Goal: Navigation & Orientation: Find specific page/section

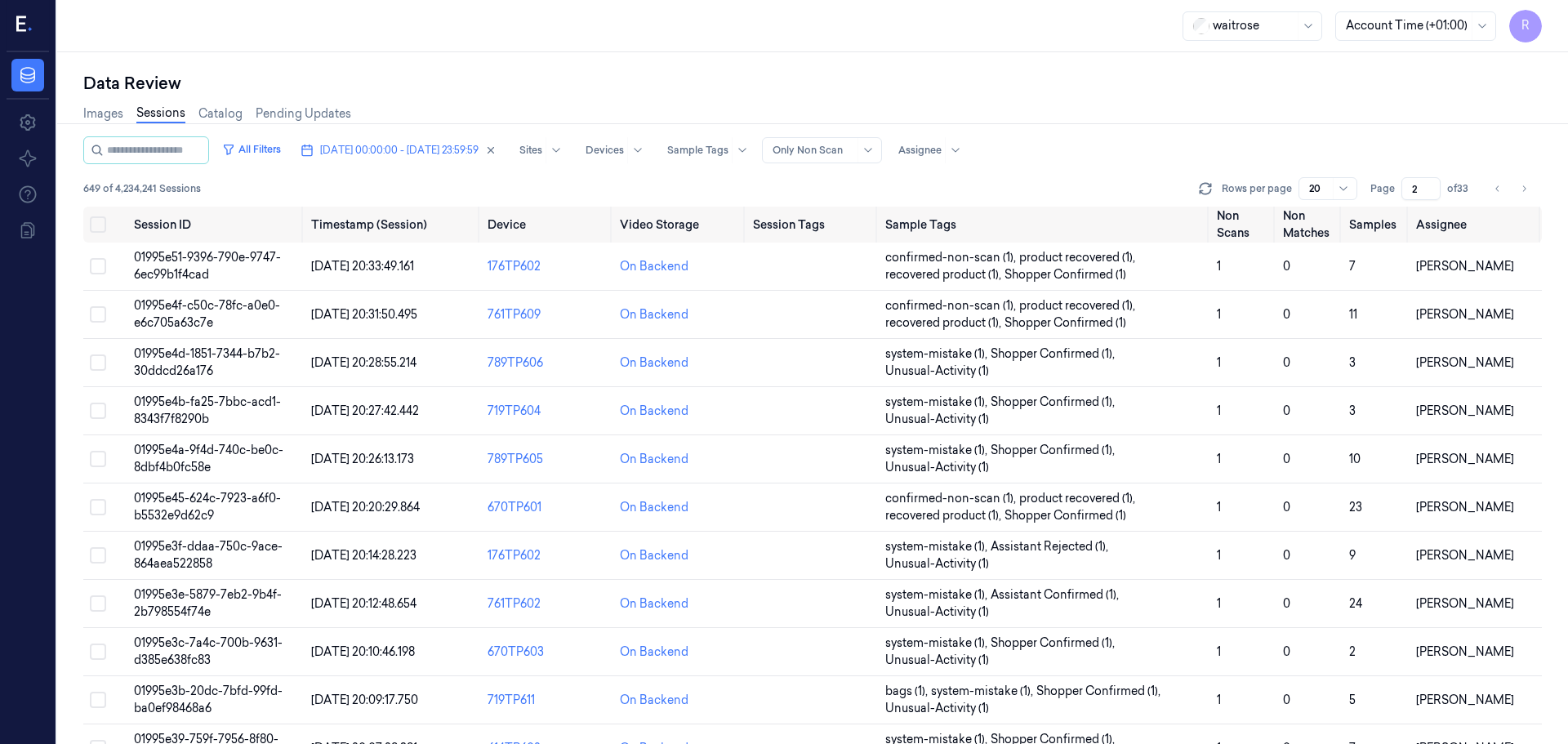
click at [350, 154] on span "[DATE] 00:00:00 - [DATE] 23:59:59" at bounding box center [399, 150] width 158 height 15
click at [1492, 192] on button "Go to previous page" at bounding box center [1498, 188] width 23 height 23
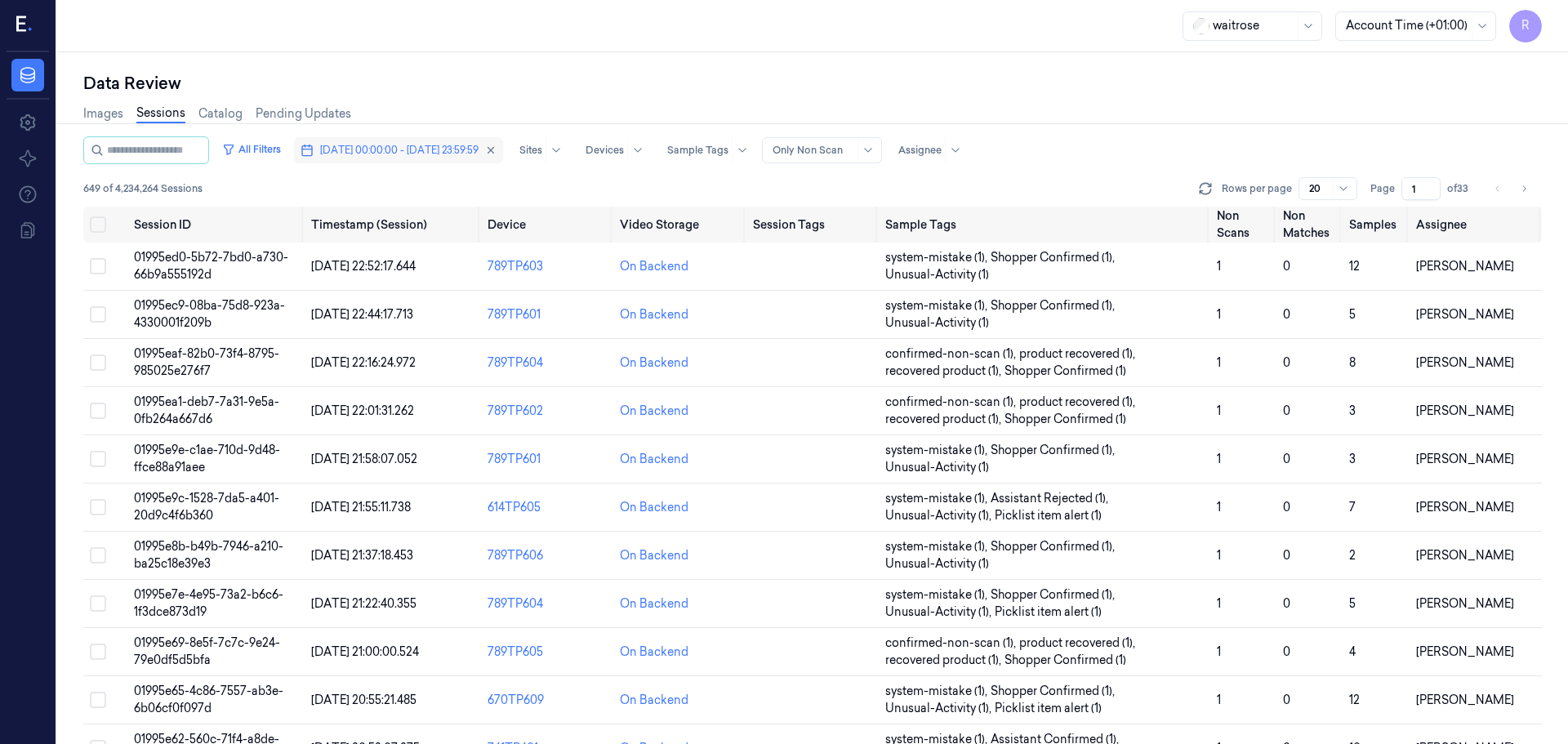
click at [378, 160] on button "[DATE] 00:00:00 - [DATE] 23:59:59" at bounding box center [399, 150] width 209 height 26
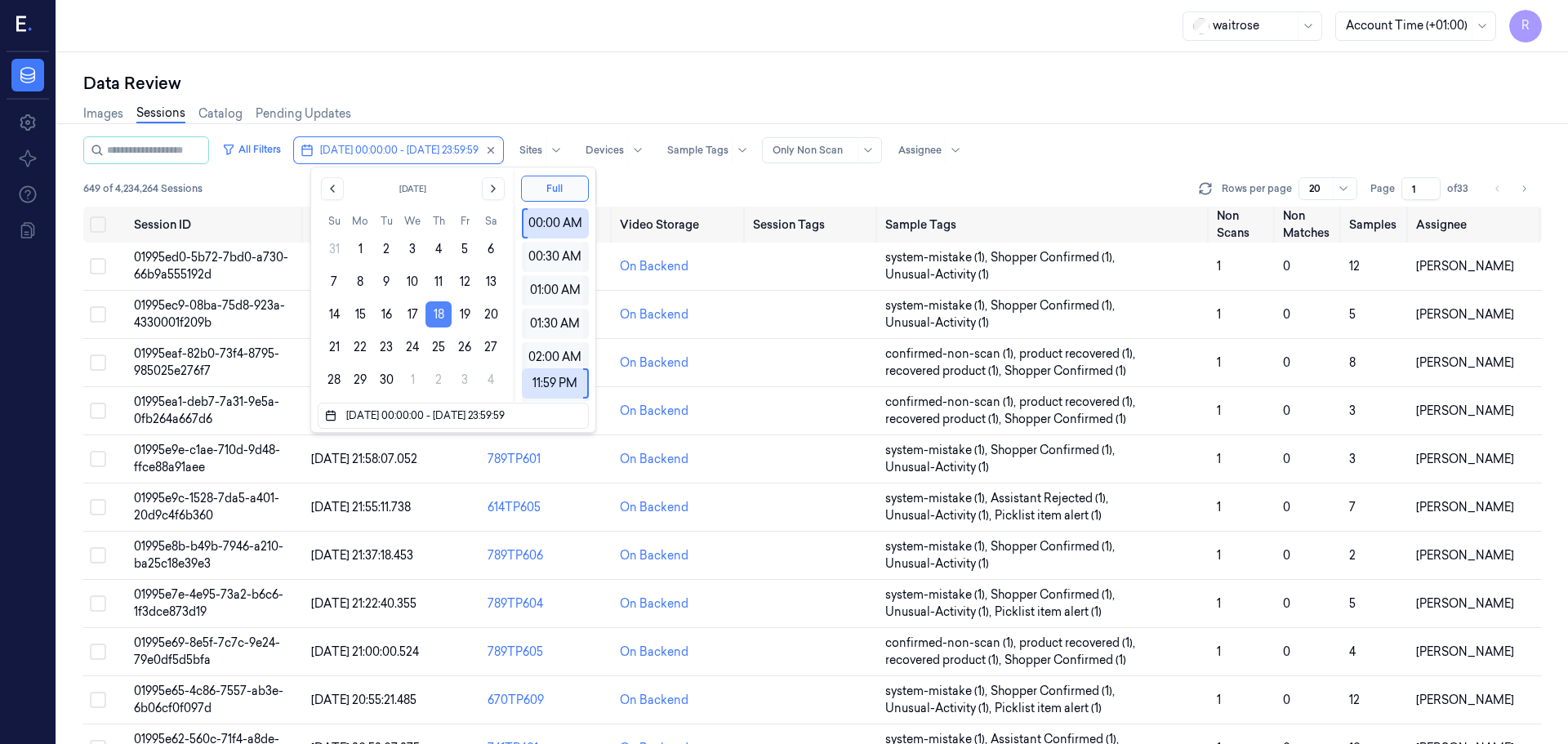
click at [431, 308] on button "18" at bounding box center [438, 314] width 26 height 26
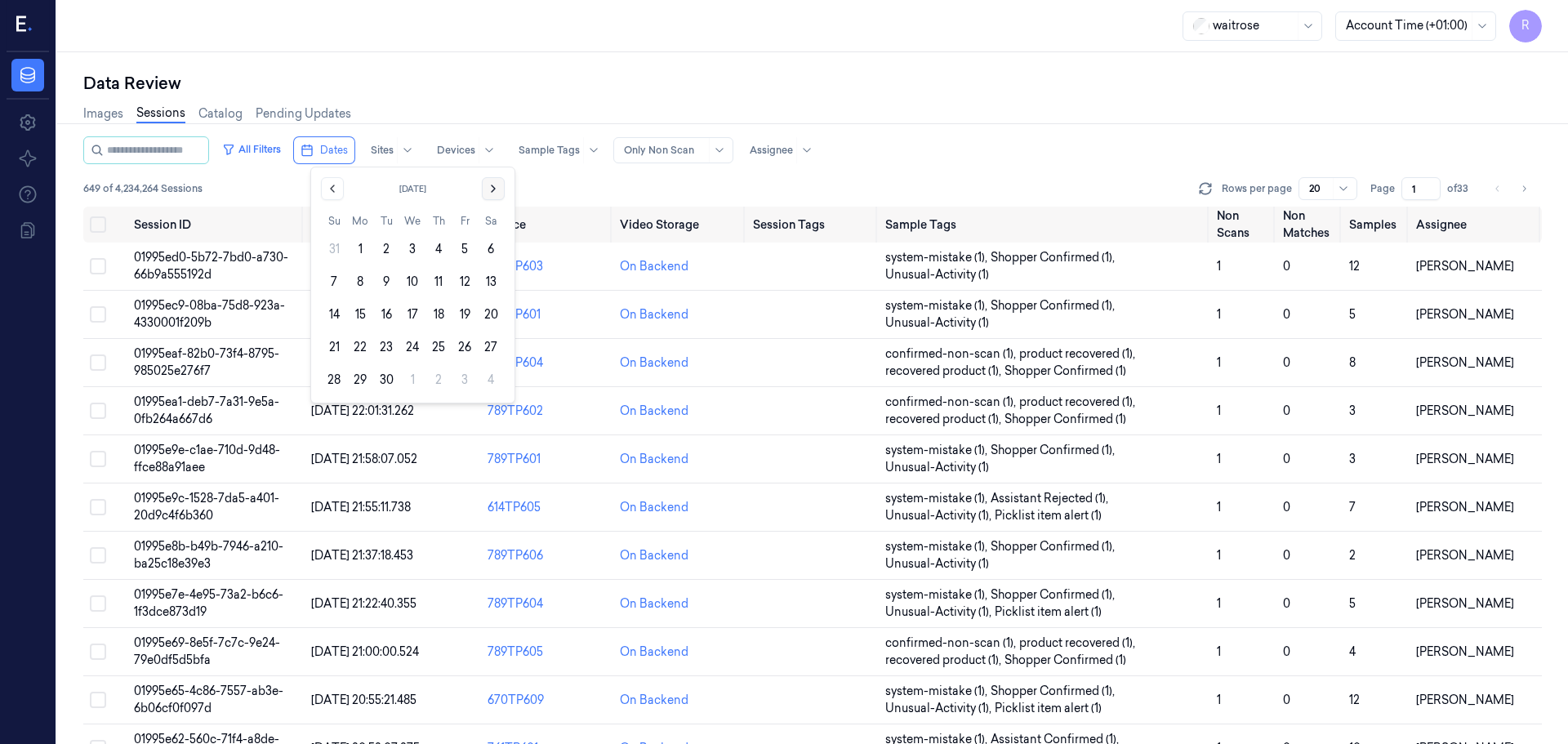
click at [491, 184] on icon "Go to the Next Month" at bounding box center [494, 188] width 13 height 13
click at [336, 277] on button "5" at bounding box center [334, 282] width 26 height 26
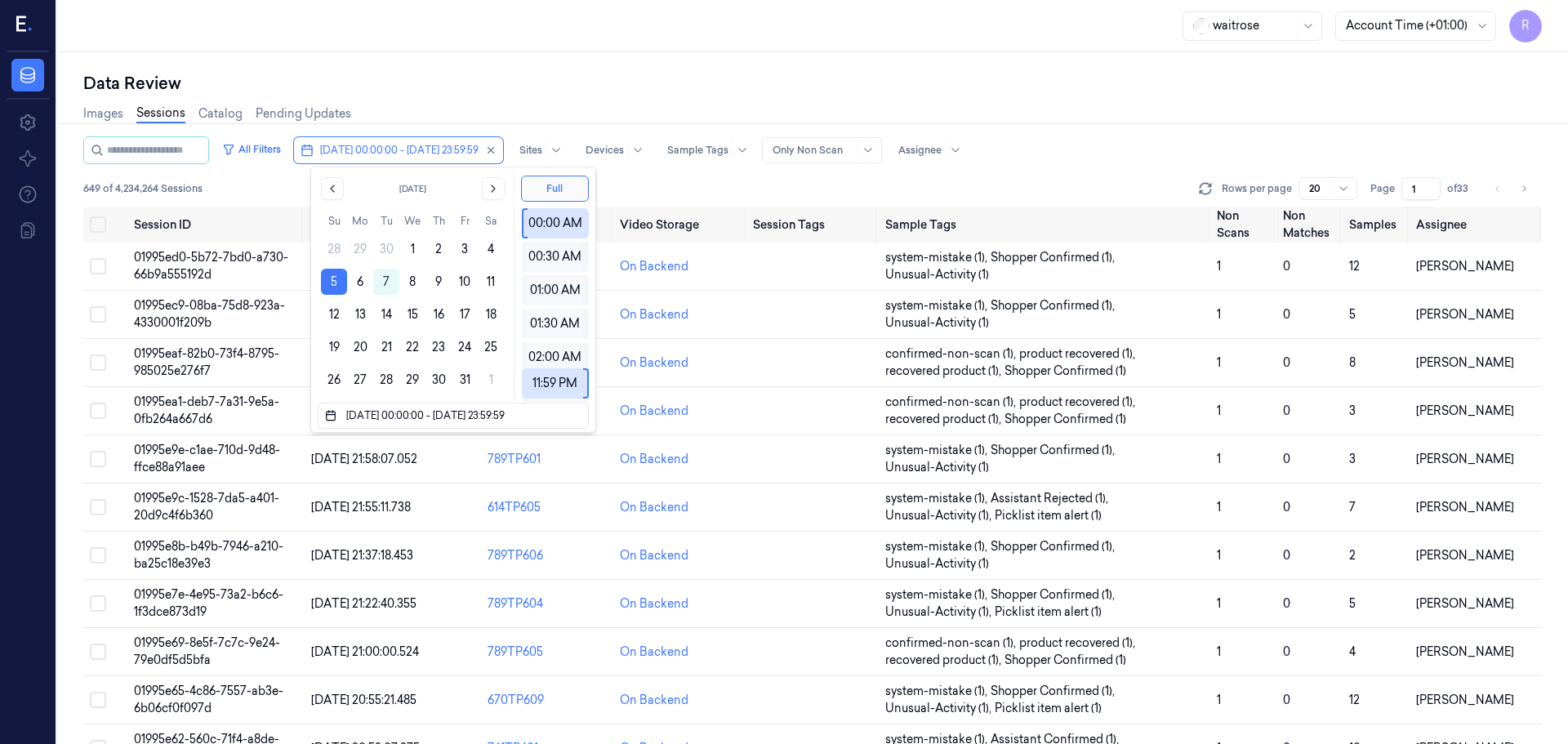
click at [470, 94] on div "Images Sessions Catalog Pending Updates" at bounding box center [813, 115] width 1459 height 42
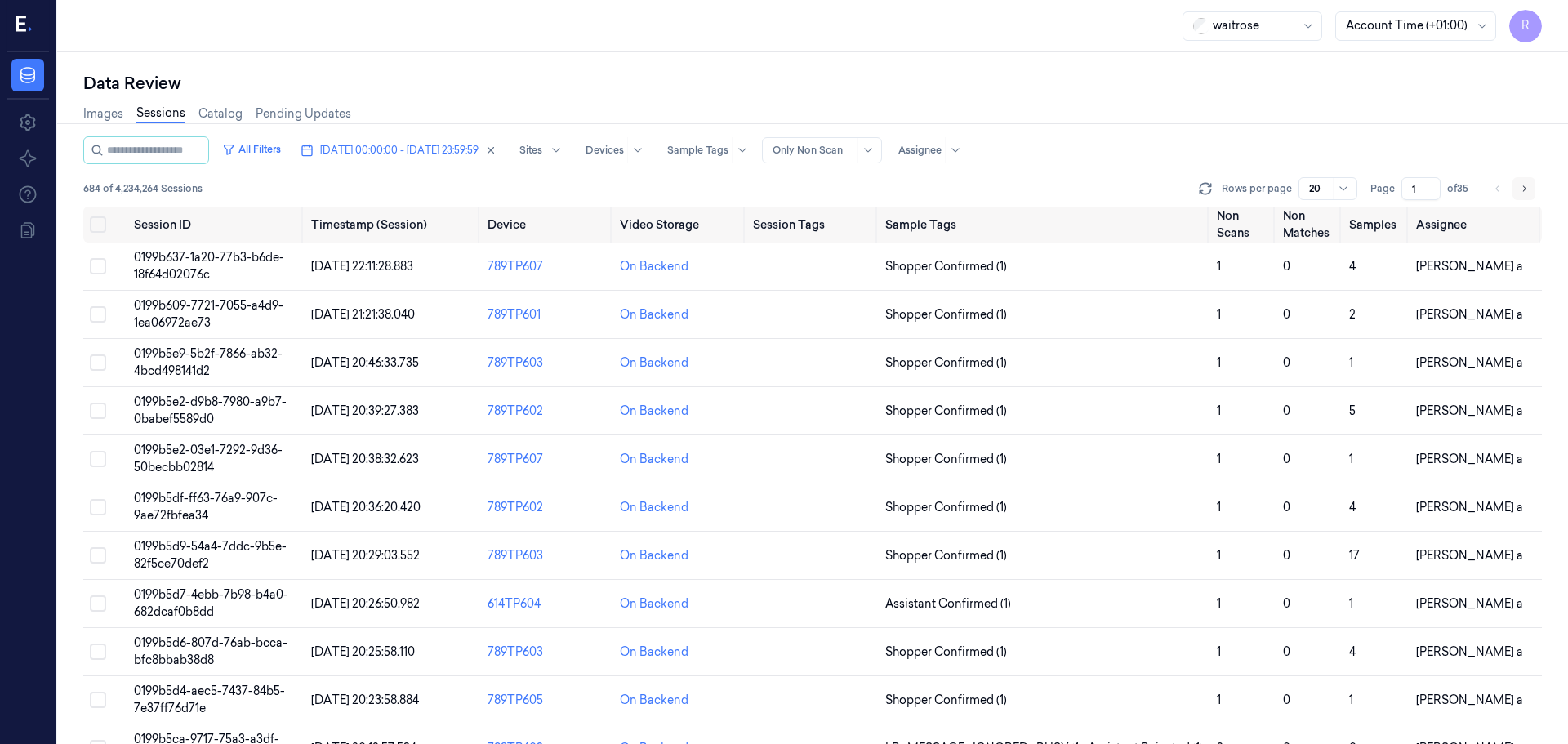
click at [1517, 195] on button "Go to next page" at bounding box center [1523, 188] width 23 height 23
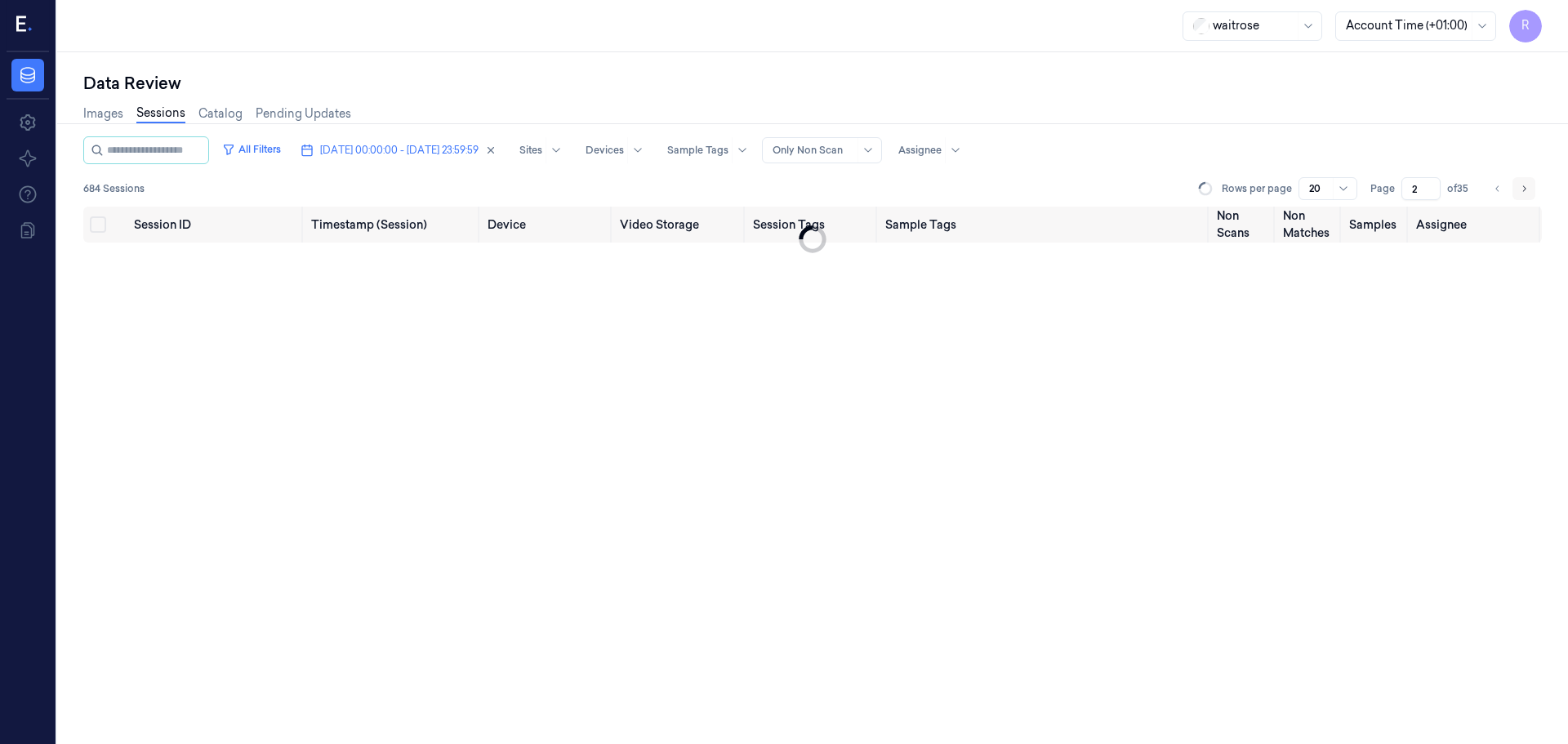
click at [1520, 193] on icon "Go to next page" at bounding box center [1524, 188] width 10 height 13
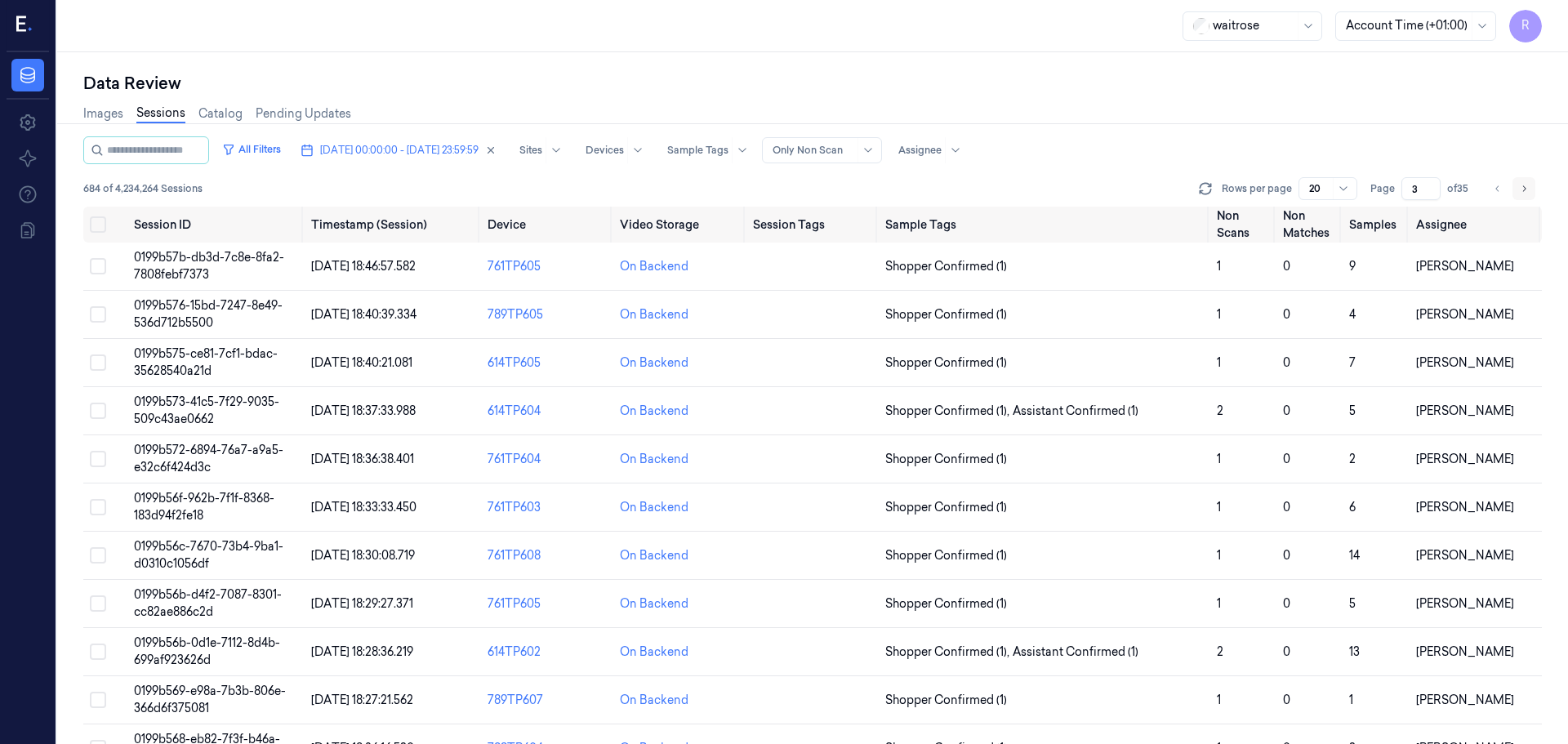
click at [1520, 193] on icon "Go to next page" at bounding box center [1524, 188] width 10 height 13
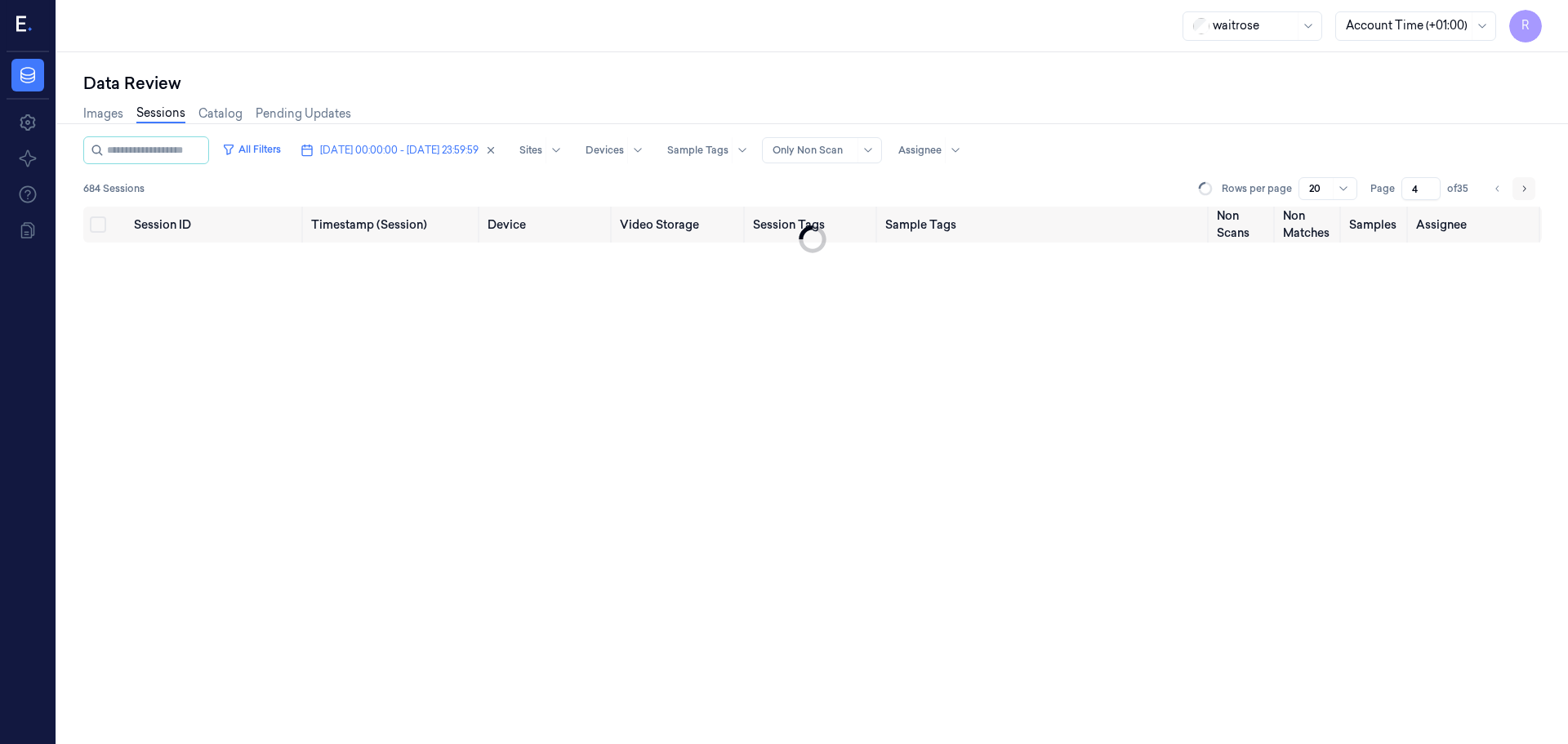
click at [1520, 193] on icon "Go to next page" at bounding box center [1524, 188] width 10 height 13
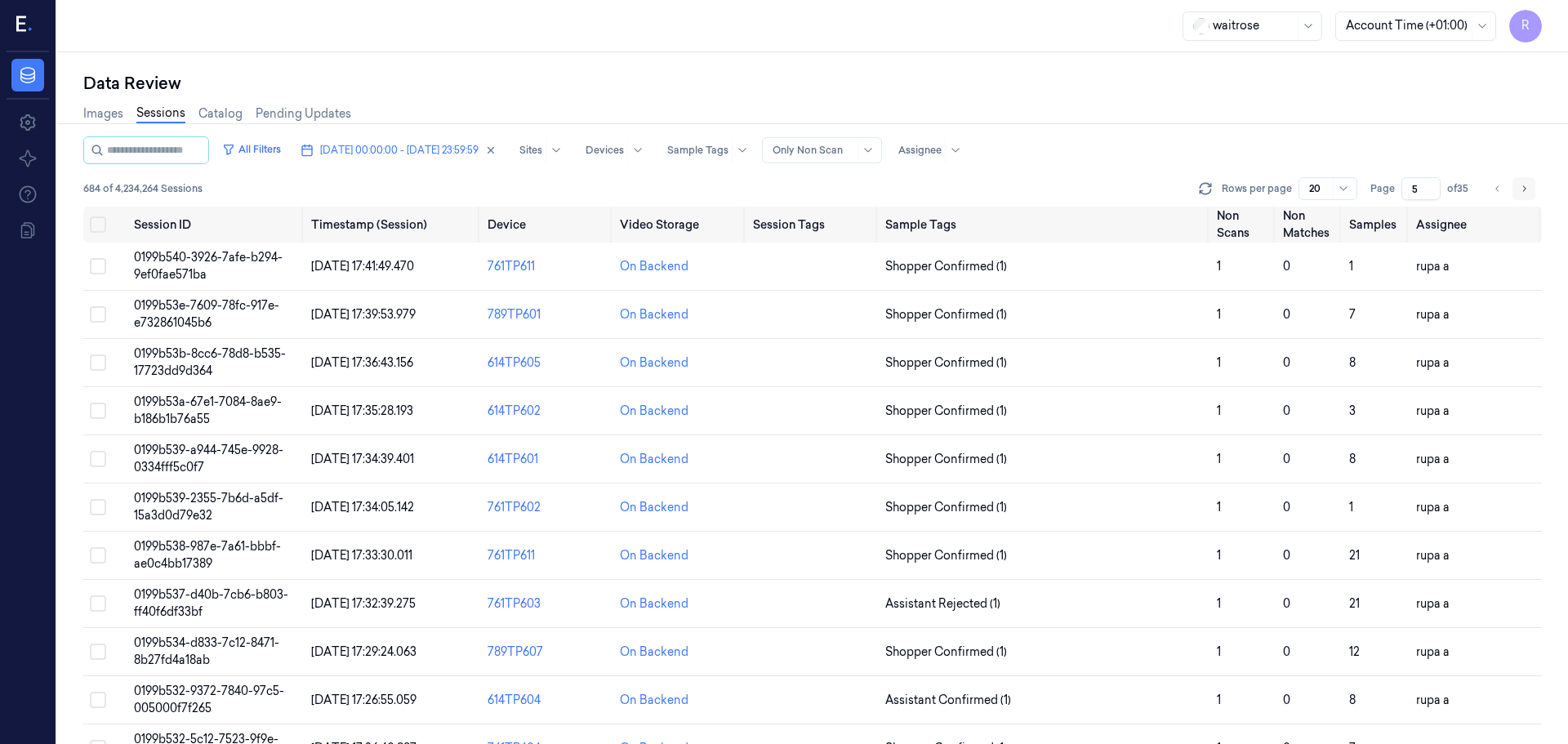
click at [1520, 193] on icon "Go to next page" at bounding box center [1524, 188] width 10 height 13
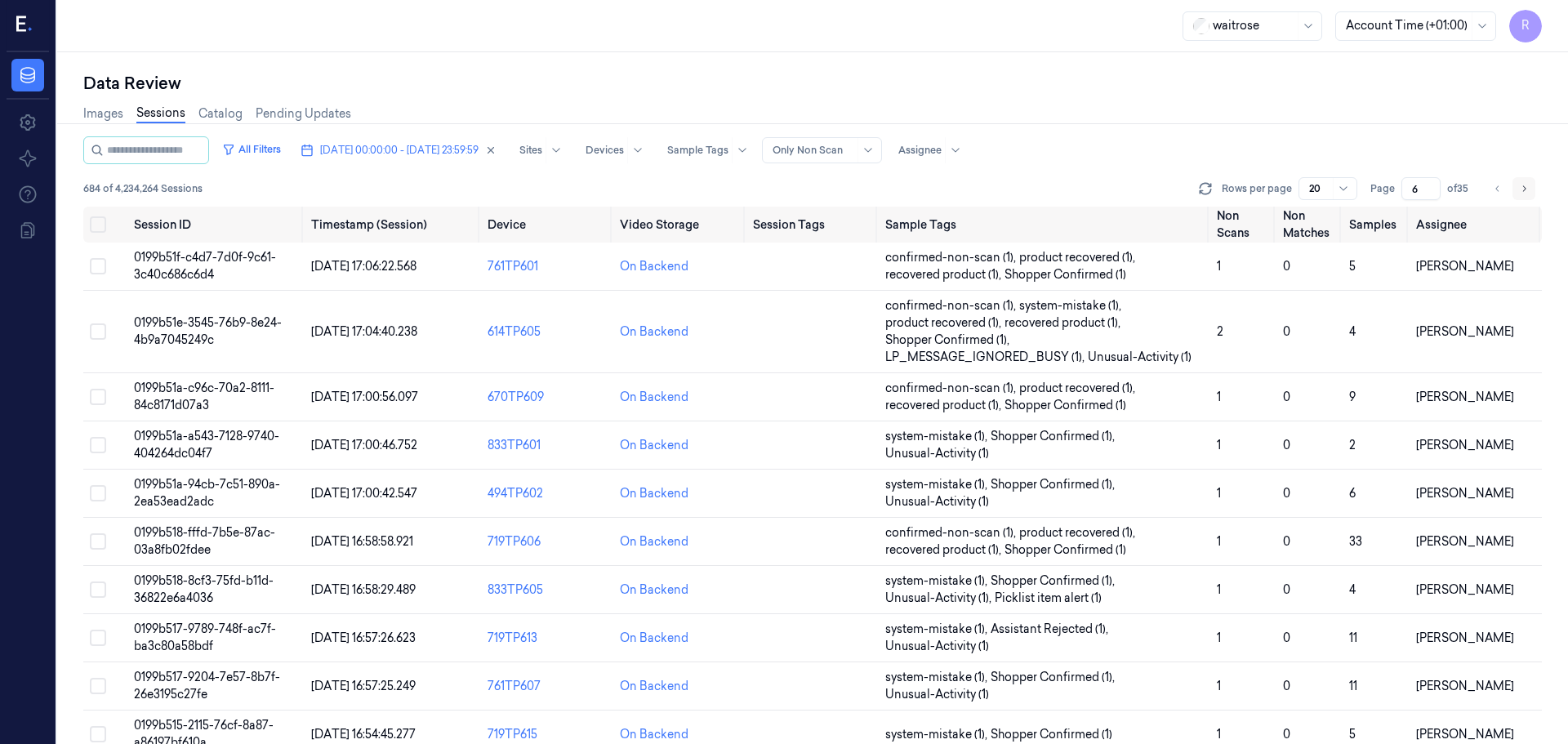
click at [1516, 192] on button "Go to next page" at bounding box center [1523, 188] width 23 height 23
type input "7"
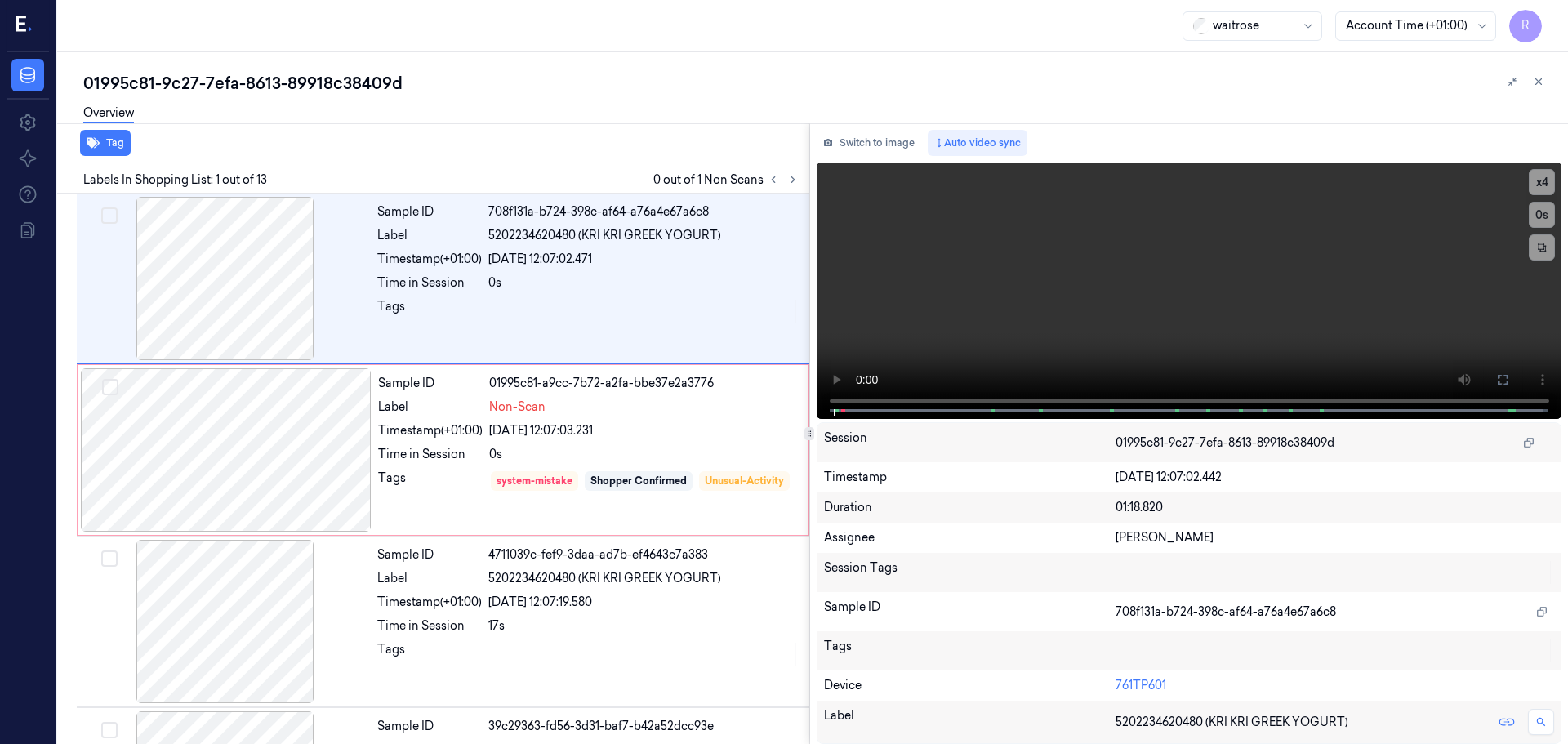
click at [1541, 76] on icon at bounding box center [1539, 82] width 12 height 12
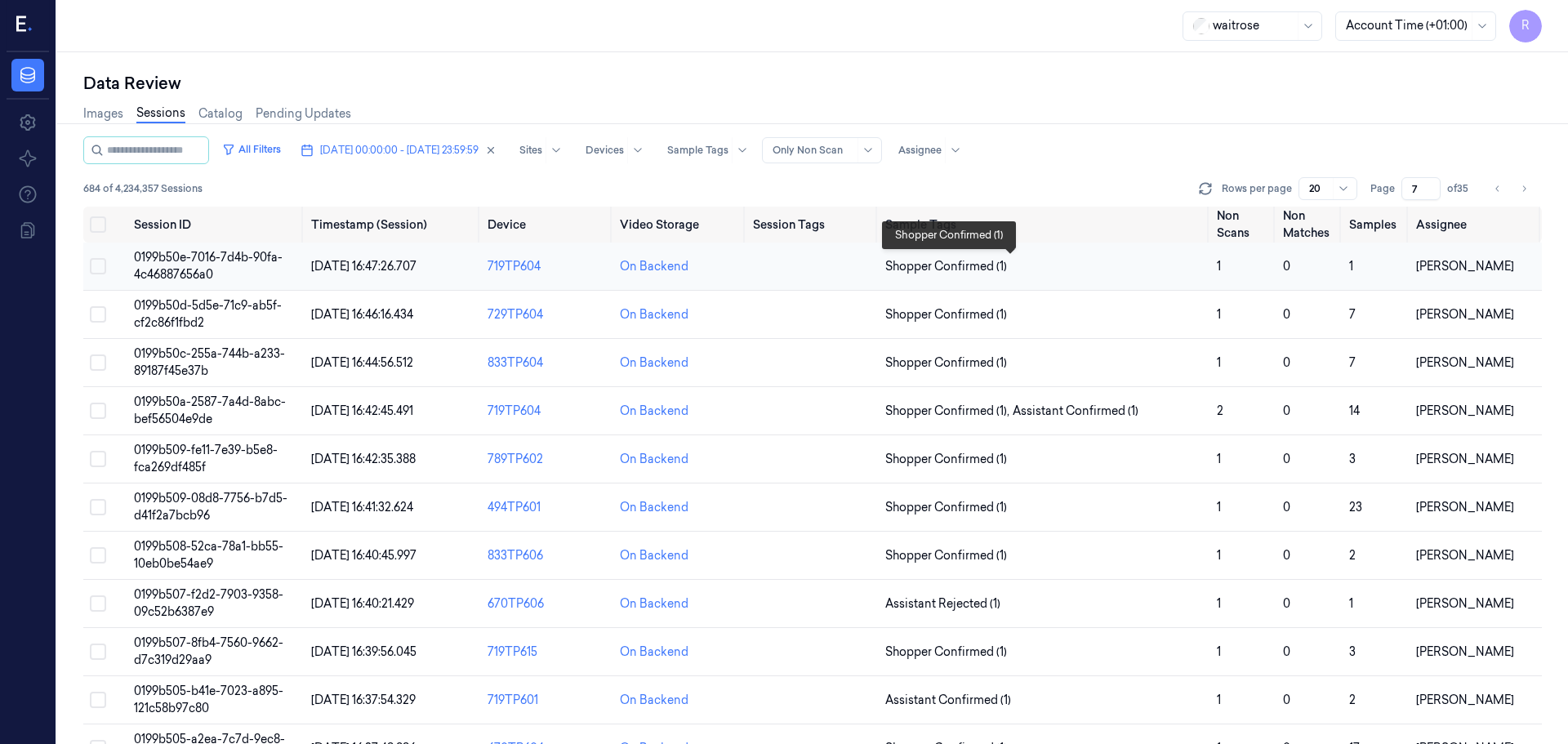
click at [1112, 273] on span "Shopper Confirmed (1)" at bounding box center [1044, 266] width 318 height 17
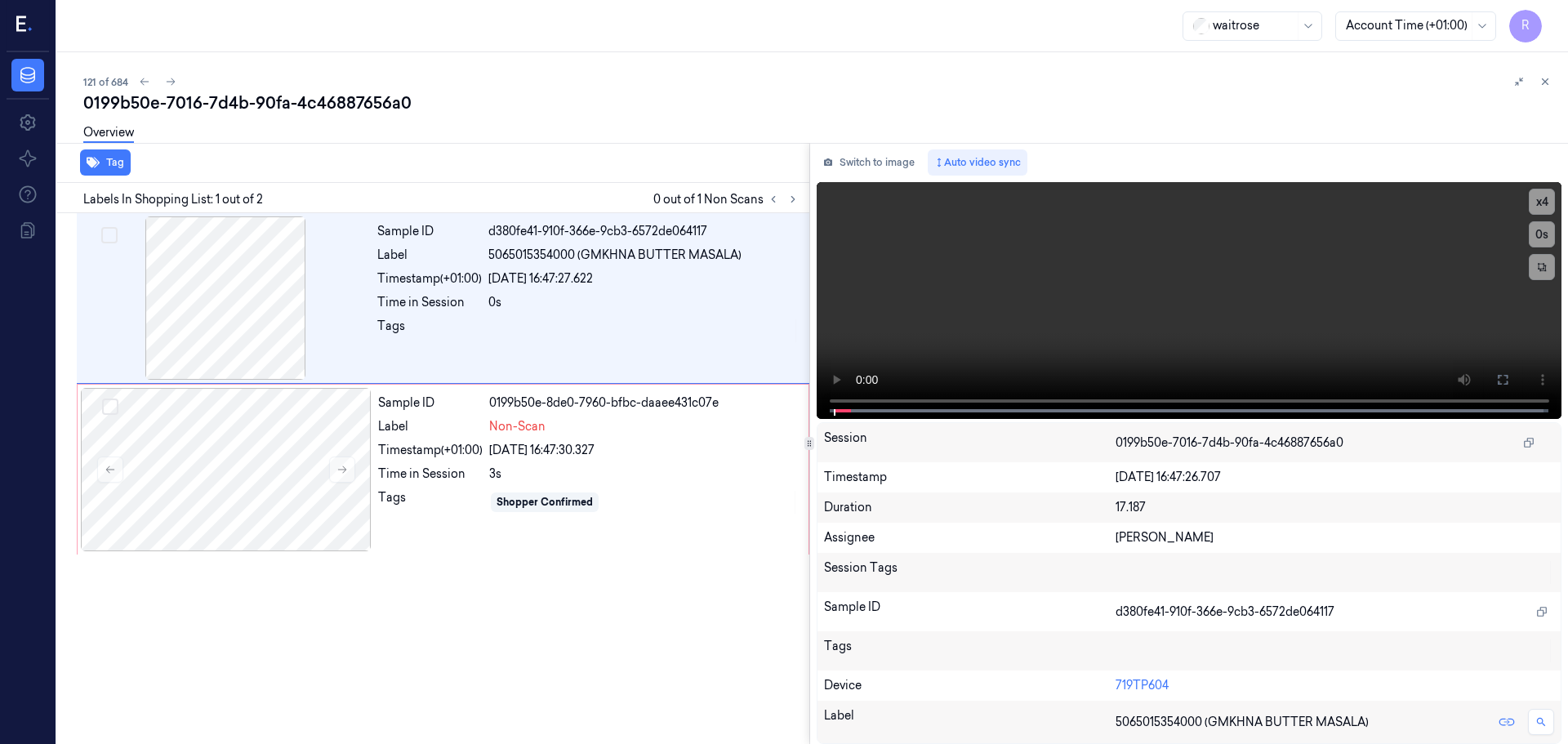
click at [1544, 93] on div "0199b50e-7016-7d4b-90fa-4c46887656a0" at bounding box center [819, 103] width 1472 height 23
click at [1549, 84] on icon at bounding box center [1545, 82] width 12 height 12
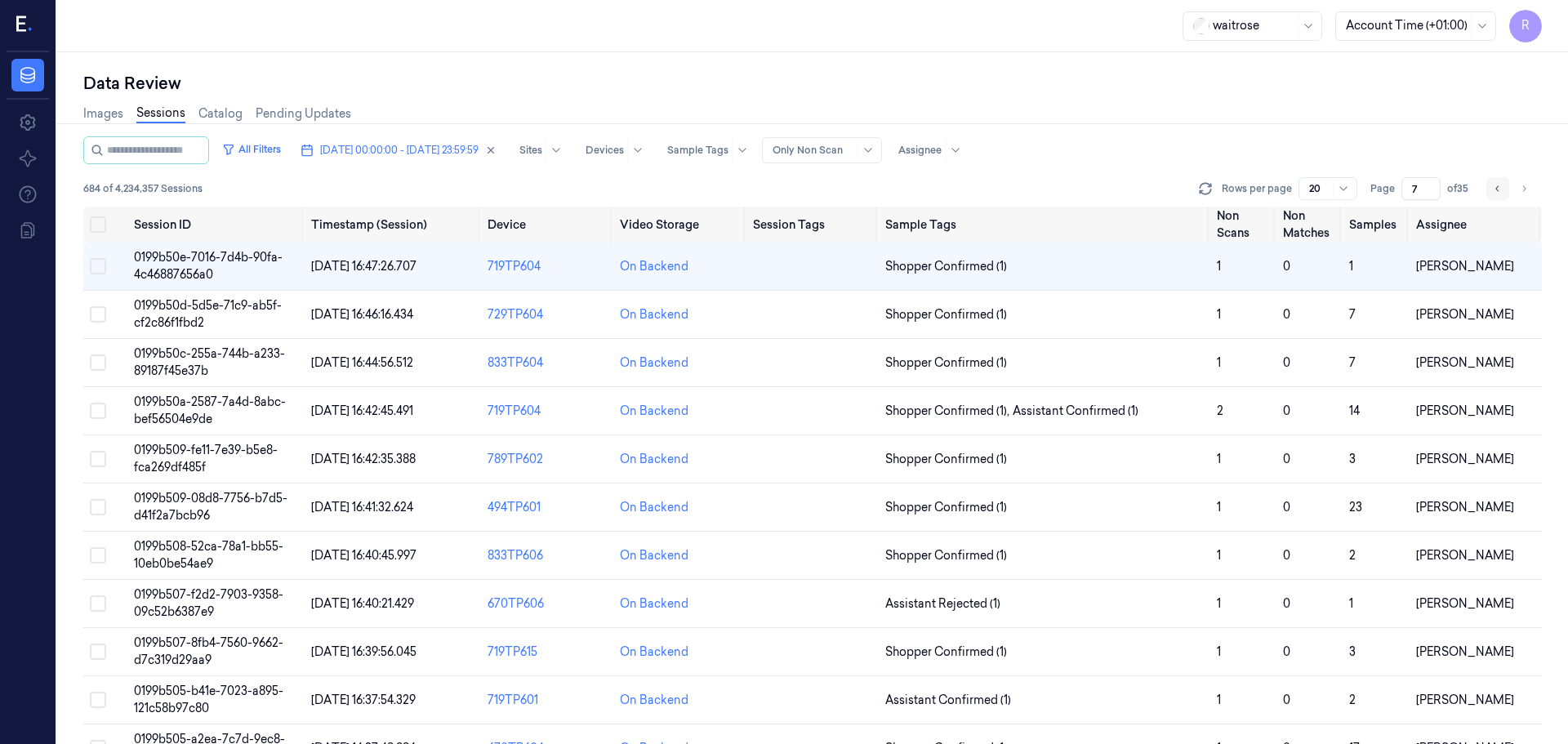
drag, startPoint x: 1494, startPoint y: 193, endPoint x: 1504, endPoint y: 195, distance: 10.2
click at [1494, 195] on button "Go to previous page" at bounding box center [1498, 188] width 23 height 23
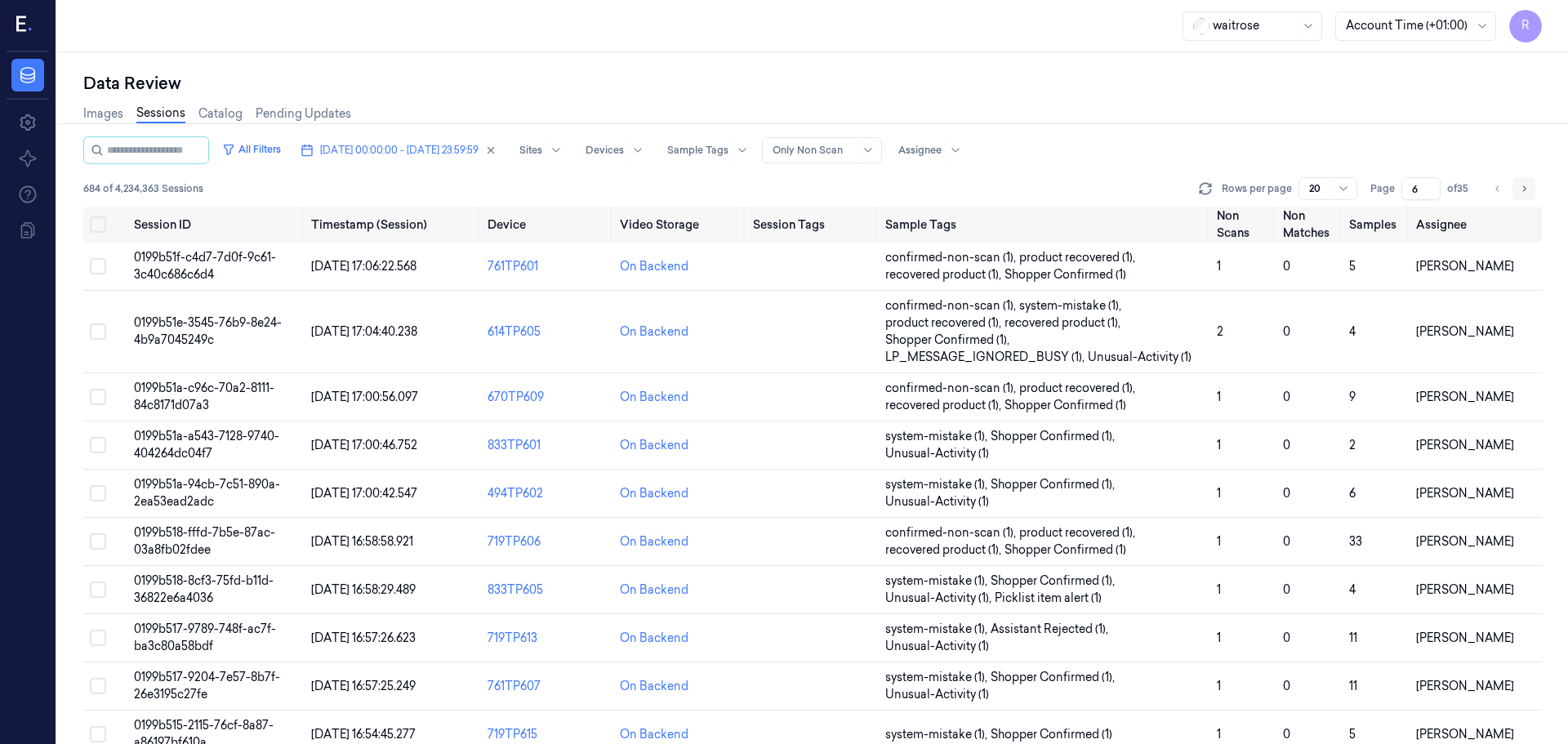
click at [1523, 192] on icon "Go to next page" at bounding box center [1524, 188] width 10 height 13
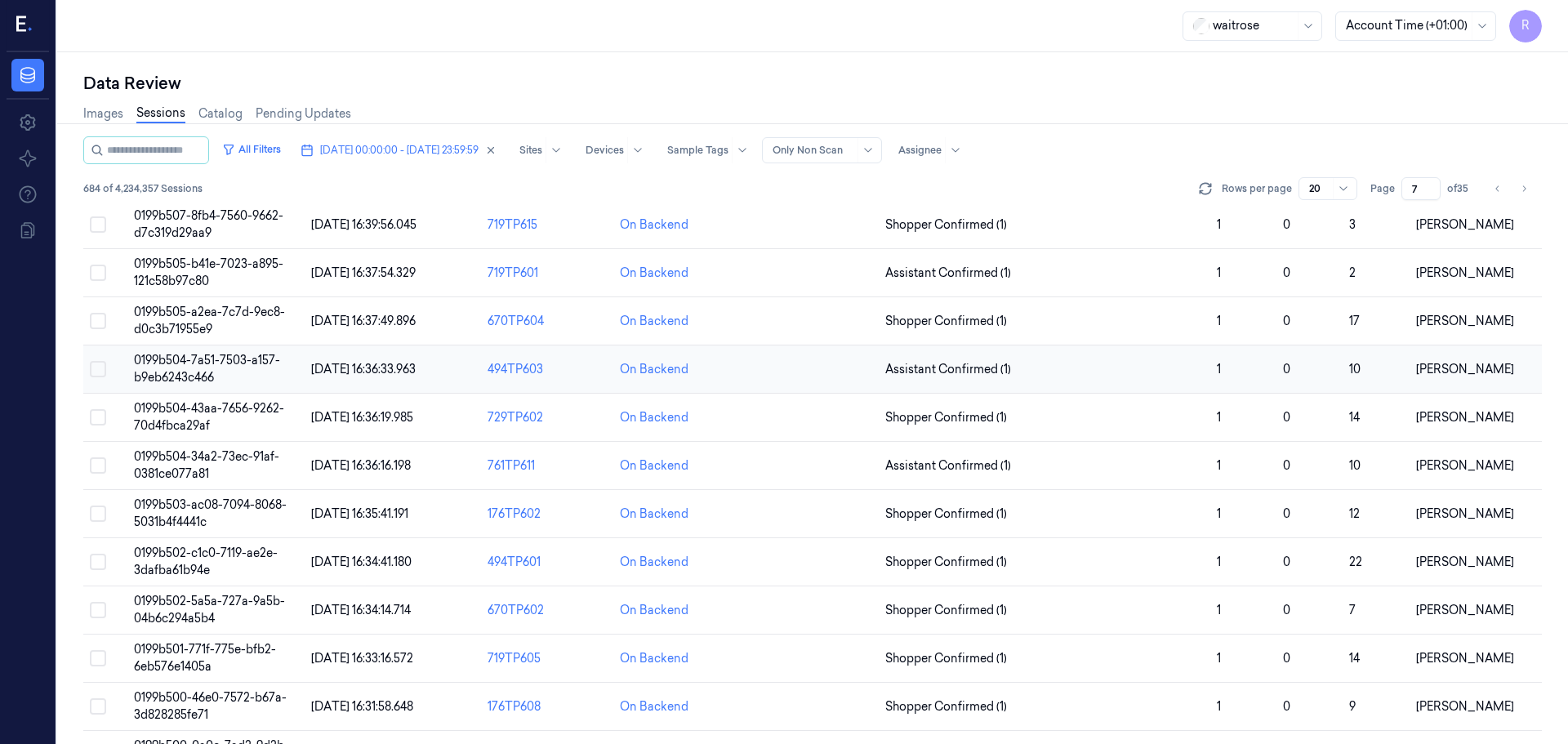
scroll to position [474, 0]
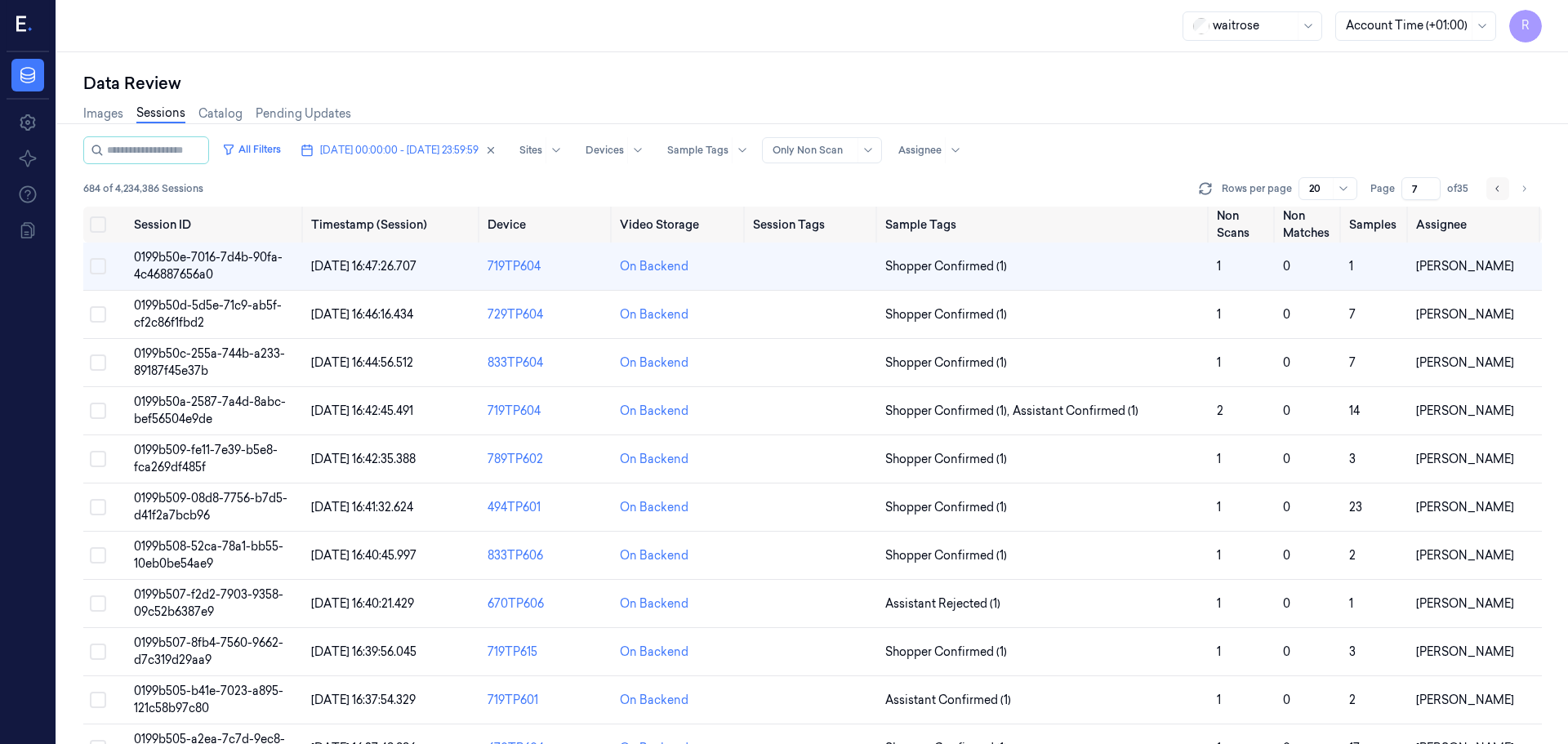
click at [1498, 184] on icon "Go to previous page" at bounding box center [1498, 188] width 10 height 13
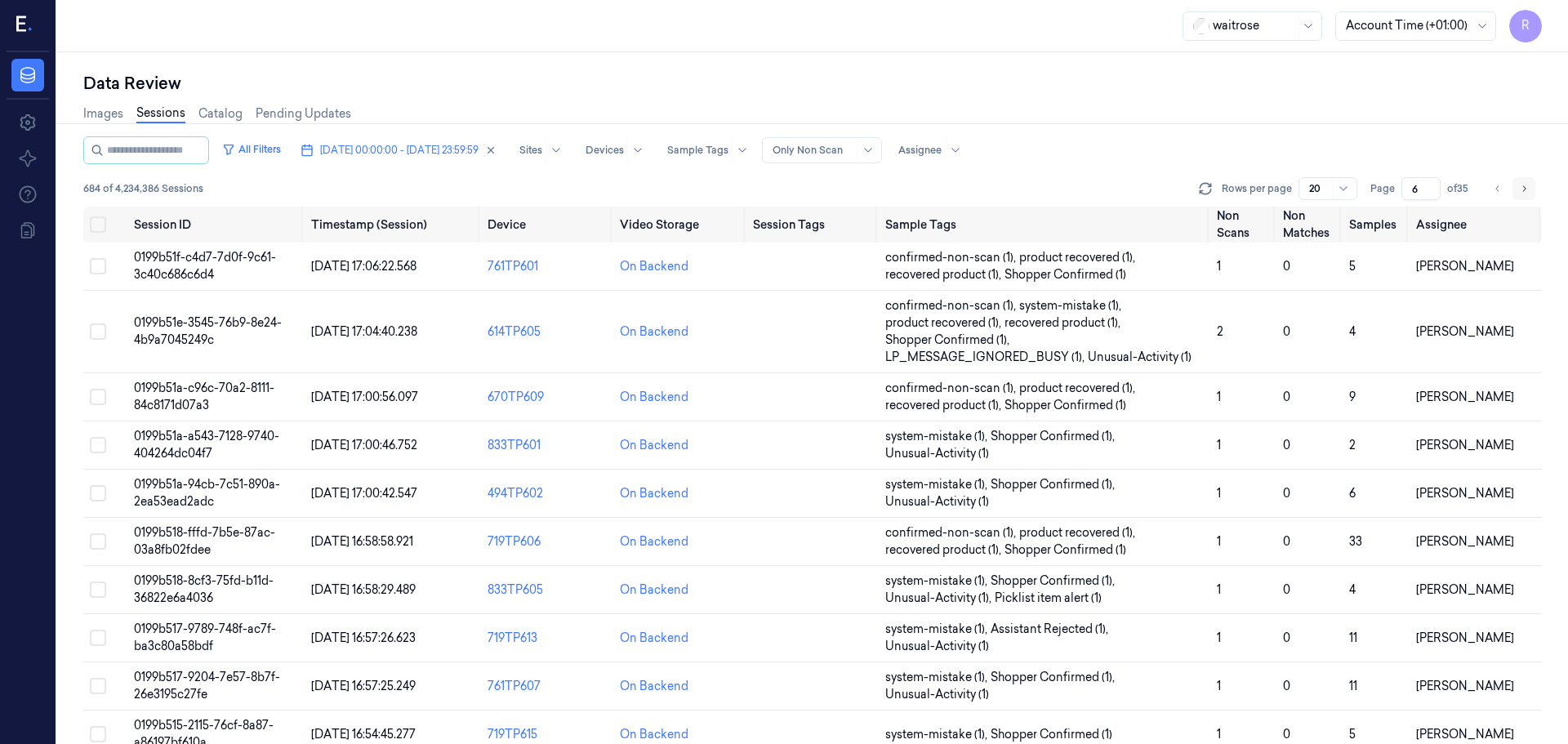
click at [1520, 192] on icon "Go to next page" at bounding box center [1524, 188] width 10 height 13
type input "7"
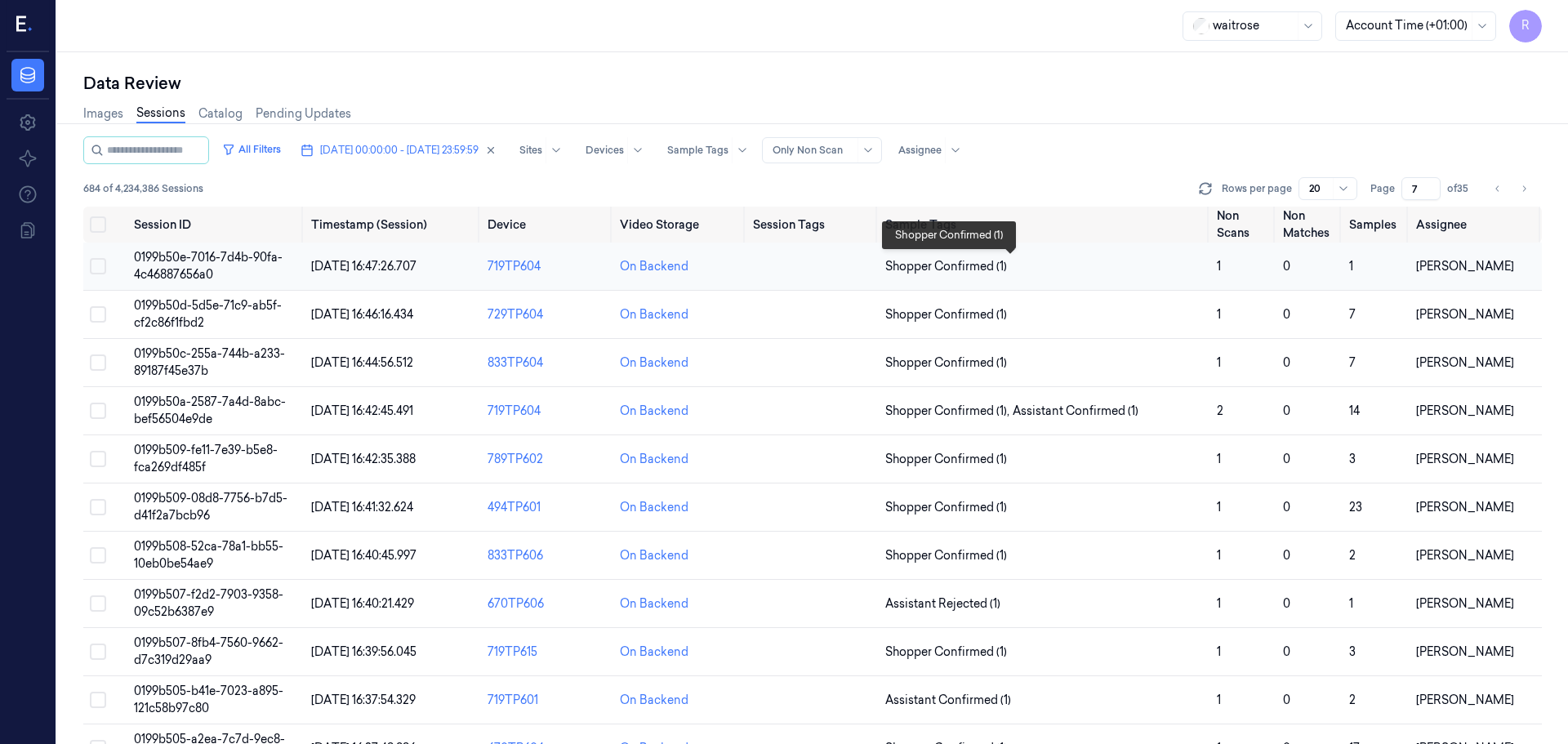
click at [1067, 273] on span "Shopper Confirmed (1)" at bounding box center [1044, 266] width 318 height 17
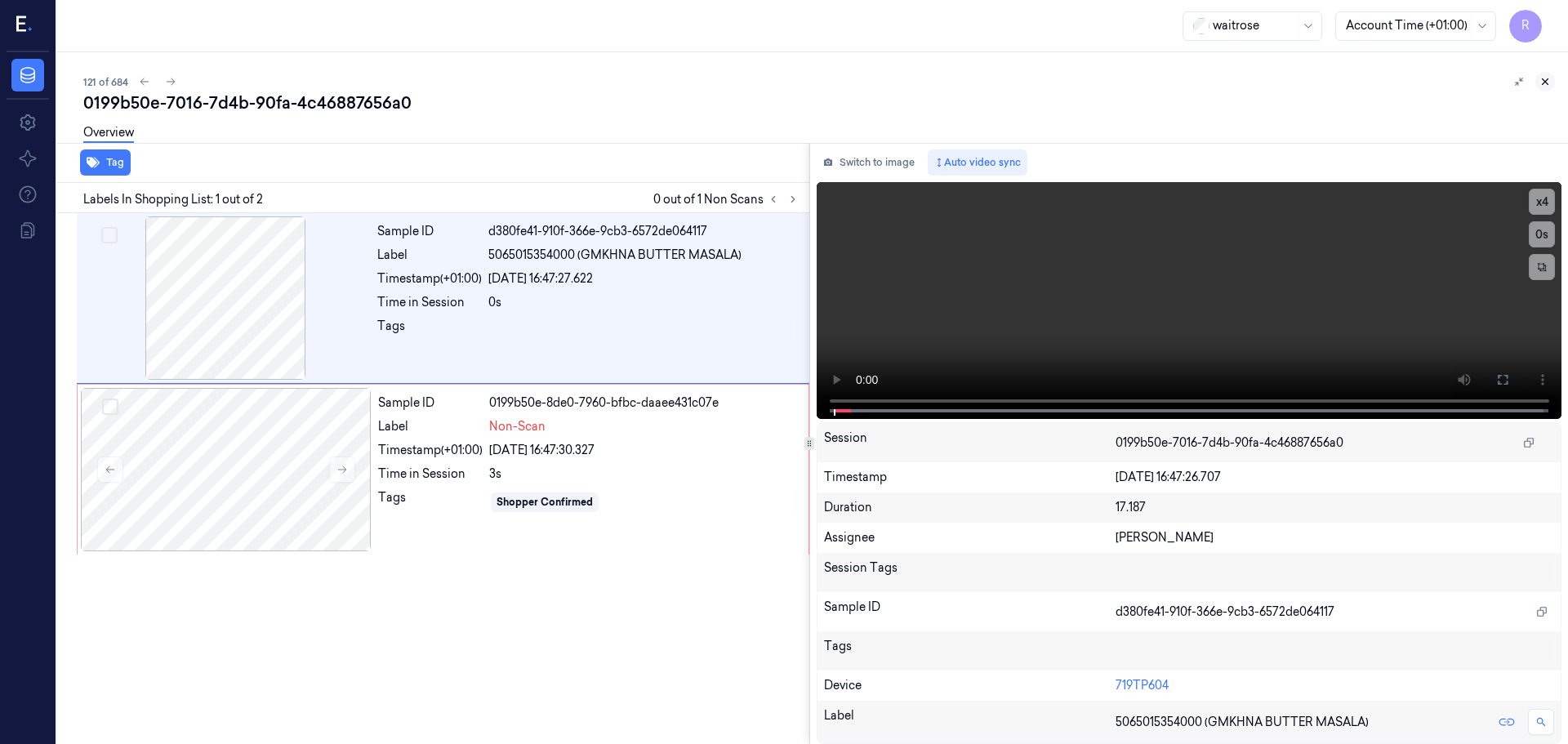
click at [1545, 84] on icon at bounding box center [1545, 82] width 12 height 12
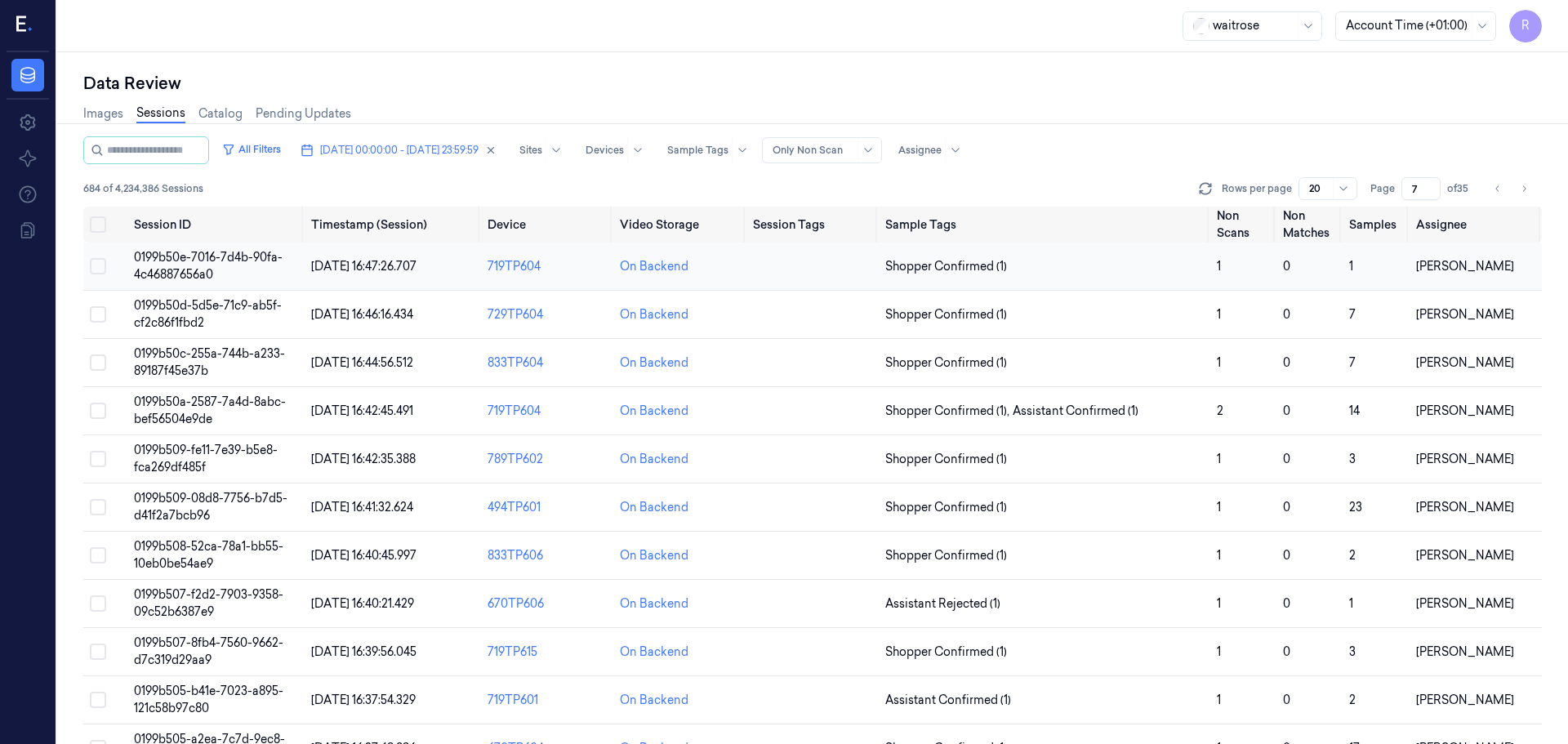
click at [1104, 283] on td "Shopper Confirmed (1)" at bounding box center [1044, 266] width 332 height 48
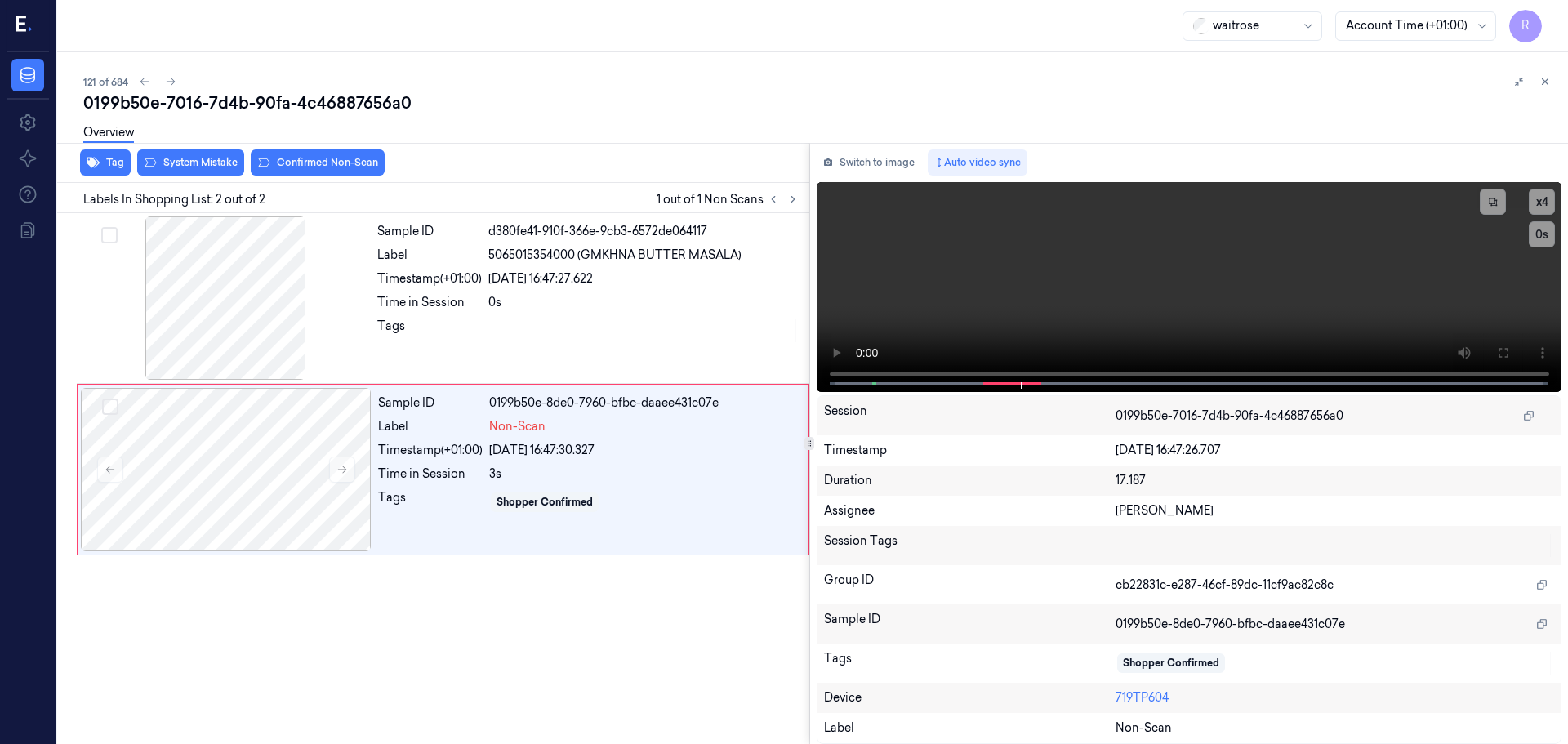
click at [828, 404] on div "Session" at bounding box center [971, 415] width 293 height 26
click at [1503, 358] on icon at bounding box center [1503, 352] width 13 height 13
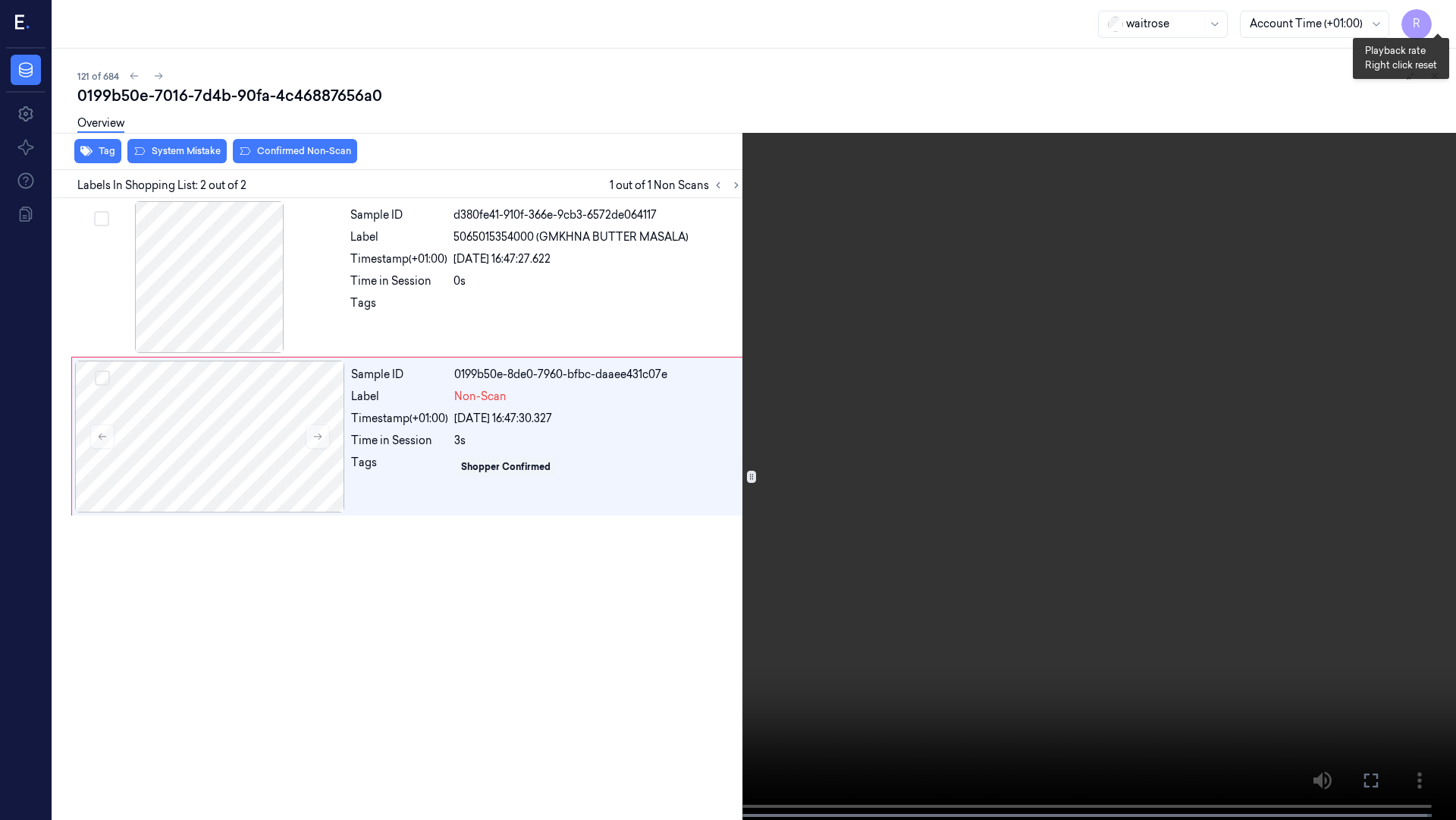
click at [1437, 22] on button "x 4" at bounding box center [1438, 18] width 24 height 24
click at [52, 691] on video at bounding box center [728, 411] width 1456 height 823
click at [1432, 11] on button "x 1" at bounding box center [1438, 18] width 24 height 24
click at [1432, 19] on button "x 2" at bounding box center [1438, 18] width 24 height 24
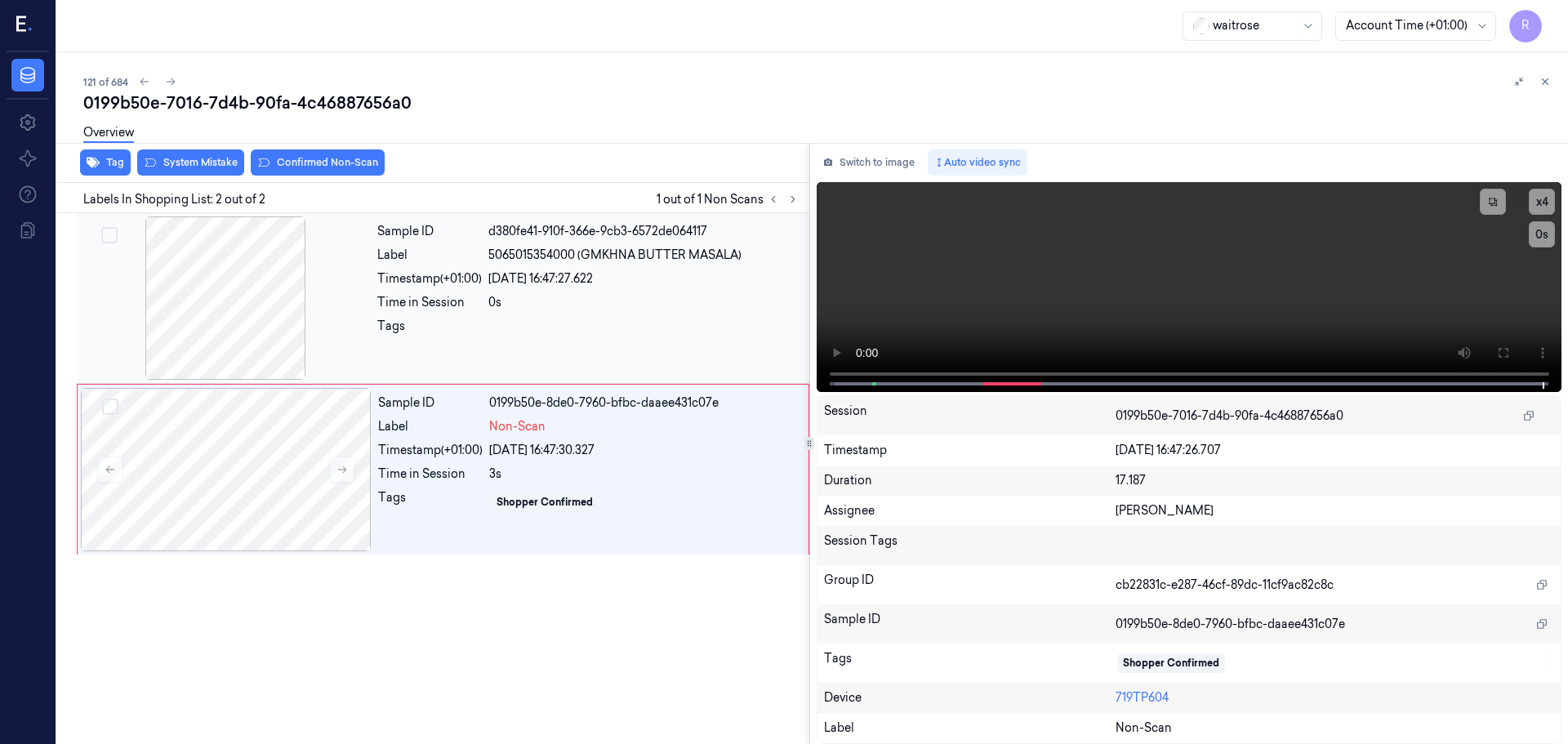
click at [480, 318] on div "Tags" at bounding box center [429, 331] width 105 height 26
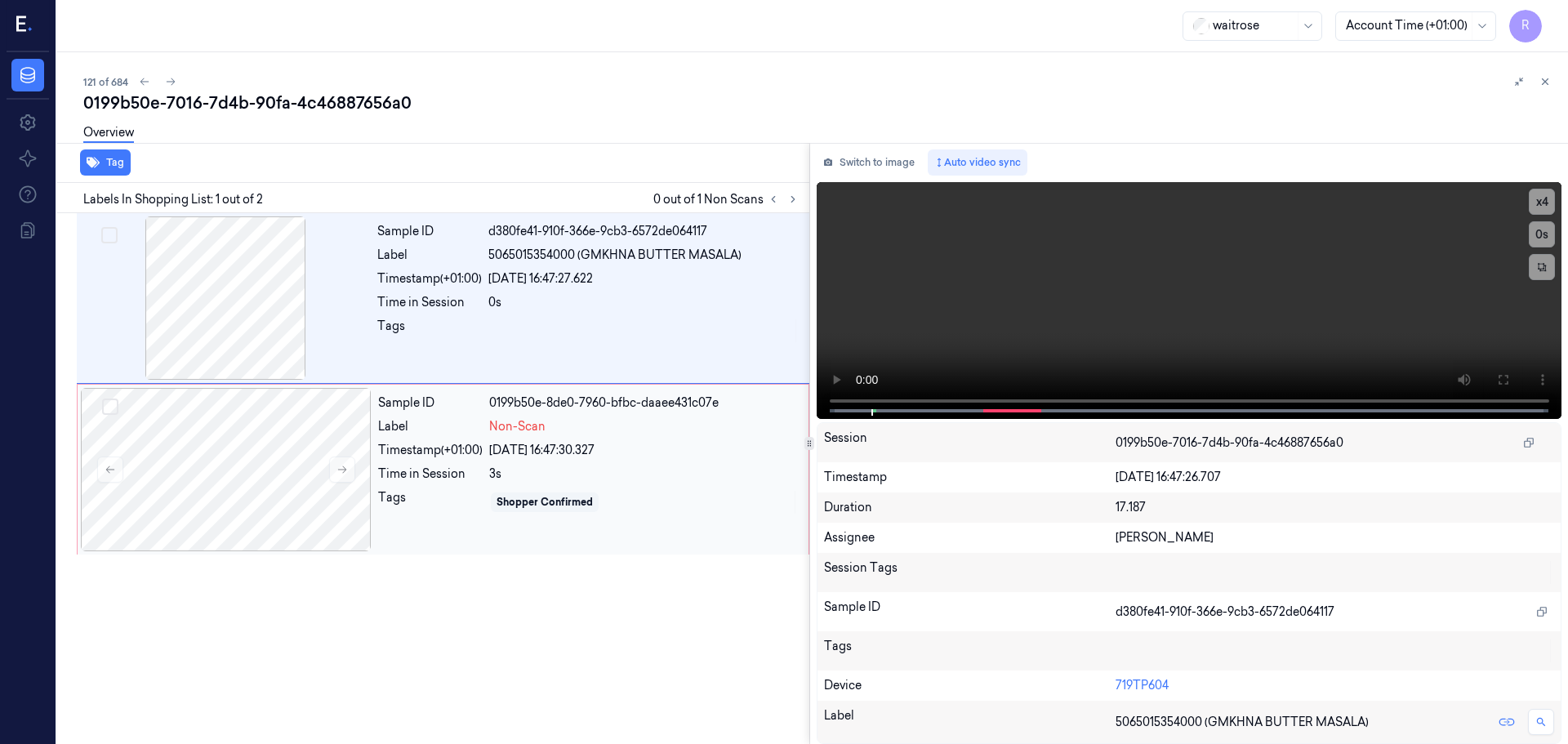
click at [483, 444] on div "Timestamp (+01:00)" at bounding box center [430, 450] width 105 height 17
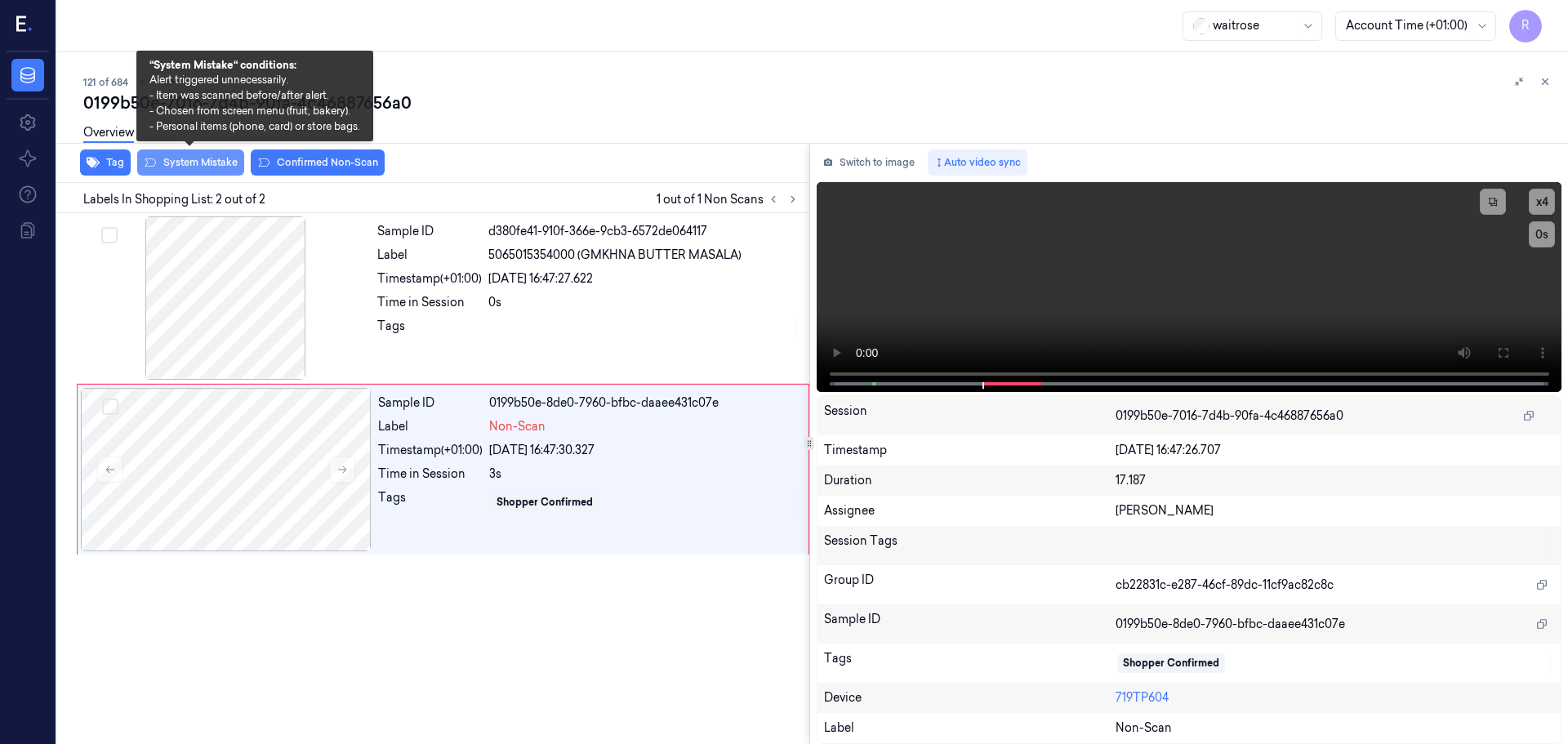
click at [212, 157] on button "System Mistake" at bounding box center [191, 162] width 107 height 26
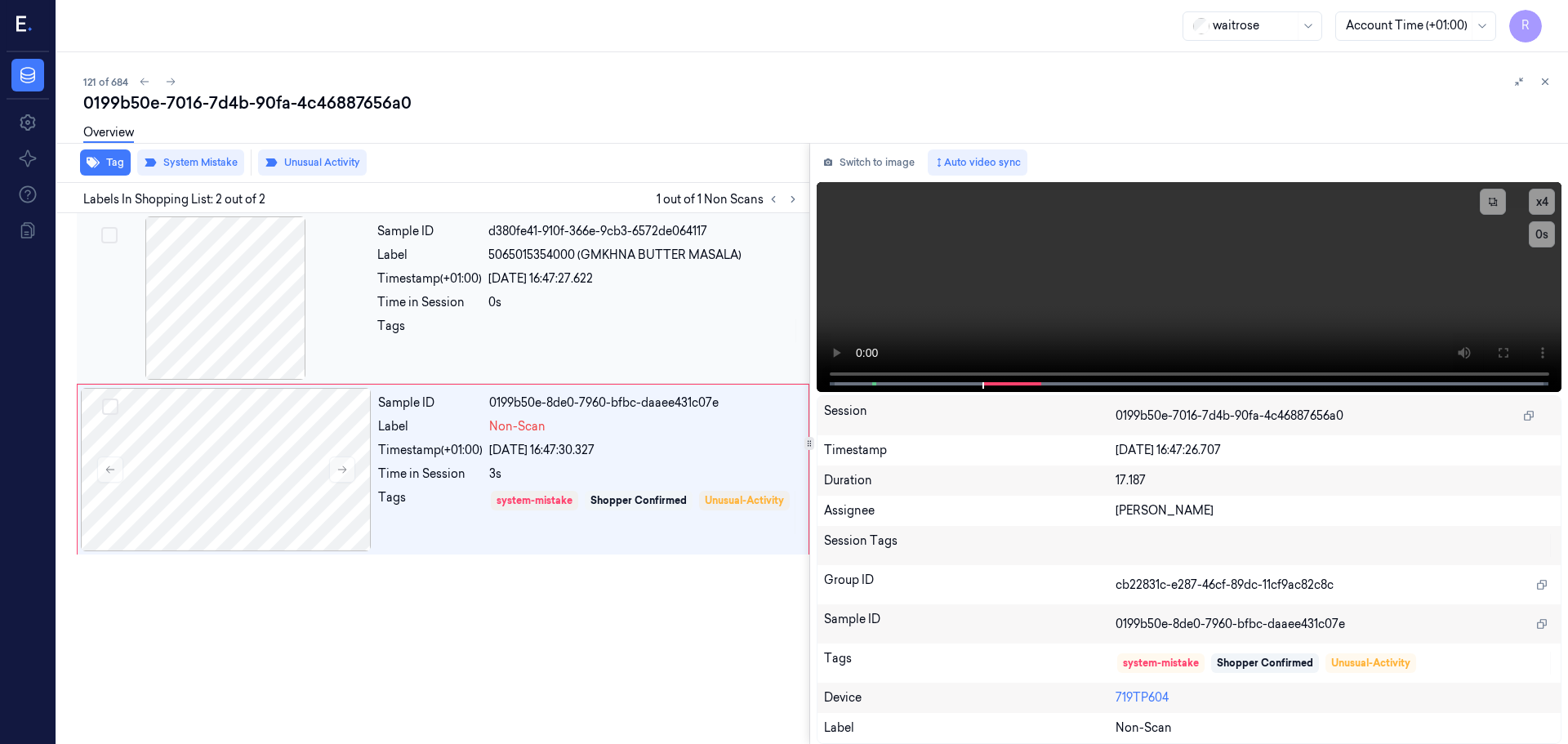
click at [455, 269] on div "Sample ID d380fe41-910f-366e-9cb3-6572de064117 Label 5065015354000 (GMKHNA BUTT…" at bounding box center [588, 298] width 435 height 164
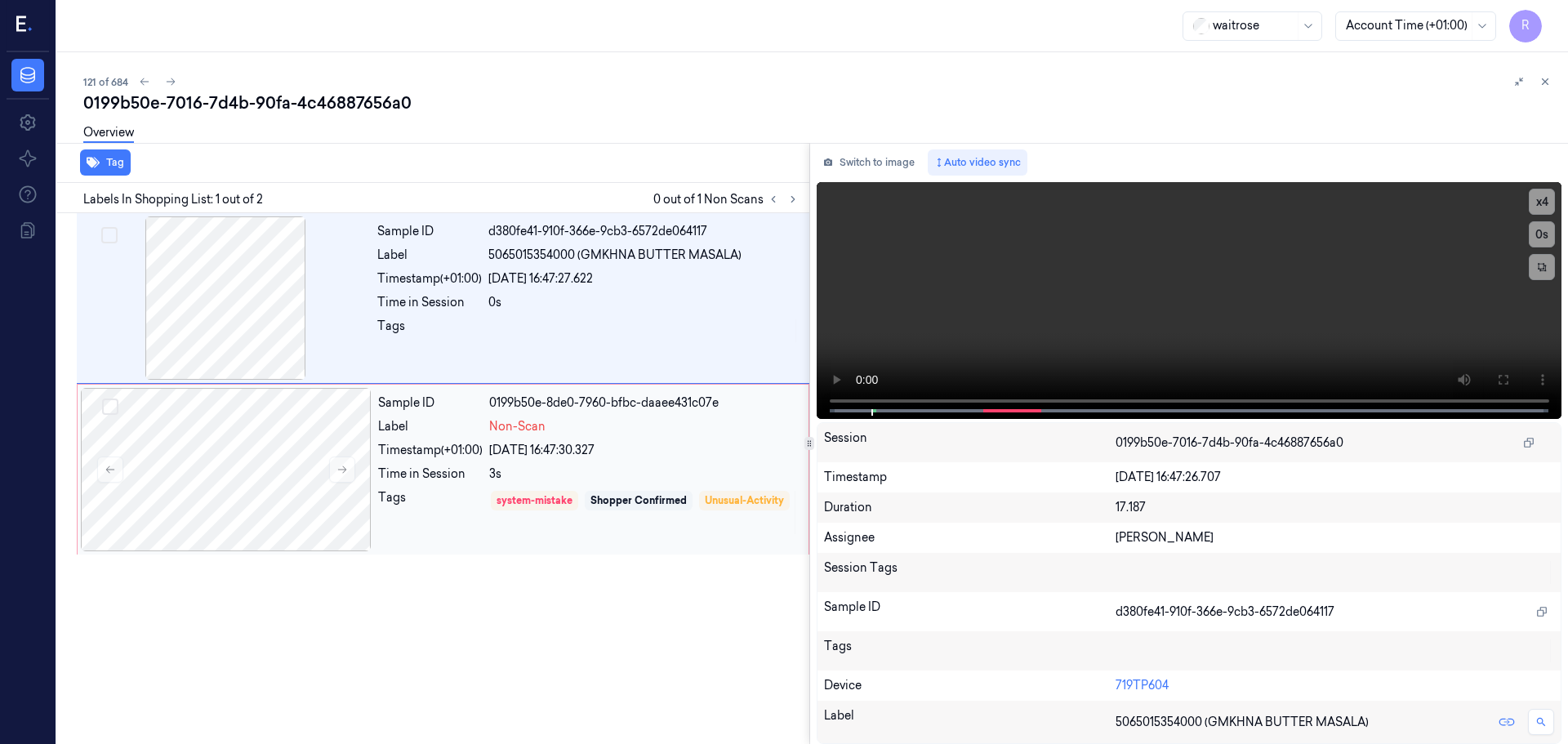
click at [585, 425] on div "Non-Scan" at bounding box center [644, 426] width 310 height 17
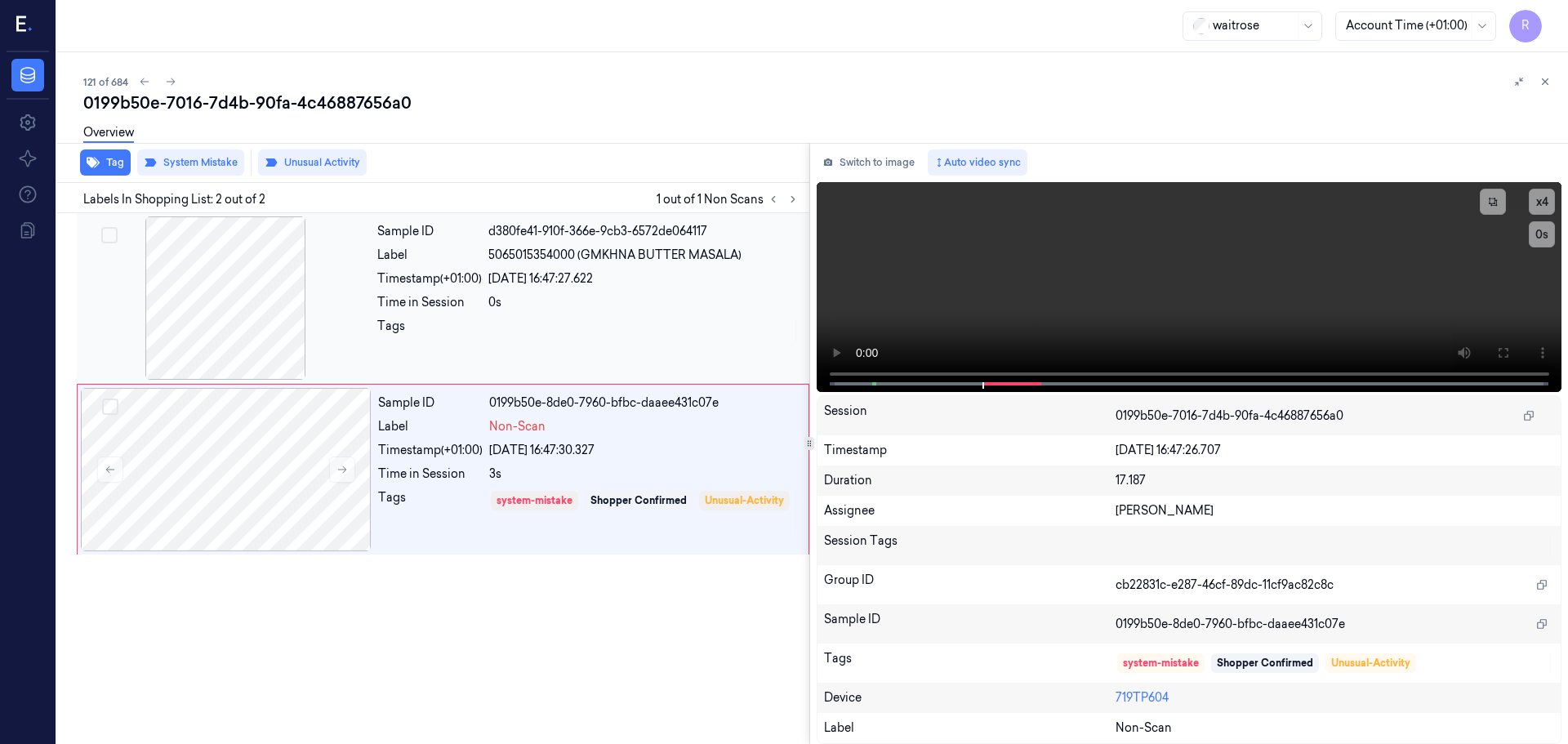
click at [407, 339] on div "Tags" at bounding box center [429, 331] width 105 height 26
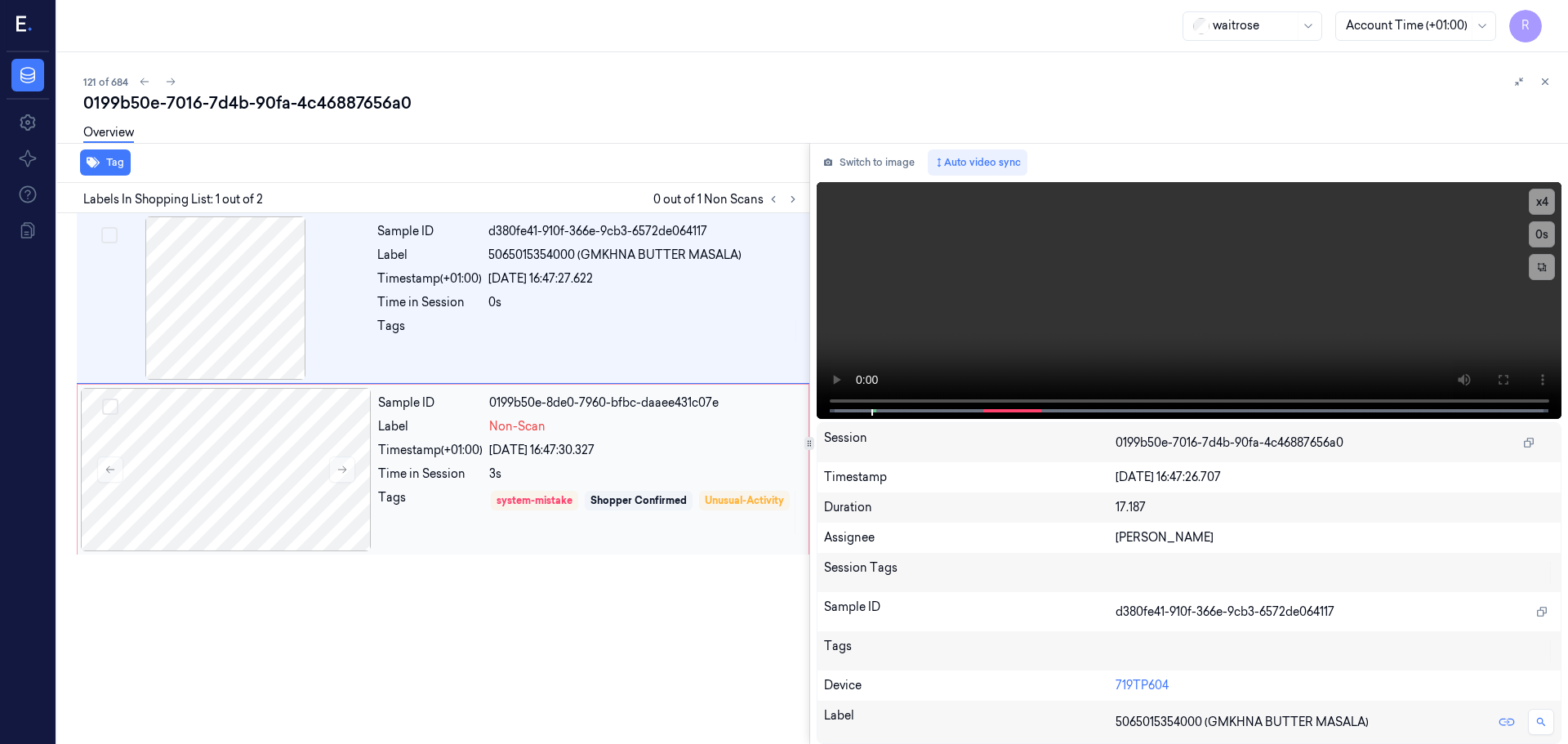
click at [442, 441] on div "Sample ID 0199b50e-8de0-7960-bfbc-daaee431c07e Label Non-Scan Timestamp (+01:00…" at bounding box center [588, 470] width 434 height 164
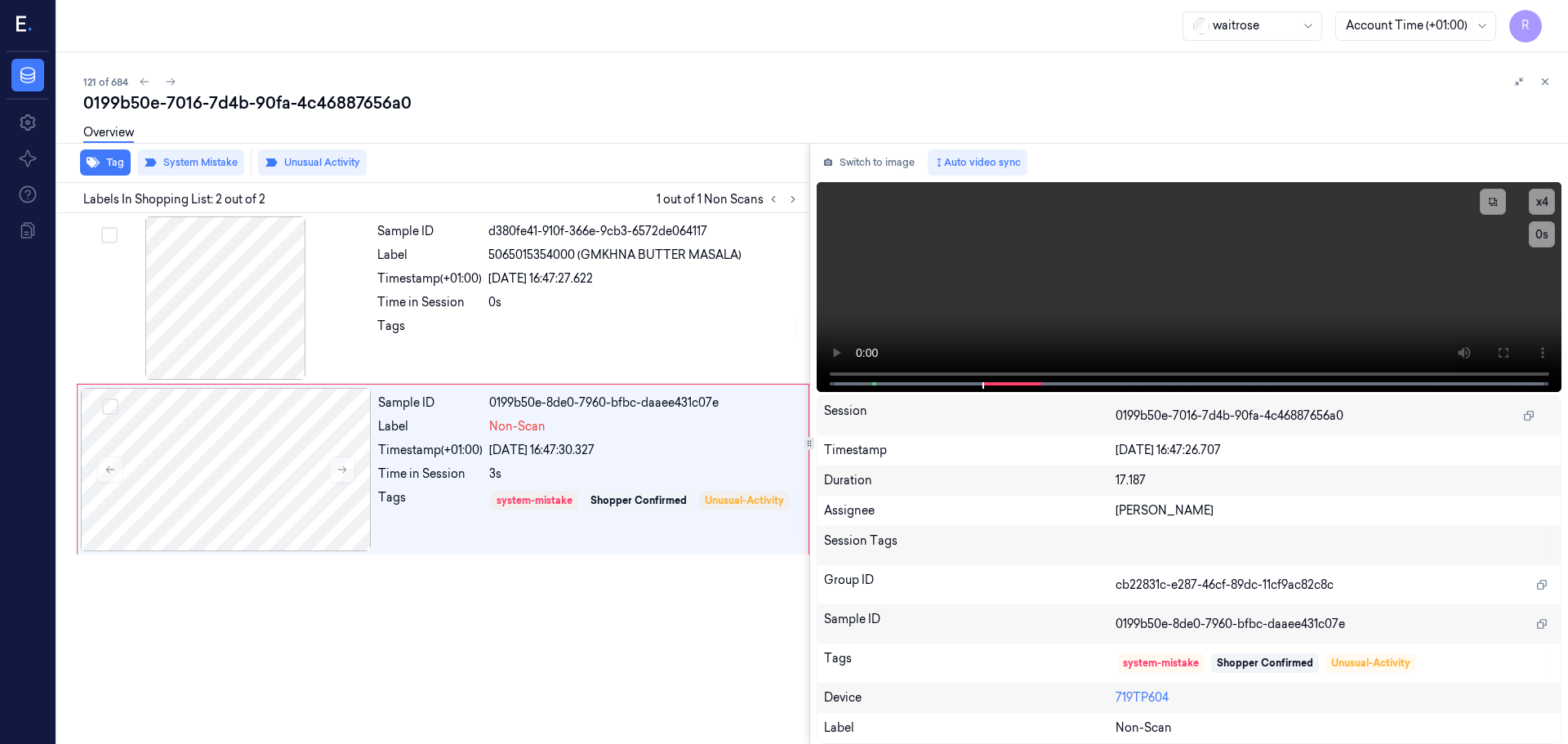
click at [1542, 84] on icon at bounding box center [1545, 82] width 12 height 12
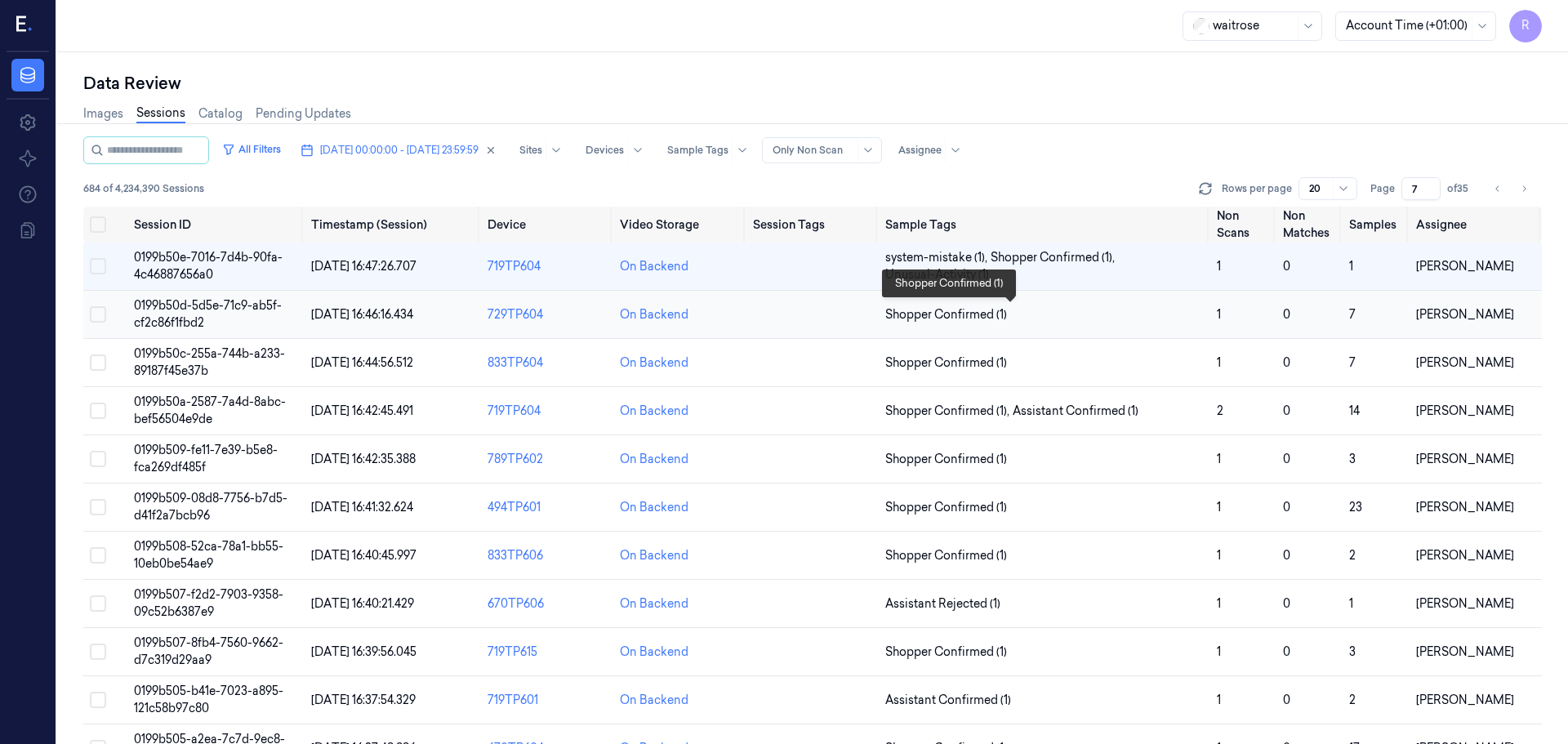
click at [1149, 319] on span "Shopper Confirmed (1)" at bounding box center [1044, 314] width 318 height 17
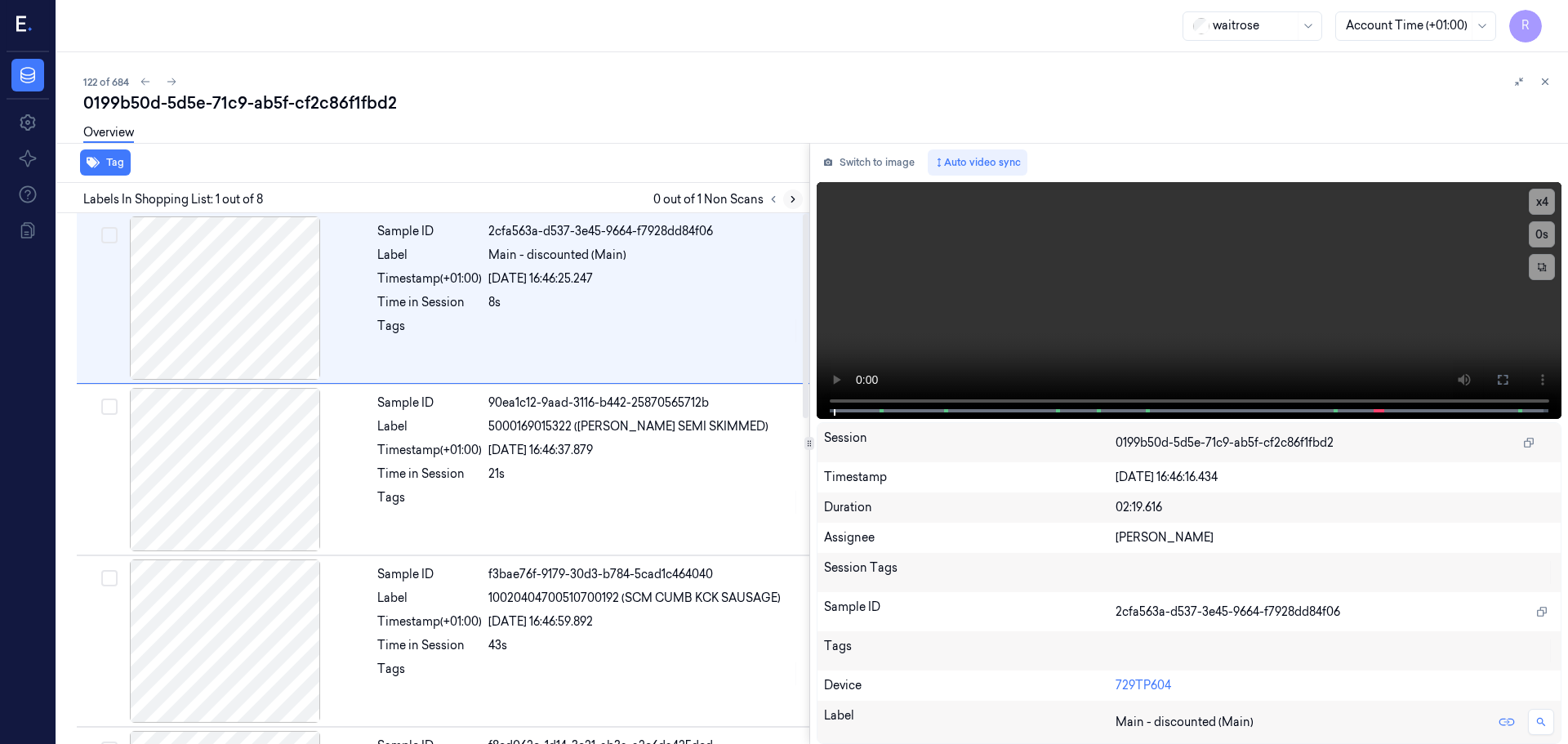
click at [793, 202] on icon at bounding box center [794, 200] width 4 height 5
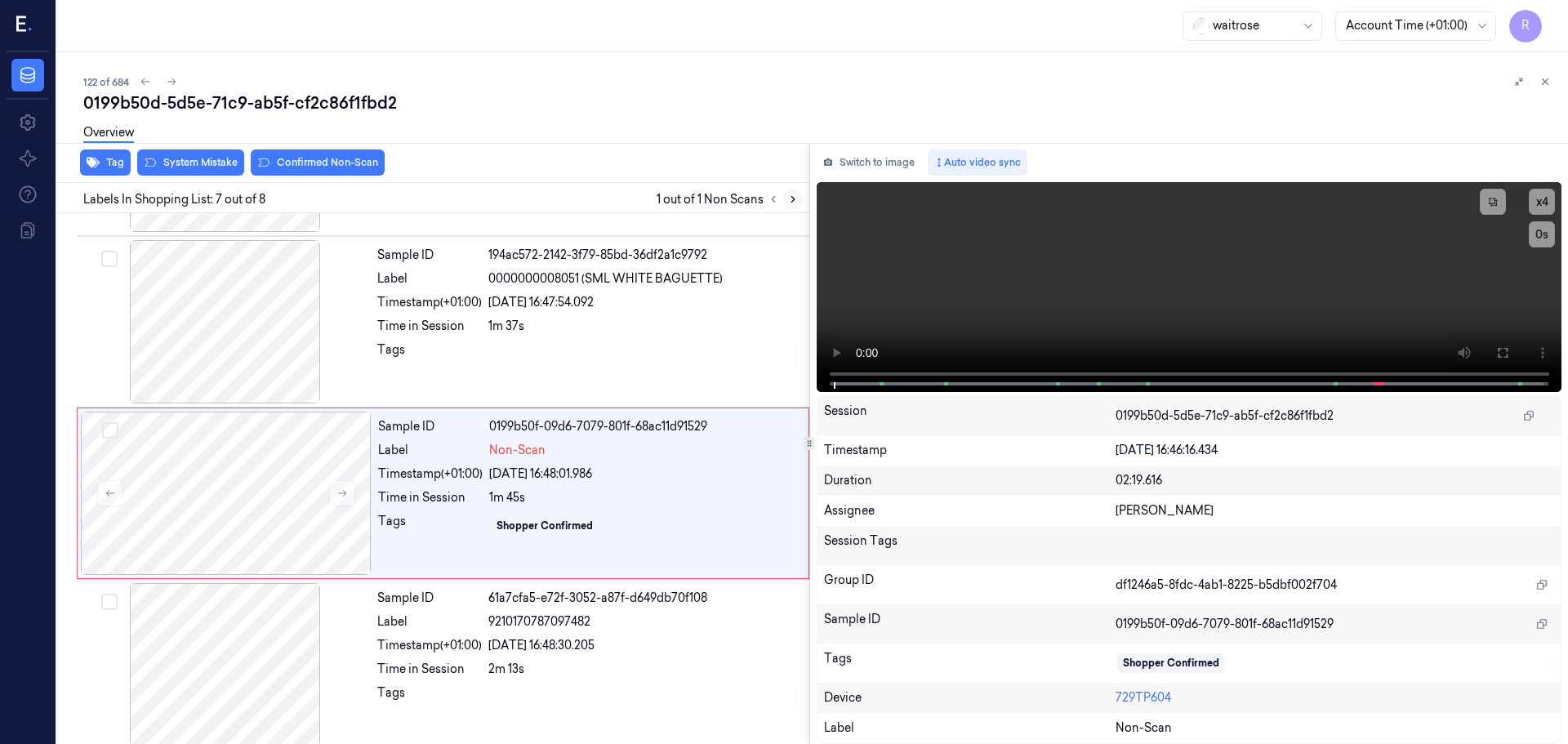
scroll to position [846, 0]
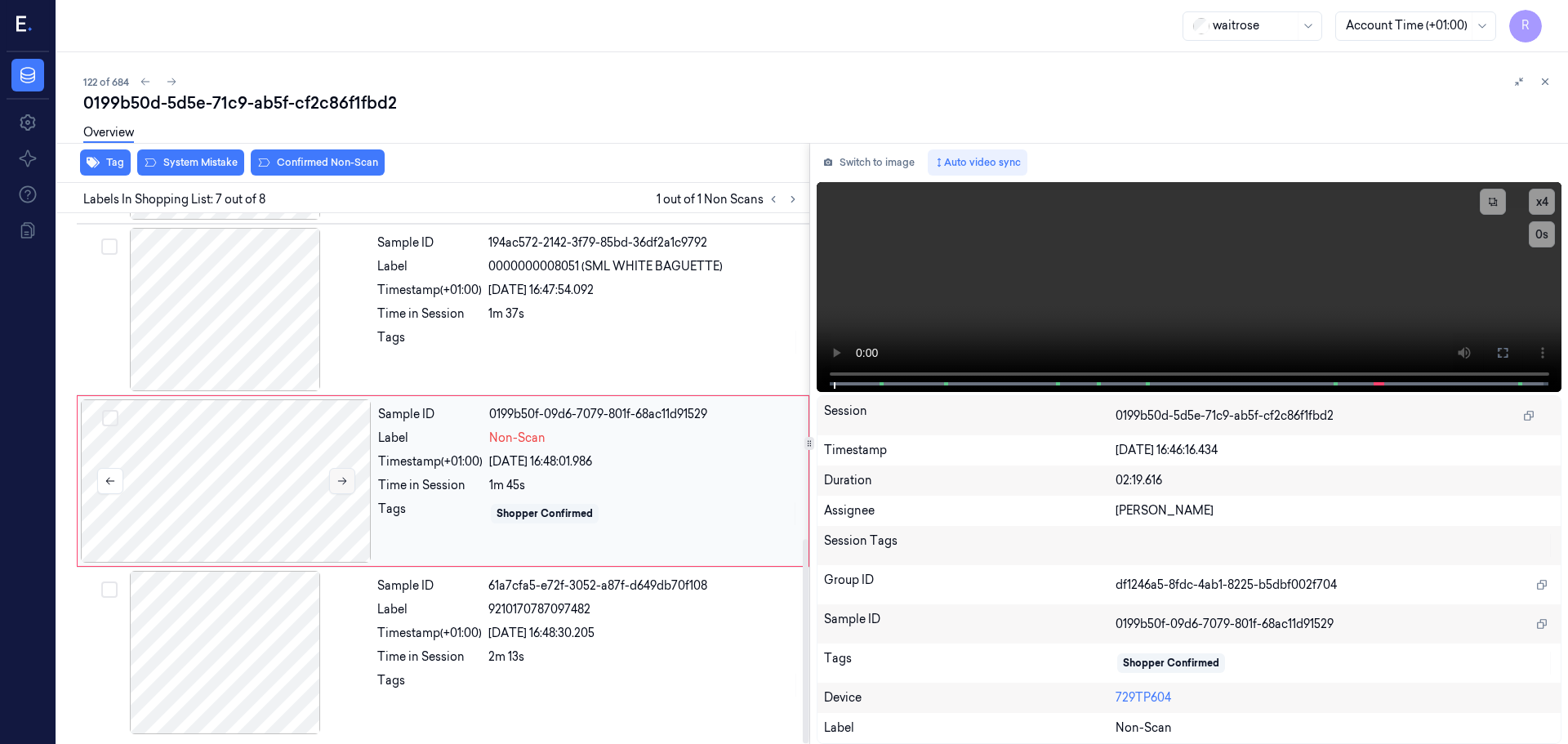
click at [348, 480] on button at bounding box center [342, 481] width 26 height 26
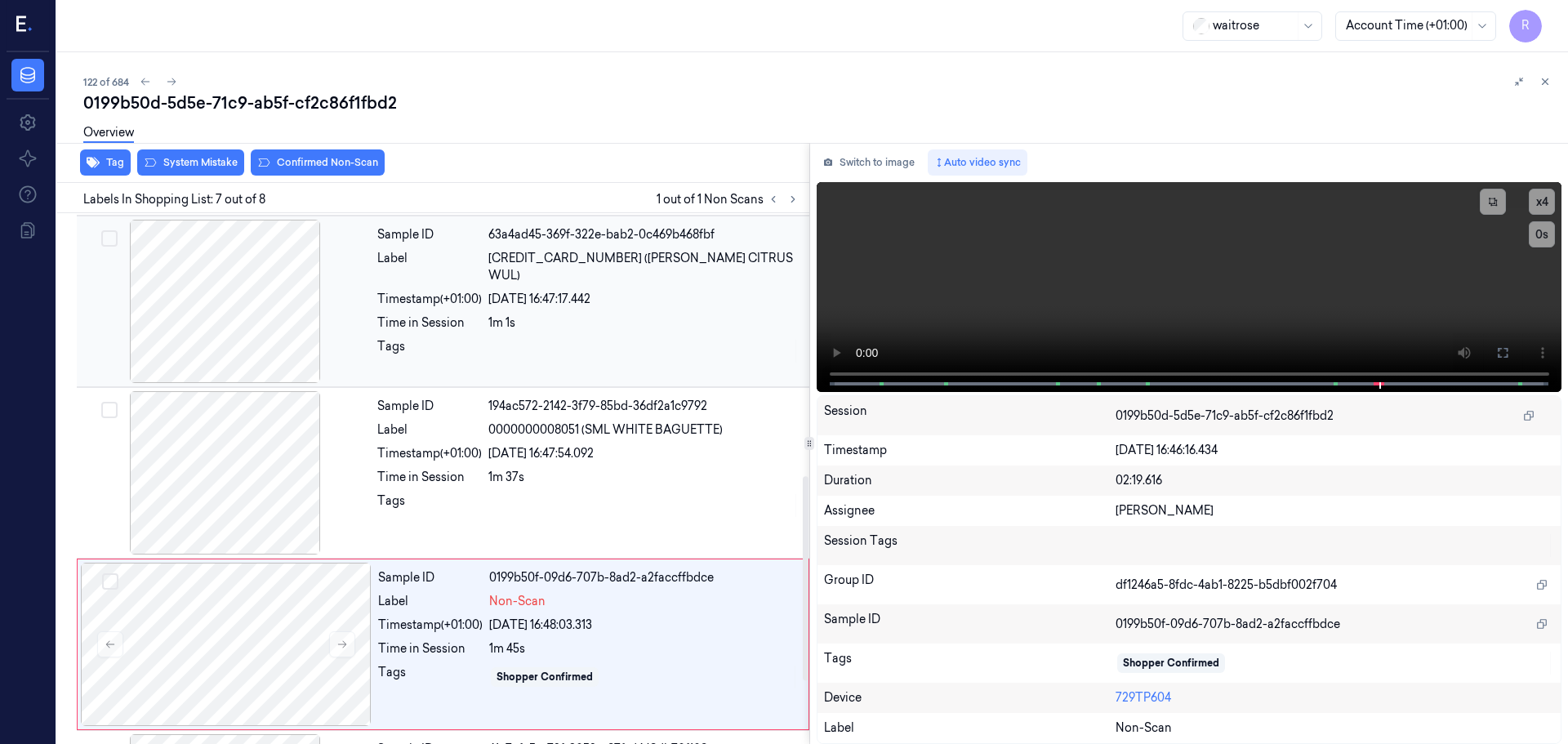
click at [231, 355] on div at bounding box center [225, 302] width 291 height 164
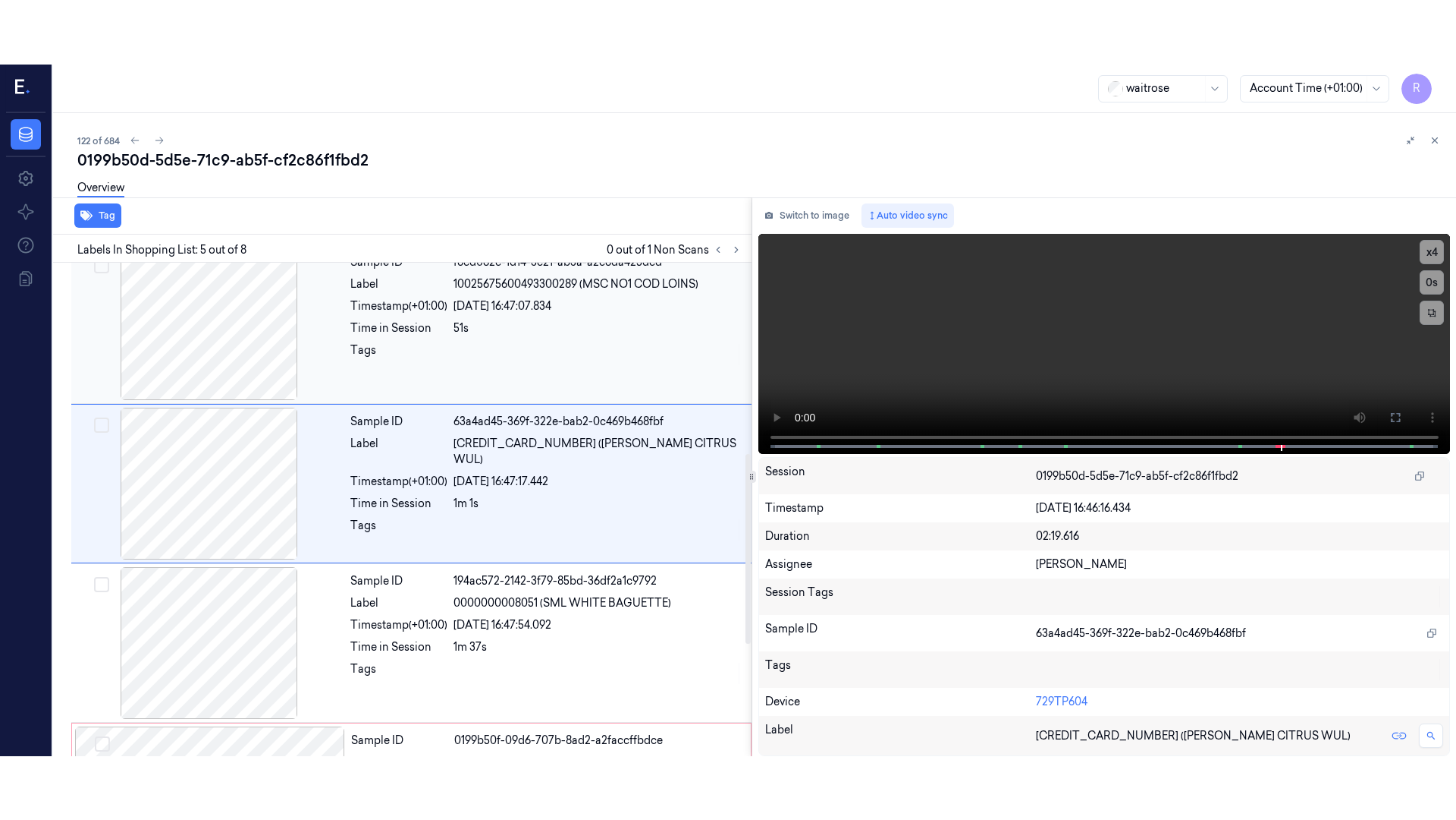
scroll to position [470, 0]
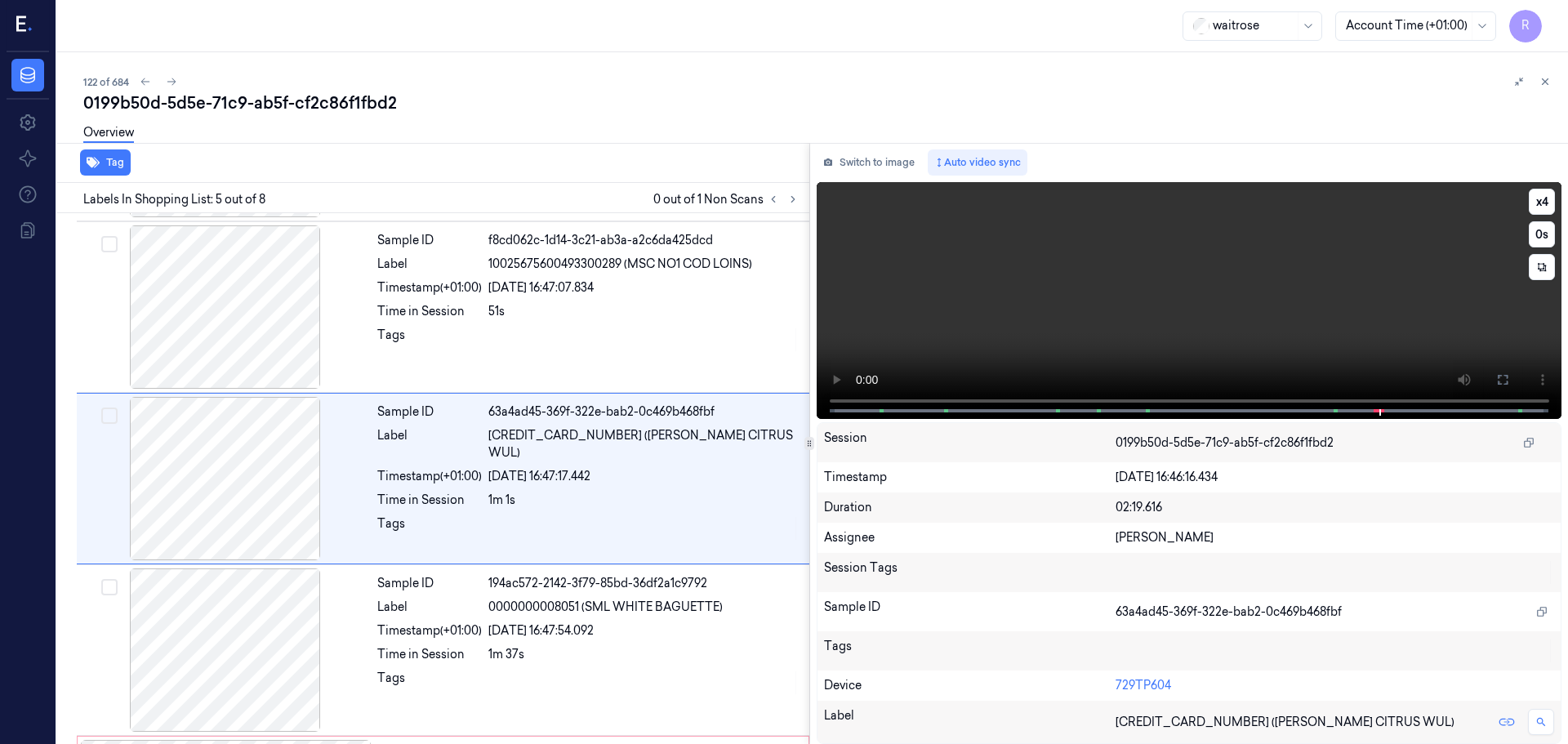
click at [1504, 382] on icon at bounding box center [1503, 380] width 13 height 13
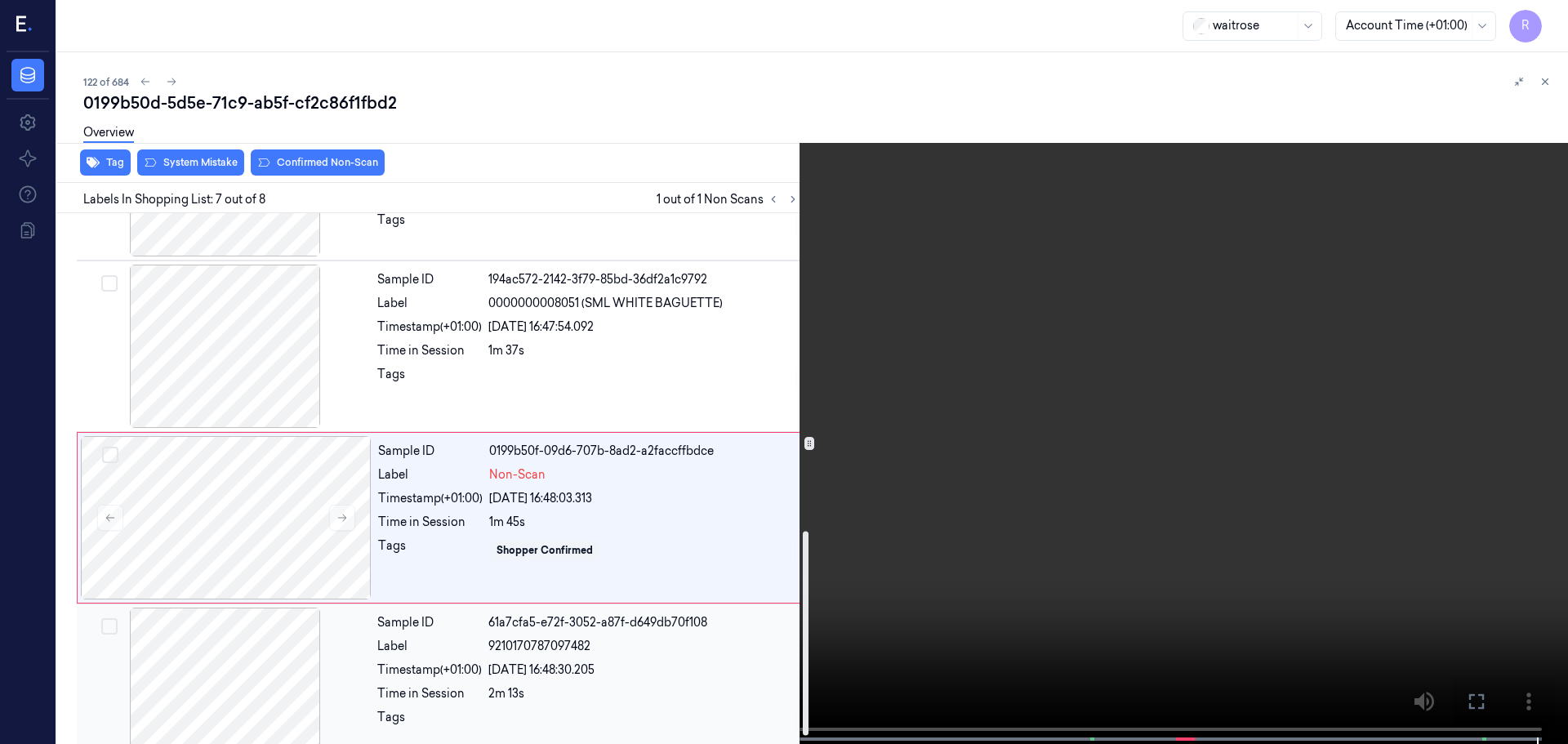
scroll to position [846, 0]
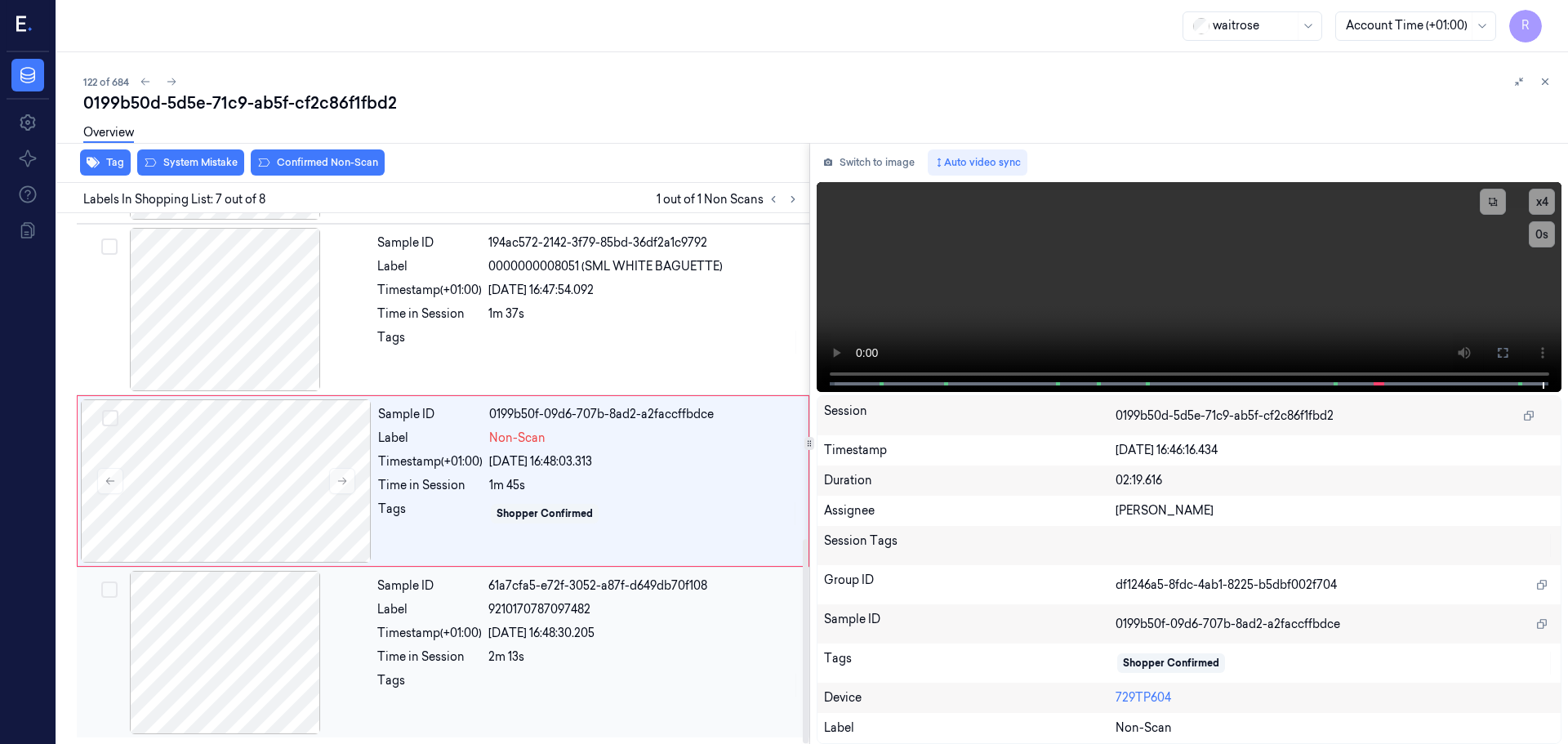
click at [591, 664] on div "2m 13s" at bounding box center [644, 657] width 311 height 17
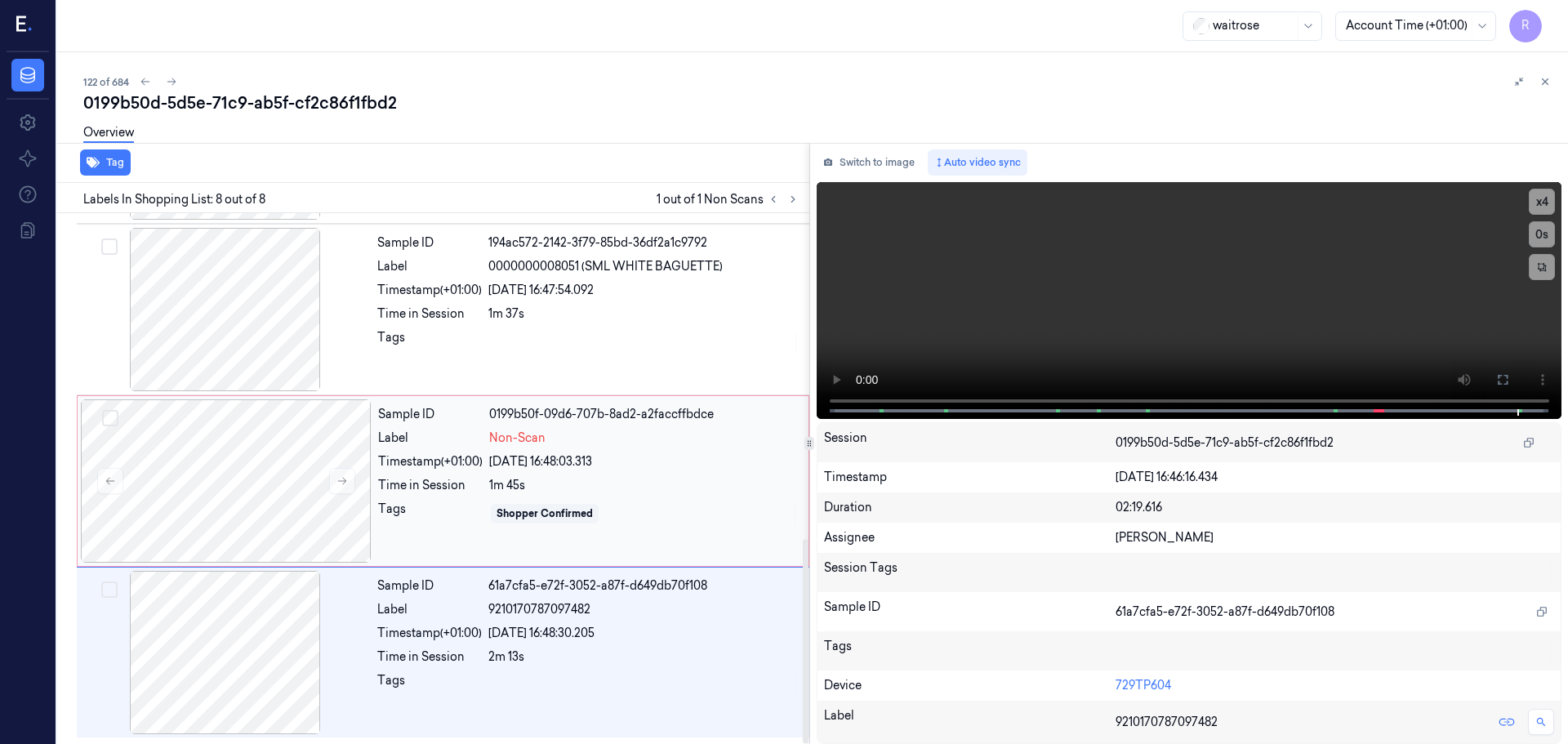
click at [578, 479] on div "1m 45s" at bounding box center [644, 485] width 310 height 17
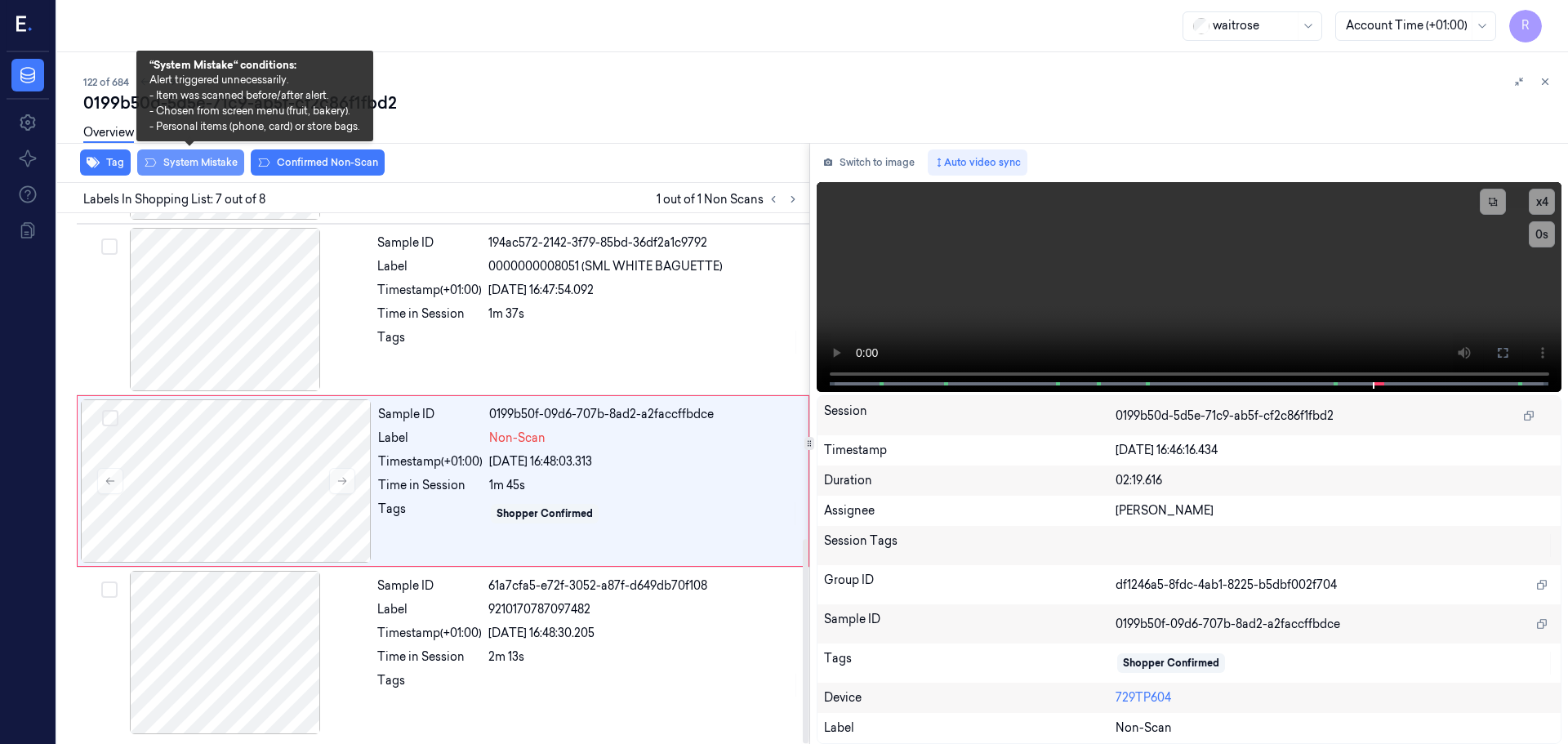
click at [198, 166] on button "System Mistake" at bounding box center [191, 162] width 107 height 26
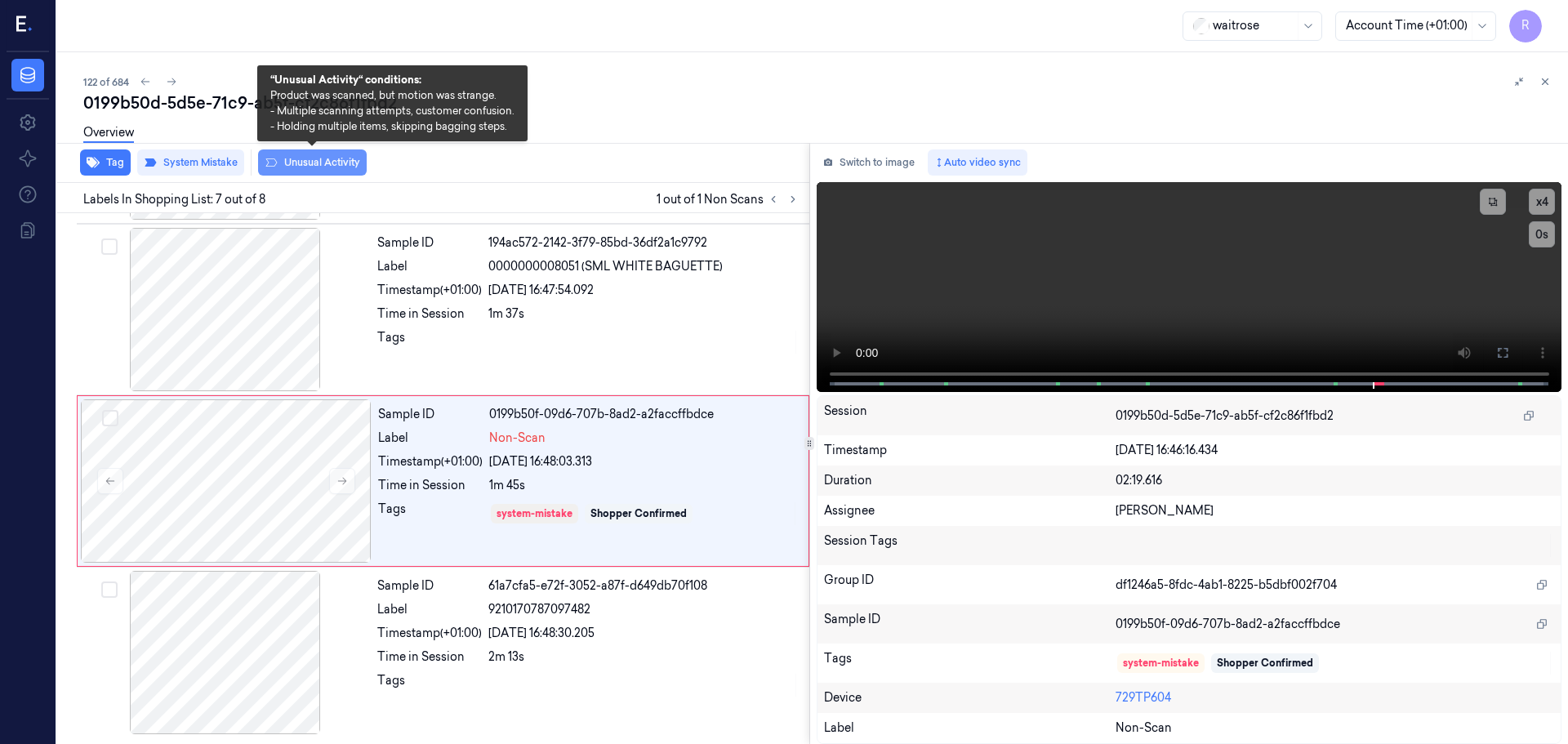
click at [326, 159] on button "Unusual Activity" at bounding box center [313, 162] width 109 height 26
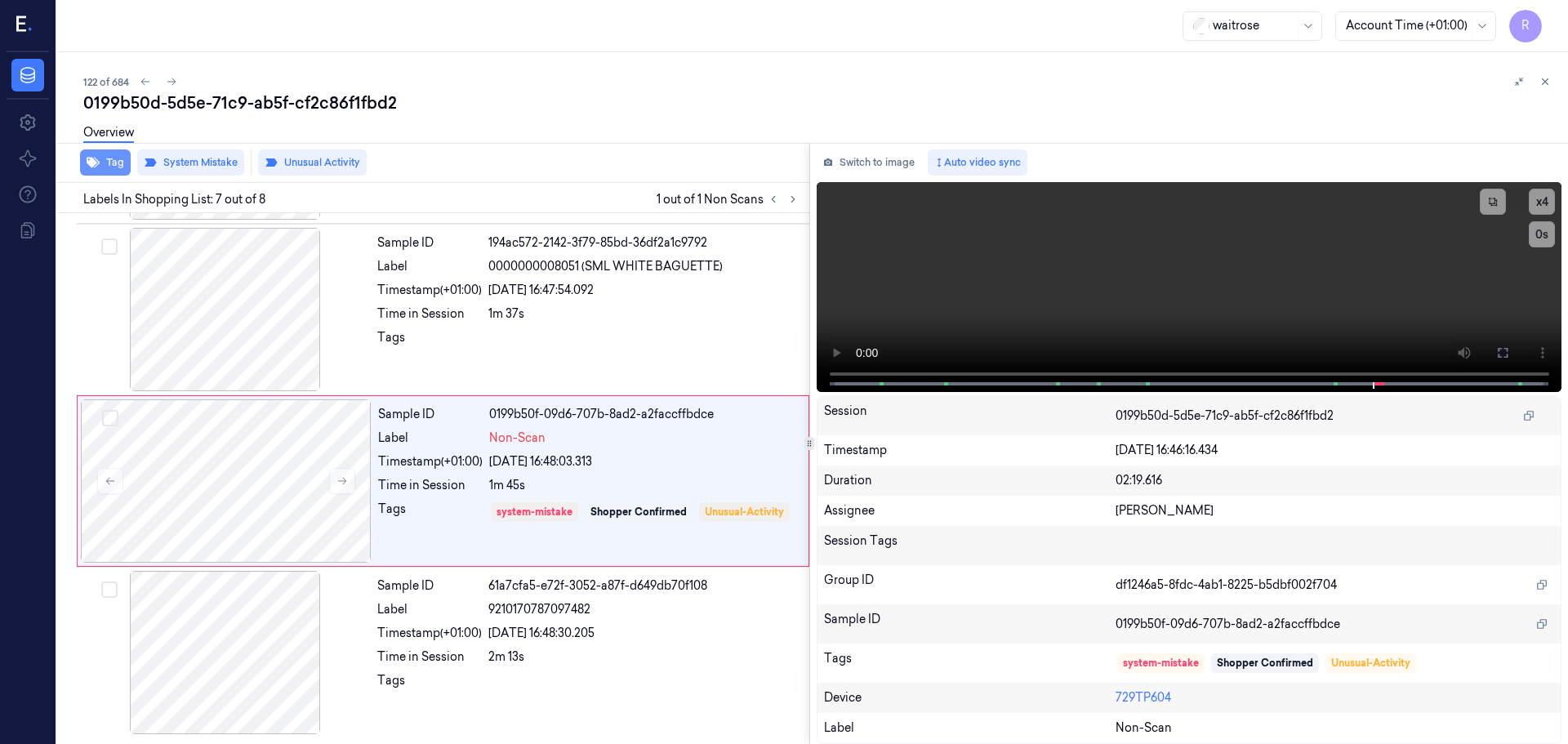
click at [95, 163] on icon "button" at bounding box center [93, 163] width 13 height 11
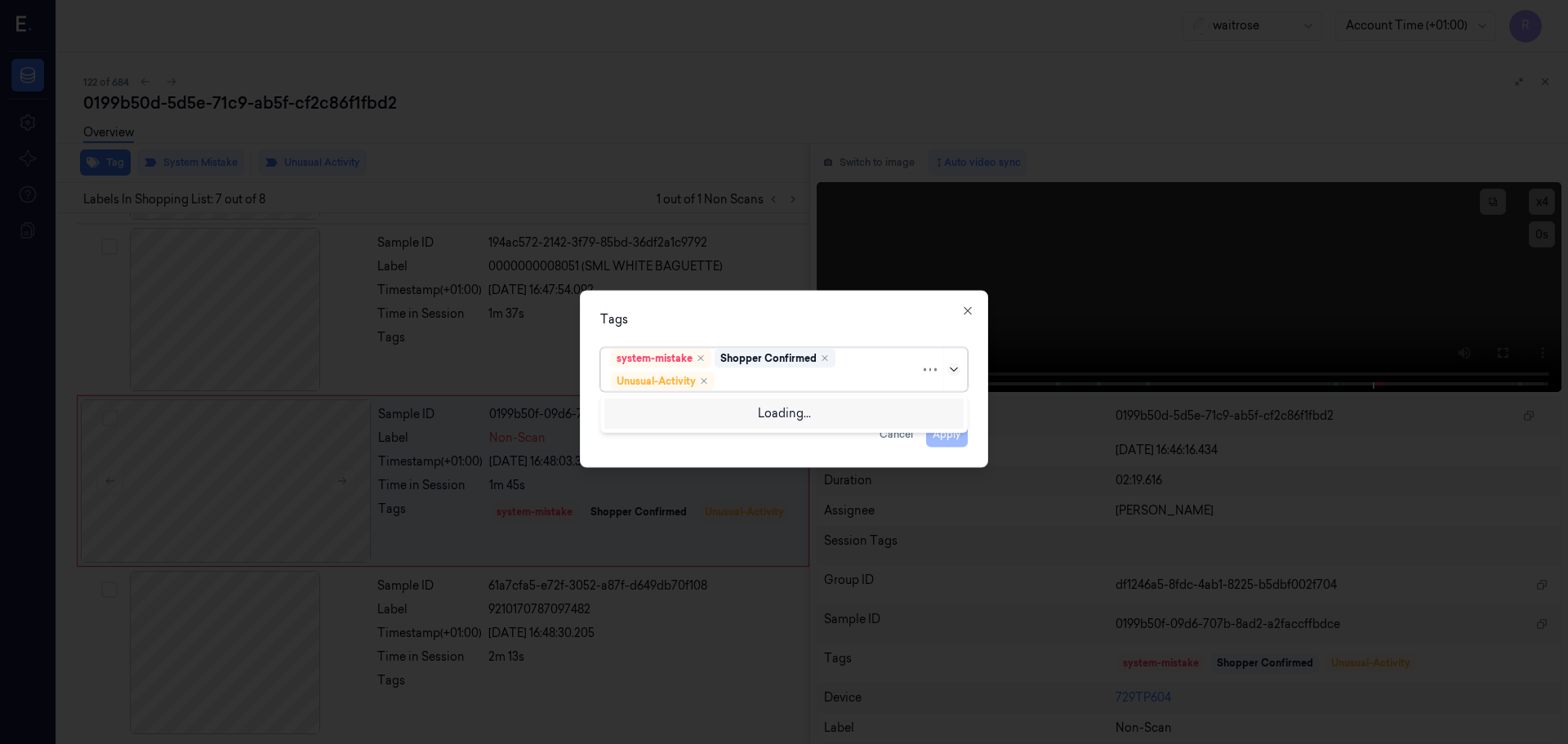
click at [952, 372] on icon at bounding box center [954, 369] width 13 height 13
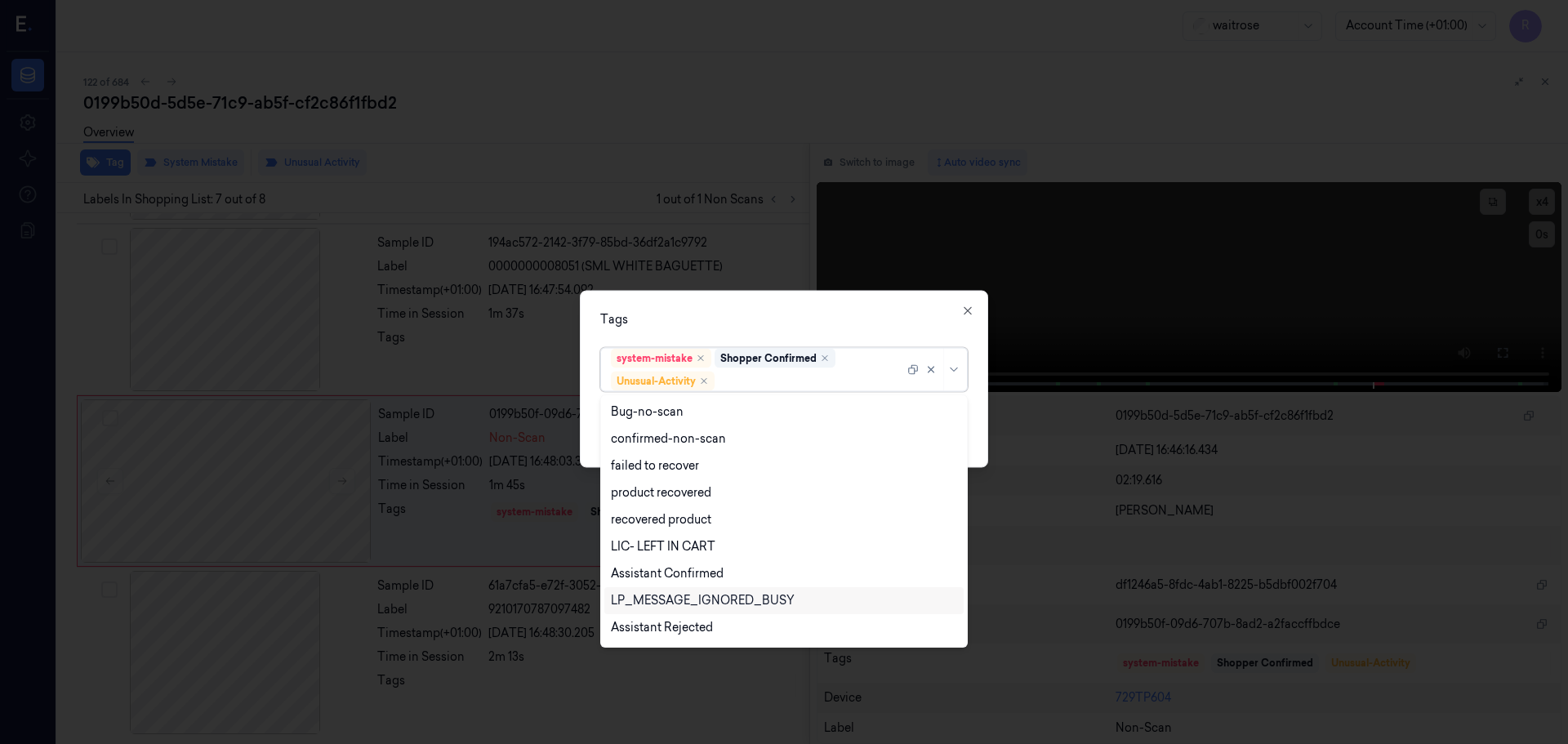
scroll to position [213, 0]
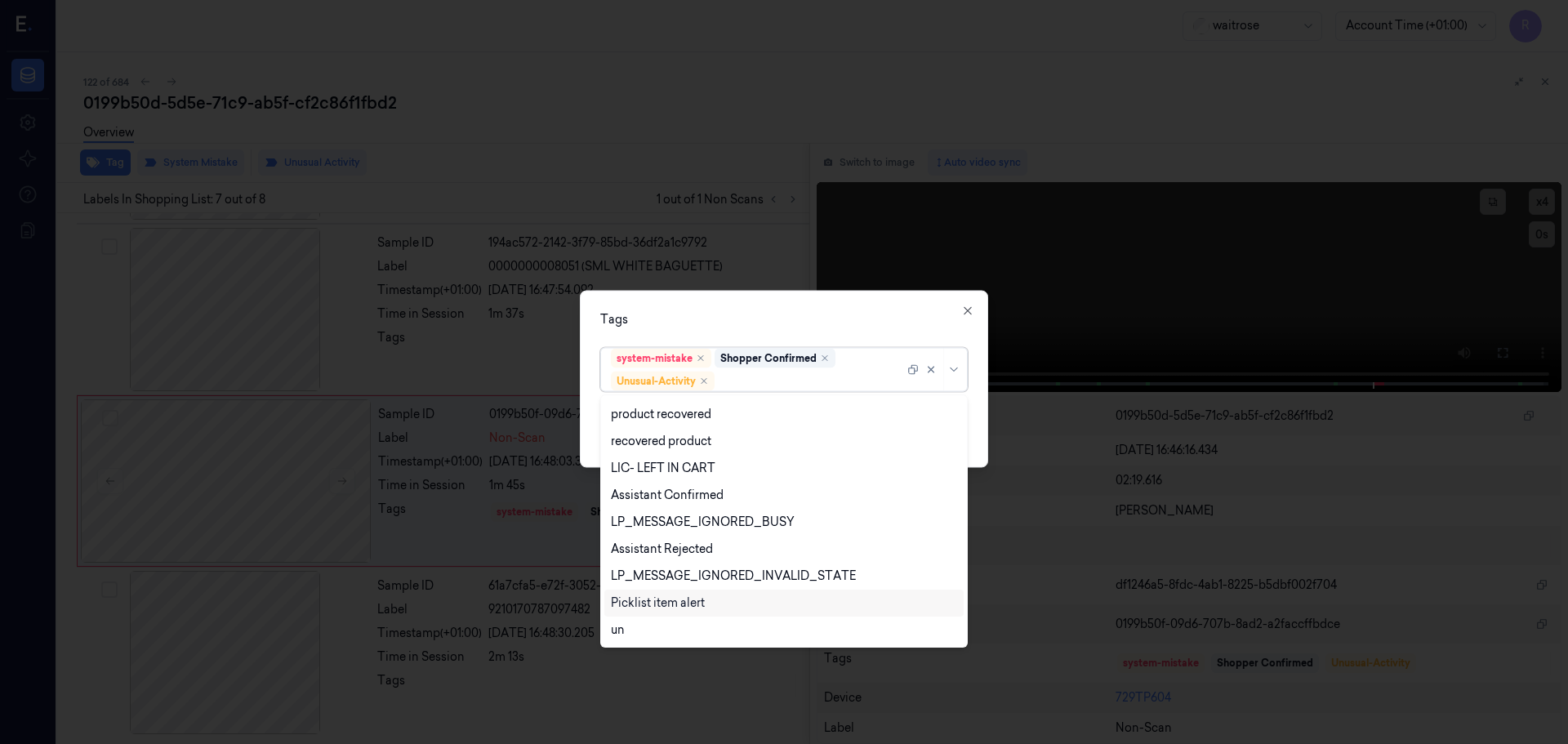
click at [678, 606] on div "Picklist item alert" at bounding box center [657, 602] width 94 height 17
click at [866, 328] on div "Tags option Picklist item alert, selected. 20 results available. Use Up and Dow…" at bounding box center [784, 378] width 408 height 177
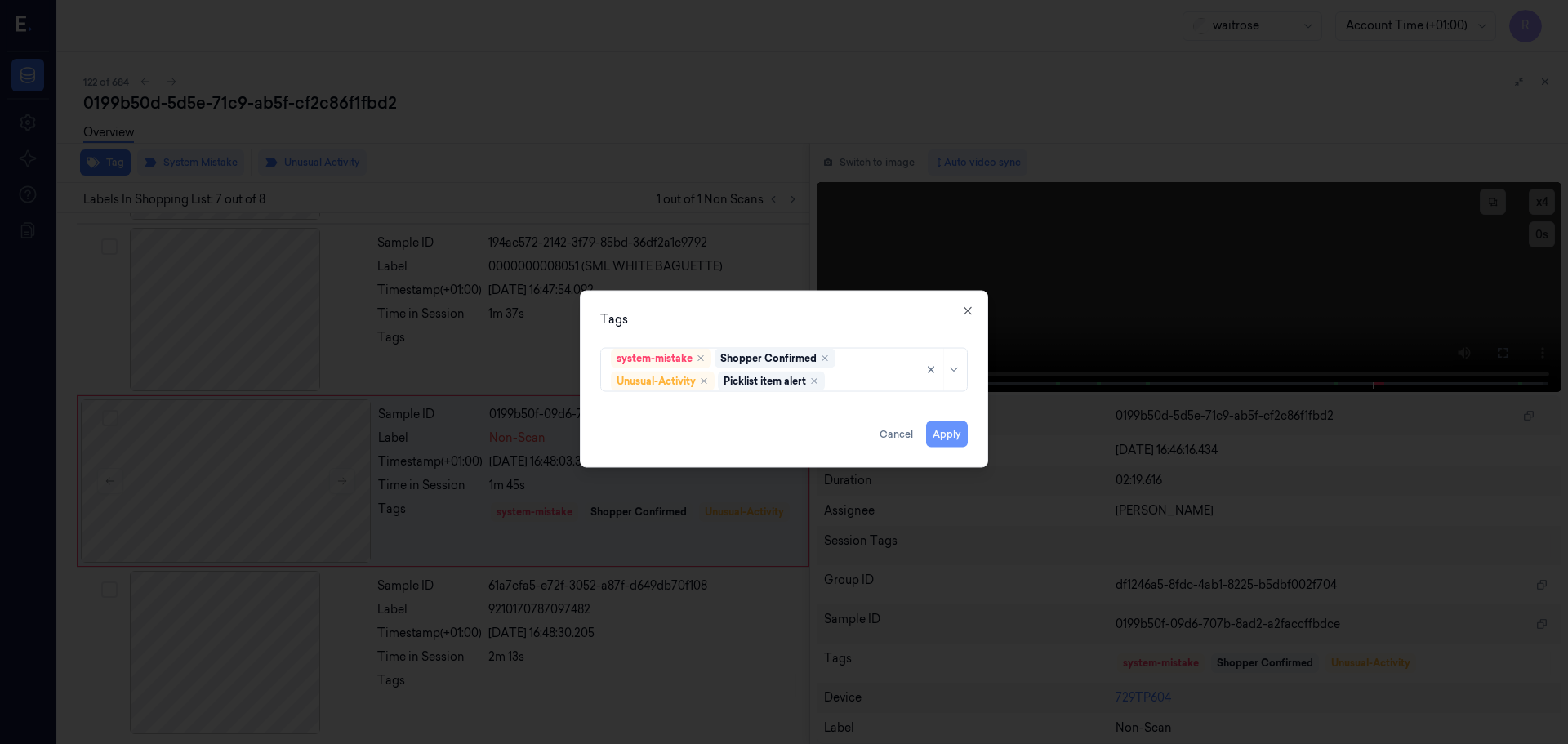
click at [950, 431] on button "Apply" at bounding box center [947, 433] width 42 height 26
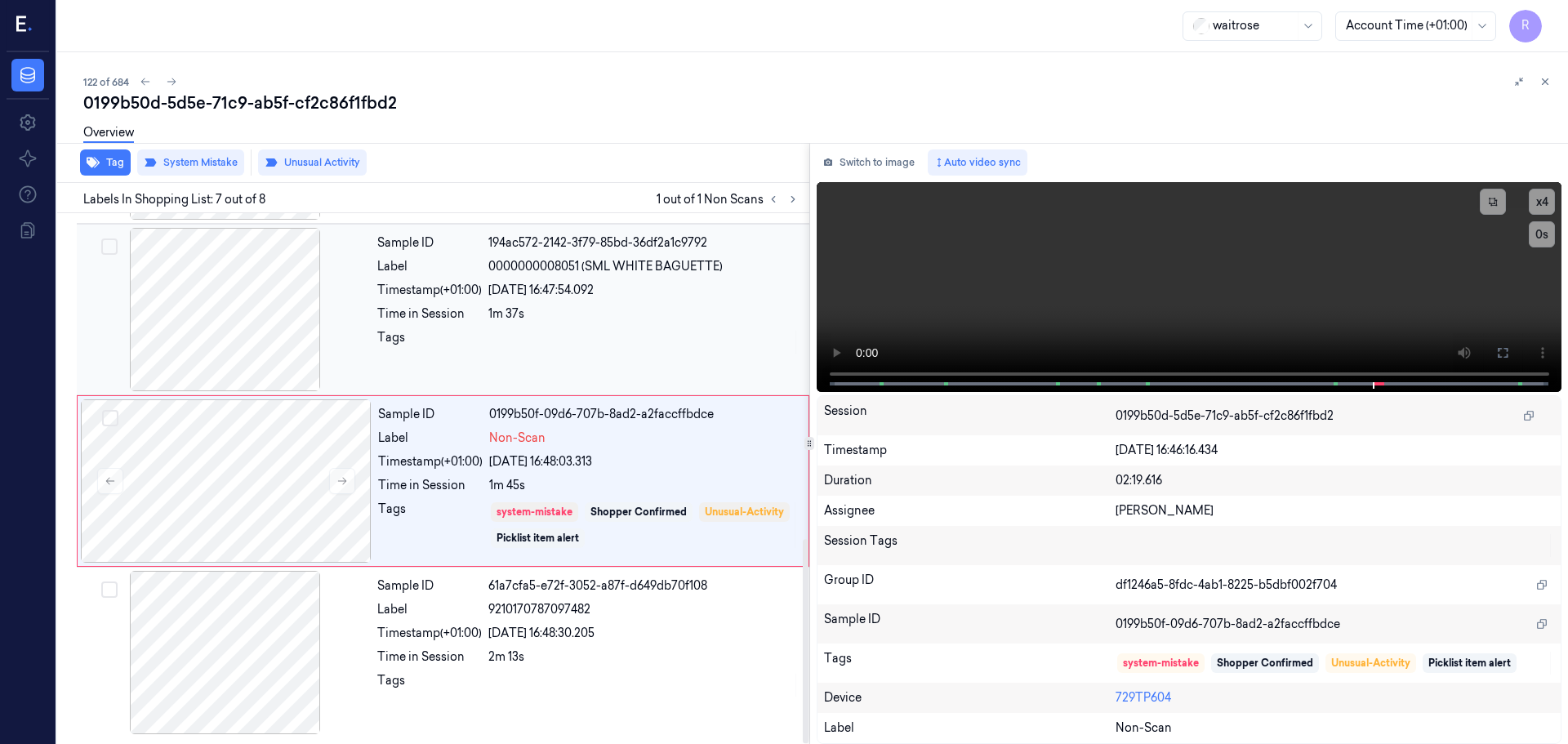
click at [576, 335] on div at bounding box center [644, 342] width 311 height 26
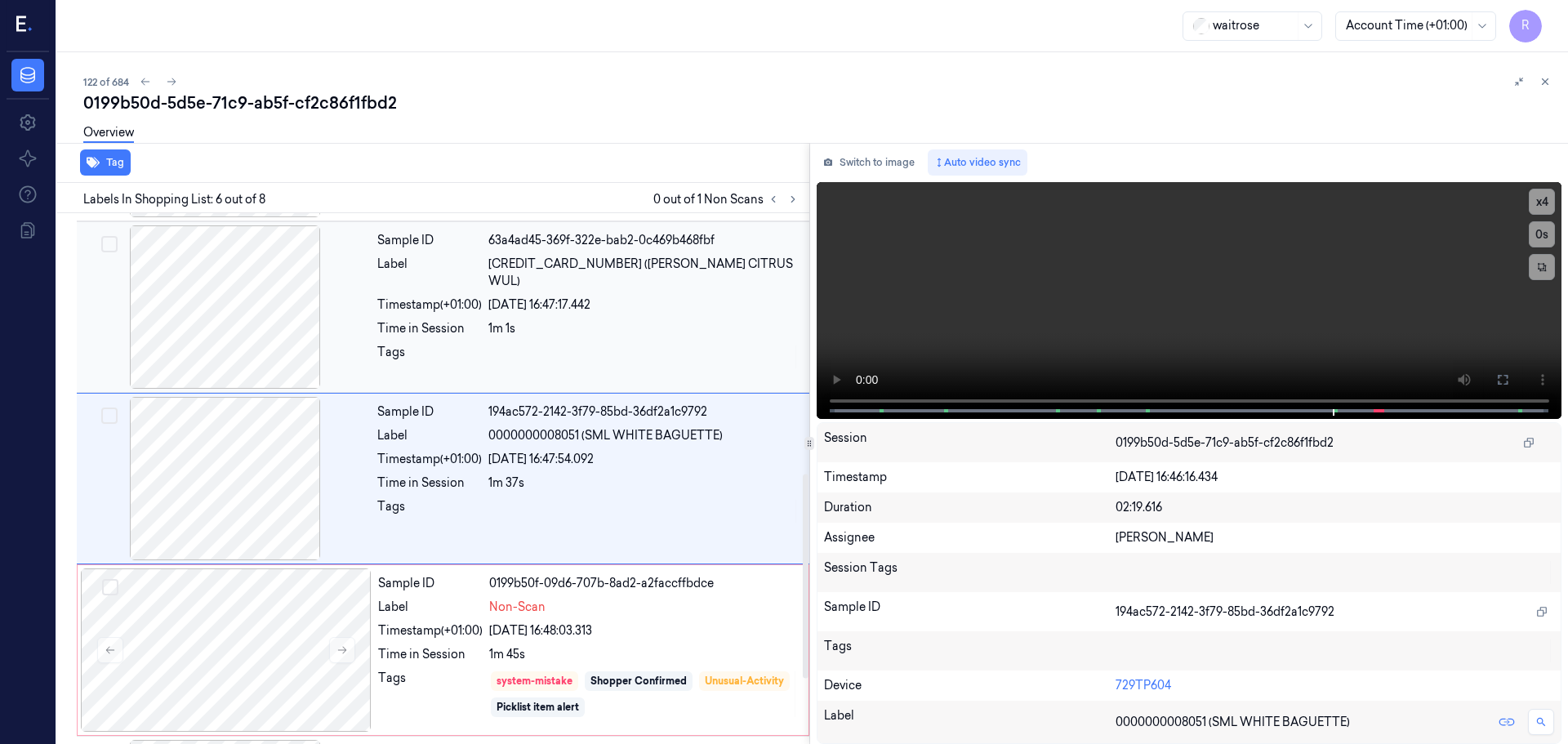
click at [576, 343] on div at bounding box center [644, 356] width 311 height 26
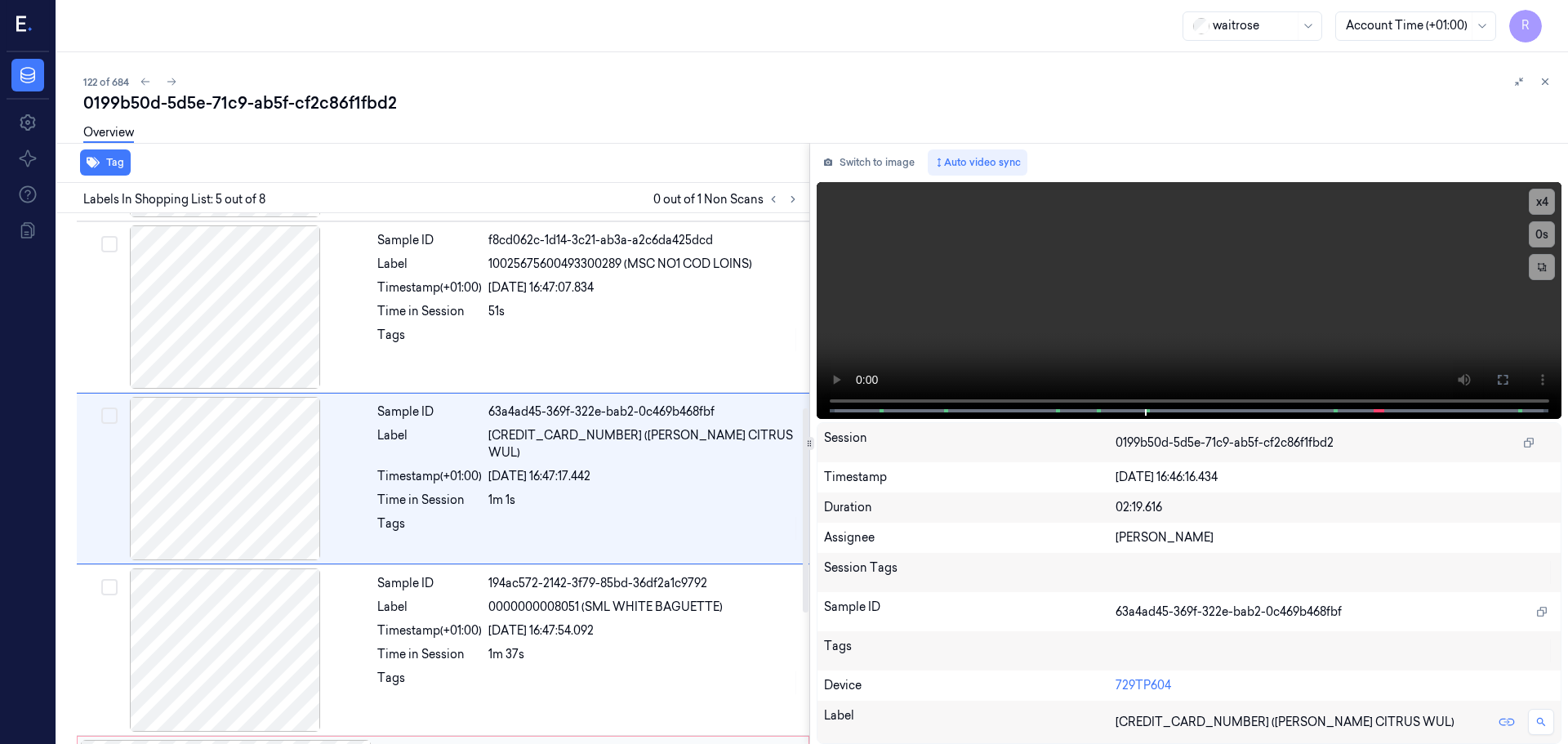
scroll to position [846, 0]
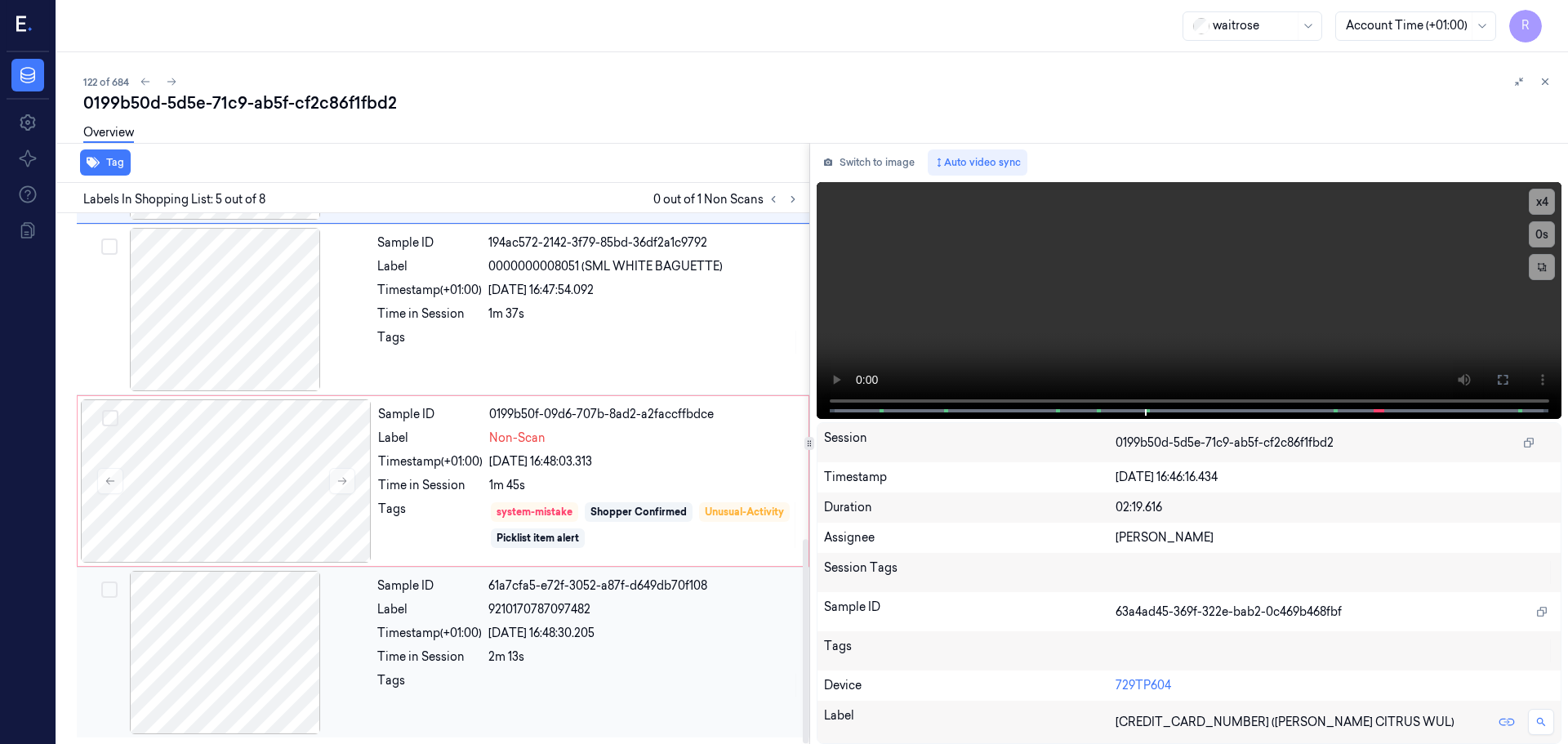
click at [643, 577] on div "61a7cfa5-e72f-3052-a87f-d649db70f108" at bounding box center [644, 585] width 311 height 17
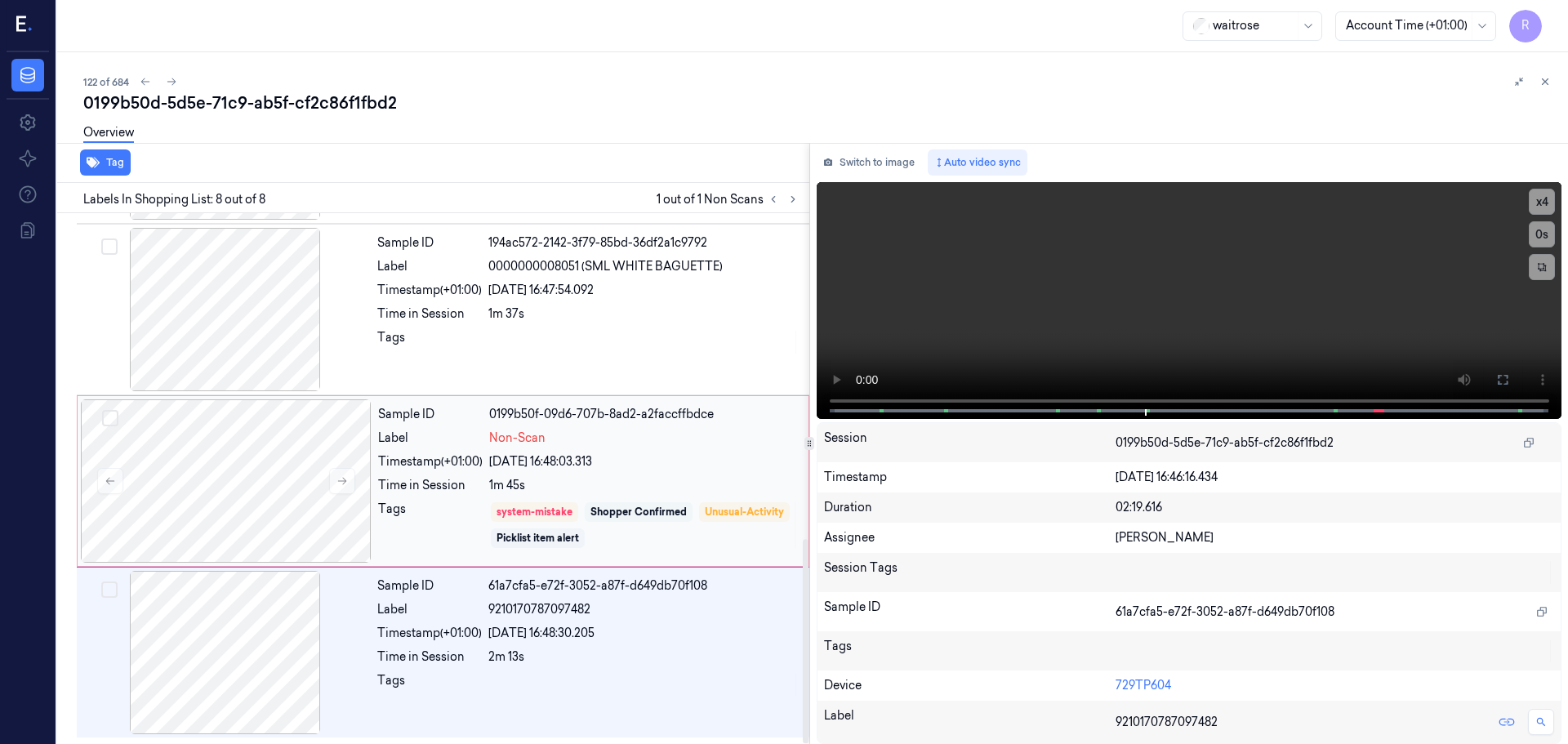
click at [690, 503] on div "Shopper Confirmed" at bounding box center [638, 512] width 108 height 20
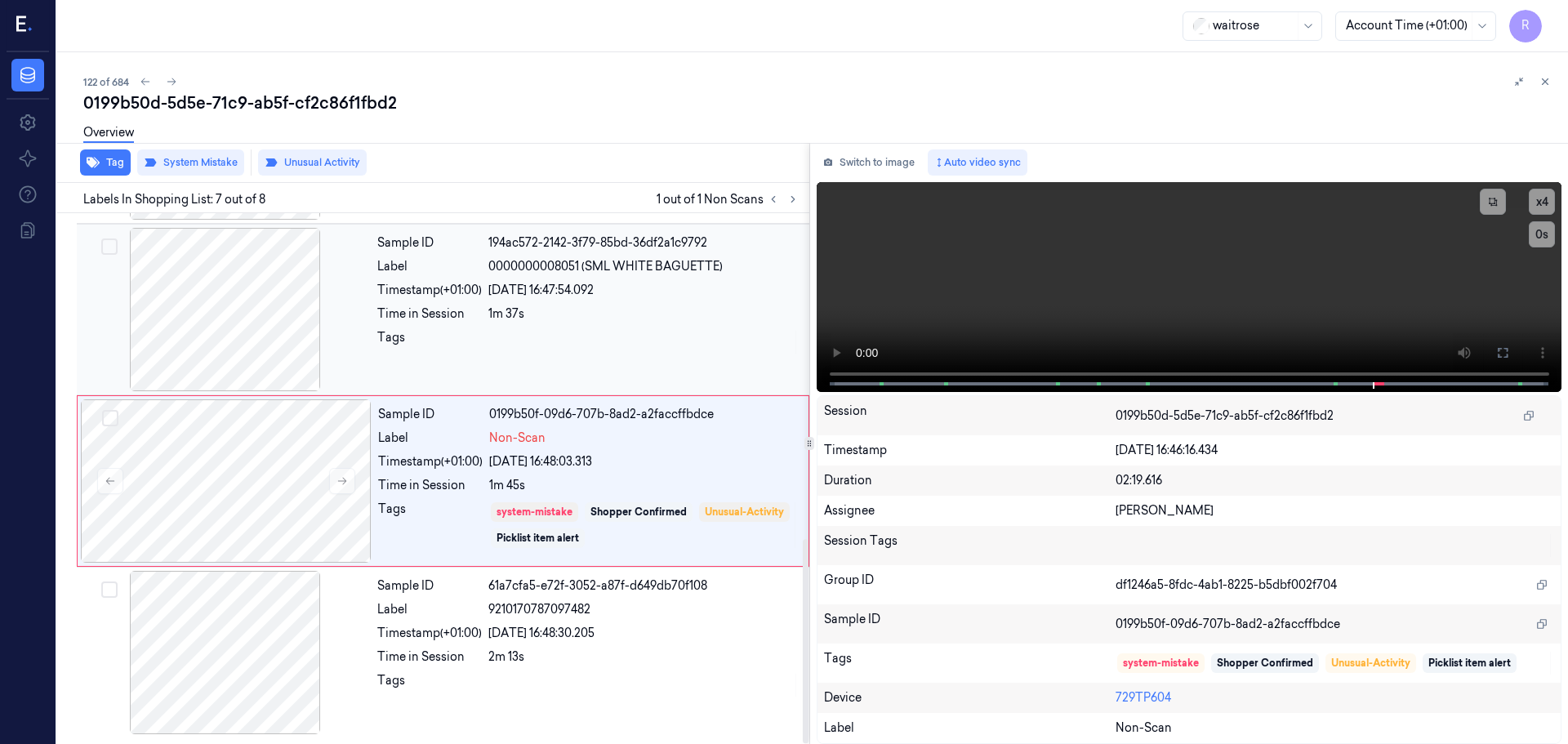
click at [664, 378] on div "Sample ID 194ac572-2142-3f79-85bd-36df2a1c9792 Label 0000000008051 (SML WHITE B…" at bounding box center [588, 310] width 435 height 164
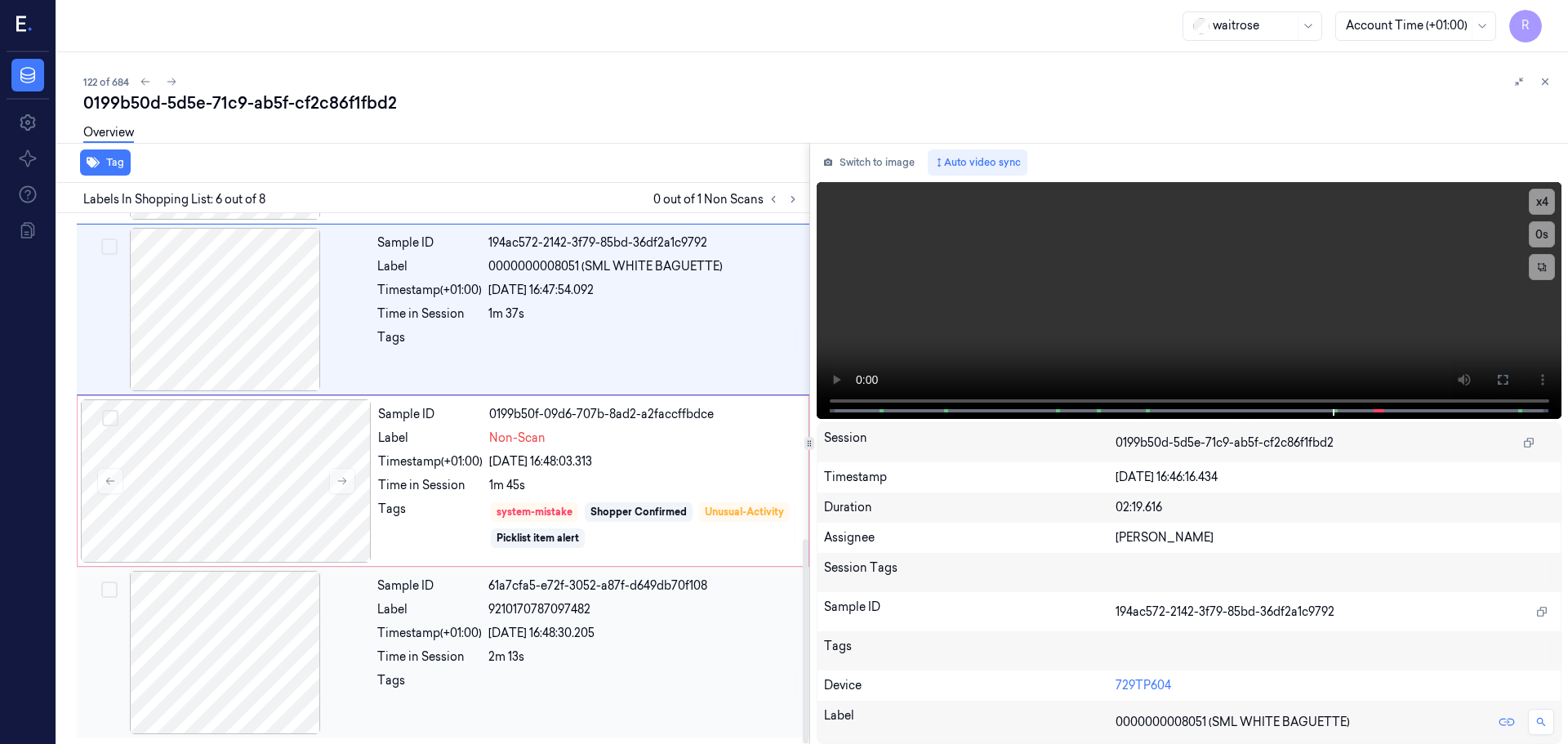
click at [659, 651] on div "2m 13s" at bounding box center [644, 657] width 311 height 17
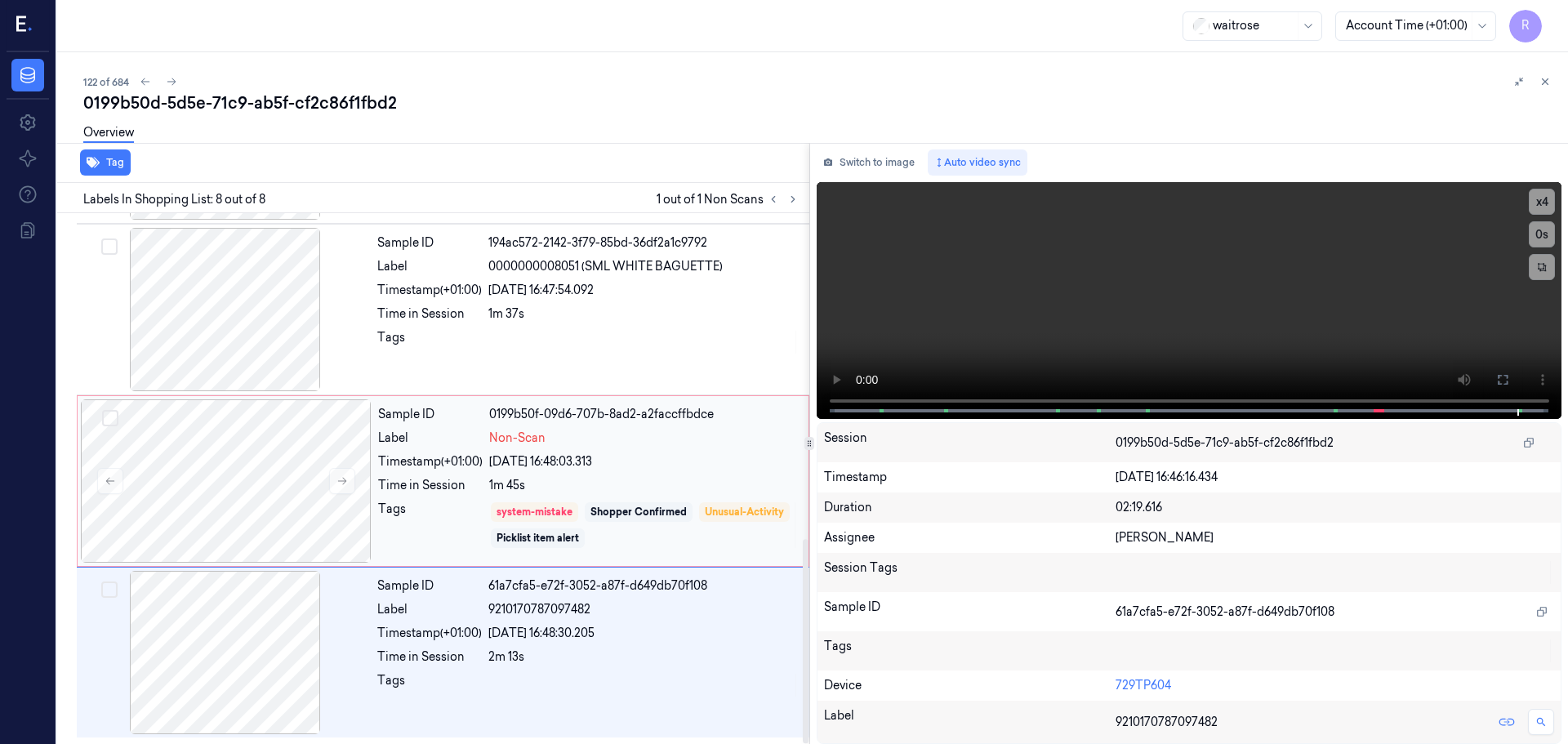
click at [704, 501] on div "system-mistake Shopper Confirmed Unusual-Activity Picklist item alert" at bounding box center [644, 525] width 310 height 49
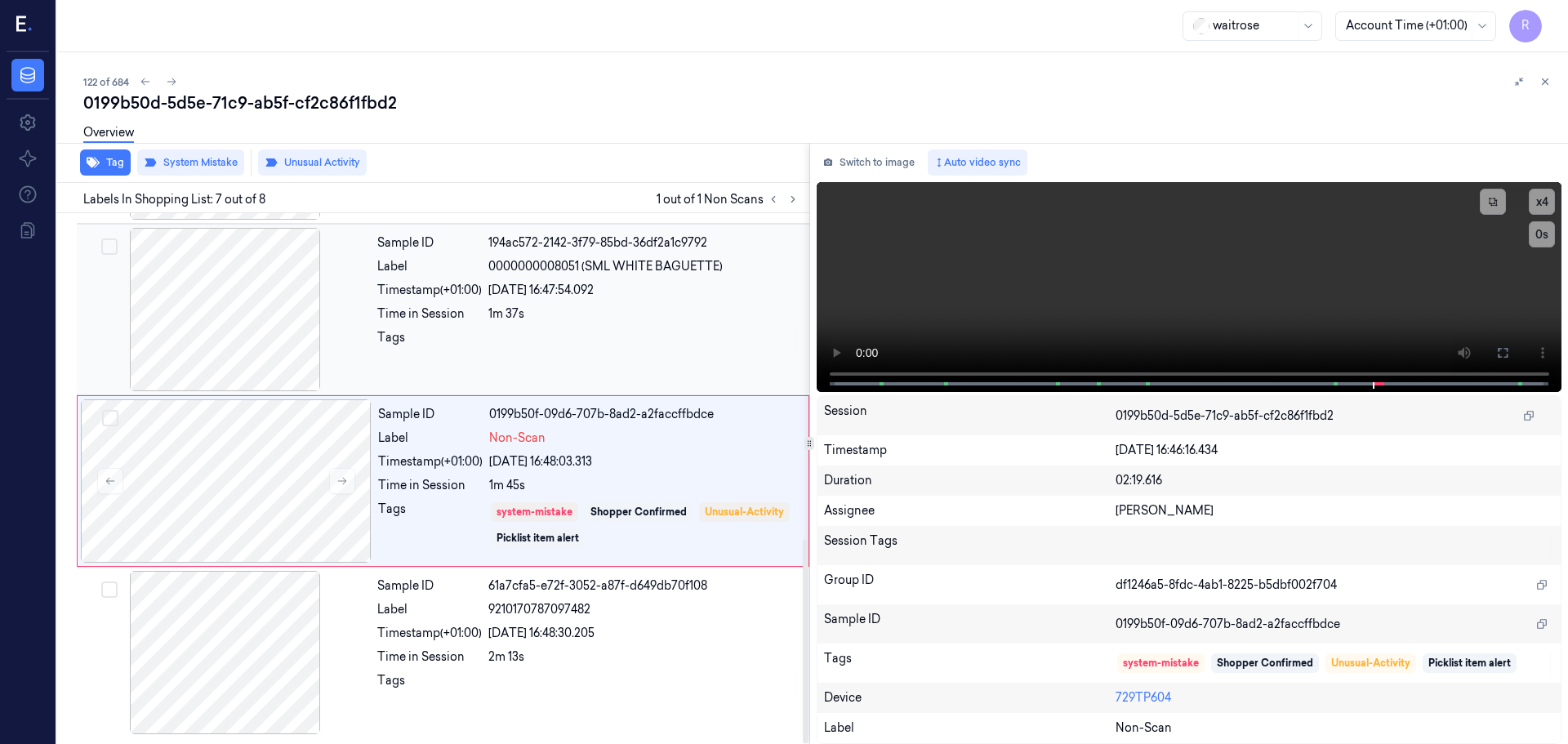
click at [668, 359] on div "Sample ID 194ac572-2142-3f79-85bd-36df2a1c9792 Label 0000000008051 (SML WHITE B…" at bounding box center [588, 310] width 435 height 164
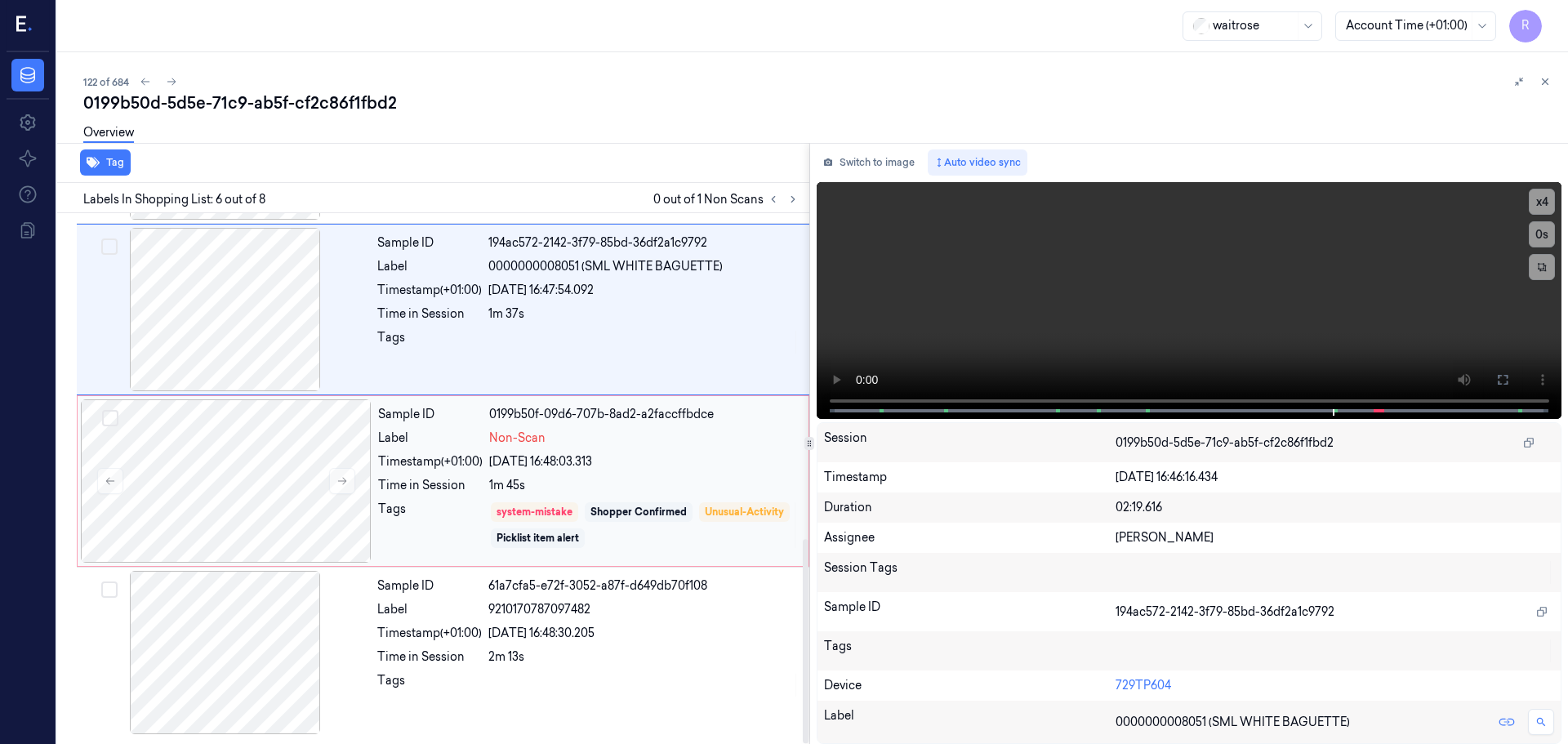
click at [686, 479] on div "1m 45s" at bounding box center [644, 485] width 310 height 17
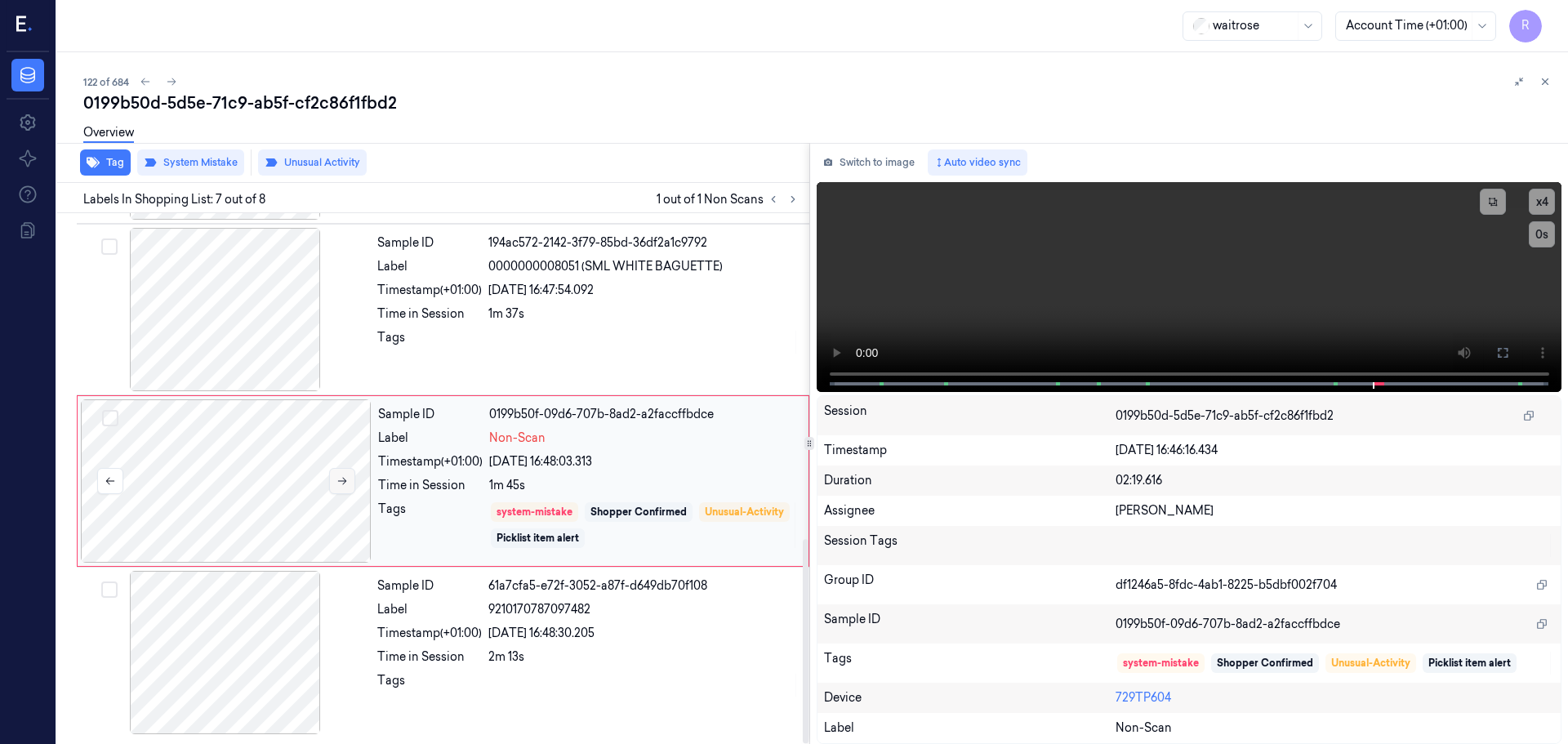
click at [348, 489] on button at bounding box center [342, 481] width 26 height 26
click at [512, 302] on div "Sample ID 194ac572-2142-3f79-85bd-36df2a1c9792 Label 0000000008051 (SML WHITE B…" at bounding box center [588, 310] width 435 height 164
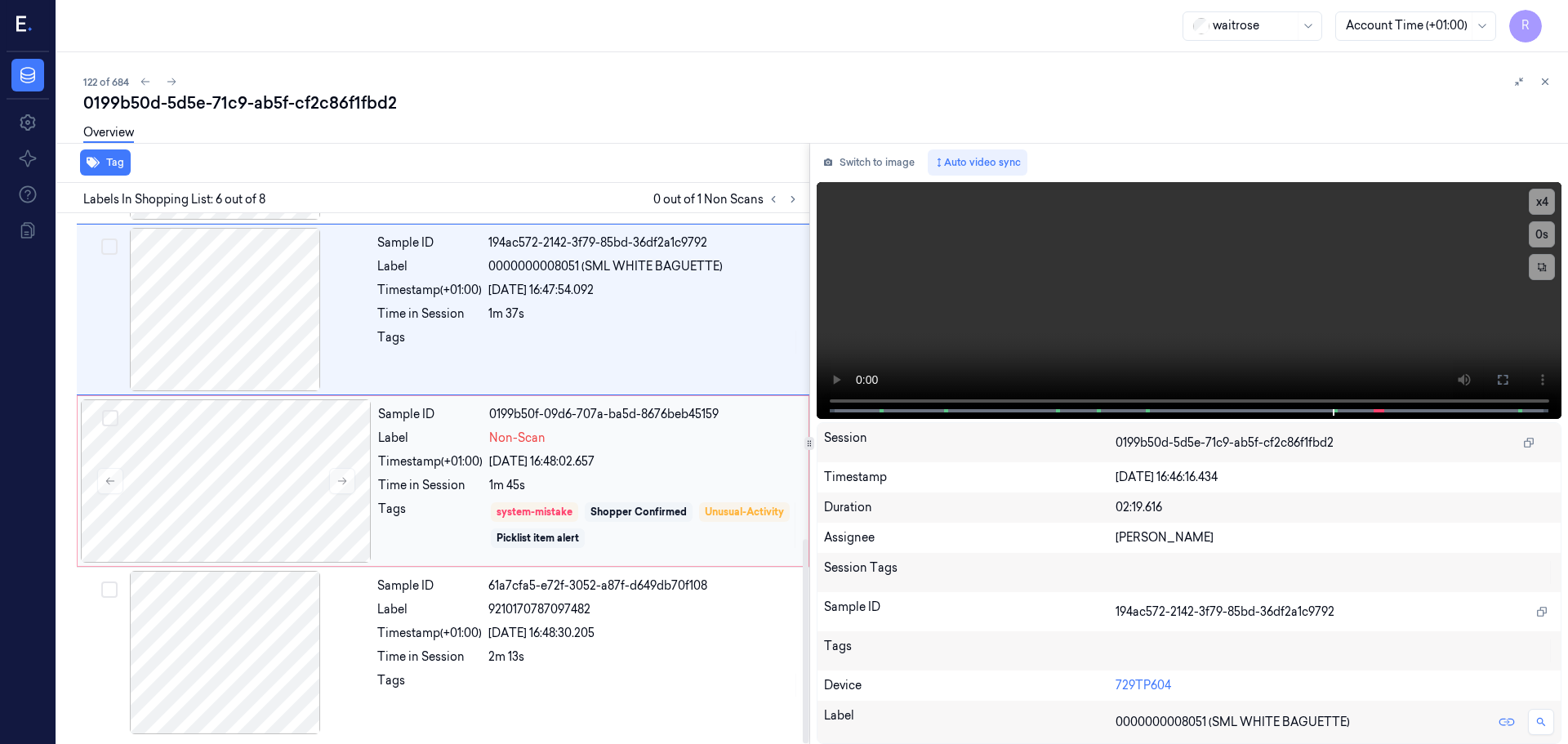
click at [674, 496] on div "Sample ID 0199b50f-09d6-707a-ba5d-8676beb45159 Label Non-Scan Timestamp (+01:00…" at bounding box center [588, 481] width 434 height 164
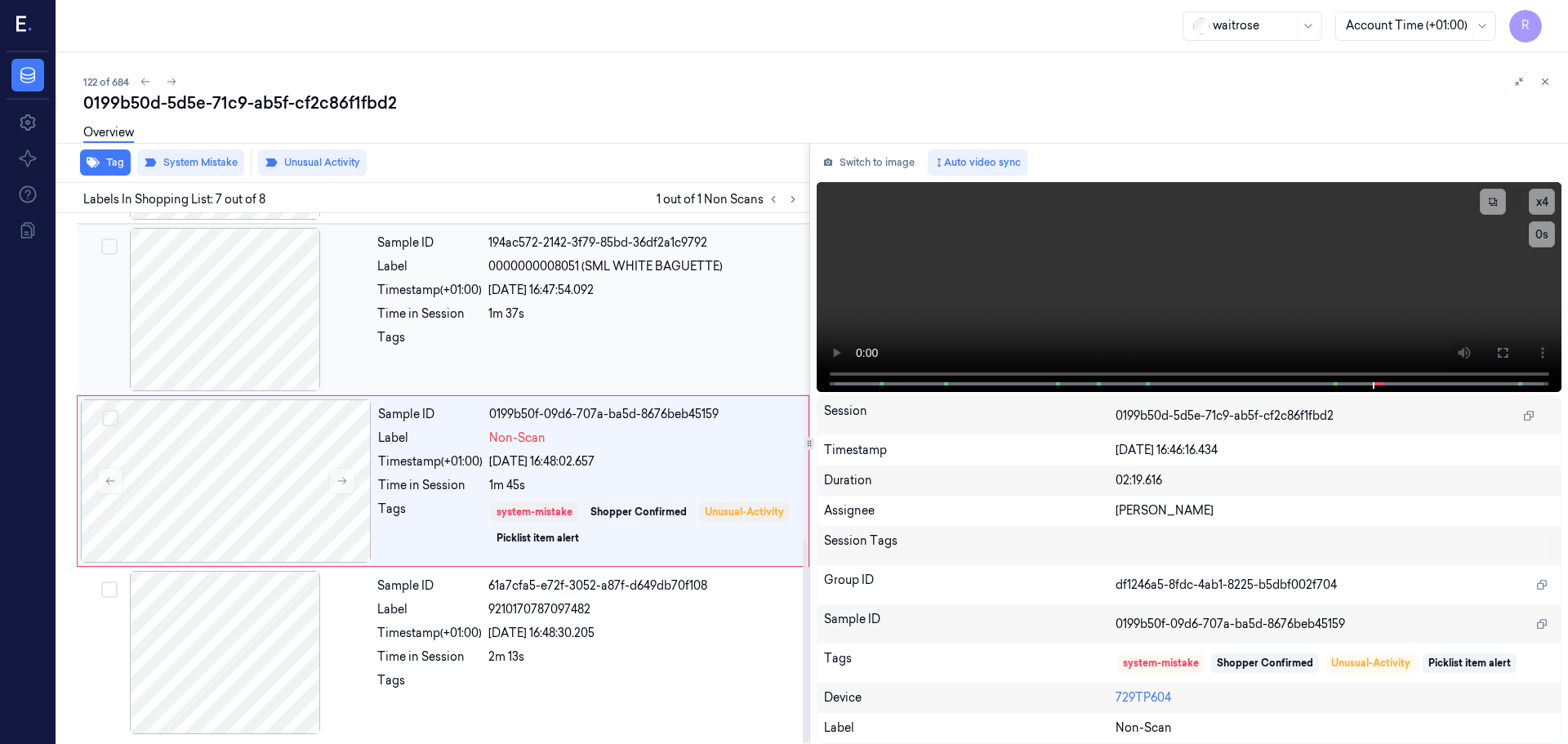
click at [473, 254] on div "Sample ID 194ac572-2142-3f79-85bd-36df2a1c9792 Label 0000000008051 (SML WHITE B…" at bounding box center [588, 310] width 435 height 164
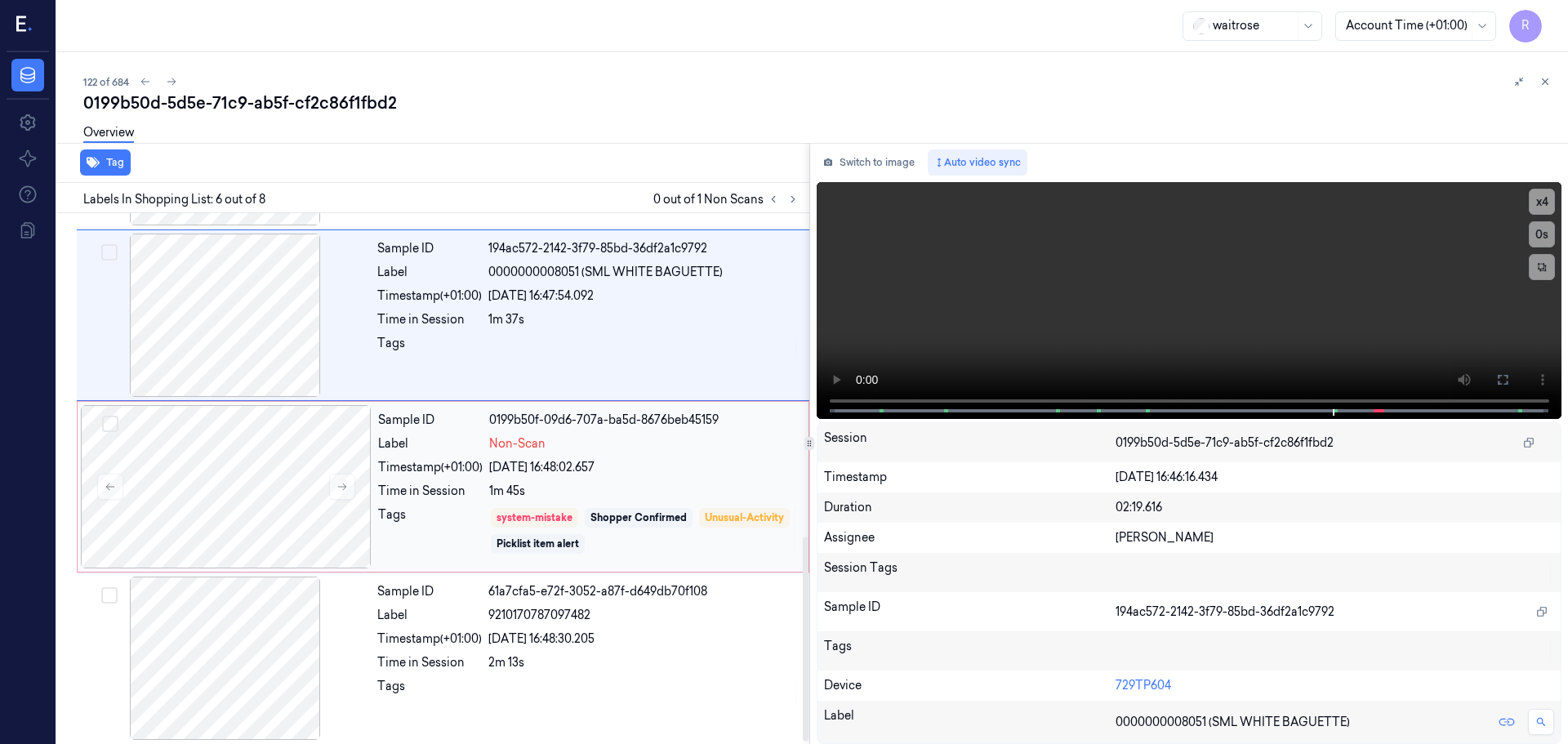
click at [586, 570] on div "Sample ID 0199b50f-09d6-707a-ba5d-8676beb45159 Label Non-Scan Timestamp (+01:00…" at bounding box center [443, 486] width 733 height 172
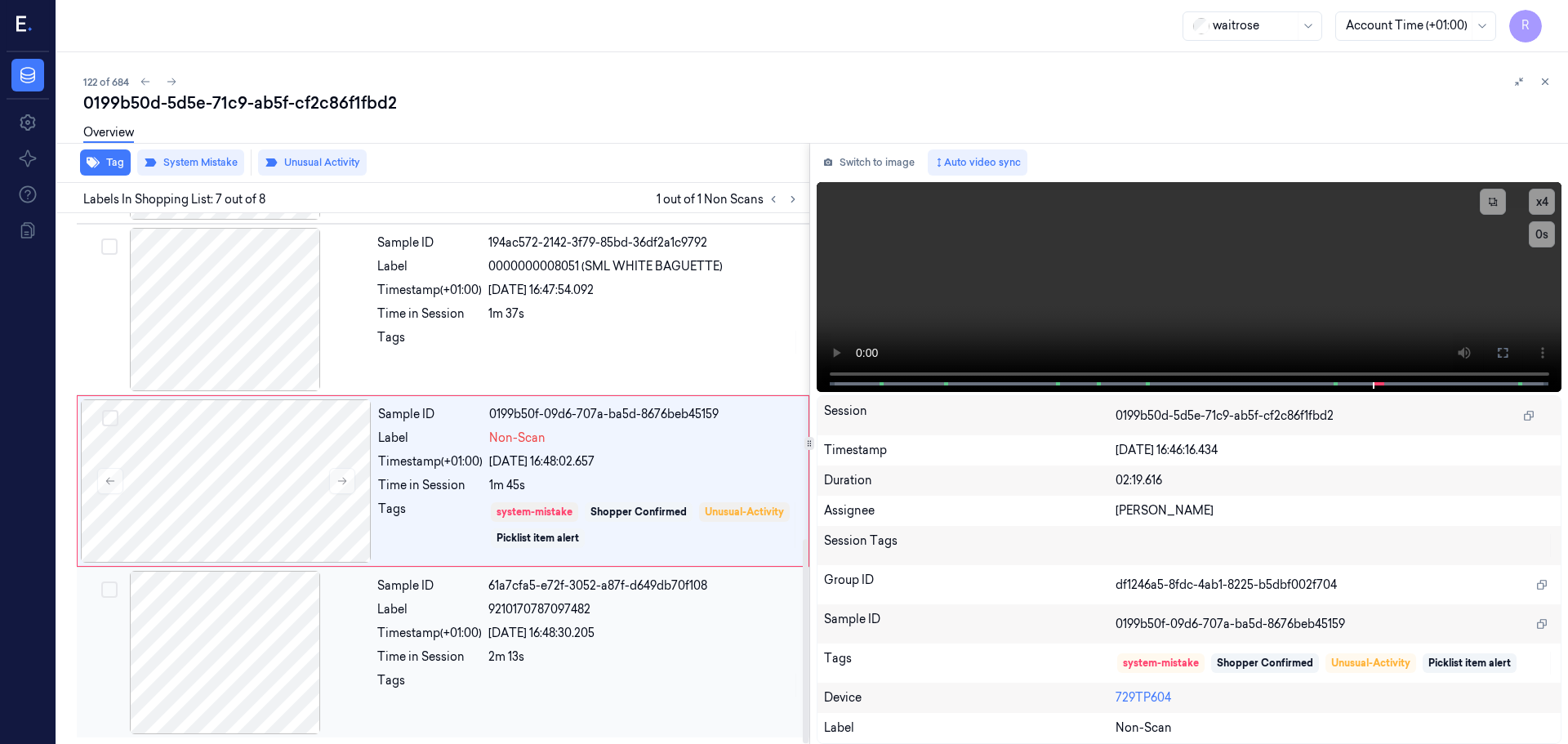
click at [569, 619] on div "Sample ID 61a7cfa5-e72f-3052-a87f-d649db70f108 Label 9210170787097482 Timestamp…" at bounding box center [588, 652] width 435 height 164
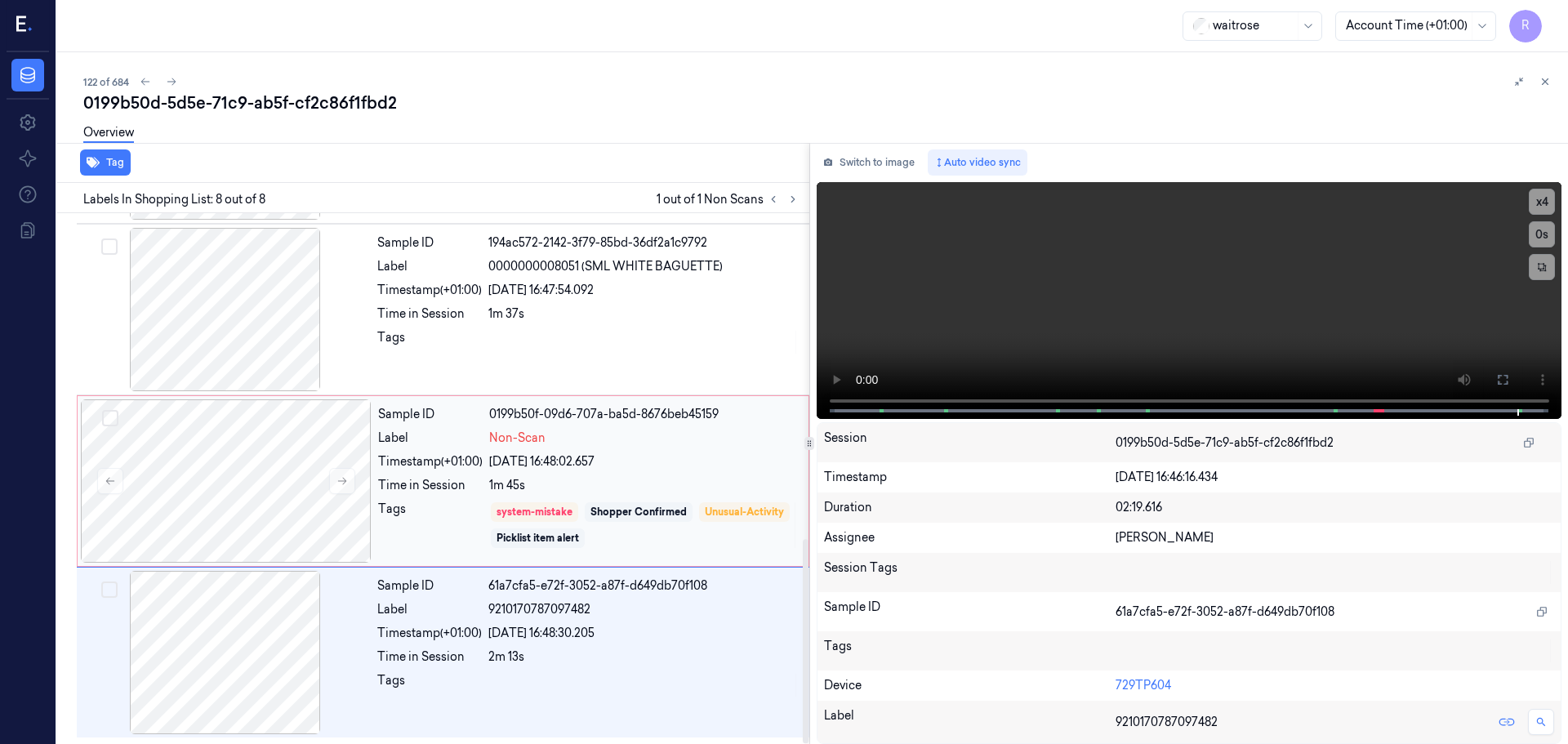
click at [705, 489] on div "1m 45s" at bounding box center [644, 485] width 310 height 17
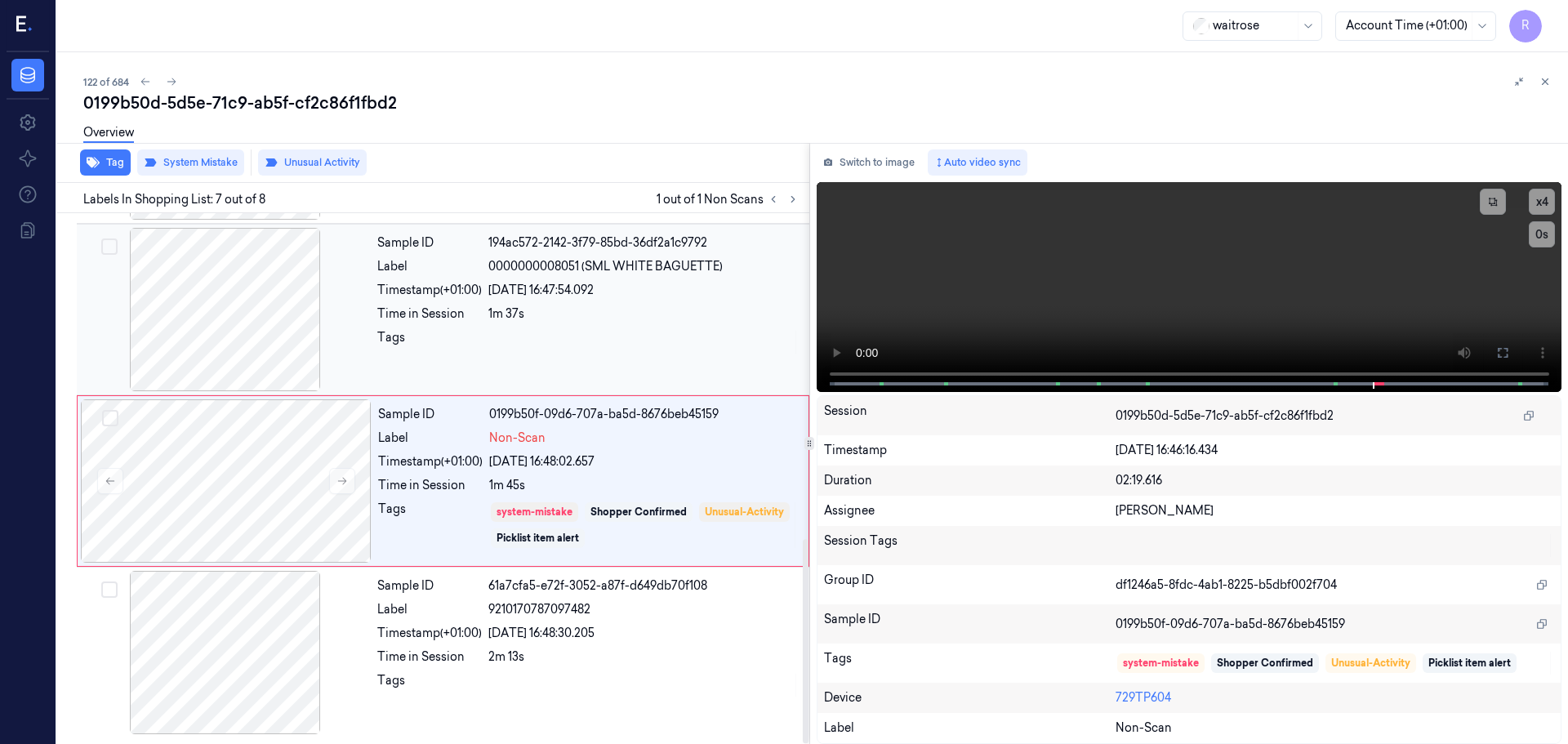
click at [641, 328] on div "Sample ID 194ac572-2142-3f79-85bd-36df2a1c9792 Label 0000000008051 (SML WHITE B…" at bounding box center [588, 310] width 435 height 164
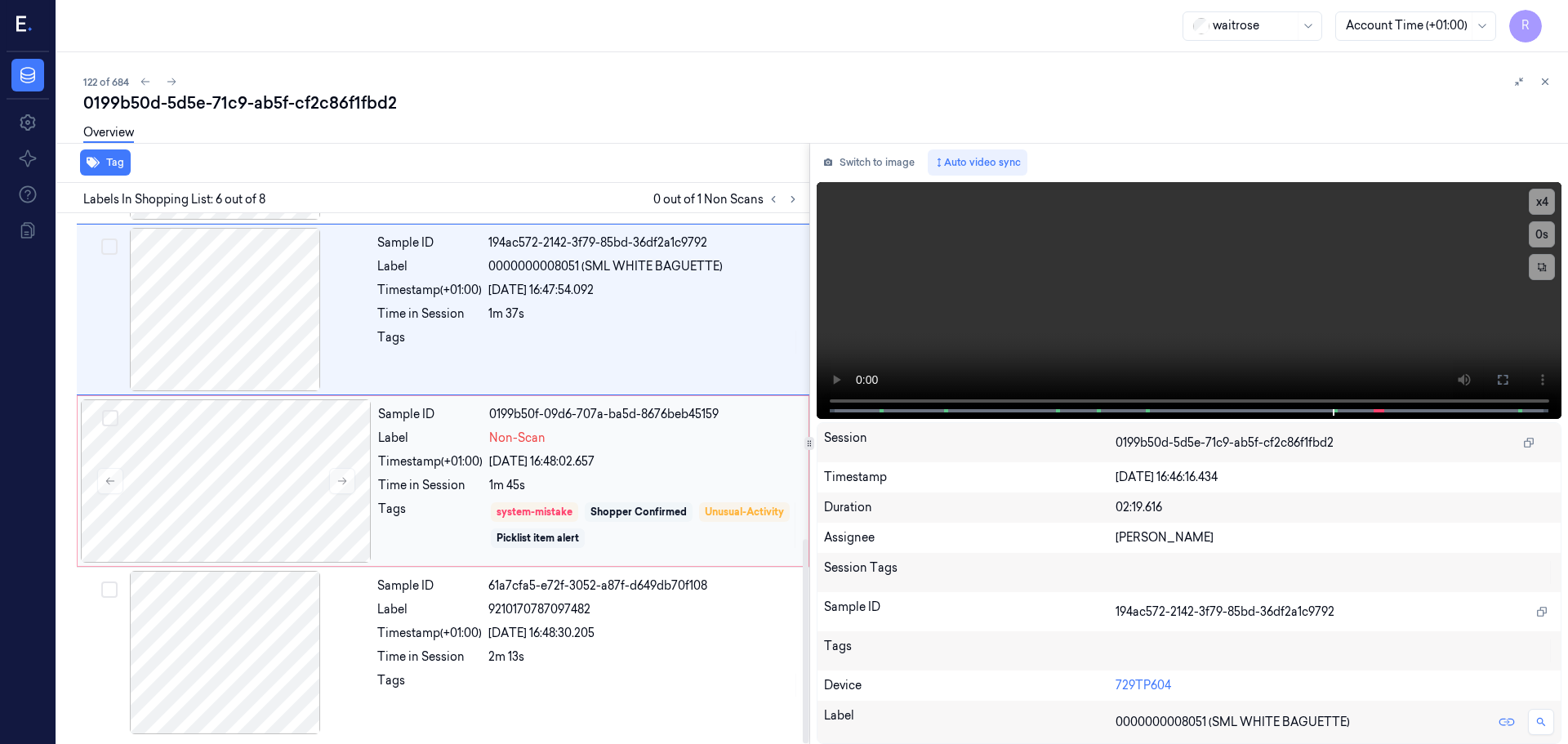
click at [656, 511] on div "Shopper Confirmed" at bounding box center [639, 511] width 96 height 15
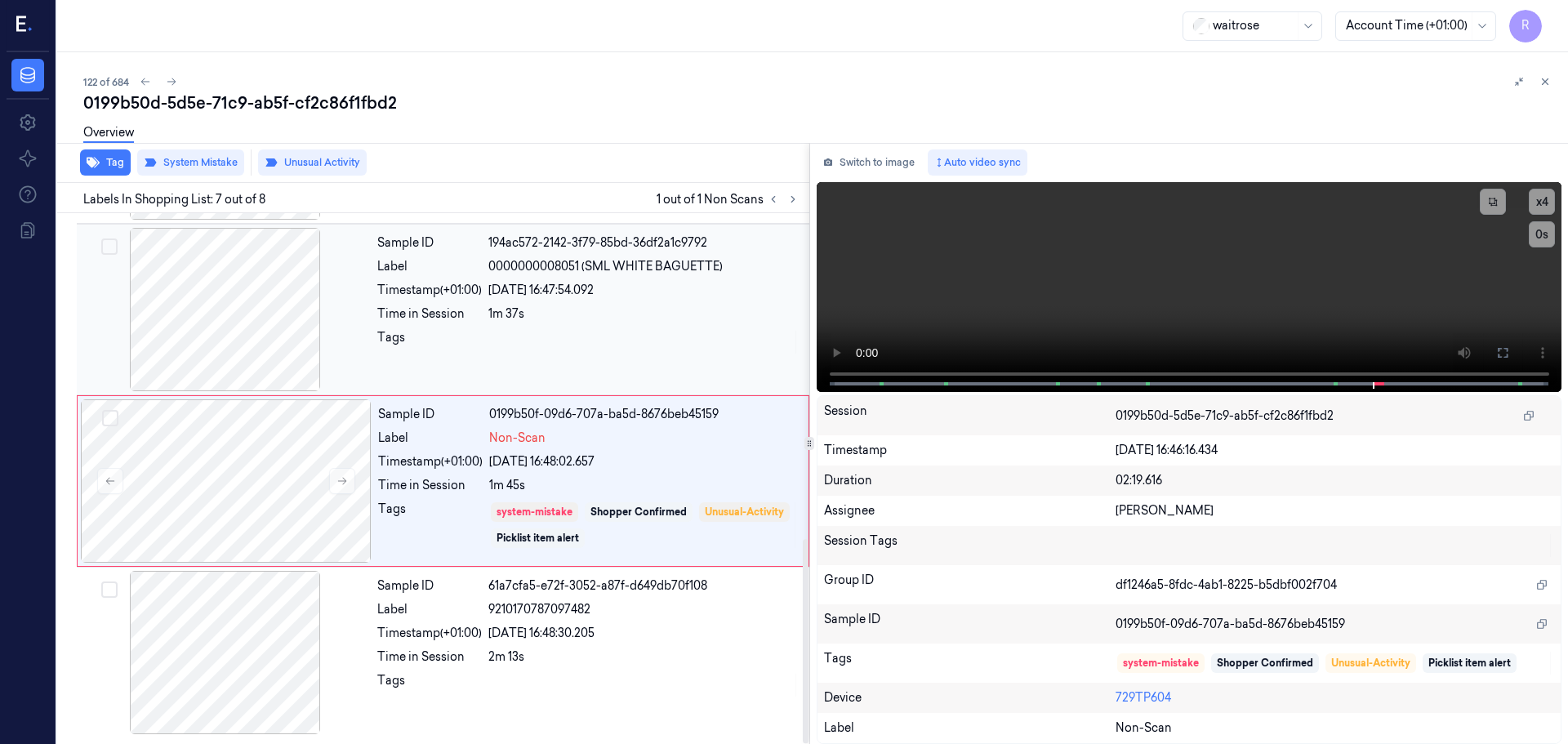
click at [612, 265] on span "0000000008051 (SML WHITE BAGUETTE)" at bounding box center [605, 266] width 235 height 17
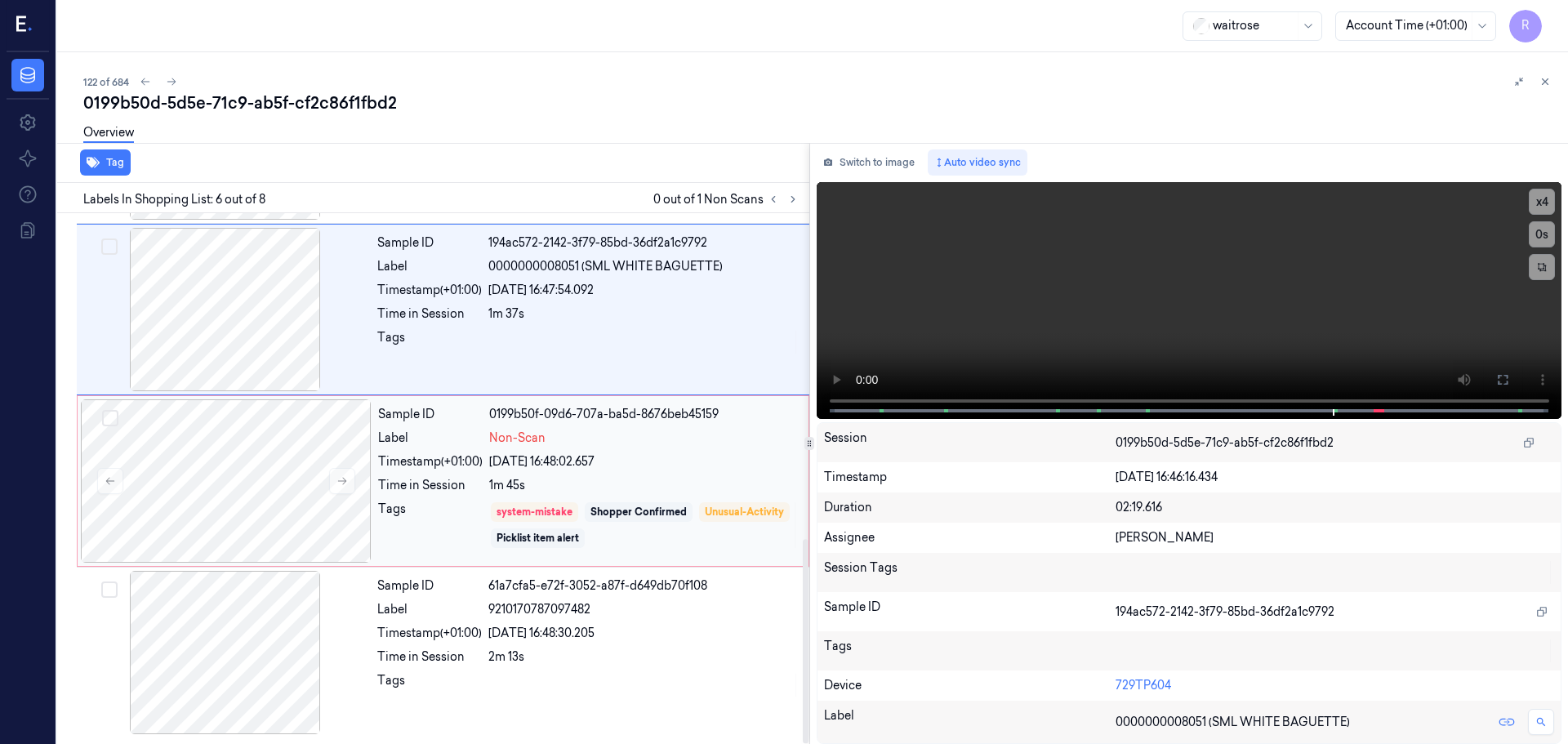
click at [639, 482] on div "1m 45s" at bounding box center [644, 485] width 310 height 17
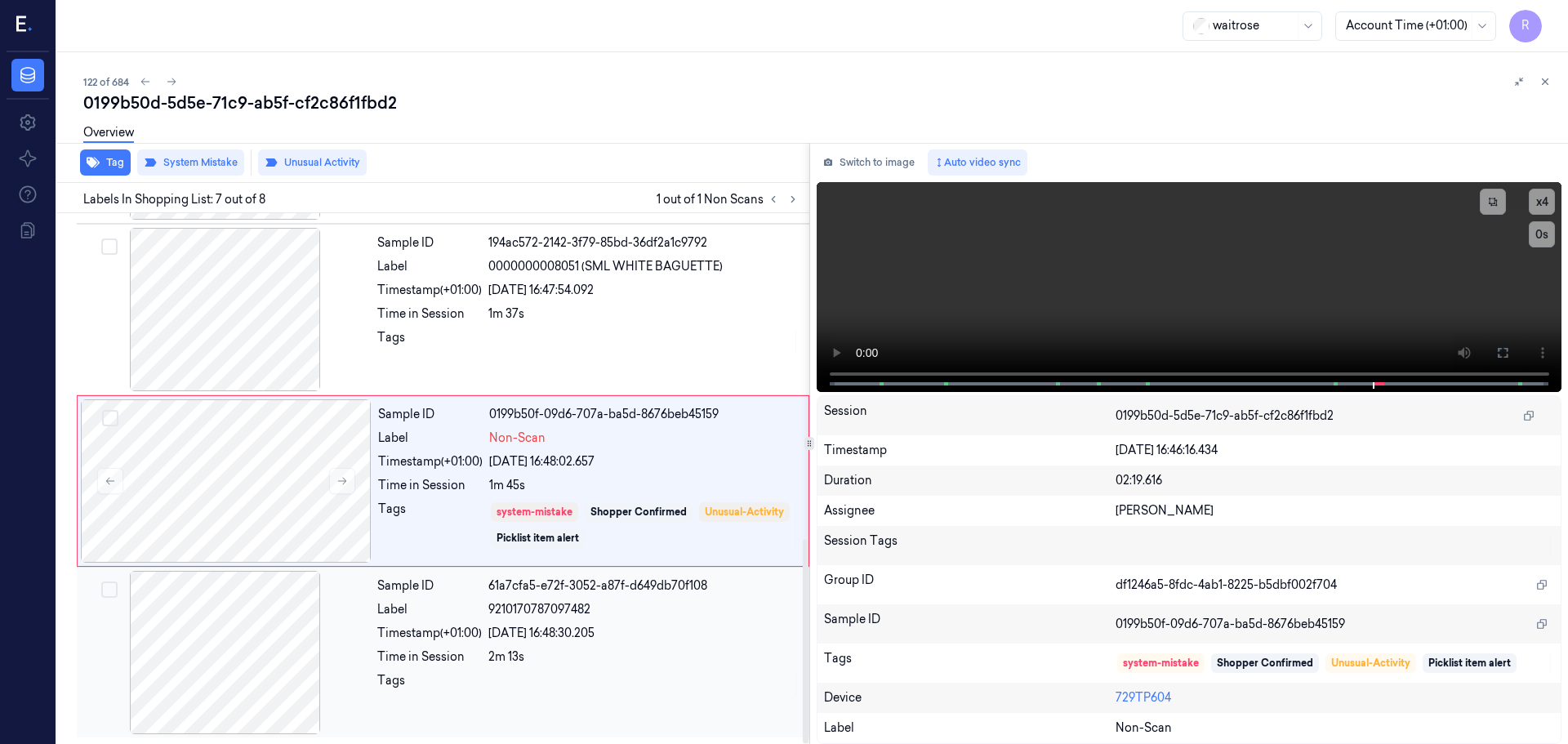
click at [621, 651] on div "2m 13s" at bounding box center [644, 657] width 311 height 17
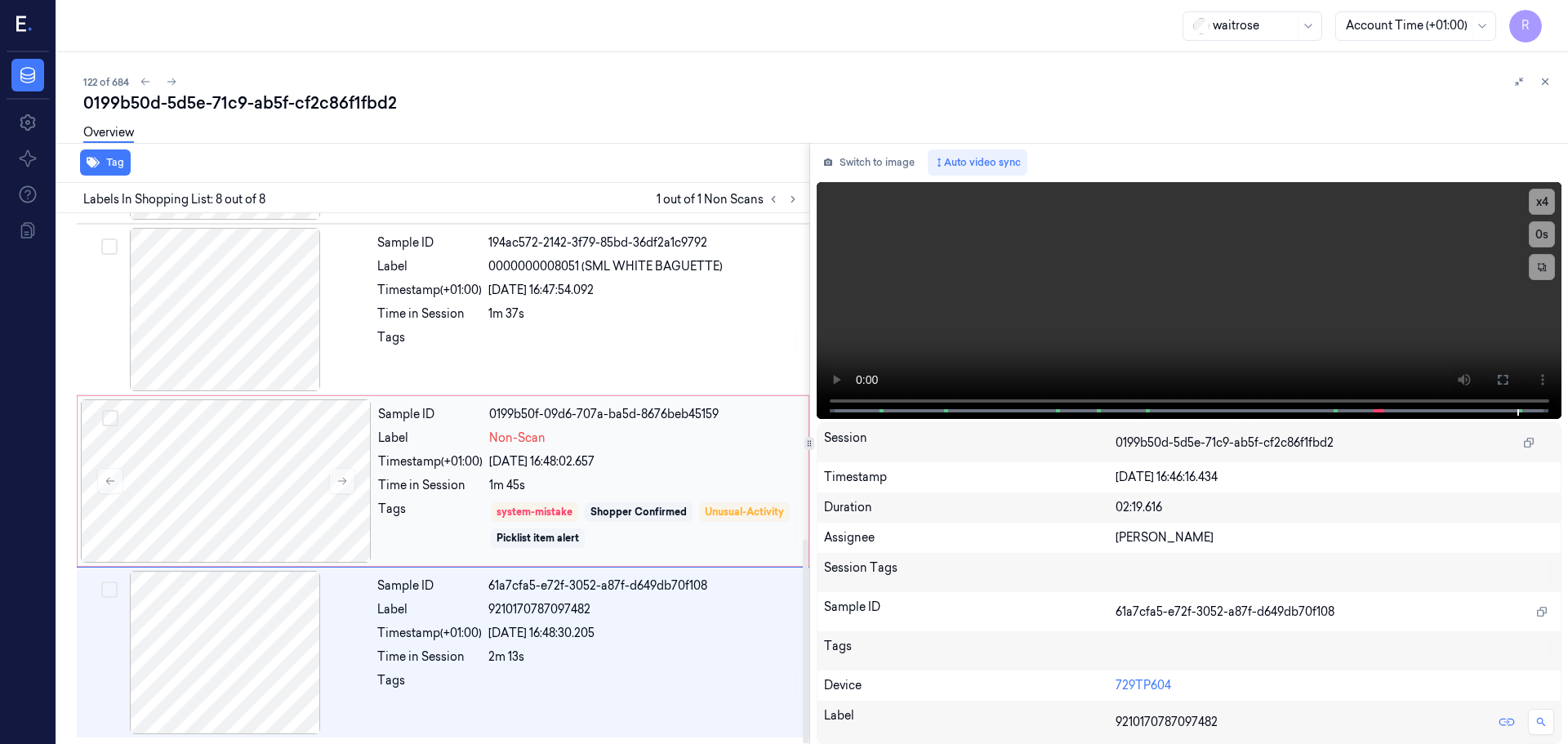
click at [723, 495] on div "Sample ID 0199b50f-09d6-707a-ba5d-8676beb45159 Label Non-Scan Timestamp (+01:00…" at bounding box center [588, 481] width 434 height 164
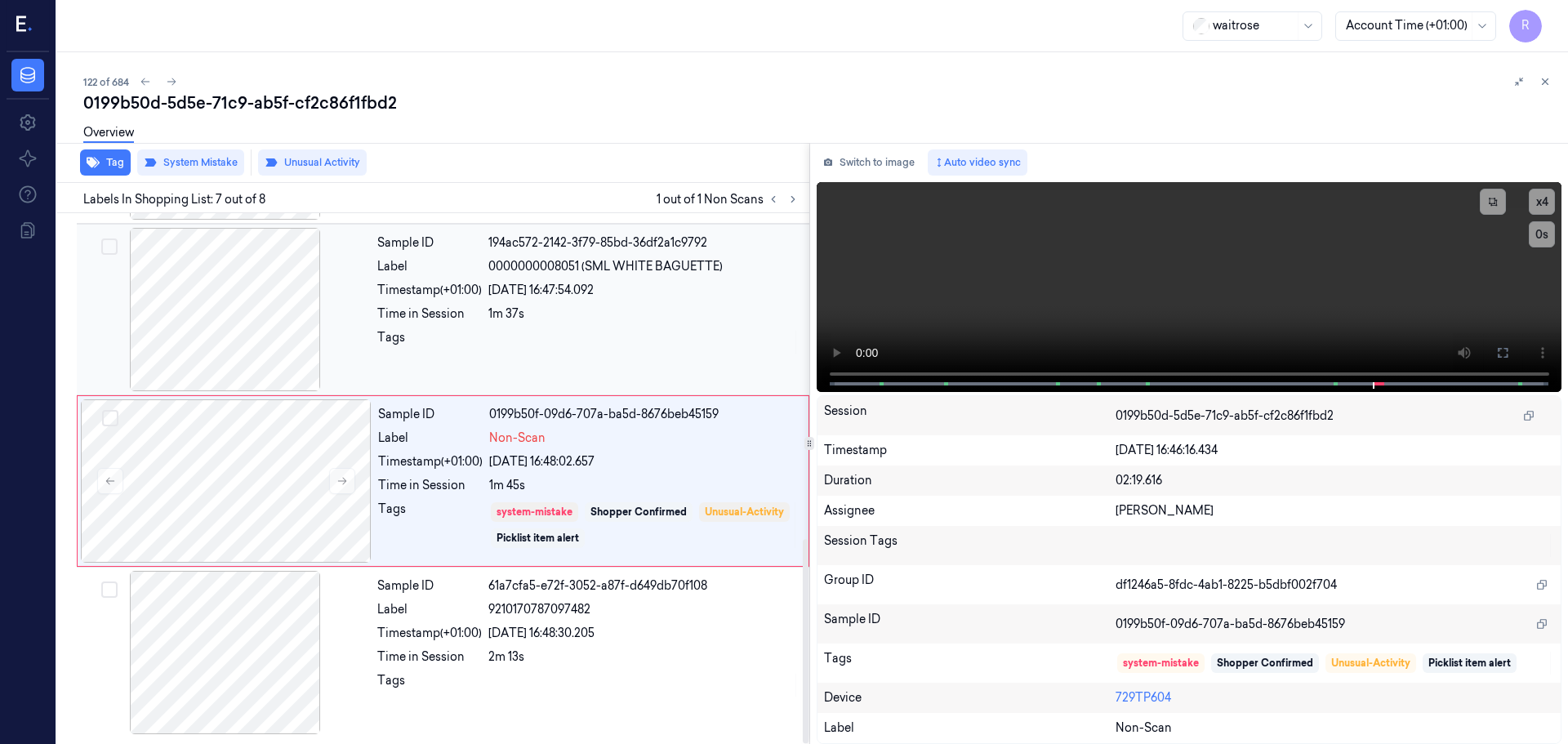
click at [697, 347] on div at bounding box center [644, 342] width 311 height 26
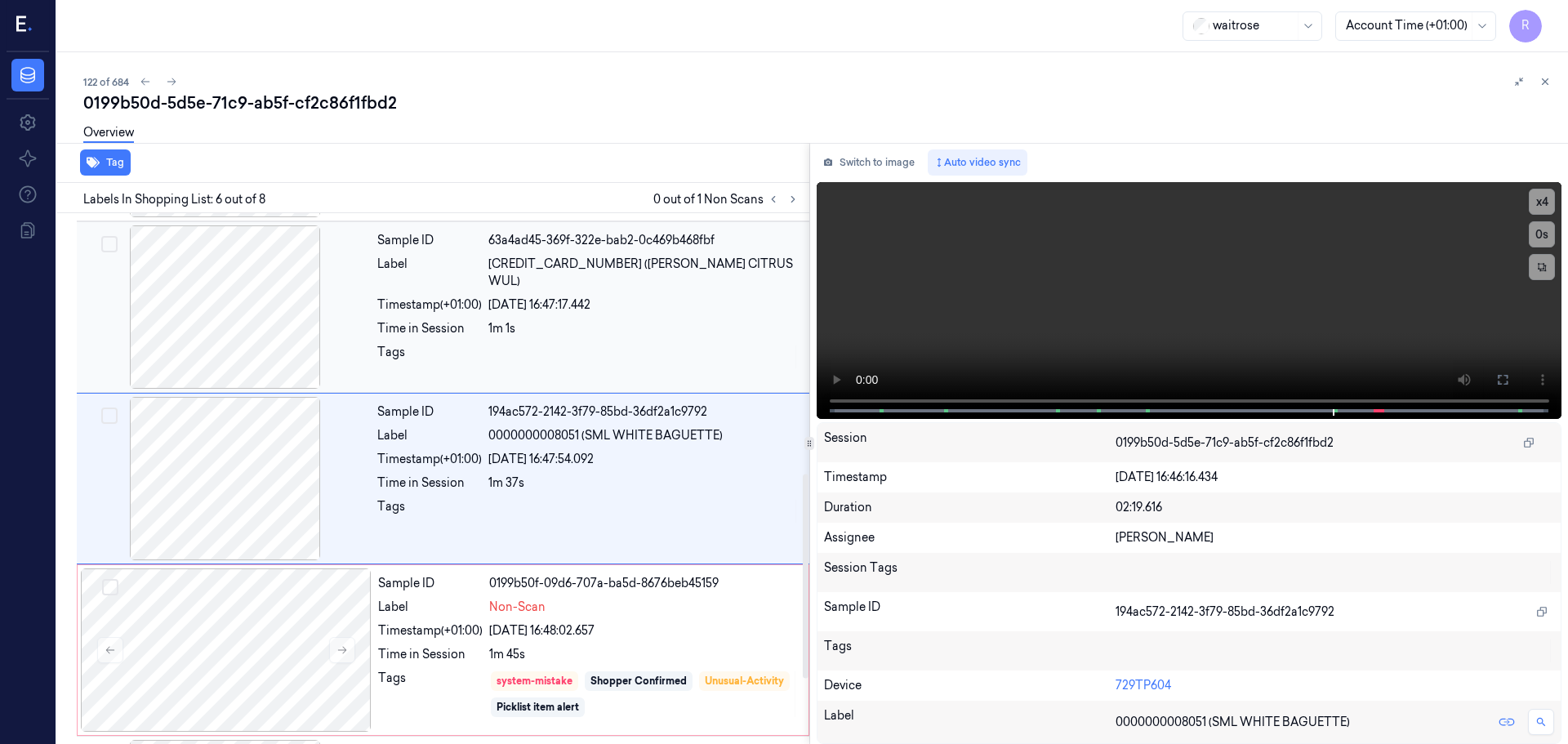
click at [609, 351] on div at bounding box center [644, 356] width 311 height 26
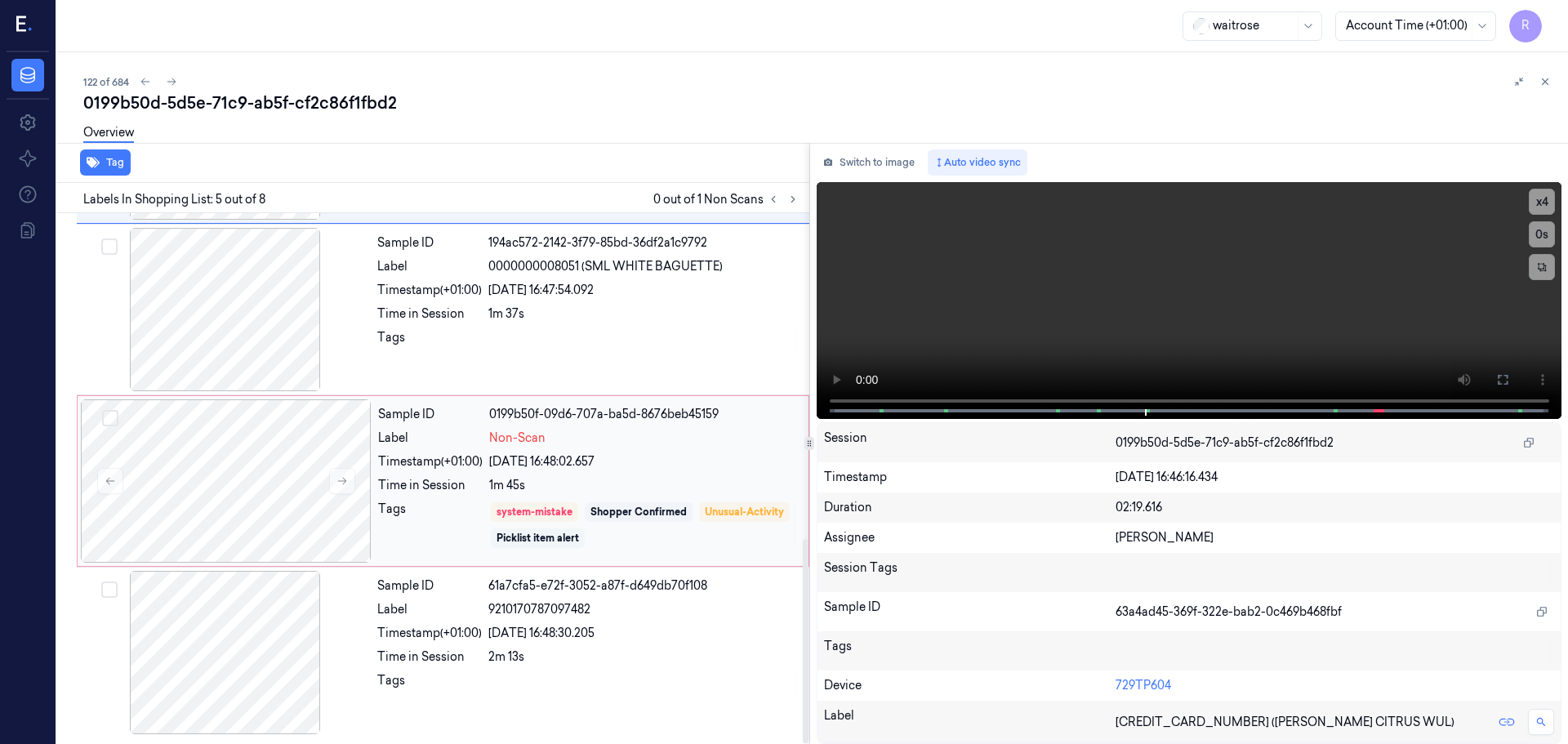
click at [579, 536] on div "Picklist item alert" at bounding box center [537, 538] width 83 height 15
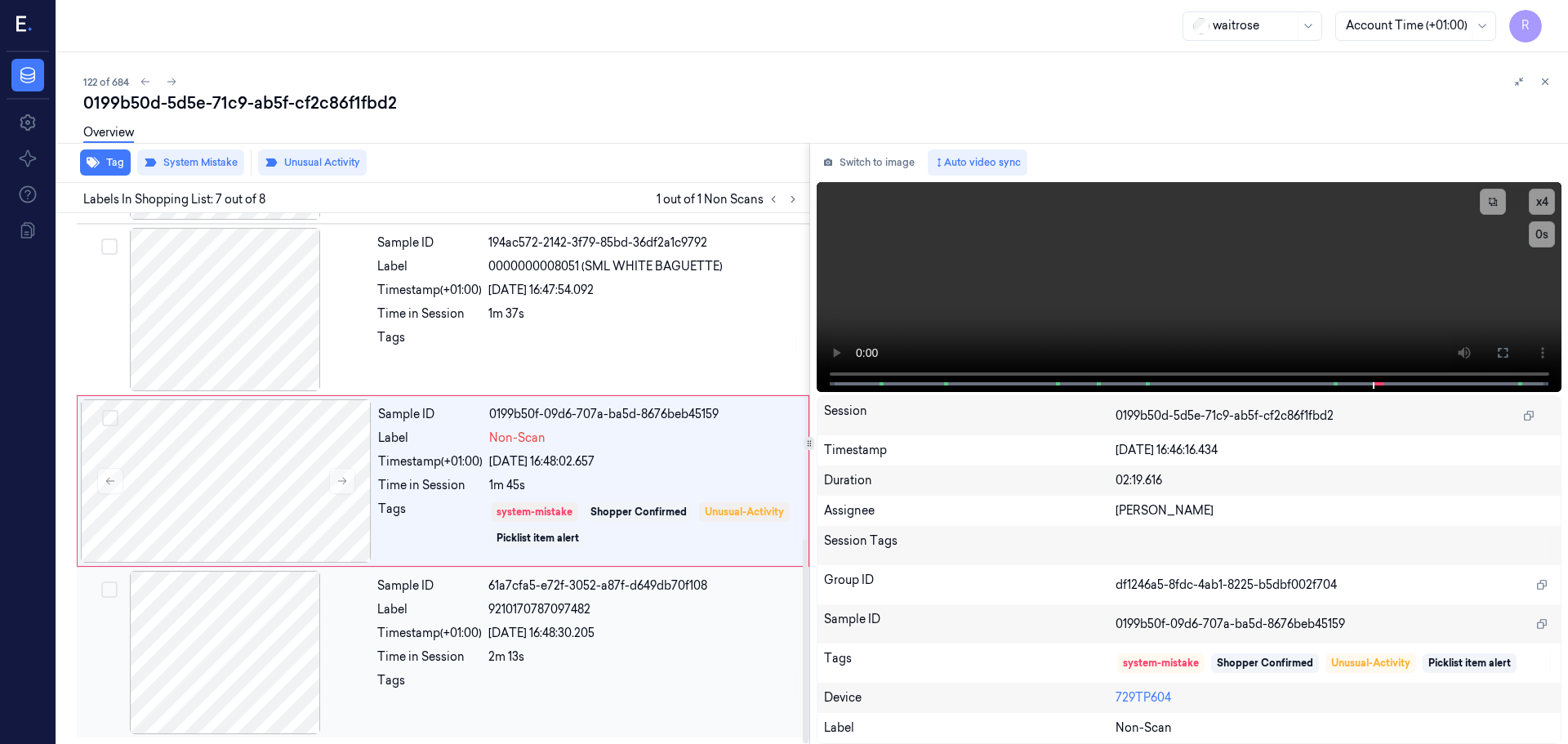
click at [620, 668] on div "Sample ID 61a7cfa5-e72f-3052-a87f-d649db70f108 Label 9210170787097482 Timestamp…" at bounding box center [588, 652] width 435 height 164
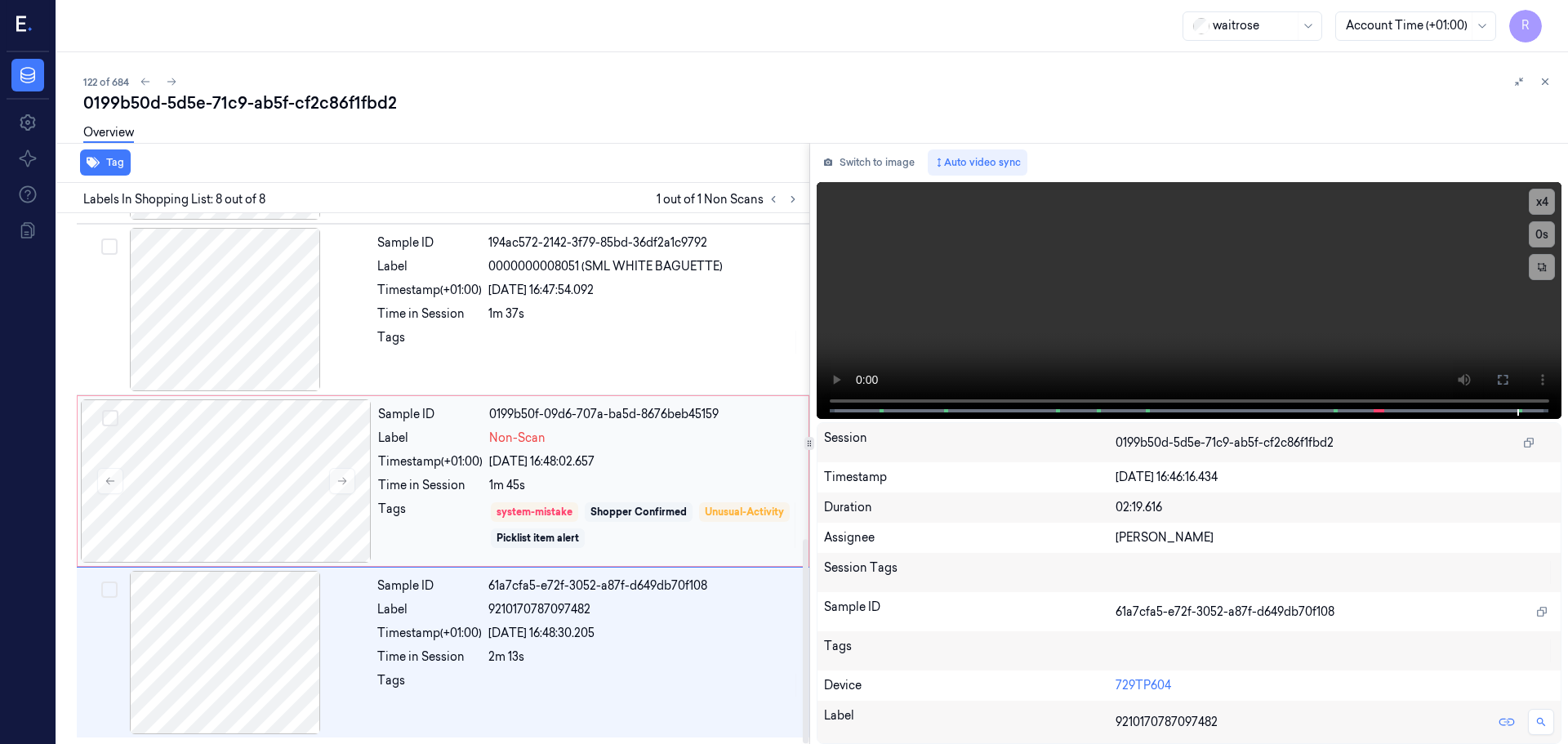
click at [674, 491] on div "1m 45s" at bounding box center [644, 485] width 310 height 17
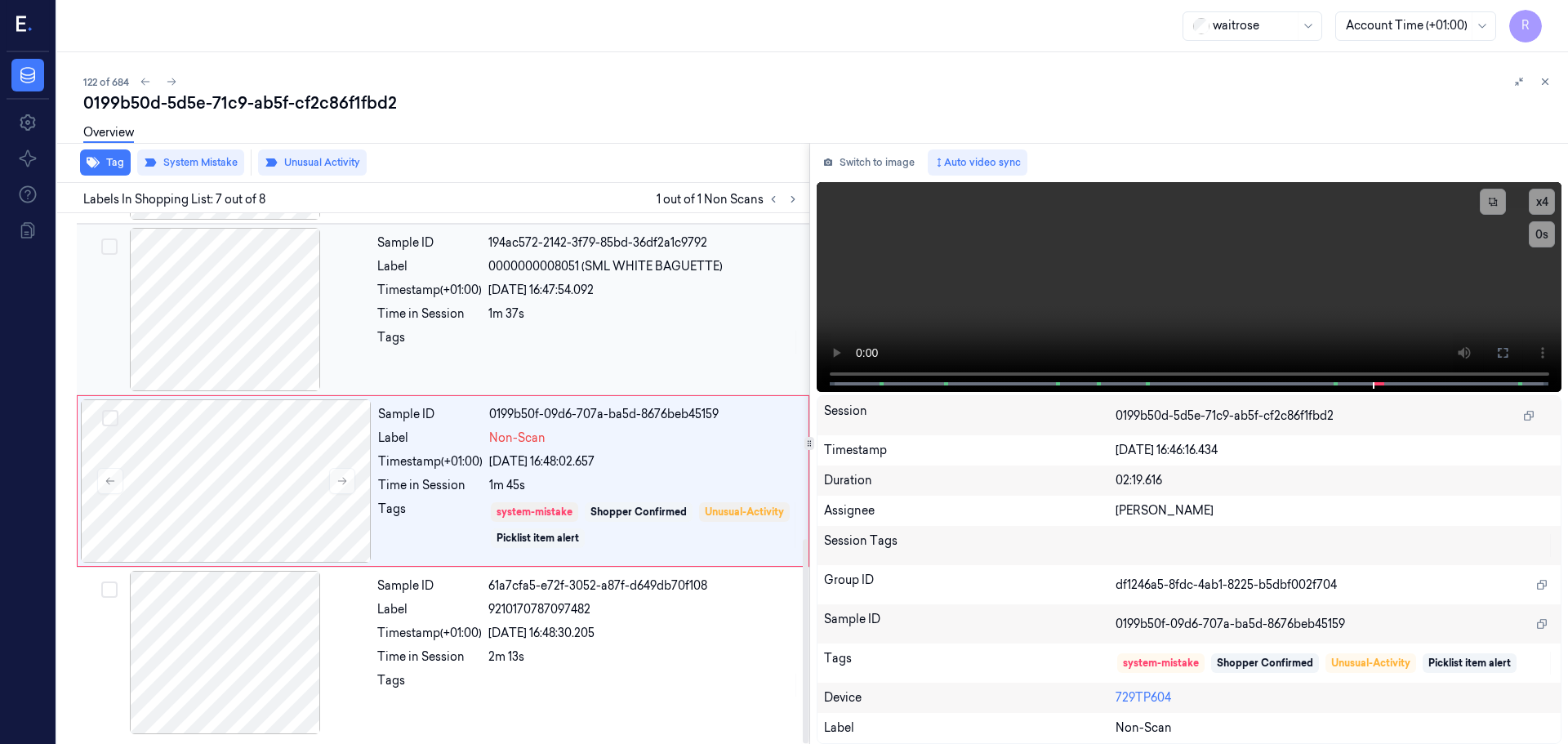
click at [631, 375] on div "Sample ID 194ac572-2142-3f79-85bd-36df2a1c9792 Label 0000000008051 (SML WHITE B…" at bounding box center [588, 310] width 435 height 164
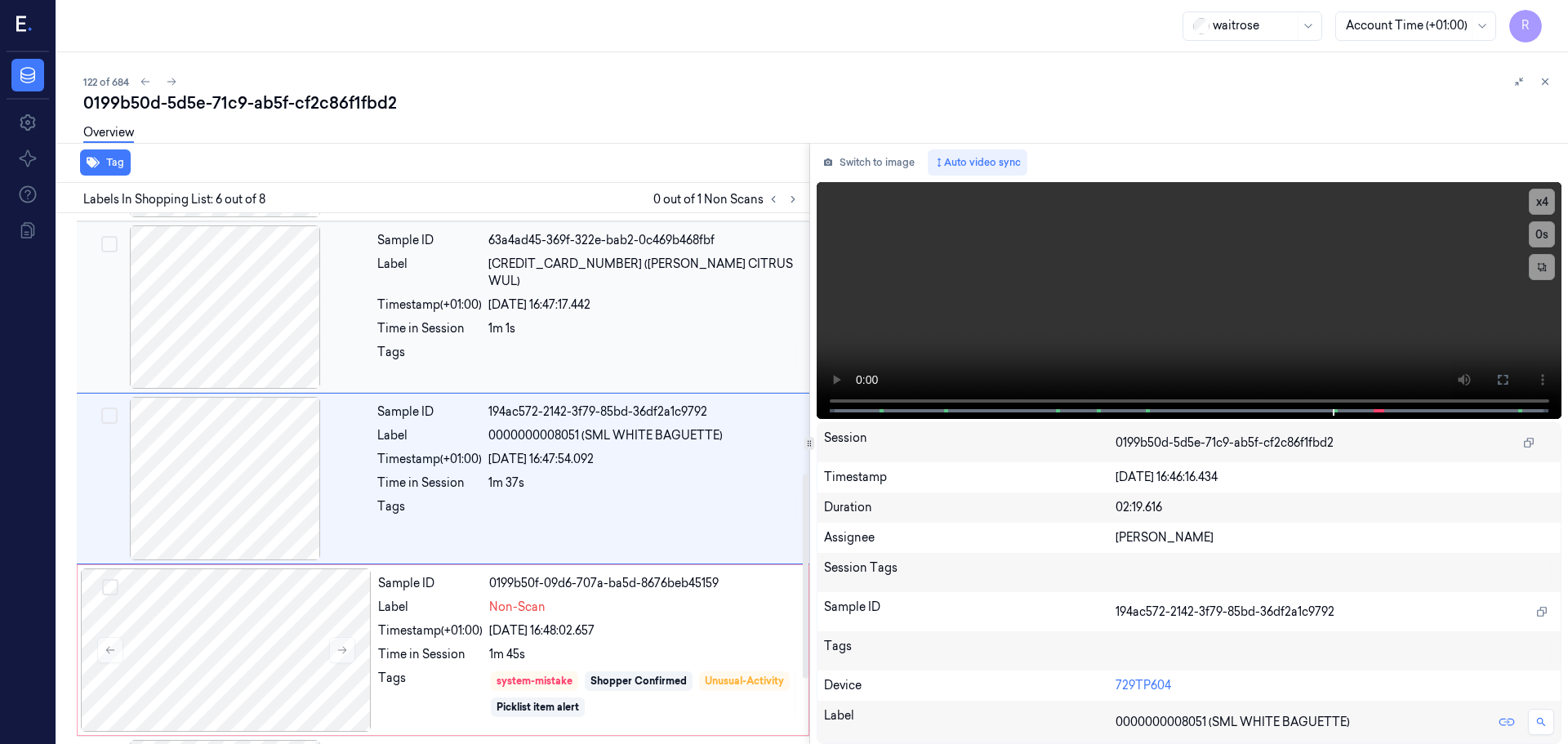
click at [636, 343] on div at bounding box center [644, 356] width 311 height 26
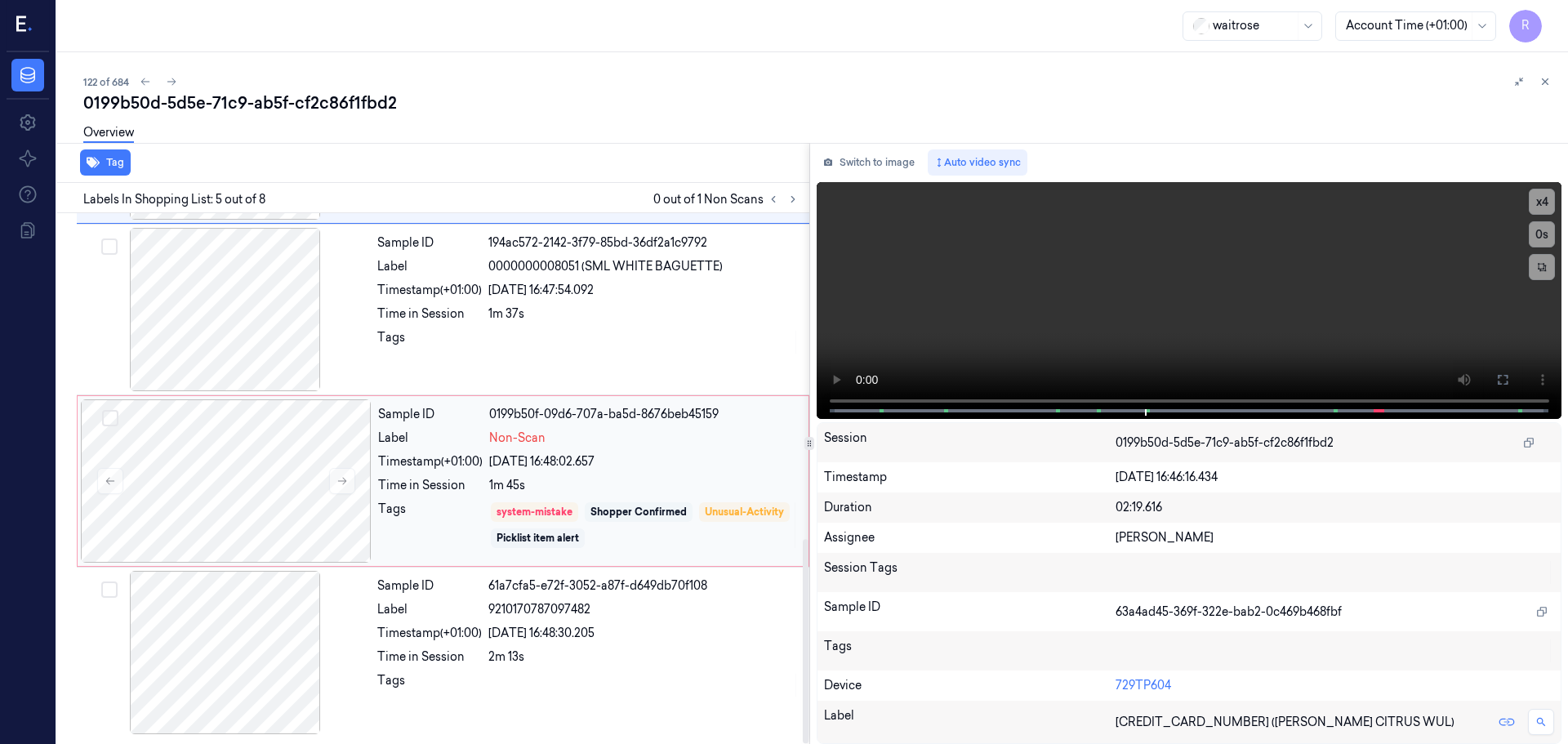
click at [648, 520] on div "Shopper Confirmed" at bounding box center [638, 512] width 108 height 20
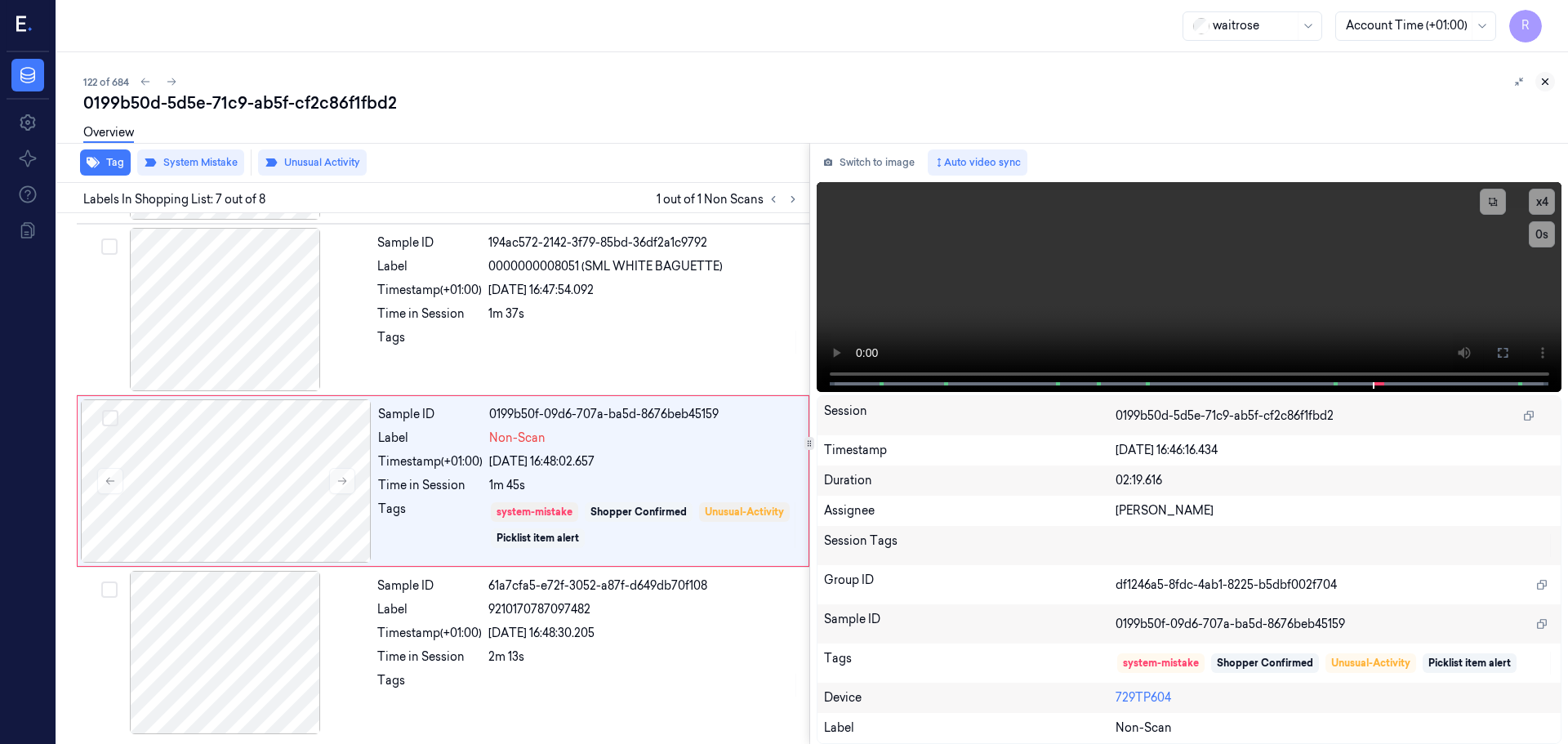
click at [1539, 84] on button at bounding box center [1546, 82] width 20 height 20
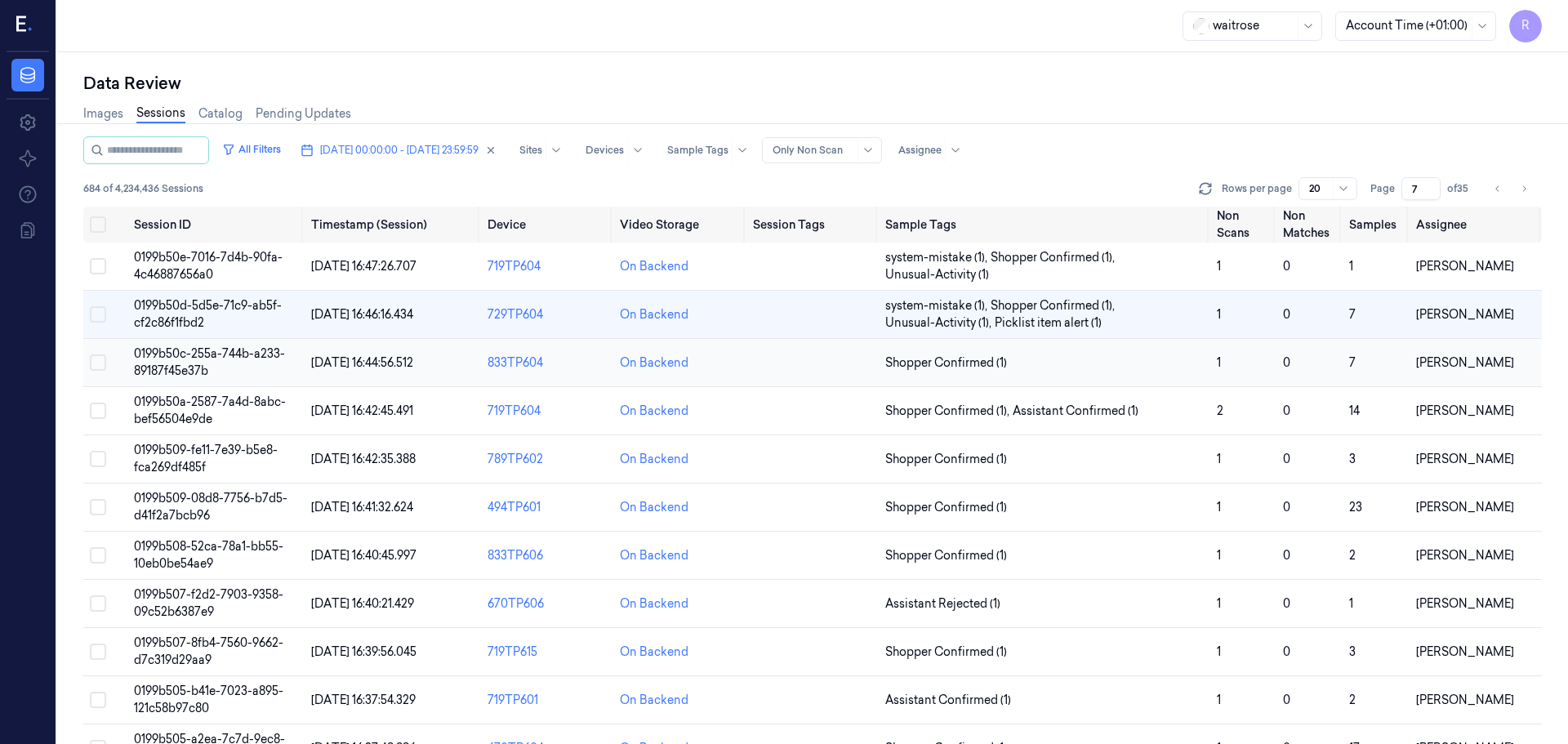
click at [1058, 378] on td "Shopper Confirmed (1)" at bounding box center [1044, 362] width 332 height 48
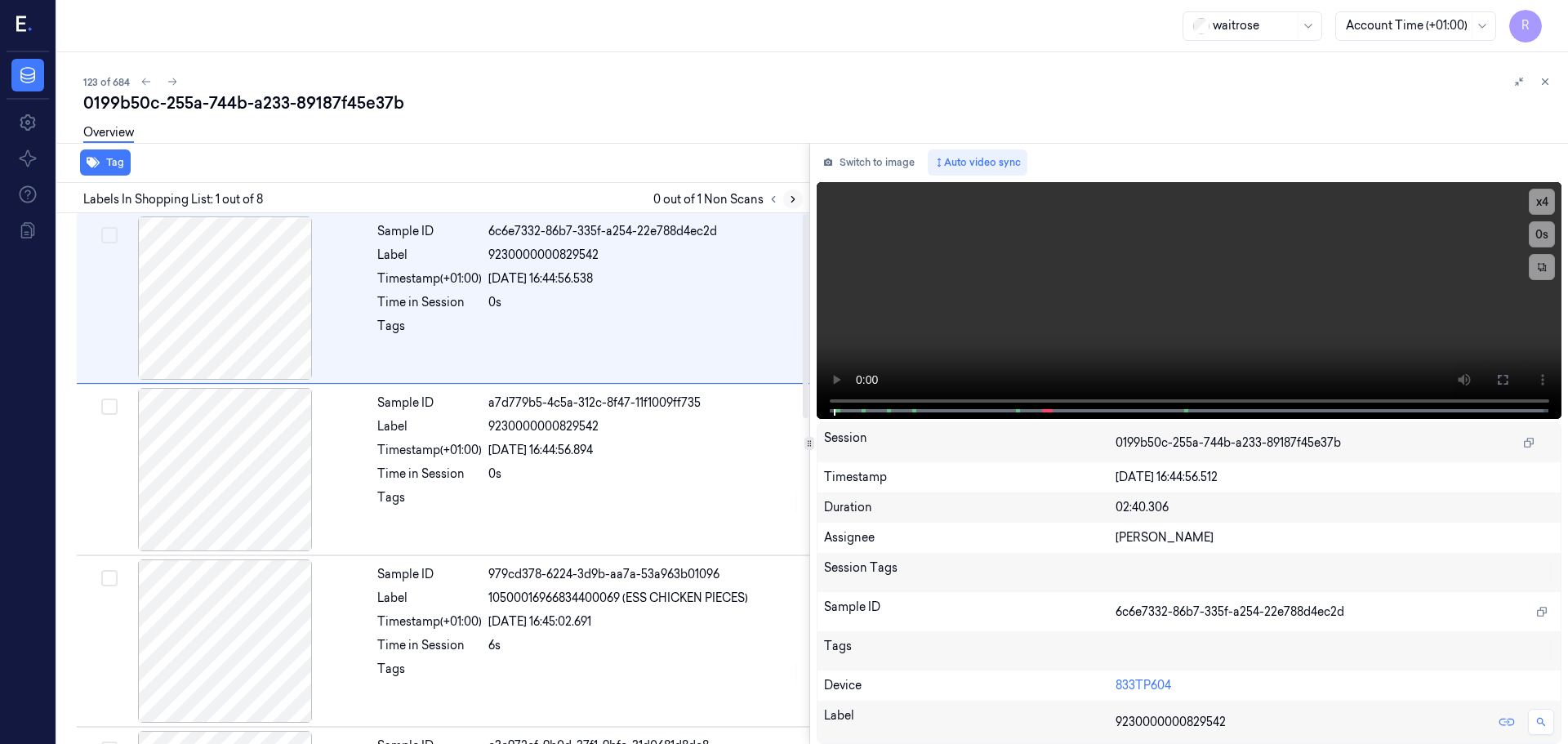
click at [785, 203] on button at bounding box center [794, 199] width 20 height 20
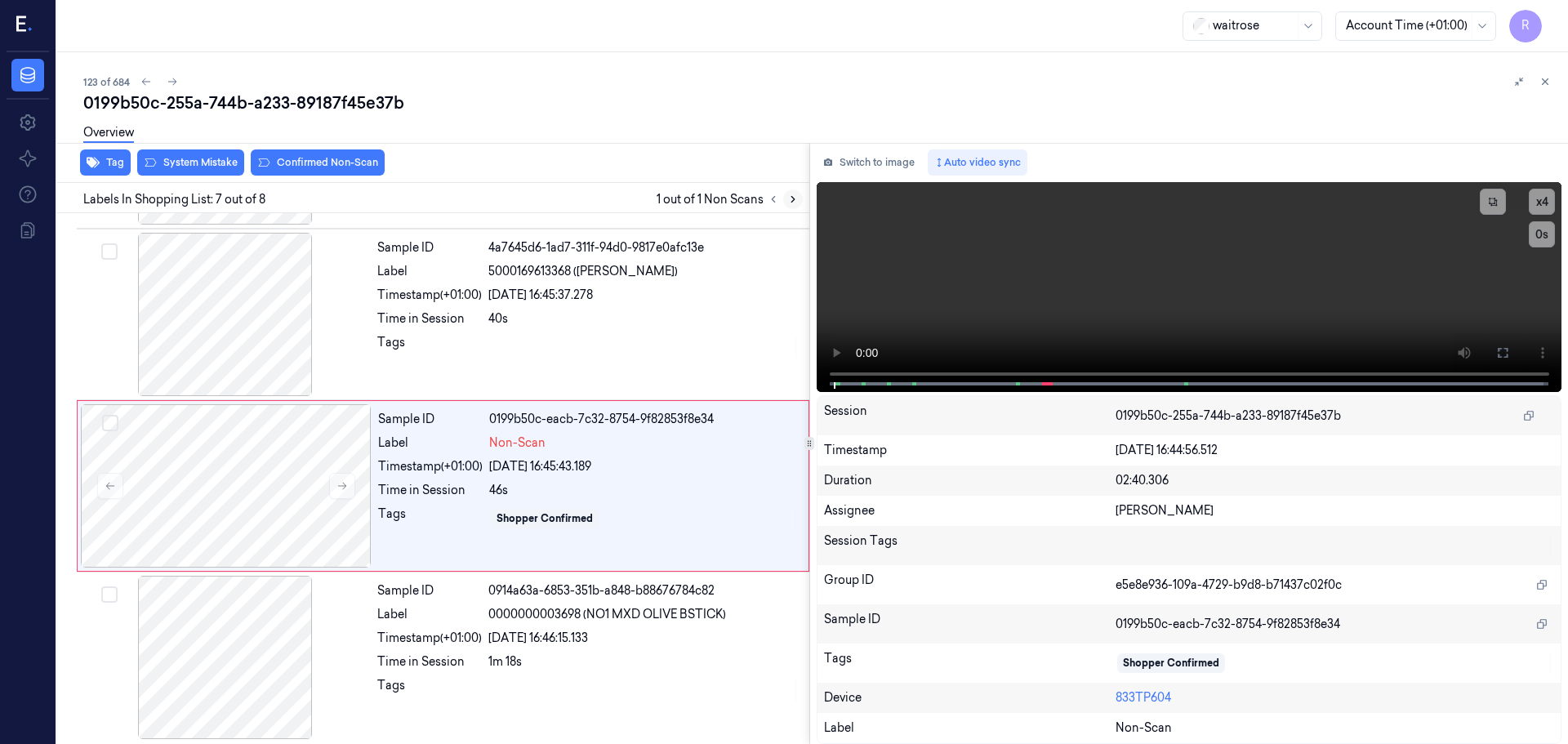
scroll to position [846, 0]
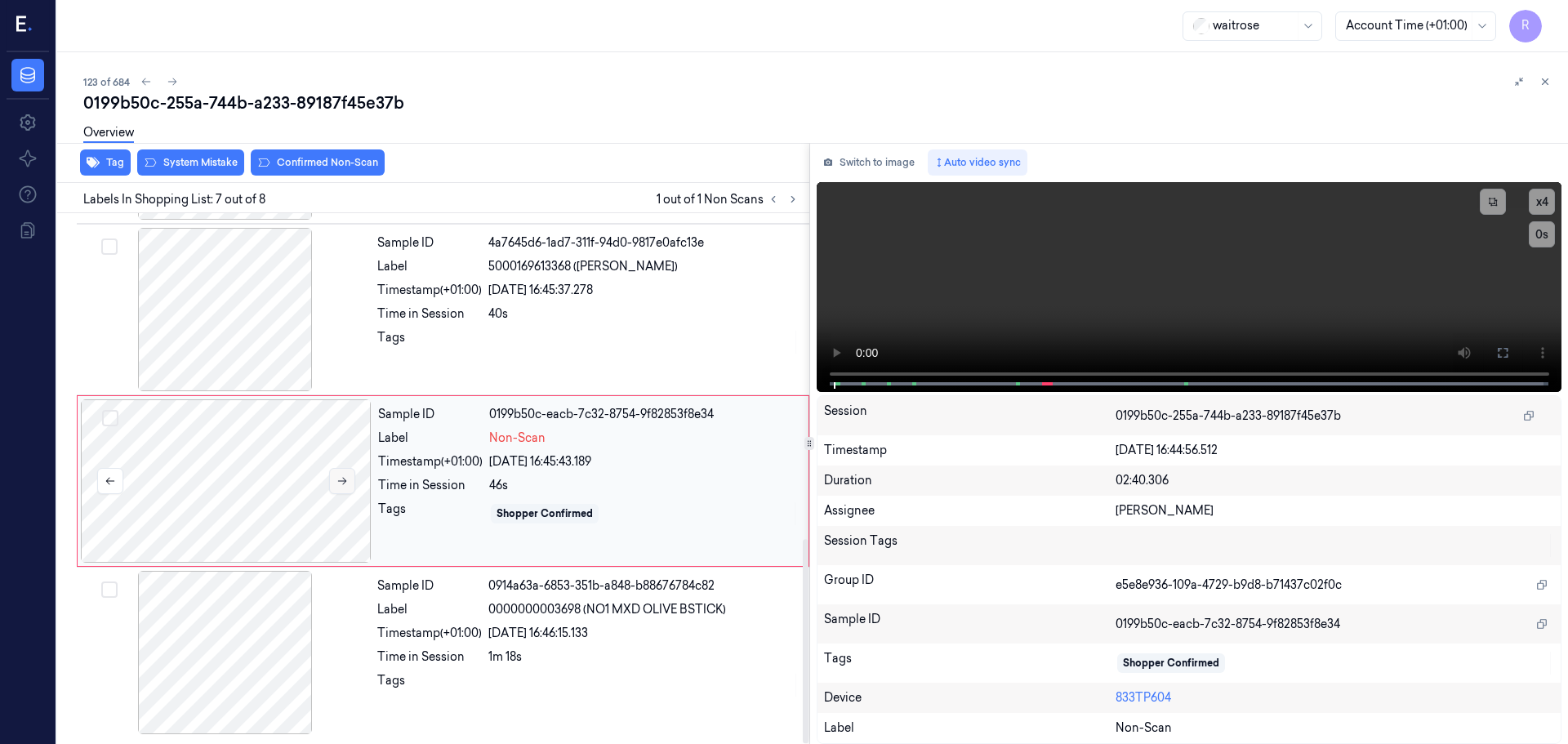
click at [353, 484] on button at bounding box center [342, 481] width 26 height 26
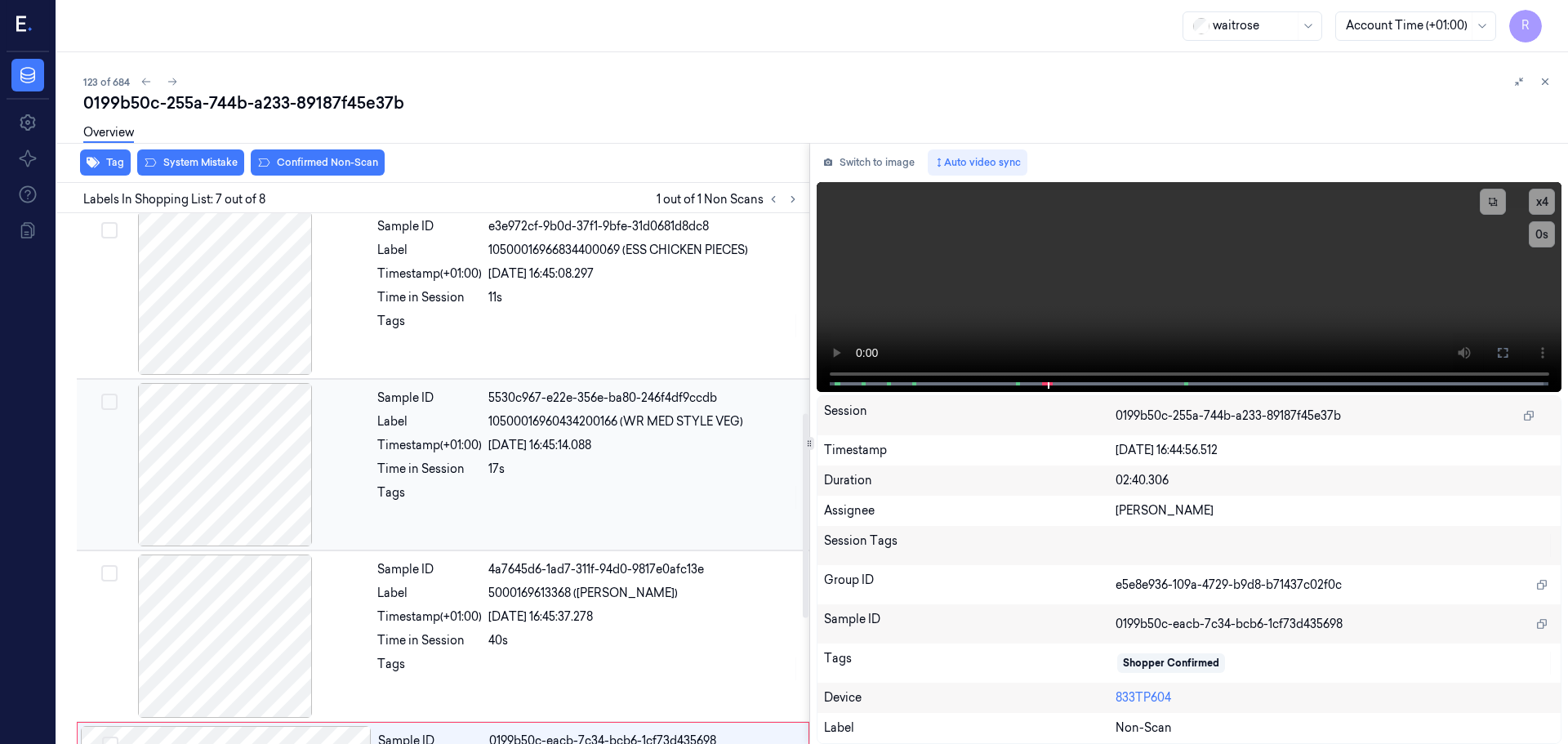
click at [235, 454] on div at bounding box center [225, 464] width 291 height 164
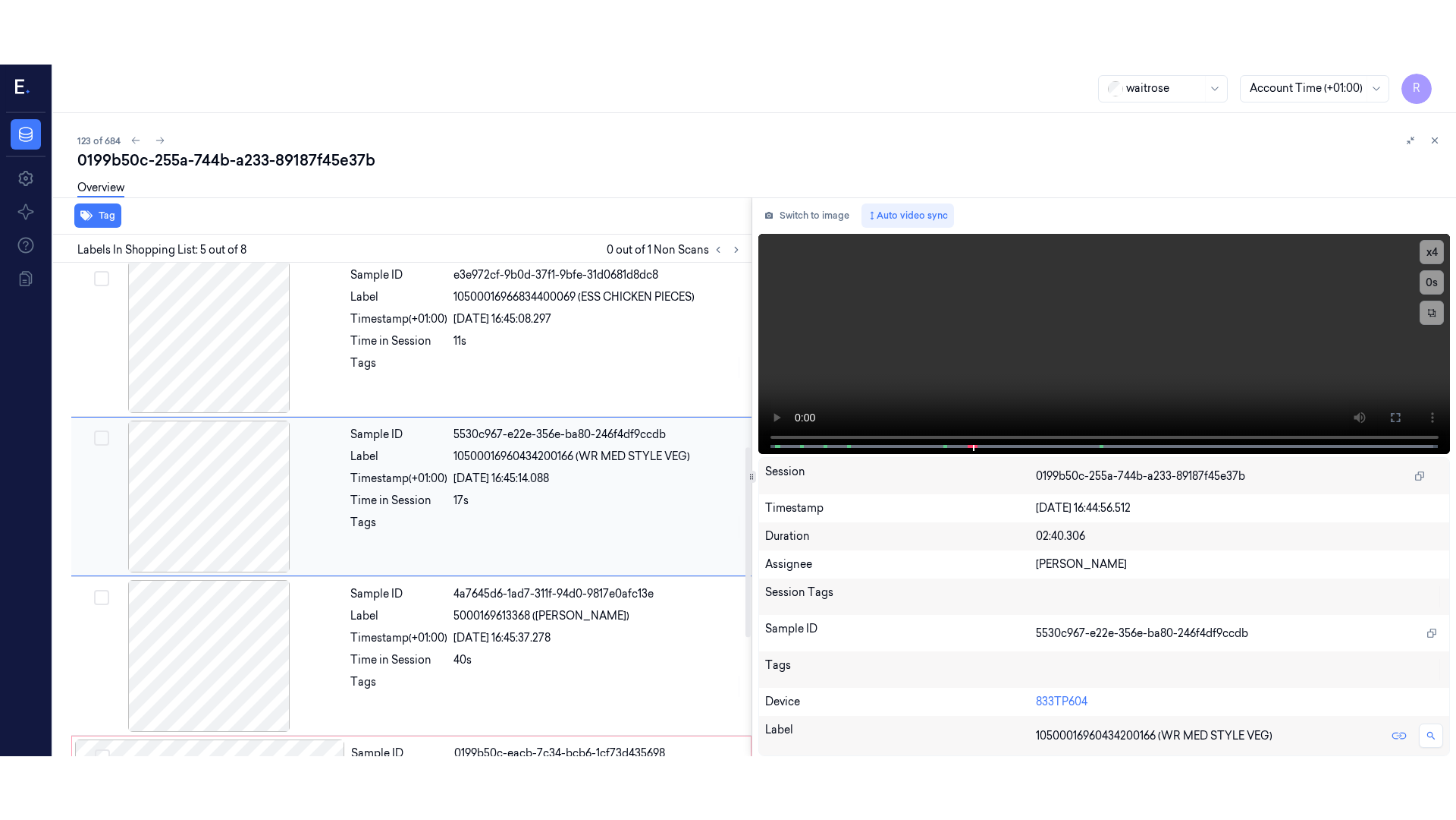
scroll to position [470, 0]
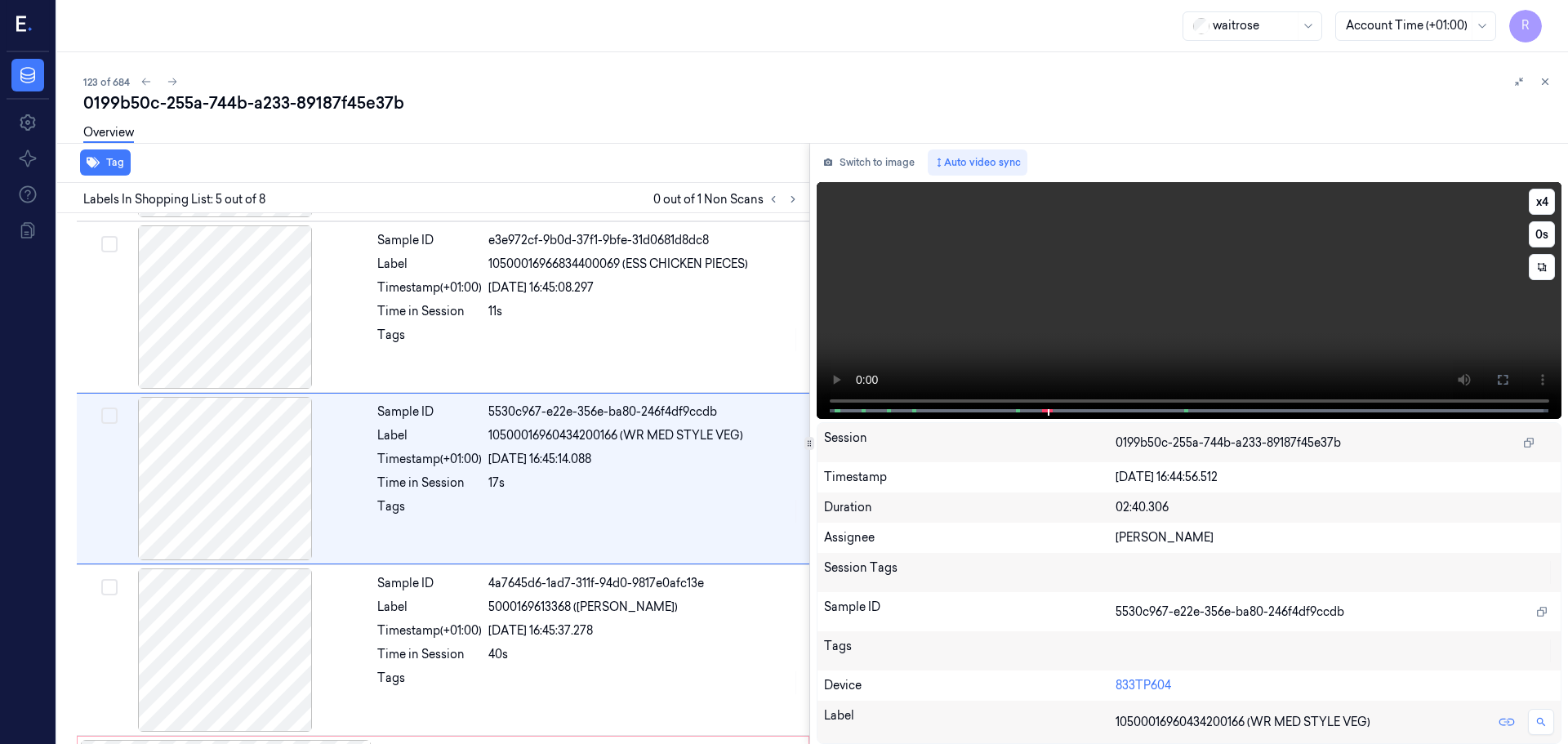
click at [1503, 379] on icon at bounding box center [1503, 380] width 13 height 13
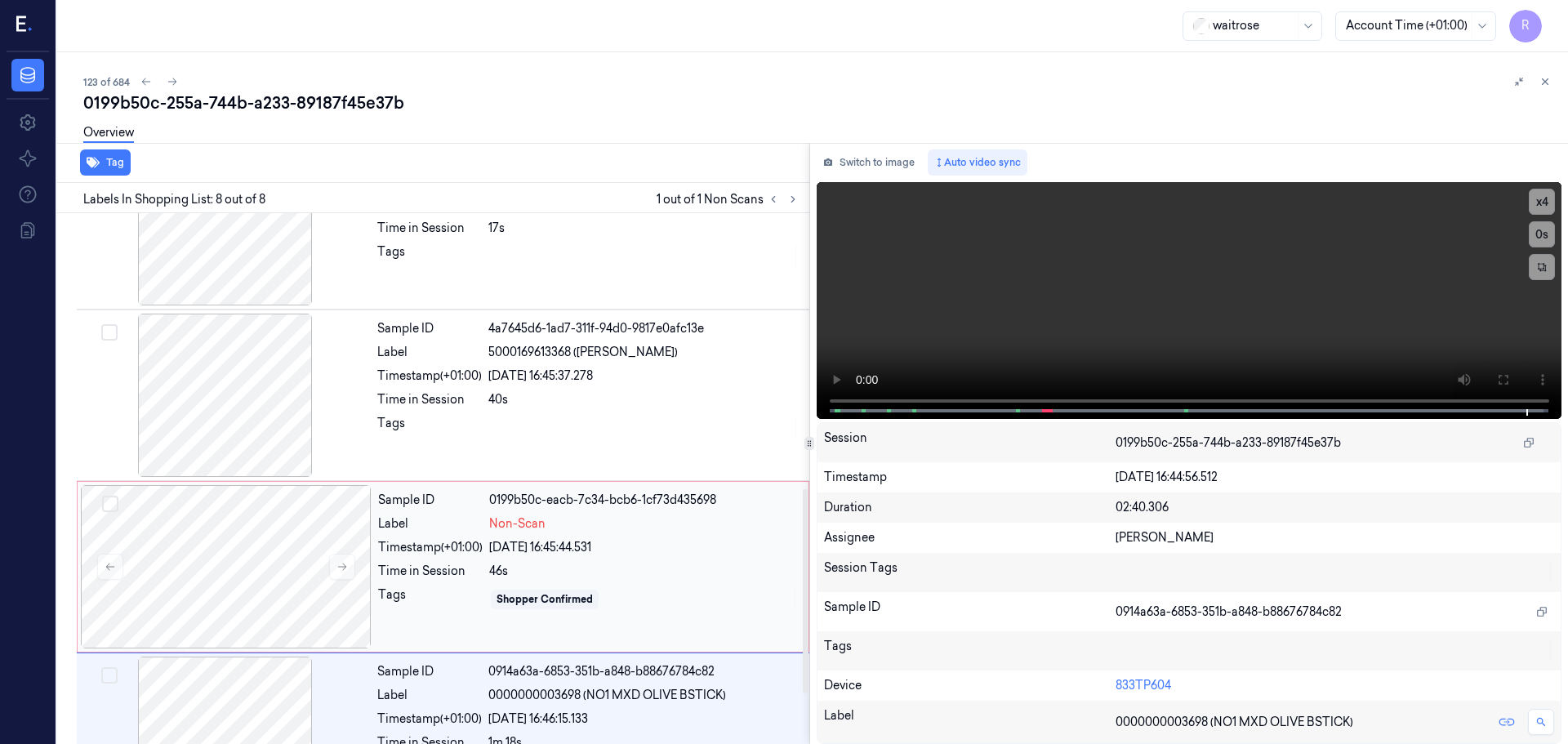
scroll to position [846, 0]
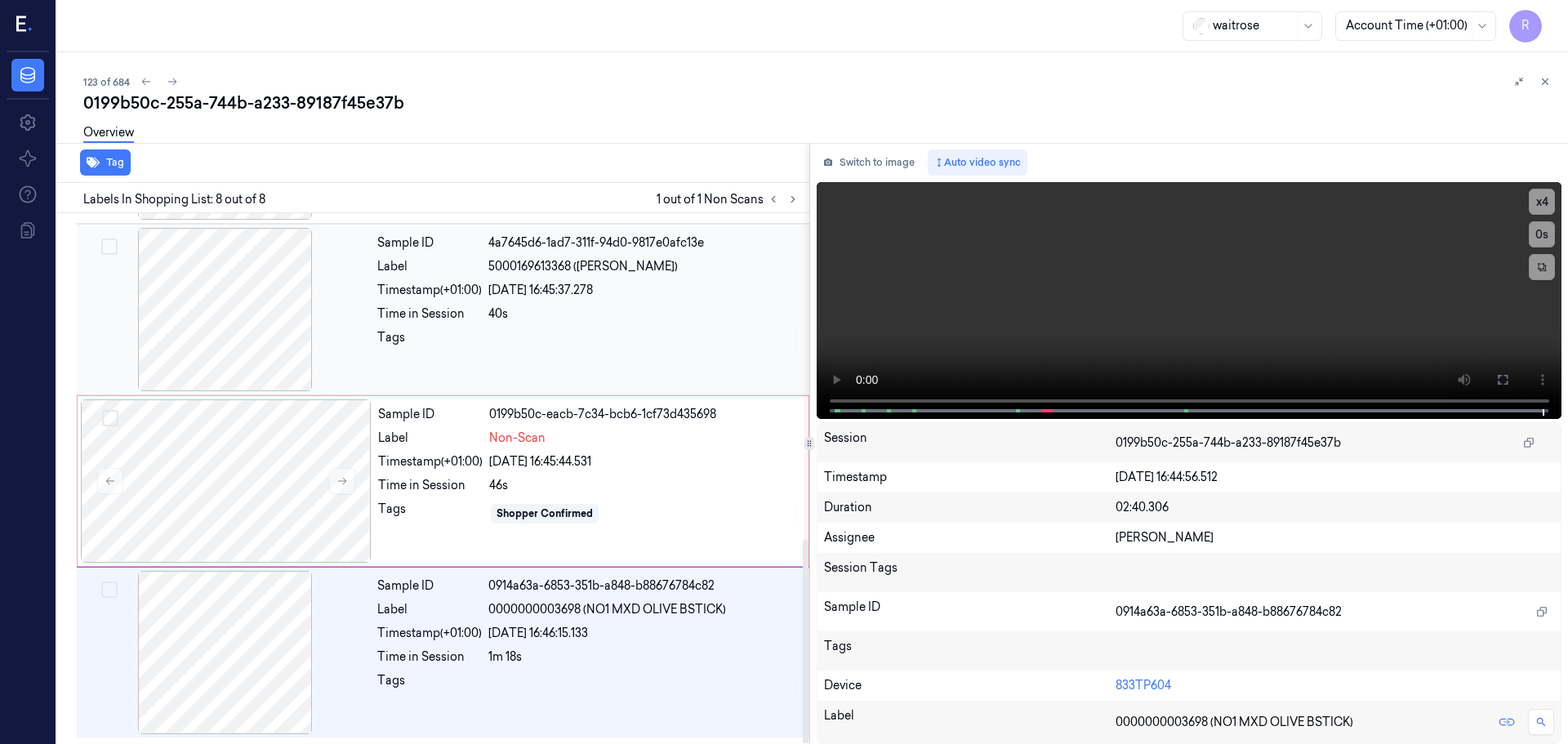
click at [617, 359] on div "Sample ID 4a7645d6-1ad7-311f-94d0-9817e0afc13e Label 5000169613368 ([PERSON_NAM…" at bounding box center [588, 310] width 435 height 164
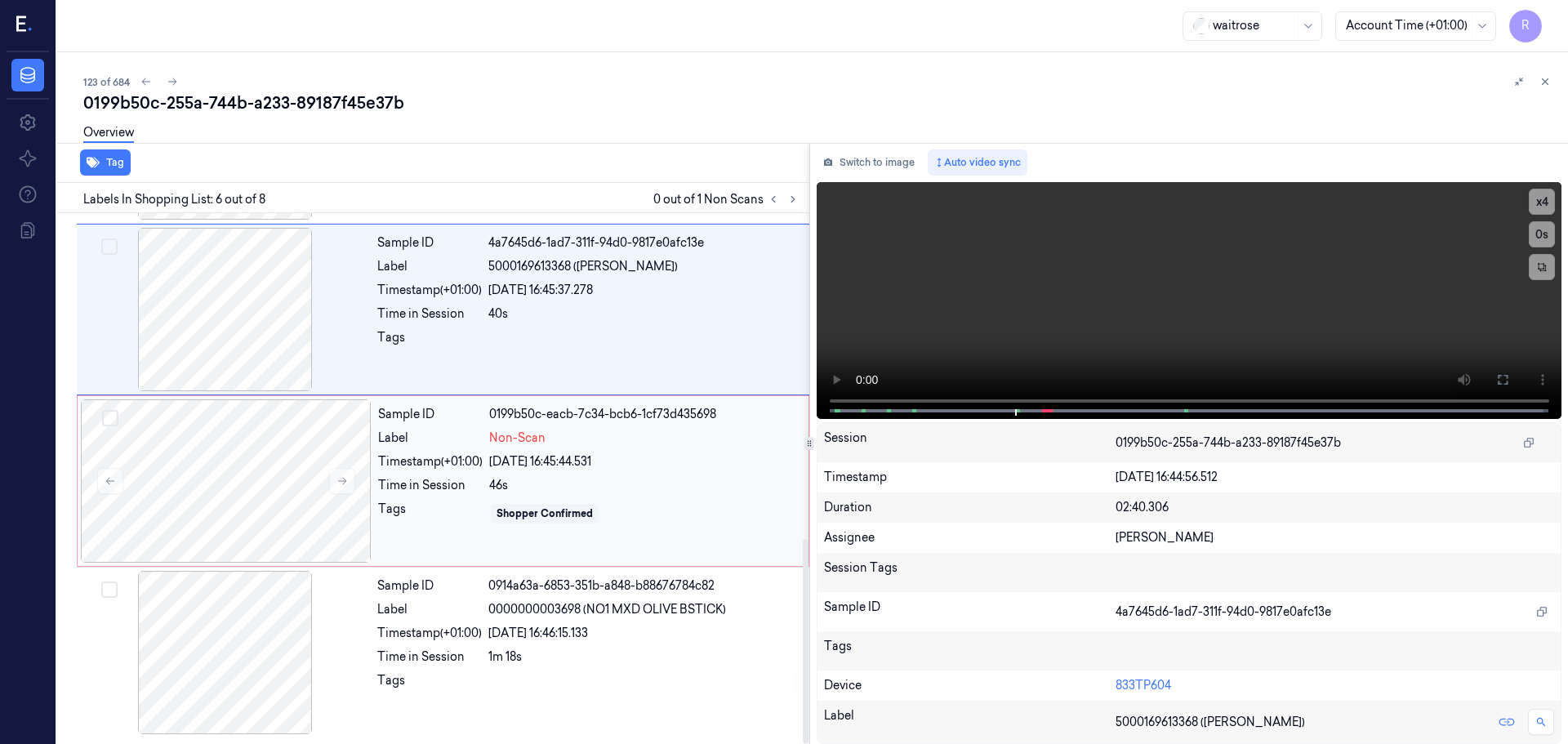
click at [542, 433] on span "Non-Scan" at bounding box center [517, 438] width 56 height 17
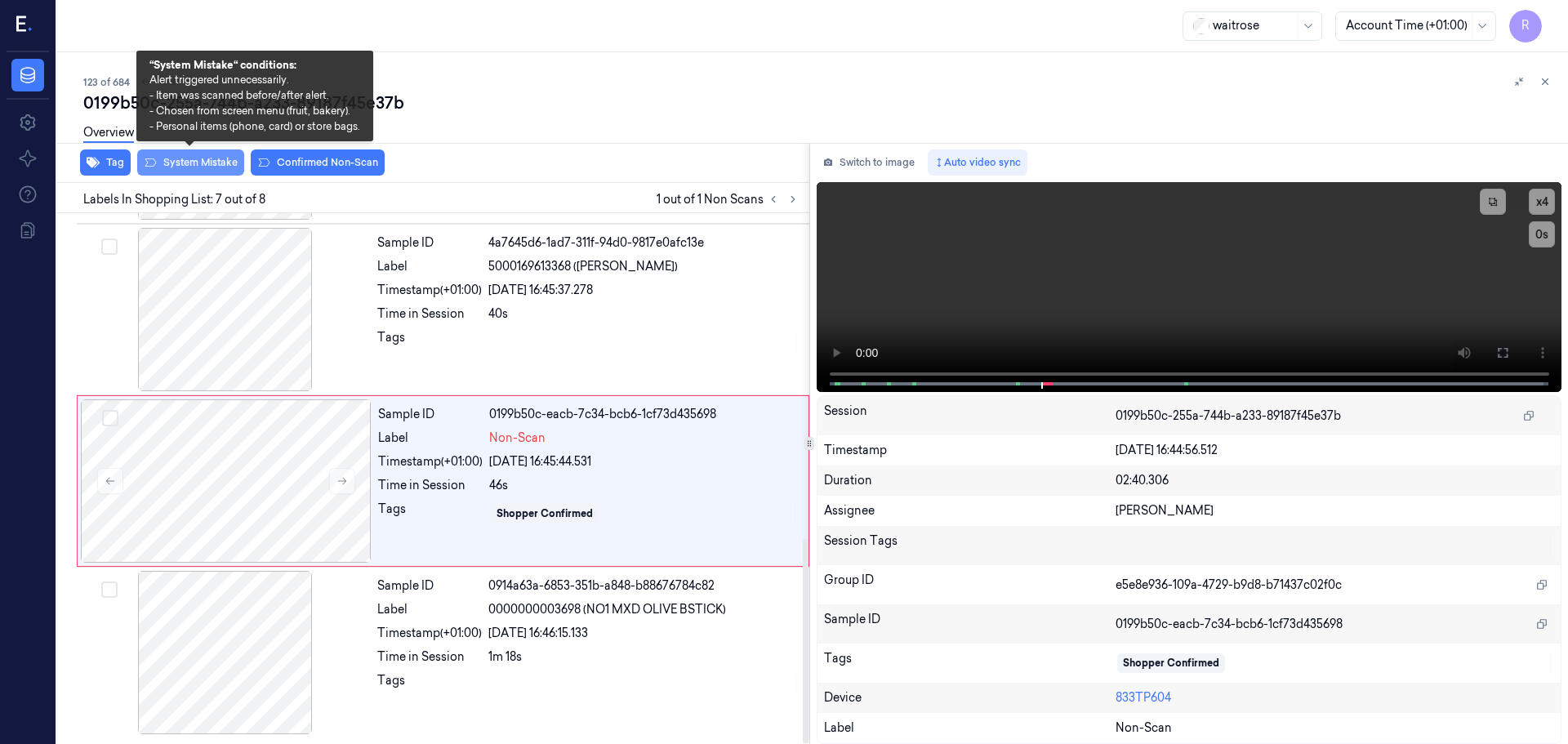
click at [206, 174] on button "System Mistake" at bounding box center [191, 162] width 107 height 26
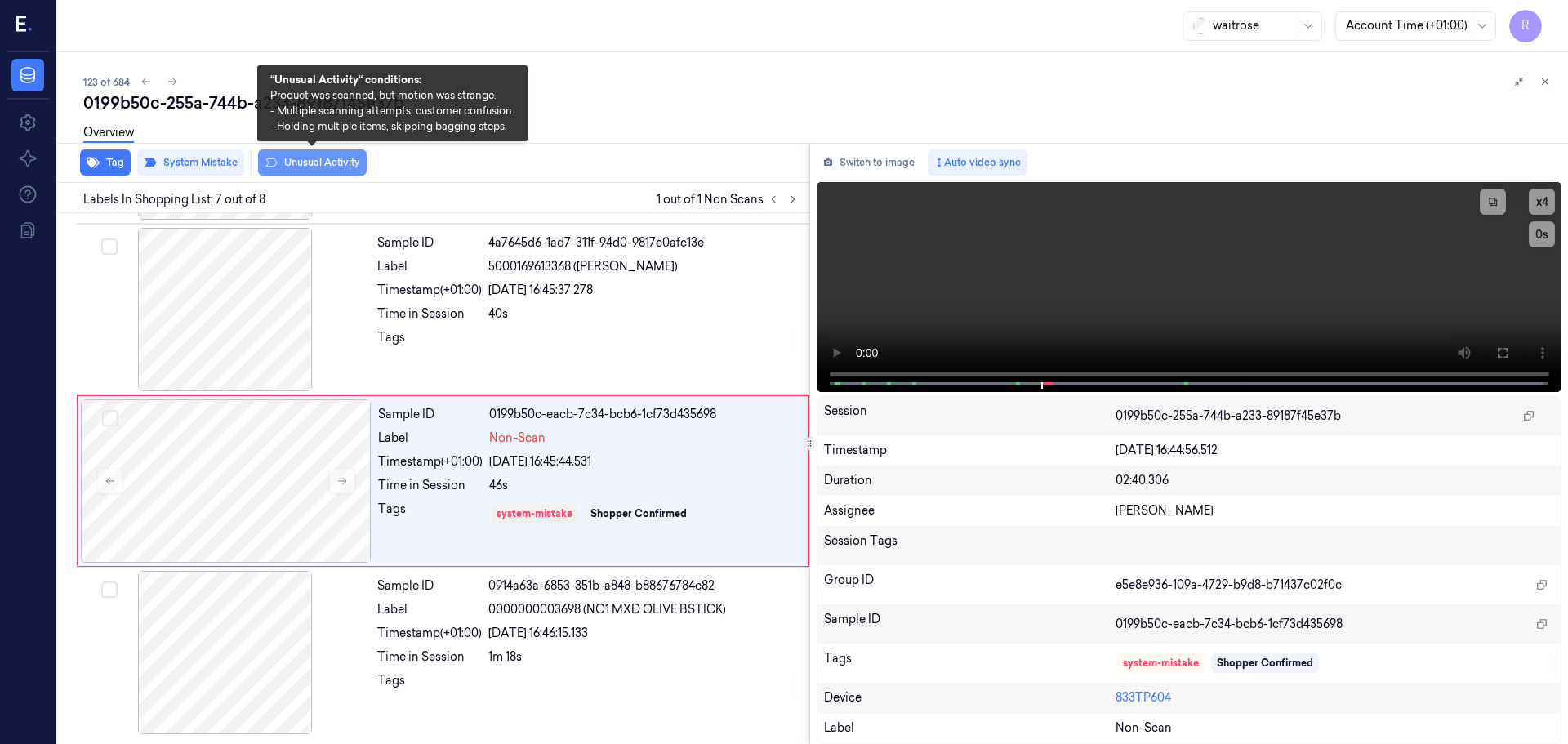
click at [315, 156] on button "Unusual Activity" at bounding box center [313, 162] width 109 height 26
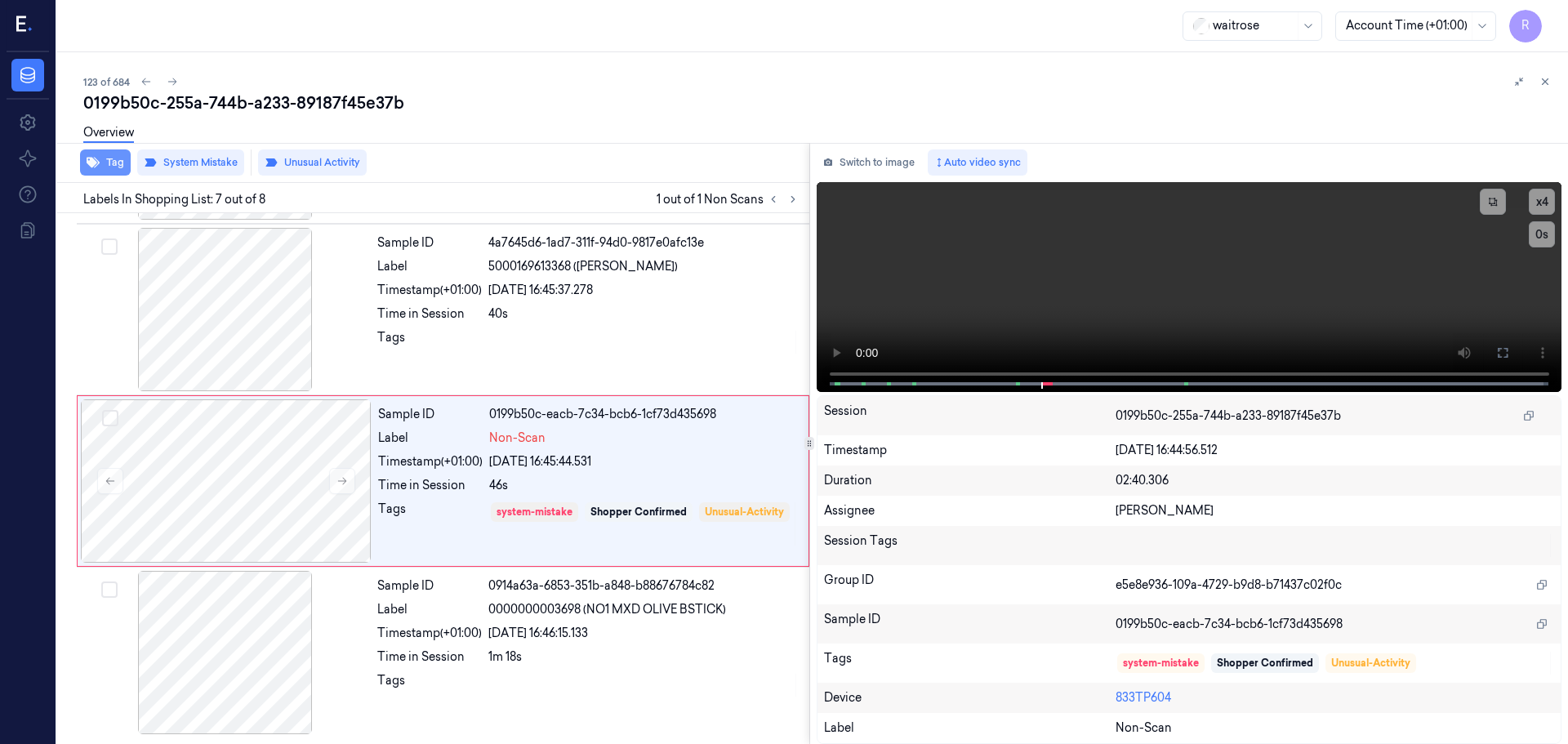
click at [110, 171] on button "Tag" at bounding box center [105, 162] width 51 height 26
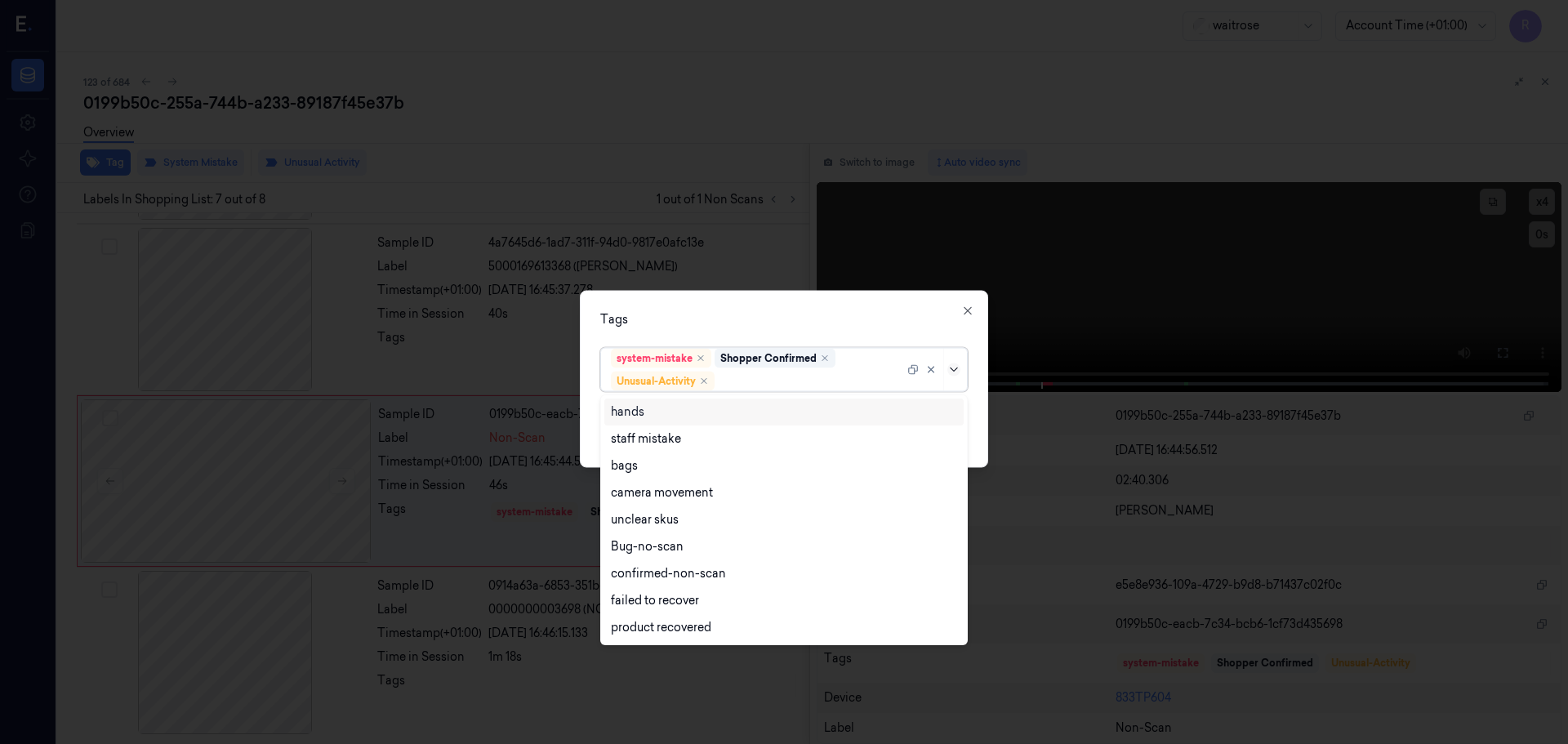
click at [957, 370] on icon at bounding box center [954, 369] width 13 height 13
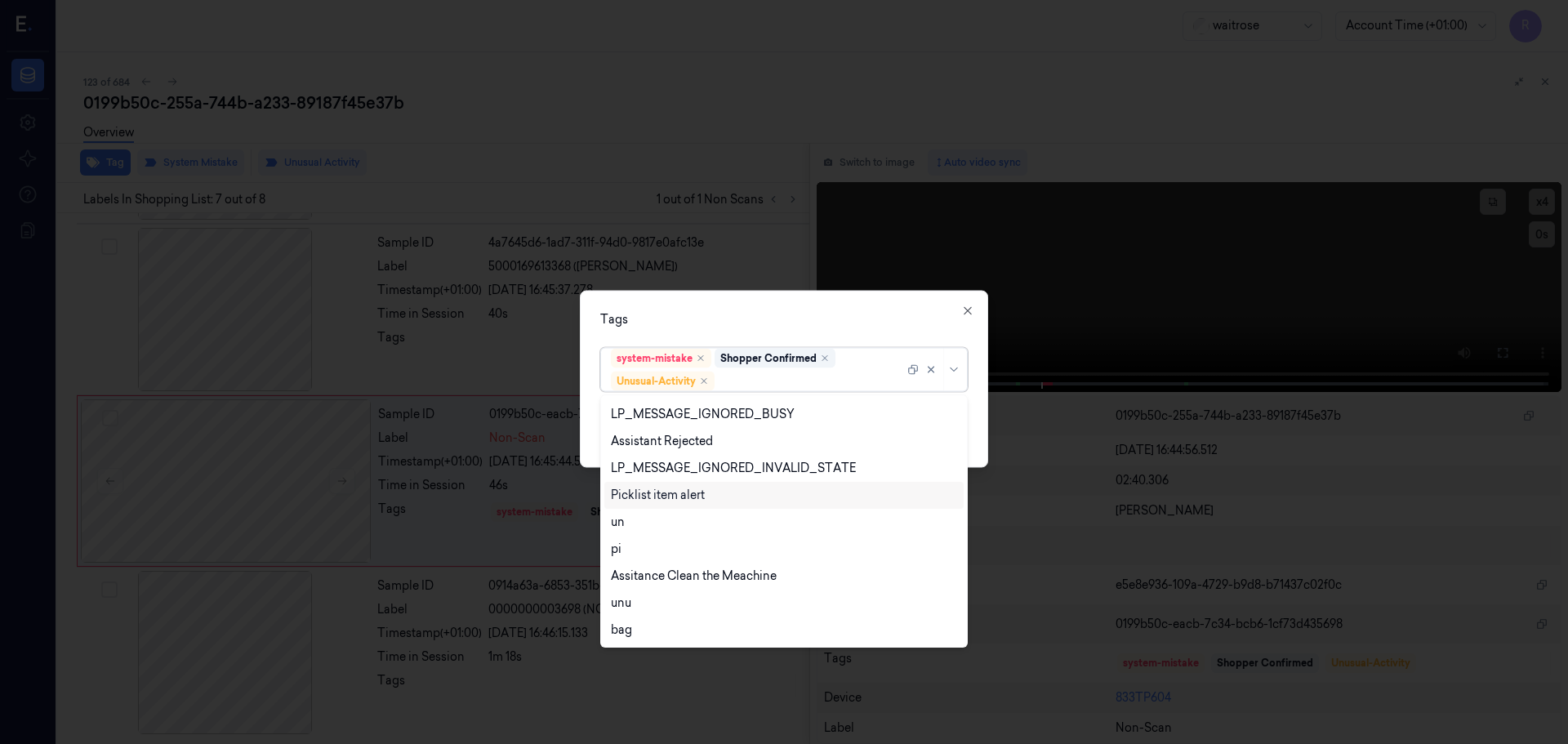
click at [681, 496] on div "Picklist item alert" at bounding box center [657, 495] width 94 height 17
click at [846, 319] on div "Tags" at bounding box center [784, 319] width 367 height 17
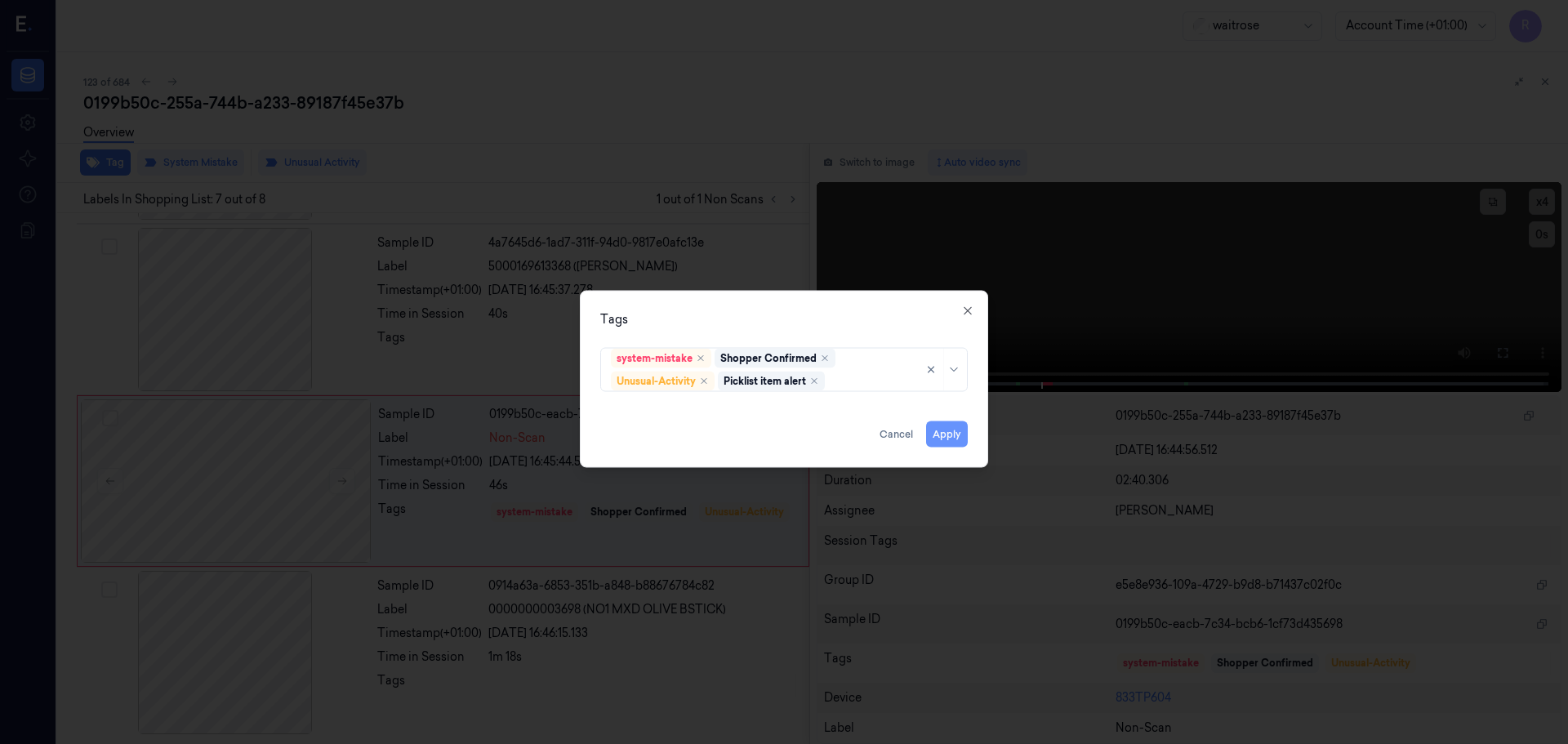
click at [947, 441] on button "Apply" at bounding box center [947, 433] width 42 height 26
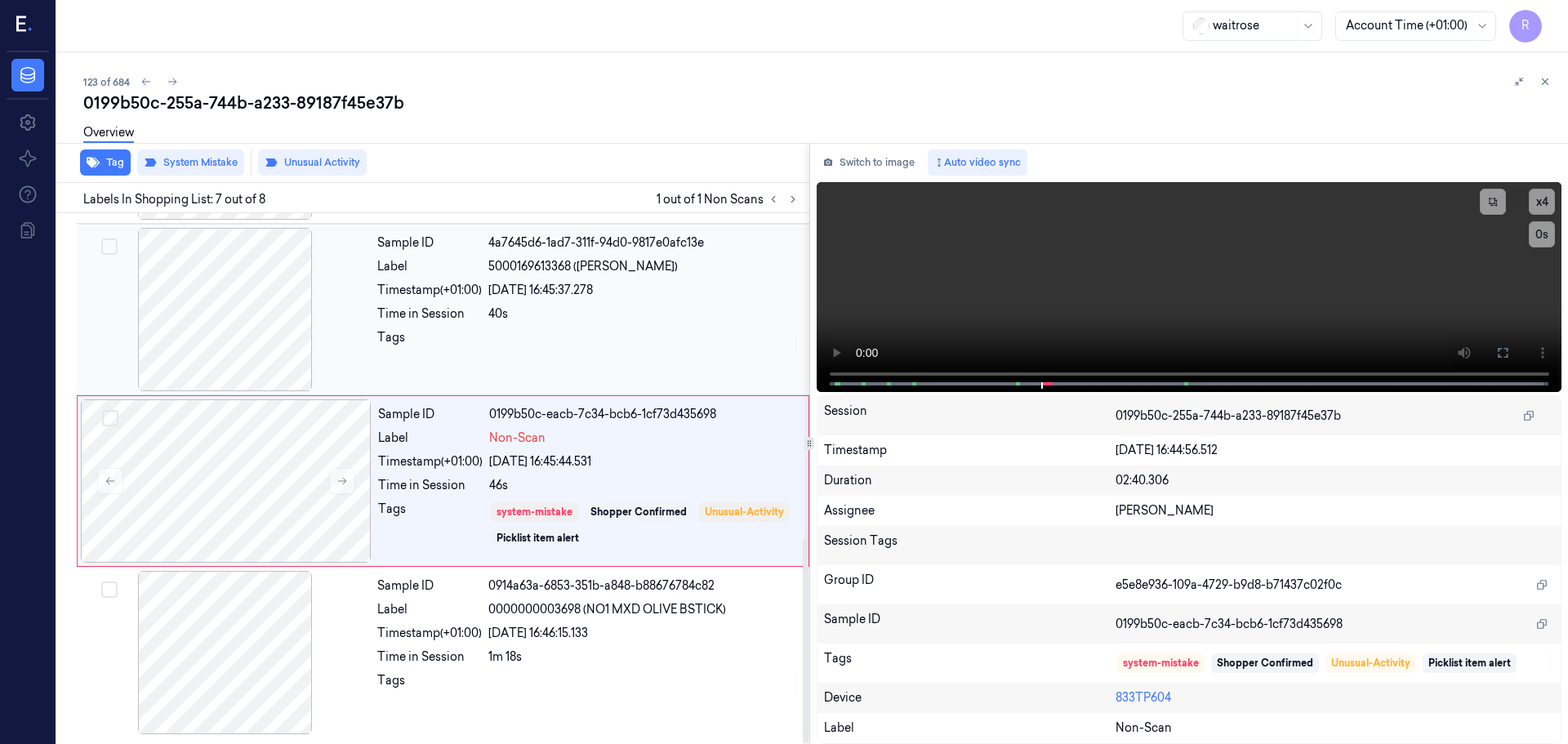
click at [637, 343] on div at bounding box center [644, 342] width 311 height 26
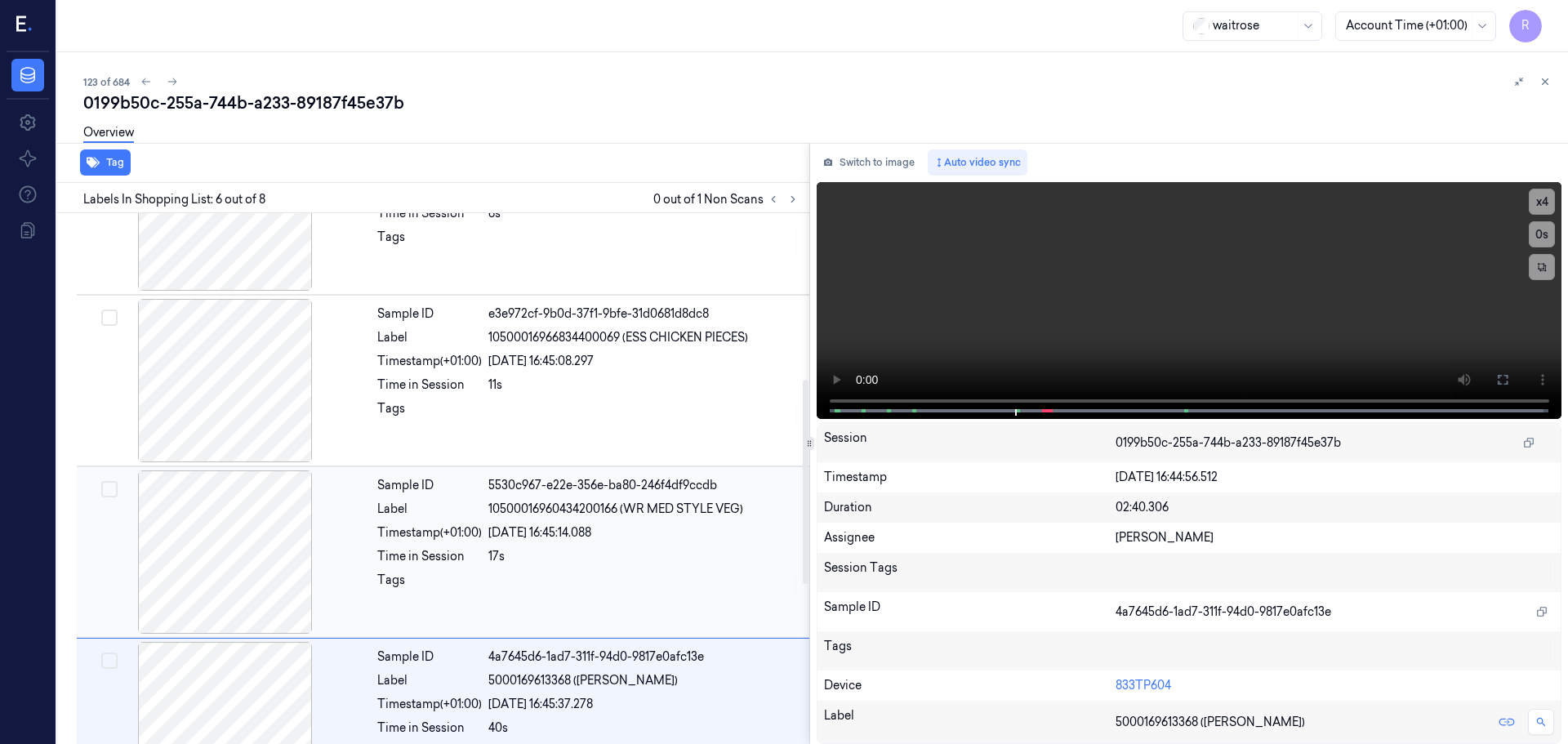
click at [528, 511] on span "10500016960434200166 (WR MED STYLE VEG)" at bounding box center [615, 509] width 255 height 17
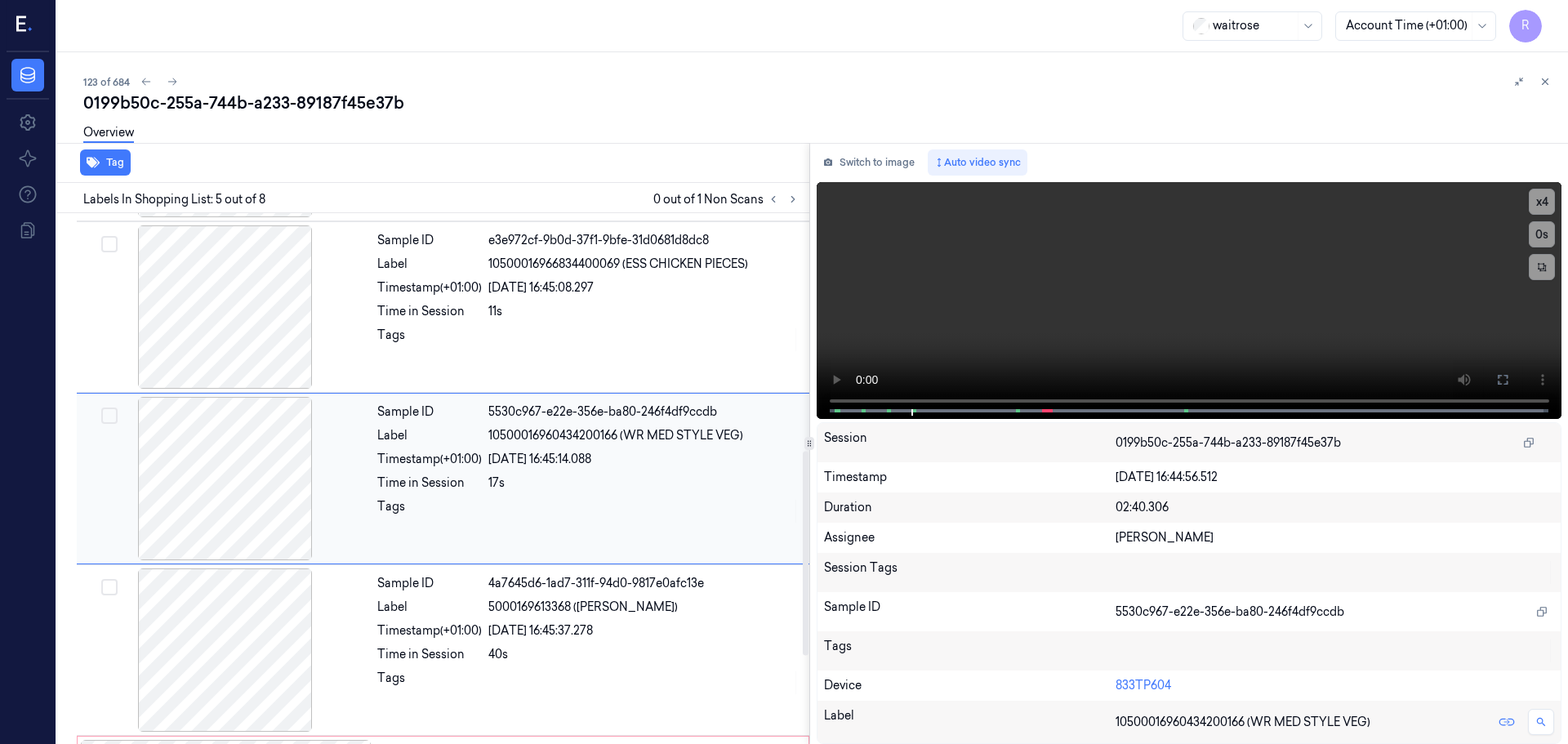
click at [529, 515] on div at bounding box center [644, 511] width 311 height 26
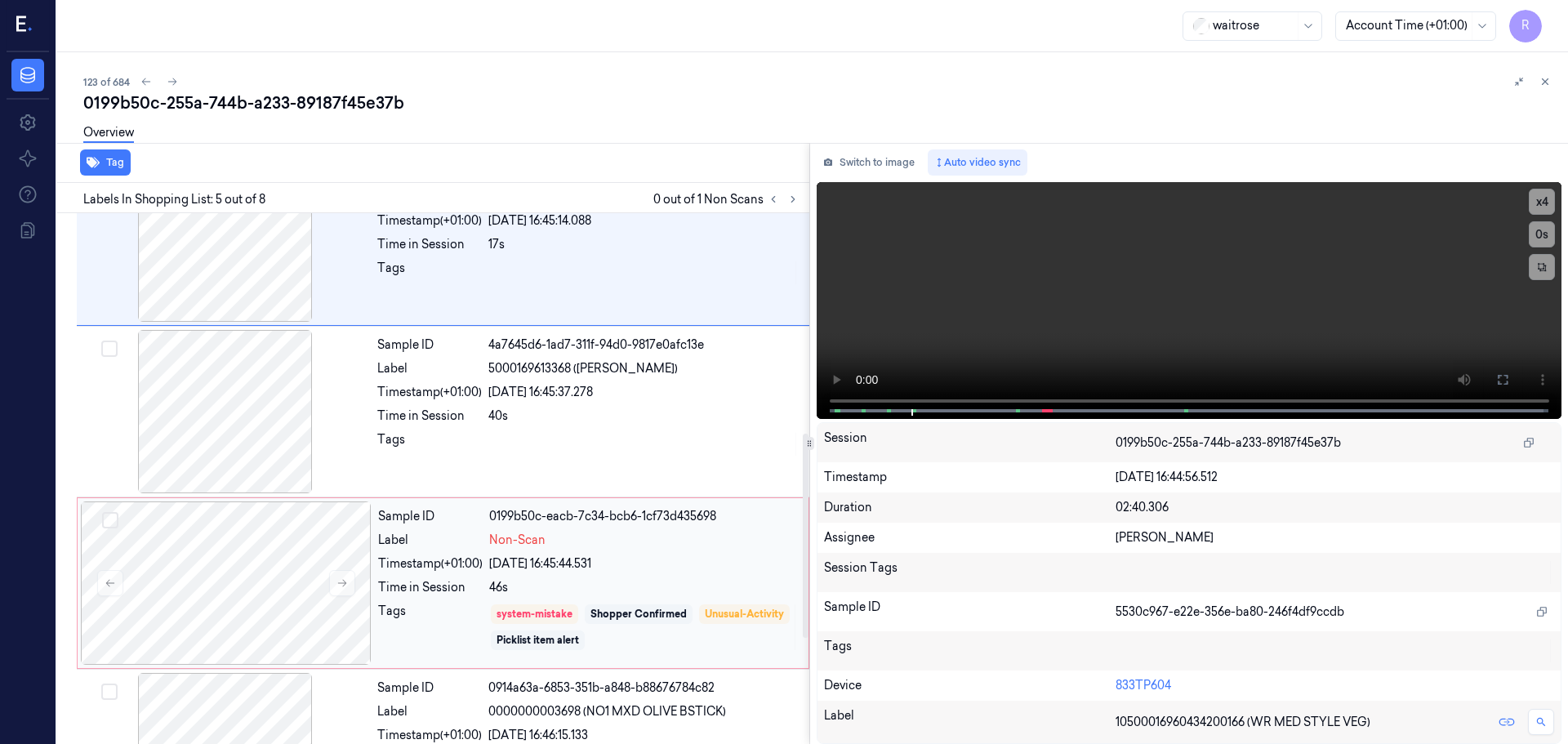
scroll to position [846, 0]
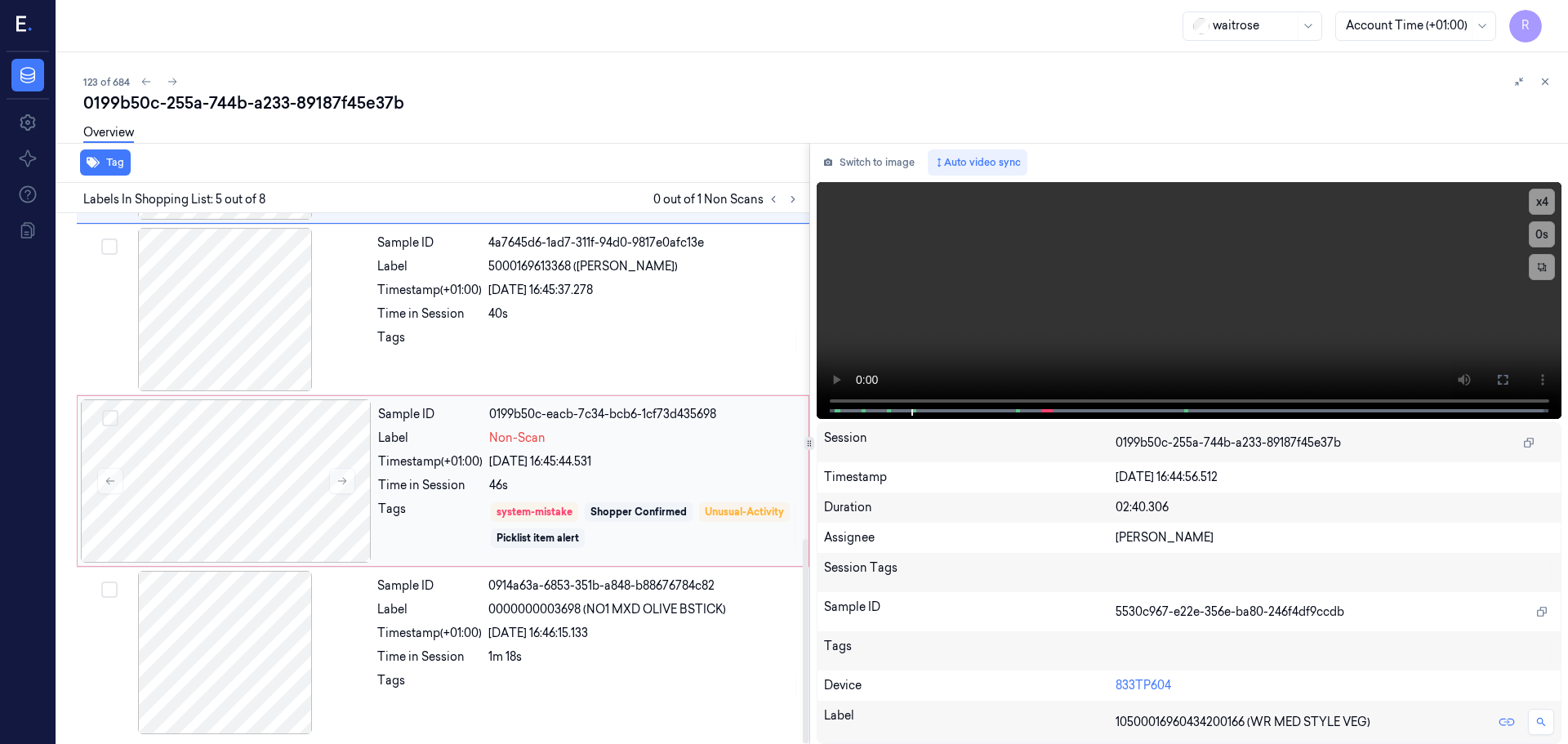
click at [615, 550] on div "Sample ID 0199b50c-eacb-7c34-bcb6-1cf73d435698 Label Non-Scan Timestamp (+01:00…" at bounding box center [588, 481] width 434 height 164
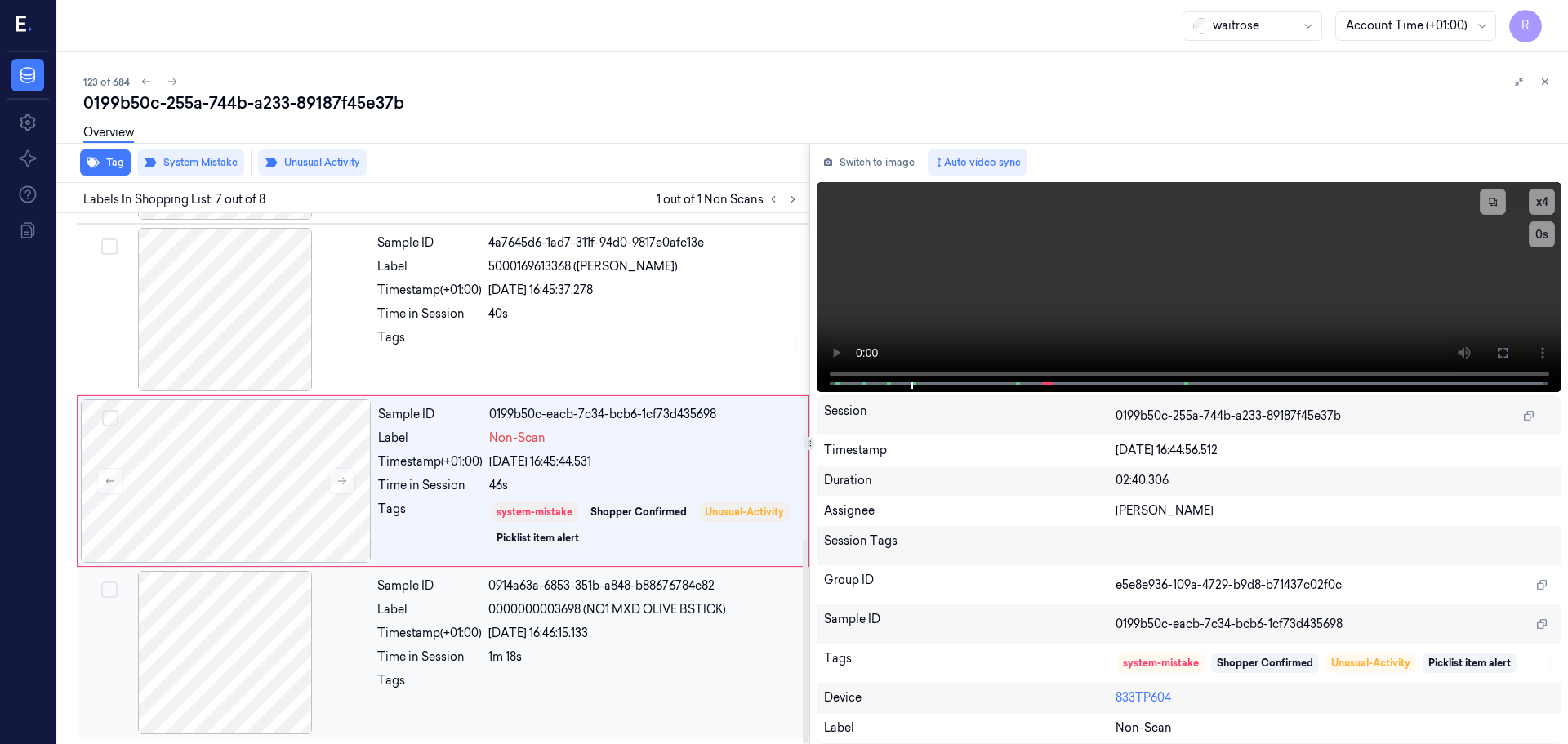
click at [598, 626] on div "[DATE] 16:46:15.133" at bounding box center [644, 633] width 311 height 17
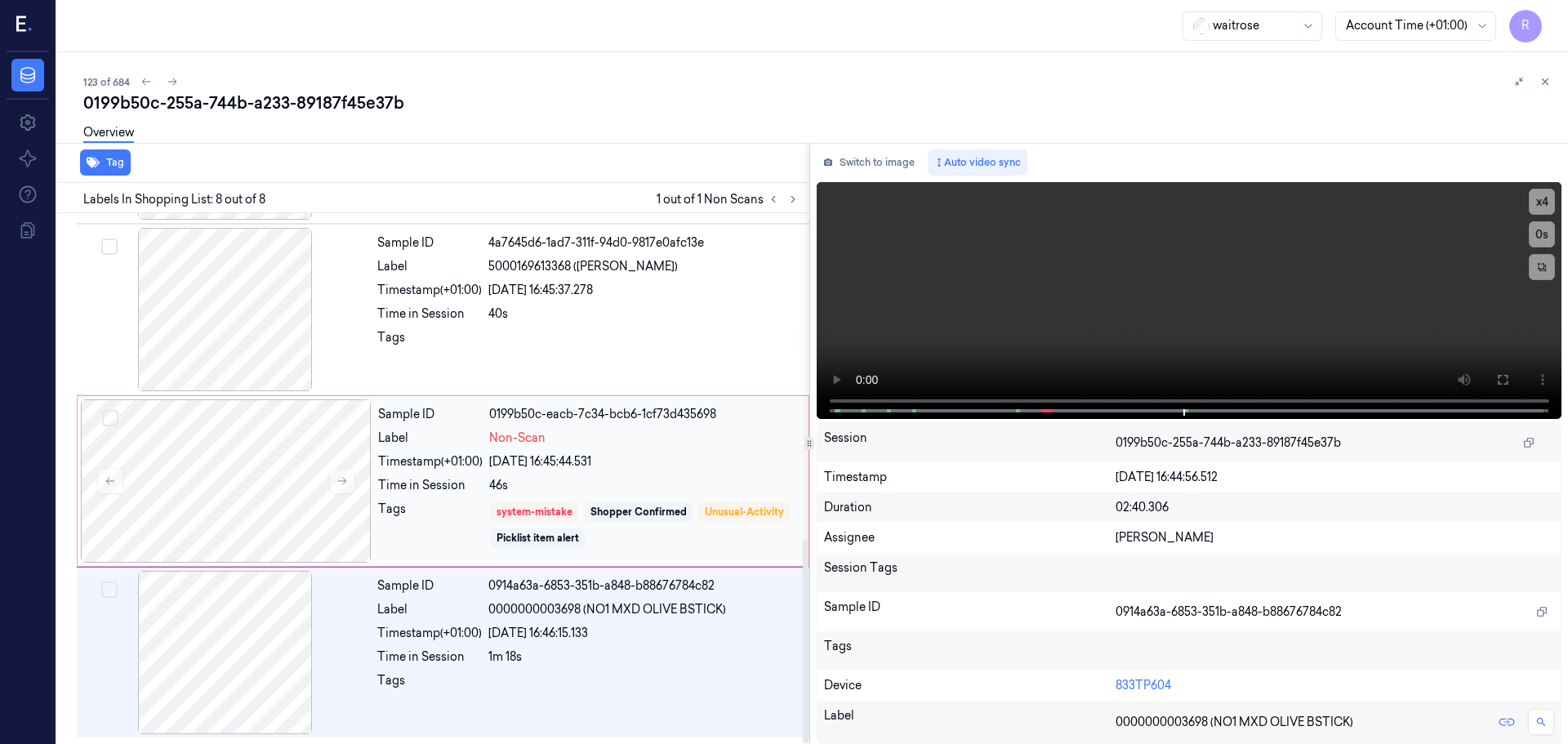
click at [707, 499] on div "Sample ID 0199b50c-eacb-7c34-bcb6-1cf73d435698 Label Non-Scan Timestamp (+01:00…" at bounding box center [588, 481] width 434 height 164
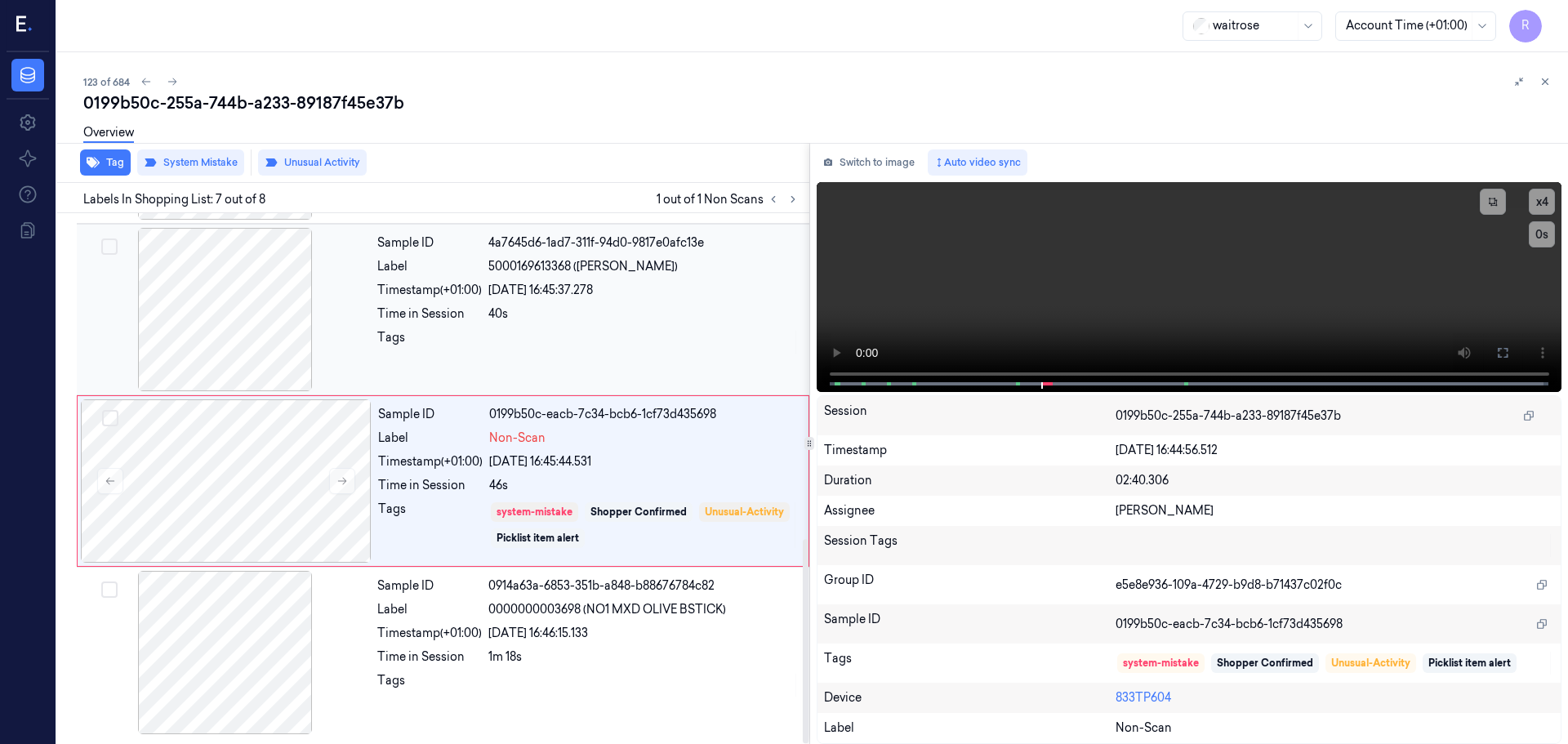
click at [628, 343] on div at bounding box center [644, 342] width 311 height 26
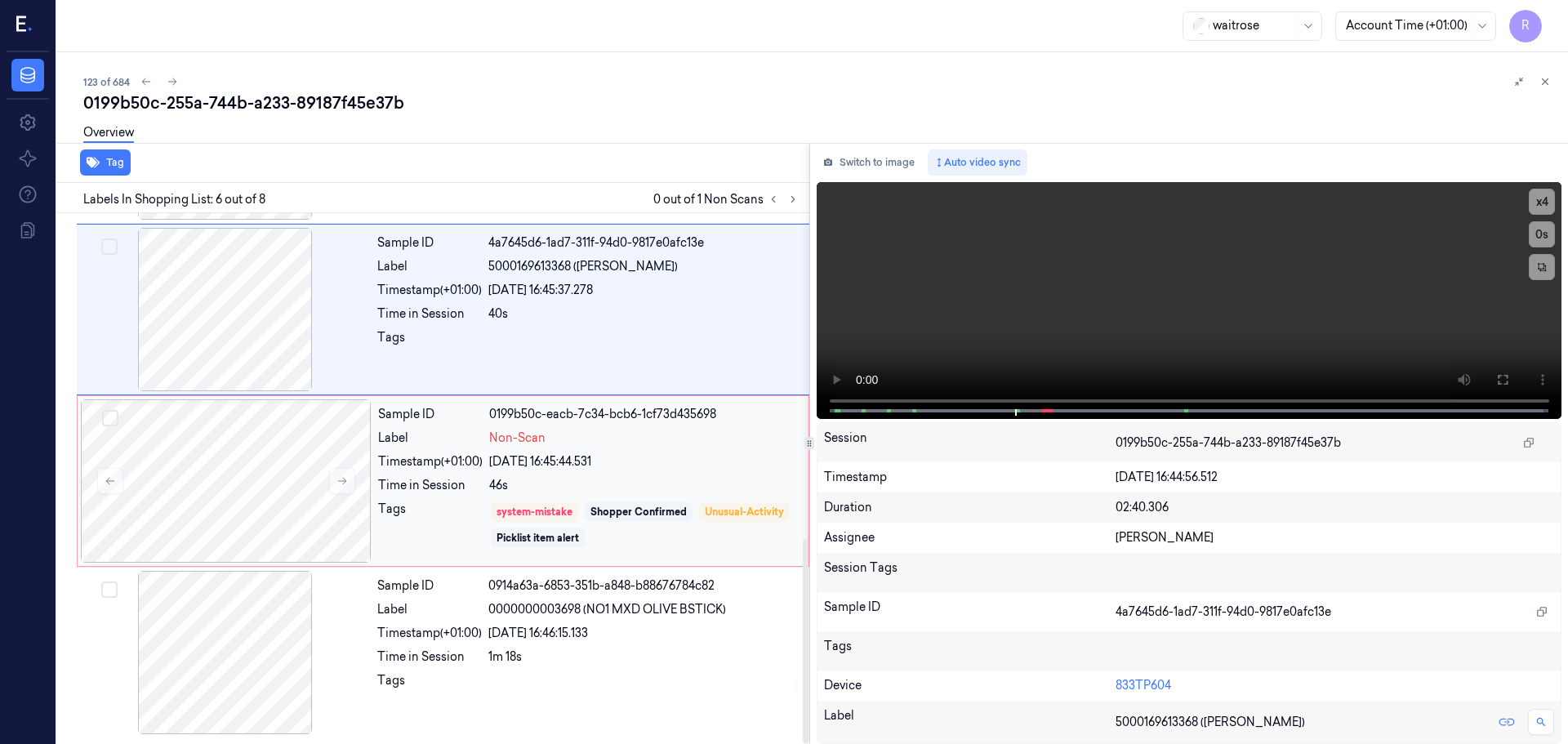
click at [659, 501] on div "system-mistake Shopper Confirmed Unusual-Activity Picklist item alert" at bounding box center [644, 525] width 310 height 49
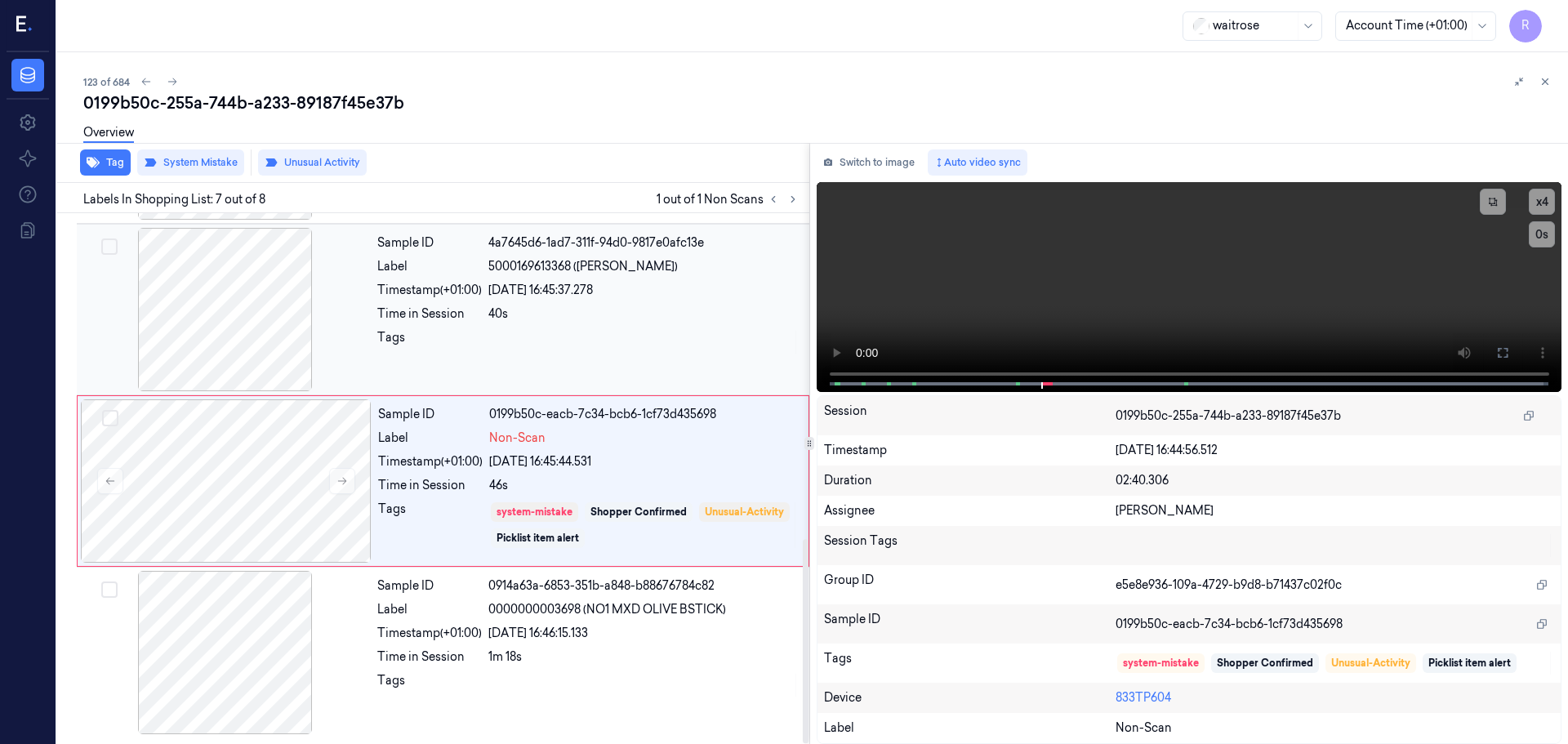
click at [602, 337] on div at bounding box center [644, 342] width 311 height 26
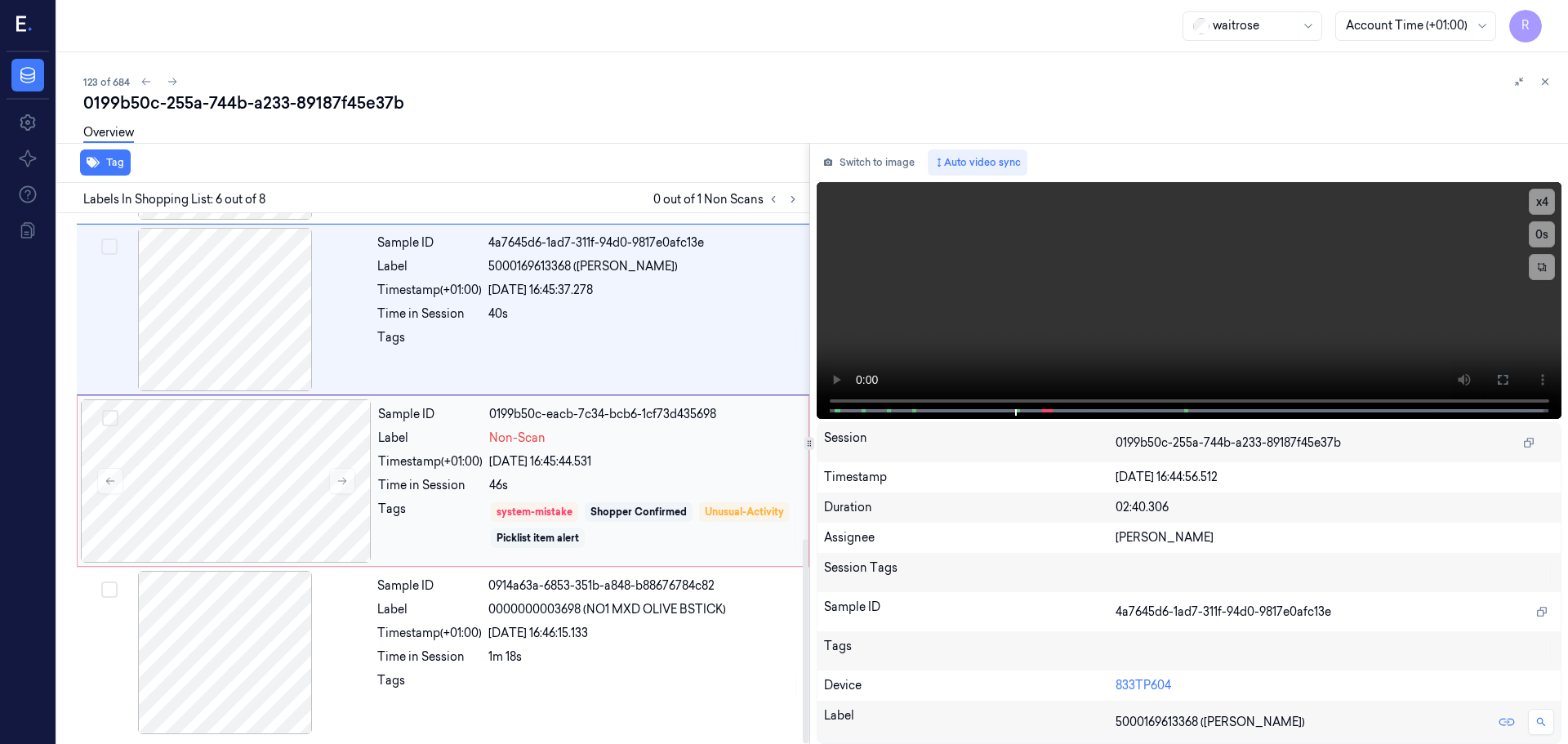
click at [584, 528] on div "Picklist item alert" at bounding box center [537, 538] width 94 height 20
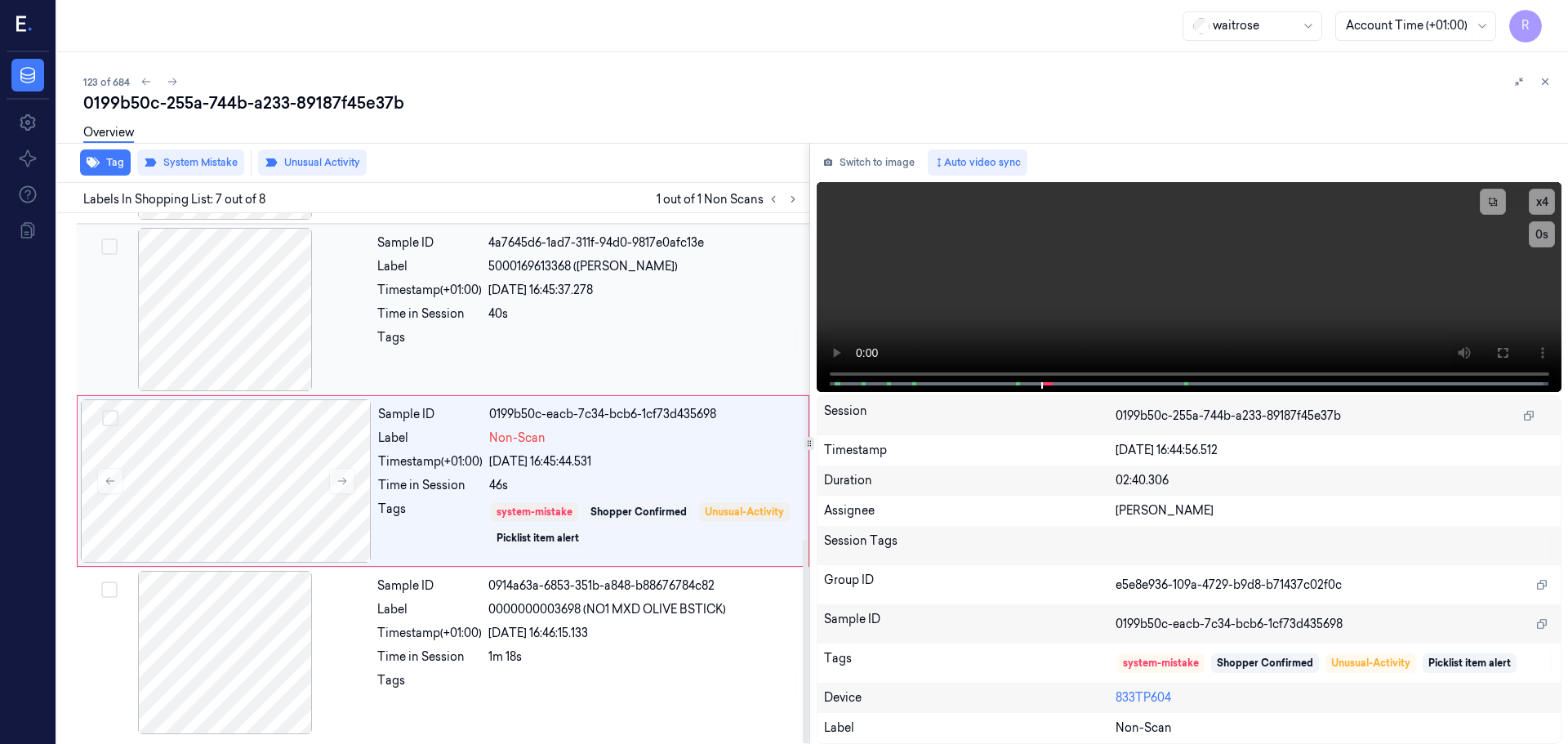
click at [578, 314] on div "40s" at bounding box center [644, 313] width 311 height 17
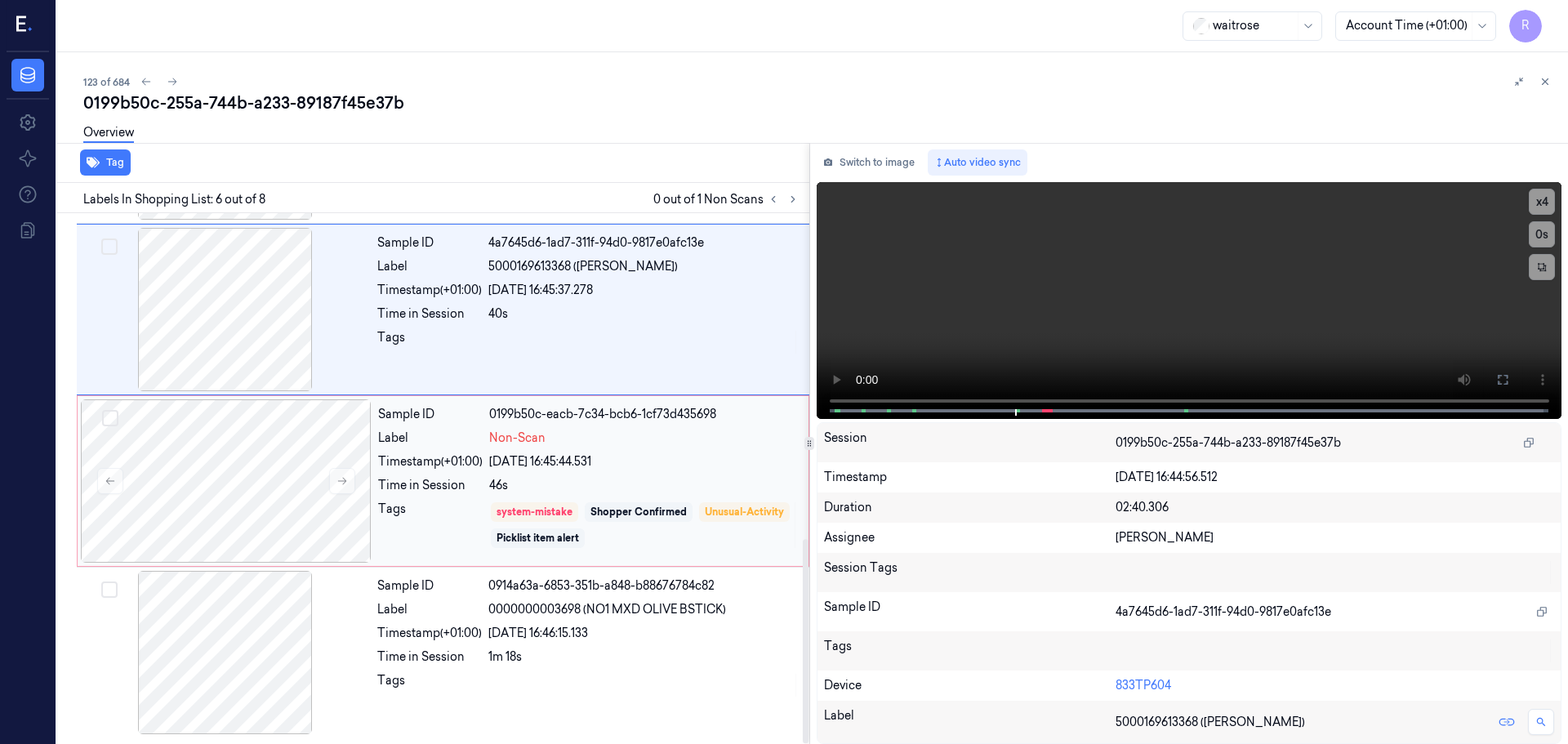
click at [702, 495] on div "Sample ID 0199b50c-eacb-7c34-bcb6-1cf73d435698 Label Non-Scan Timestamp (+01:00…" at bounding box center [588, 481] width 434 height 164
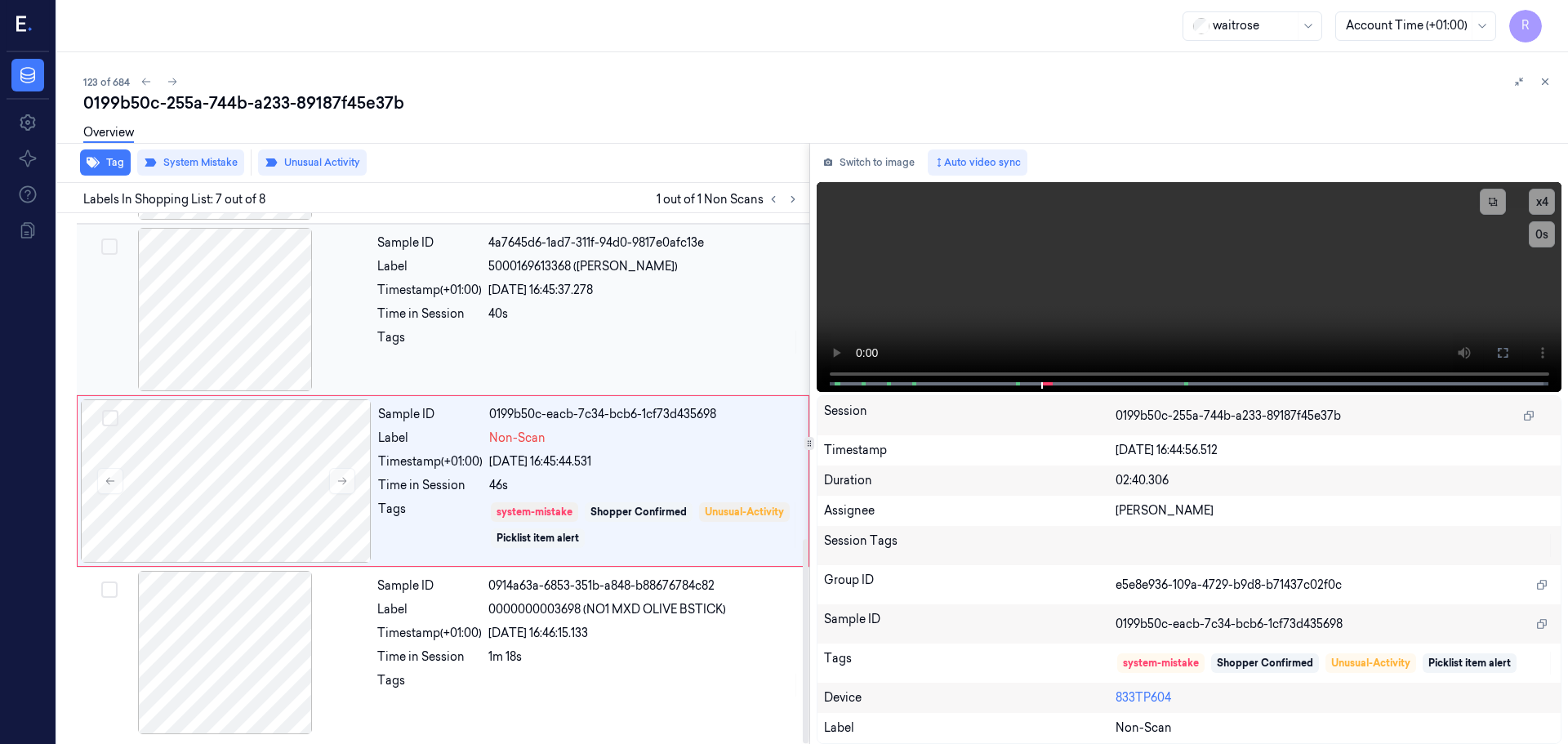
click at [522, 362] on div "Sample ID 4a7645d6-1ad7-311f-94d0-9817e0afc13e Label 5000169613368 ([PERSON_NAM…" at bounding box center [588, 310] width 435 height 164
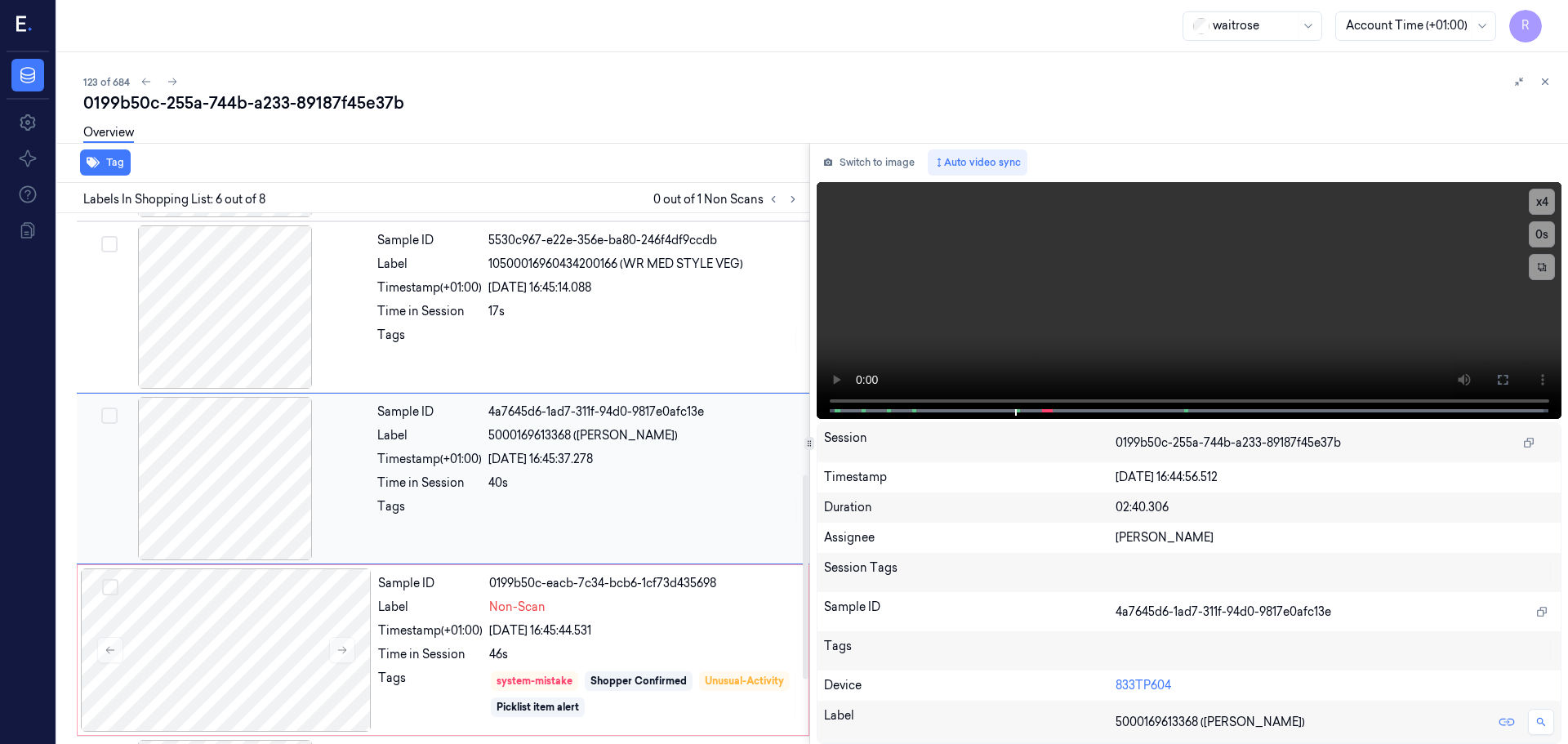
click at [544, 452] on div "[DATE] 16:45:37.278" at bounding box center [644, 459] width 311 height 17
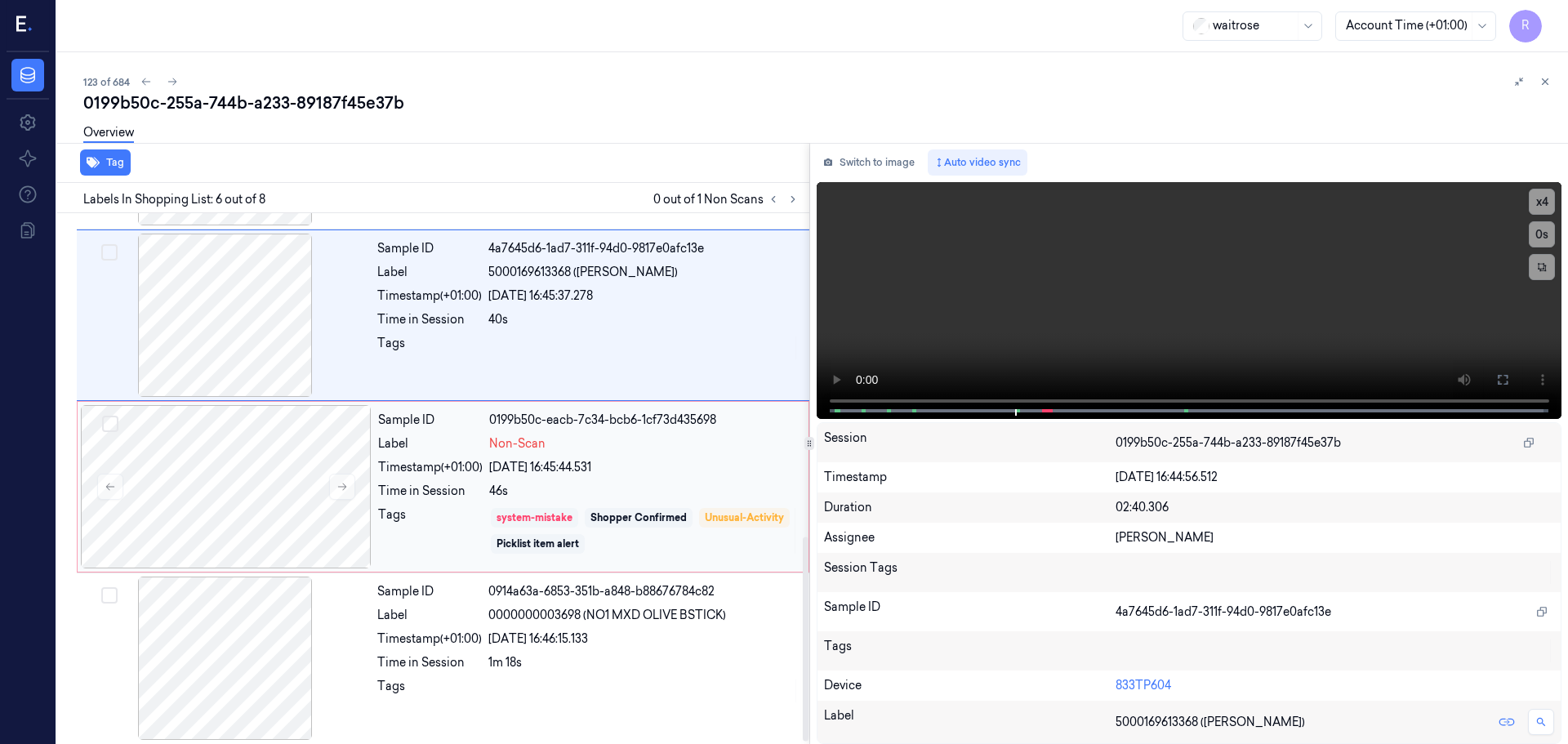
click at [549, 518] on div "system-mistake" at bounding box center [534, 518] width 76 height 15
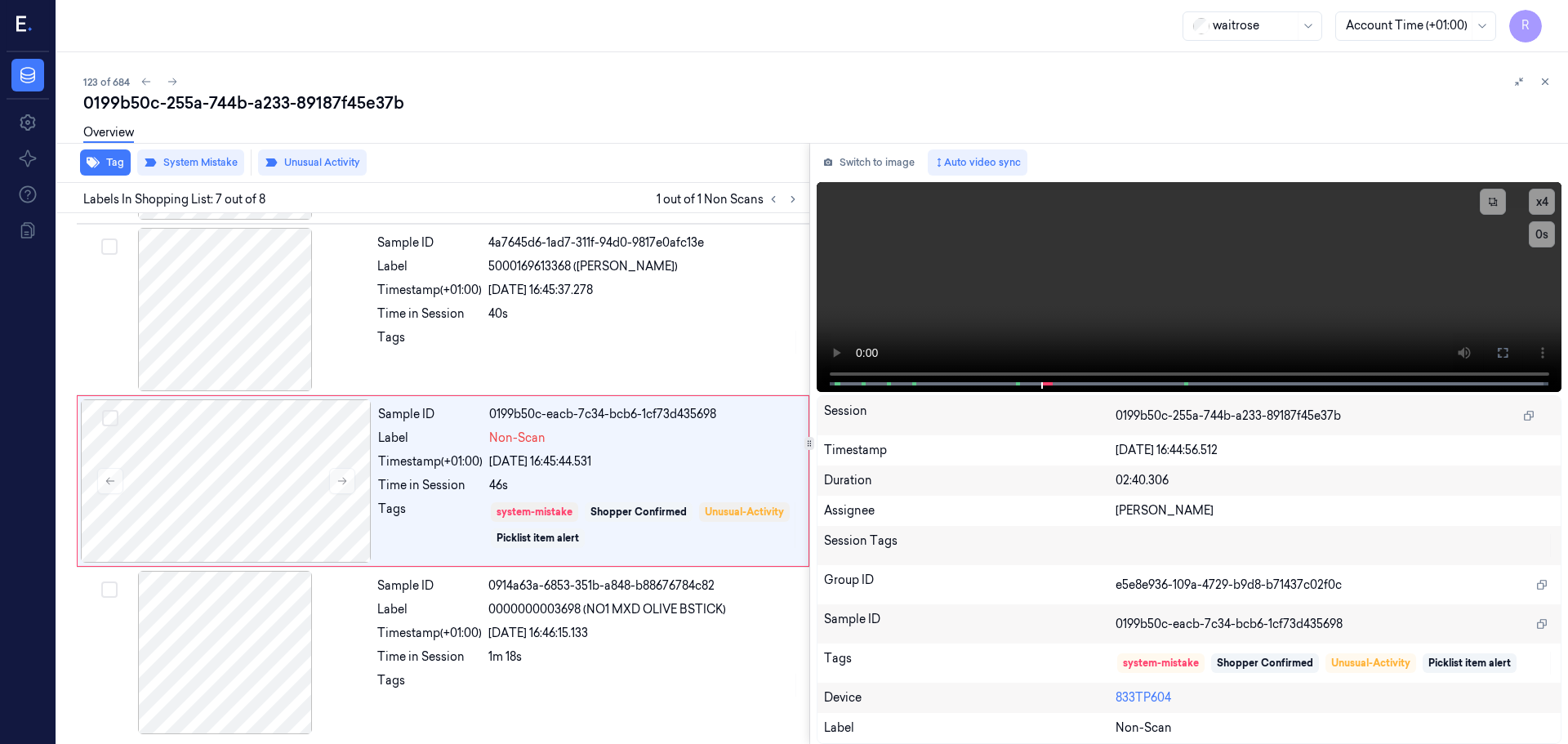
click at [1537, 83] on button at bounding box center [1546, 82] width 20 height 20
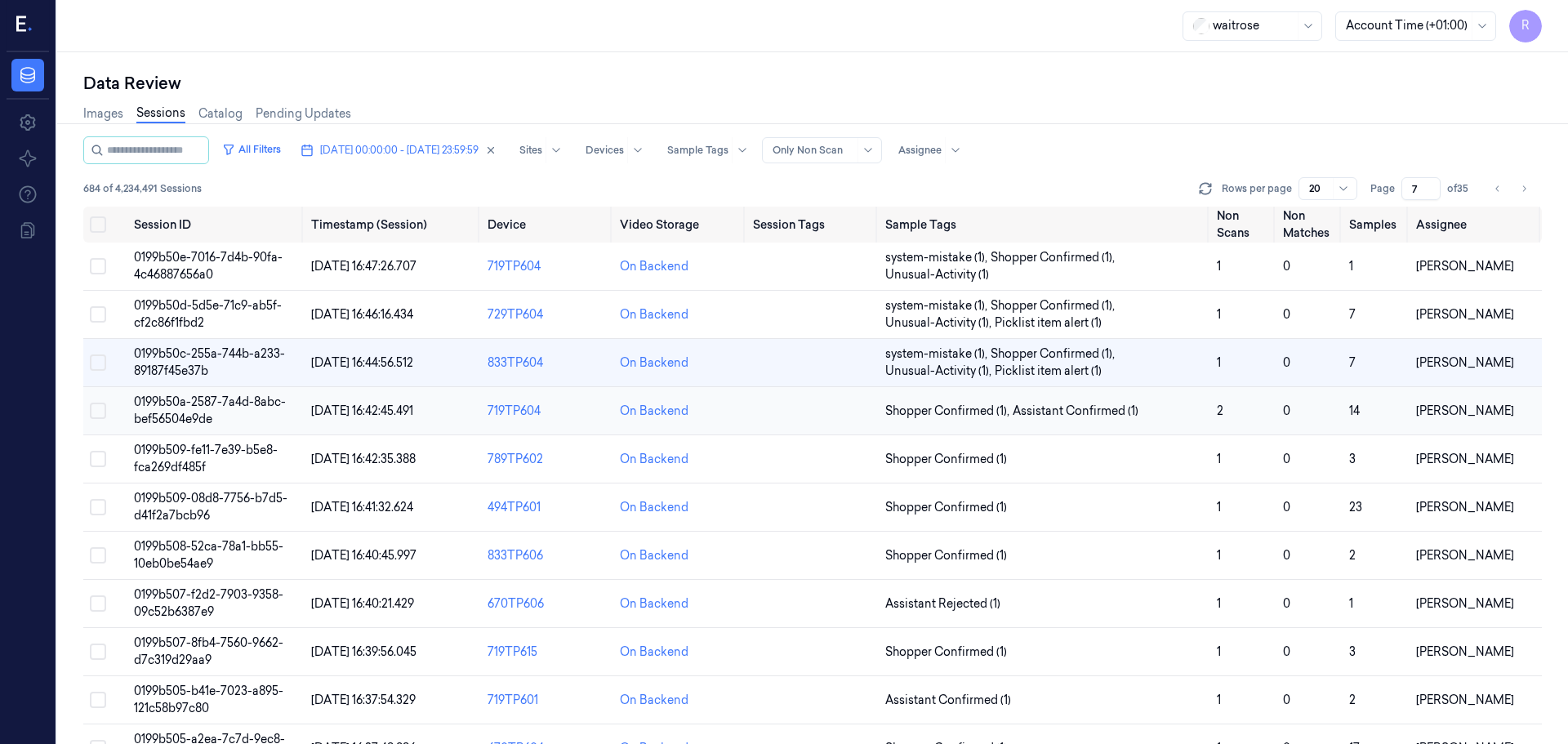
click at [873, 422] on td at bounding box center [813, 411] width 133 height 48
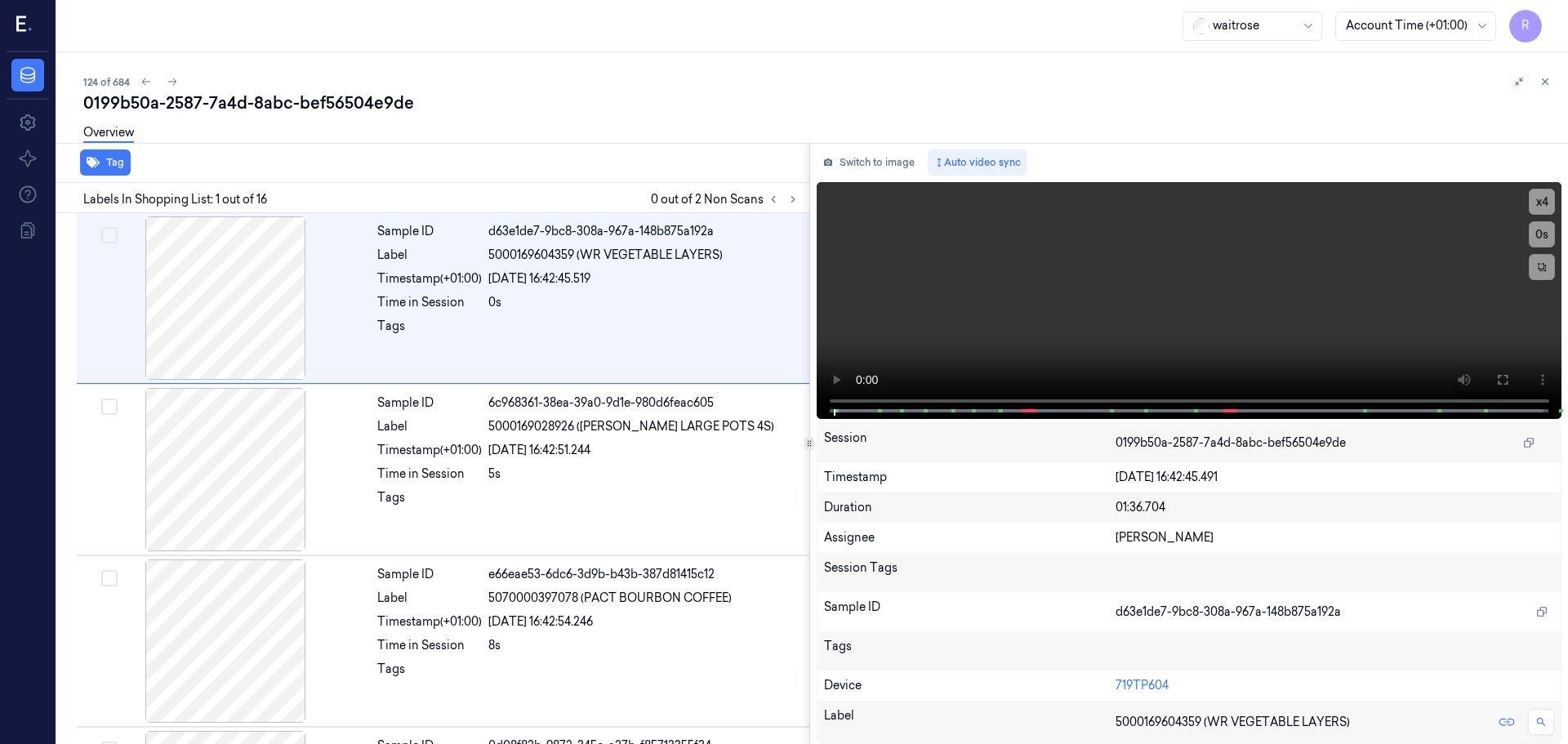
click at [793, 189] on div "Labels In Shopping List: 1 out of 16 0 out of 2 Non Scans" at bounding box center [430, 197] width 759 height 30
click at [794, 194] on icon at bounding box center [793, 199] width 12 height 12
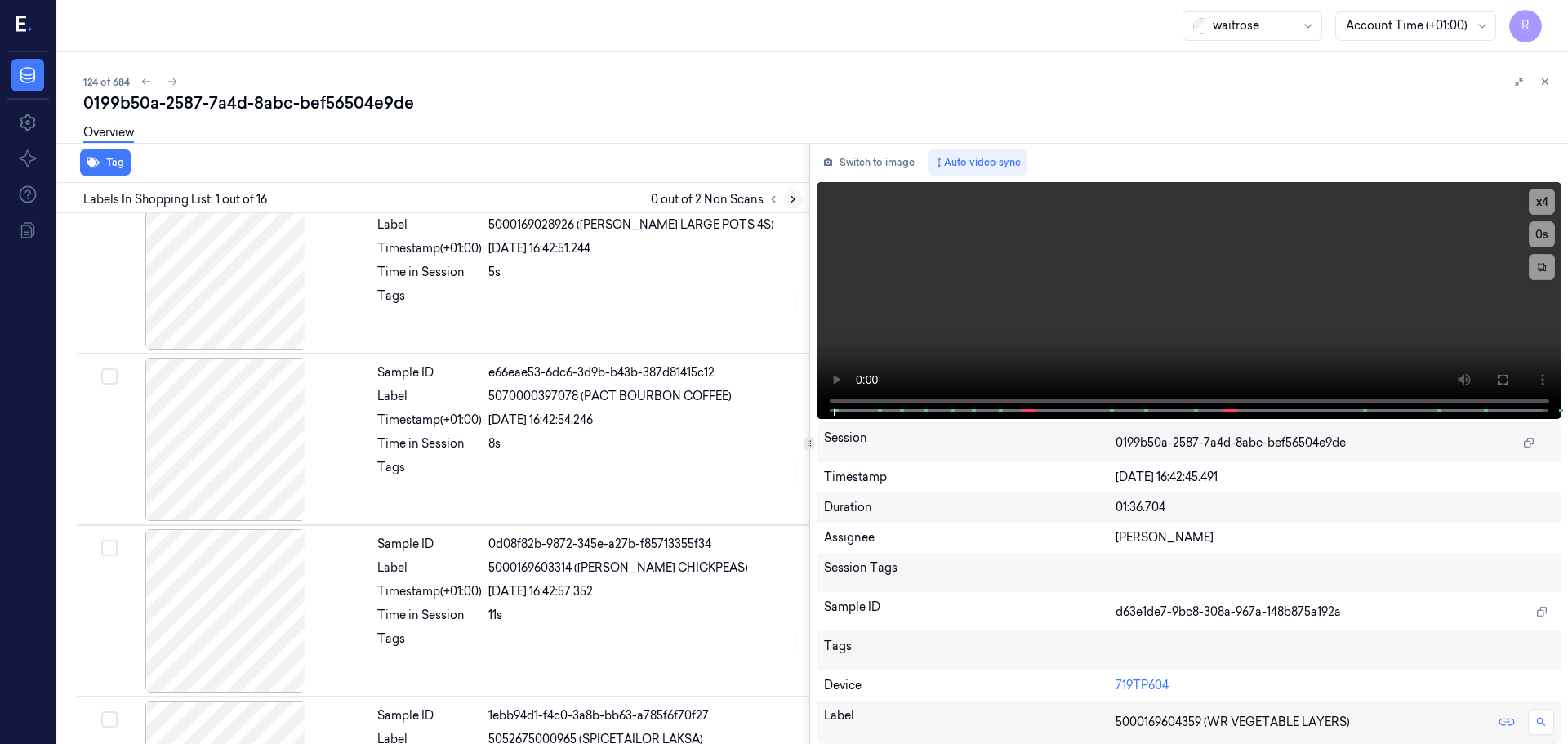
click at [794, 194] on icon at bounding box center [793, 199] width 12 height 12
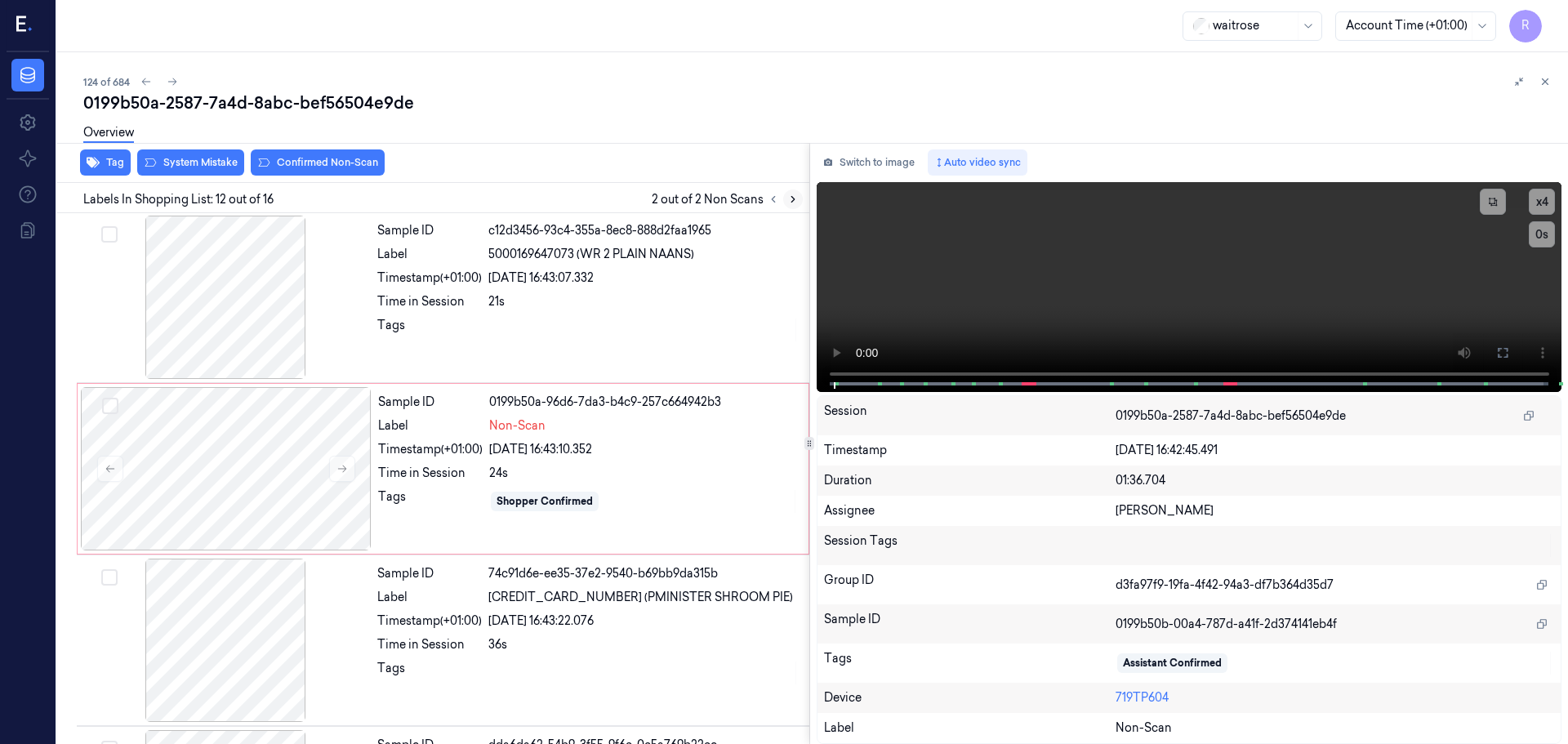
click at [794, 194] on icon at bounding box center [793, 199] width 12 height 12
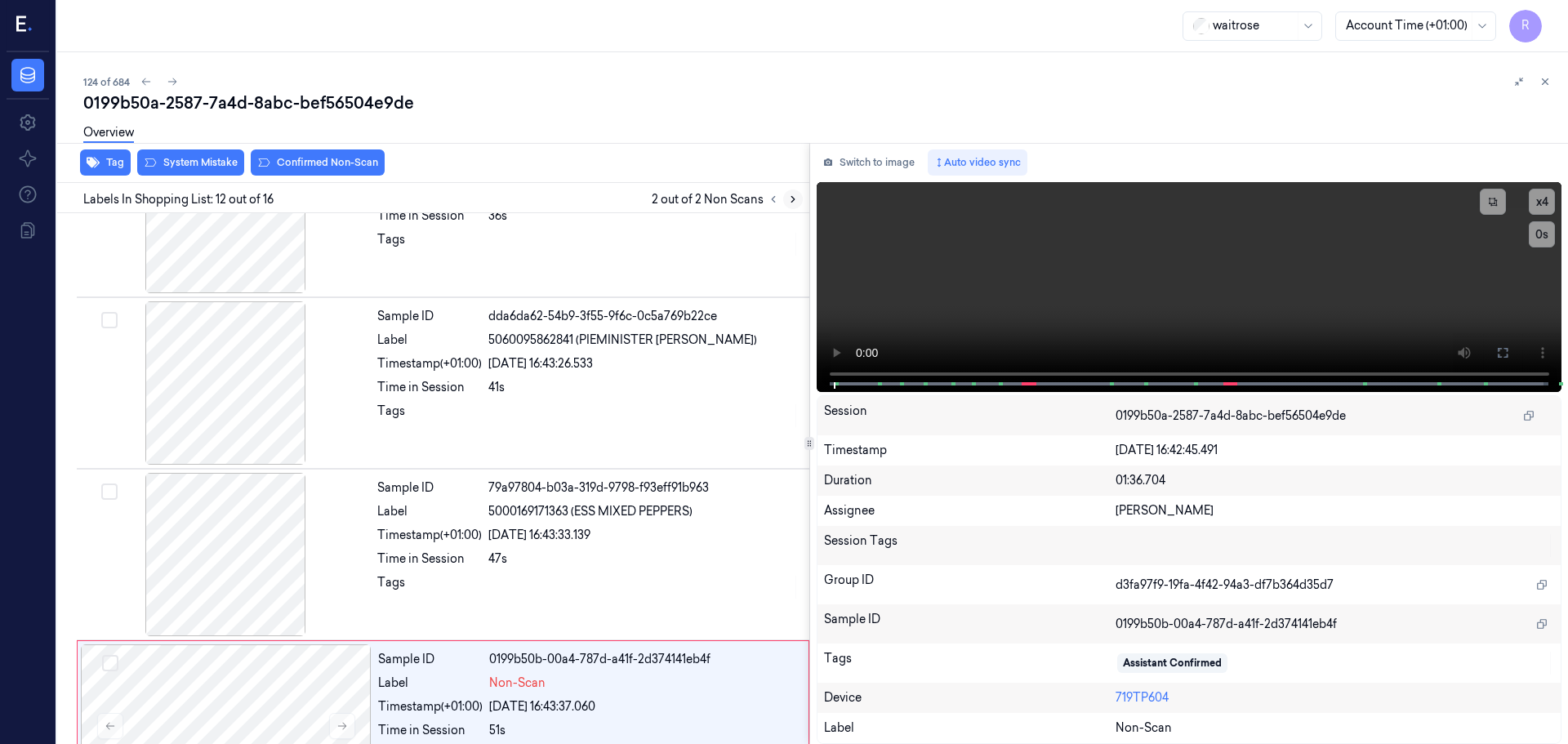
click at [794, 194] on icon at bounding box center [793, 199] width 12 height 12
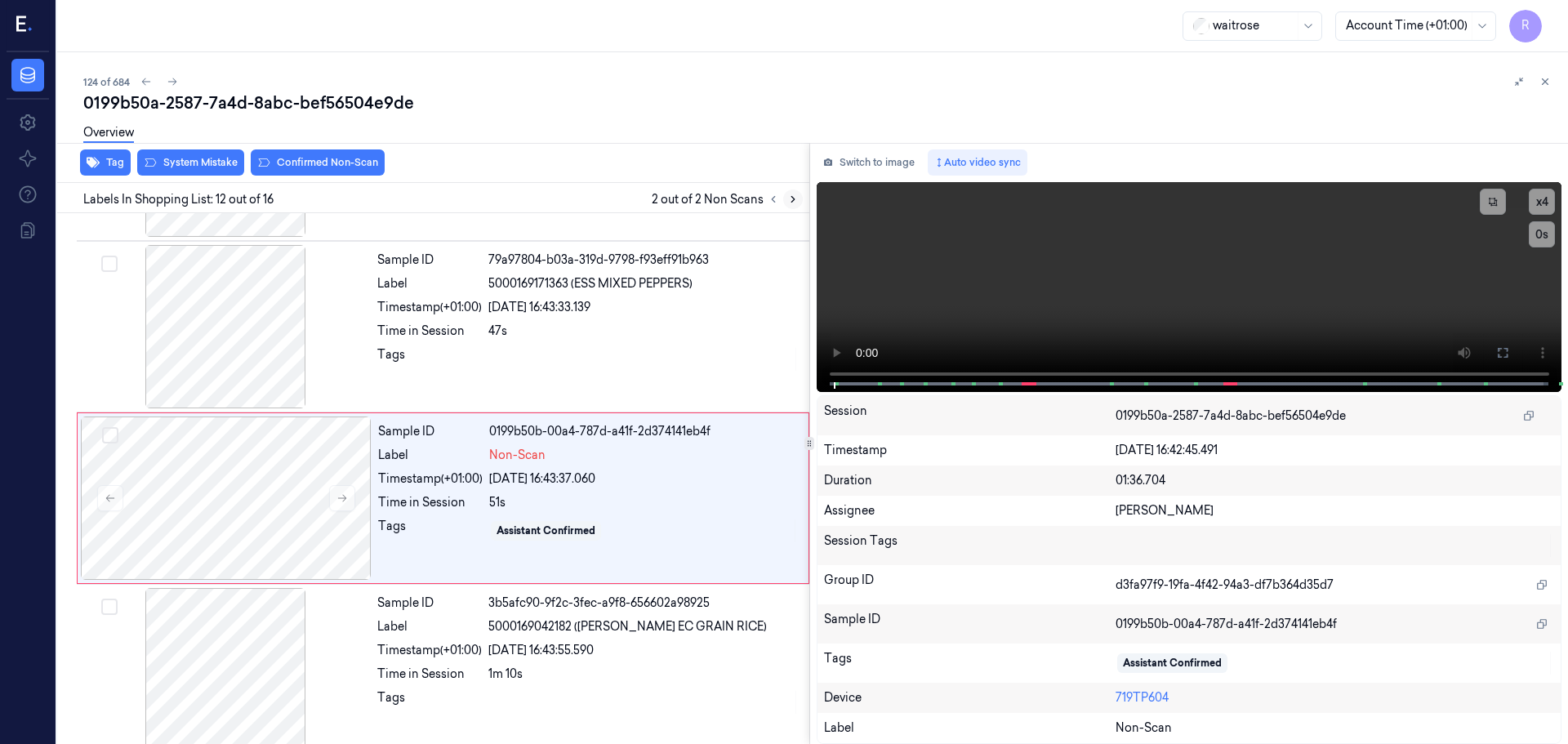
click at [794, 194] on icon at bounding box center [793, 199] width 12 height 12
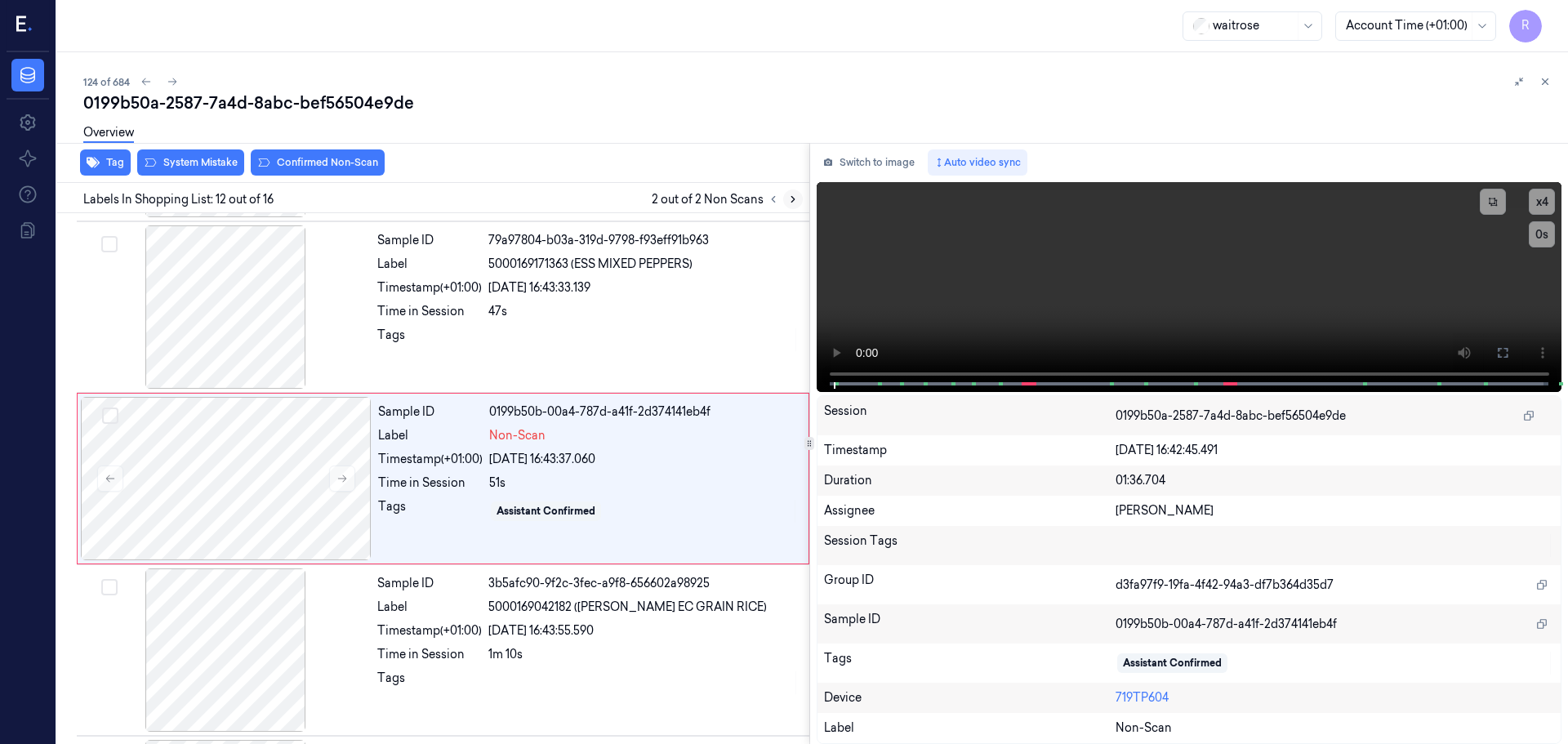
click at [794, 194] on icon at bounding box center [793, 199] width 12 height 12
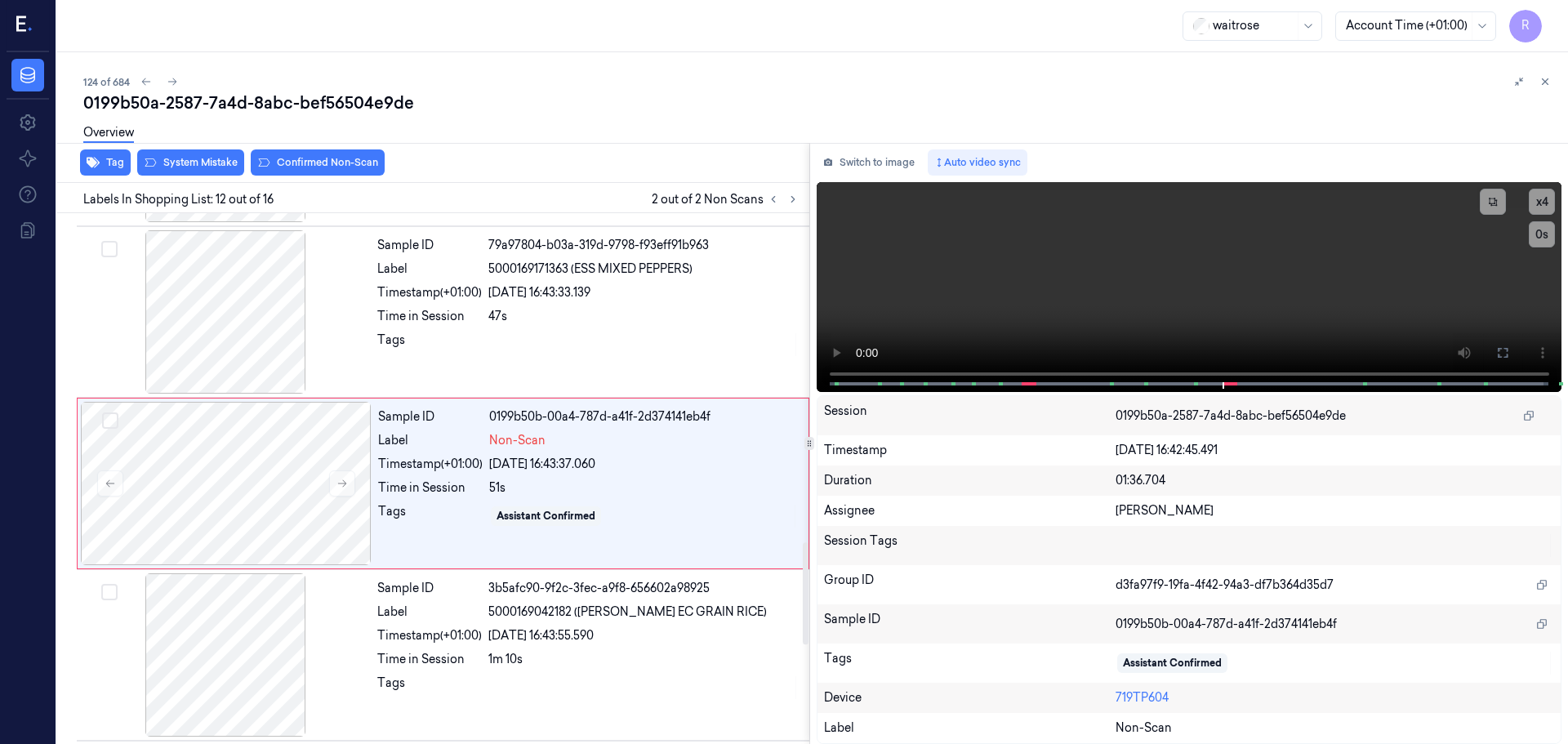
scroll to position [1705, 0]
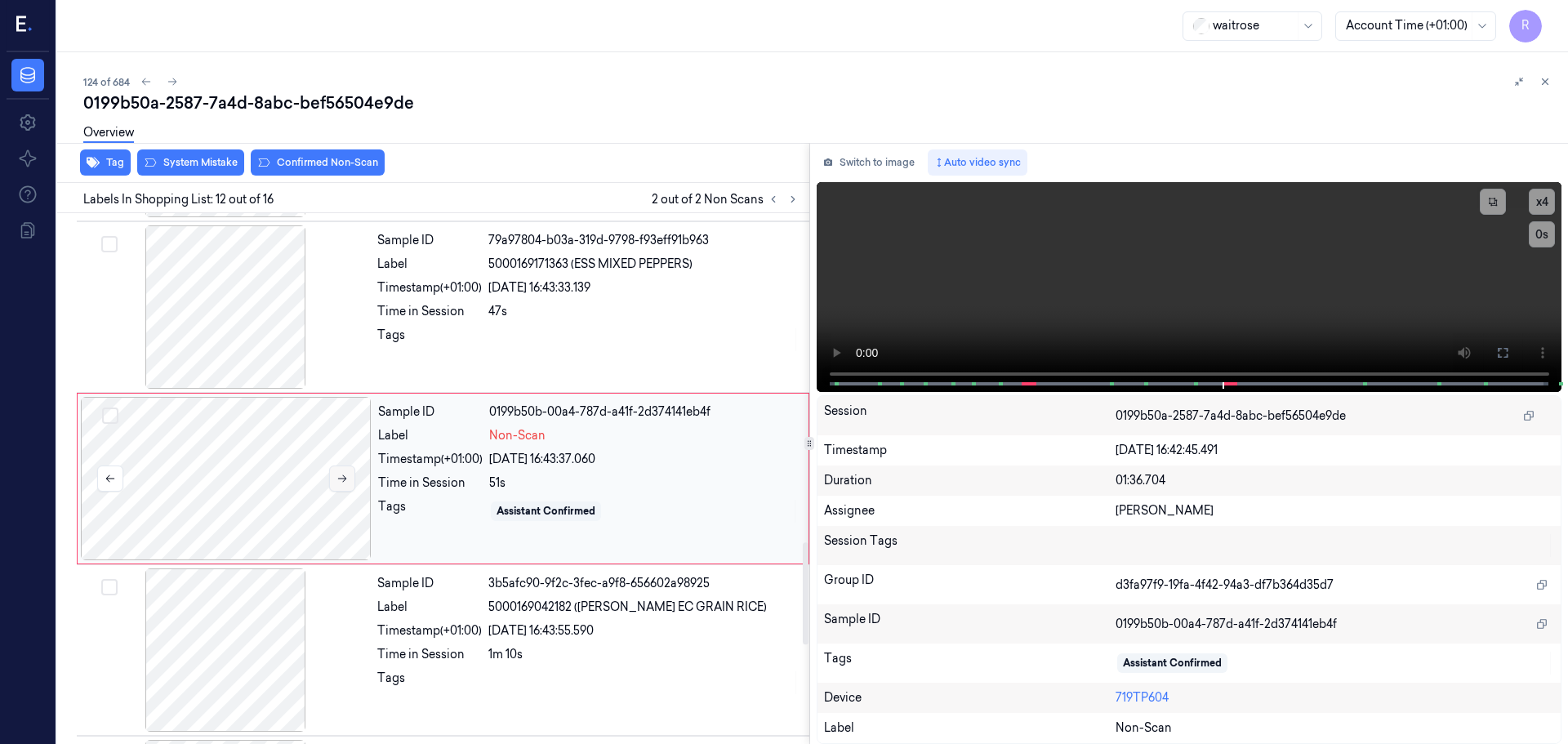
click at [344, 481] on icon at bounding box center [343, 479] width 9 height 7
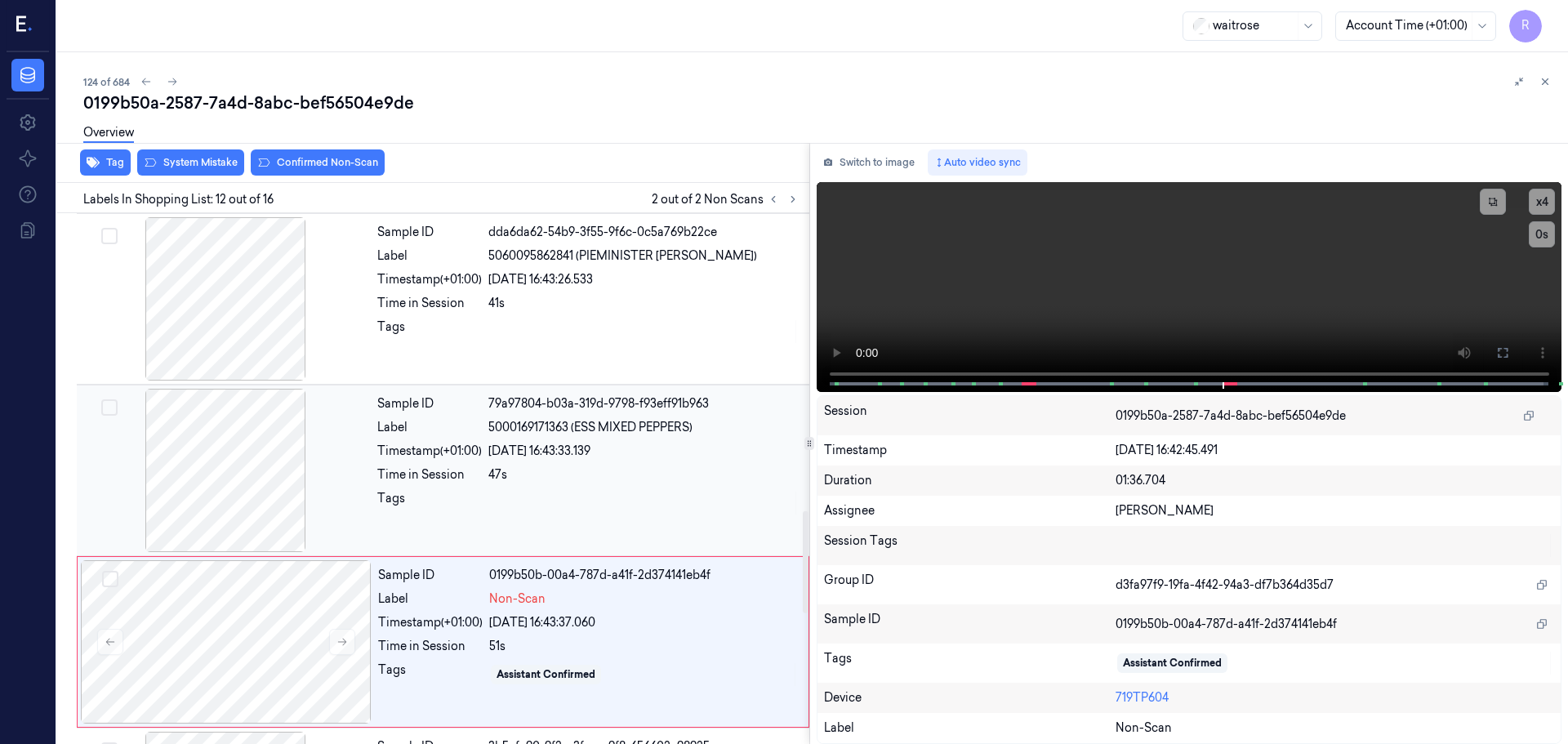
click at [219, 496] on div at bounding box center [225, 471] width 291 height 164
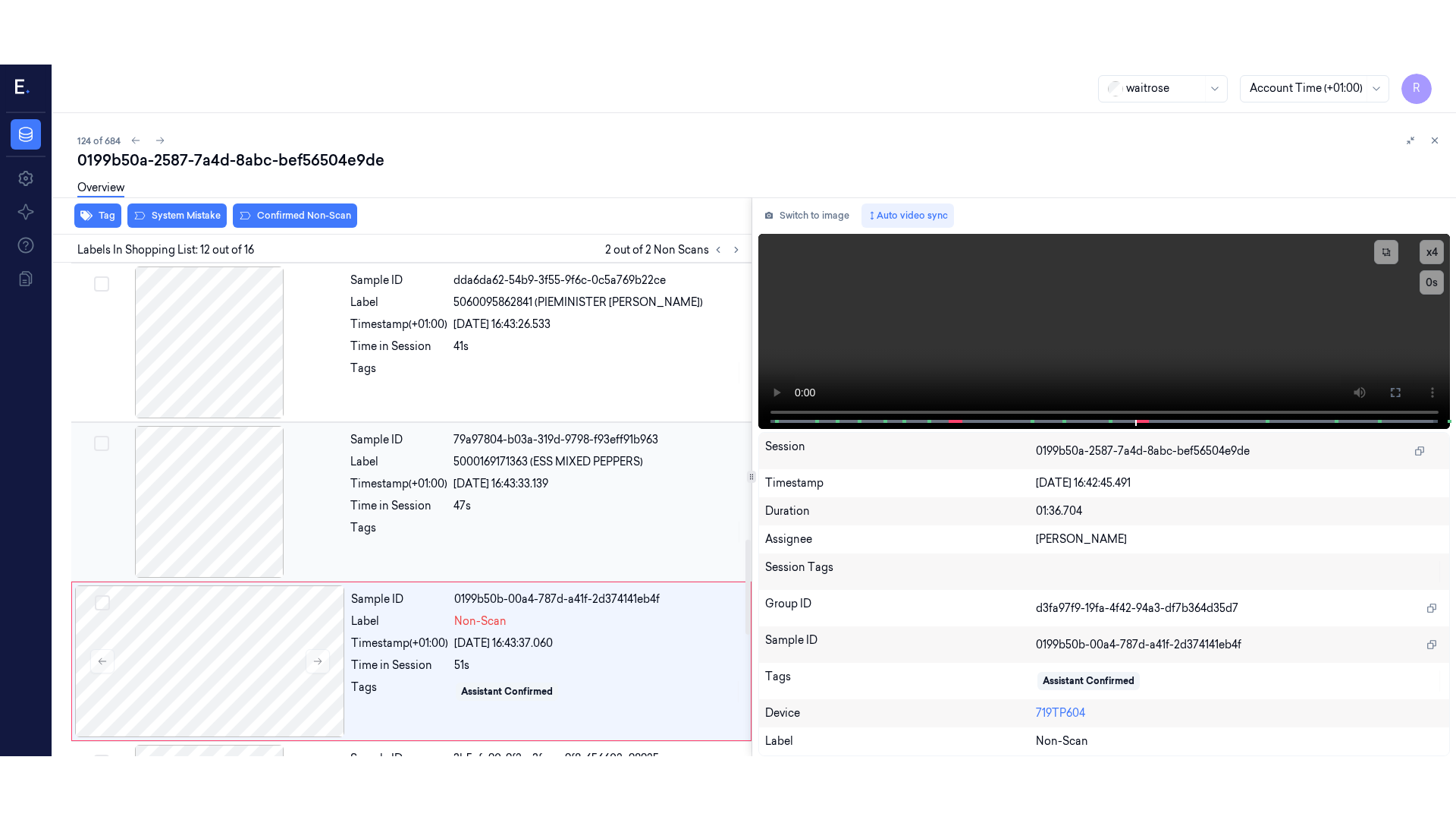
scroll to position [1426, 0]
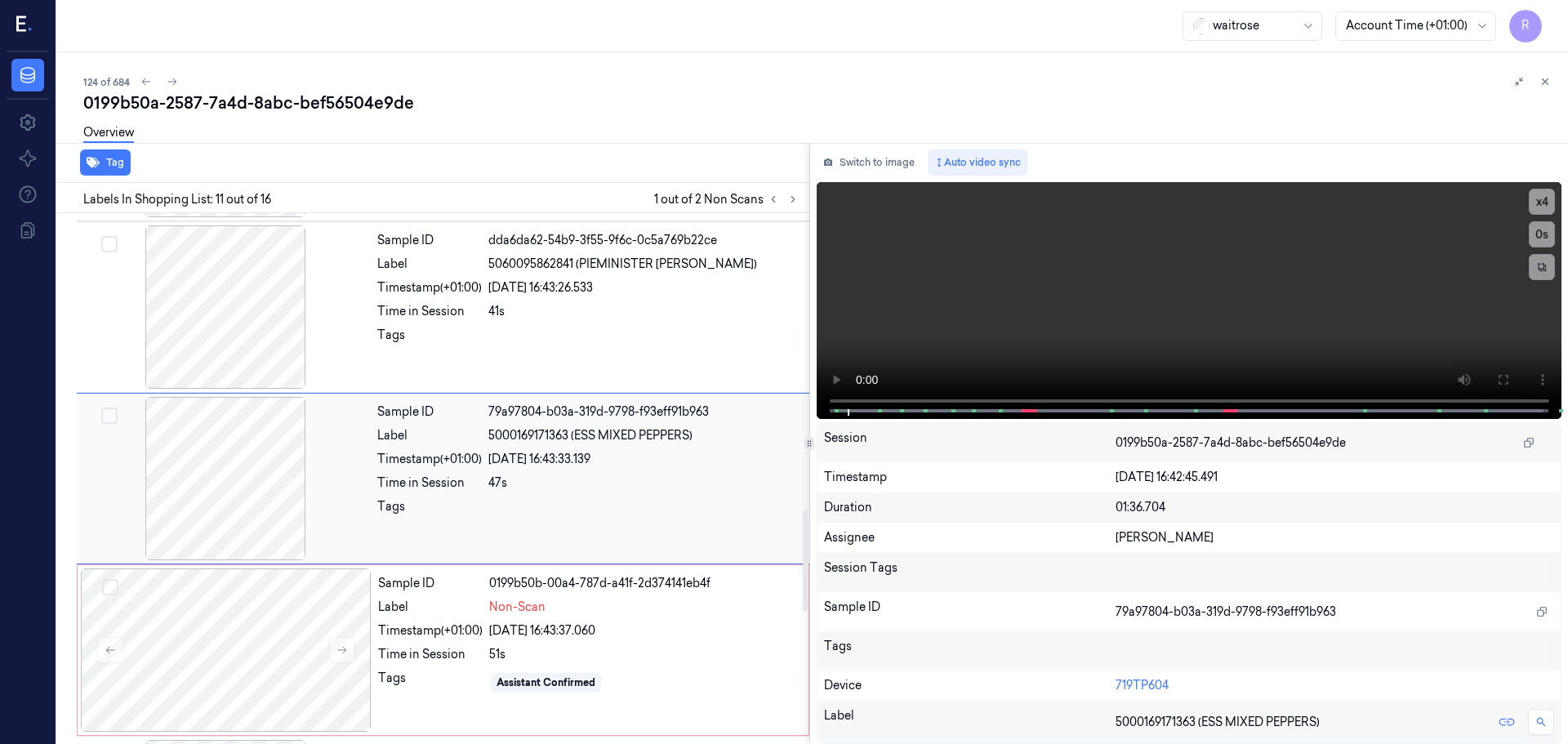
click at [201, 461] on div at bounding box center [225, 479] width 291 height 164
click at [244, 465] on div at bounding box center [225, 479] width 291 height 164
click at [243, 465] on div at bounding box center [225, 479] width 291 height 164
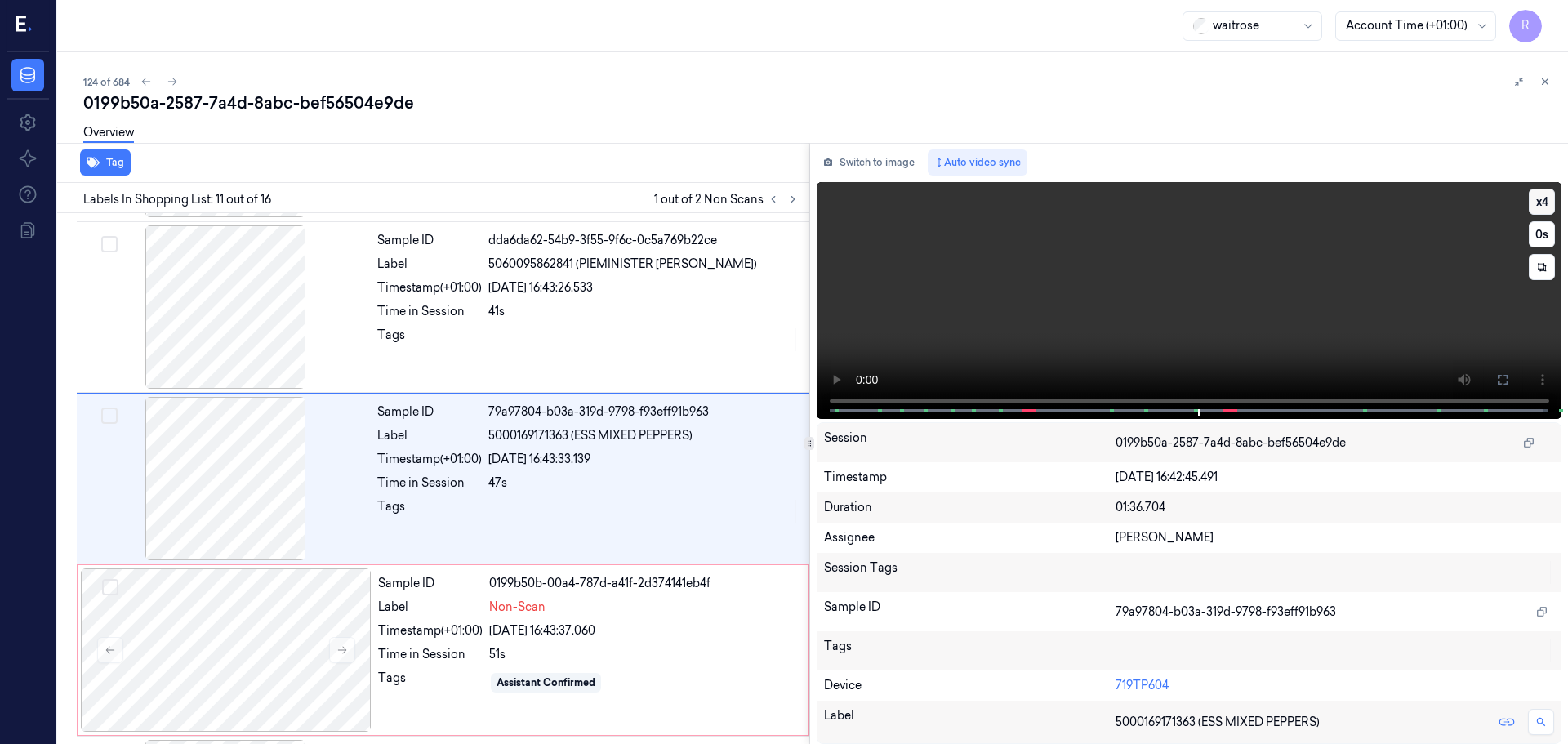
click at [1538, 208] on button "x 4" at bounding box center [1542, 202] width 26 height 26
click at [1505, 380] on icon at bounding box center [1503, 380] width 13 height 13
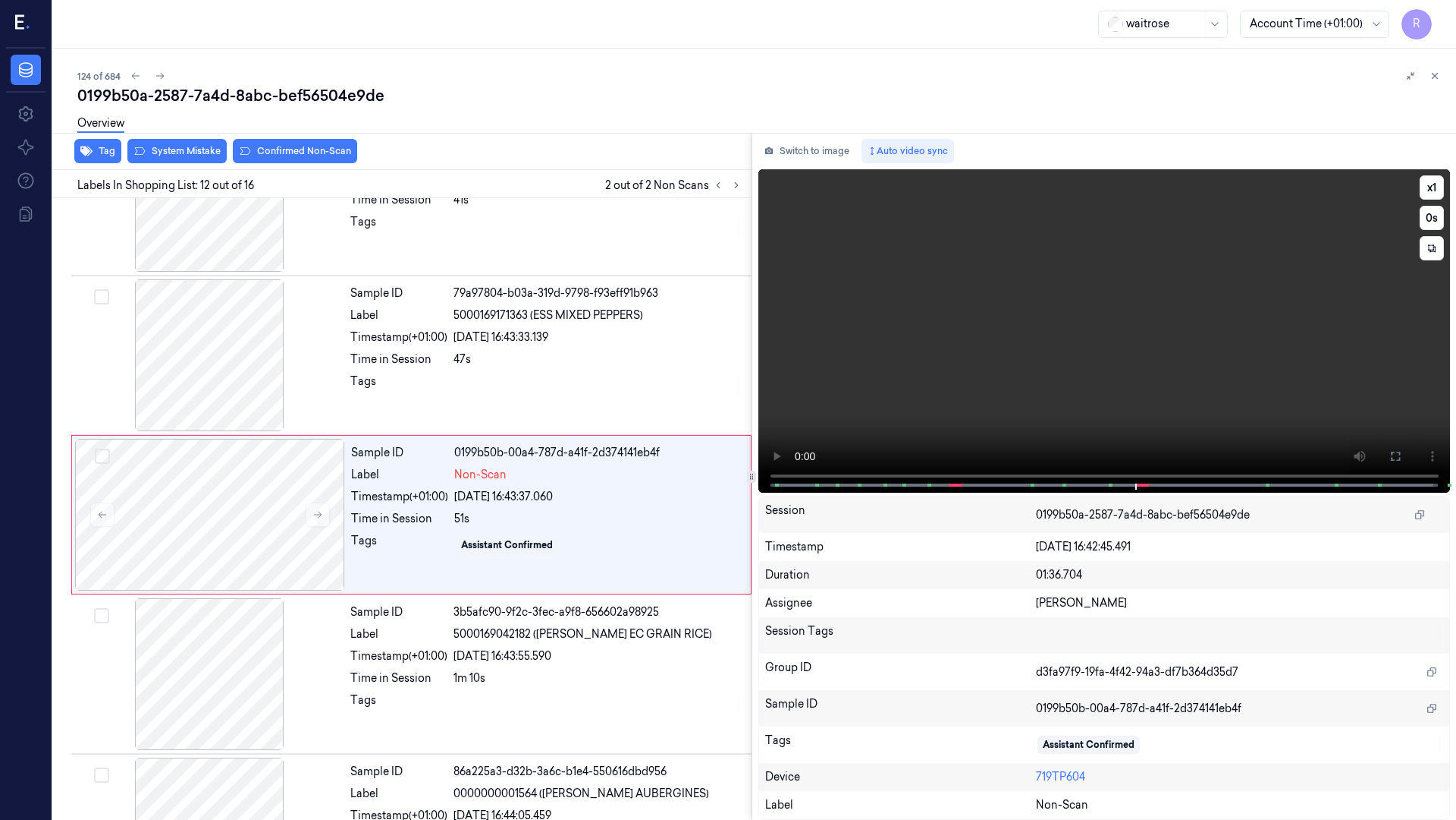
scroll to position [1522, 0]
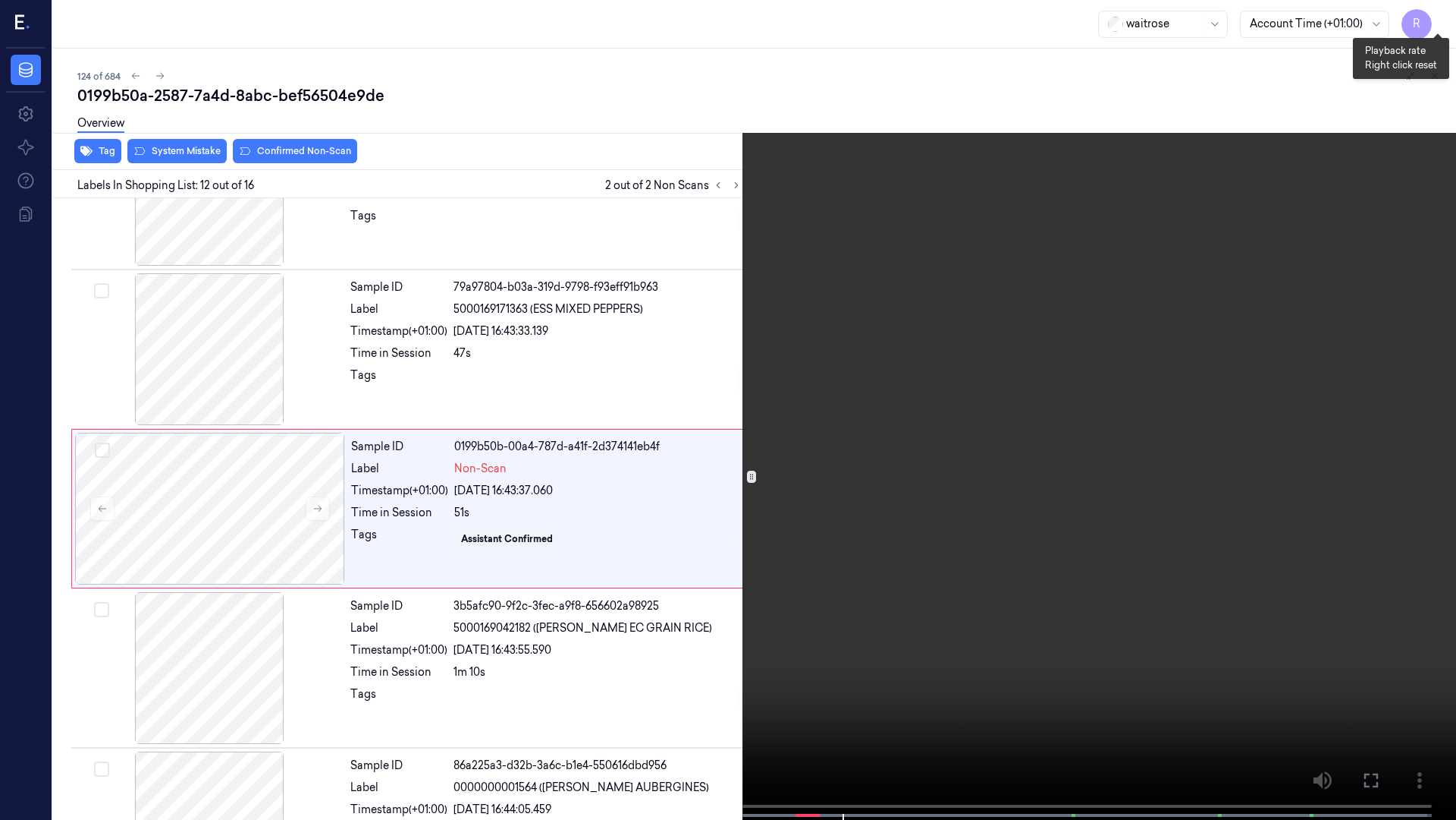
click at [1437, 23] on button "x 1" at bounding box center [1438, 18] width 24 height 24
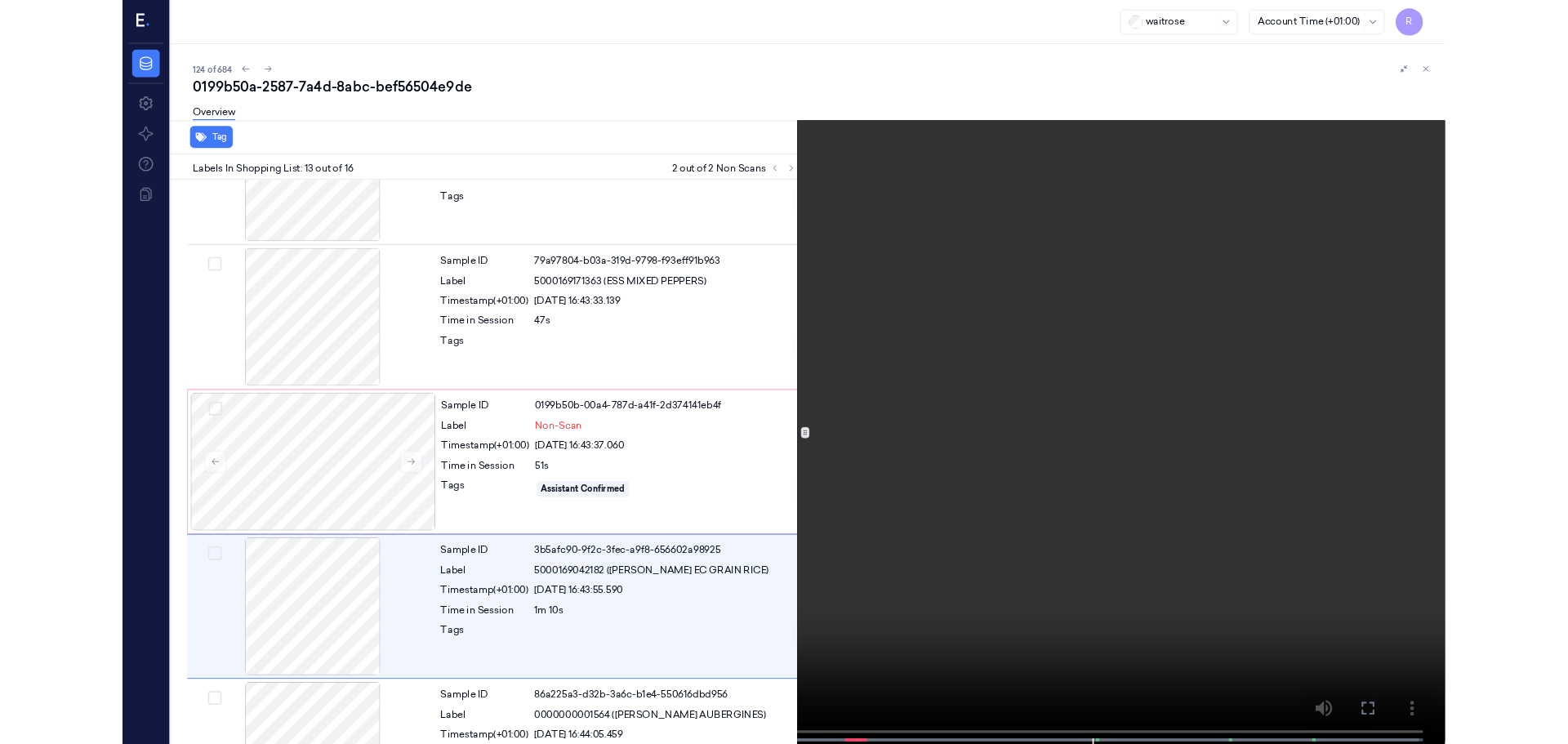
scroll to position [1809, 0]
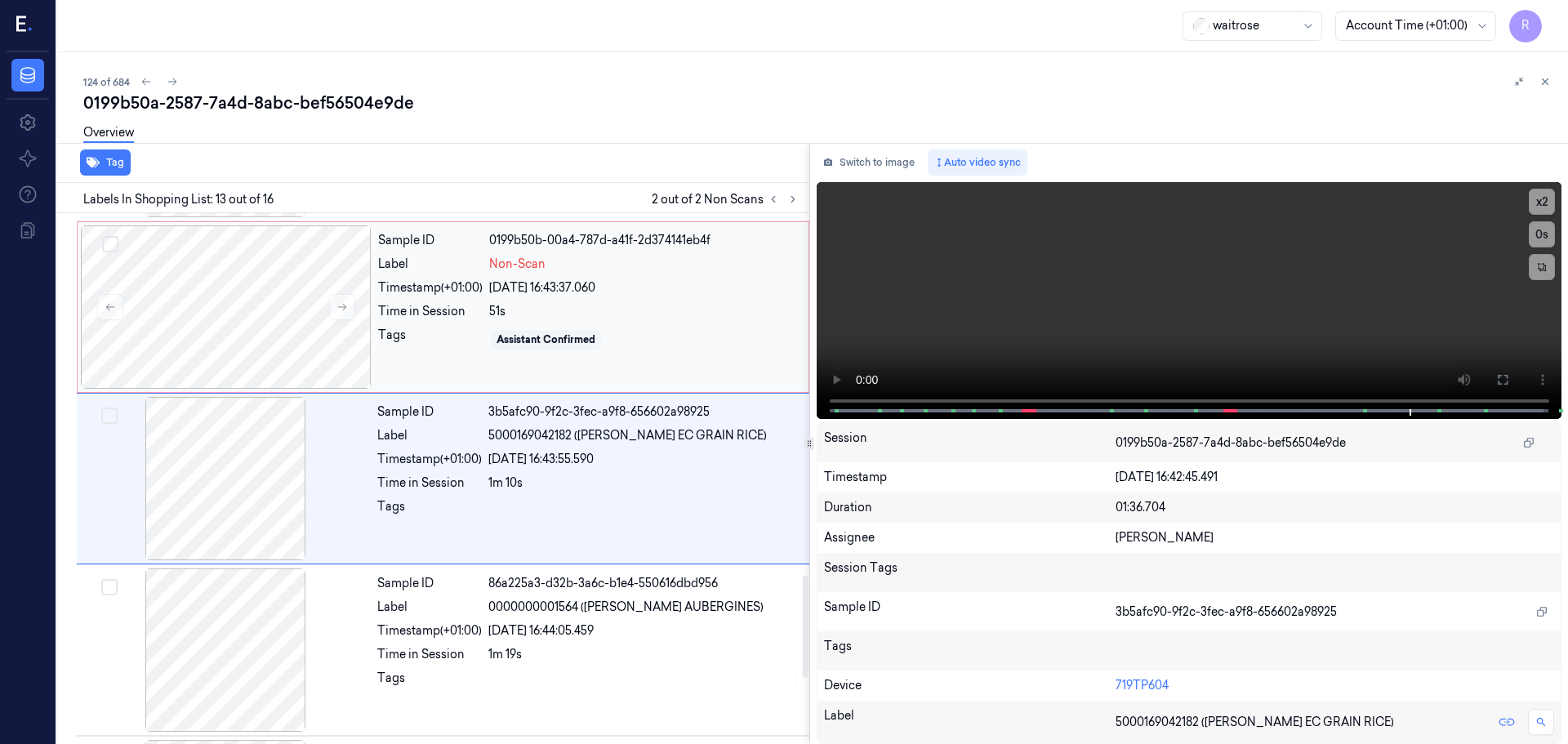
click at [386, 337] on div "Tags" at bounding box center [430, 339] width 105 height 26
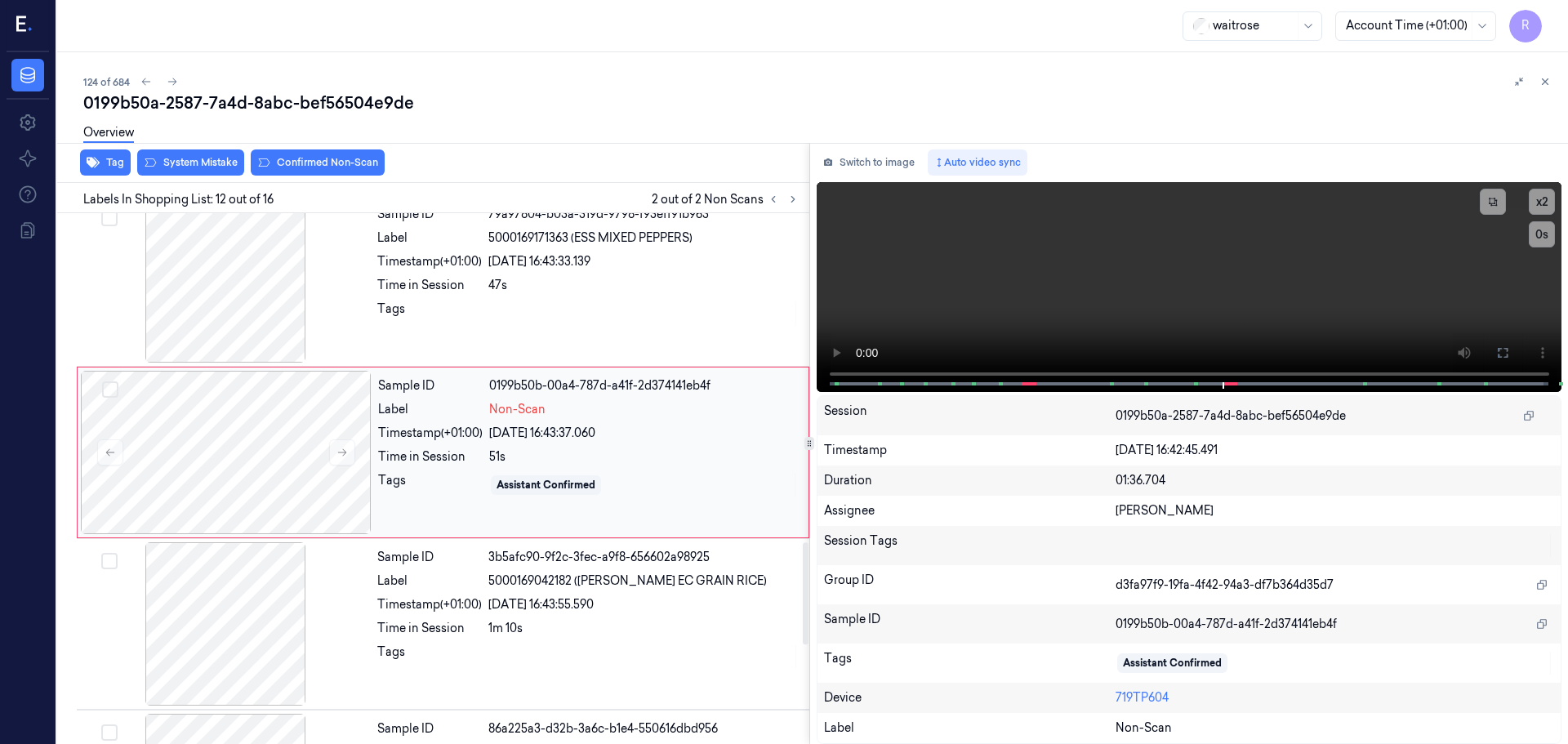
scroll to position [1705, 0]
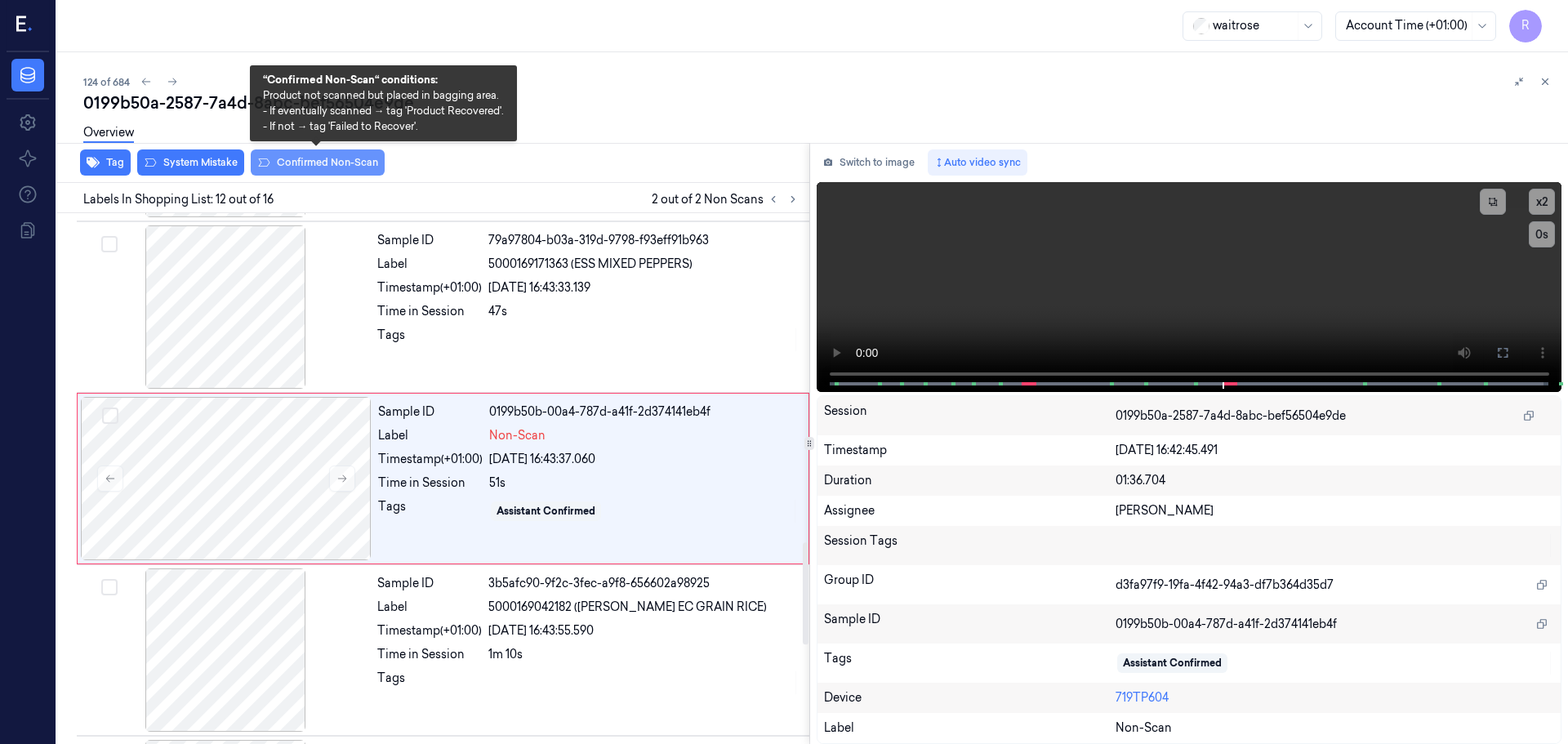
click at [305, 165] on button "Confirmed Non-Scan" at bounding box center [317, 162] width 134 height 26
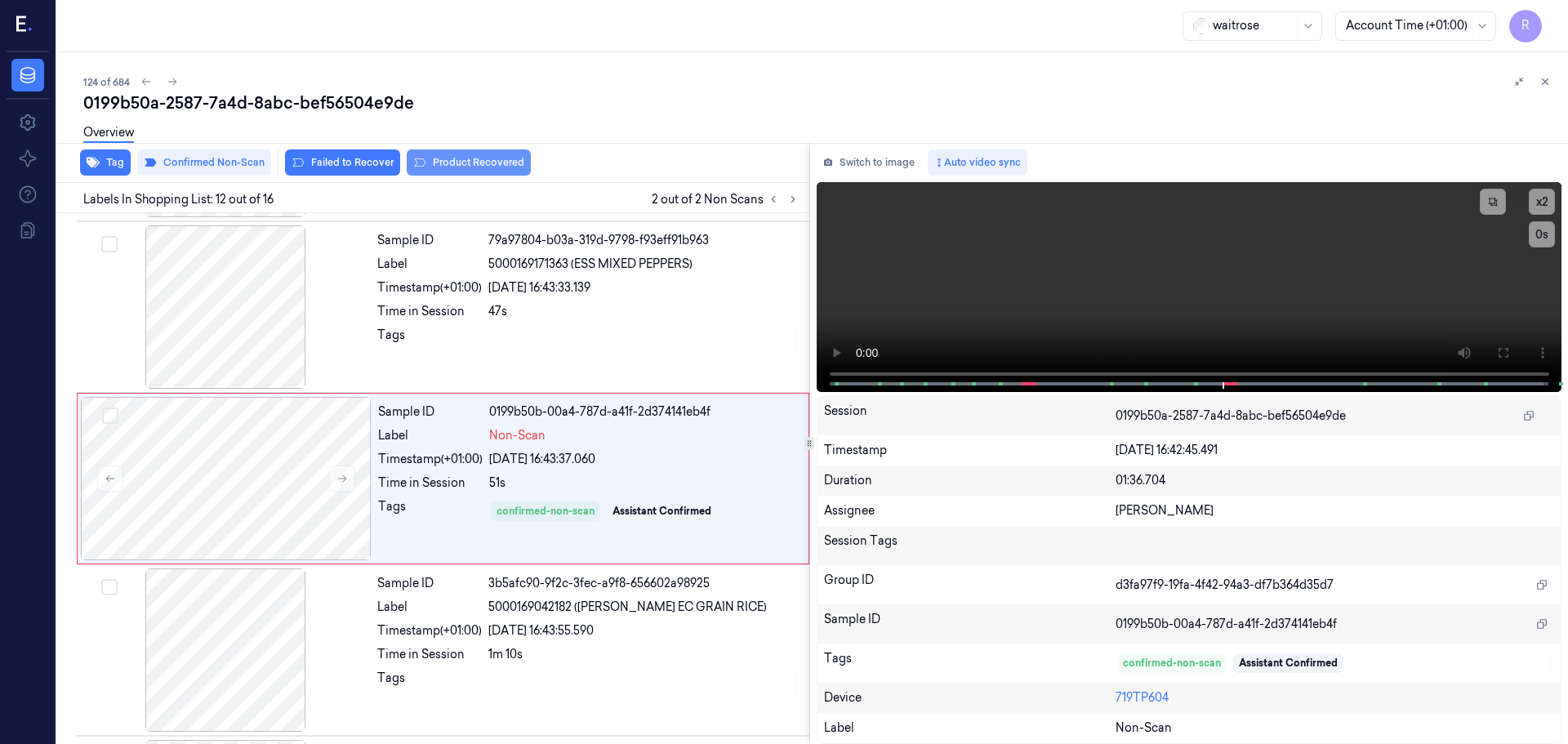
click at [455, 160] on button "Product Recovered" at bounding box center [469, 162] width 125 height 26
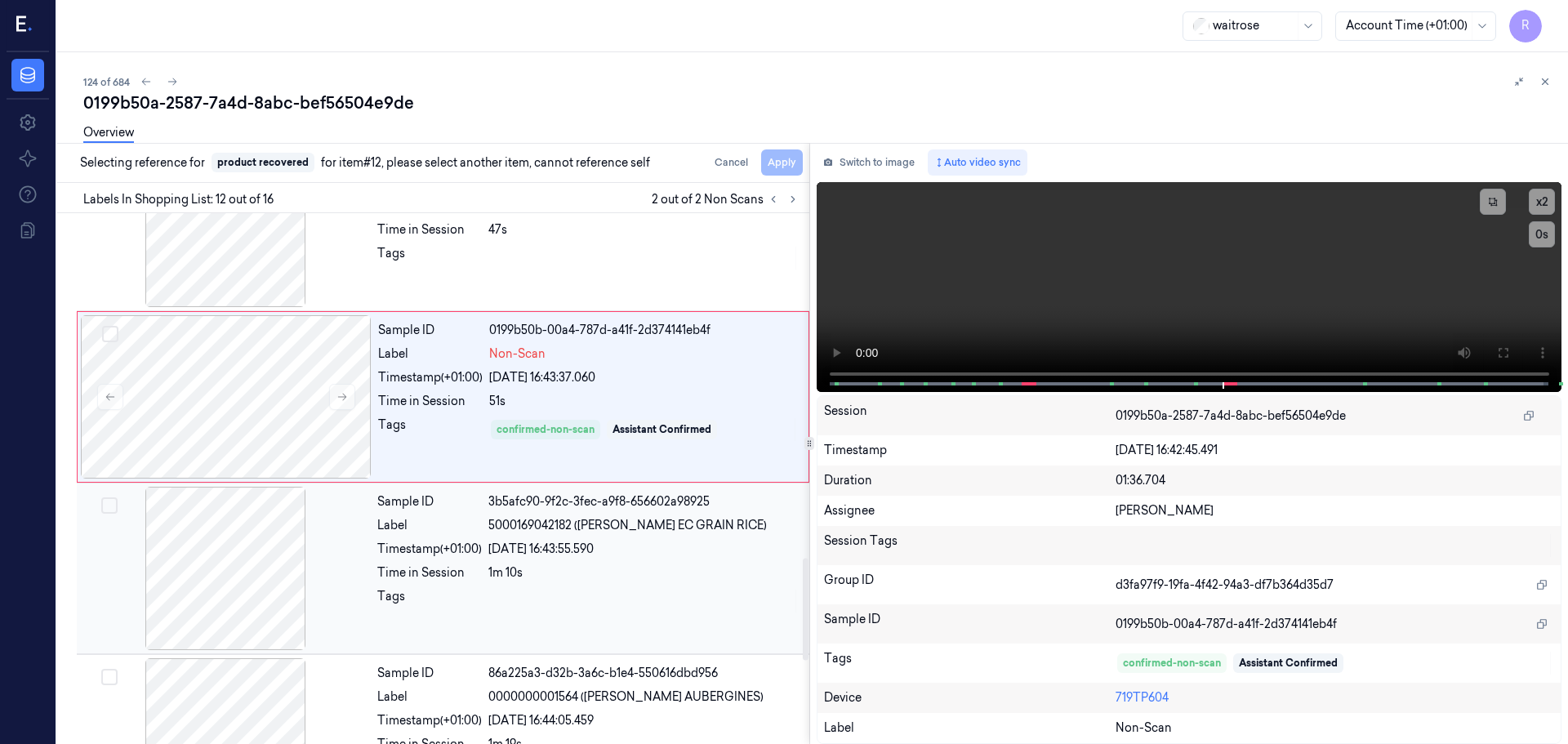
click at [463, 581] on div "Sample ID 3b5afc90-9f2c-3fec-a9f8-656602a98925 Label 5000169042182 ([PERSON_NAM…" at bounding box center [588, 569] width 435 height 164
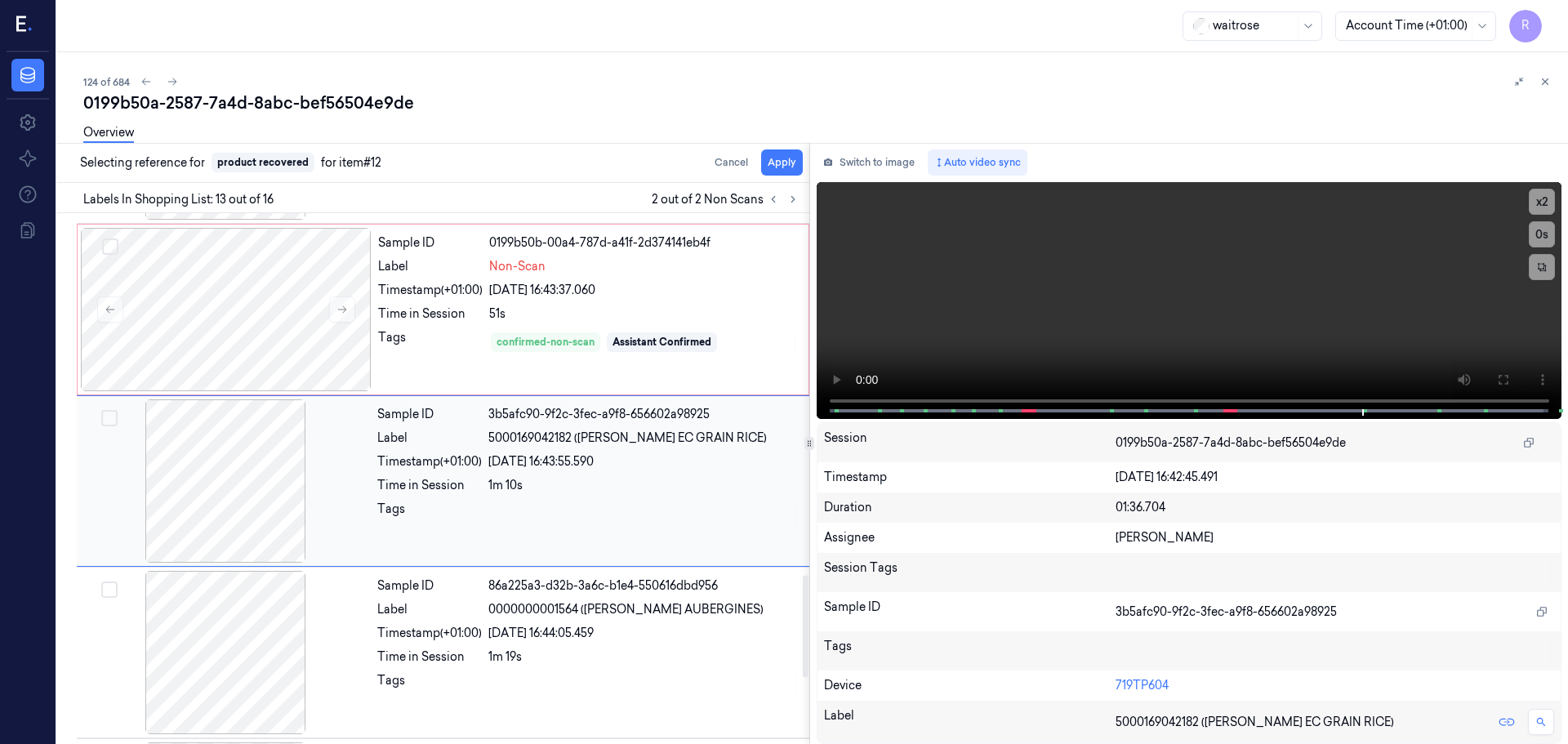
scroll to position [1877, 0]
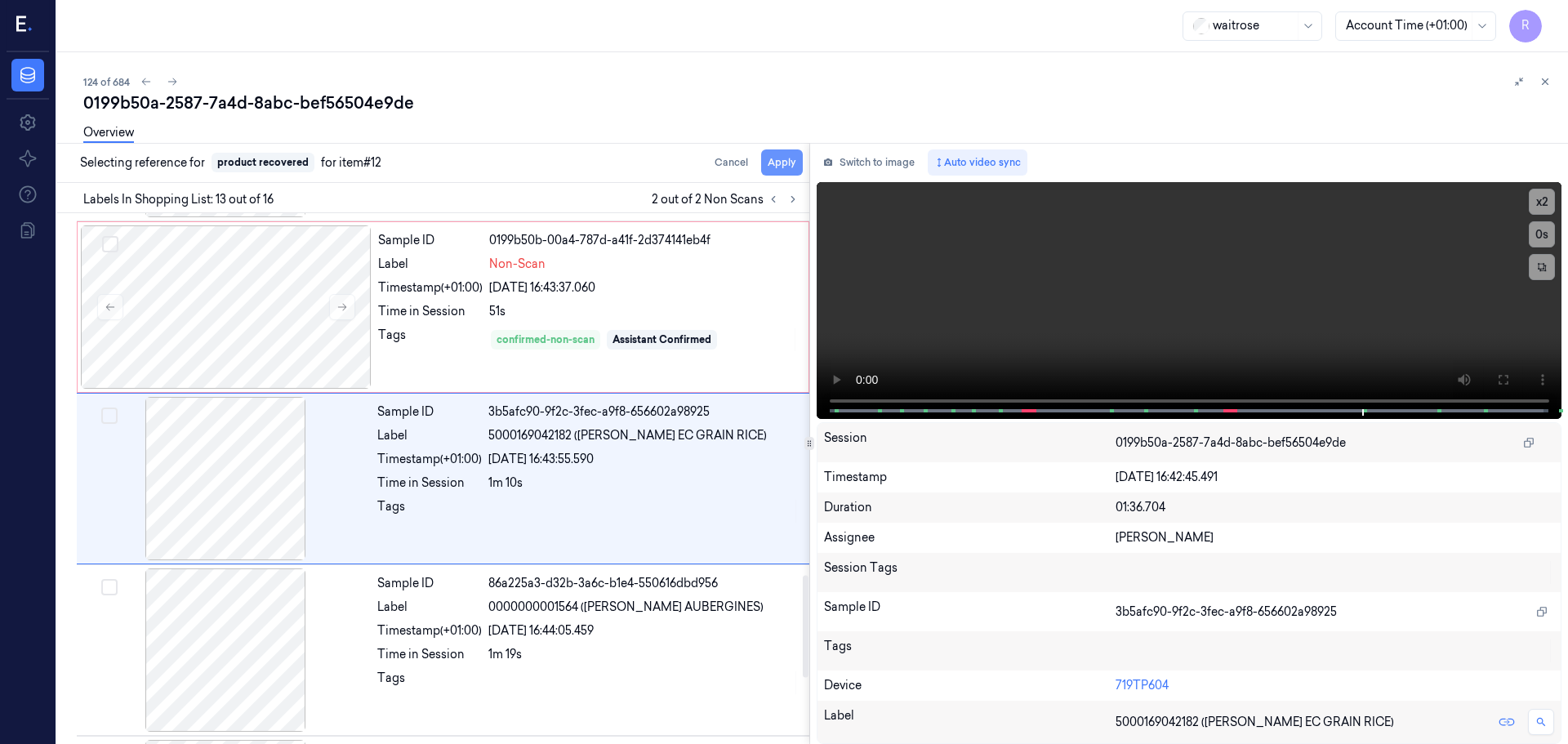
click at [791, 167] on button "Apply" at bounding box center [783, 162] width 42 height 26
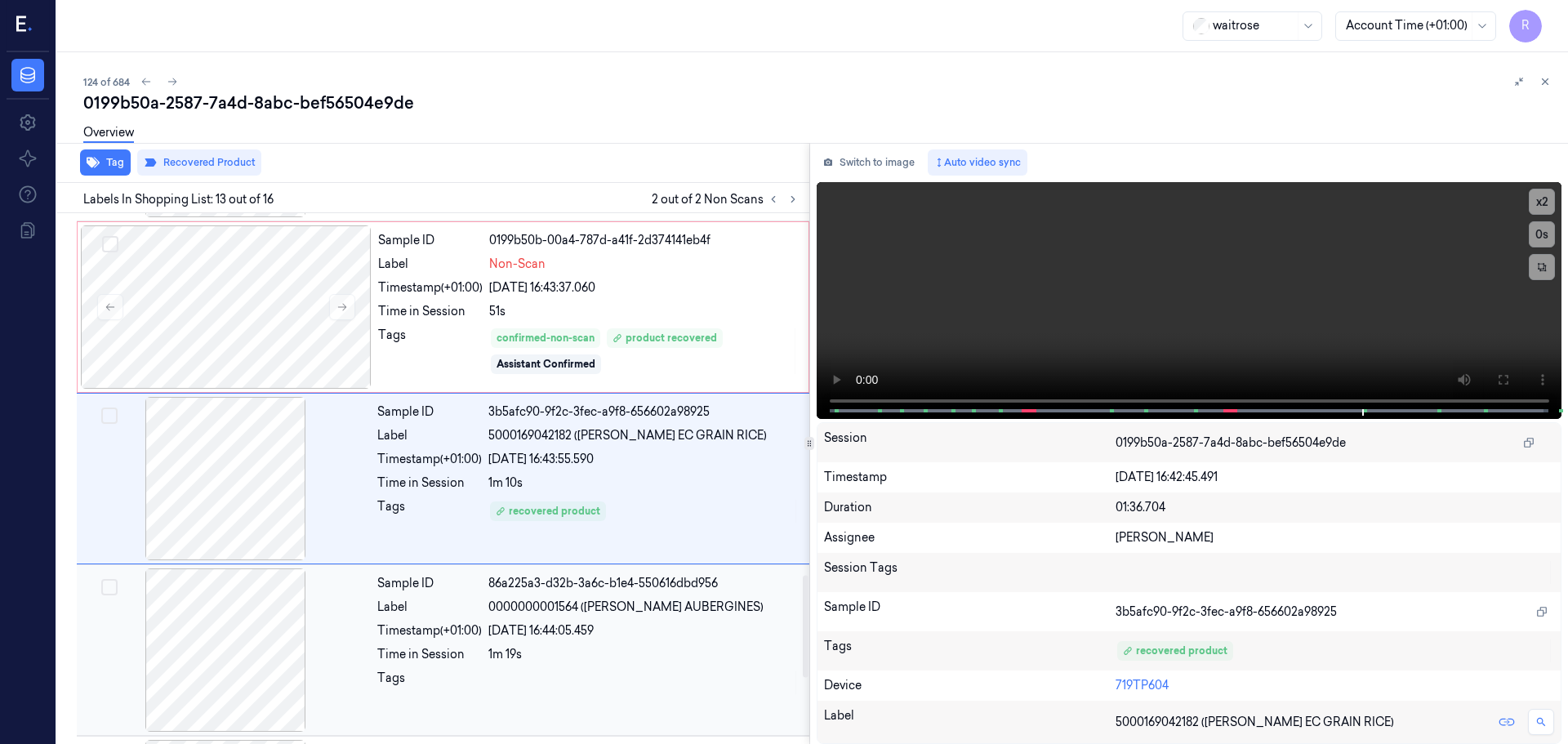
click at [553, 684] on div at bounding box center [644, 682] width 311 height 26
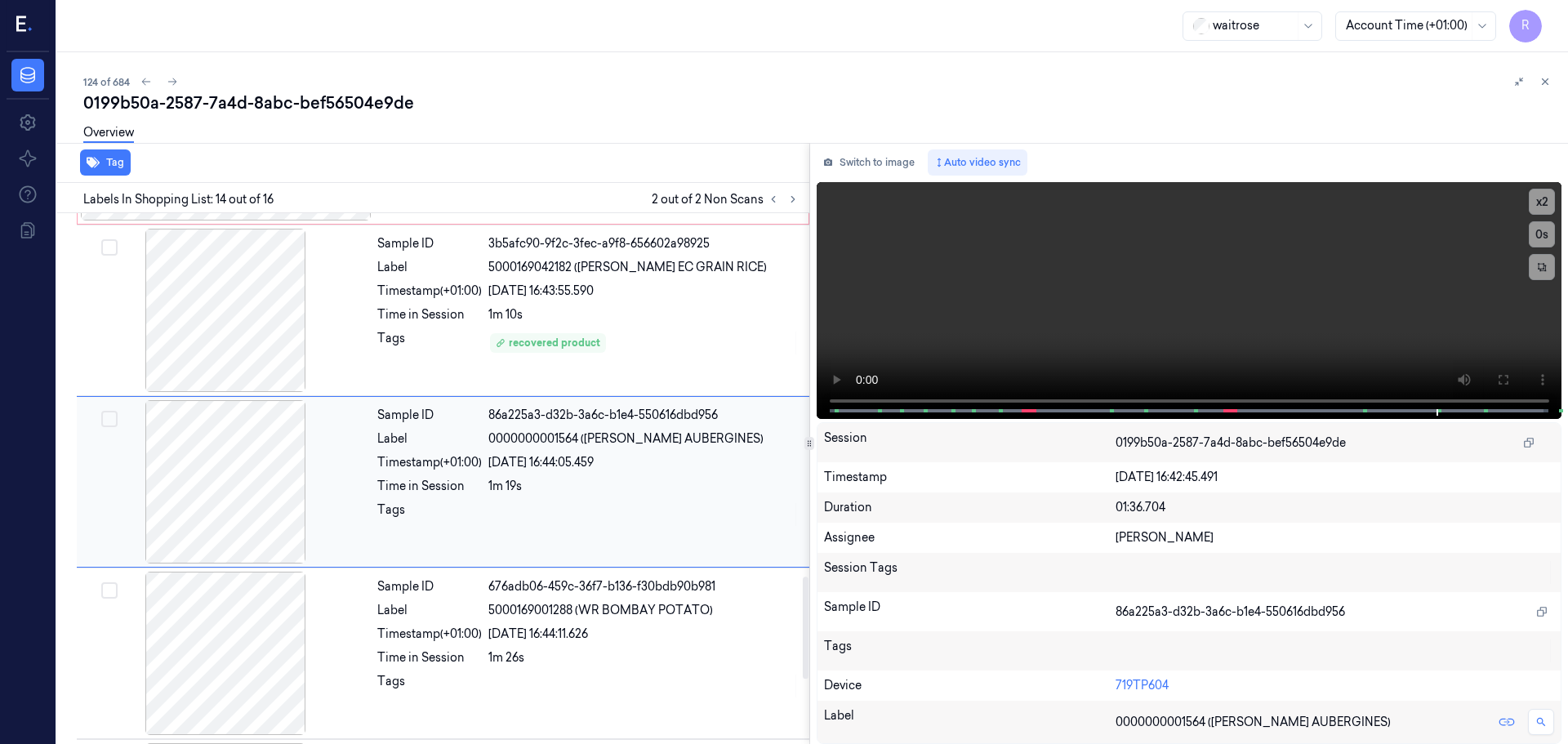
click at [463, 412] on div "Sample ID 86a225a3-d32b-3a6c-b1e4-550616dbd956 Label 0000000001564 ([PERSON_NAM…" at bounding box center [588, 481] width 435 height 164
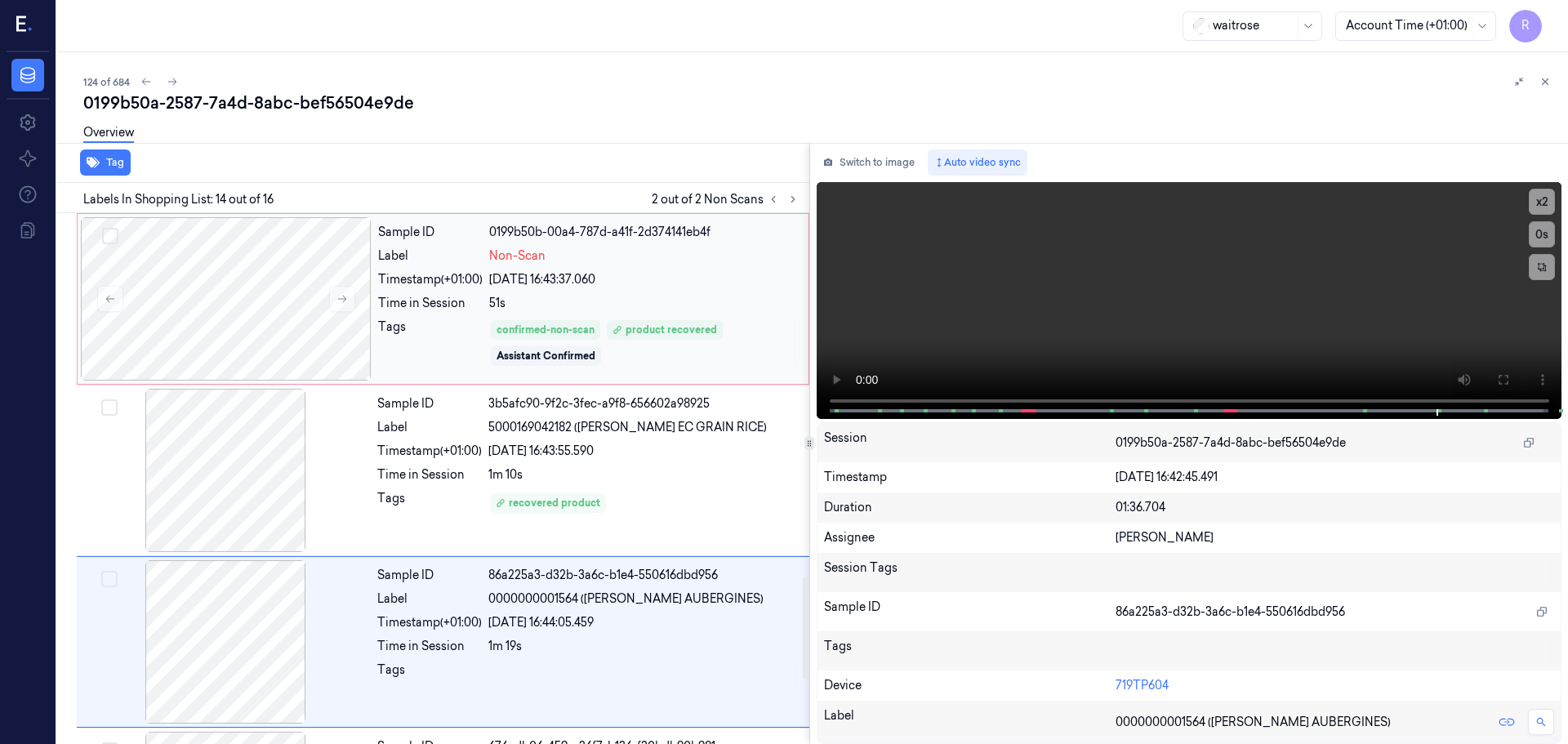
click at [447, 334] on div "Tags" at bounding box center [430, 342] width 105 height 49
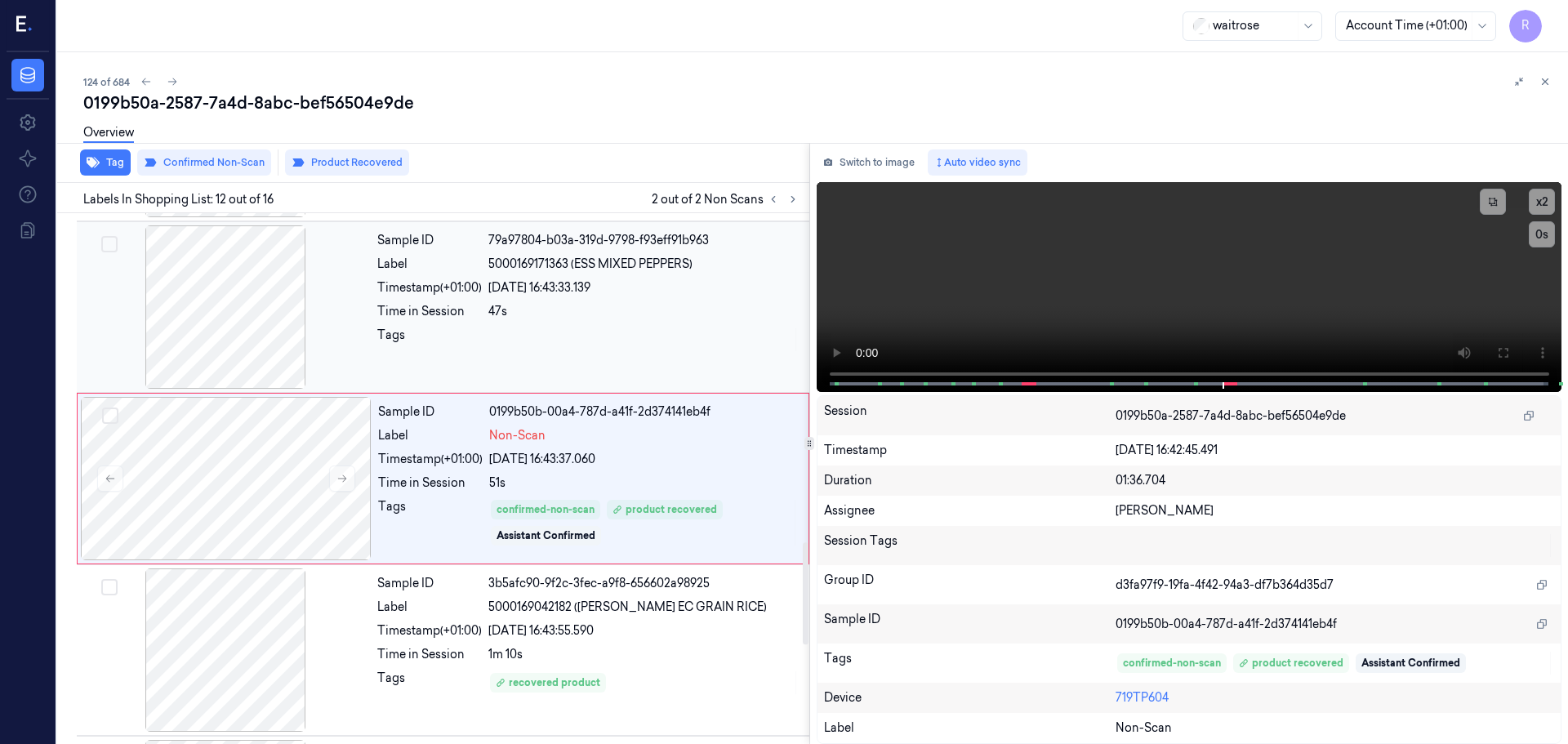
click at [465, 325] on div "Sample ID 79a97804-b03a-319d-9798-f93eff91b963 Label 5000169171363 (ESS MIXED P…" at bounding box center [588, 307] width 435 height 164
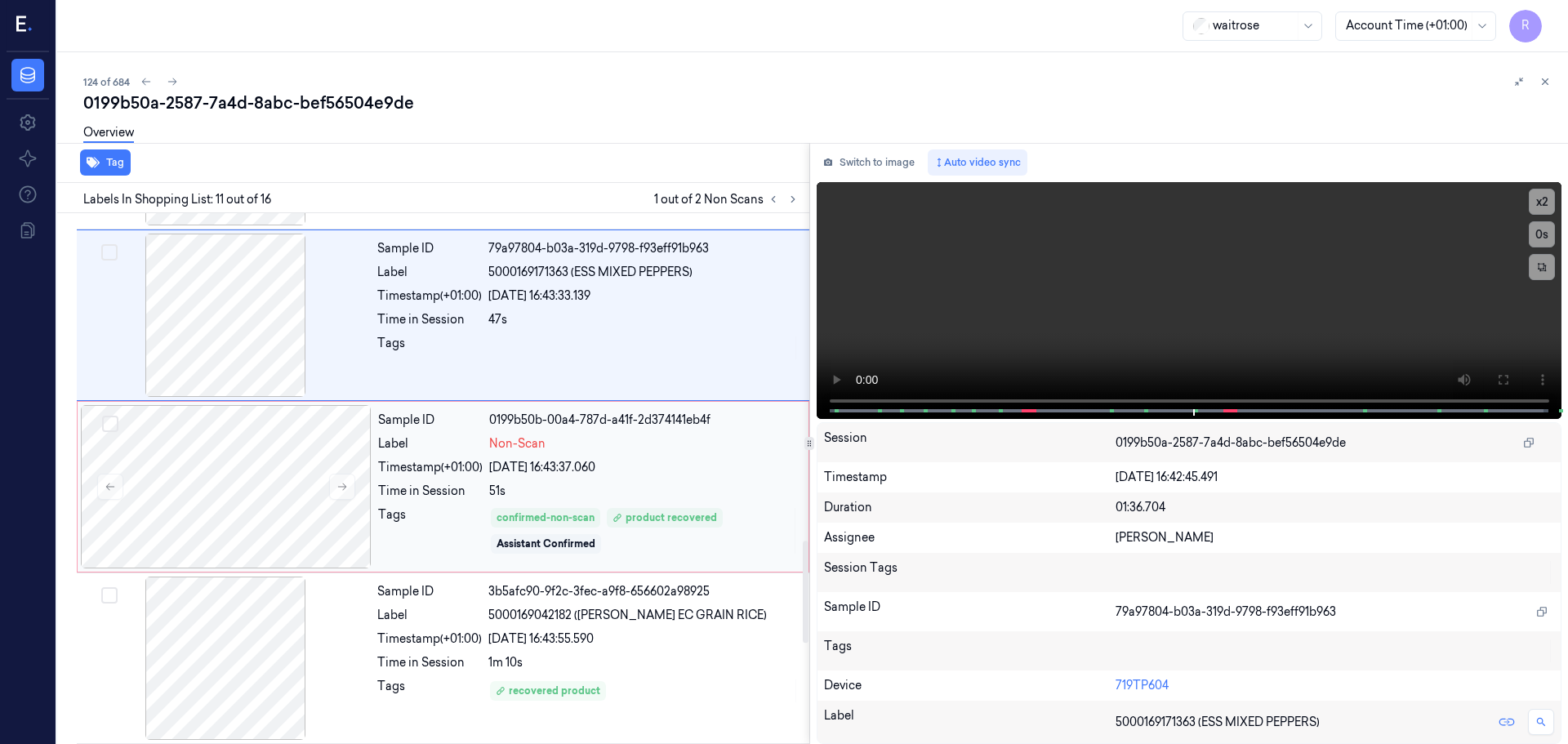
click at [457, 485] on div "Time in Session" at bounding box center [430, 491] width 105 height 17
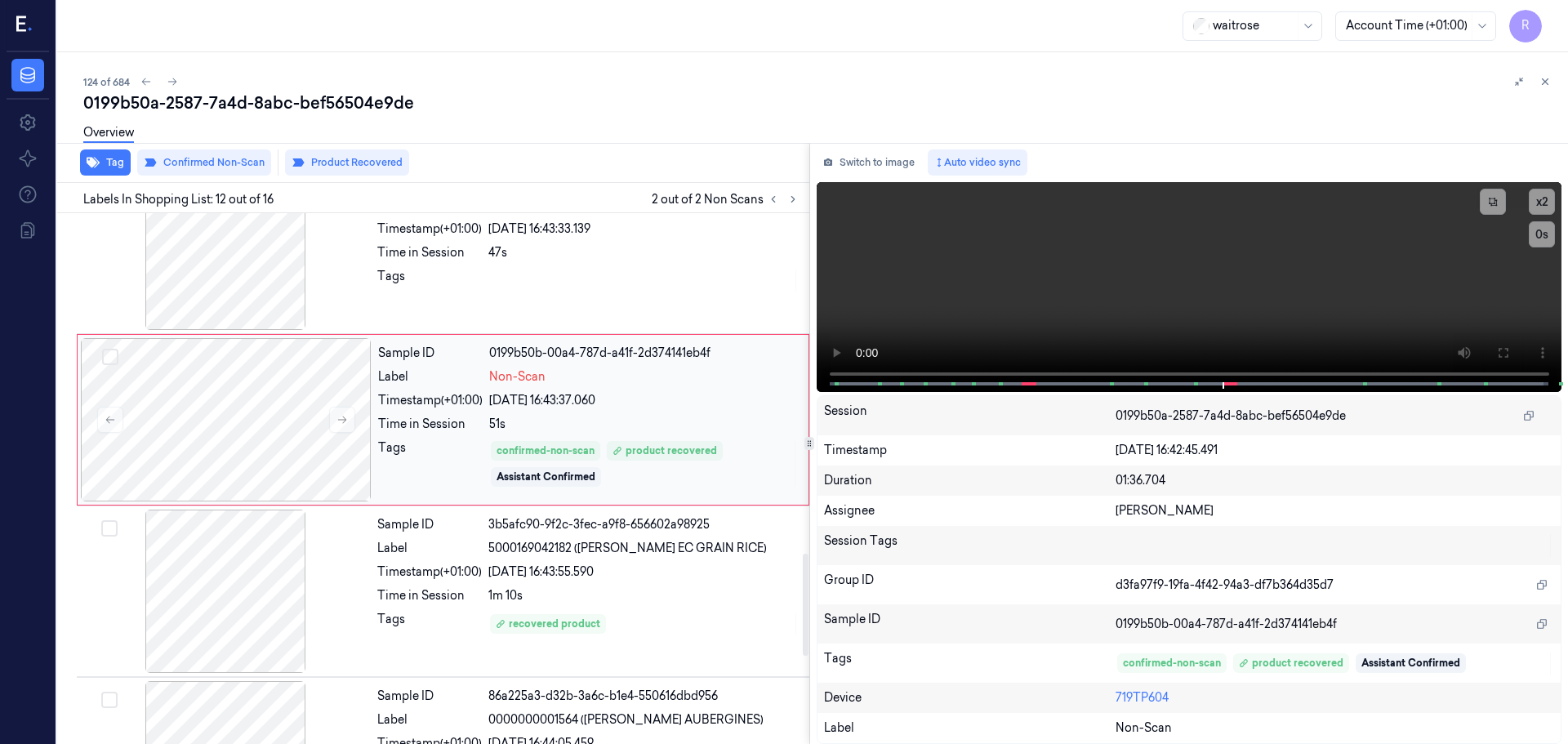
scroll to position [1787, 0]
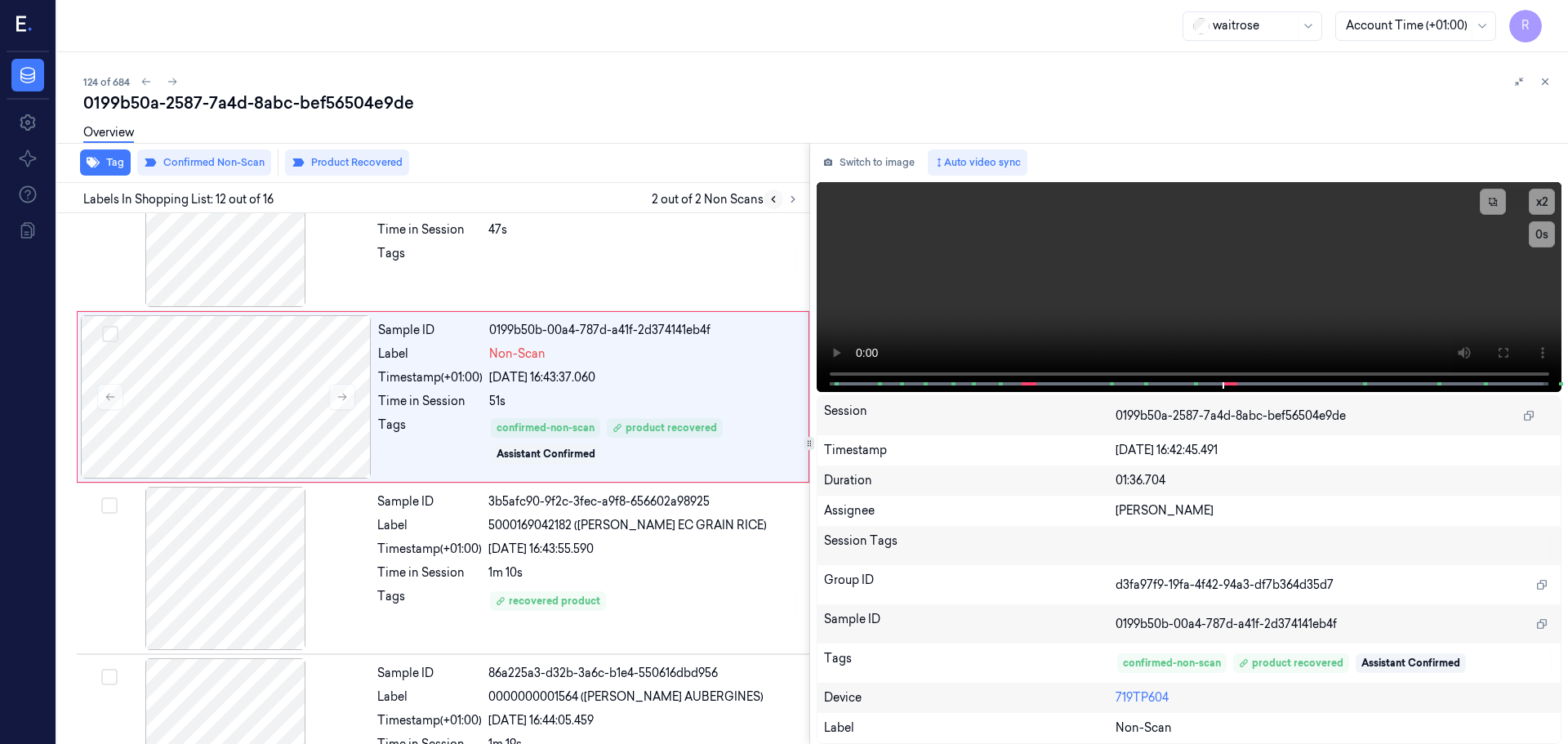
click at [766, 197] on button at bounding box center [774, 199] width 20 height 20
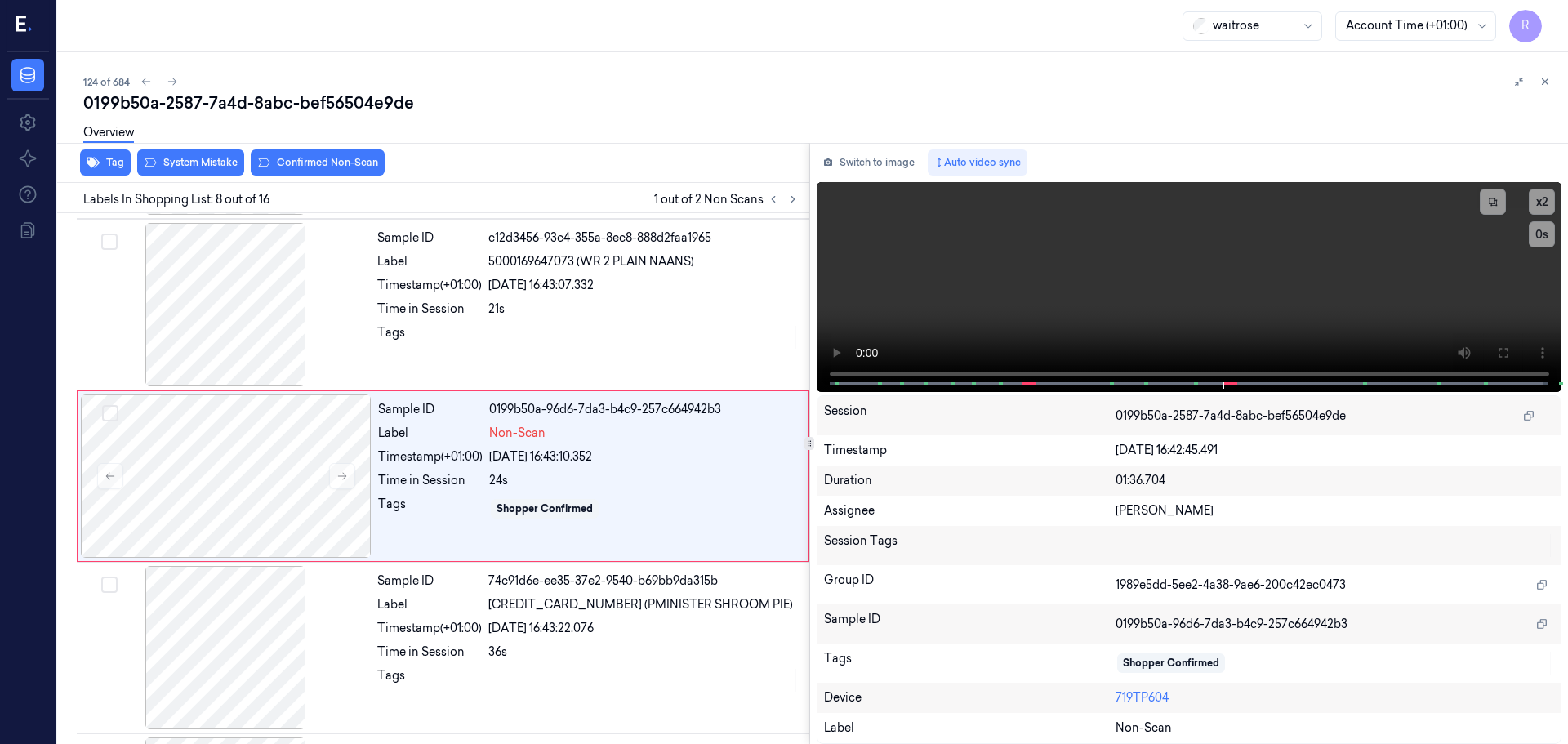
scroll to position [1019, 0]
click at [250, 336] on div at bounding box center [225, 307] width 291 height 164
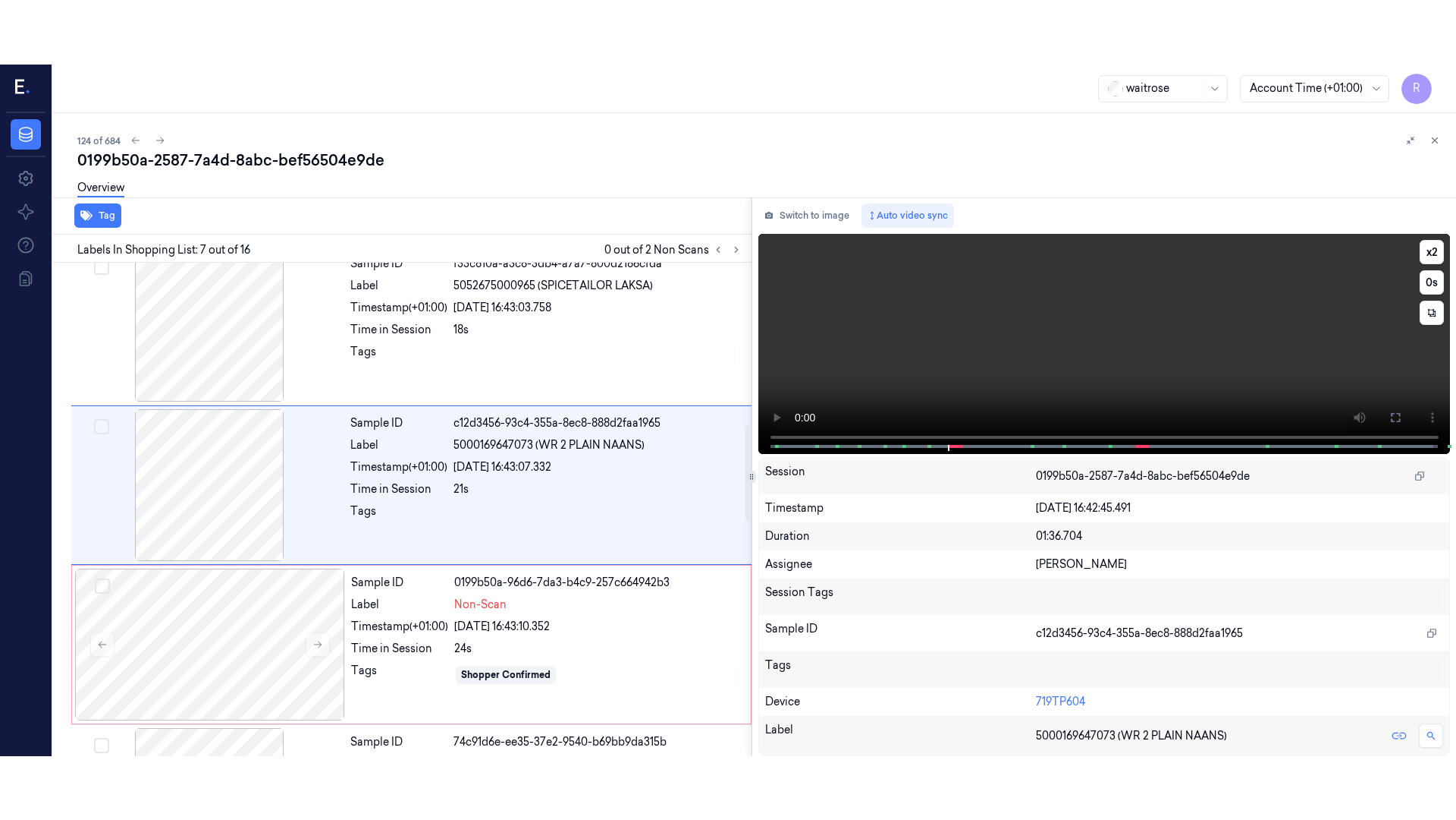
scroll to position [789, 0]
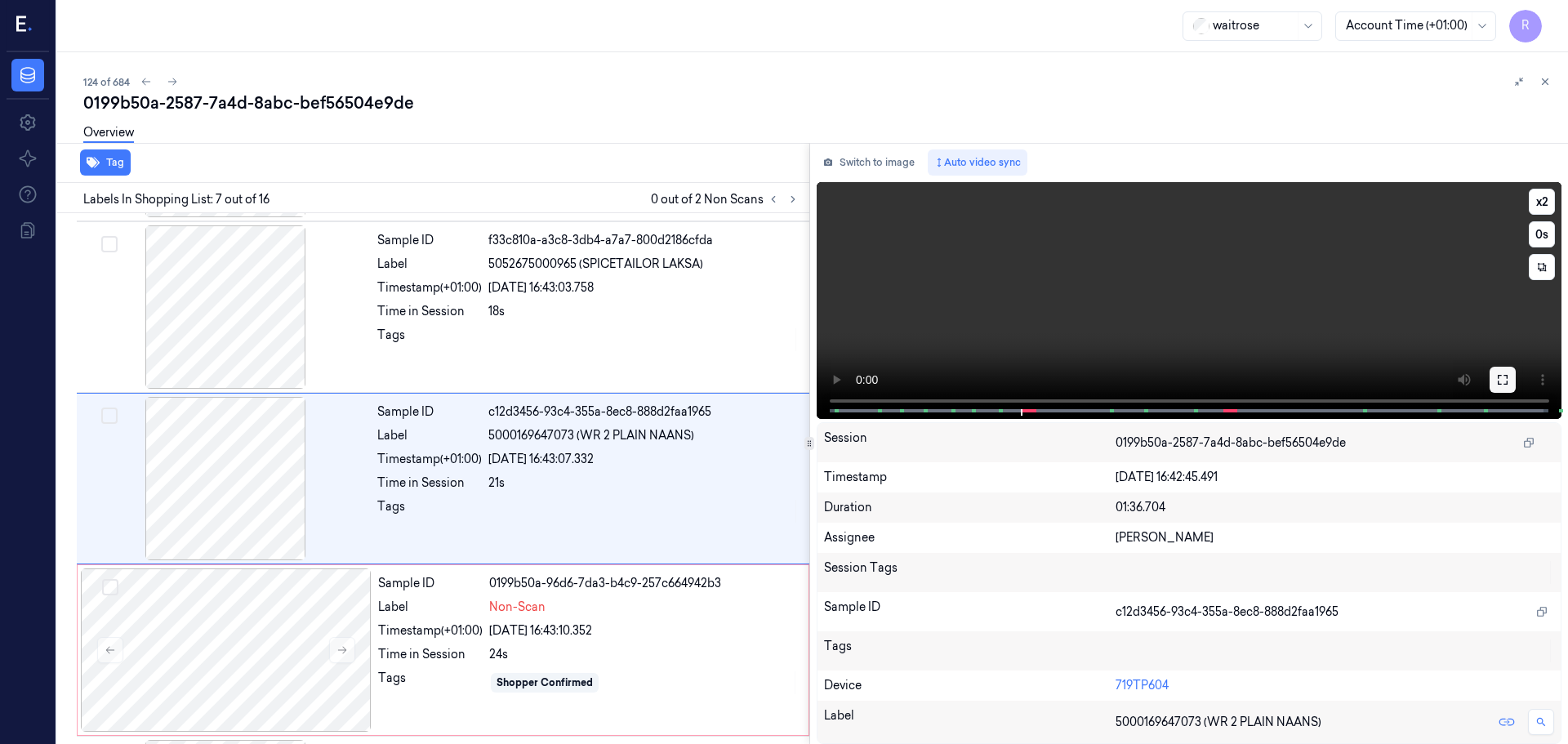
click at [1509, 372] on button at bounding box center [1503, 380] width 26 height 26
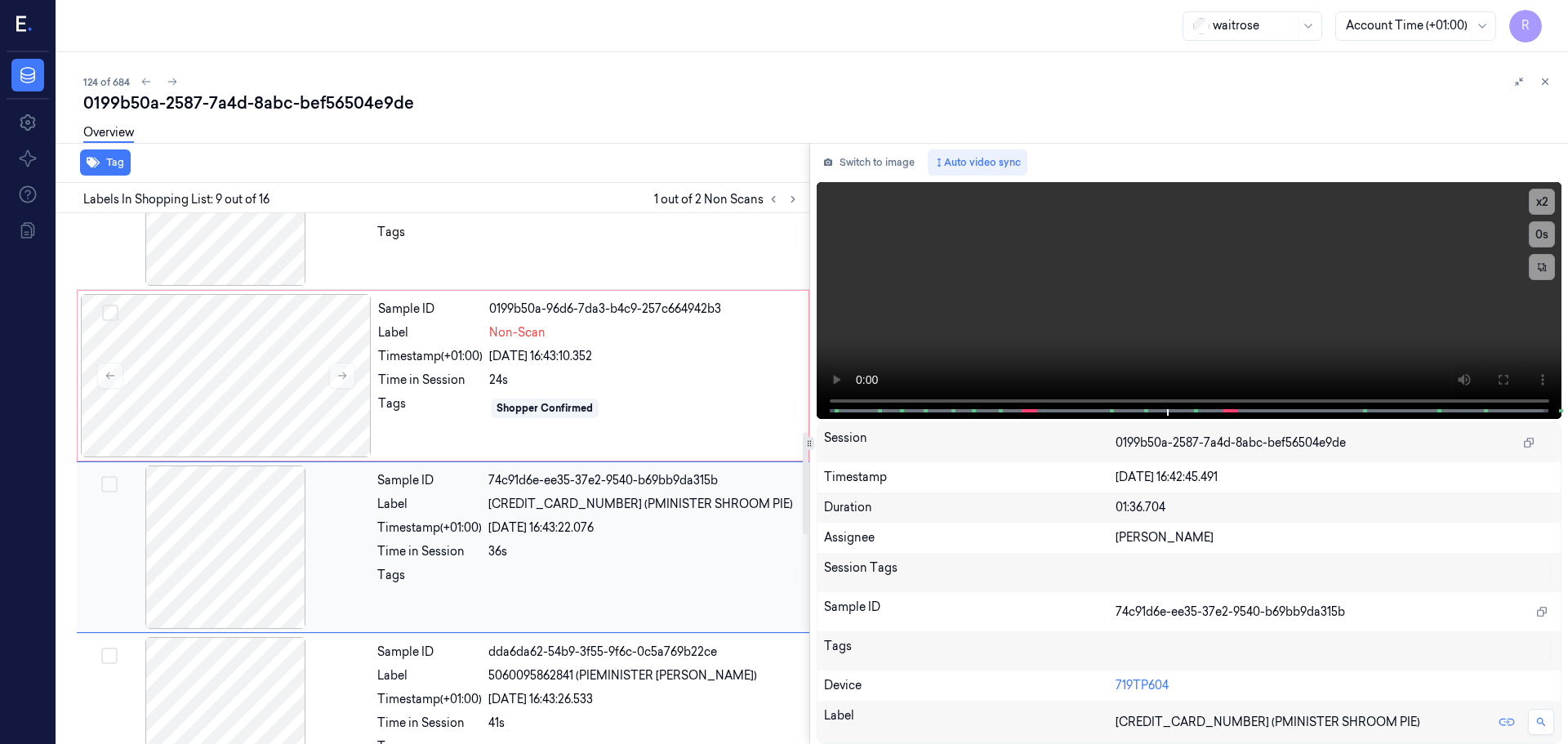
scroll to position [1205, 0]
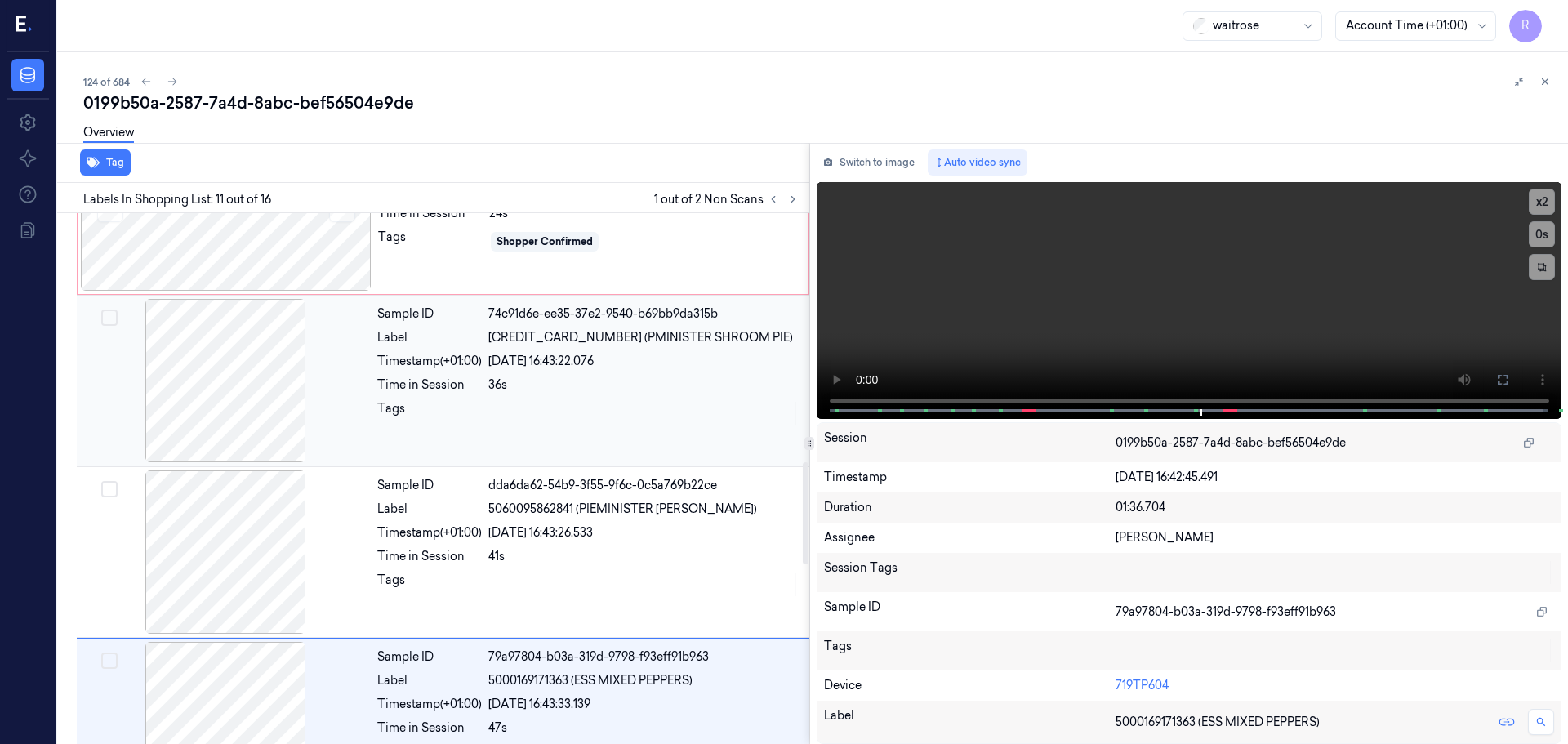
click at [301, 368] on div at bounding box center [225, 381] width 291 height 164
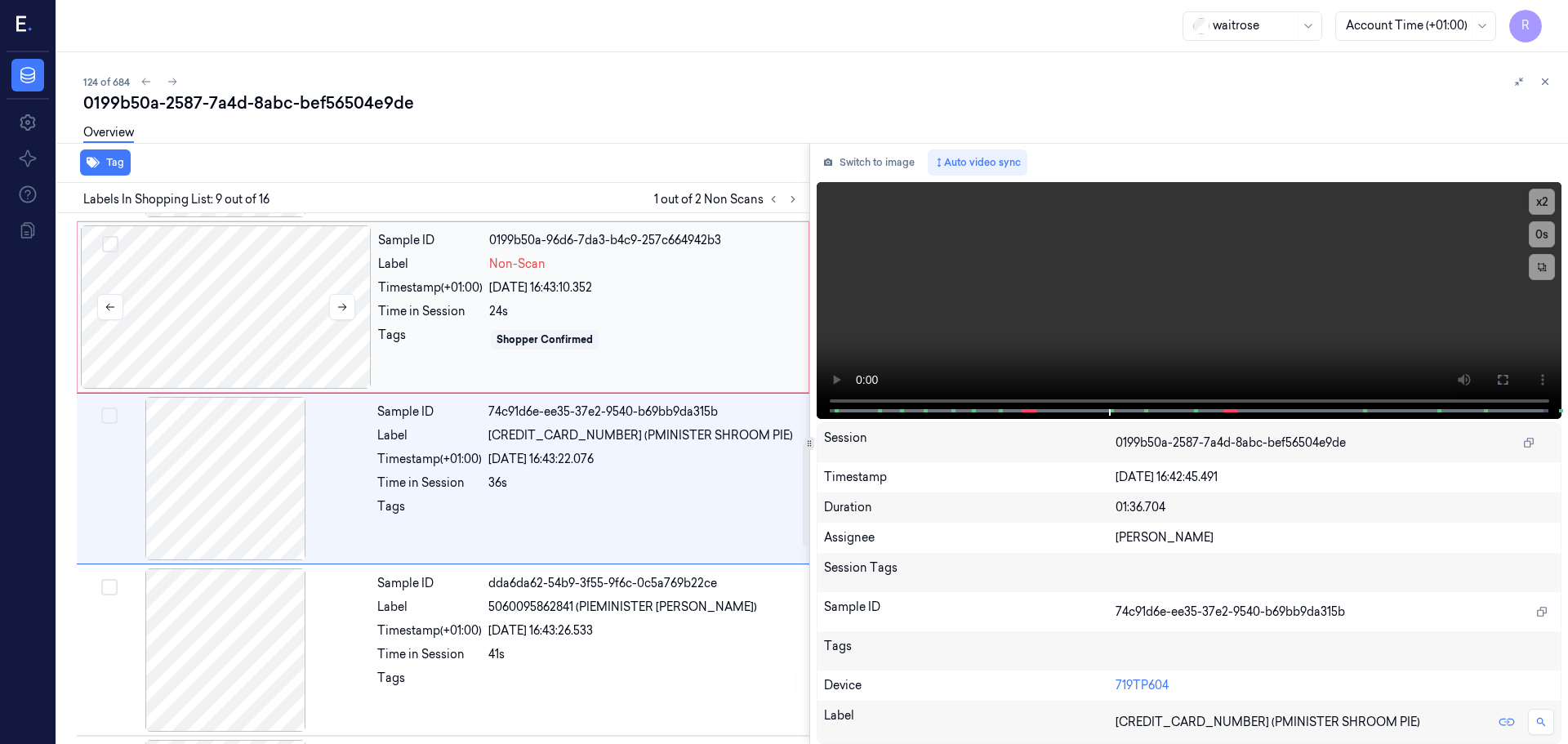
click at [361, 289] on div at bounding box center [226, 307] width 291 height 164
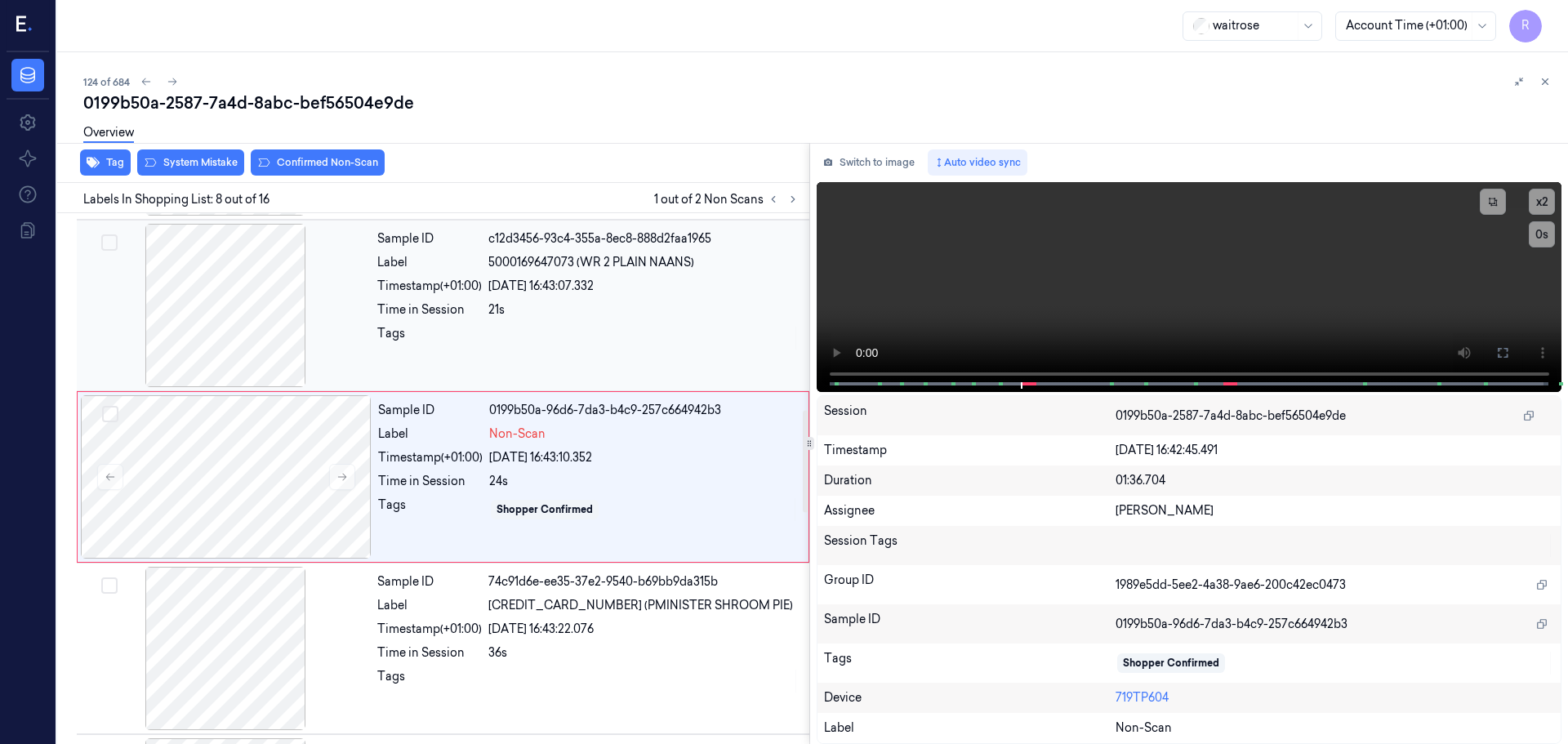
scroll to position [1019, 0]
click at [347, 468] on button at bounding box center [342, 478] width 26 height 26
click at [349, 480] on button at bounding box center [342, 478] width 26 height 26
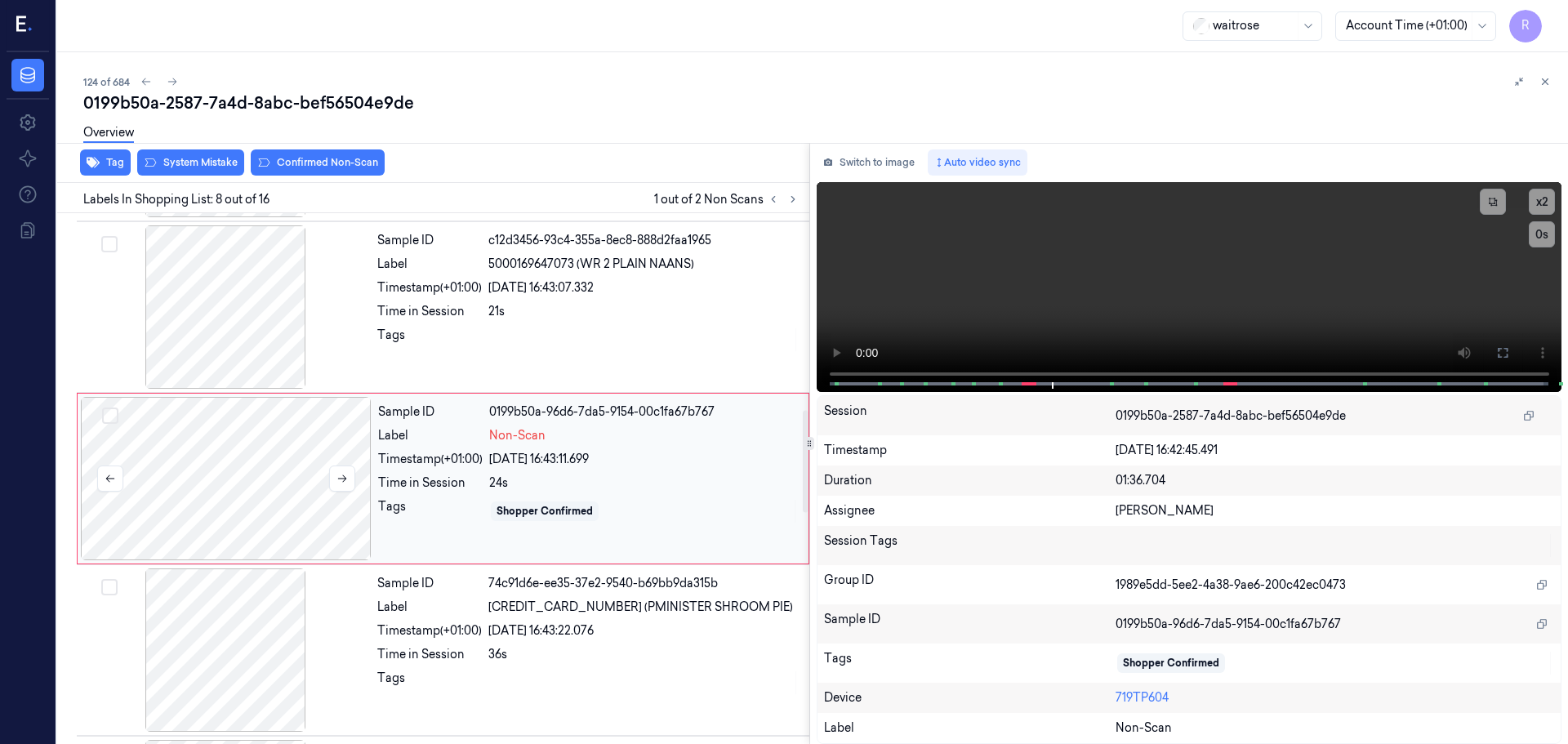
click at [224, 500] on div at bounding box center [226, 479] width 291 height 164
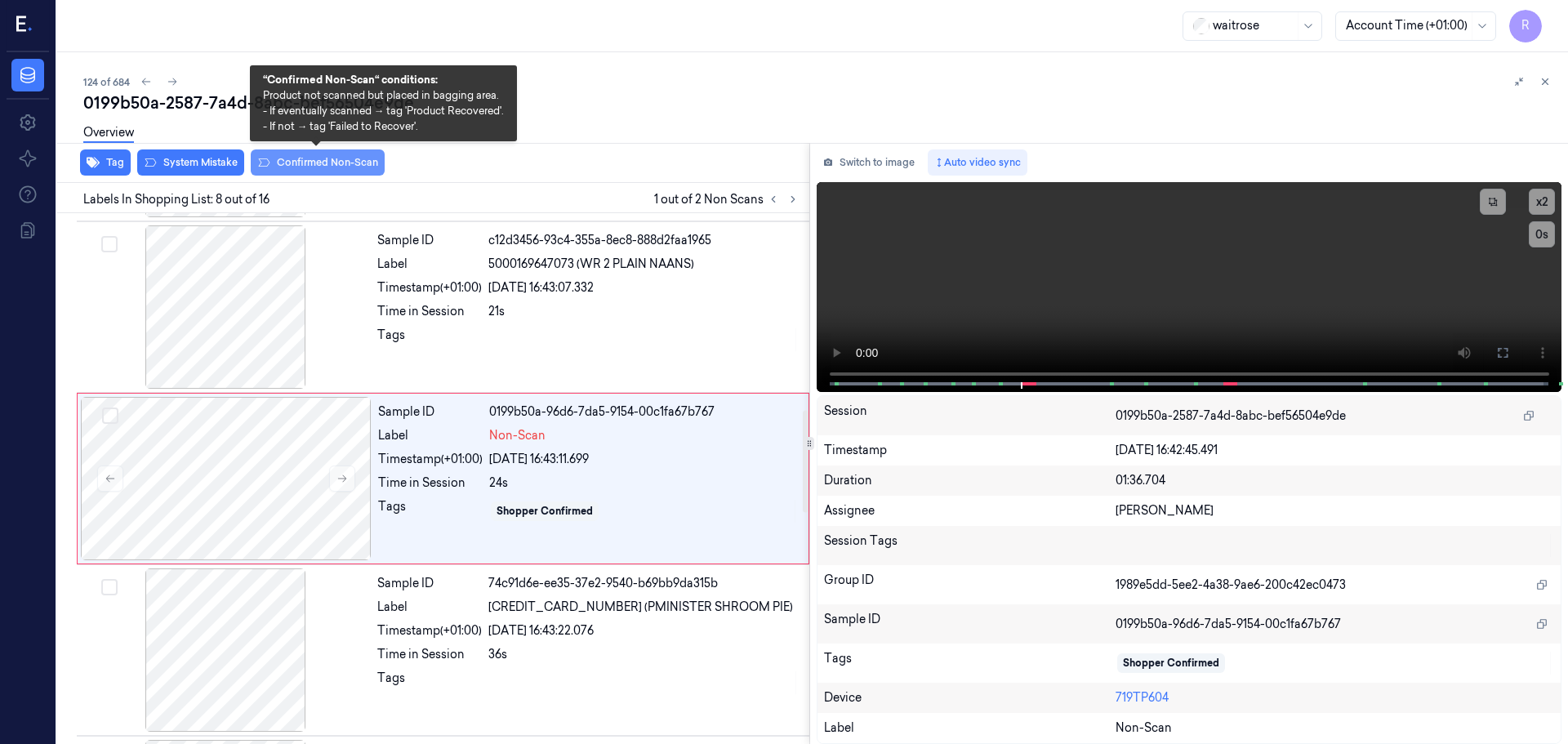
click at [330, 170] on button "Confirmed Non-Scan" at bounding box center [317, 162] width 134 height 26
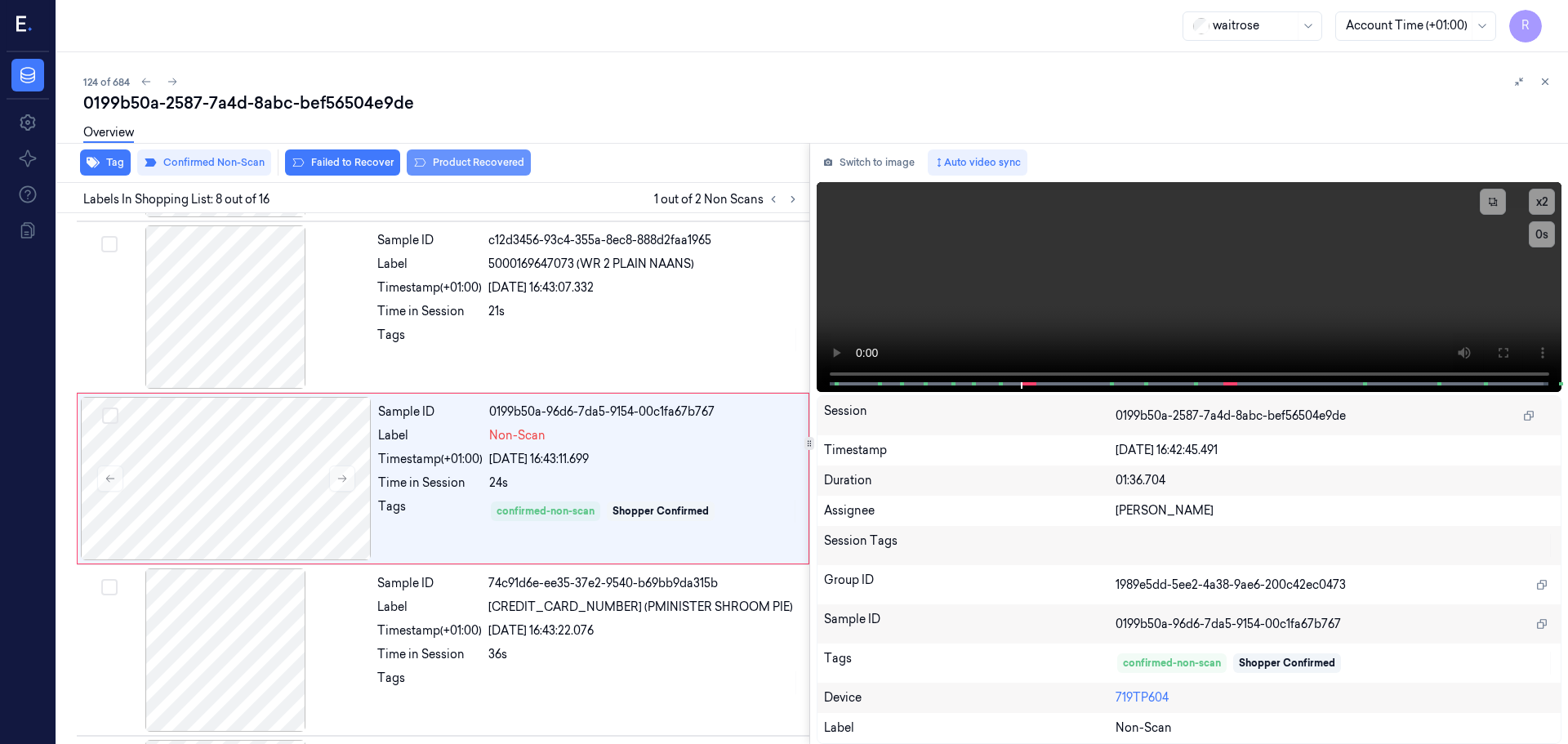
click at [434, 165] on button "Product Recovered" at bounding box center [469, 162] width 125 height 26
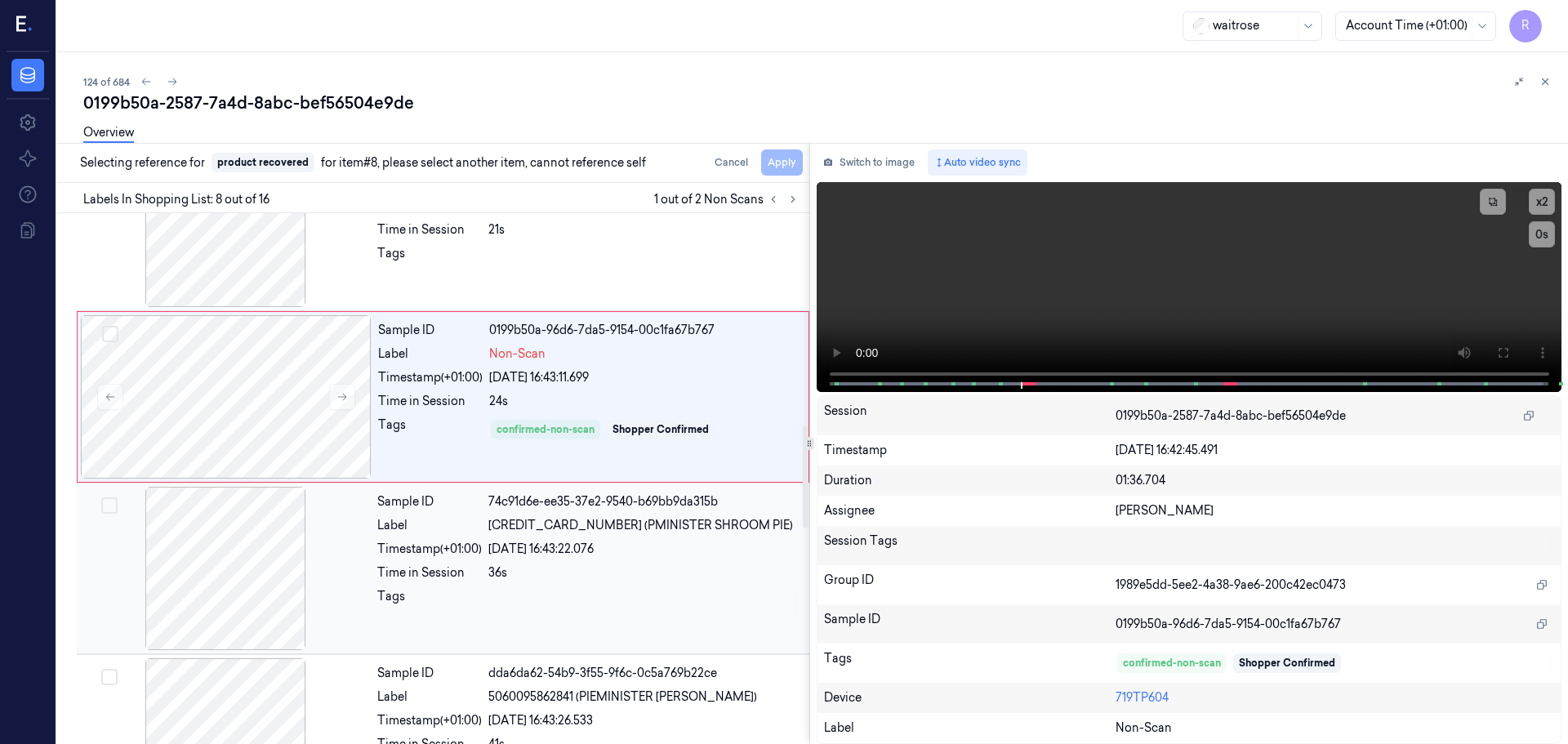
click at [393, 601] on div "Tags" at bounding box center [429, 600] width 105 height 26
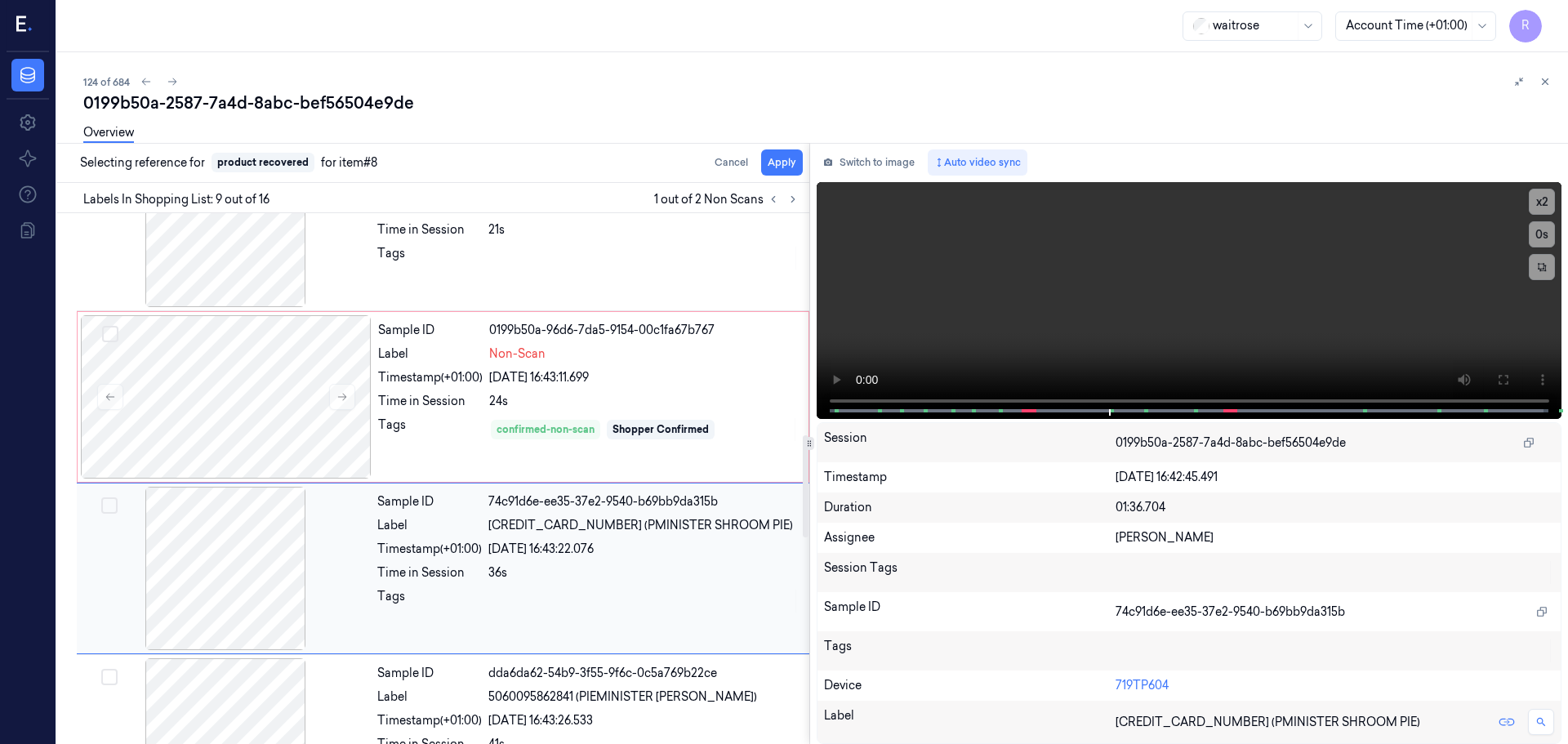
scroll to position [1191, 0]
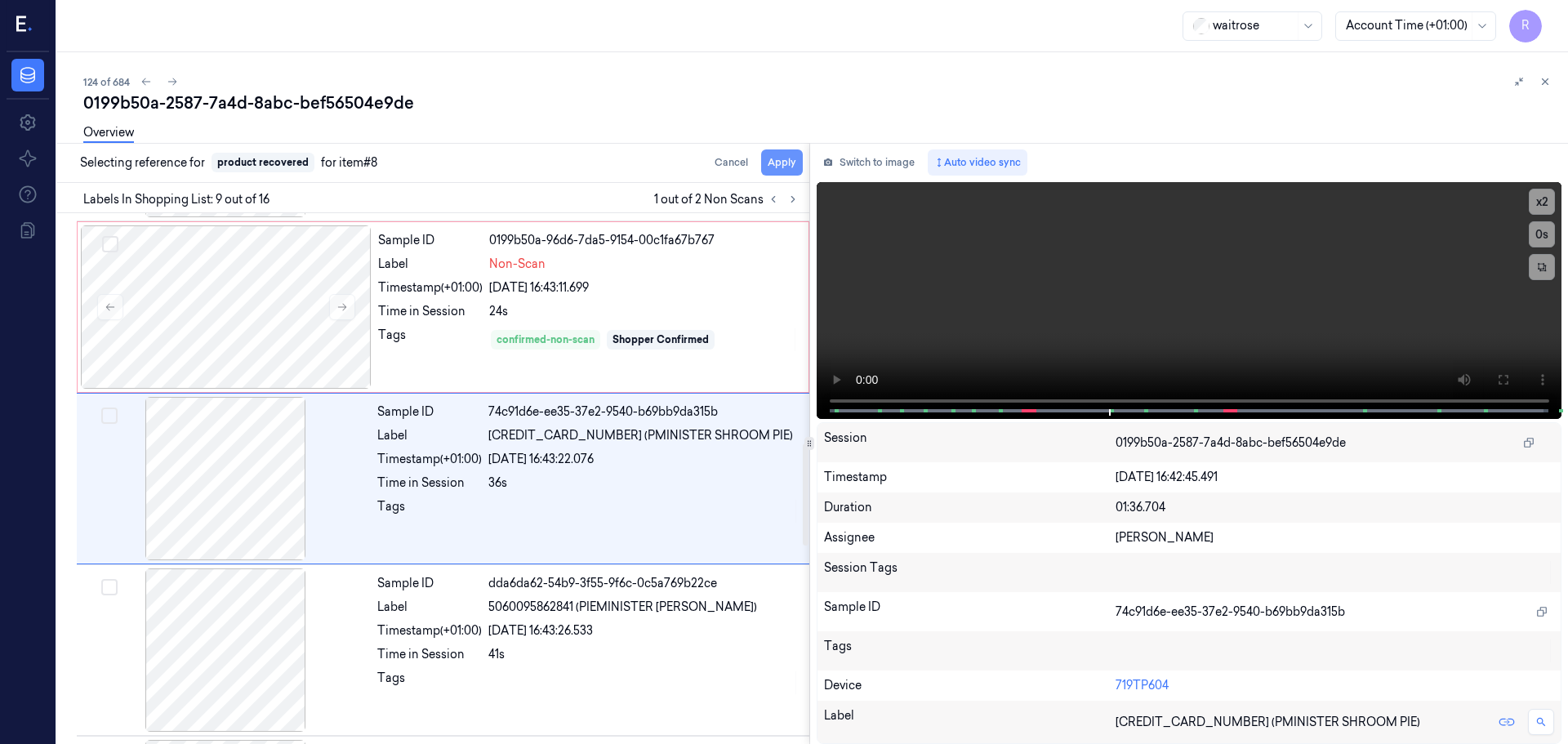
click at [785, 167] on button "Apply" at bounding box center [783, 162] width 42 height 26
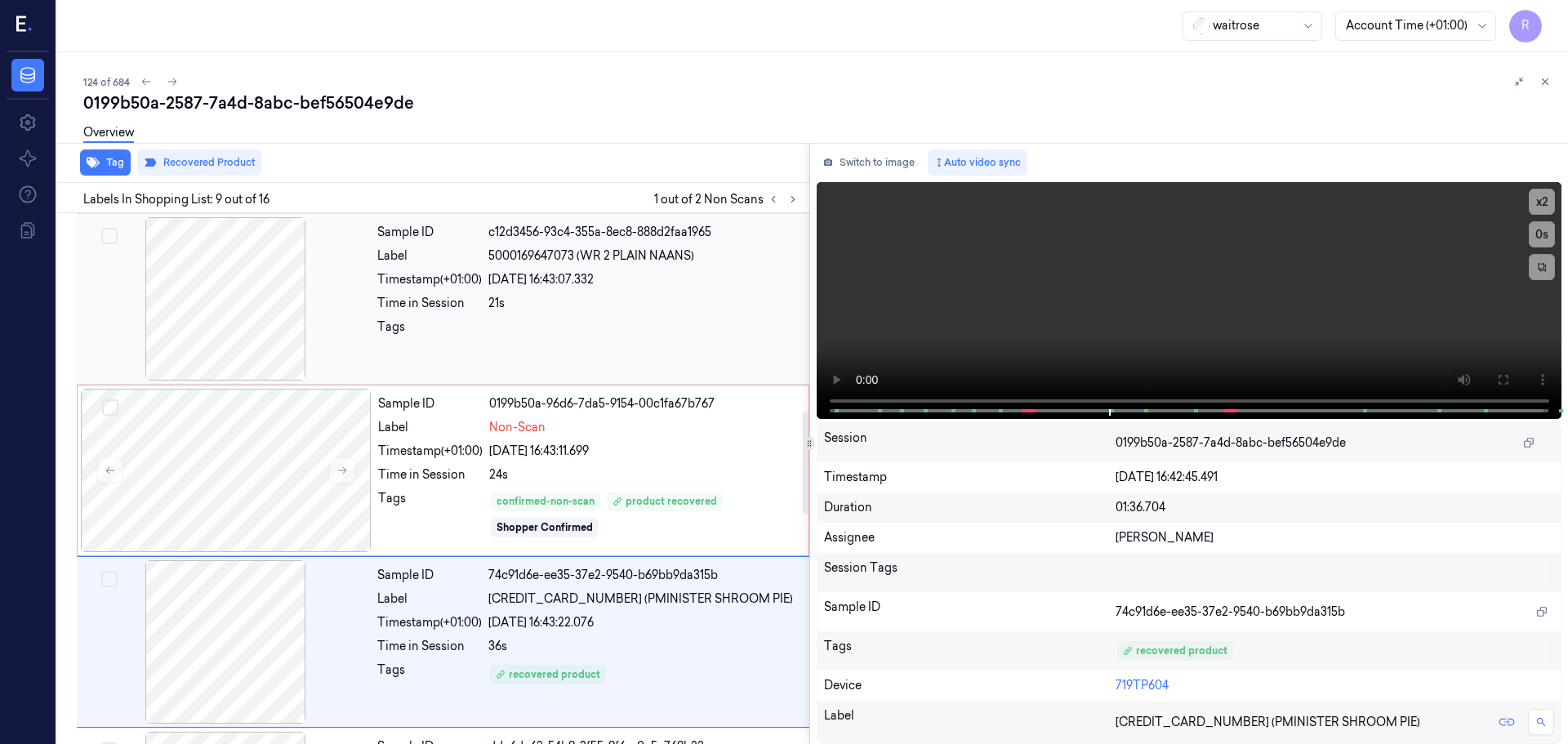
click at [591, 321] on div at bounding box center [644, 331] width 311 height 26
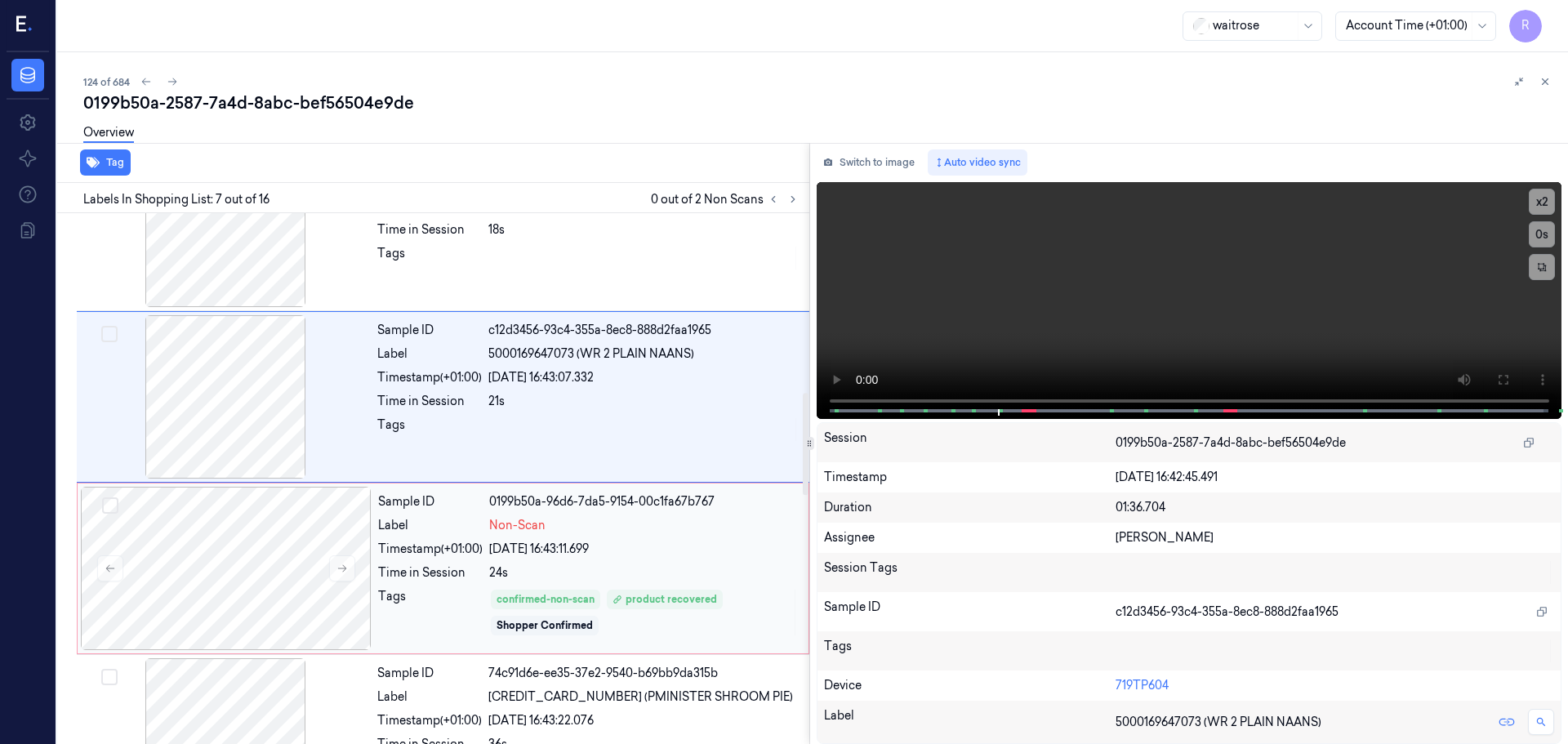
click at [599, 560] on div "Sample ID 0199b50a-96d6-7da5-9154-00c1fa67b767 Label Non-Scan Timestamp (+01:00…" at bounding box center [588, 569] width 434 height 164
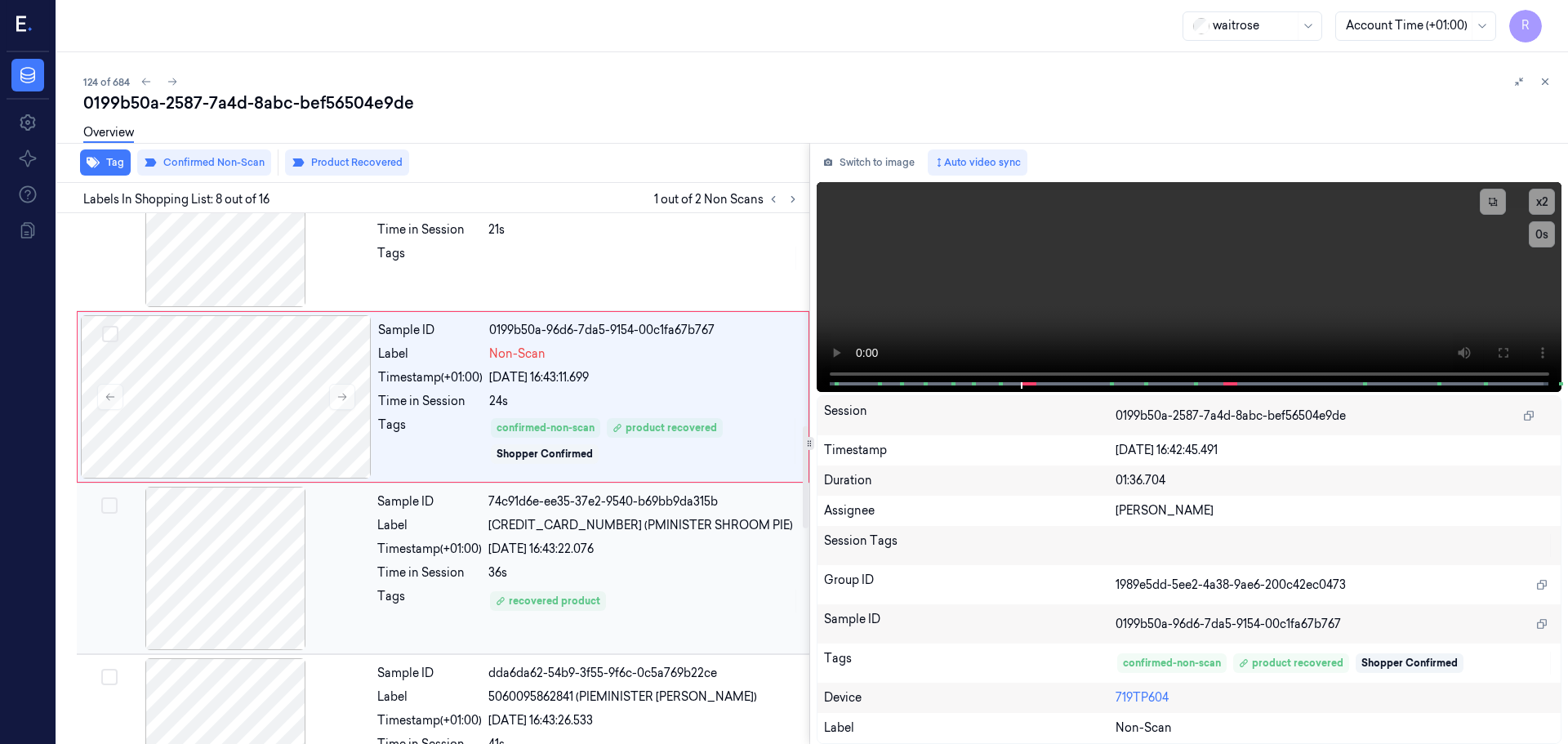
click at [609, 590] on div "recovered product" at bounding box center [644, 600] width 311 height 26
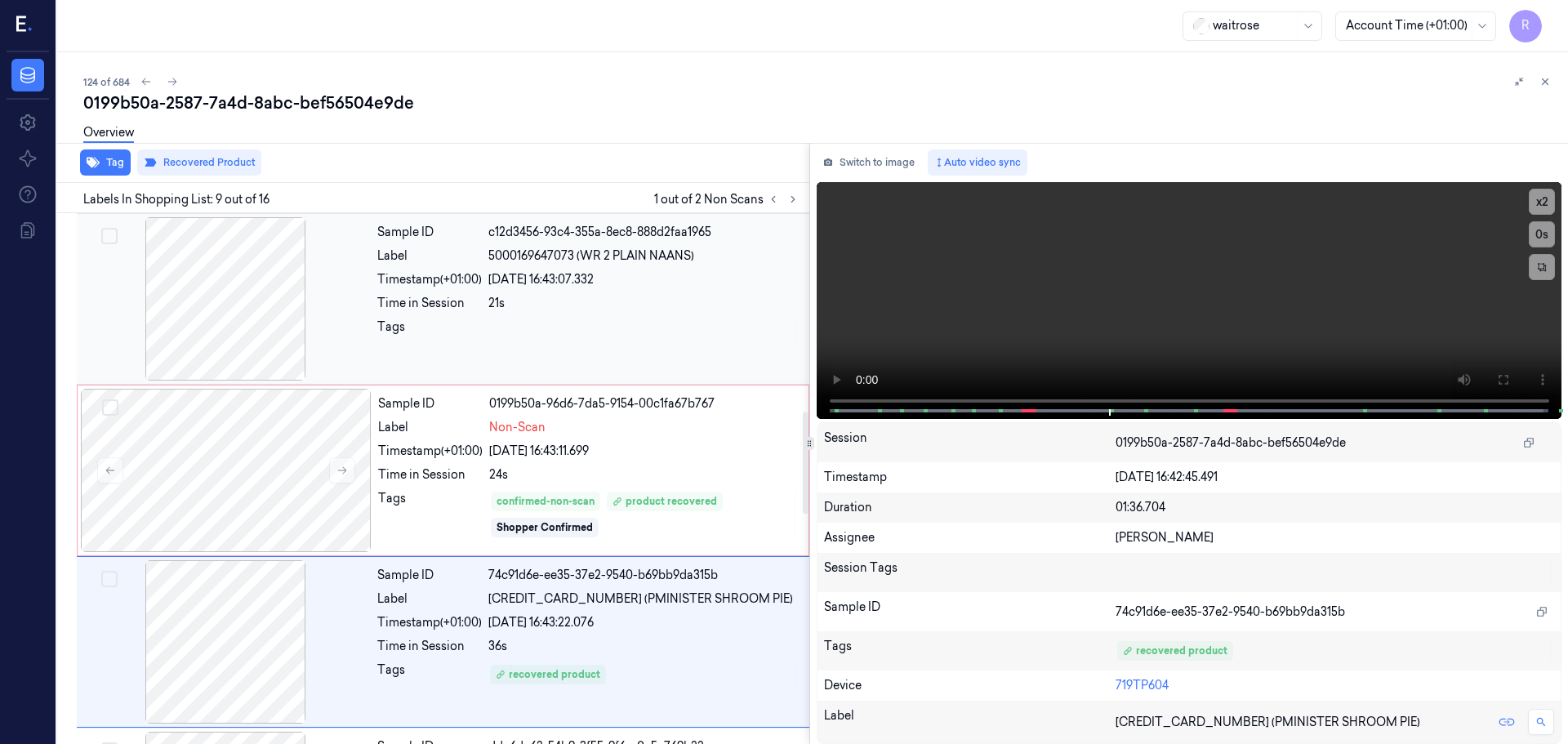
click at [590, 362] on div "Sample ID c12d3456-93c4-355a-8ec8-888d2faa1965 Label 5000169647073 (WR 2 PLAIN …" at bounding box center [588, 299] width 435 height 164
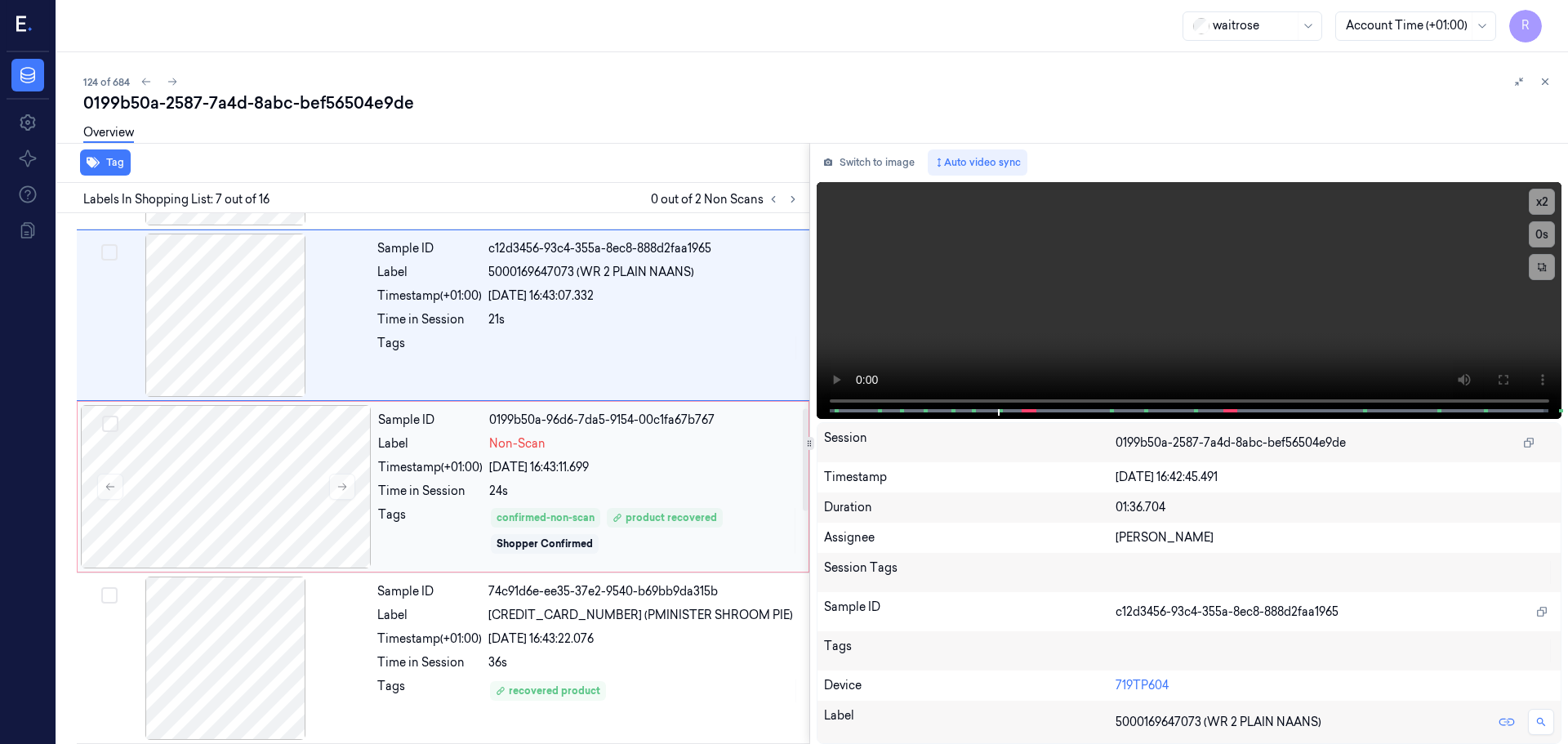
click at [633, 449] on div "Non-Scan" at bounding box center [644, 443] width 310 height 17
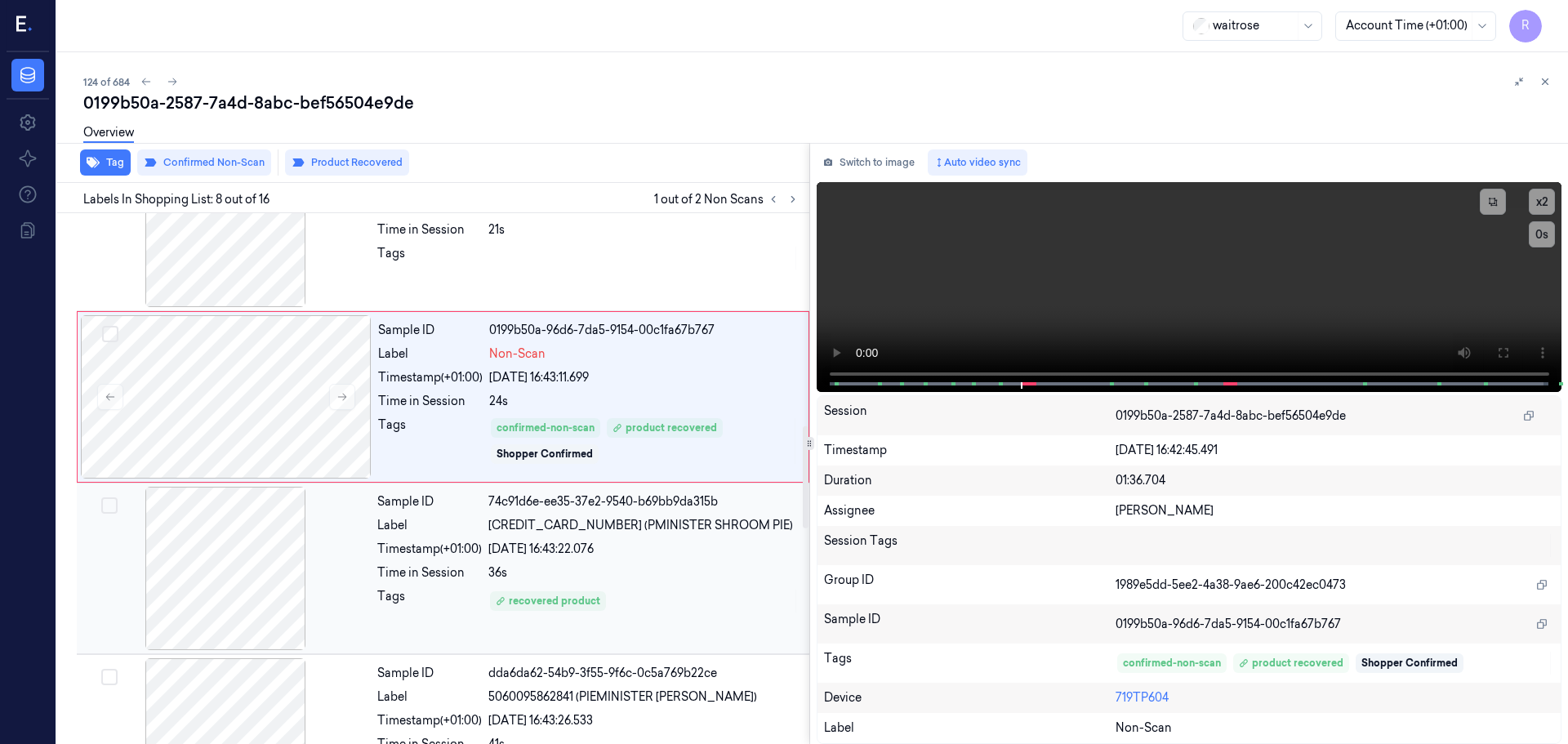
click at [588, 566] on div "36s" at bounding box center [644, 572] width 311 height 17
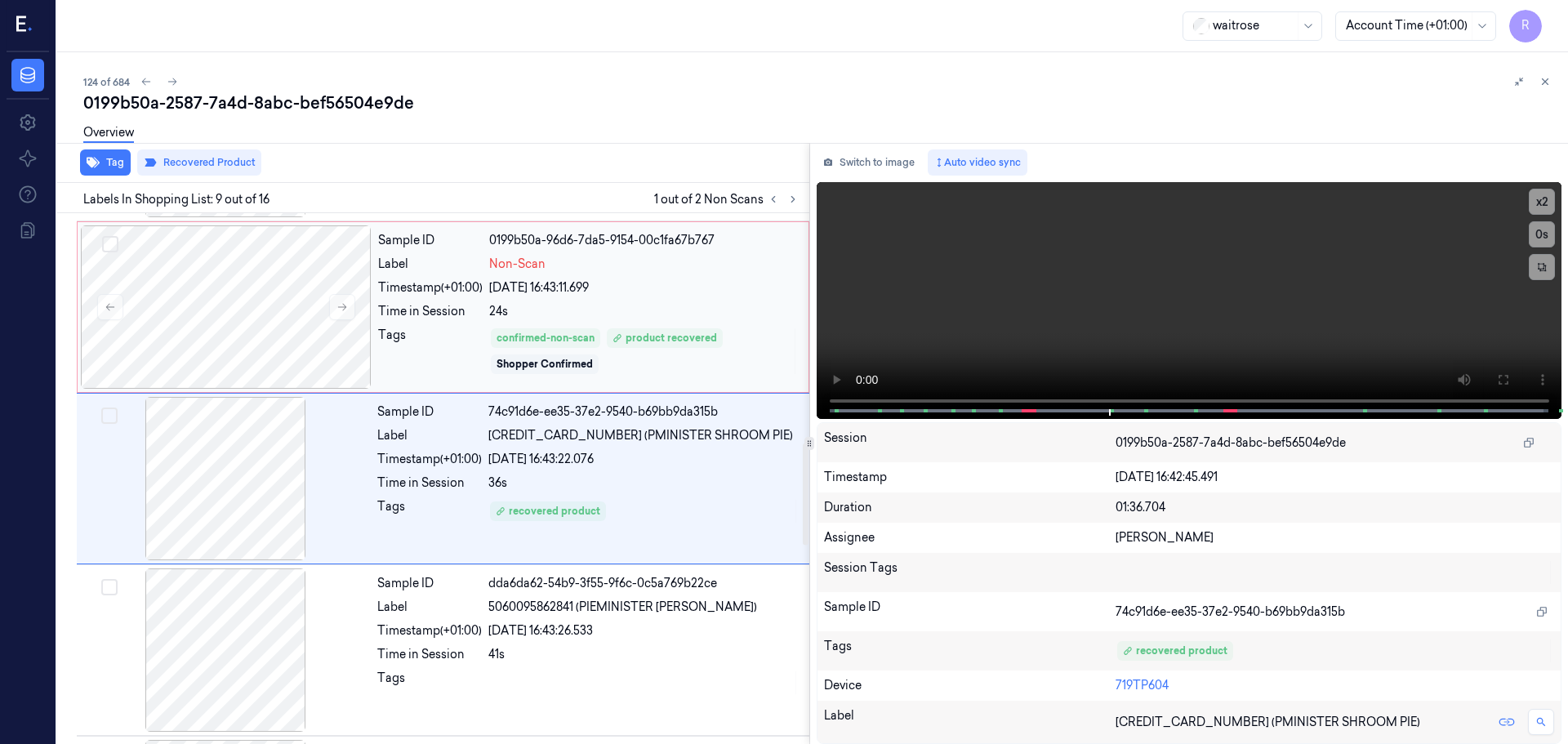
click at [673, 297] on div "Sample ID 0199b50a-96d6-7da5-9154-00c1fa67b767 Label Non-Scan Timestamp (+01:00…" at bounding box center [588, 307] width 434 height 164
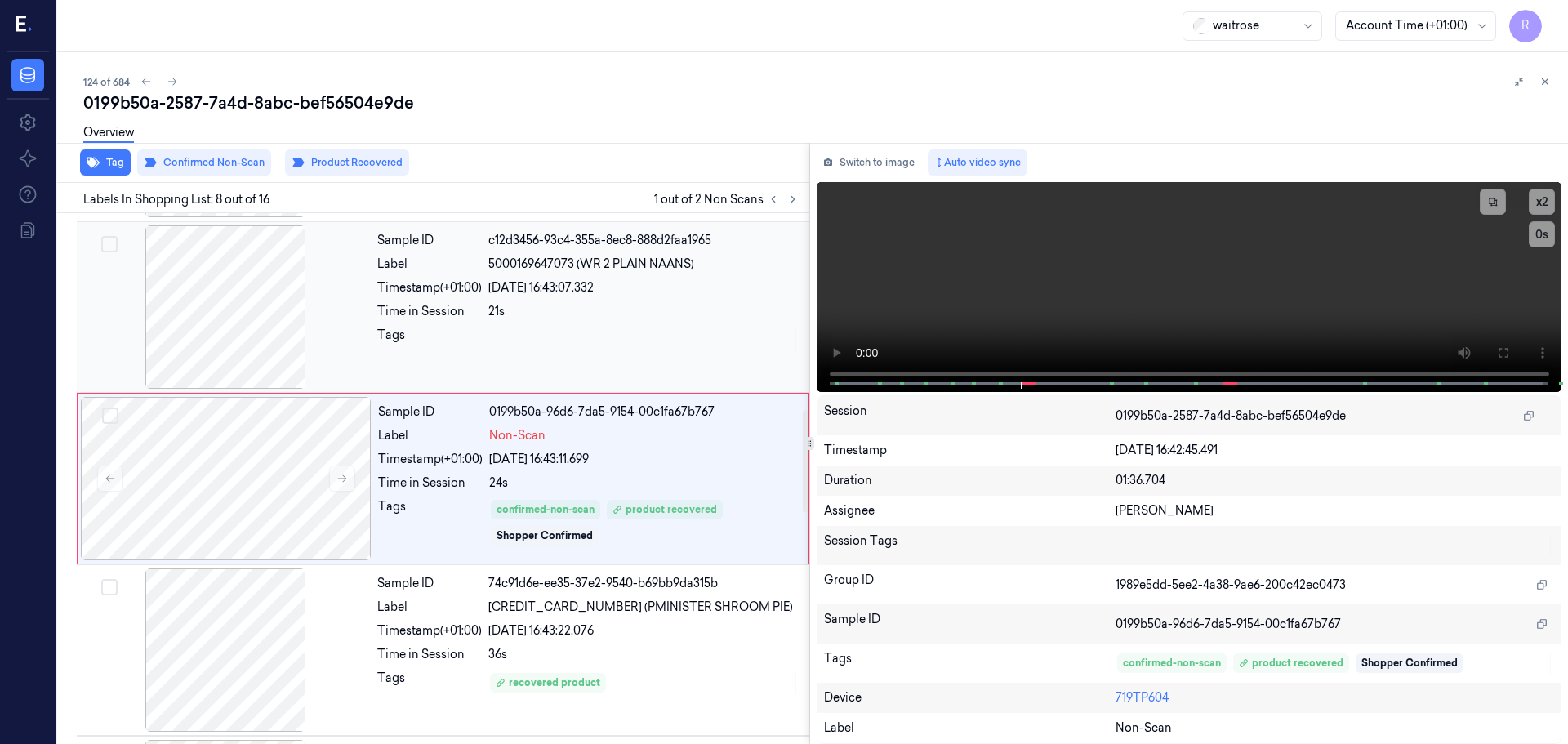
click at [665, 313] on div "21s" at bounding box center [644, 311] width 311 height 17
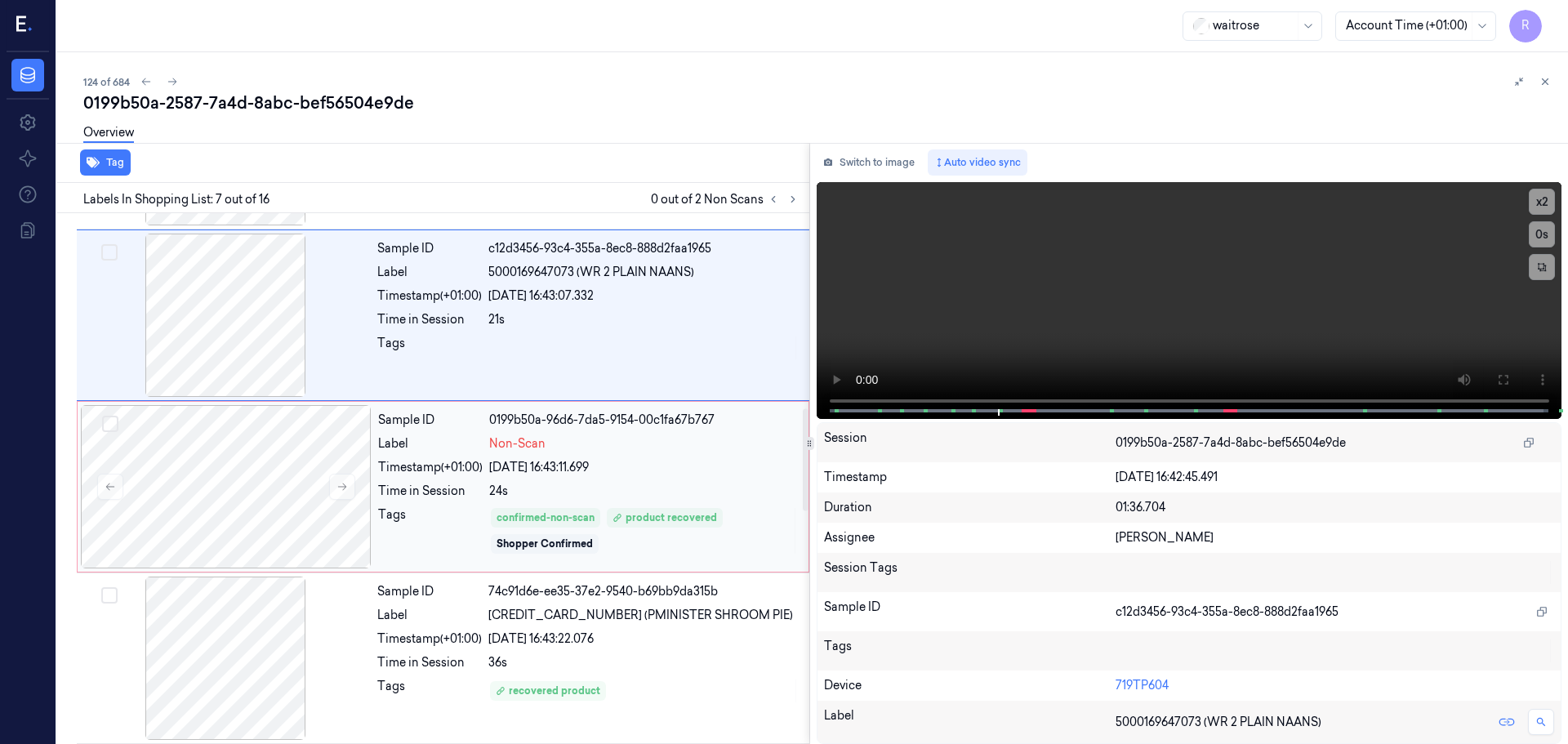
drag, startPoint x: 684, startPoint y: 444, endPoint x: 684, endPoint y: 453, distance: 9.0
click at [684, 447] on div "Non-Scan" at bounding box center [644, 443] width 310 height 17
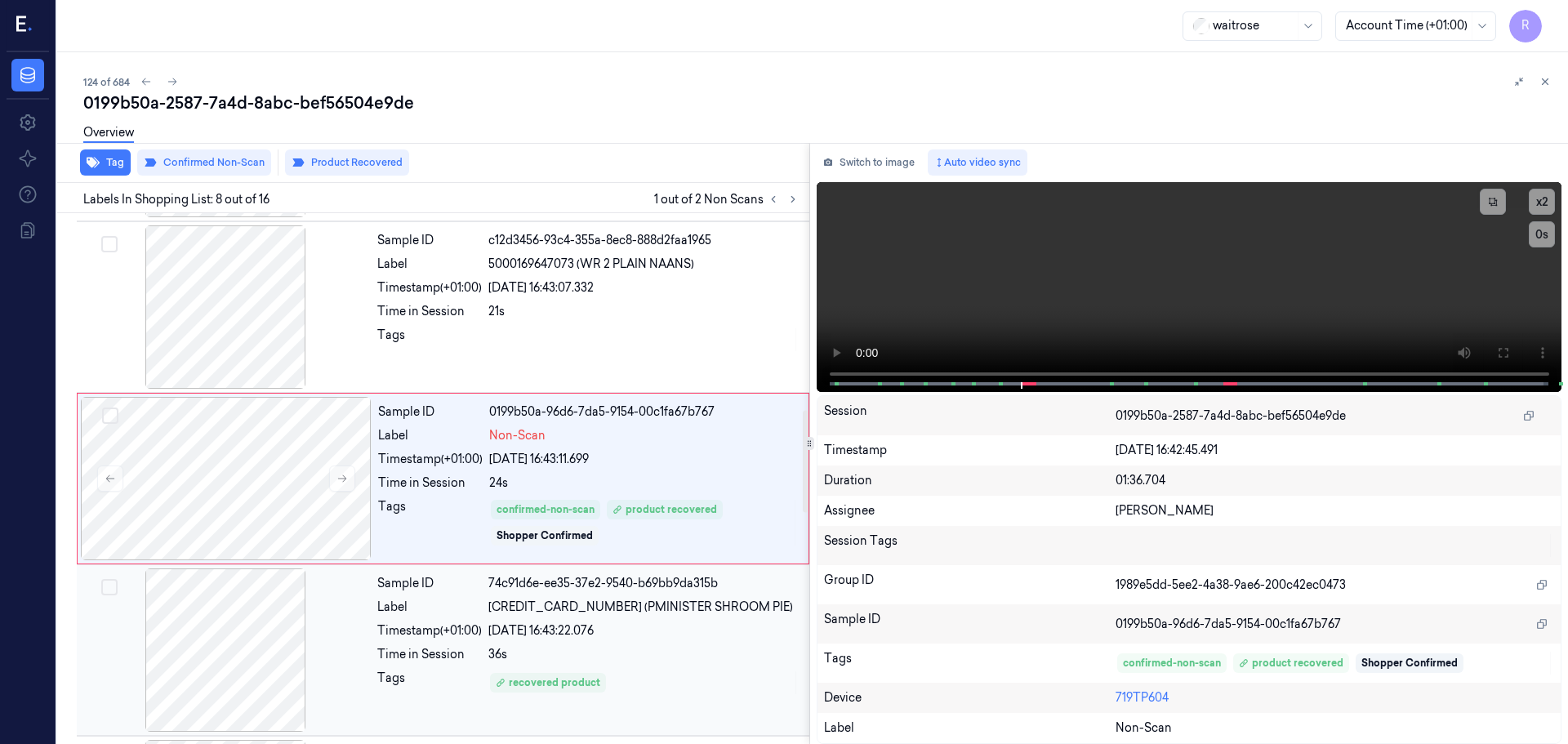
click at [692, 646] on div "36s" at bounding box center [644, 654] width 311 height 17
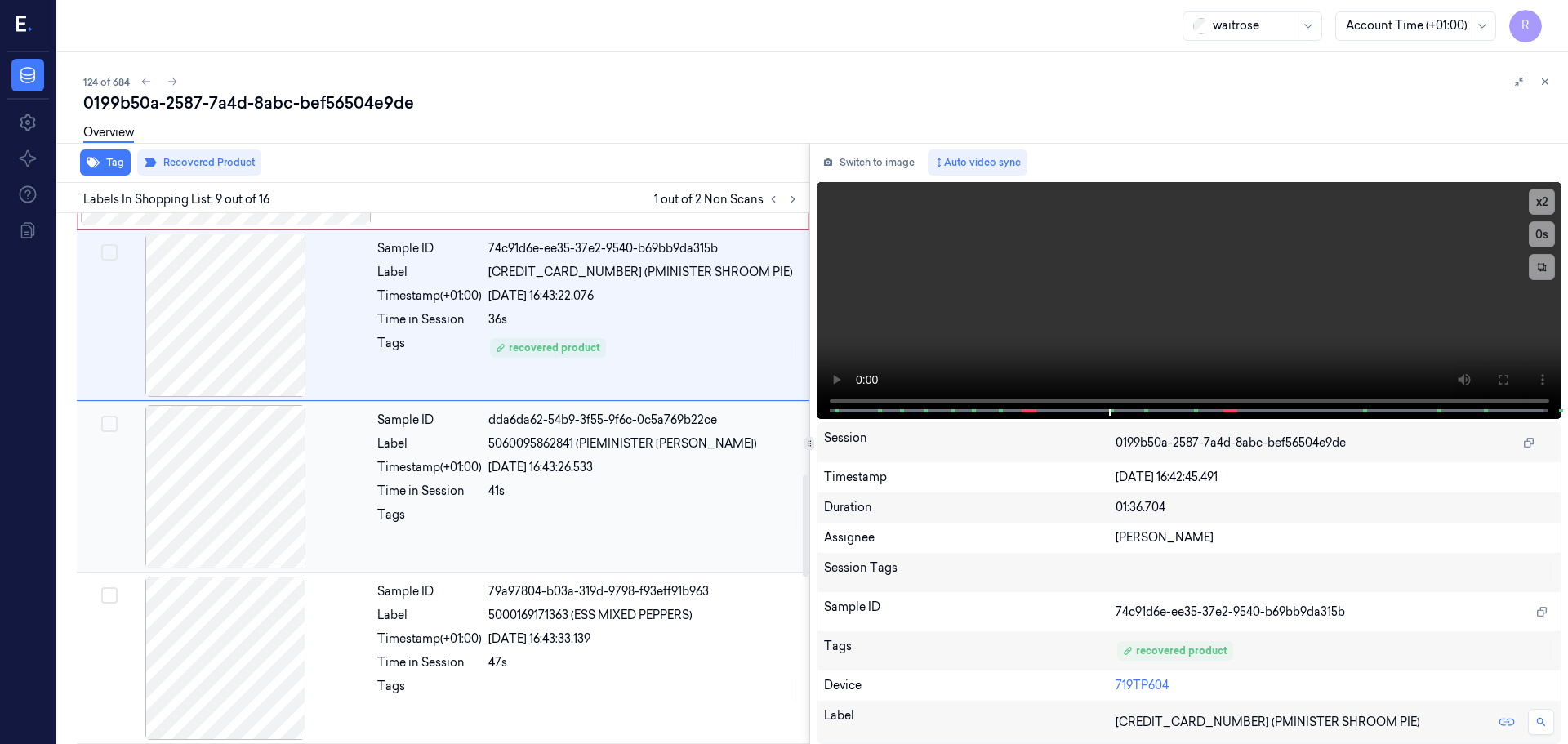
click at [712, 561] on div "Sample ID dda6da62-54b9-3f55-9f6c-0c5a769b22ce Label 5060095862841 (PIEMINISTER…" at bounding box center [588, 487] width 435 height 164
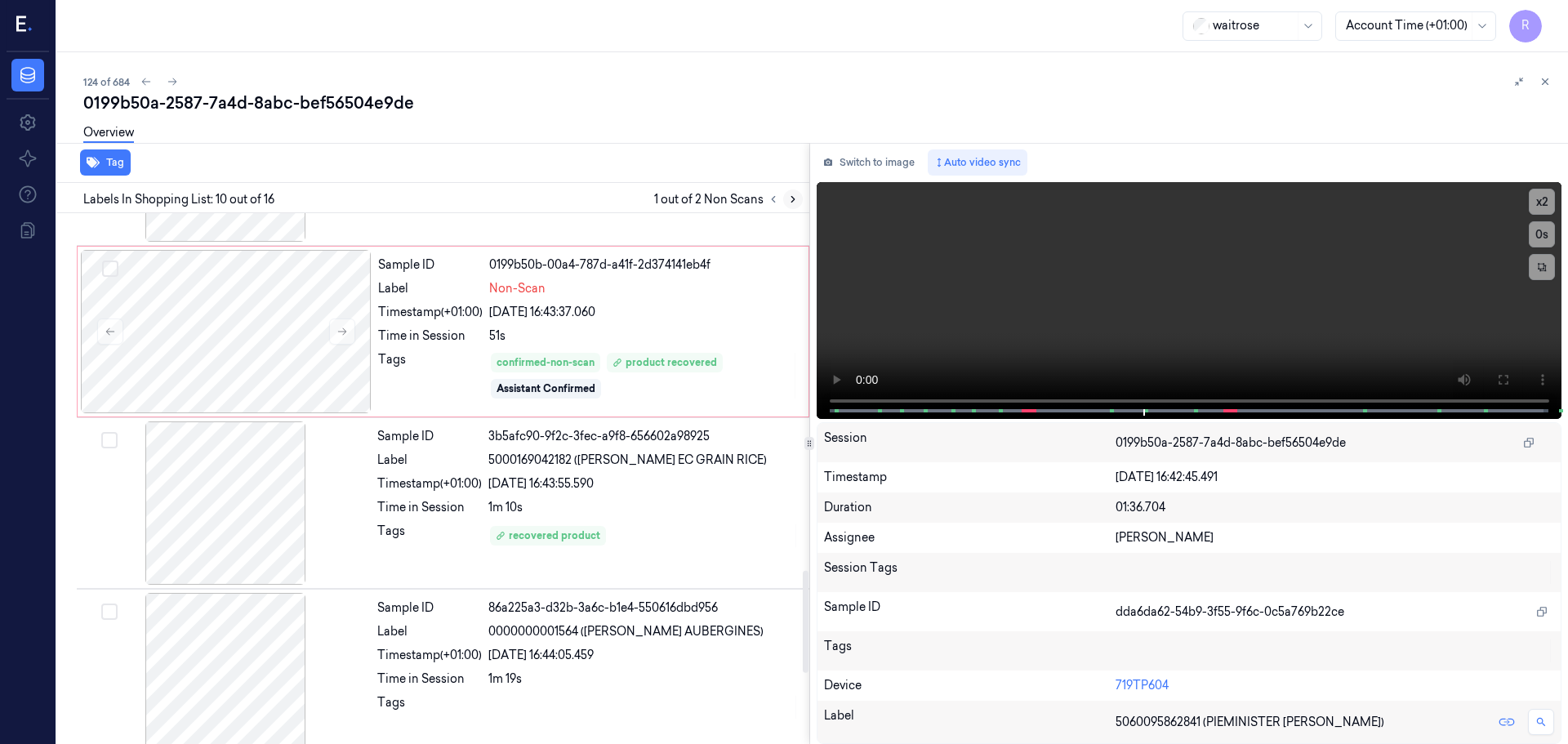
click at [795, 203] on icon at bounding box center [793, 199] width 12 height 12
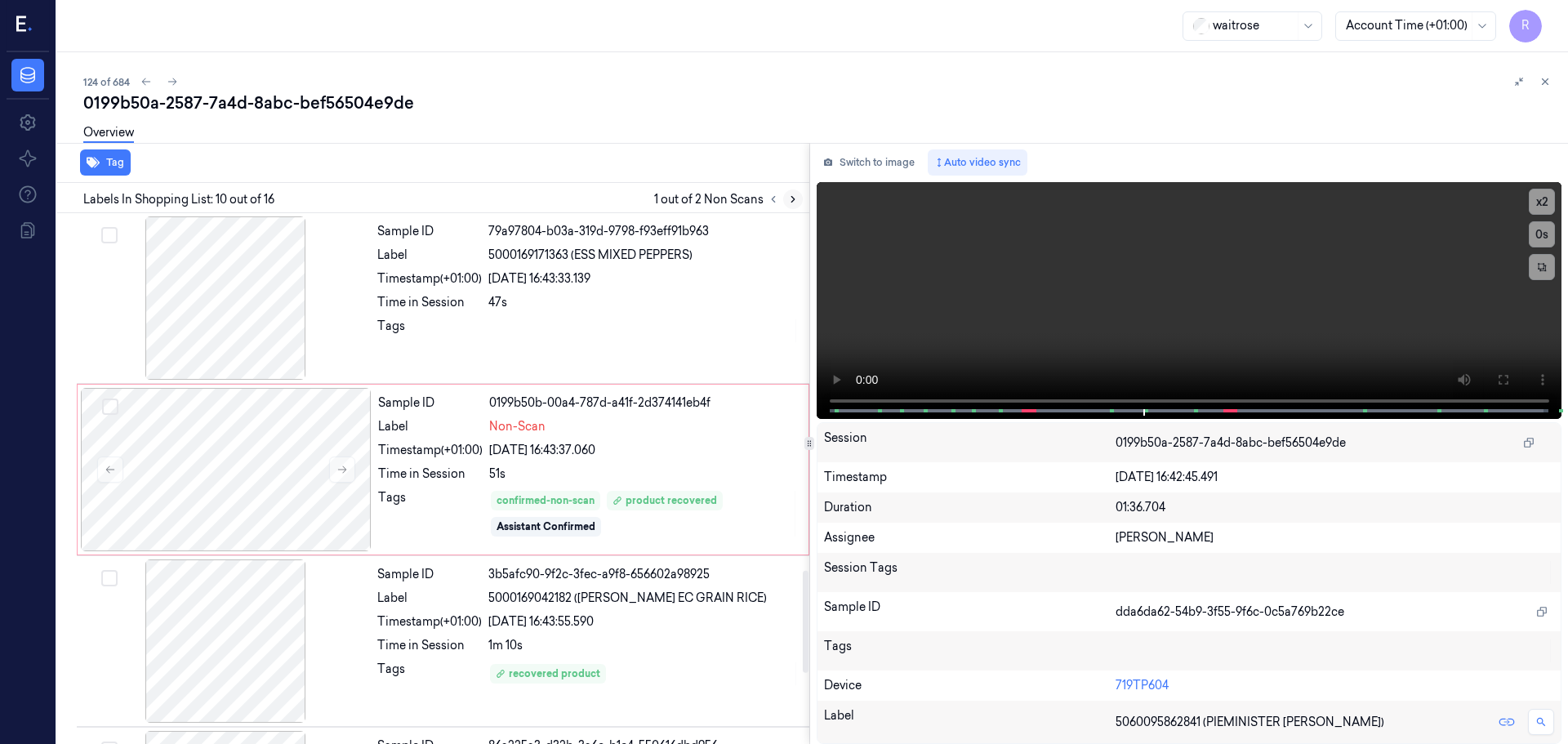
click at [795, 203] on icon at bounding box center [793, 199] width 12 height 12
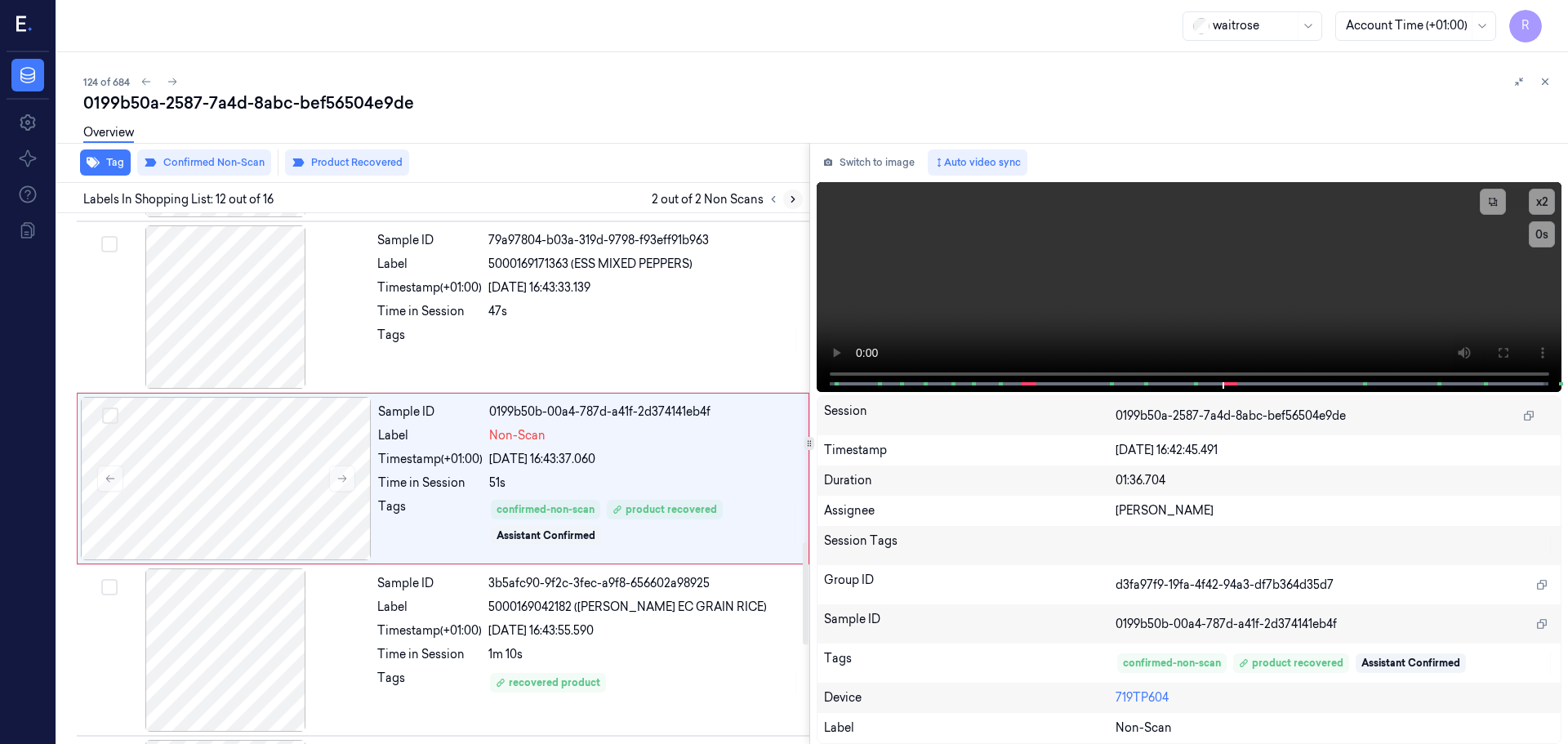
click at [795, 203] on icon at bounding box center [793, 199] width 12 height 12
click at [784, 203] on div at bounding box center [783, 199] width 39 height 20
click at [781, 204] on button at bounding box center [774, 199] width 20 height 20
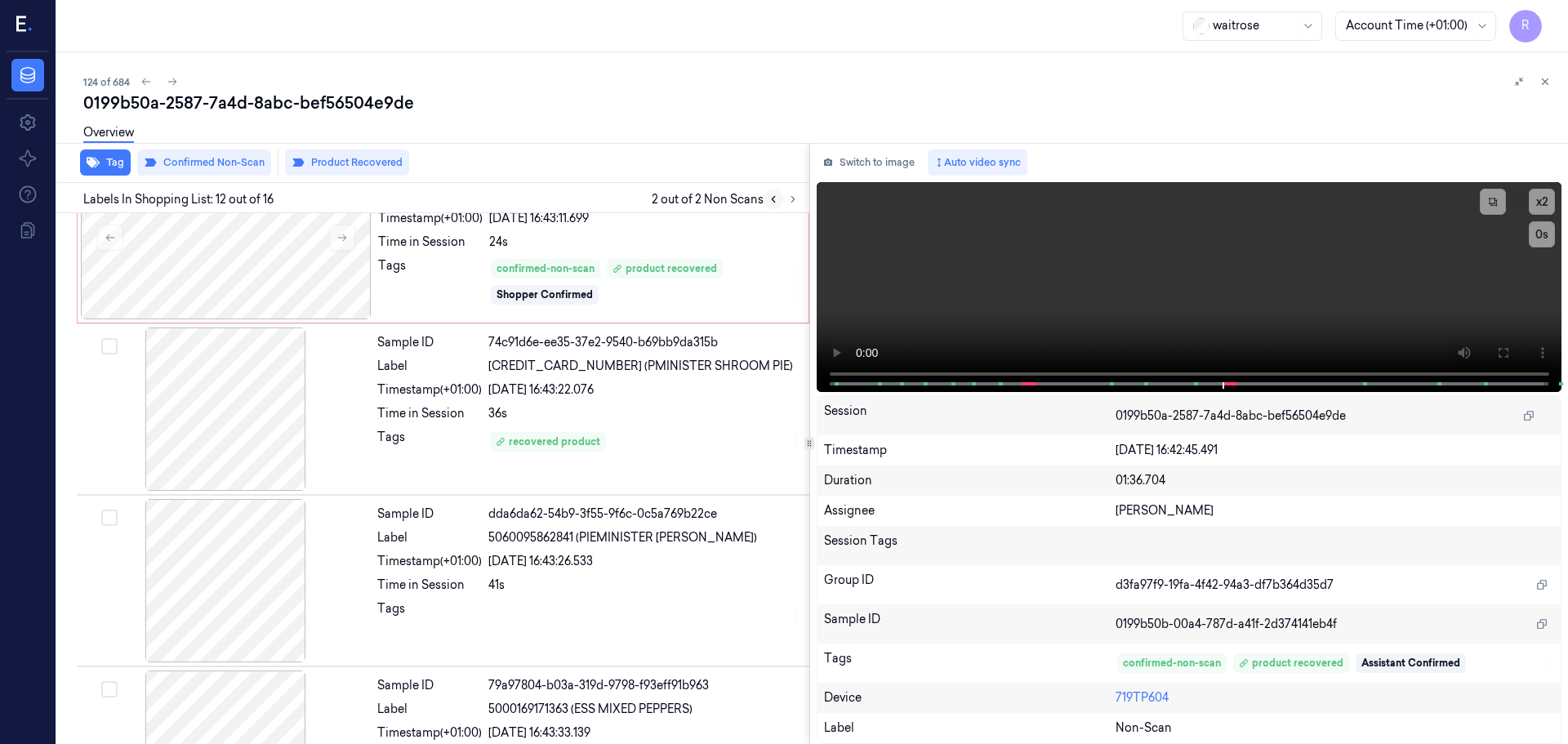
click at [778, 205] on button at bounding box center [774, 199] width 20 height 20
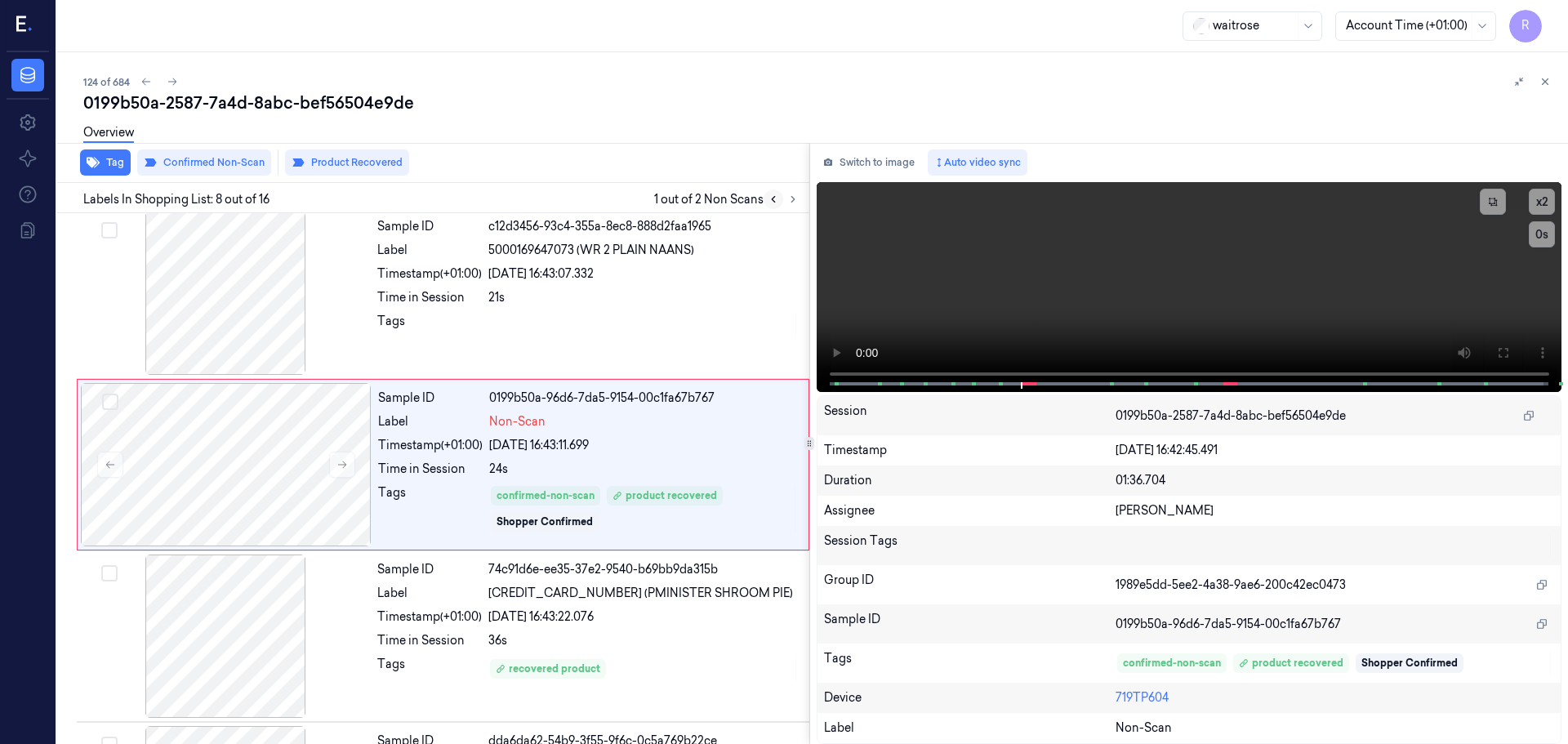
click at [778, 206] on button at bounding box center [774, 199] width 20 height 20
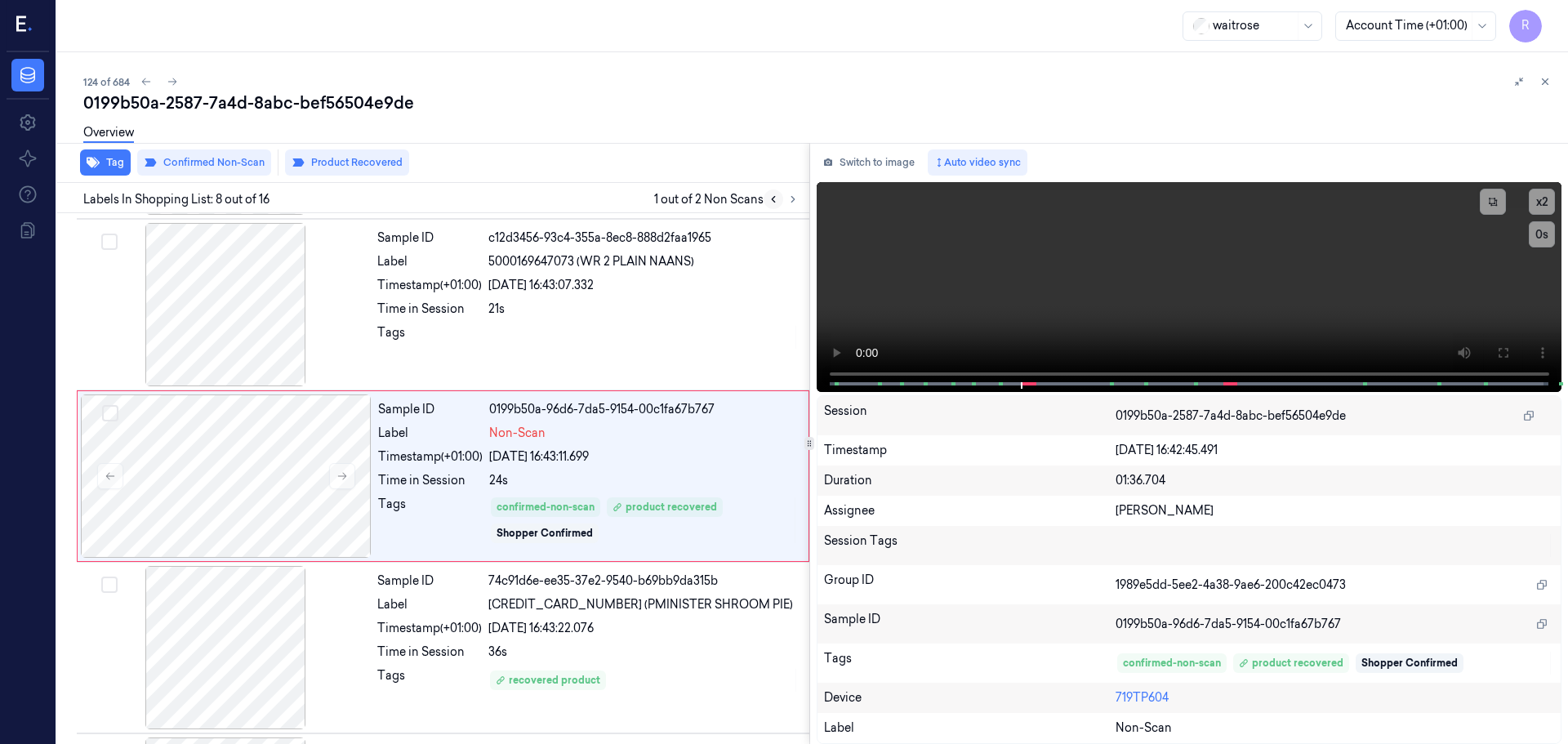
scroll to position [1019, 0]
click at [778, 206] on button at bounding box center [774, 199] width 20 height 20
click at [690, 310] on div "21s" at bounding box center [644, 311] width 311 height 17
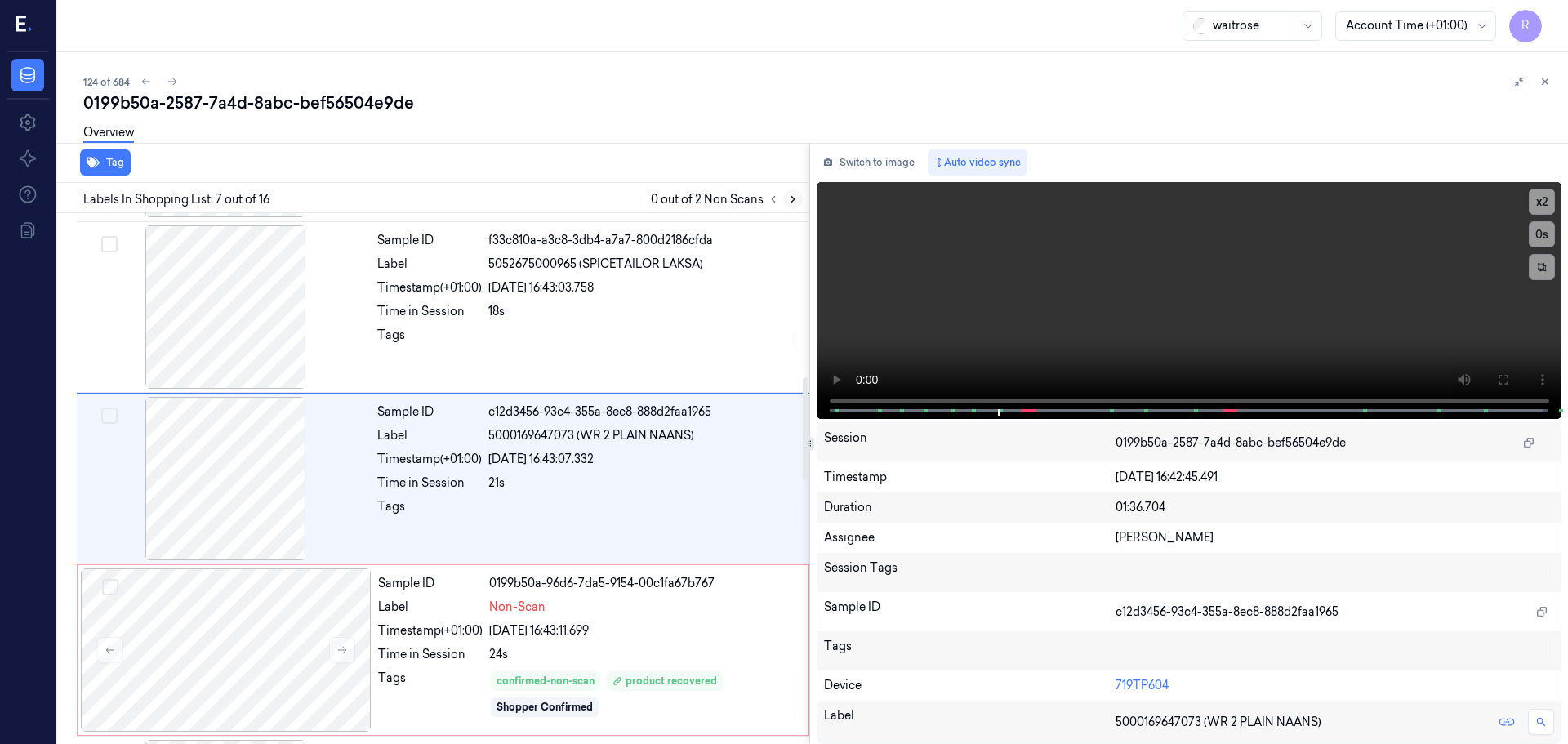
click at [784, 197] on button at bounding box center [794, 199] width 20 height 20
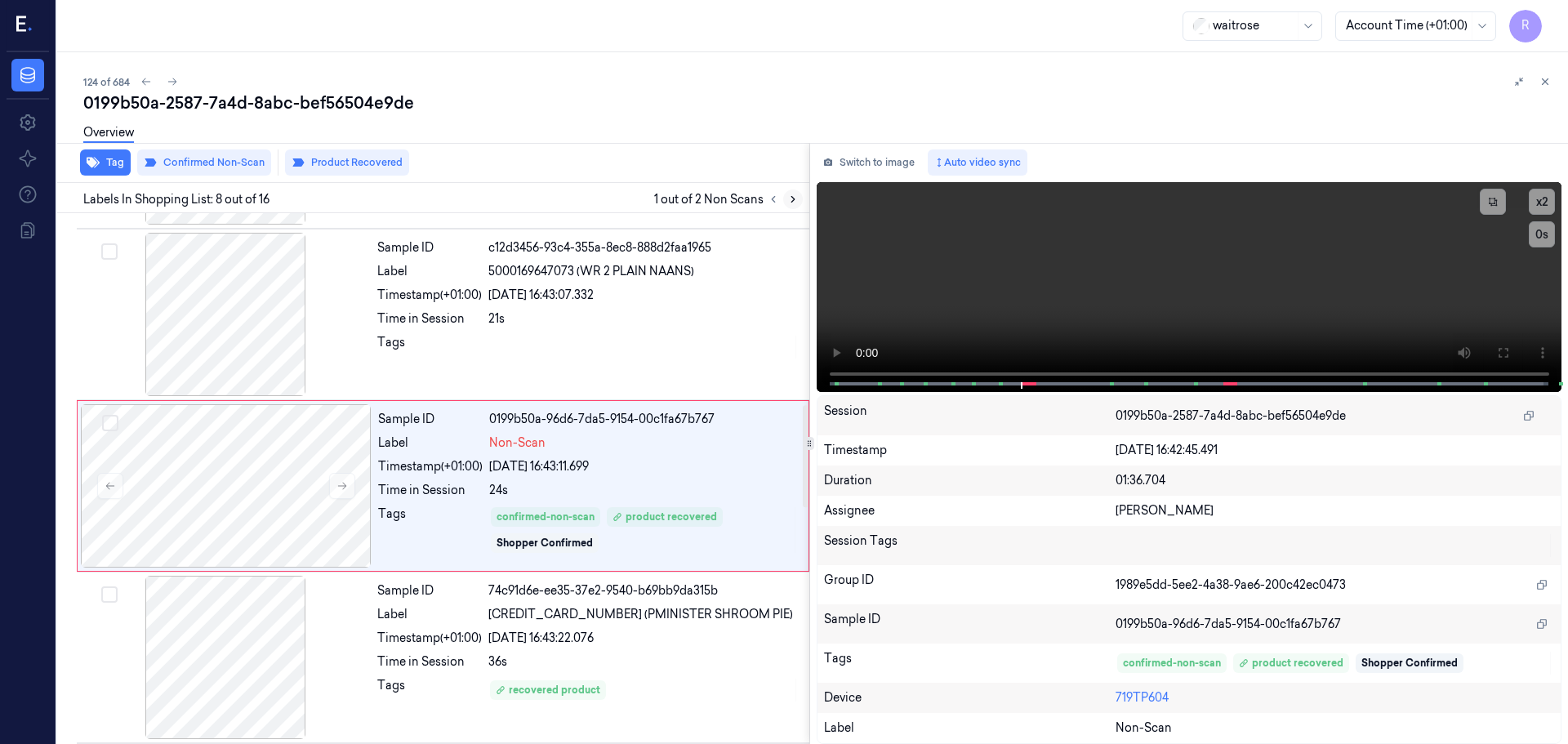
click at [785, 197] on button at bounding box center [794, 199] width 20 height 20
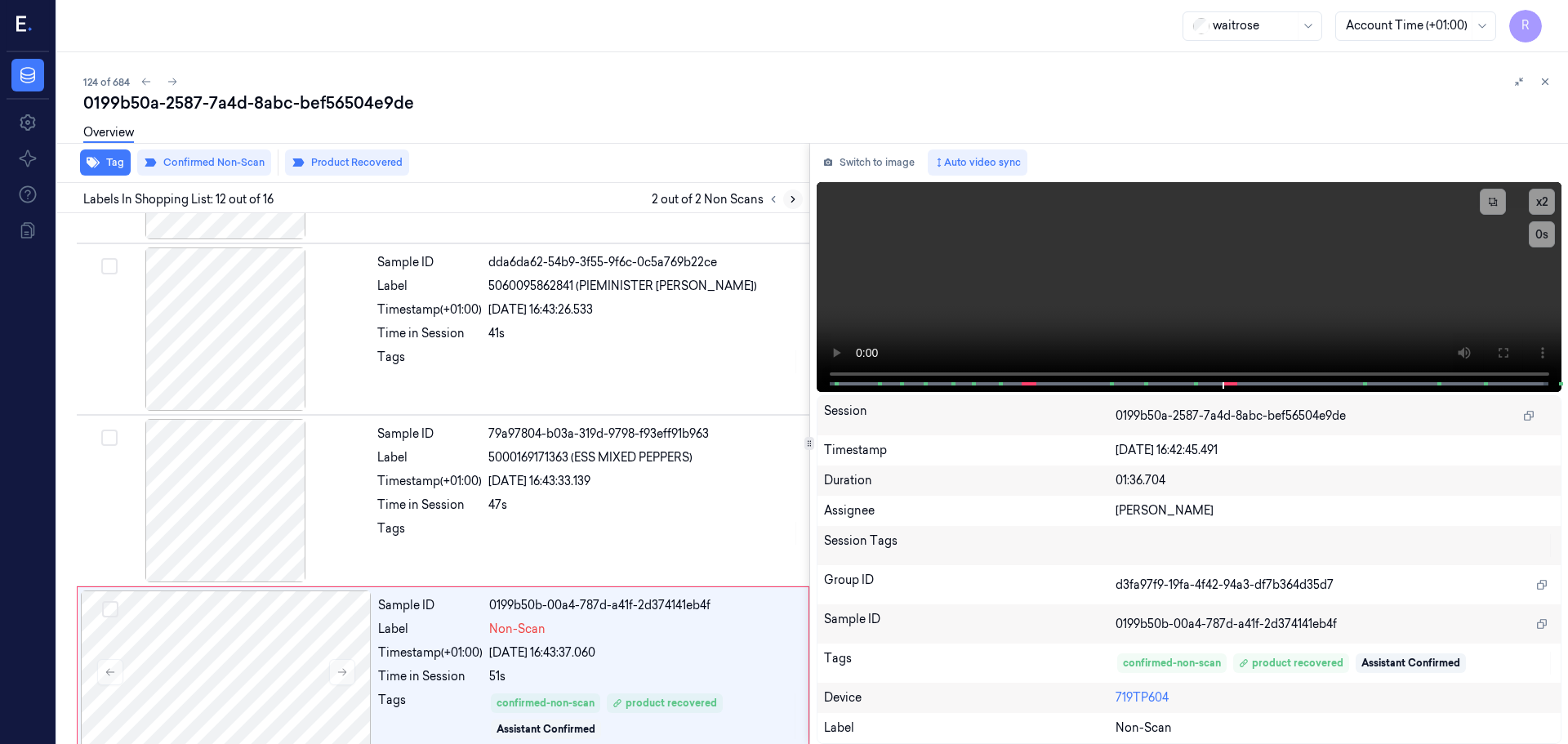
click at [785, 197] on button at bounding box center [794, 199] width 20 height 20
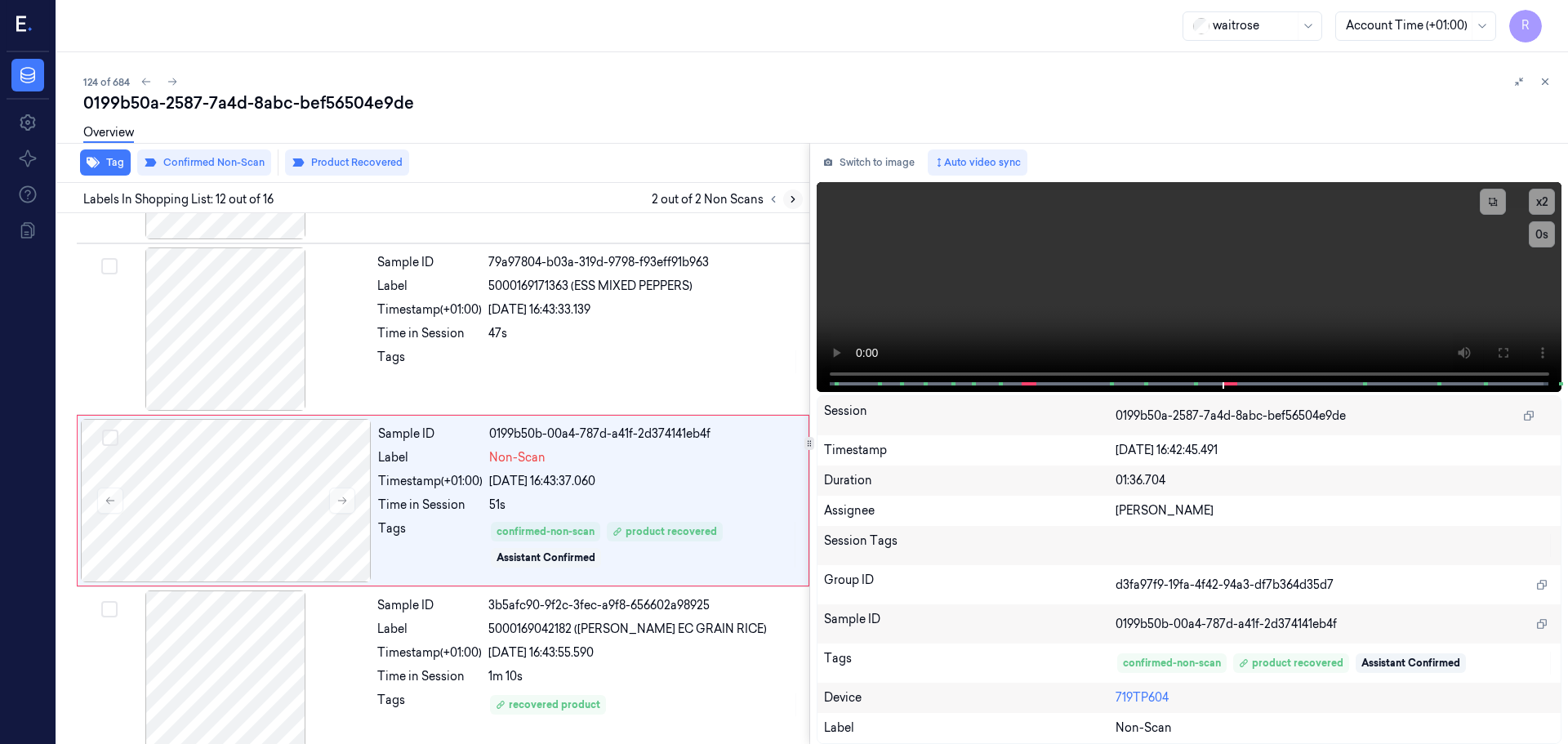
click at [785, 197] on button at bounding box center [794, 199] width 20 height 20
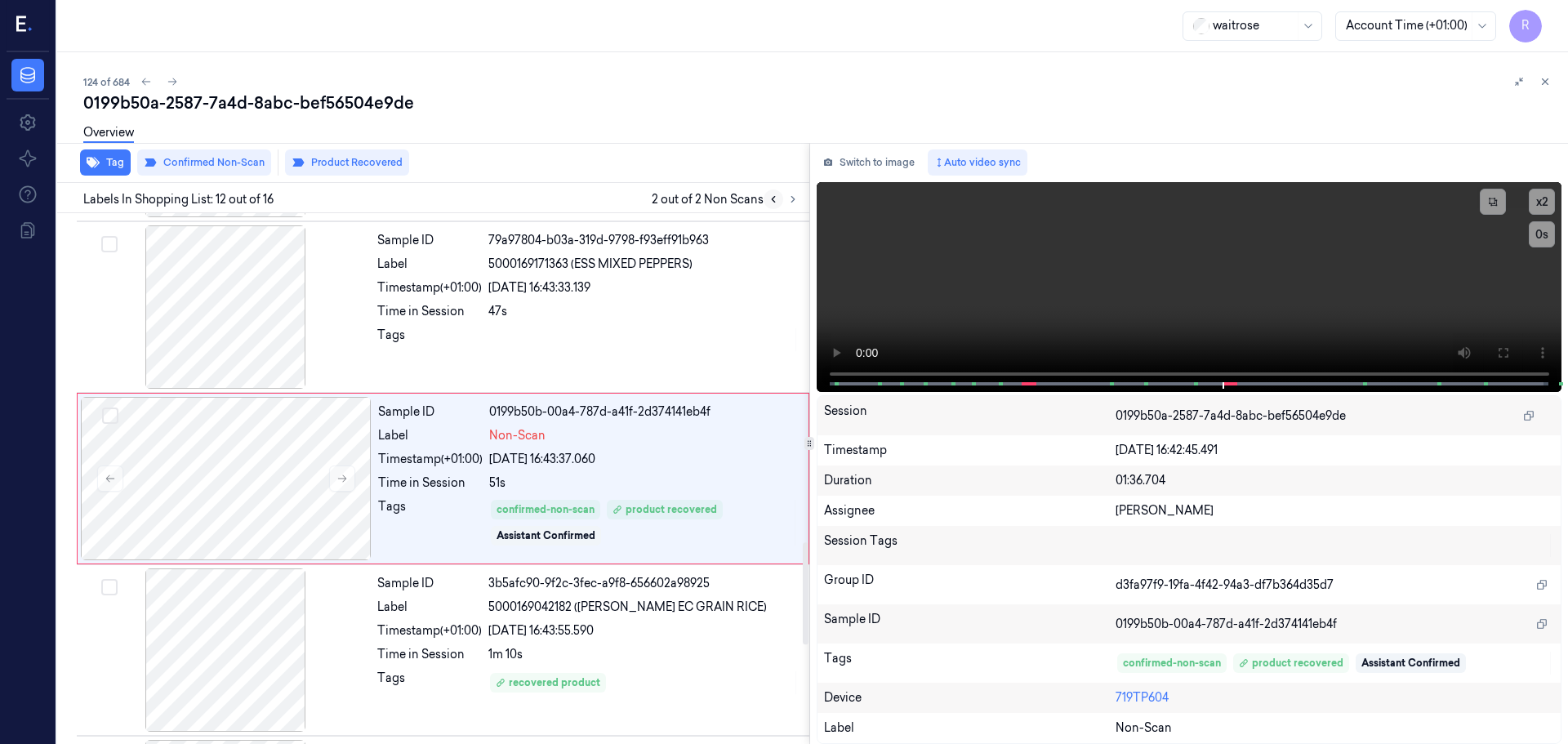
click at [768, 204] on icon at bounding box center [774, 199] width 12 height 12
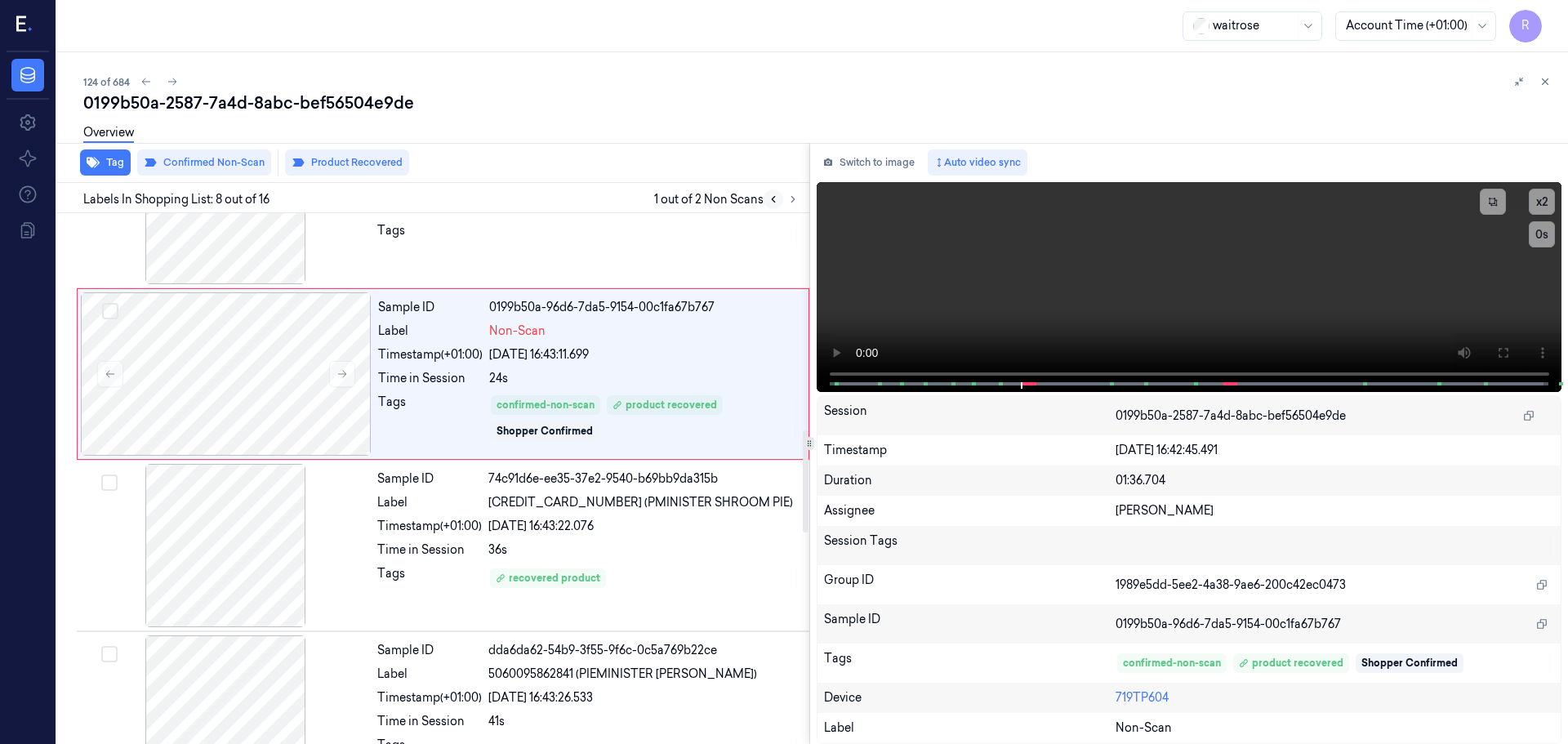
scroll to position [1019, 0]
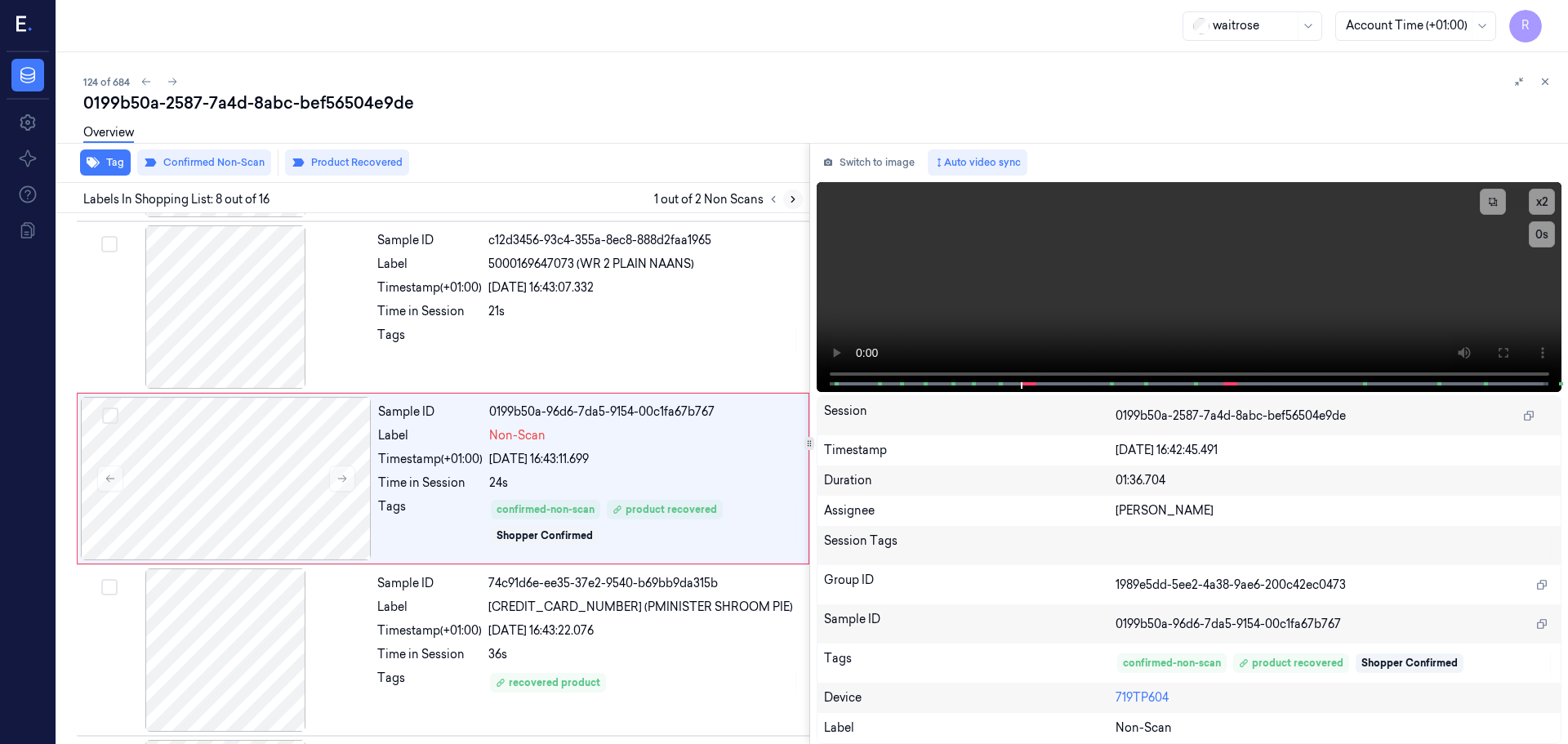
click at [795, 197] on icon at bounding box center [793, 199] width 12 height 12
click at [772, 208] on button at bounding box center [774, 199] width 20 height 20
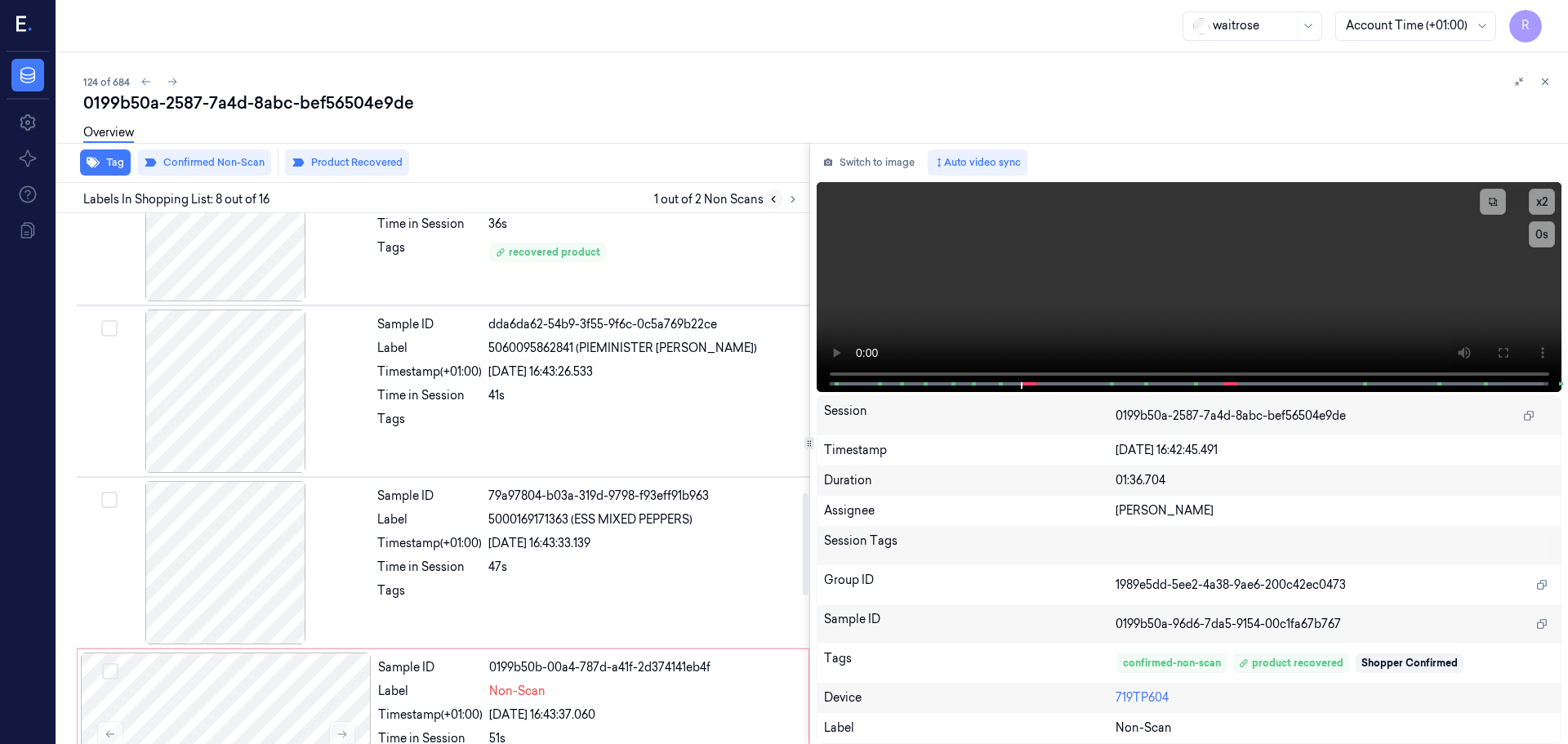
click at [776, 205] on button at bounding box center [774, 199] width 20 height 20
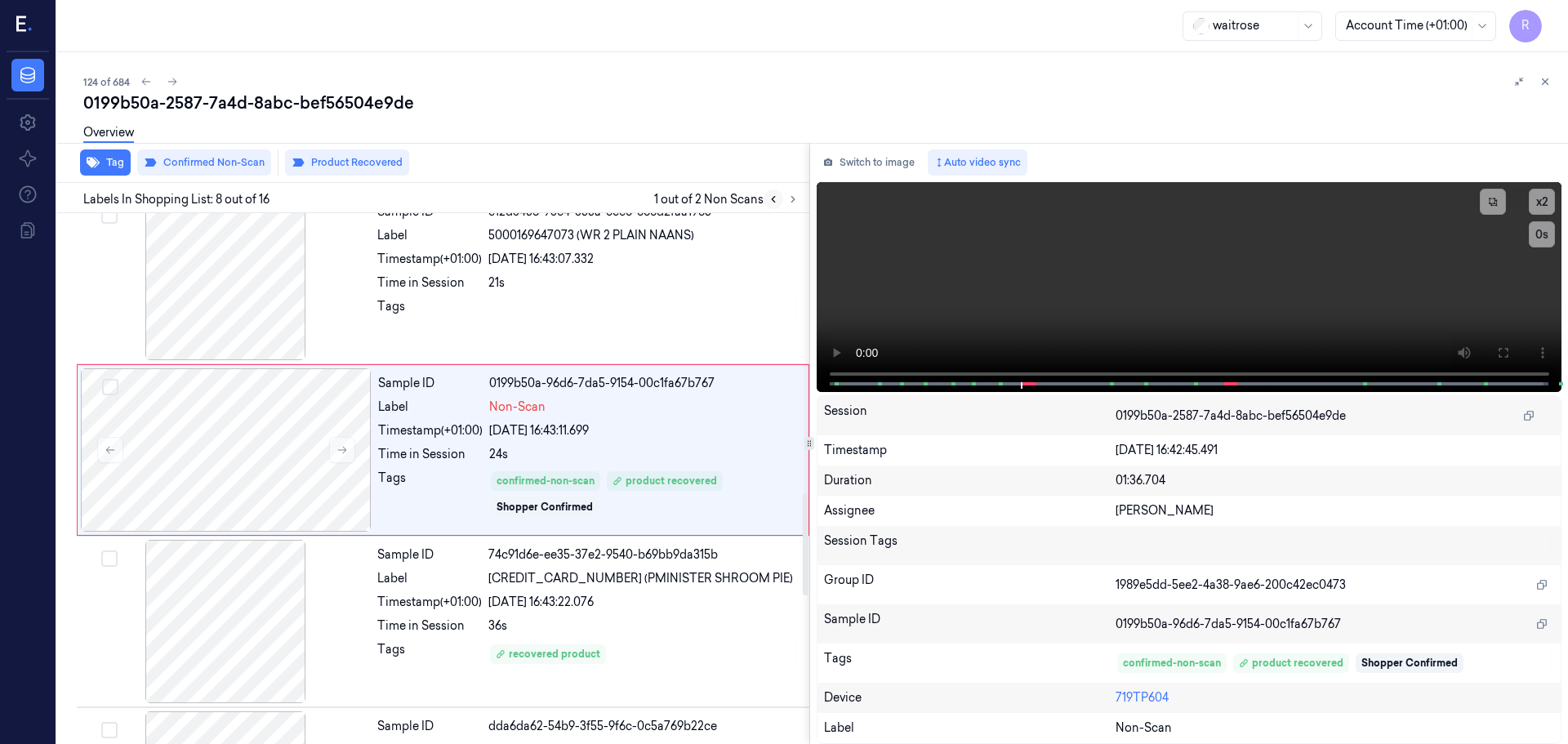
click at [776, 204] on icon at bounding box center [774, 199] width 12 height 12
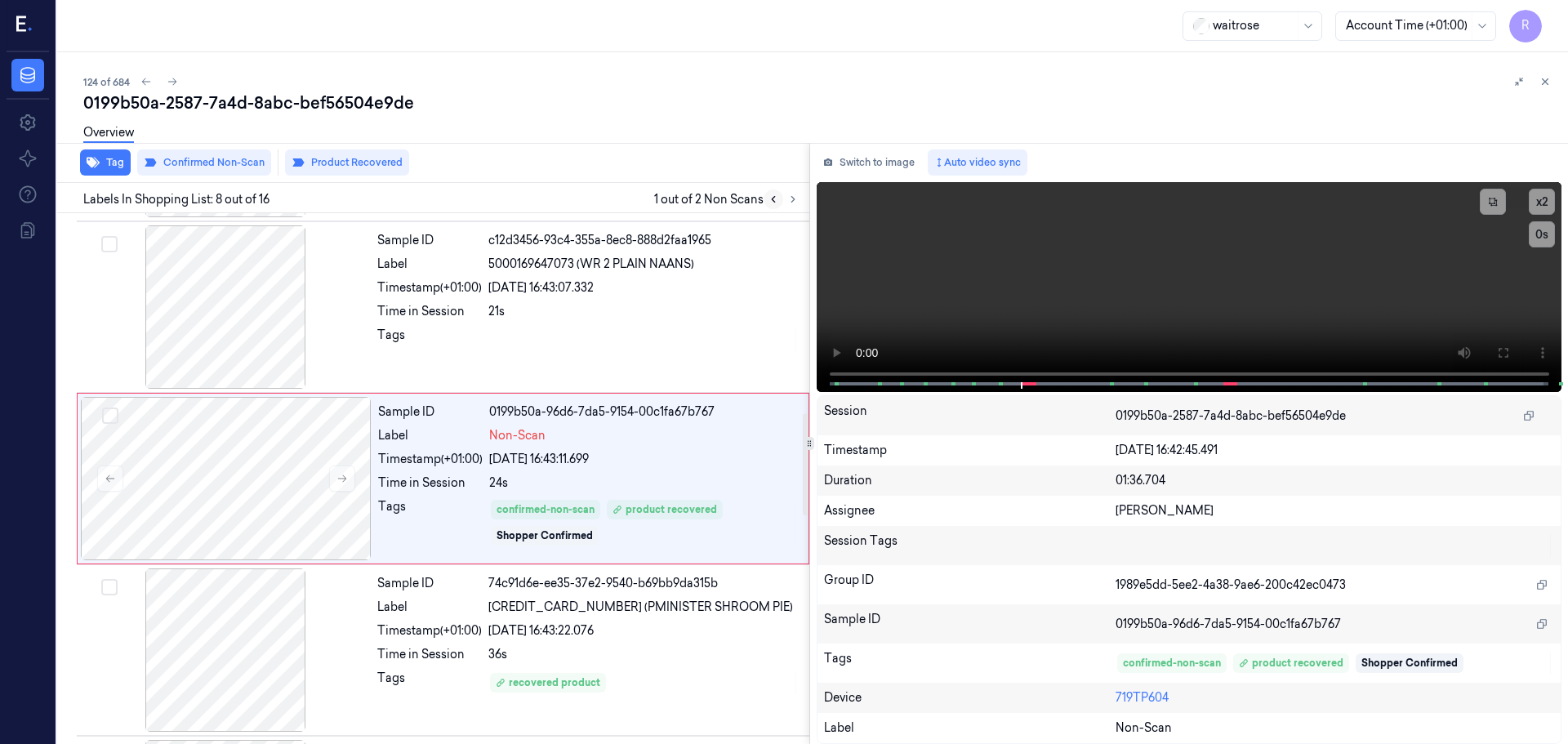
click at [776, 204] on icon at bounding box center [774, 199] width 12 height 12
click at [791, 199] on icon at bounding box center [793, 199] width 12 height 12
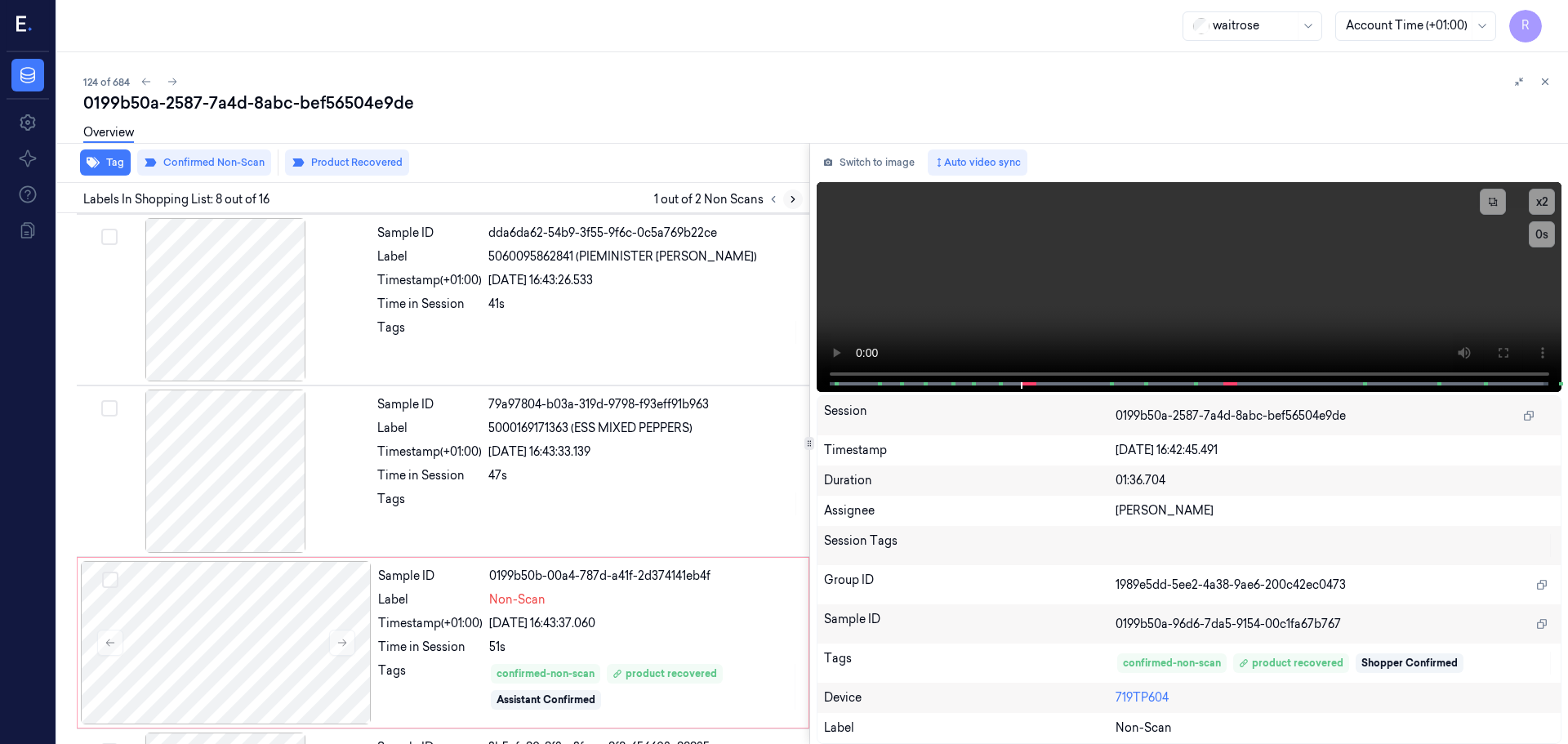
click at [791, 199] on icon at bounding box center [793, 199] width 12 height 12
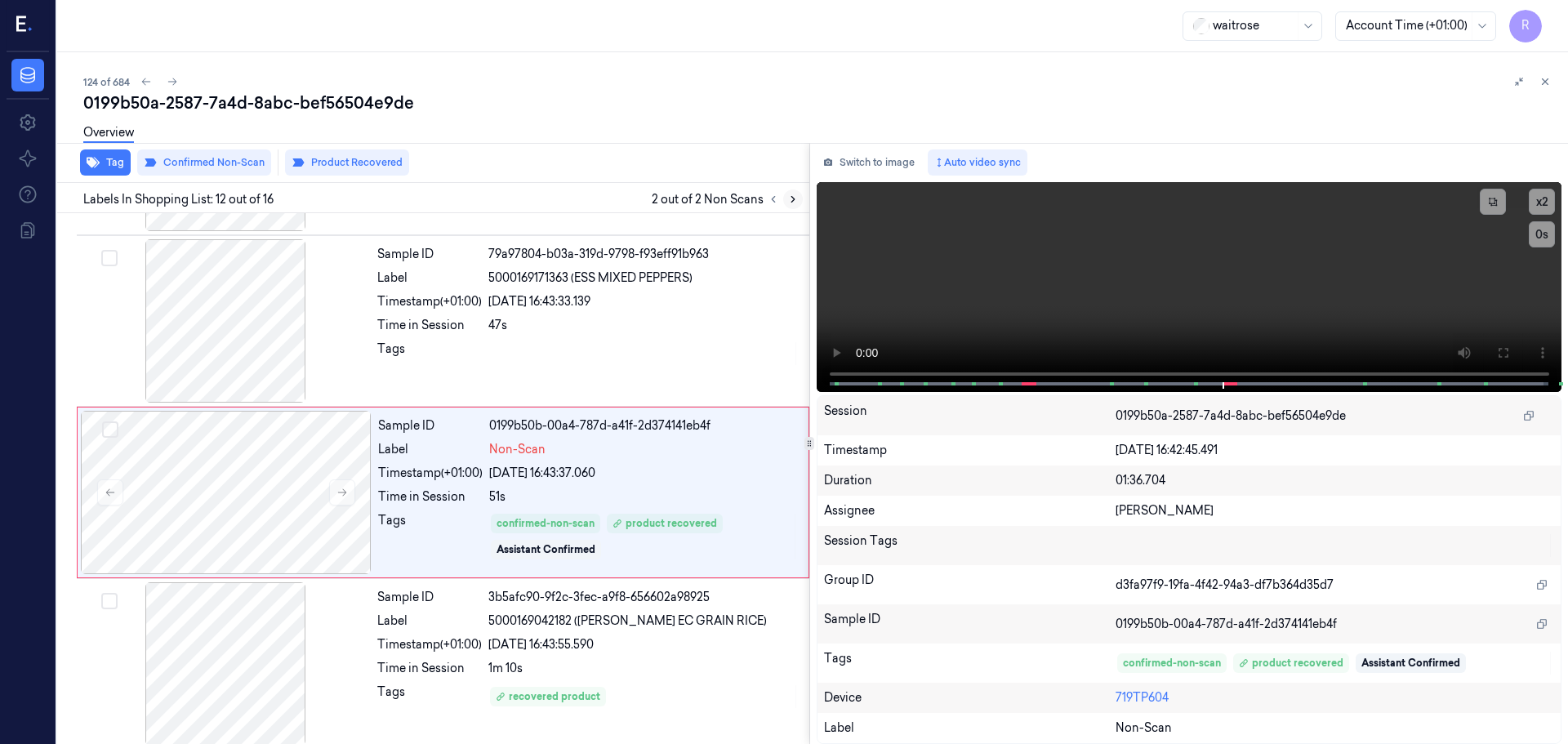
click at [791, 199] on icon at bounding box center [793, 199] width 12 height 12
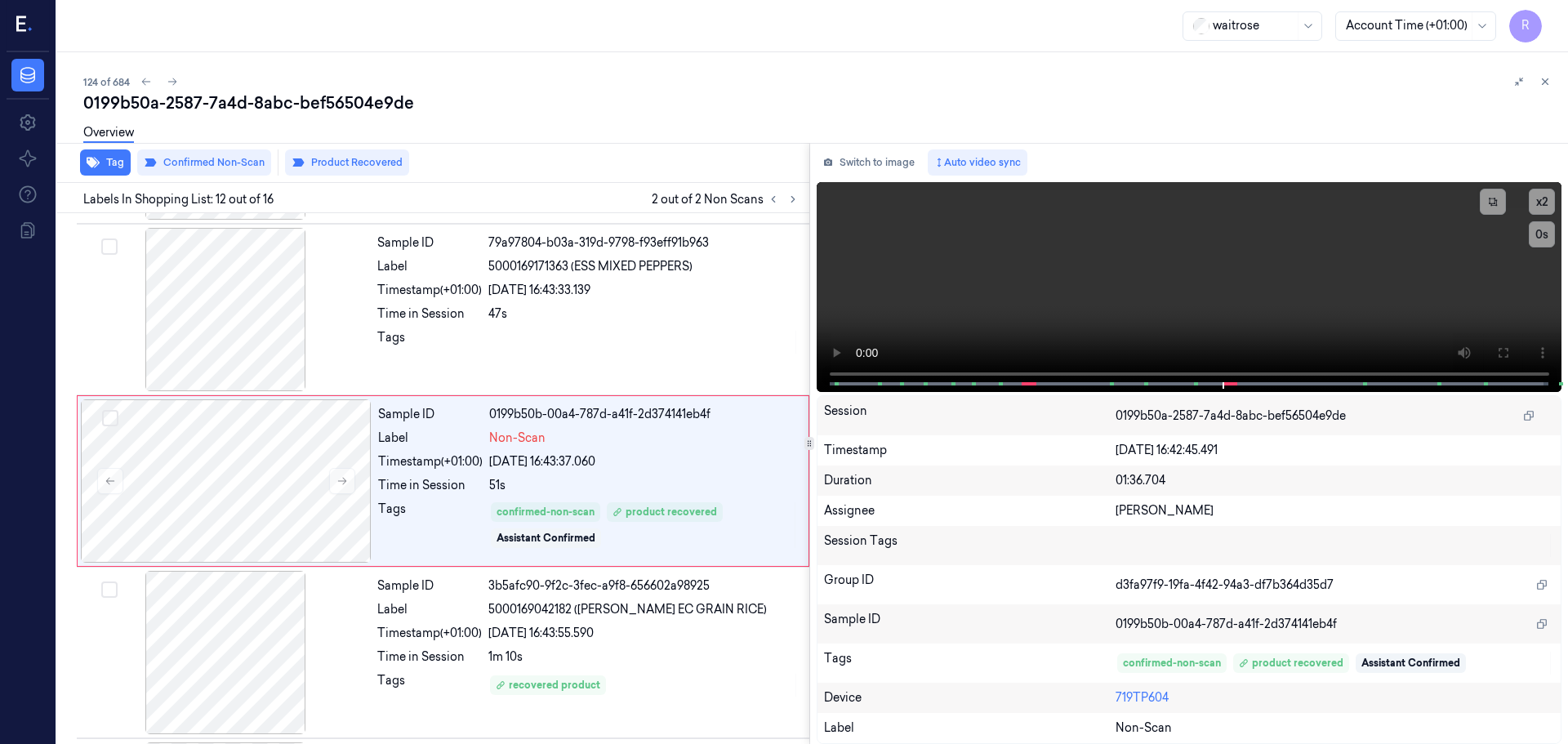
scroll to position [1705, 0]
click at [1553, 80] on button at bounding box center [1546, 82] width 20 height 20
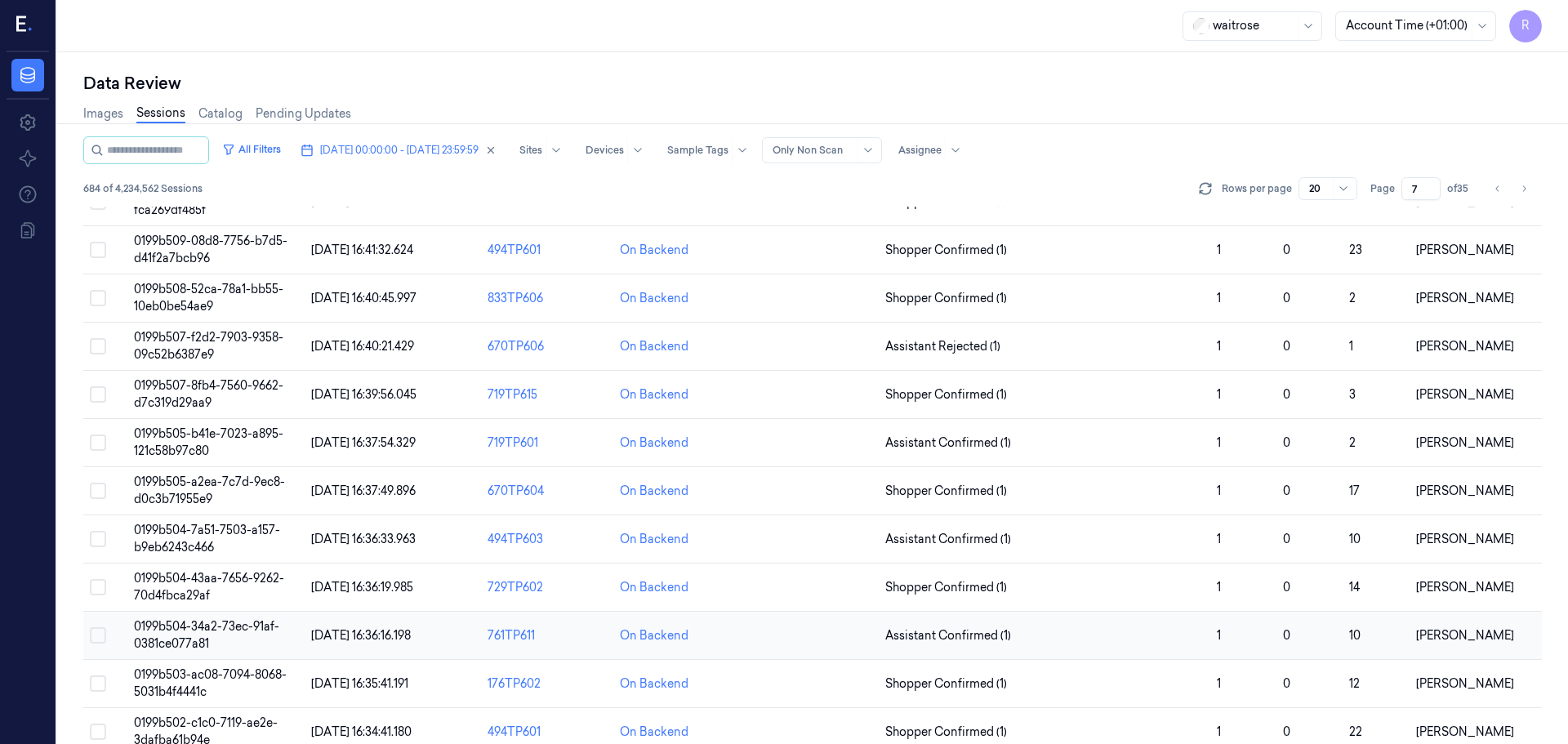
scroll to position [84, 0]
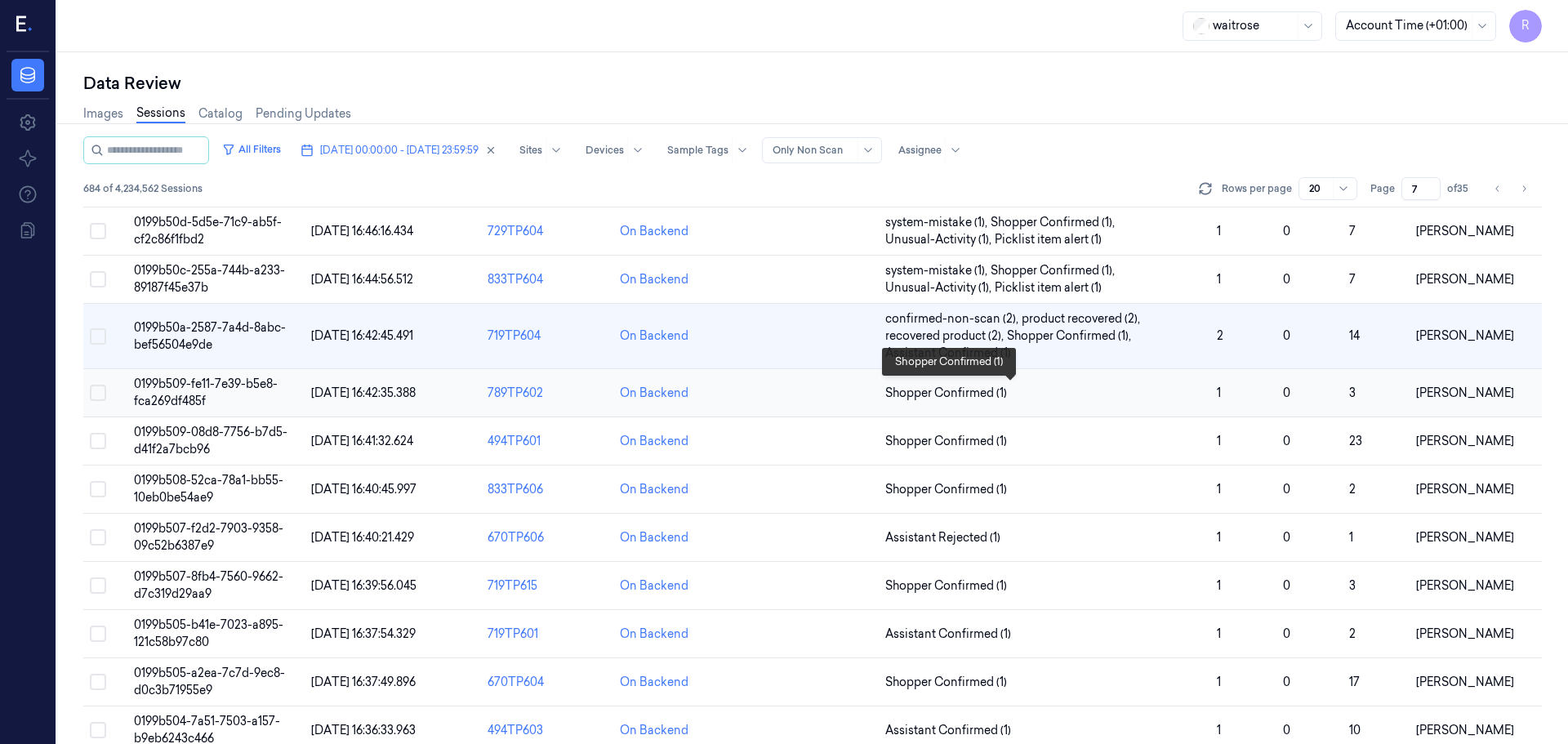
click at [1172, 395] on span "Shopper Confirmed (1)" at bounding box center [1044, 392] width 318 height 17
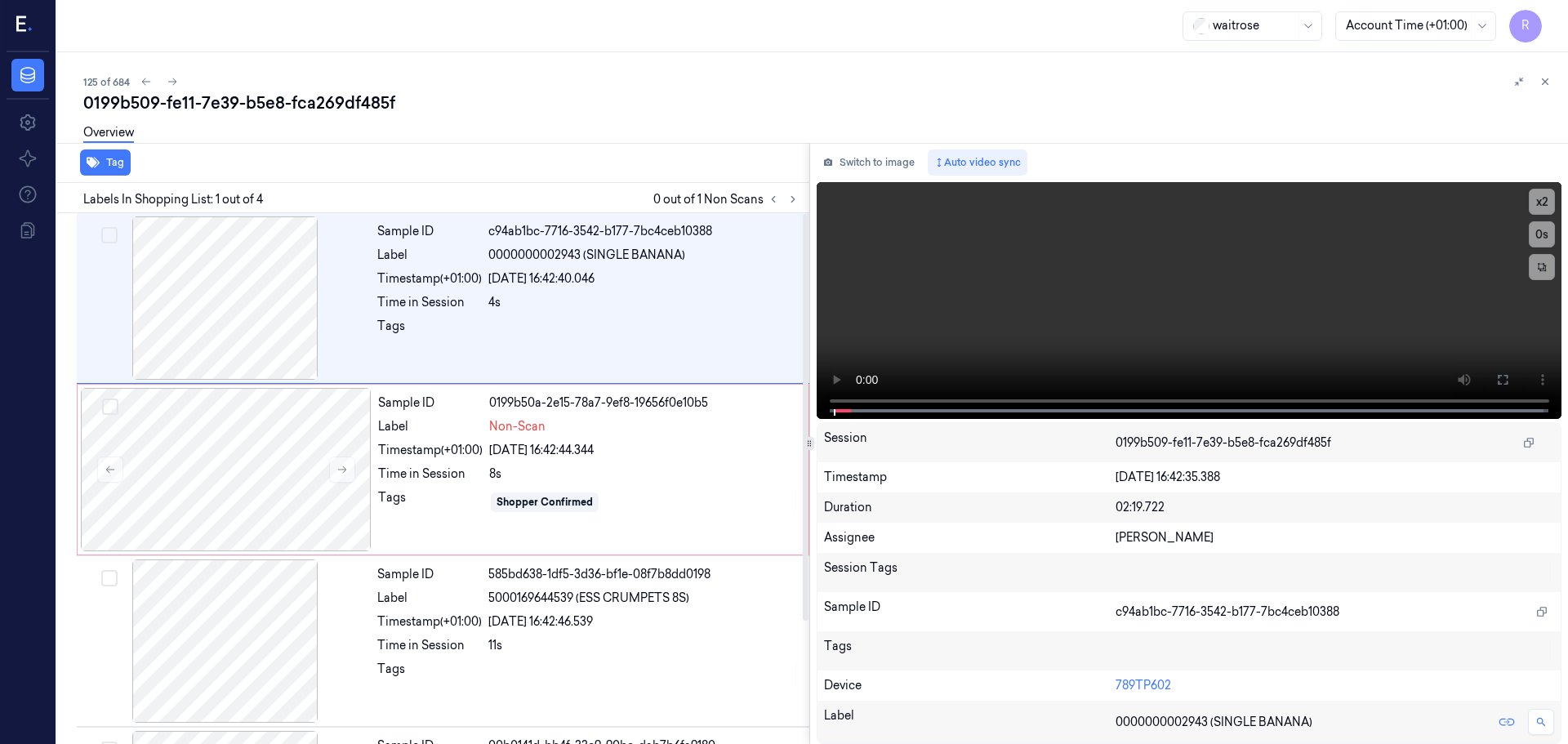
click at [810, 199] on div "Tag Labels In Shopping List: 1 out of 4 0 out of 1 Non Scans Sample ID c94ab1bc…" at bounding box center [810, 442] width 1518 height 600
click at [203, 313] on div at bounding box center [225, 298] width 291 height 164
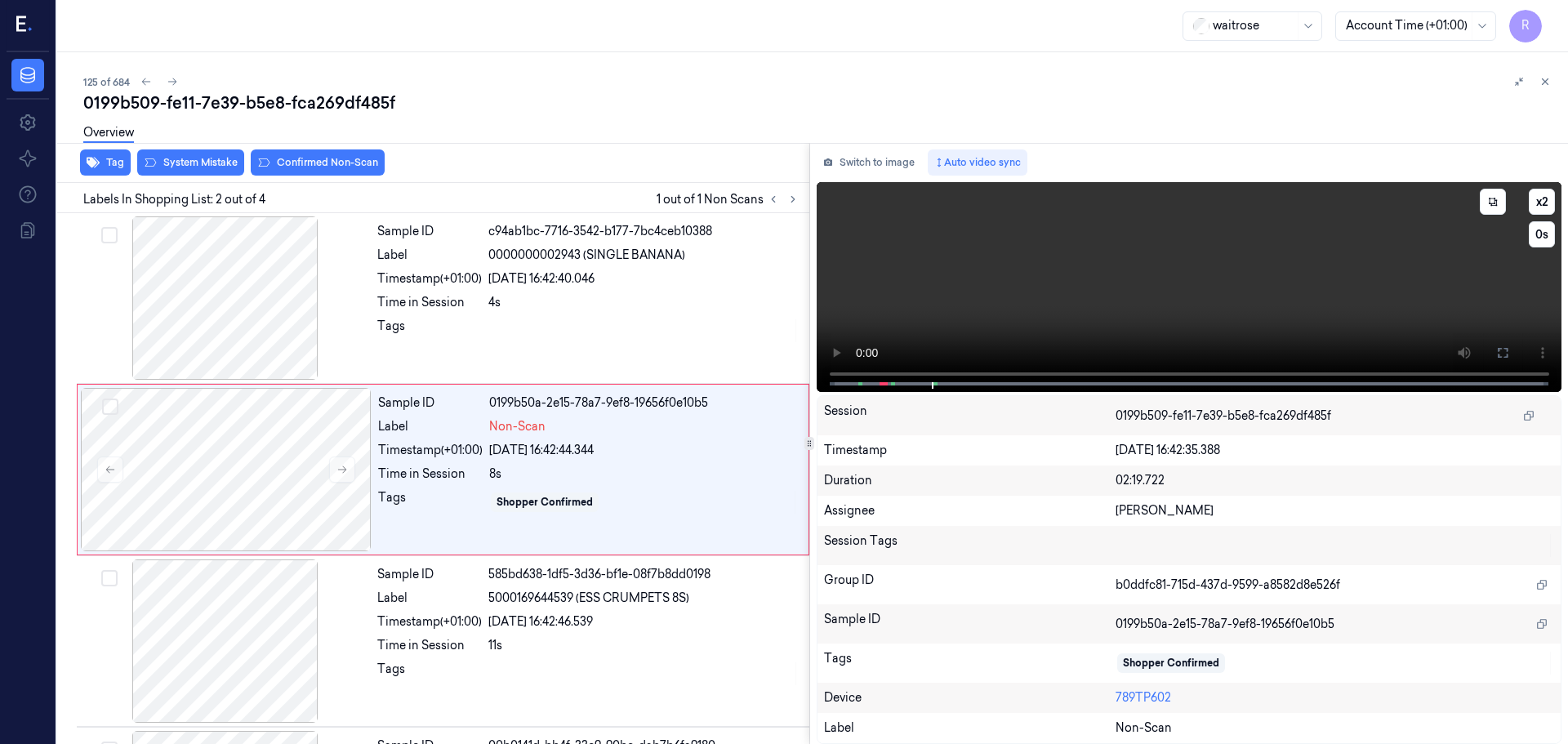
scroll to position [160, 0]
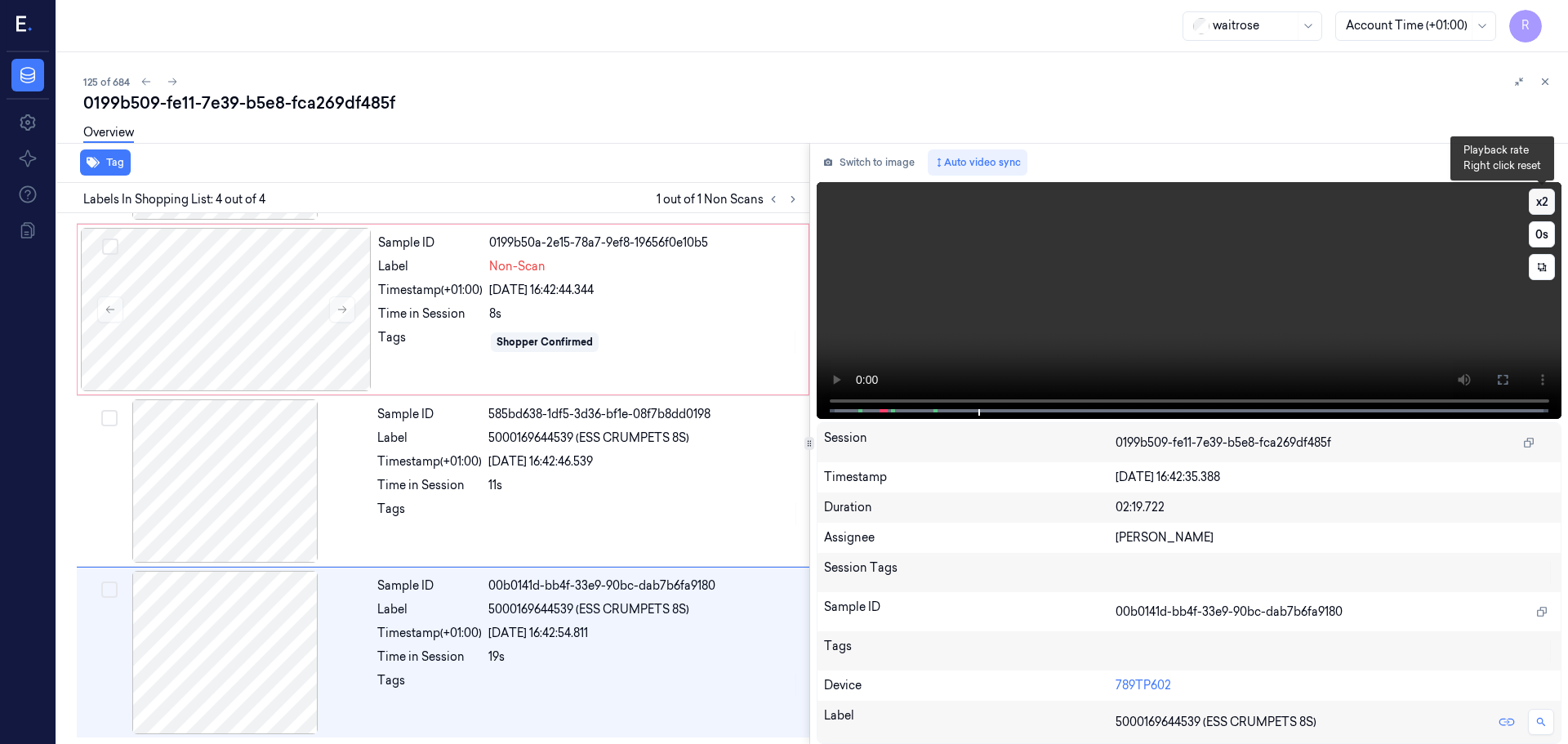
click at [1549, 198] on button "x 2" at bounding box center [1542, 202] width 26 height 26
click at [343, 320] on div at bounding box center [226, 310] width 291 height 164
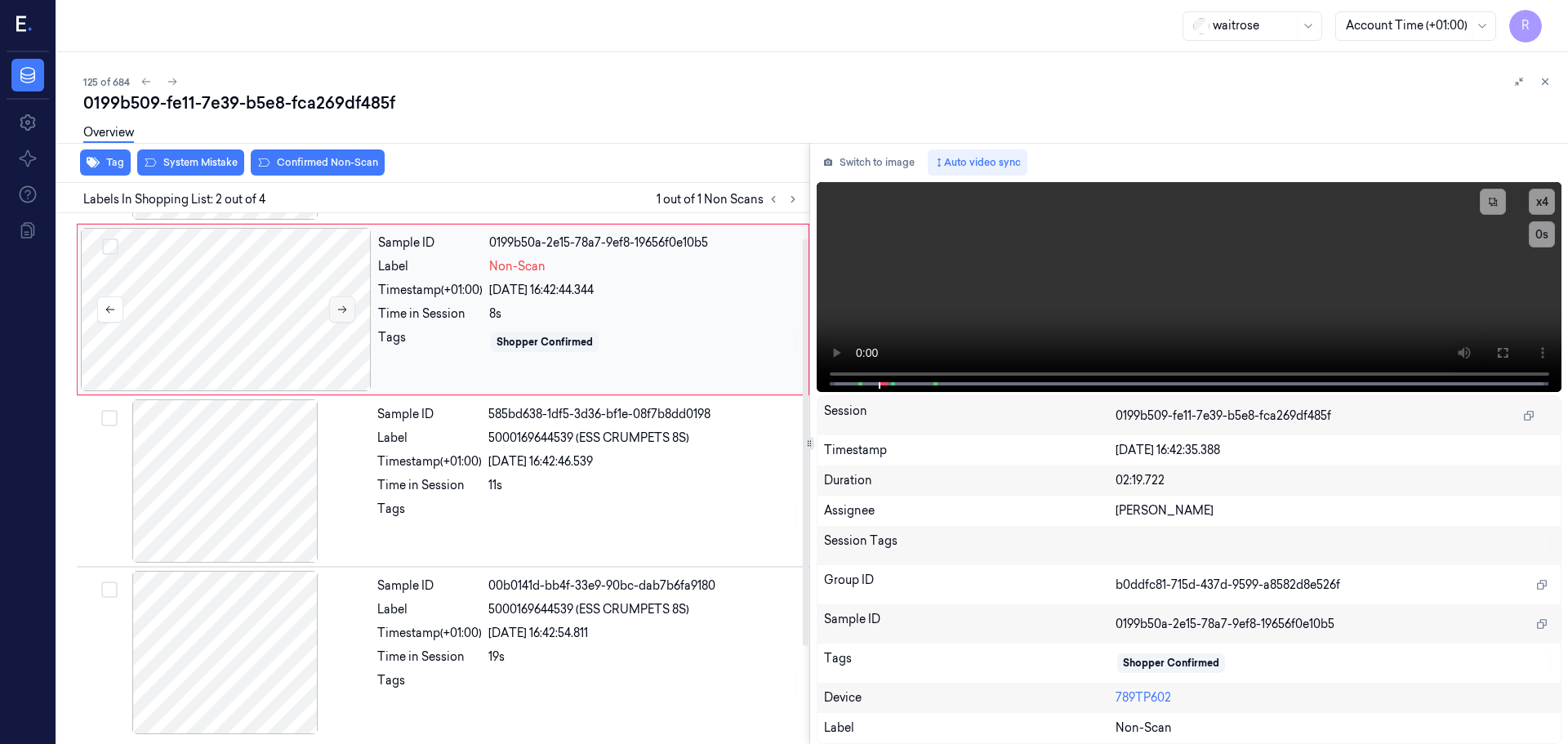
scroll to position [0, 0]
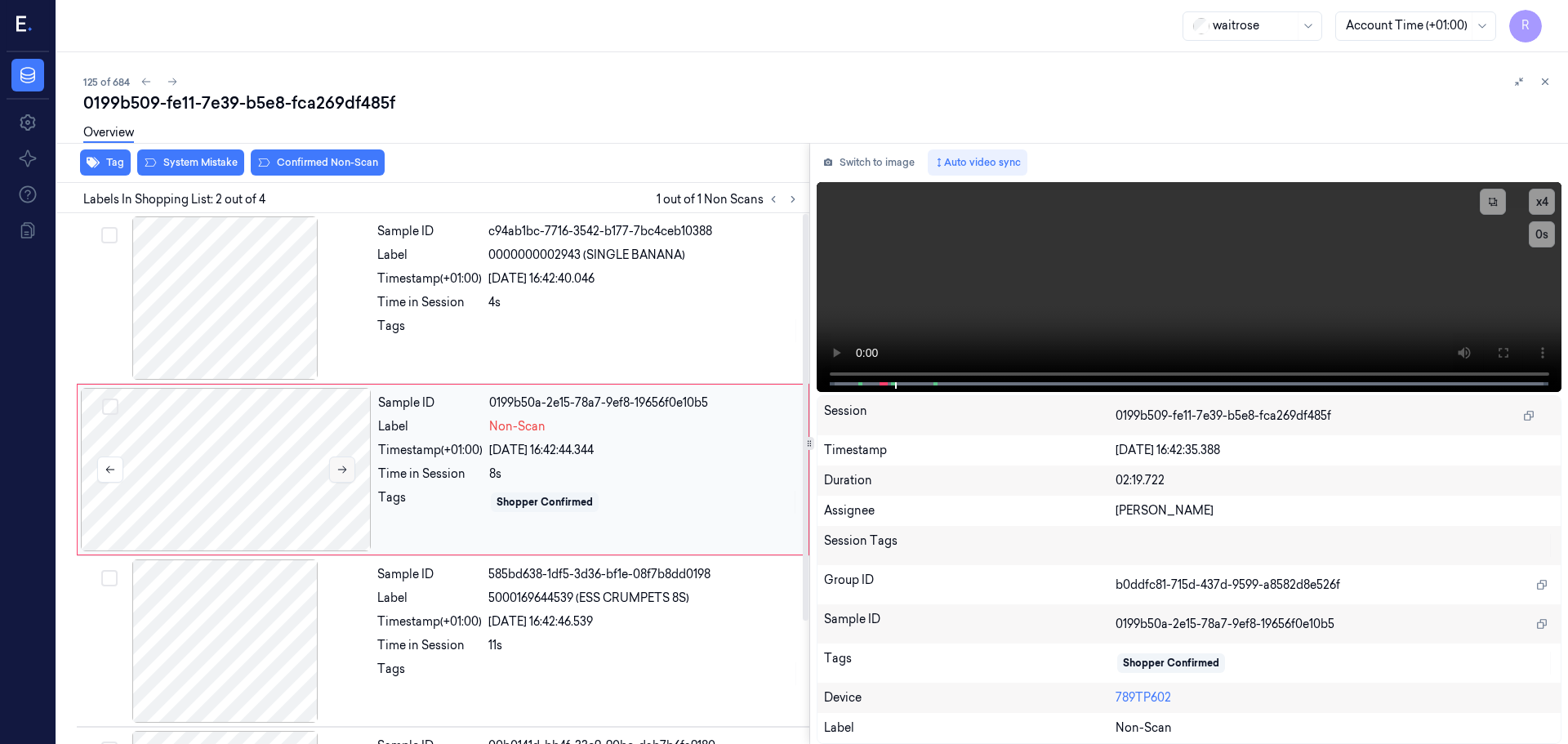
click at [347, 479] on button at bounding box center [342, 469] width 26 height 26
click at [347, 475] on button at bounding box center [342, 469] width 26 height 26
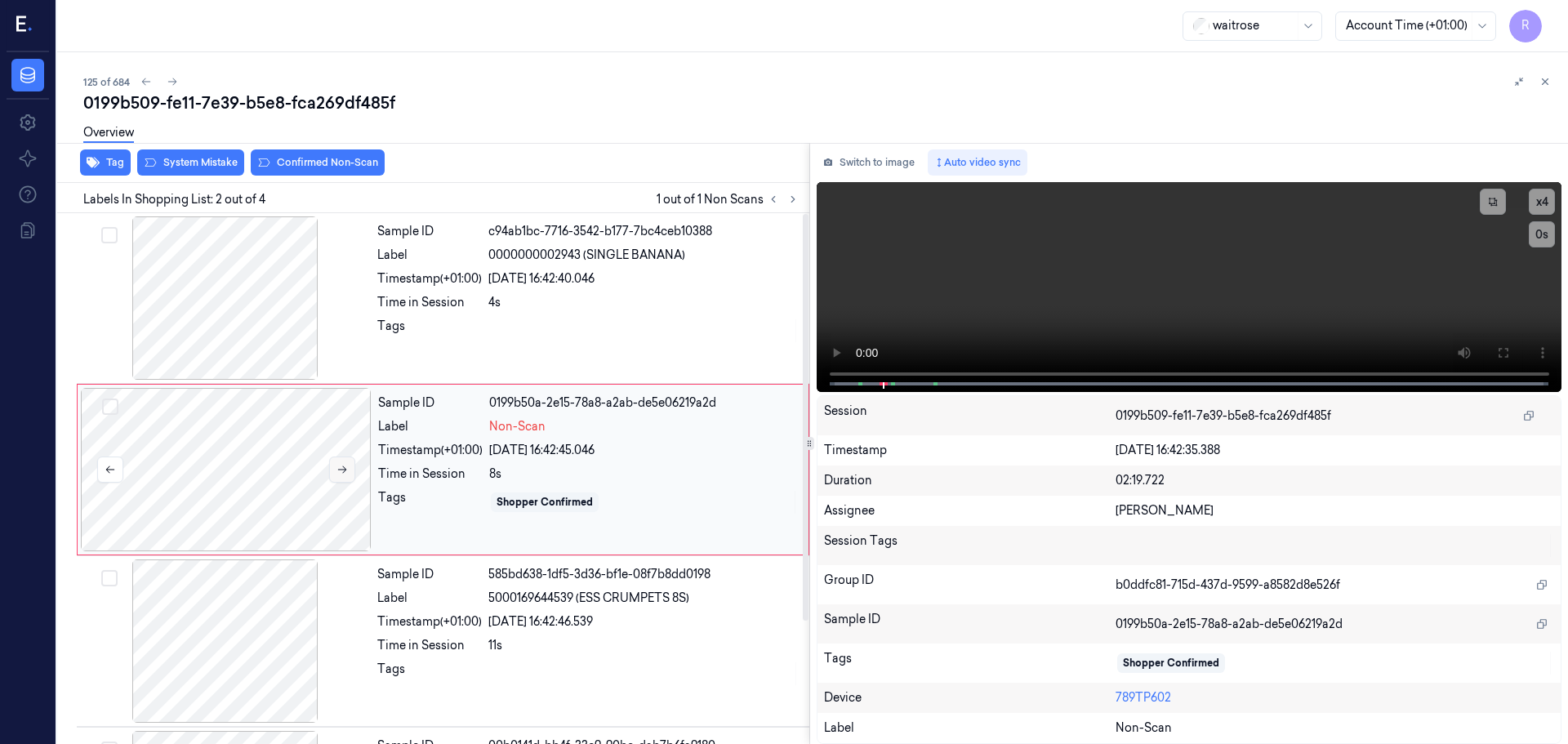
click at [347, 475] on button at bounding box center [342, 469] width 26 height 26
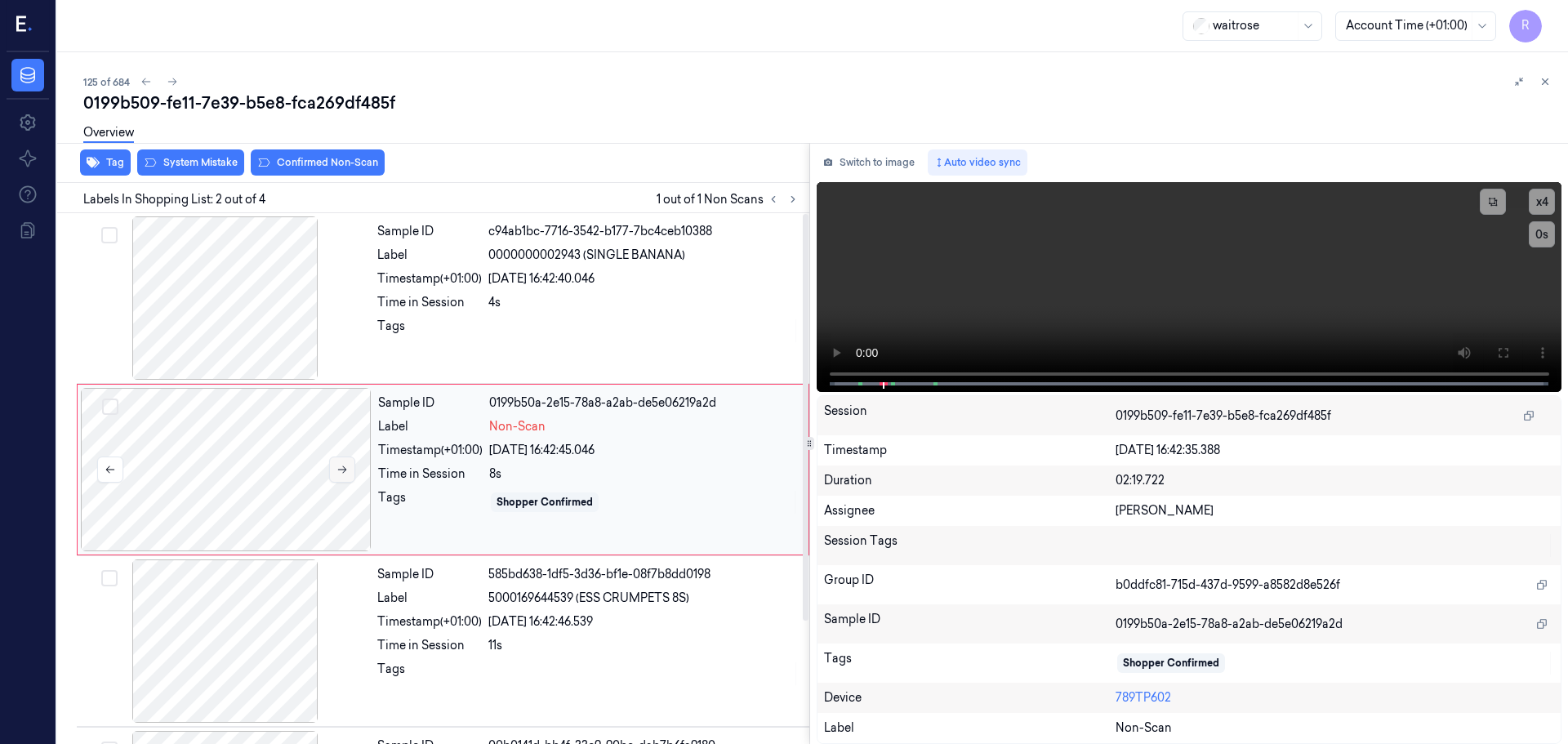
click at [347, 475] on button at bounding box center [342, 469] width 26 height 26
click at [292, 309] on div at bounding box center [225, 298] width 291 height 164
click at [348, 471] on button at bounding box center [342, 469] width 26 height 26
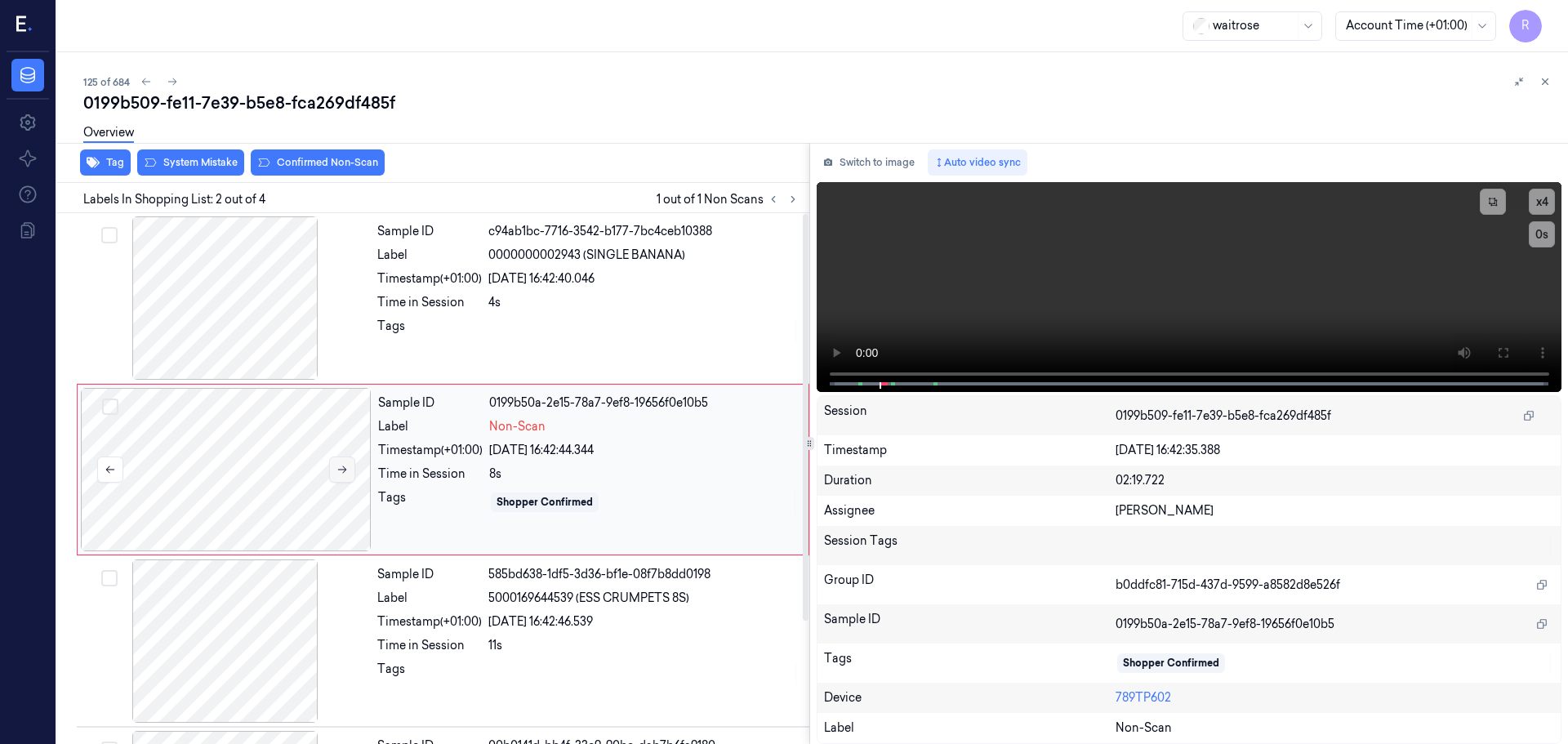
click at [348, 471] on button at bounding box center [342, 469] width 26 height 26
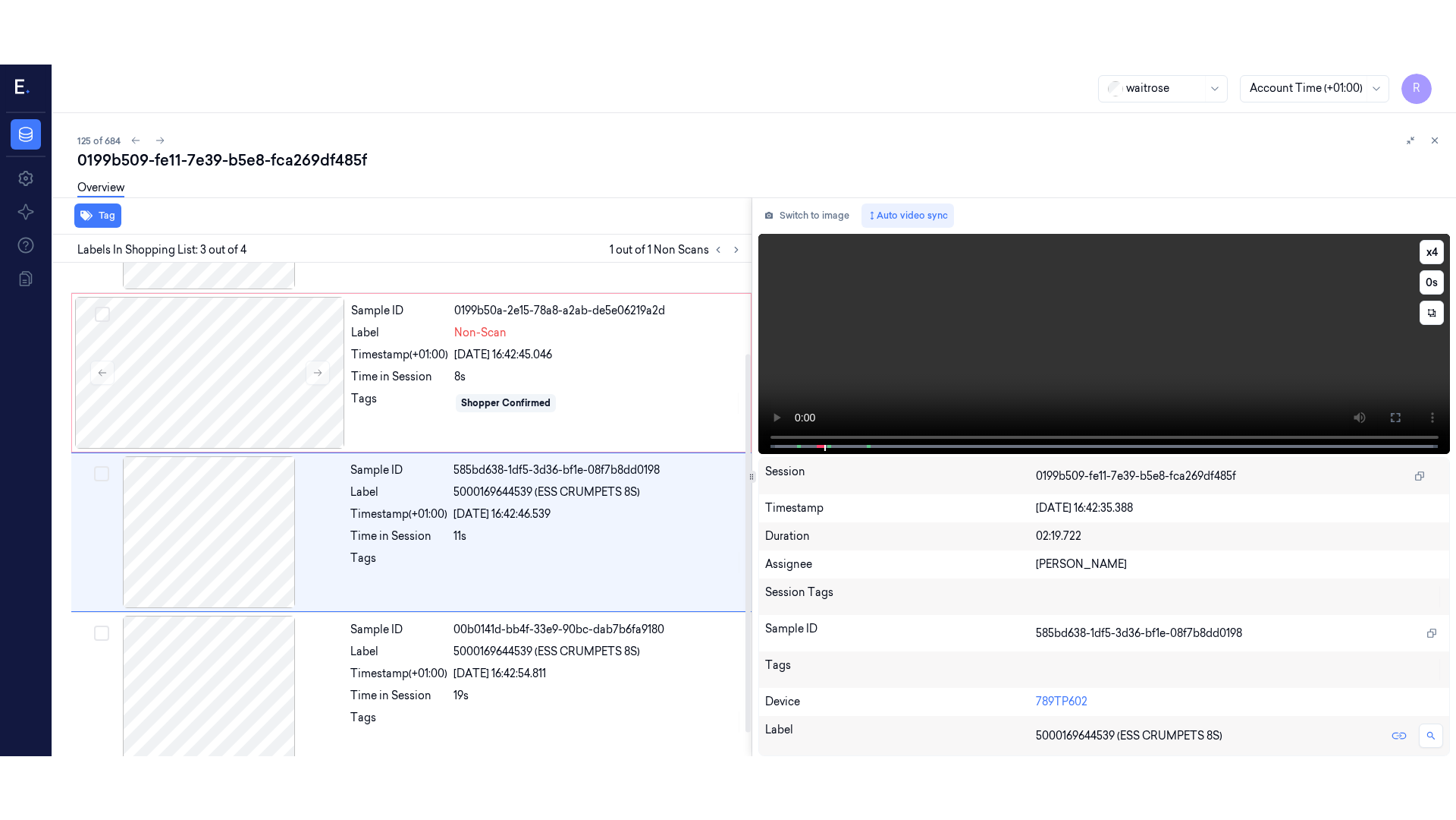
scroll to position [149, 0]
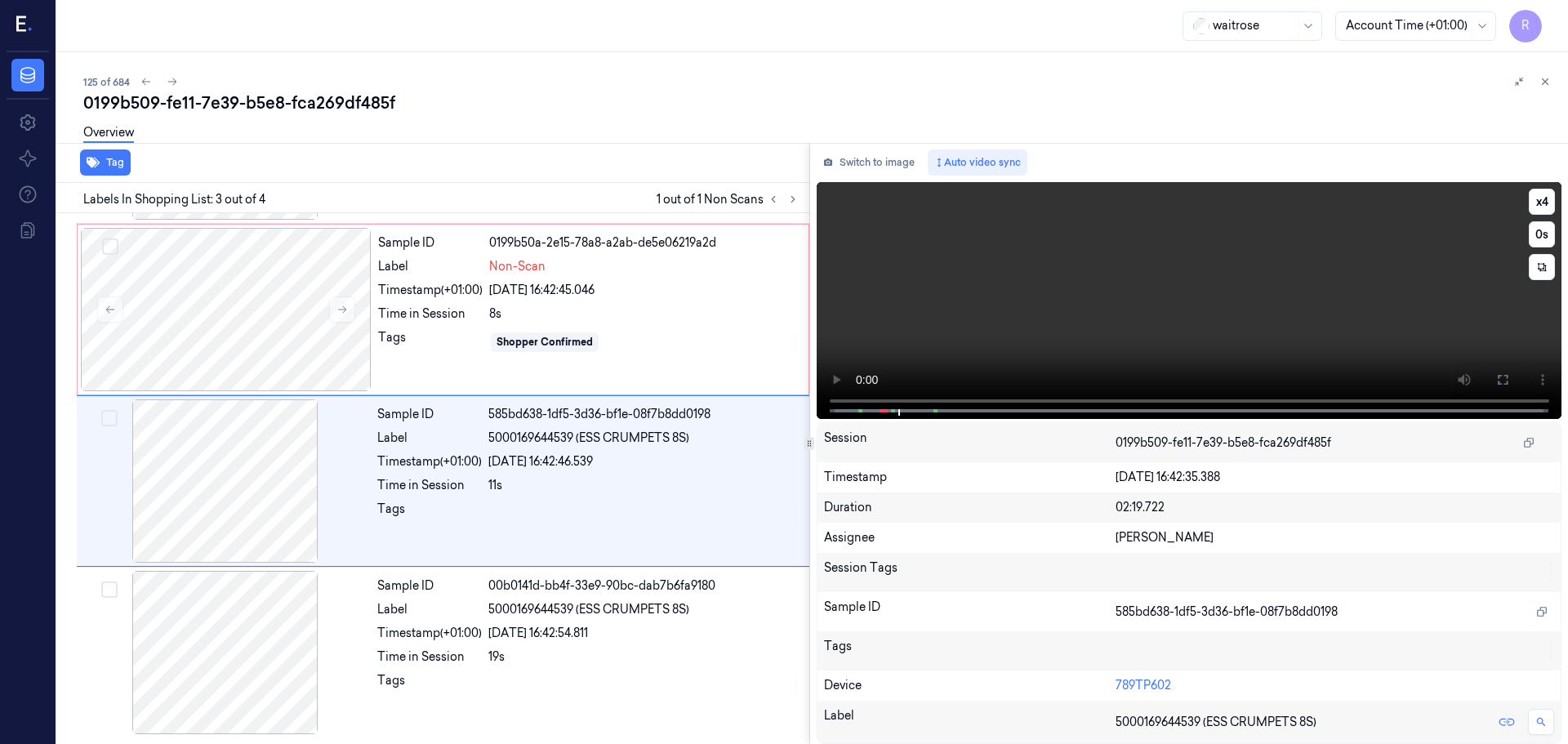
click at [825, 401] on video at bounding box center [1190, 300] width 746 height 237
click at [1490, 378] on div "x 4 0 s" at bounding box center [1190, 298] width 746 height 233
drag, startPoint x: 1490, startPoint y: 382, endPoint x: 1270, endPoint y: 577, distance: 294.0
click at [1490, 383] on button at bounding box center [1503, 380] width 26 height 26
click at [367, 311] on div at bounding box center [226, 310] width 291 height 164
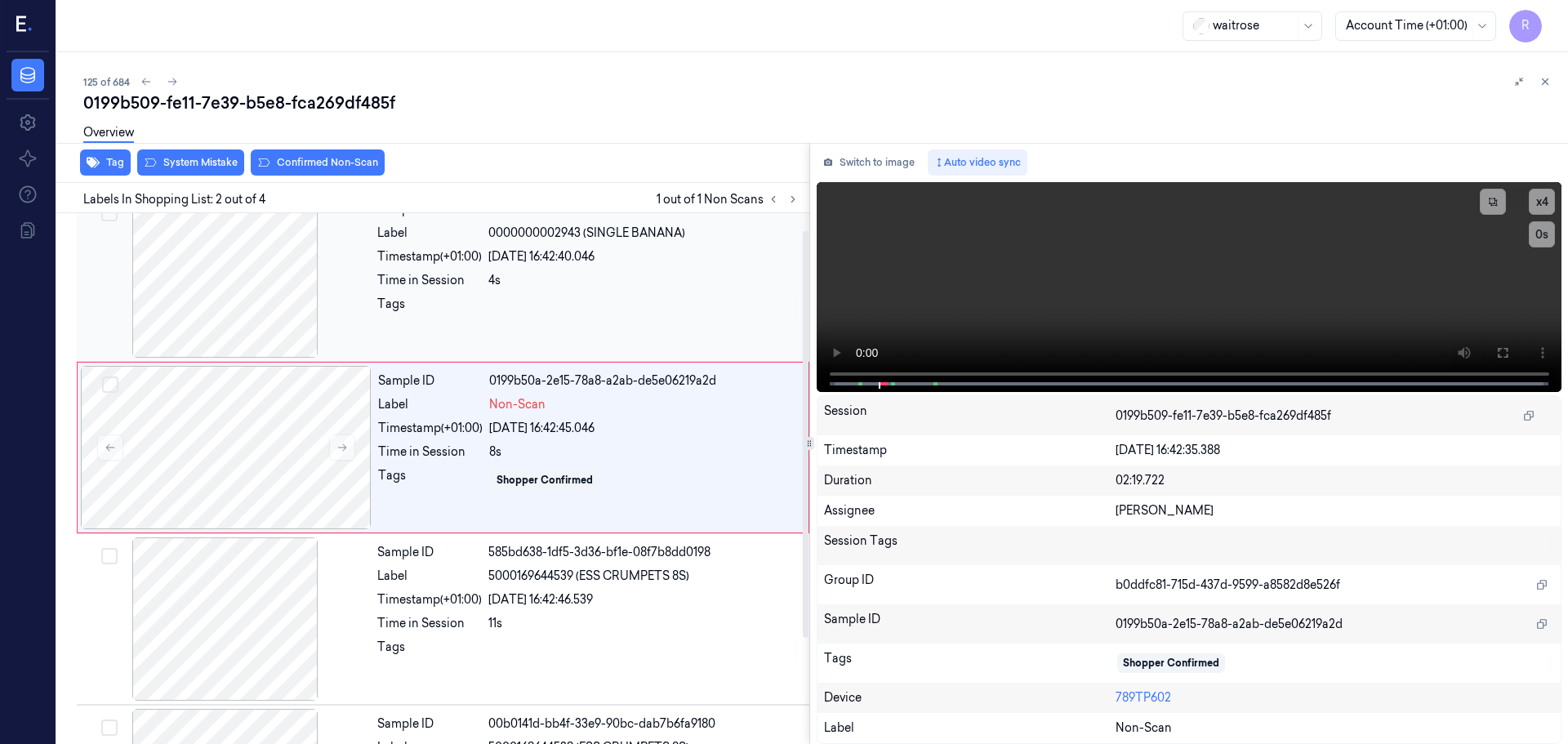
scroll to position [0, 0]
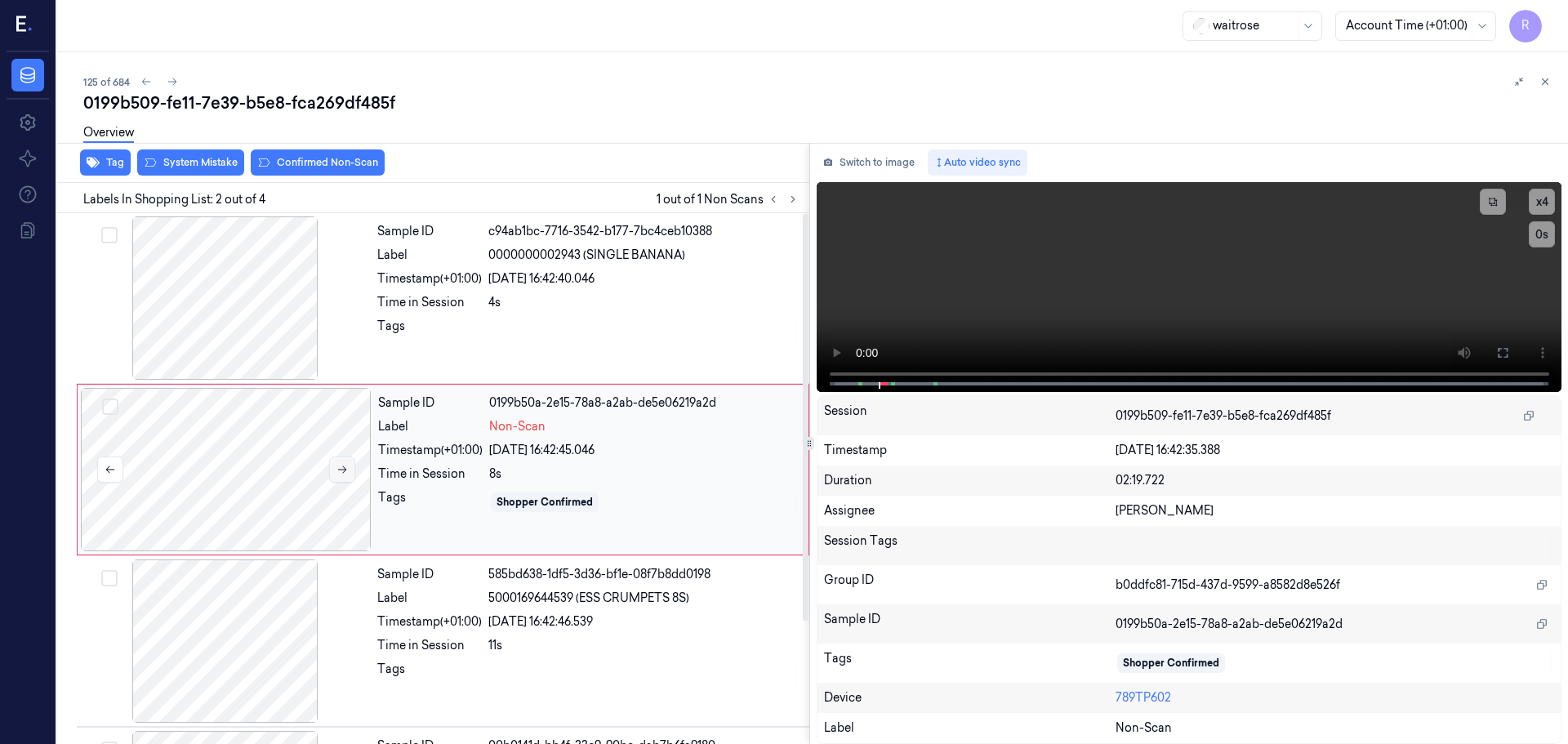
click at [343, 472] on icon at bounding box center [343, 470] width 9 height 7
click at [272, 327] on div at bounding box center [225, 298] width 291 height 164
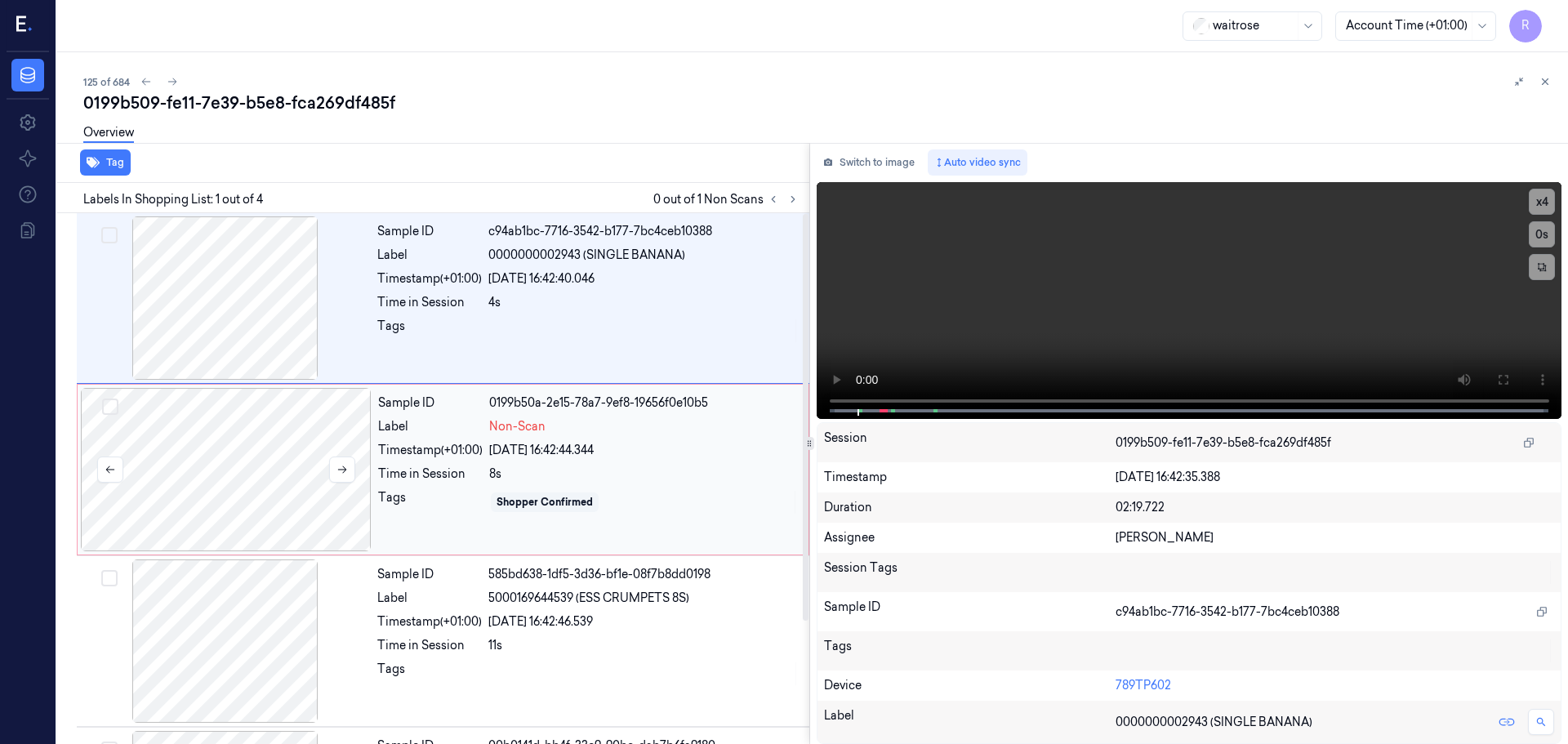
click at [262, 447] on div at bounding box center [226, 470] width 291 height 164
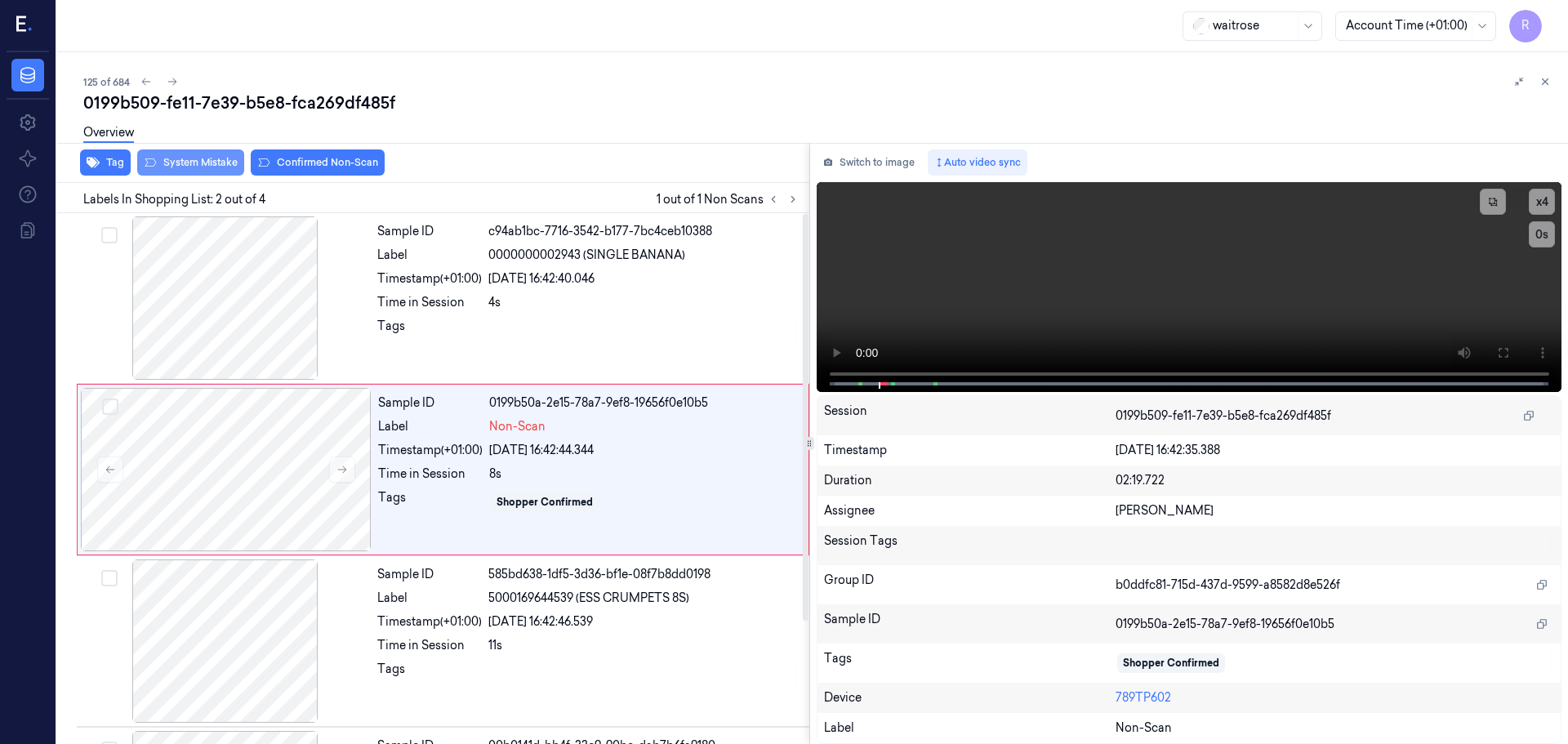
click at [211, 171] on button "System Mistake" at bounding box center [191, 162] width 107 height 26
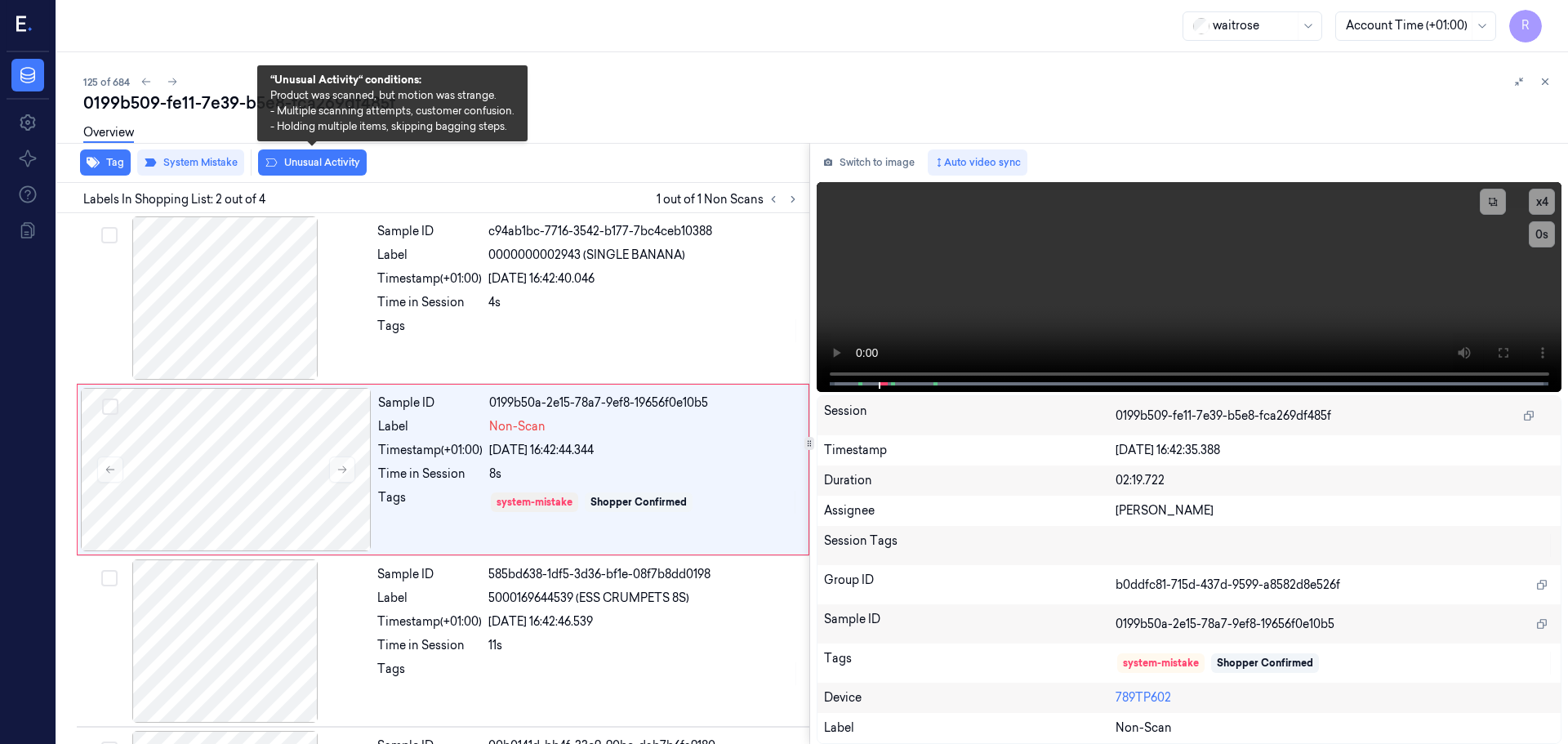
click at [316, 164] on button "Unusual Activity" at bounding box center [313, 162] width 109 height 26
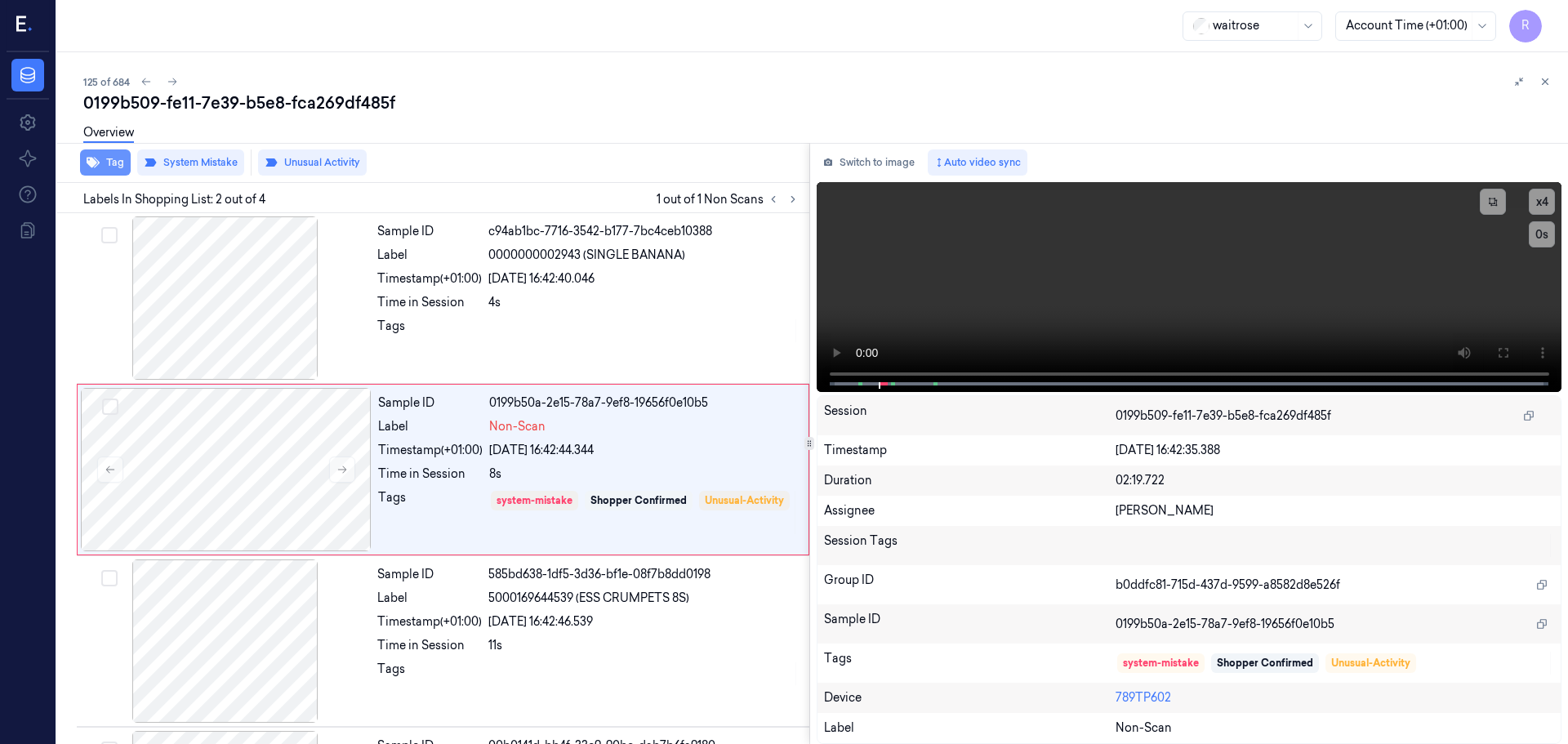
click at [121, 165] on button "Tag" at bounding box center [105, 162] width 51 height 26
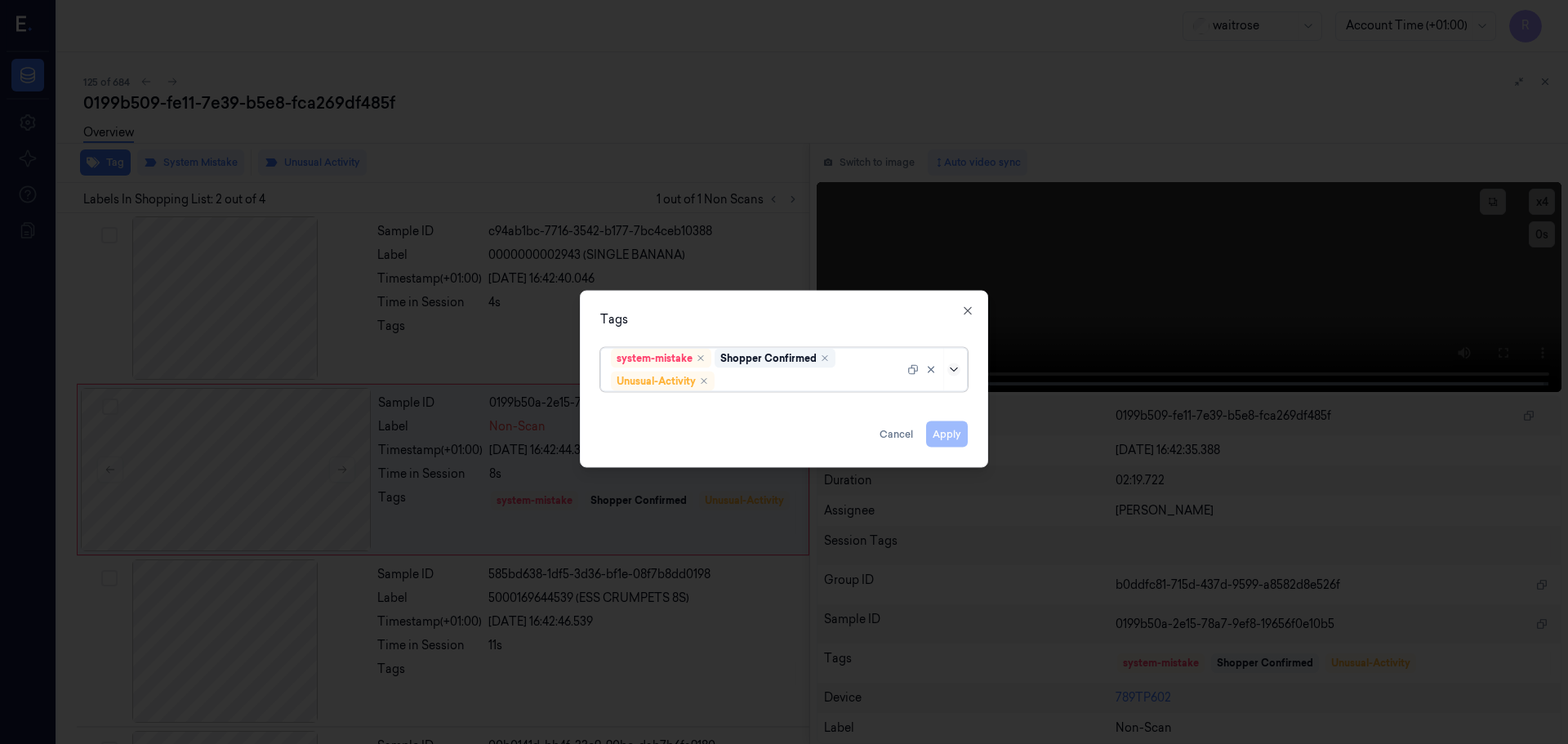
click at [958, 367] on icon at bounding box center [954, 369] width 13 height 13
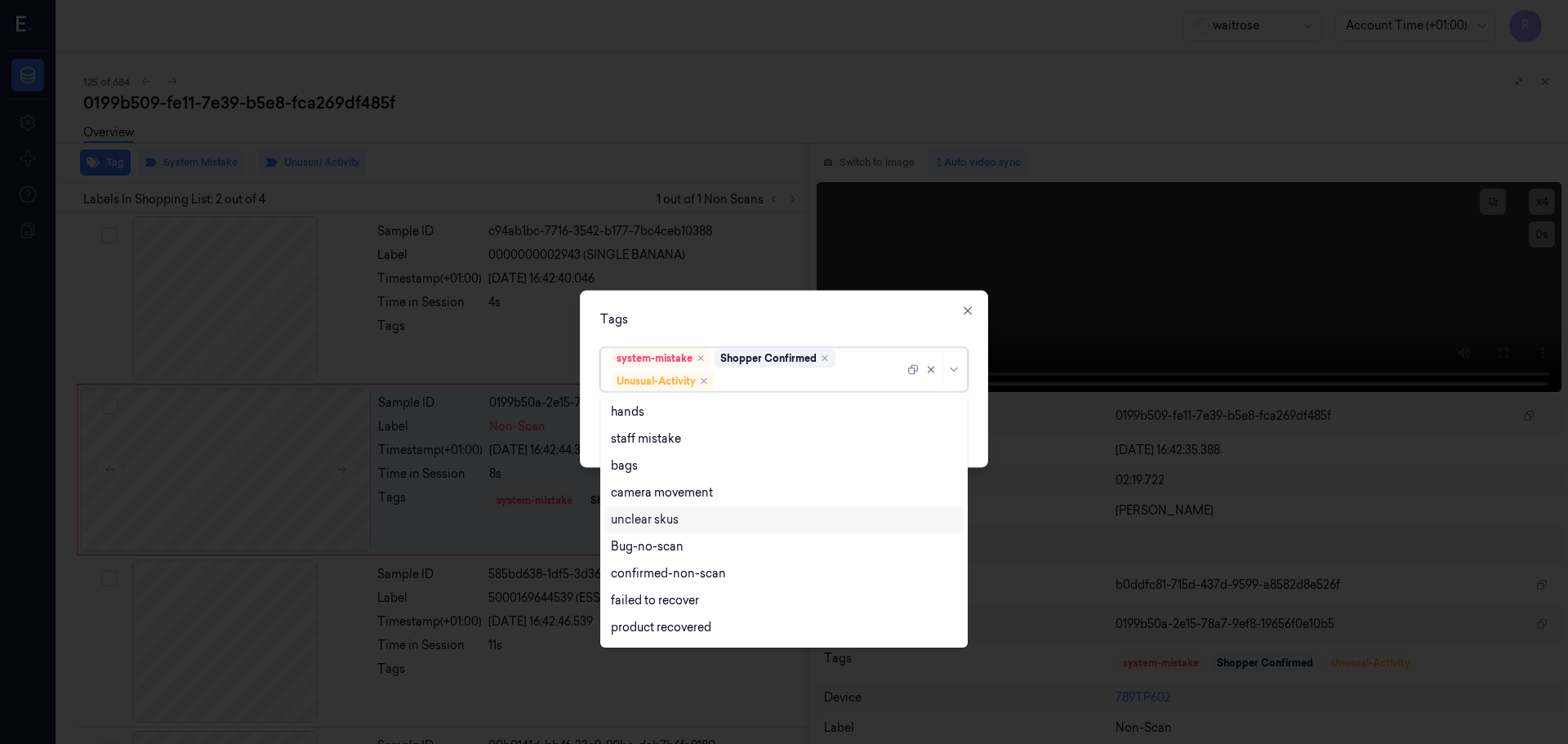
scroll to position [213, 0]
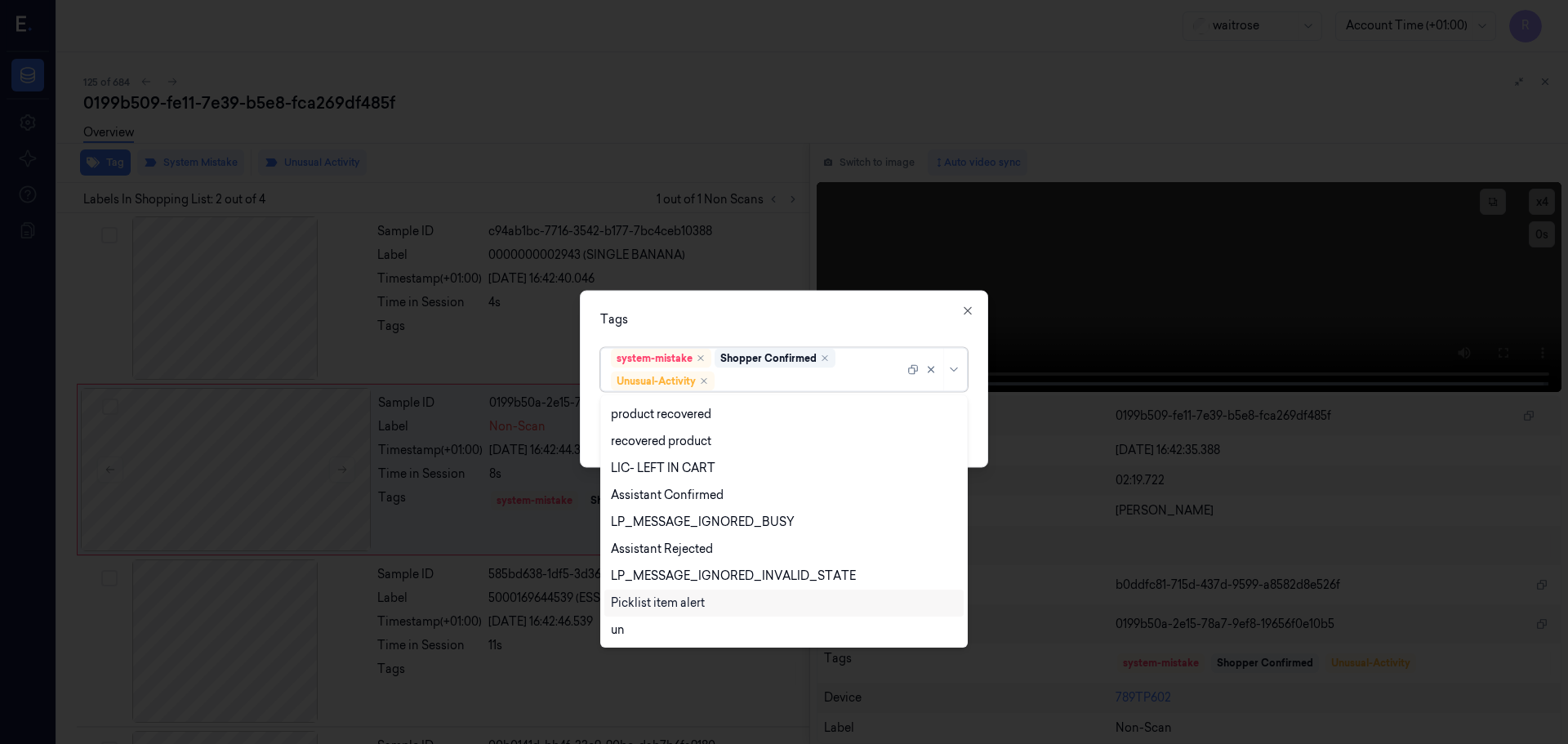
click at [659, 606] on div "Picklist item alert" at bounding box center [657, 602] width 94 height 17
click at [819, 322] on div "Tags" at bounding box center [784, 319] width 367 height 17
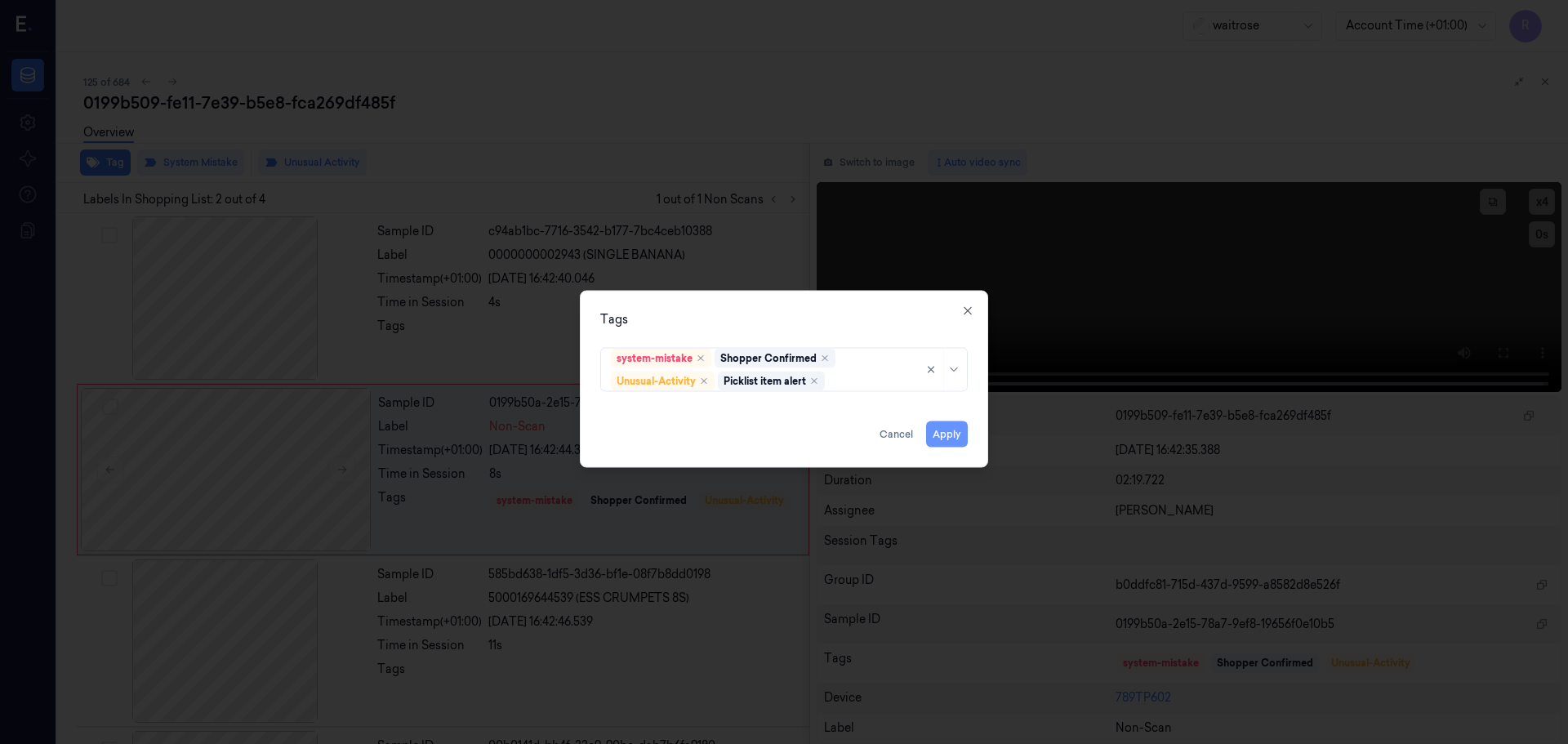
click at [955, 425] on button "Apply" at bounding box center [947, 433] width 42 height 26
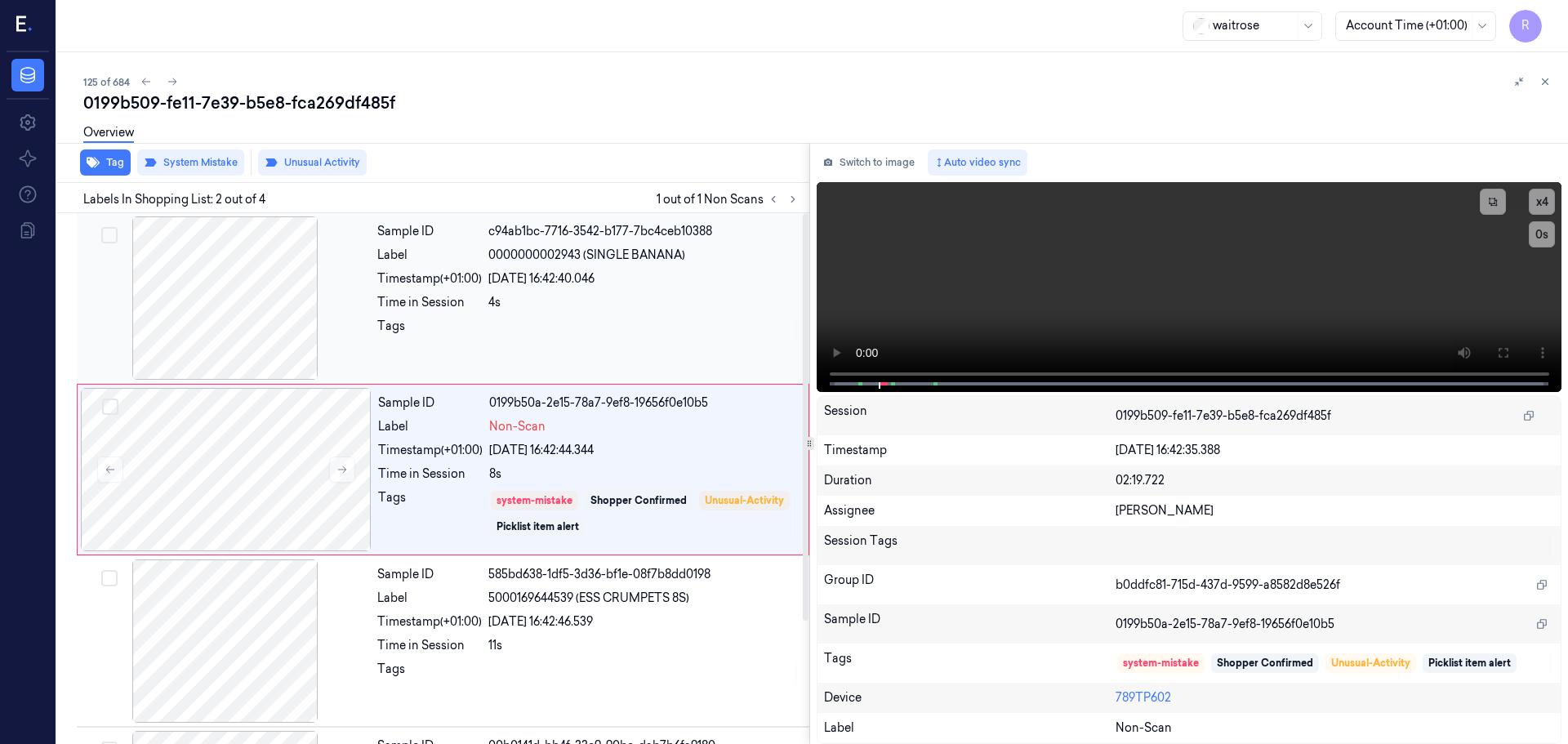
click at [542, 337] on div at bounding box center [644, 331] width 311 height 26
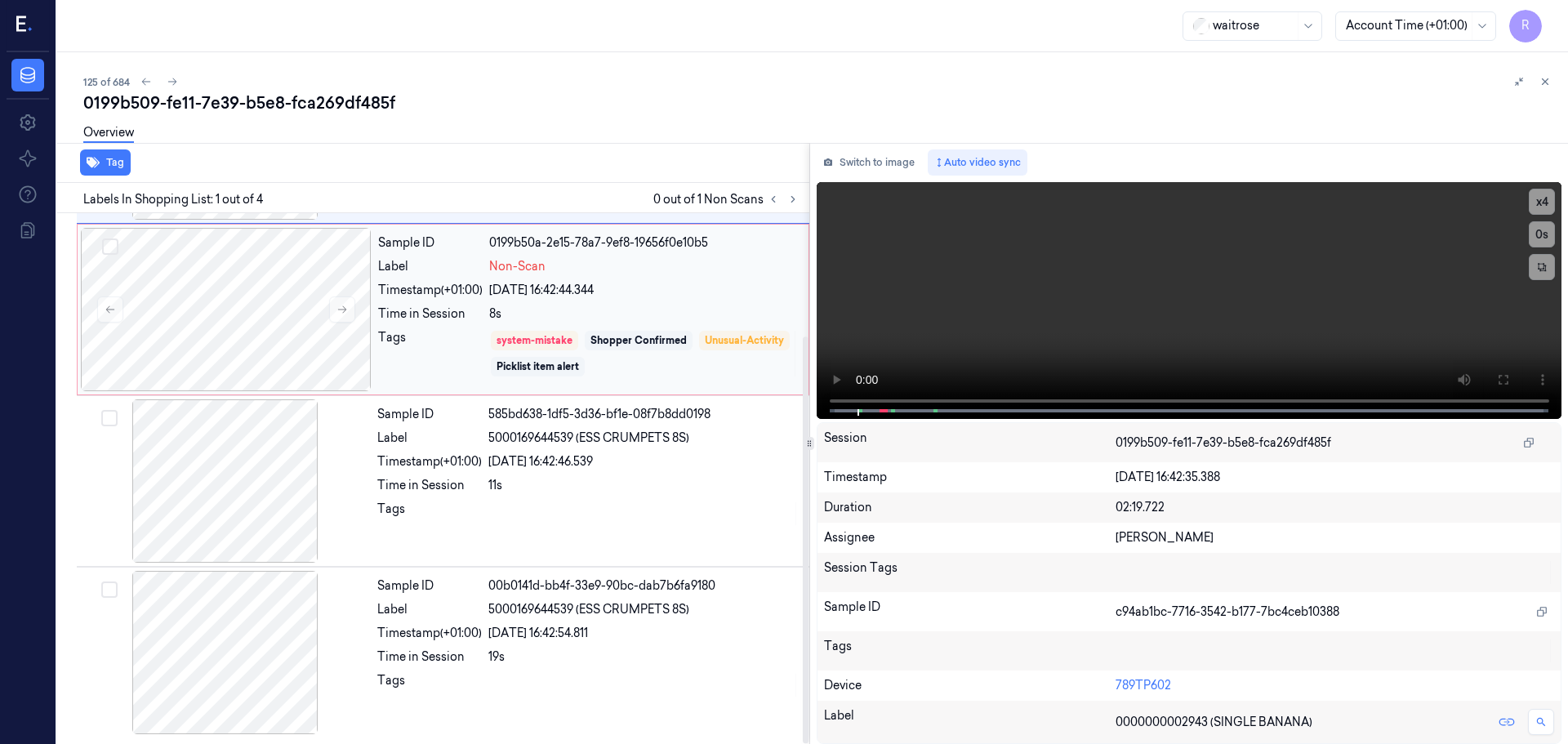
click at [439, 352] on div "Tags" at bounding box center [430, 353] width 105 height 49
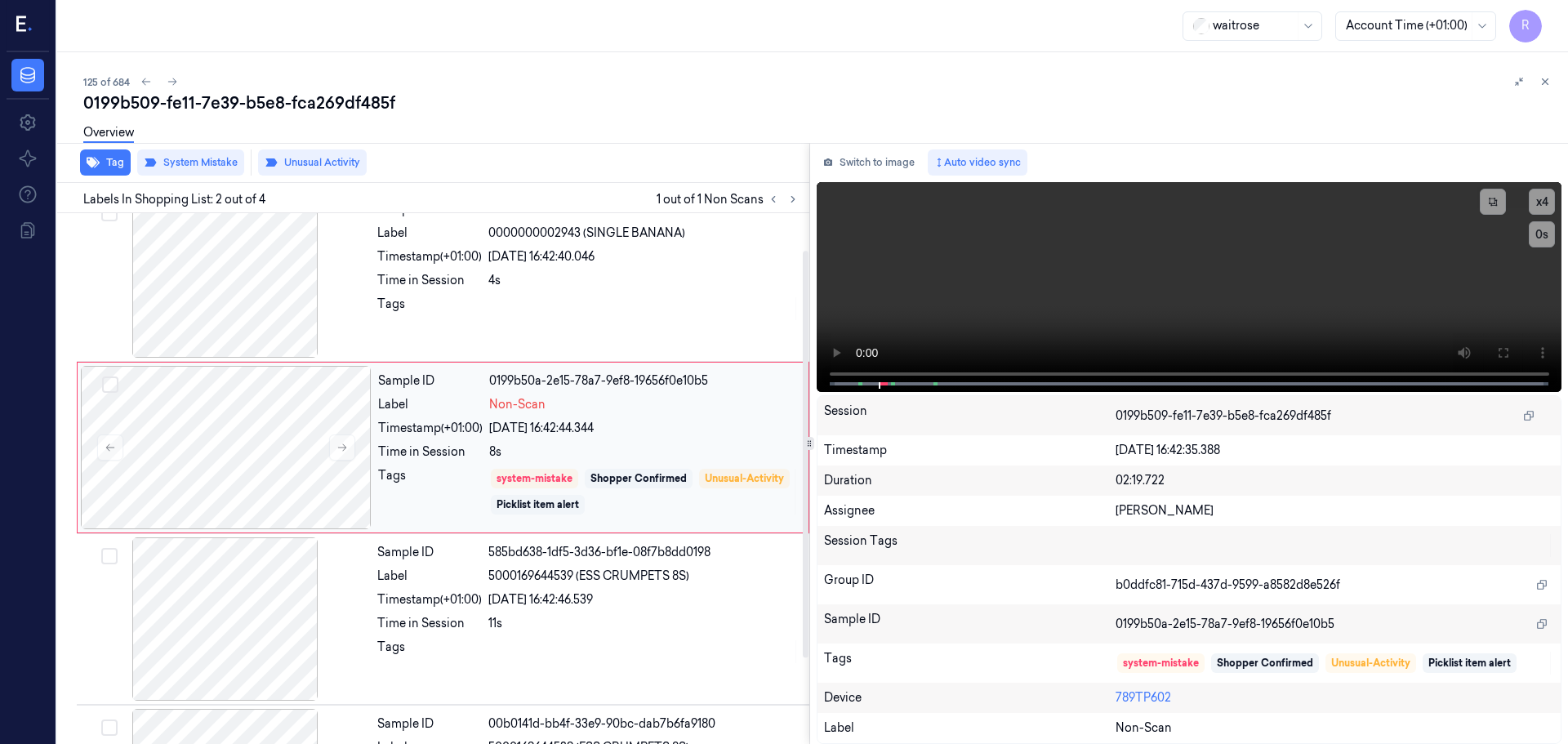
scroll to position [0, 0]
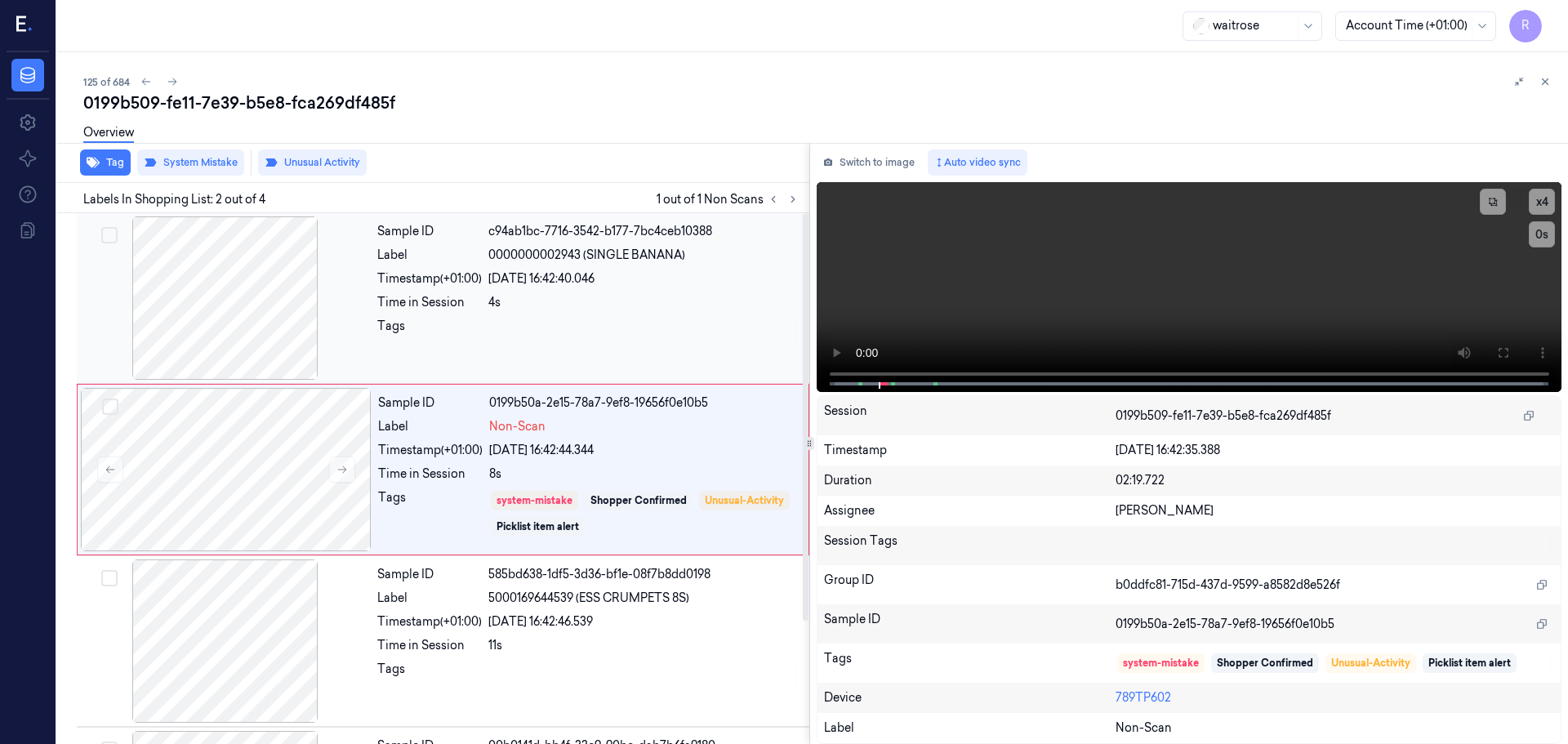
click at [451, 336] on div "Tags" at bounding box center [429, 331] width 105 height 26
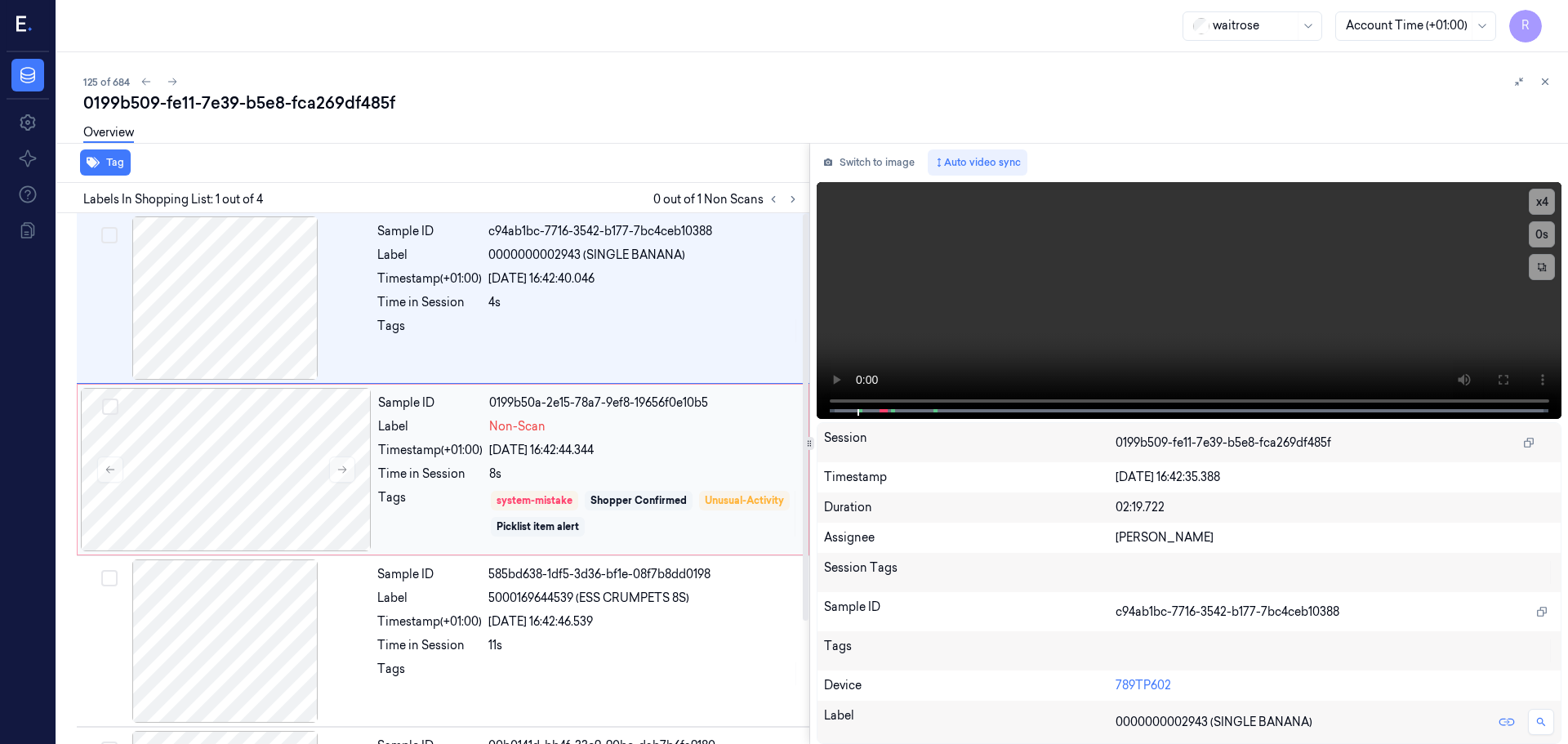
click at [438, 501] on div "Tags" at bounding box center [430, 513] width 105 height 49
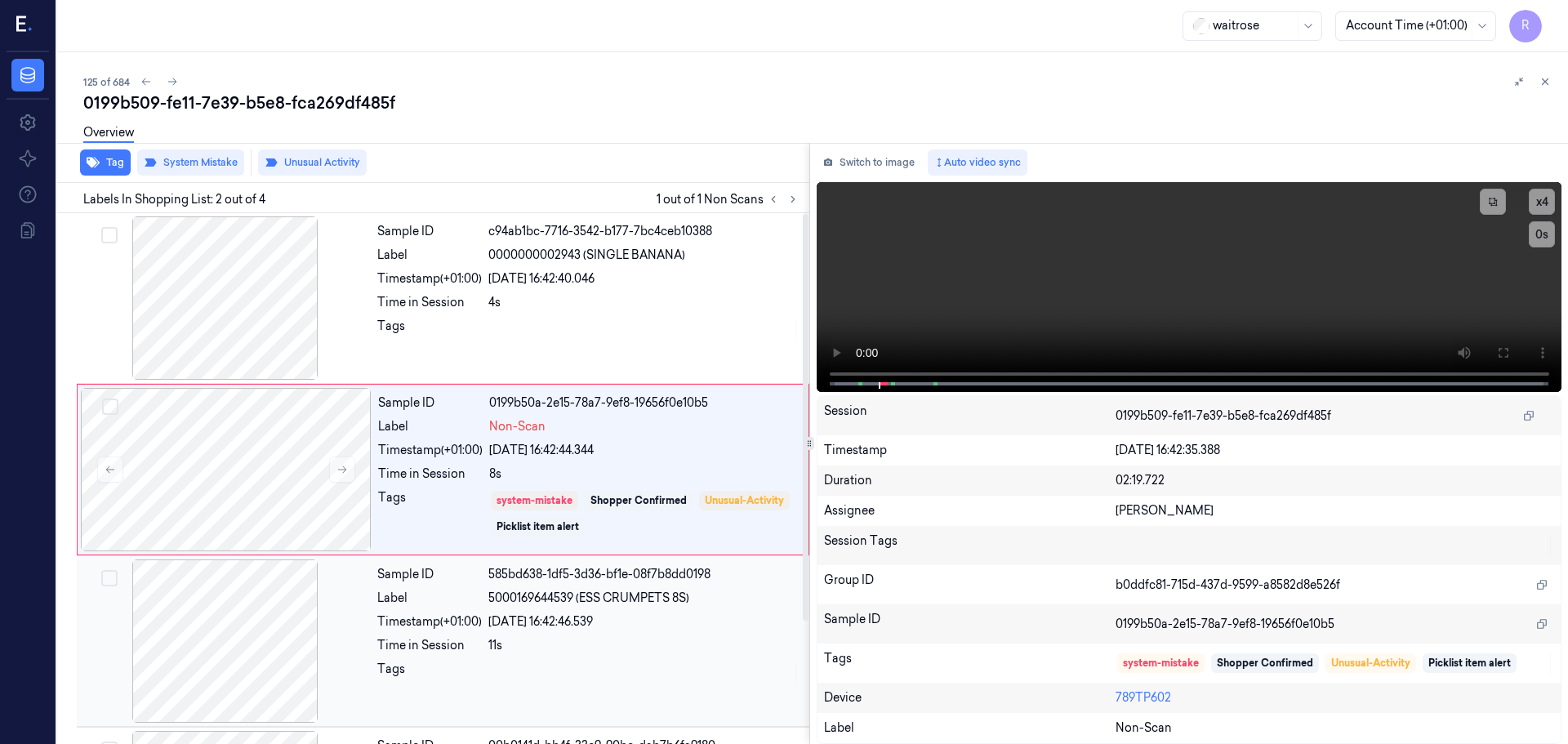
click at [462, 637] on div "Time in Session" at bounding box center [429, 645] width 105 height 17
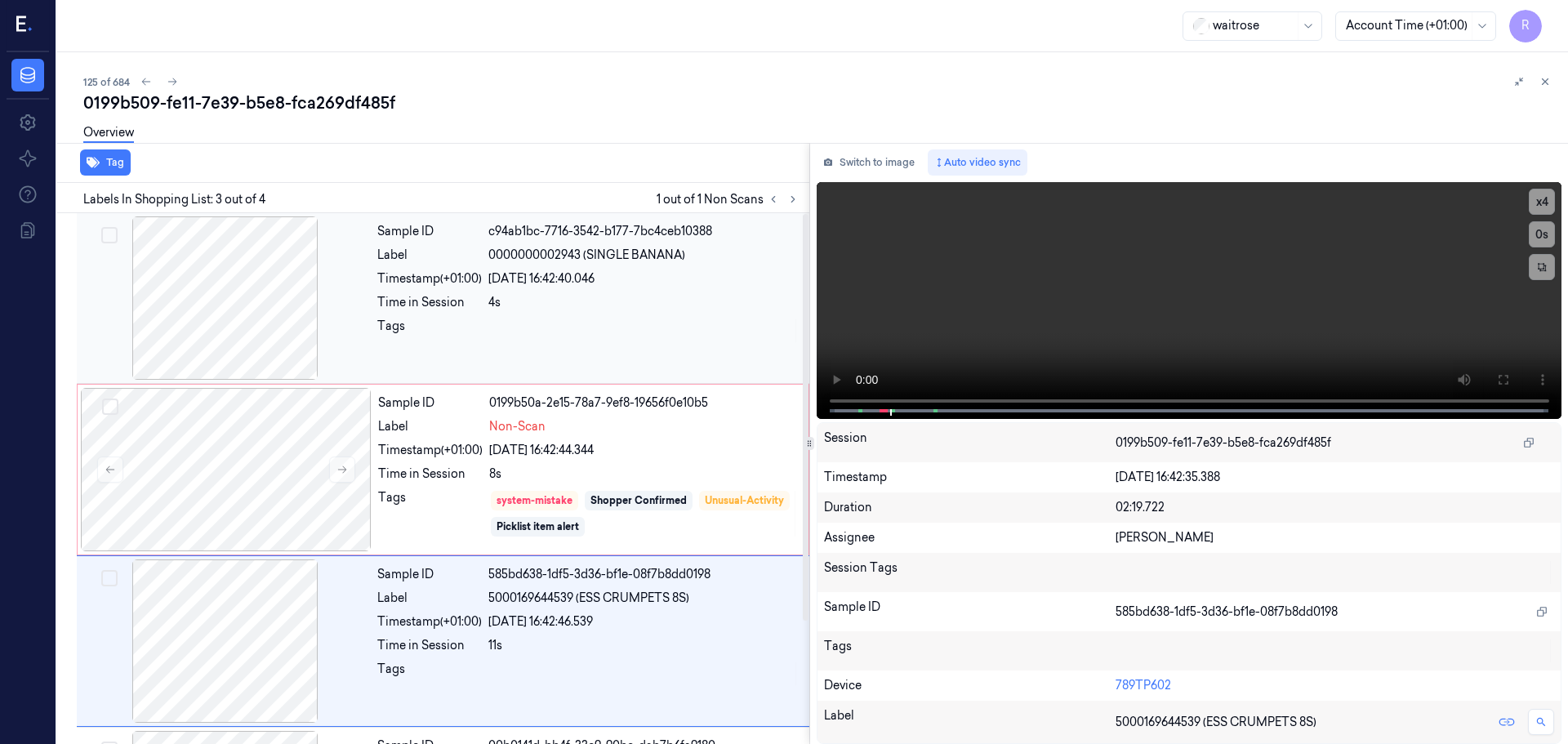
click at [463, 283] on div "Timestamp (+01:00)" at bounding box center [429, 278] width 105 height 17
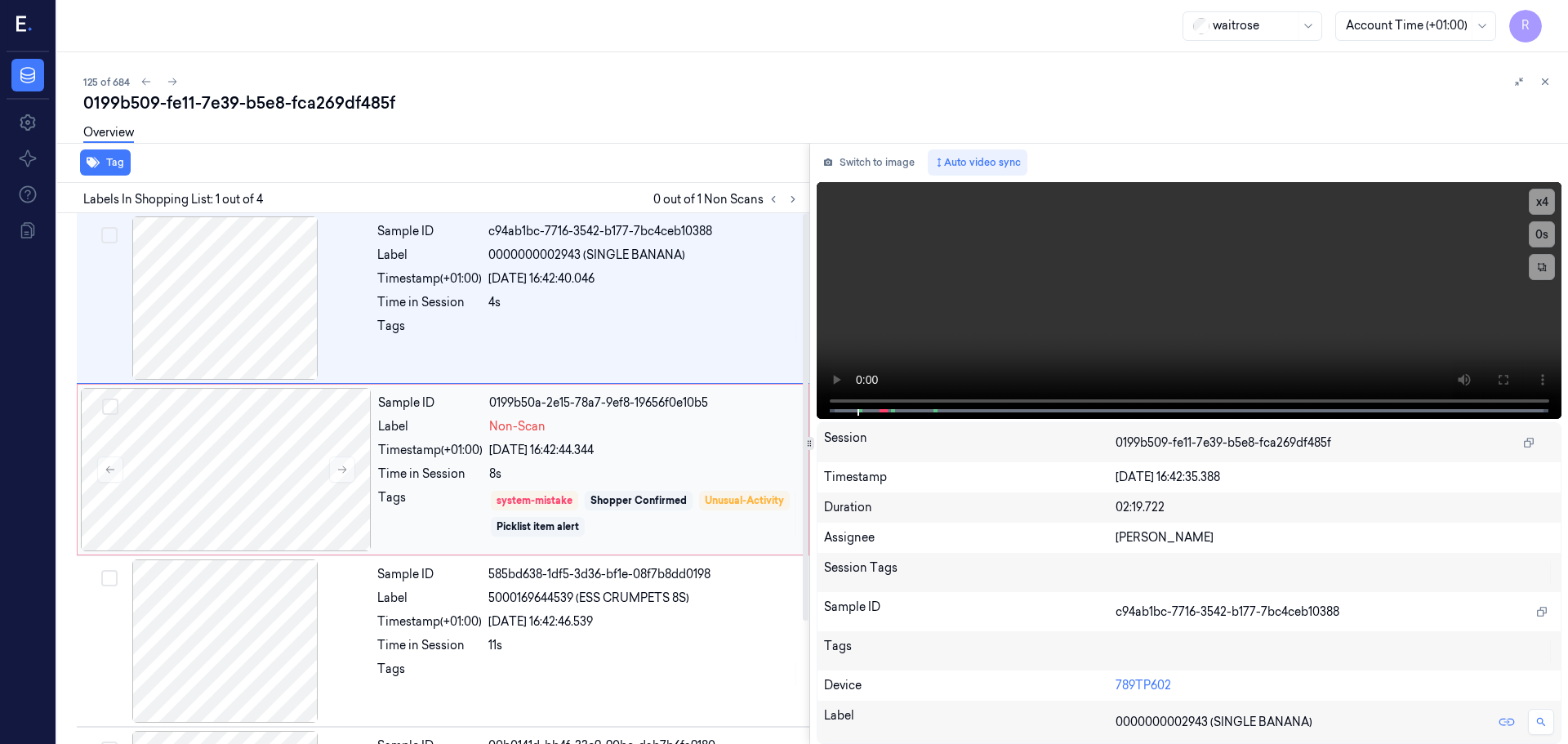
click at [455, 432] on div "Label" at bounding box center [430, 426] width 105 height 17
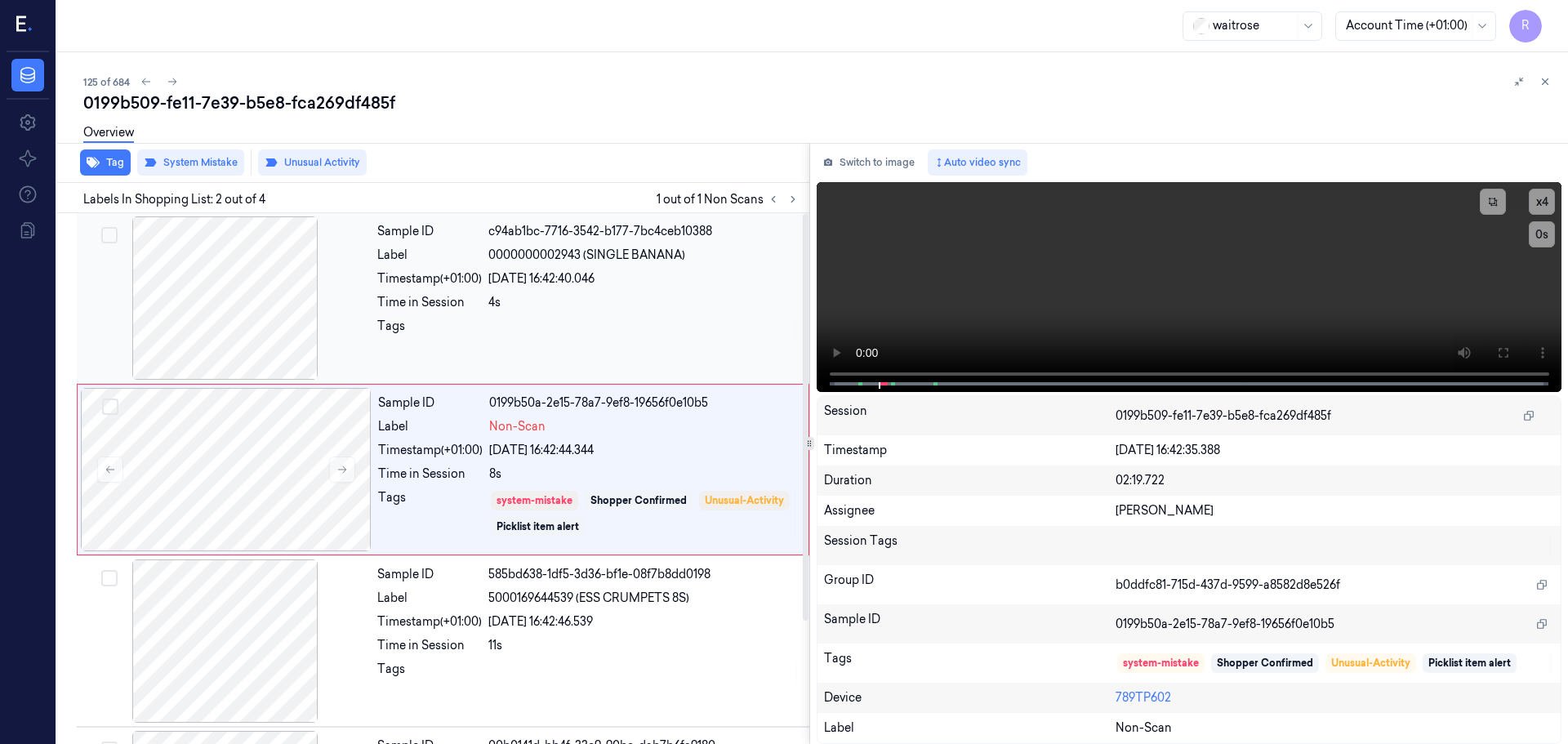
click at [536, 314] on div "Sample ID c94ab1bc-7716-3542-b177-7bc4ceb10388 Label 0000000002943 (SINGLE BANA…" at bounding box center [588, 298] width 435 height 164
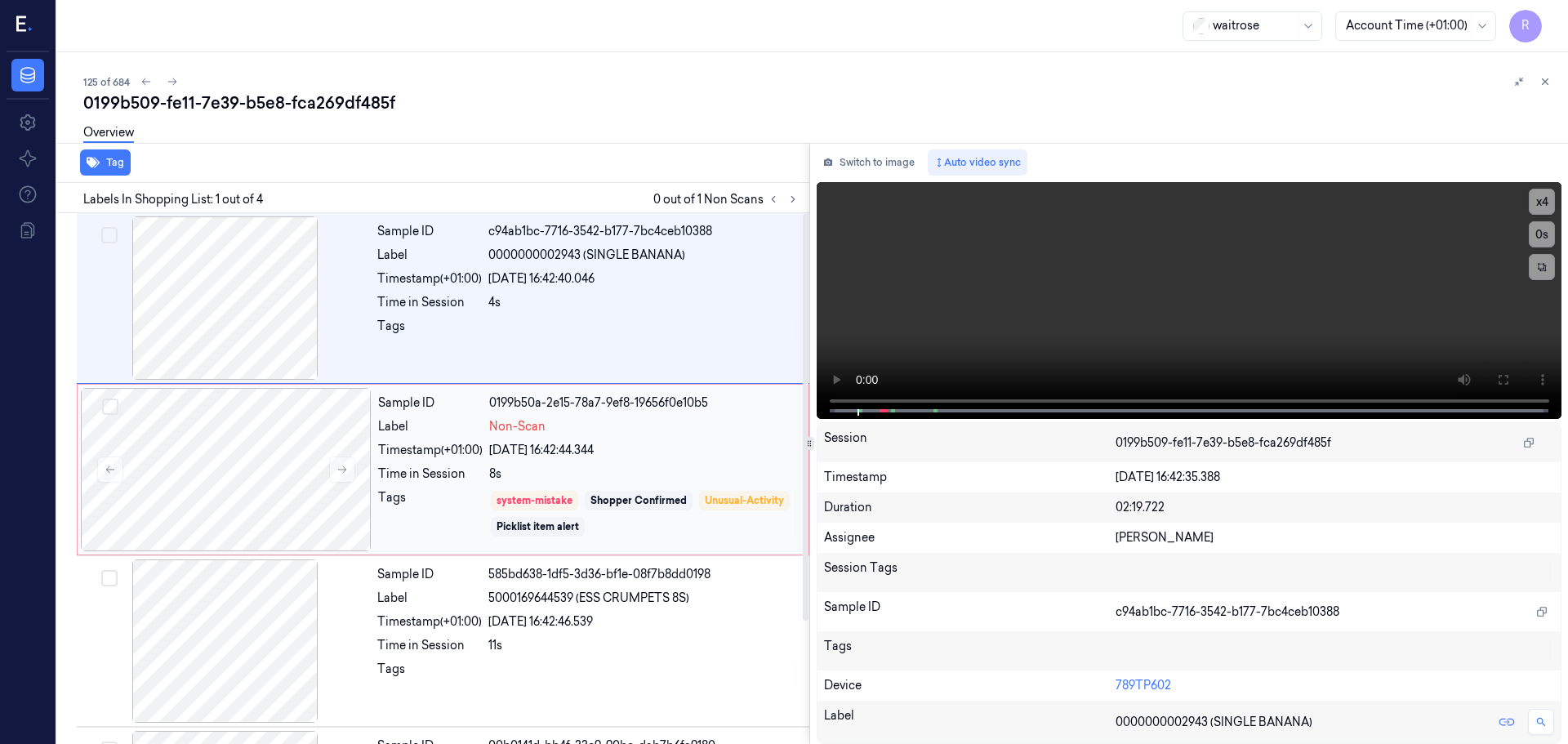
click at [493, 431] on span "Non-Scan" at bounding box center [517, 426] width 56 height 17
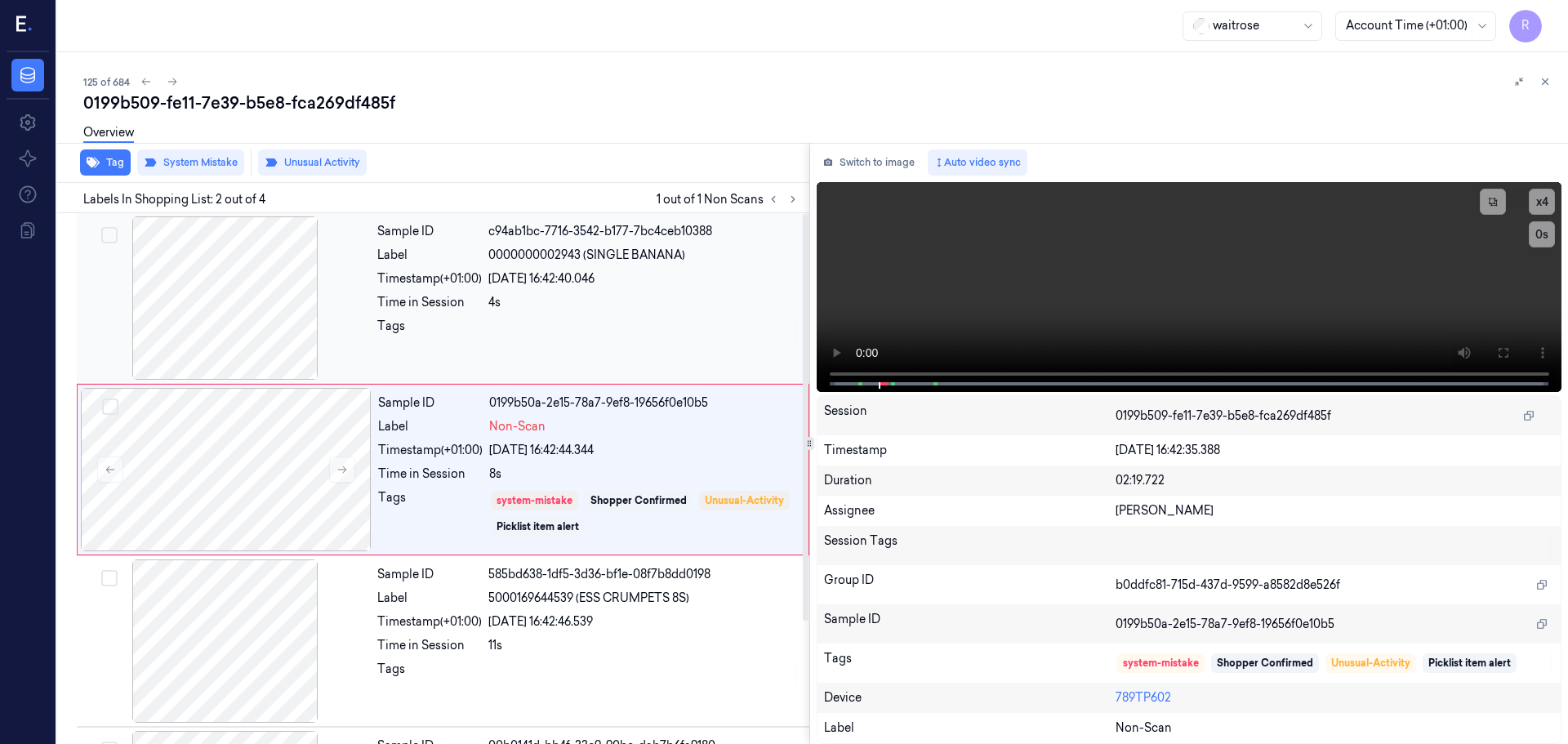
click at [457, 301] on div "Time in Session" at bounding box center [429, 303] width 105 height 17
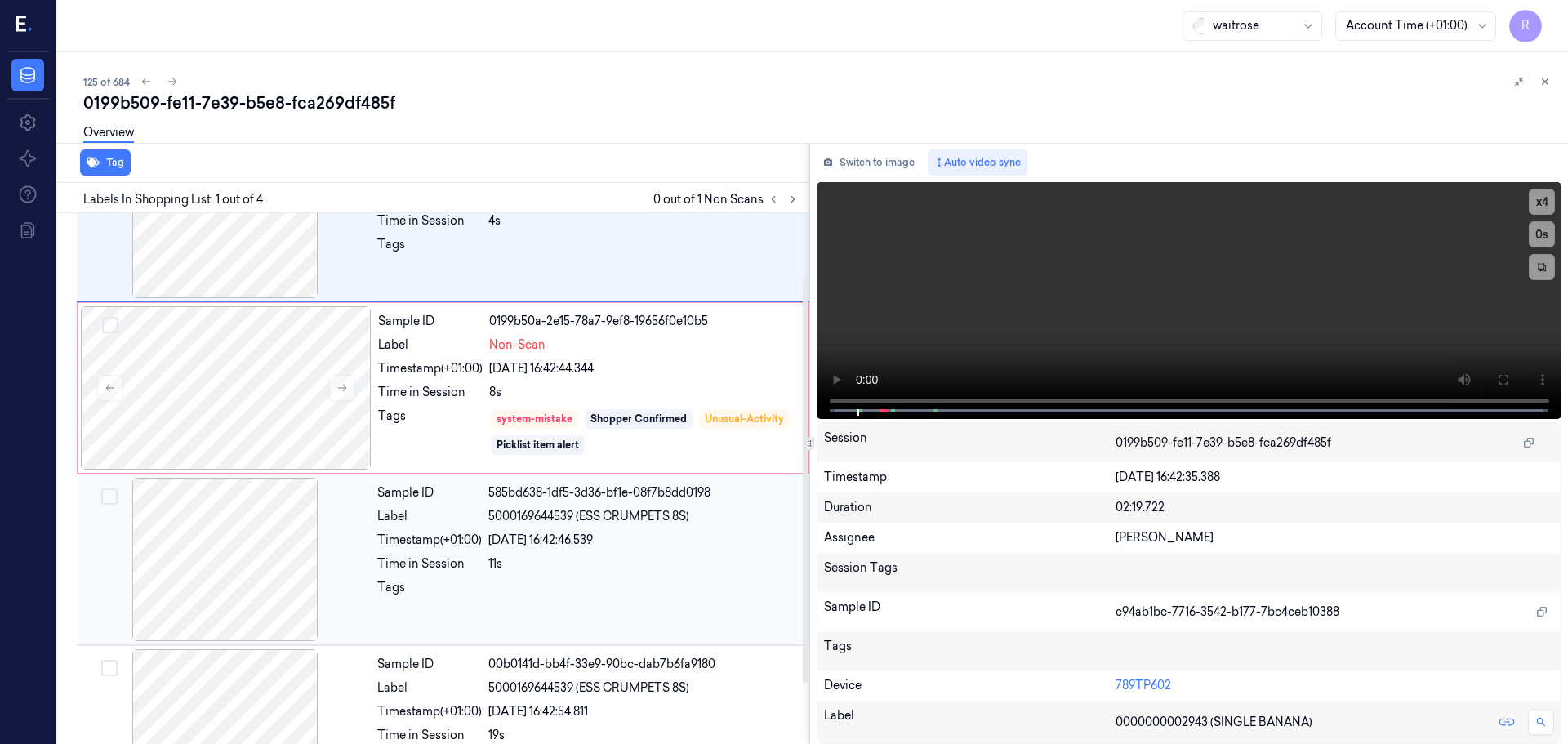
click at [470, 536] on div "Timestamp (+01:00)" at bounding box center [429, 540] width 105 height 17
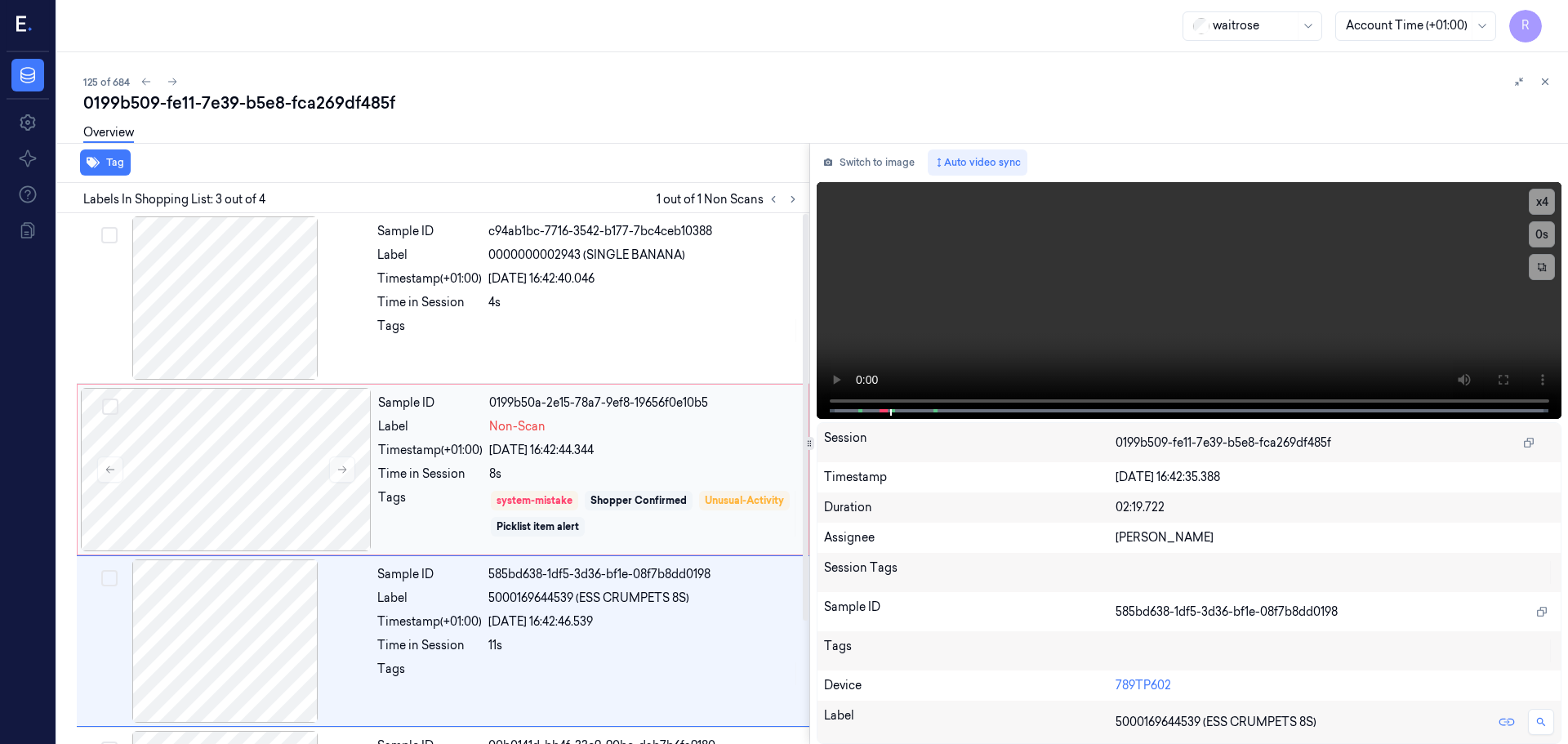
click at [428, 463] on div "Sample ID 0199b50a-2e15-78a7-9ef8-19656f0e10b5 Label Non-Scan Timestamp (+01:00…" at bounding box center [588, 470] width 434 height 164
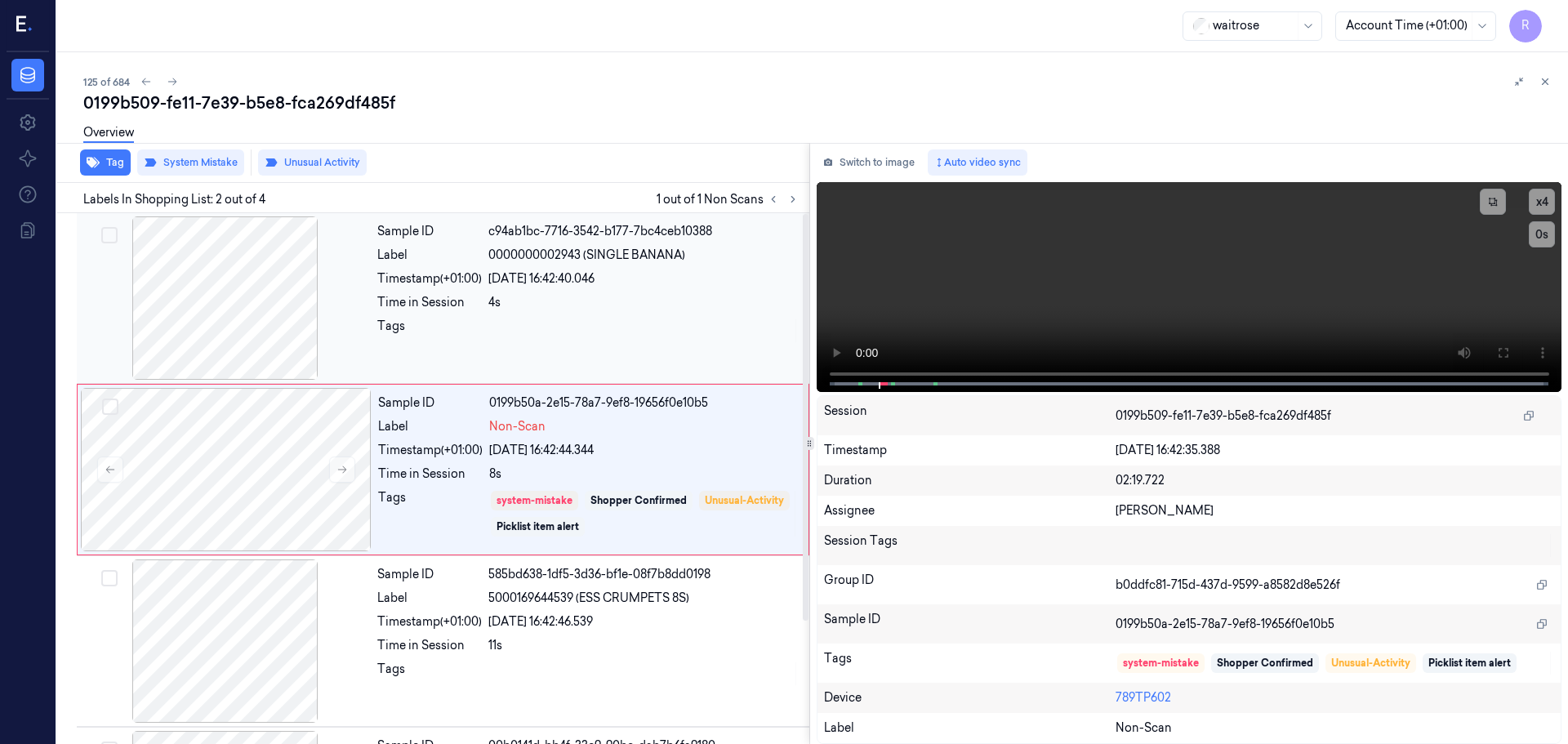
click at [469, 308] on div "Time in Session" at bounding box center [429, 303] width 105 height 17
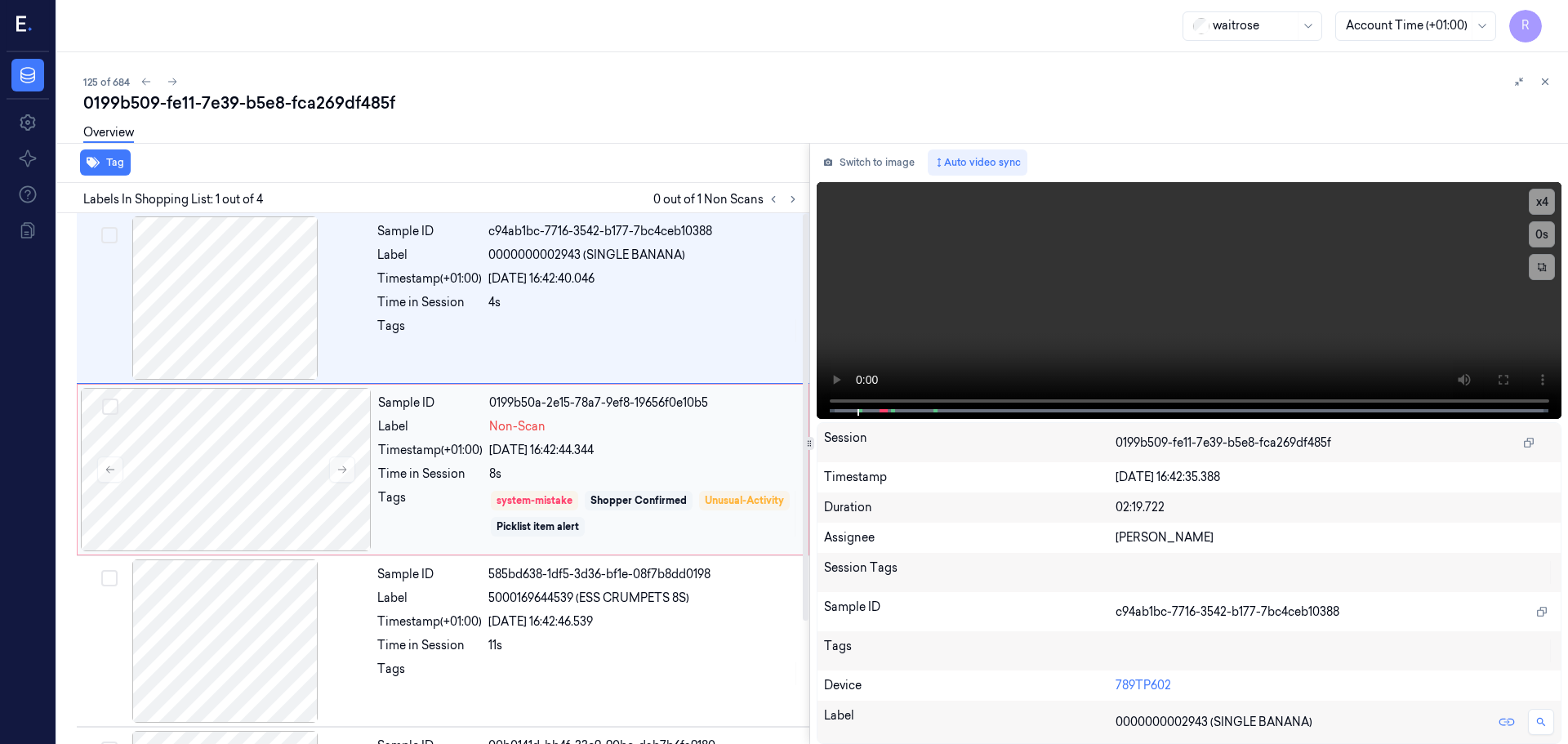
click at [444, 442] on div "Timestamp (+01:00)" at bounding box center [430, 450] width 105 height 17
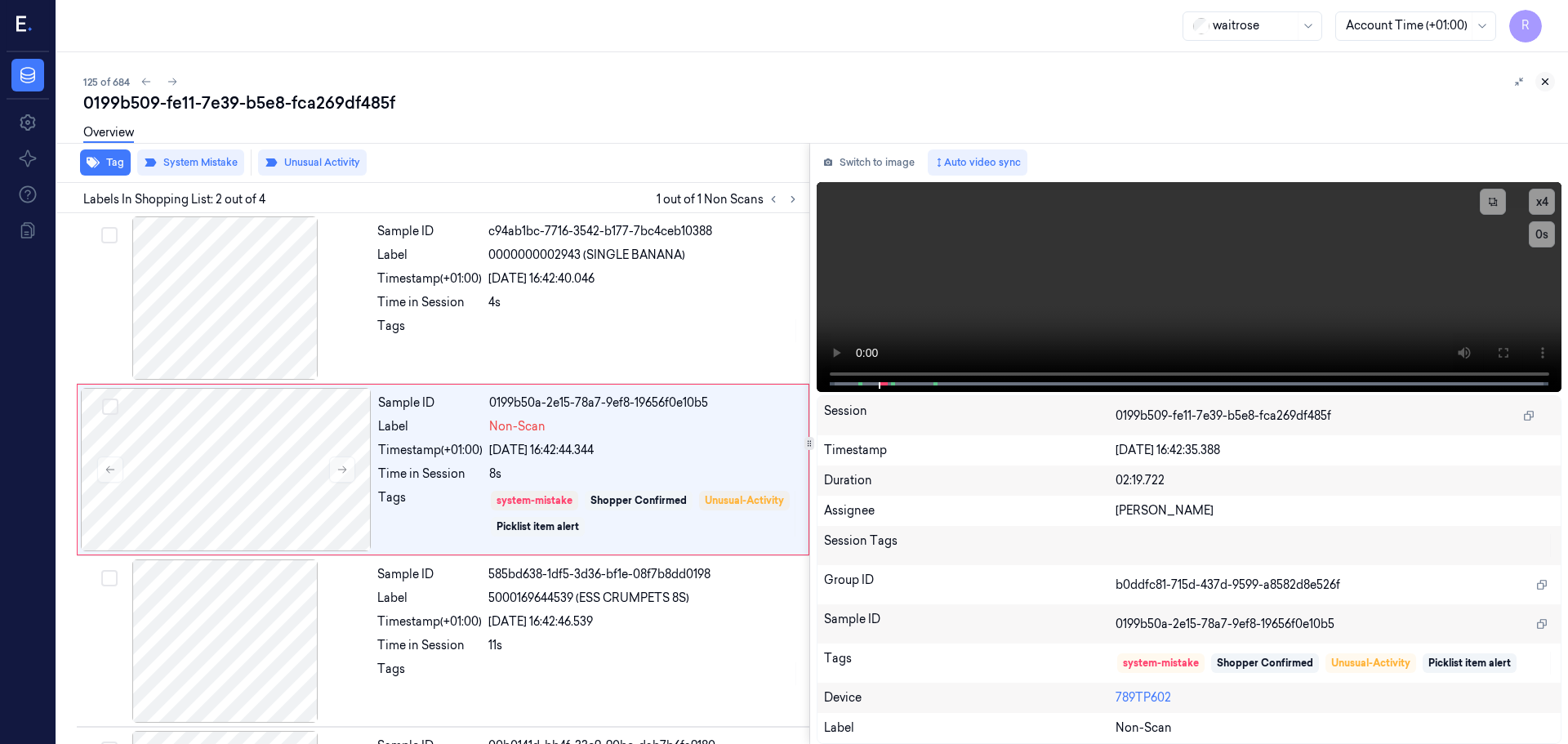
click at [1546, 84] on icon at bounding box center [1545, 82] width 12 height 12
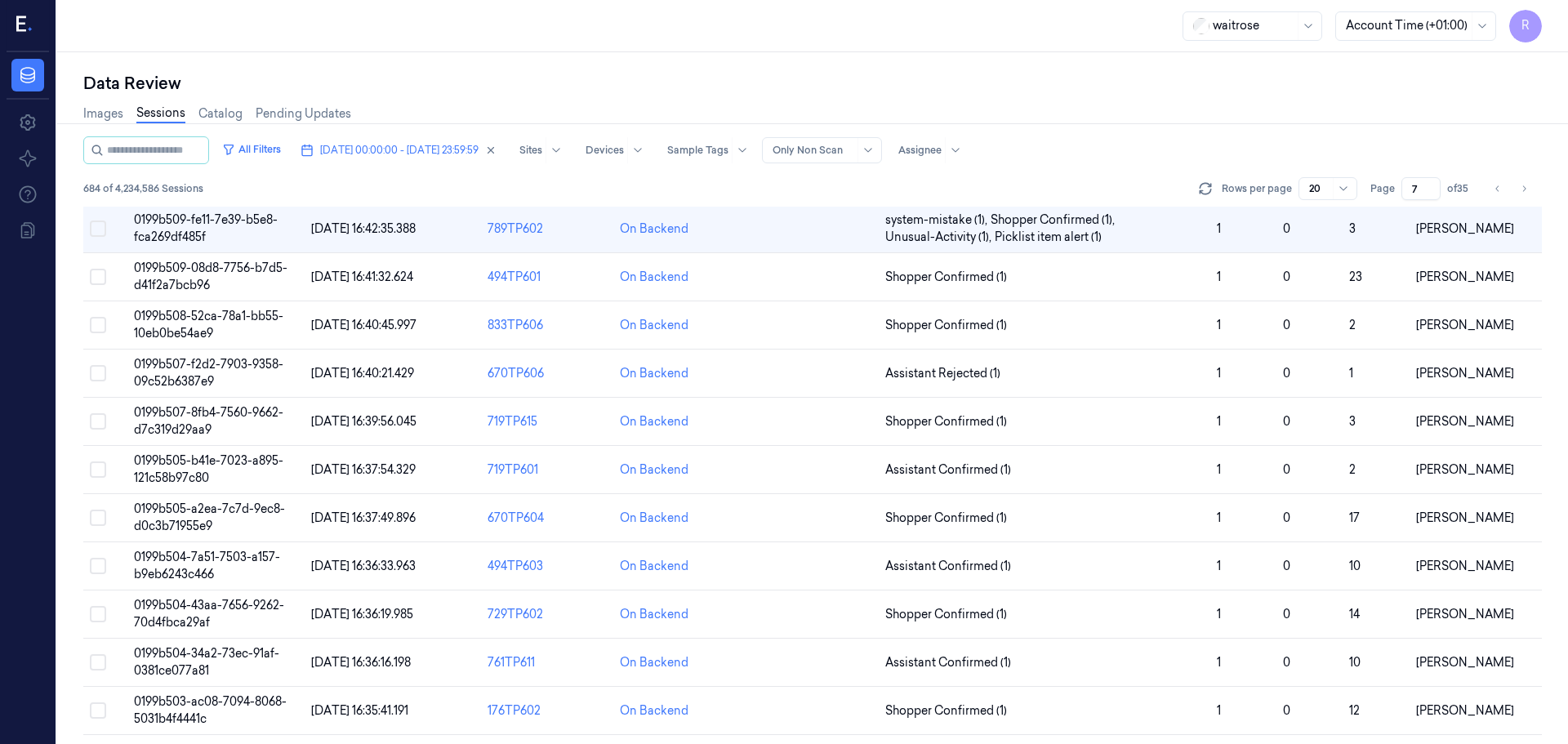
scroll to position [1, 0]
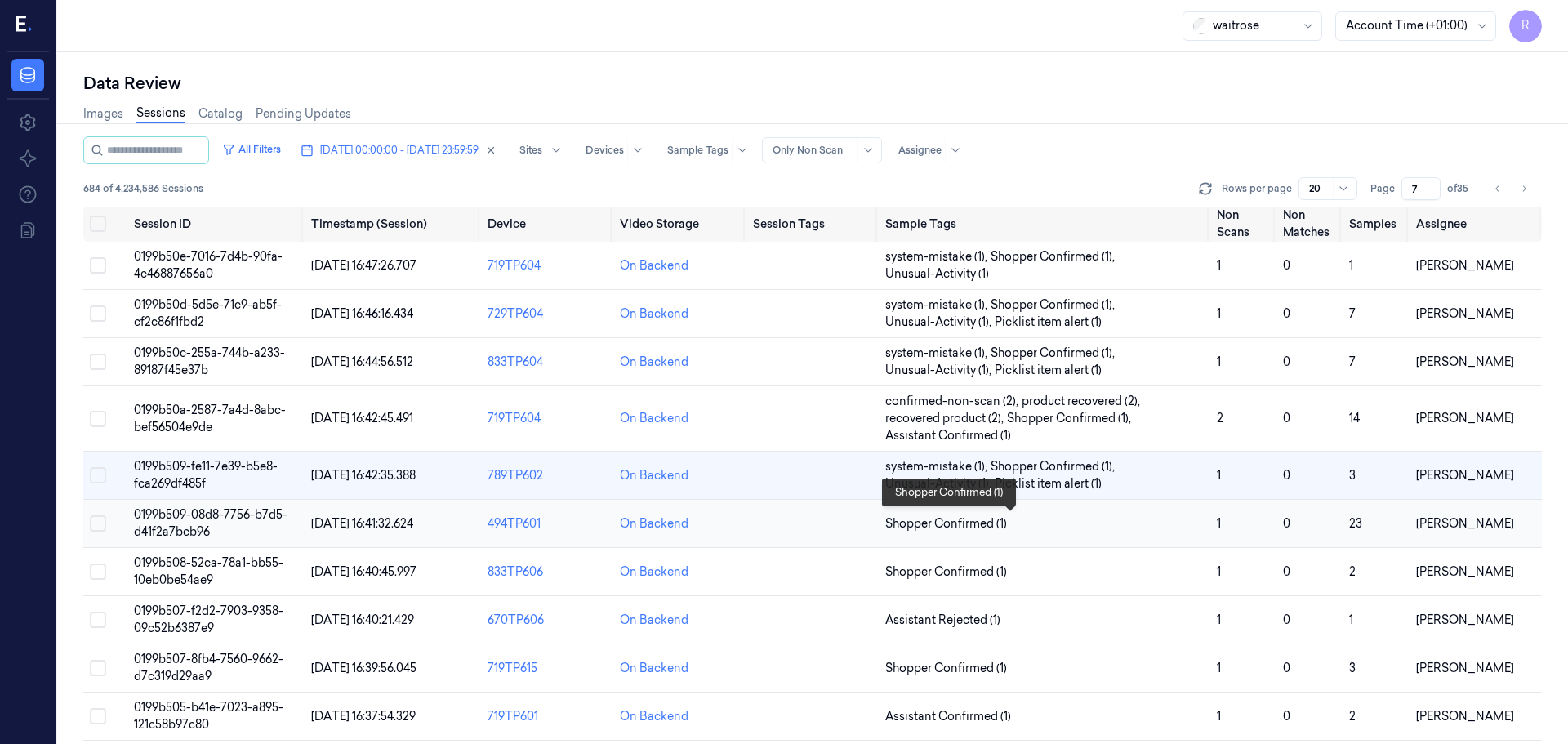
click at [1061, 525] on span "Shopper Confirmed (1)" at bounding box center [1044, 523] width 318 height 17
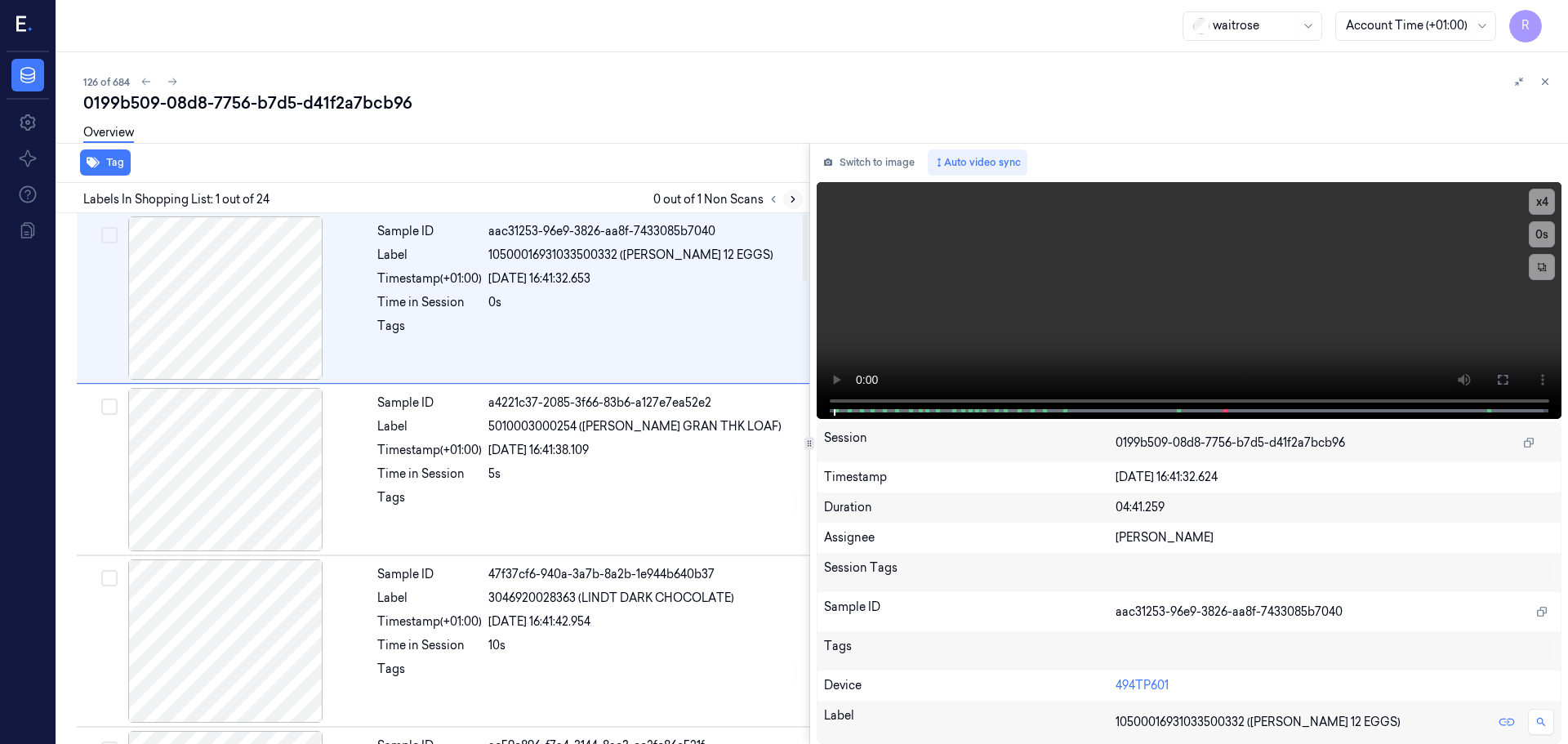
click at [794, 194] on icon at bounding box center [793, 199] width 12 height 12
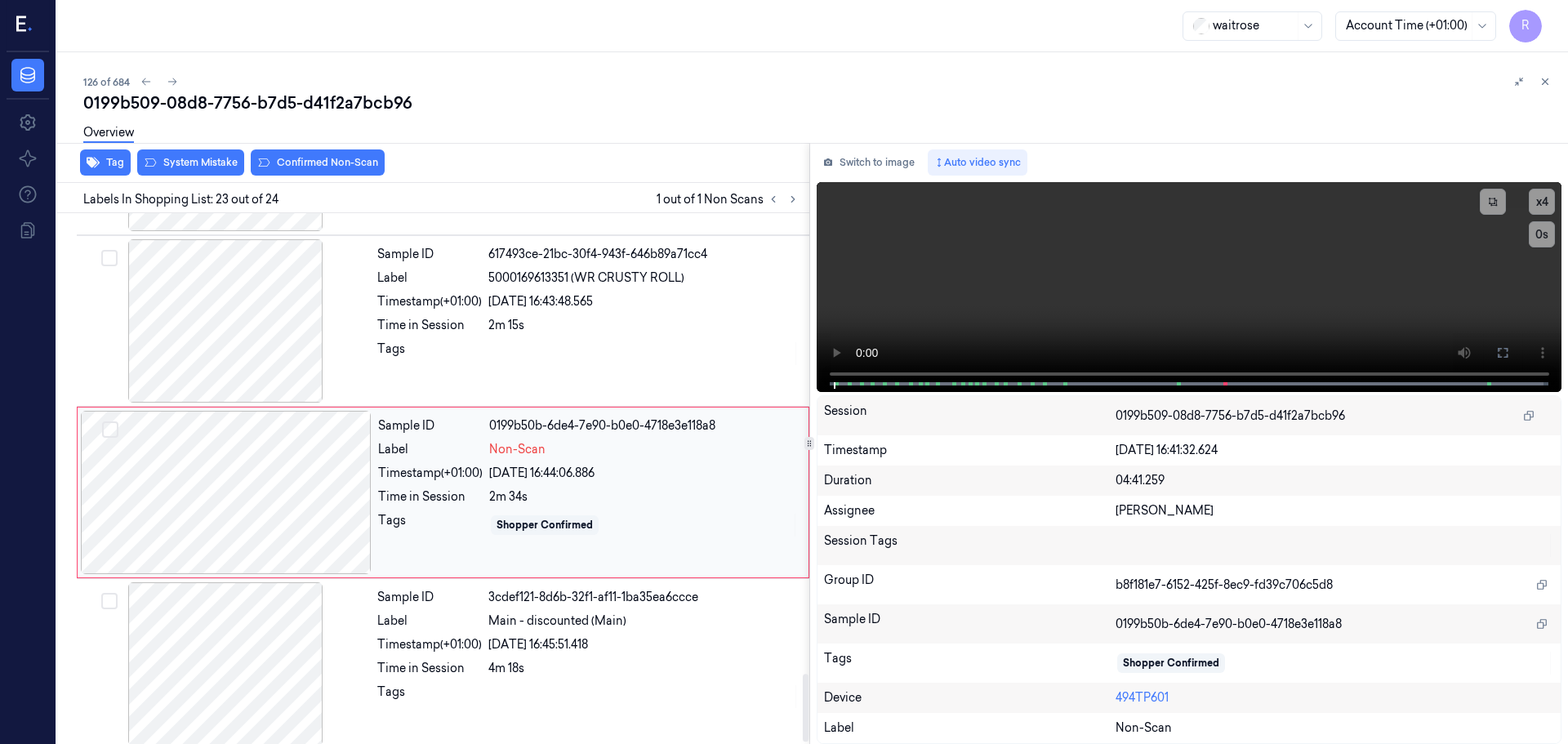
scroll to position [3589, 0]
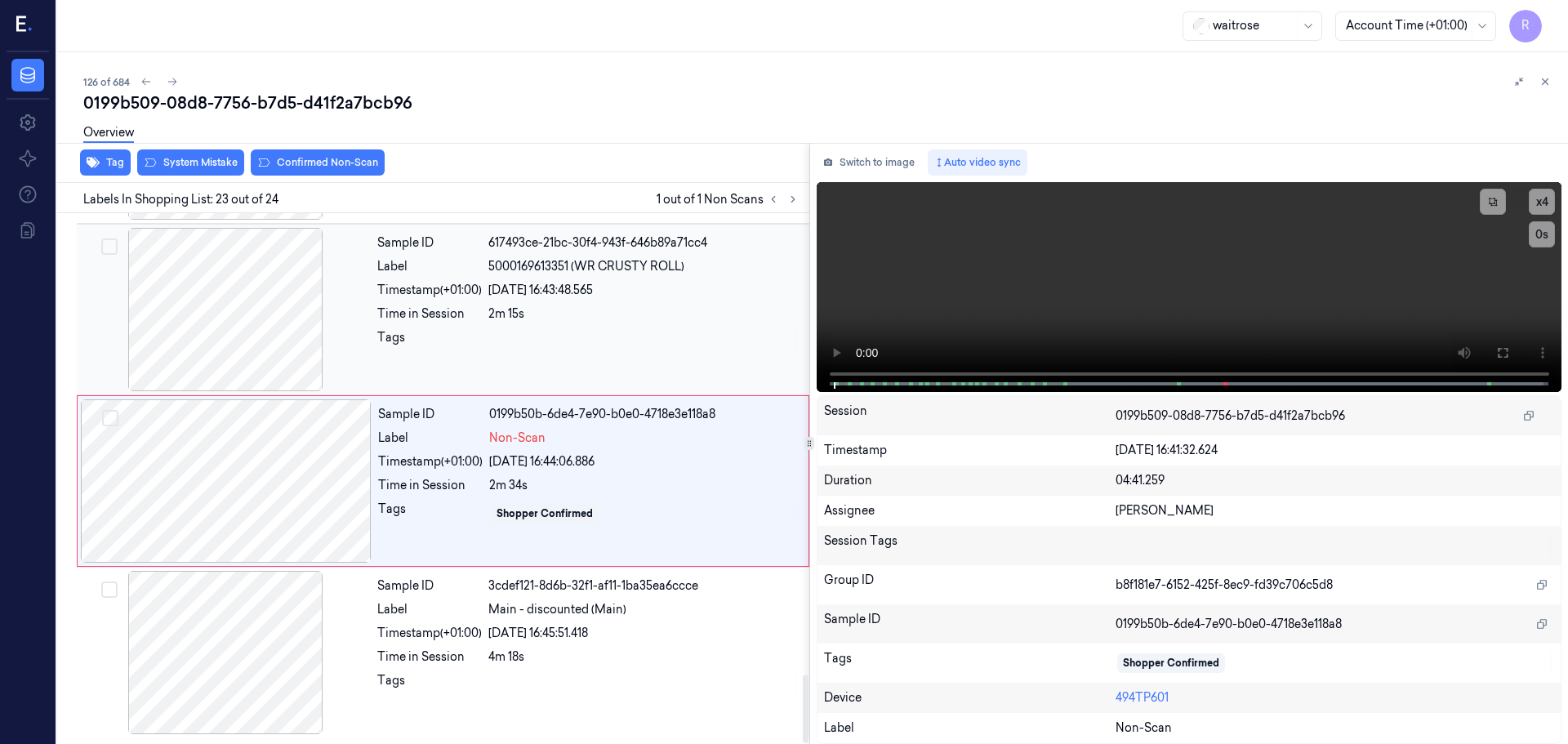
click at [291, 305] on div at bounding box center [225, 310] width 291 height 164
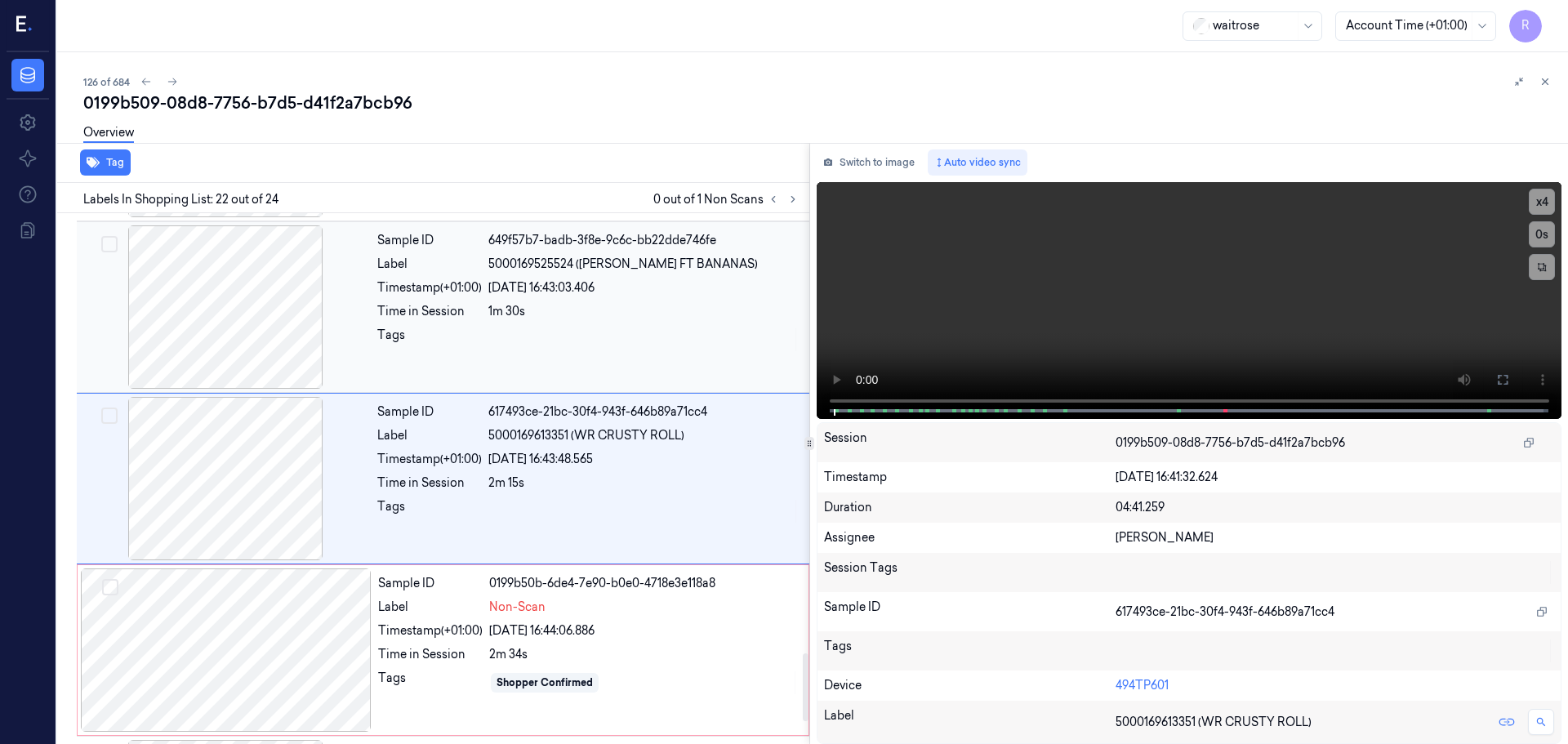
click at [270, 322] on div at bounding box center [225, 307] width 291 height 164
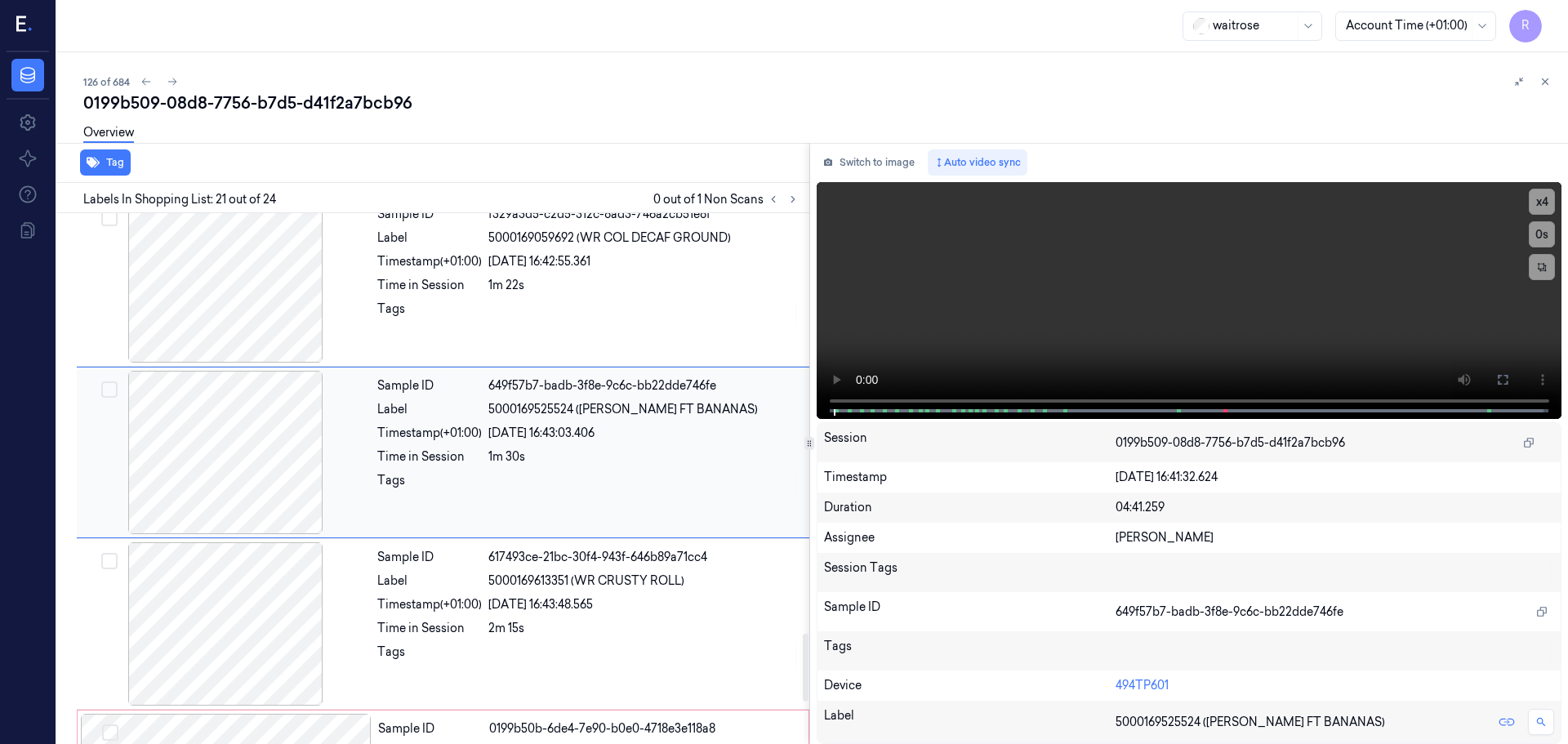
scroll to position [3249, 0]
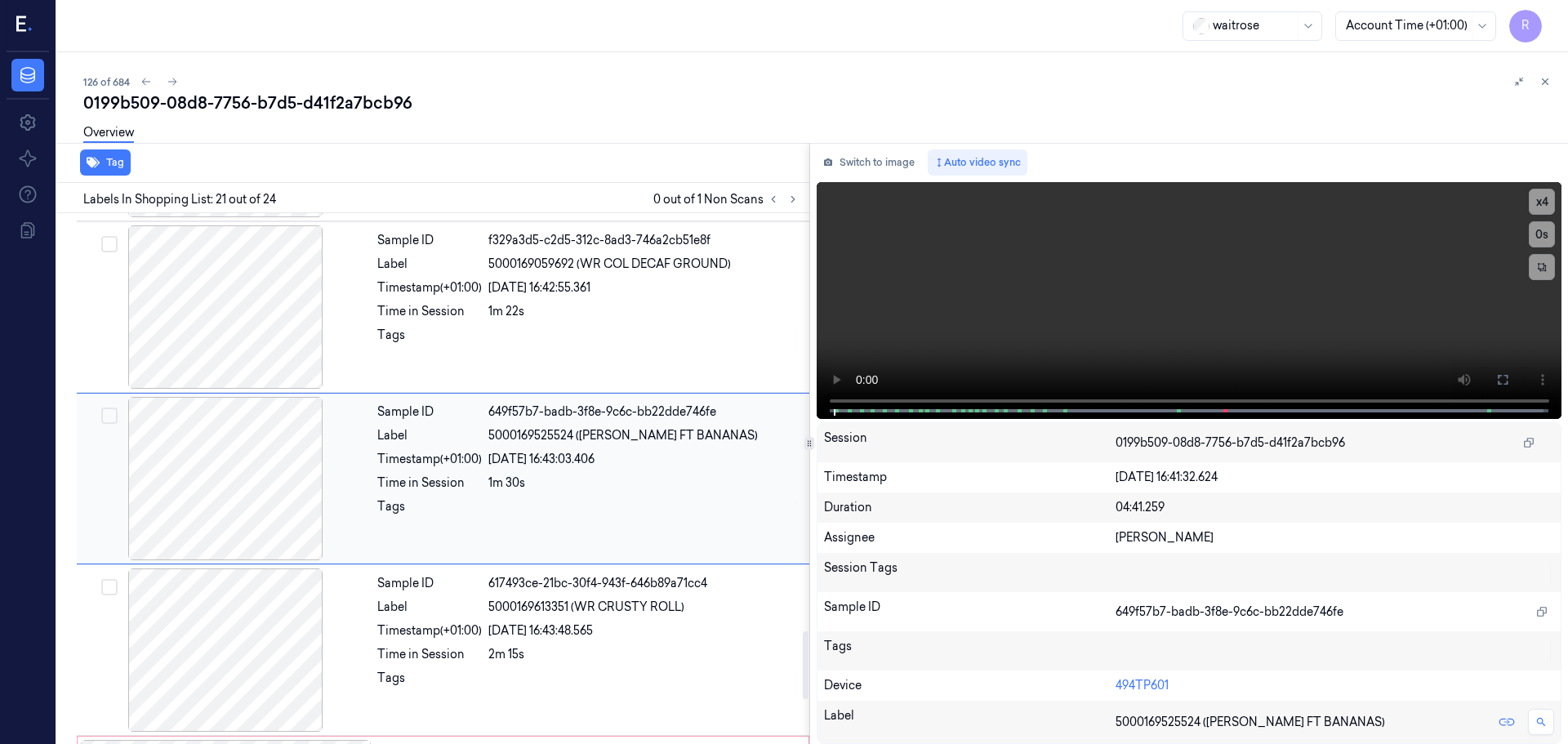
click at [278, 461] on div at bounding box center [225, 479] width 291 height 164
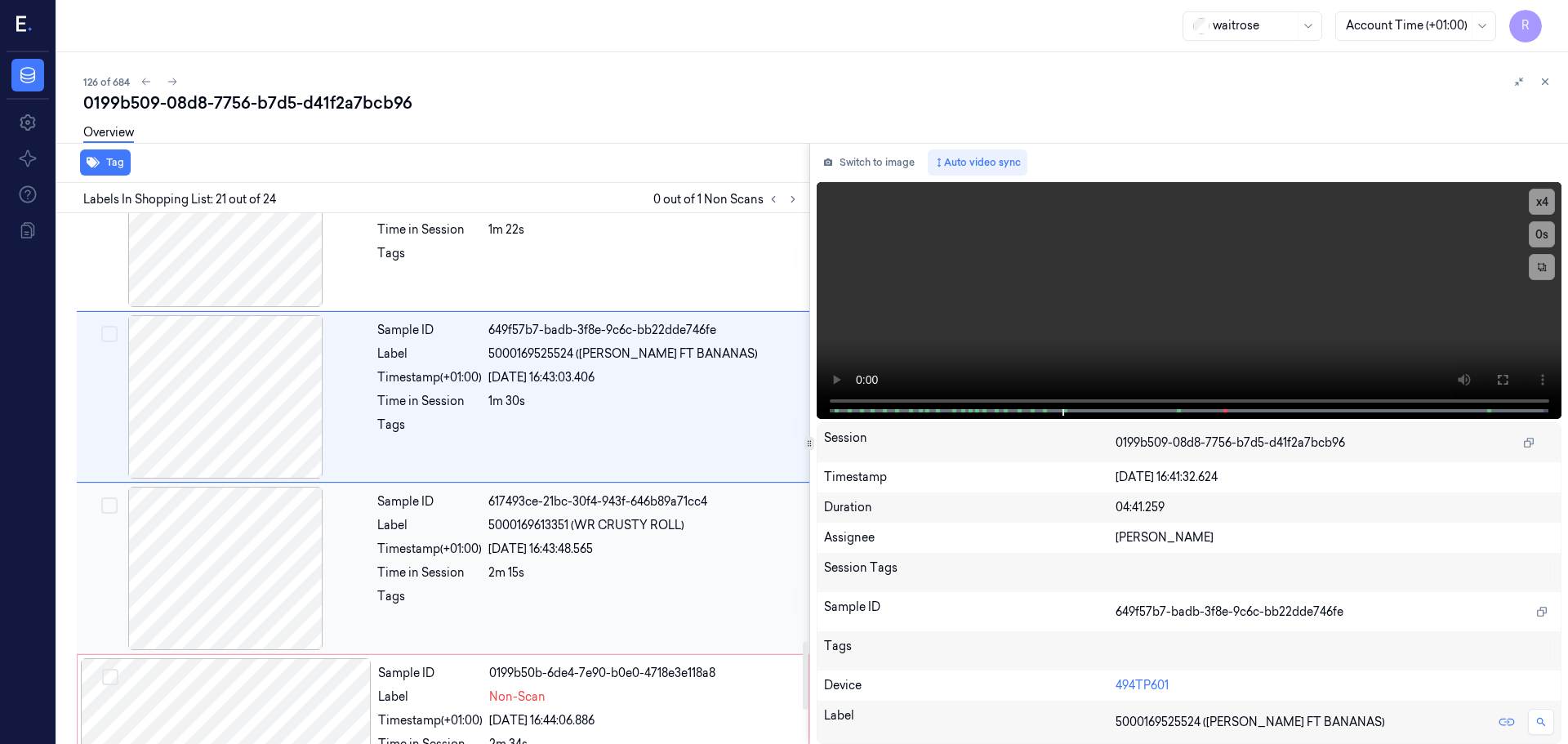
click at [432, 552] on div "Timestamp (+01:00)" at bounding box center [429, 549] width 105 height 17
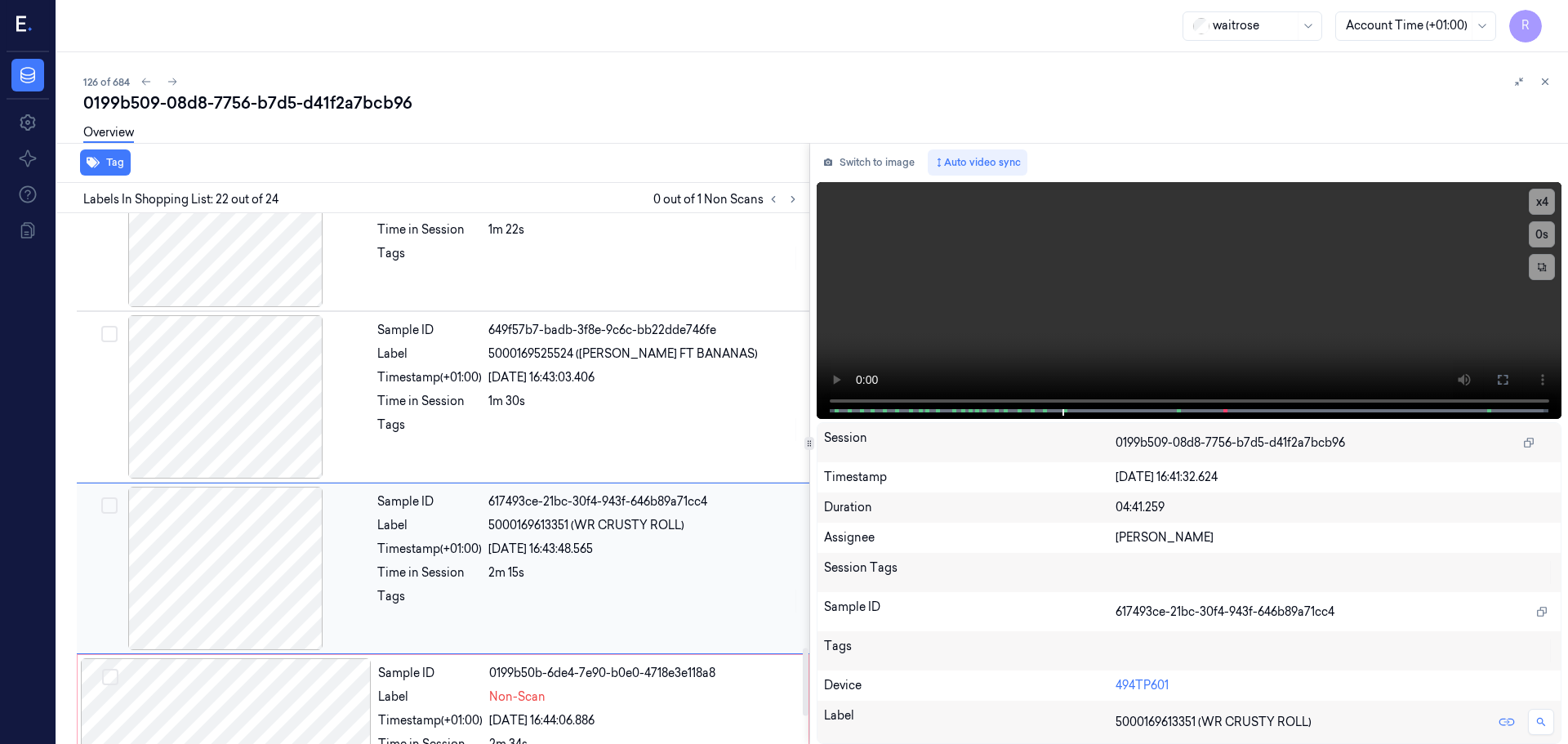
scroll to position [3420, 0]
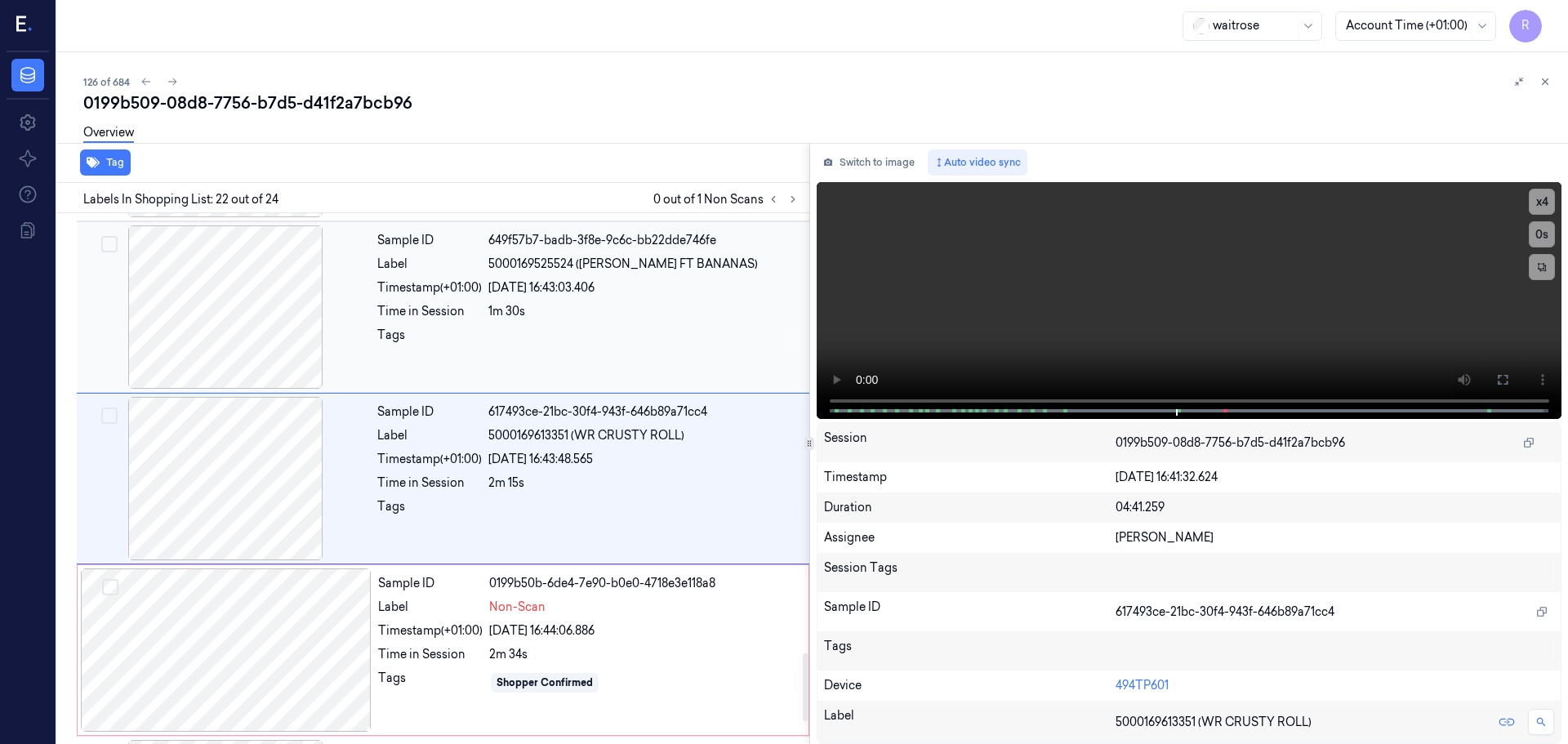
click at [276, 332] on div at bounding box center [225, 307] width 291 height 164
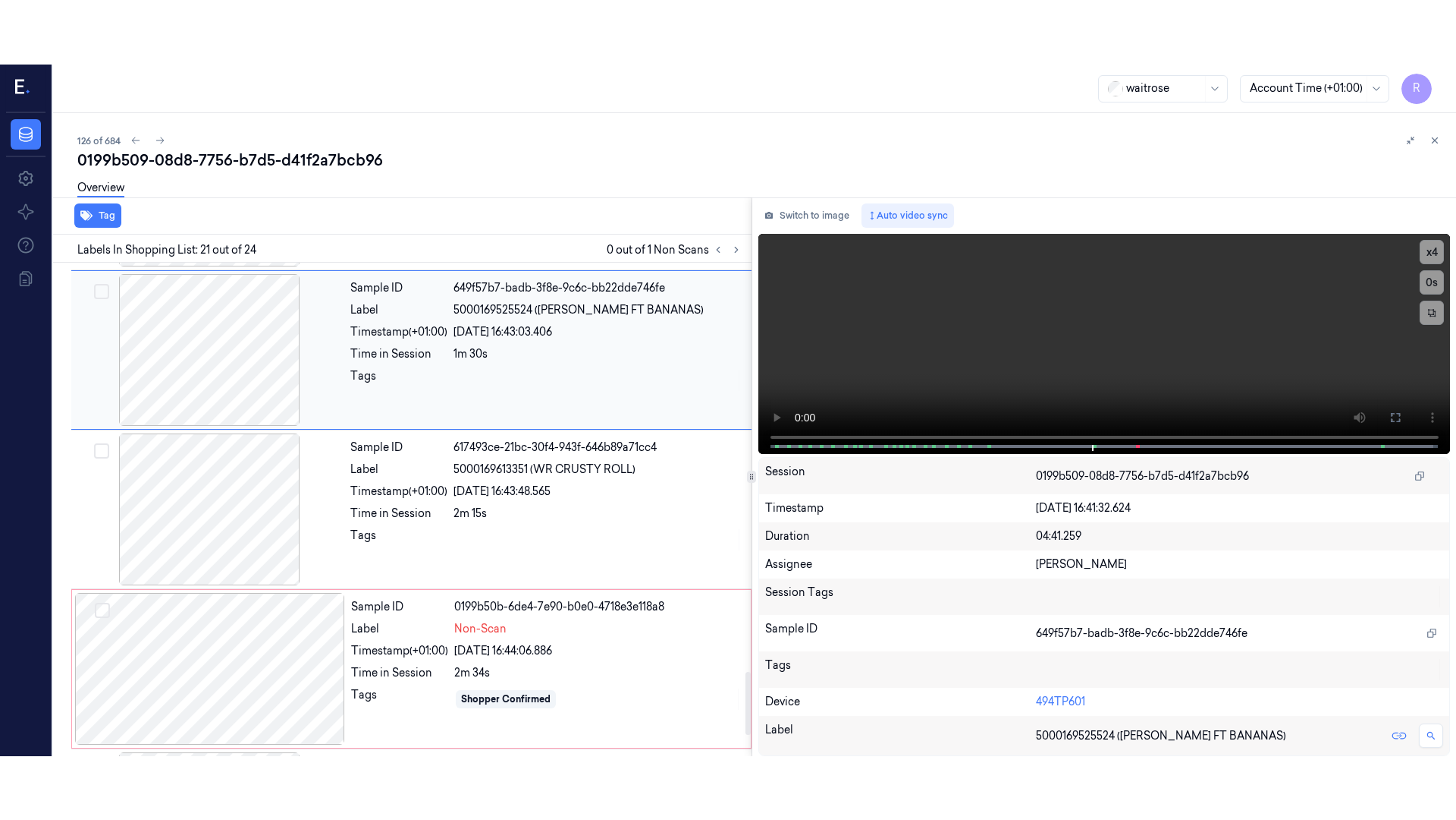
scroll to position [3020, 0]
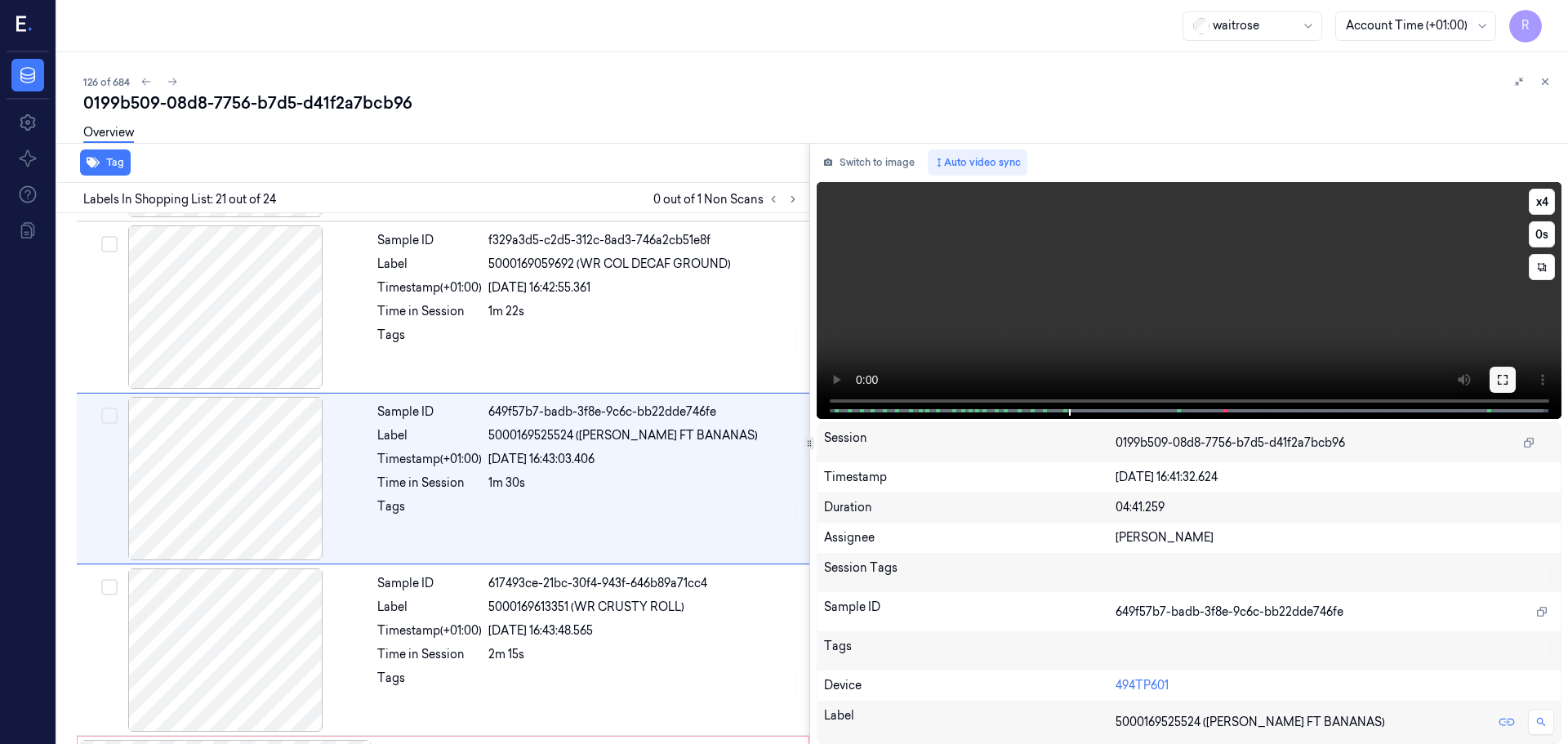
click at [1504, 382] on icon at bounding box center [1503, 380] width 13 height 13
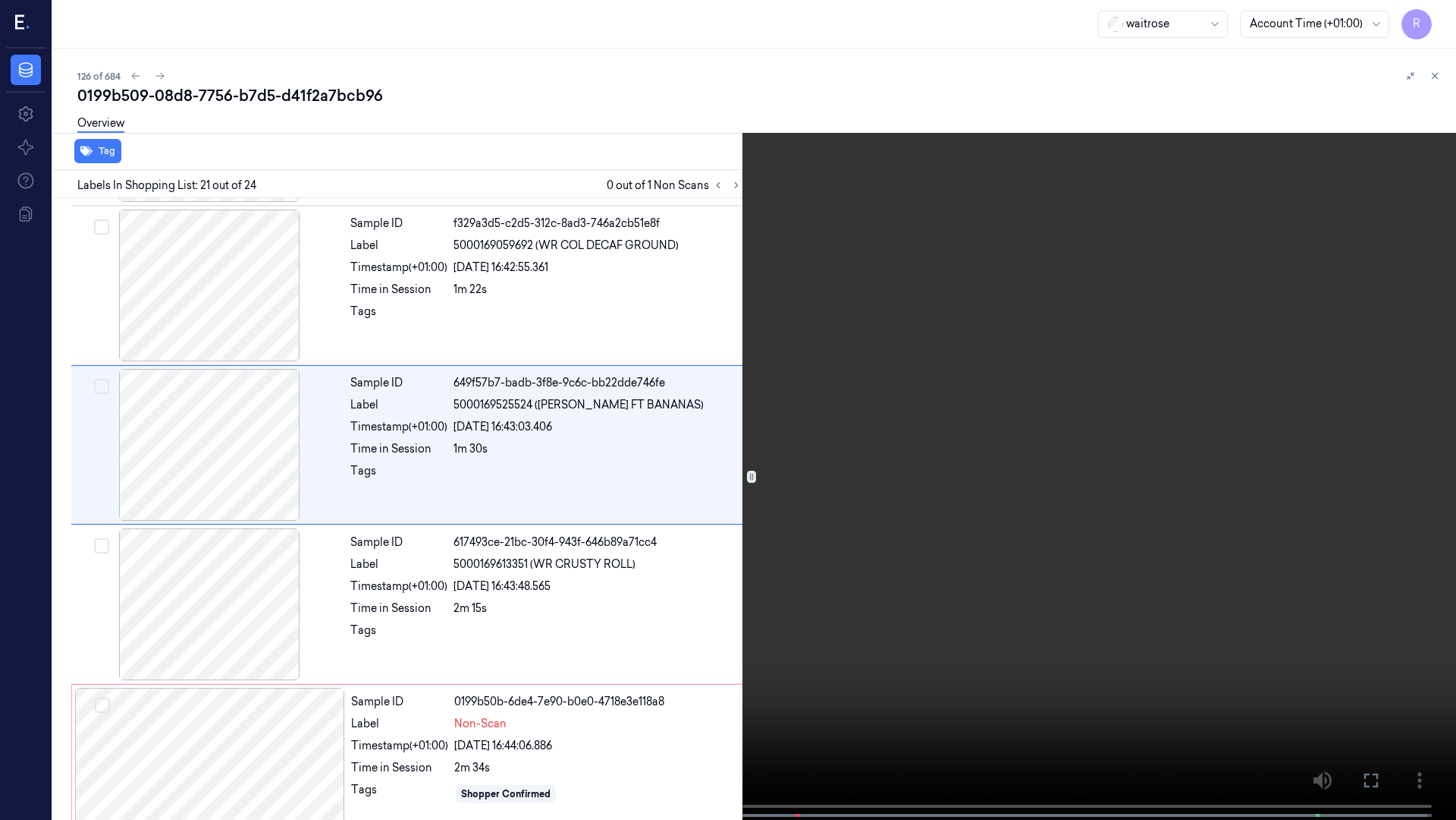
click at [483, 691] on video at bounding box center [728, 411] width 1456 height 823
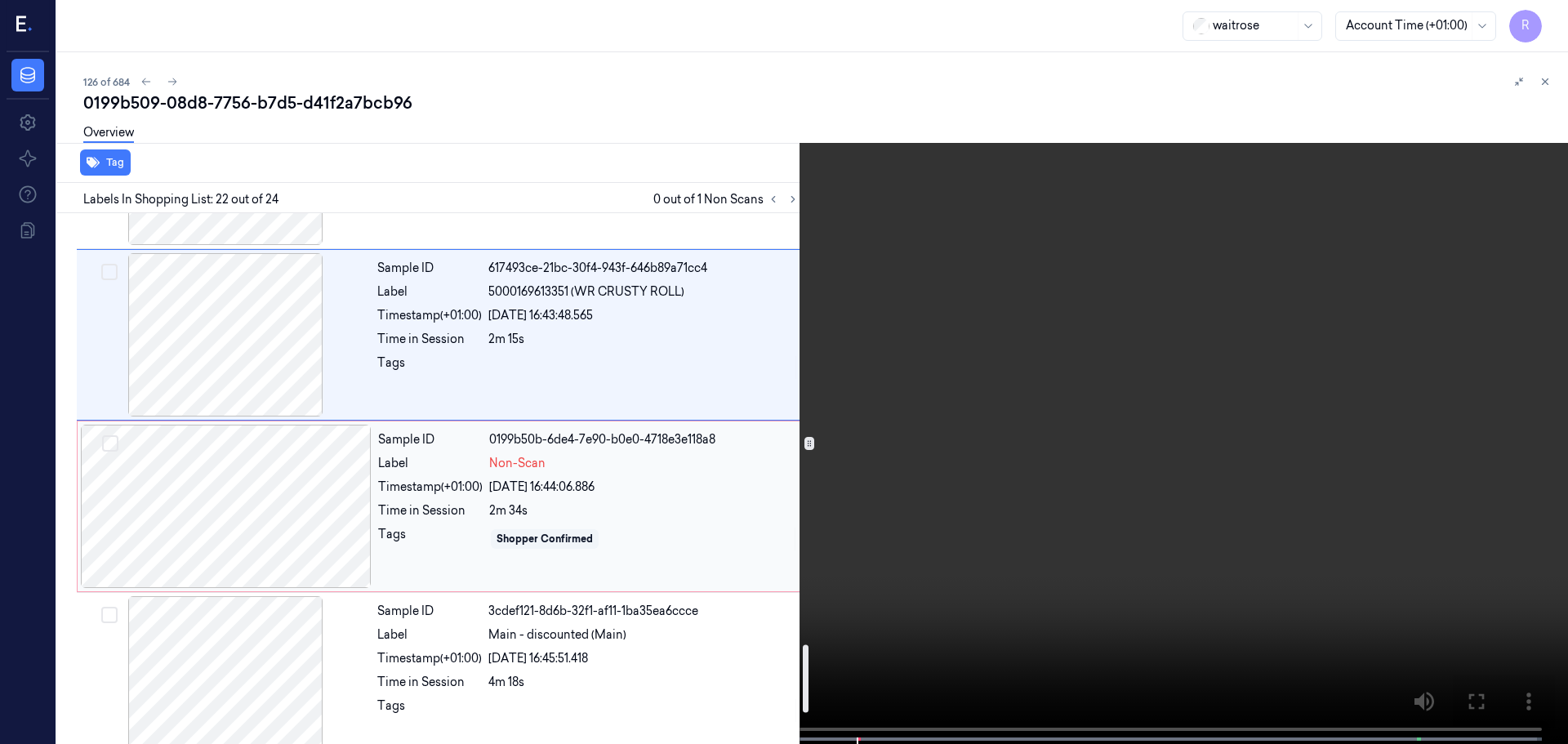
scroll to position [3589, 0]
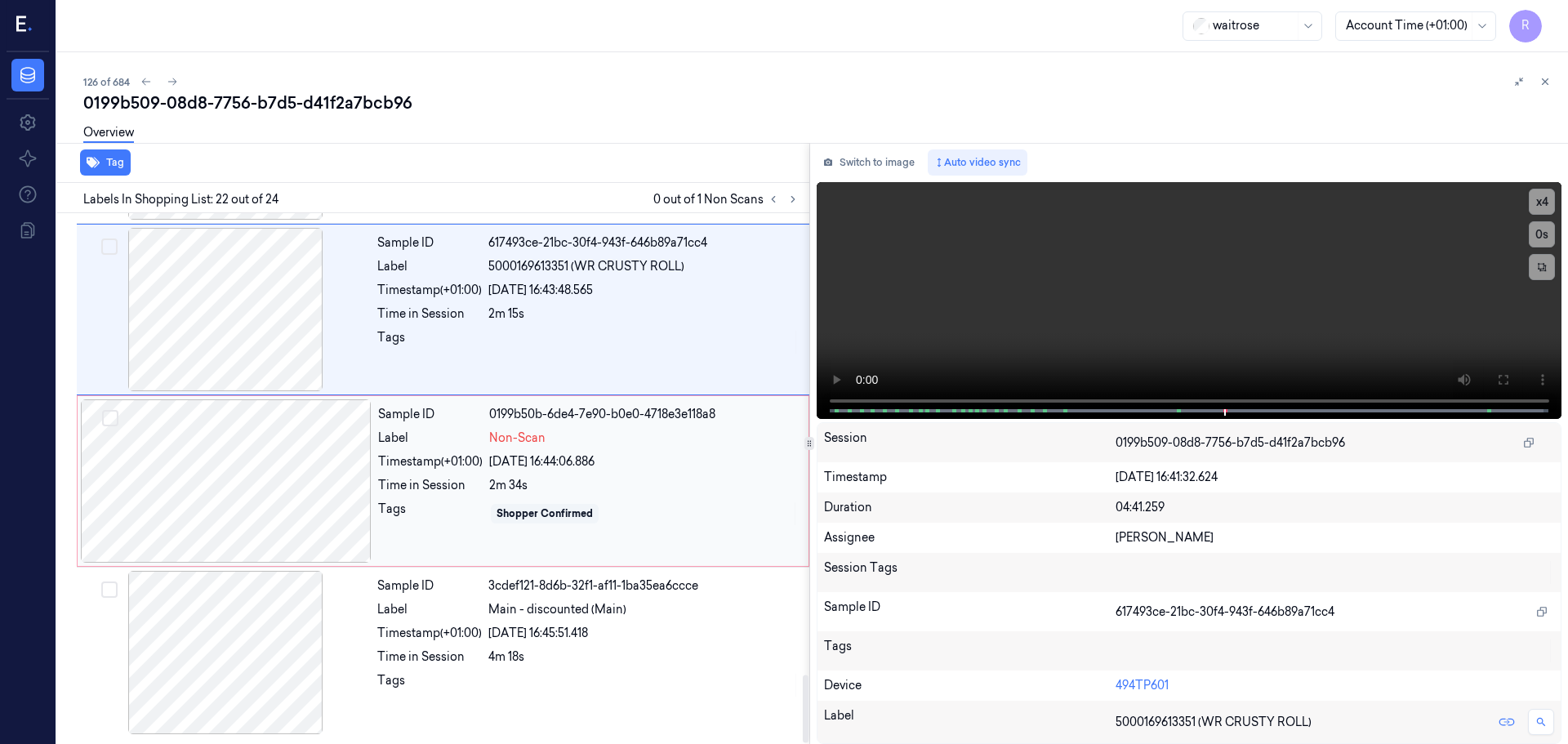
click at [326, 504] on div at bounding box center [226, 481] width 291 height 164
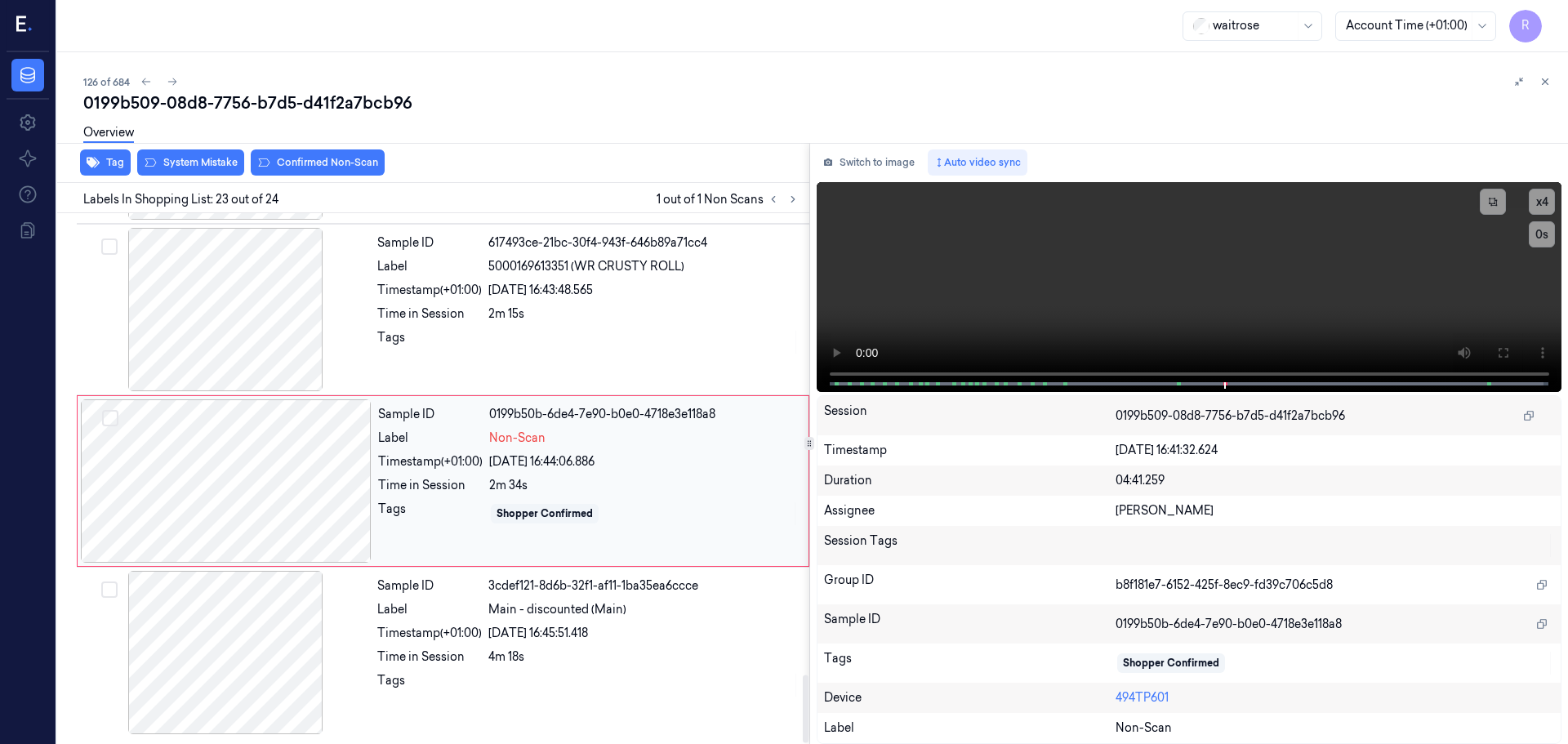
click at [299, 461] on div at bounding box center [226, 481] width 291 height 164
click at [299, 463] on div at bounding box center [226, 481] width 291 height 164
click at [299, 462] on div at bounding box center [226, 481] width 291 height 164
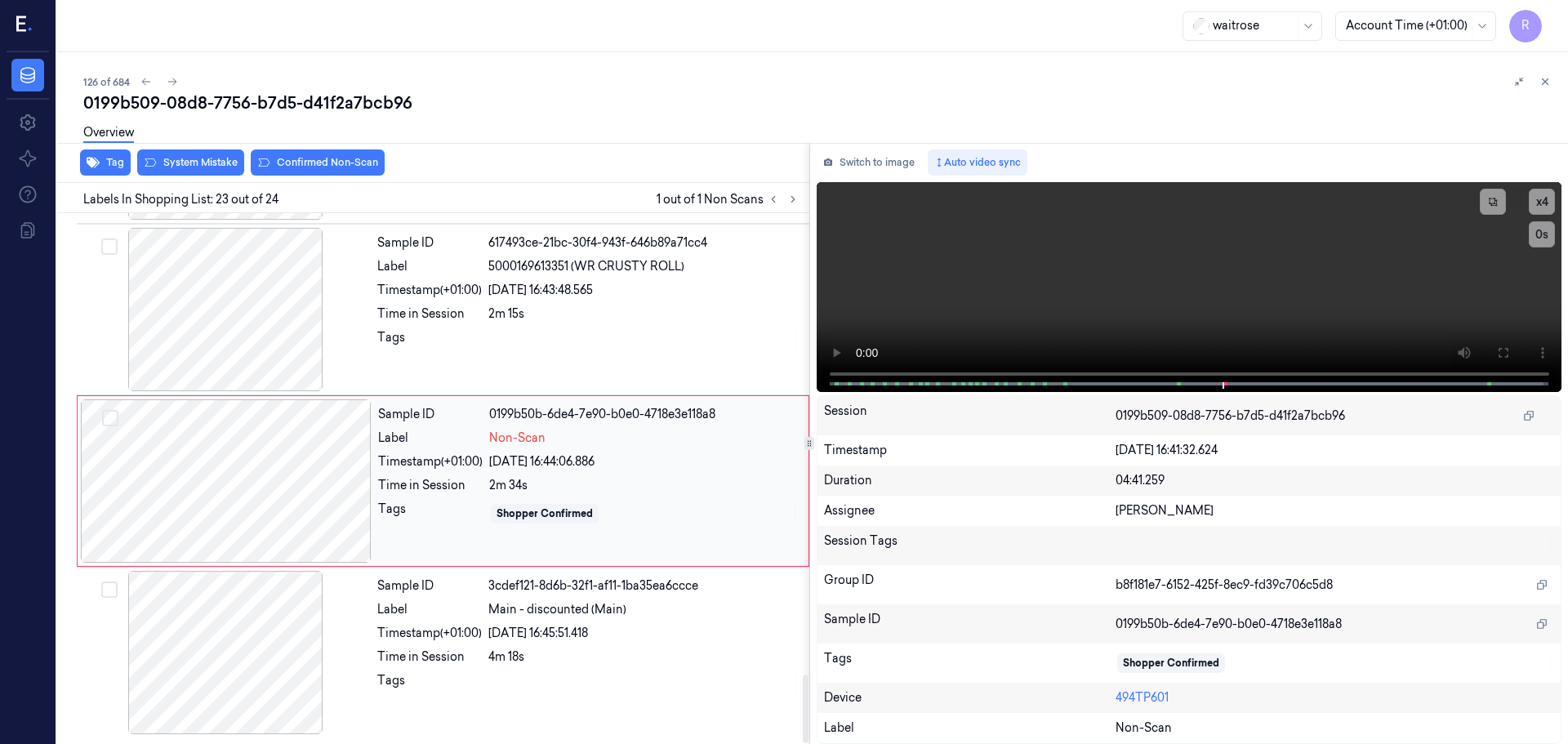
click at [299, 466] on div at bounding box center [226, 481] width 291 height 164
click at [299, 467] on div at bounding box center [226, 481] width 291 height 164
click at [302, 465] on div at bounding box center [226, 481] width 291 height 164
click at [343, 650] on div at bounding box center [225, 652] width 291 height 164
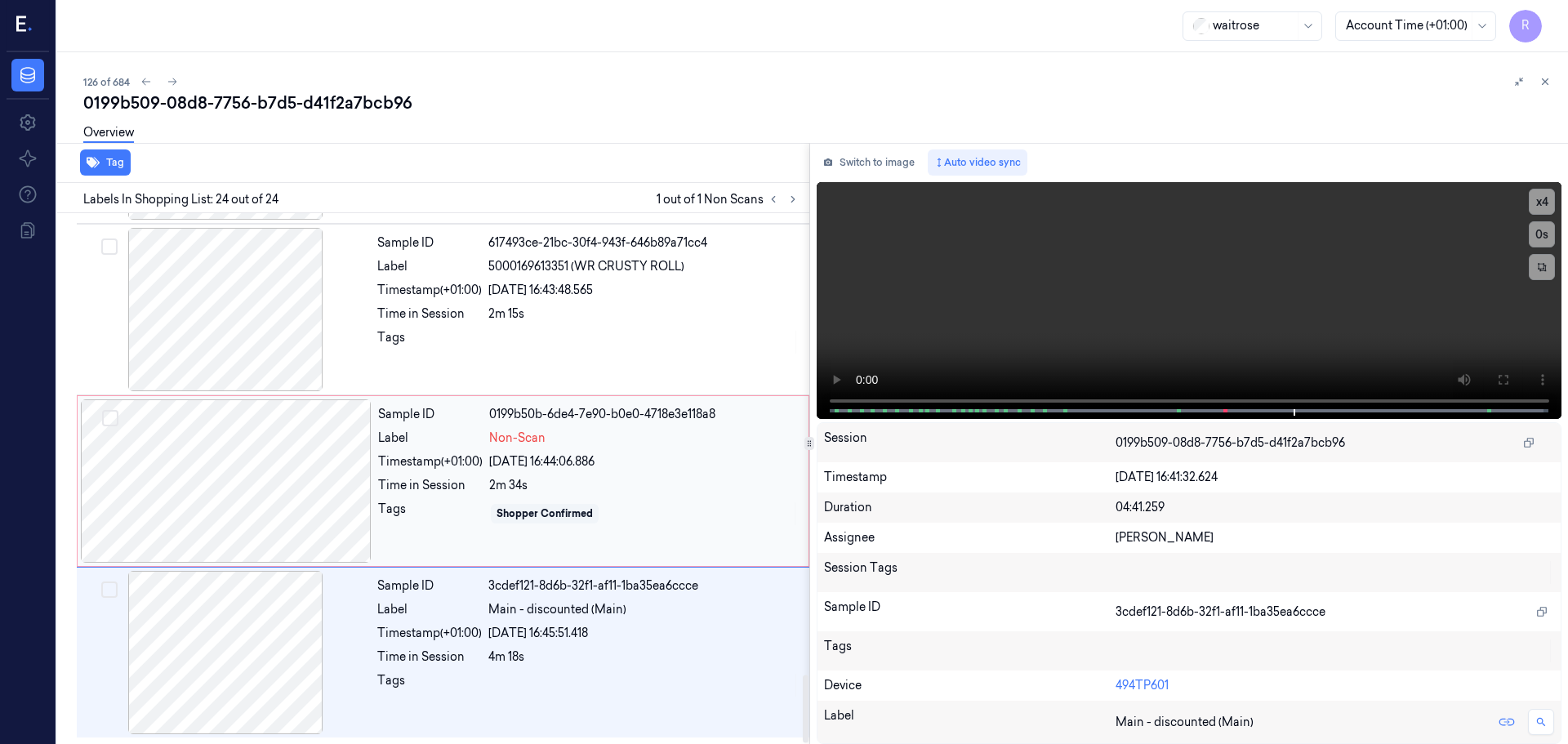
click at [318, 496] on div at bounding box center [226, 481] width 291 height 164
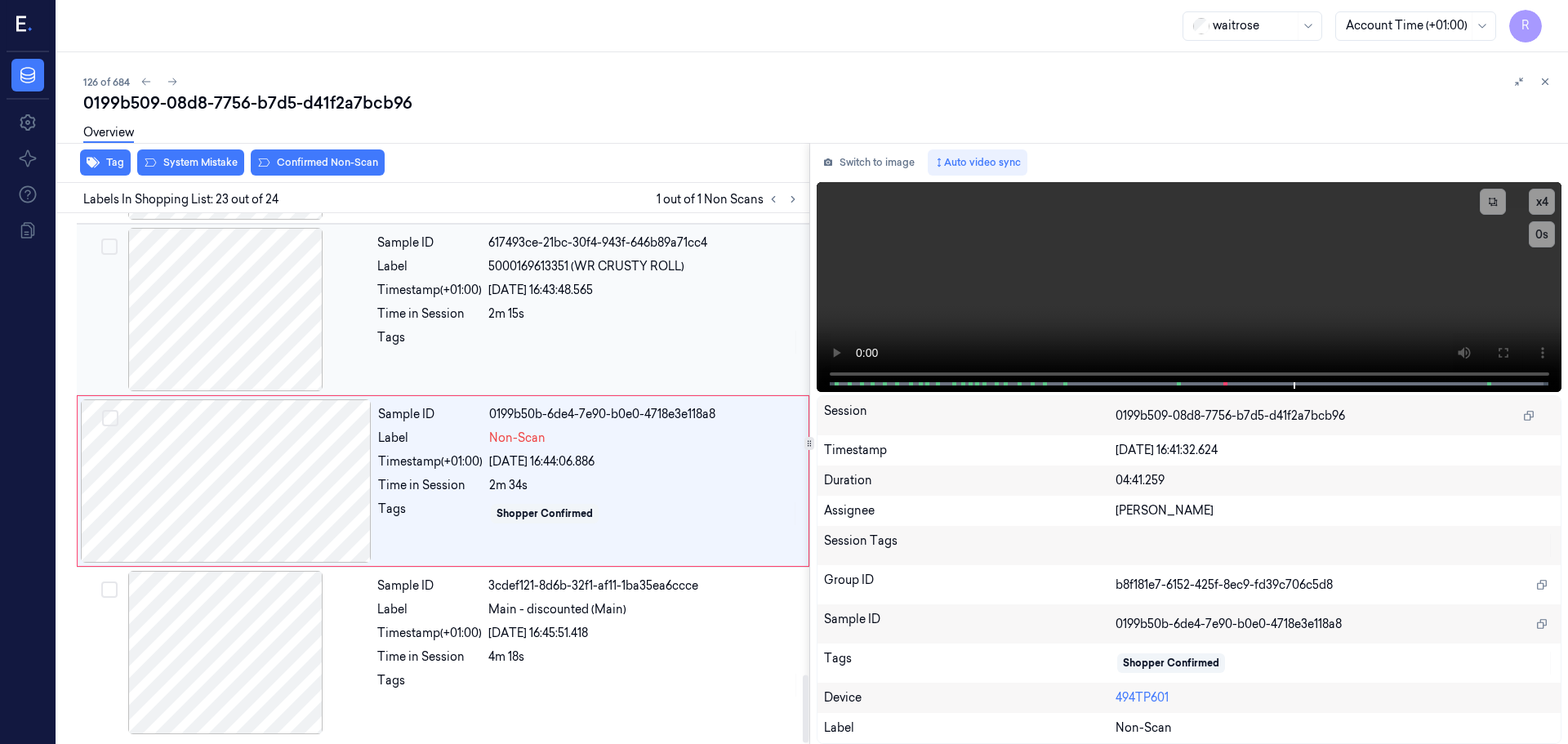
click at [268, 340] on div at bounding box center [225, 310] width 291 height 164
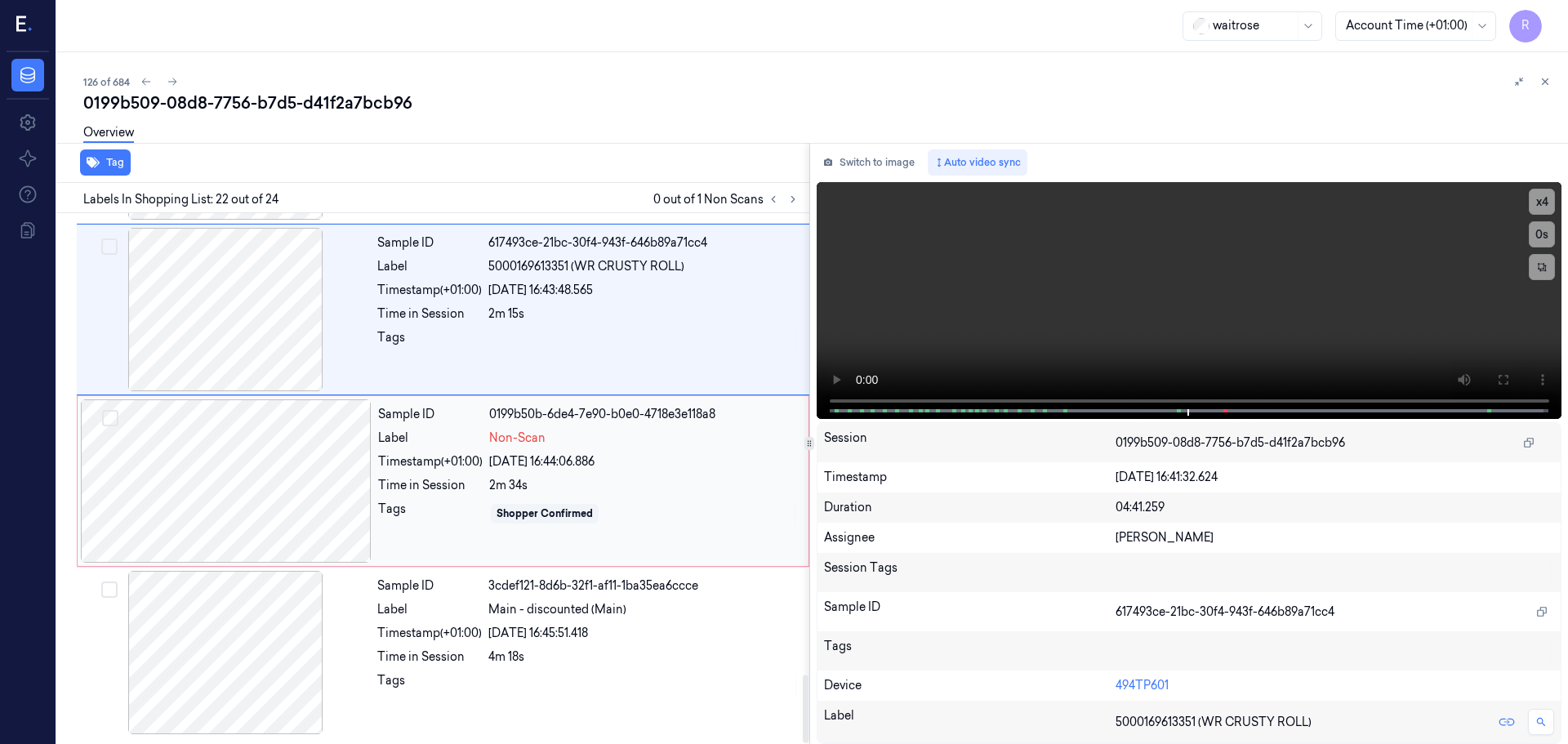
click at [315, 461] on div at bounding box center [226, 481] width 291 height 164
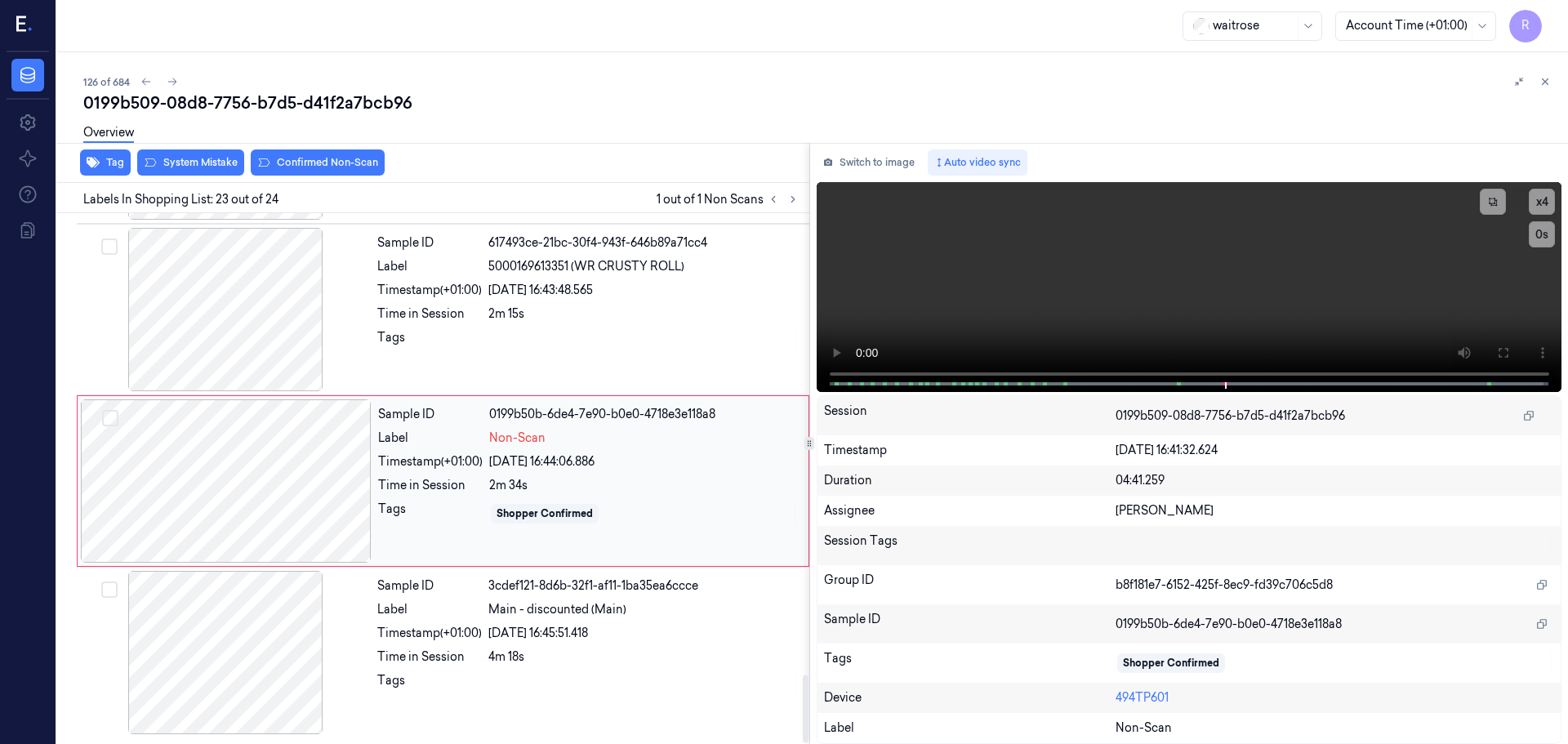
click at [327, 494] on div at bounding box center [226, 481] width 291 height 164
click at [328, 495] on div at bounding box center [226, 481] width 291 height 164
drag, startPoint x: 333, startPoint y: 494, endPoint x: 335, endPoint y: 466, distance: 28.1
click at [334, 494] on div at bounding box center [226, 481] width 291 height 164
click at [286, 346] on div at bounding box center [225, 310] width 291 height 164
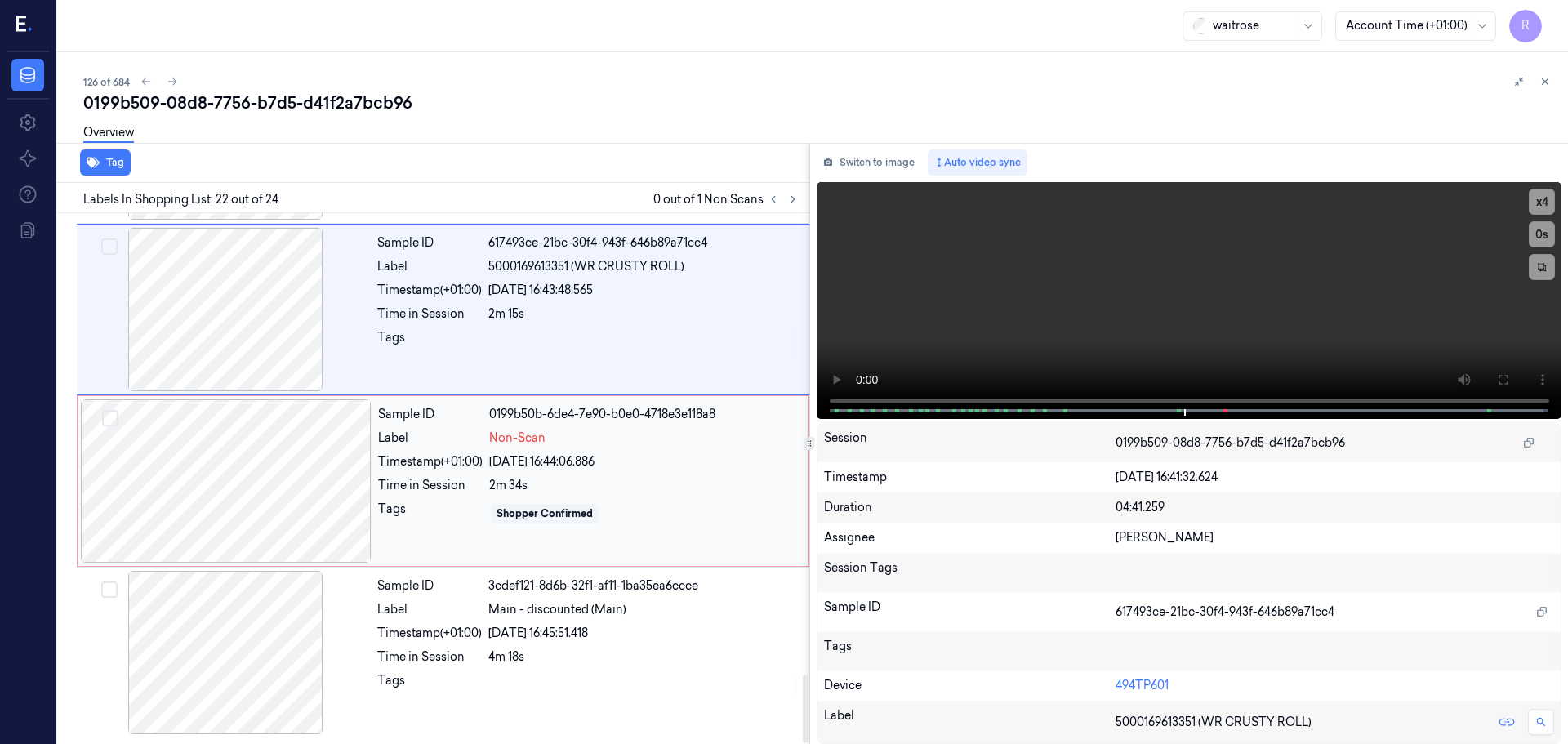
click at [308, 481] on div at bounding box center [226, 481] width 291 height 164
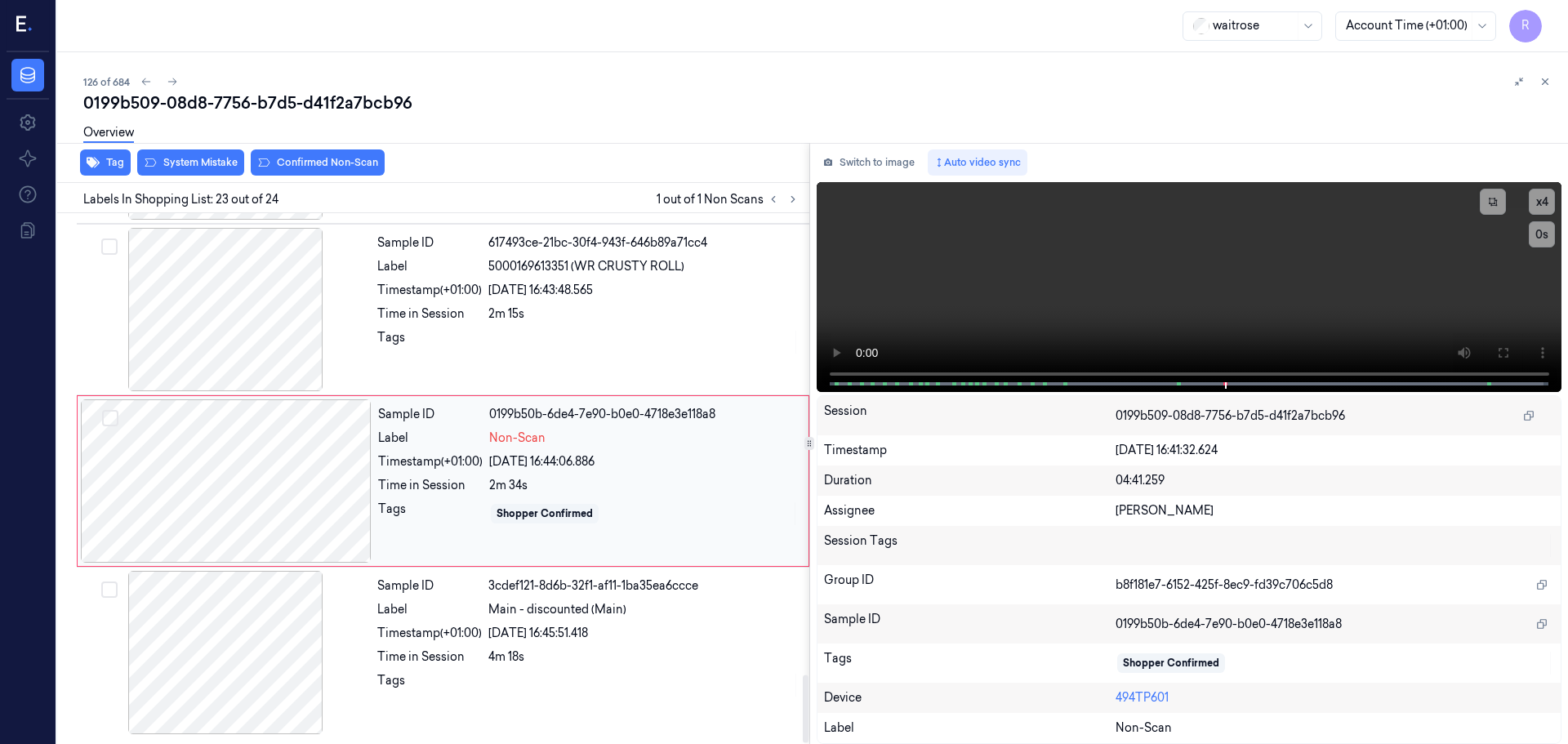
click at [308, 481] on div at bounding box center [226, 481] width 291 height 164
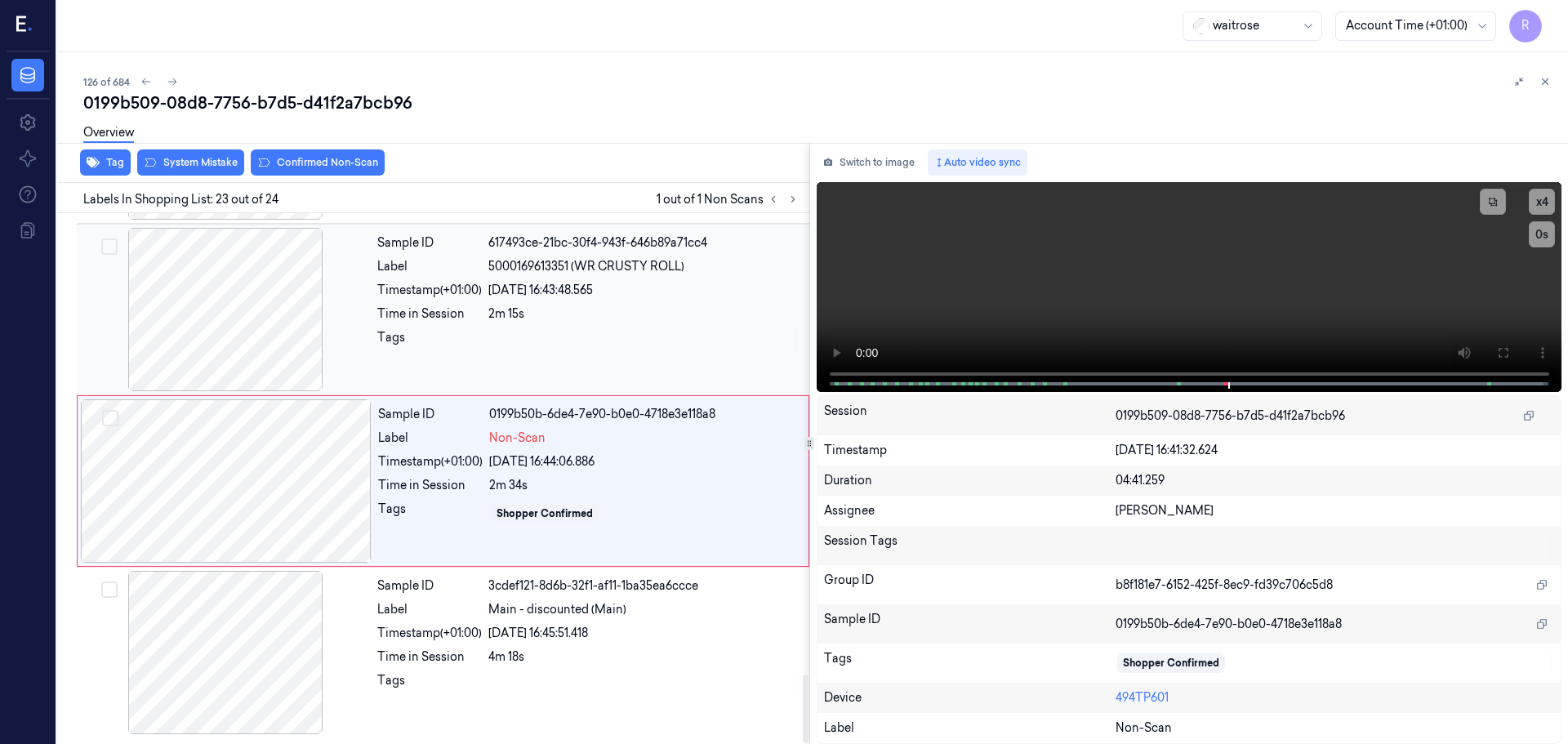
click at [267, 313] on div at bounding box center [225, 310] width 291 height 164
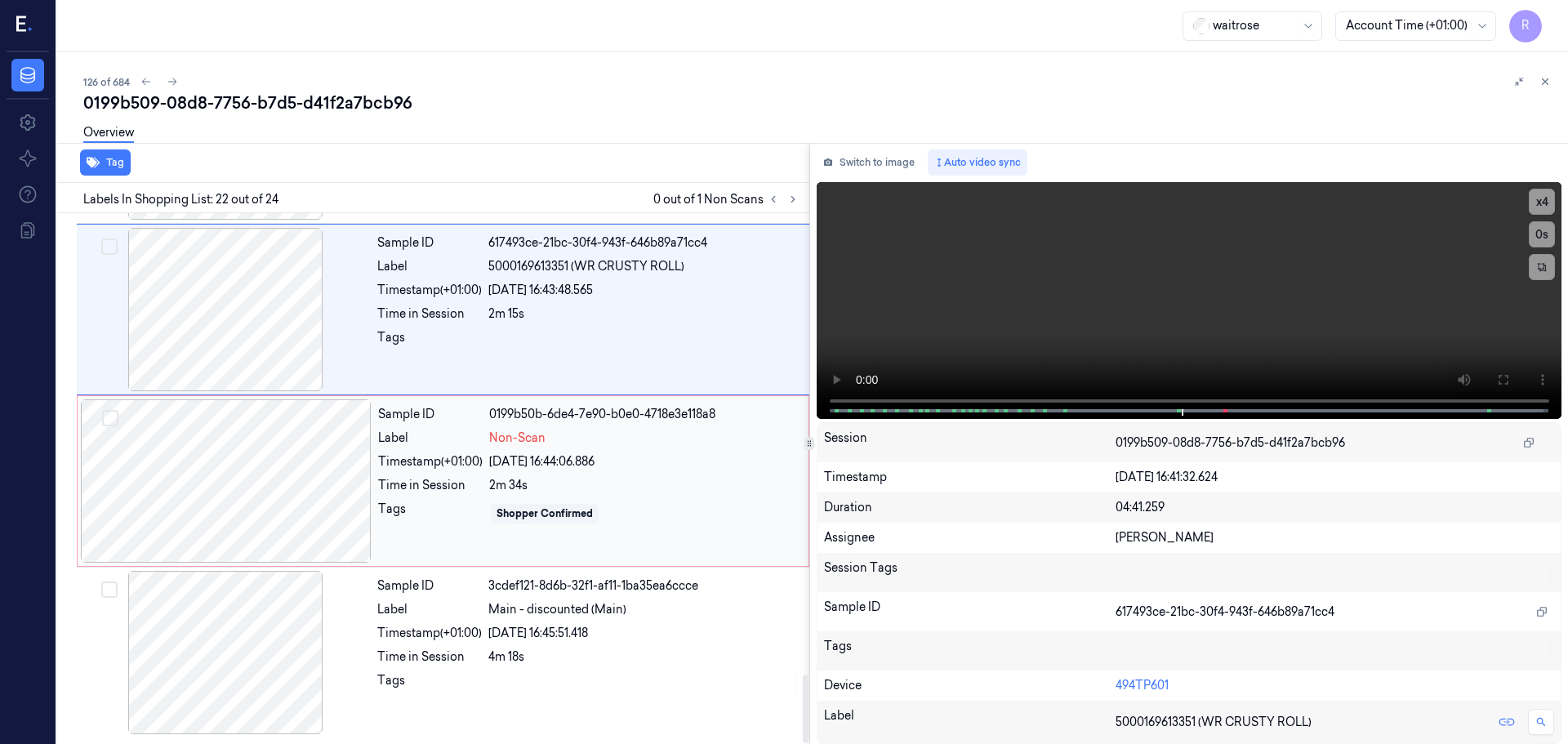
click at [300, 471] on div at bounding box center [226, 481] width 291 height 164
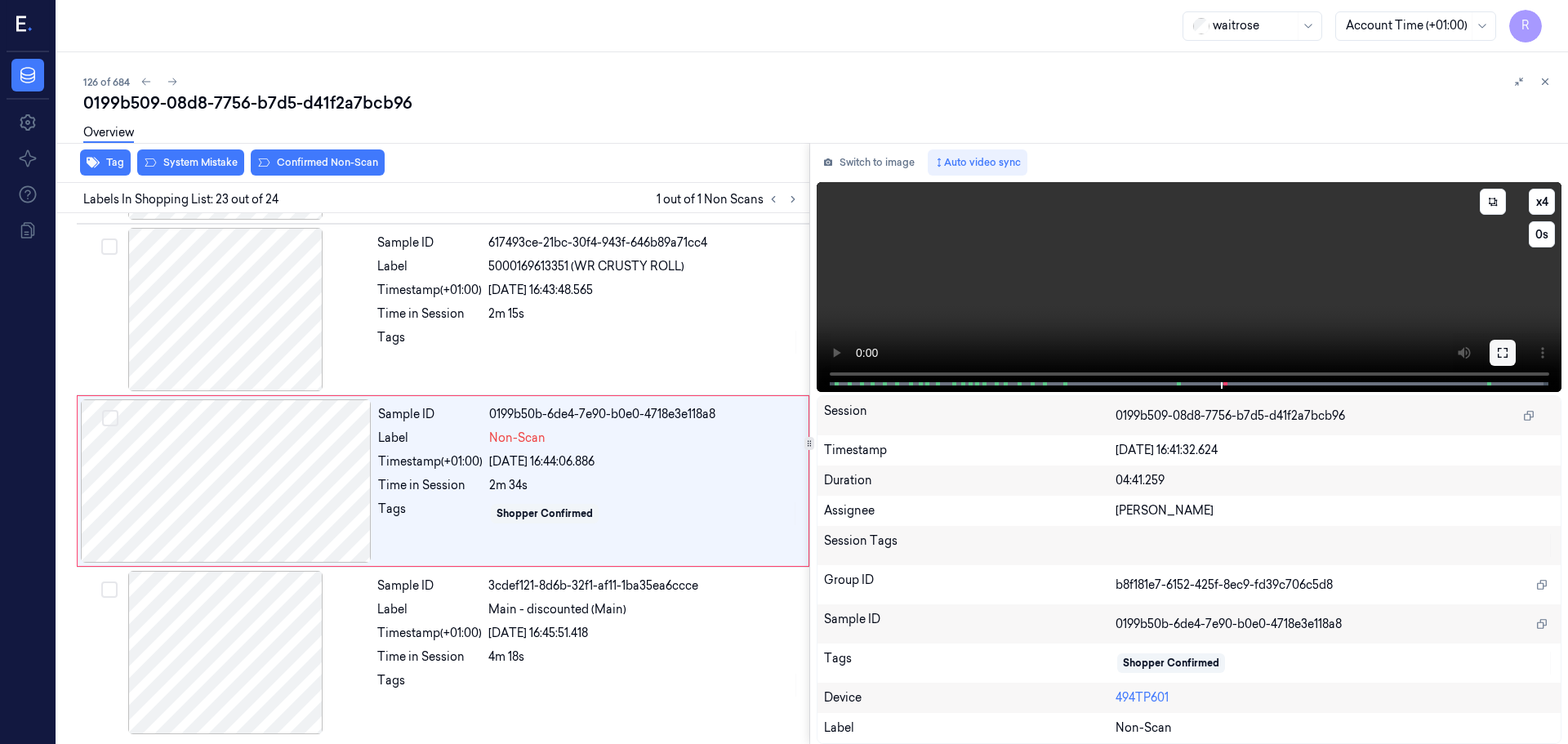
click at [1497, 352] on icon at bounding box center [1503, 352] width 13 height 13
drag, startPoint x: 179, startPoint y: 490, endPoint x: 188, endPoint y: 470, distance: 21.9
click at [179, 489] on div at bounding box center [226, 481] width 291 height 164
click at [262, 333] on div at bounding box center [225, 310] width 291 height 164
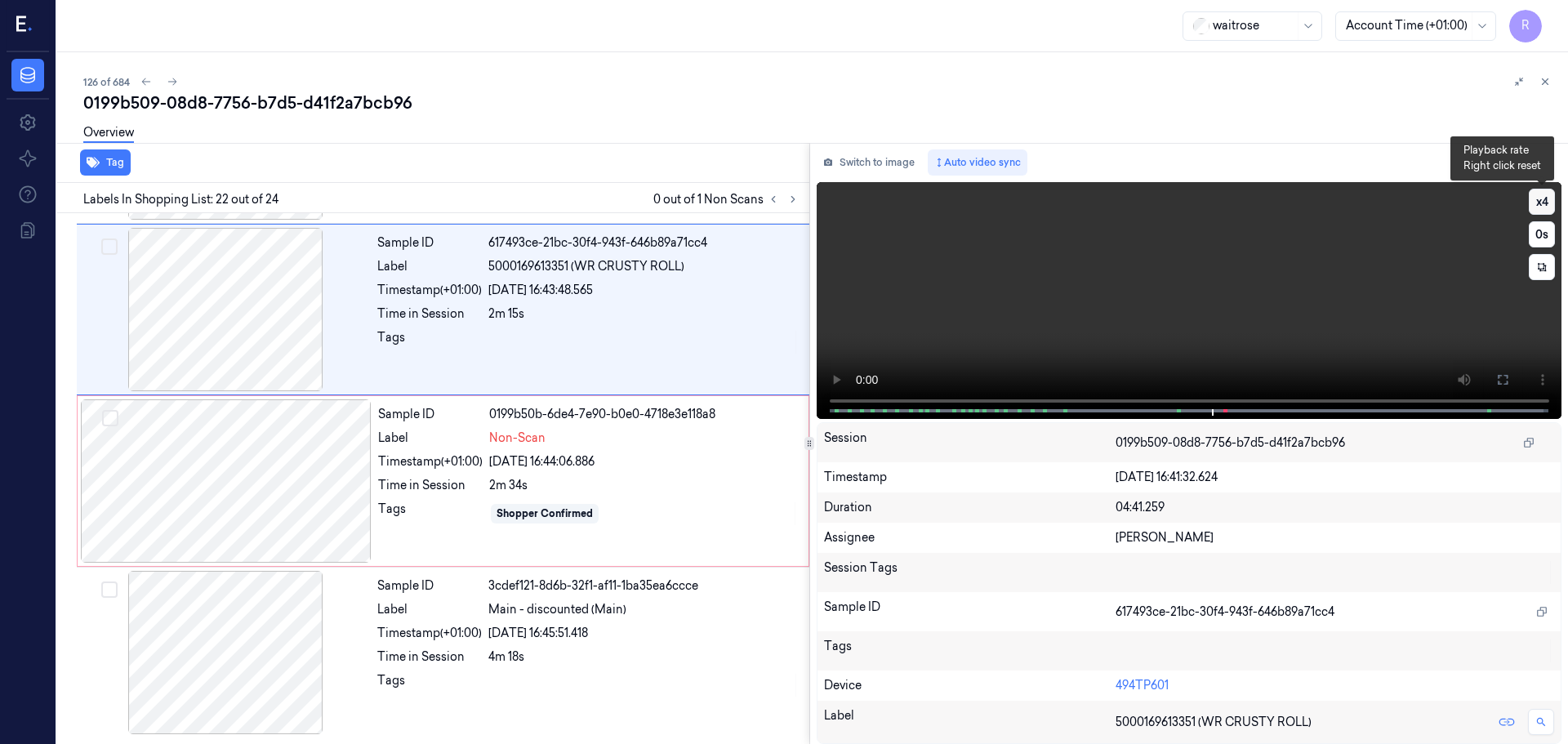
click at [1535, 208] on button "x 4" at bounding box center [1542, 202] width 26 height 26
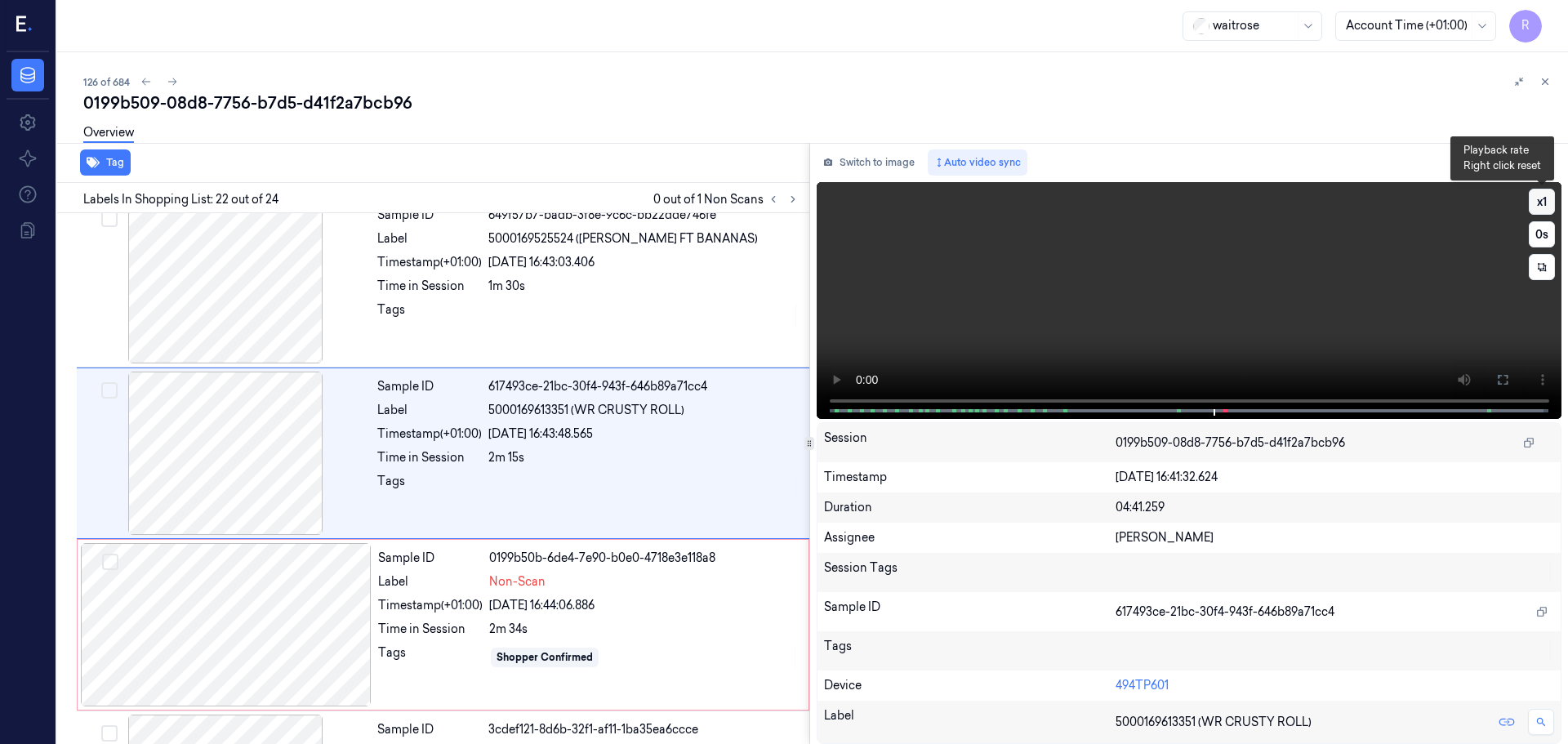
click at [1535, 208] on button "x 1" at bounding box center [1542, 202] width 26 height 26
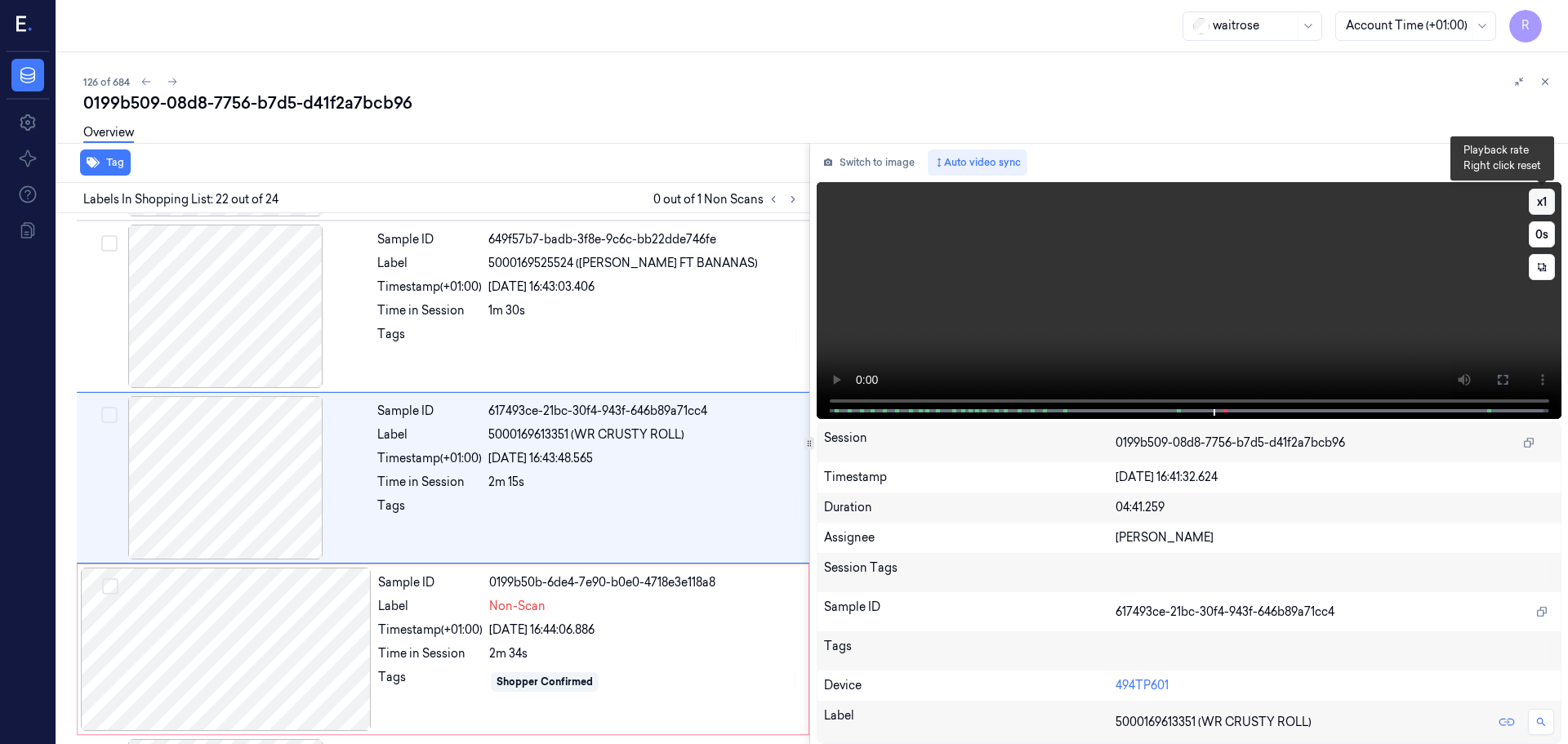
scroll to position [3420, 0]
click at [1535, 208] on button "x 2" at bounding box center [1542, 202] width 26 height 26
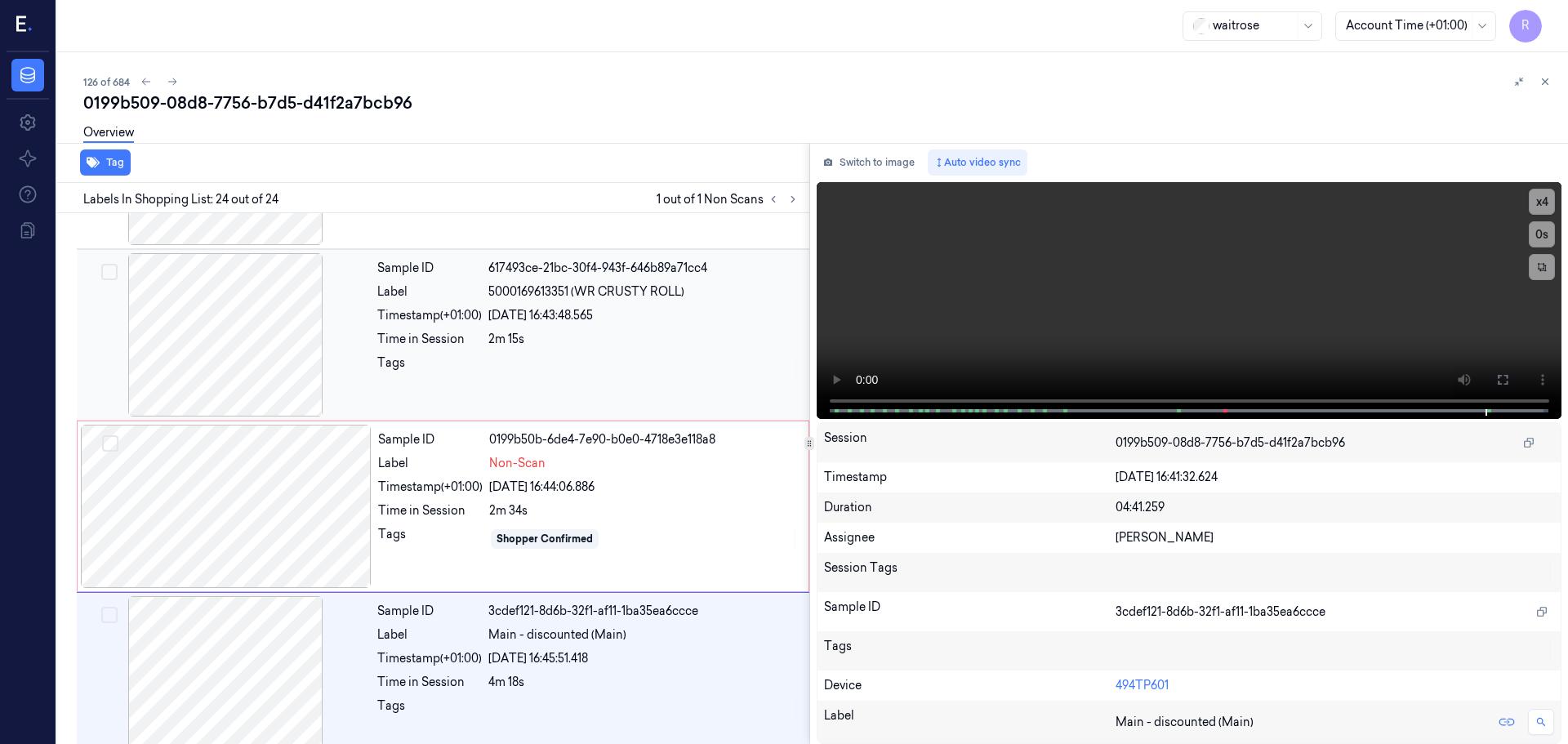
scroll to position [3589, 0]
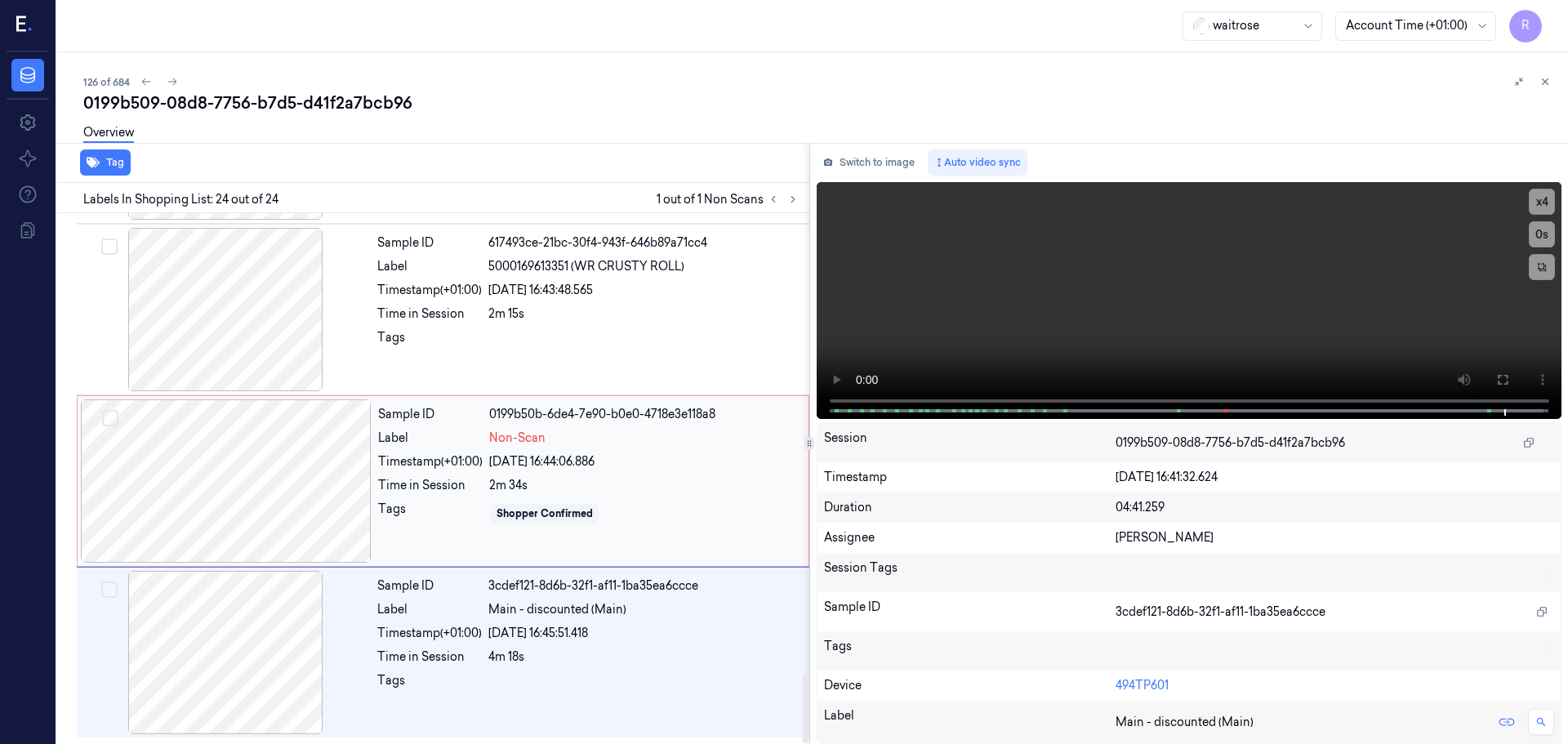
click at [332, 484] on div at bounding box center [226, 481] width 291 height 164
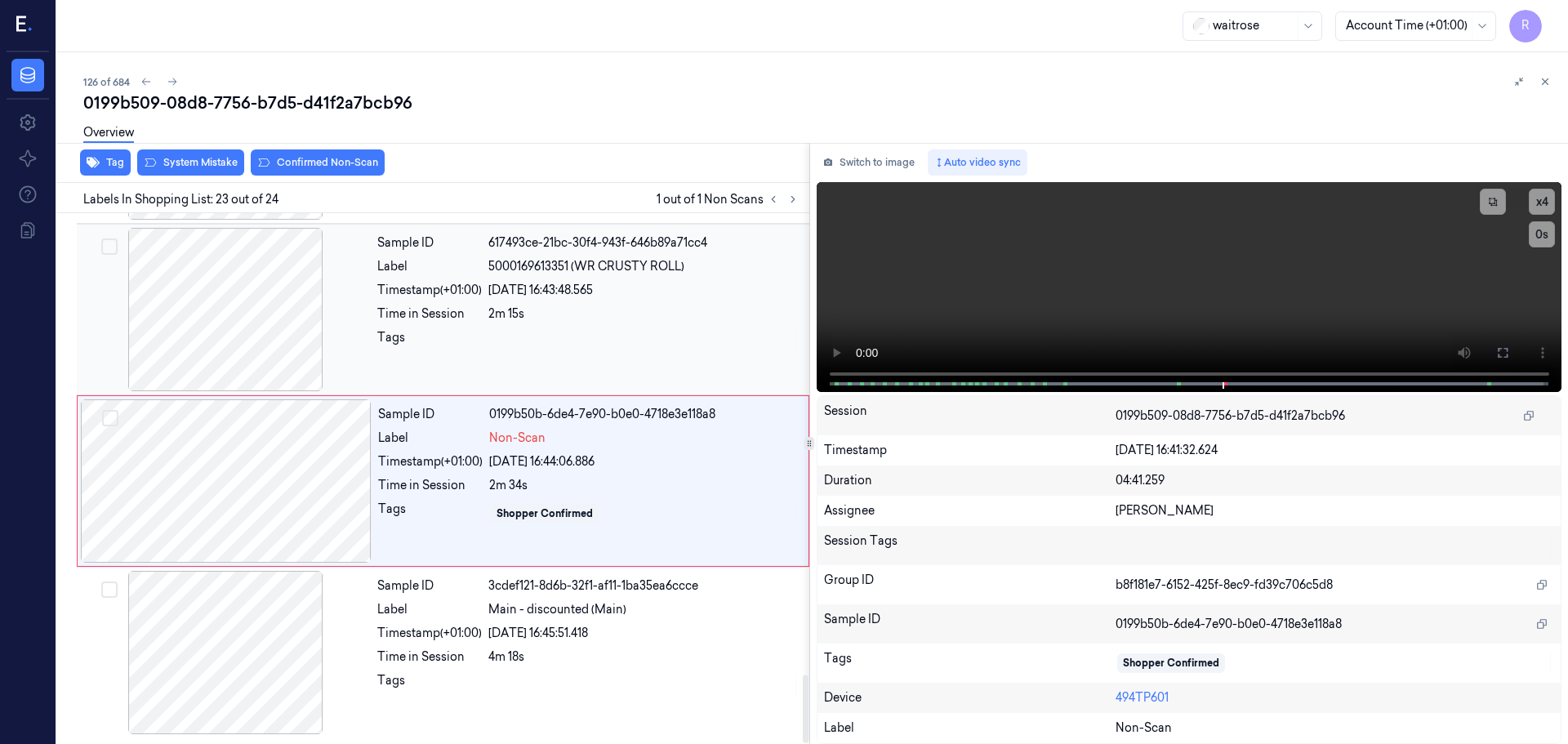
click at [261, 362] on div at bounding box center [225, 310] width 291 height 164
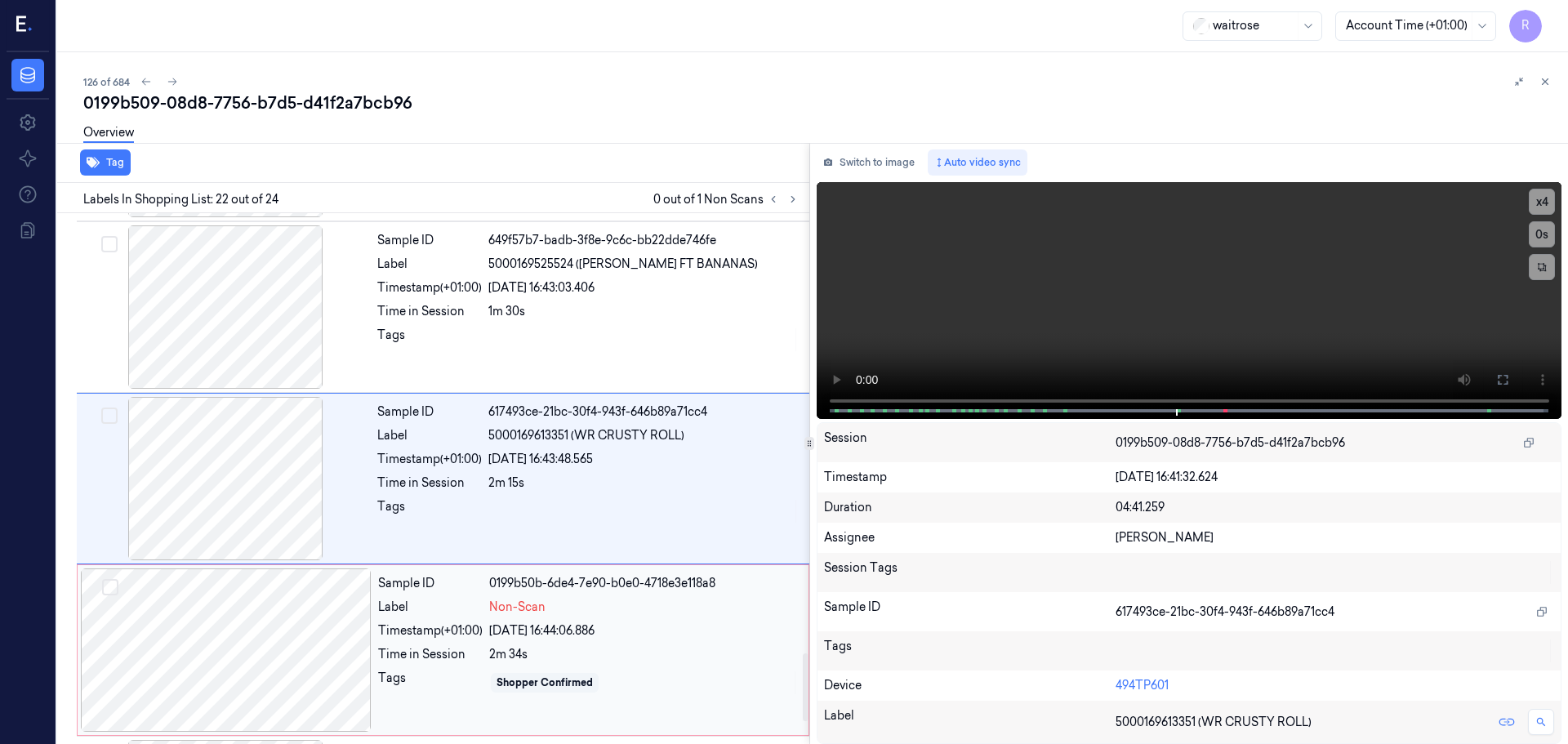
click at [260, 641] on div at bounding box center [226, 650] width 291 height 164
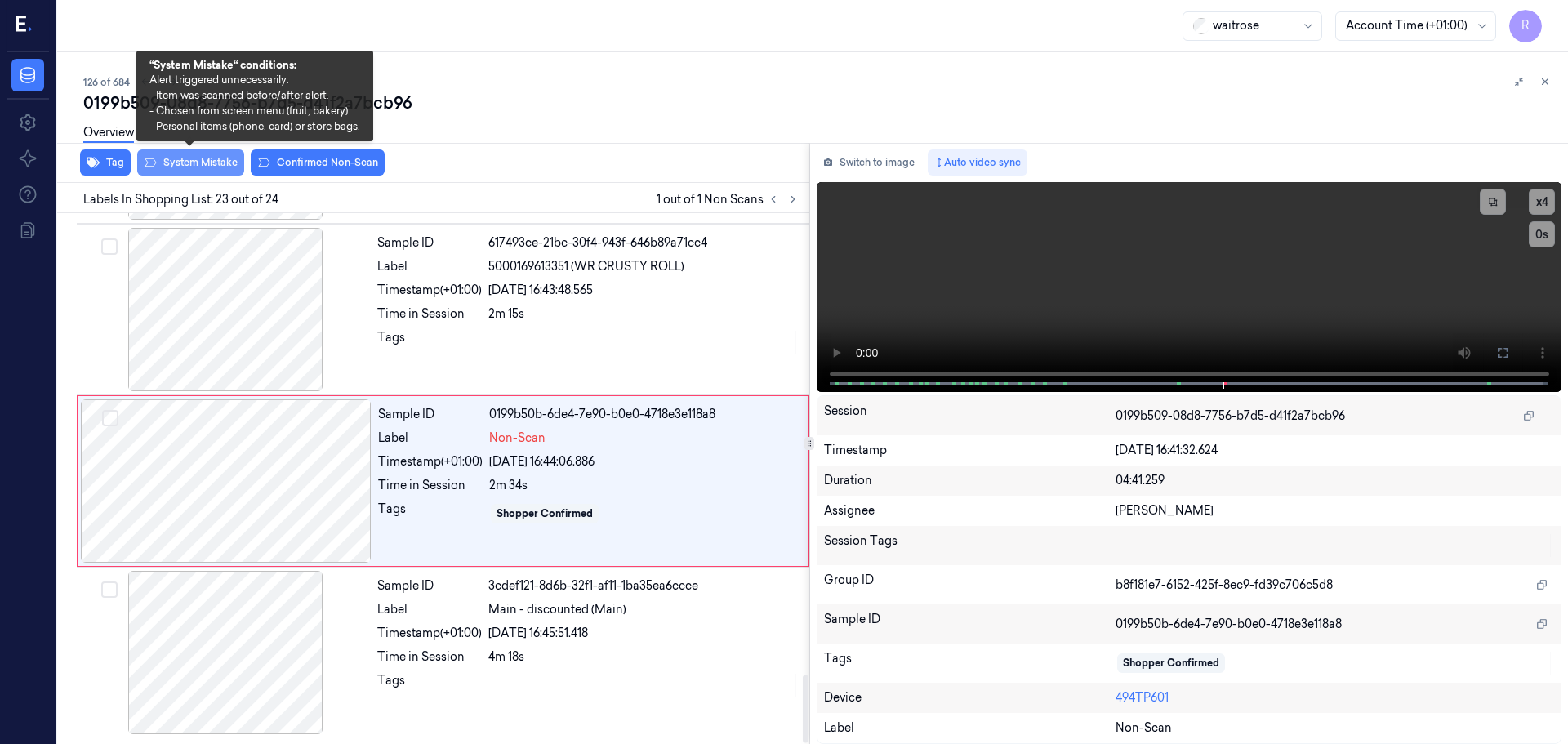
click at [185, 158] on button "System Mistake" at bounding box center [191, 162] width 107 height 26
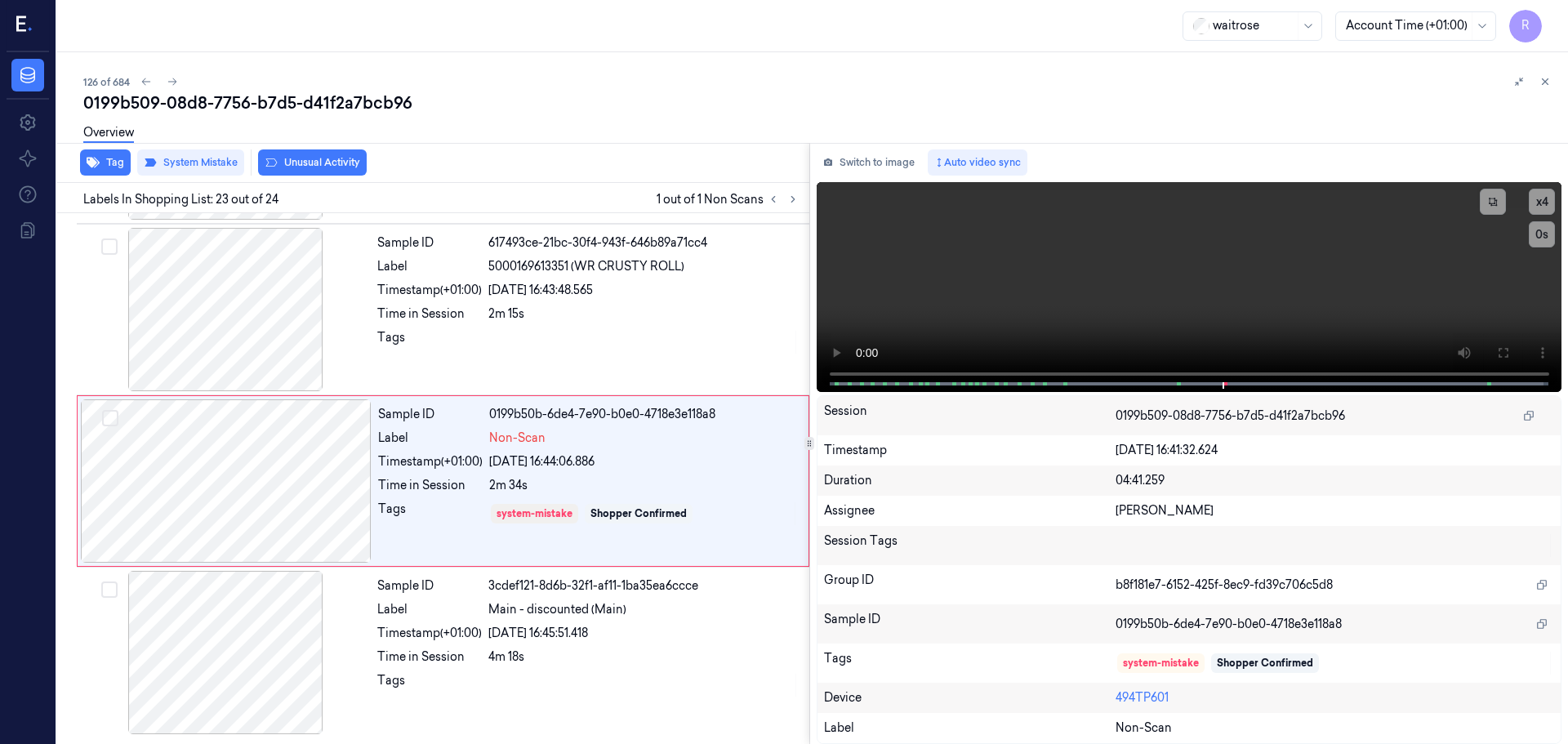
click at [309, 160] on button "Unusual Activity" at bounding box center [313, 162] width 109 height 26
click at [104, 158] on button "Tag" at bounding box center [105, 162] width 51 height 26
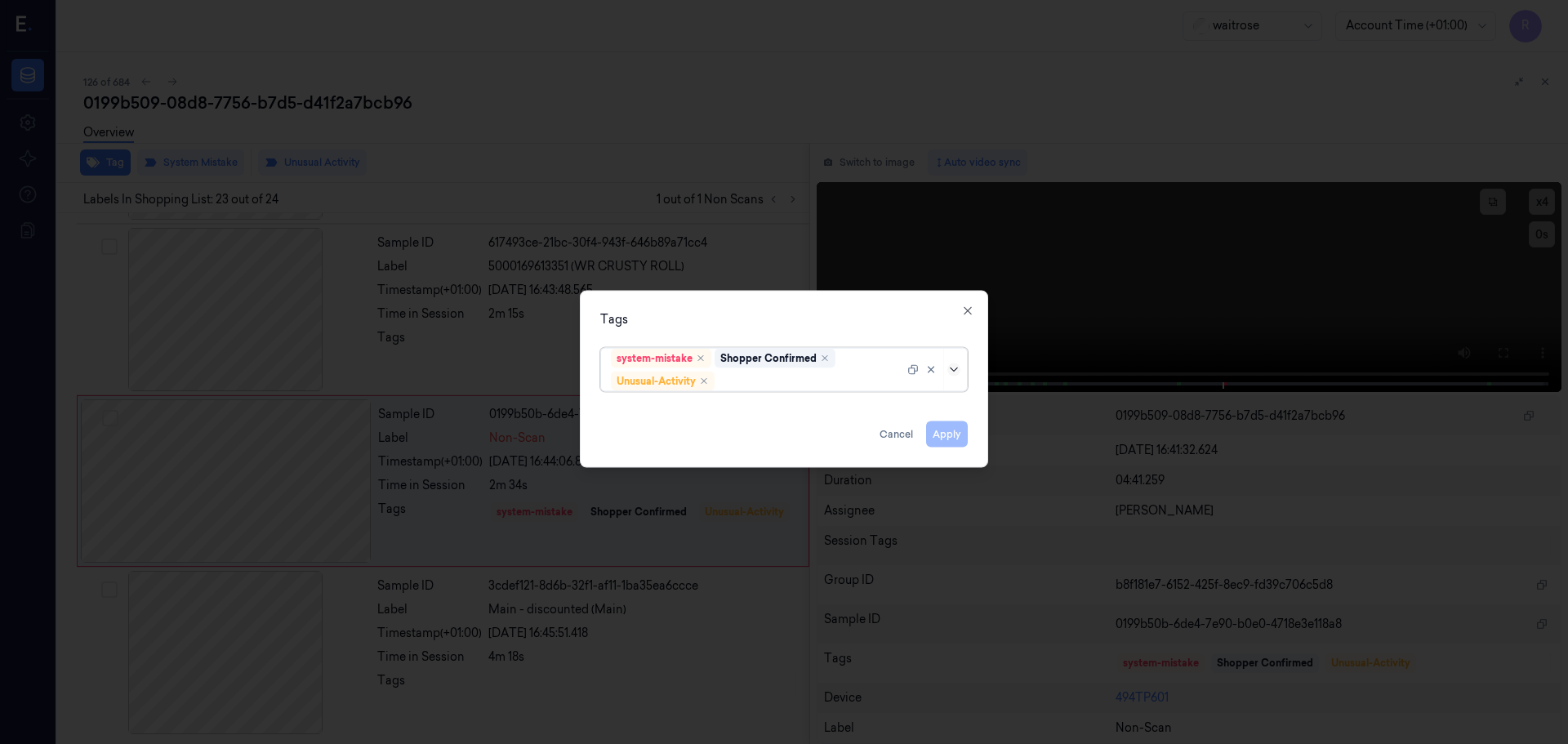
click at [955, 366] on icon at bounding box center [954, 369] width 13 height 13
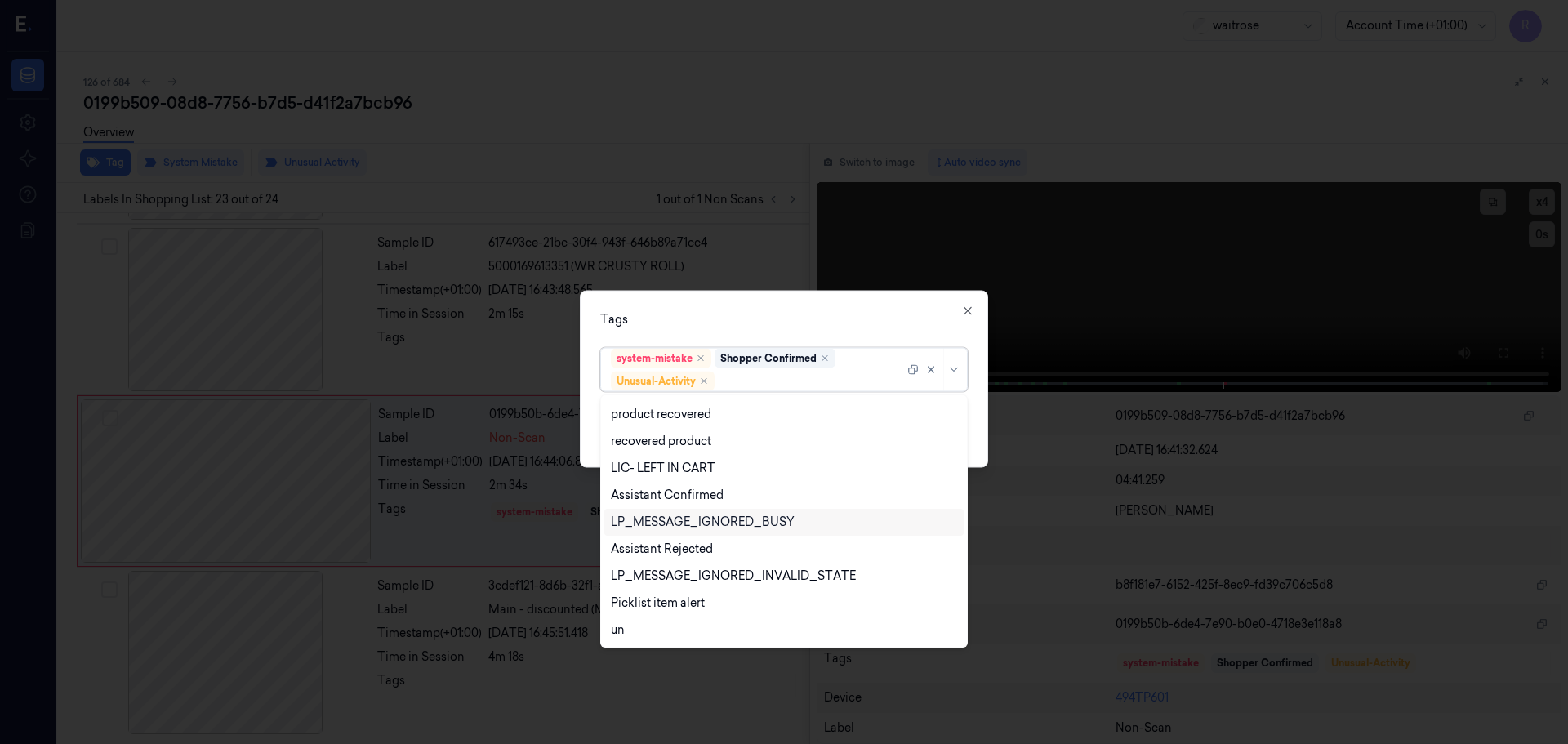
scroll to position [321, 0]
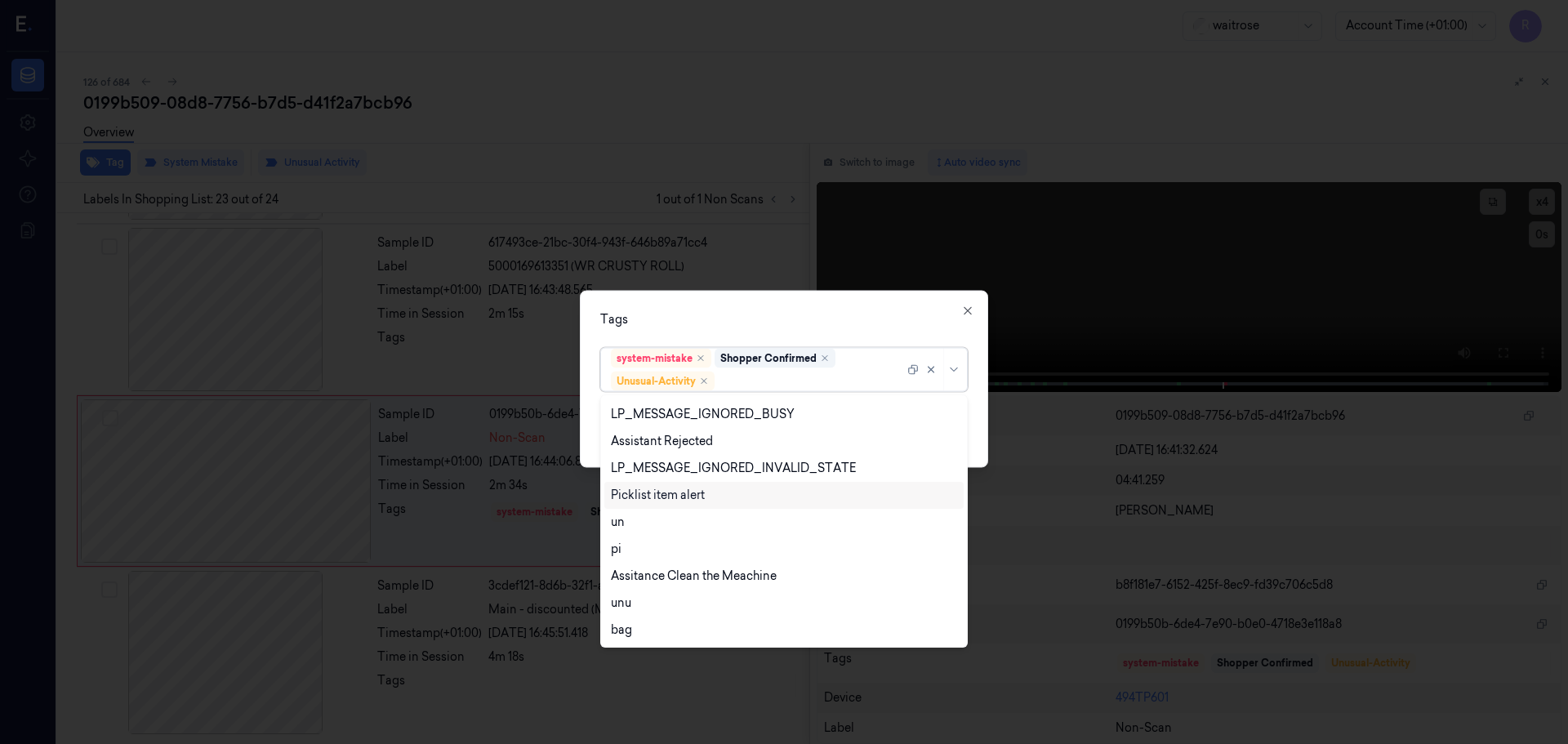
click at [680, 498] on div "Picklist item alert" at bounding box center [657, 495] width 94 height 17
click at [792, 311] on div "Tags" at bounding box center [784, 319] width 367 height 17
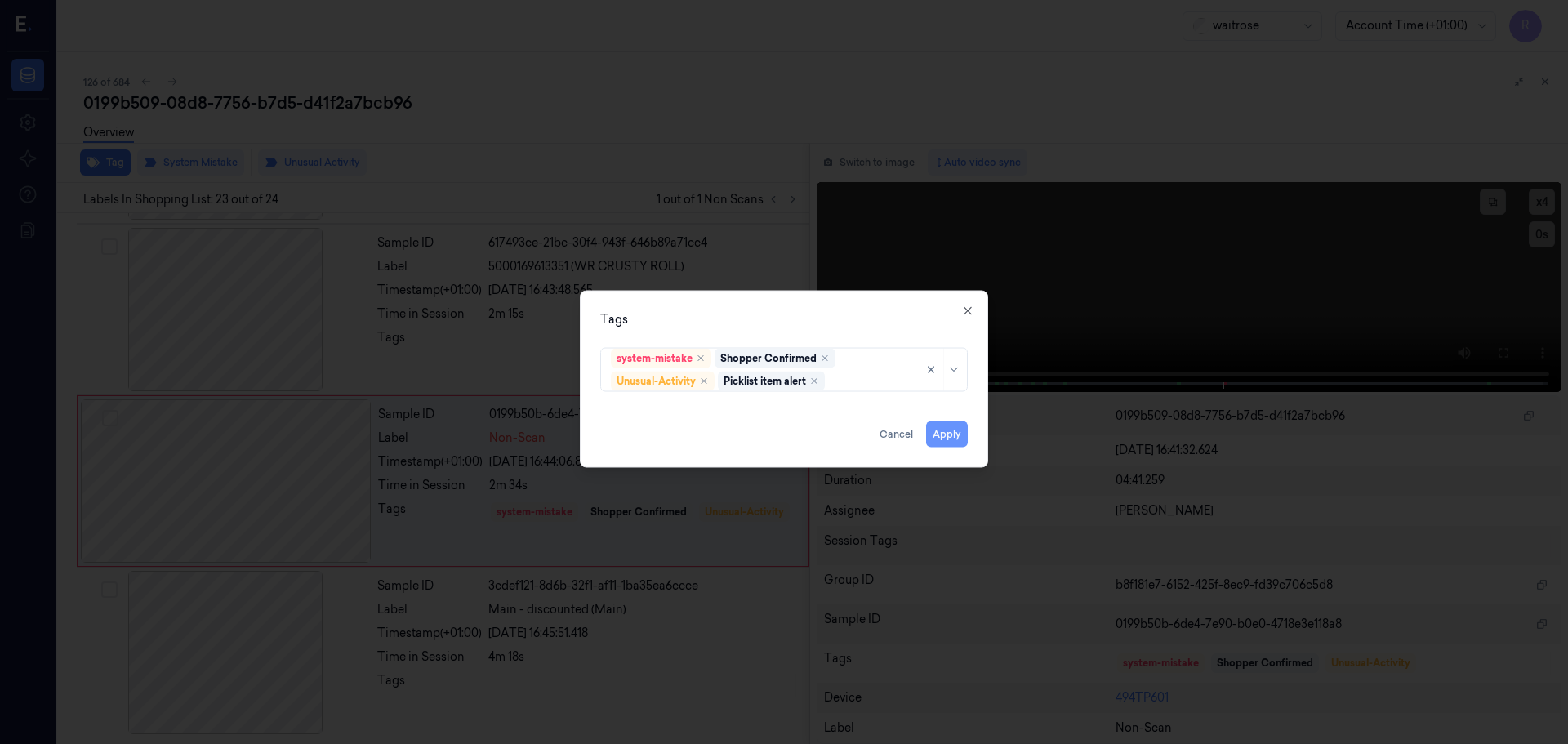
click at [945, 430] on button "Apply" at bounding box center [947, 433] width 42 height 26
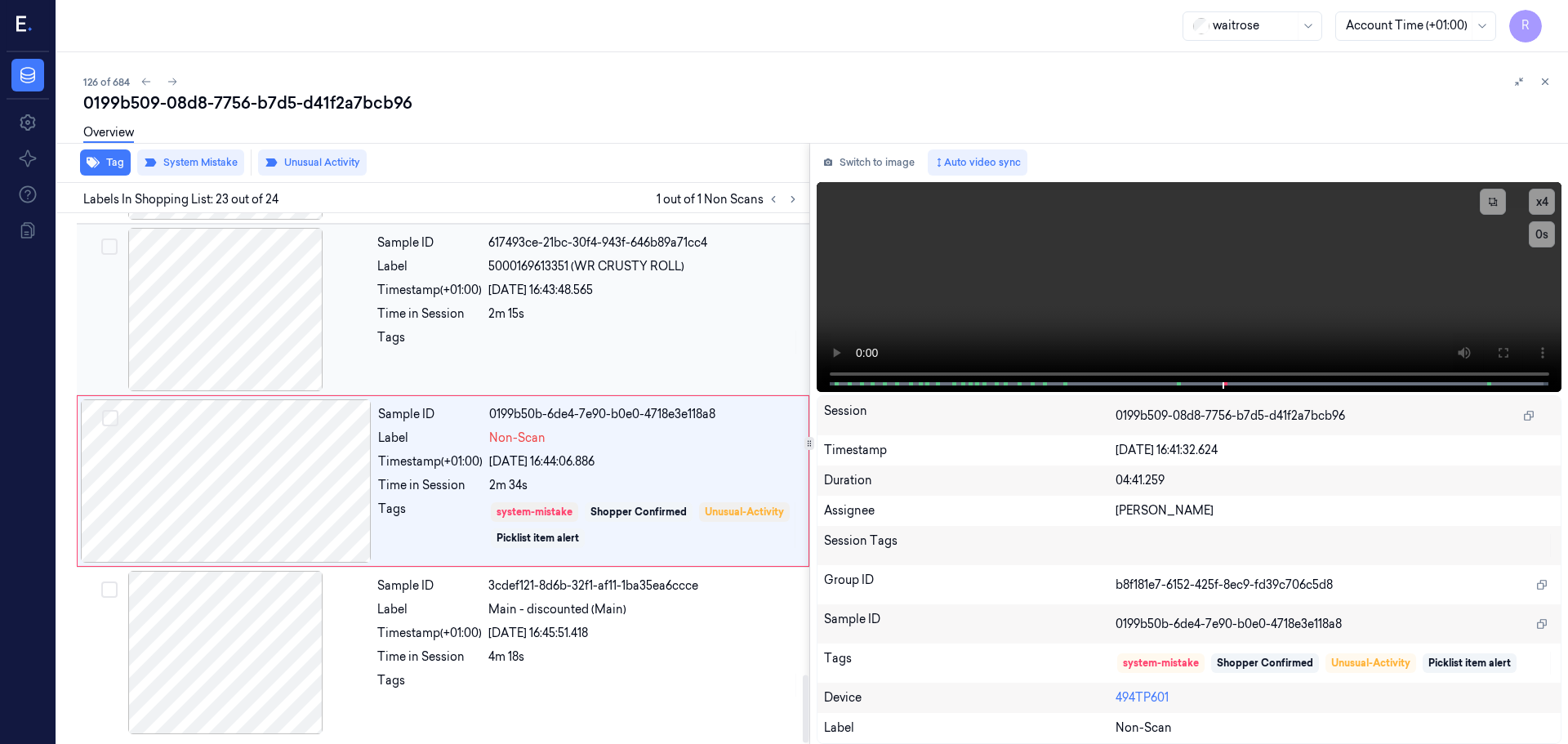
click at [677, 359] on div "Sample ID 617493ce-21bc-30f4-943f-646b89a71cc4 Label 5000169613351 (WR CRUSTY R…" at bounding box center [588, 310] width 435 height 164
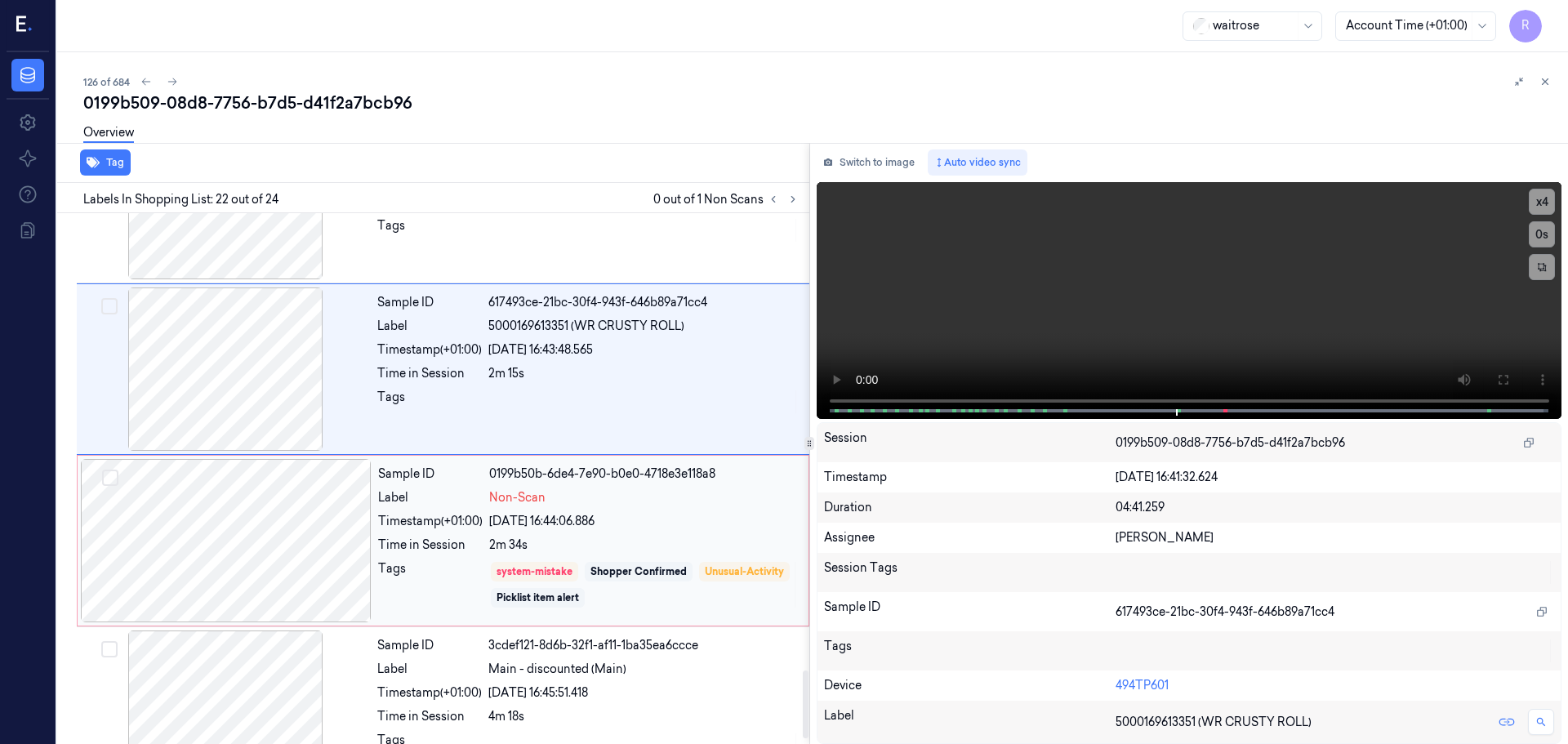
scroll to position [3589, 0]
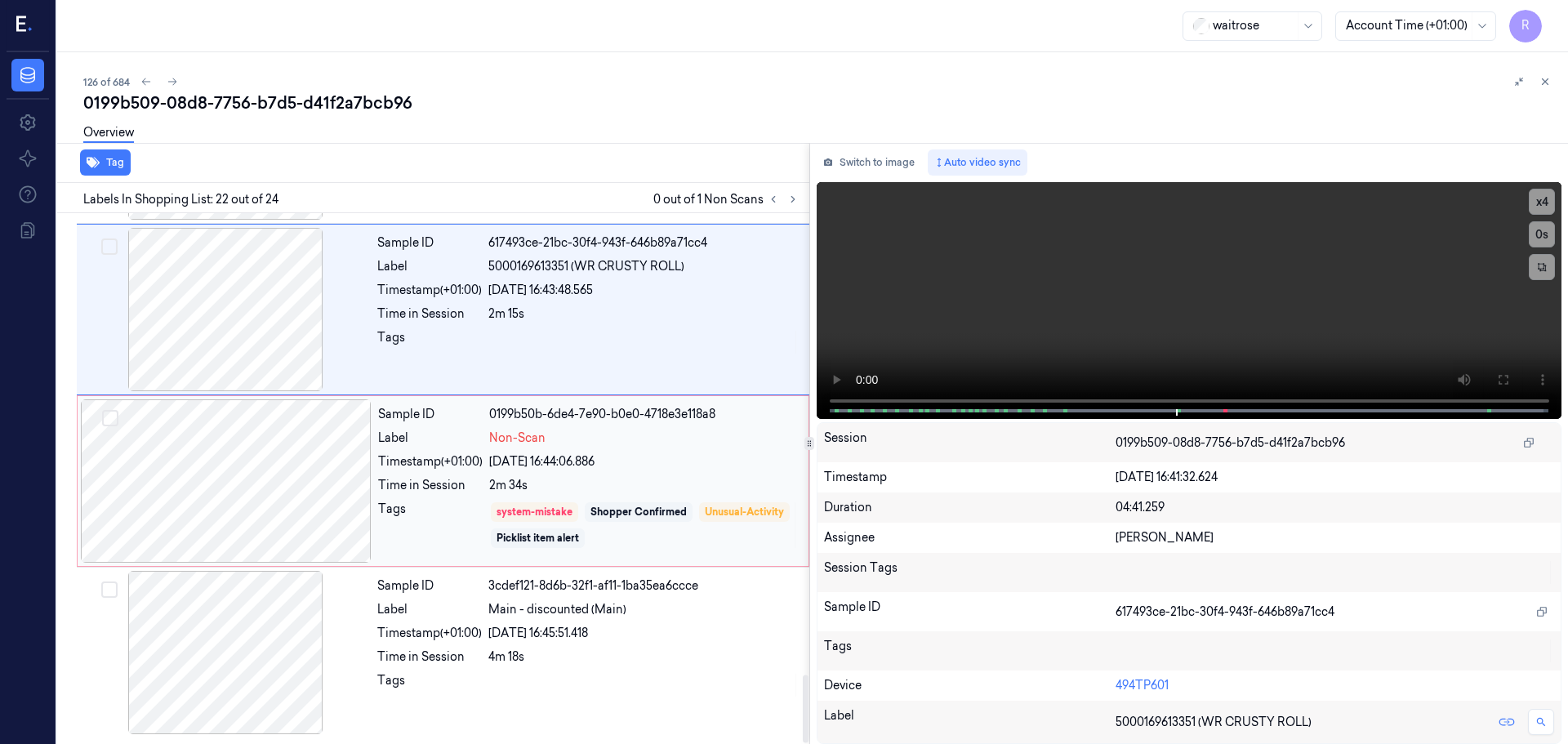
click at [619, 476] on div "Sample ID 0199b50b-6de4-7e90-b0e0-4718e3e118a8 Label Non-Scan Timestamp (+01:00…" at bounding box center [588, 481] width 434 height 164
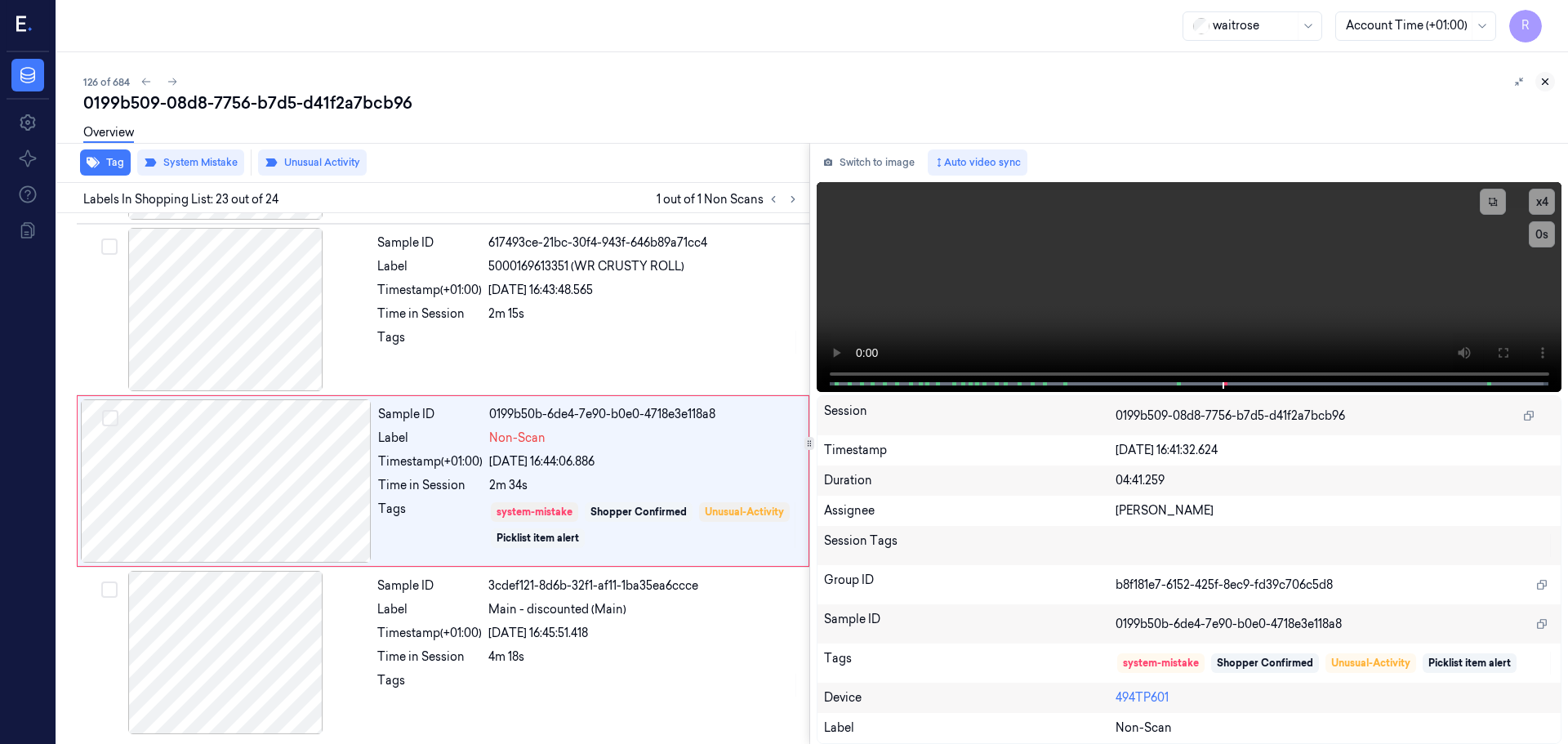
click at [1543, 88] on button at bounding box center [1546, 82] width 20 height 20
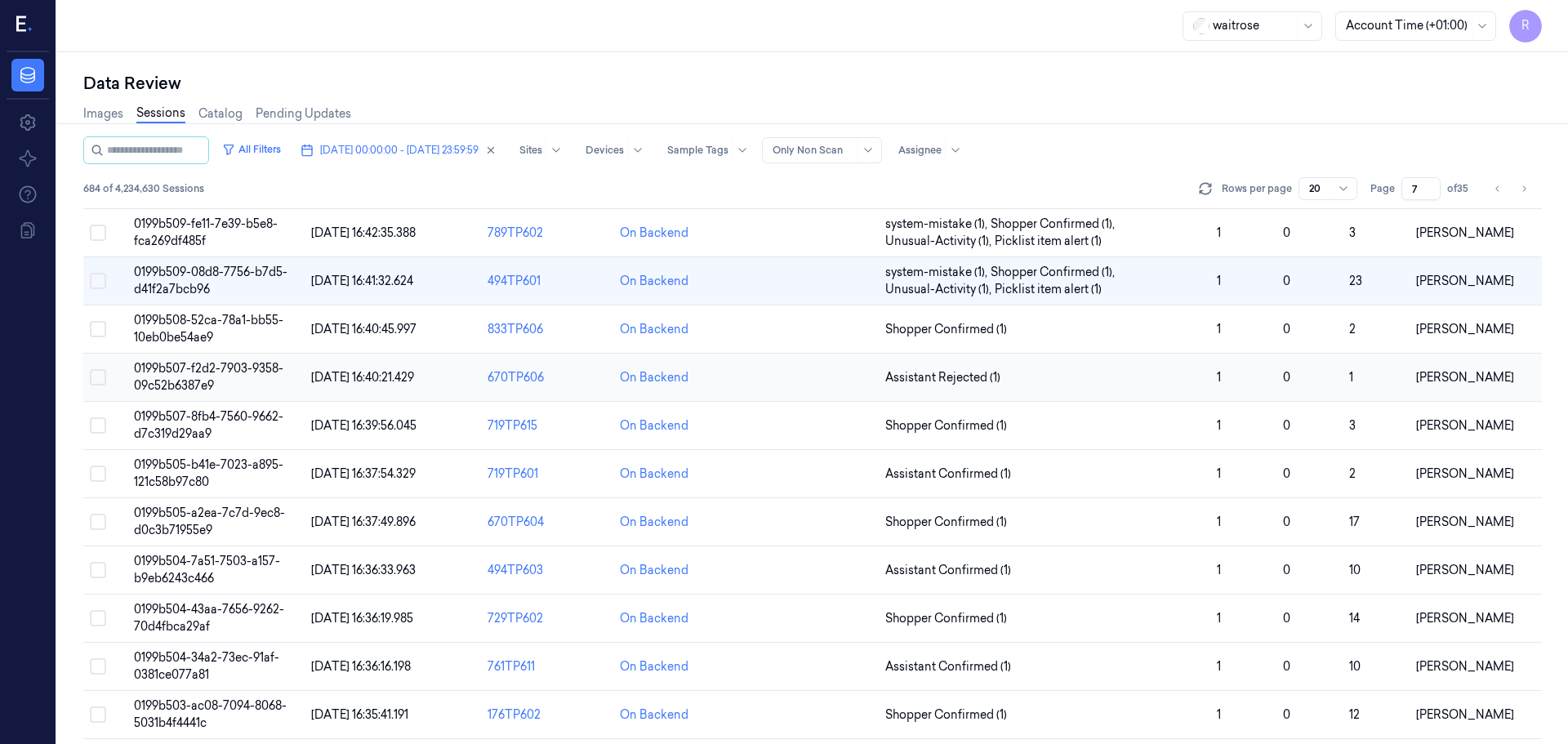
scroll to position [49, 0]
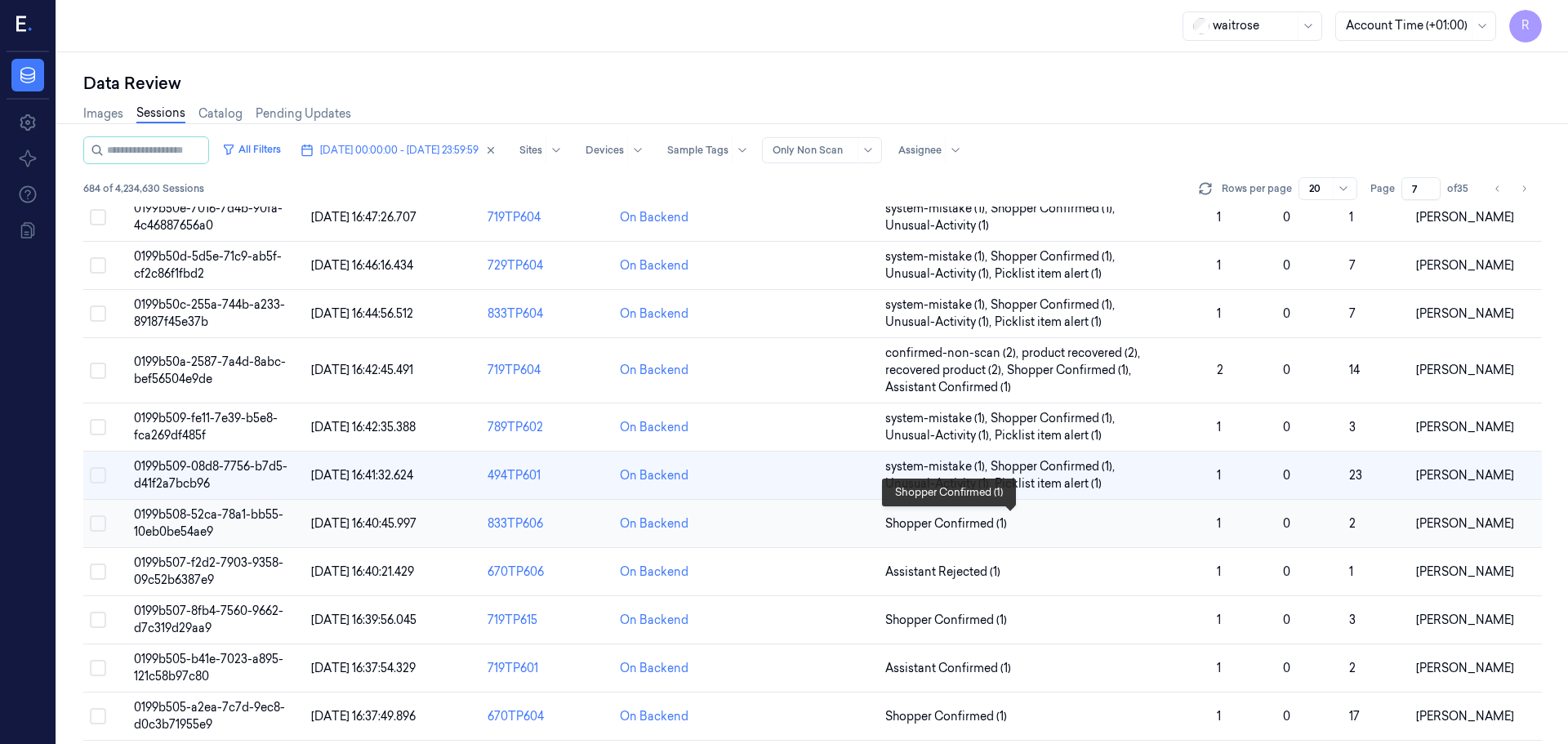
click at [1097, 524] on span "Shopper Confirmed (1)" at bounding box center [1044, 523] width 318 height 17
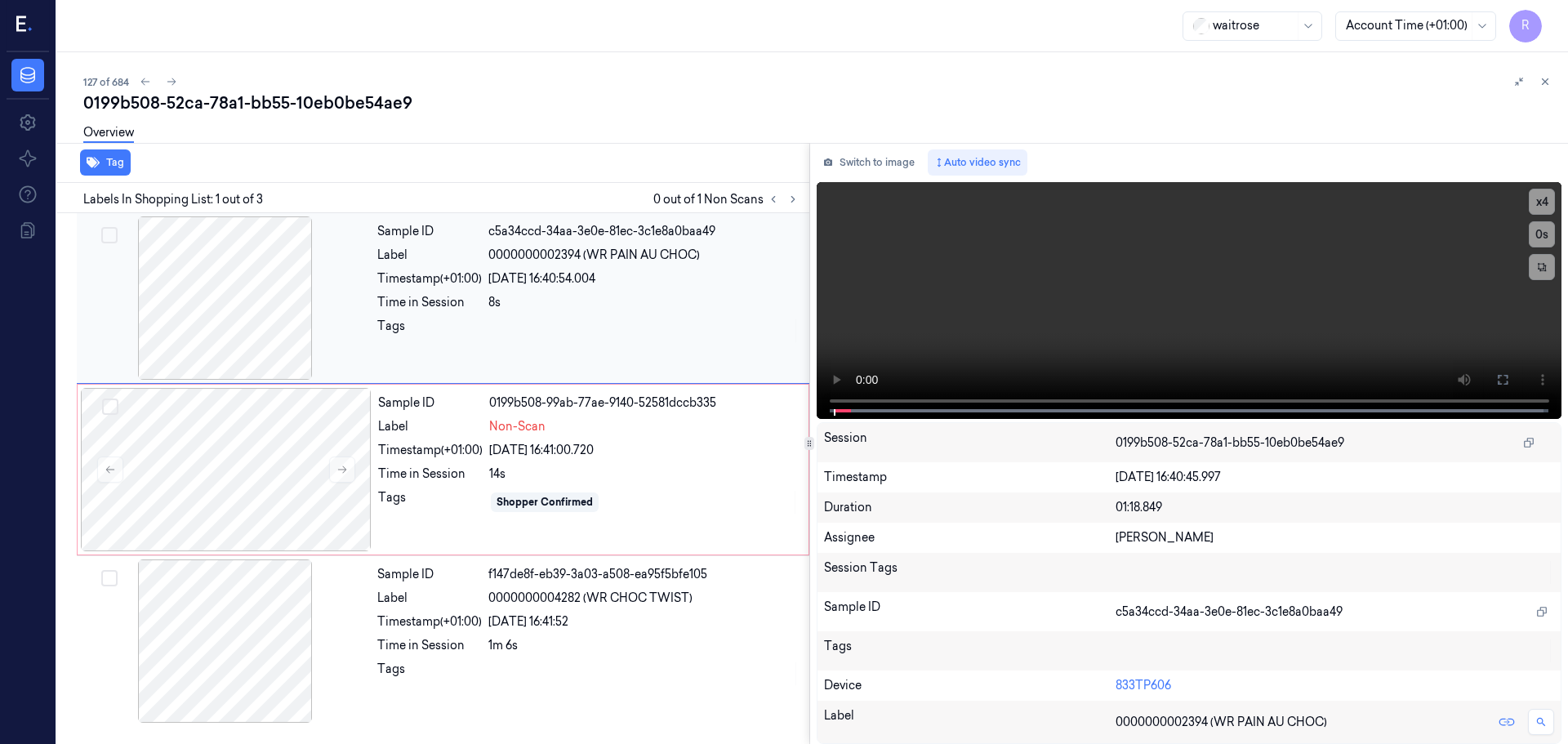
click at [265, 340] on div at bounding box center [225, 298] width 291 height 164
click at [266, 342] on div at bounding box center [225, 298] width 291 height 164
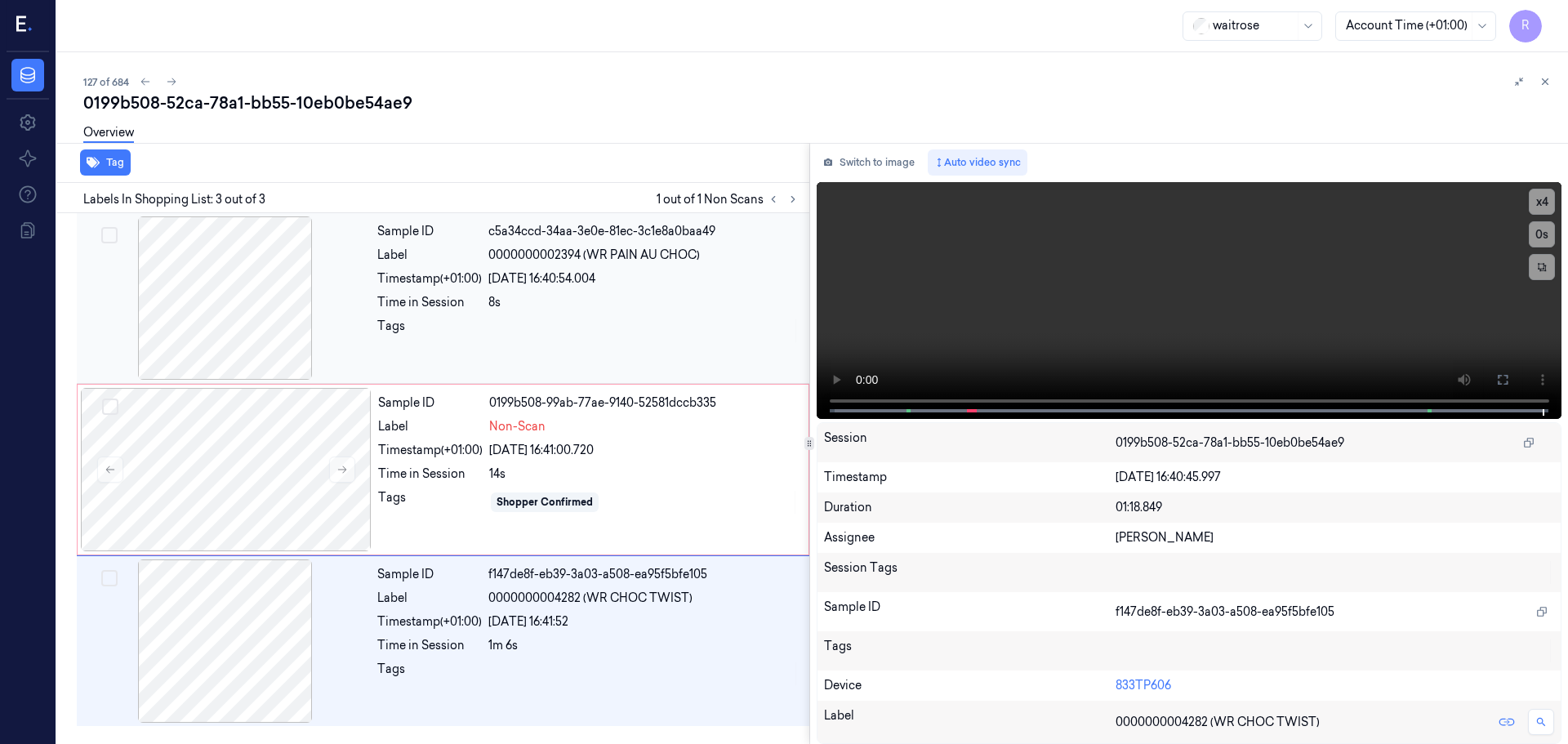
click at [308, 308] on div at bounding box center [225, 298] width 291 height 164
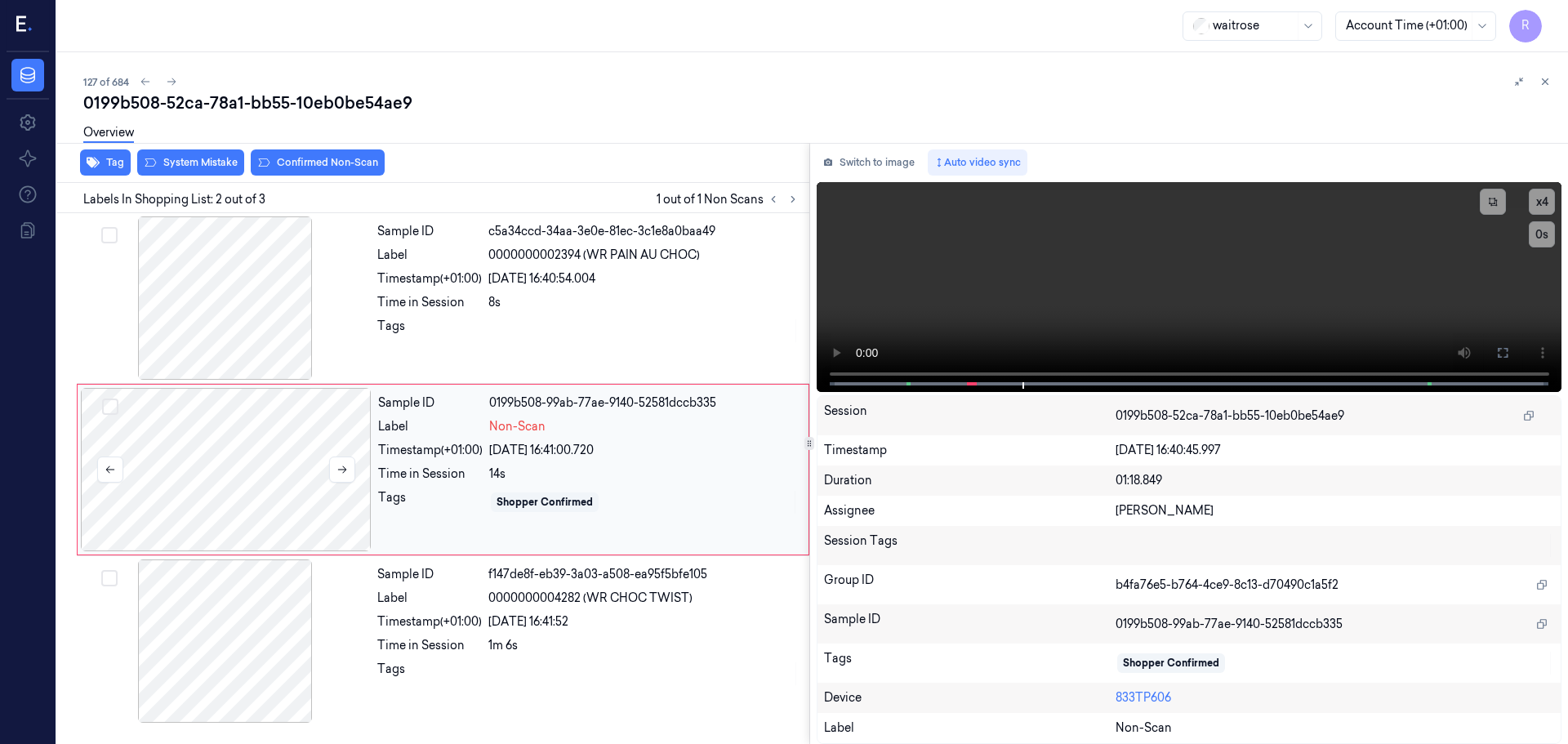
click at [273, 485] on div at bounding box center [226, 470] width 291 height 164
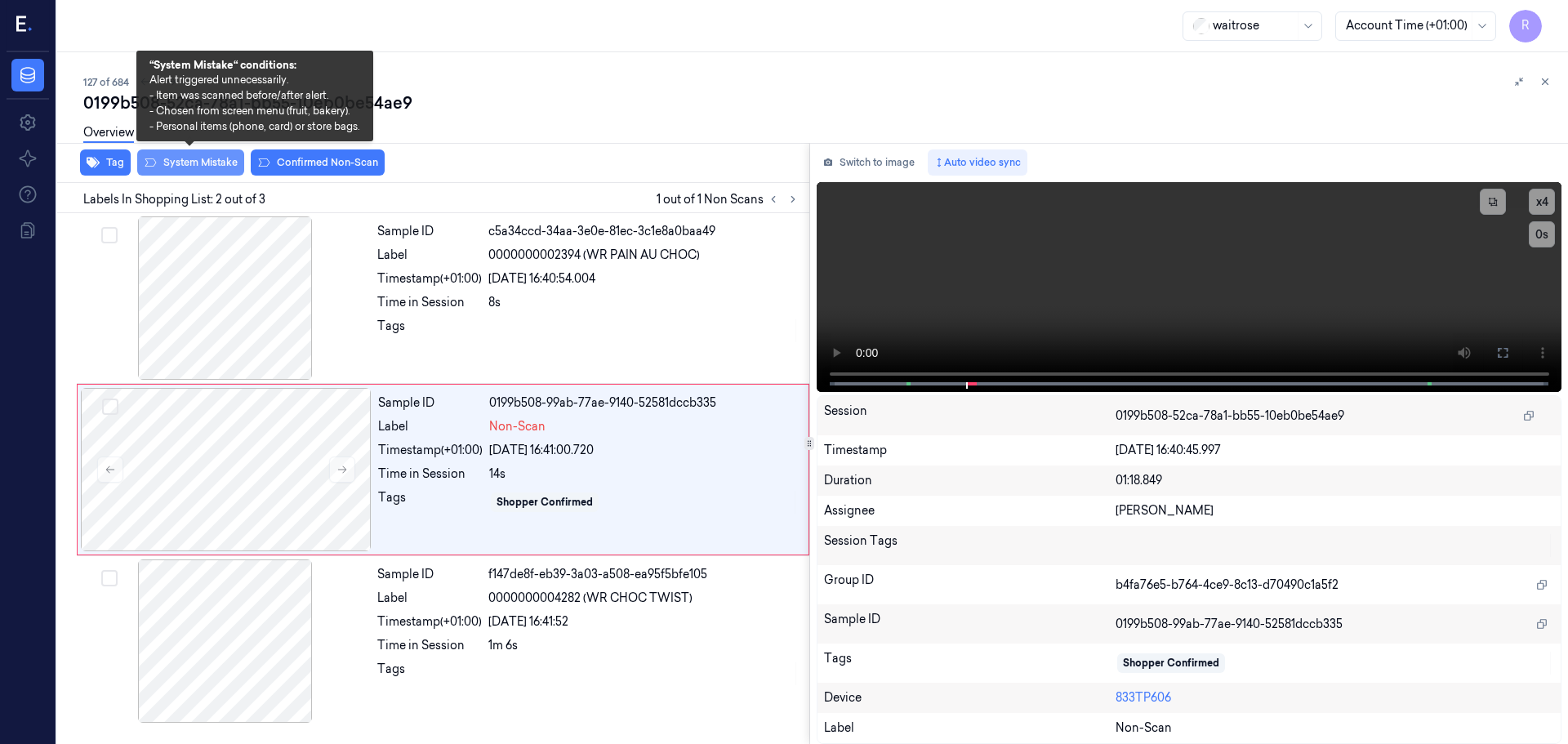
click at [196, 168] on button "System Mistake" at bounding box center [191, 162] width 107 height 26
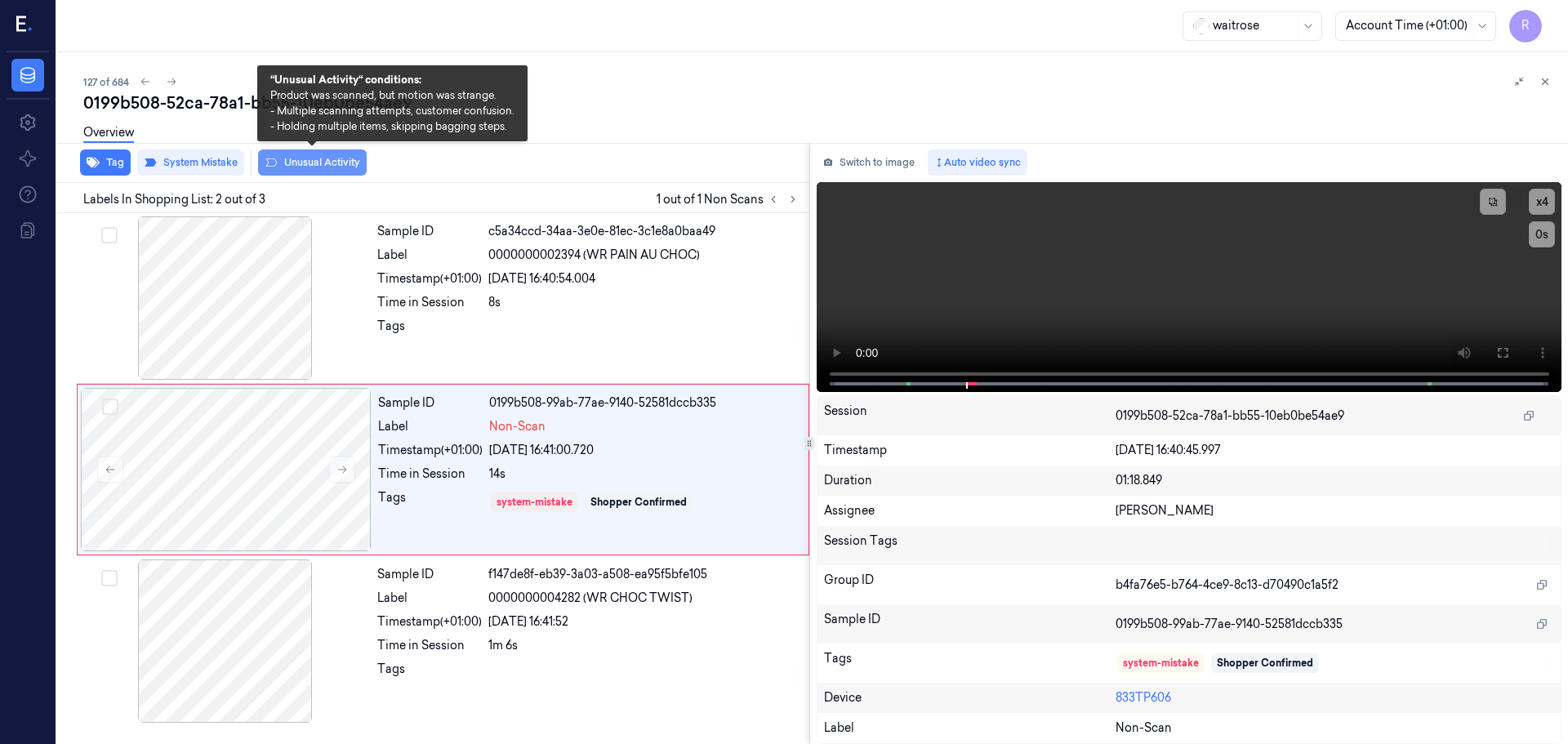
click at [307, 165] on button "Unusual Activity" at bounding box center [313, 162] width 109 height 26
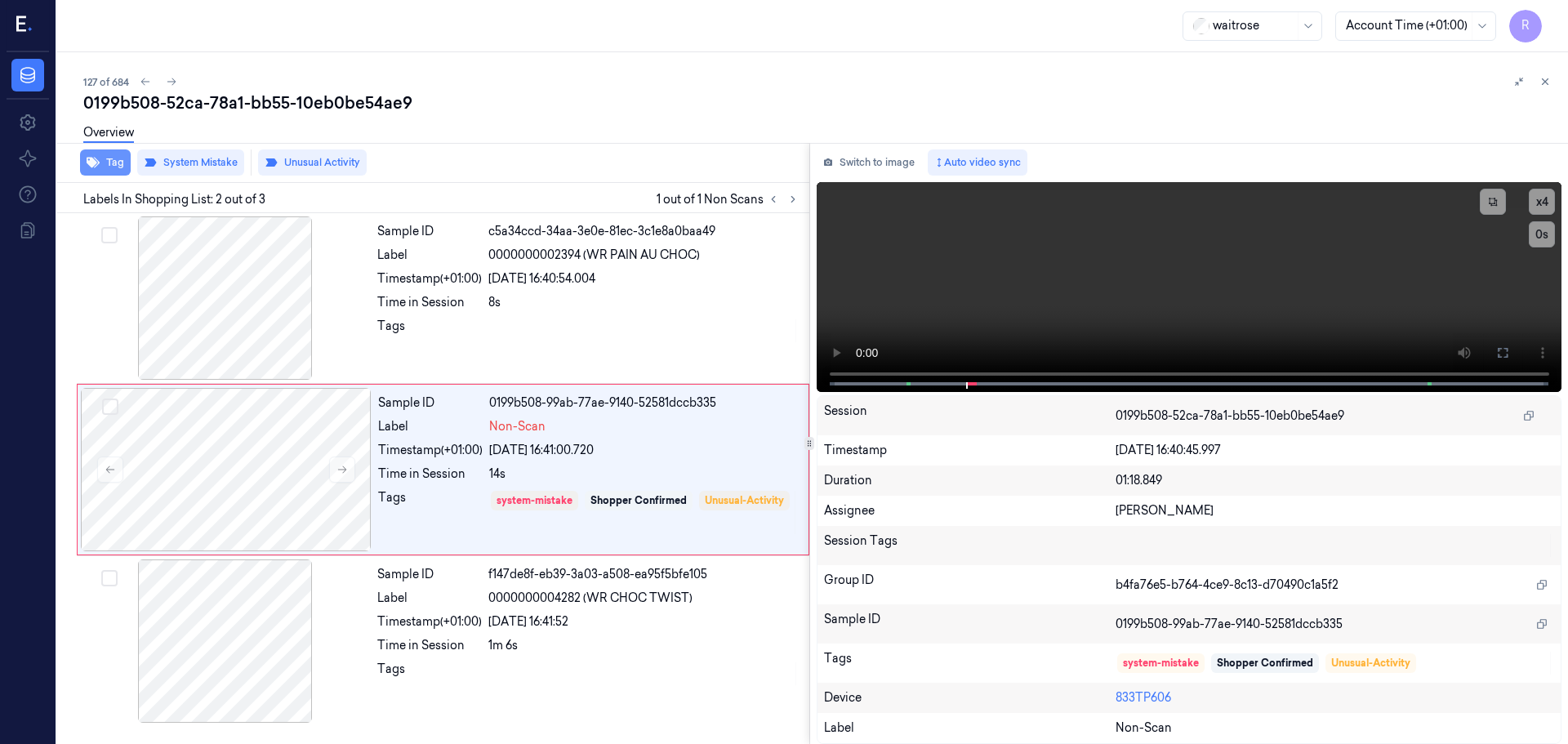
click at [110, 167] on button "Tag" at bounding box center [105, 162] width 51 height 26
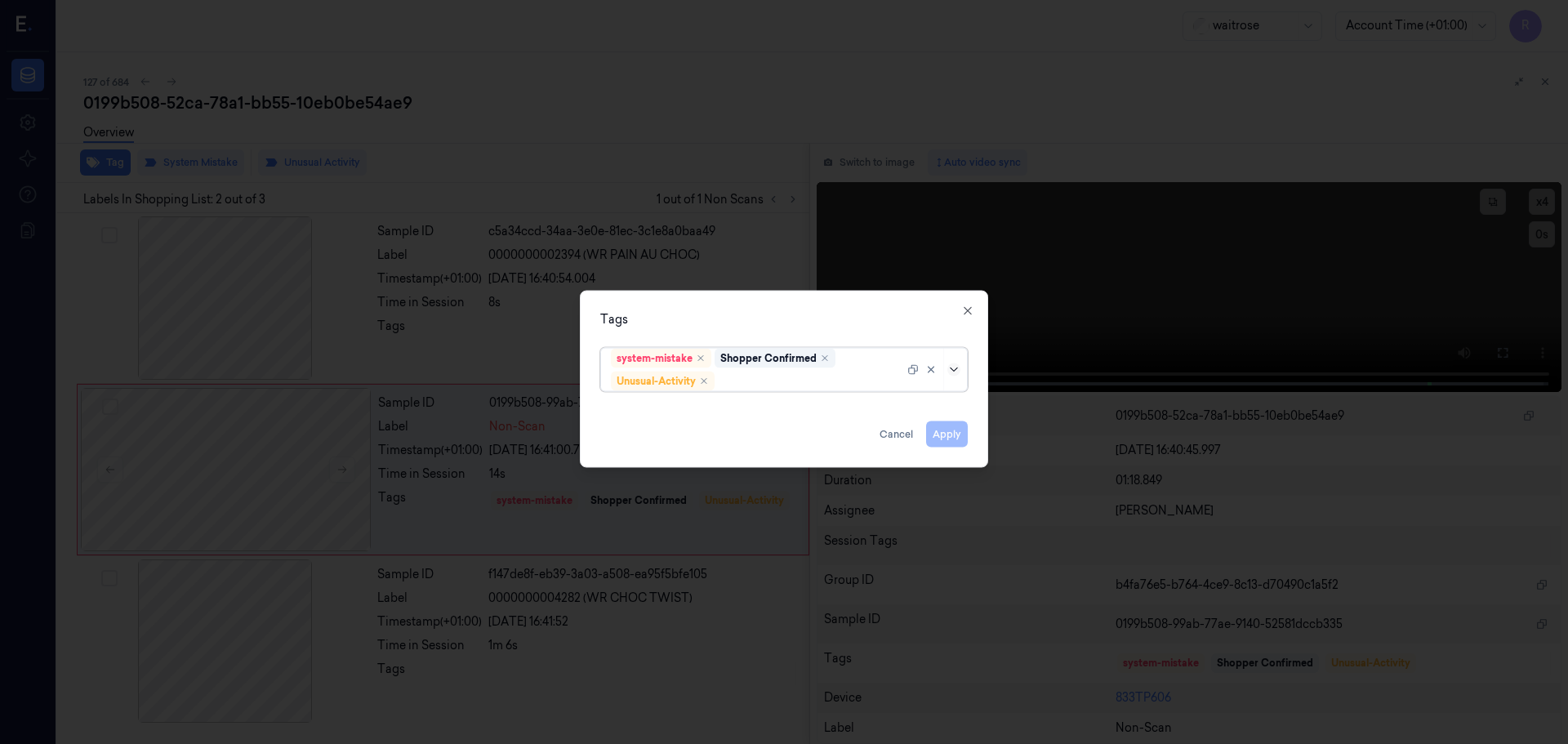
click at [950, 370] on icon at bounding box center [954, 369] width 13 height 13
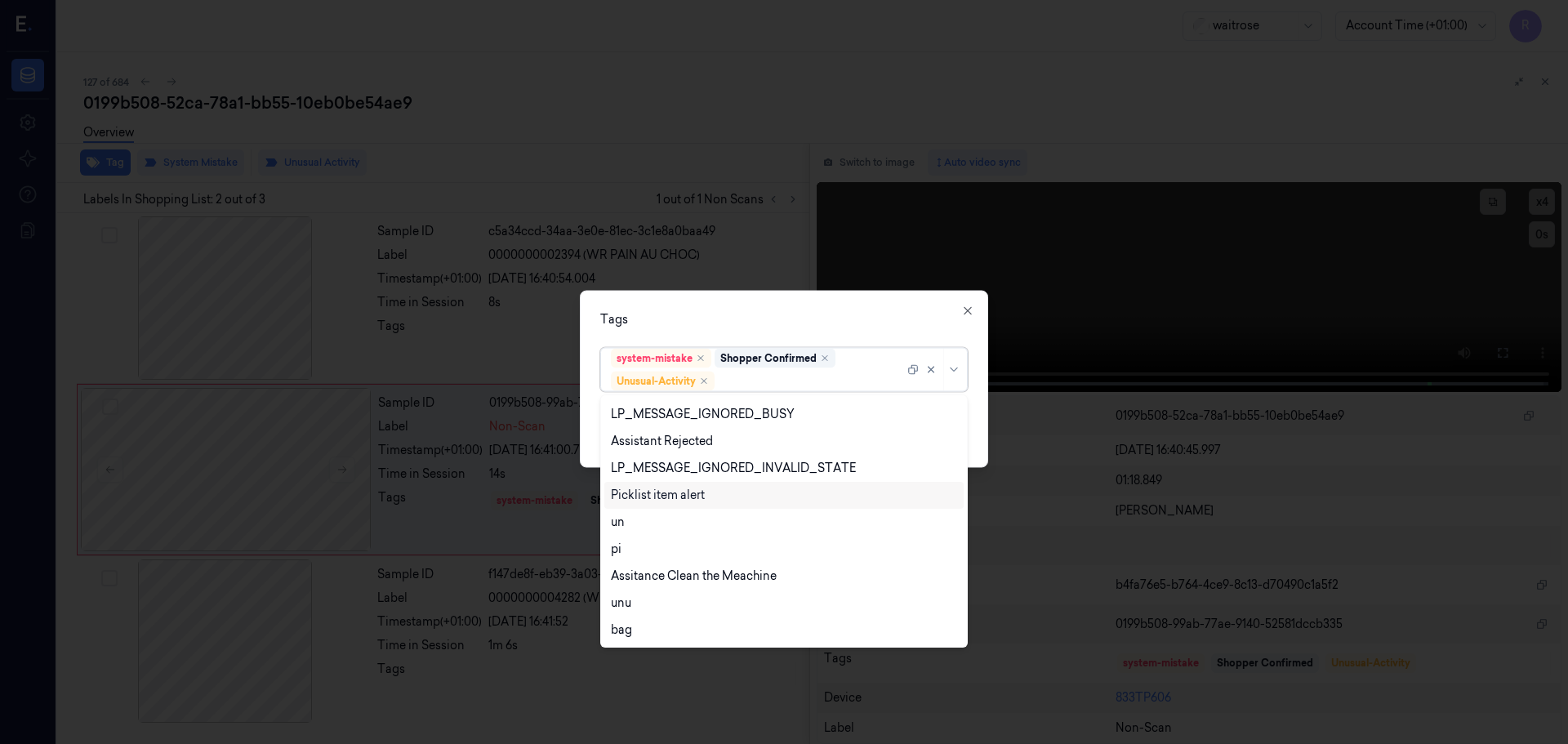
click at [656, 497] on div "Picklist item alert" at bounding box center [657, 495] width 94 height 17
click at [849, 316] on div "Tags" at bounding box center [784, 319] width 367 height 17
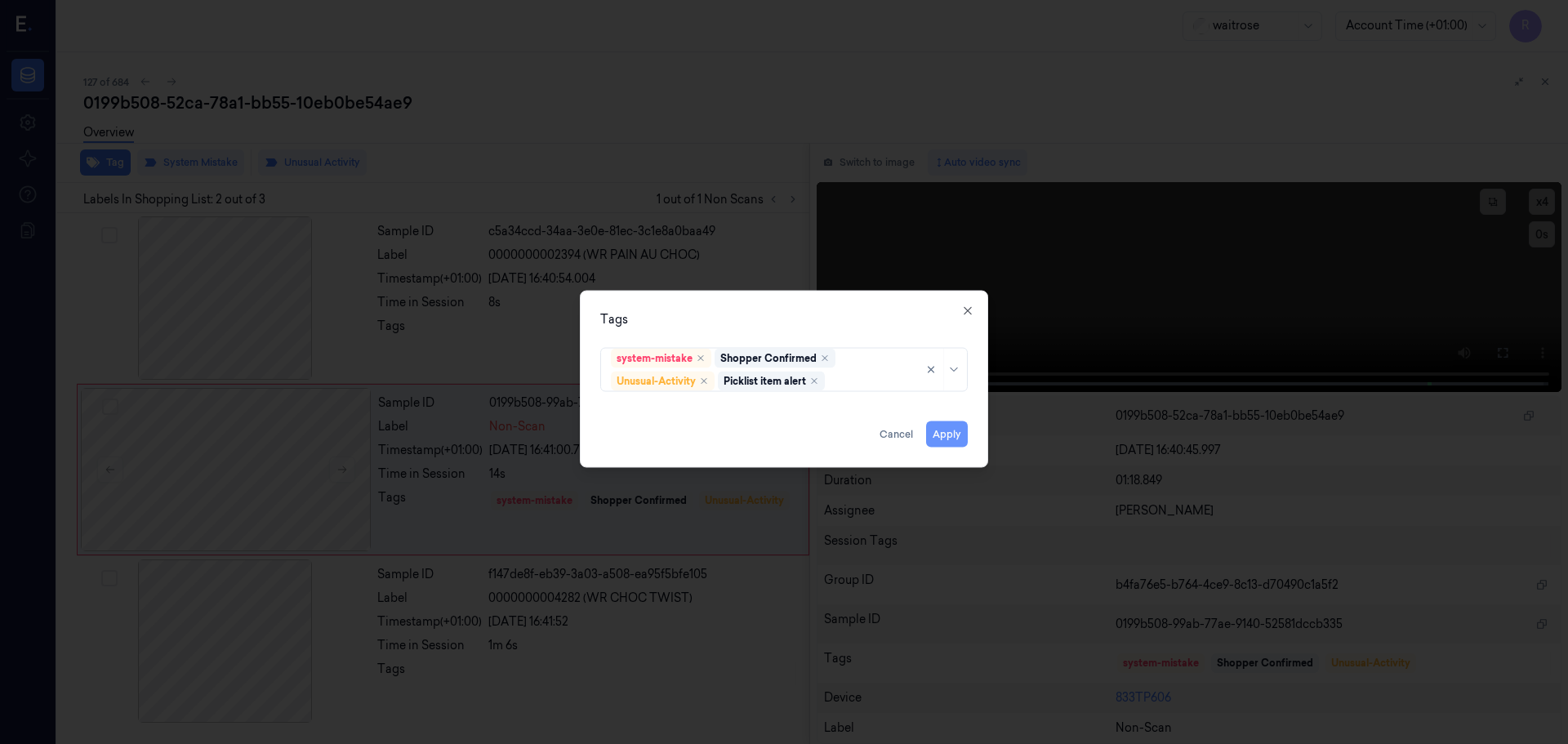
click at [950, 434] on button "Apply" at bounding box center [947, 433] width 42 height 26
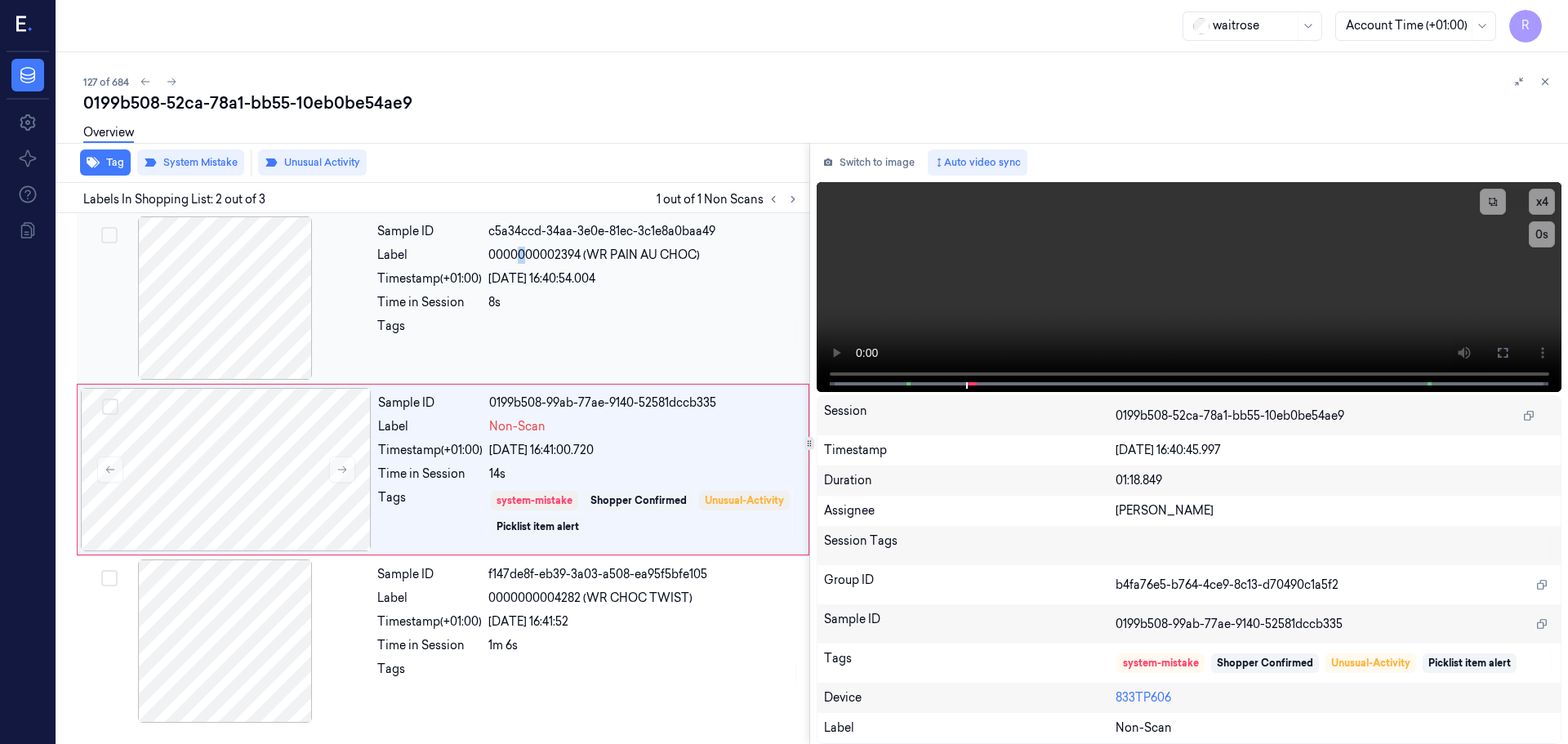
click at [523, 262] on span "0000000002394 (WR PAIN AU CHOC)" at bounding box center [594, 254] width 212 height 17
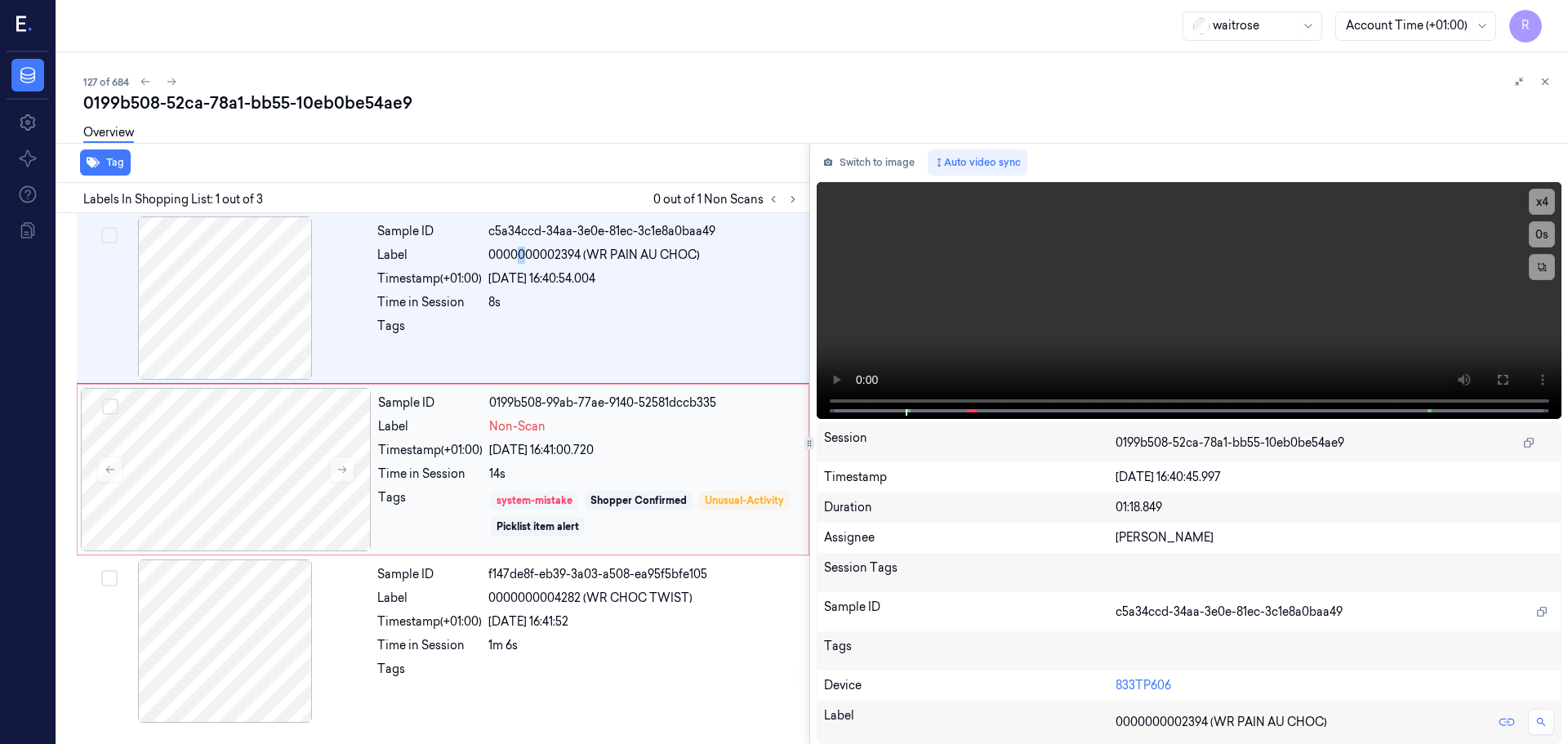
click at [567, 499] on div "system-mistake" at bounding box center [534, 501] width 76 height 15
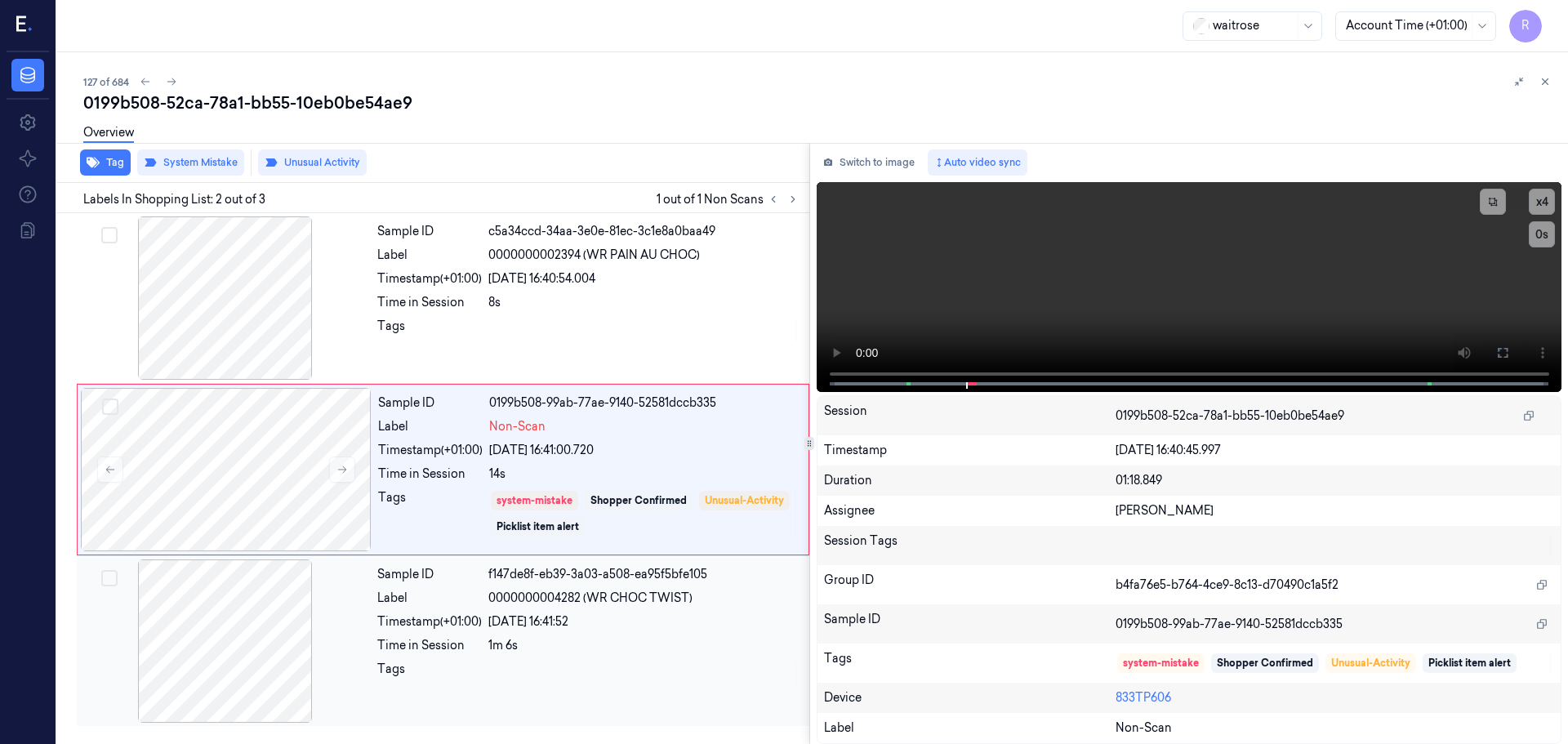
drag, startPoint x: 585, startPoint y: 657, endPoint x: 581, endPoint y: 649, distance: 8.9
click at [586, 657] on div "Sample ID f147de8f-eb39-3a03-a508-ea95f5bfe105 Label 0000000004282 (WR CHOC TWI…" at bounding box center [588, 641] width 435 height 164
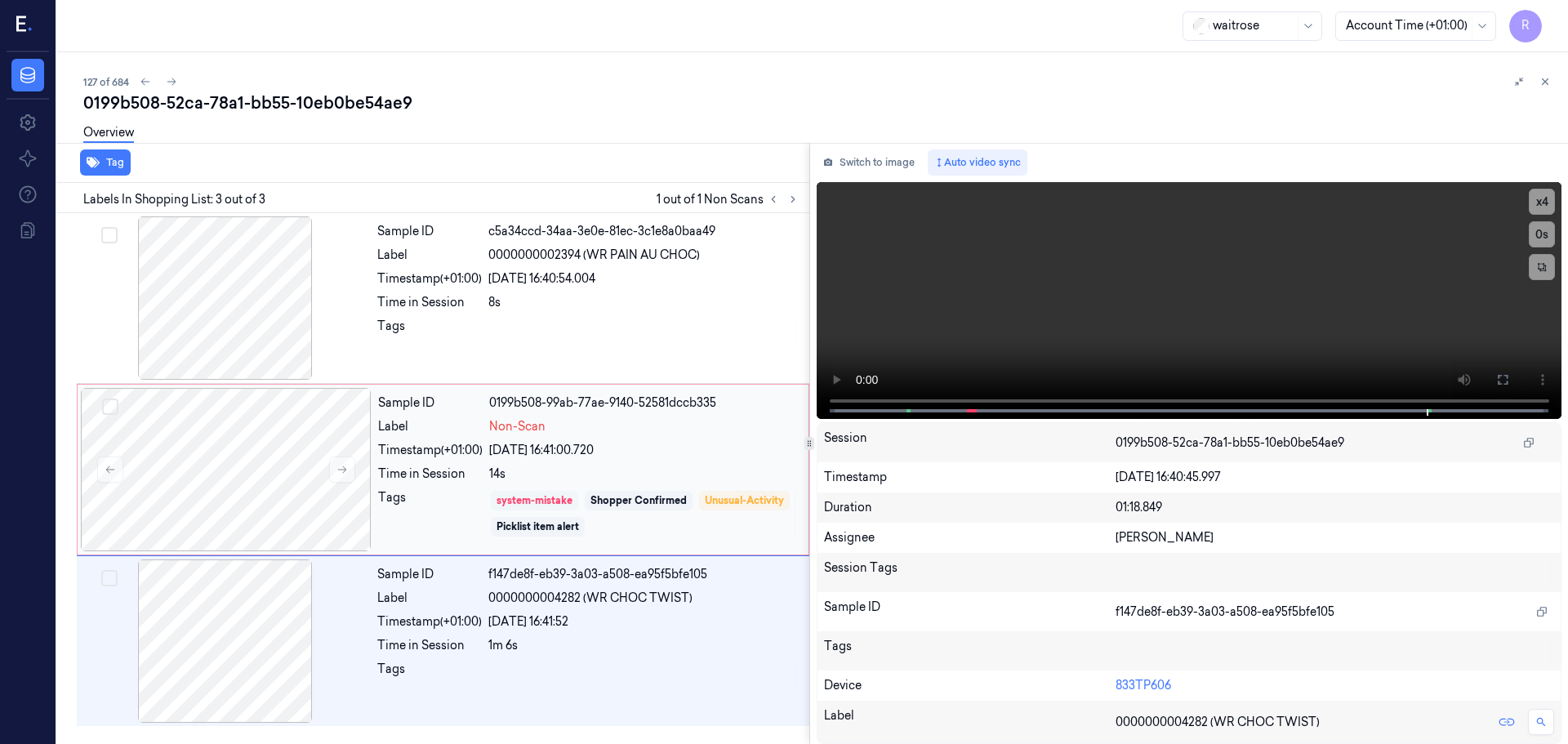
click at [538, 497] on div "system-mistake" at bounding box center [534, 501] width 76 height 15
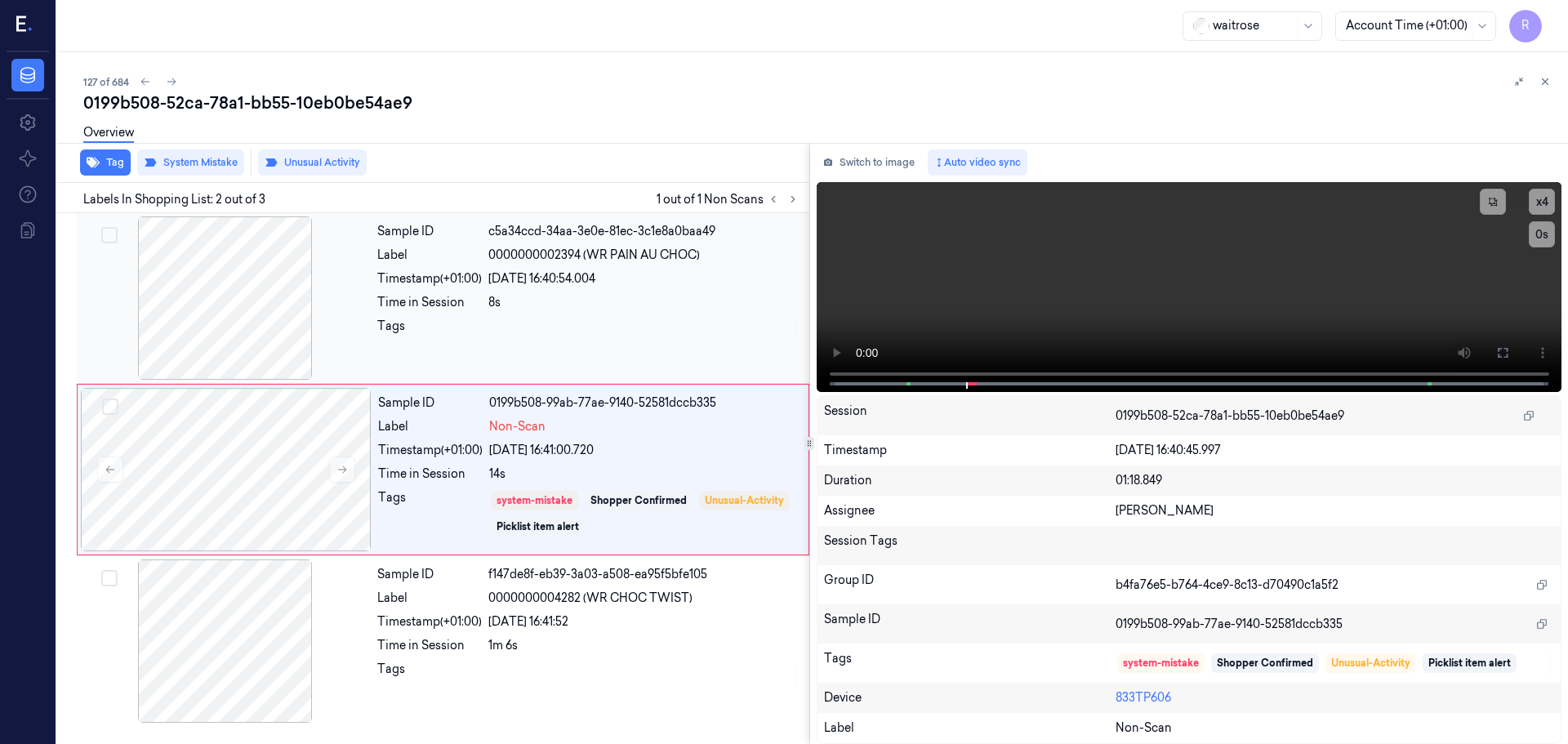
click at [446, 337] on div "Tags" at bounding box center [429, 331] width 105 height 26
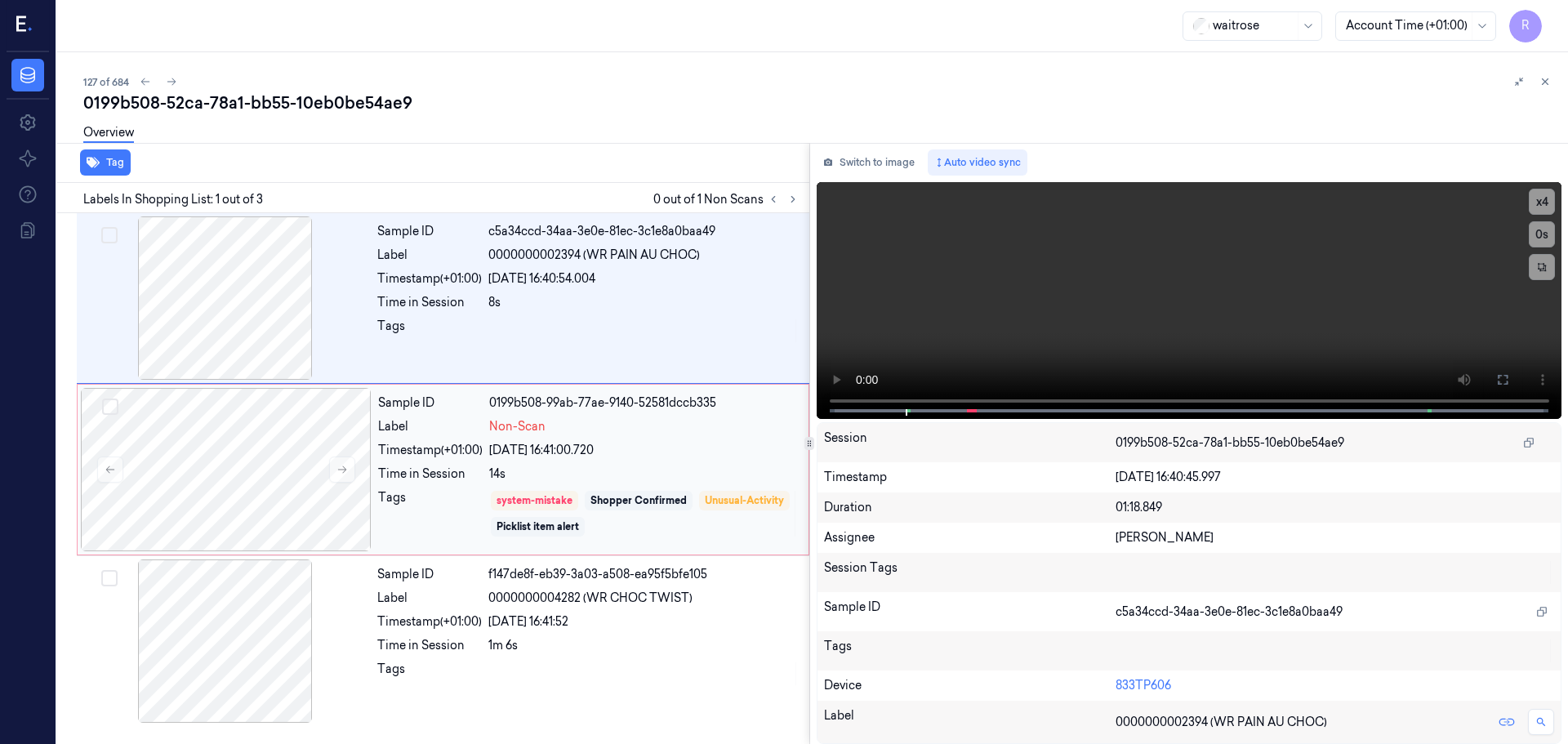
click at [439, 458] on div "Timestamp (+01:00)" at bounding box center [430, 450] width 105 height 17
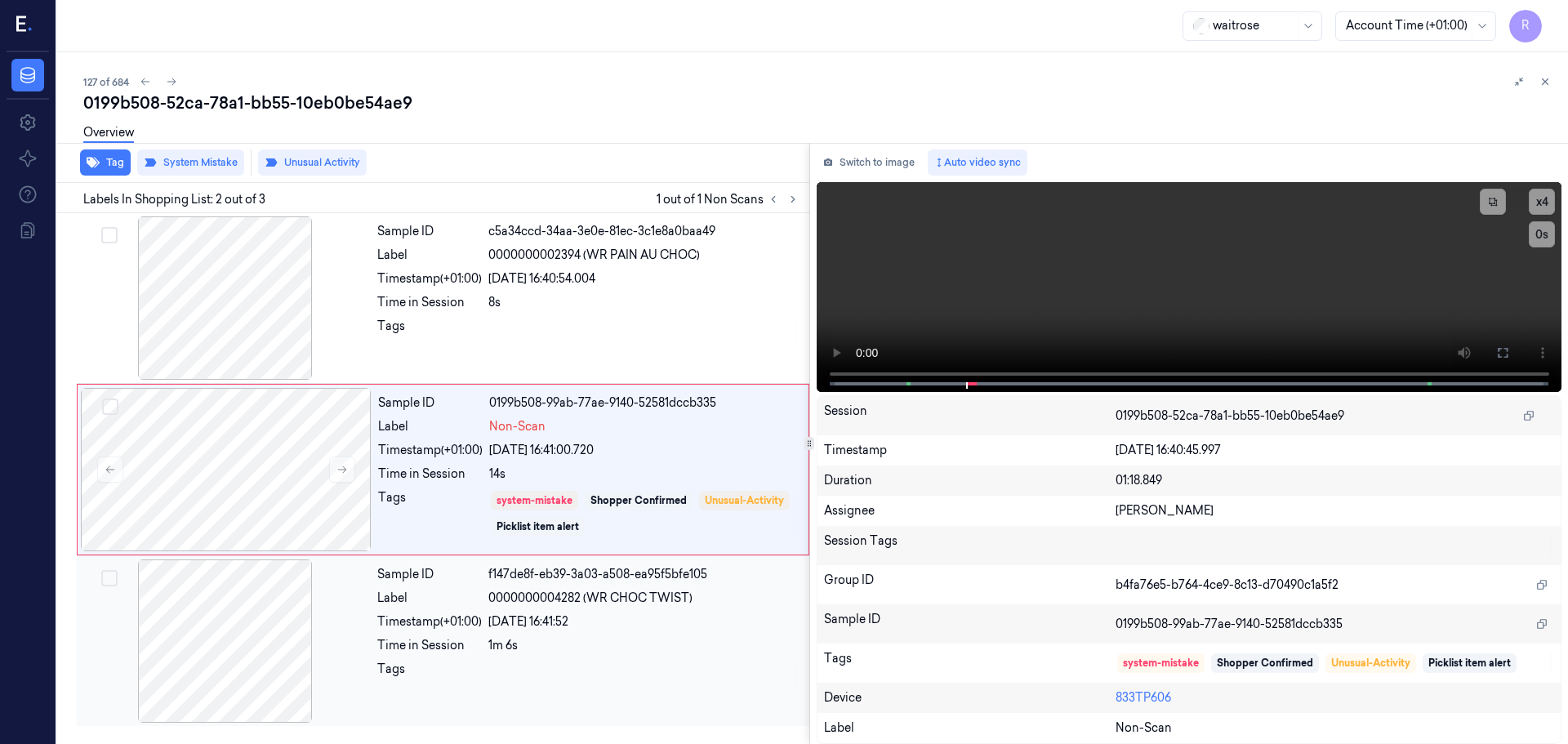
click at [457, 609] on div "Sample ID f147de8f-eb39-3a03-a508-ea95f5bfe105 Label 0000000004282 (WR CHOC TWI…" at bounding box center [588, 641] width 435 height 164
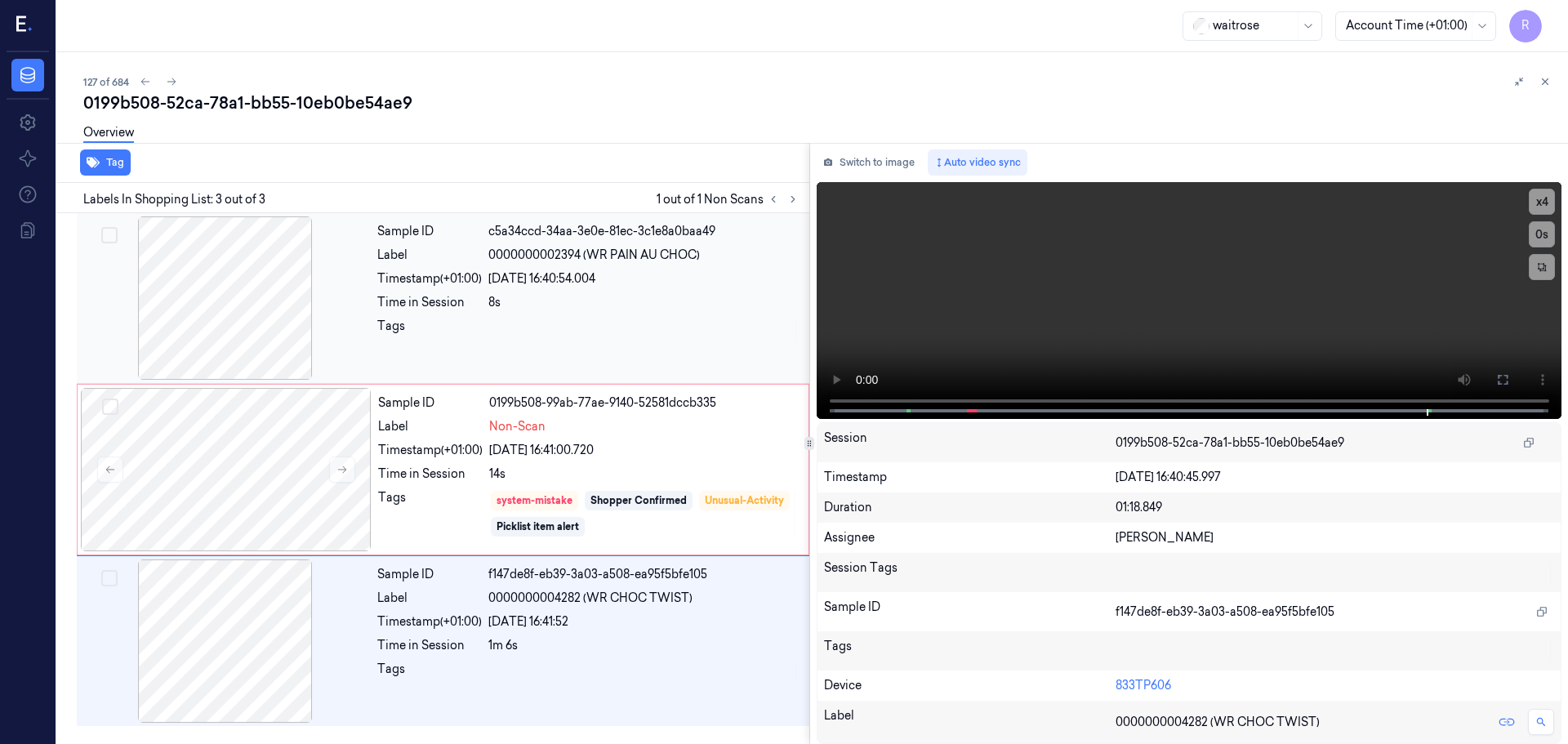
click at [467, 366] on div "Sample ID c5a34ccd-34aa-3e0e-81ec-3c1e8a0baa49 Label 0000000002394 (WR PAIN AU …" at bounding box center [588, 298] width 435 height 164
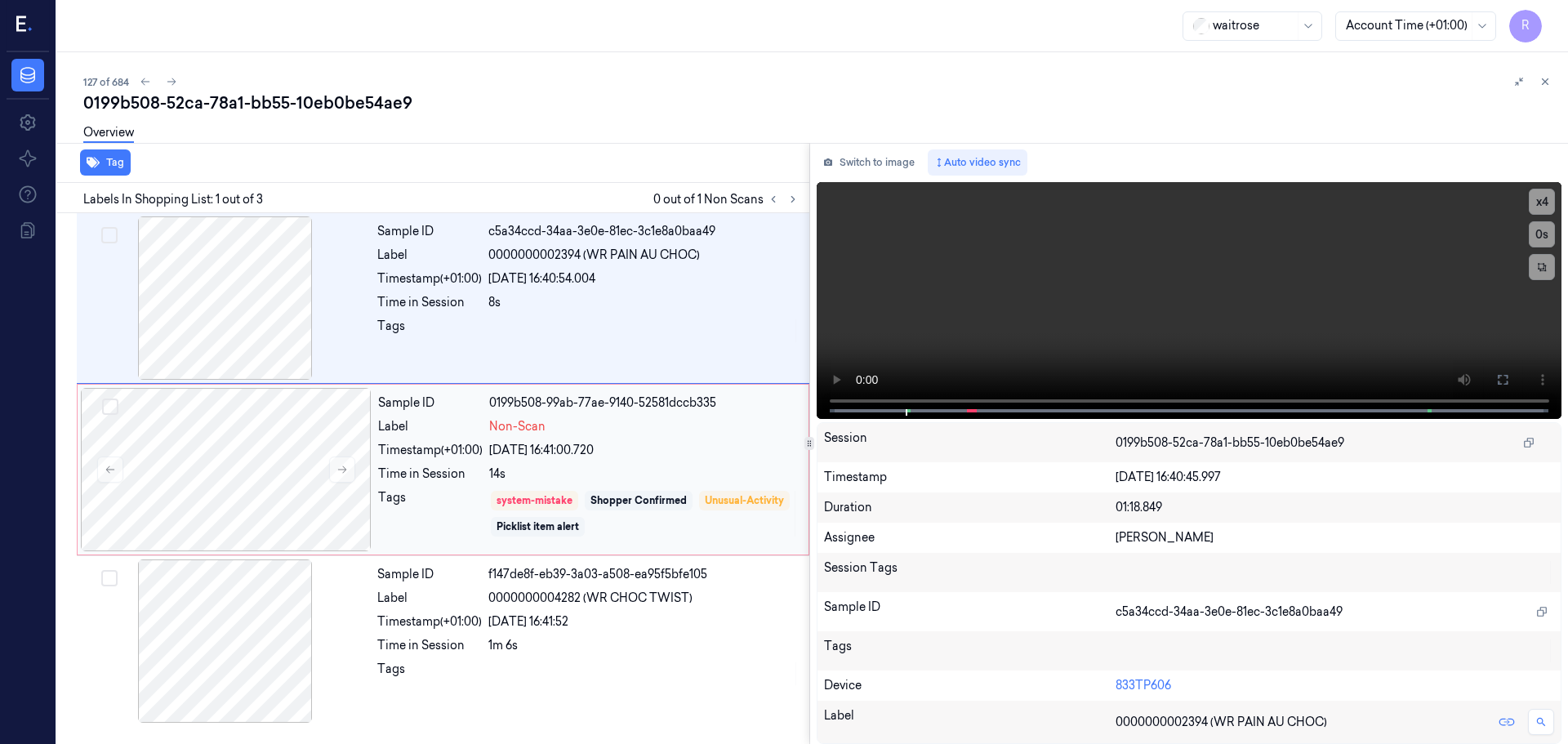
click at [488, 449] on div "Timestamp (+01:00) [DATE] 16:41:00.720" at bounding box center [588, 450] width 421 height 17
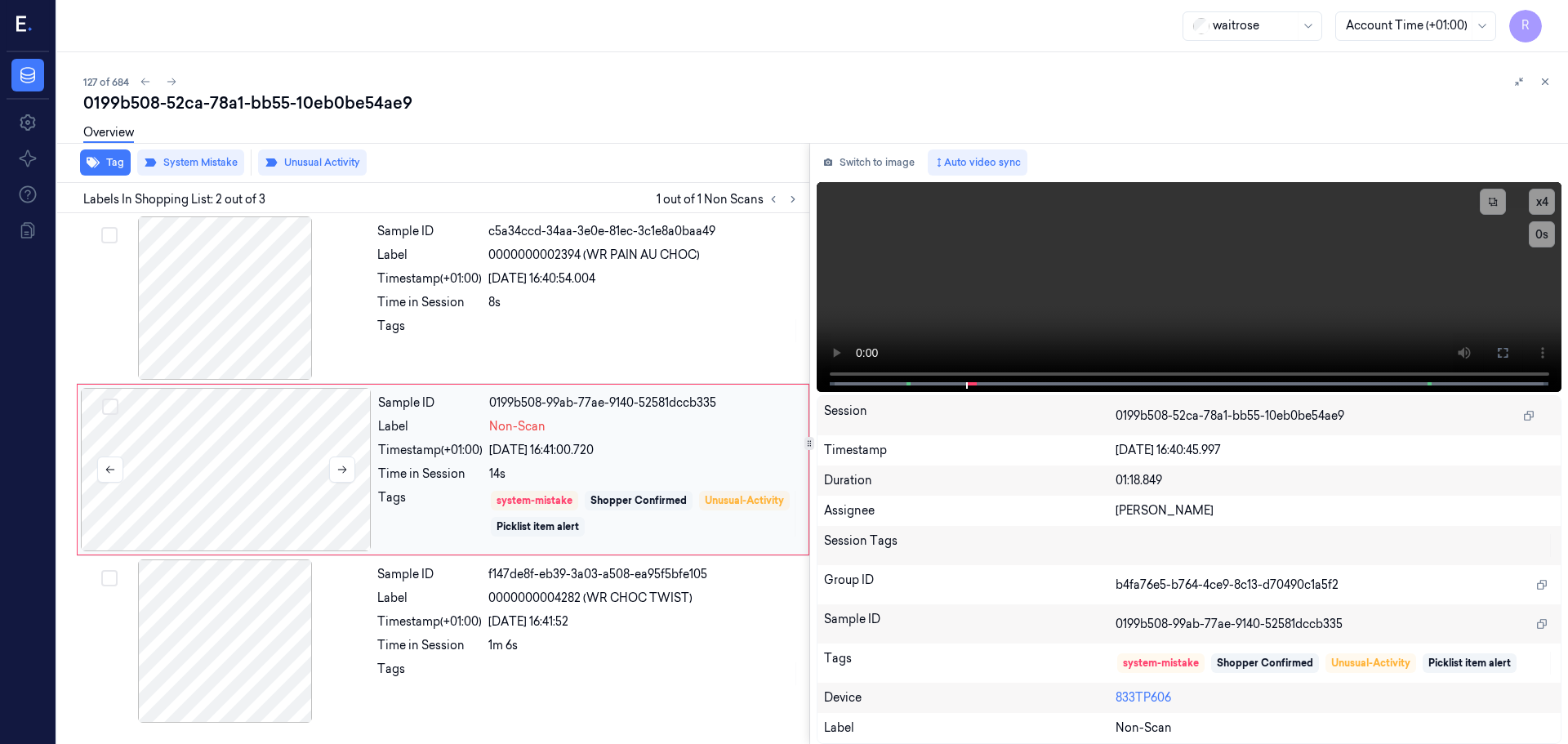
click at [358, 471] on div at bounding box center [226, 470] width 291 height 164
click at [355, 471] on button at bounding box center [342, 469] width 26 height 26
click at [347, 471] on icon at bounding box center [342, 469] width 12 height 12
click at [345, 471] on icon at bounding box center [342, 469] width 12 height 12
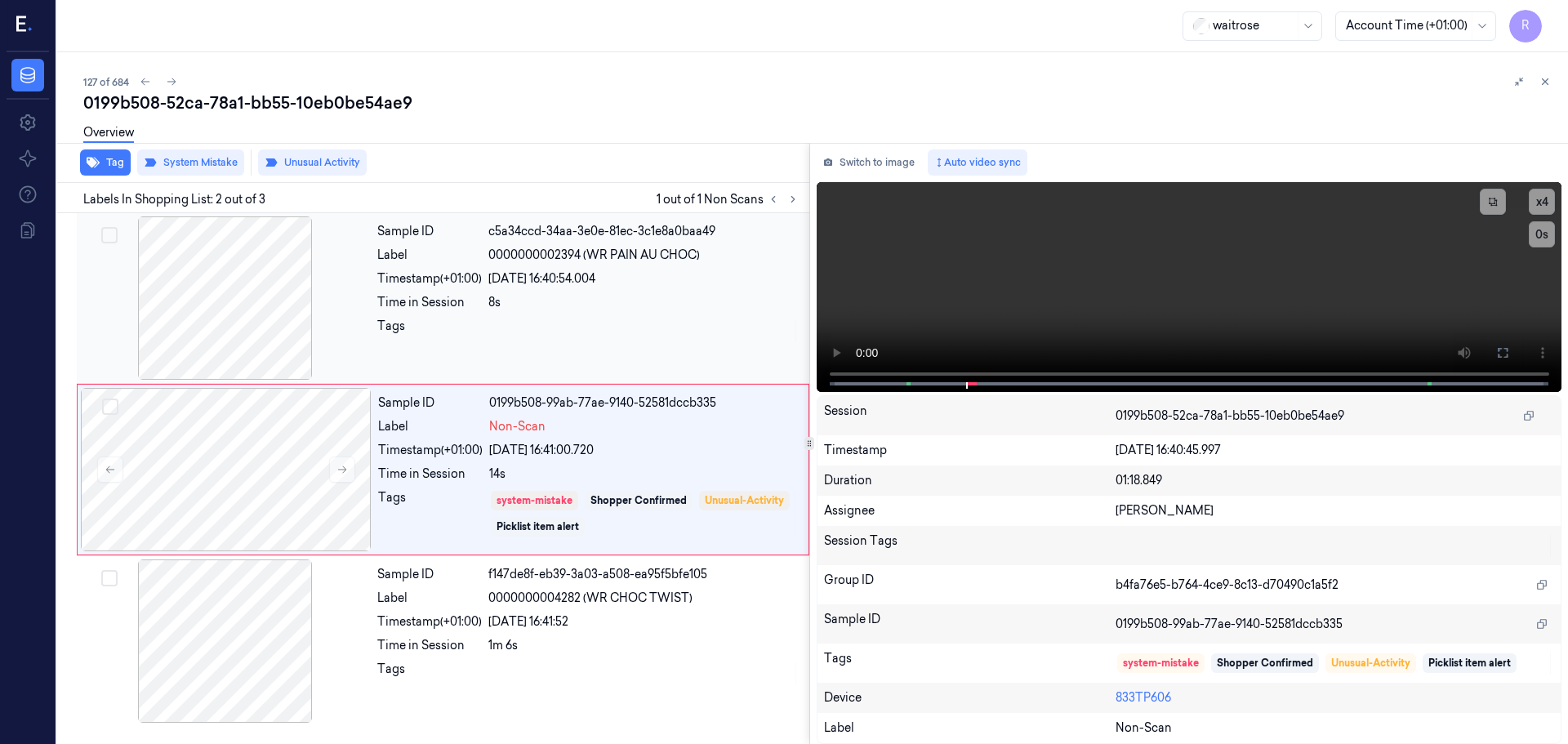
click at [441, 298] on div "Time in Session" at bounding box center [429, 303] width 105 height 17
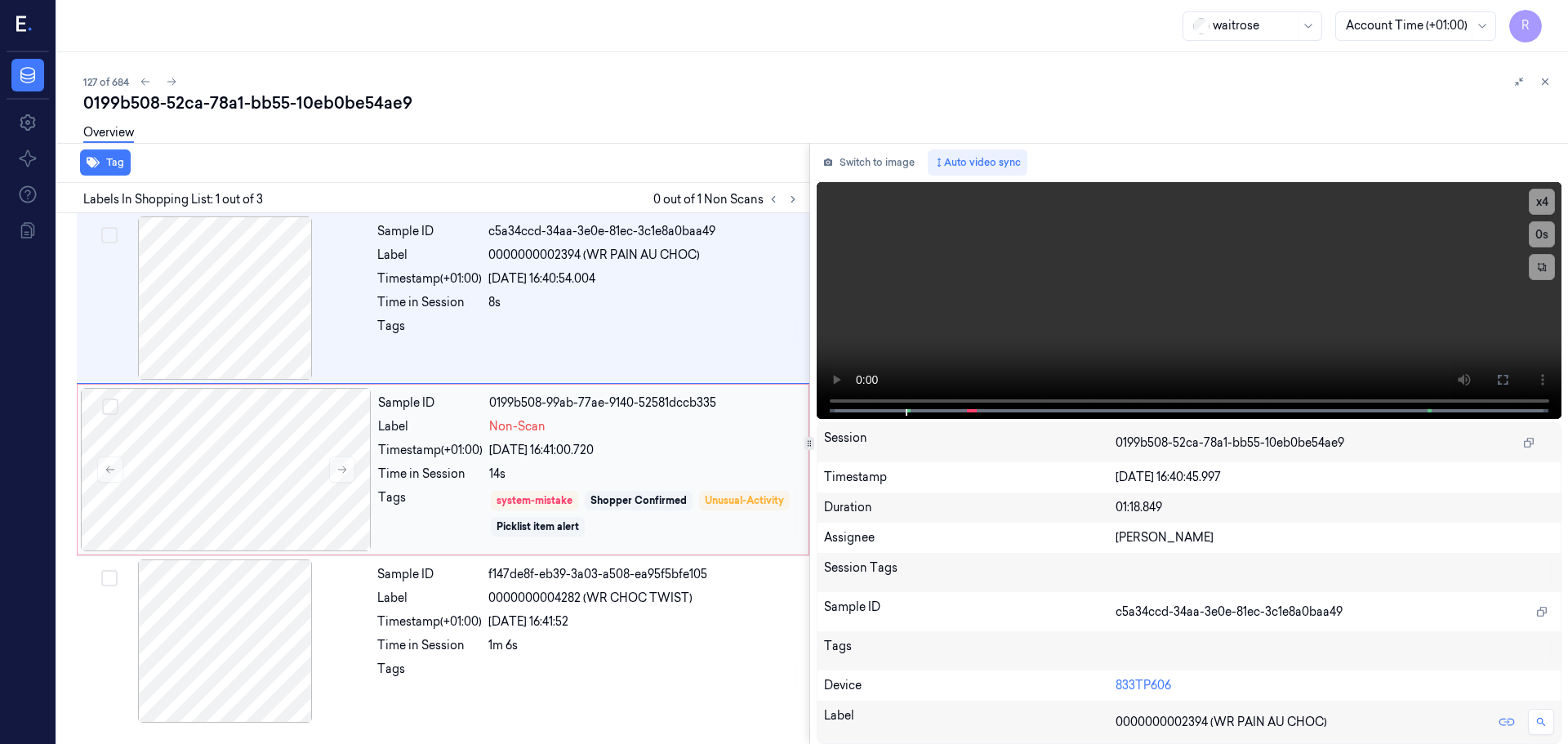
click at [379, 492] on div "Tags" at bounding box center [430, 513] width 105 height 49
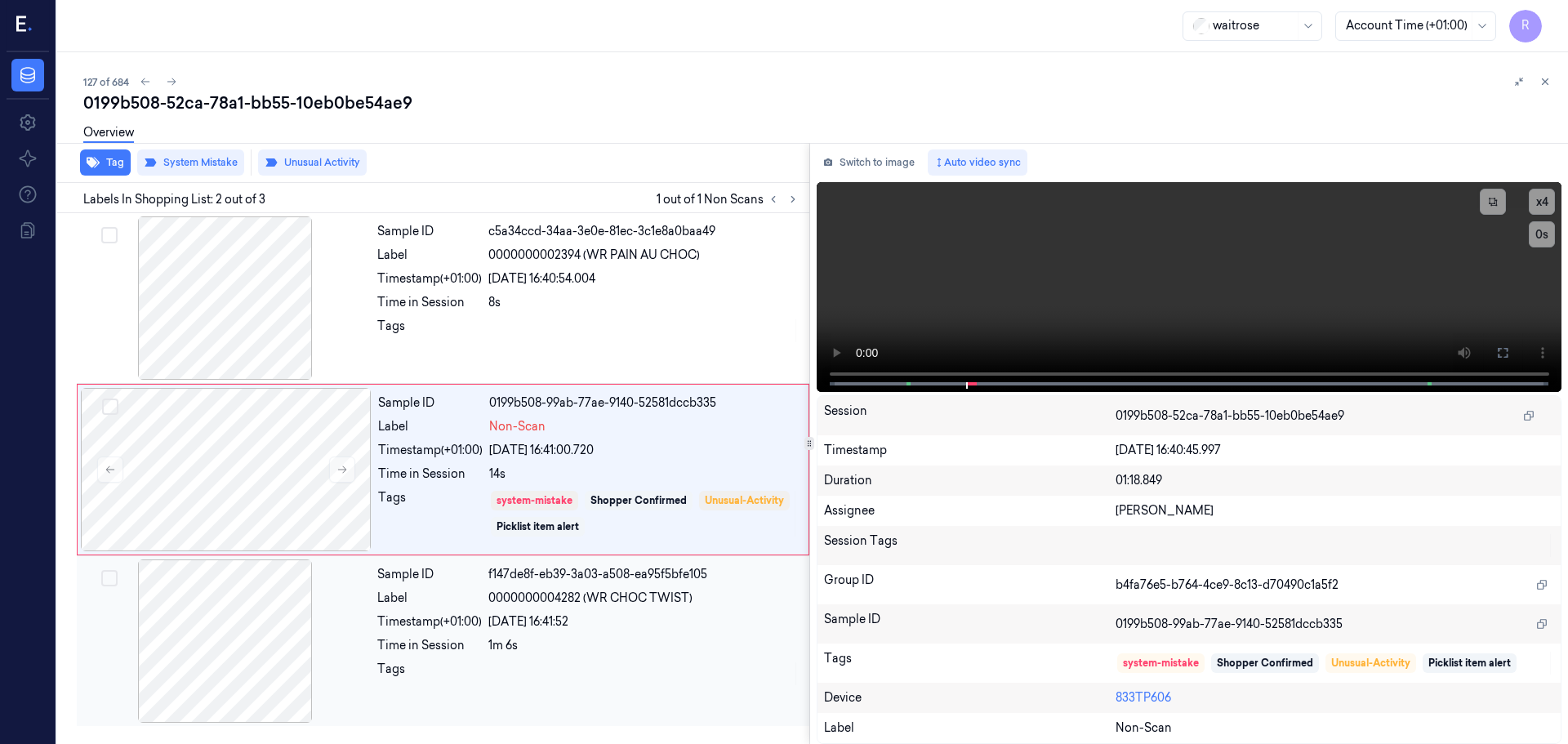
click at [401, 641] on div "Time in Session" at bounding box center [429, 645] width 105 height 17
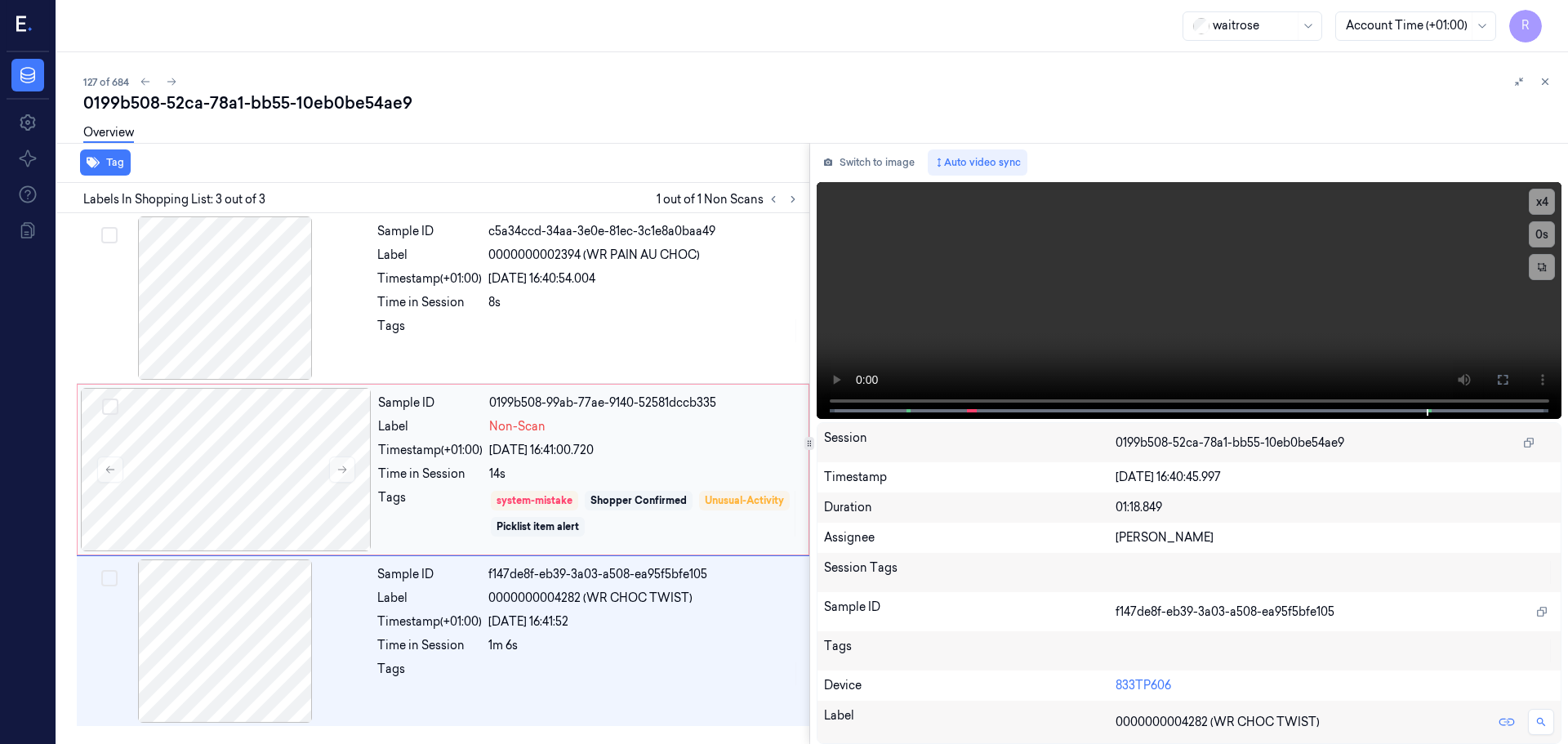
click at [435, 461] on div "Sample ID 0199b508-99ab-77ae-9140-52581dccb335 Label Non-Scan Timestamp (+01:00…" at bounding box center [588, 470] width 434 height 164
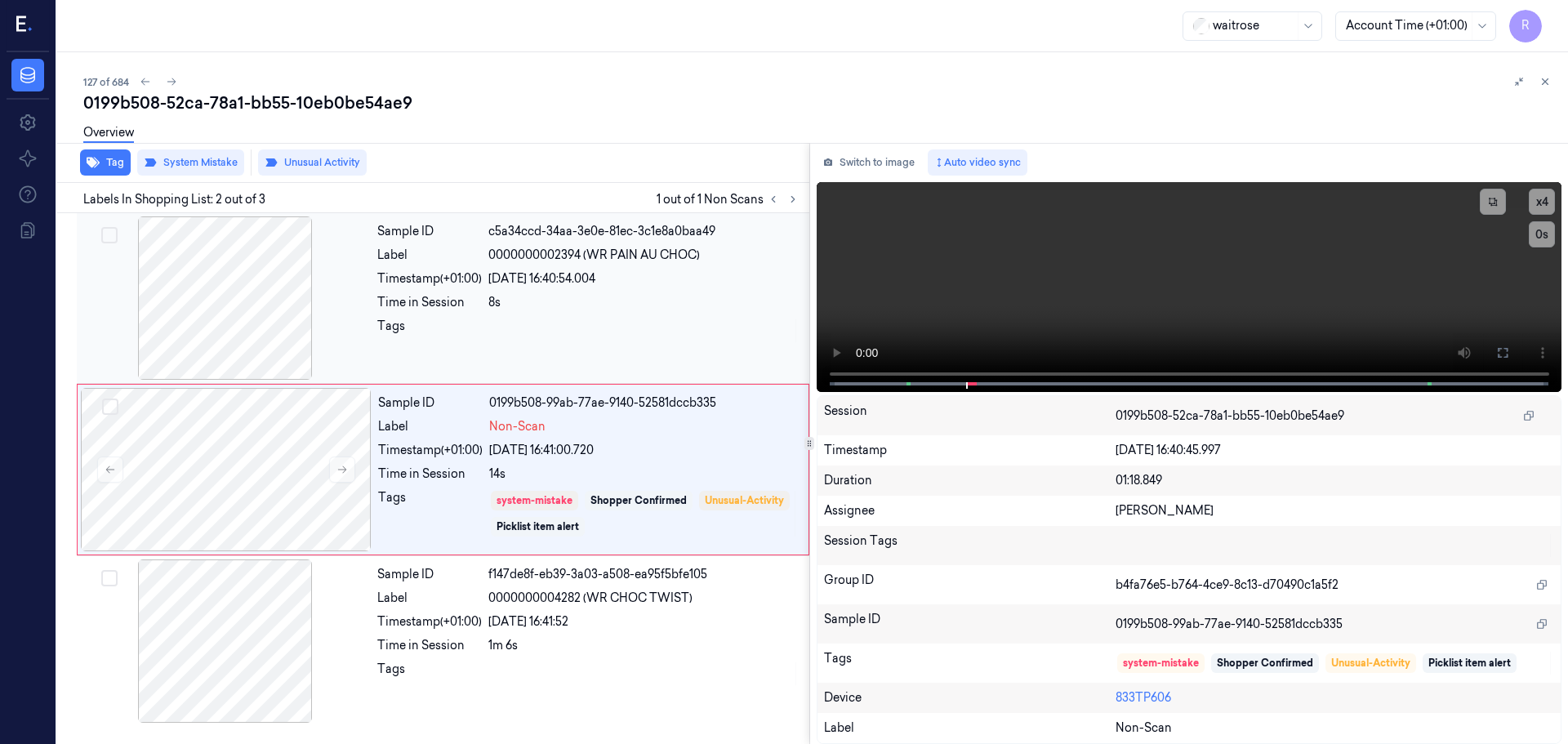
click at [520, 320] on div at bounding box center [644, 331] width 311 height 26
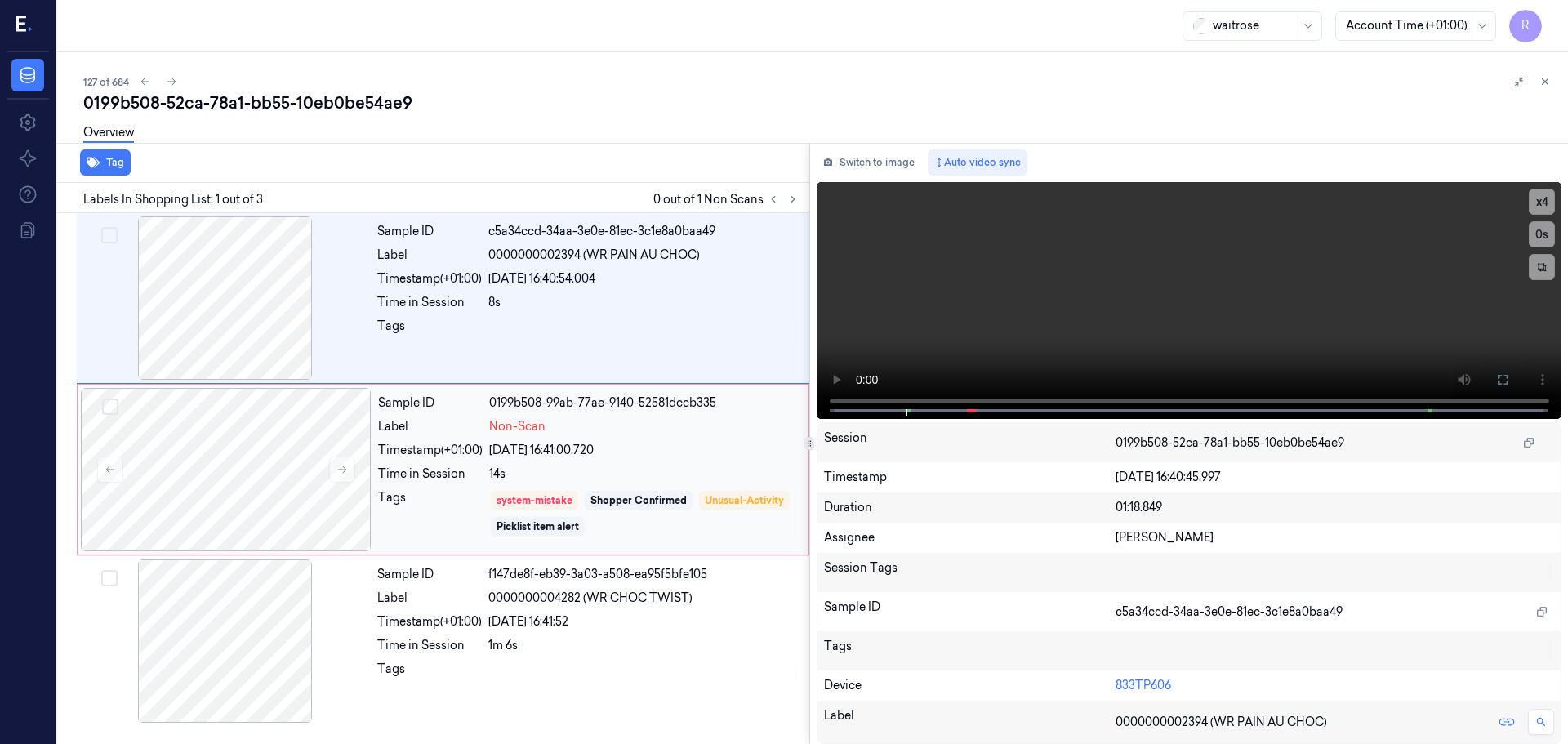
click at [552, 461] on div "Sample ID 0199b508-99ab-77ae-9140-52581dccb335 Label Non-Scan Timestamp (+01:00…" at bounding box center [588, 470] width 434 height 164
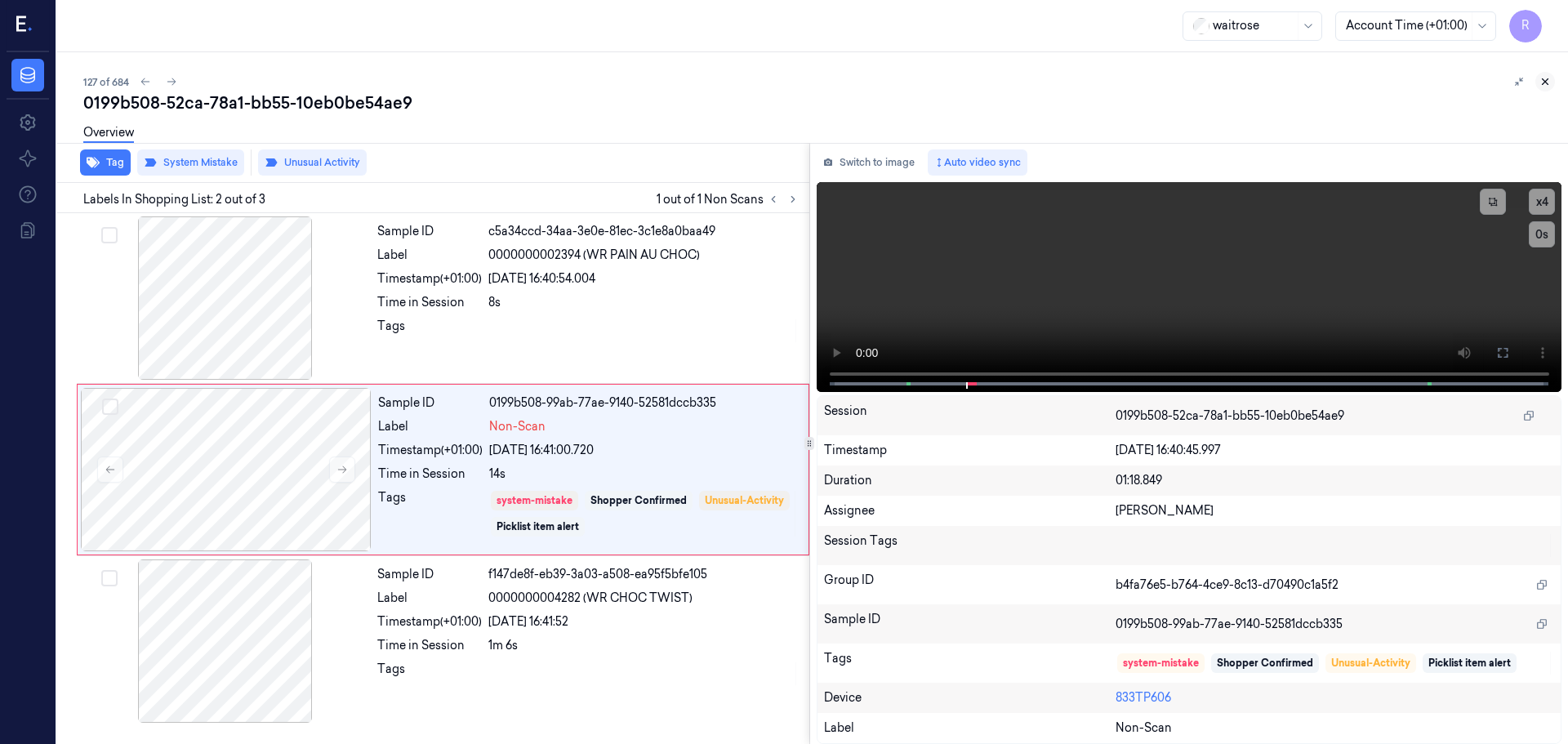
click at [1549, 79] on icon at bounding box center [1545, 82] width 12 height 12
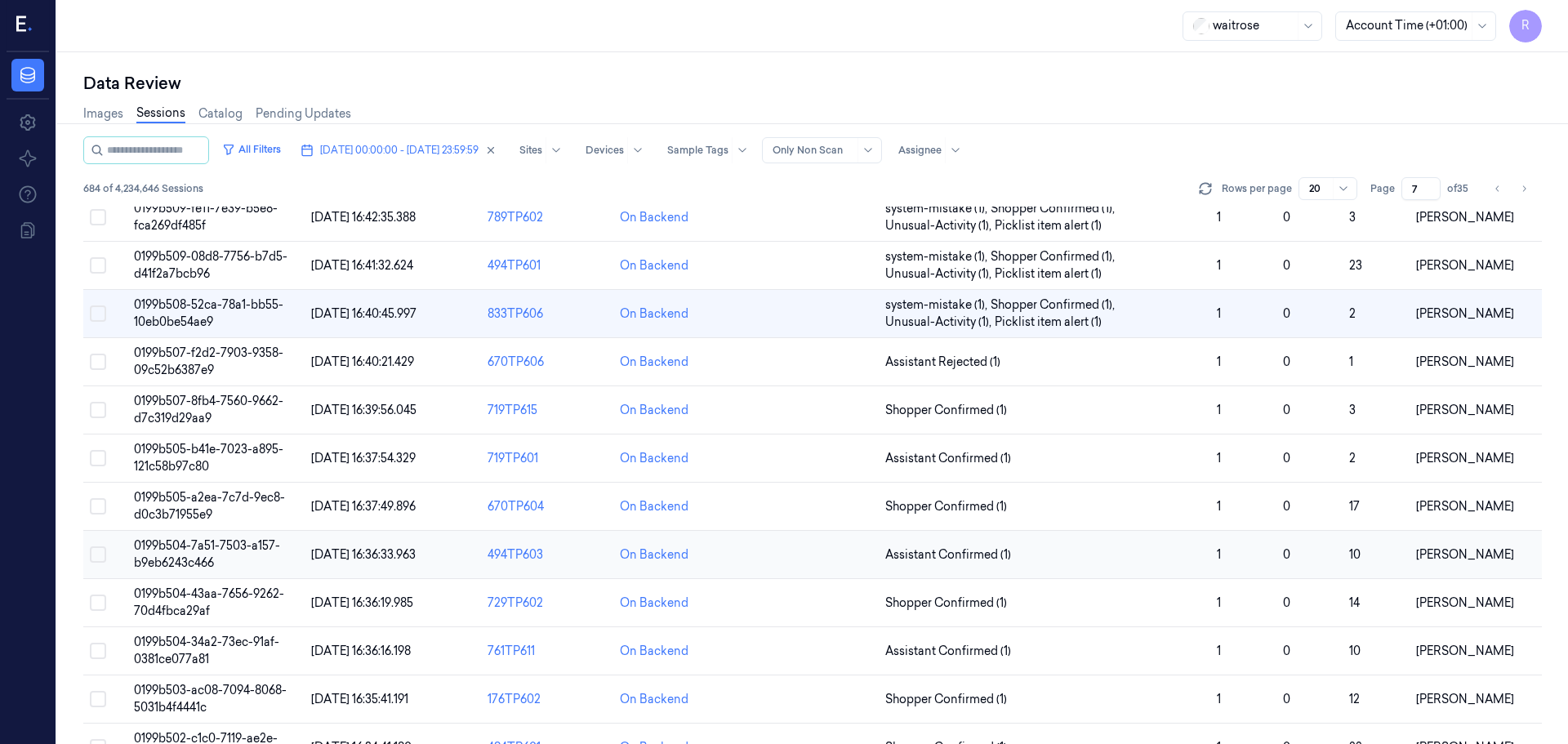
scroll to position [97, 0]
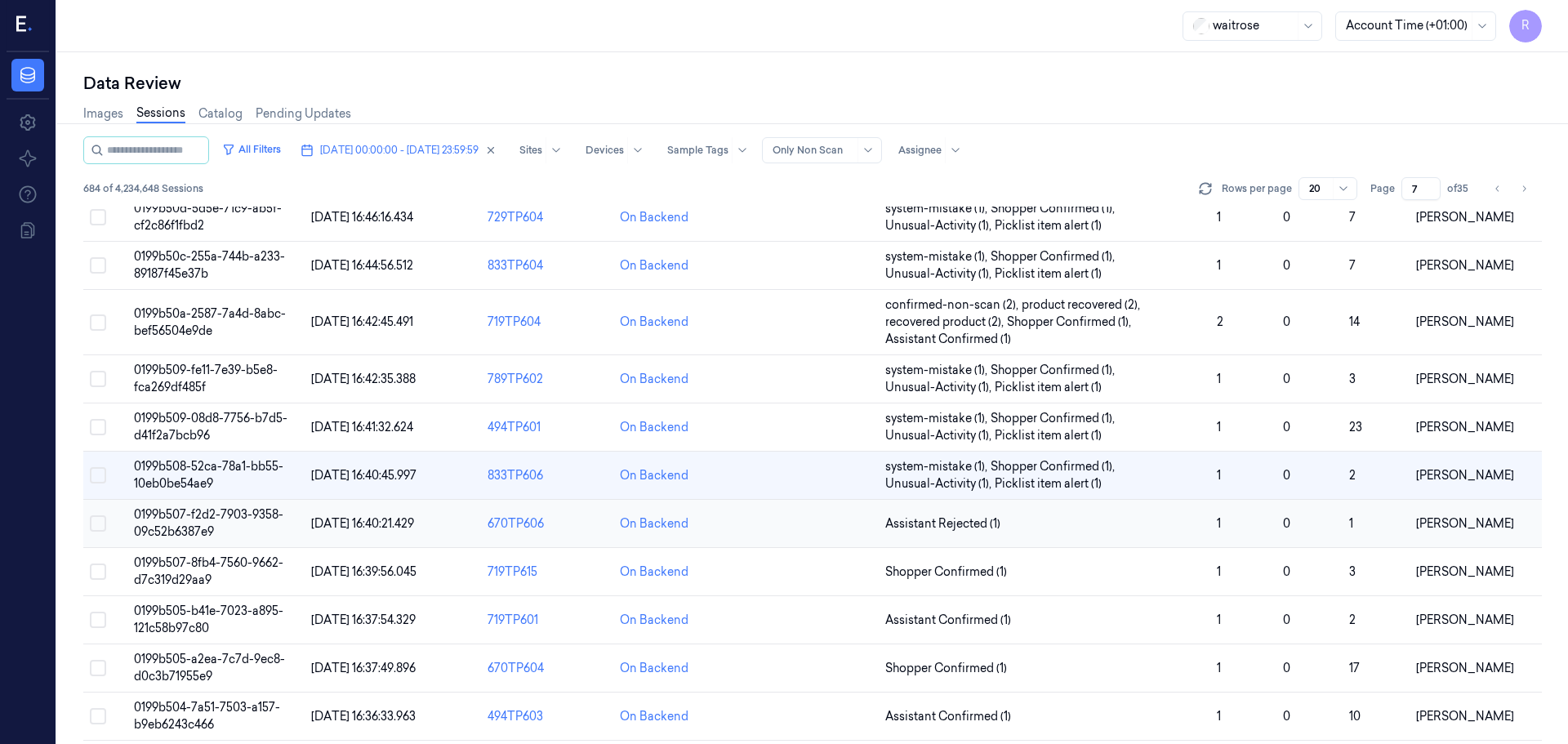
click at [1102, 543] on td "Assistant Rejected (1)" at bounding box center [1044, 523] width 332 height 48
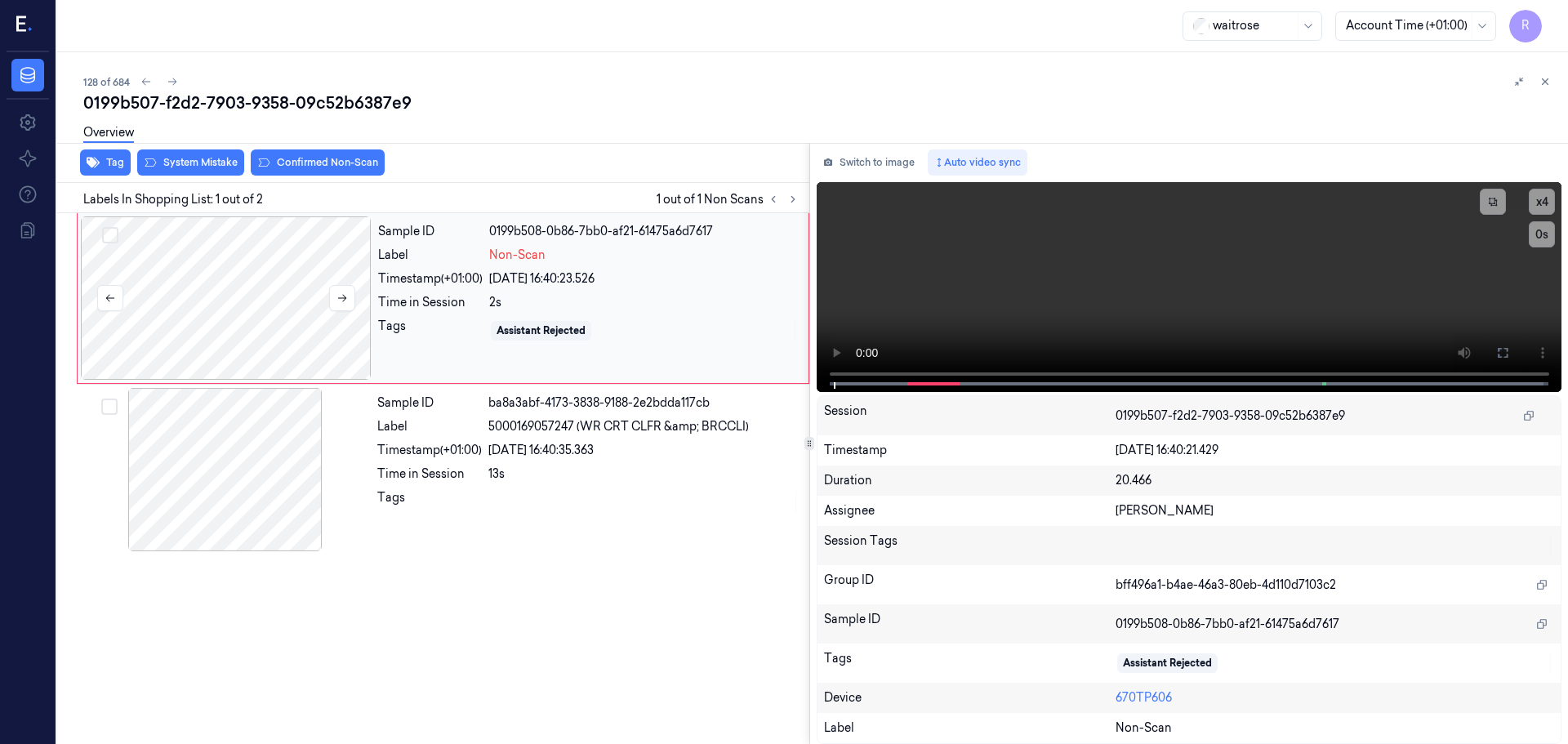
click at [275, 328] on div at bounding box center [226, 298] width 291 height 164
click at [343, 295] on icon at bounding box center [342, 298] width 12 height 12
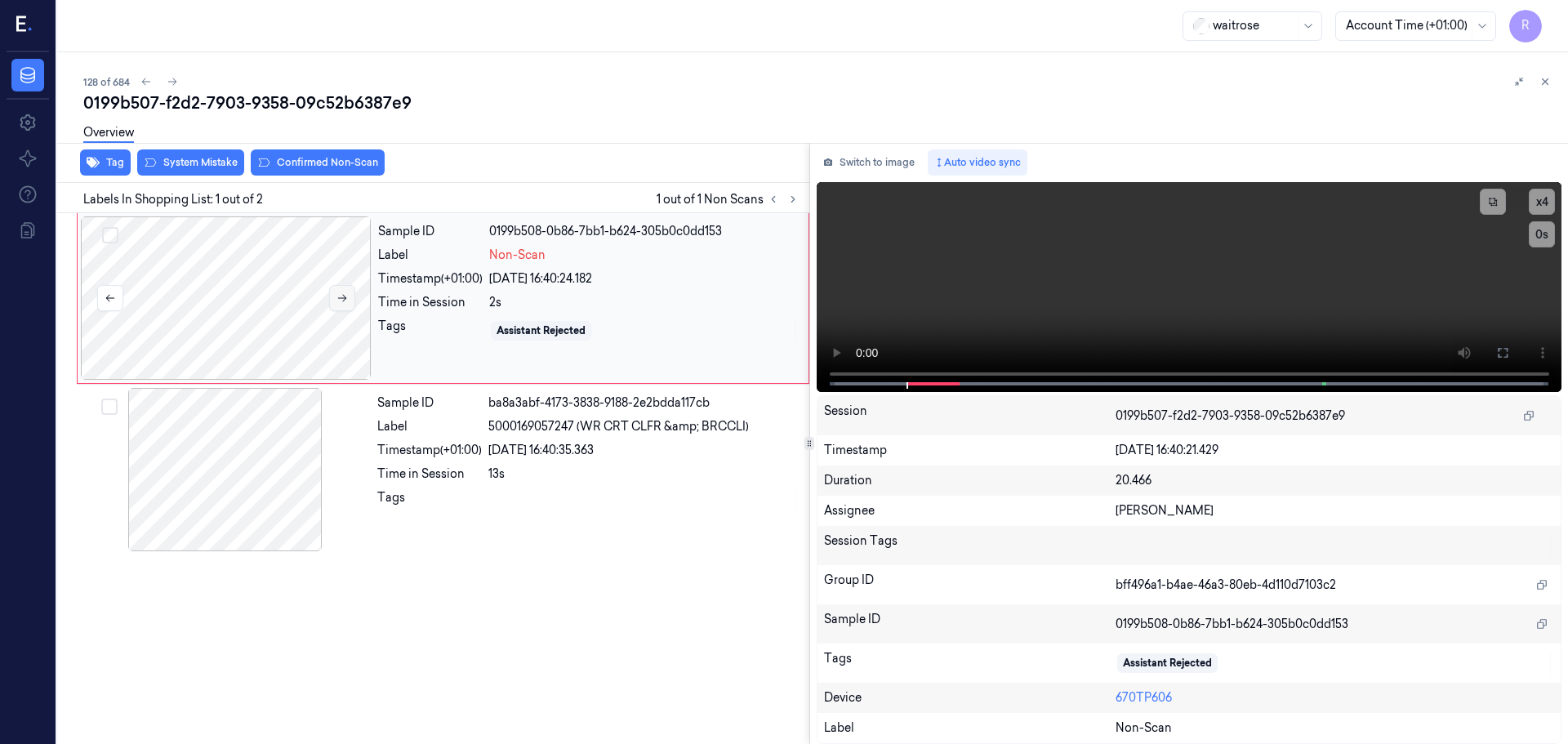
click at [343, 295] on icon at bounding box center [342, 298] width 12 height 12
click at [1545, 216] on div "x 4 0 s" at bounding box center [1509, 218] width 92 height 59
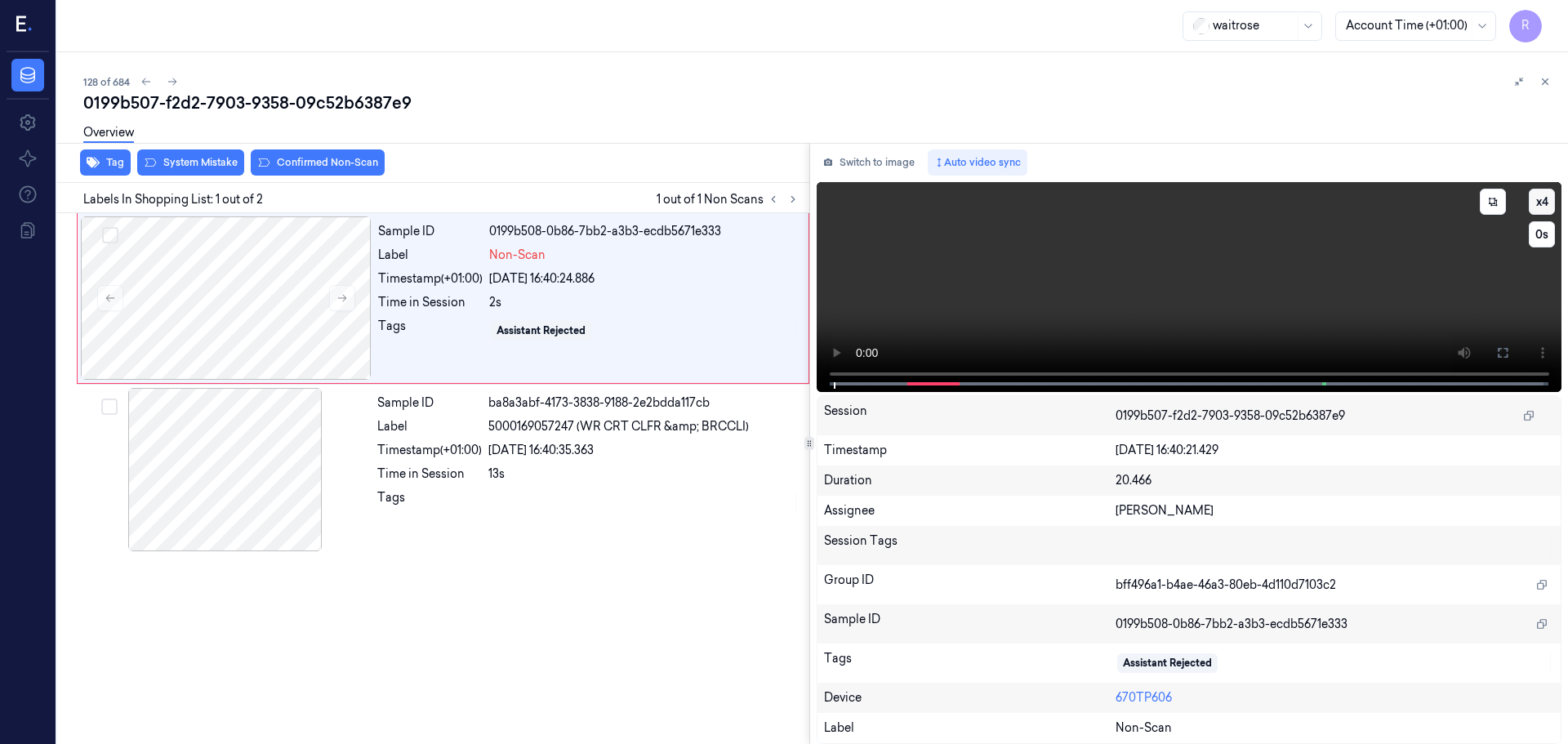
click at [1546, 207] on button "x 4" at bounding box center [1542, 202] width 26 height 26
click at [1506, 349] on icon at bounding box center [1503, 352] width 10 height 10
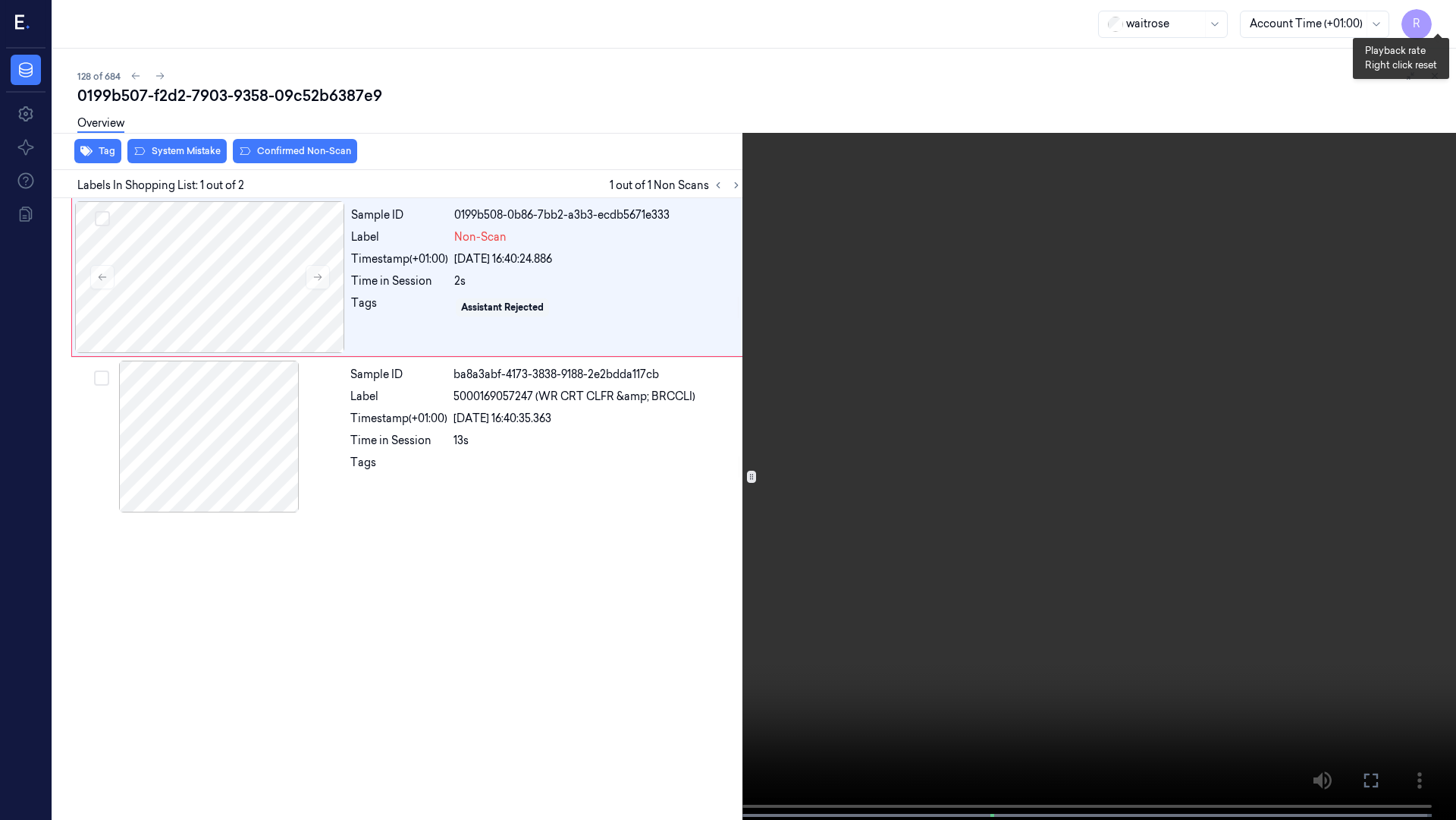
click at [1437, 14] on button "x 1" at bounding box center [1438, 18] width 24 height 24
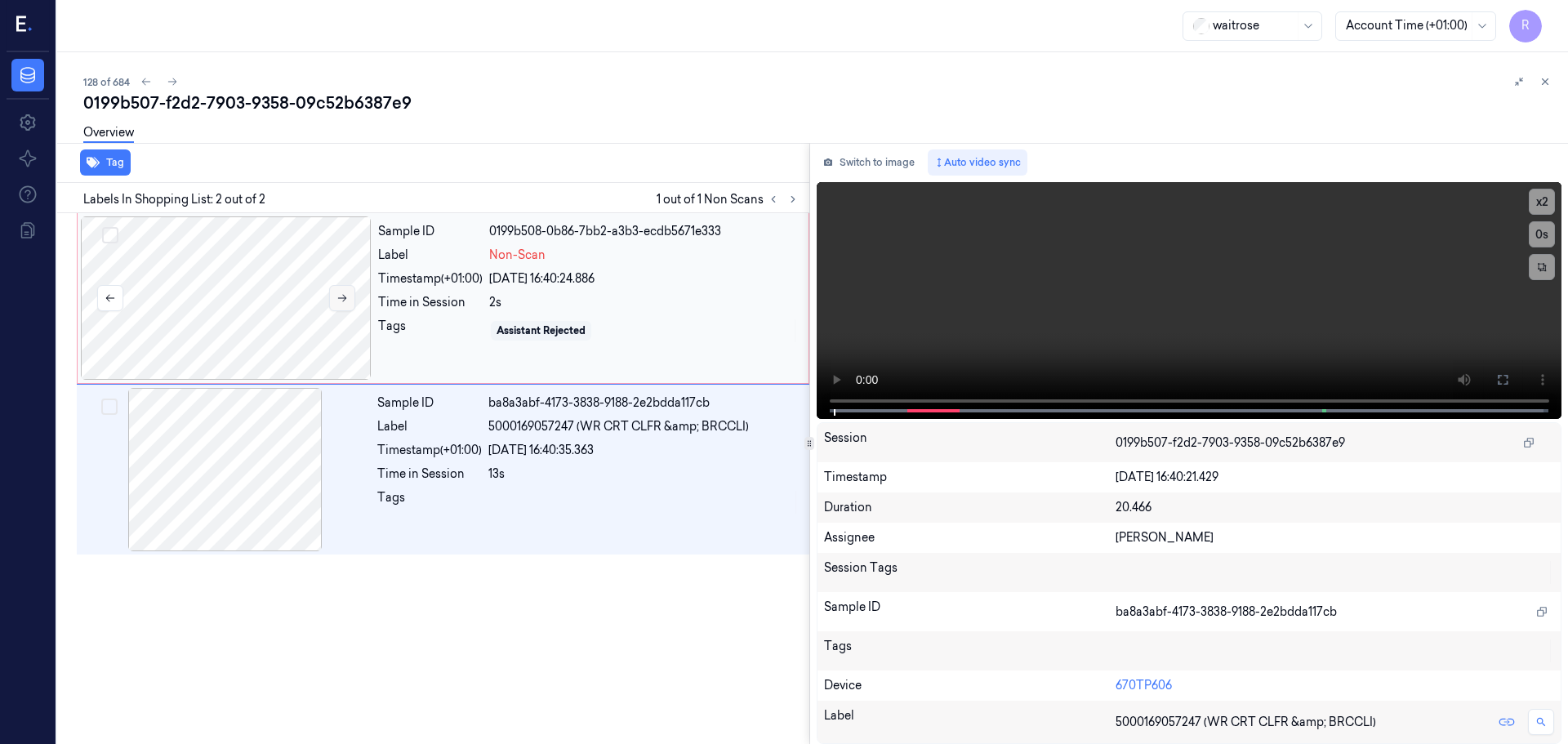
click at [339, 294] on icon at bounding box center [342, 298] width 12 height 12
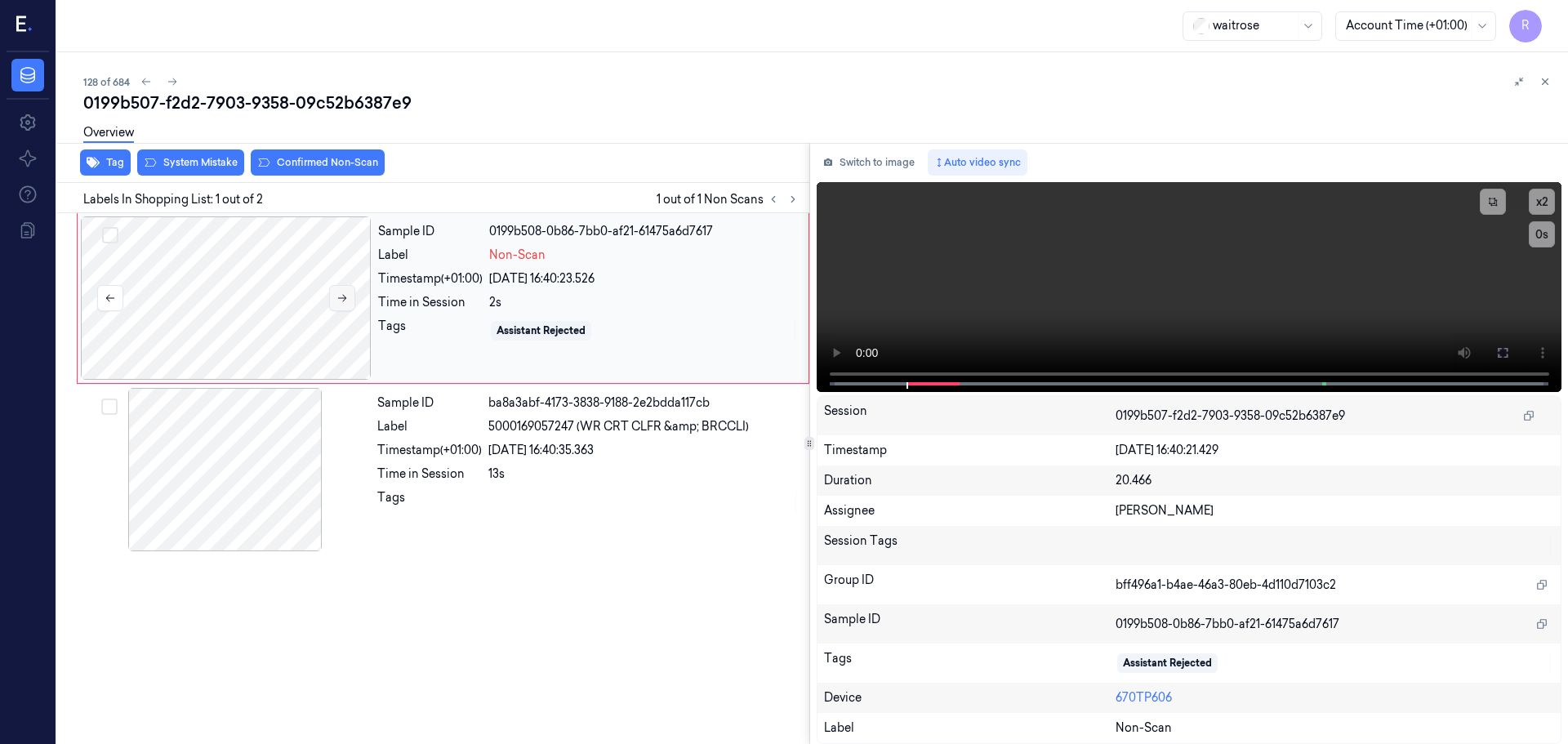
click at [339, 294] on icon at bounding box center [342, 298] width 12 height 12
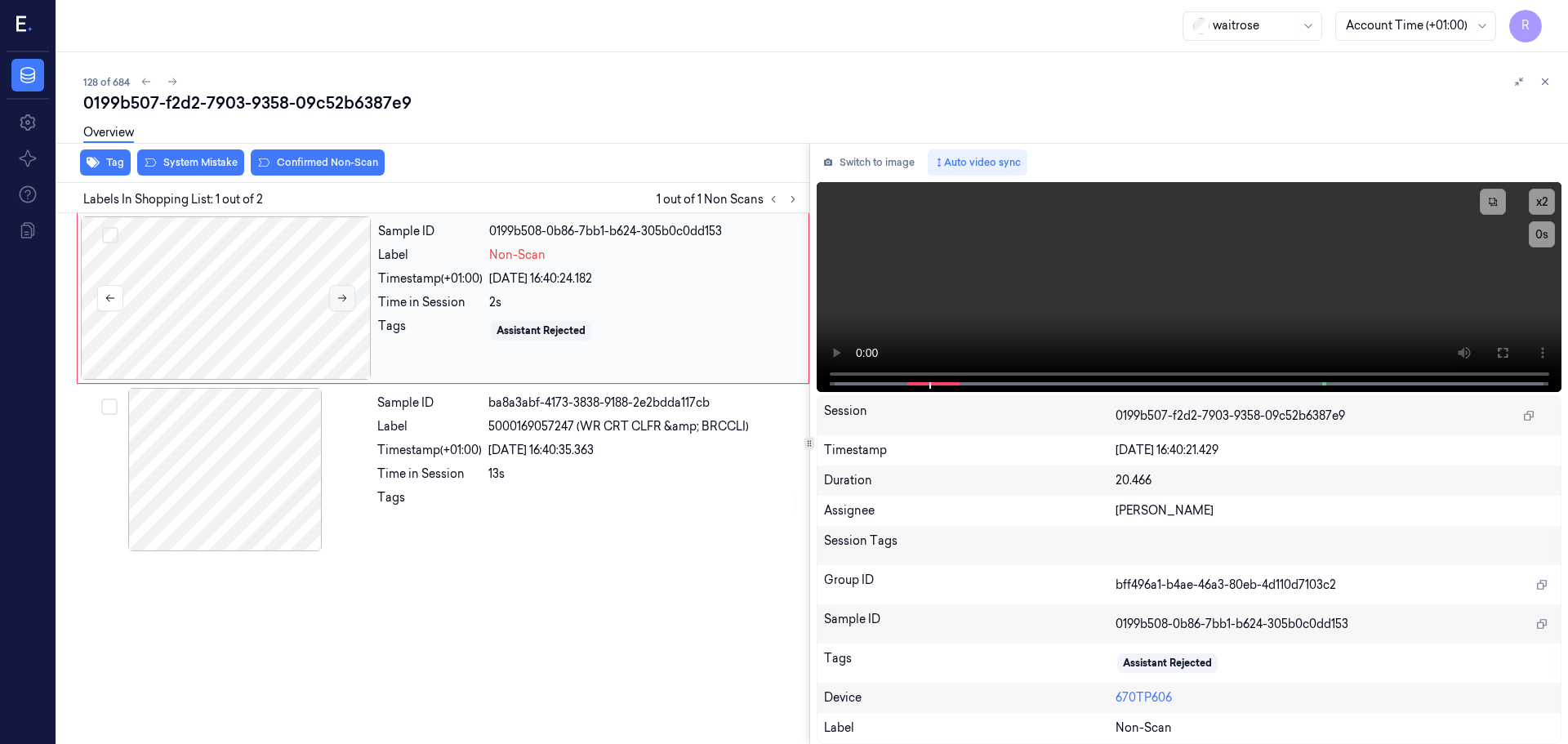
click at [339, 294] on icon at bounding box center [342, 298] width 12 height 12
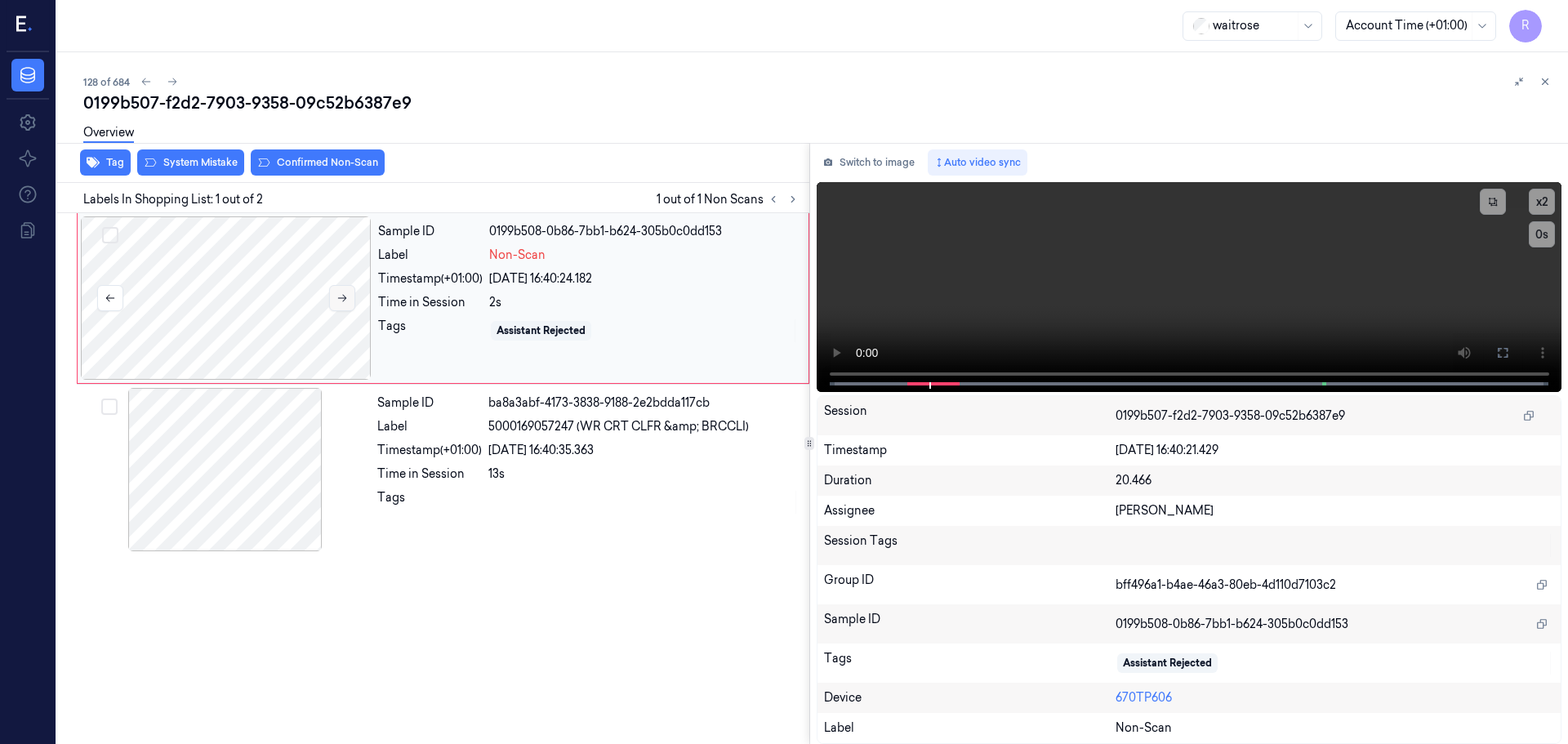
click at [339, 294] on icon at bounding box center [342, 298] width 12 height 12
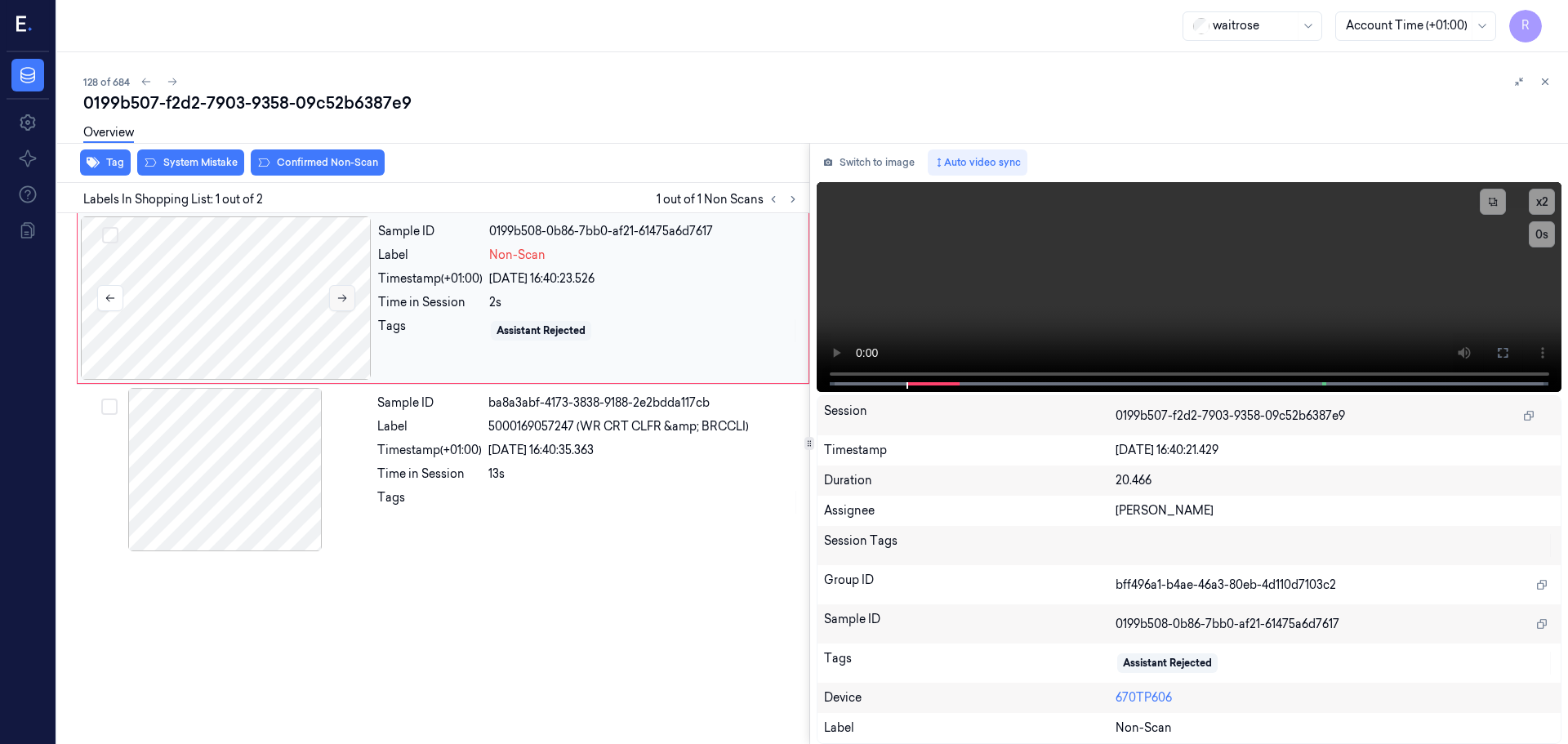
click at [339, 294] on icon at bounding box center [342, 298] width 12 height 12
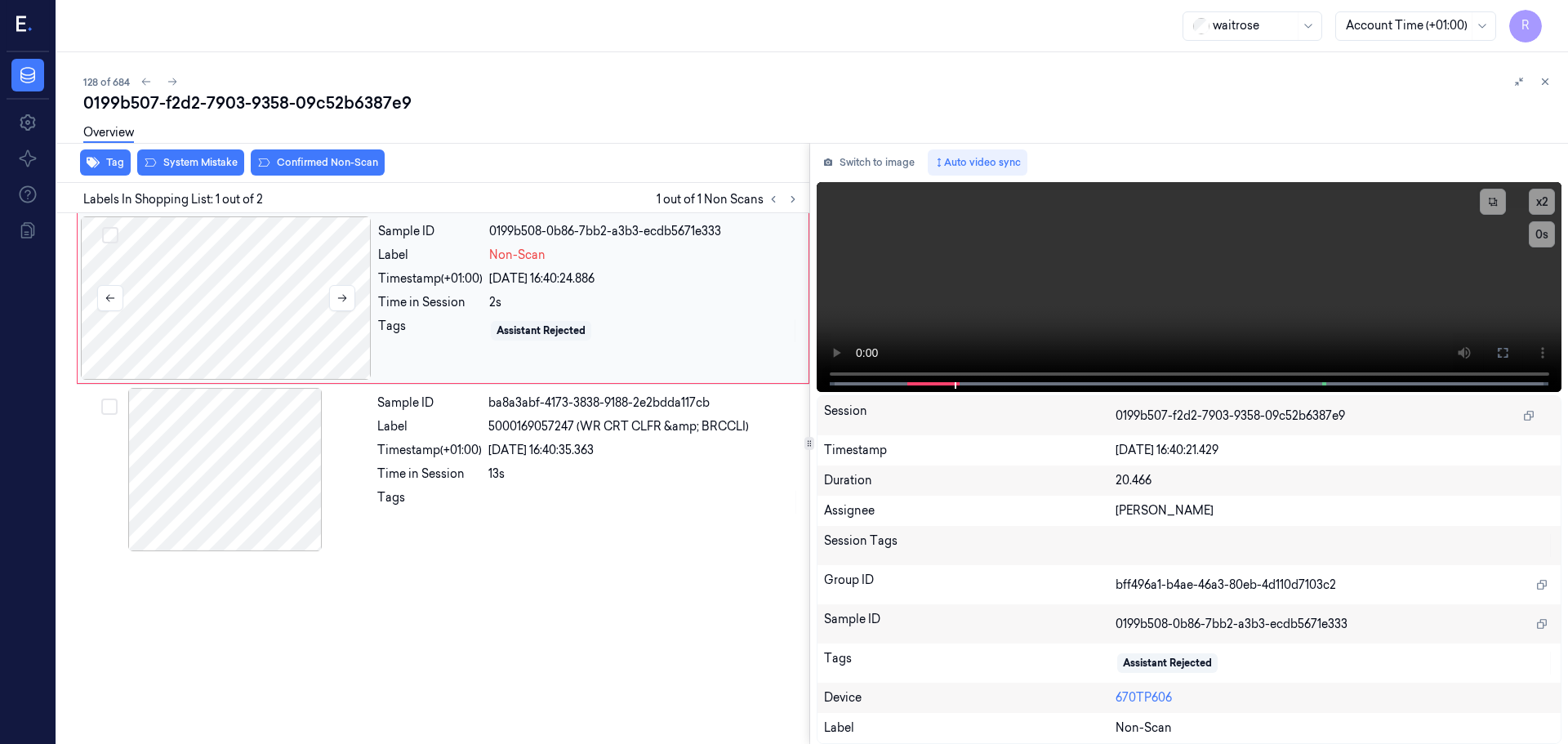
click at [346, 317] on div at bounding box center [226, 298] width 291 height 164
drag, startPoint x: 878, startPoint y: 395, endPoint x: 846, endPoint y: 380, distance: 35.3
click at [827, 400] on div "Switch to image Auto video sync x 2 0 s Session 0199b507-f2d2-7903-9358-09c52b6…" at bounding box center [1190, 442] width 759 height 600
click at [1544, 207] on button "x 2" at bounding box center [1542, 202] width 26 height 26
click at [1544, 207] on button "x 4" at bounding box center [1542, 202] width 26 height 26
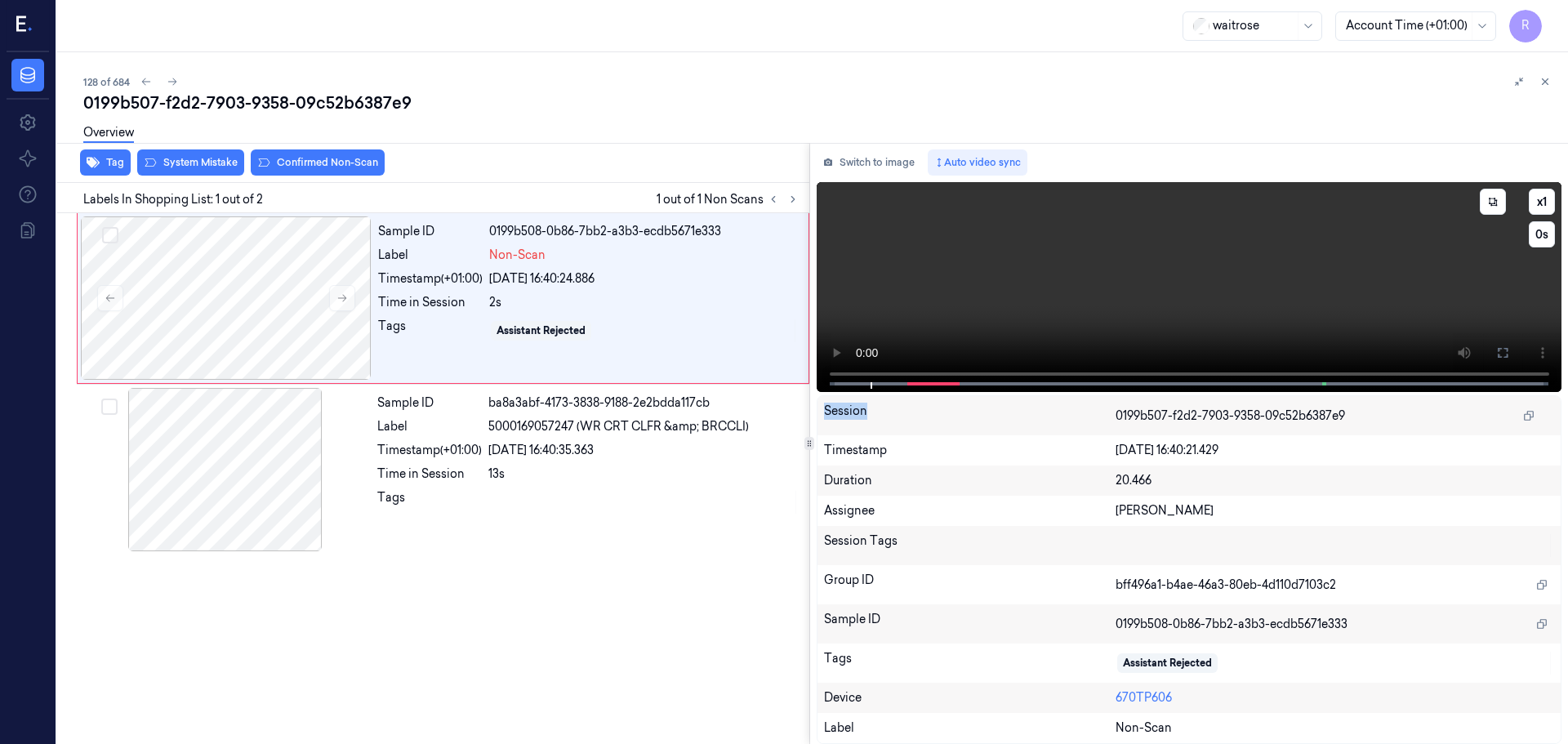
click at [1504, 353] on icon at bounding box center [1503, 352] width 13 height 13
click at [1548, 197] on button "x 1" at bounding box center [1542, 202] width 26 height 26
click at [1509, 350] on button at bounding box center [1503, 352] width 26 height 26
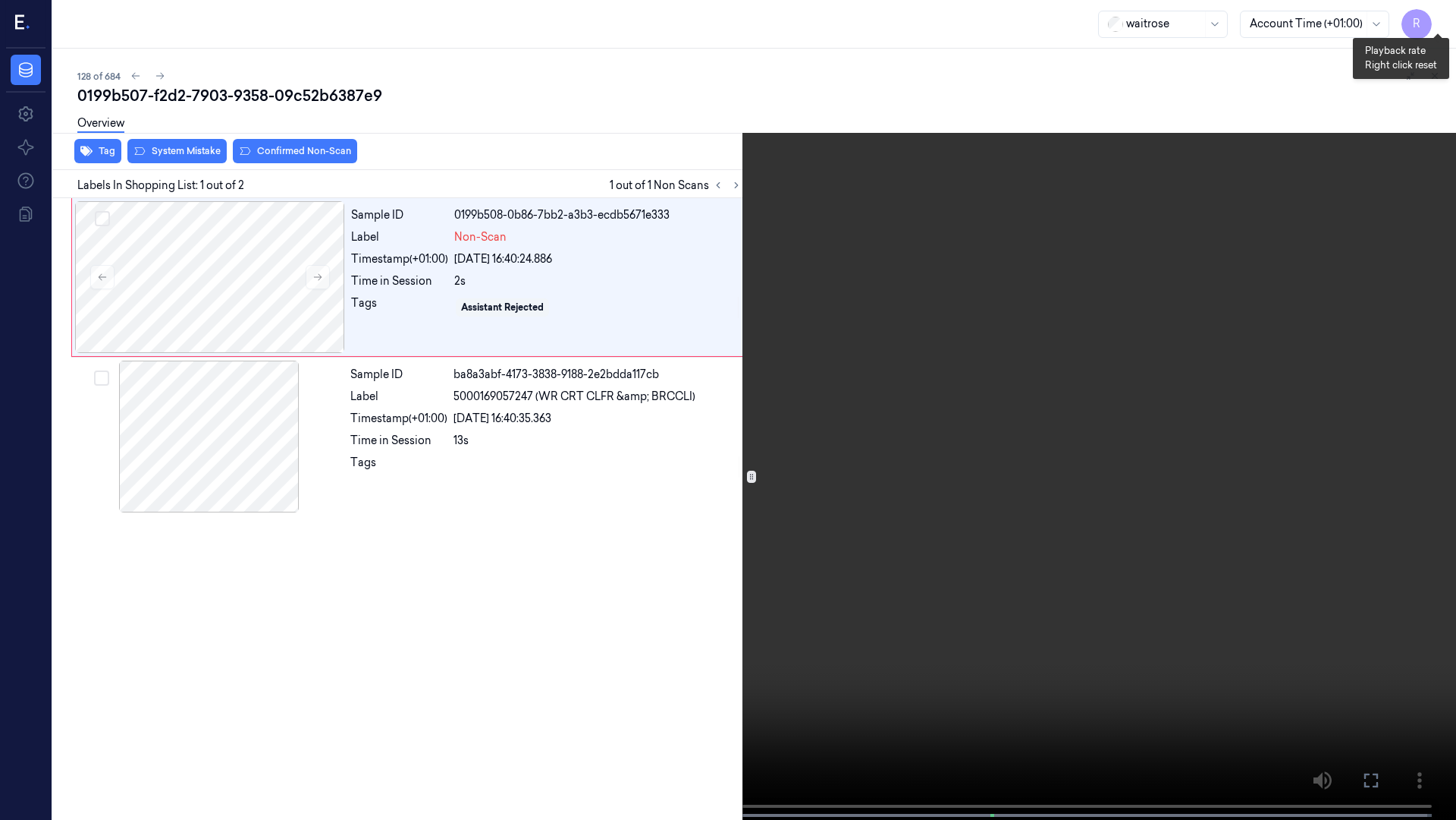
click at [1434, 16] on button "x 2" at bounding box center [1438, 18] width 24 height 24
click at [702, 75] on video at bounding box center [728, 411] width 1456 height 823
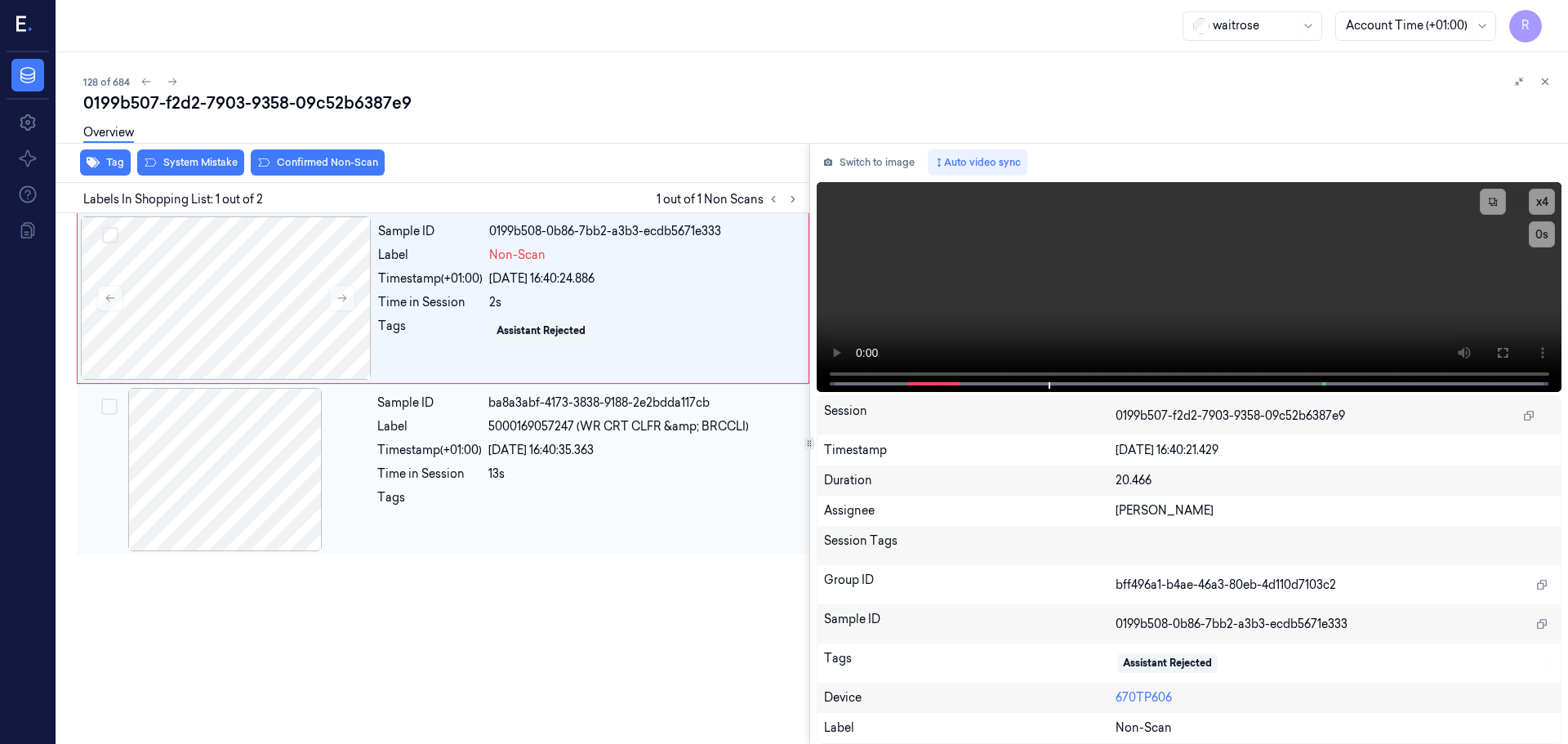
click at [630, 468] on div "13s" at bounding box center [644, 473] width 311 height 17
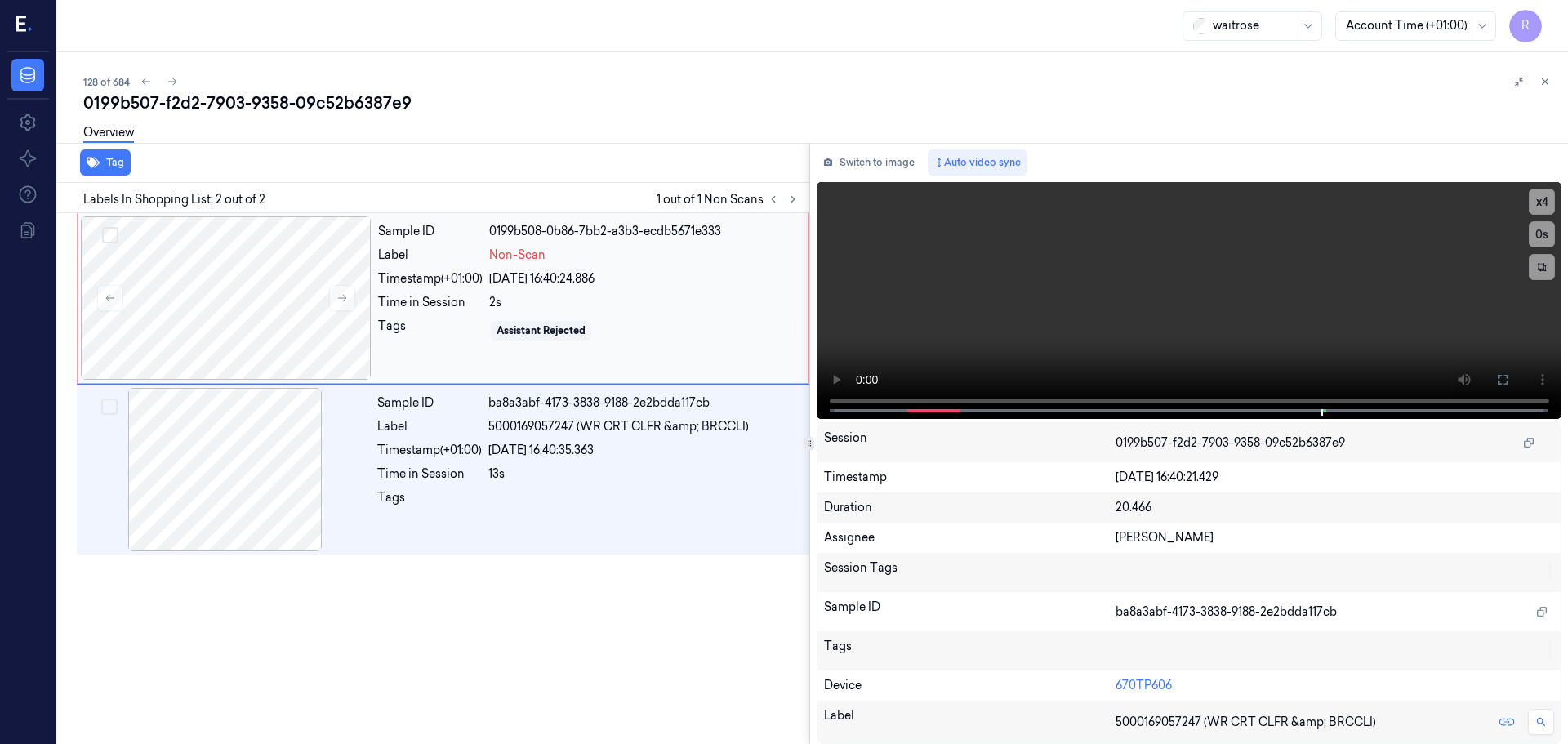
click at [549, 296] on div "2s" at bounding box center [644, 303] width 310 height 17
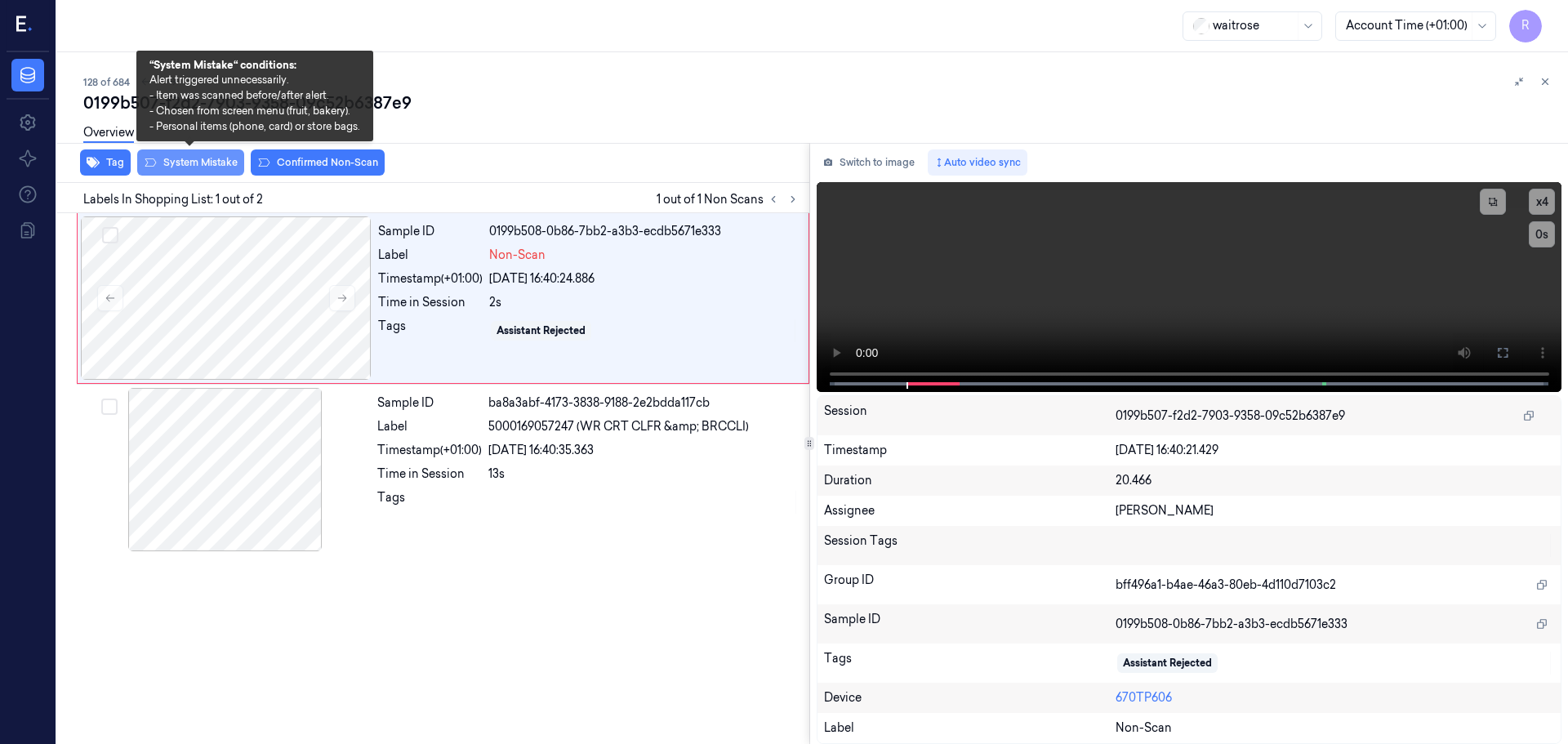
click at [174, 164] on button "System Mistake" at bounding box center [191, 162] width 107 height 26
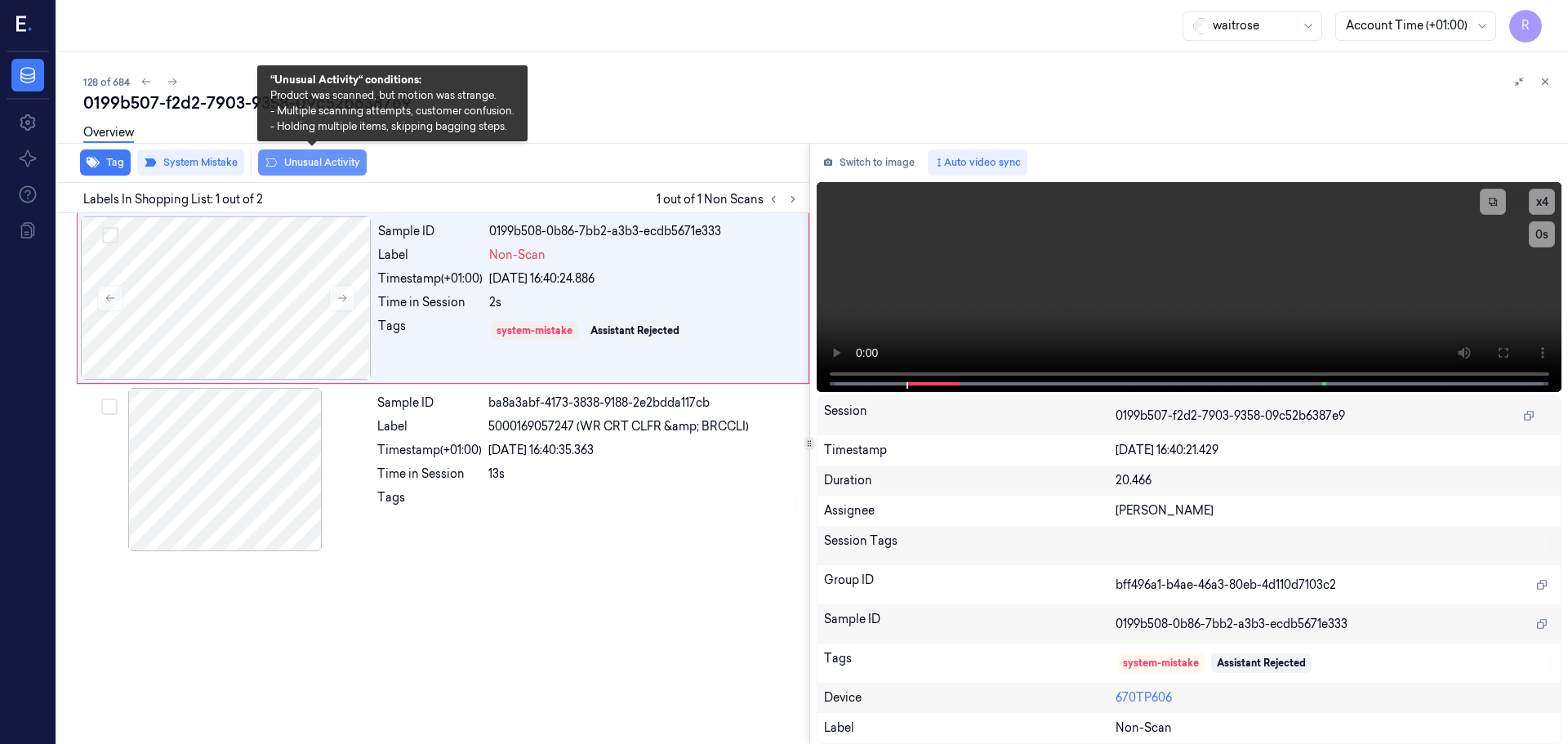
click at [311, 165] on button "Unusual Activity" at bounding box center [313, 162] width 109 height 26
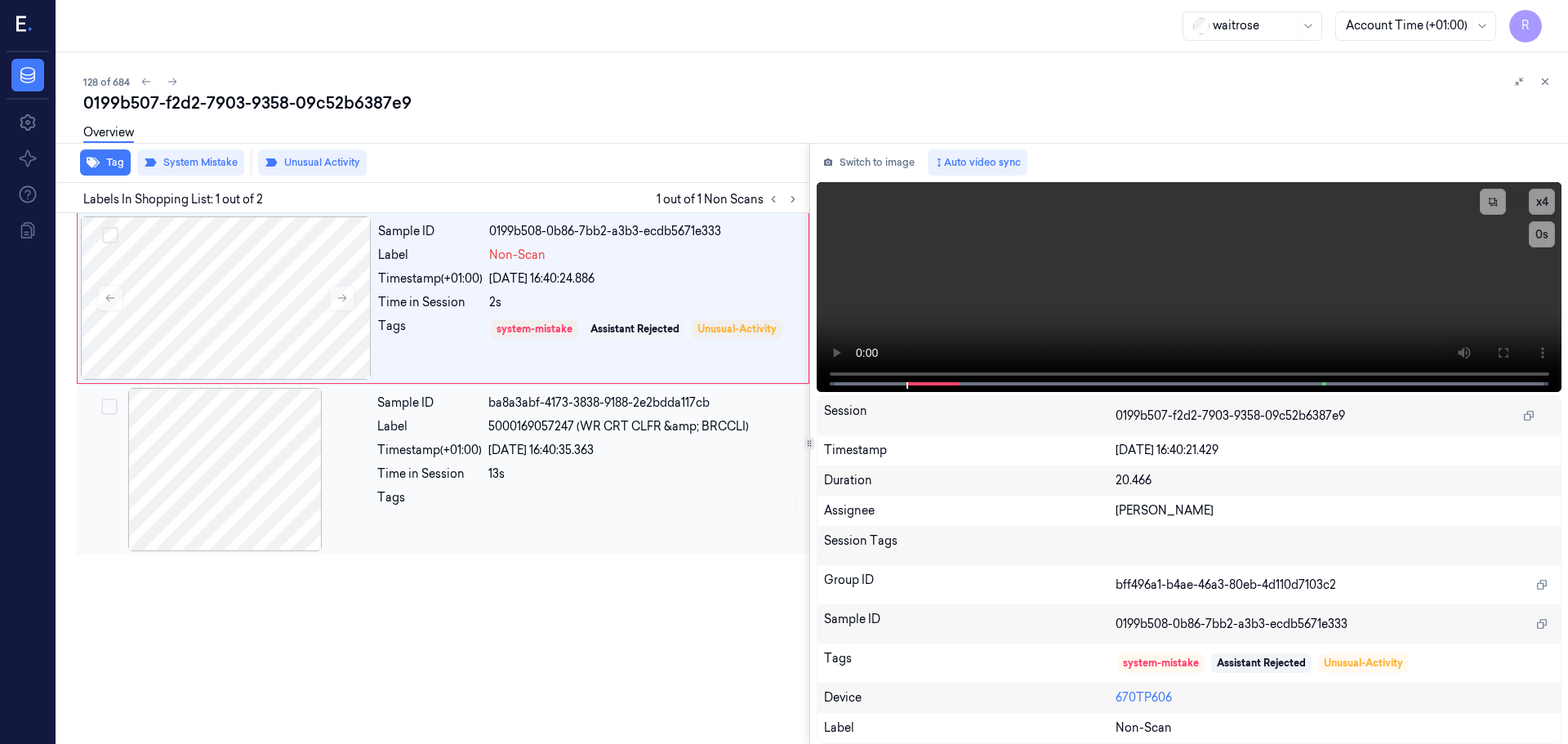
click at [455, 526] on div "Sample ID ba8a3abf-4173-3838-9188-2e2bdda117cb Label 5000169057247 (WR CRT CLFR…" at bounding box center [588, 470] width 435 height 164
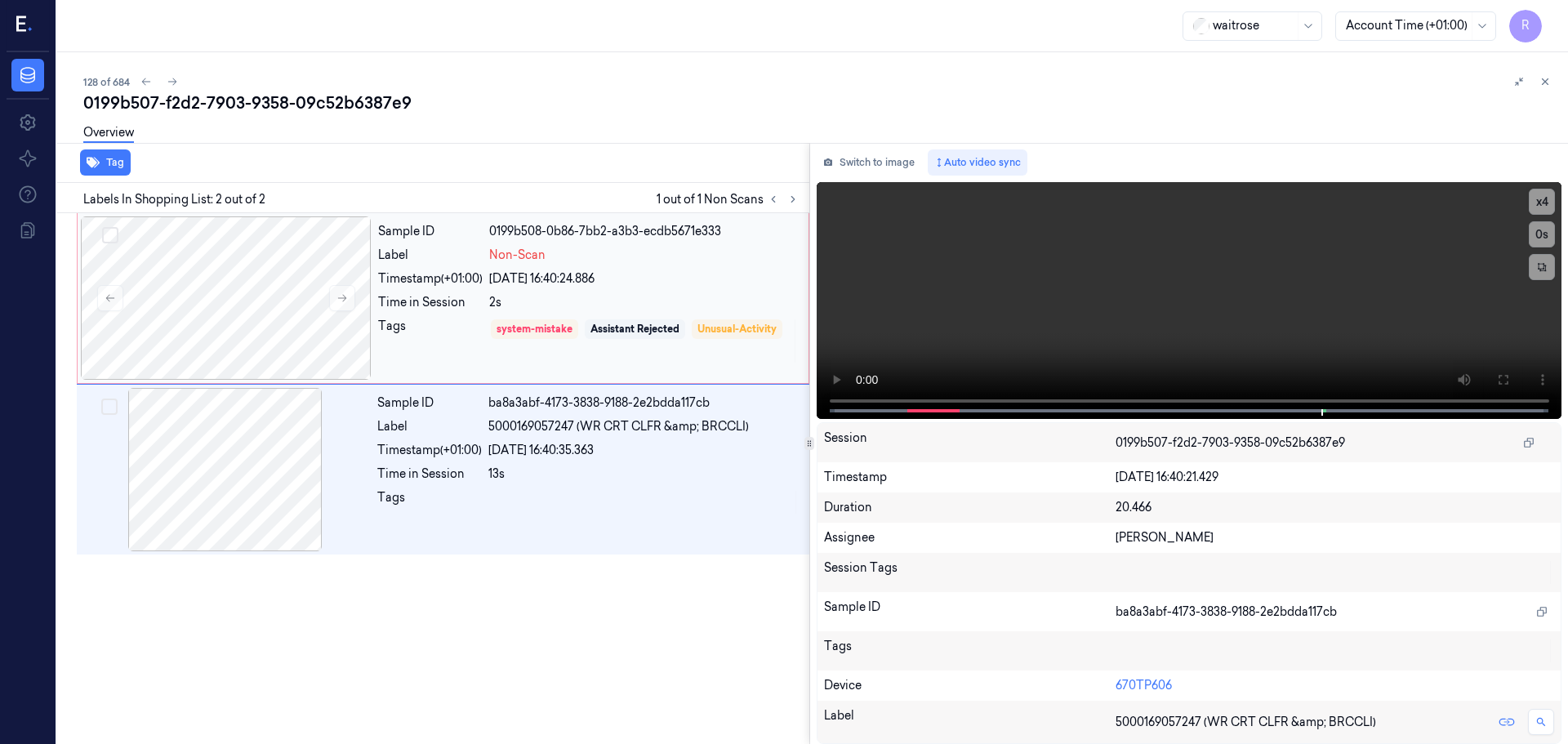
click at [472, 299] on div "Time in Session" at bounding box center [430, 303] width 105 height 17
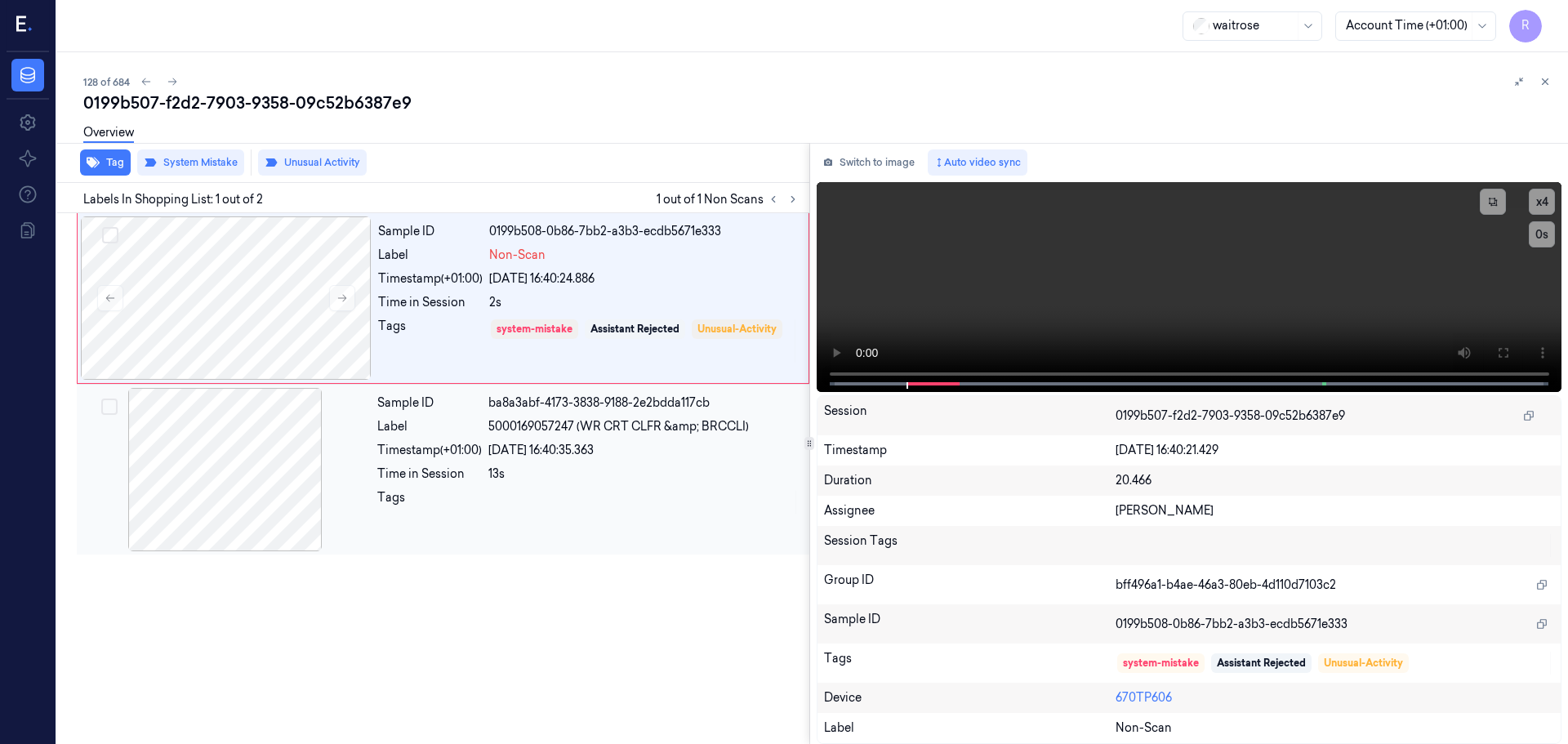
click at [467, 459] on div "Sample ID ba8a3abf-4173-3838-9188-2e2bdda117cb Label 5000169057247 (WR CRT CLFR…" at bounding box center [588, 470] width 435 height 164
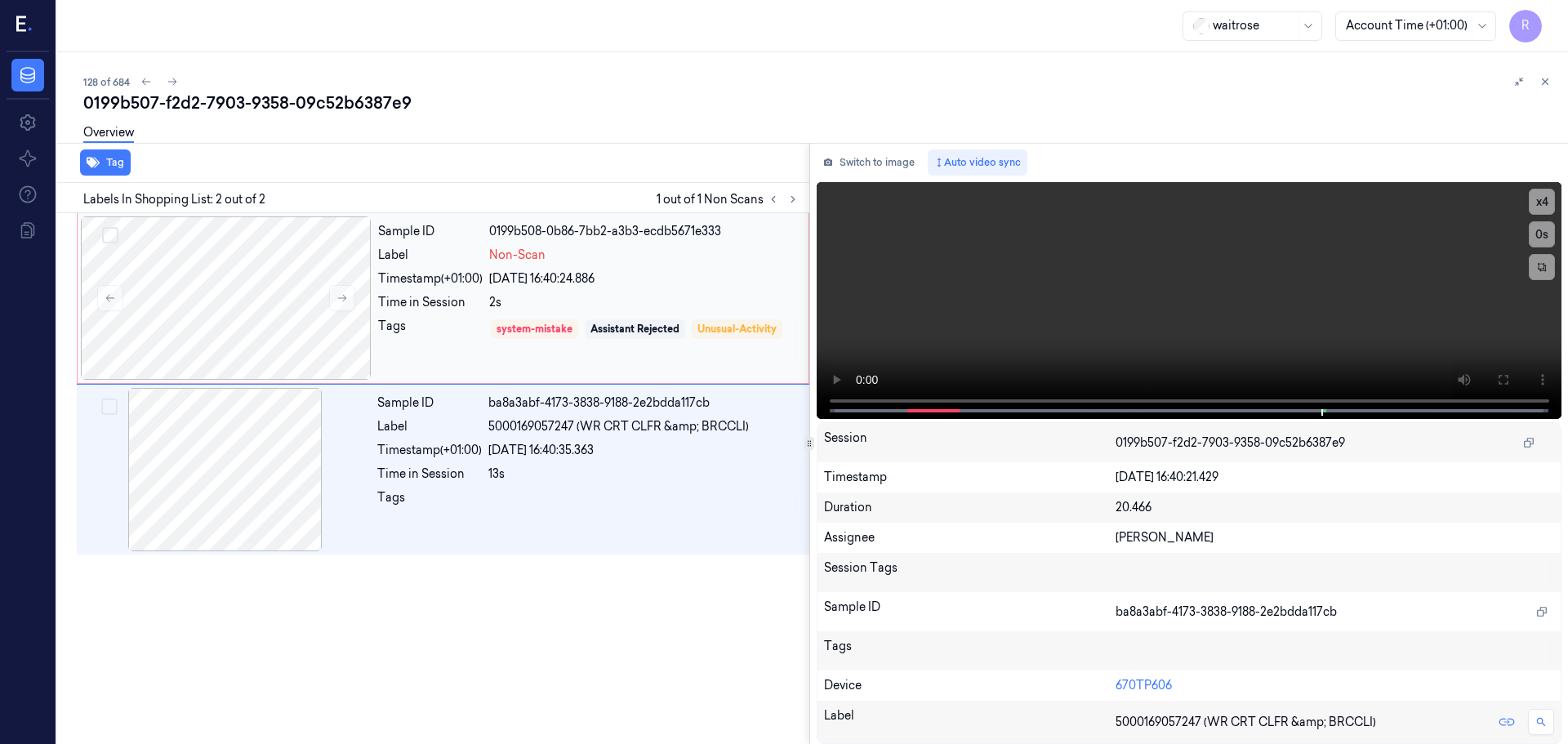
click at [449, 368] on div "Sample ID 0199b508-0b86-7bb2-a3b3-ecdb5671e333 Label Non-Scan Timestamp (+01:00…" at bounding box center [588, 298] width 434 height 164
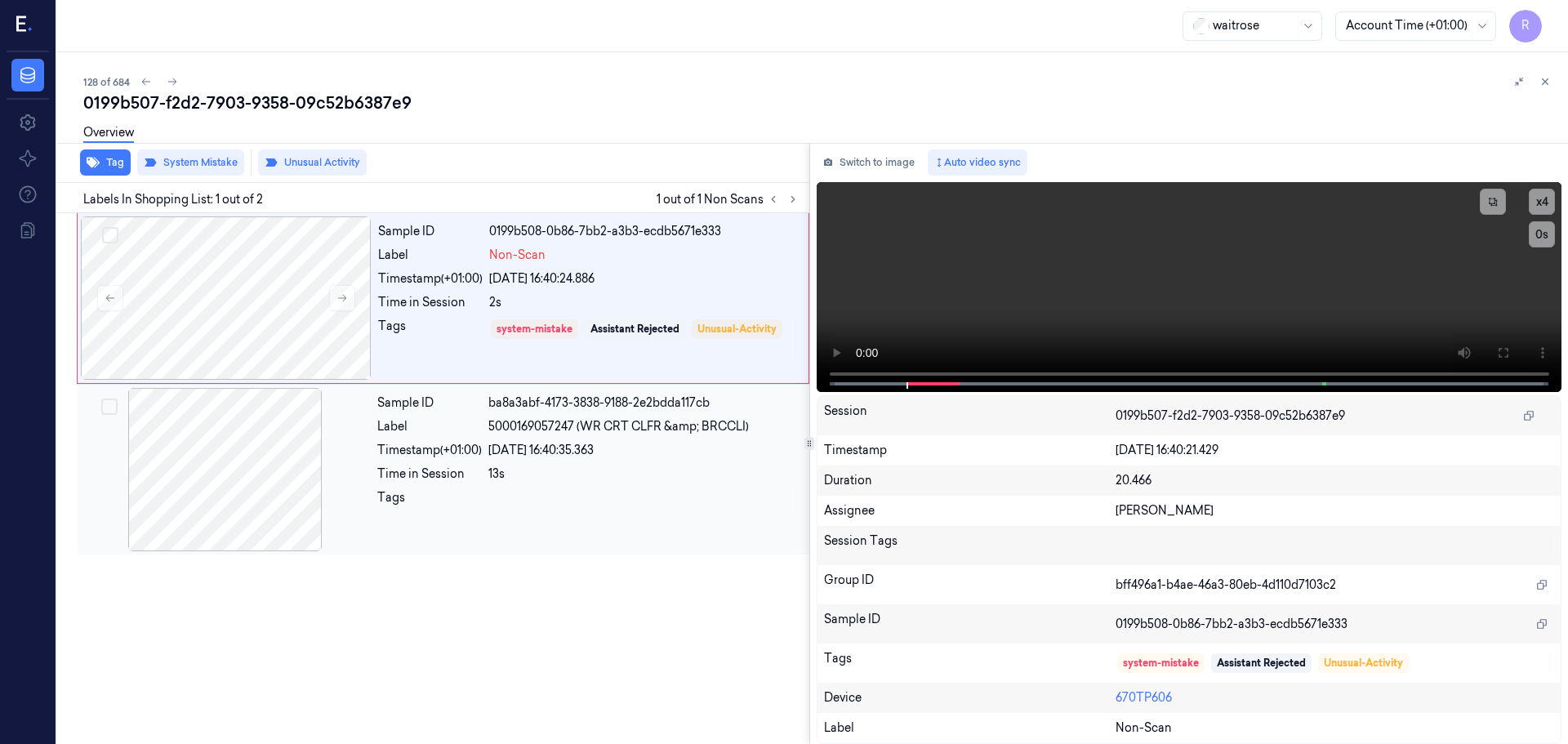
click at [519, 436] on div "Sample ID ba8a3abf-4173-3838-9188-2e2bdda117cb Label 5000169057247 (WR CRT CLFR…" at bounding box center [588, 470] width 435 height 164
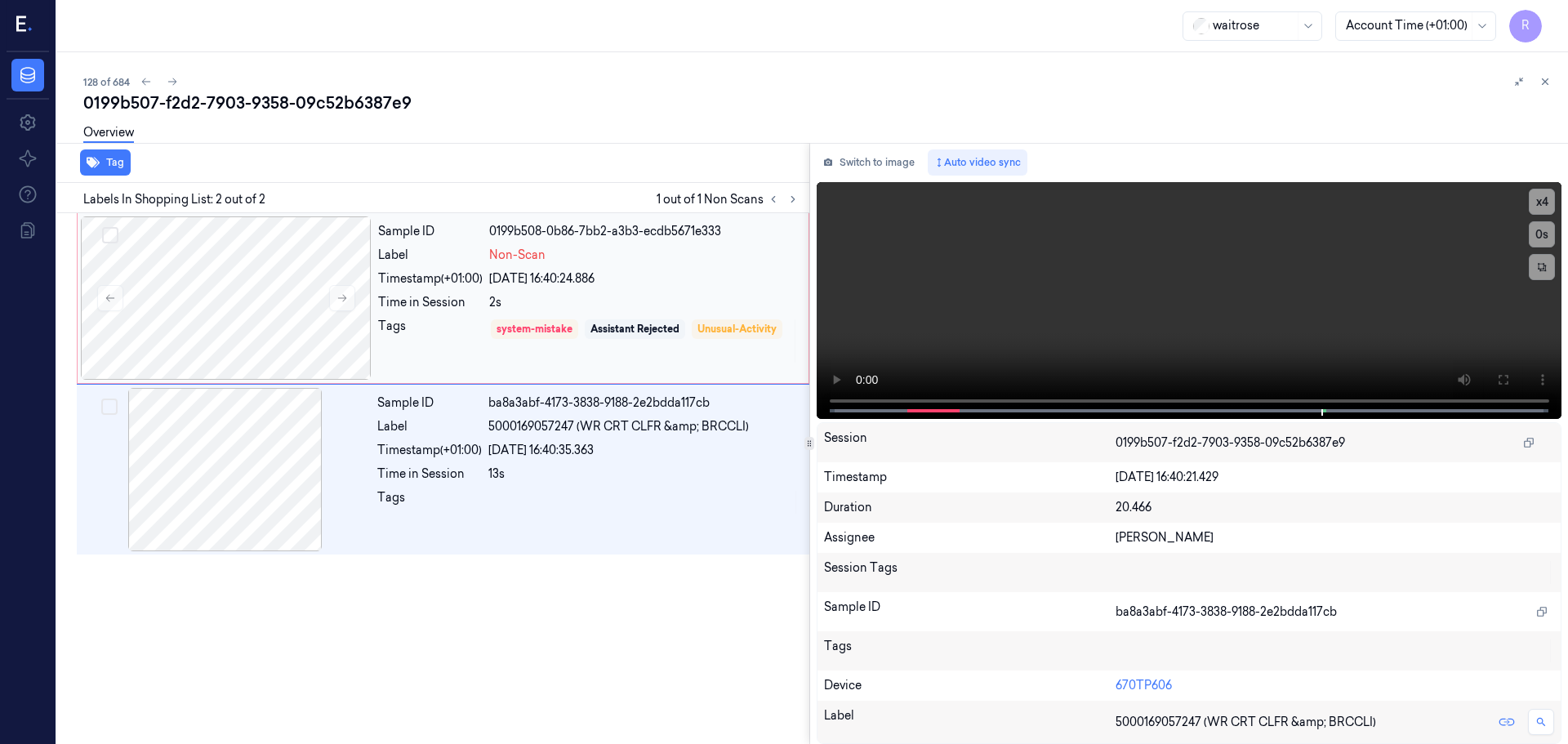
click at [522, 345] on div "system-mistake Assistant Rejected Unusual-Activity" at bounding box center [644, 341] width 310 height 46
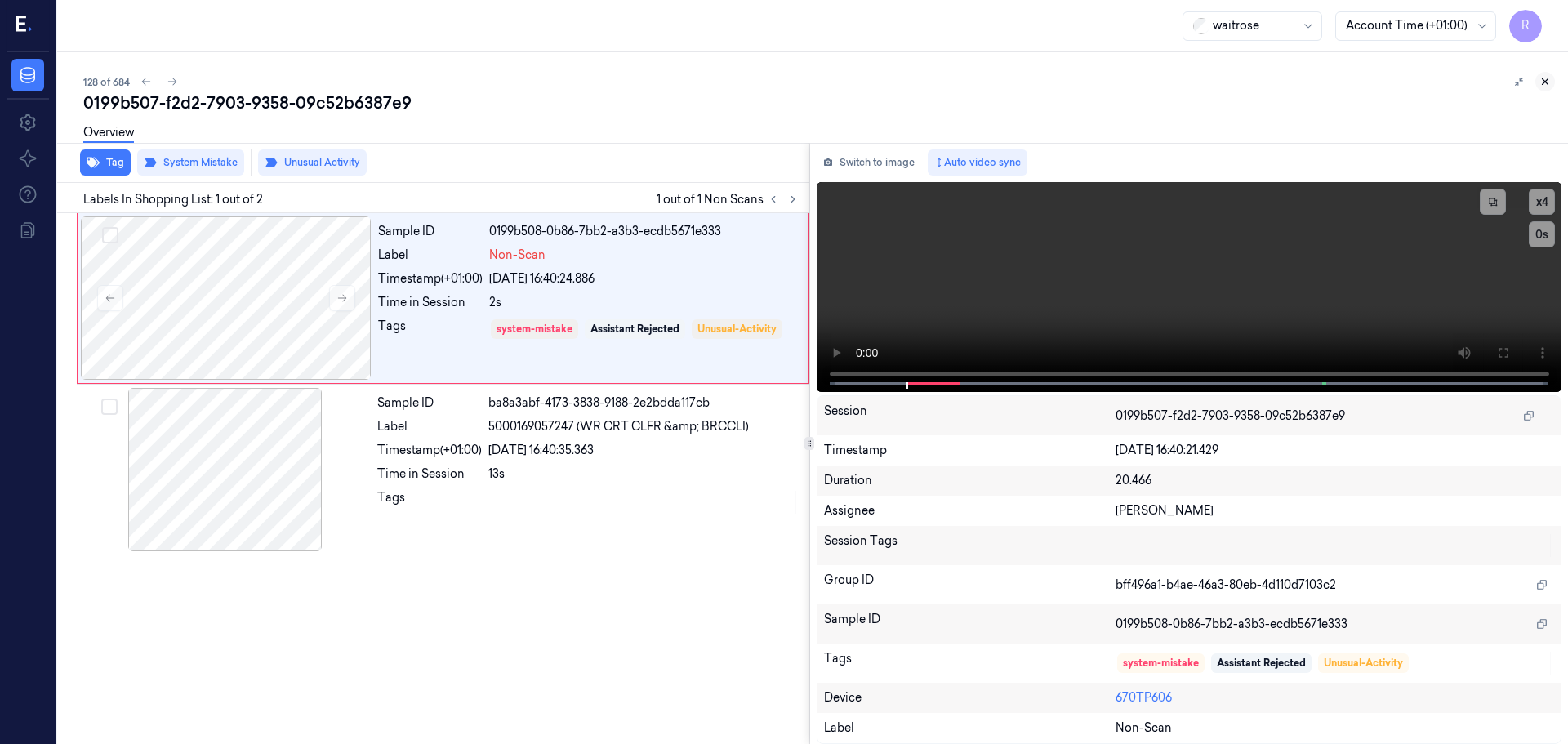
click at [1542, 83] on icon at bounding box center [1545, 82] width 12 height 12
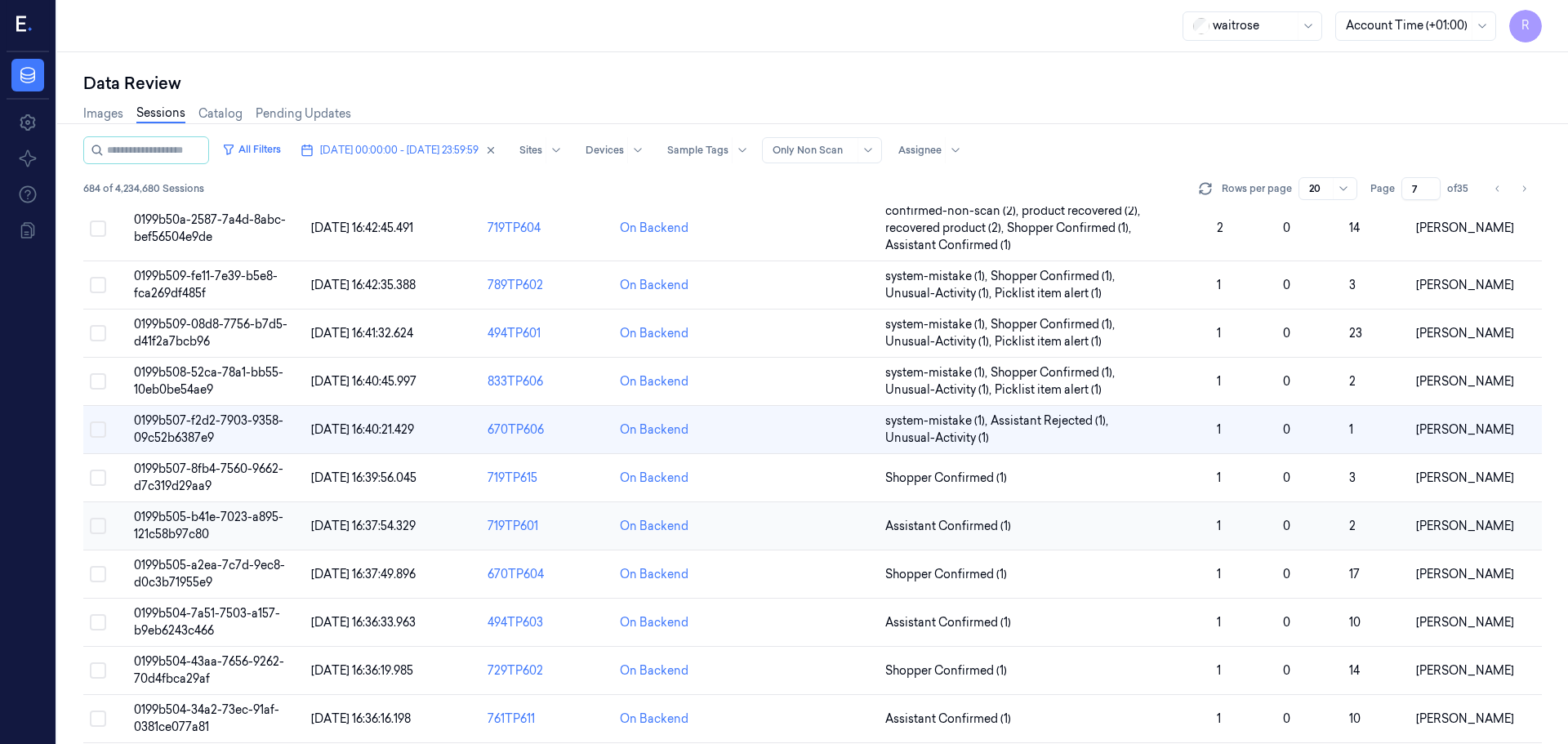
scroll to position [227, 0]
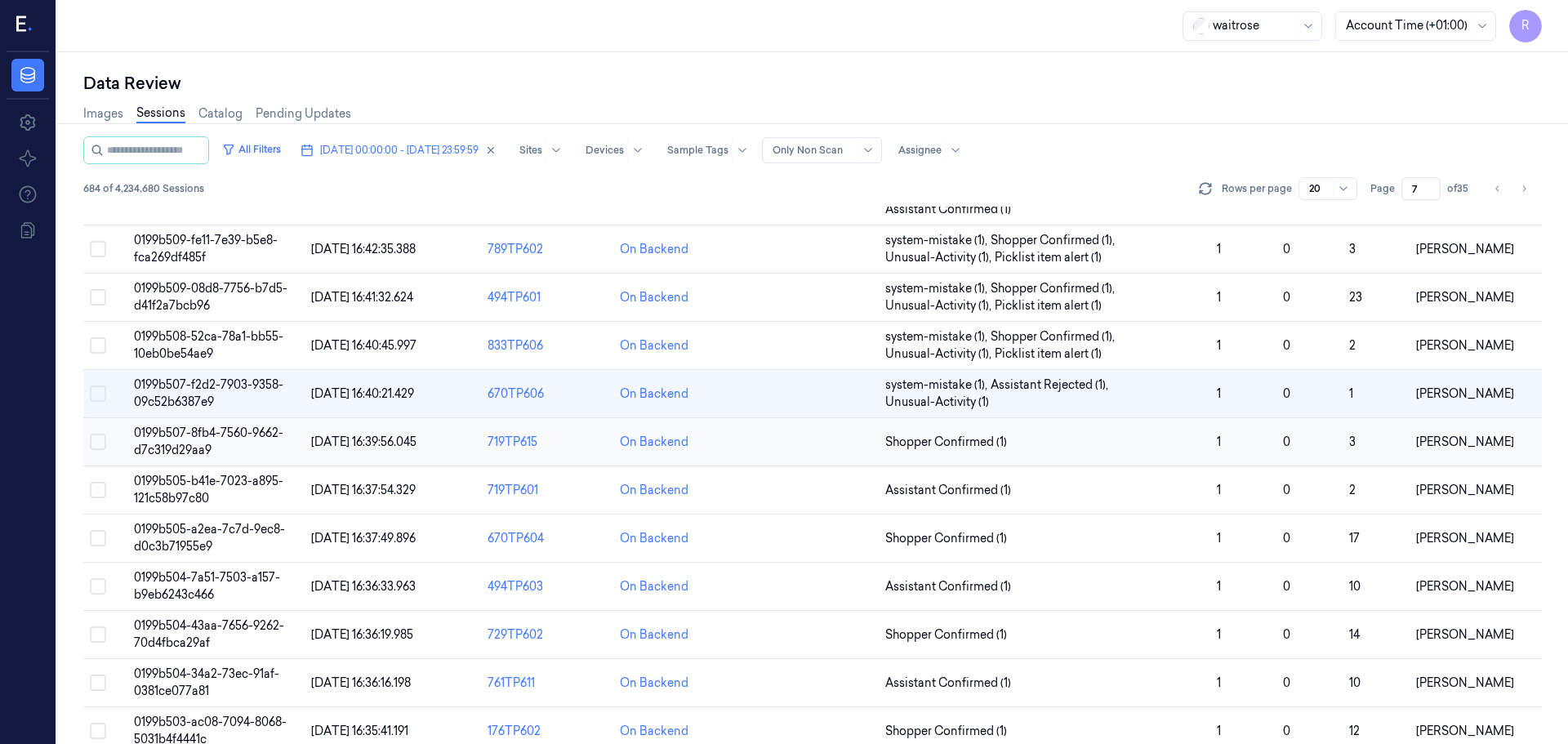
click at [1060, 448] on span "Shopper Confirmed (1)" at bounding box center [1044, 441] width 318 height 17
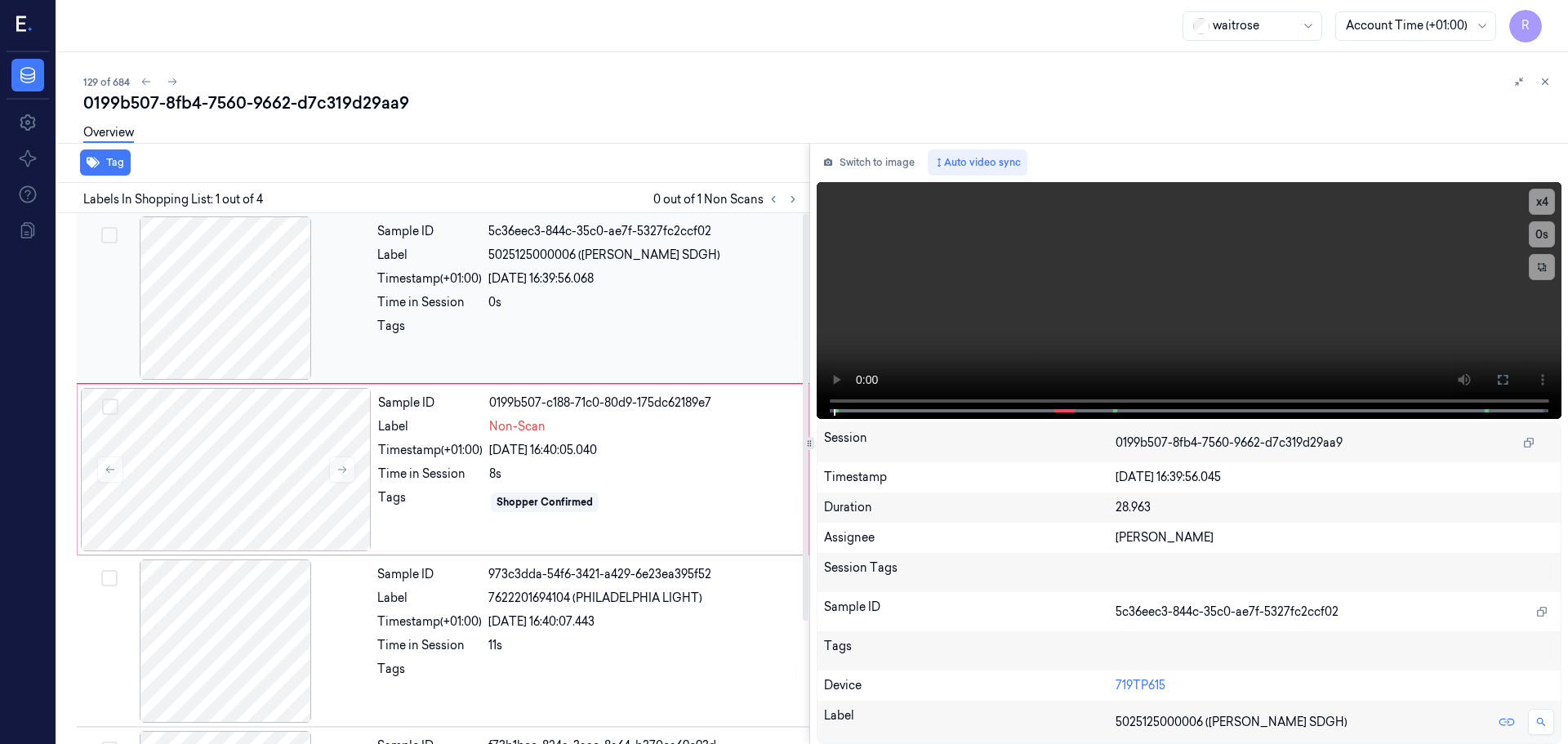
click at [286, 316] on div at bounding box center [225, 298] width 291 height 164
click at [303, 334] on div at bounding box center [225, 298] width 291 height 164
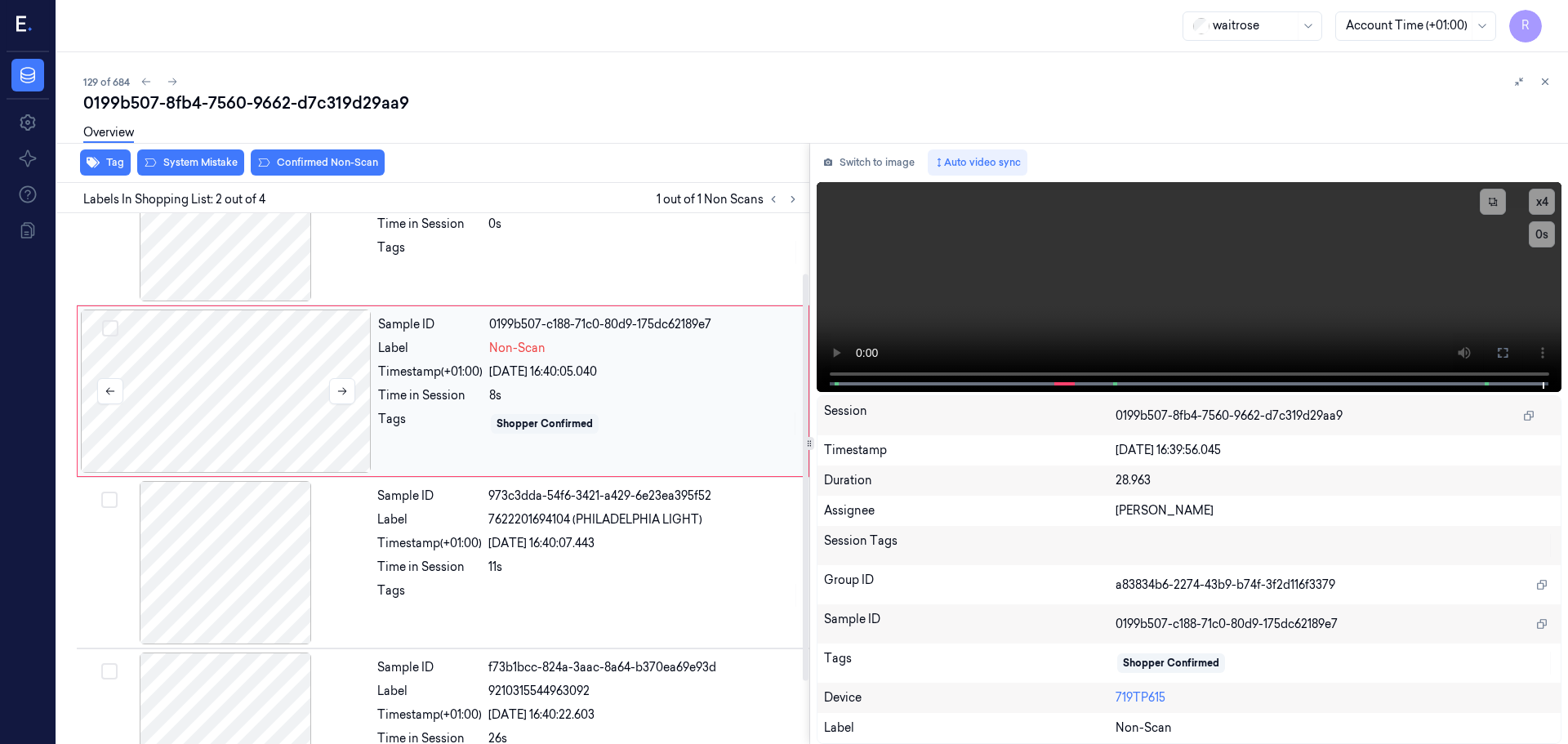
click at [240, 417] on div at bounding box center [226, 392] width 291 height 164
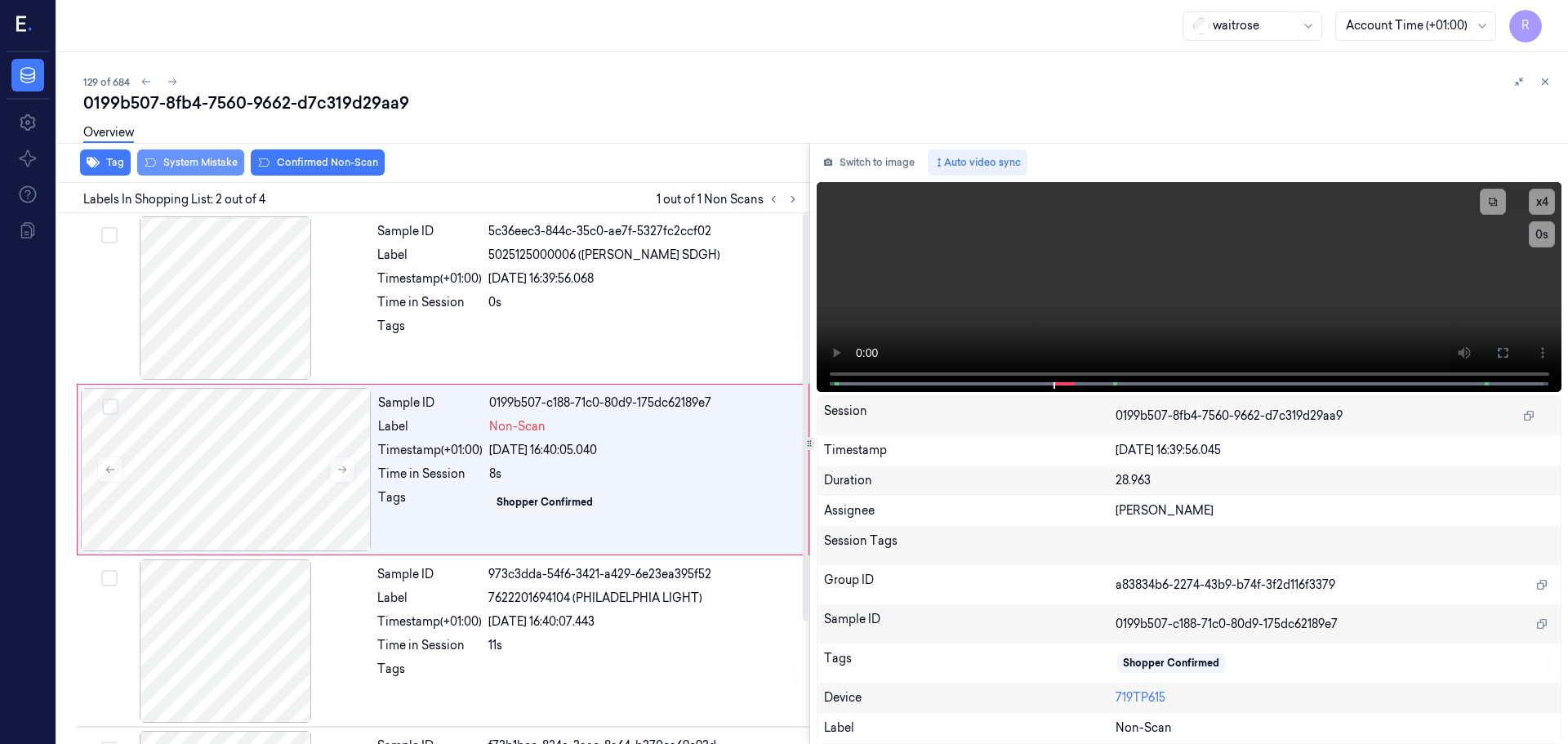
click at [214, 165] on button "System Mistake" at bounding box center [191, 162] width 107 height 26
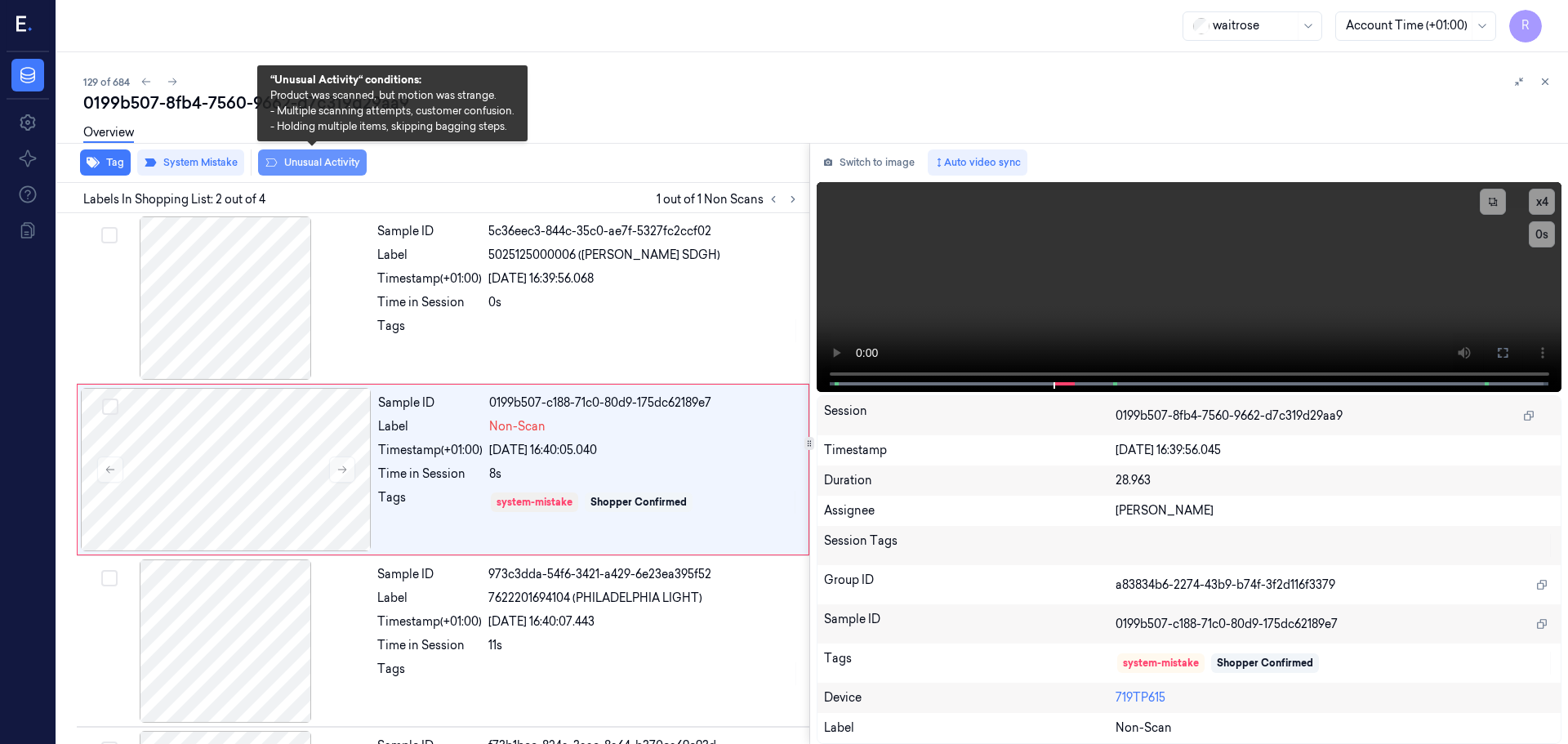
click at [295, 164] on button "Unusual Activity" at bounding box center [313, 162] width 109 height 26
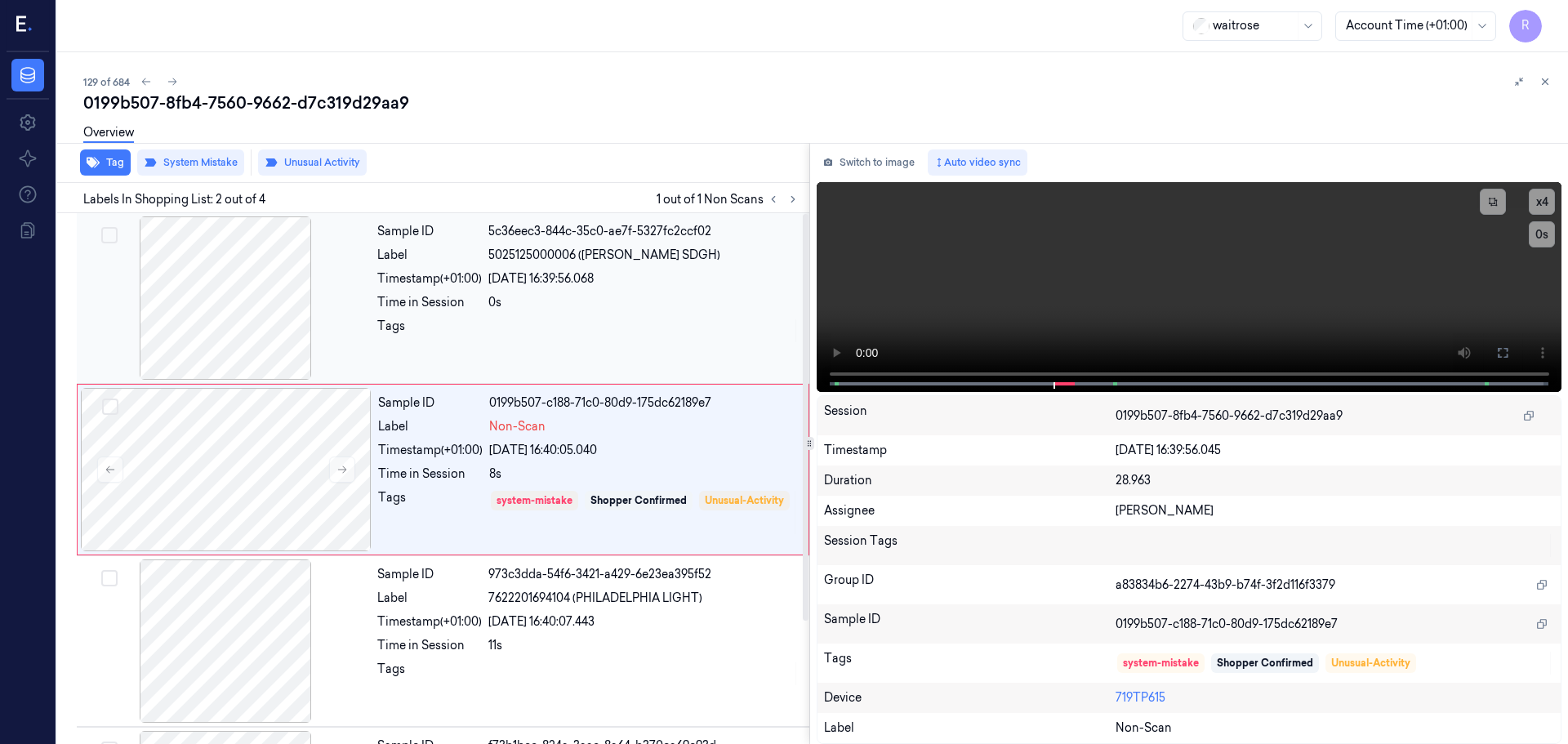
click at [485, 308] on div "Time in Session 0s" at bounding box center [588, 303] width 423 height 17
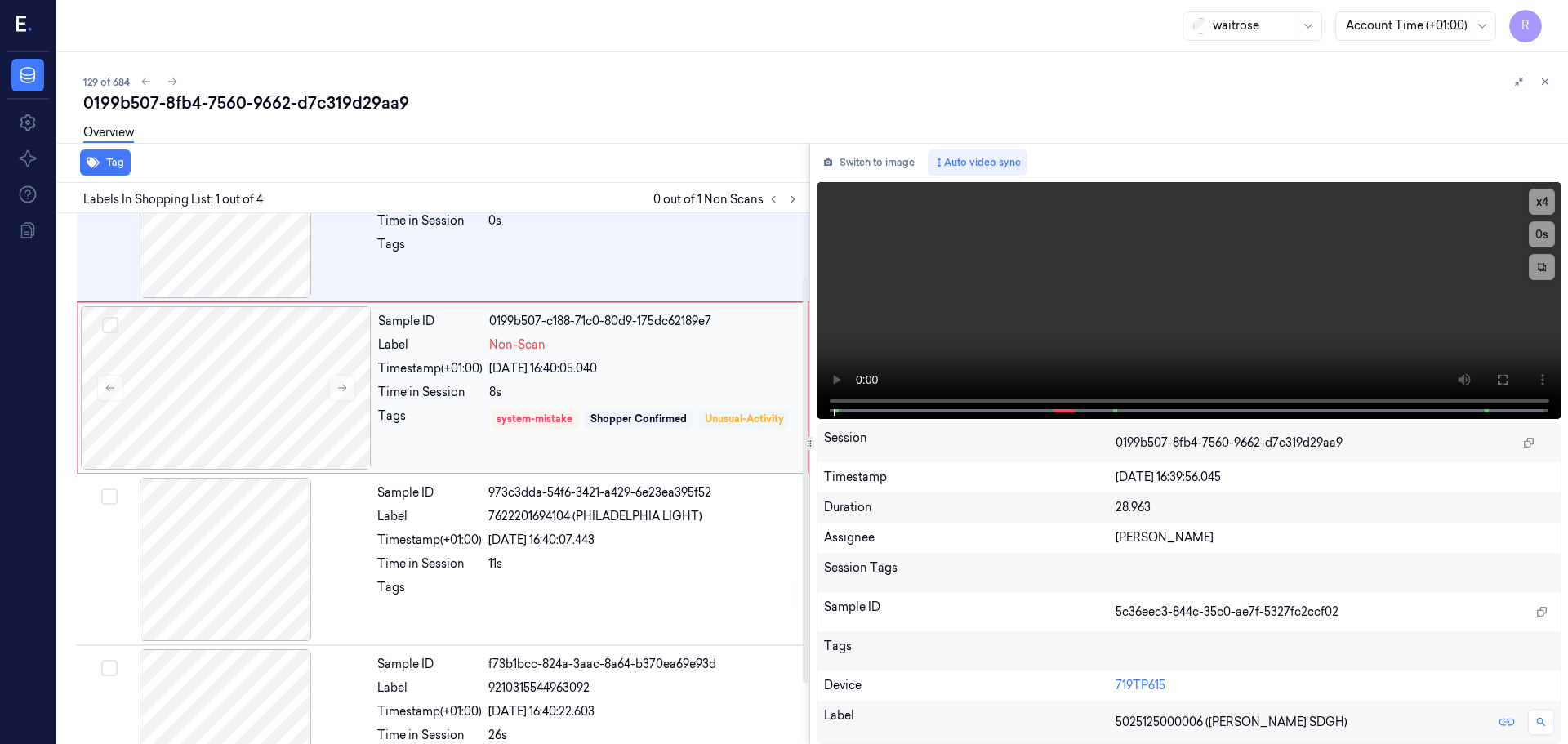
click at [705, 426] on div "Unusual-Activity" at bounding box center [744, 419] width 79 height 15
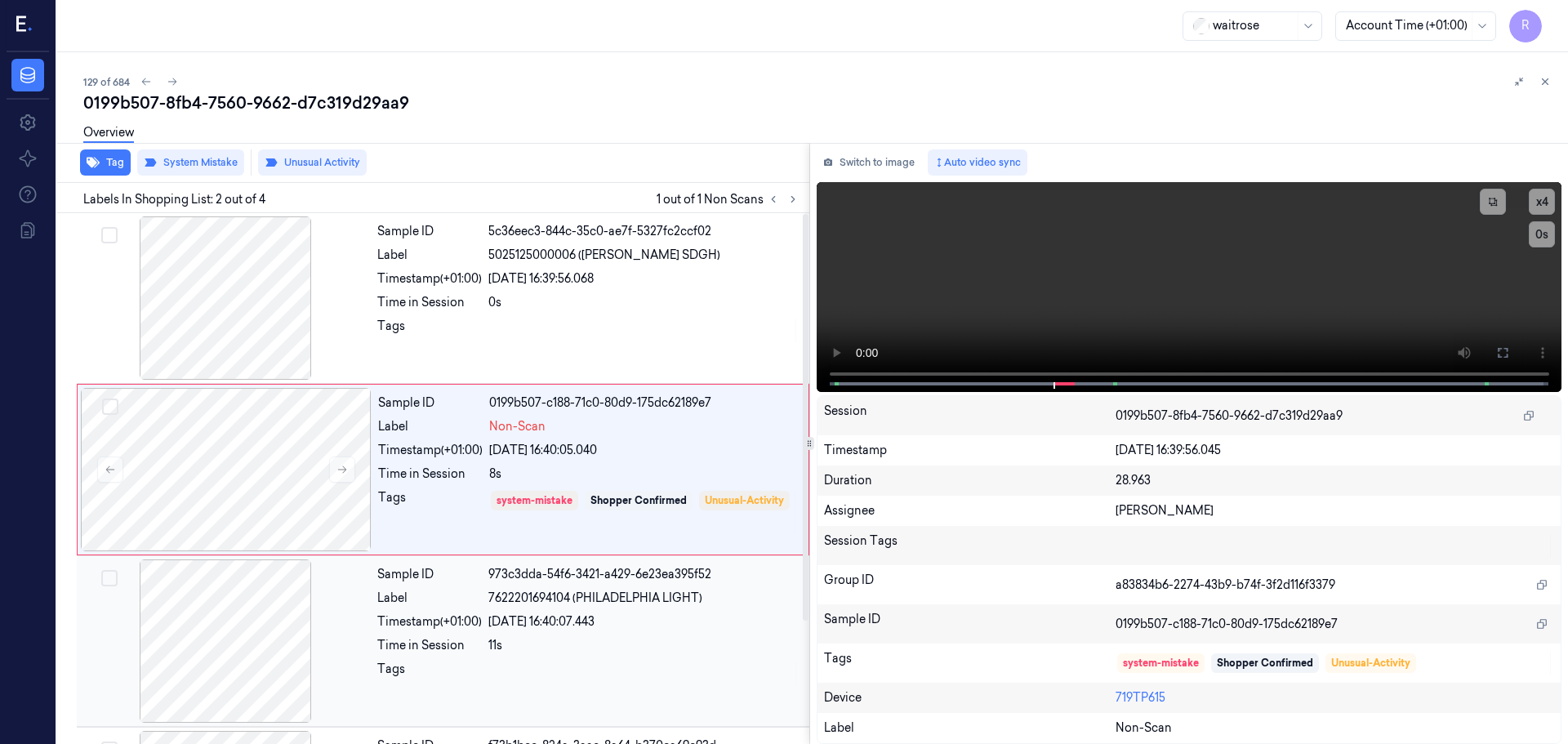
click at [531, 625] on div "[DATE] 16:40:07.443" at bounding box center [644, 621] width 311 height 17
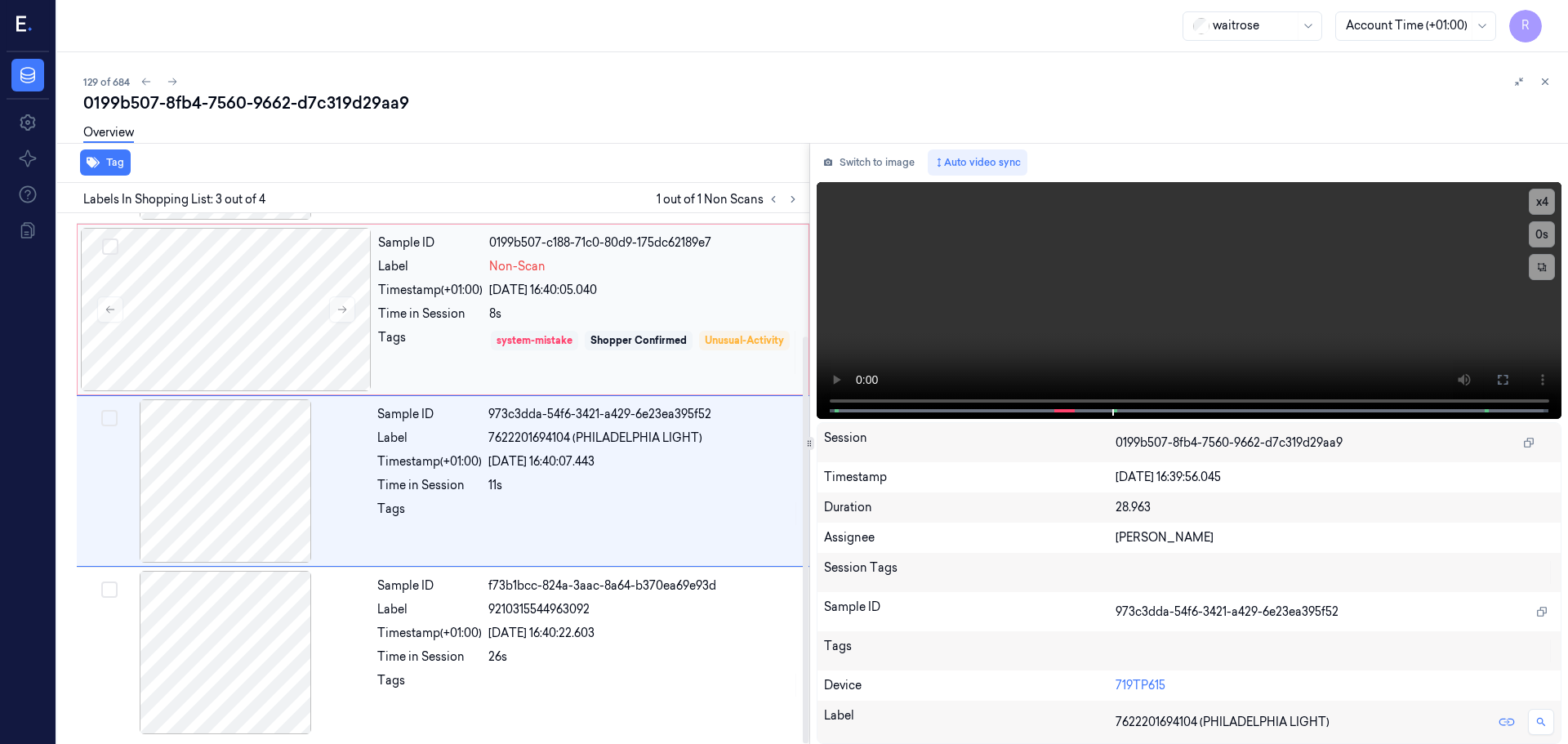
click at [538, 344] on div "system-mistake" at bounding box center [534, 341] width 76 height 15
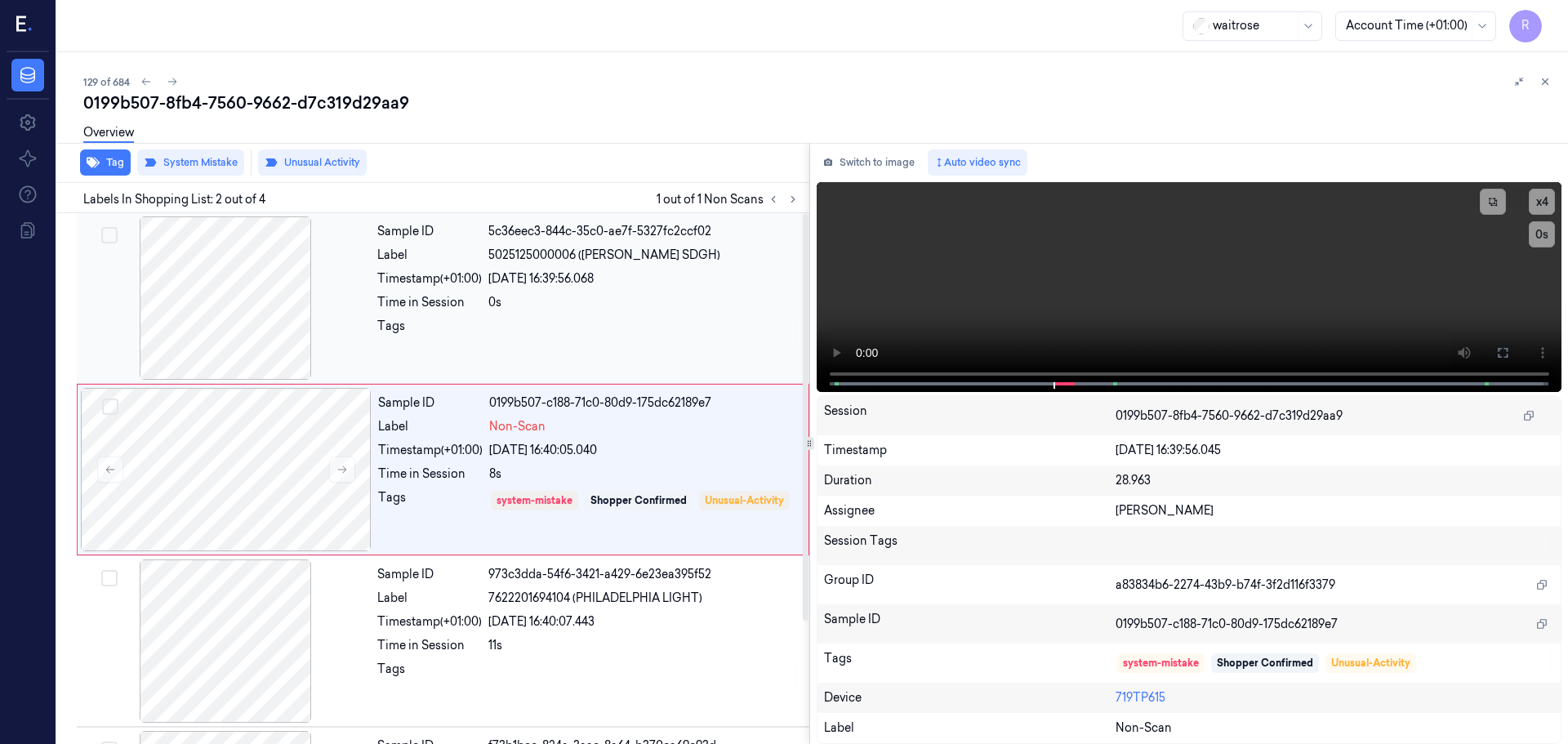
click at [534, 310] on div "0s" at bounding box center [644, 303] width 311 height 17
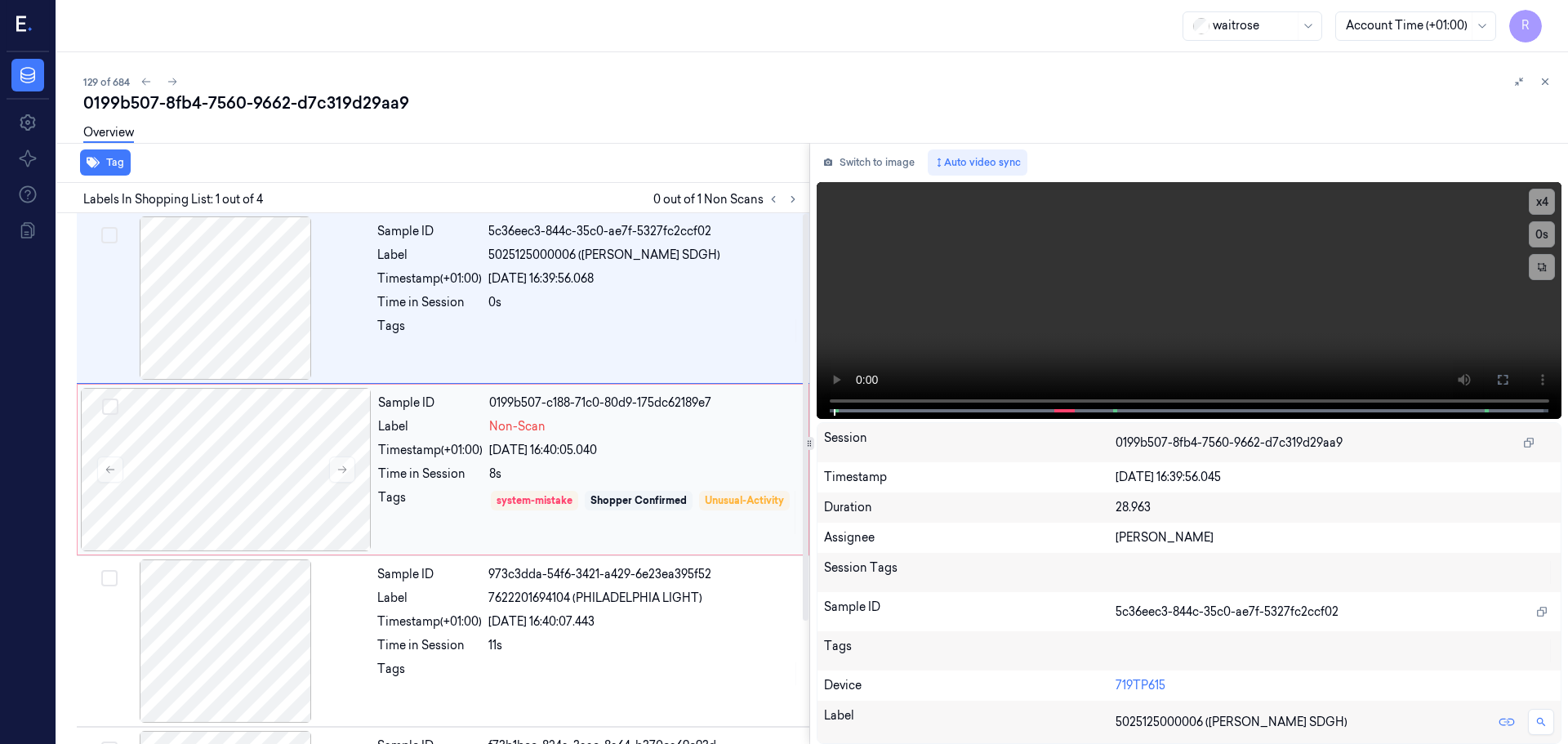
click at [476, 442] on div "Timestamp (+01:00)" at bounding box center [430, 450] width 105 height 17
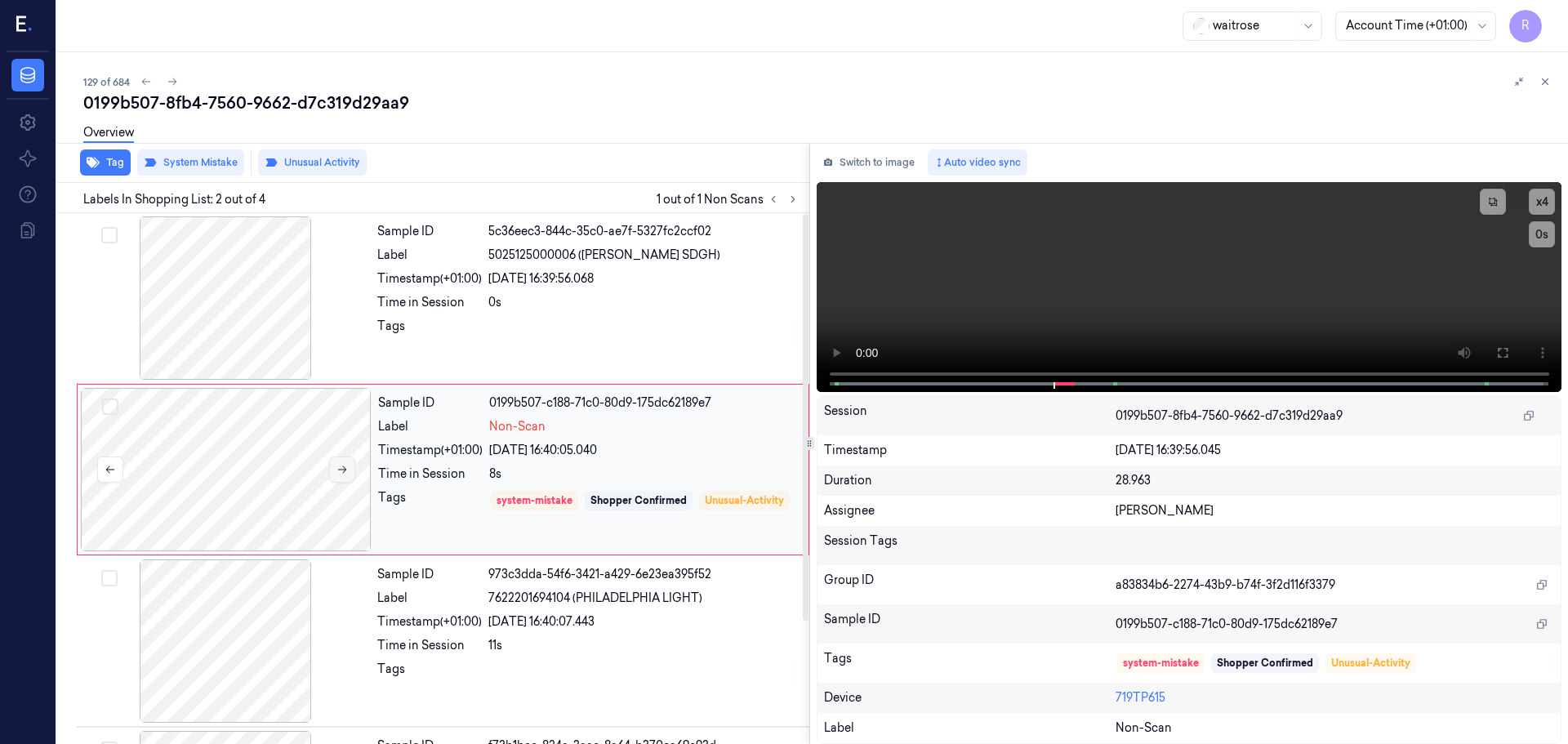
click at [345, 467] on icon at bounding box center [342, 469] width 12 height 12
click at [344, 467] on icon at bounding box center [343, 470] width 9 height 7
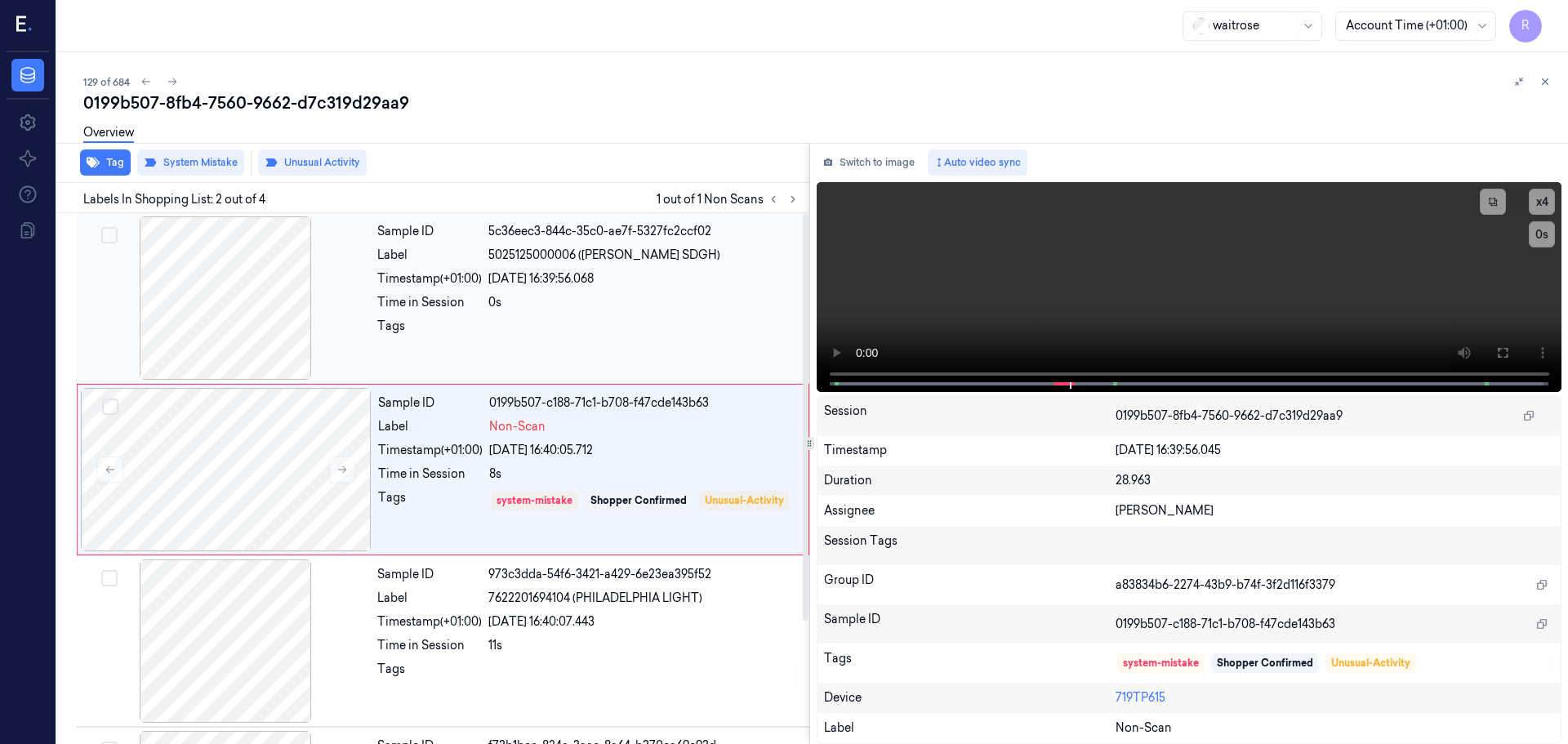
click at [485, 334] on div "Tags" at bounding box center [588, 331] width 423 height 26
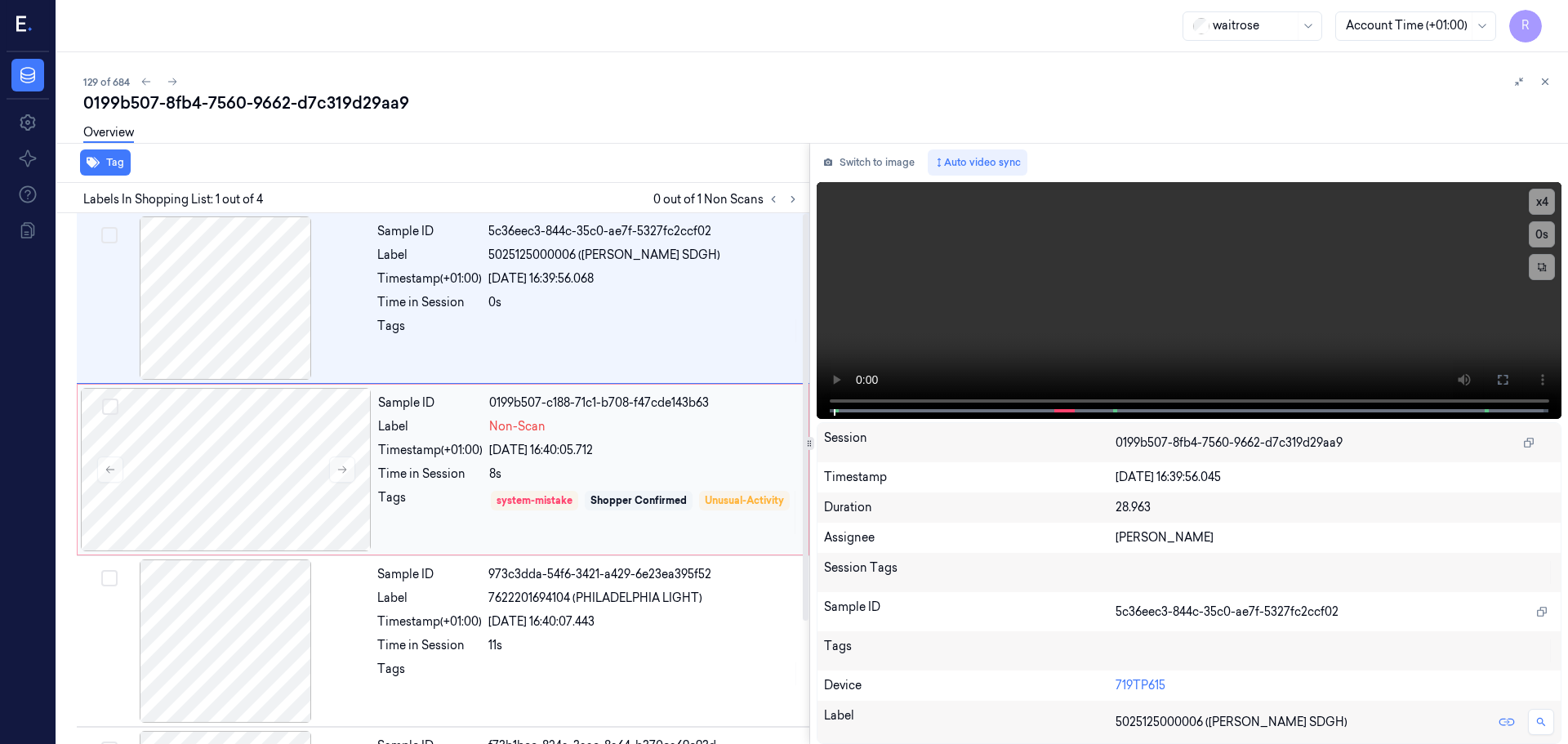
click at [425, 435] on div "Sample ID 0199b507-c188-71c1-b708-f47cde143b63 Label Non-Scan Timestamp (+01:00…" at bounding box center [588, 470] width 434 height 164
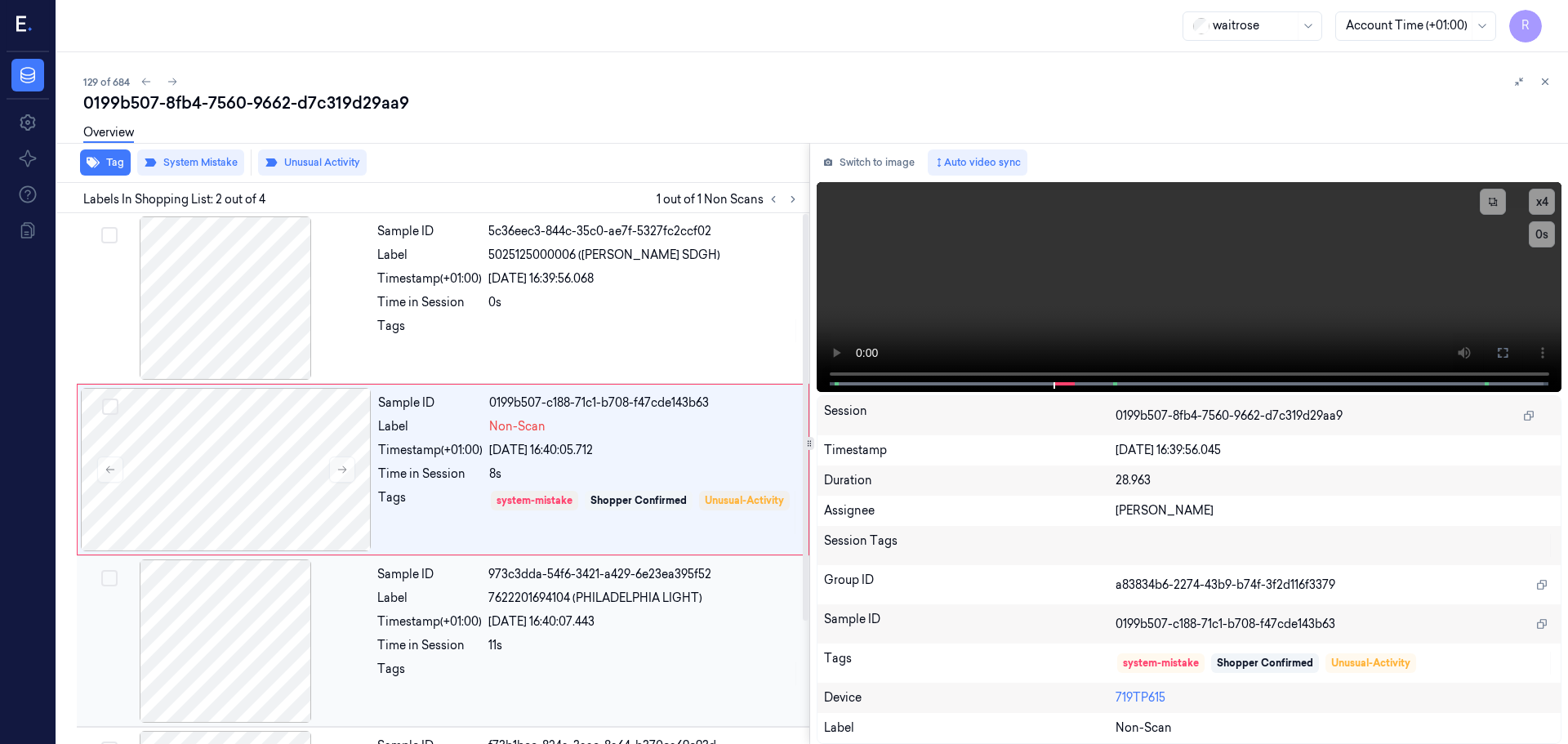
click at [411, 622] on div "Timestamp (+01:00)" at bounding box center [429, 621] width 105 height 17
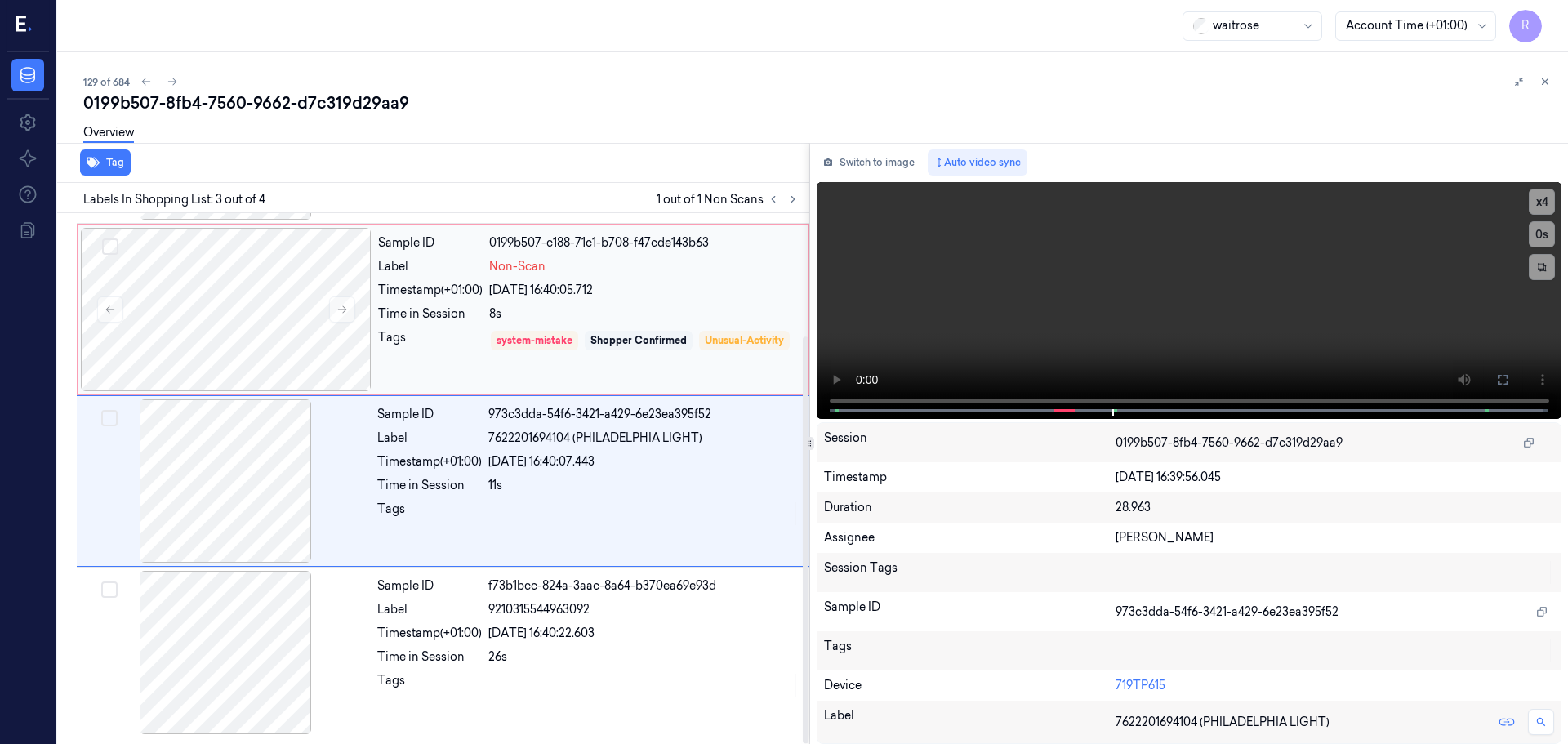
click at [452, 343] on div "Tags" at bounding box center [430, 352] width 105 height 46
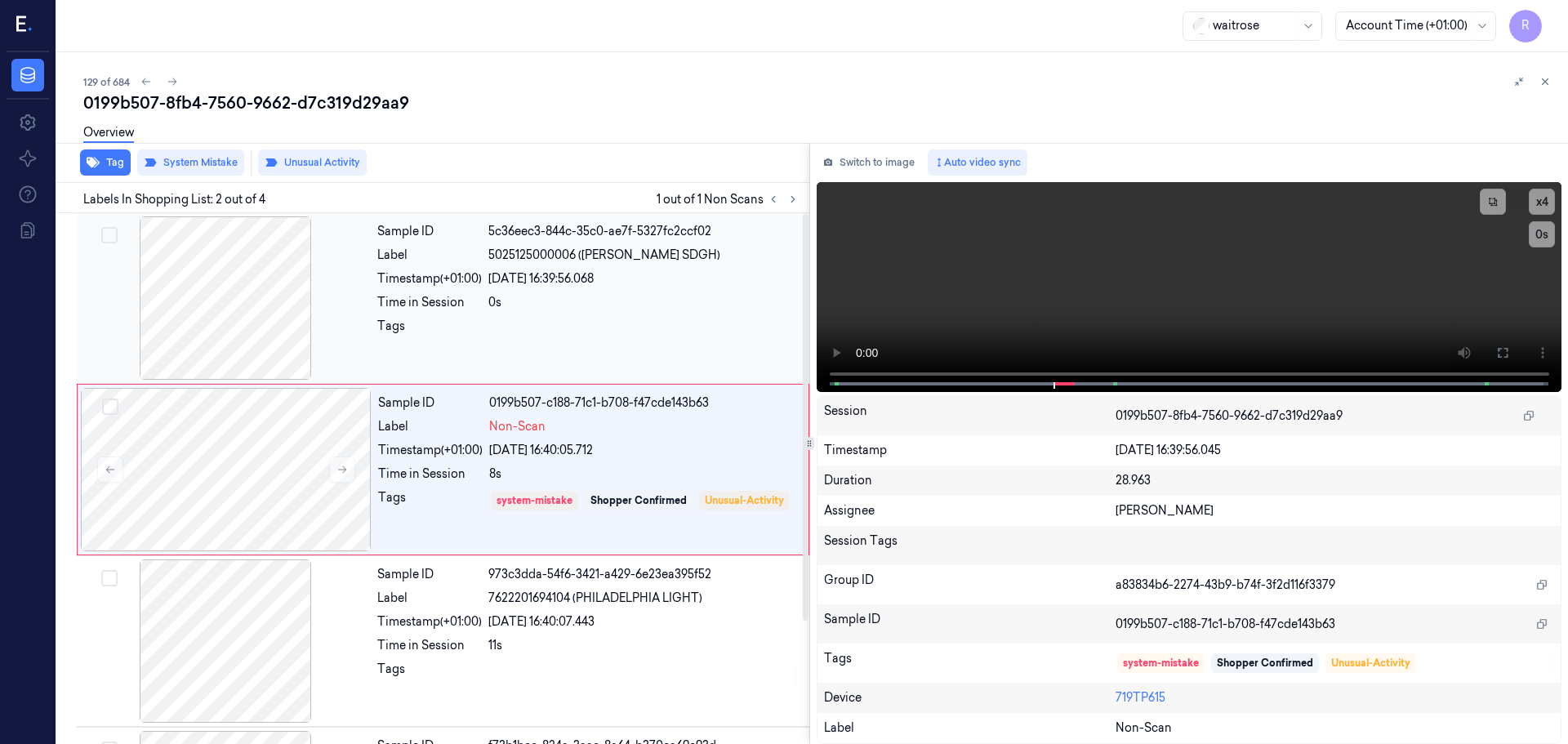
click at [455, 322] on div "Tags" at bounding box center [429, 331] width 105 height 26
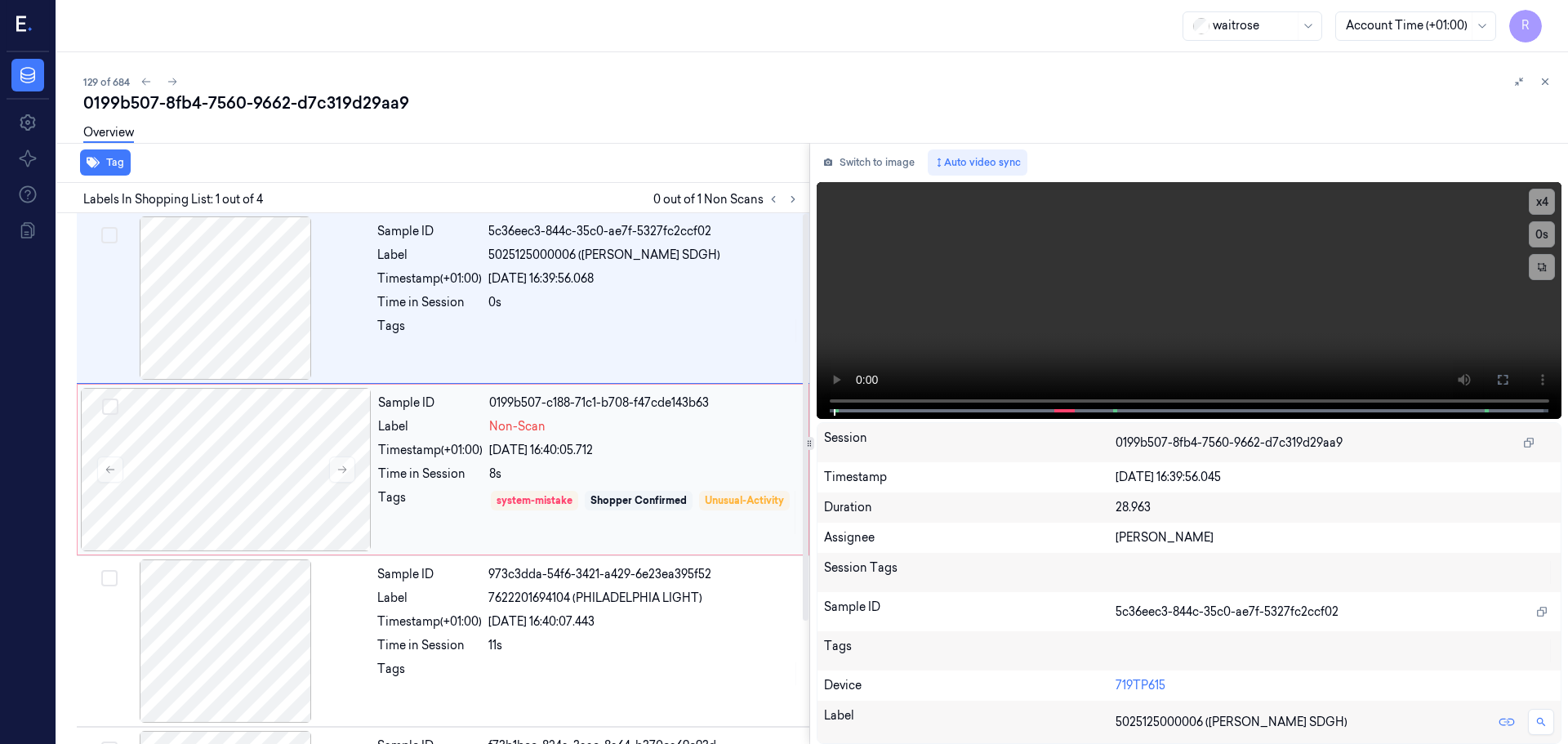
click at [540, 460] on div "Sample ID 0199b507-c188-71c1-b708-f47cde143b63 Label Non-Scan Timestamp (+01:00…" at bounding box center [588, 470] width 434 height 164
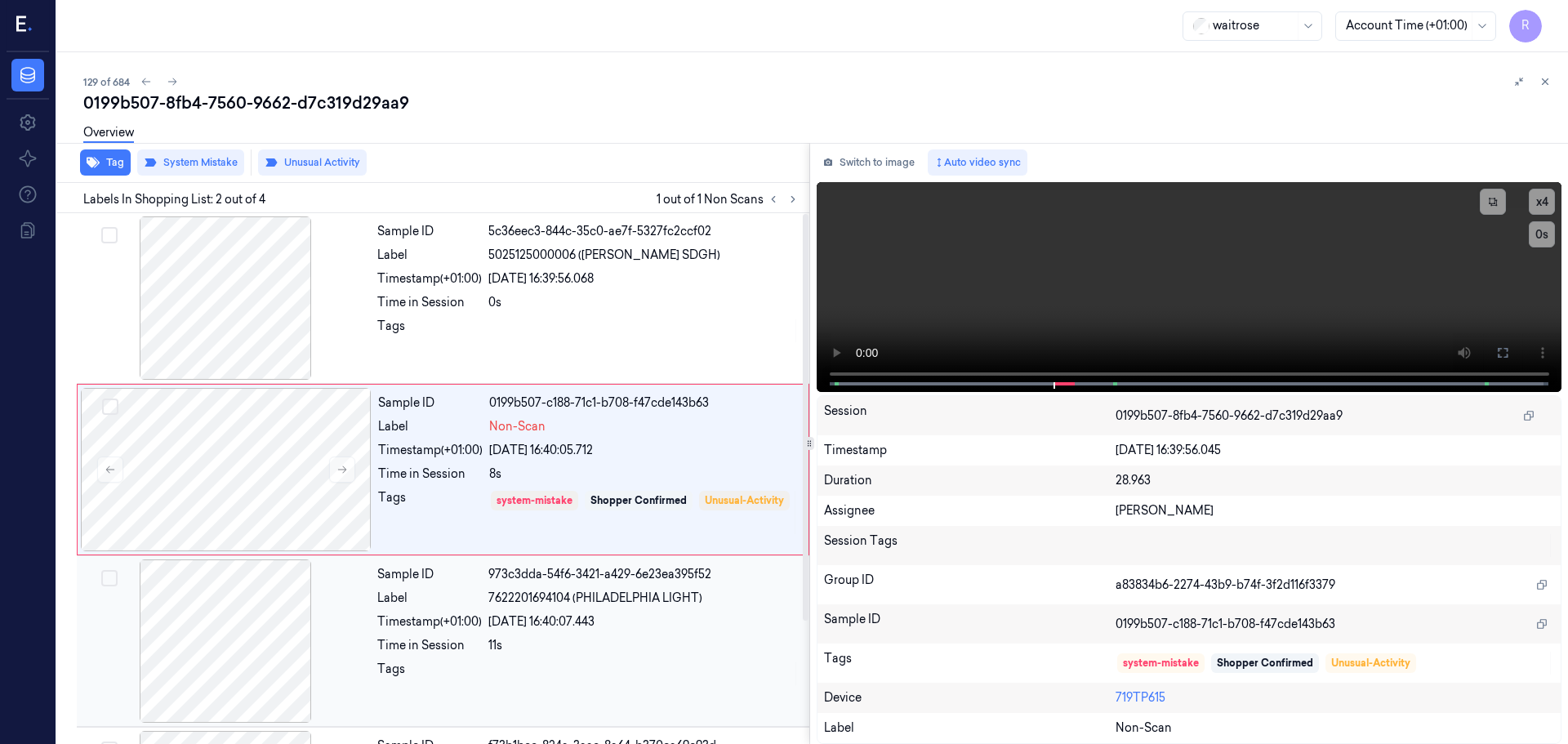
click at [606, 607] on div "Sample ID 973c3dda-54f6-3421-a429-6e23ea395f52 Label 7622201694104 (PHILADELPHI…" at bounding box center [588, 641] width 435 height 164
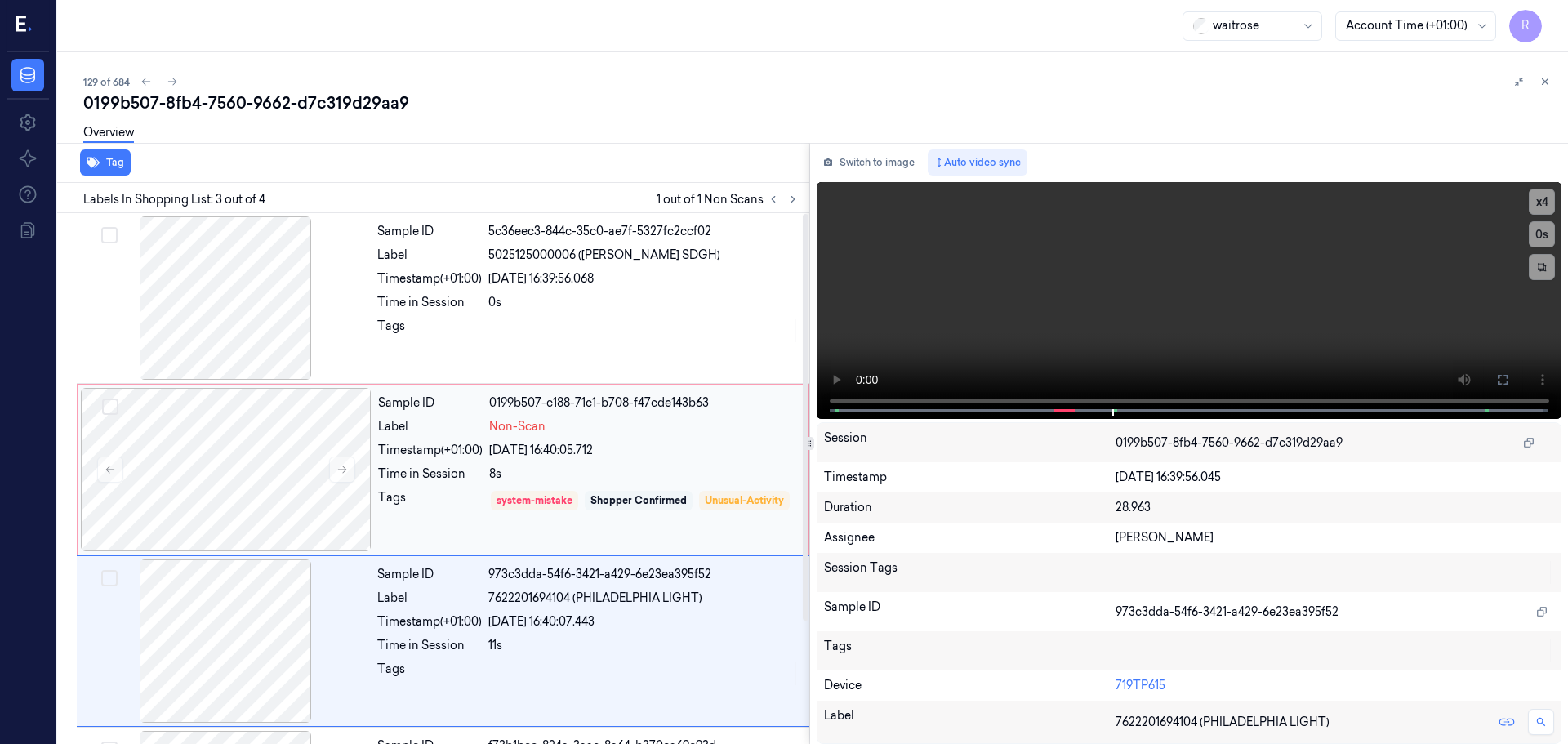
click at [686, 504] on div "Shopper Confirmed" at bounding box center [639, 501] width 96 height 15
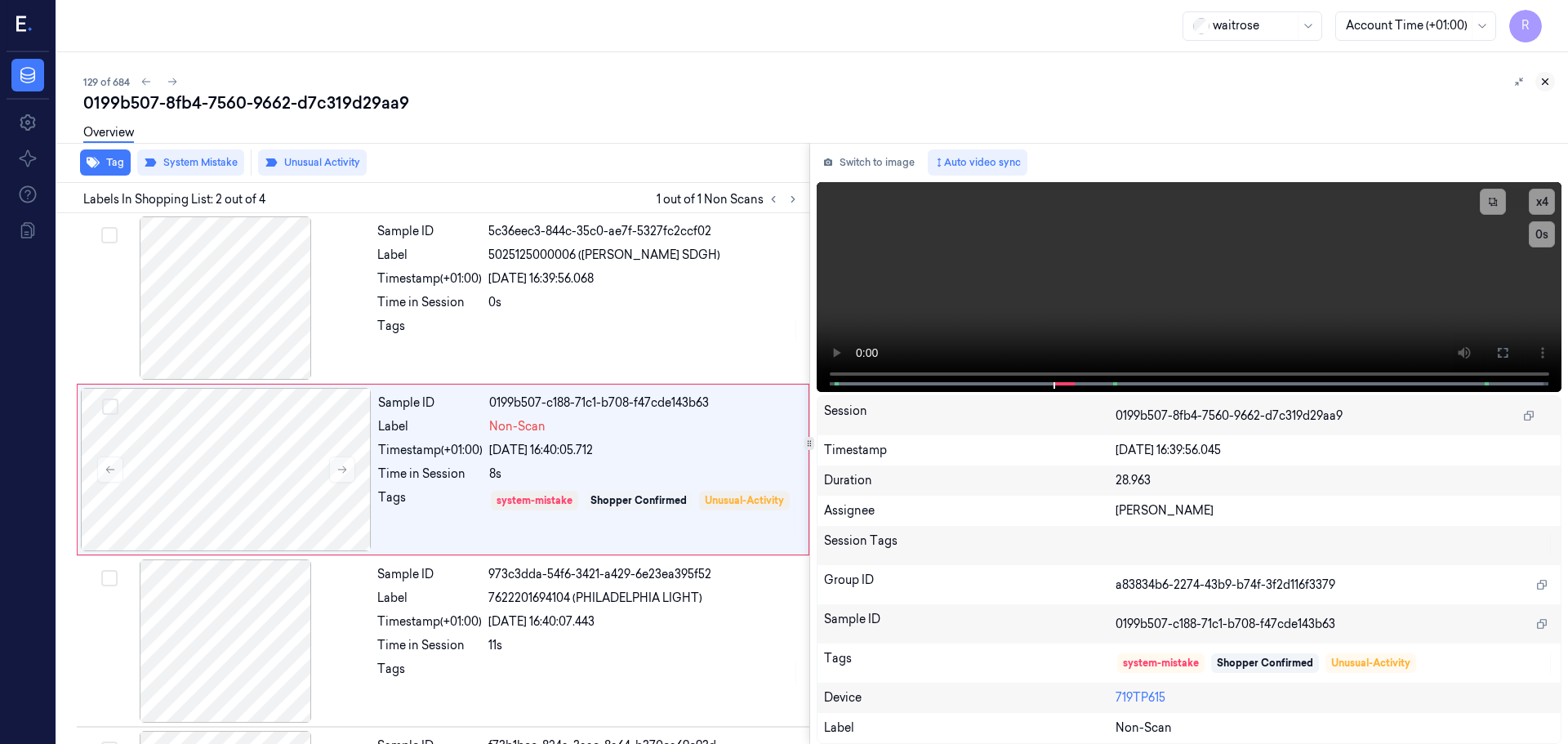
click at [1548, 79] on icon at bounding box center [1546, 82] width 5 height 5
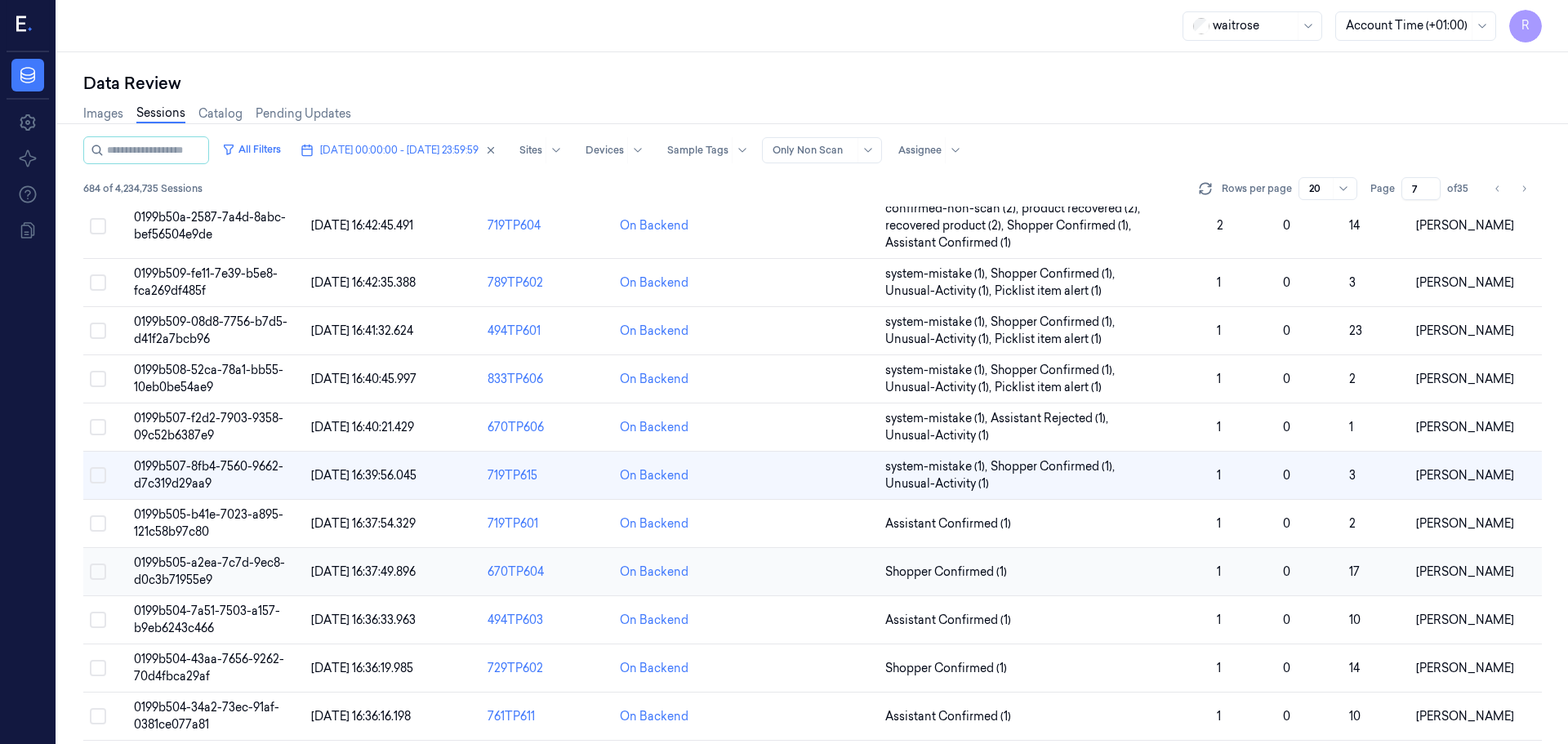
scroll to position [275, 0]
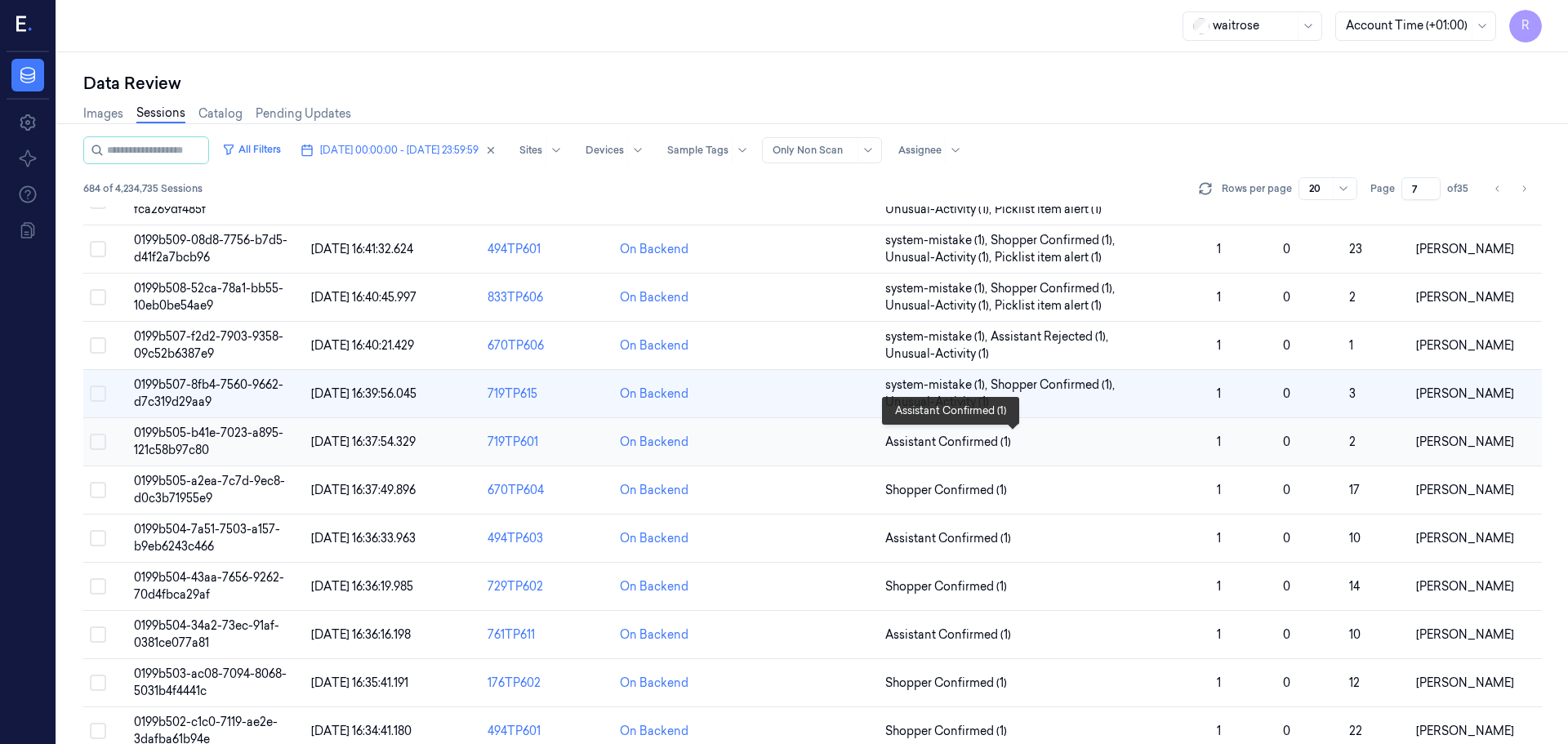
click at [1069, 445] on span "Assistant Confirmed (1)" at bounding box center [1044, 441] width 318 height 17
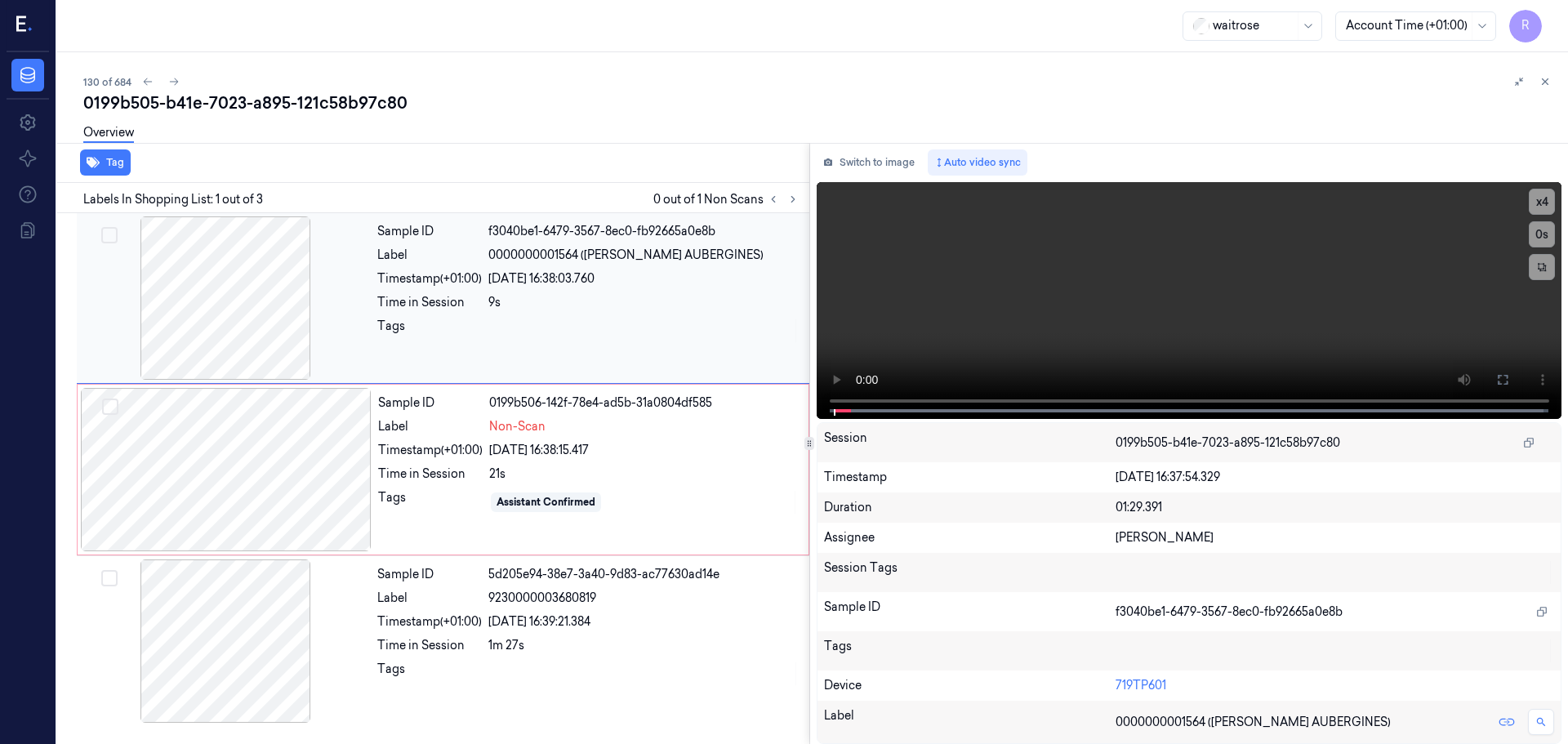
click at [185, 330] on div at bounding box center [225, 298] width 291 height 164
click at [190, 327] on div at bounding box center [225, 298] width 291 height 164
click at [191, 327] on div at bounding box center [225, 298] width 291 height 164
drag, startPoint x: 191, startPoint y: 327, endPoint x: 359, endPoint y: 381, distance: 176.5
click at [192, 327] on div at bounding box center [225, 298] width 291 height 164
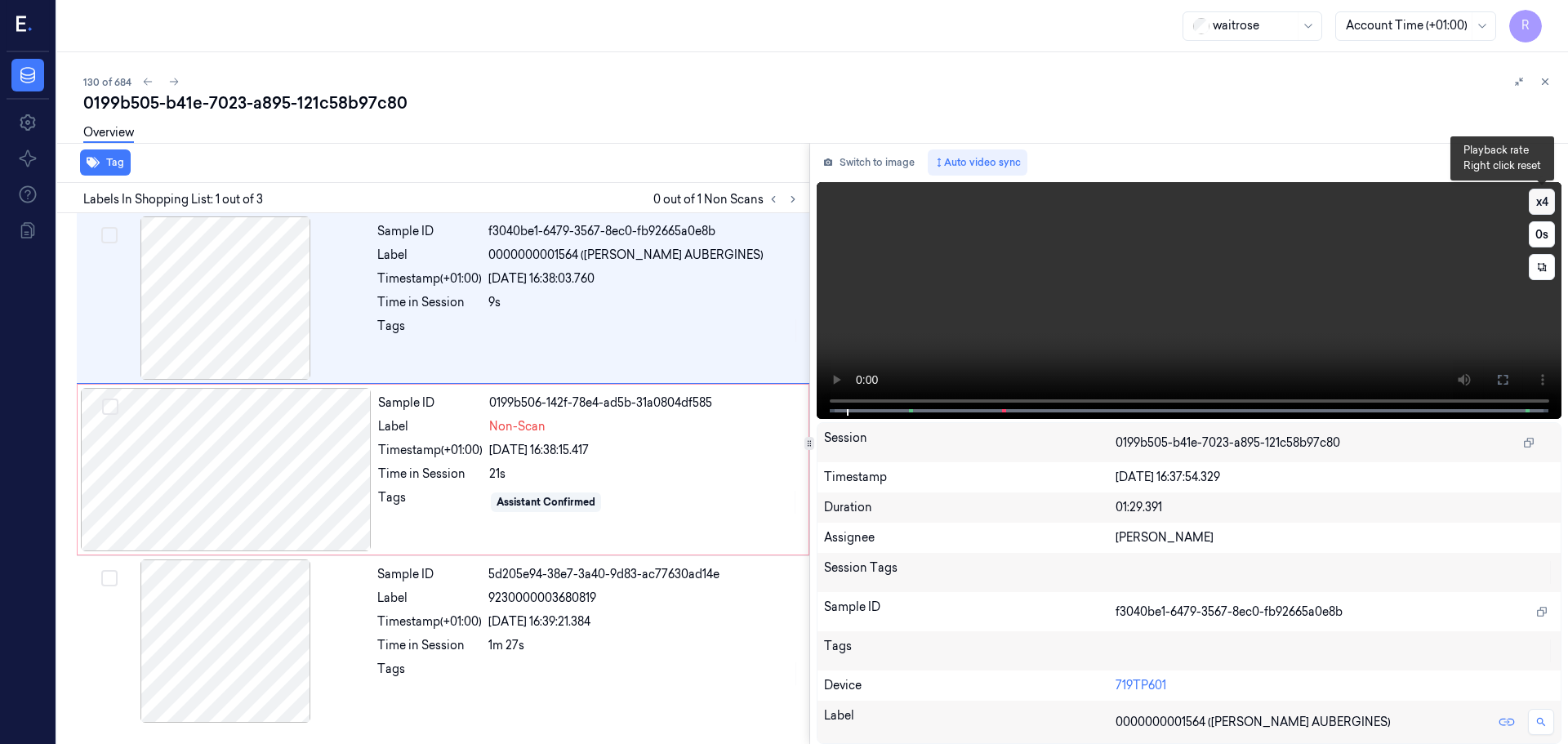
click at [1551, 201] on button "x 4" at bounding box center [1542, 202] width 26 height 26
click at [1497, 378] on icon at bounding box center [1503, 380] width 13 height 13
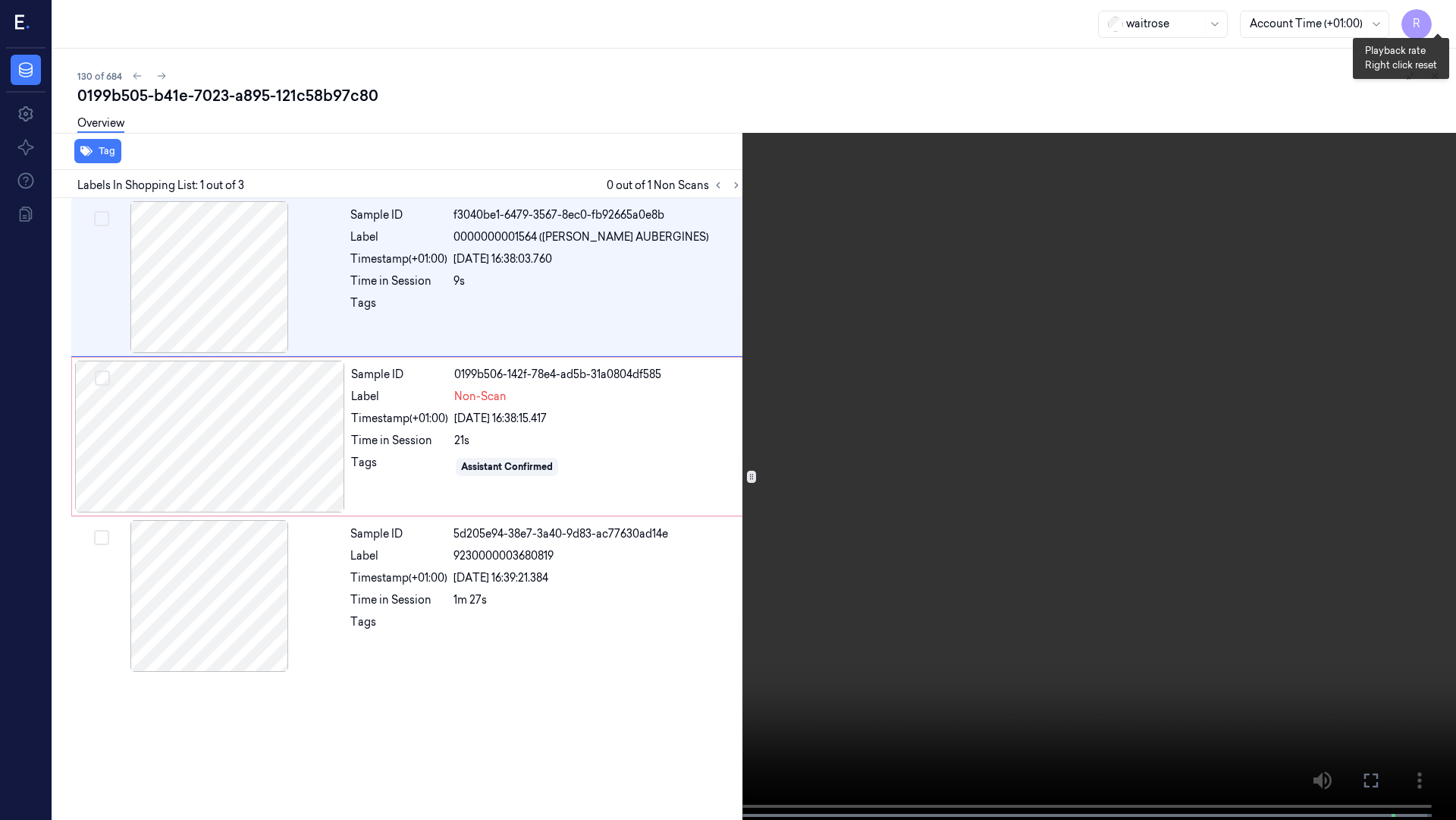
click at [1434, 17] on button "x 1" at bounding box center [1438, 18] width 24 height 24
click at [1434, 17] on button "x 2" at bounding box center [1438, 18] width 24 height 24
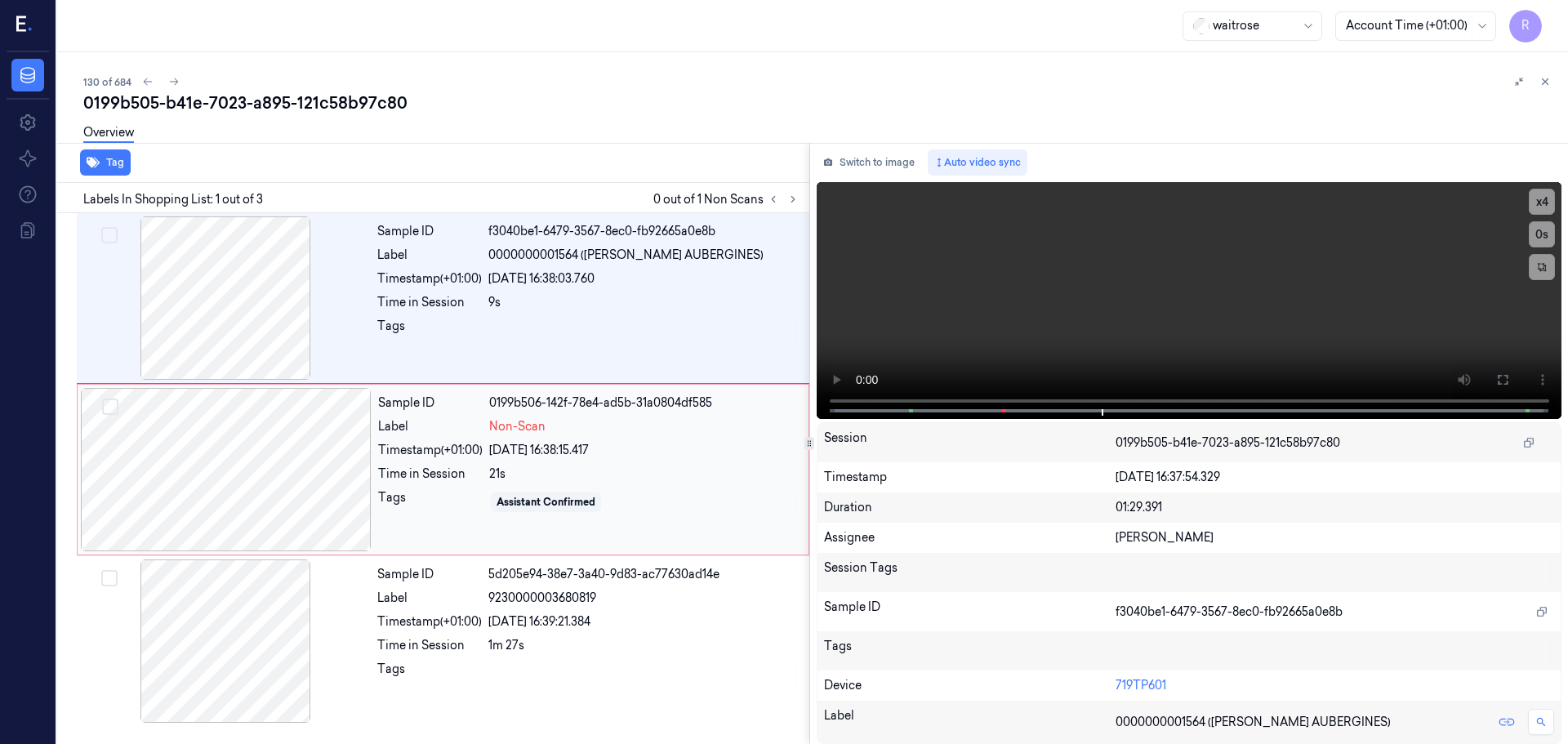
click at [527, 476] on div "21s" at bounding box center [644, 473] width 310 height 17
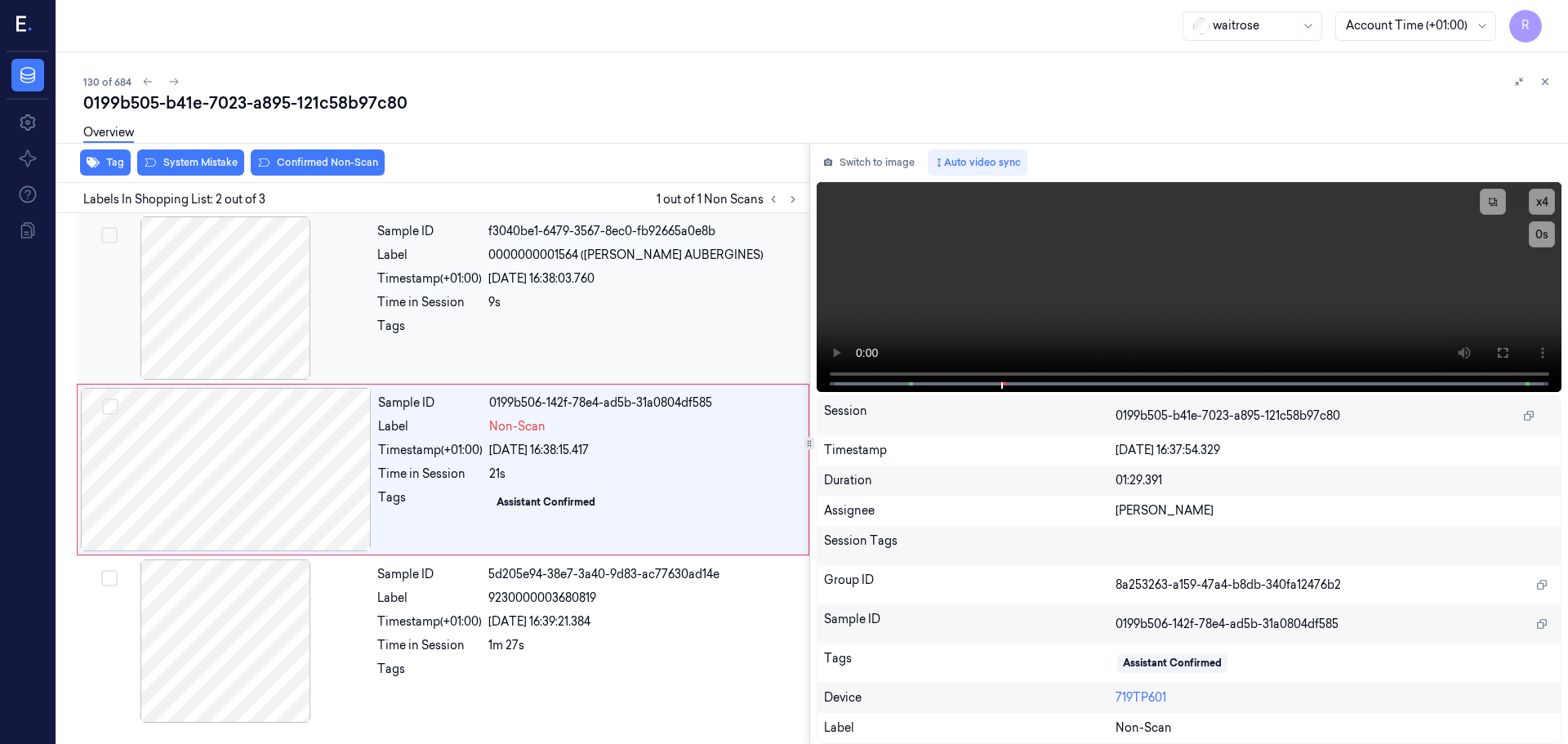
click at [436, 297] on div "Time in Session" at bounding box center [429, 303] width 105 height 17
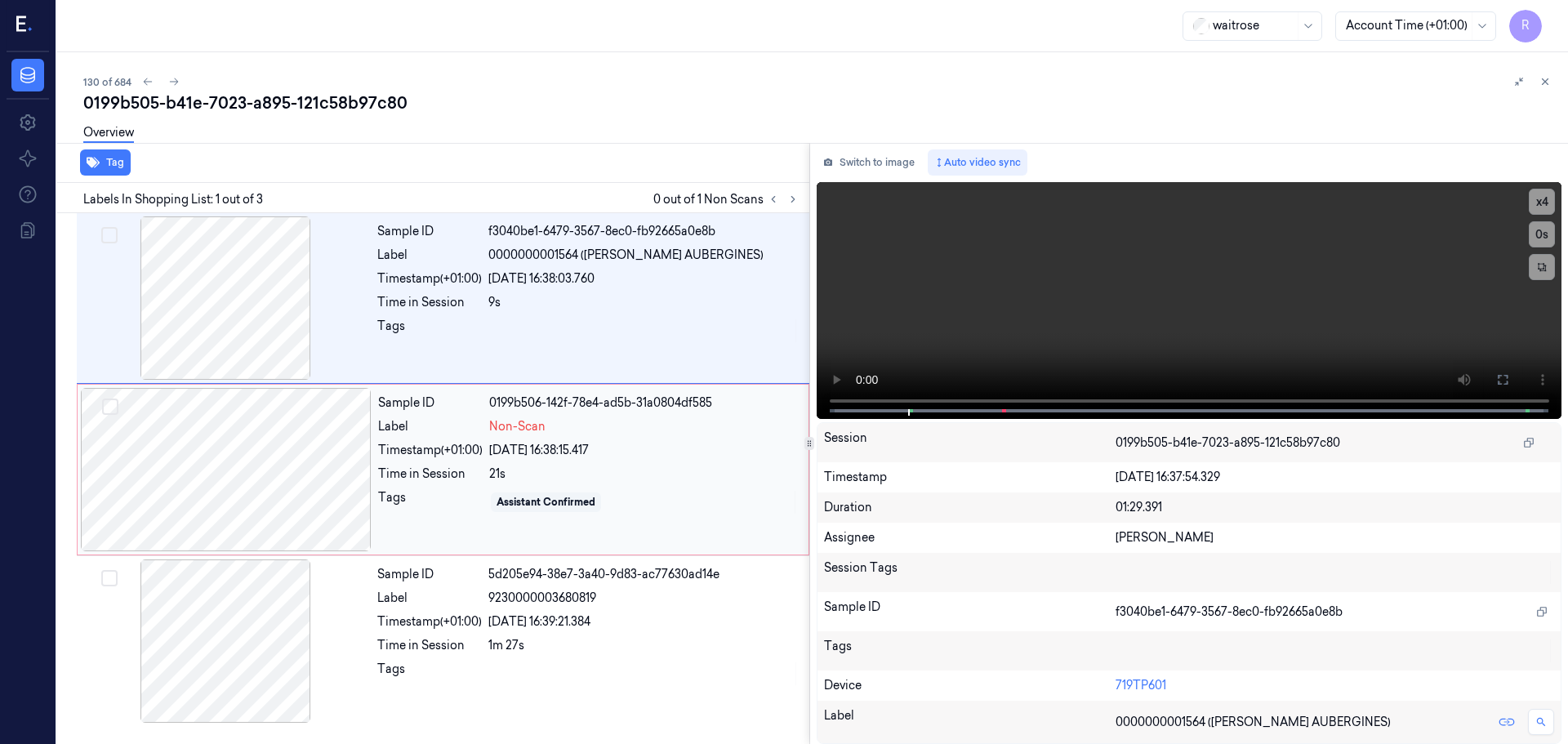
click at [431, 481] on div "Time in Session" at bounding box center [430, 473] width 105 height 17
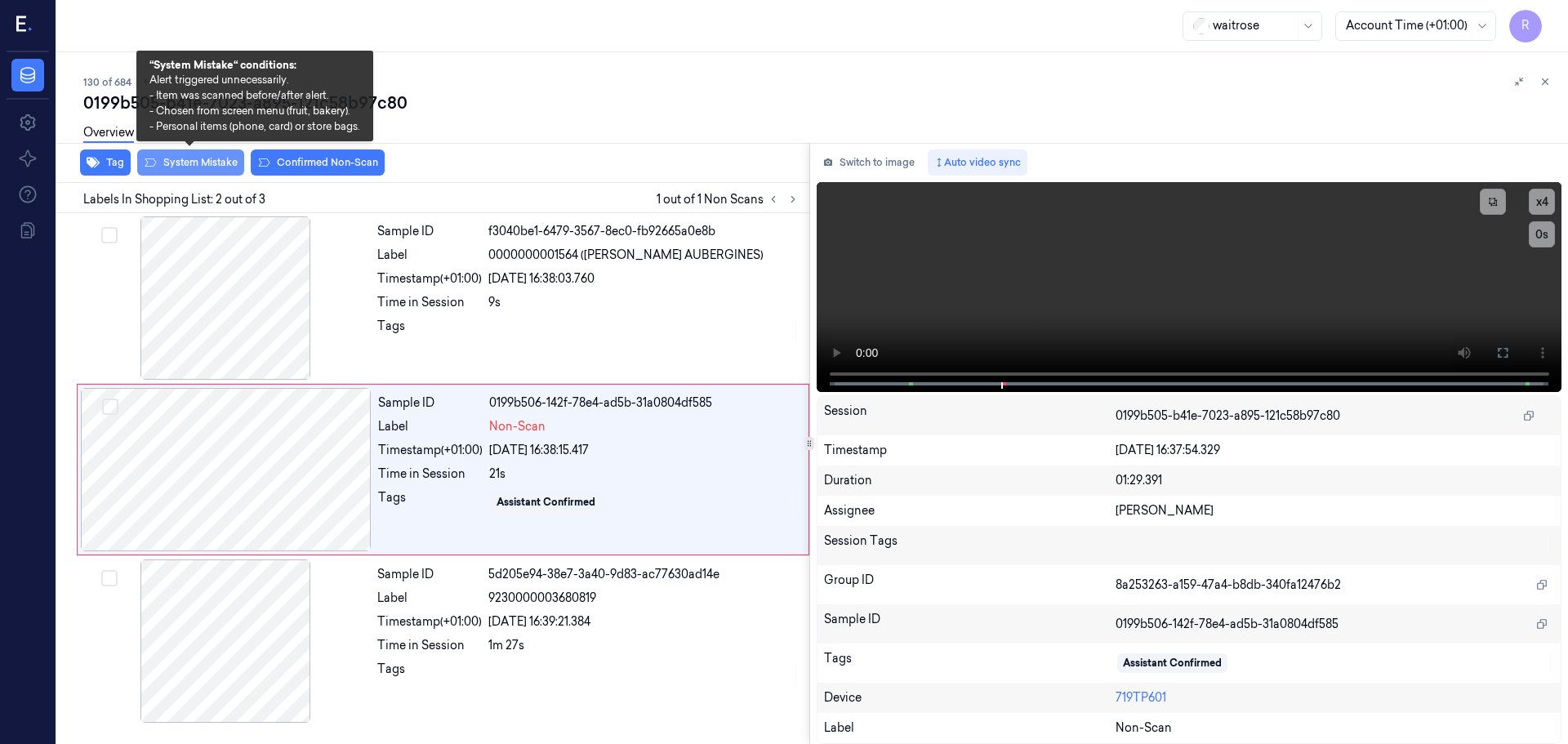
click at [205, 174] on button "System Mistake" at bounding box center [191, 162] width 107 height 26
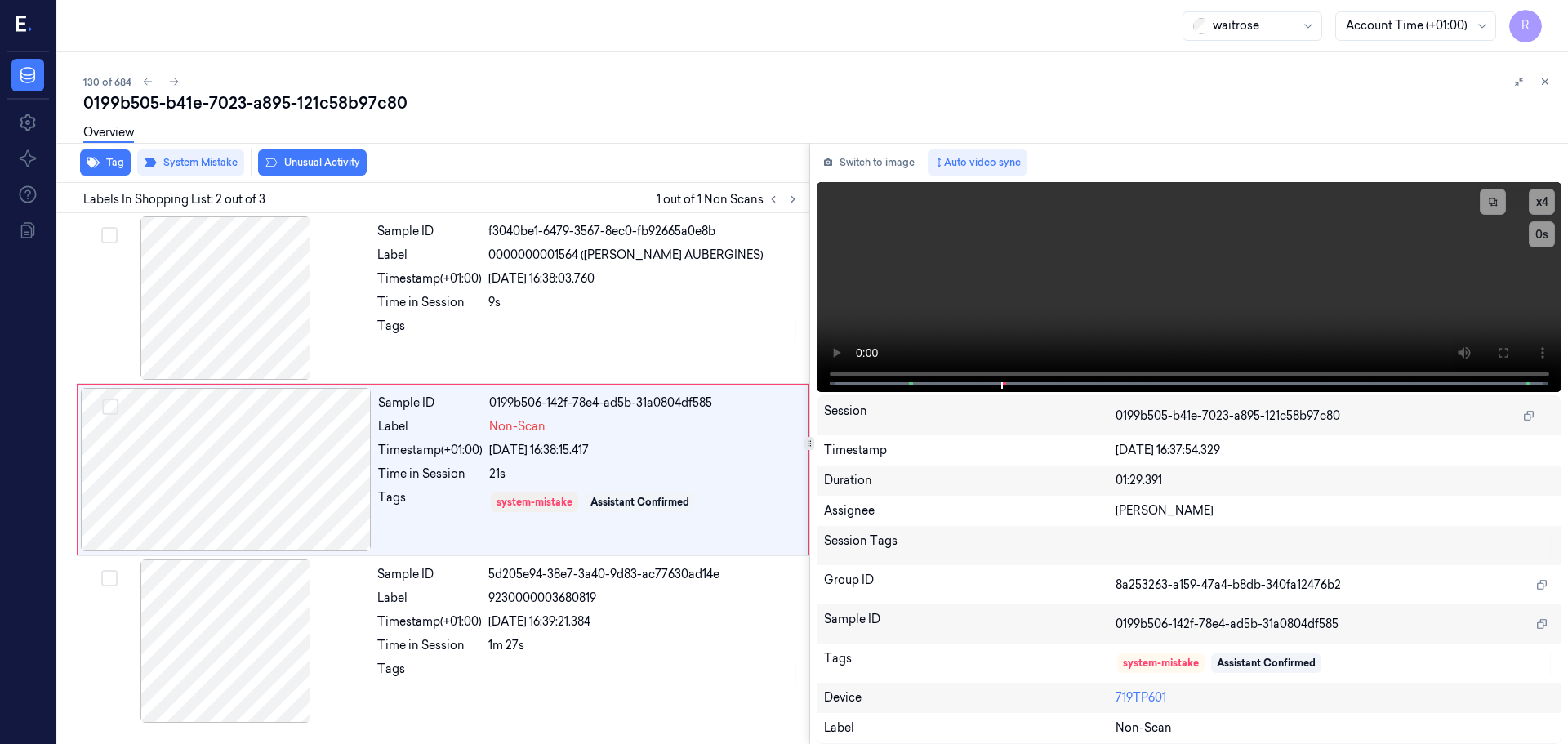
click at [304, 165] on button "Unusual Activity" at bounding box center [313, 162] width 109 height 26
click at [114, 166] on button "Tag" at bounding box center [105, 162] width 51 height 26
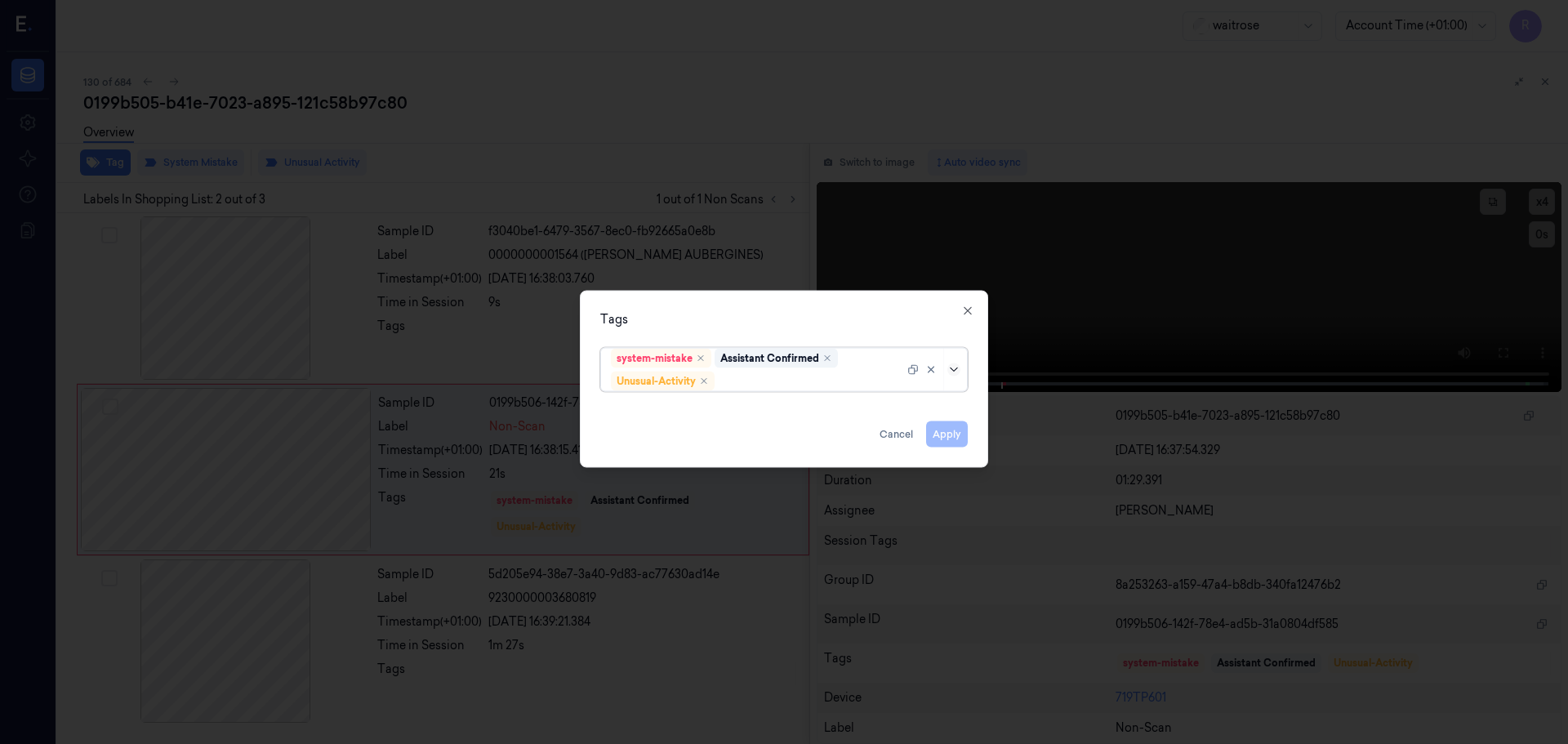
click at [953, 371] on icon at bounding box center [954, 369] width 13 height 13
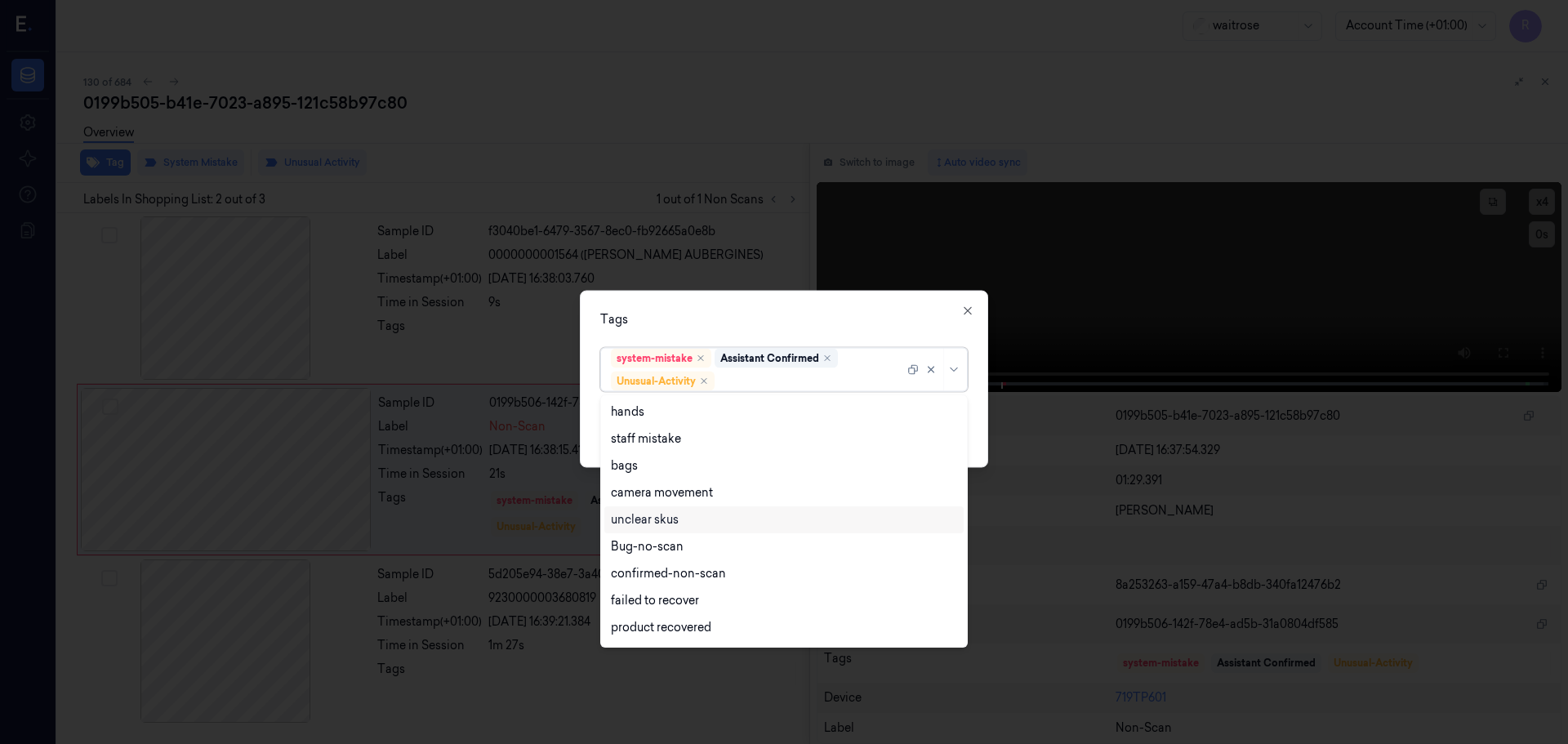
scroll to position [213, 0]
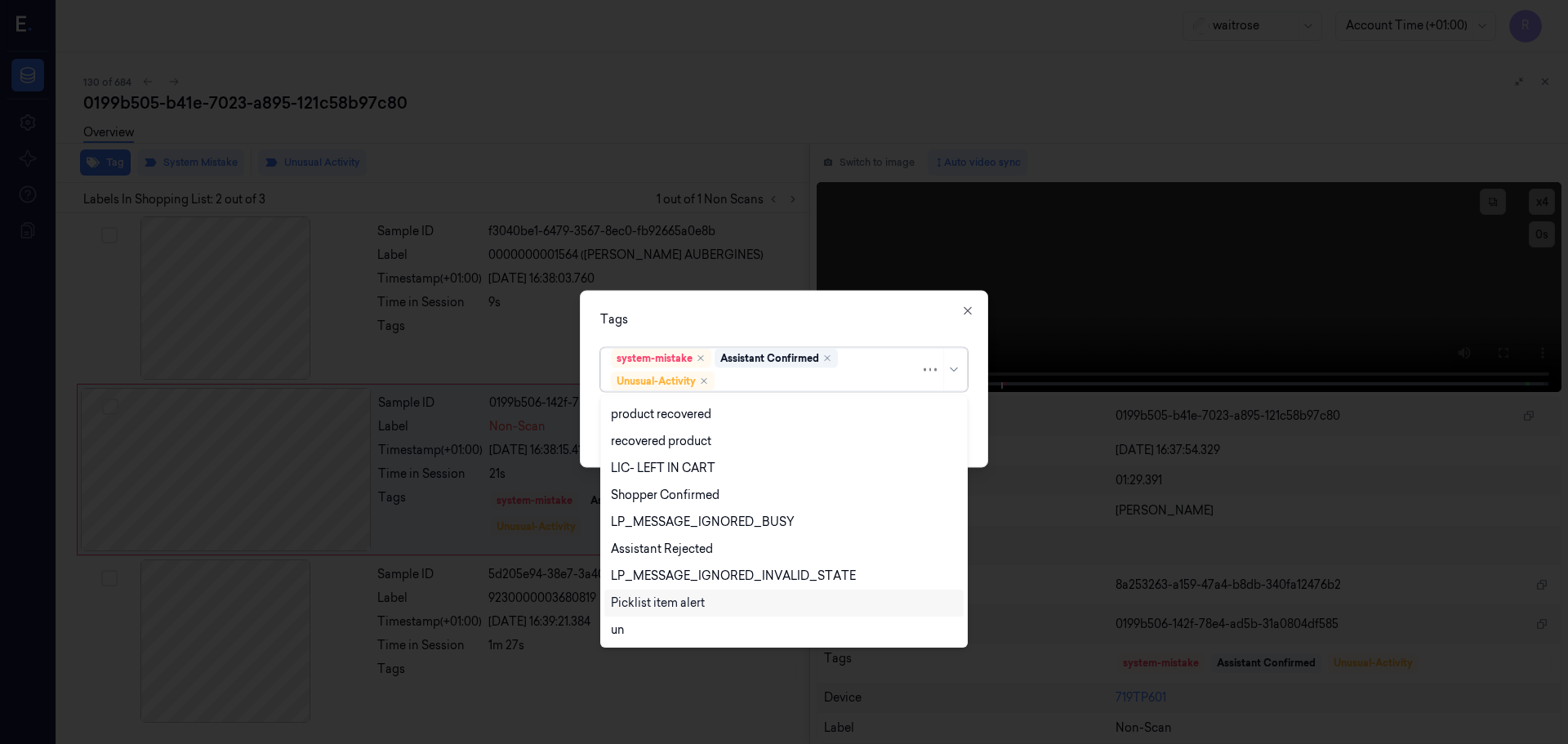
click at [687, 602] on div "Picklist item alert" at bounding box center [657, 602] width 94 height 17
click at [869, 320] on div "Tags" at bounding box center [784, 319] width 367 height 17
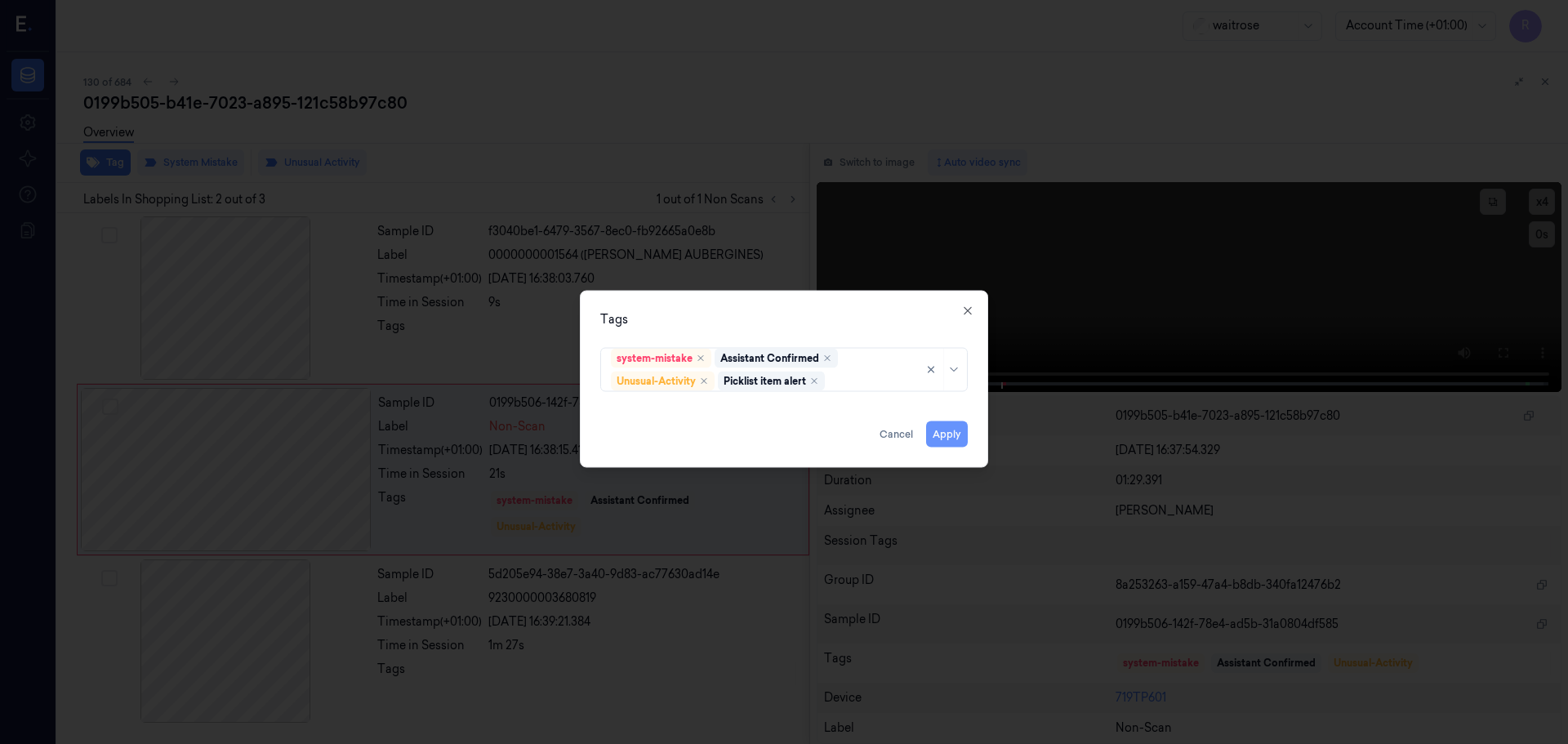
click at [946, 430] on button "Apply" at bounding box center [947, 433] width 42 height 26
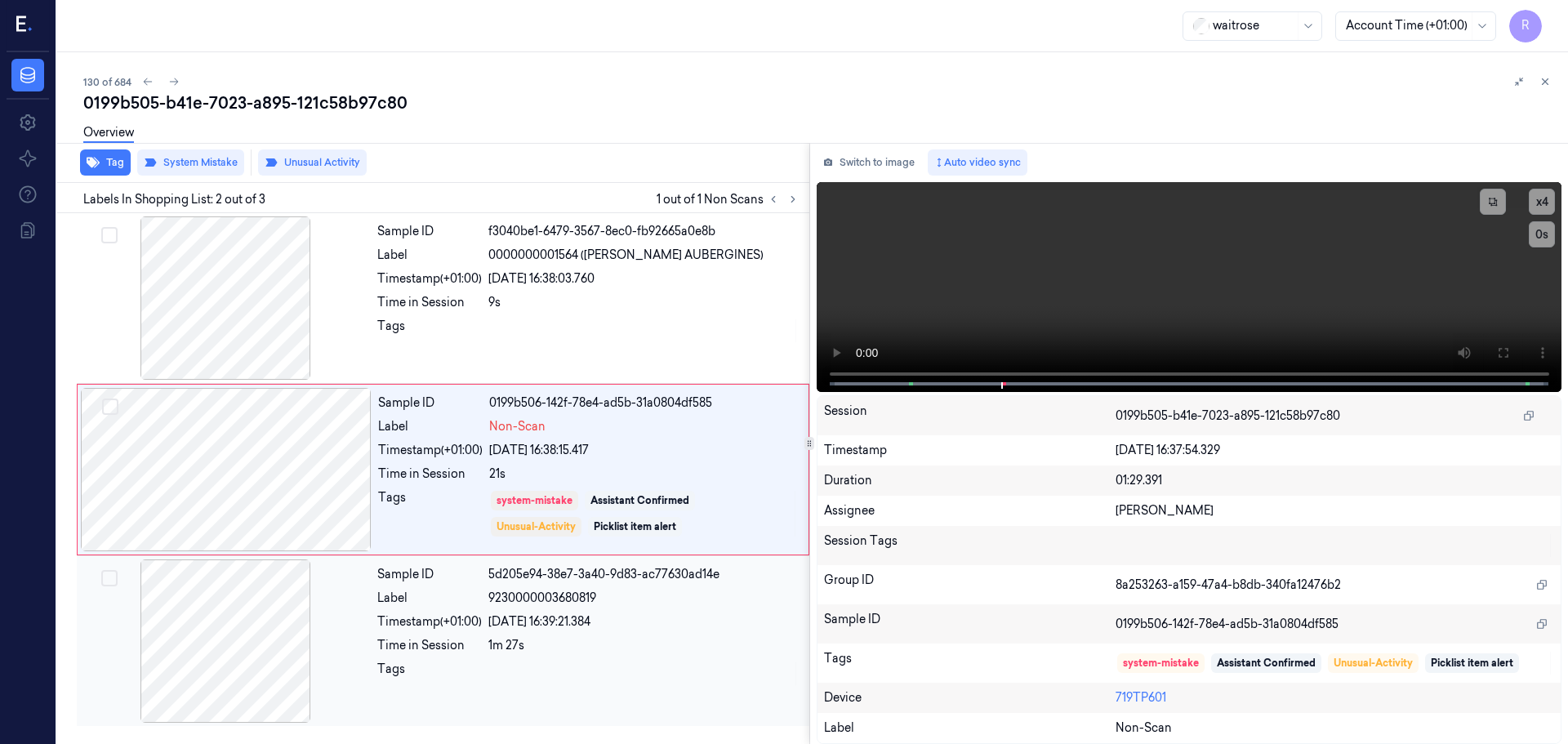
click at [416, 684] on div "Tags" at bounding box center [429, 673] width 105 height 26
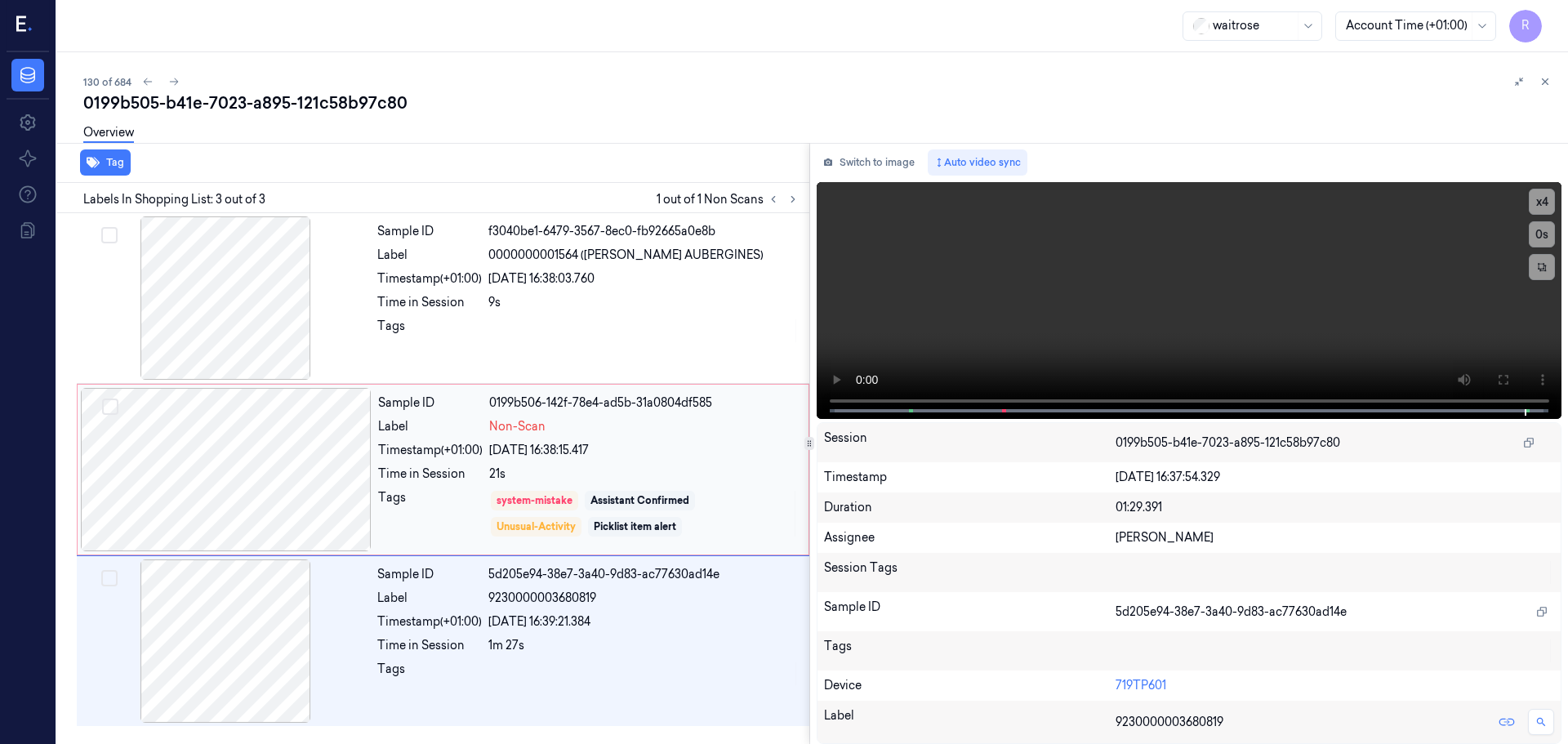
click at [445, 533] on div "Tags" at bounding box center [430, 513] width 105 height 49
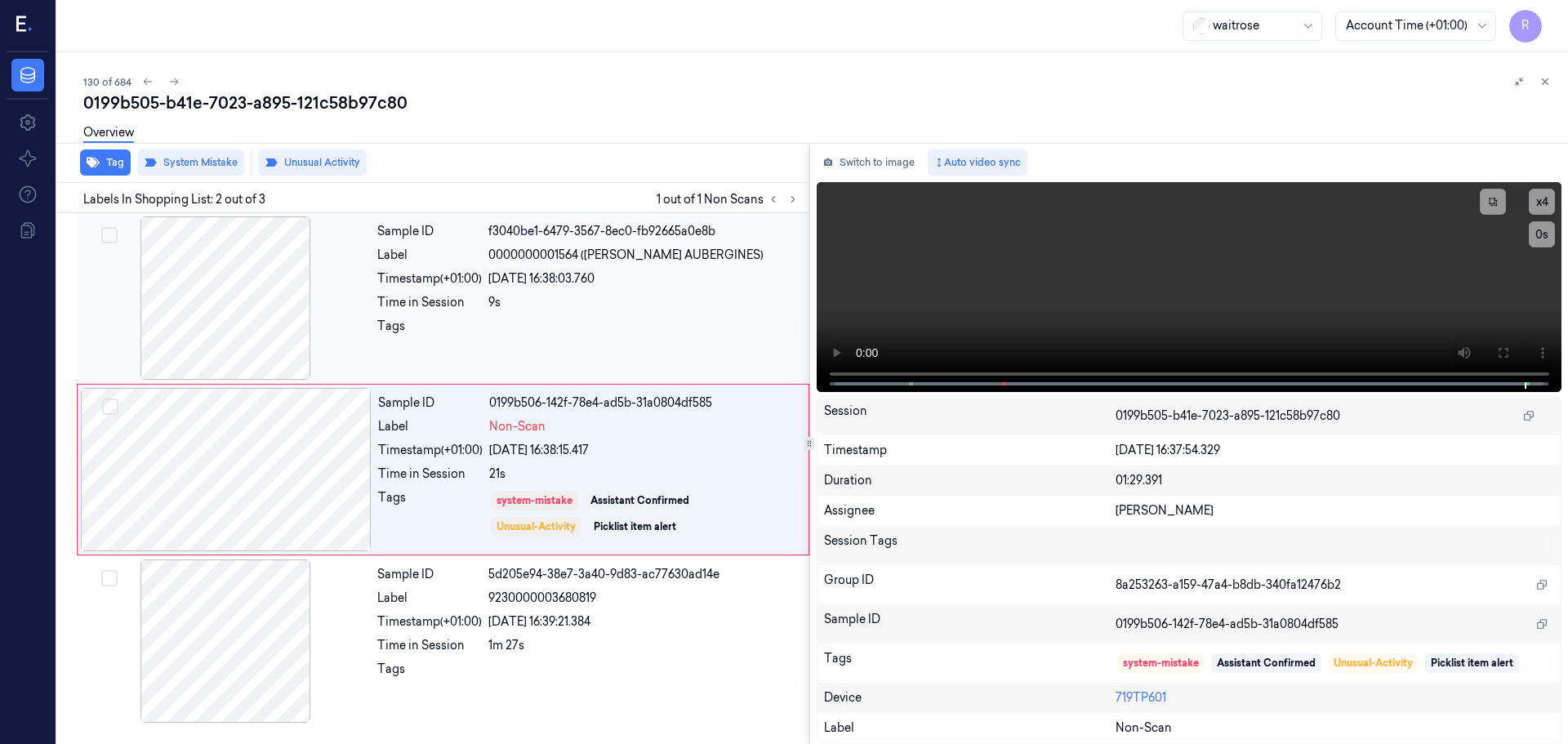
click at [394, 329] on div "Tags" at bounding box center [429, 331] width 105 height 26
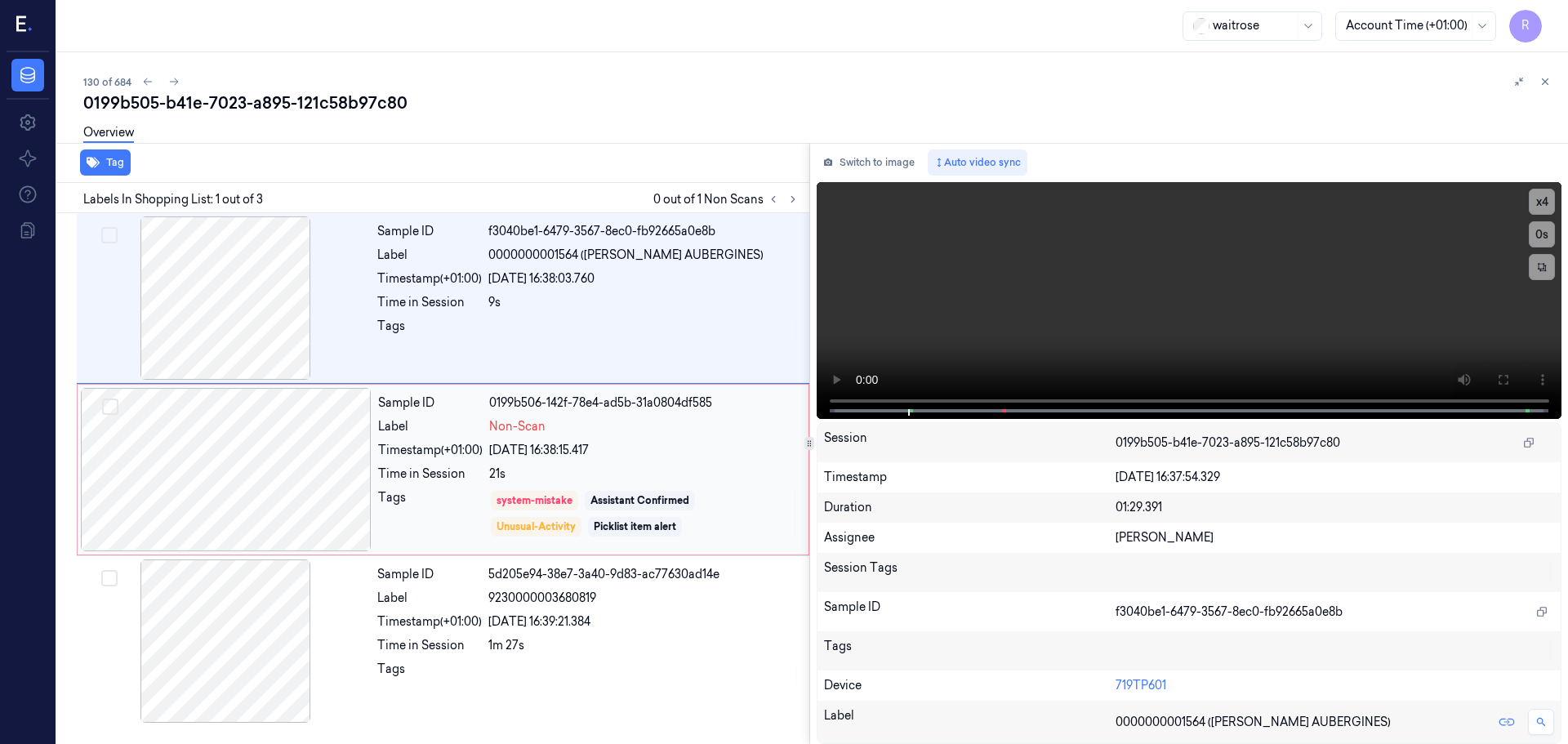
click at [304, 469] on div at bounding box center [226, 470] width 291 height 164
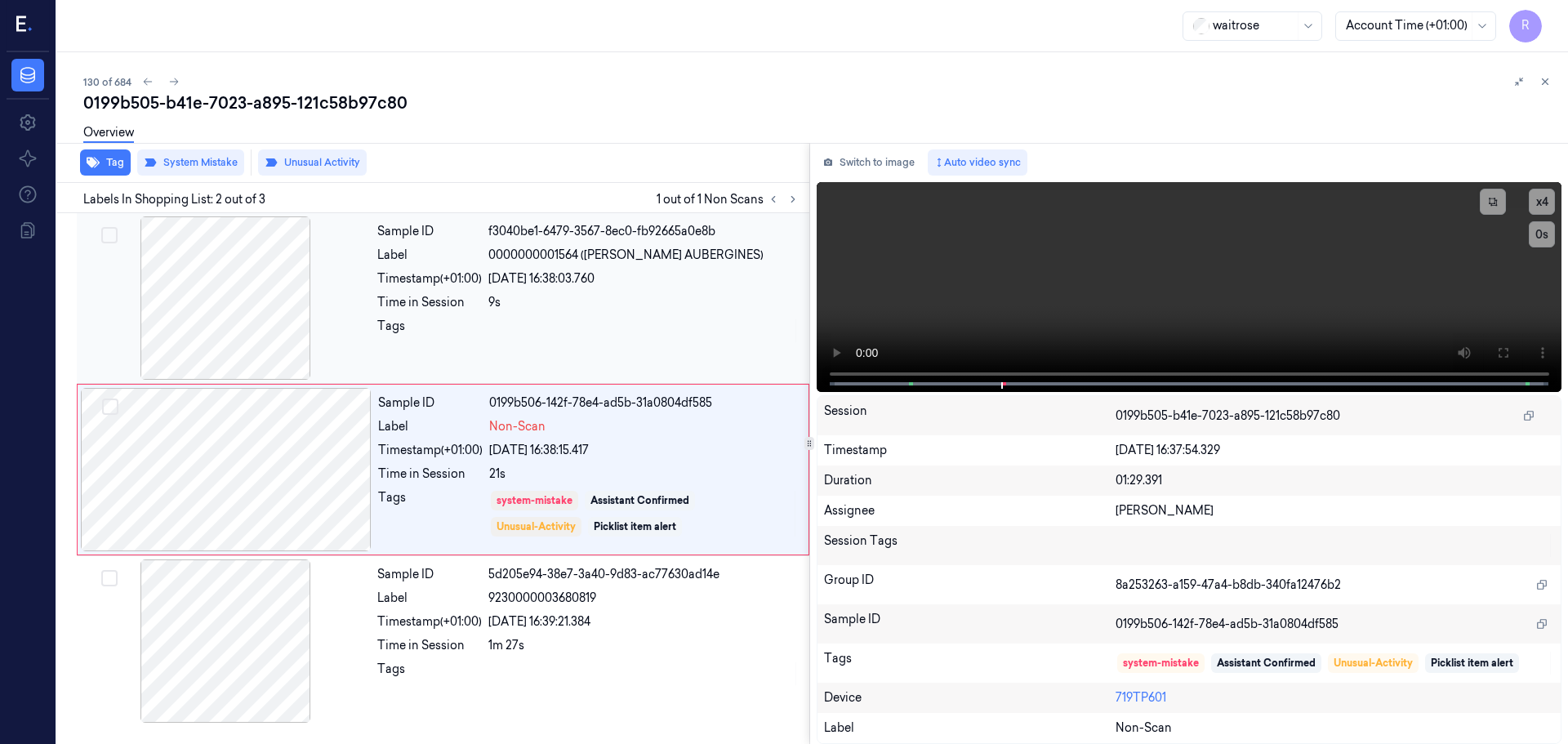
click at [362, 331] on div at bounding box center [225, 298] width 291 height 164
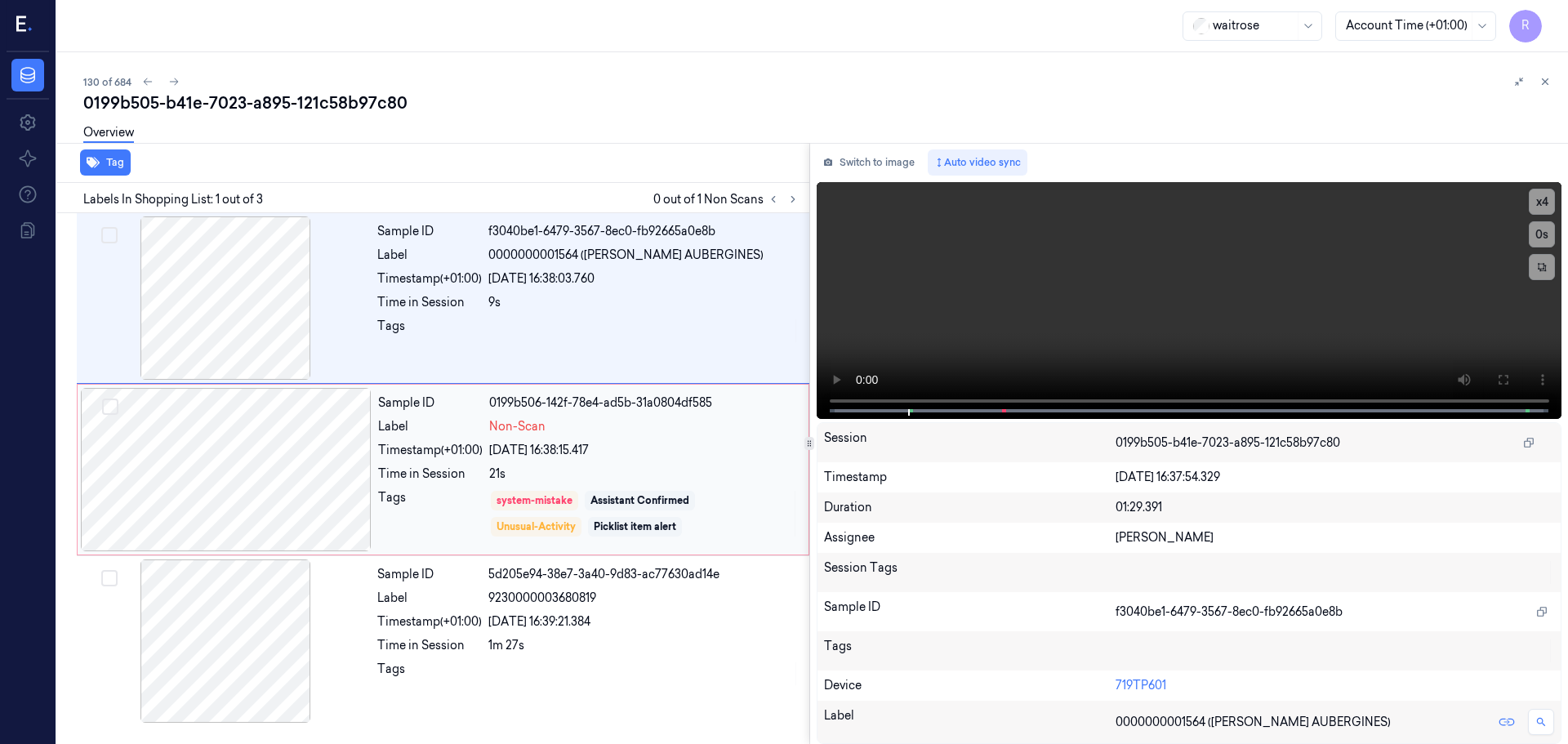
click at [420, 473] on div "Time in Session" at bounding box center [430, 473] width 105 height 17
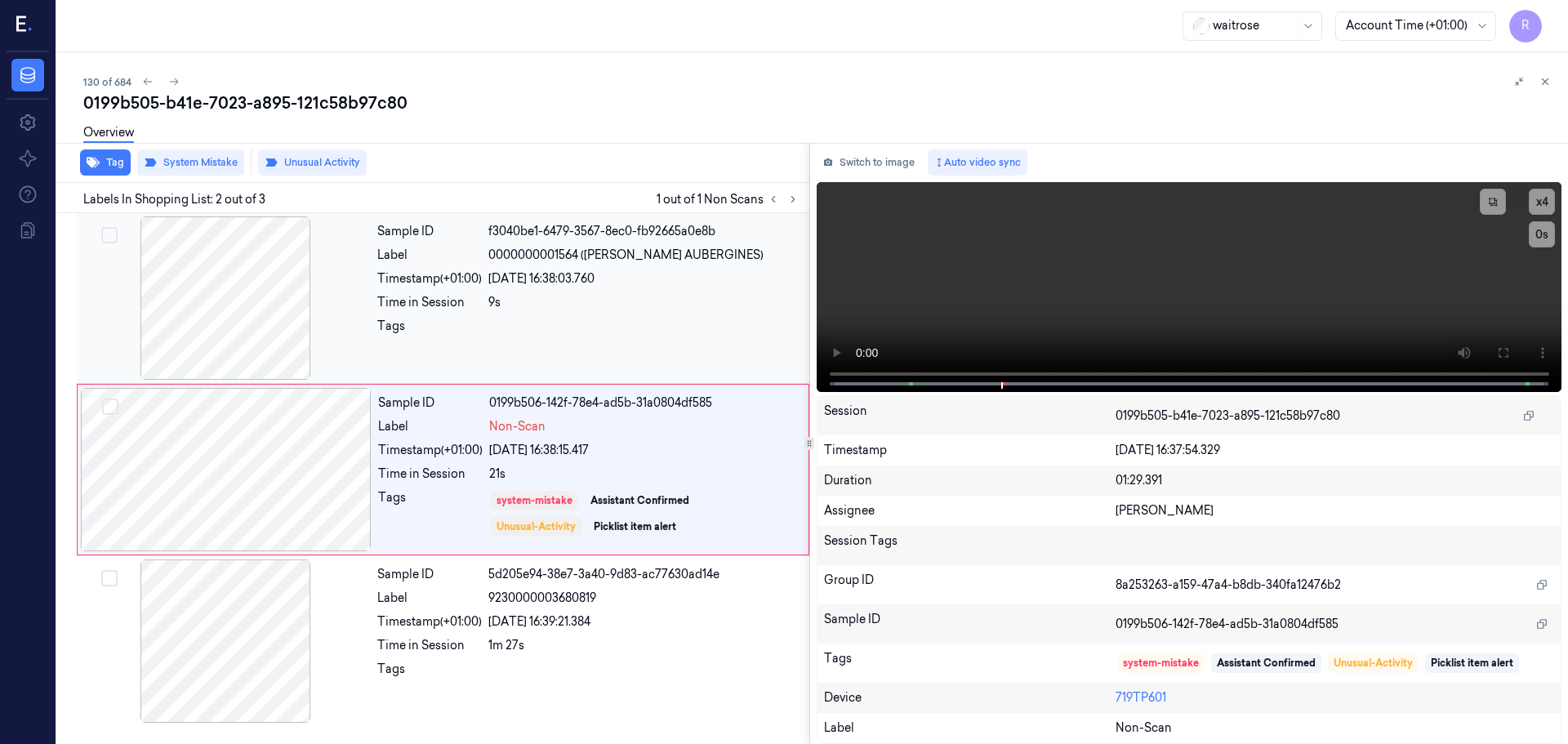
click at [495, 299] on div "9s" at bounding box center [644, 303] width 311 height 17
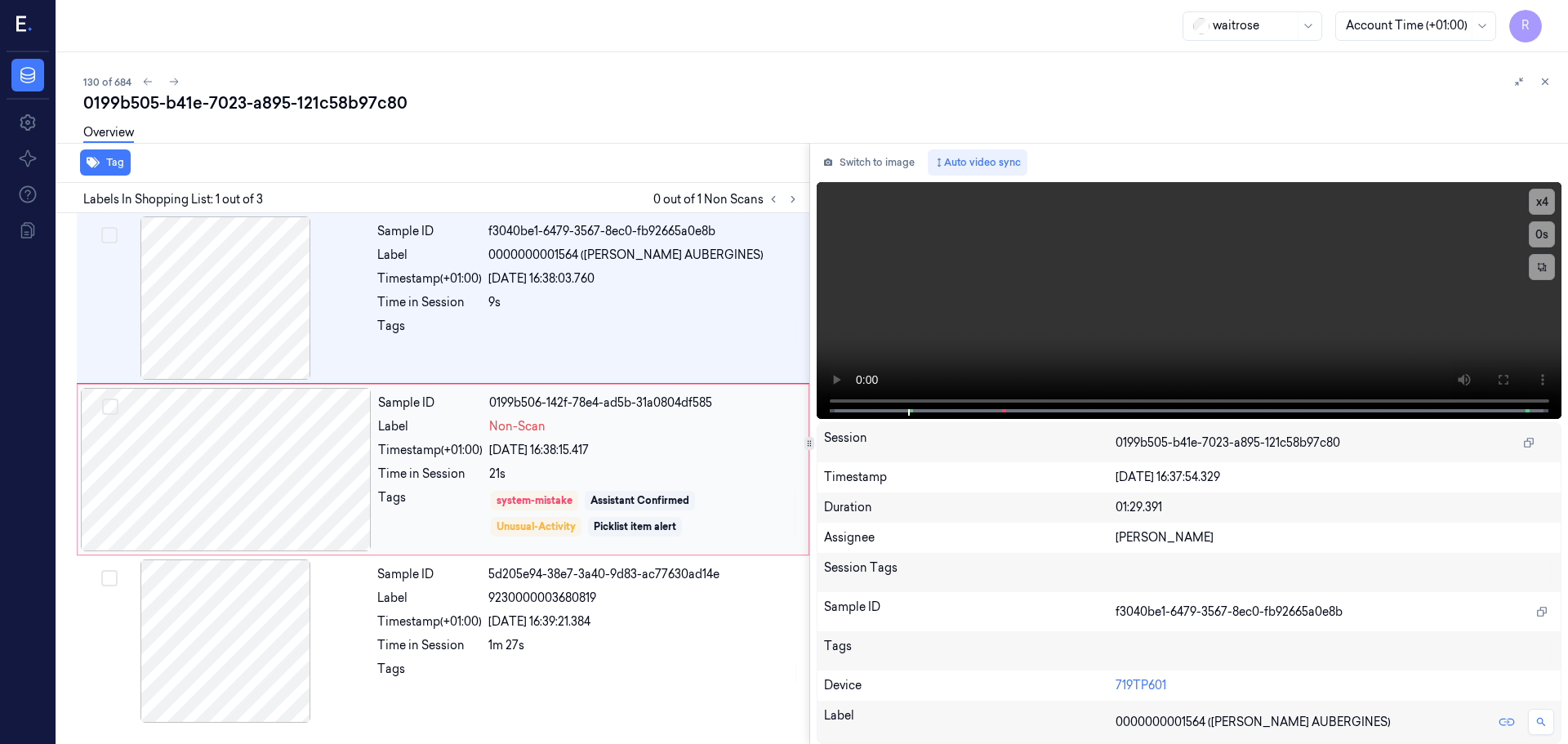
click at [498, 441] on div "Sample ID 0199b506-142f-78e4-ad5b-31a0804df585 Label Non-Scan Timestamp (+01:00…" at bounding box center [588, 470] width 434 height 164
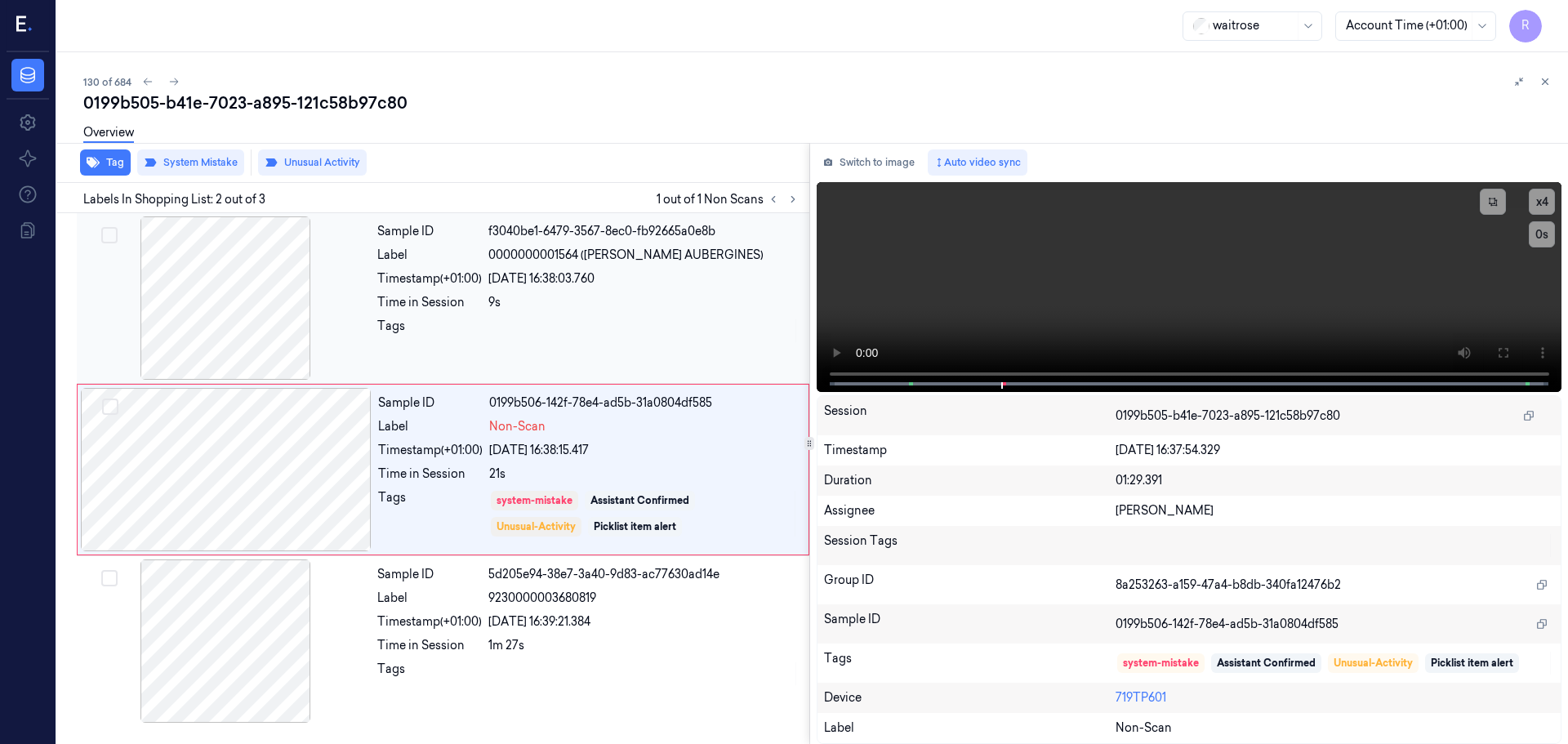
click at [476, 281] on div "Timestamp (+01:00)" at bounding box center [429, 278] width 105 height 17
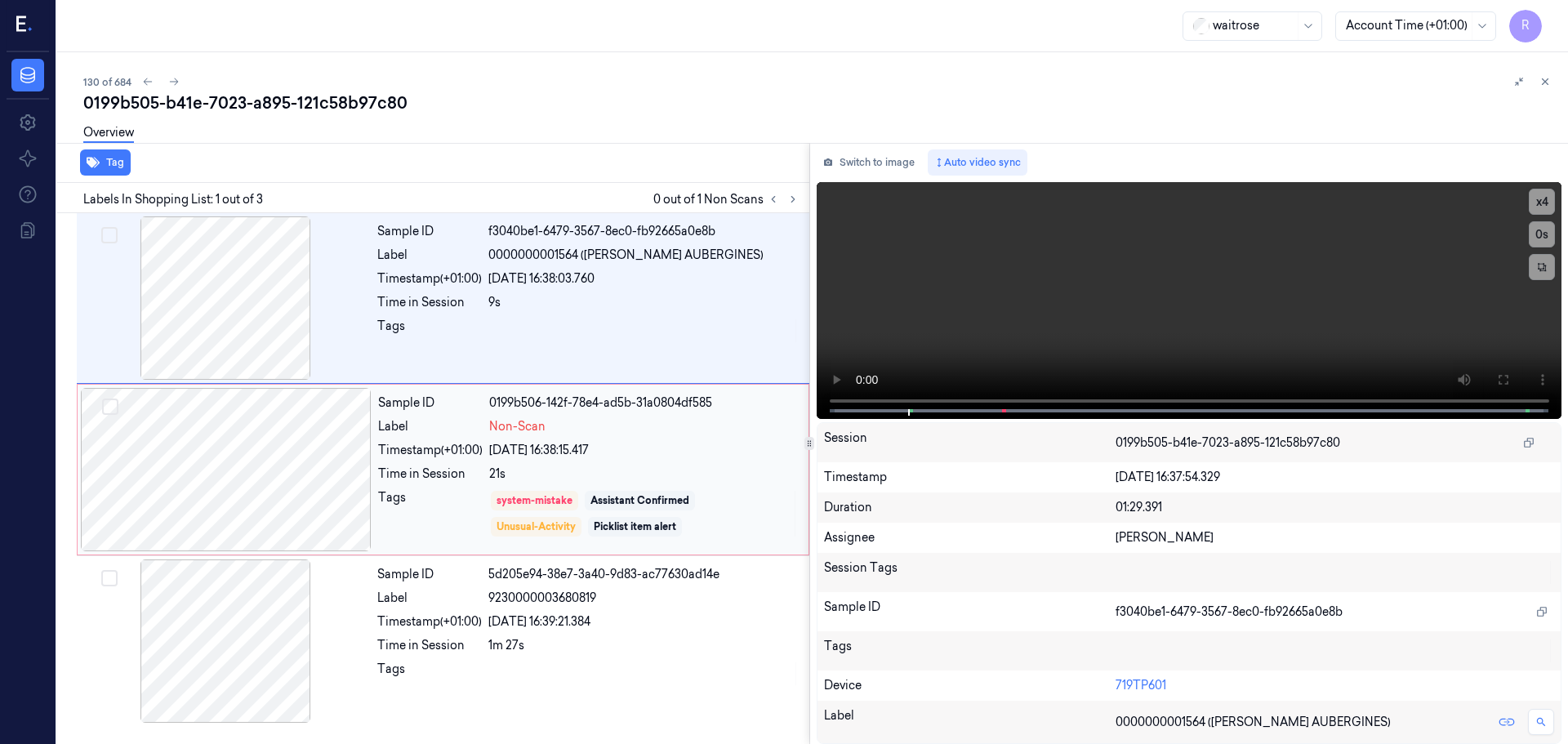
click at [444, 439] on div "Sample ID 0199b506-142f-78e4-ad5b-31a0804df585 Label Non-Scan Timestamp (+01:00…" at bounding box center [588, 470] width 434 height 164
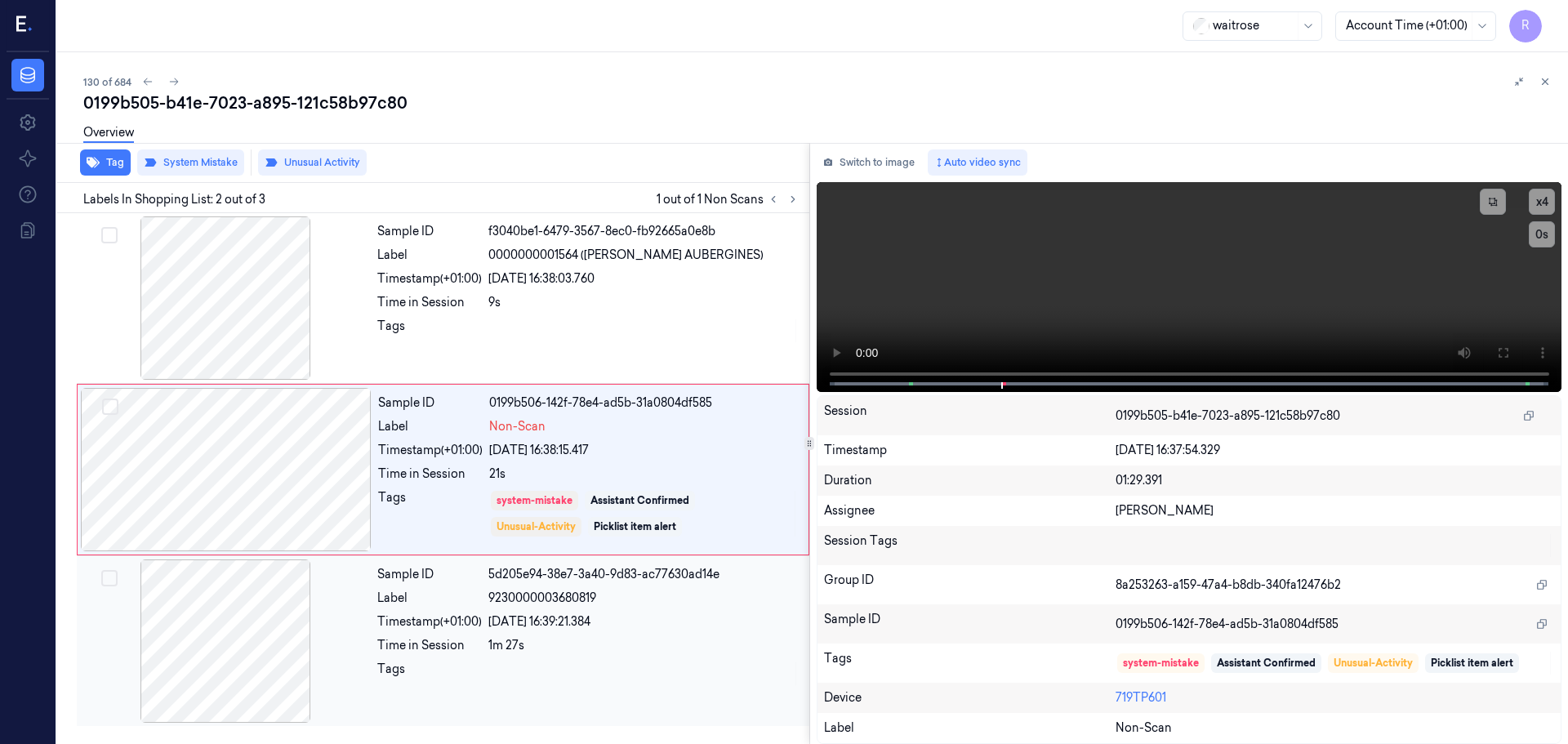
click at [449, 609] on div "Sample ID 5d205e94-38e7-3a40-9d83-ac77630ad14e Label 9230000003680819 Timestamp…" at bounding box center [588, 641] width 435 height 164
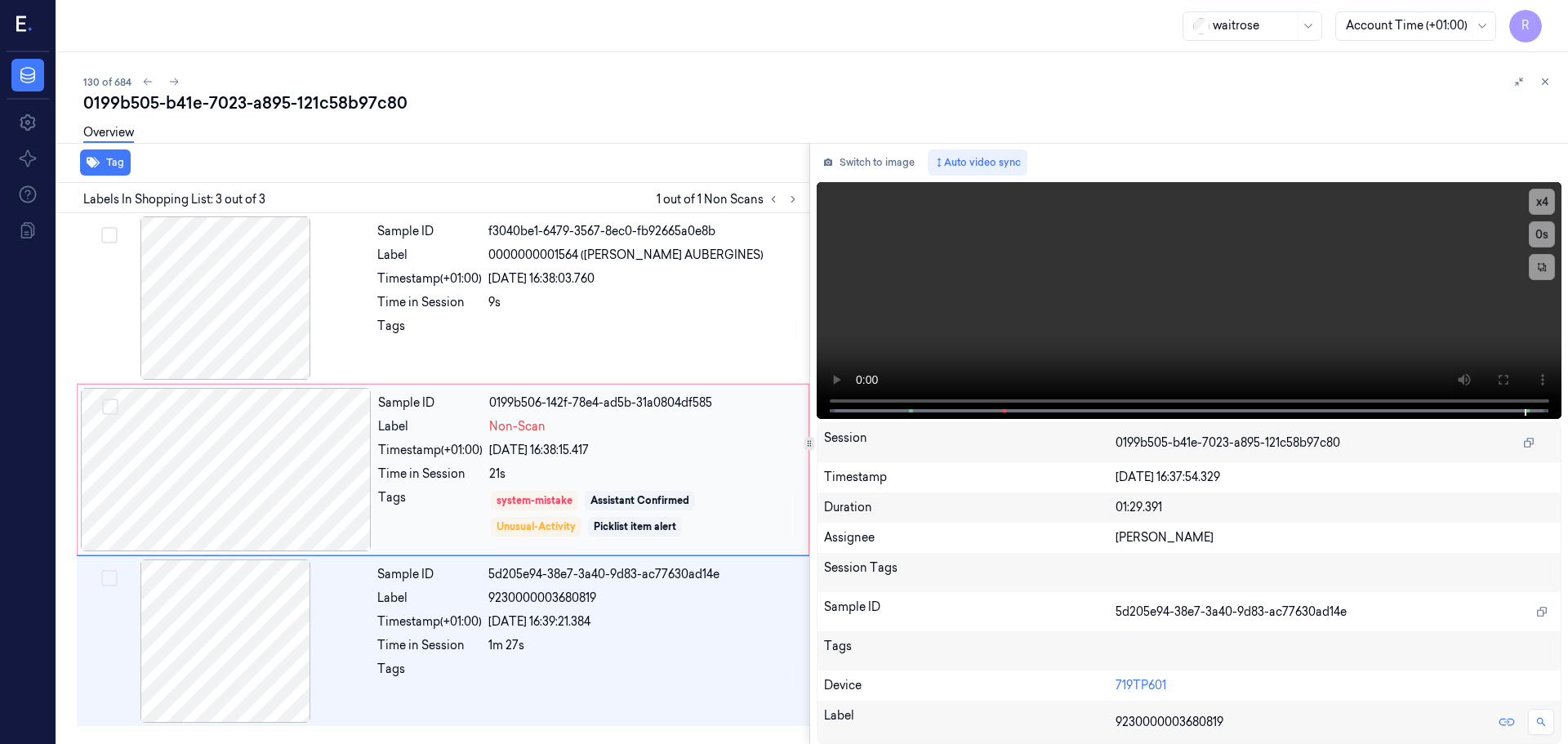
click at [464, 504] on div "Tags" at bounding box center [430, 513] width 105 height 49
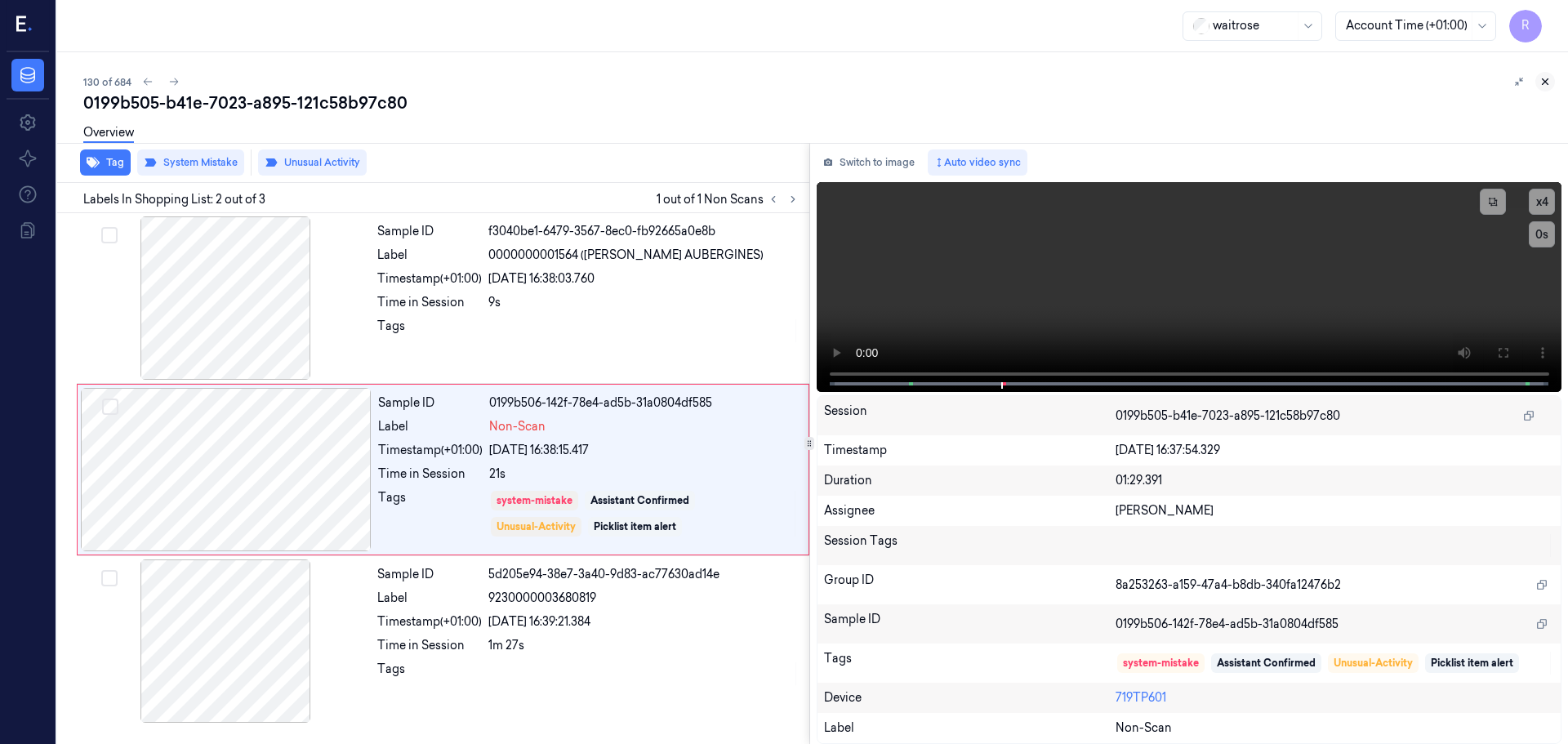
click at [1550, 80] on icon at bounding box center [1545, 82] width 12 height 12
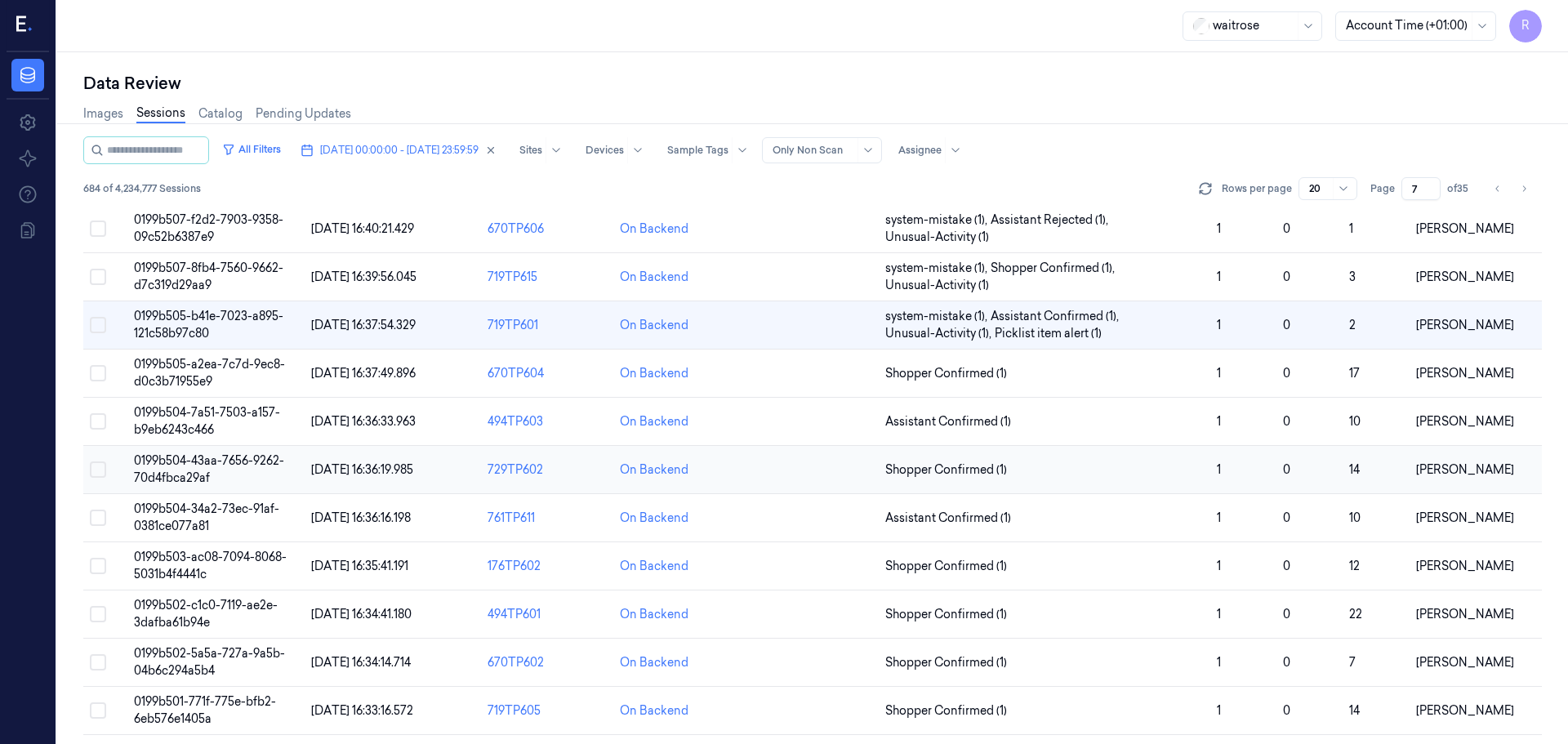
scroll to position [405, 0]
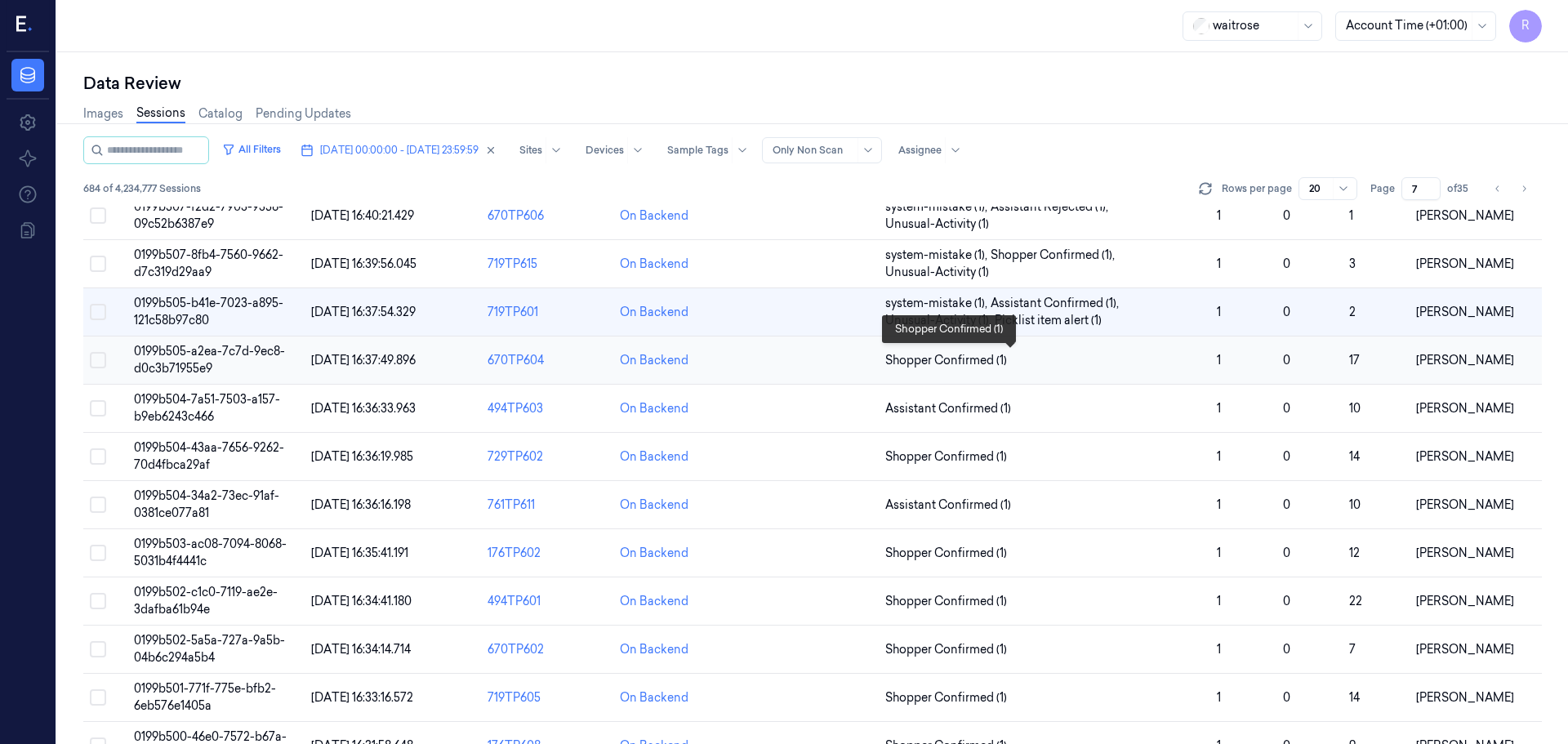
click at [1120, 359] on span "Shopper Confirmed (1)" at bounding box center [1044, 360] width 318 height 17
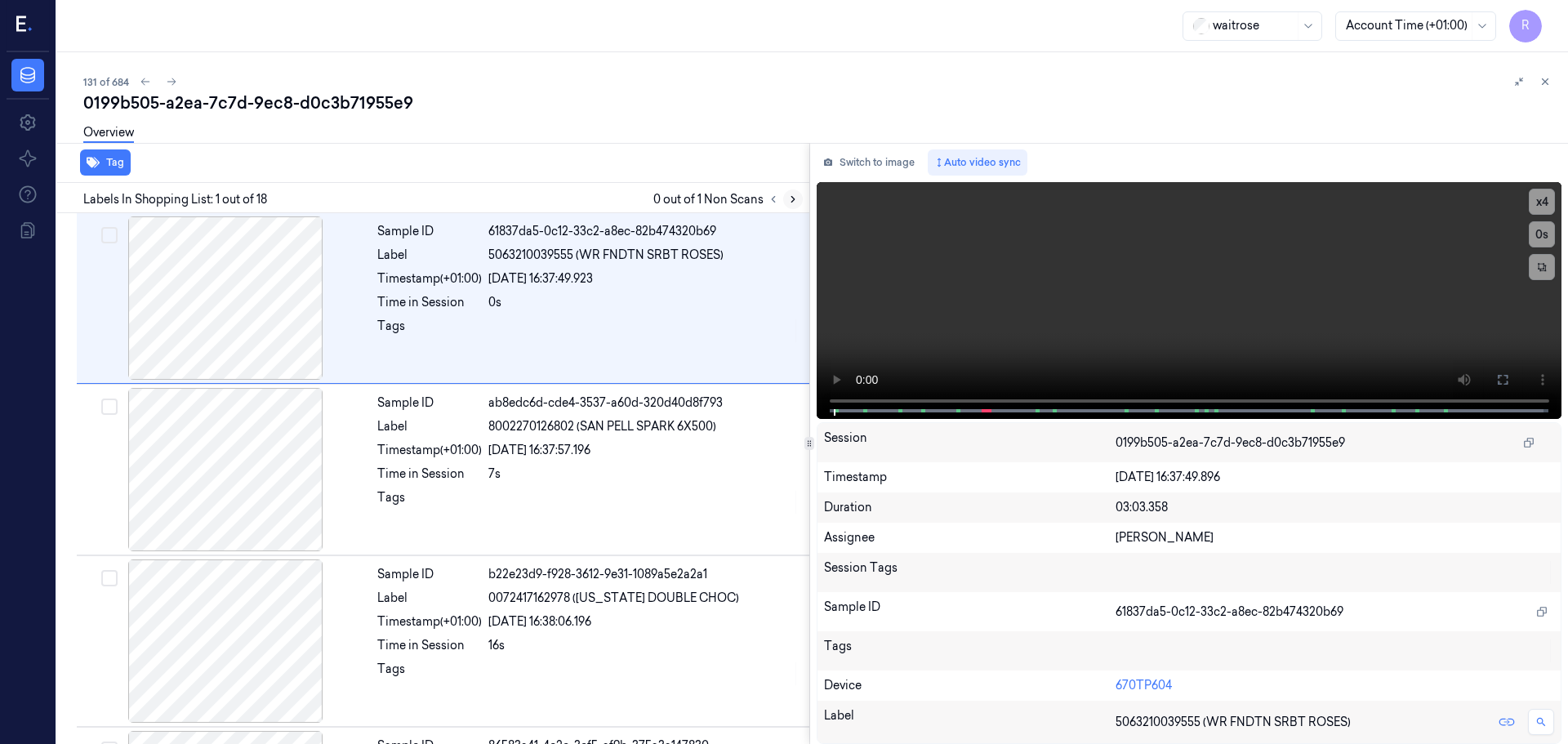
click at [794, 203] on icon at bounding box center [793, 199] width 12 height 12
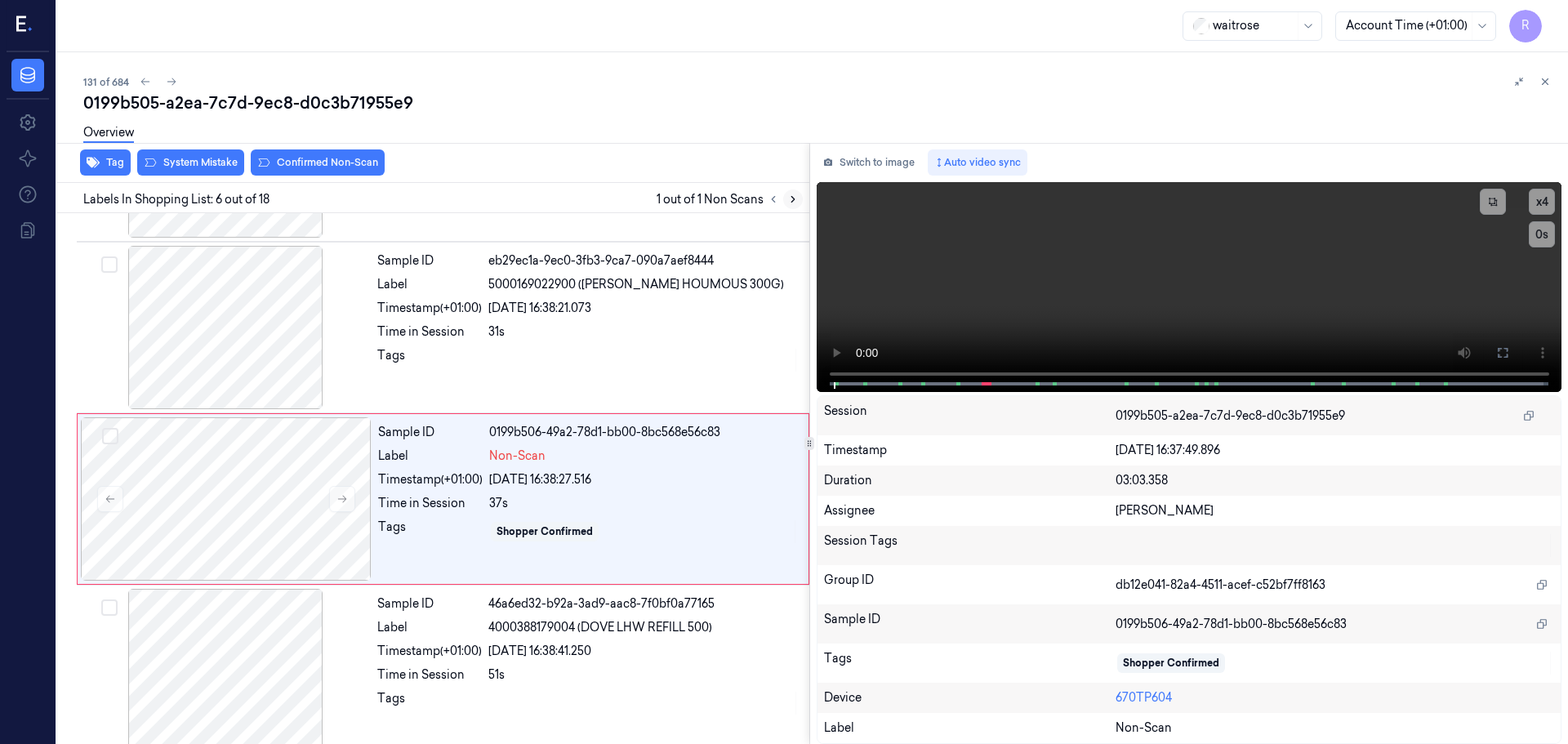
scroll to position [677, 0]
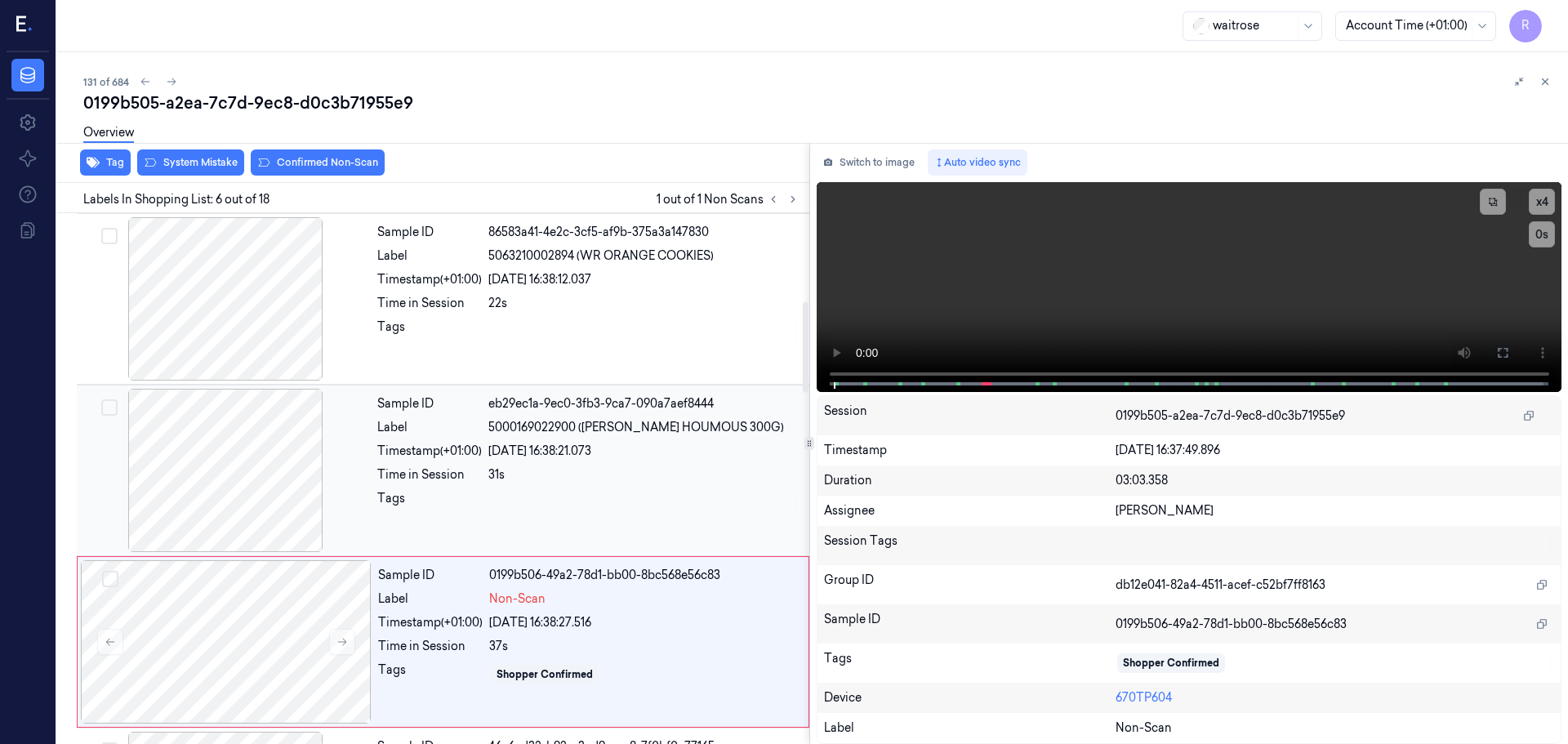
click at [231, 484] on div at bounding box center [225, 471] width 291 height 164
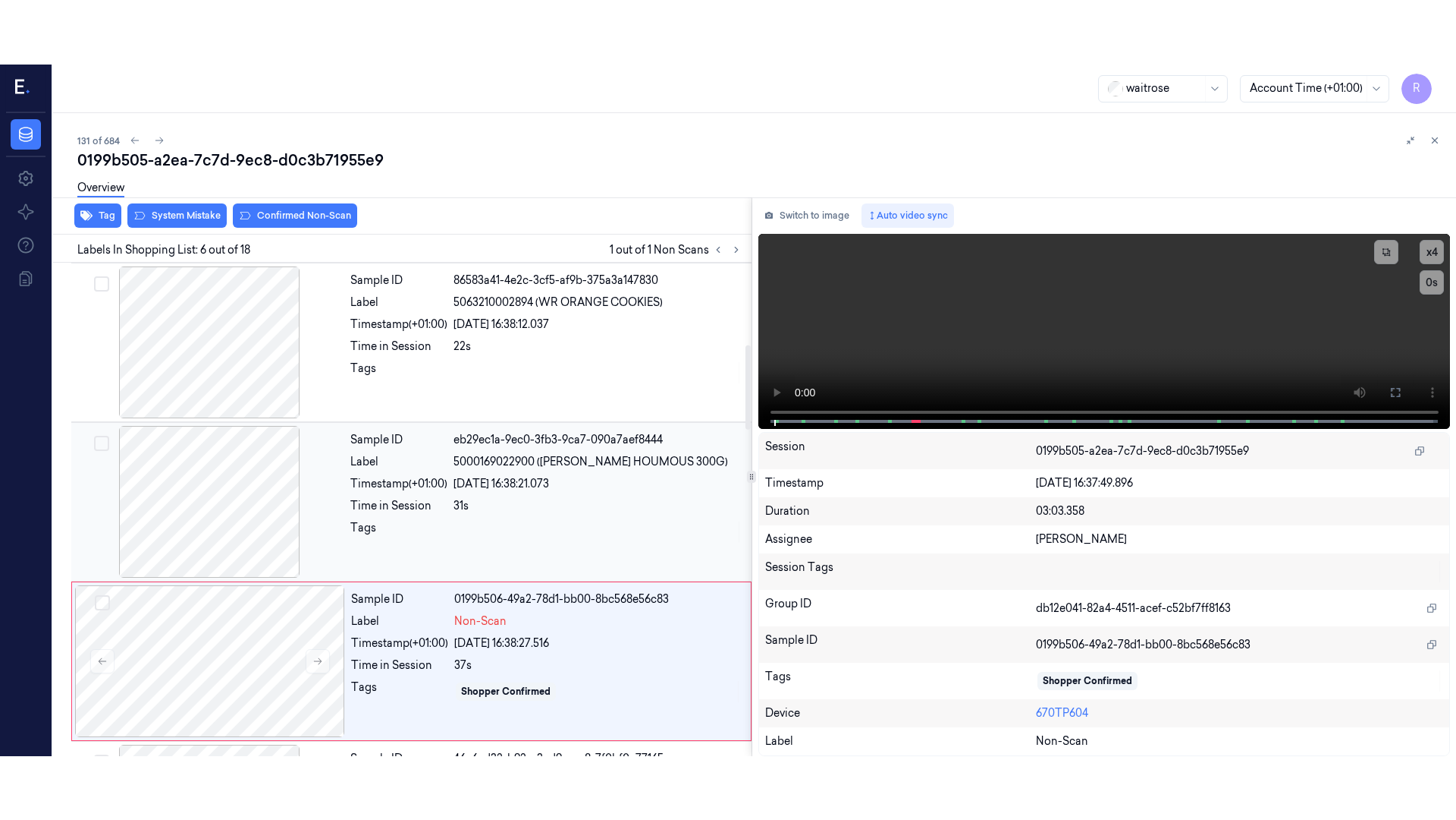
scroll to position [470, 0]
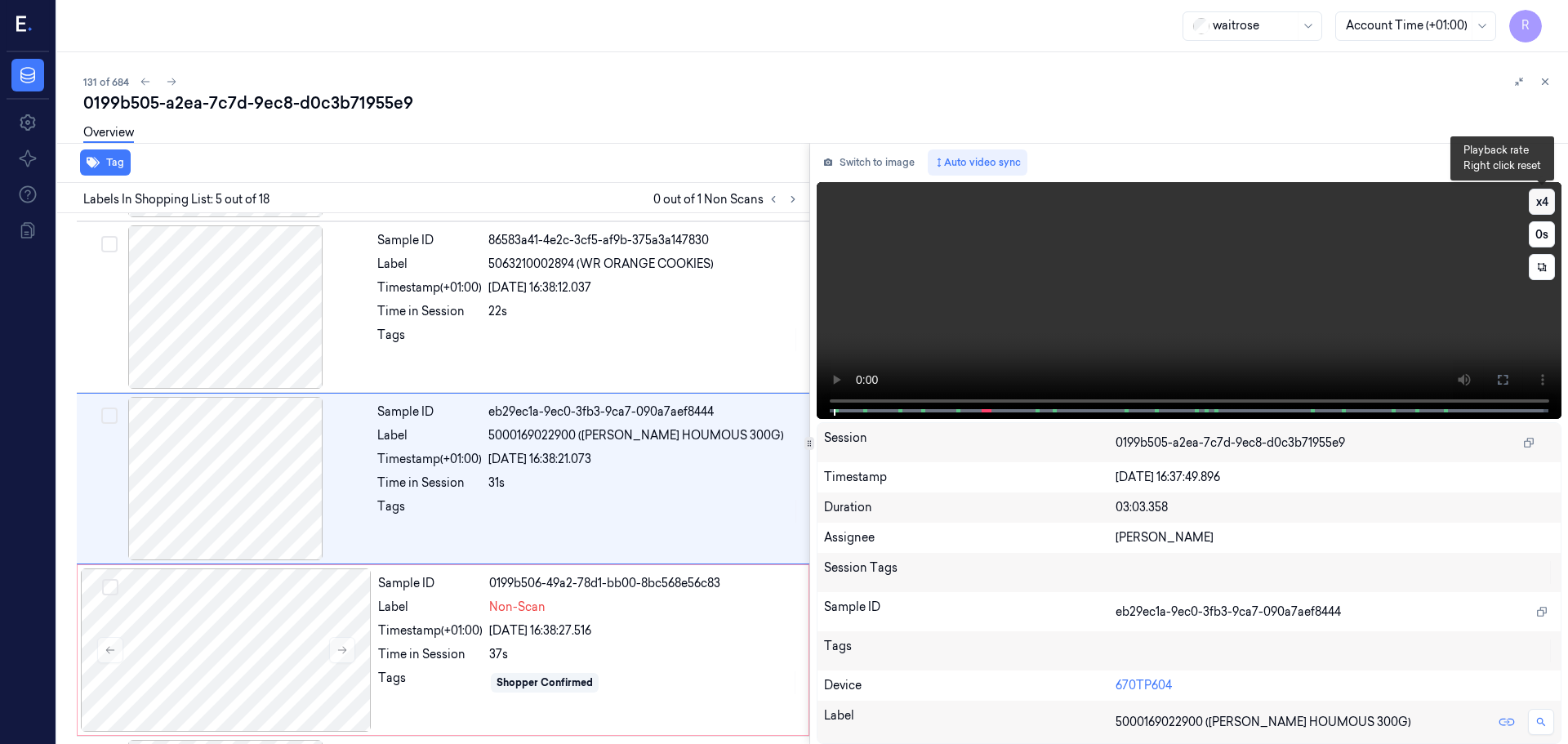
click at [1538, 204] on button "x 4" at bounding box center [1542, 202] width 26 height 26
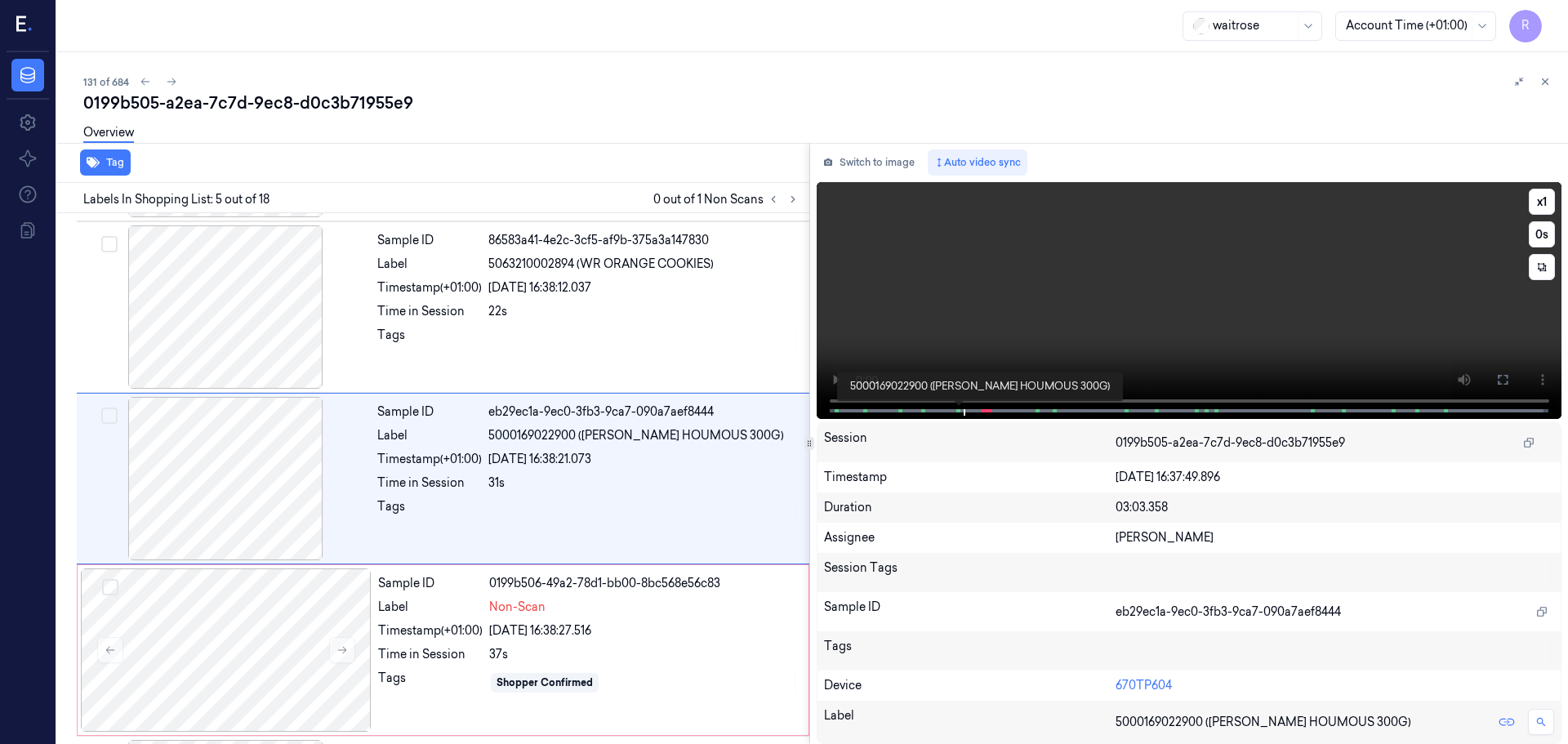
click at [957, 410] on span at bounding box center [957, 411] width 3 height 8
click at [1511, 379] on button at bounding box center [1503, 380] width 26 height 26
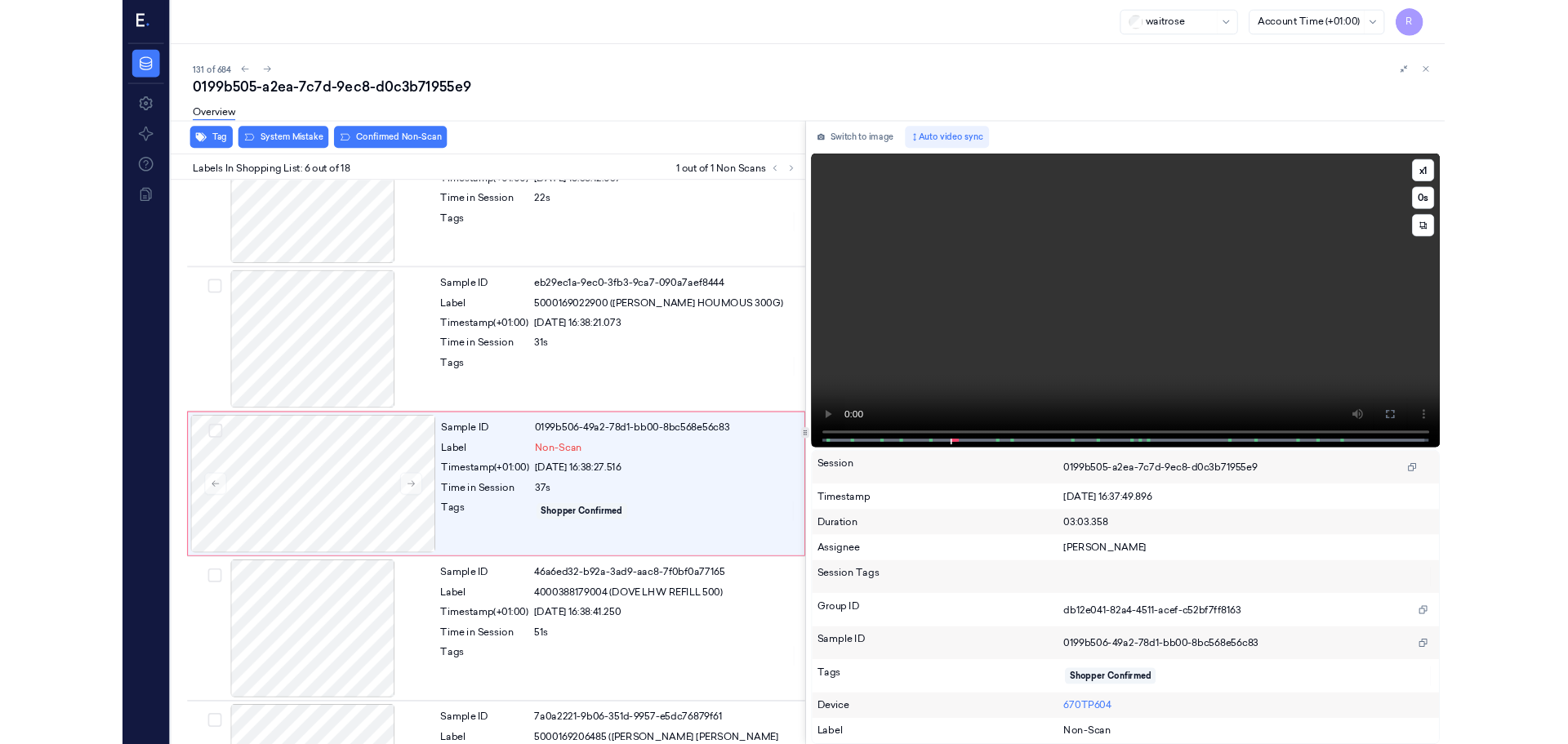
scroll to position [609, 0]
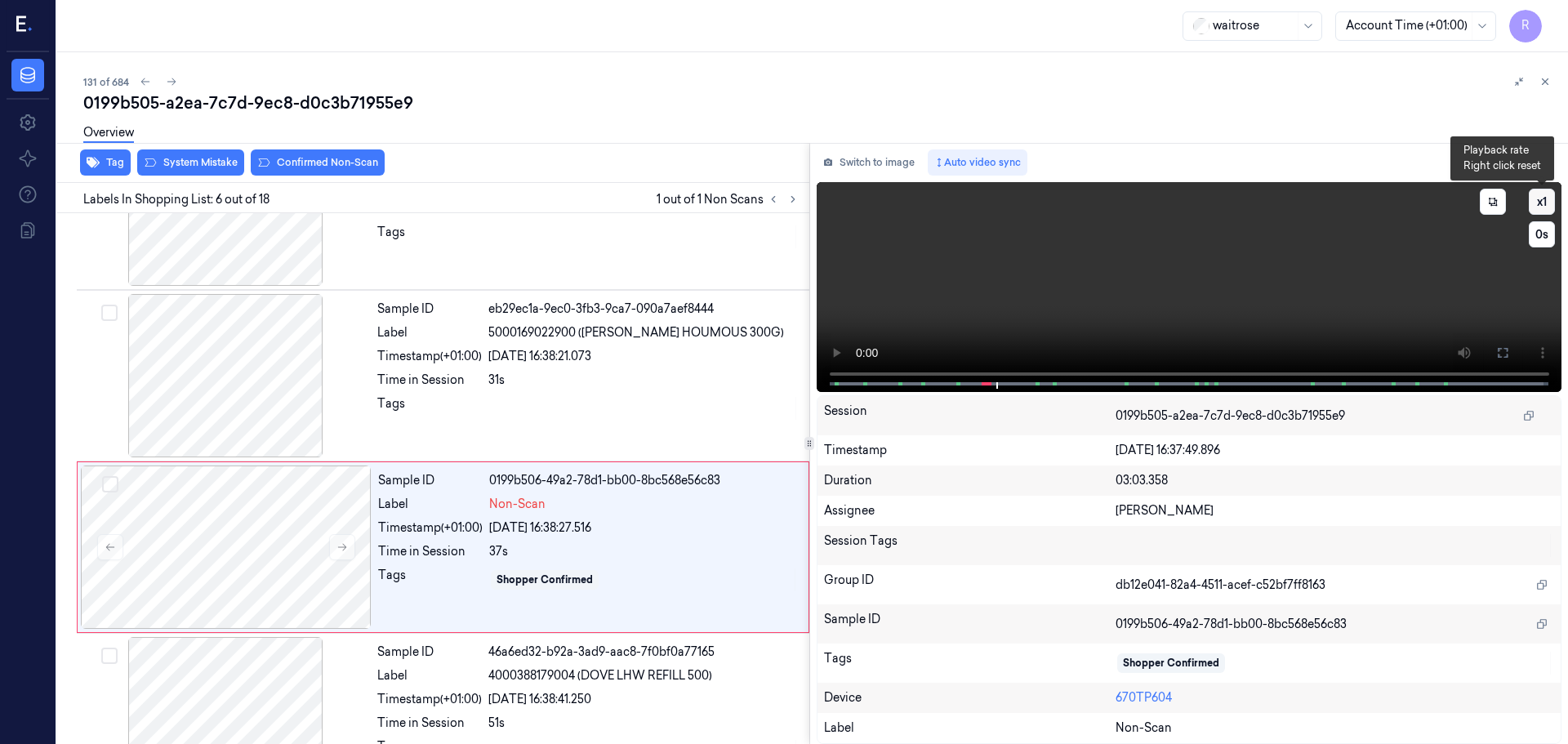
click at [1553, 203] on button "x 1" at bounding box center [1542, 202] width 26 height 26
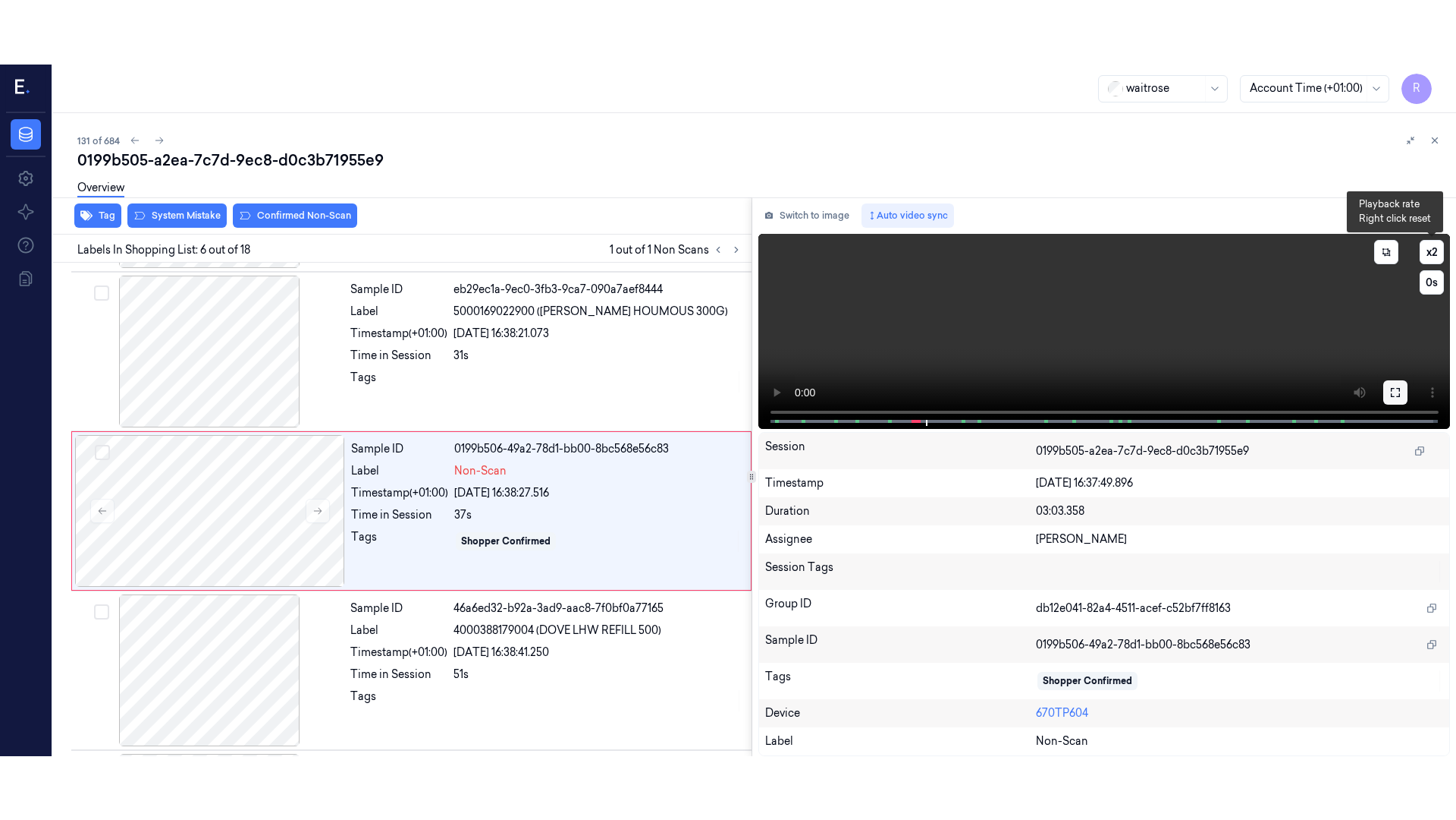
scroll to position [629, 0]
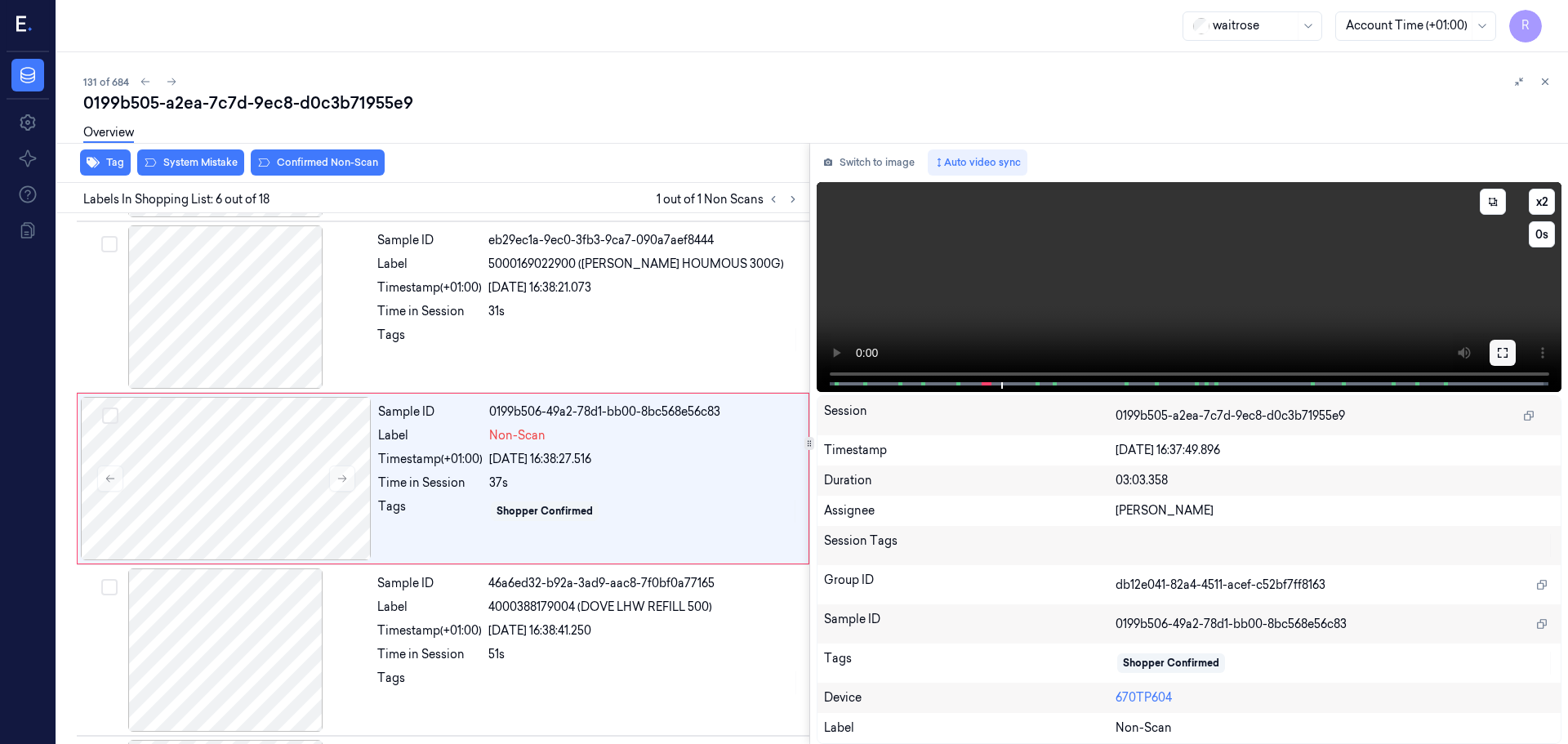
click at [1502, 359] on button at bounding box center [1503, 352] width 26 height 26
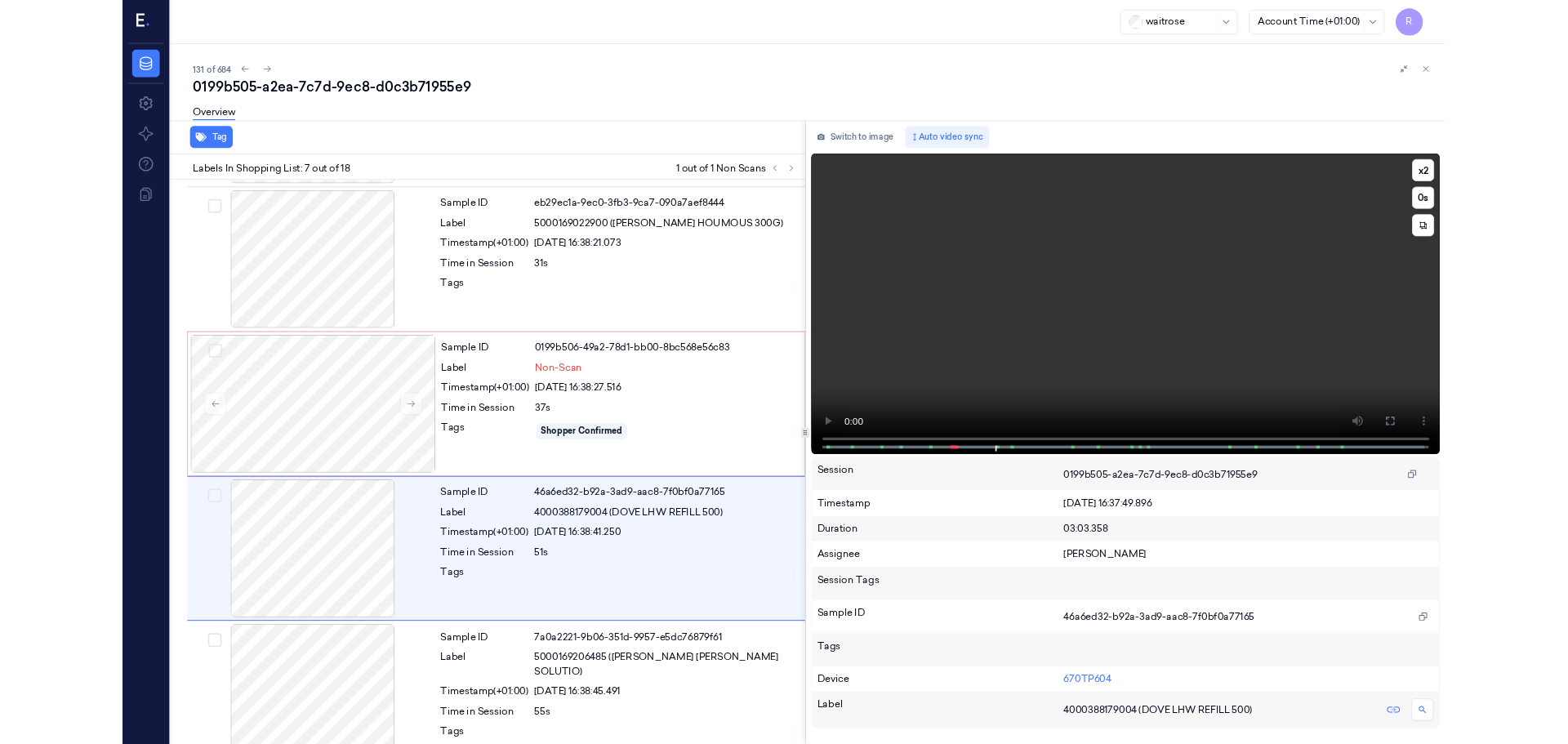
scroll to position [779, 0]
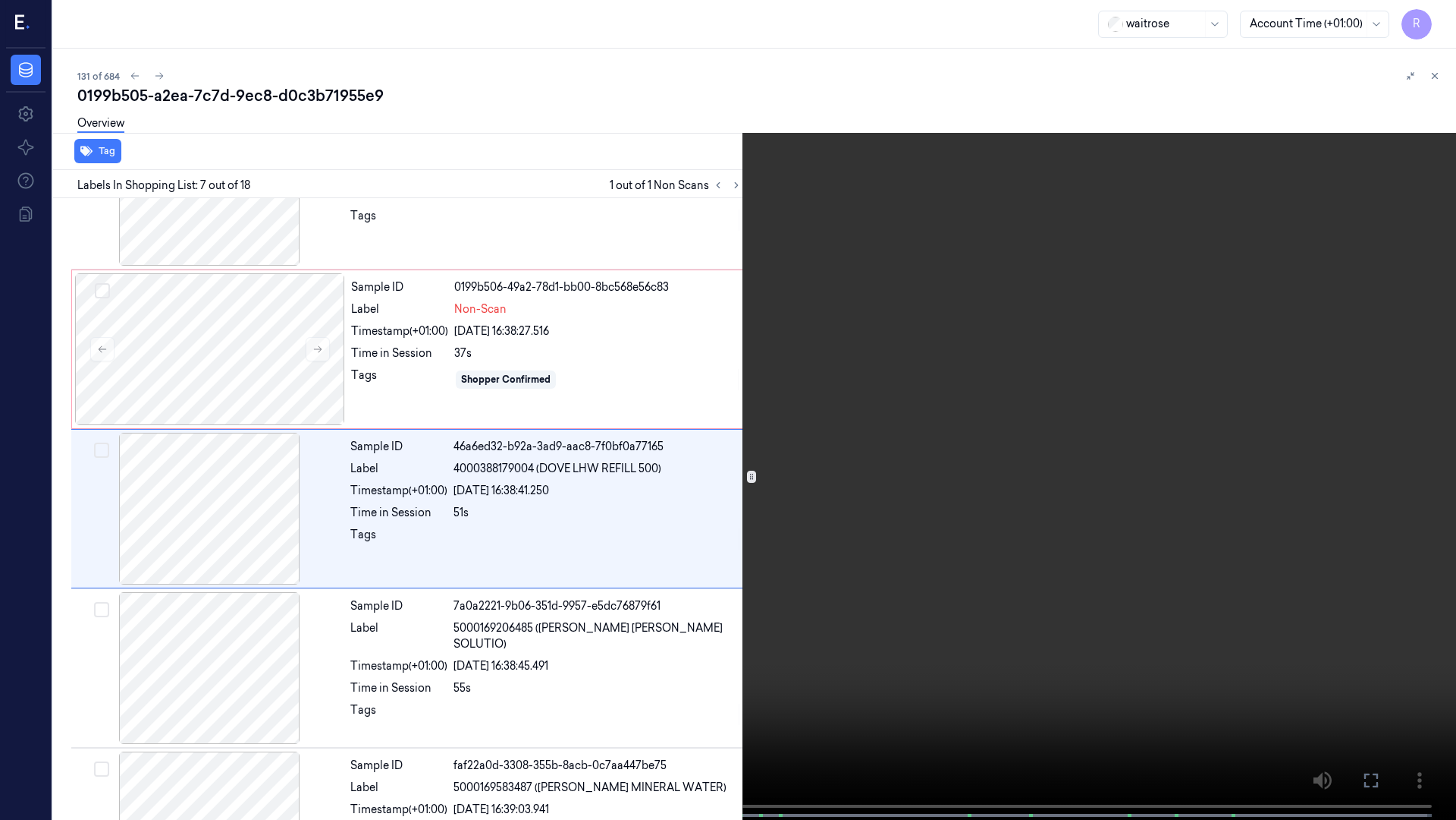
click at [716, 57] on video at bounding box center [728, 411] width 1456 height 823
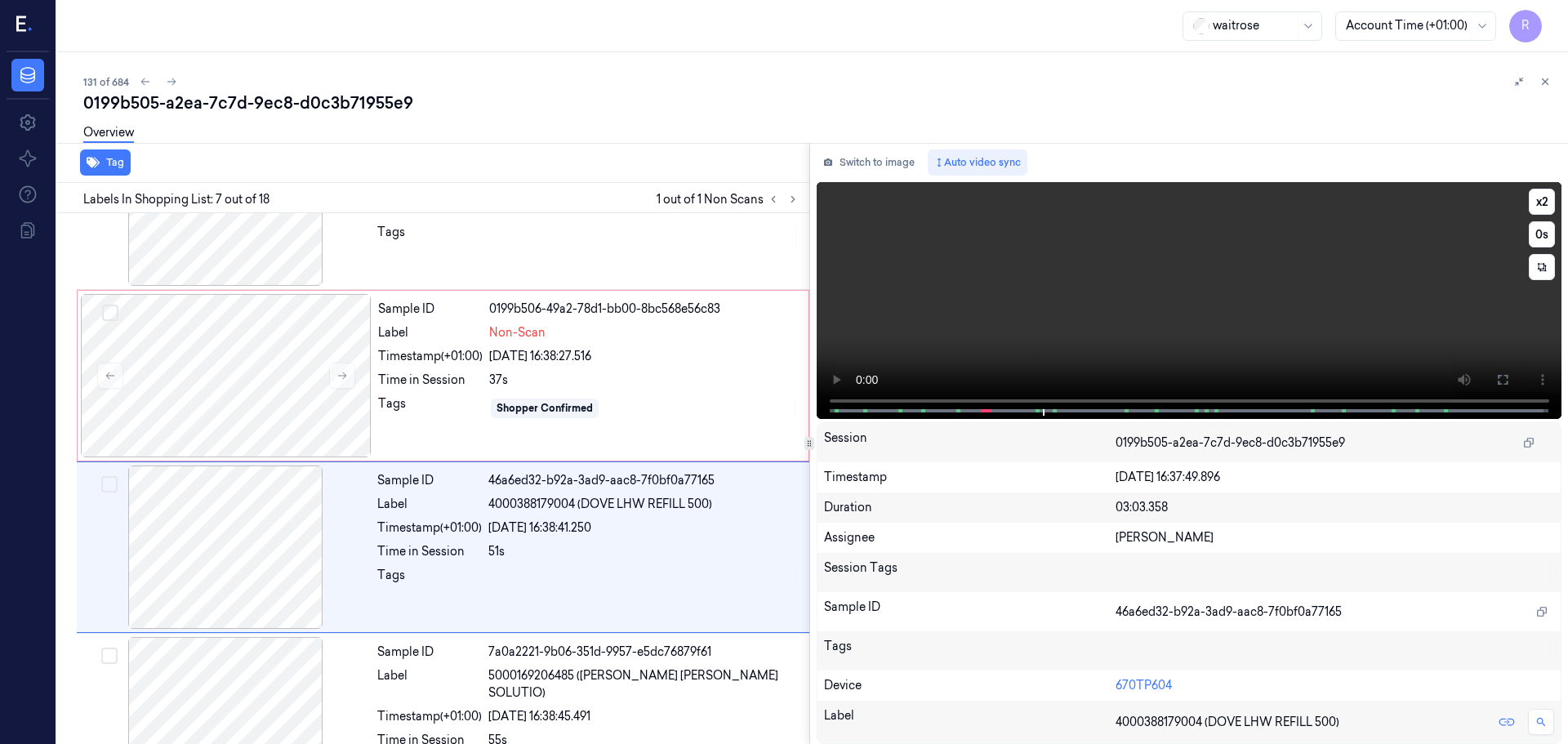
click at [866, 355] on video at bounding box center [1190, 300] width 746 height 237
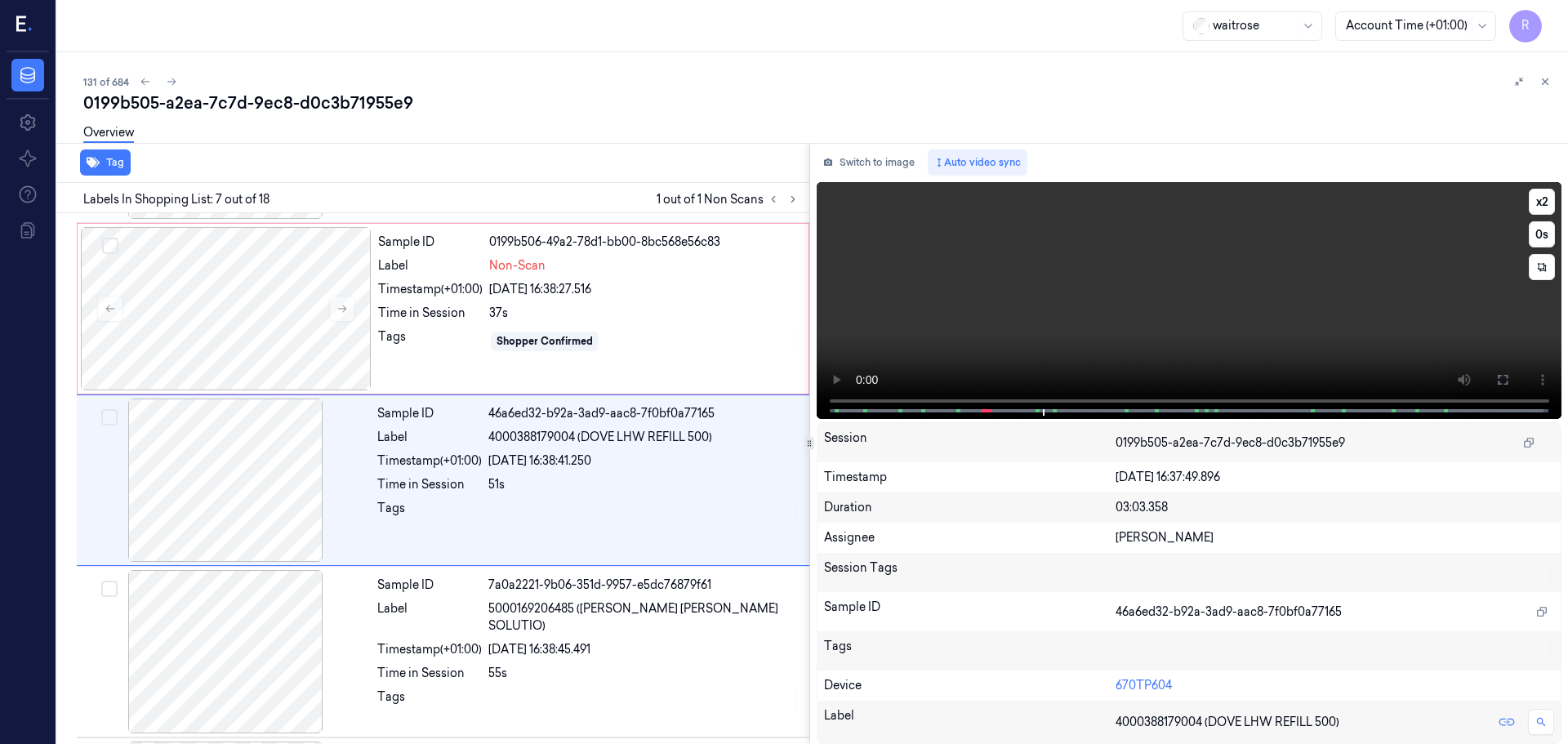
scroll to position [848, 0]
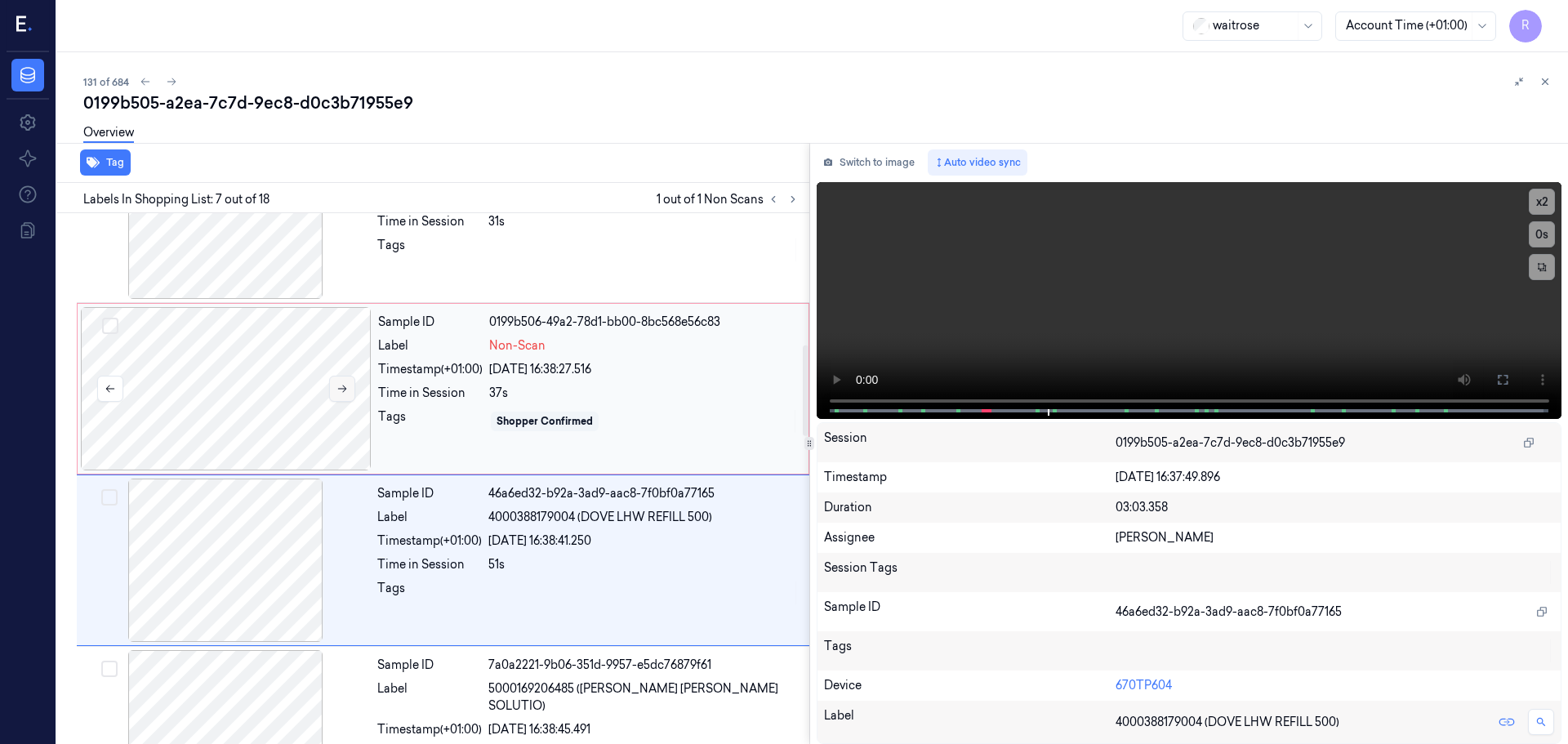
click at [339, 392] on icon at bounding box center [342, 388] width 12 height 12
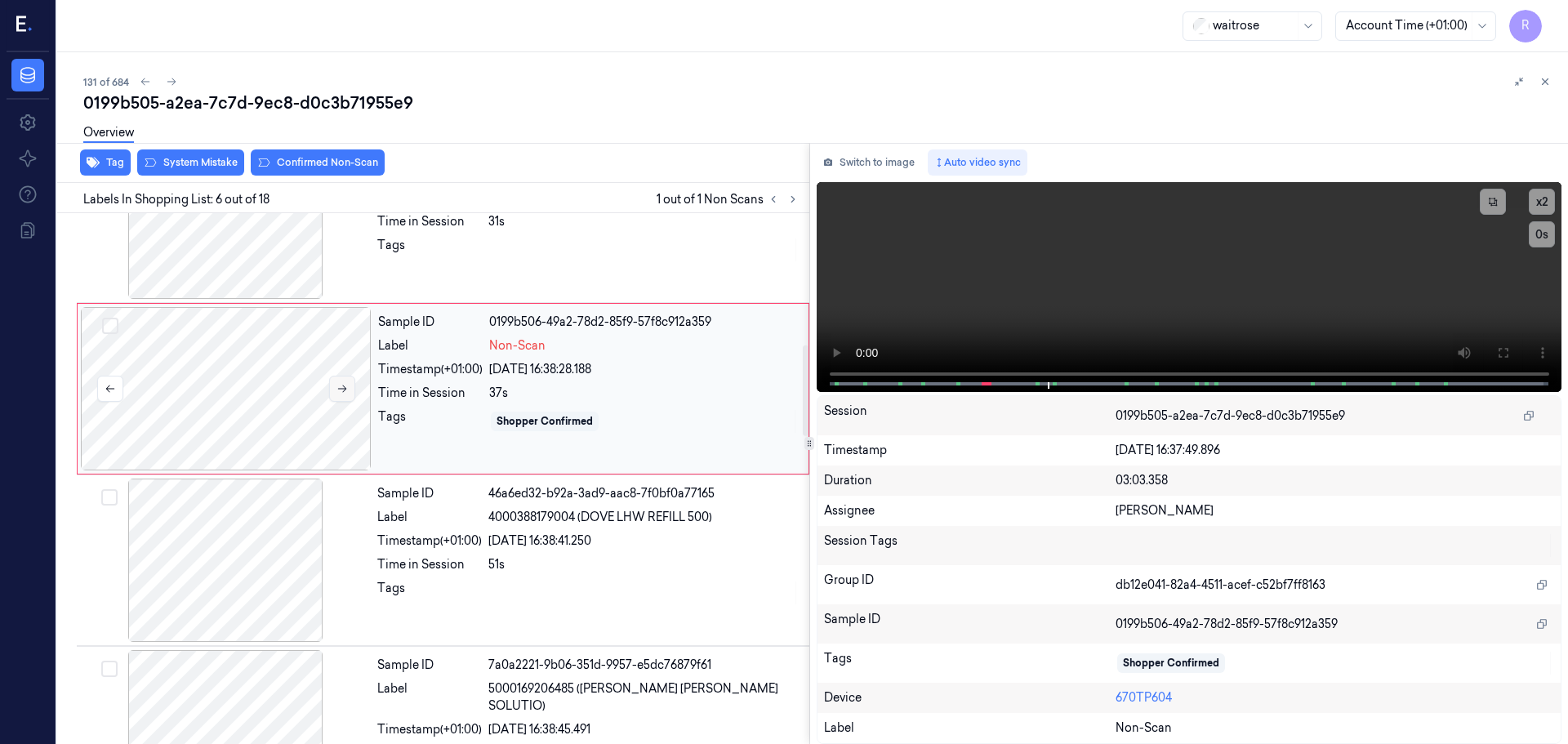
scroll to position [677, 0]
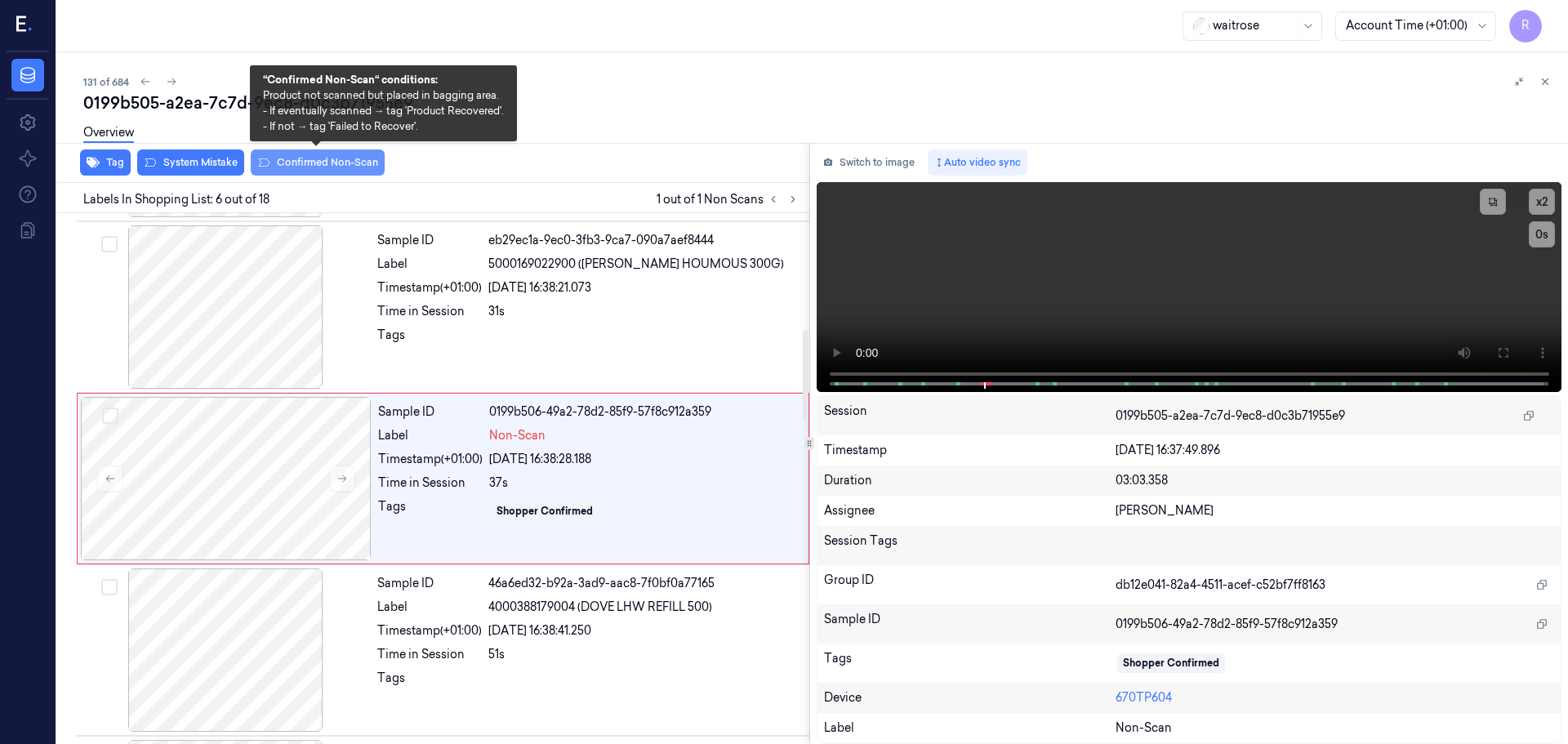
click at [340, 165] on button "Confirmed Non-Scan" at bounding box center [317, 162] width 134 height 26
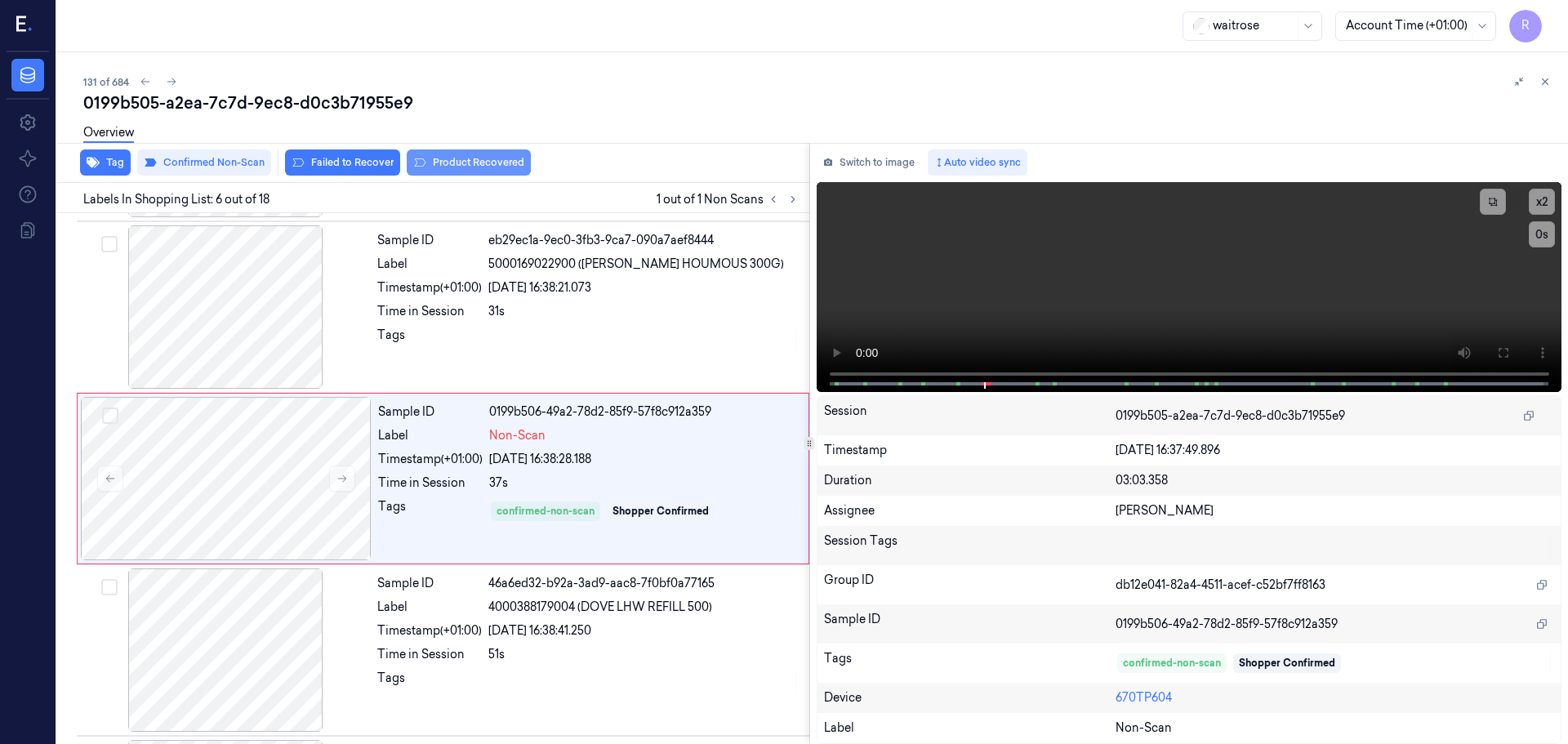
click at [470, 167] on button "Product Recovered" at bounding box center [469, 162] width 125 height 26
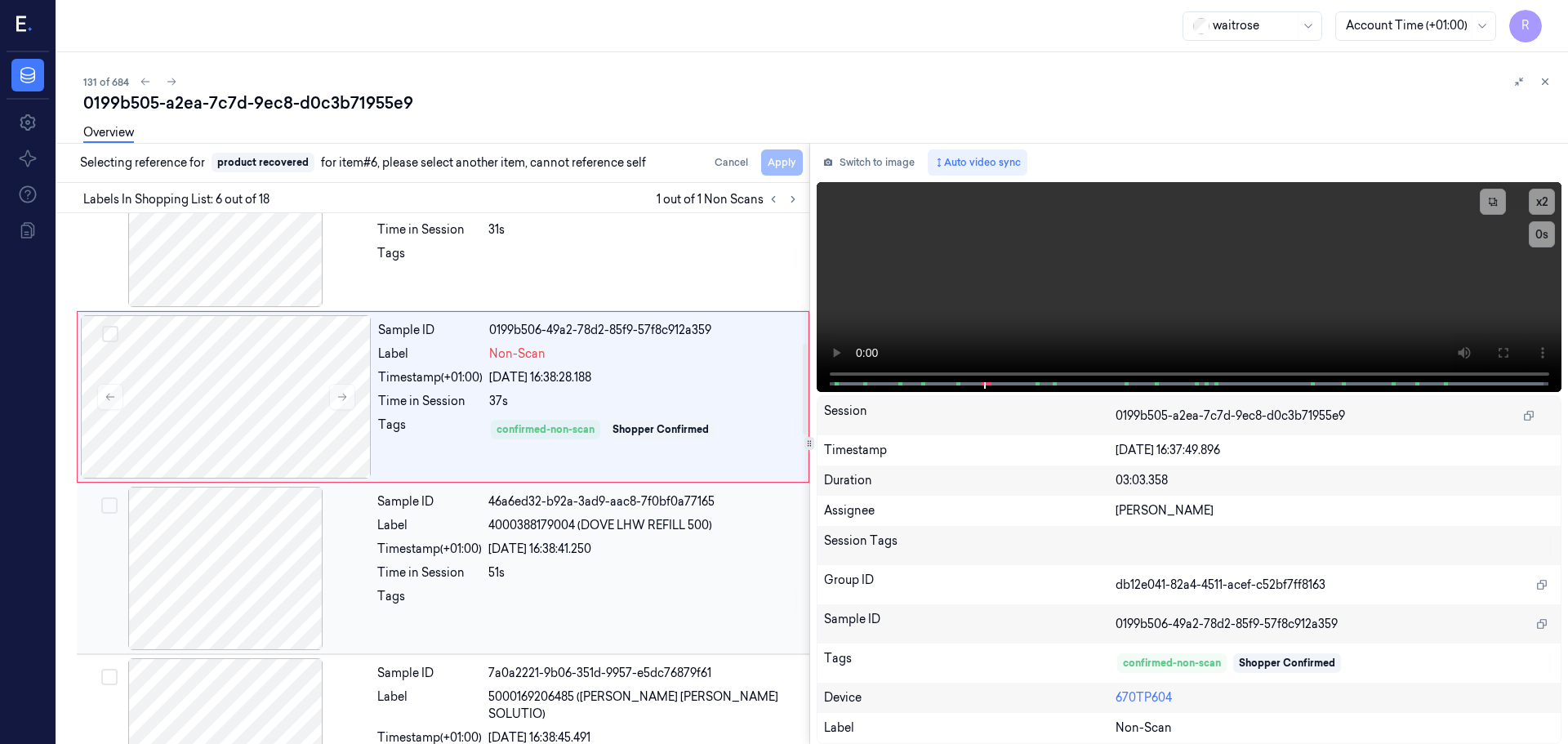
click at [426, 559] on div "Sample ID 46a6ed32-b92a-3ad9-aac8-7f0bf0a77165 Label 4000388179004 (DOVE LHW RE…" at bounding box center [588, 569] width 435 height 164
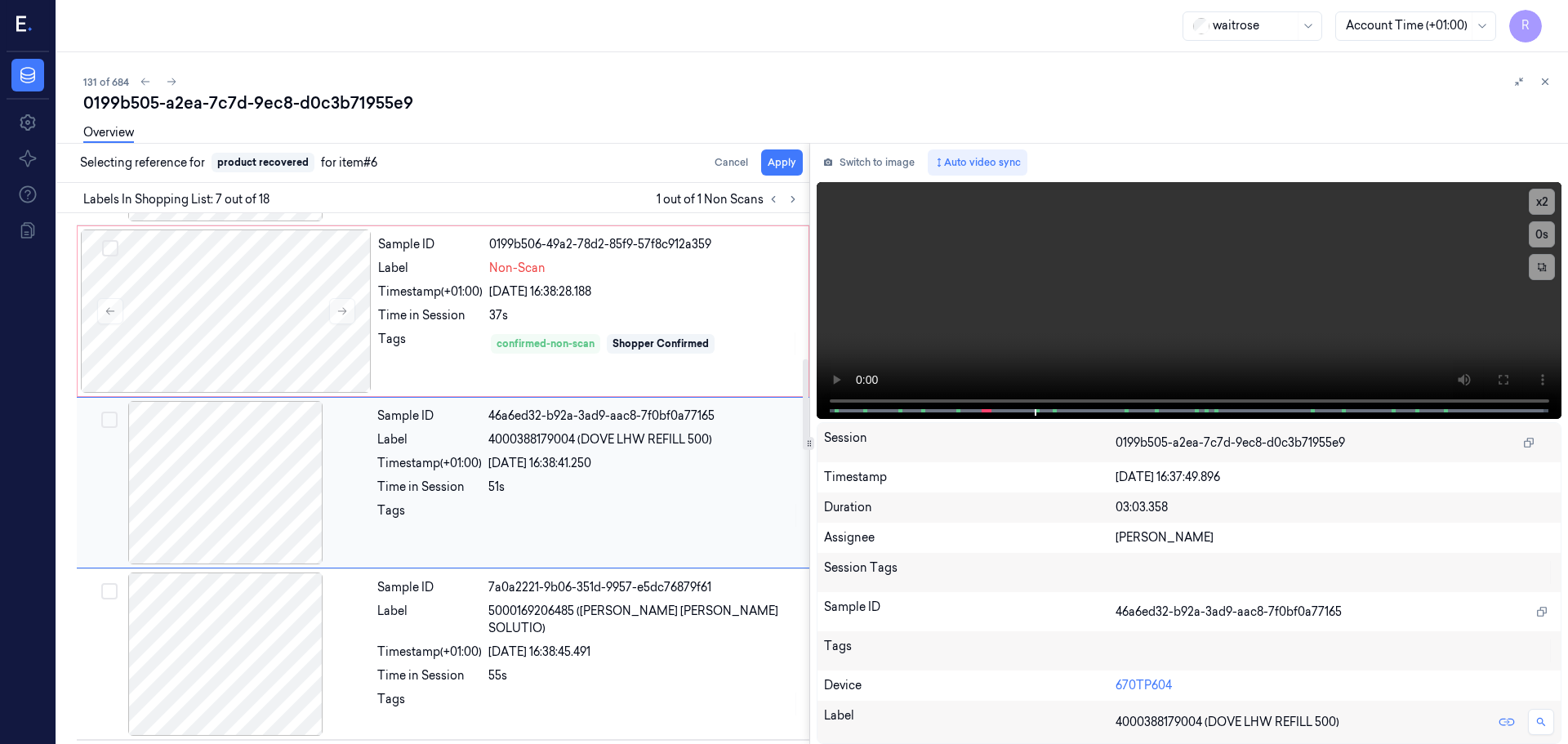
scroll to position [848, 0]
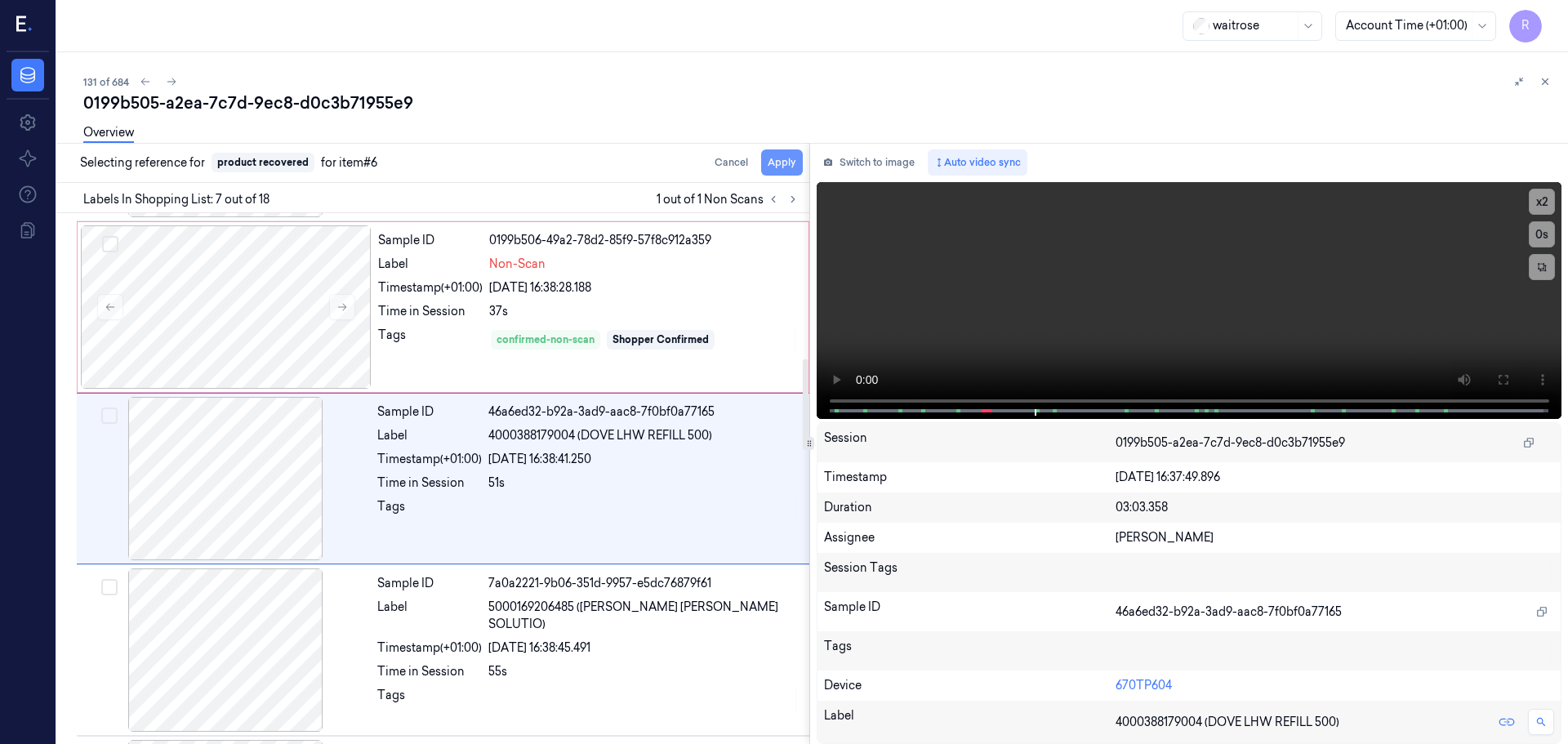
click at [773, 169] on button "Apply" at bounding box center [783, 162] width 42 height 26
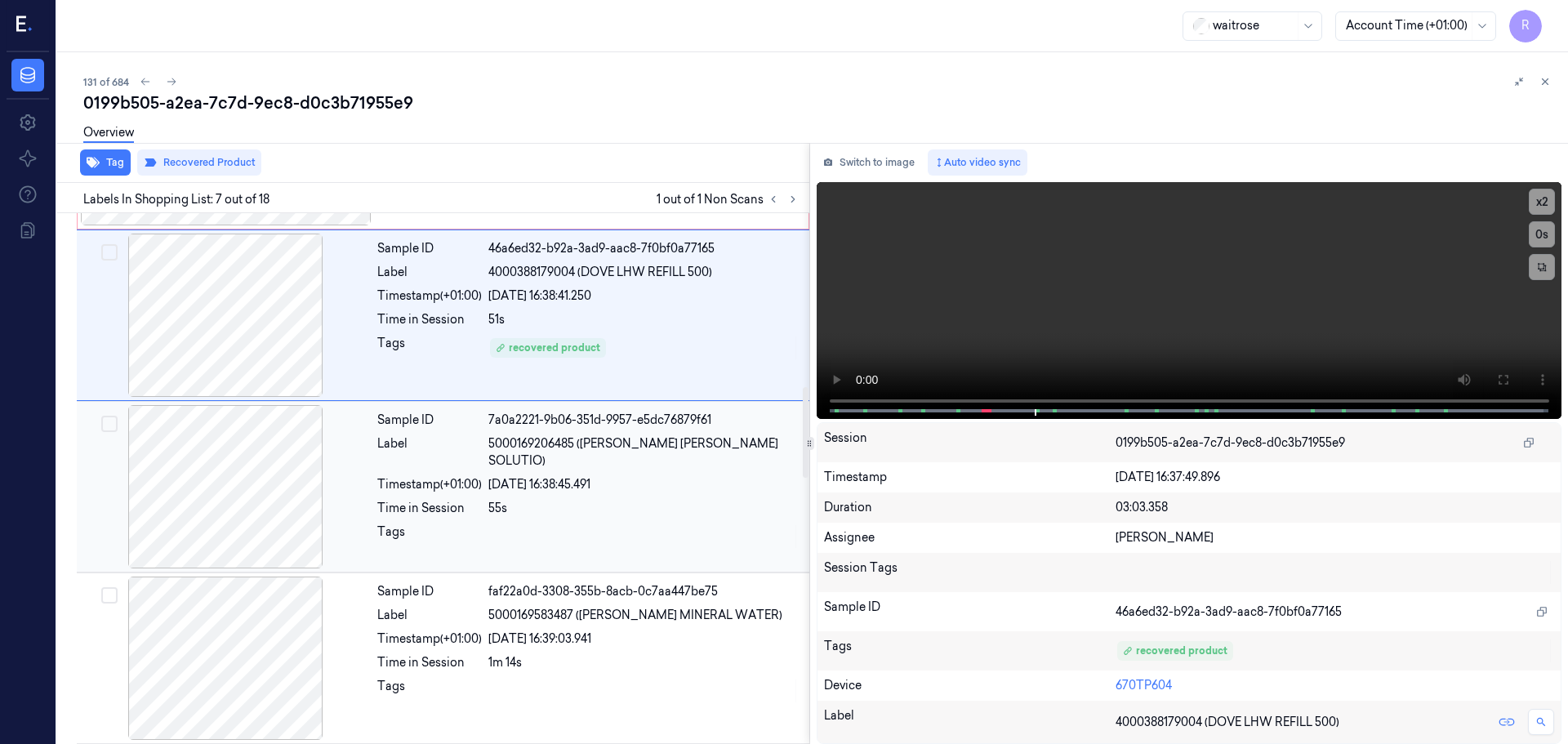
click at [706, 523] on div at bounding box center [644, 536] width 311 height 26
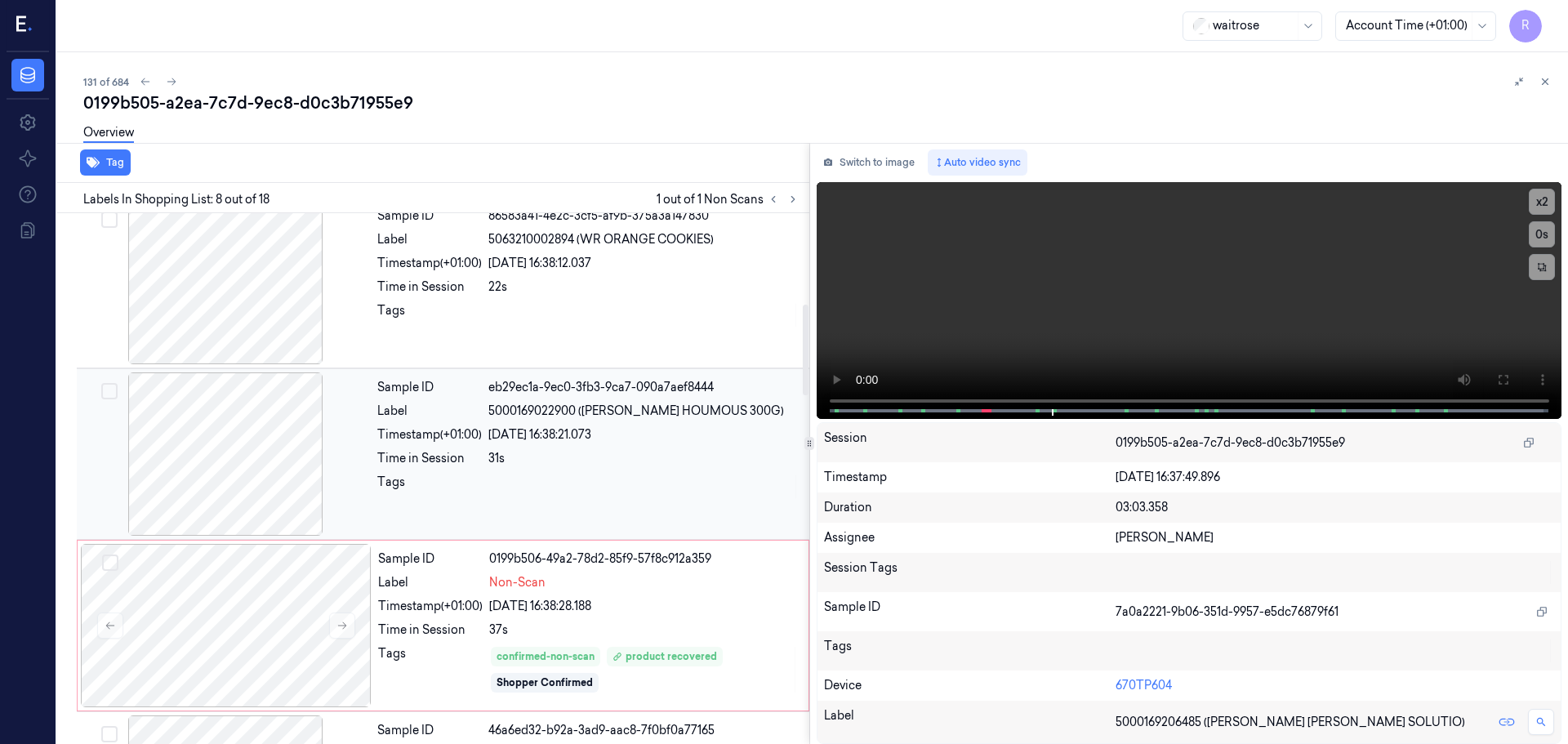
click at [588, 456] on div "31s" at bounding box center [644, 458] width 311 height 17
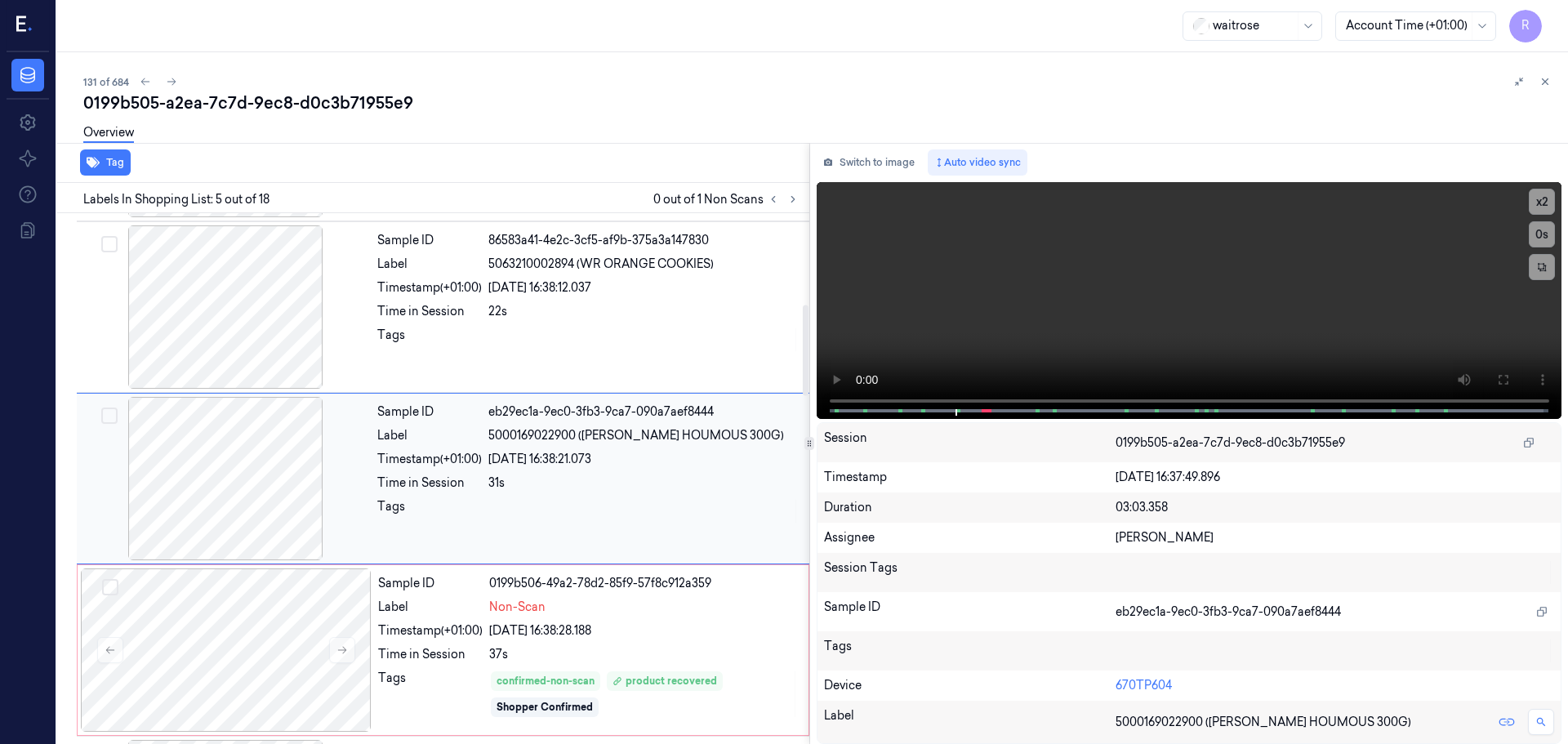
click at [589, 501] on div at bounding box center [644, 511] width 311 height 26
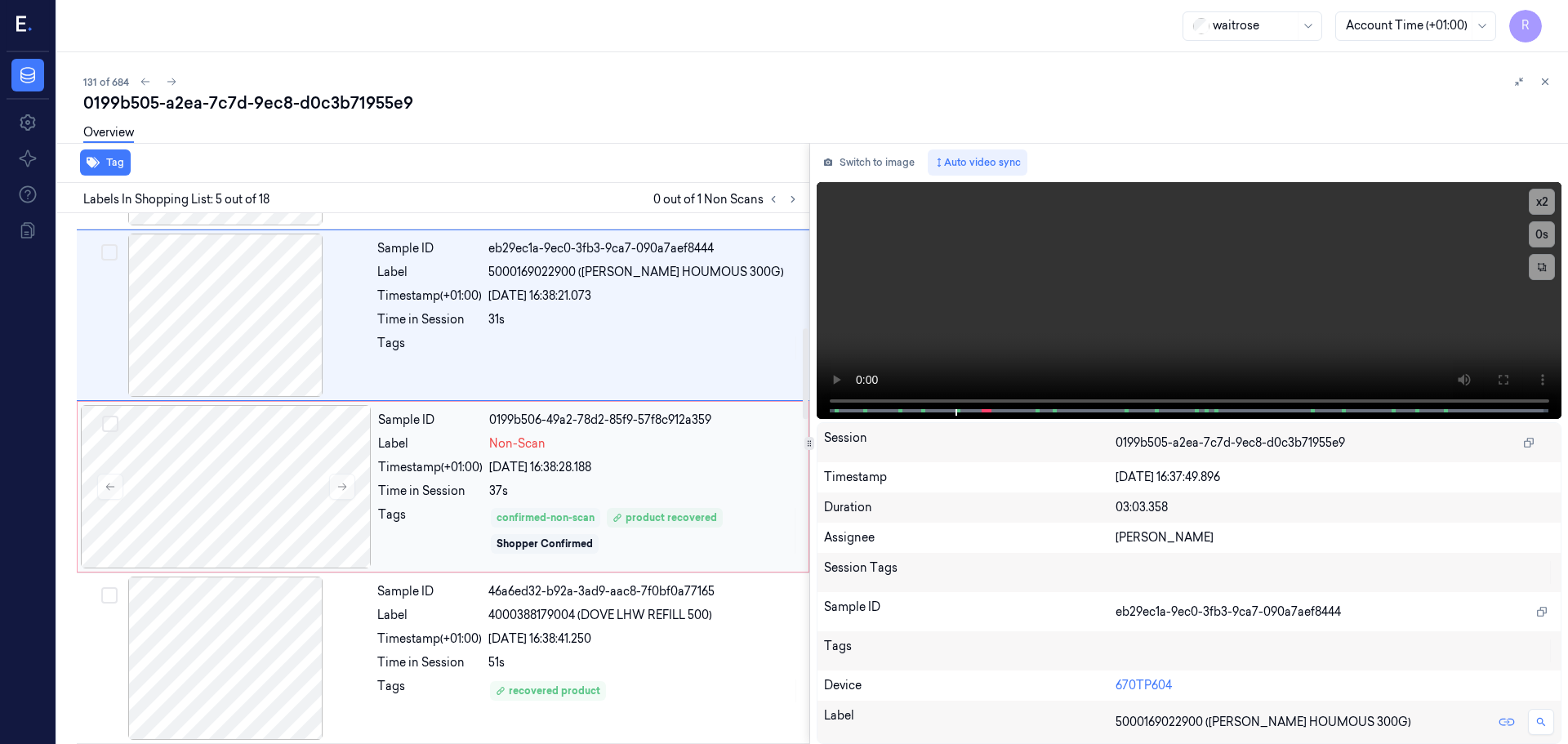
click at [581, 511] on div "confirmed-non-scan" at bounding box center [545, 518] width 98 height 15
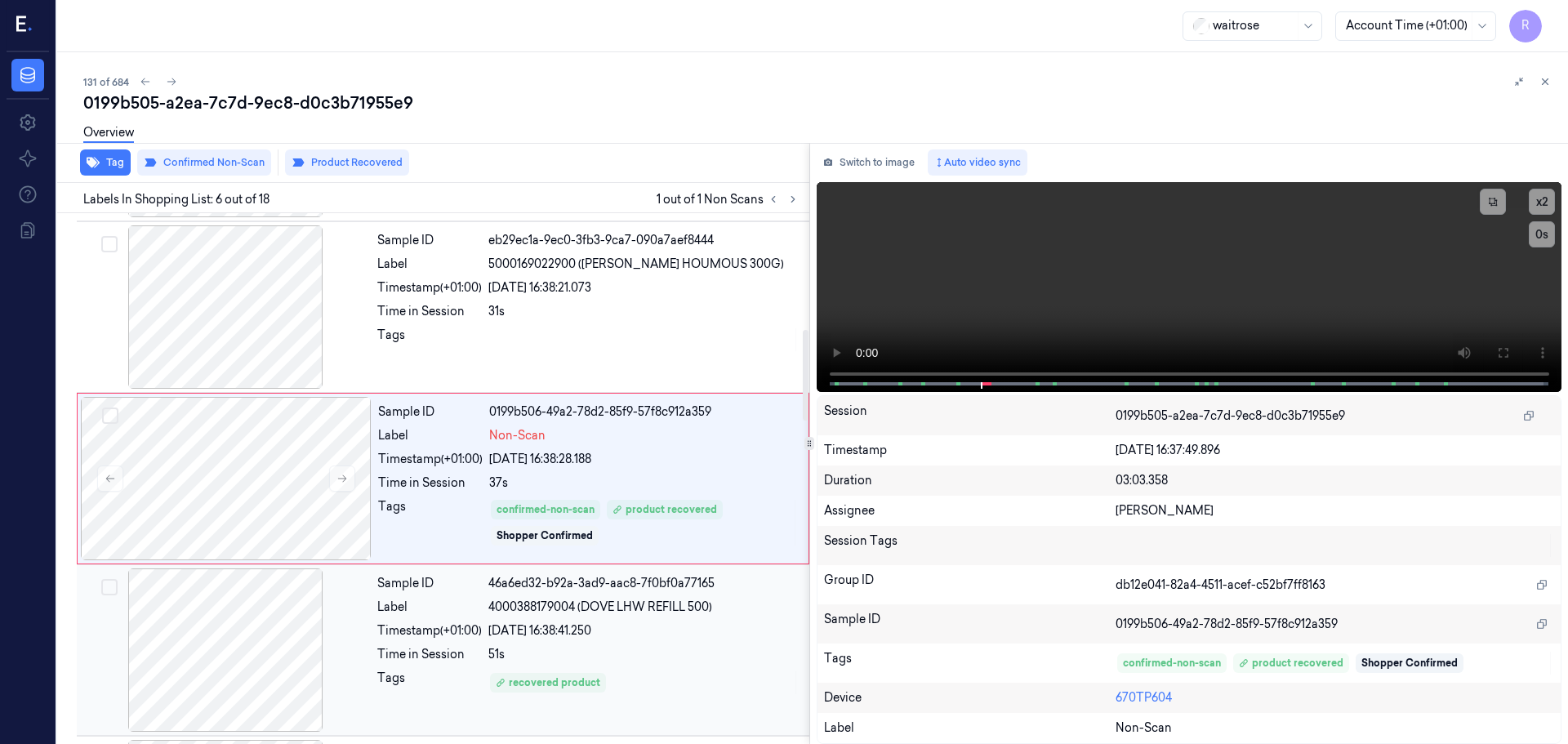
click at [591, 614] on span "4000388179004 (DOVE LHW REFILL 500)" at bounding box center [600, 607] width 224 height 17
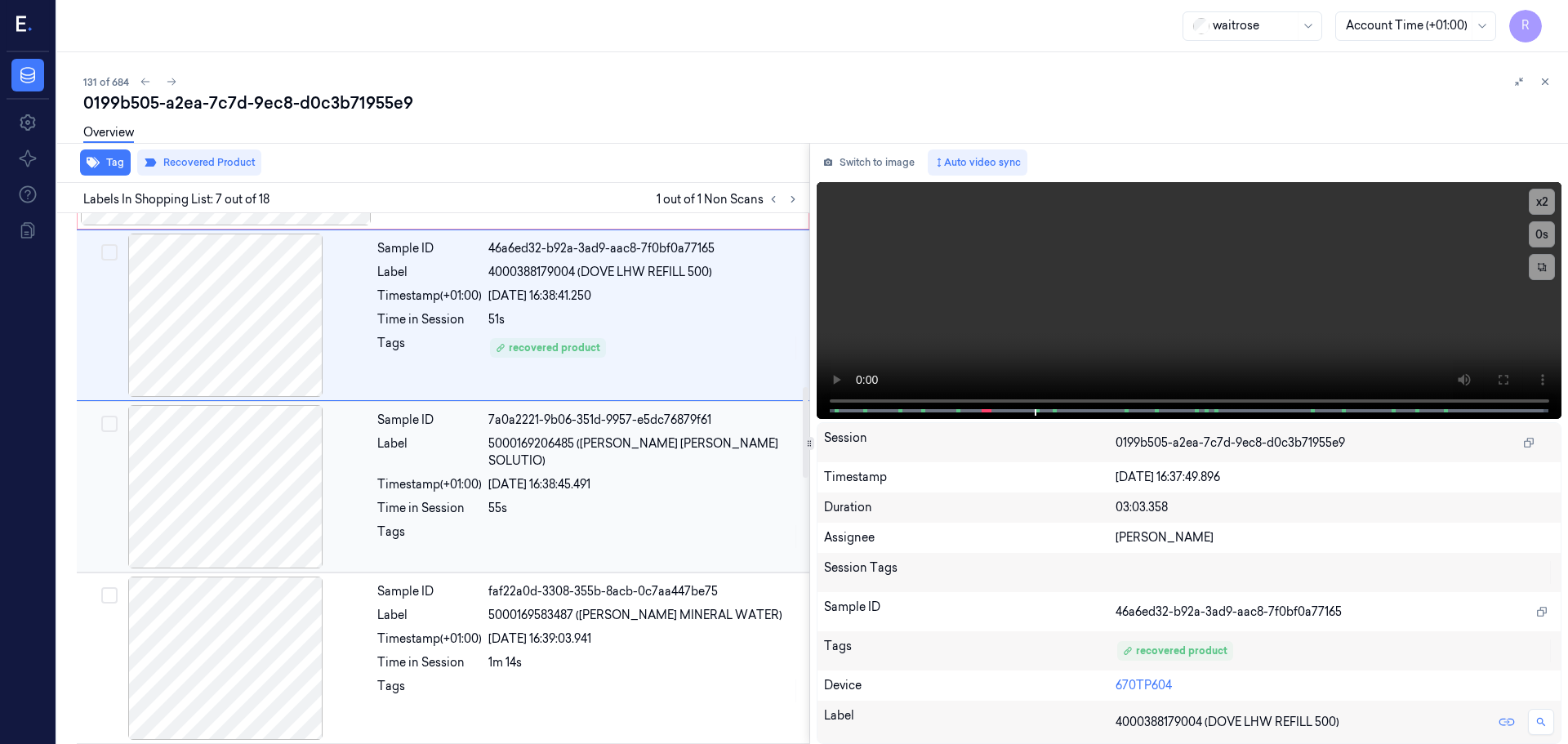
click at [602, 523] on div at bounding box center [644, 536] width 311 height 26
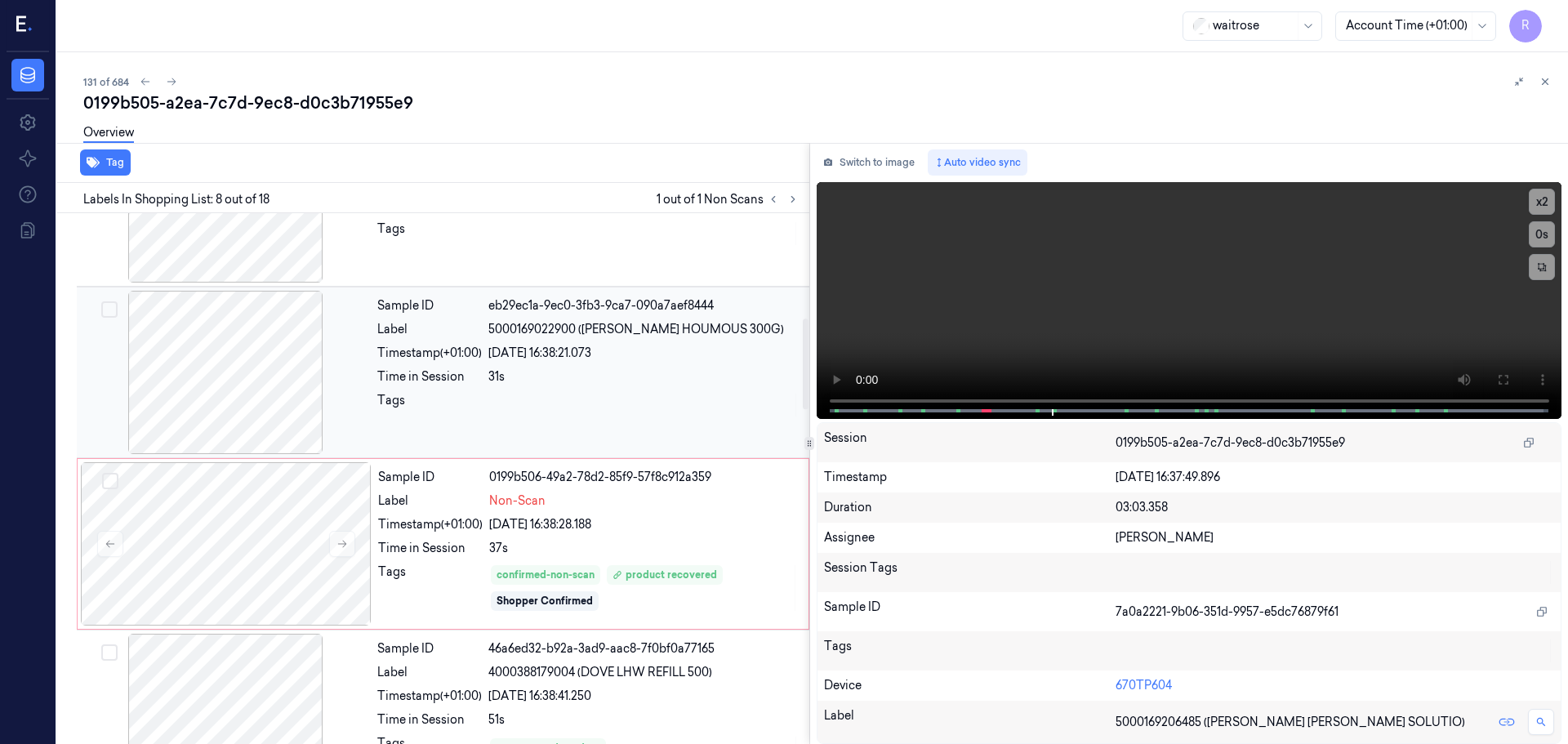
click at [590, 337] on span "5000169022900 ([PERSON_NAME] HOUMOUS 300G)" at bounding box center [635, 329] width 295 height 17
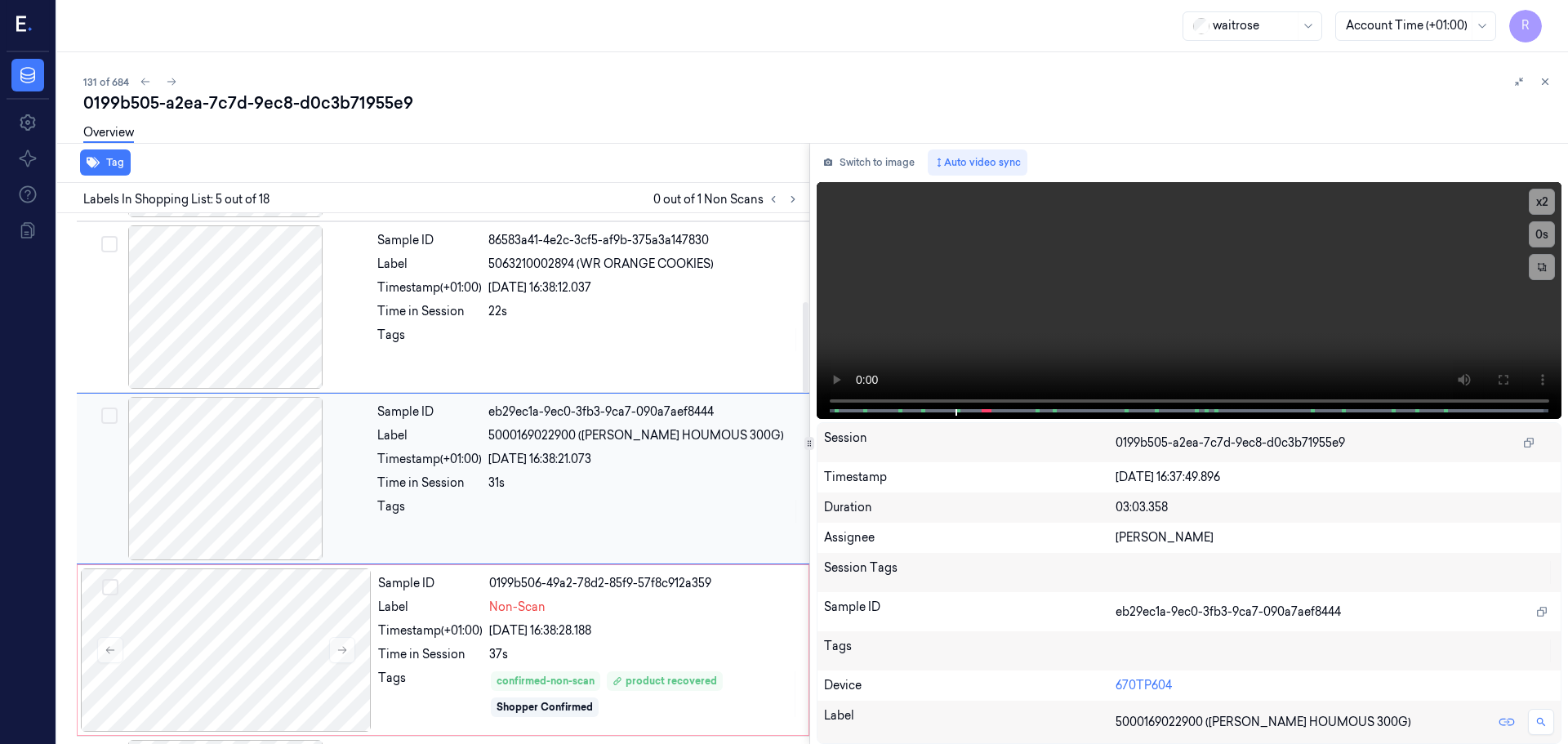
click at [662, 540] on div "Sample ID eb29ec1a-9ec0-3fb3-9ca7-090a7aef8444 Label 5000169022900 ([PERSON_NAM…" at bounding box center [588, 479] width 435 height 164
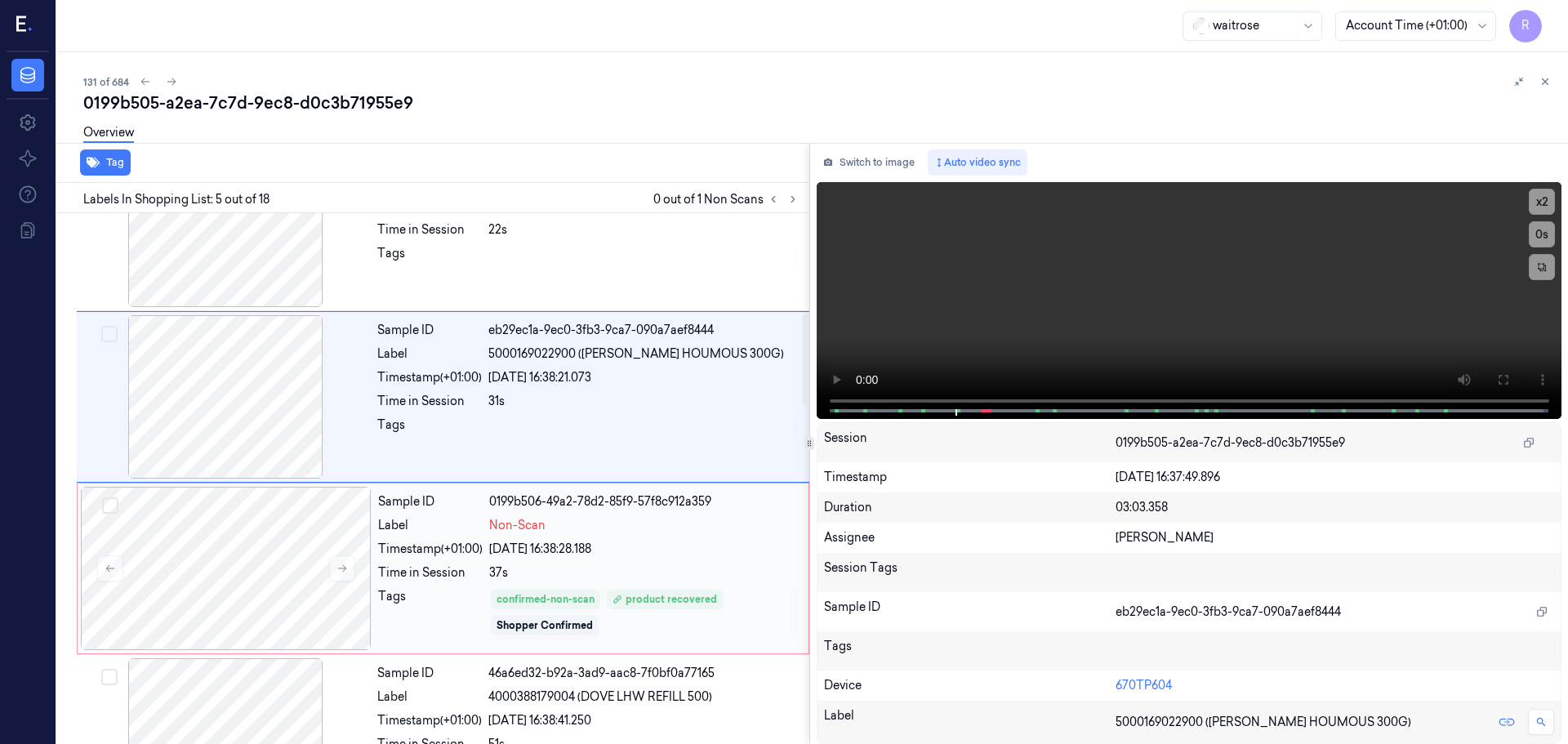
click at [770, 609] on div "confirmed-non-scan product recovered Shopper Confirmed" at bounding box center [644, 612] width 310 height 49
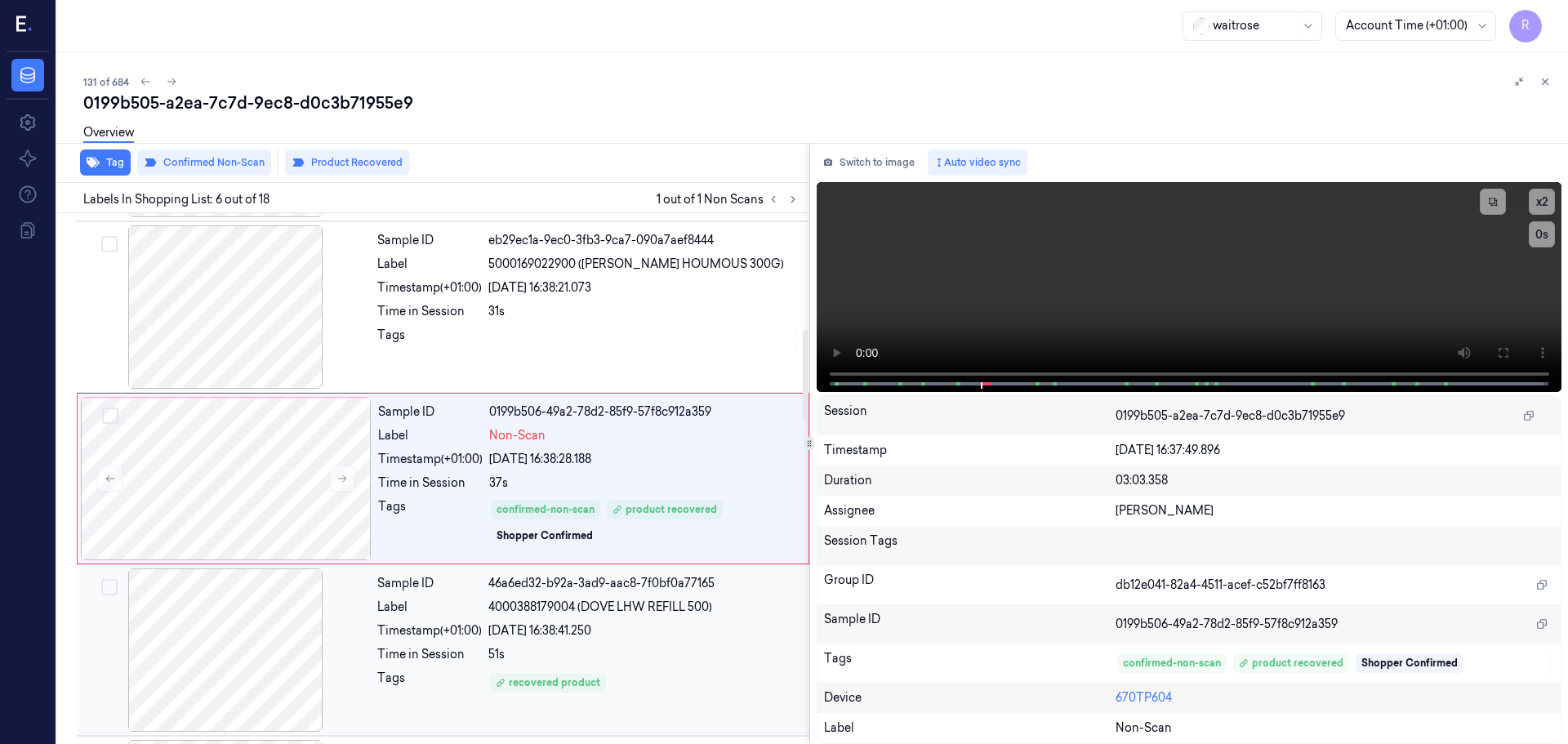
click at [742, 613] on div "4000388179004 (DOVE LHW REFILL 500)" at bounding box center [644, 607] width 311 height 17
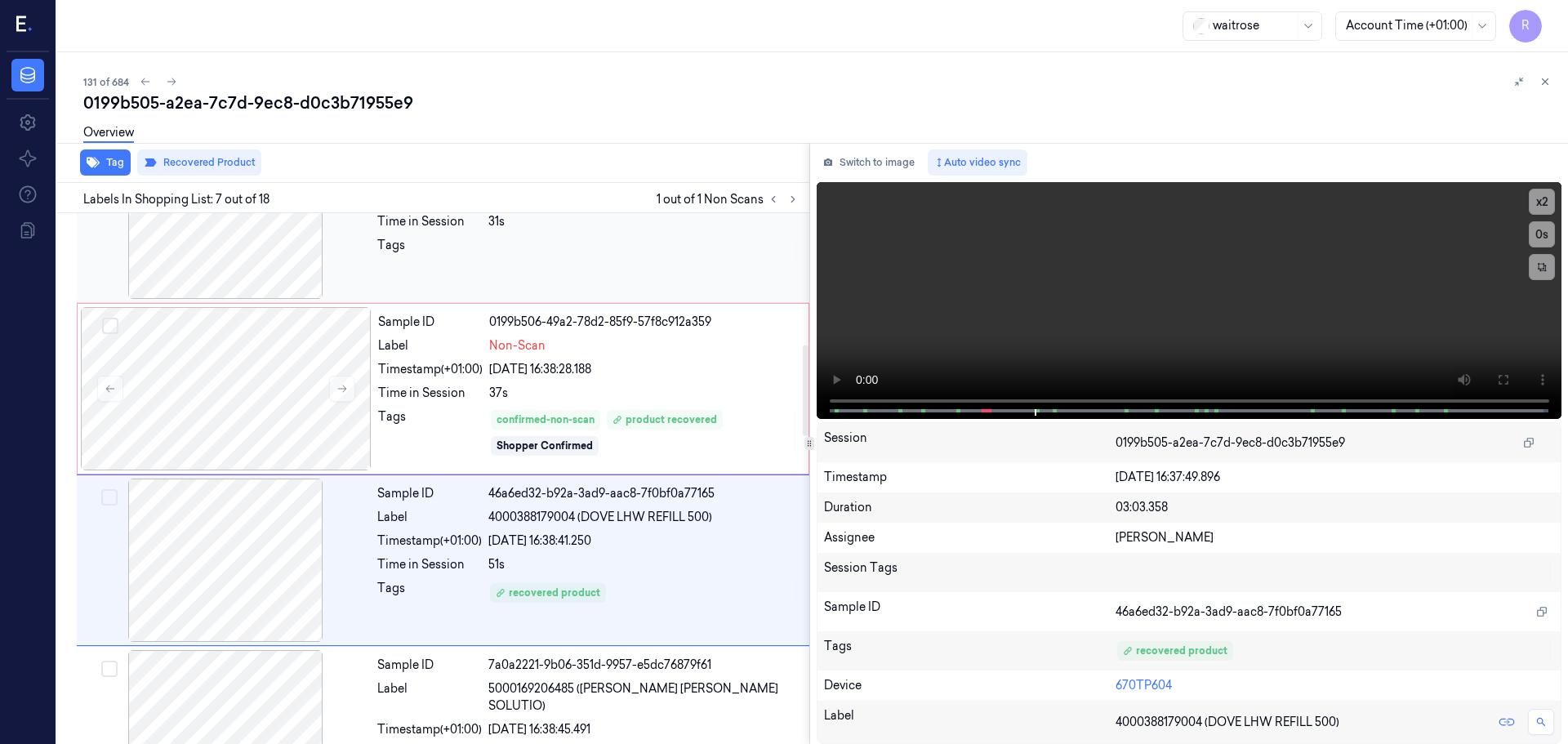
click at [624, 294] on div "Sample ID eb29ec1a-9ec0-3fb3-9ca7-090a7aef8444 Label 5000169022900 ([PERSON_NAM…" at bounding box center [588, 217] width 435 height 164
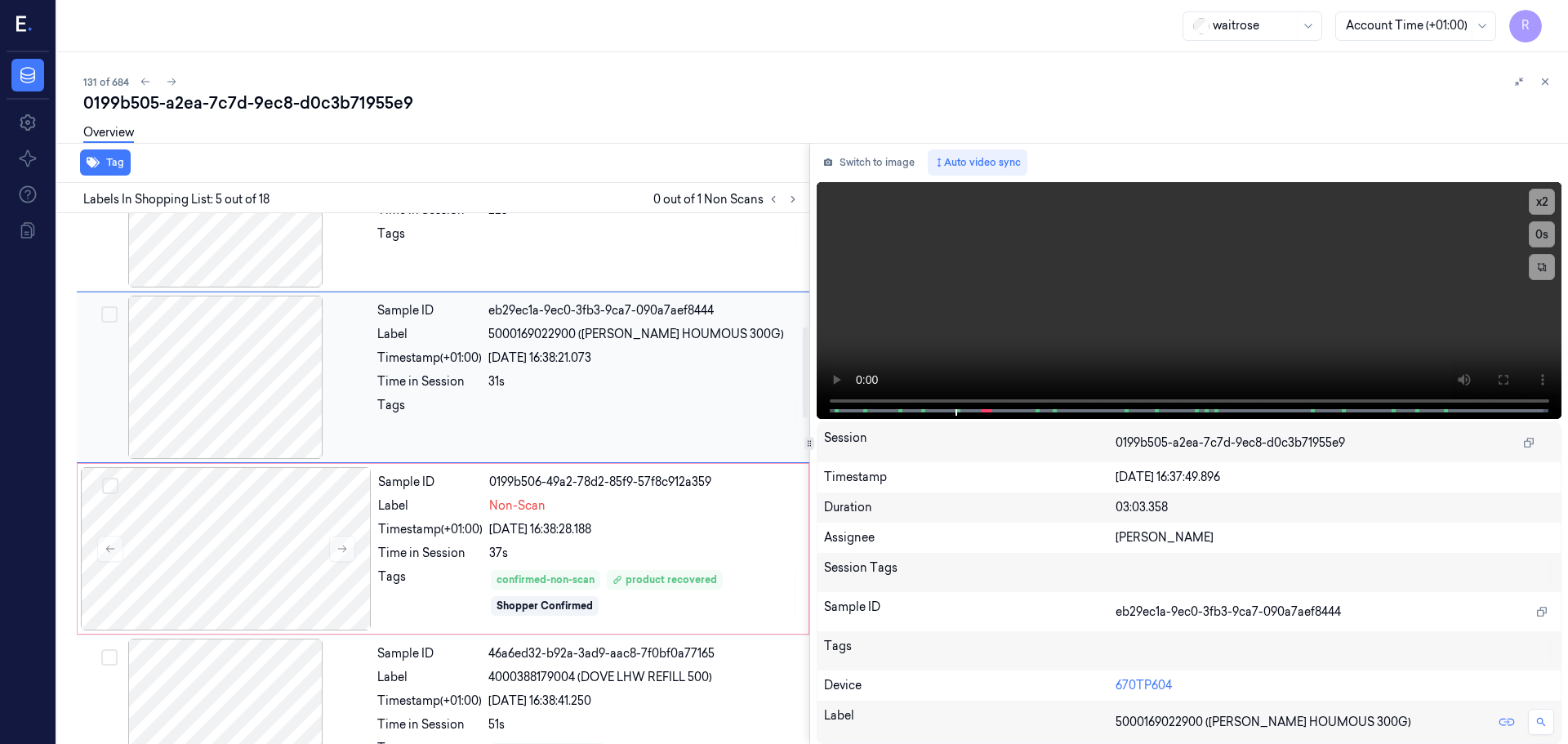
scroll to position [669, 0]
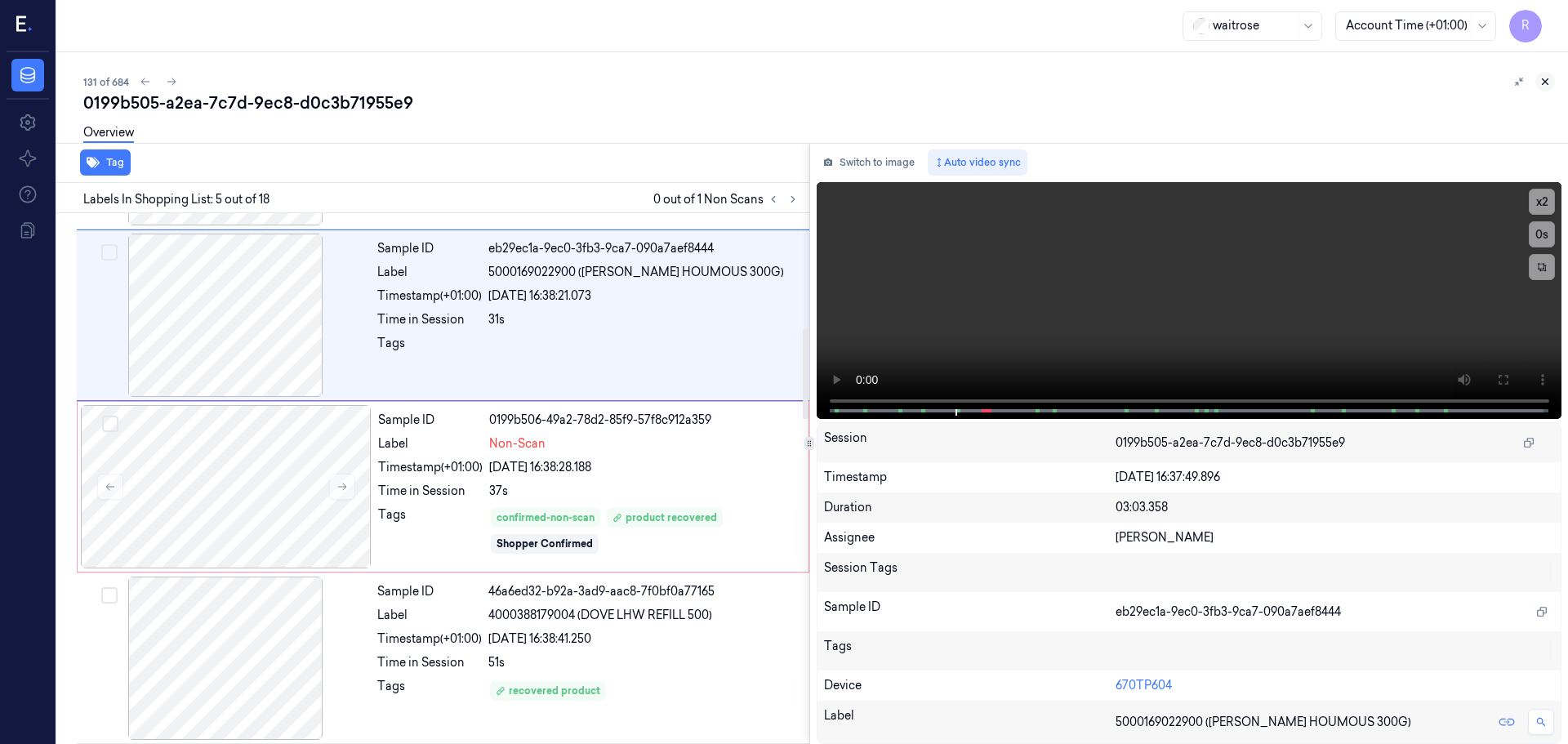
click at [1545, 85] on icon at bounding box center [1545, 82] width 12 height 12
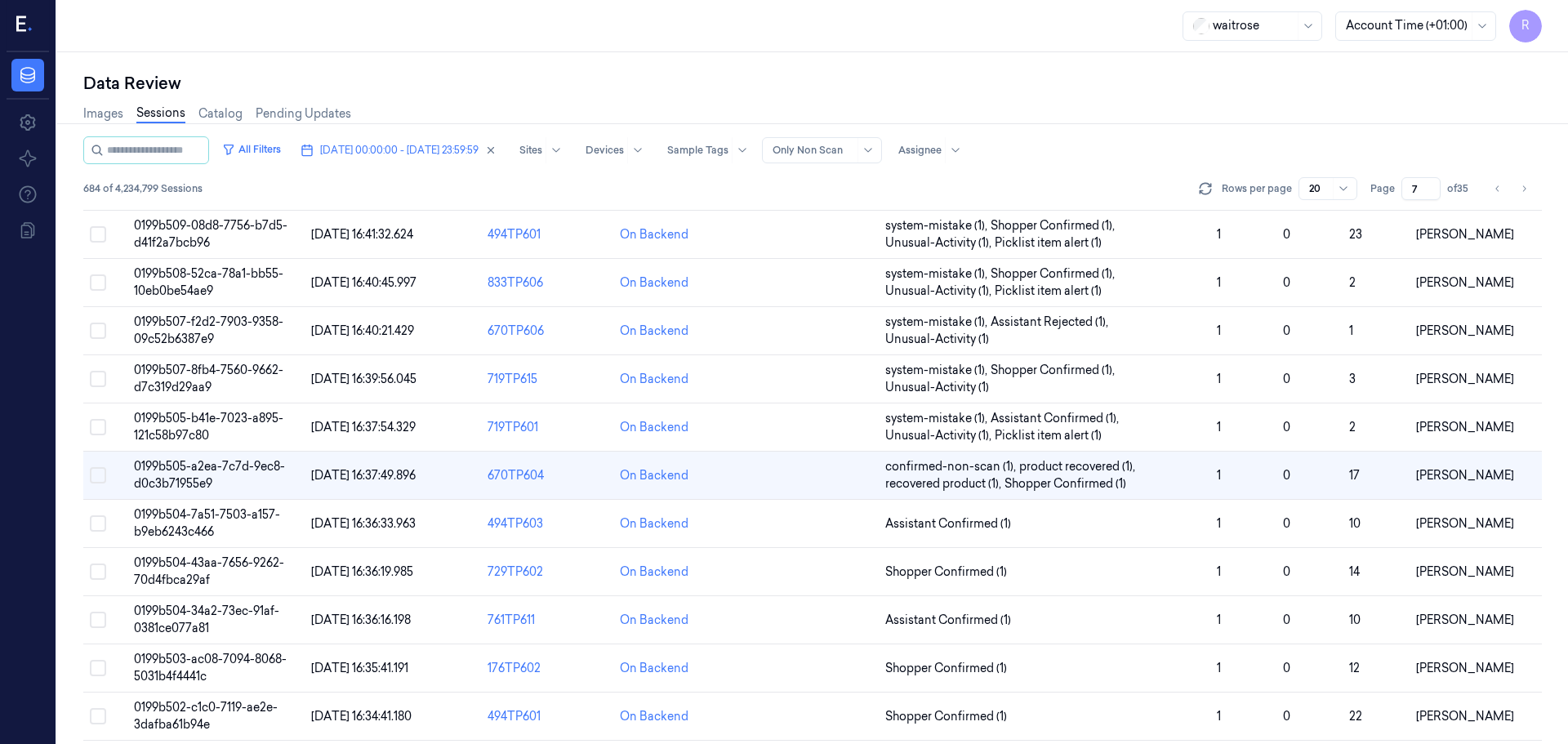
scroll to position [290, 0]
click at [1004, 521] on span "Assistant Confirmed (1)" at bounding box center [948, 523] width 125 height 17
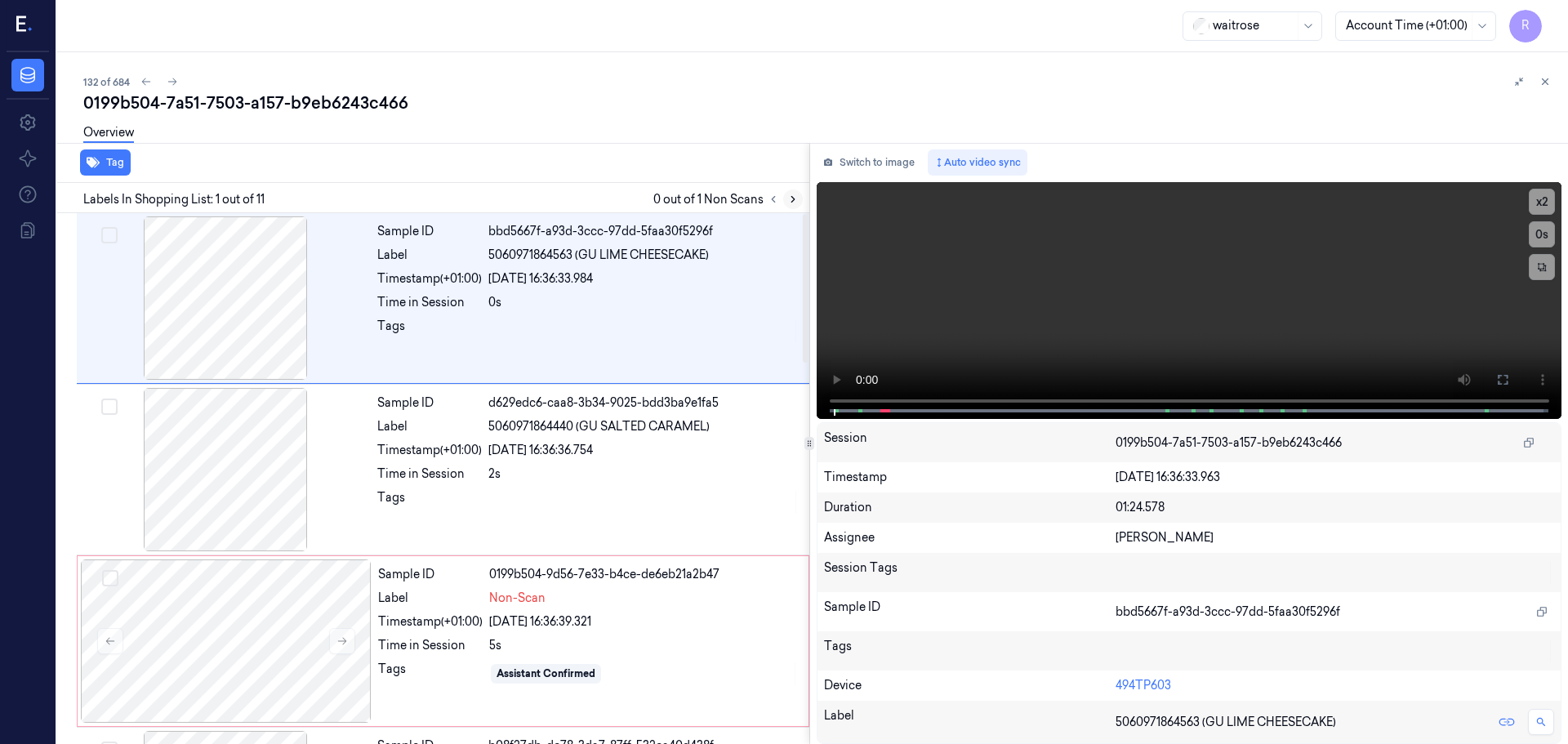
click at [797, 196] on icon at bounding box center [793, 199] width 12 height 12
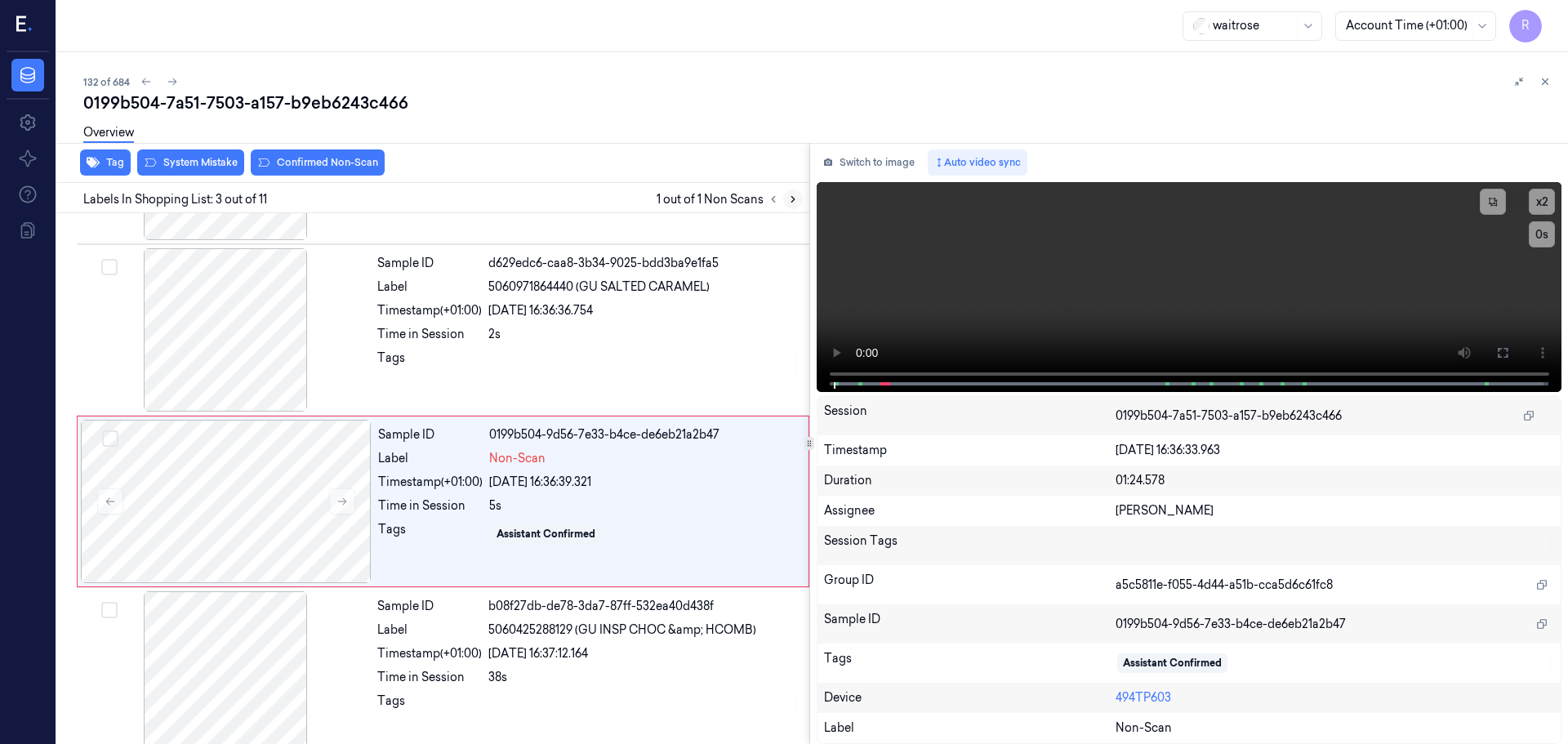
scroll to position [163, 0]
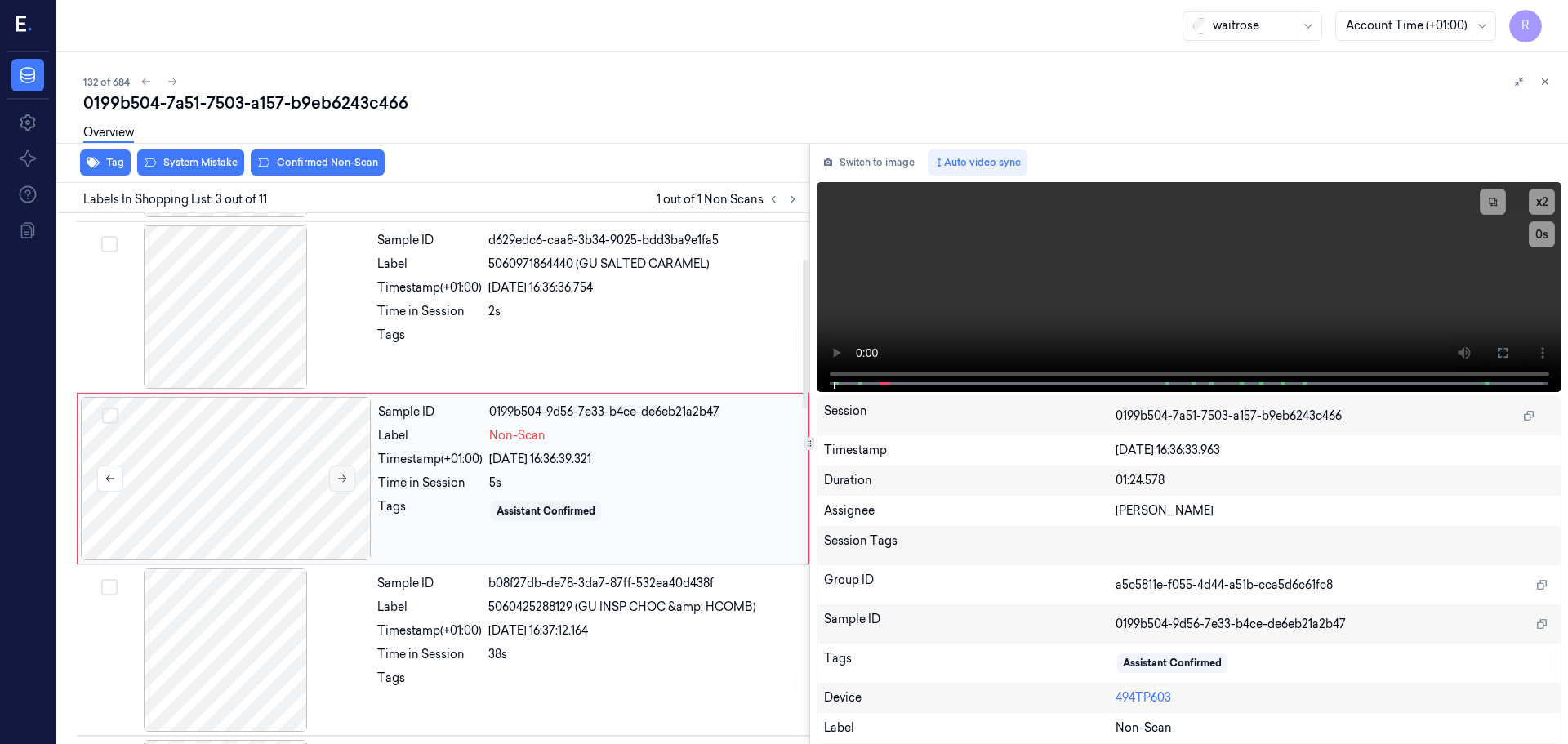
click at [347, 488] on button at bounding box center [342, 478] width 26 height 26
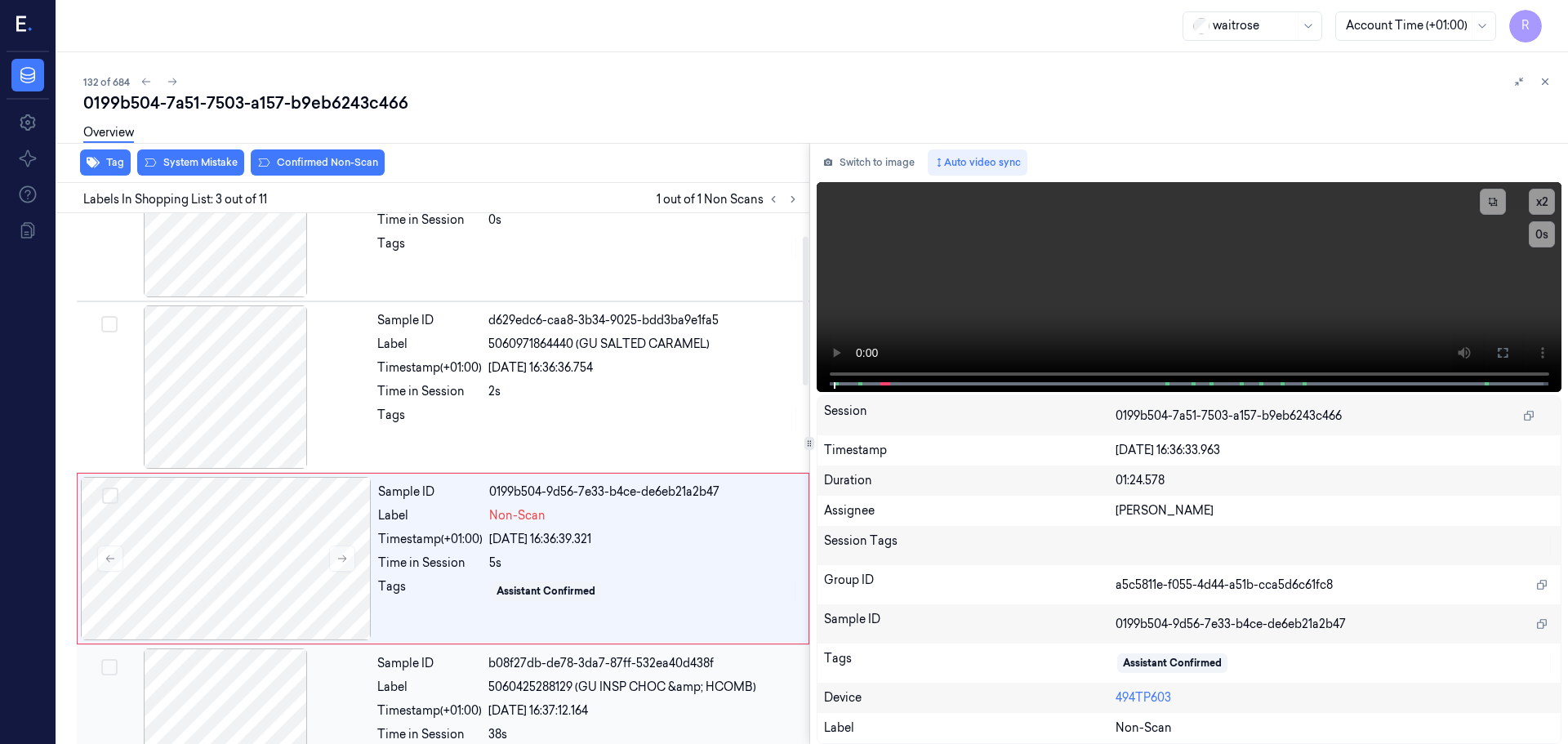
scroll to position [81, 0]
click at [265, 395] on div at bounding box center [225, 389] width 291 height 164
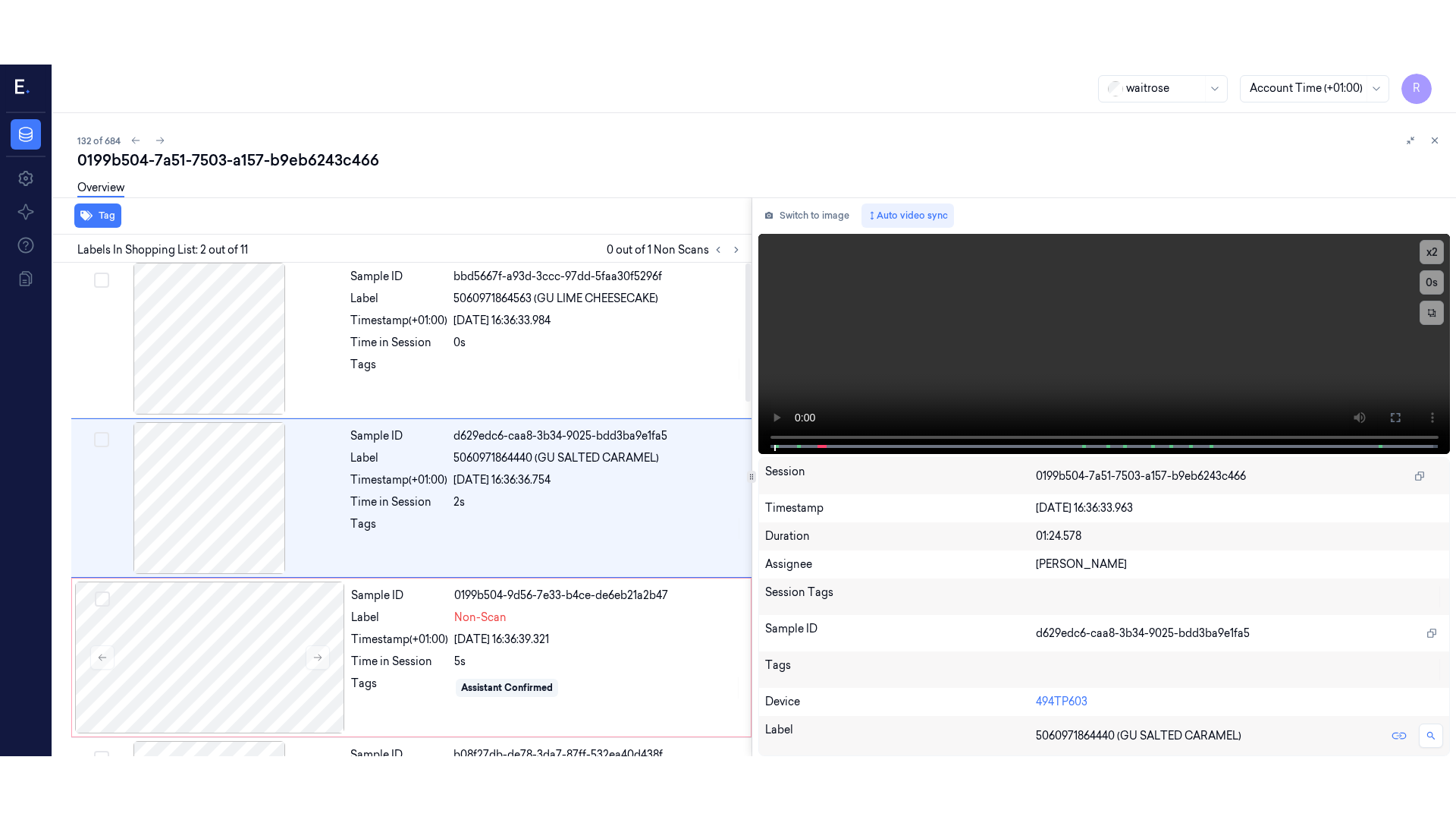
scroll to position [0, 0]
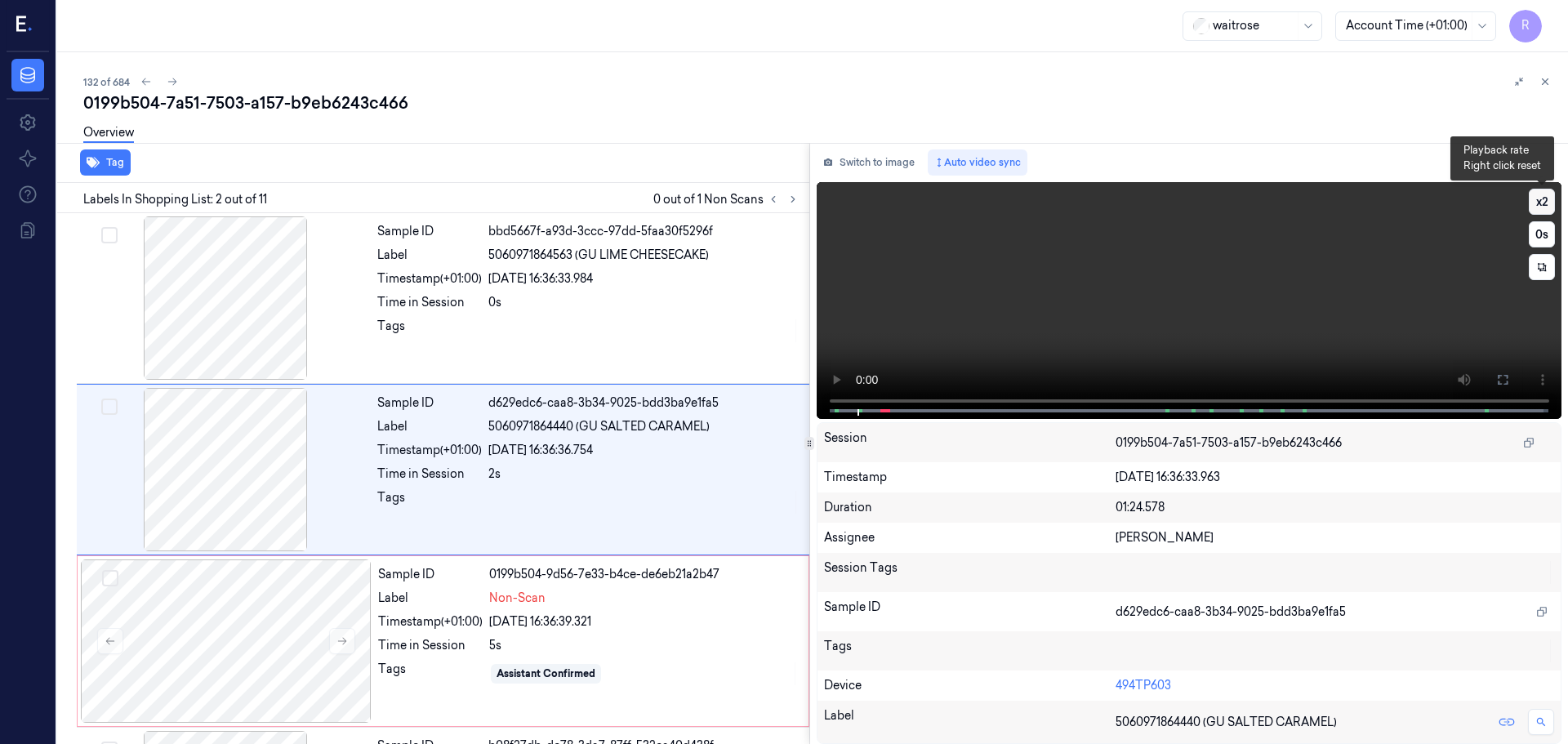
click at [1535, 202] on button "x 2" at bounding box center [1542, 202] width 26 height 26
click at [1535, 202] on button "x 4" at bounding box center [1542, 202] width 26 height 26
click at [1503, 382] on icon at bounding box center [1503, 380] width 13 height 13
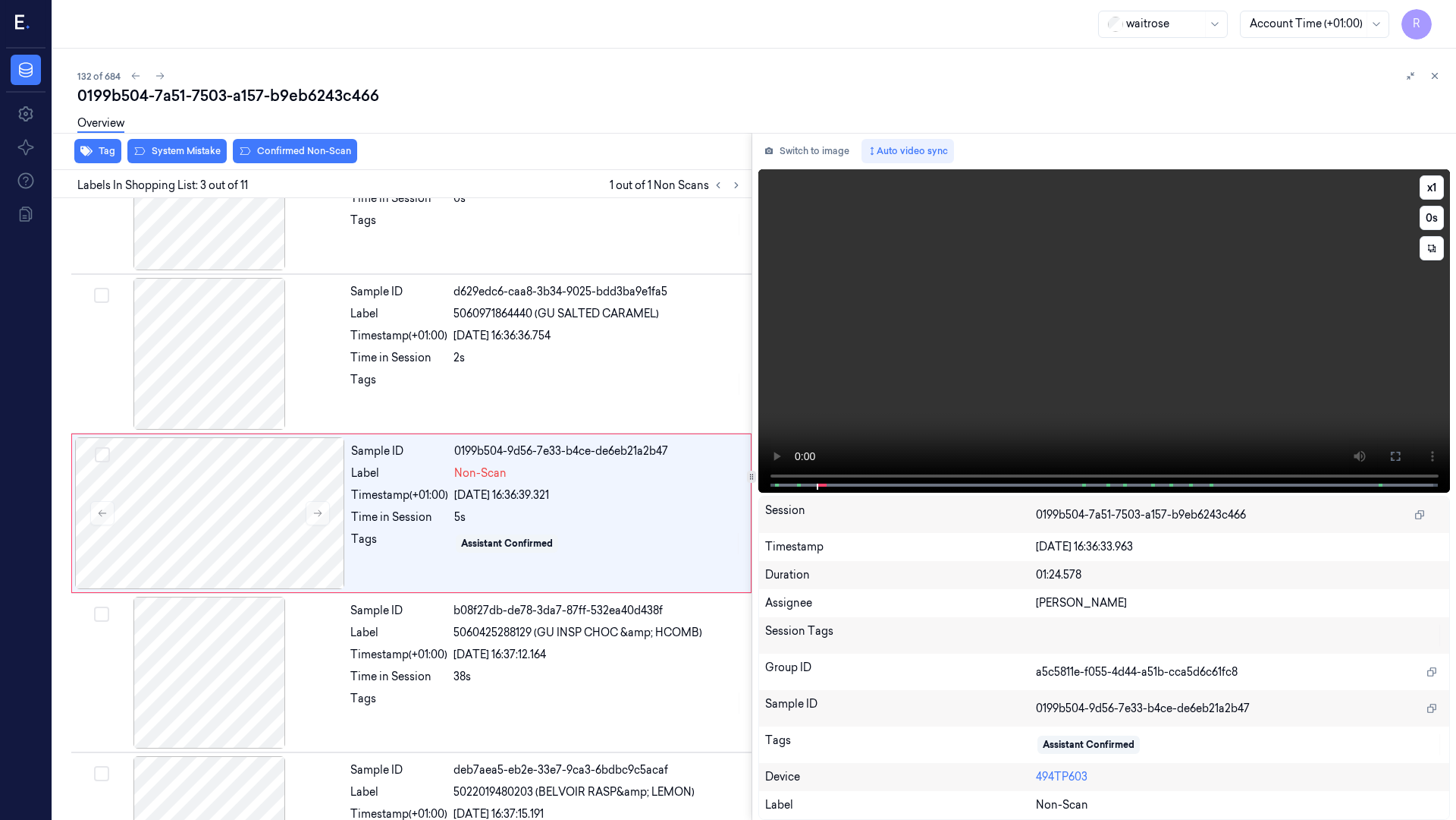
scroll to position [87, 0]
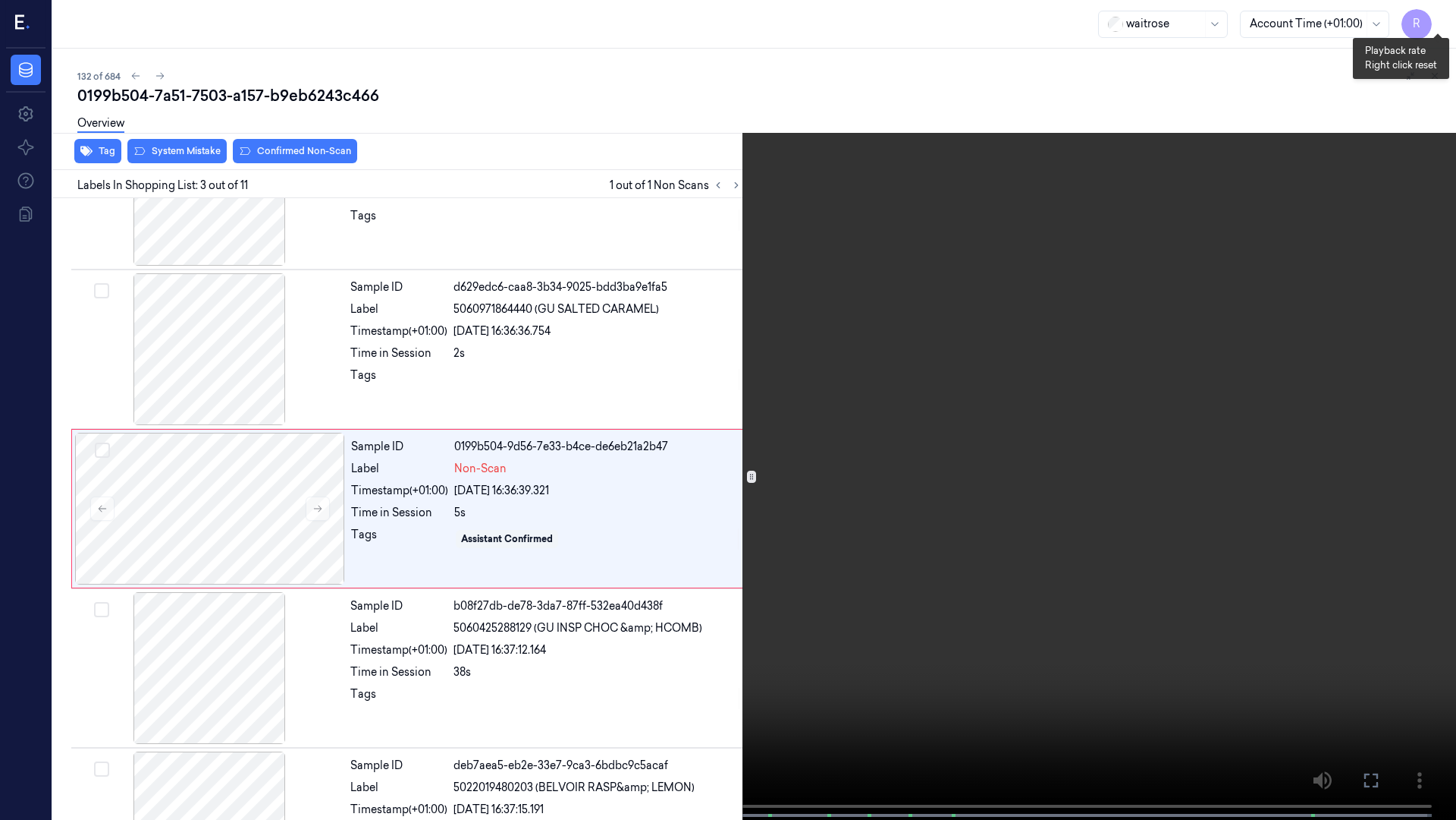
click at [1438, 11] on button "x 1" at bounding box center [1438, 18] width 24 height 24
click at [1438, 11] on button "x 2" at bounding box center [1438, 18] width 24 height 24
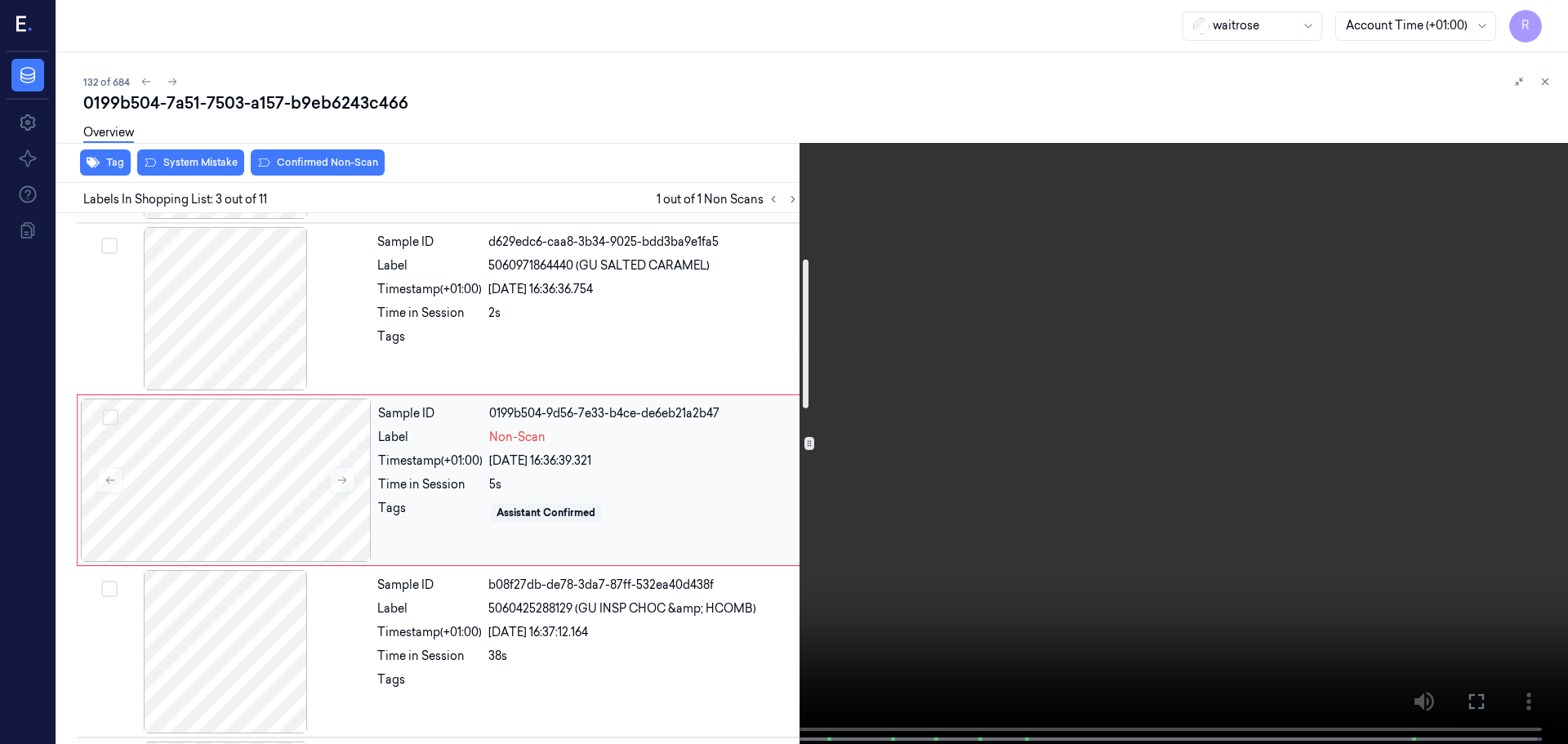
scroll to position [163, 0]
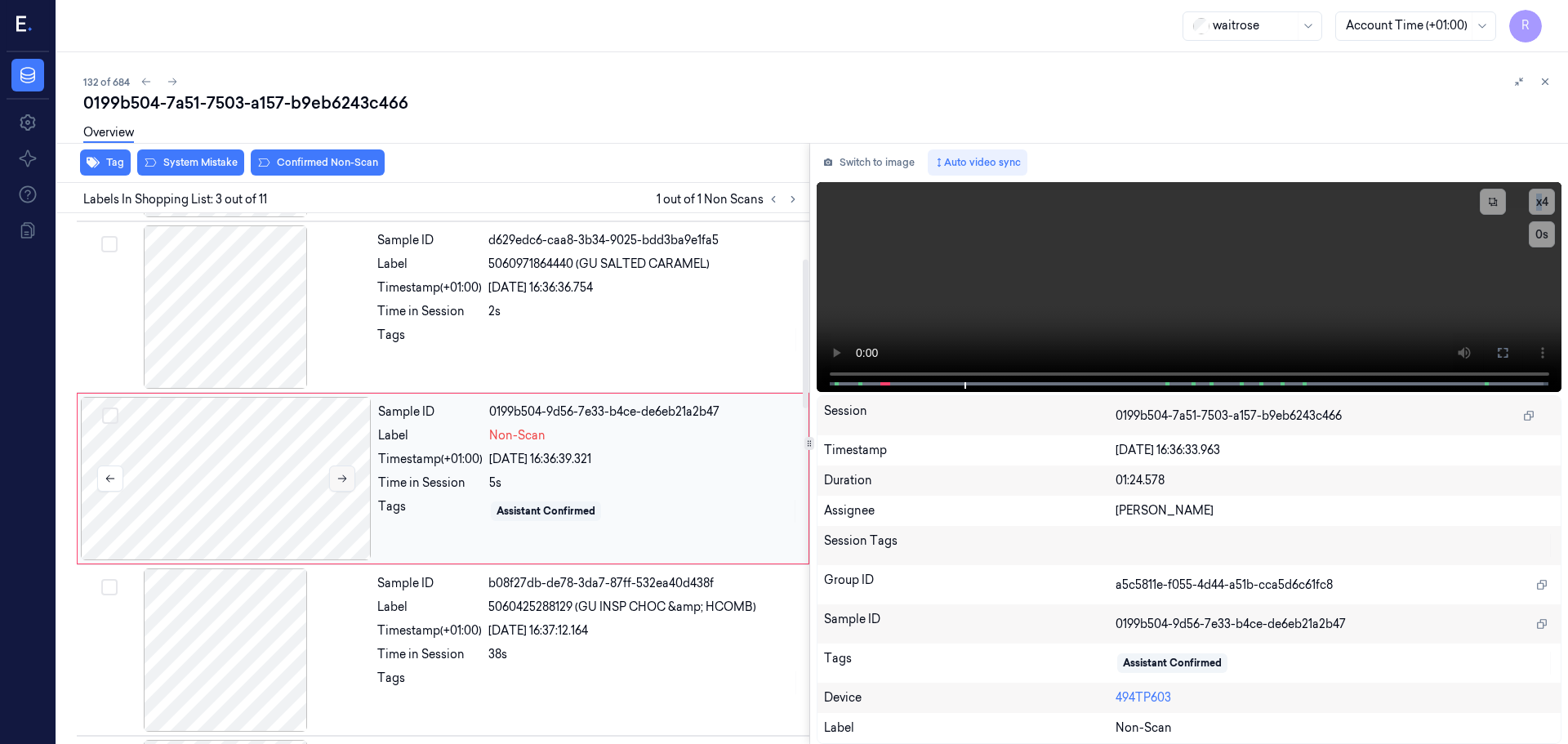
click at [346, 484] on button at bounding box center [342, 478] width 26 height 26
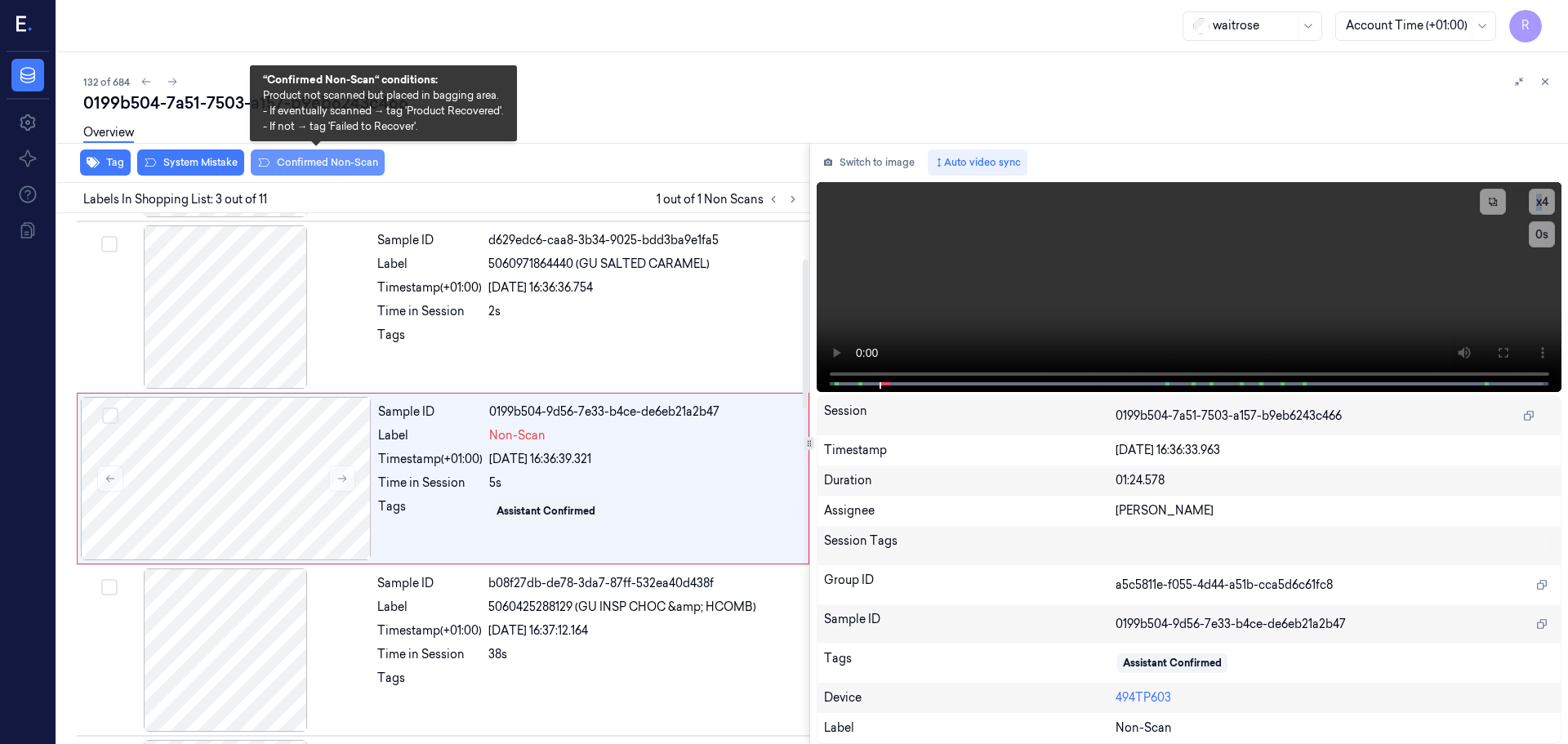
click at [369, 168] on button "Confirmed Non-Scan" at bounding box center [317, 162] width 134 height 26
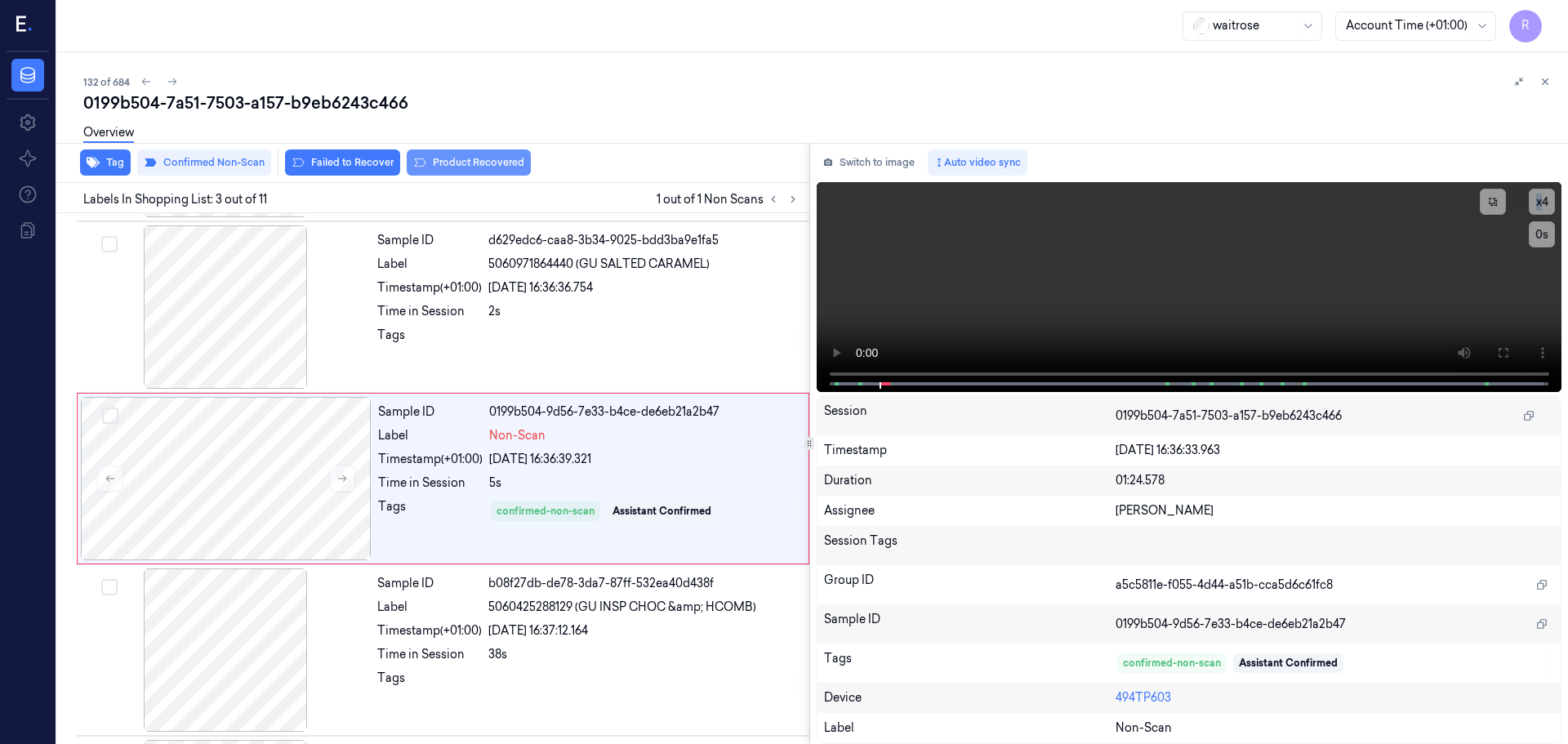
click at [478, 168] on button "Product Recovered" at bounding box center [469, 162] width 125 height 26
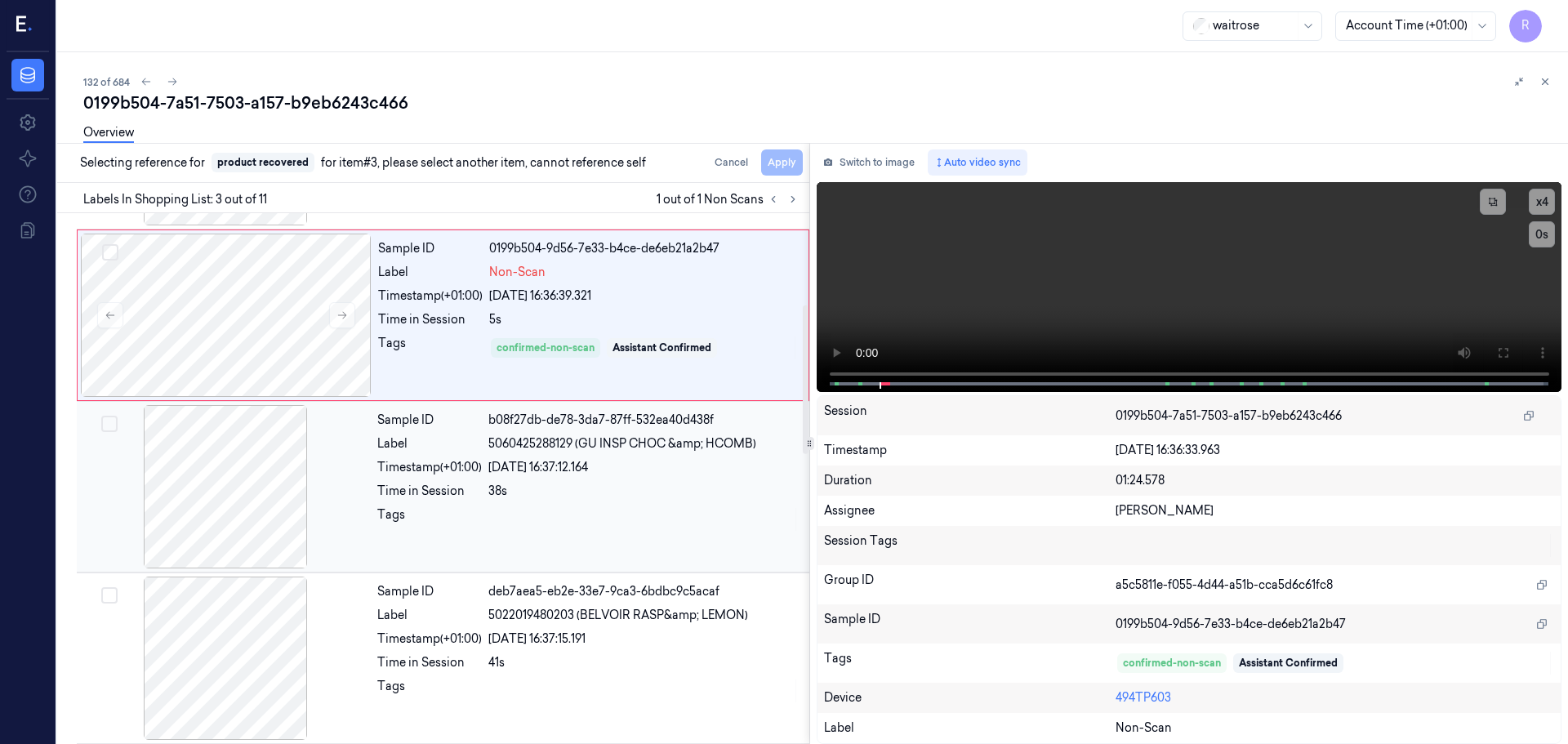
click at [475, 478] on div "Sample ID b08f27db-de78-3da7-87ff-532ea40d438f Label 5060425288129 (GU INSP CHO…" at bounding box center [588, 487] width 435 height 164
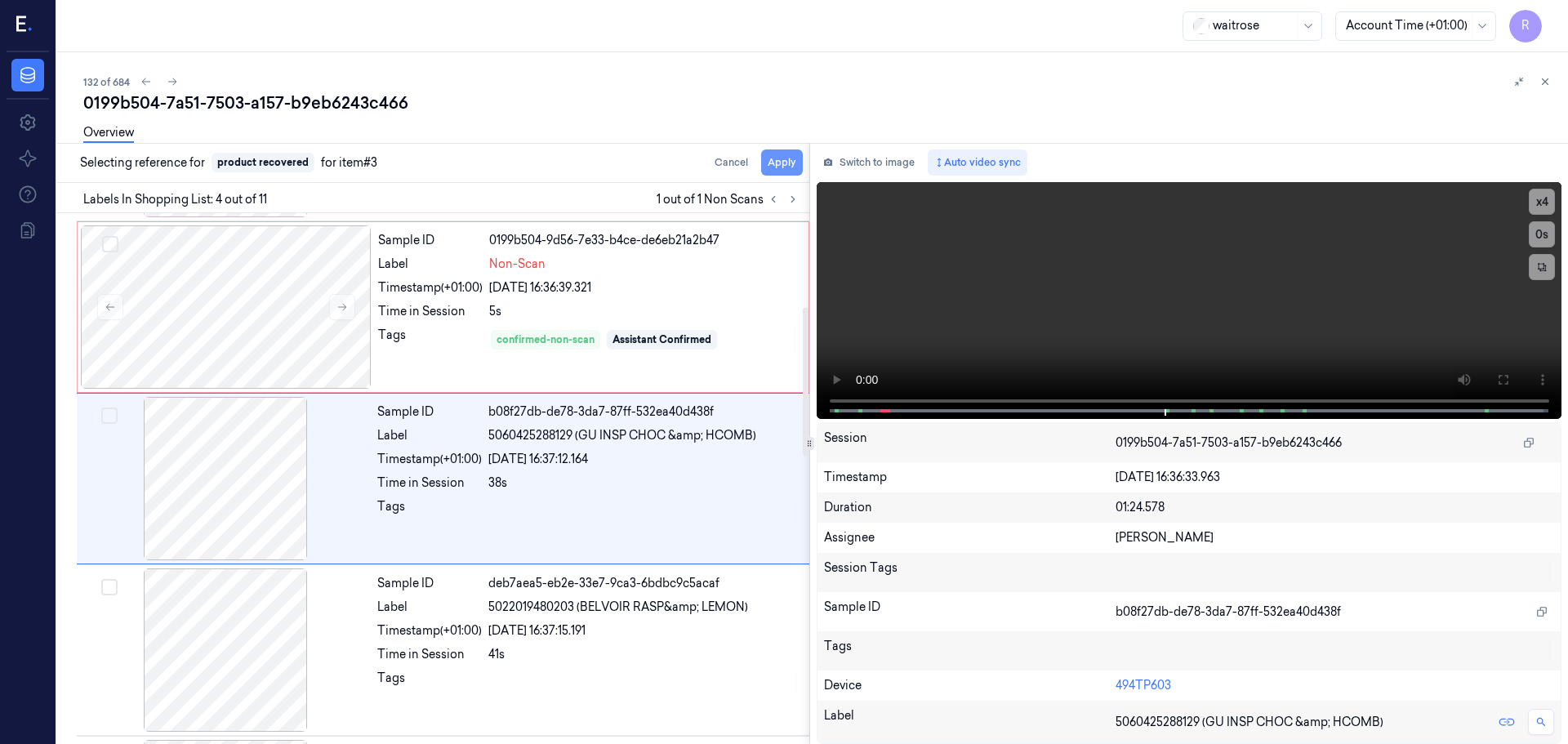
click at [776, 164] on button "Apply" at bounding box center [783, 162] width 42 height 26
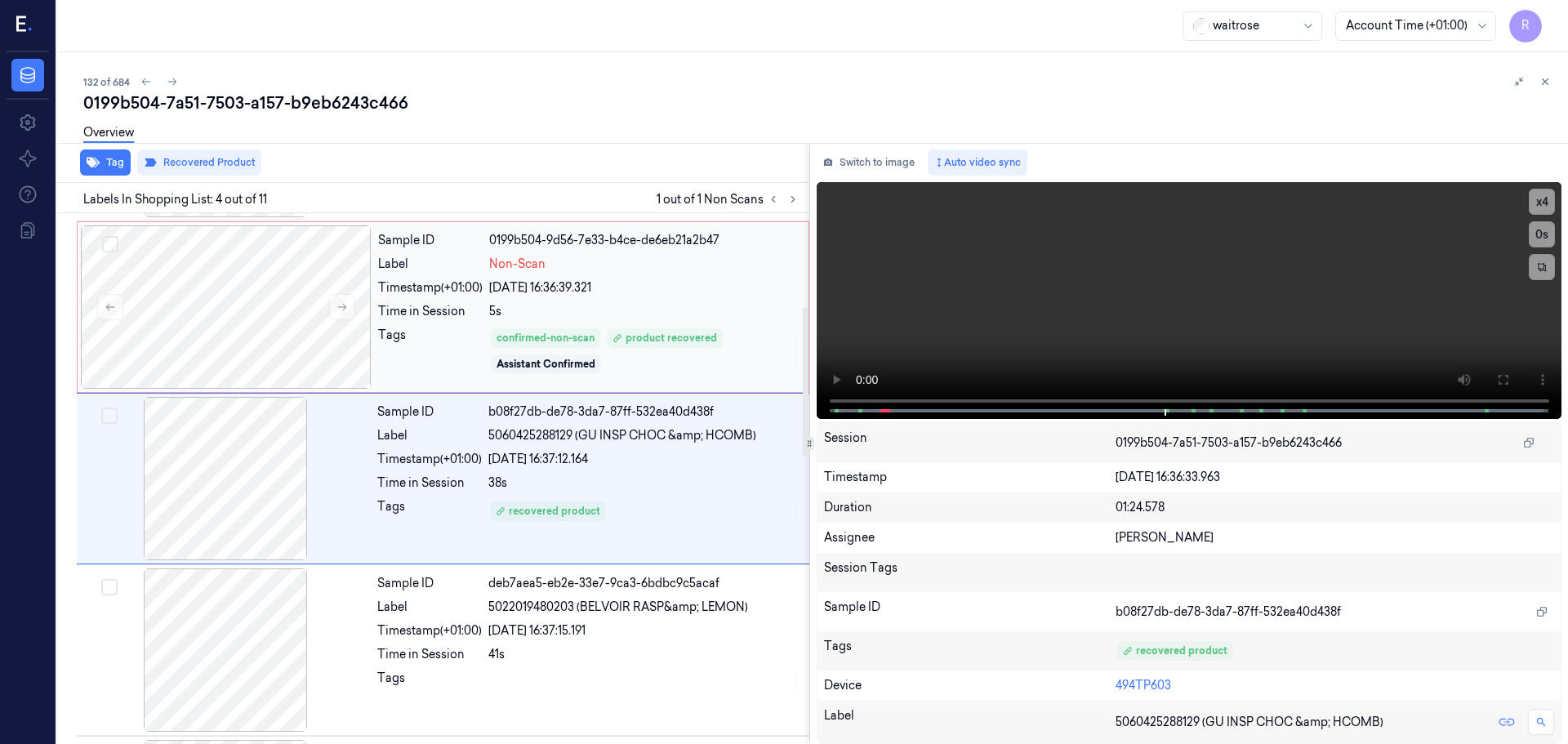
click at [619, 324] on div "Sample ID 0199b504-9d56-7e33-b4ce-de6eb21a2b47 Label Non-Scan Timestamp (+01:00…" at bounding box center [588, 307] width 434 height 164
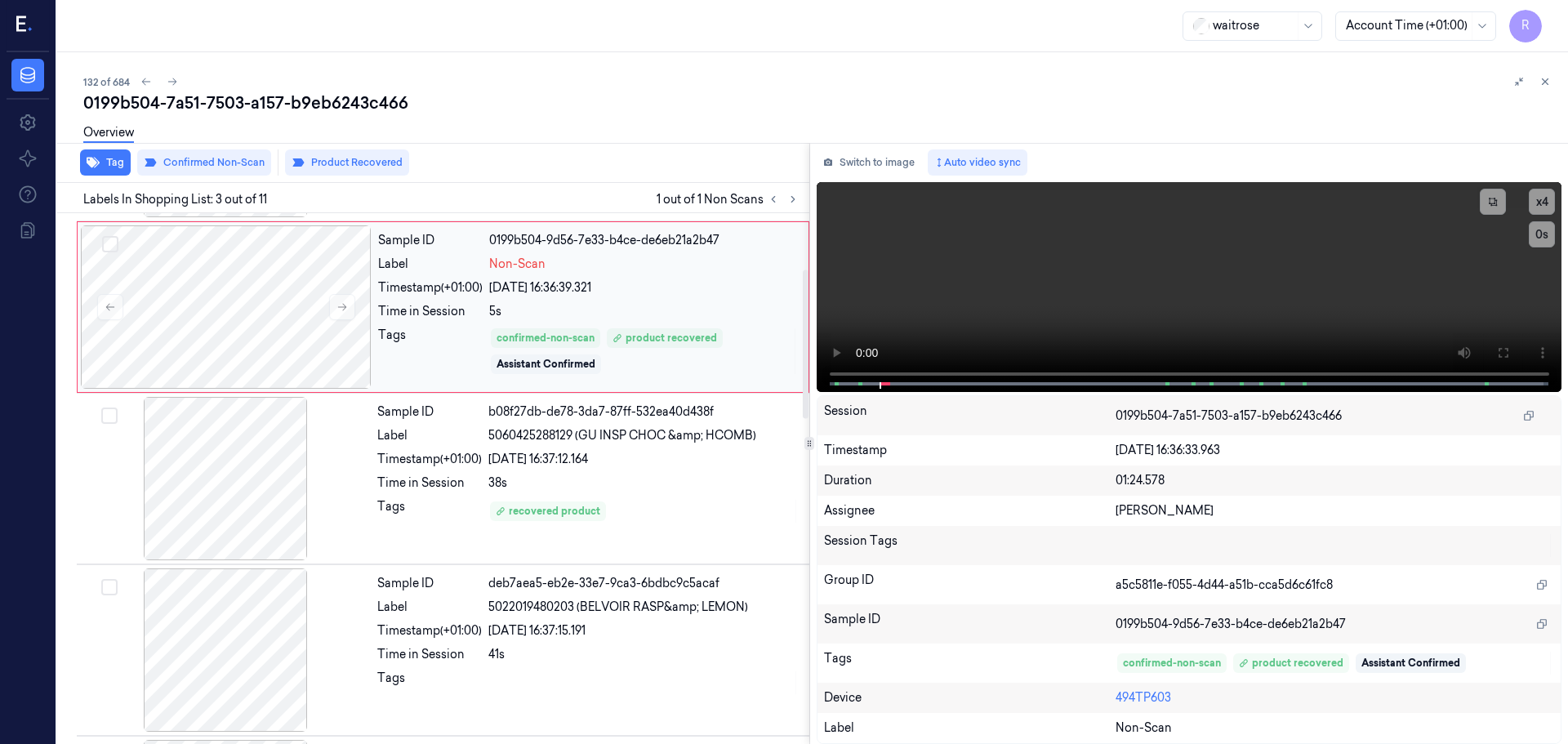
scroll to position [163, 0]
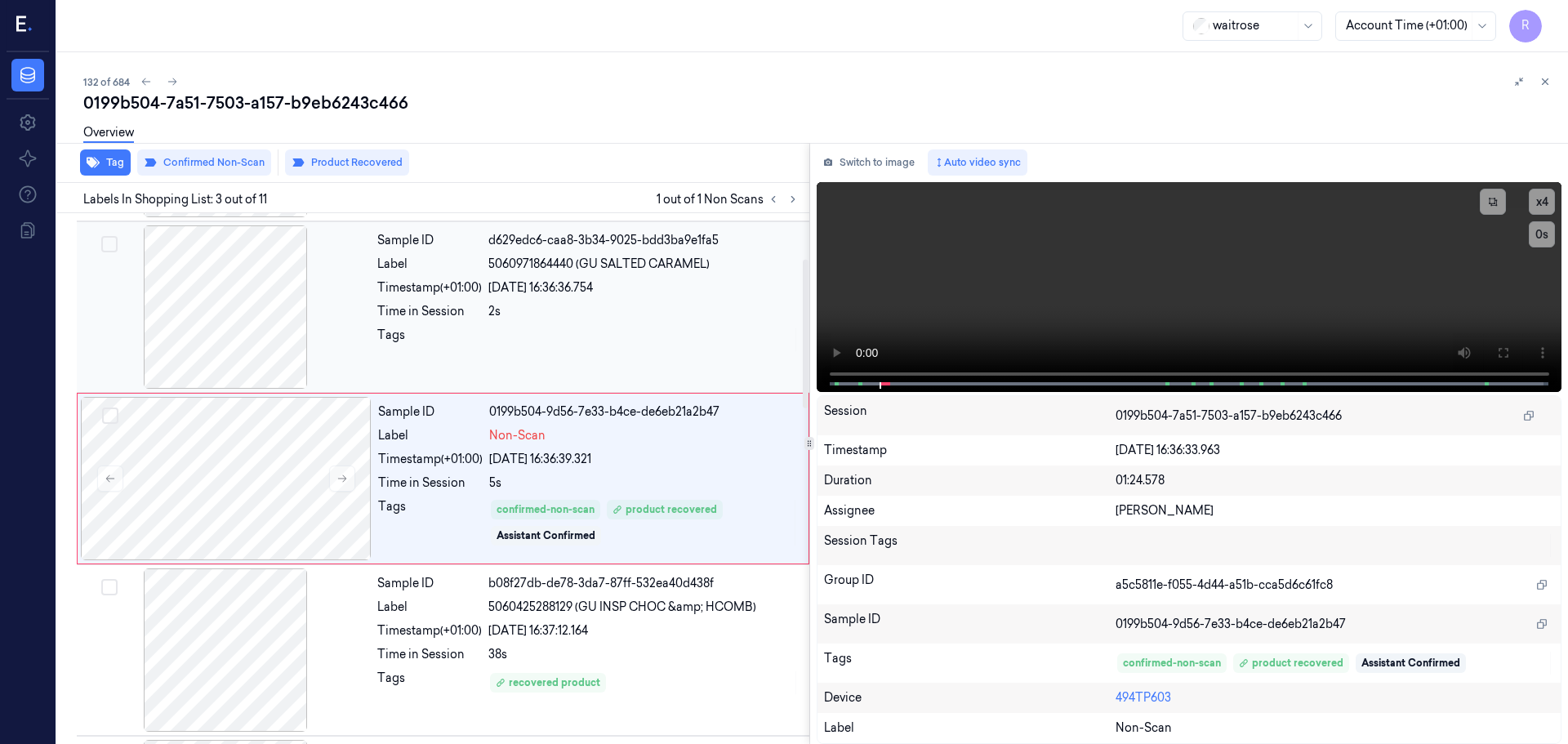
click at [609, 333] on div at bounding box center [644, 339] width 311 height 26
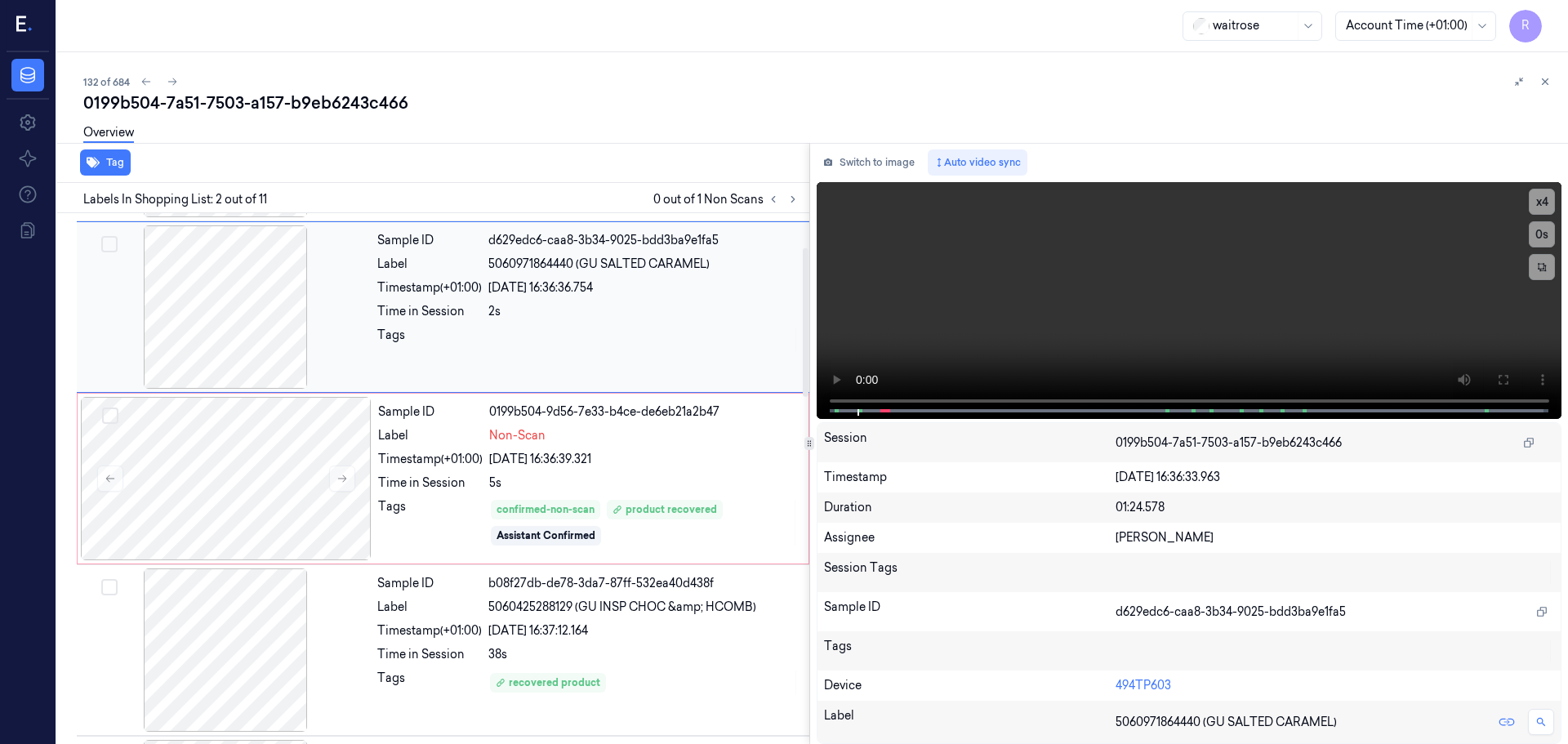
scroll to position [0, 0]
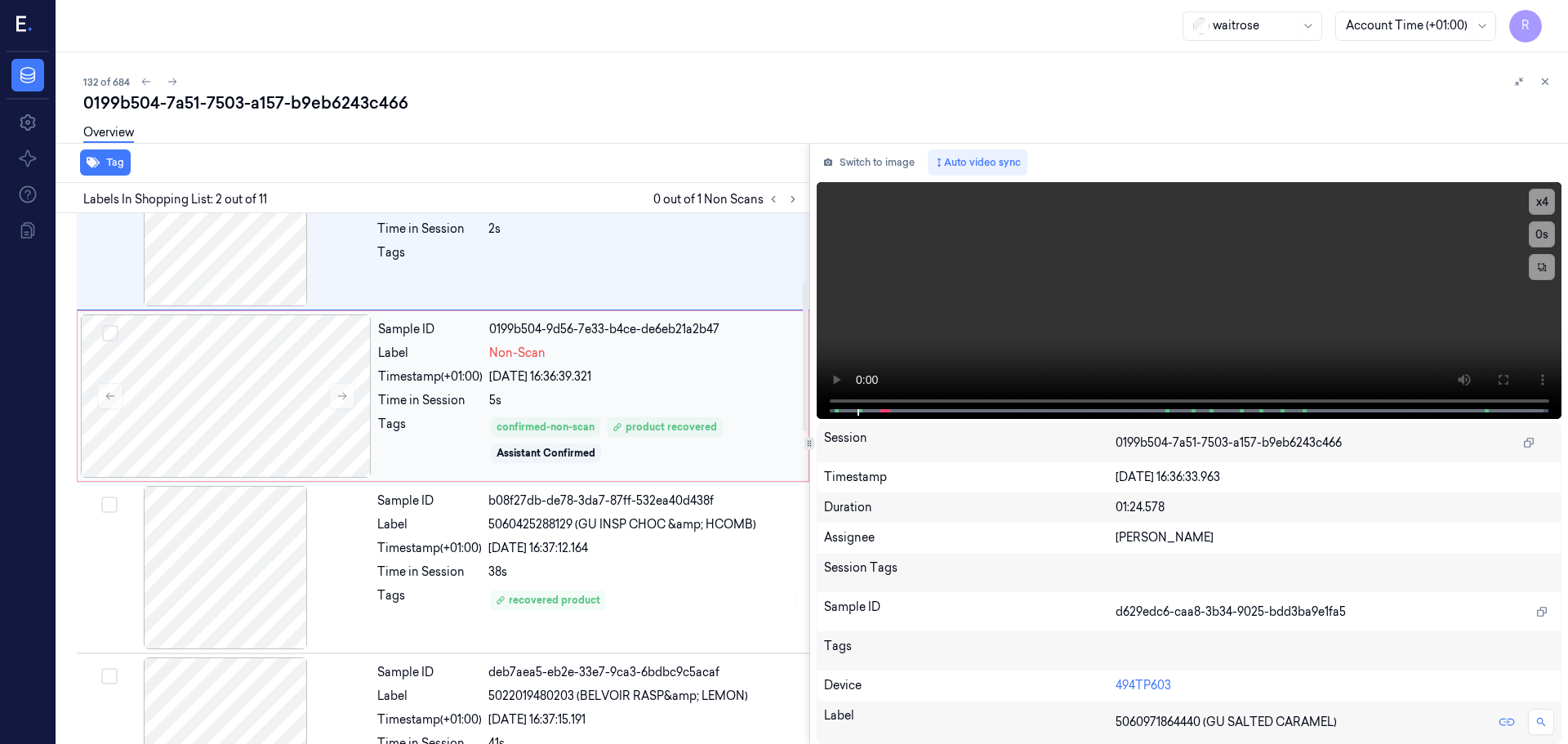
click at [609, 397] on div "5s" at bounding box center [644, 400] width 310 height 17
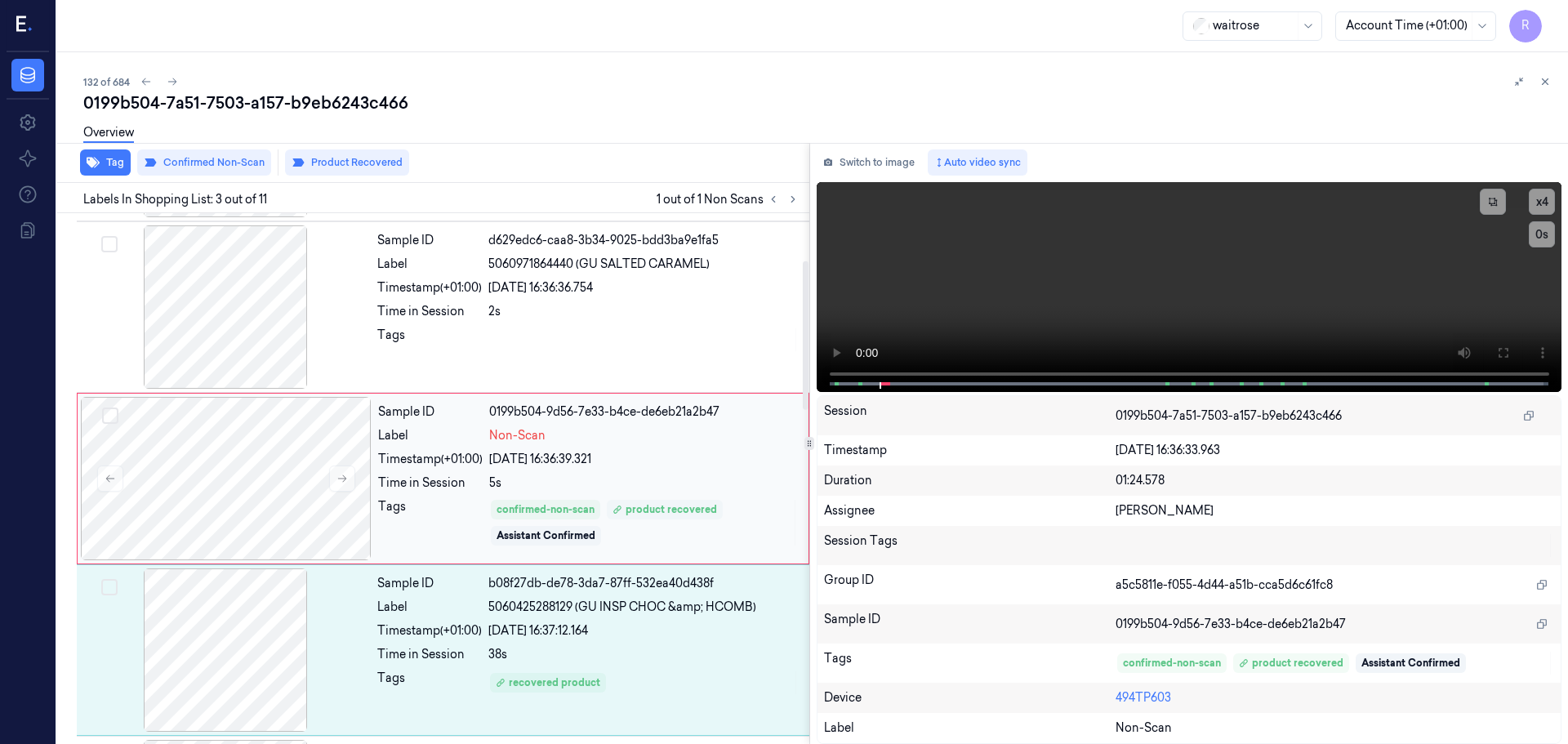
click at [623, 508] on icon at bounding box center [617, 509] width 10 height 10
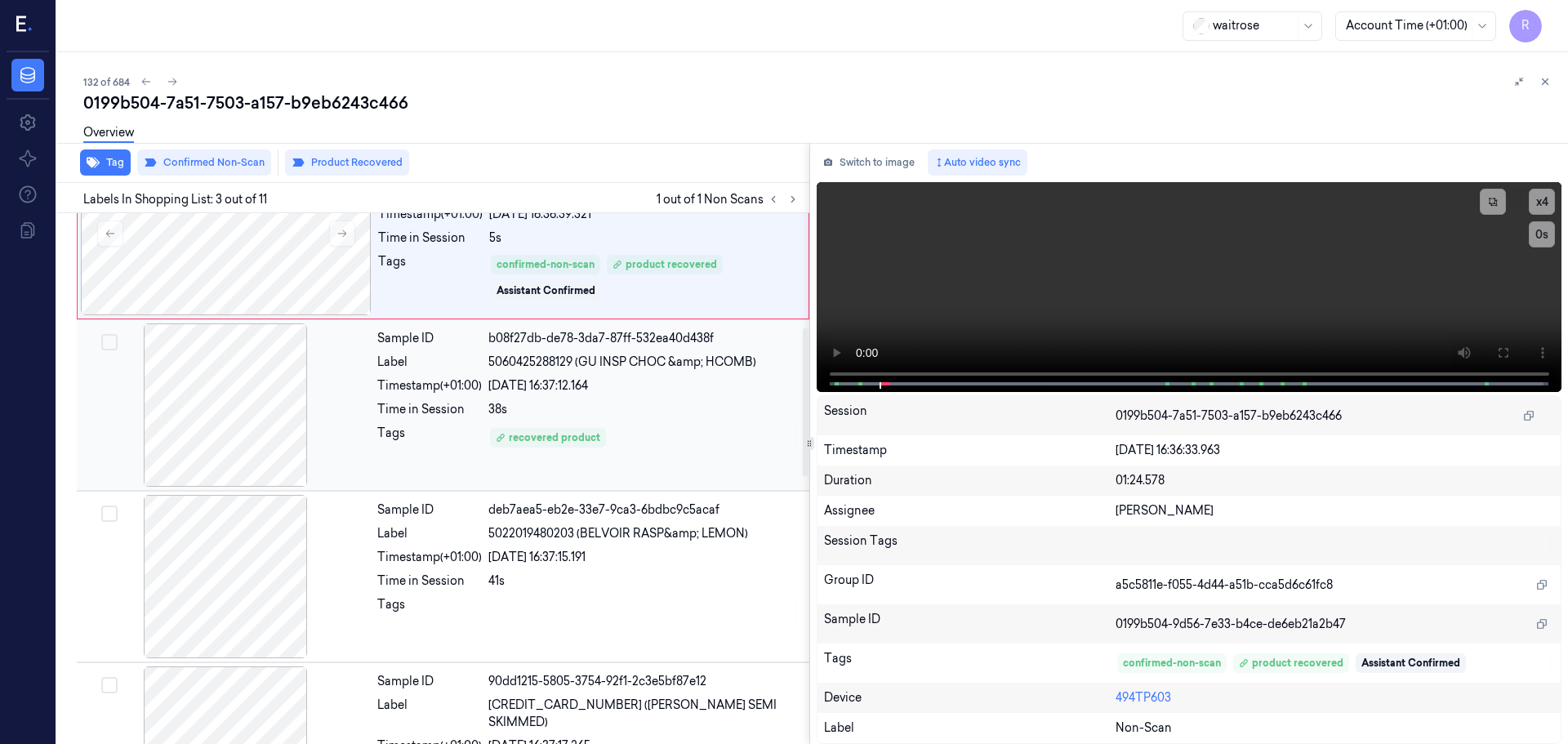
click at [657, 407] on div "38s" at bounding box center [644, 409] width 311 height 17
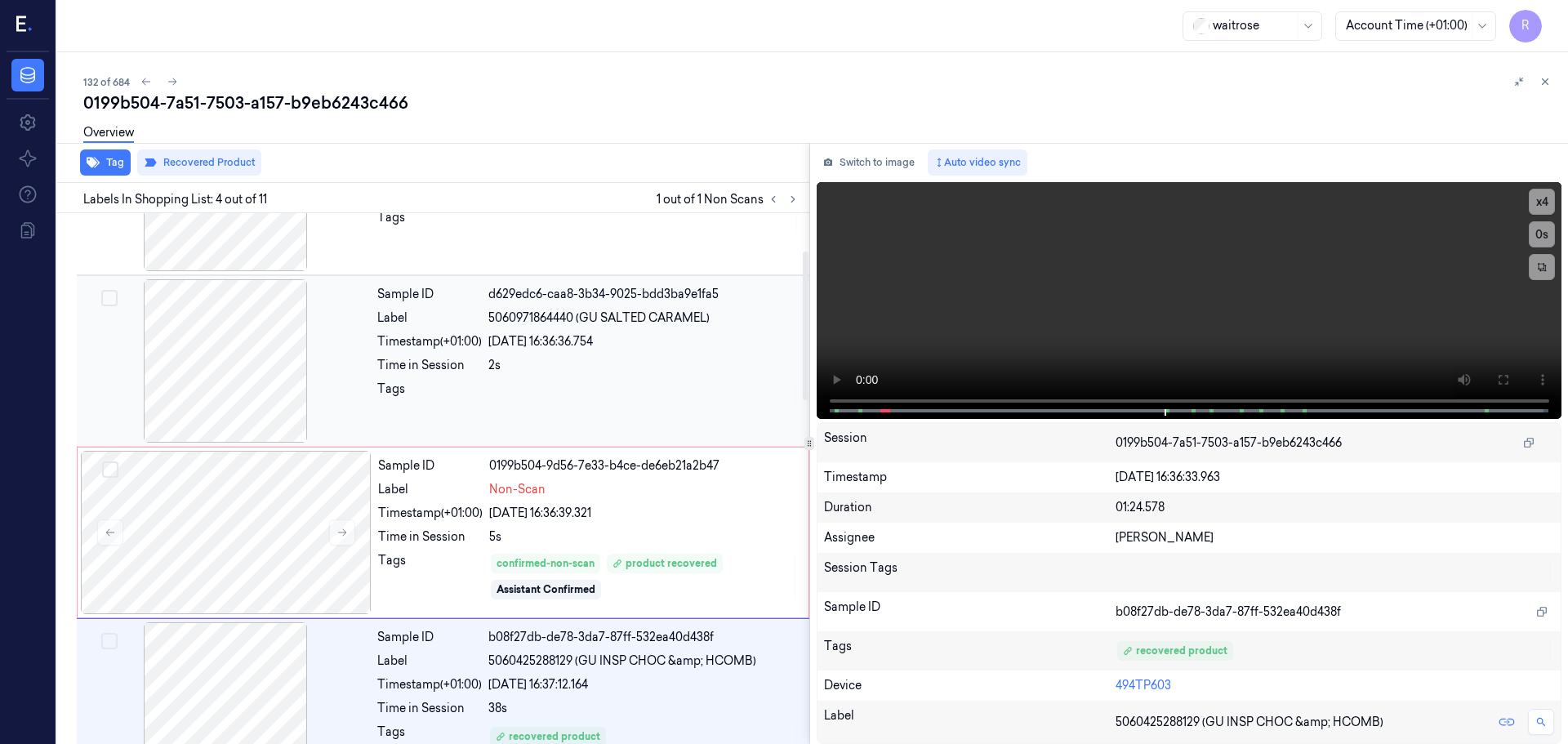
scroll to position [89, 0]
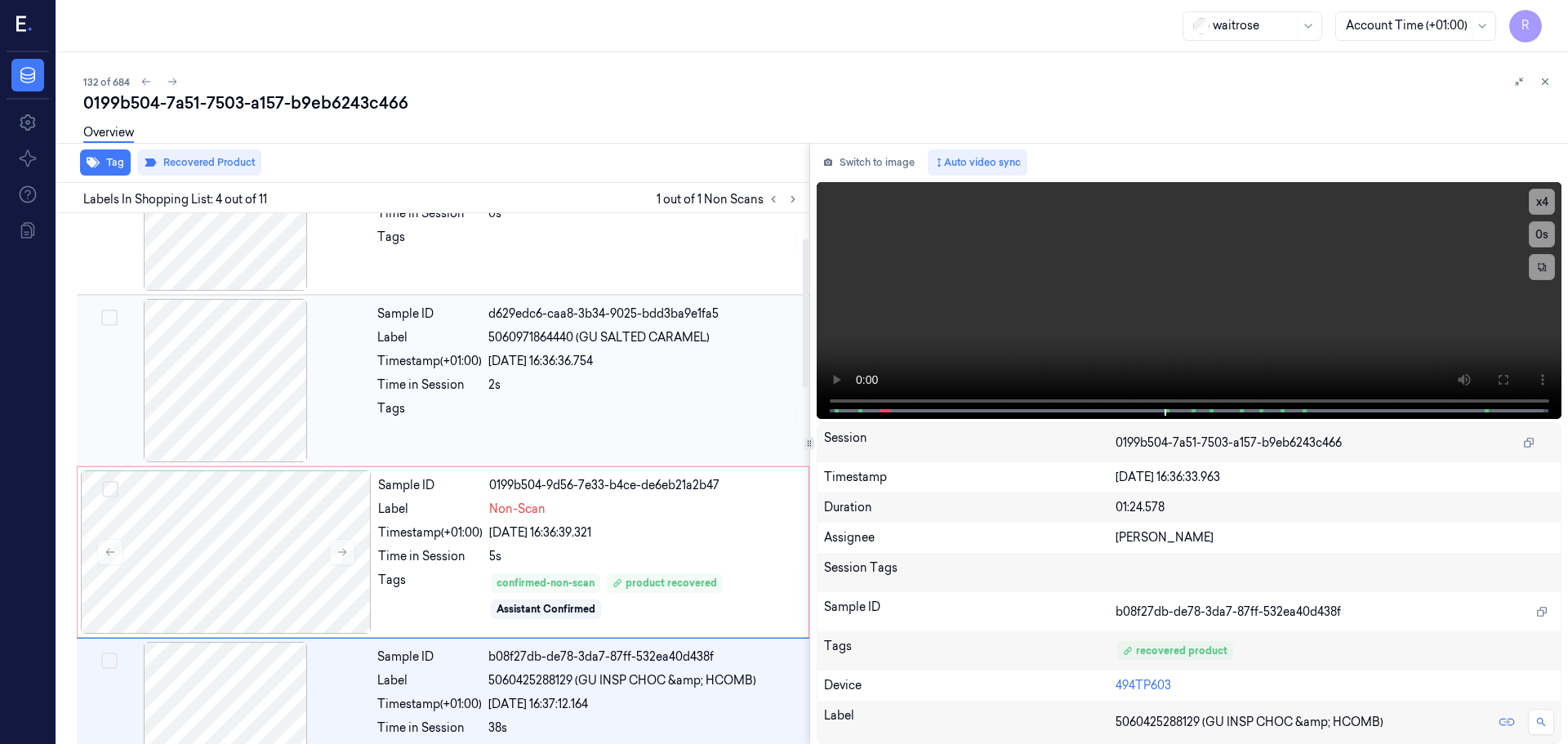
click at [568, 379] on div "2s" at bounding box center [644, 384] width 311 height 17
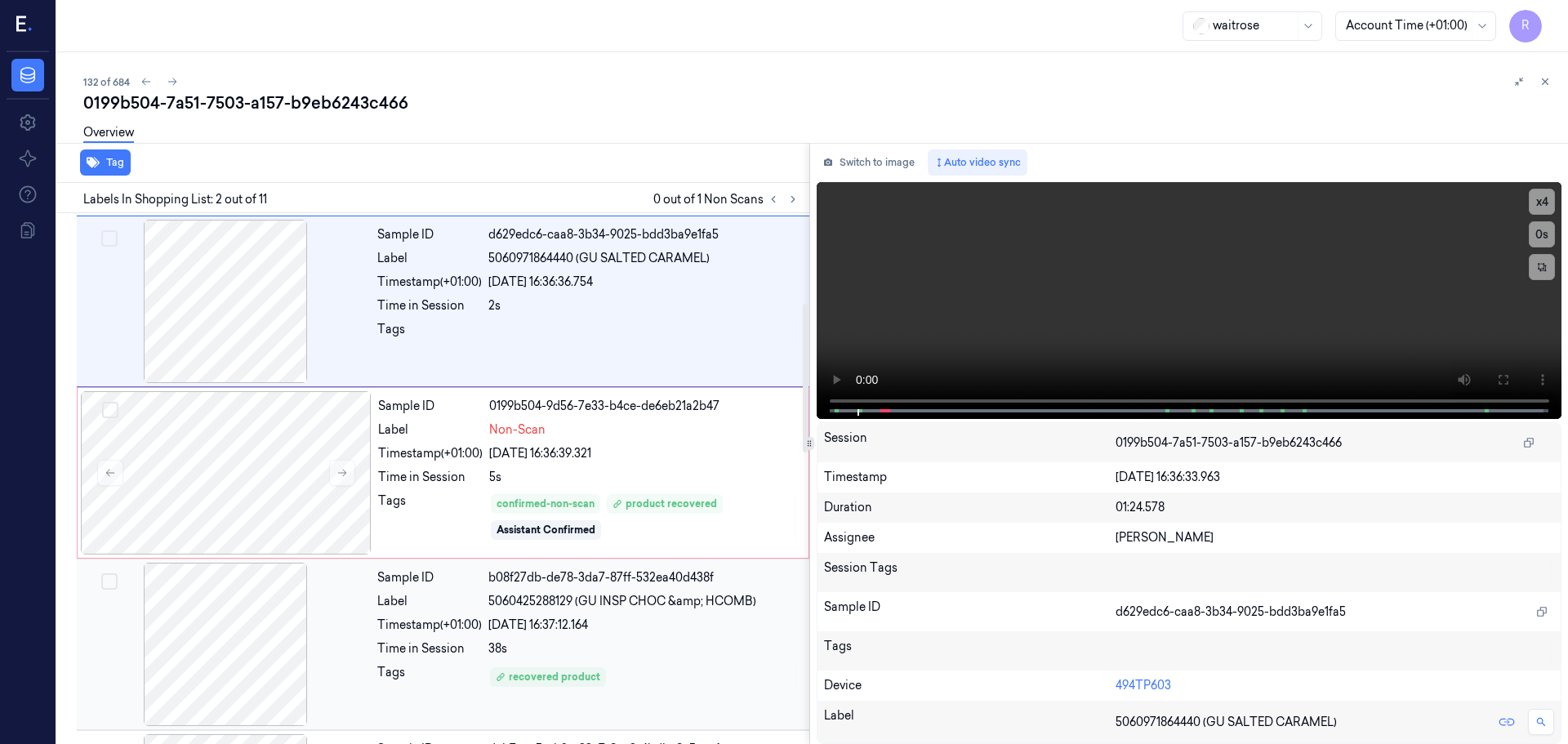
scroll to position [326, 0]
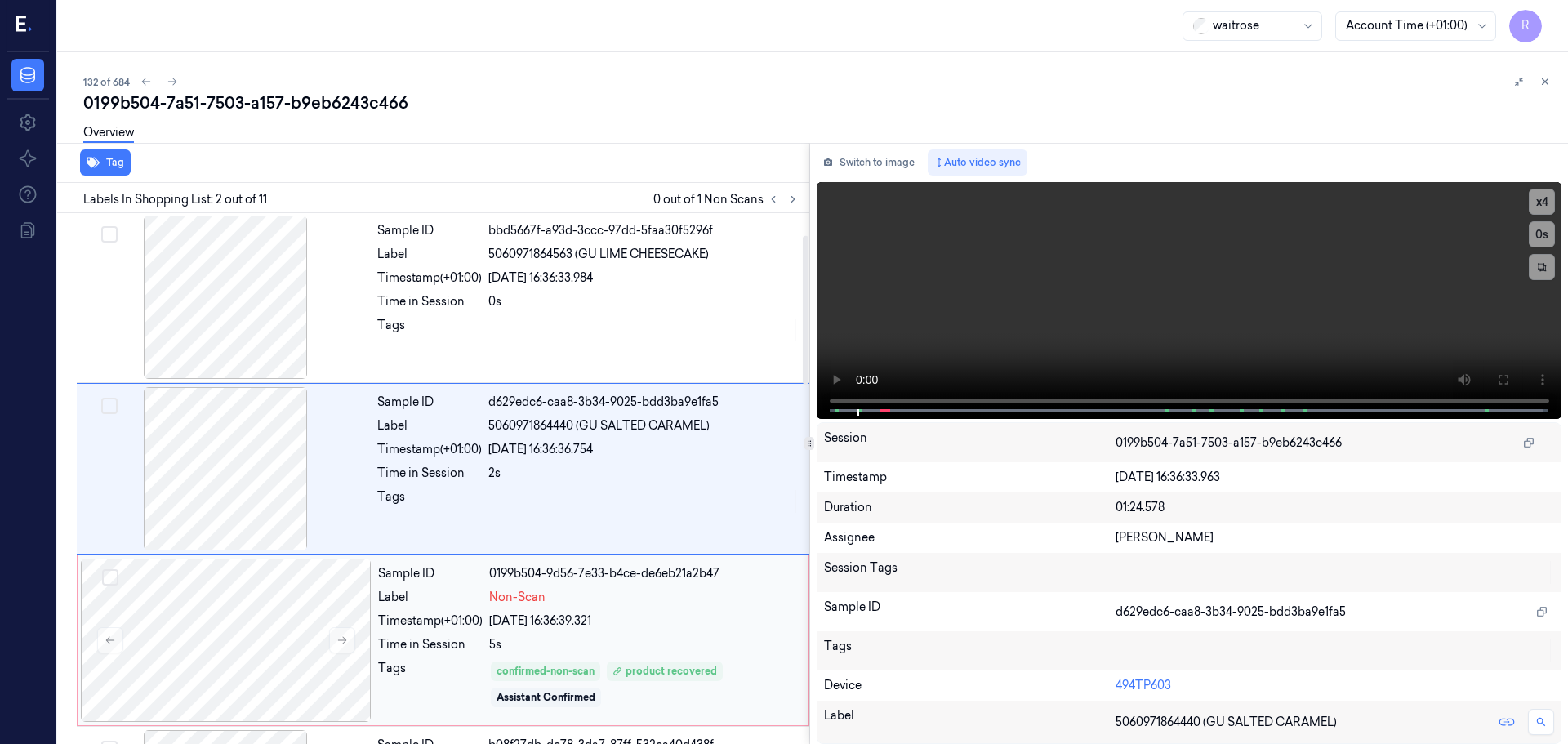
click at [603, 554] on div "Sample ID 0199b504-9d56-7e33-b4ce-de6eb21a2b47 Label Non-Scan Timestamp (+01:00…" at bounding box center [443, 640] width 733 height 172
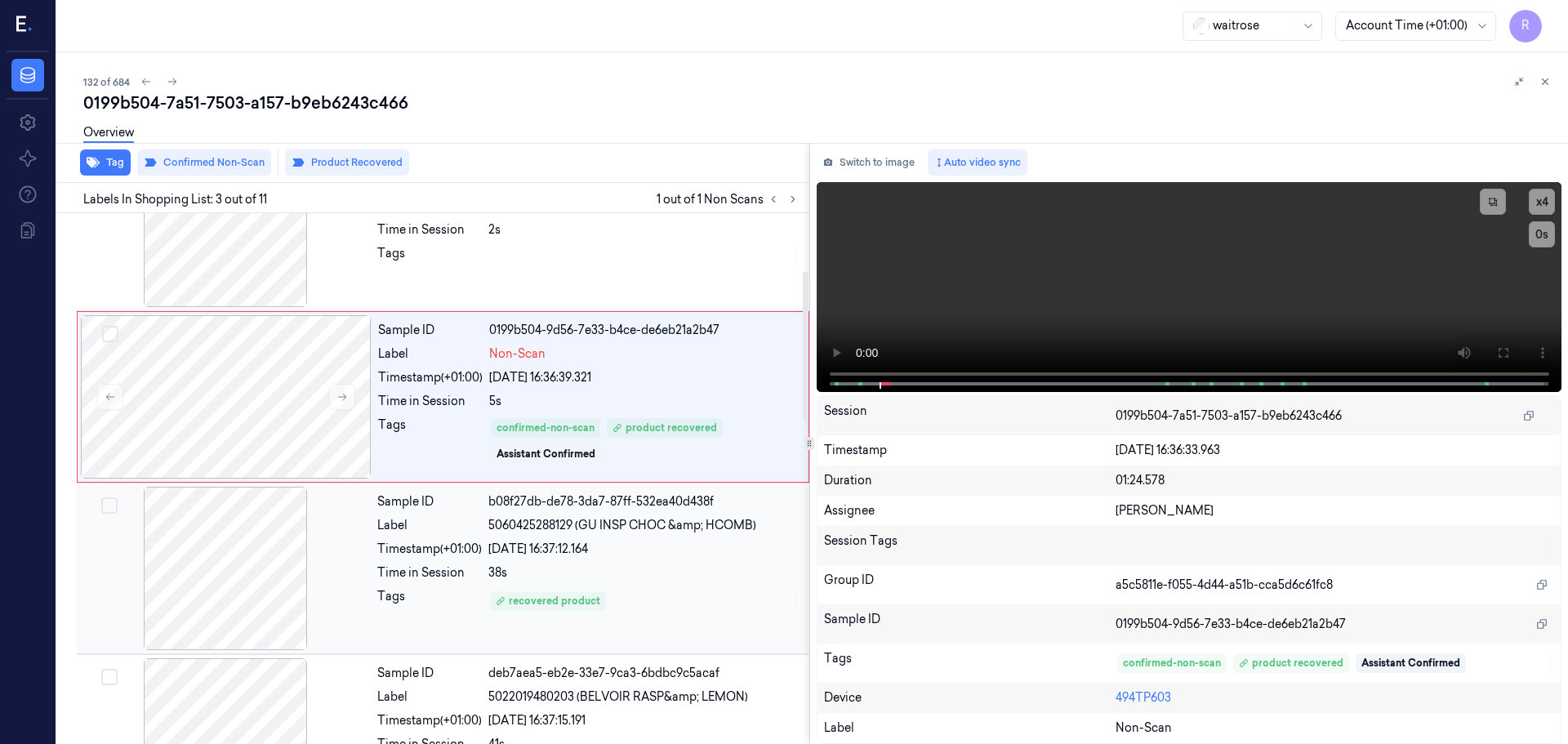
click at [638, 621] on div "Sample ID b08f27db-de78-3da7-87ff-532ea40d438f Label 5060425288129 (GU INSP CHO…" at bounding box center [588, 569] width 435 height 164
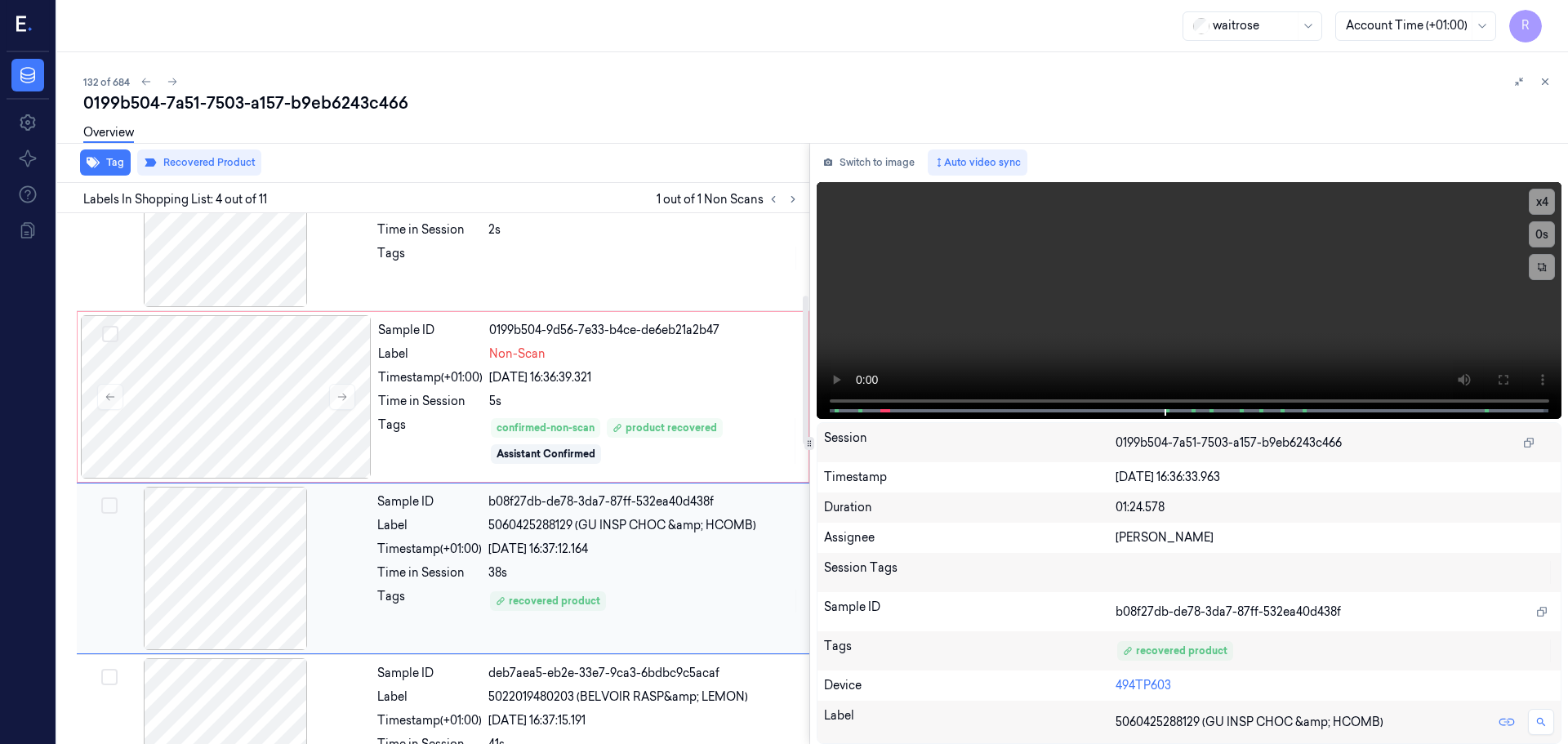
scroll to position [334, 0]
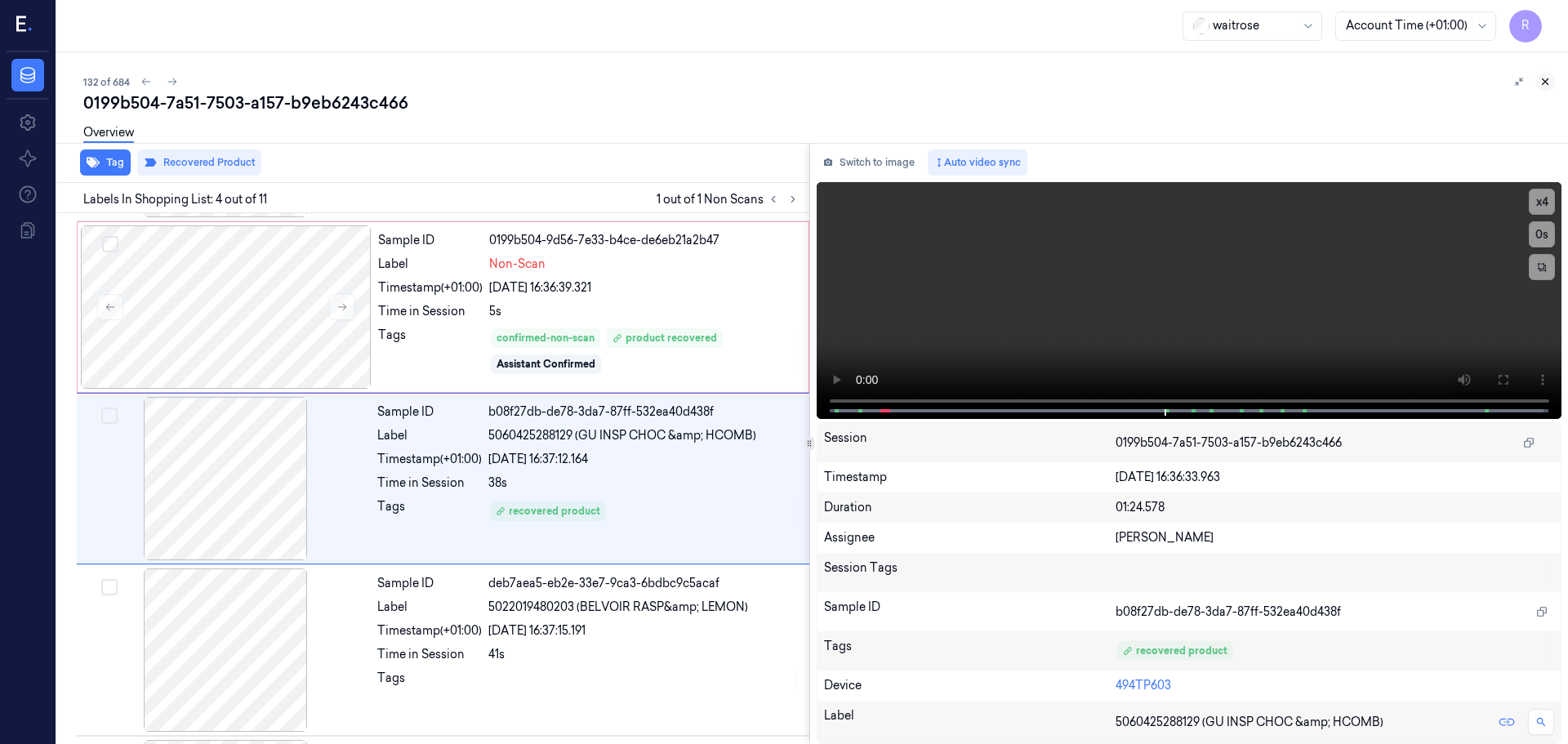
click at [1545, 79] on icon at bounding box center [1545, 82] width 12 height 12
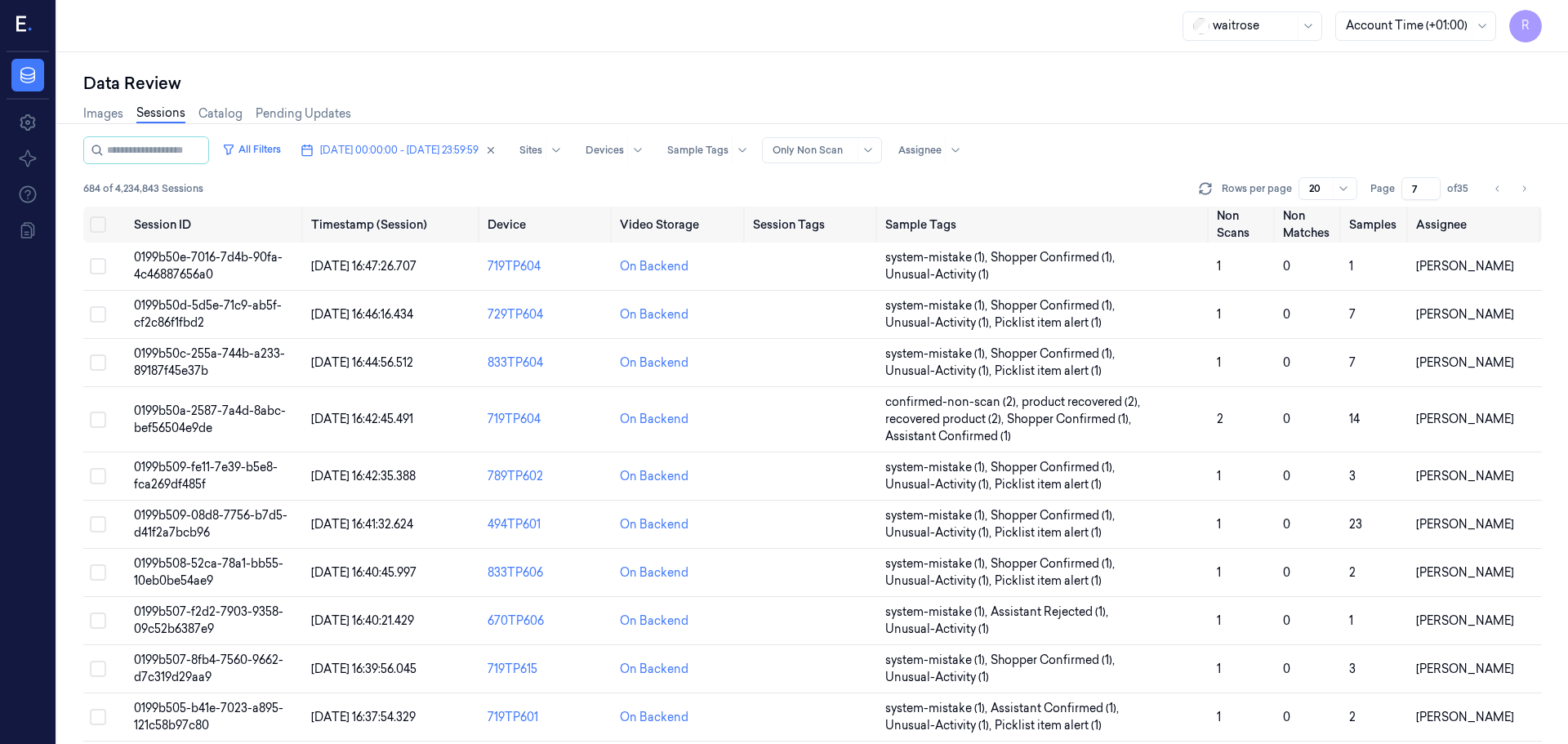
scroll to position [338, 0]
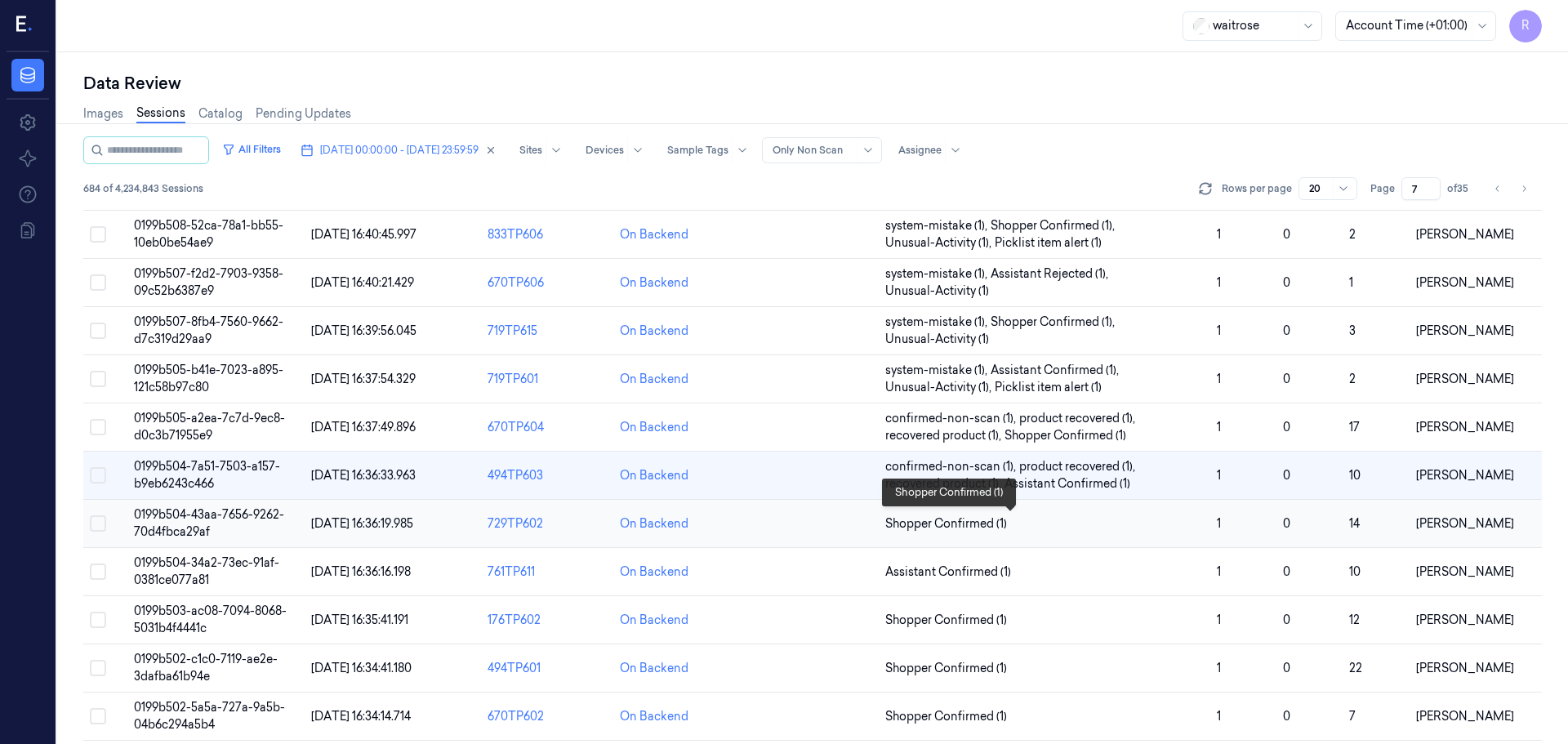
click at [1068, 524] on span "Shopper Confirmed (1)" at bounding box center [1044, 523] width 318 height 17
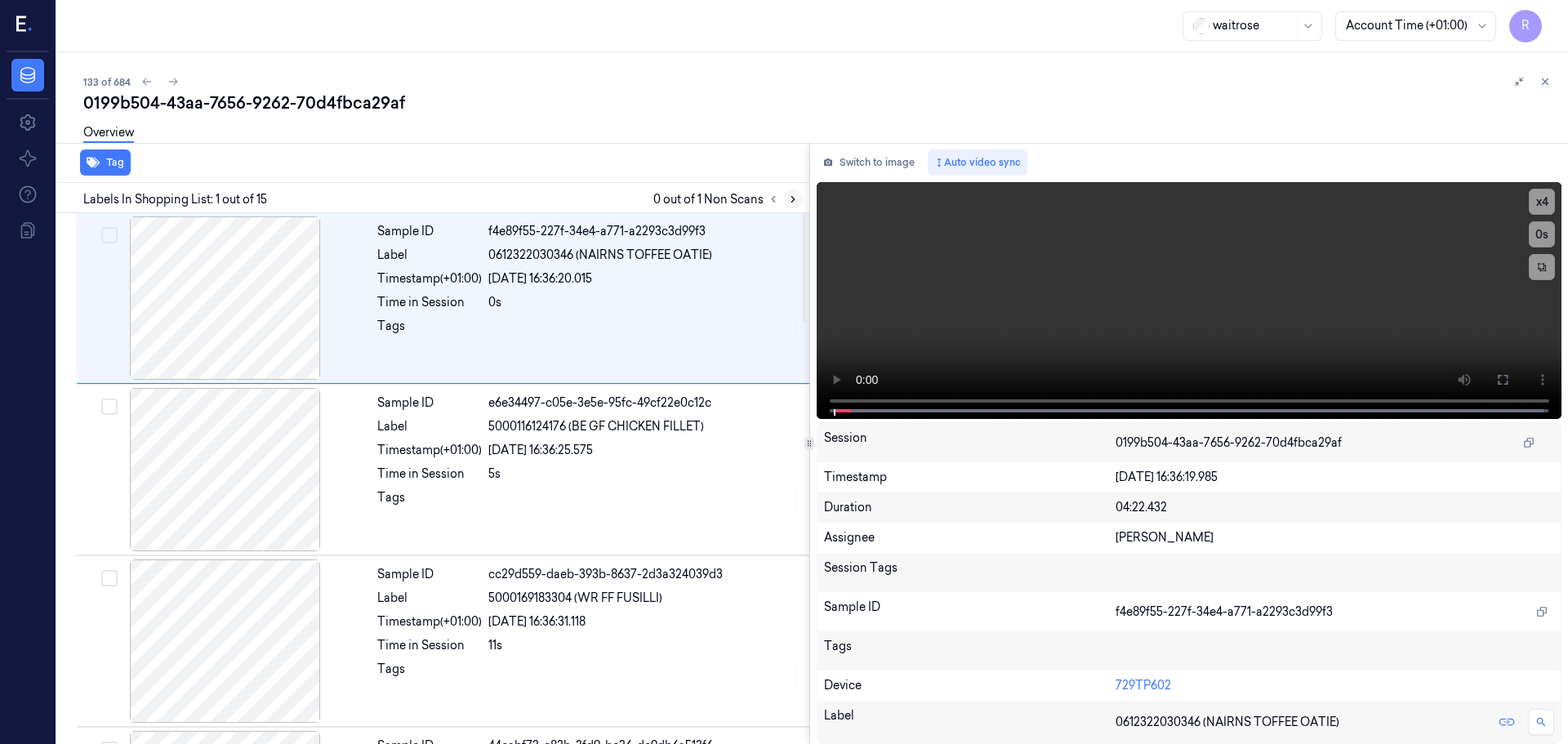
click at [793, 195] on icon at bounding box center [793, 199] width 12 height 12
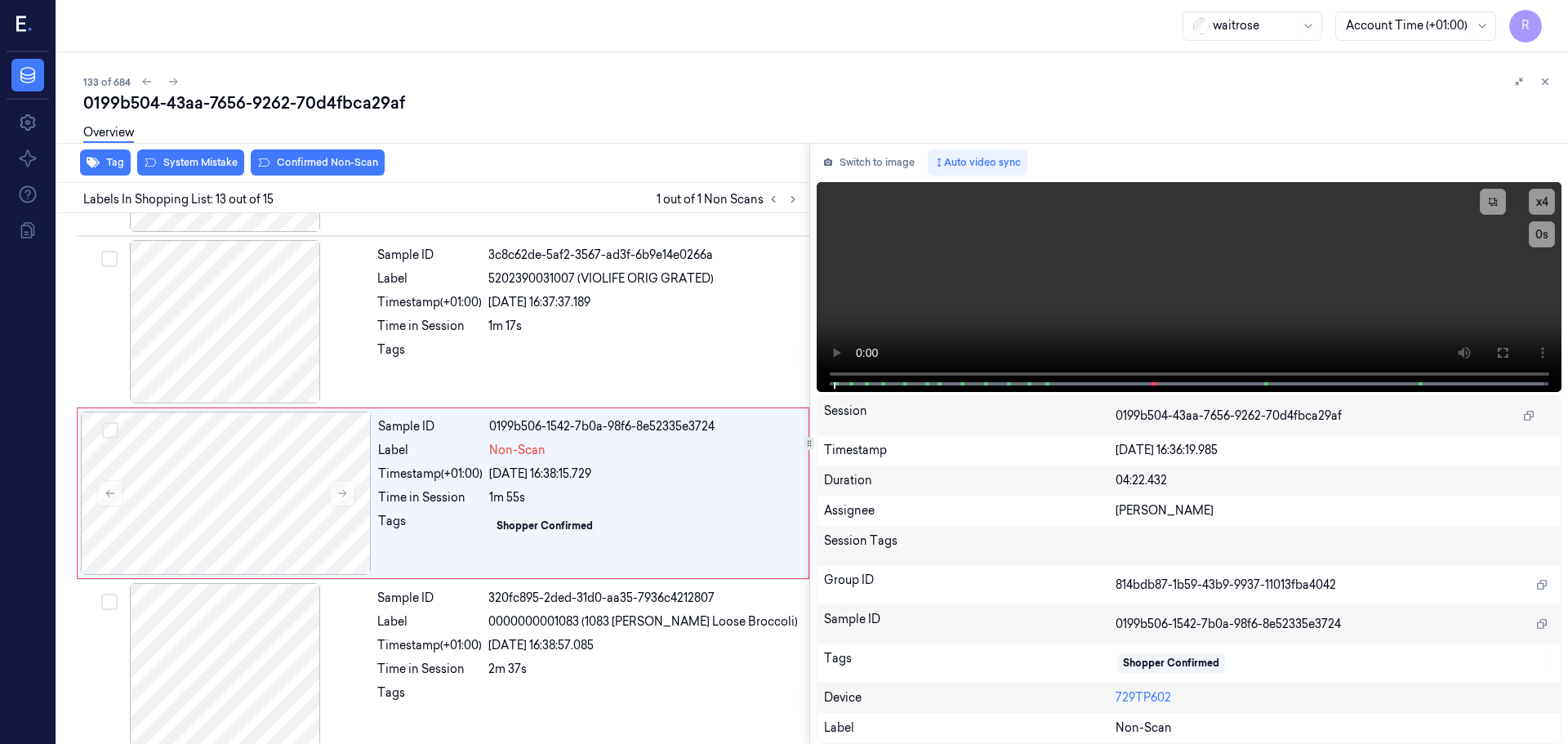
scroll to position [1877, 0]
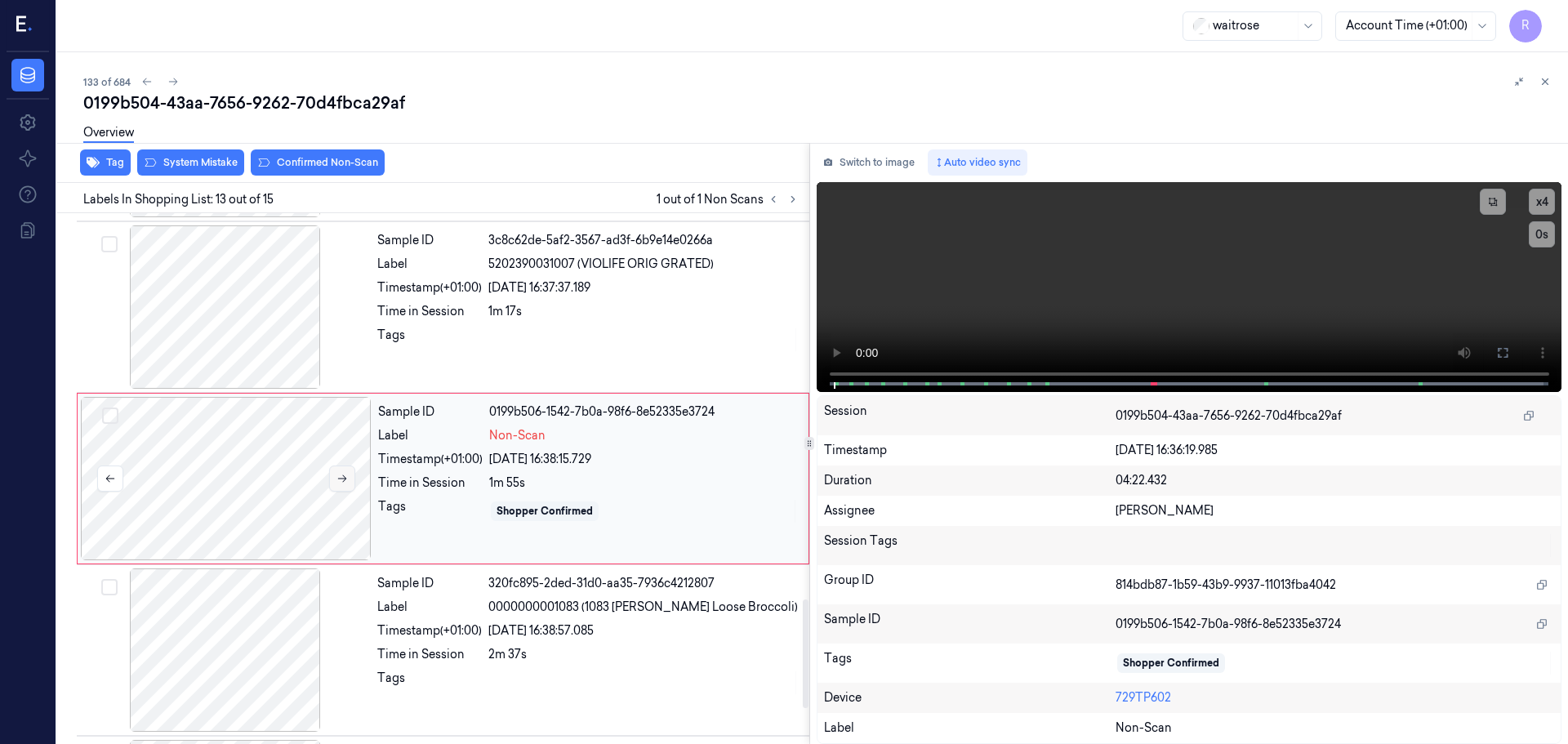
click at [351, 479] on button at bounding box center [342, 478] width 26 height 26
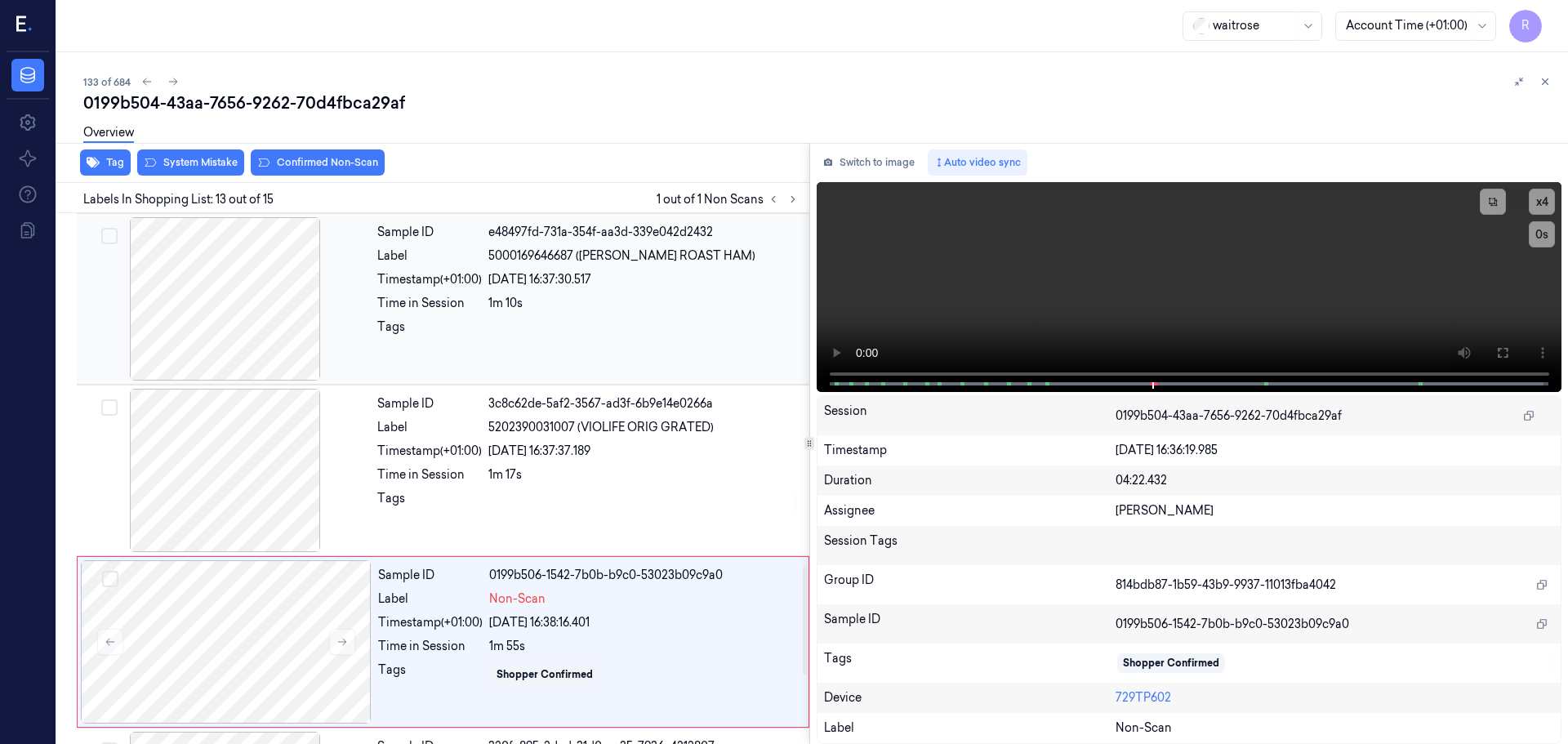
click at [223, 332] on div at bounding box center [225, 299] width 291 height 164
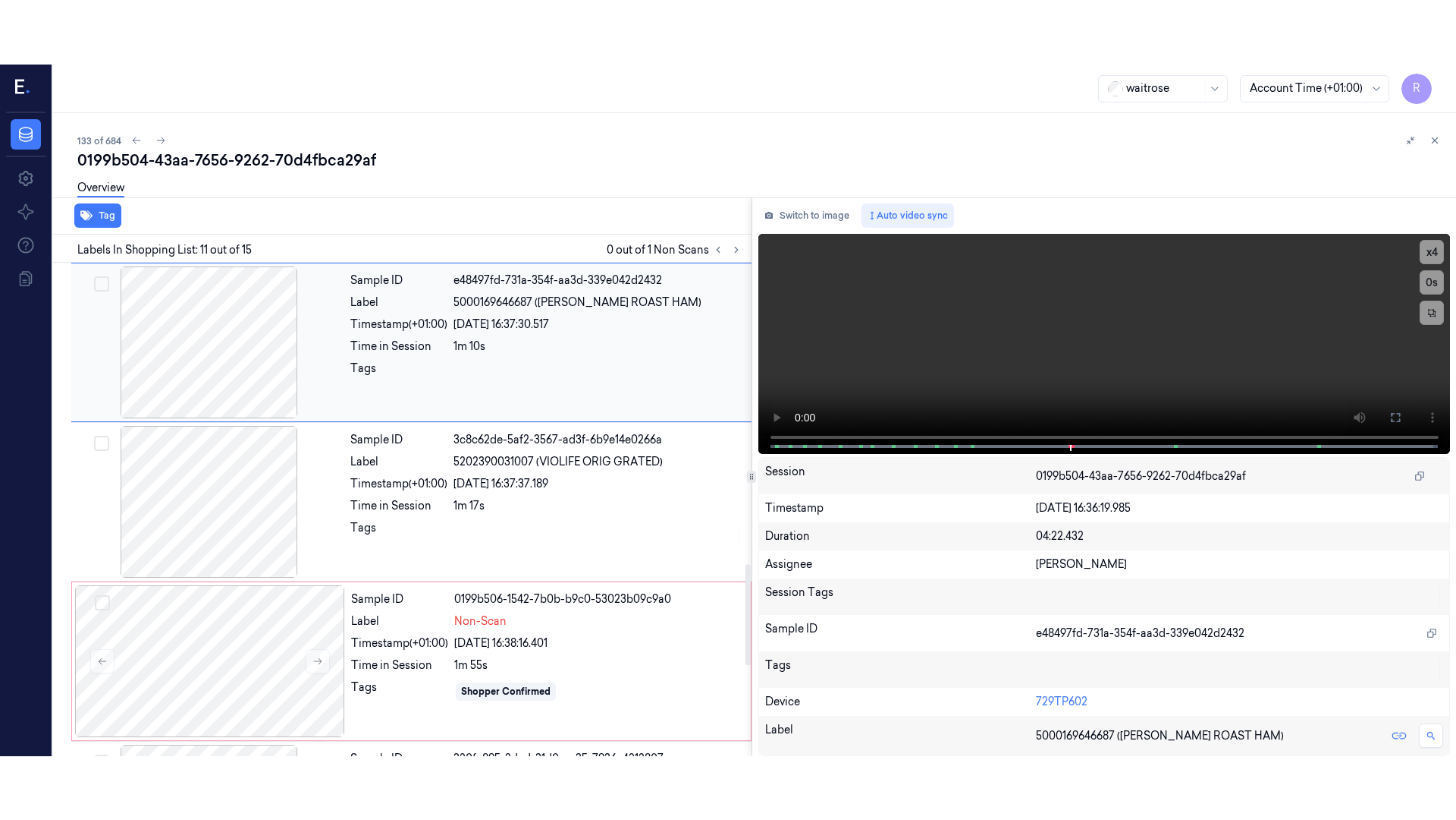
scroll to position [1426, 0]
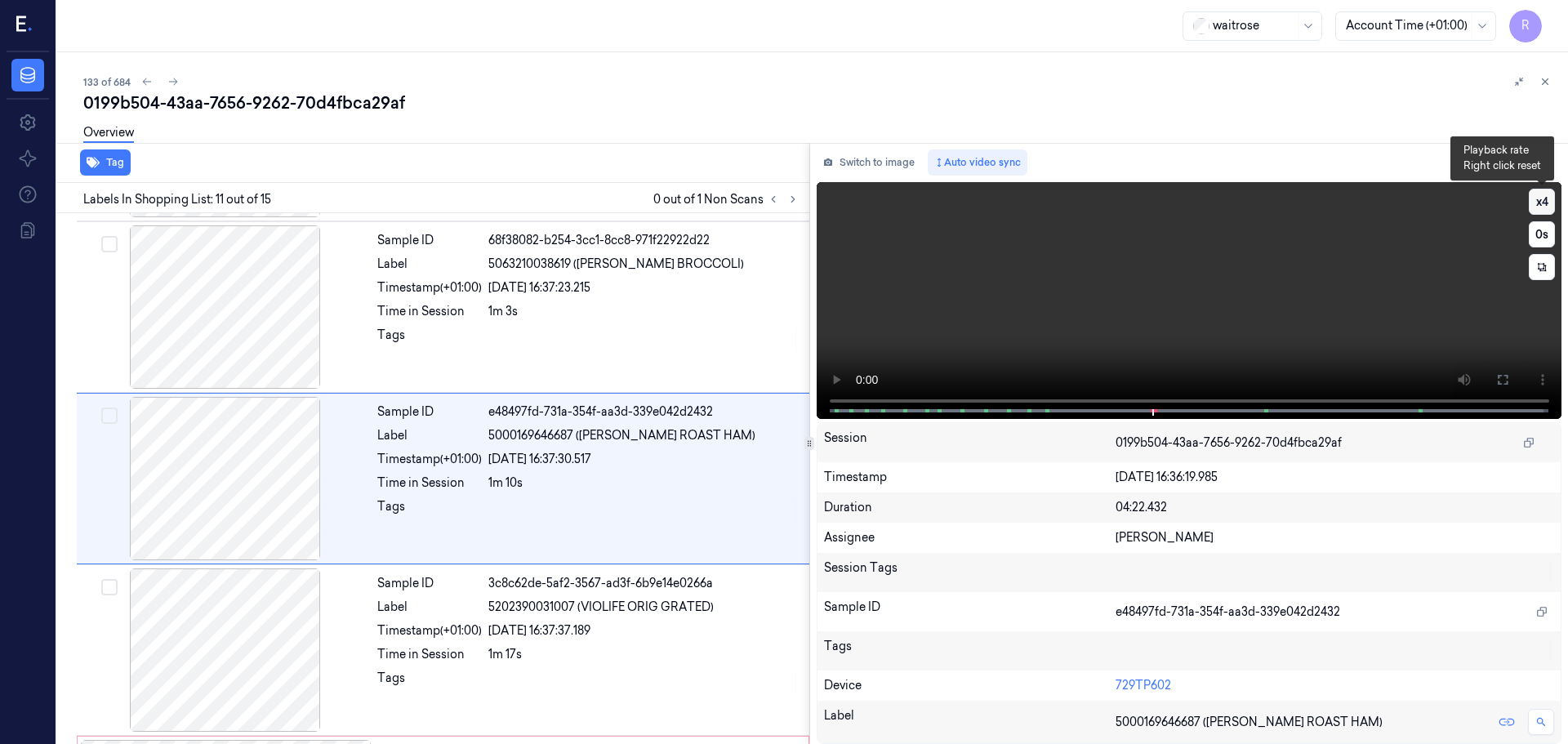
click at [1543, 203] on button "x 4" at bounding box center [1542, 202] width 26 height 26
click at [1543, 203] on button "x 1" at bounding box center [1542, 202] width 26 height 26
click at [1503, 379] on icon at bounding box center [1503, 380] width 13 height 13
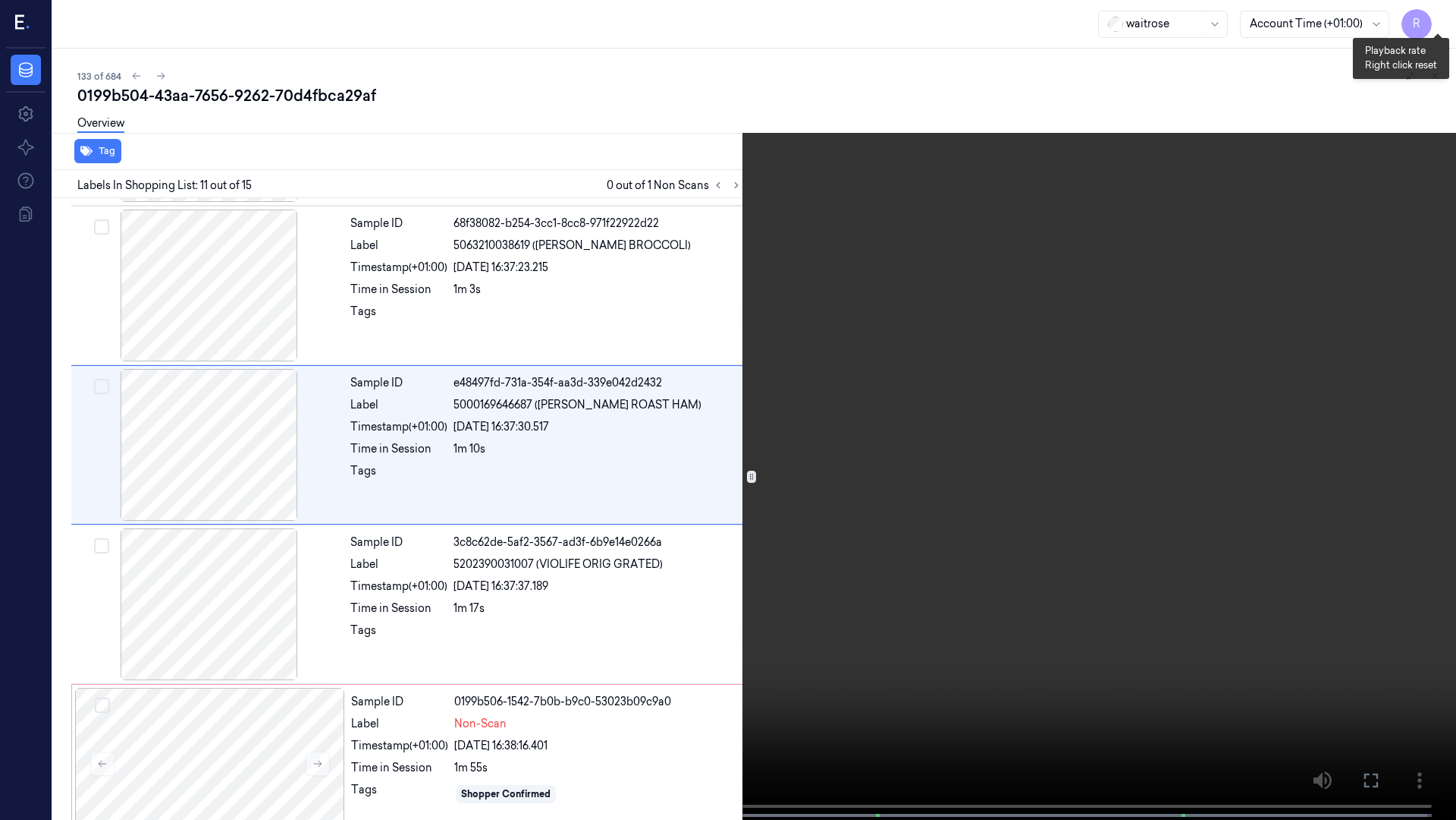
click at [1440, 14] on button "x 2" at bounding box center [1438, 18] width 24 height 24
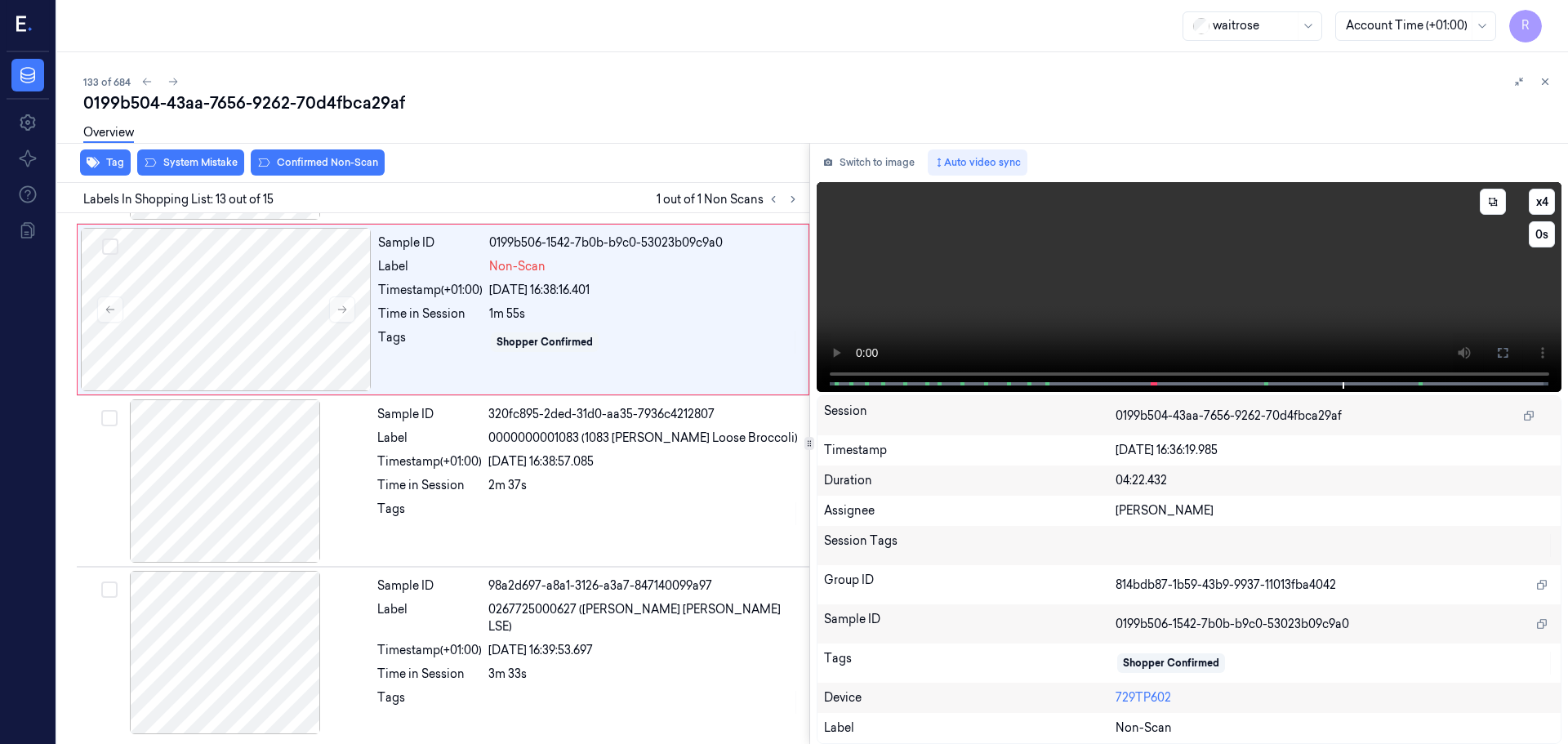
scroll to position [1877, 0]
click at [265, 344] on div at bounding box center [226, 310] width 291 height 164
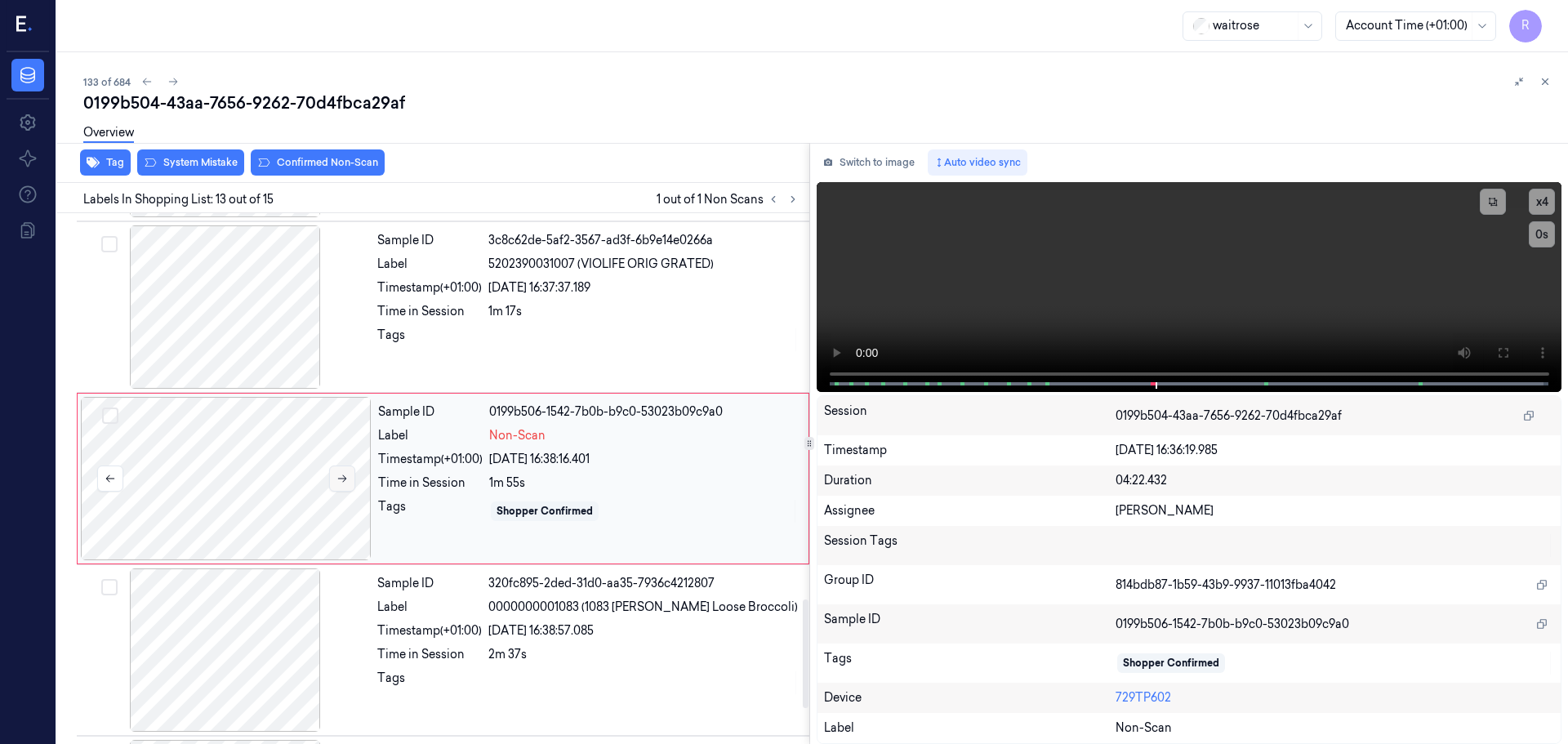
click at [348, 487] on button at bounding box center [342, 478] width 26 height 26
click at [348, 485] on button at bounding box center [342, 478] width 26 height 26
click at [349, 485] on button at bounding box center [342, 478] width 26 height 26
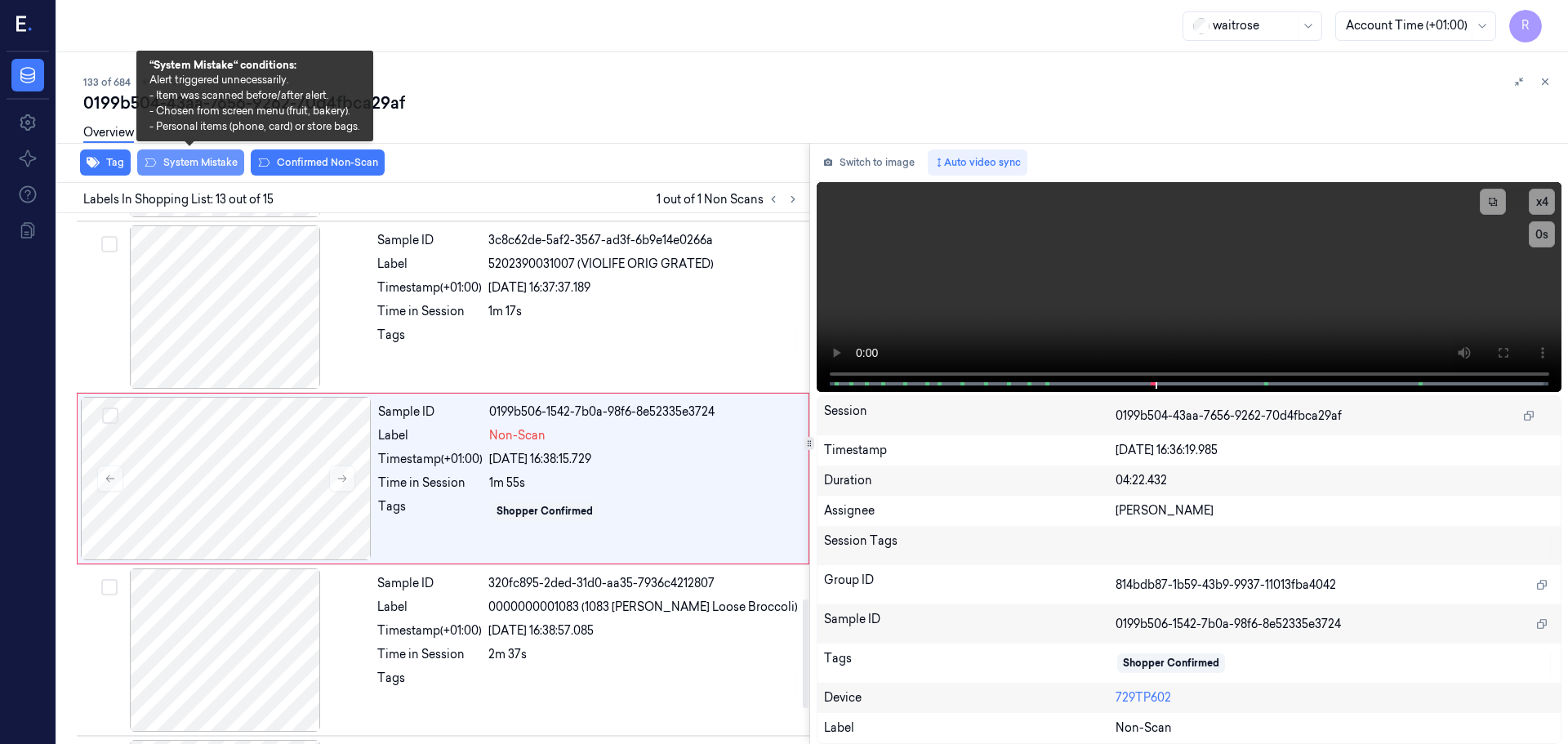
click at [214, 174] on button "System Mistake" at bounding box center [191, 162] width 107 height 26
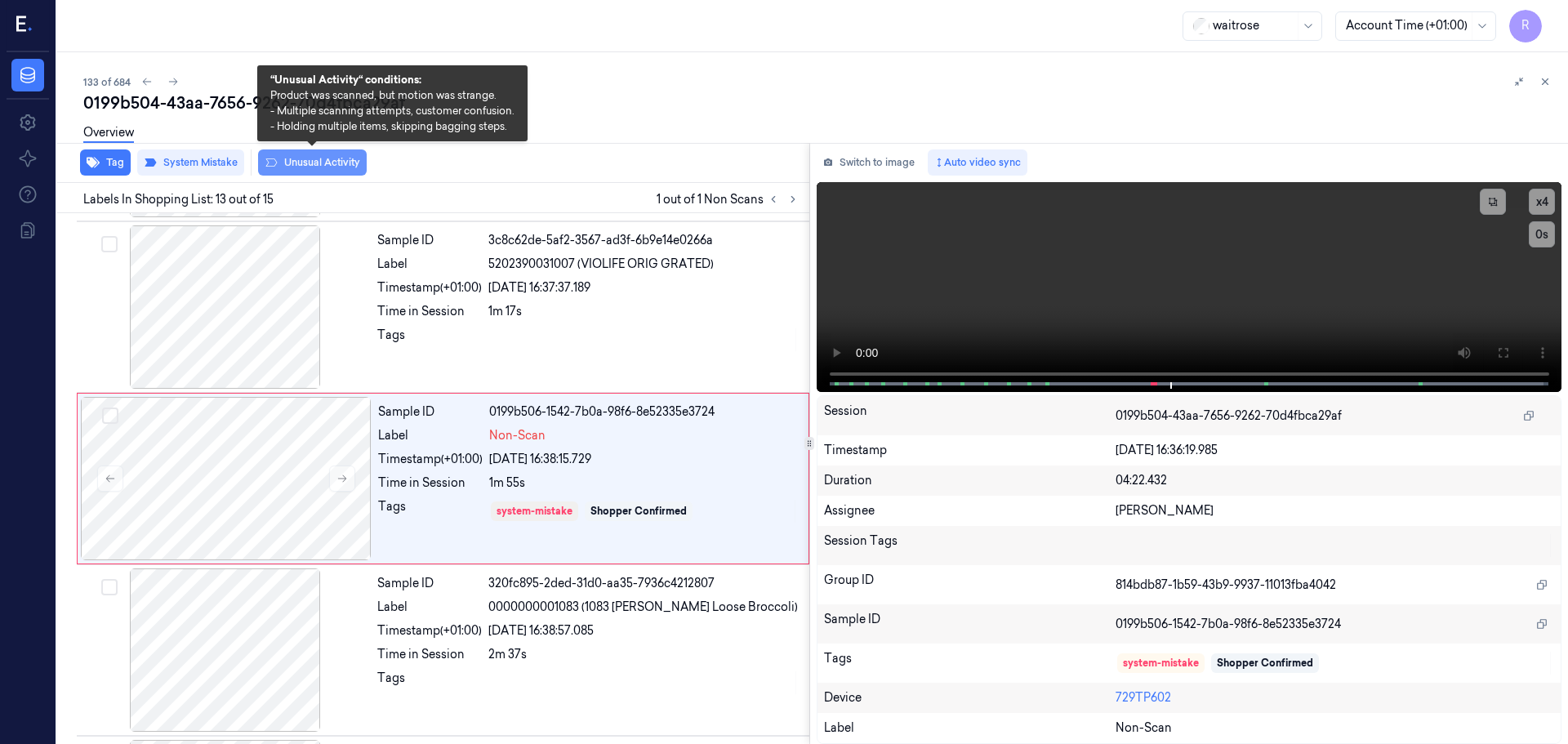
click at [307, 164] on button "Unusual Activity" at bounding box center [313, 162] width 109 height 26
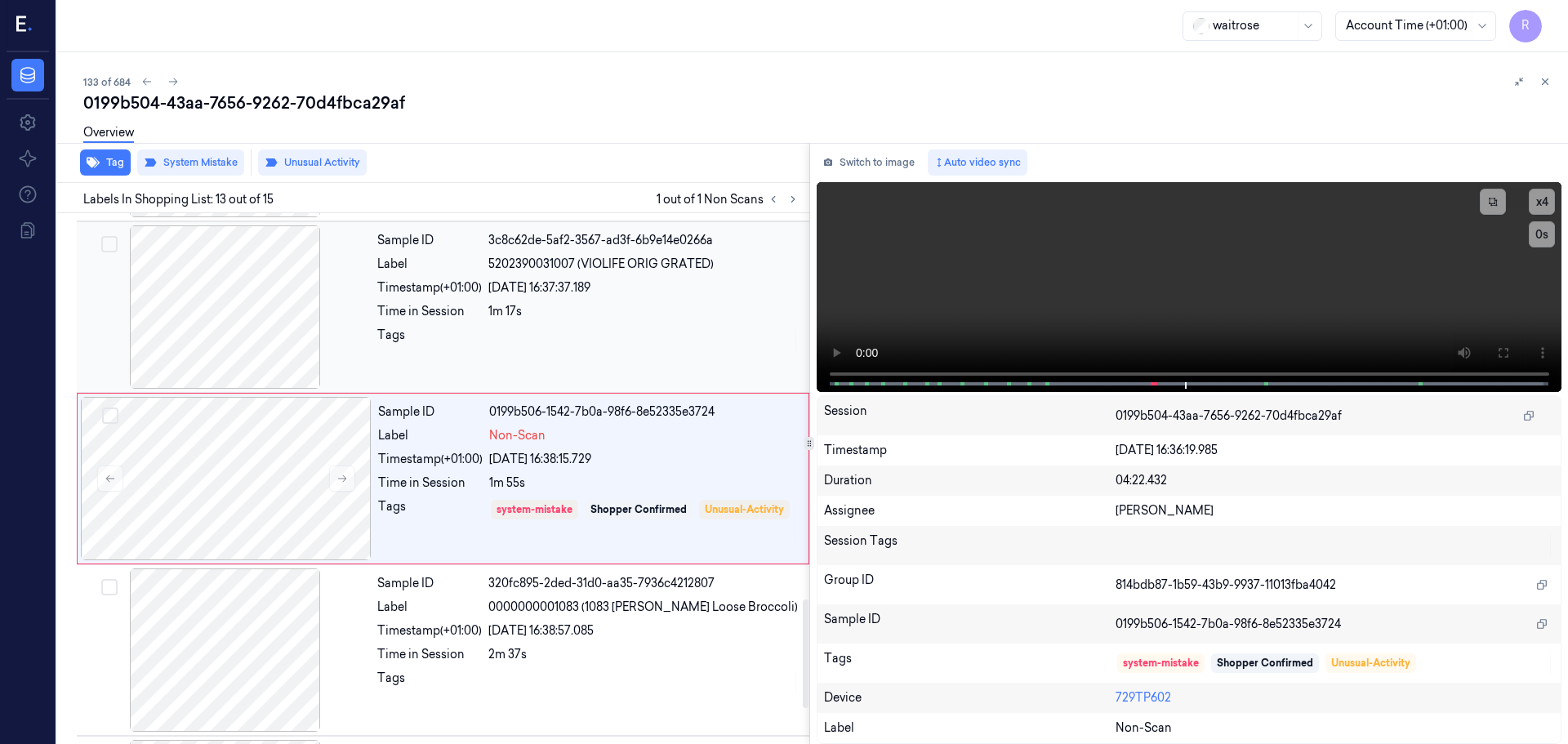
click at [457, 303] on div "Time in Session" at bounding box center [429, 311] width 105 height 17
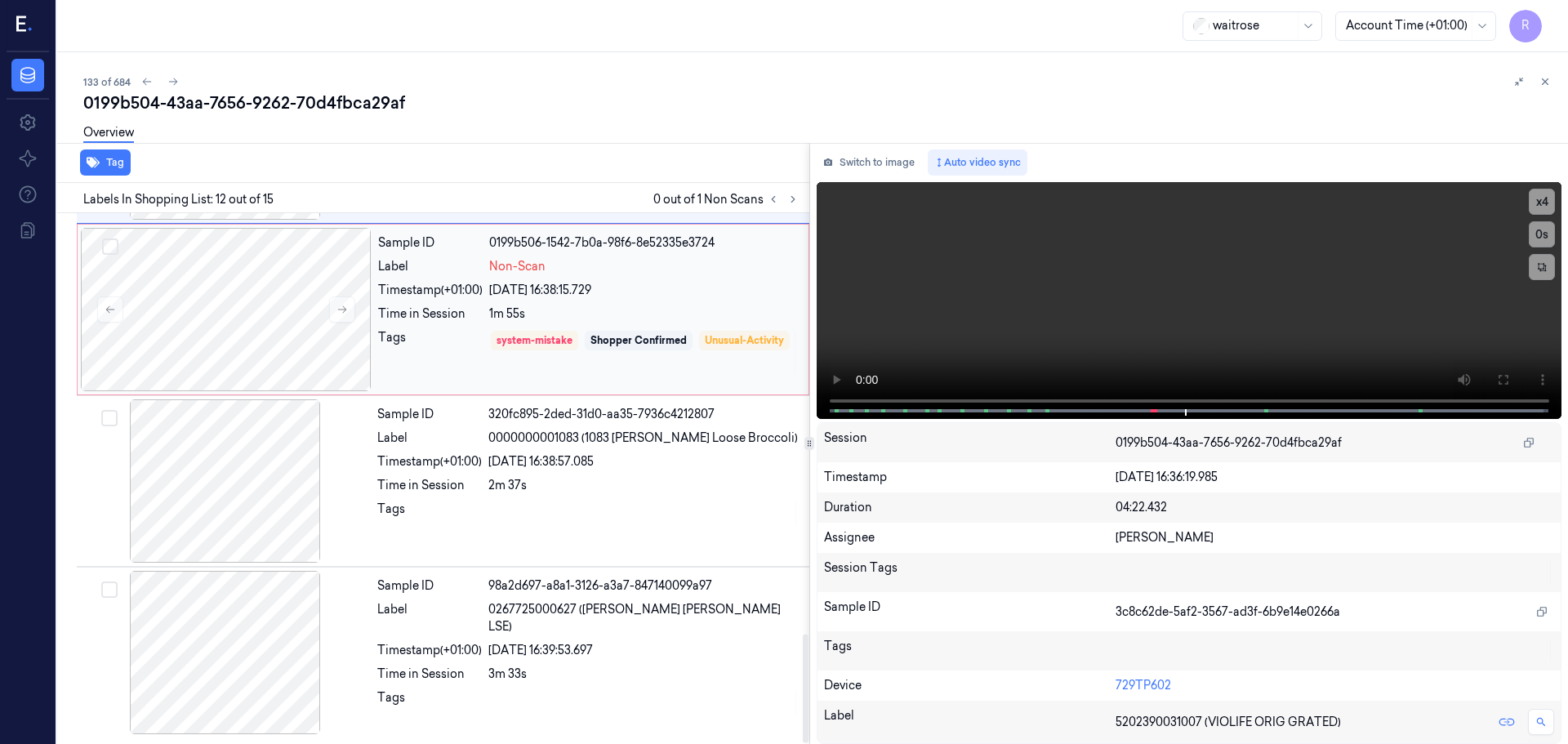
click at [464, 342] on div "Tags" at bounding box center [430, 352] width 105 height 46
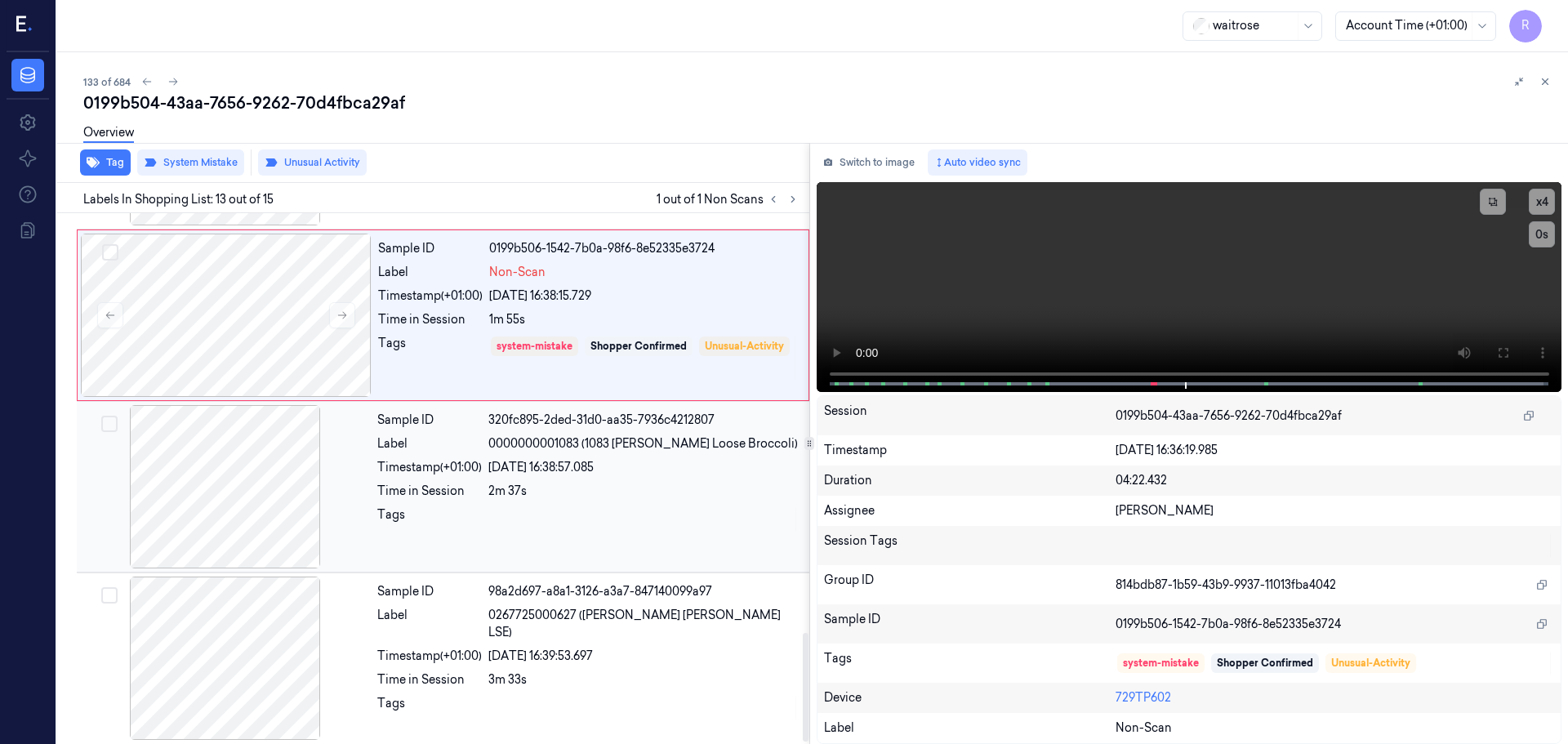
click at [451, 494] on div "Time in Session" at bounding box center [429, 491] width 105 height 17
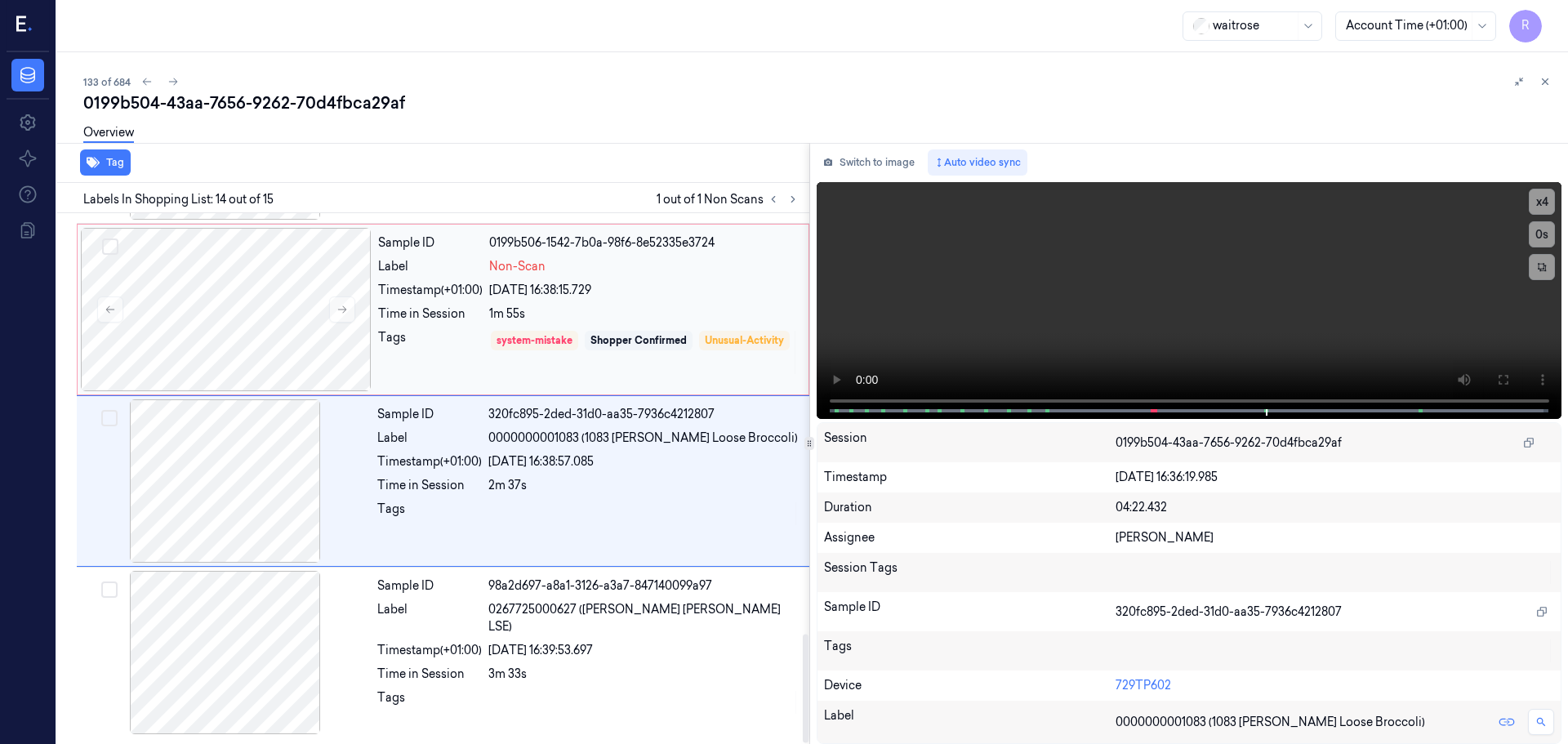
click at [472, 340] on div "Tags" at bounding box center [430, 352] width 105 height 46
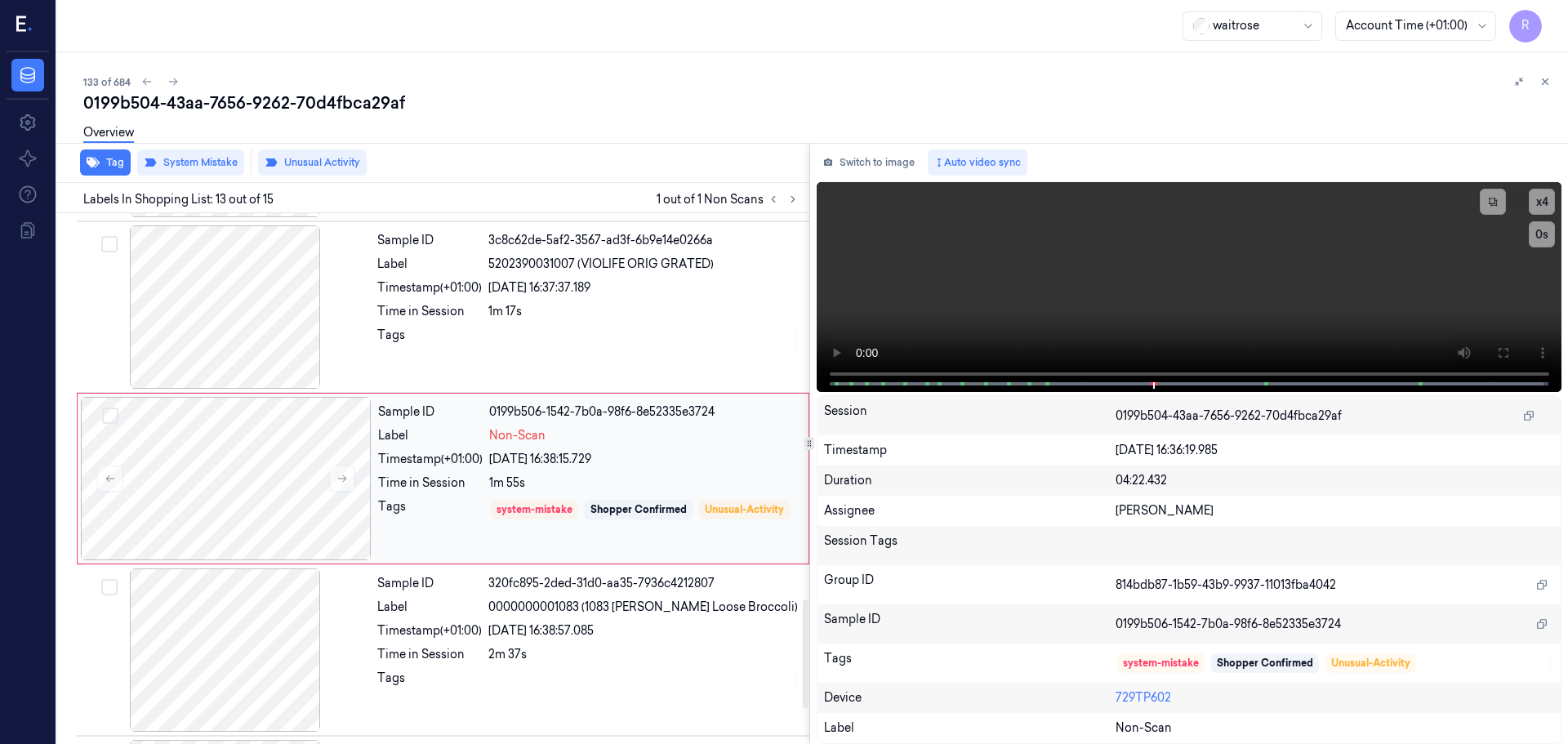
click at [472, 340] on div "Tags" at bounding box center [429, 339] width 105 height 26
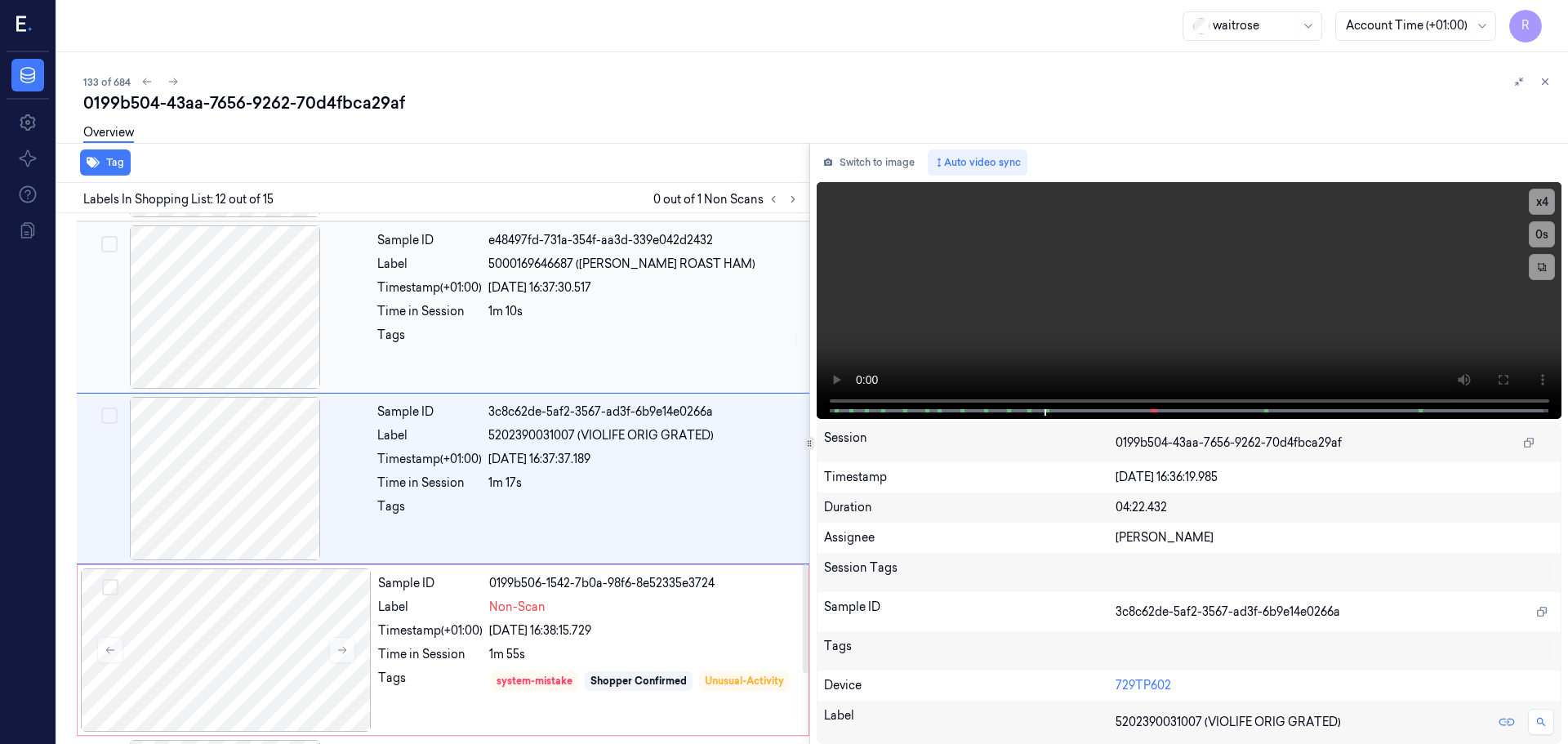
click at [475, 332] on div "Tags" at bounding box center [429, 339] width 105 height 26
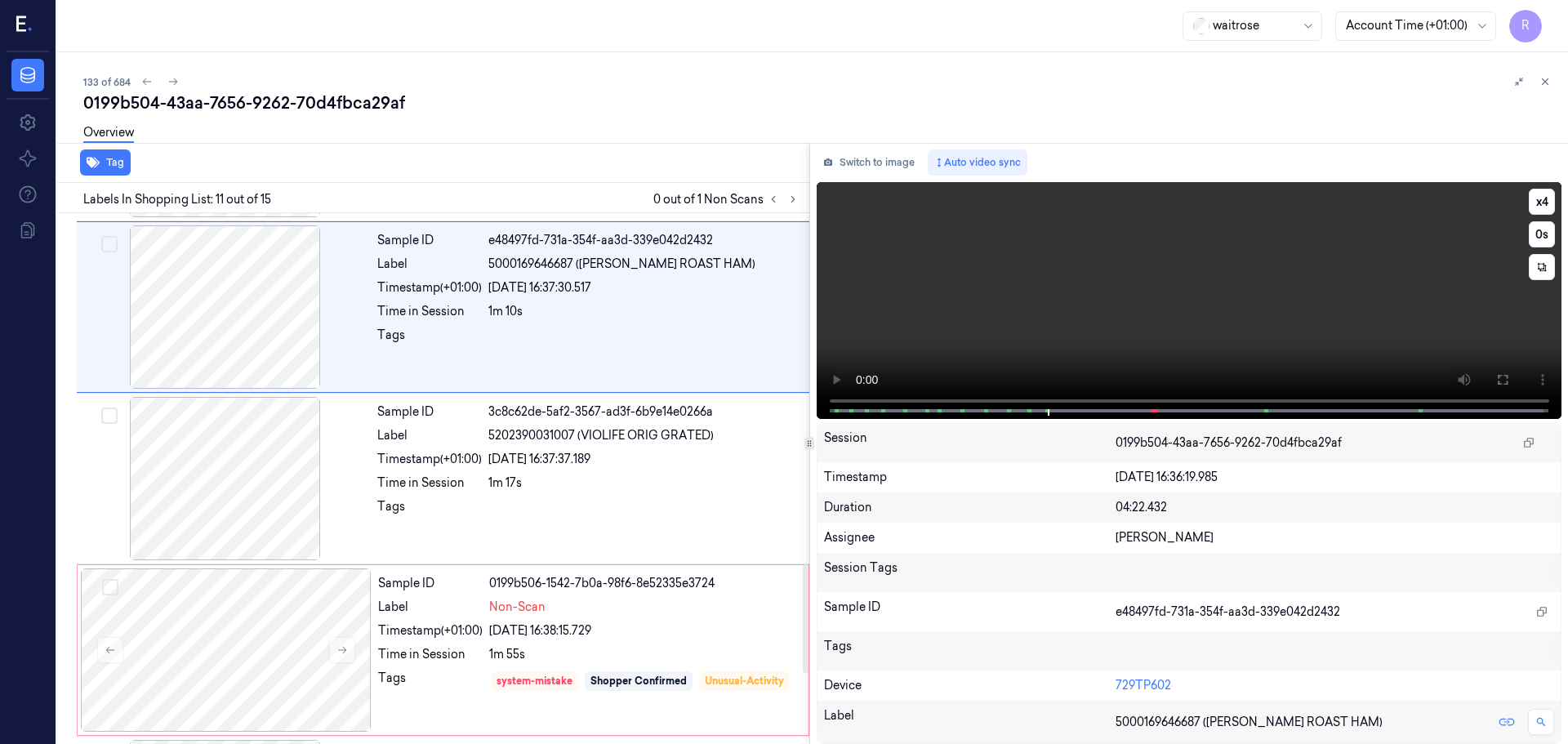
scroll to position [1534, 0]
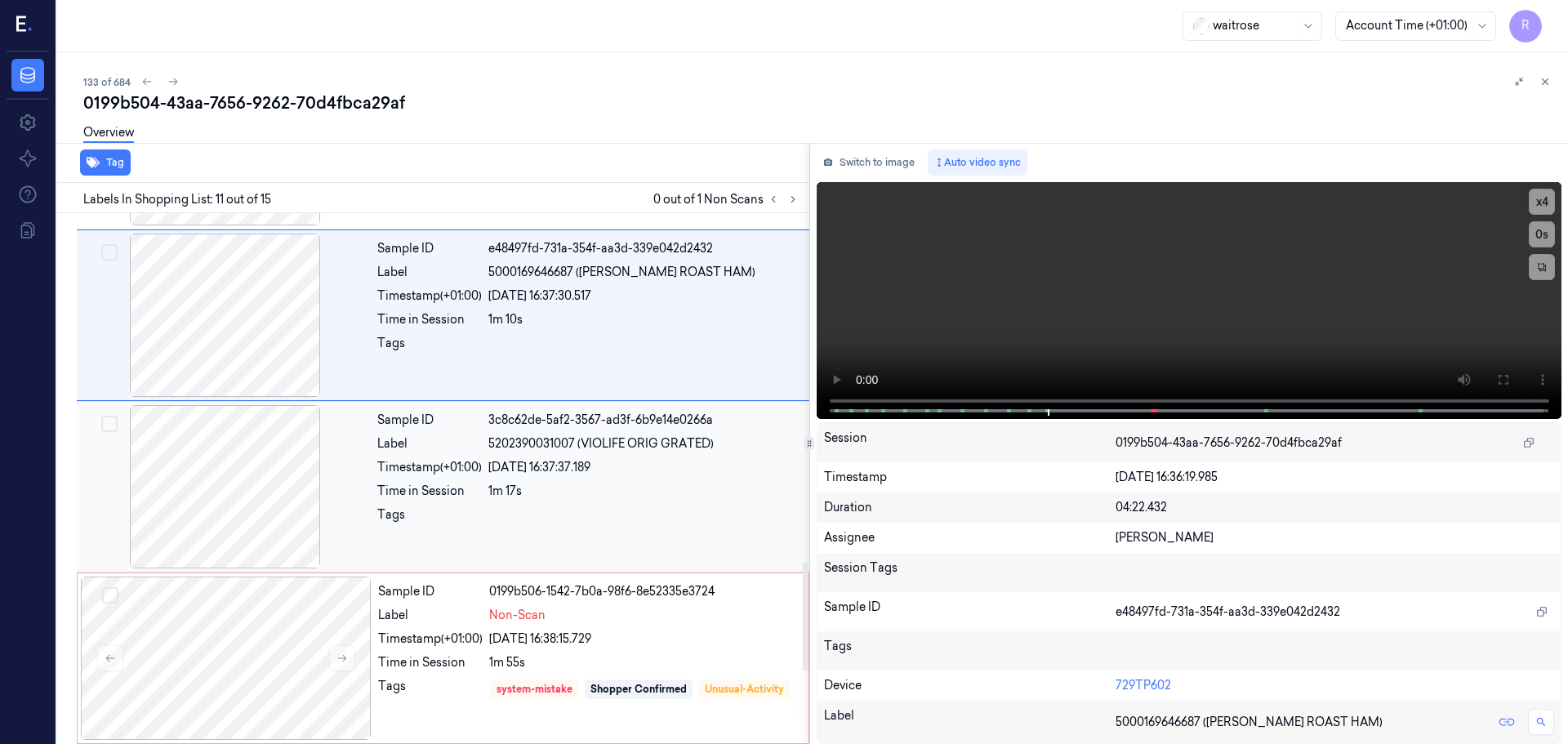
click at [552, 498] on div "1m 17s" at bounding box center [644, 491] width 311 height 17
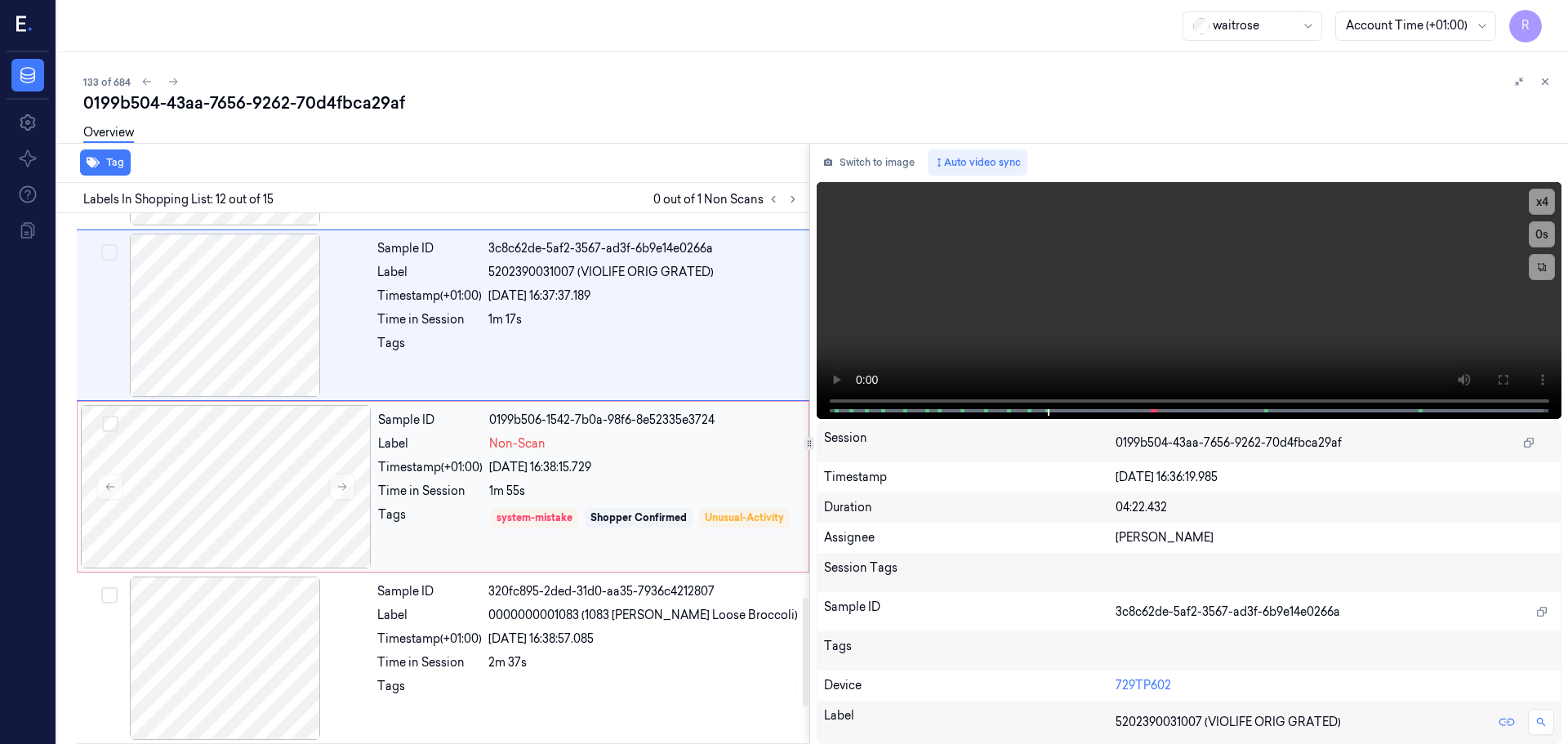
click at [434, 508] on div "Tags" at bounding box center [430, 529] width 105 height 46
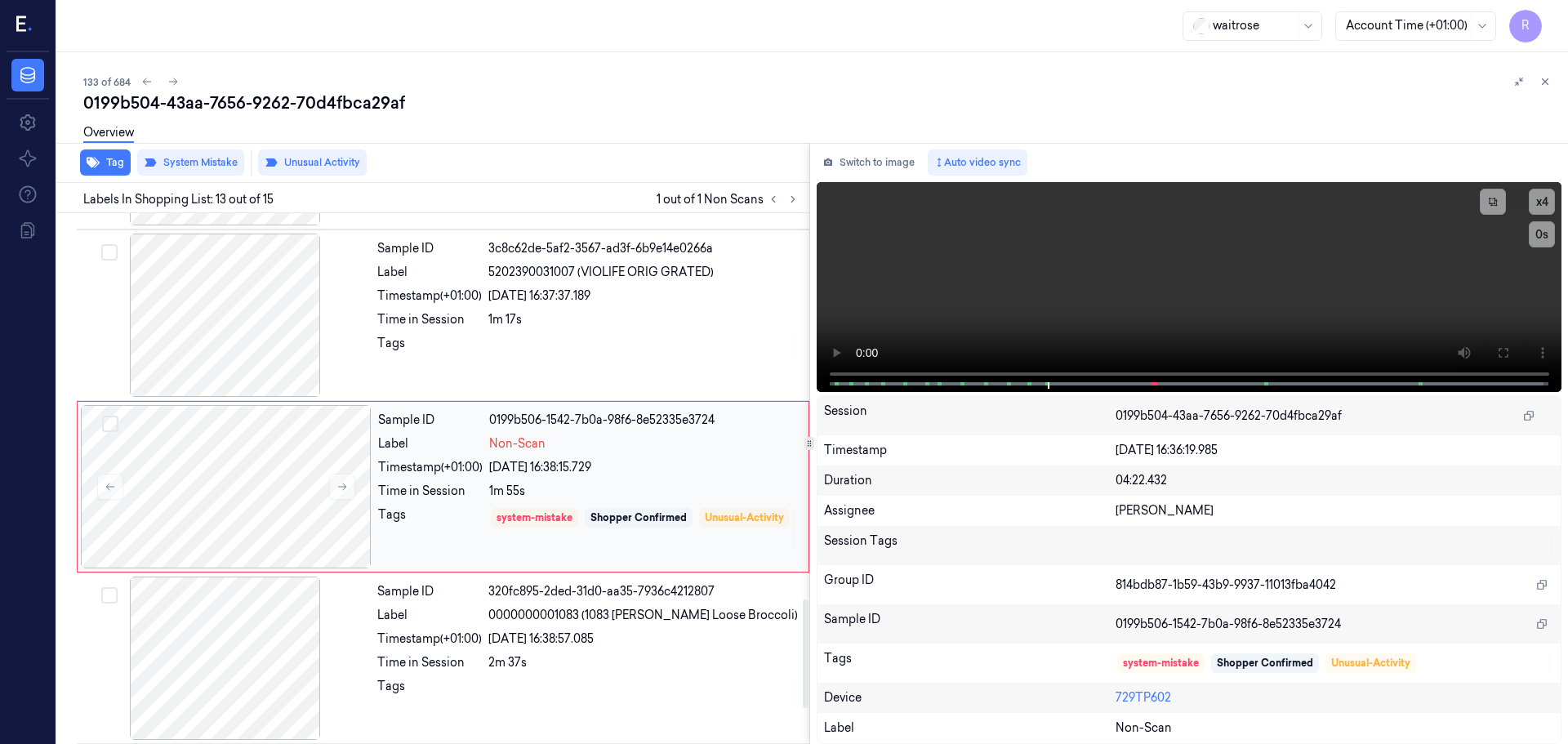
scroll to position [1877, 0]
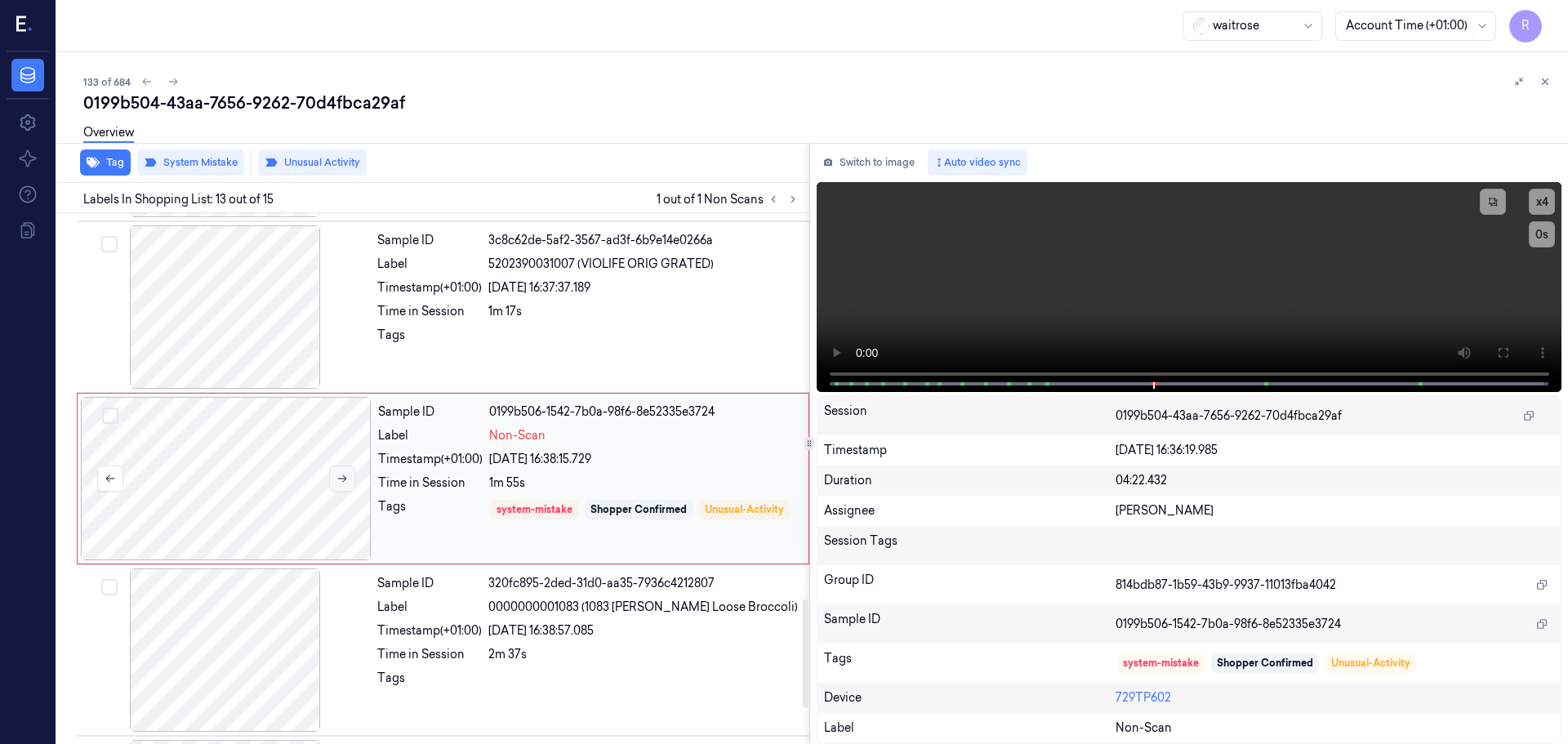
click at [346, 470] on button at bounding box center [342, 478] width 26 height 26
click at [410, 635] on div "Timestamp (+01:00)" at bounding box center [429, 630] width 105 height 17
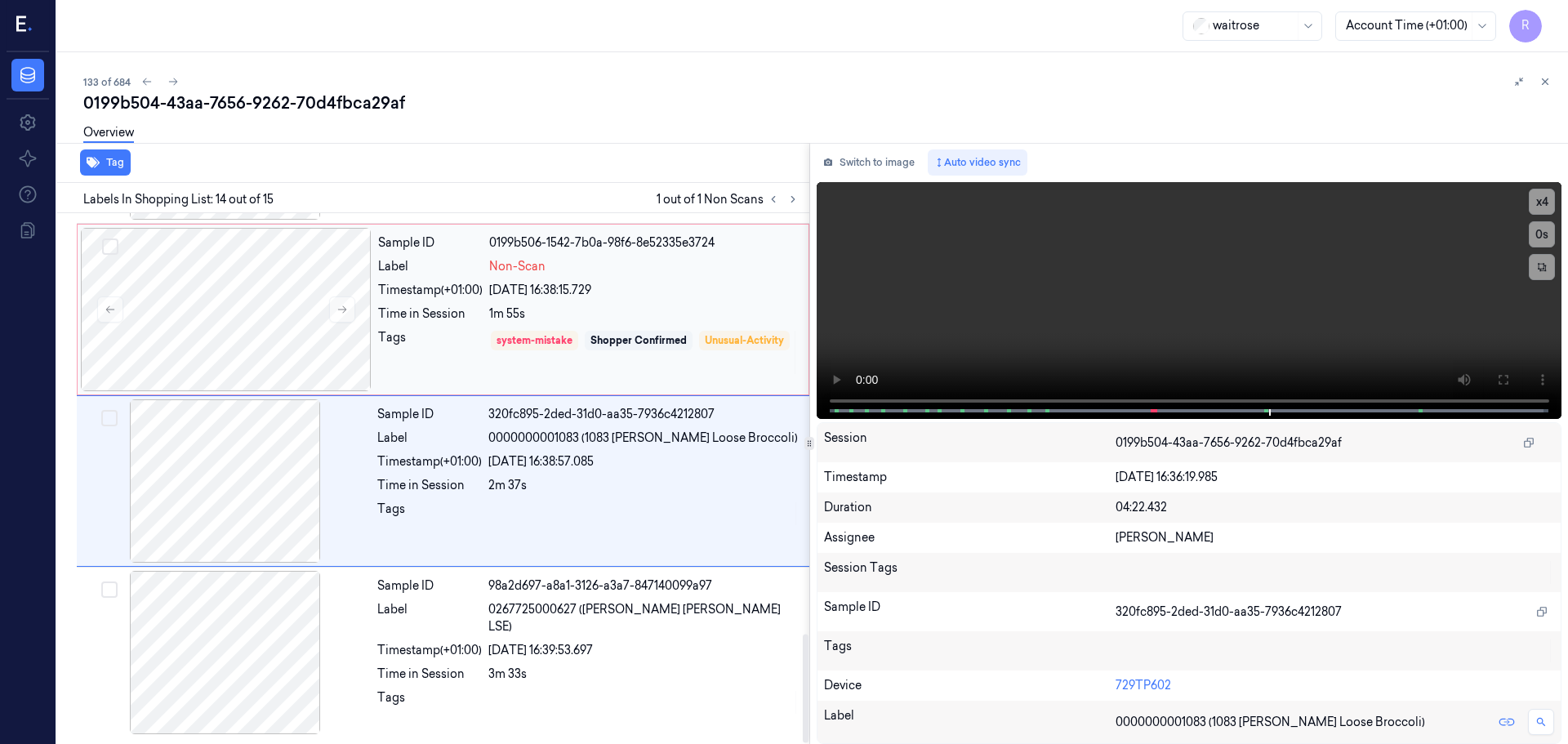
click at [466, 337] on div "Tags" at bounding box center [430, 352] width 105 height 46
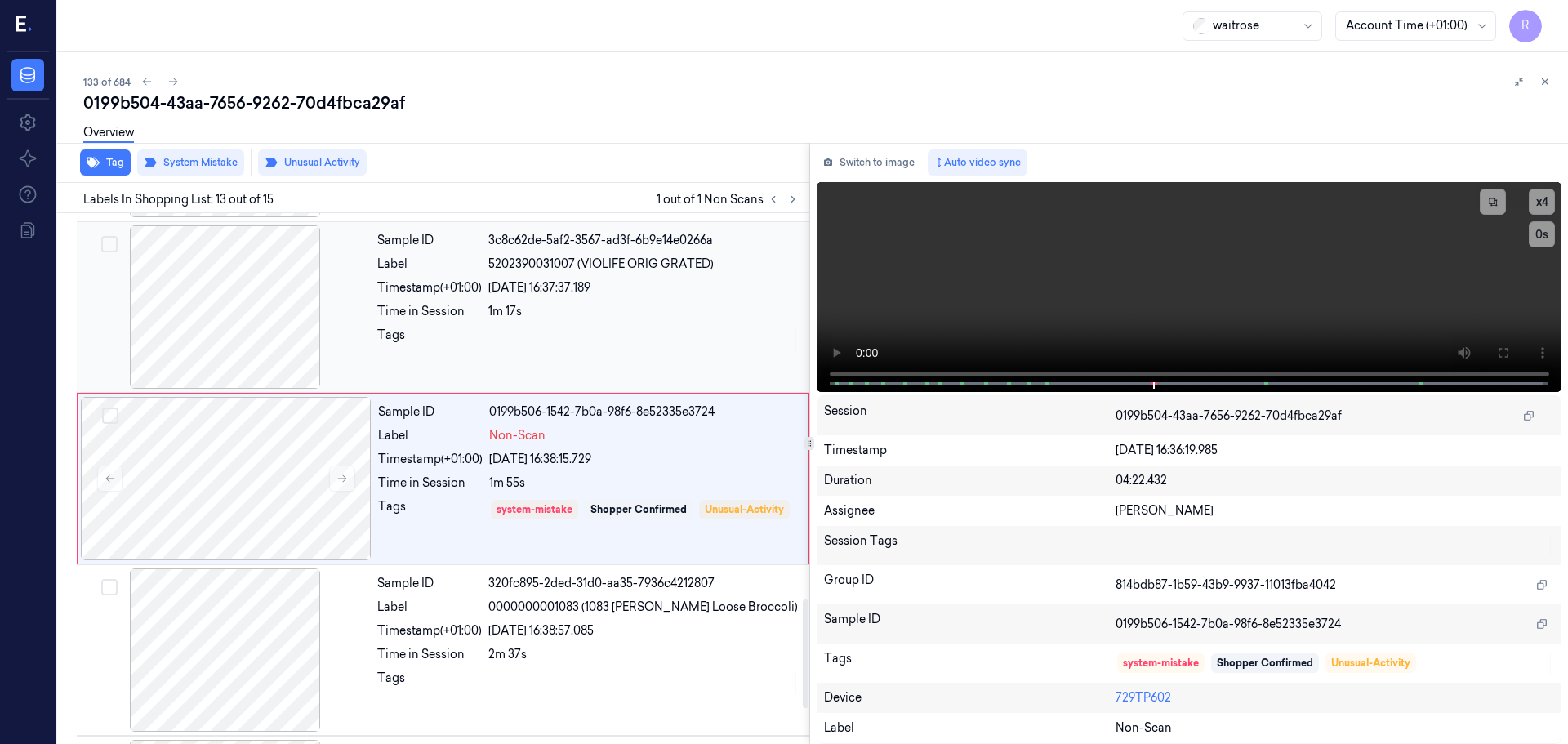
click at [472, 314] on div "Time in Session" at bounding box center [429, 311] width 105 height 17
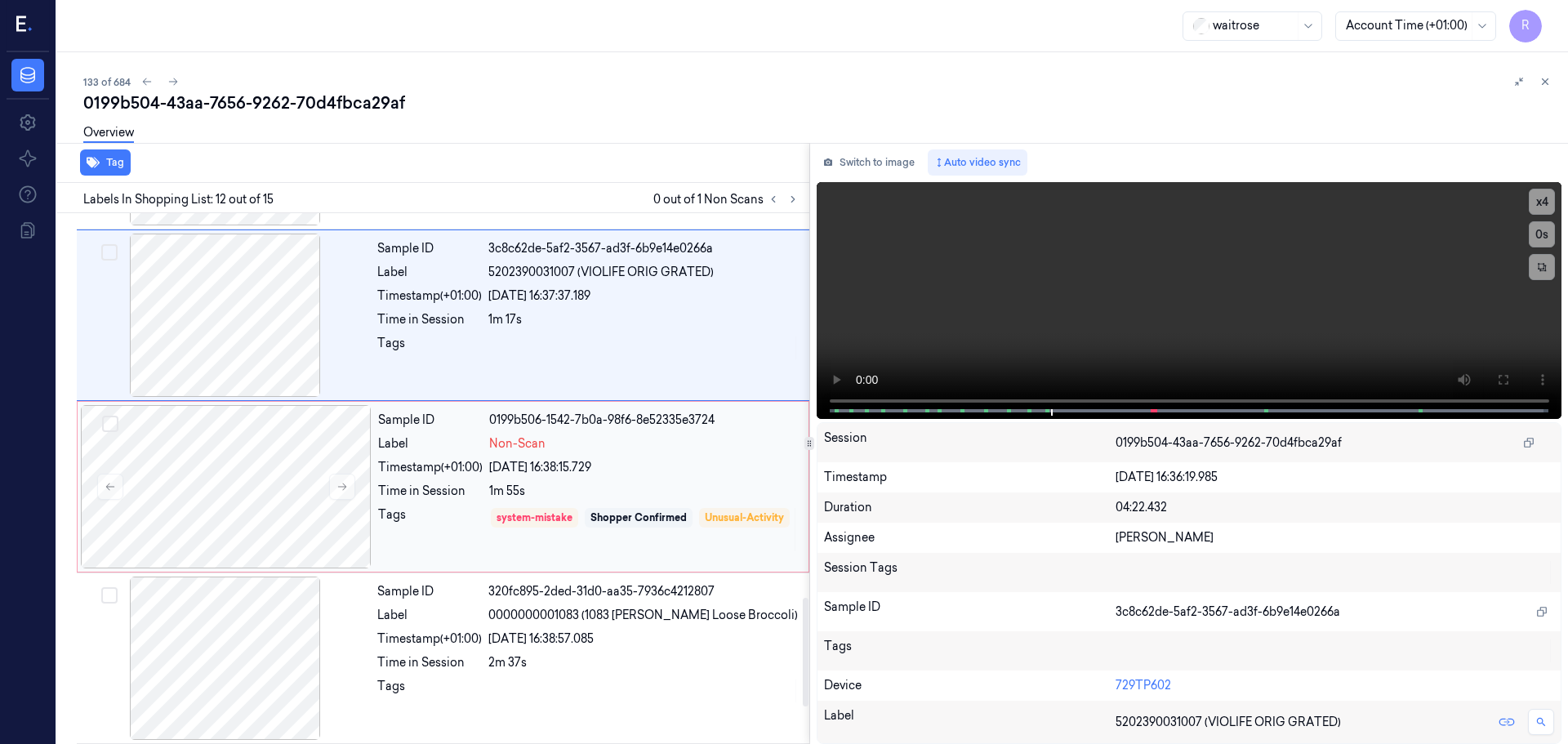
click at [452, 459] on div "Sample ID 0199b506-1542-7b0a-98f6-8e52335e3724 Label Non-Scan Timestamp (+01:00…" at bounding box center [588, 487] width 434 height 164
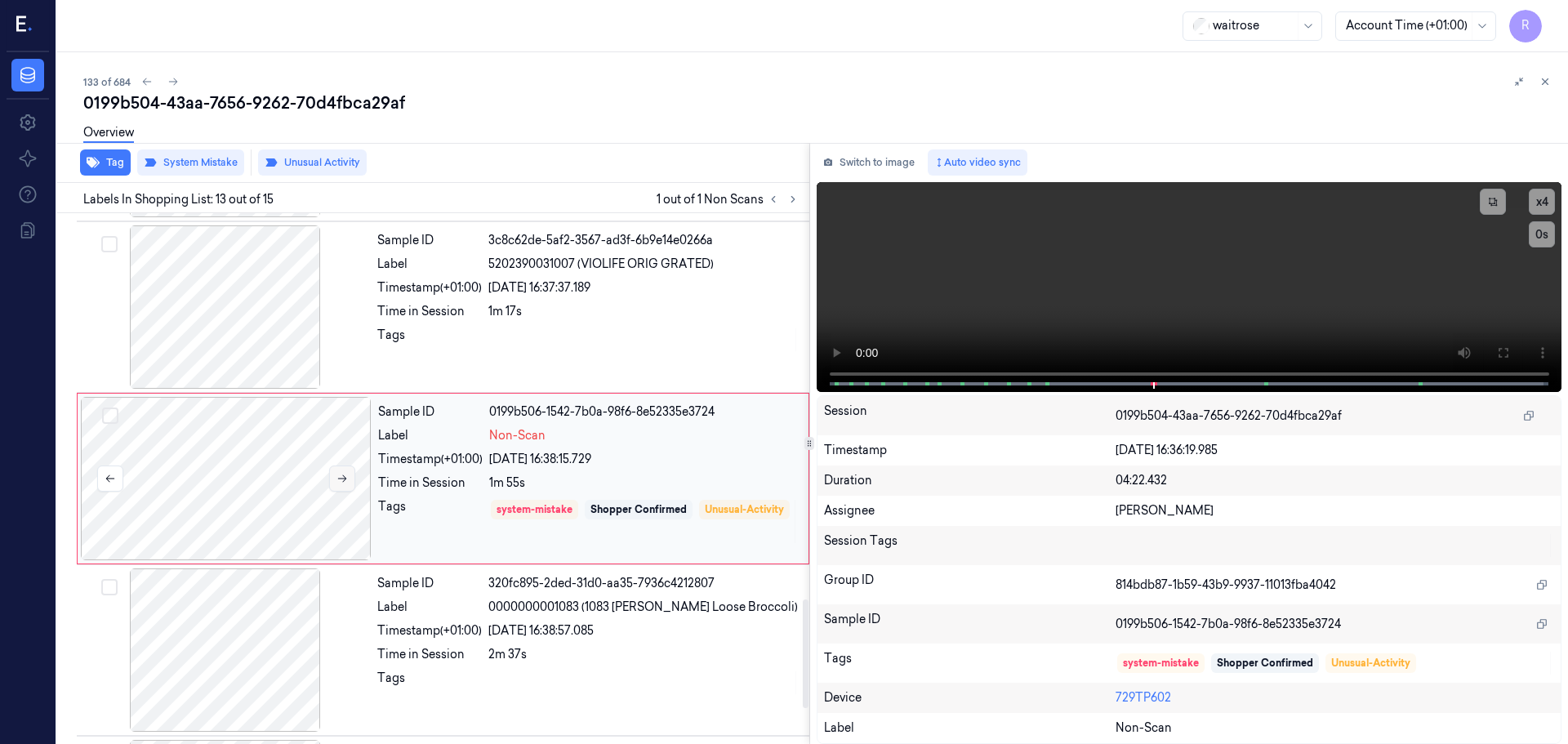
click at [341, 472] on icon at bounding box center [342, 478] width 12 height 12
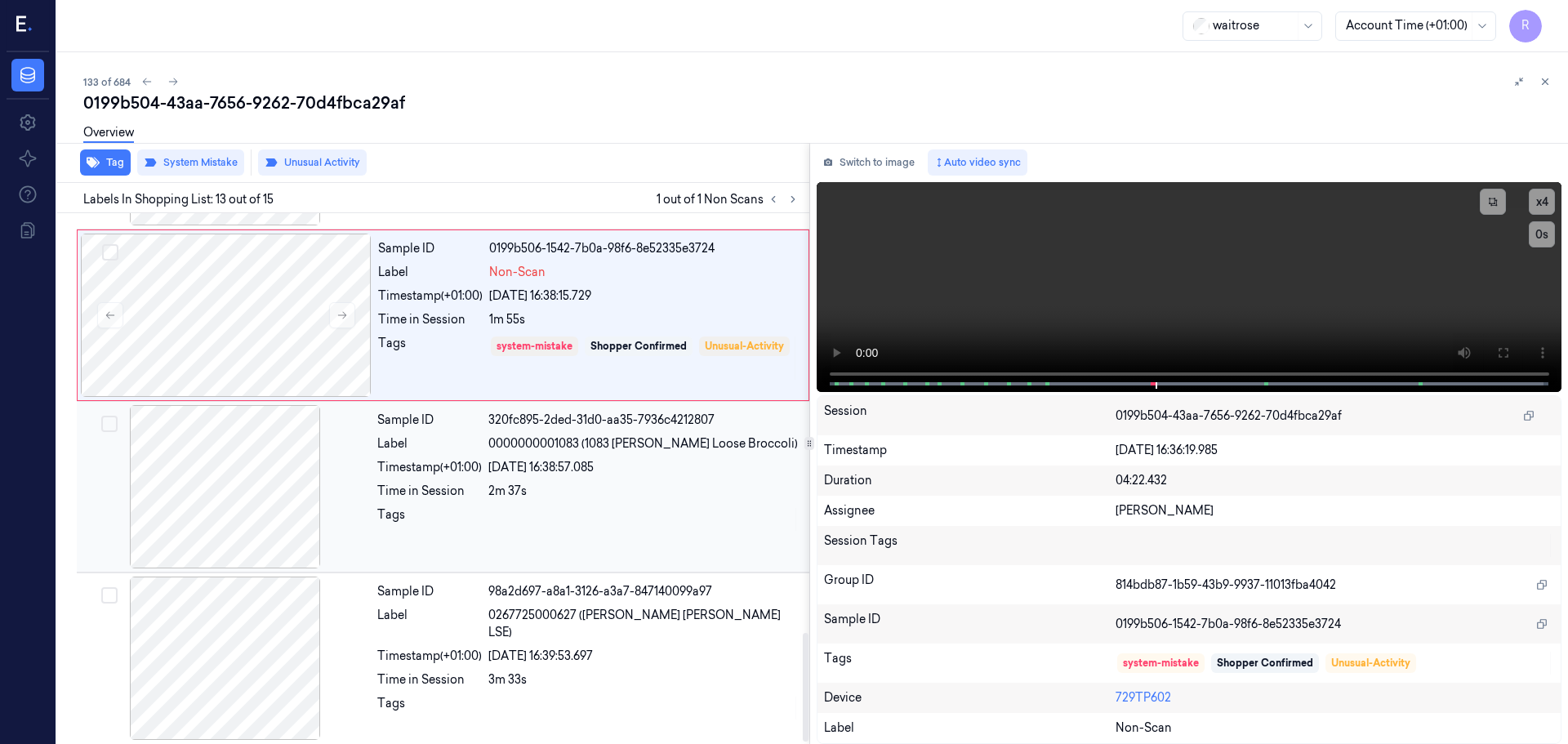
click at [478, 496] on div "Time in Session" at bounding box center [429, 491] width 105 height 17
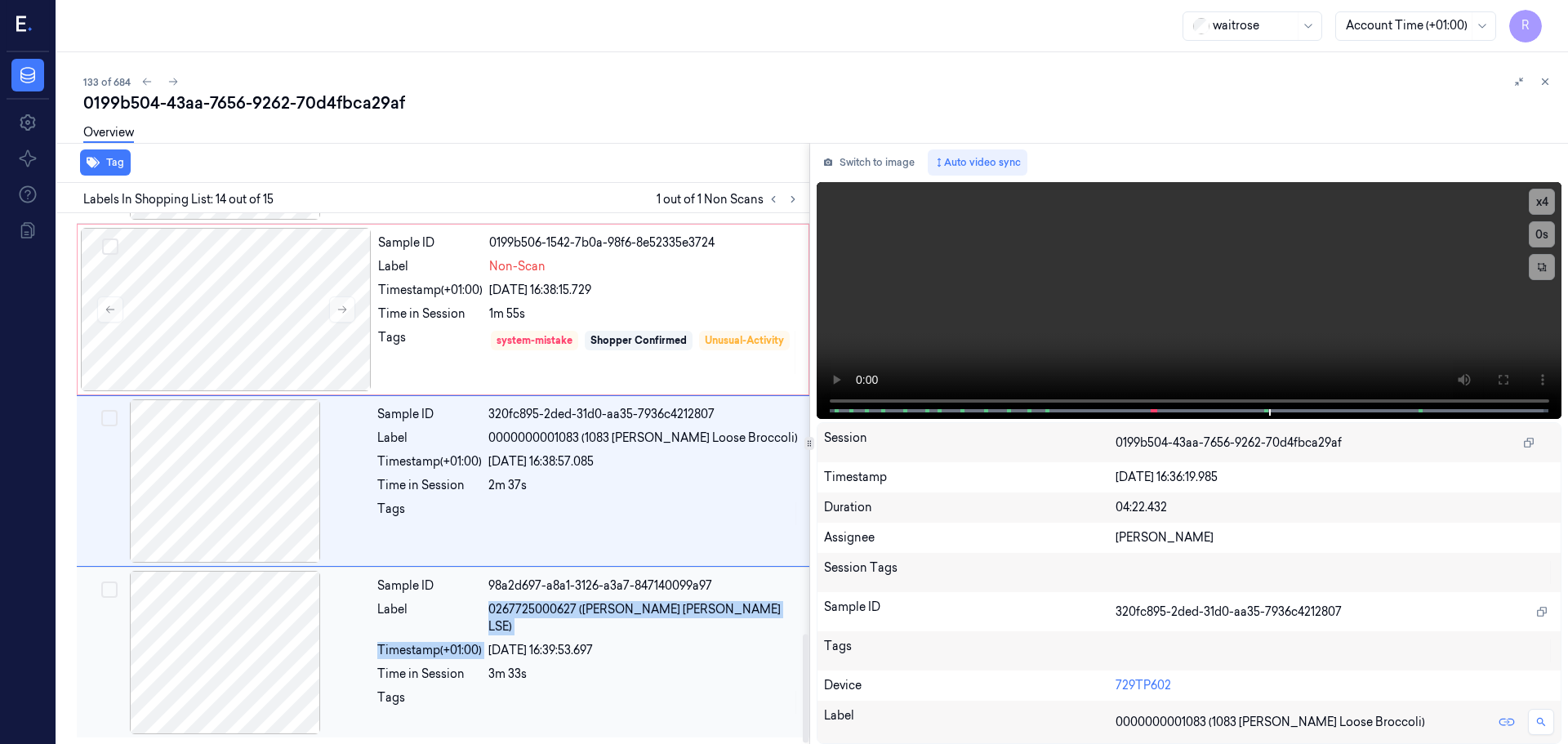
click at [492, 621] on div "Sample ID 98a2d697-a8a1-3126-a3a7-847140099a97 Label 0267725000627 ([PERSON_NAM…" at bounding box center [588, 652] width 435 height 164
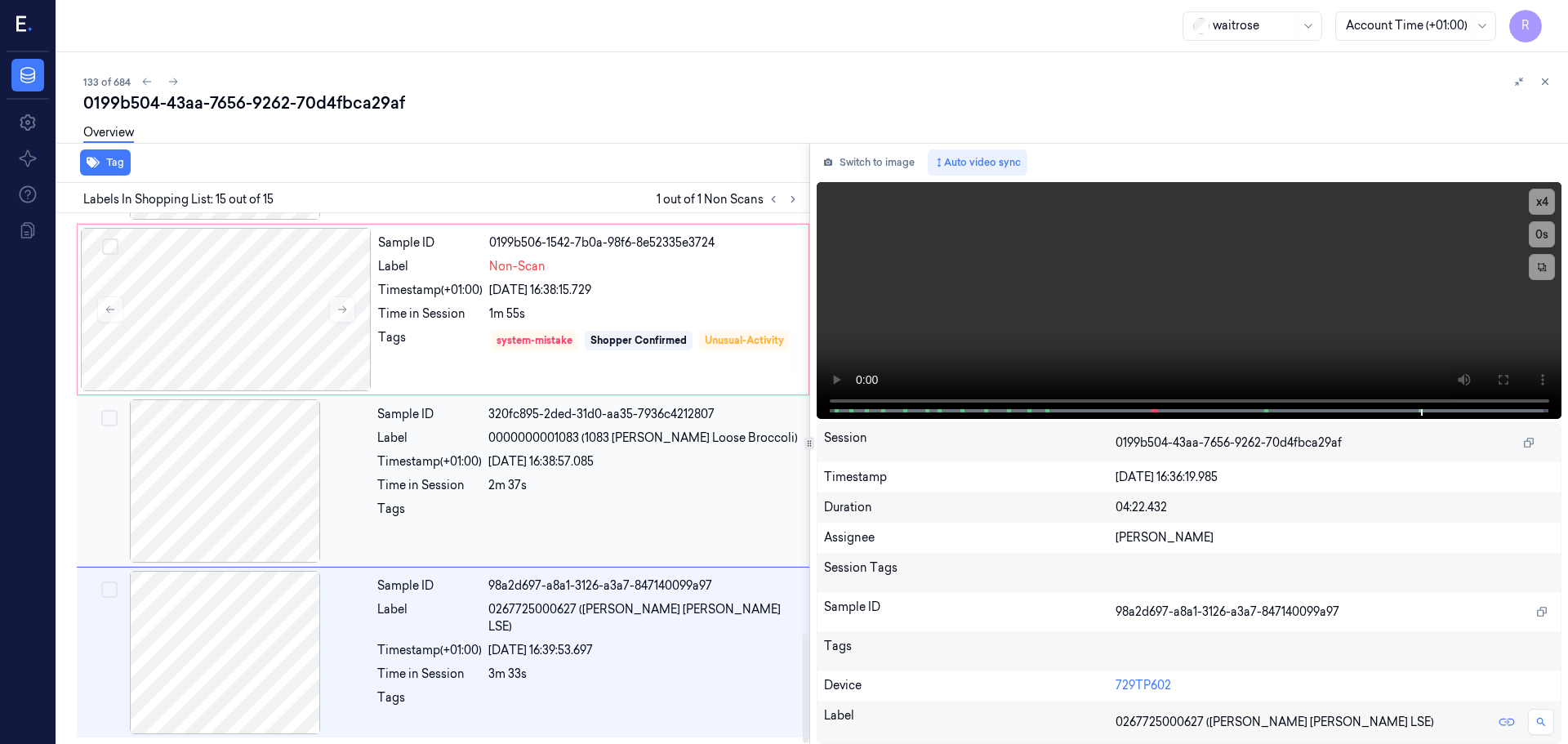
click at [536, 499] on div "Sample ID 320fc895-2ded-31d0-aa35-7936c4212807 Label 0000000001083 (1083 [PERSO…" at bounding box center [588, 481] width 435 height 164
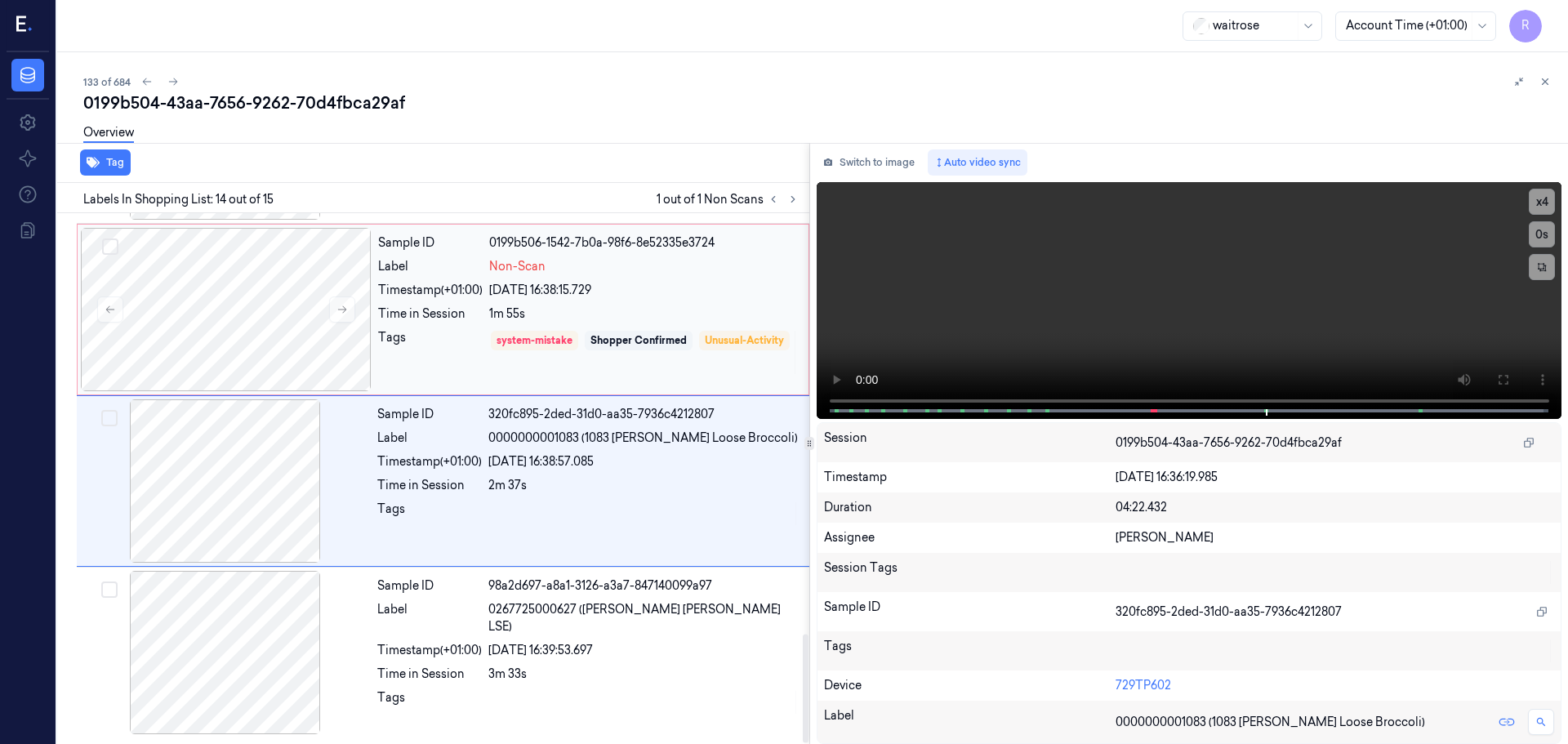
click at [487, 356] on div "Tags system-mistake Shopper Confirmed Unusual-Activity" at bounding box center [588, 352] width 421 height 46
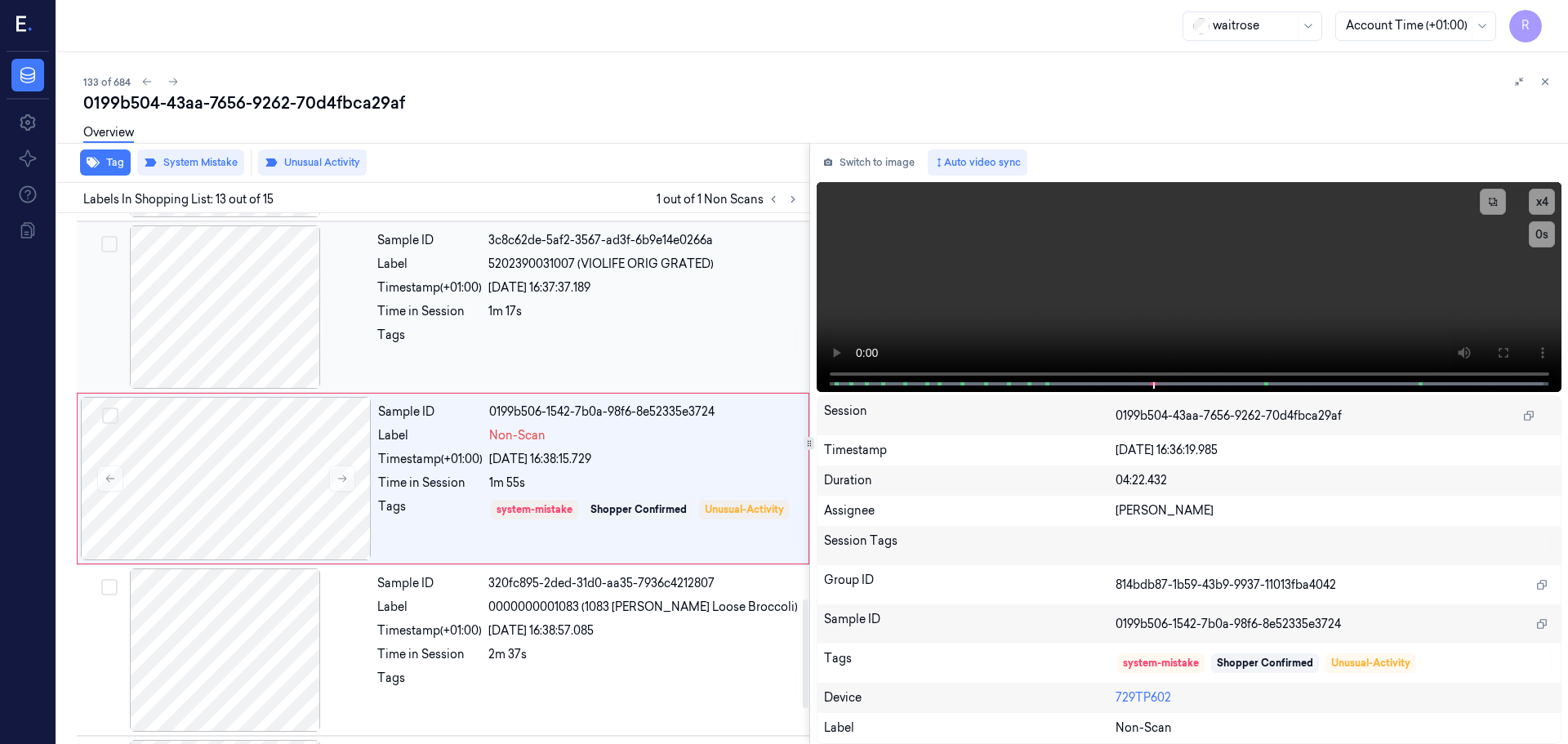
click at [471, 332] on div "Tags" at bounding box center [429, 339] width 105 height 26
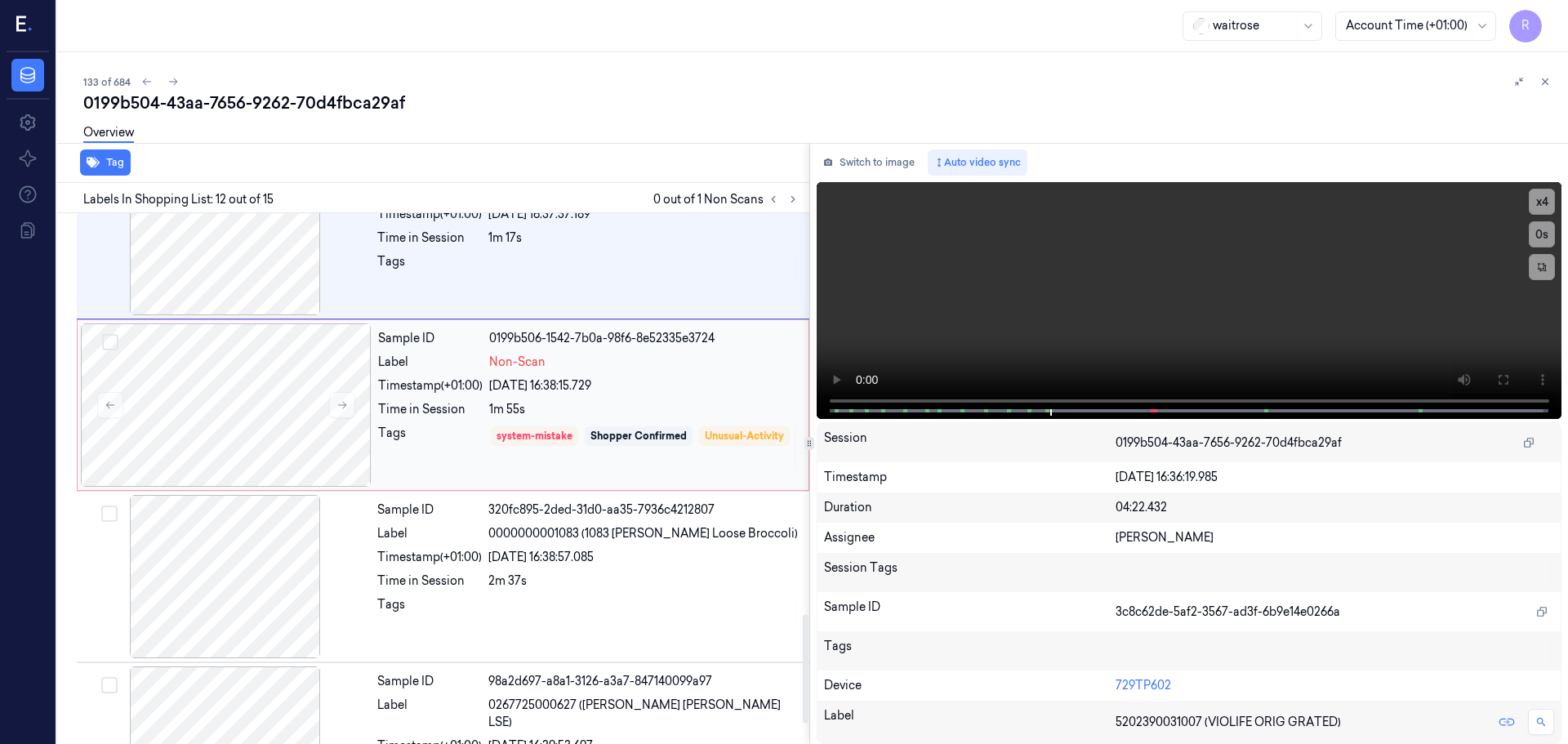
click at [470, 435] on div "Tags" at bounding box center [430, 447] width 105 height 46
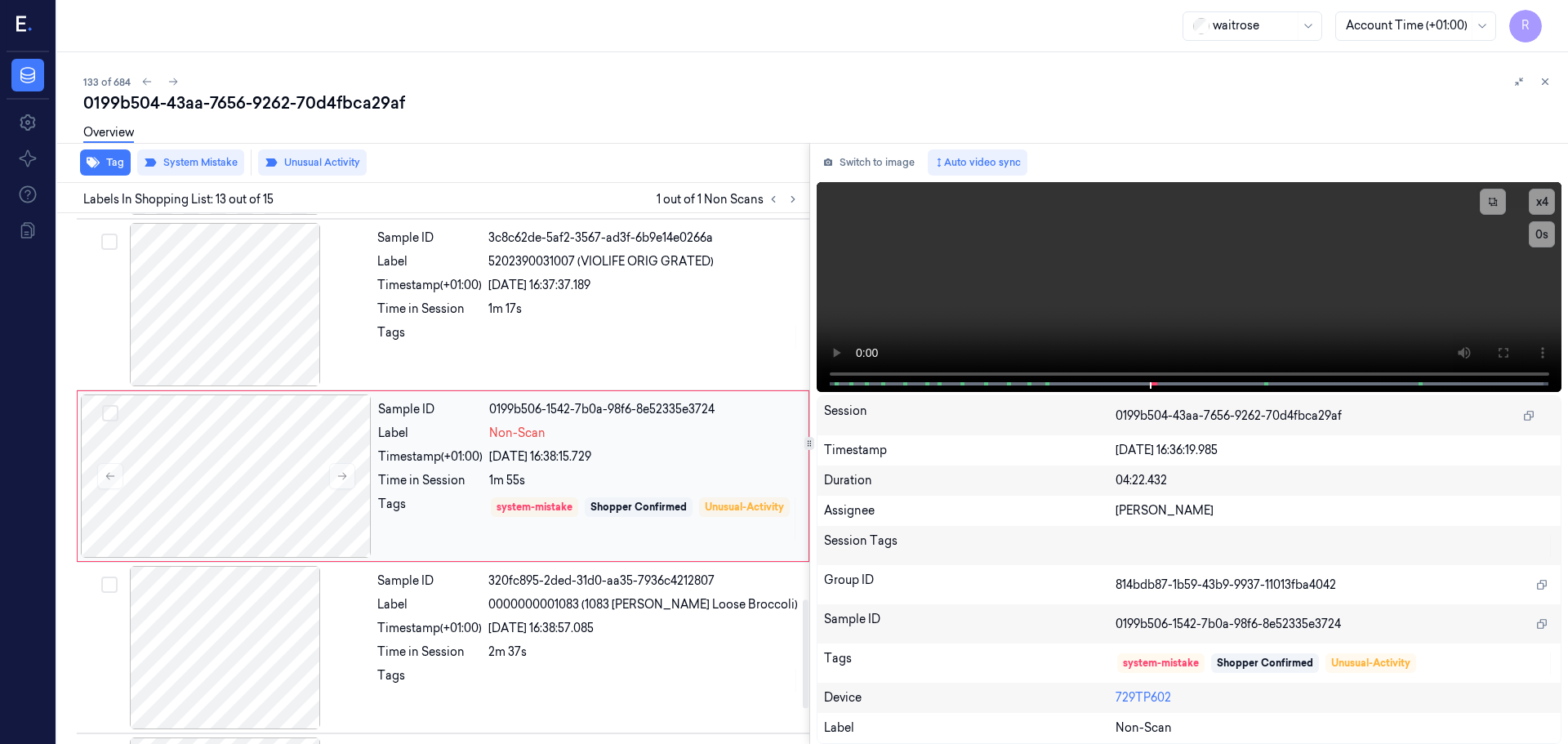
scroll to position [1877, 0]
click at [341, 467] on button at bounding box center [342, 478] width 26 height 26
click at [341, 471] on button at bounding box center [342, 478] width 26 height 26
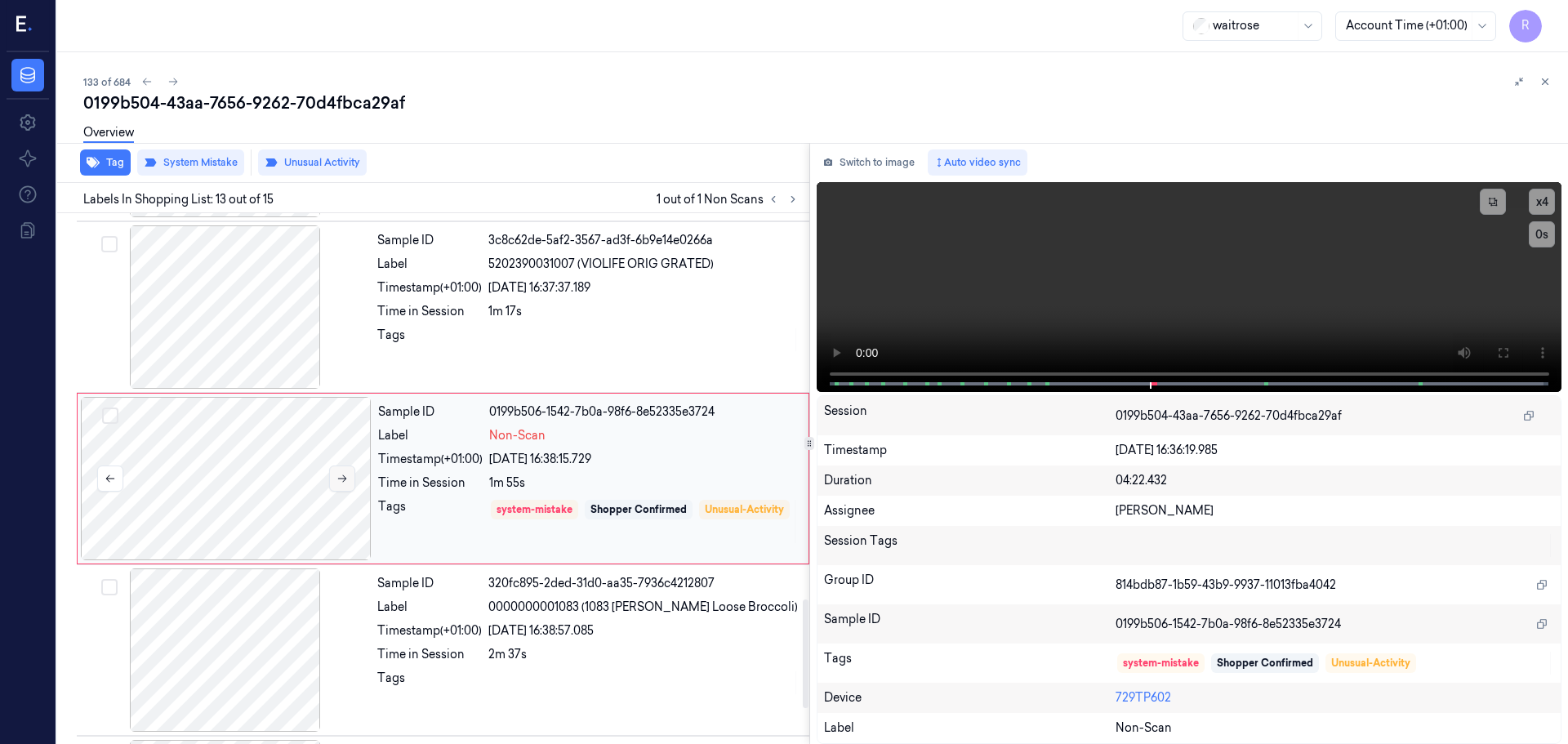
click at [341, 471] on button at bounding box center [342, 478] width 26 height 26
click at [514, 382] on div "Sample ID 3c8c62de-5af2-3567-ad3f-6b9e14e0266a Label 5202390031007 (VIOLIFE ORI…" at bounding box center [588, 307] width 435 height 164
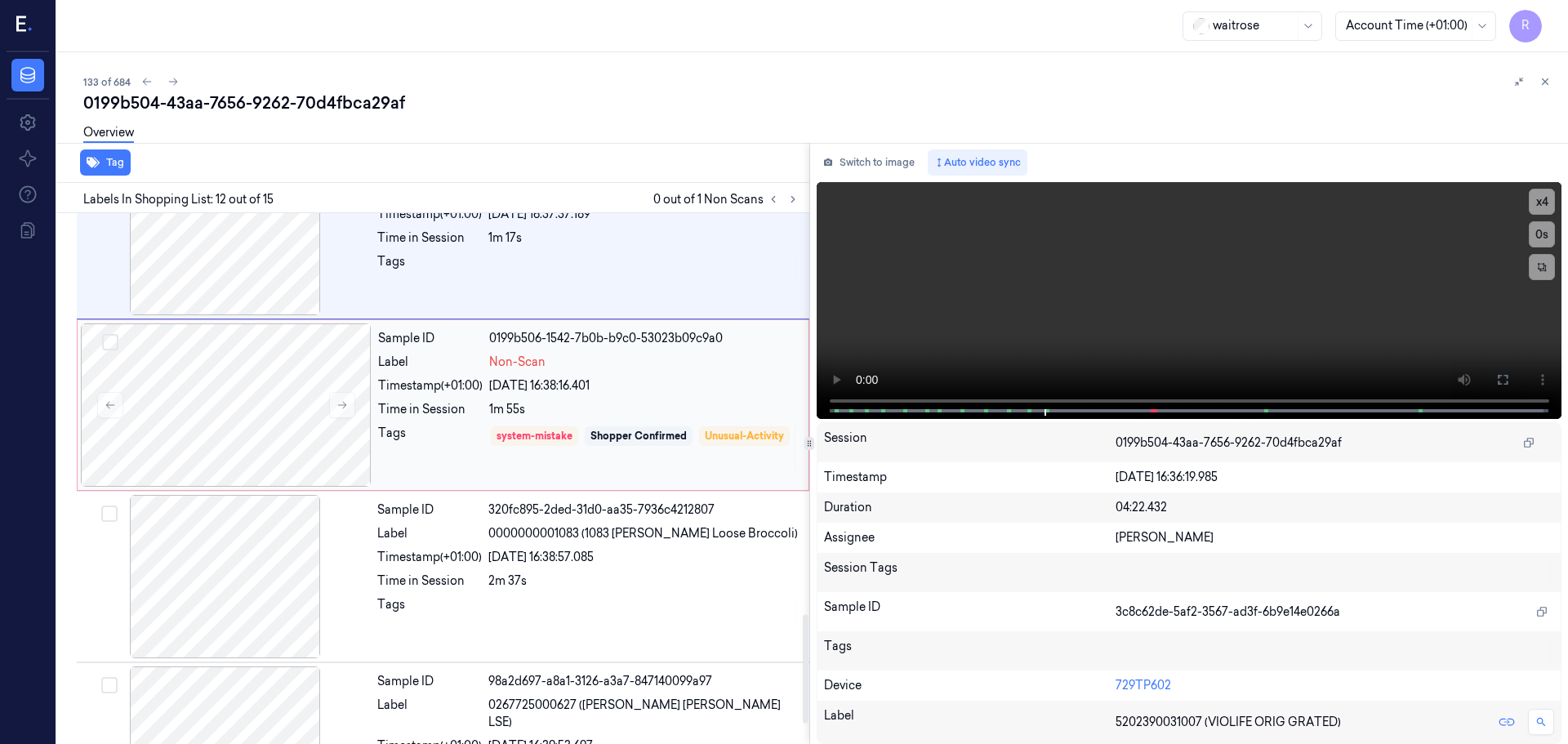
click at [438, 471] on div "Tags" at bounding box center [430, 447] width 105 height 46
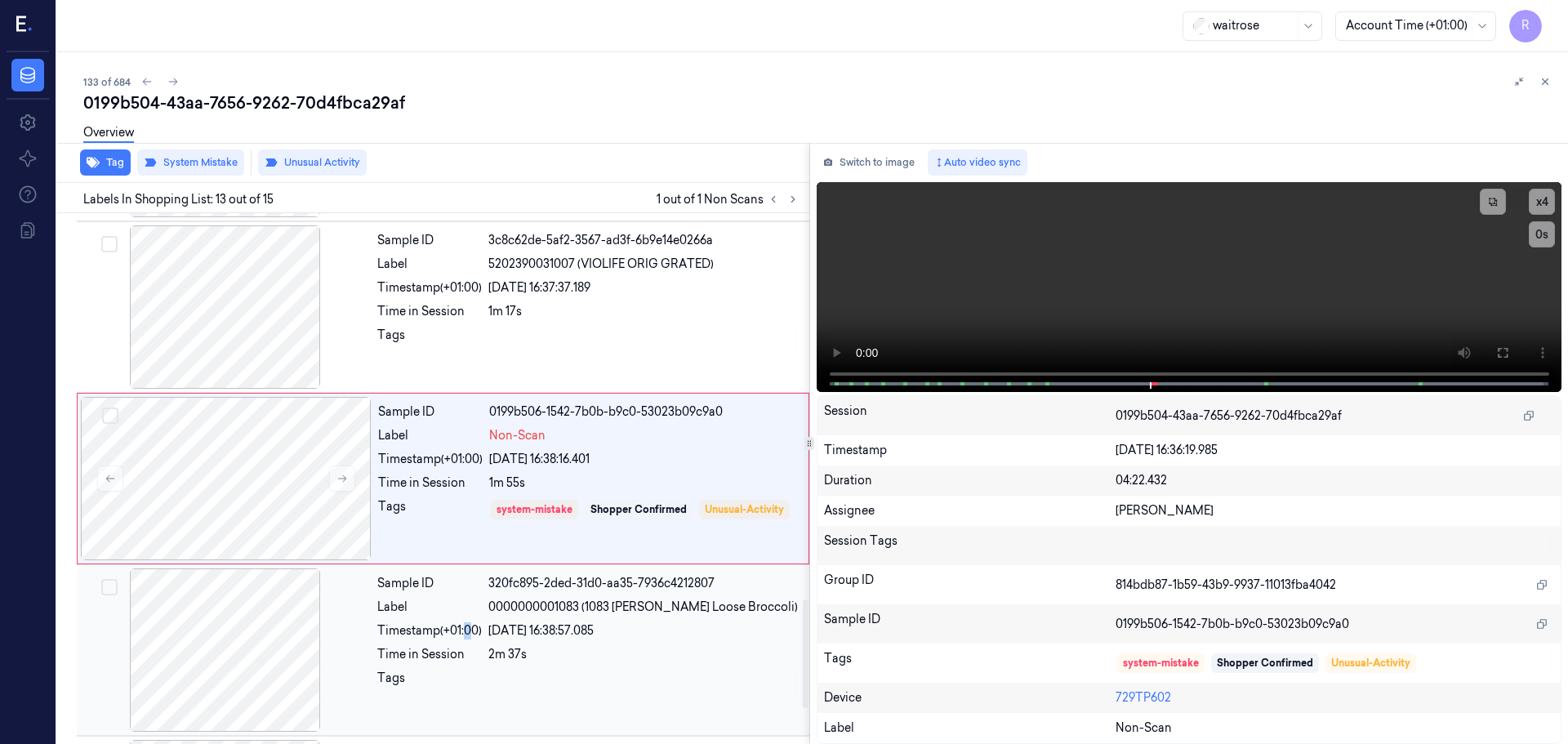
click at [465, 633] on div "Timestamp (+01:00)" at bounding box center [429, 630] width 105 height 17
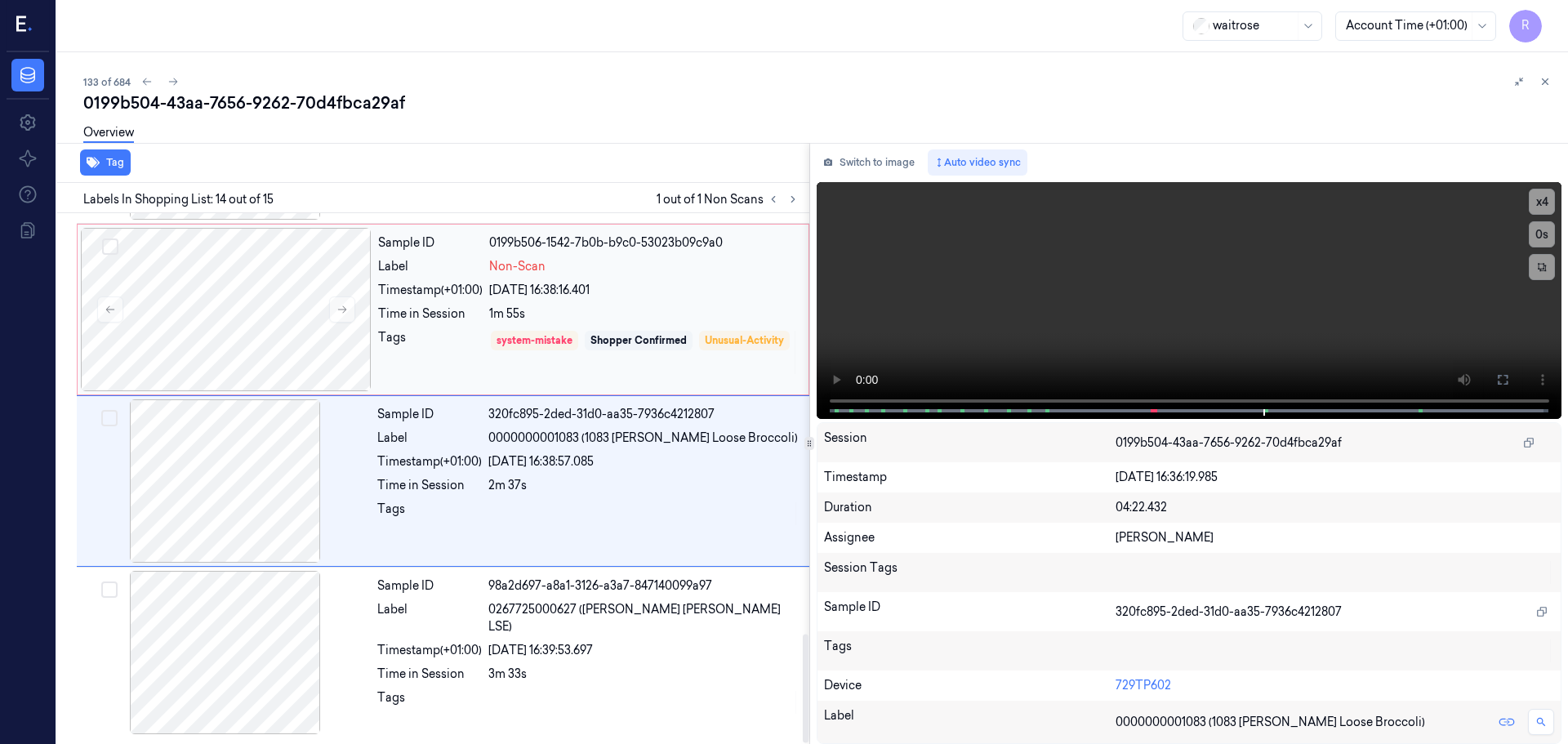
click at [390, 321] on div "Time in Session" at bounding box center [430, 313] width 105 height 17
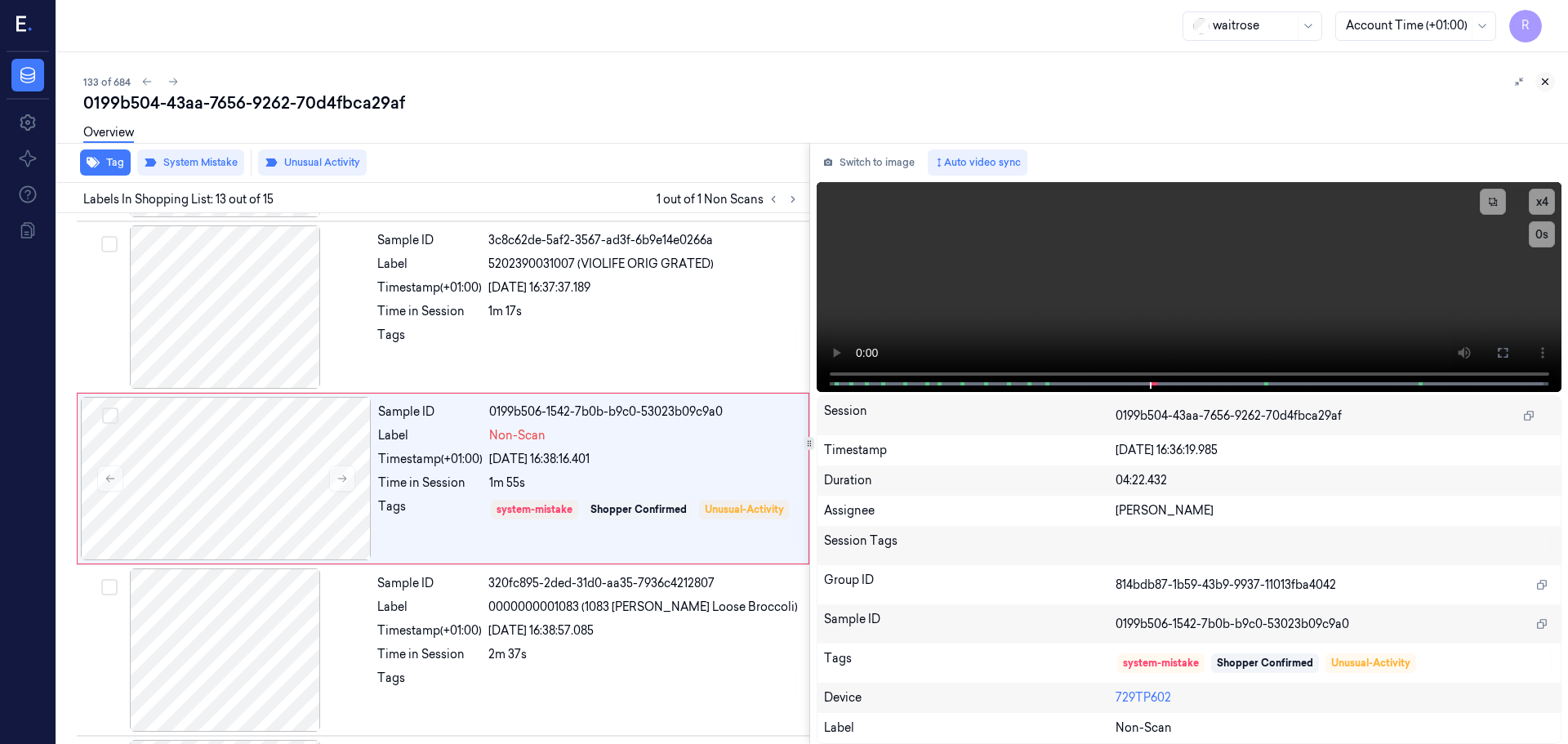
click at [1544, 80] on icon at bounding box center [1546, 82] width 5 height 5
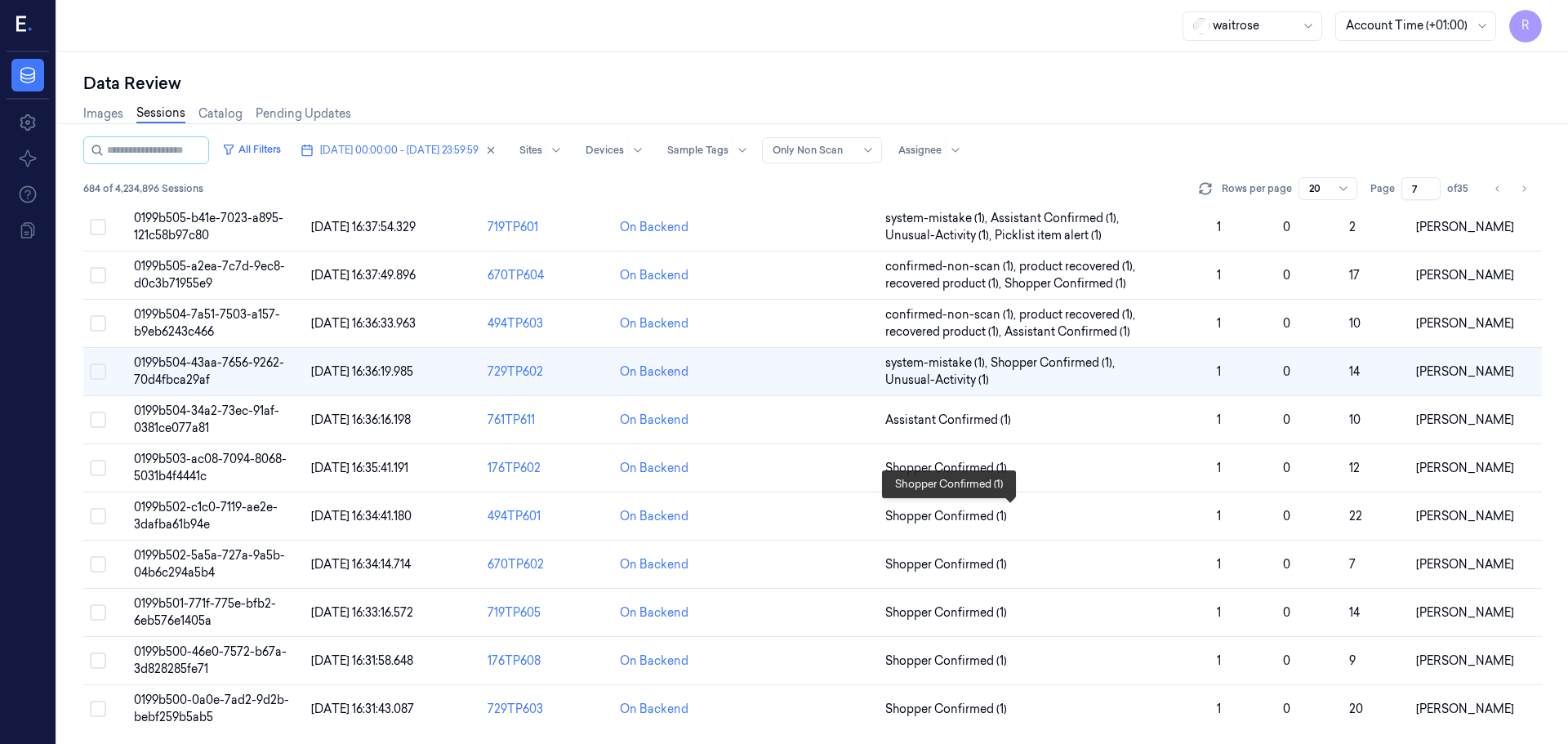
scroll to position [491, 0]
click at [1157, 427] on td "Assistant Confirmed (1)" at bounding box center [1044, 418] width 332 height 48
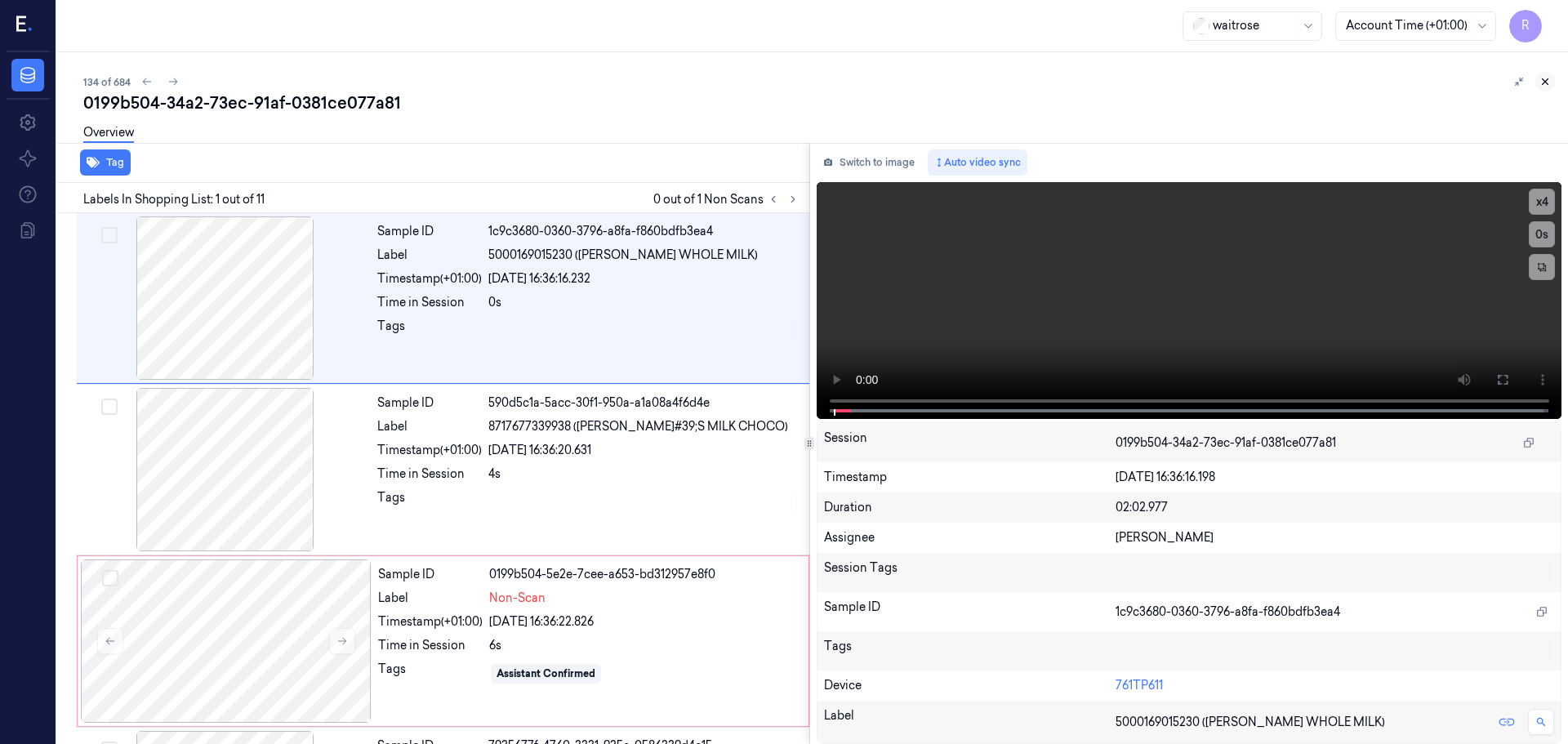
click at [1544, 85] on icon at bounding box center [1545, 82] width 12 height 12
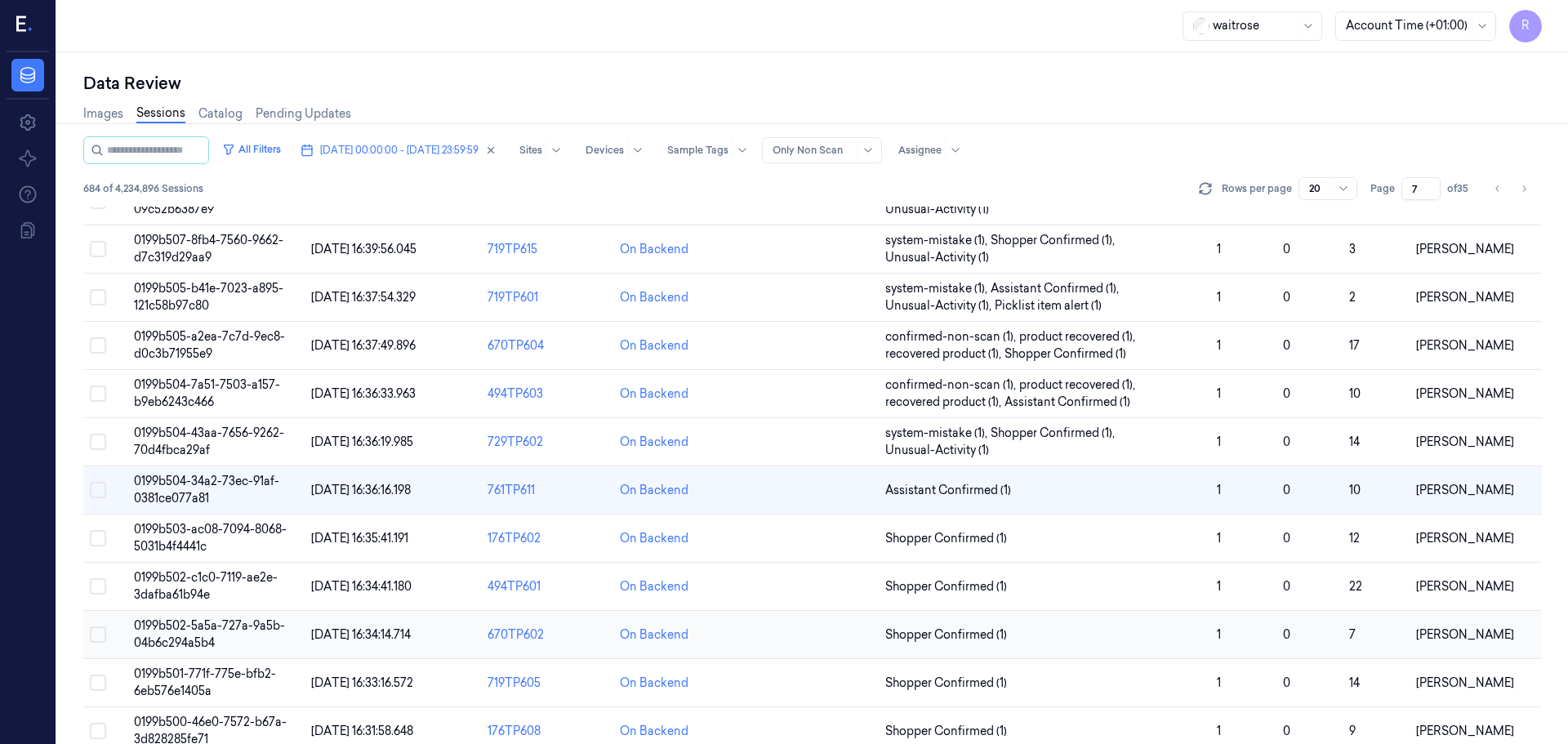
scroll to position [491, 0]
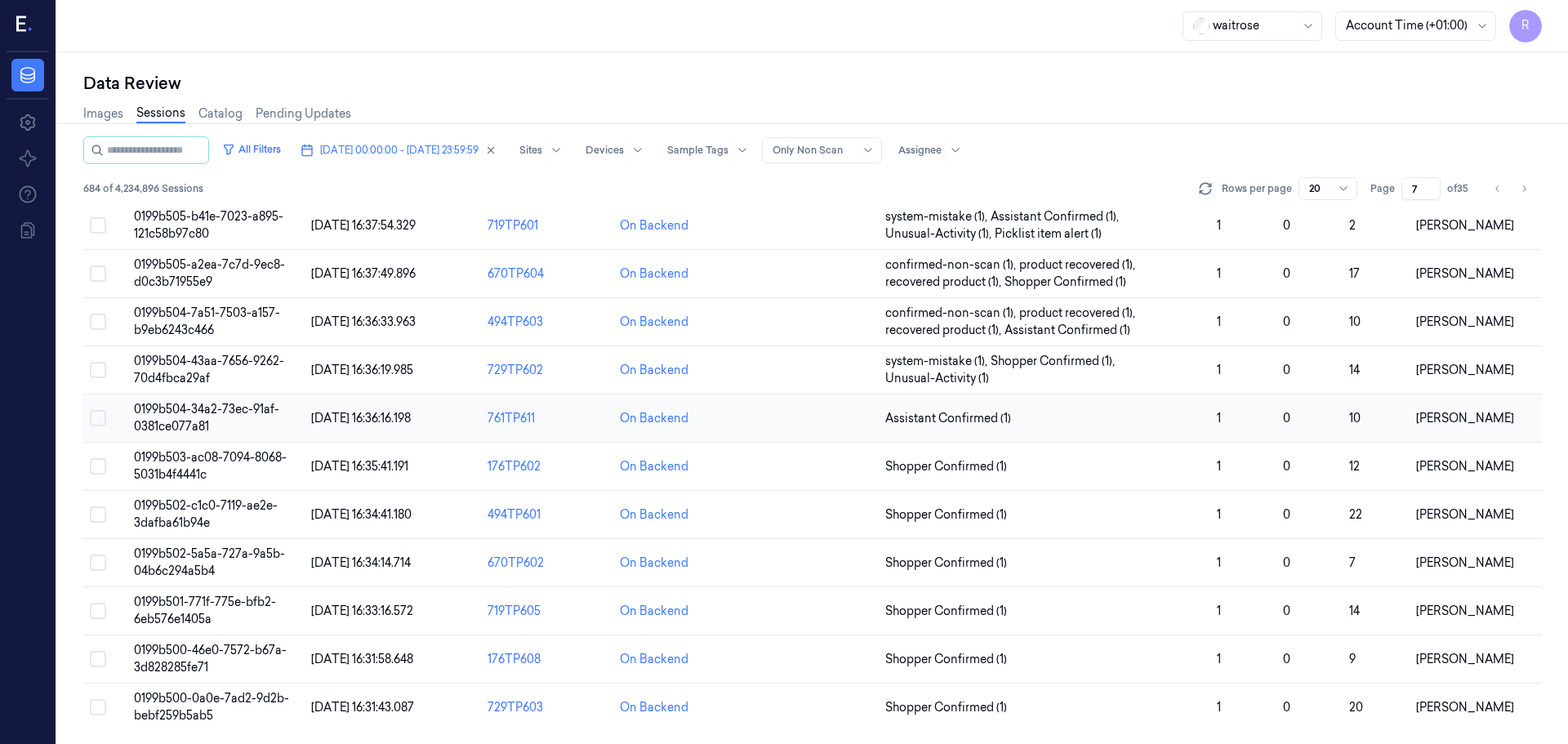
click at [1044, 428] on td "Assistant Confirmed (1)" at bounding box center [1044, 418] width 332 height 48
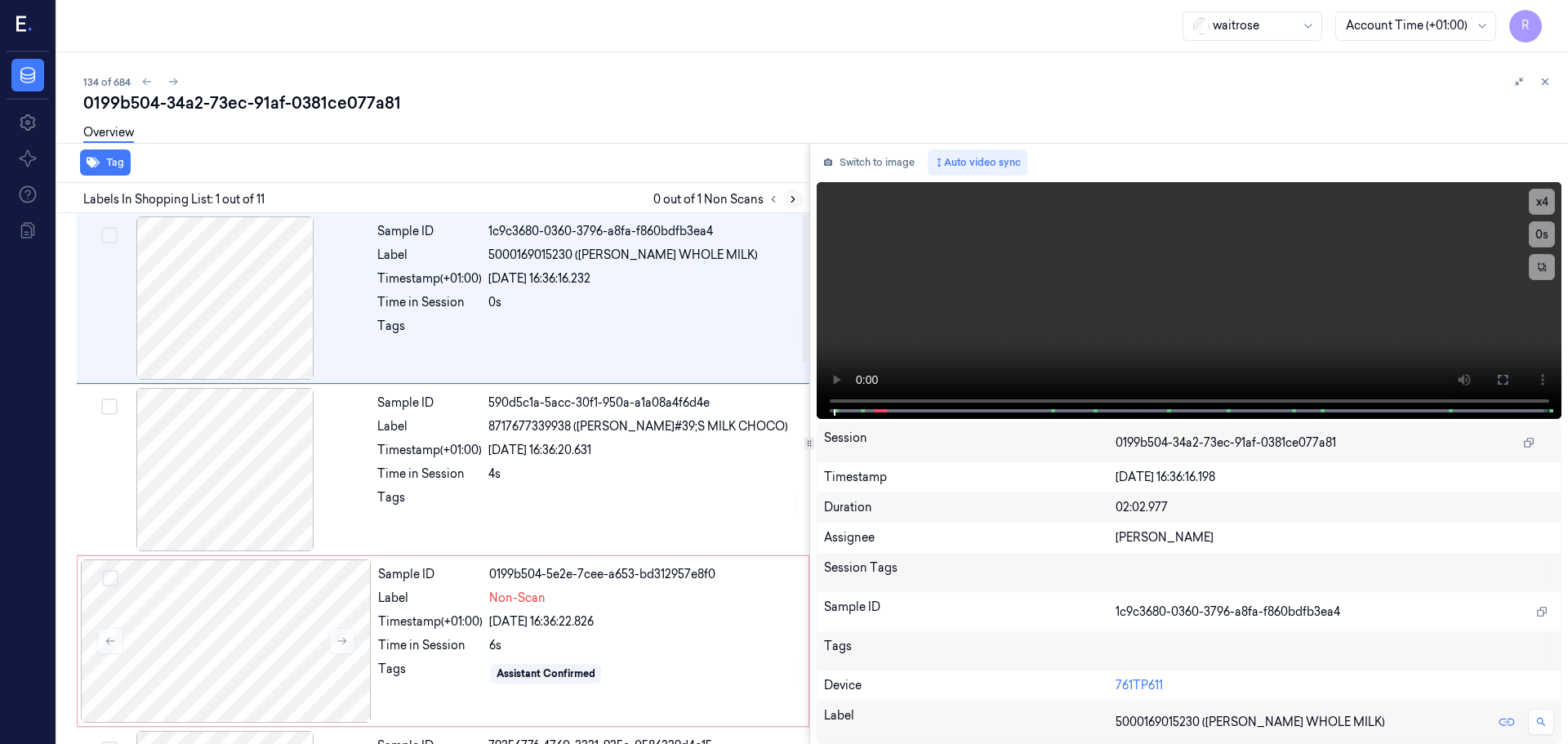
click at [803, 201] on button at bounding box center [794, 199] width 20 height 20
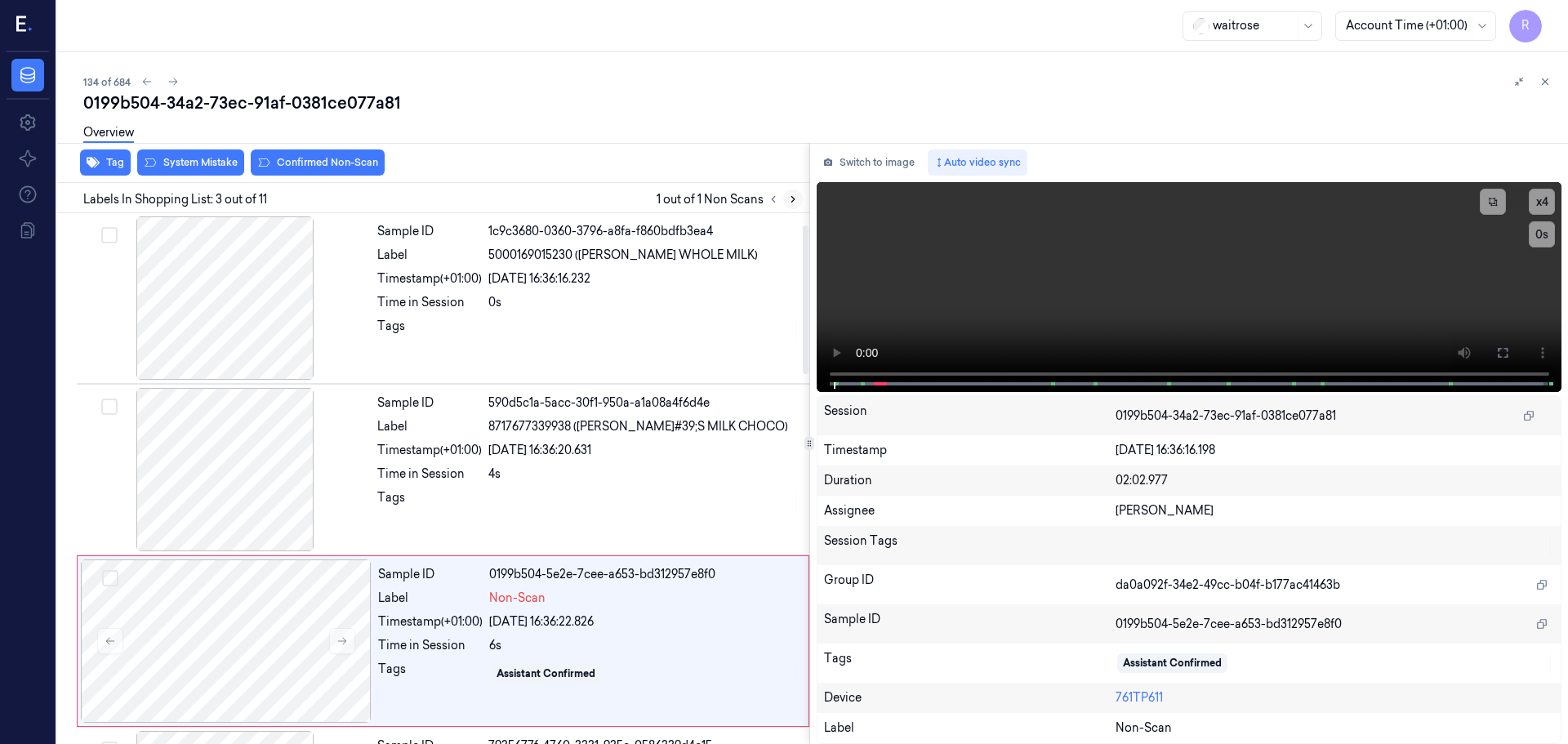
scroll to position [163, 0]
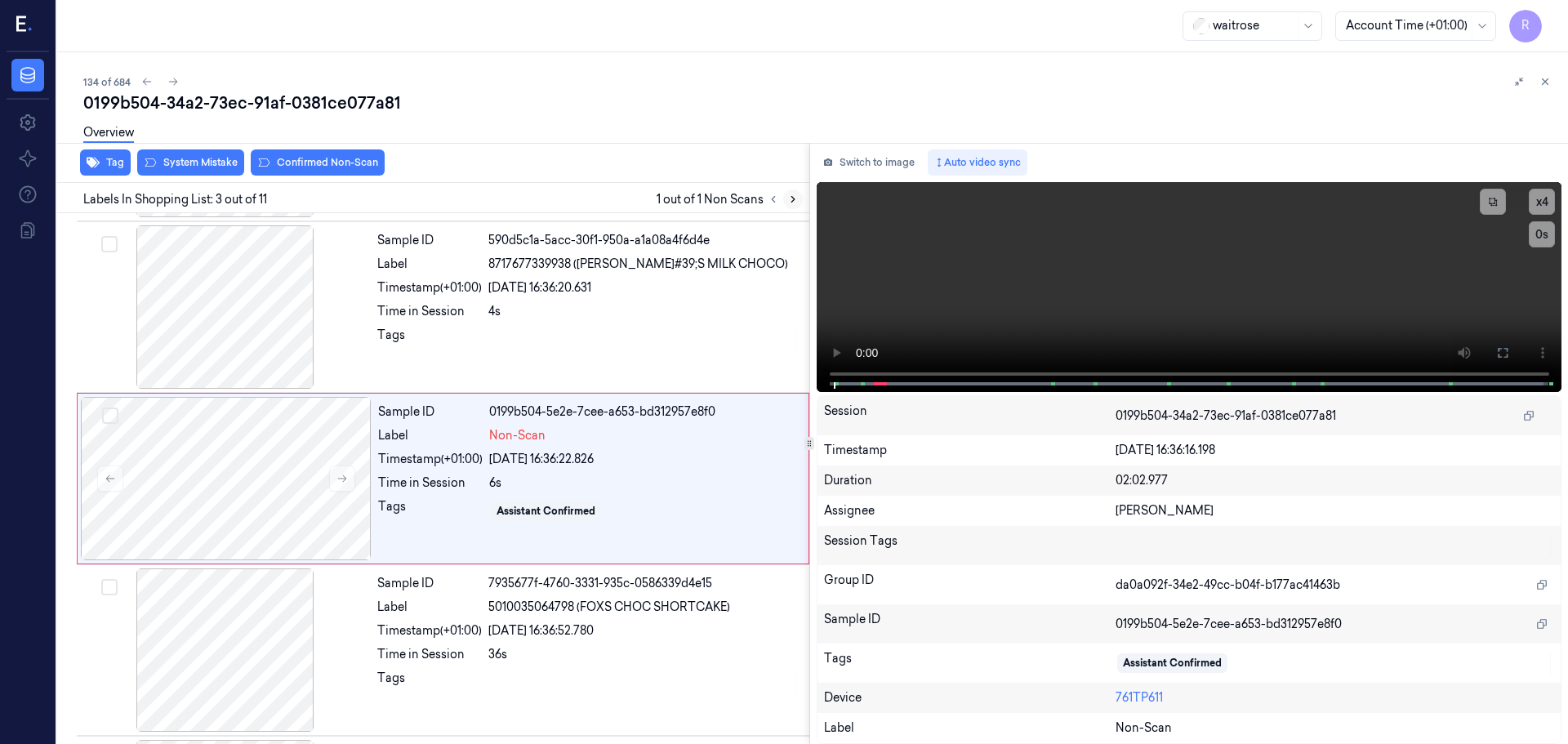
click at [802, 200] on button at bounding box center [794, 199] width 20 height 20
click at [345, 478] on icon at bounding box center [343, 479] width 9 height 7
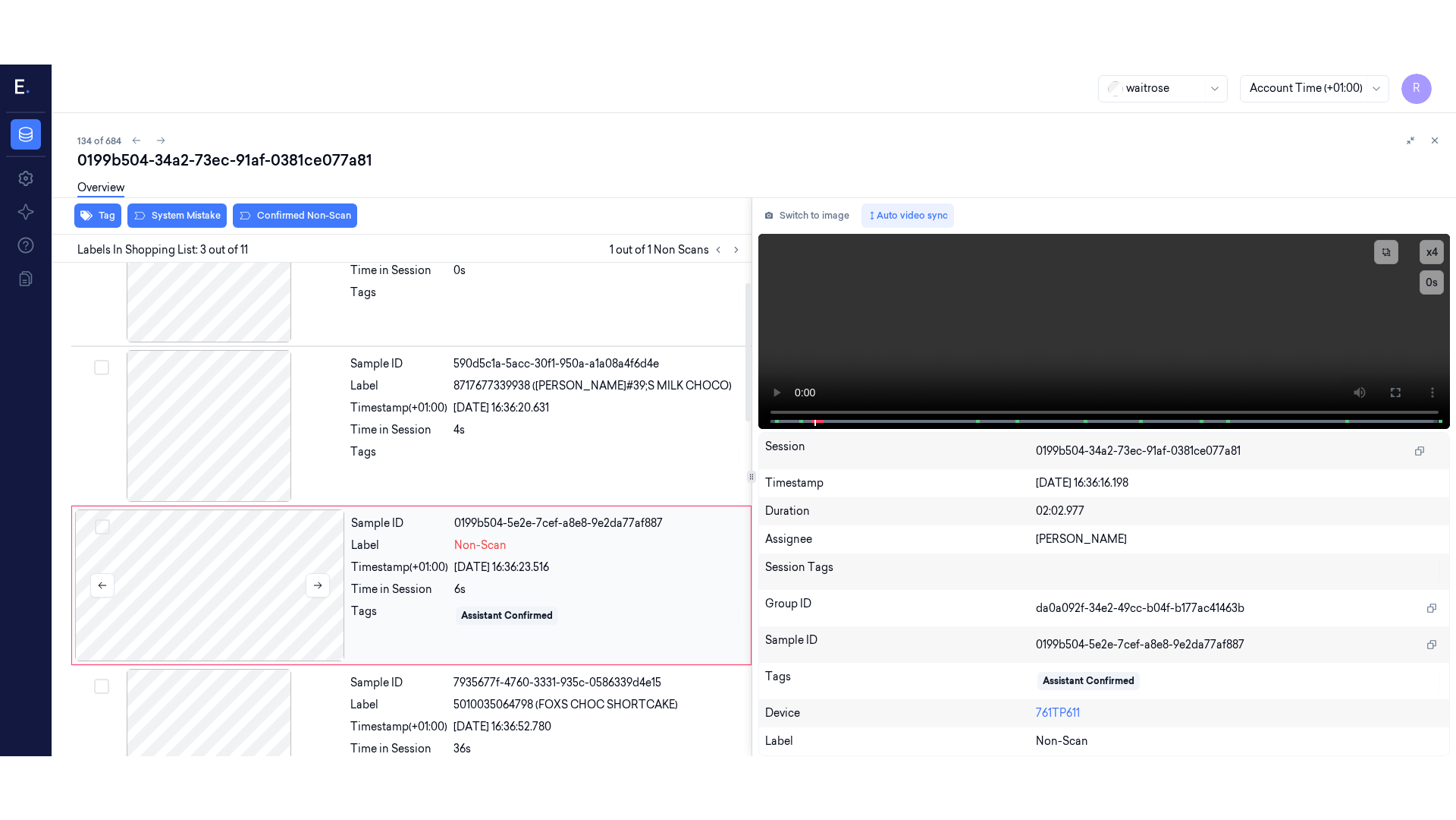
scroll to position [0, 0]
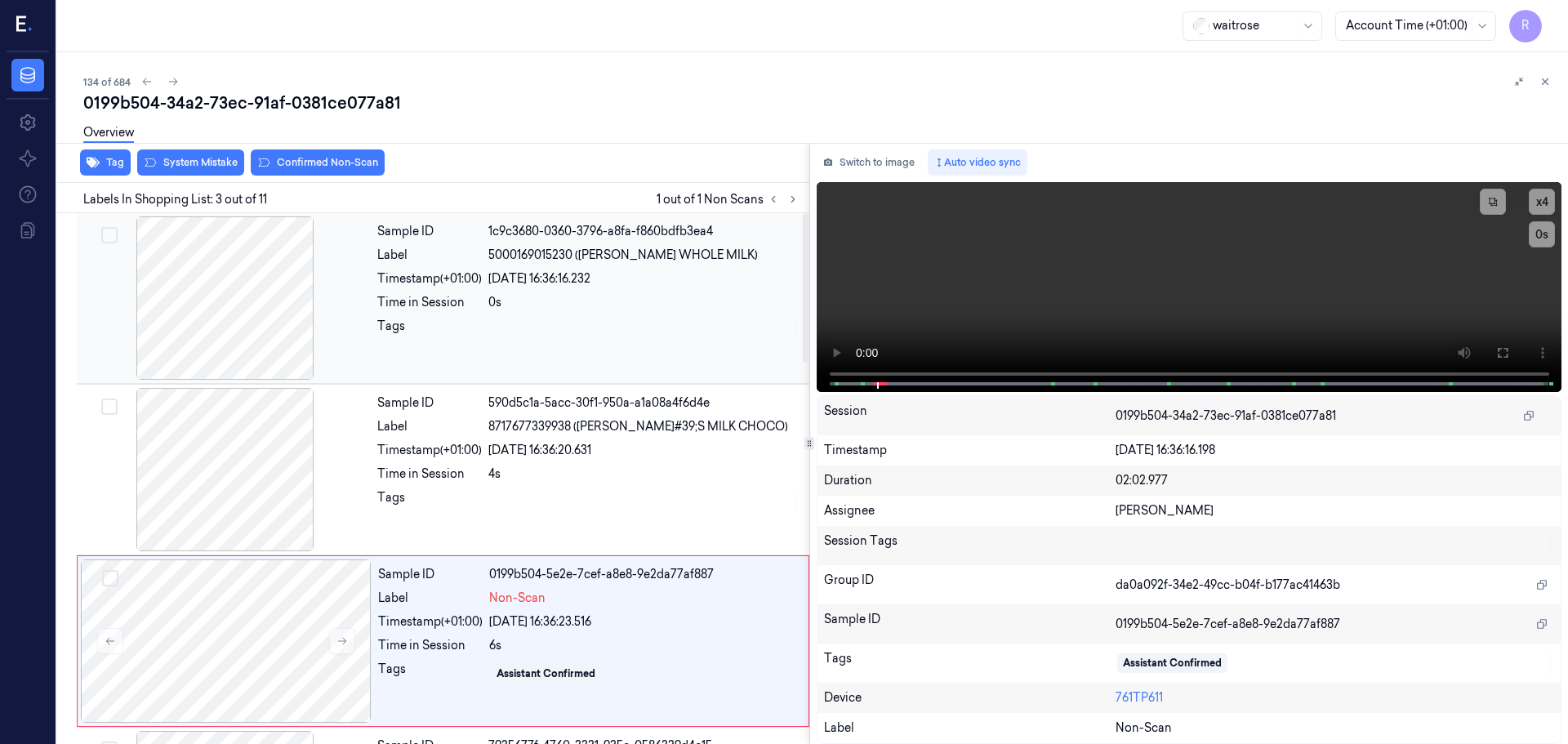
click at [233, 349] on div at bounding box center [225, 298] width 291 height 164
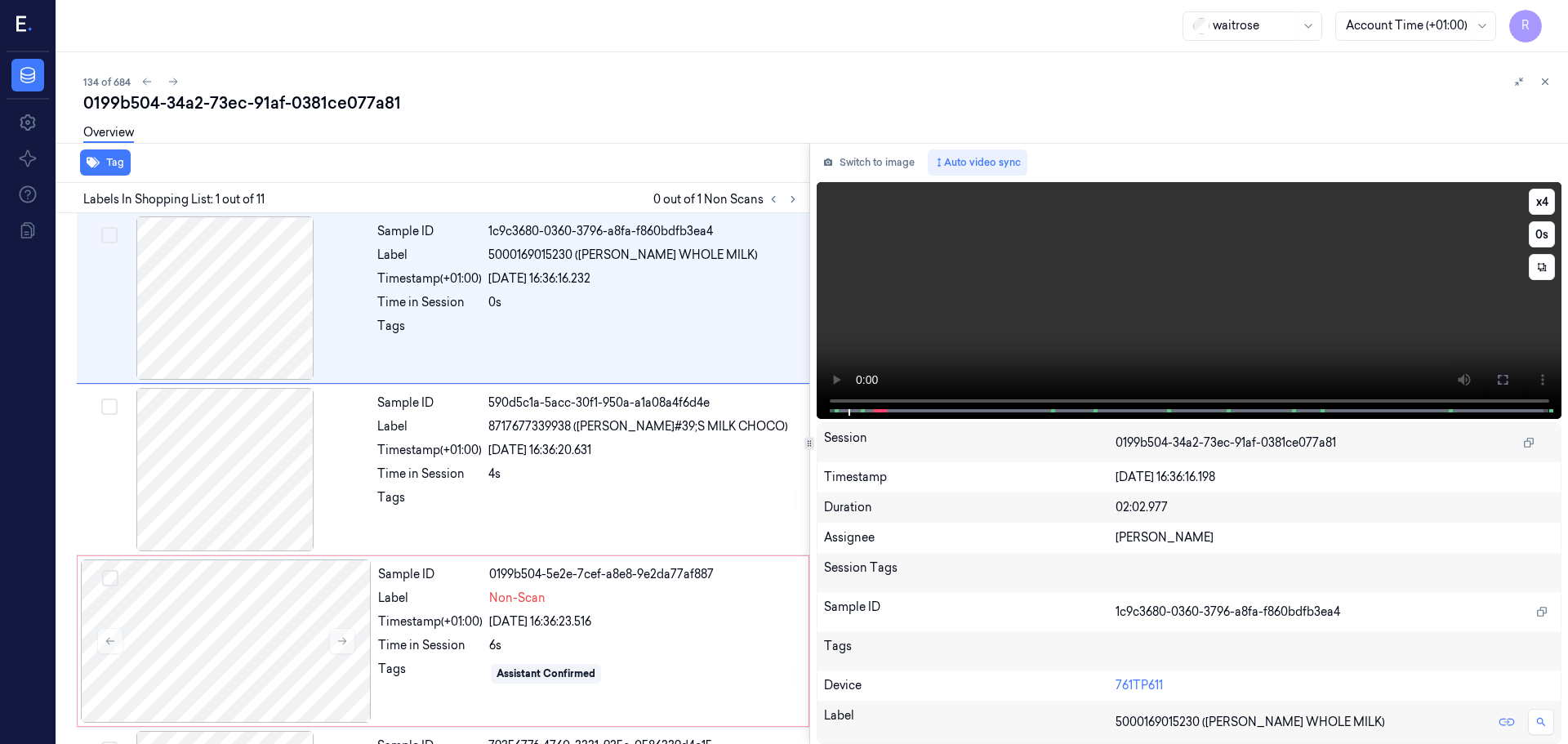
click at [1526, 192] on div "x 4 0 s" at bounding box center [1509, 234] width 92 height 92
click at [1532, 197] on button "x 4" at bounding box center [1542, 202] width 26 height 26
click at [1506, 368] on button at bounding box center [1503, 380] width 26 height 26
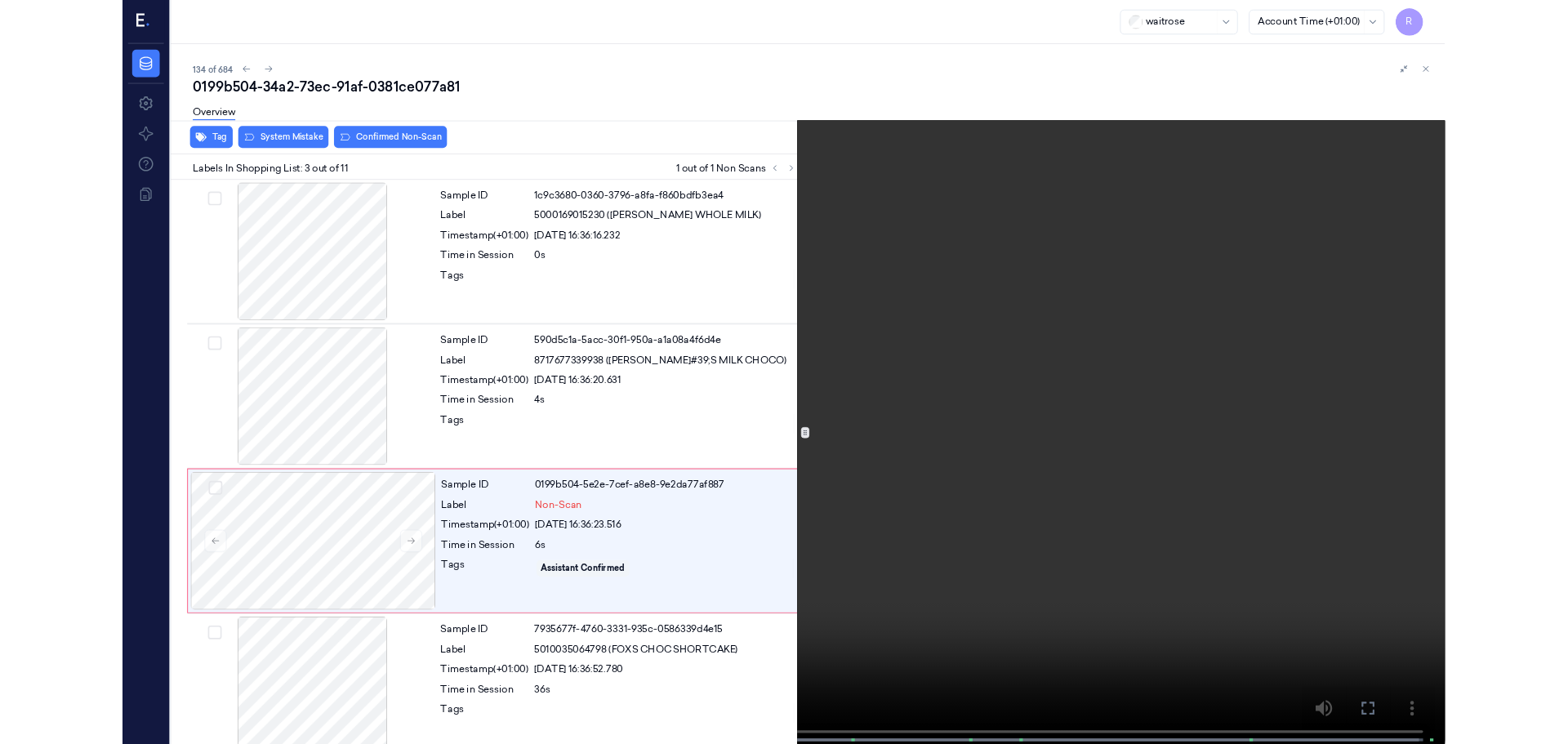
scroll to position [94, 0]
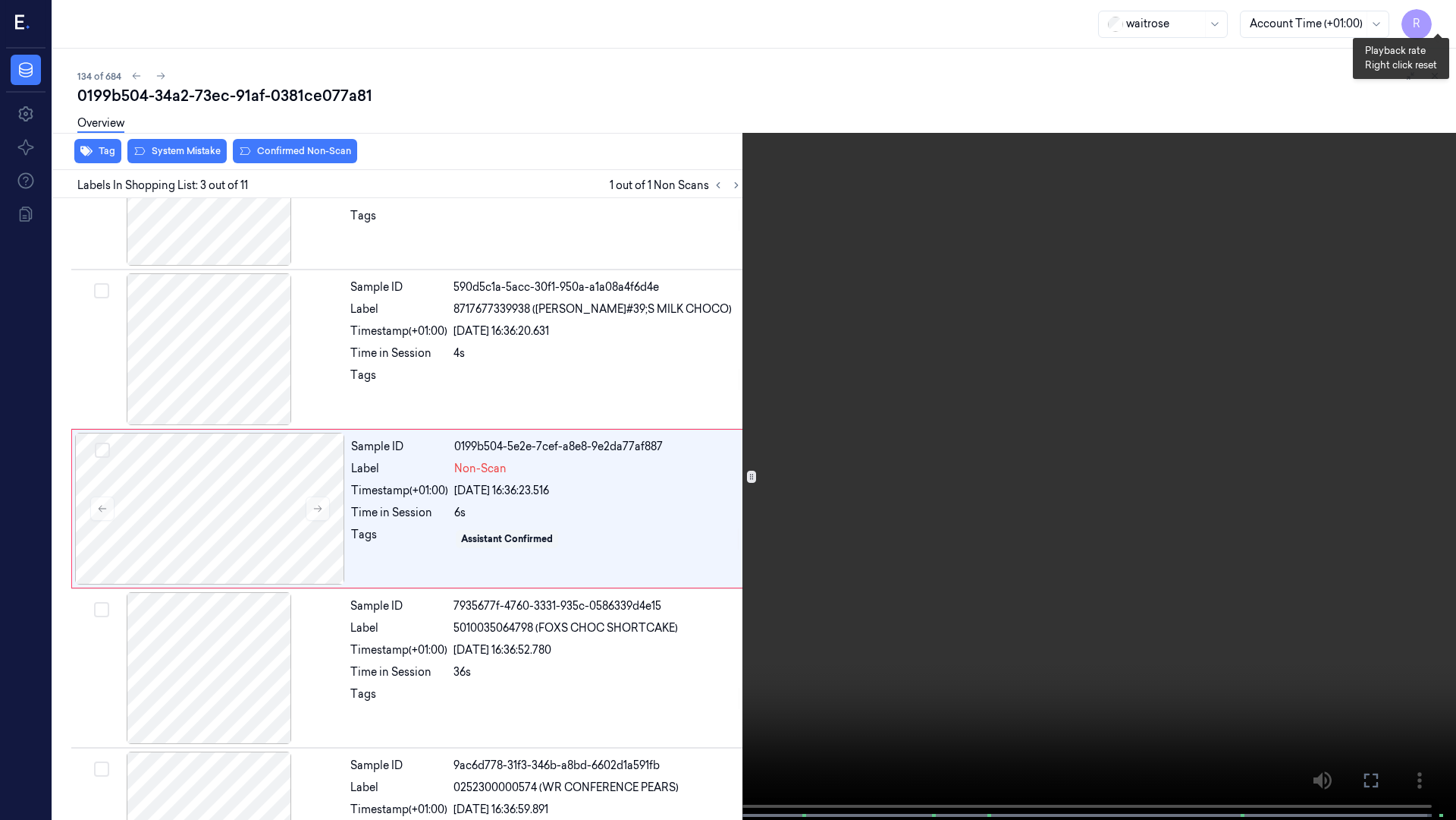
click at [1442, 19] on button "x 1" at bounding box center [1438, 18] width 24 height 24
click at [1442, 19] on button "x 2" at bounding box center [1438, 18] width 24 height 24
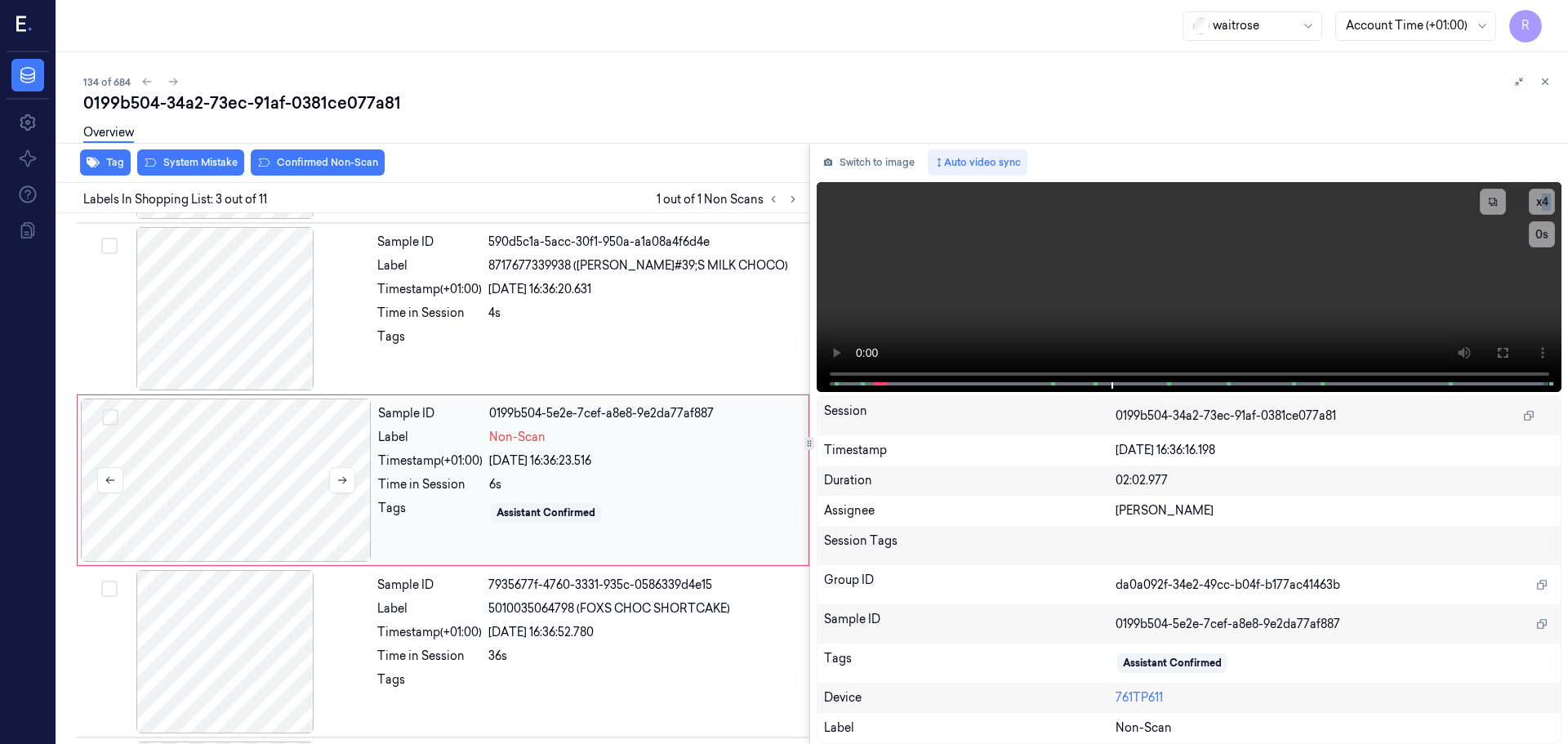
scroll to position [163, 0]
click at [333, 481] on button at bounding box center [342, 478] width 26 height 26
click at [338, 482] on icon at bounding box center [342, 478] width 12 height 12
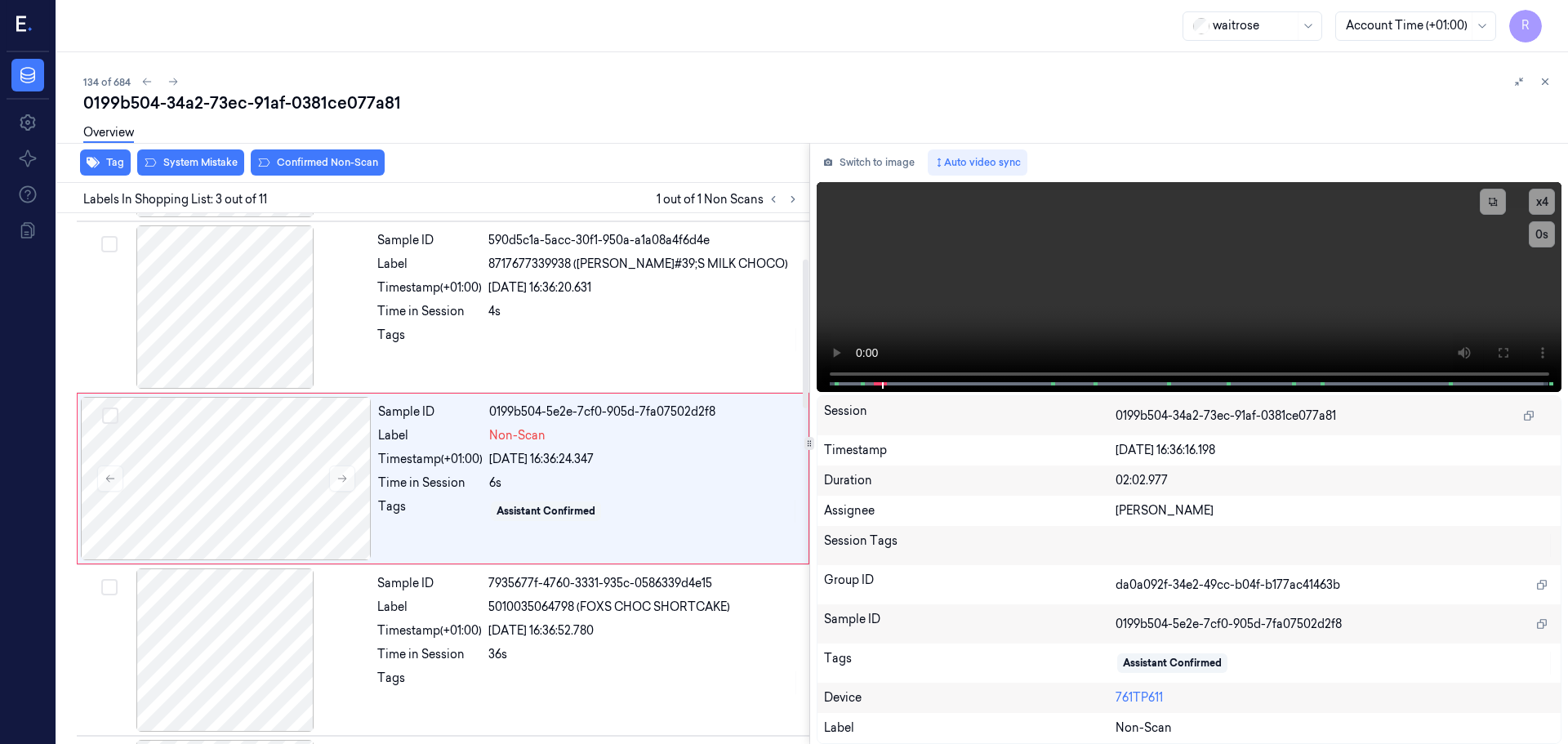
click at [189, 149] on div "Overview" at bounding box center [819, 135] width 1472 height 42
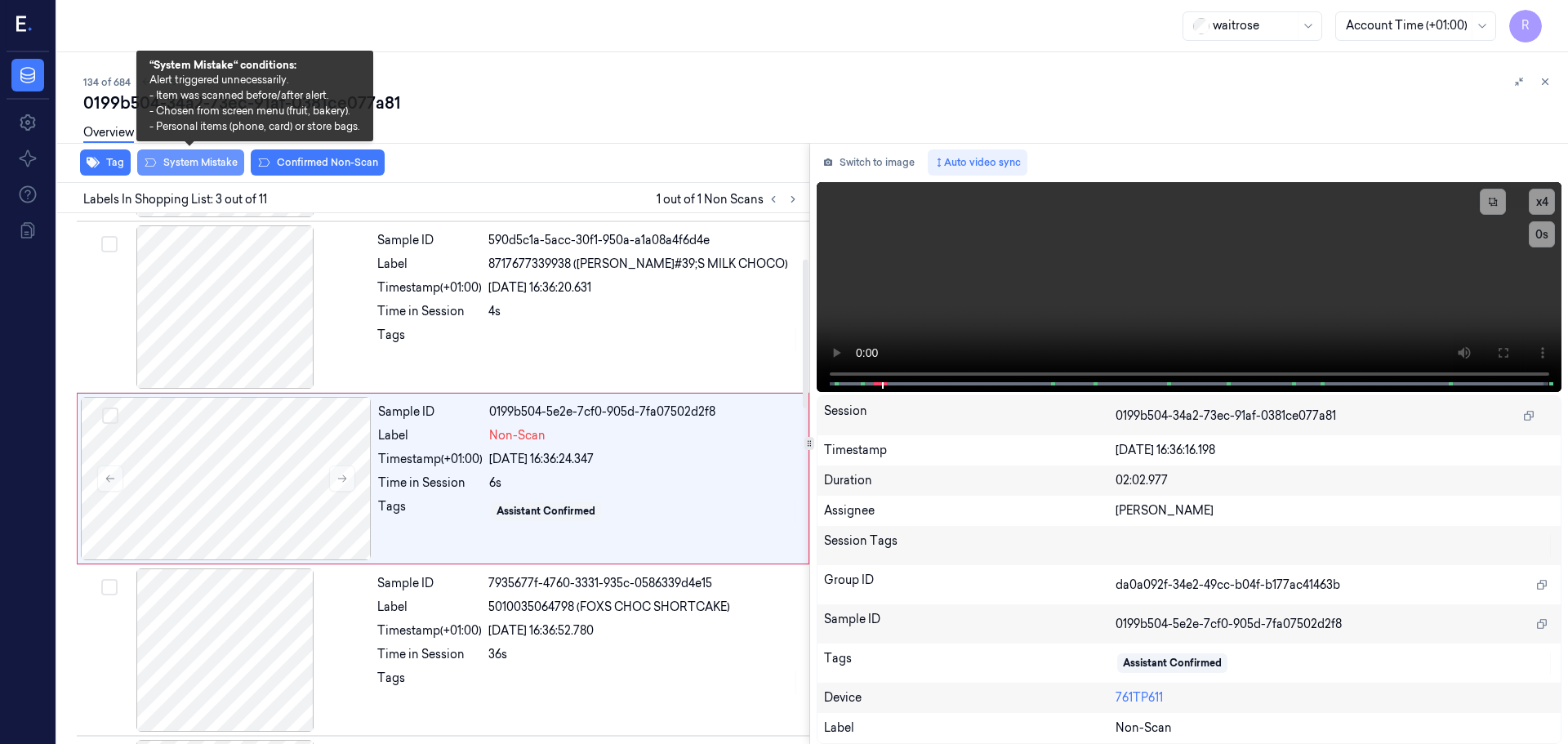
click at [176, 163] on button "System Mistake" at bounding box center [191, 162] width 107 height 26
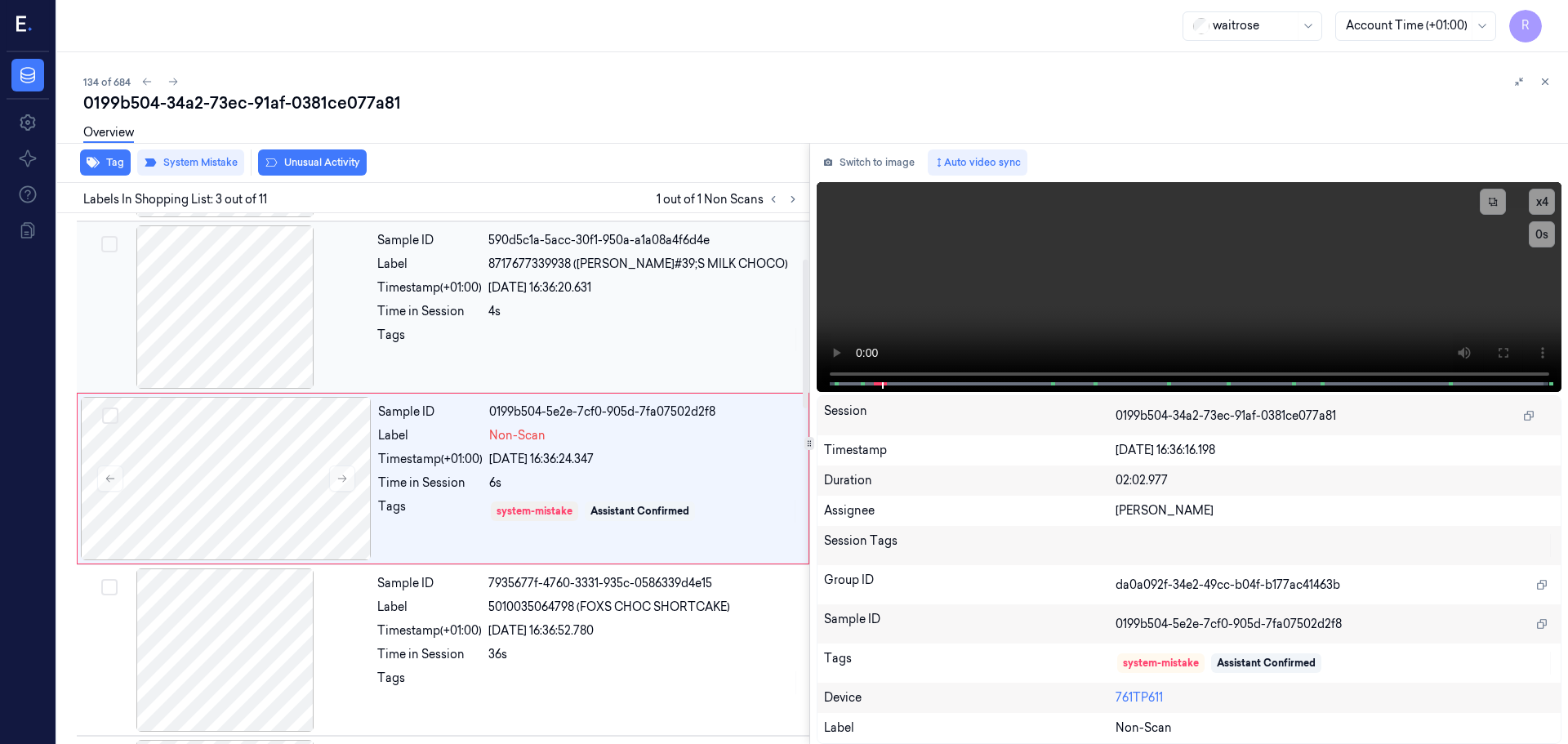
click at [499, 326] on div at bounding box center [644, 339] width 311 height 26
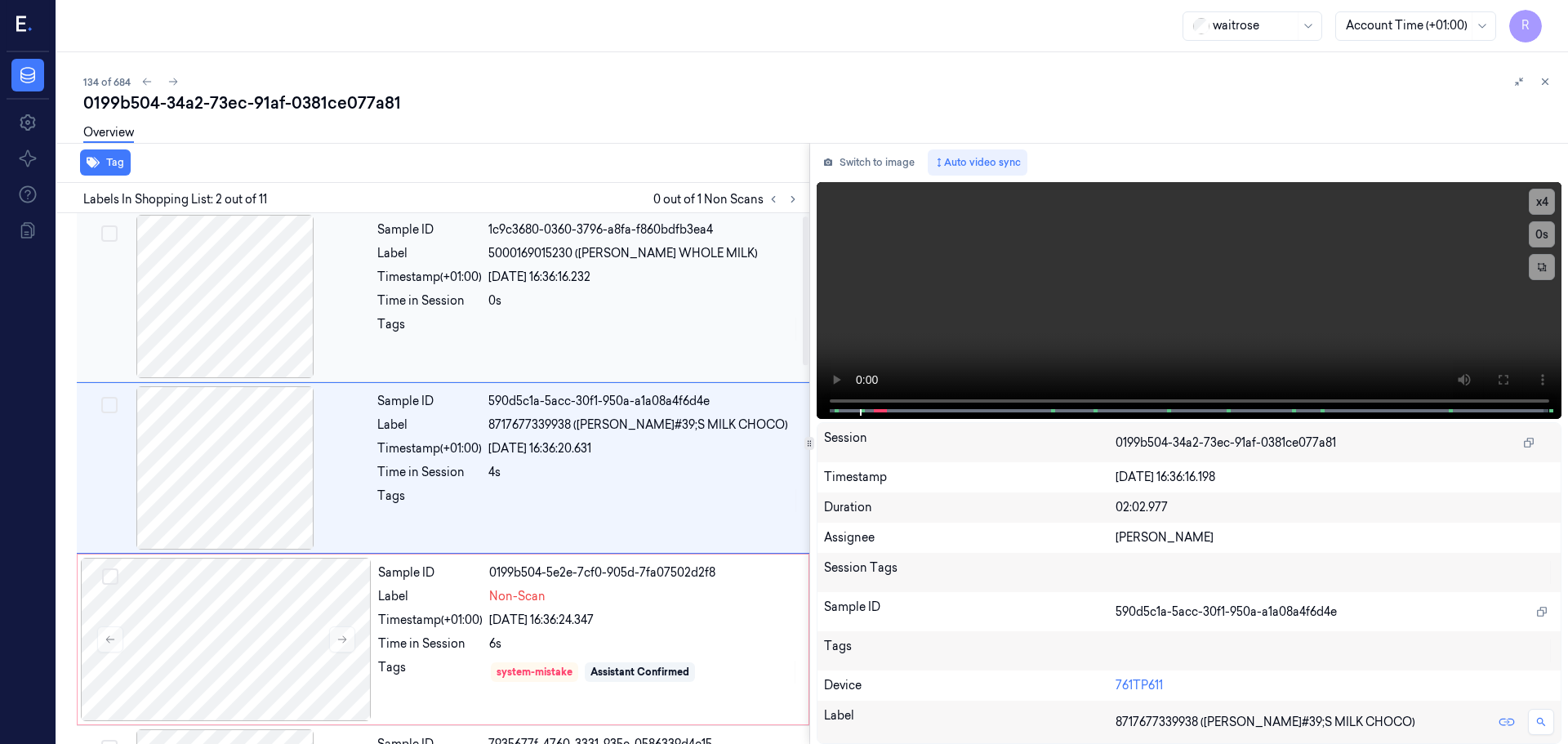
scroll to position [0, 0]
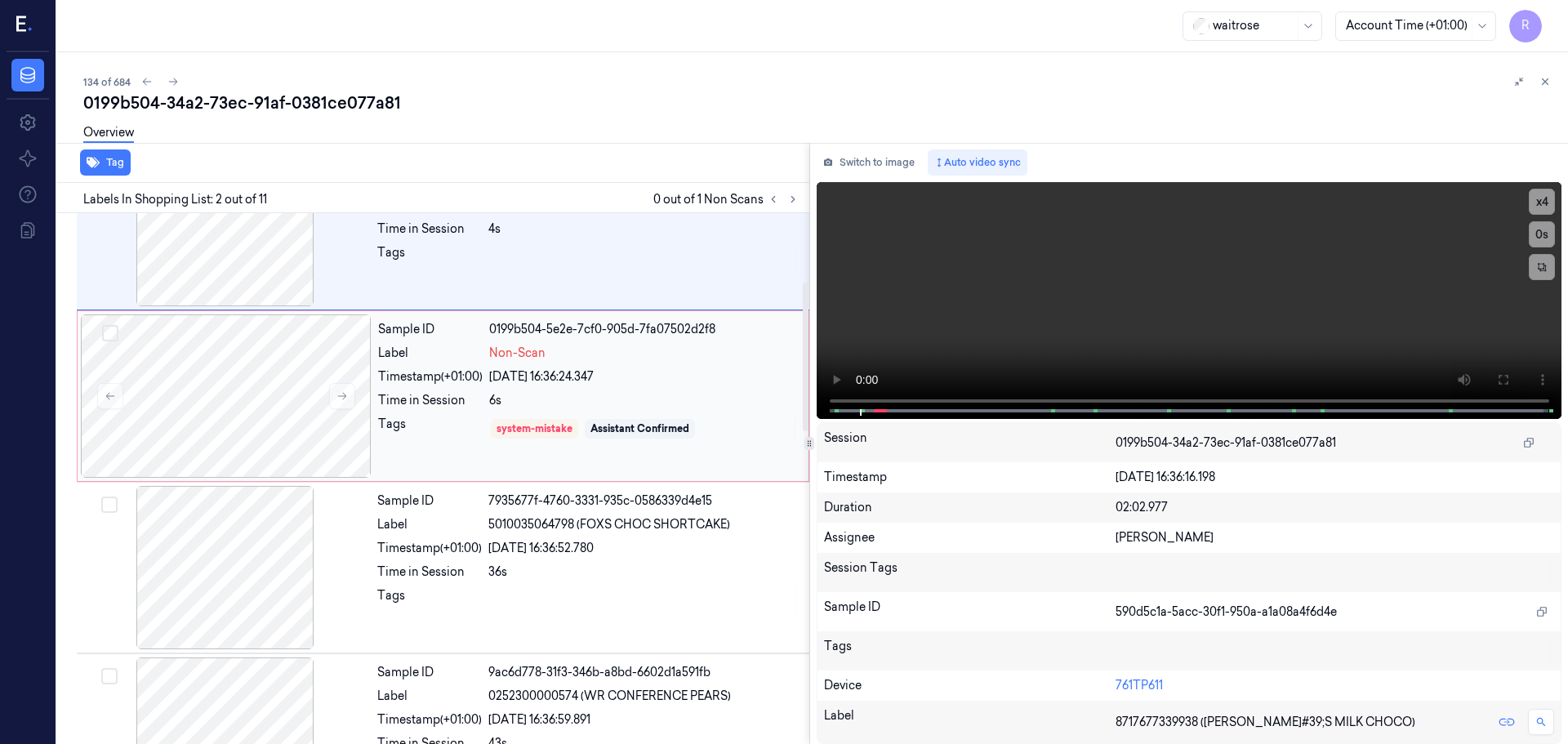
click at [488, 432] on div "Tags system-mistake Assistant Confirmed" at bounding box center [588, 428] width 421 height 26
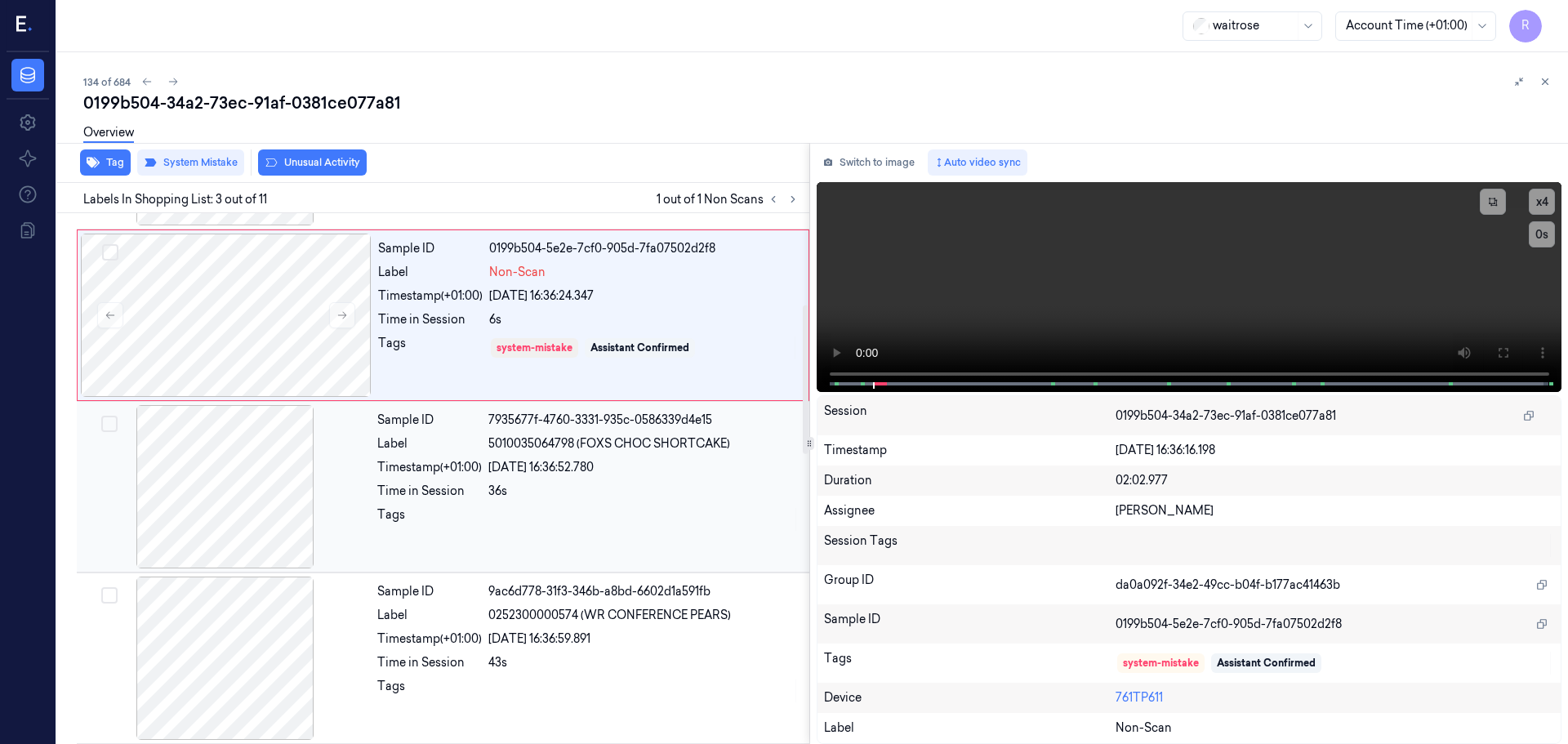
click at [474, 491] on div "Time in Session" at bounding box center [429, 491] width 105 height 17
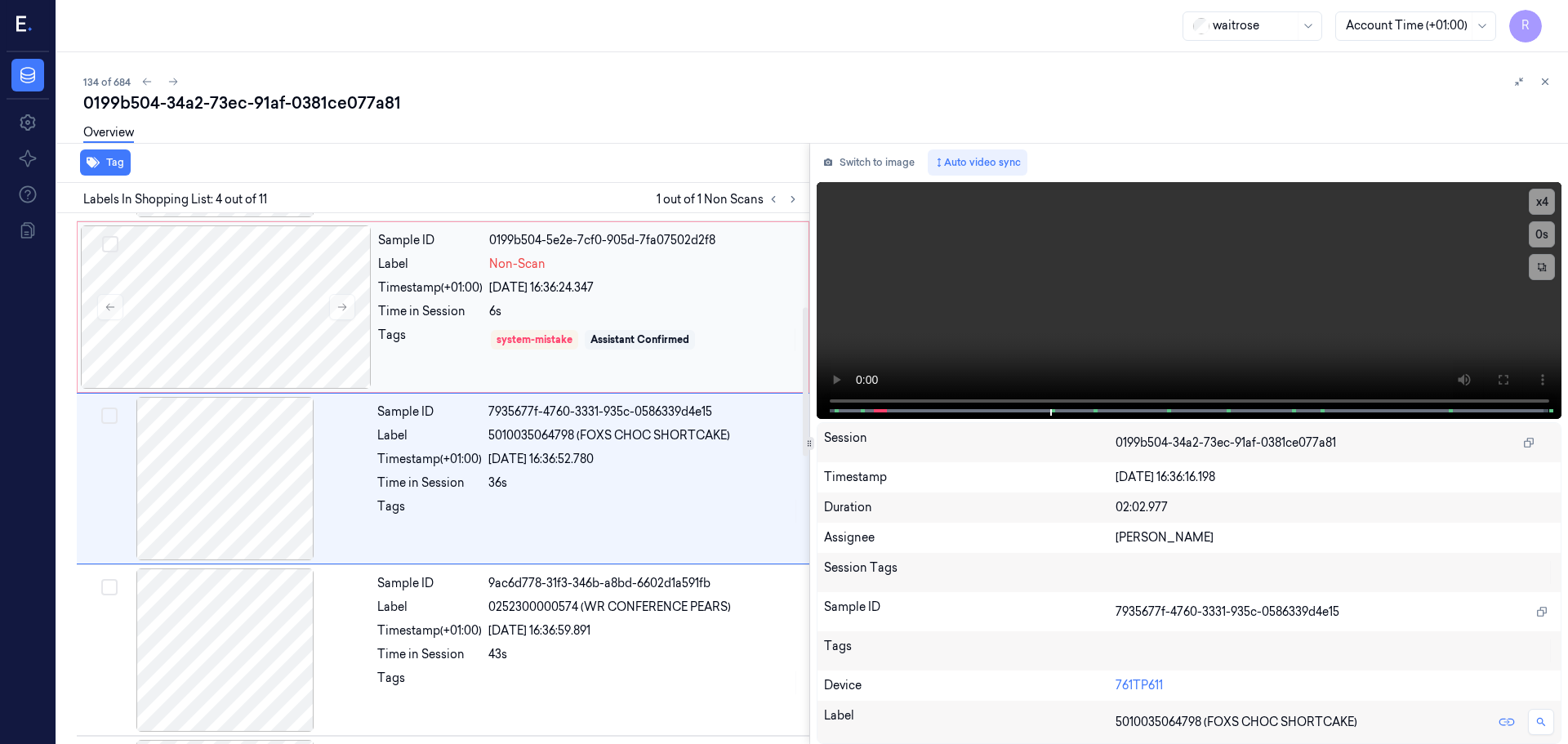
click at [474, 339] on div "Tags" at bounding box center [430, 339] width 105 height 26
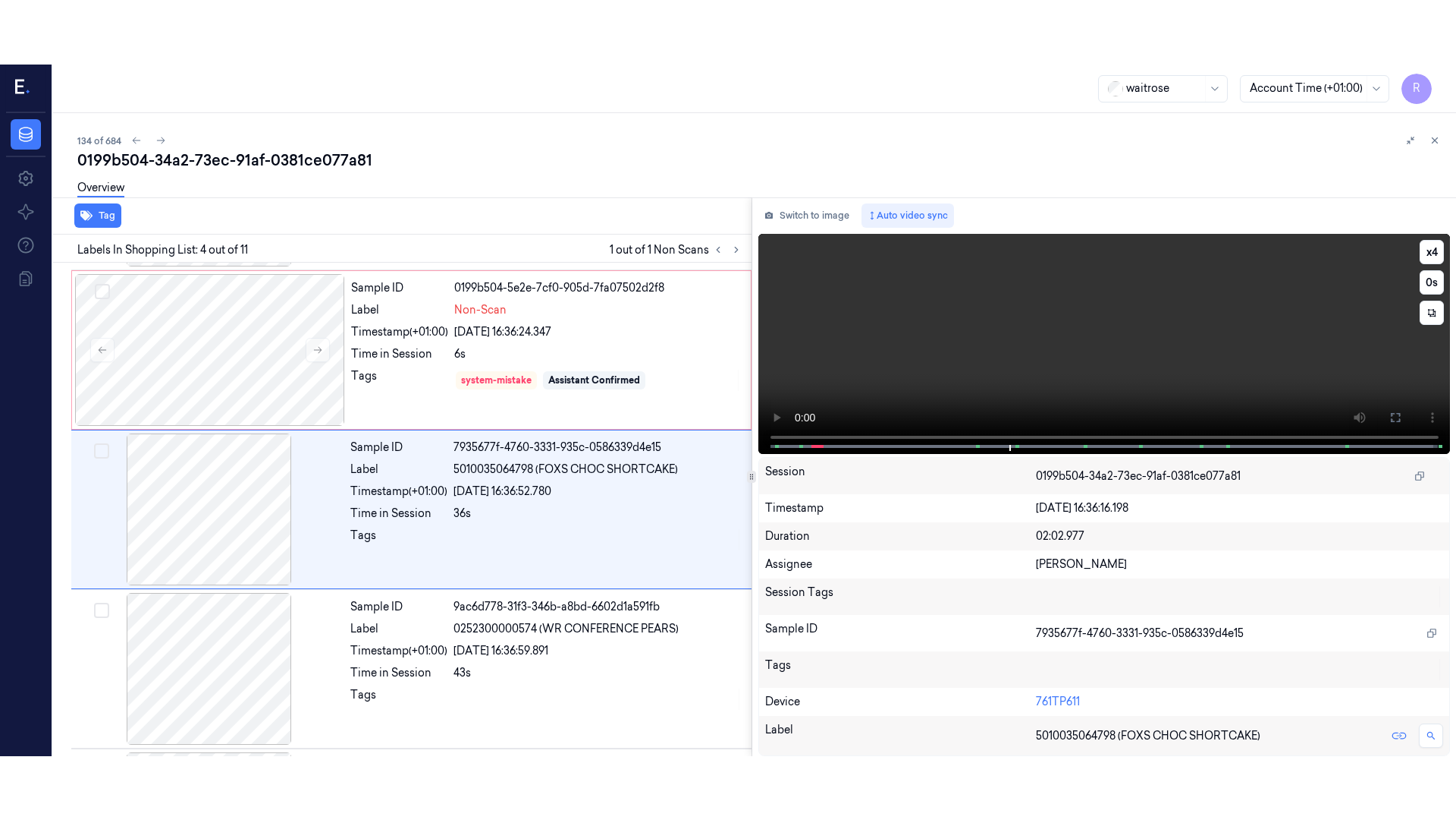
scroll to position [470, 0]
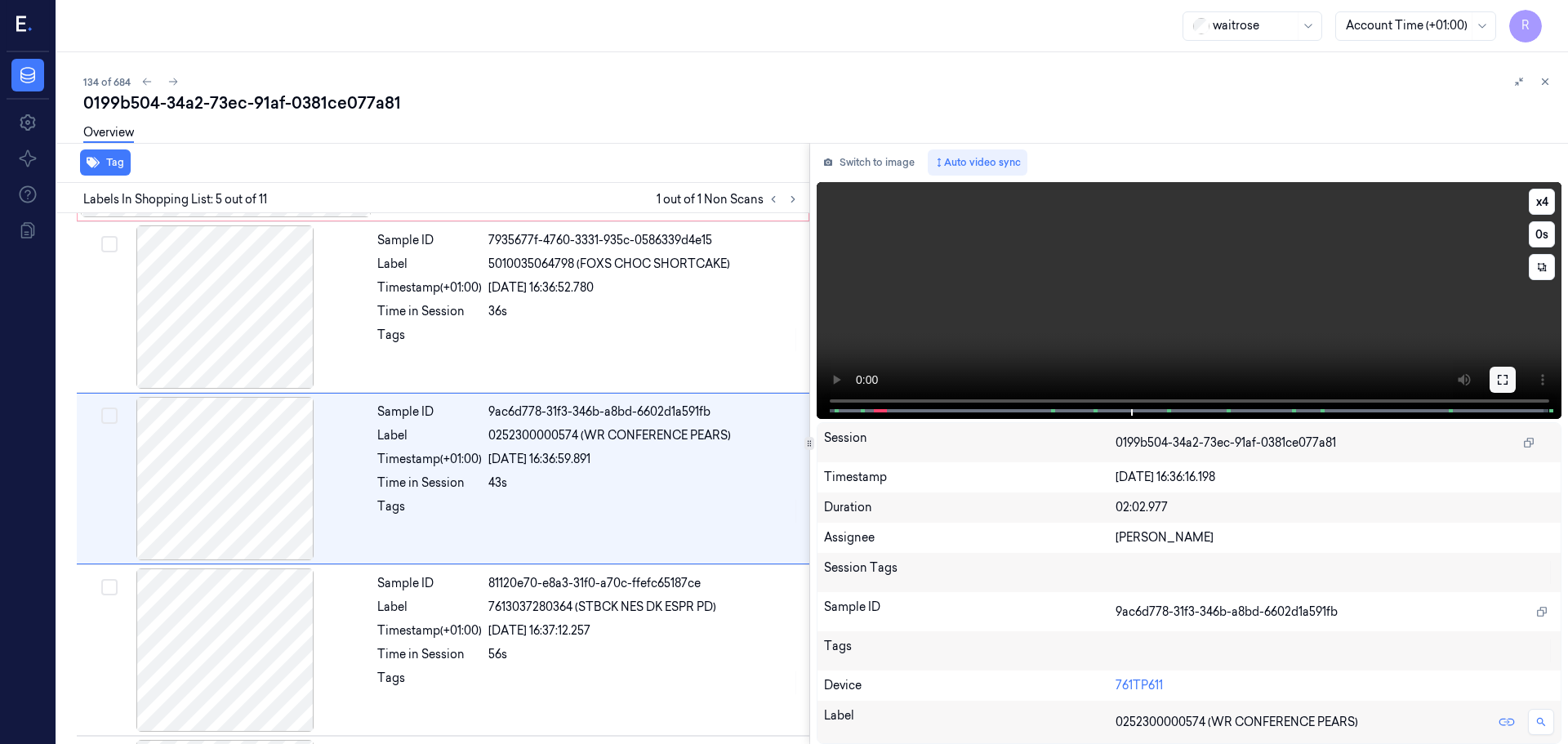
click at [1501, 377] on icon at bounding box center [1503, 380] width 13 height 13
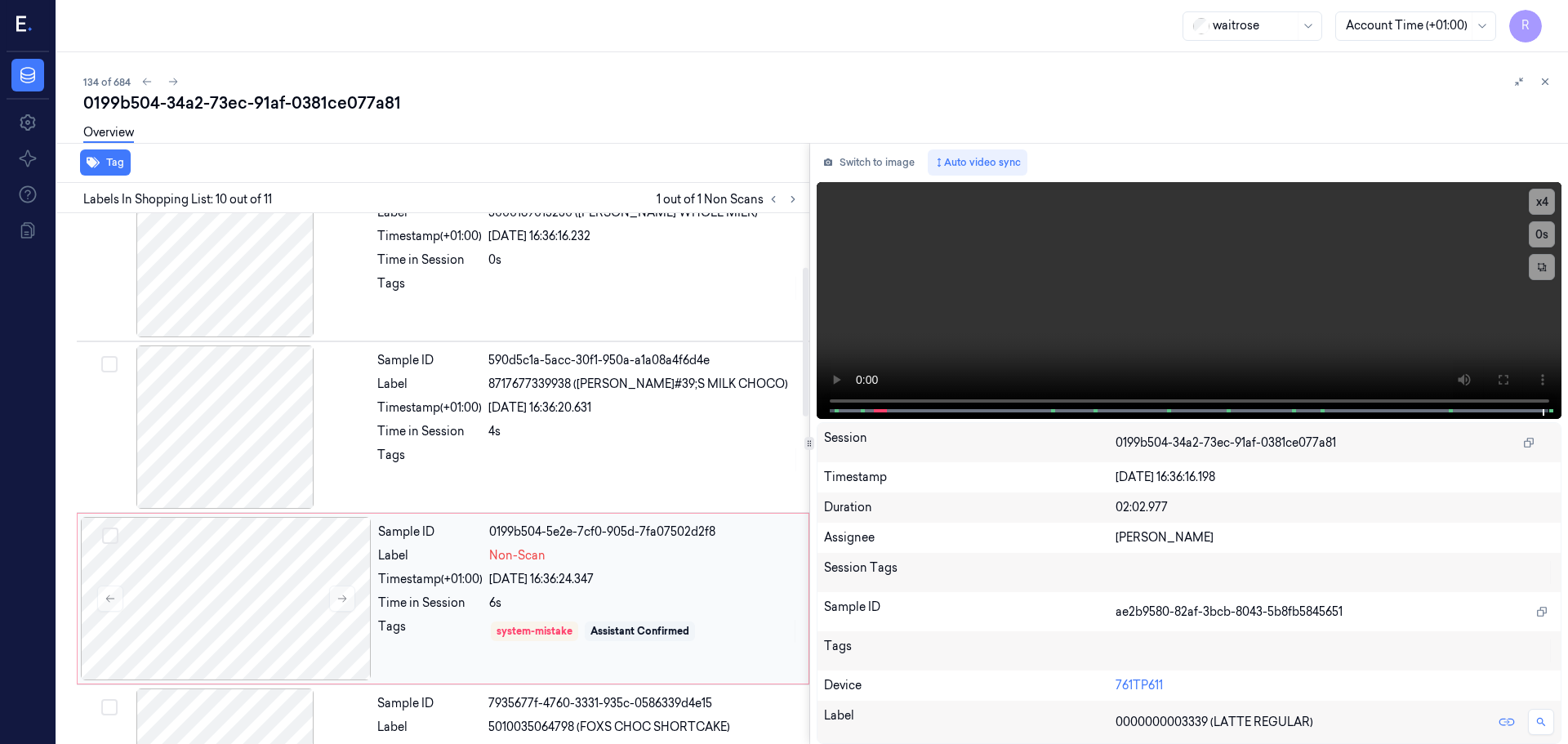
scroll to position [0, 0]
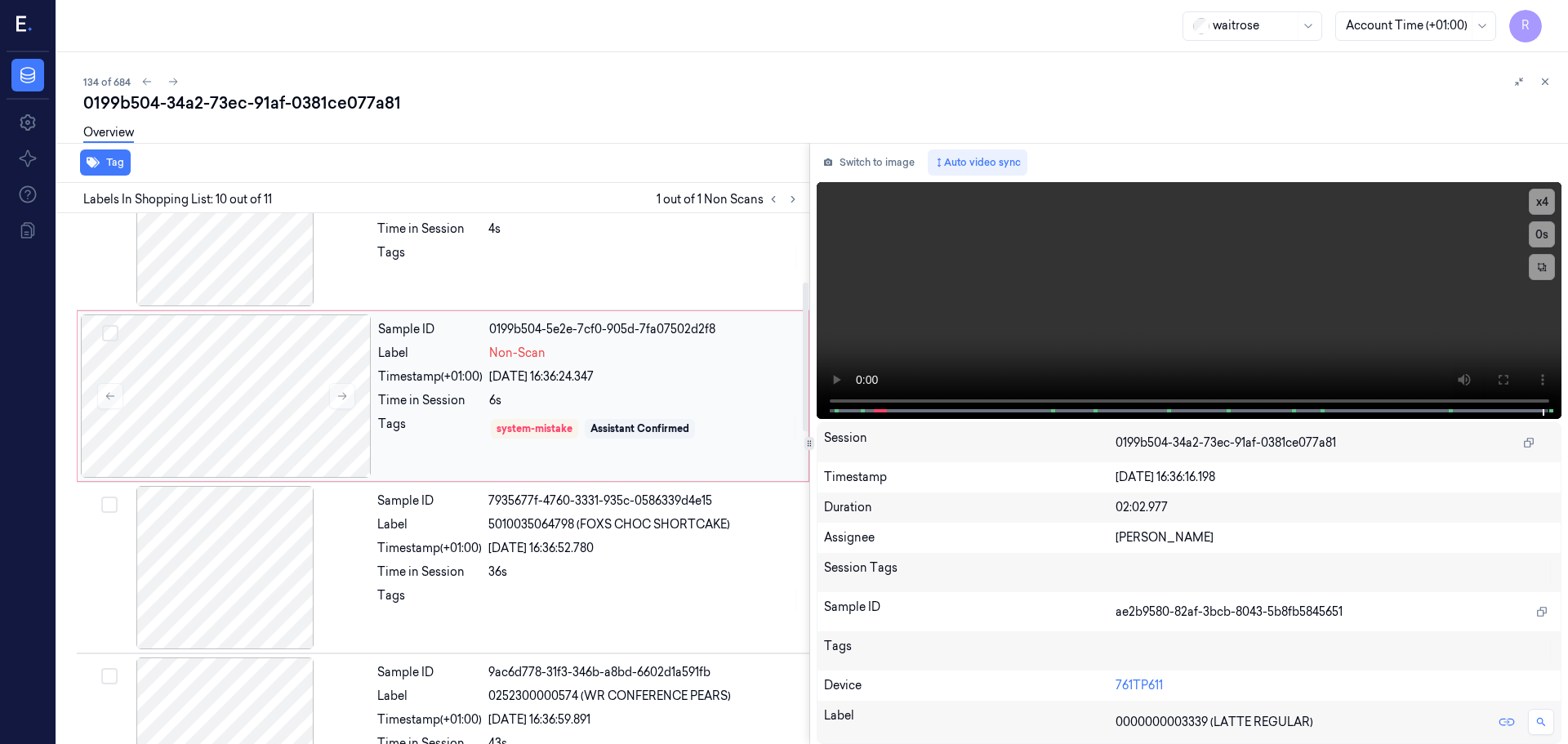
click at [453, 412] on div "Sample ID 0199b504-5e2e-7cf0-905d-7fa07502d2f8 Label Non-Scan Timestamp (+01:00…" at bounding box center [588, 396] width 434 height 164
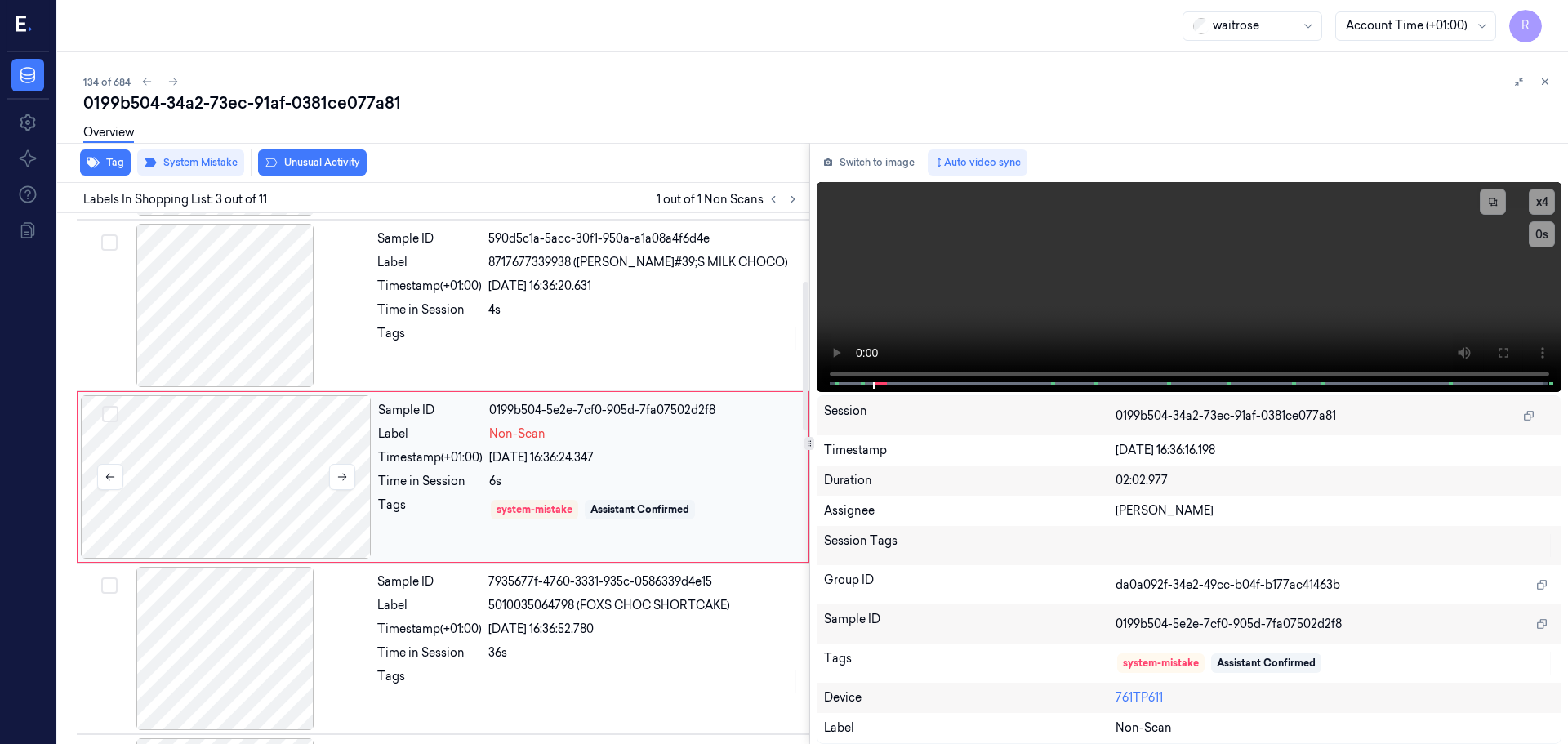
scroll to position [163, 0]
click at [349, 485] on button at bounding box center [342, 478] width 26 height 26
click at [346, 481] on icon at bounding box center [342, 478] width 12 height 12
click at [582, 376] on div "Sample ID 590d5c1a-5acc-30f1-950a-a1a08a4f6d4e Label 8717677339938 ([PERSON_NAM…" at bounding box center [588, 307] width 435 height 164
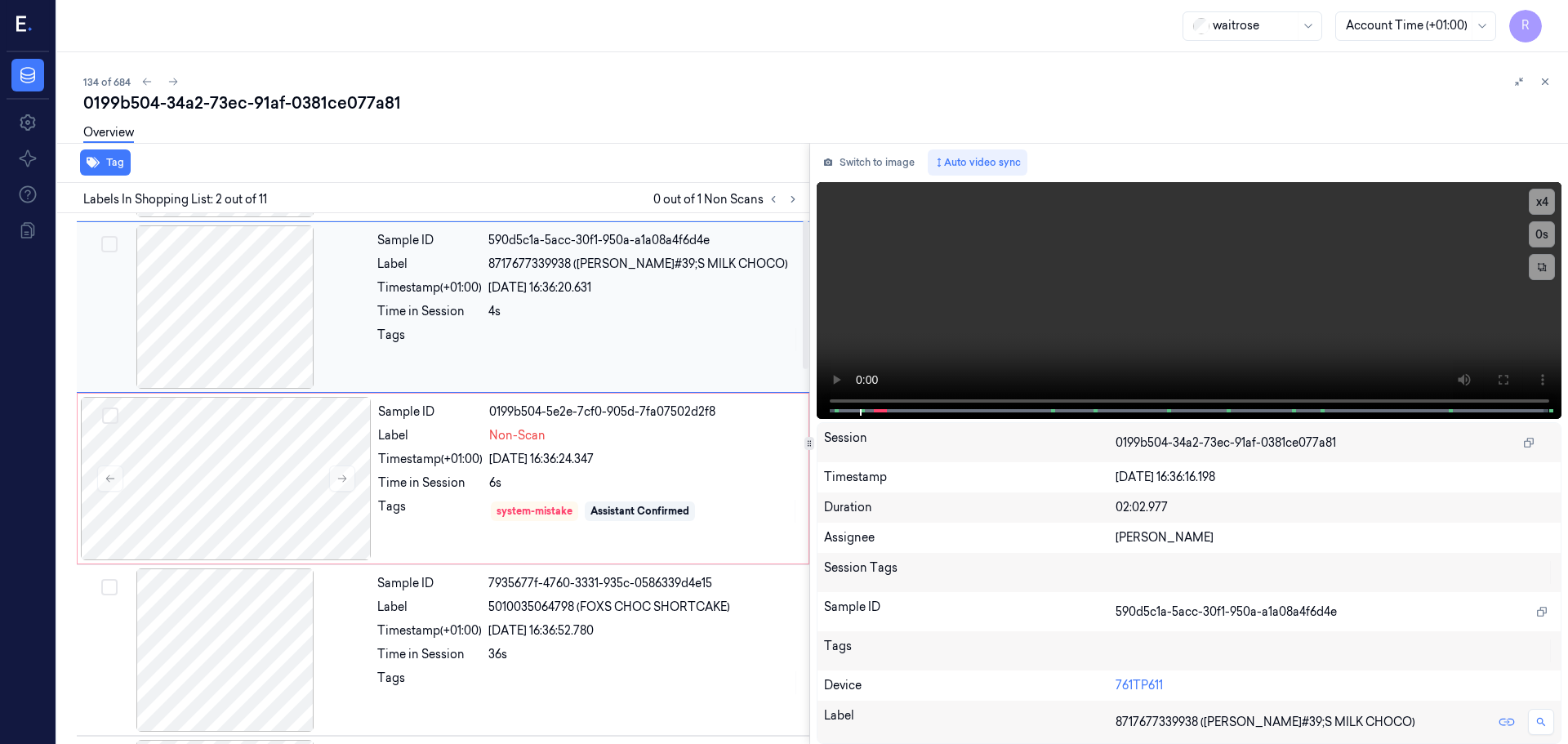
scroll to position [0, 0]
click at [561, 490] on div "6s" at bounding box center [644, 481] width 310 height 17
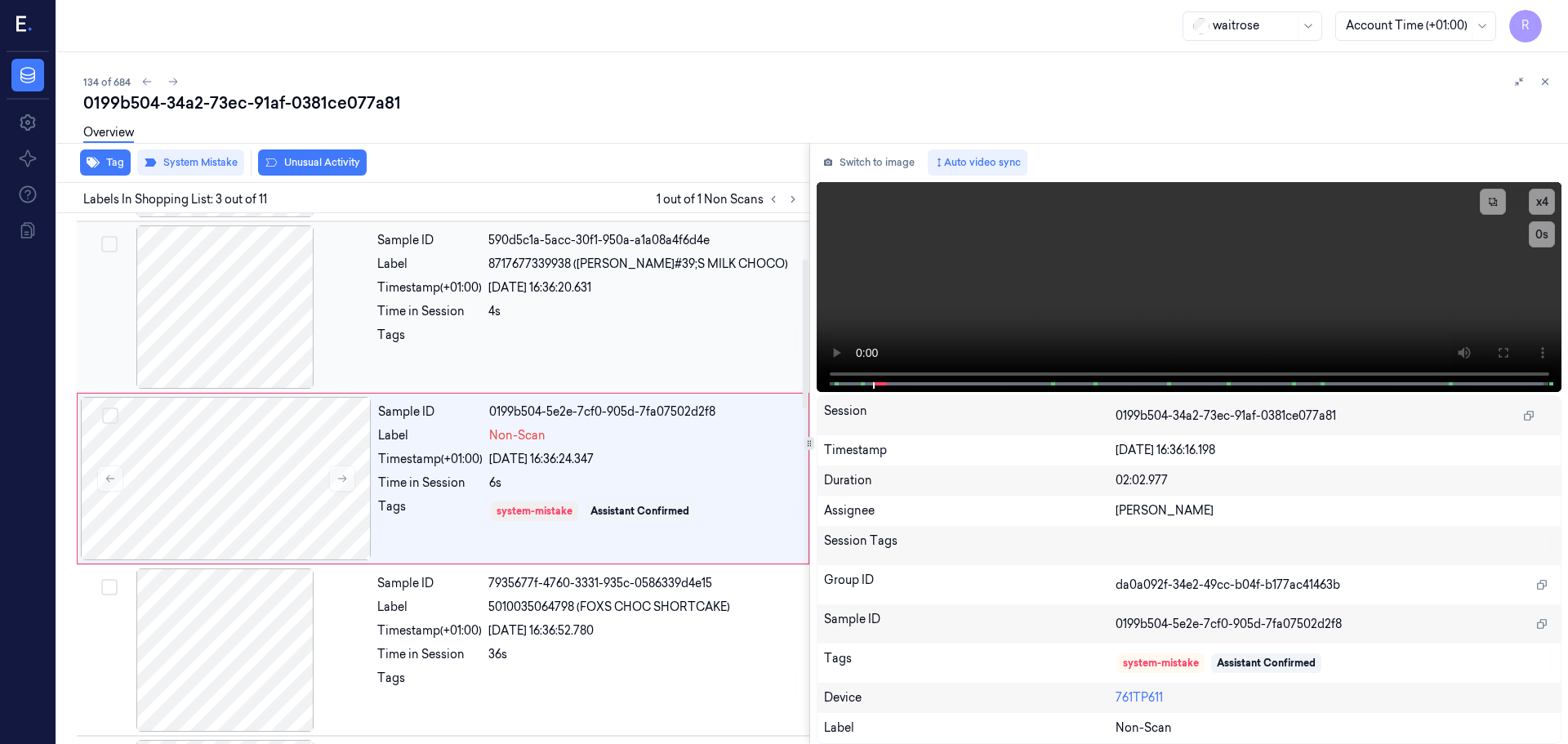
click at [461, 329] on div "Tags" at bounding box center [429, 339] width 105 height 26
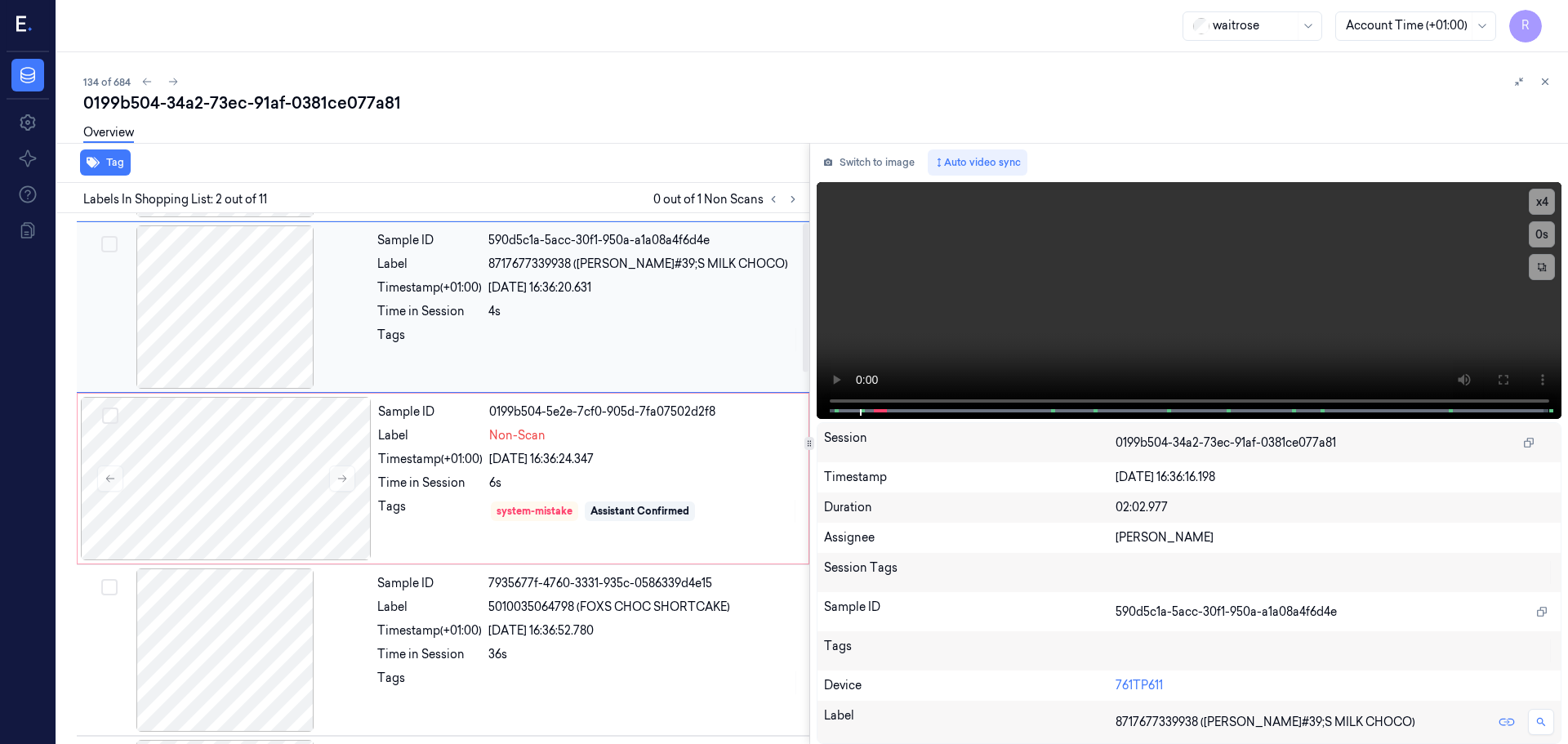
scroll to position [0, 0]
click at [496, 496] on div "Sample ID 0199b504-5e2e-7cf0-905d-7fa07502d2f8 Label Non-Scan Timestamp (+01:00…" at bounding box center [588, 478] width 434 height 164
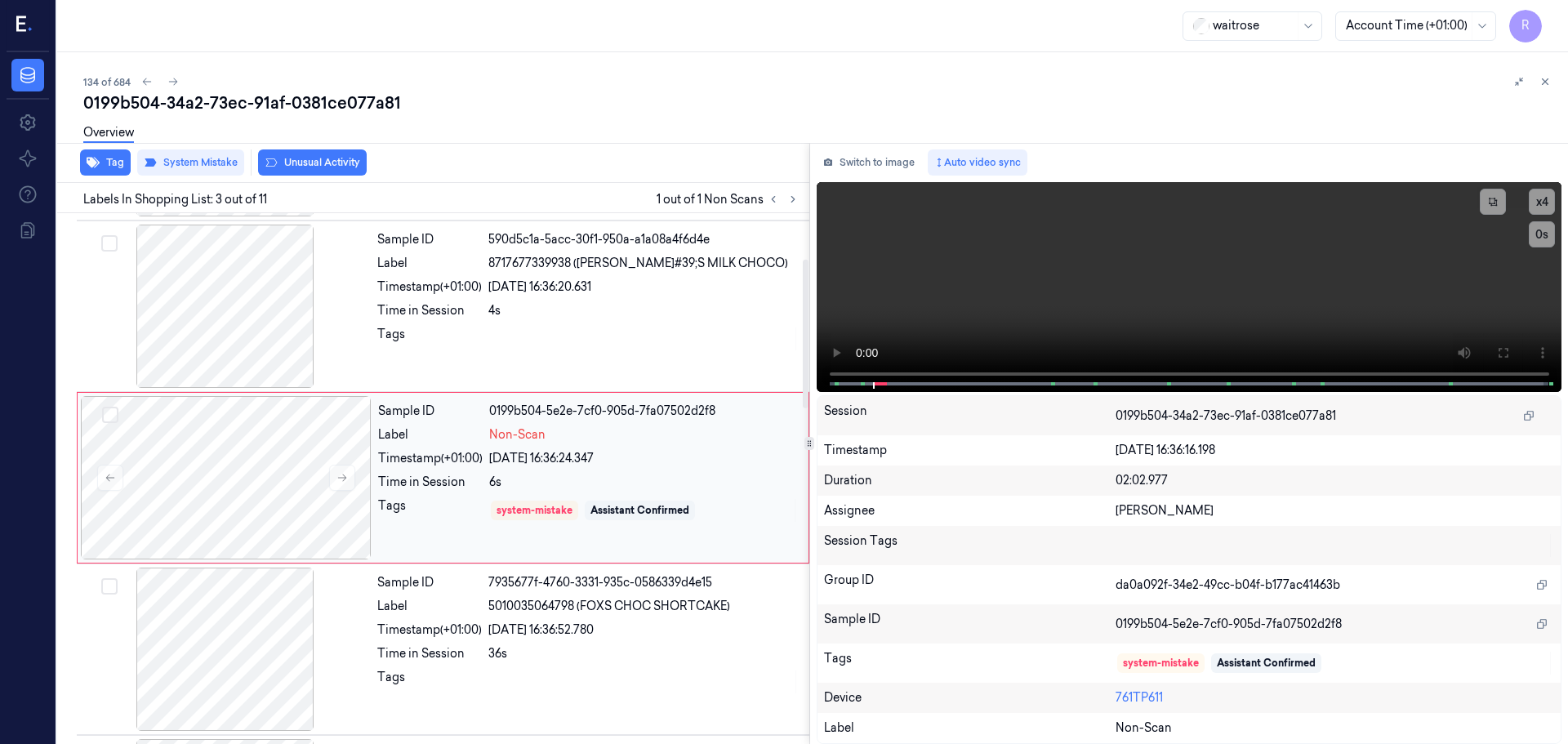
scroll to position [163, 0]
click at [1553, 84] on button at bounding box center [1546, 82] width 20 height 20
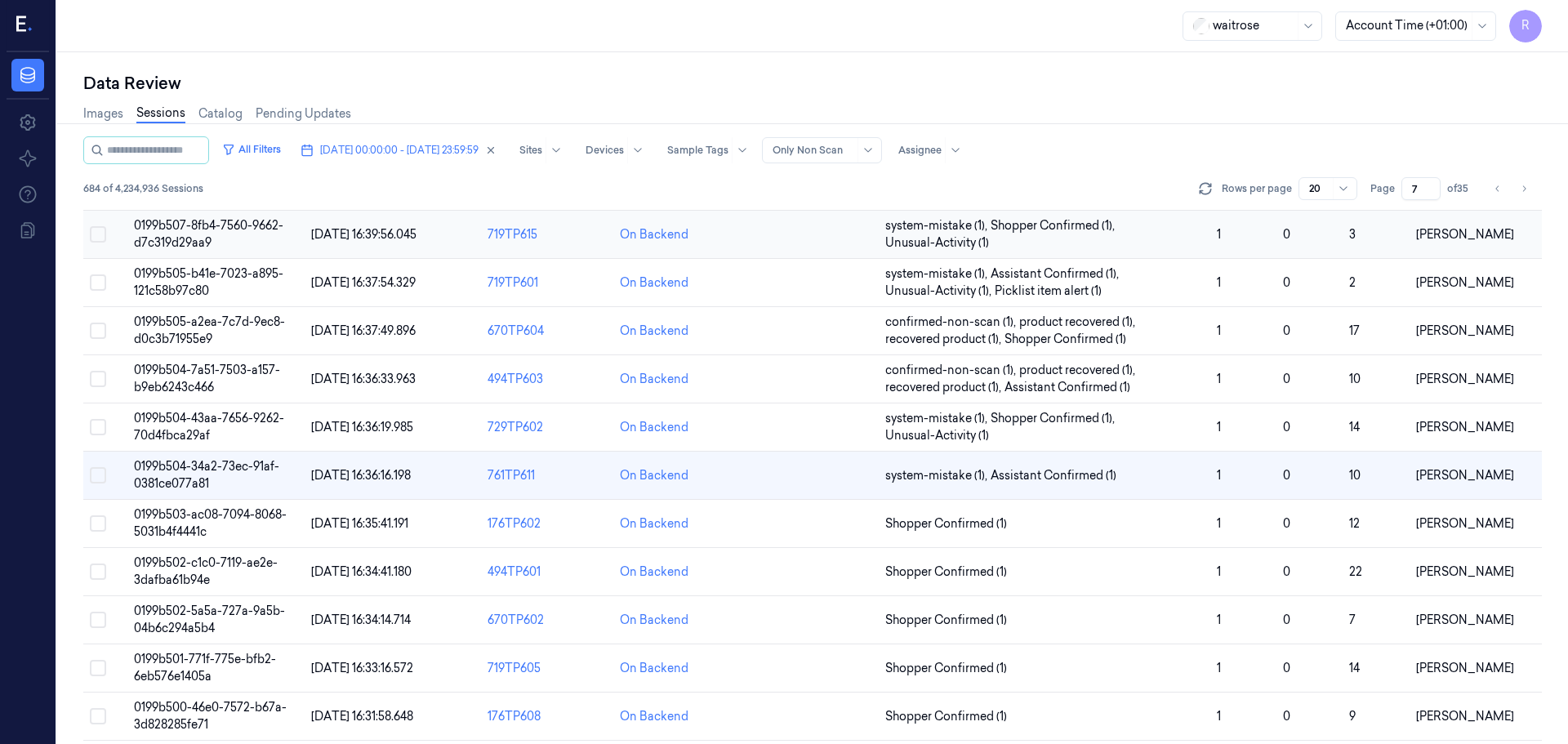
scroll to position [491, 0]
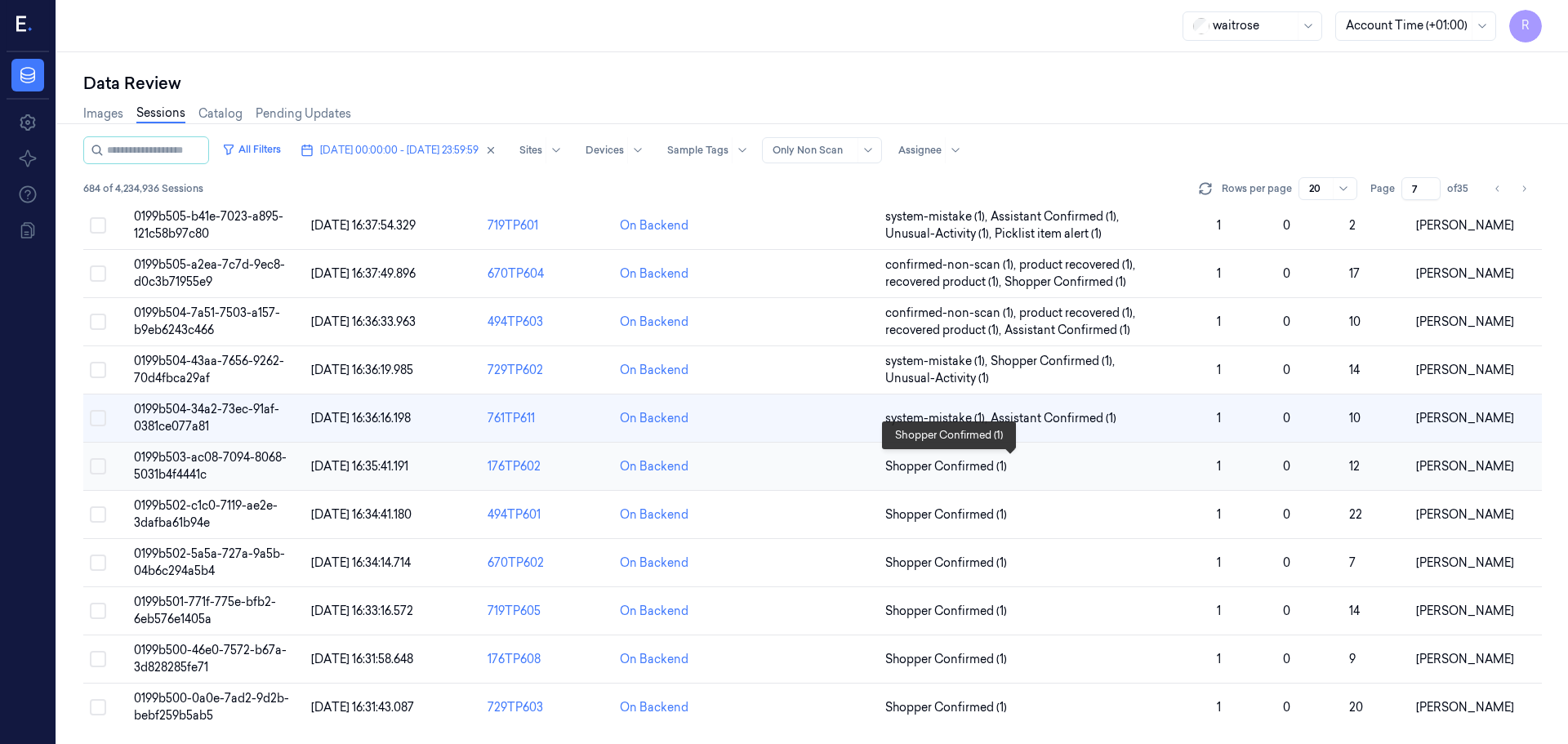
click at [1084, 474] on span "Shopper Confirmed (1)" at bounding box center [1044, 466] width 318 height 17
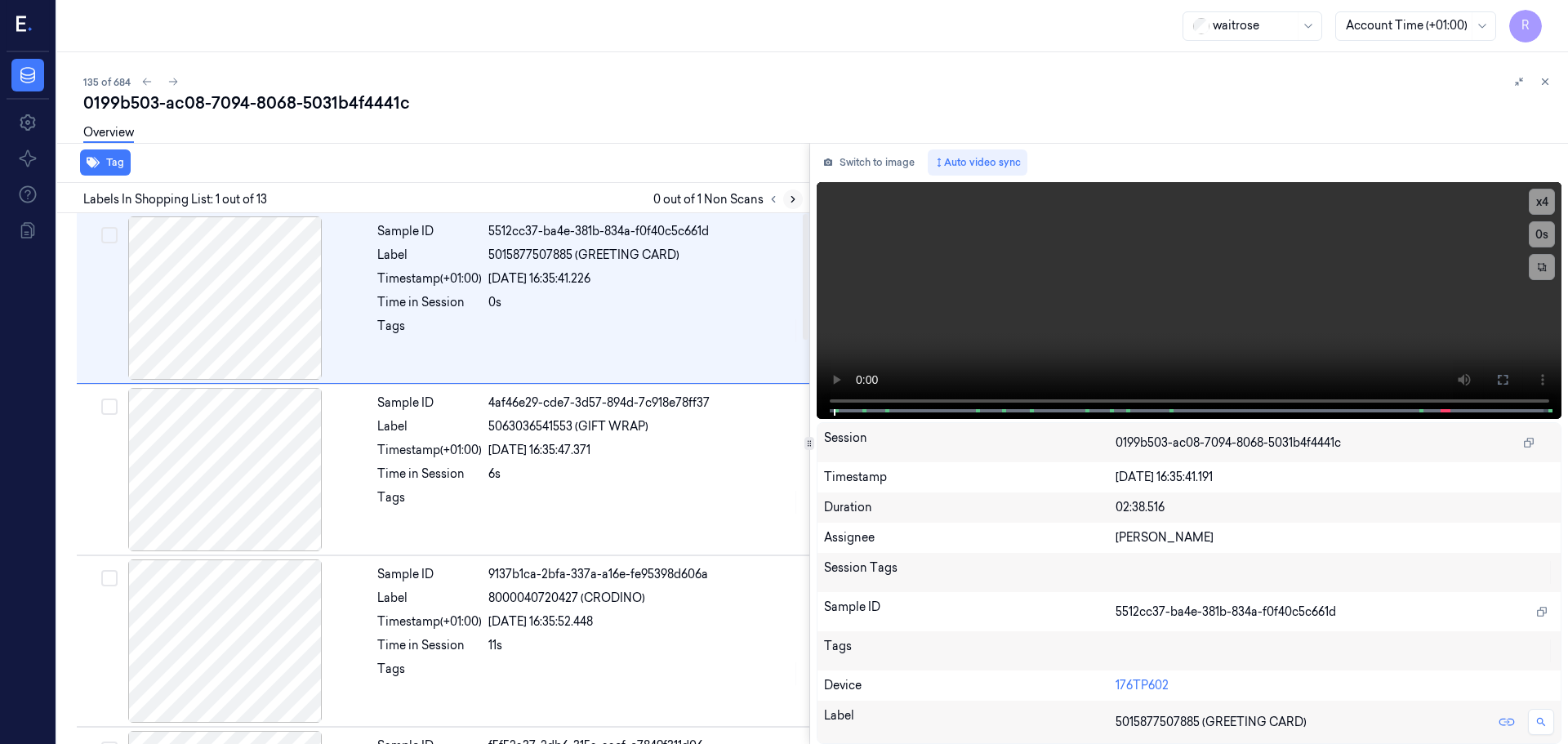
click at [786, 198] on button at bounding box center [794, 199] width 20 height 20
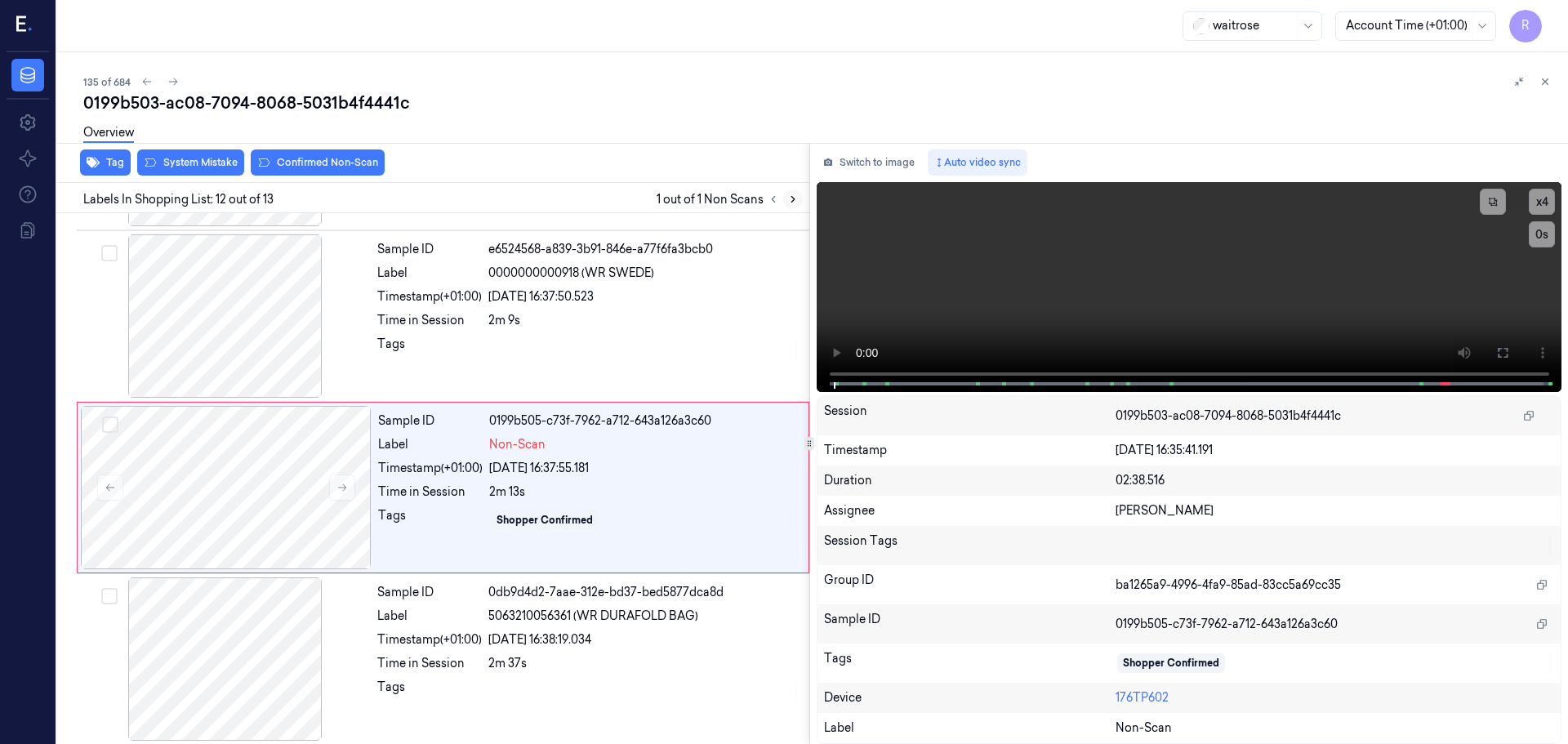
scroll to position [1703, 0]
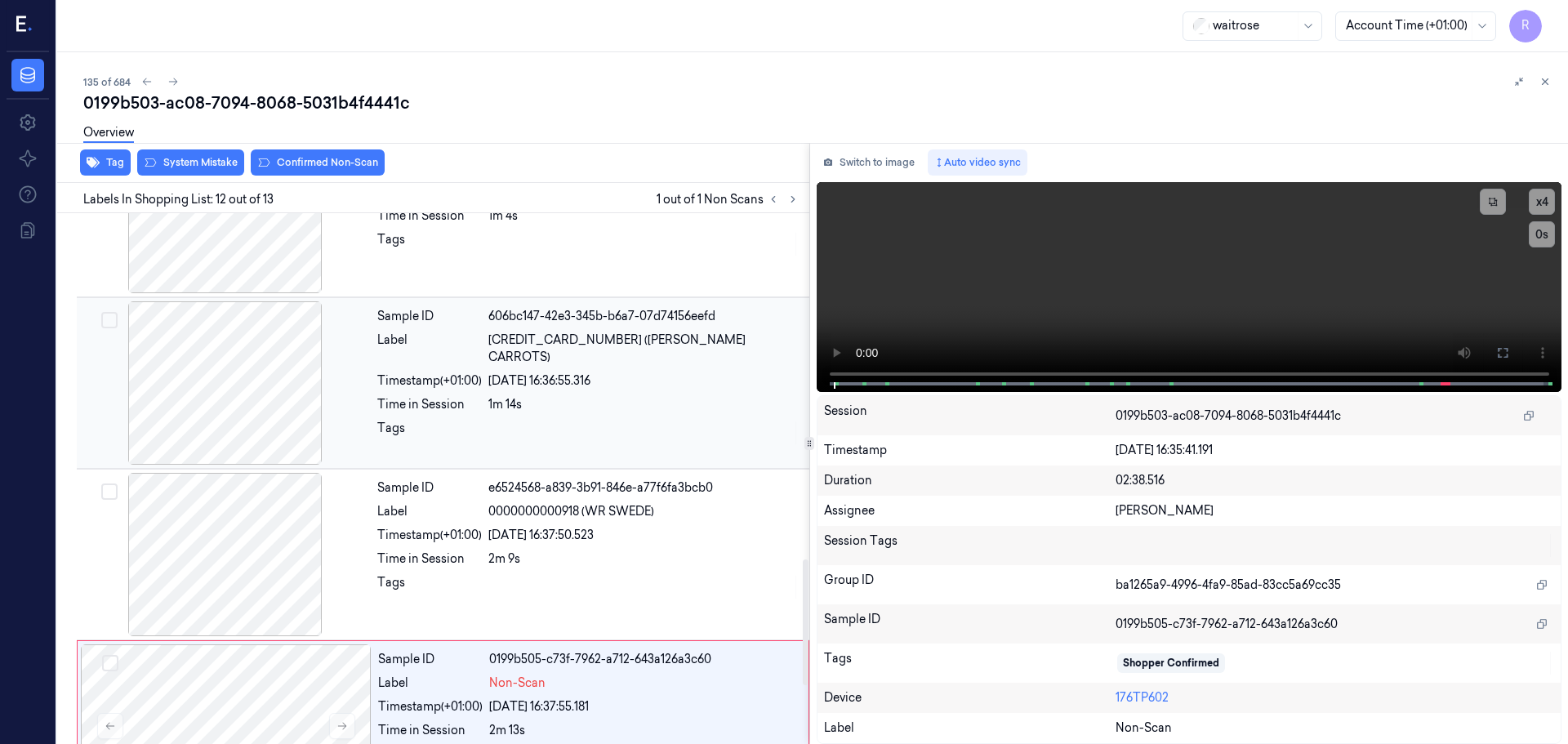
click at [229, 384] on div at bounding box center [225, 383] width 291 height 164
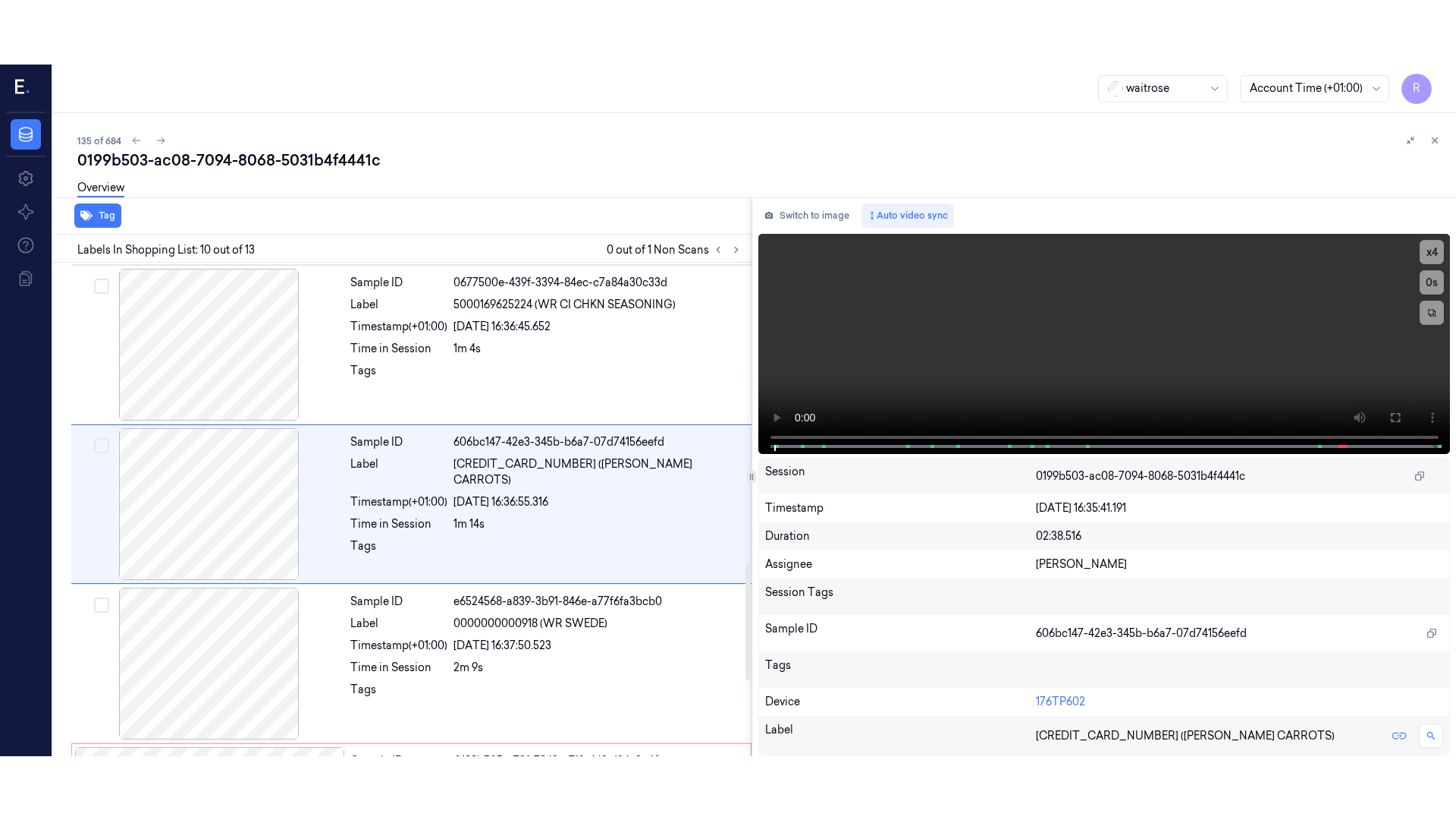
scroll to position [1267, 0]
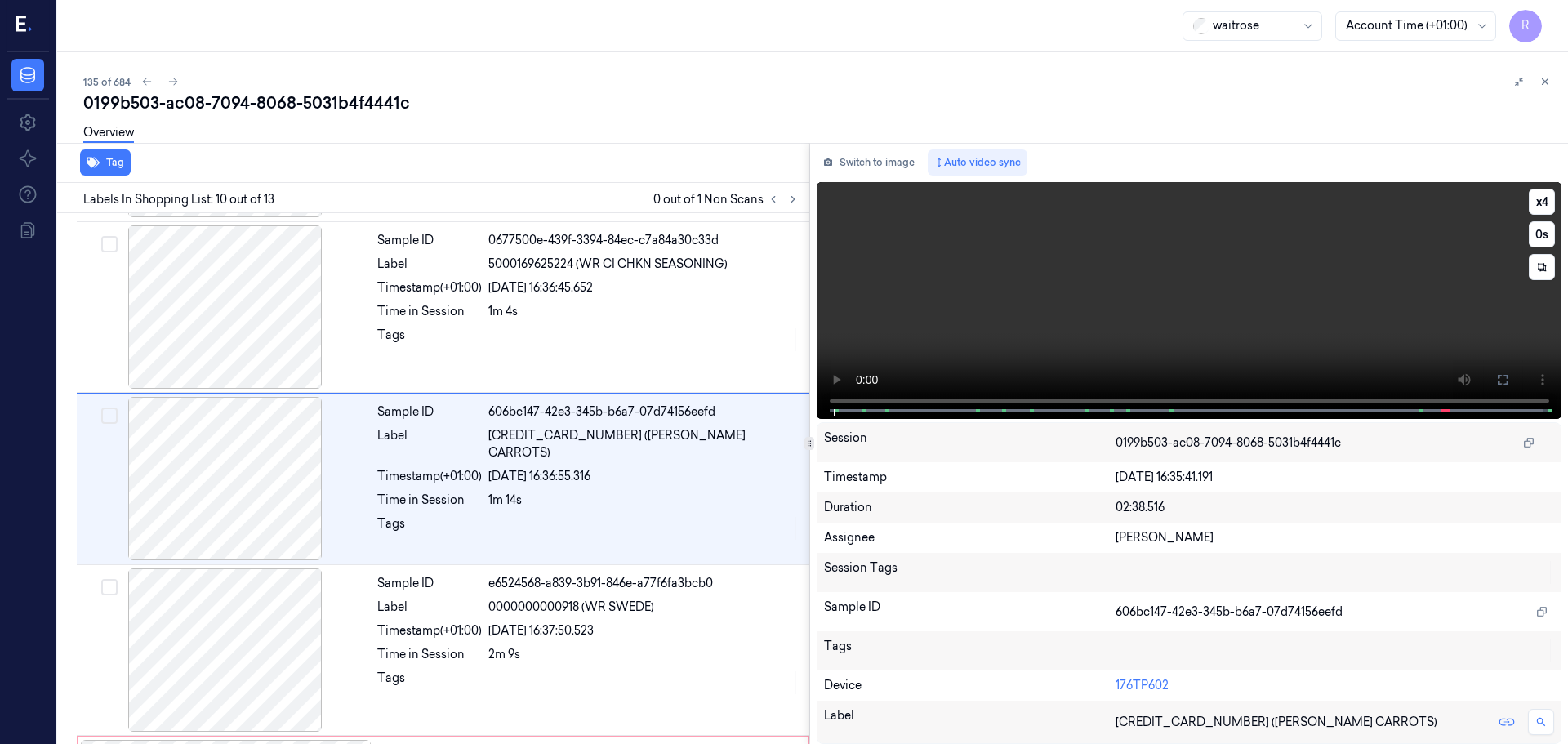
click at [1555, 212] on video at bounding box center [1190, 300] width 746 height 237
click at [1553, 210] on button "x 4" at bounding box center [1542, 202] width 26 height 26
click at [1552, 210] on button "x 1" at bounding box center [1542, 202] width 26 height 26
click at [1512, 381] on button at bounding box center [1503, 380] width 26 height 26
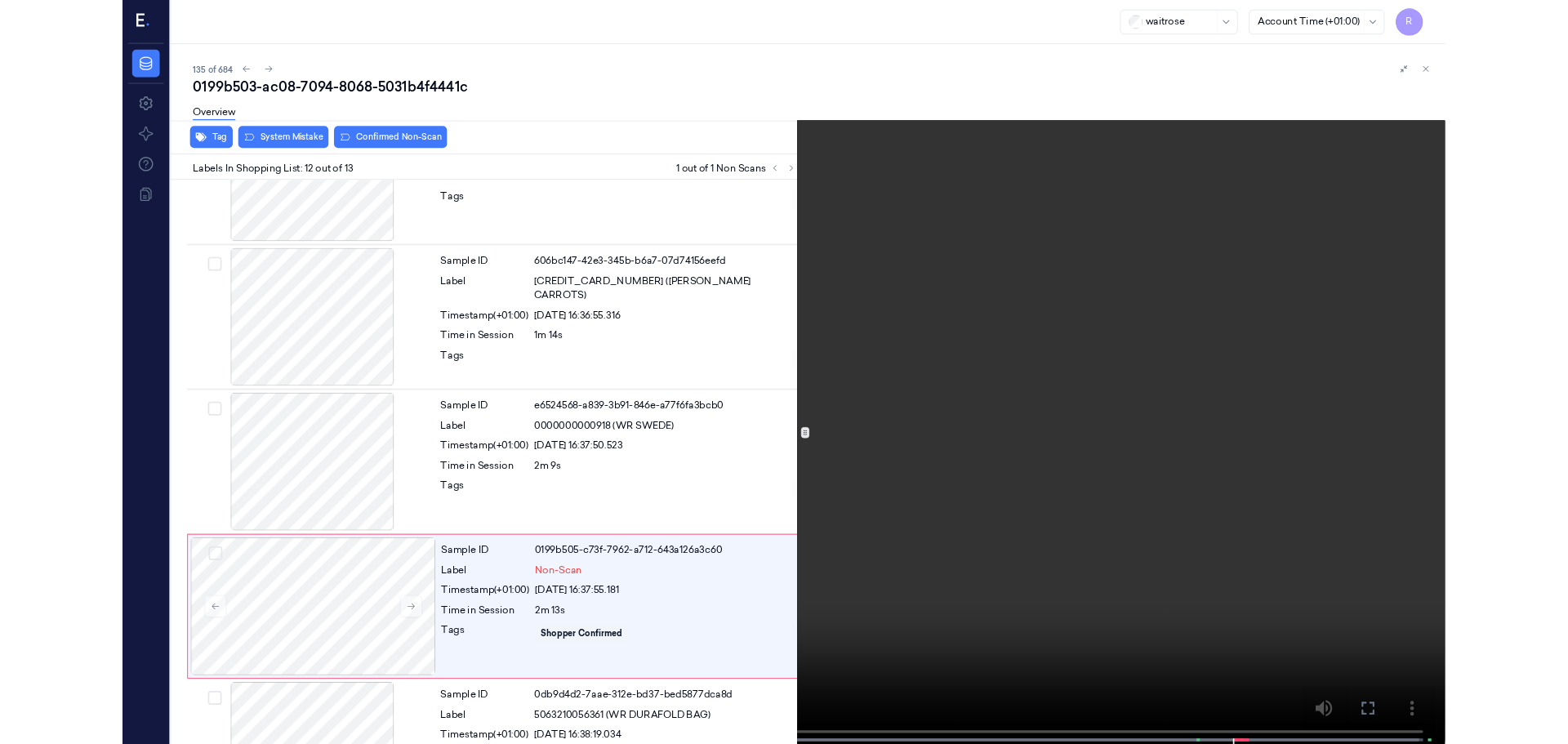
scroll to position [1565, 0]
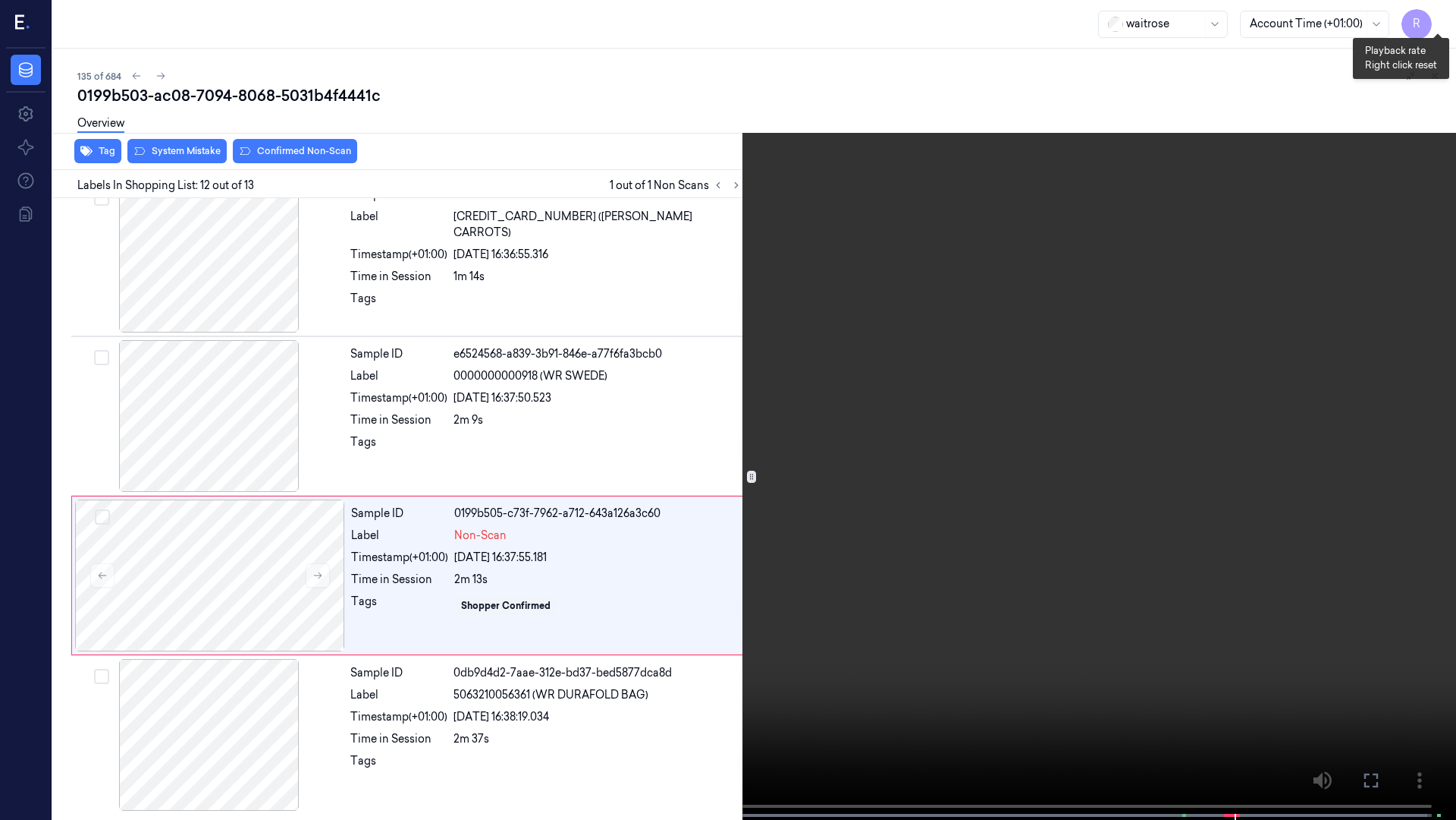
click at [1431, 17] on button "x 2" at bounding box center [1438, 18] width 24 height 24
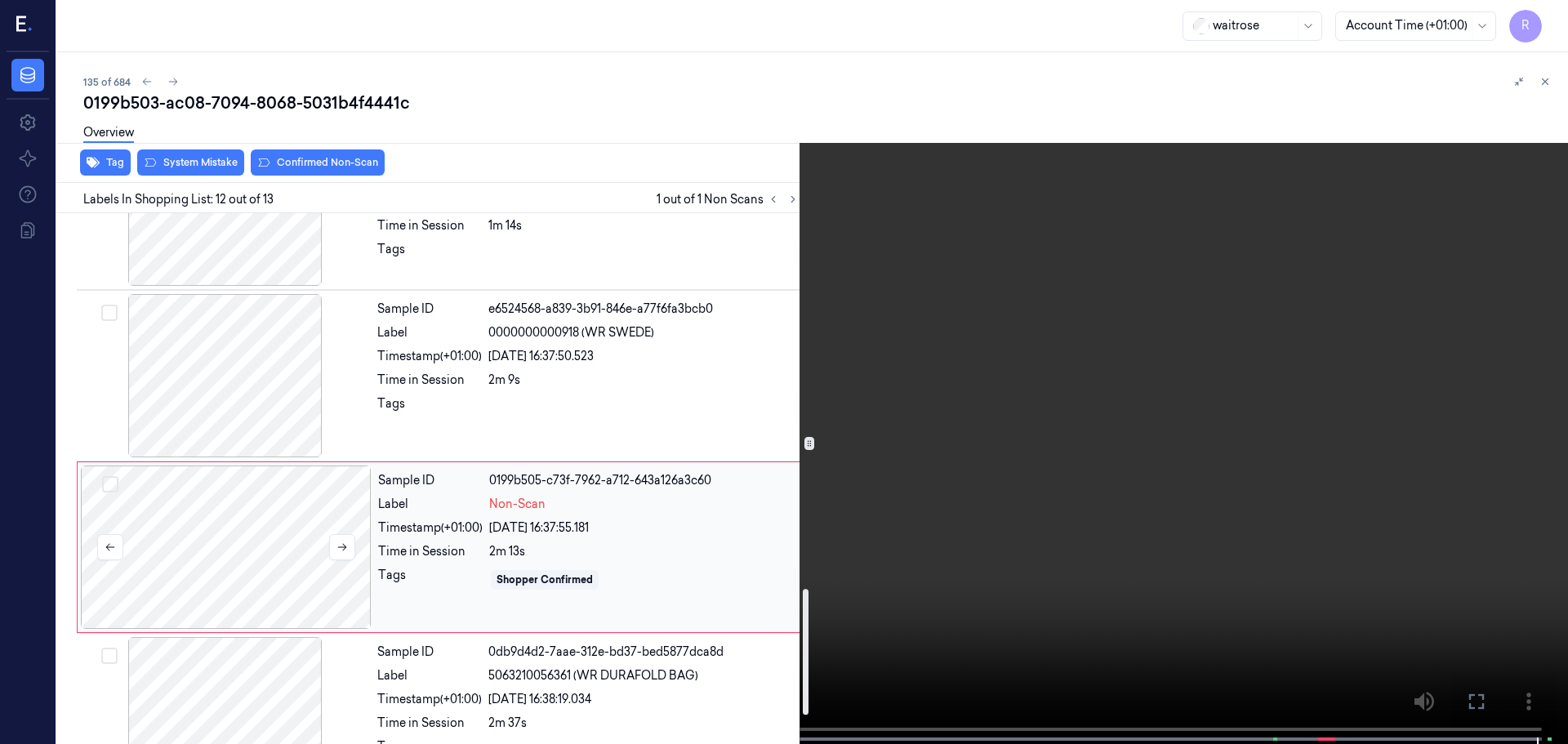
scroll to position [1703, 0]
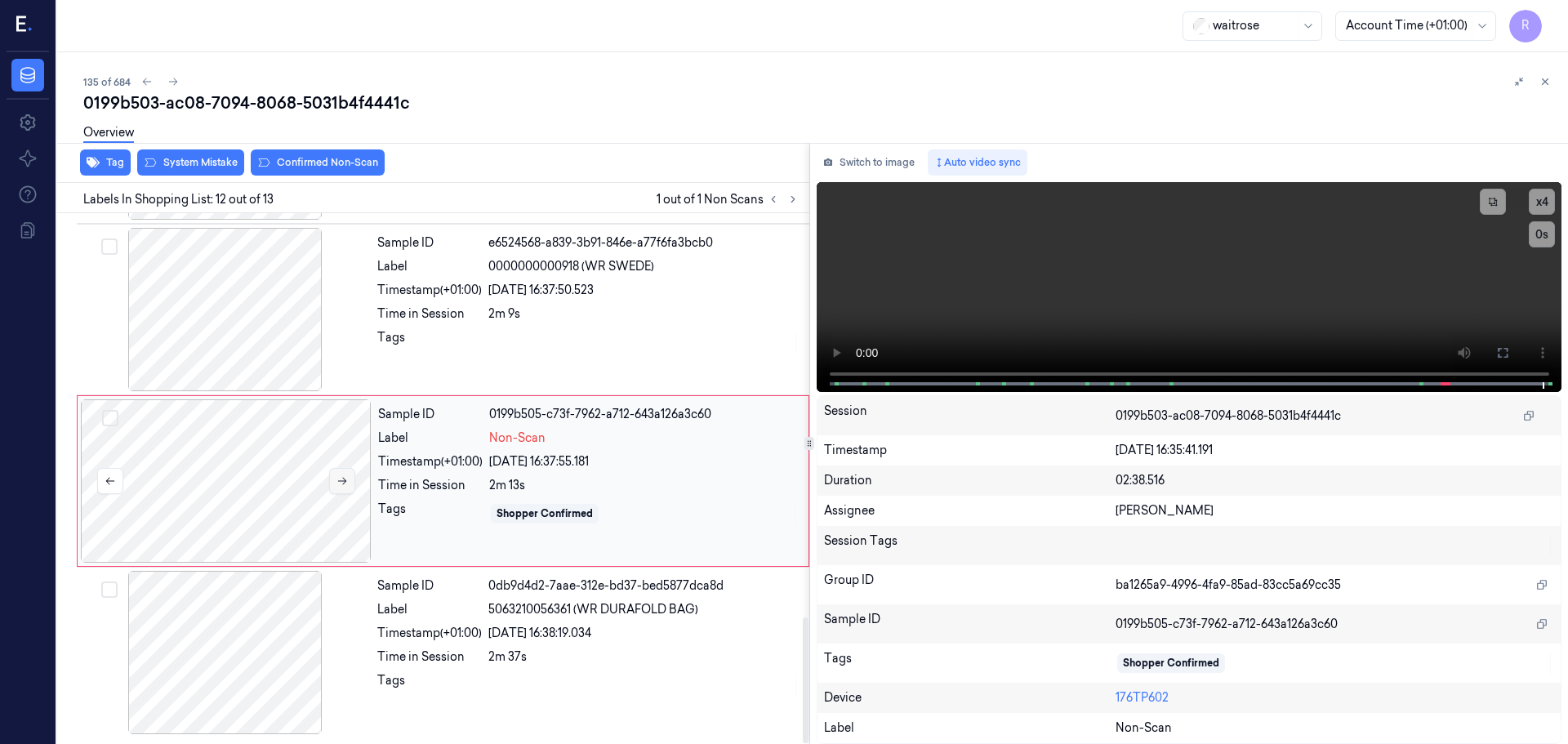
click at [344, 480] on icon at bounding box center [342, 481] width 12 height 12
click at [420, 681] on div "Tags" at bounding box center [429, 685] width 105 height 26
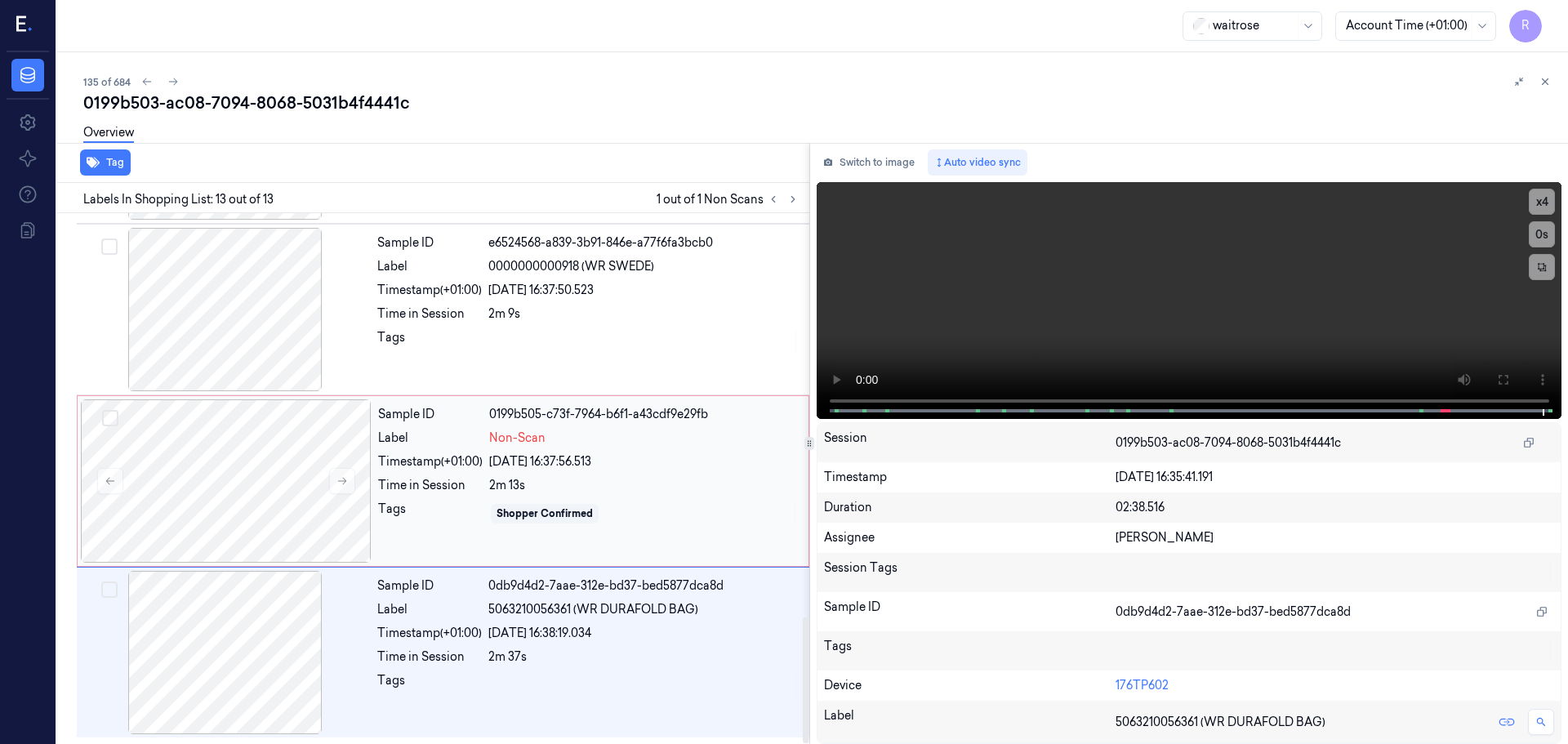
click at [452, 508] on div "Tags" at bounding box center [430, 513] width 105 height 26
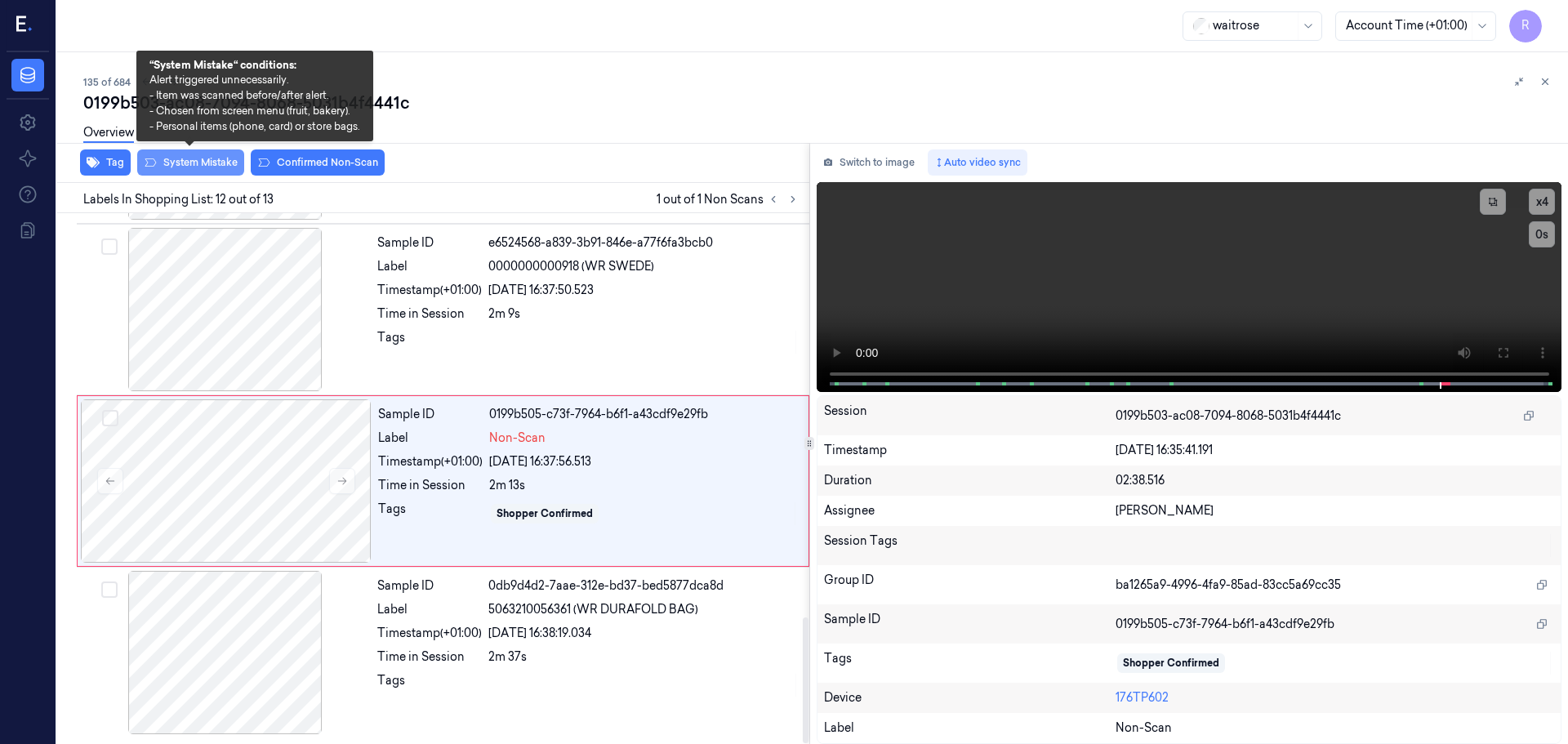
click at [206, 163] on button "System Mistake" at bounding box center [191, 162] width 107 height 26
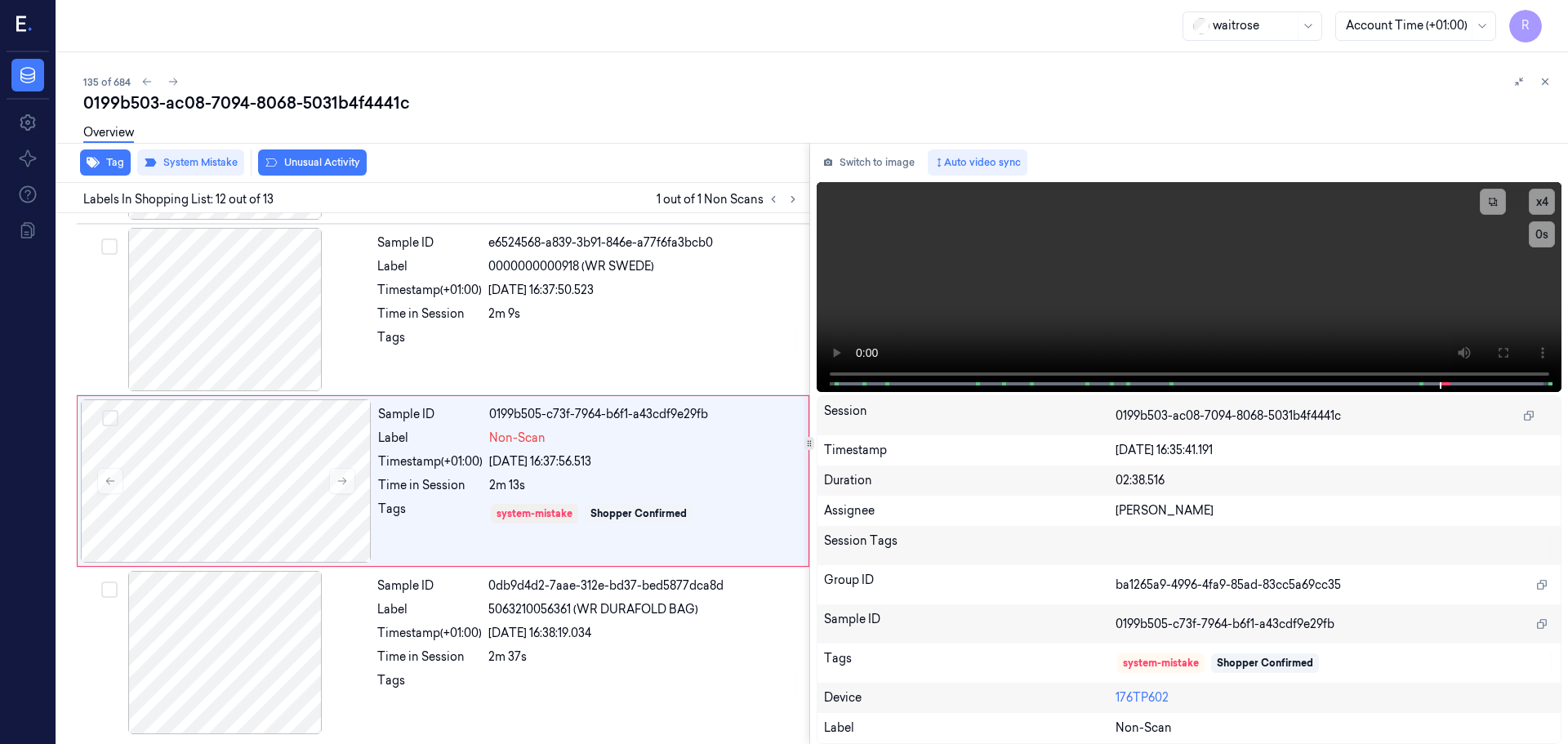
click at [318, 167] on button "Unusual Activity" at bounding box center [313, 162] width 109 height 26
click at [114, 165] on button "Tag" at bounding box center [105, 162] width 51 height 26
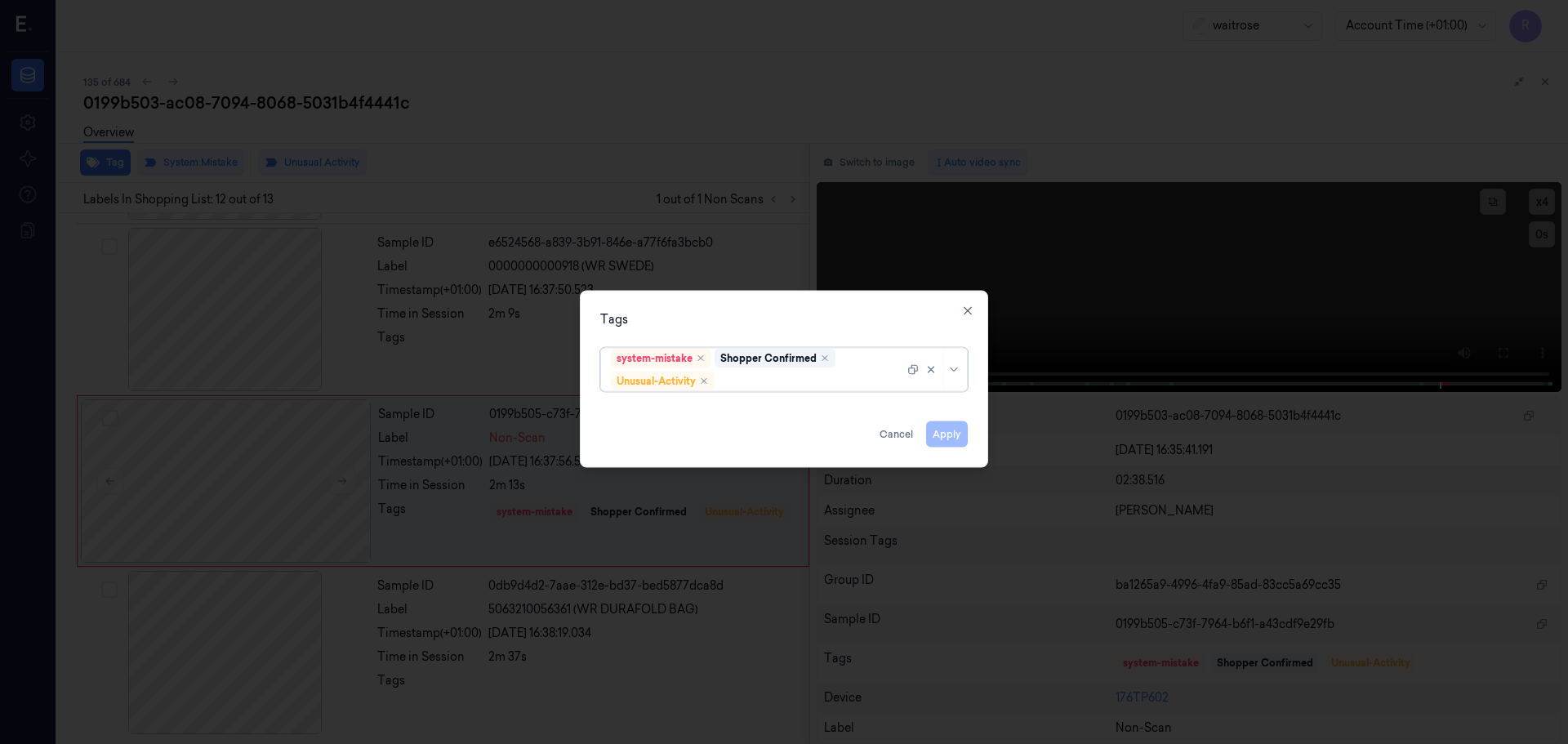
click at [956, 381] on div at bounding box center [935, 369] width 56 height 43
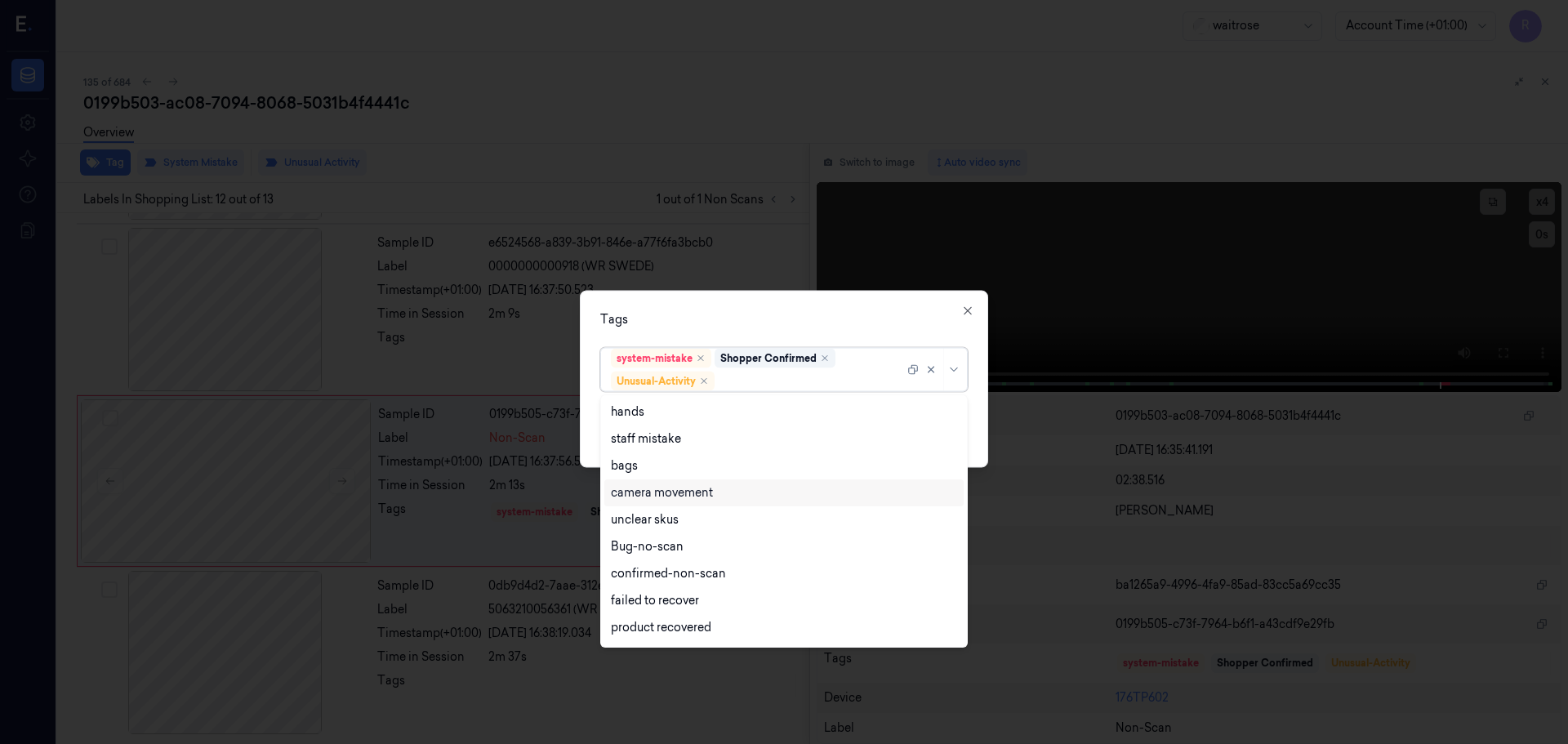
scroll to position [213, 0]
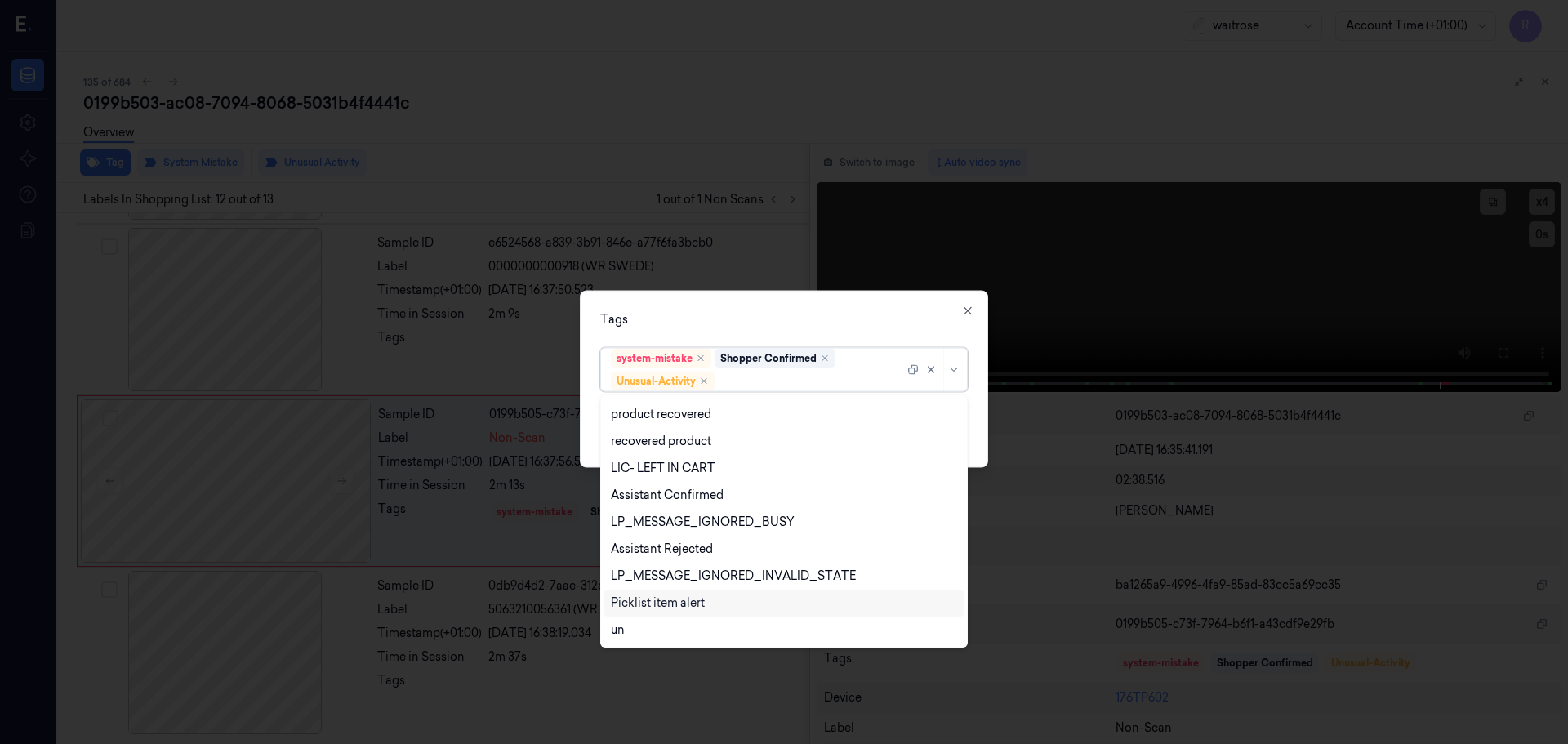
click at [630, 600] on div "Picklist item alert" at bounding box center [657, 602] width 94 height 17
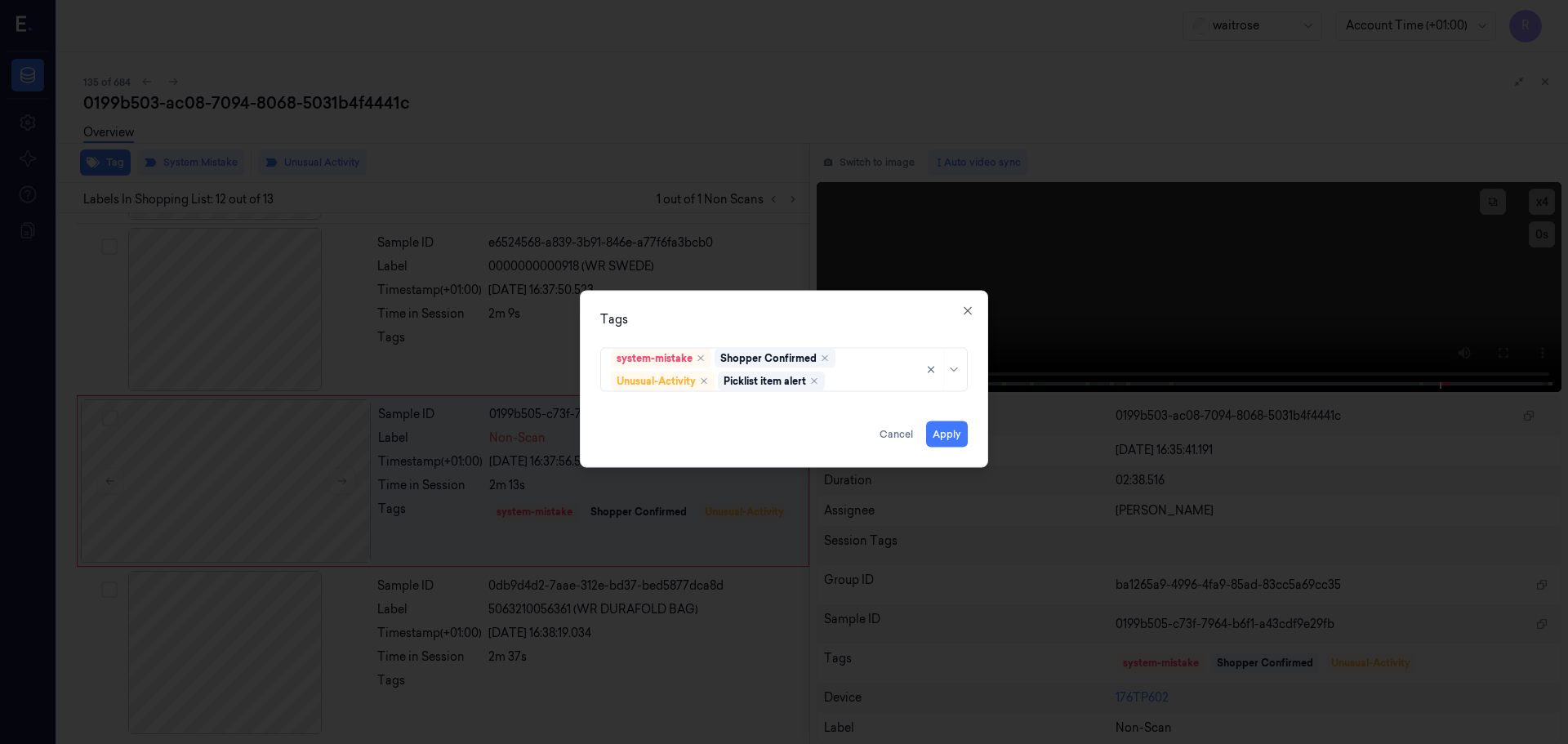
click at [835, 324] on div "Tags" at bounding box center [784, 319] width 367 height 17
click at [952, 441] on button "Apply" at bounding box center [947, 433] width 42 height 26
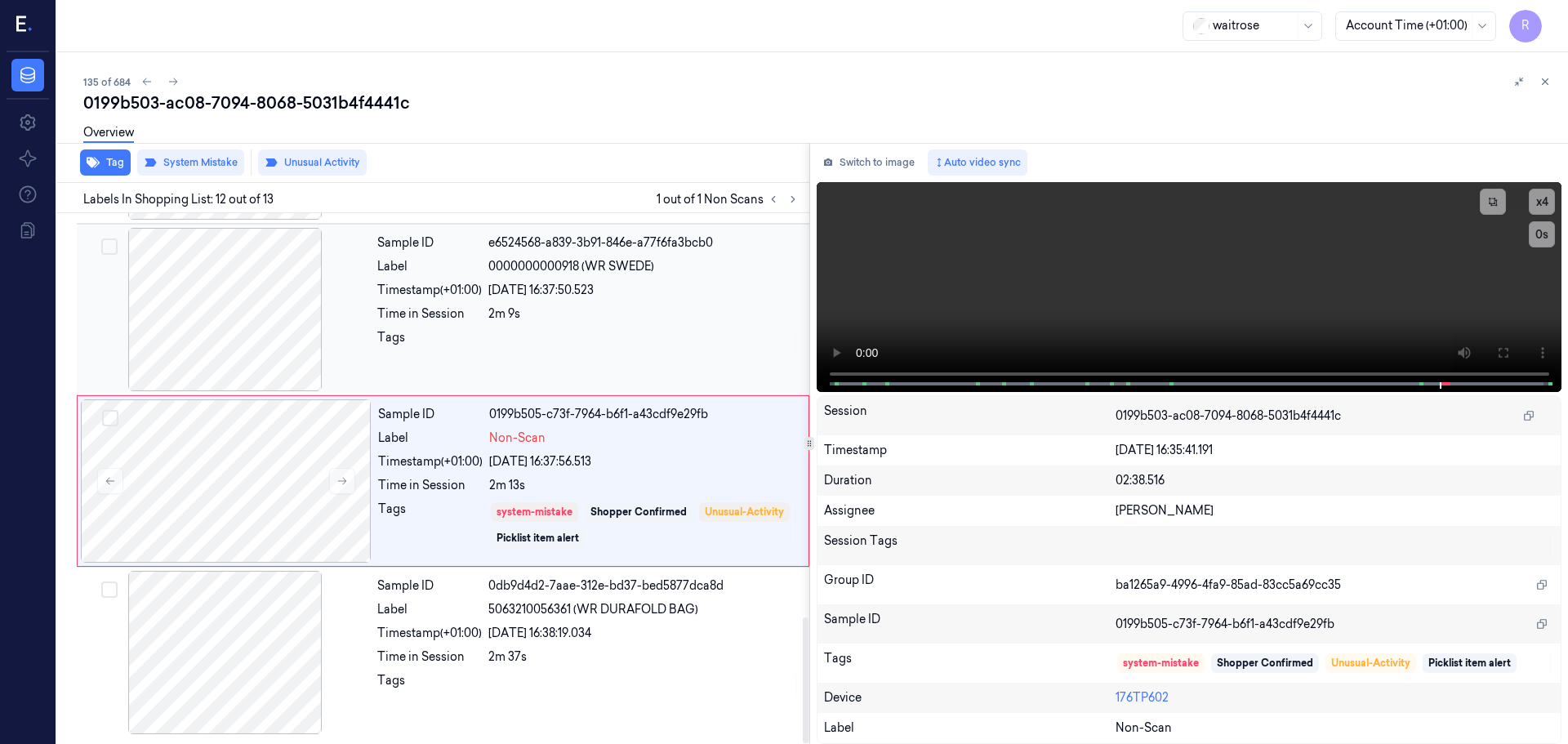
click at [657, 323] on div "Sample ID e6524568-a839-3b91-846e-a77f6fa3bcb0 Label 0000000000918 (WR SWEDE) T…" at bounding box center [588, 310] width 435 height 164
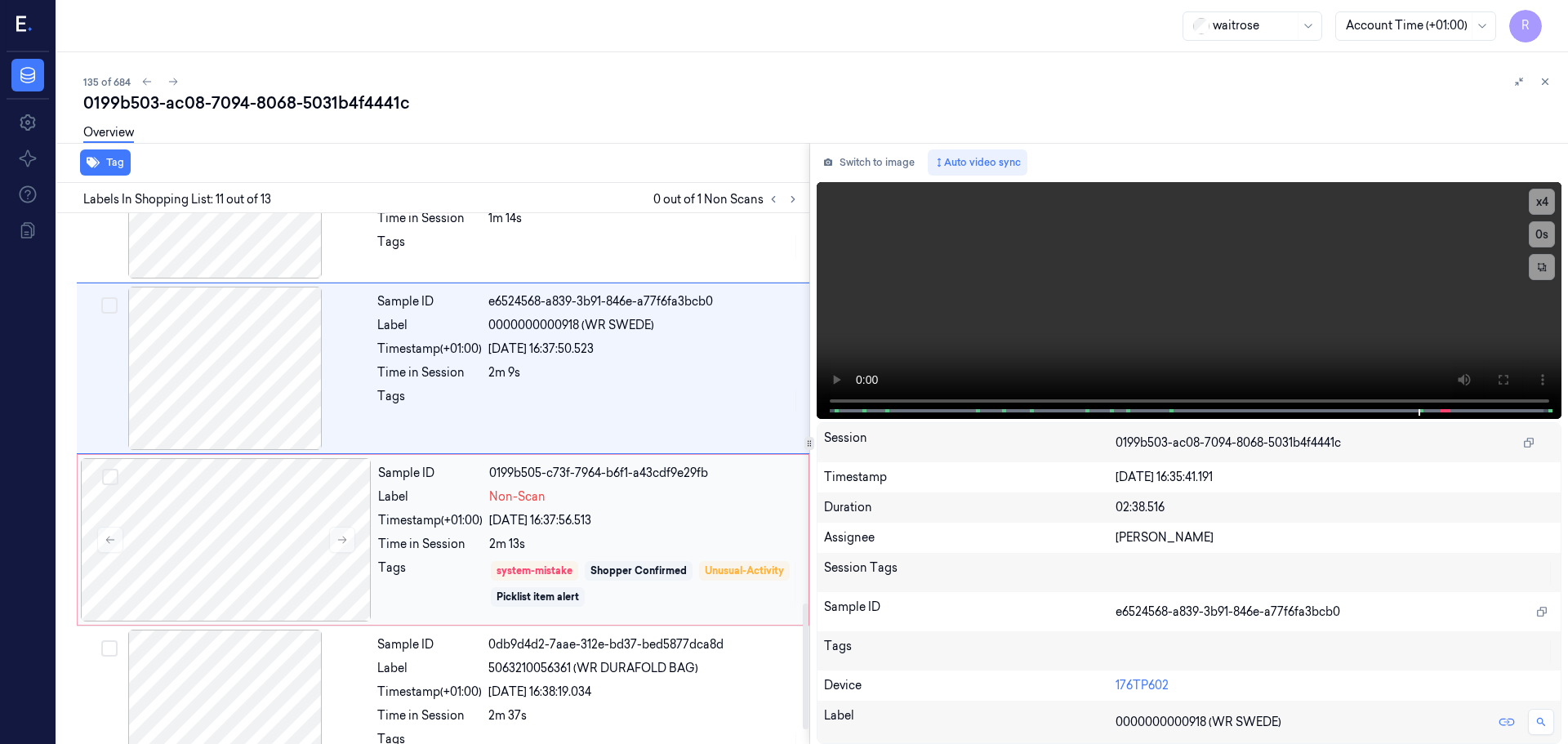
scroll to position [1703, 0]
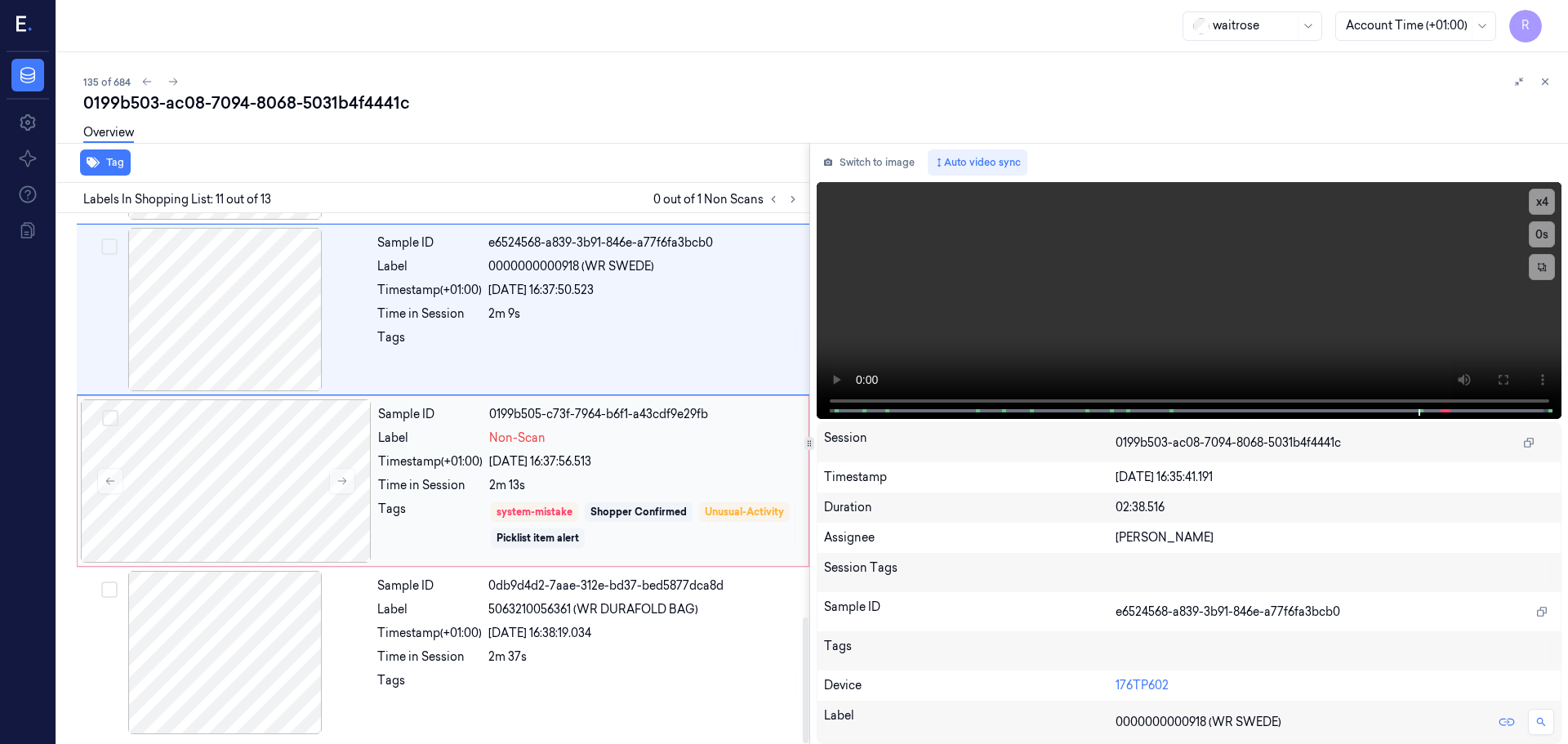
drag, startPoint x: 625, startPoint y: 485, endPoint x: 525, endPoint y: 489, distance: 100.1
click at [624, 485] on div "2m 13s" at bounding box center [644, 485] width 310 height 17
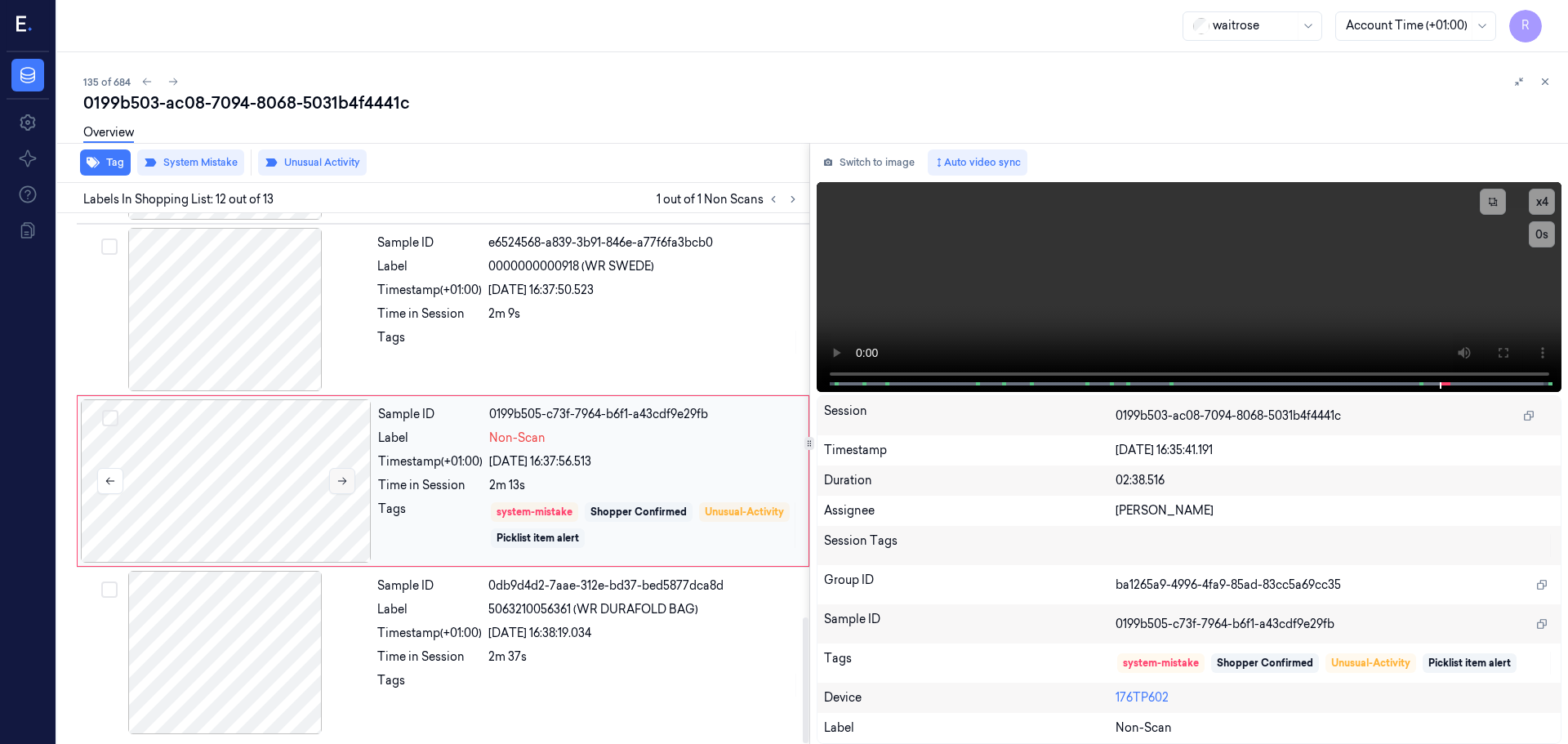
click at [337, 480] on icon at bounding box center [342, 481] width 12 height 12
click at [341, 480] on icon at bounding box center [342, 481] width 12 height 12
click at [542, 328] on div "Sample ID e6524568-a839-3b91-846e-a77f6fa3bcb0 Label 0000000000918 (WR SWEDE) T…" at bounding box center [588, 310] width 435 height 164
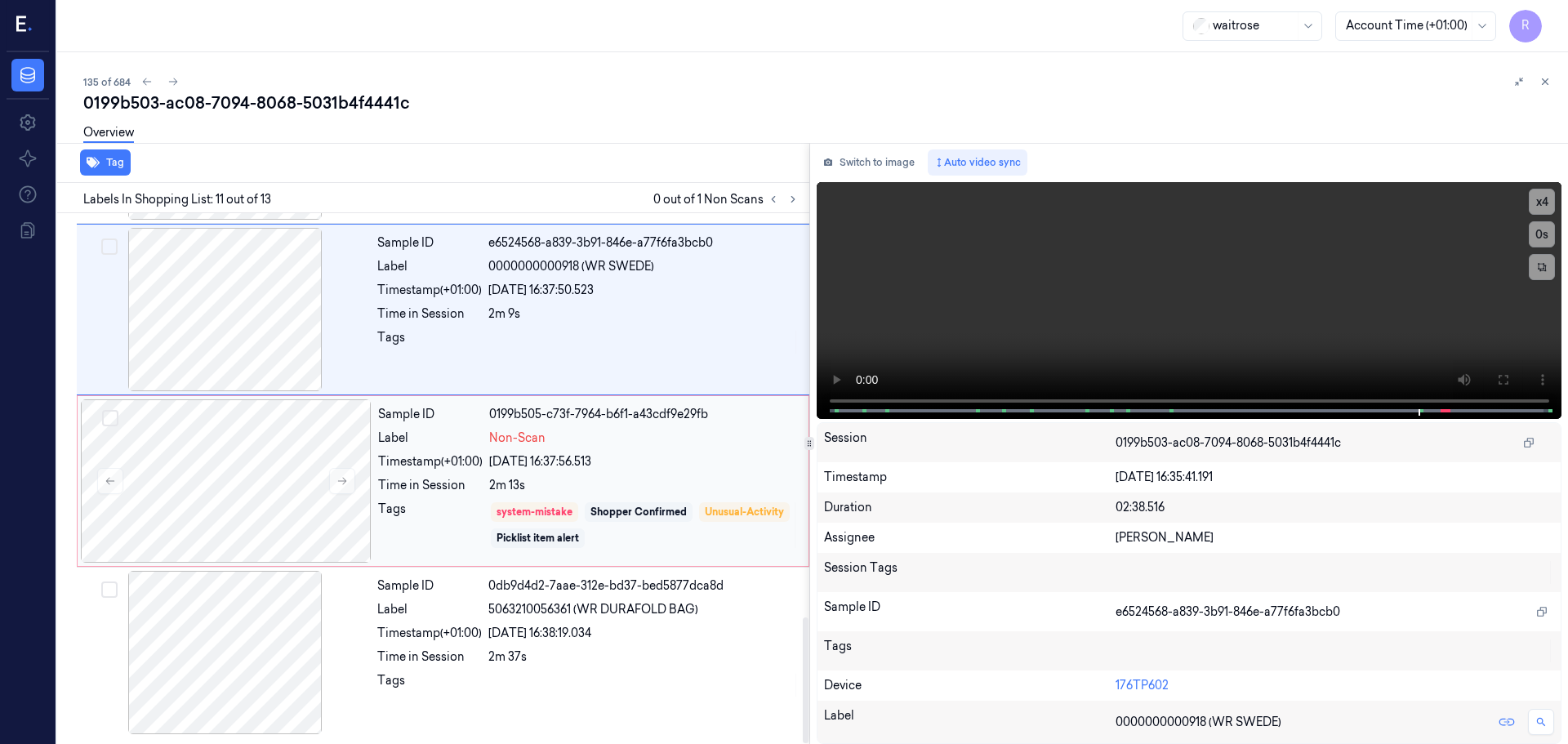
click at [644, 480] on div "2m 13s" at bounding box center [644, 485] width 310 height 17
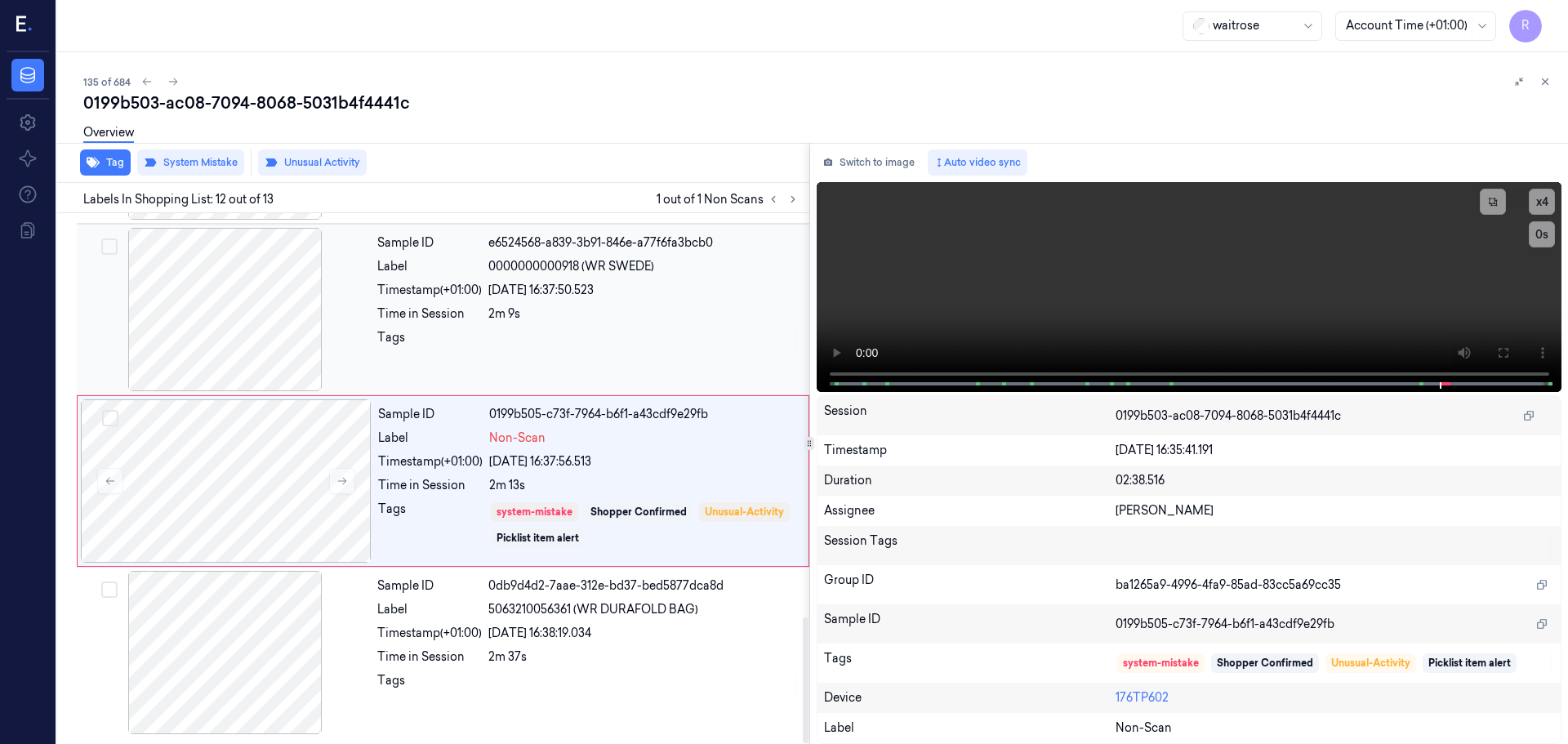
click at [615, 349] on div at bounding box center [644, 342] width 311 height 26
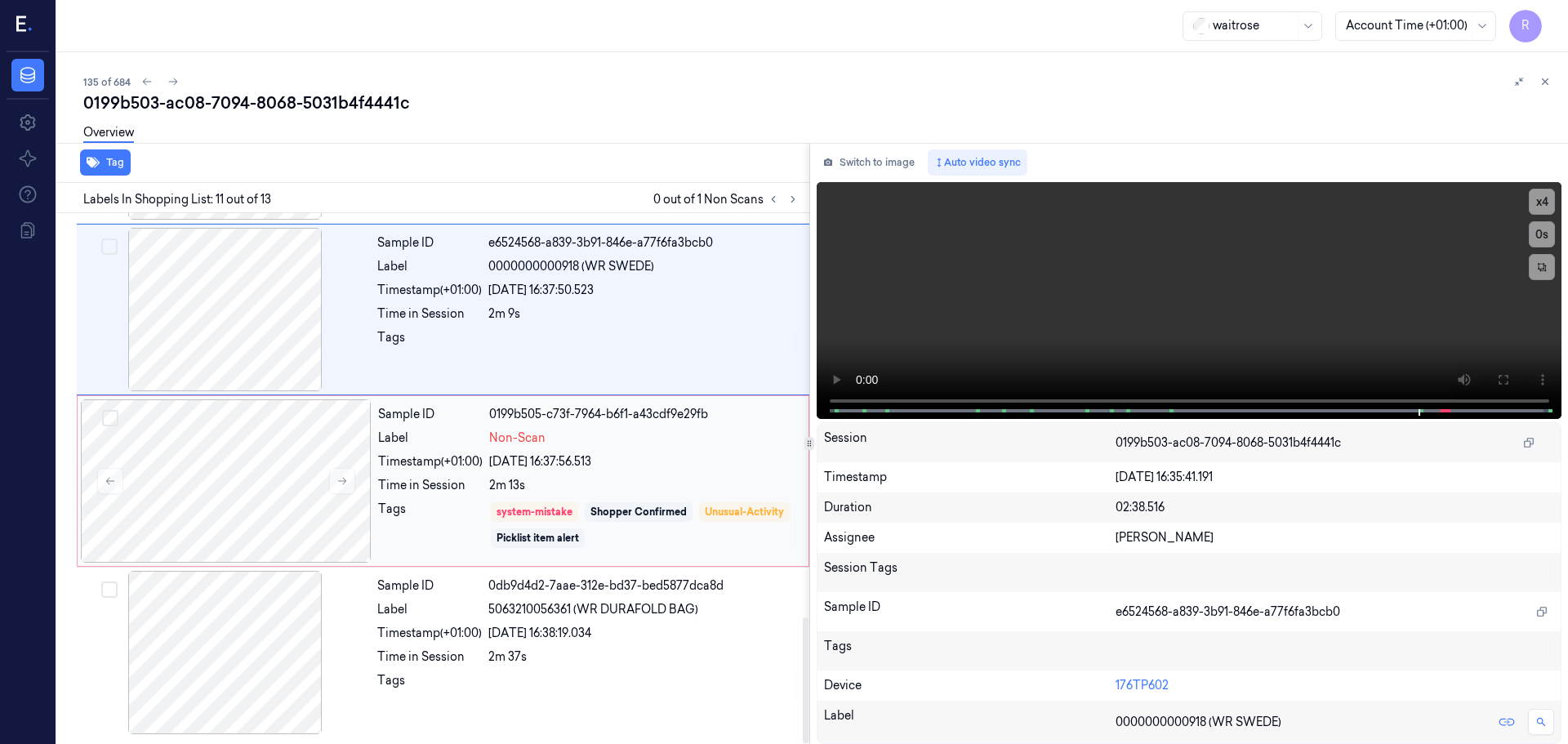
click at [643, 470] on div "[DATE] 16:37:56.513" at bounding box center [644, 461] width 310 height 17
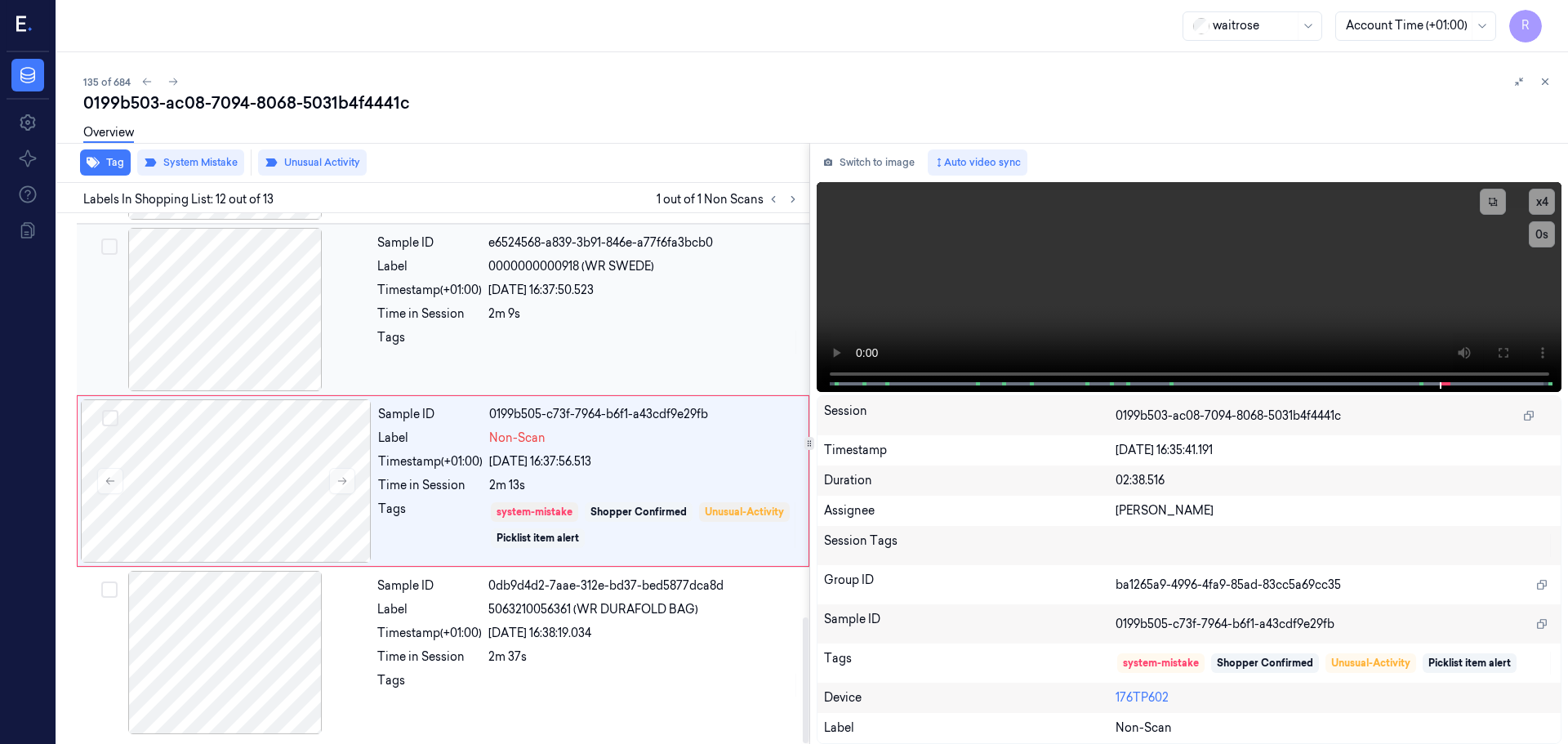
click at [598, 317] on div "2m 9s" at bounding box center [644, 313] width 311 height 17
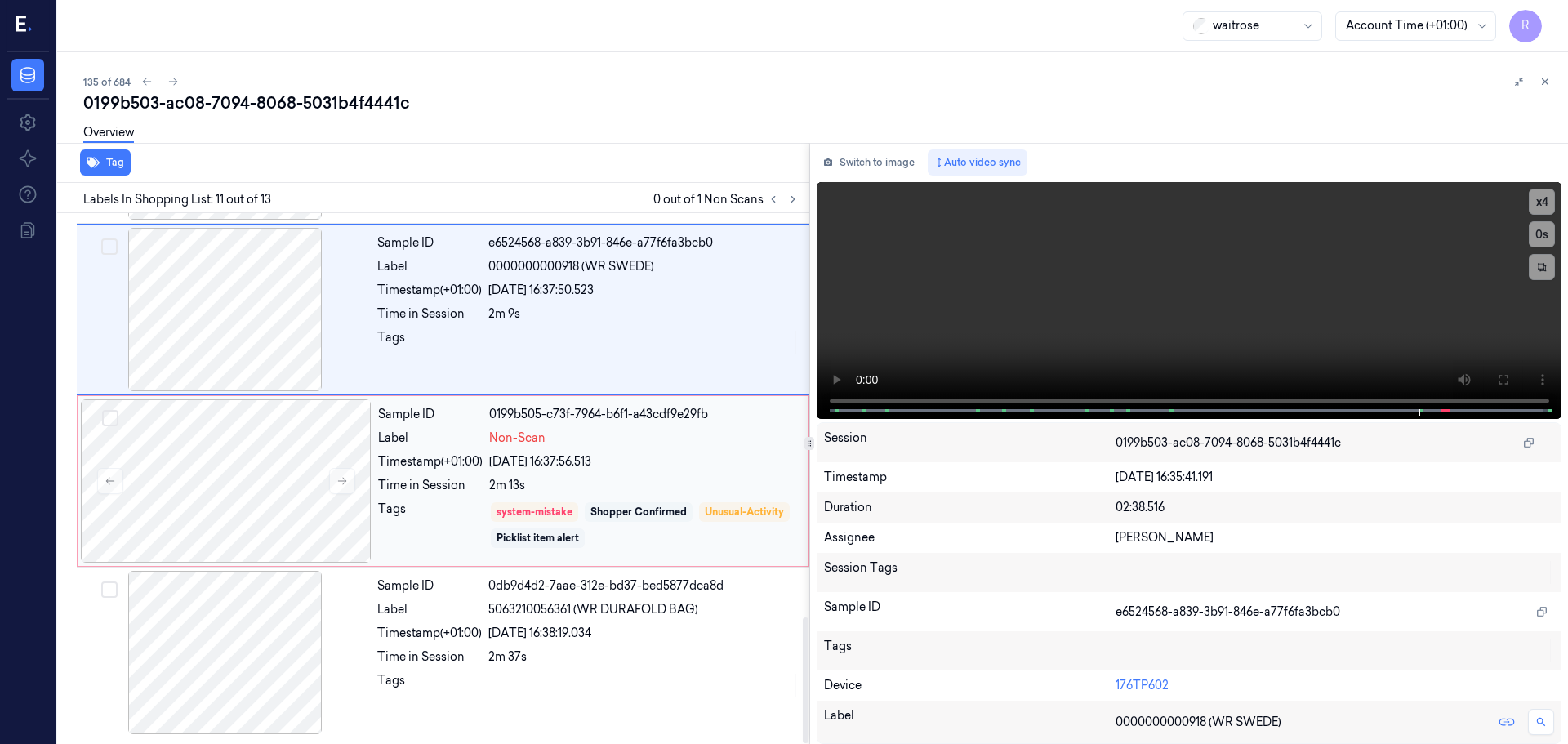
click at [685, 521] on div "Shopper Confirmed" at bounding box center [638, 512] width 108 height 20
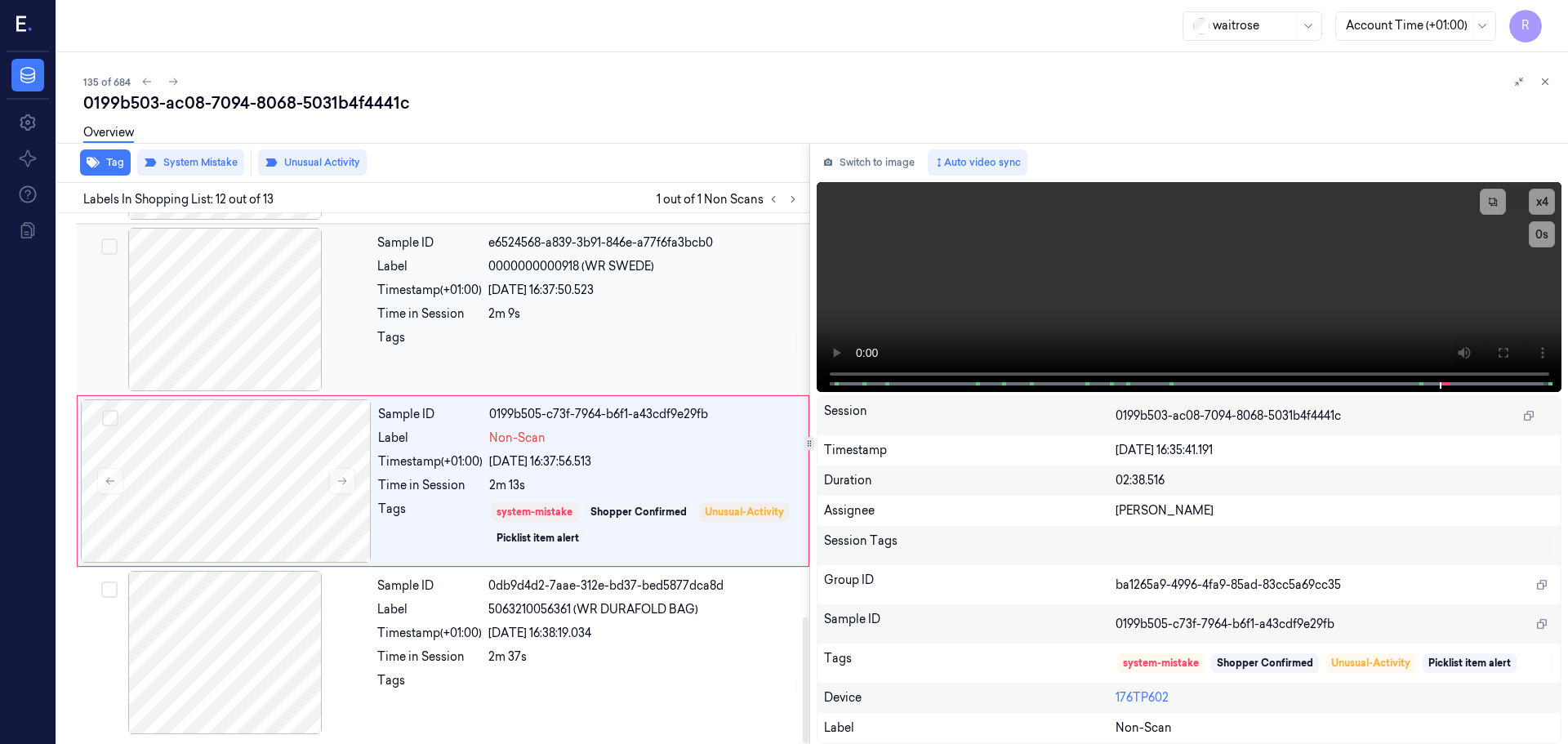
click at [638, 326] on div "Sample ID e6524568-a839-3b91-846e-a77f6fa3bcb0 Label 0000000000918 (WR SWEDE) T…" at bounding box center [588, 310] width 435 height 164
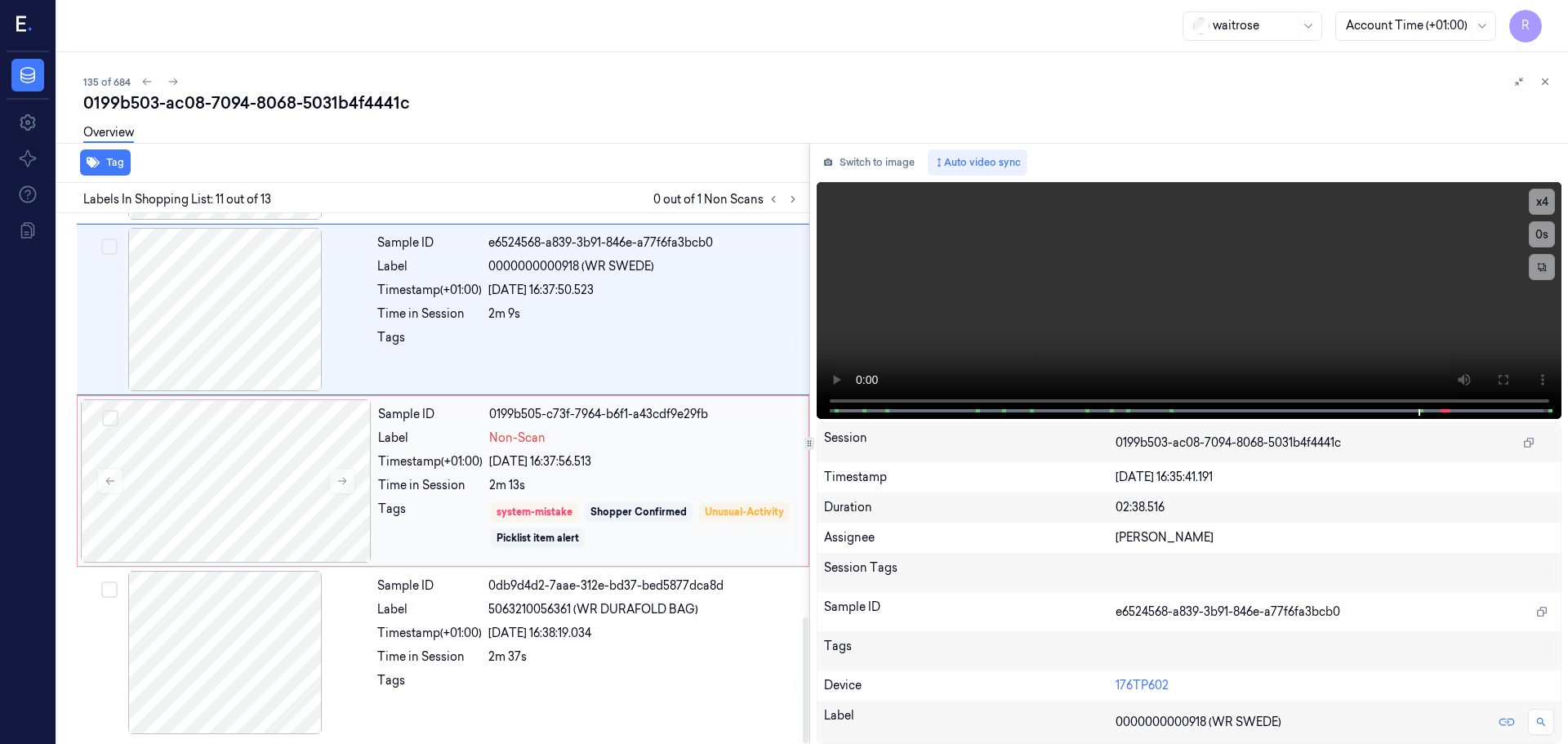
click at [704, 480] on div "2m 13s" at bounding box center [644, 485] width 310 height 17
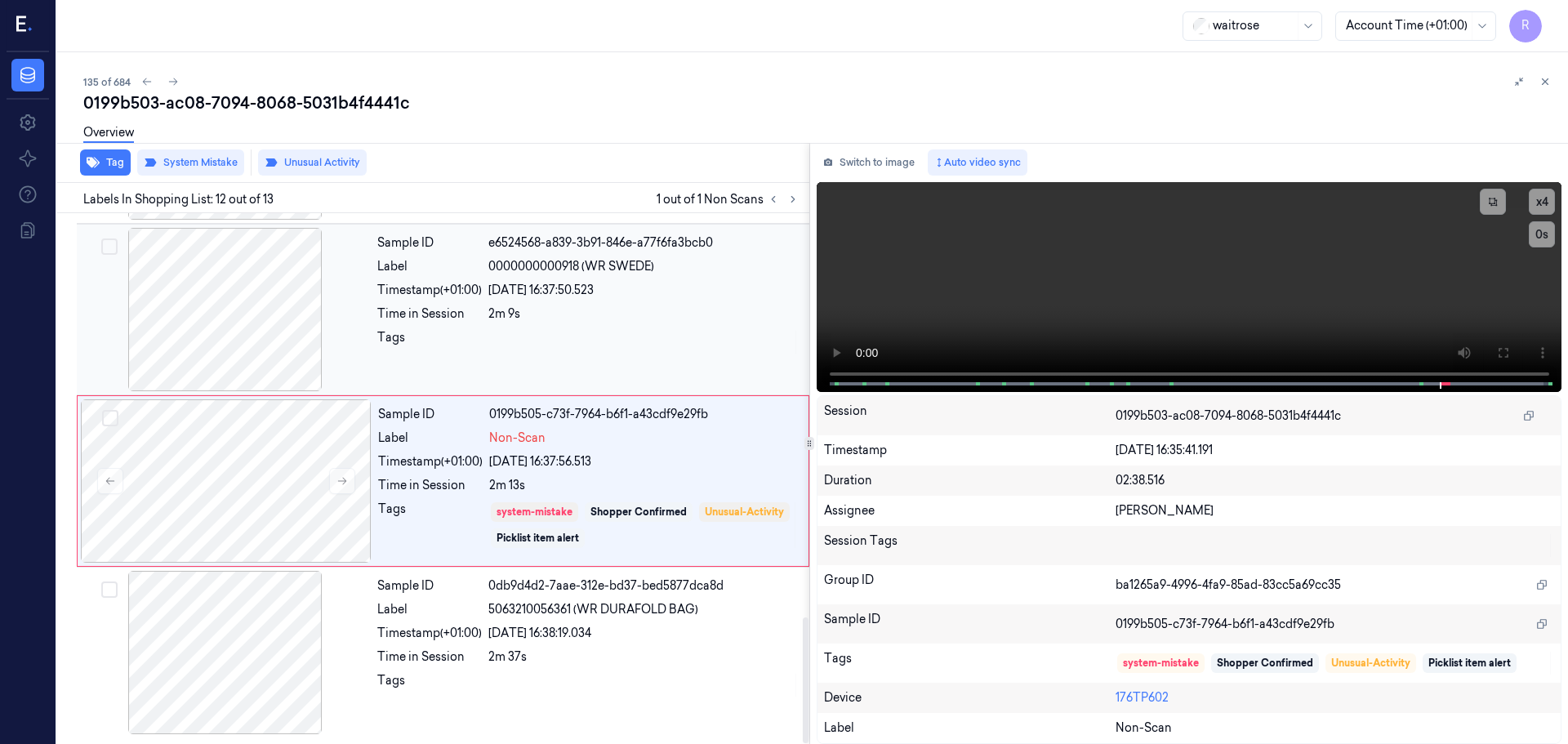
click at [641, 295] on div "[DATE] 16:37:50.523" at bounding box center [644, 290] width 311 height 17
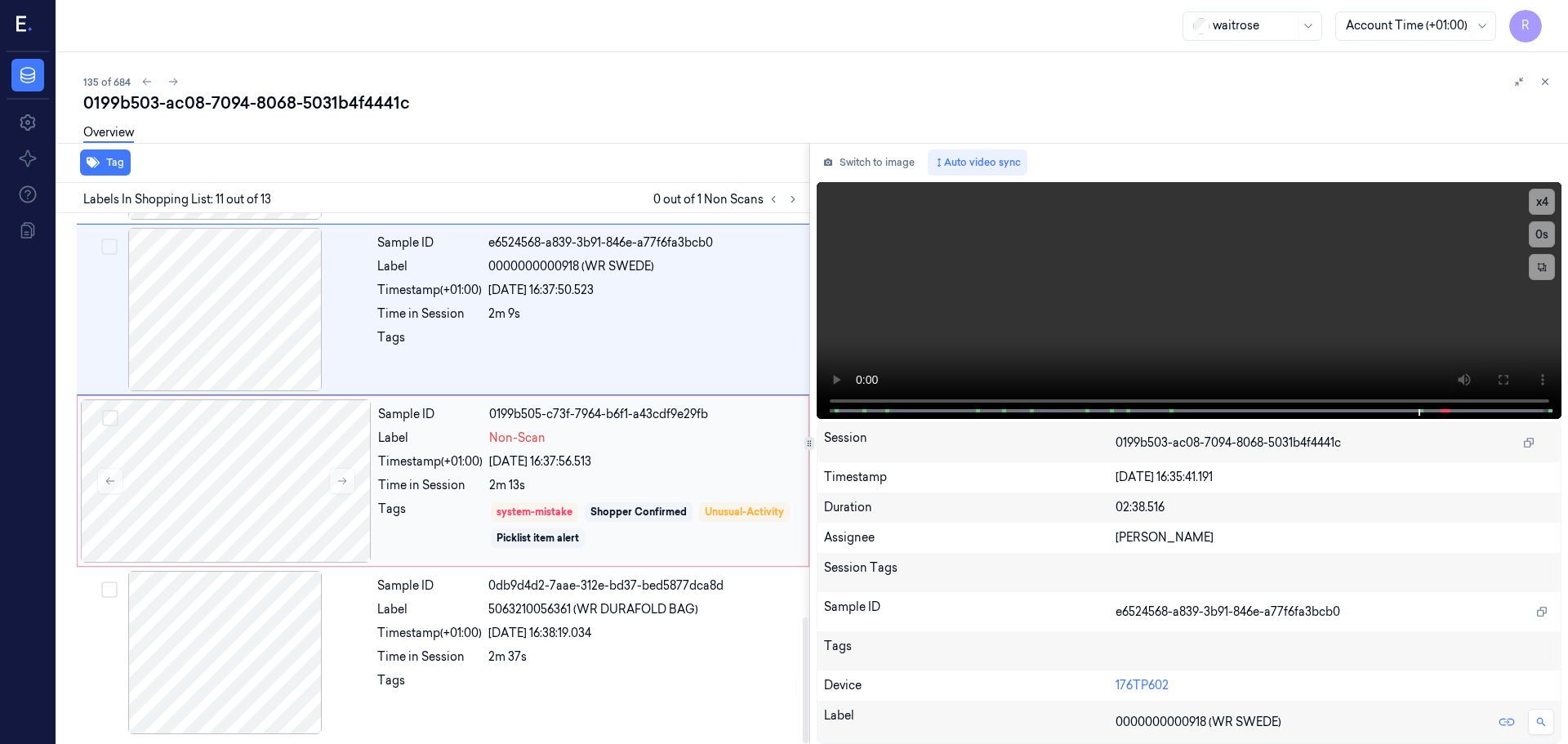
click at [692, 458] on div "[DATE] 16:37:56.513" at bounding box center [644, 461] width 310 height 17
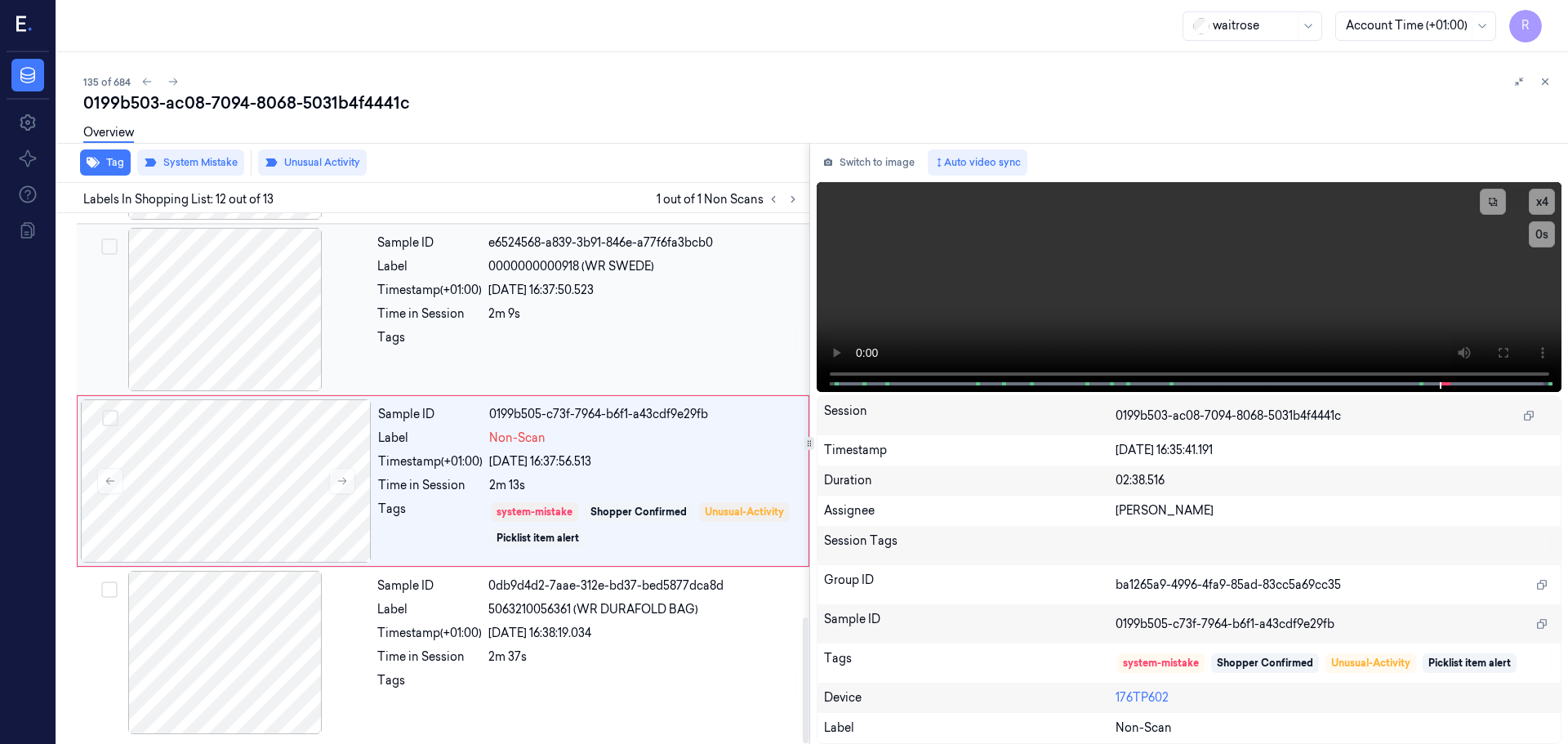
click at [383, 326] on div "Sample ID e6524568-a839-3b91-846e-a77f6fa3bcb0 Label 0000000000918 (WR SWEDE) T…" at bounding box center [588, 310] width 435 height 164
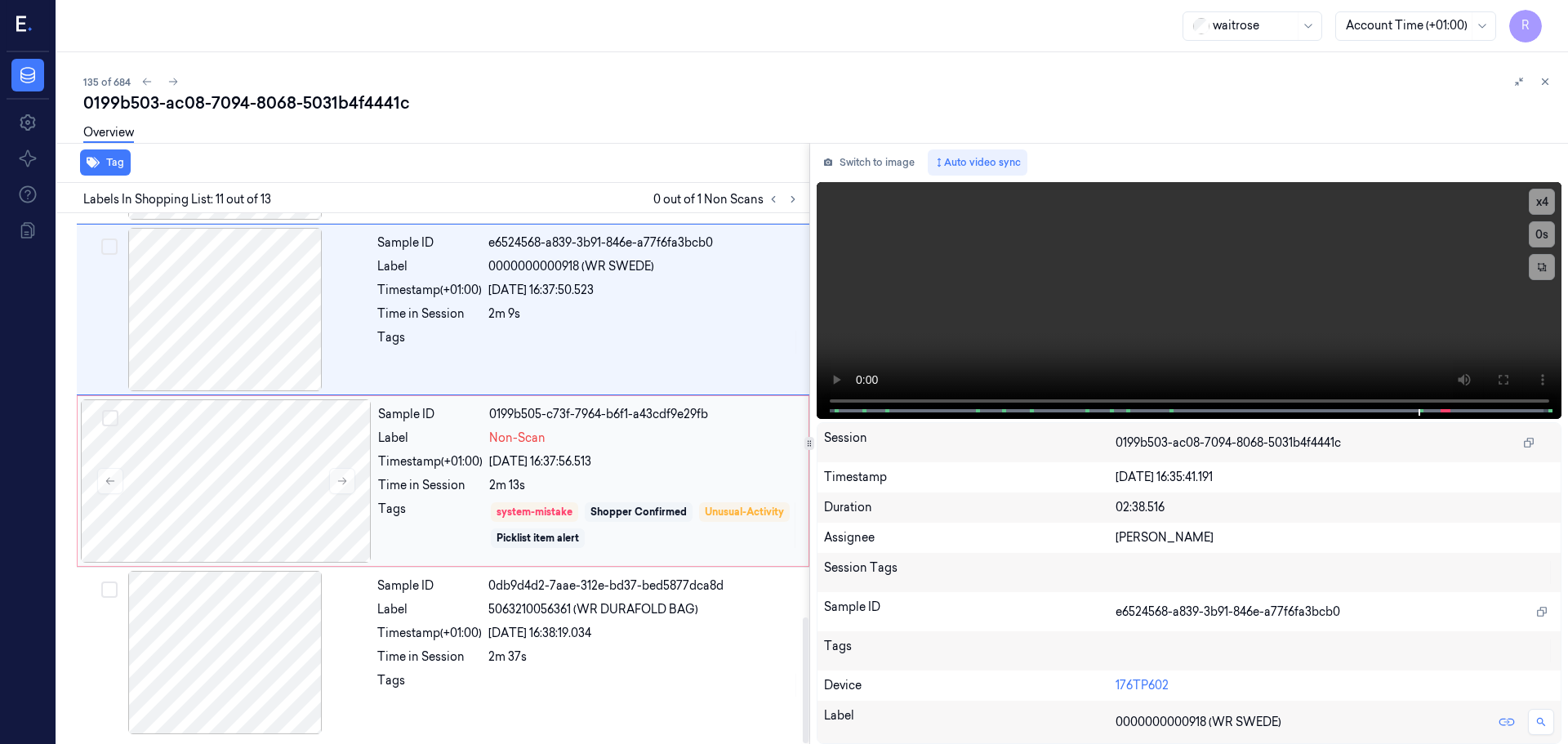
click at [408, 466] on div "Timestamp (+01:00)" at bounding box center [430, 461] width 105 height 17
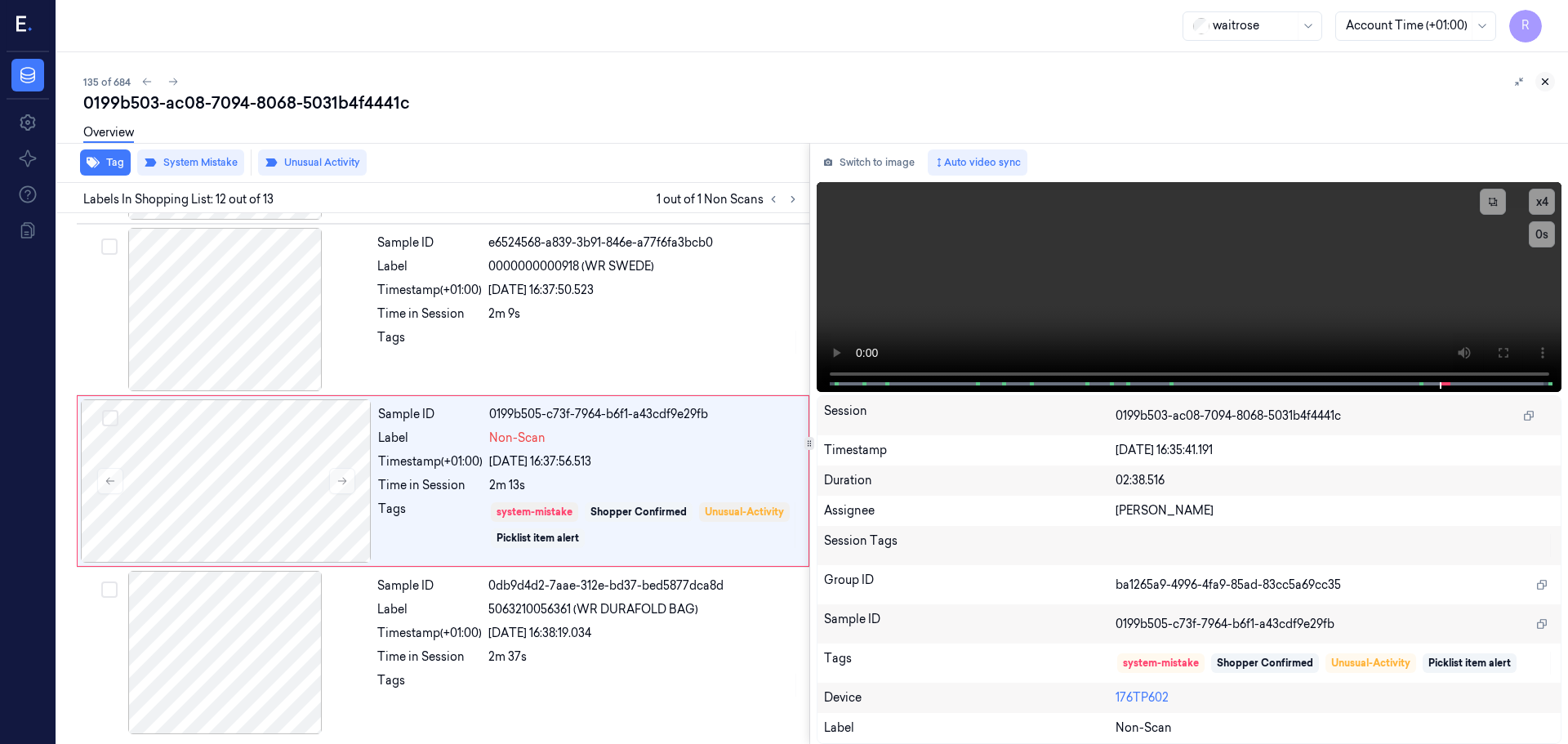
click at [1544, 79] on icon at bounding box center [1545, 82] width 12 height 12
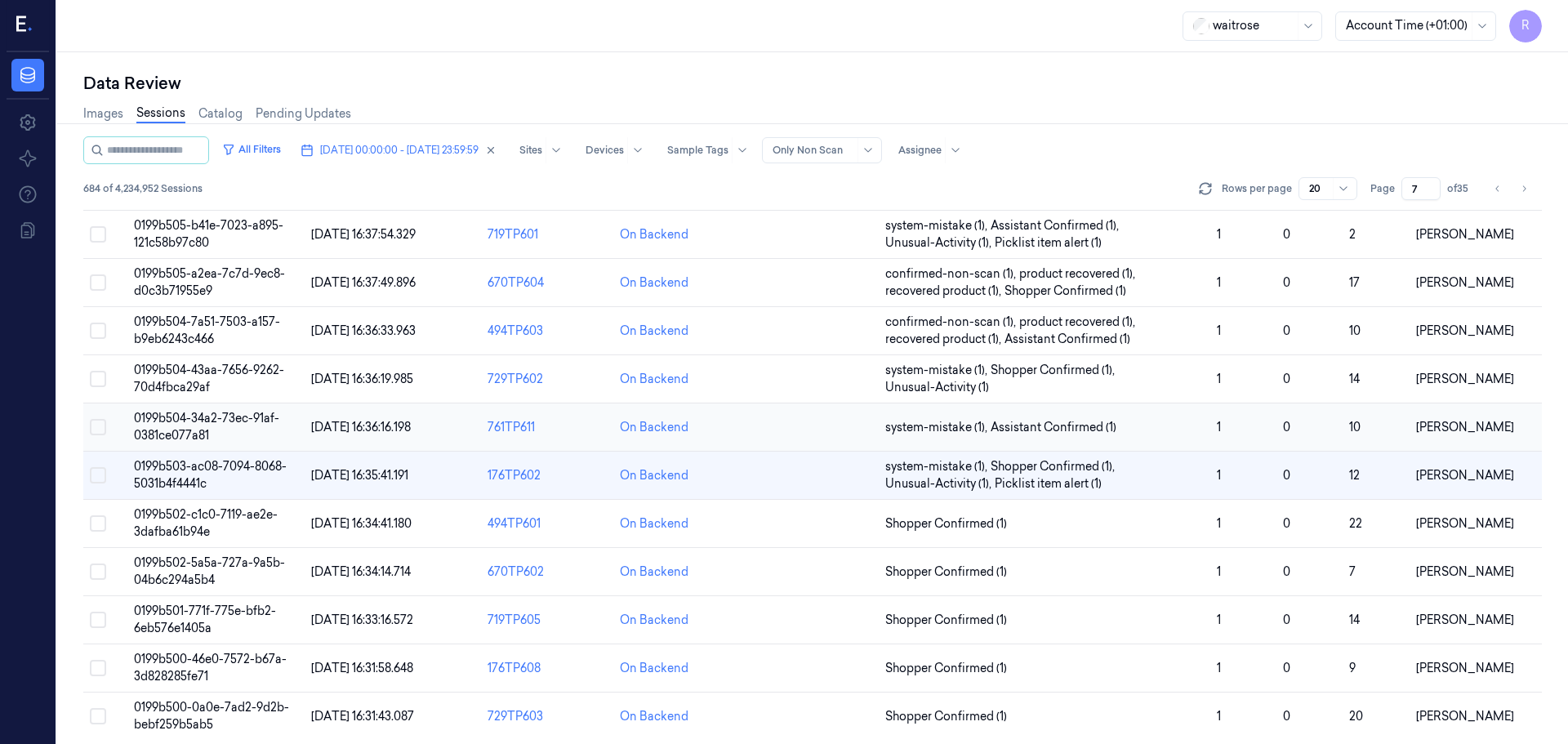
scroll to position [491, 0]
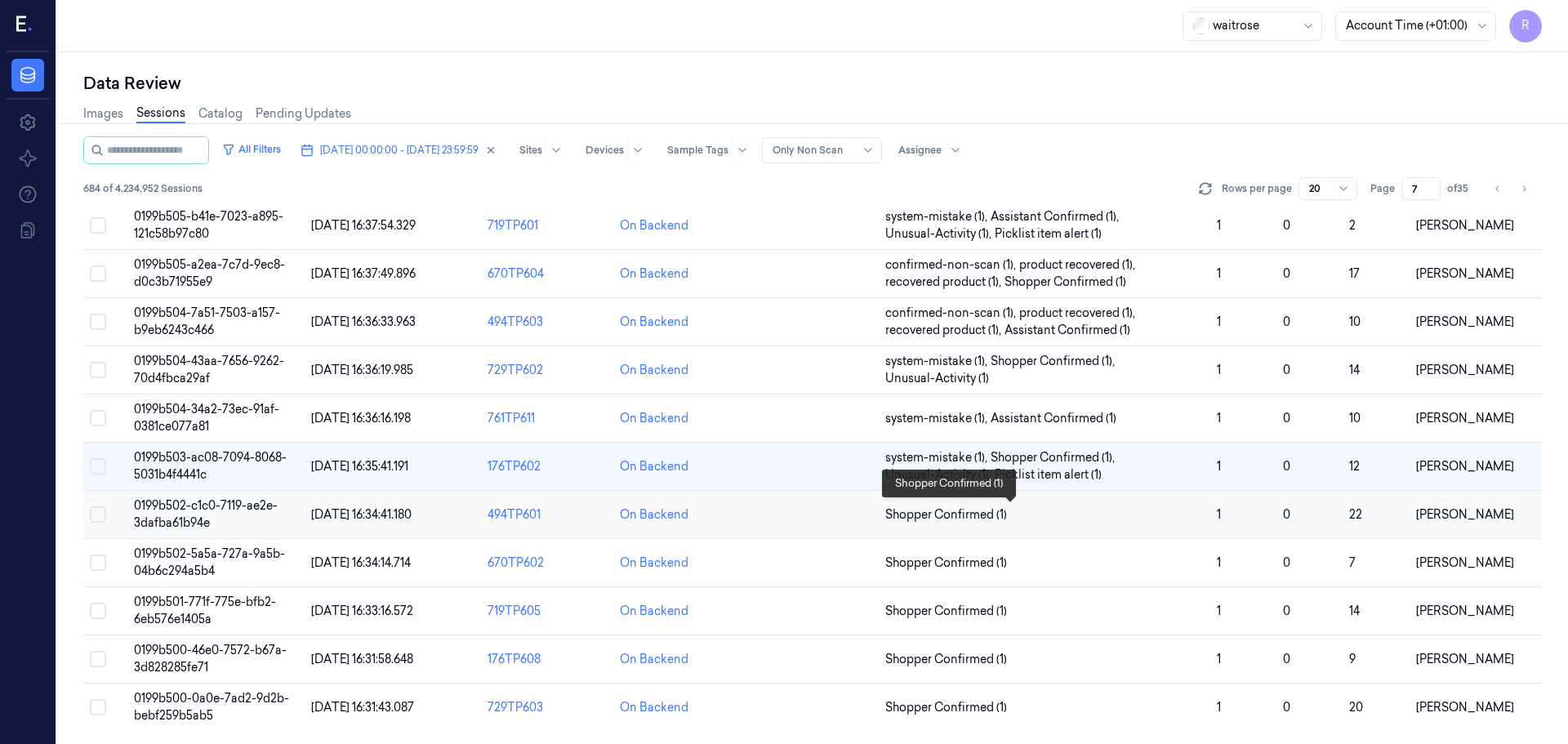
click at [1161, 518] on span "Shopper Confirmed (1)" at bounding box center [1044, 514] width 318 height 17
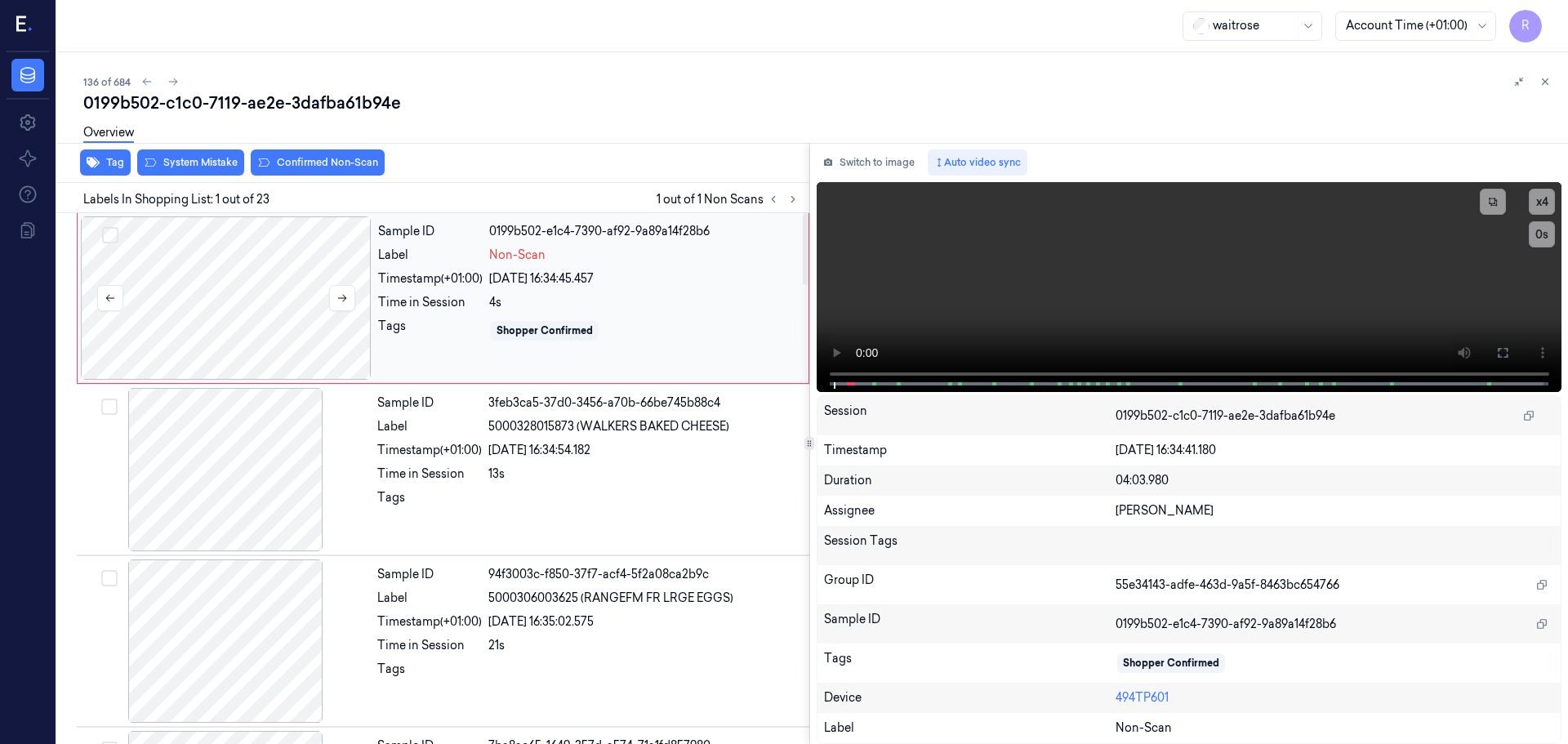
click at [205, 305] on div at bounding box center [226, 298] width 291 height 164
click at [336, 306] on button at bounding box center [342, 298] width 26 height 26
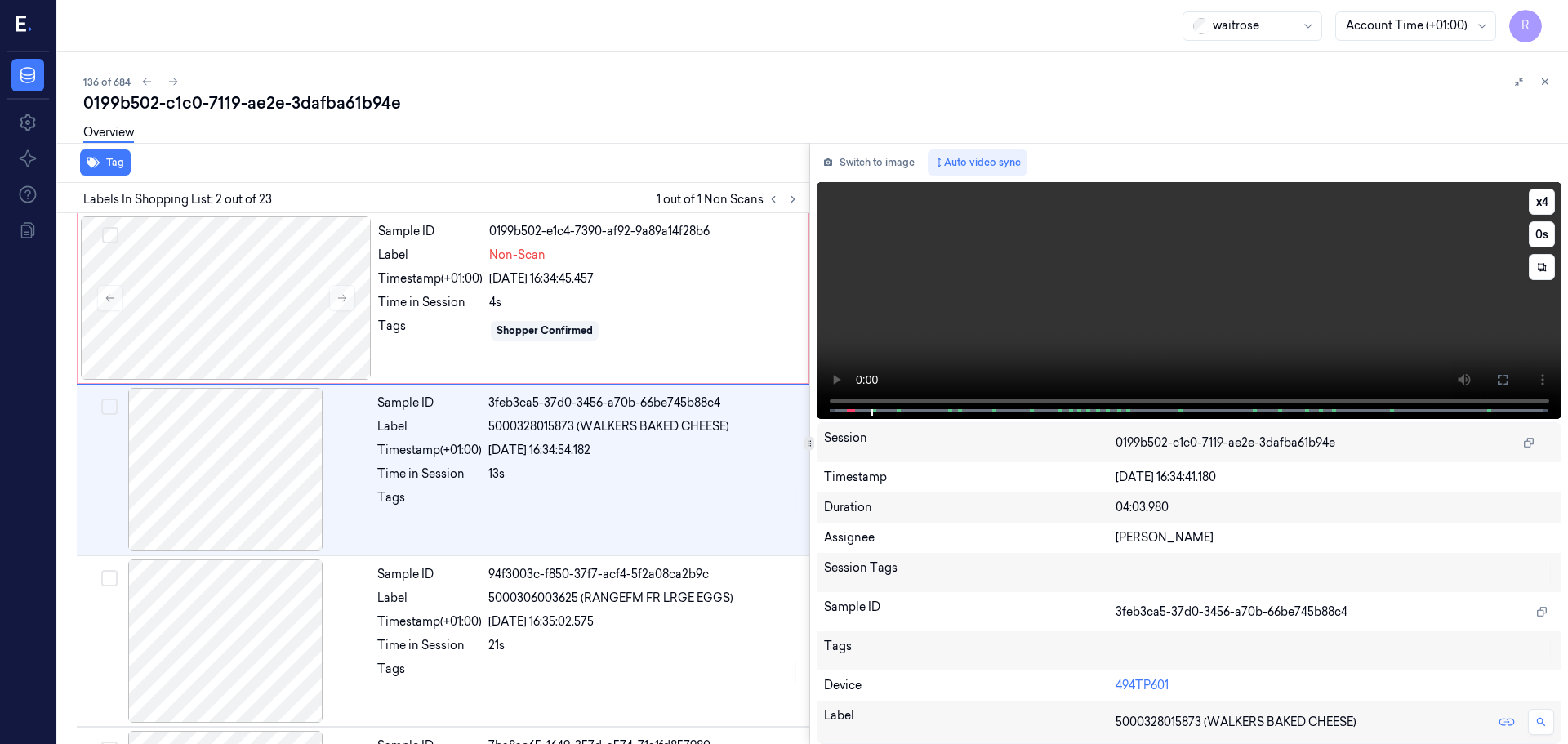
click at [1504, 350] on video at bounding box center [1190, 300] width 746 height 237
click at [1542, 203] on button "x 4" at bounding box center [1542, 202] width 26 height 26
click at [1542, 203] on button "x 1" at bounding box center [1542, 202] width 26 height 26
click at [1498, 386] on button at bounding box center [1503, 380] width 26 height 26
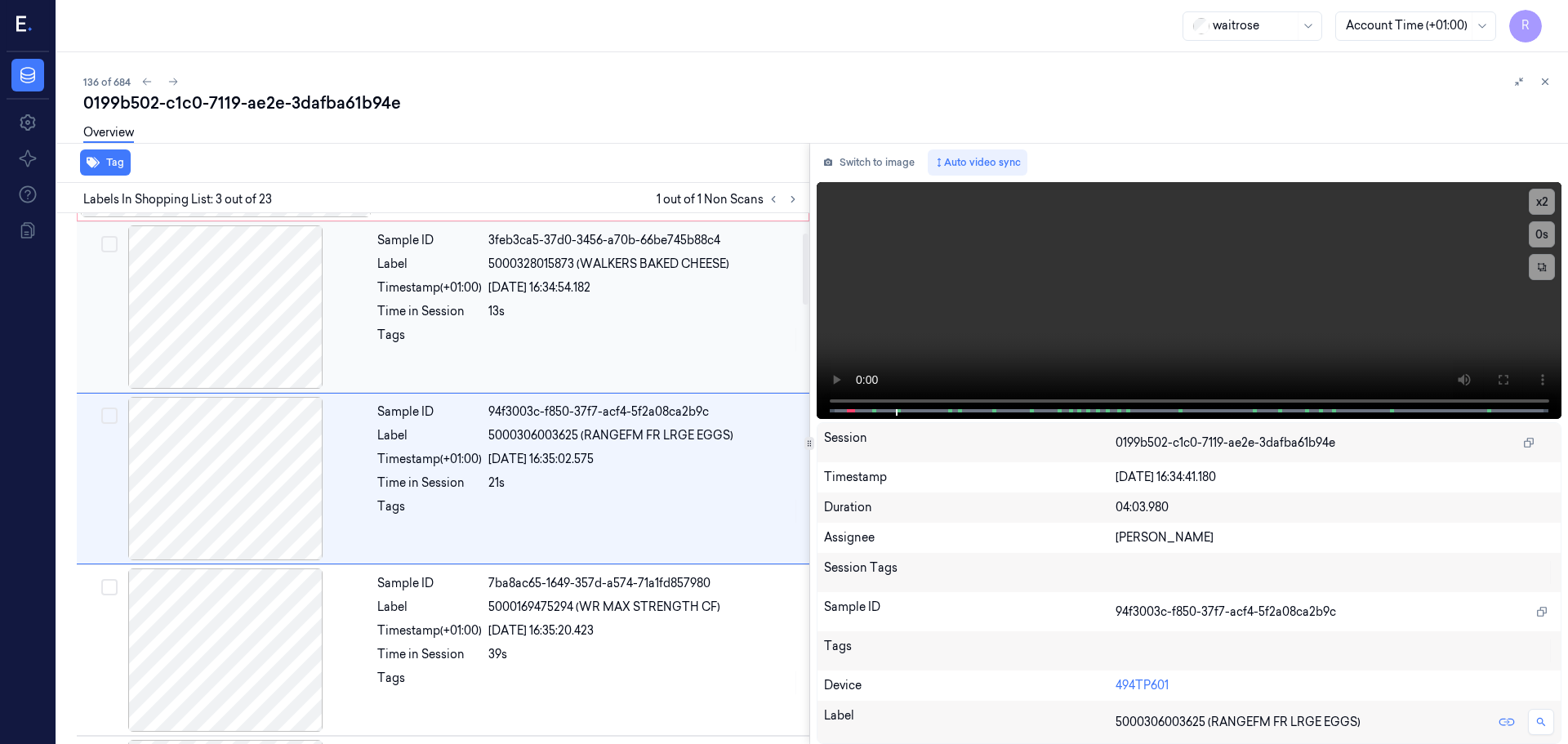
click at [524, 491] on div "Sample ID 94f3003c-f850-37f7-acf4-5f2a08ca2b9c Label 5000306003625 (RANGEFM FR …" at bounding box center [588, 479] width 435 height 164
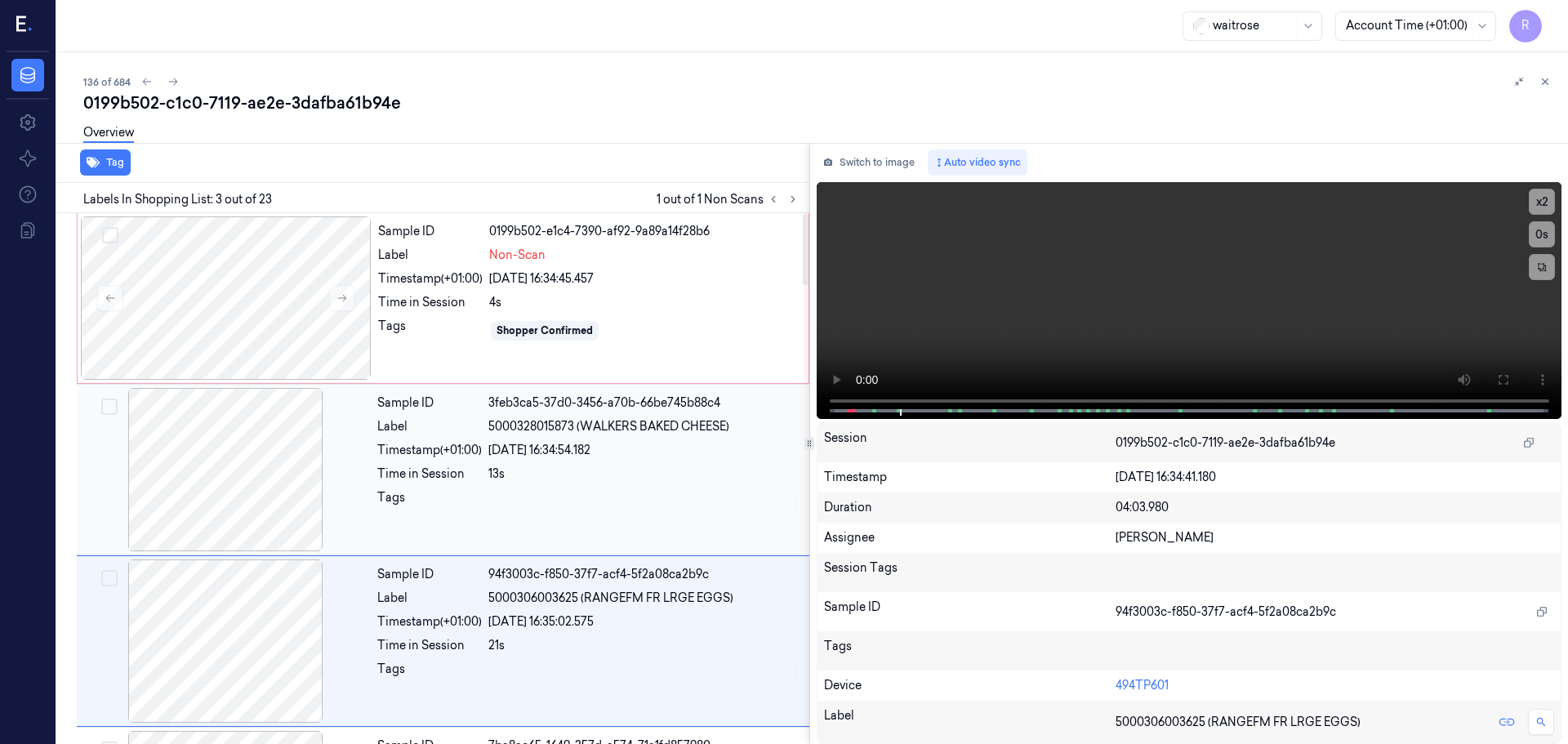
click at [544, 439] on div "Sample ID 3feb3ca5-37d0-3456-a70b-66be745b88c4 Label 5000328015873 (WALKERS BAK…" at bounding box center [588, 470] width 435 height 164
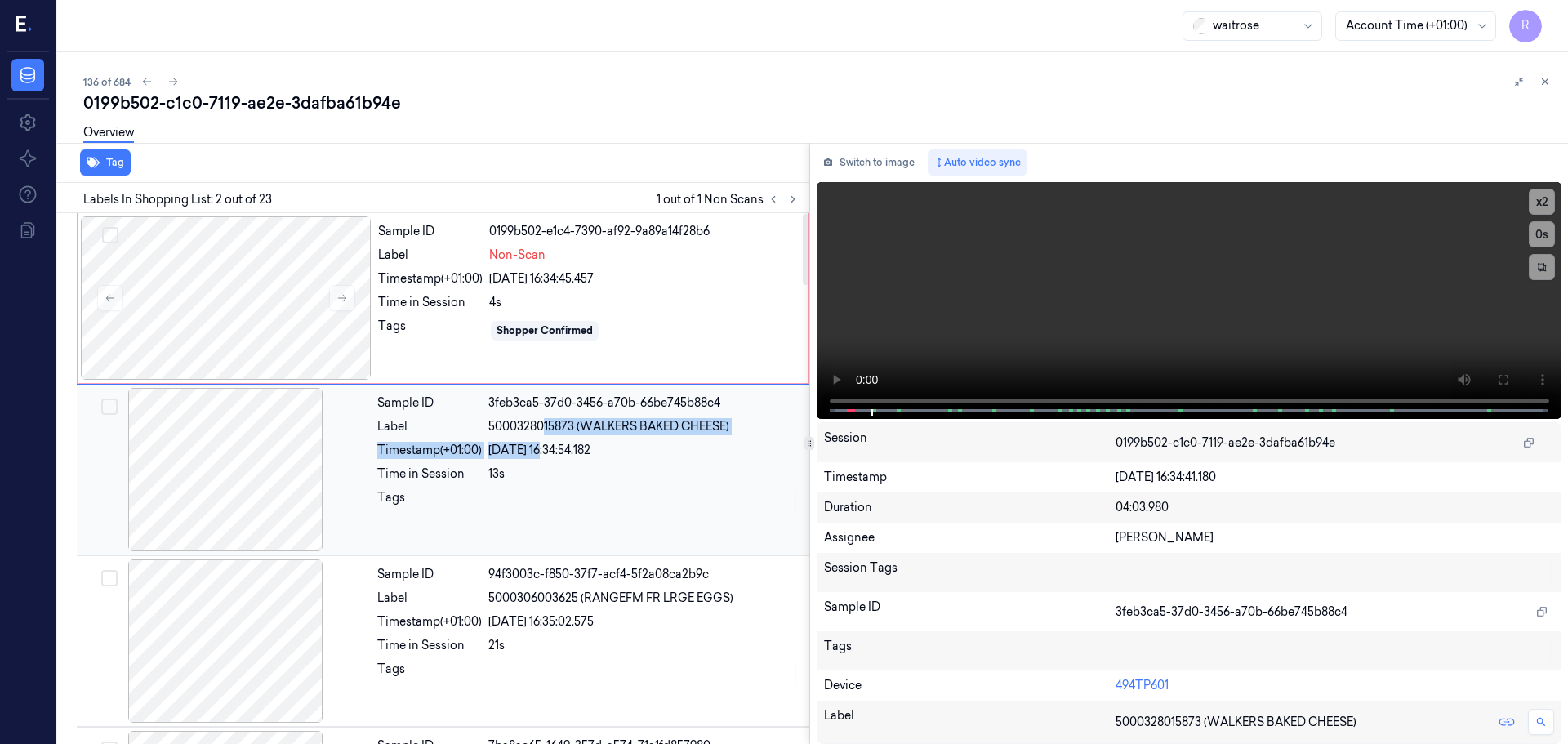
click at [544, 439] on div "Sample ID 3feb3ca5-37d0-3456-a70b-66be745b88c4 Label 5000328015873 (WALKERS BAK…" at bounding box center [588, 470] width 435 height 164
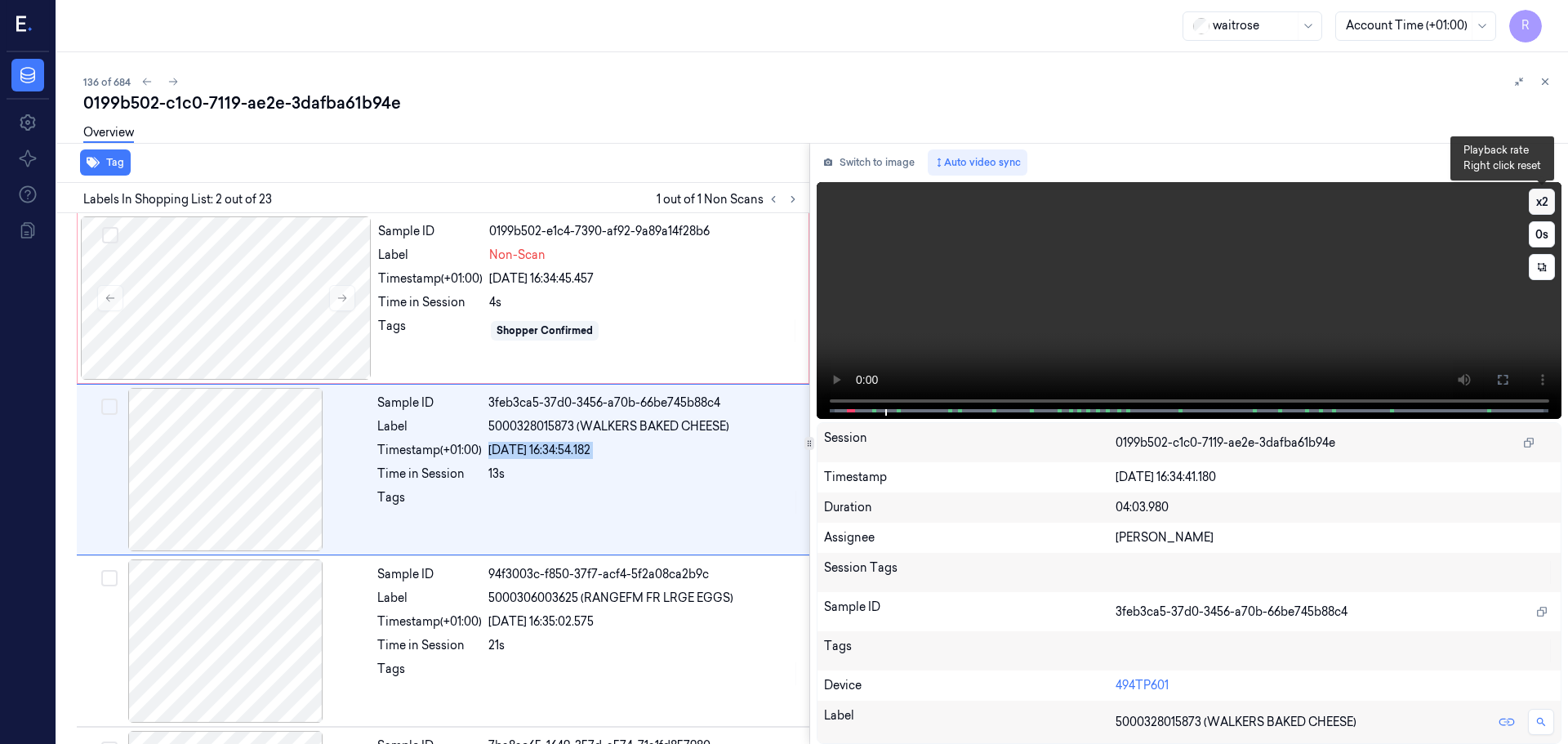
click at [1548, 193] on button "x 2" at bounding box center [1542, 202] width 26 height 26
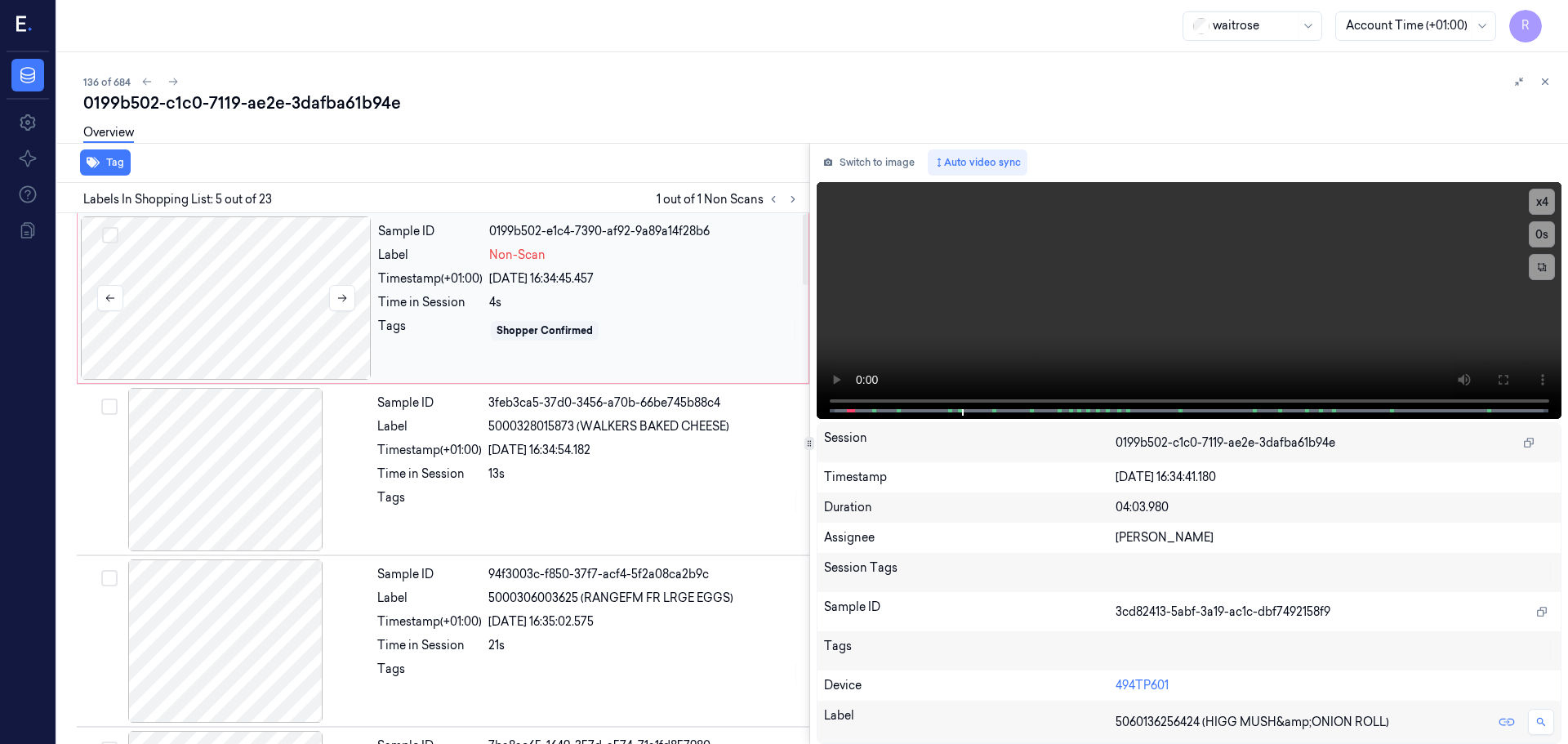
click at [250, 296] on div at bounding box center [226, 298] width 291 height 164
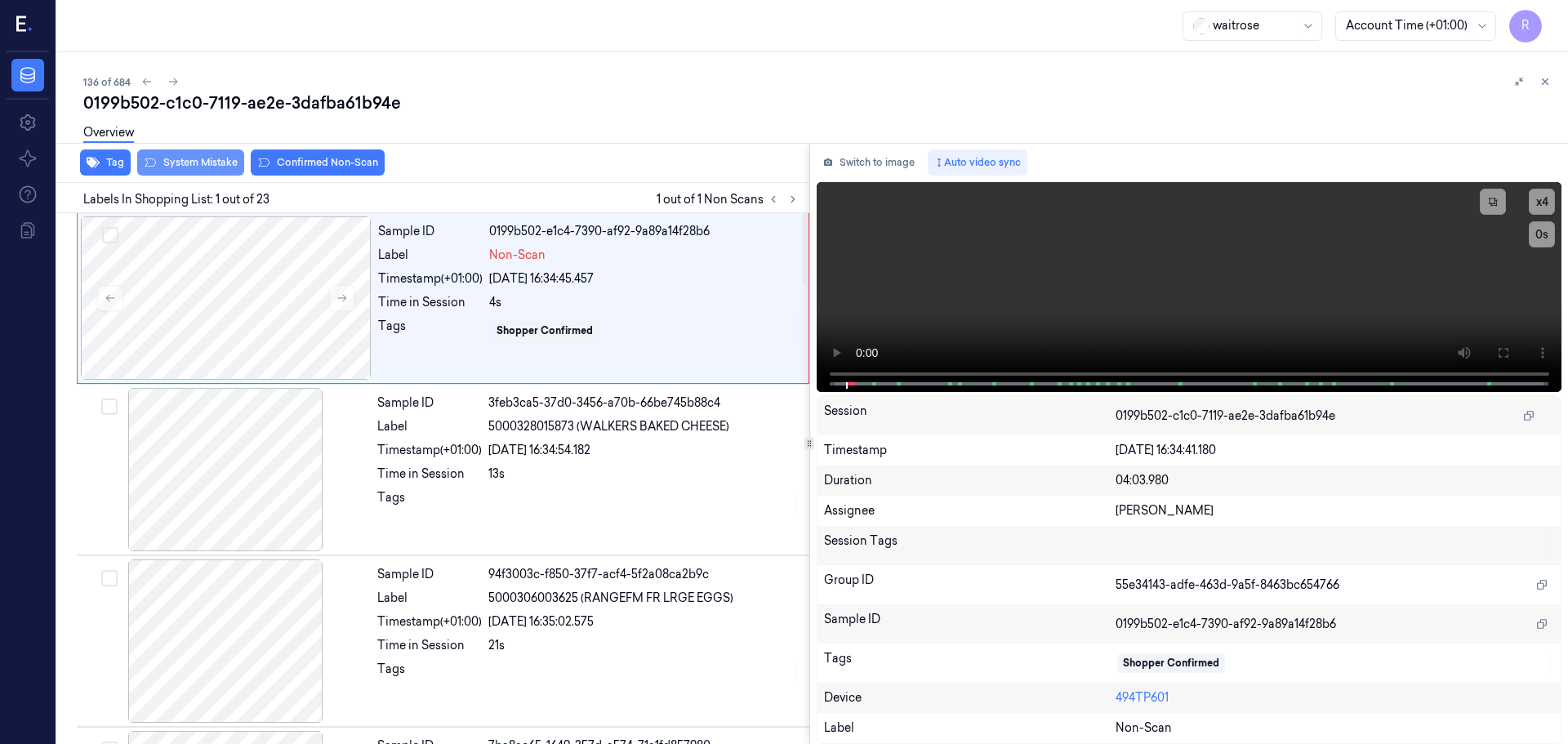
click at [185, 173] on button "System Mistake" at bounding box center [191, 162] width 107 height 26
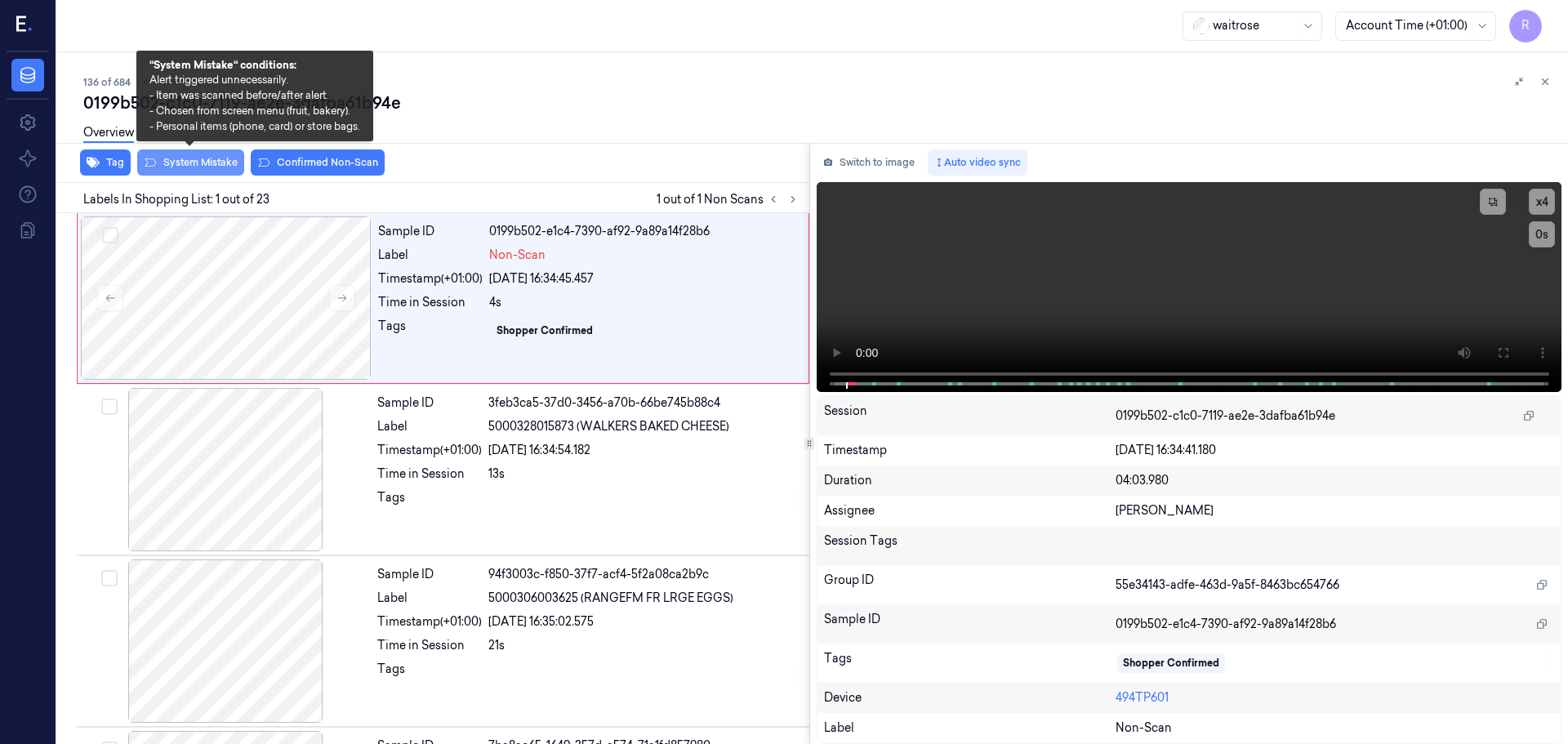
click at [175, 170] on button "System Mistake" at bounding box center [191, 162] width 107 height 26
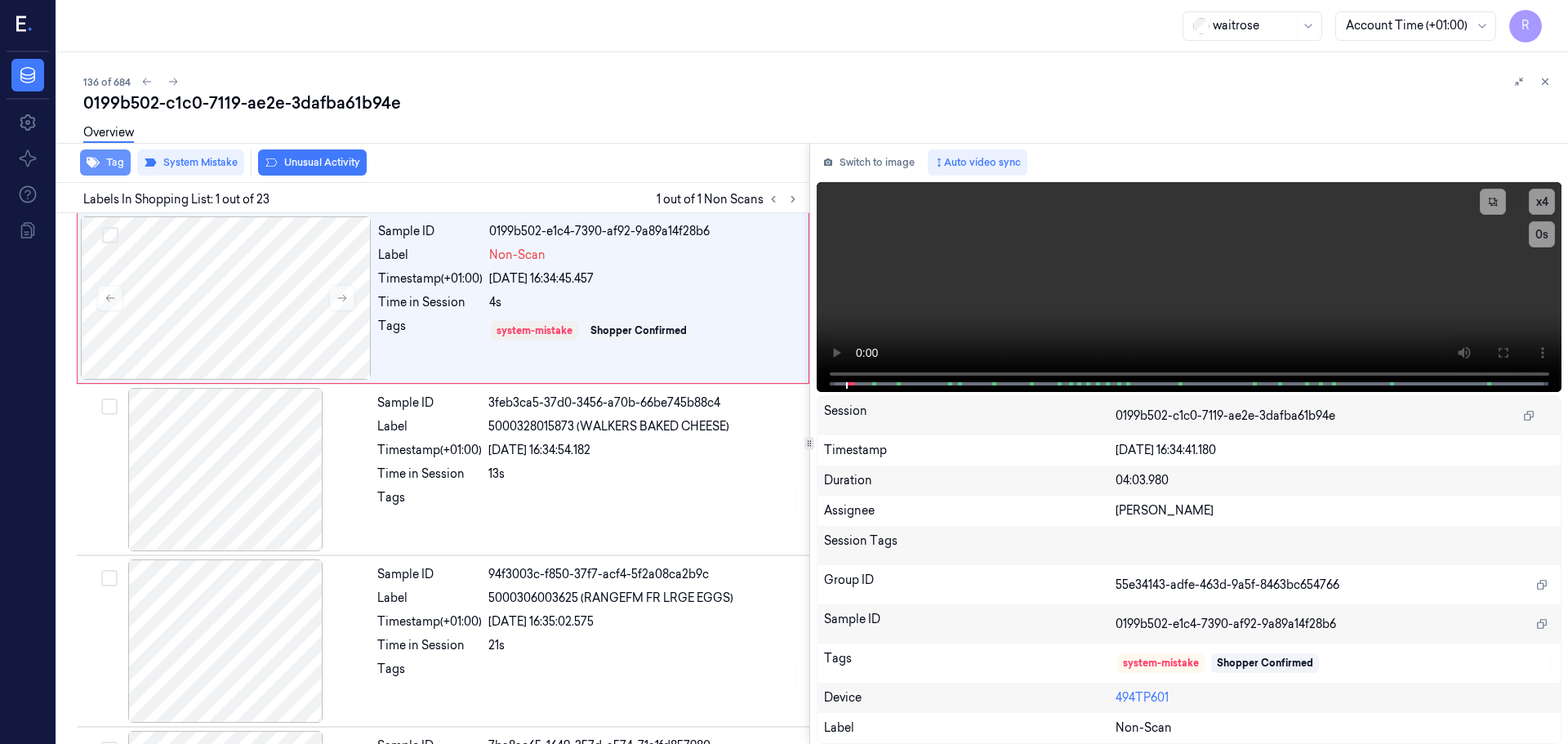
click at [101, 168] on button "Tag" at bounding box center [105, 162] width 51 height 26
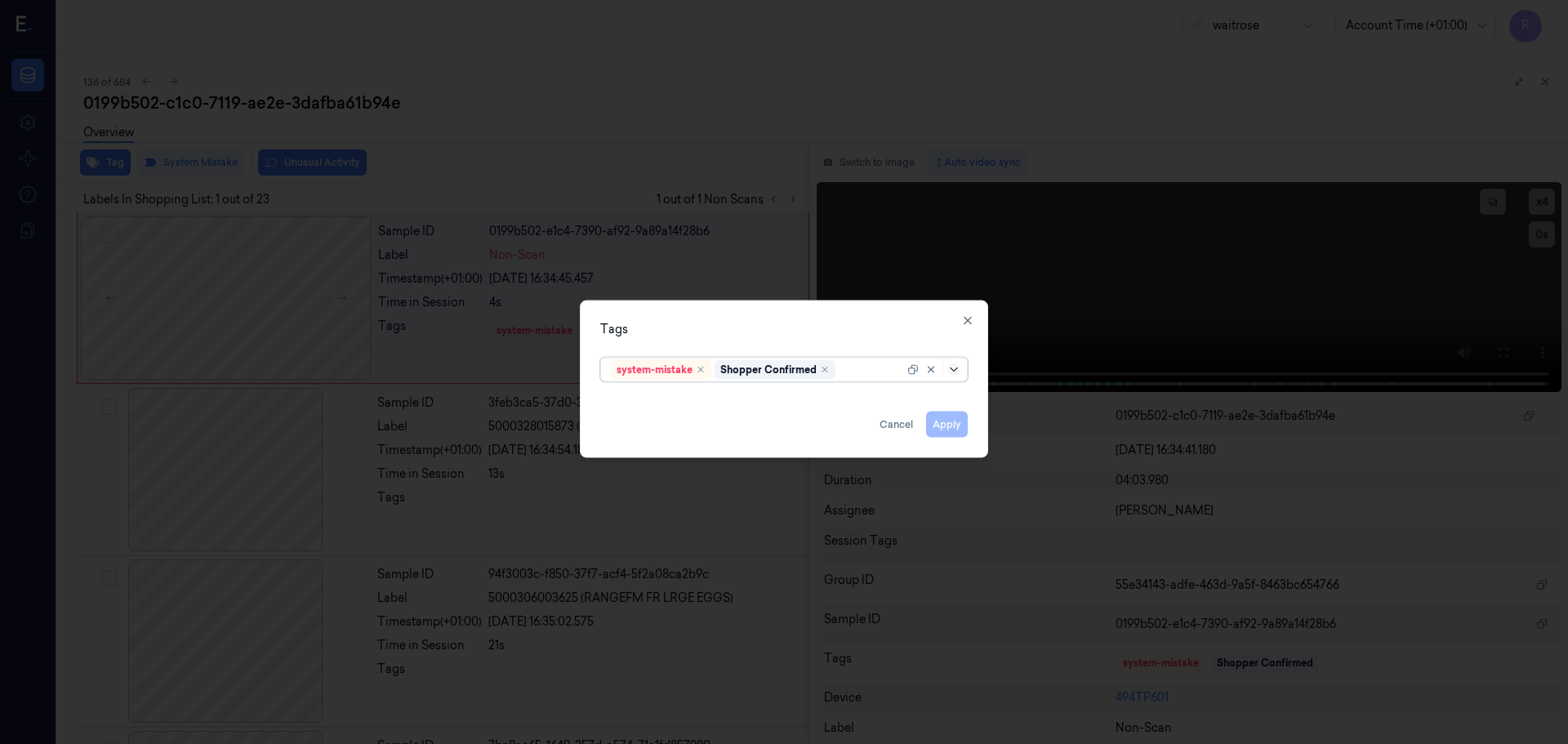
click at [959, 369] on icon at bounding box center [954, 369] width 13 height 13
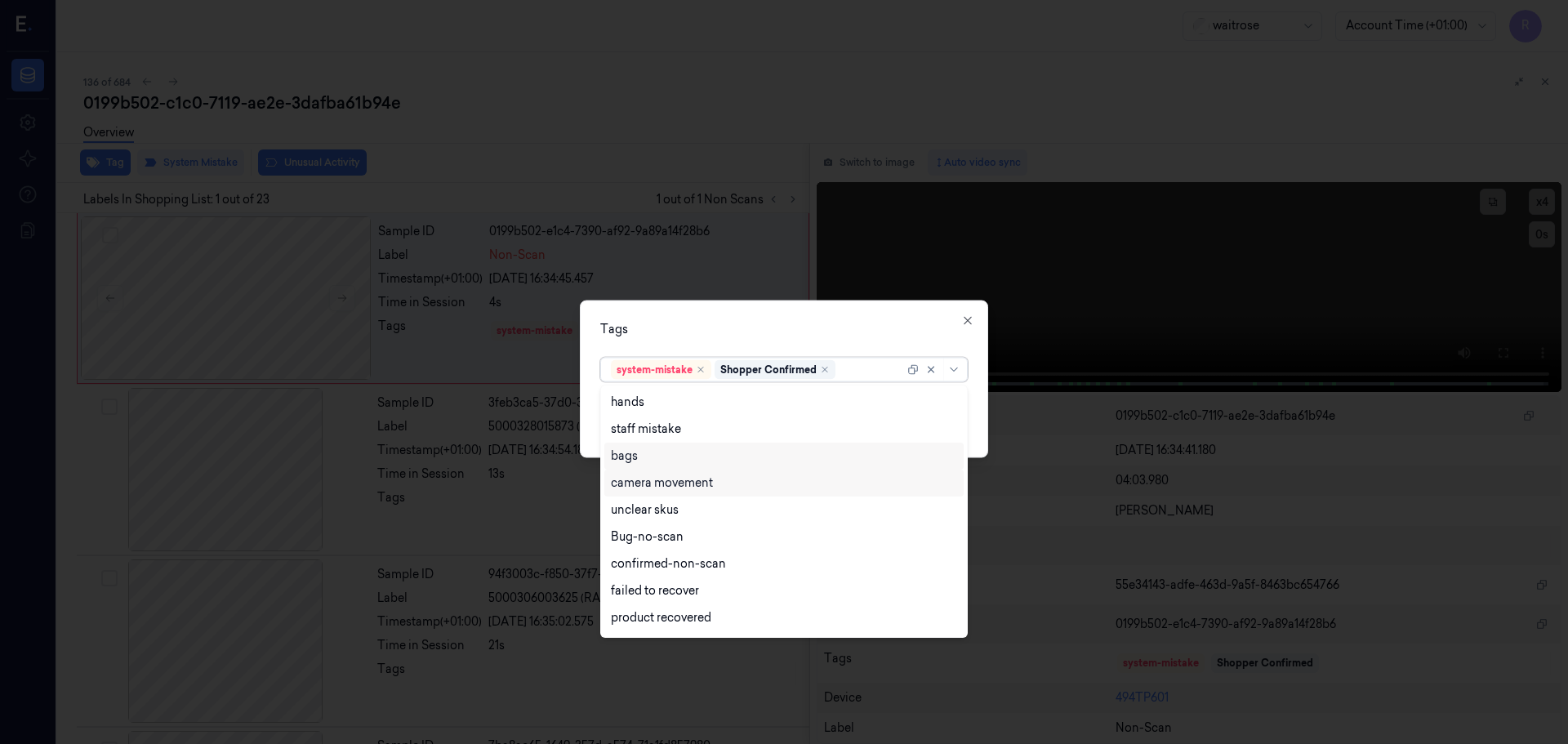
click at [619, 455] on div "bags" at bounding box center [624, 455] width 27 height 17
drag, startPoint x: 804, startPoint y: 317, endPoint x: 830, endPoint y: 322, distance: 26.5
click at [809, 318] on div "Tags option bags, selected. 17 results available. Use Up and Down to choose opt…" at bounding box center [784, 378] width 408 height 157
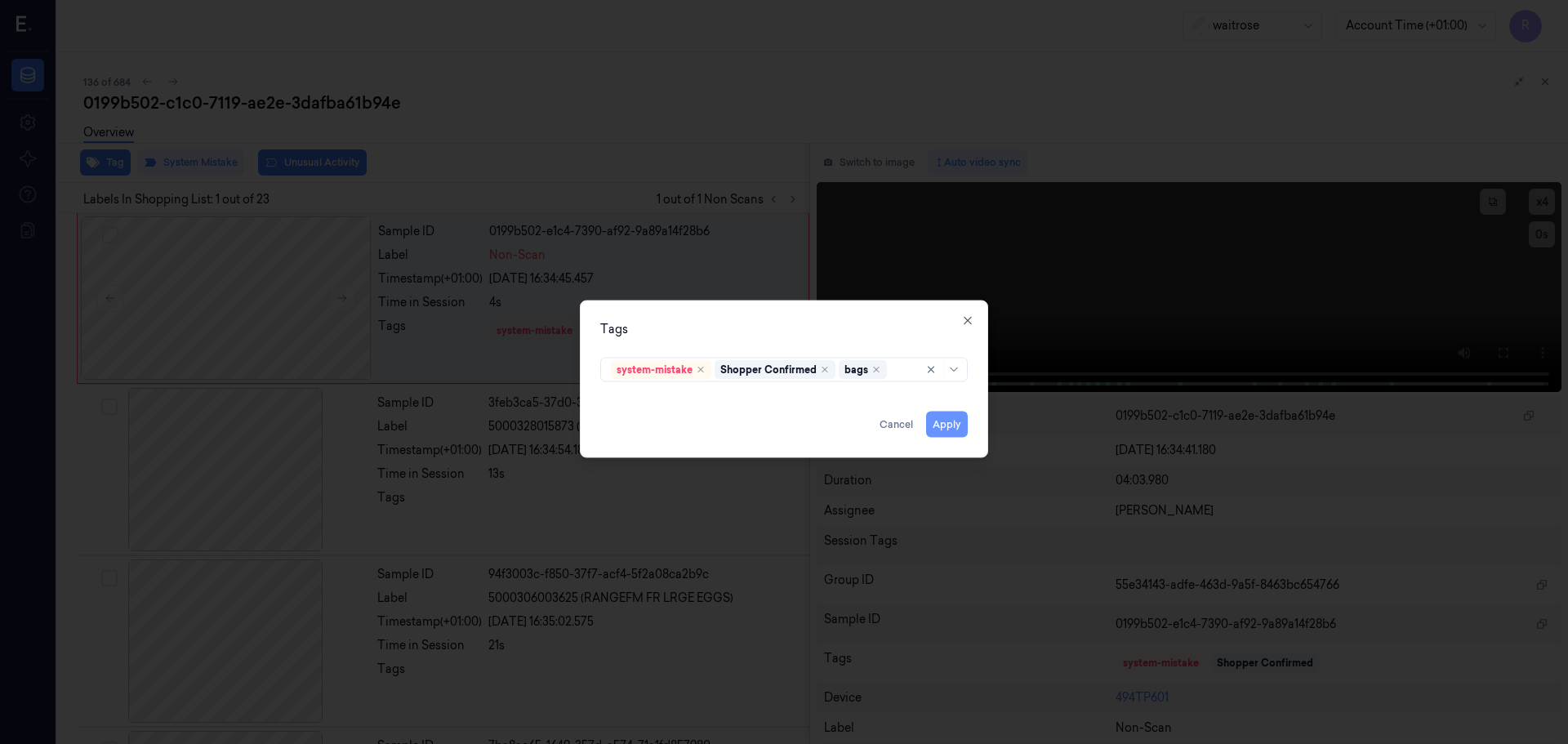
click at [938, 422] on button "Apply" at bounding box center [947, 423] width 42 height 26
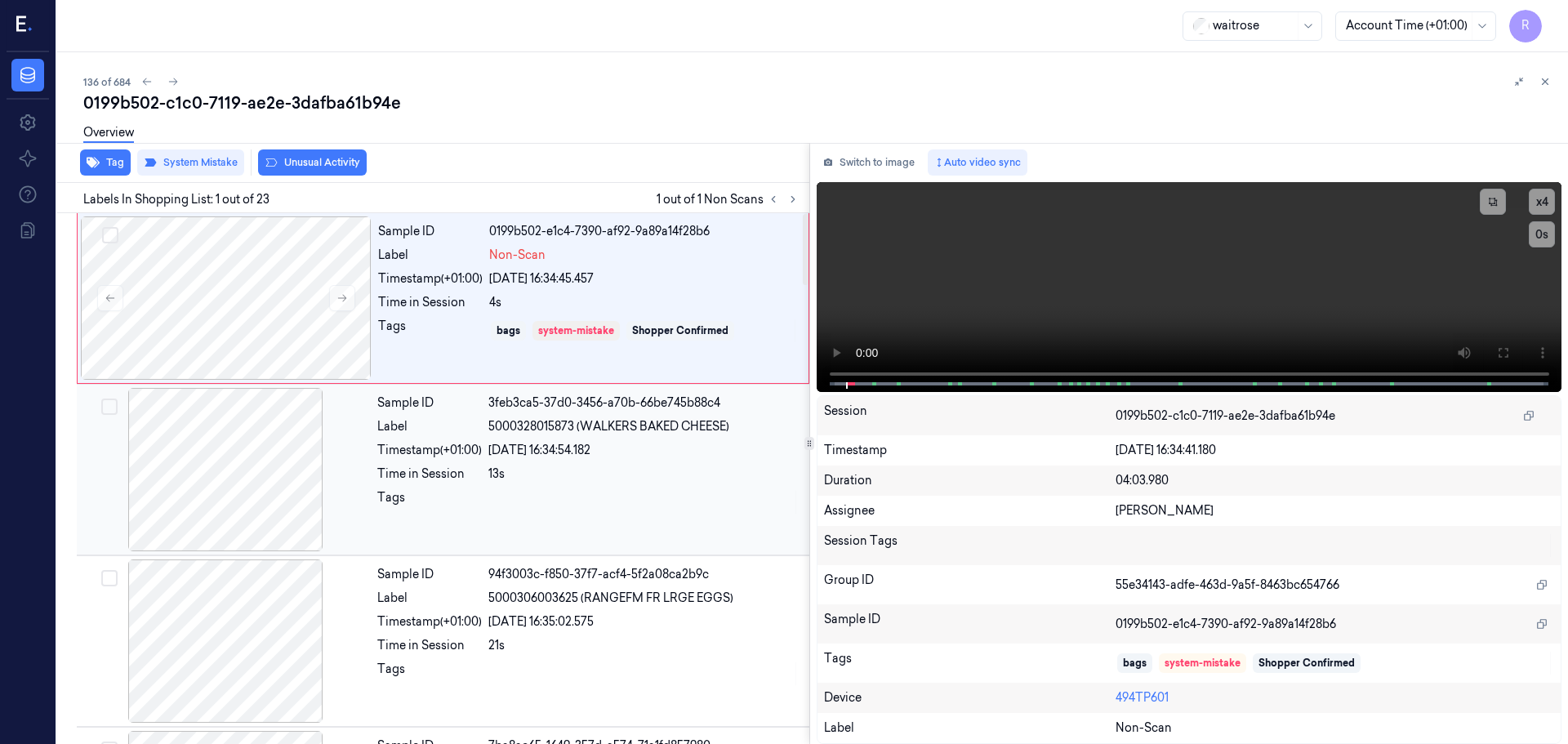
click at [538, 497] on div at bounding box center [644, 501] width 311 height 26
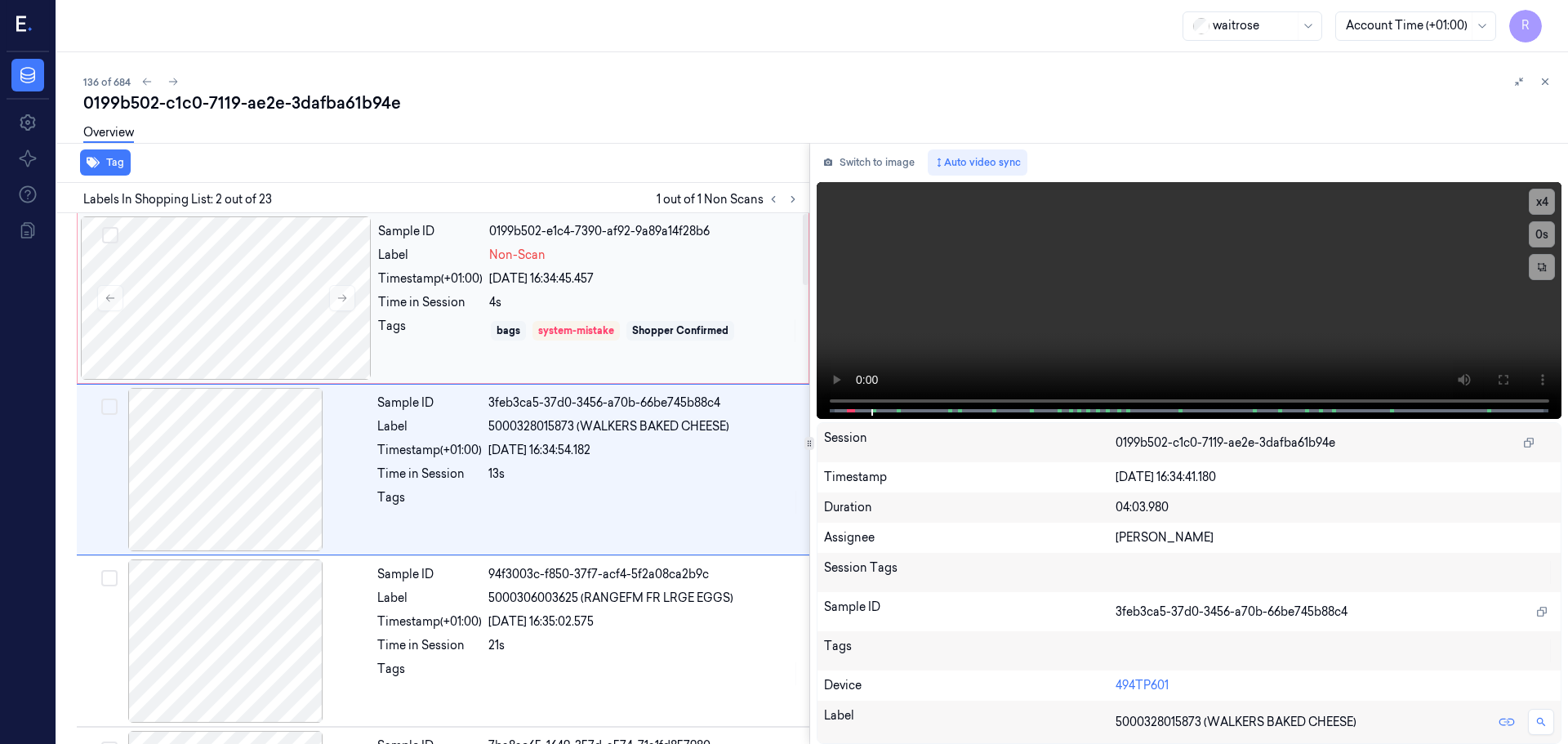
click at [620, 308] on div "4s" at bounding box center [644, 303] width 310 height 17
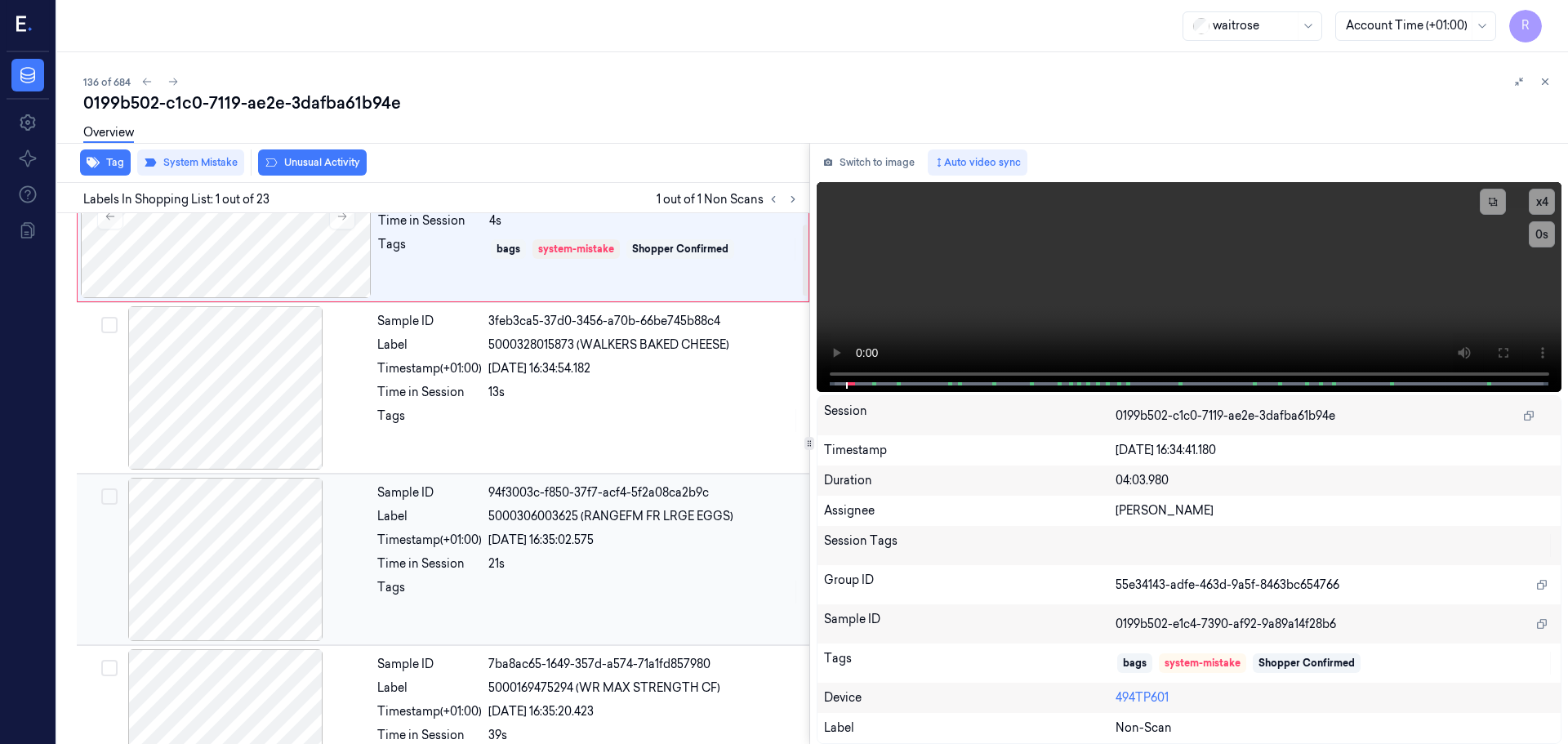
click at [594, 544] on div "[DATE] 16:35:02.575" at bounding box center [644, 540] width 311 height 17
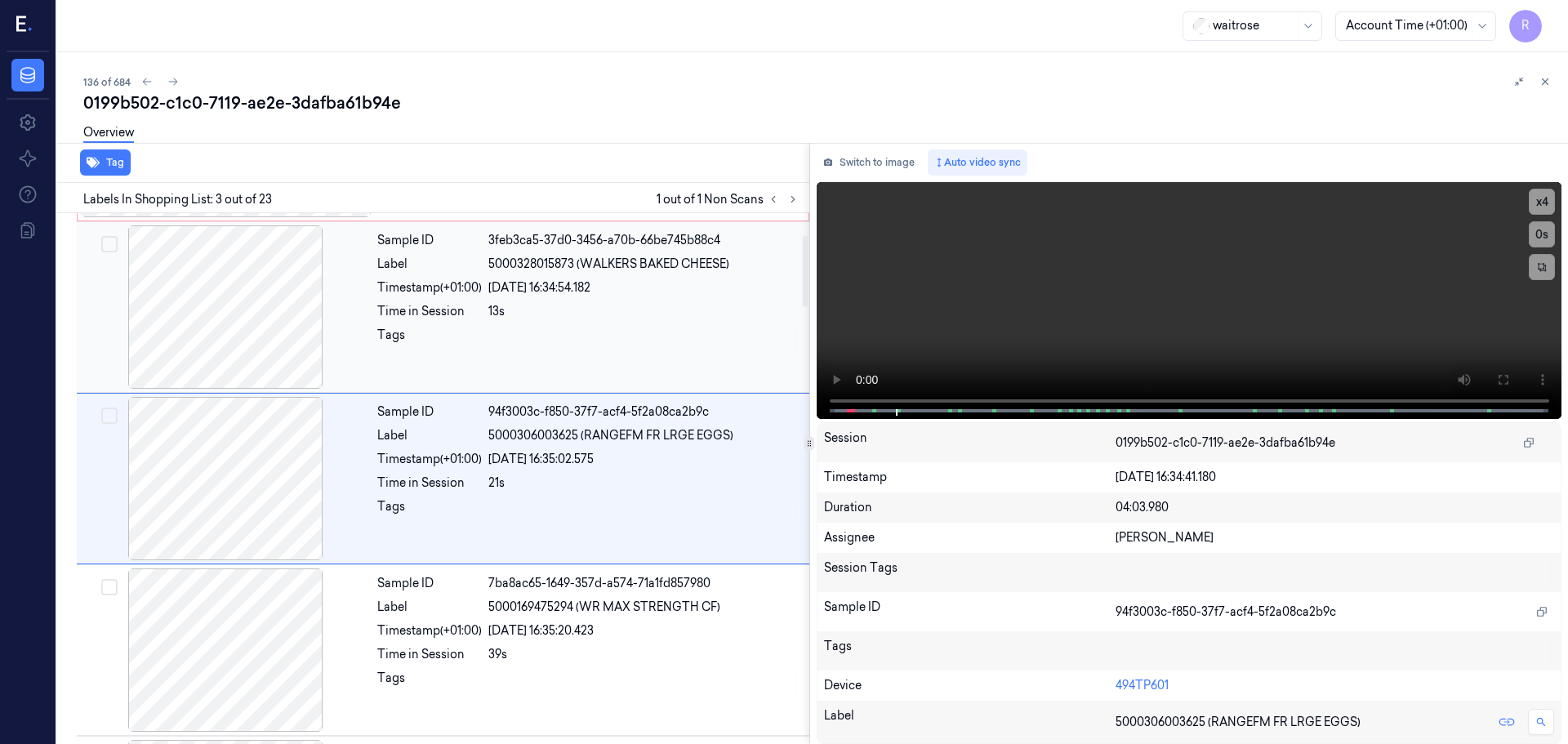
click at [630, 342] on div at bounding box center [644, 339] width 311 height 26
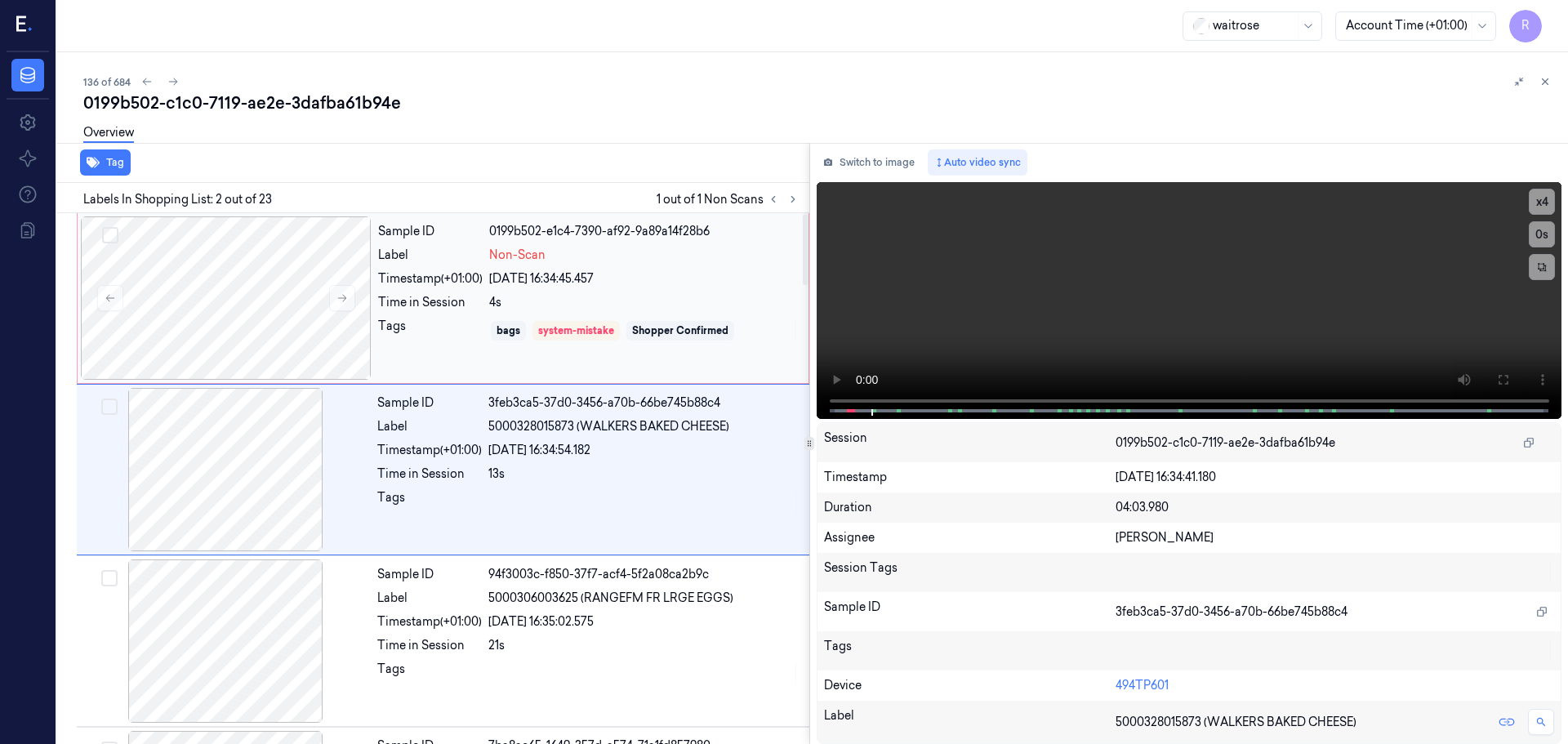
click at [667, 285] on div "[DATE] 16:34:45.457" at bounding box center [644, 278] width 310 height 17
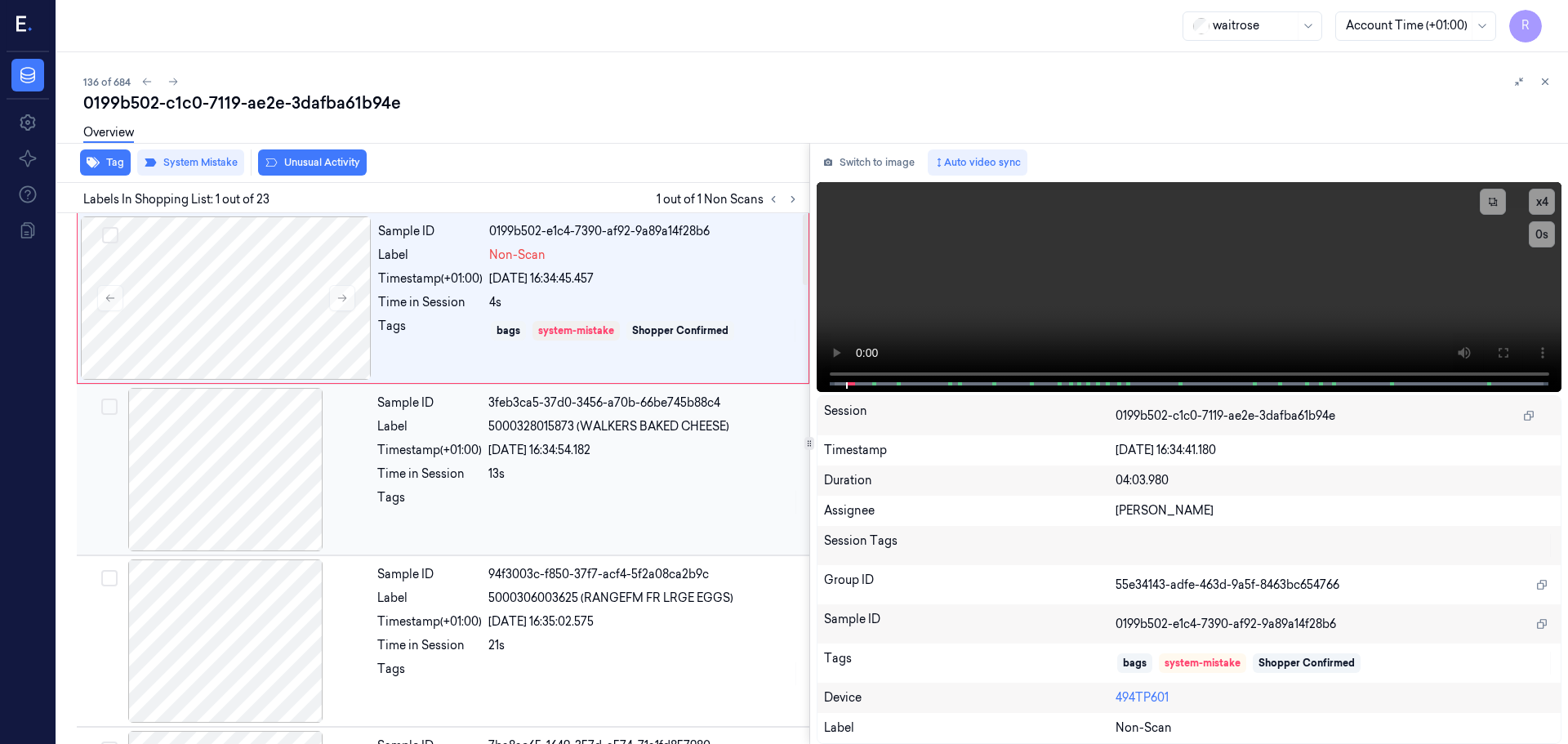
click at [612, 446] on div "[DATE] 16:34:54.182" at bounding box center [644, 450] width 311 height 17
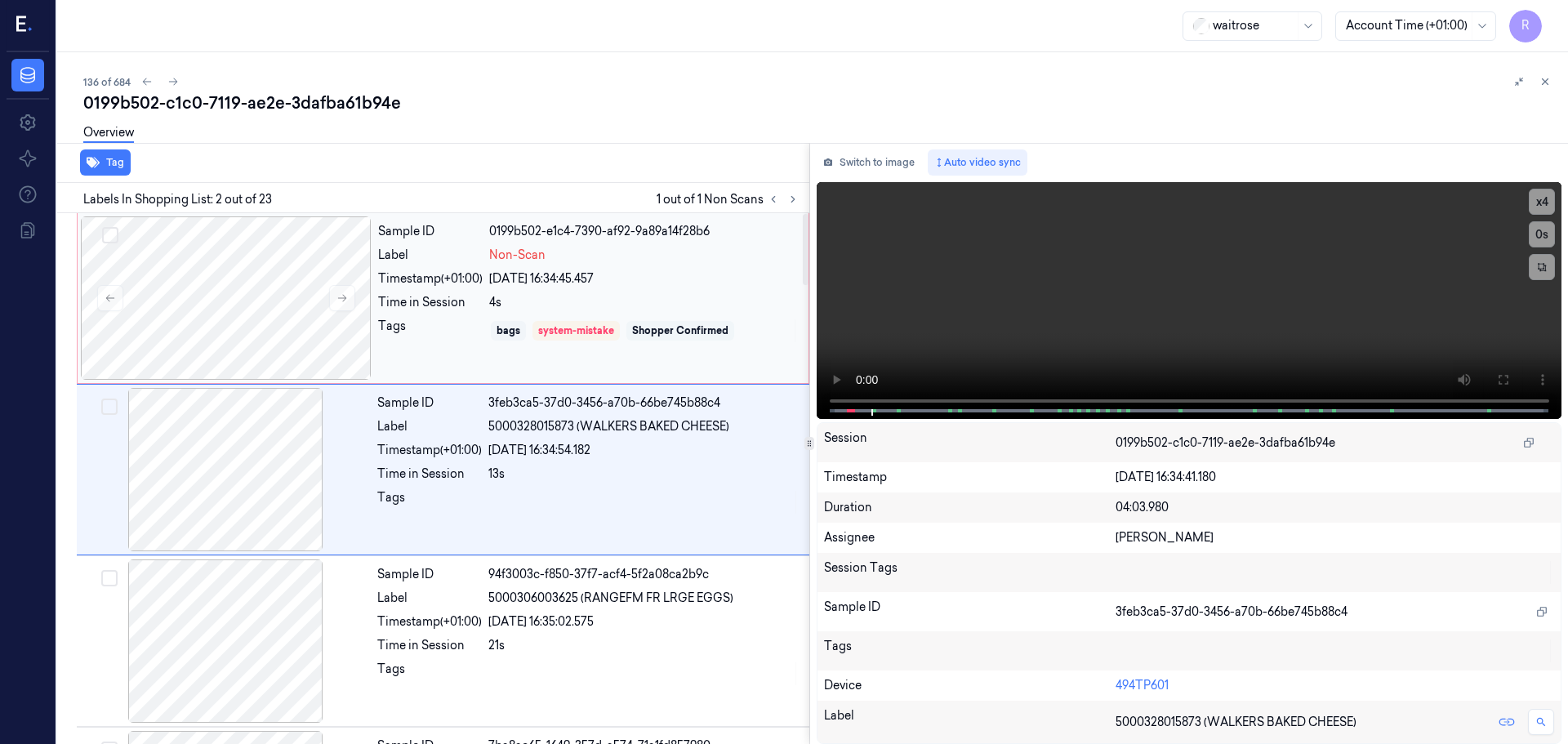
click at [634, 328] on div "Shopper Confirmed" at bounding box center [681, 331] width 96 height 15
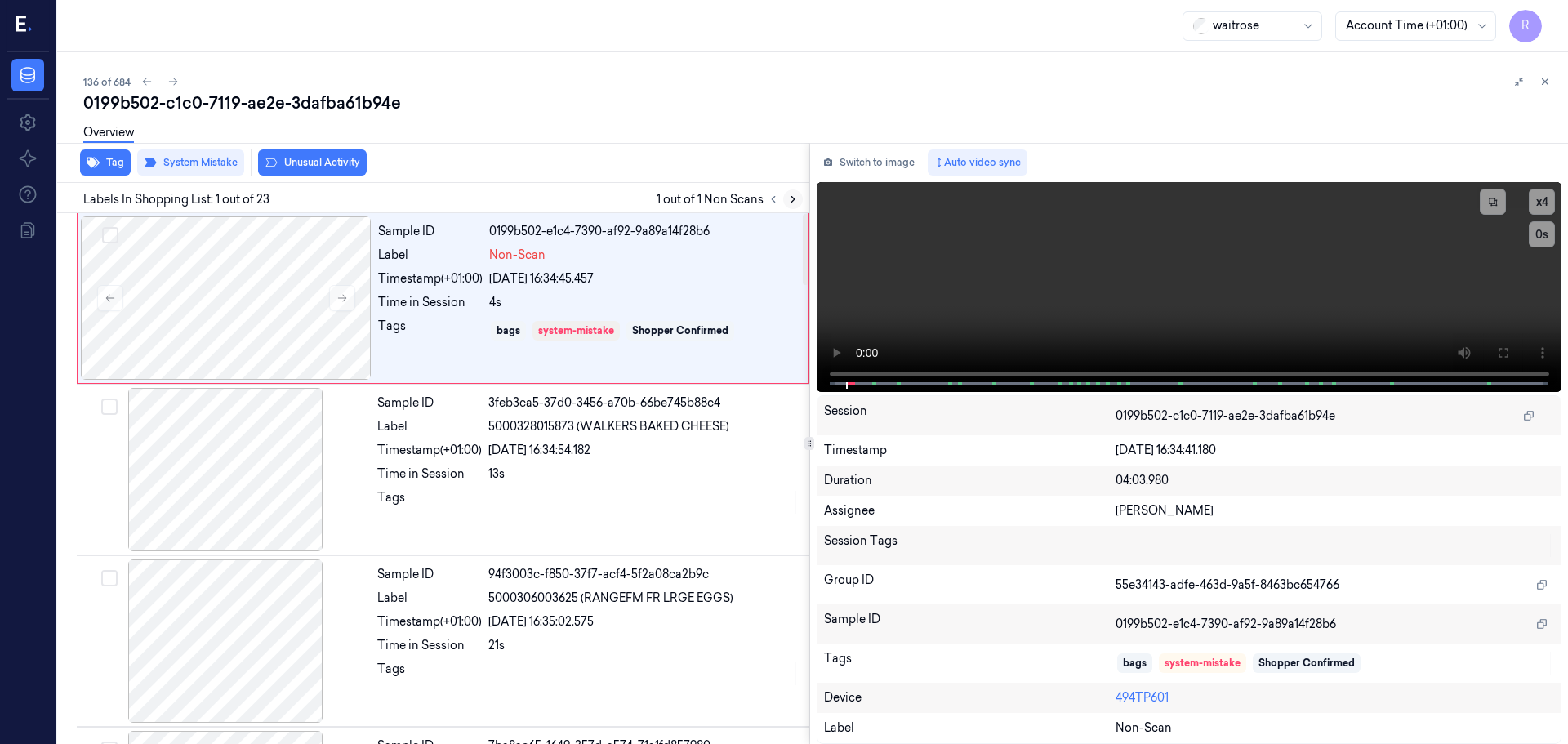
click at [791, 203] on button at bounding box center [794, 199] width 20 height 20
click at [791, 203] on icon at bounding box center [793, 199] width 12 height 12
click at [777, 199] on icon at bounding box center [774, 199] width 12 height 12
click at [732, 505] on div at bounding box center [644, 501] width 311 height 26
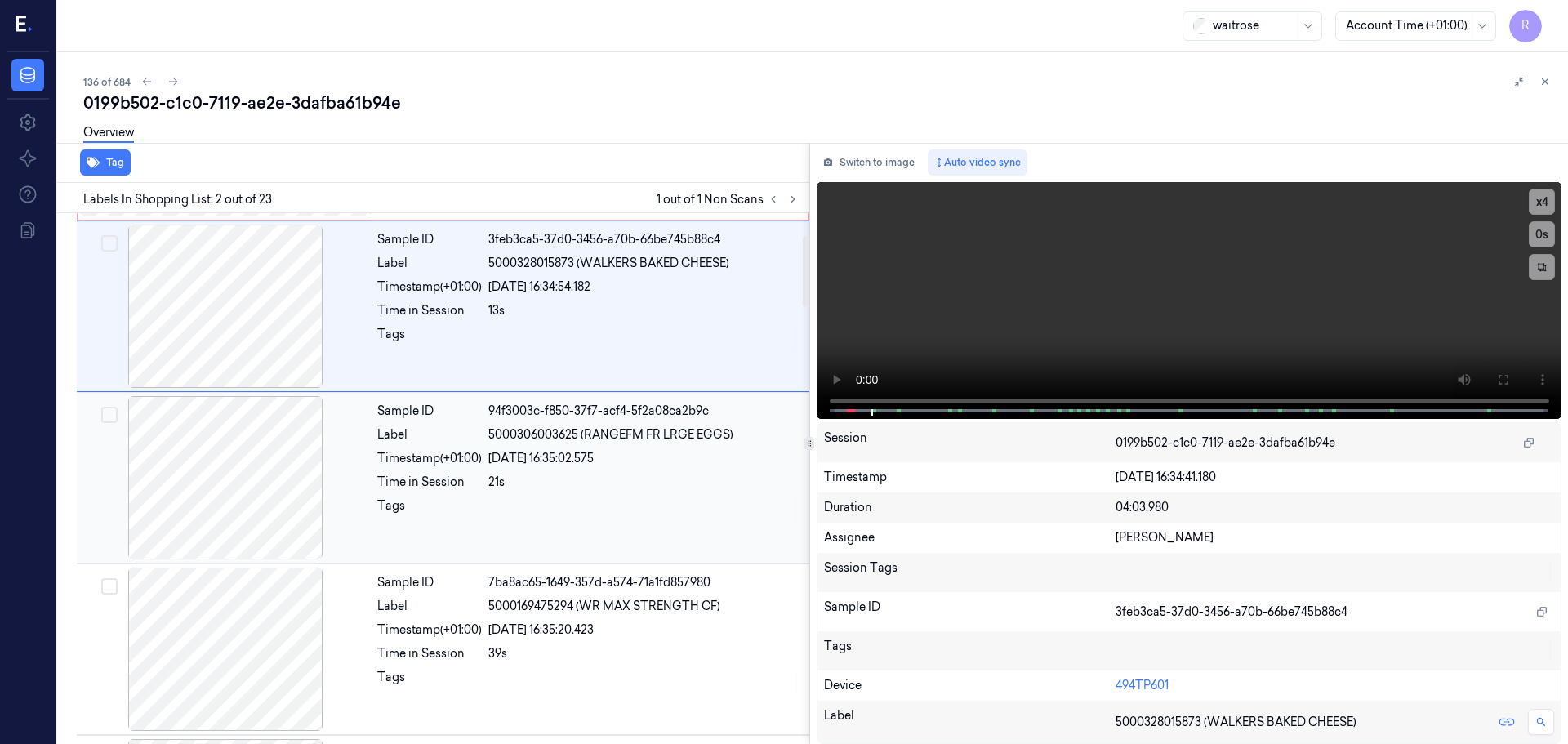
click at [624, 487] on div "21s" at bounding box center [644, 481] width 311 height 17
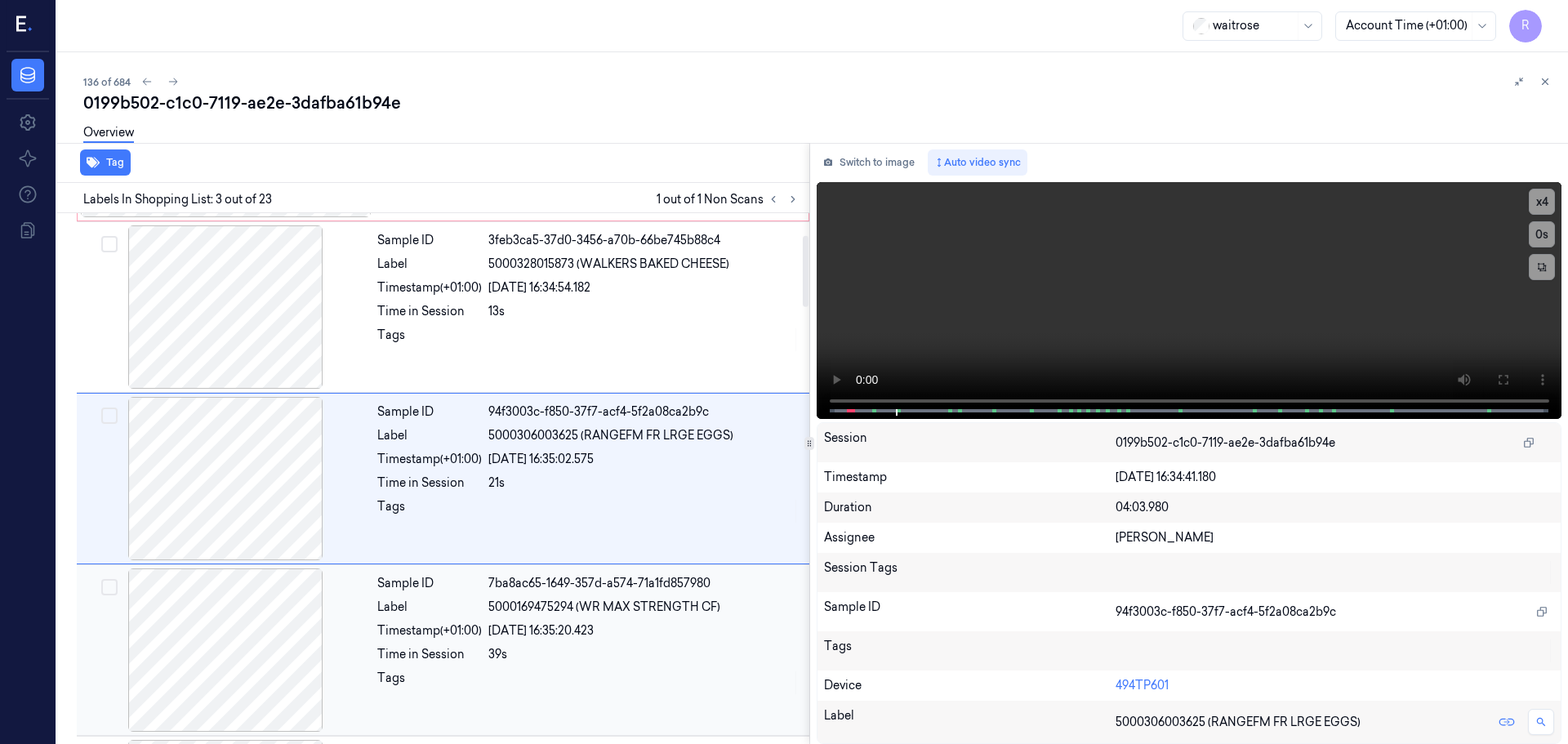
click at [624, 610] on span "5000169475294 (WR MAX STRENGTH CF)" at bounding box center [604, 607] width 232 height 17
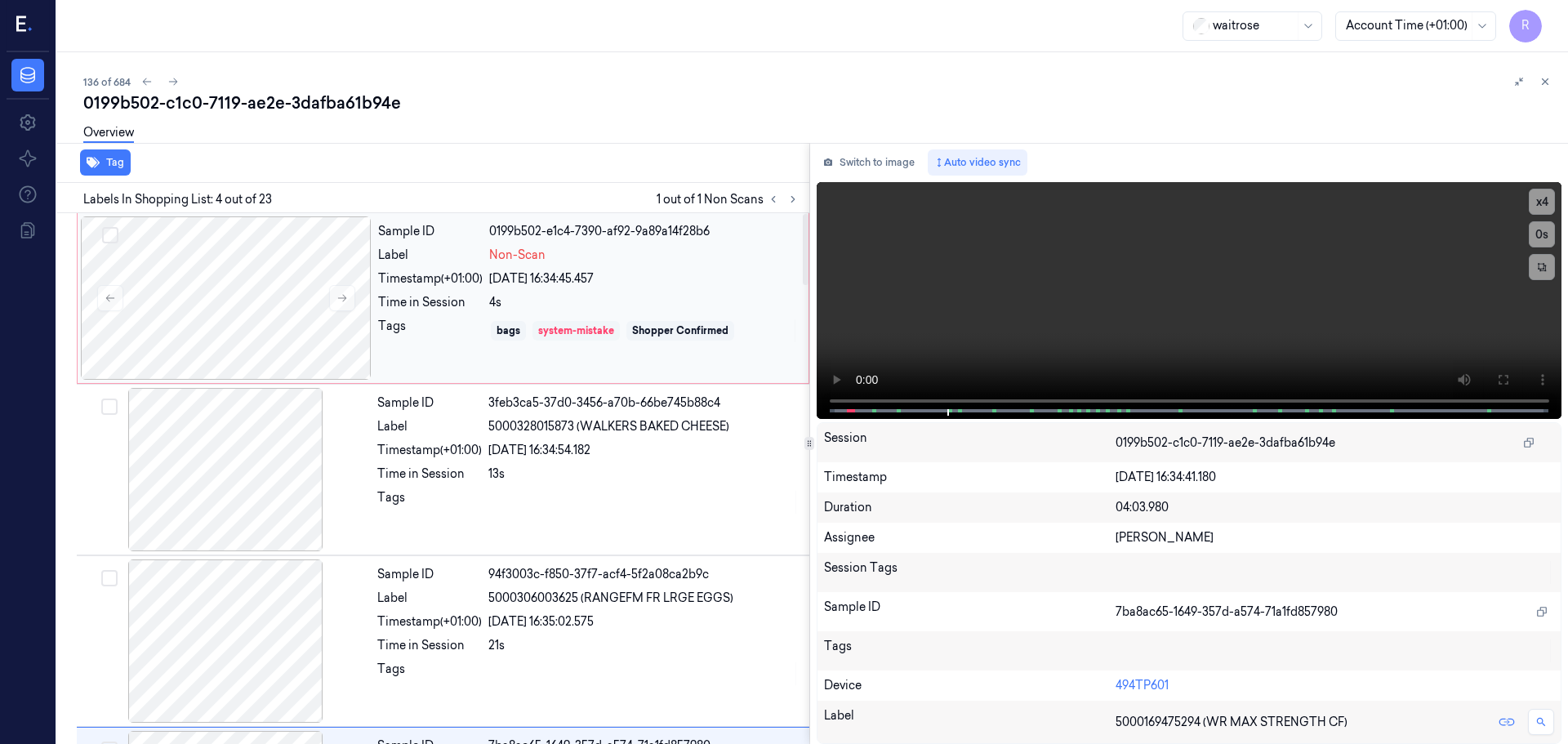
click at [604, 327] on div "system-mistake" at bounding box center [576, 331] width 76 height 15
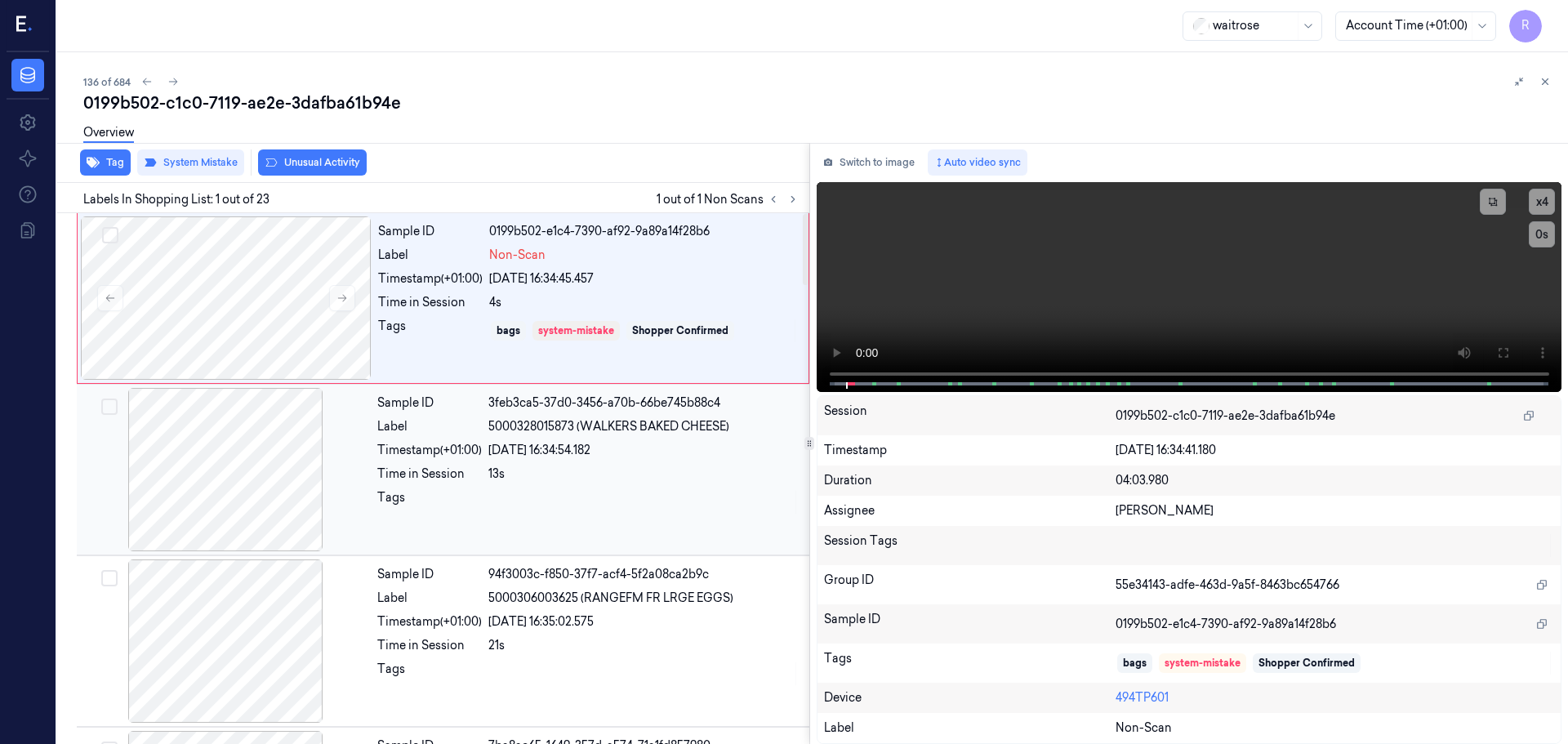
click at [463, 451] on div "Timestamp (+01:00)" at bounding box center [429, 450] width 105 height 17
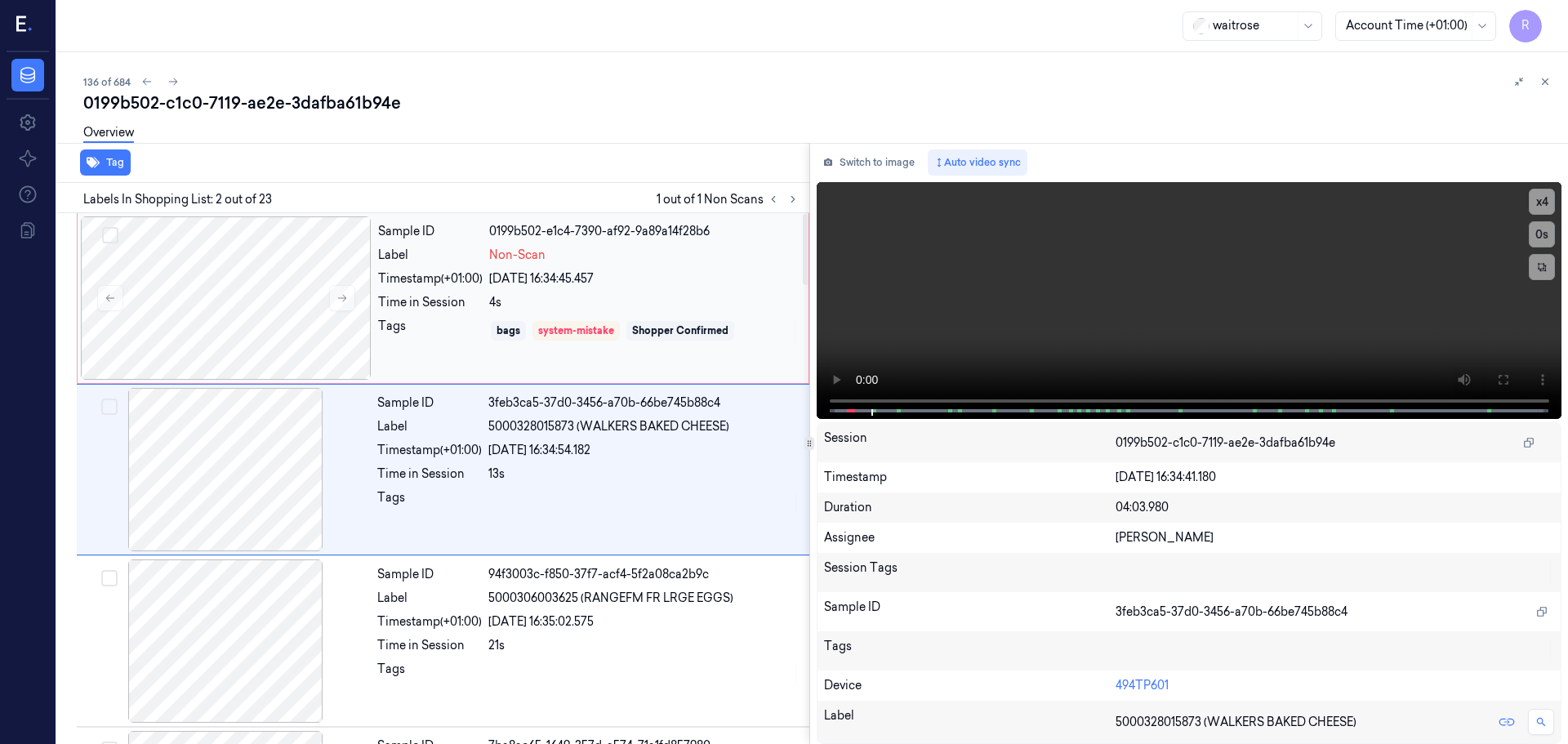
click at [447, 351] on div "Sample ID 0199b502-e1c4-7390-af92-9a89a14f28b6 Label Non-Scan Timestamp (+01:00…" at bounding box center [588, 298] width 434 height 164
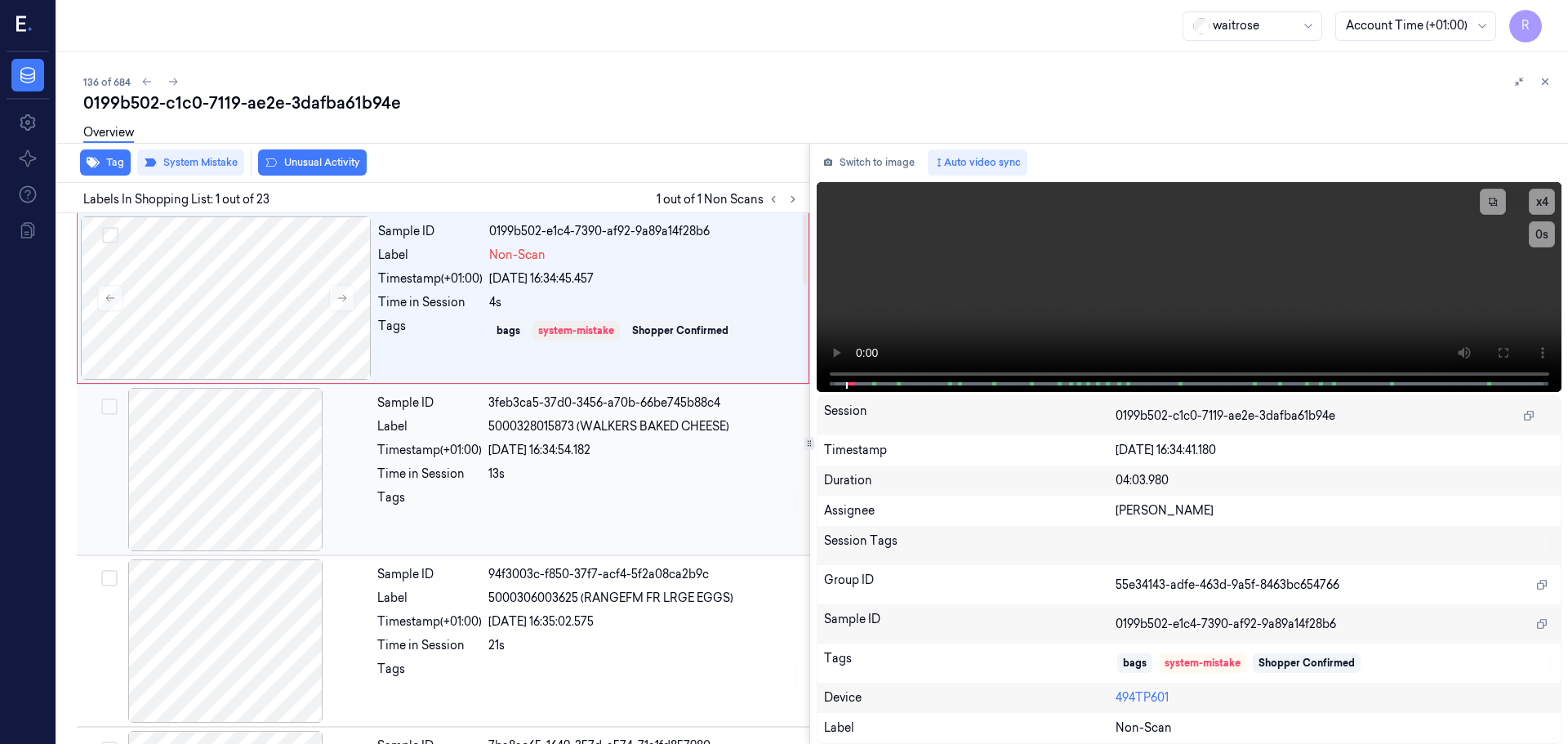
click at [447, 489] on div "Tags" at bounding box center [429, 501] width 105 height 26
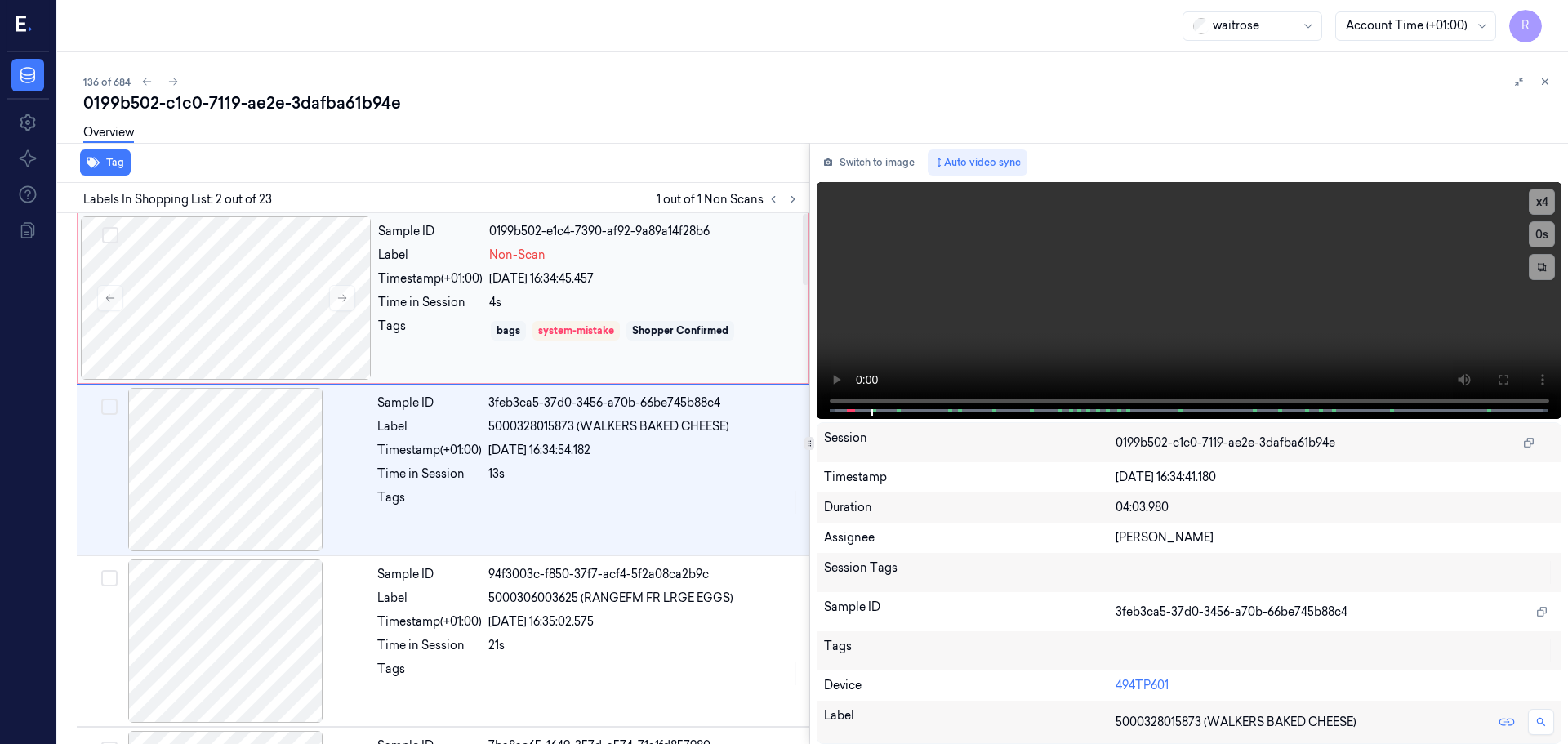
click at [457, 333] on div "Tags" at bounding box center [430, 331] width 105 height 26
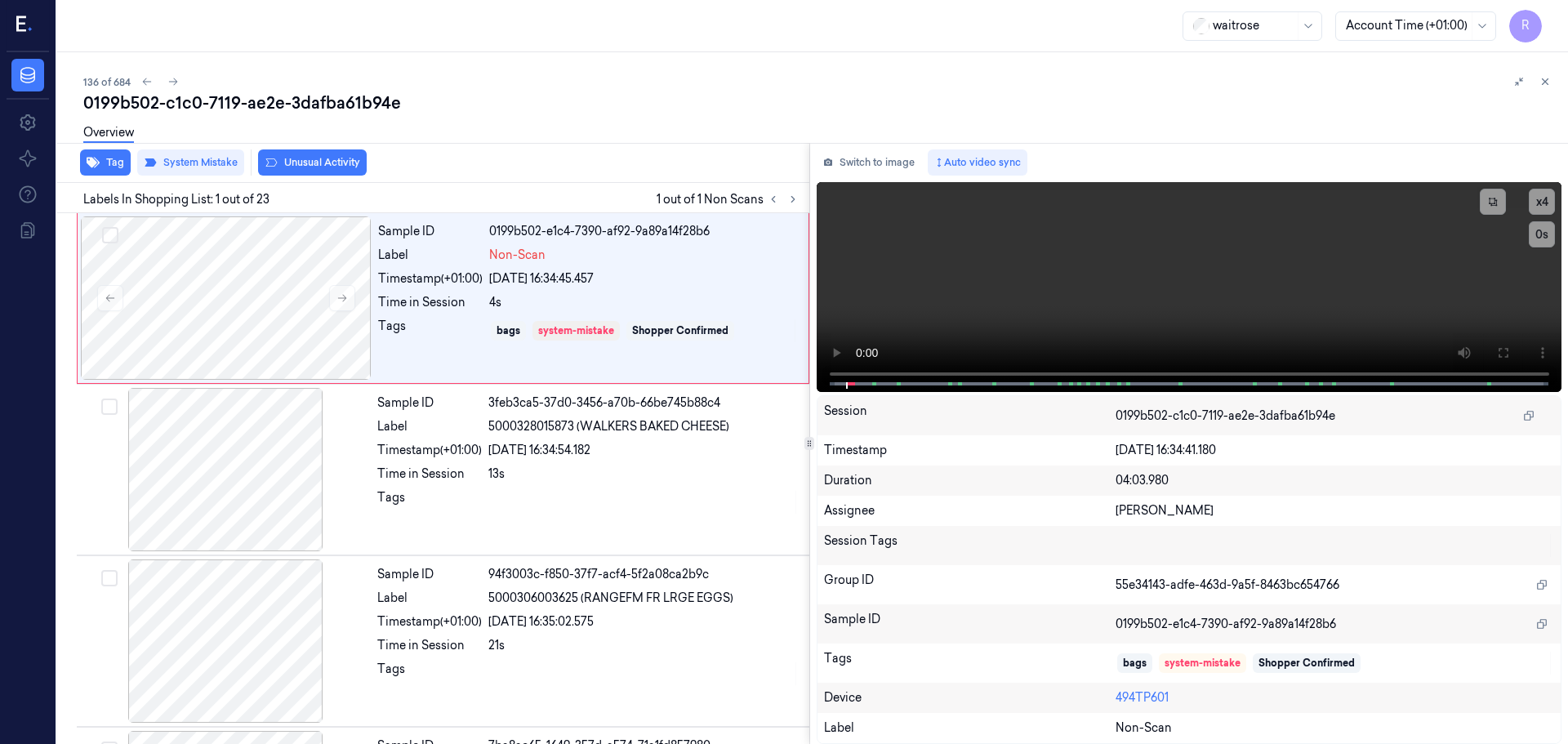
click at [1553, 93] on div "0199b502-c1c0-7119-ae2e-3dafba61b94e" at bounding box center [819, 103] width 1472 height 23
click at [1549, 85] on icon at bounding box center [1545, 82] width 12 height 12
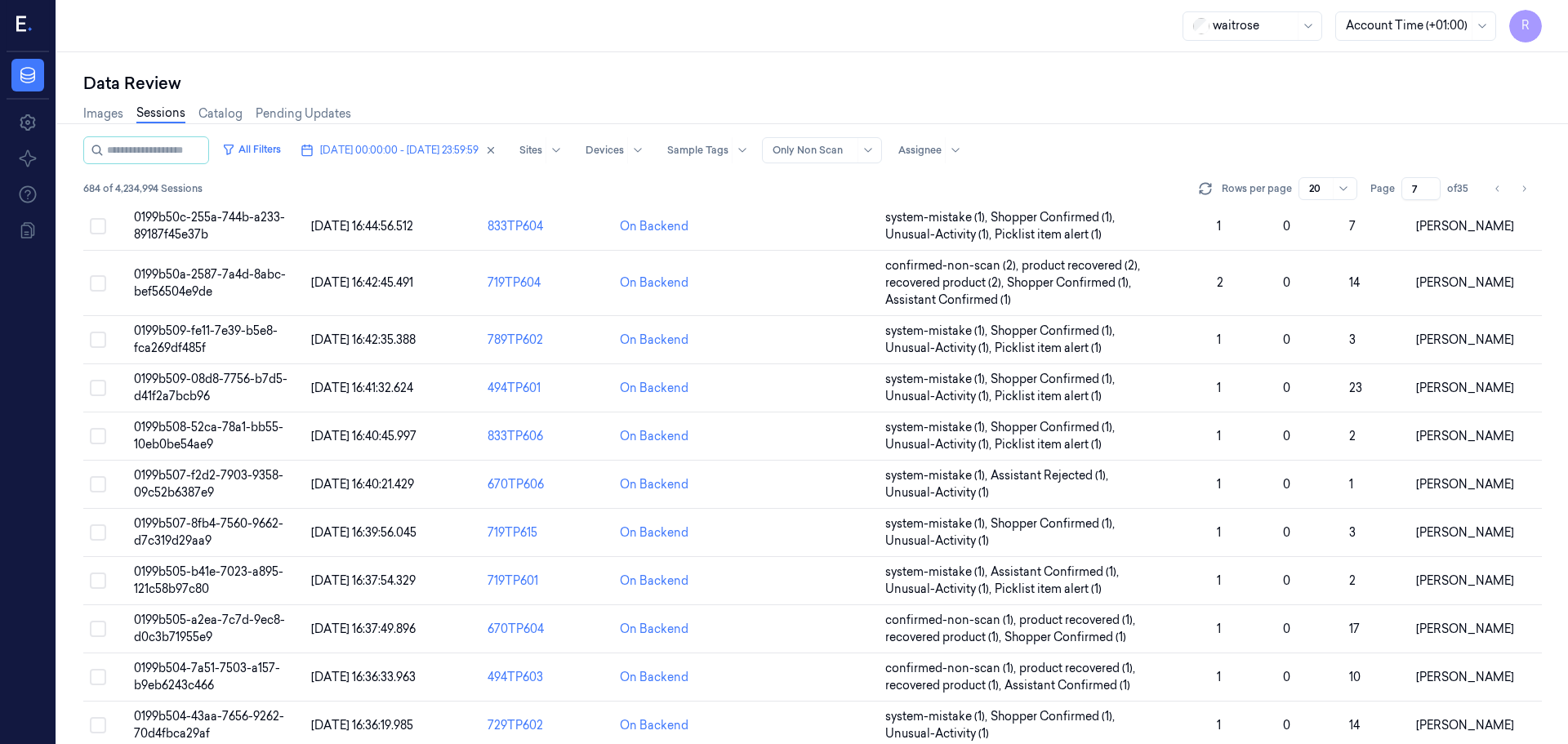
scroll to position [491, 0]
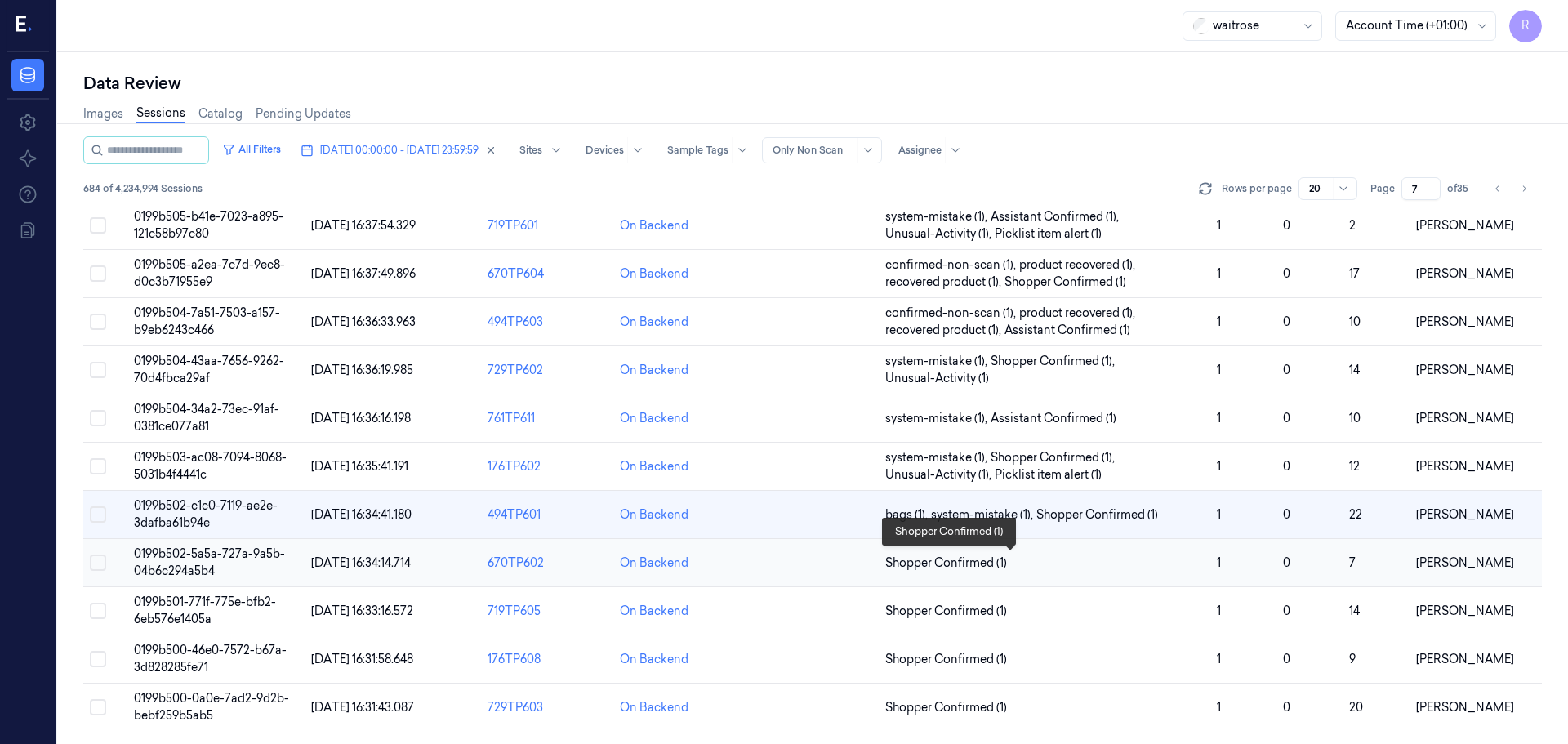
click at [1062, 560] on span "Shopper Confirmed (1)" at bounding box center [1044, 562] width 318 height 17
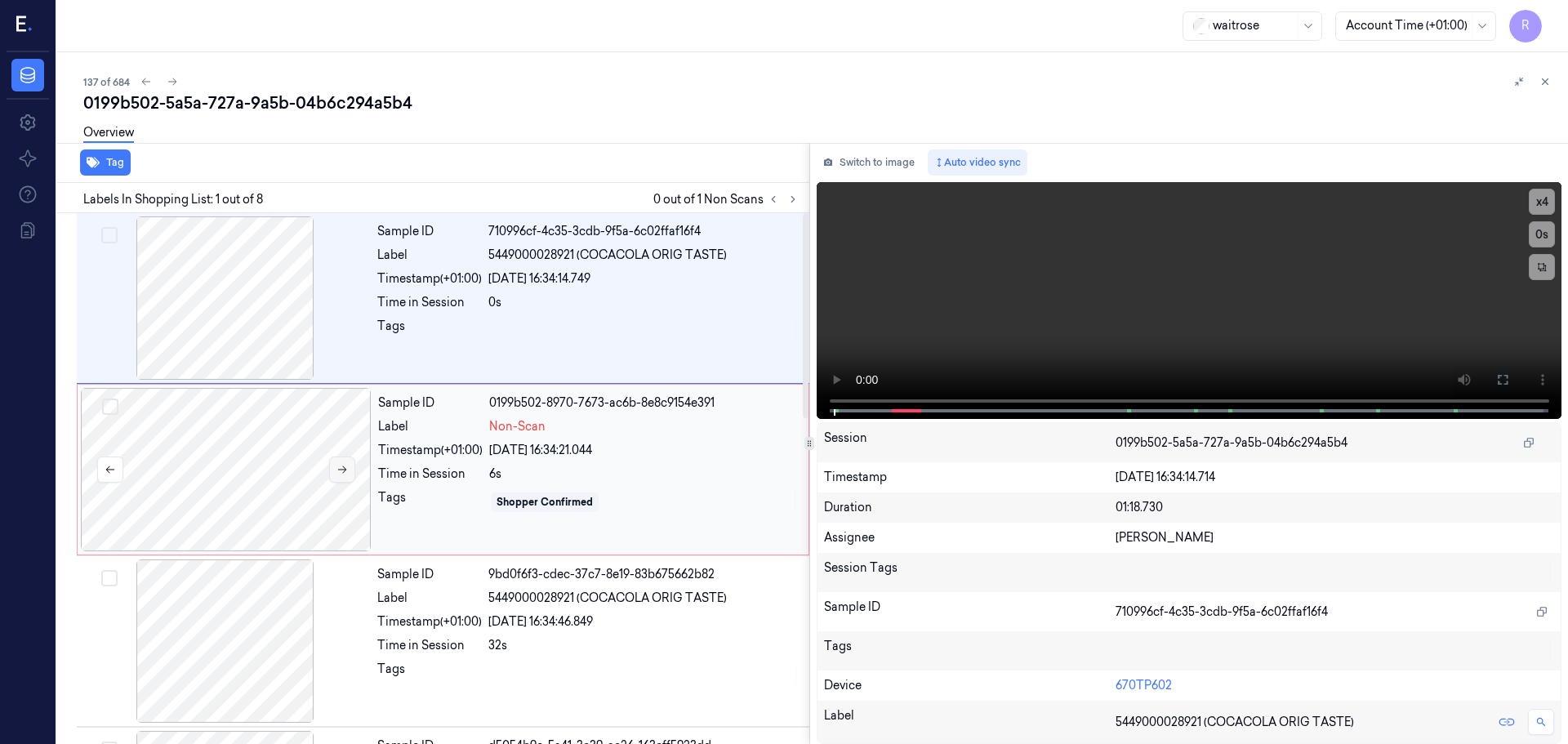
click at [334, 471] on button at bounding box center [342, 469] width 26 height 26
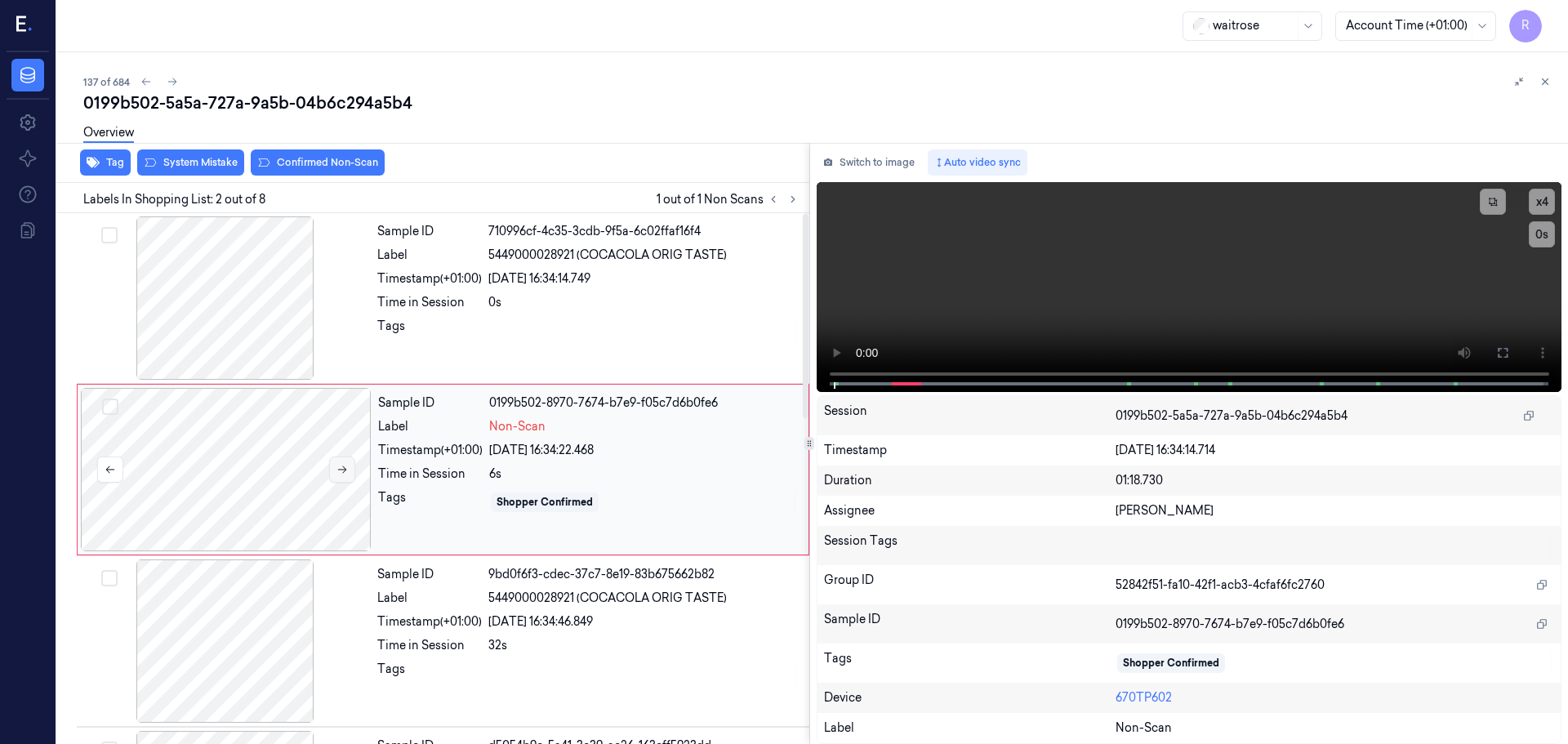
click at [336, 471] on icon at bounding box center [342, 469] width 12 height 12
click at [265, 356] on div at bounding box center [225, 298] width 291 height 164
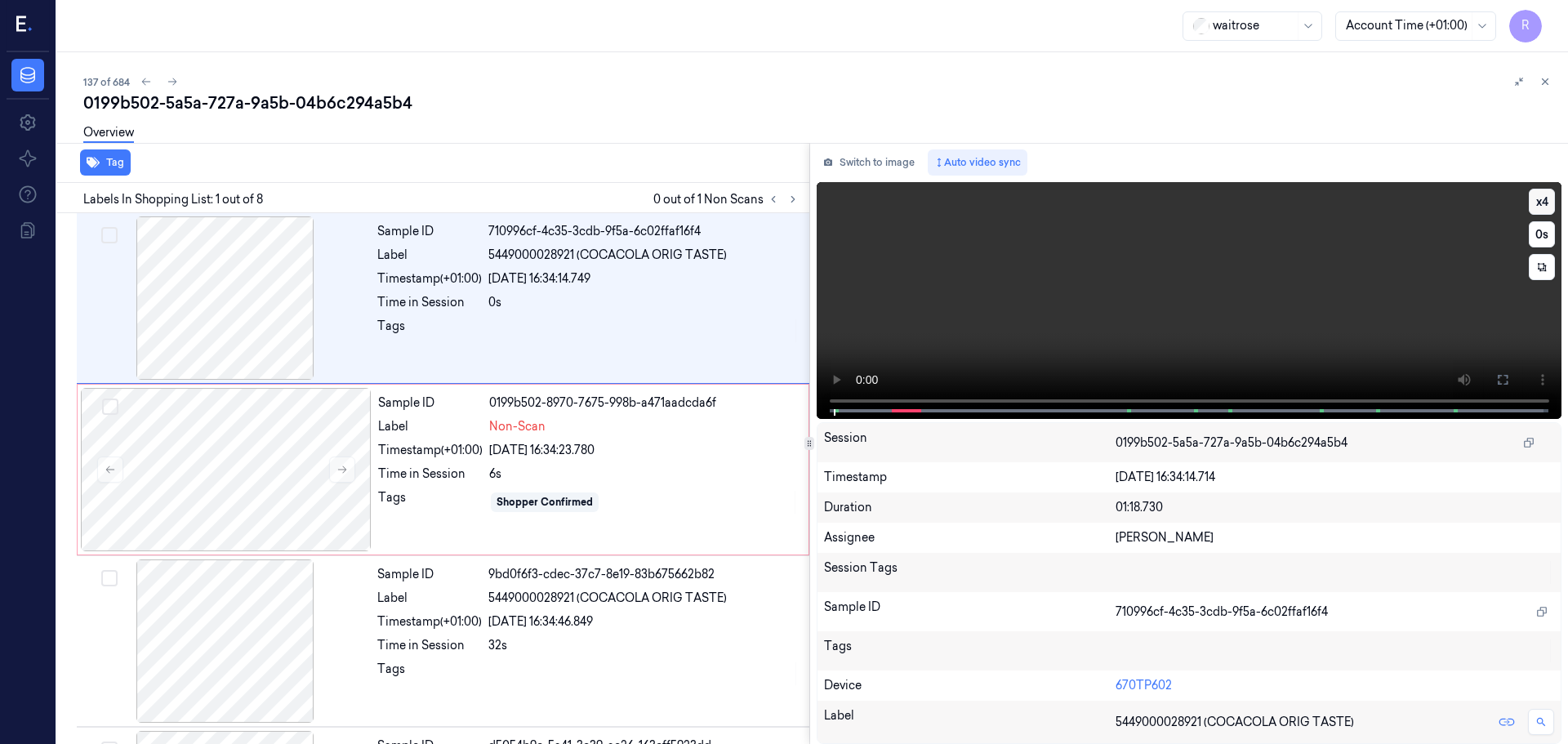
click at [1541, 201] on button "x 4" at bounding box center [1542, 202] width 26 height 26
click at [1511, 374] on button at bounding box center [1503, 380] width 26 height 26
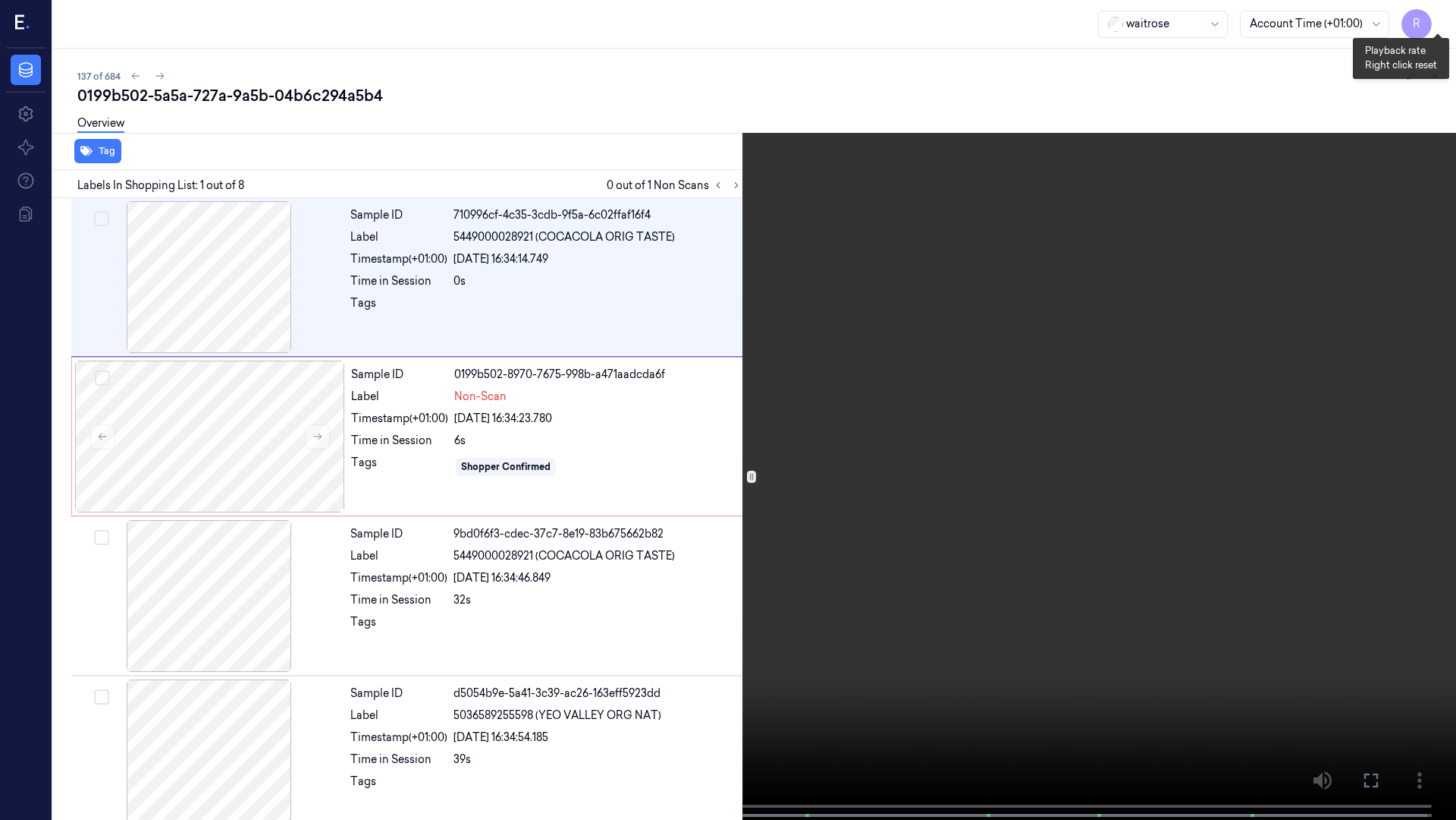
click at [1439, 13] on button "x 1" at bounding box center [1438, 18] width 24 height 24
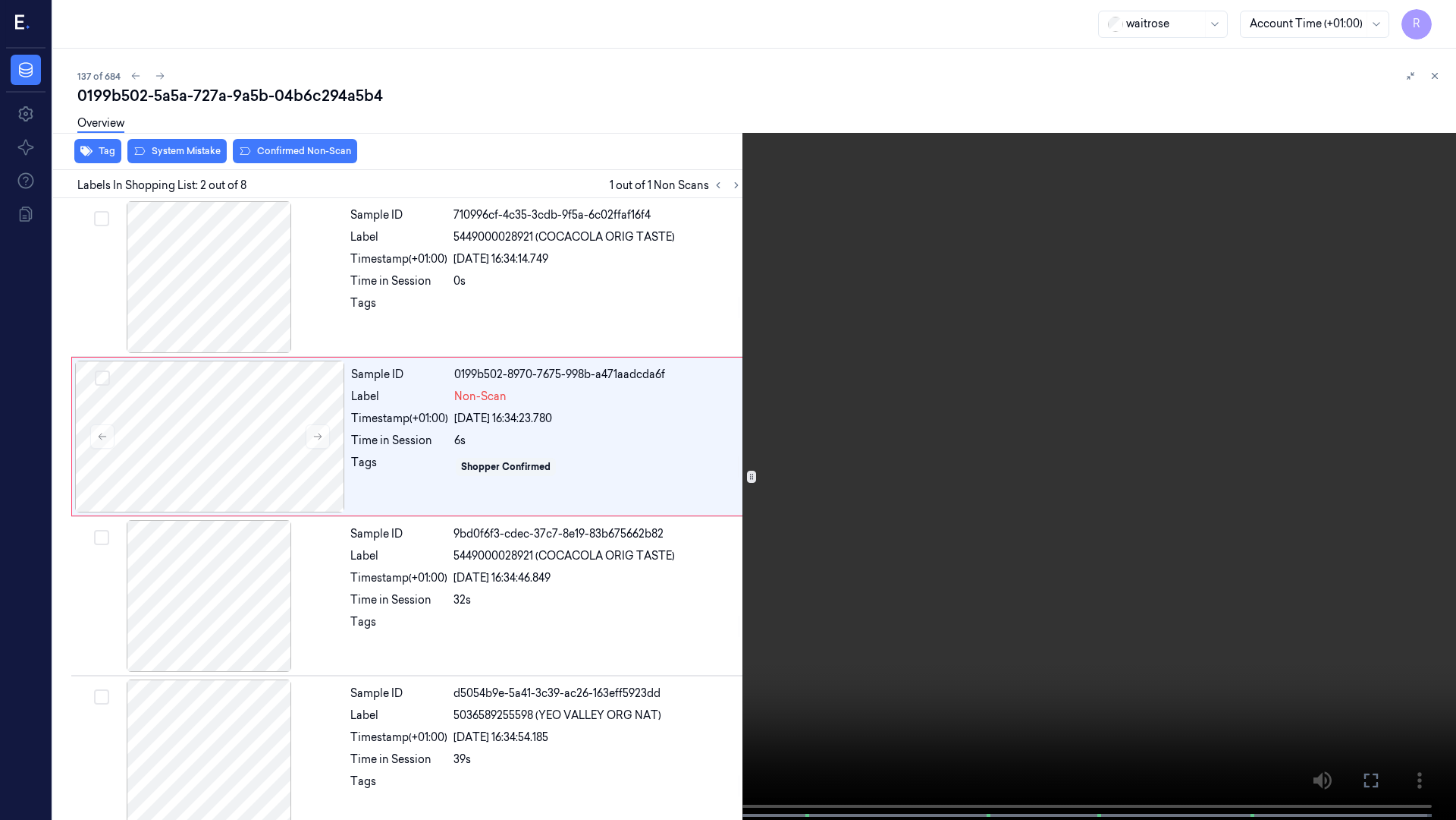
click at [1442, 13] on button "x 2" at bounding box center [1438, 18] width 24 height 24
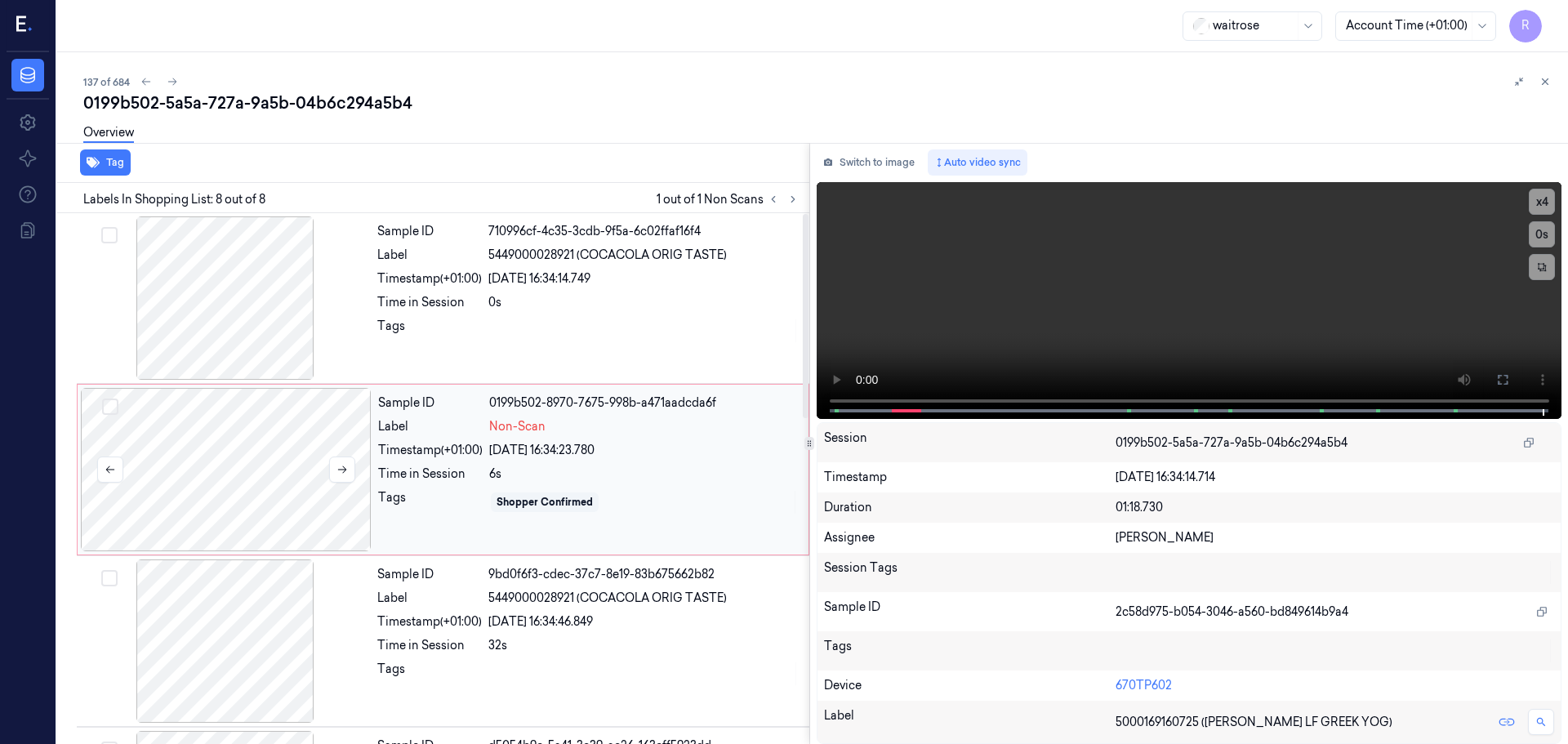
click at [314, 467] on div at bounding box center [226, 470] width 291 height 164
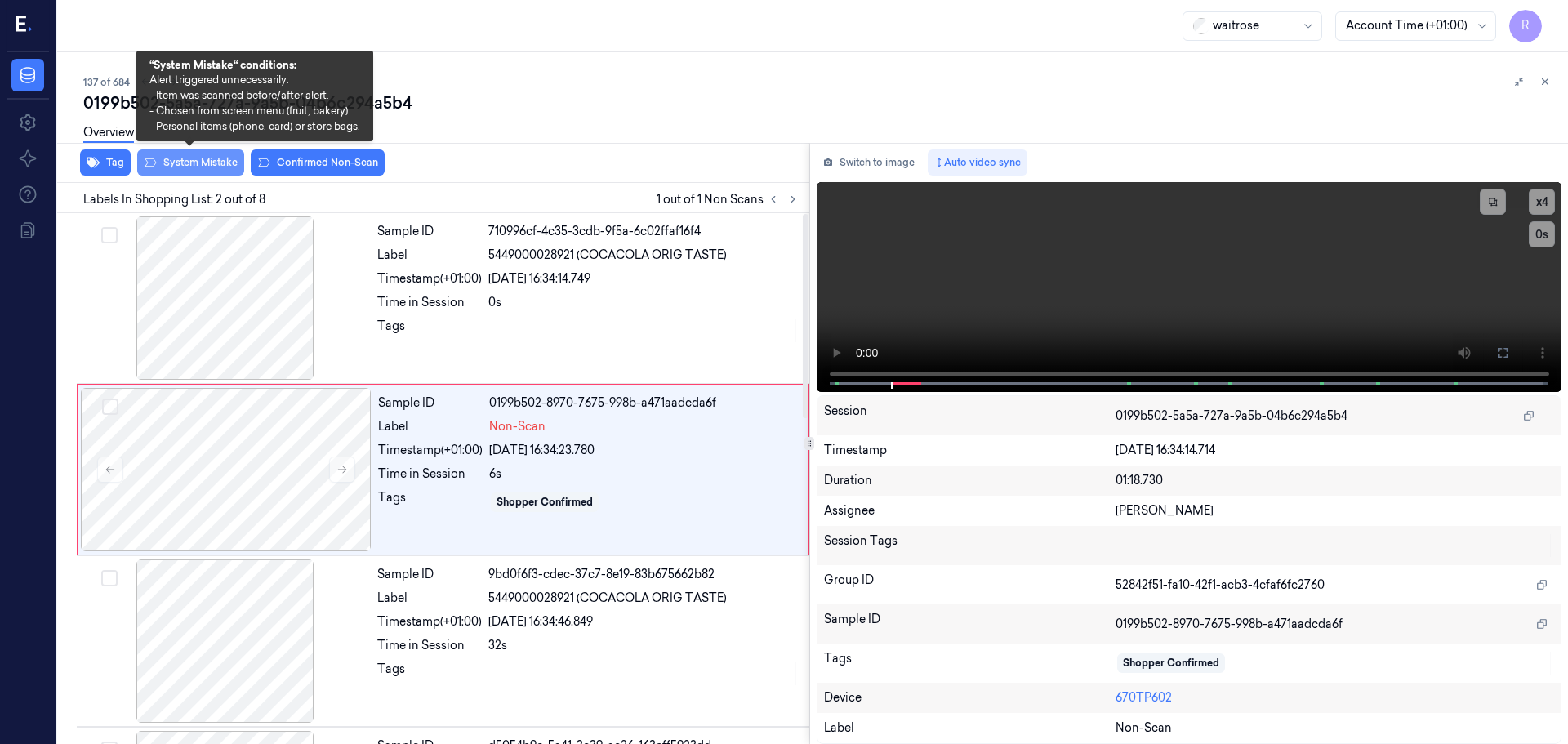
click at [199, 165] on button "System Mistake" at bounding box center [191, 162] width 107 height 26
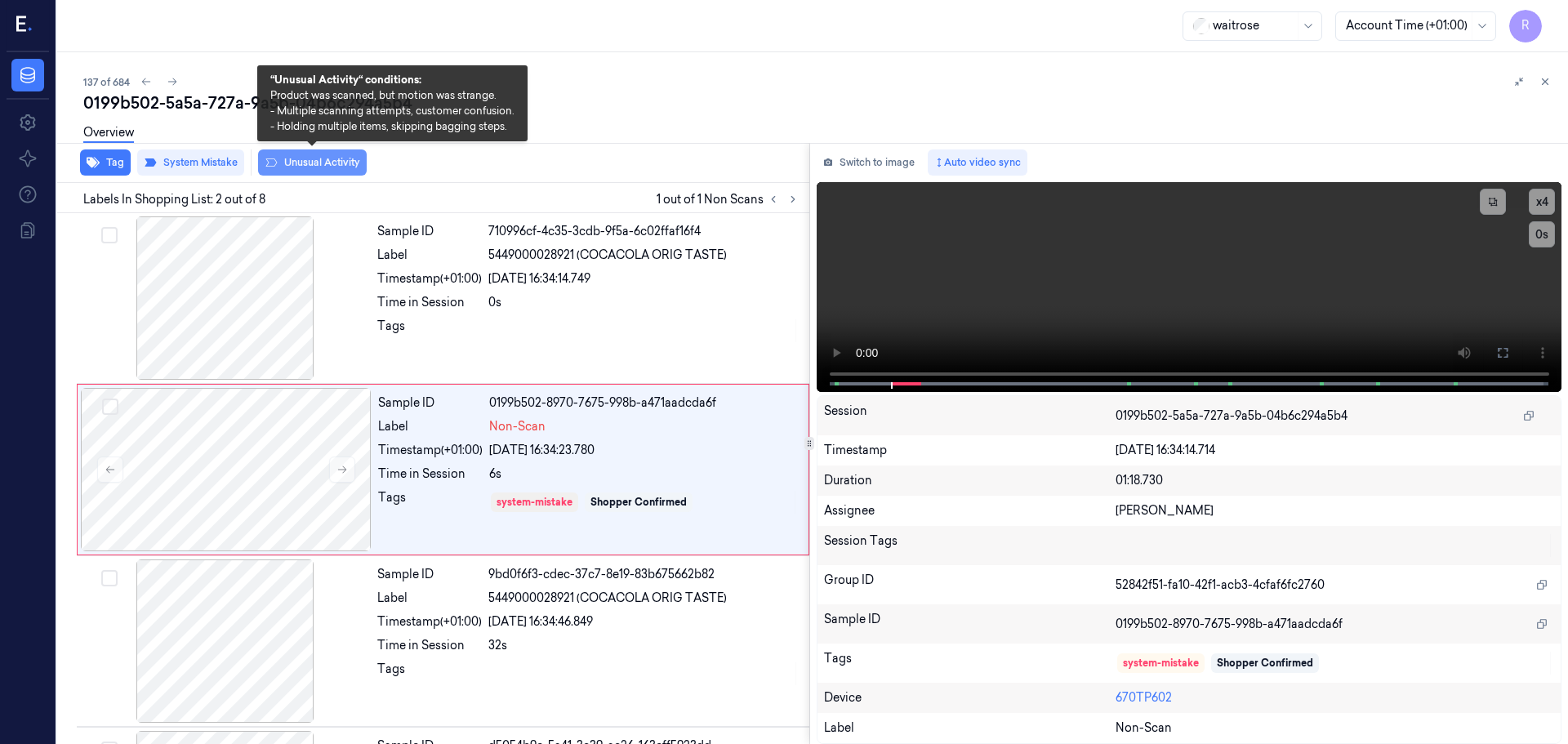
click at [345, 162] on button "Unusual Activity" at bounding box center [313, 162] width 109 height 26
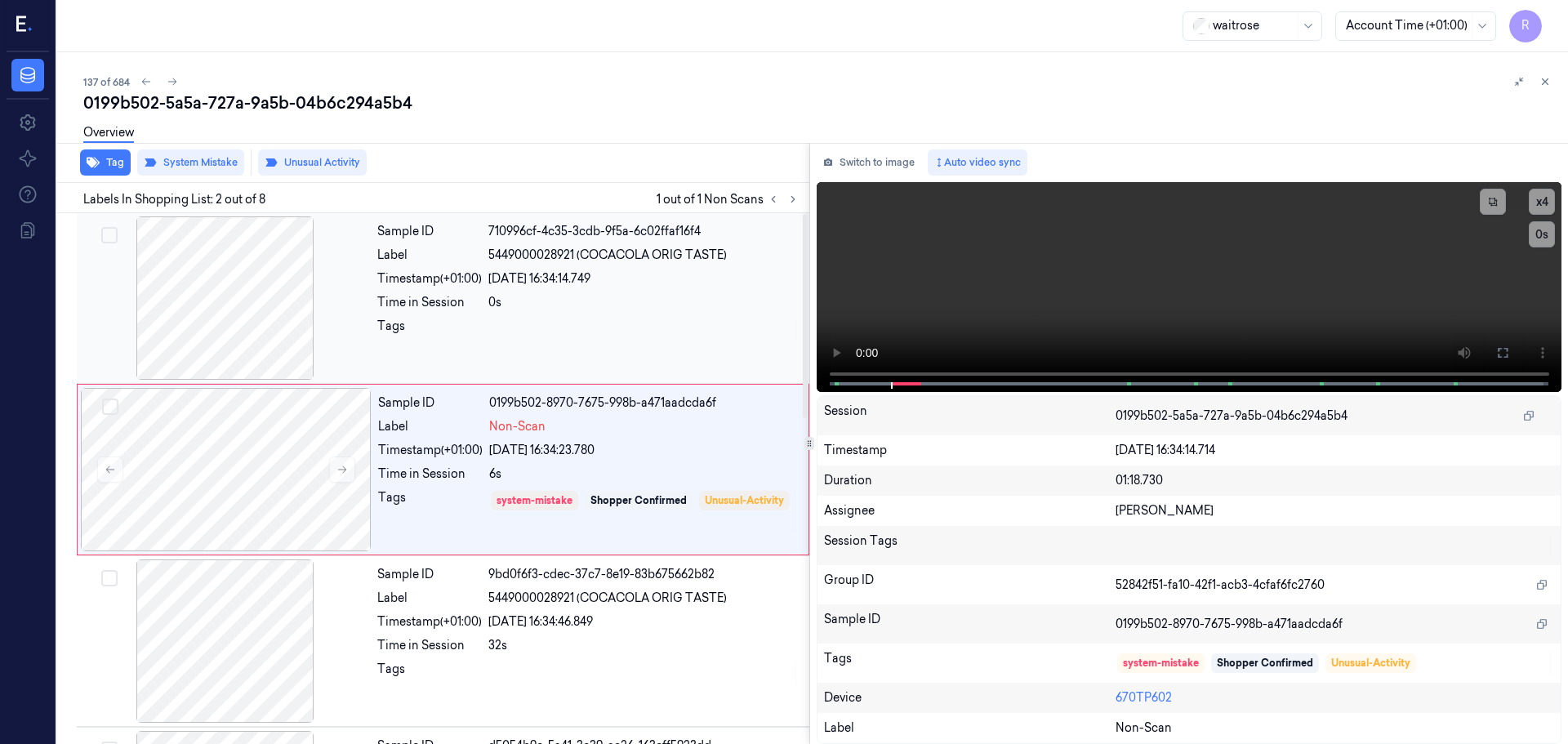
click at [496, 349] on div "Sample ID 710996cf-4c35-3cdb-9f5a-6c02ffaf16f4 Label 5449000028921 (COCACOLA OR…" at bounding box center [588, 298] width 435 height 164
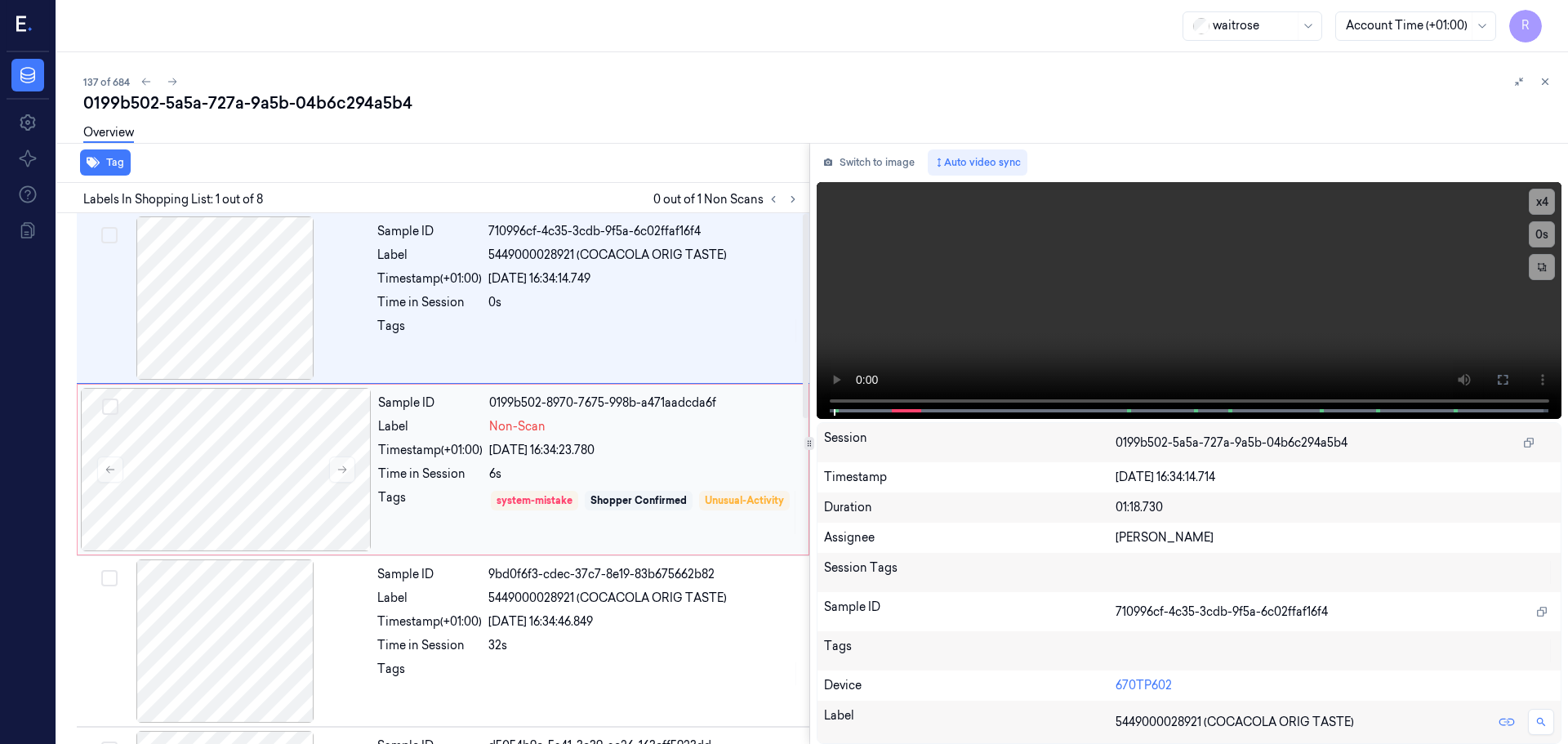
click at [528, 478] on div "6s" at bounding box center [644, 473] width 310 height 17
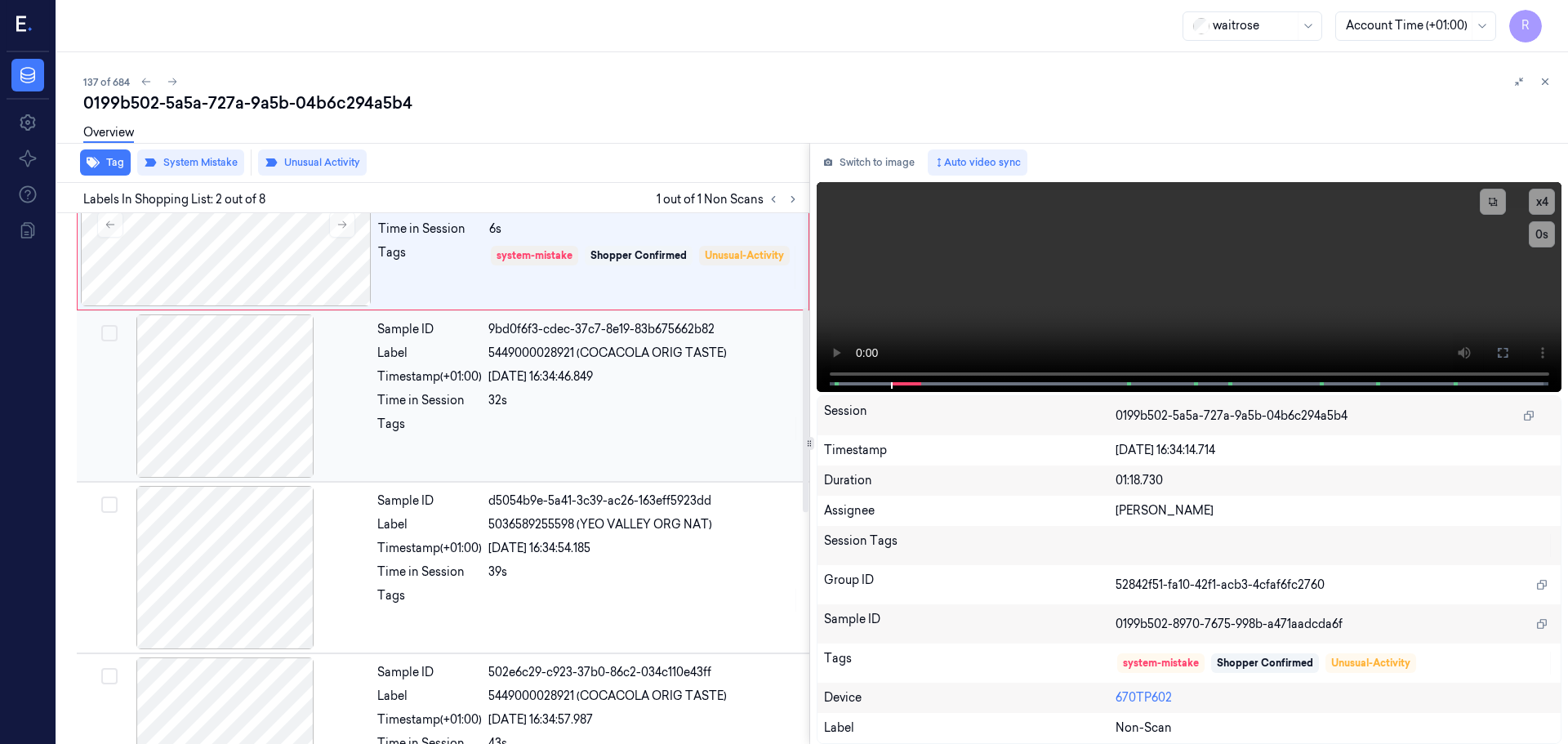
click at [519, 441] on div "Sample ID 9bd0f6f3-cdec-37c7-8e19-83b675662b82 Label 5449000028921 (COCACOLA OR…" at bounding box center [588, 396] width 435 height 164
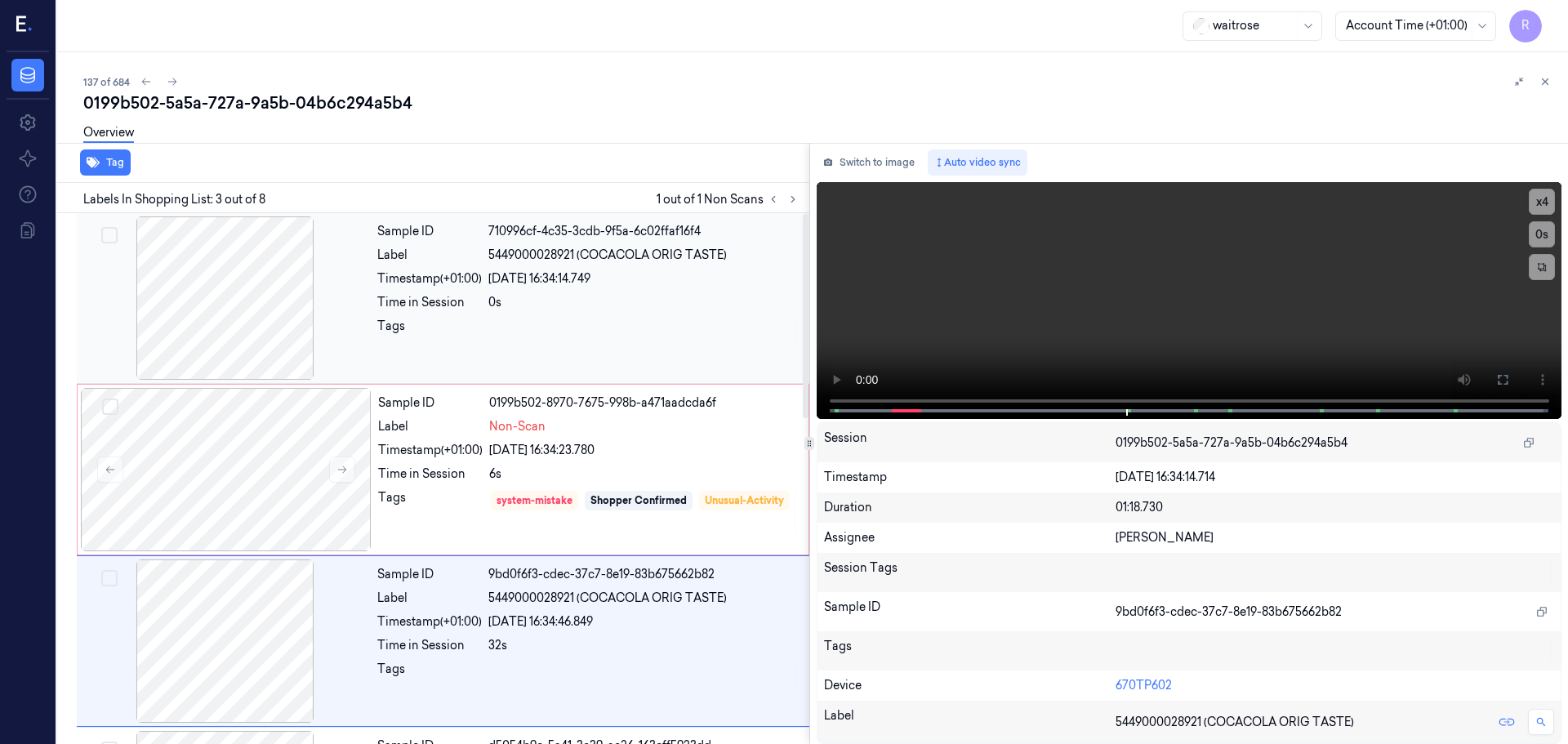
click at [497, 303] on div "0s" at bounding box center [644, 303] width 311 height 17
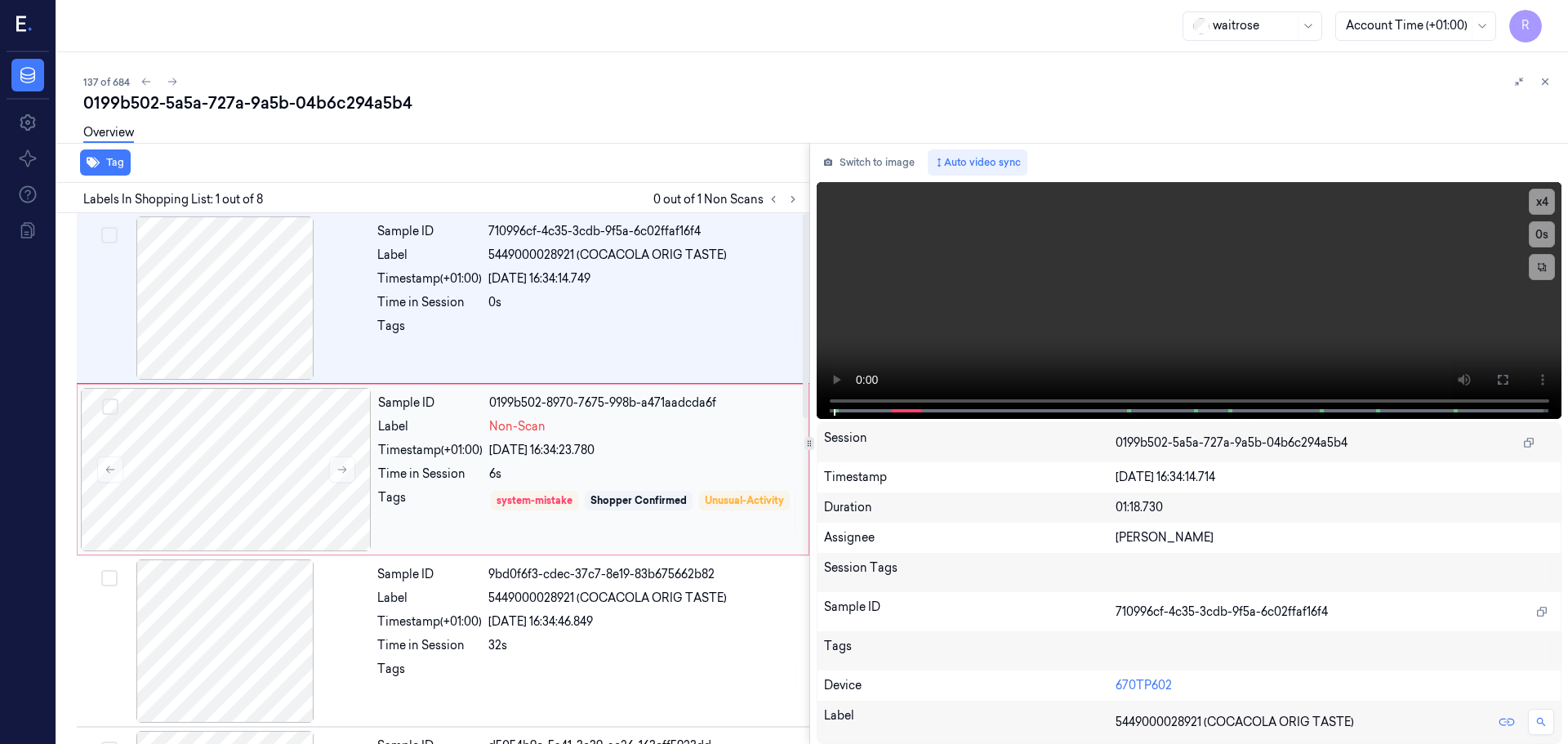
click at [487, 451] on div "Timestamp (+01:00) [DATE] 16:34:23.780" at bounding box center [588, 450] width 421 height 17
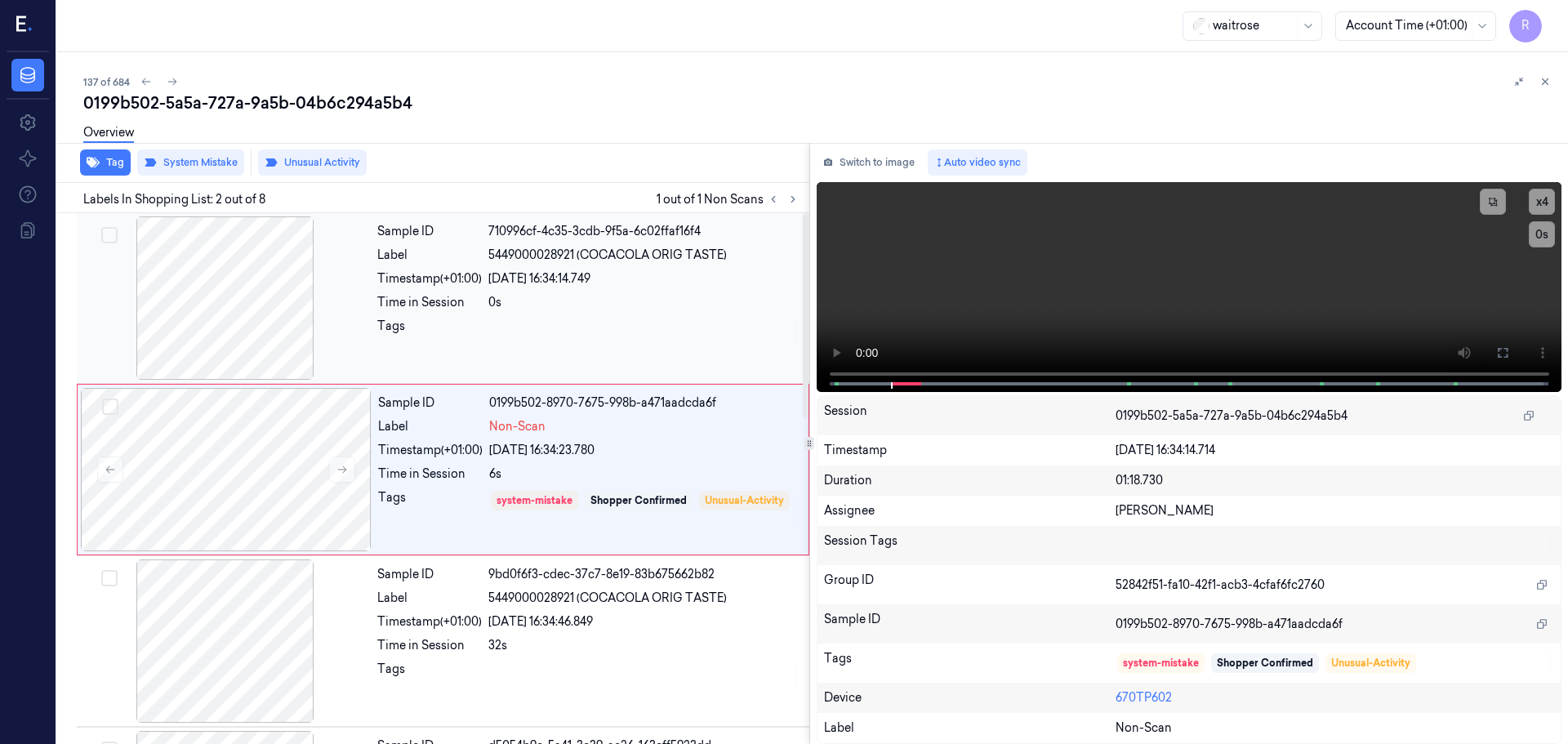
click at [466, 302] on div "Time in Session" at bounding box center [429, 303] width 105 height 17
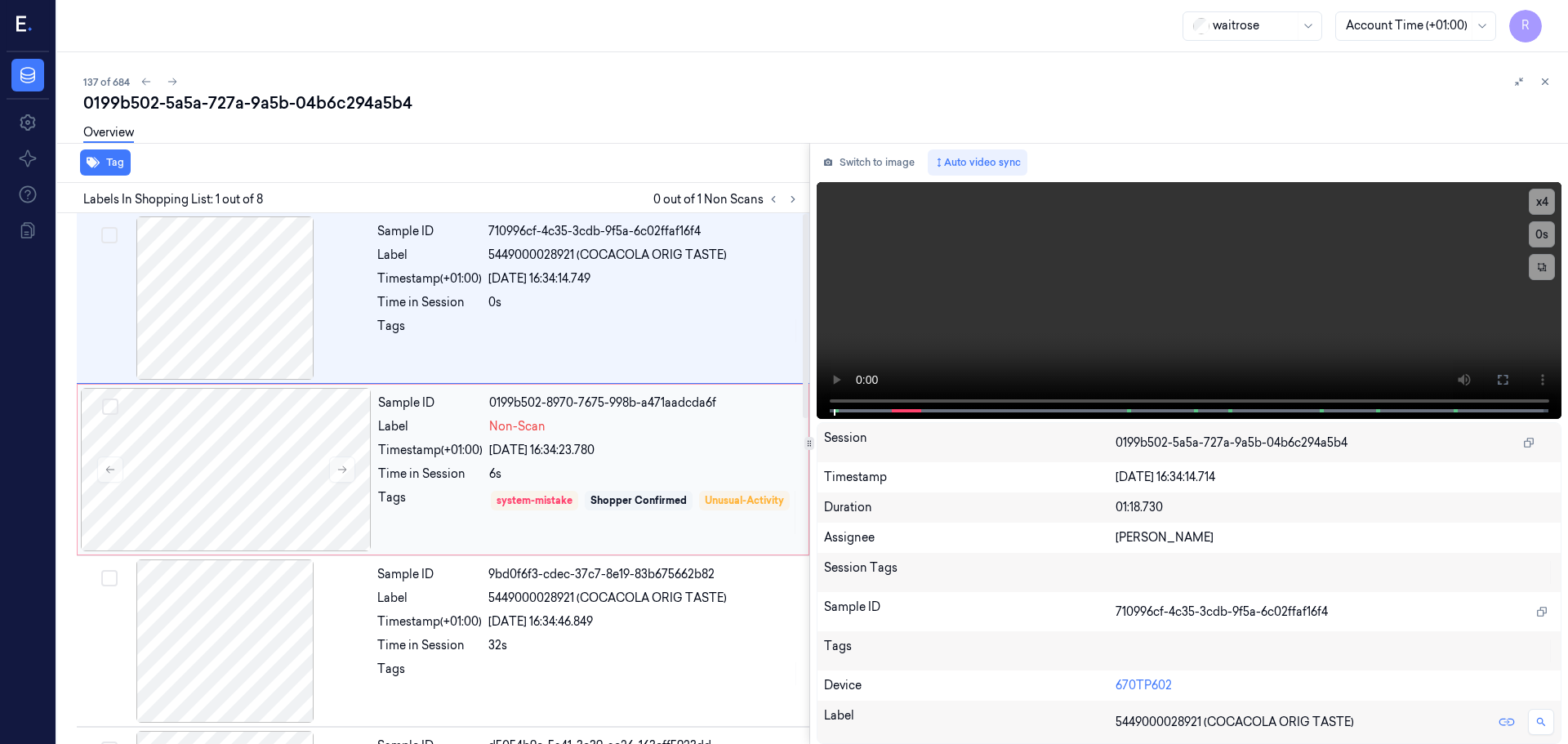
click at [472, 439] on div "Sample ID 0199b502-8970-7675-998b-a471aadcda6f Label Non-Scan Timestamp (+01:00…" at bounding box center [588, 470] width 434 height 164
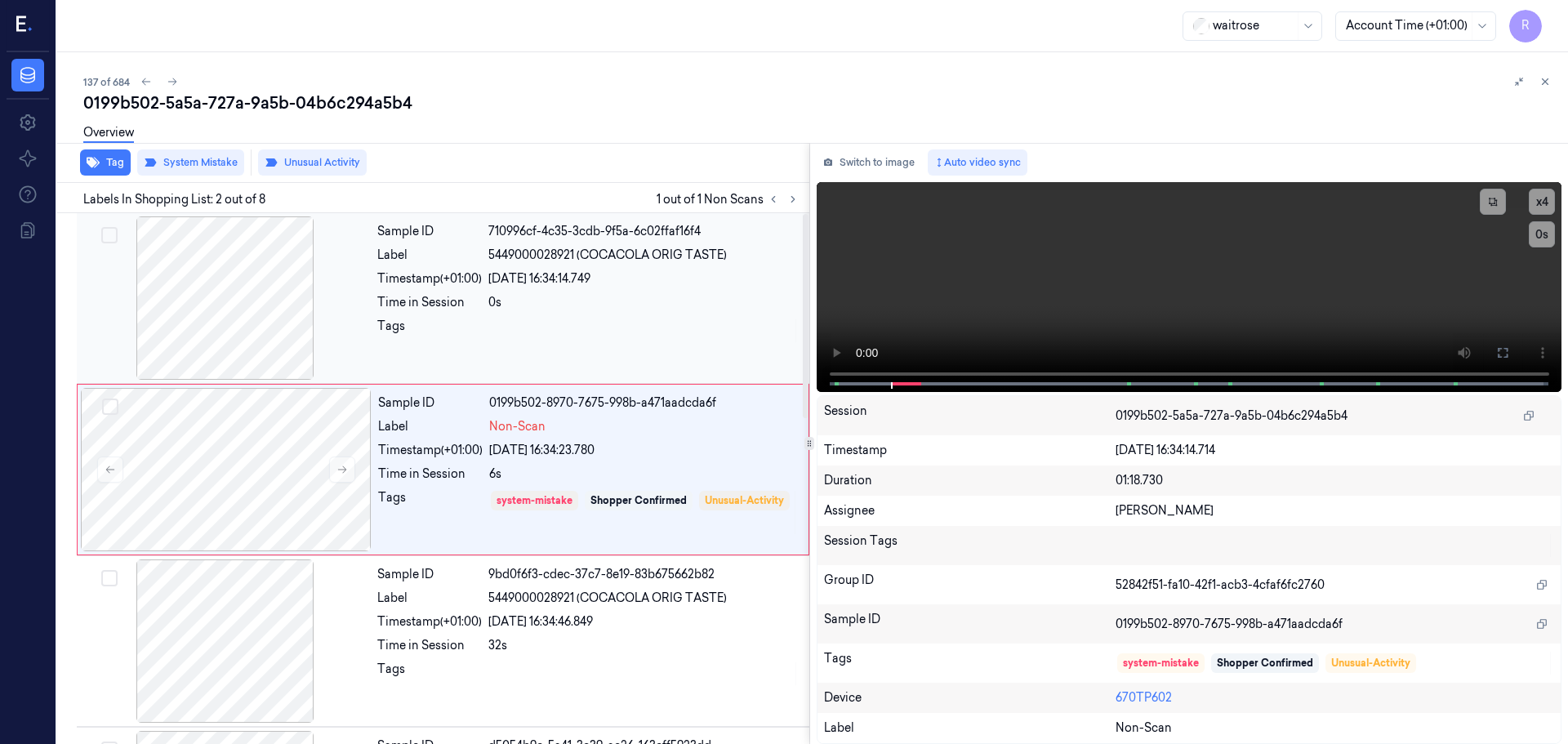
click at [505, 359] on div "Sample ID 710996cf-4c35-3cdb-9f5a-6c02ffaf16f4 Label 5449000028921 (COCACOLA OR…" at bounding box center [588, 298] width 435 height 164
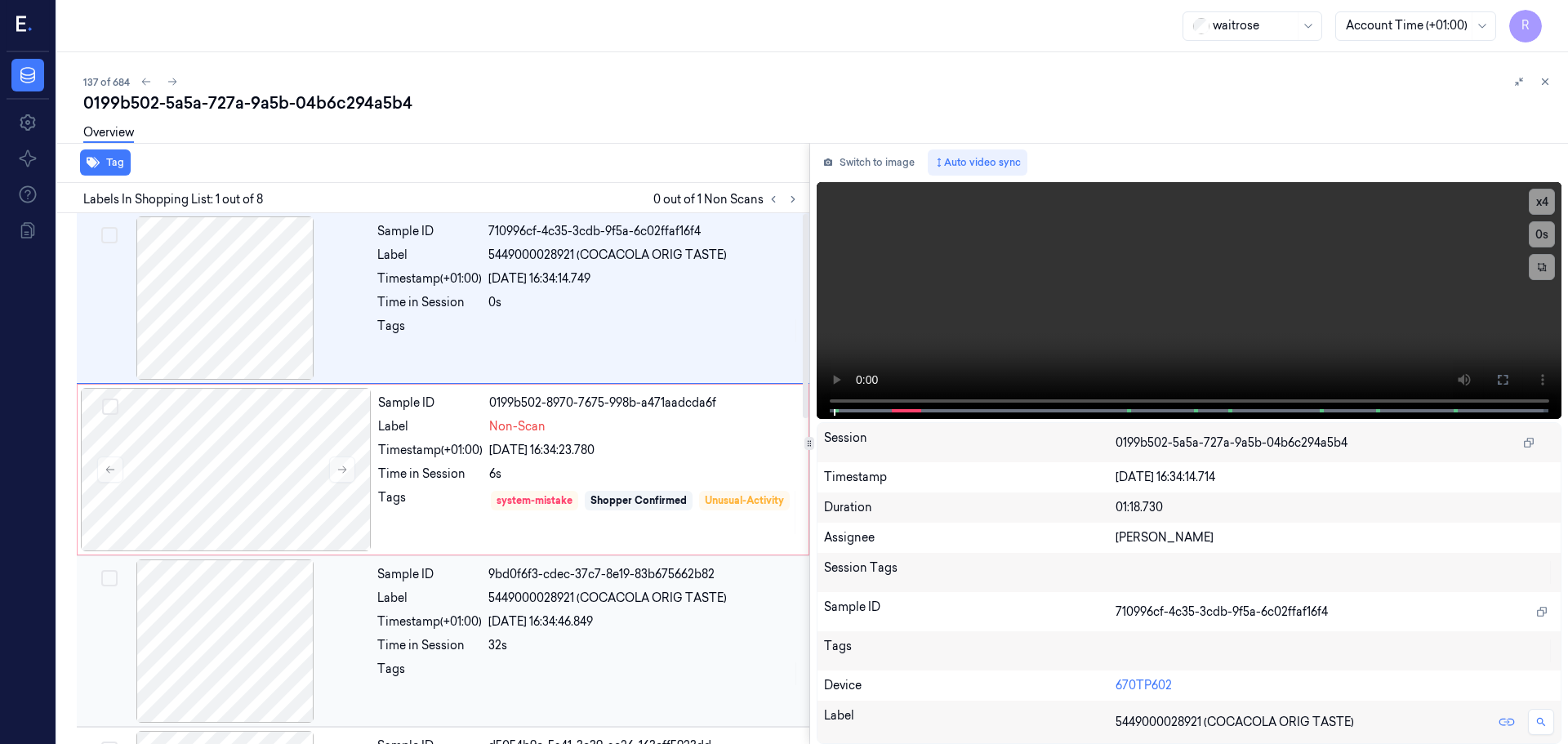
click at [488, 630] on div "Timestamp (+01:00) [DATE] 16:34:46.849" at bounding box center [588, 621] width 423 height 17
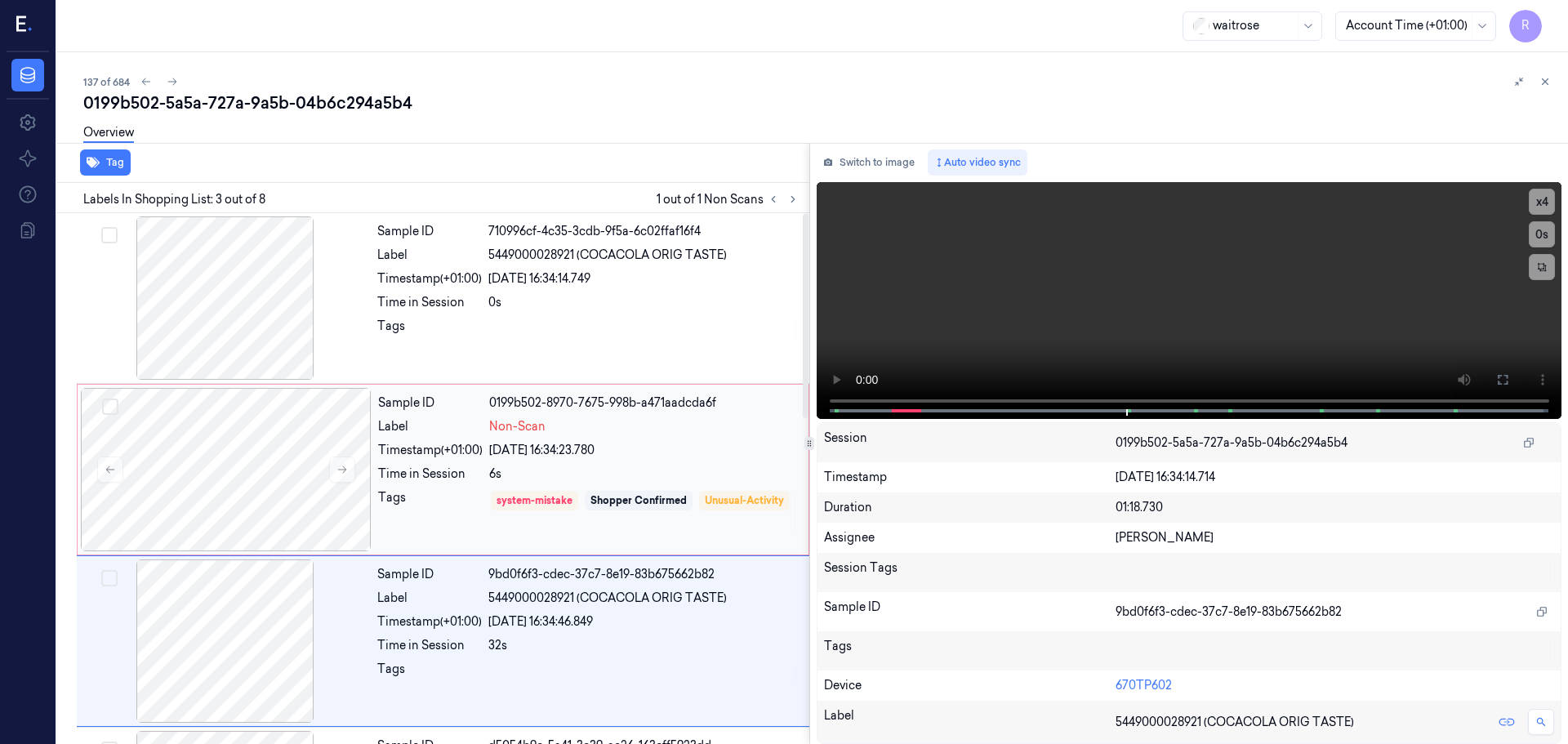
click at [397, 473] on div "Time in Session" at bounding box center [430, 473] width 105 height 17
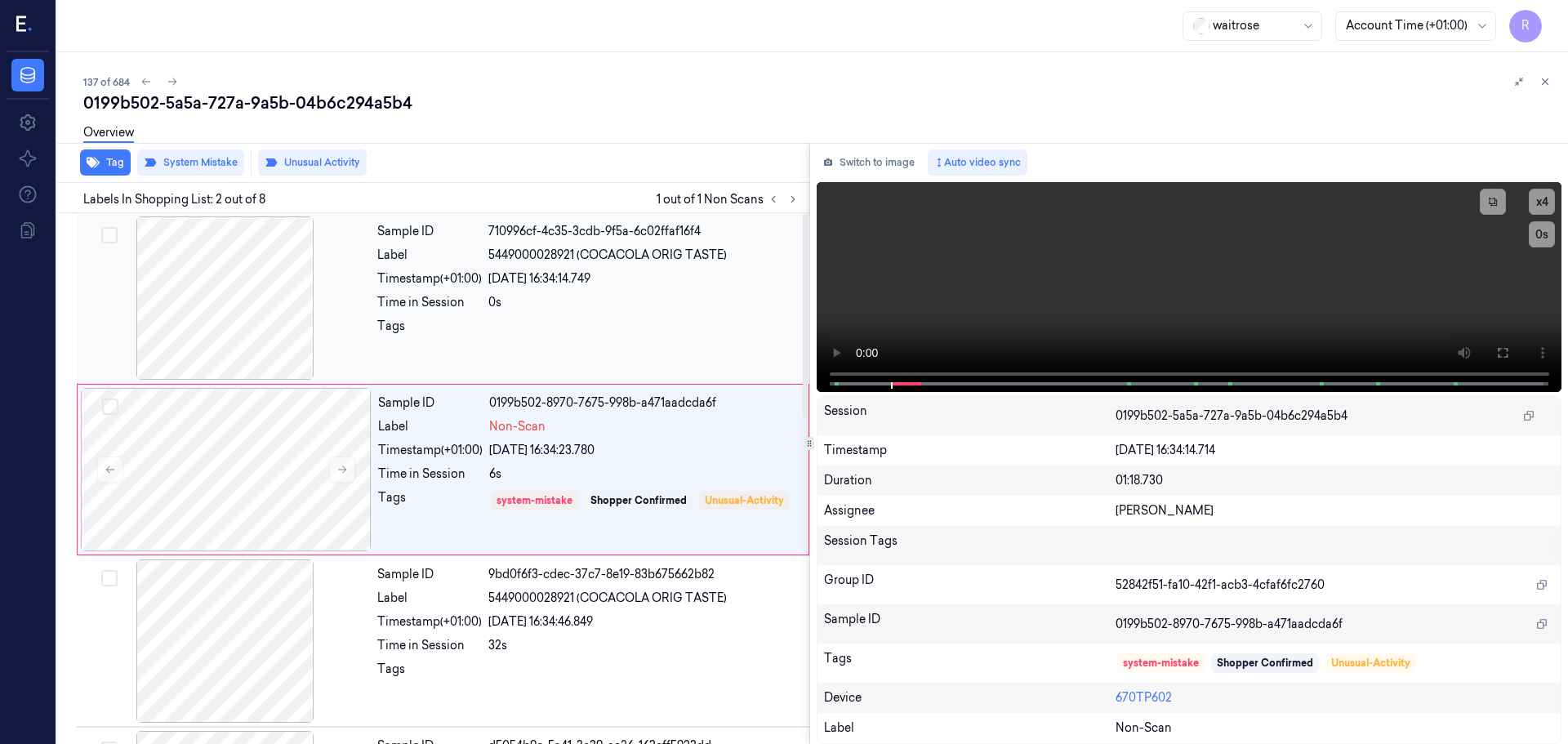
click at [499, 308] on div "0s" at bounding box center [644, 303] width 311 height 17
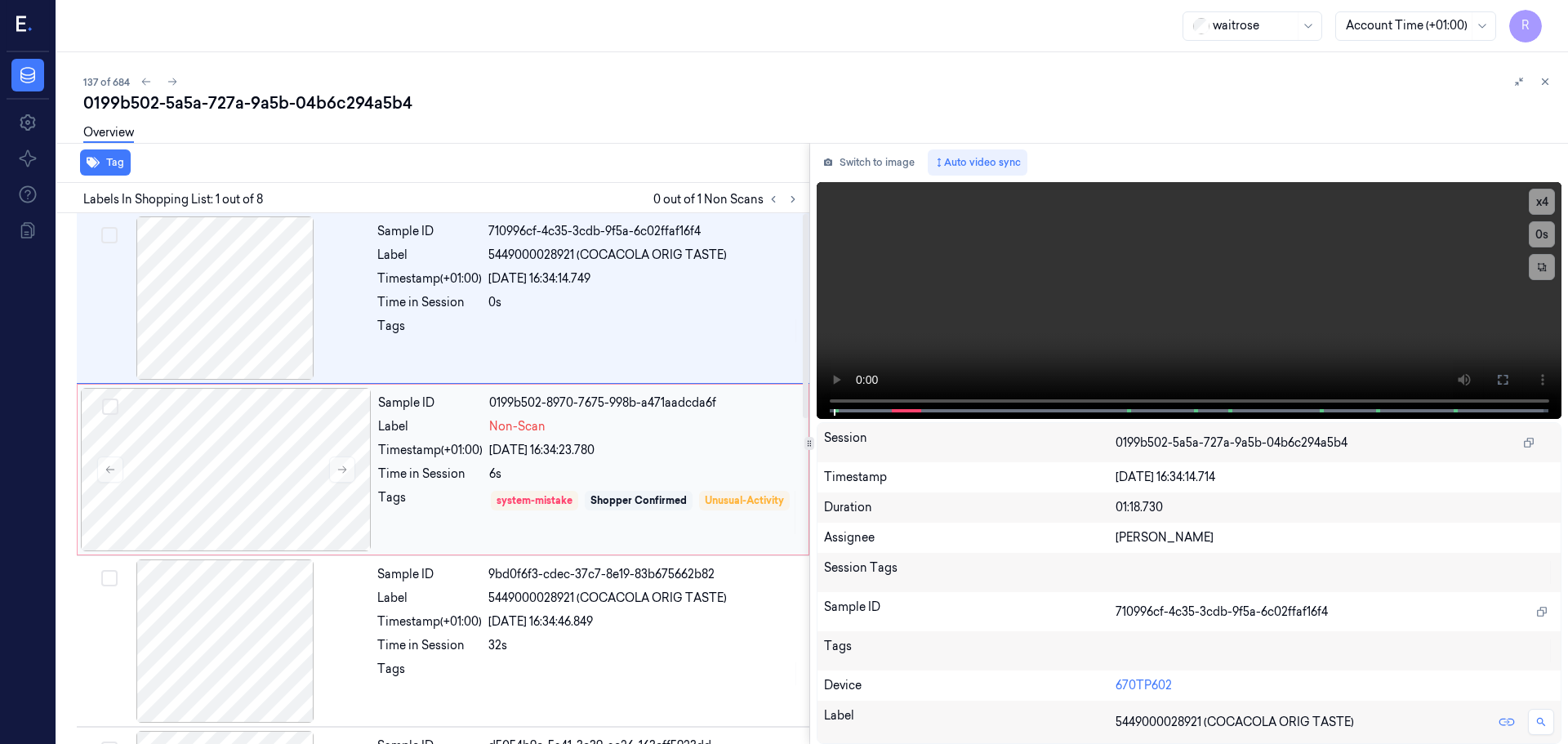
click at [471, 434] on div "Label" at bounding box center [430, 426] width 105 height 17
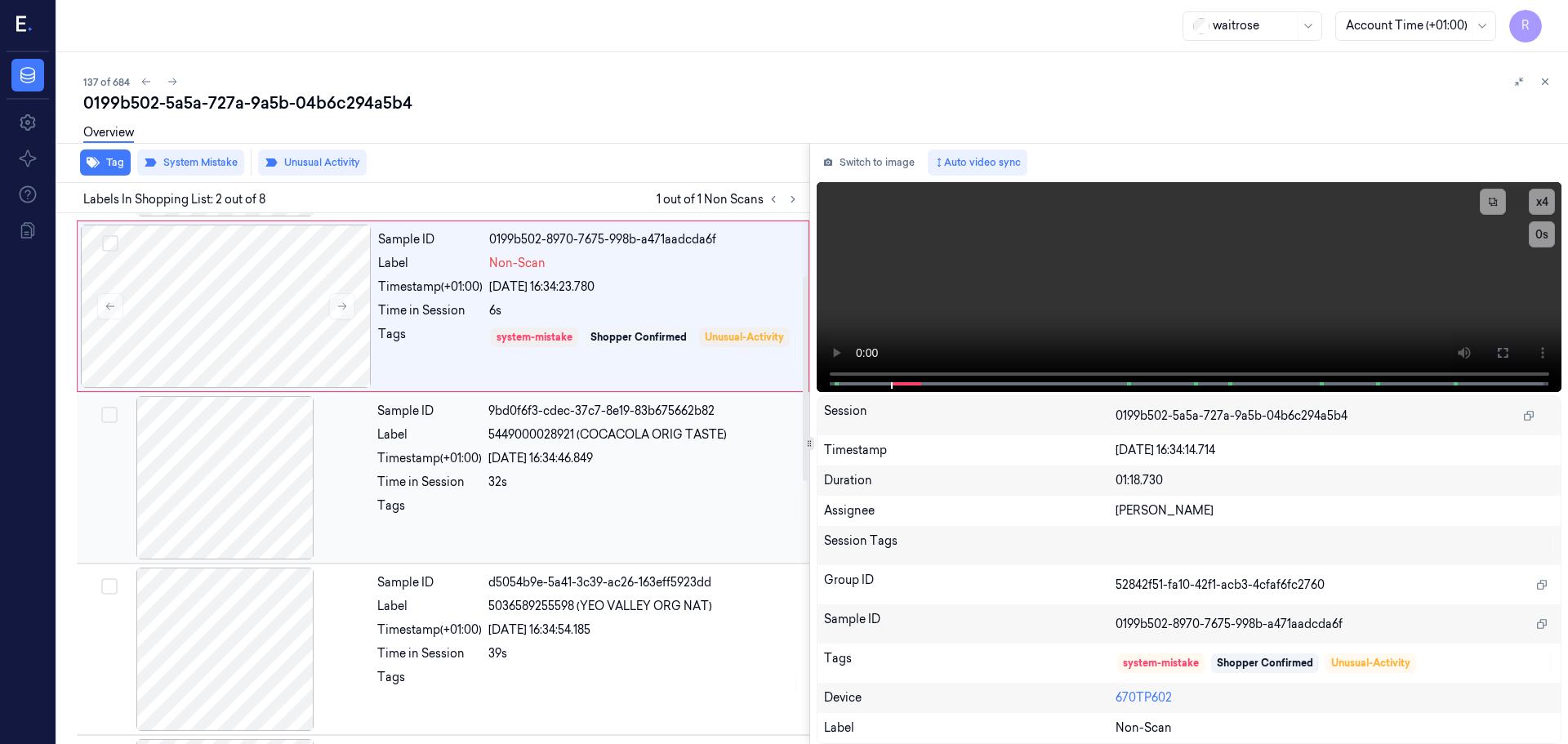
click at [469, 496] on div "Sample ID 9bd0f6f3-cdec-37c7-8e19-83b675662b82 Label 5449000028921 (COCACOLA OR…" at bounding box center [588, 478] width 435 height 164
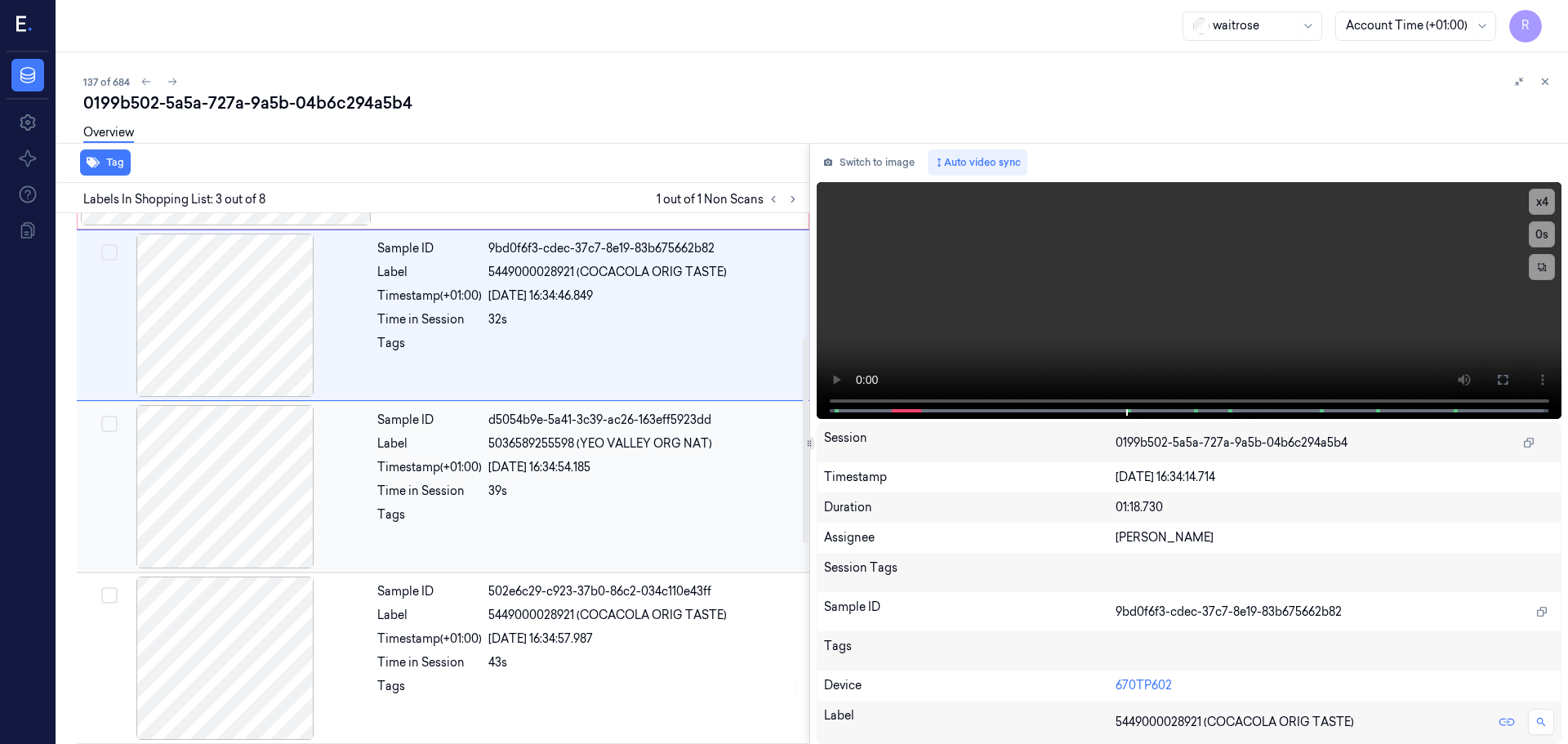
click at [491, 503] on div "Sample ID d5054b9e-5a41-3c39-ac26-163eff5923dd Label 5036589255598 (YEO VALLEY …" at bounding box center [588, 487] width 435 height 164
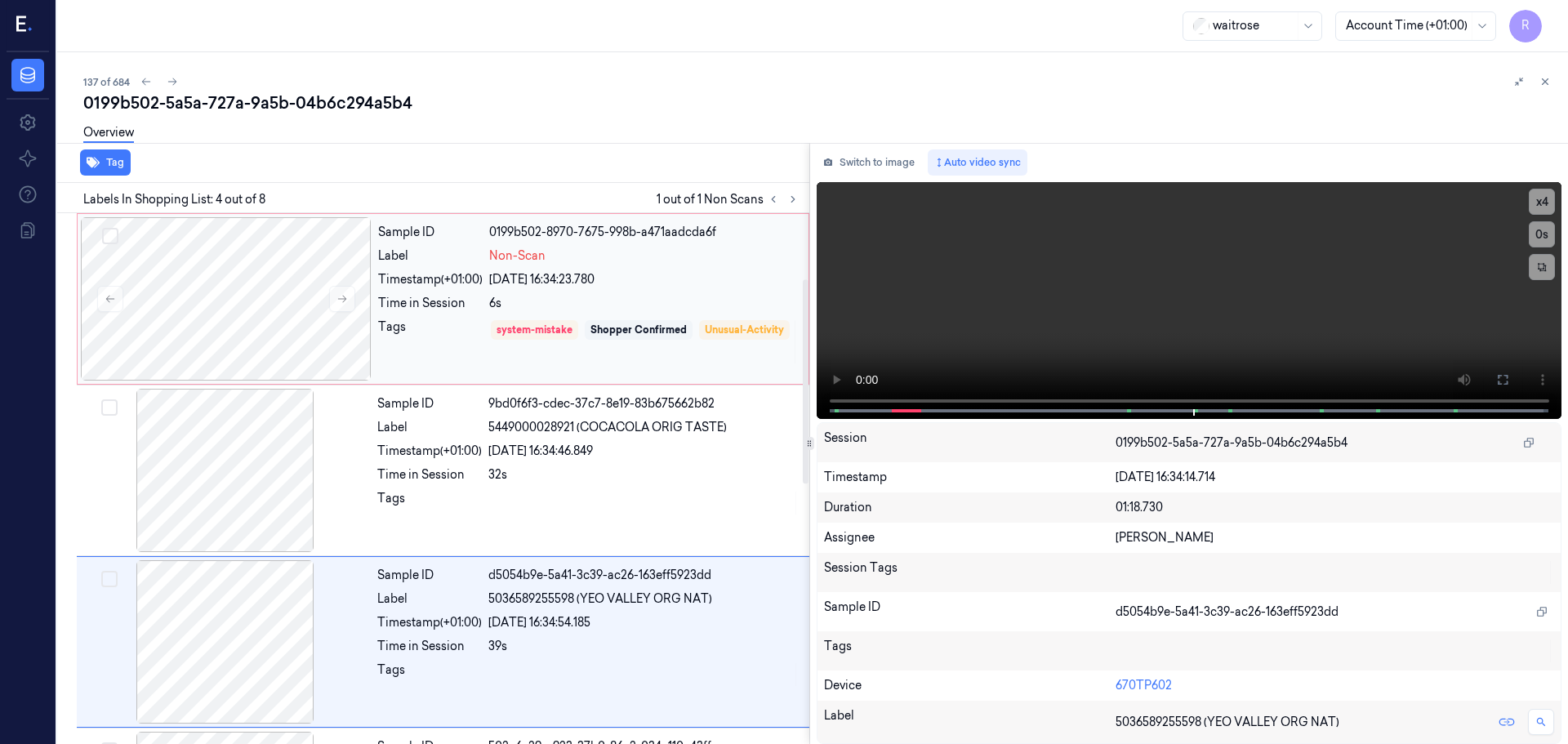
click at [434, 348] on div "Tags" at bounding box center [430, 341] width 105 height 46
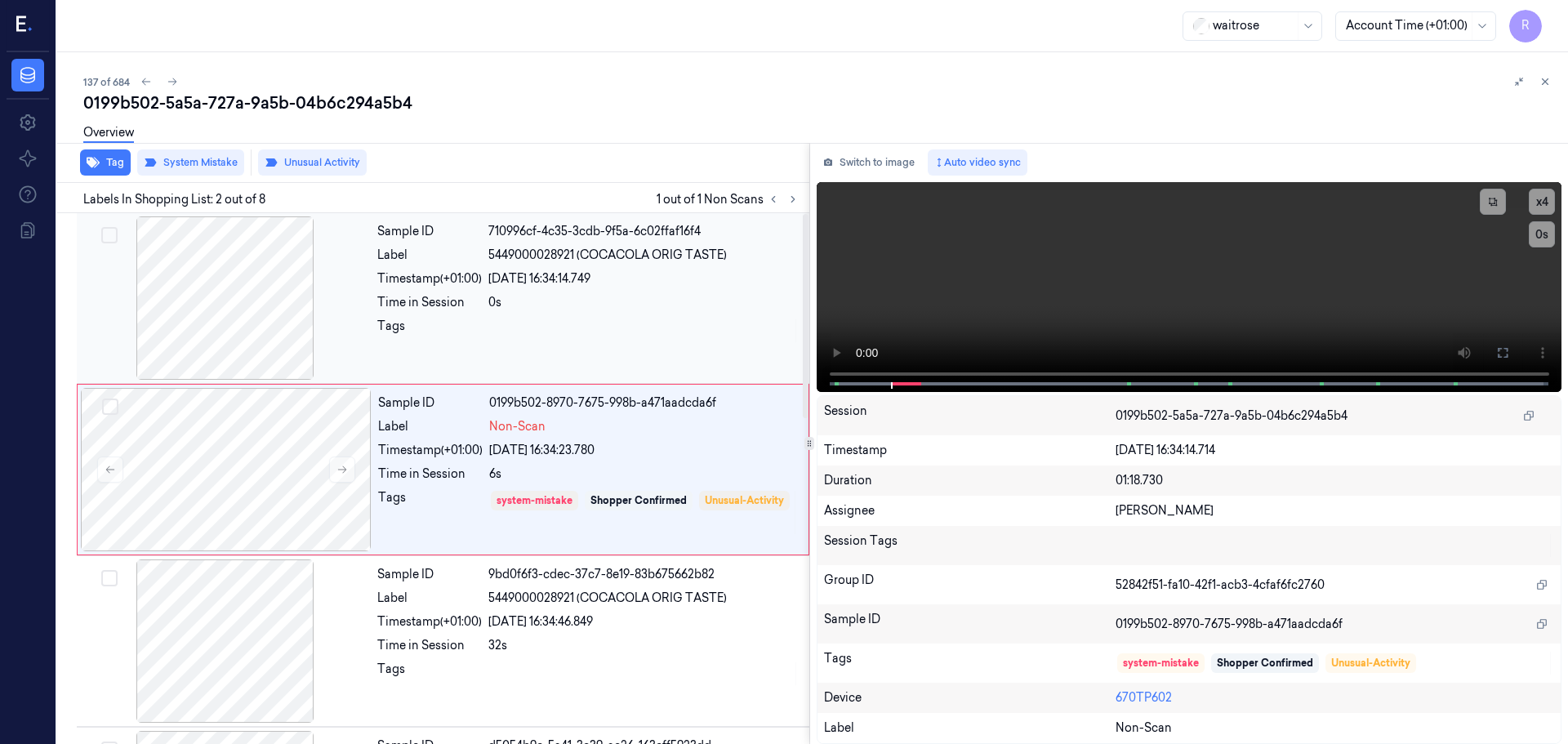
click at [450, 294] on div "Time in Session" at bounding box center [429, 303] width 105 height 17
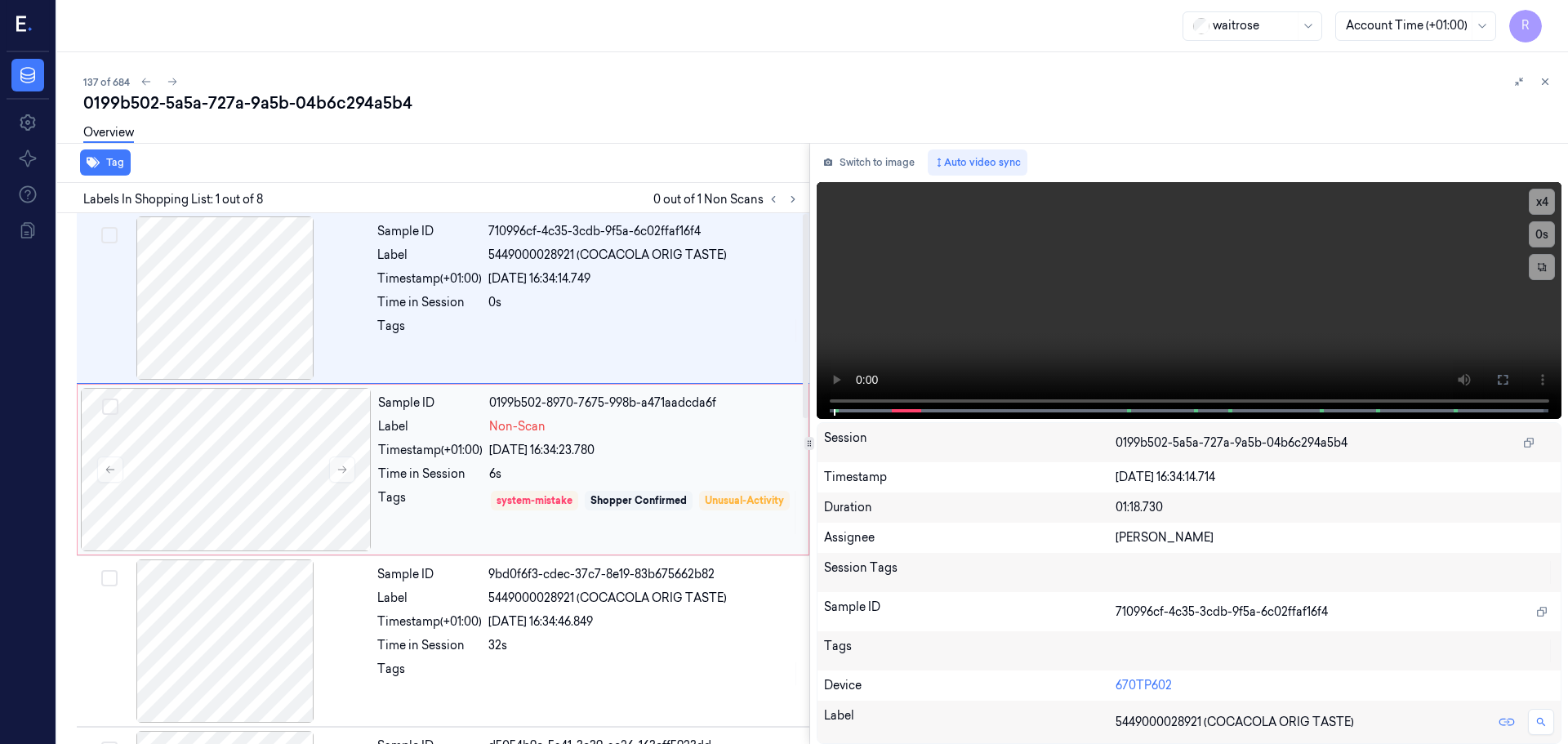
click at [474, 480] on div "Time in Session" at bounding box center [430, 473] width 105 height 17
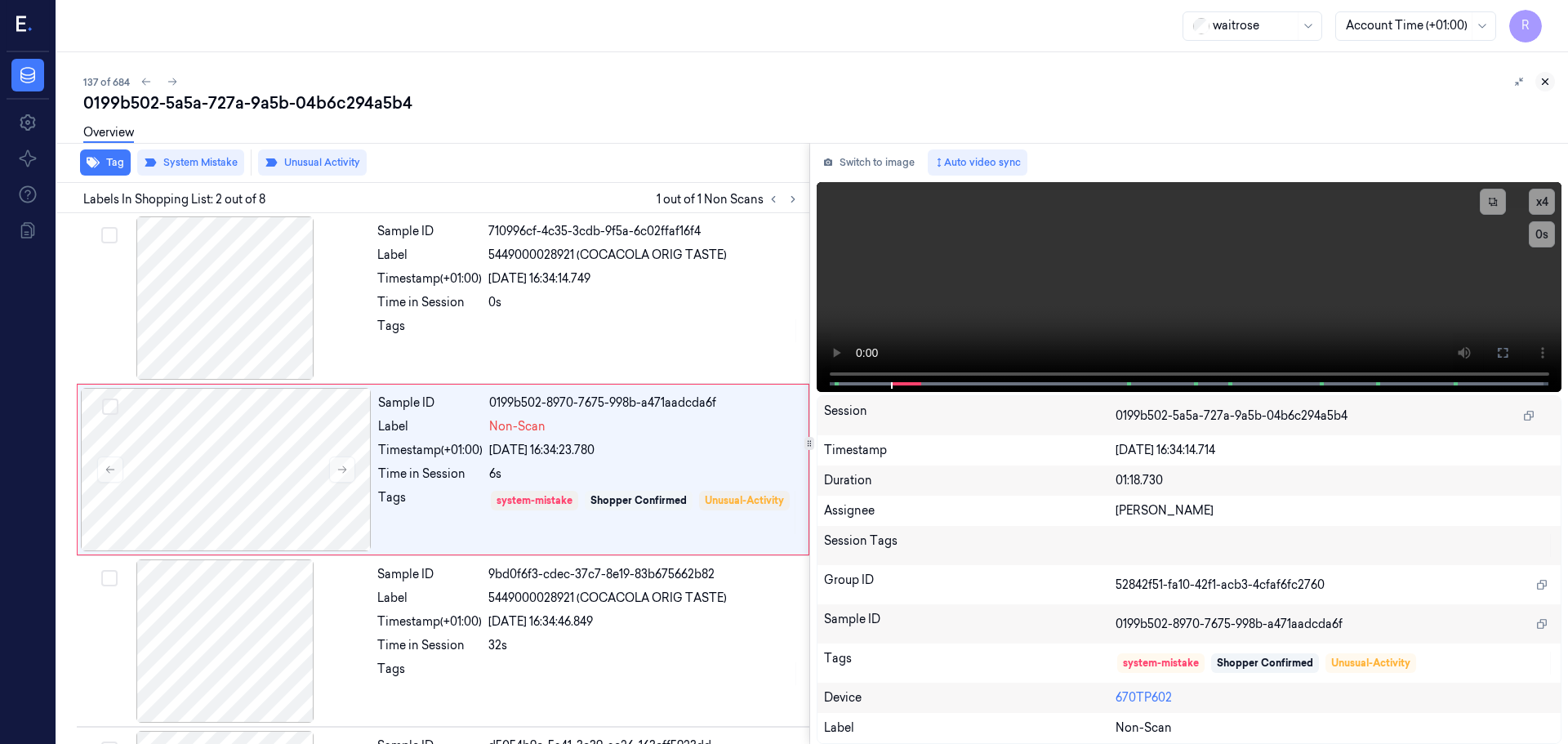
click at [1537, 80] on button at bounding box center [1546, 82] width 20 height 20
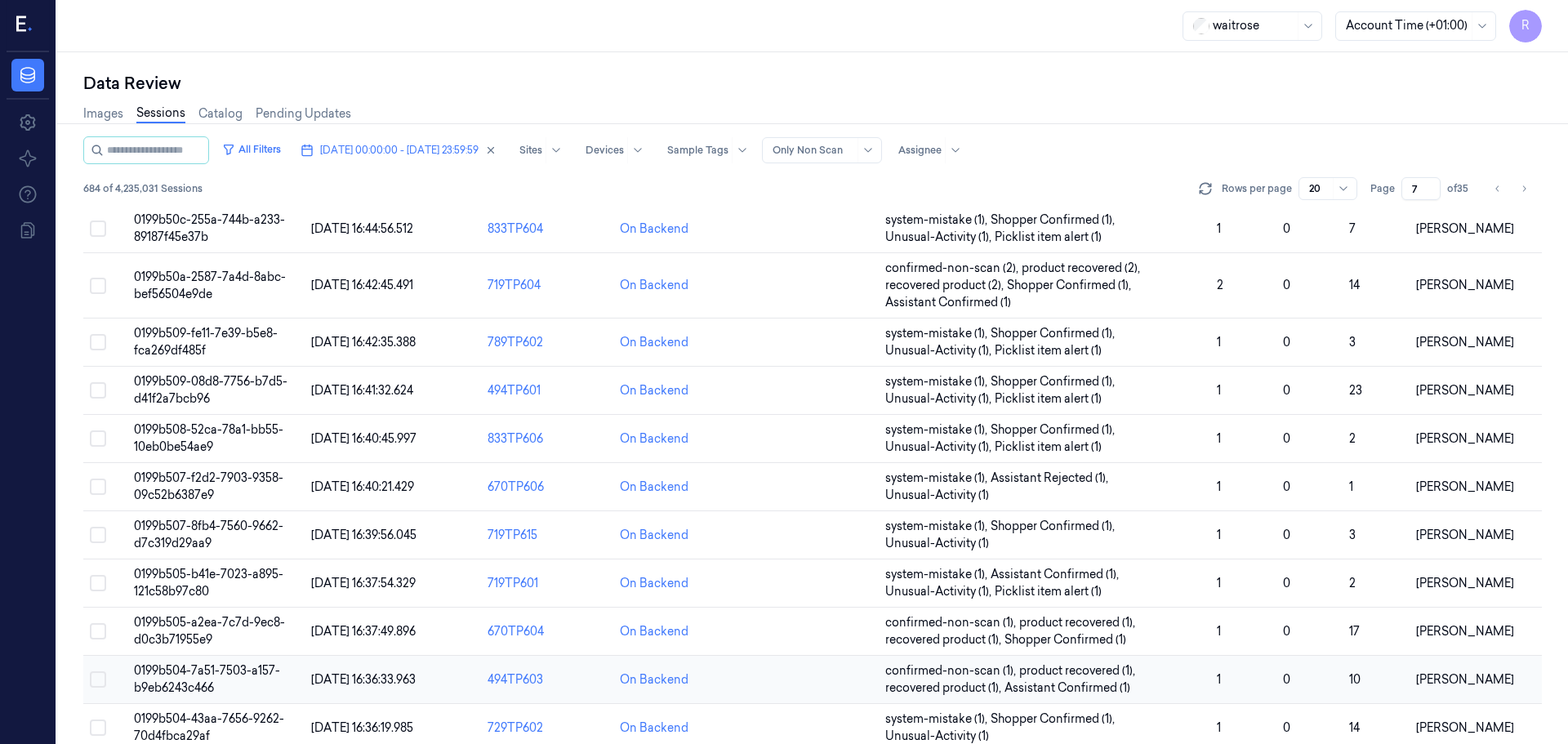
scroll to position [491, 0]
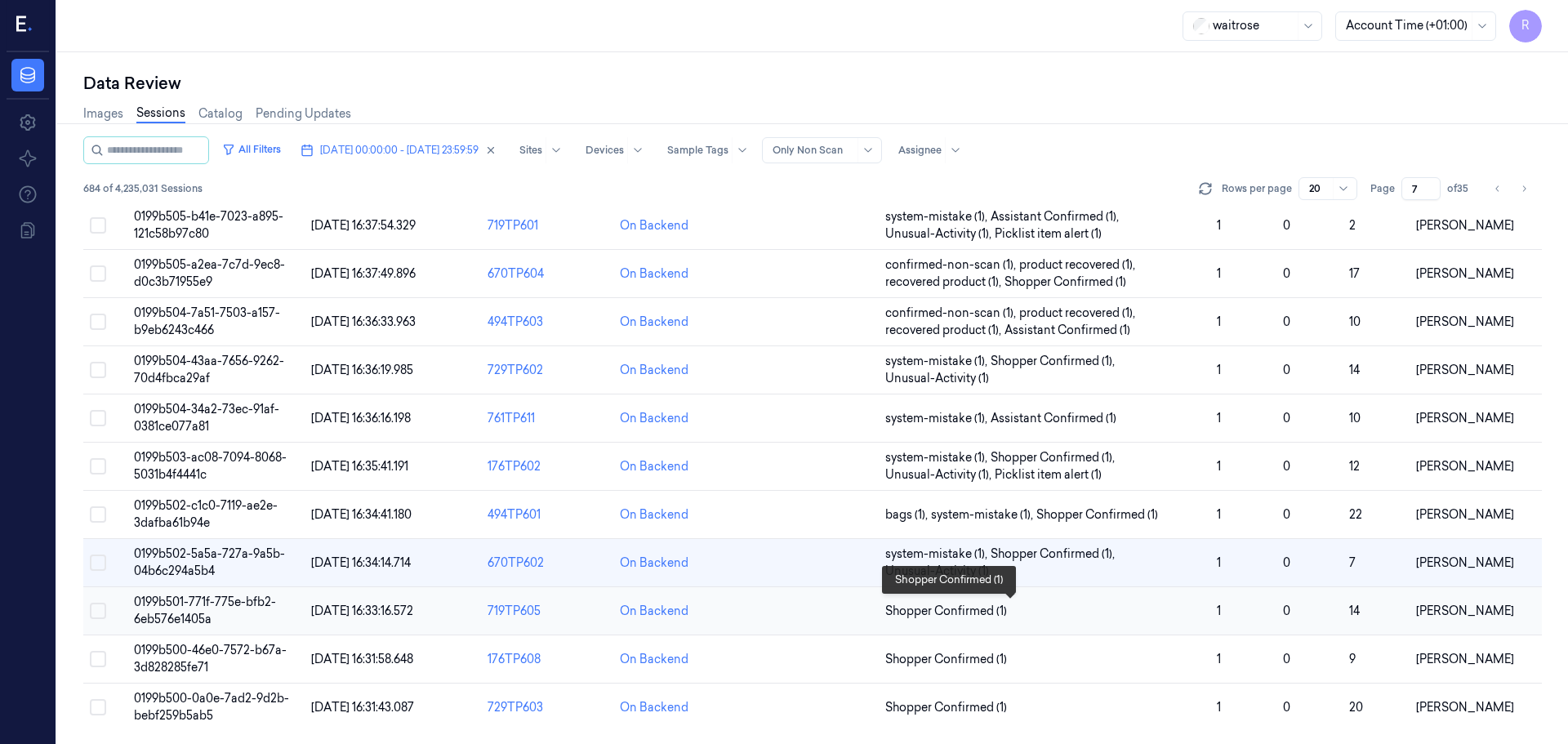
click at [1045, 608] on span "Shopper Confirmed (1)" at bounding box center [1044, 610] width 318 height 17
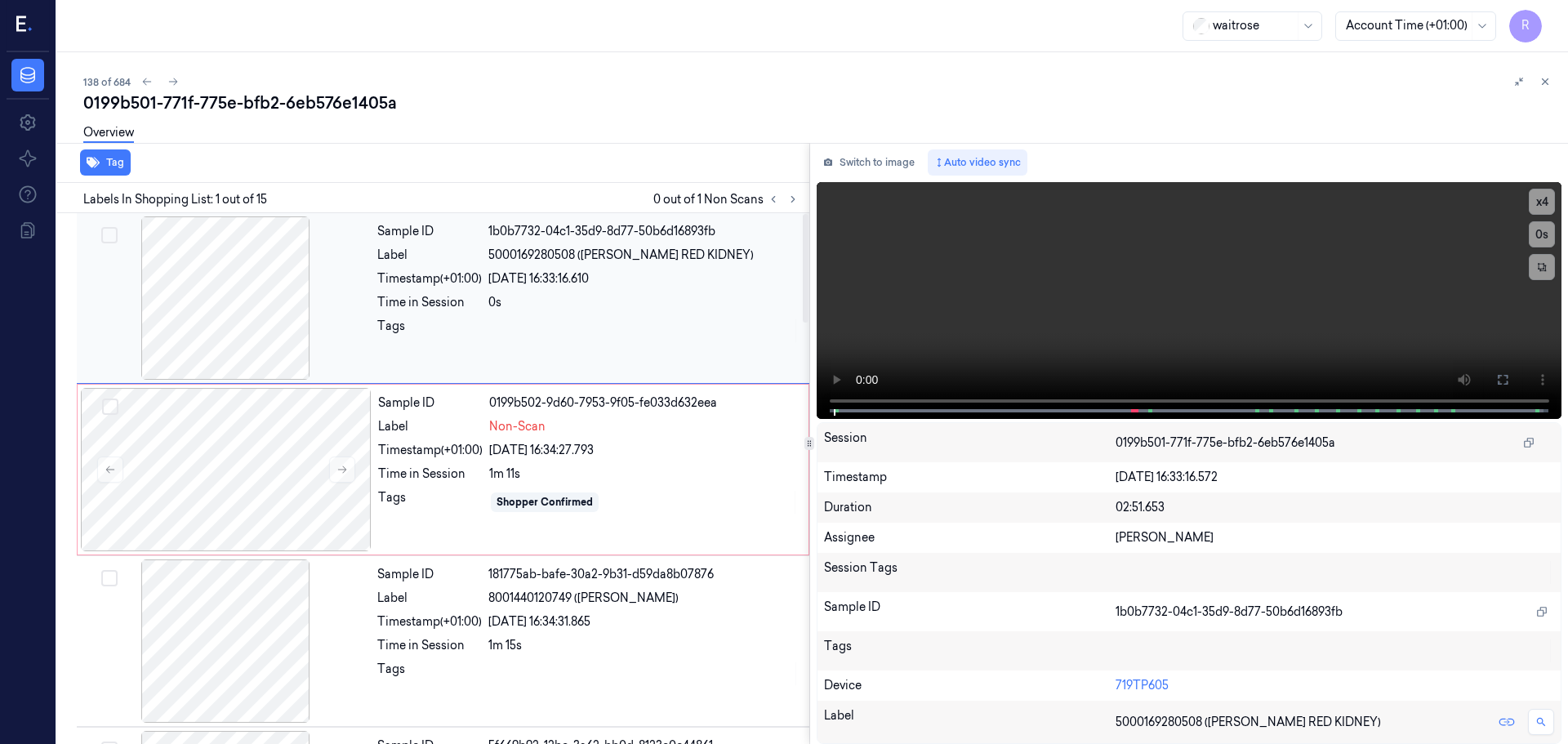
click at [328, 310] on div at bounding box center [225, 298] width 291 height 164
click at [1541, 199] on button "x 4" at bounding box center [1542, 202] width 26 height 26
click at [1533, 200] on button "x 1" at bounding box center [1542, 202] width 26 height 26
click at [1533, 200] on button "x 2" at bounding box center [1542, 202] width 26 height 26
click at [1498, 387] on button at bounding box center [1503, 380] width 26 height 26
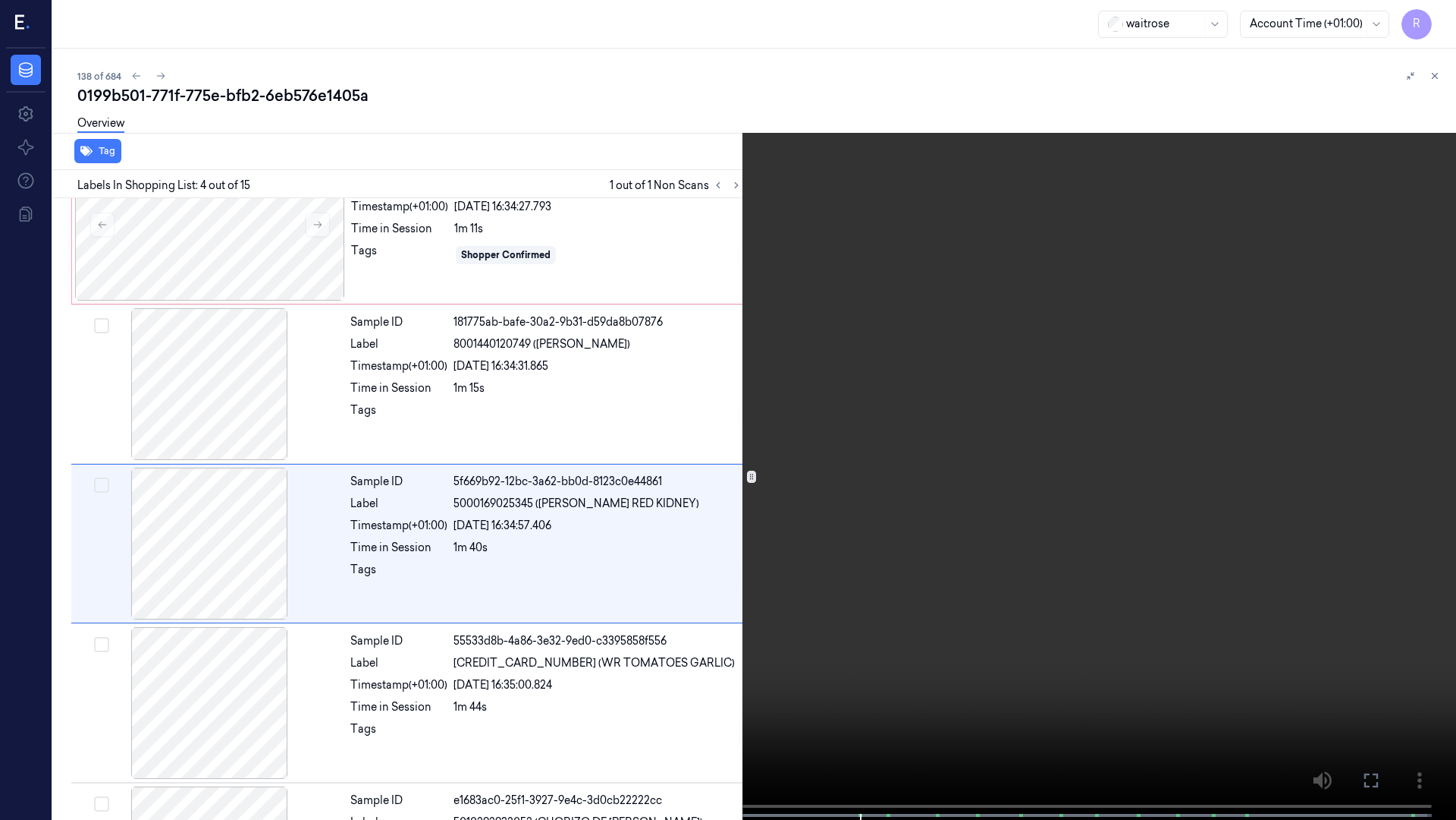
scroll to position [247, 0]
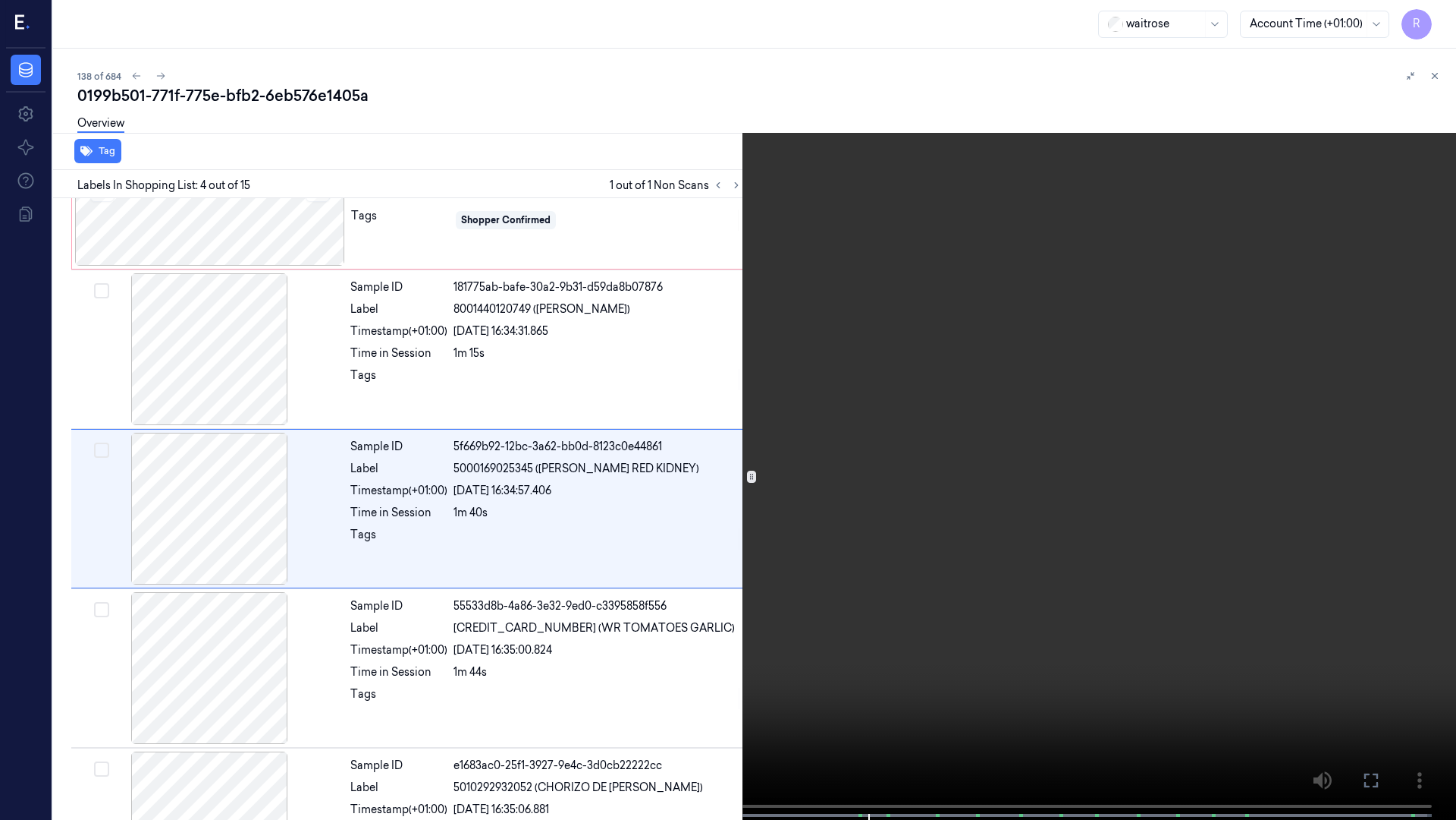
click at [634, 691] on video at bounding box center [728, 411] width 1456 height 823
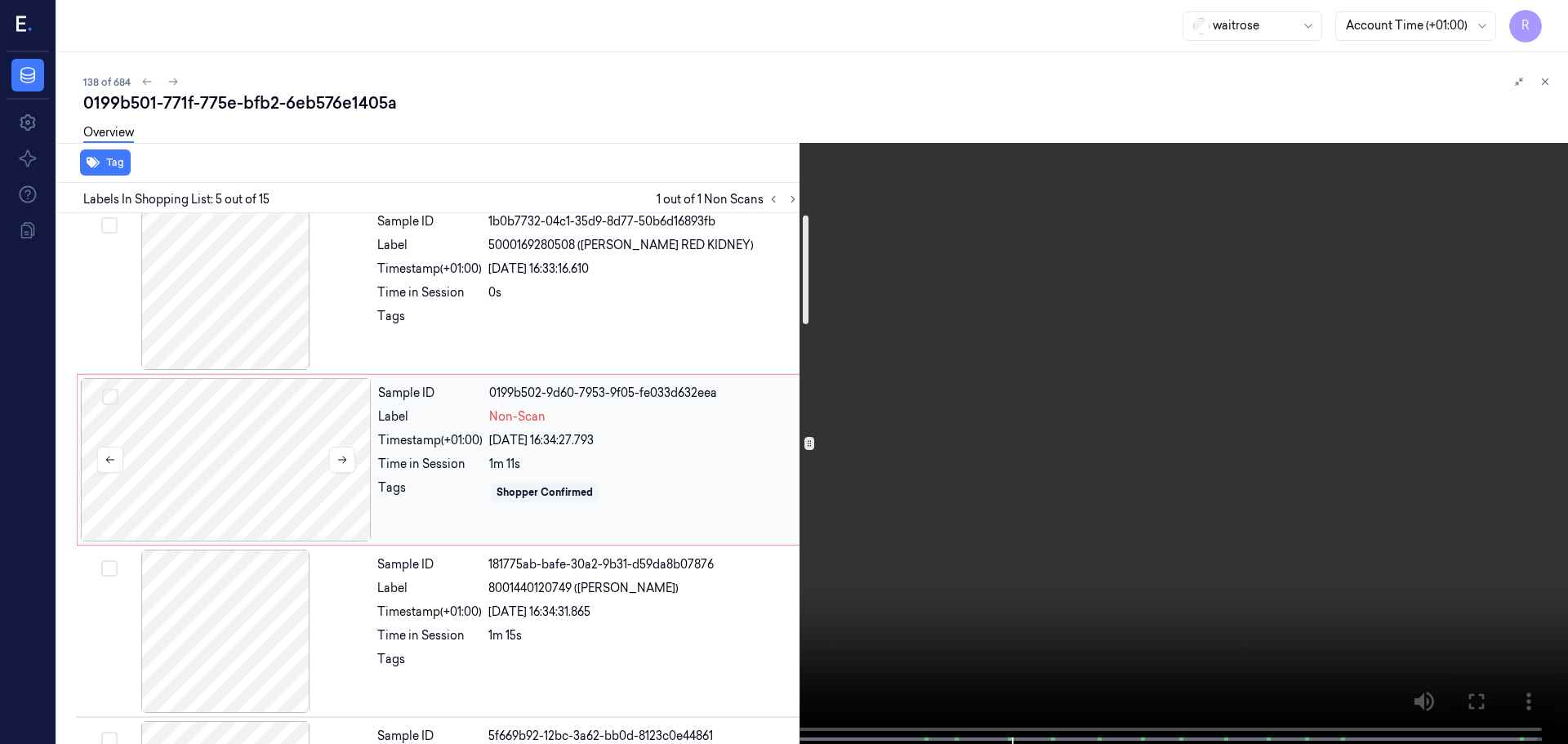
scroll to position [0, 0]
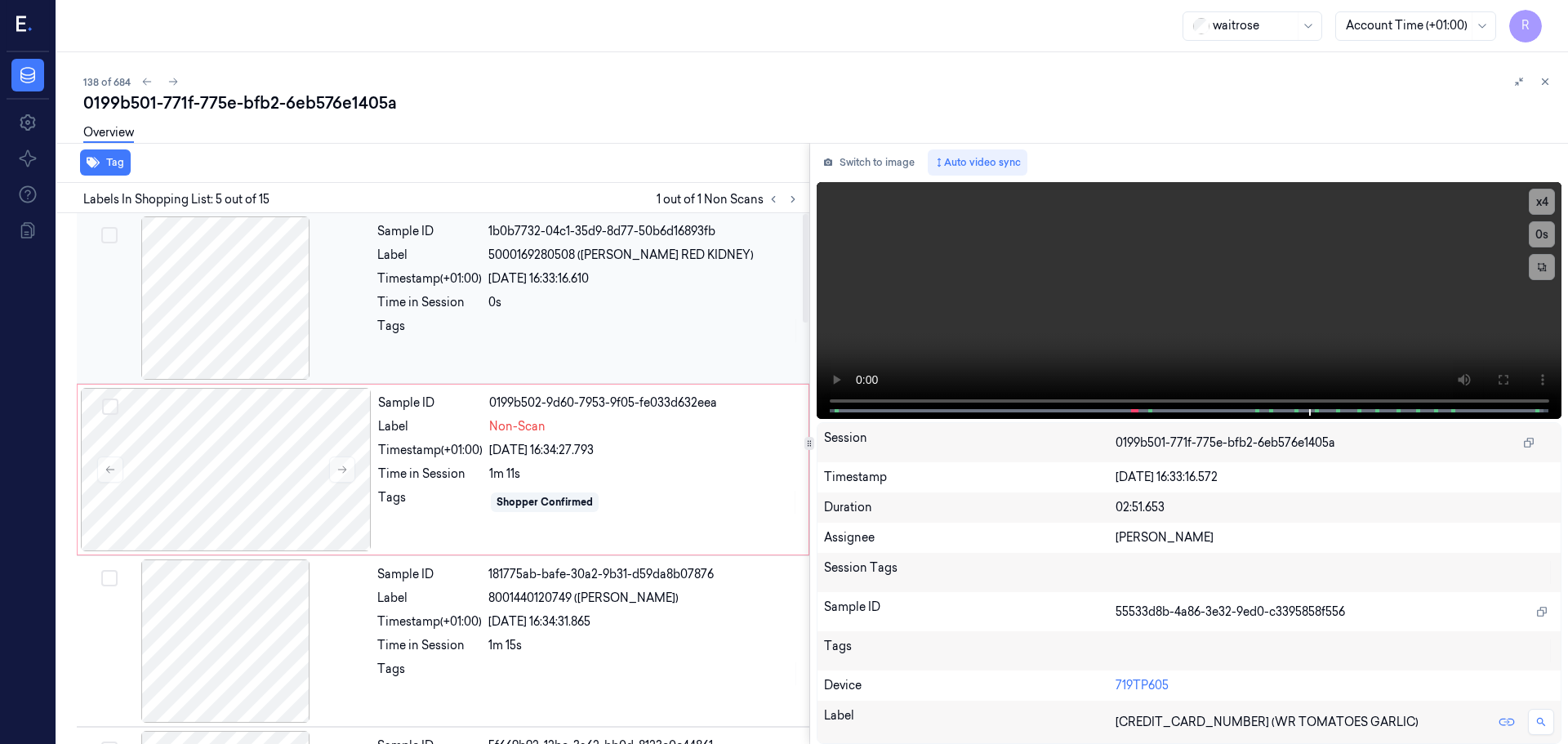
click at [264, 329] on div at bounding box center [225, 298] width 291 height 164
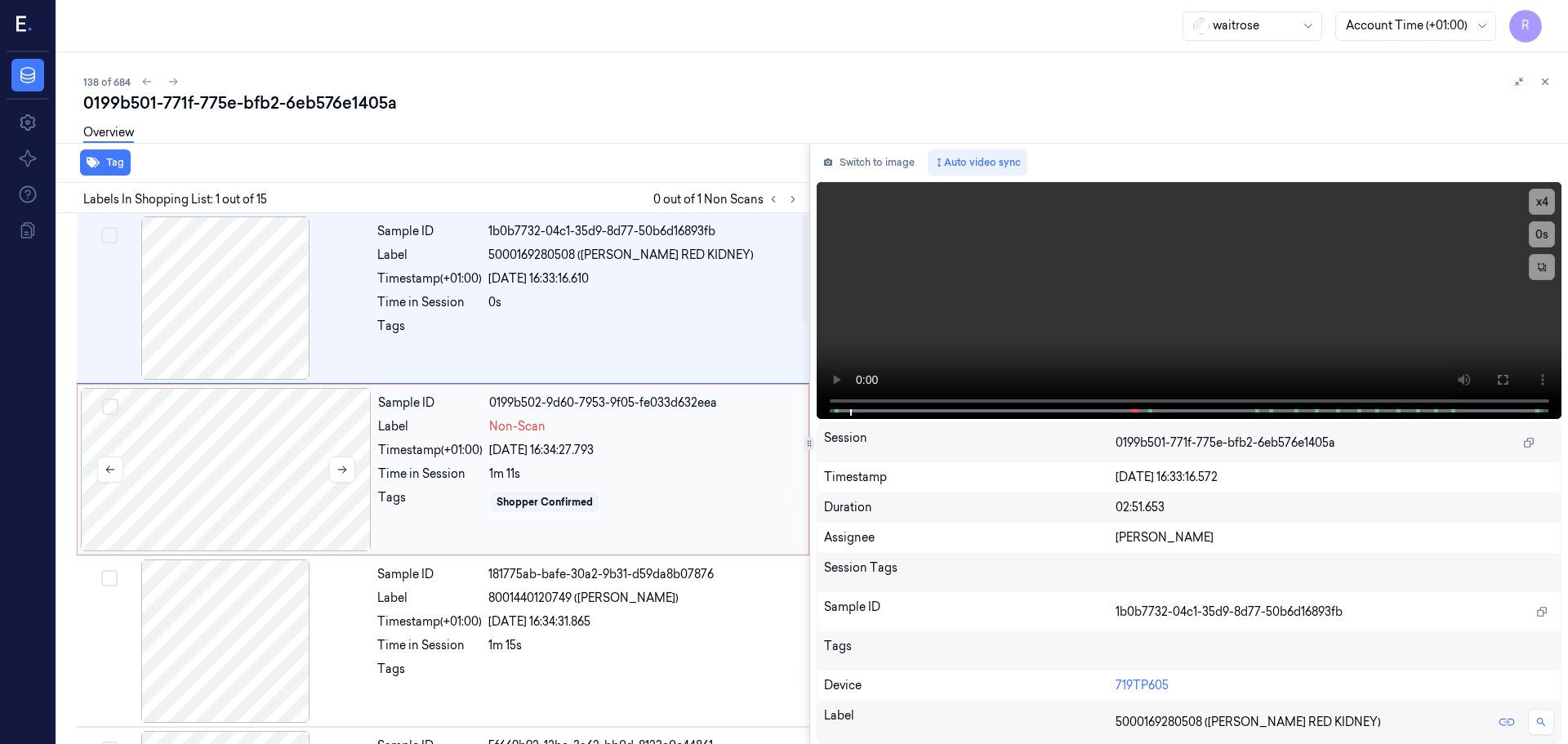
drag, startPoint x: 264, startPoint y: 471, endPoint x: 250, endPoint y: 472, distance: 14.0
click at [250, 472] on div at bounding box center [226, 470] width 291 height 164
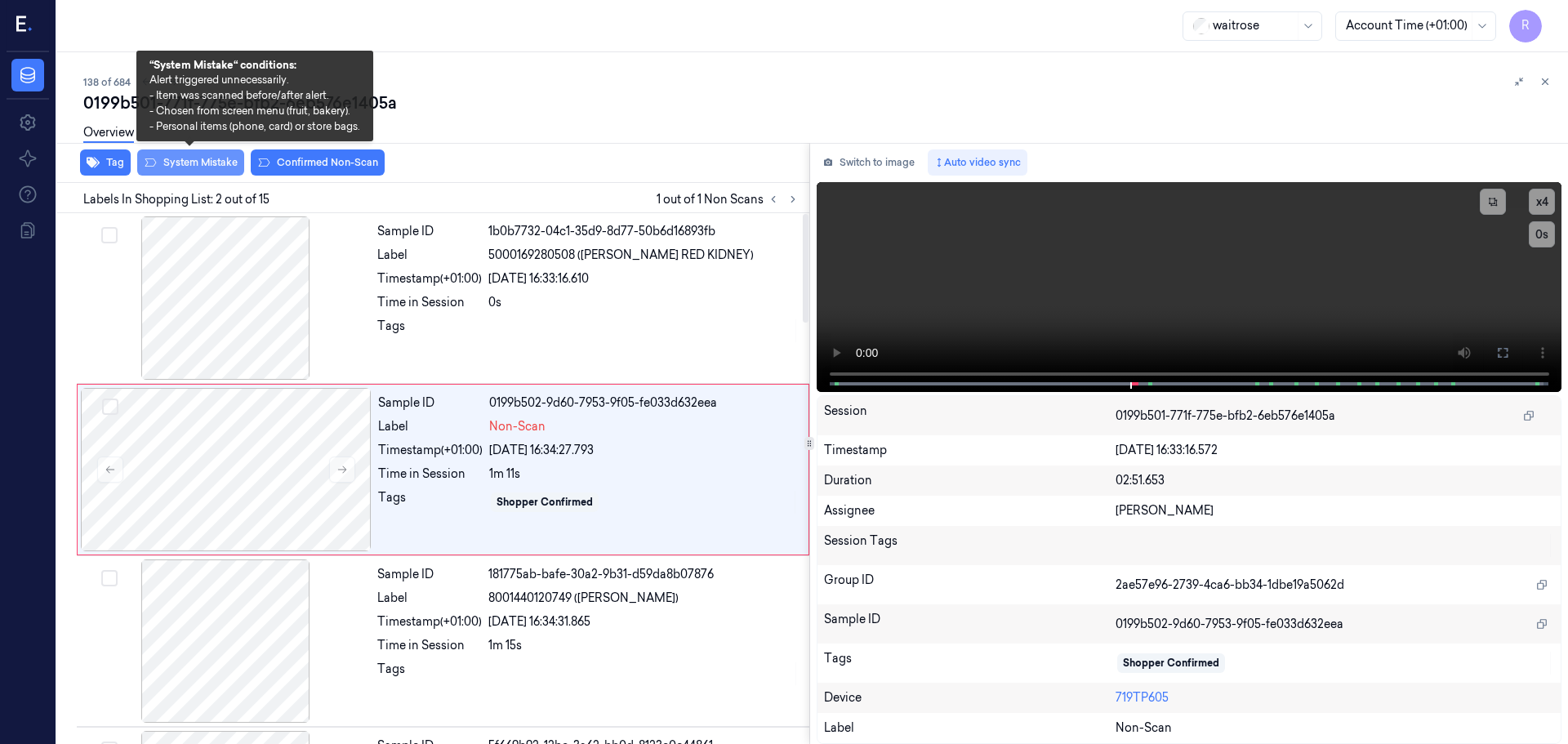
click at [214, 171] on button "System Mistake" at bounding box center [191, 162] width 107 height 26
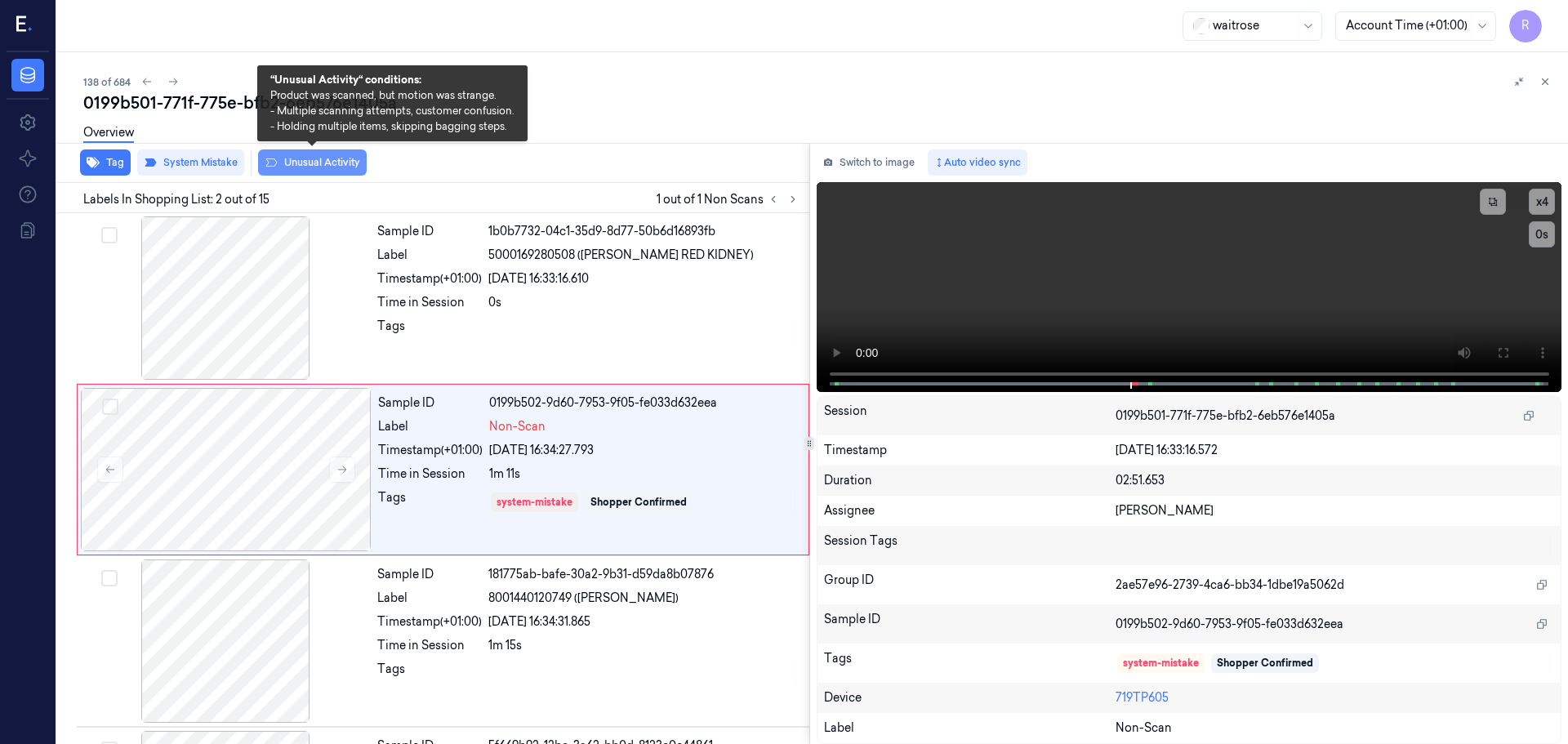
click at [322, 163] on button "Unusual Activity" at bounding box center [313, 162] width 109 height 26
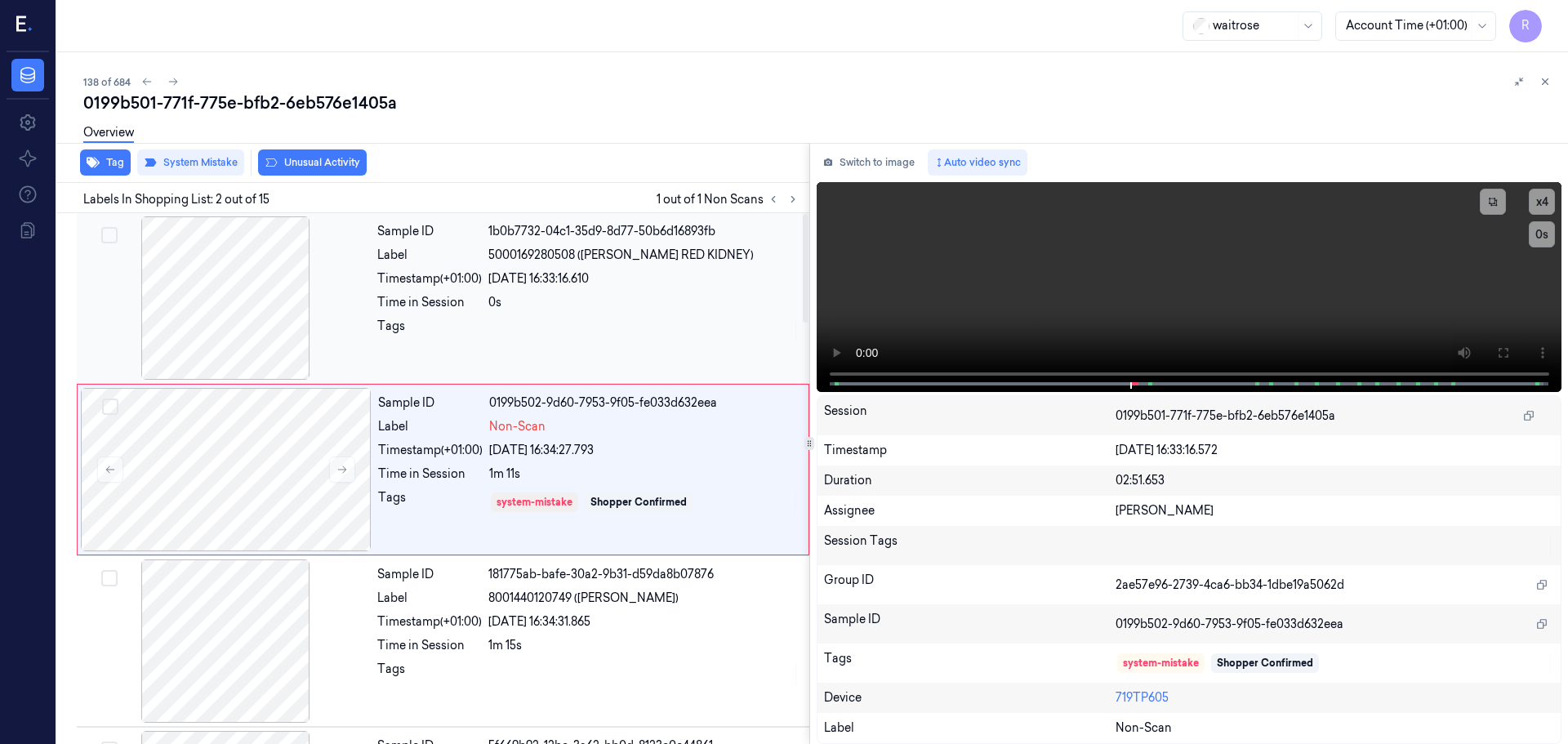
click at [463, 303] on div "Time in Session" at bounding box center [429, 303] width 105 height 17
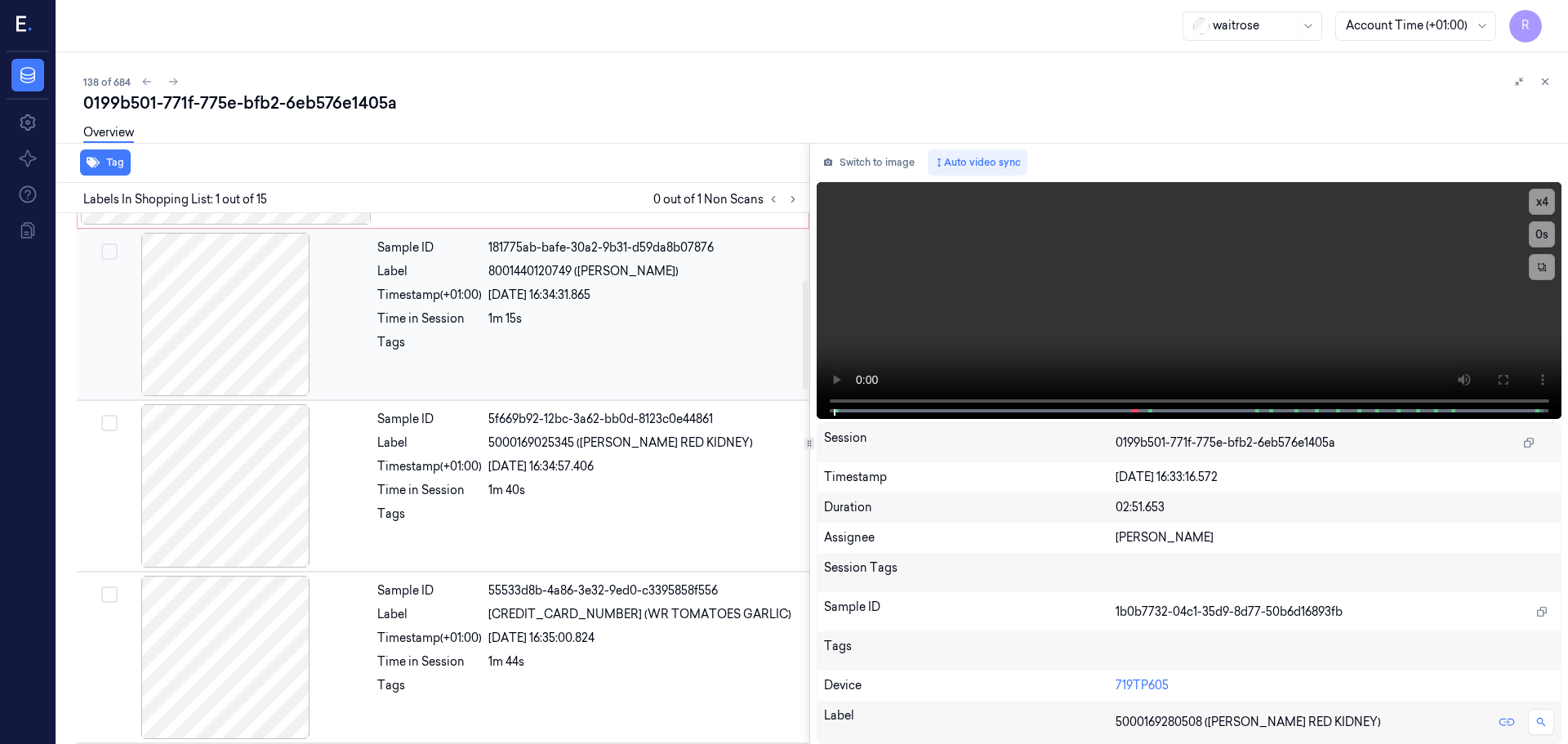
click at [438, 361] on div "Sample ID 181775ab-bafe-30a2-9b31-d59da8b07876 Label 8001440120749 (CIRIO CHOPP…" at bounding box center [588, 314] width 435 height 164
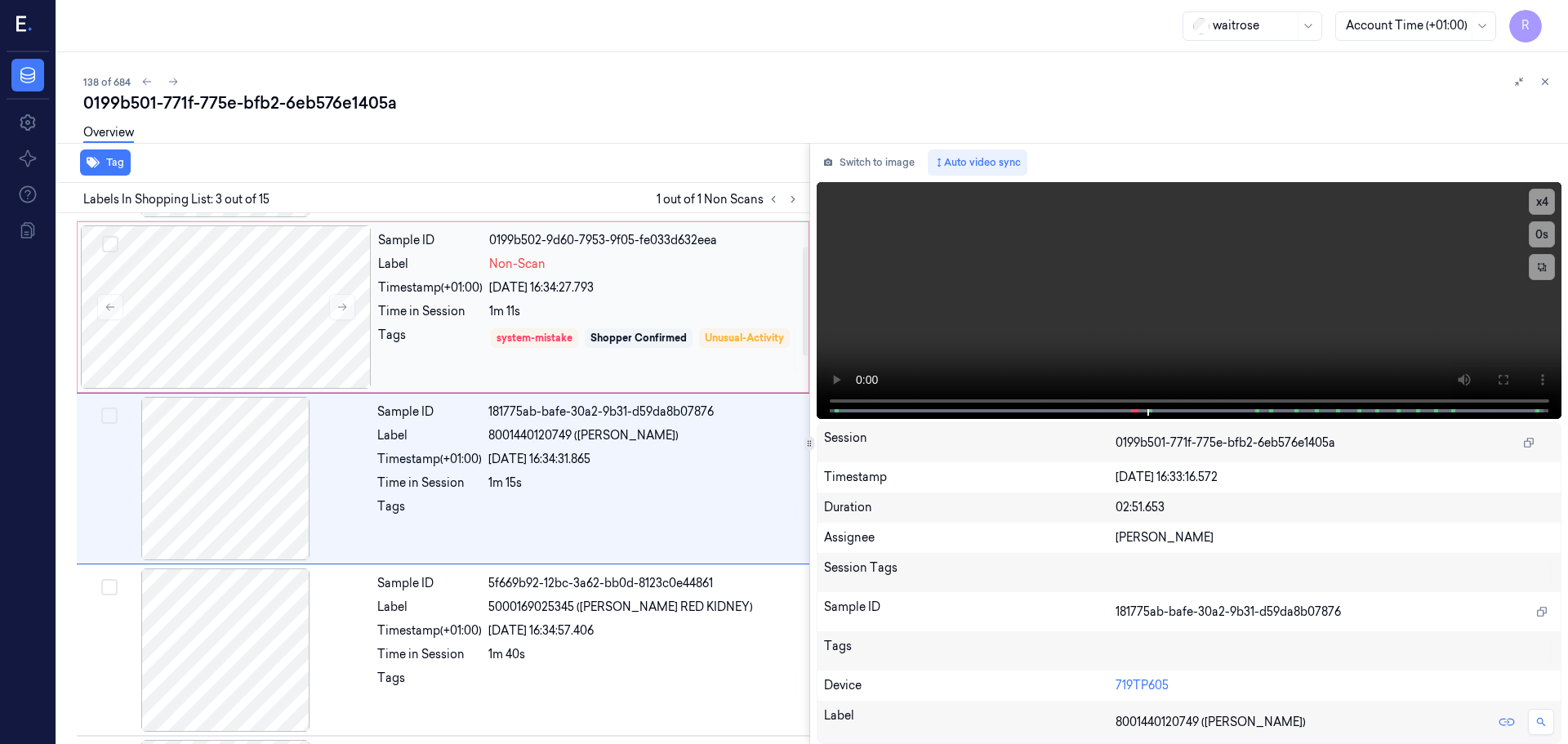
click at [432, 347] on div "Tags" at bounding box center [430, 349] width 105 height 46
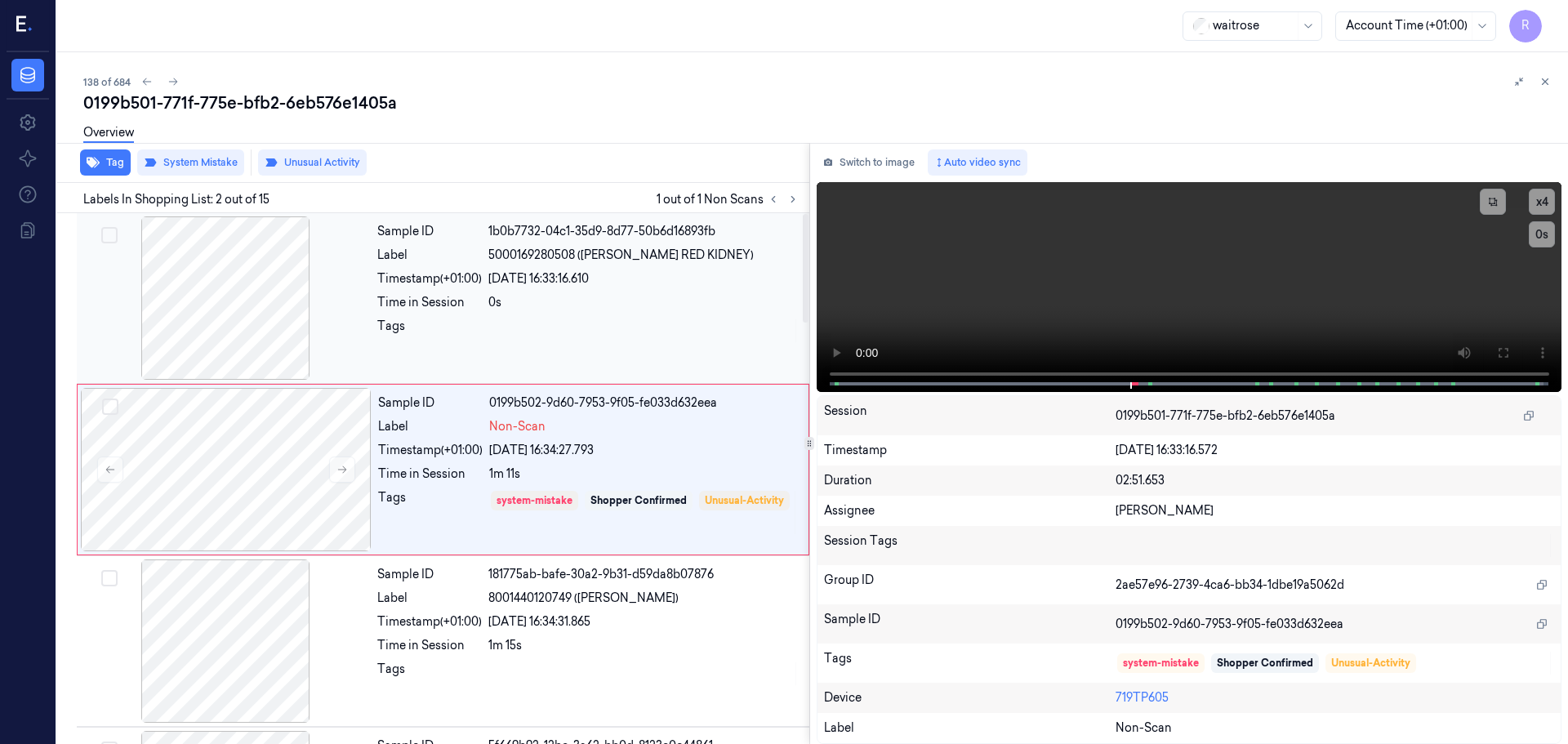
click at [451, 278] on div "Timestamp (+01:00)" at bounding box center [429, 278] width 105 height 17
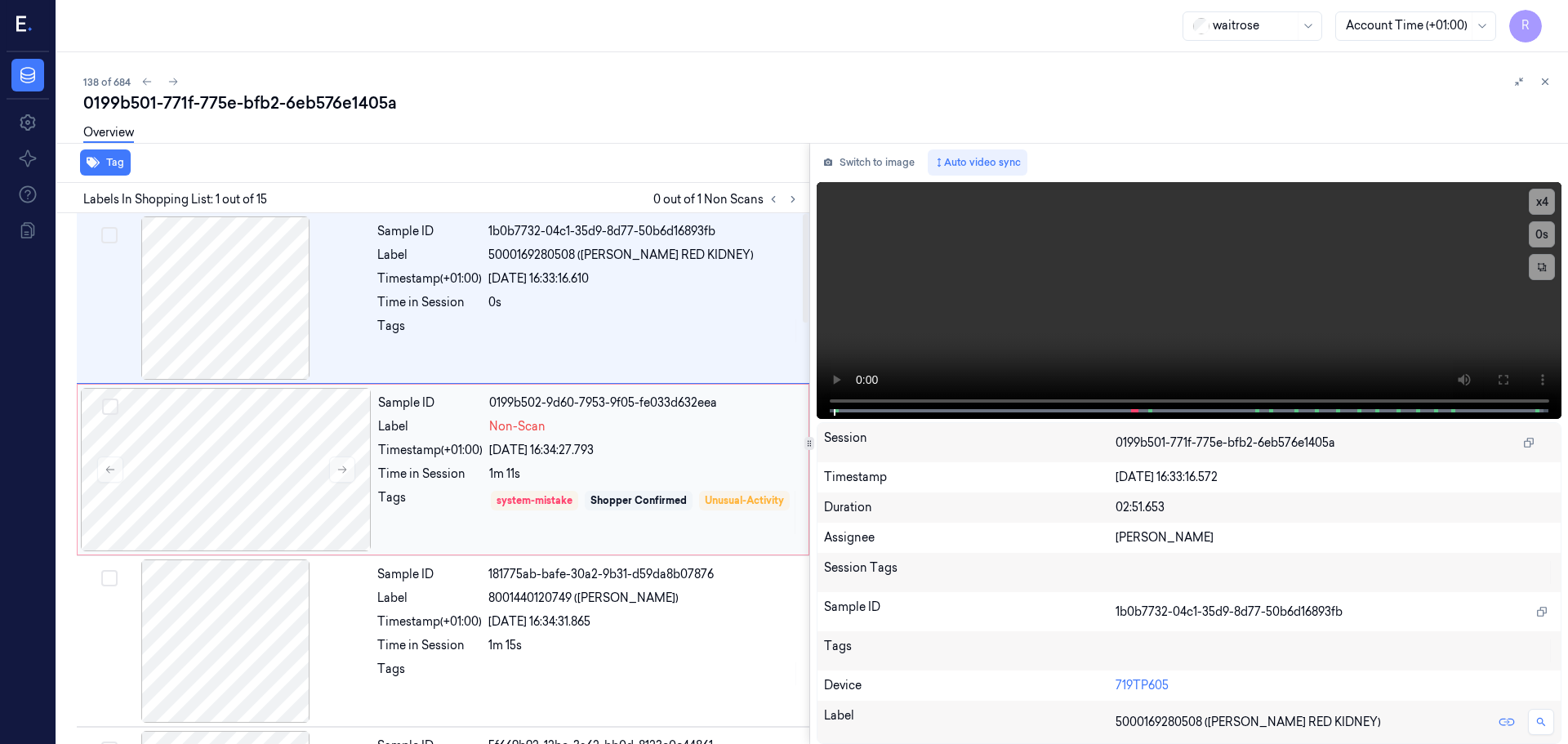
drag, startPoint x: 453, startPoint y: 467, endPoint x: 445, endPoint y: 471, distance: 8.9
click at [448, 474] on div "Time in Session" at bounding box center [430, 473] width 105 height 17
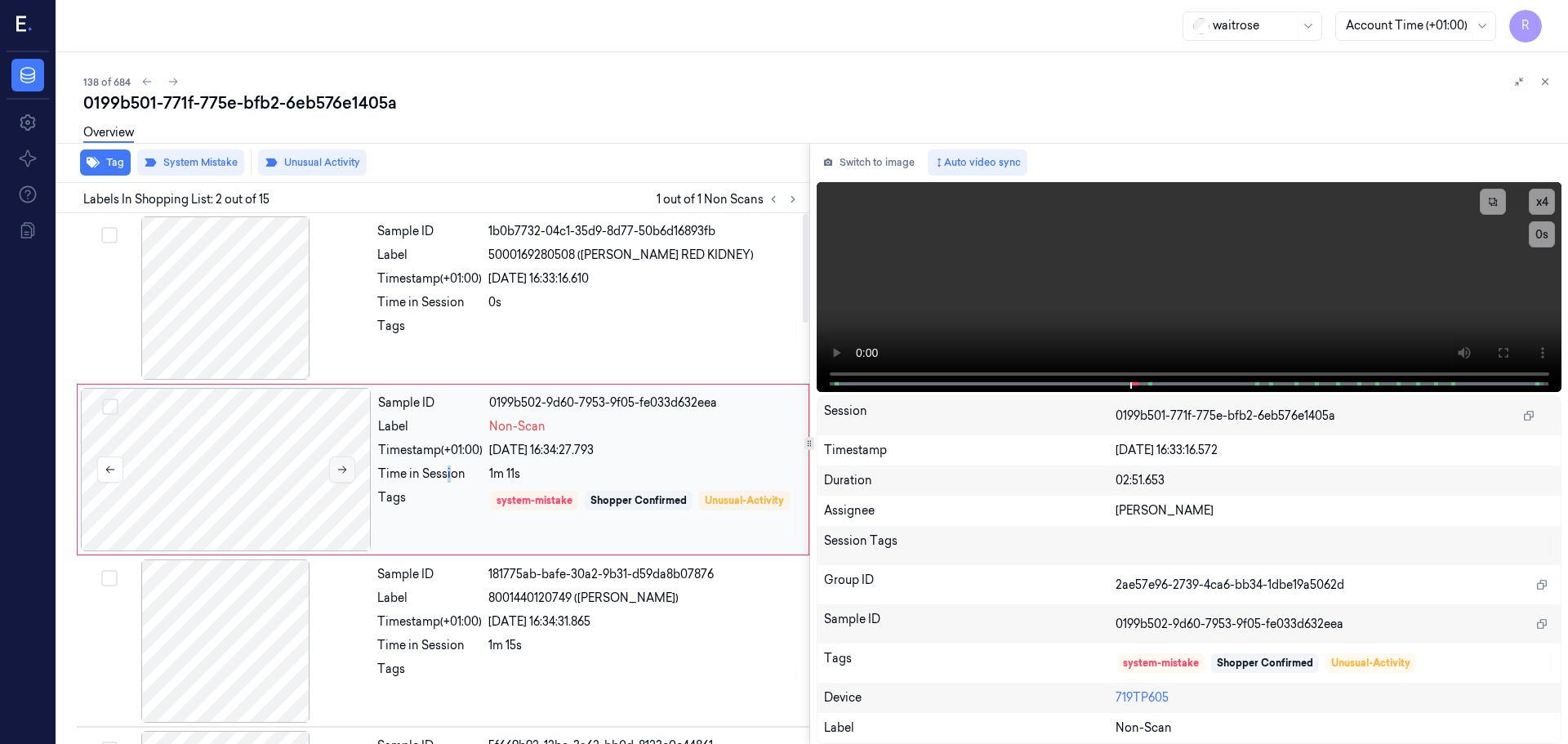
click at [335, 471] on button at bounding box center [342, 469] width 26 height 26
click at [455, 298] on div "Time in Session" at bounding box center [429, 303] width 105 height 17
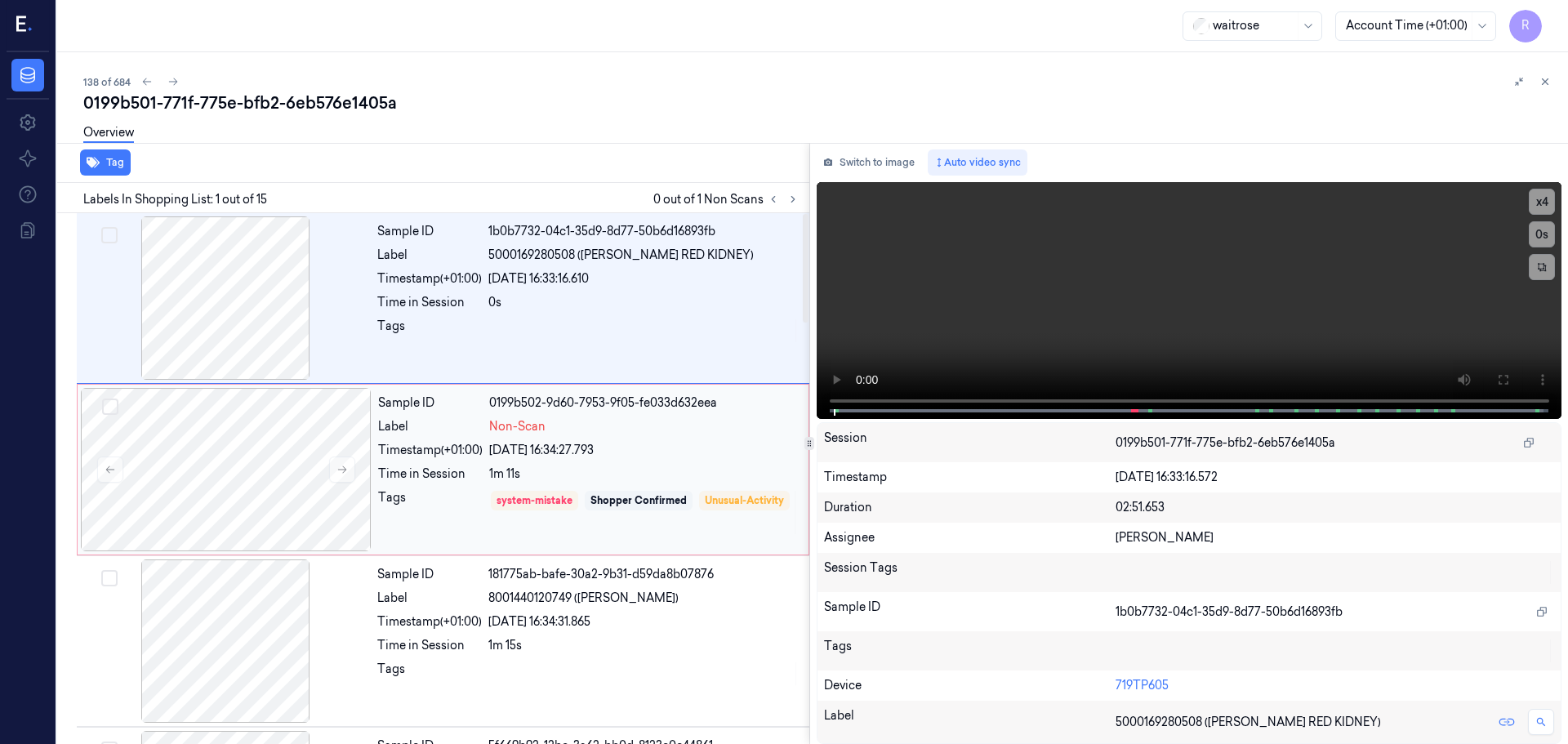
click at [444, 471] on div "Time in Session" at bounding box center [430, 473] width 105 height 17
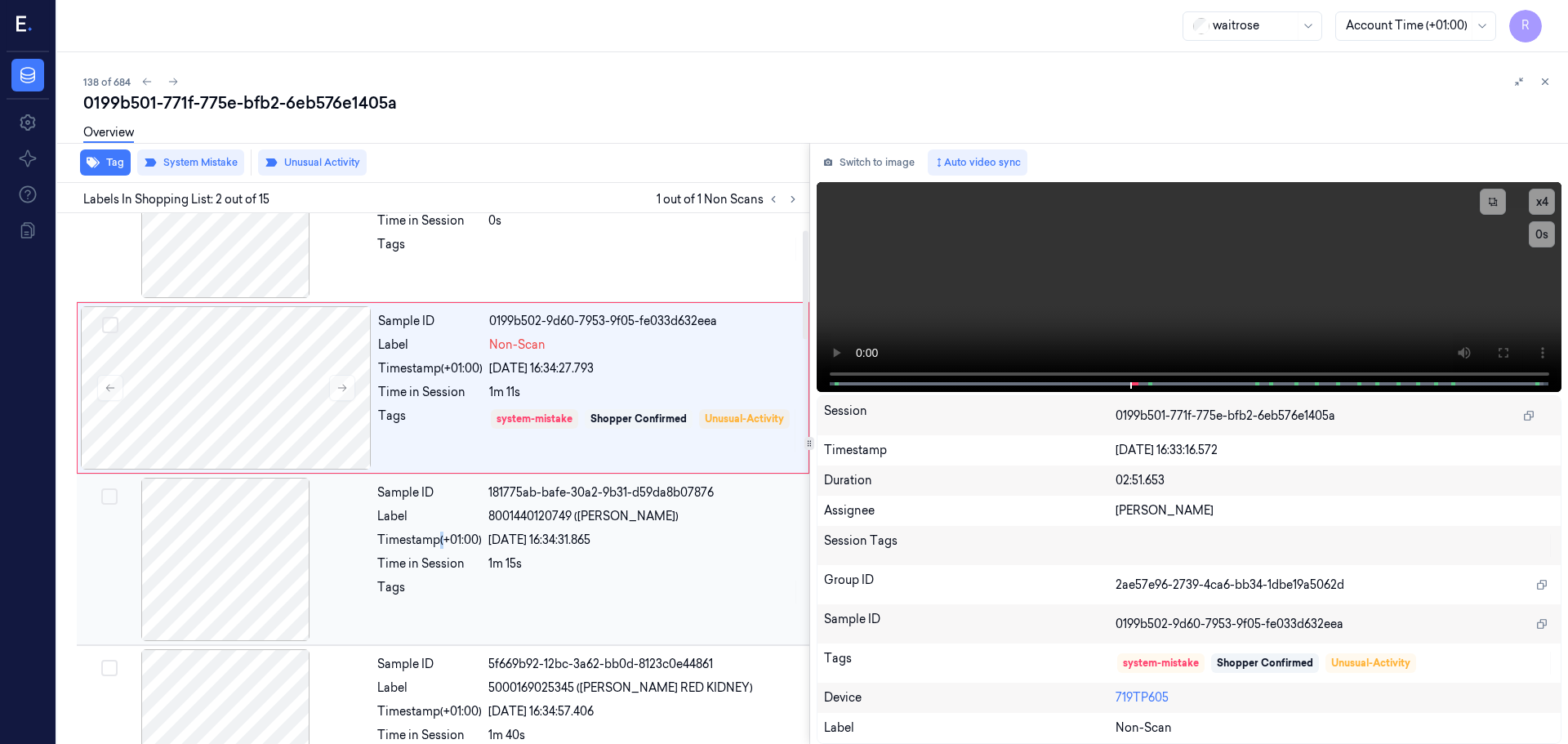
click at [440, 544] on div "Timestamp (+01:00)" at bounding box center [429, 540] width 105 height 17
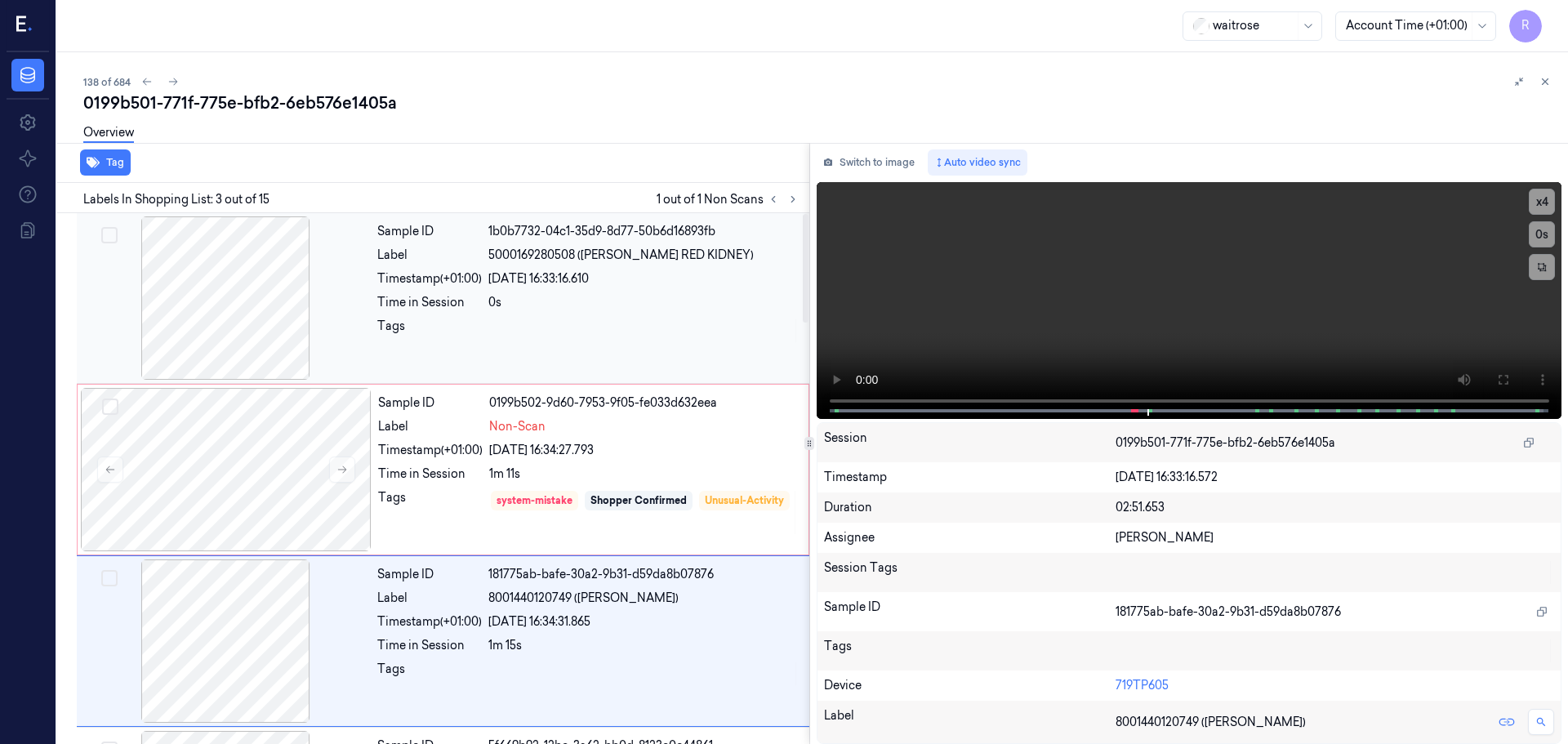
click at [465, 318] on div "Tags" at bounding box center [429, 331] width 105 height 26
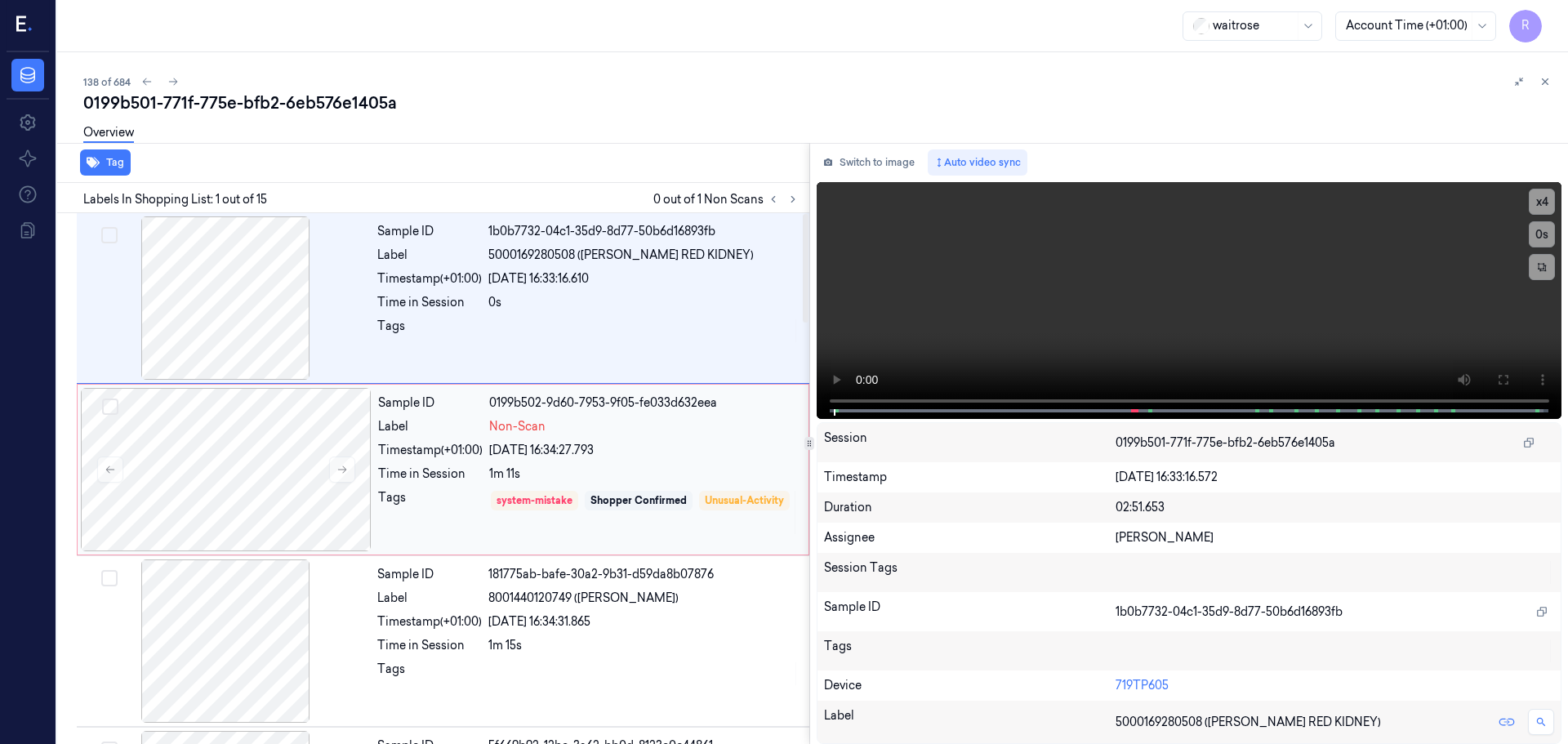
click at [485, 465] on div "Sample ID 0199b502-9d60-7953-9f05-fe033d632eea Label Non-Scan Timestamp (+01:00…" at bounding box center [588, 470] width 434 height 164
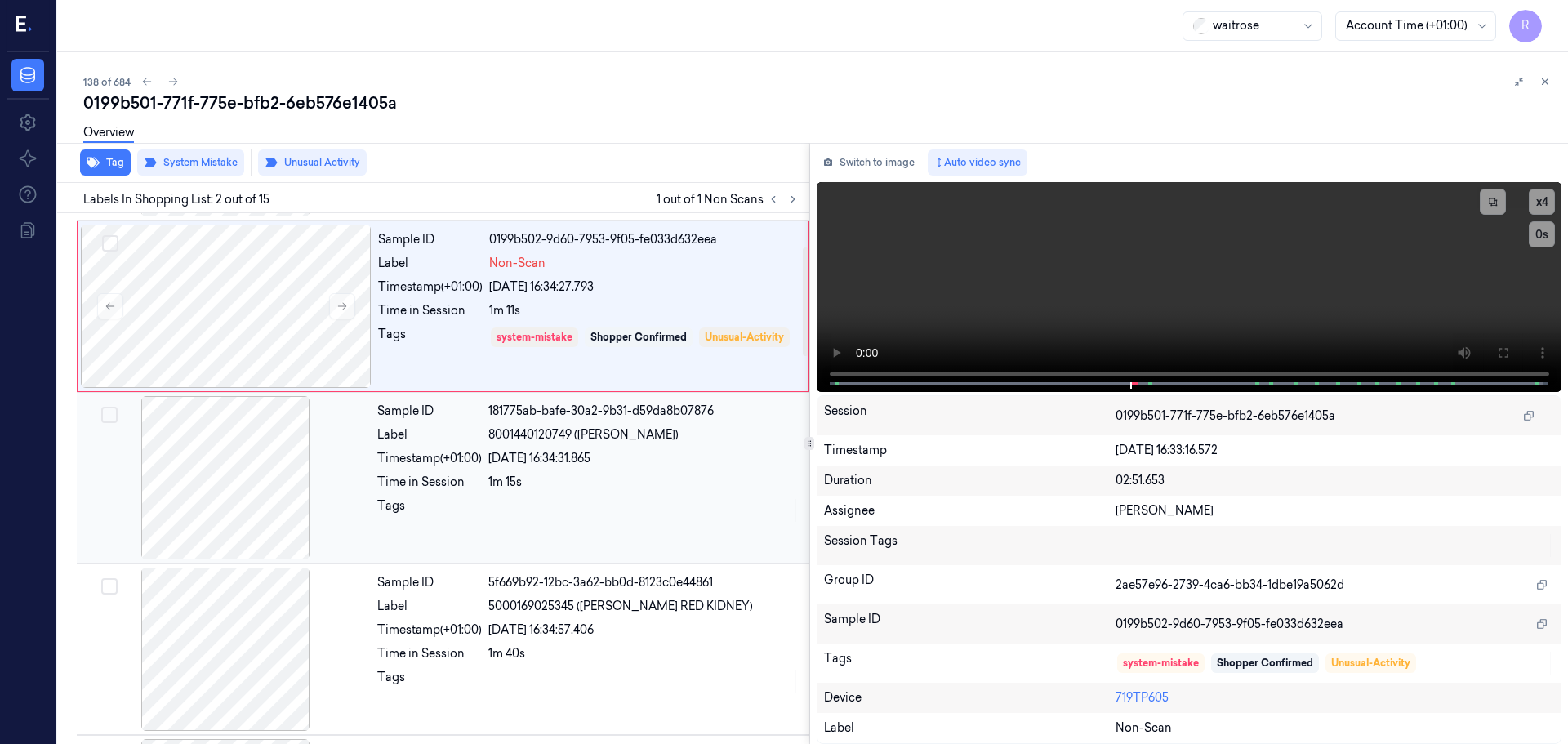
click at [490, 509] on div at bounding box center [644, 510] width 311 height 26
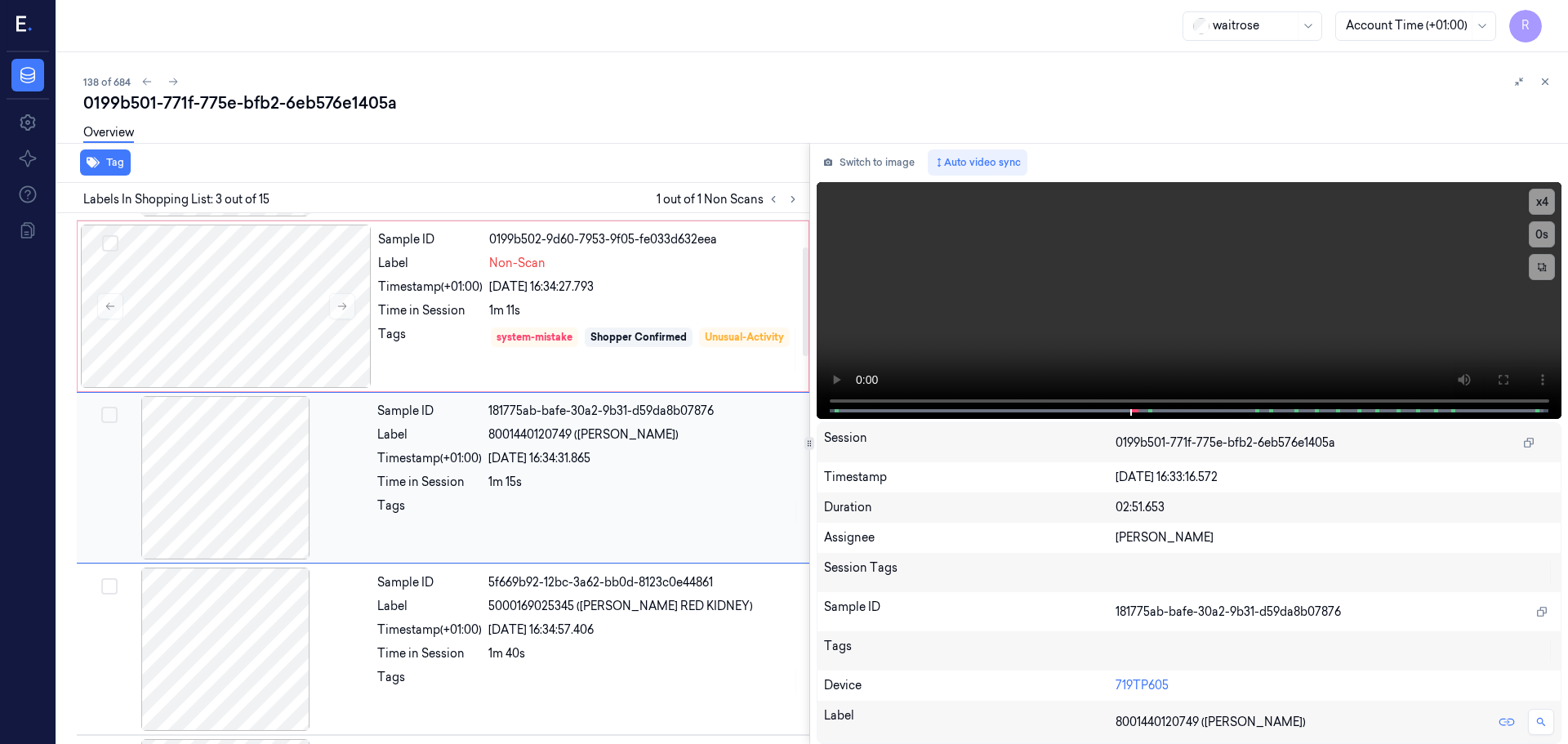
scroll to position [163, 0]
click at [482, 337] on div "Tags" at bounding box center [430, 349] width 105 height 46
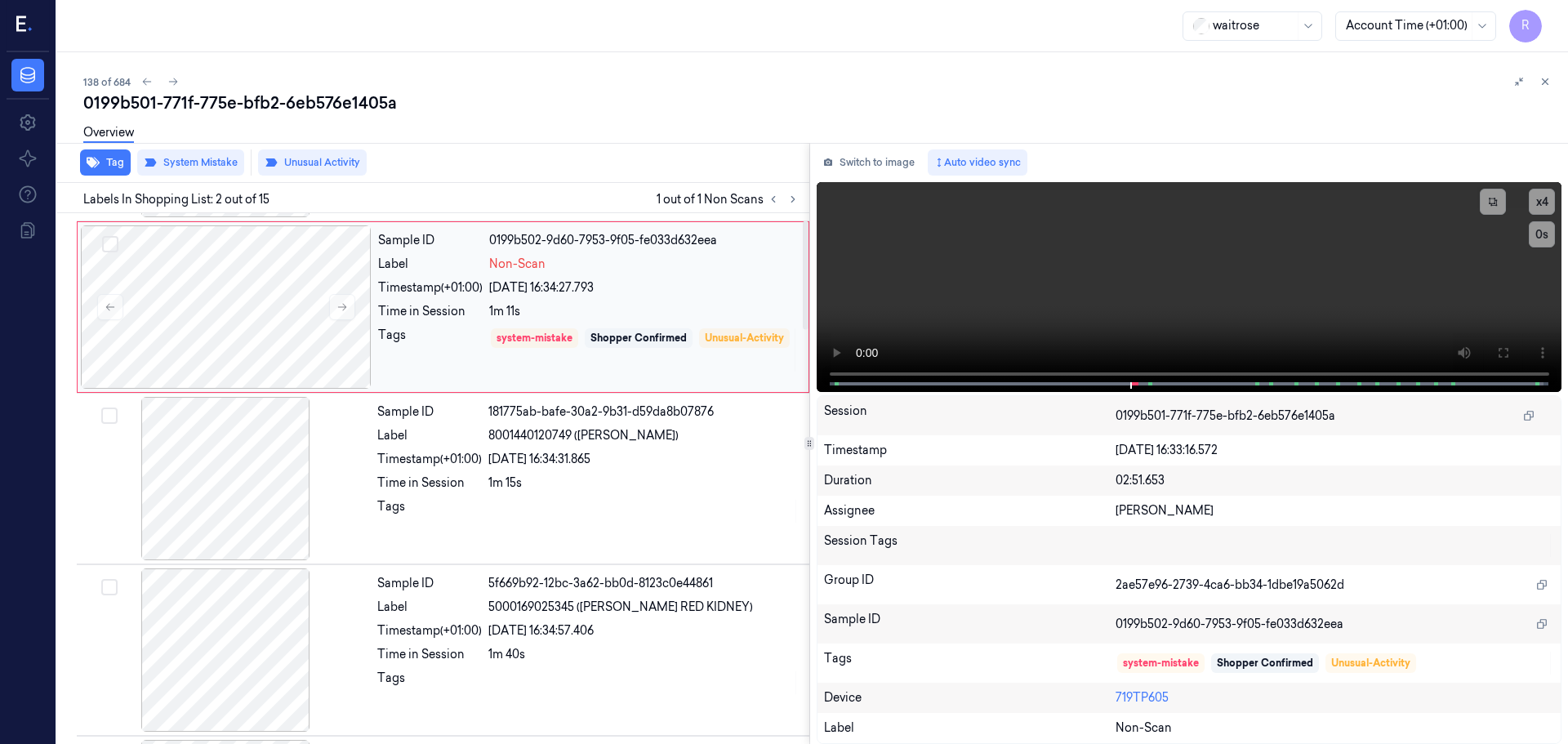
scroll to position [0, 0]
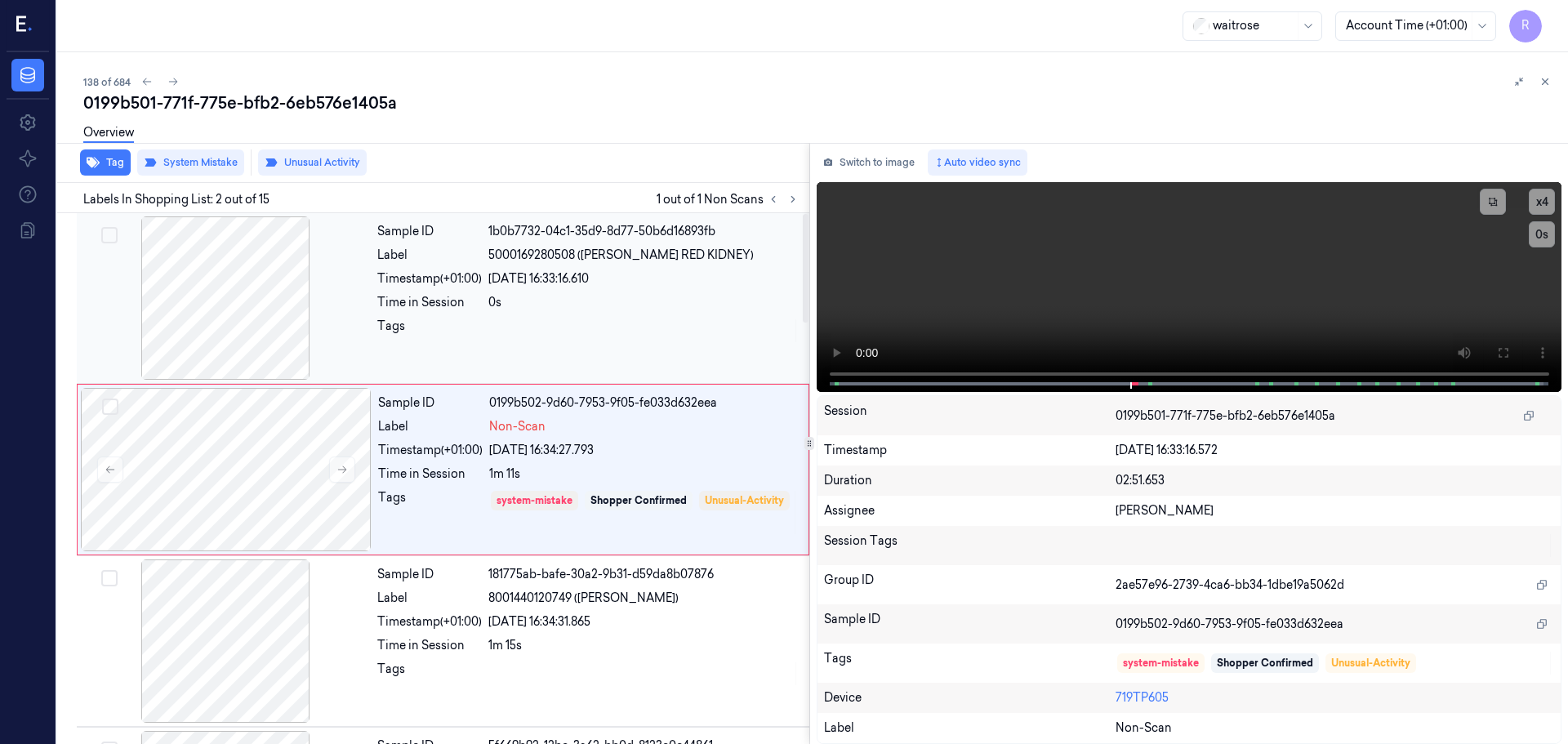
drag, startPoint x: 529, startPoint y: 293, endPoint x: 542, endPoint y: 295, distance: 13.2
click at [530, 293] on div "Sample ID 1b0b7732-04c1-35d9-8d77-50b6d16893fb Label 5000169280508 ([PERSON_NAM…" at bounding box center [588, 298] width 435 height 164
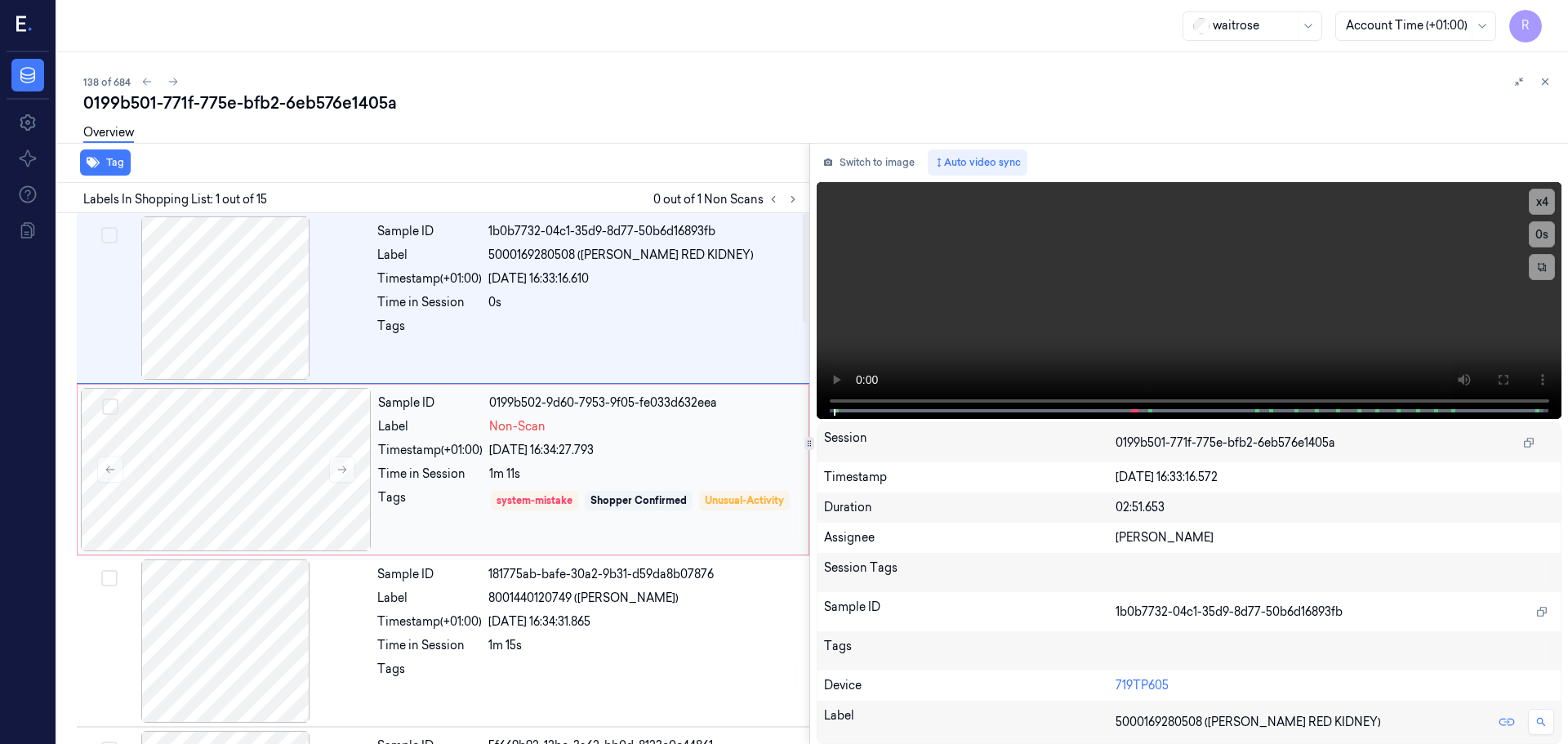
click at [555, 447] on div "[DATE] 16:34:27.793" at bounding box center [644, 450] width 310 height 17
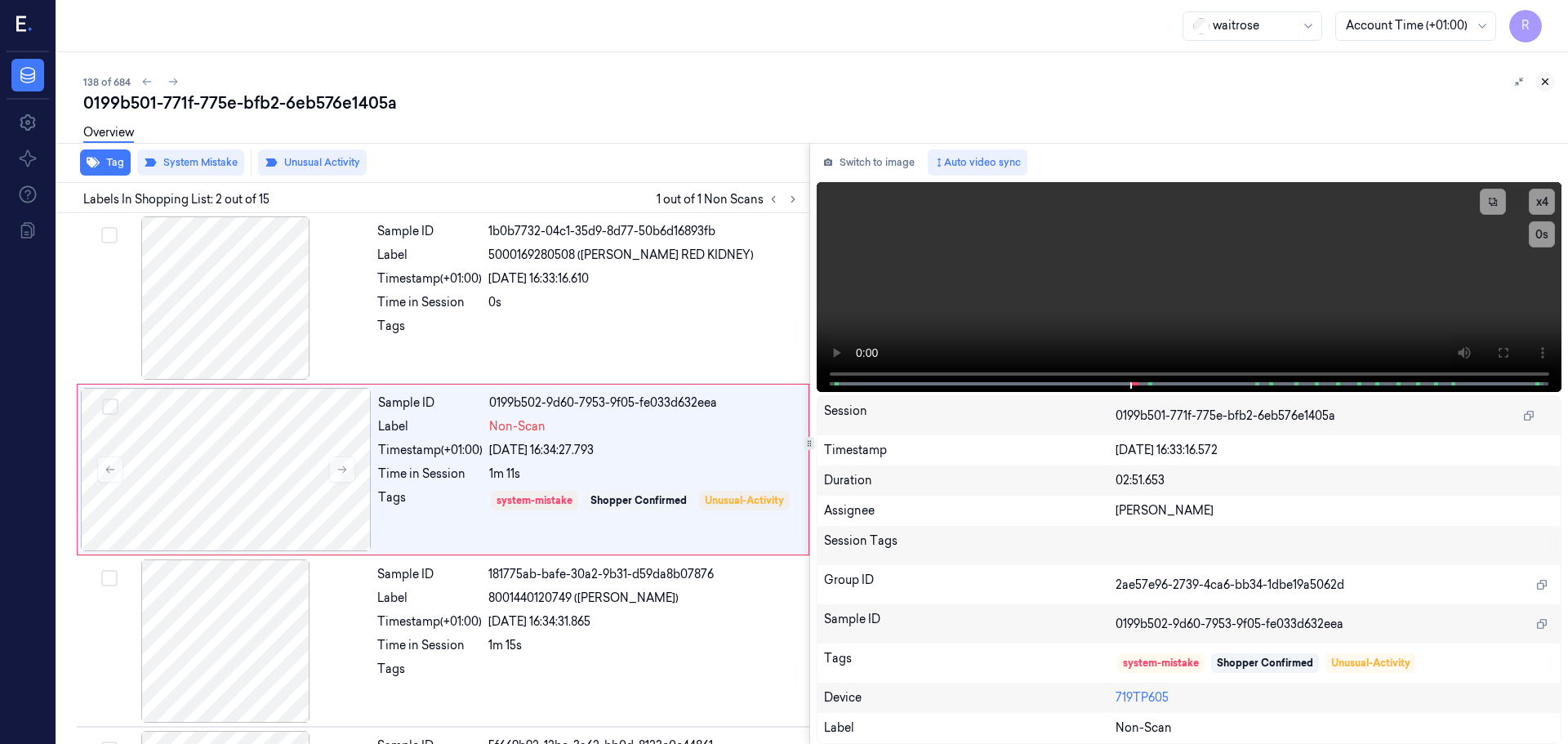
click at [1547, 84] on icon at bounding box center [1546, 82] width 5 height 5
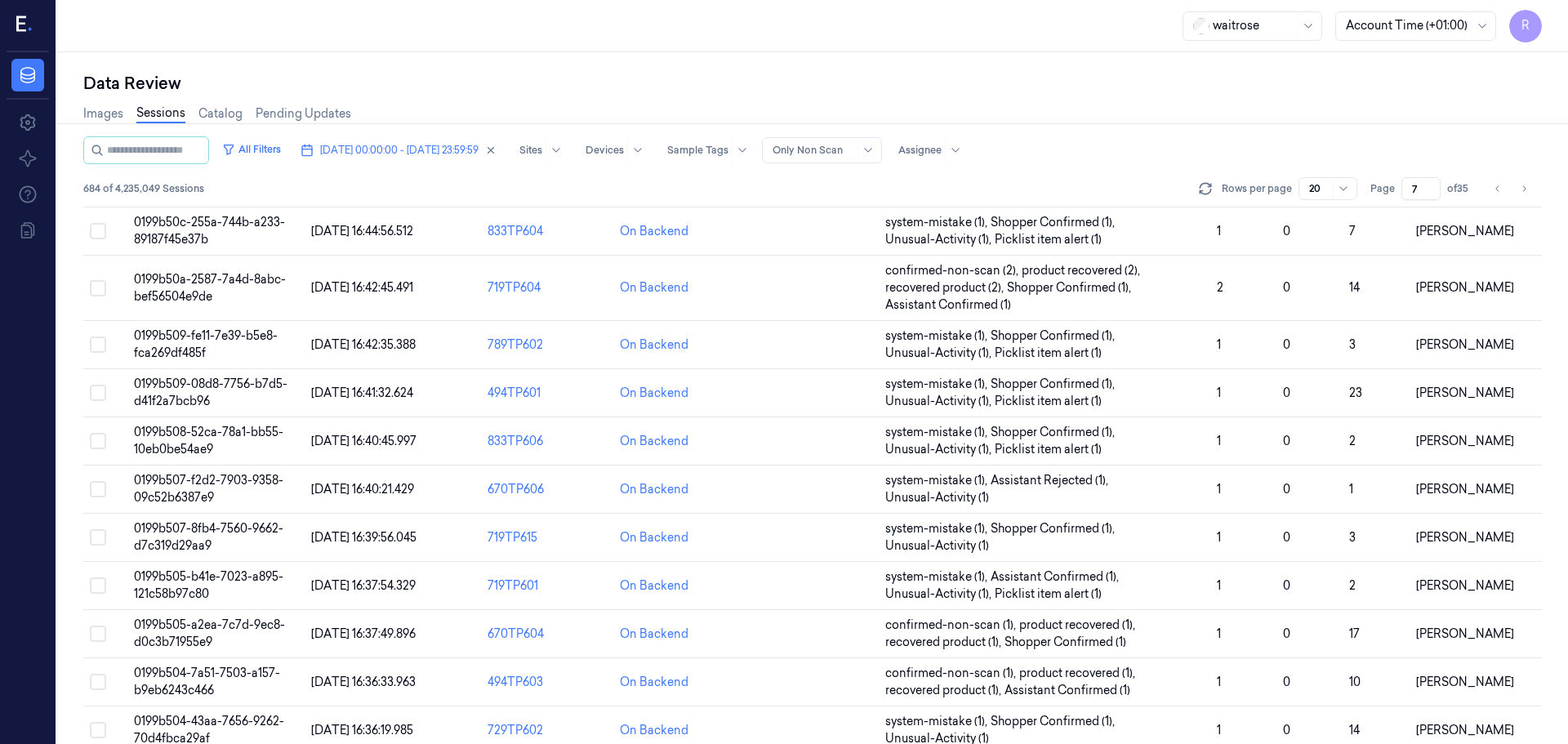
scroll to position [491, 0]
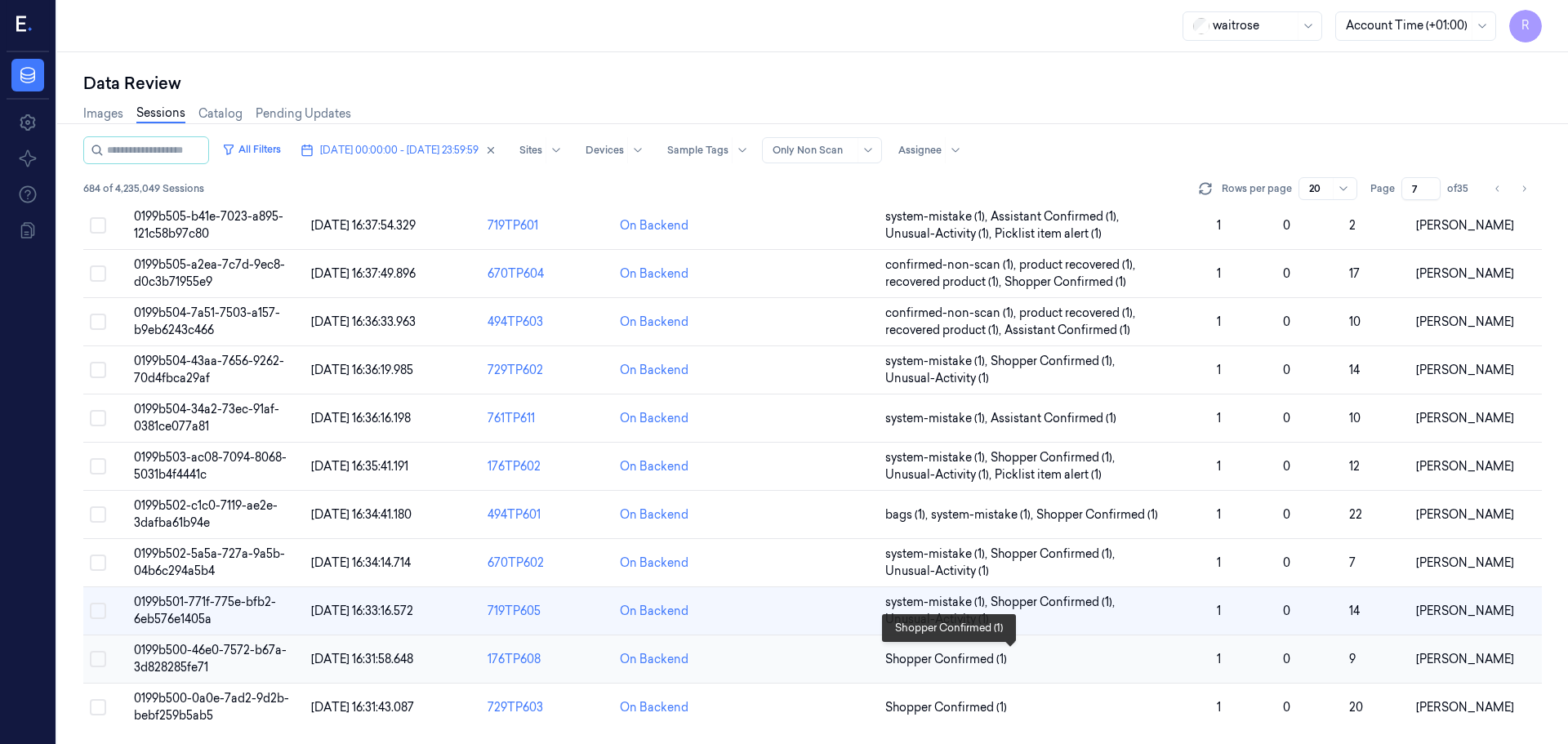
click at [1054, 665] on span "Shopper Confirmed (1)" at bounding box center [1044, 659] width 318 height 17
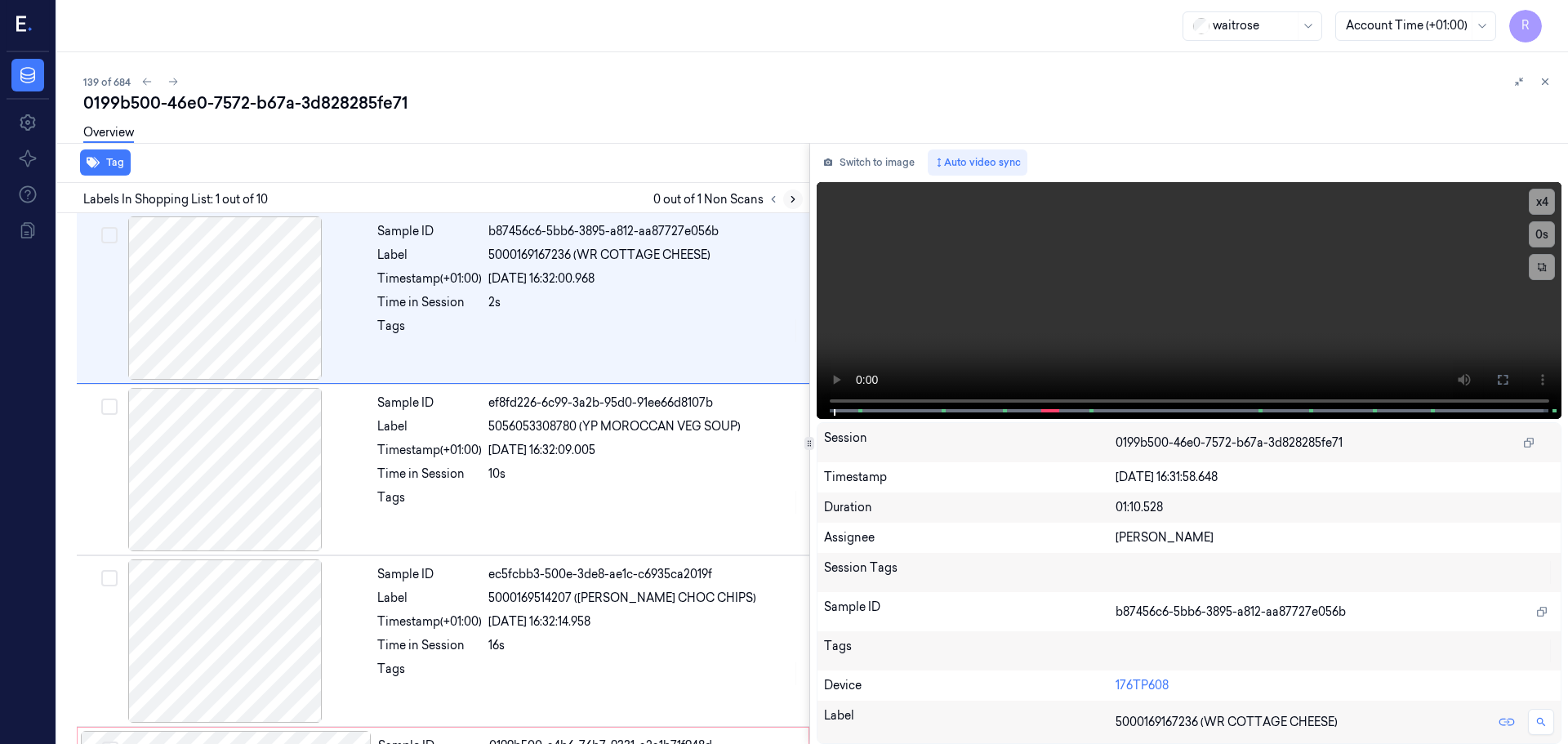
click at [794, 201] on icon at bounding box center [793, 199] width 12 height 12
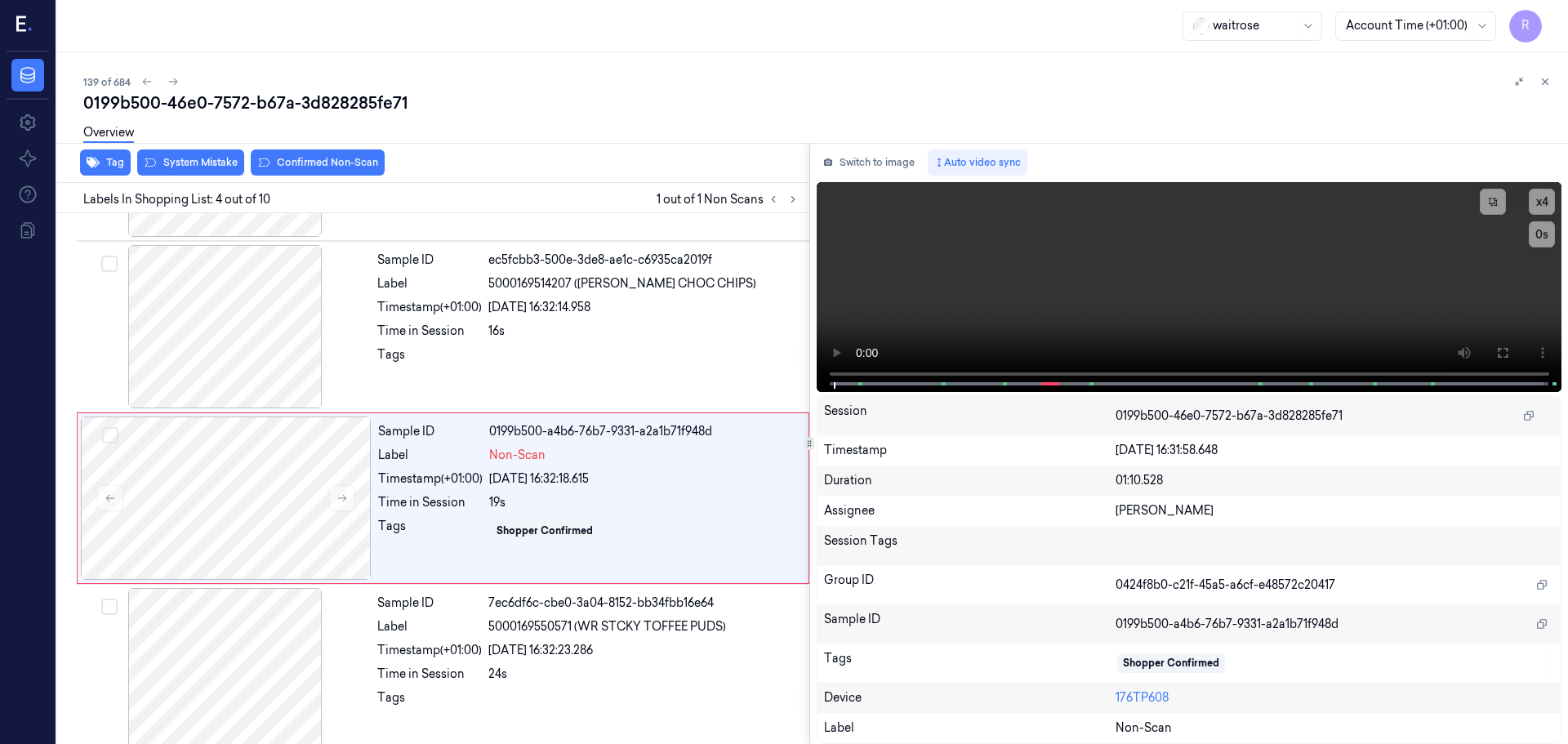
scroll to position [334, 0]
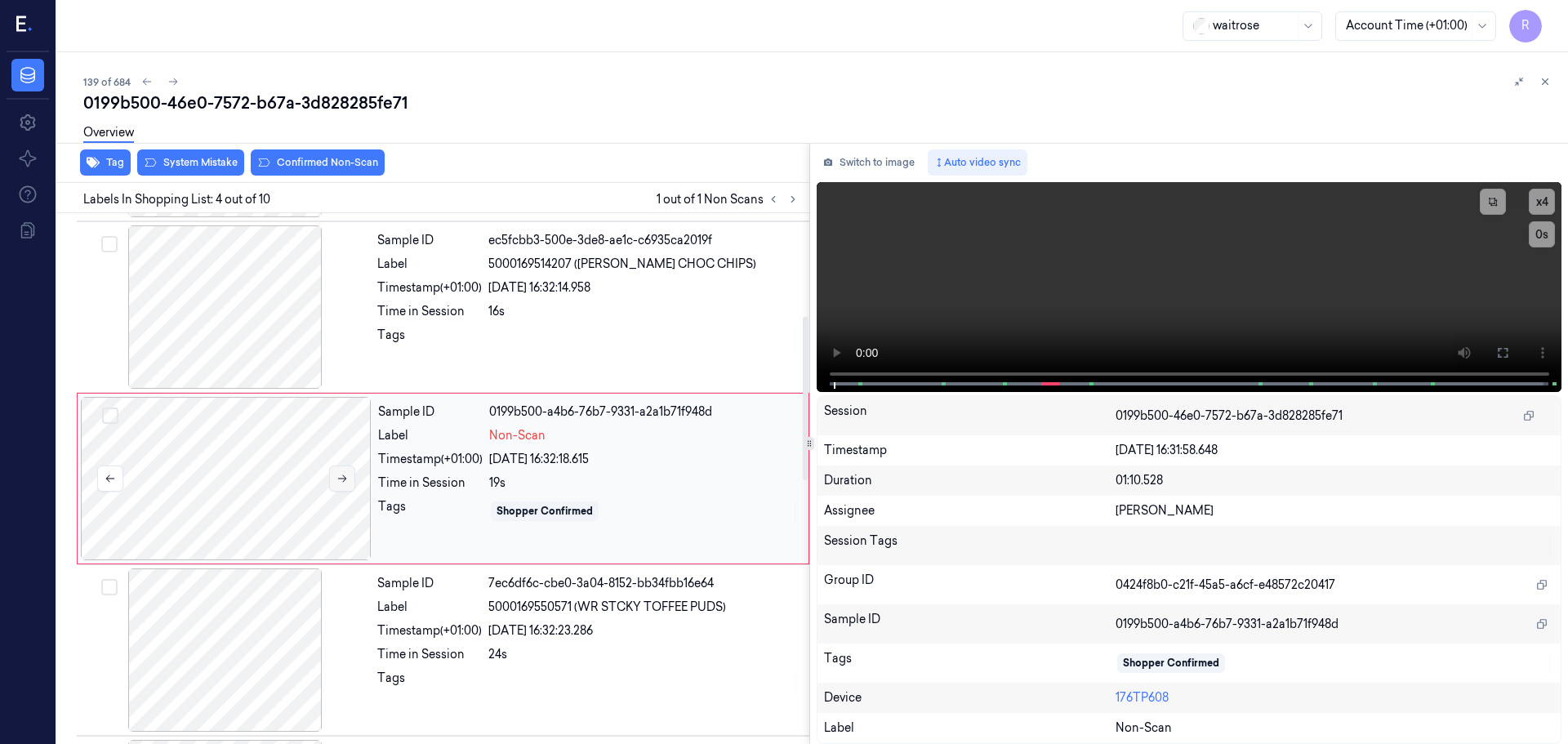
click at [340, 480] on icon at bounding box center [342, 478] width 12 height 12
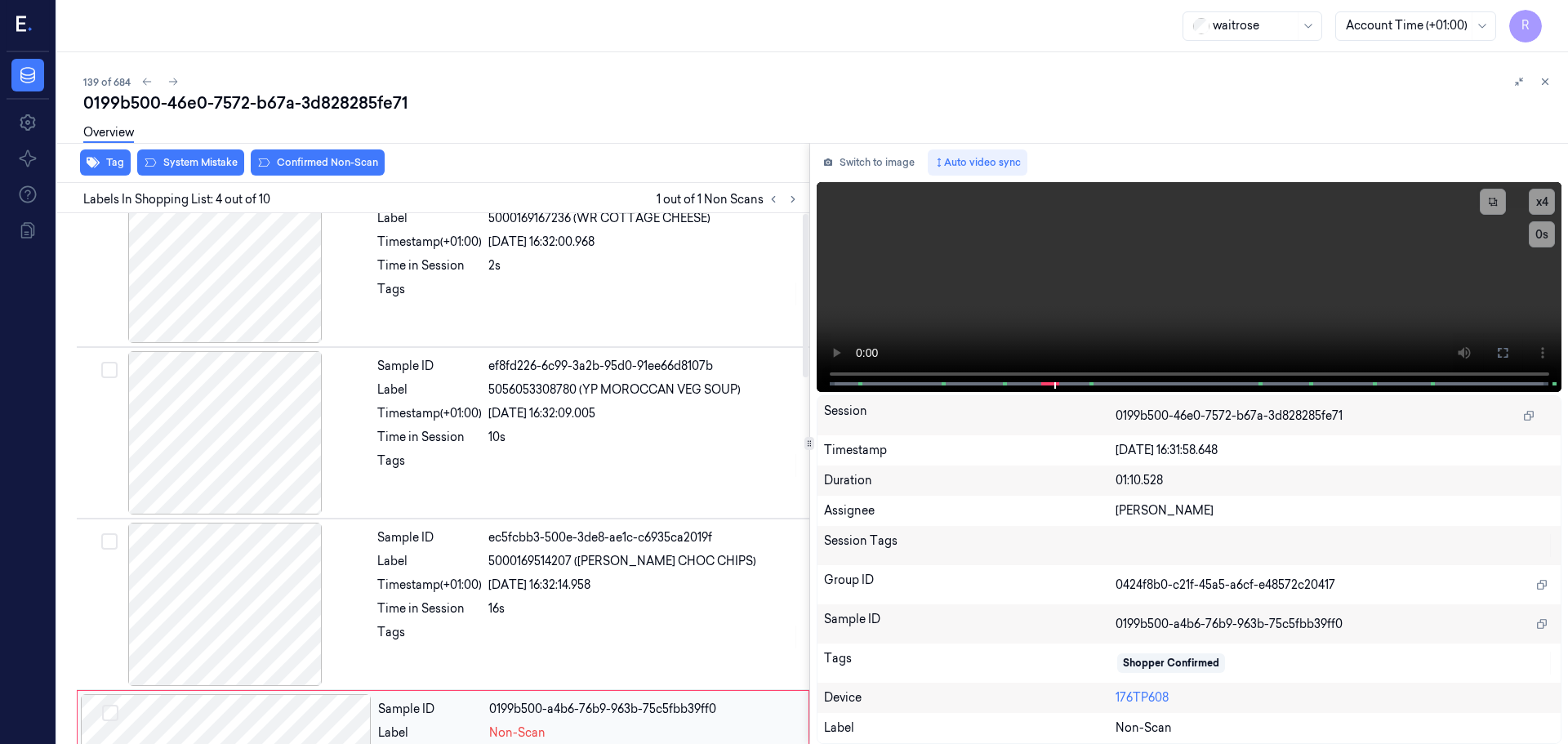
scroll to position [0, 0]
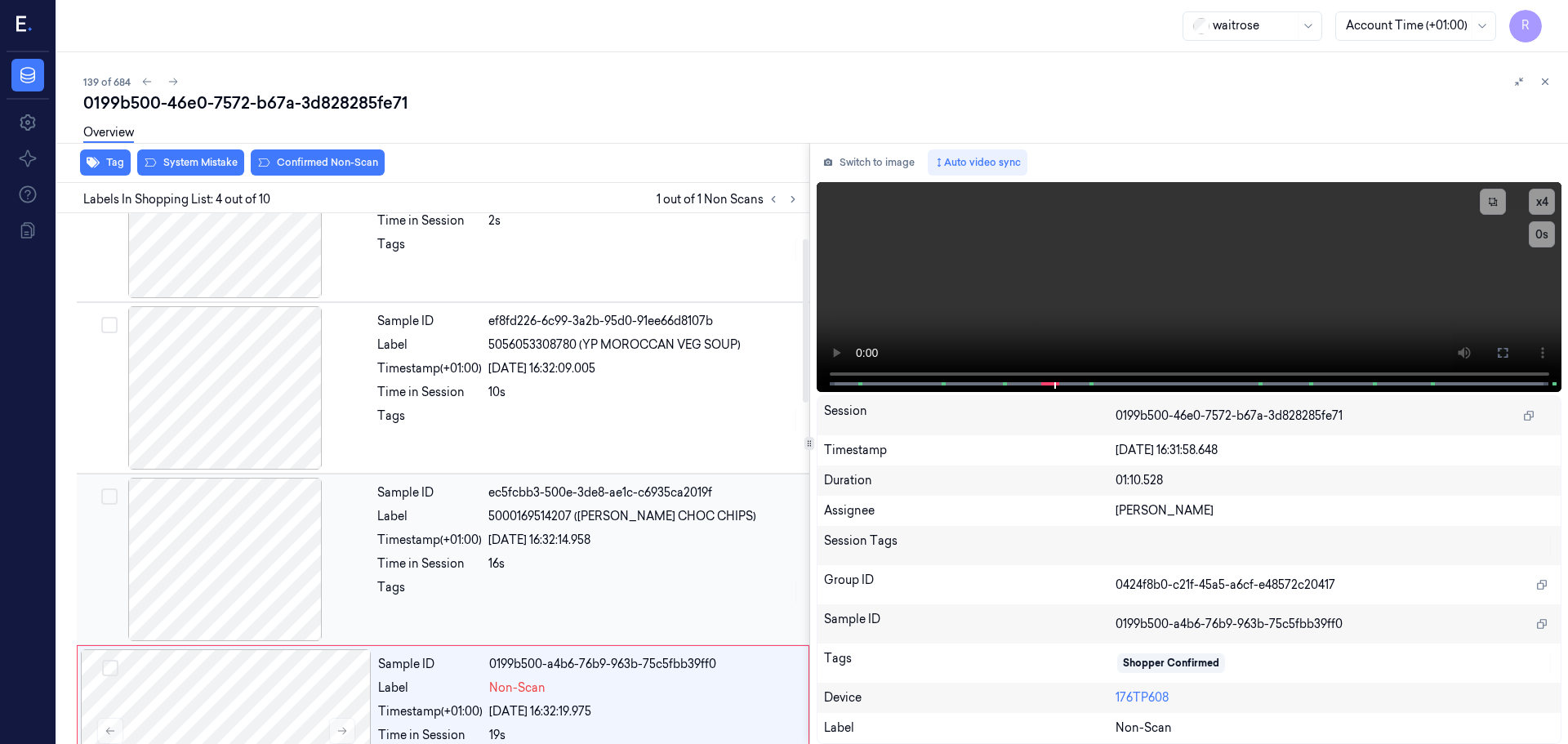
click at [214, 578] on div at bounding box center [225, 560] width 291 height 164
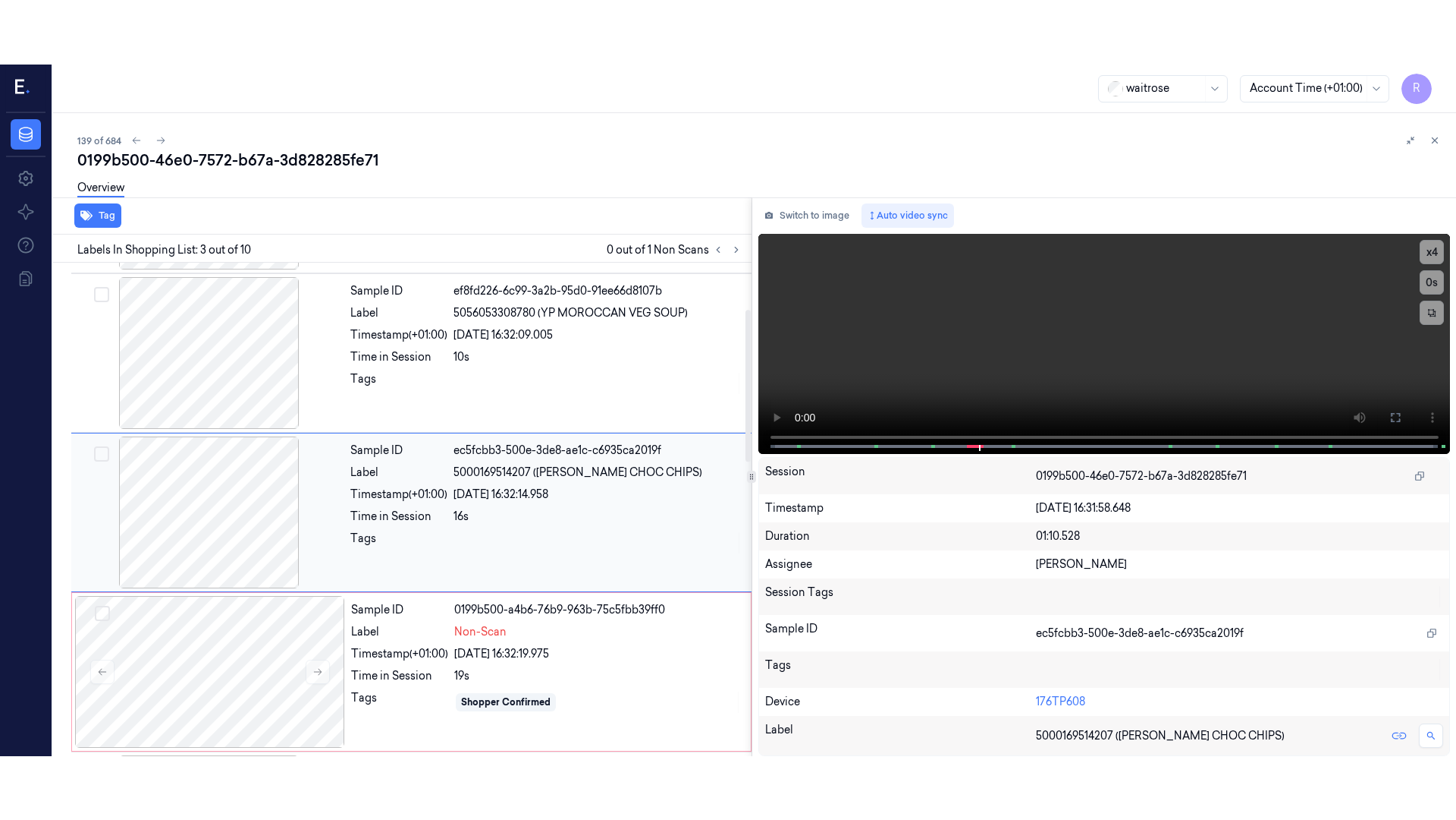
scroll to position [151, 0]
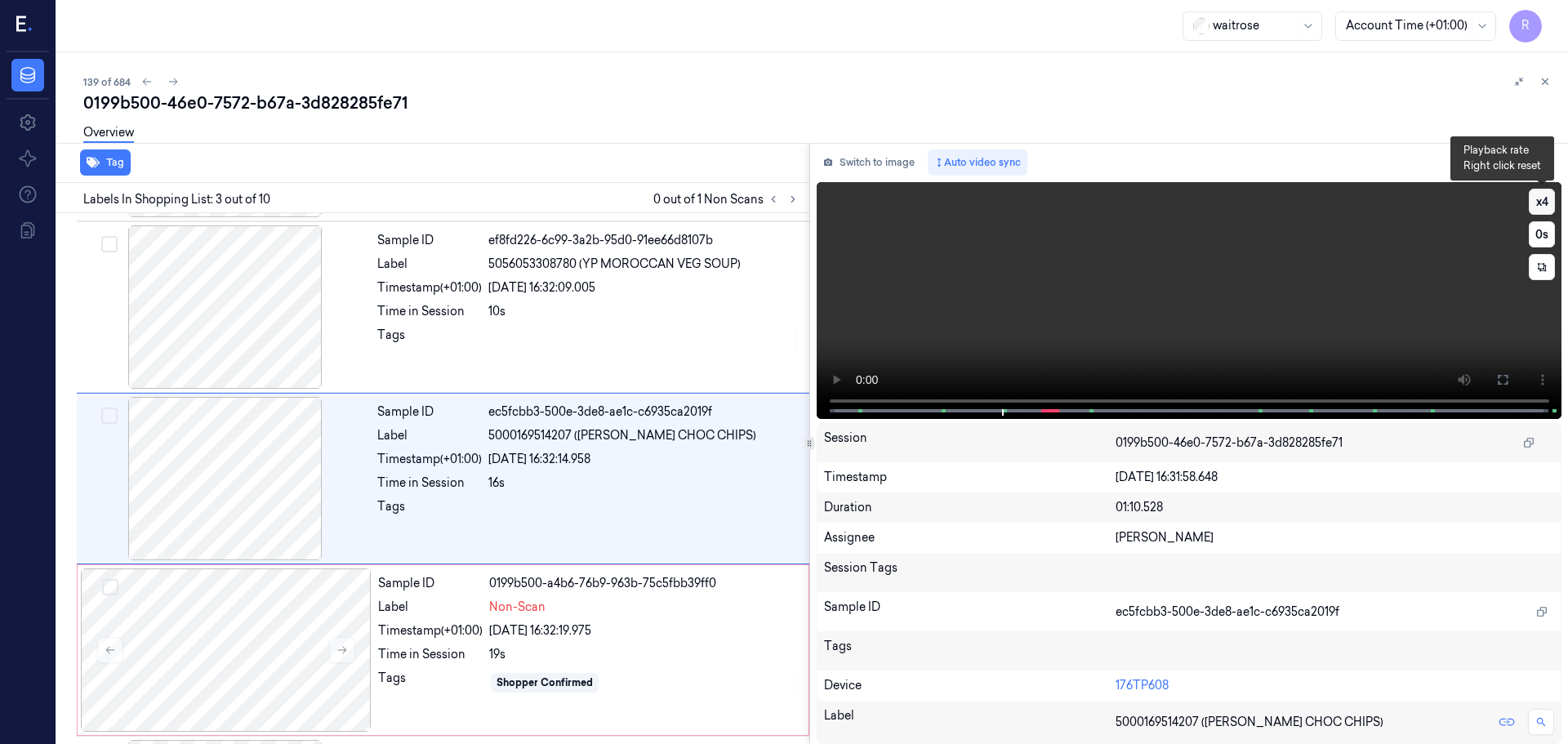
click at [1549, 209] on button "x 4" at bounding box center [1542, 202] width 26 height 26
drag, startPoint x: 1504, startPoint y: 373, endPoint x: 1504, endPoint y: 472, distance: 99.0
click at [1504, 374] on icon at bounding box center [1503, 380] width 13 height 13
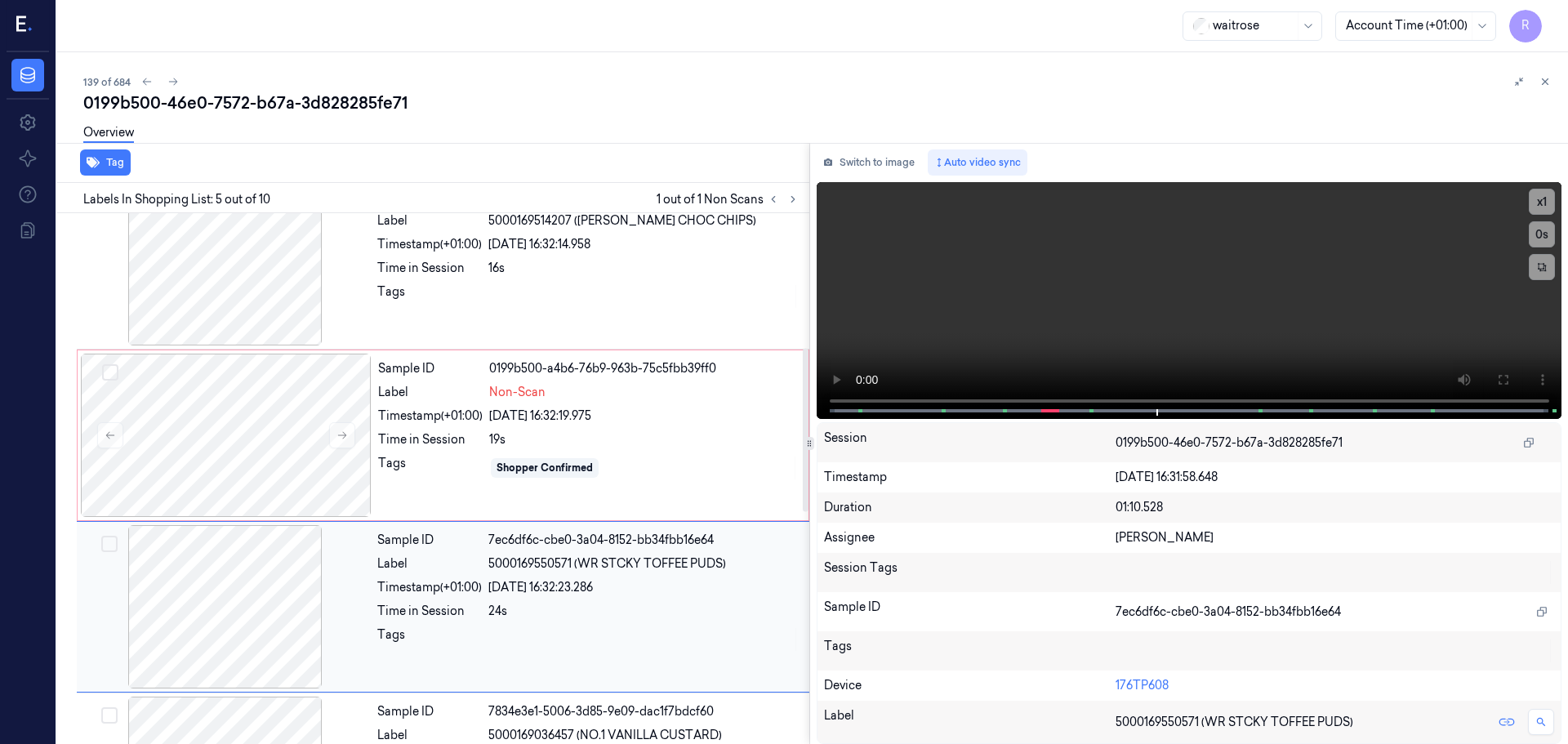
scroll to position [355, 0]
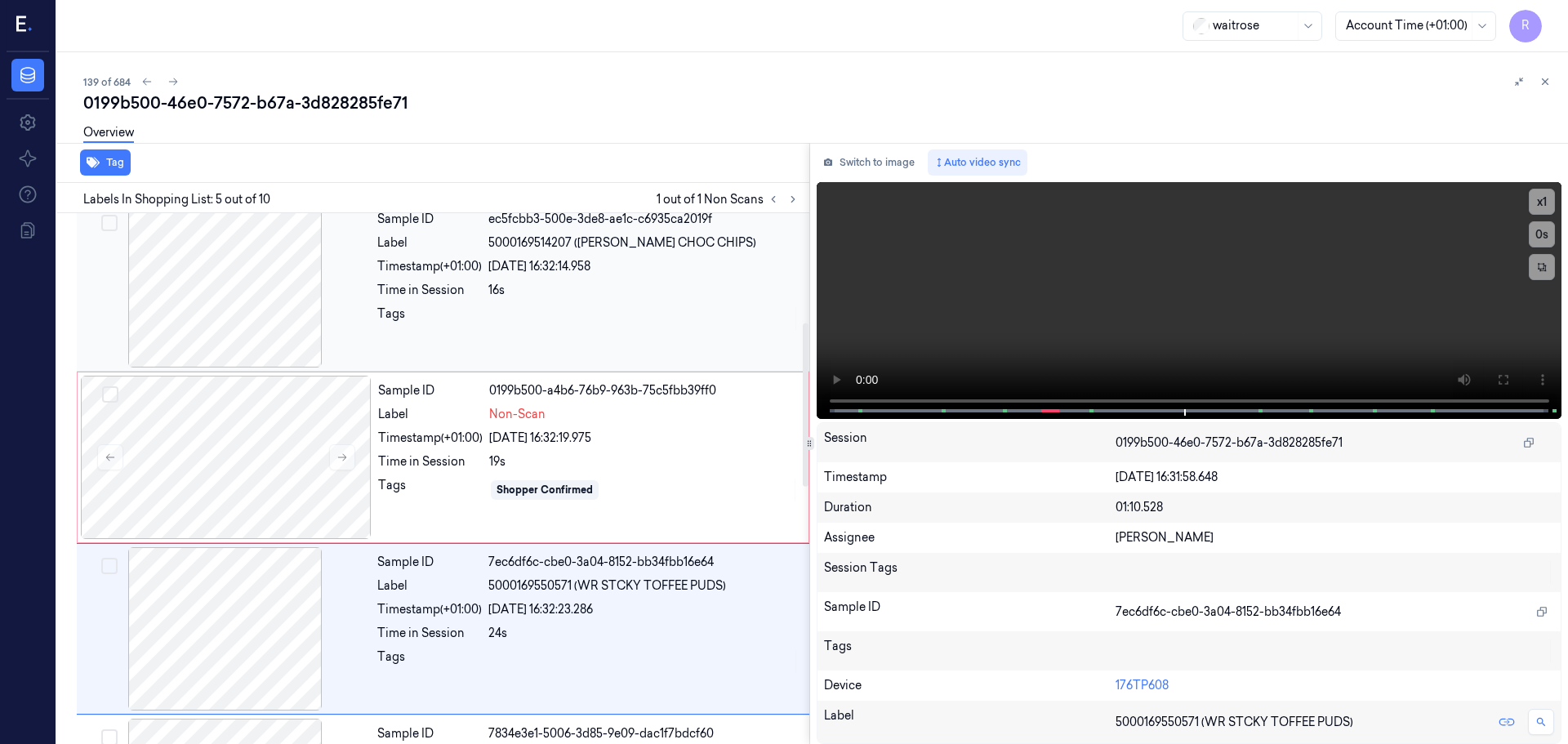
click at [225, 332] on div at bounding box center [225, 286] width 291 height 164
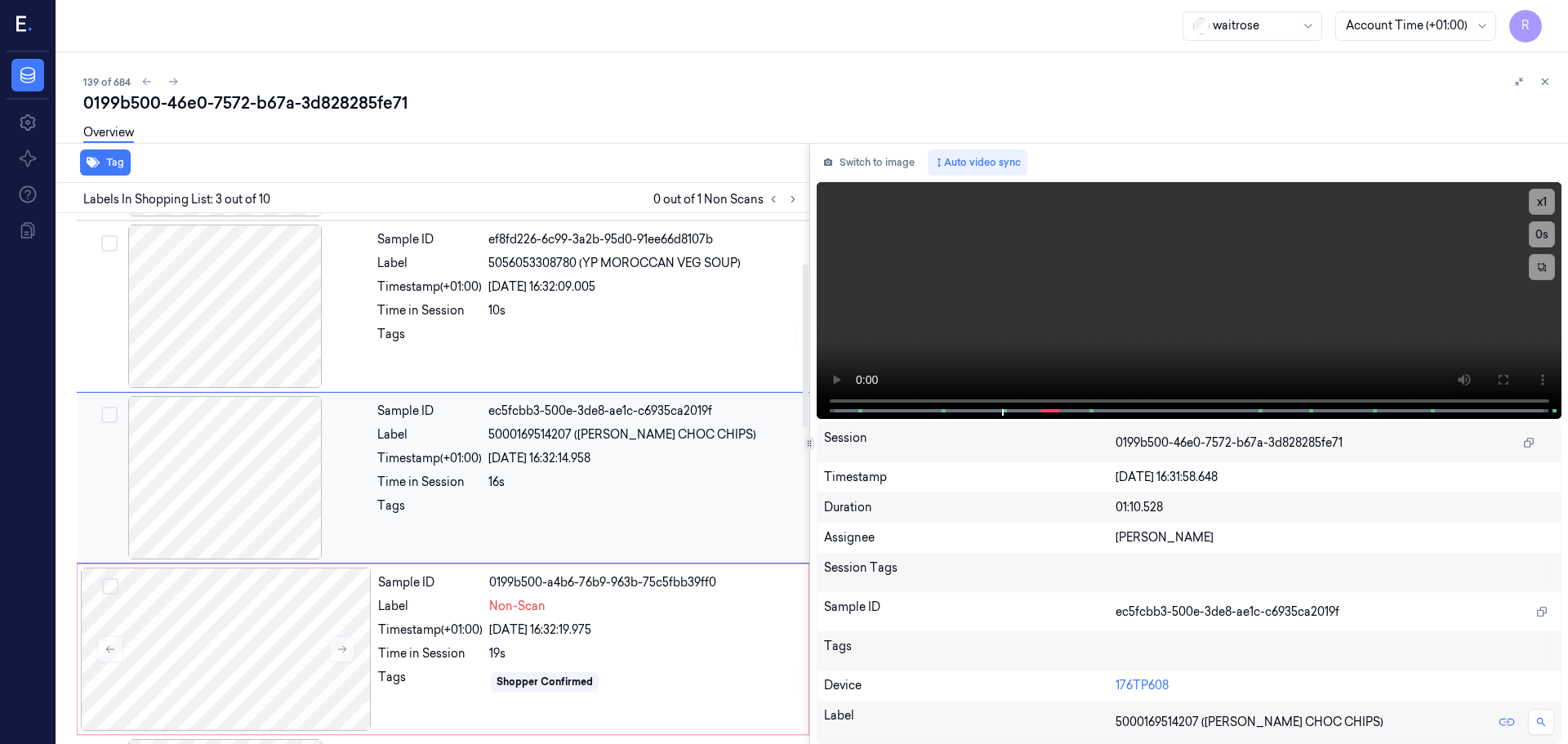
scroll to position [163, 0]
click at [210, 449] on div at bounding box center [225, 479] width 291 height 164
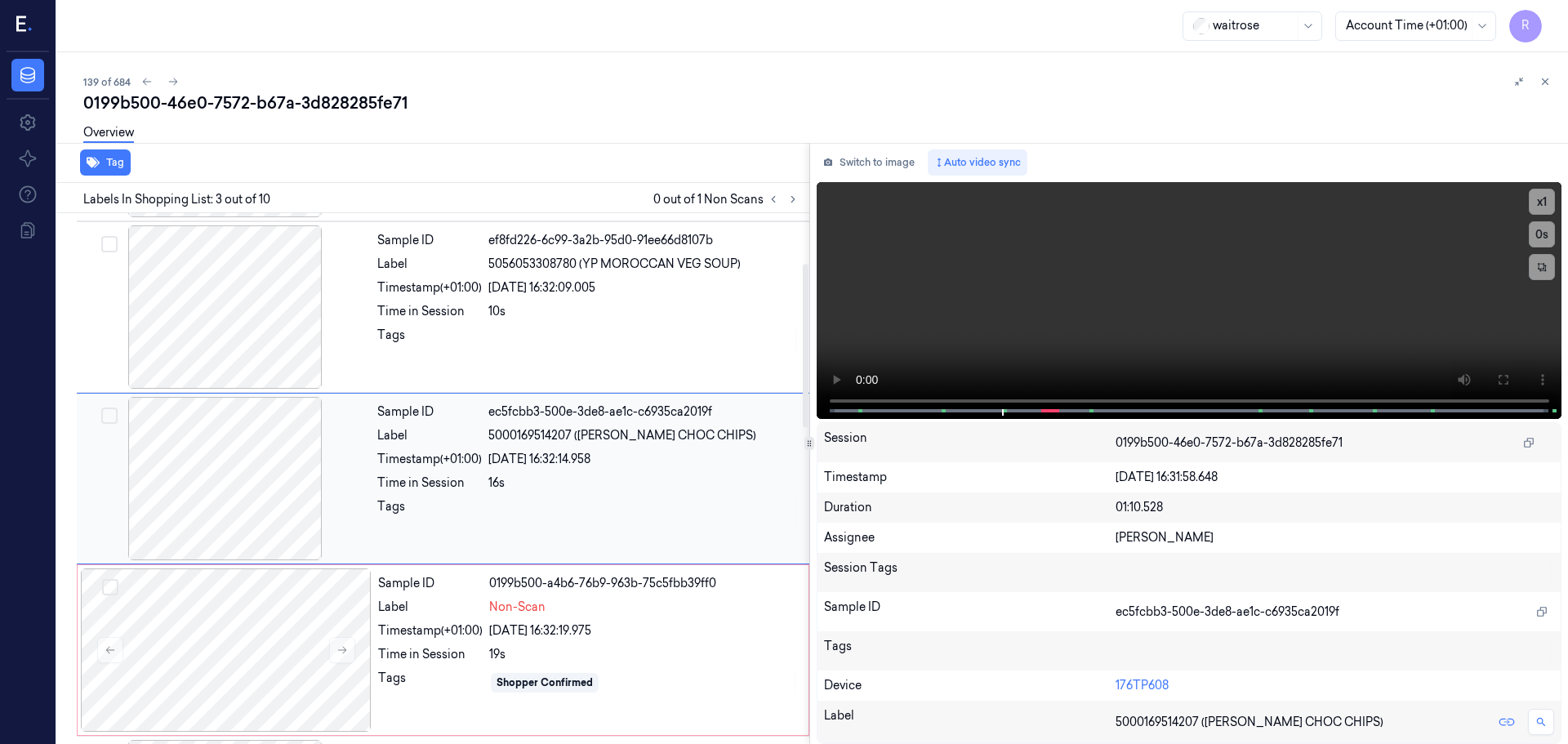
click at [210, 449] on div at bounding box center [225, 479] width 291 height 164
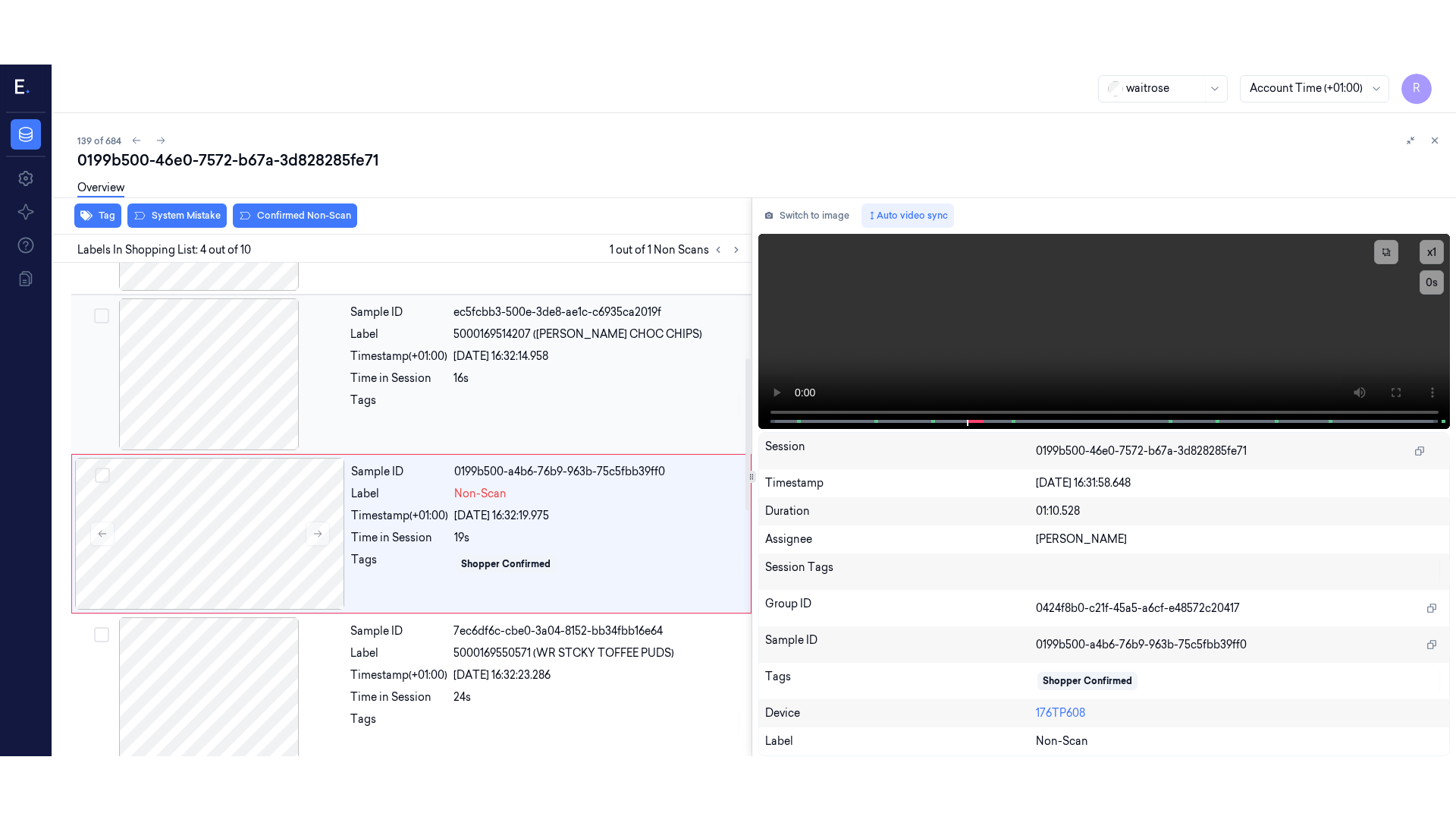
scroll to position [311, 0]
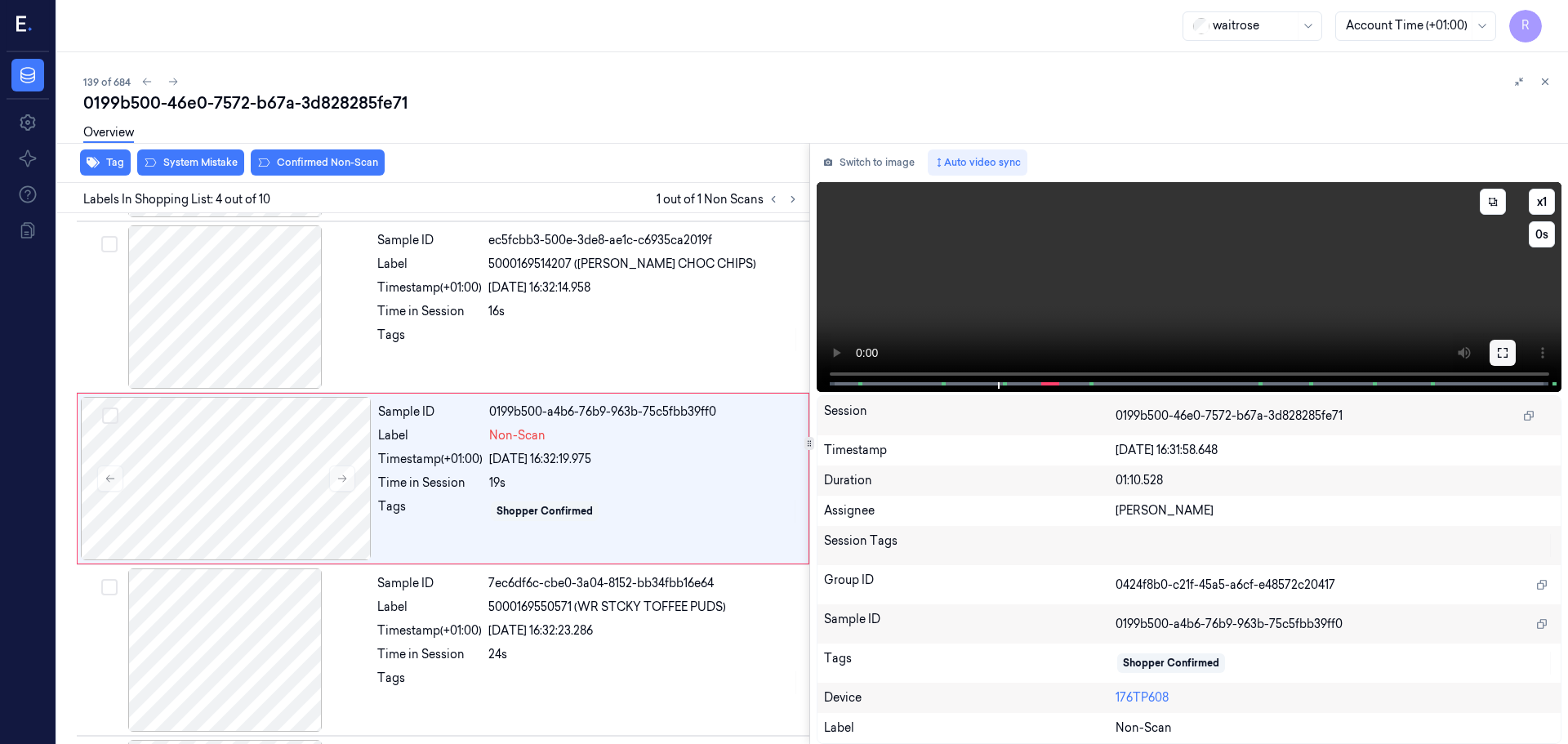
click at [1513, 359] on button at bounding box center [1503, 352] width 26 height 26
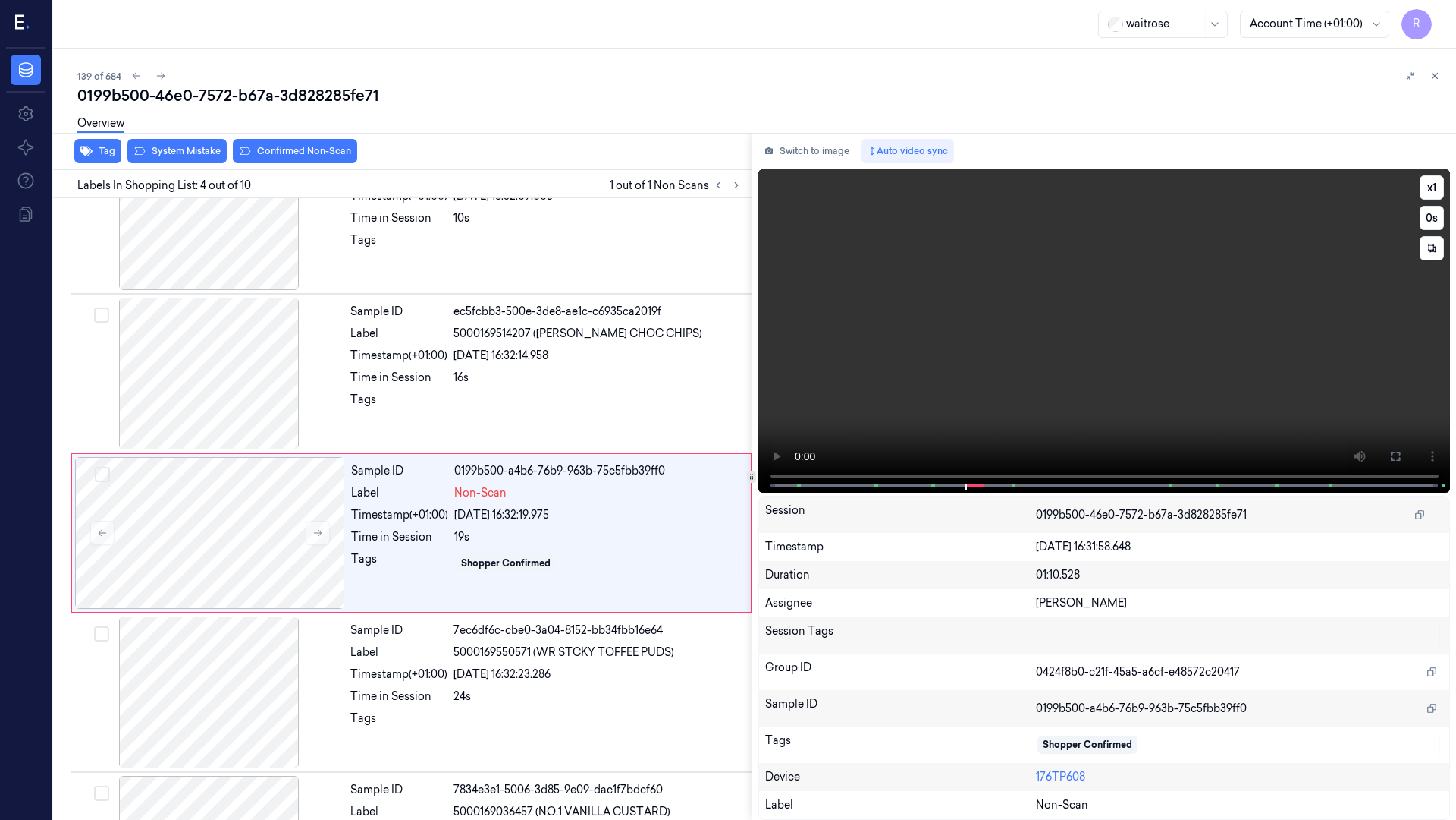
scroll to position [247, 0]
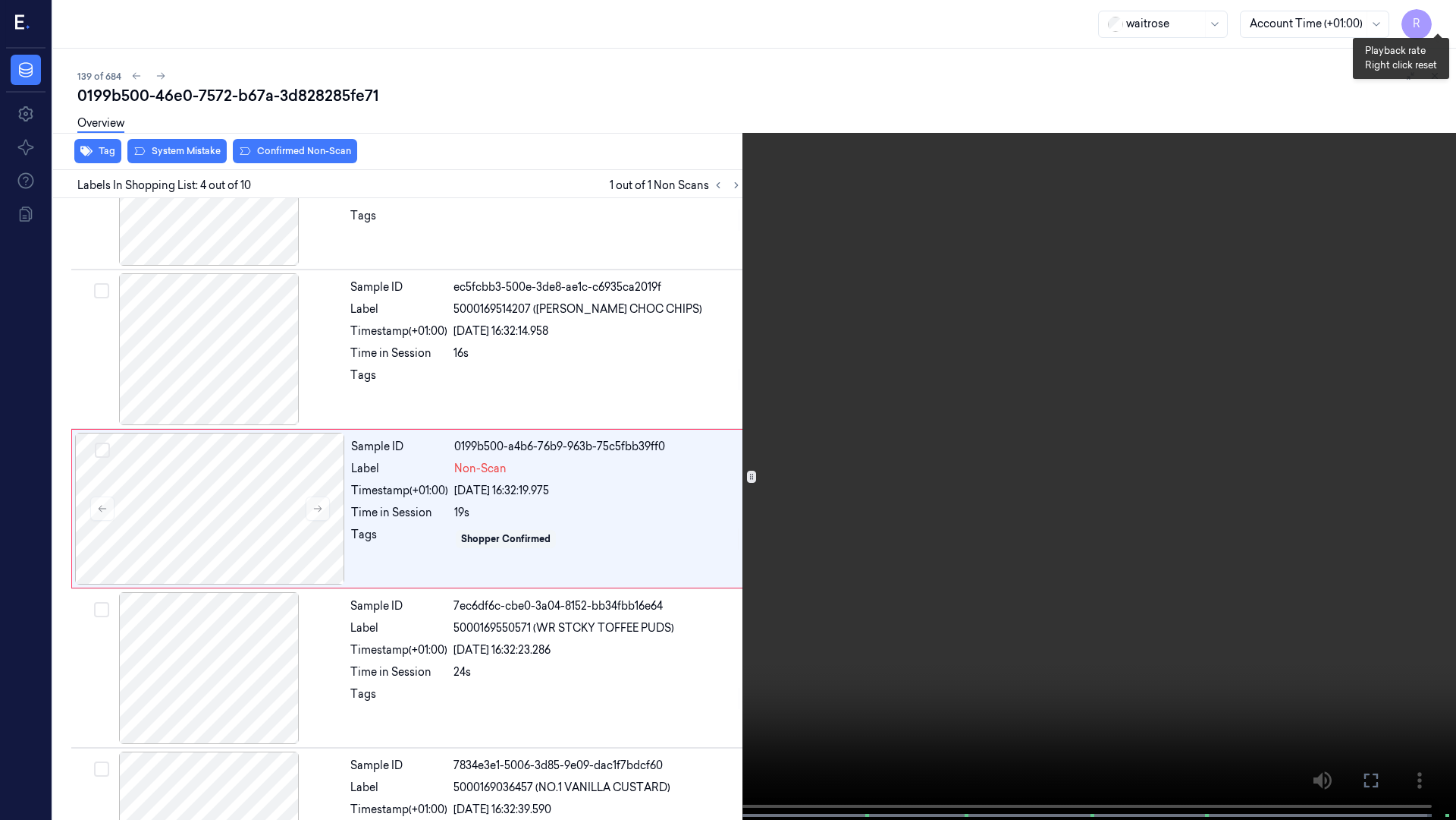
click at [1442, 11] on button "x 1" at bounding box center [1438, 18] width 24 height 24
click at [1442, 11] on button "x 2" at bounding box center [1438, 18] width 24 height 24
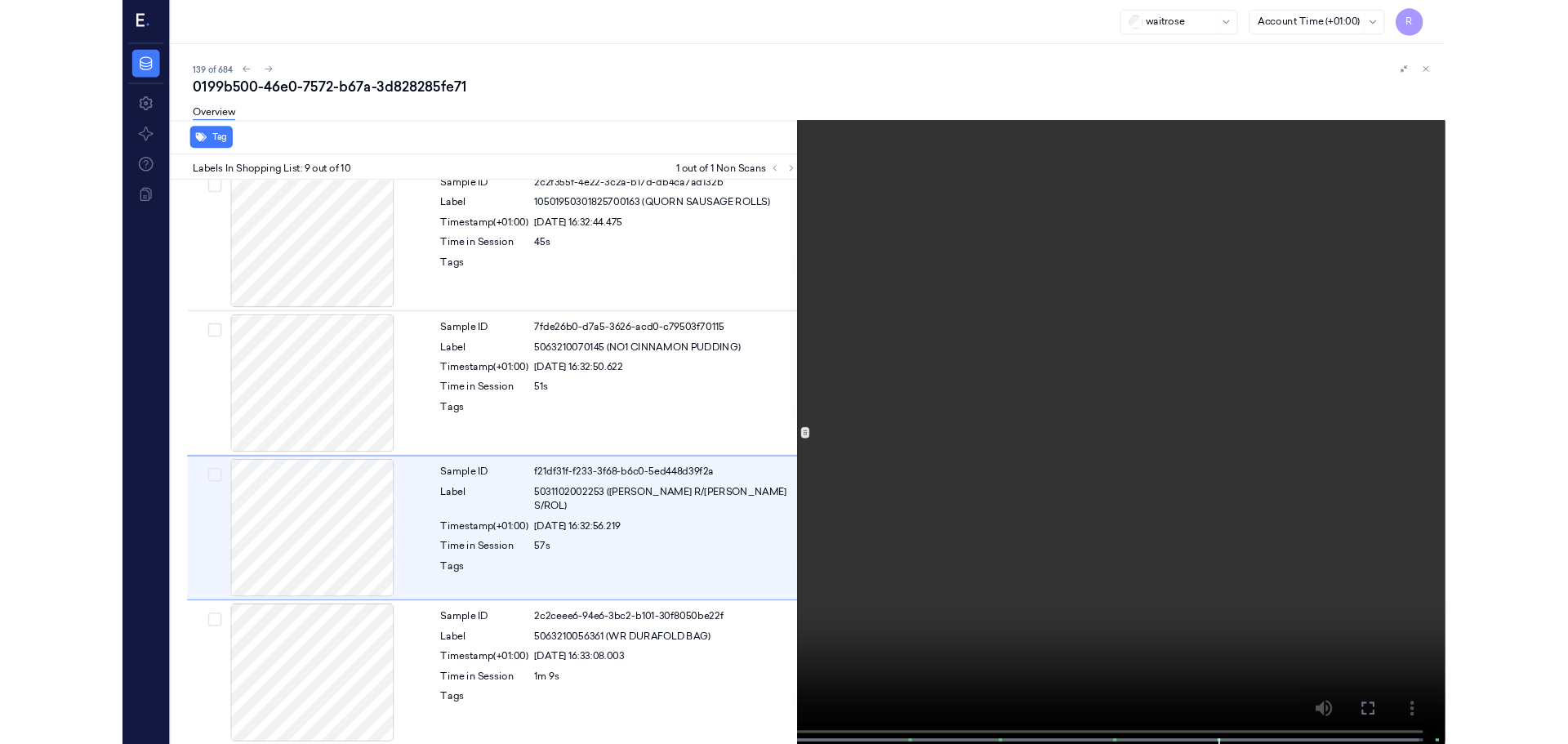
scroll to position [1051, 0]
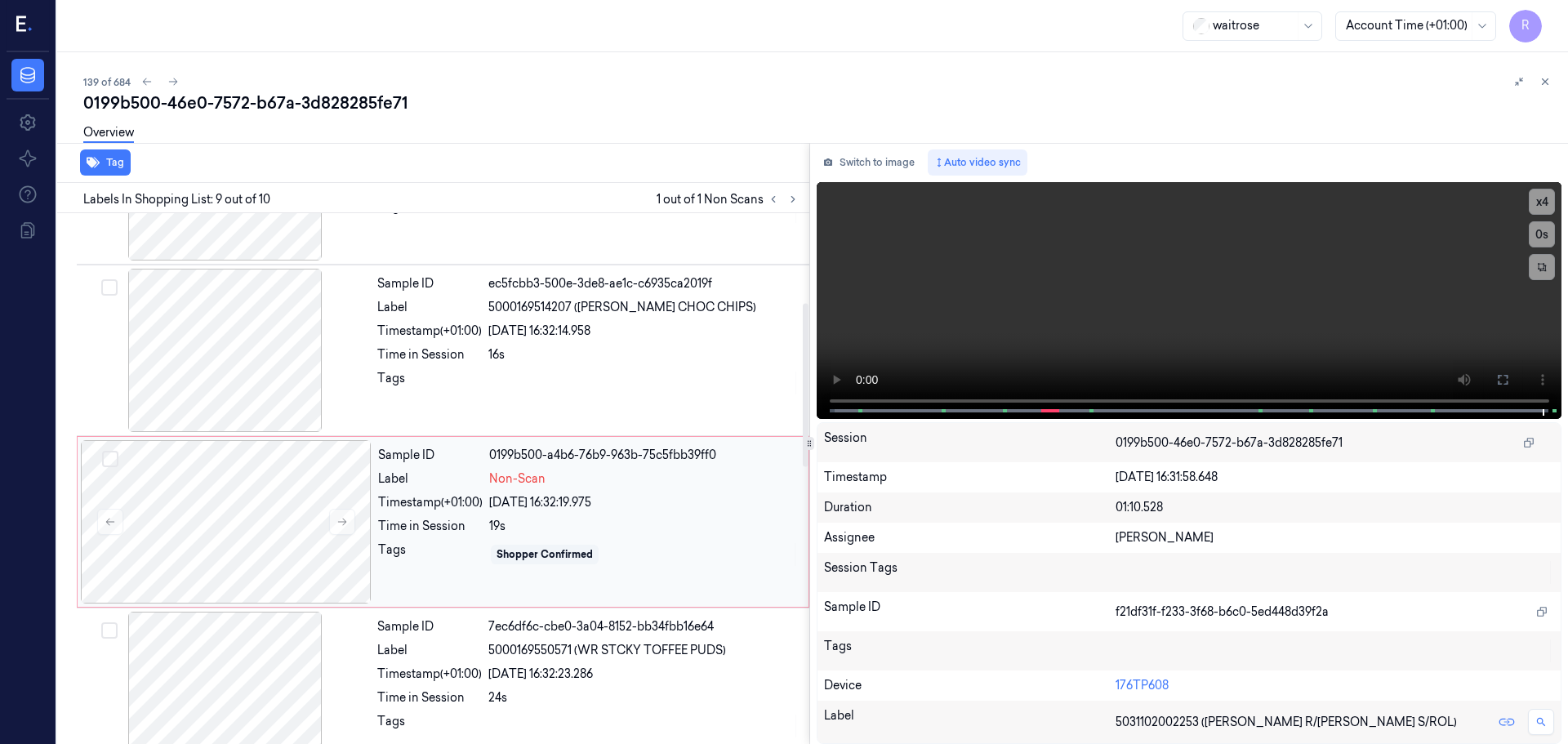
click at [411, 519] on div "Time in Session" at bounding box center [430, 526] width 105 height 17
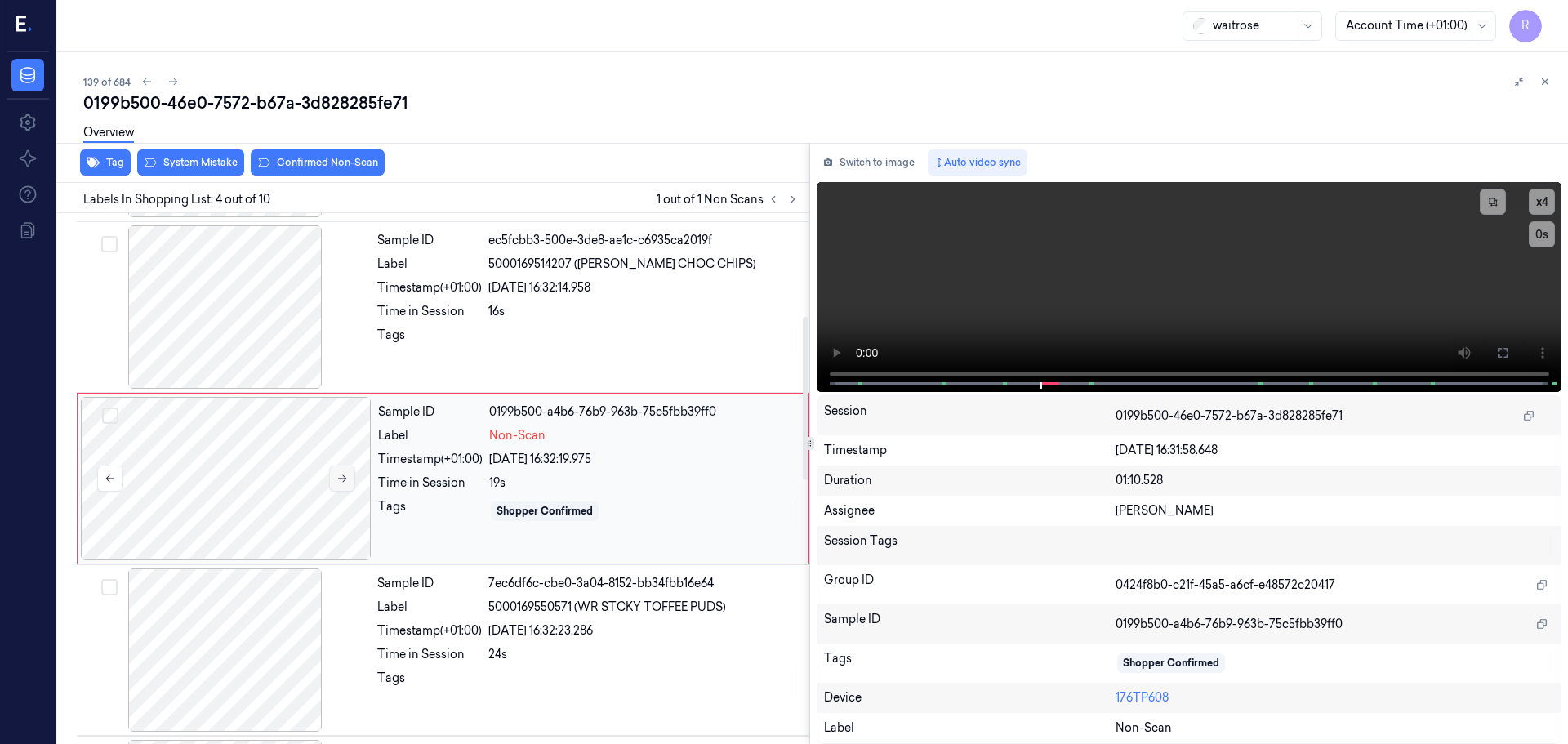
click at [338, 486] on button at bounding box center [342, 478] width 26 height 26
click at [338, 489] on button at bounding box center [342, 478] width 26 height 26
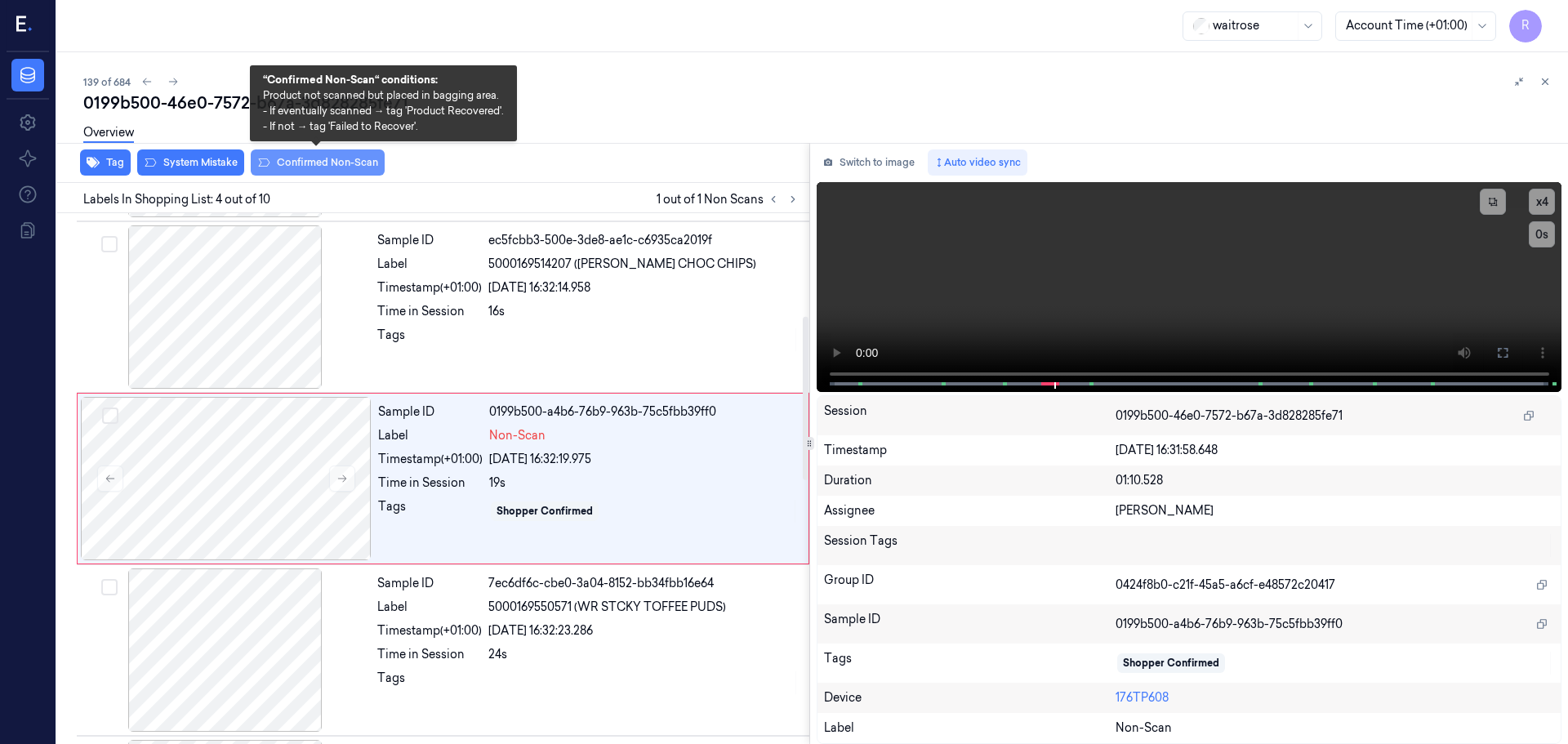
click at [310, 162] on button "Confirmed Non-Scan" at bounding box center [317, 162] width 134 height 26
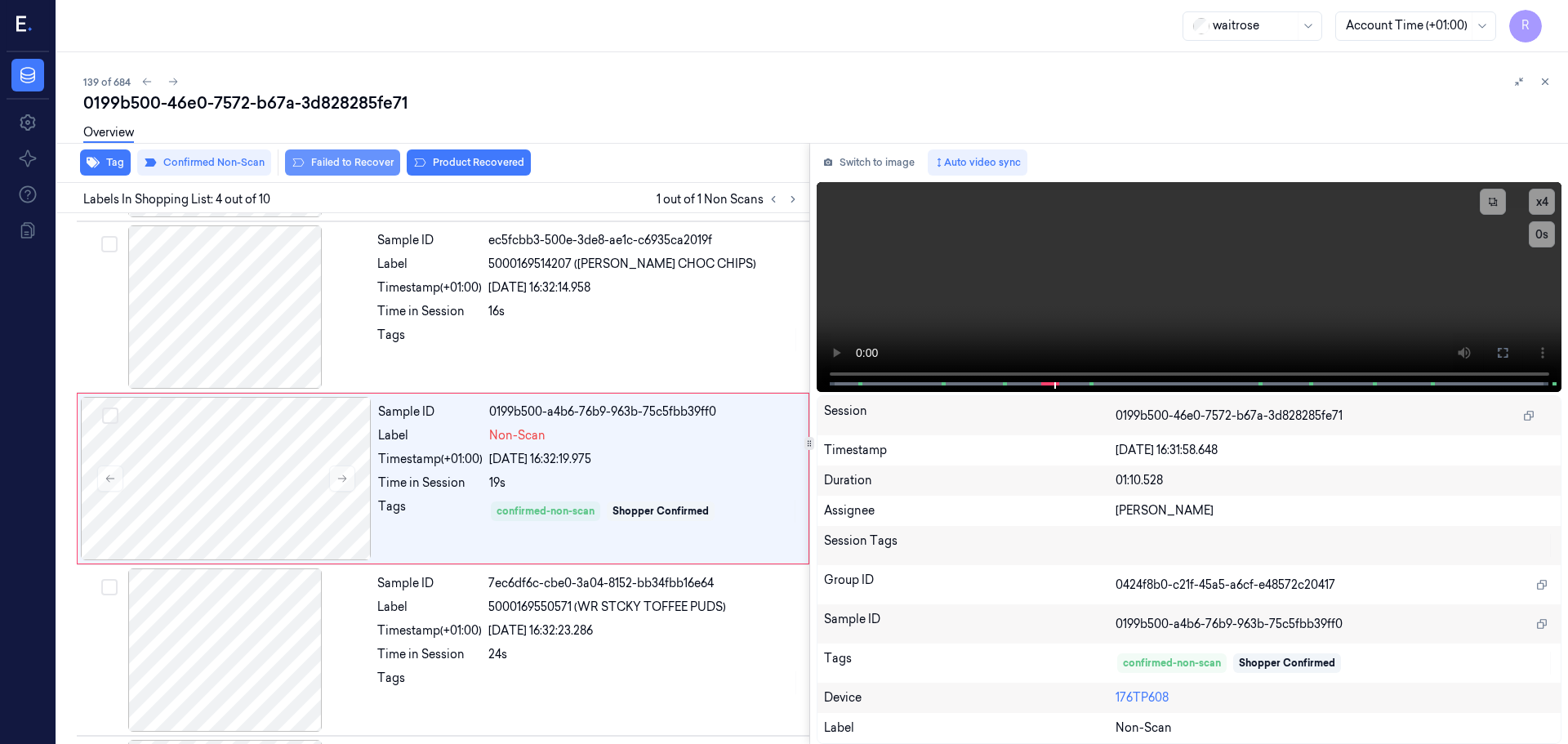
click at [338, 164] on button "Failed to Recover" at bounding box center [343, 162] width 115 height 26
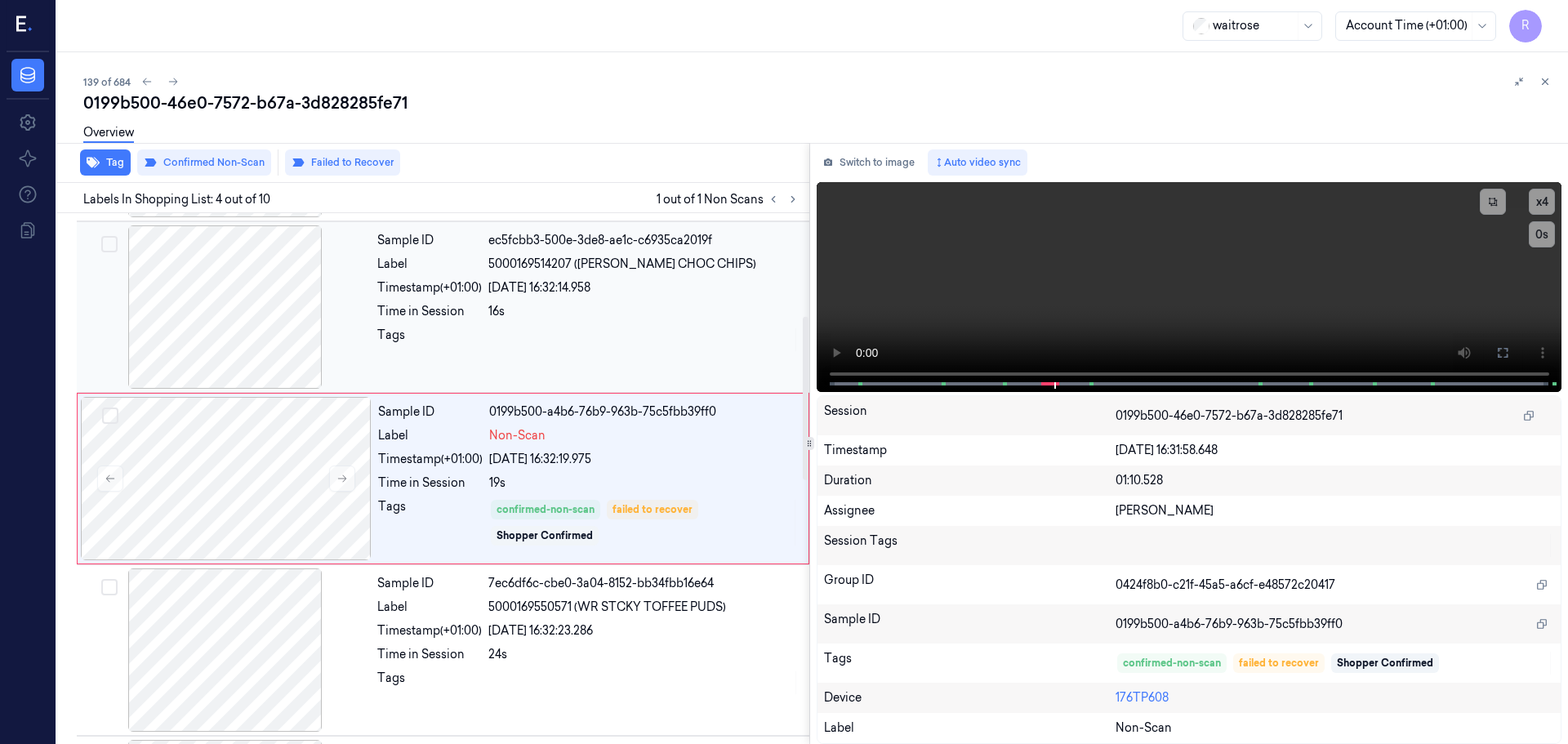
click at [557, 319] on div "16s" at bounding box center [644, 311] width 311 height 17
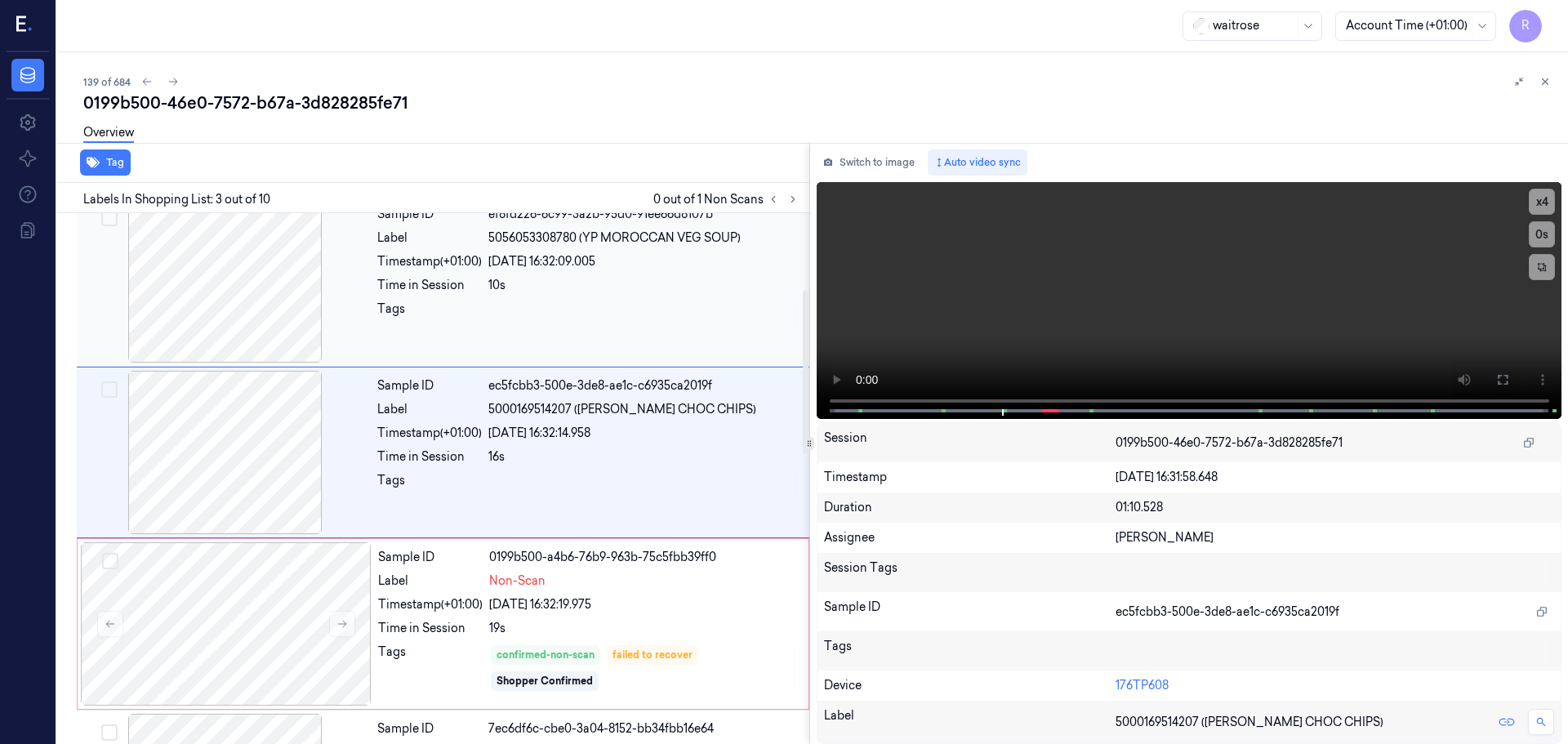
scroll to position [163, 0]
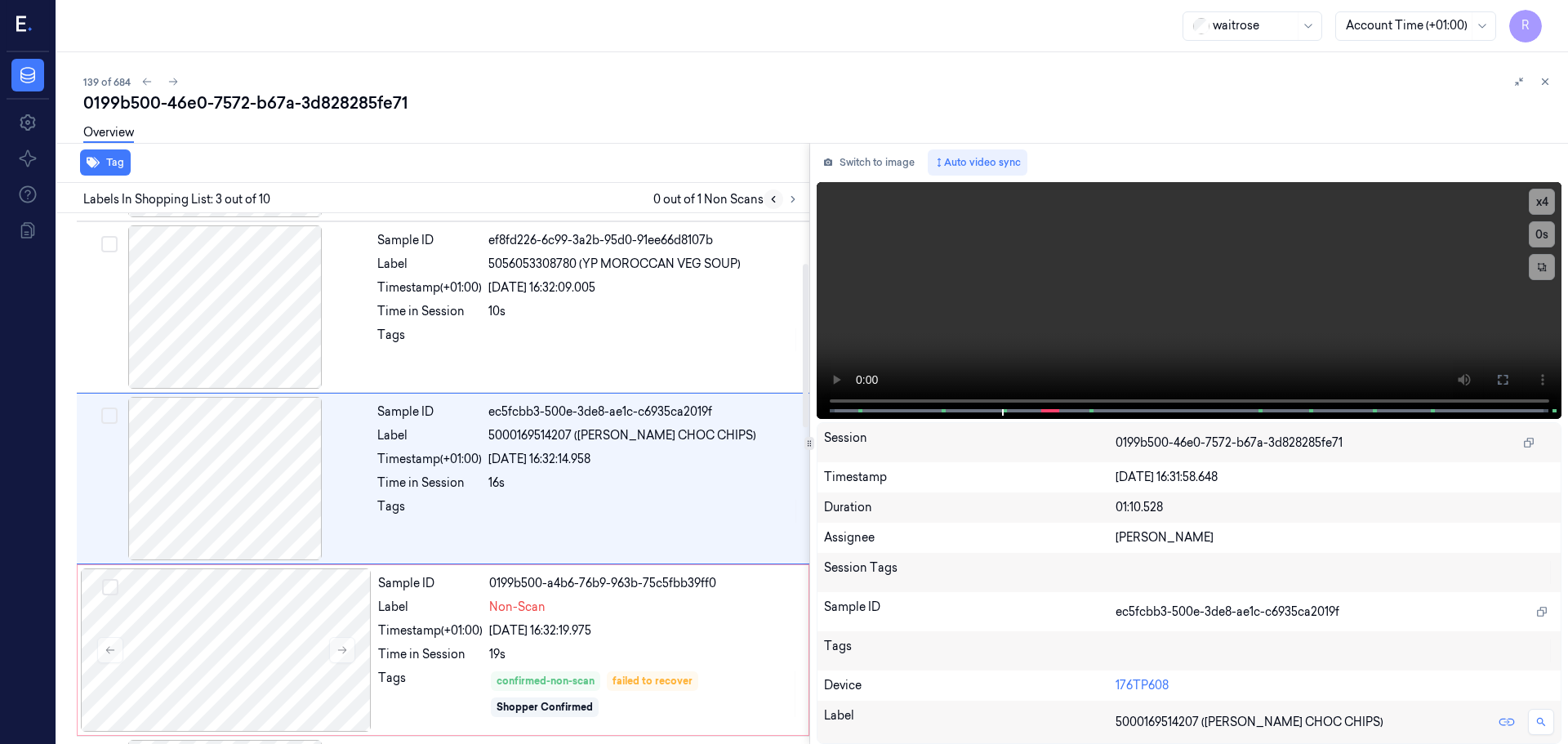
click at [772, 199] on icon at bounding box center [774, 199] width 12 height 12
click at [773, 199] on icon at bounding box center [774, 199] width 12 height 12
click at [791, 205] on button at bounding box center [794, 199] width 20 height 20
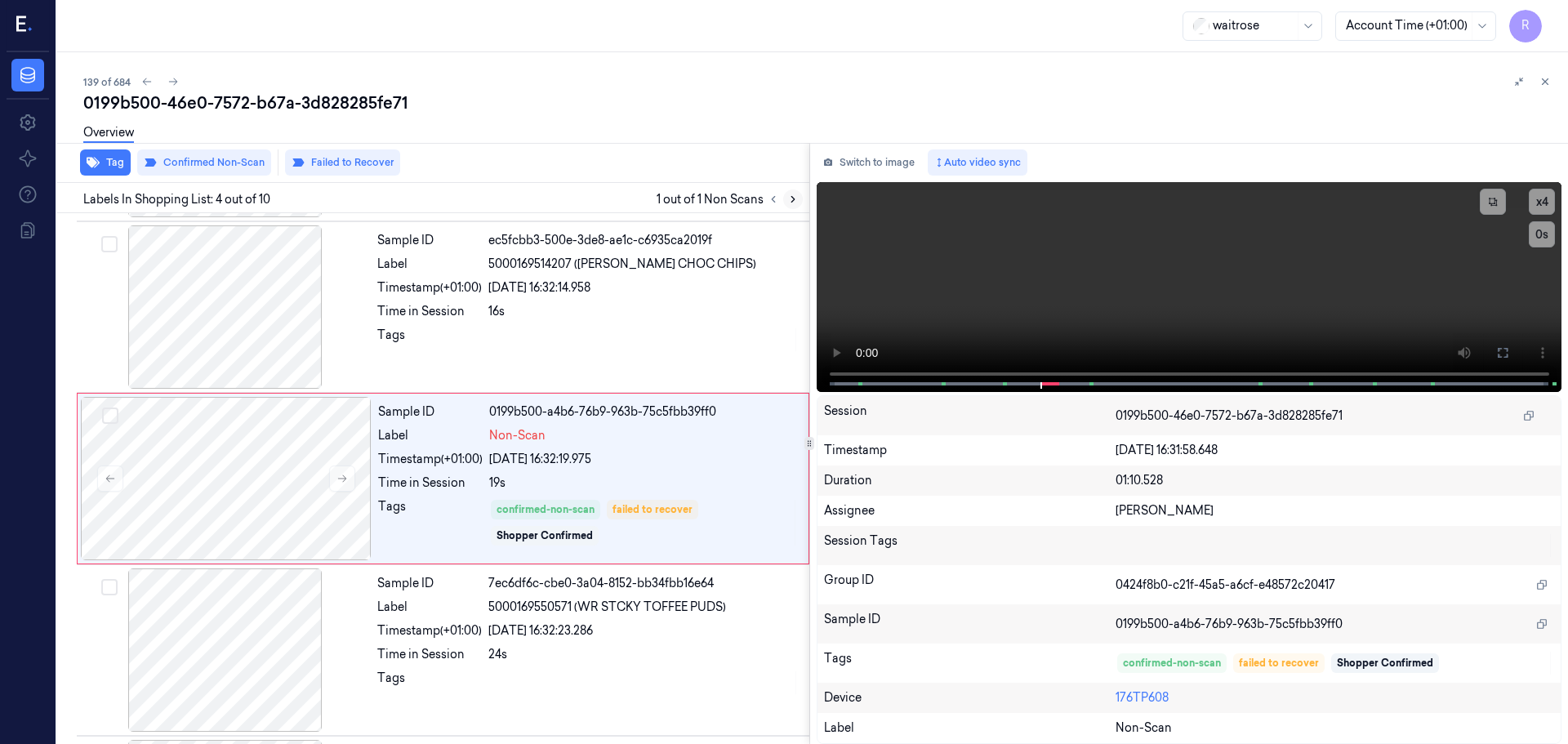
click at [791, 205] on button at bounding box center [794, 199] width 20 height 20
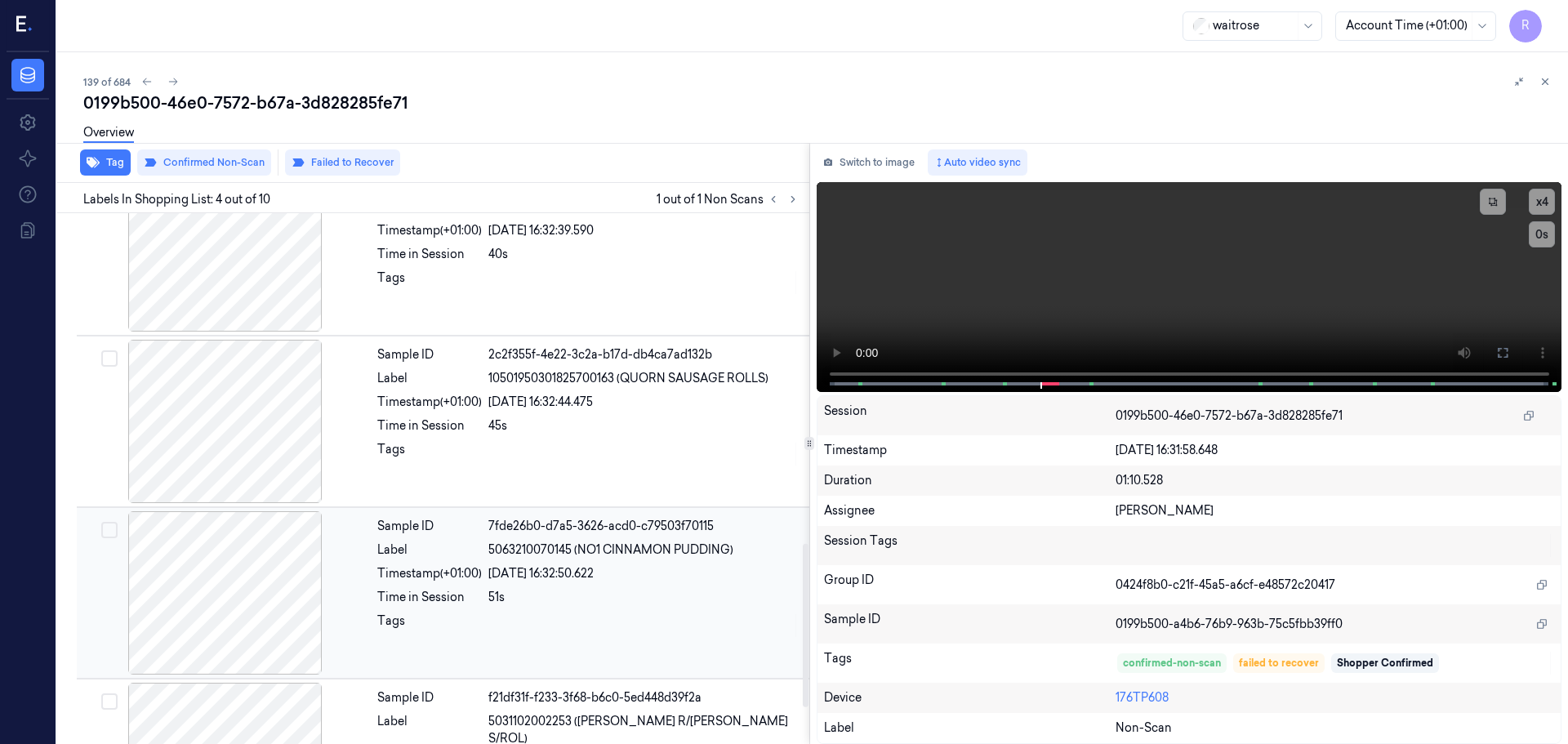
scroll to position [1189, 0]
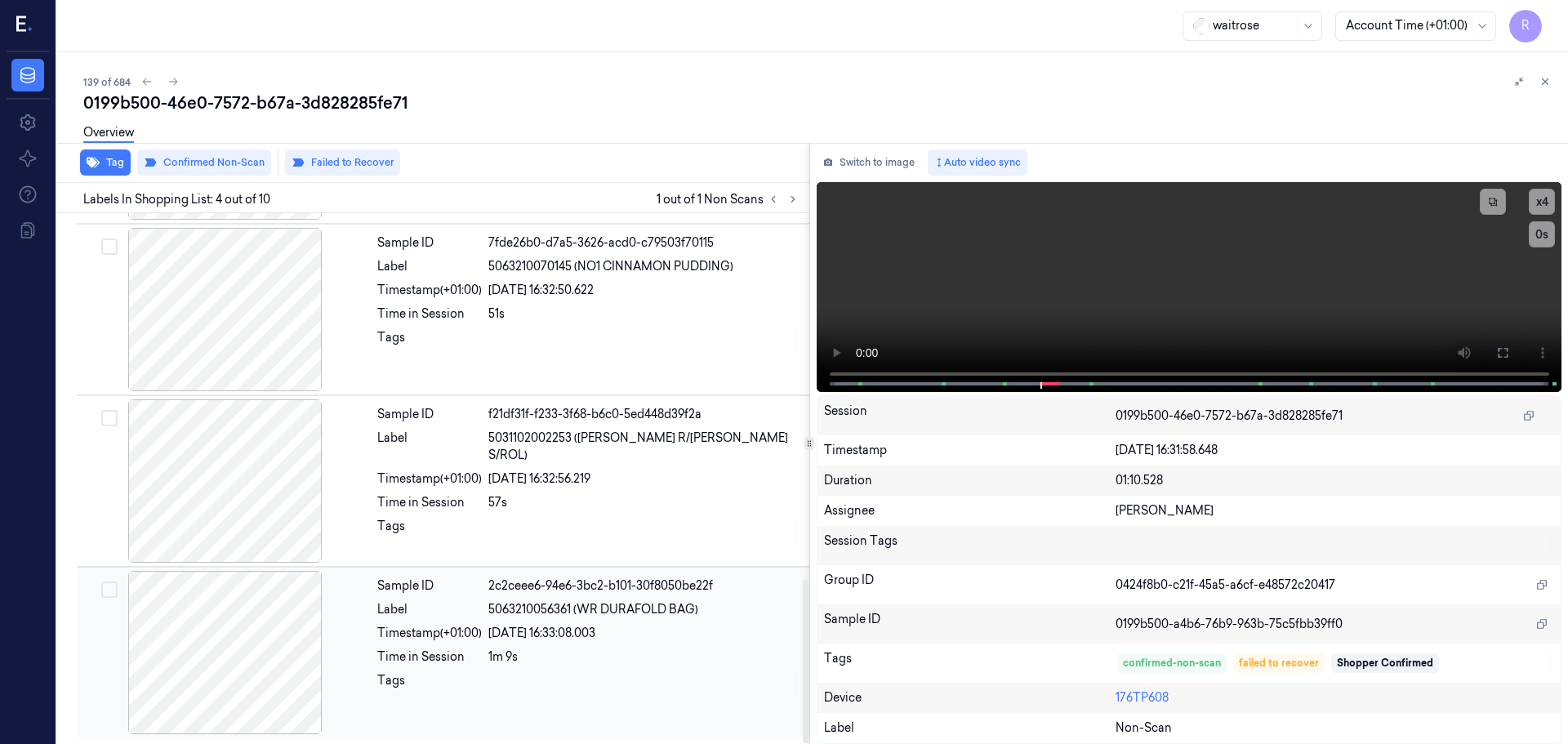
click at [422, 649] on div "Time in Session" at bounding box center [429, 657] width 105 height 17
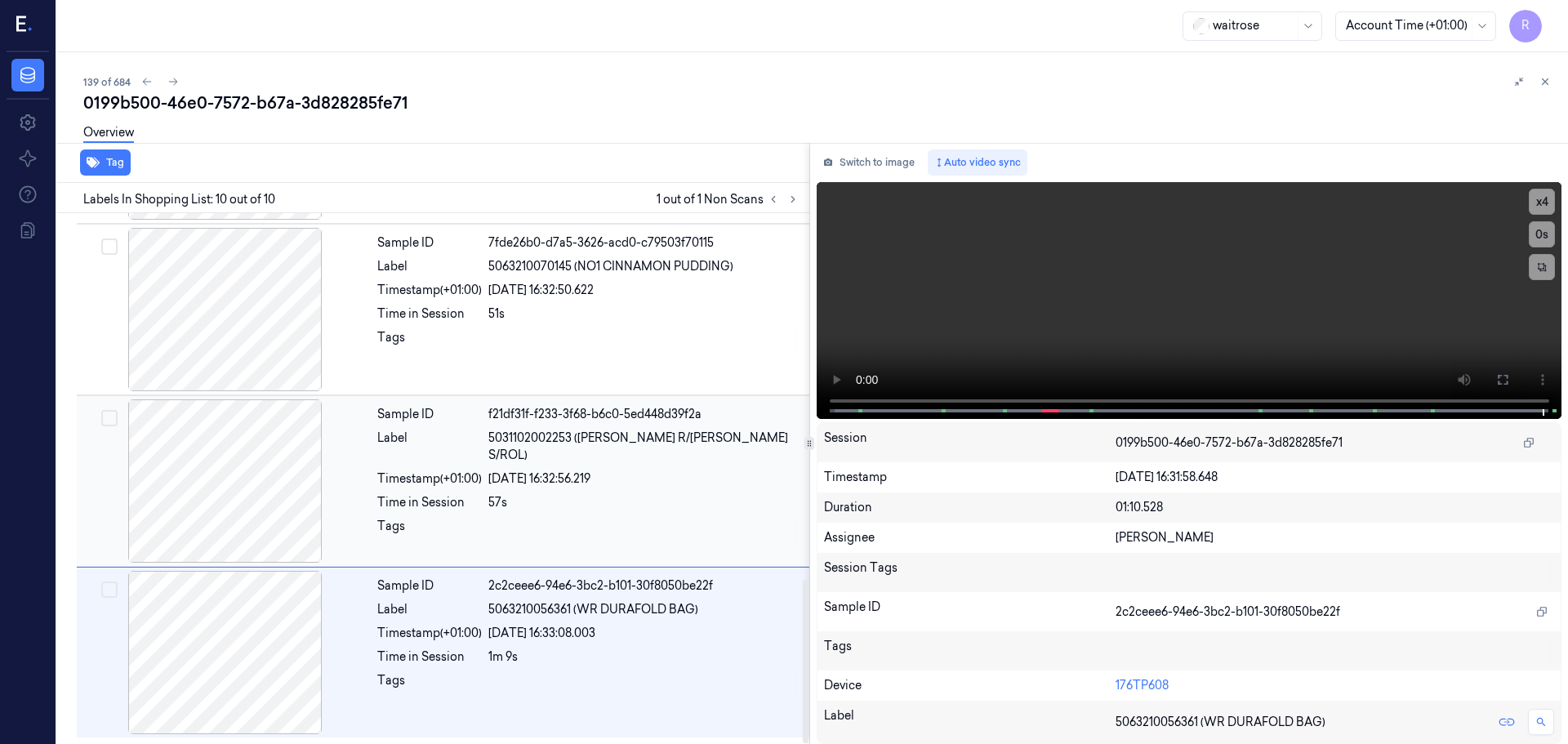
click at [446, 518] on div "Tags" at bounding box center [429, 531] width 105 height 26
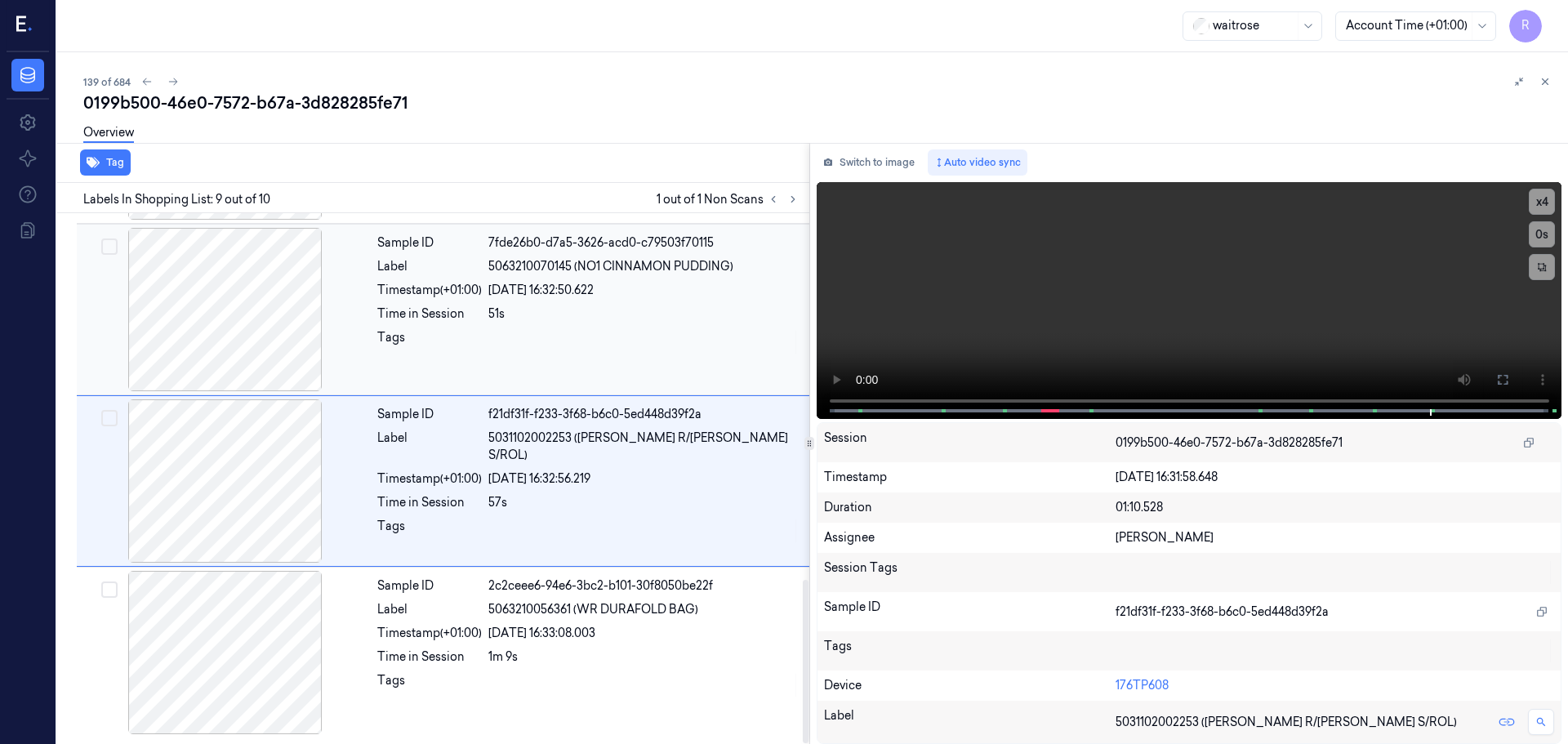
click at [495, 382] on div "Sample ID 7fde26b0-d7a5-3626-acd0-c79503f70115 Label 5063210070145 (NO1 CINNAMO…" at bounding box center [588, 310] width 435 height 164
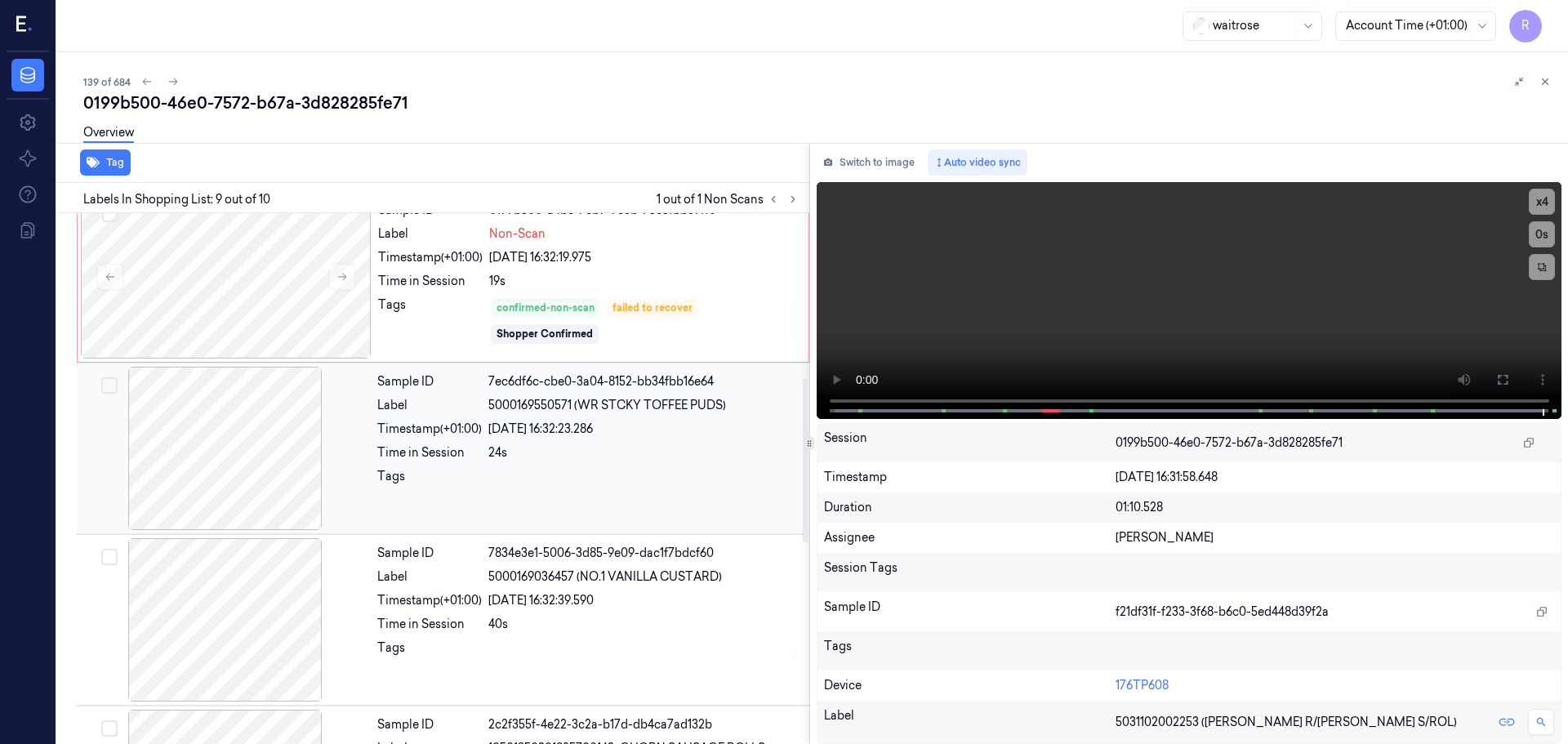
click at [374, 466] on div "Sample ID 7ec6df6c-cbe0-3a04-8152-bb34fbb16e64 Label 5000169550571 (WR STCKY TO…" at bounding box center [588, 449] width 435 height 164
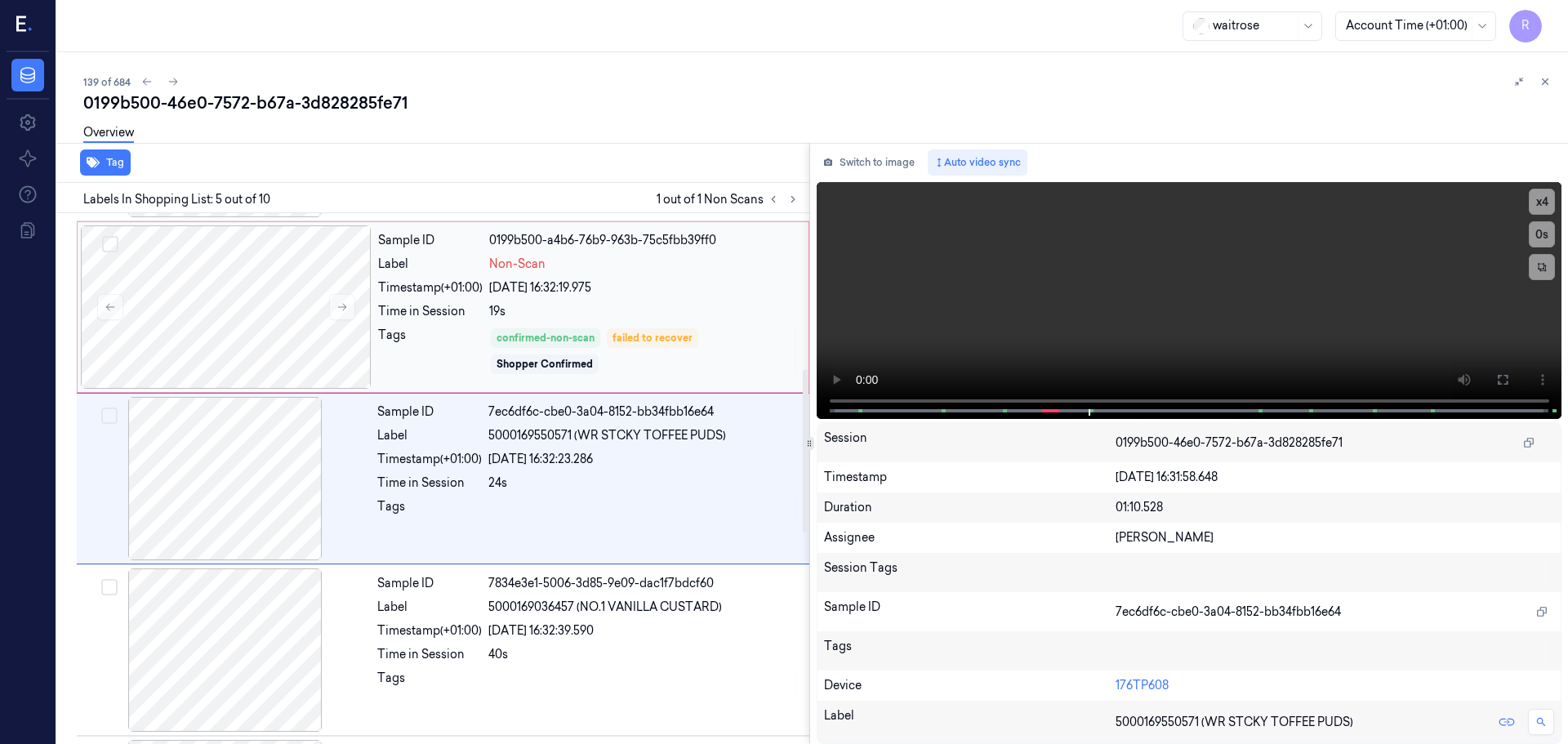
click at [391, 283] on div "Timestamp (+01:00)" at bounding box center [430, 287] width 105 height 17
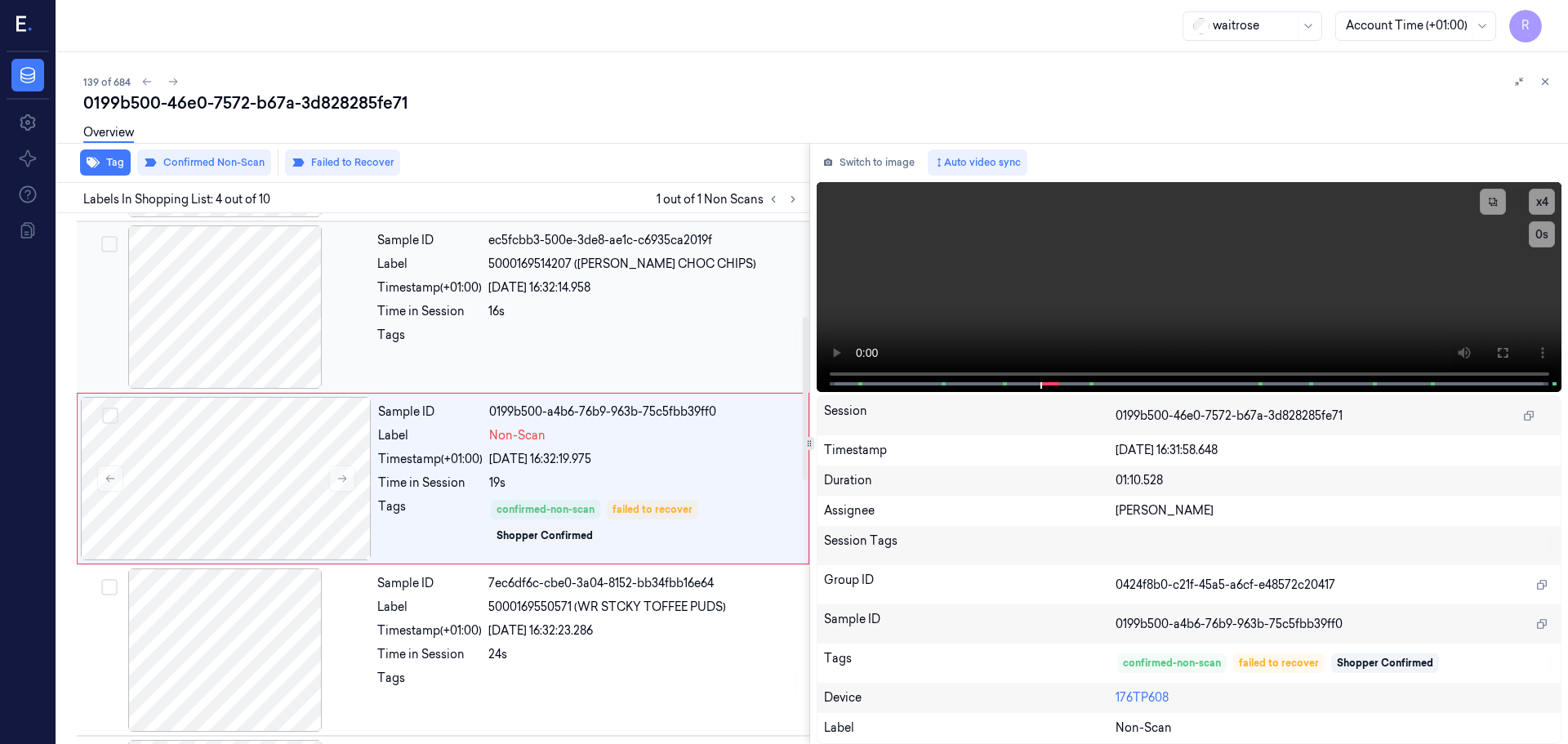
click at [435, 299] on div "Sample ID ec5fcbb3-500e-3de8-ae1c-c6935ca2019f Label 5000169514207 ([PERSON_NAM…" at bounding box center [588, 307] width 435 height 164
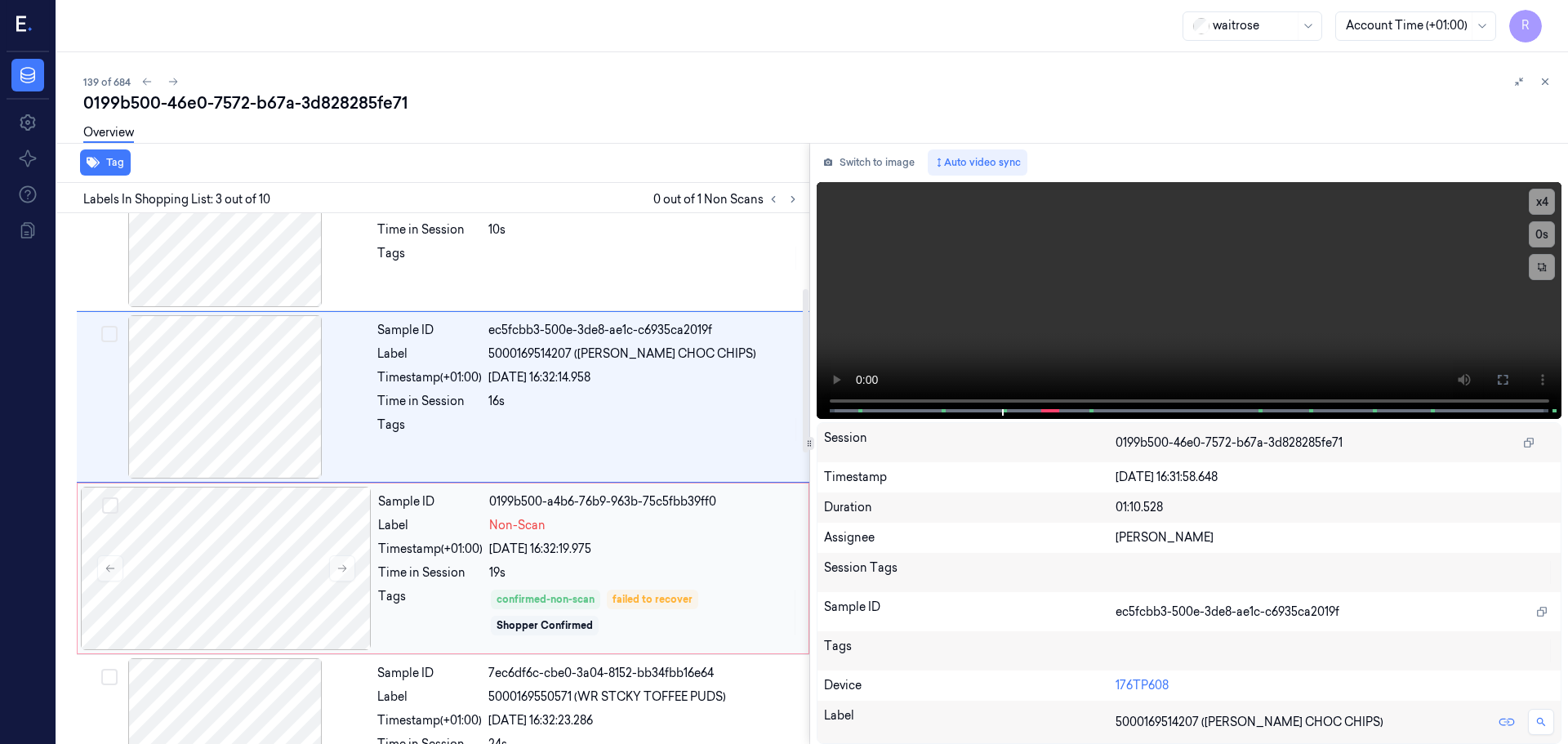
click at [424, 553] on div "Timestamp (+01:00)" at bounding box center [430, 549] width 105 height 17
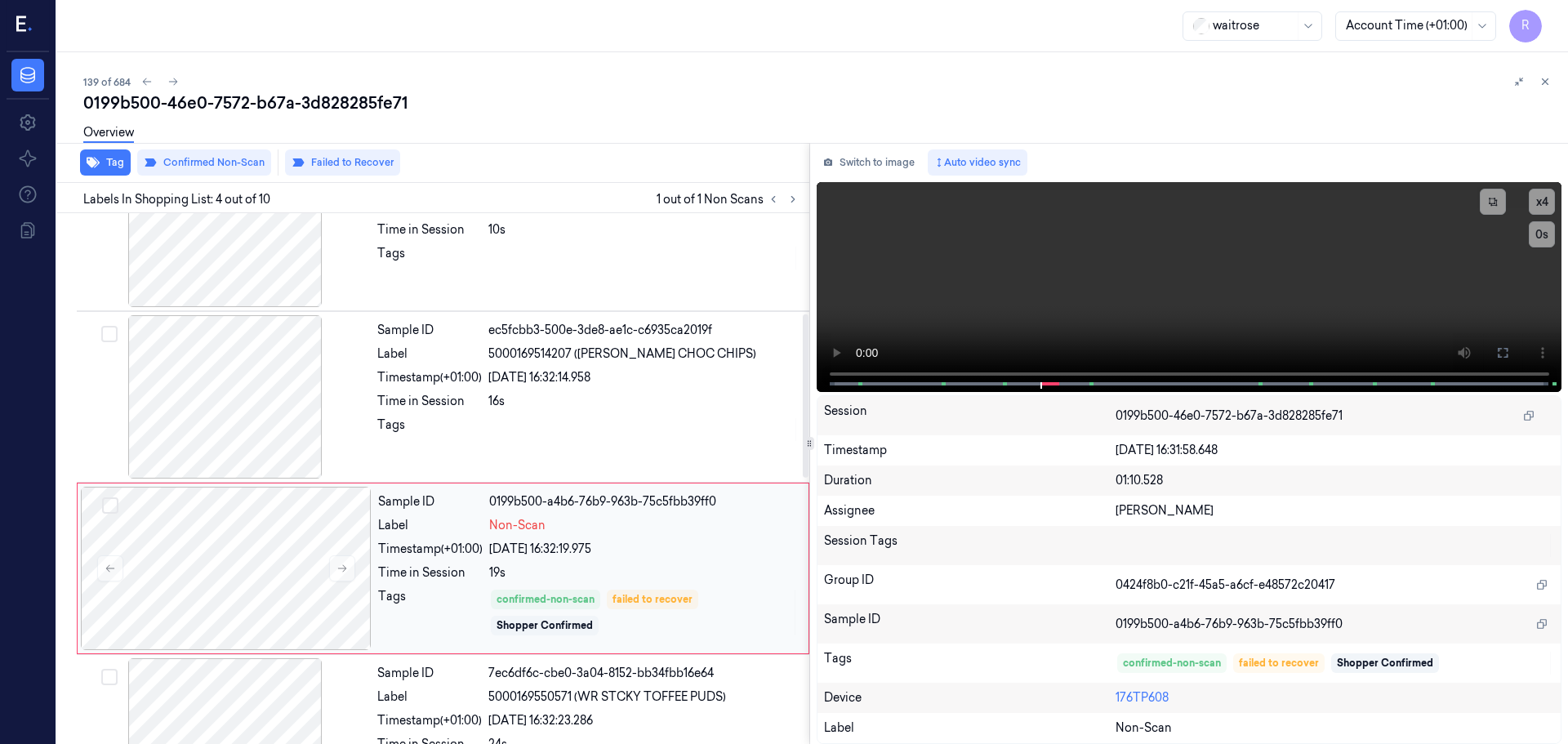
scroll to position [334, 0]
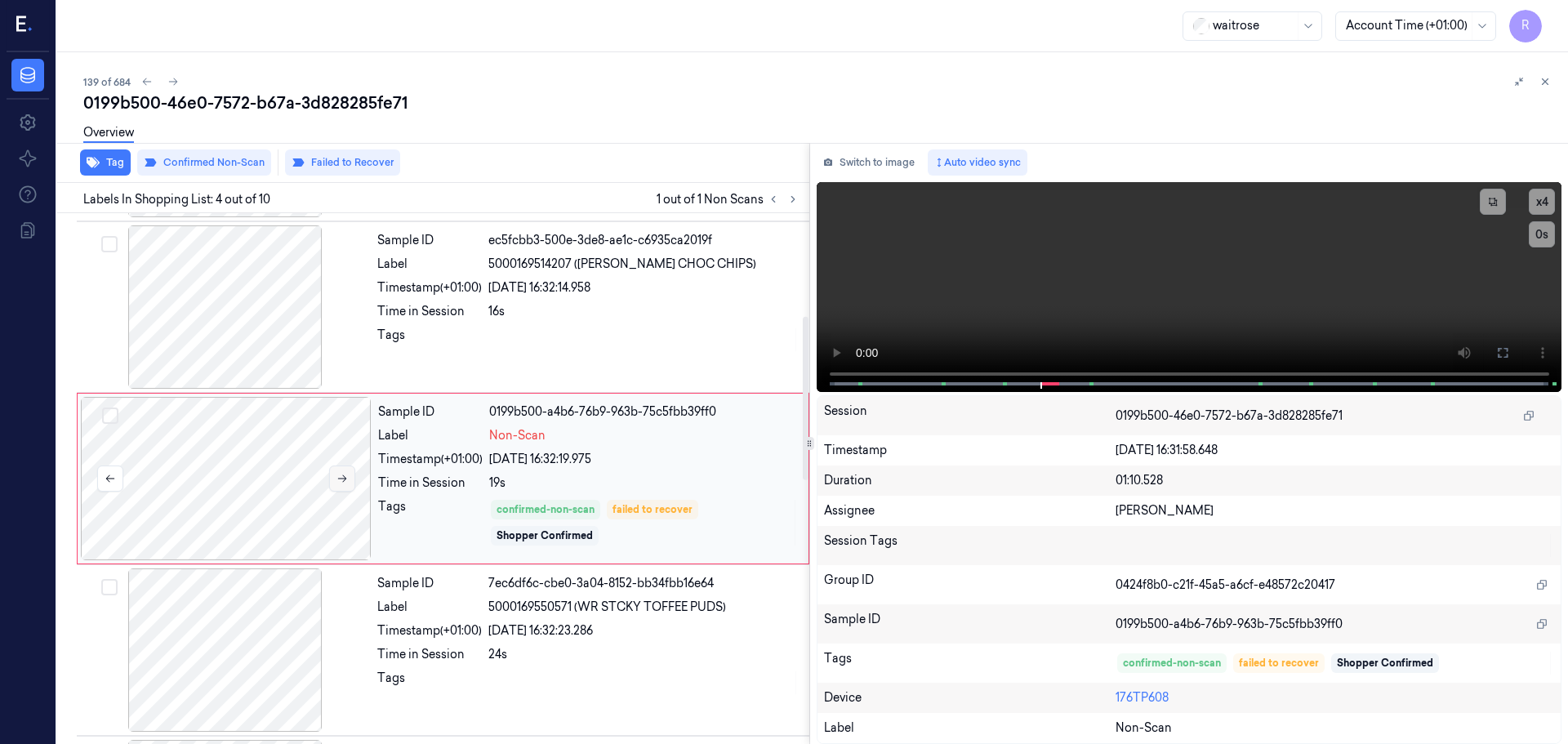
click at [342, 480] on icon at bounding box center [342, 478] width 12 height 12
click at [515, 326] on div "Sample ID ec5fcbb3-500e-3de8-ae1c-c6935ca2019f Label 5000169514207 ([PERSON_NAM…" at bounding box center [588, 307] width 435 height 164
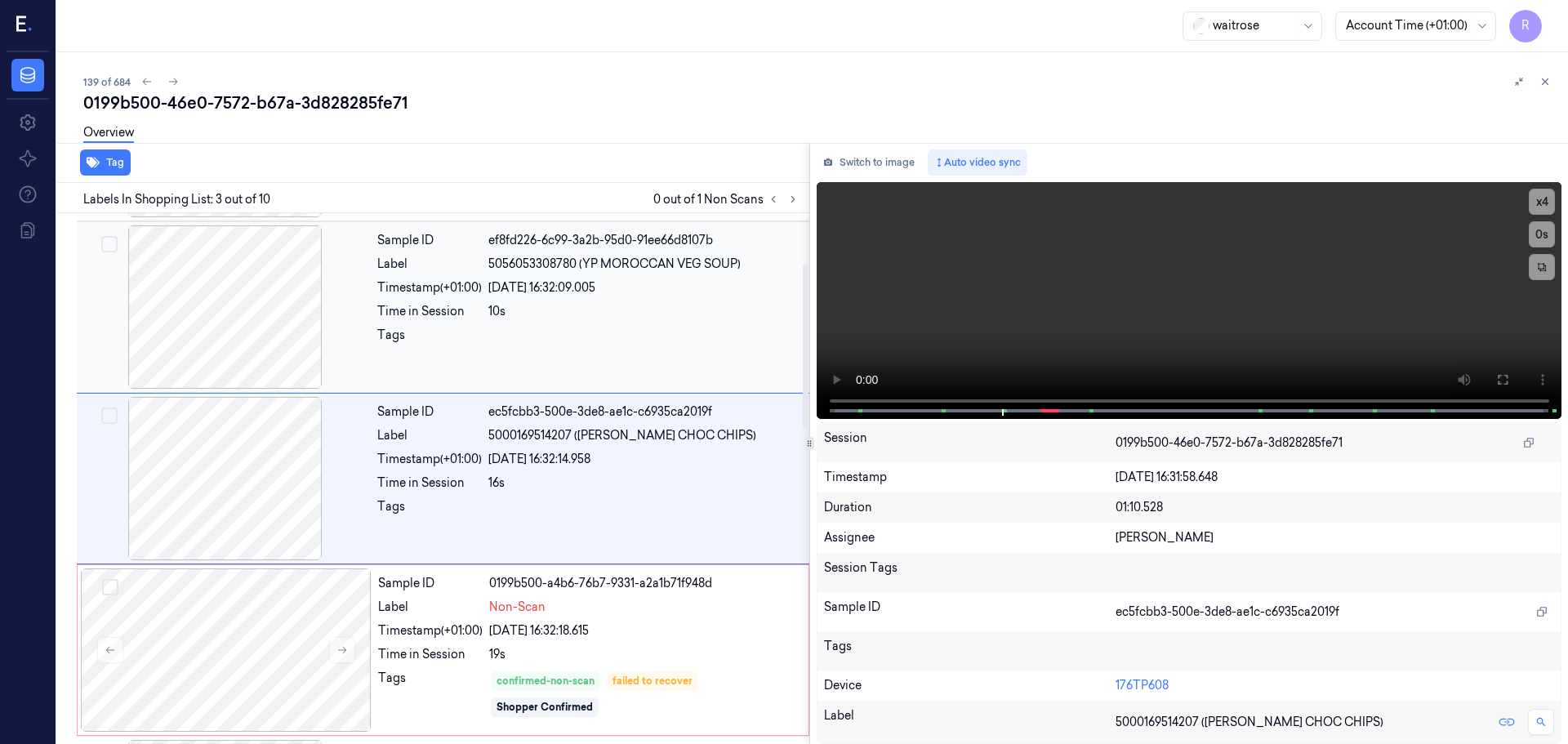
click at [506, 337] on div at bounding box center [644, 339] width 311 height 26
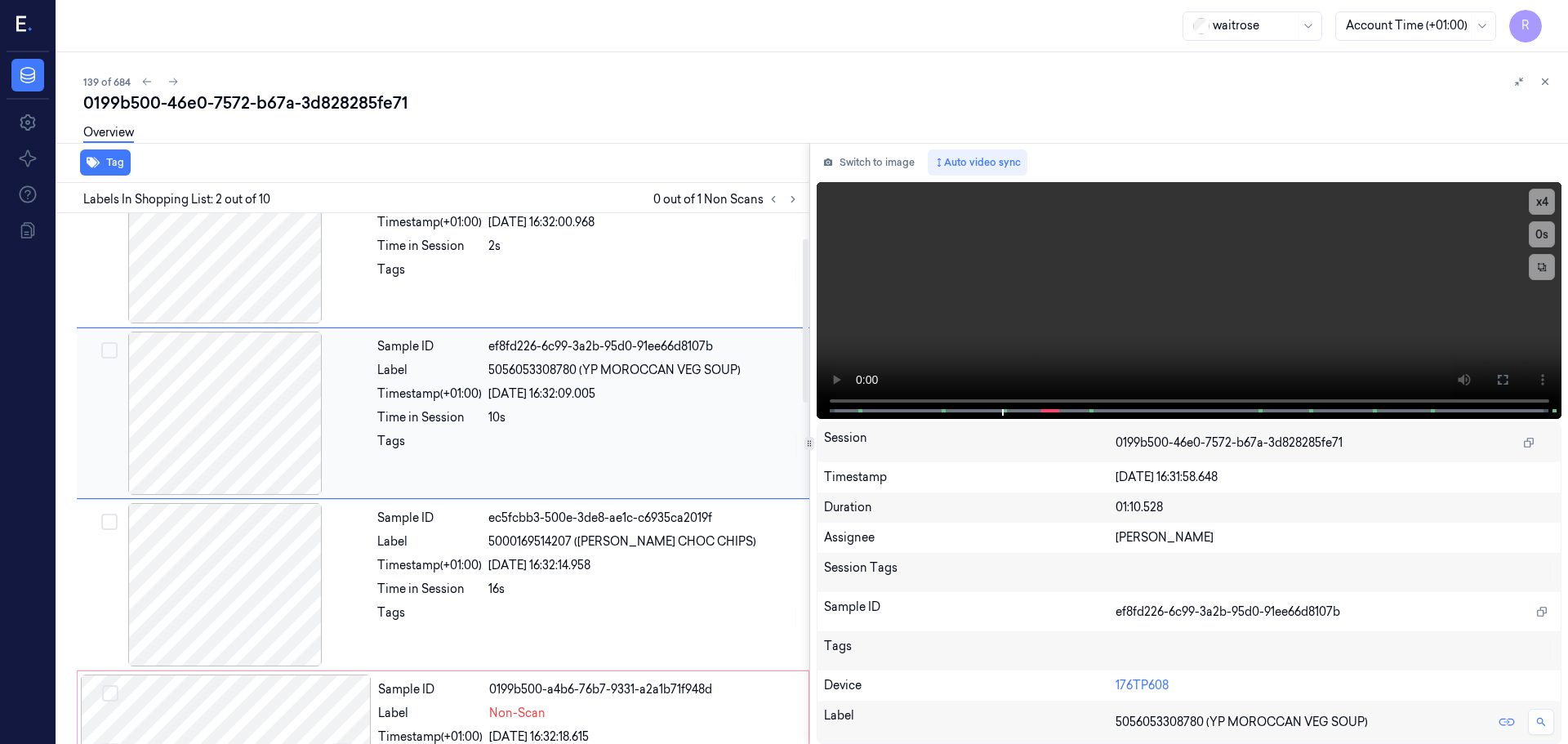
scroll to position [82, 0]
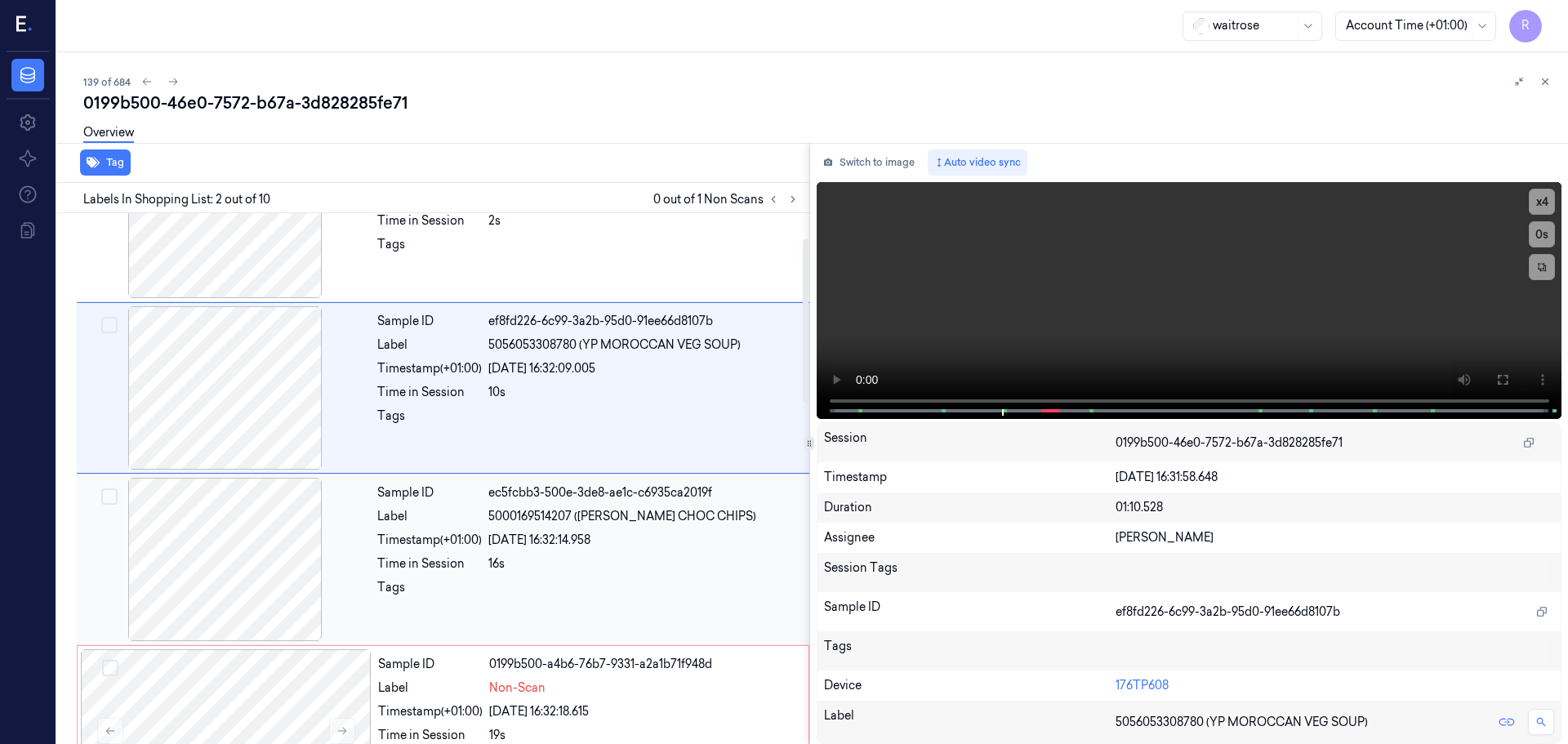
click at [467, 533] on div "Timestamp (+01:00)" at bounding box center [429, 540] width 105 height 17
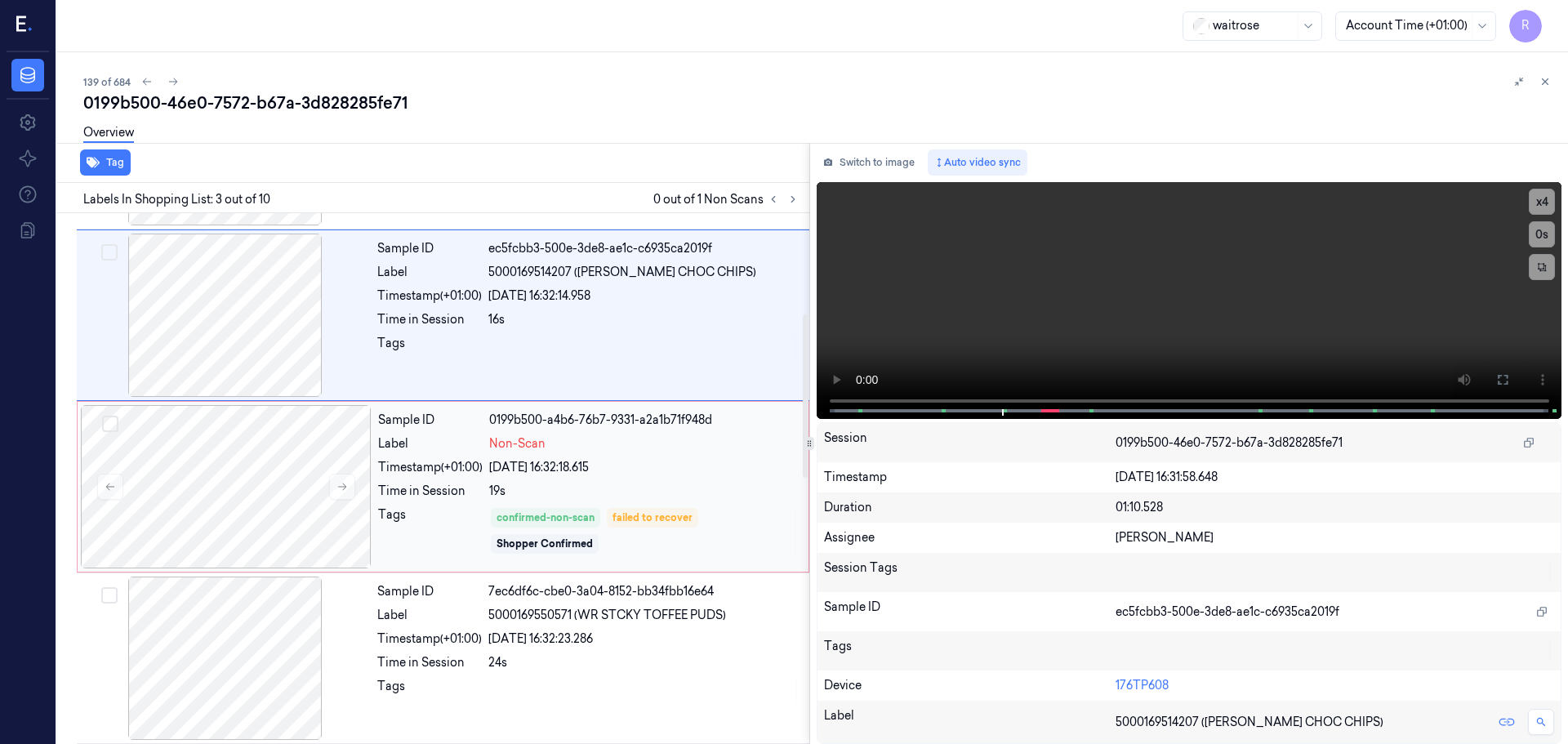
click at [456, 524] on div "Tags" at bounding box center [430, 531] width 105 height 49
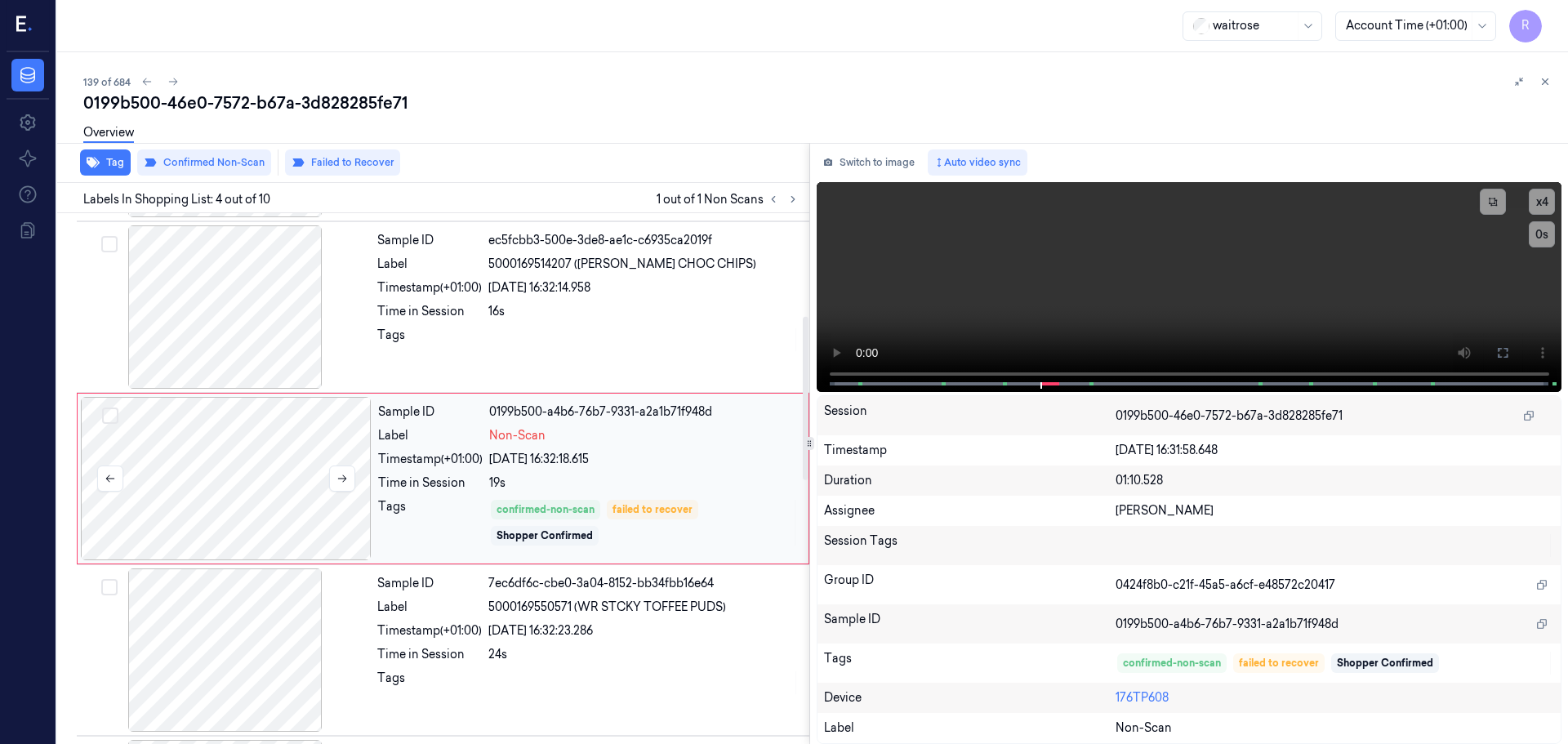
click at [356, 480] on div at bounding box center [226, 479] width 291 height 164
click at [352, 481] on button at bounding box center [342, 478] width 26 height 26
click at [349, 484] on button at bounding box center [342, 478] width 26 height 26
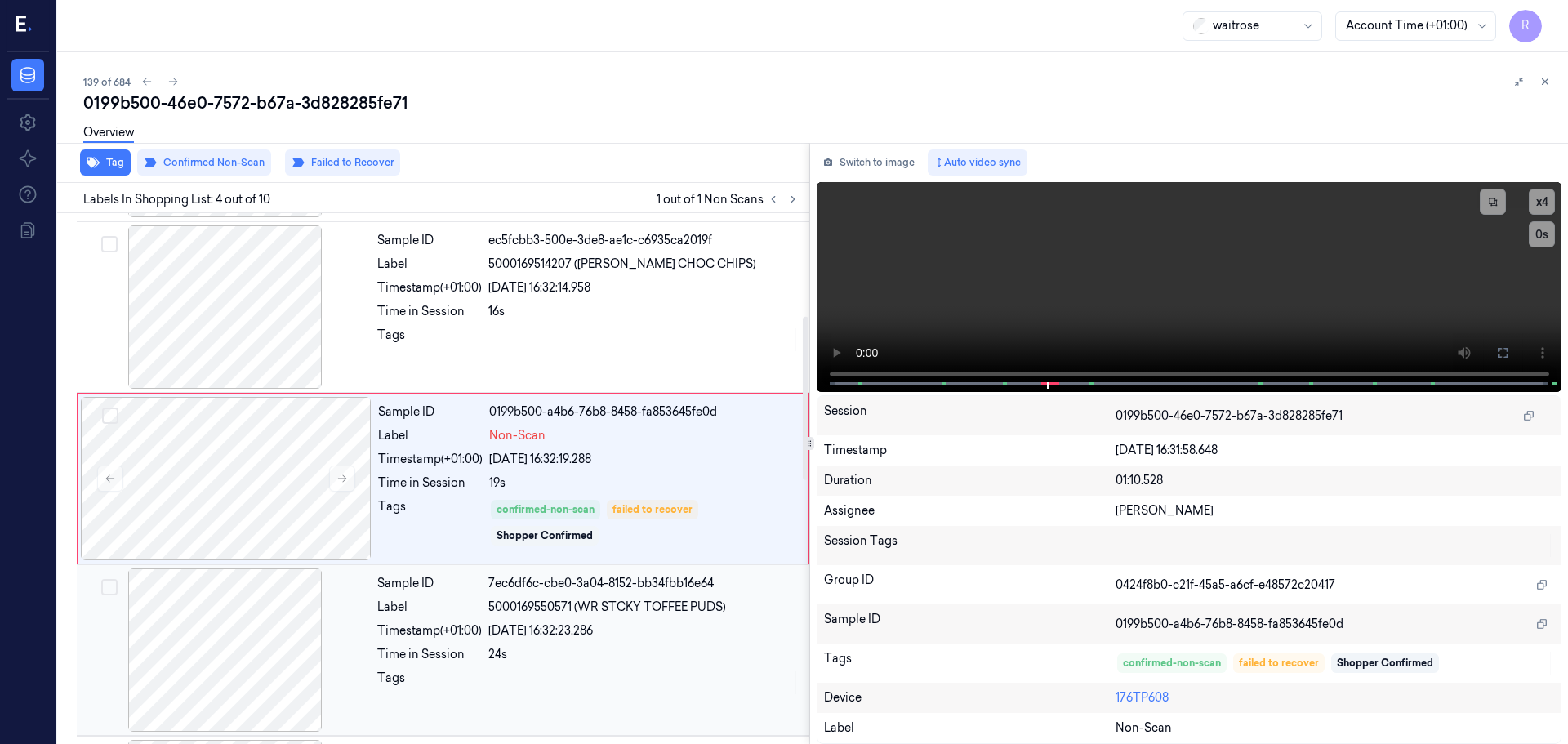
click at [408, 647] on div "Time in Session" at bounding box center [429, 654] width 105 height 17
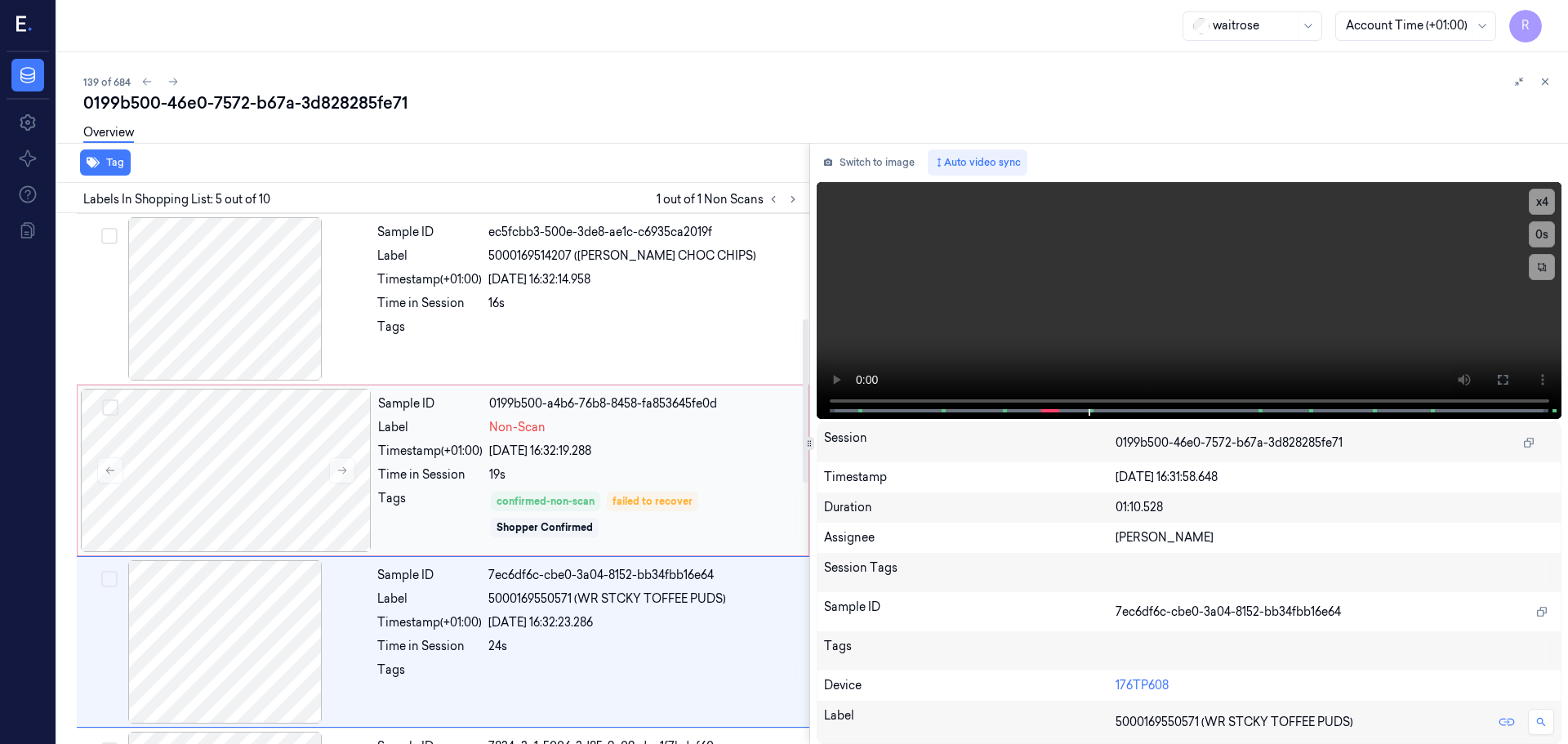
click at [428, 505] on div "Tags" at bounding box center [430, 514] width 105 height 49
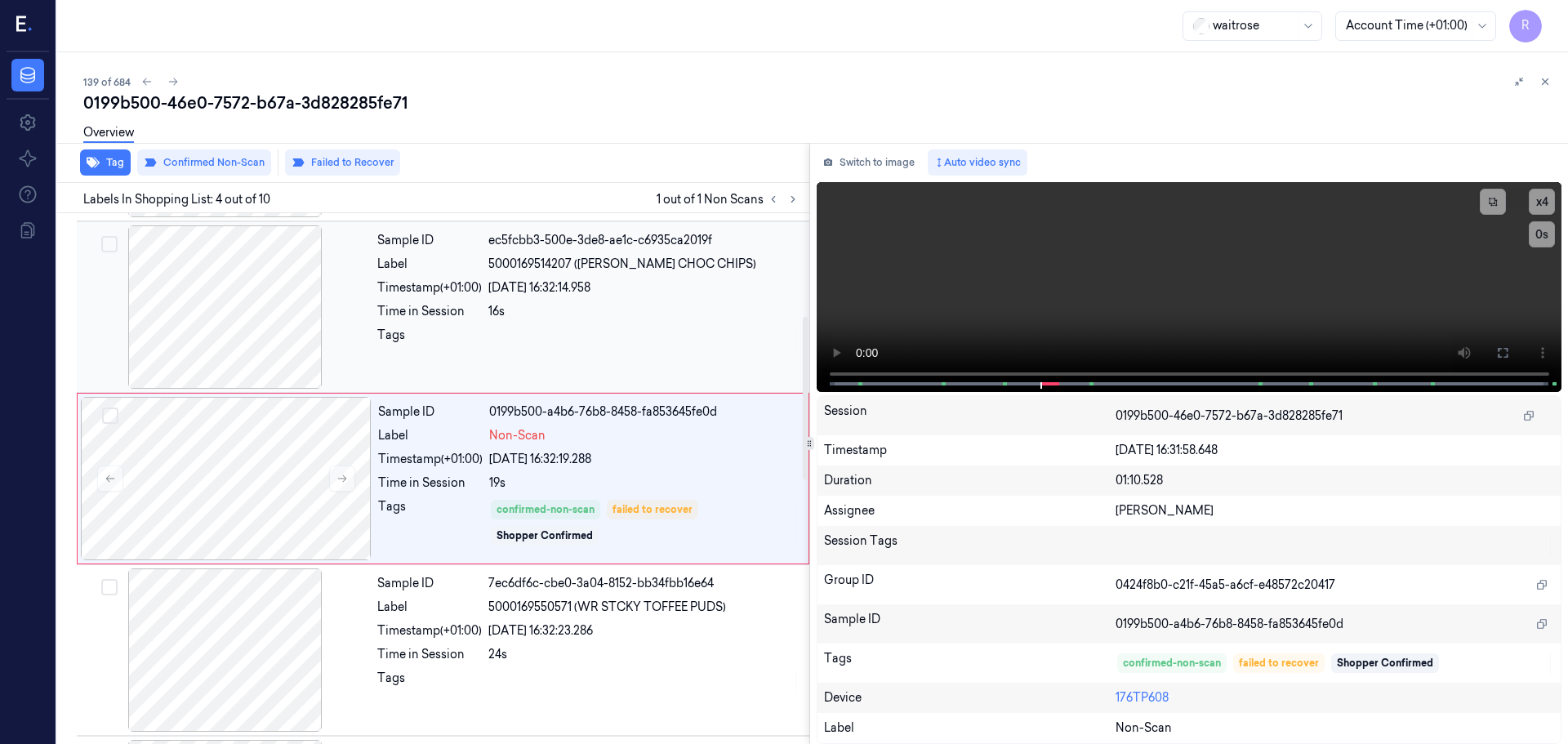
click at [480, 369] on div "Sample ID ec5fcbb3-500e-3de8-ae1c-c6935ca2019f Label 5000169514207 ([PERSON_NAM…" at bounding box center [588, 307] width 435 height 164
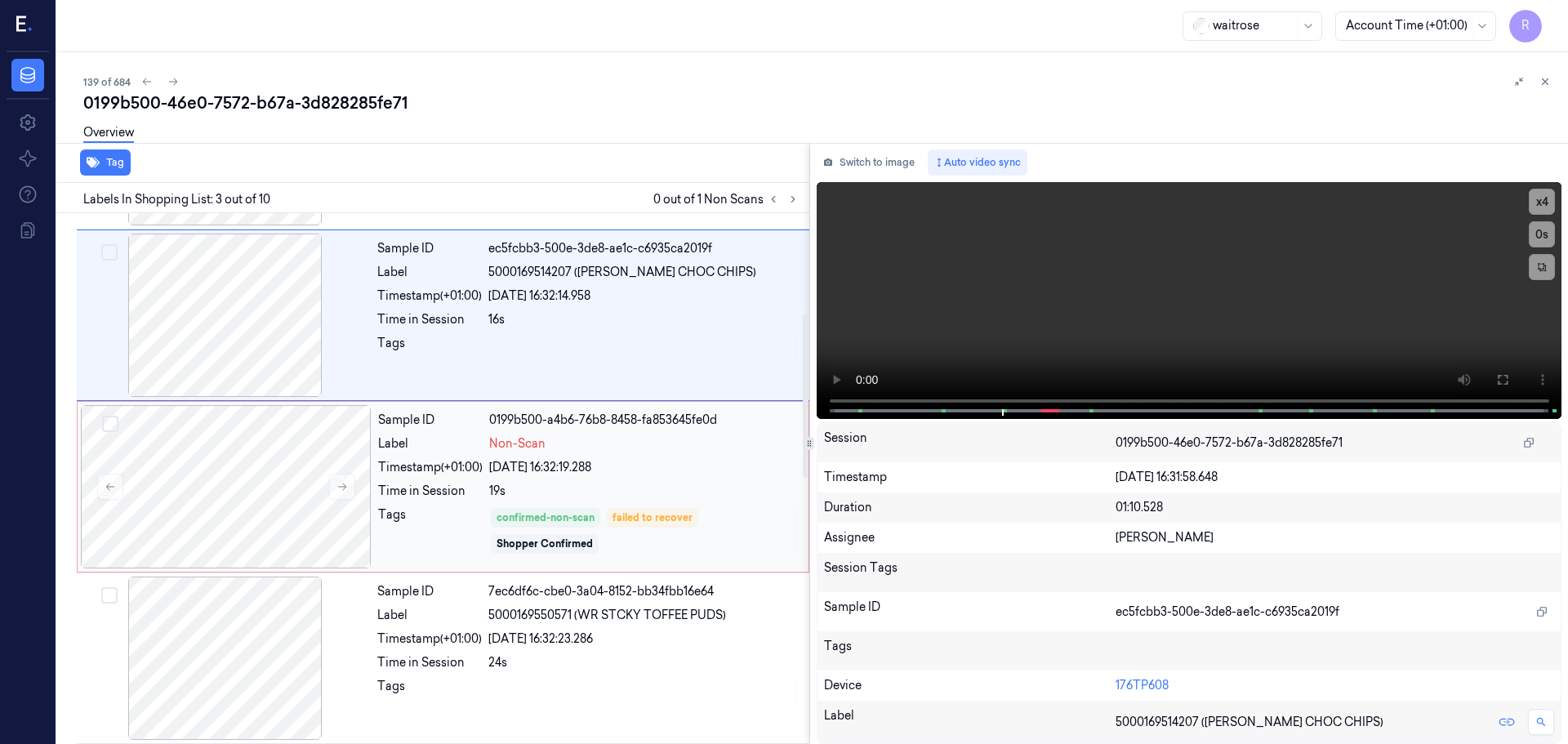
click at [469, 532] on div "Tags" at bounding box center [430, 531] width 105 height 49
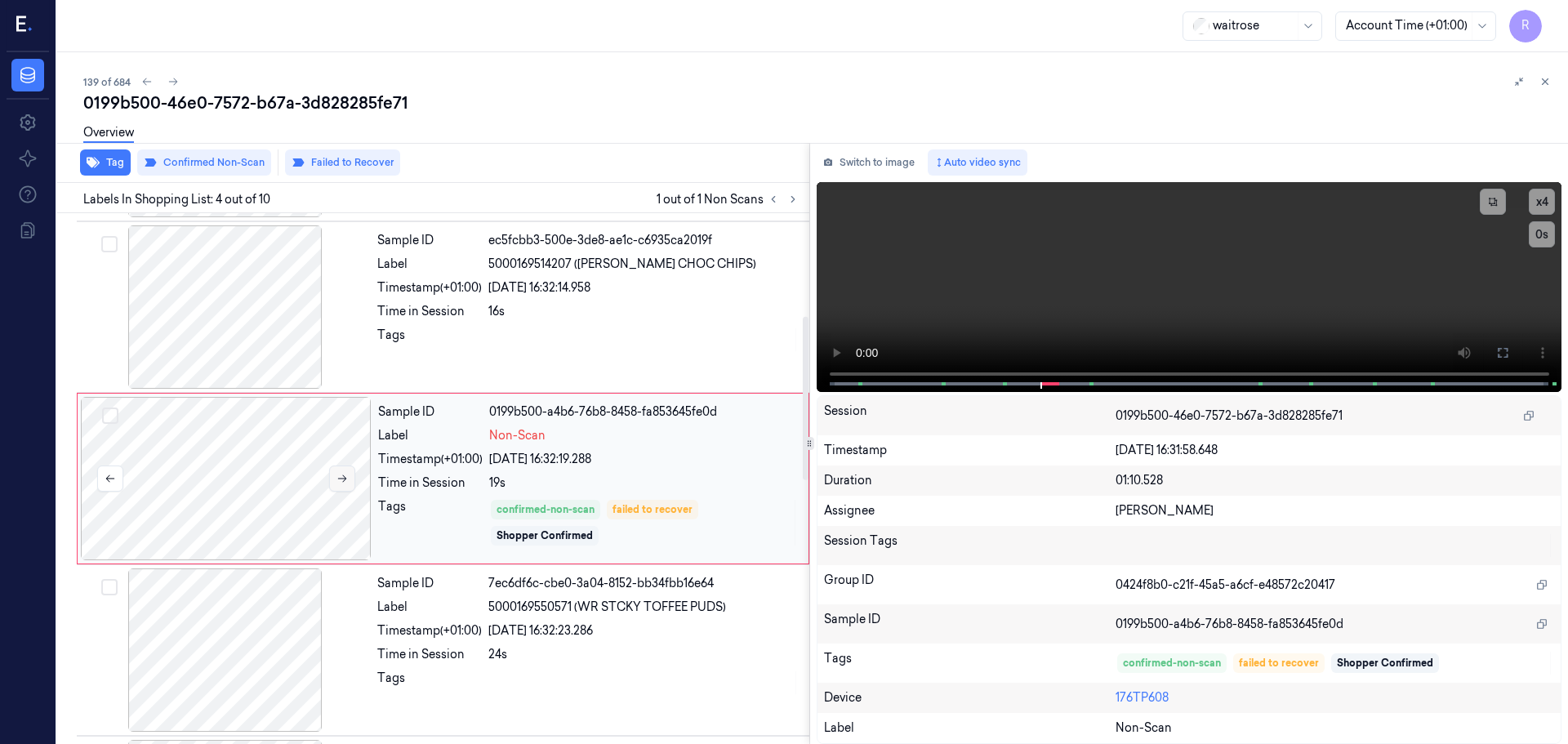
click at [350, 475] on button at bounding box center [342, 478] width 26 height 26
click at [349, 477] on button at bounding box center [342, 478] width 26 height 26
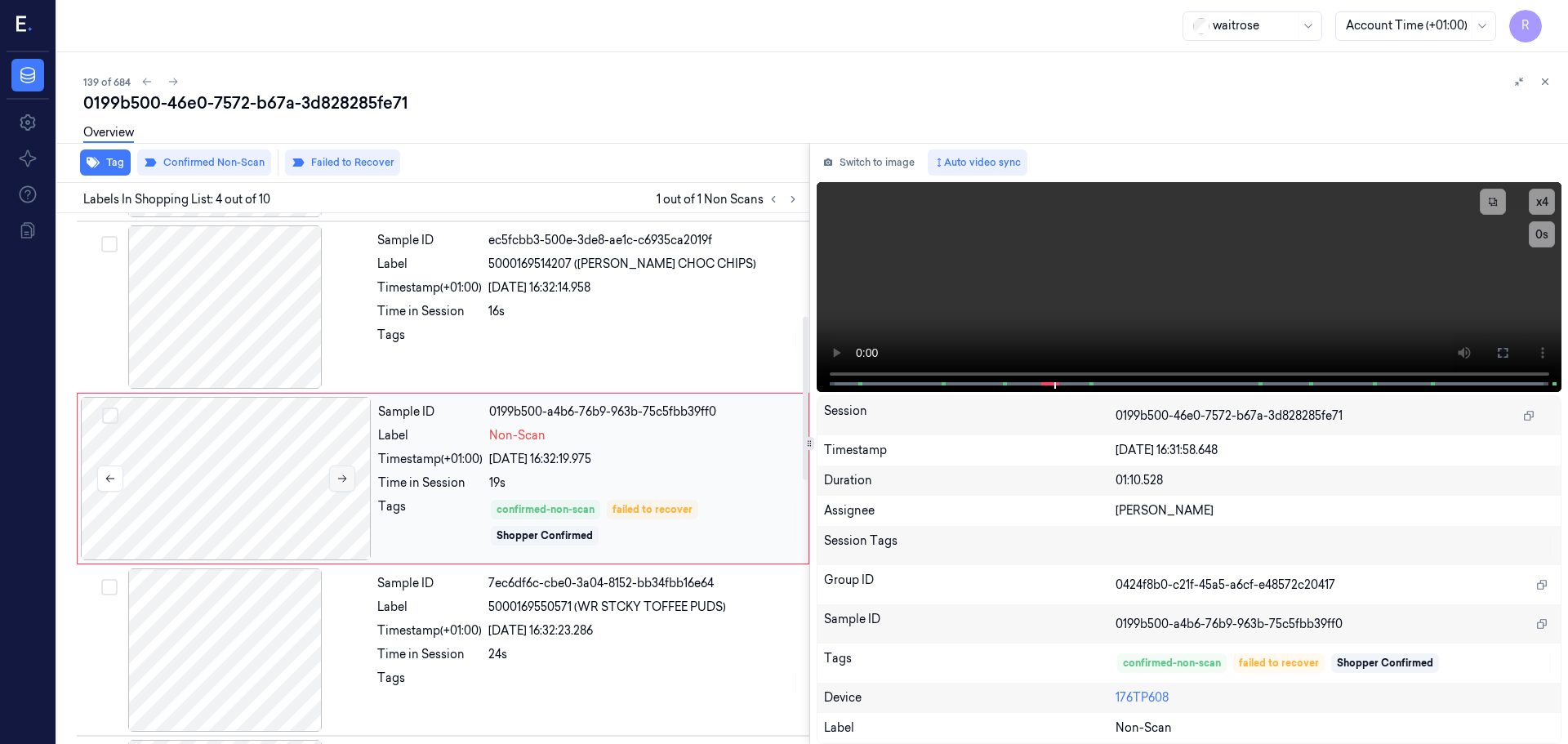
click at [349, 477] on button at bounding box center [342, 478] width 26 height 26
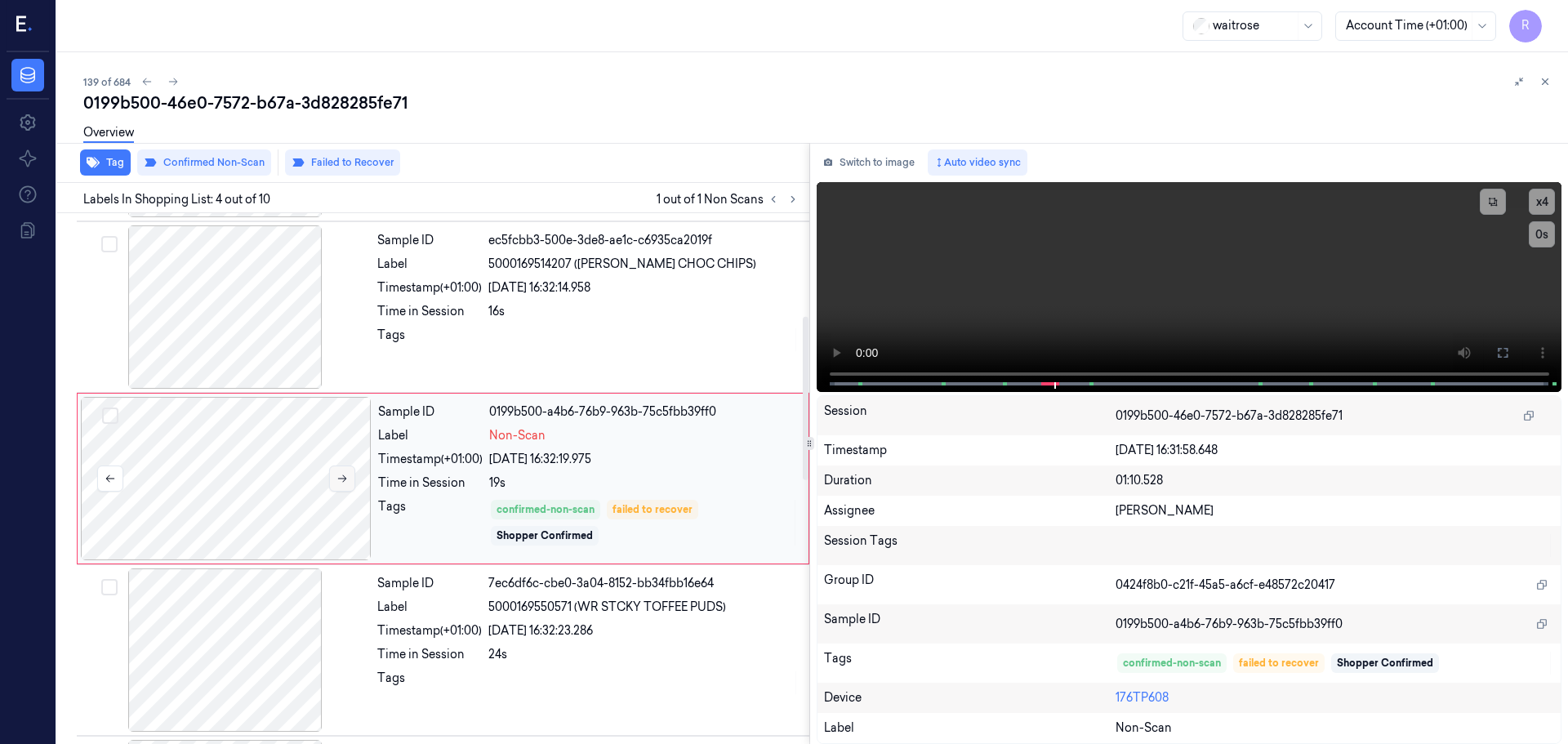
click at [349, 477] on button at bounding box center [342, 478] width 26 height 26
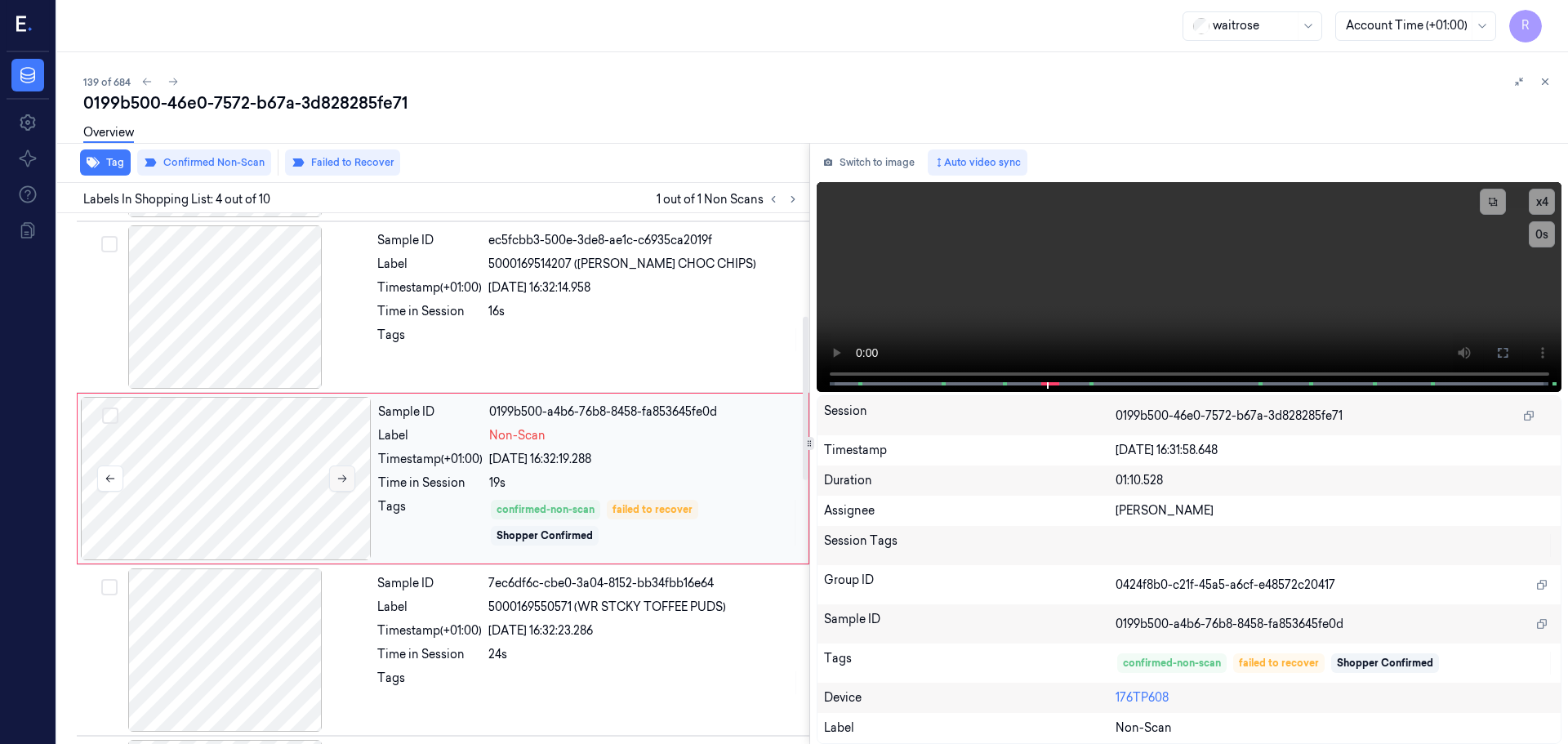
click at [349, 477] on button at bounding box center [342, 478] width 26 height 26
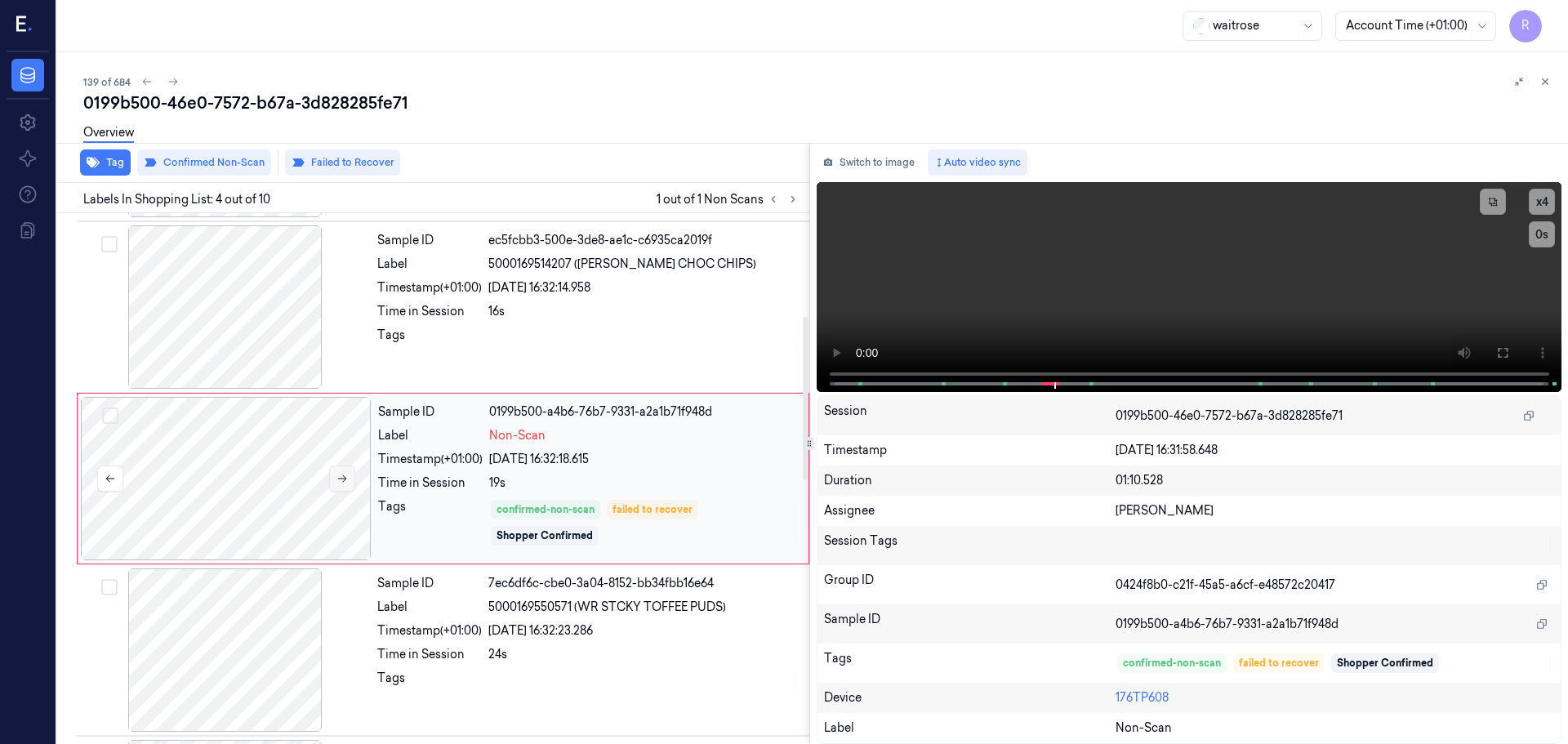
click at [349, 477] on button at bounding box center [342, 478] width 26 height 26
click at [576, 352] on div "Sample ID ec5fcbb3-500e-3de8-ae1c-c6935ca2019f Label 5000169514207 ([PERSON_NAM…" at bounding box center [588, 307] width 435 height 164
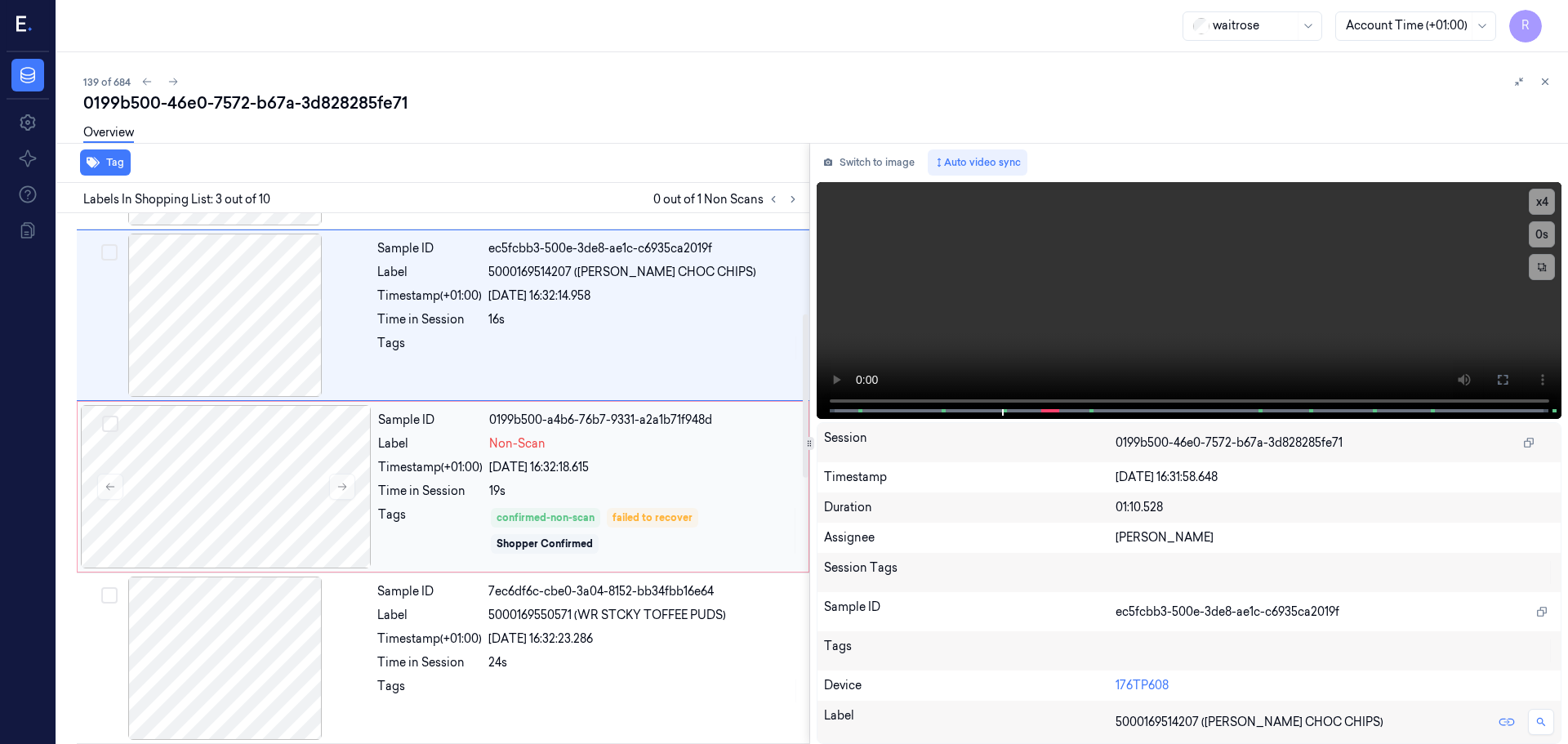
click at [574, 501] on div "Sample ID 0199b500-a4b6-76b7-9331-a2a1b71f948d Label Non-Scan Timestamp (+01:00…" at bounding box center [588, 487] width 434 height 164
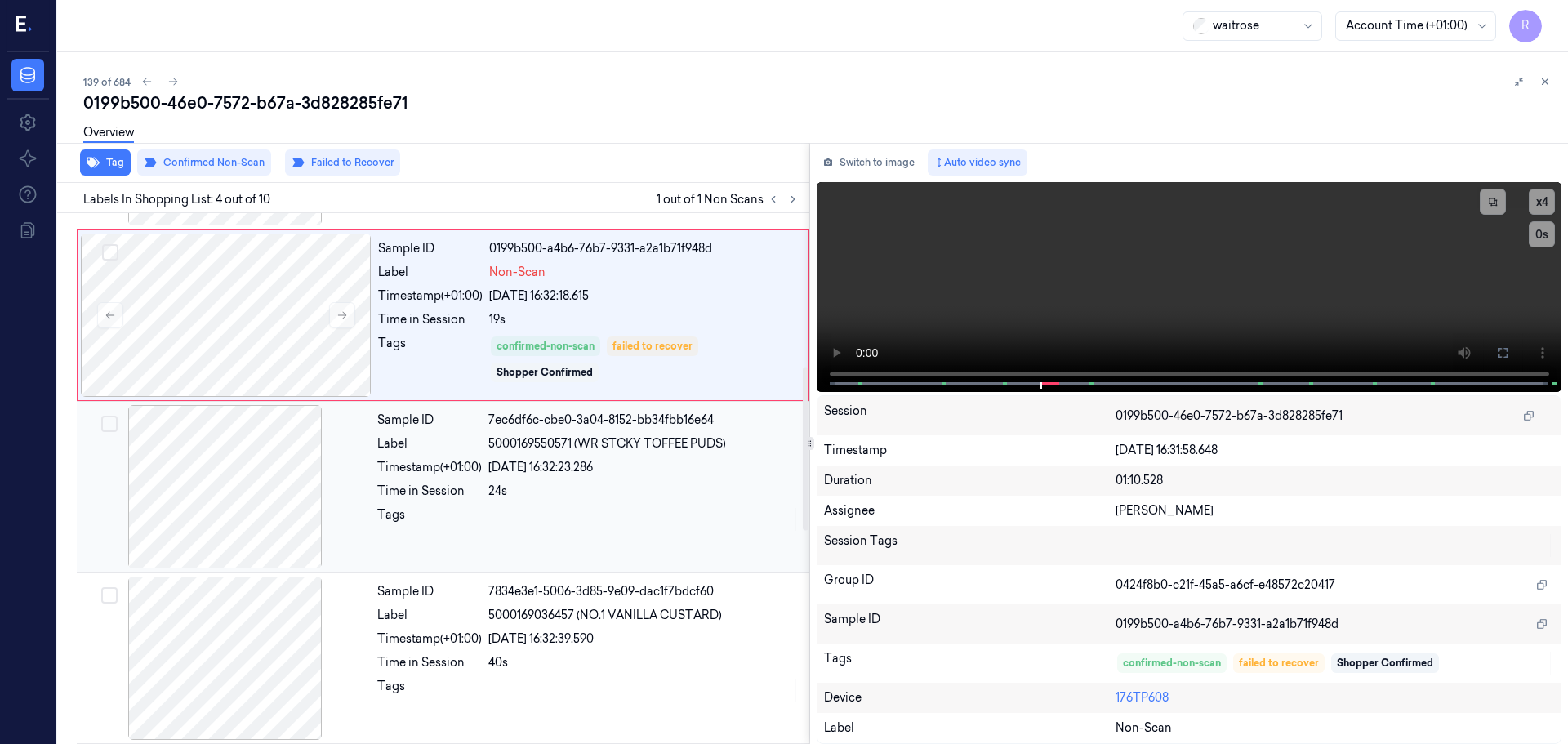
click at [604, 510] on div at bounding box center [644, 519] width 311 height 26
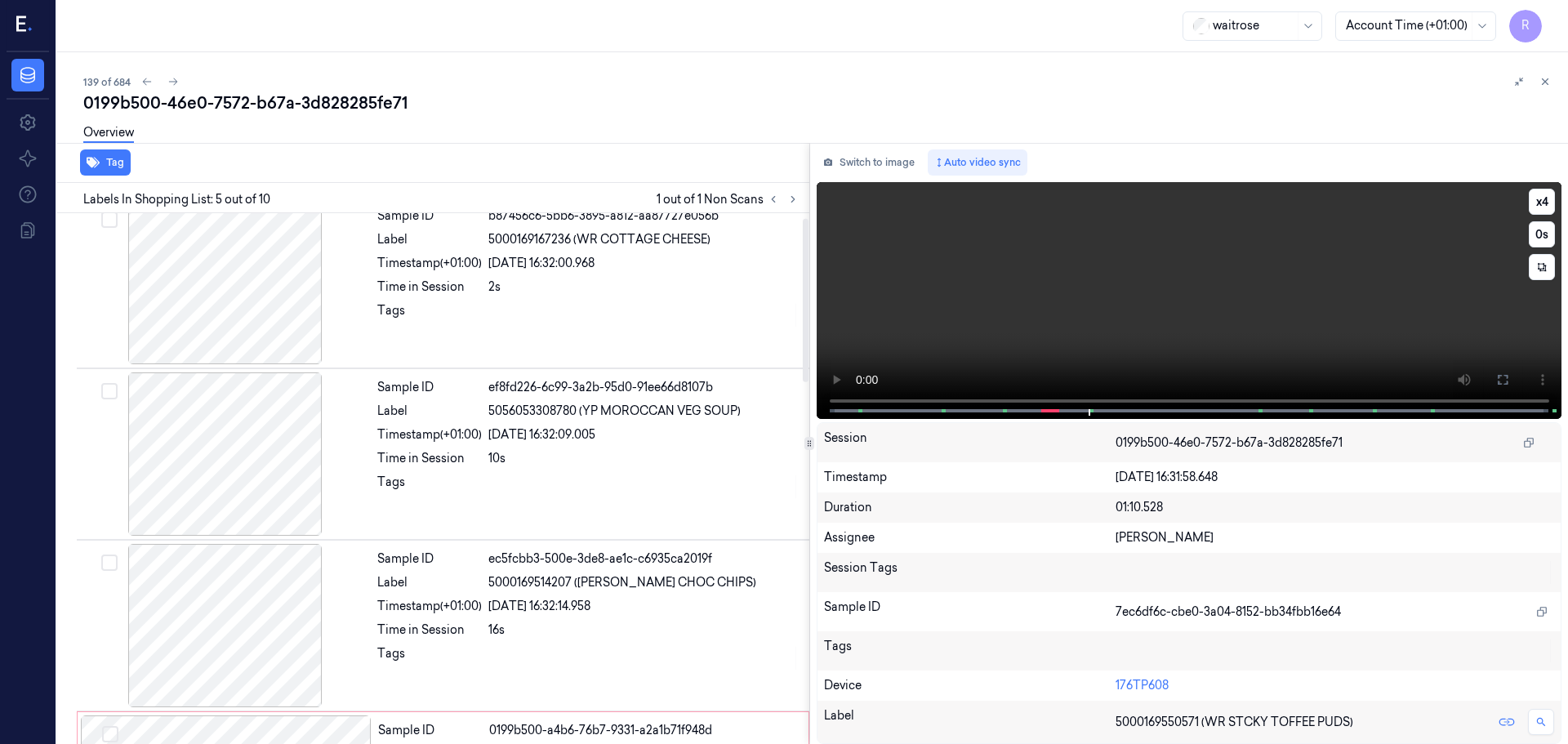
scroll to position [0, 0]
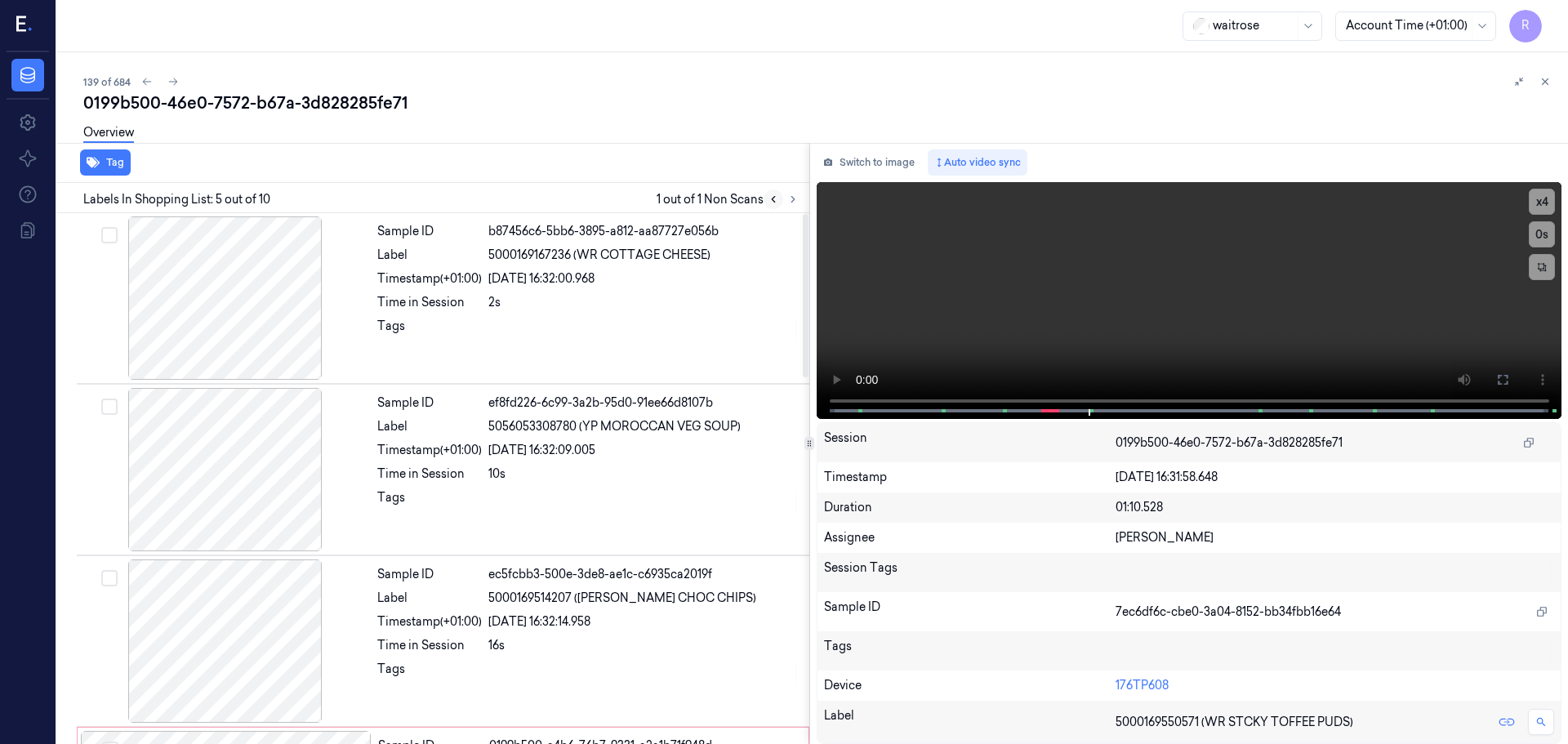
click at [766, 200] on button at bounding box center [774, 199] width 20 height 20
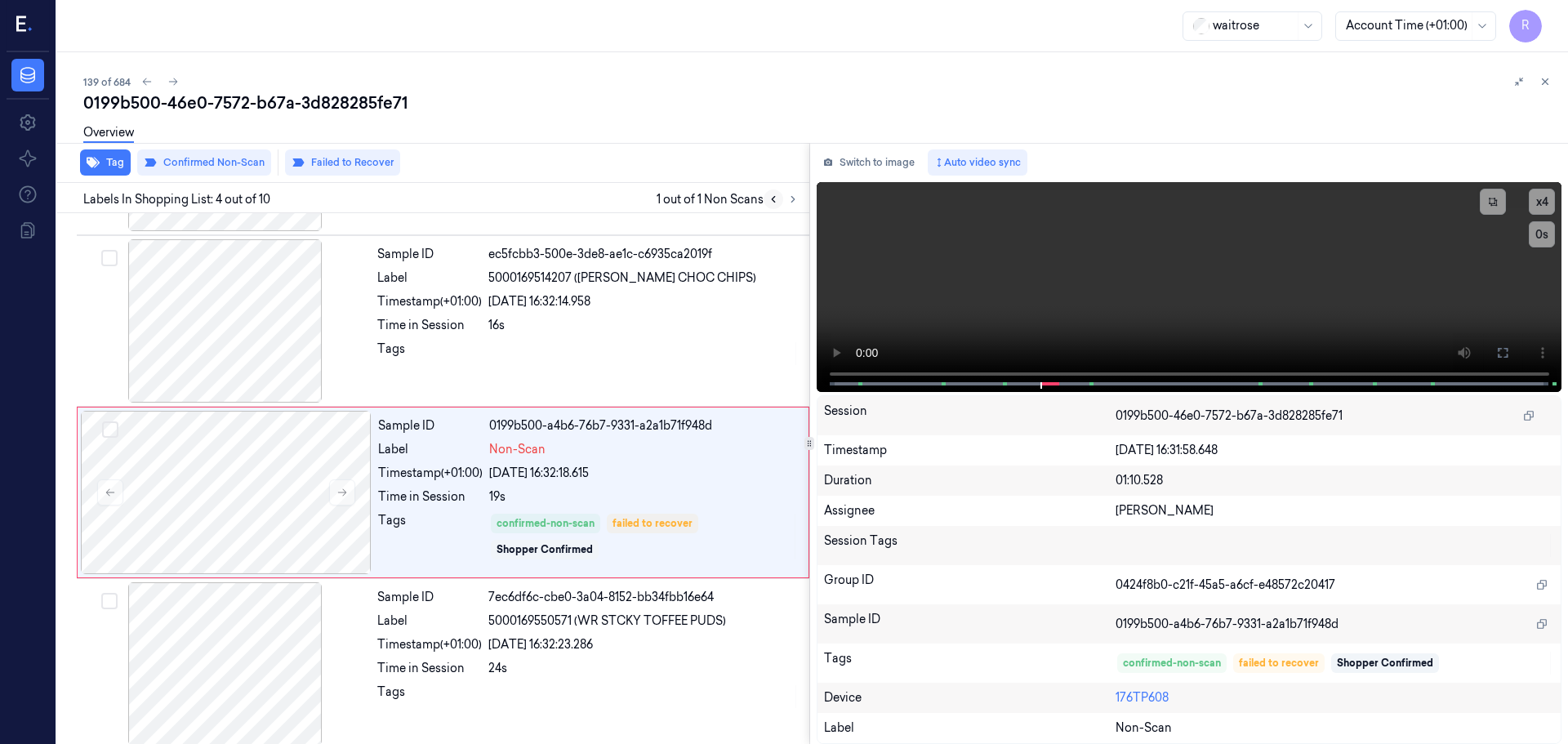
click at [770, 202] on icon at bounding box center [774, 199] width 12 height 12
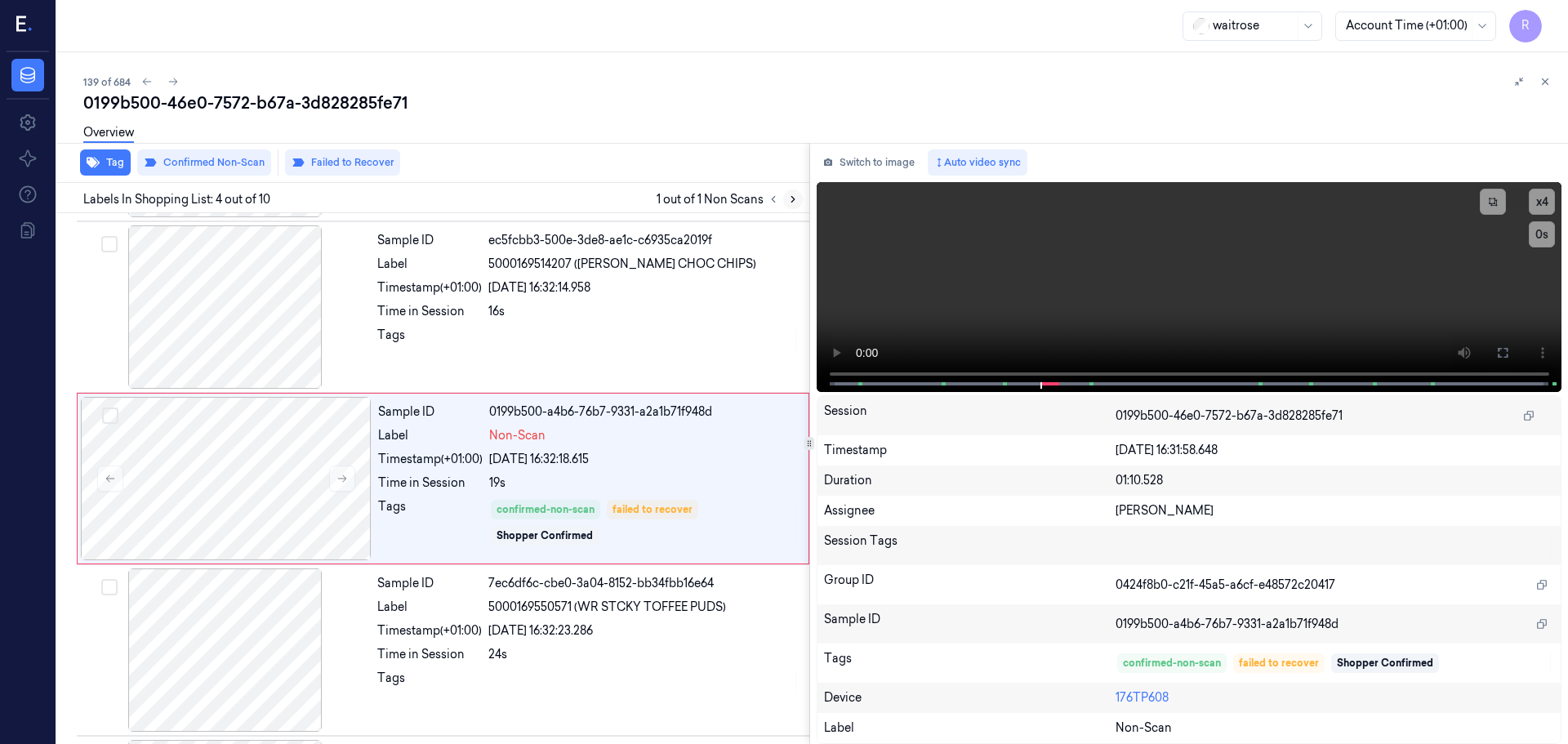
click at [785, 202] on button at bounding box center [794, 199] width 20 height 20
click at [661, 332] on div at bounding box center [644, 339] width 311 height 26
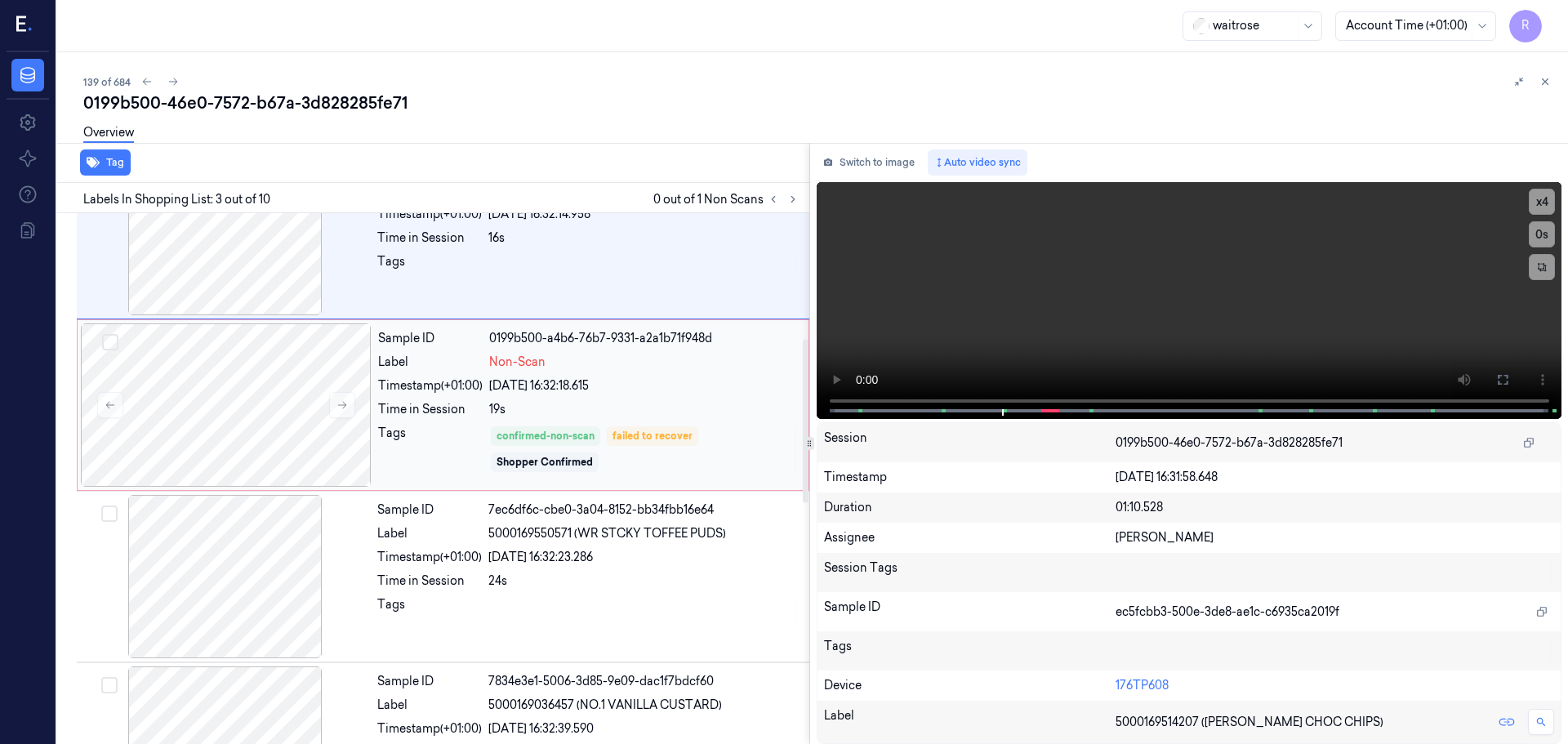
click at [654, 446] on div "confirmed-non-scan failed to recover Shopper Confirmed" at bounding box center [644, 449] width 310 height 49
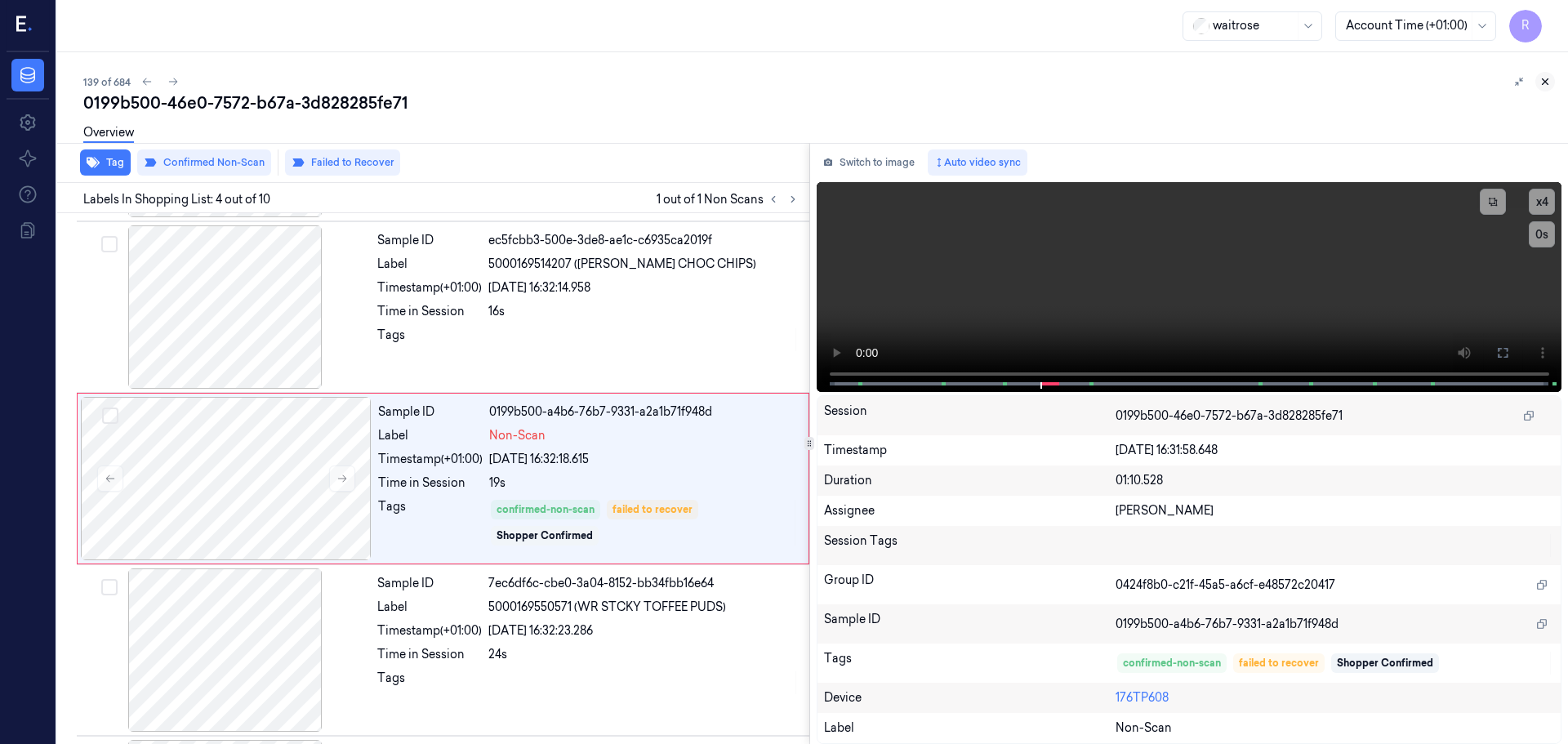
click at [1543, 83] on icon at bounding box center [1545, 82] width 12 height 12
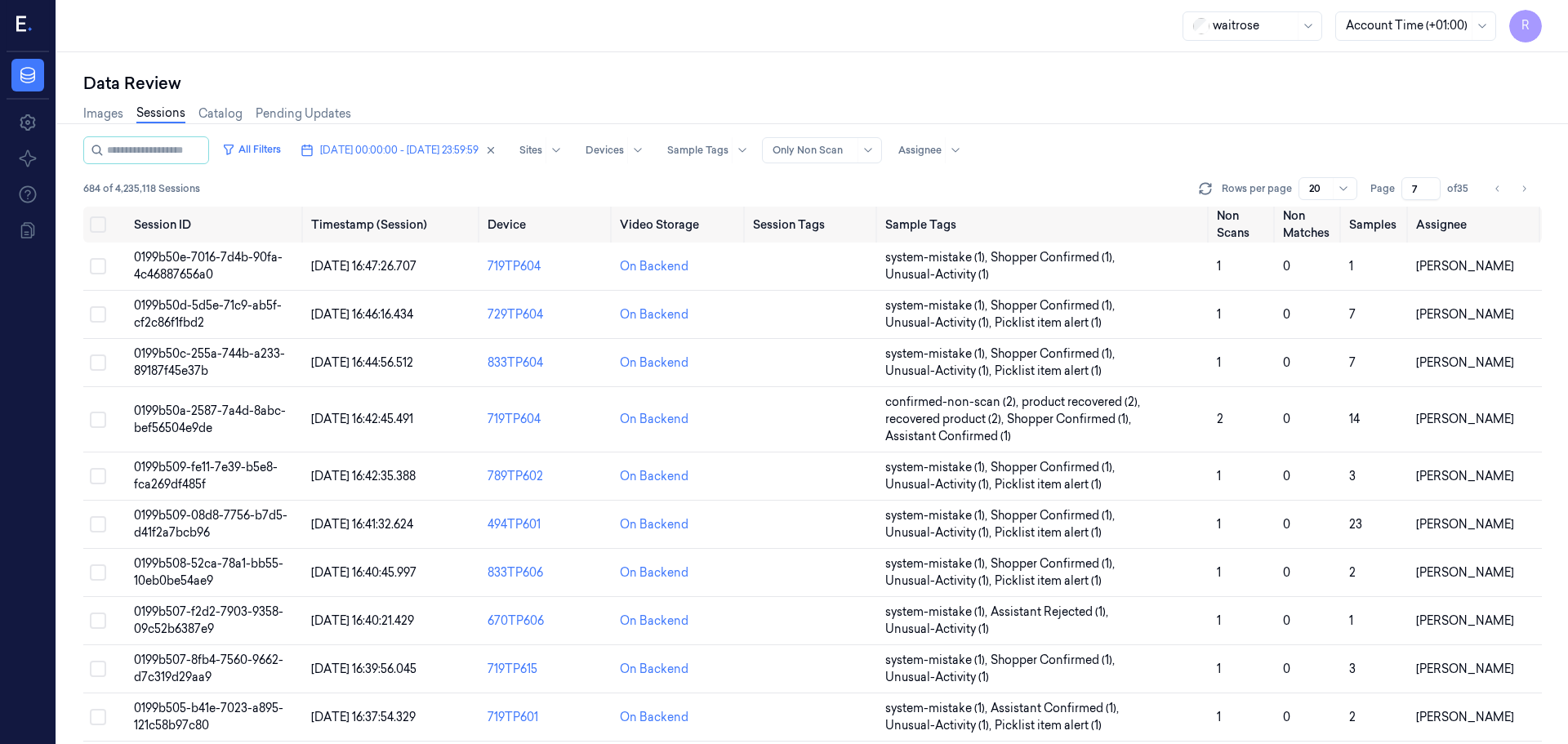
scroll to position [491, 0]
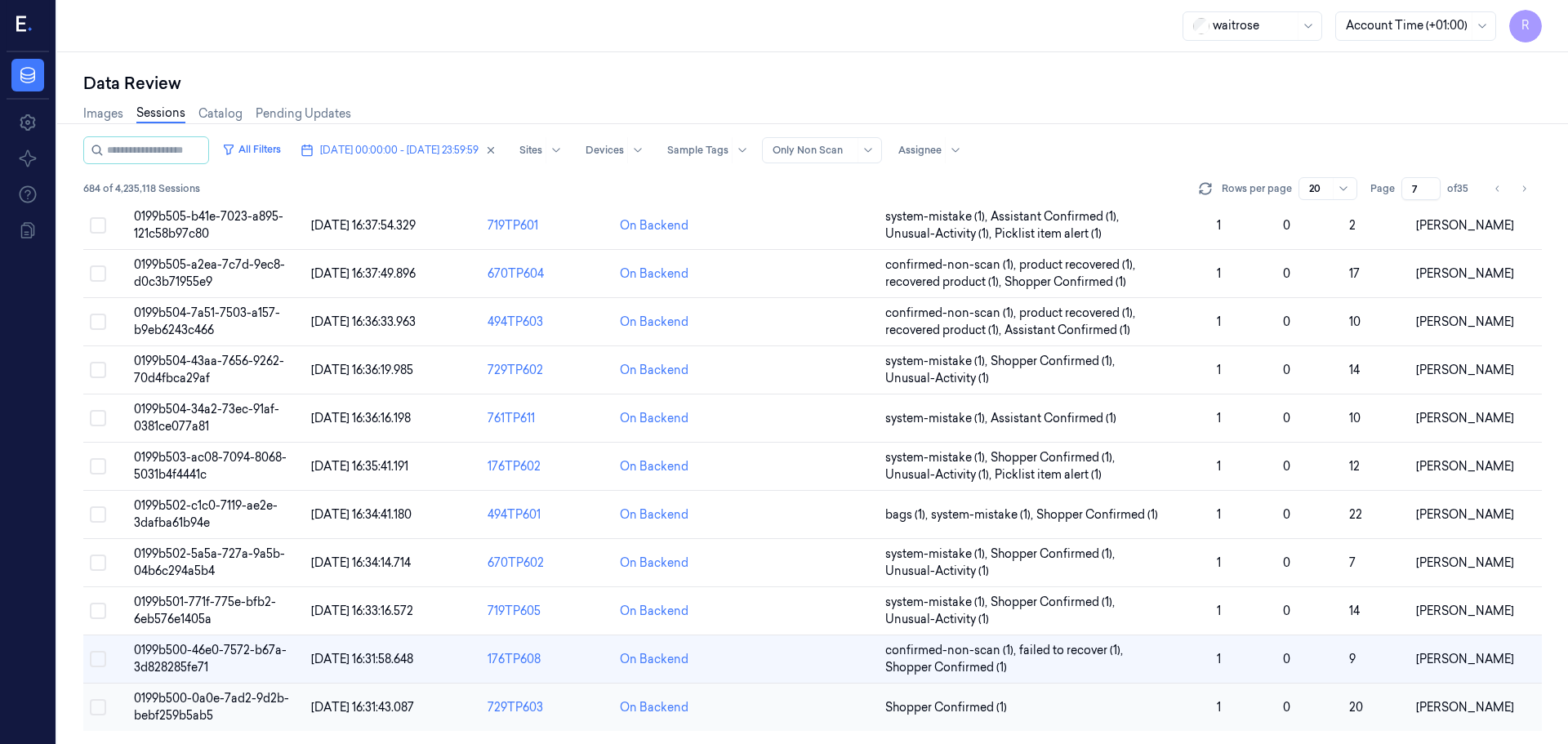
click at [1120, 717] on td "Shopper Confirmed (1)" at bounding box center [1044, 707] width 332 height 48
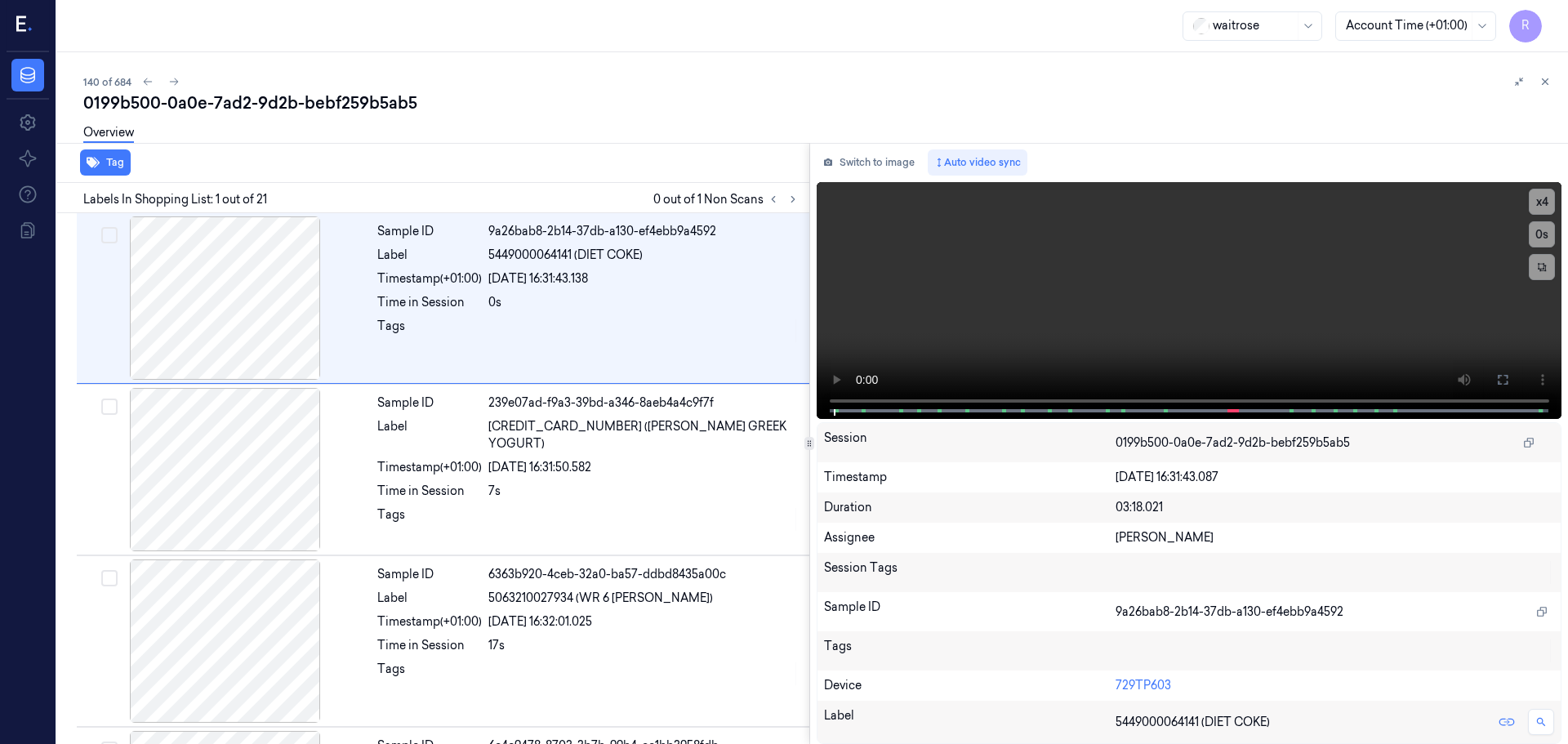
click at [784, 203] on div at bounding box center [783, 199] width 39 height 20
click at [784, 203] on button at bounding box center [794, 199] width 20 height 20
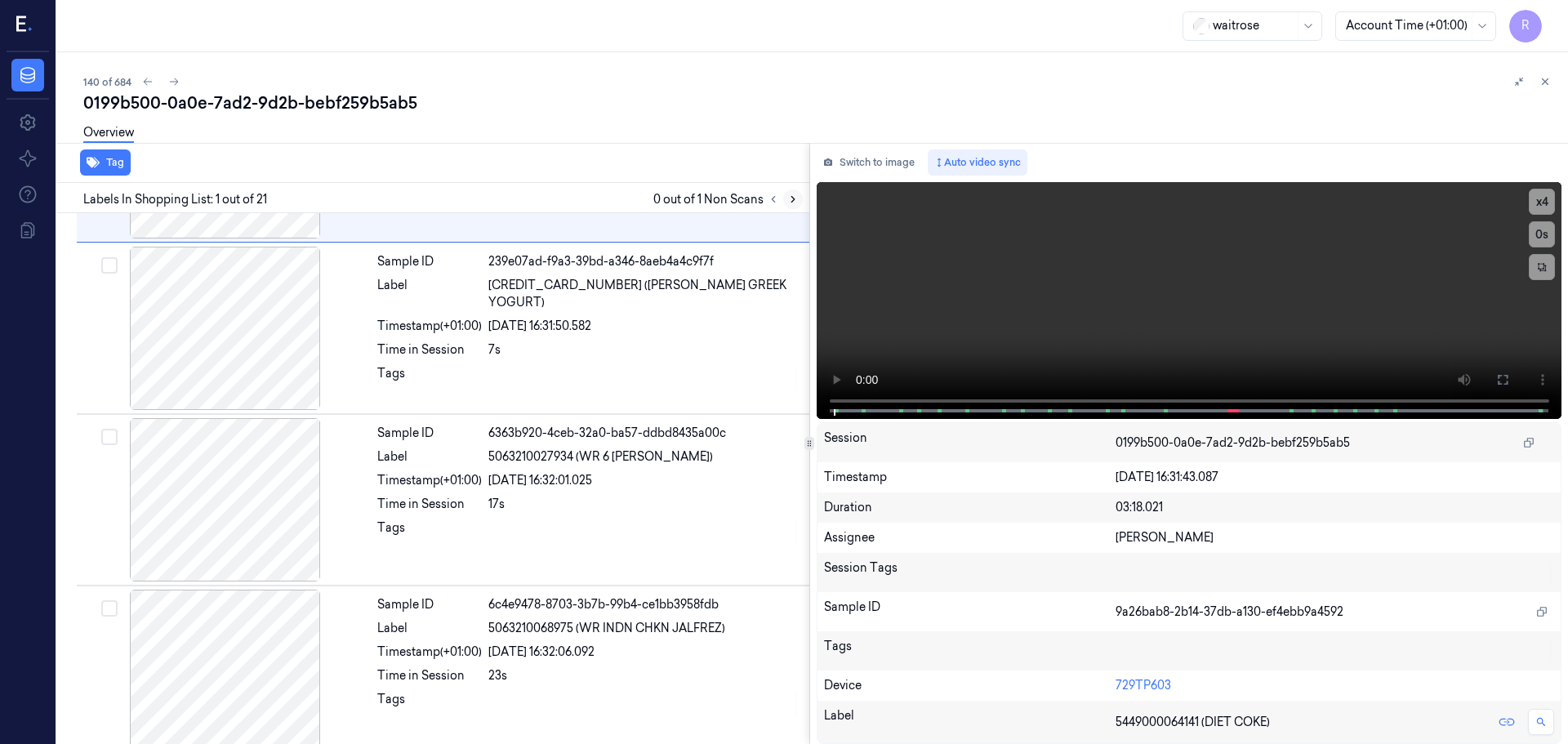
click at [786, 203] on button at bounding box center [794, 199] width 20 height 20
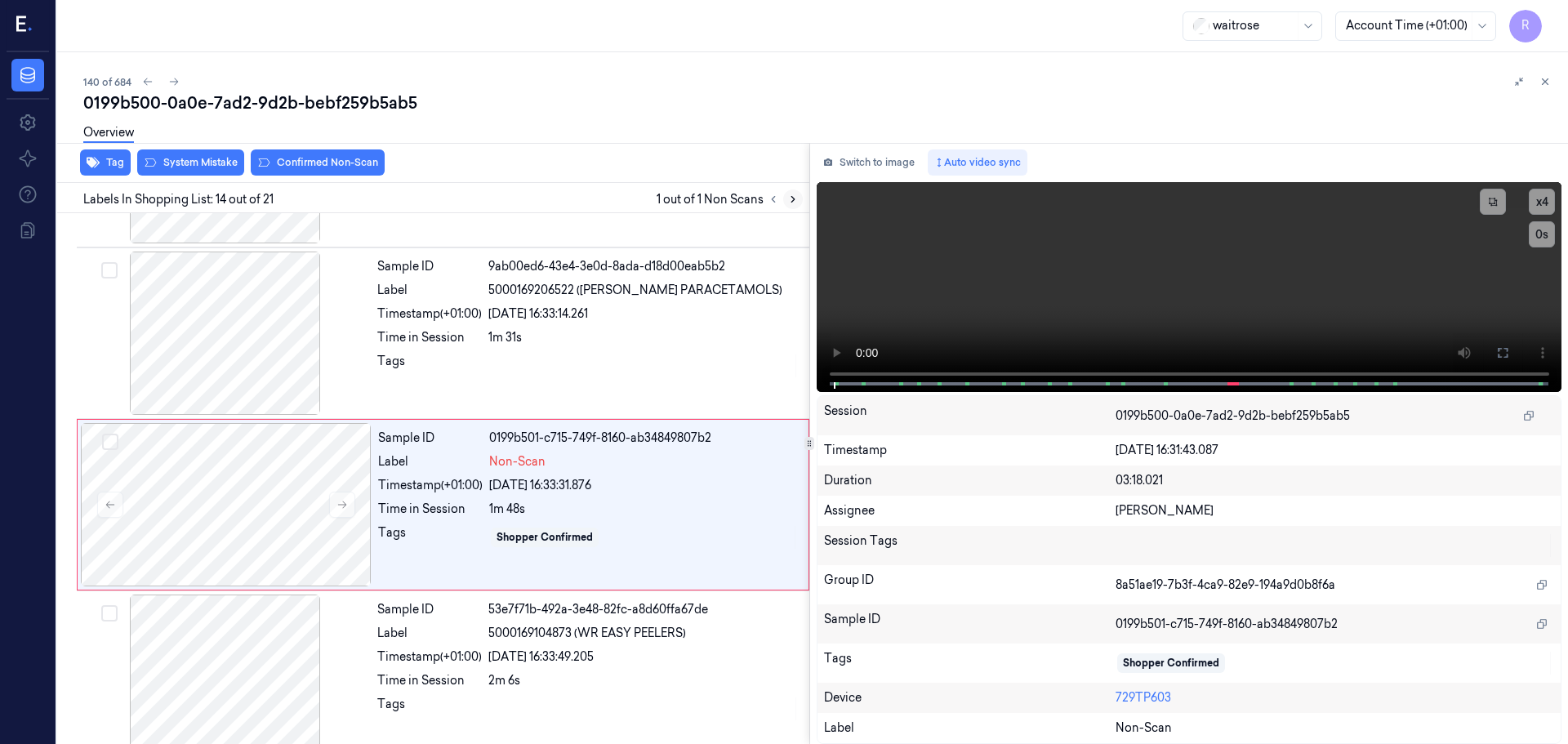
scroll to position [2048, 0]
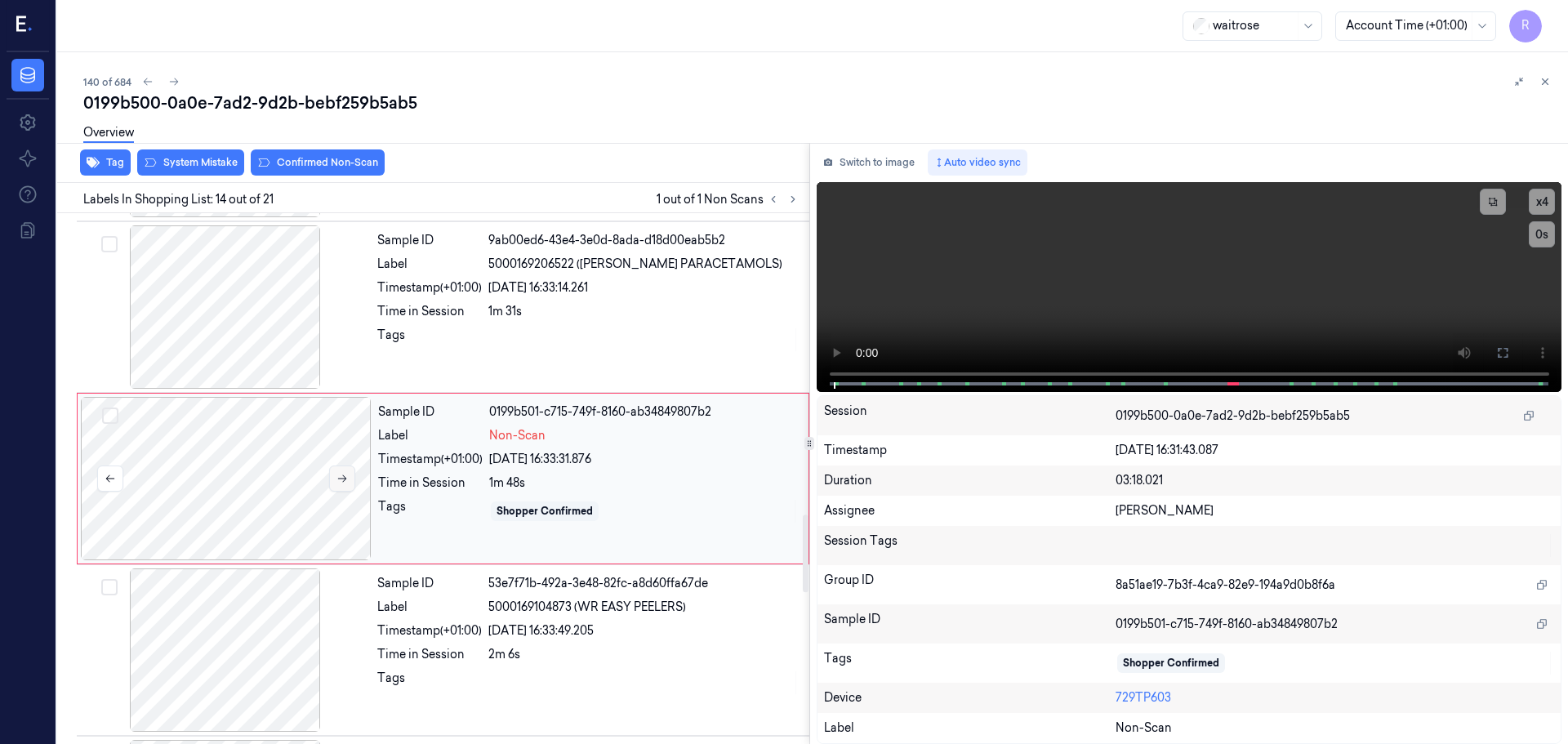
click at [343, 474] on icon at bounding box center [342, 478] width 12 height 12
click at [277, 344] on div at bounding box center [225, 307] width 291 height 164
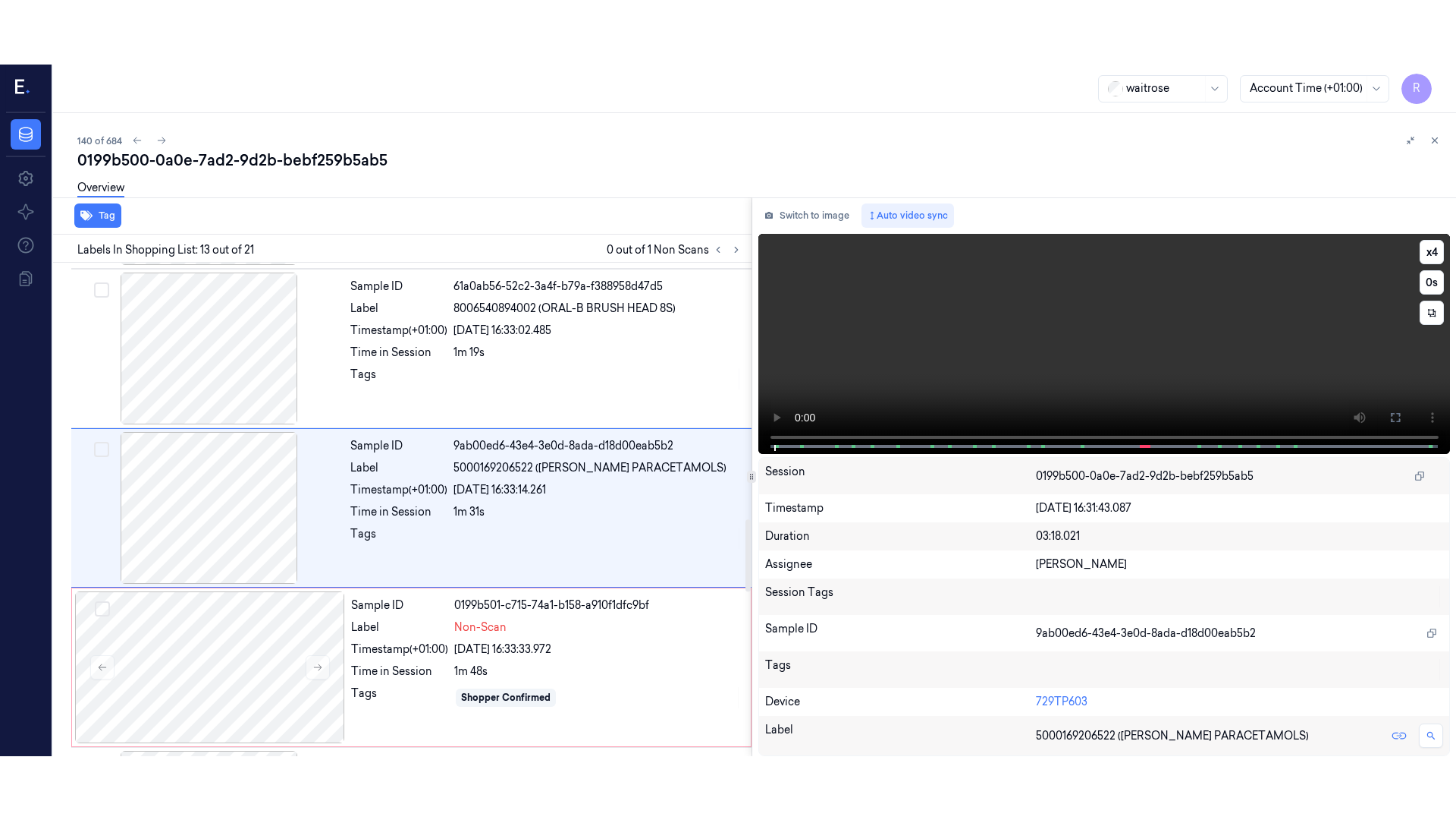
scroll to position [1745, 0]
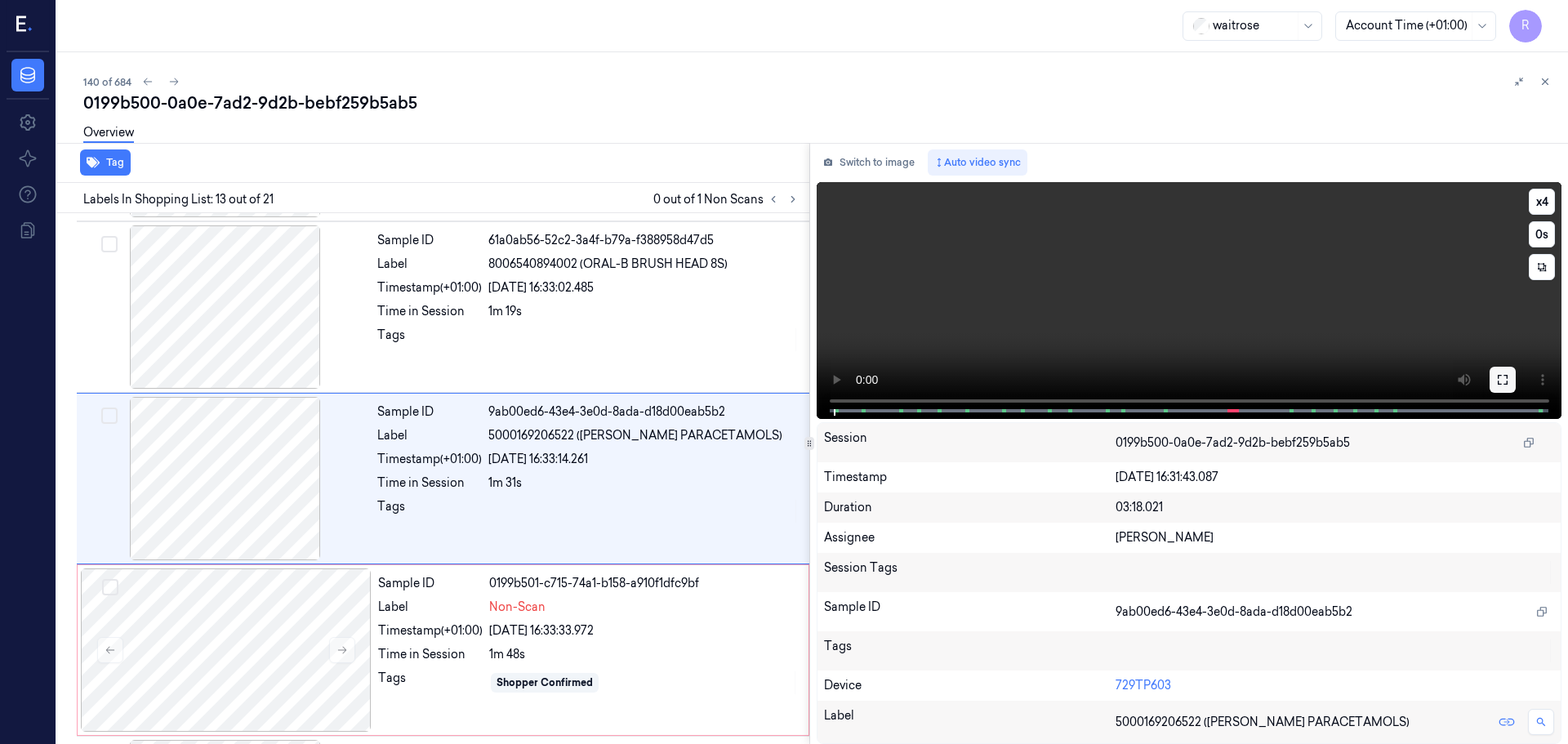
click at [1504, 382] on icon at bounding box center [1503, 380] width 13 height 13
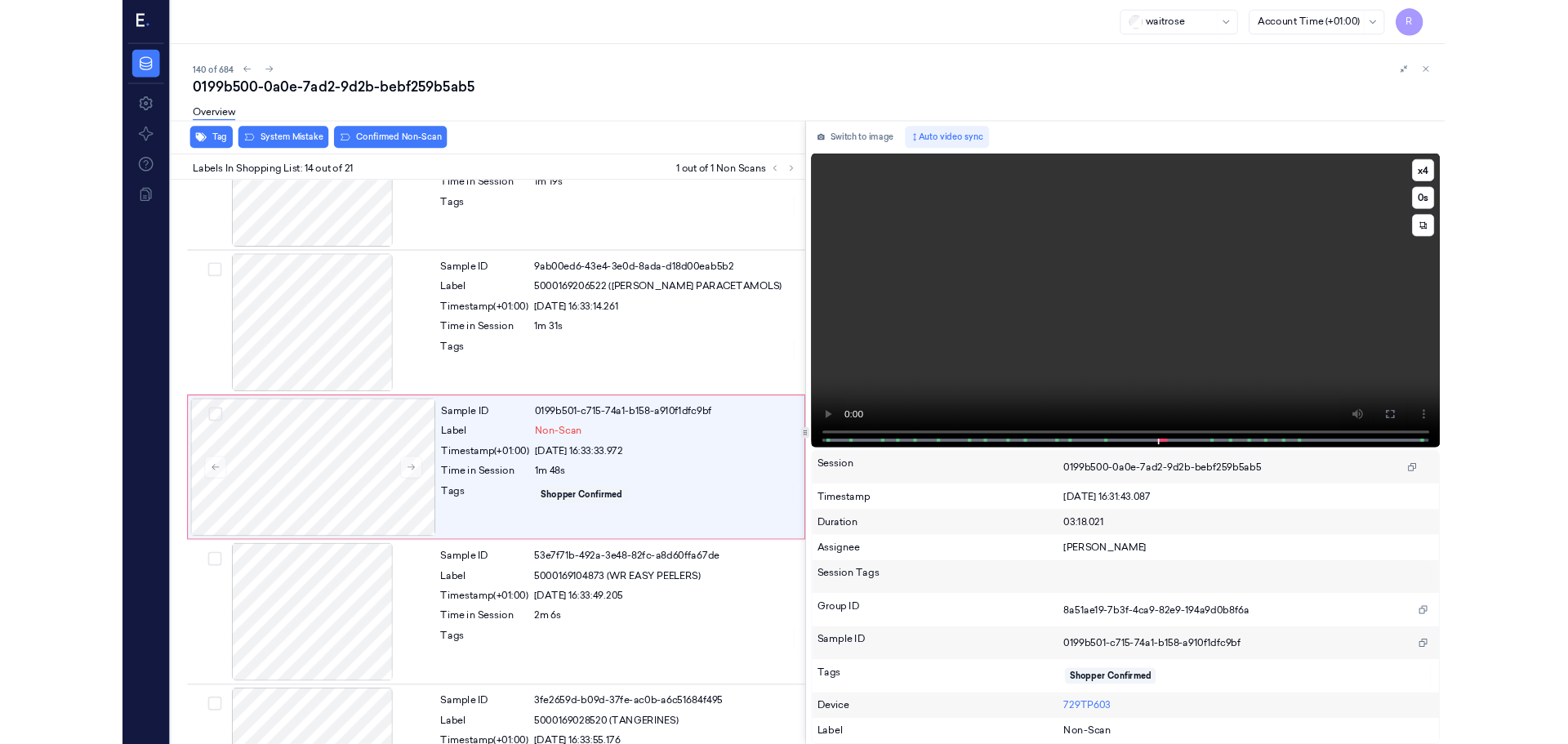
scroll to position [1979, 0]
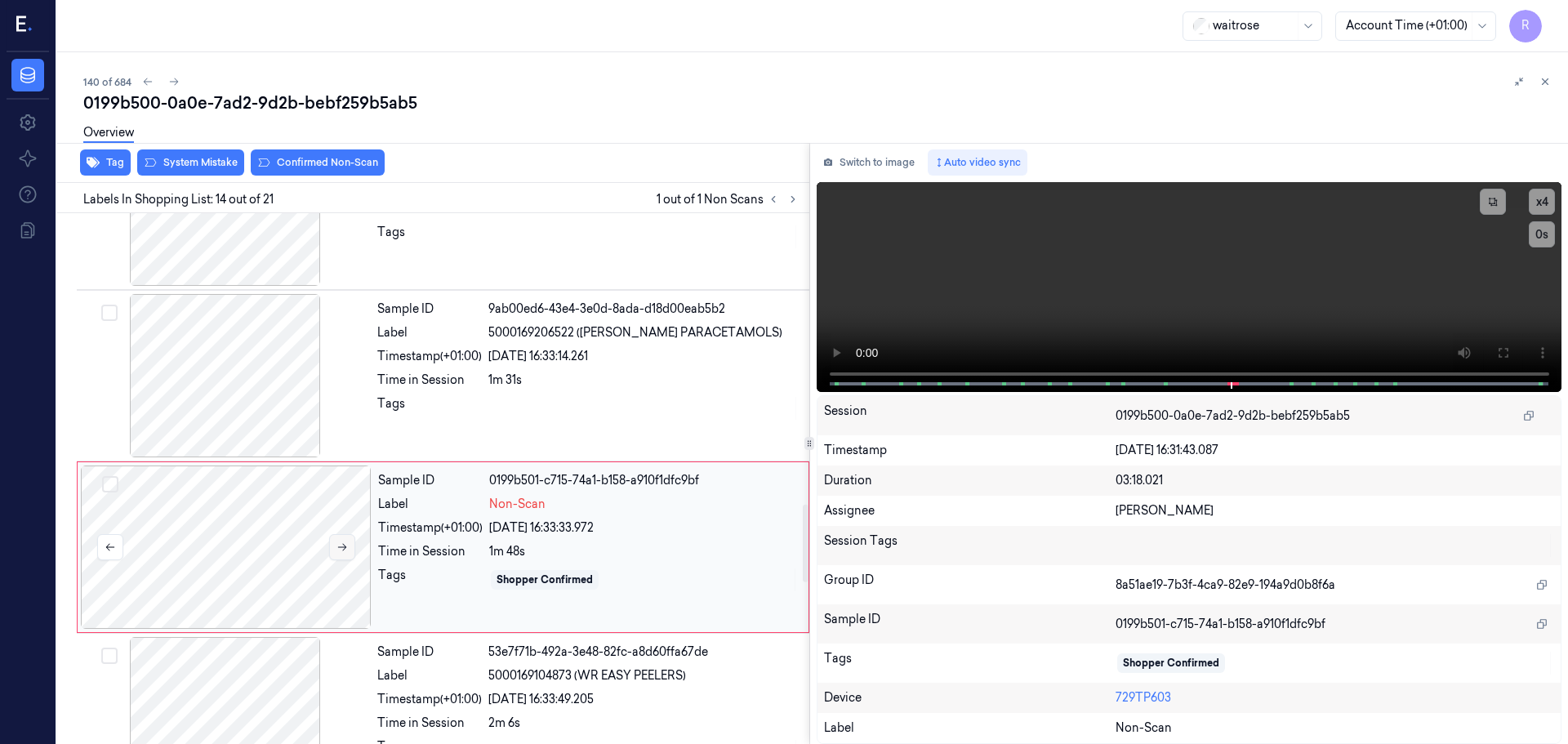
click at [346, 551] on icon at bounding box center [342, 547] width 12 height 12
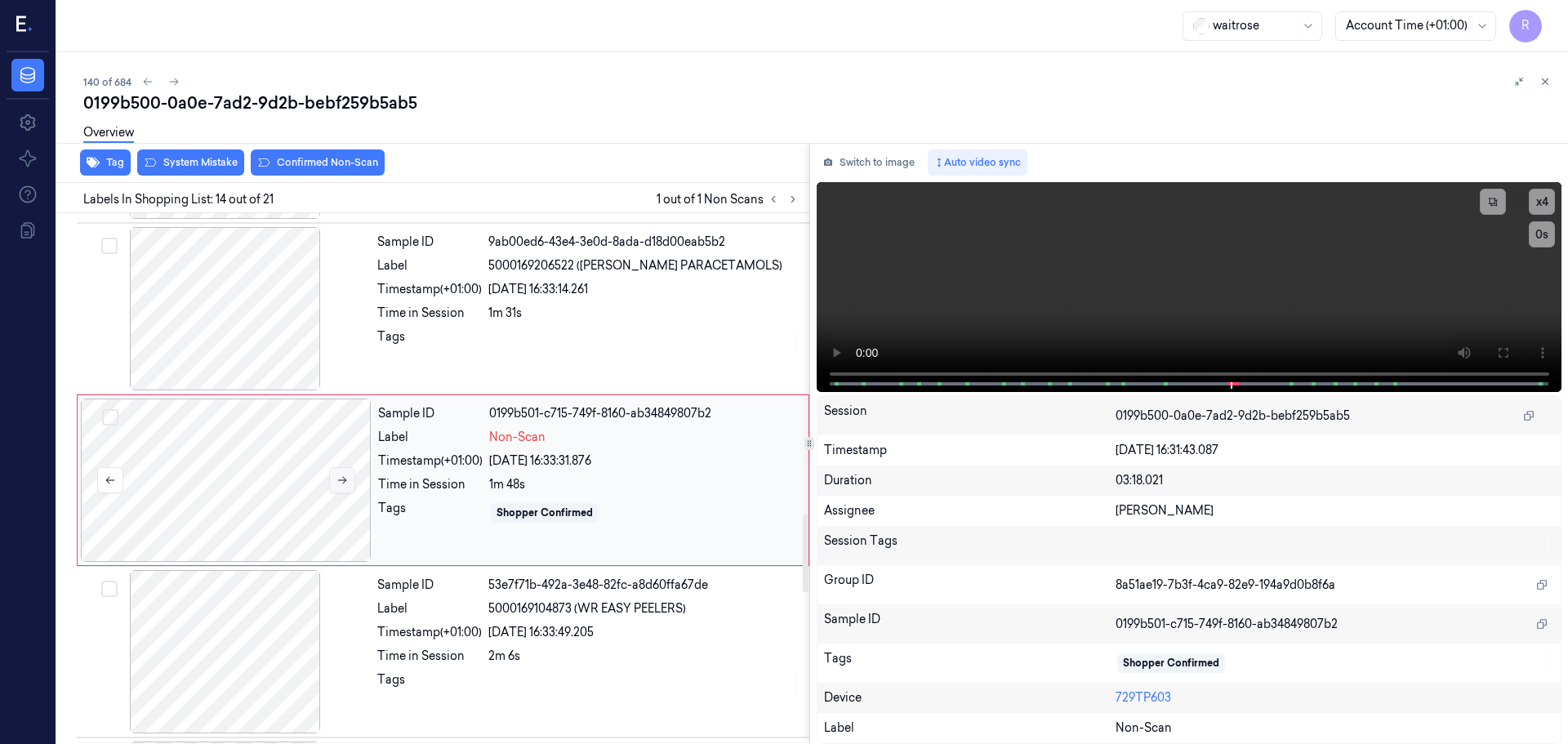
scroll to position [2048, 0]
click at [398, 286] on div "Timestamp (+01:00)" at bounding box center [429, 287] width 105 height 17
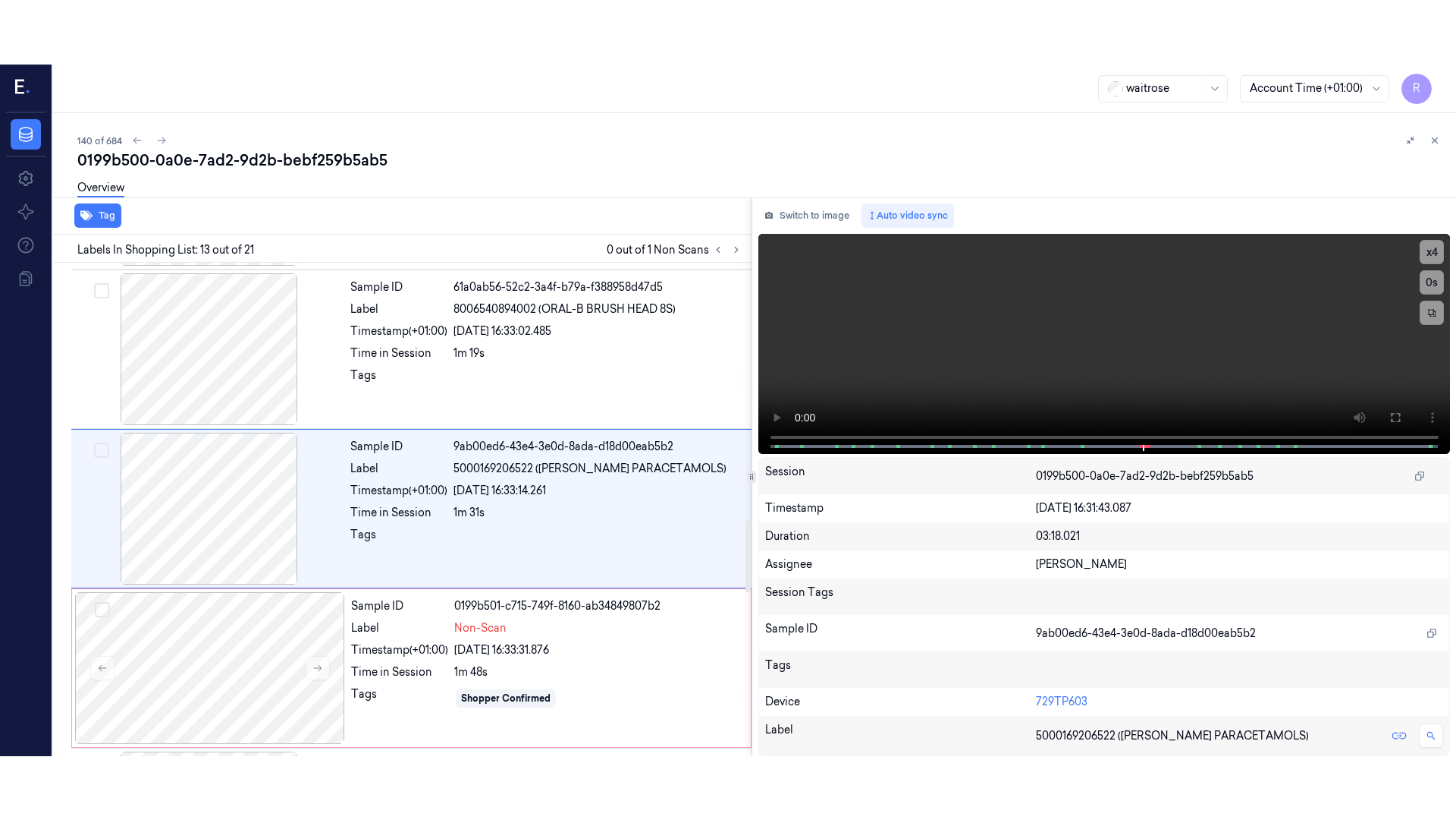
scroll to position [1745, 0]
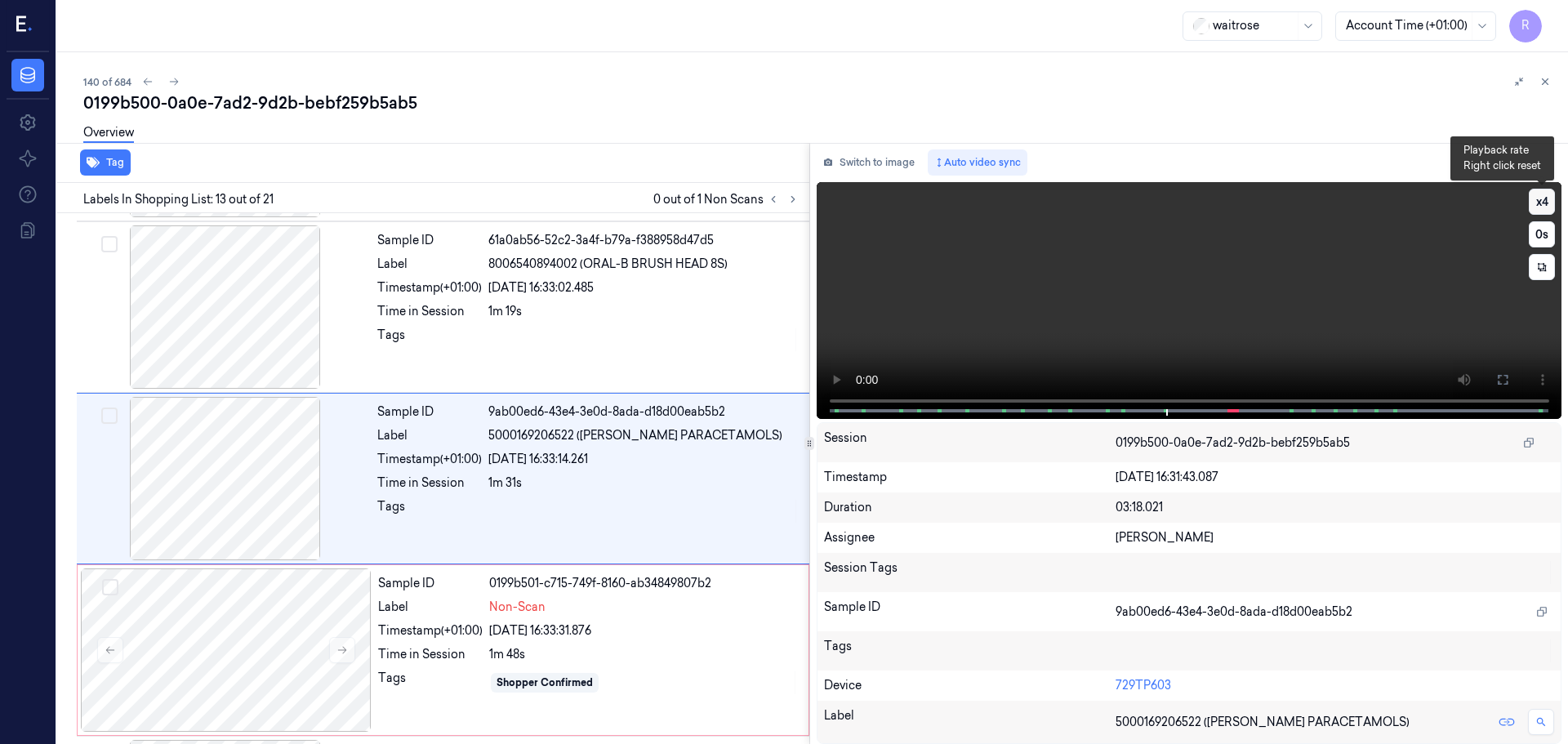
click at [1535, 197] on button "x 4" at bounding box center [1542, 202] width 26 height 26
click at [1535, 197] on button "x 1" at bounding box center [1542, 202] width 26 height 26
click at [1496, 382] on button at bounding box center [1503, 380] width 26 height 26
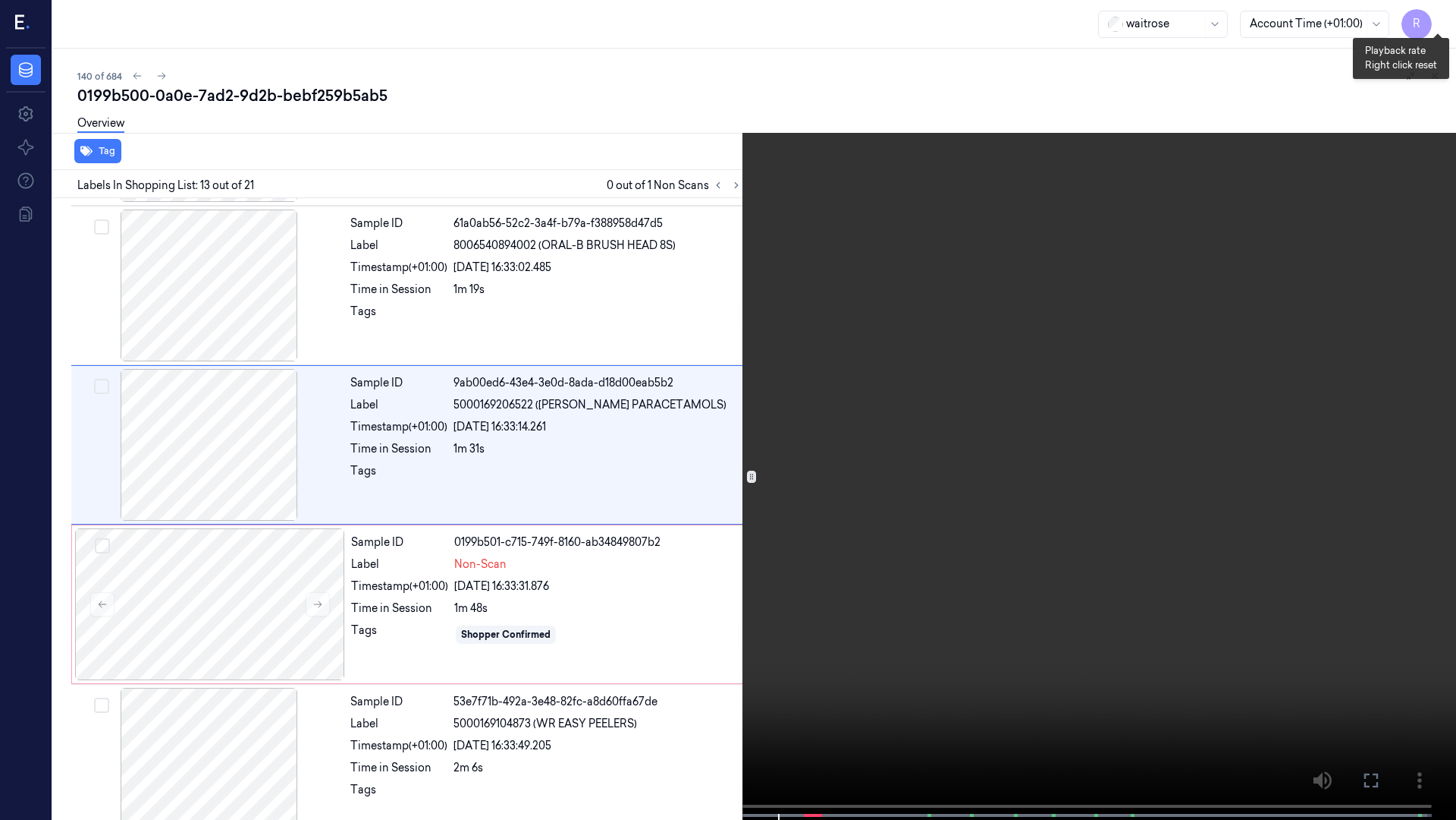
click at [1441, 20] on button "x 2" at bounding box center [1438, 18] width 24 height 24
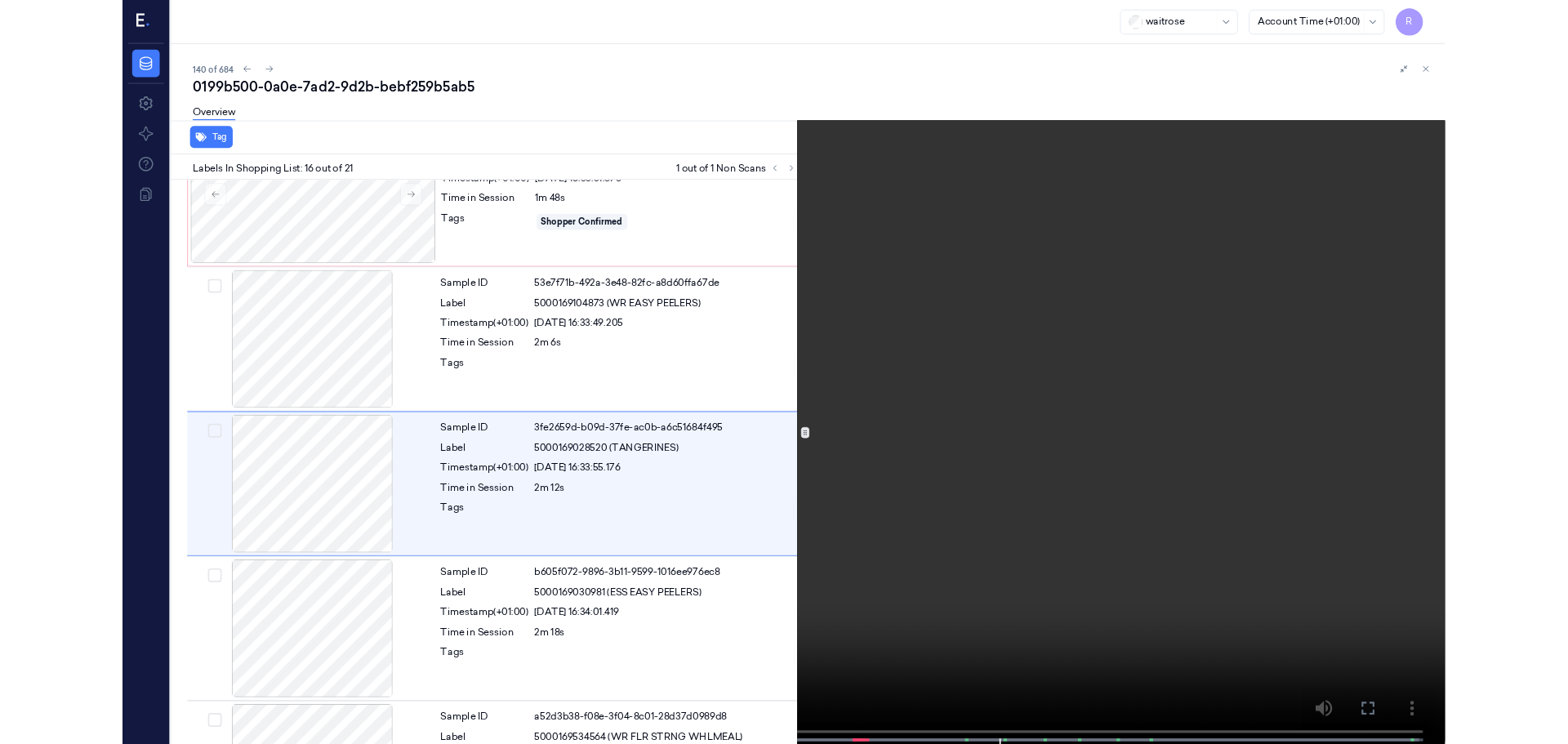
scroll to position [2323, 0]
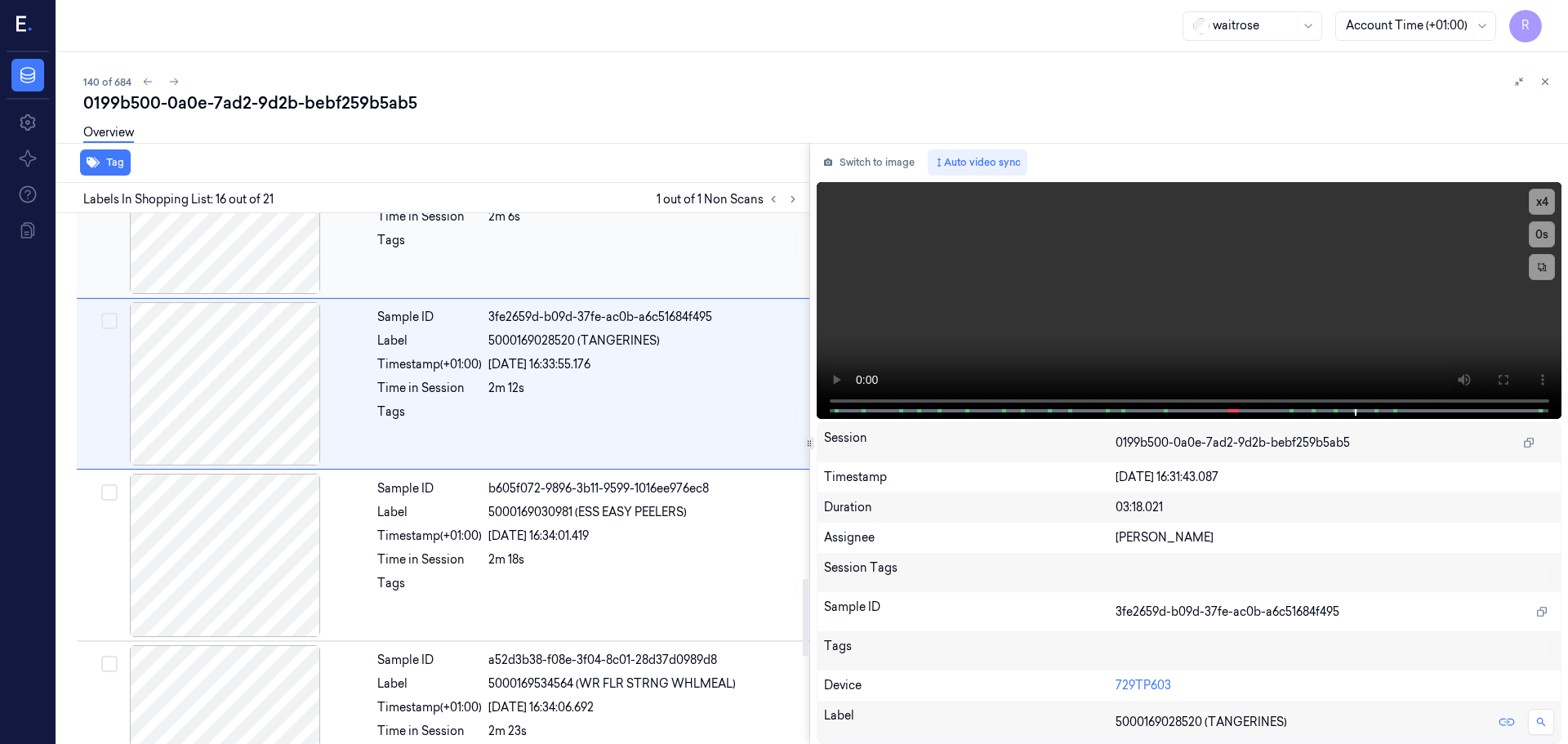
click at [519, 283] on div "Sample ID 53e7f71b-492a-3e48-82fc-a8d60ffa67de Label 5000169104873 (WR EASY PEE…" at bounding box center [588, 213] width 435 height 164
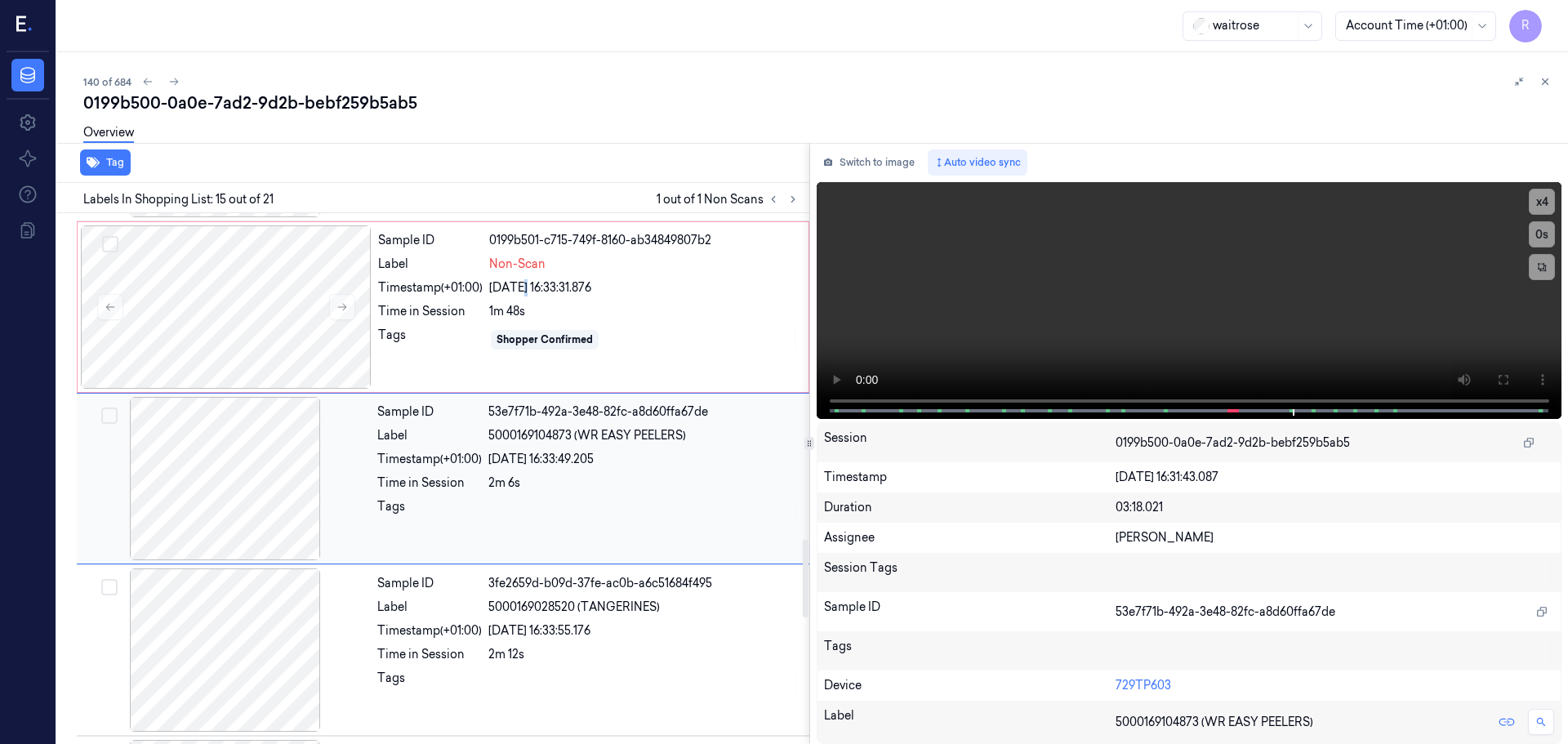
click at [519, 283] on div "[DATE] 16:33:31.876" at bounding box center [644, 287] width 310 height 17
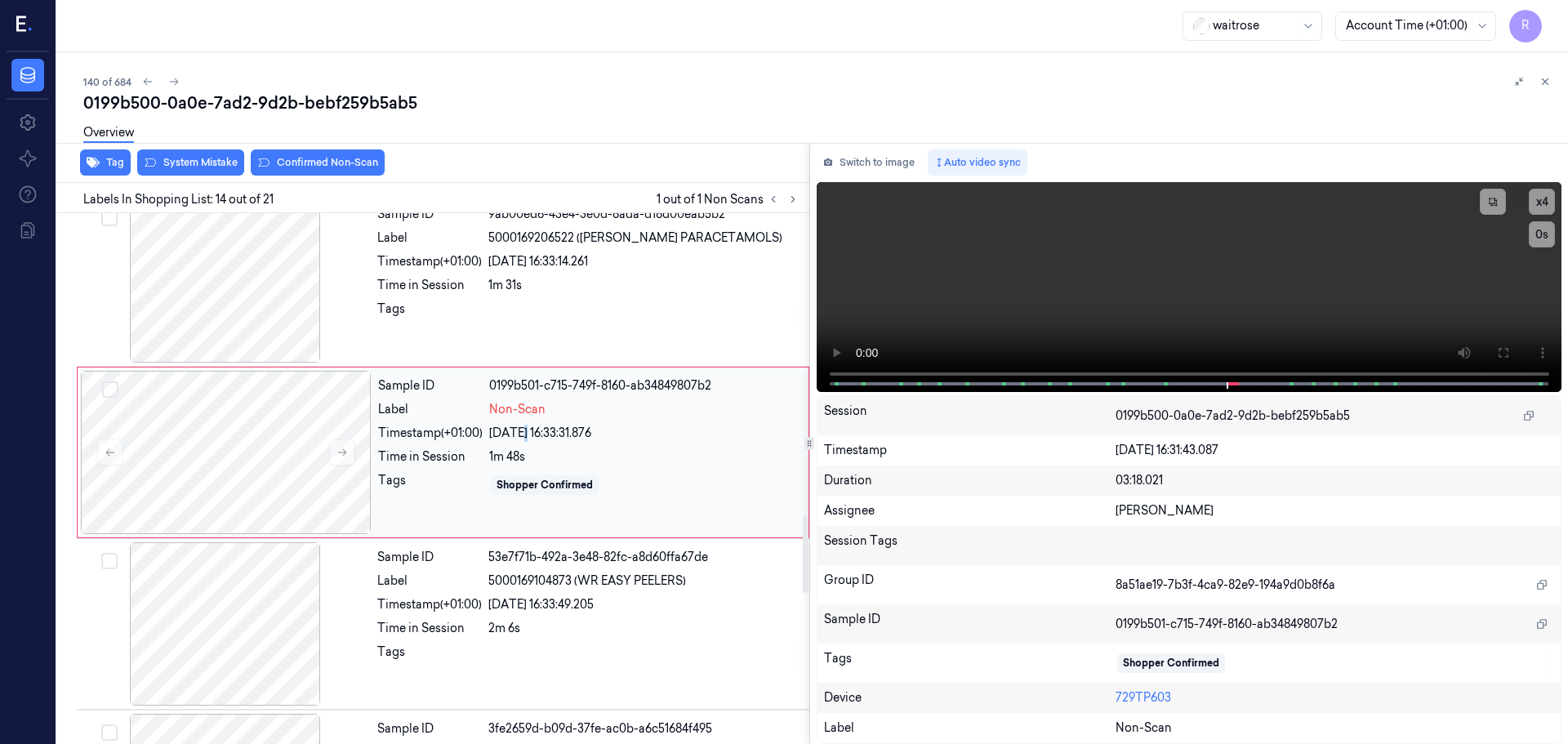
scroll to position [2048, 0]
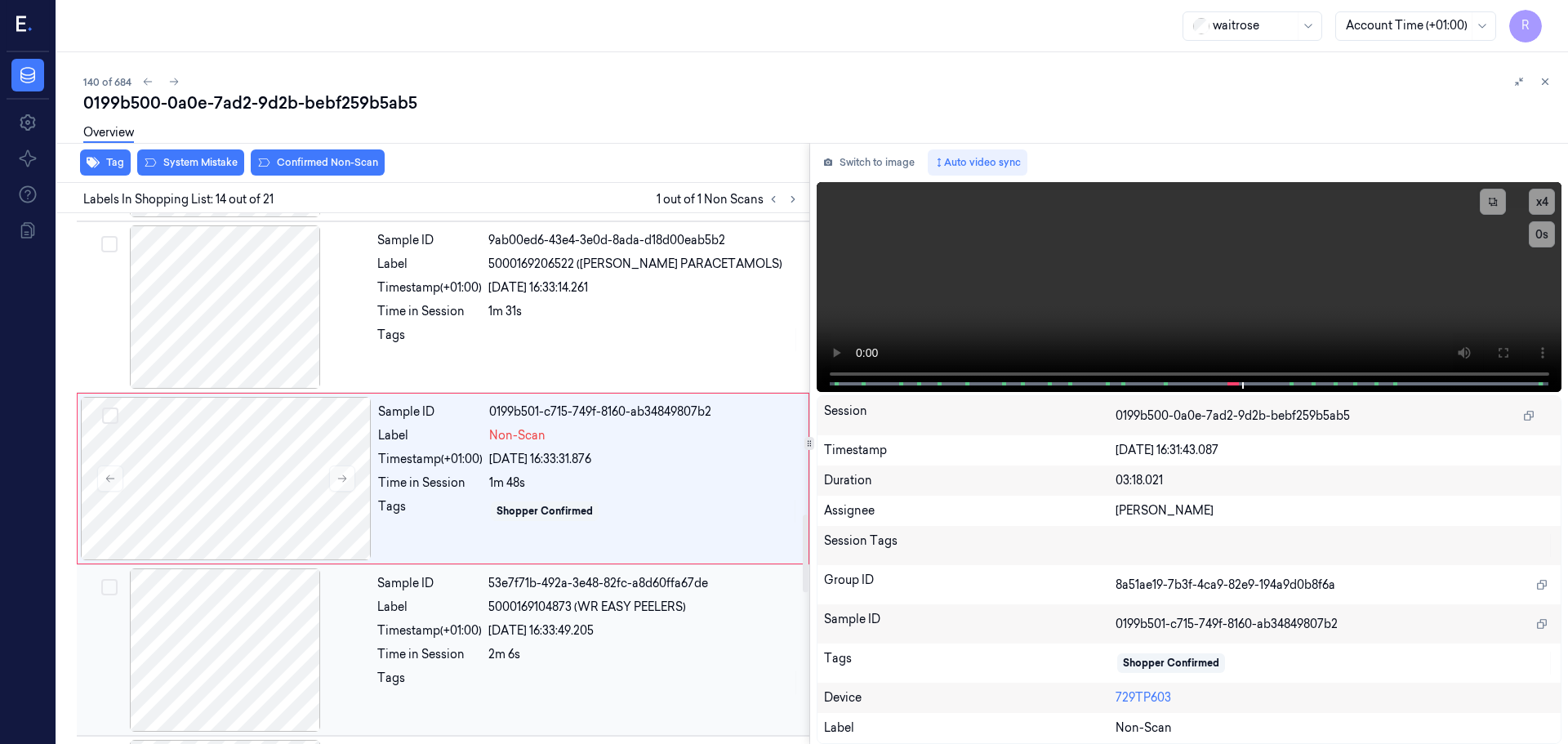
click at [581, 656] on div "2m 6s" at bounding box center [644, 654] width 311 height 17
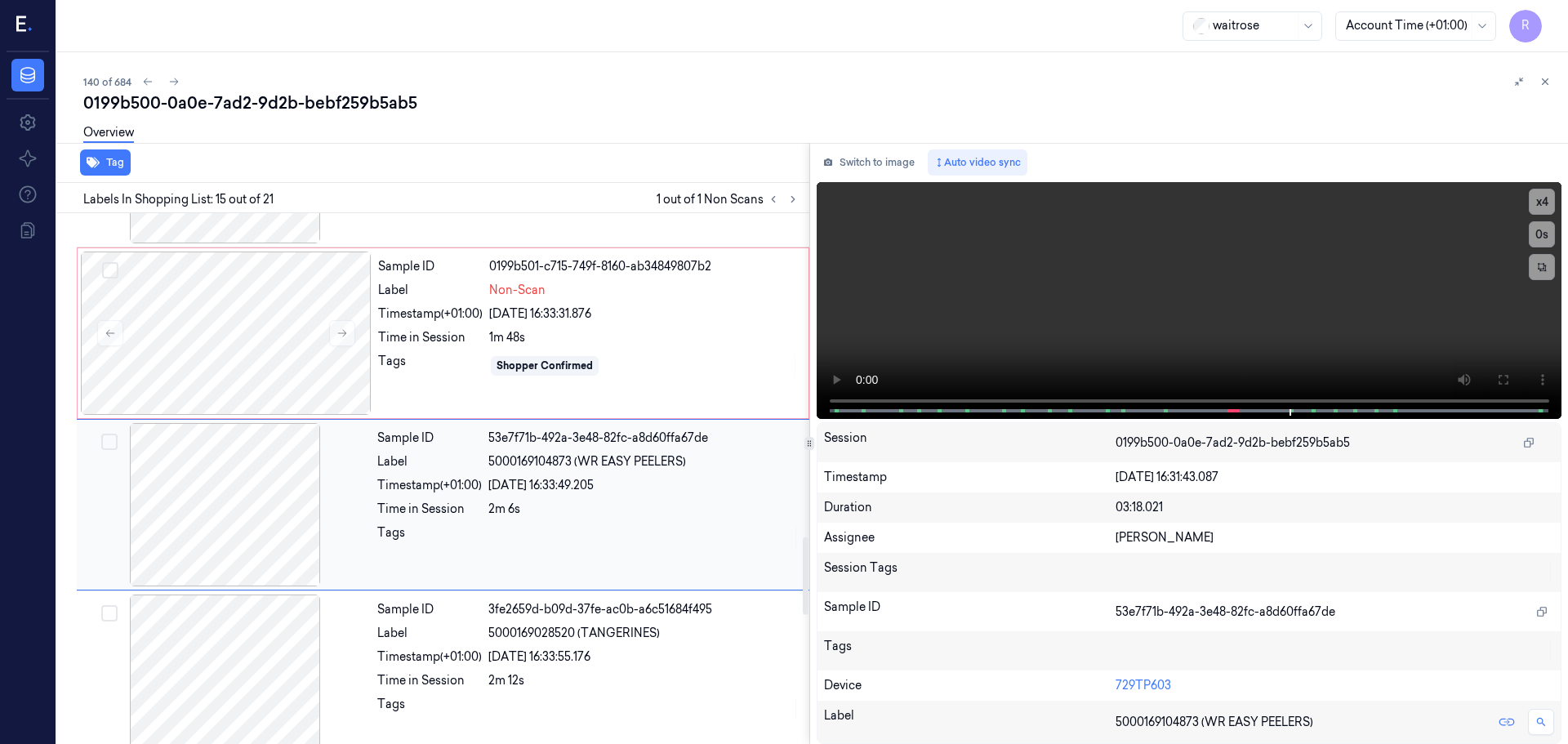
scroll to position [2220, 0]
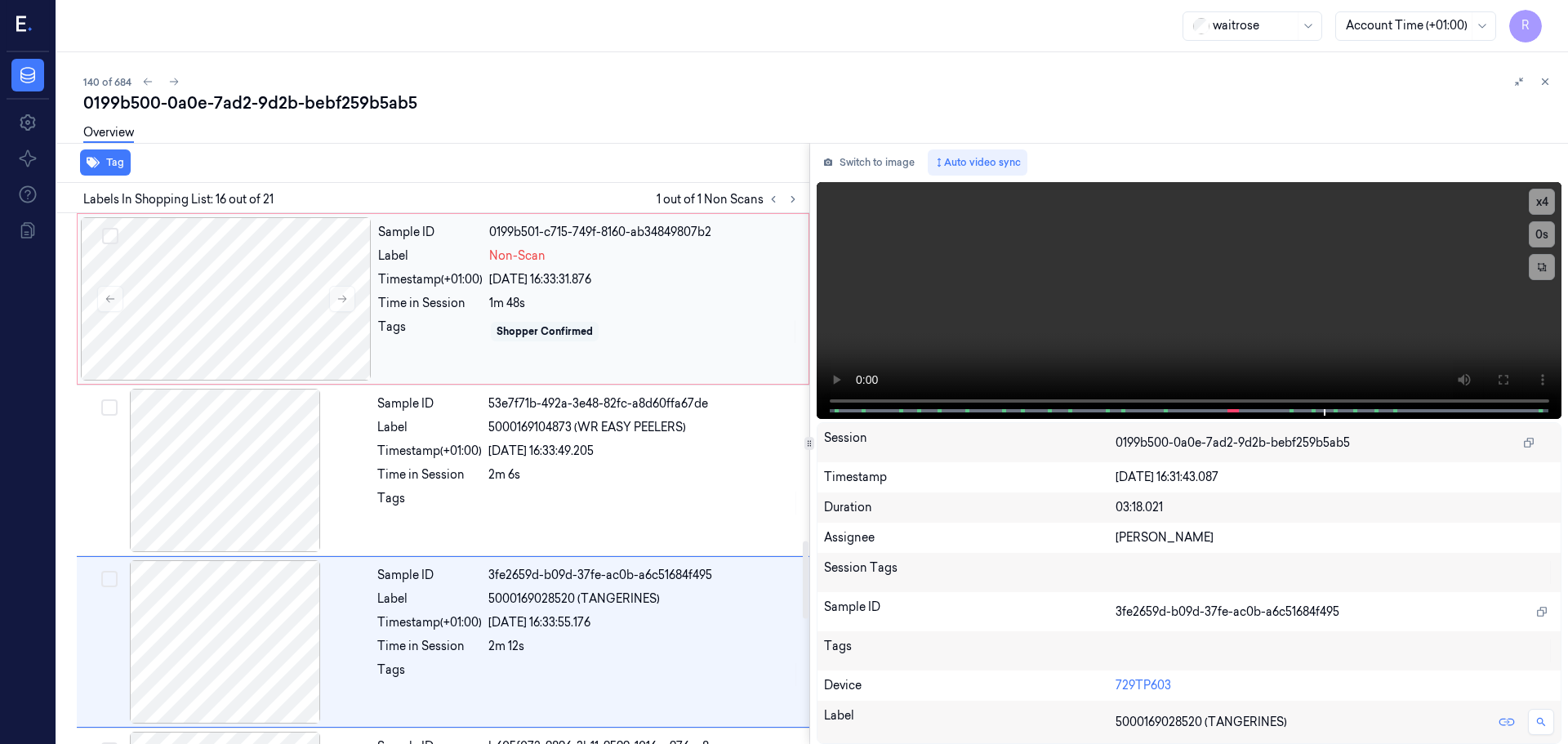
click at [494, 332] on div "Shopper Confirmed" at bounding box center [544, 332] width 108 height 20
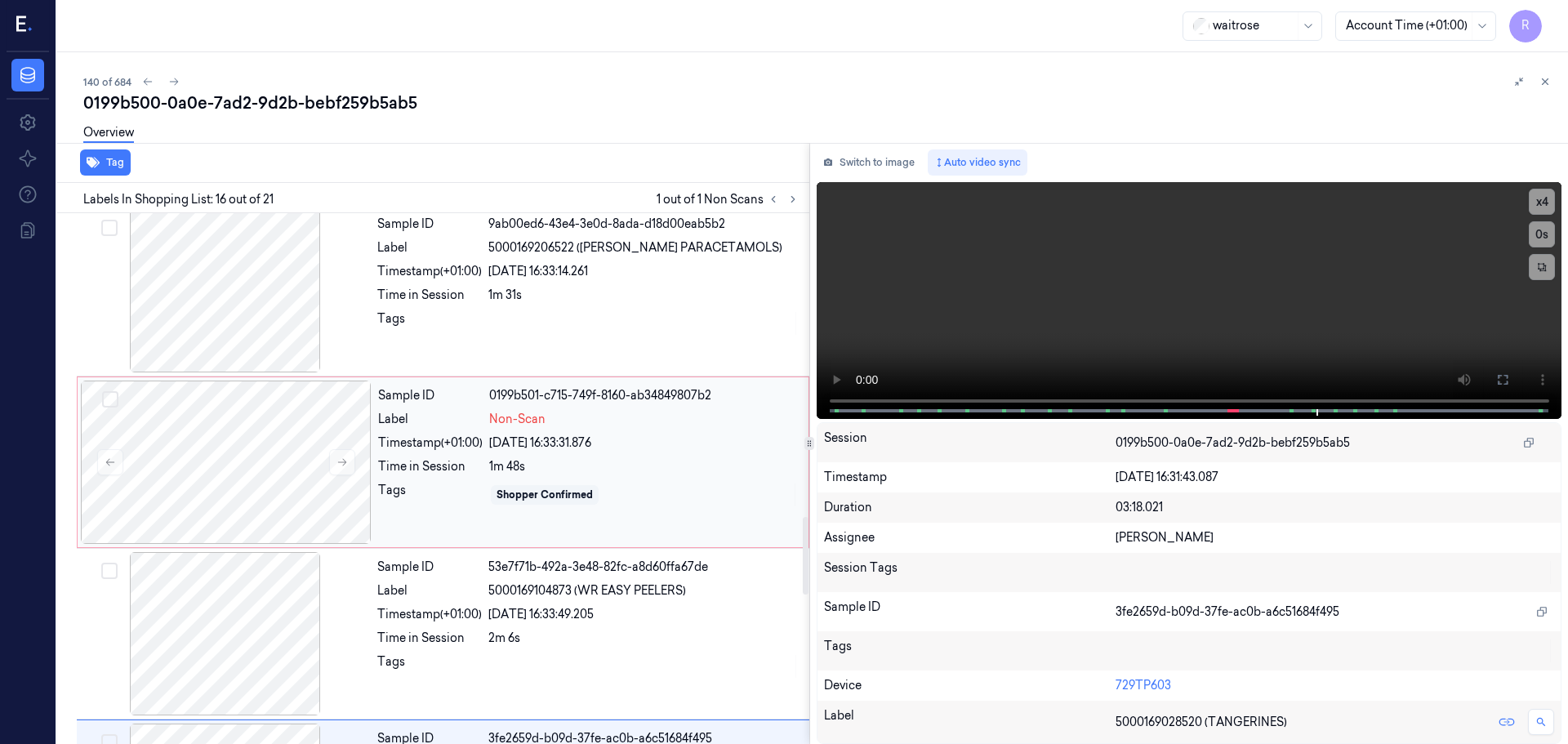
click at [392, 432] on div "Sample ID 0199b501-c715-749f-8160-ab34849807b2 Label Non-Scan Timestamp (+01:00…" at bounding box center [588, 462] width 434 height 164
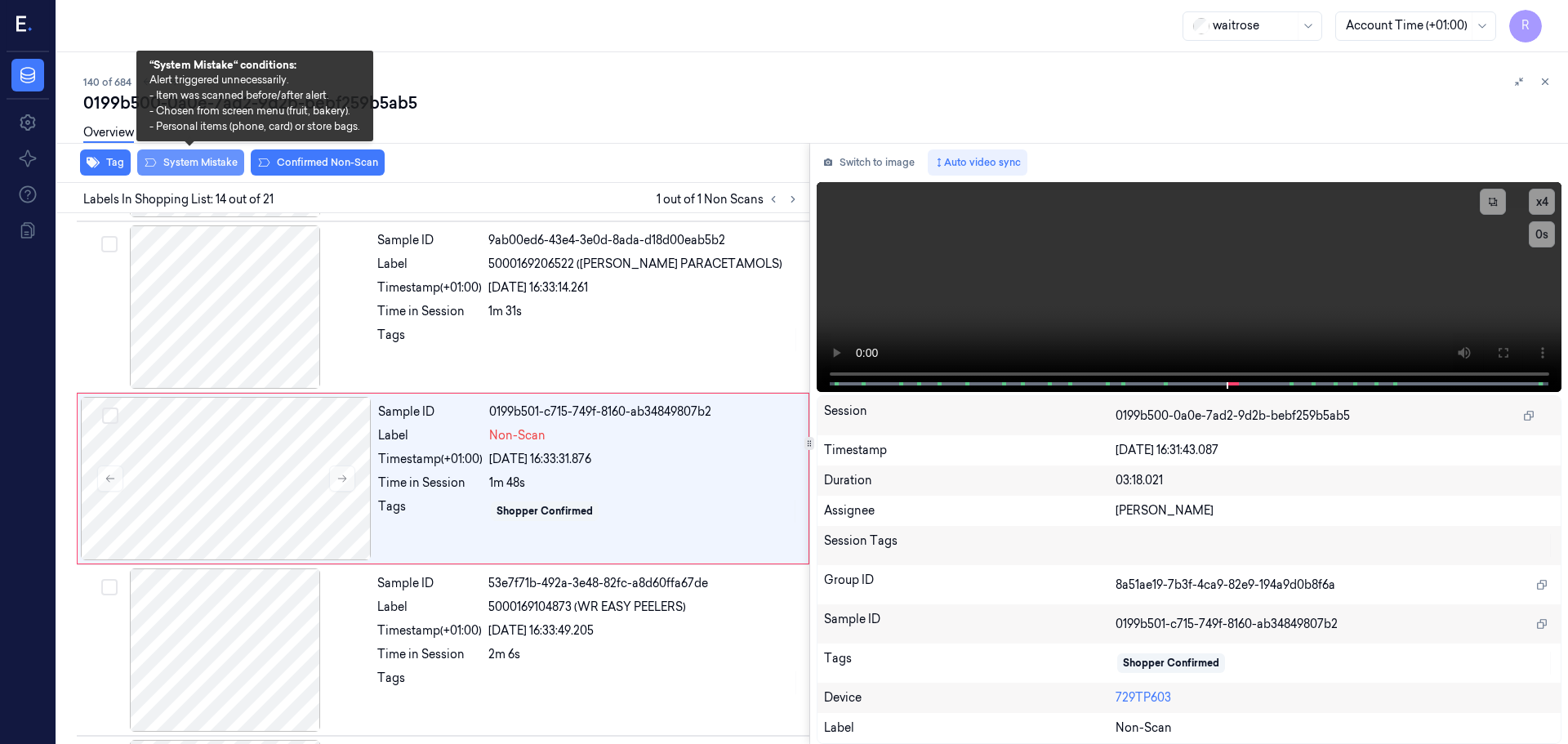
click at [193, 168] on button "System Mistake" at bounding box center [191, 162] width 107 height 26
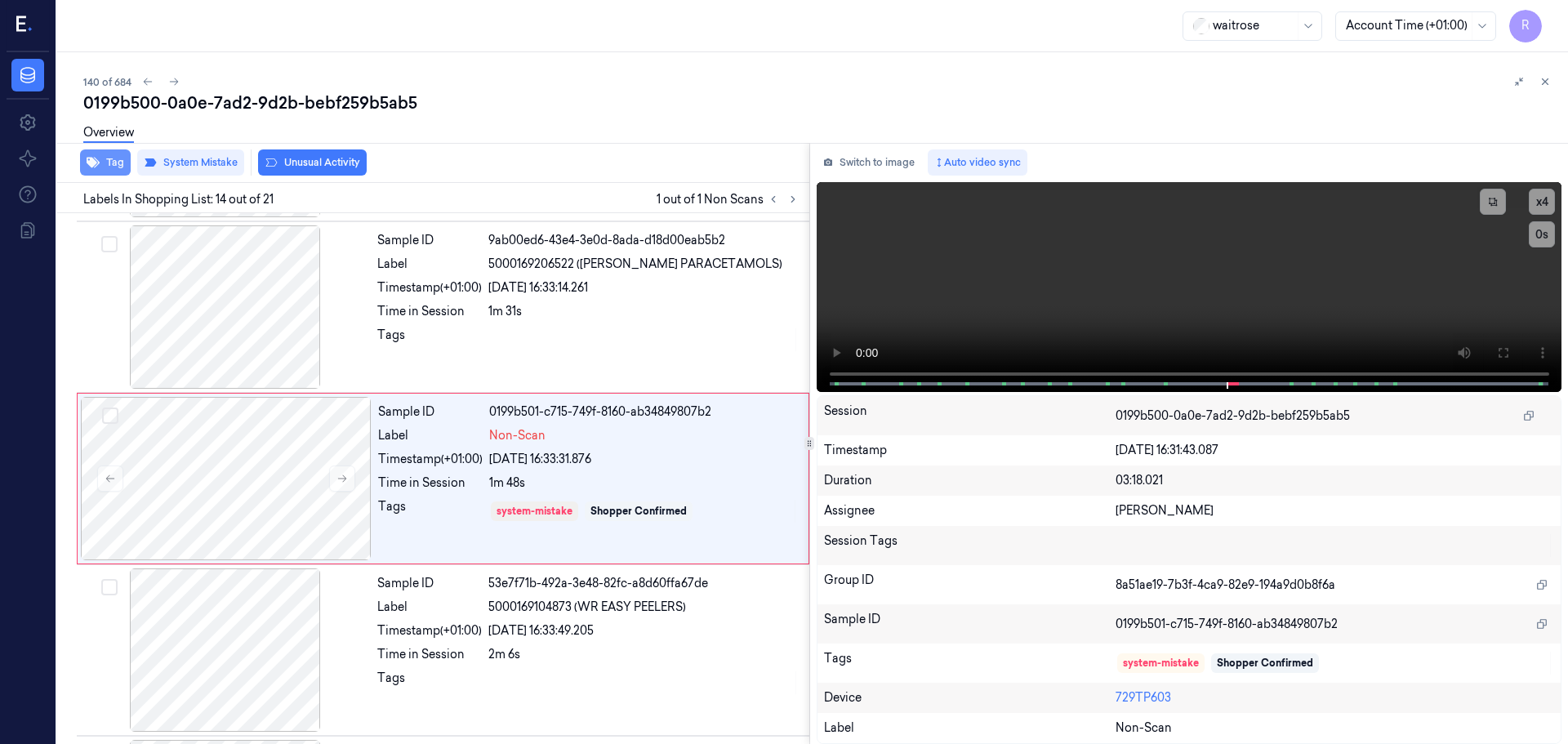
click at [109, 164] on button "Tag" at bounding box center [105, 162] width 51 height 26
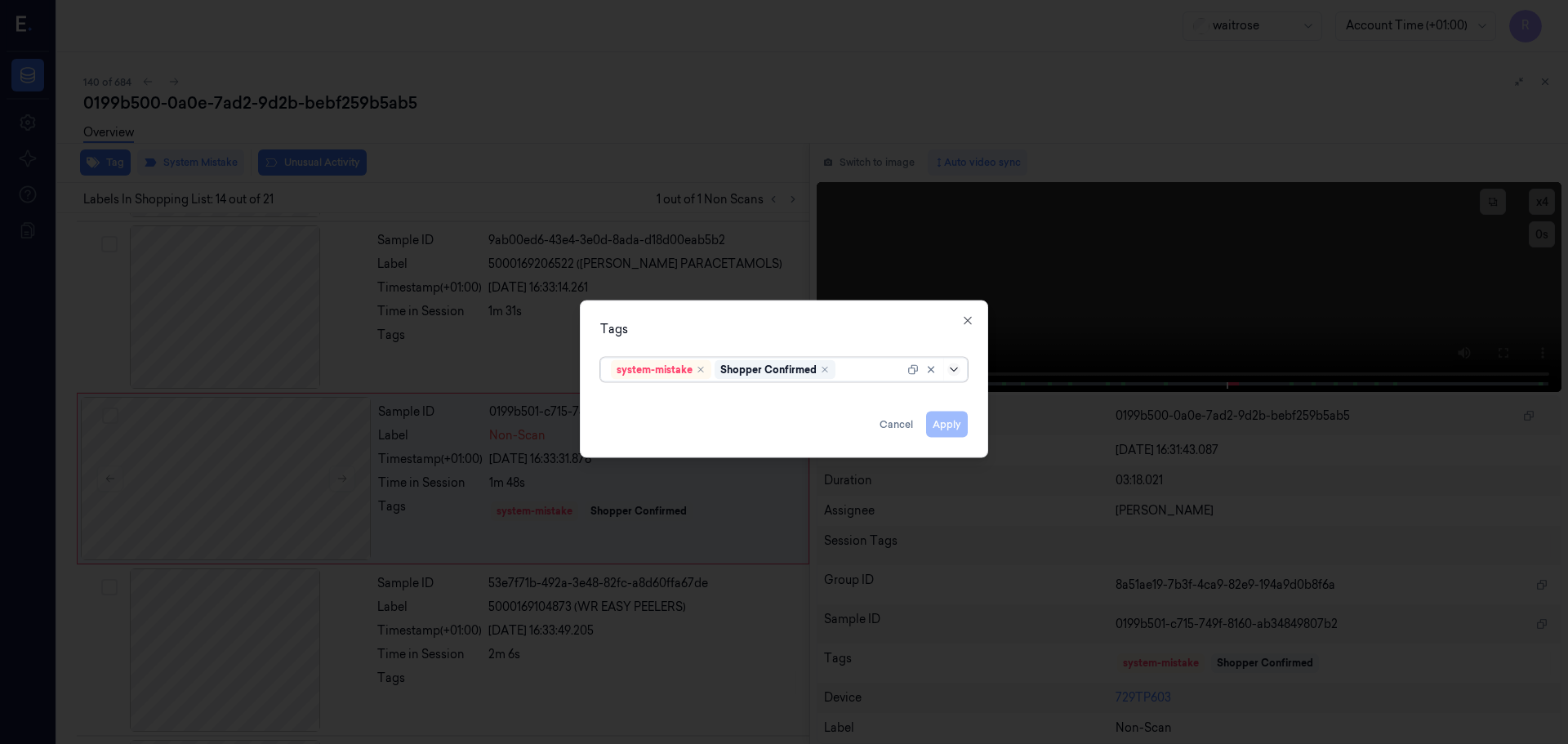
click at [955, 373] on icon at bounding box center [954, 369] width 13 height 13
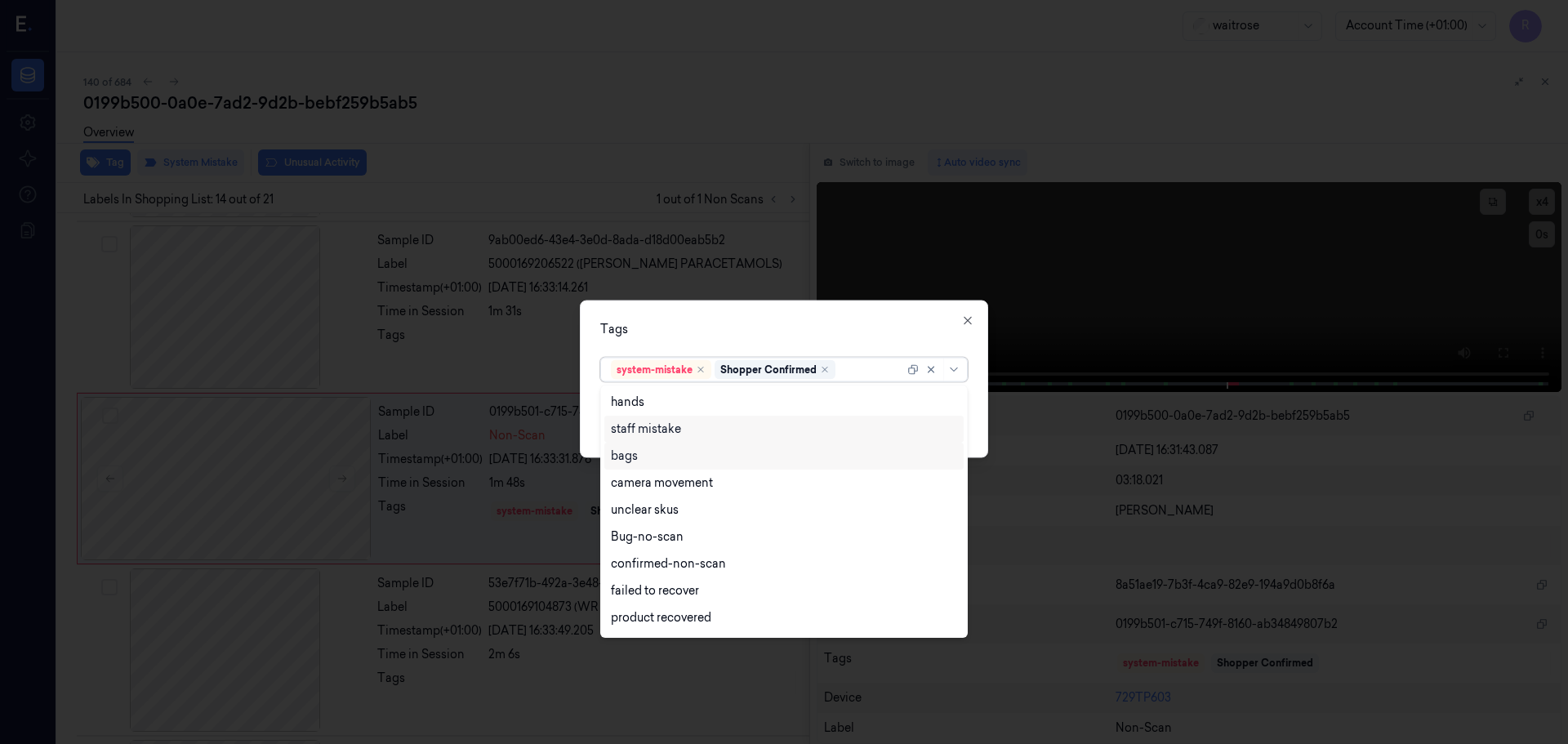
click at [641, 452] on div "bags" at bounding box center [784, 455] width 346 height 17
click at [860, 324] on div "Tags" at bounding box center [784, 328] width 367 height 17
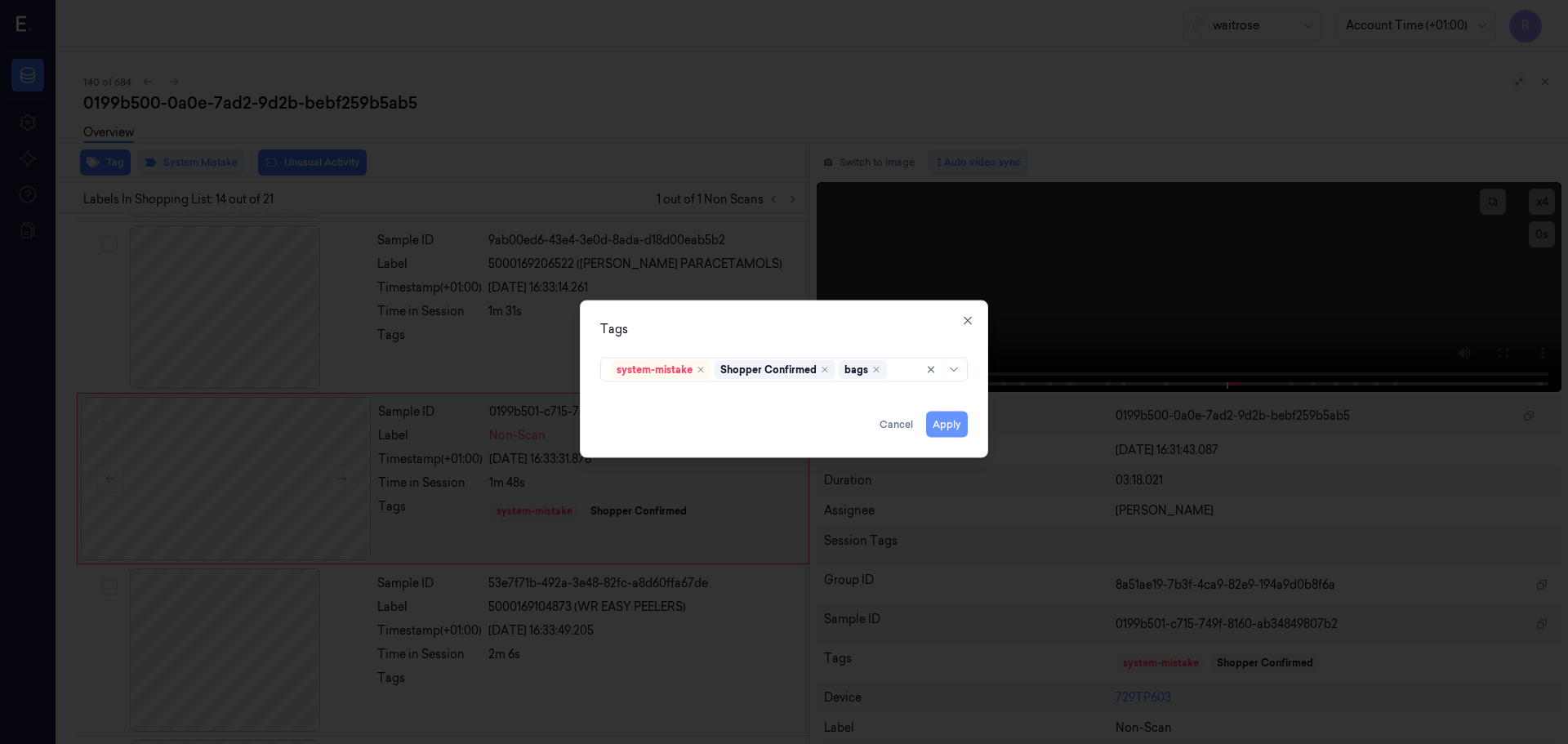
click at [939, 431] on button "Apply" at bounding box center [947, 423] width 42 height 26
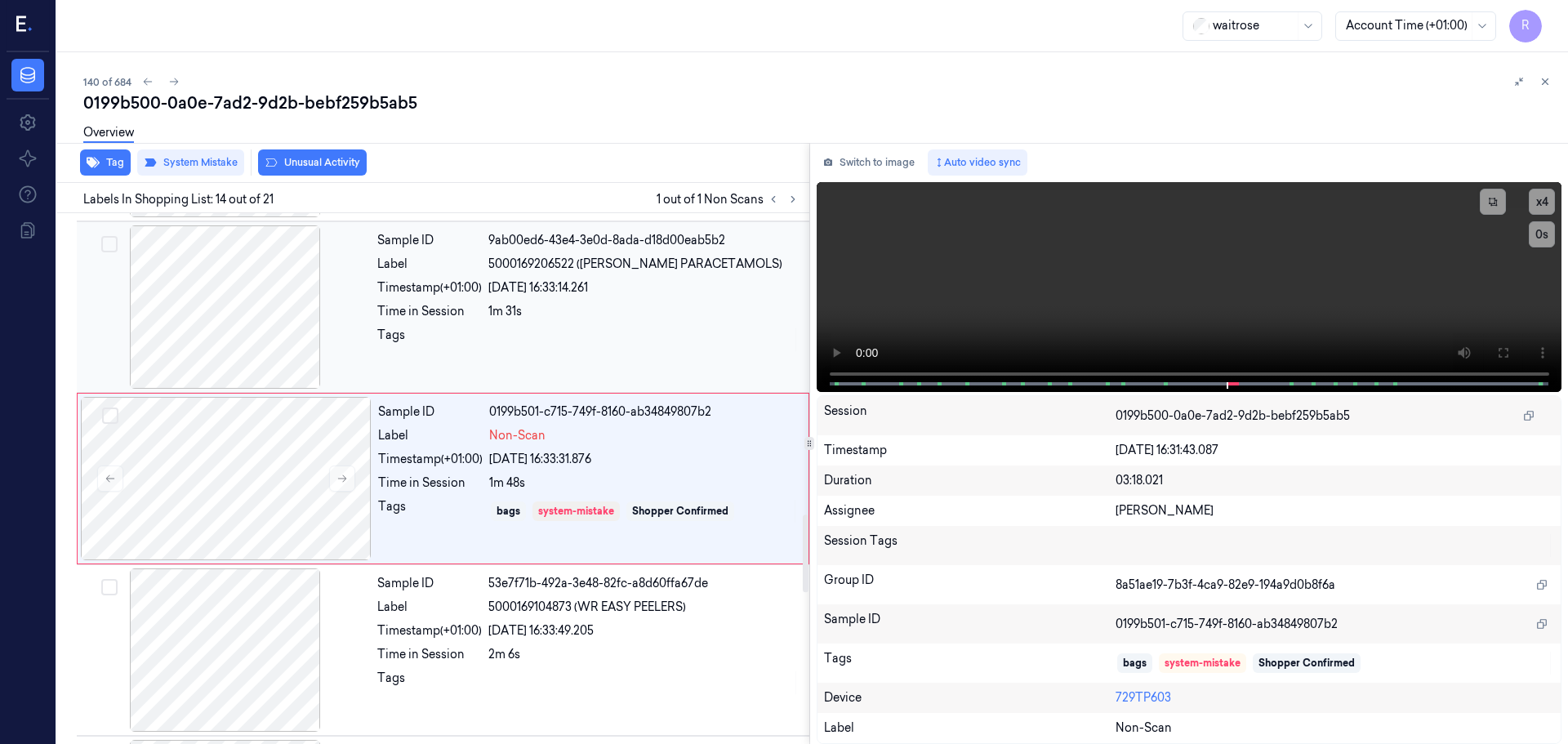
click at [567, 316] on div "1m 31s" at bounding box center [644, 311] width 311 height 17
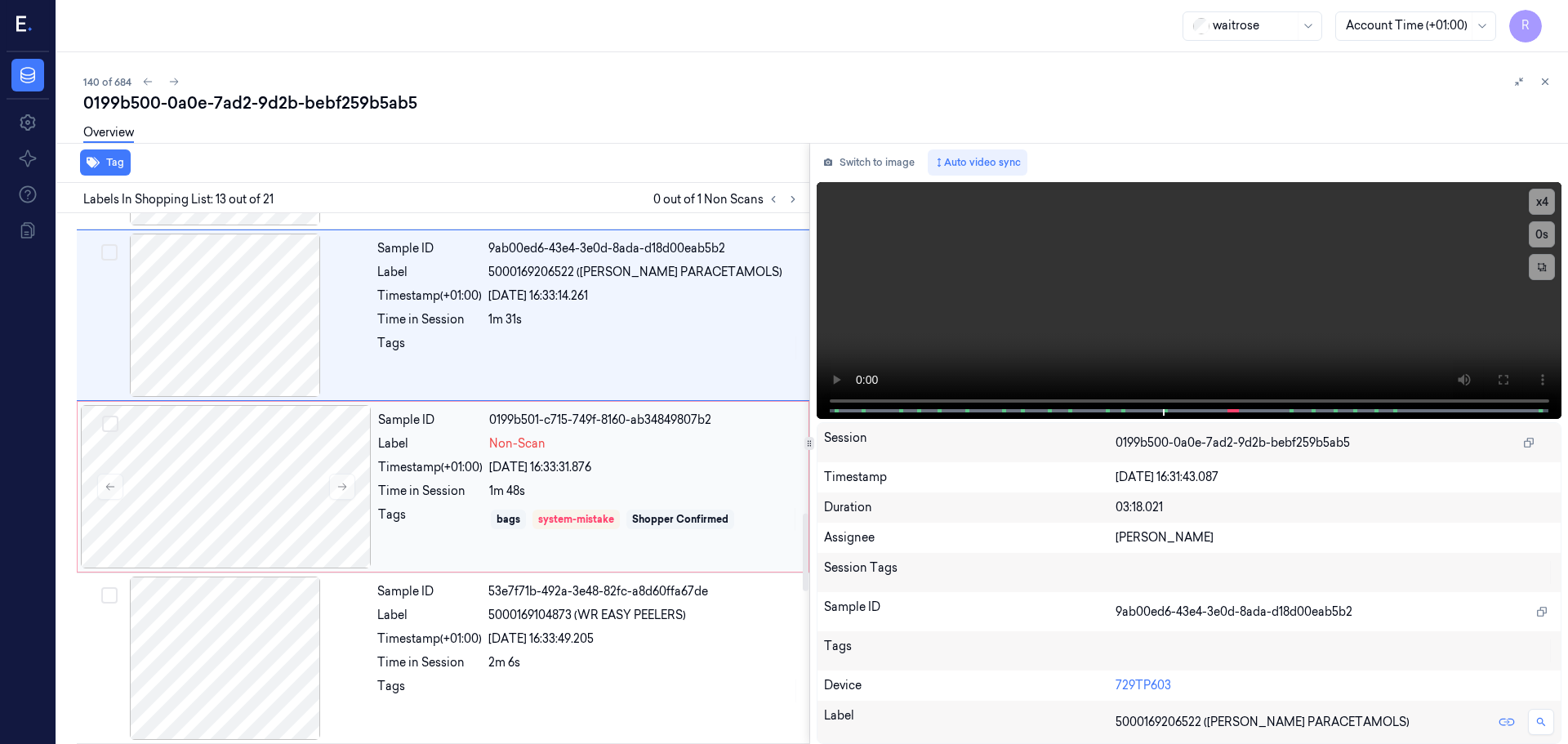
click at [584, 463] on div "[DATE] 16:33:31.876" at bounding box center [644, 467] width 310 height 17
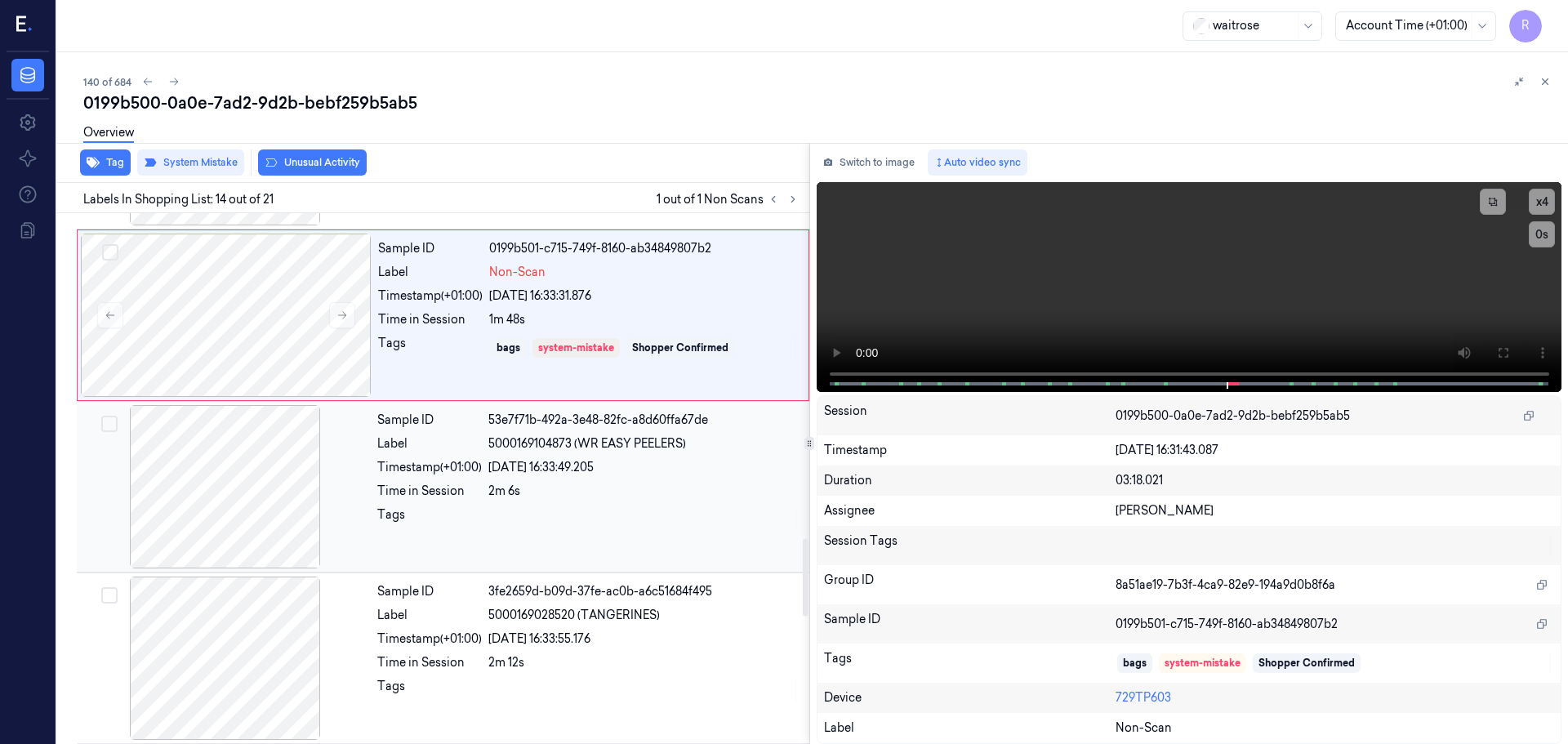
click at [605, 528] on div at bounding box center [644, 519] width 311 height 26
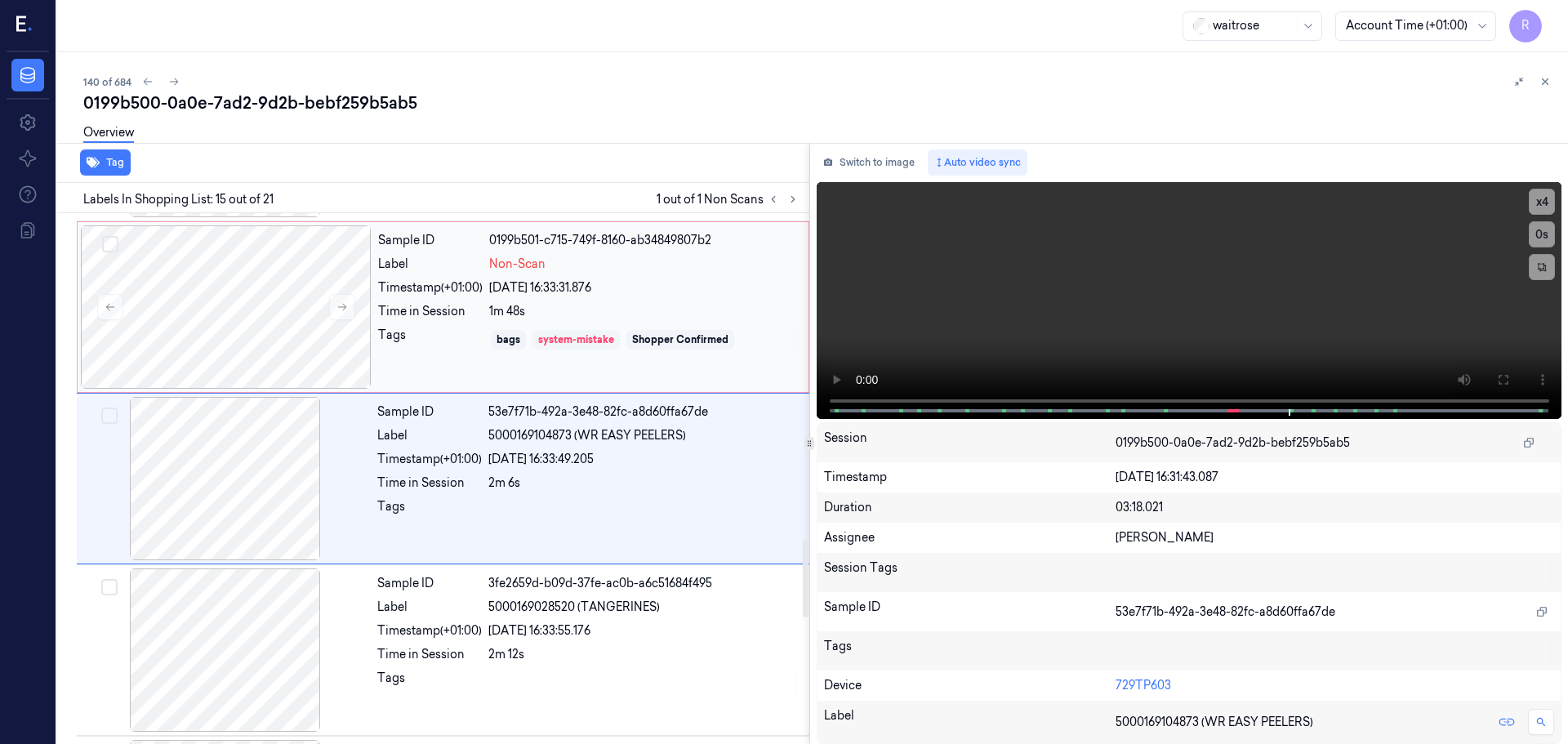
click at [594, 332] on div "system-mistake" at bounding box center [576, 340] width 76 height 15
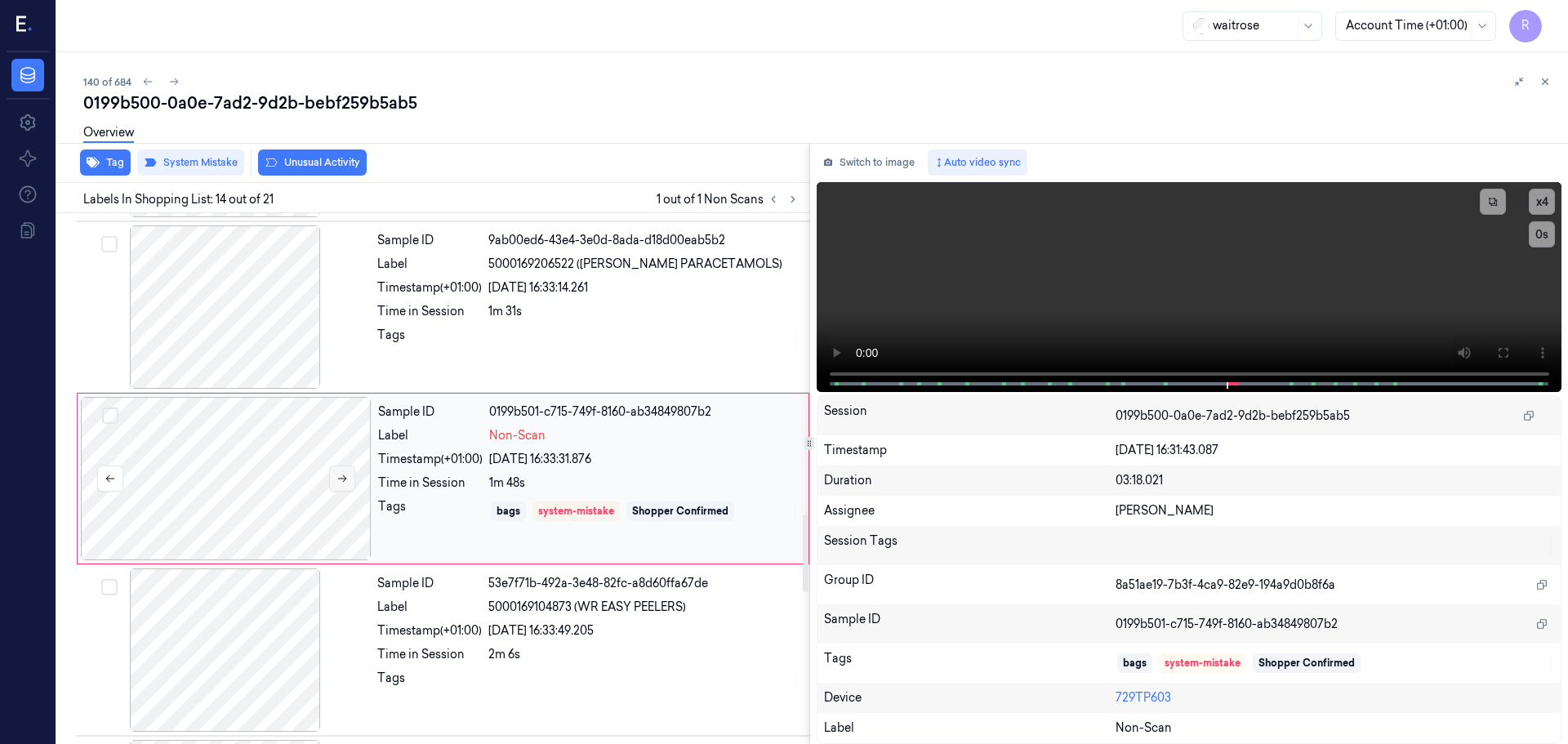
click at [346, 473] on icon at bounding box center [342, 478] width 12 height 12
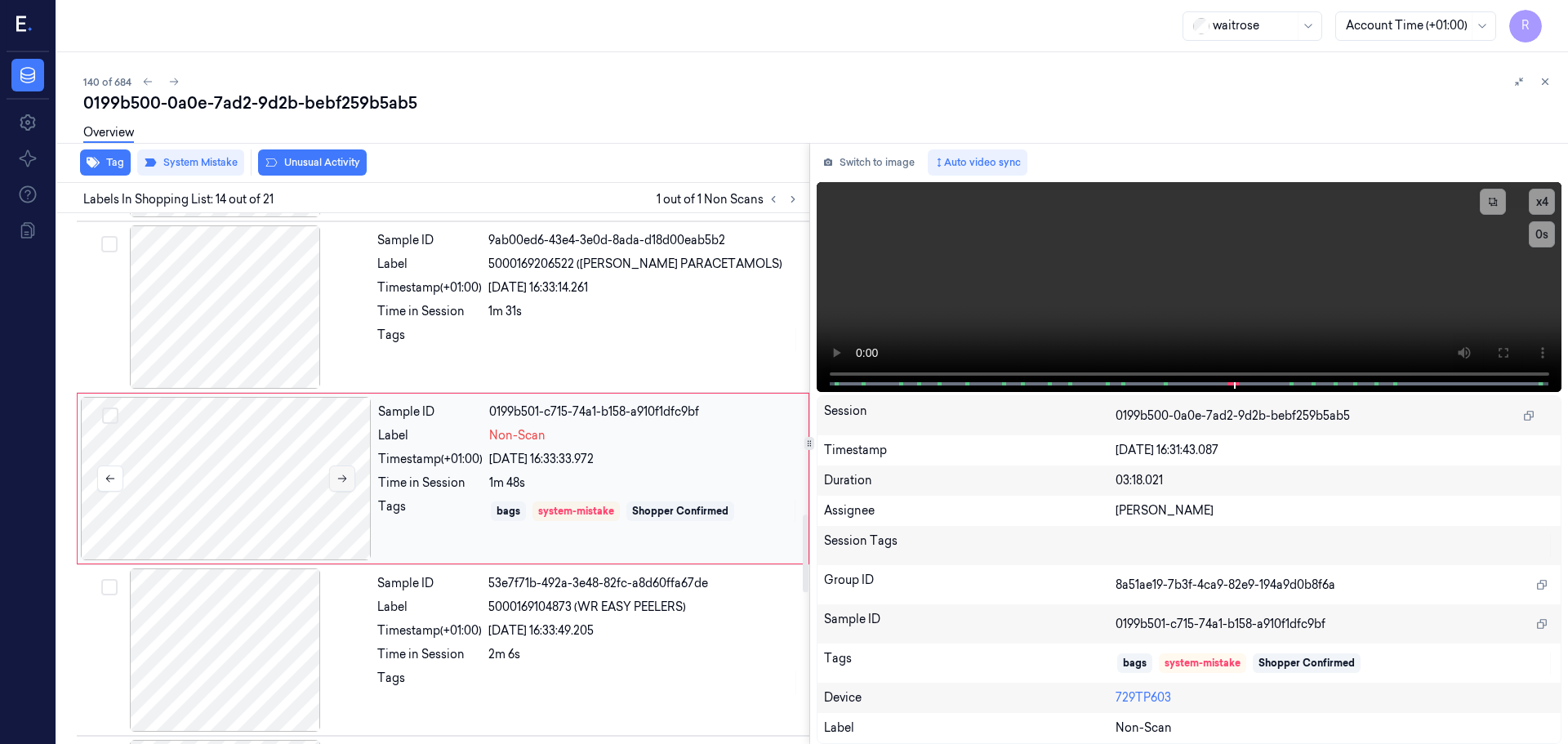
click at [346, 473] on icon at bounding box center [342, 478] width 12 height 12
click at [297, 323] on div at bounding box center [225, 307] width 291 height 164
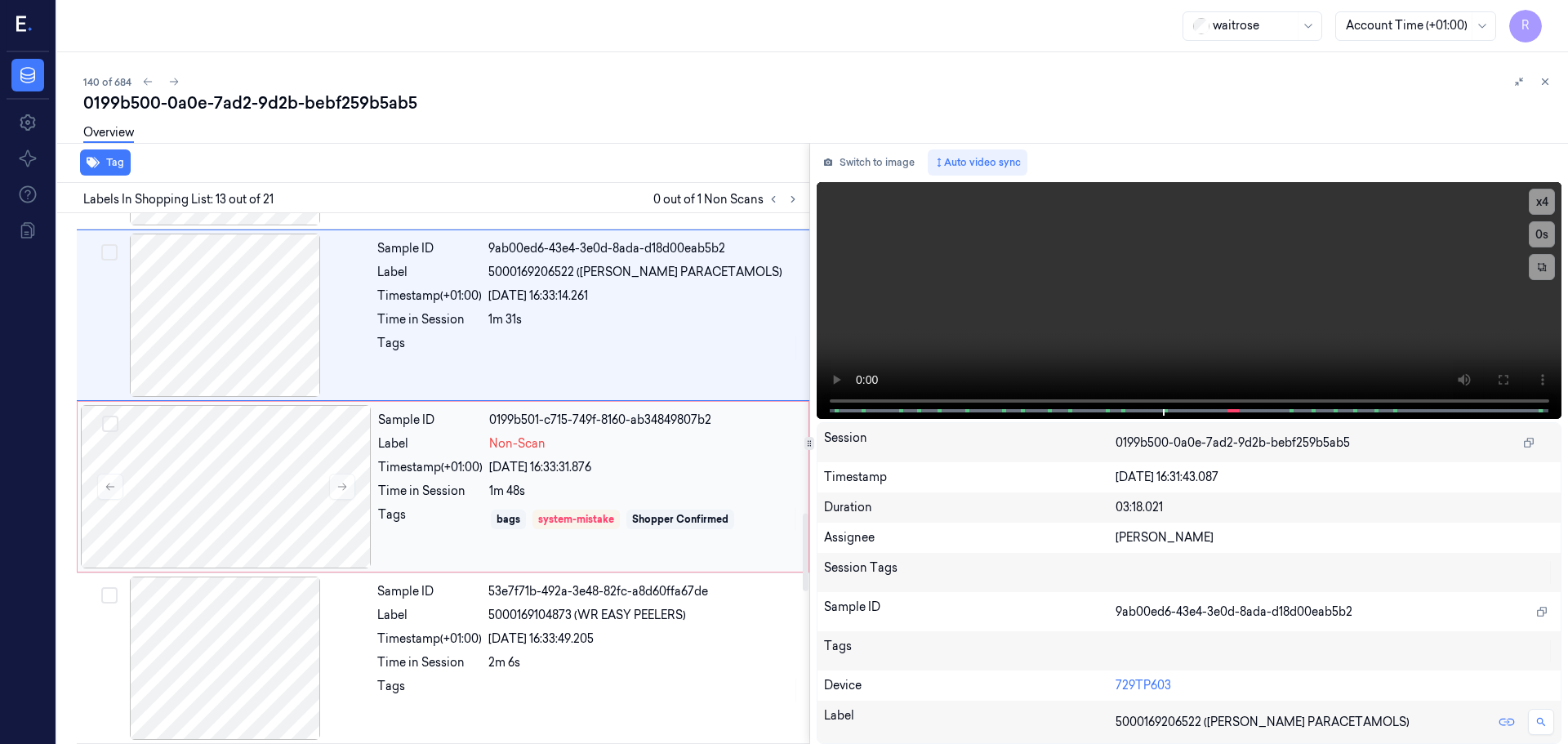
click at [407, 486] on div "Time in Session" at bounding box center [430, 491] width 105 height 17
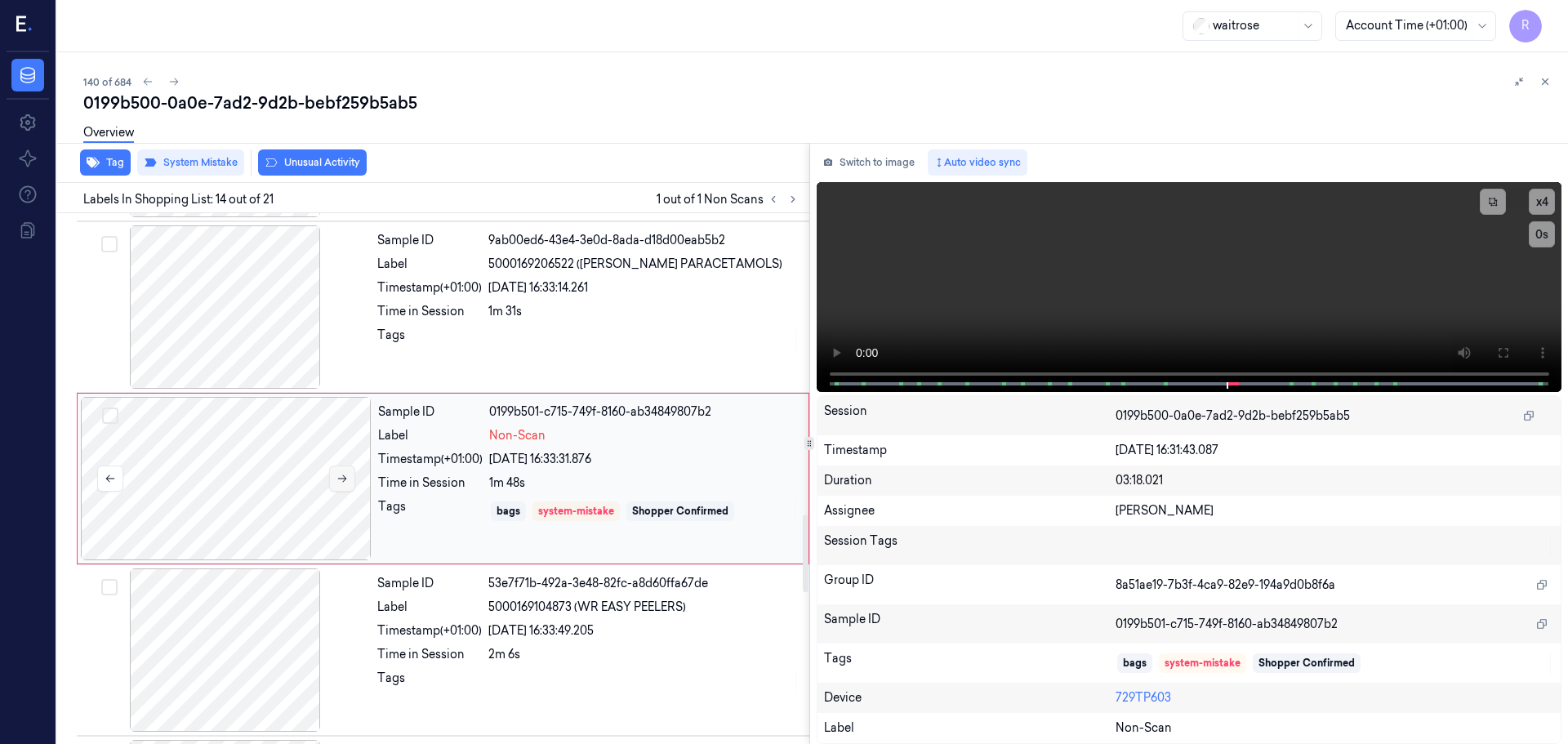
click at [333, 482] on button at bounding box center [342, 478] width 26 height 26
click at [334, 482] on button at bounding box center [342, 478] width 26 height 26
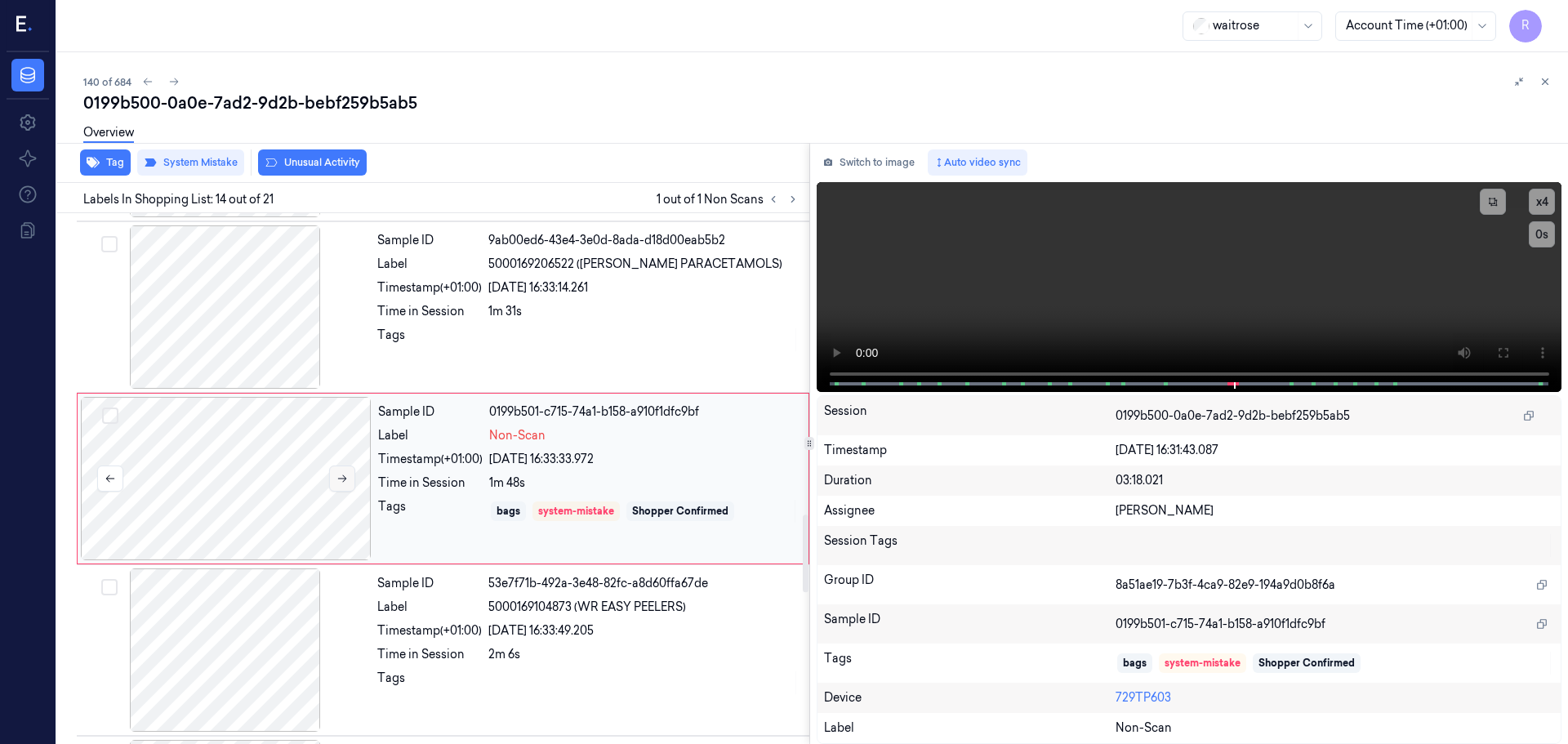
click at [334, 482] on button at bounding box center [342, 478] width 26 height 26
click at [404, 278] on div "Sample ID 9ab00ed6-43e4-3e0d-8ada-d18d00eab5b2 Label 5000169206522 ([PERSON_NAM…" at bounding box center [588, 307] width 435 height 164
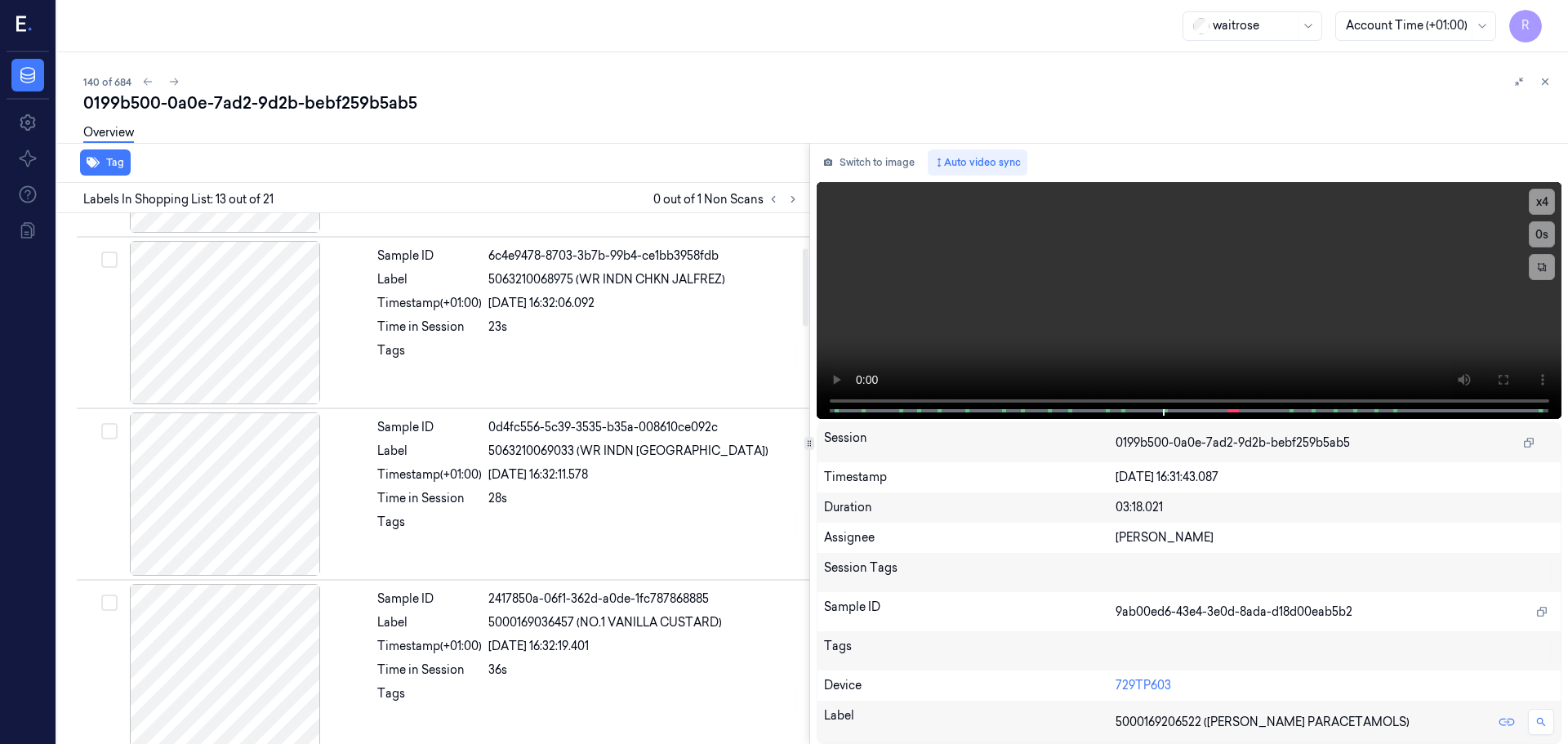
scroll to position [0, 0]
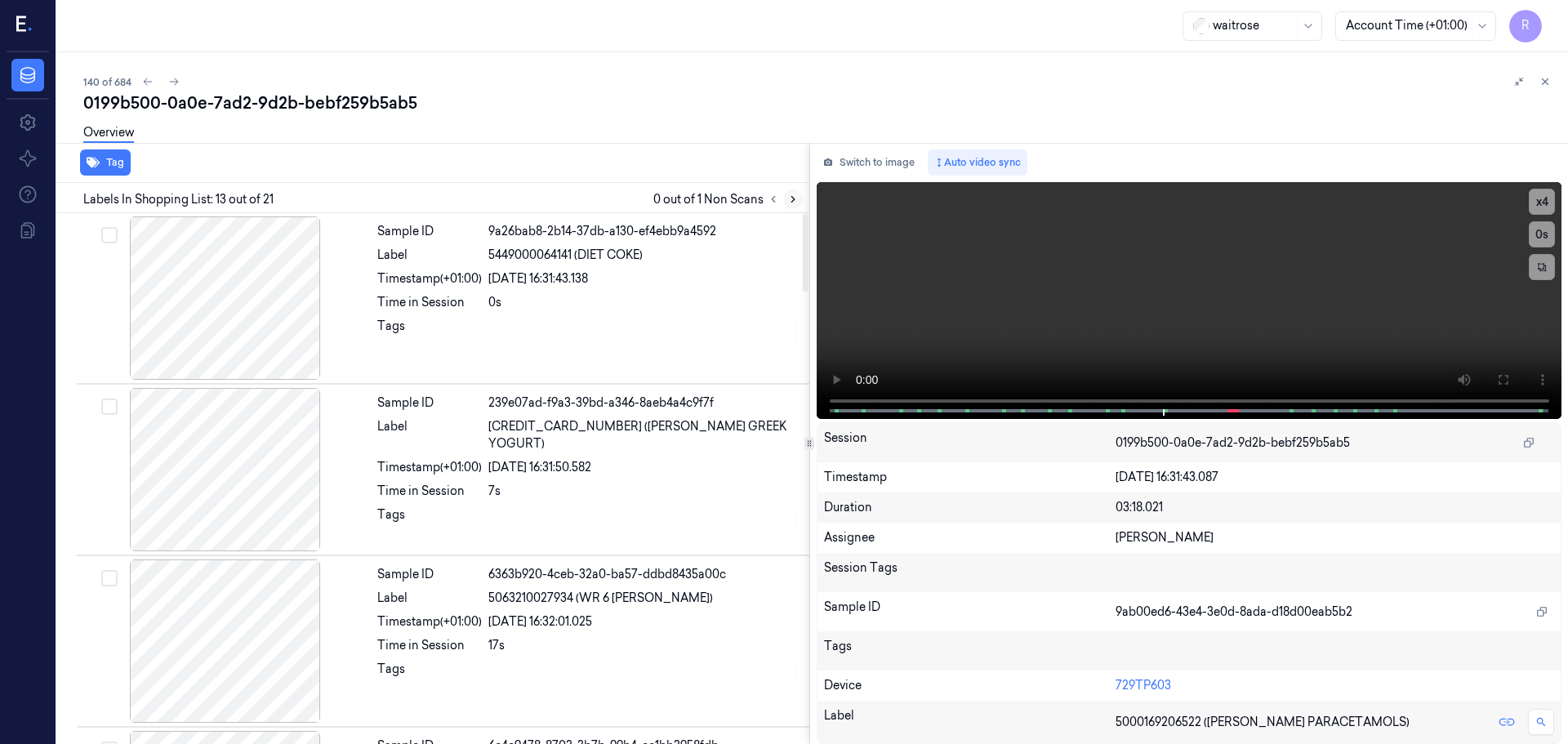
click at [794, 190] on button at bounding box center [794, 199] width 20 height 20
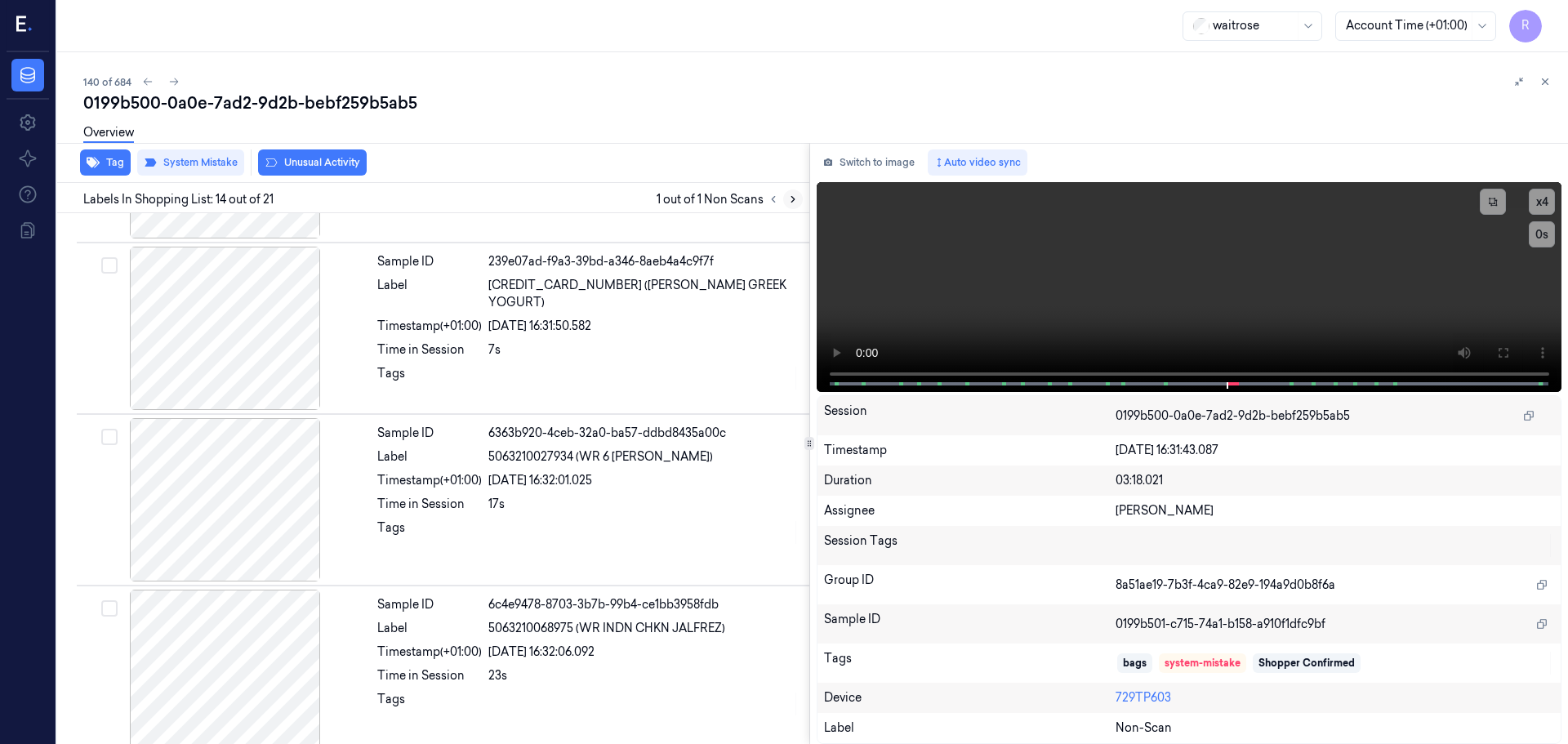
click at [794, 190] on button at bounding box center [794, 199] width 20 height 20
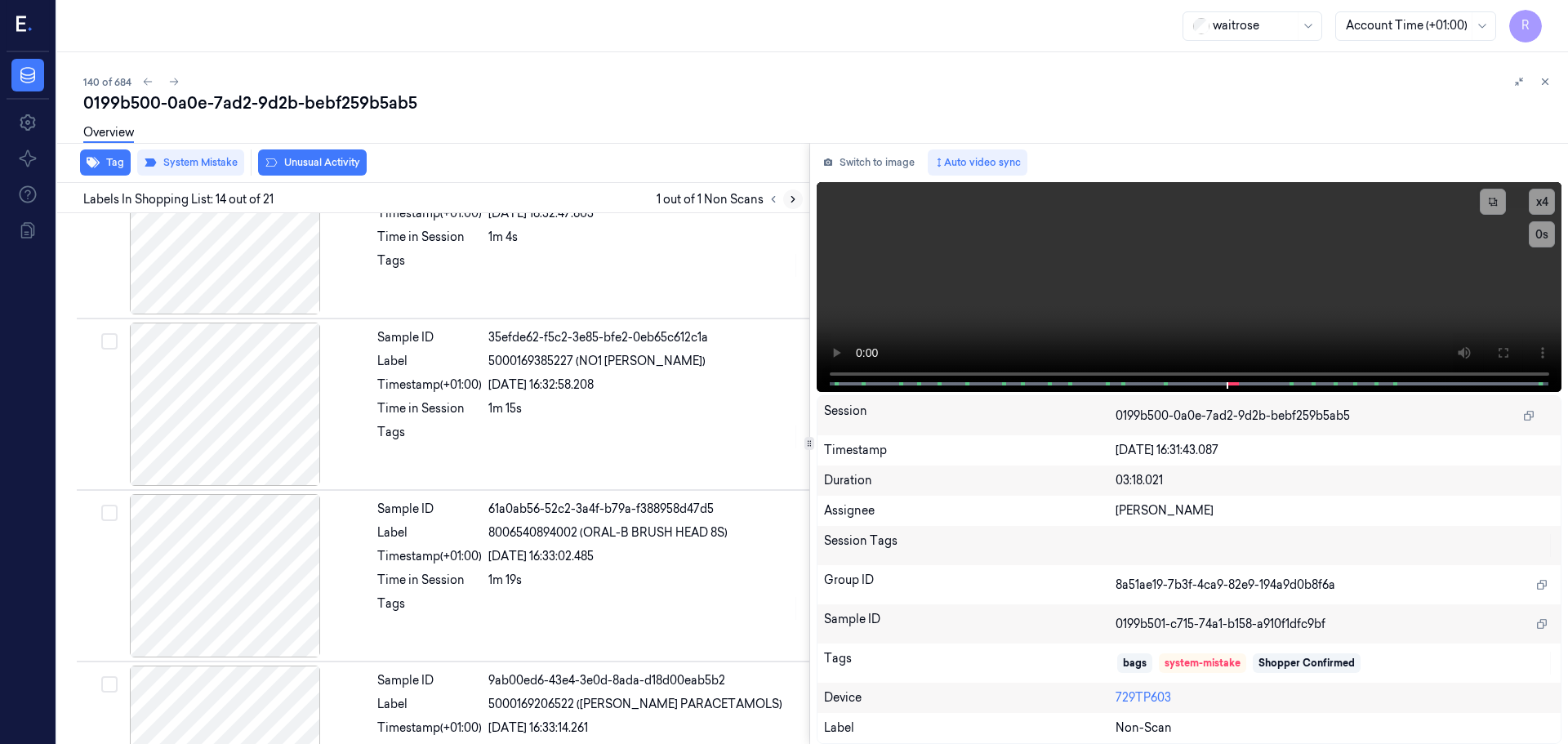
click at [794, 190] on button at bounding box center [794, 199] width 20 height 20
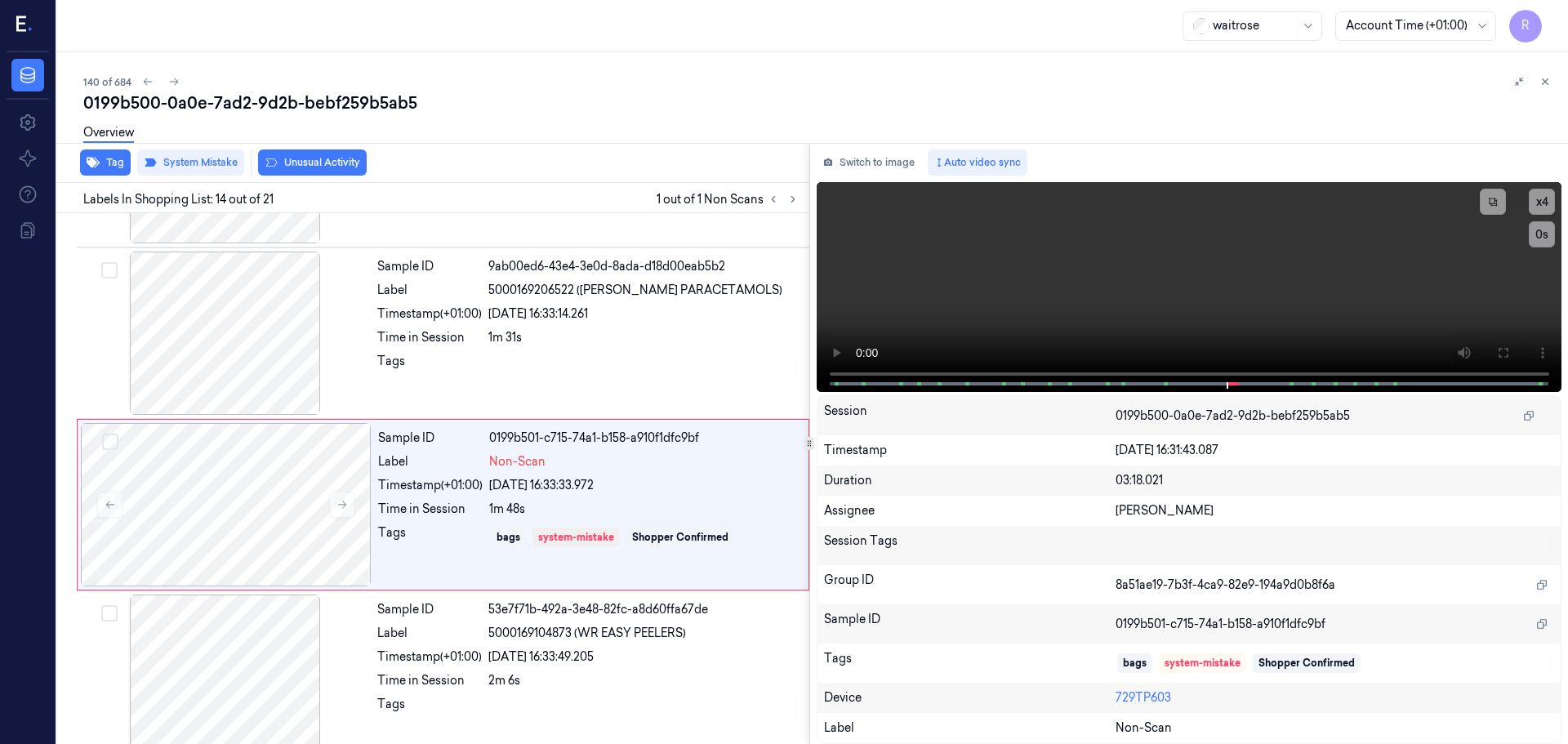
scroll to position [2048, 0]
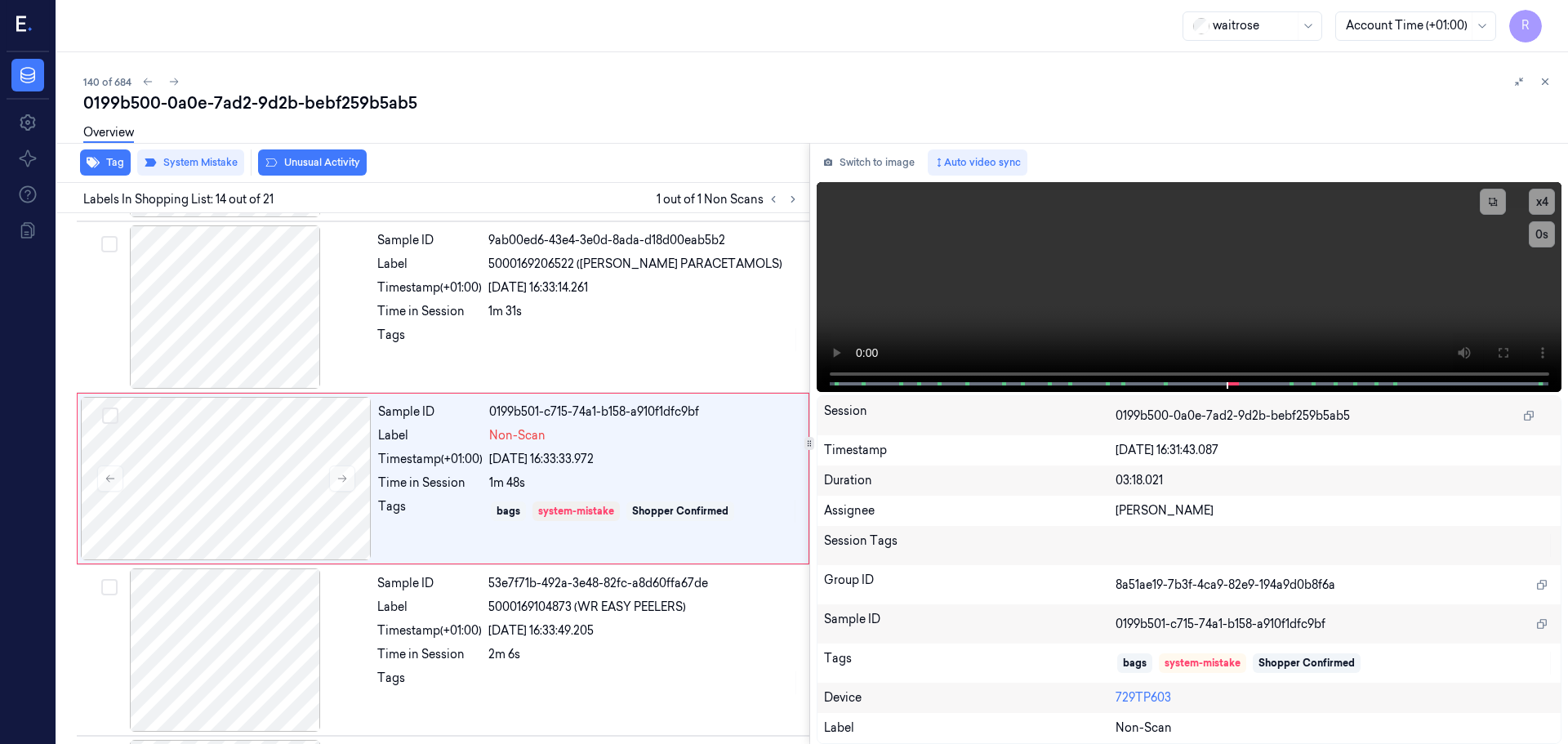
click at [780, 190] on div at bounding box center [783, 199] width 39 height 20
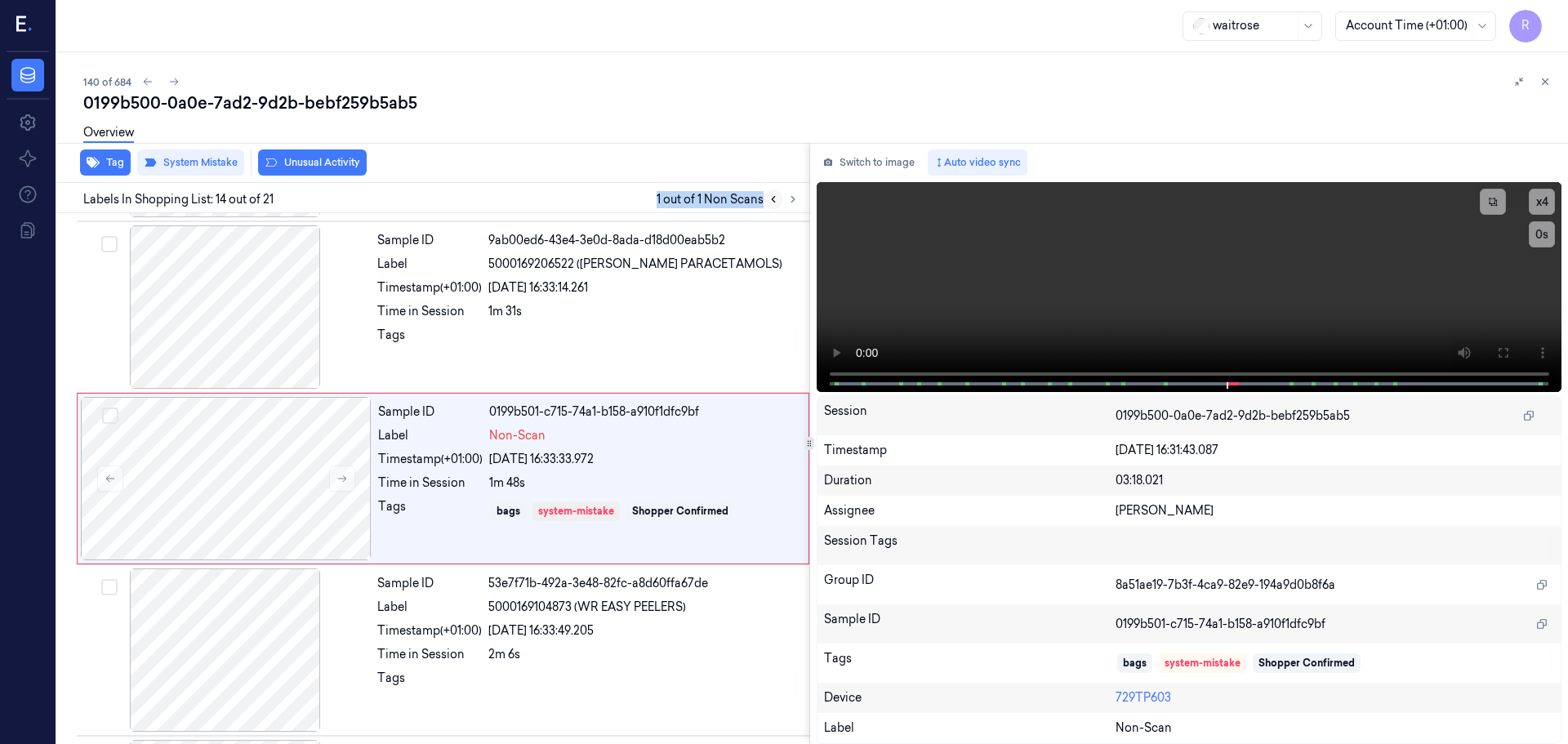
click at [774, 198] on icon at bounding box center [774, 199] width 12 height 12
click at [789, 203] on icon at bounding box center [793, 199] width 12 height 12
click at [501, 646] on div "2m 6s" at bounding box center [644, 654] width 311 height 17
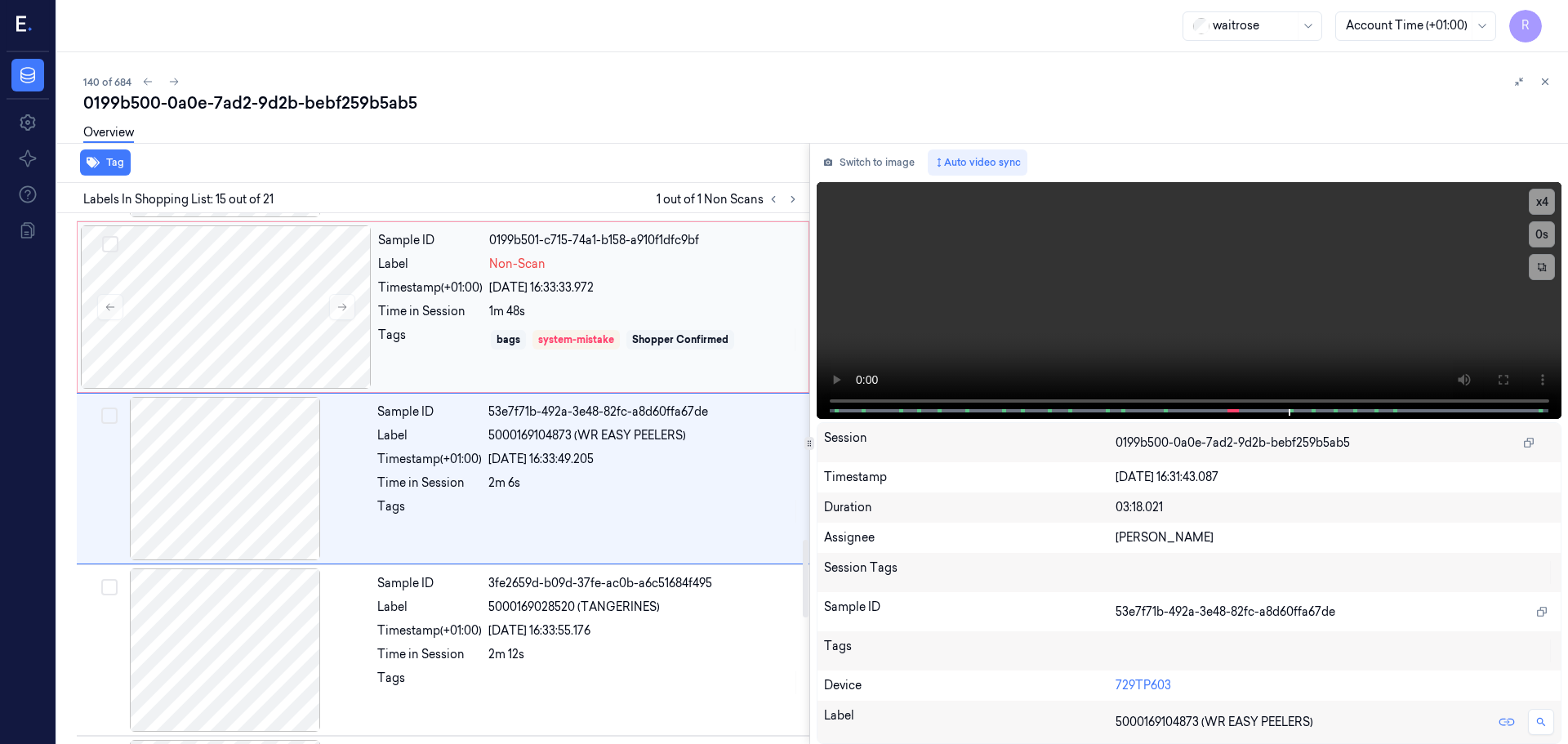
click at [491, 372] on div "Sample ID 0199b501-c715-74a1-b158-a910f1dfc9bf Label Non-Scan Timestamp (+01:00…" at bounding box center [588, 307] width 434 height 164
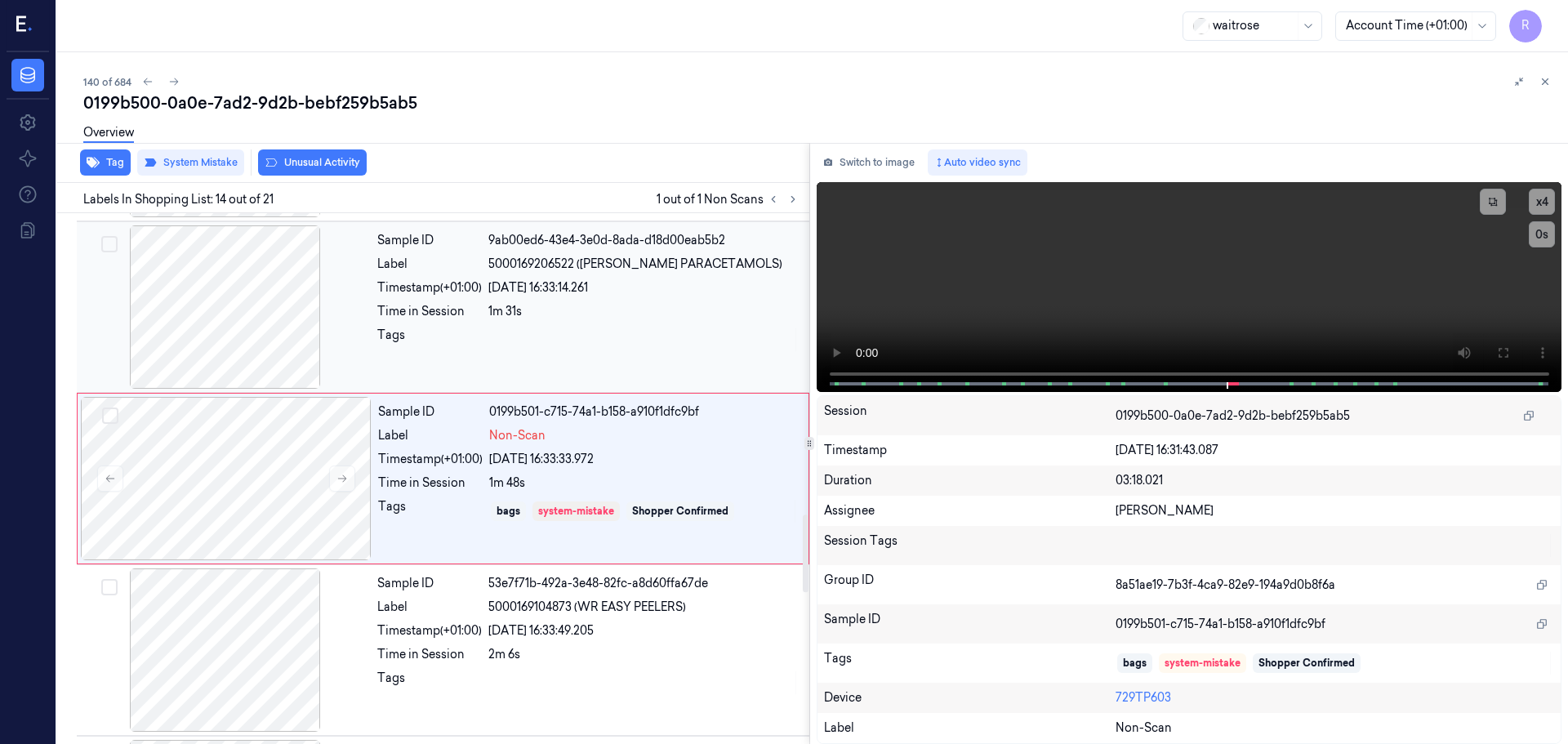
click at [476, 351] on div "Tags" at bounding box center [429, 339] width 105 height 26
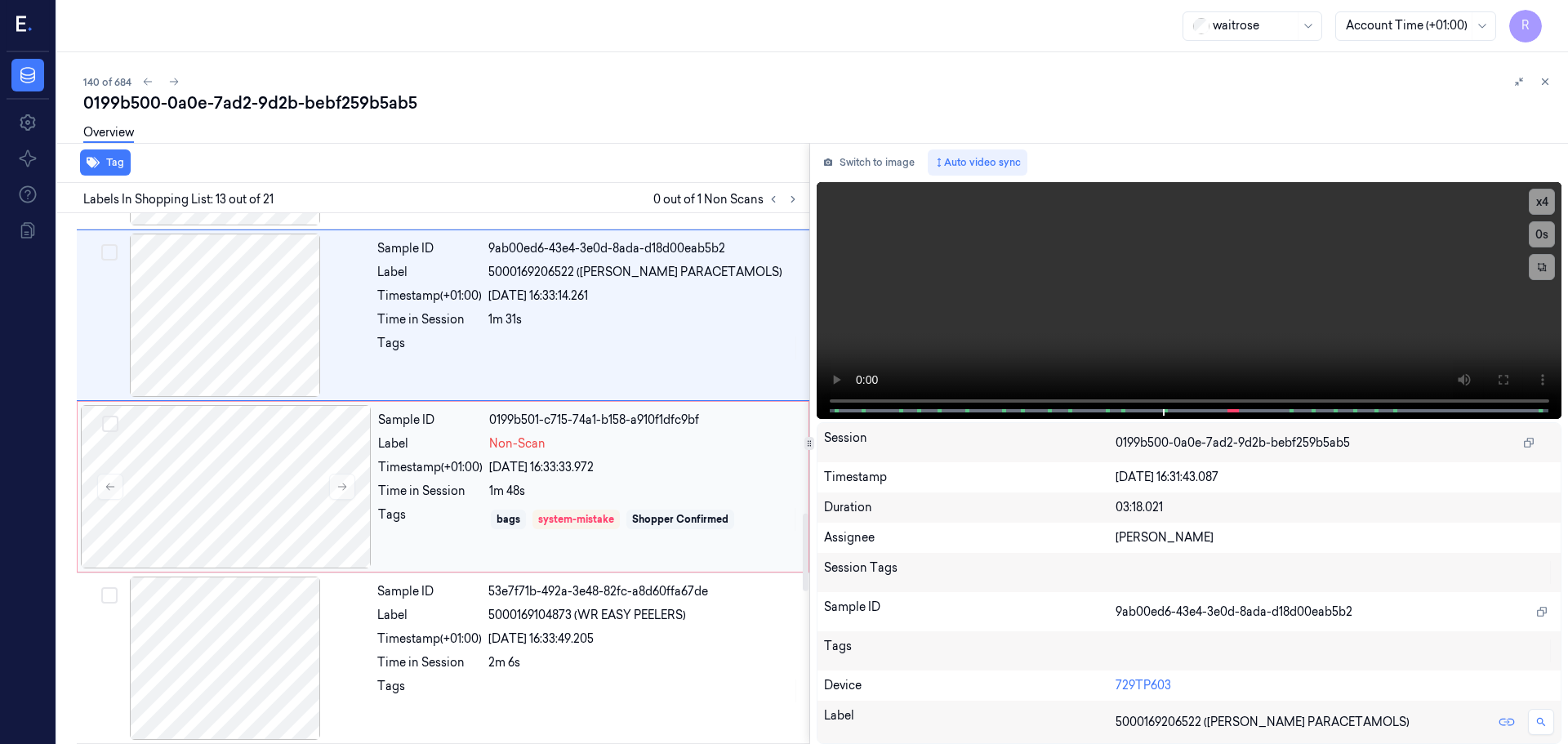
click at [470, 481] on div "Sample ID 0199b501-c715-74a1-b158-a910f1dfc9bf Label Non-Scan Timestamp (+01:00…" at bounding box center [588, 487] width 434 height 164
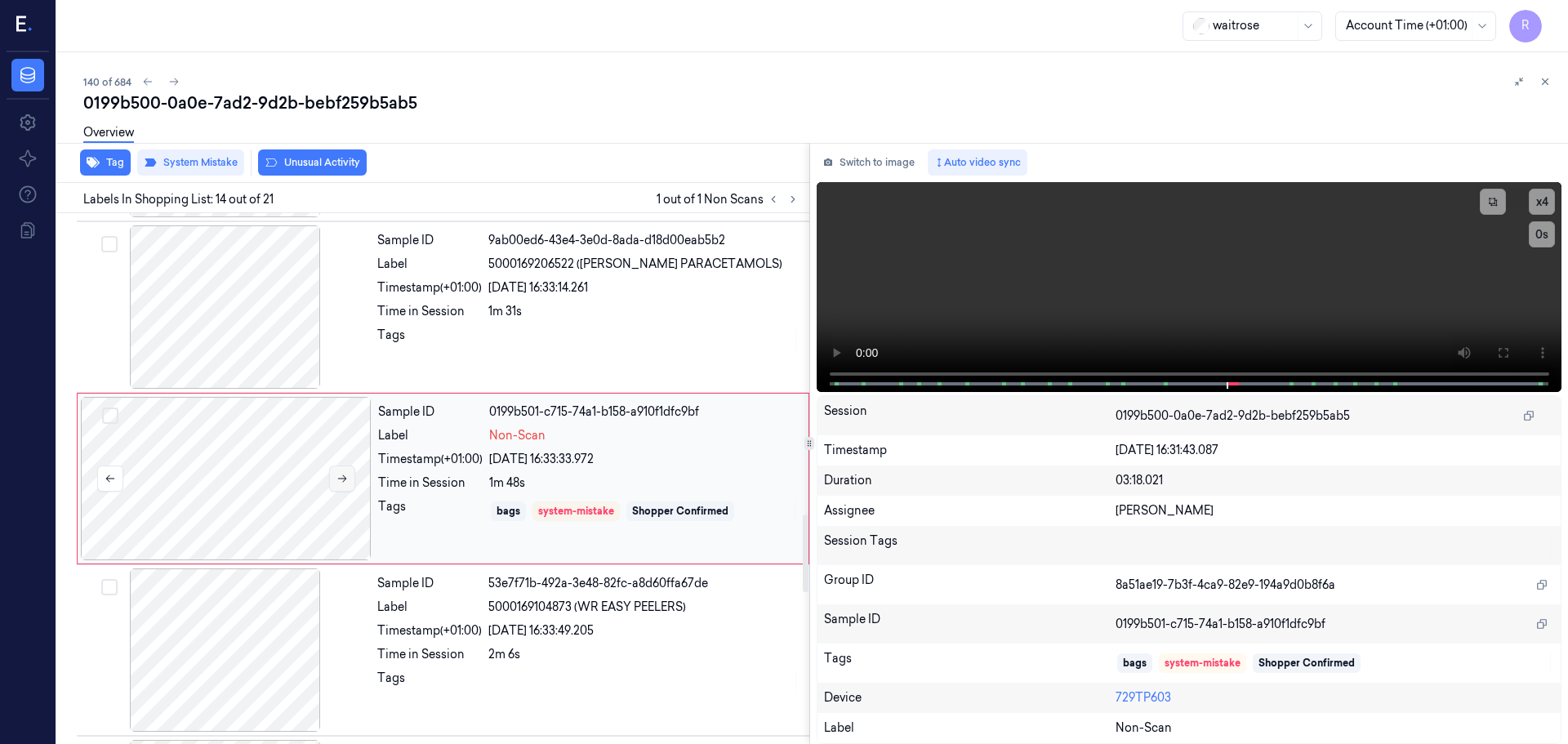
click at [340, 477] on icon at bounding box center [342, 478] width 12 height 12
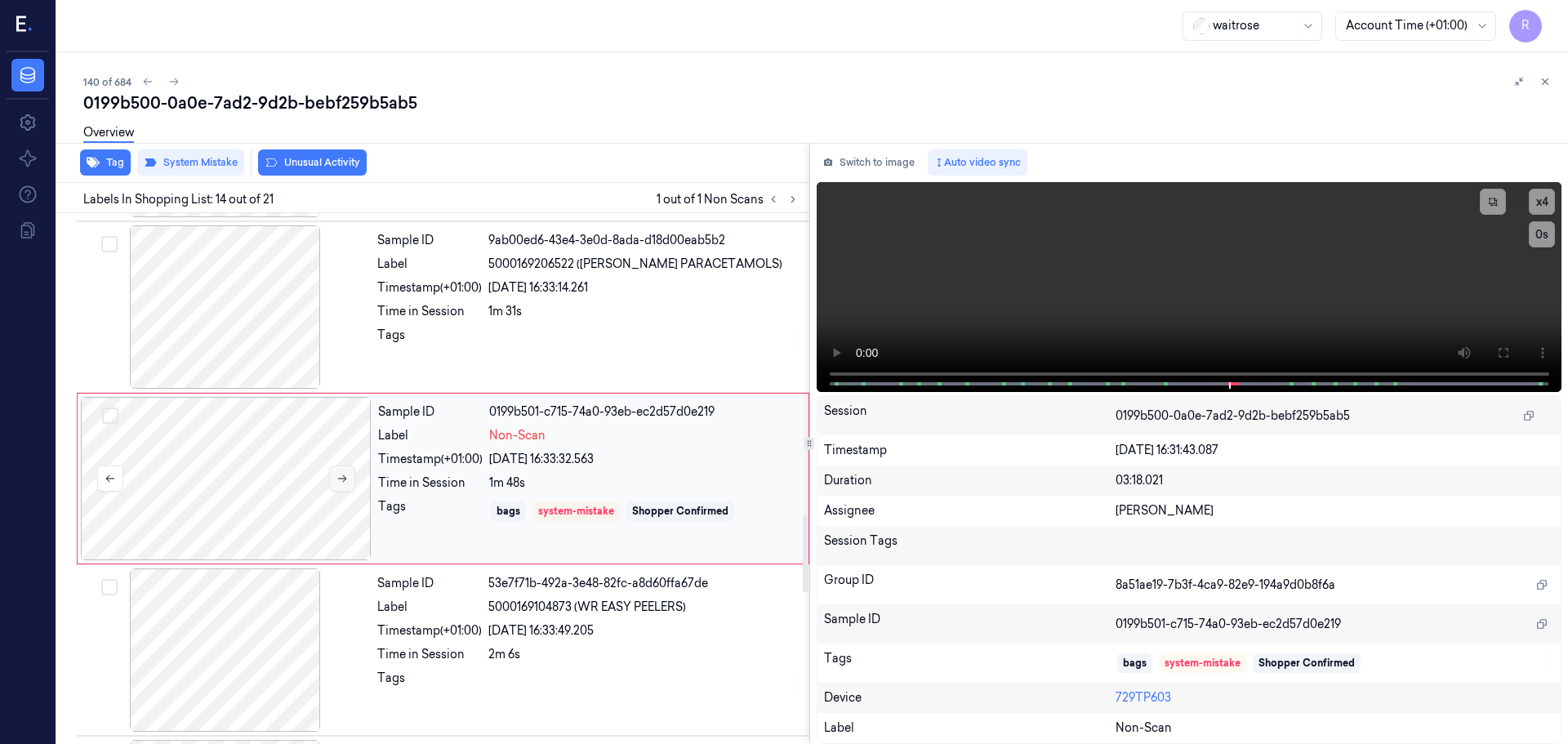
click at [340, 477] on icon at bounding box center [342, 478] width 12 height 12
click at [1546, 84] on icon at bounding box center [1545, 82] width 12 height 12
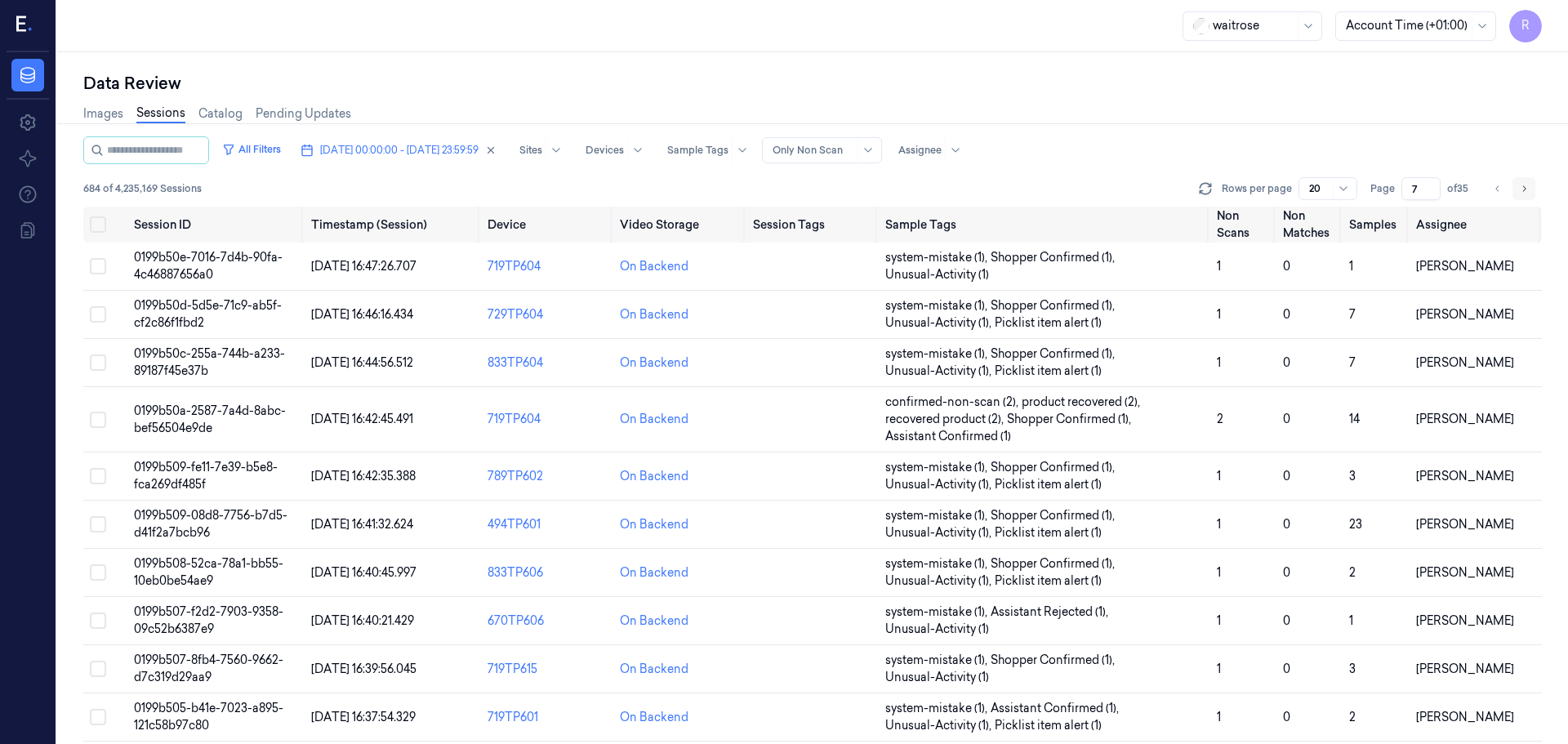
click at [1525, 187] on icon "Go to next page" at bounding box center [1524, 188] width 10 height 13
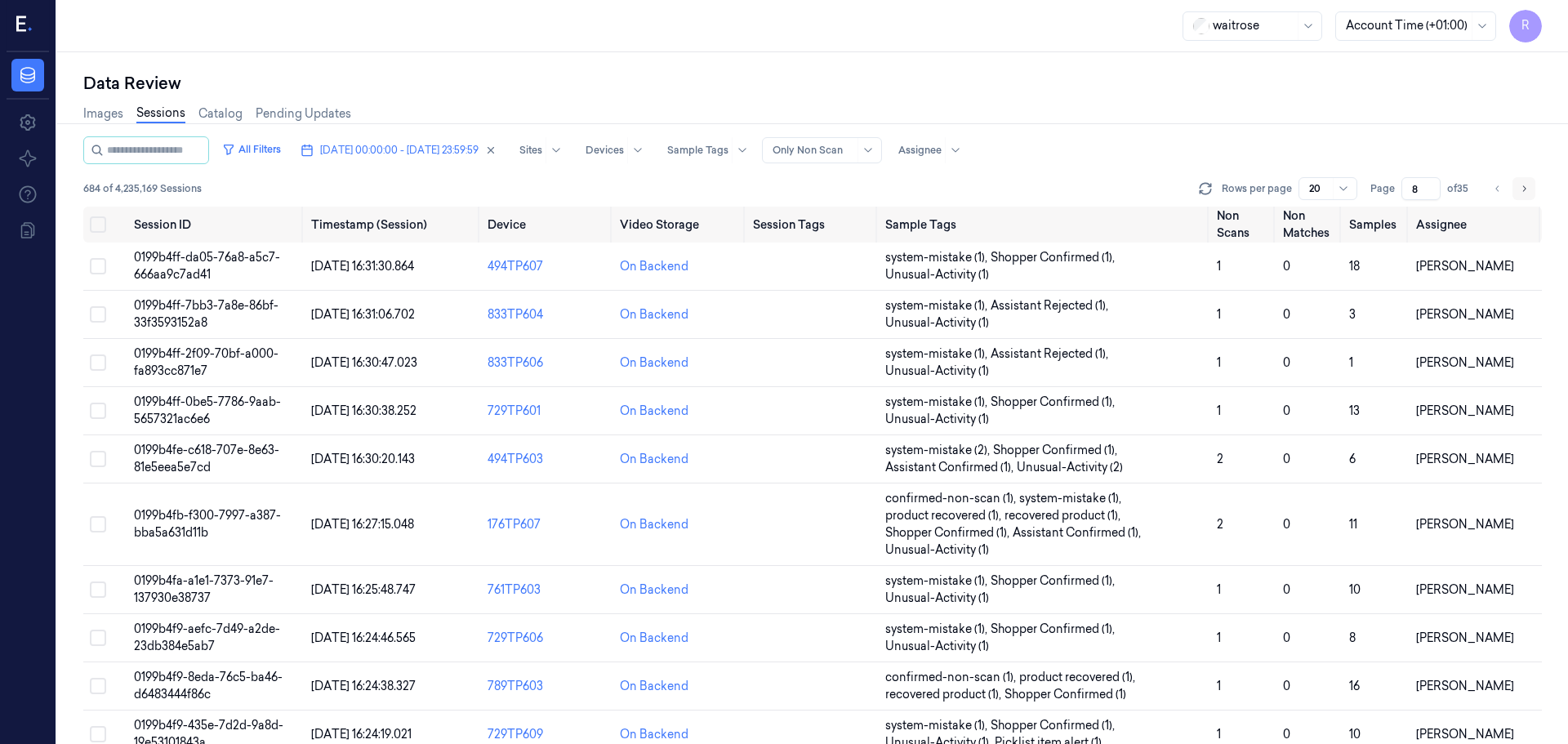
click at [1525, 187] on icon "Go to next page" at bounding box center [1524, 188] width 10 height 13
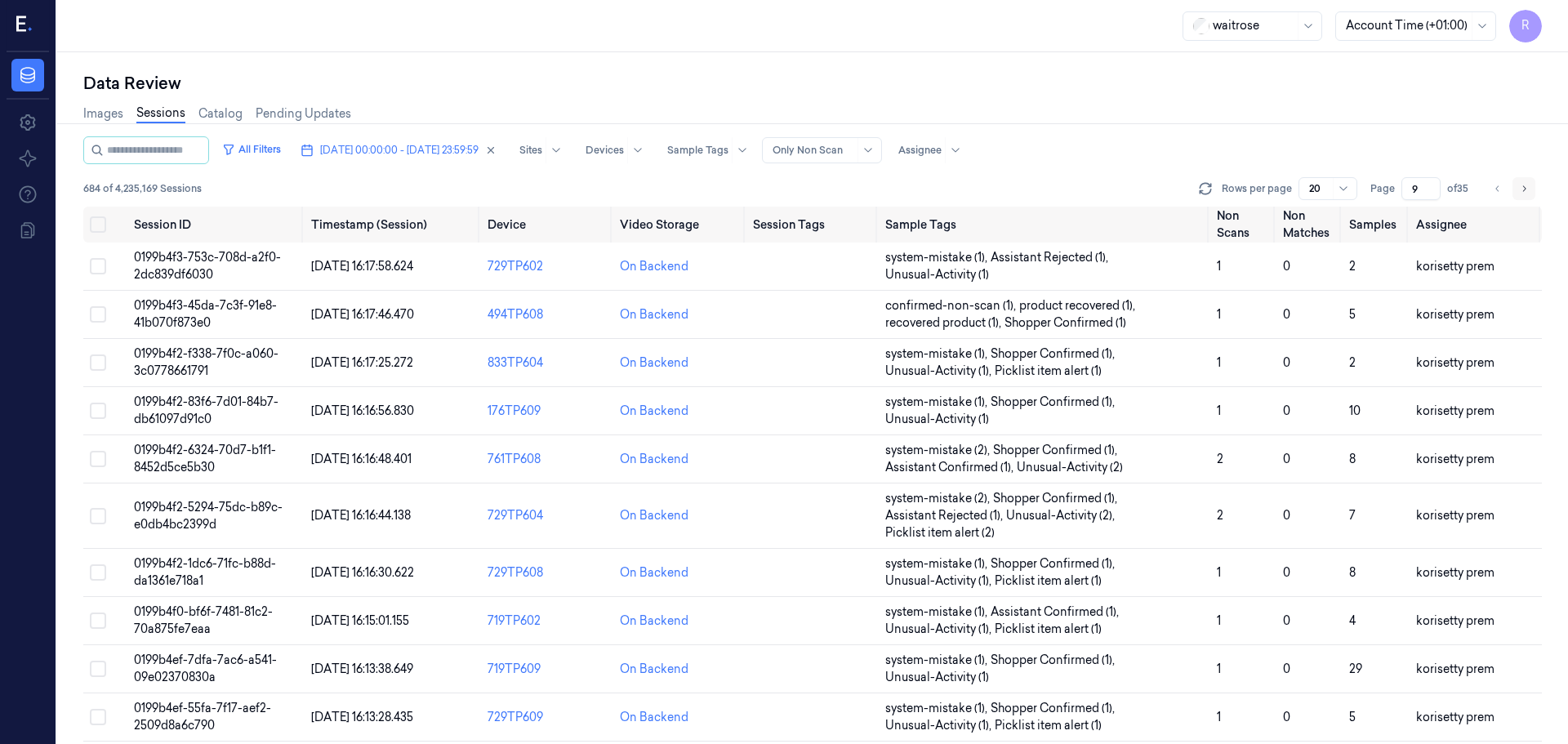
click at [1525, 187] on icon "Go to next page" at bounding box center [1524, 188] width 10 height 13
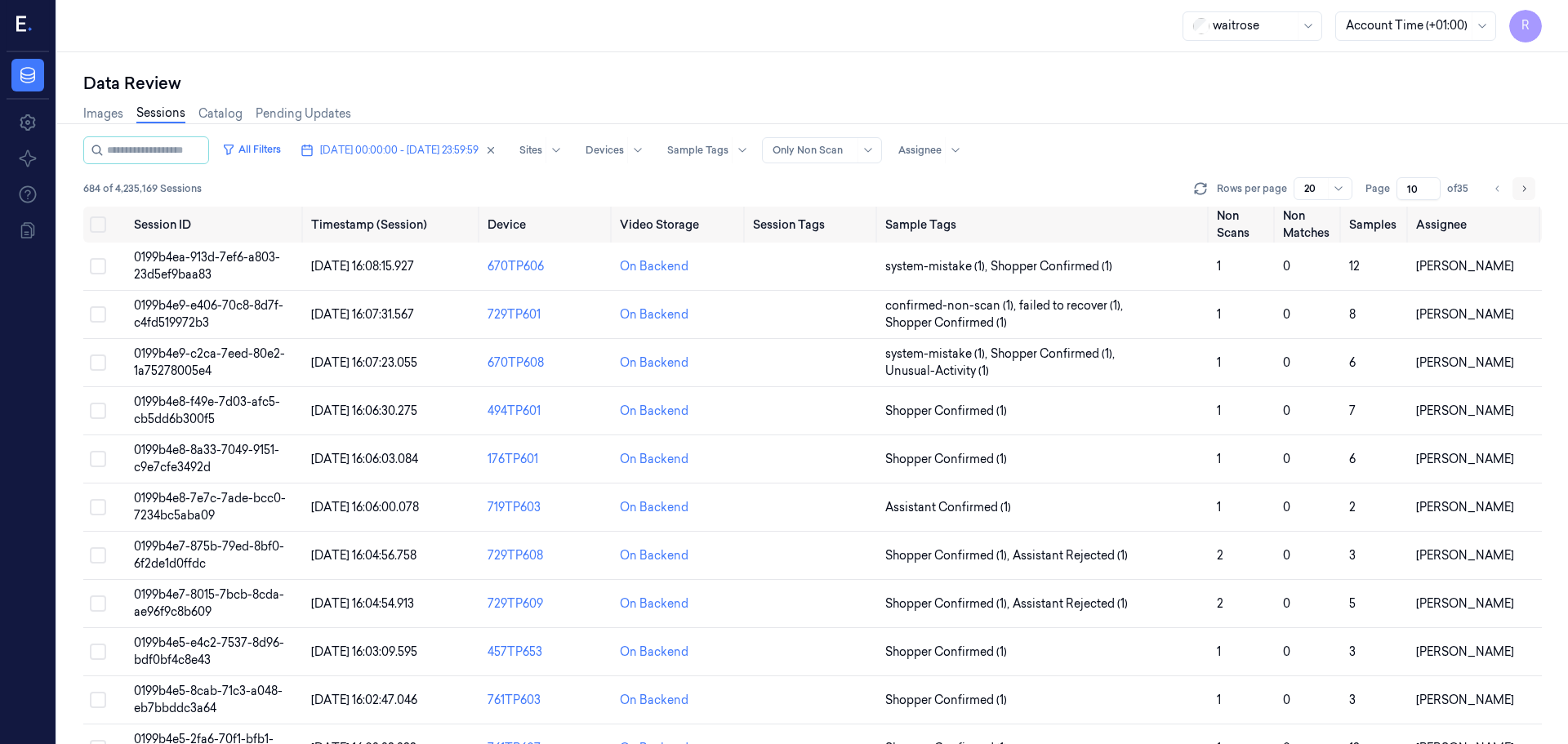
click at [1525, 187] on icon "Go to next page" at bounding box center [1524, 188] width 10 height 13
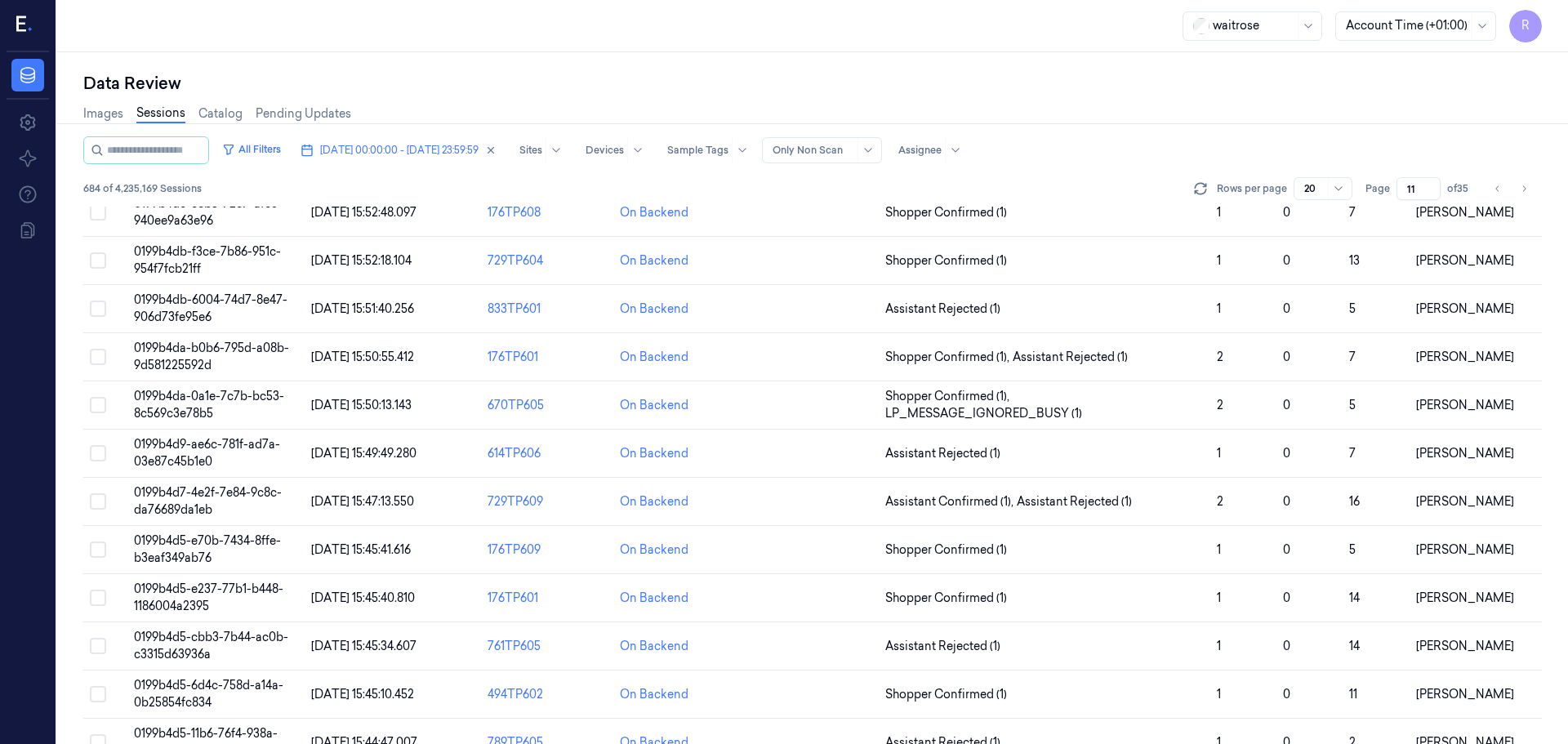
scroll to position [474, 0]
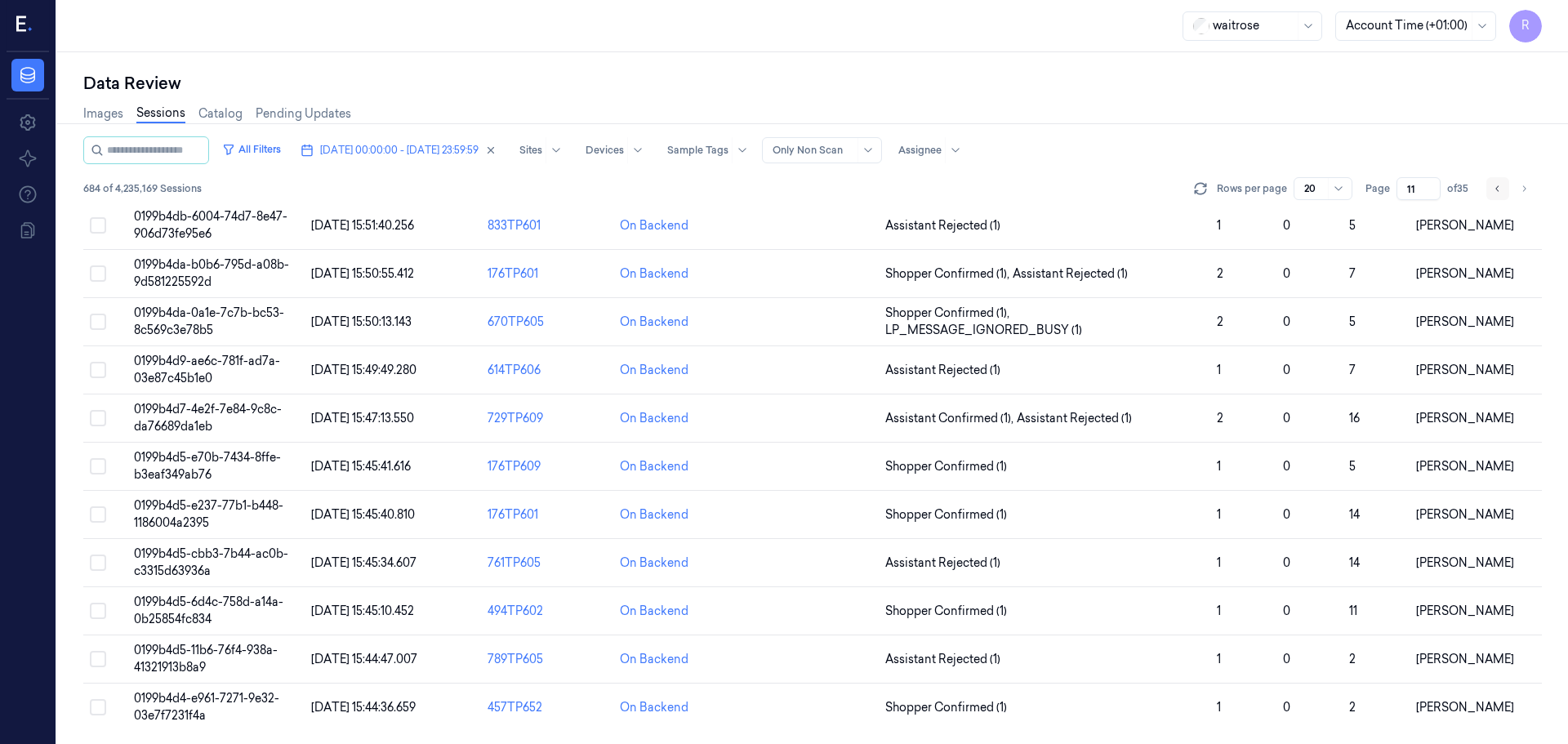
click at [1496, 195] on button "Go to previous page" at bounding box center [1498, 188] width 23 height 23
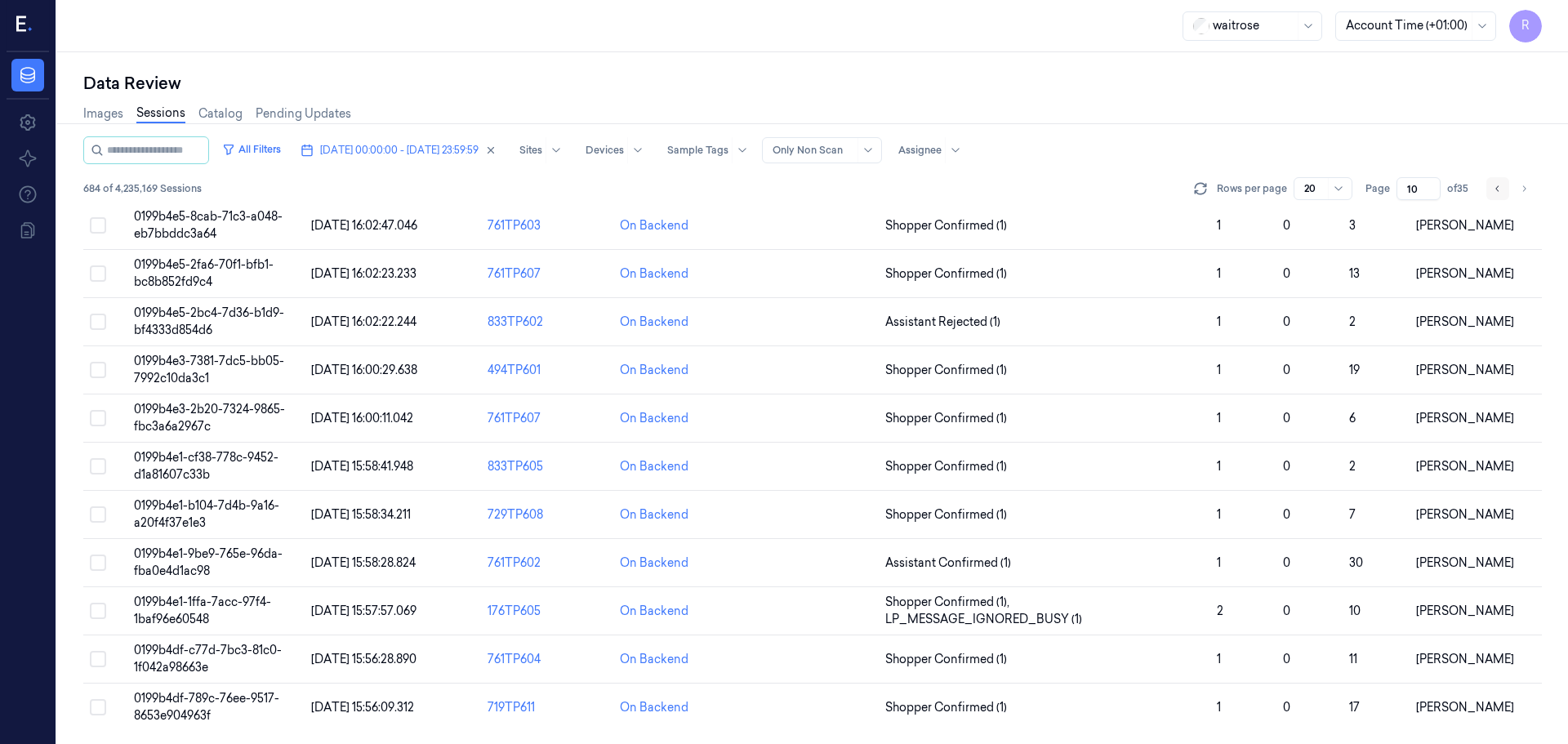
click at [1496, 195] on button "Go to previous page" at bounding box center [1498, 188] width 23 height 23
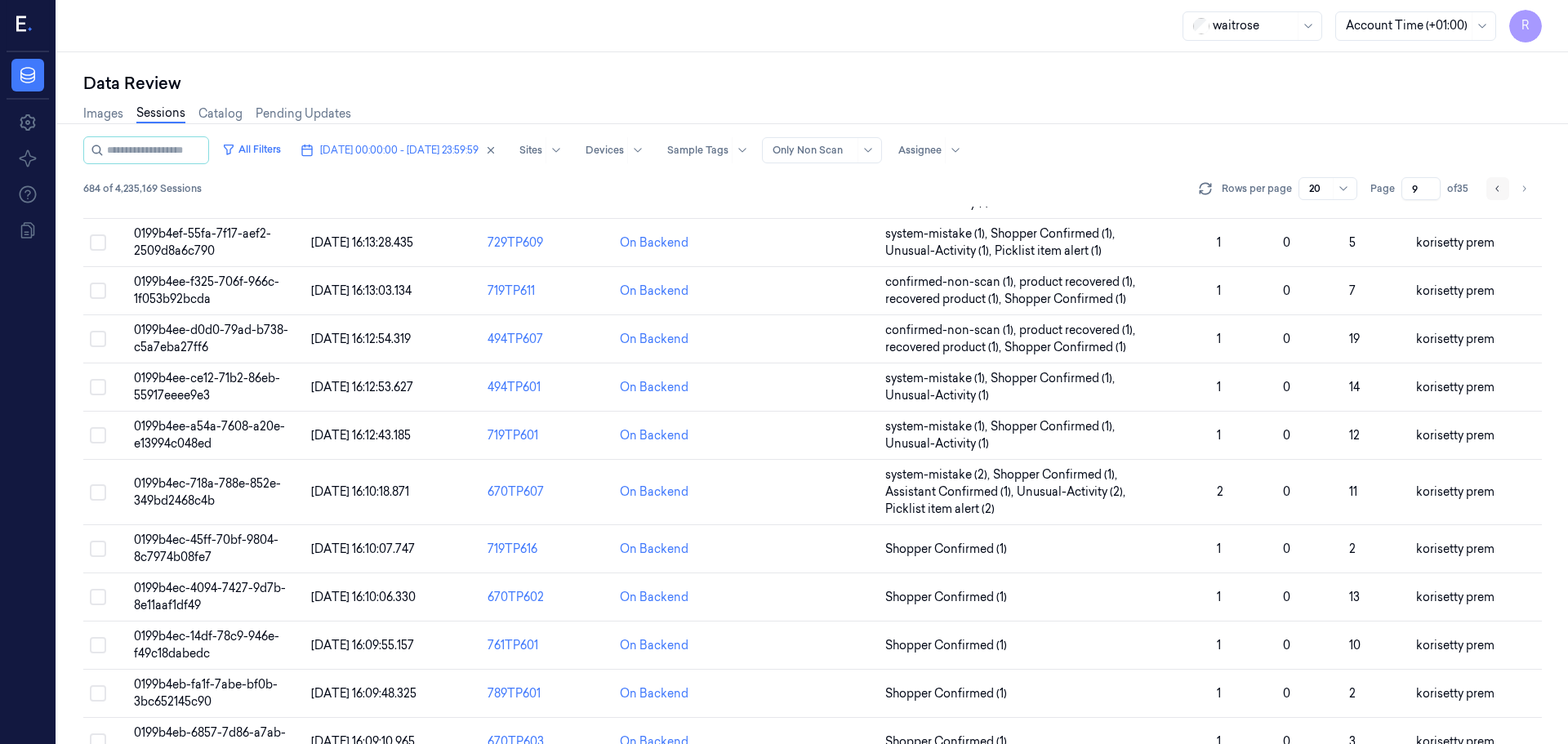
click at [1496, 195] on button "Go to previous page" at bounding box center [1498, 188] width 23 height 23
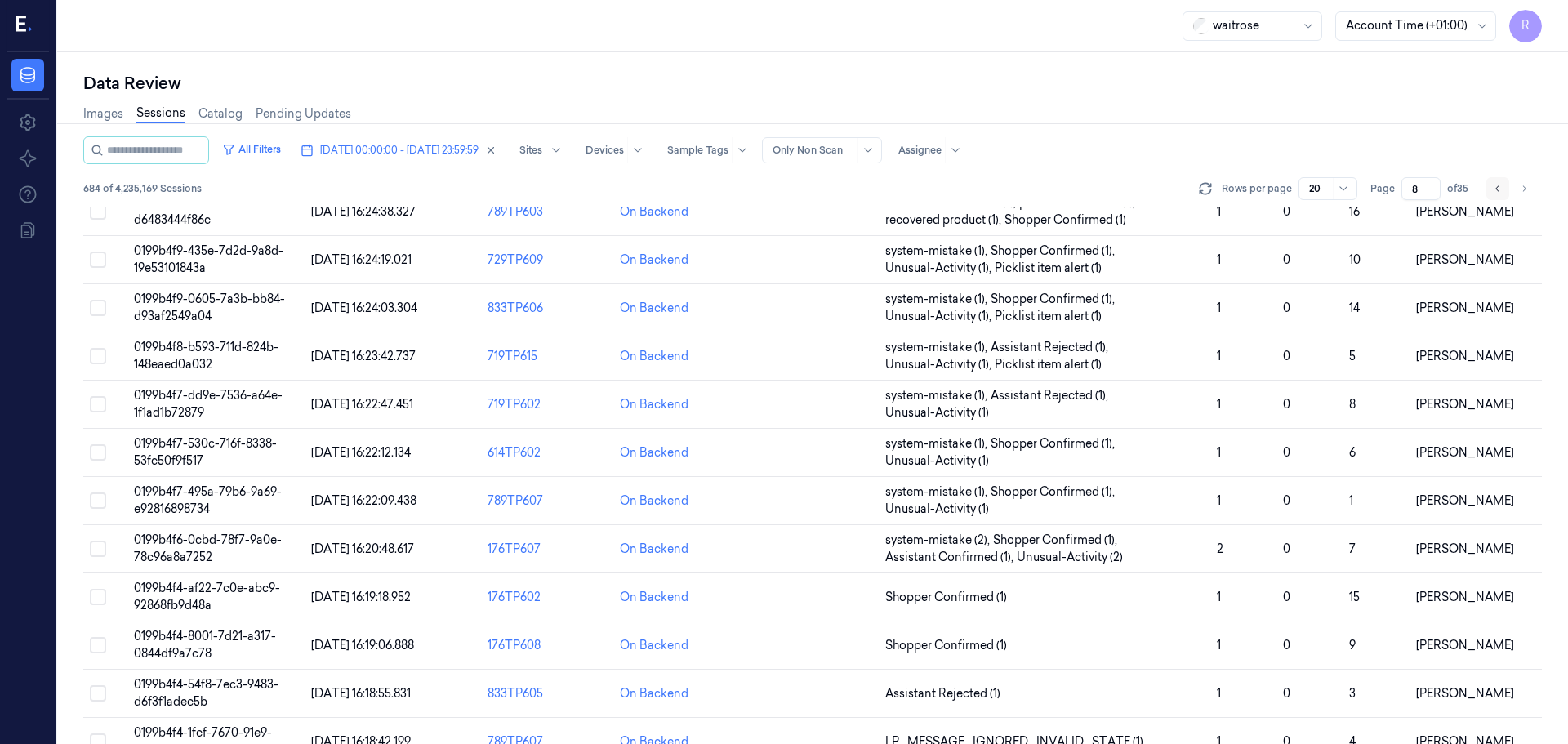
click at [1496, 195] on button "Go to previous page" at bounding box center [1498, 188] width 23 height 23
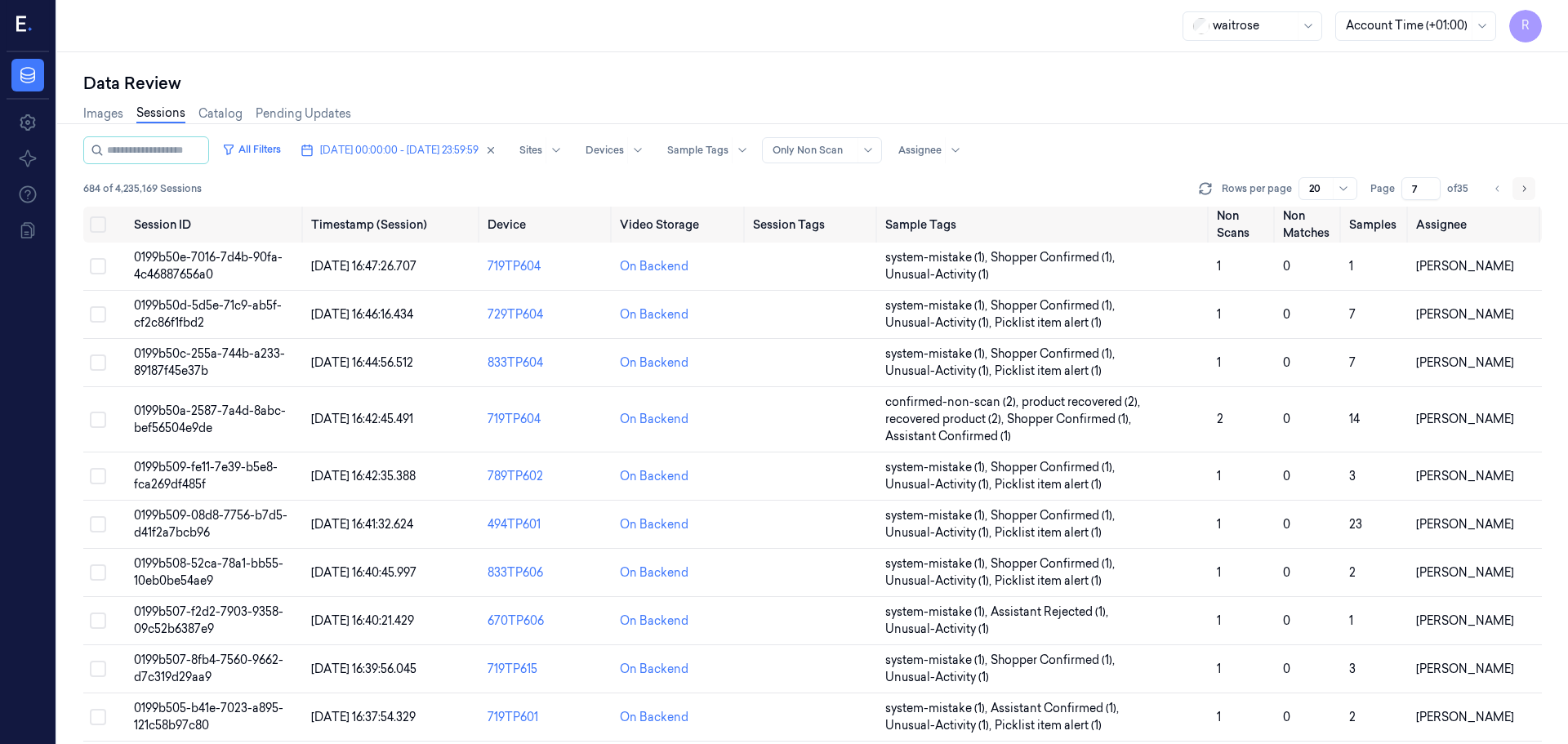
click at [1526, 189] on icon "Go to next page" at bounding box center [1524, 188] width 10 height 13
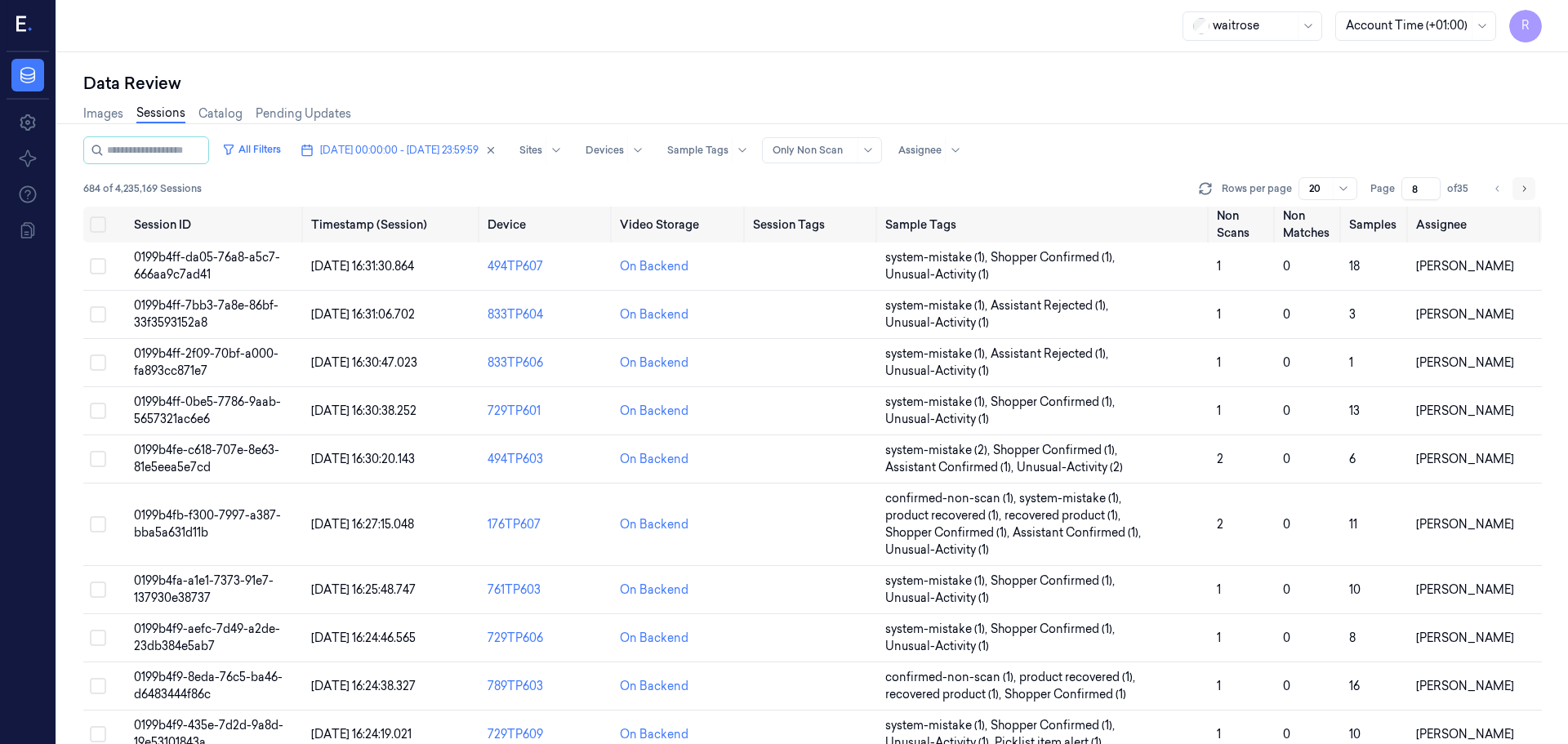
click at [1526, 189] on icon "Go to next page" at bounding box center [1524, 188] width 10 height 13
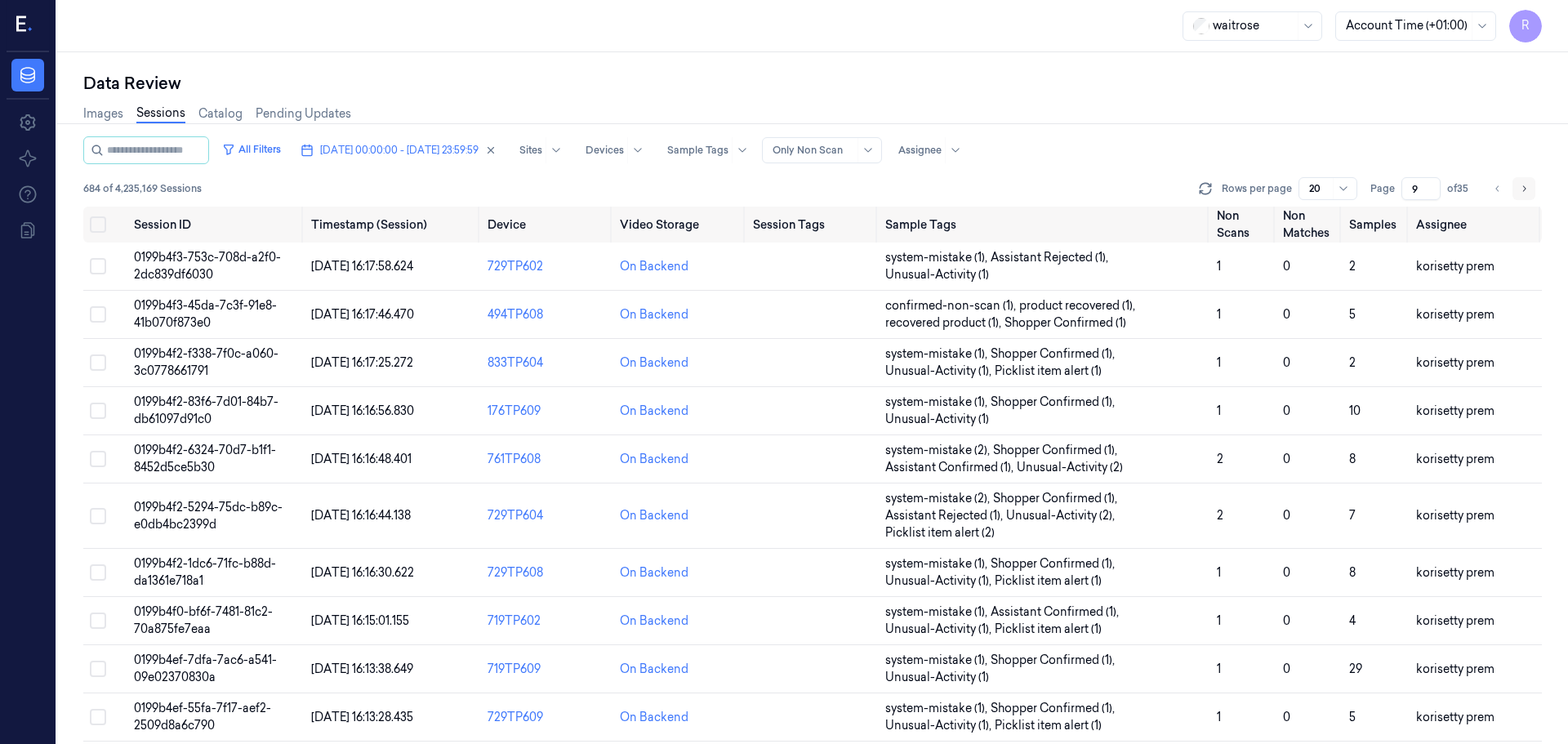
click at [1526, 189] on icon "Go to next page" at bounding box center [1524, 188] width 10 height 13
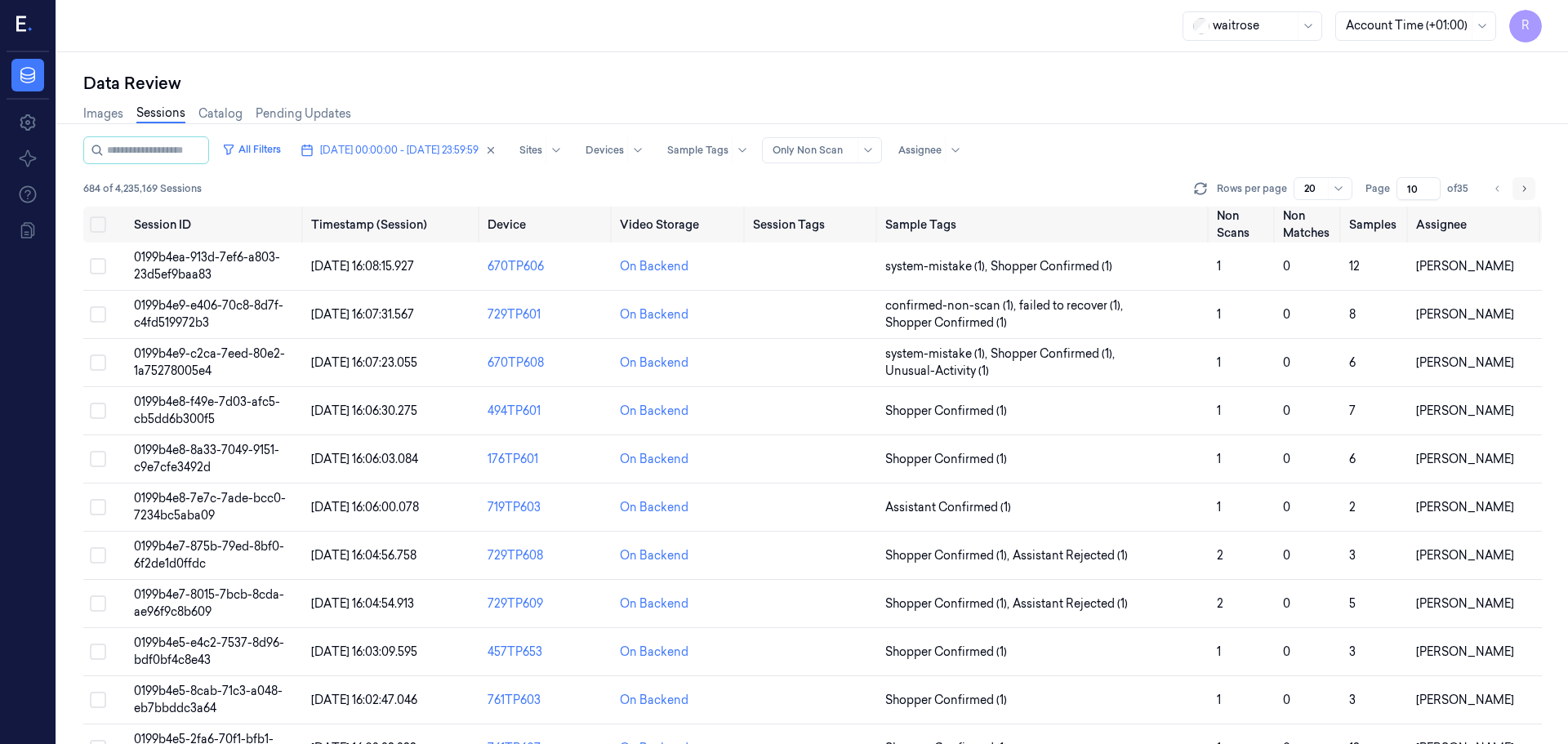
click at [1526, 189] on icon "Go to next page" at bounding box center [1524, 188] width 10 height 13
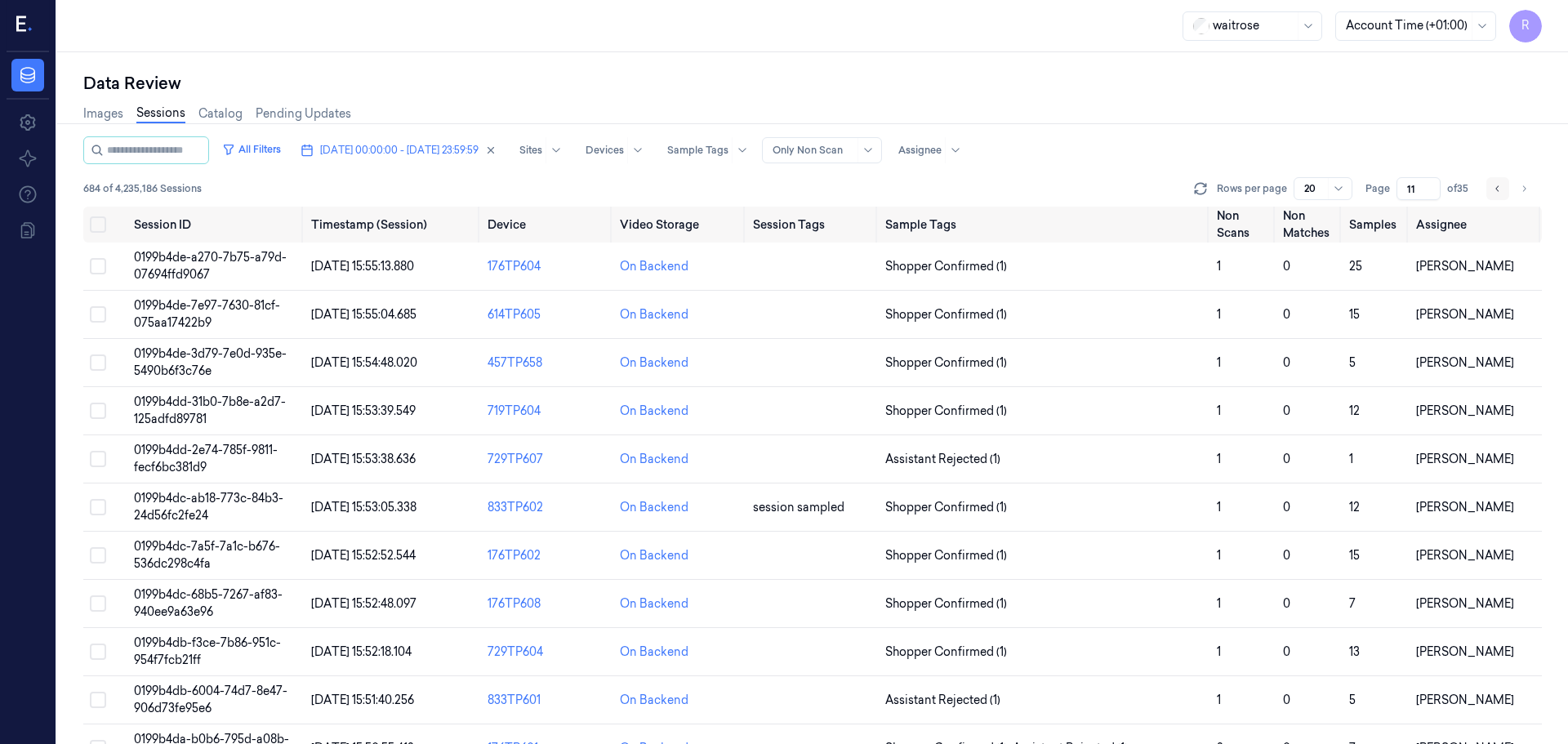
click at [1492, 186] on button "Go to previous page" at bounding box center [1498, 188] width 23 height 23
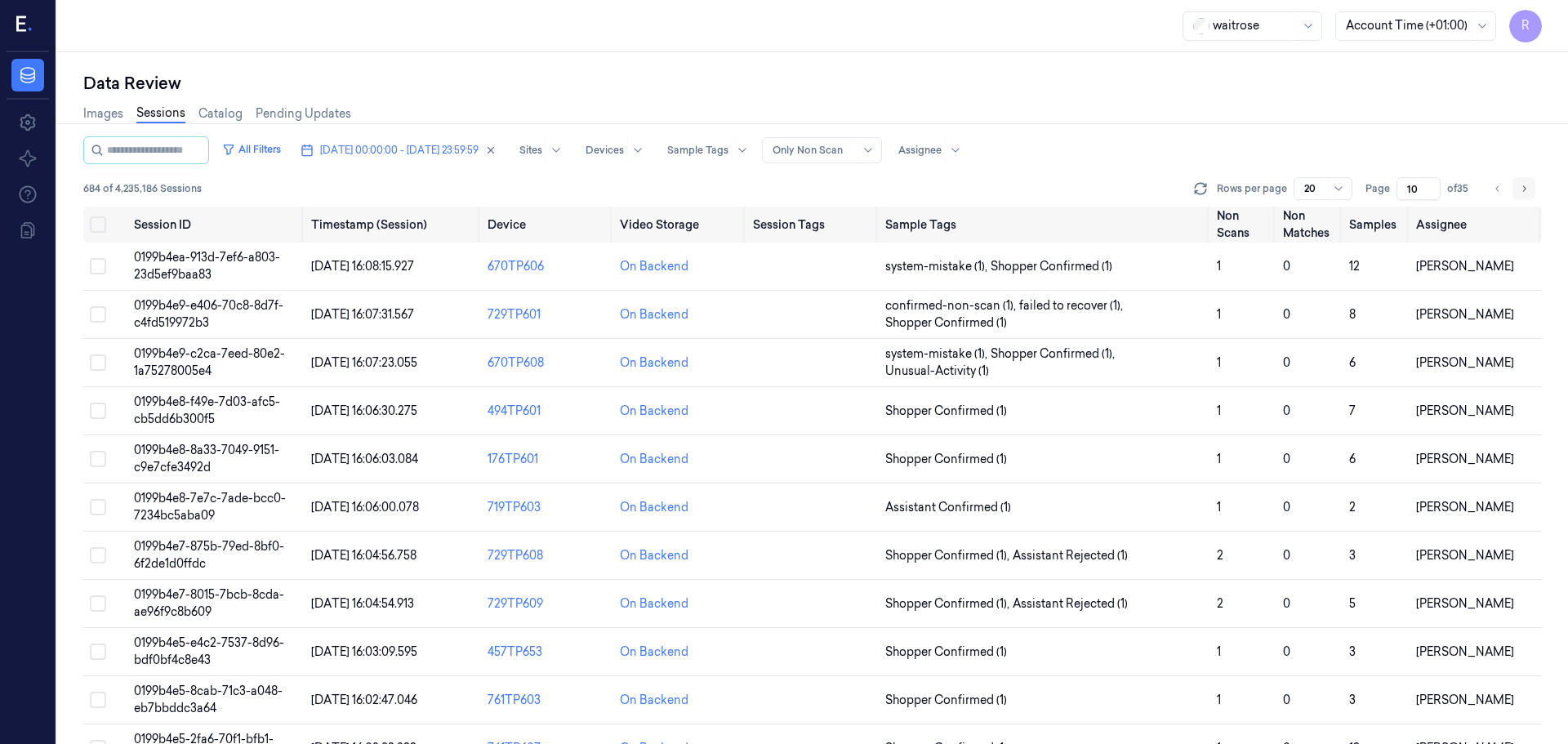
click at [1527, 190] on icon "Go to next page" at bounding box center [1524, 188] width 10 height 13
type input "11"
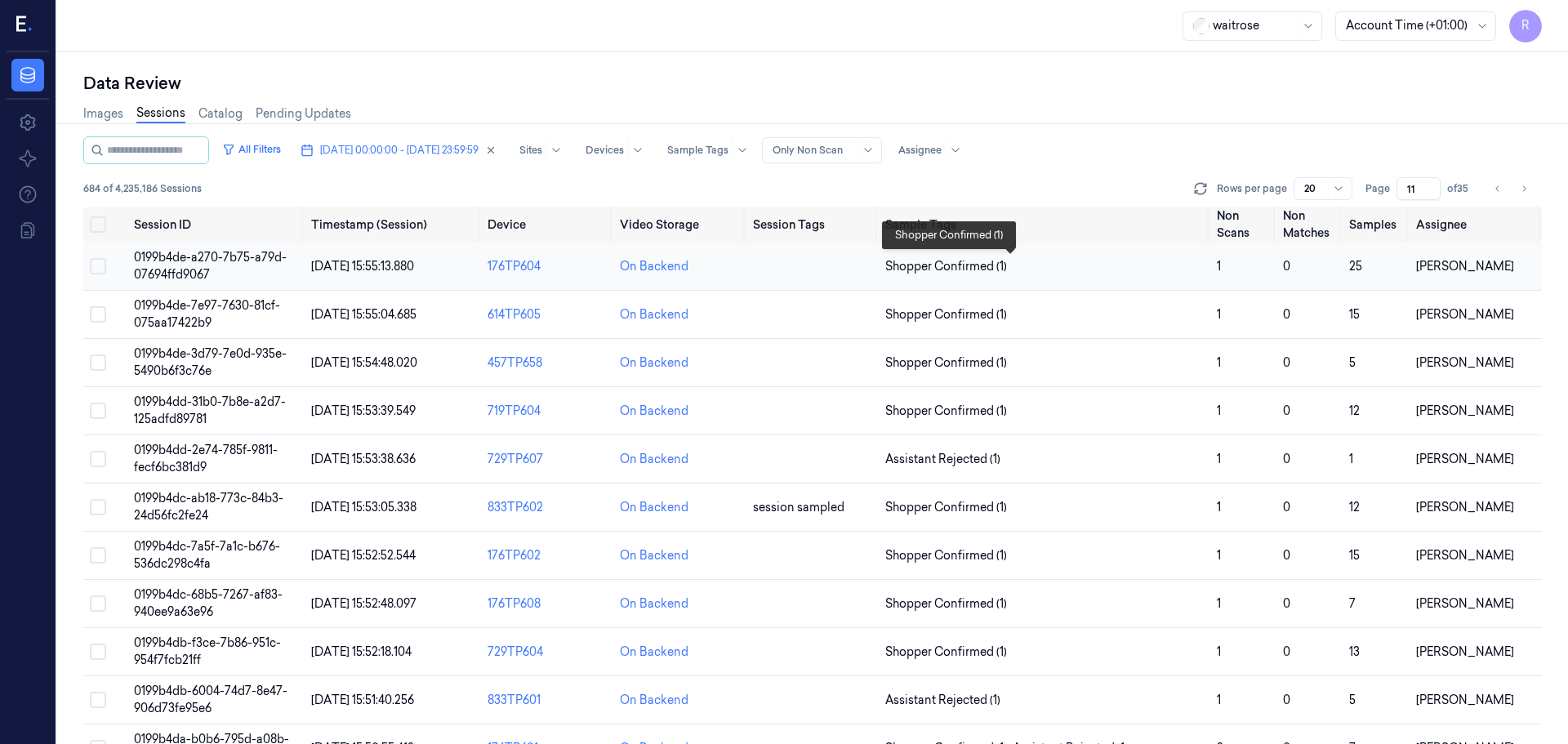
click at [1128, 267] on span "Shopper Confirmed (1)" at bounding box center [1044, 266] width 318 height 17
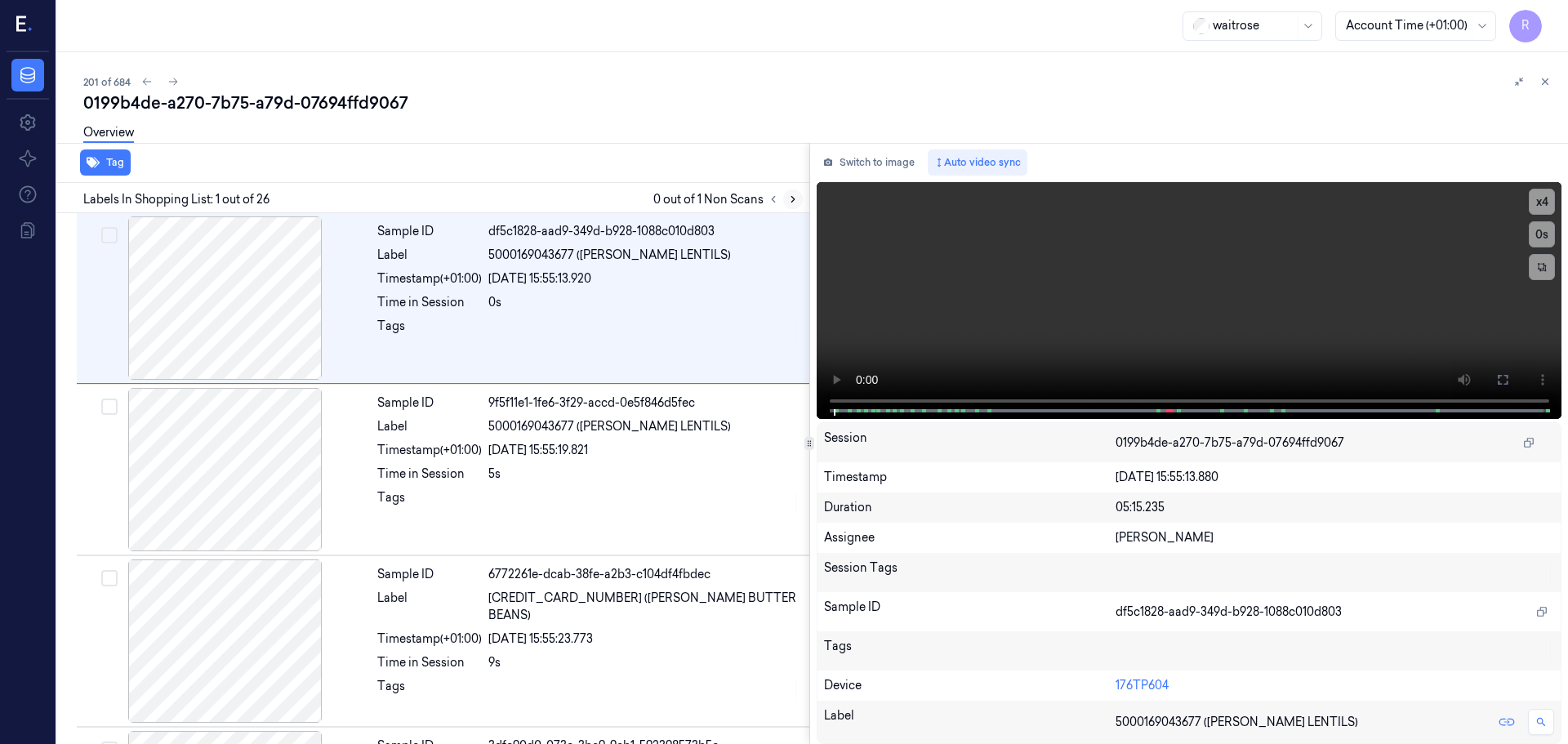
click at [794, 198] on icon at bounding box center [793, 199] width 12 height 12
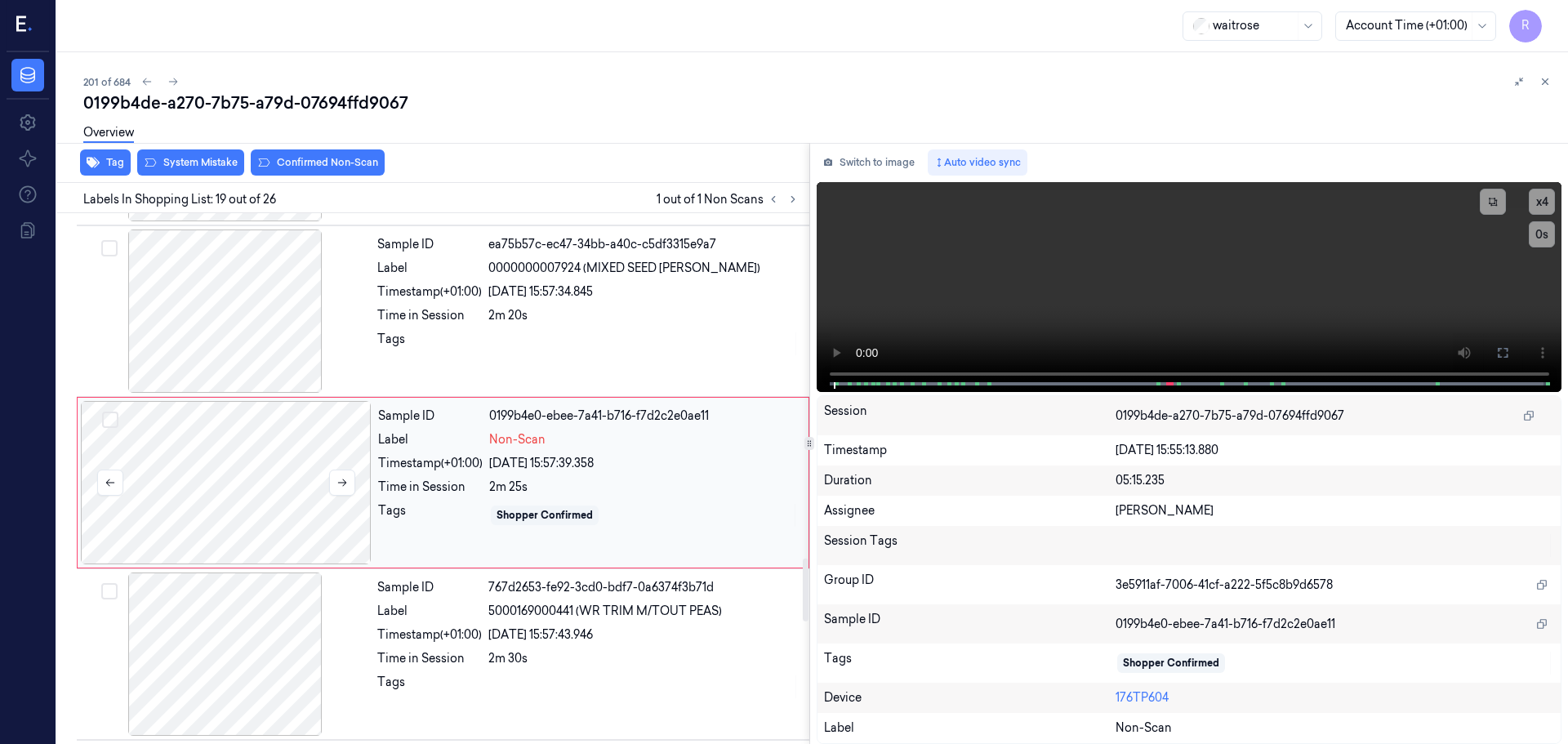
scroll to position [2905, 0]
click at [351, 481] on button at bounding box center [342, 478] width 26 height 26
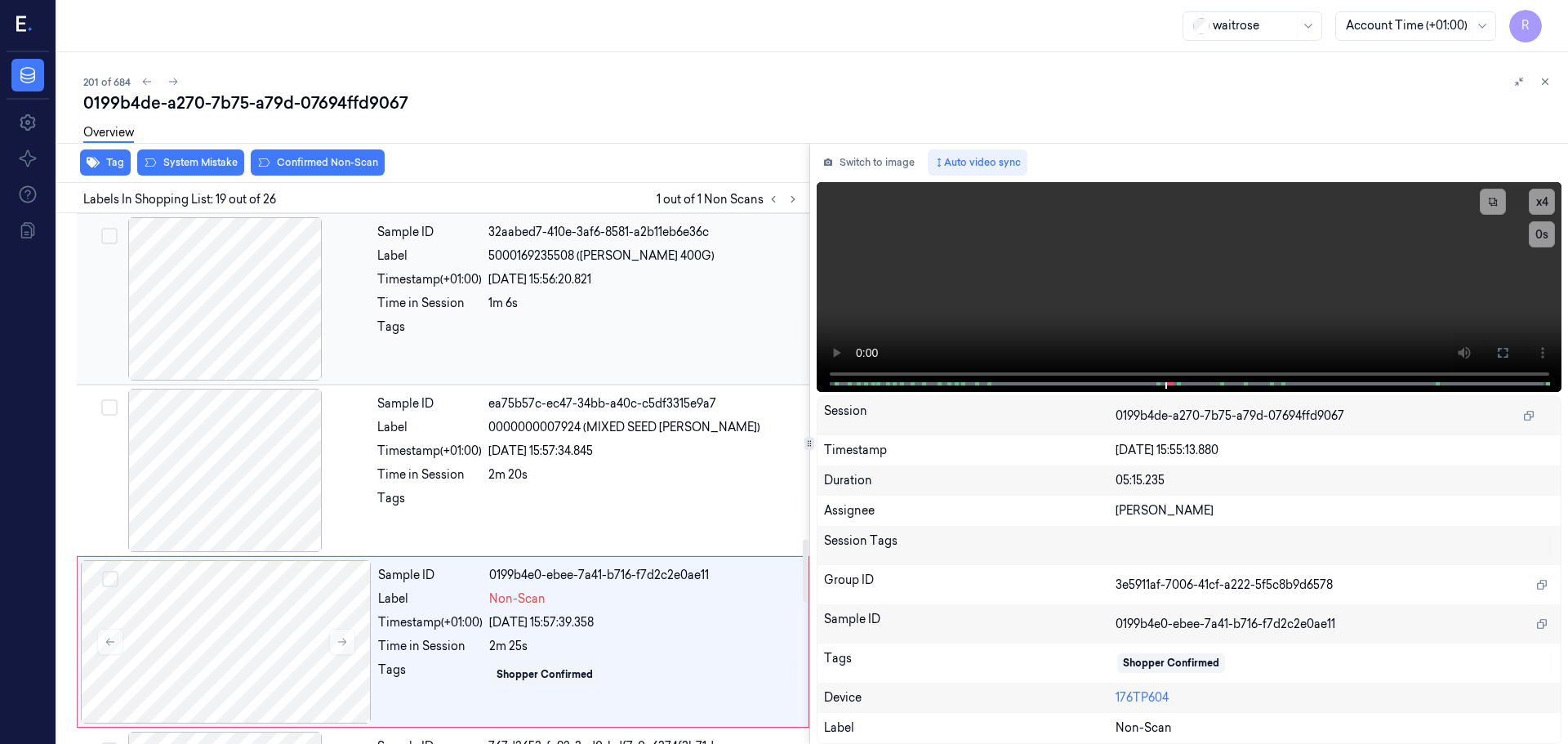
click at [265, 342] on div at bounding box center [225, 299] width 291 height 164
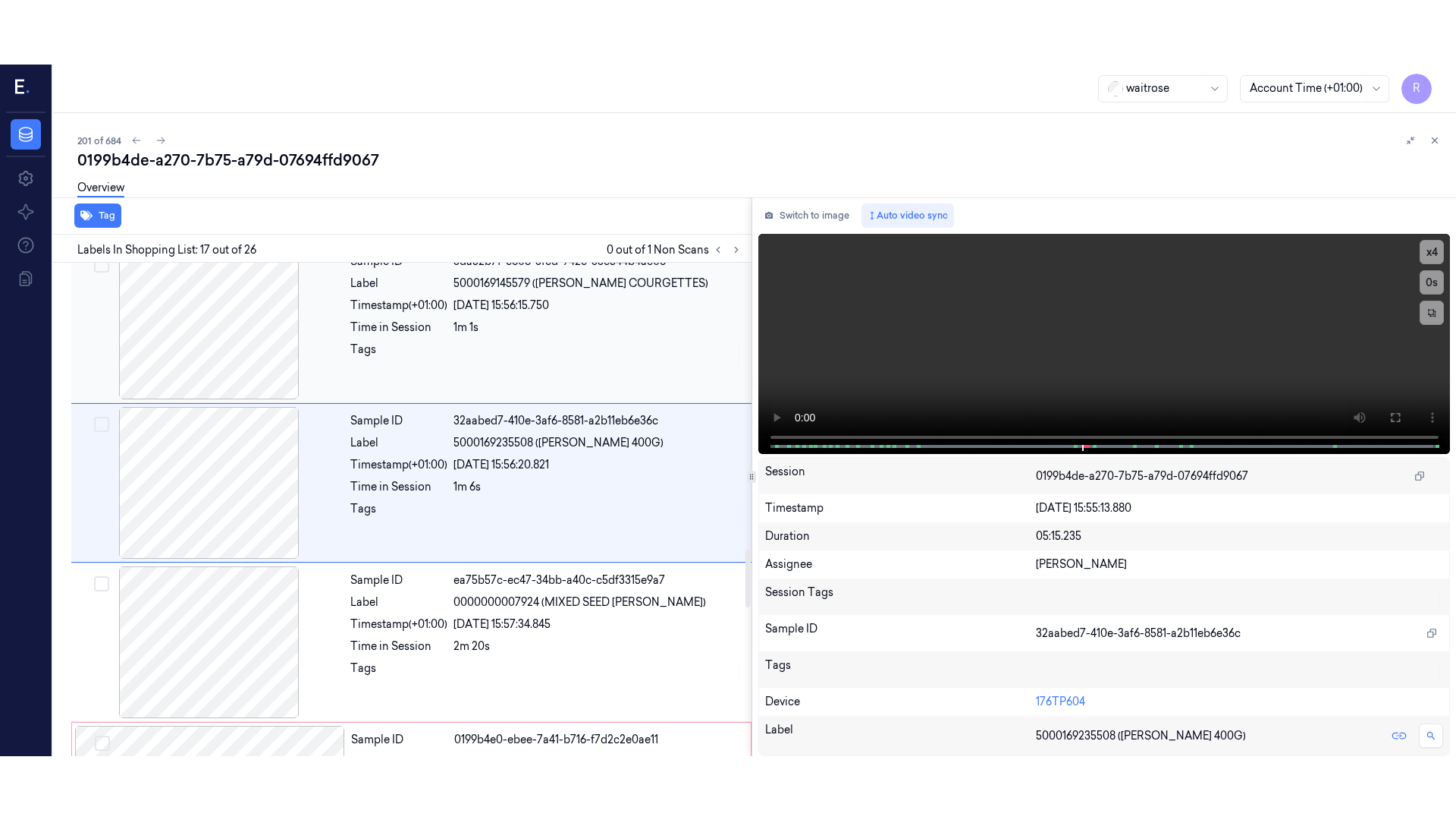
scroll to position [2382, 0]
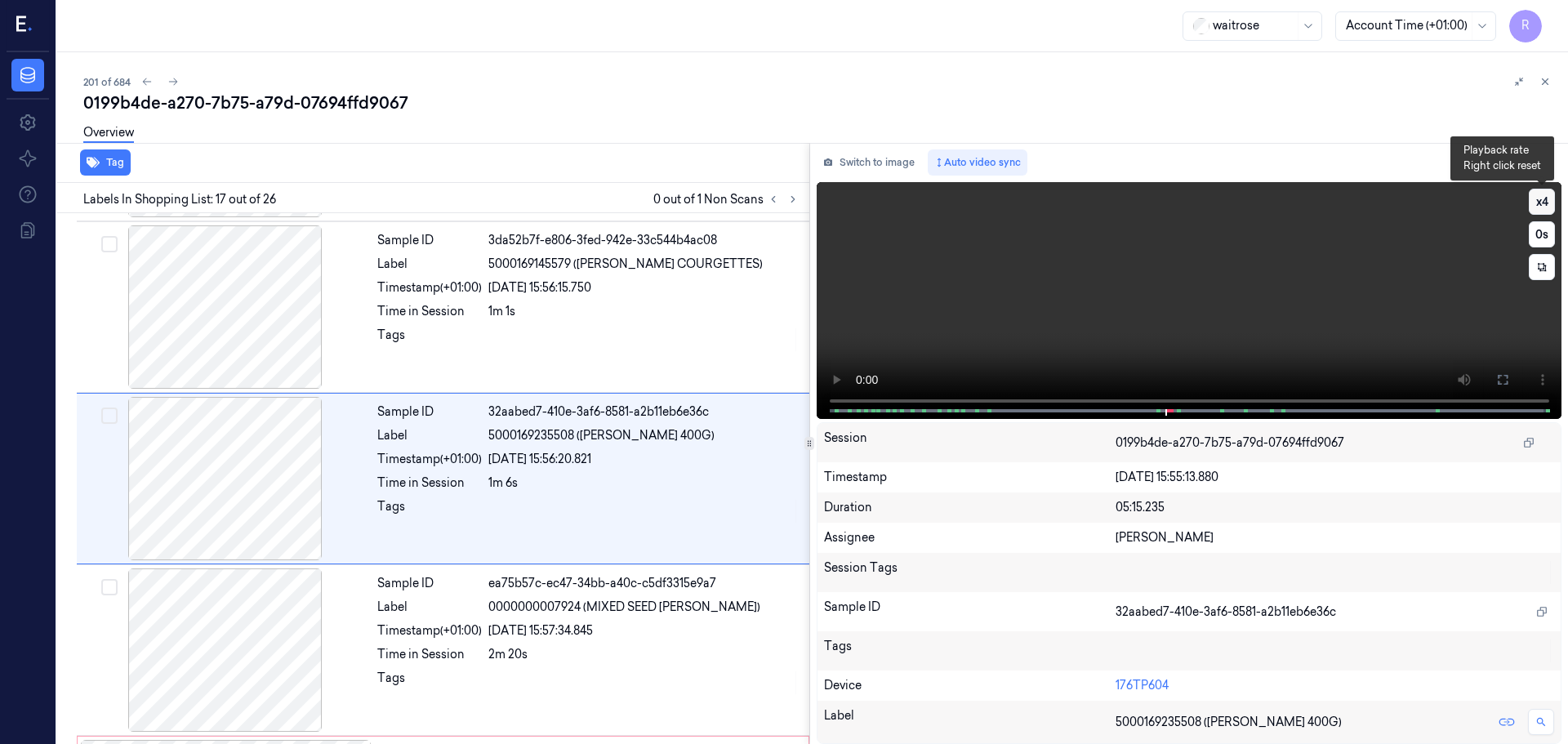
click at [1539, 204] on button "x 4" at bounding box center [1542, 202] width 26 height 26
click at [1510, 382] on button at bounding box center [1503, 380] width 26 height 26
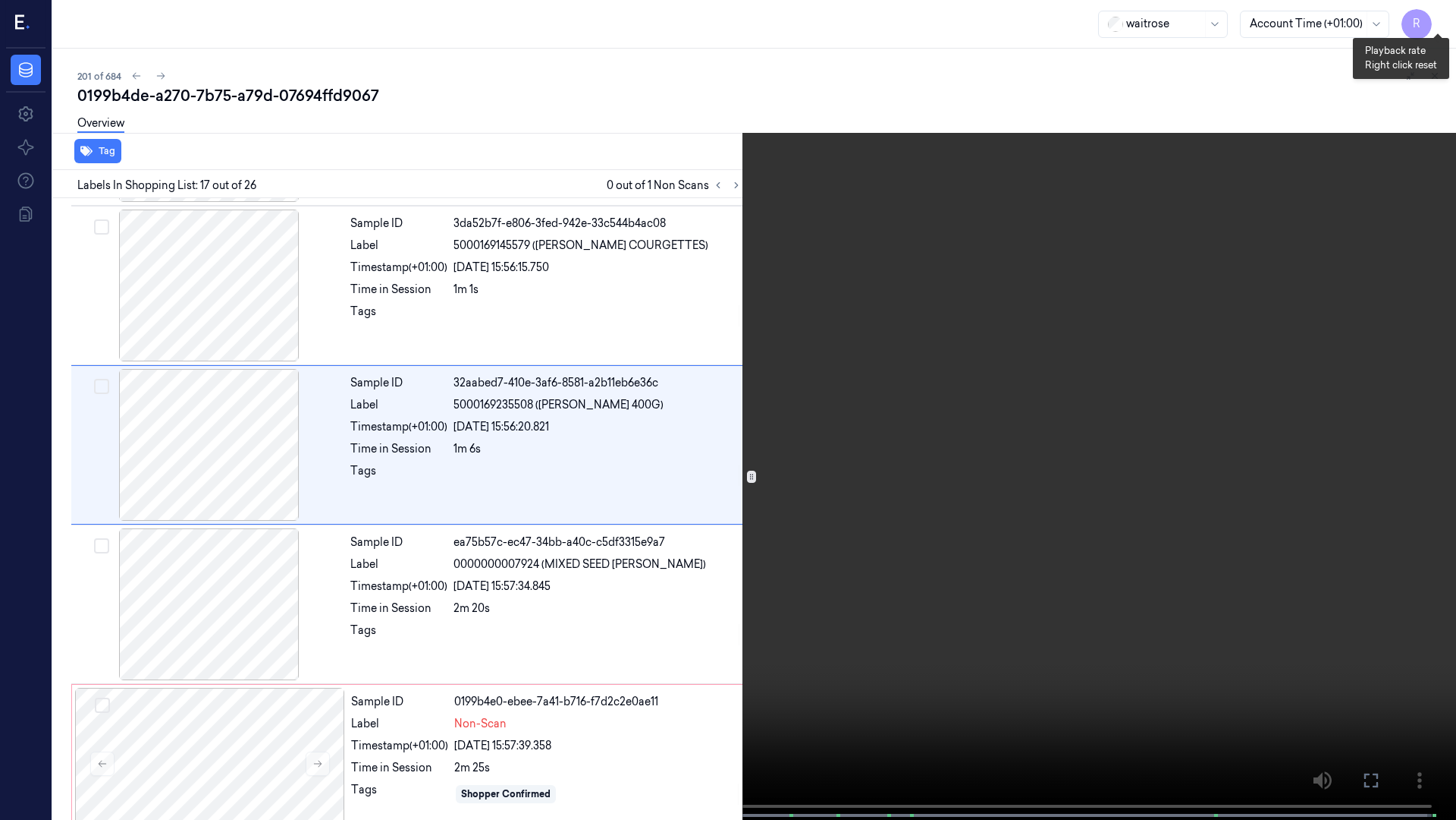
click at [1432, 9] on button "x 1" at bounding box center [1438, 18] width 24 height 24
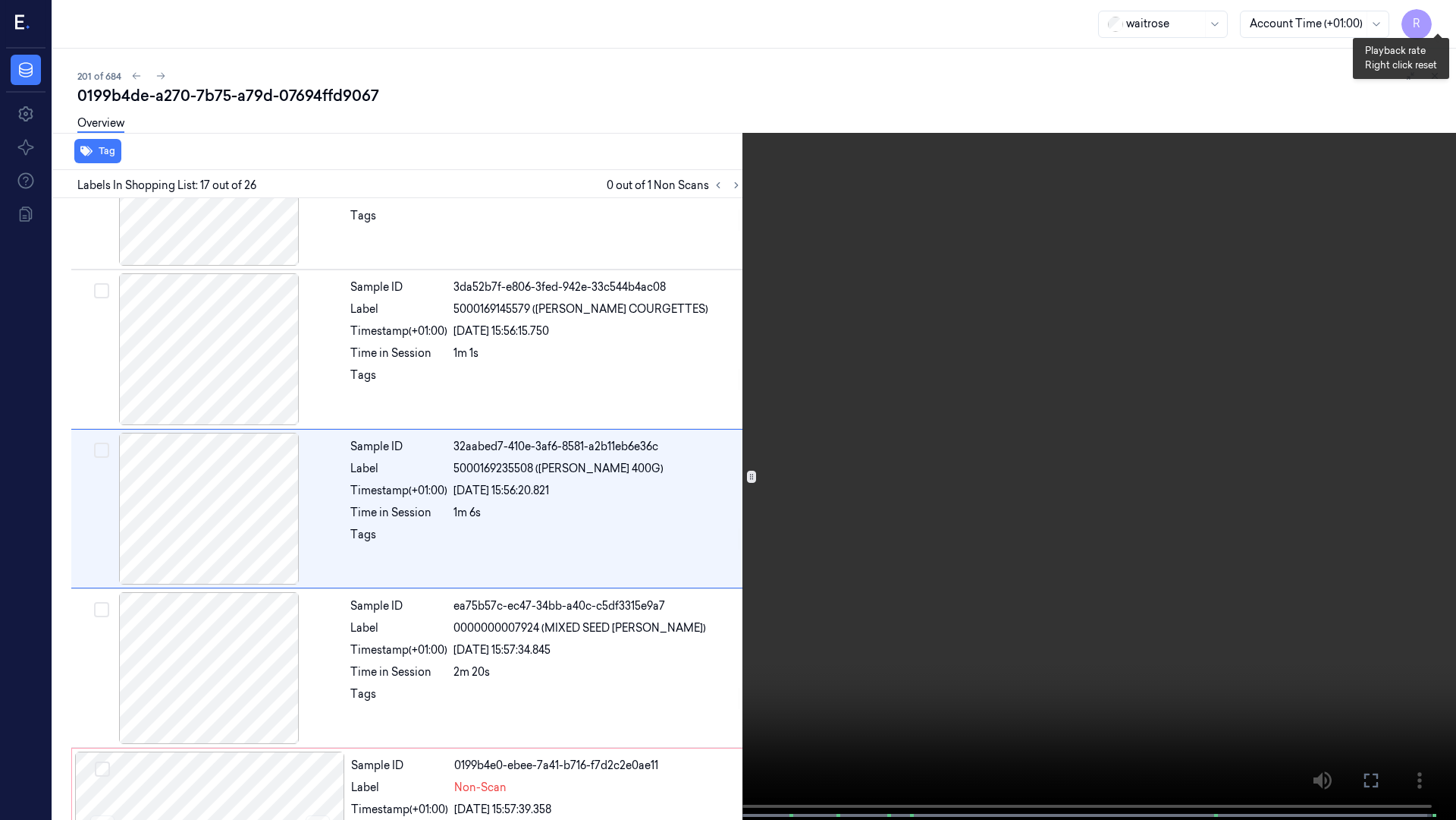
click at [1426, 19] on button "x 2" at bounding box center [1438, 18] width 24 height 24
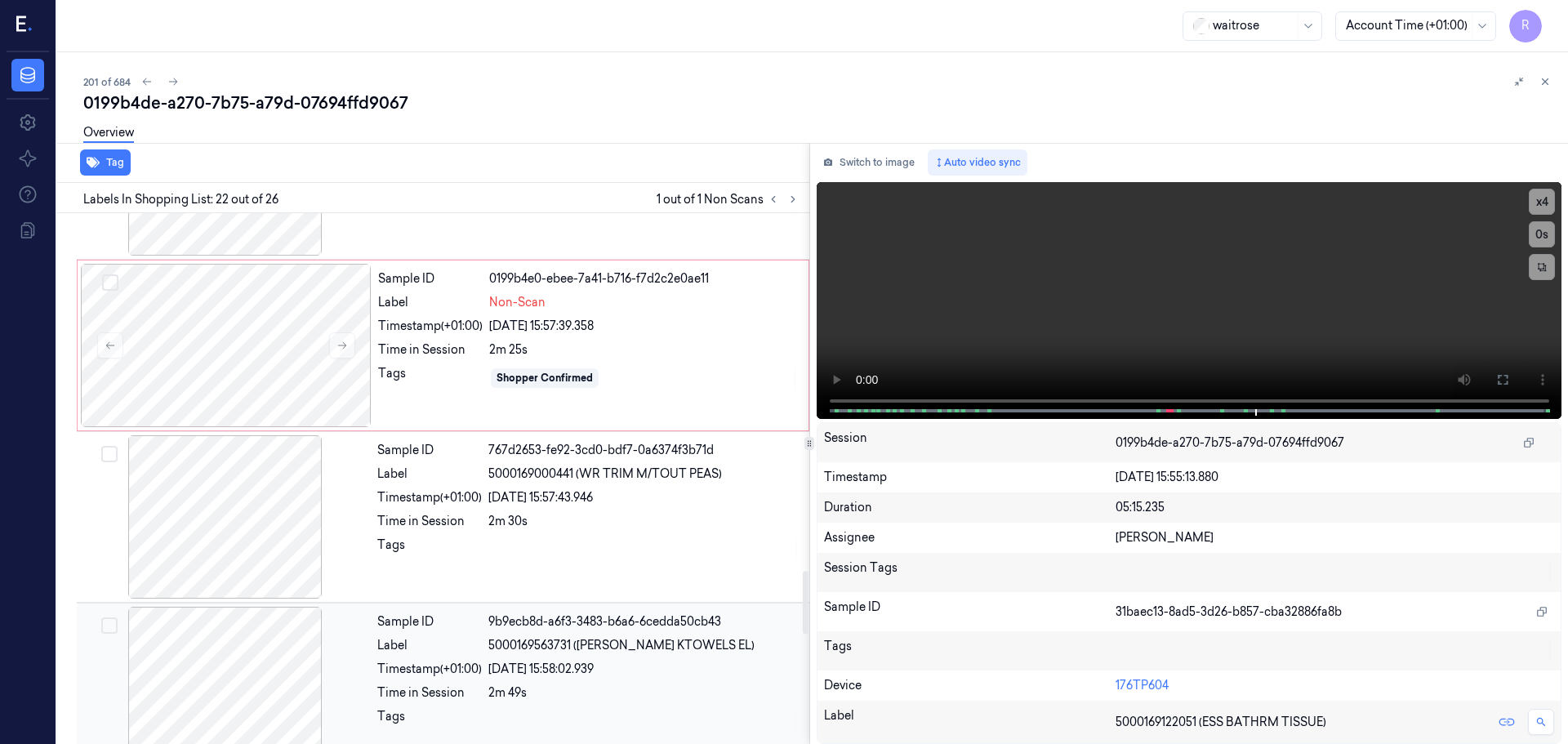
scroll to position [3011, 0]
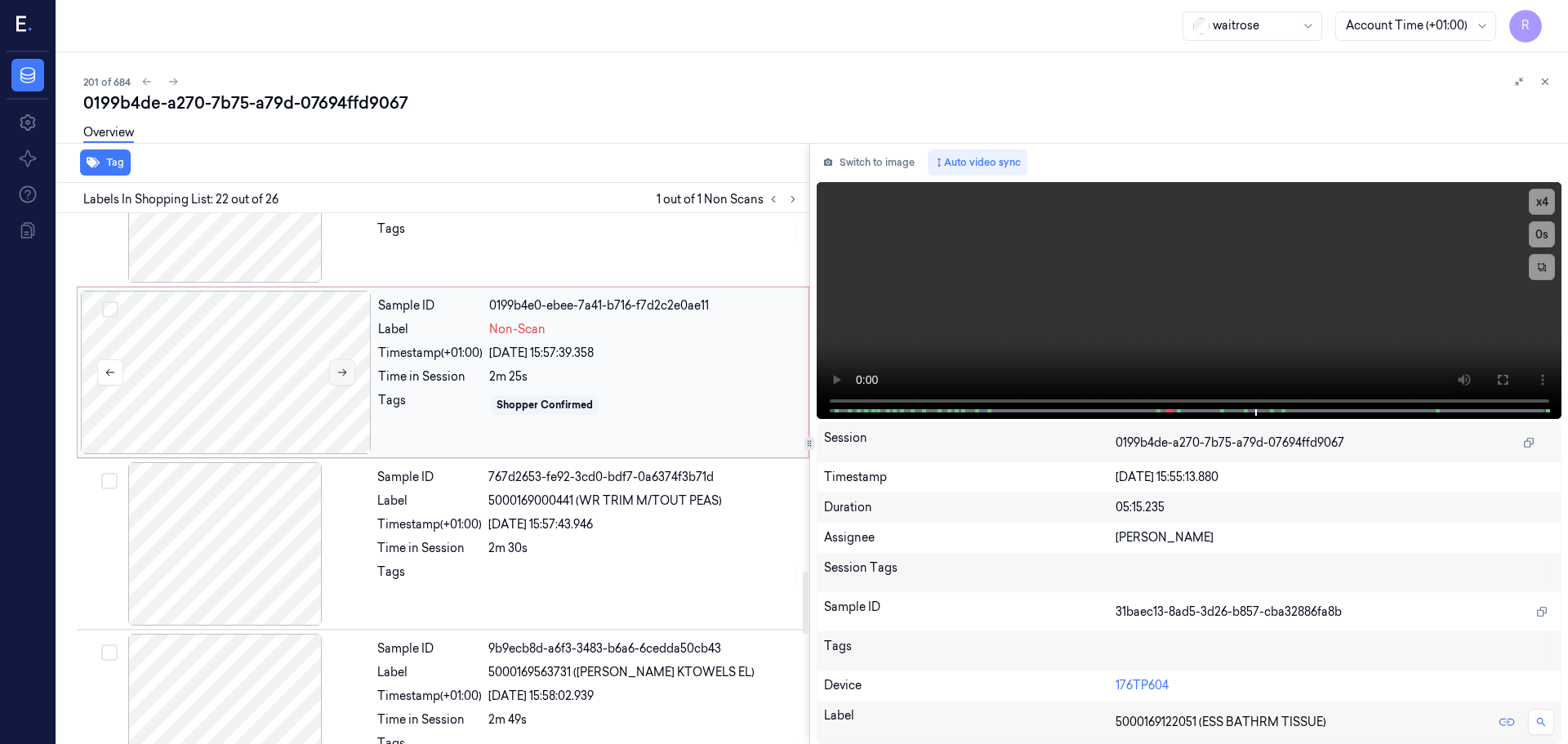
click at [331, 372] on button at bounding box center [342, 372] width 26 height 26
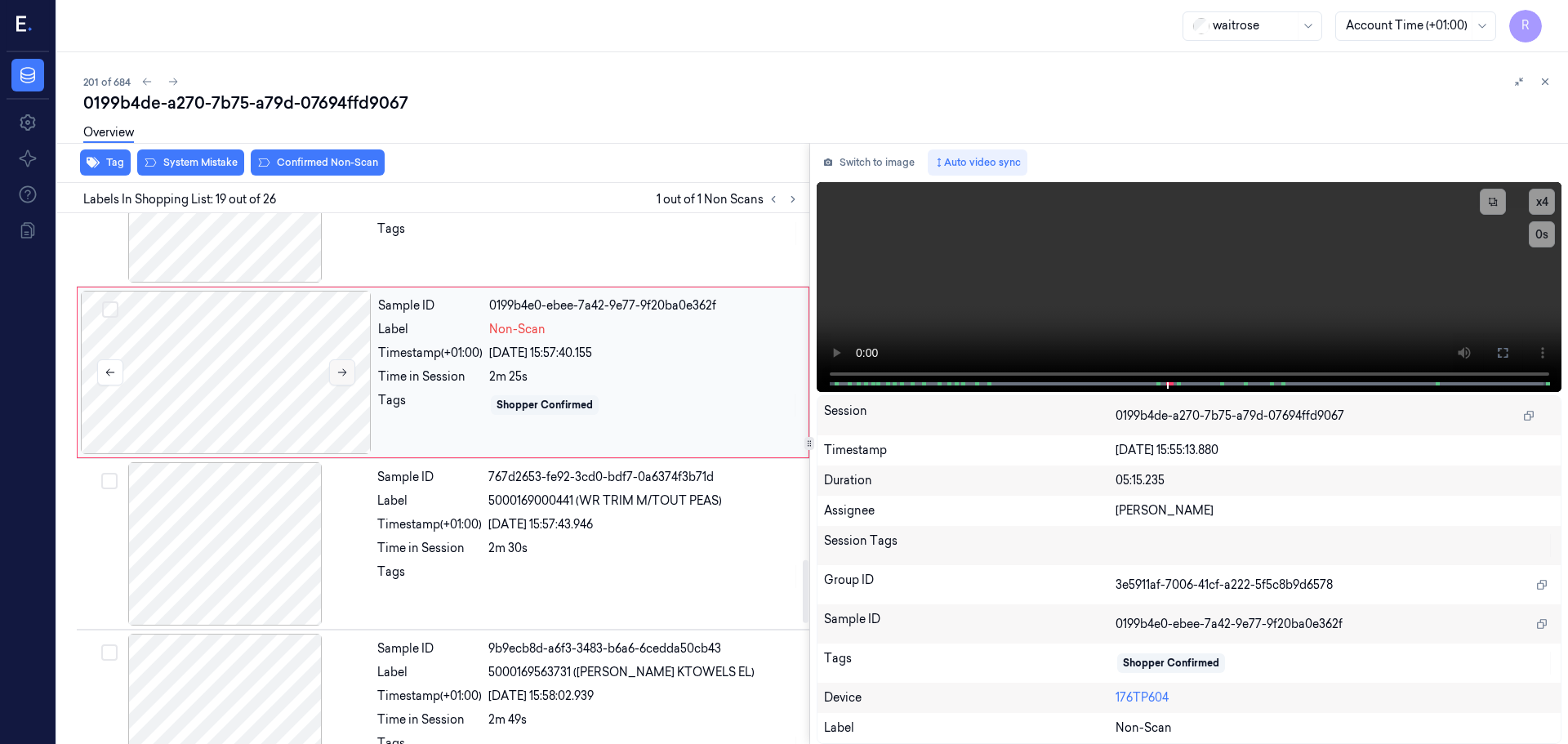
scroll to position [2905, 0]
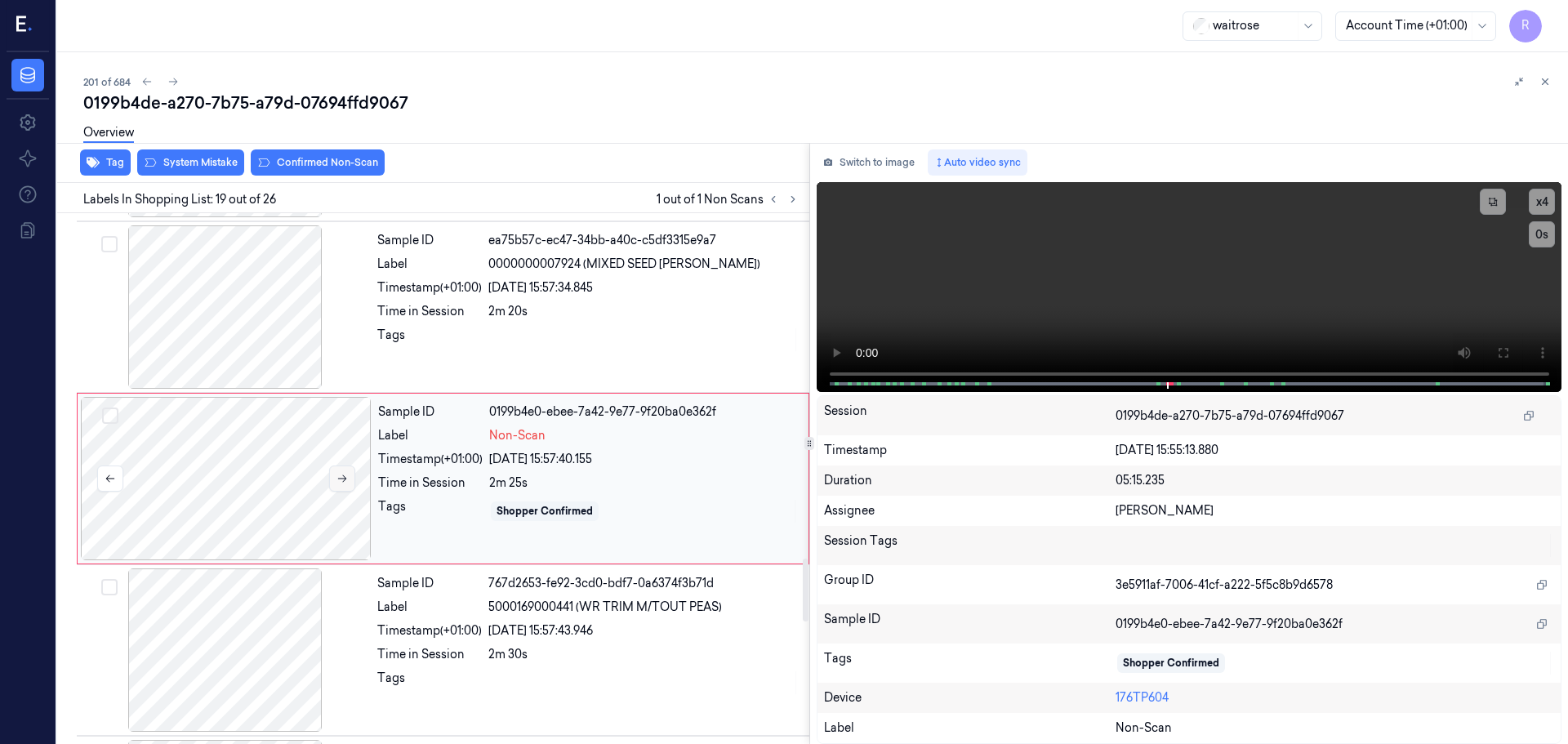
click at [332, 488] on button at bounding box center [342, 478] width 26 height 26
click at [335, 484] on button at bounding box center [342, 478] width 26 height 26
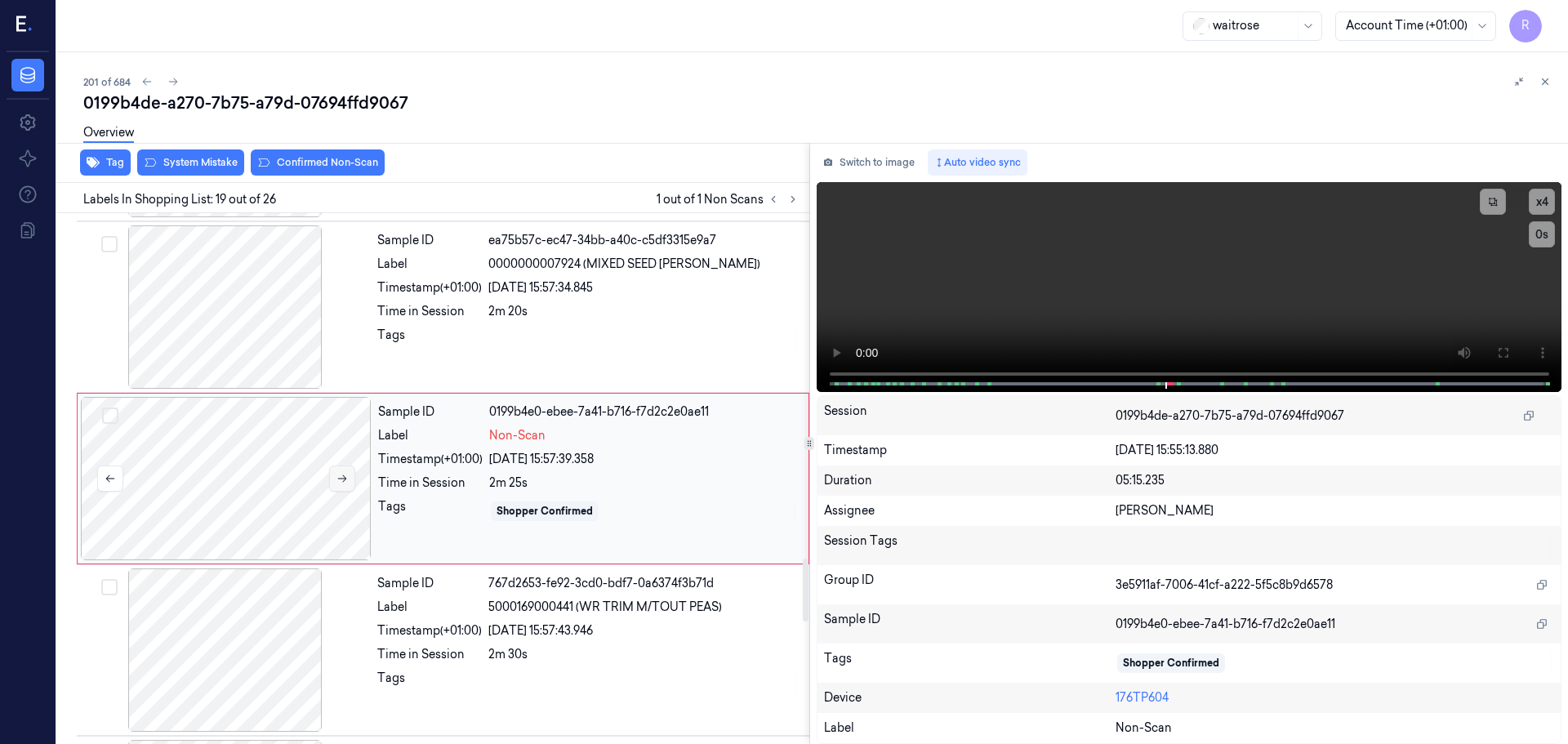
click at [335, 484] on button at bounding box center [342, 478] width 26 height 26
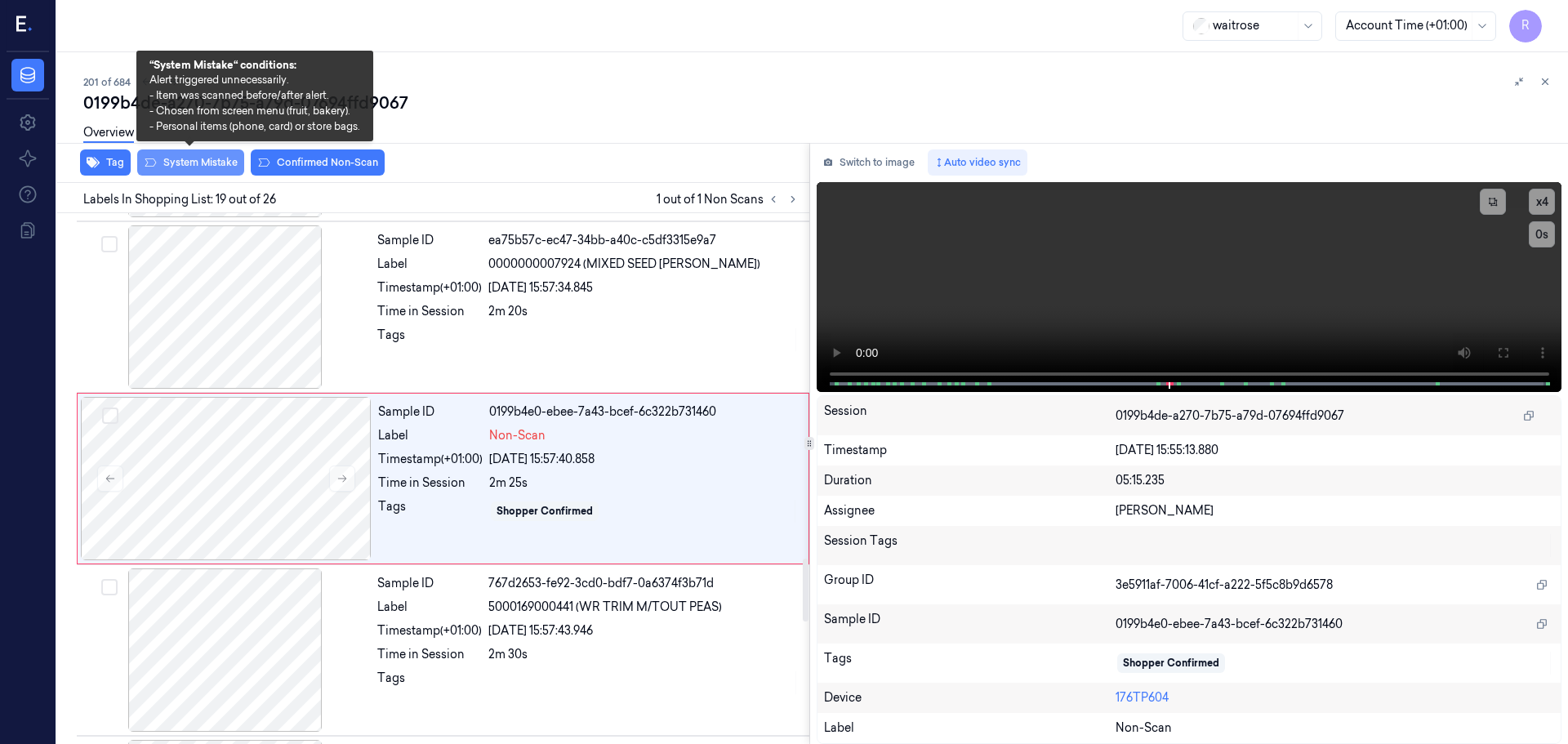
click at [207, 170] on button "System Mistake" at bounding box center [191, 162] width 107 height 26
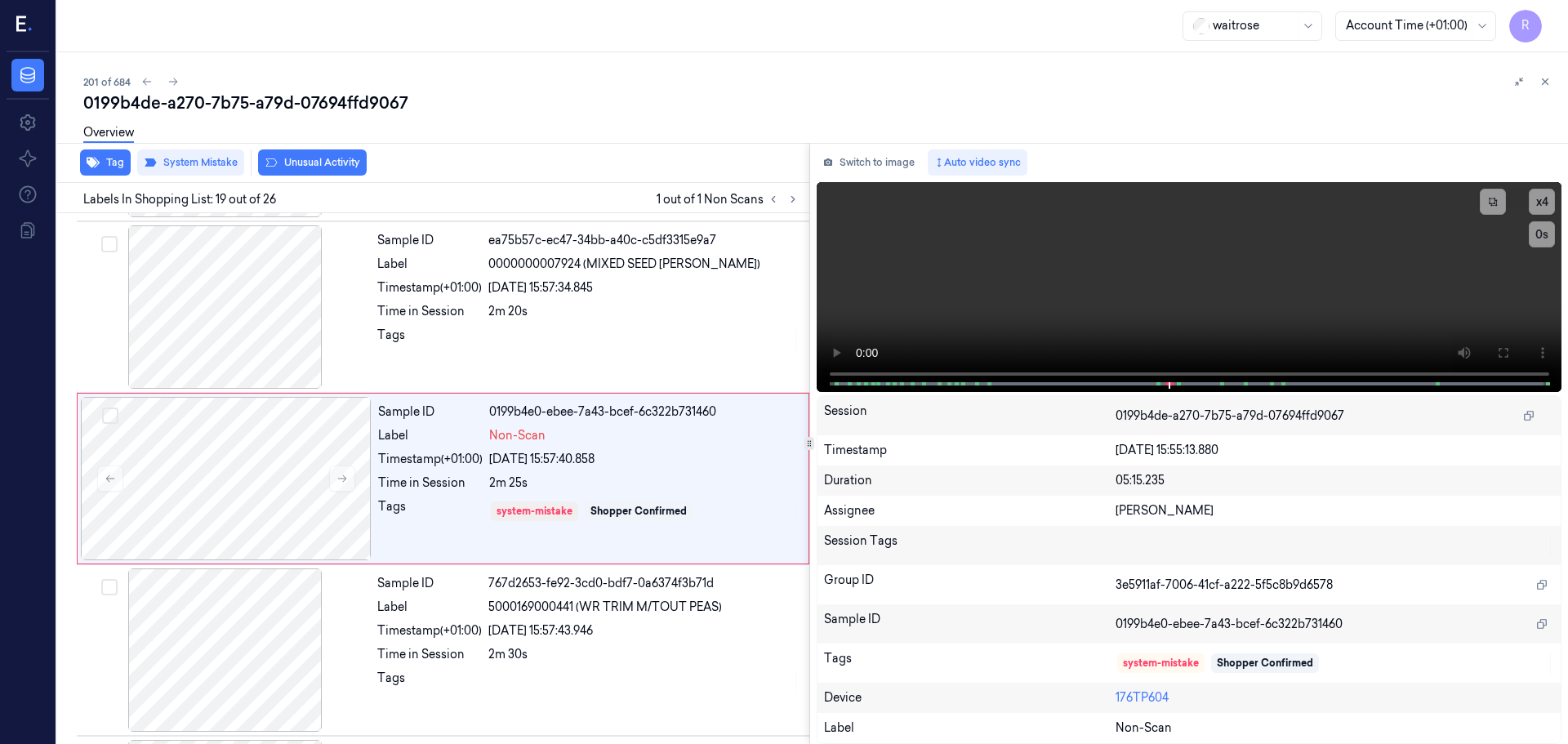
click at [329, 165] on button "Unusual Activity" at bounding box center [313, 162] width 109 height 26
click at [109, 166] on button "Tag" at bounding box center [105, 162] width 51 height 26
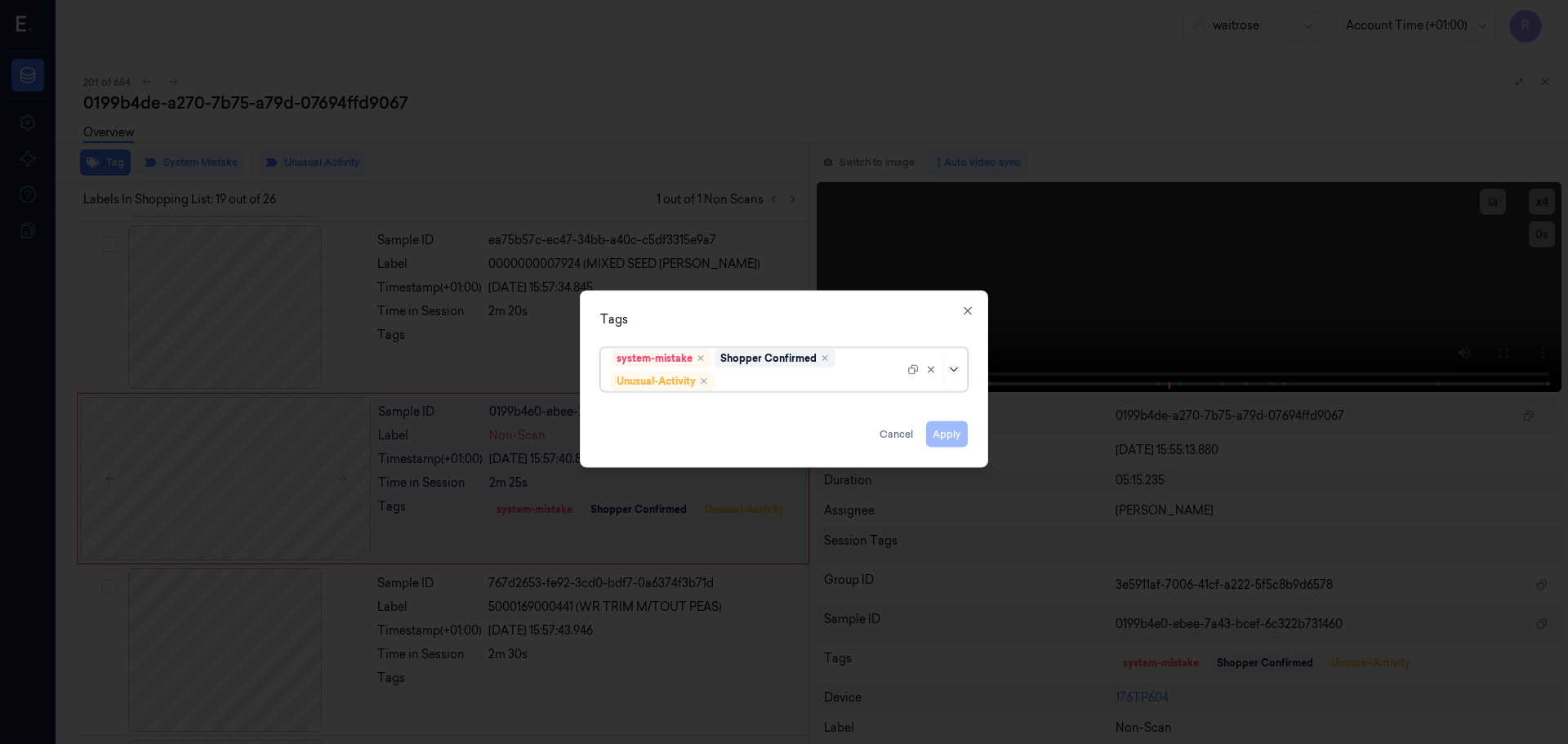
click at [956, 372] on icon at bounding box center [954, 369] width 13 height 13
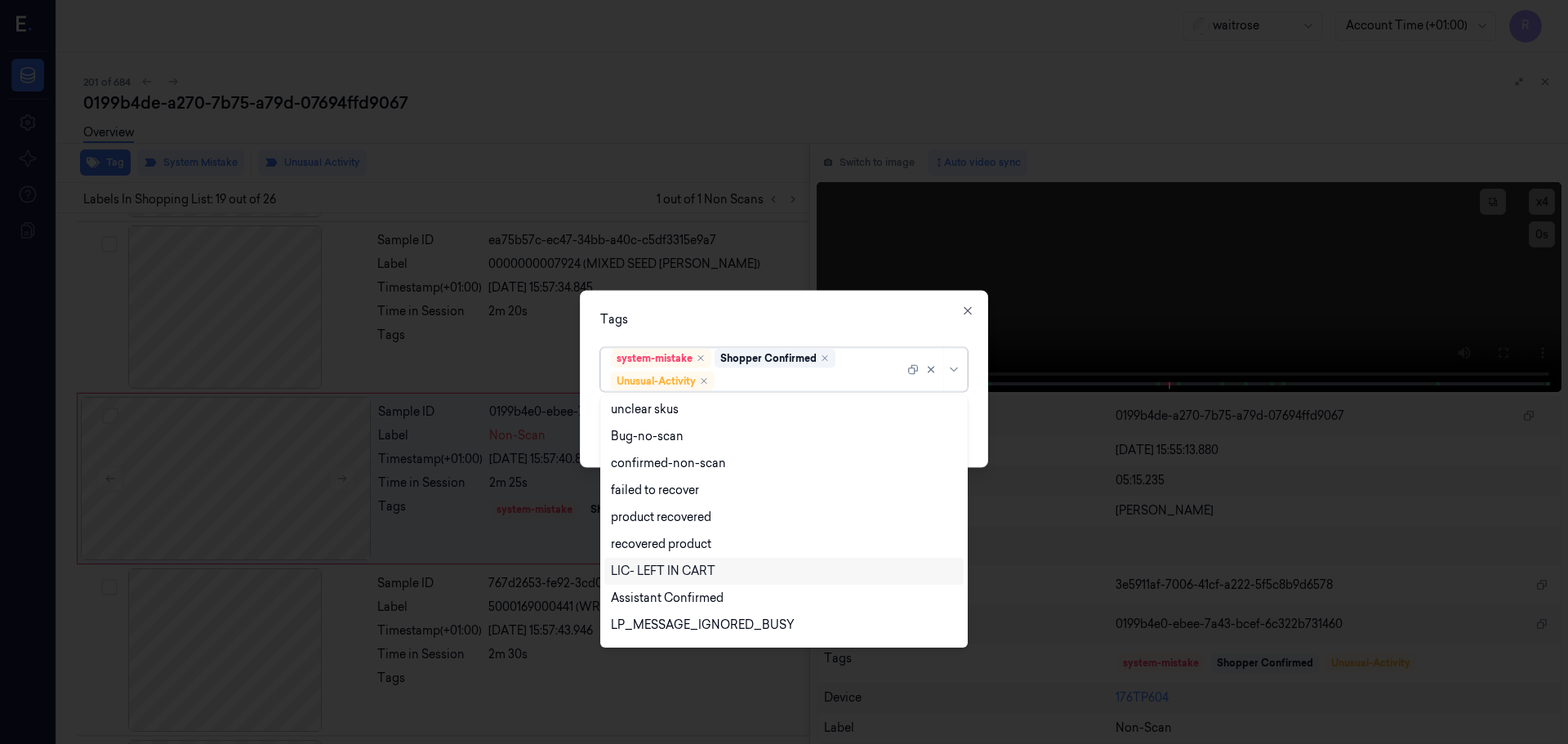
scroll to position [213, 0]
click at [674, 608] on div "Picklist item alert" at bounding box center [657, 602] width 94 height 17
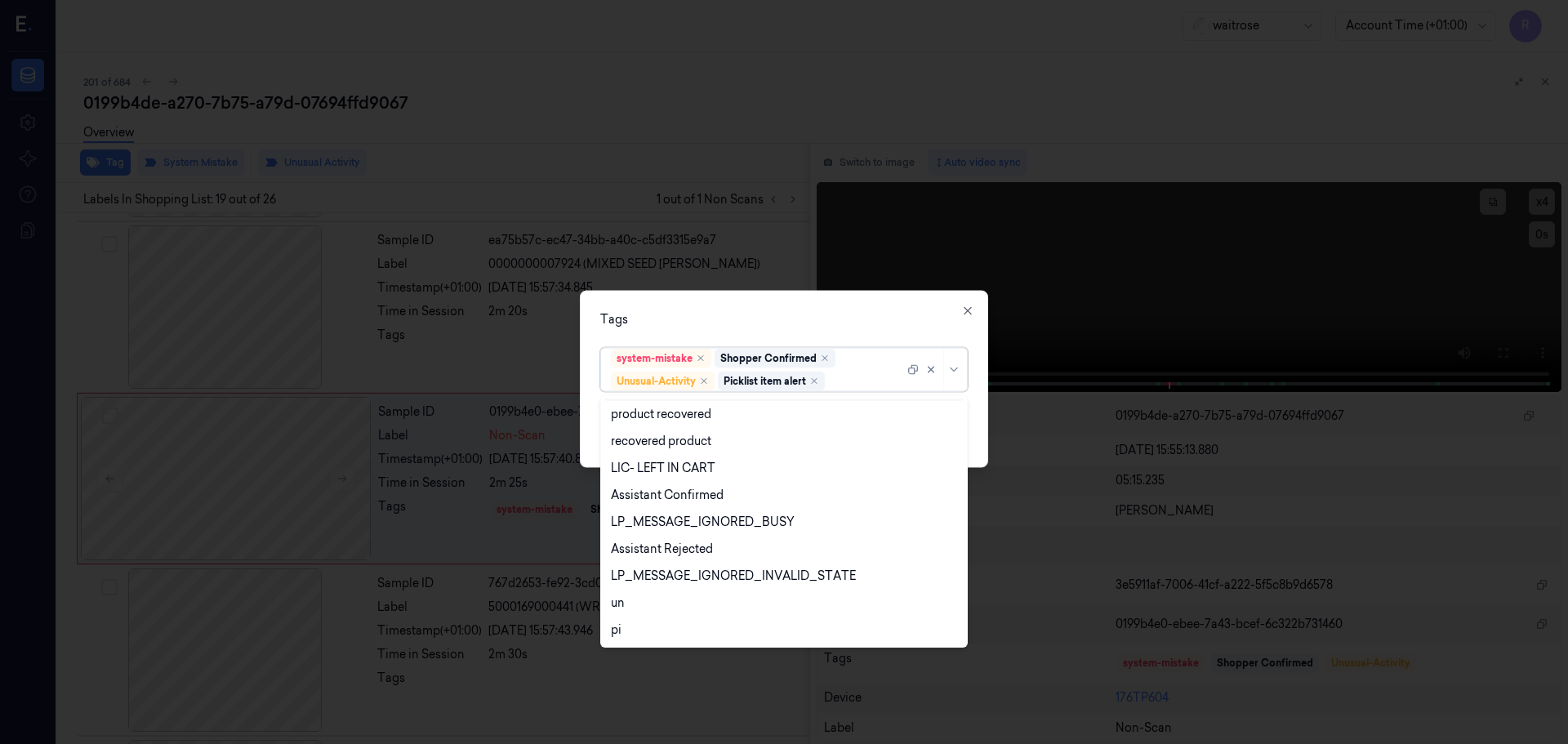
click at [888, 328] on div "Tags option Picklist item alert, selected. 20 results available. Use Up and Dow…" at bounding box center [784, 378] width 408 height 177
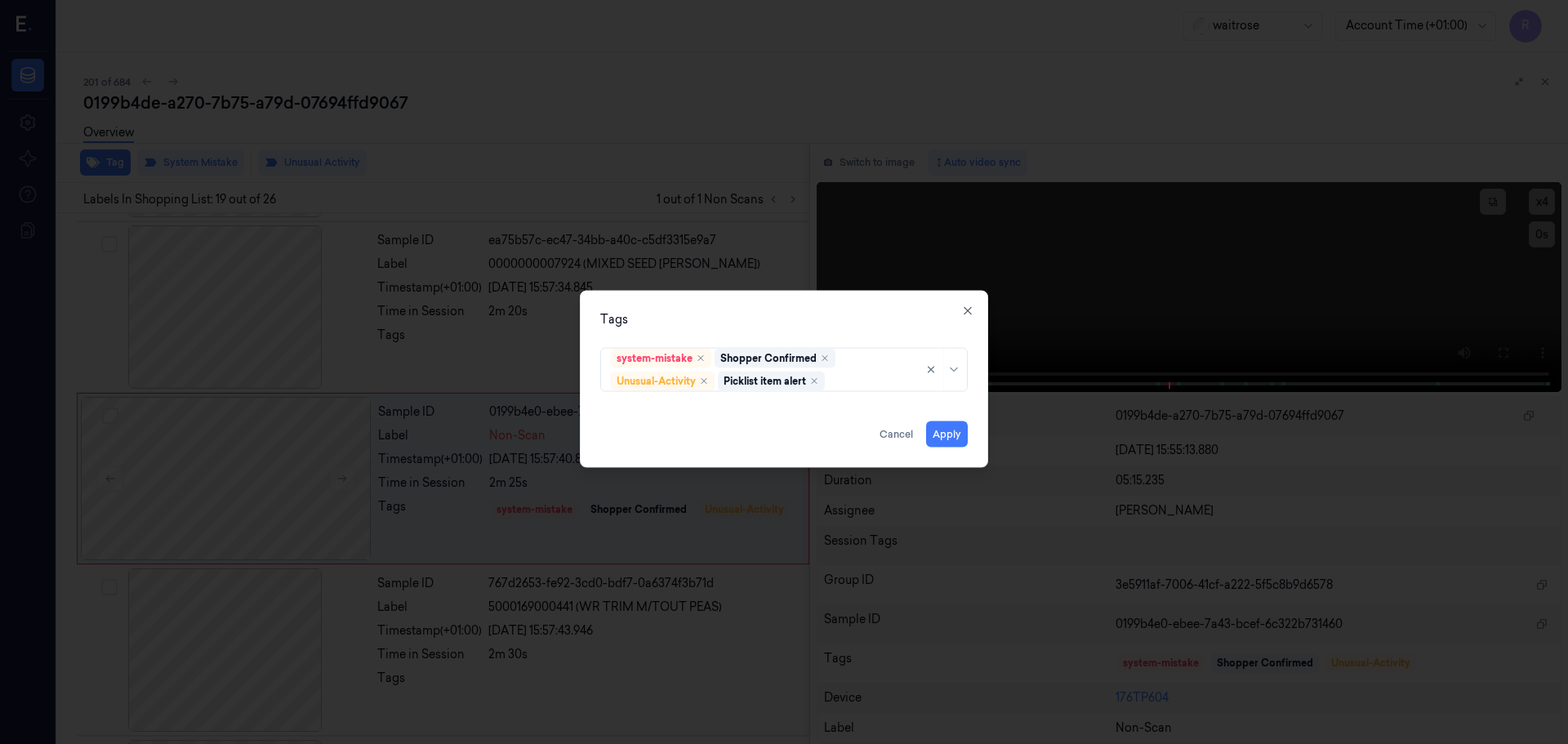
click at [951, 449] on div "Tags system-mistake Shopper Confirmed Unusual-Activity Picklist item alert Appl…" at bounding box center [784, 378] width 408 height 177
click at [948, 440] on button "Apply" at bounding box center [947, 433] width 42 height 26
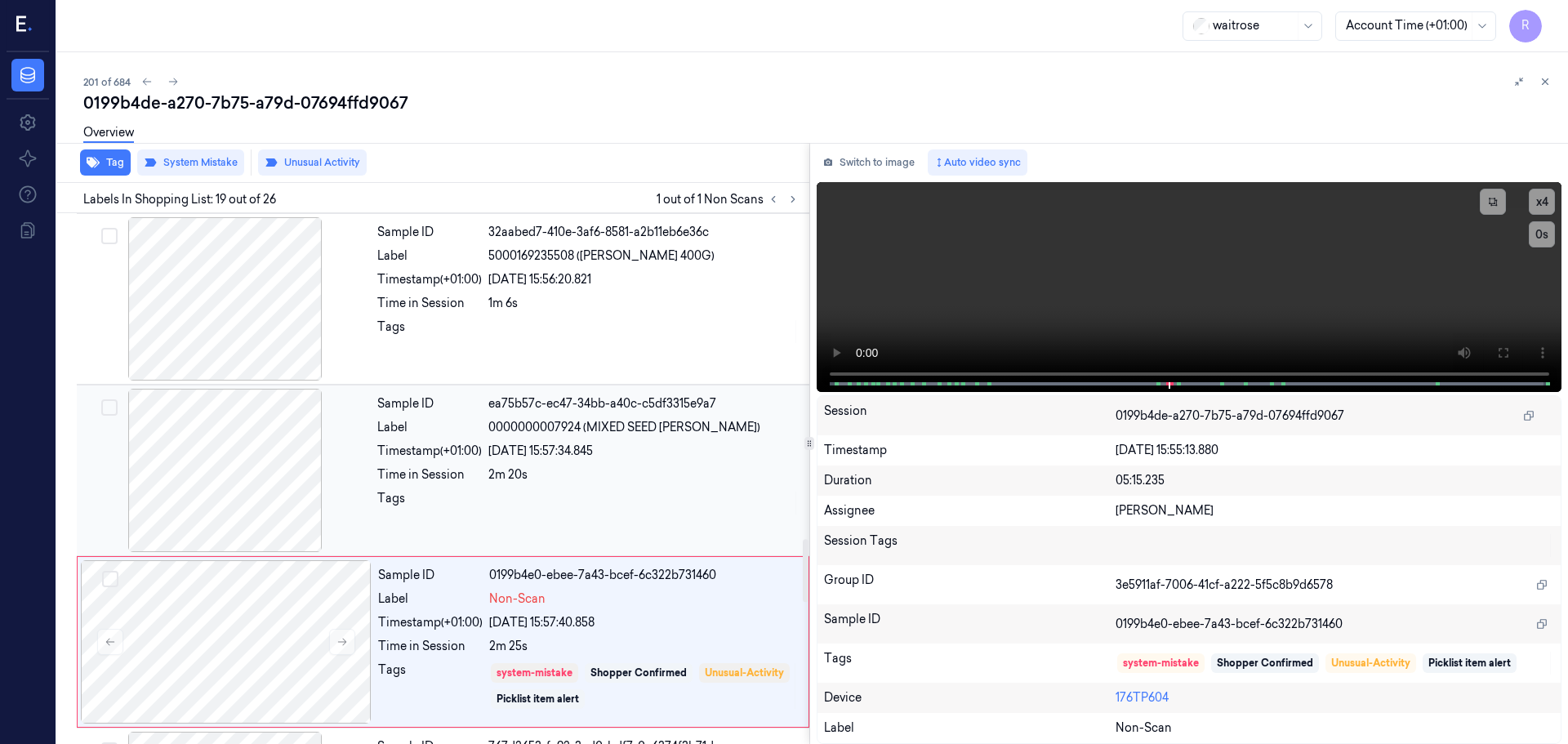
click at [512, 450] on div "[DATE] 15:57:34.845" at bounding box center [644, 451] width 311 height 17
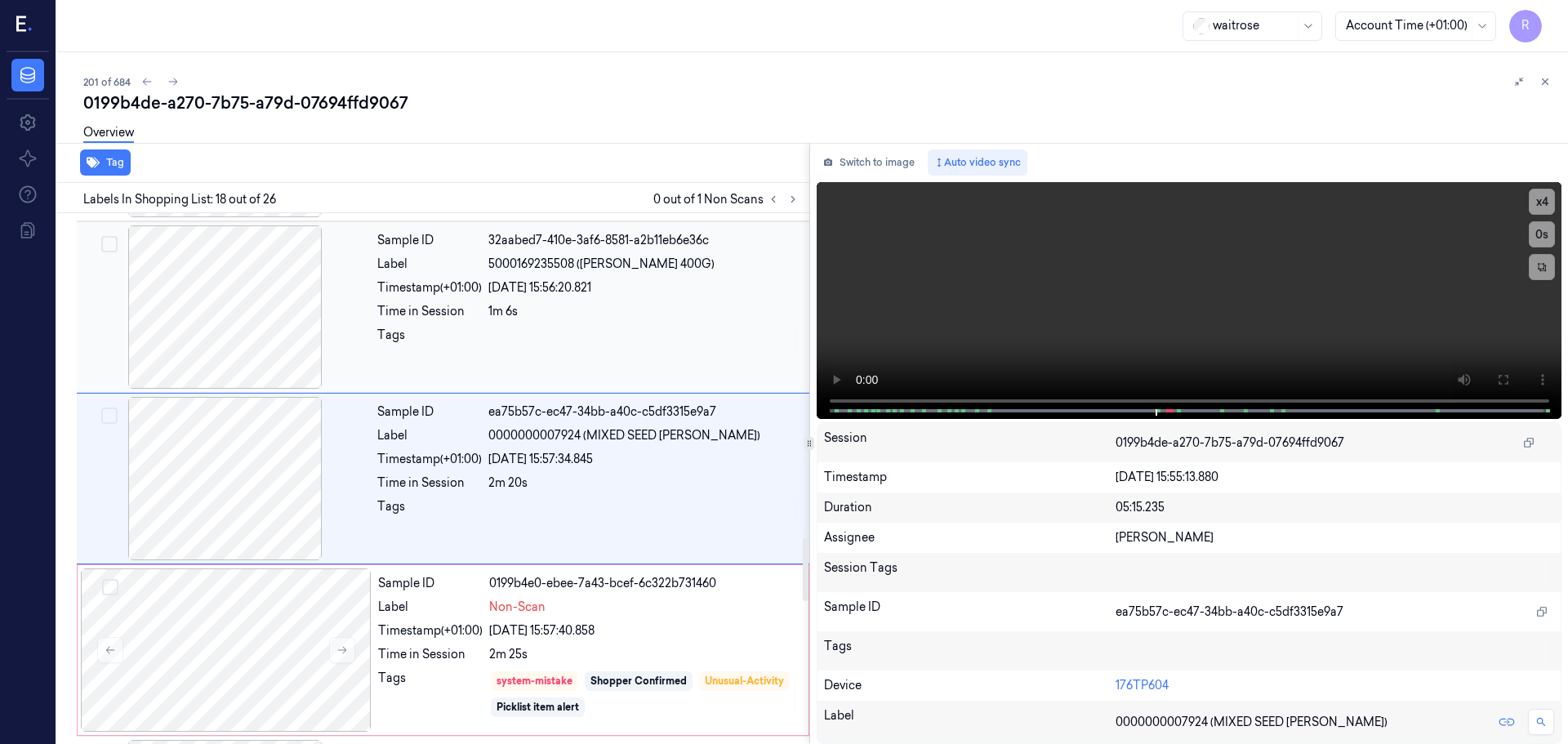
click at [603, 356] on div "Sample ID 32aabed7-410e-3af6-8581-a2b11eb6e36c Label 5000169235508 ([PERSON_NAM…" at bounding box center [588, 307] width 435 height 164
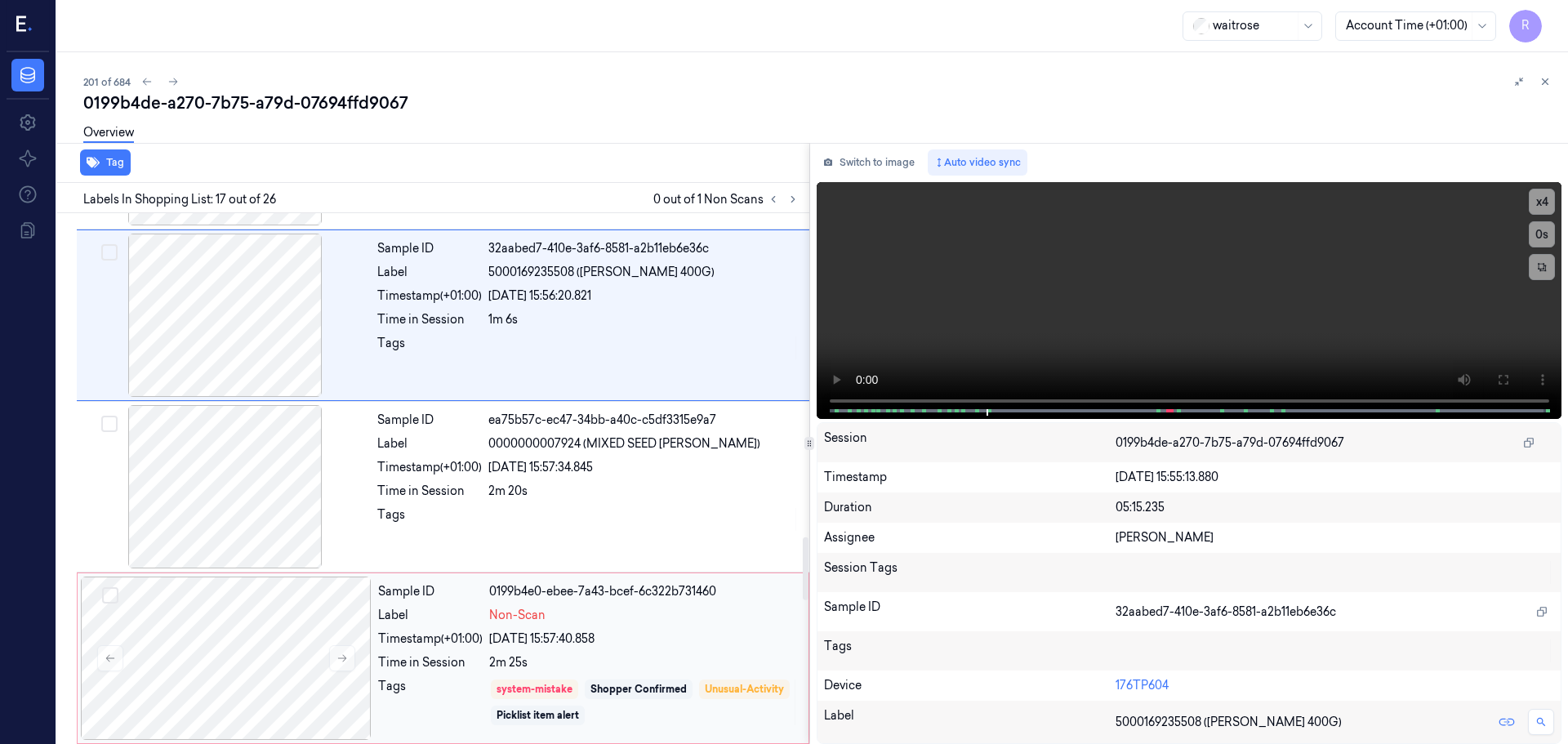
click at [536, 581] on div "Sample ID 0199b4e0-ebee-7a43-bcef-6c322b731460 Label Non-Scan Timestamp (+01:00…" at bounding box center [588, 658] width 434 height 164
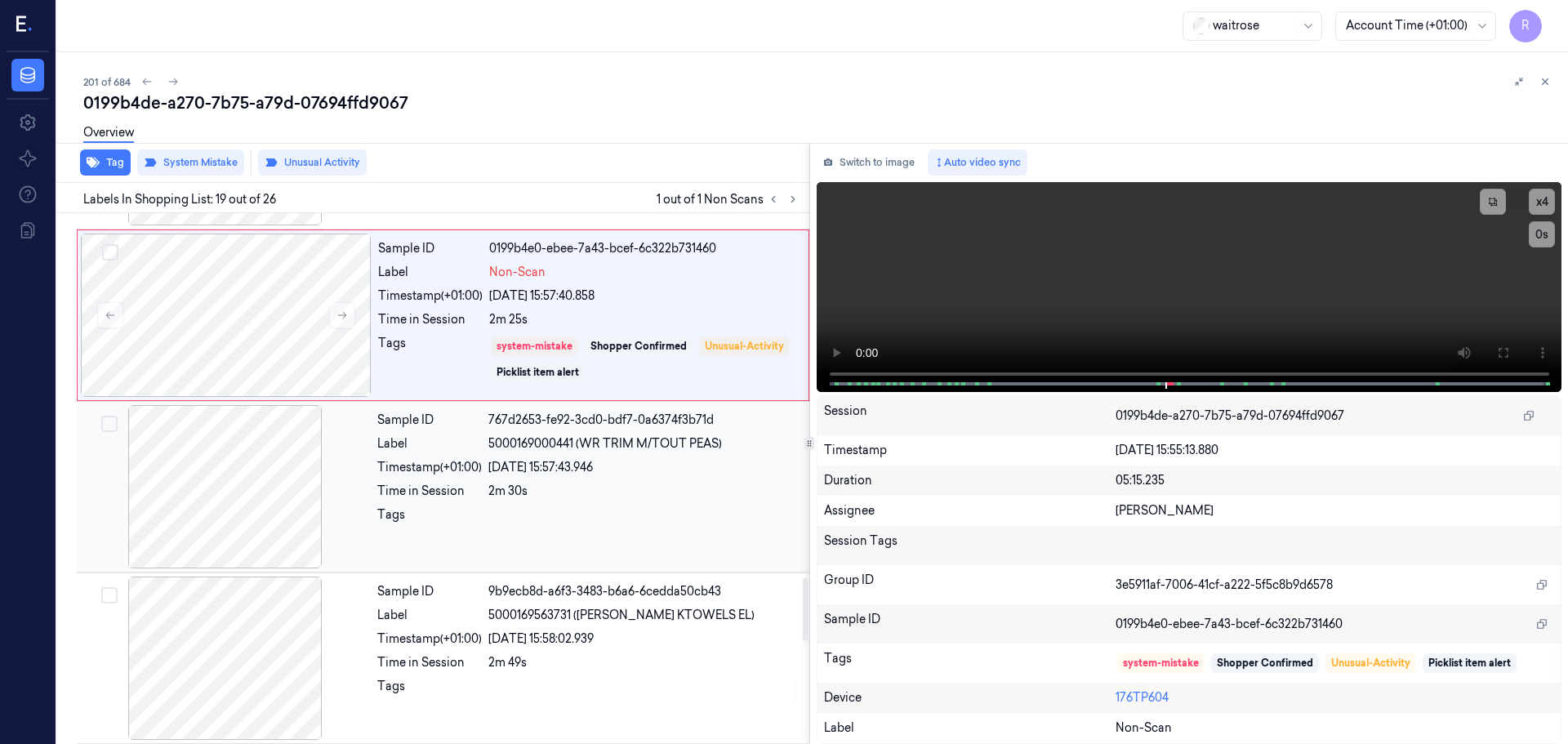
click at [496, 529] on div at bounding box center [644, 519] width 311 height 26
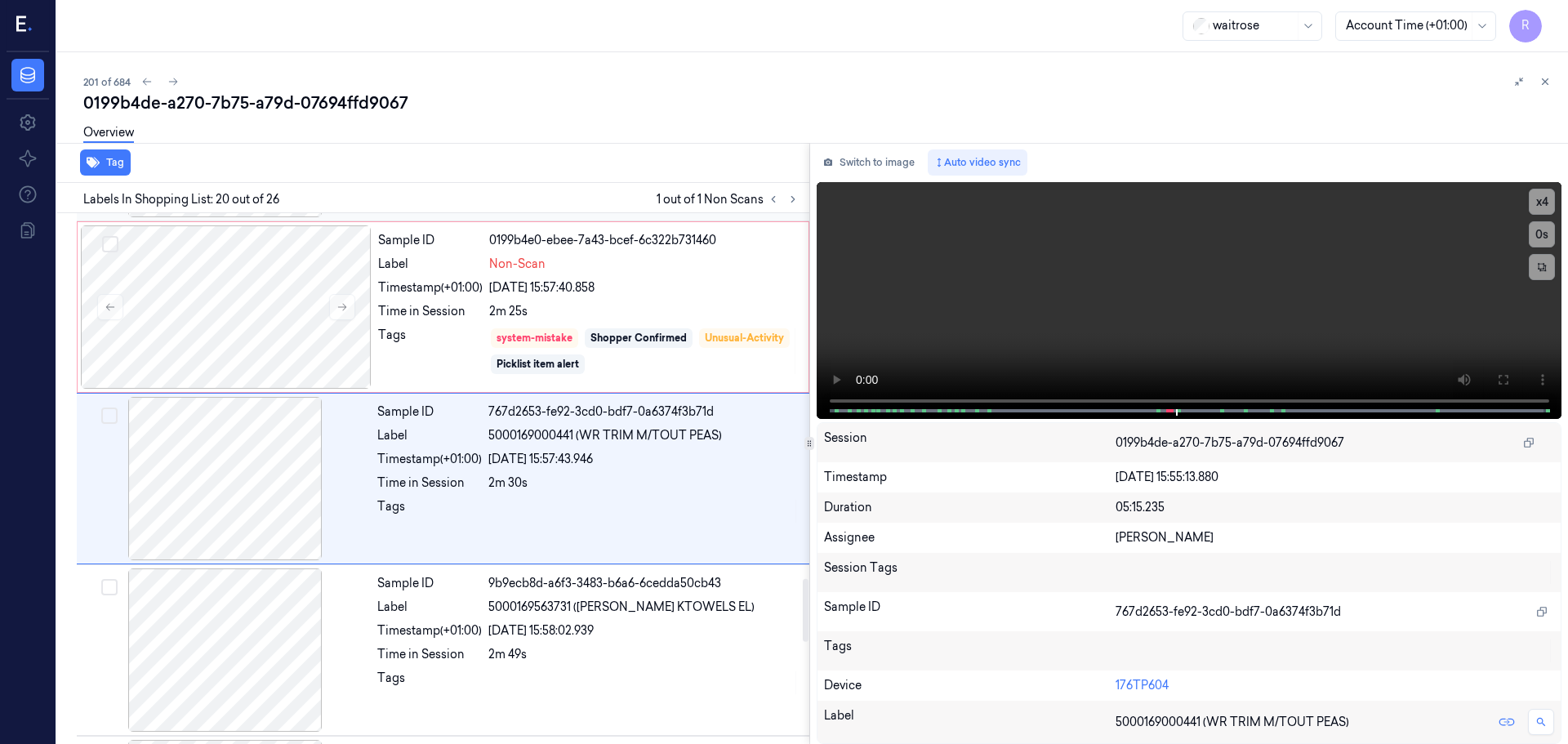
drag, startPoint x: 424, startPoint y: 272, endPoint x: 432, endPoint y: 294, distance: 23.4
click at [425, 272] on div "Label" at bounding box center [430, 263] width 105 height 17
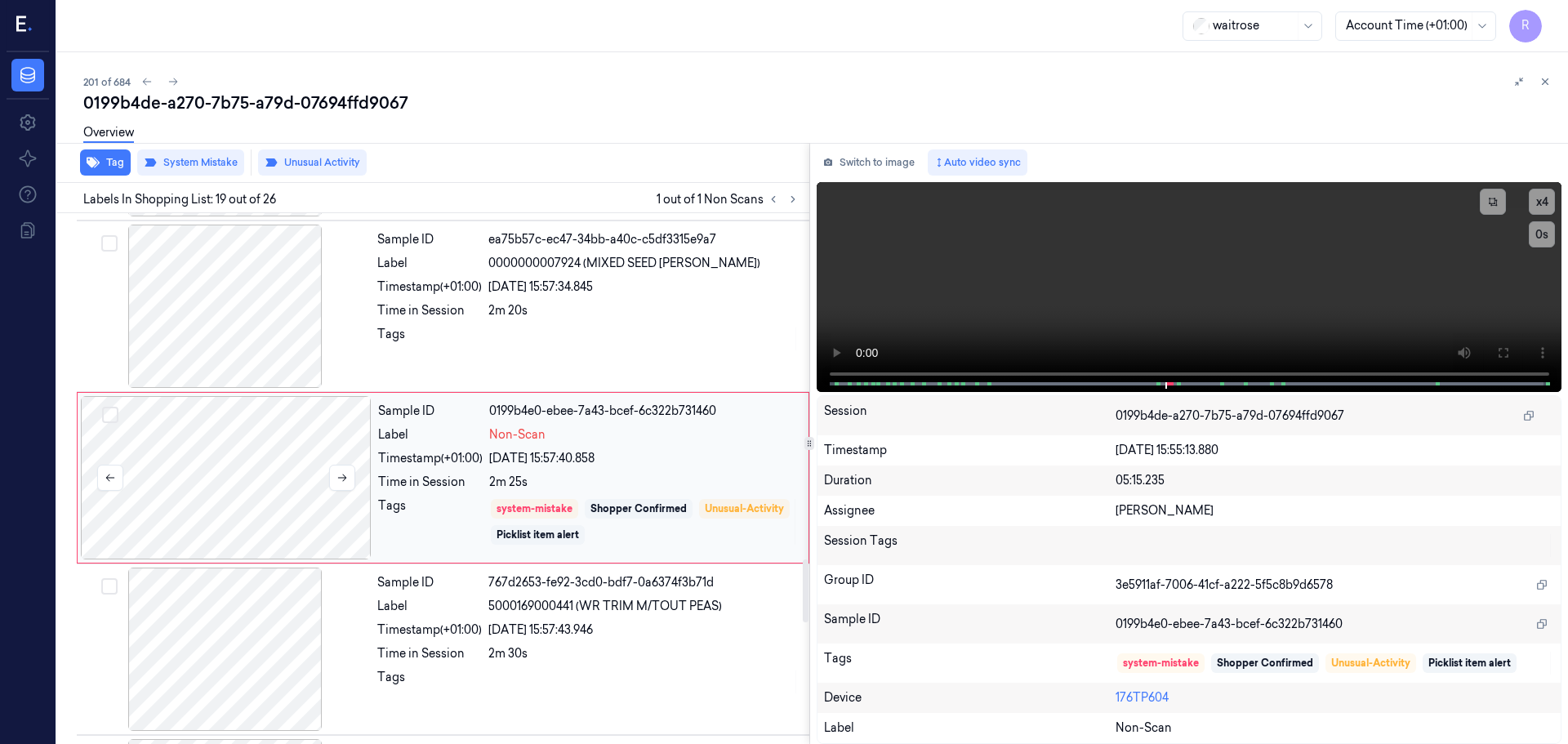
scroll to position [2905, 0]
click at [344, 479] on icon at bounding box center [343, 479] width 9 height 7
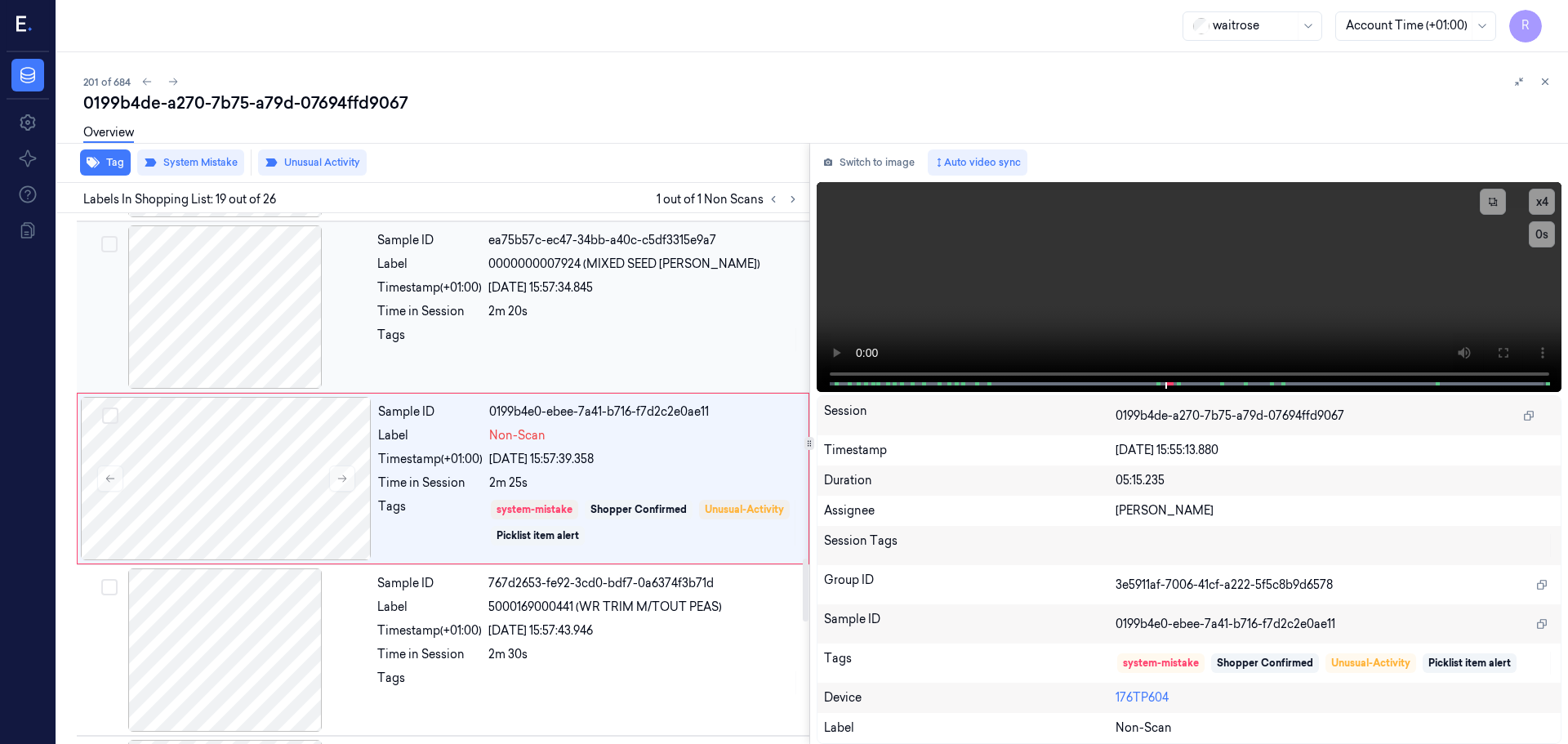
click at [432, 325] on div "Sample ID ea75b57c-ec47-34bb-a40c-c5df3315e9a7 Label 0000000007924 (MIXED SEED …" at bounding box center [588, 307] width 435 height 164
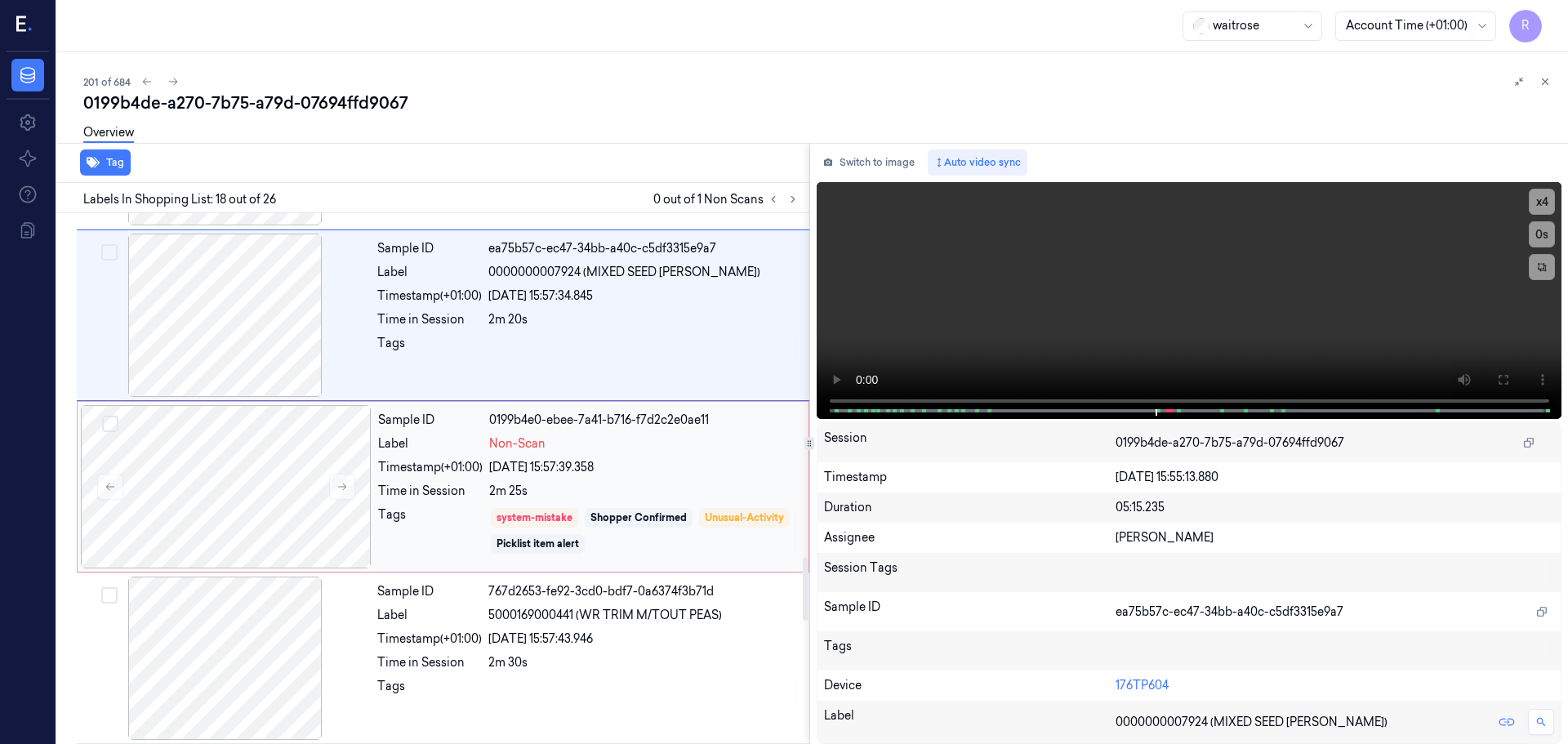
click at [464, 494] on div "Time in Session" at bounding box center [430, 491] width 105 height 17
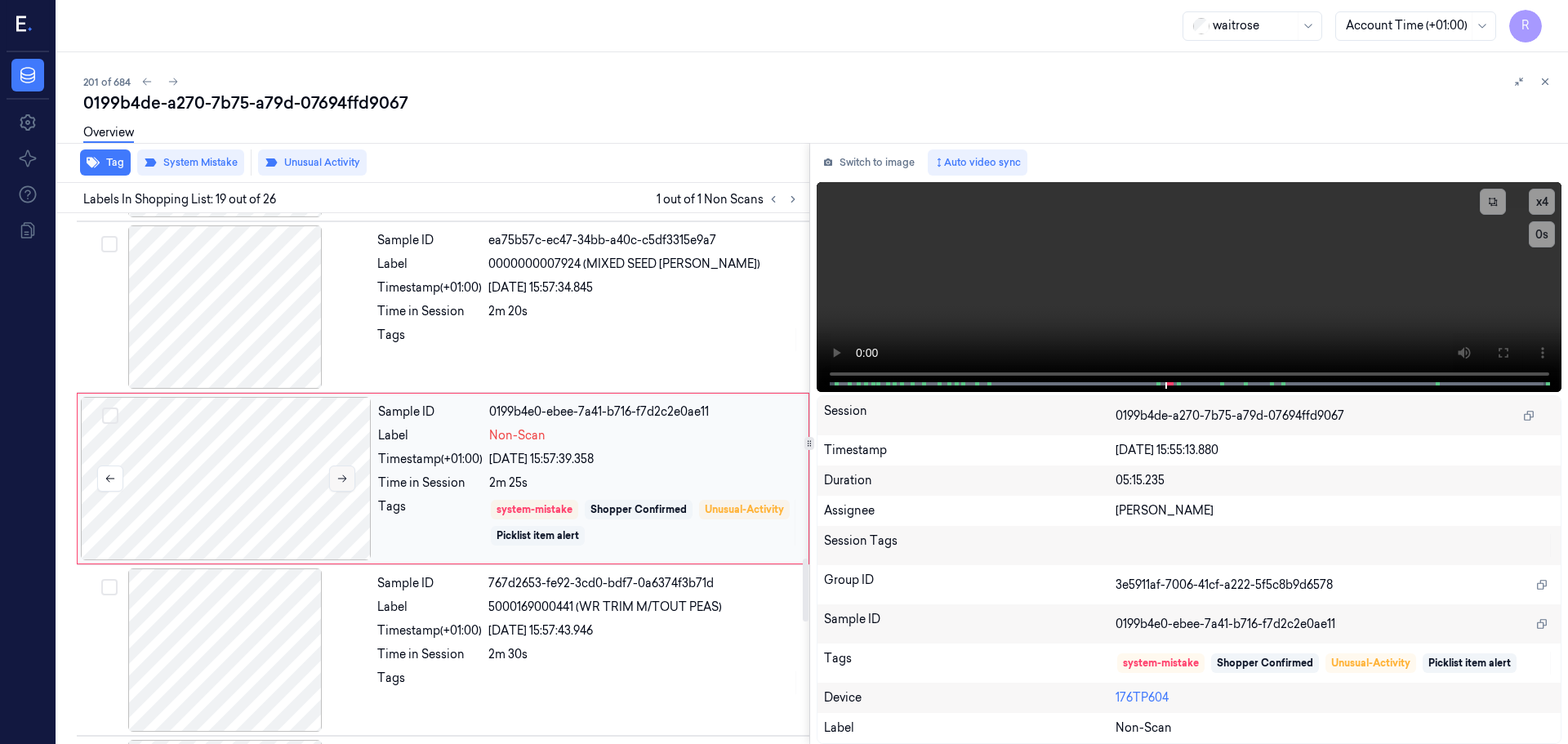
click at [348, 481] on button at bounding box center [342, 478] width 26 height 26
click at [455, 290] on div "Timestamp (+01:00)" at bounding box center [429, 287] width 105 height 17
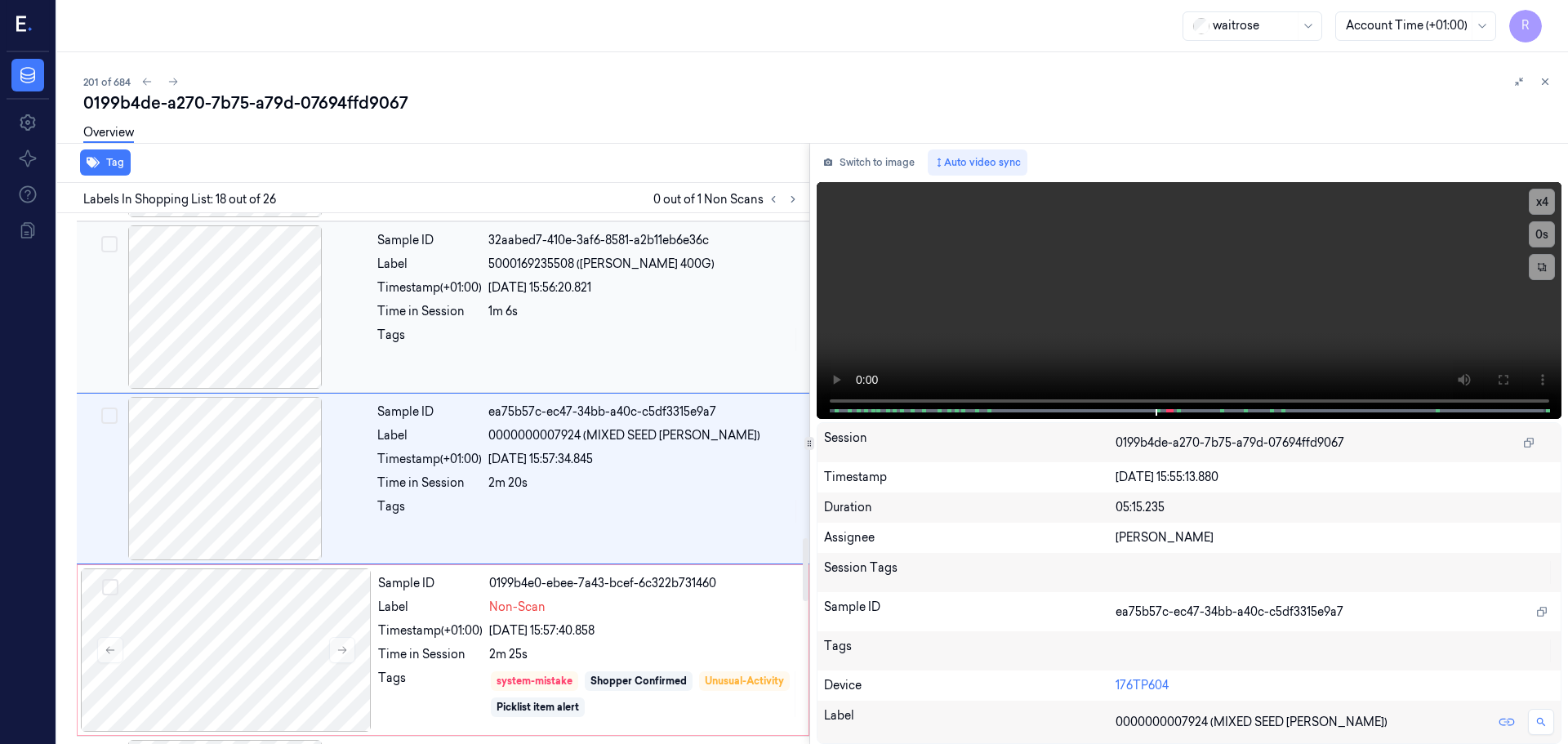
click at [458, 292] on div "Timestamp (+01:00)" at bounding box center [429, 287] width 105 height 17
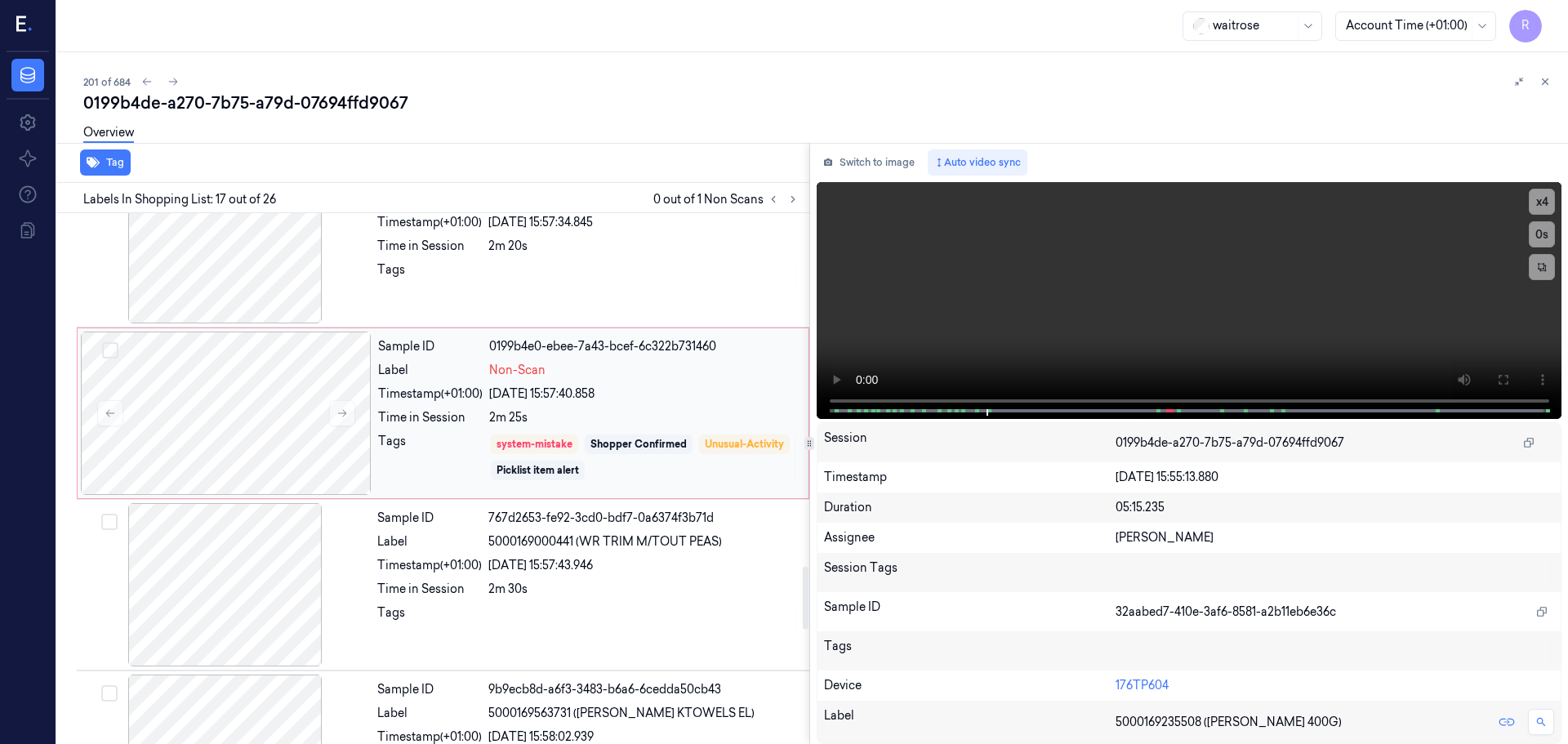
click at [486, 446] on div "Tags system-mistake Shopper Confirmed Unusual-Activity Picklist item alert" at bounding box center [588, 457] width 421 height 49
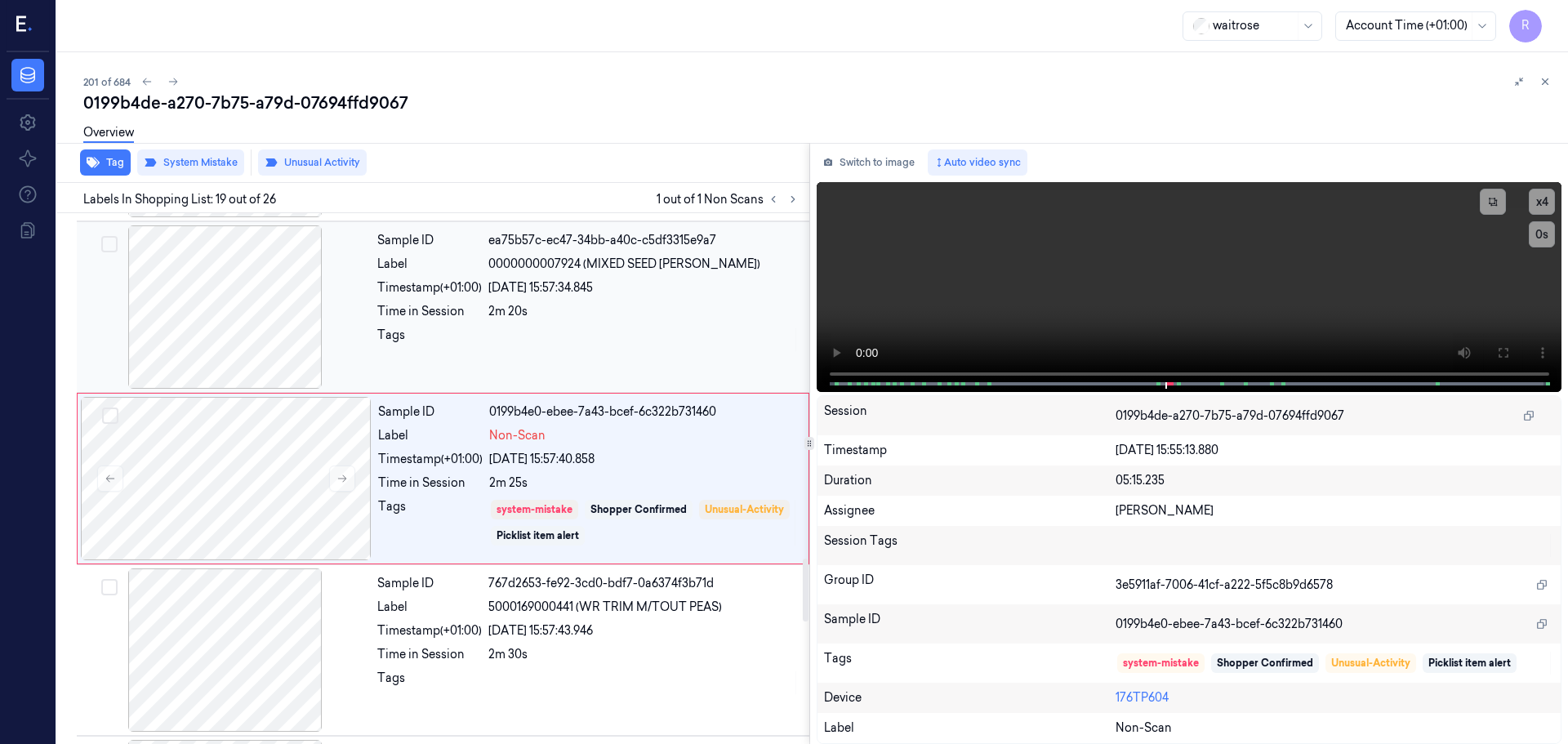
click at [457, 323] on div "Sample ID ea75b57c-ec47-34bb-a40c-c5df3315e9a7 Label 0000000007924 (MIXED SEED …" at bounding box center [588, 307] width 435 height 164
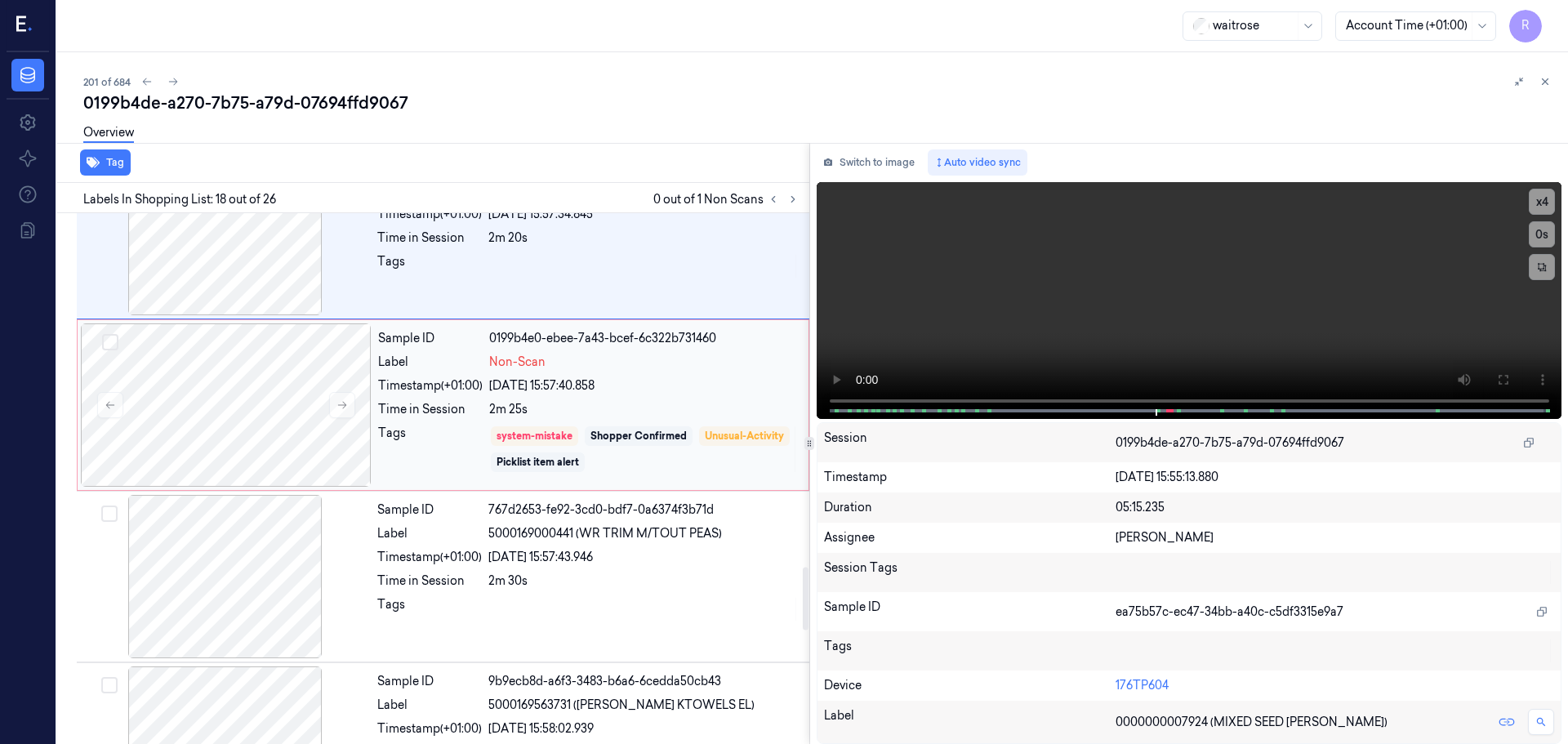
click at [463, 423] on div "Sample ID 0199b4e0-ebee-7a43-bcef-6c322b731460 Label Non-Scan Timestamp (+01:00…" at bounding box center [588, 405] width 434 height 164
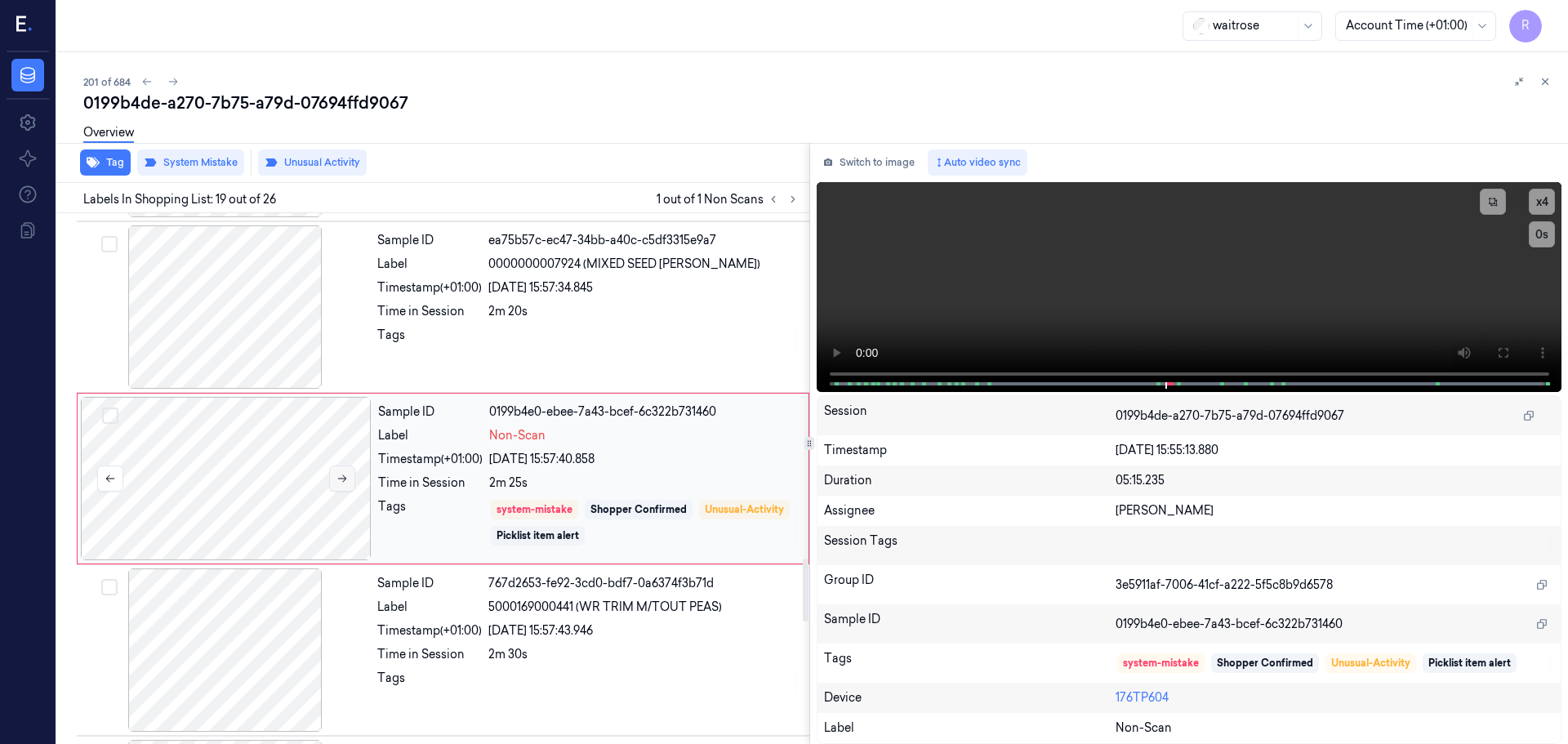
click at [336, 474] on icon at bounding box center [342, 478] width 12 height 12
click at [338, 474] on icon at bounding box center [342, 478] width 12 height 12
click at [336, 474] on icon at bounding box center [342, 478] width 12 height 12
click at [367, 619] on div at bounding box center [225, 650] width 291 height 164
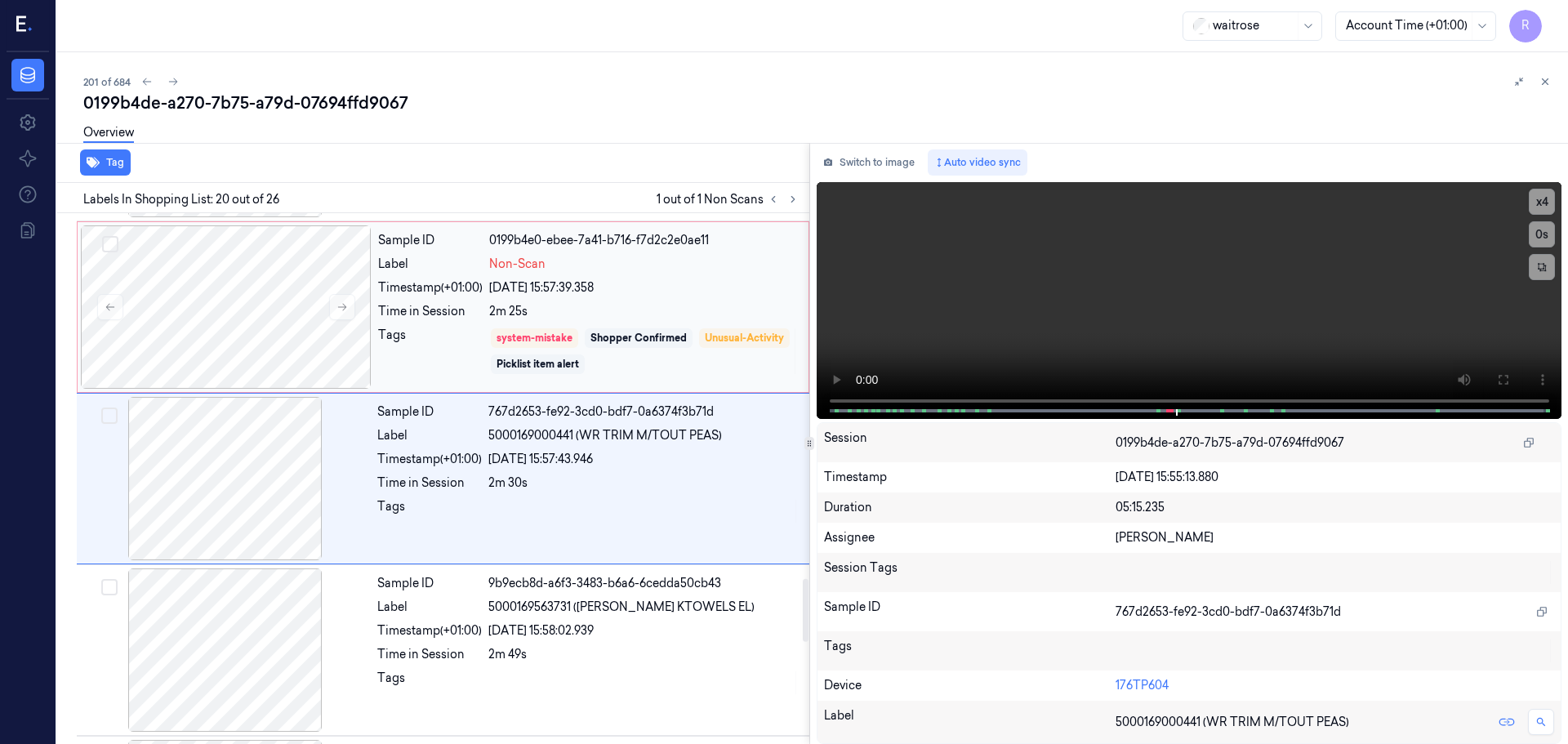
click at [441, 350] on div "Tags" at bounding box center [430, 351] width 105 height 49
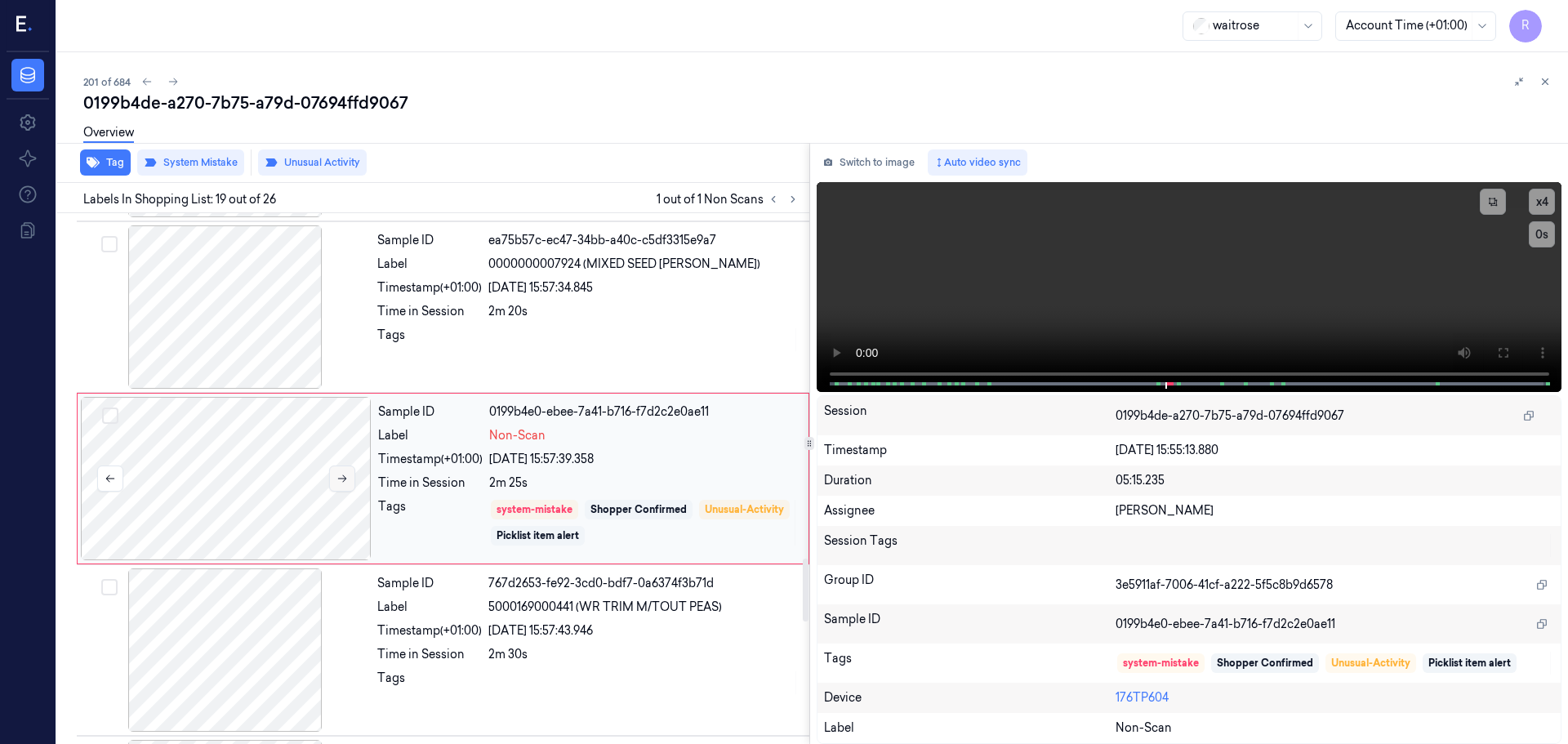
click at [347, 485] on button at bounding box center [342, 478] width 26 height 26
click at [346, 484] on button at bounding box center [342, 478] width 26 height 26
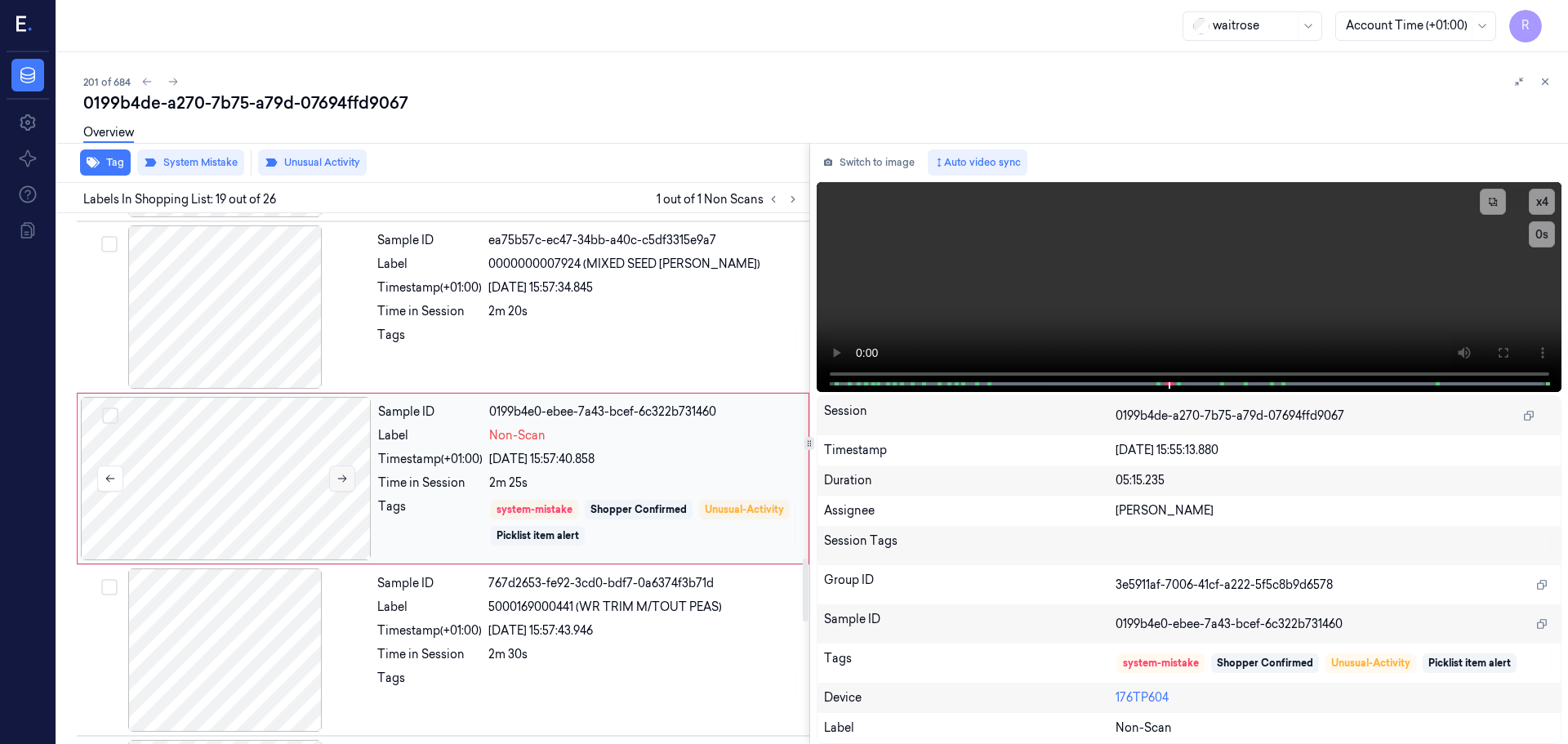
click at [346, 484] on button at bounding box center [342, 478] width 26 height 26
click at [450, 337] on div "Tags" at bounding box center [429, 339] width 105 height 26
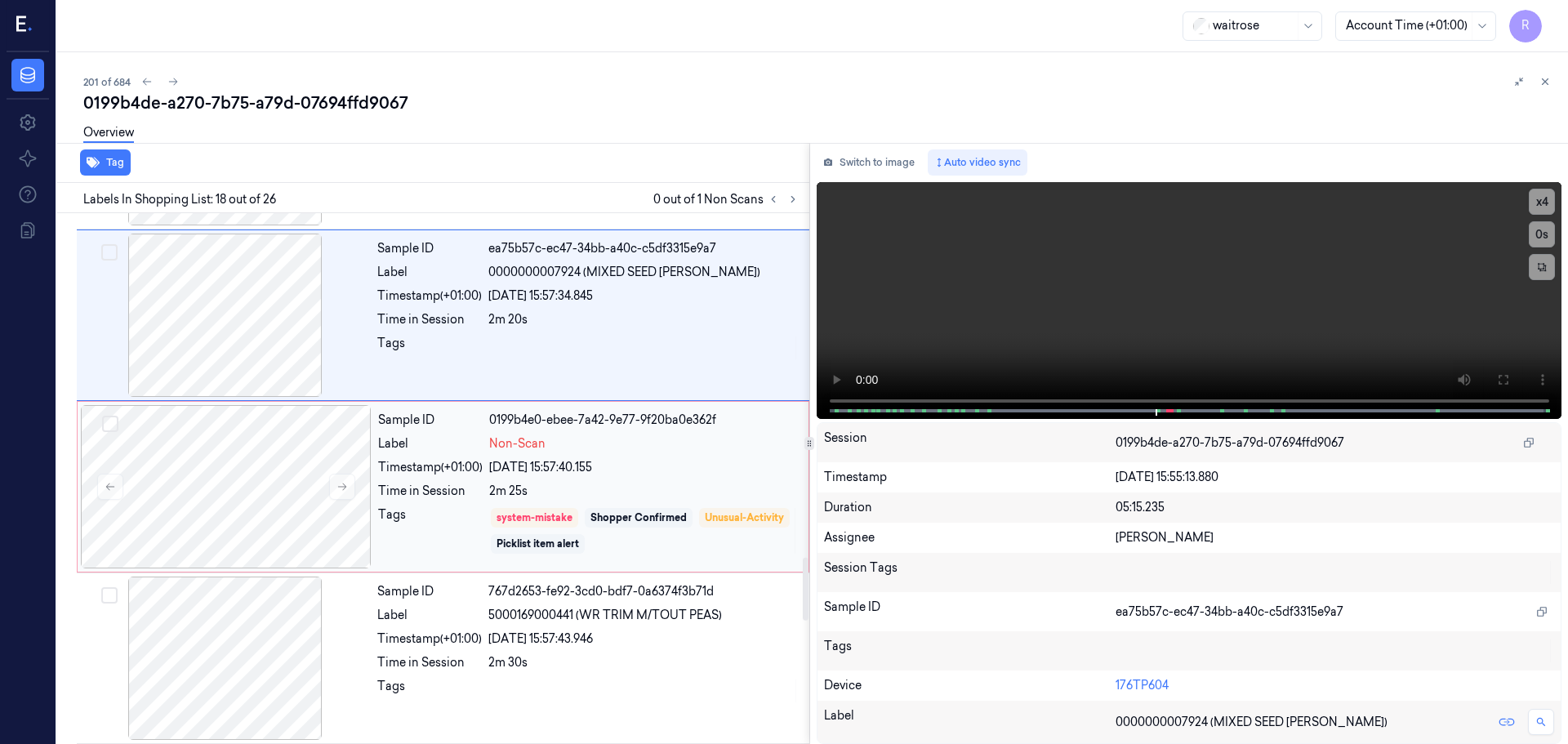
click at [455, 527] on div "Tags" at bounding box center [430, 531] width 105 height 49
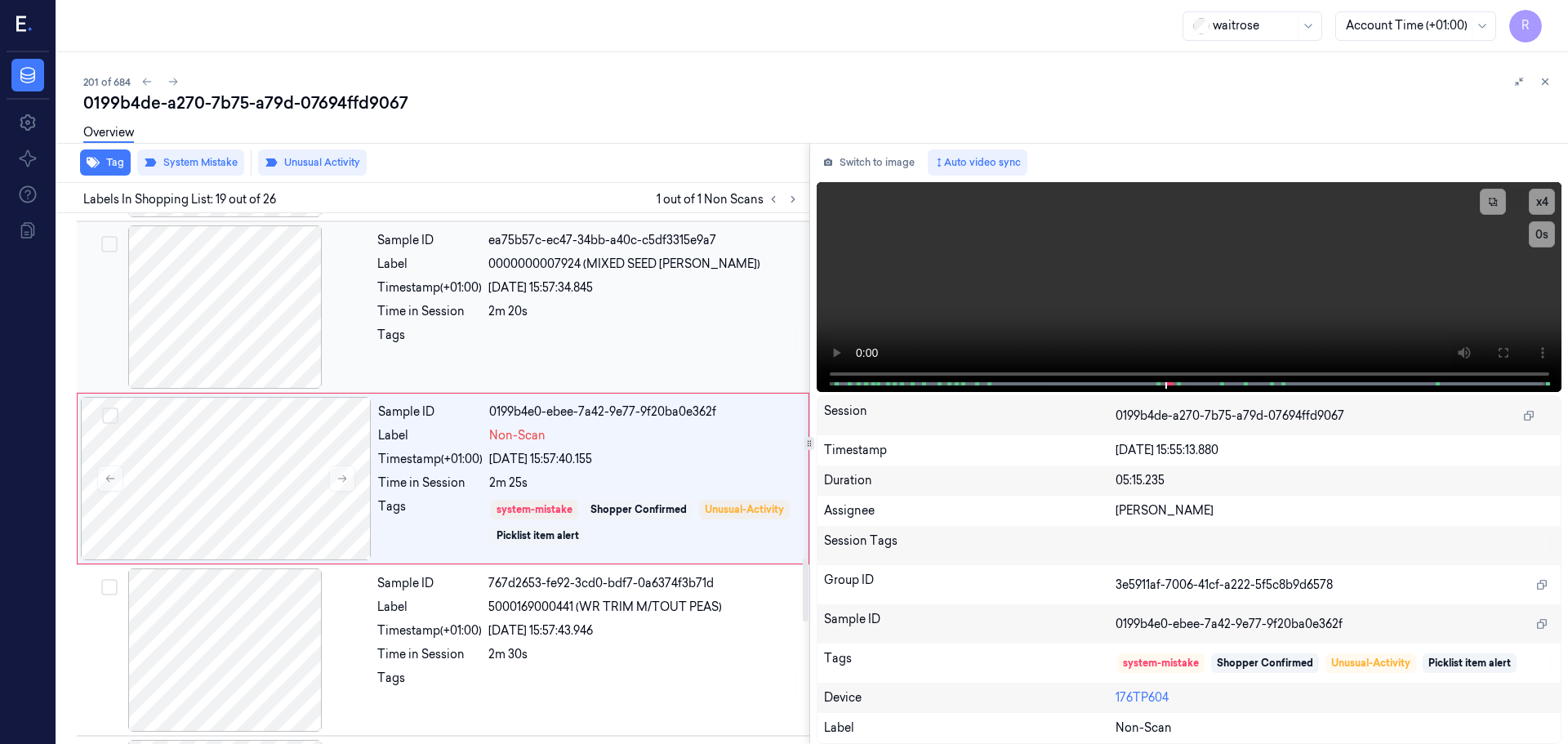
click at [530, 310] on div "2m 20s" at bounding box center [644, 311] width 311 height 17
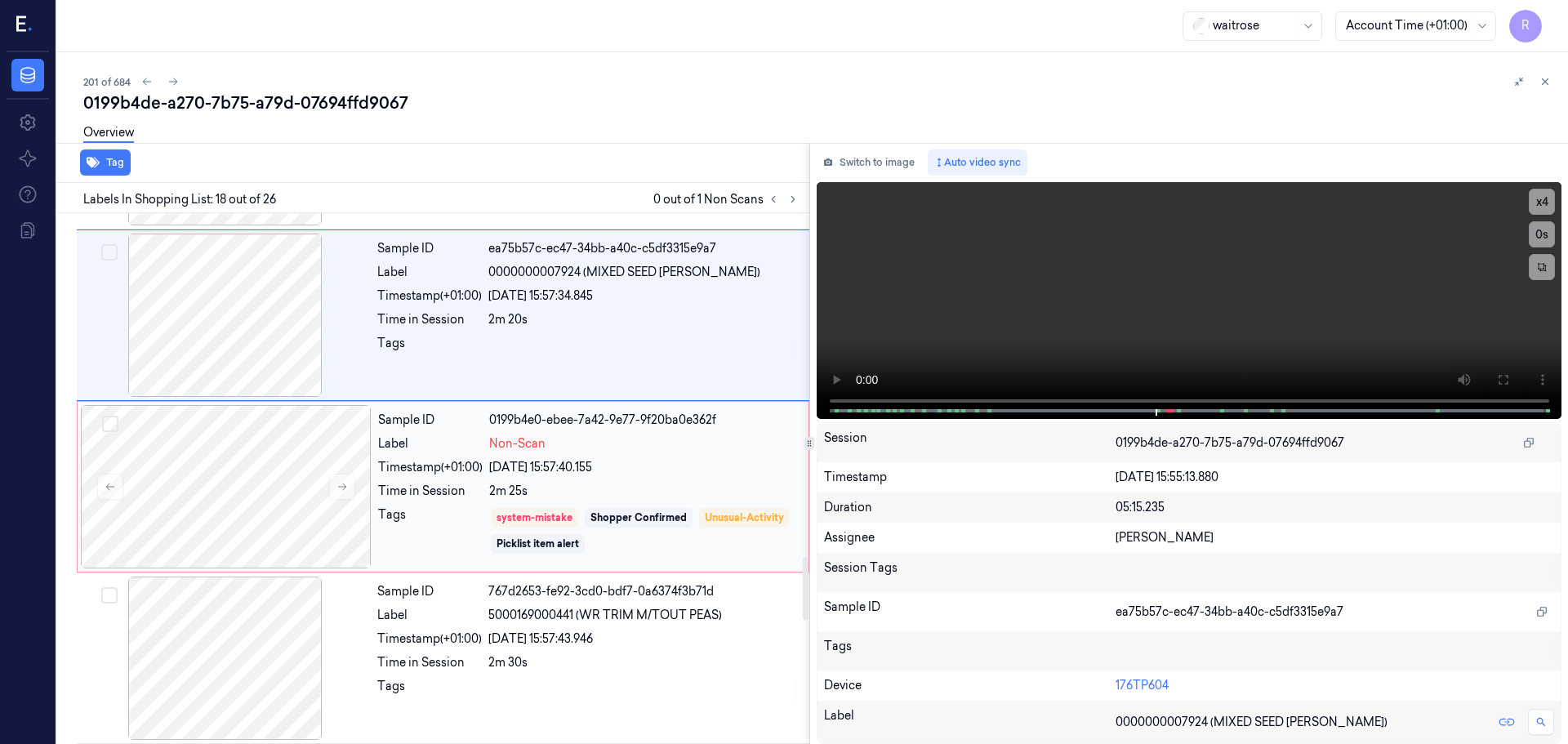
click at [525, 454] on div "Sample ID 0199b4e0-ebee-7a42-9e77-9f20ba0e362f Label Non-Scan Timestamp (+01:00…" at bounding box center [588, 487] width 434 height 164
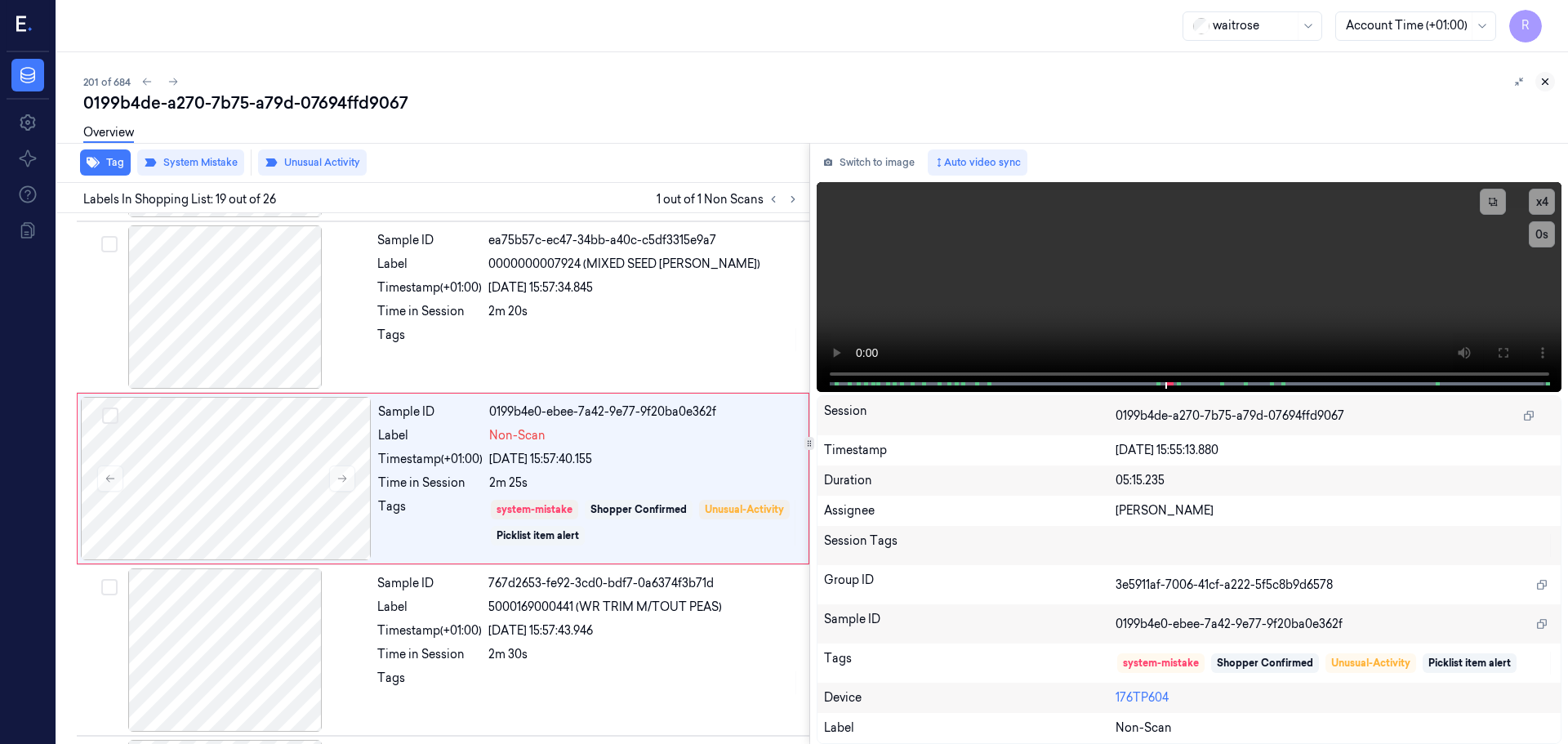
click at [1545, 82] on icon at bounding box center [1546, 82] width 5 height 5
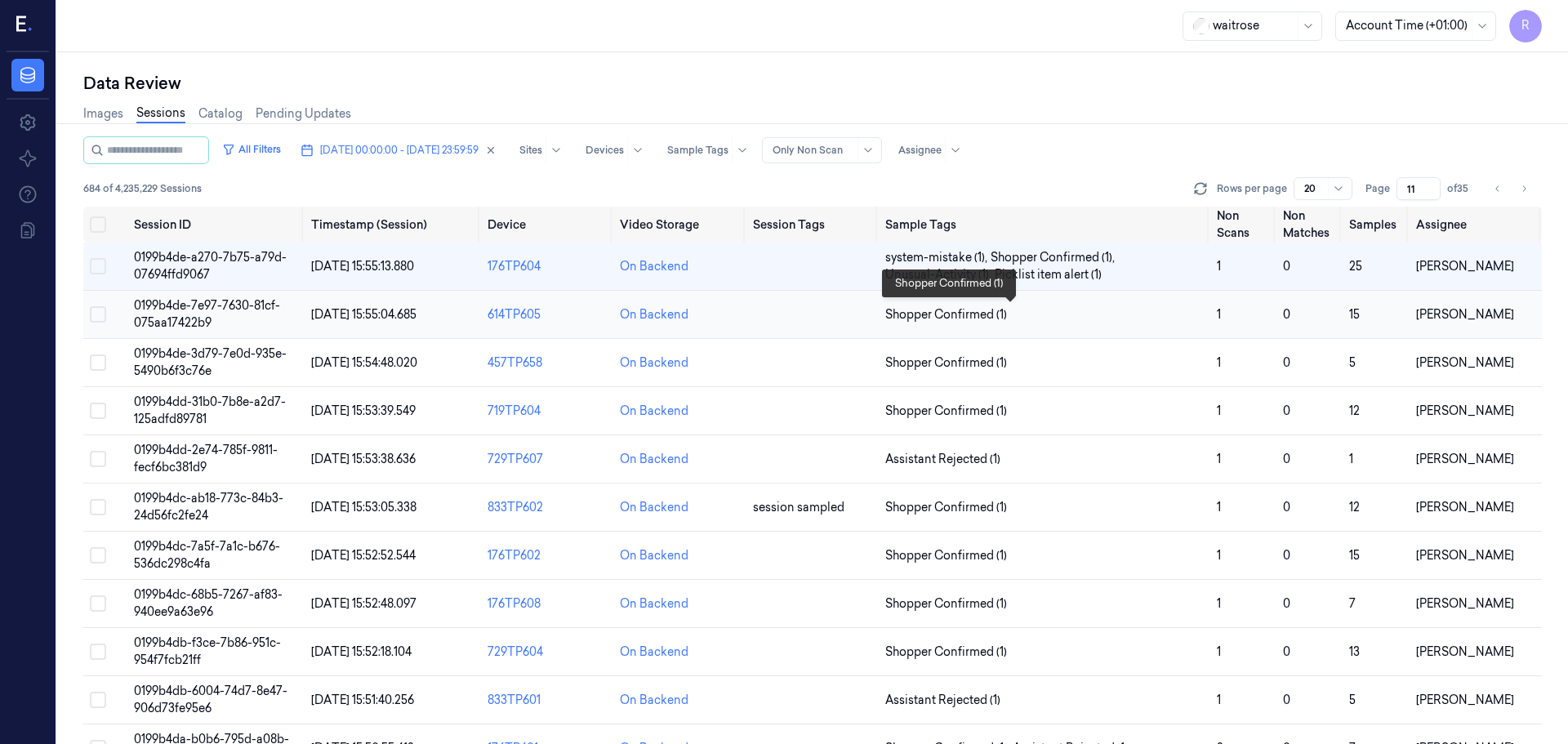
click at [1091, 322] on span "Shopper Confirmed (1)" at bounding box center [1044, 314] width 318 height 17
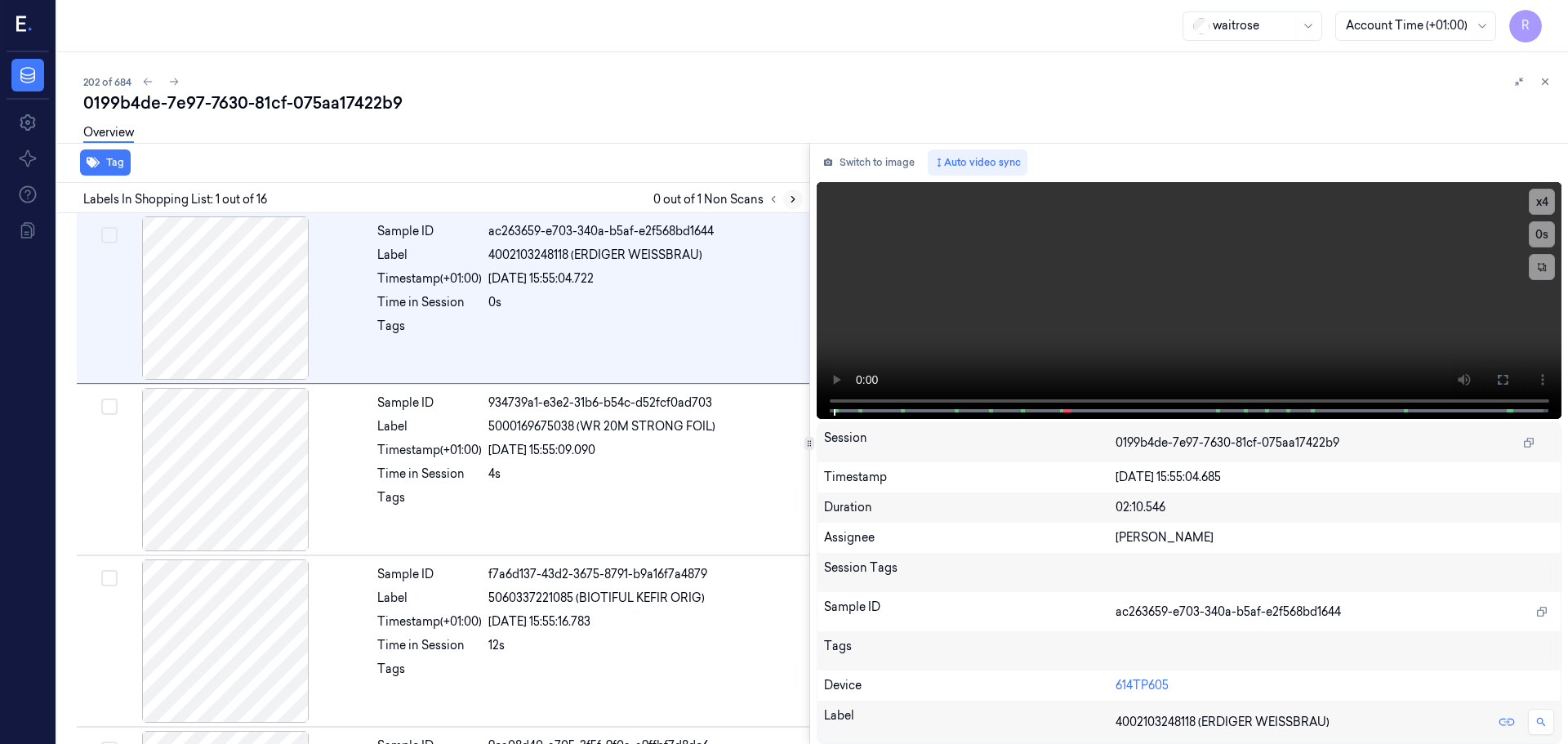
click at [799, 197] on button at bounding box center [794, 199] width 20 height 20
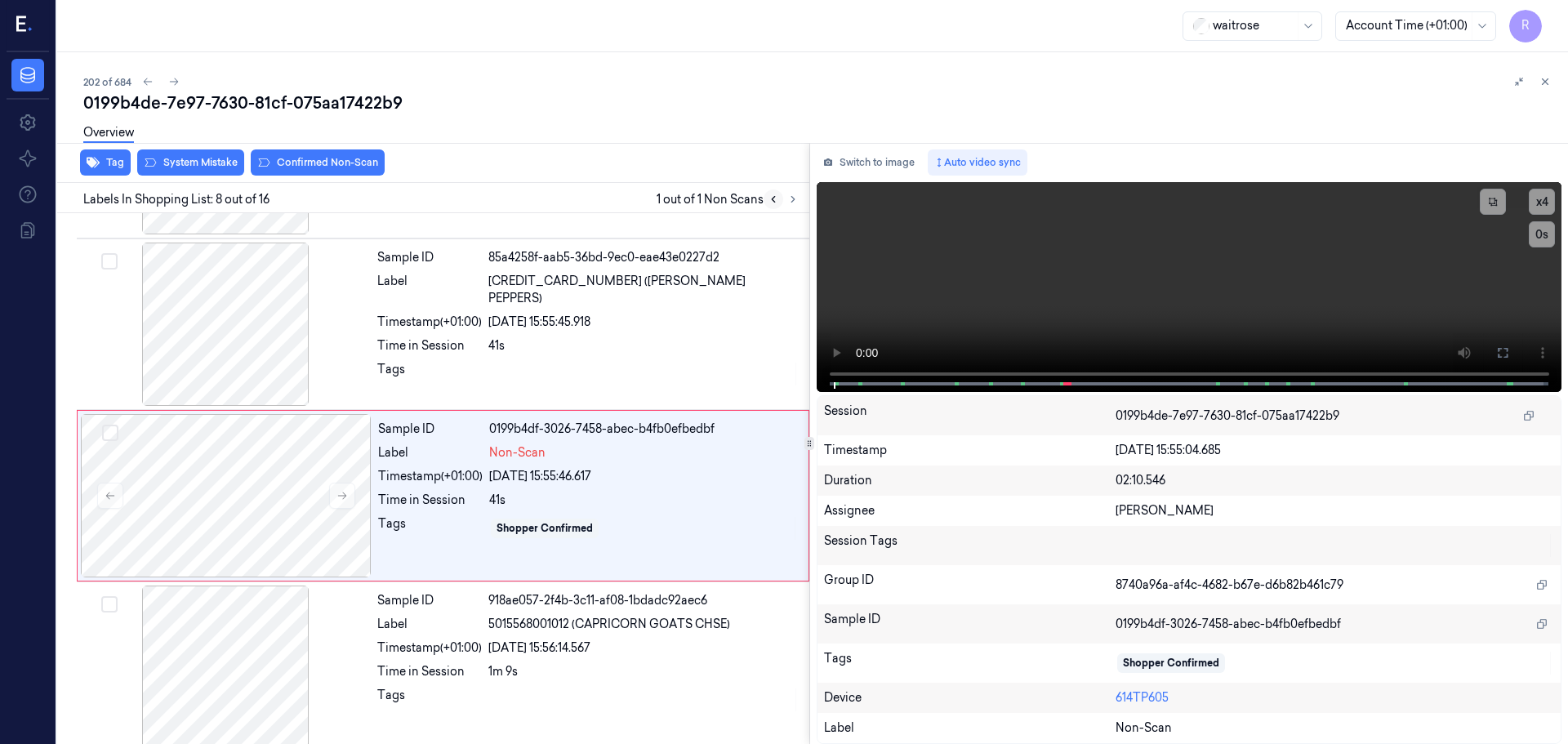
scroll to position [1019, 0]
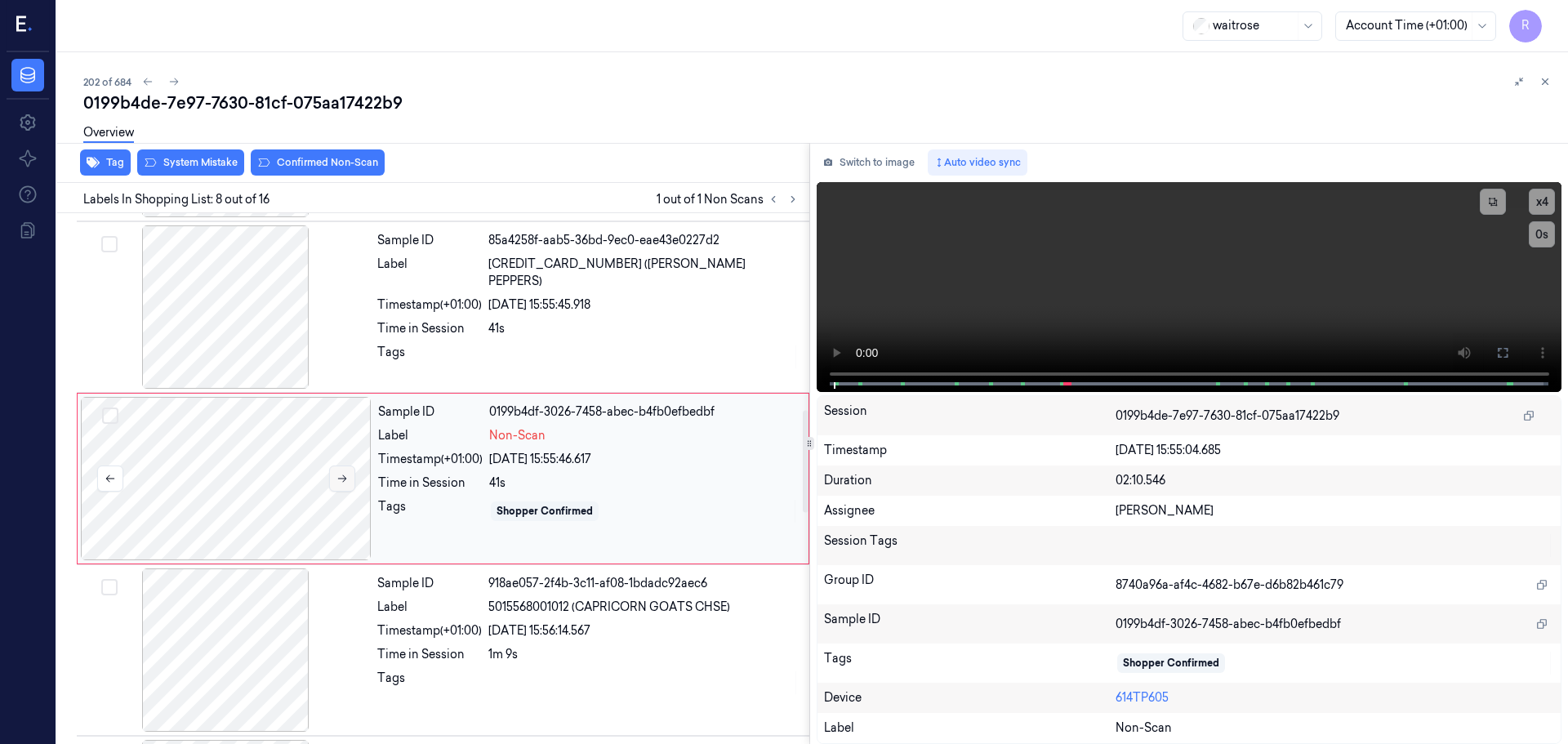
click at [346, 480] on icon at bounding box center [342, 478] width 12 height 12
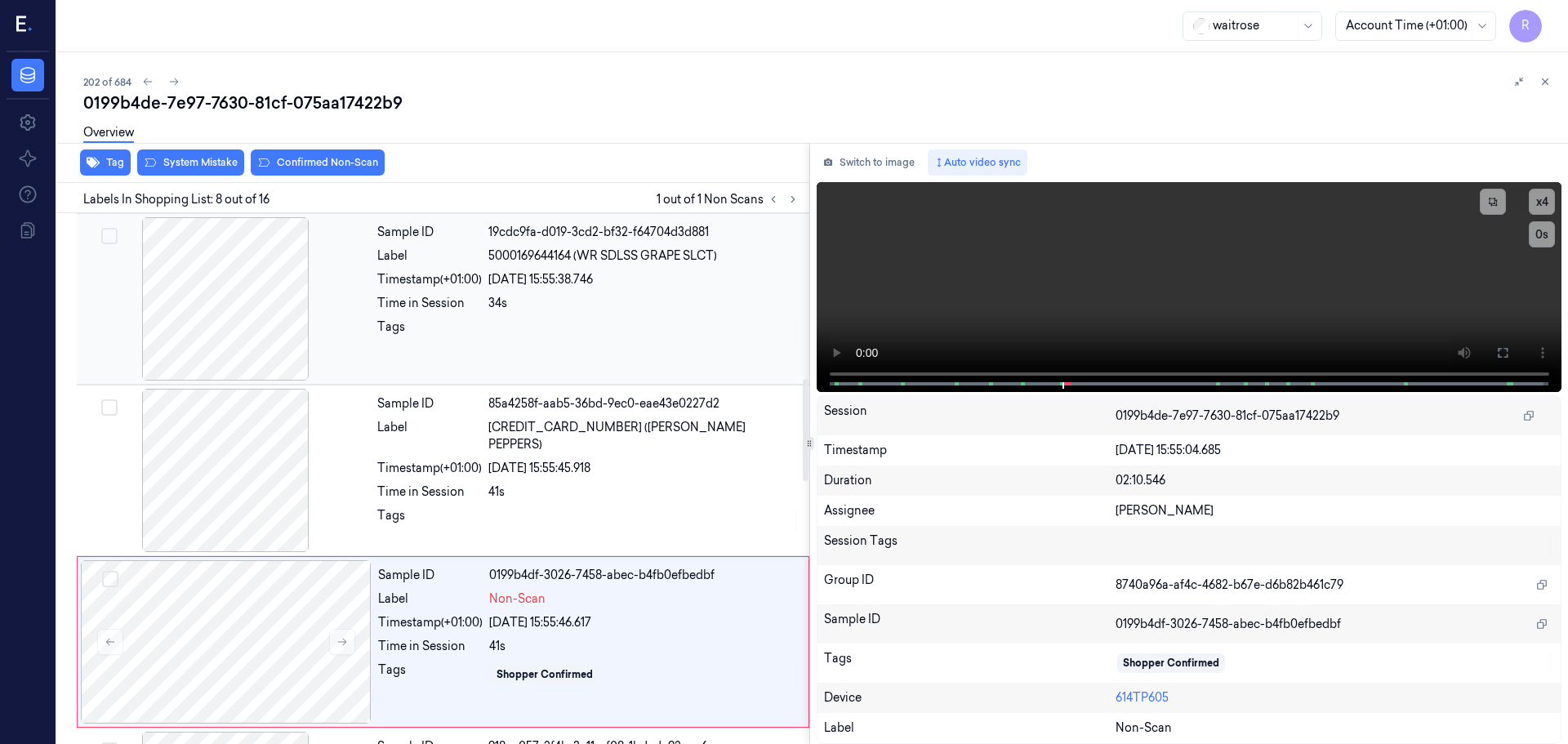
click at [279, 329] on div at bounding box center [225, 299] width 291 height 164
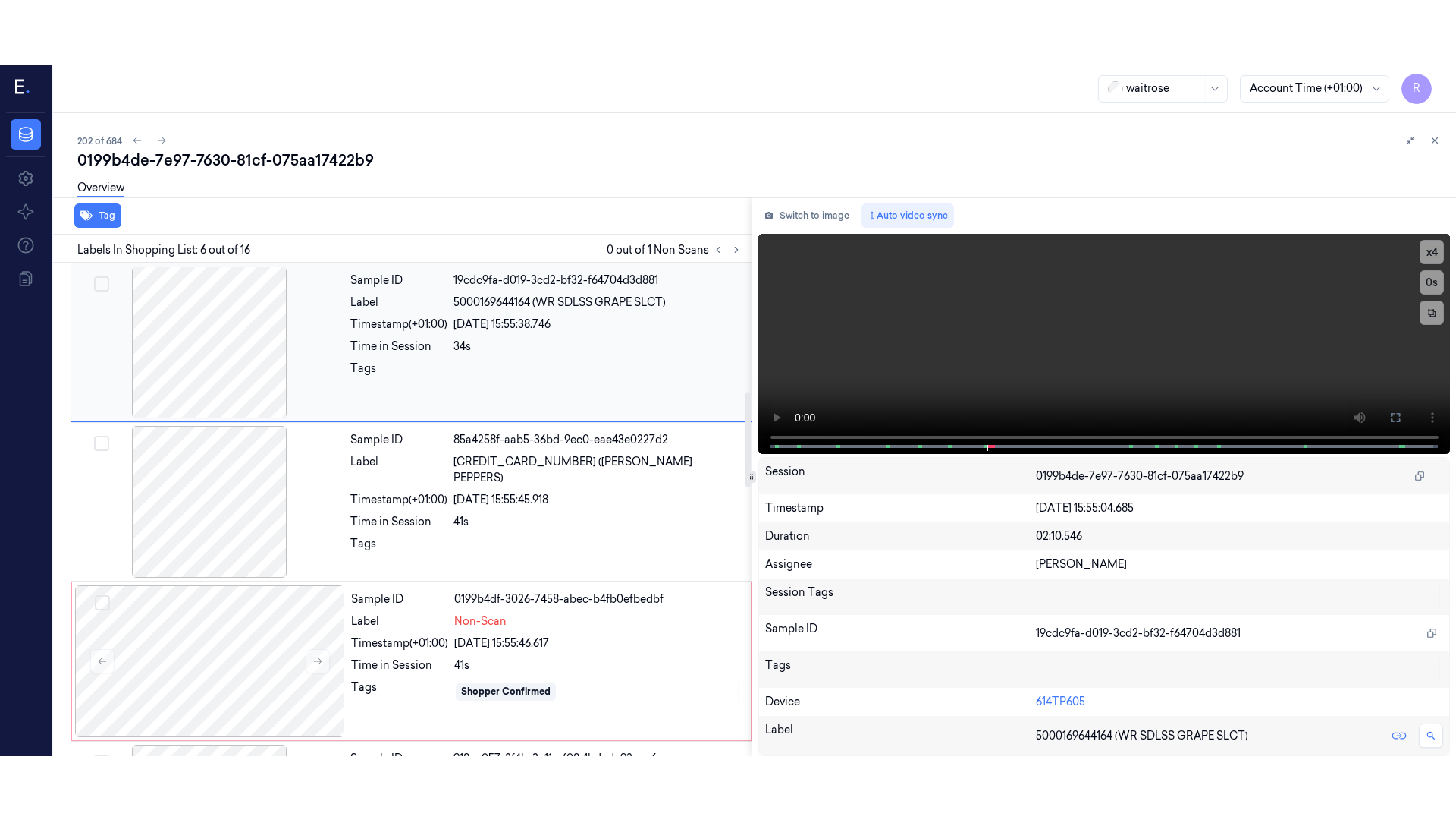
scroll to position [629, 0]
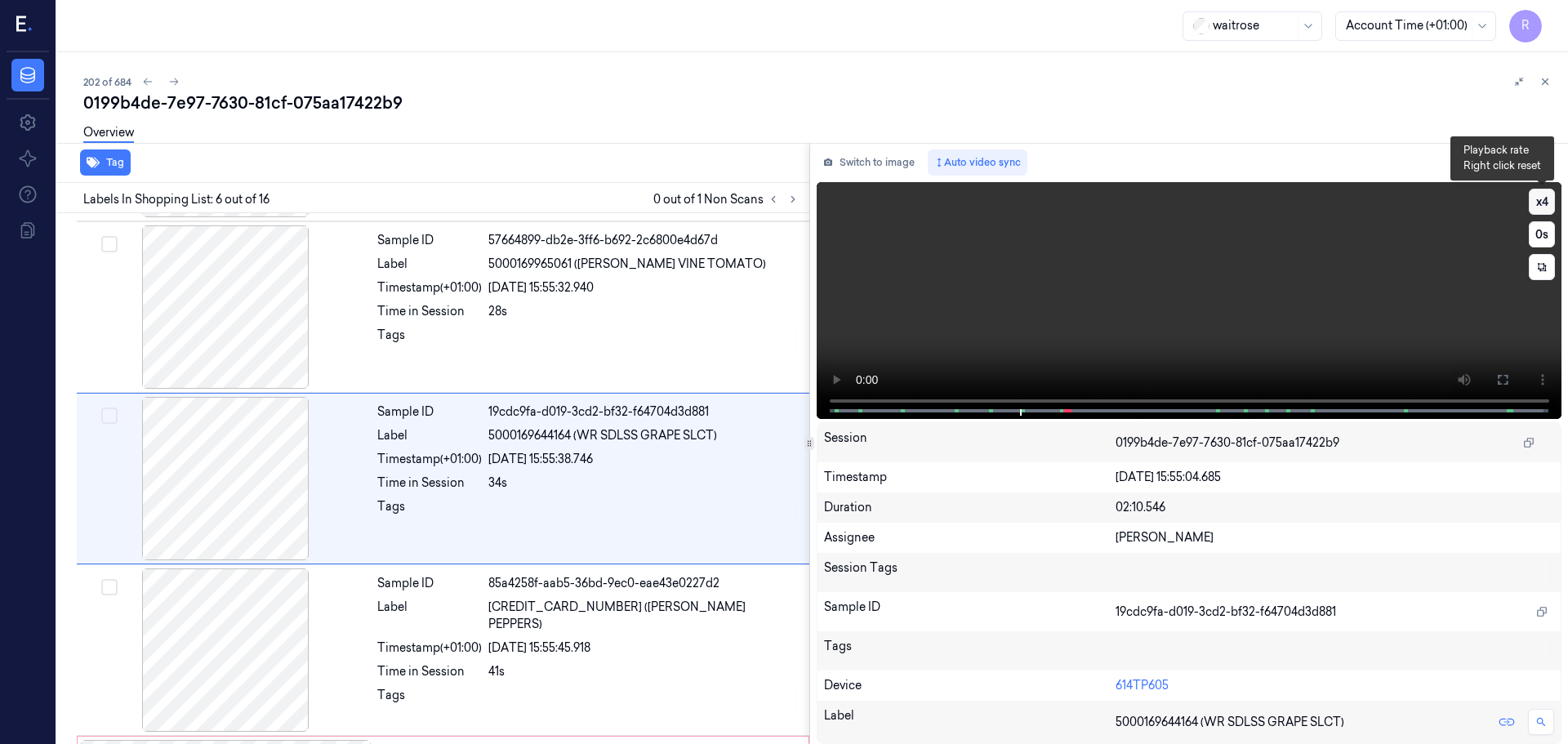
click at [1544, 206] on button "x 4" at bounding box center [1542, 202] width 26 height 26
click at [1510, 381] on button at bounding box center [1503, 380] width 26 height 26
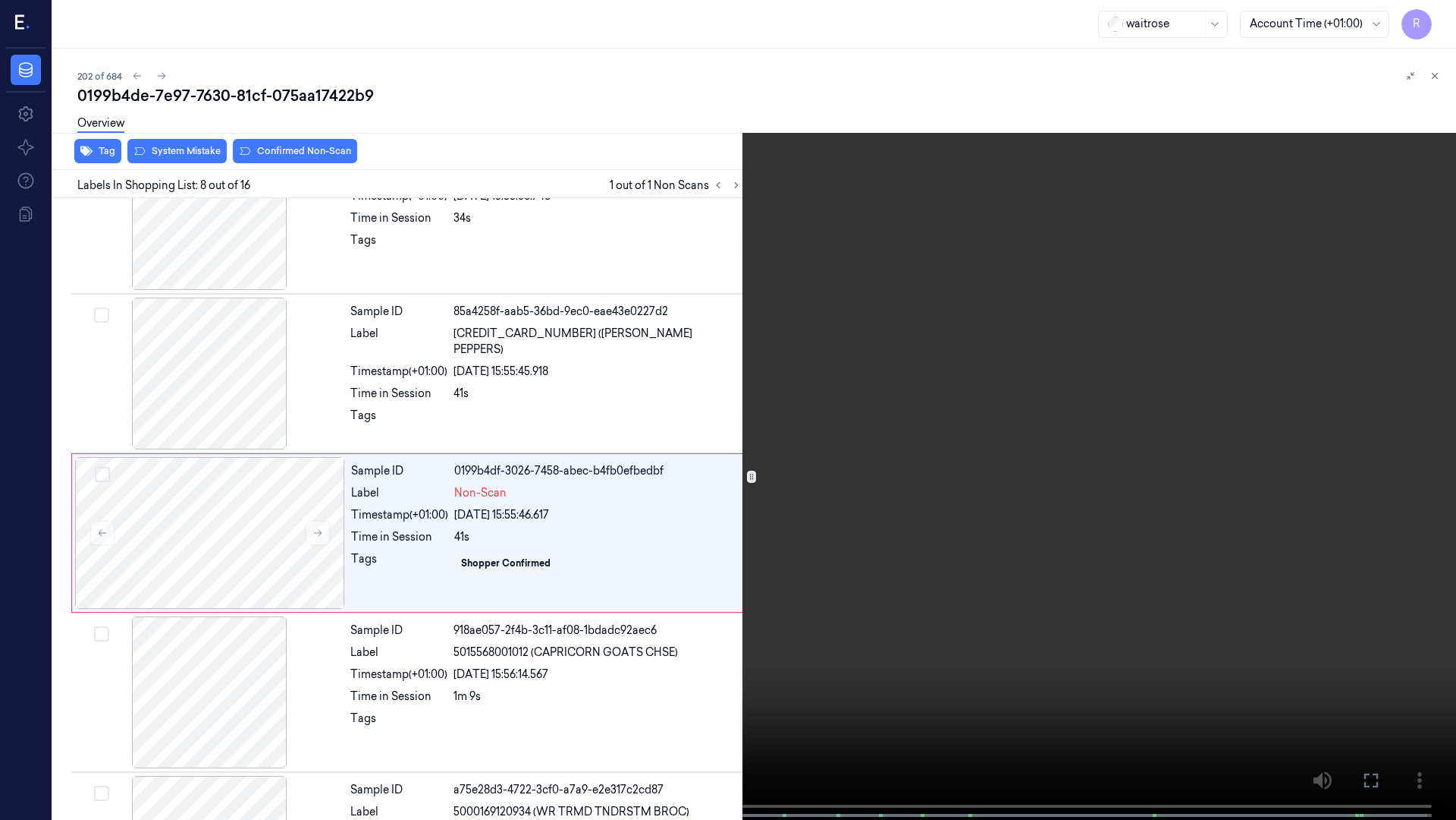
scroll to position [884, 0]
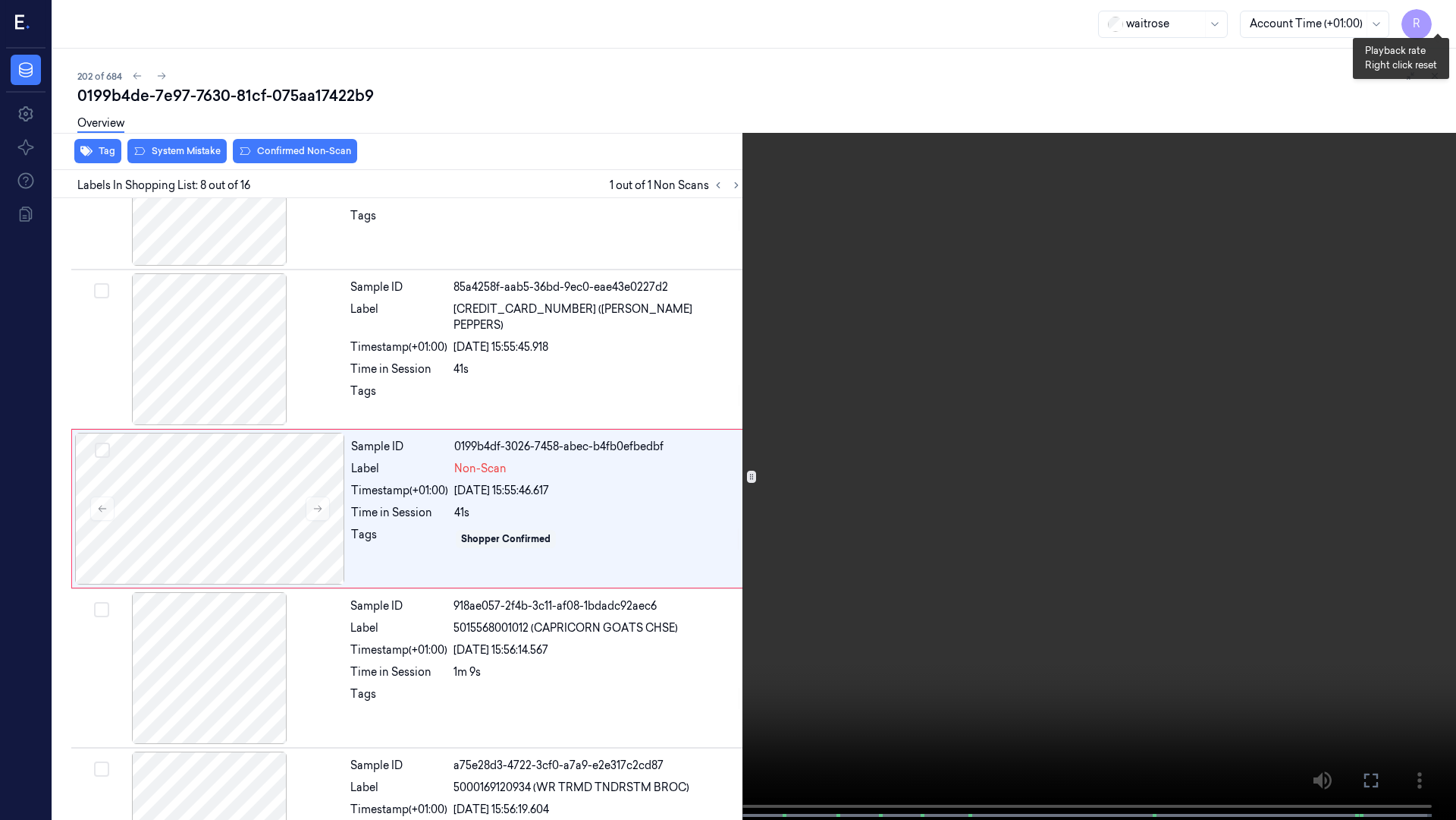
click at [1450, 24] on video at bounding box center [728, 411] width 1456 height 823
click at [1448, 24] on button "x 1" at bounding box center [1438, 18] width 24 height 24
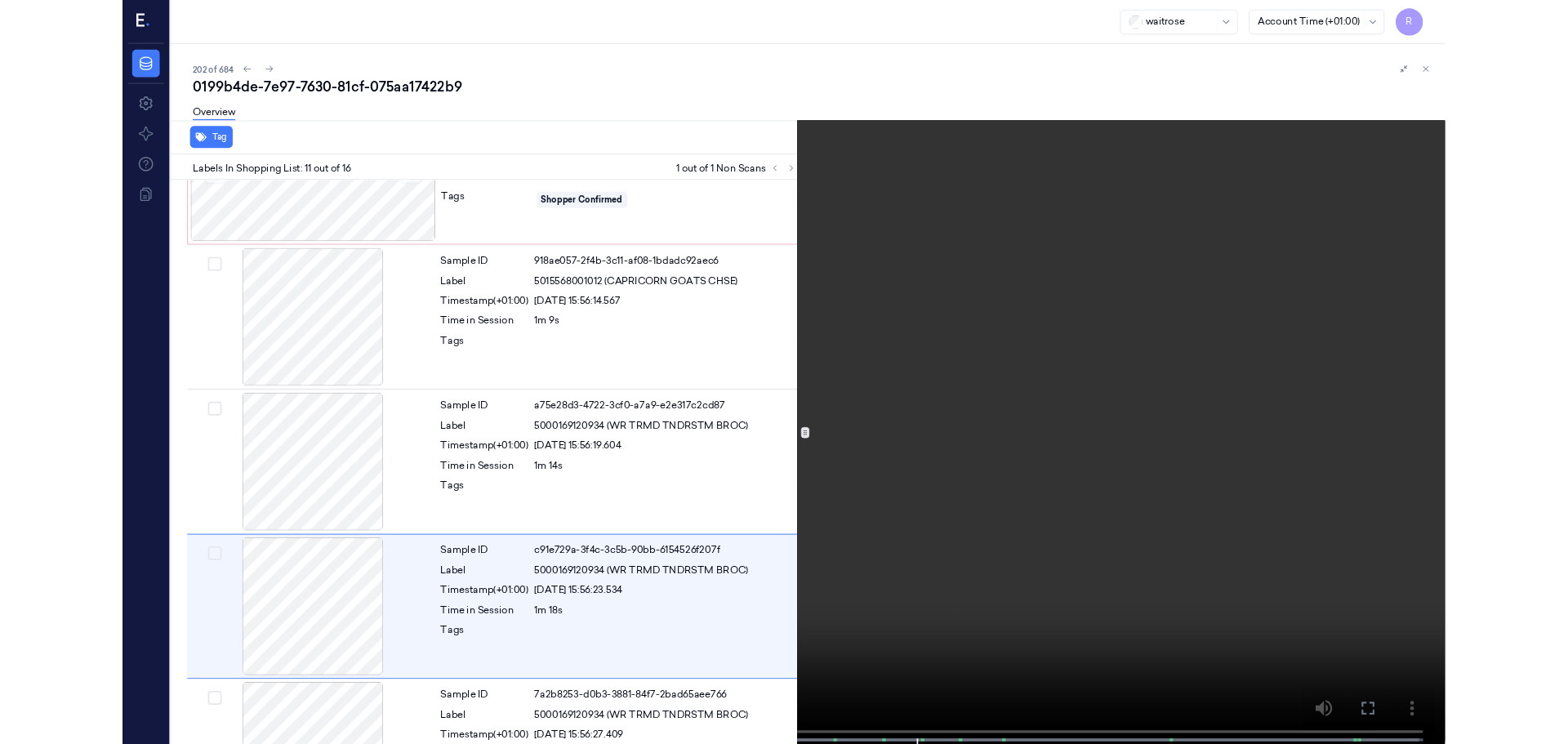
scroll to position [1465, 0]
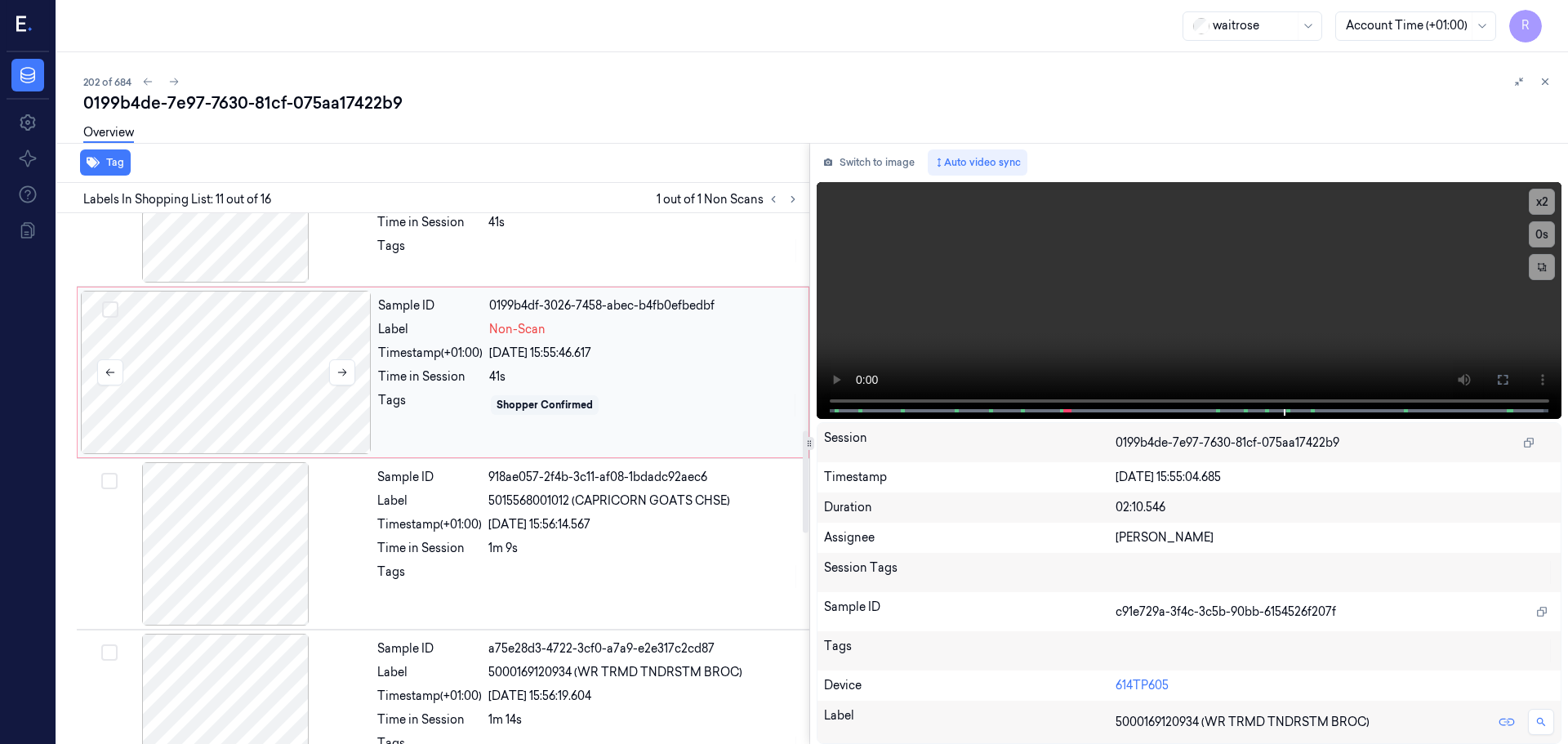
click at [301, 352] on div at bounding box center [226, 372] width 291 height 164
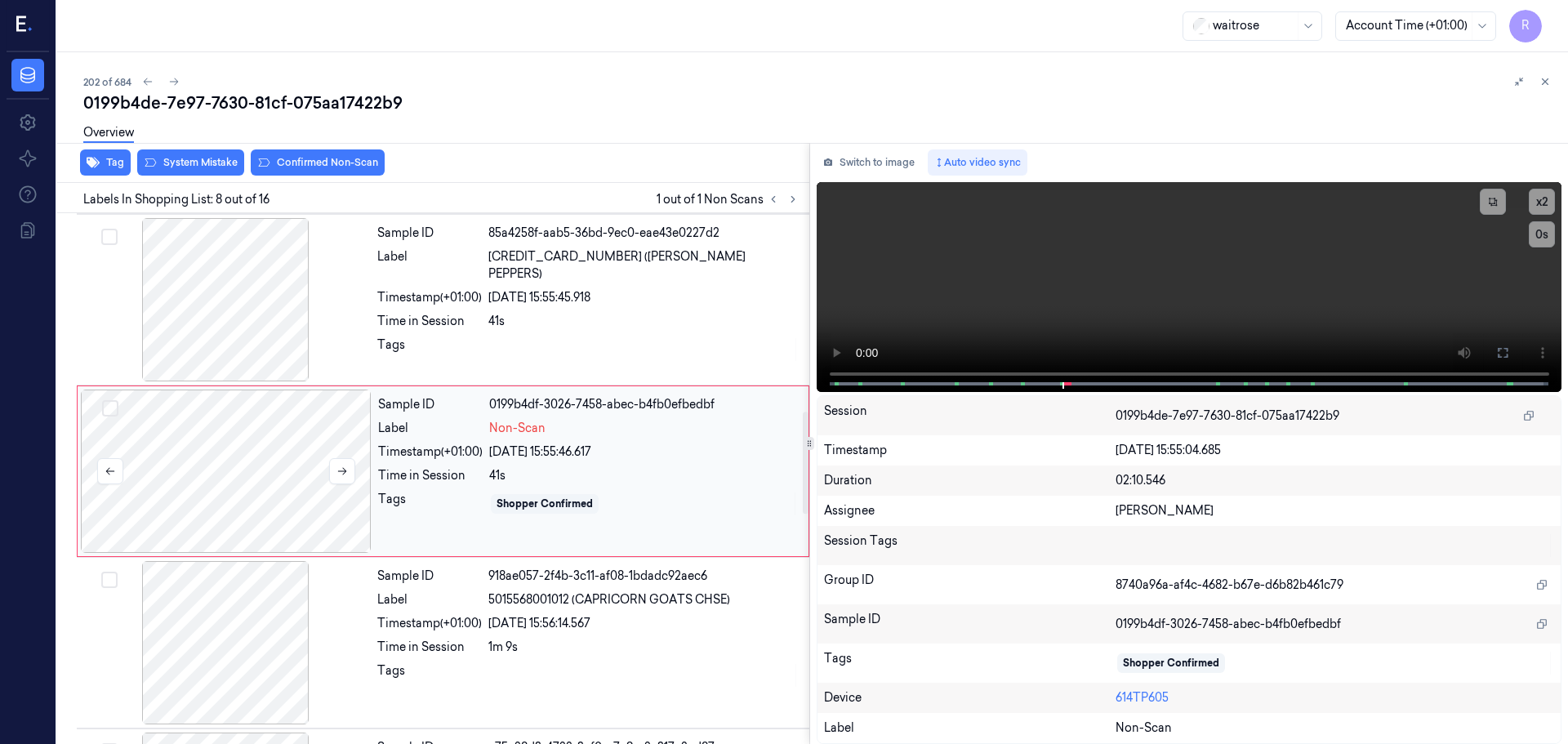
scroll to position [1019, 0]
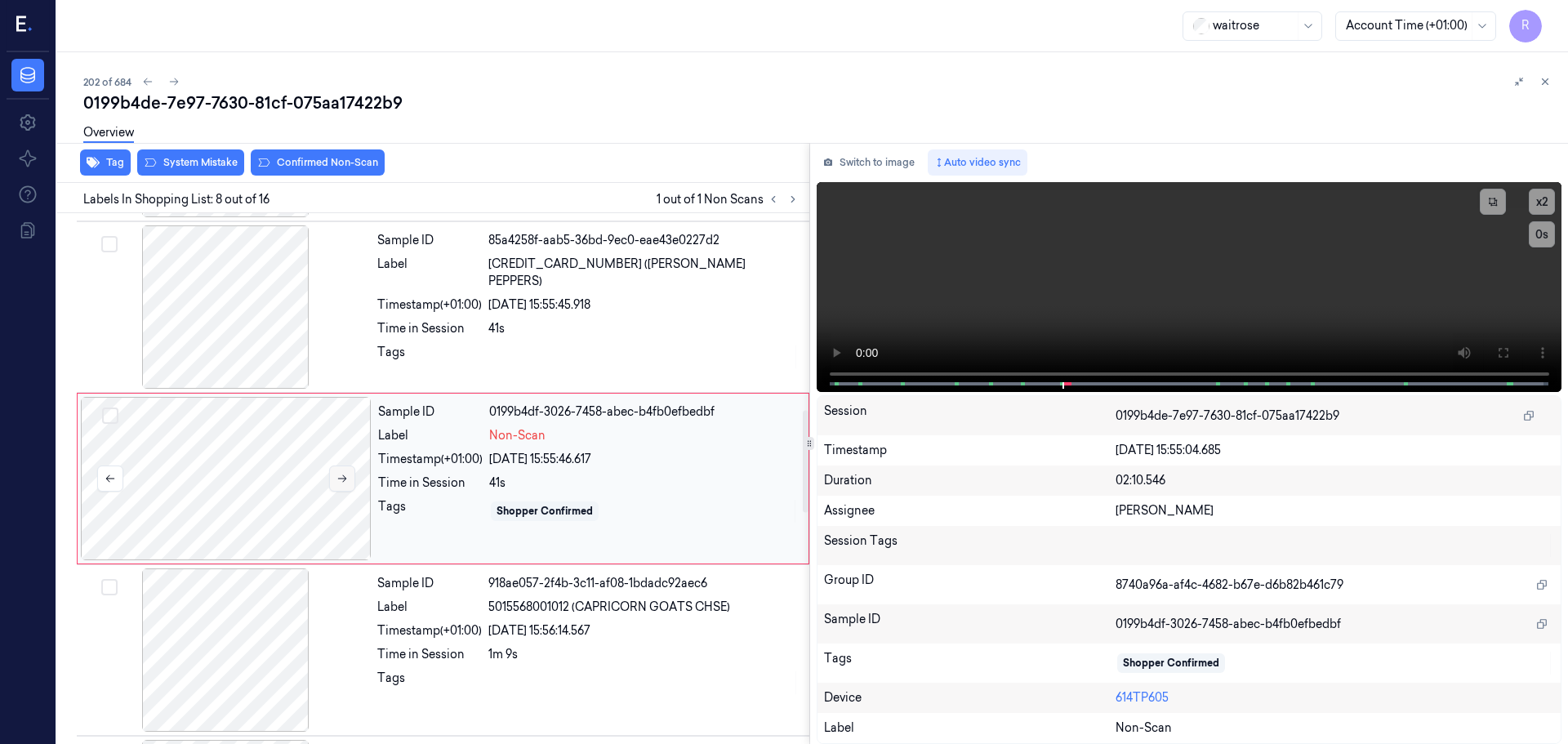
click at [344, 471] on button at bounding box center [342, 478] width 26 height 26
click at [345, 466] on button at bounding box center [342, 478] width 26 height 26
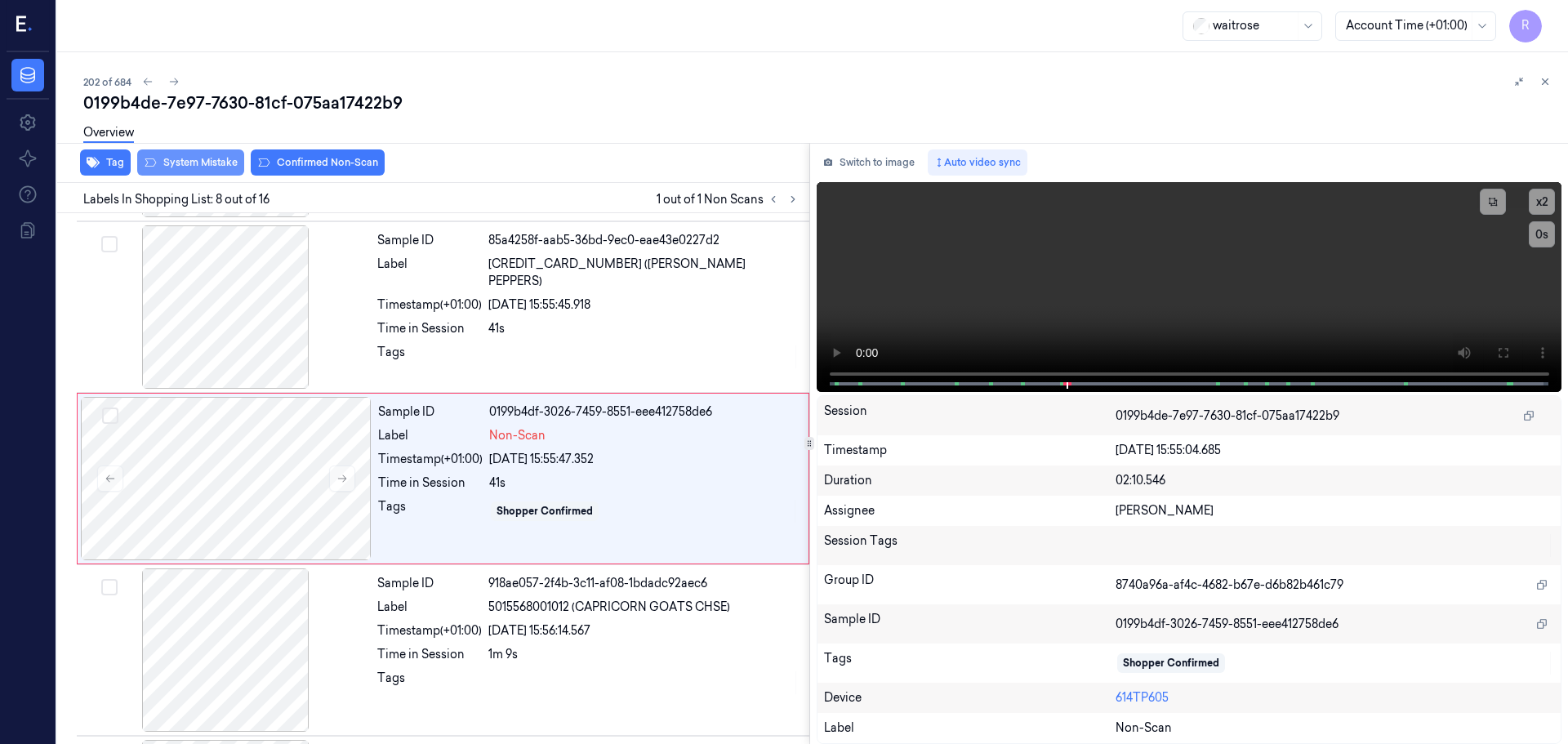
click at [203, 155] on div "Overview" at bounding box center [819, 135] width 1472 height 42
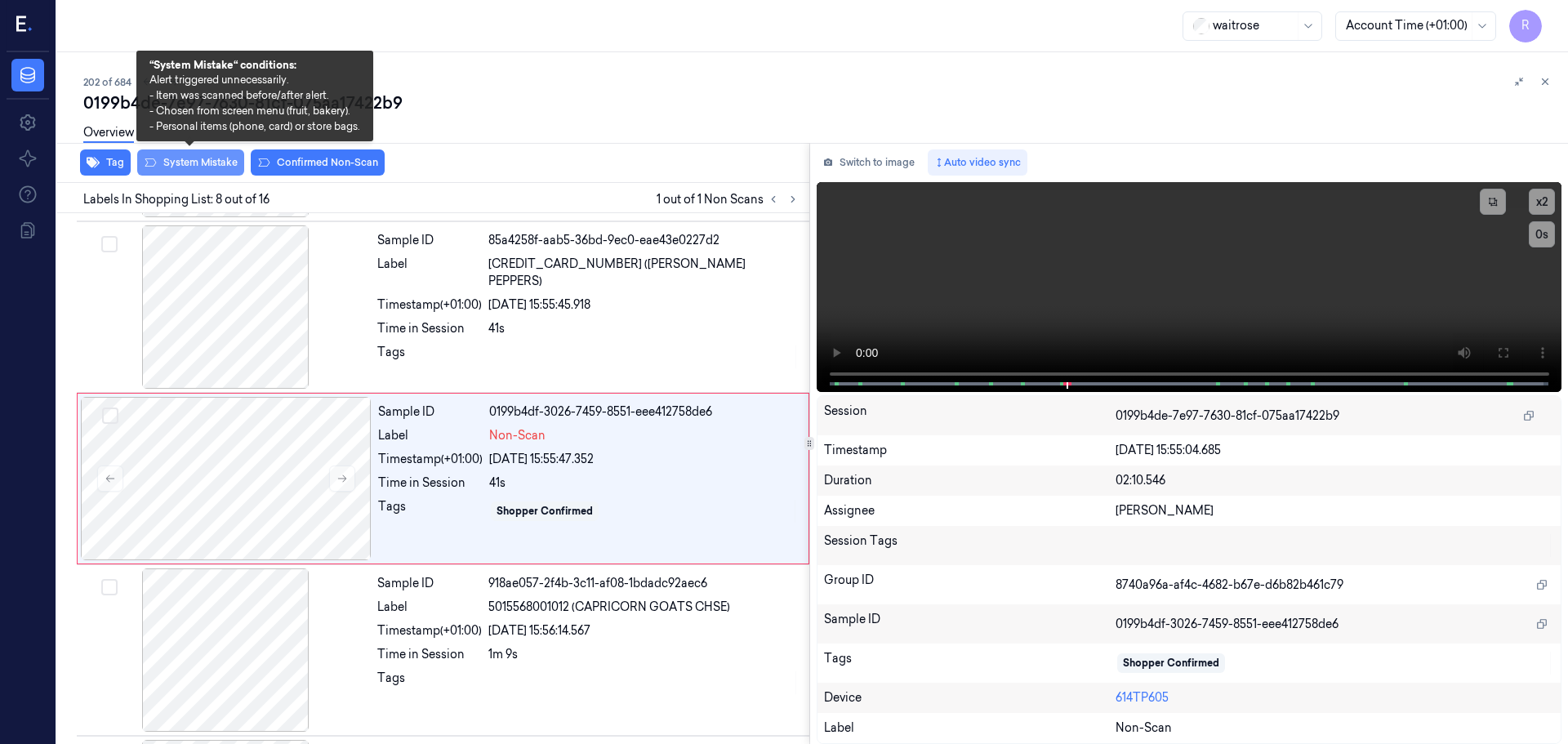
click at [204, 159] on button "System Mistake" at bounding box center [191, 162] width 107 height 26
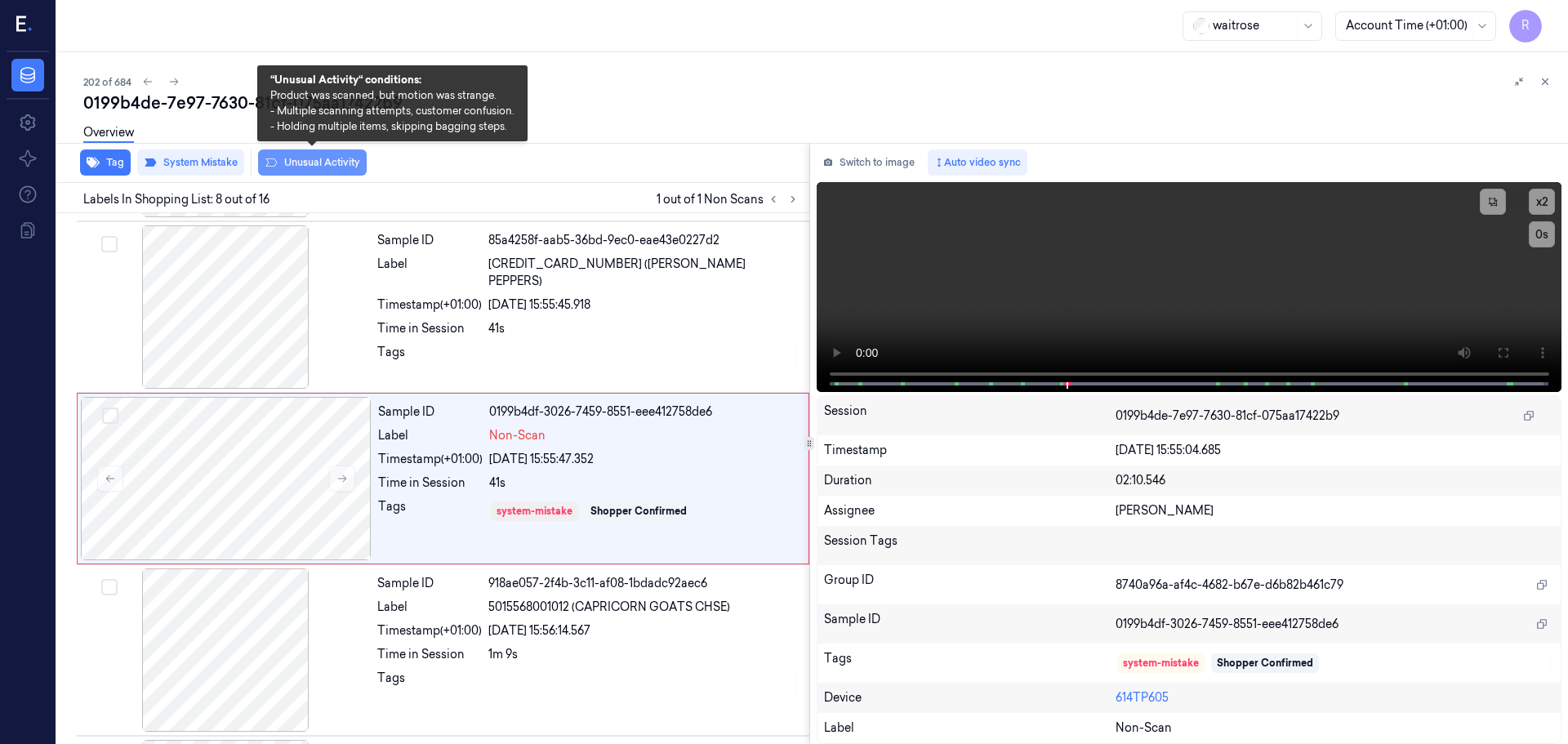
click at [311, 165] on button "Unusual Activity" at bounding box center [313, 162] width 109 height 26
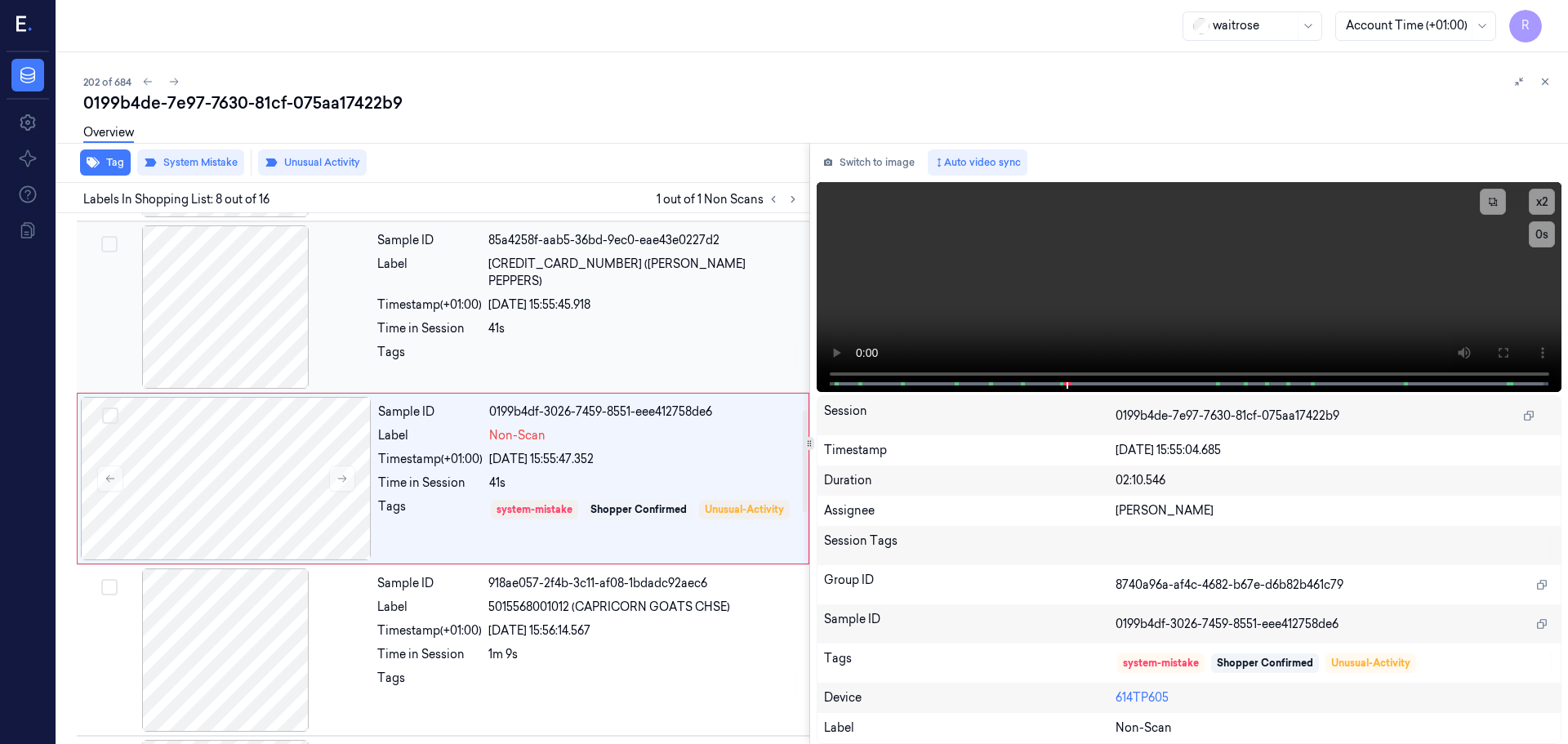
click at [424, 296] on div "Timestamp (+01:00)" at bounding box center [429, 304] width 105 height 17
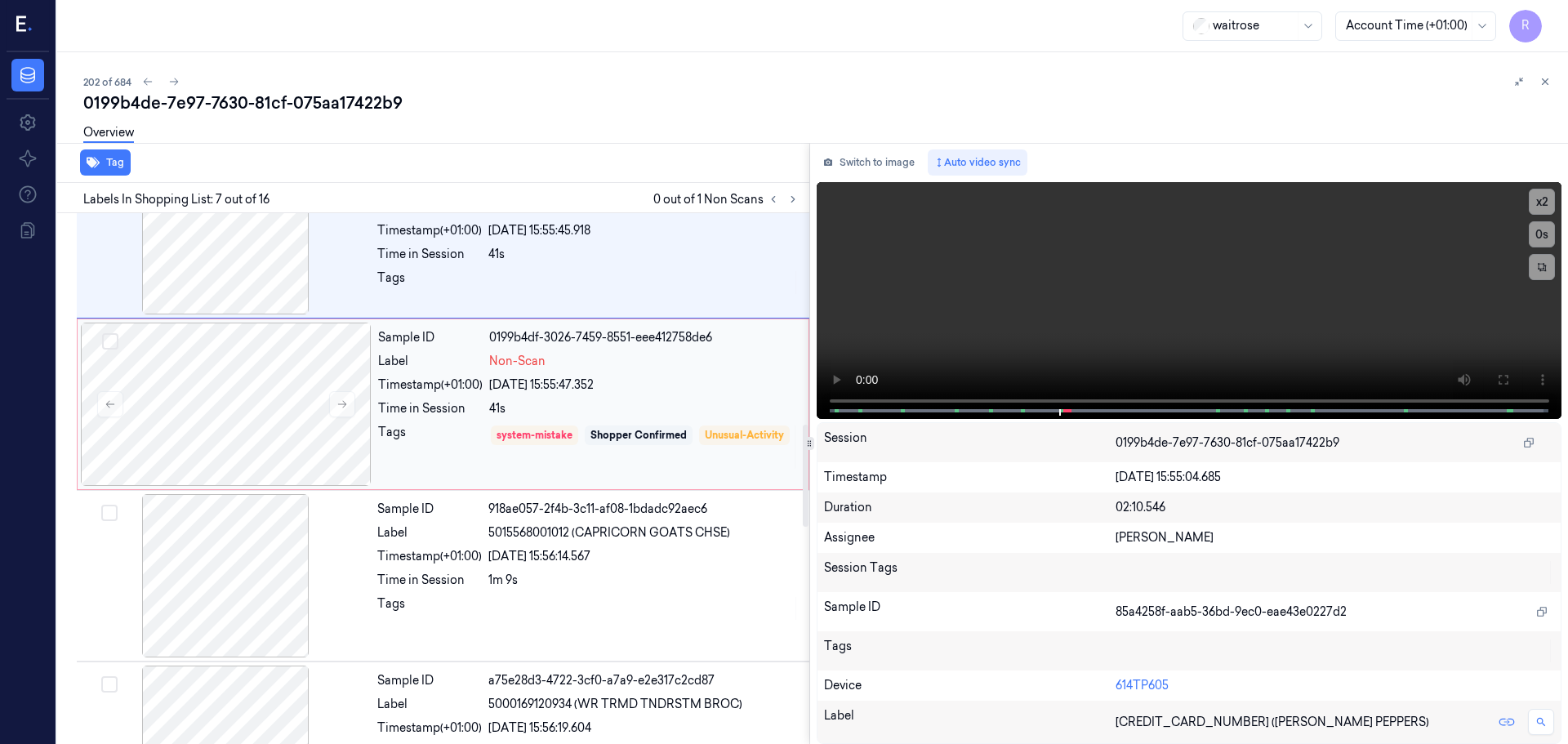
click at [437, 407] on div "Time in Session" at bounding box center [430, 408] width 105 height 17
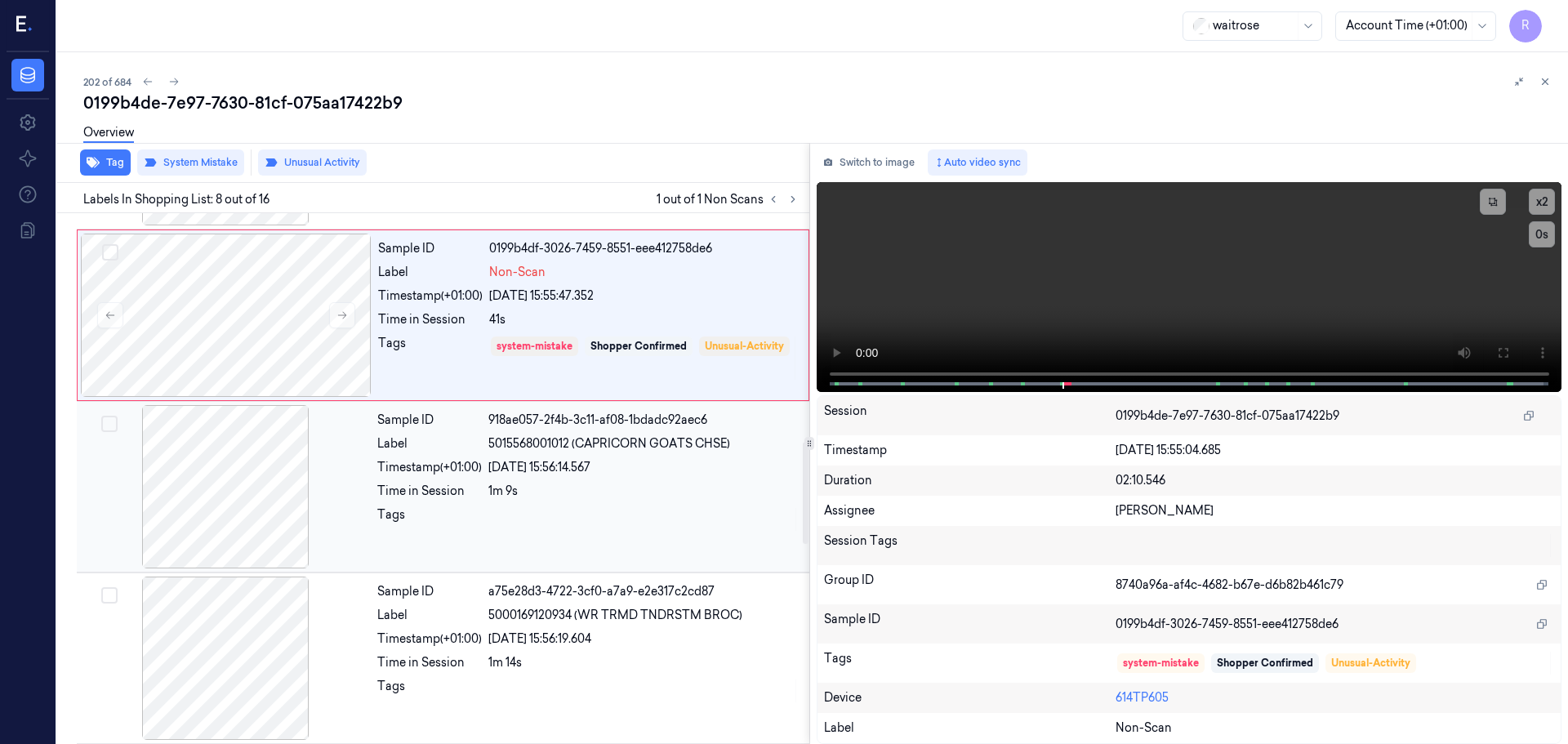
click at [444, 499] on div "Time in Session" at bounding box center [429, 491] width 105 height 17
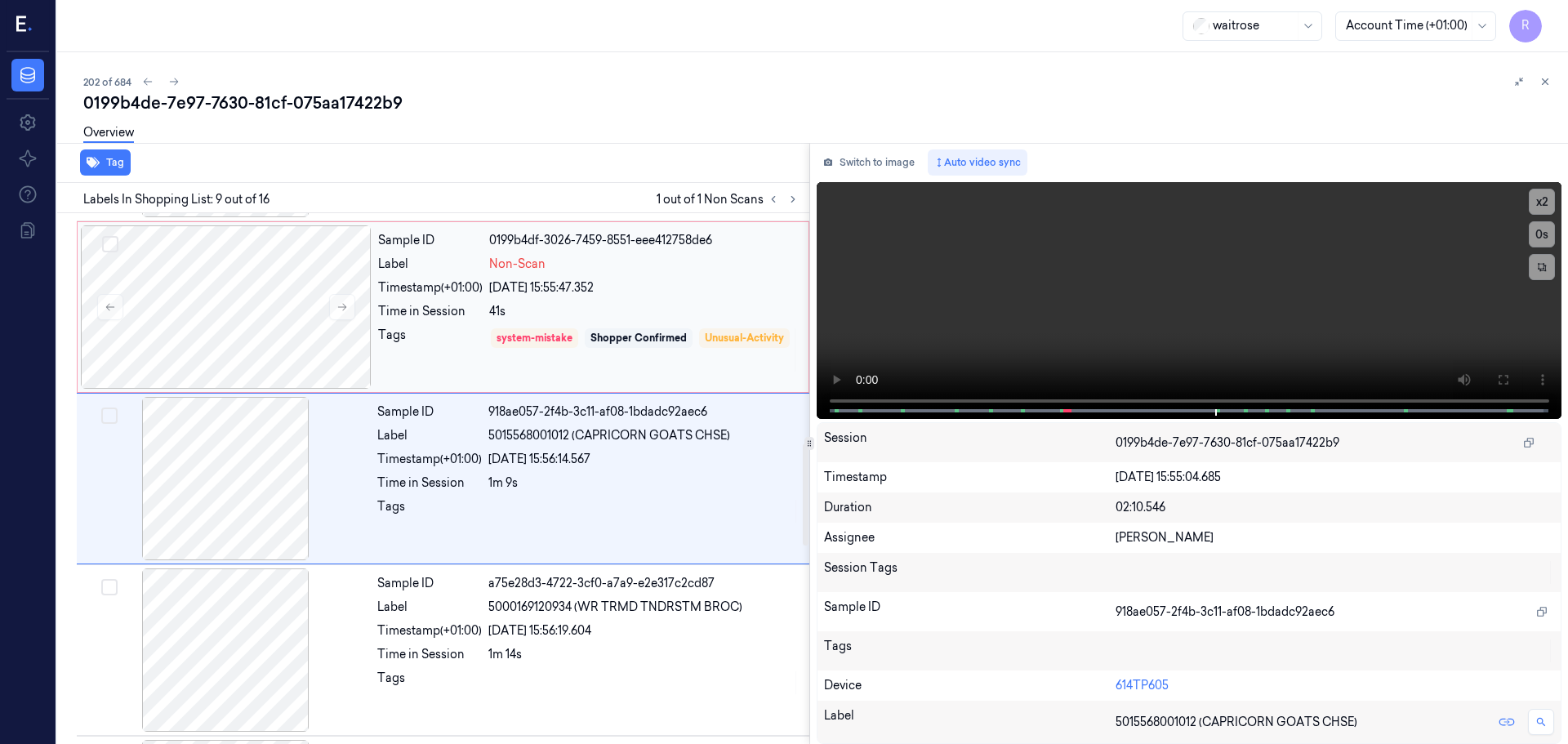
click at [447, 332] on div "Tags" at bounding box center [430, 349] width 105 height 46
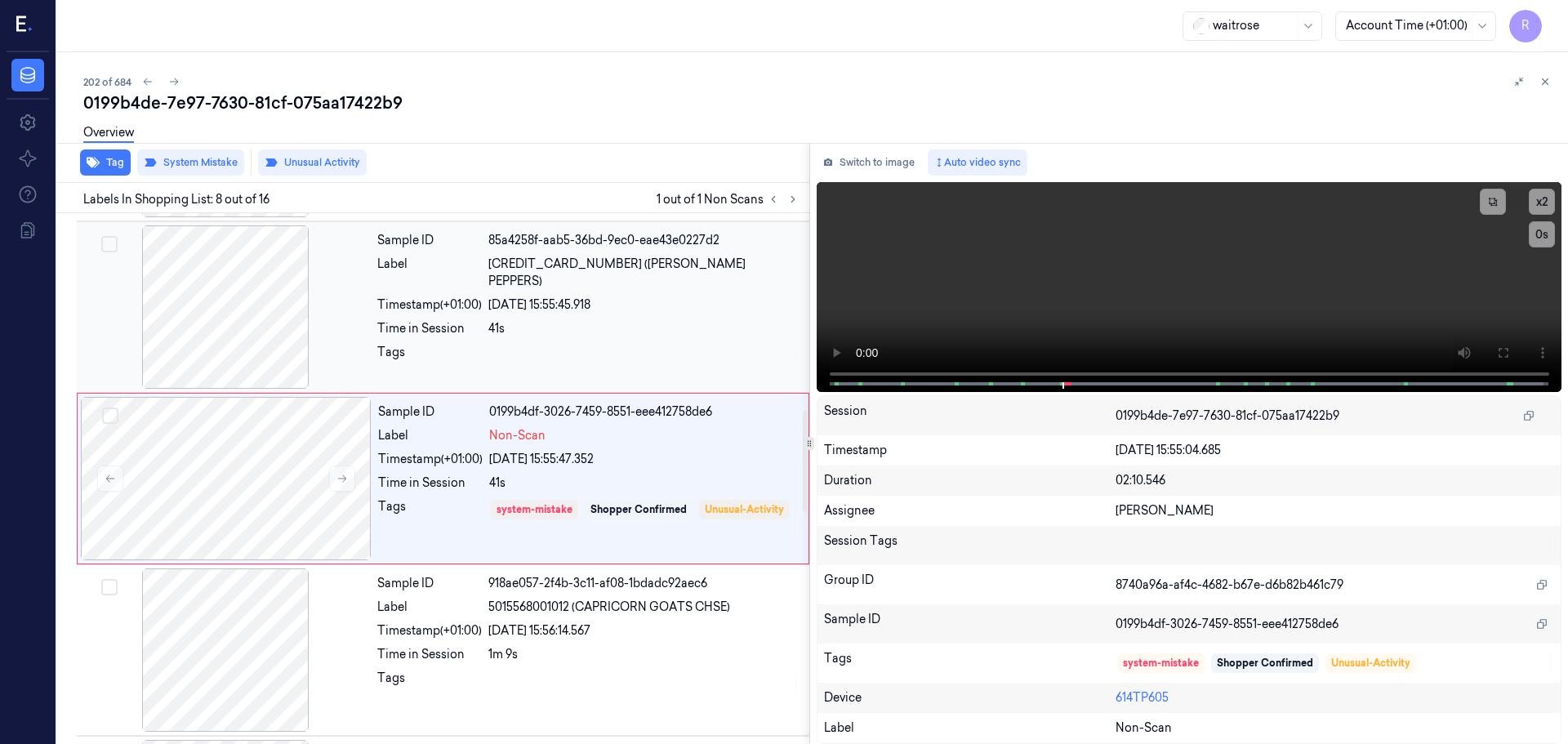
click at [515, 320] on div "41s" at bounding box center [644, 328] width 311 height 17
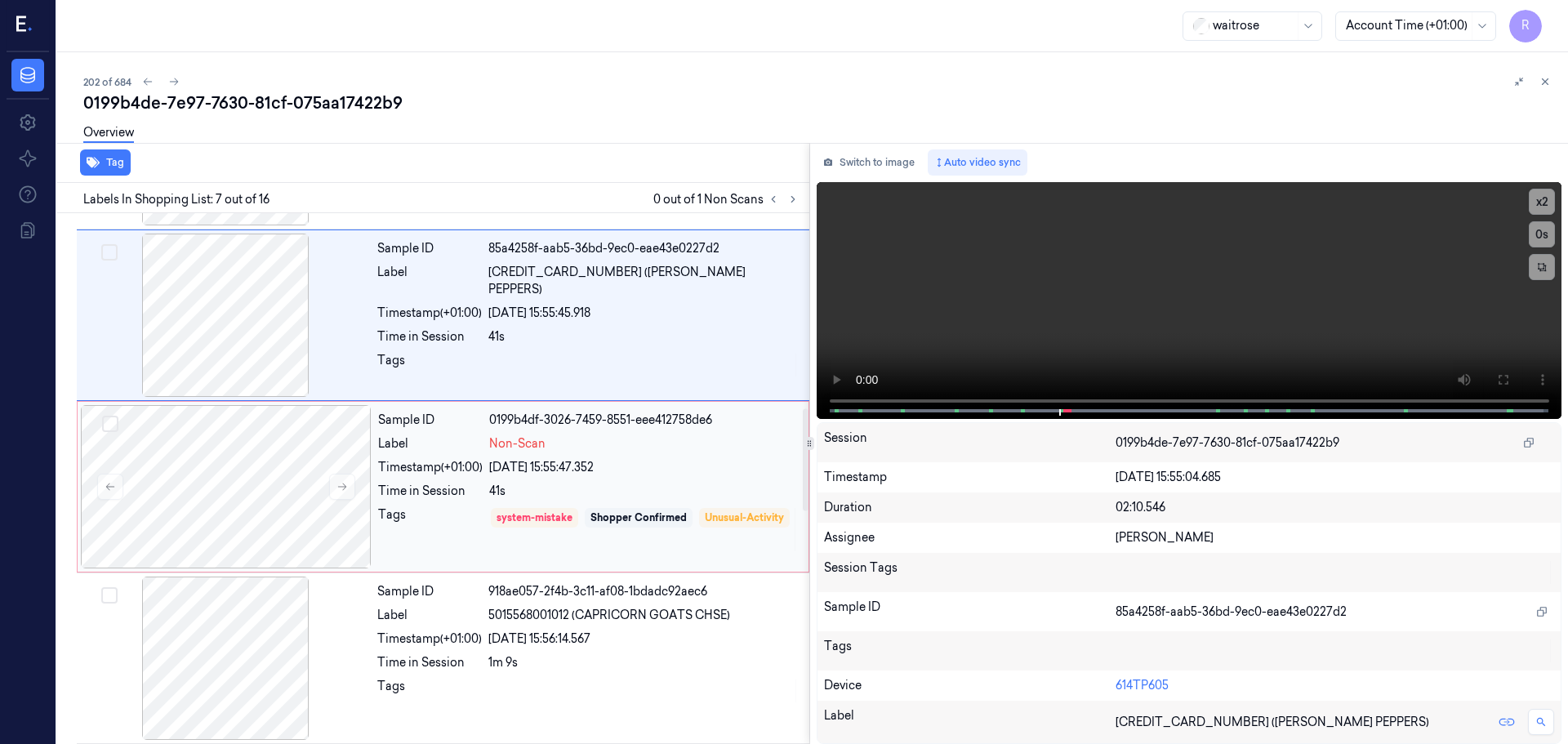
click at [454, 473] on div "Timestamp (+01:00)" at bounding box center [430, 467] width 105 height 17
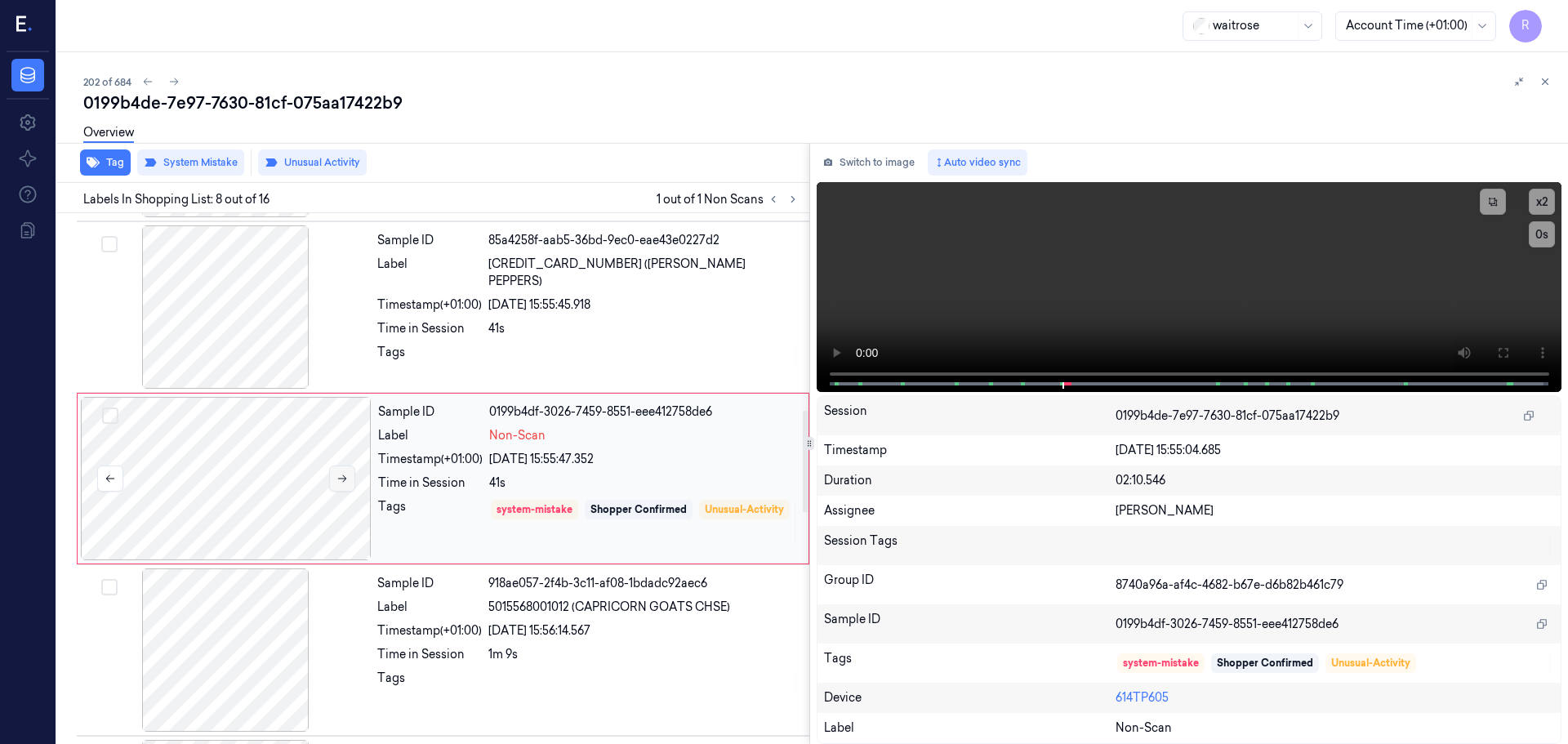
click at [348, 478] on button at bounding box center [342, 478] width 26 height 26
click at [277, 307] on div at bounding box center [225, 307] width 291 height 164
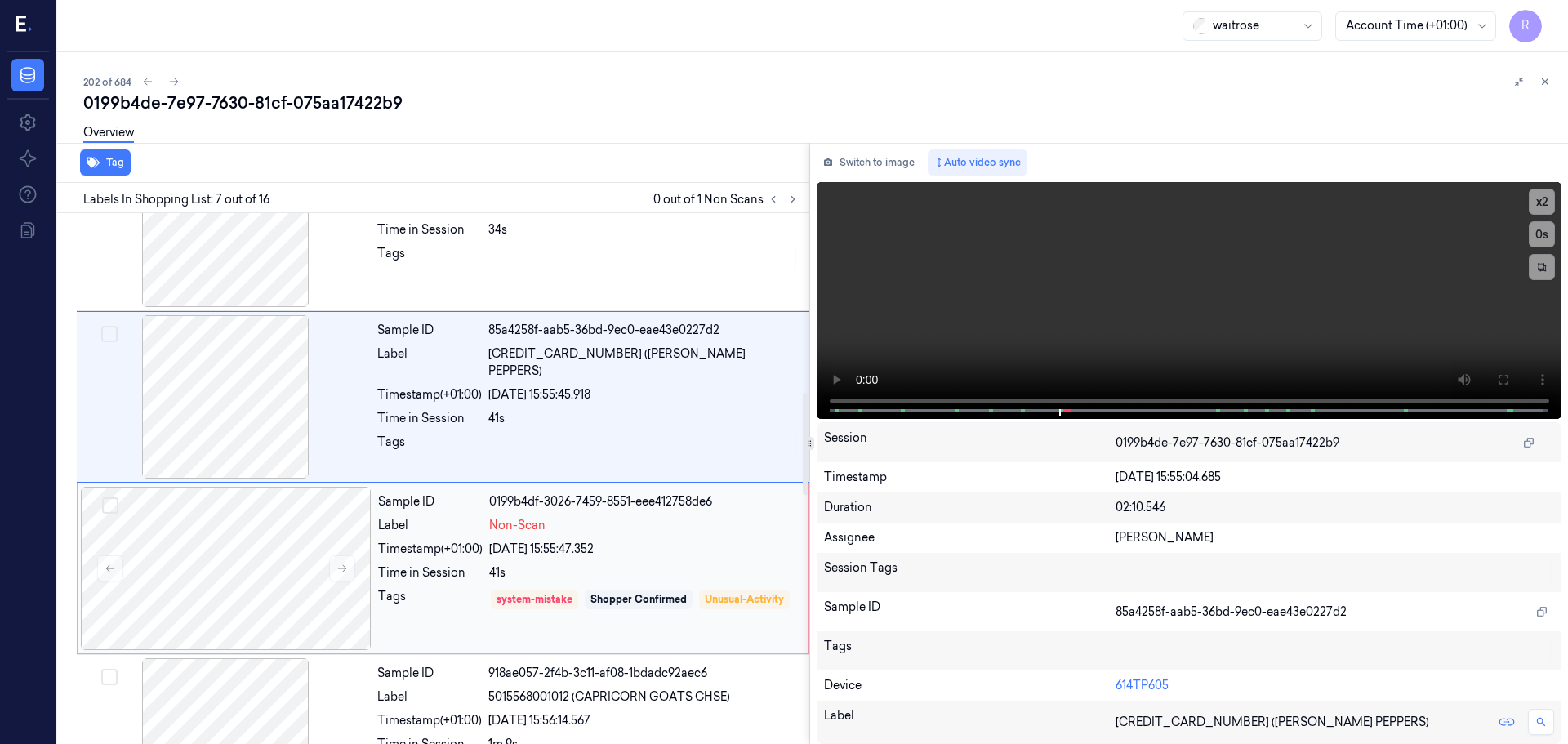
click at [464, 531] on div "Label" at bounding box center [430, 525] width 105 height 17
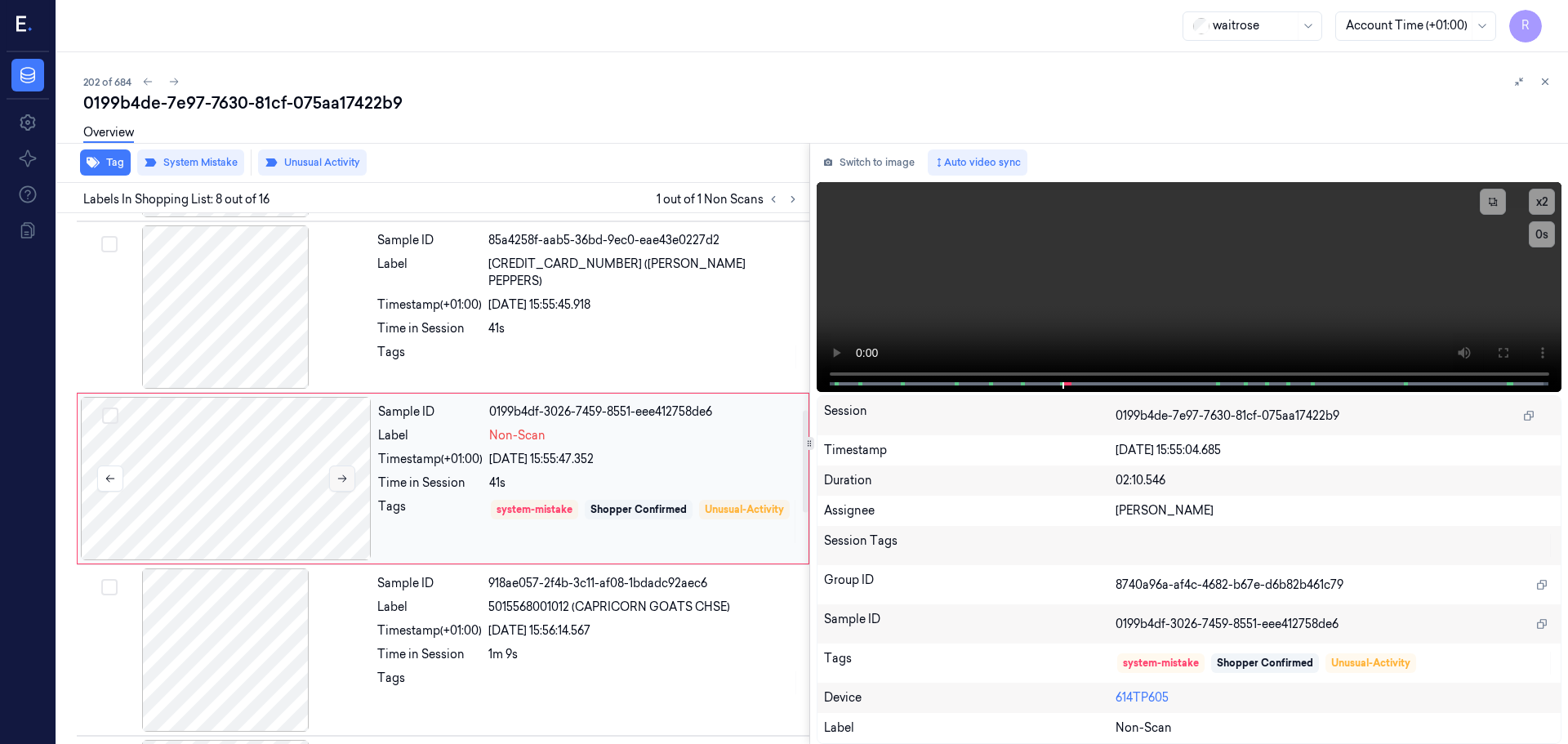
click at [339, 487] on button at bounding box center [342, 478] width 26 height 26
click at [443, 349] on div "Tags" at bounding box center [429, 356] width 105 height 26
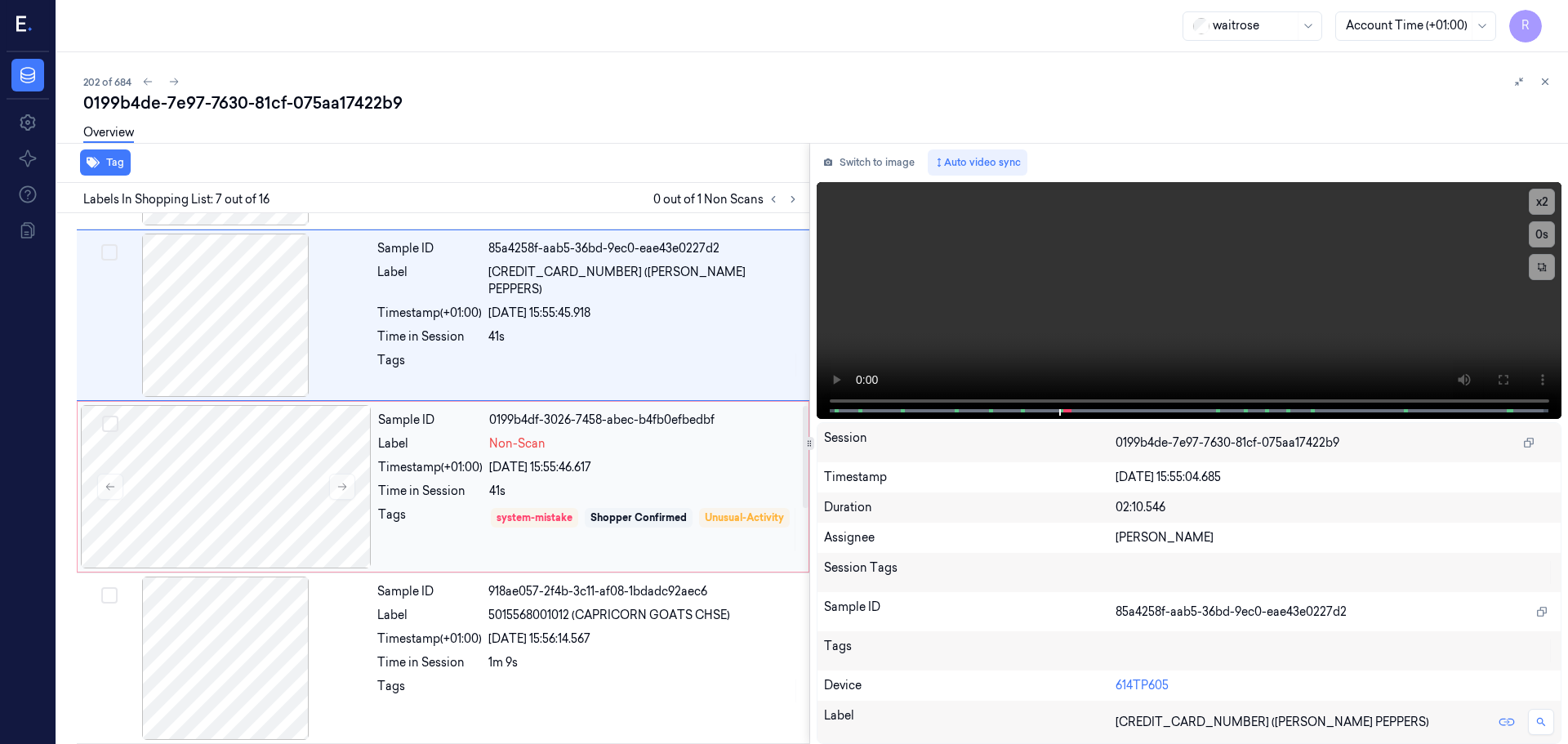
click at [437, 528] on div "Tags" at bounding box center [430, 529] width 105 height 46
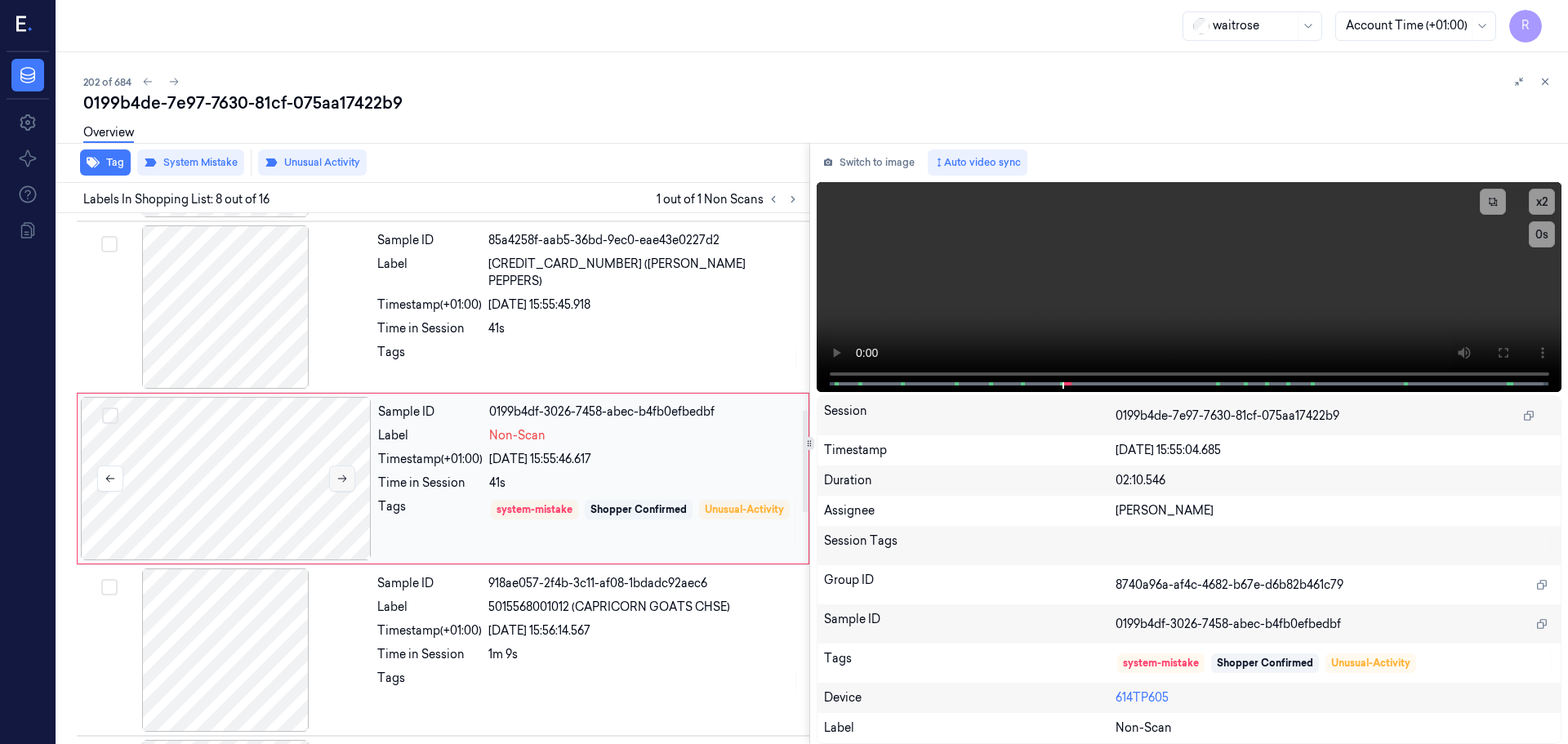
click at [351, 479] on button at bounding box center [342, 478] width 26 height 26
click at [481, 345] on div "Tags" at bounding box center [429, 356] width 105 height 26
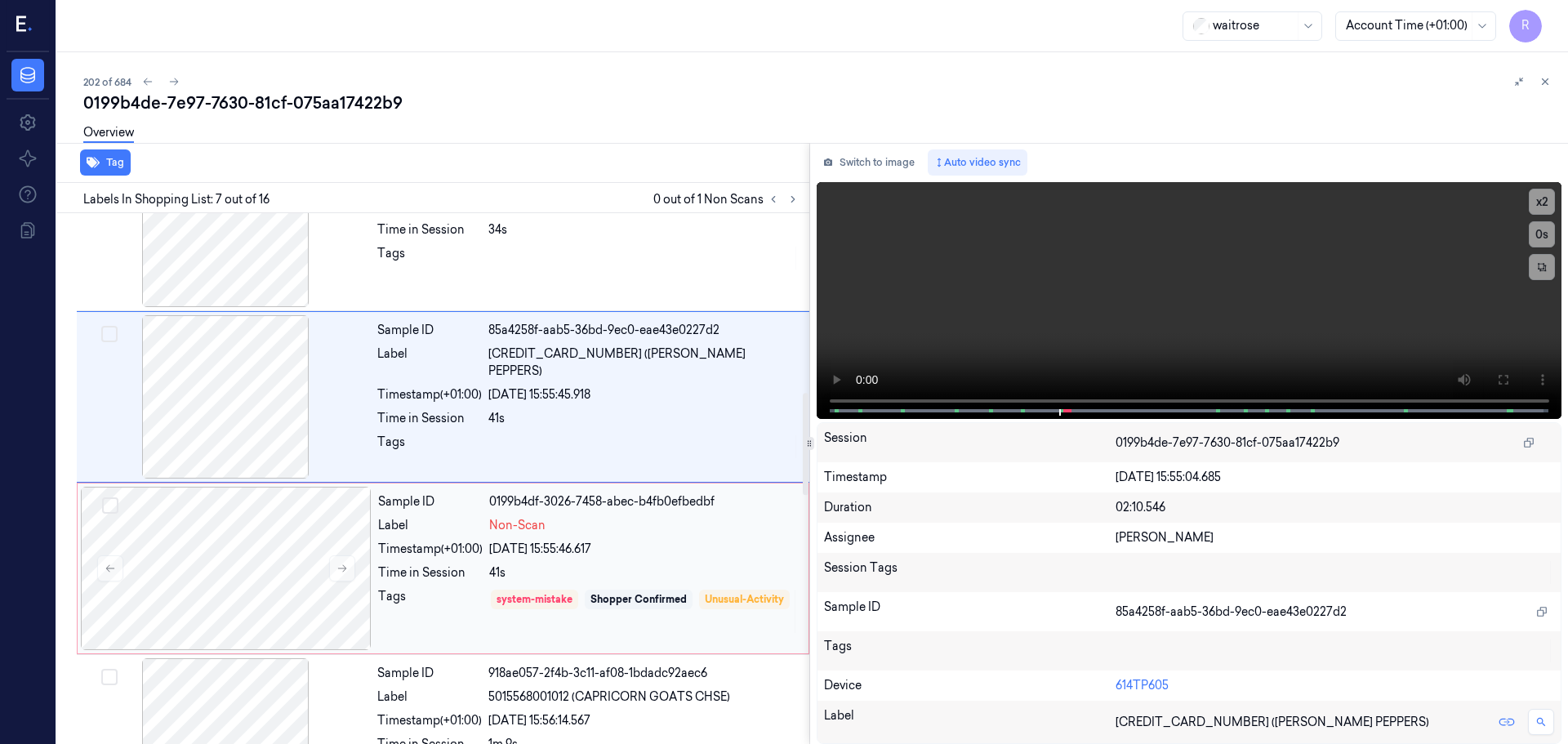
click at [497, 570] on div "41s" at bounding box center [644, 572] width 310 height 17
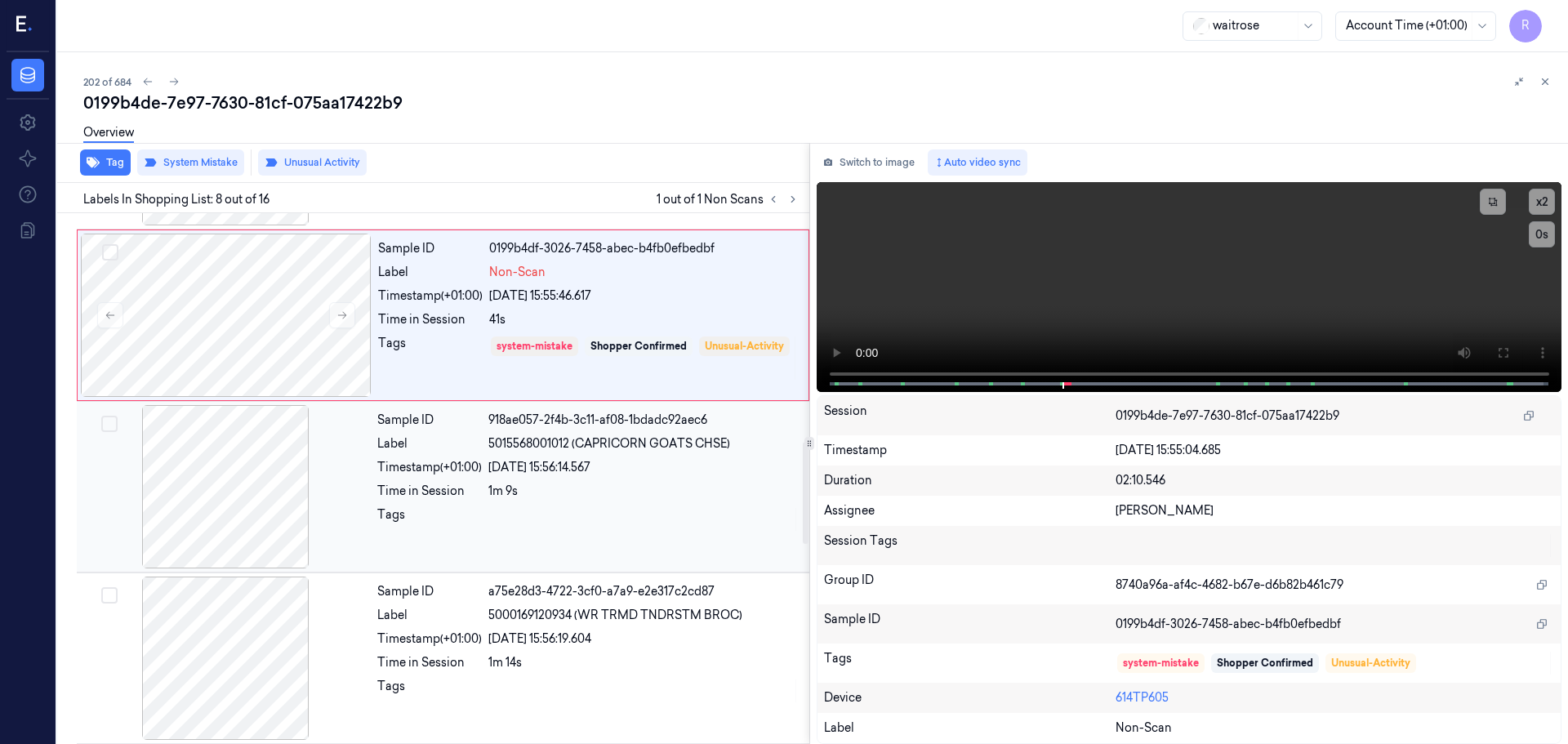
click at [414, 481] on div "Sample ID 918ae057-2f4b-3c11-af08-1bdadc92aec6 Label 5015568001012 (CAPRICORN G…" at bounding box center [588, 487] width 435 height 164
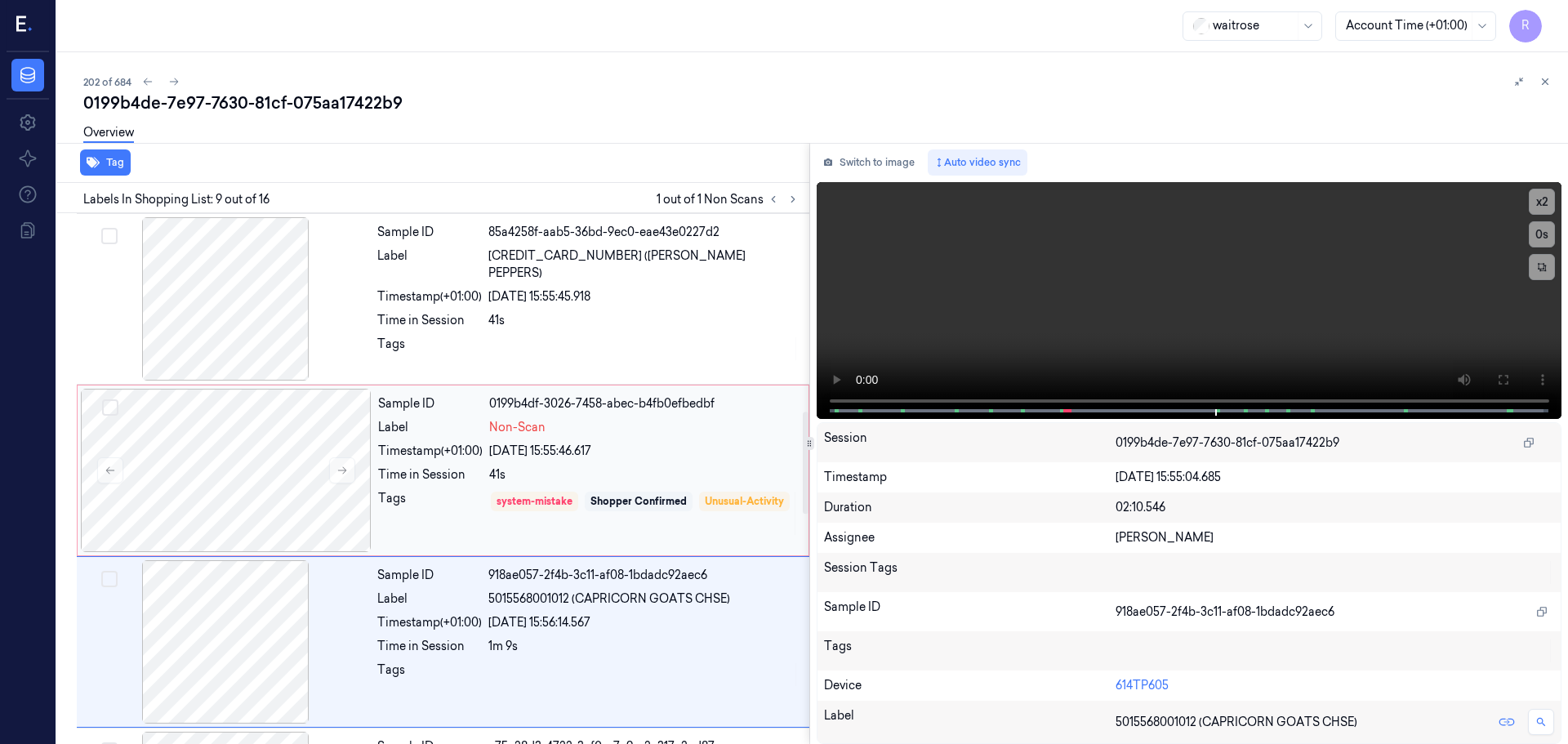
click at [429, 480] on div "Time in Session" at bounding box center [430, 474] width 105 height 17
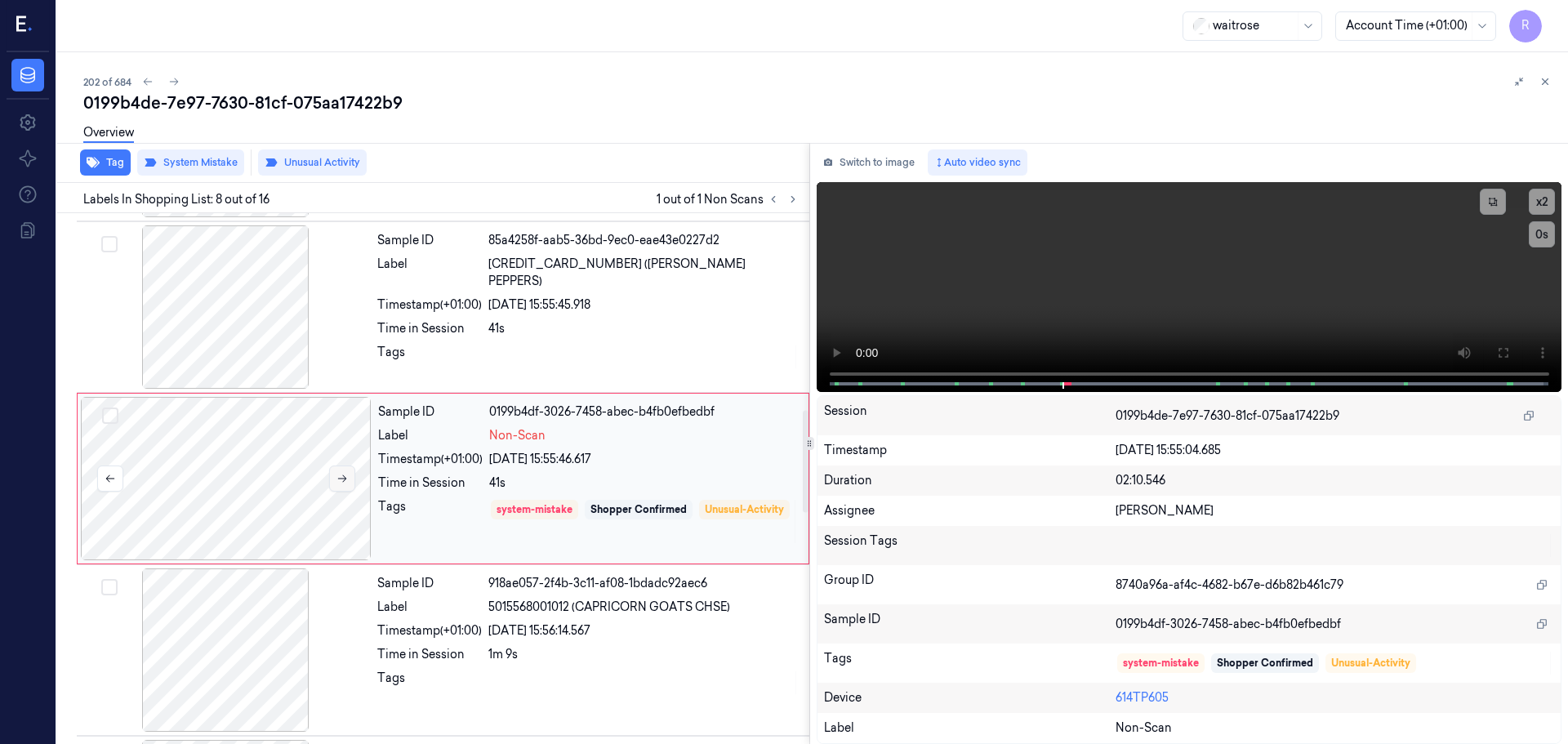
click at [353, 491] on div at bounding box center [226, 479] width 291 height 164
click at [480, 348] on div "Tags" at bounding box center [429, 356] width 105 height 26
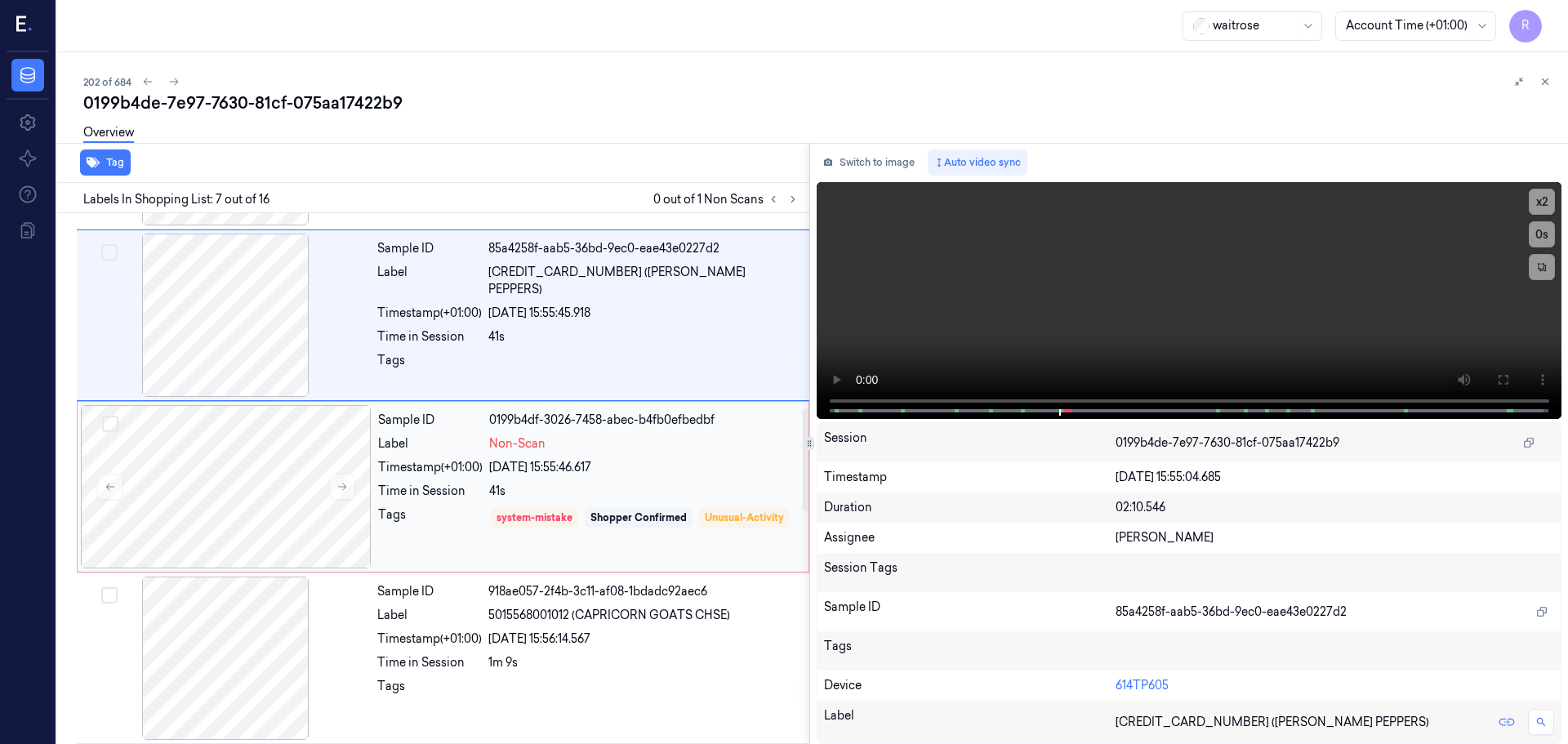
click at [461, 506] on div "Tags" at bounding box center [430, 529] width 105 height 46
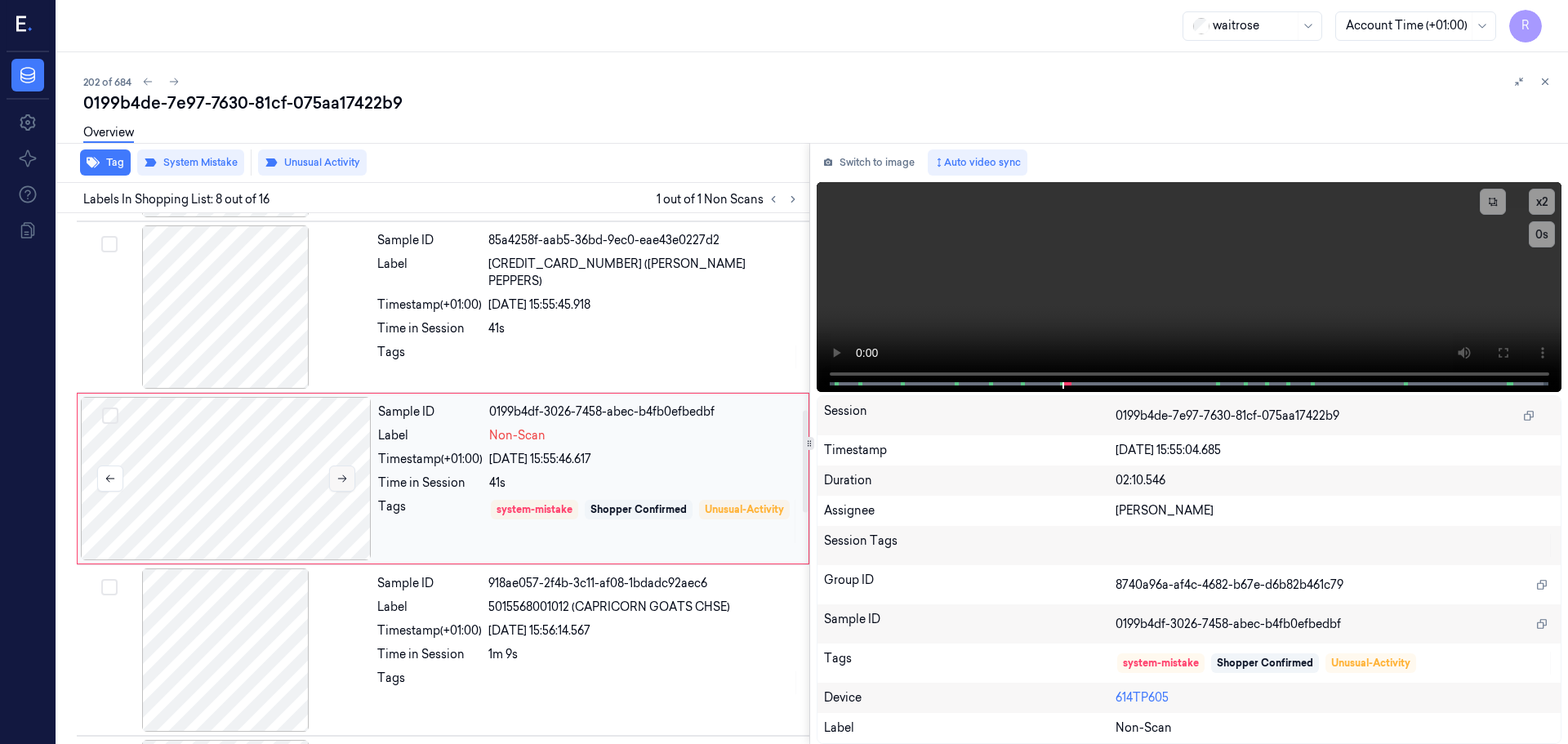
click at [343, 490] on button at bounding box center [342, 478] width 26 height 26
click at [1546, 86] on icon at bounding box center [1545, 82] width 12 height 12
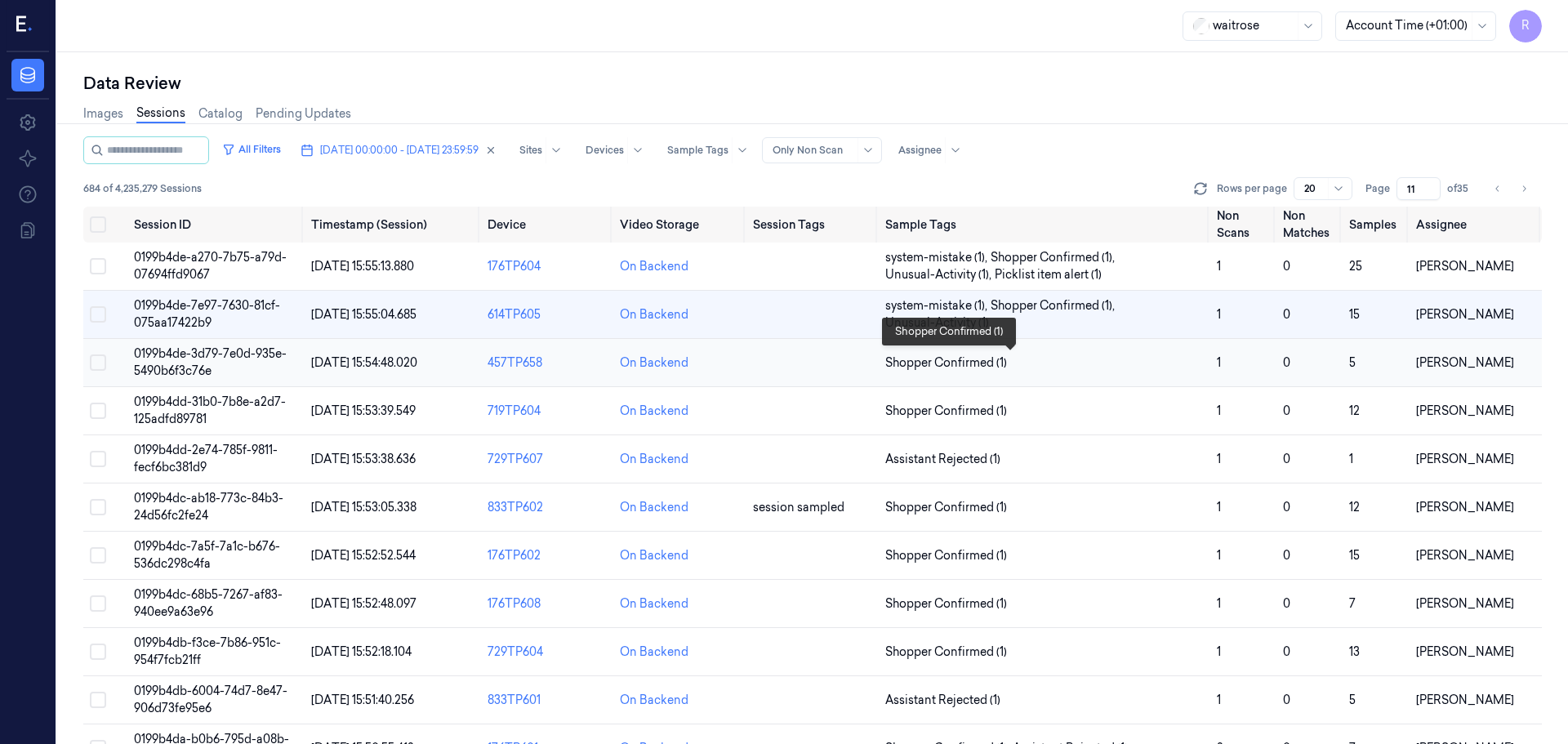
click at [1166, 354] on span "Shopper Confirmed (1)" at bounding box center [1044, 362] width 318 height 17
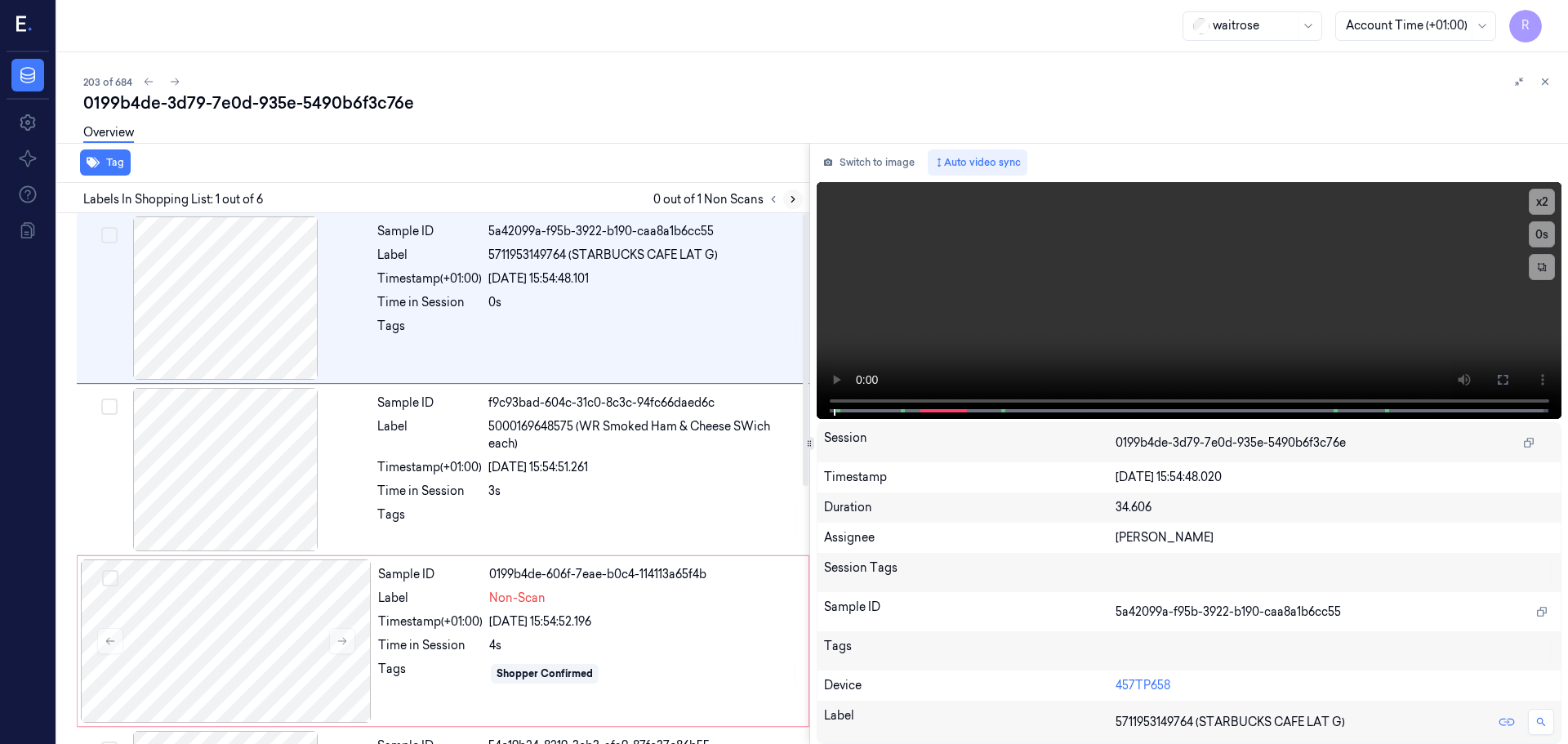
click at [791, 193] on button at bounding box center [794, 199] width 20 height 20
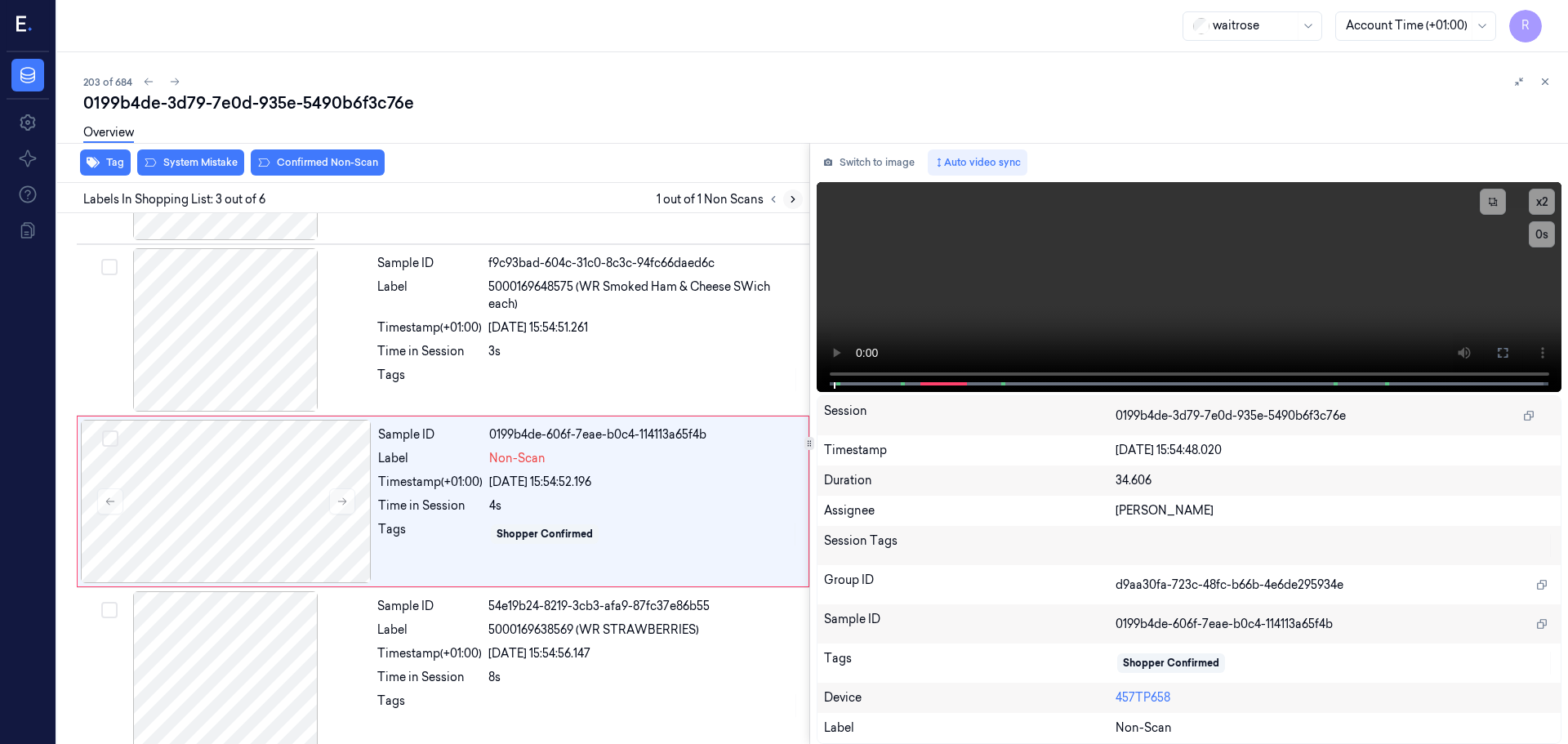
scroll to position [163, 0]
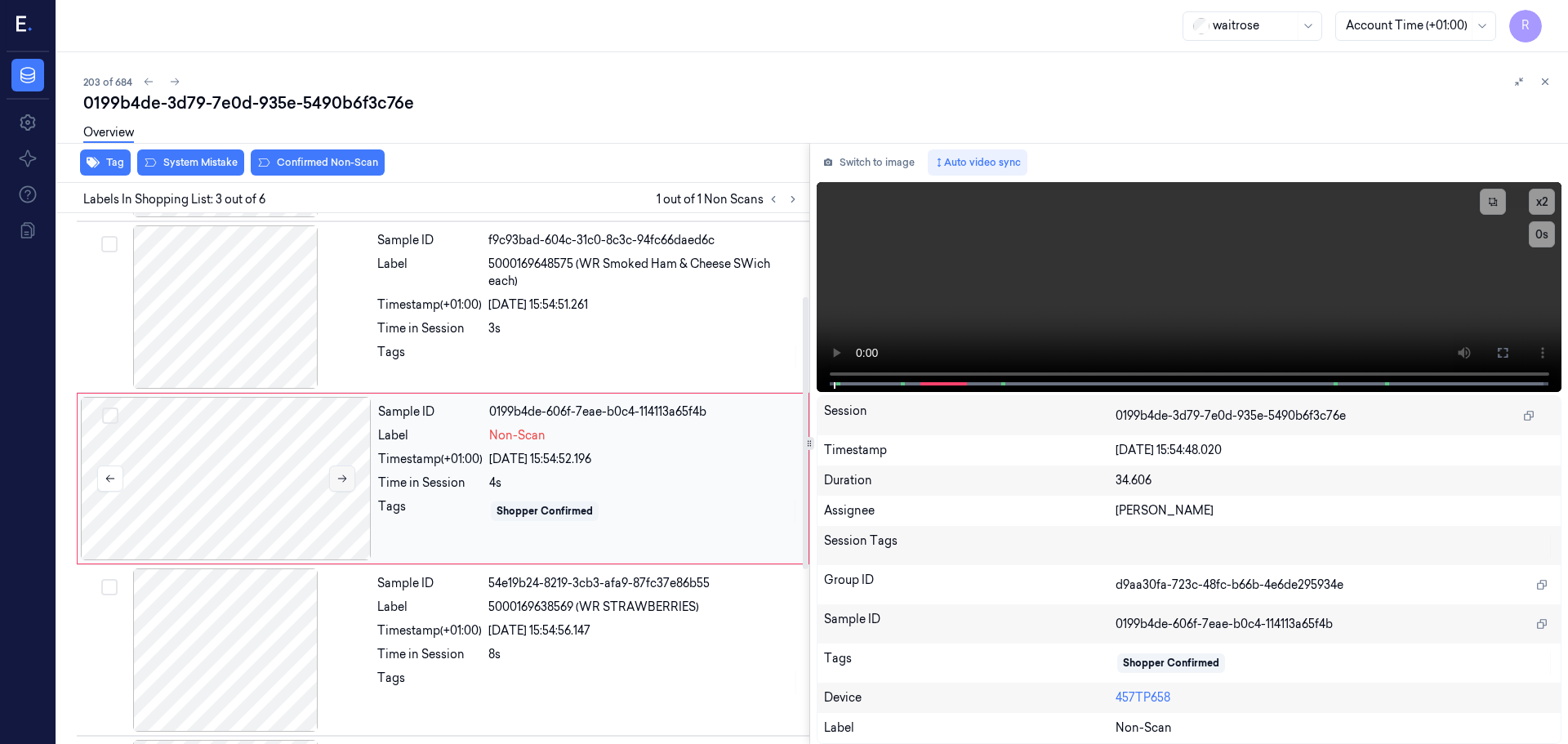
click at [341, 476] on icon at bounding box center [342, 478] width 12 height 12
click at [342, 476] on icon at bounding box center [342, 478] width 12 height 12
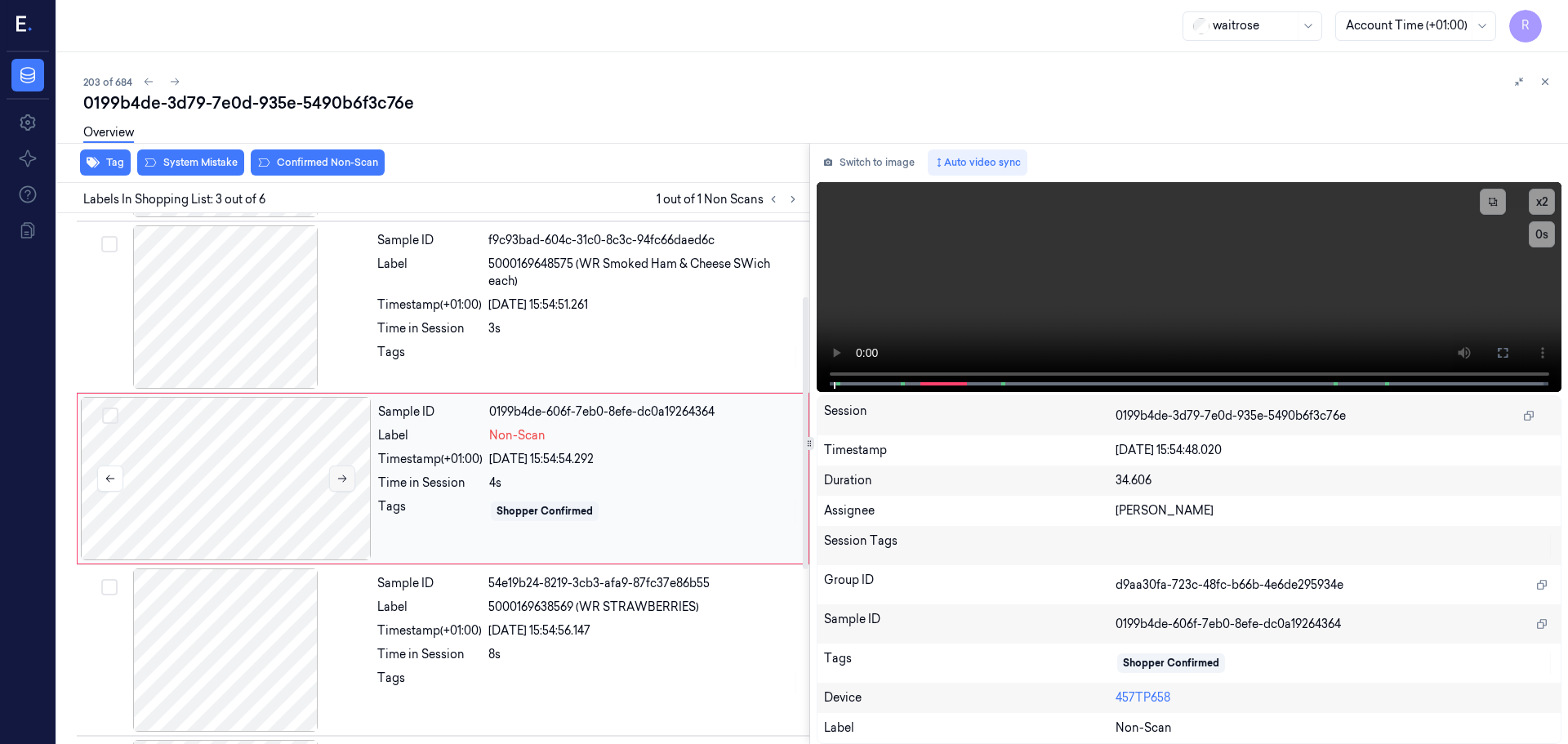
click at [342, 476] on icon at bounding box center [342, 478] width 12 height 12
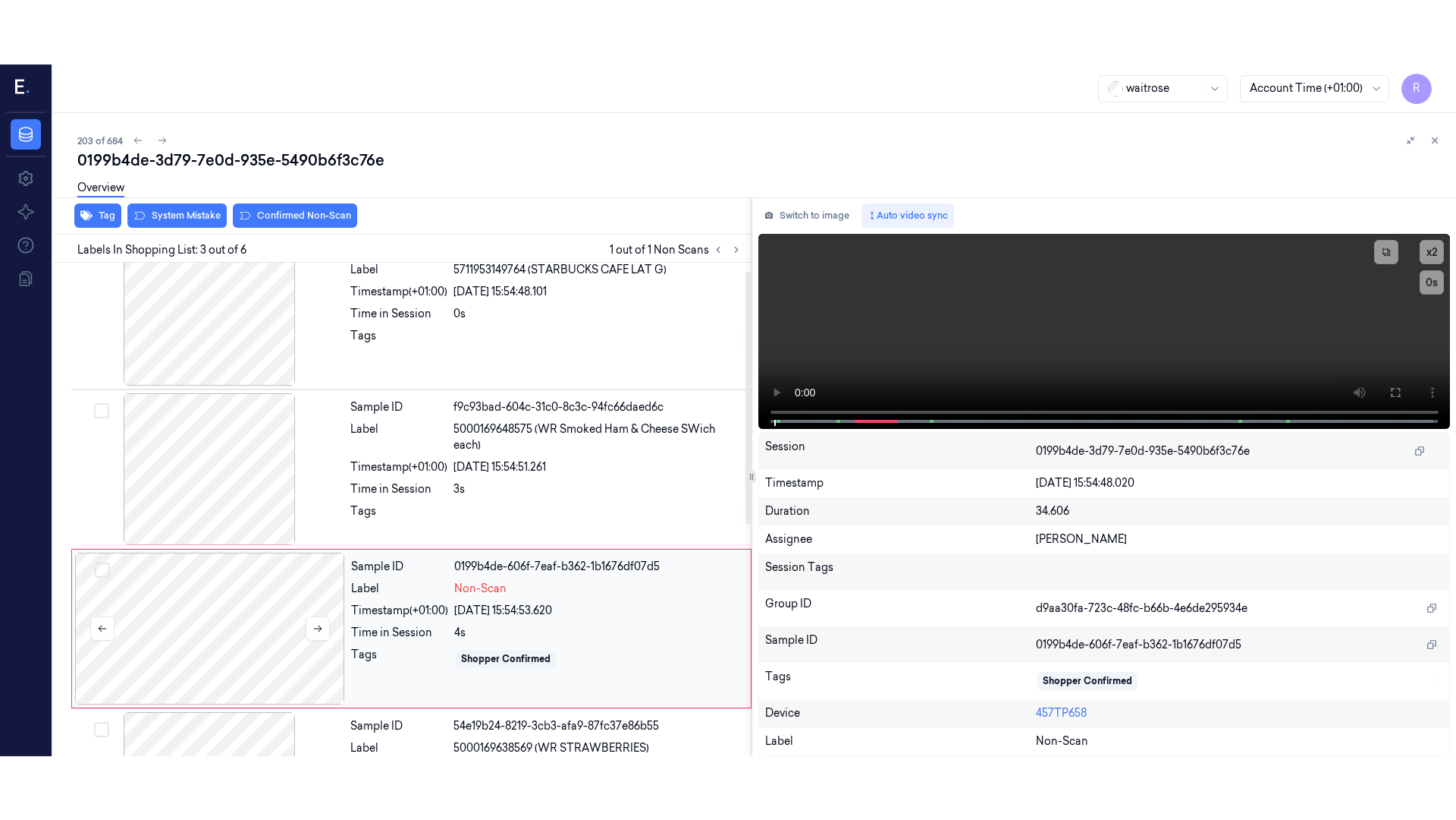
scroll to position [0, 0]
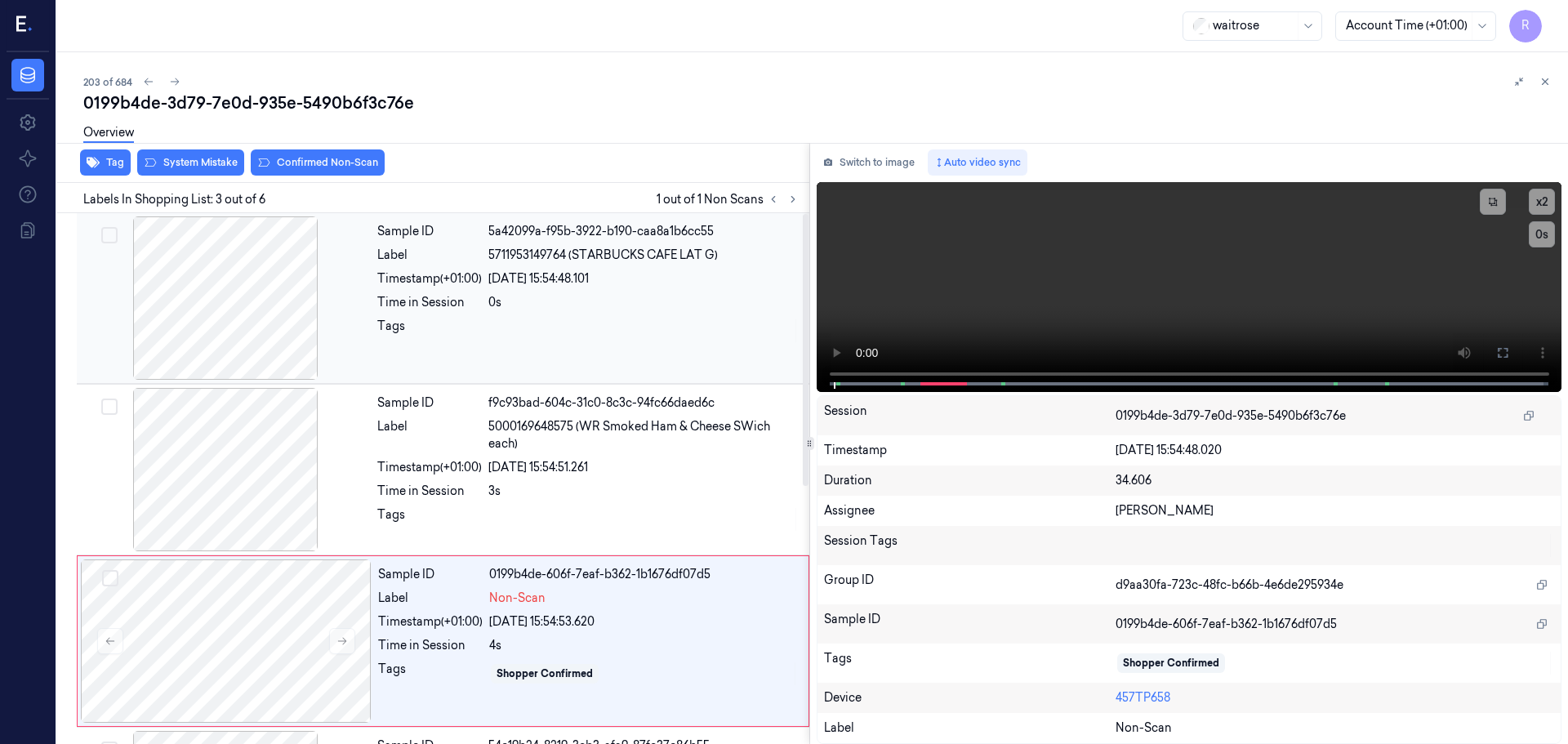
click at [236, 328] on div at bounding box center [225, 298] width 291 height 164
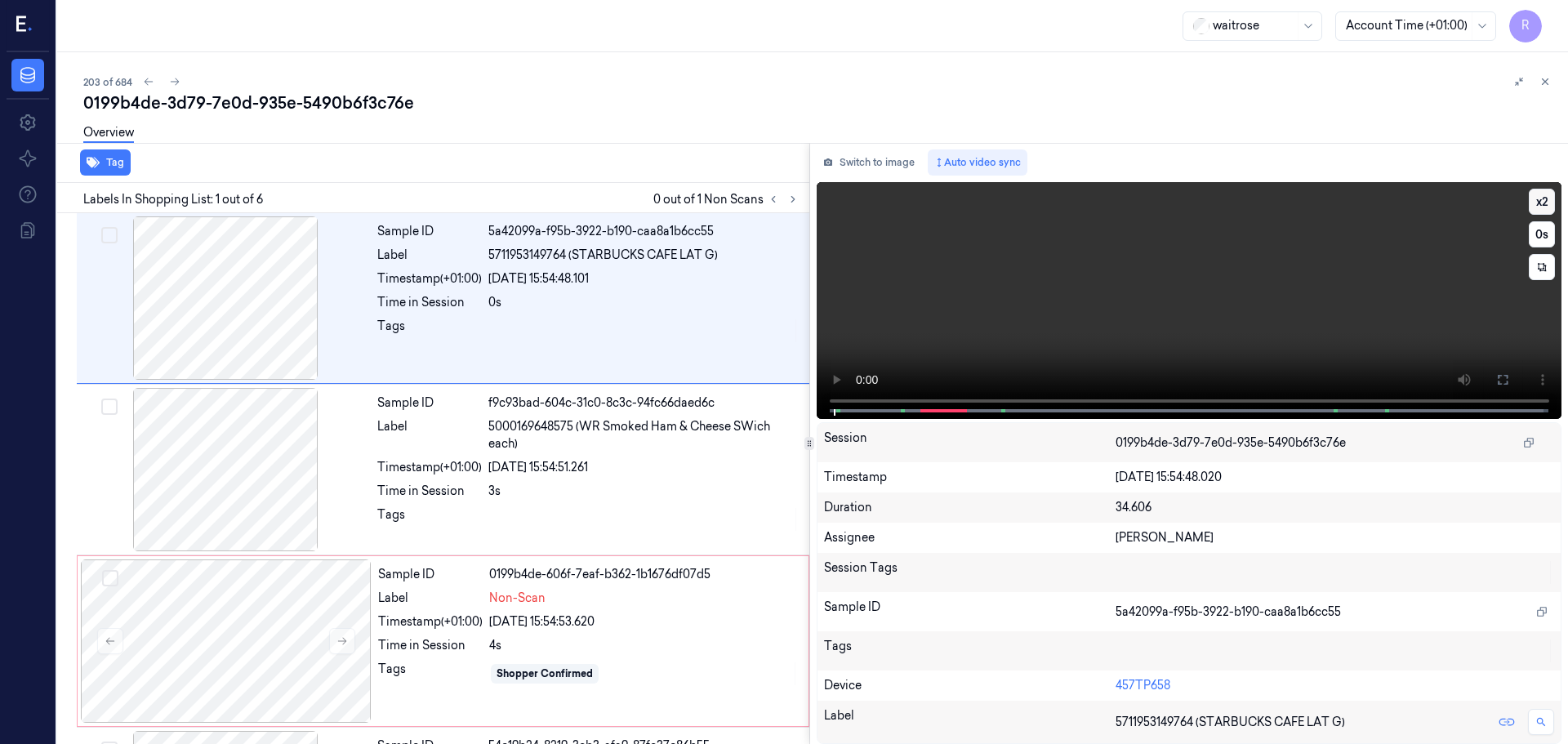
click at [1551, 198] on button "x 2" at bounding box center [1542, 202] width 26 height 26
click at [1548, 196] on button "x 4" at bounding box center [1542, 202] width 26 height 26
click at [1548, 199] on button "x 1" at bounding box center [1542, 202] width 26 height 26
click at [1548, 199] on button "x 2" at bounding box center [1542, 202] width 26 height 26
click at [1548, 199] on button "x 4" at bounding box center [1542, 202] width 26 height 26
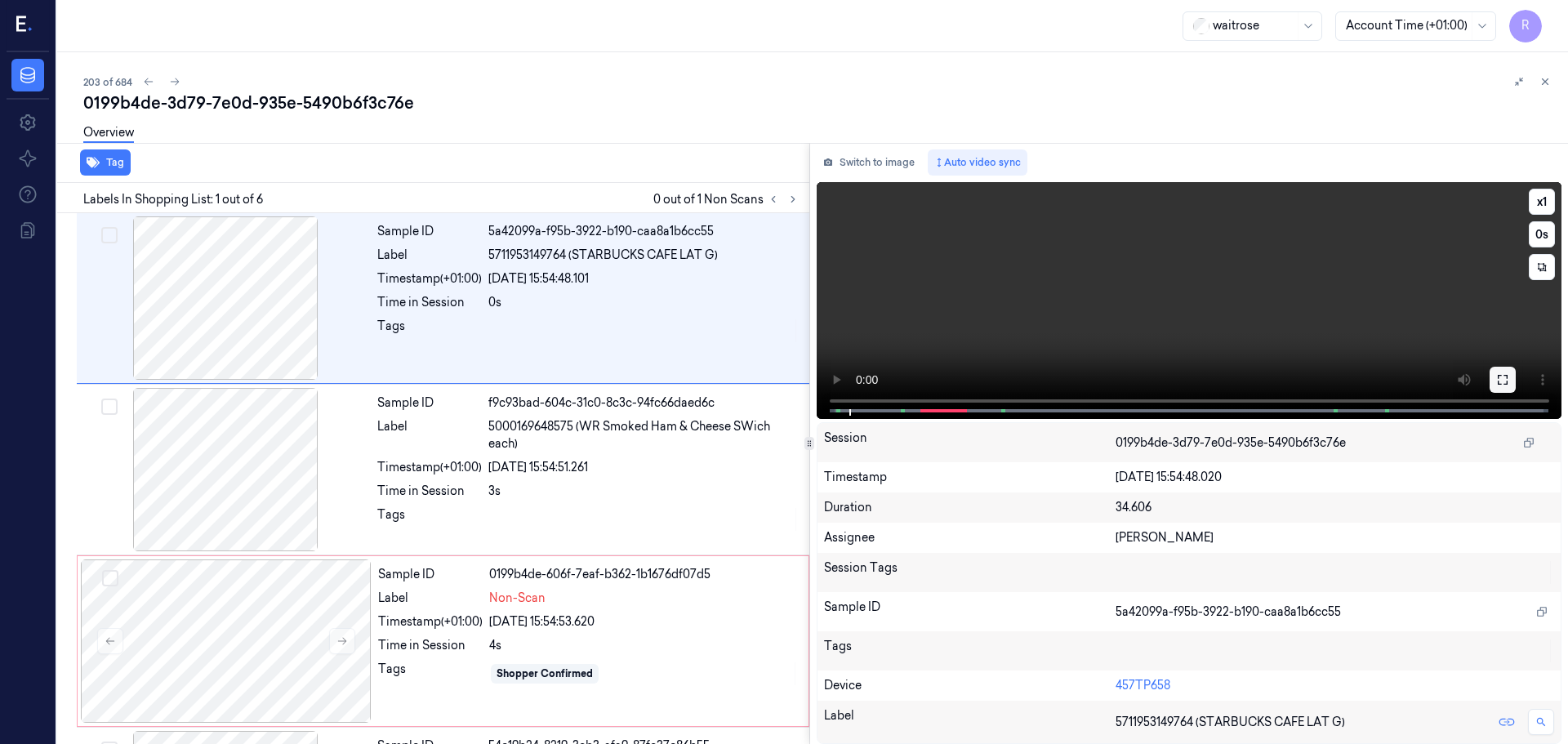
click at [1510, 376] on button at bounding box center [1503, 380] width 26 height 26
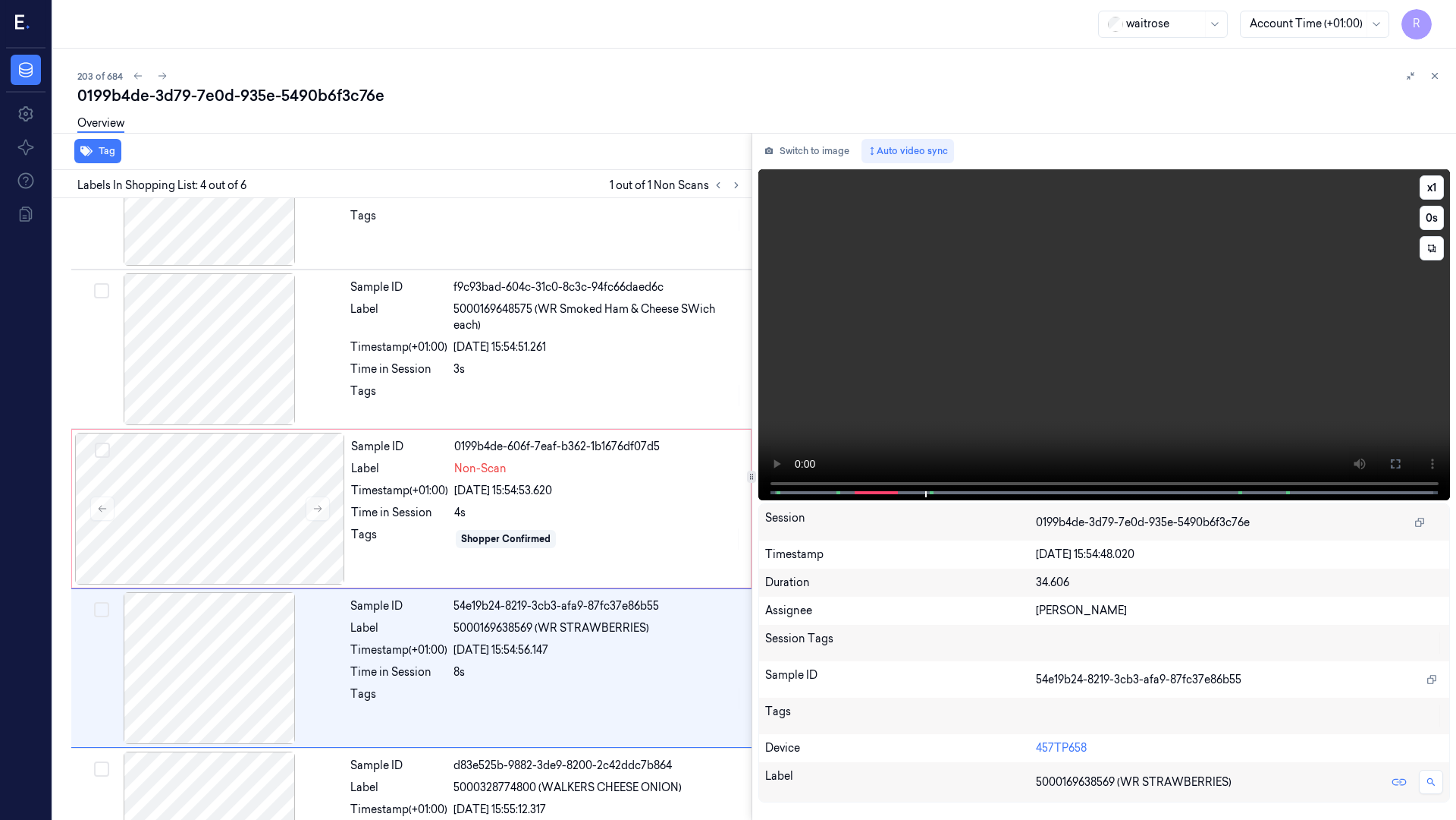
scroll to position [247, 0]
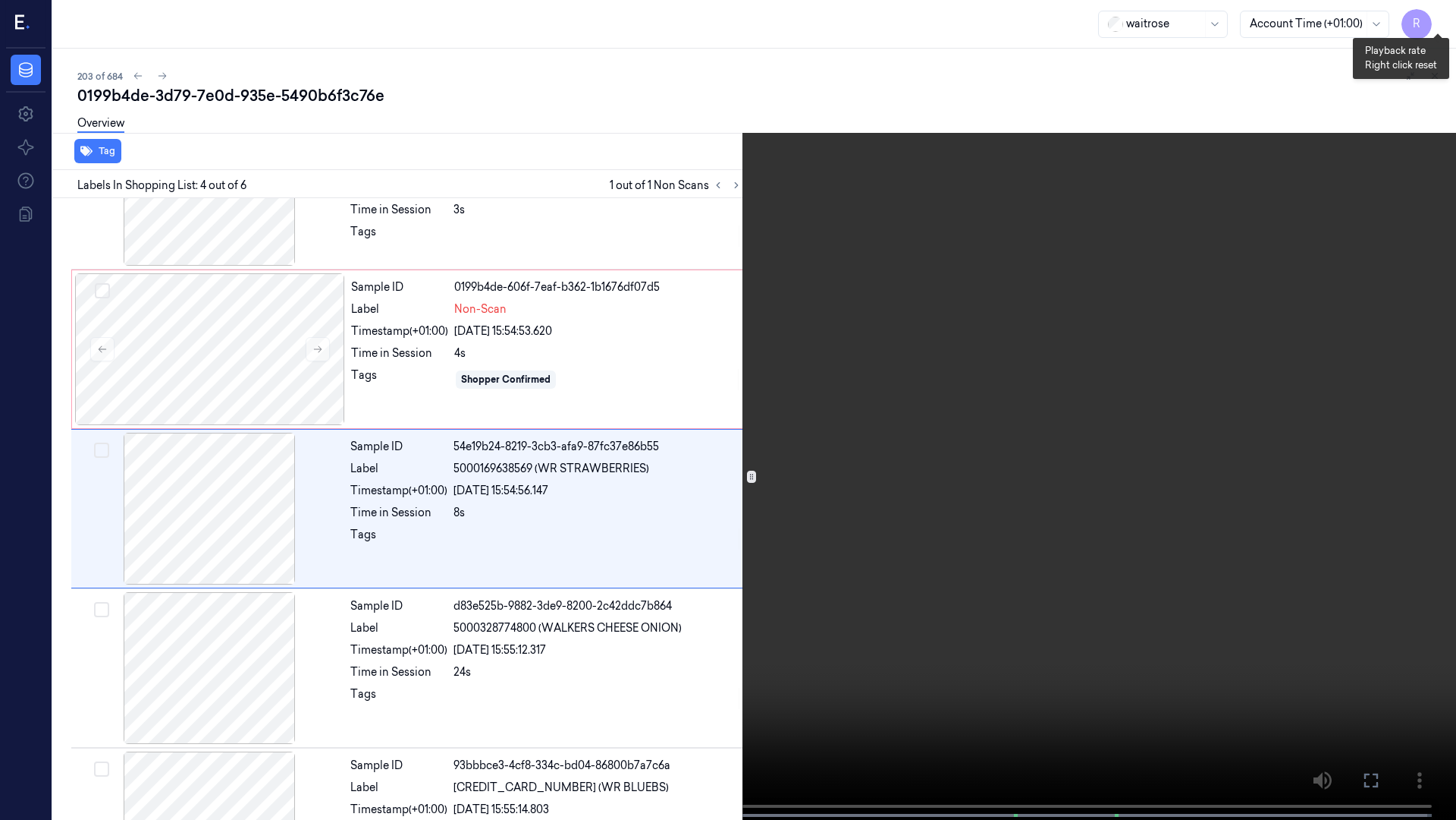
click at [1428, 19] on button "x 1" at bounding box center [1438, 18] width 24 height 24
click at [1428, 19] on button "x 2" at bounding box center [1438, 18] width 24 height 24
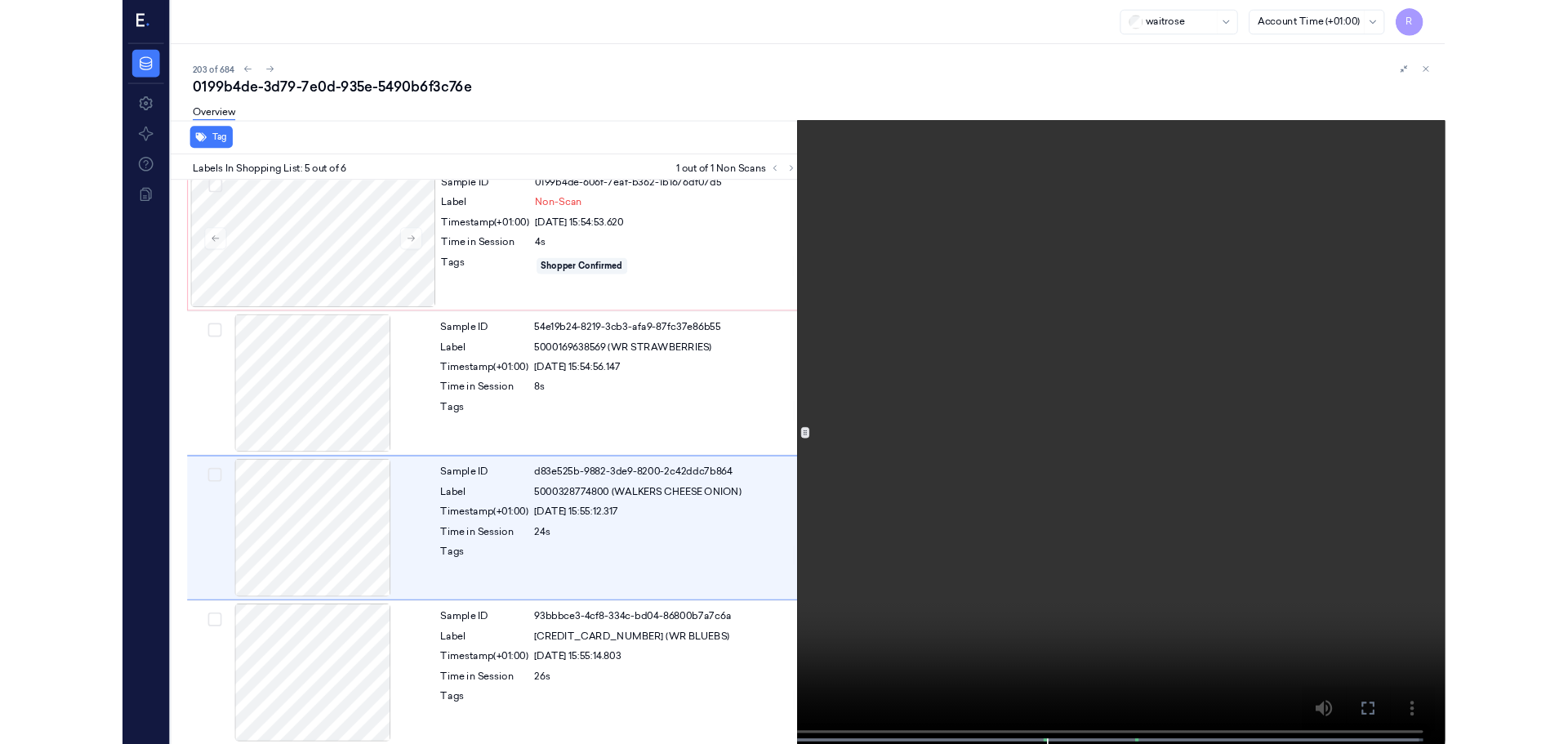
scroll to position [365, 0]
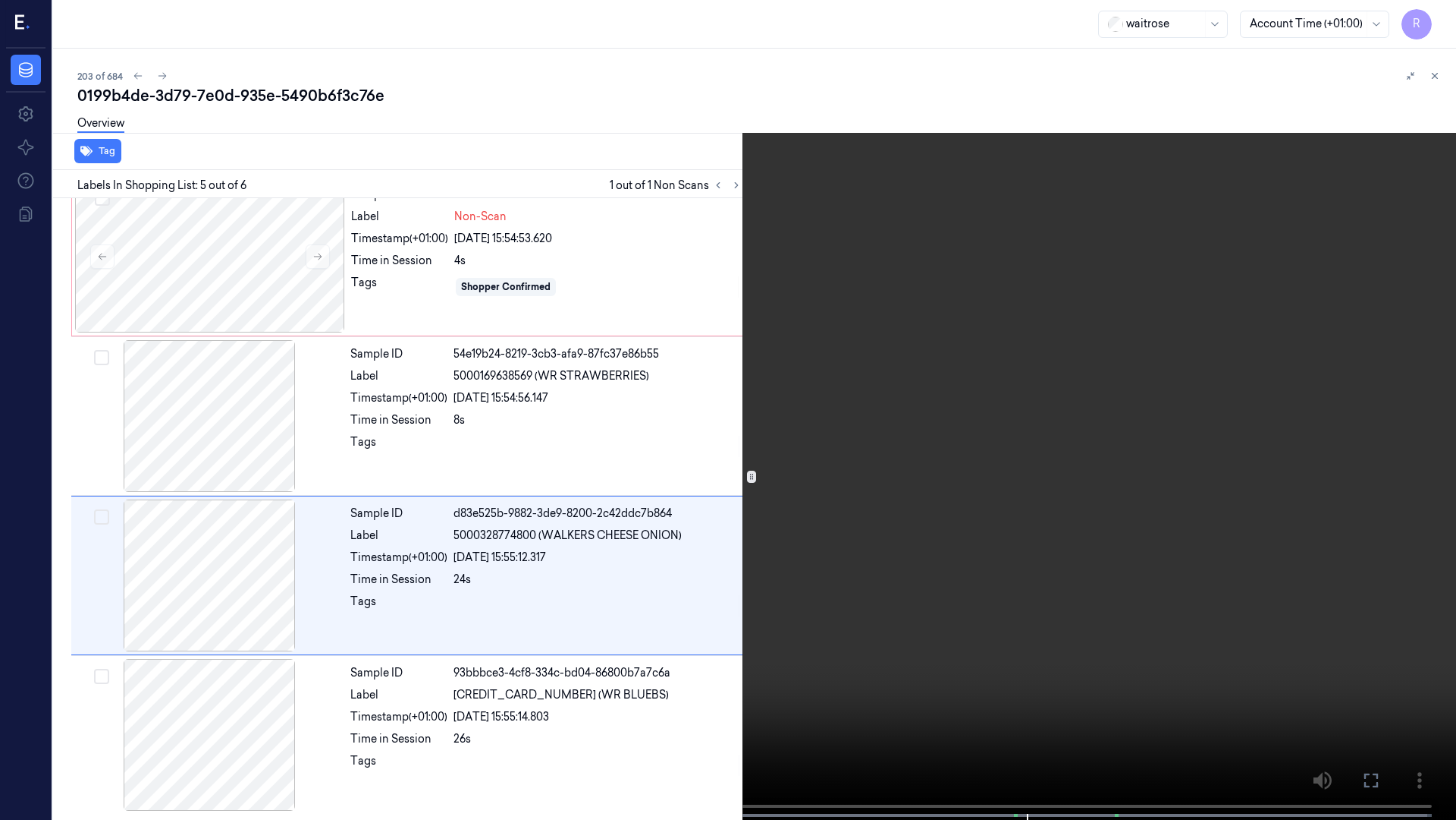
click at [965, 691] on div "x 4 0 s" at bounding box center [728, 410] width 1456 height 820
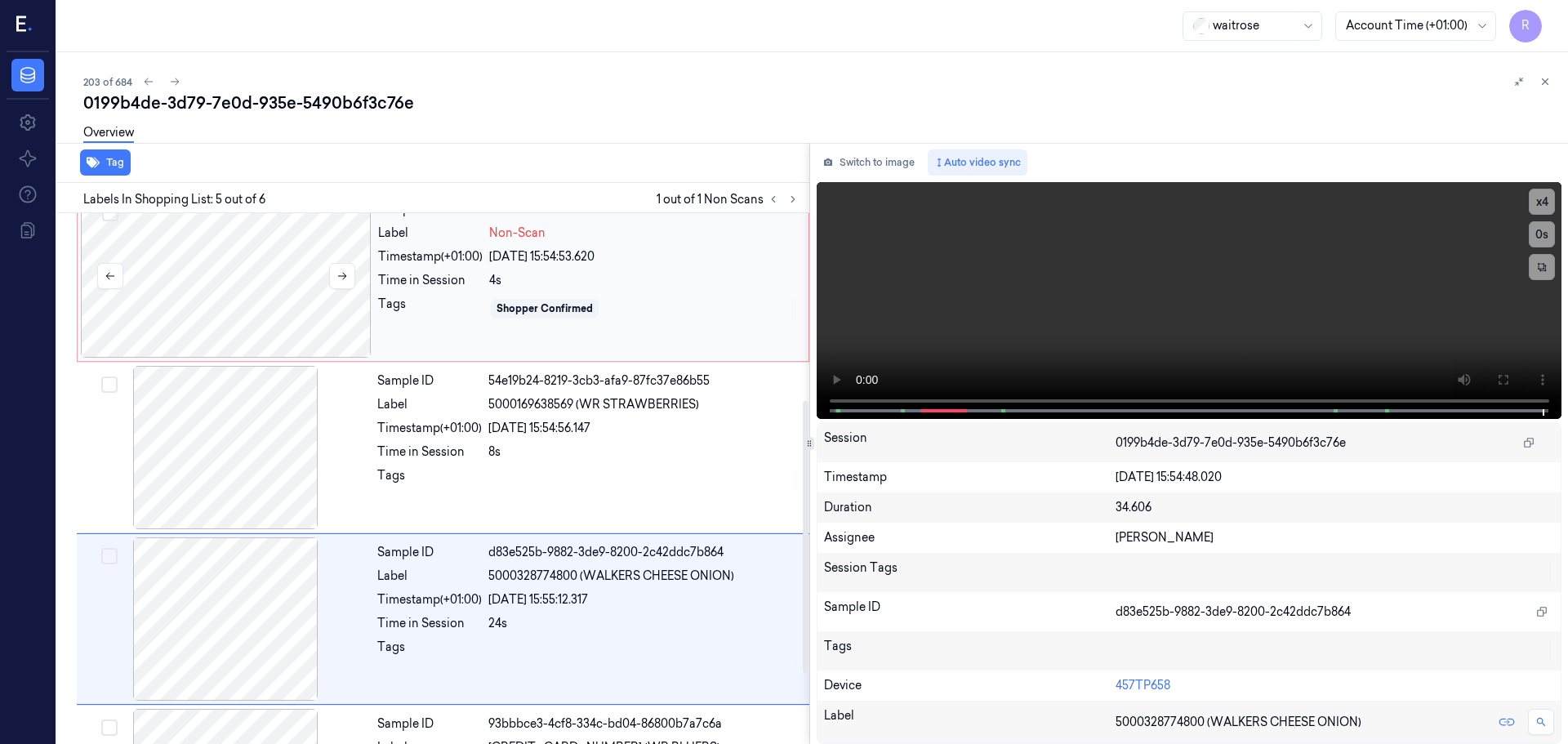
click at [346, 289] on div at bounding box center [226, 276] width 291 height 164
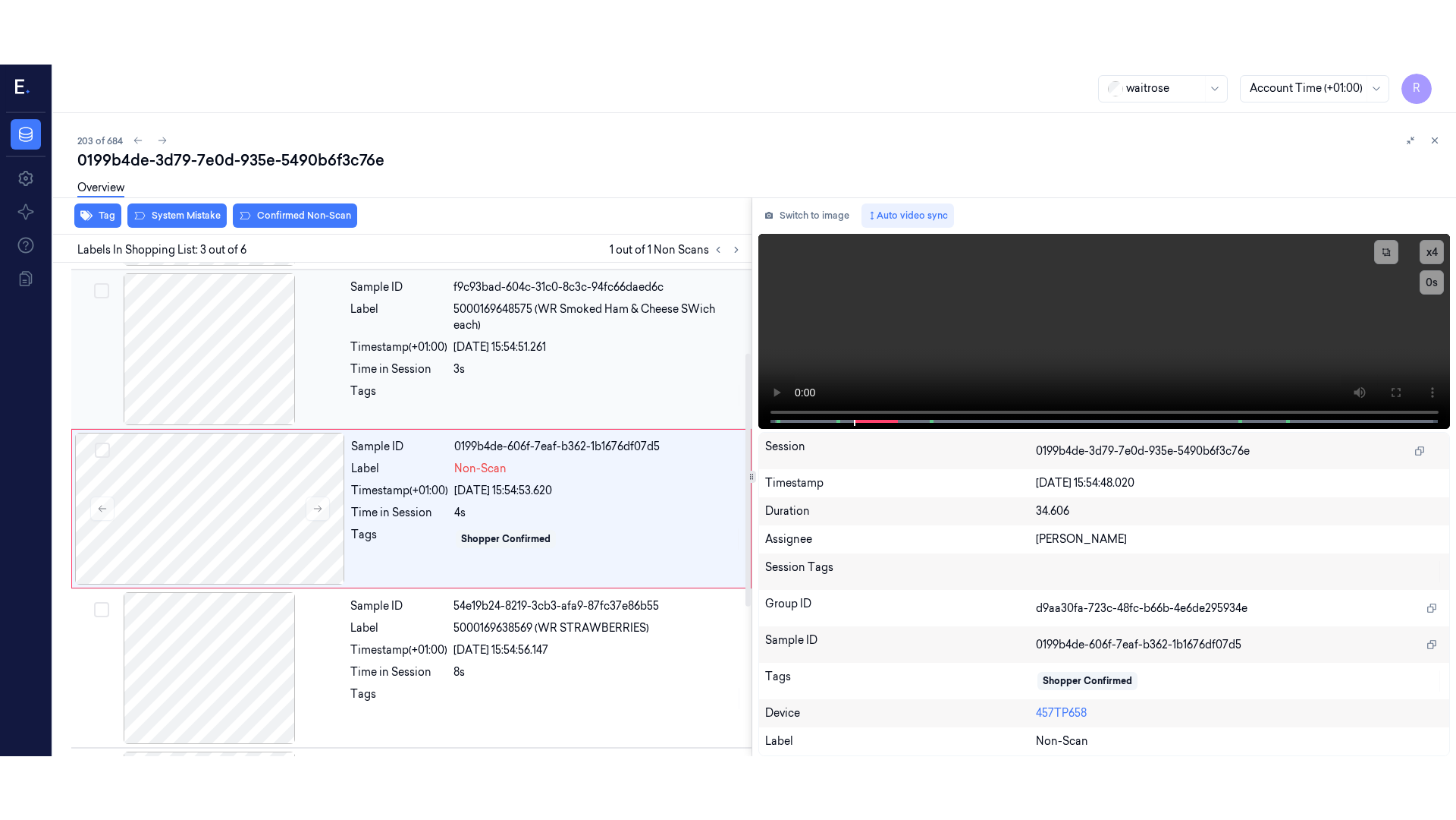
scroll to position [151, 0]
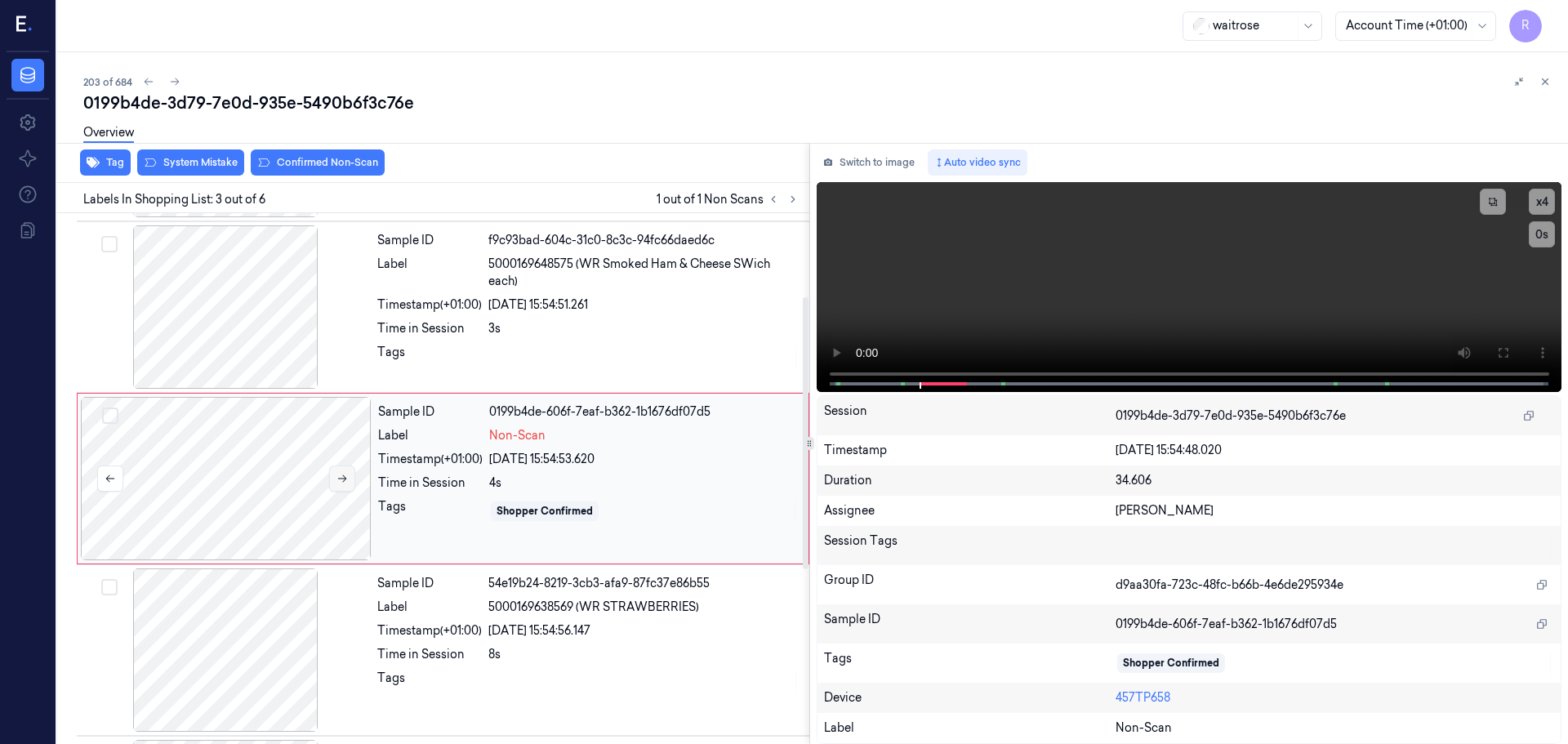
click at [350, 486] on button at bounding box center [342, 478] width 26 height 26
click at [349, 486] on button at bounding box center [342, 478] width 26 height 26
click at [348, 486] on button at bounding box center [342, 478] width 26 height 26
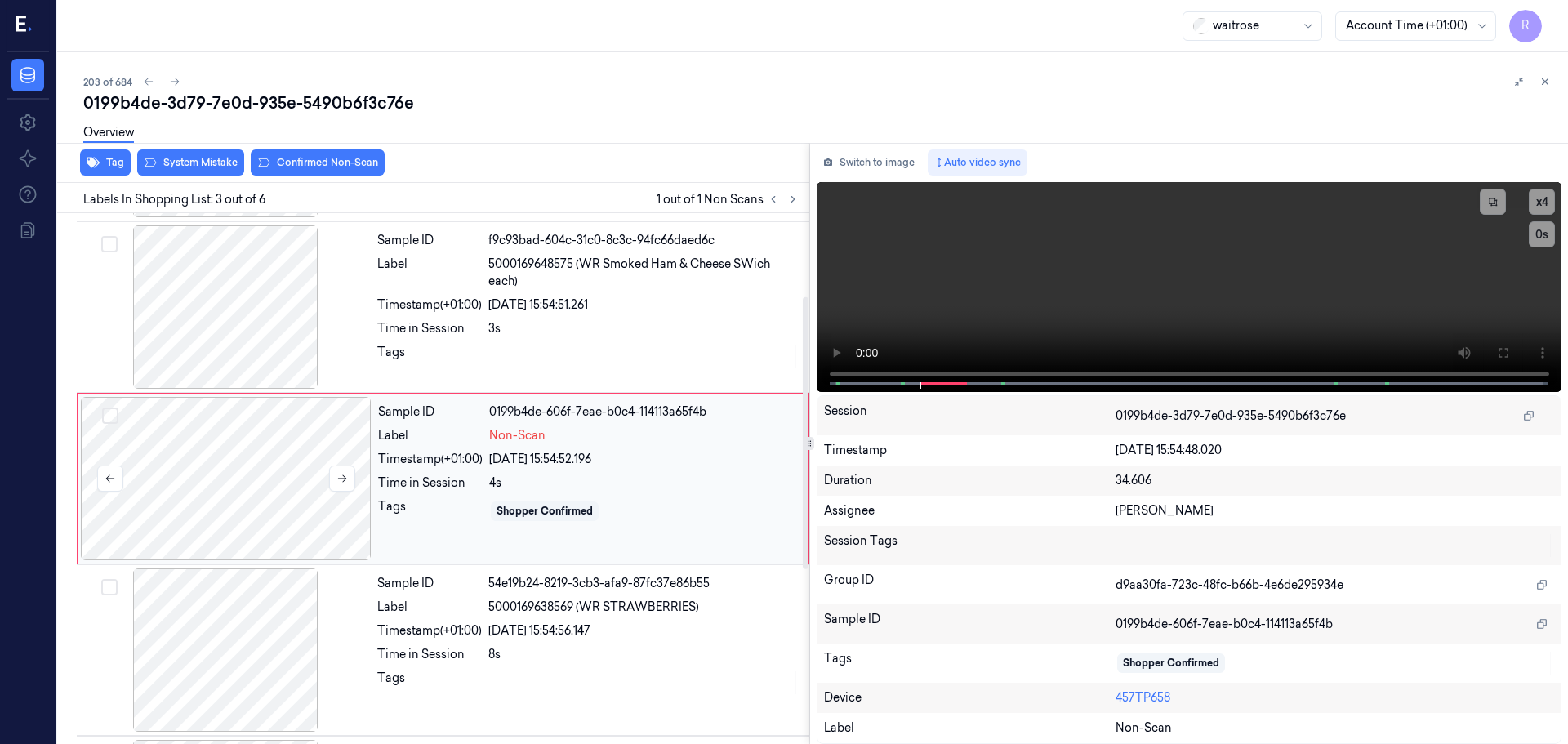
click at [348, 494] on div at bounding box center [226, 479] width 291 height 164
click at [1538, 203] on button "x 4" at bounding box center [1542, 202] width 26 height 26
click at [1504, 357] on icon at bounding box center [1503, 352] width 13 height 13
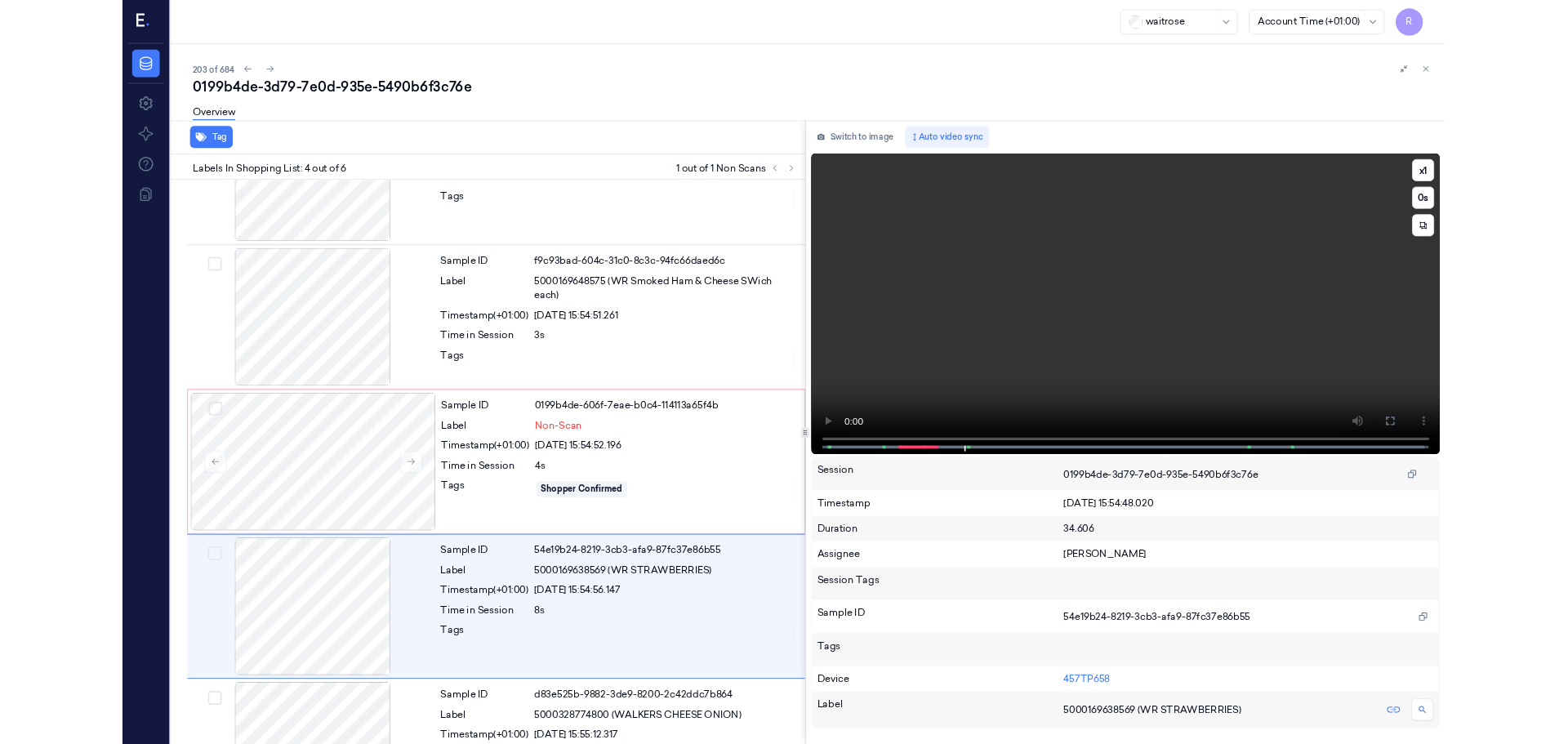
scroll to position [265, 0]
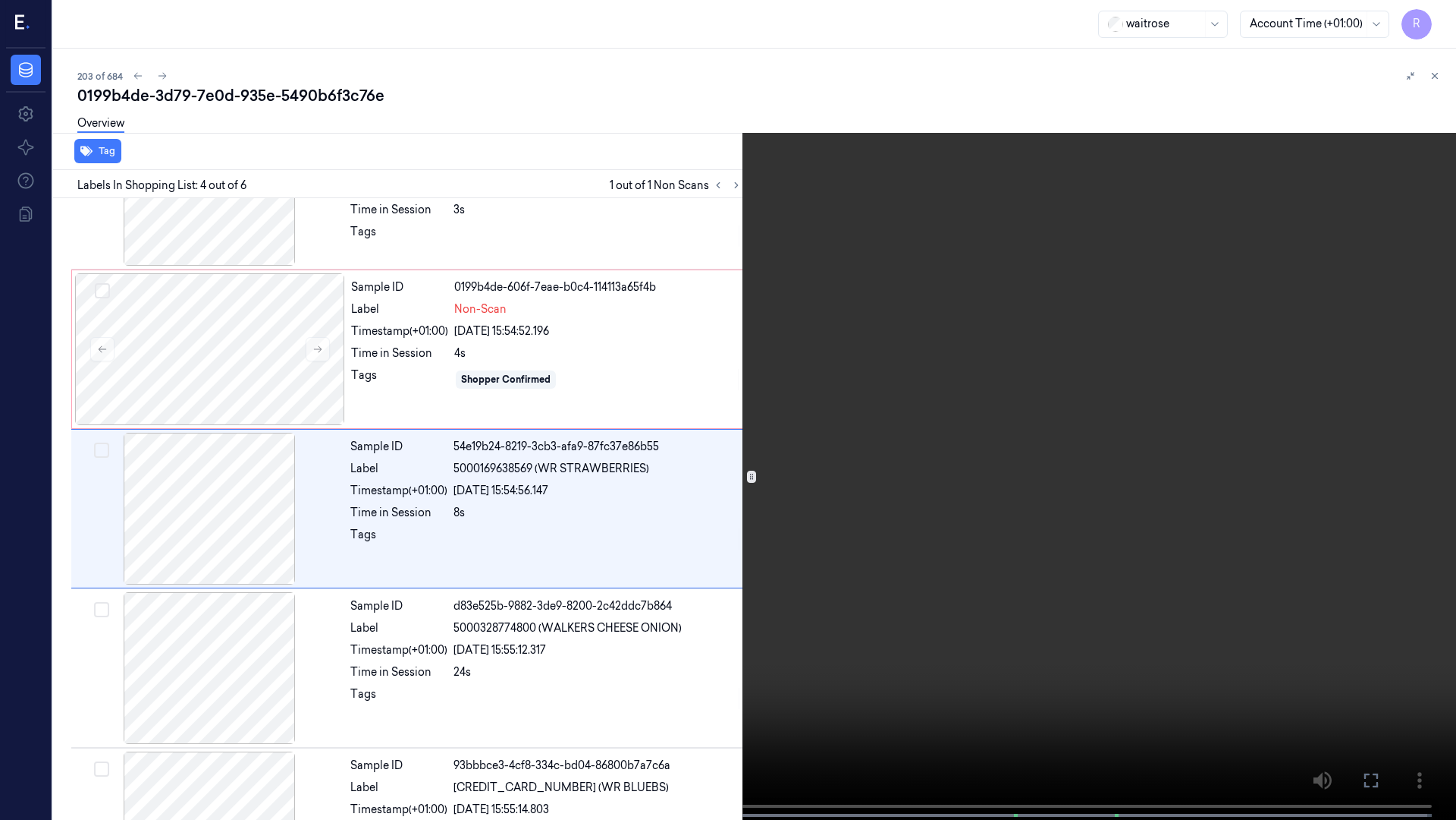
click at [712, 60] on video at bounding box center [728, 411] width 1456 height 823
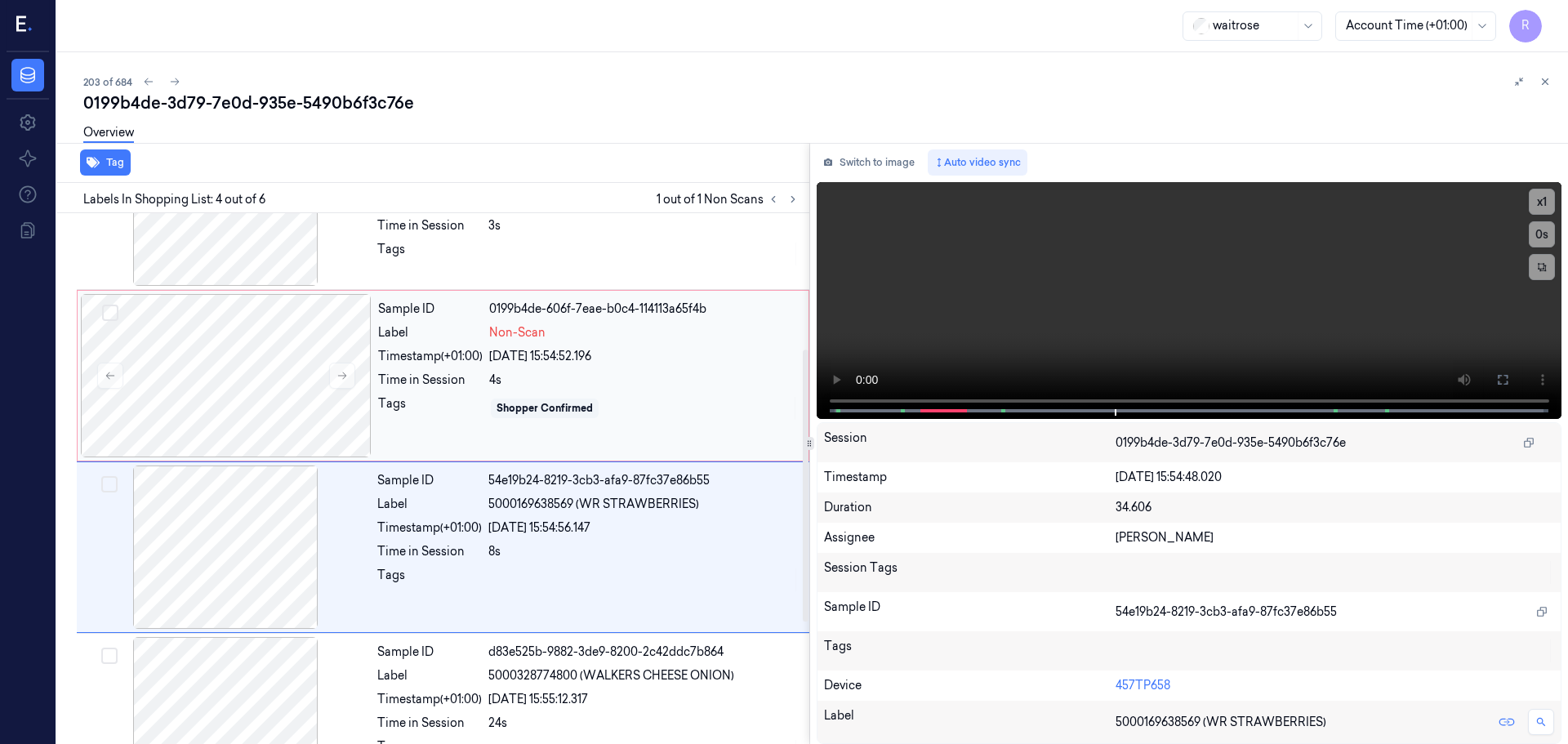
click at [485, 391] on div "Sample ID 0199b4de-606f-7eae-b0c4-114113a65f4b Label Non-Scan Timestamp (+01:00…" at bounding box center [588, 376] width 434 height 164
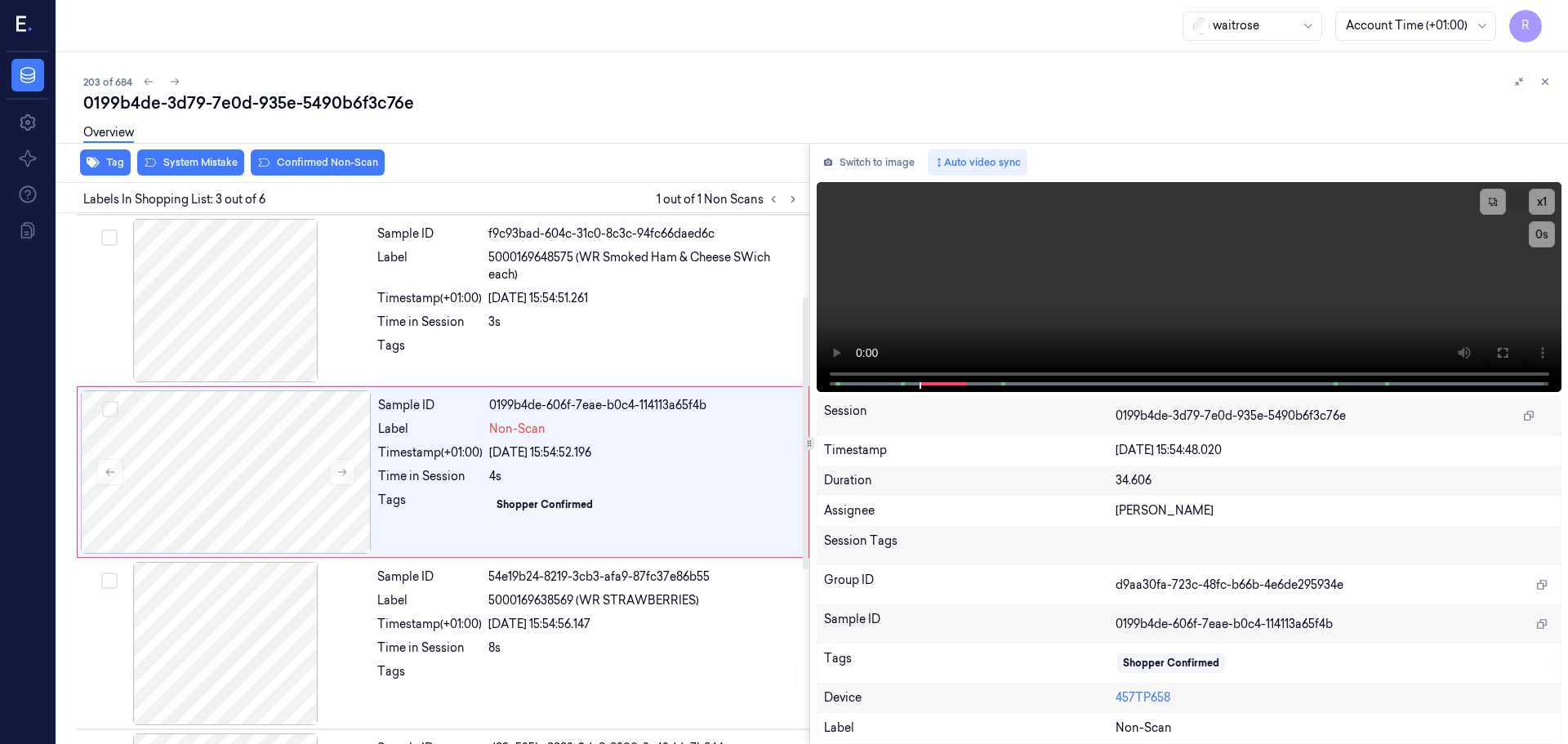
scroll to position [163, 0]
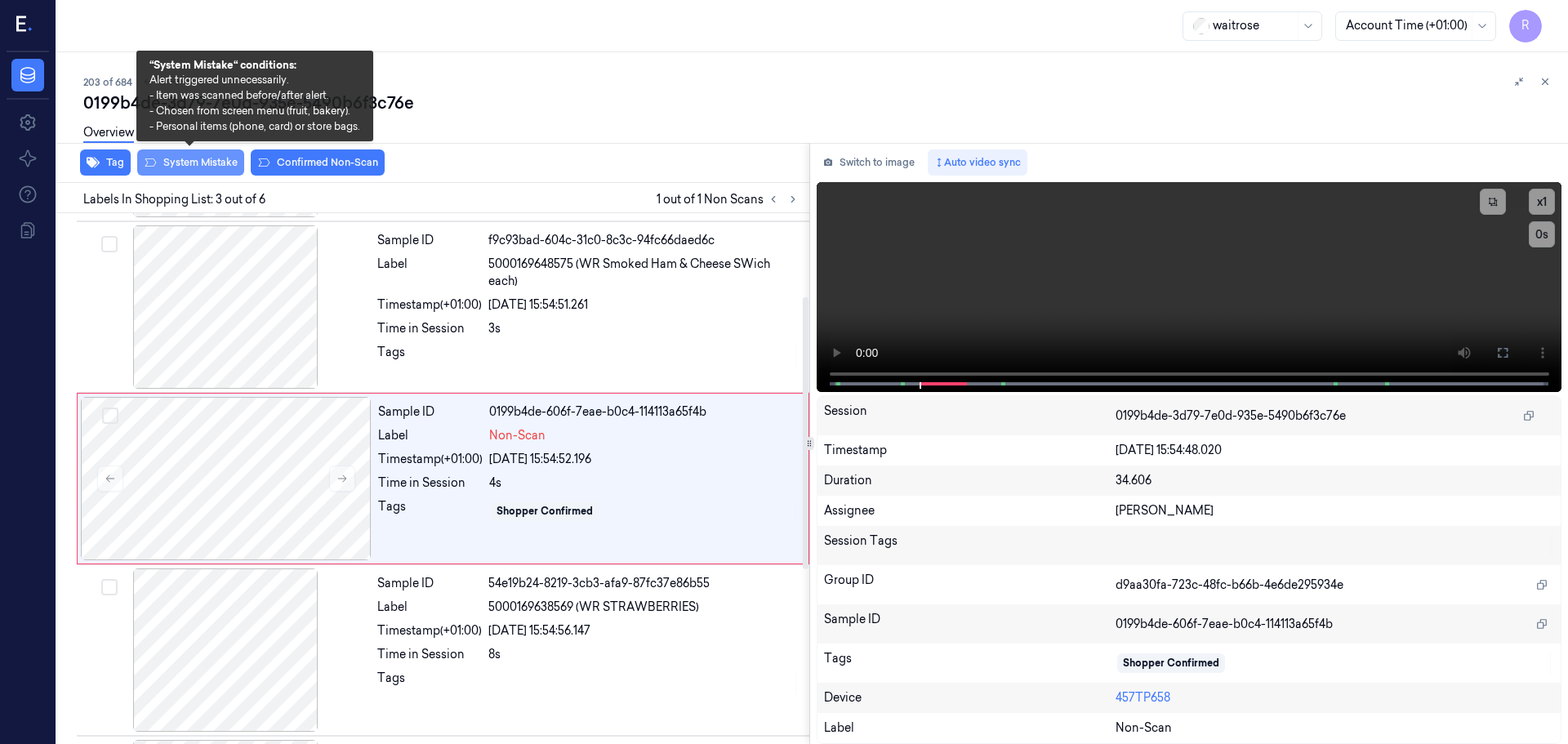
click at [174, 162] on button "System Mistake" at bounding box center [191, 162] width 107 height 26
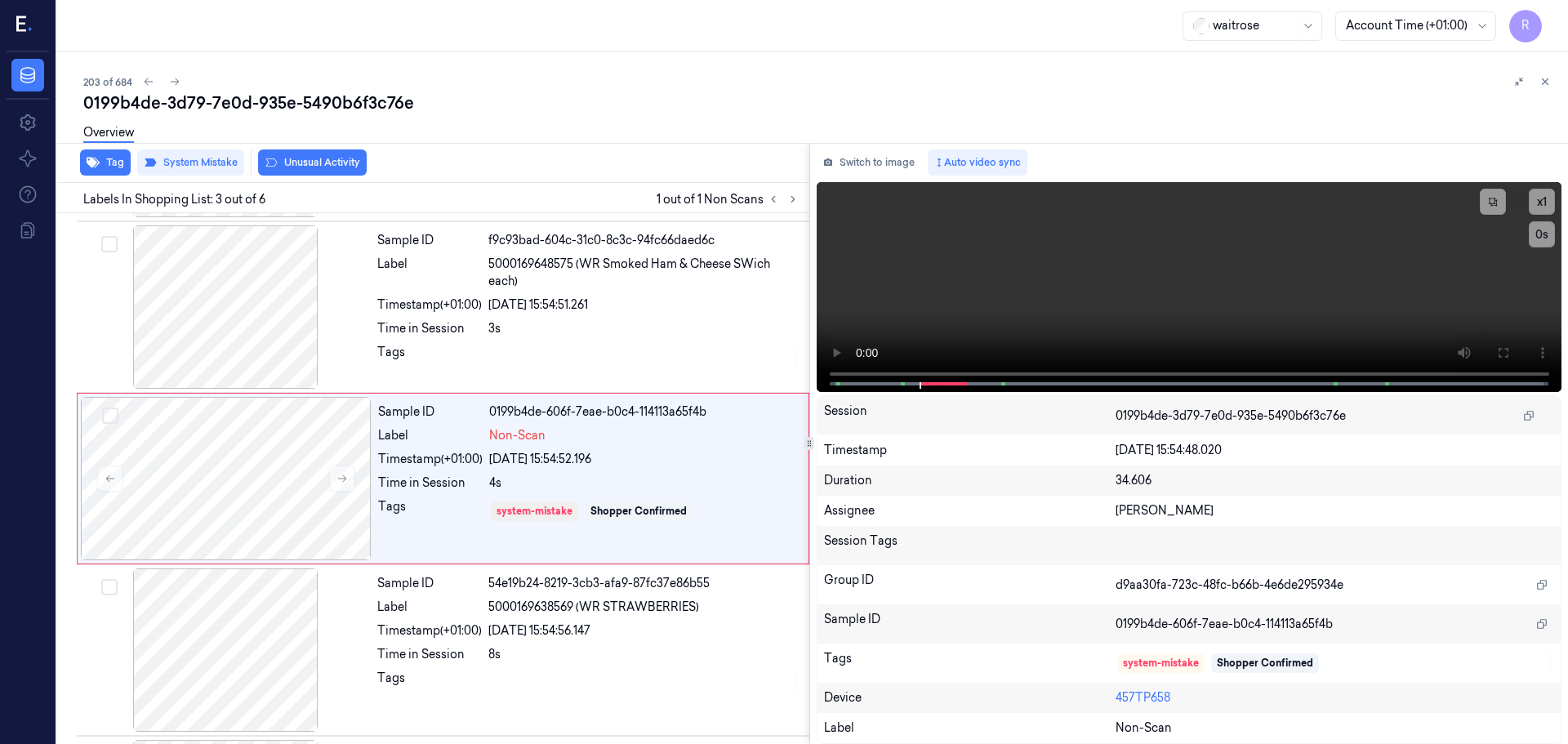
click at [326, 160] on button "Unusual Activity" at bounding box center [313, 162] width 109 height 26
click at [879, 162] on button "Switch to image" at bounding box center [869, 162] width 105 height 26
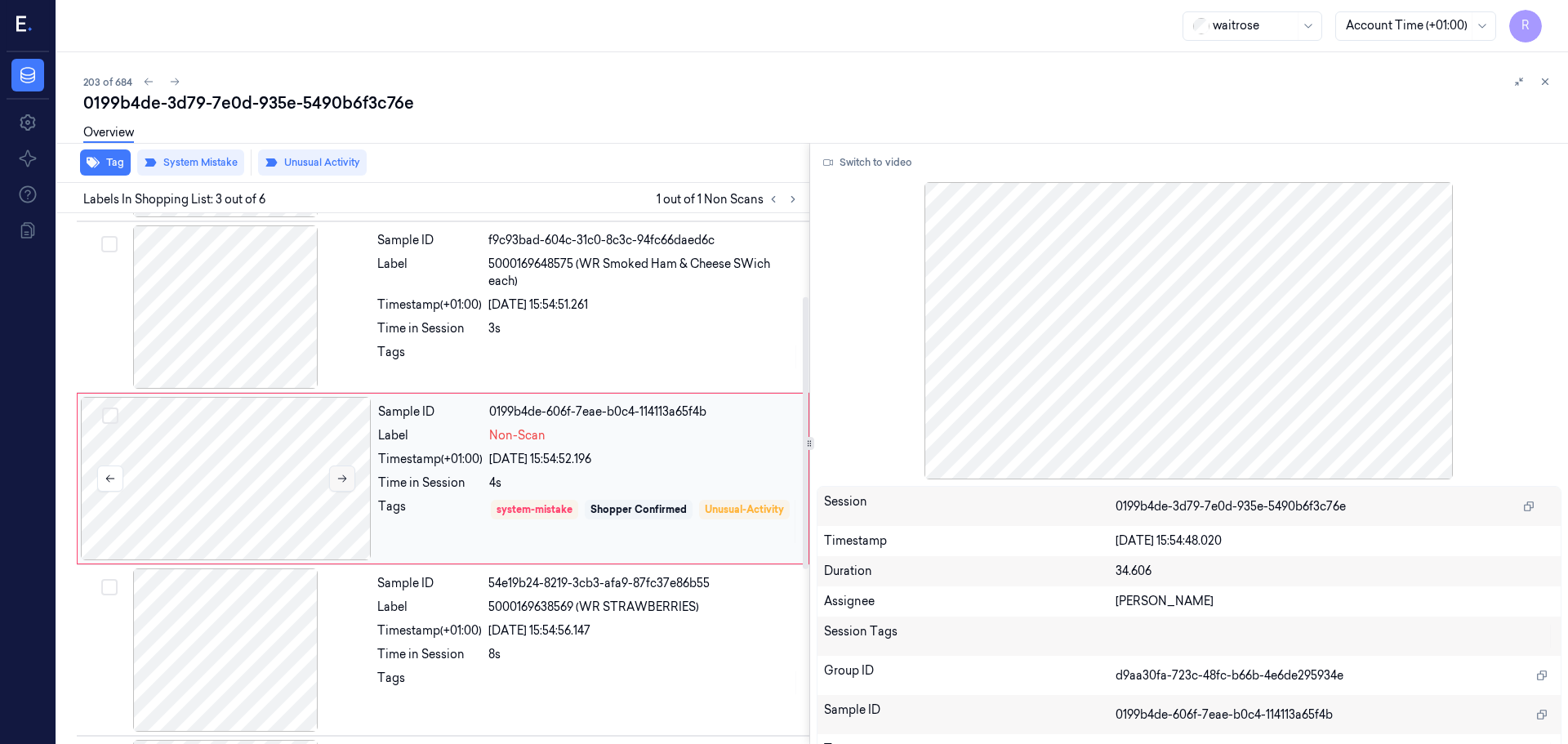
click at [341, 485] on button at bounding box center [342, 478] width 26 height 26
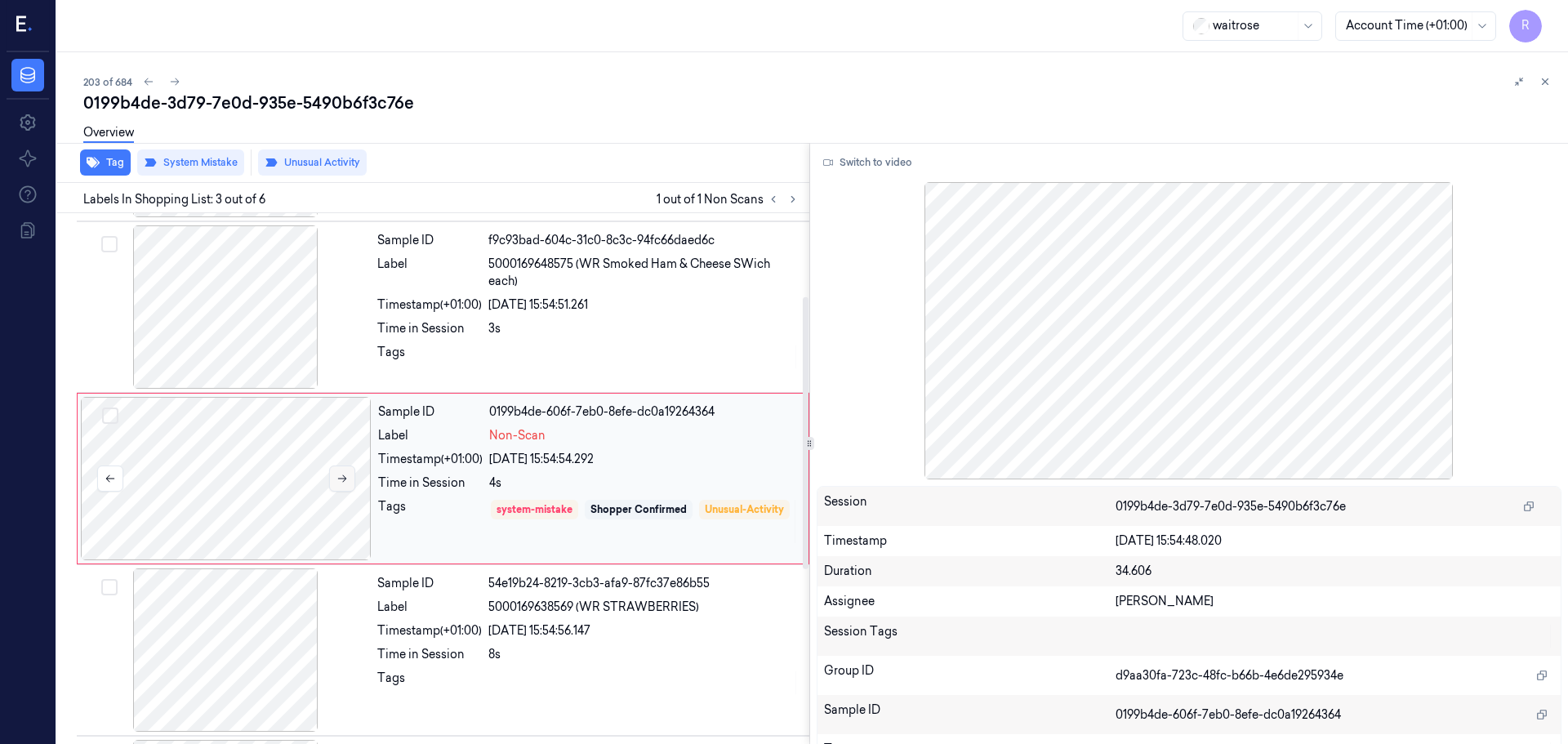
click at [341, 485] on button at bounding box center [342, 478] width 26 height 26
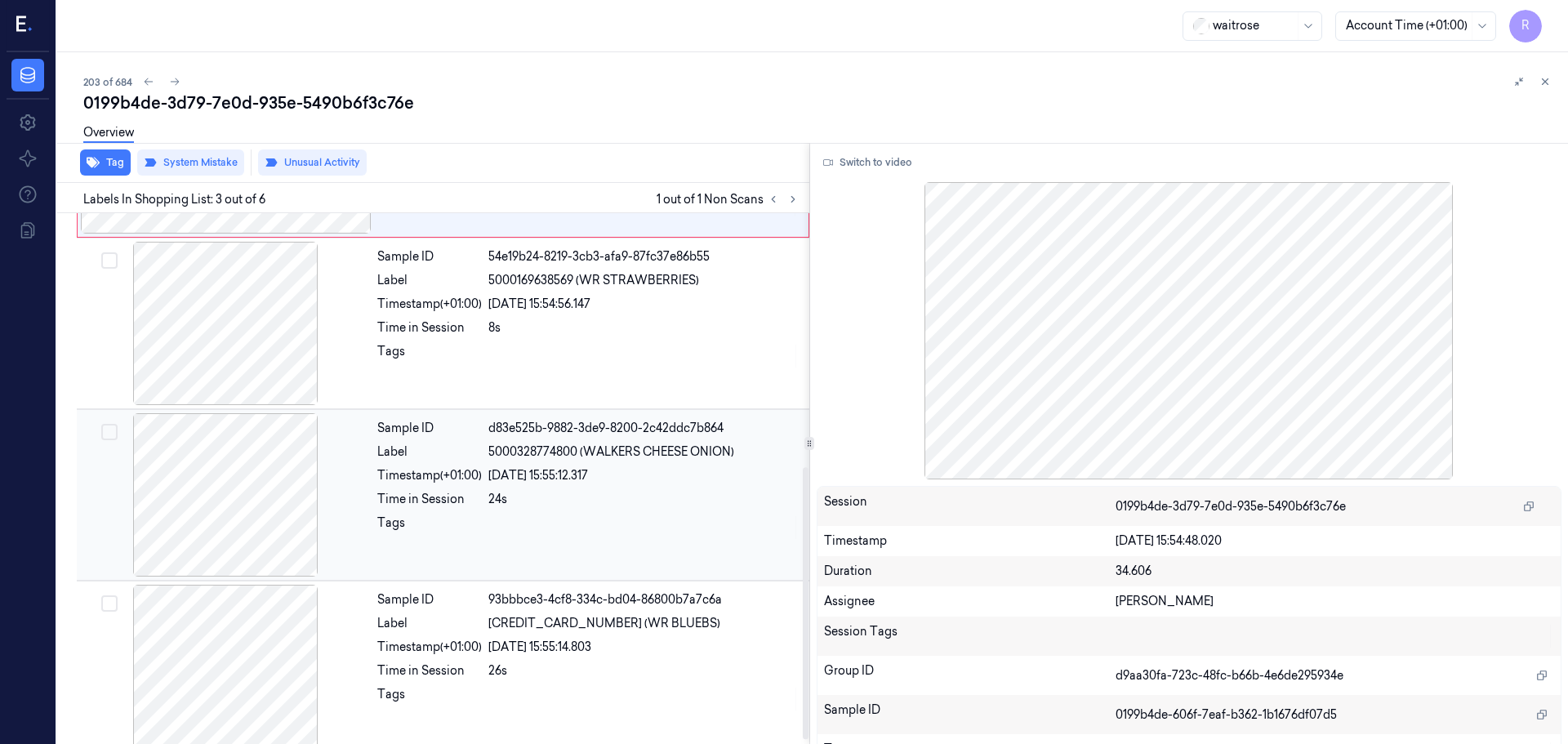
scroll to position [503, 0]
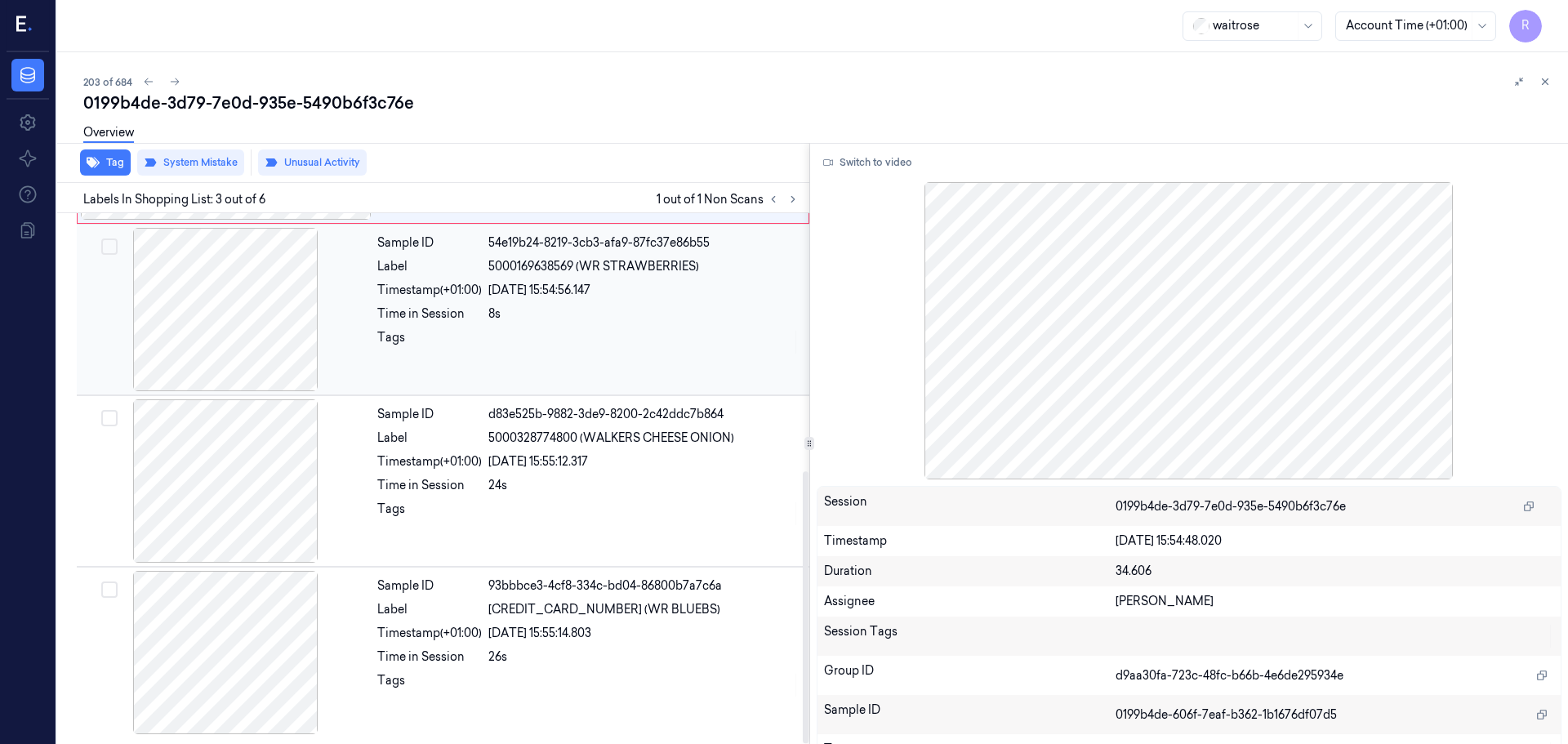
click at [417, 327] on div "Sample ID 54e19b24-8219-3cb3-afa9-87fc37e86b55 Label 5000169638569 (WR STRAWBER…" at bounding box center [588, 310] width 435 height 164
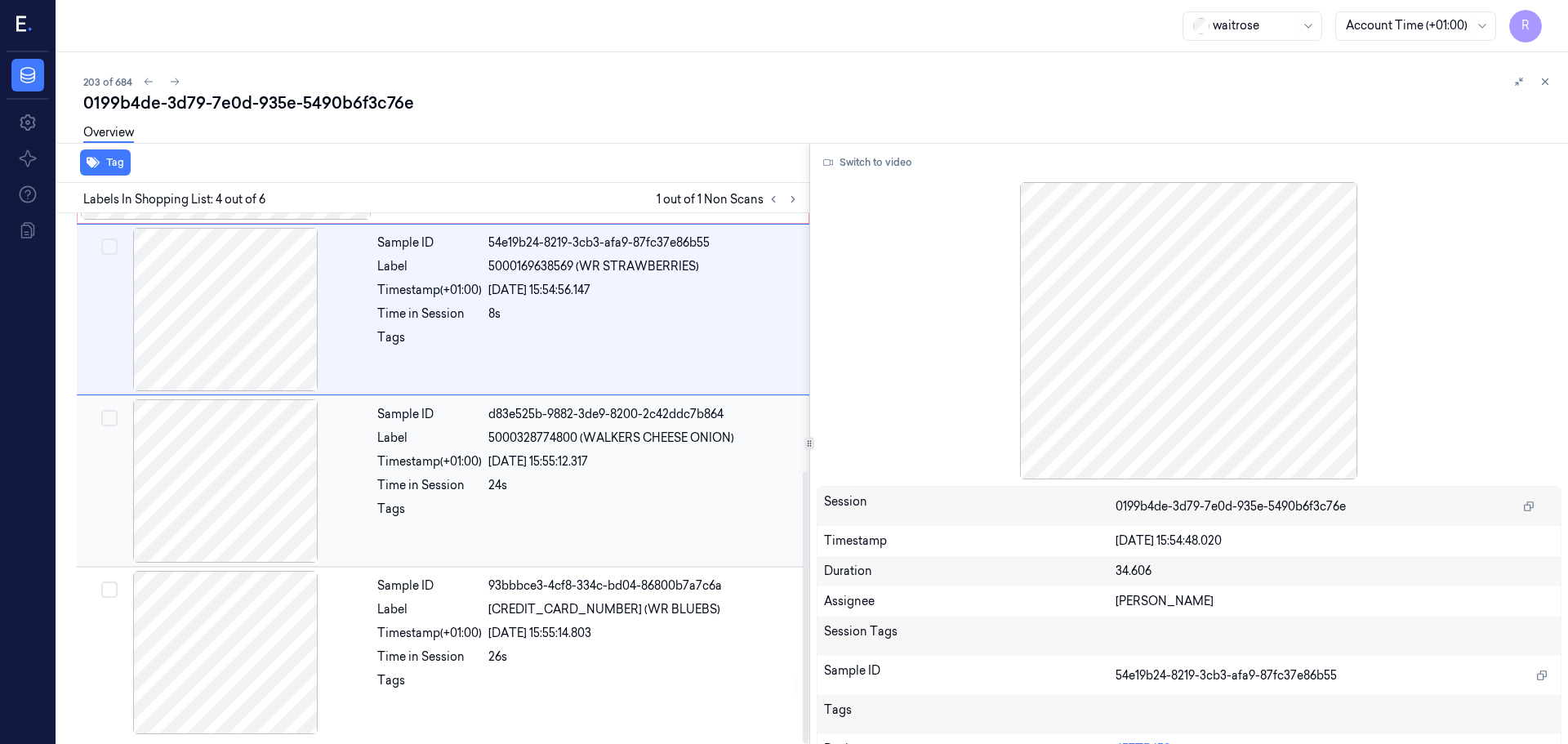
click at [657, 496] on div "Sample ID d83e525b-9882-3de9-8200-2c42ddc7b864 Label 5000328774800 (WALKERS CHE…" at bounding box center [588, 481] width 435 height 164
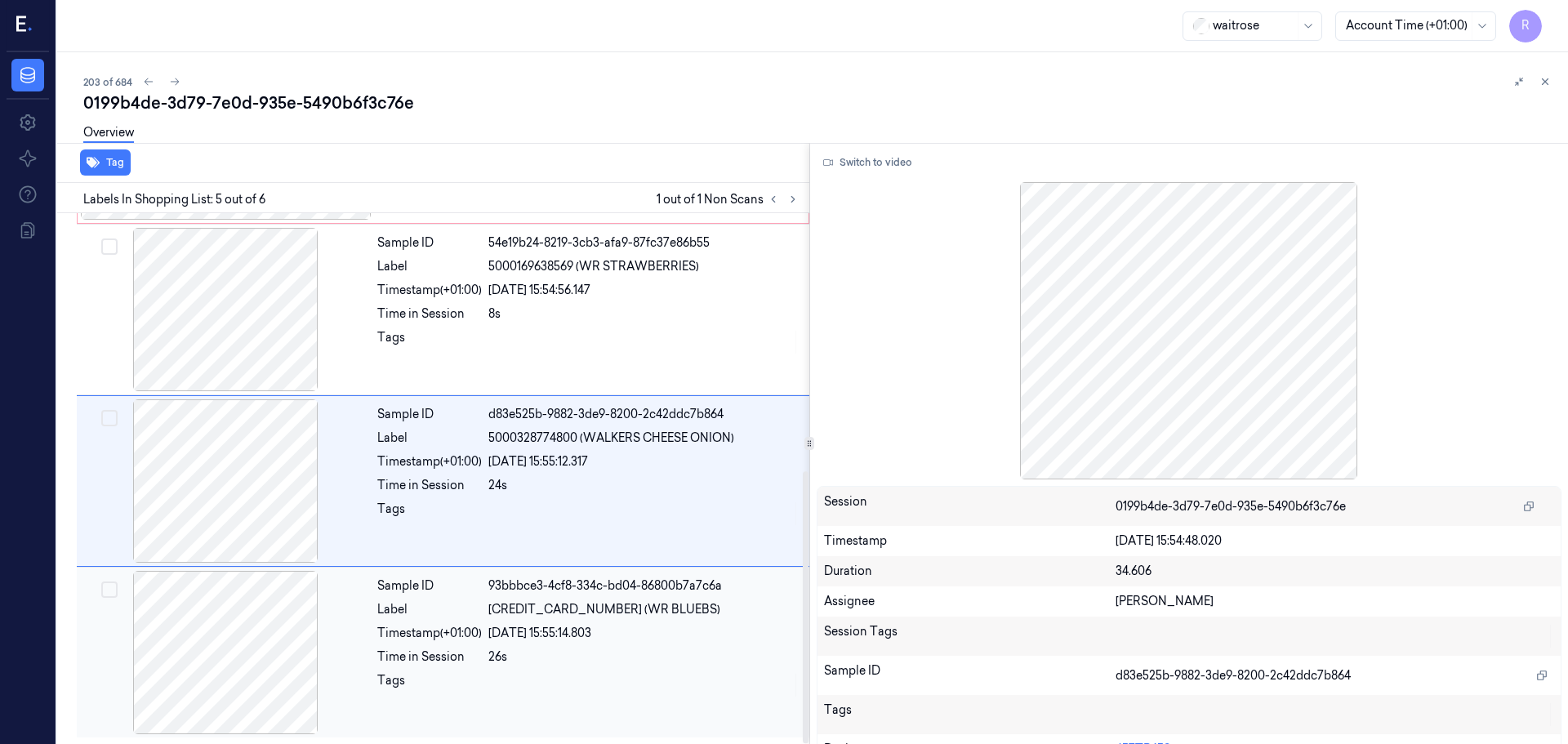
click at [531, 659] on div "26s" at bounding box center [644, 657] width 311 height 17
click at [584, 506] on div at bounding box center [644, 513] width 311 height 26
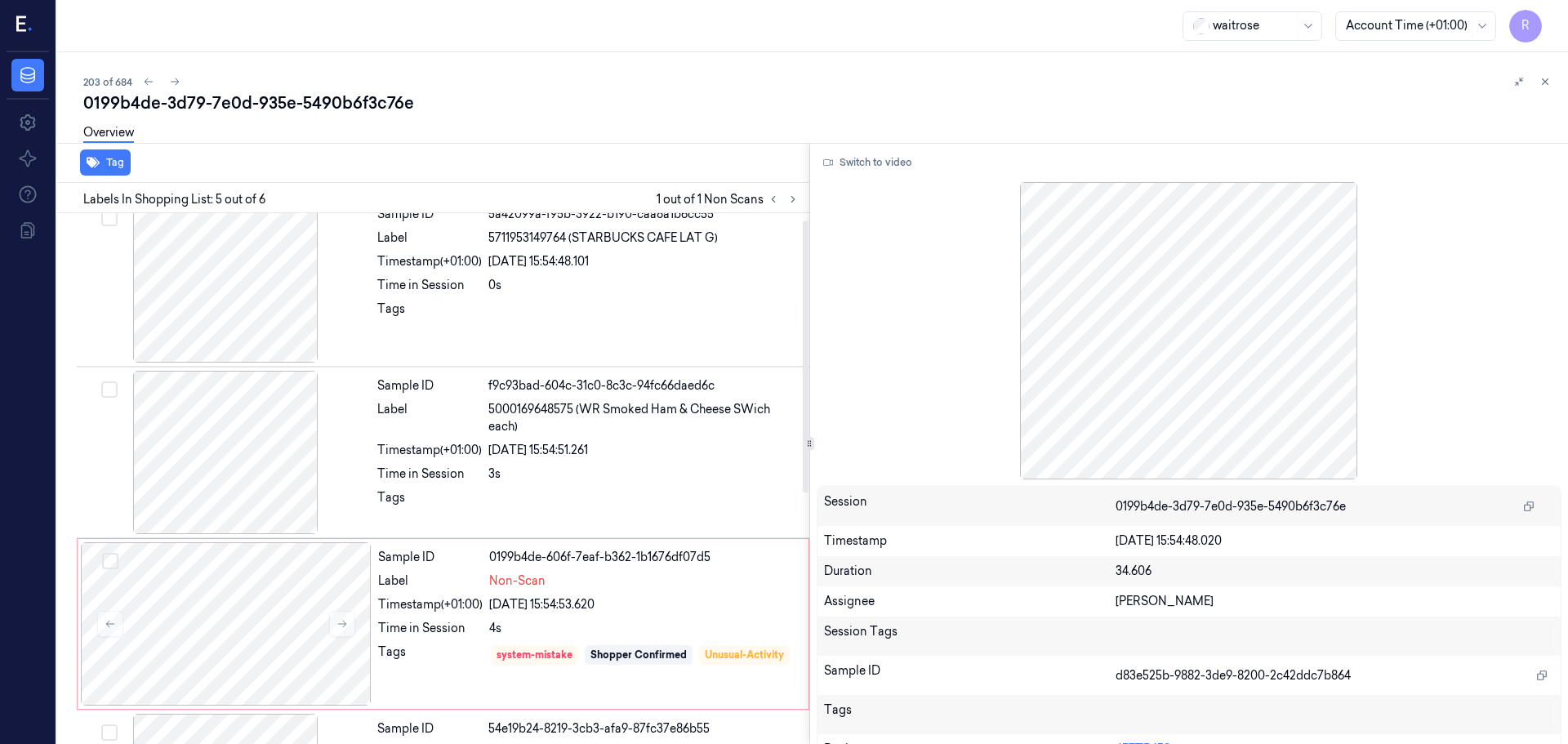
scroll to position [13, 0]
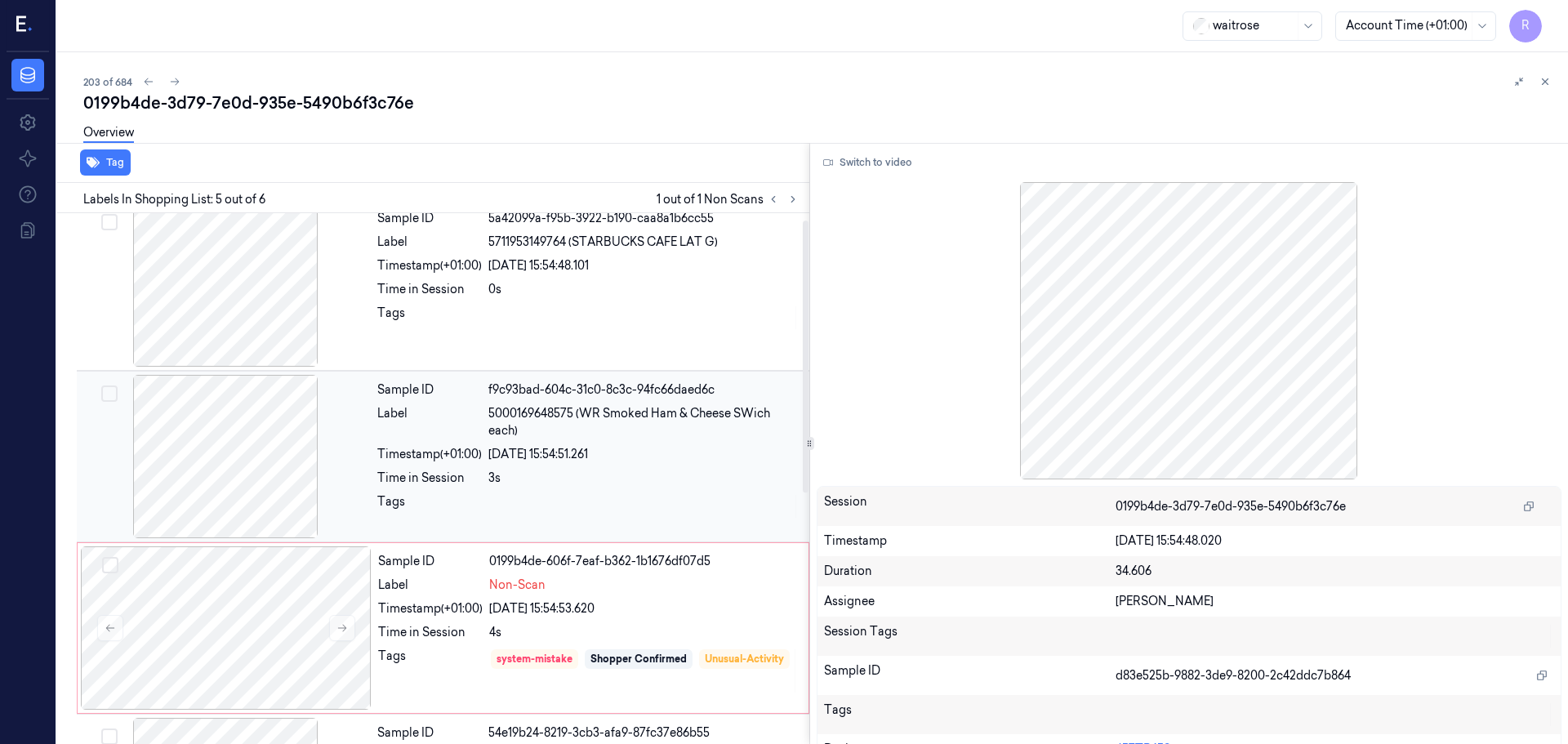
click at [401, 521] on div "Sample ID f9c93bad-604c-31c0-8c3c-94fc66daed6c Label 5000169648575 (WR Smoked H…" at bounding box center [588, 457] width 435 height 164
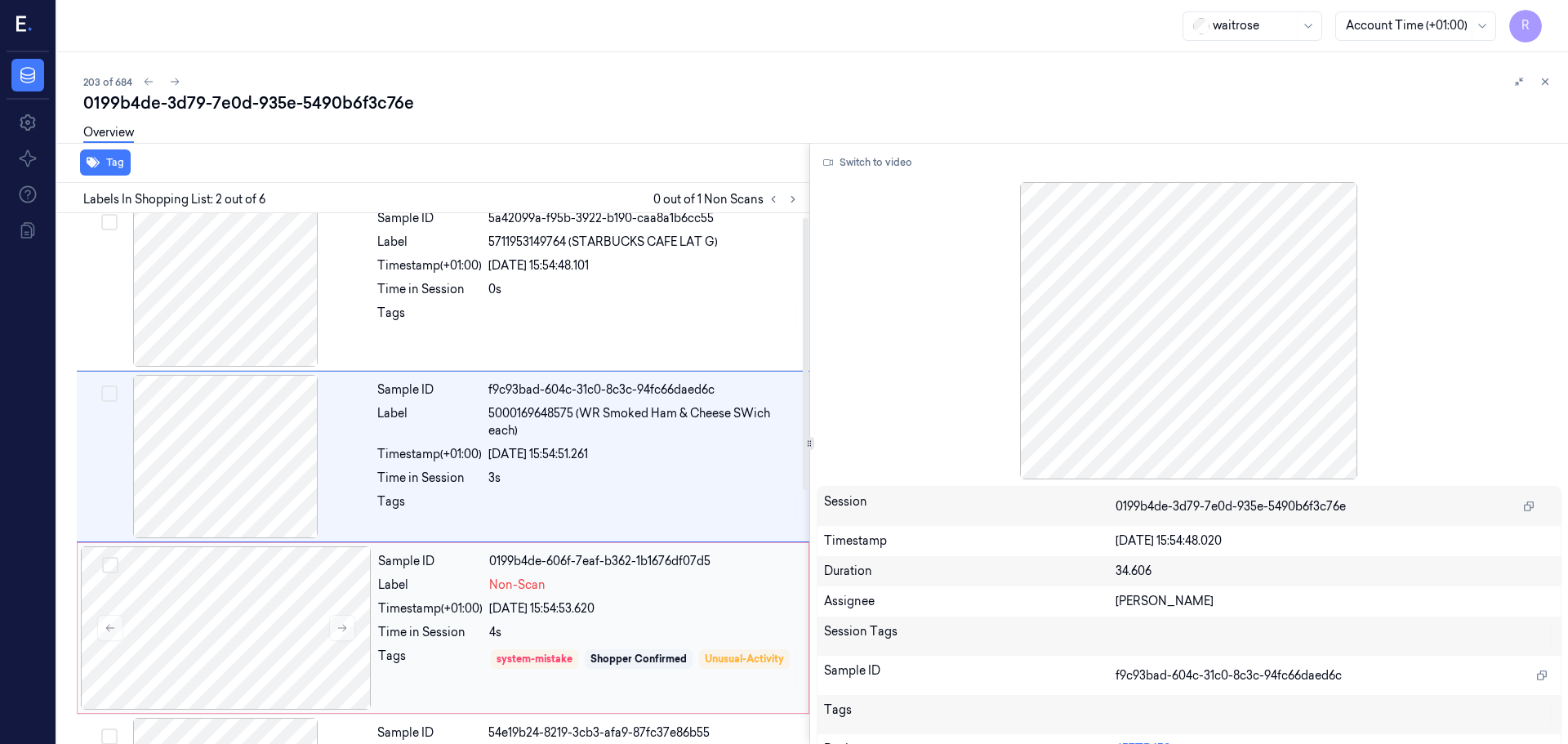
scroll to position [0, 0]
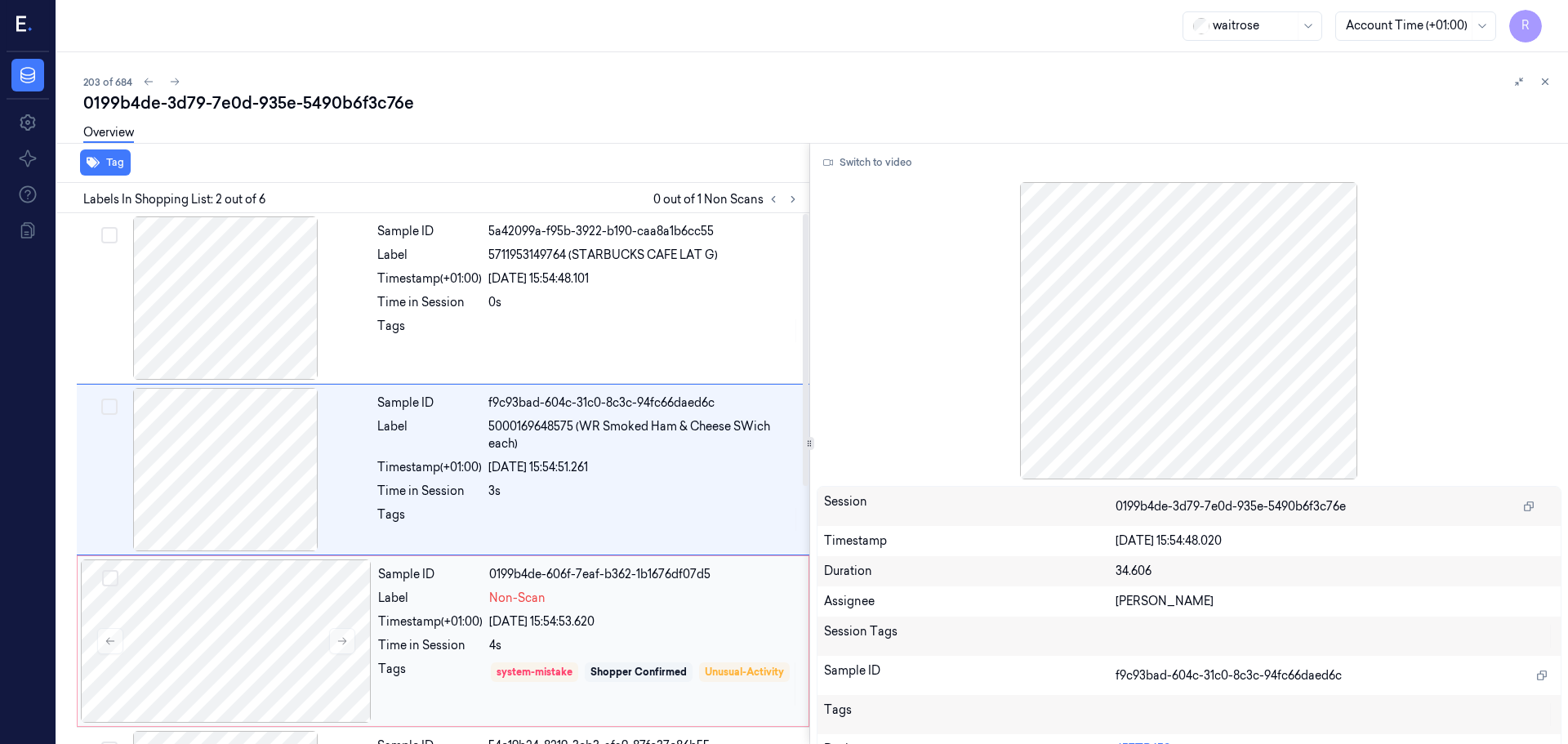
click at [437, 617] on div "Timestamp (+01:00)" at bounding box center [430, 621] width 105 height 17
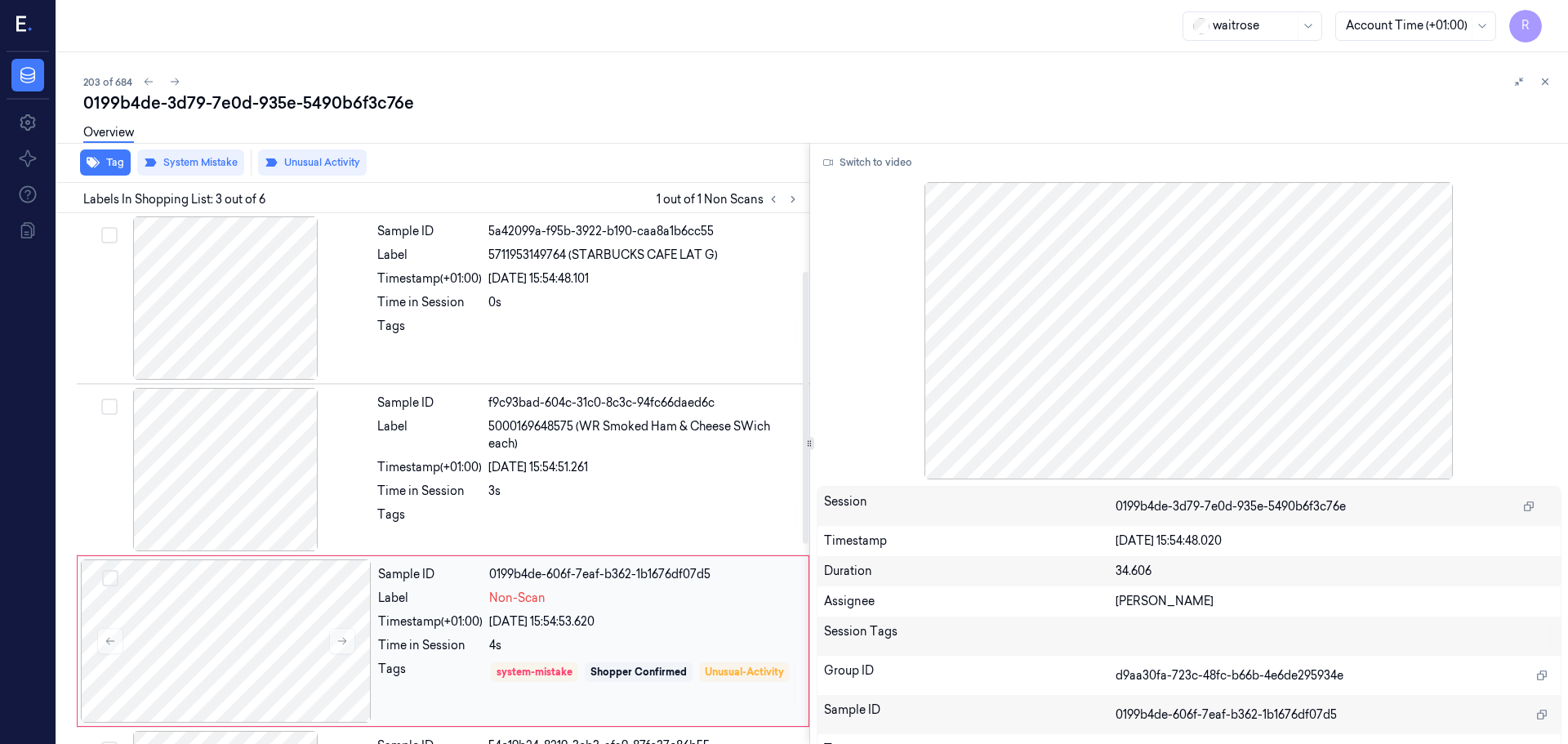
scroll to position [163, 0]
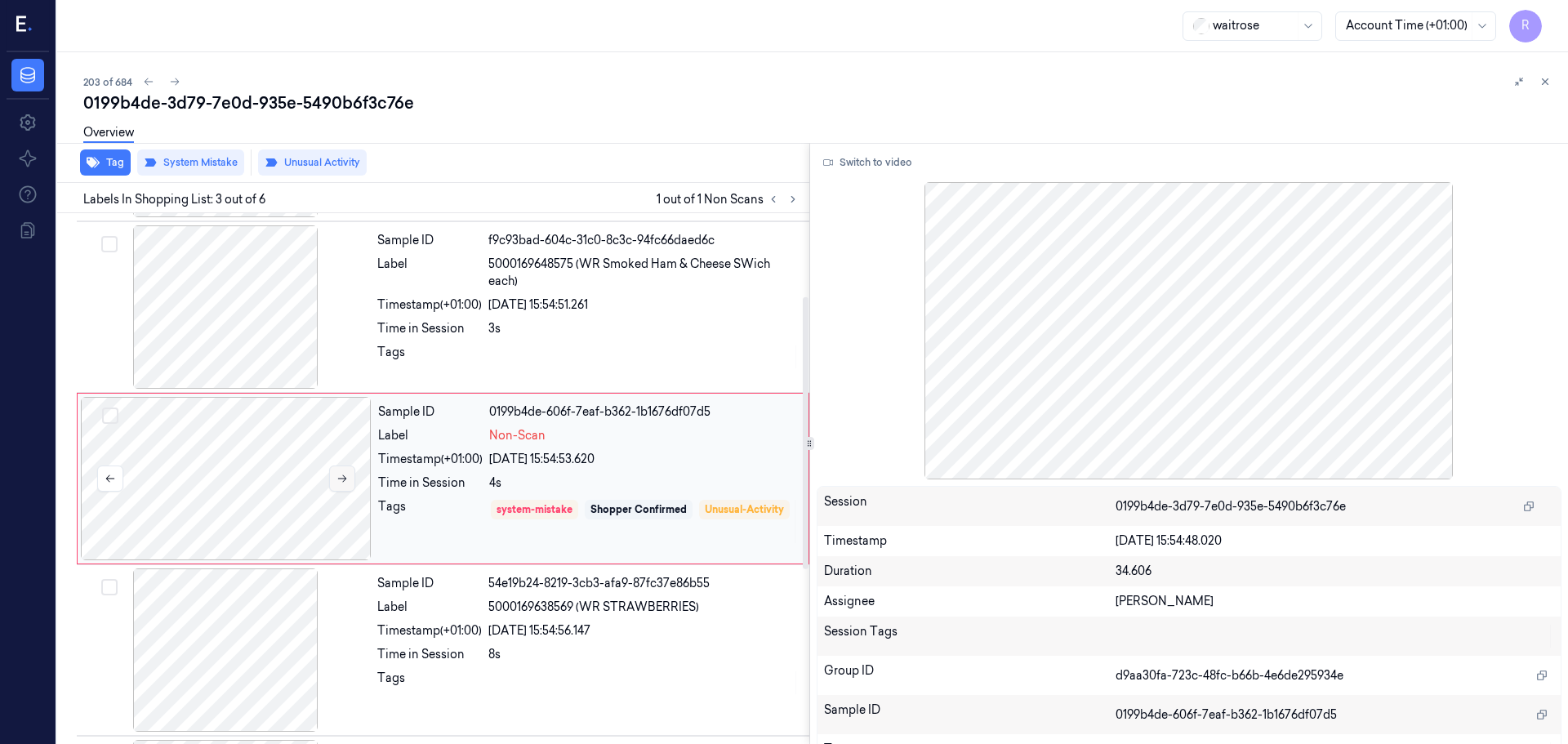
click at [345, 485] on button at bounding box center [342, 478] width 26 height 26
click at [491, 335] on div "Time in Session 3s" at bounding box center [588, 328] width 423 height 17
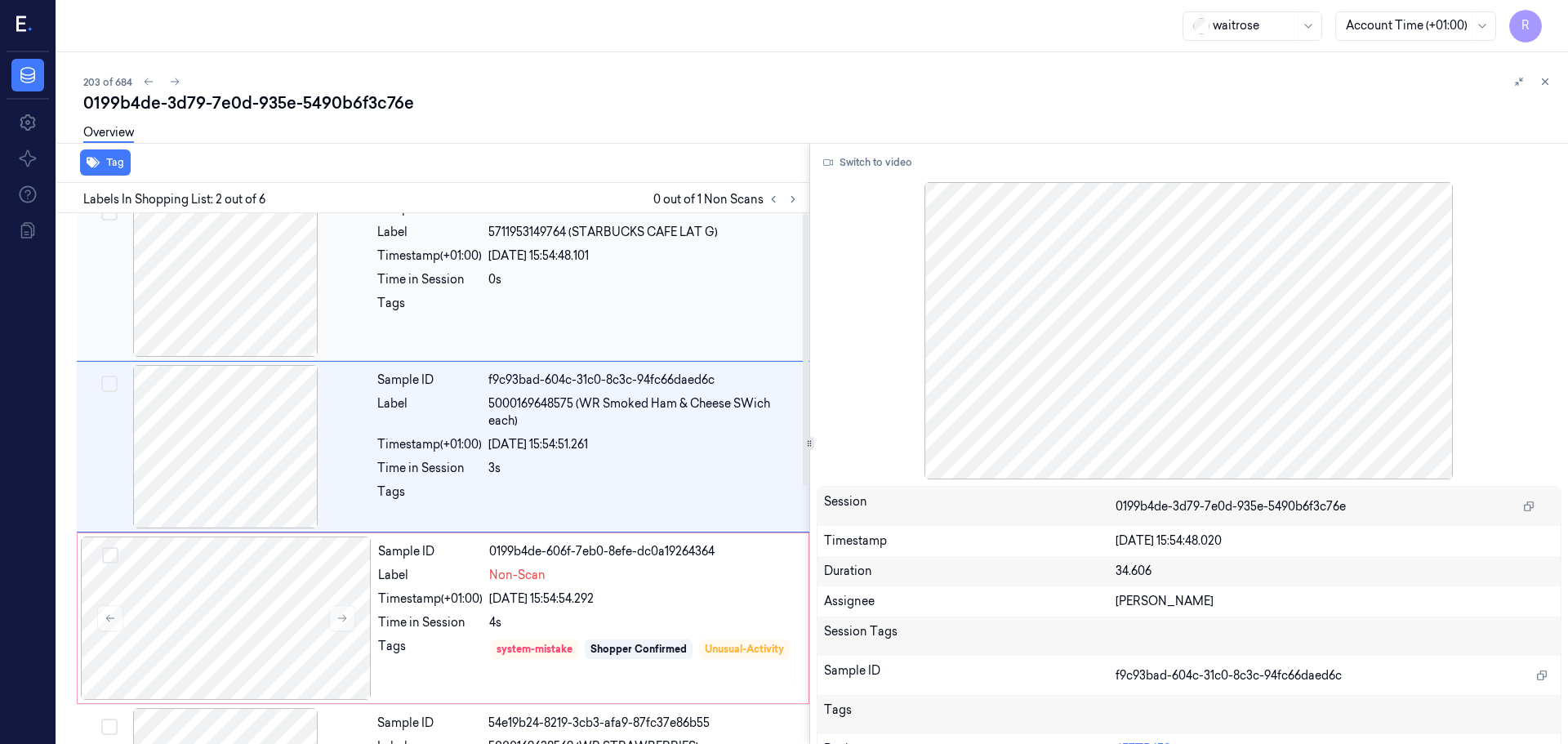
scroll to position [0, 0]
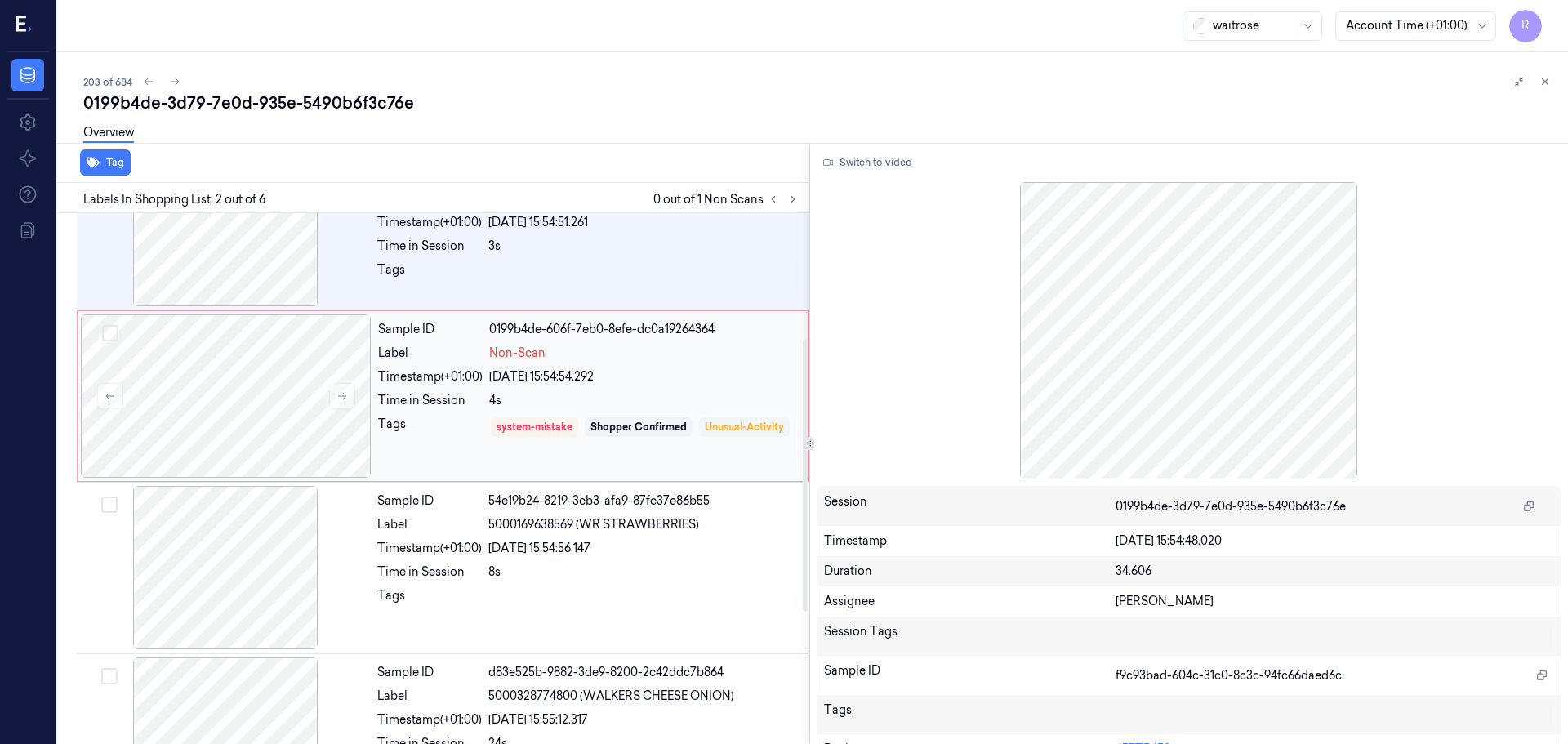
click at [705, 434] on div "Unusual-Activity" at bounding box center [744, 427] width 79 height 15
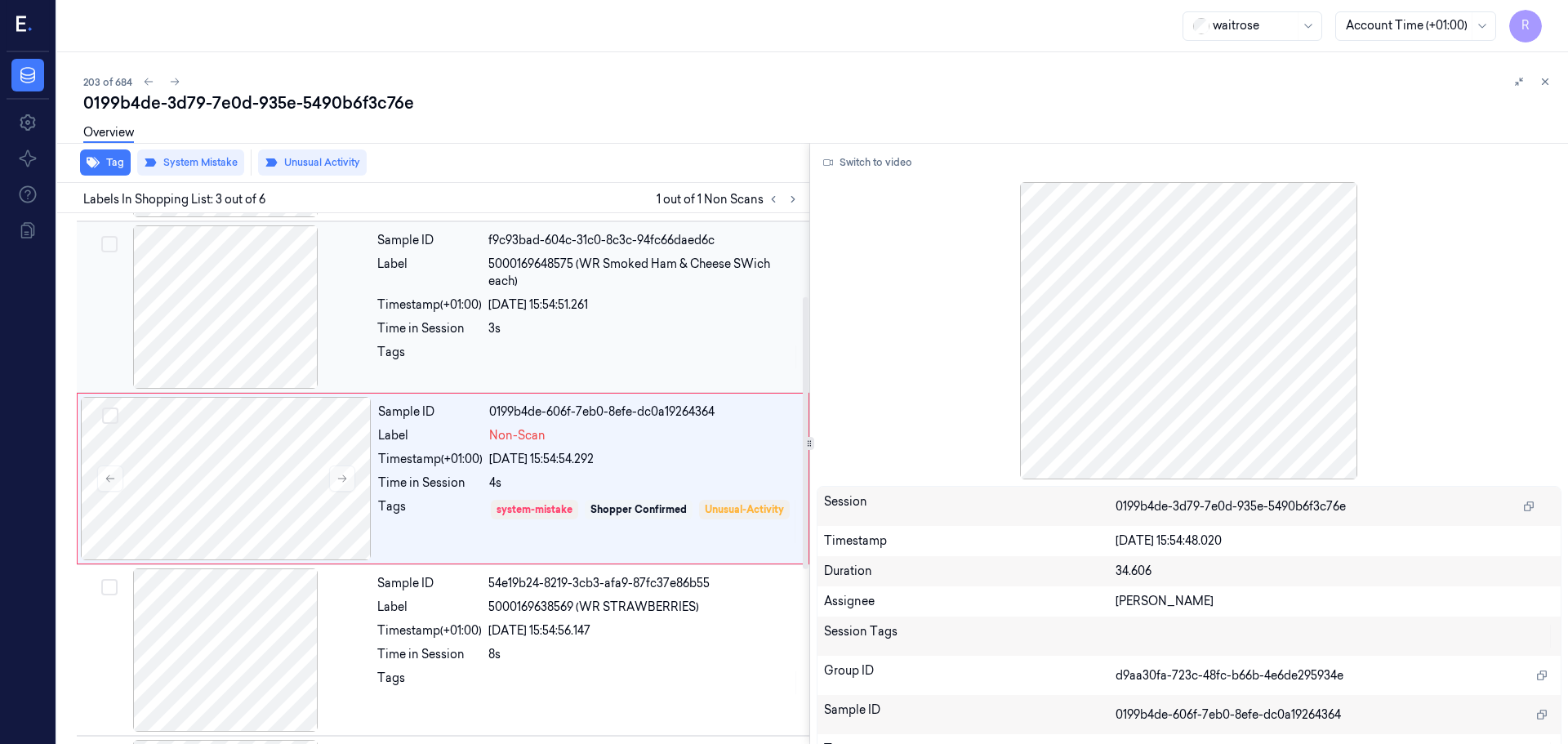
click at [549, 357] on div at bounding box center [644, 356] width 311 height 26
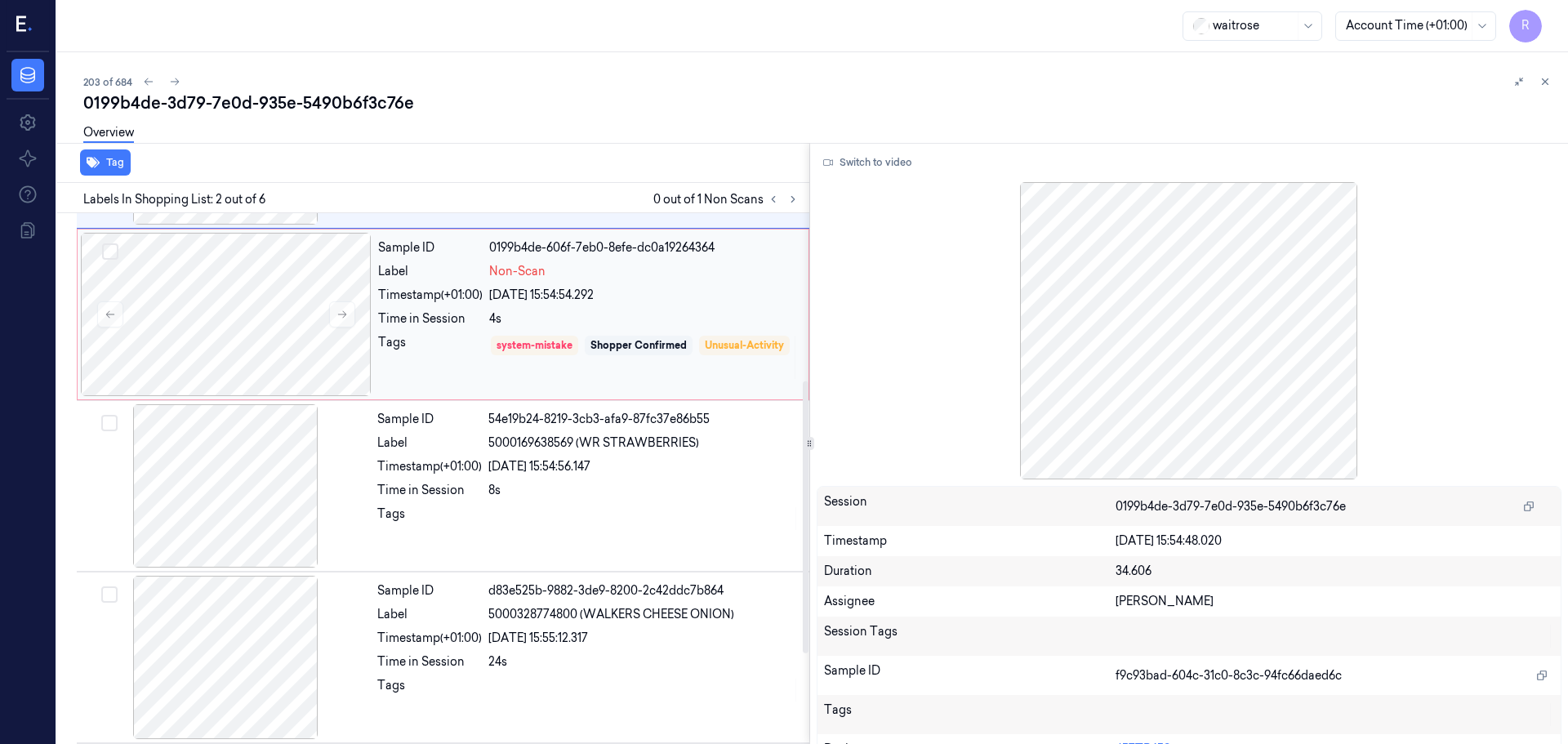
click at [455, 383] on div "Sample ID 0199b4de-606f-7eb0-8efe-dc0a19264364 Label Non-Scan Timestamp (+01:00…" at bounding box center [588, 314] width 434 height 164
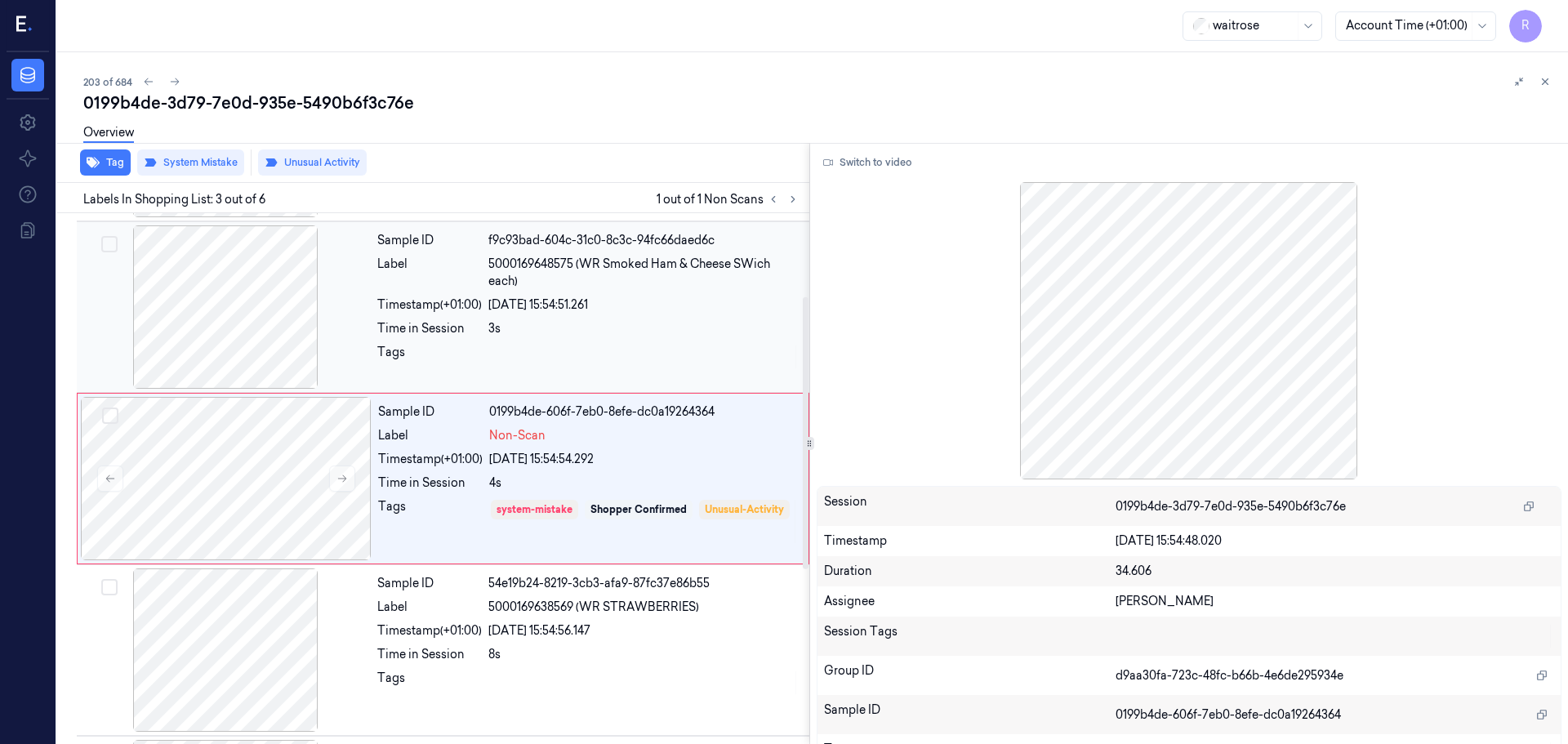
click at [464, 351] on div "Tags" at bounding box center [429, 356] width 105 height 26
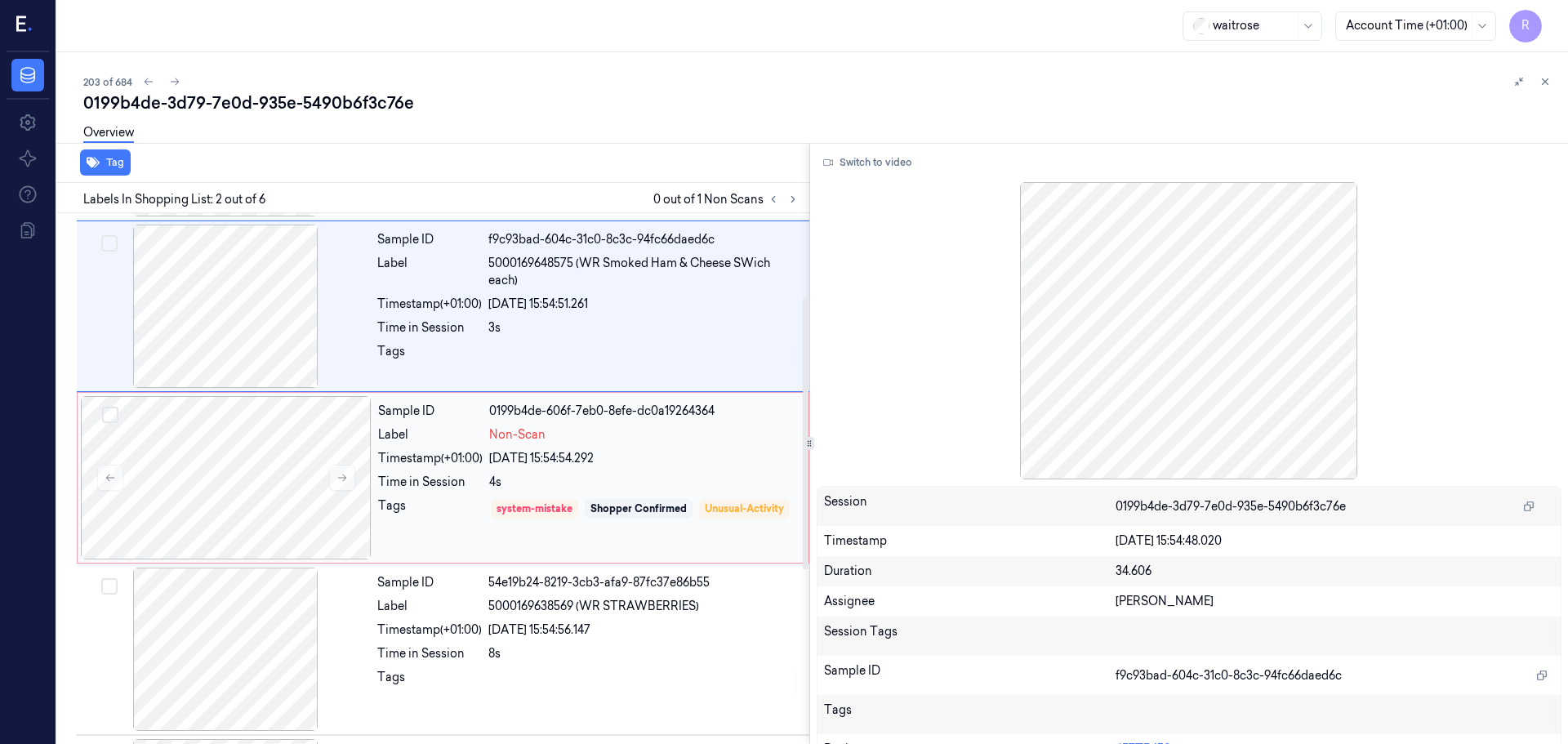
click at [460, 408] on div "Sample ID" at bounding box center [430, 411] width 105 height 17
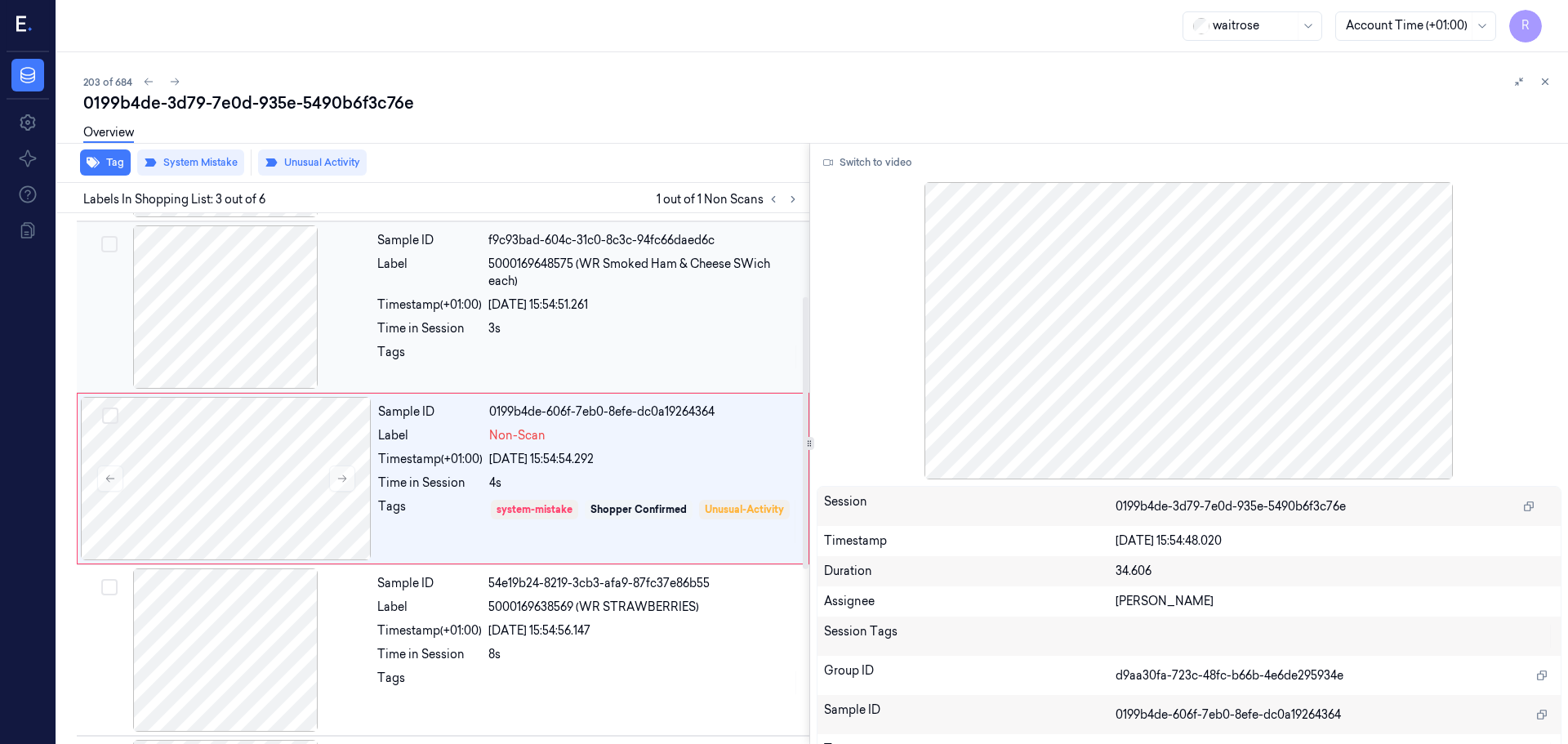
click at [424, 335] on div "Time in Session" at bounding box center [429, 328] width 105 height 17
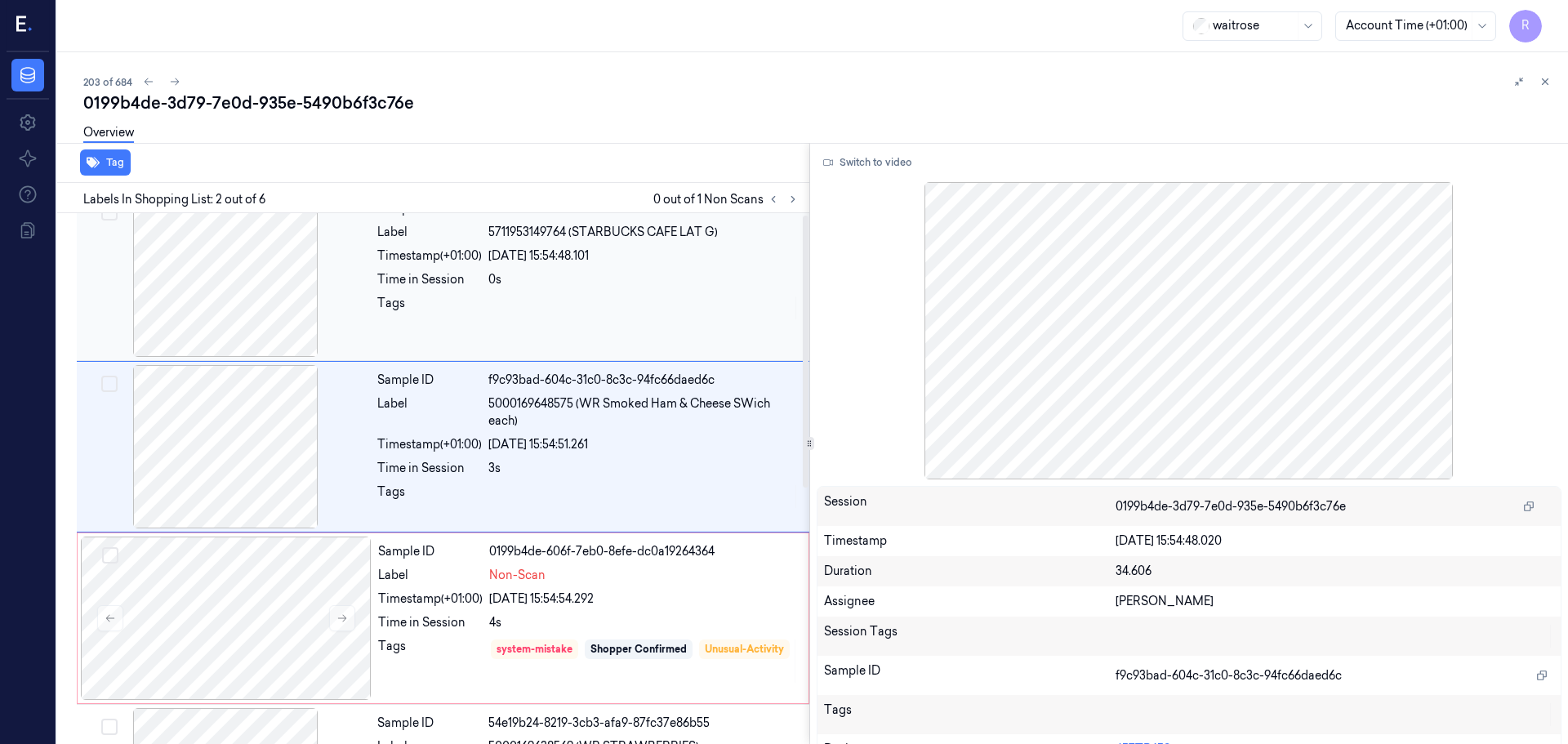
scroll to position [0, 0]
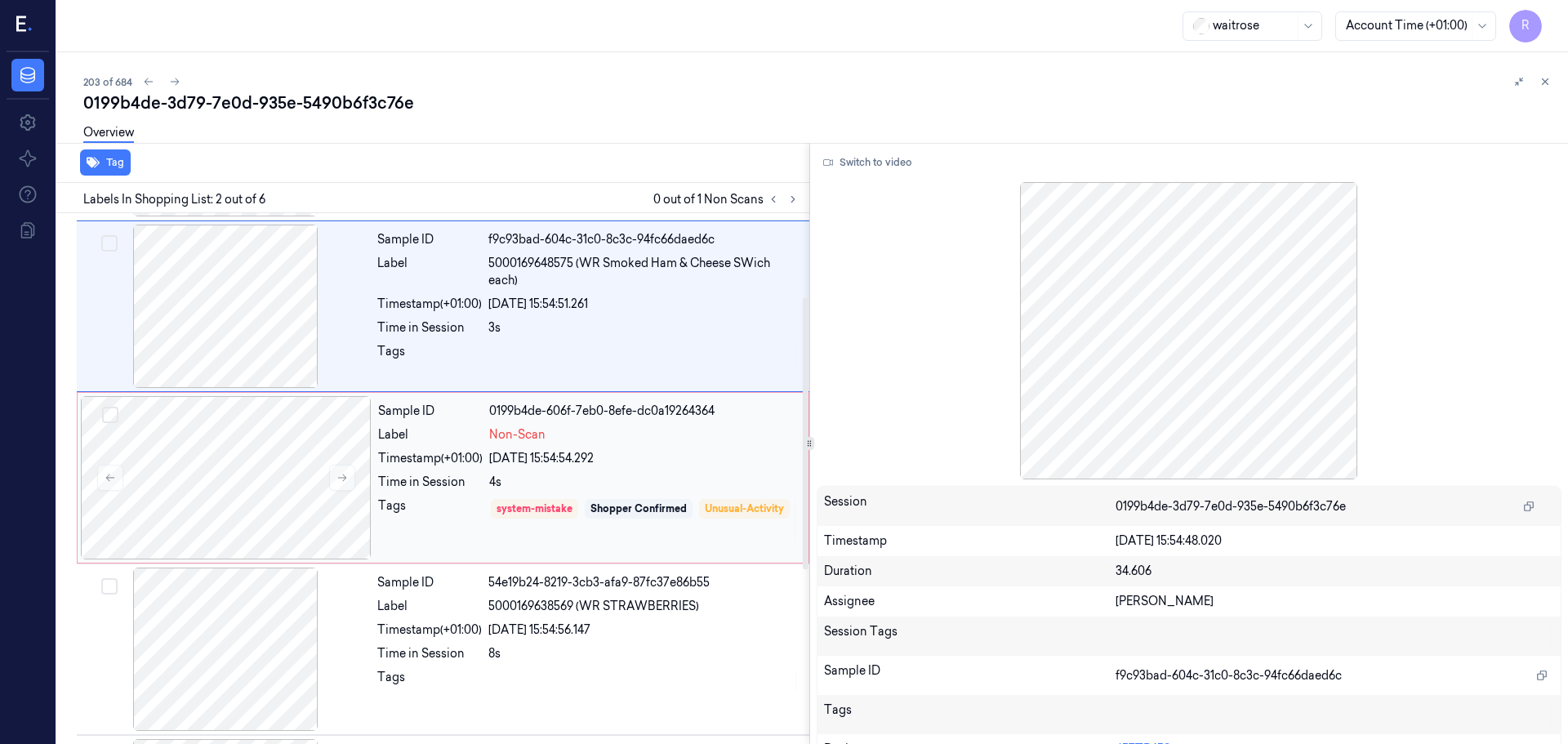
click at [416, 470] on div "Sample ID 0199b4de-606f-7eb0-8efe-dc0a19264364 Label Non-Scan Timestamp (+01:00…" at bounding box center [588, 478] width 434 height 164
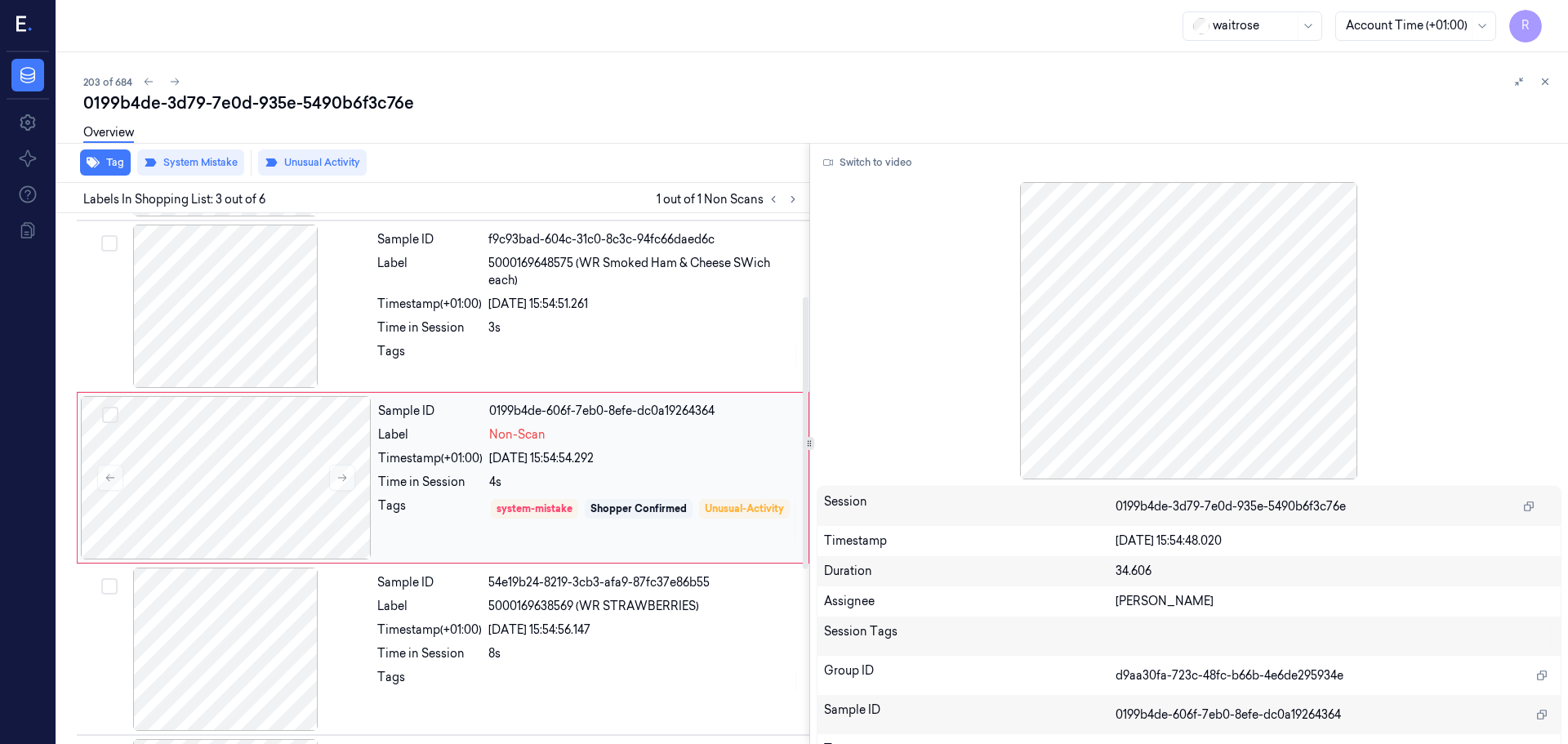
scroll to position [163, 0]
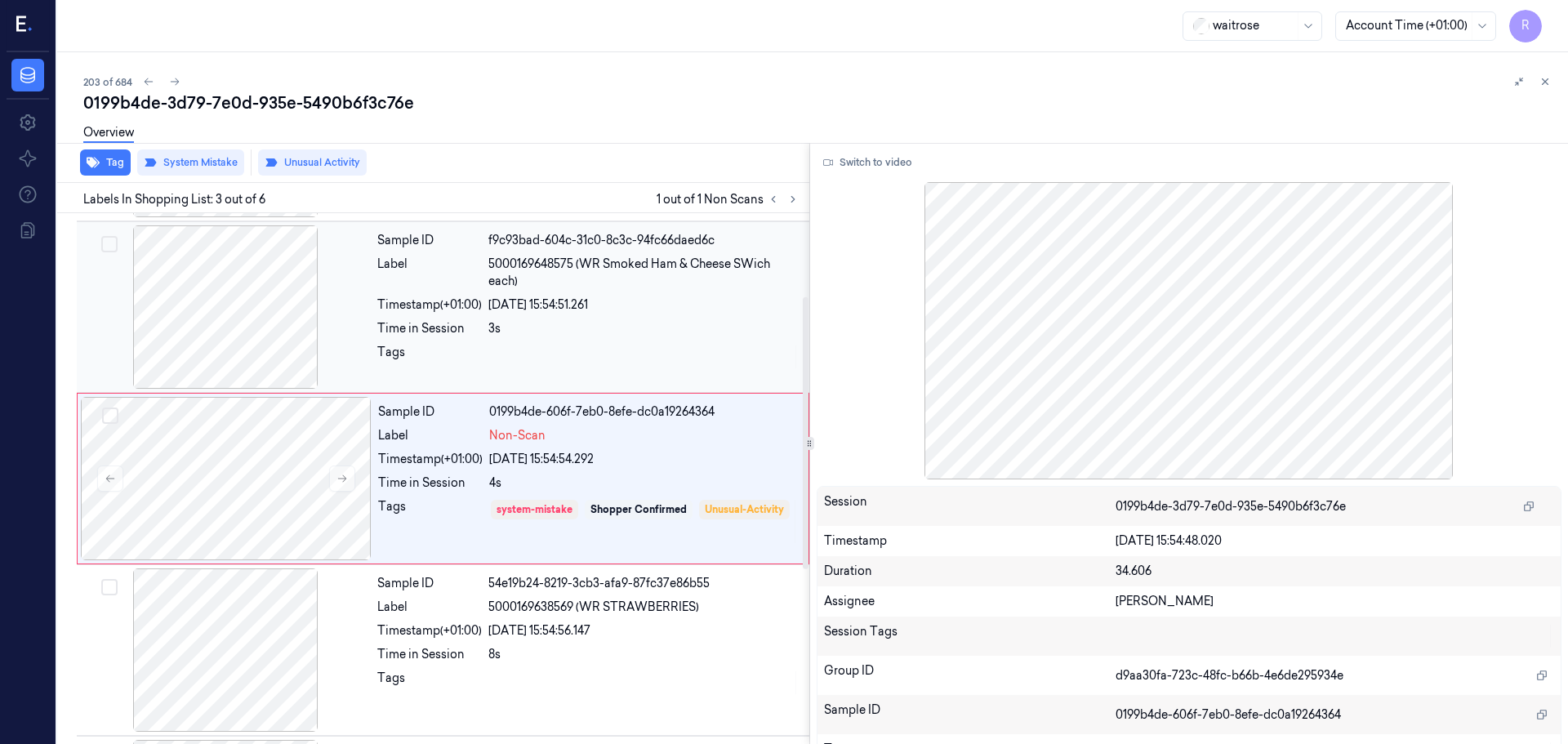
click at [657, 315] on div "Sample ID f9c93bad-604c-31c0-8c3c-94fc66daed6c Label 5000169648575 (WR Smoked H…" at bounding box center [588, 307] width 435 height 164
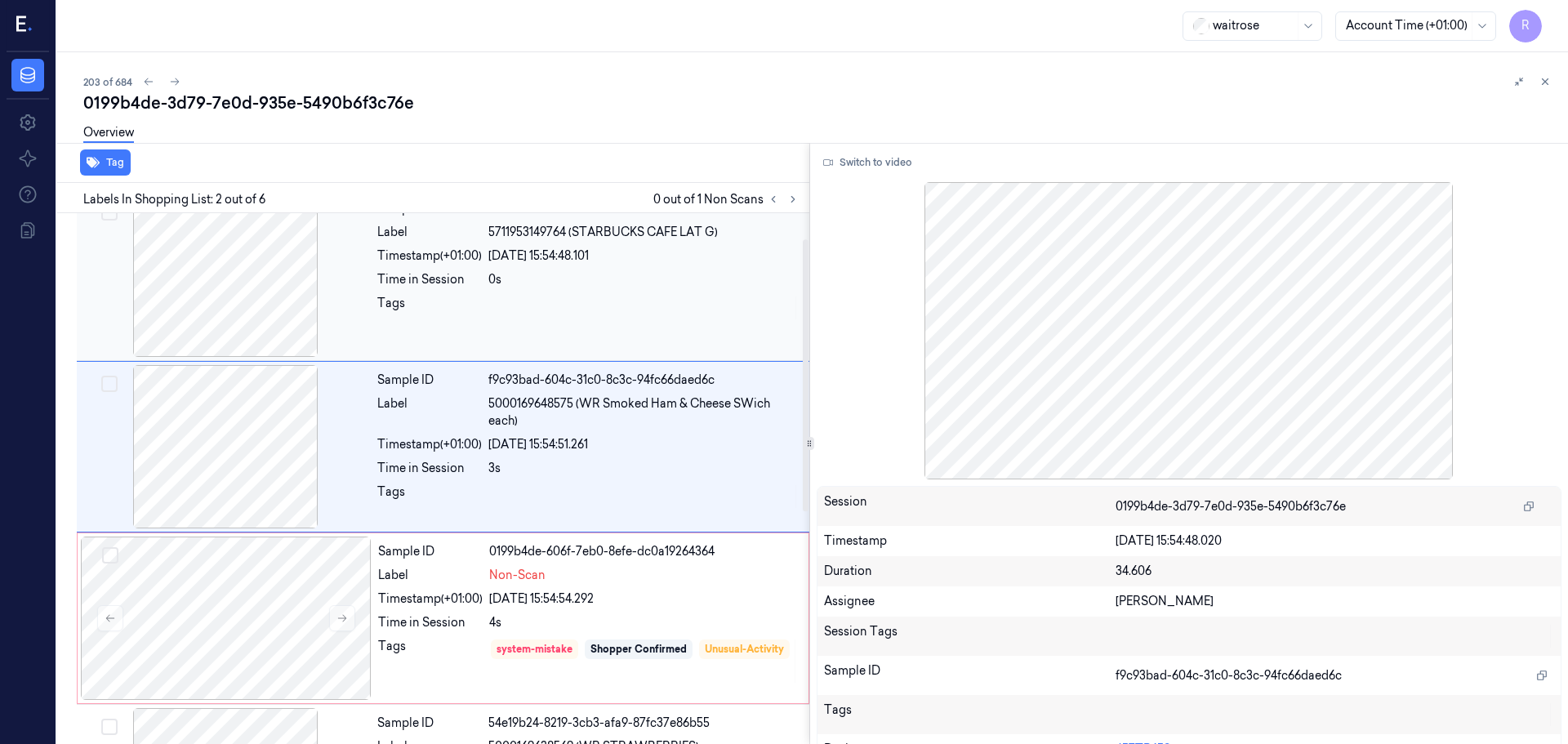
scroll to position [0, 0]
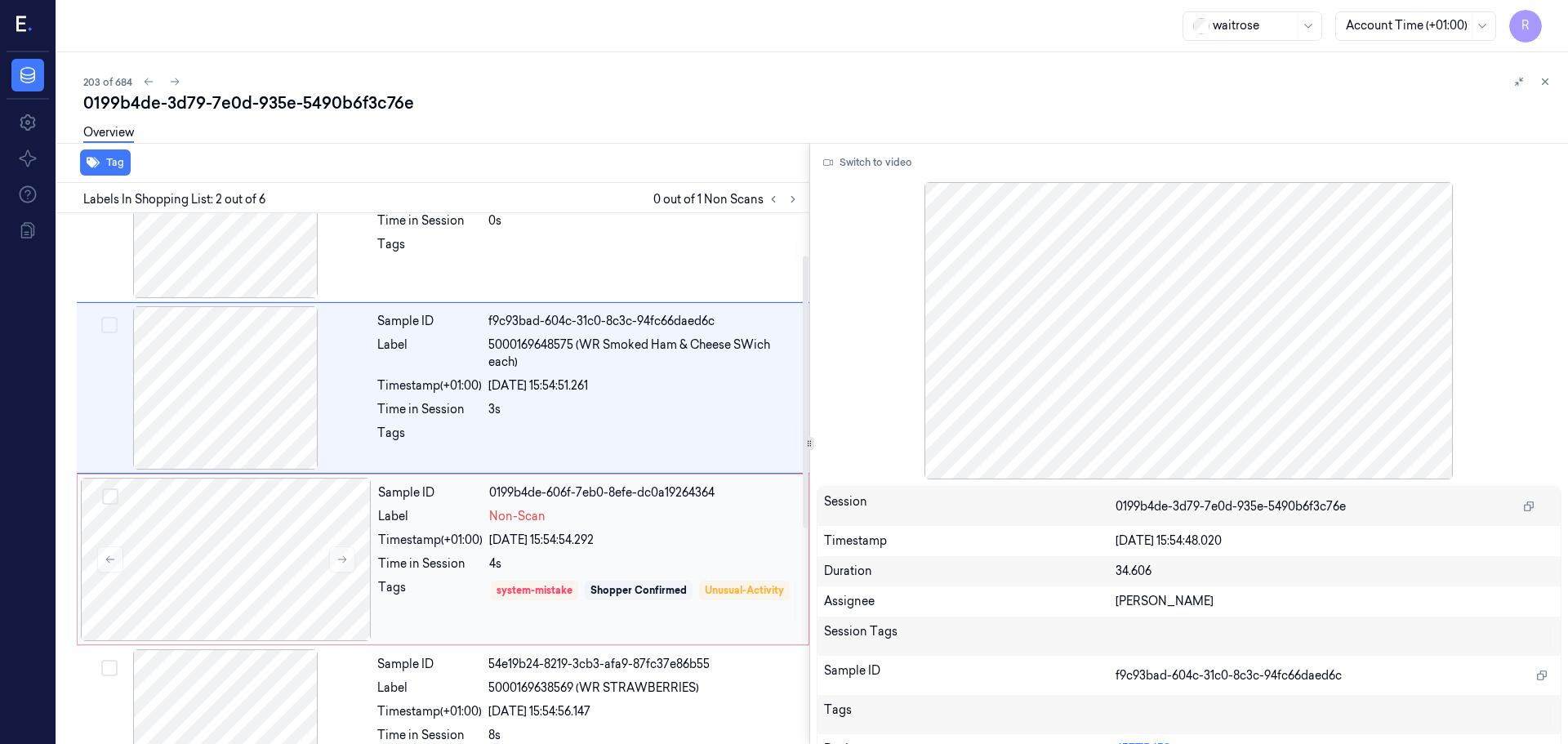
click at [605, 540] on div "[DATE] 15:54:54.292" at bounding box center [644, 540] width 310 height 17
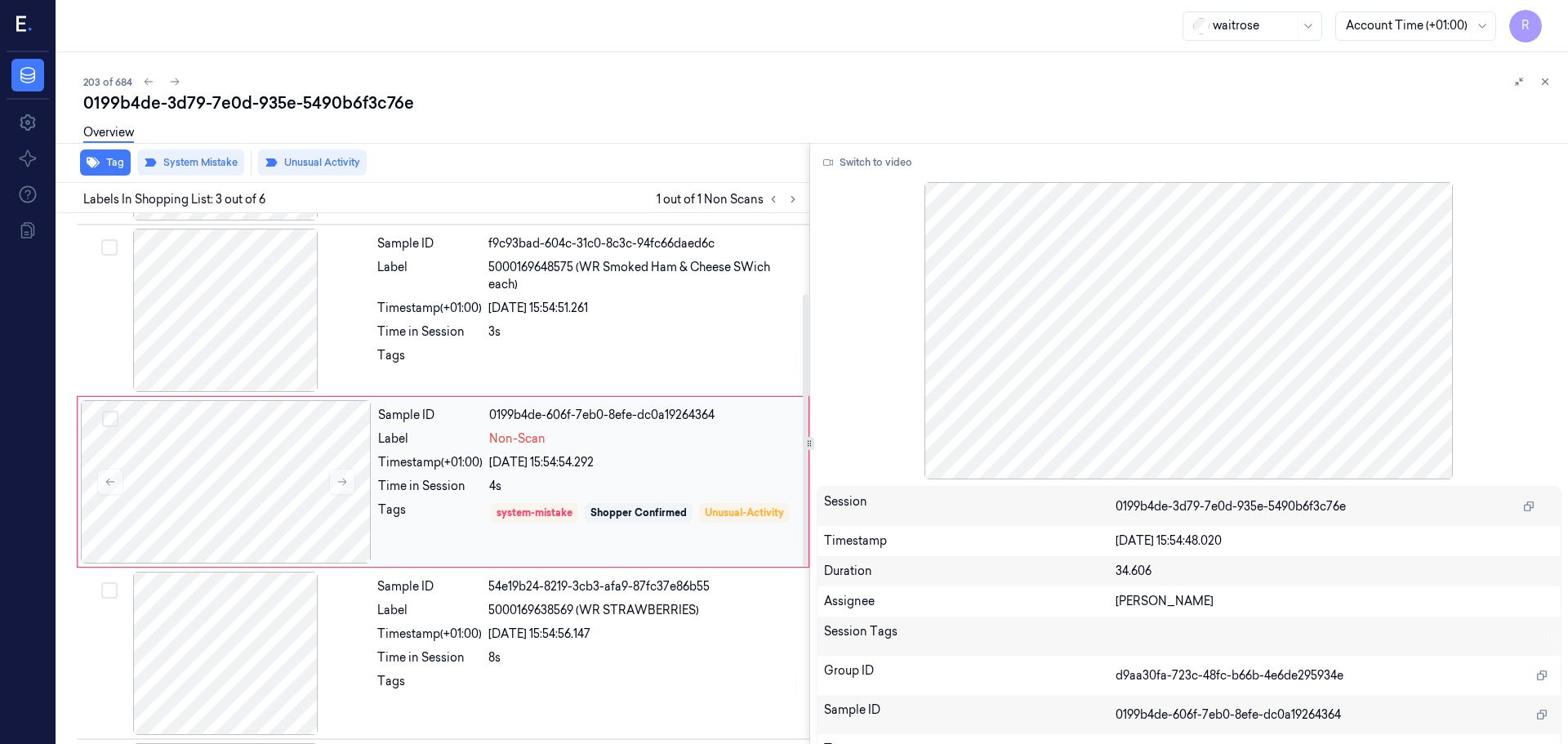
scroll to position [163, 0]
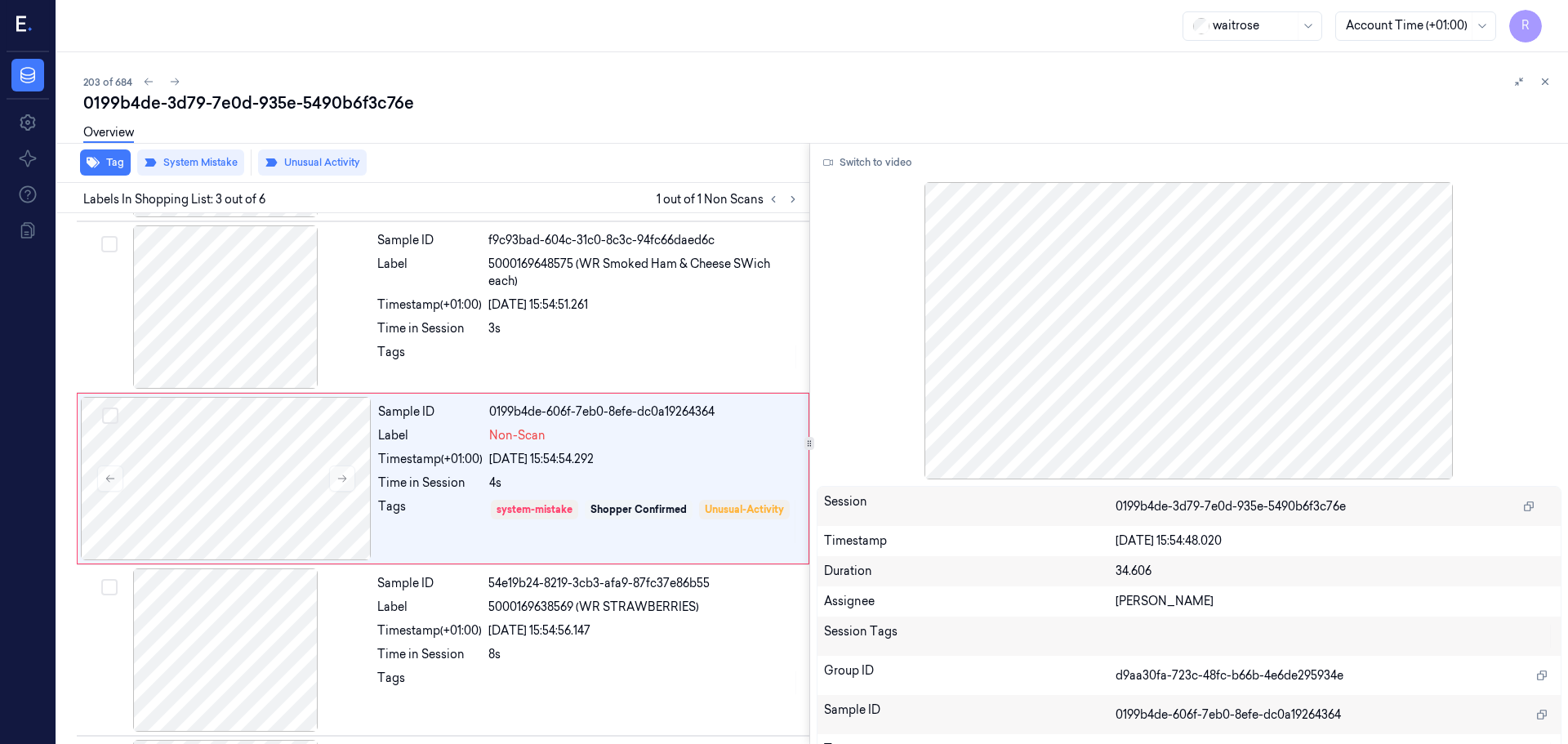
click at [1545, 83] on icon at bounding box center [1545, 82] width 12 height 12
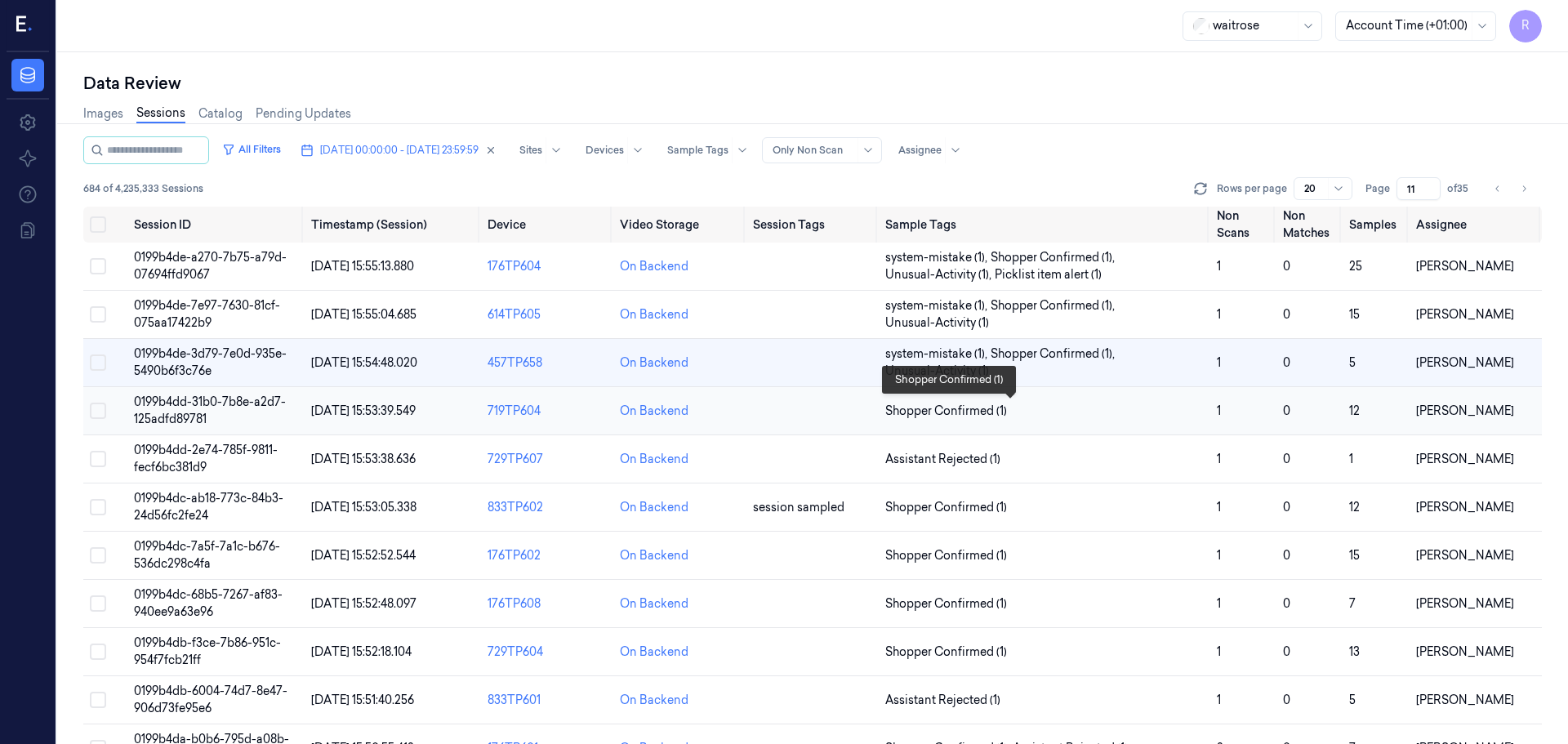
click at [1035, 412] on span "Shopper Confirmed (1)" at bounding box center [1044, 411] width 318 height 17
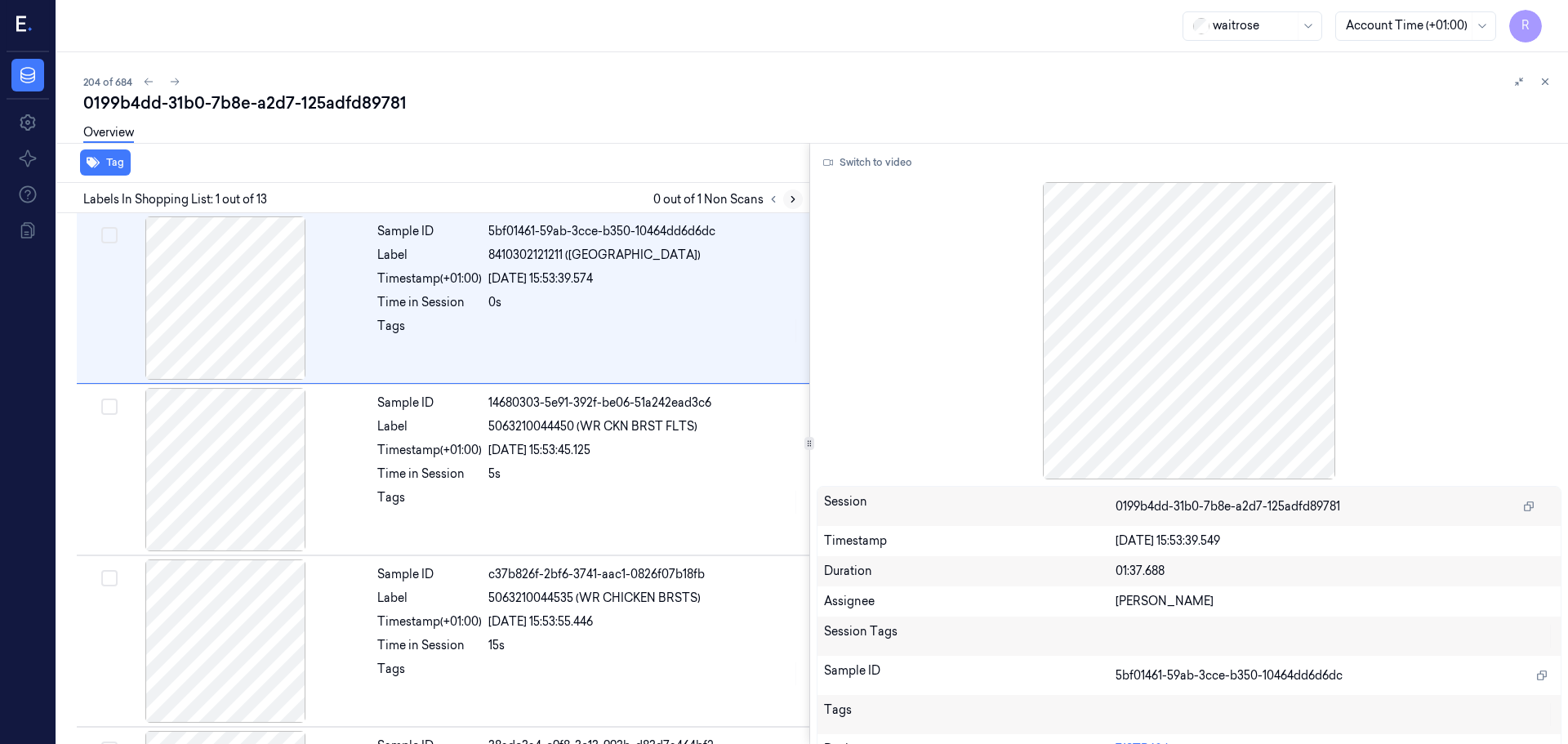
click at [793, 206] on button at bounding box center [794, 199] width 20 height 20
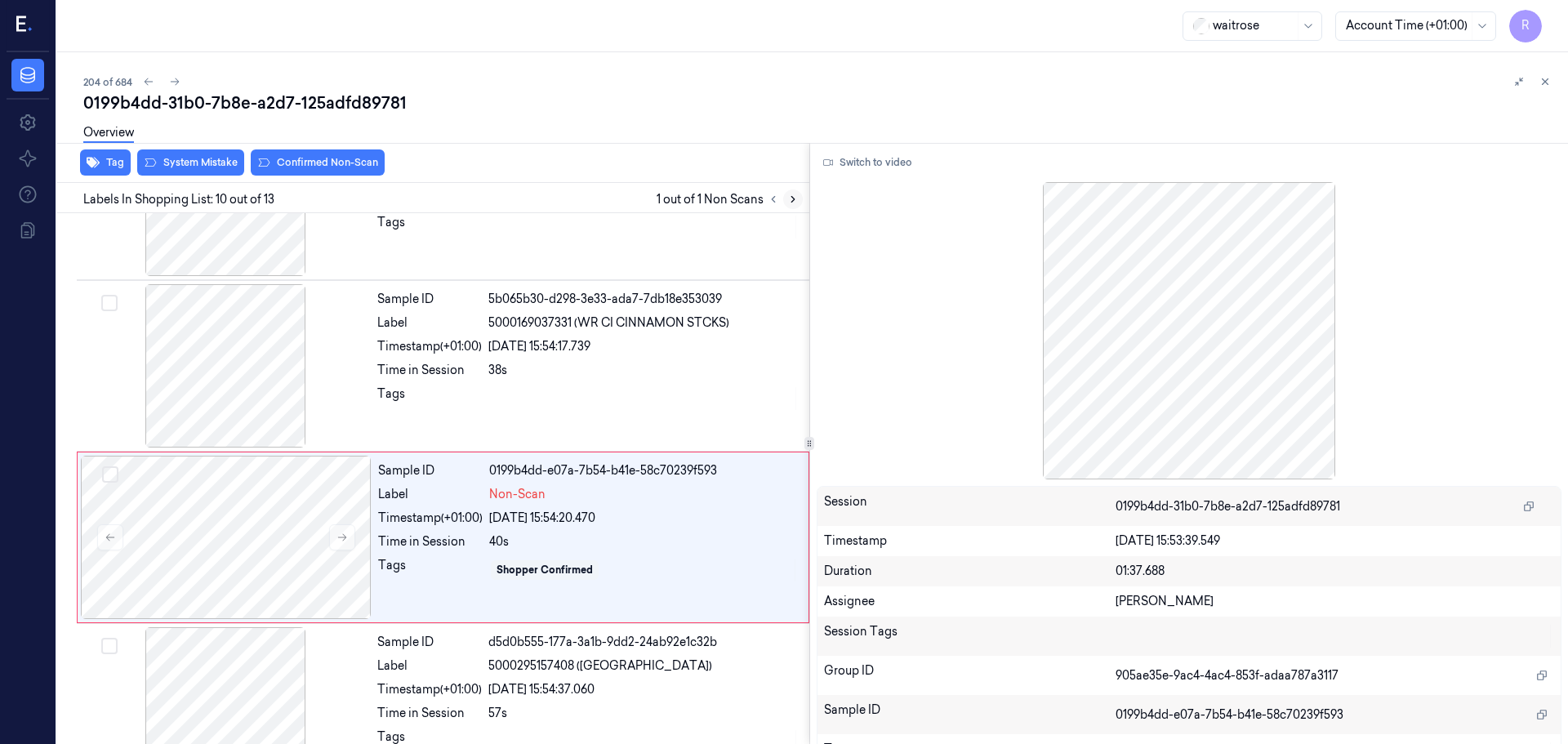
scroll to position [1363, 0]
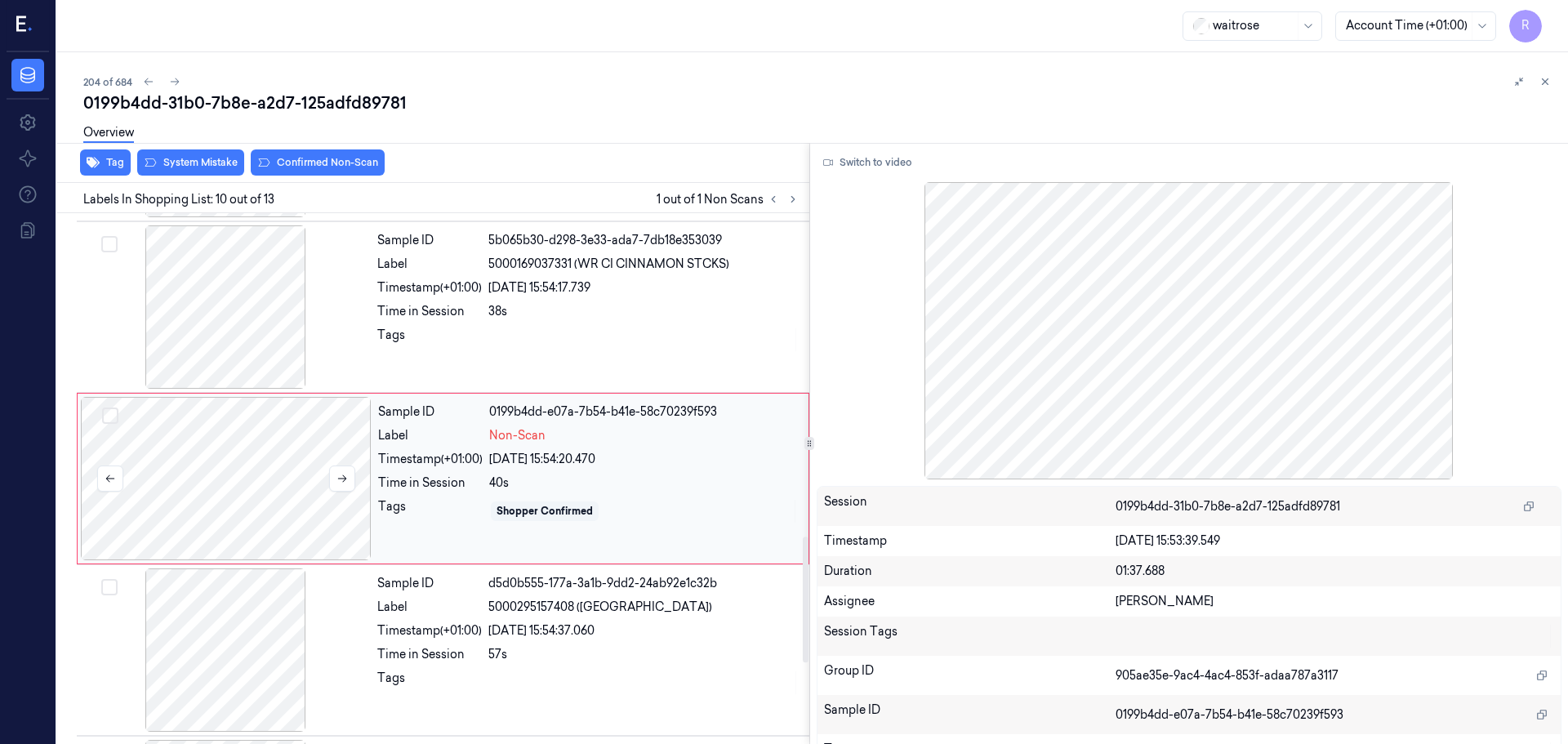
click at [355, 475] on div at bounding box center [226, 479] width 291 height 164
click at [344, 473] on icon at bounding box center [342, 478] width 12 height 12
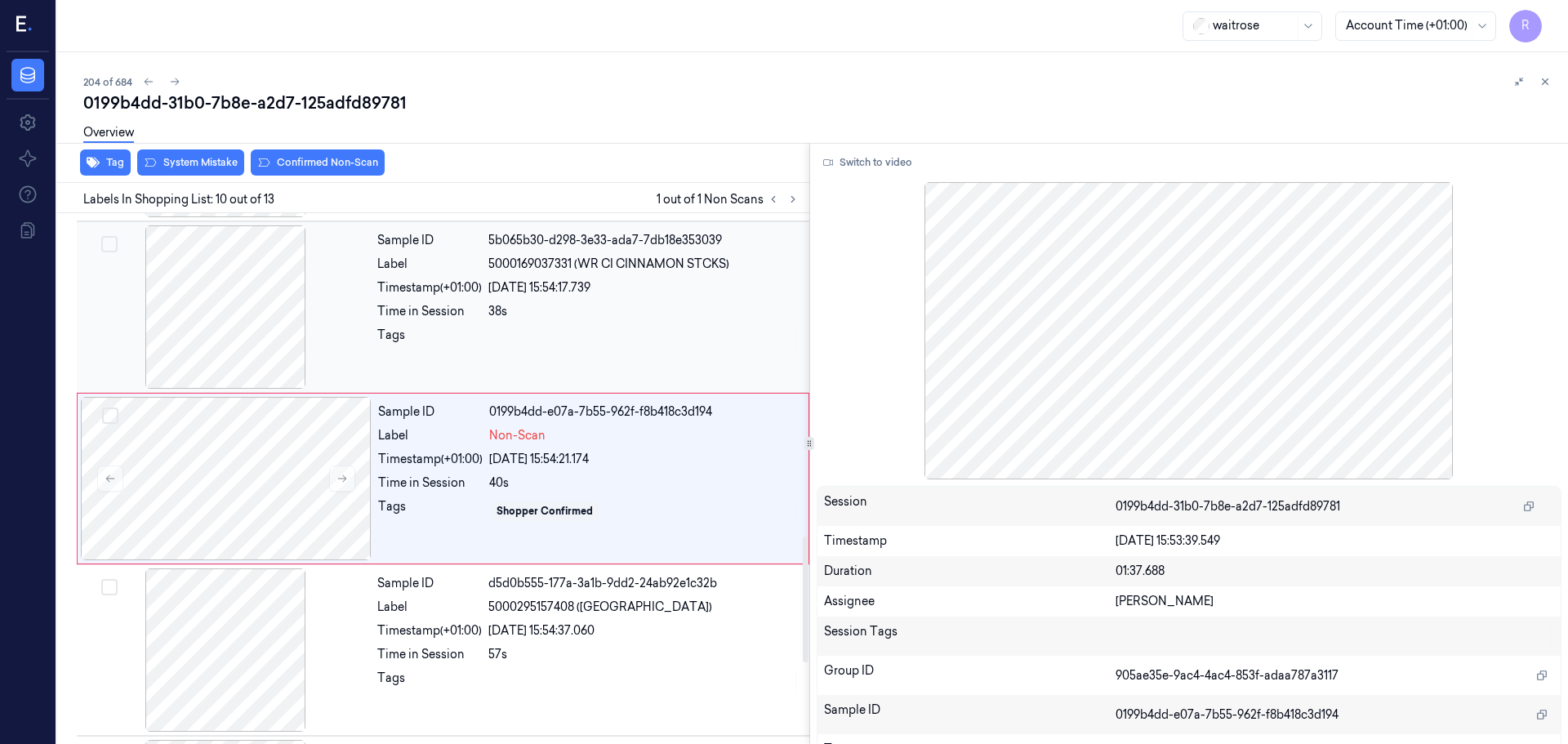
click at [214, 320] on div at bounding box center [225, 307] width 291 height 164
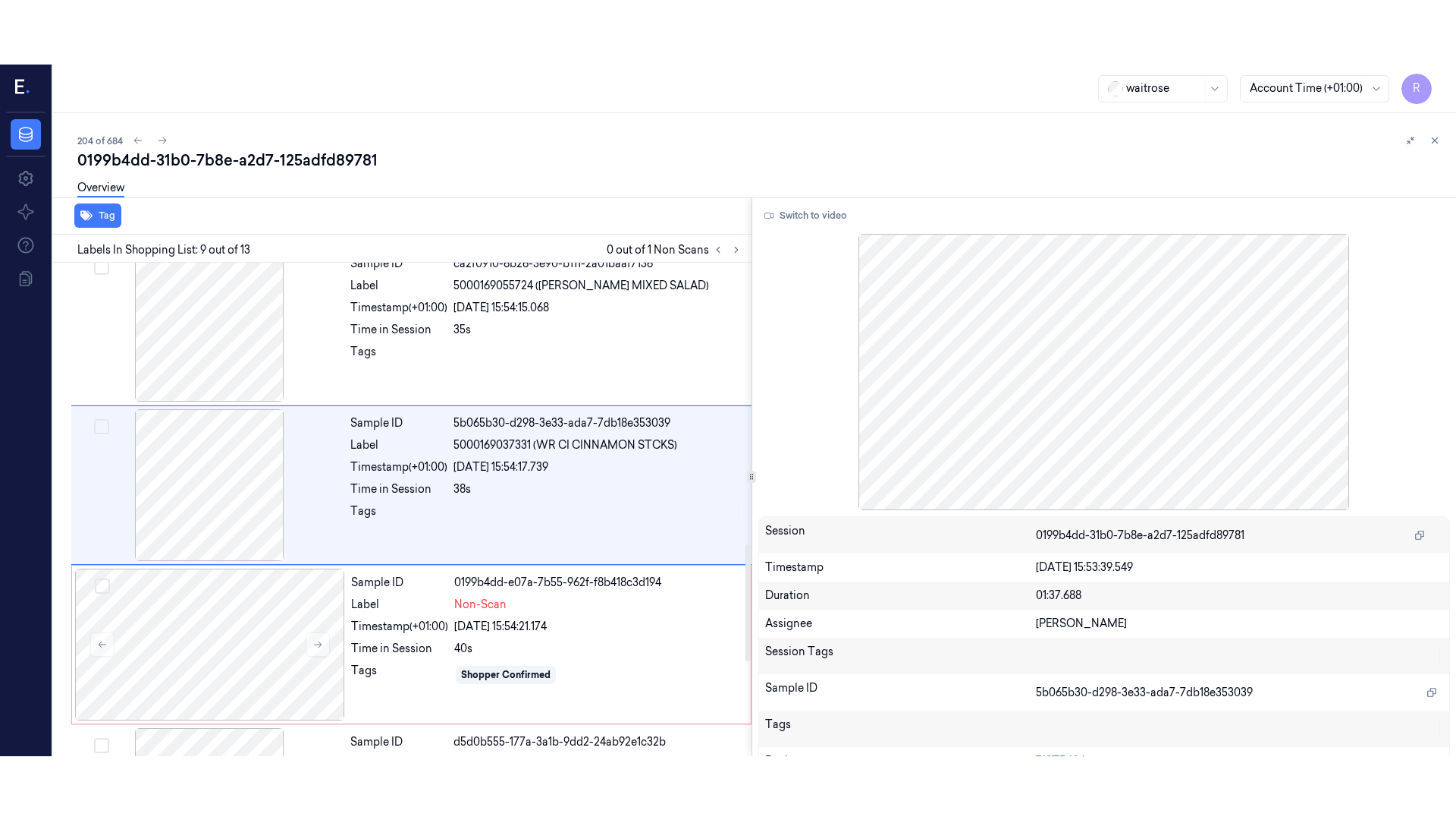
scroll to position [1107, 0]
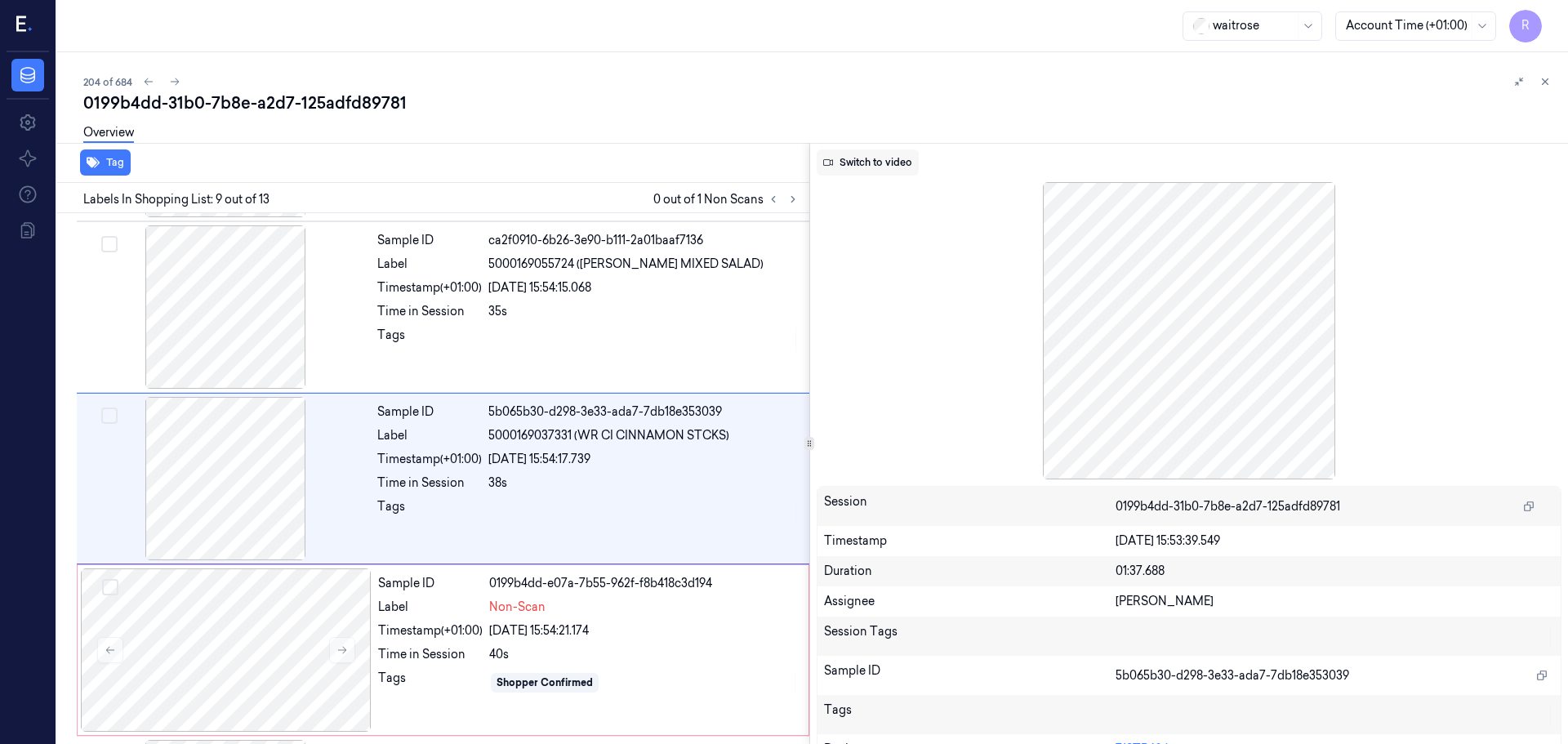
click at [891, 167] on button "Switch to video" at bounding box center [868, 162] width 102 height 26
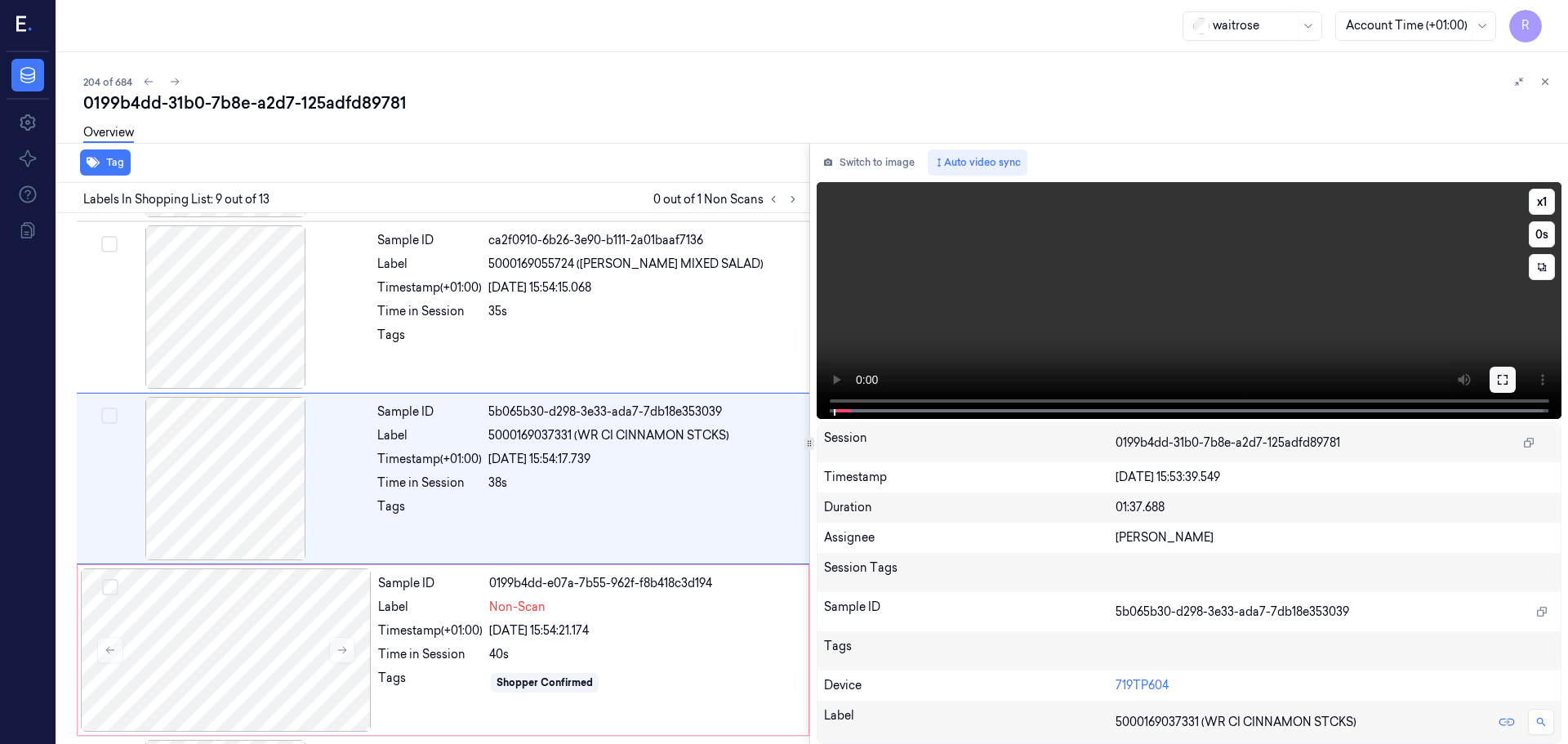
click at [1507, 378] on icon at bounding box center [1503, 380] width 10 height 10
click at [1510, 371] on button at bounding box center [1503, 380] width 26 height 26
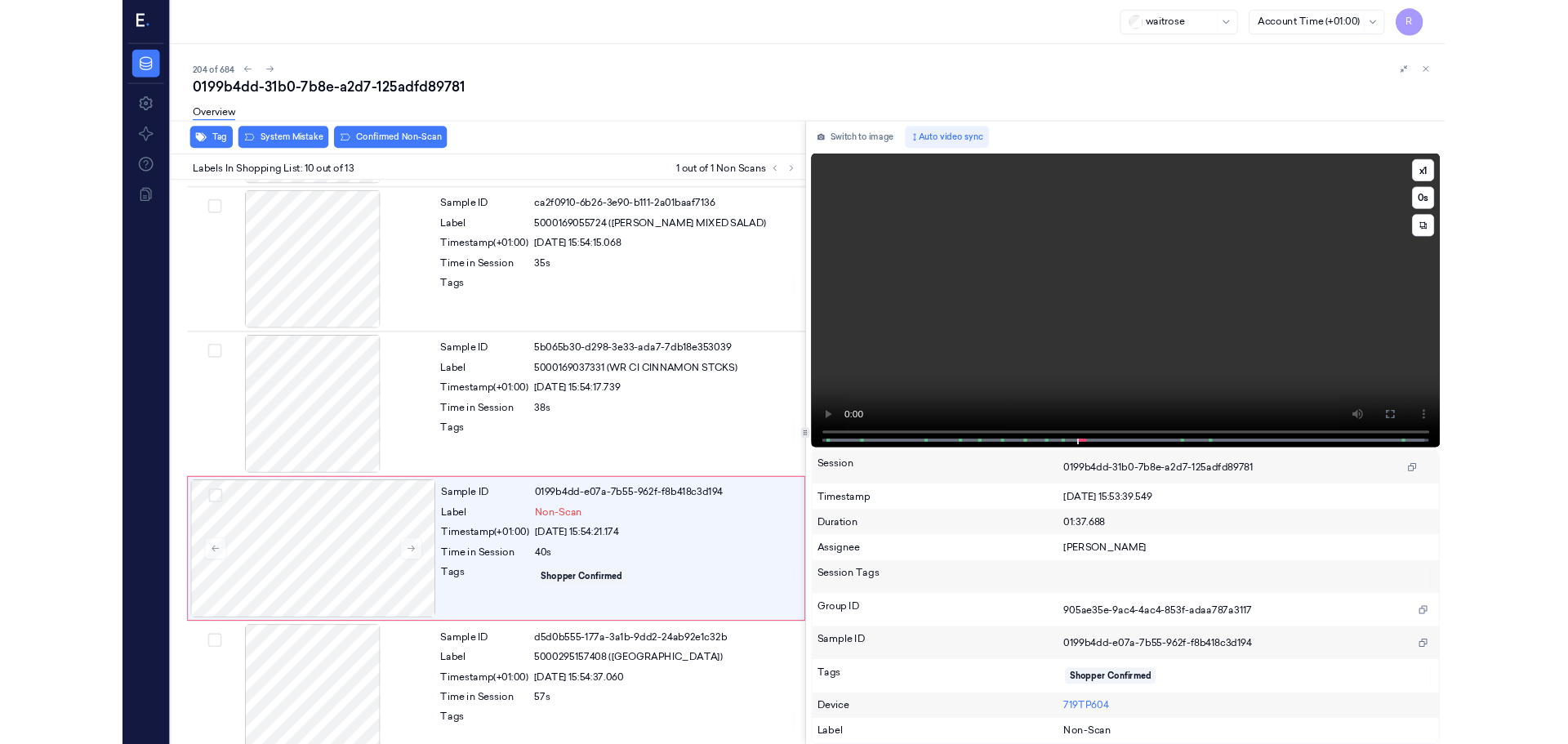
scroll to position [1294, 0]
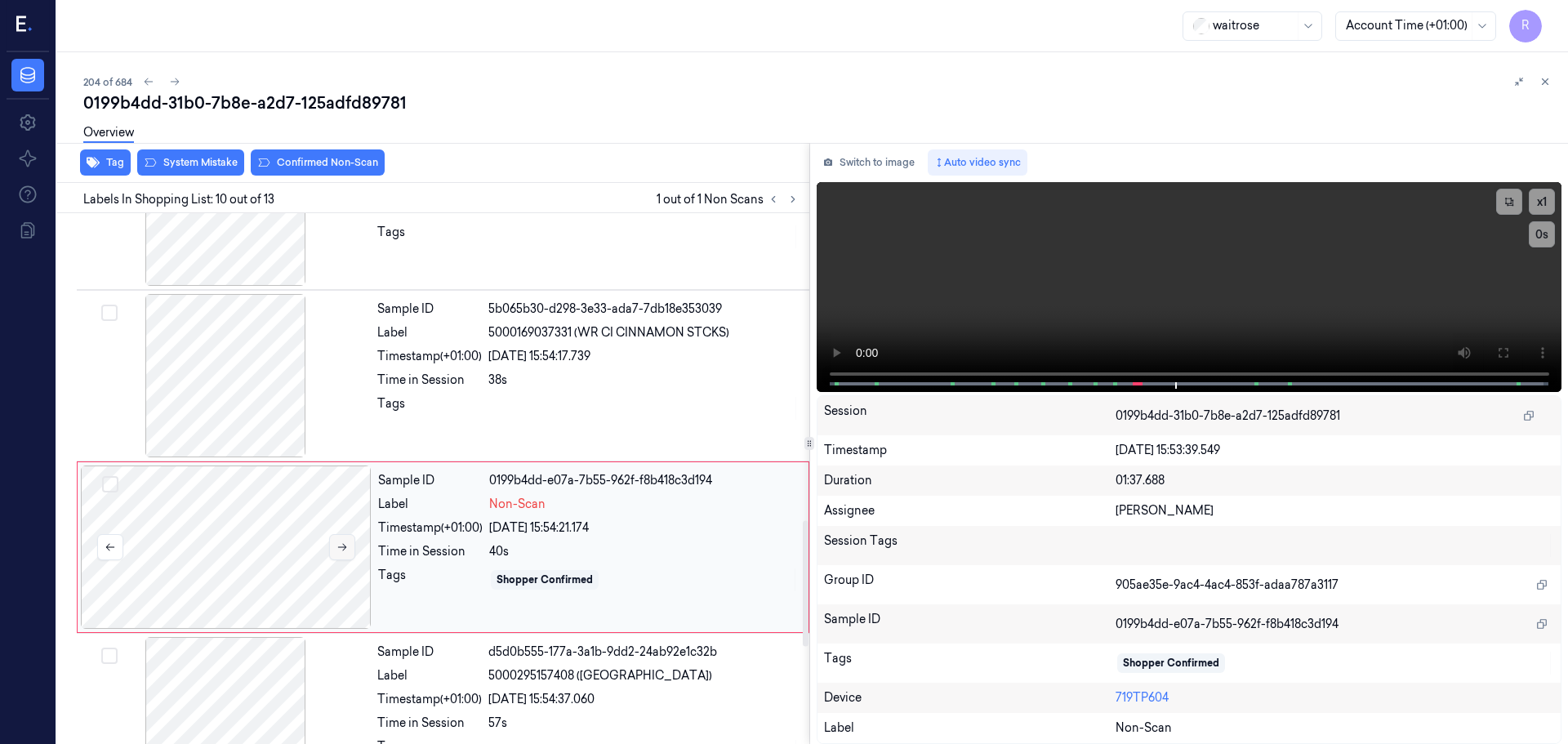
click at [349, 543] on button at bounding box center [342, 547] width 26 height 26
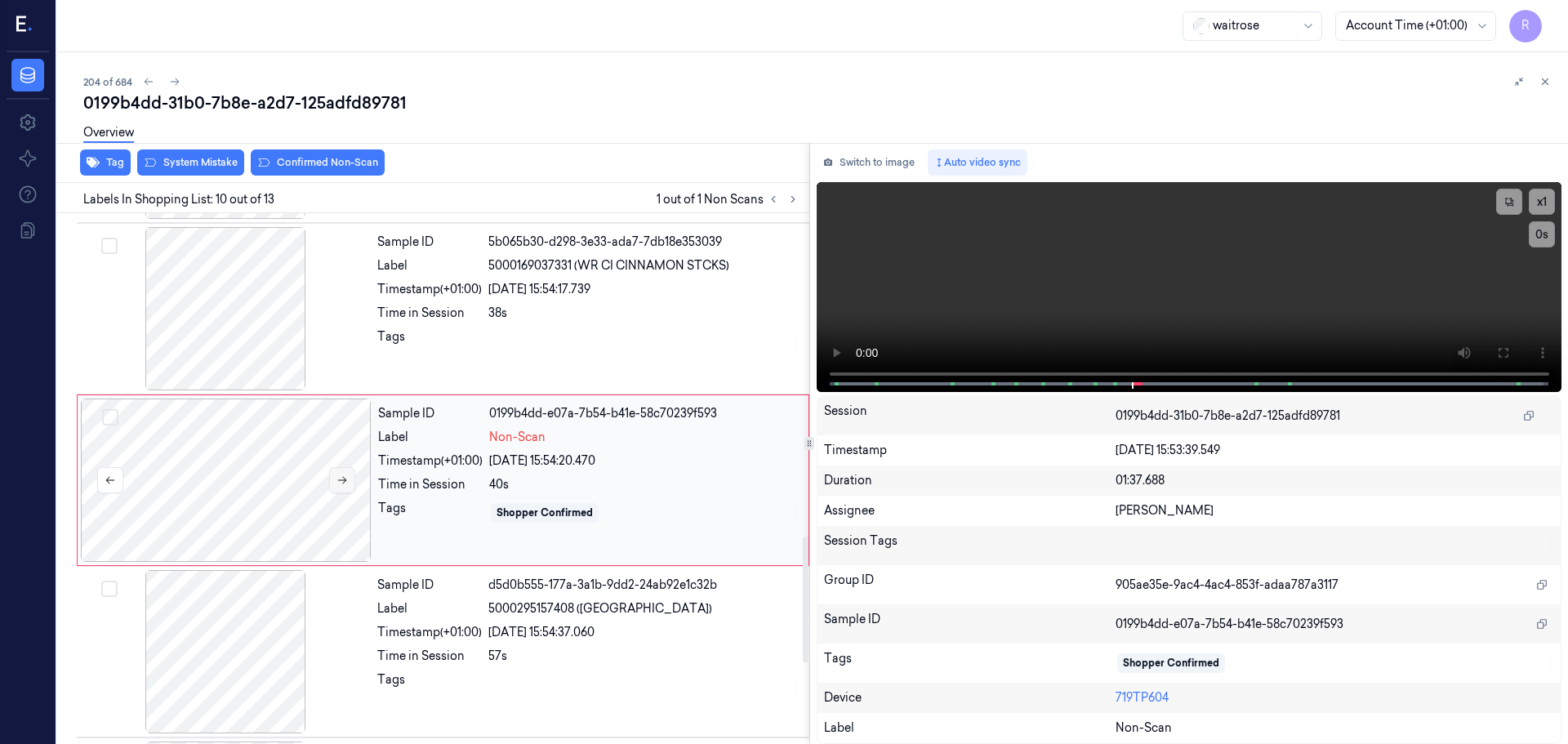
scroll to position [1363, 0]
click at [351, 485] on button at bounding box center [342, 478] width 26 height 26
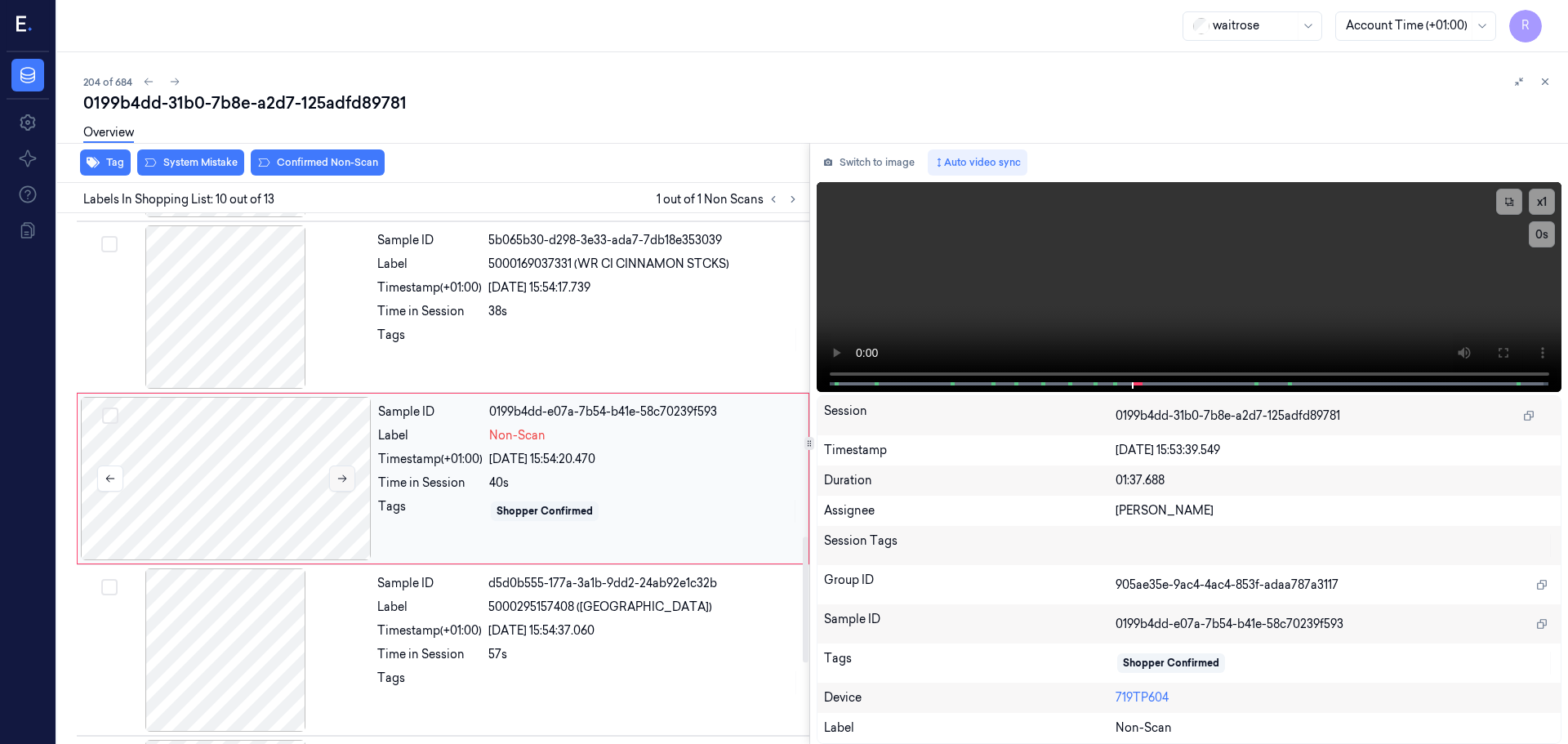
click at [351, 485] on button at bounding box center [342, 478] width 26 height 26
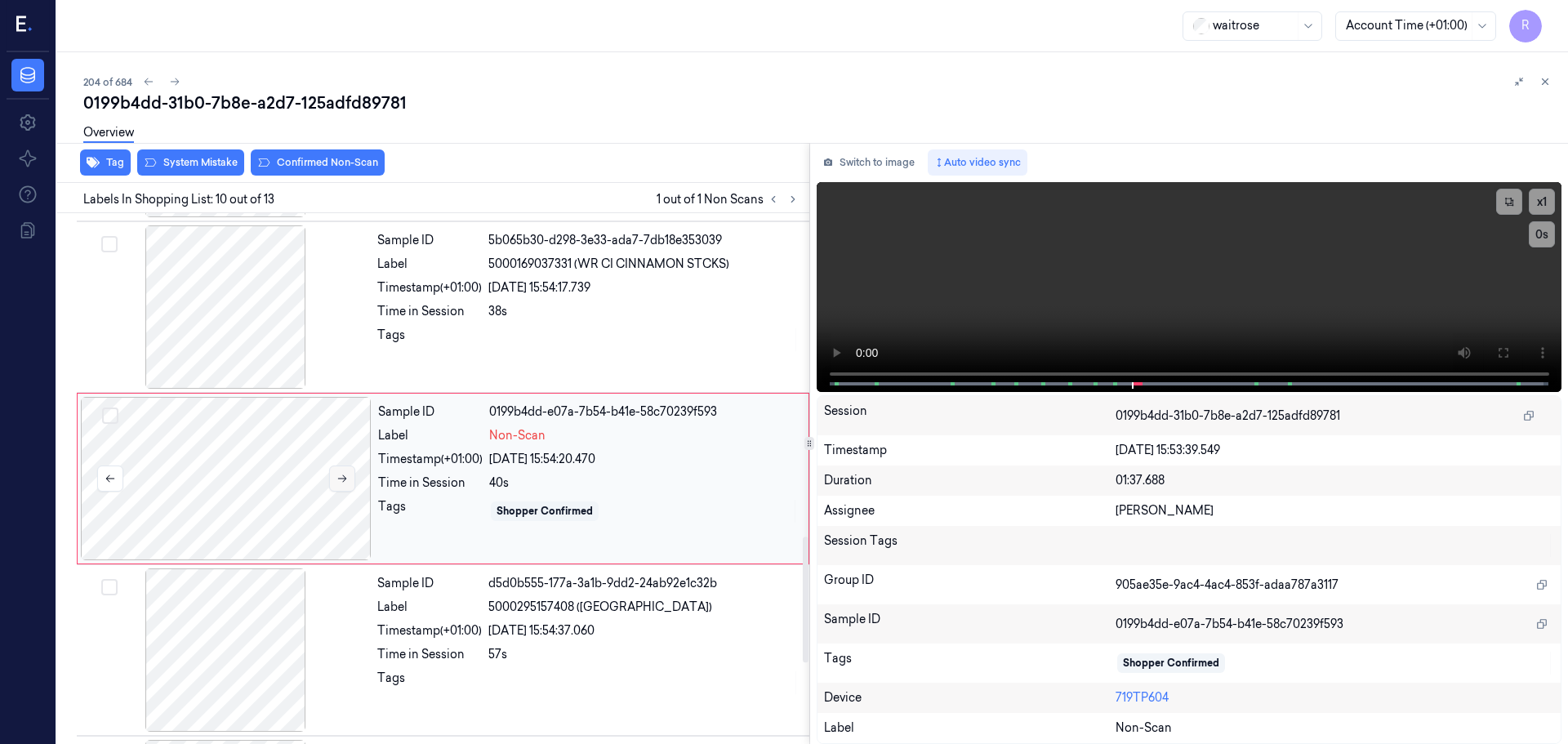
click at [351, 485] on button at bounding box center [342, 478] width 26 height 26
click at [279, 324] on div at bounding box center [225, 307] width 291 height 164
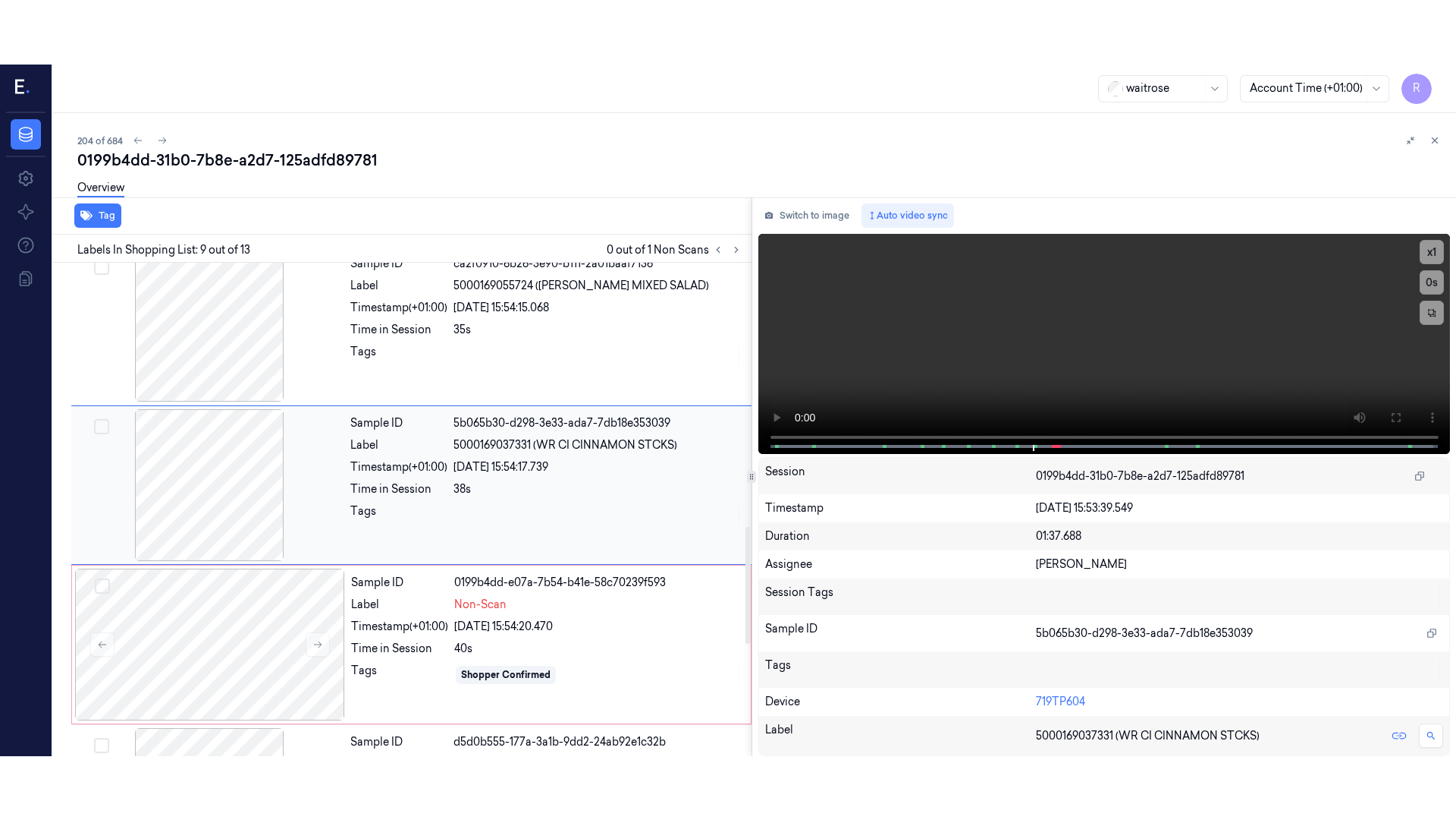
scroll to position [1107, 0]
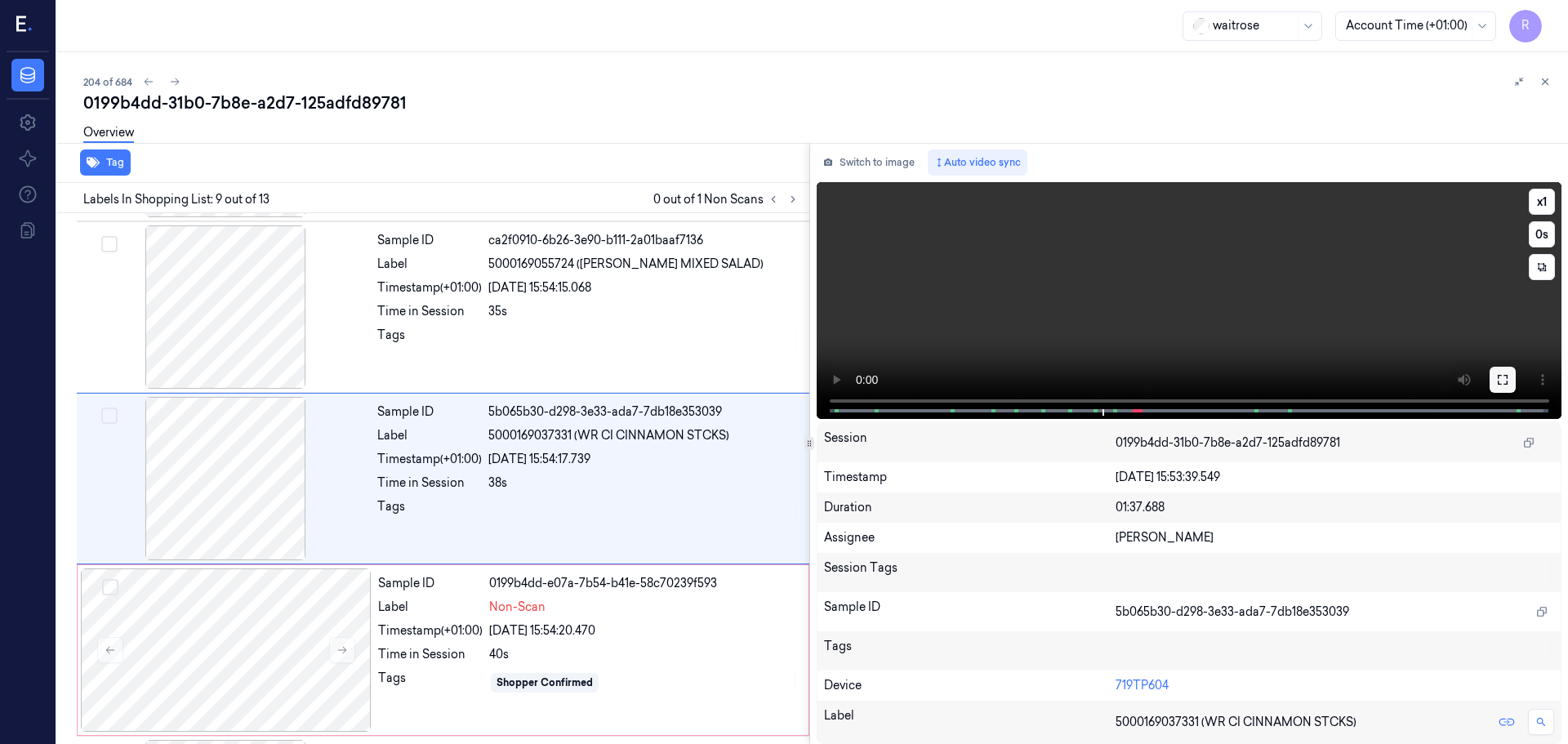
click at [1498, 385] on icon at bounding box center [1503, 380] width 13 height 13
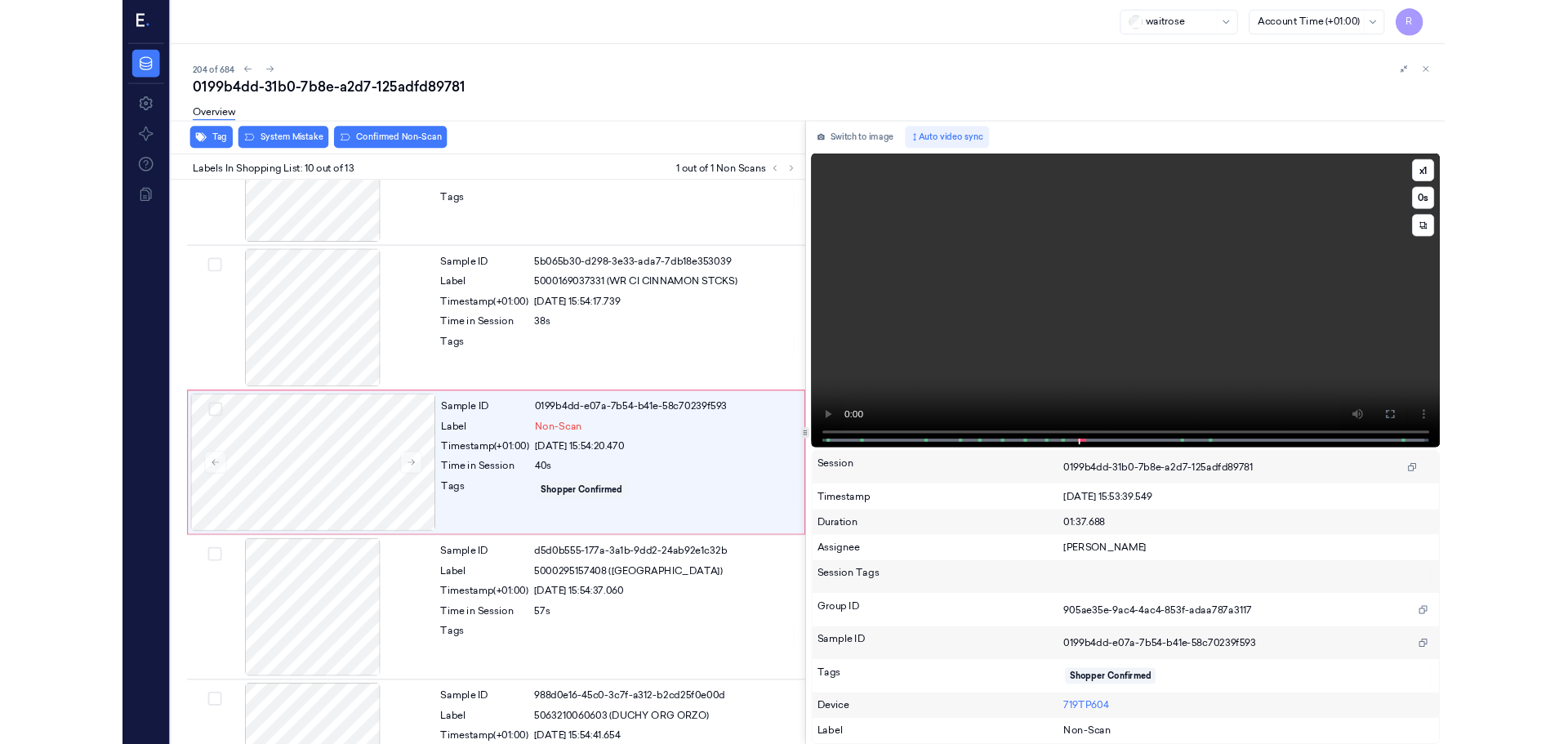
scroll to position [1294, 0]
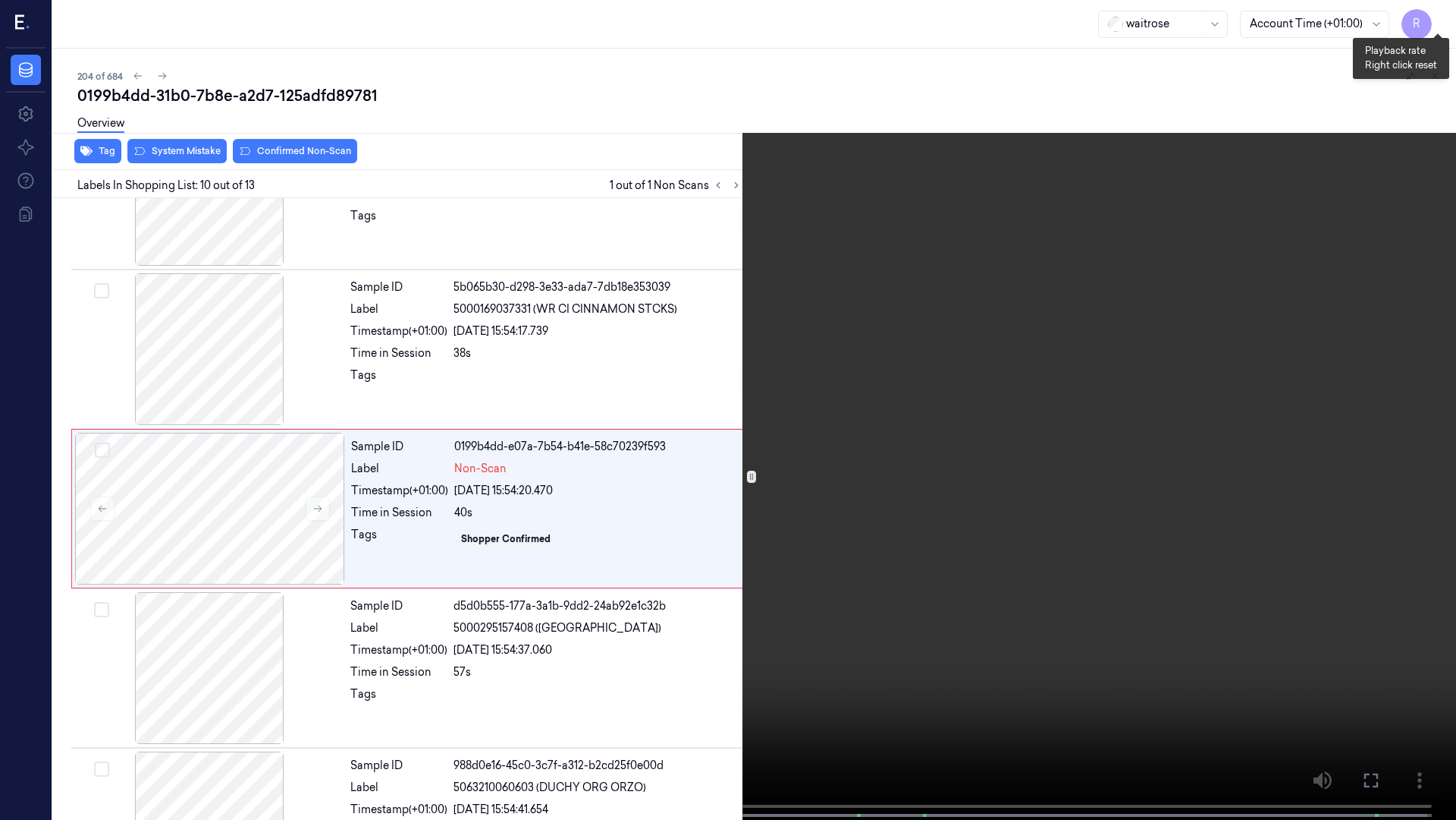
click at [1448, 14] on button "x 1" at bounding box center [1438, 18] width 24 height 24
click at [1448, 14] on button "x 2" at bounding box center [1438, 18] width 24 height 24
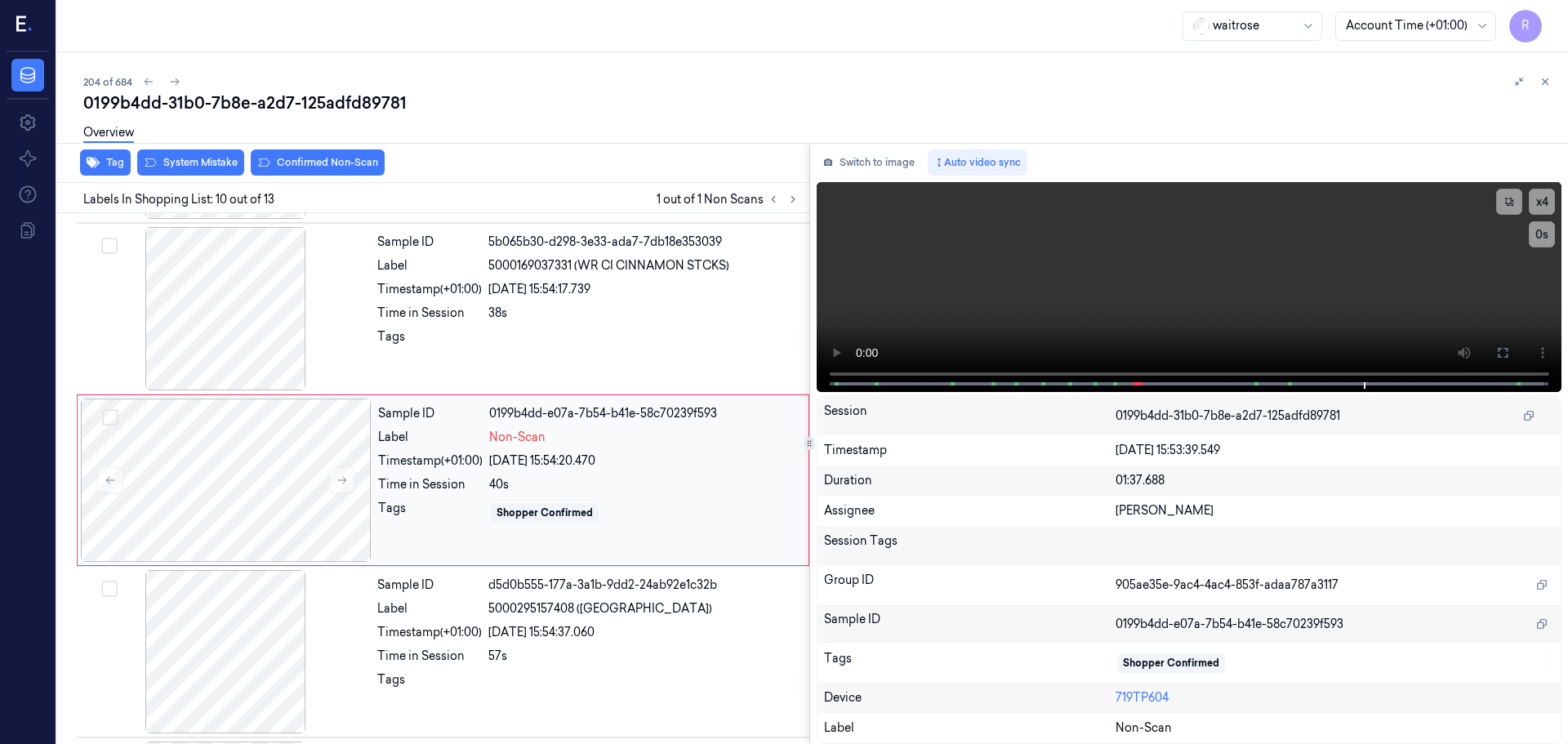
scroll to position [1363, 0]
click at [334, 455] on div at bounding box center [226, 479] width 291 height 164
click at [293, 640] on div at bounding box center [225, 650] width 291 height 164
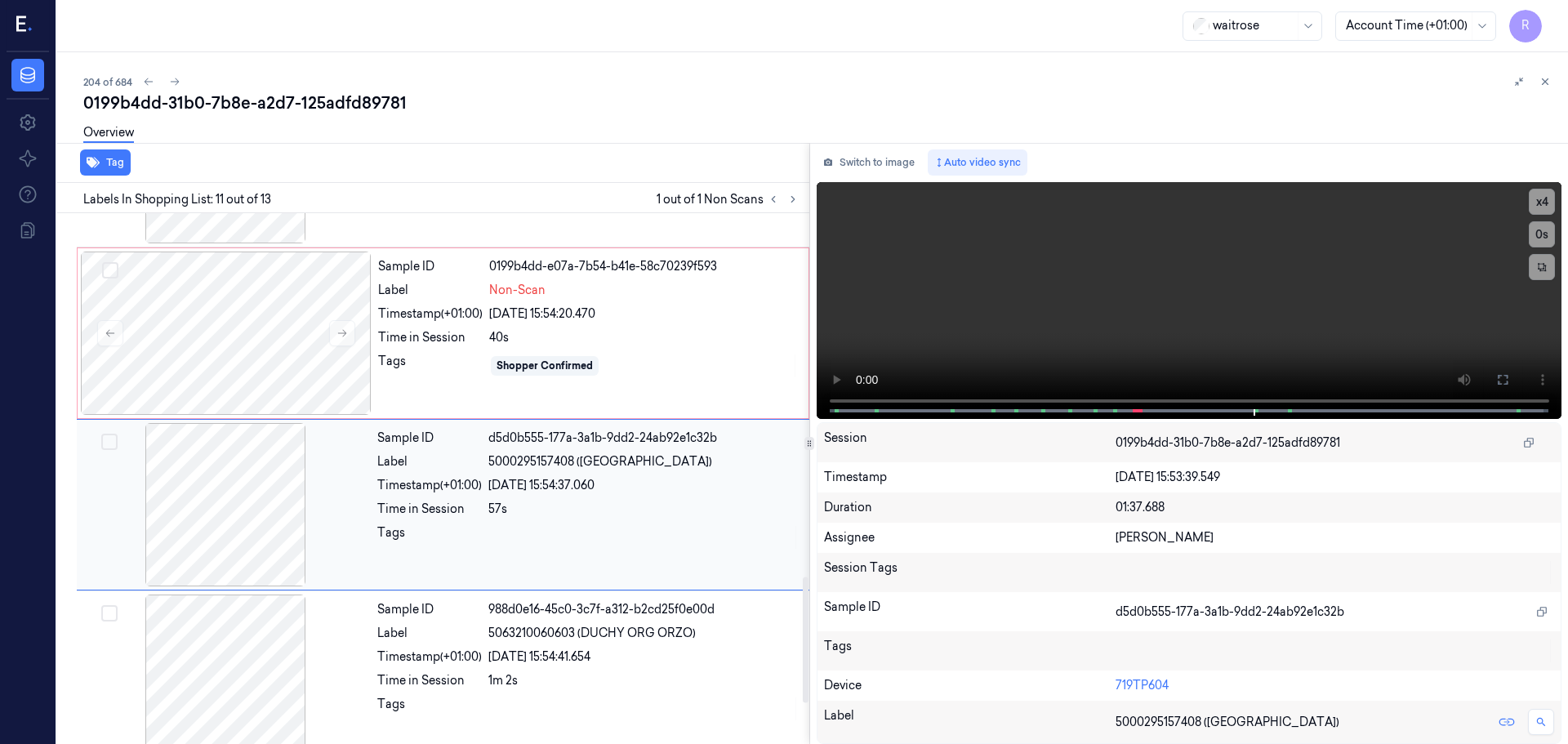
scroll to position [1534, 0]
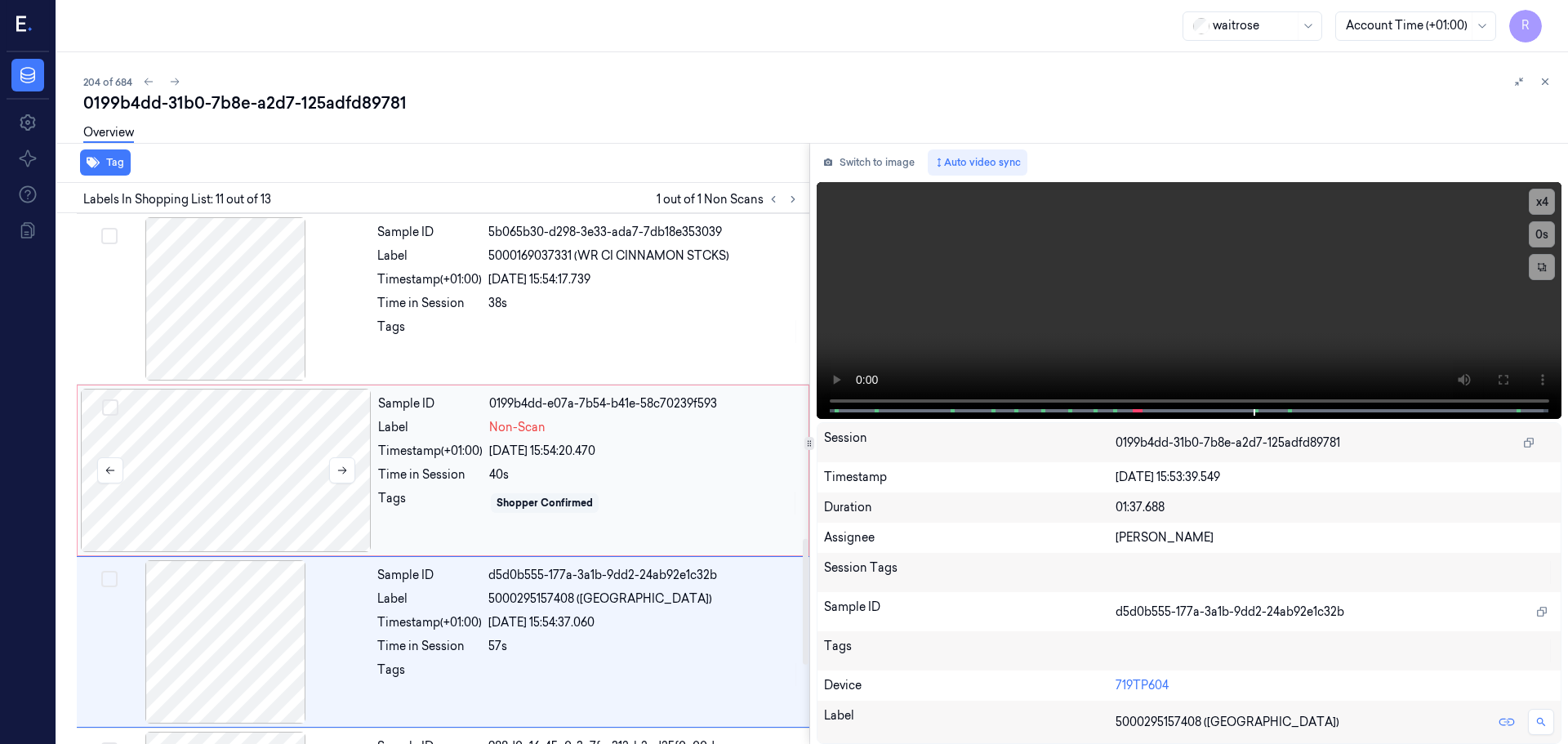
click at [280, 485] on div at bounding box center [226, 471] width 291 height 164
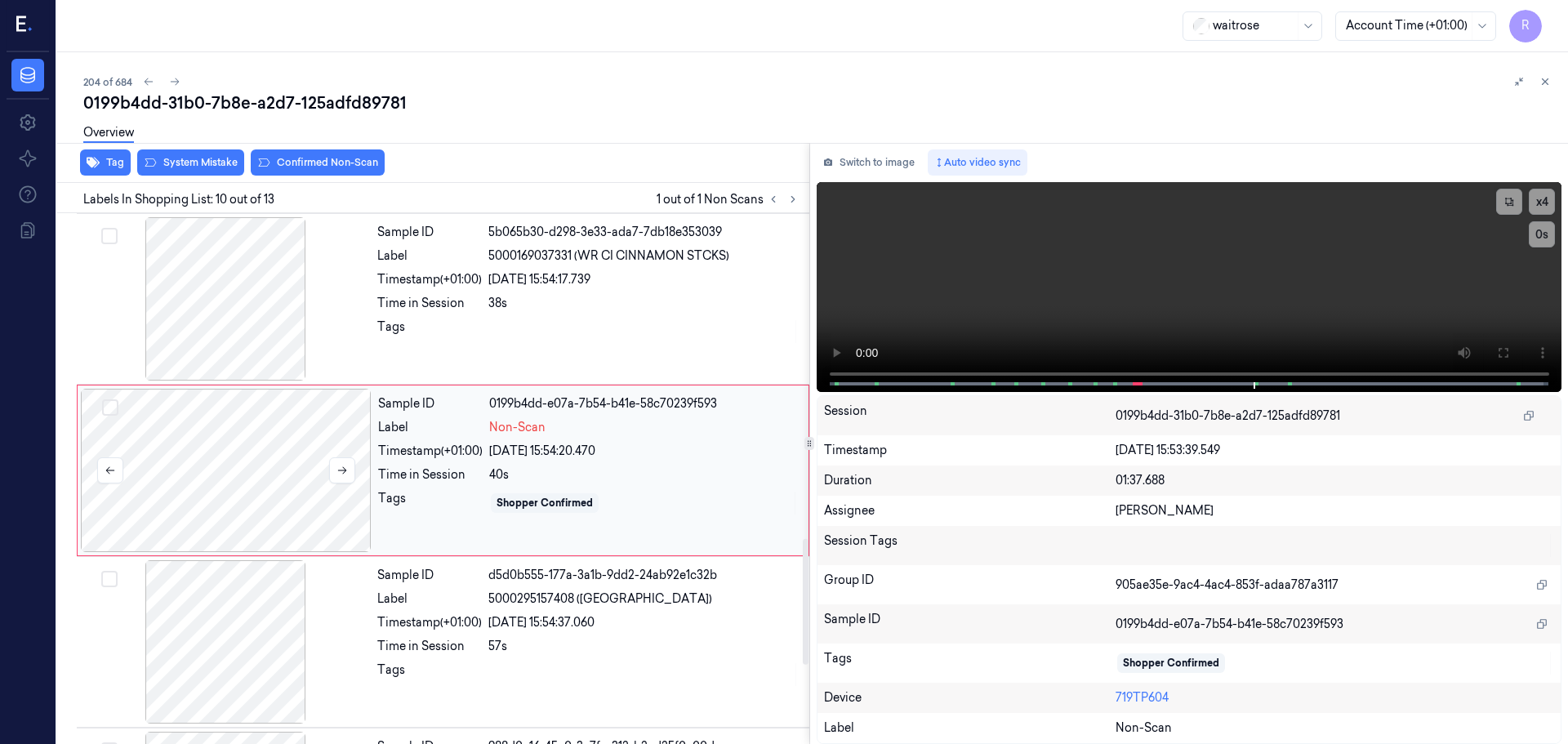
scroll to position [1363, 0]
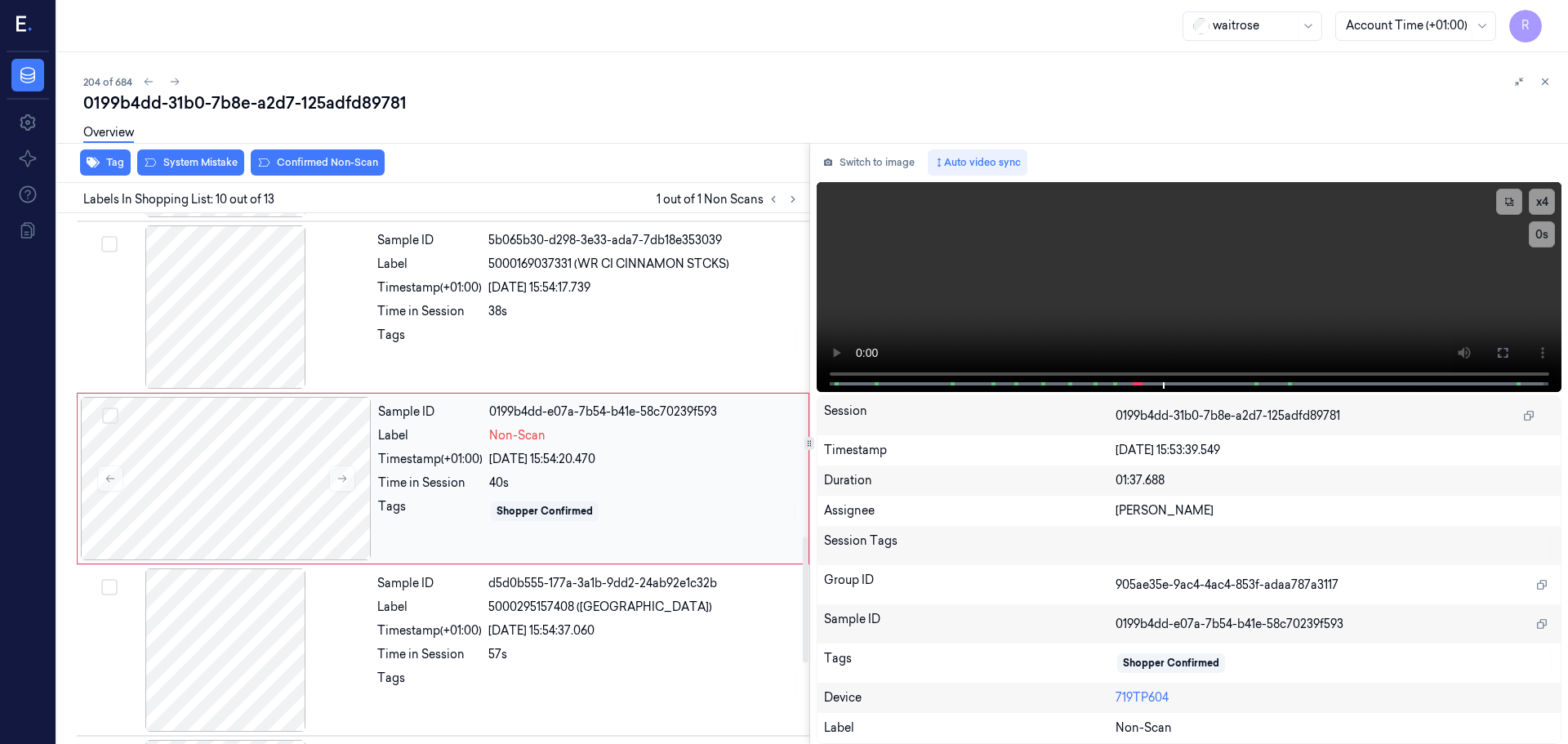
click at [524, 490] on div "40s" at bounding box center [644, 482] width 310 height 17
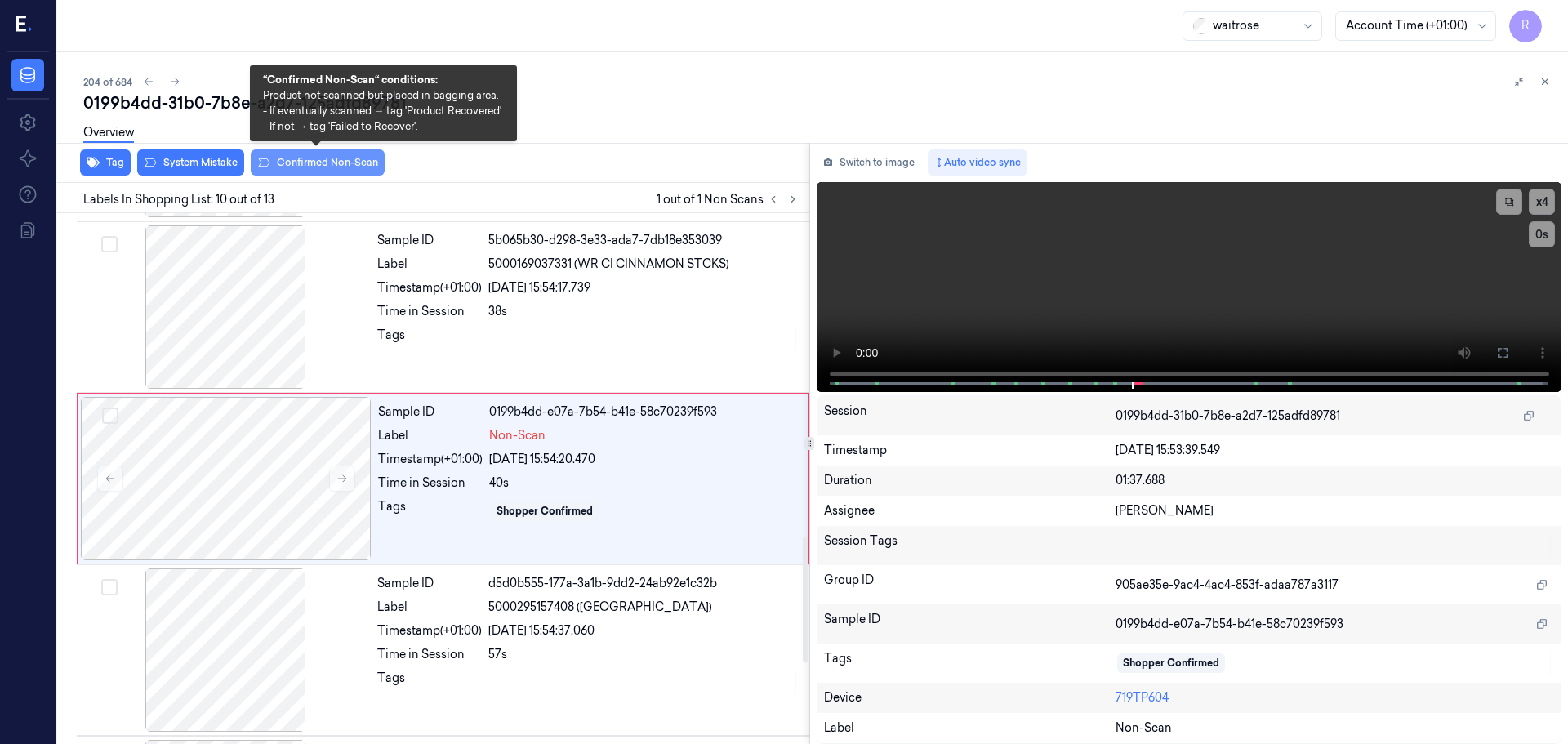
click at [333, 168] on button "Confirmed Non-Scan" at bounding box center [317, 162] width 134 height 26
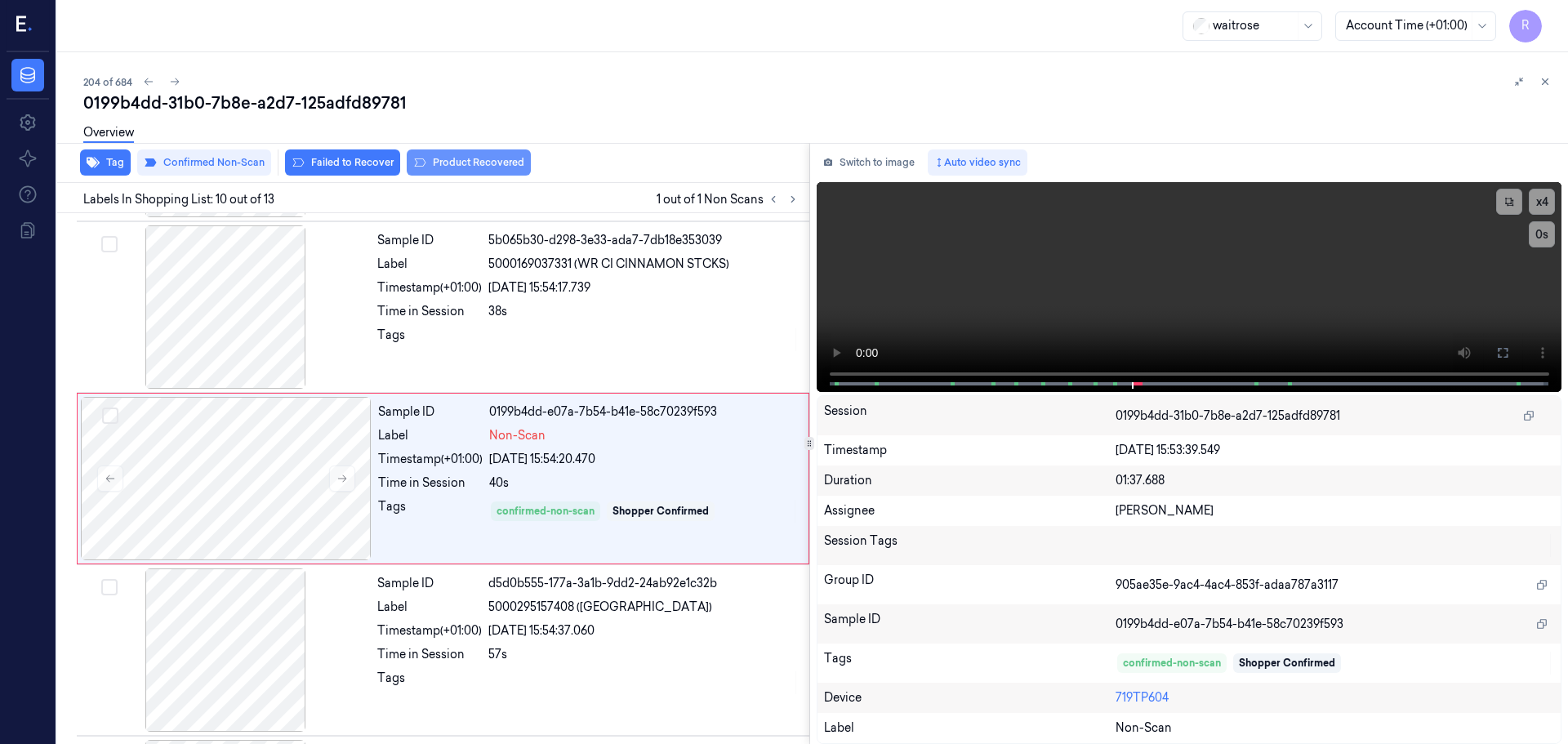
click at [445, 169] on button "Product Recovered" at bounding box center [469, 162] width 125 height 26
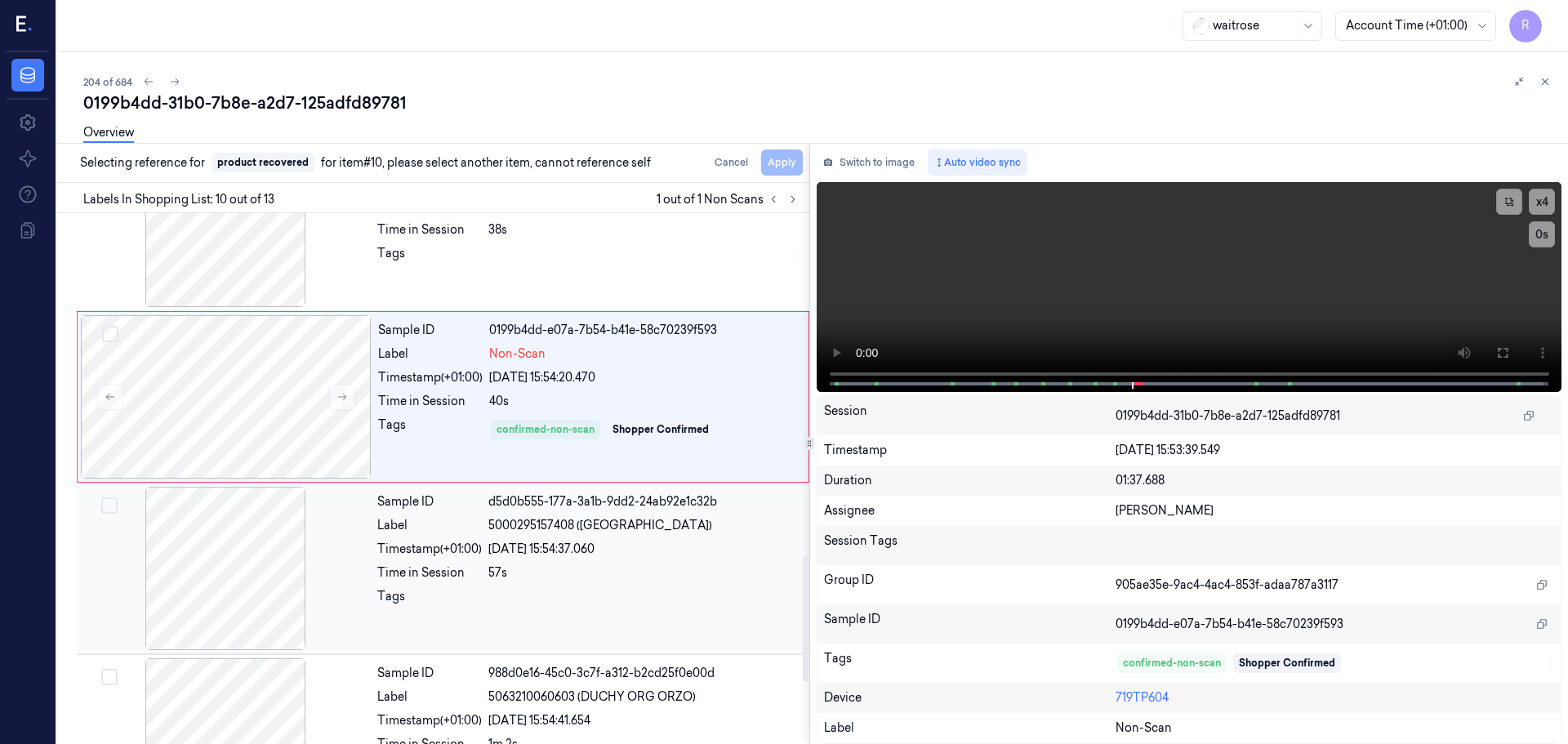
click at [484, 560] on div "Sample ID d5d0b555-177a-3a1b-9dd2-24ab92e1c32b Label 5000295157408 (CATHEDRAL C…" at bounding box center [588, 569] width 435 height 164
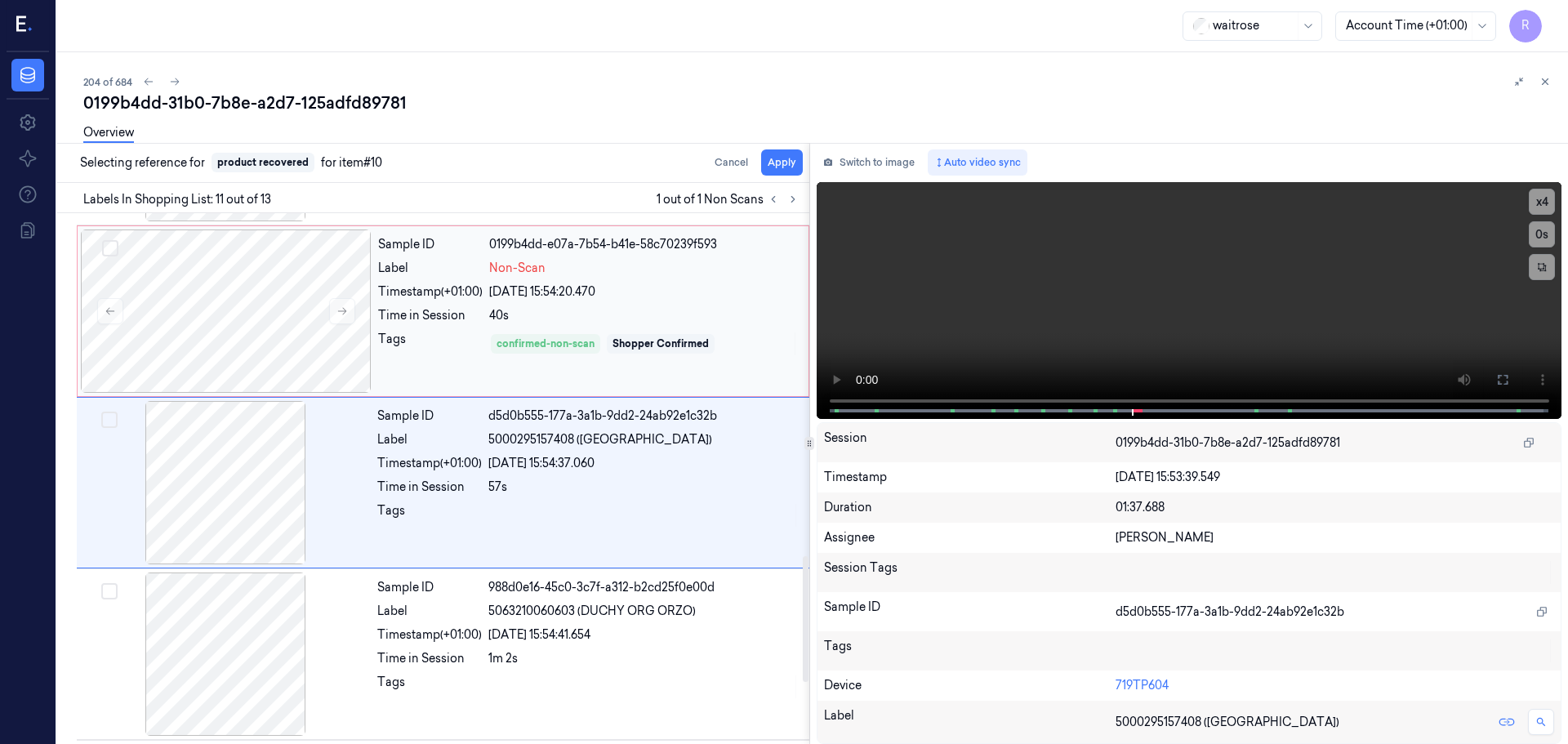
scroll to position [1534, 0]
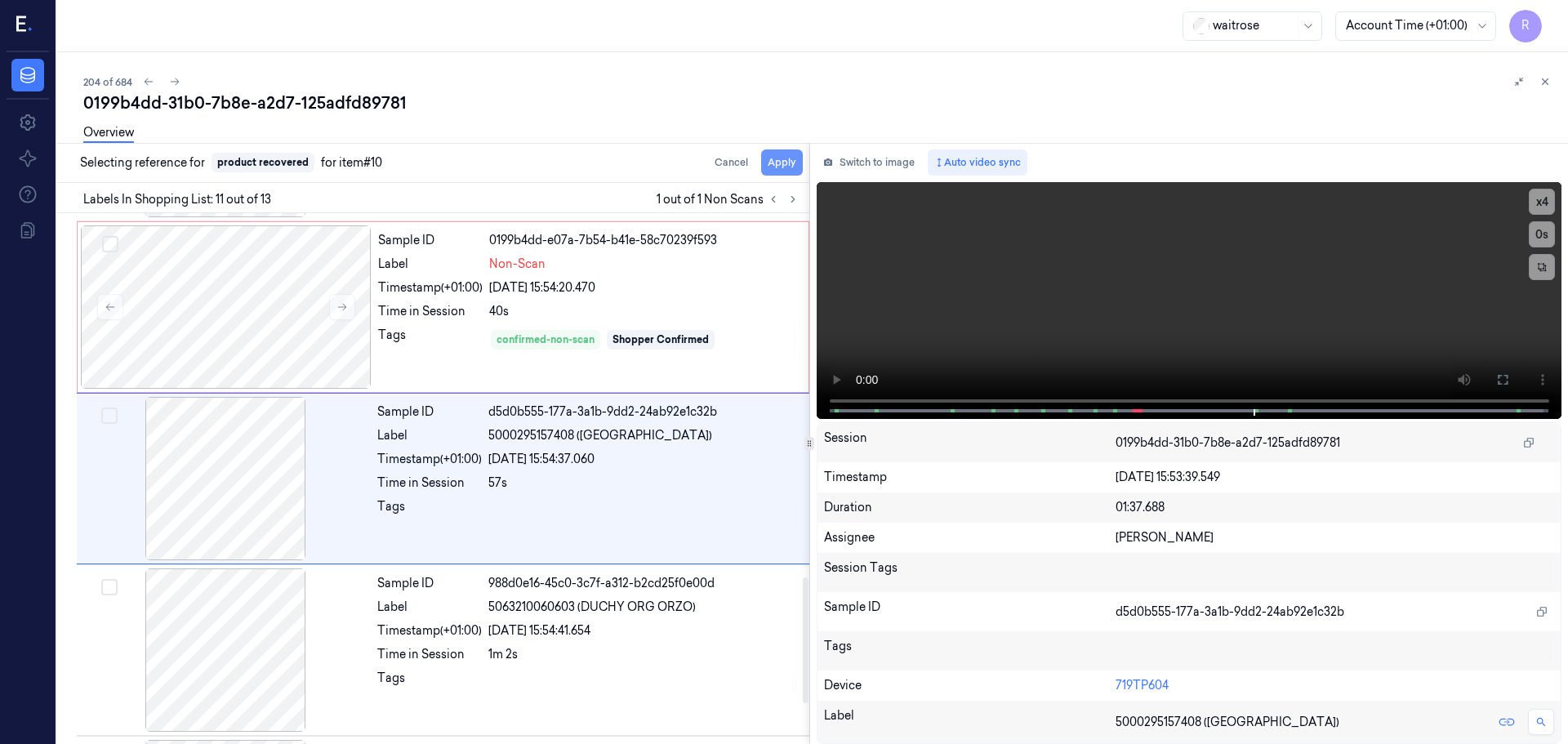
click at [786, 161] on button "Apply" at bounding box center [783, 162] width 42 height 26
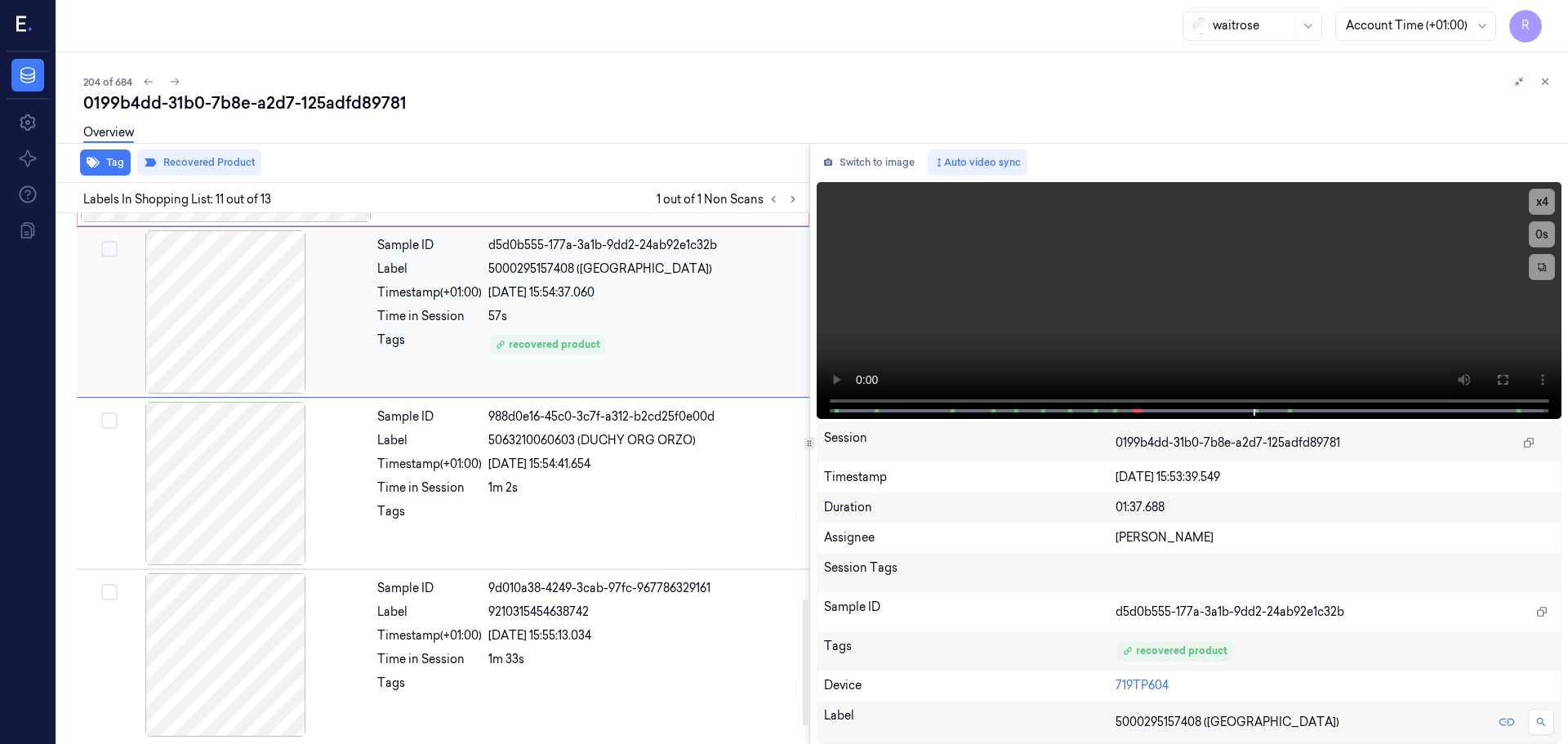
scroll to position [1703, 0]
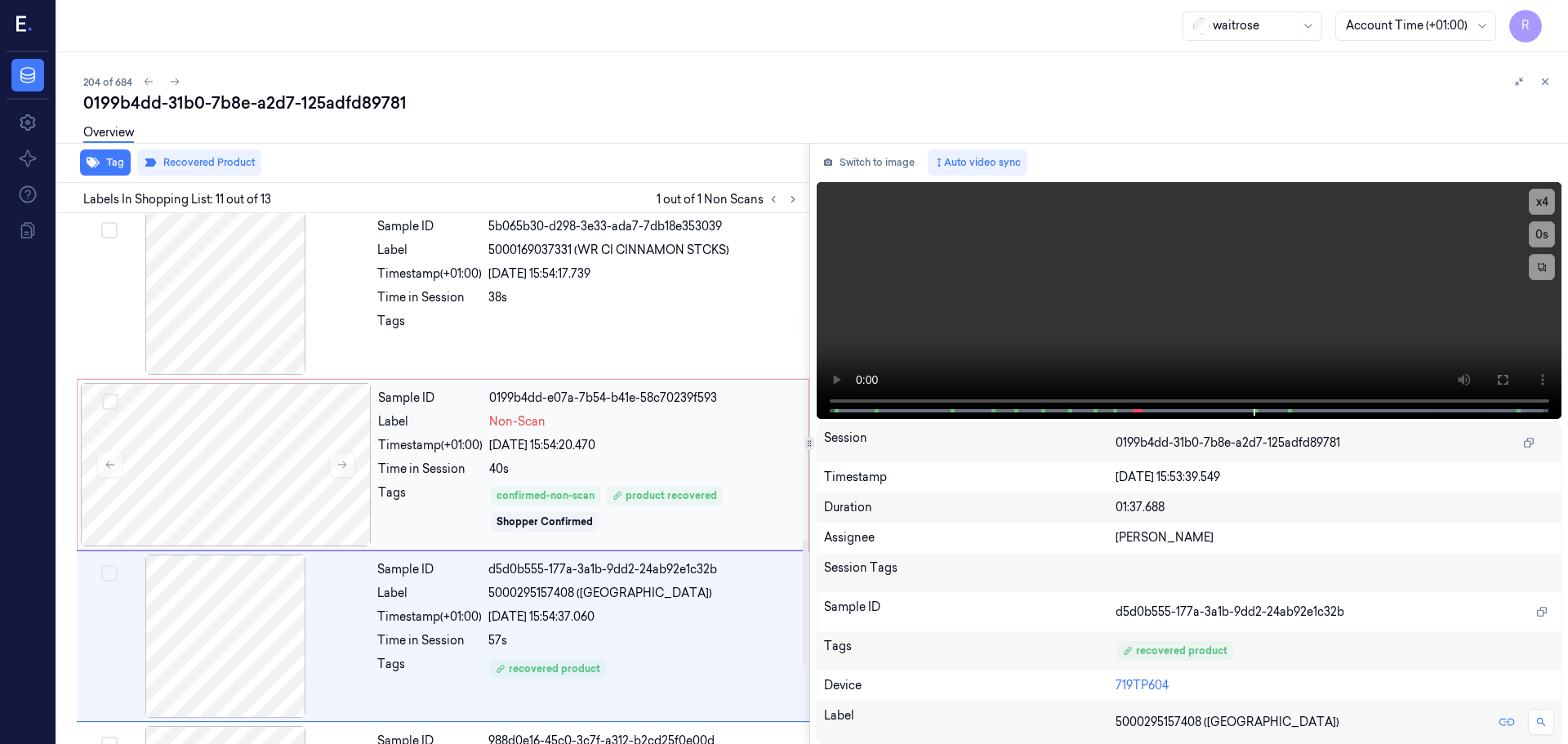
click at [413, 431] on div "Sample ID 0199b4dd-e07a-7b54-b41e-58c70239f593 Label Non-Scan Timestamp (+01:00…" at bounding box center [588, 464] width 434 height 164
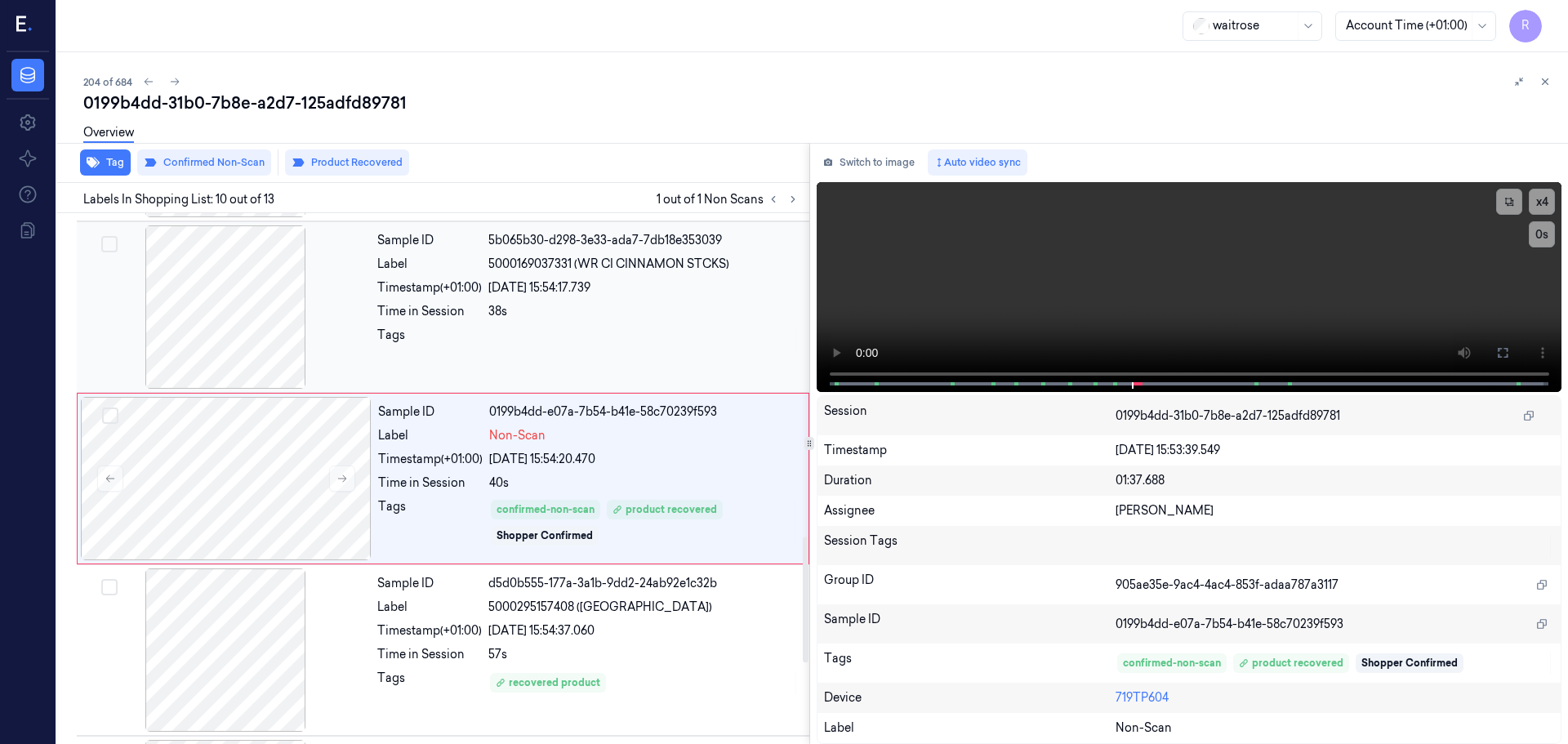
click at [491, 346] on div at bounding box center [644, 339] width 311 height 26
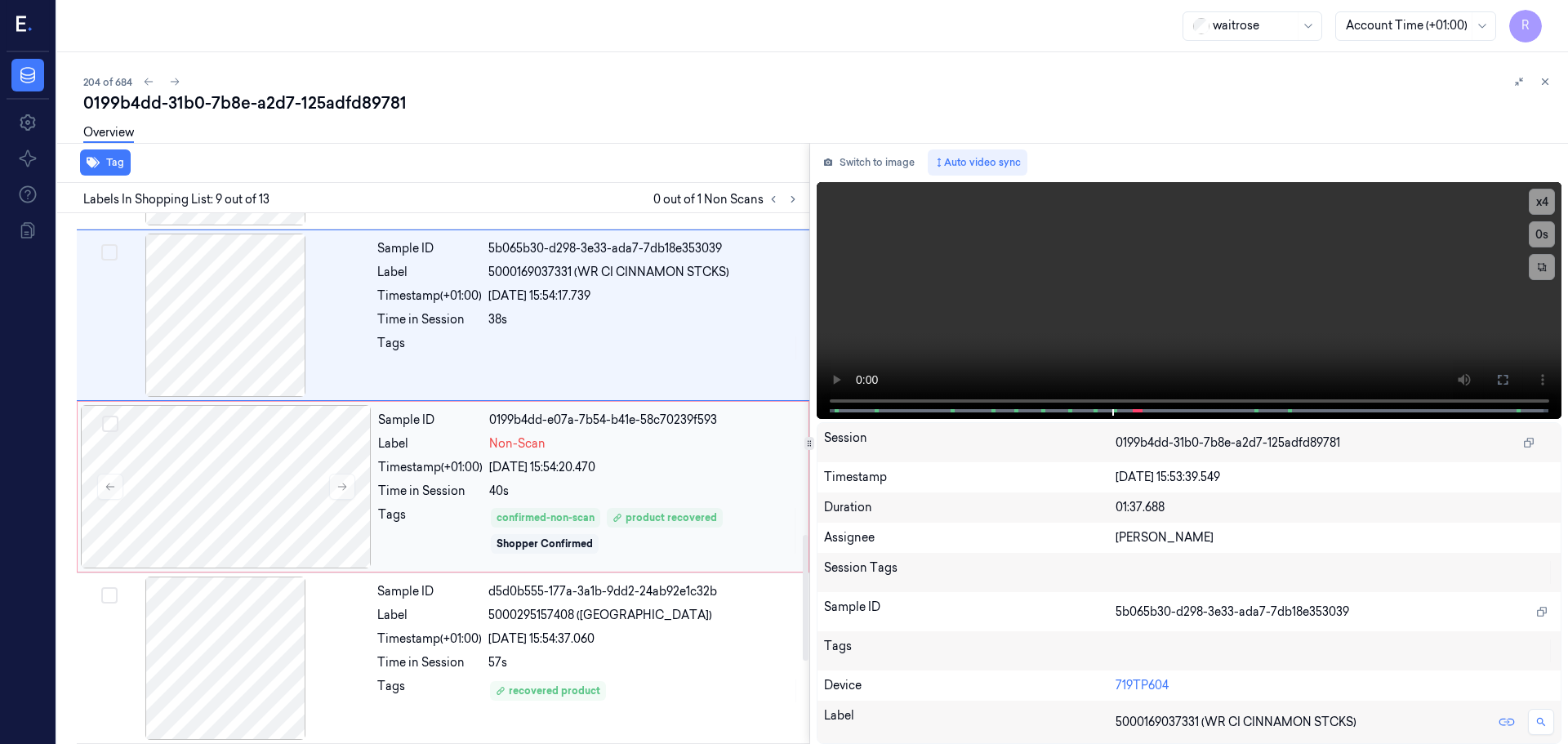
click at [479, 523] on div "Tags" at bounding box center [430, 531] width 105 height 49
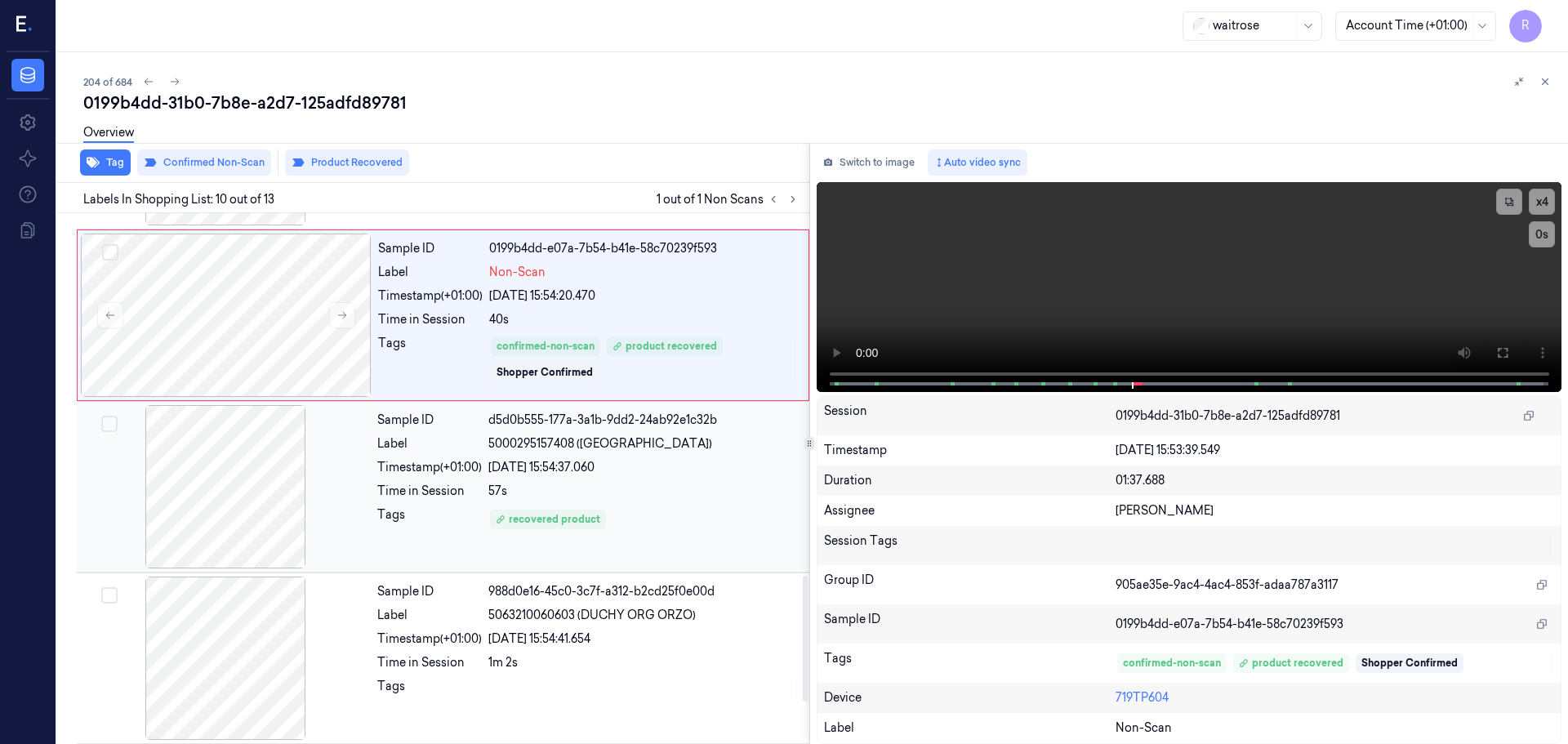
click at [412, 533] on div "Sample ID d5d0b555-177a-3a1b-9dd2-24ab92e1c32b Label 5000295157408 (CATHEDRAL C…" at bounding box center [588, 487] width 435 height 164
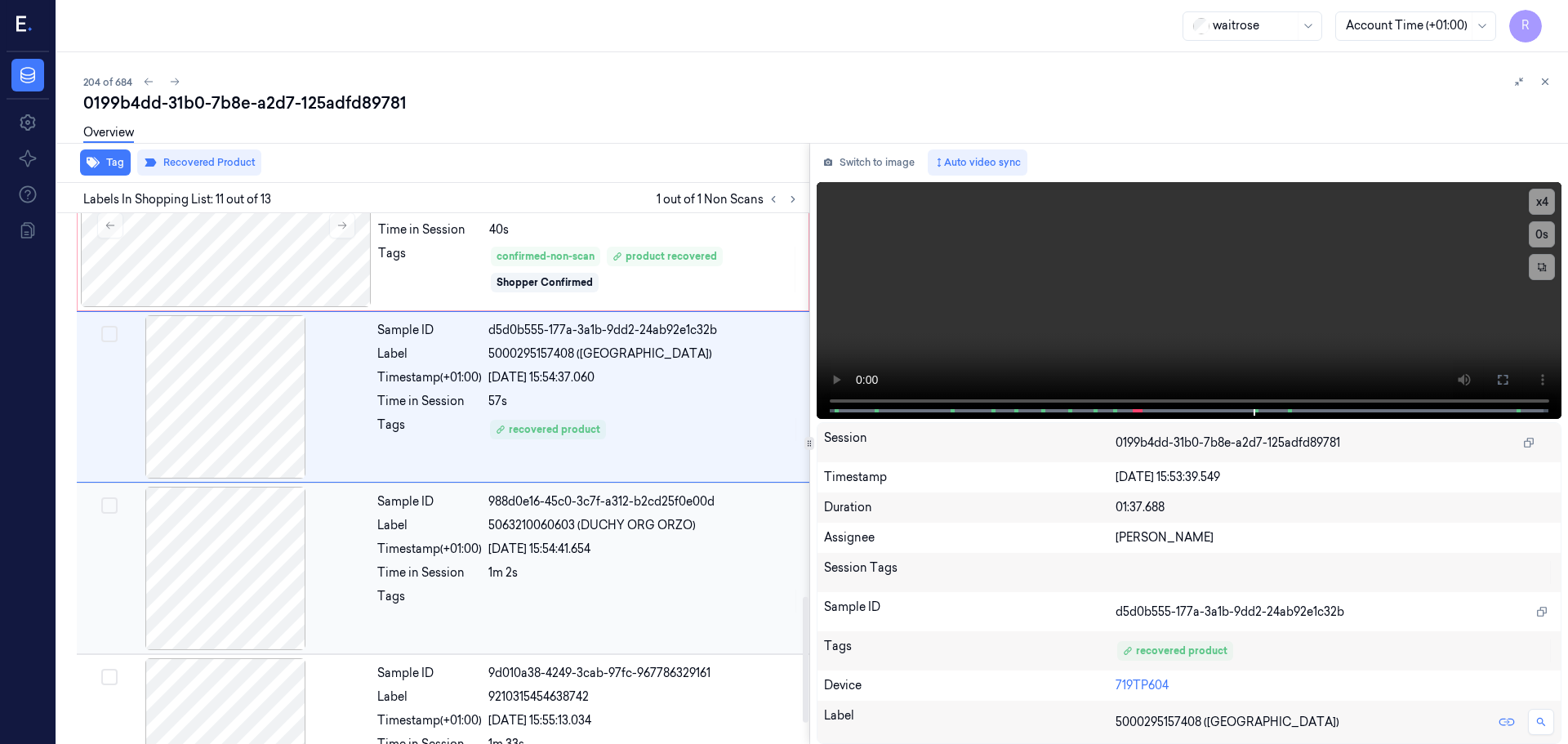
click at [409, 544] on div "Timestamp (+01:00)" at bounding box center [429, 549] width 105 height 17
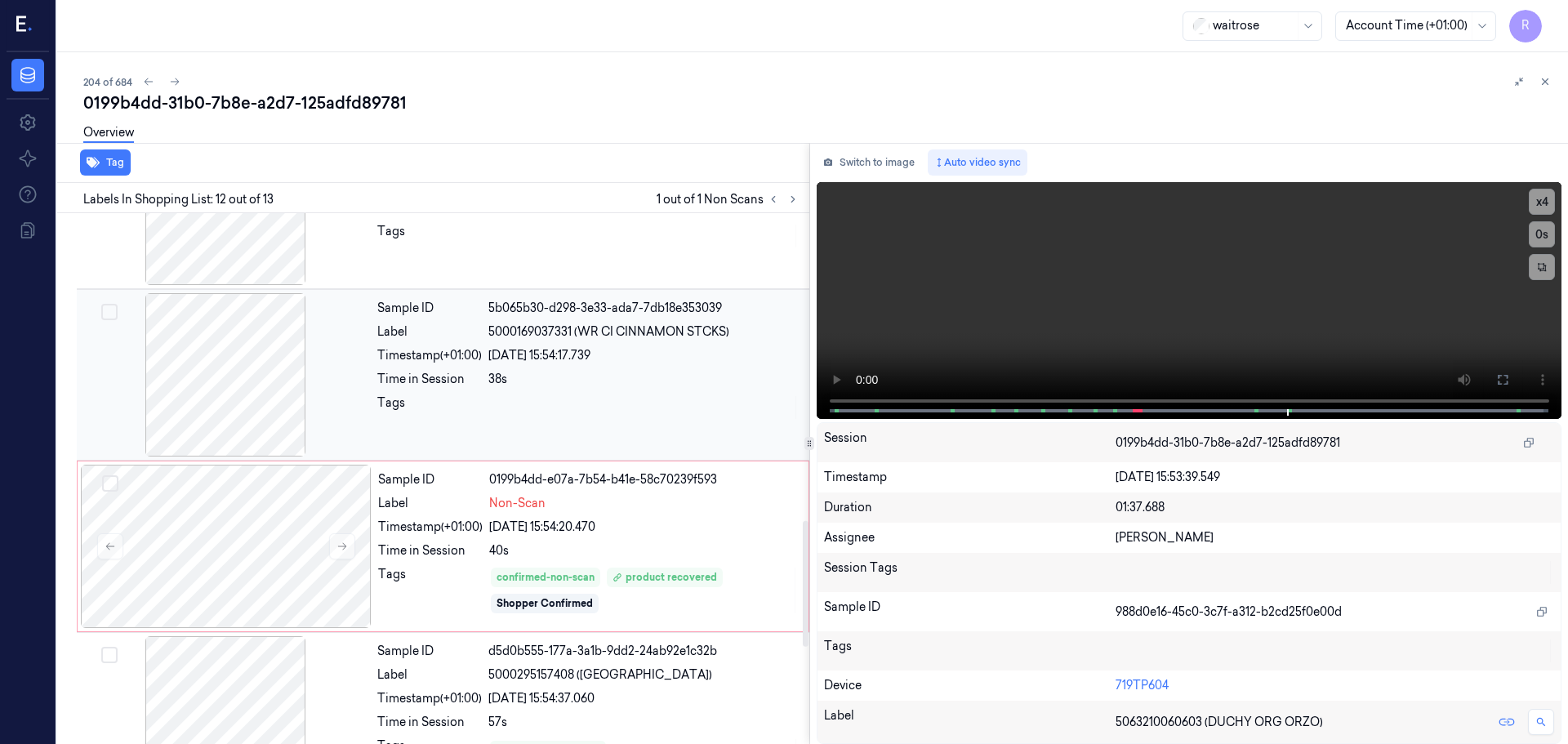
click at [481, 360] on div "Timestamp (+01:00)" at bounding box center [429, 355] width 105 height 17
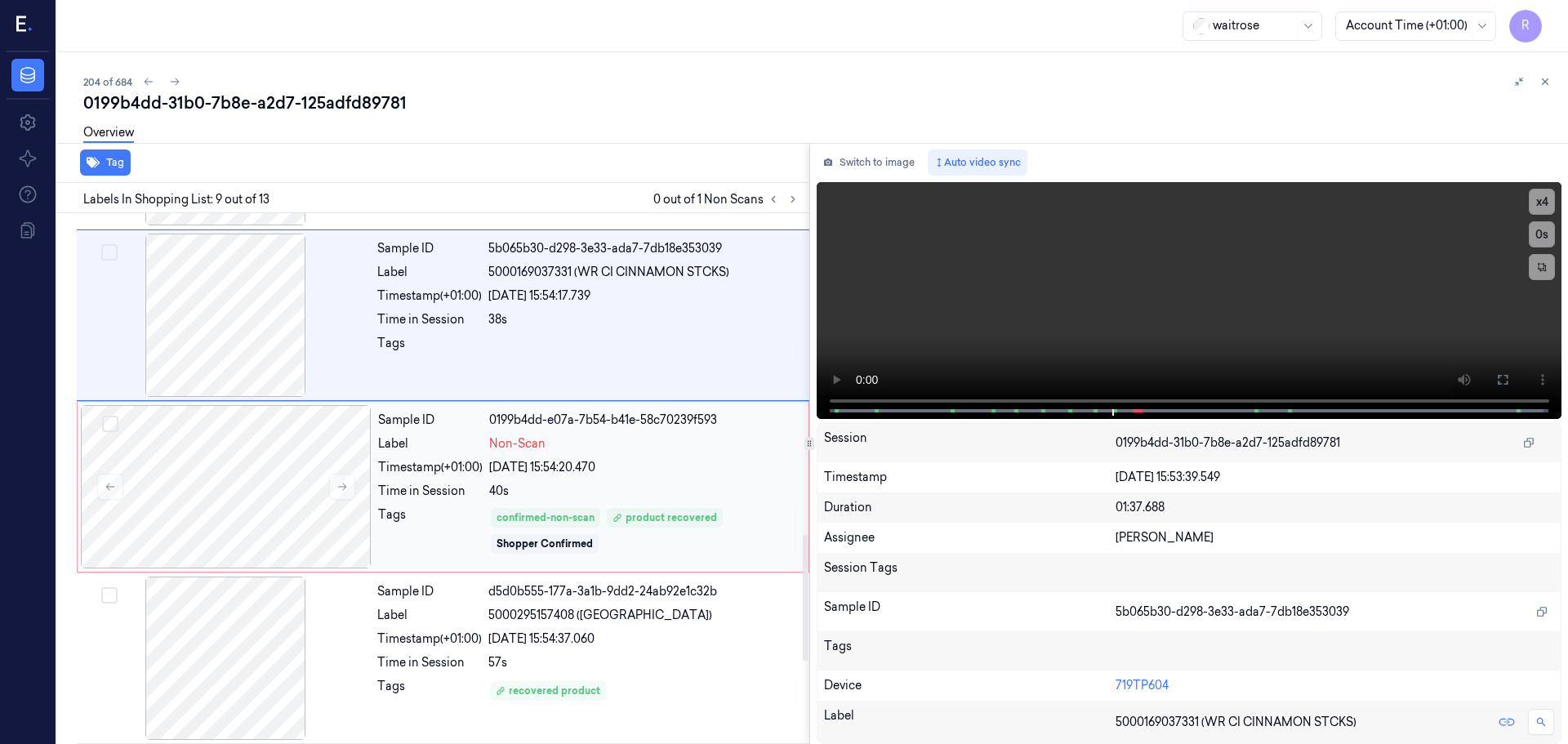
click at [514, 444] on span "Non-Scan" at bounding box center [517, 443] width 56 height 17
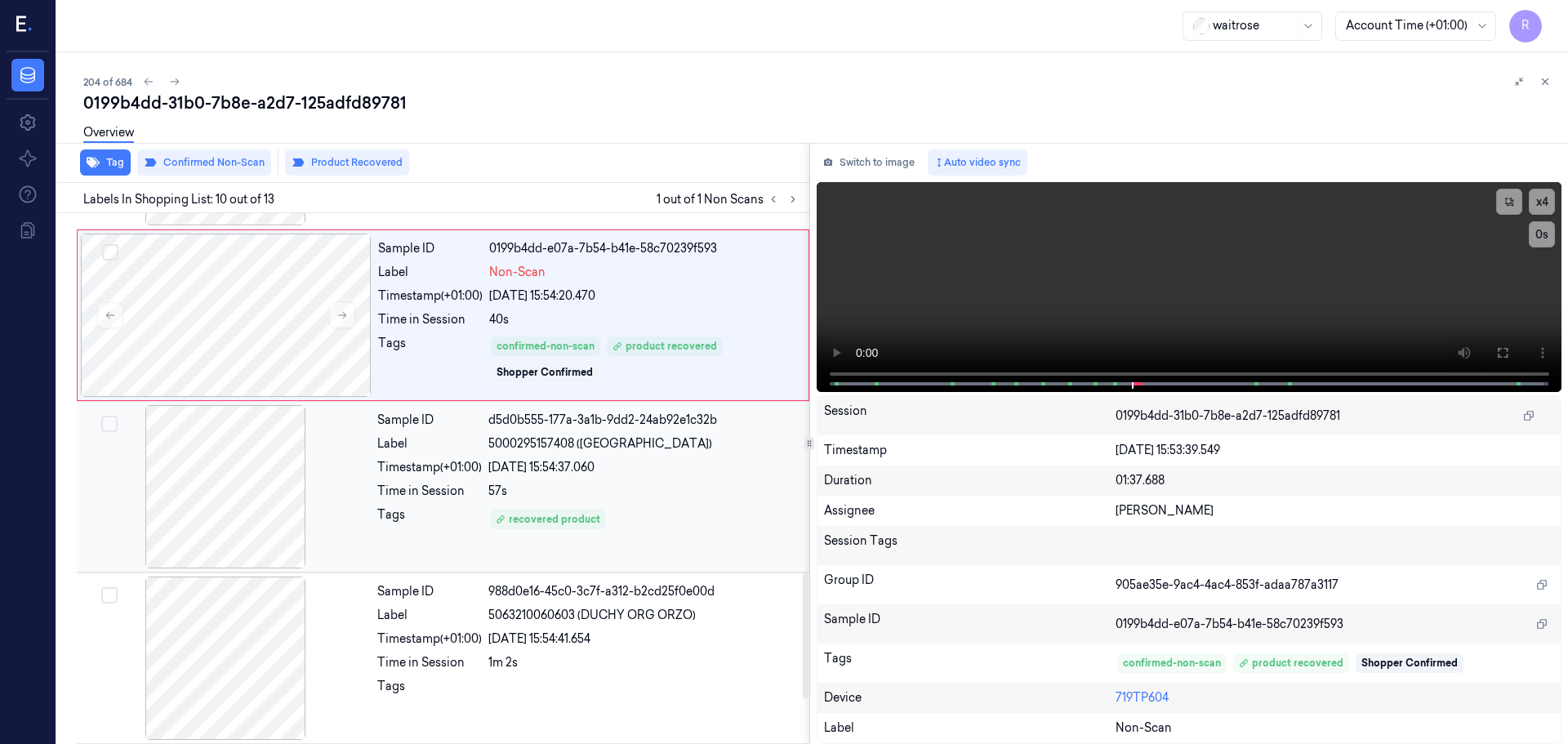
click at [480, 511] on div "Tags" at bounding box center [429, 519] width 105 height 26
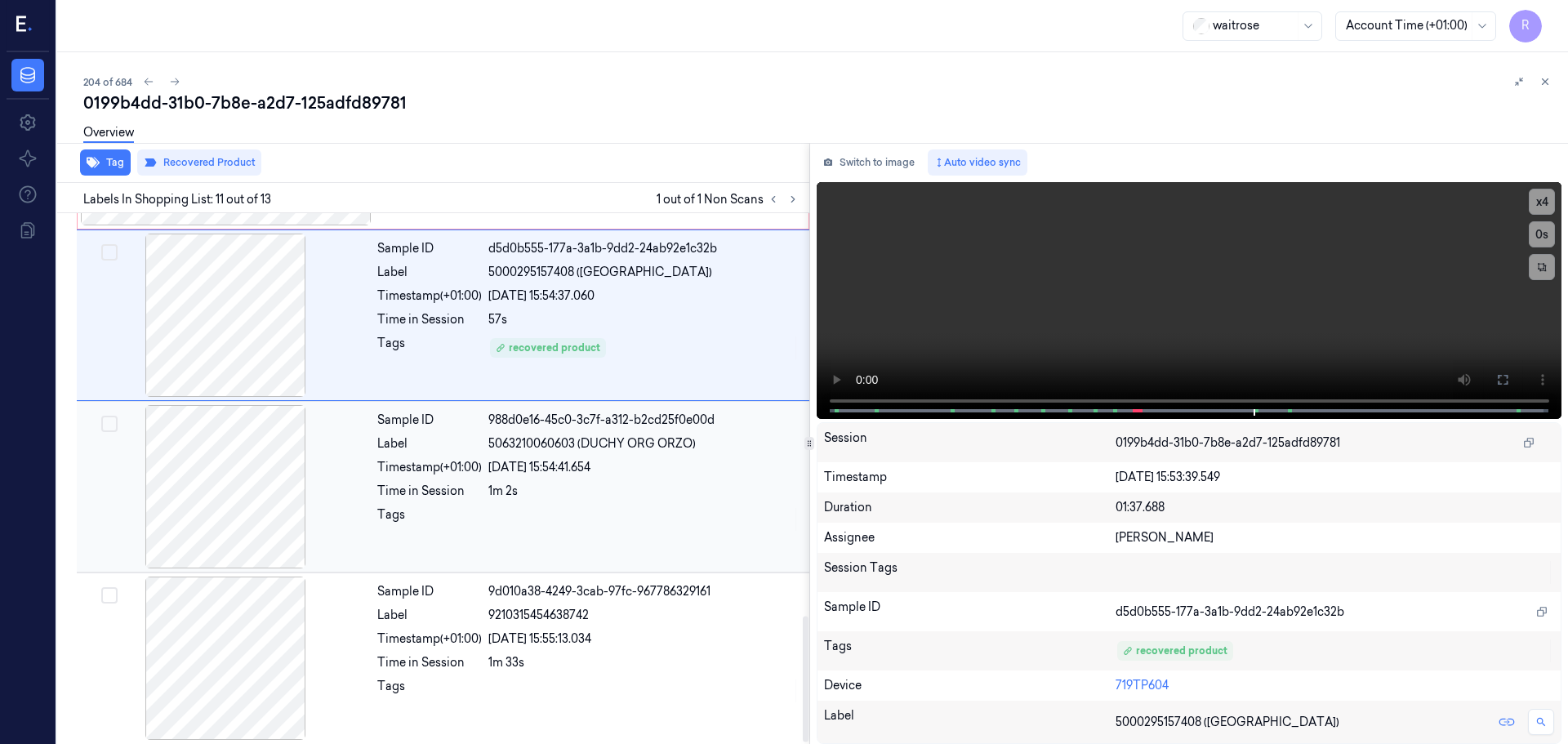
click at [485, 534] on div "Sample ID 988d0e16-45c0-3c7f-a312-b2cd25f0e00d Label 5063210060603 (DUCHY ORG O…" at bounding box center [588, 487] width 435 height 164
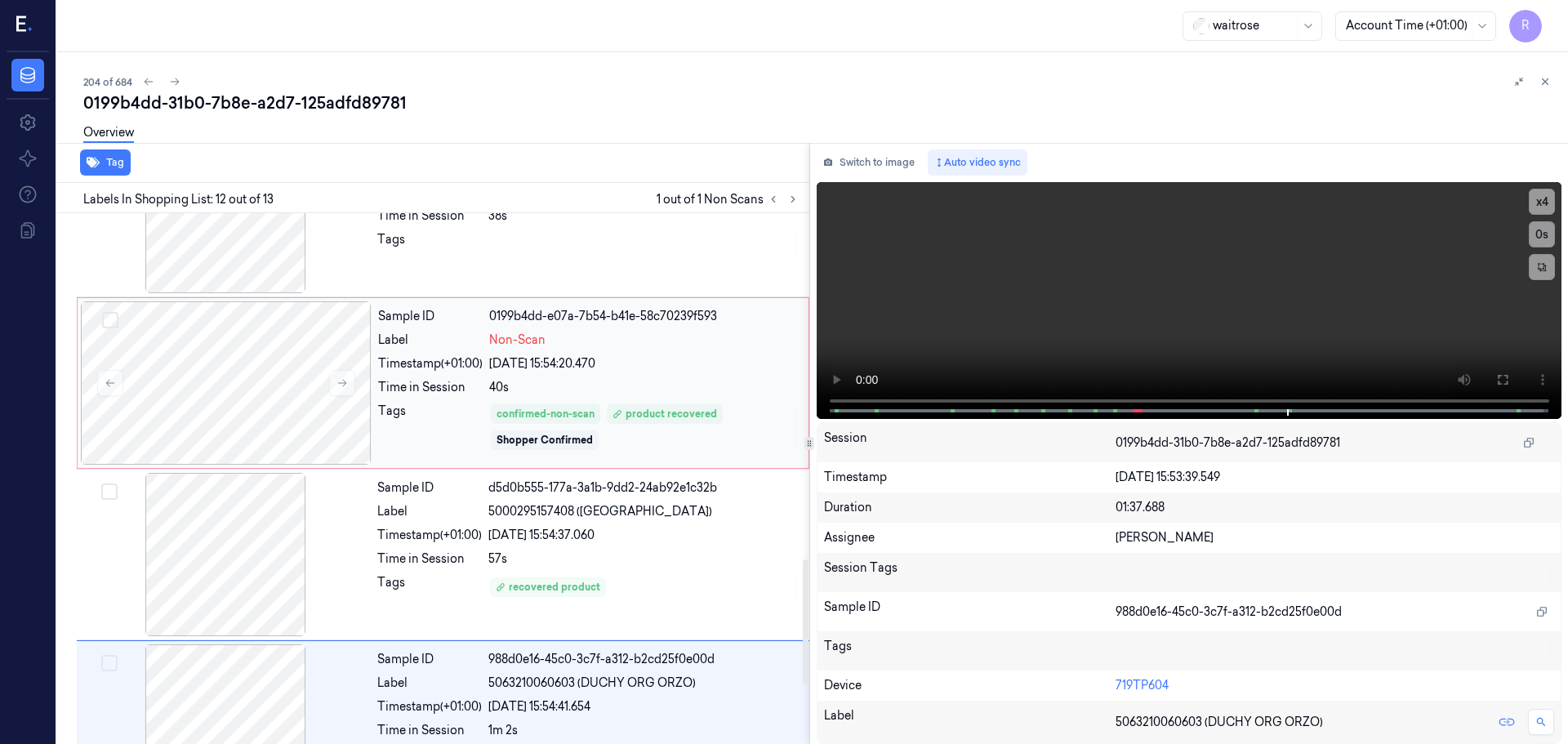
click at [470, 428] on div "Tags" at bounding box center [430, 427] width 105 height 49
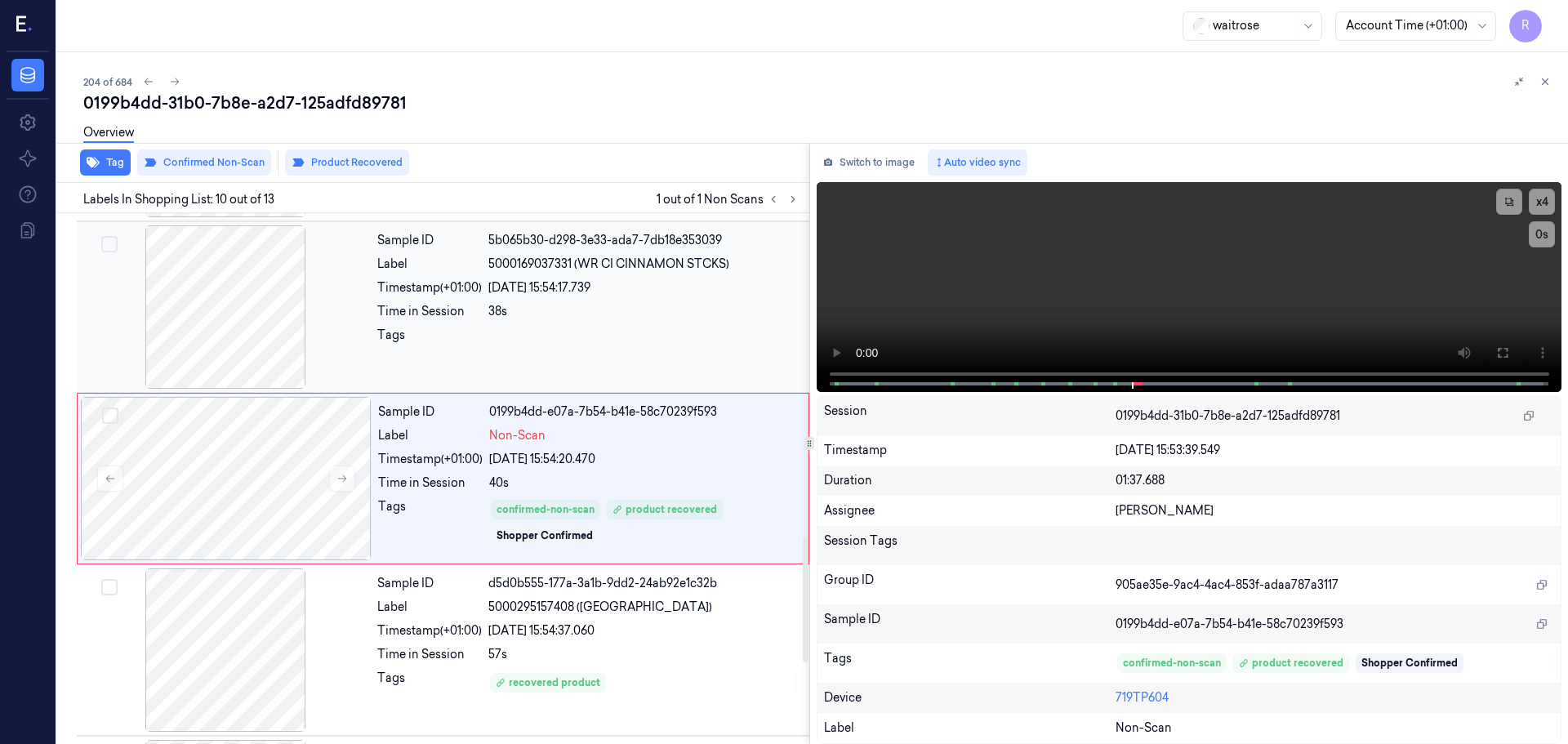
click at [531, 317] on div "38s" at bounding box center [644, 311] width 311 height 17
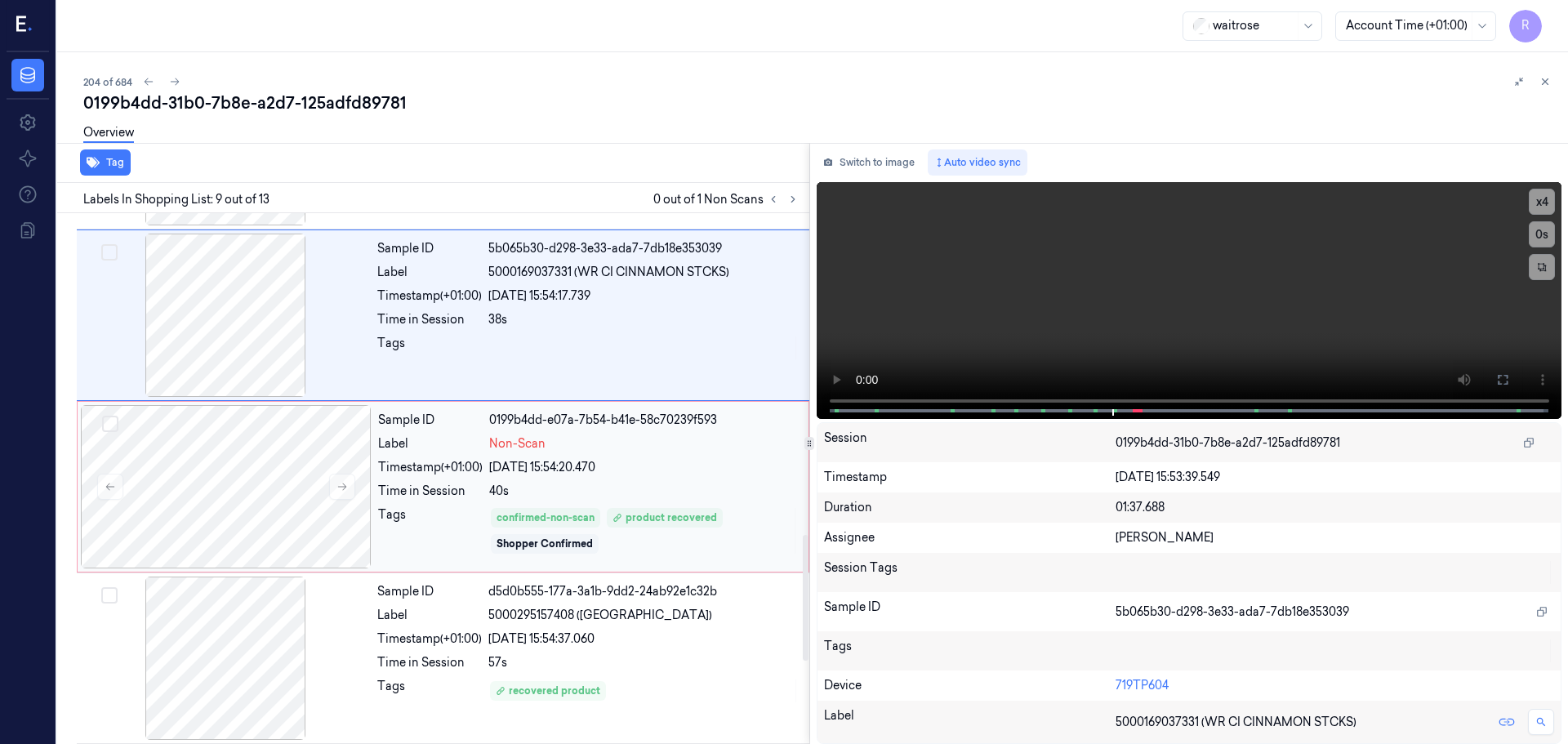
click at [428, 458] on div "Sample ID 0199b4dd-e07a-7b54-b41e-58c70239f593 Label Non-Scan Timestamp (+01:00…" at bounding box center [588, 487] width 434 height 164
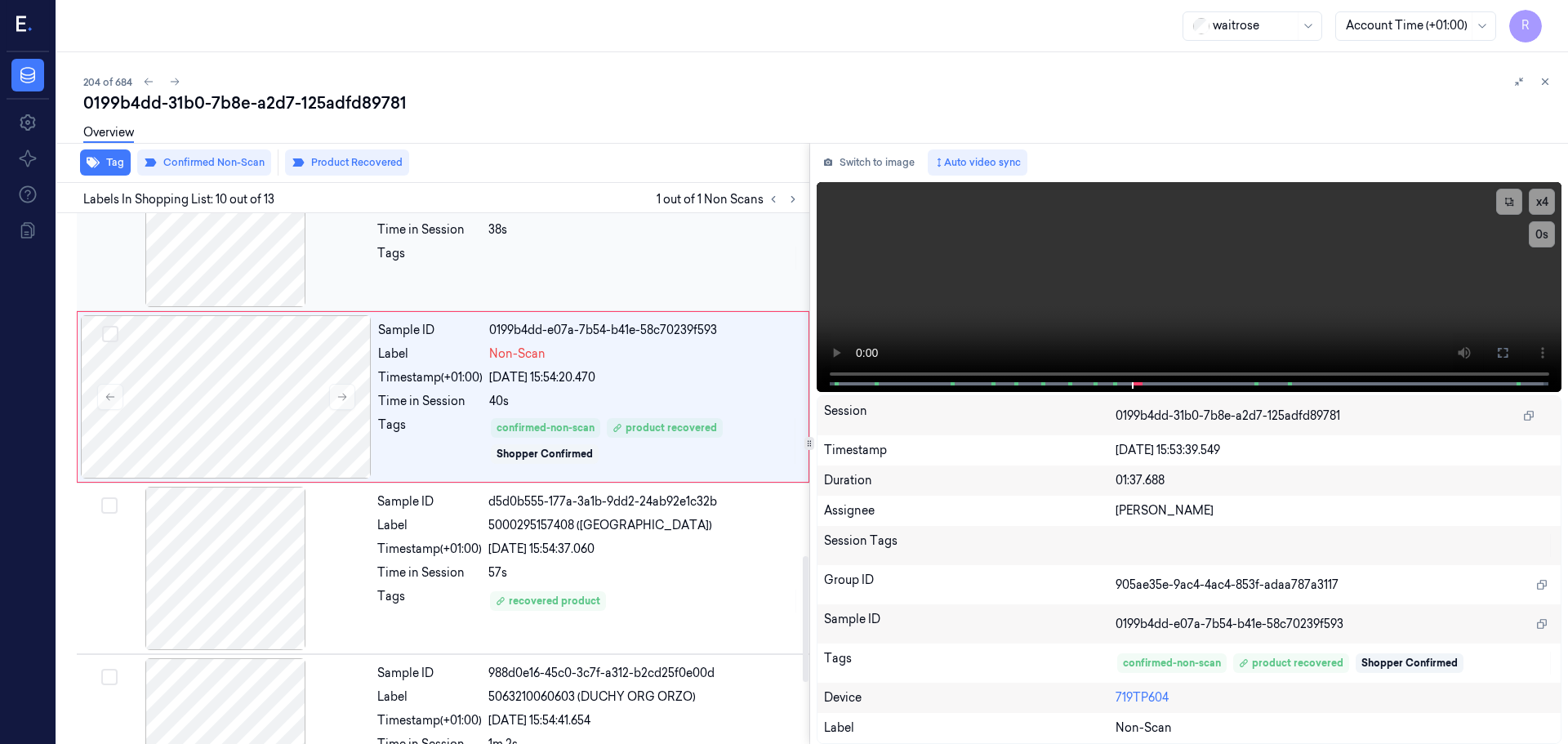
click at [548, 284] on div "Sample ID 5b065b30-d298-3e33-ada7-7db18e353039 Label 5000169037331 (WR CI CINNA…" at bounding box center [588, 225] width 435 height 164
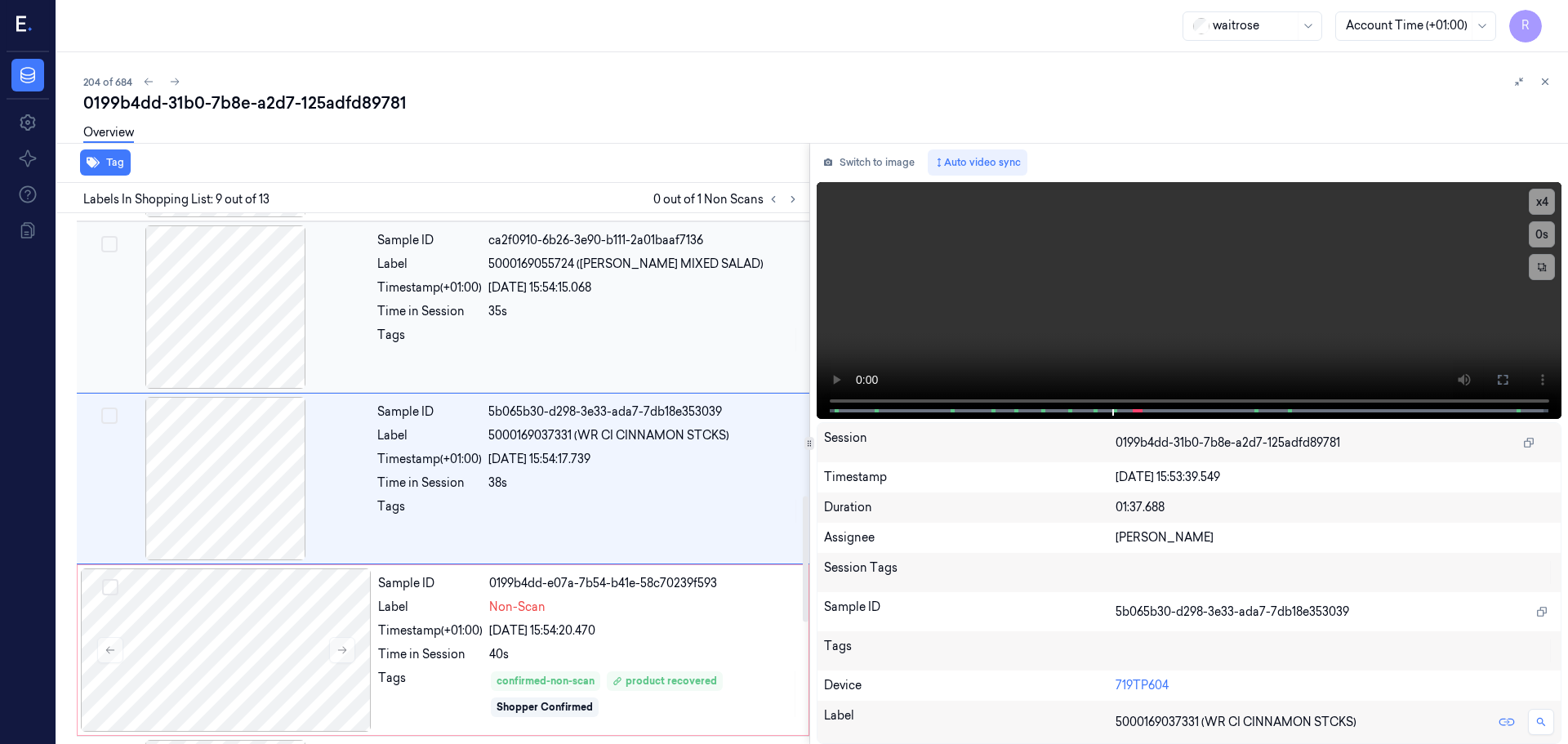
click at [540, 282] on div "[DATE] 15:54:15.068" at bounding box center [644, 287] width 311 height 17
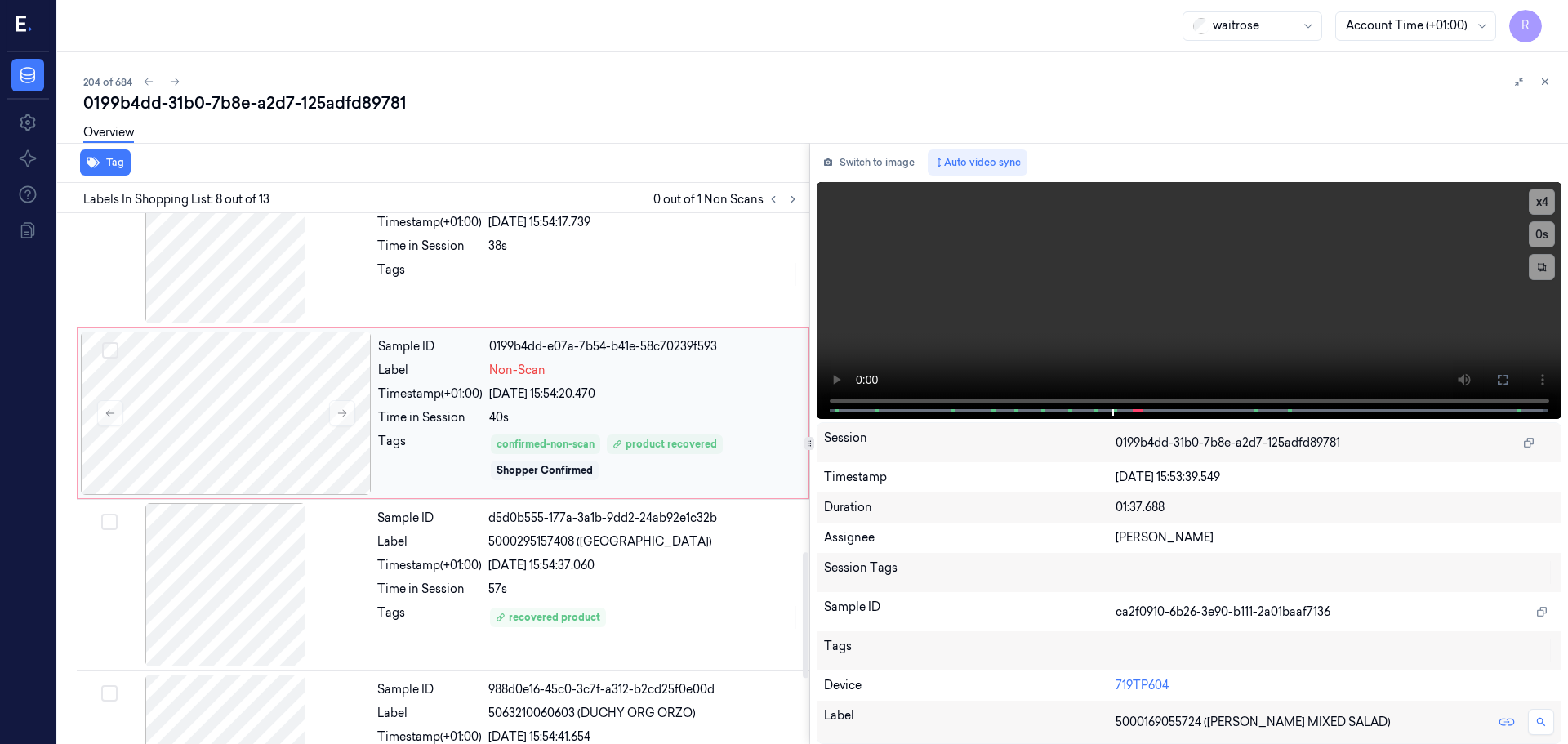
click at [429, 432] on div "Sample ID 0199b4dd-e07a-7b54-b41e-58c70239f593 Label Non-Scan Timestamp (+01:00…" at bounding box center [588, 413] width 434 height 164
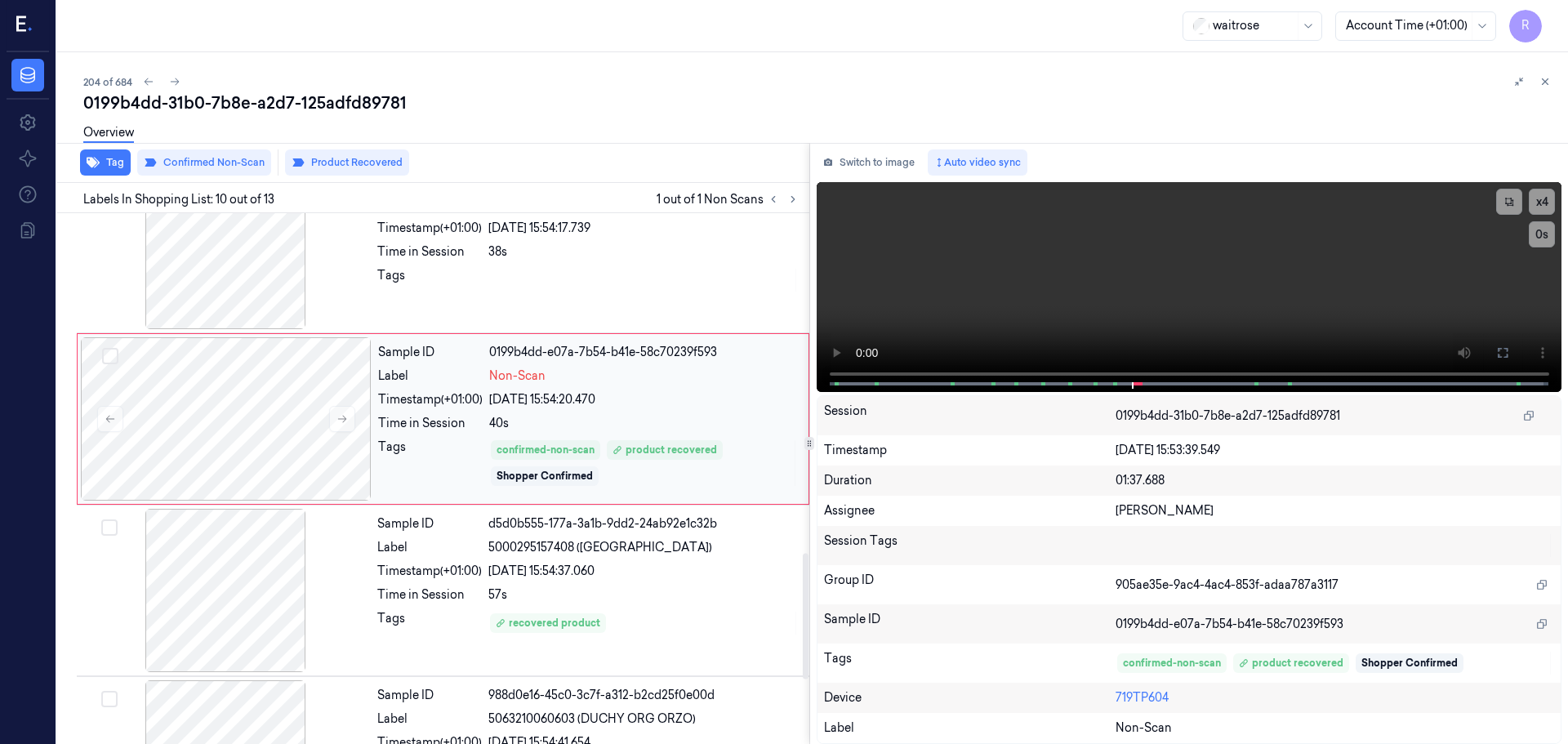
scroll to position [1444, 0]
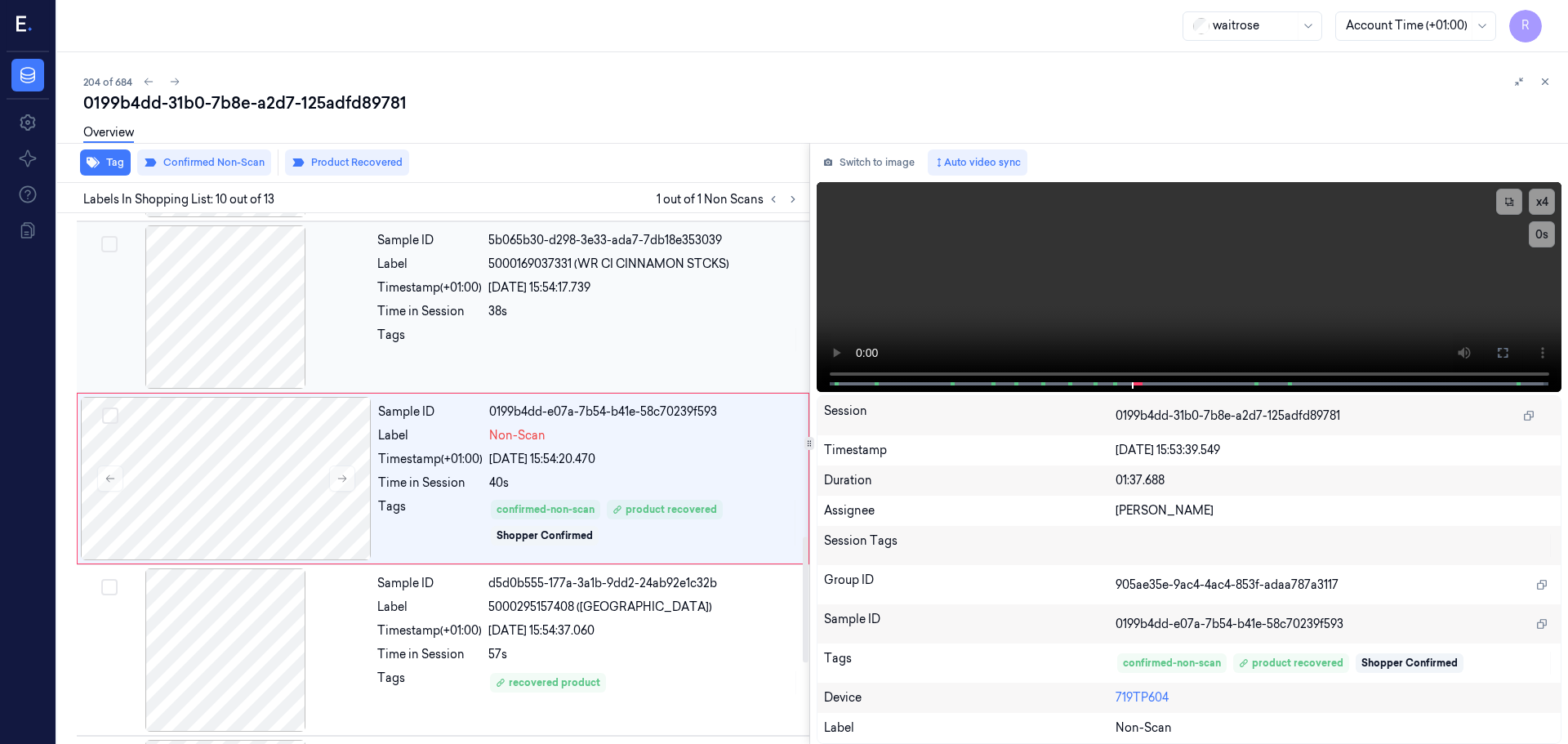
click at [458, 294] on div "Timestamp (+01:00)" at bounding box center [429, 287] width 105 height 17
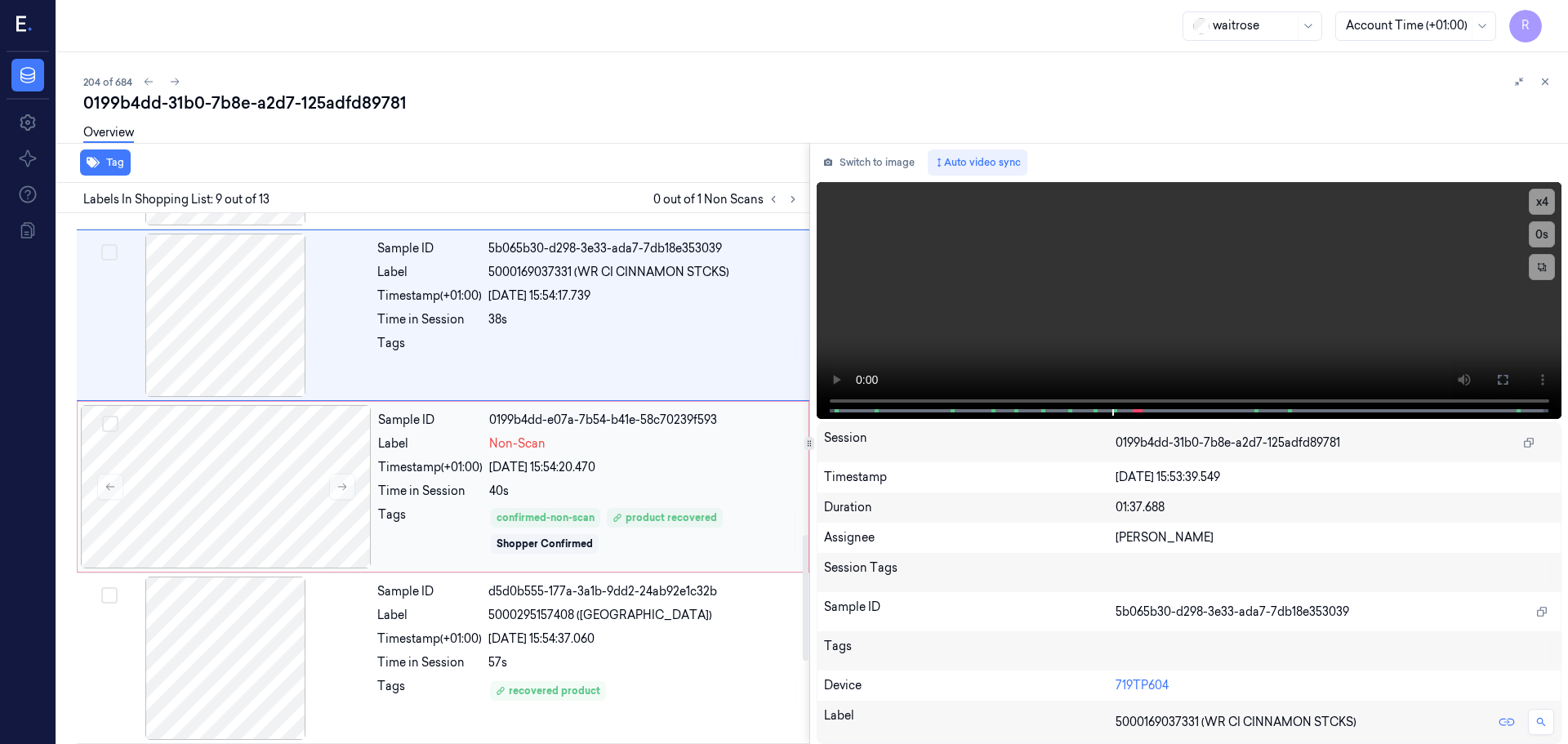
click at [467, 555] on div "Sample ID 0199b4dd-e07a-7b54-b41e-58c70239f593 Label Non-Scan Timestamp (+01:00…" at bounding box center [588, 487] width 434 height 164
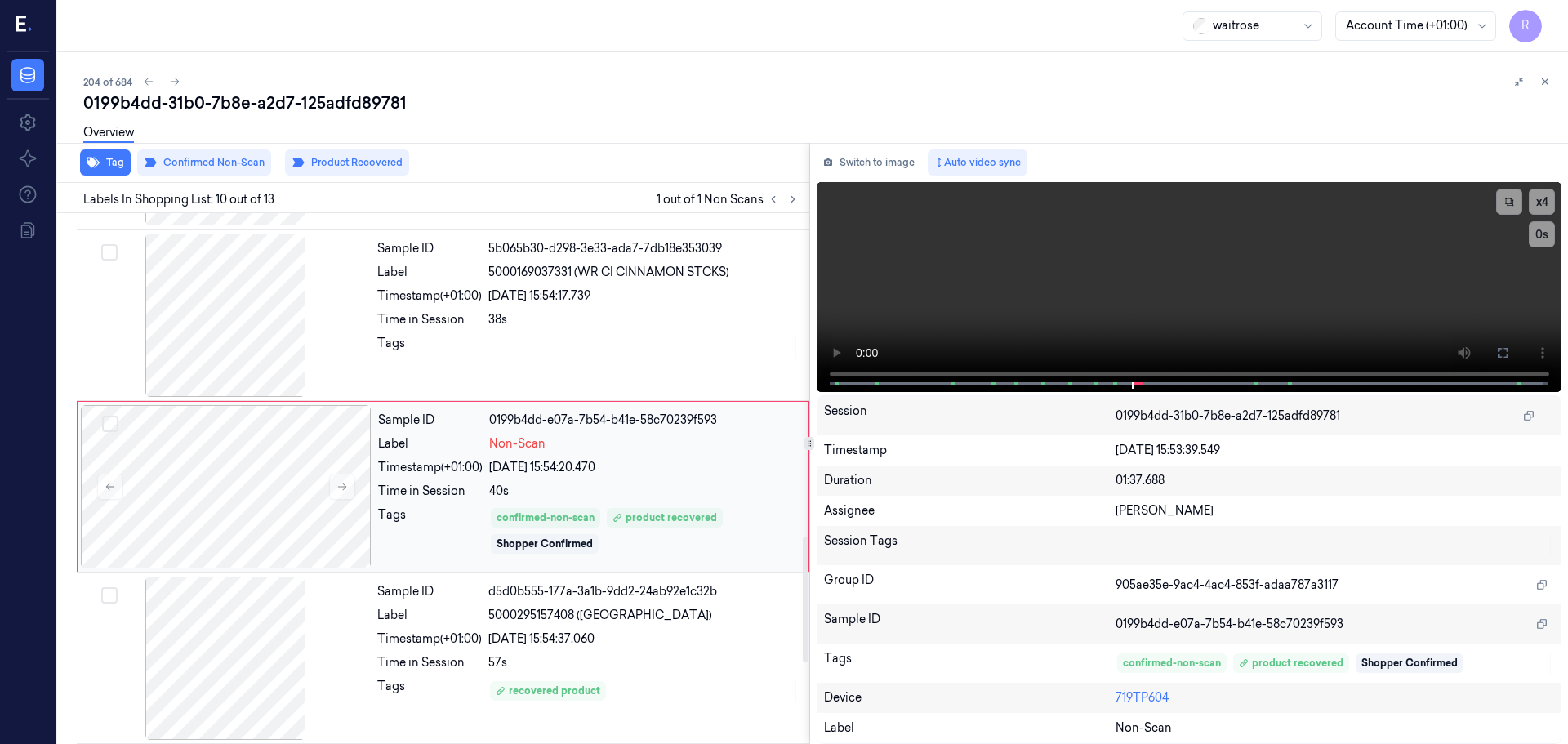
scroll to position [1363, 0]
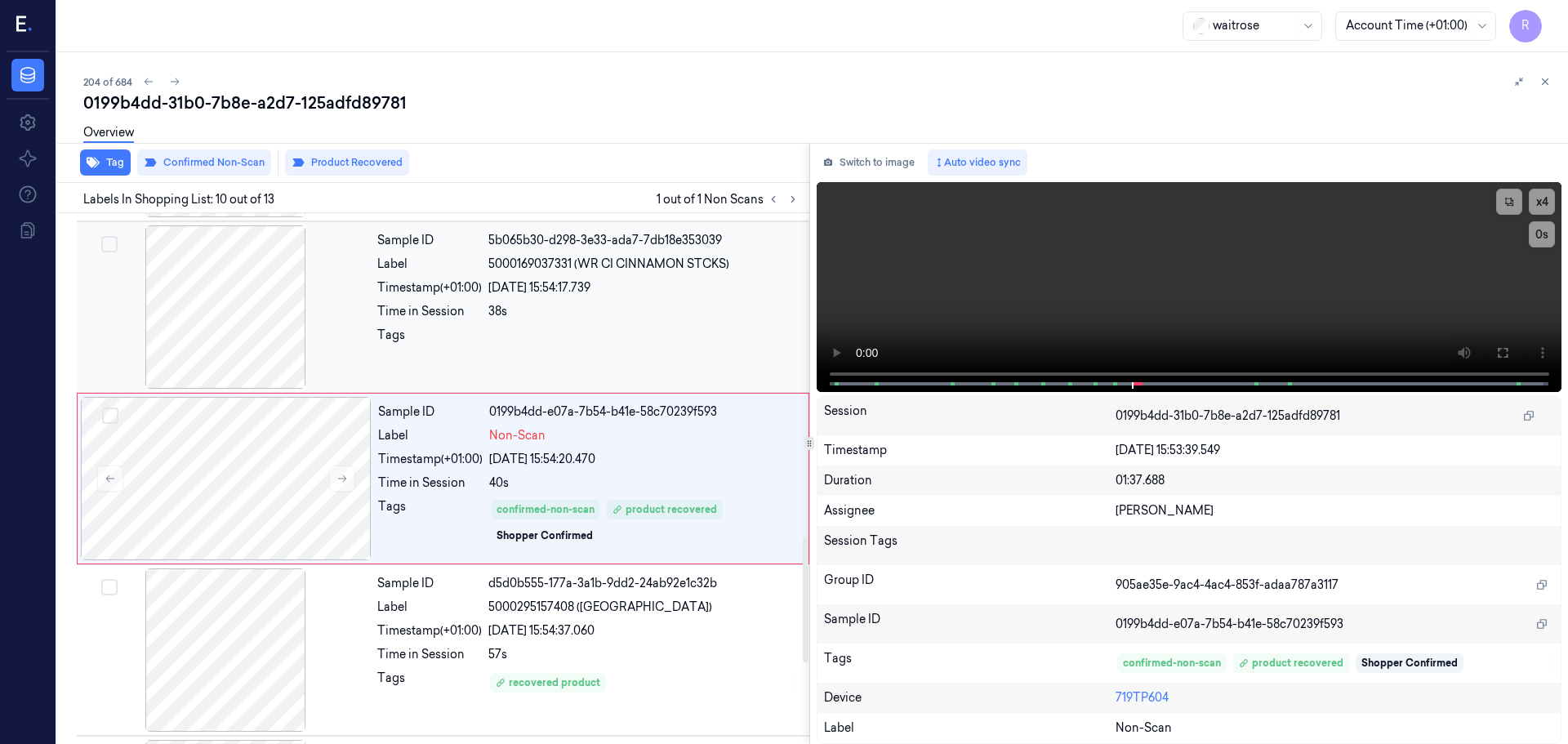
click at [514, 366] on div "Sample ID 5b065b30-d298-3e33-ada7-7db18e353039 Label 5000169037331 (WR CI CINNA…" at bounding box center [588, 307] width 435 height 164
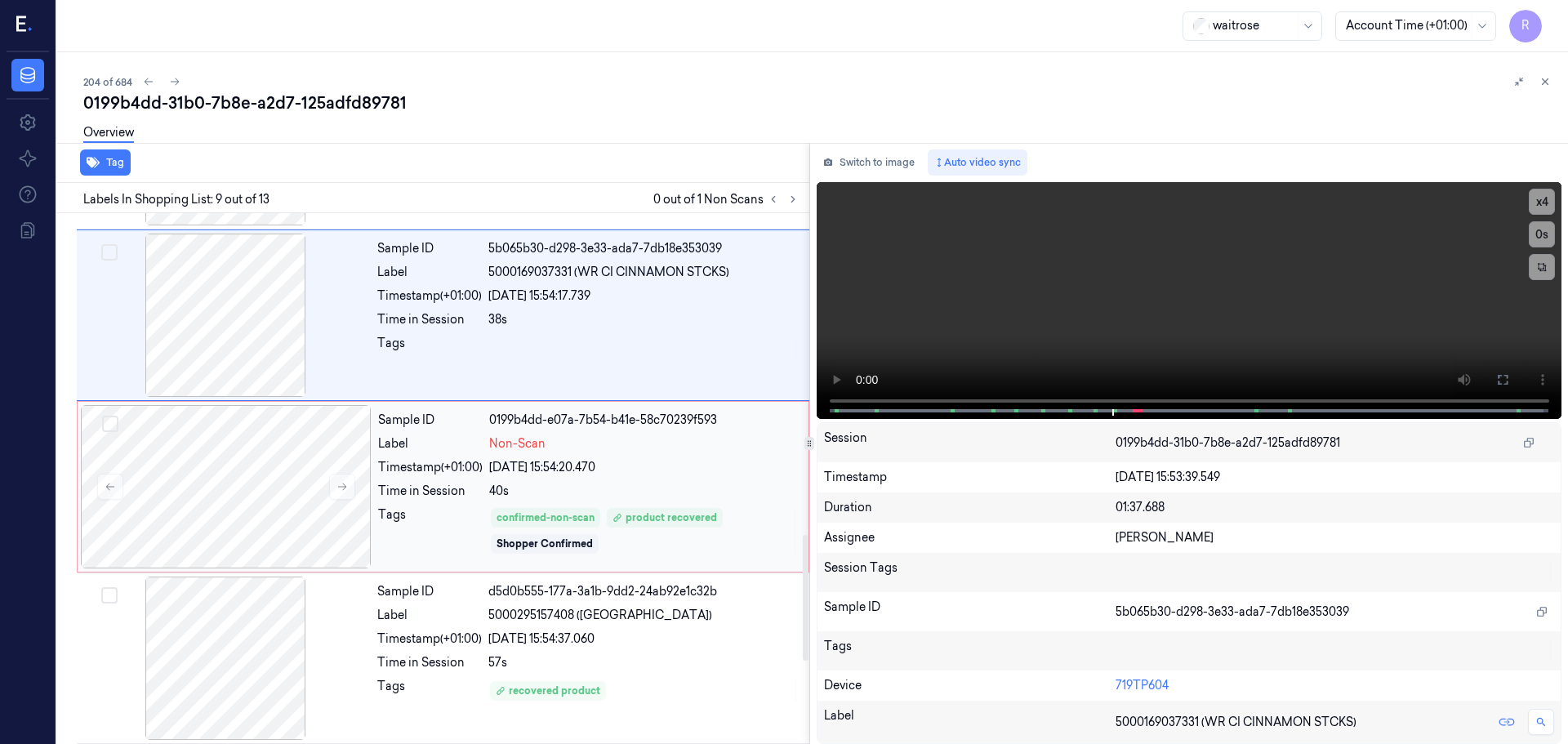
click at [447, 486] on div "Time in Session" at bounding box center [430, 491] width 105 height 17
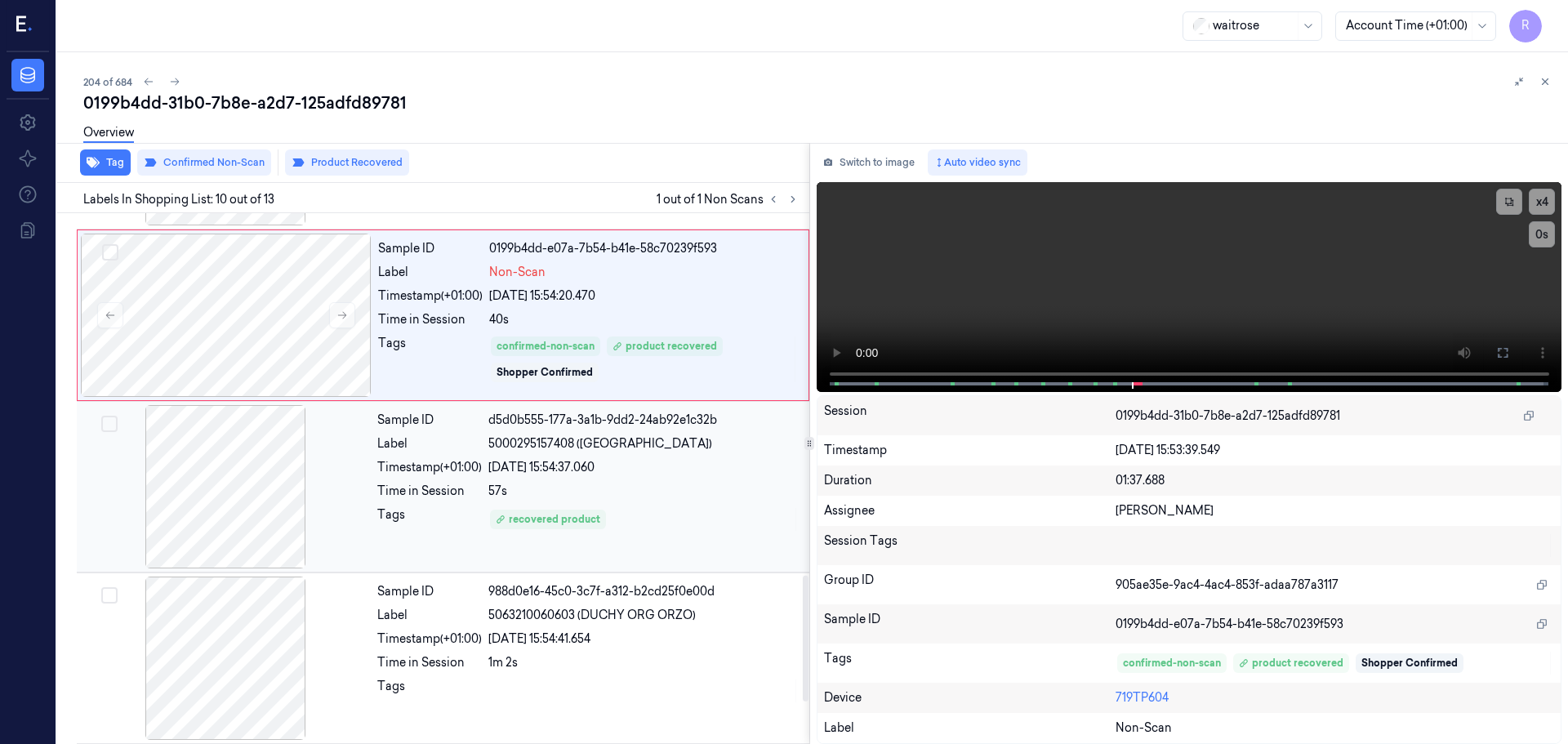
click at [467, 472] on div "Timestamp (+01:00)" at bounding box center [429, 467] width 105 height 17
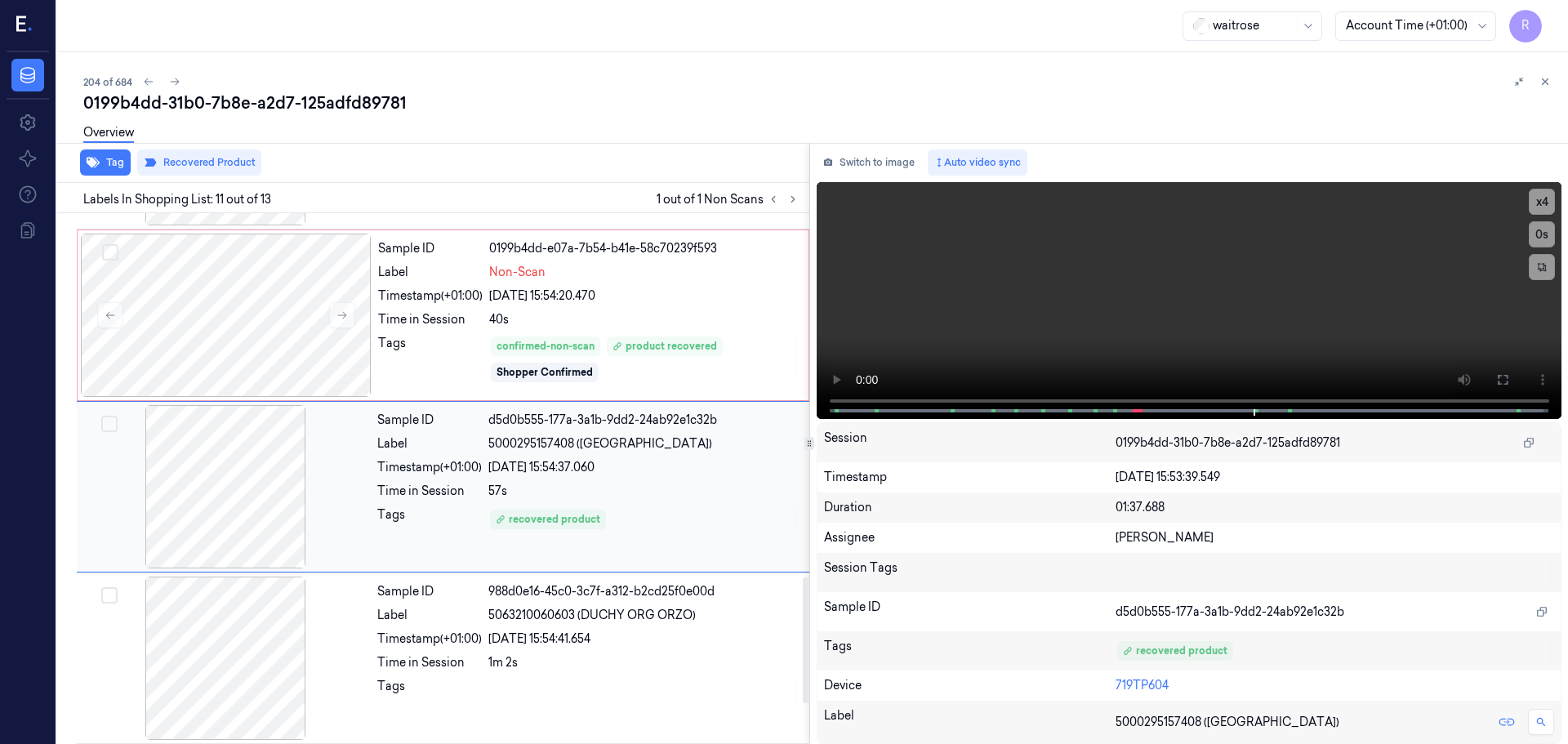
scroll to position [1534, 0]
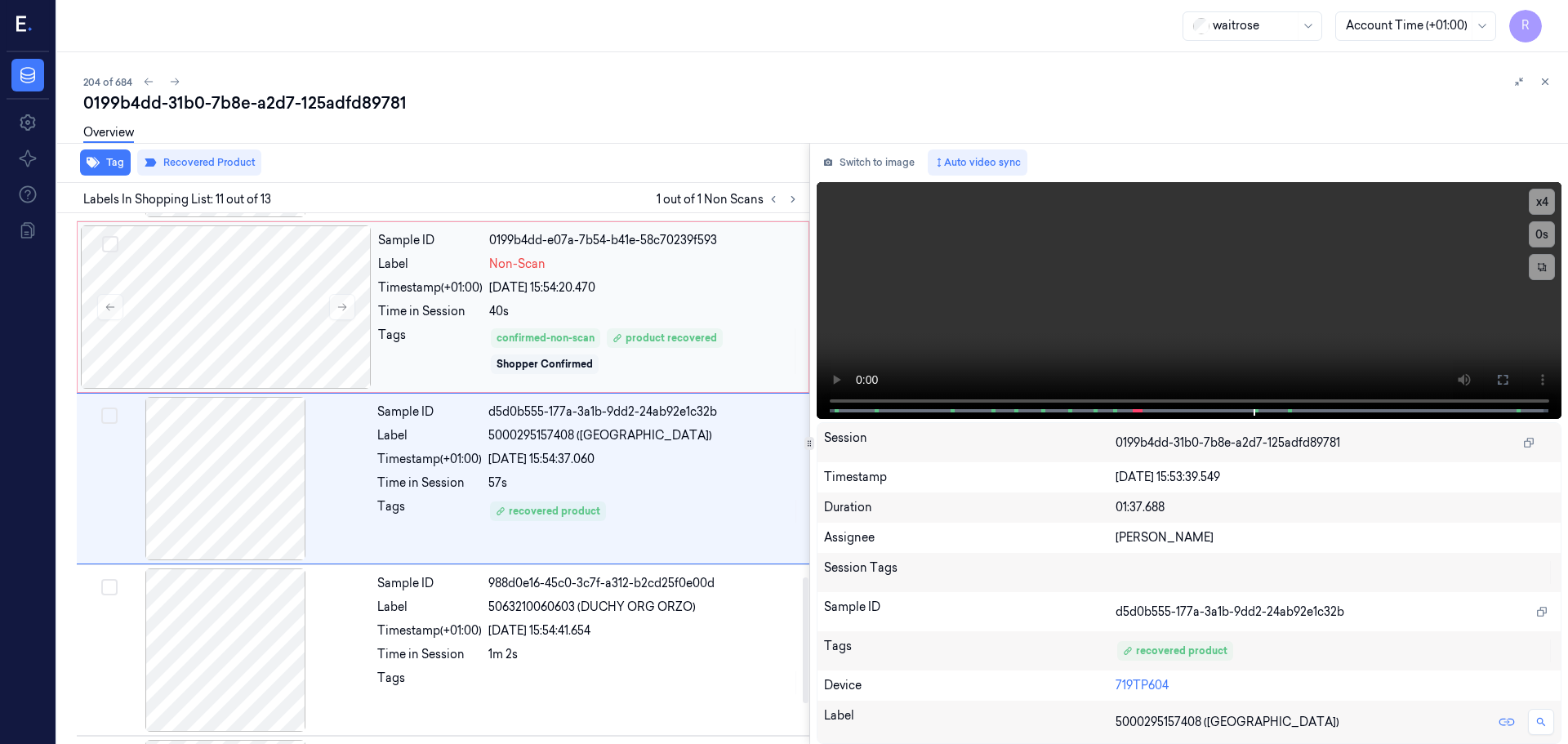
click at [449, 342] on div "Tags" at bounding box center [430, 351] width 105 height 49
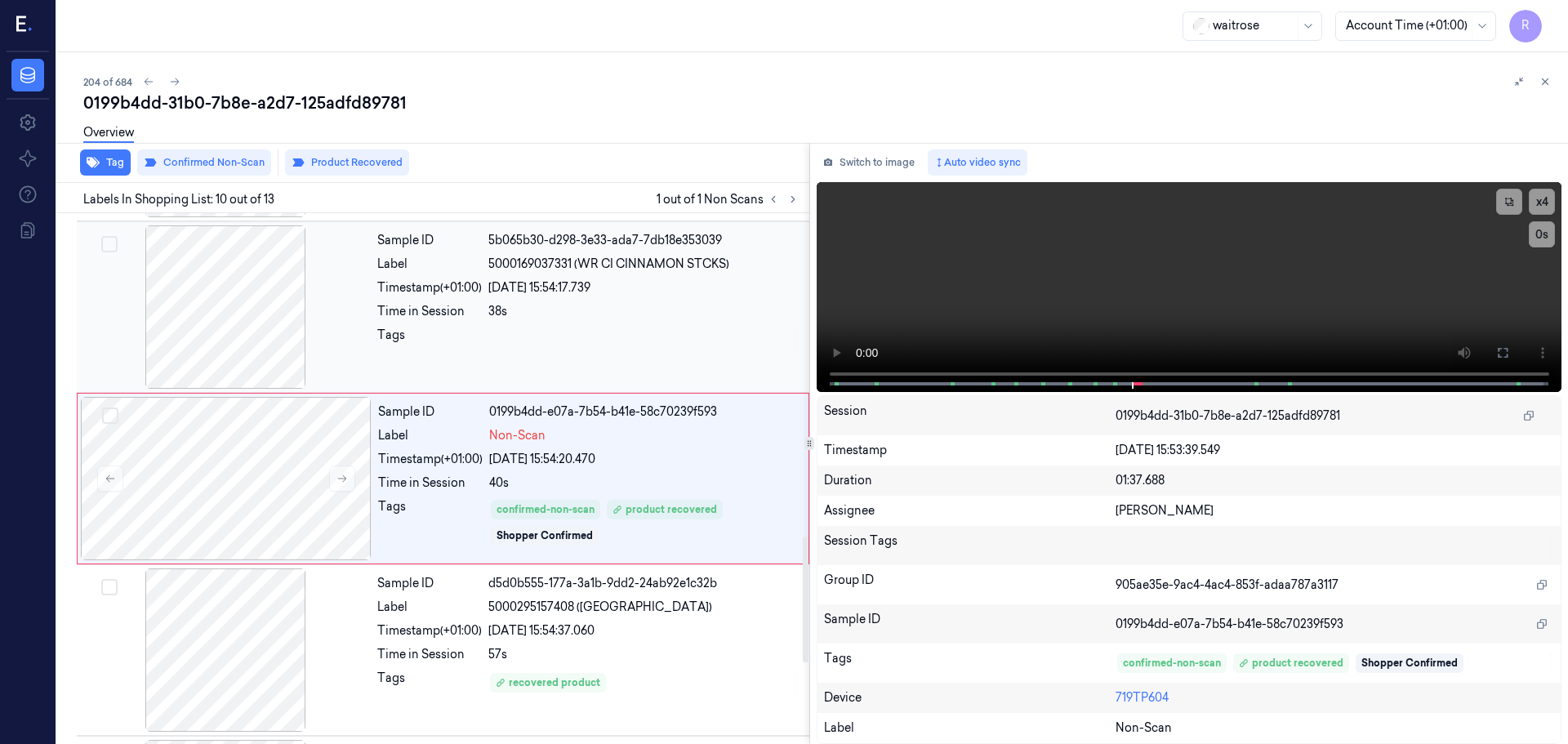
click at [488, 333] on div "Tags" at bounding box center [588, 339] width 423 height 26
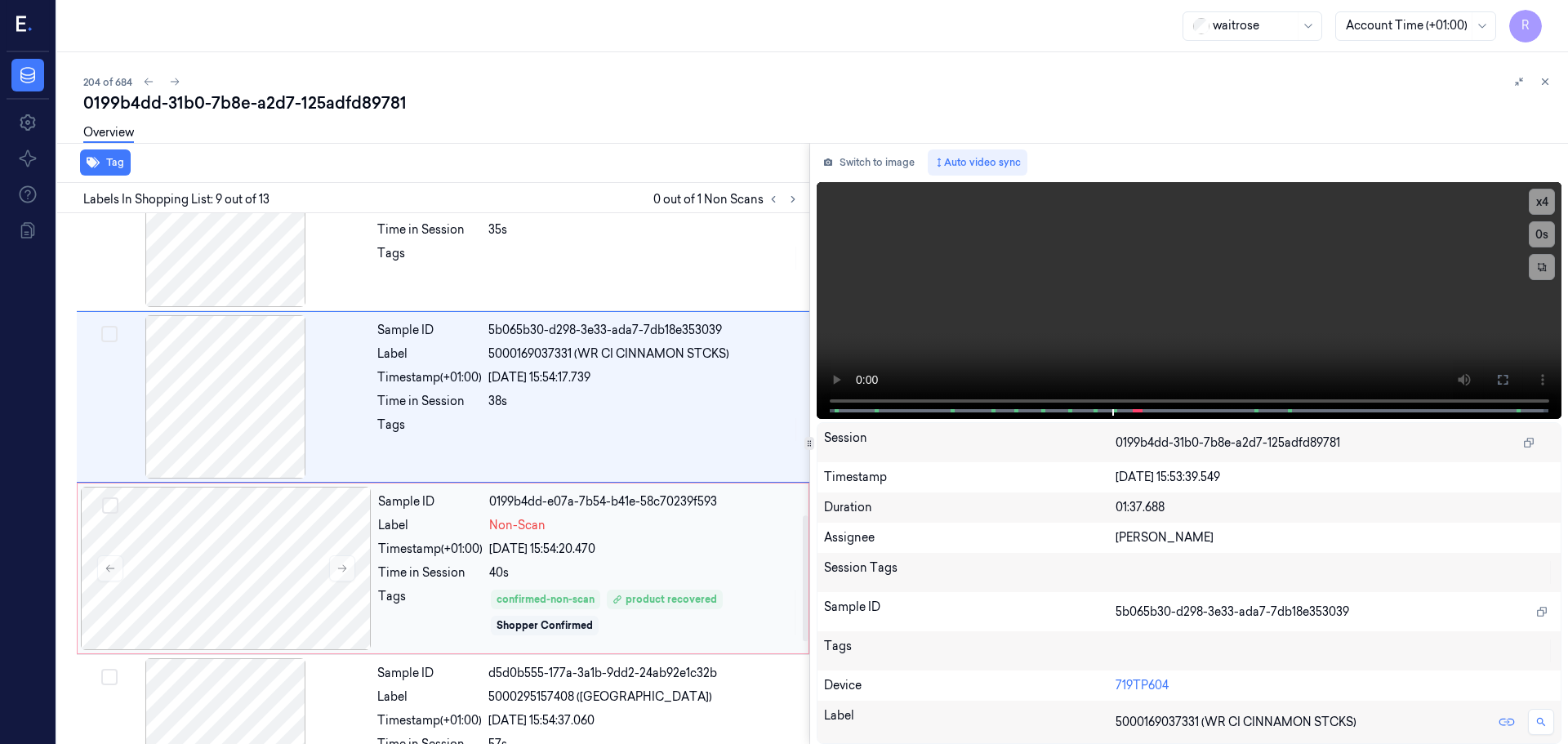
click at [421, 534] on div "Sample ID 0199b4dd-e07a-7b54-b41e-58c70239f593 Label Non-Scan Timestamp (+01:00…" at bounding box center [588, 569] width 434 height 164
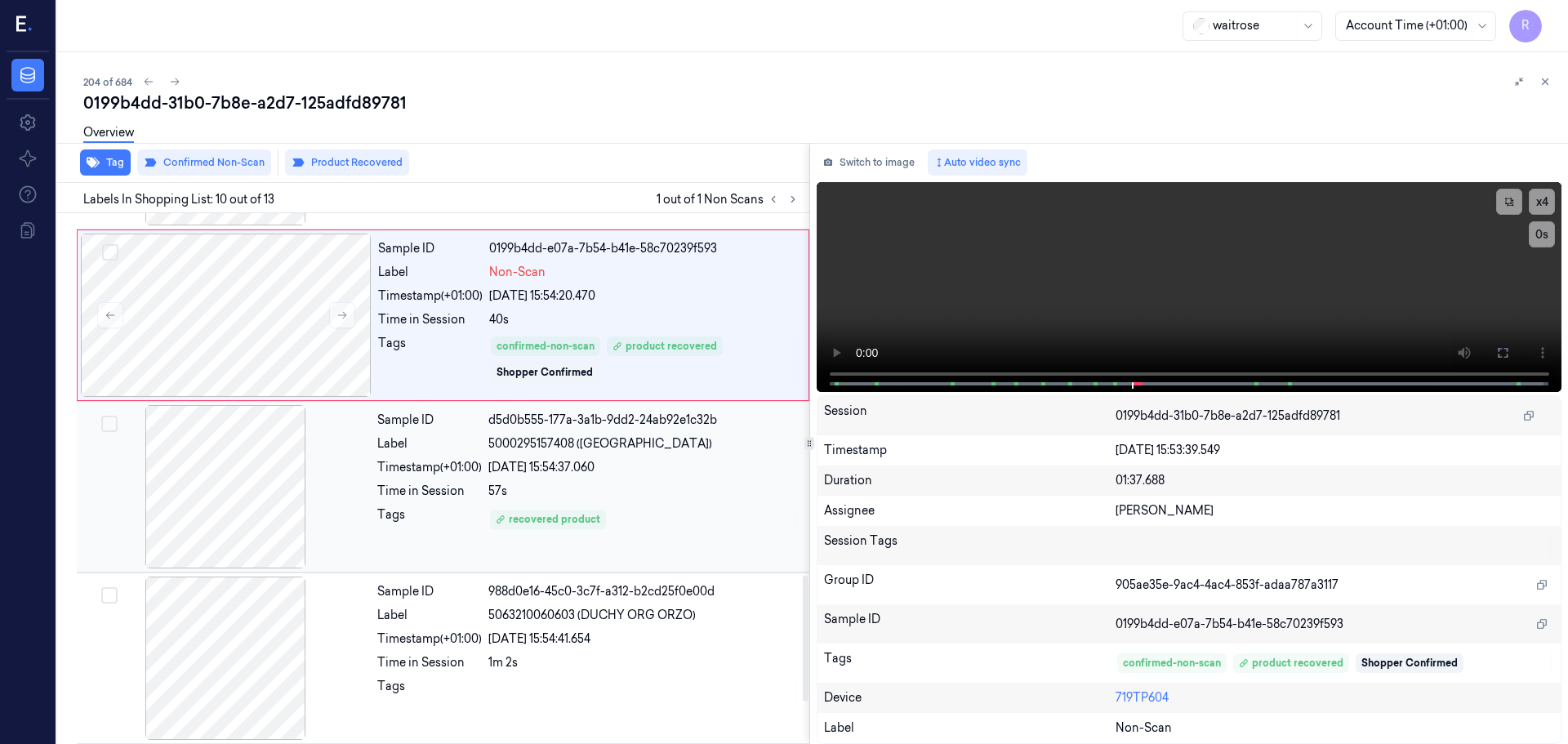
click at [460, 496] on div "Time in Session" at bounding box center [429, 491] width 105 height 17
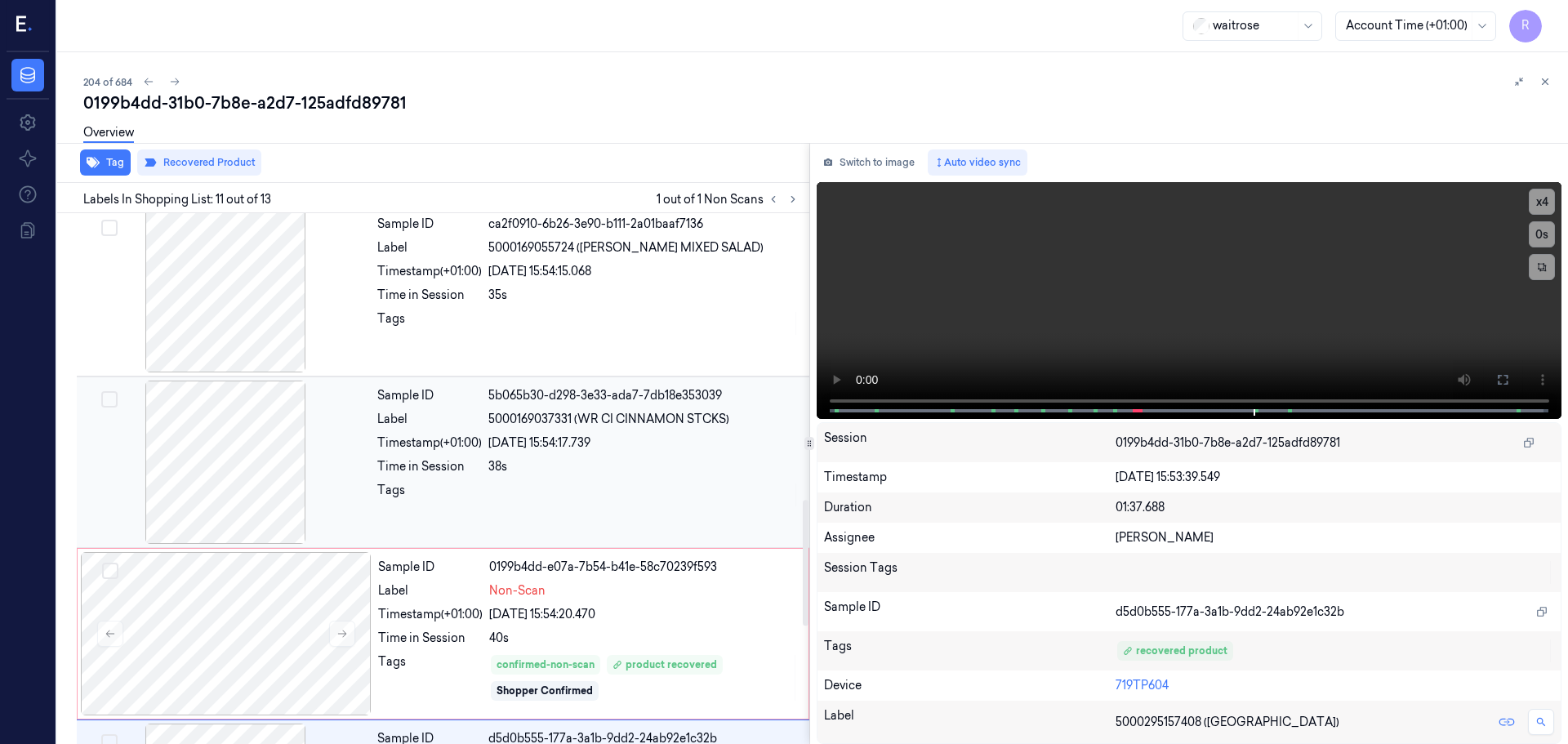
click at [455, 494] on div "Tags" at bounding box center [429, 494] width 105 height 26
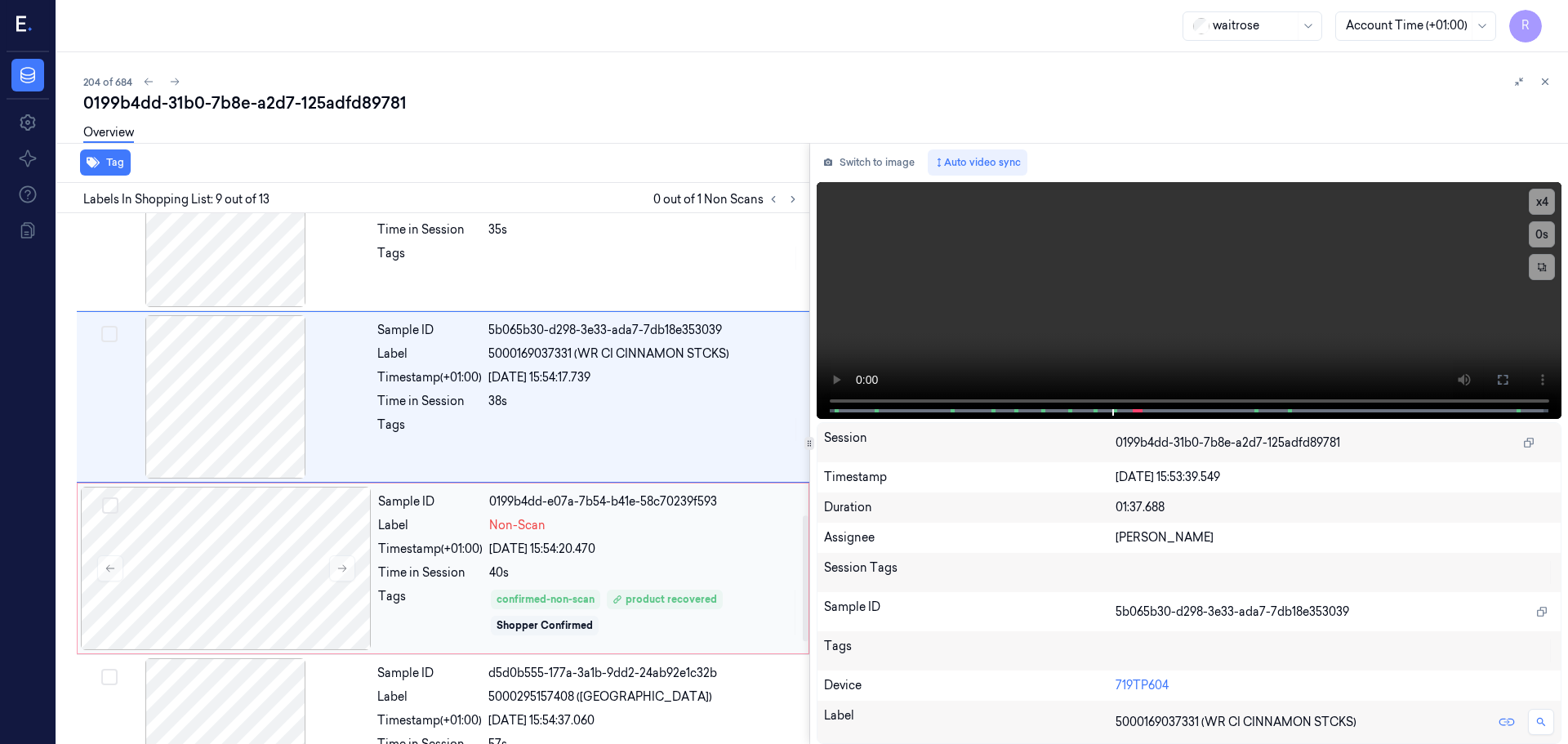
click at [485, 517] on div "Sample ID 0199b4dd-e07a-7b54-b41e-58c70239f593 Label Non-Scan Timestamp (+01:00…" at bounding box center [588, 569] width 434 height 164
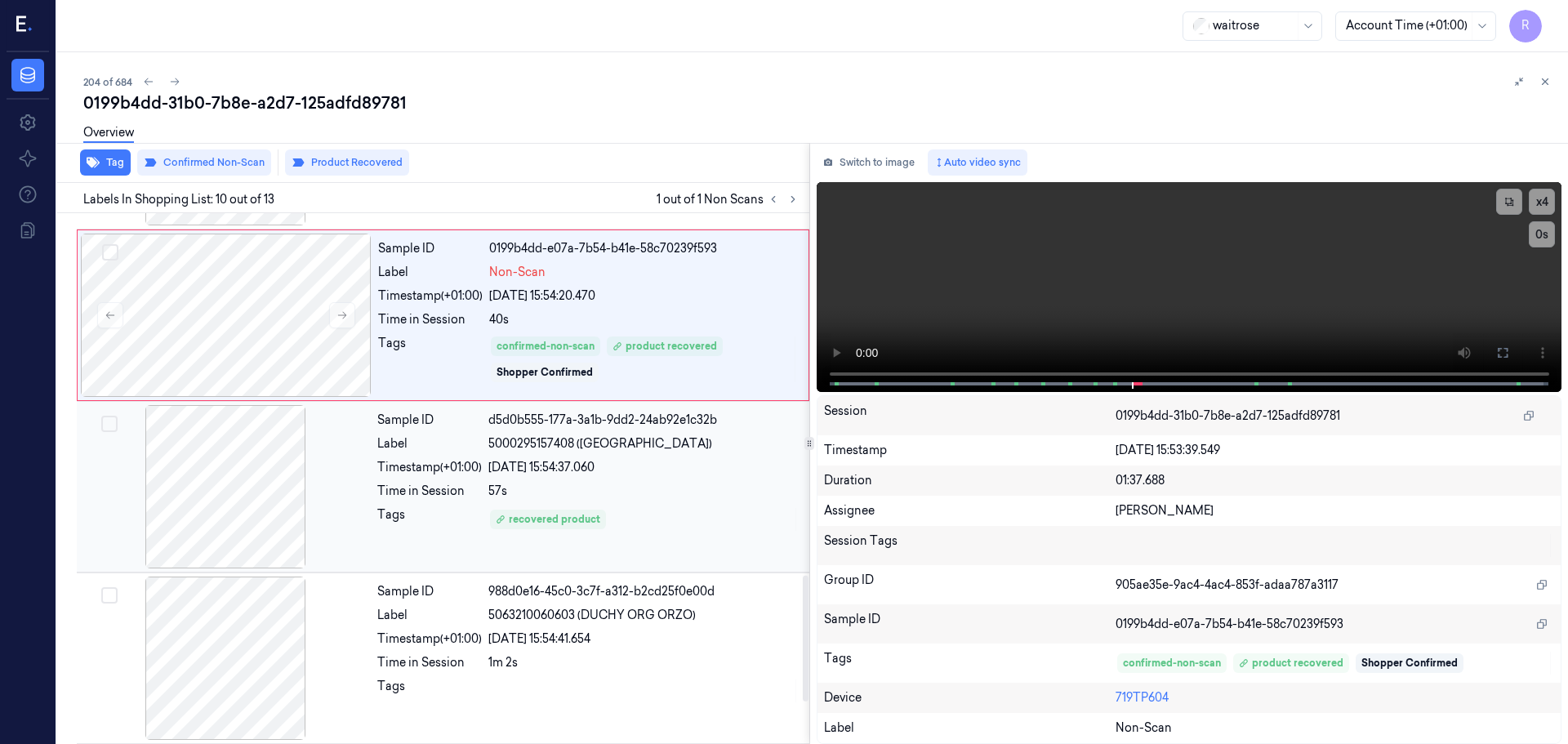
click at [484, 516] on div "Tags recovered product" at bounding box center [588, 519] width 423 height 26
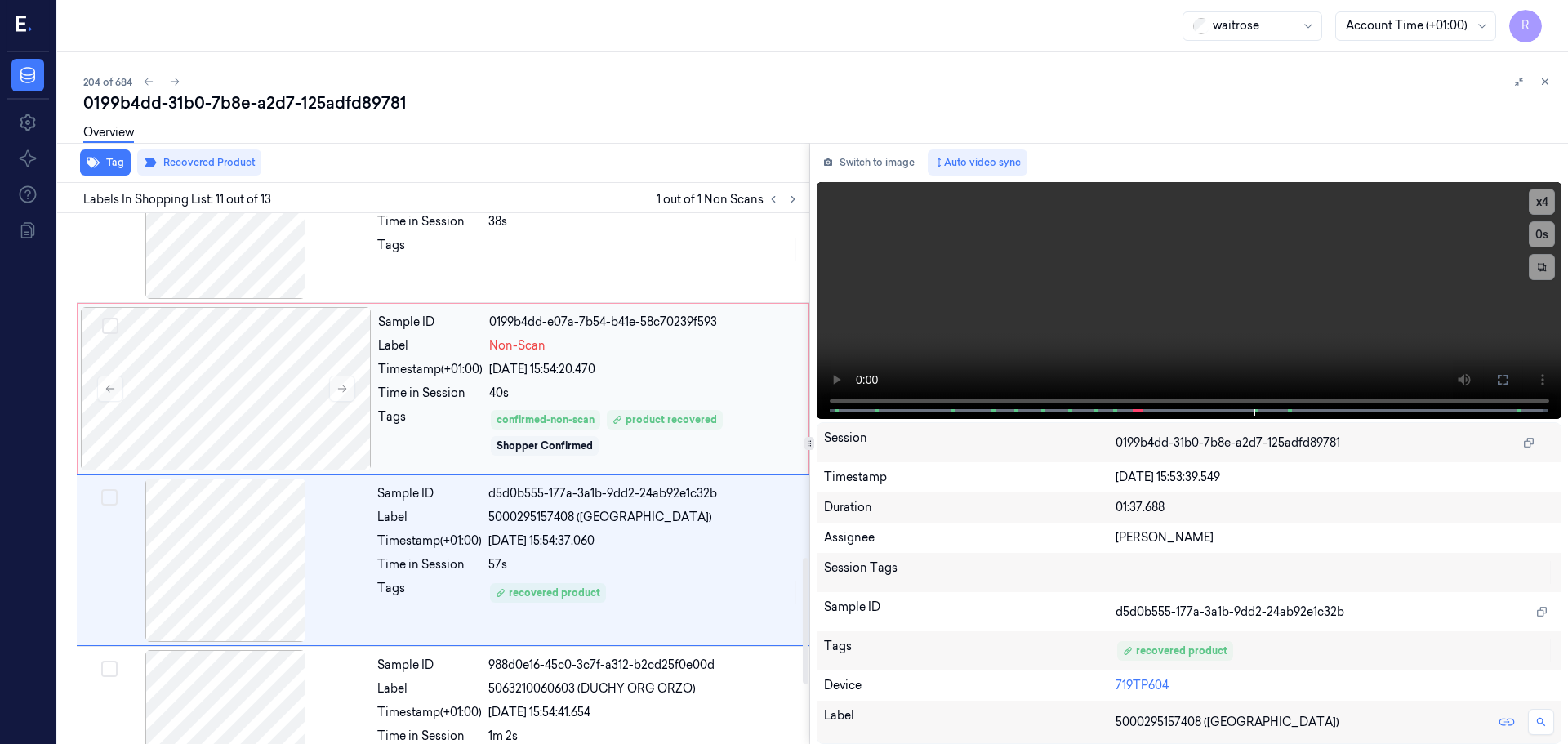
click at [472, 460] on div "Sample ID 0199b4dd-e07a-7b54-b41e-58c70239f593 Label Non-Scan Timestamp (+01:00…" at bounding box center [588, 389] width 434 height 164
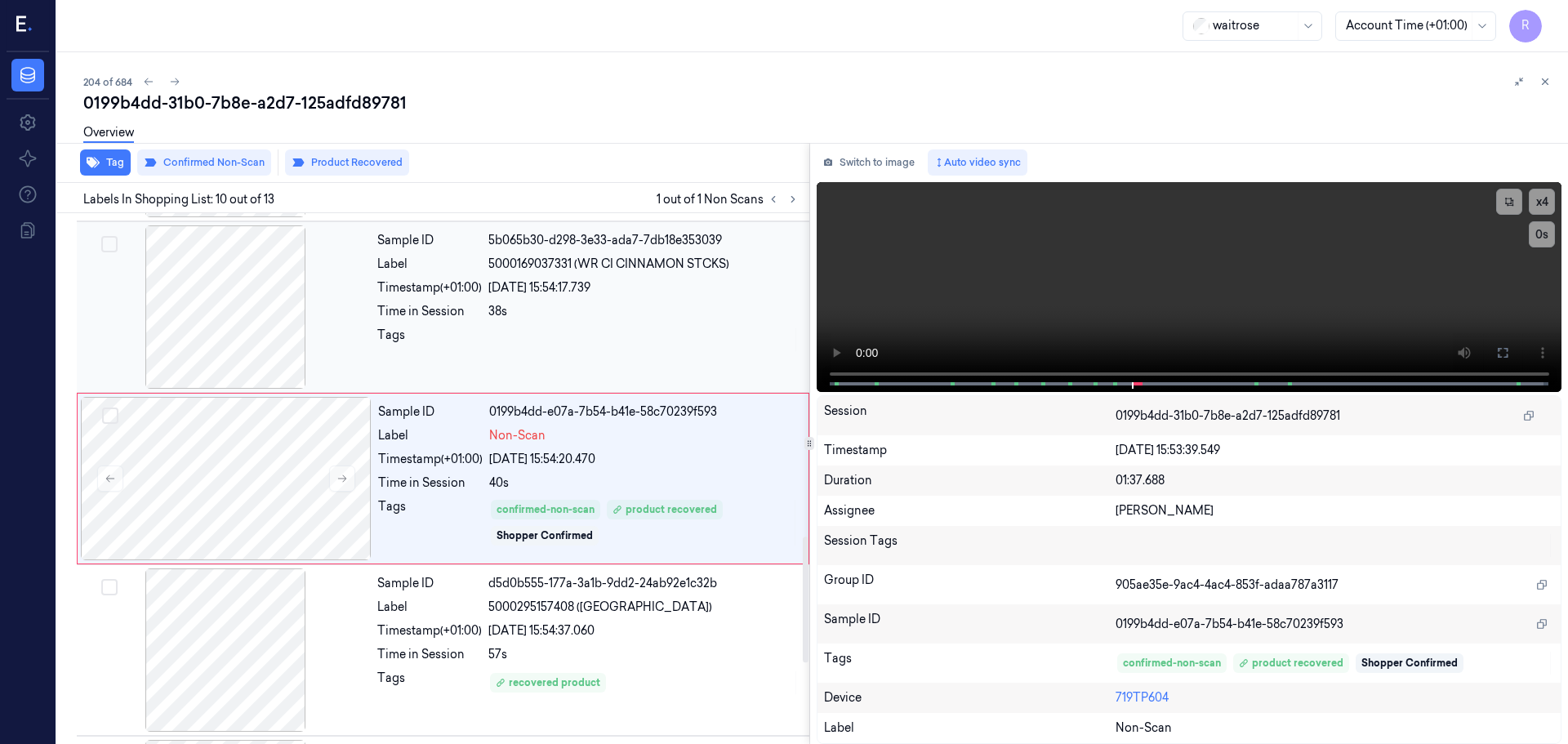
click at [479, 379] on div "Sample ID 5b065b30-d298-3e33-ada7-7db18e353039 Label 5000169037331 (WR CI CINNA…" at bounding box center [588, 307] width 435 height 164
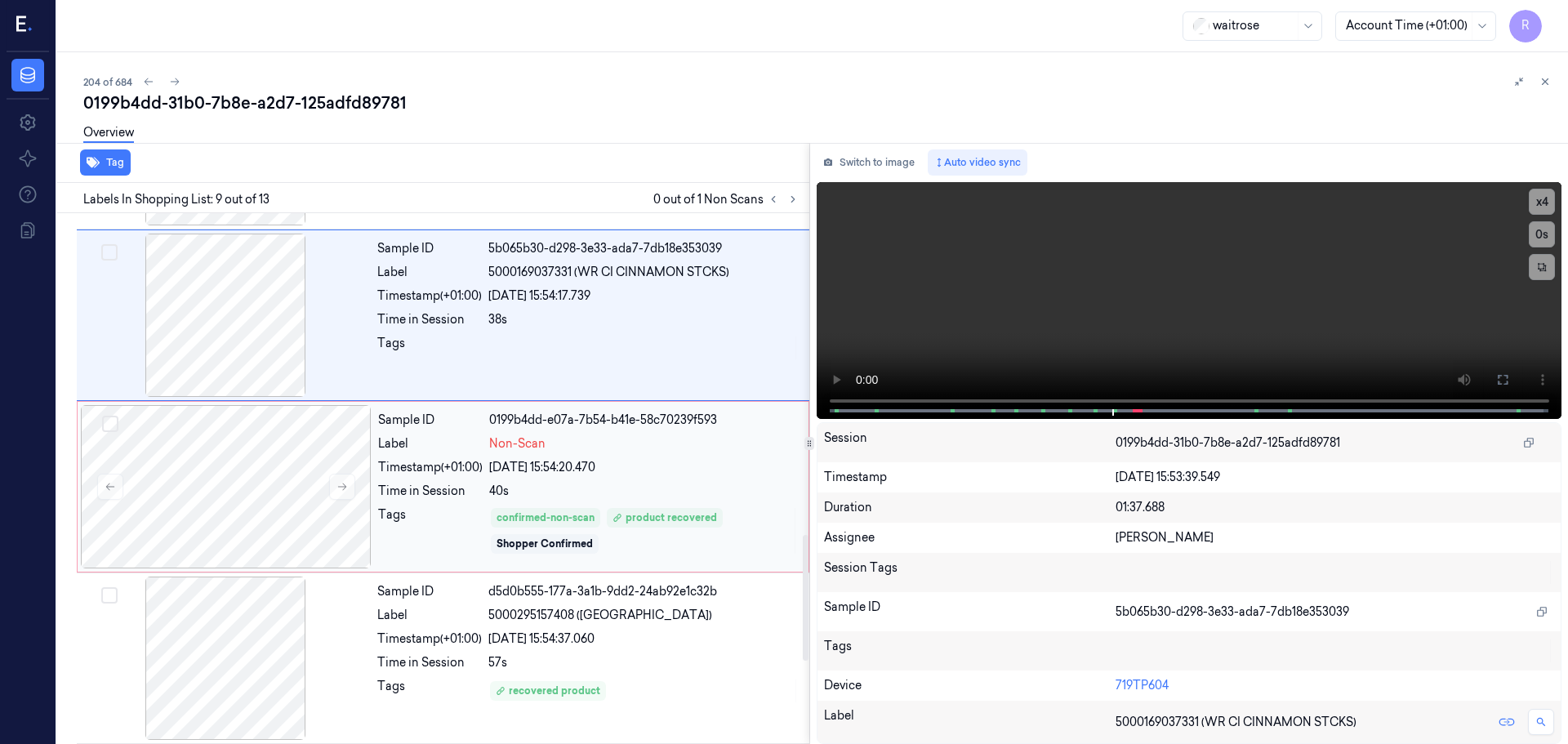
click at [504, 496] on div "40s" at bounding box center [644, 491] width 310 height 17
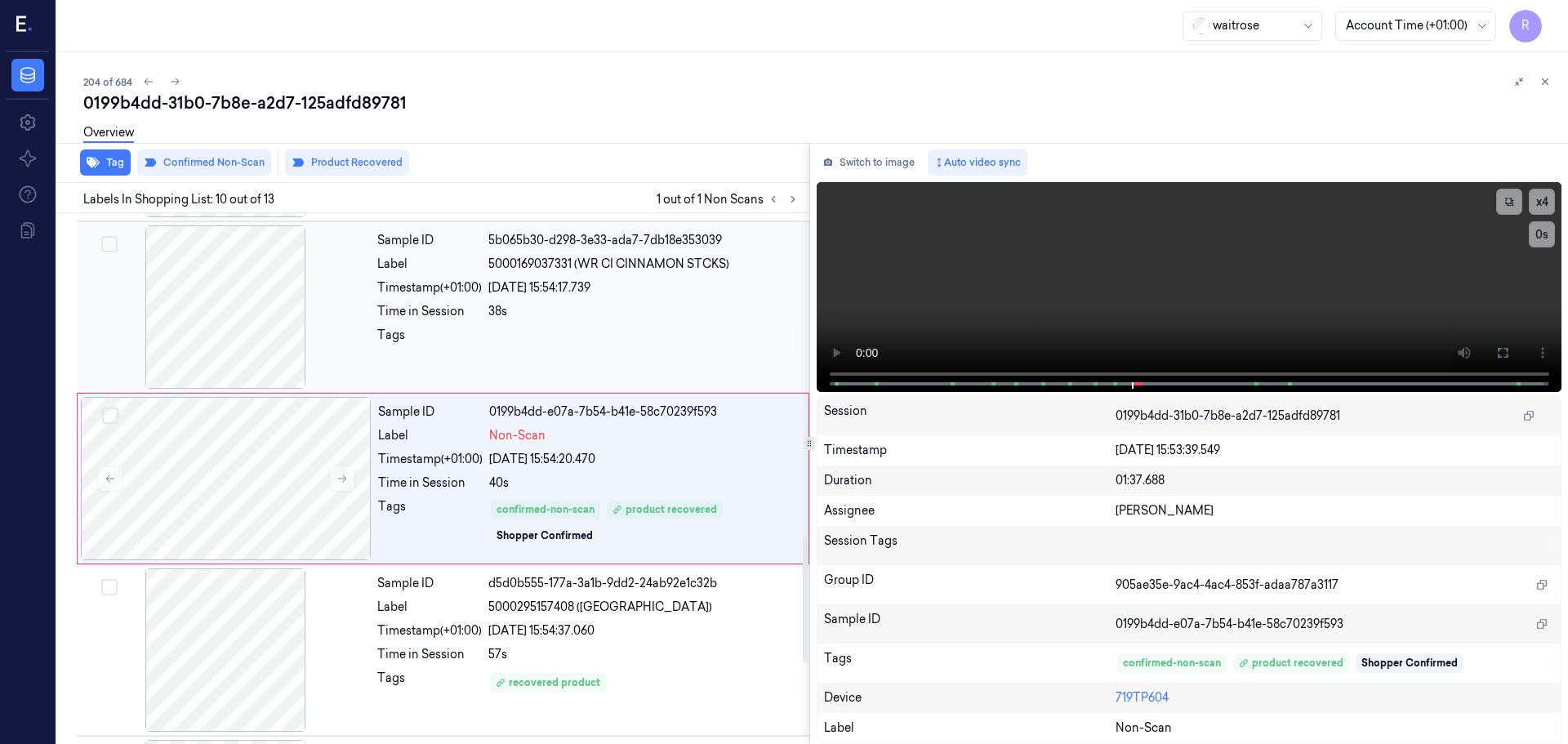
click at [484, 306] on div "Time in Session 38s" at bounding box center [588, 311] width 423 height 17
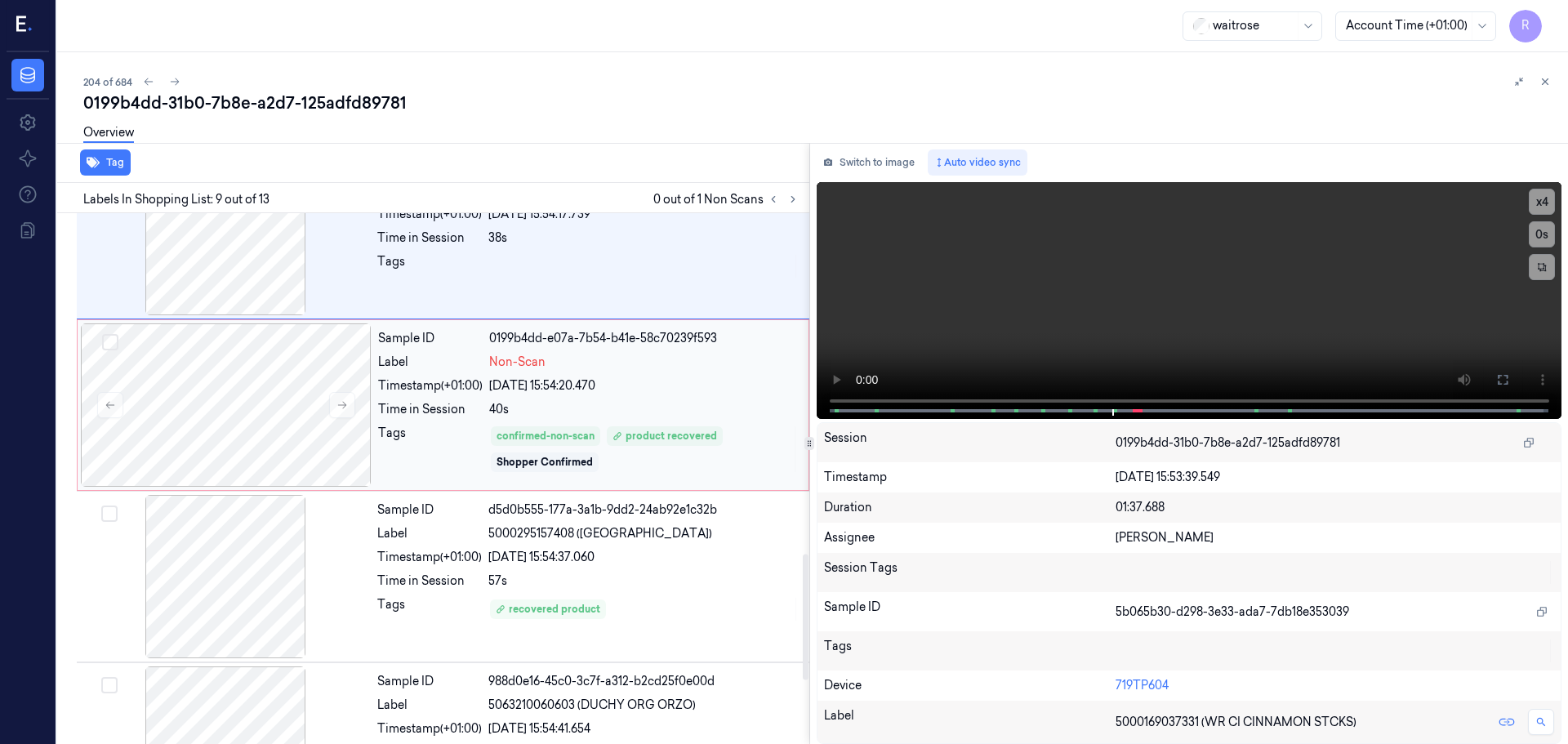
click at [420, 423] on div "Sample ID 0199b4dd-e07a-7b54-b41e-58c70239f593 Label Non-Scan Timestamp (+01:00…" at bounding box center [588, 405] width 434 height 164
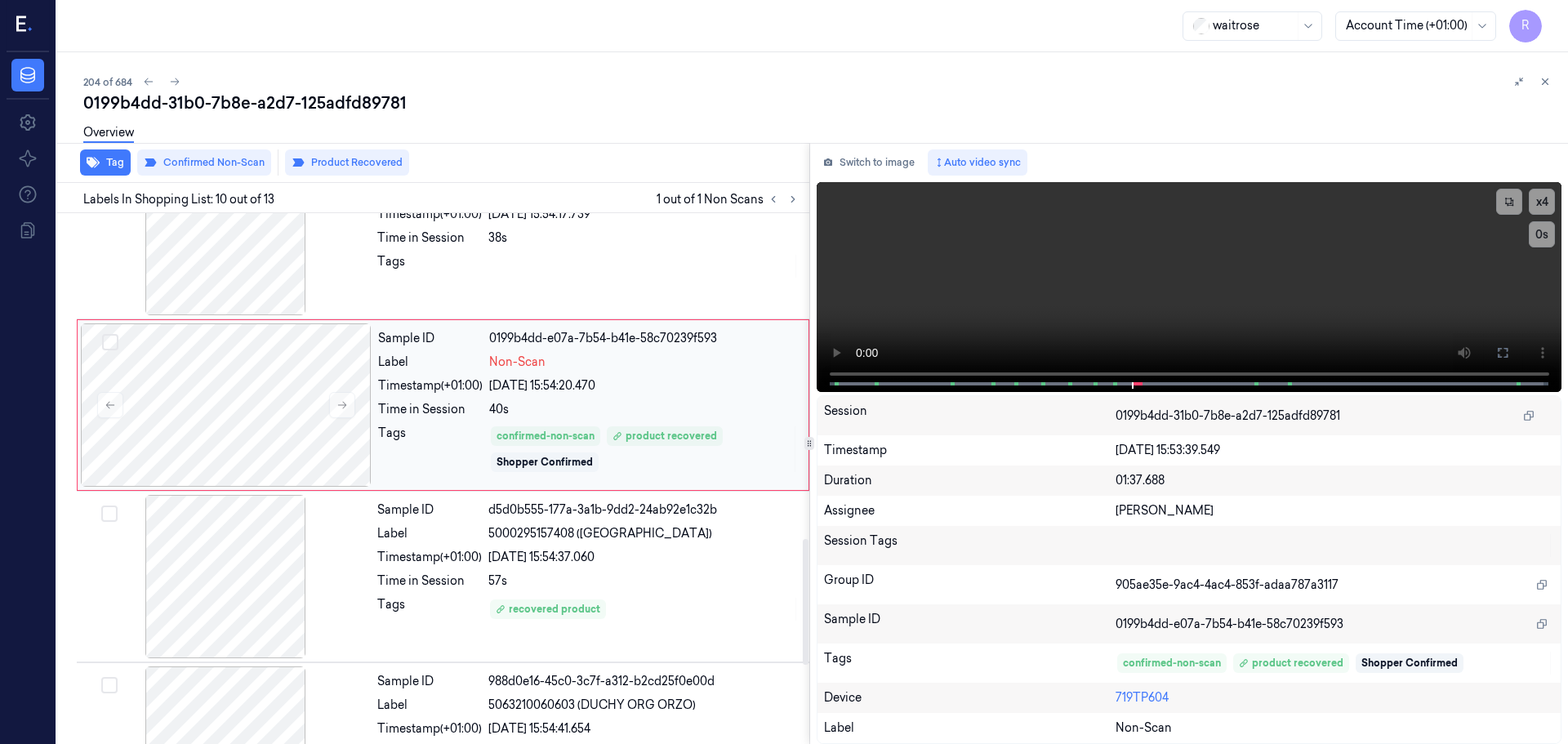
scroll to position [1363, 0]
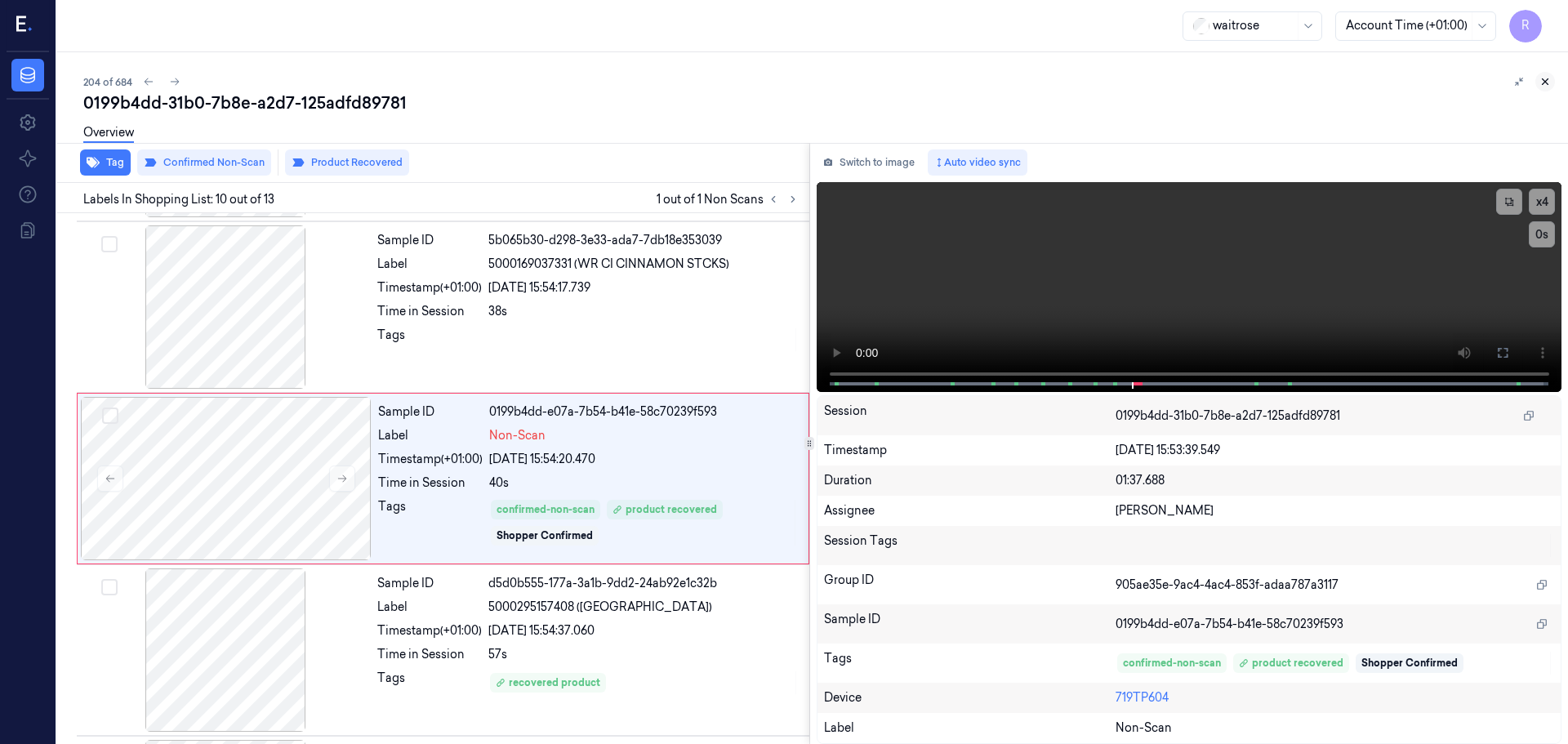
click at [1549, 84] on icon at bounding box center [1545, 82] width 12 height 12
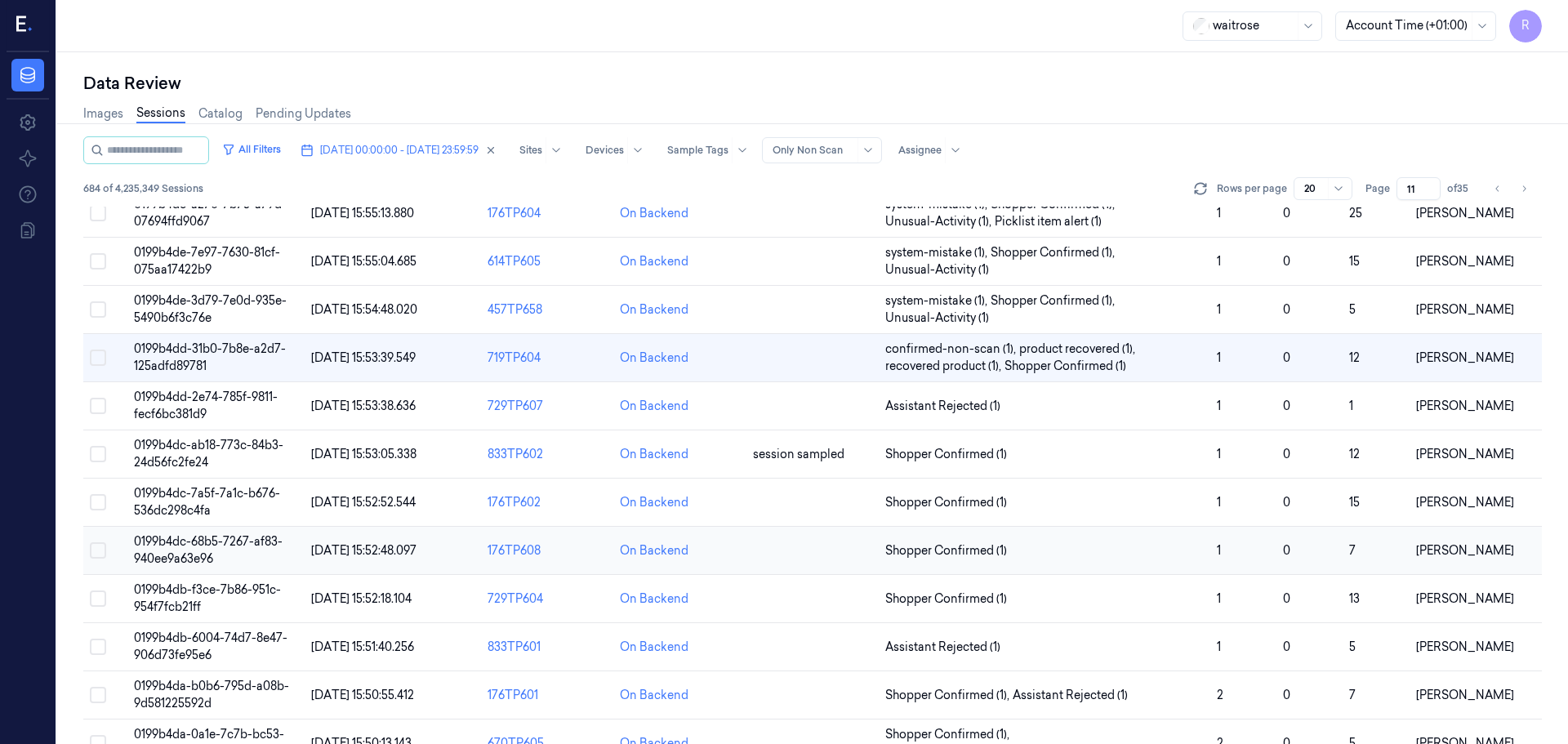
scroll to position [82, 0]
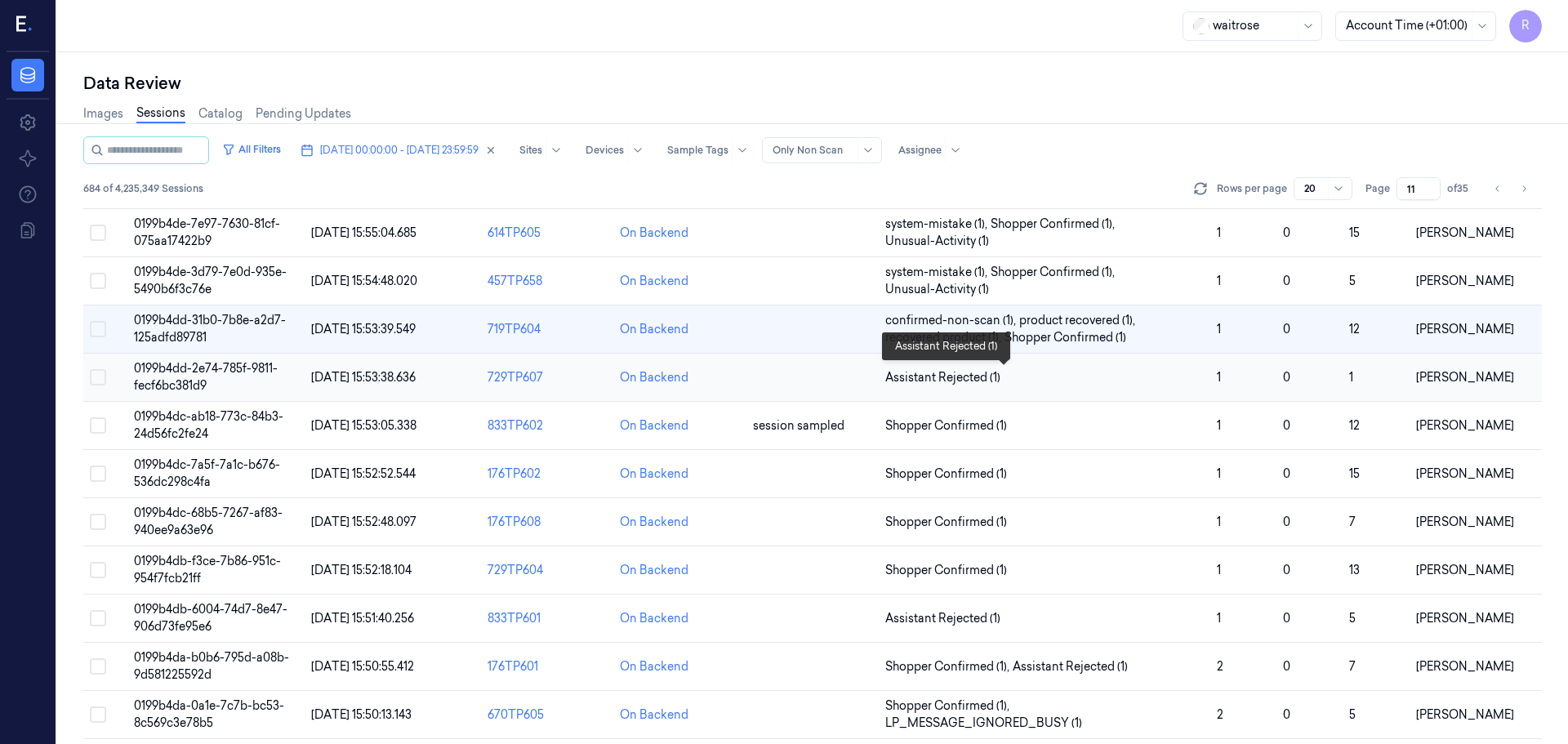
click at [1125, 381] on span "Assistant Rejected (1)" at bounding box center [1044, 377] width 318 height 17
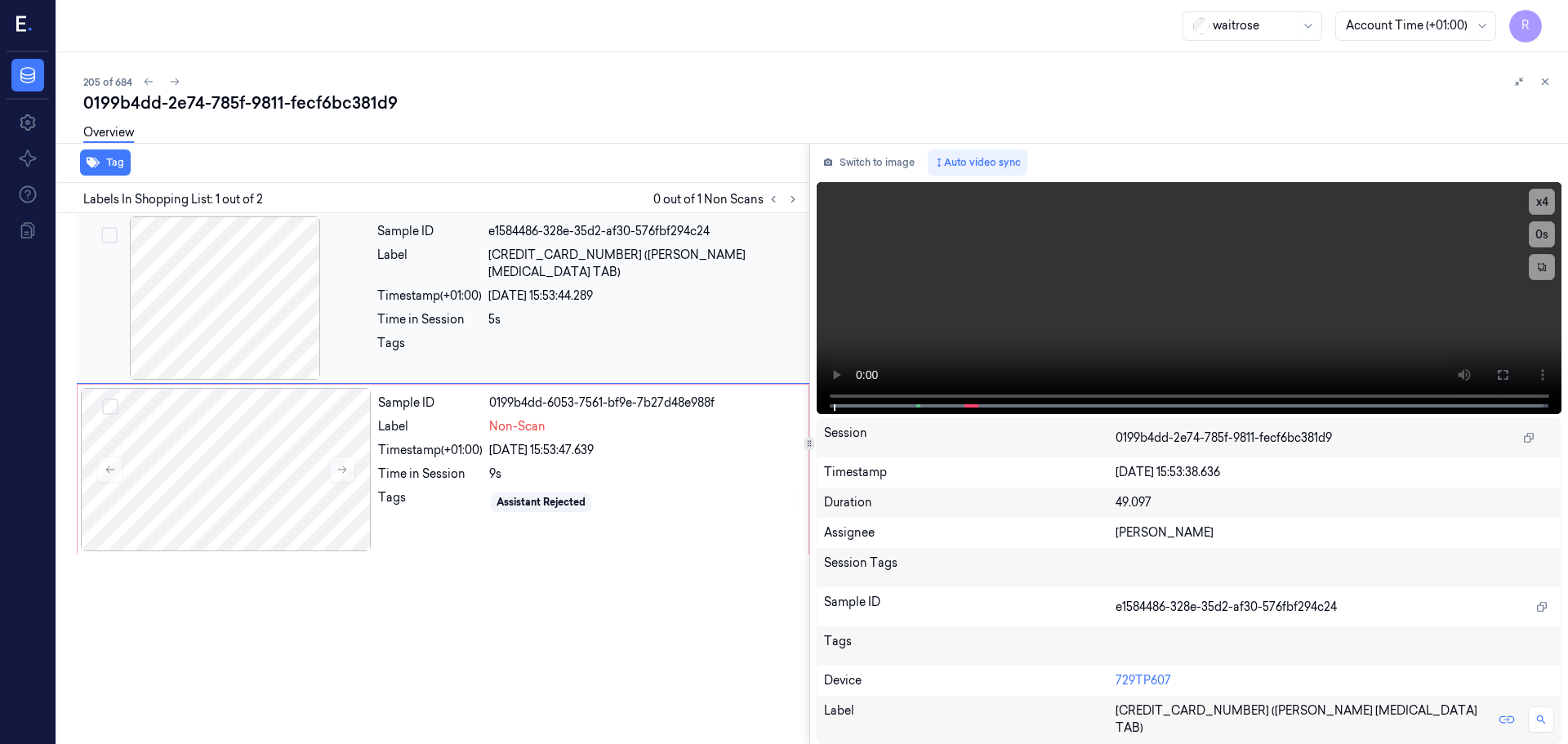
click at [229, 289] on div at bounding box center [225, 298] width 291 height 164
click at [815, 396] on div "Switch to image Auto video sync x 4 0 s Session 0199b4dd-2e74-785f-9811-fecf6bc…" at bounding box center [1190, 442] width 759 height 600
click at [1548, 204] on button "x 4" at bounding box center [1542, 202] width 26 height 26
click at [1548, 204] on button "x 1" at bounding box center [1542, 202] width 26 height 26
click at [1508, 373] on icon at bounding box center [1503, 374] width 13 height 13
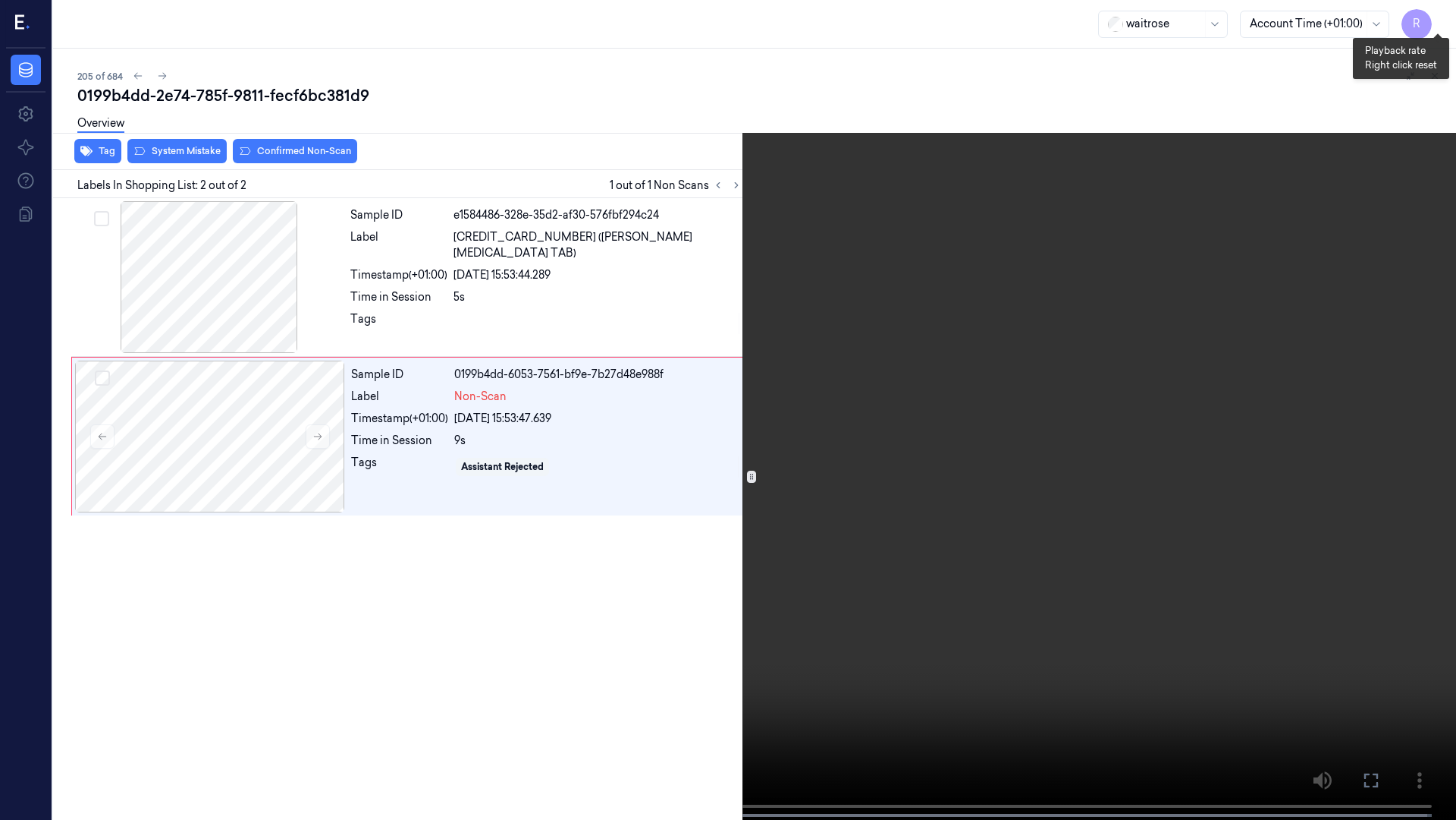
click at [1442, 9] on button "x 2" at bounding box center [1438, 18] width 24 height 24
click at [1442, 18] on button "x 4" at bounding box center [1438, 18] width 24 height 24
click at [1436, 11] on button "x 1" at bounding box center [1438, 18] width 24 height 24
click at [1436, 11] on button "x 2" at bounding box center [1438, 18] width 24 height 24
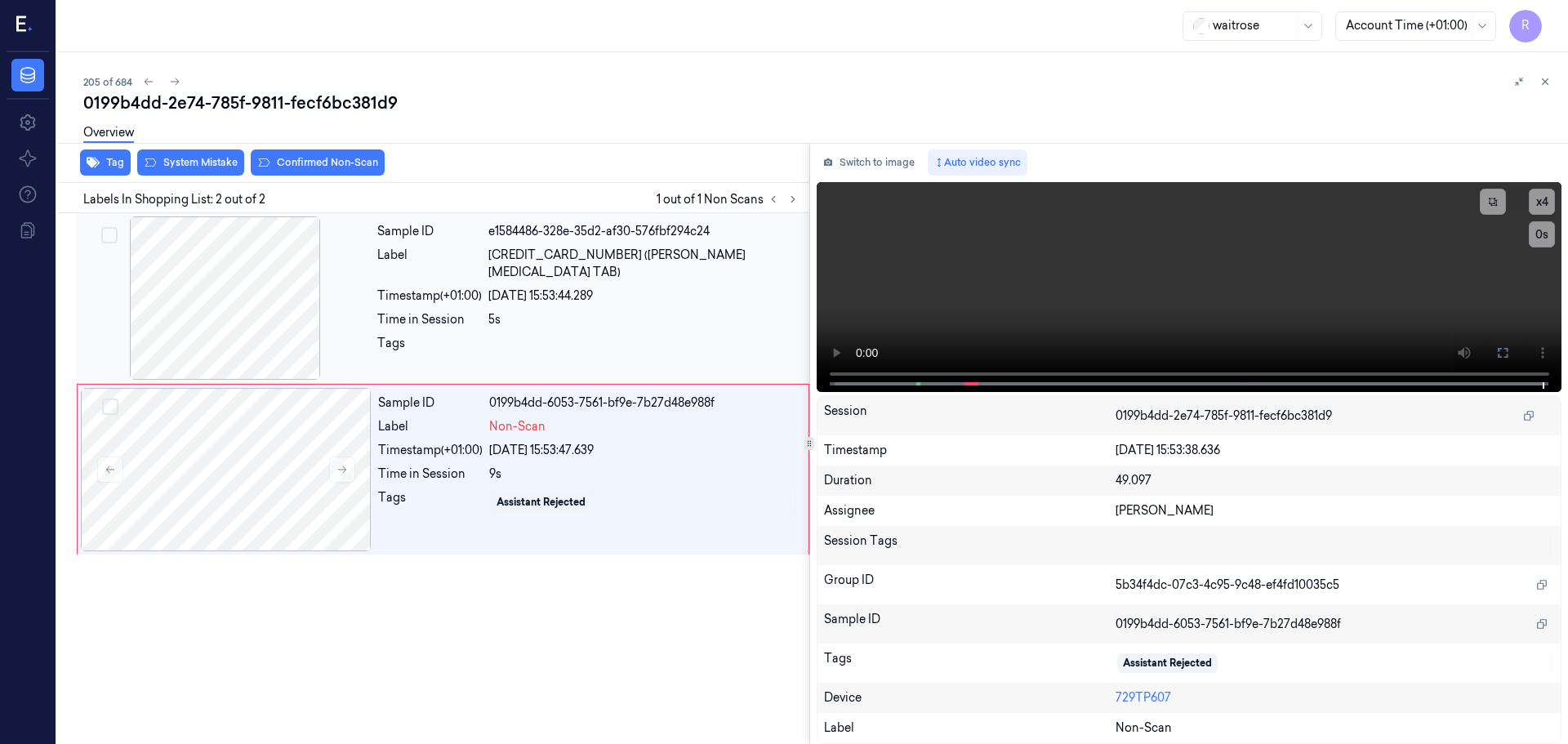
click at [454, 287] on div "Timestamp (+01:00)" at bounding box center [429, 295] width 105 height 17
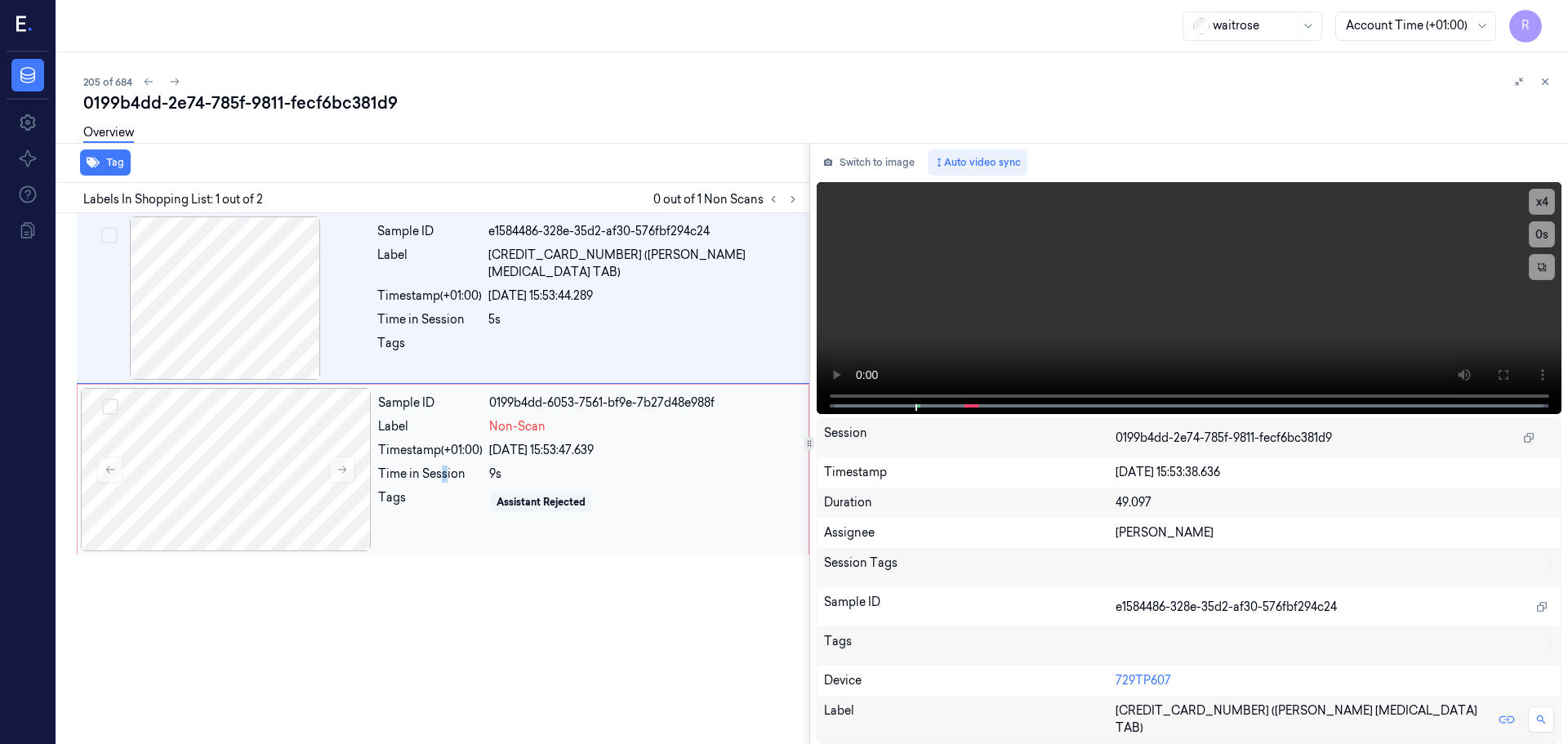
click at [447, 475] on div "Time in Session" at bounding box center [430, 473] width 105 height 17
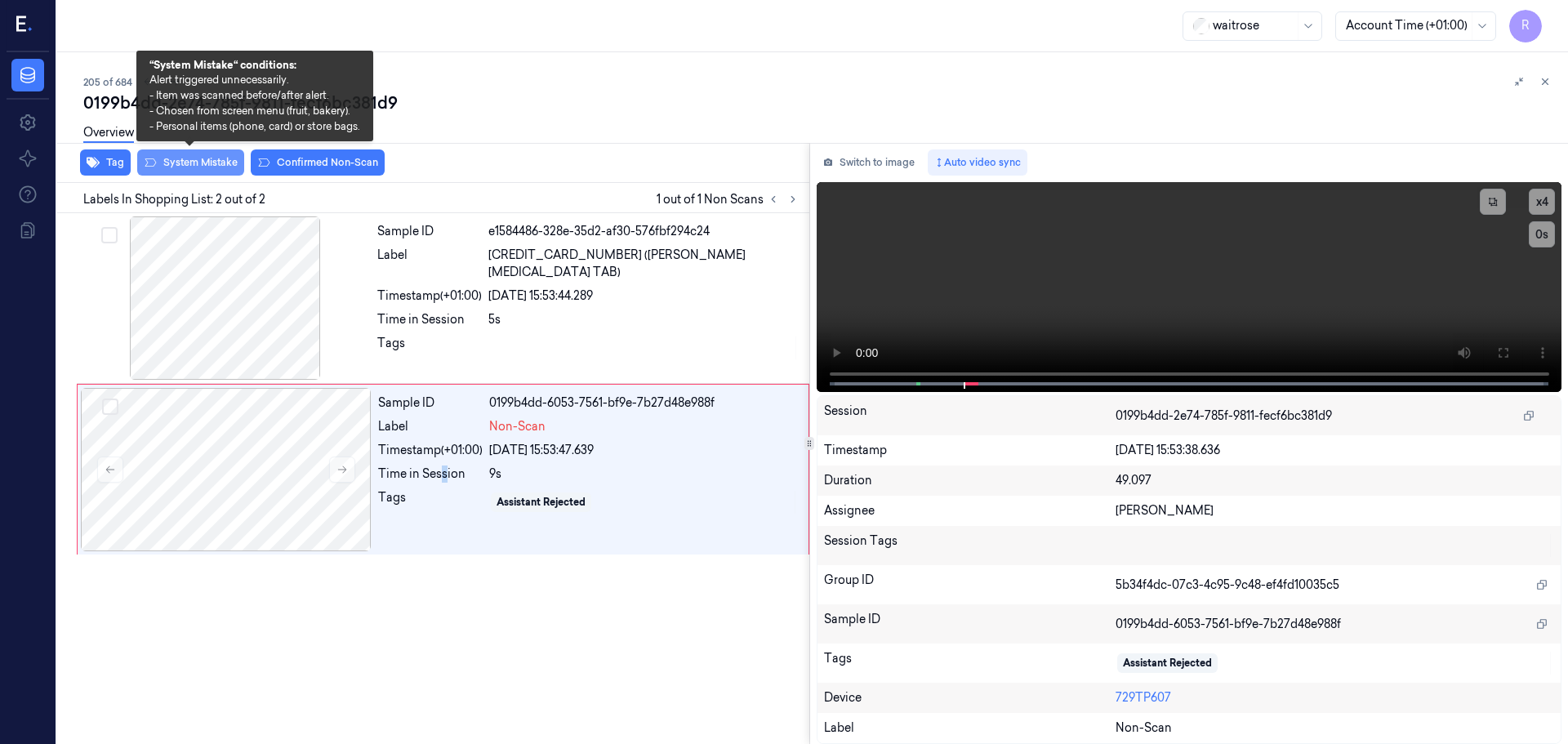
click at [203, 164] on button "System Mistake" at bounding box center [191, 162] width 107 height 26
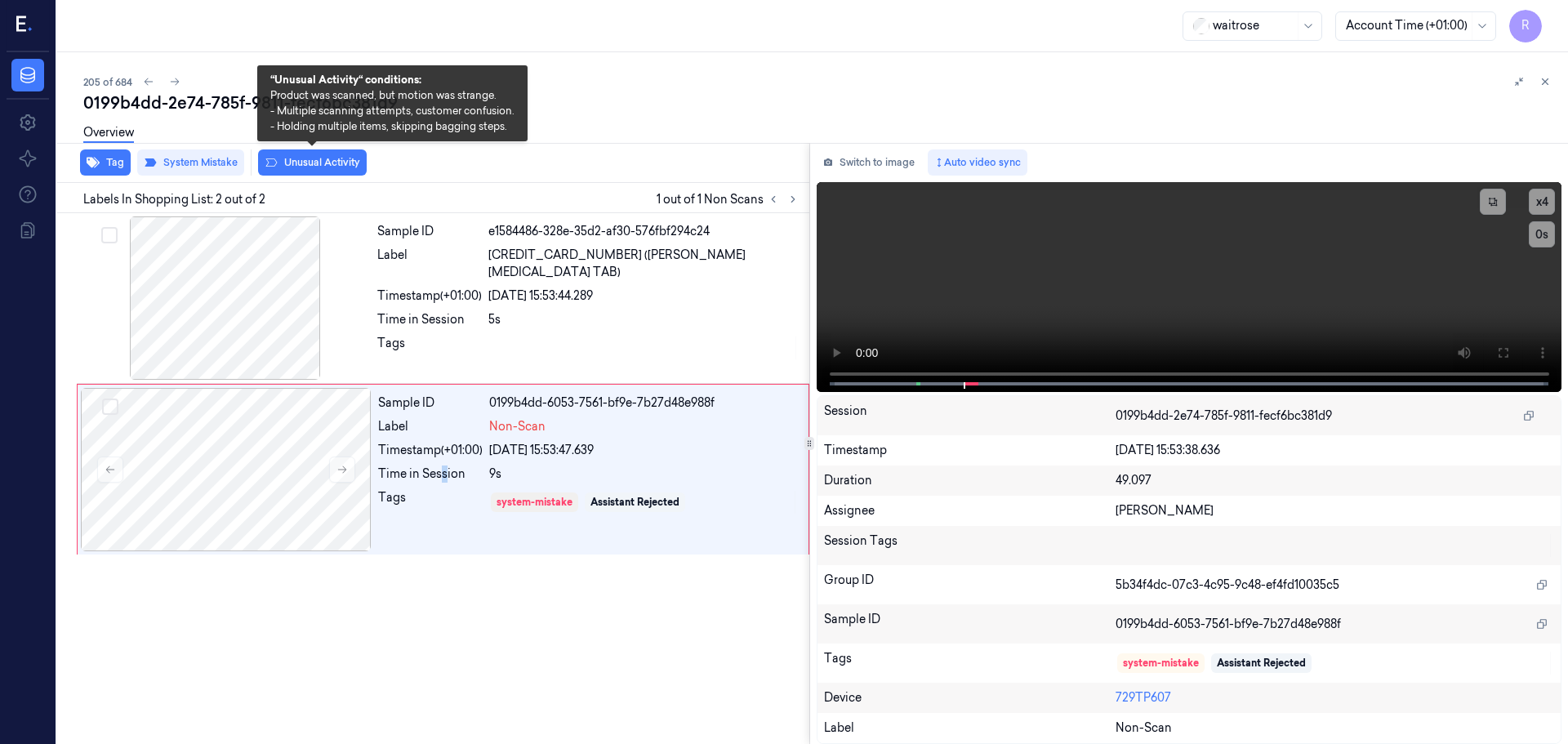
click at [335, 162] on button "Unusual Activity" at bounding box center [313, 162] width 109 height 26
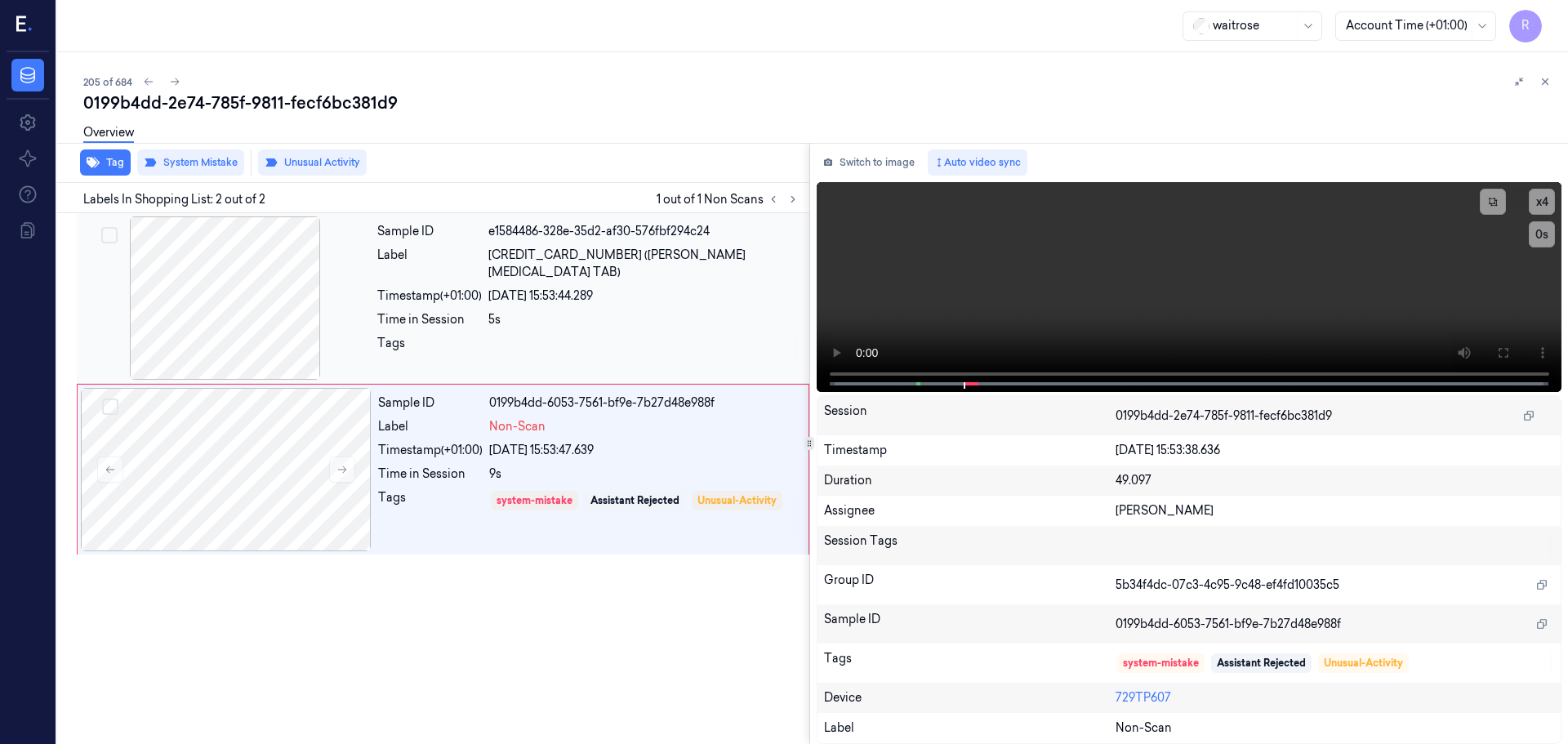
click at [479, 289] on div "Sample ID e1584486-328e-35d2-af30-576fbf294c24 Label [CREDIT_CARD_NUMBER] ([PER…" at bounding box center [588, 298] width 435 height 164
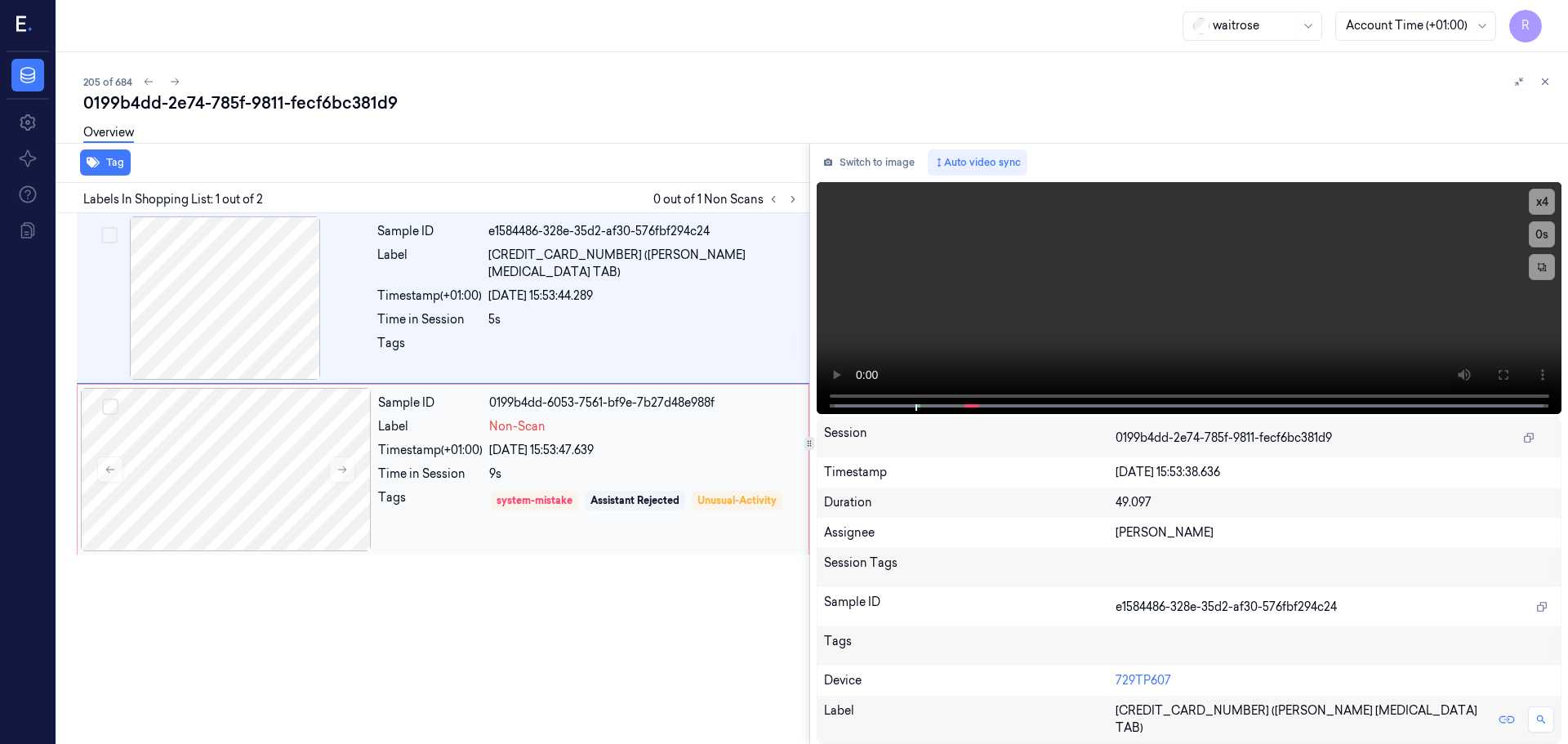
click at [667, 432] on div "Non-Scan" at bounding box center [644, 426] width 310 height 17
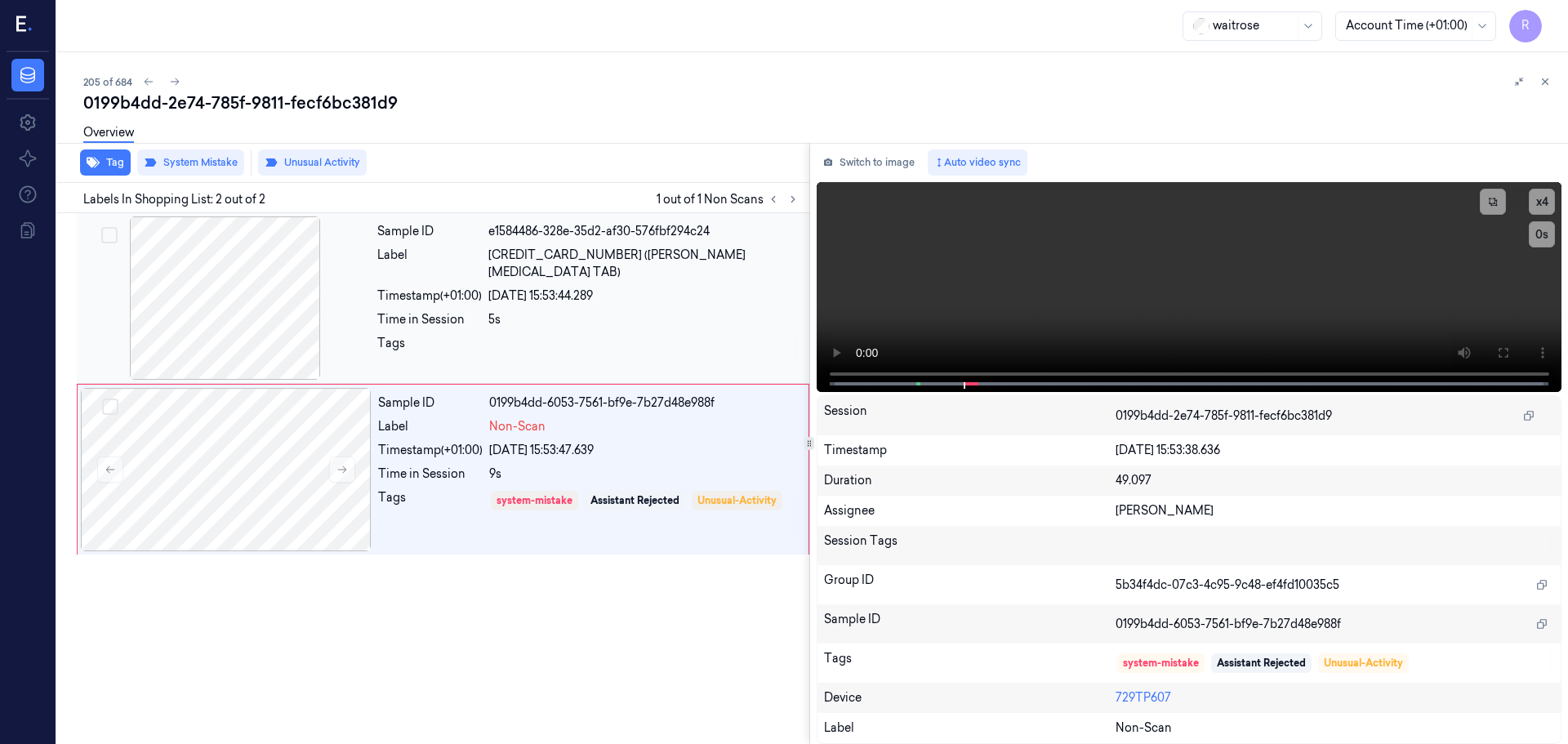
click at [696, 334] on div at bounding box center [644, 347] width 311 height 26
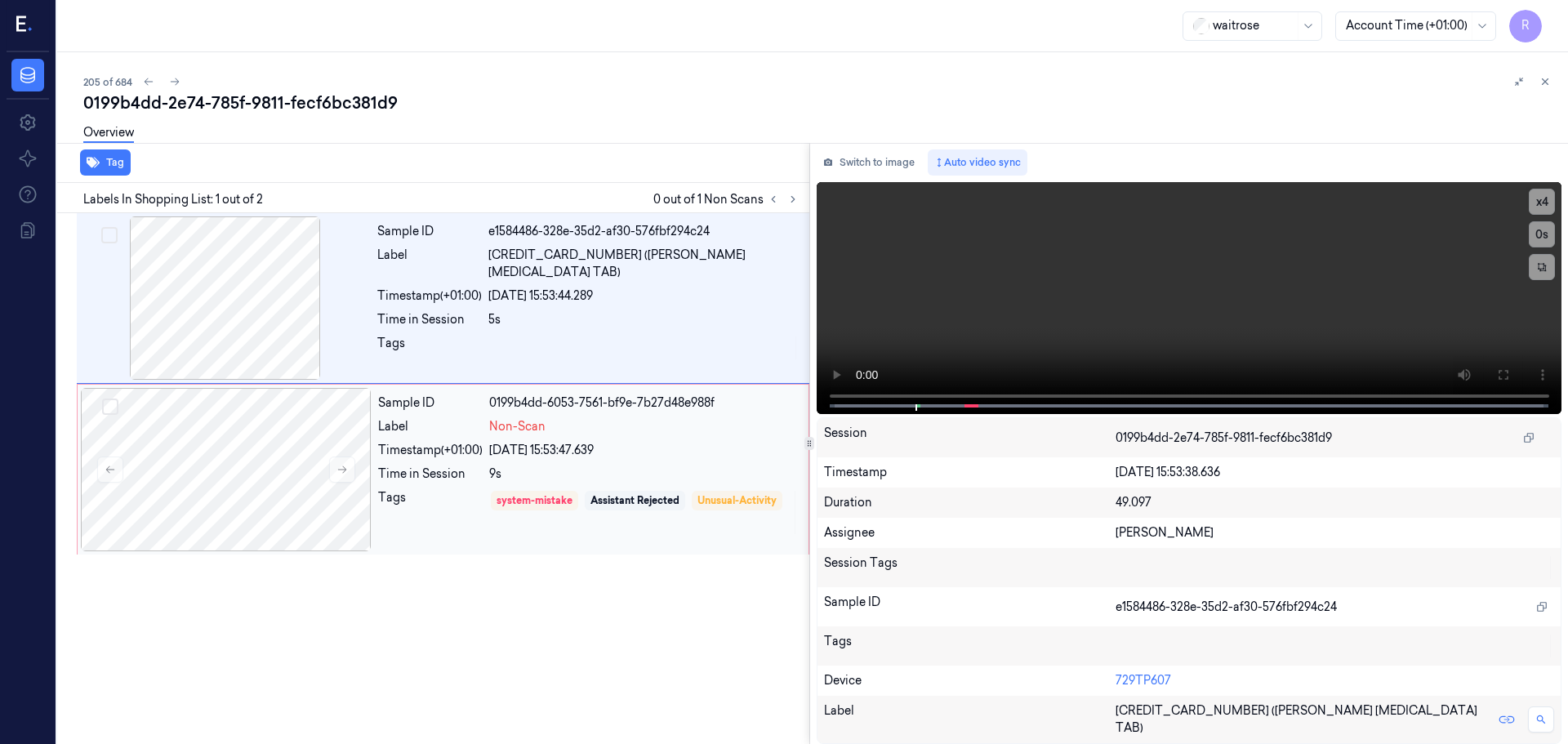
click at [697, 441] on div "Sample ID 0199b4dd-6053-7561-bf9e-7b27d48e988f Label Non-Scan Timestamp (+01:00…" at bounding box center [588, 470] width 434 height 164
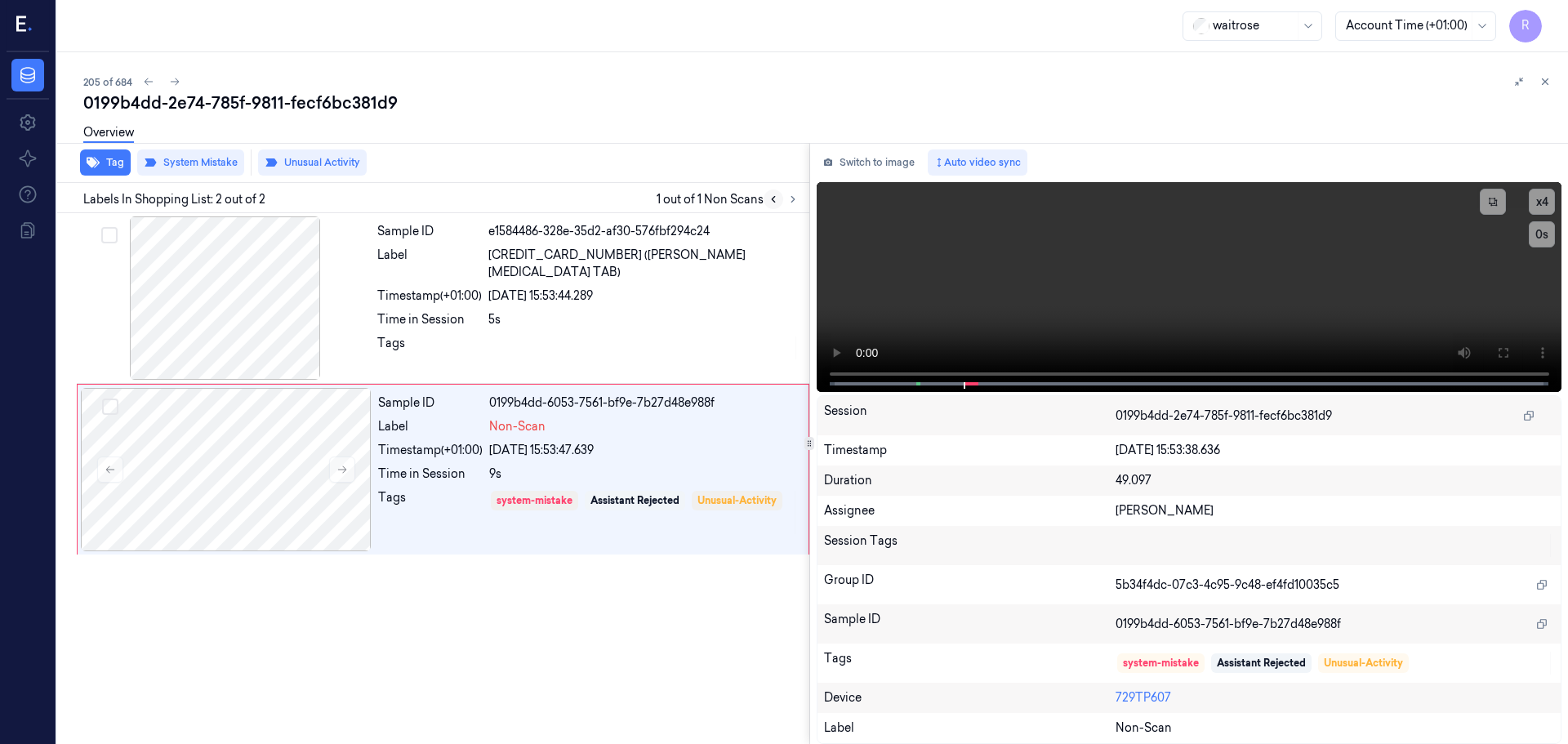
click at [770, 205] on button at bounding box center [774, 199] width 20 height 20
click at [772, 205] on button at bounding box center [774, 199] width 20 height 20
click at [791, 208] on button at bounding box center [794, 199] width 20 height 20
click at [654, 312] on div "Sample ID e1584486-328e-35d2-af30-576fbf294c24 Label [CREDIT_CARD_NUMBER] ([PER…" at bounding box center [588, 298] width 435 height 164
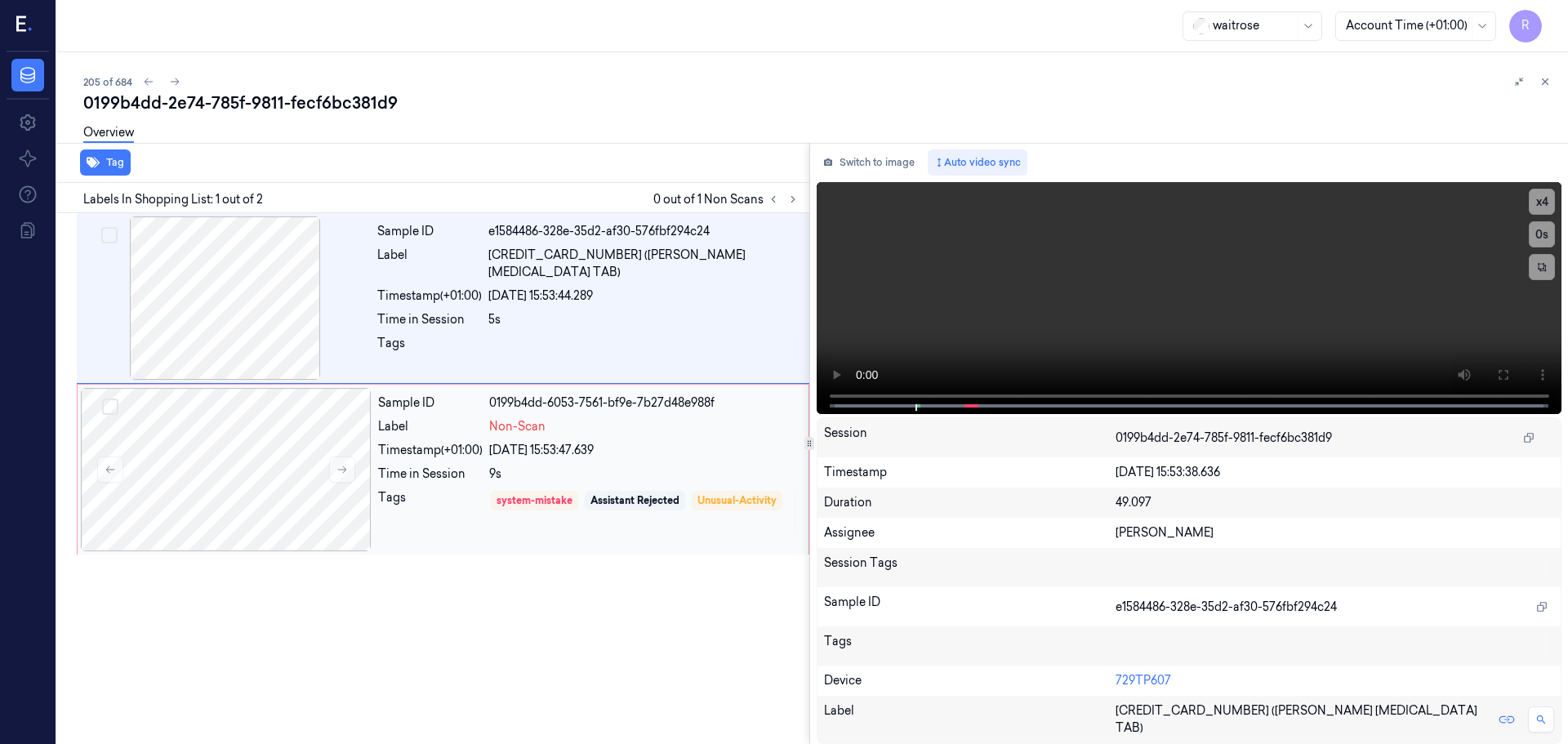
click at [384, 463] on div "Sample ID 0199b4dd-6053-7561-bf9e-7b27d48e988f Label Non-Scan Timestamp (+01:00…" at bounding box center [588, 470] width 434 height 164
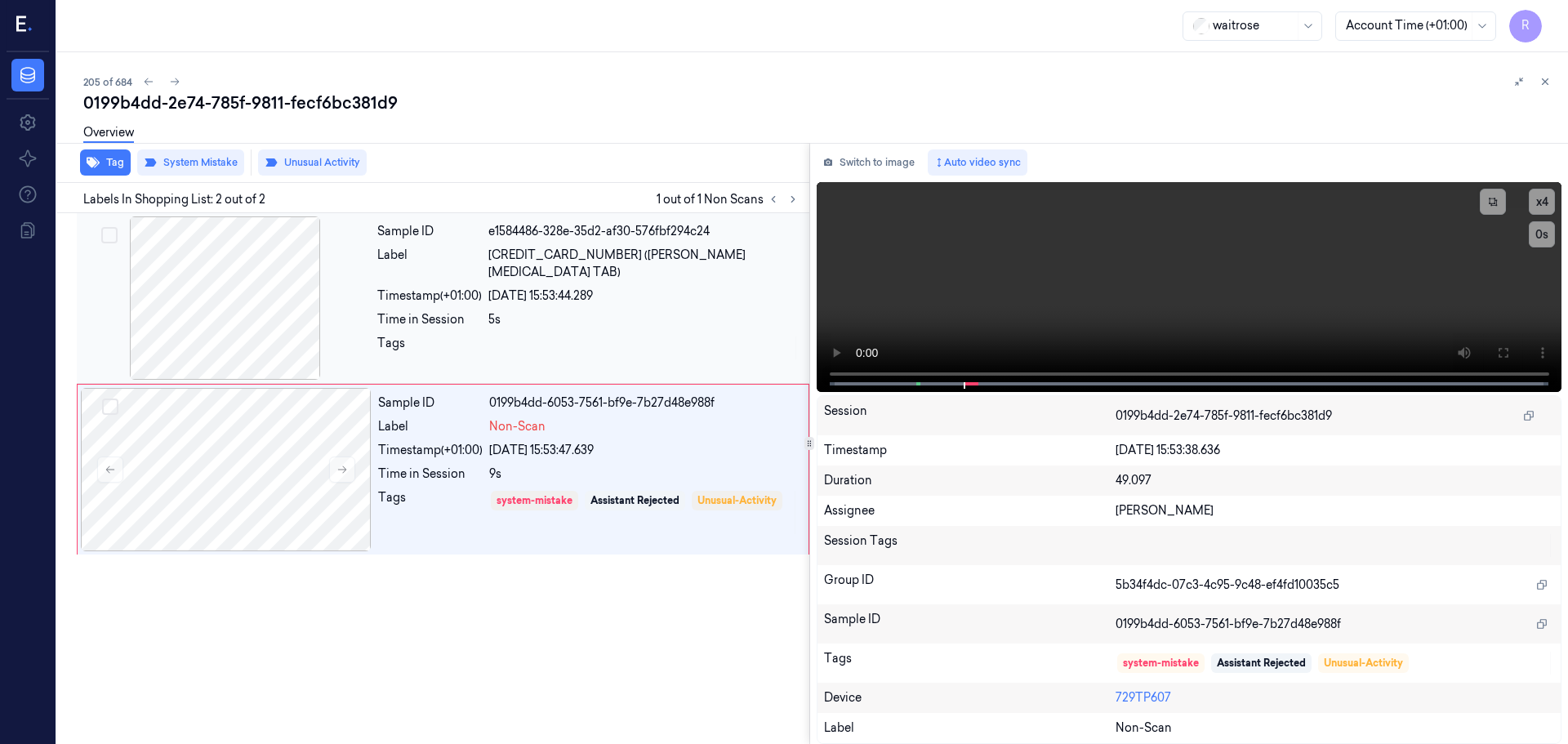
click at [434, 311] on div "Time in Session" at bounding box center [429, 319] width 105 height 17
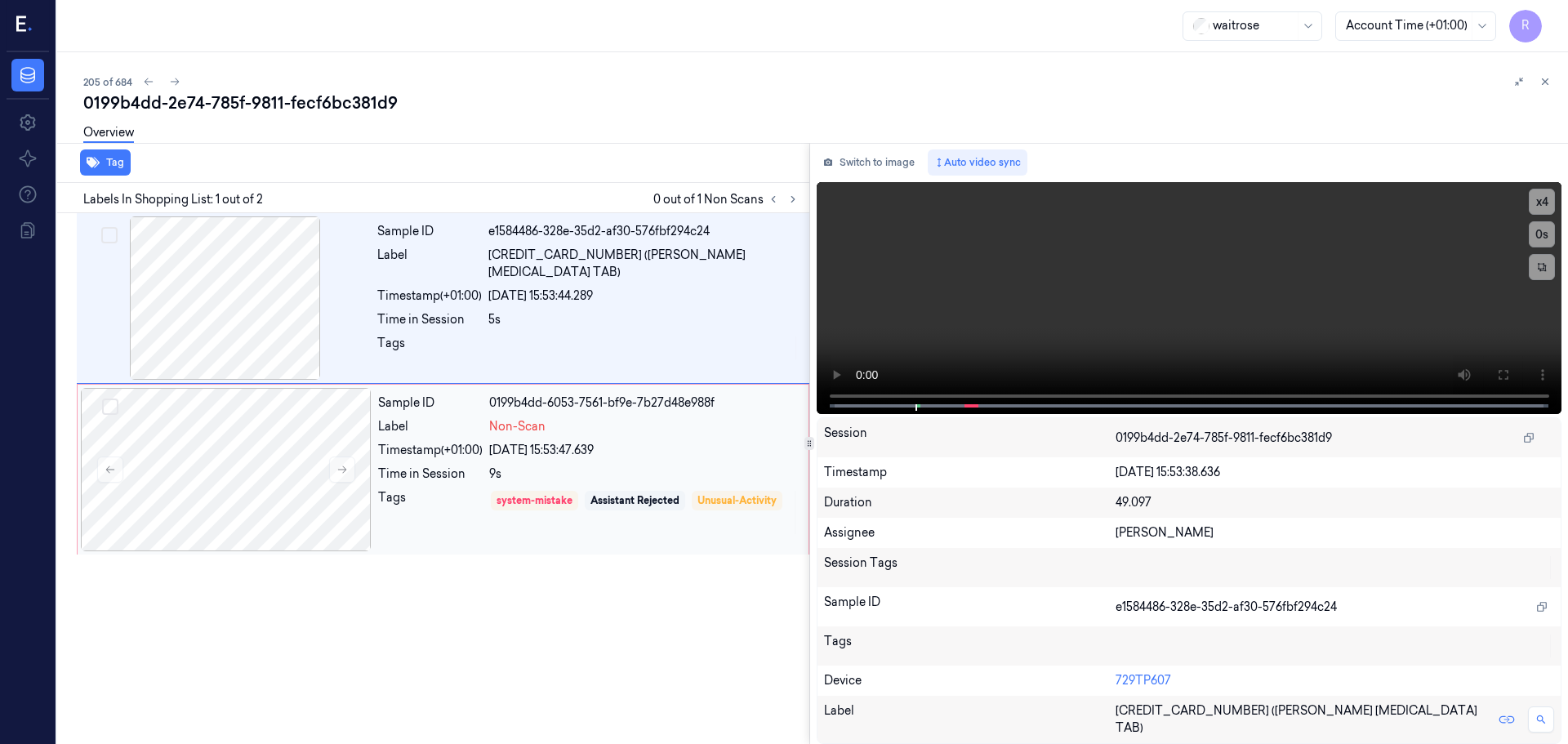
click at [471, 479] on div "Time in Session" at bounding box center [430, 473] width 105 height 17
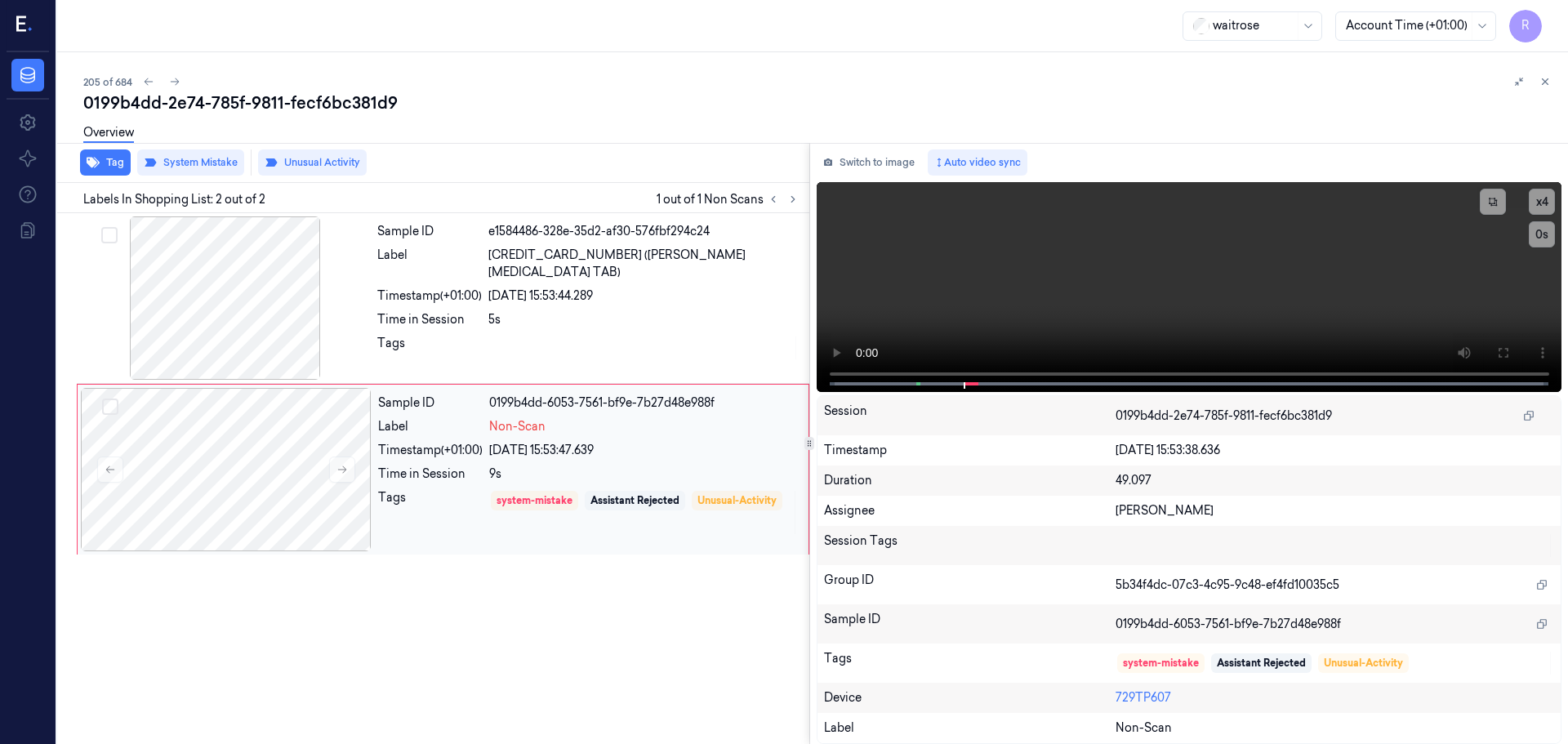
click at [471, 479] on div "Time in Session" at bounding box center [430, 473] width 105 height 17
drag, startPoint x: 471, startPoint y: 479, endPoint x: 472, endPoint y: 439, distance: 40.0
click at [471, 479] on div "Time in Session" at bounding box center [430, 473] width 105 height 17
click at [474, 352] on div "Sample ID e1584486-328e-35d2-af30-576fbf294c24 Label [CREDIT_CARD_NUMBER] ([PER…" at bounding box center [588, 298] width 435 height 164
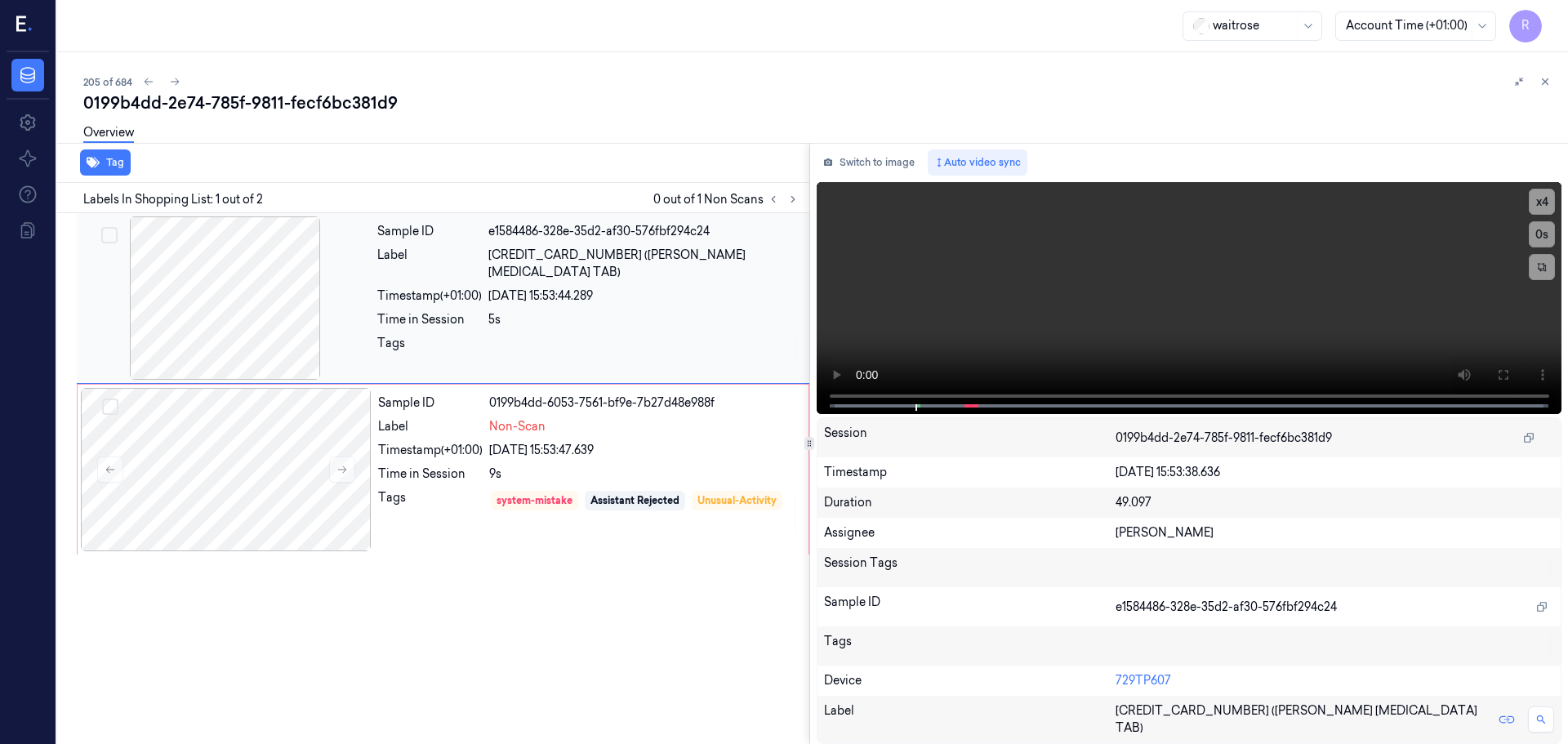
click at [480, 345] on div "Sample ID e1584486-328e-35d2-af30-576fbf294c24 Label [CREDIT_CARD_NUMBER] ([PER…" at bounding box center [588, 298] width 435 height 164
click at [796, 205] on button at bounding box center [794, 199] width 20 height 20
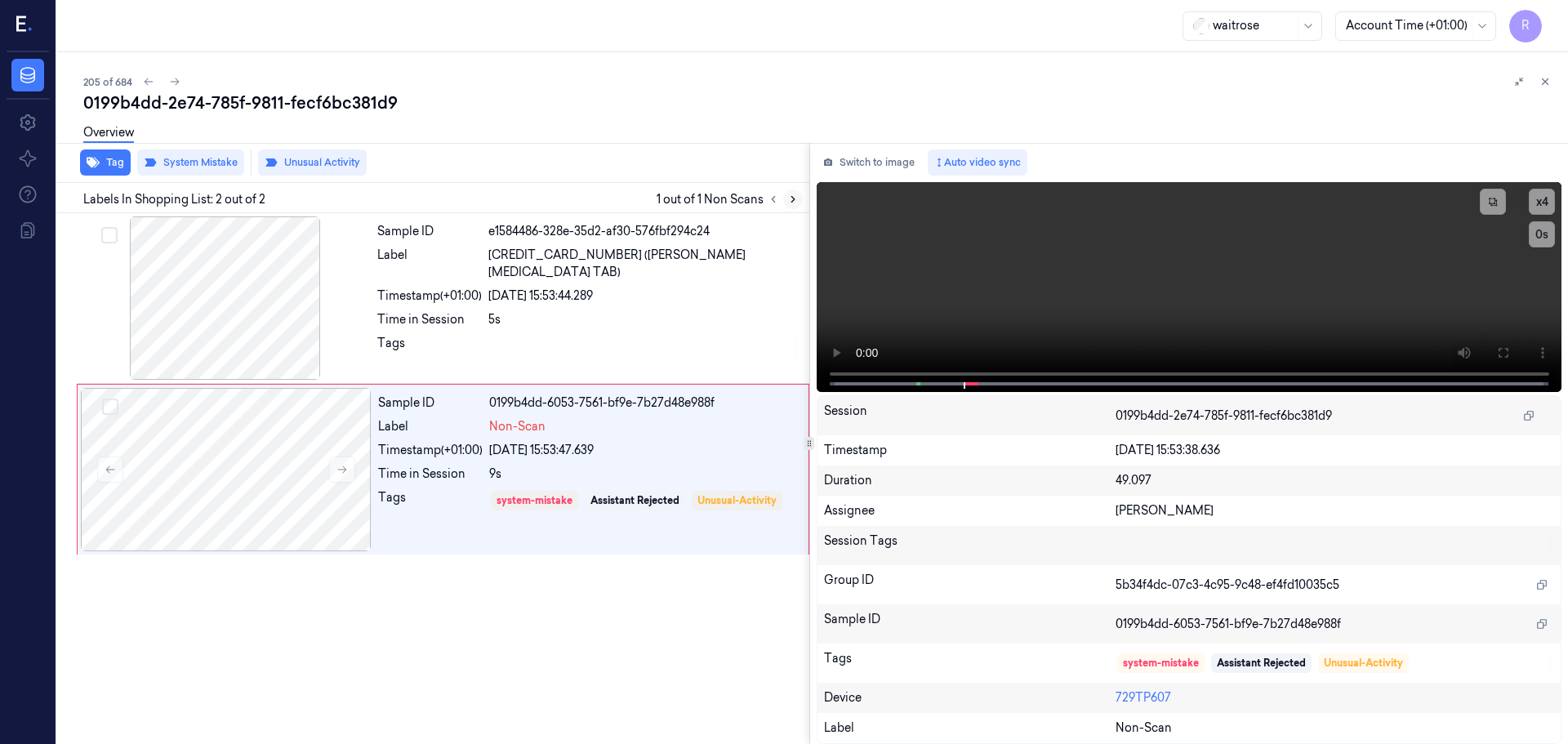
click at [796, 205] on button at bounding box center [794, 199] width 20 height 20
click at [646, 482] on div "Sample ID 0199b4dd-6053-7561-bf9e-7b27d48e988f Label Non-Scan Timestamp (+01:00…" at bounding box center [588, 470] width 434 height 164
click at [615, 334] on div at bounding box center [644, 347] width 311 height 26
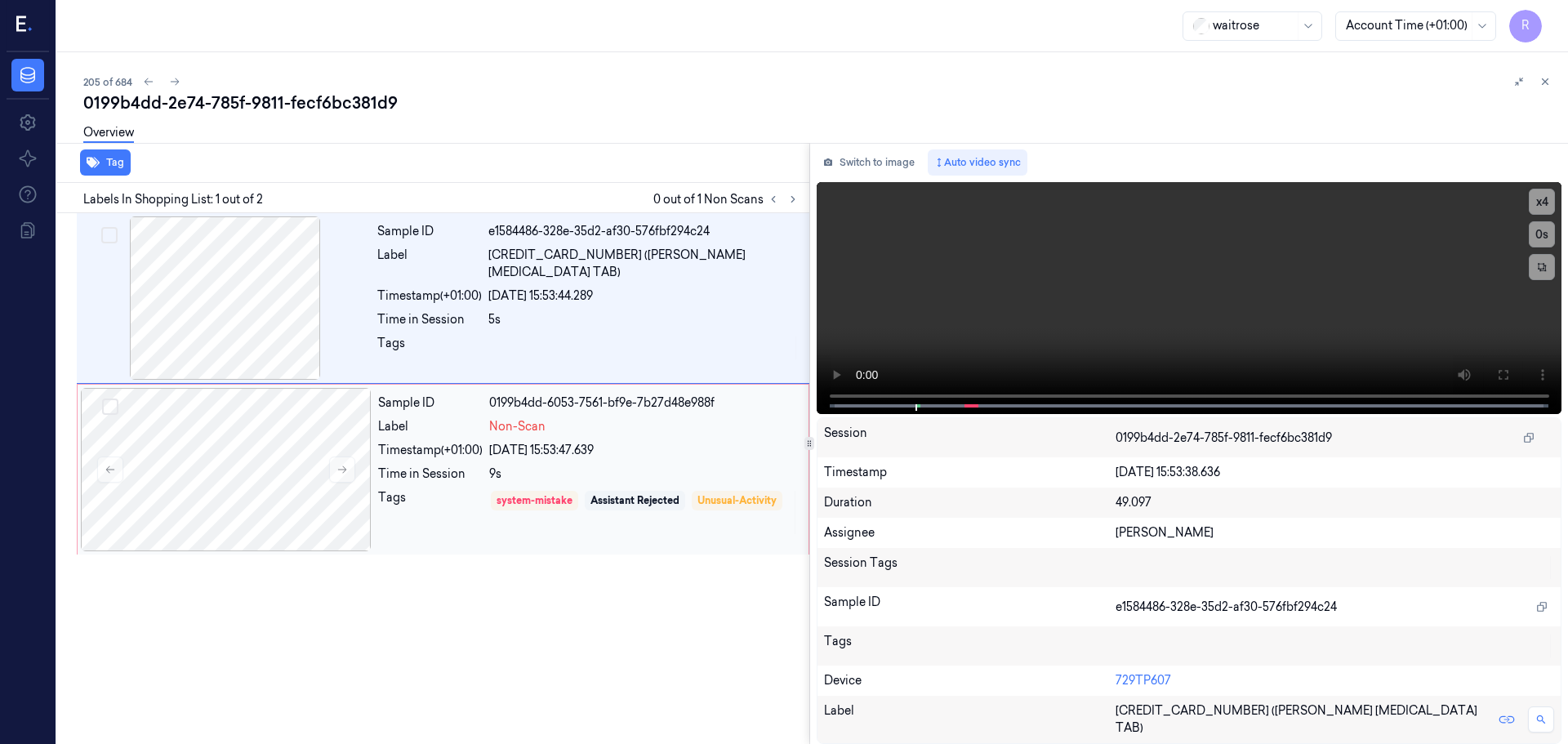
click at [597, 446] on div "[DATE] 15:53:47.639" at bounding box center [644, 450] width 310 height 17
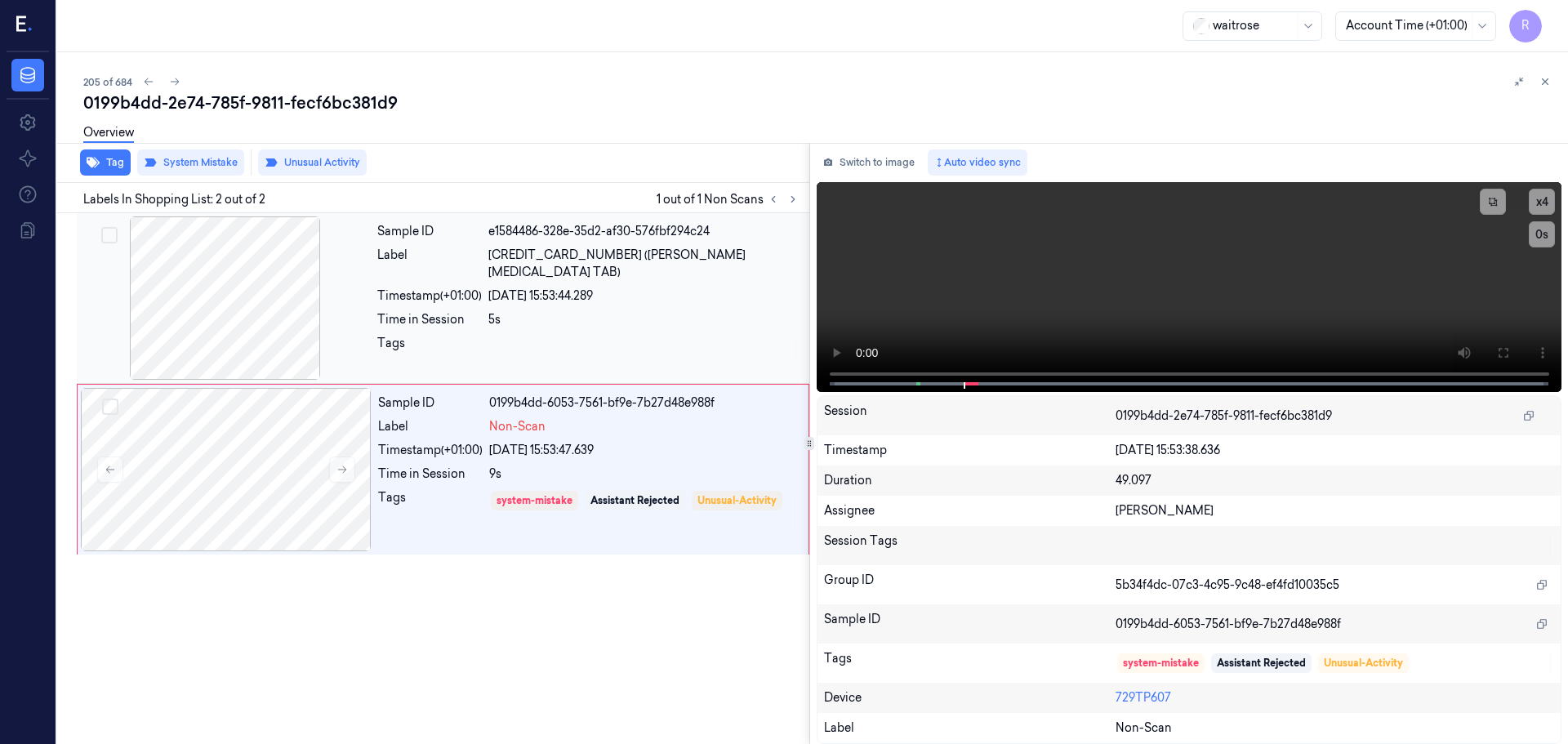
click at [597, 334] on div at bounding box center [644, 347] width 311 height 26
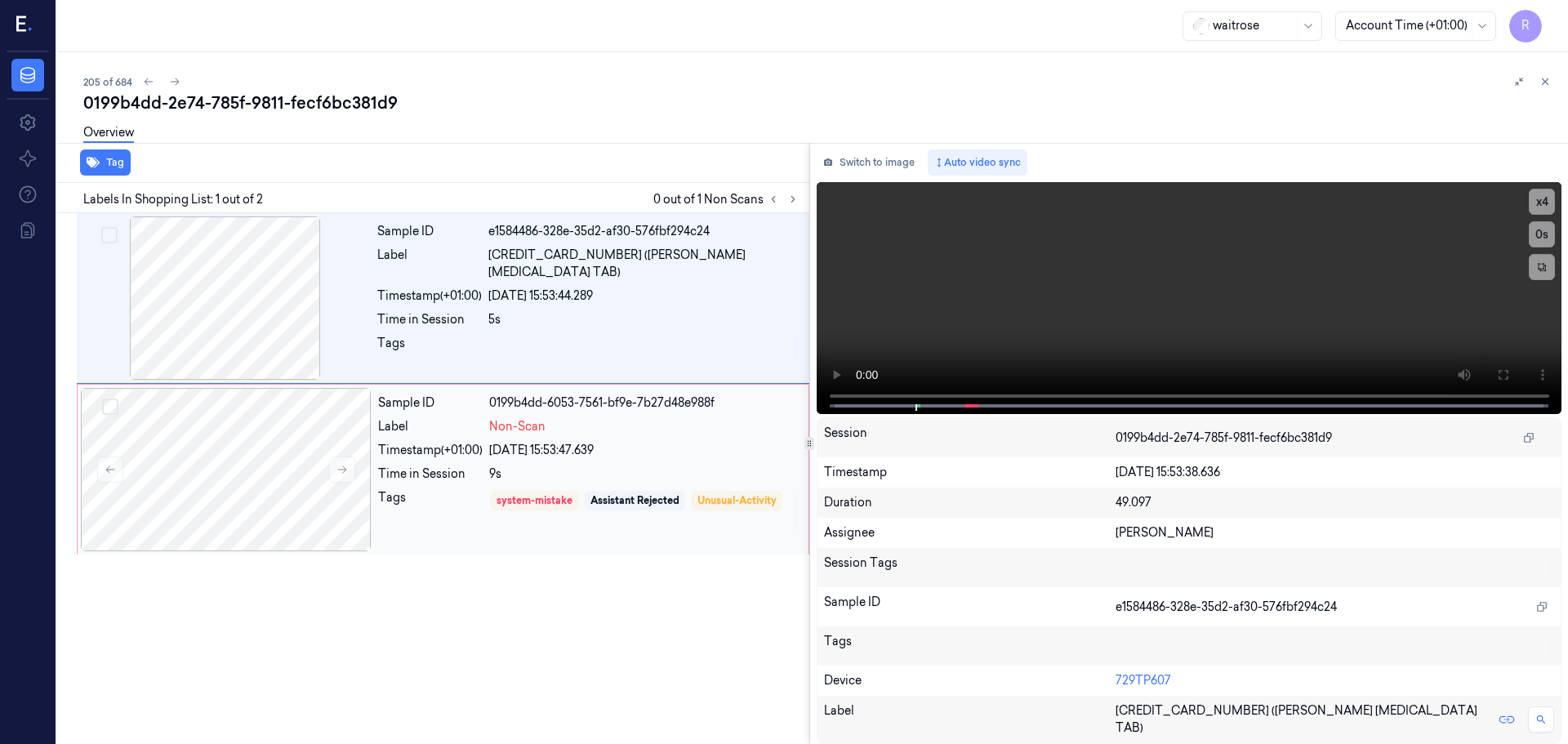
click at [546, 480] on div "9s" at bounding box center [644, 473] width 310 height 17
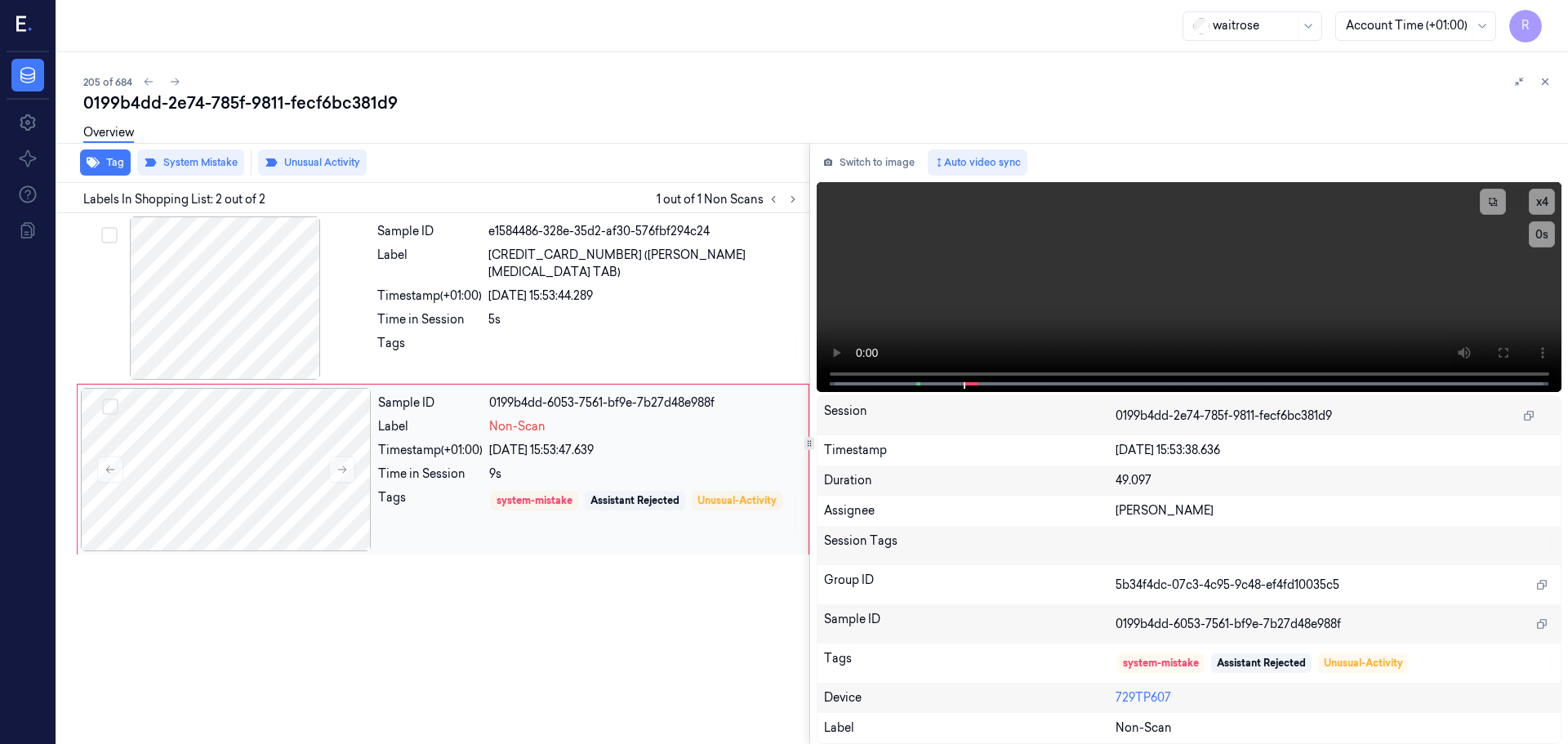
click at [546, 480] on div "9s" at bounding box center [644, 473] width 310 height 17
click at [547, 480] on div "9s" at bounding box center [644, 473] width 310 height 17
click at [684, 311] on div "5s" at bounding box center [644, 319] width 311 height 17
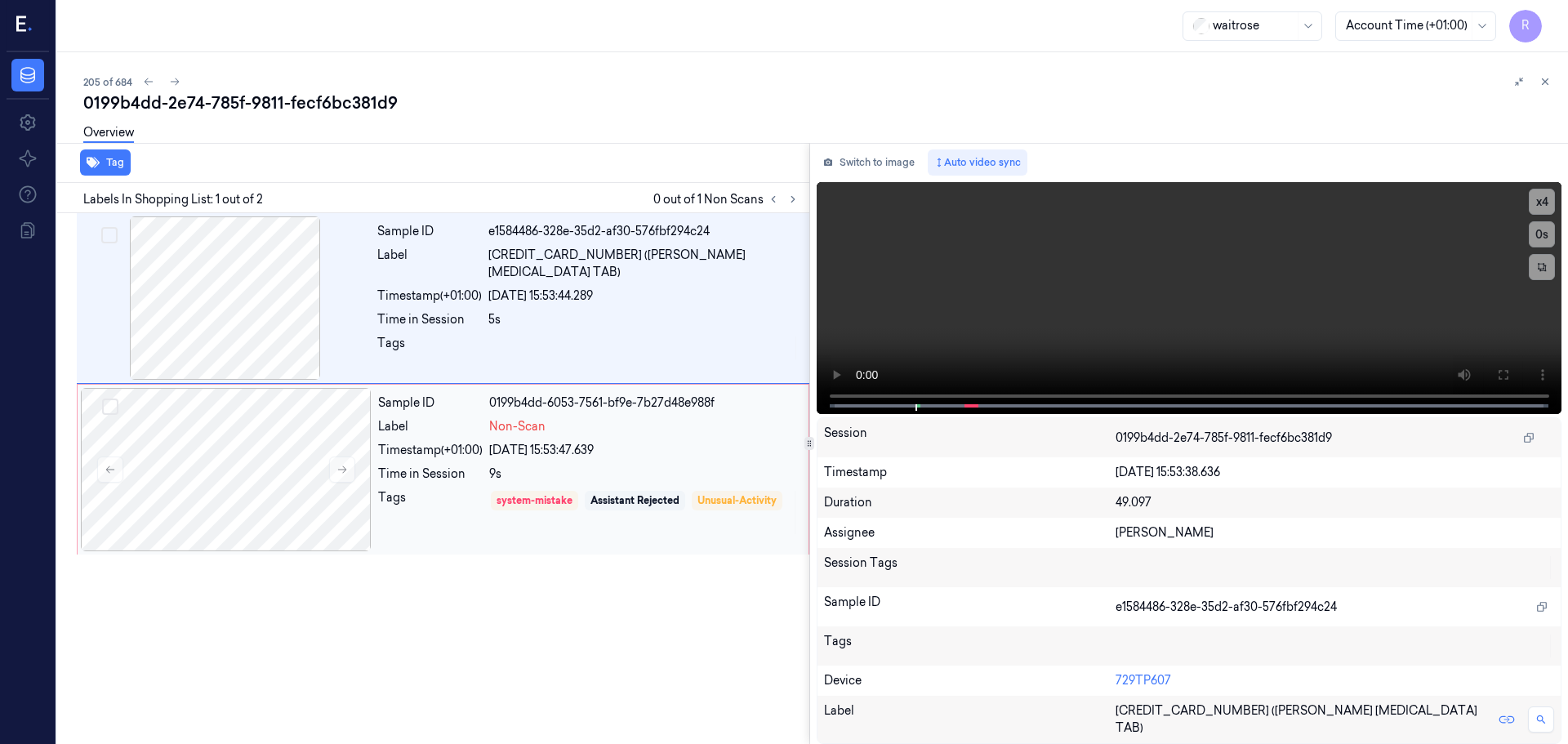
click at [634, 439] on div "Sample ID 0199b4dd-6053-7561-bf9e-7b27d48e988f Label Non-Scan Timestamp (+01:00…" at bounding box center [588, 470] width 434 height 164
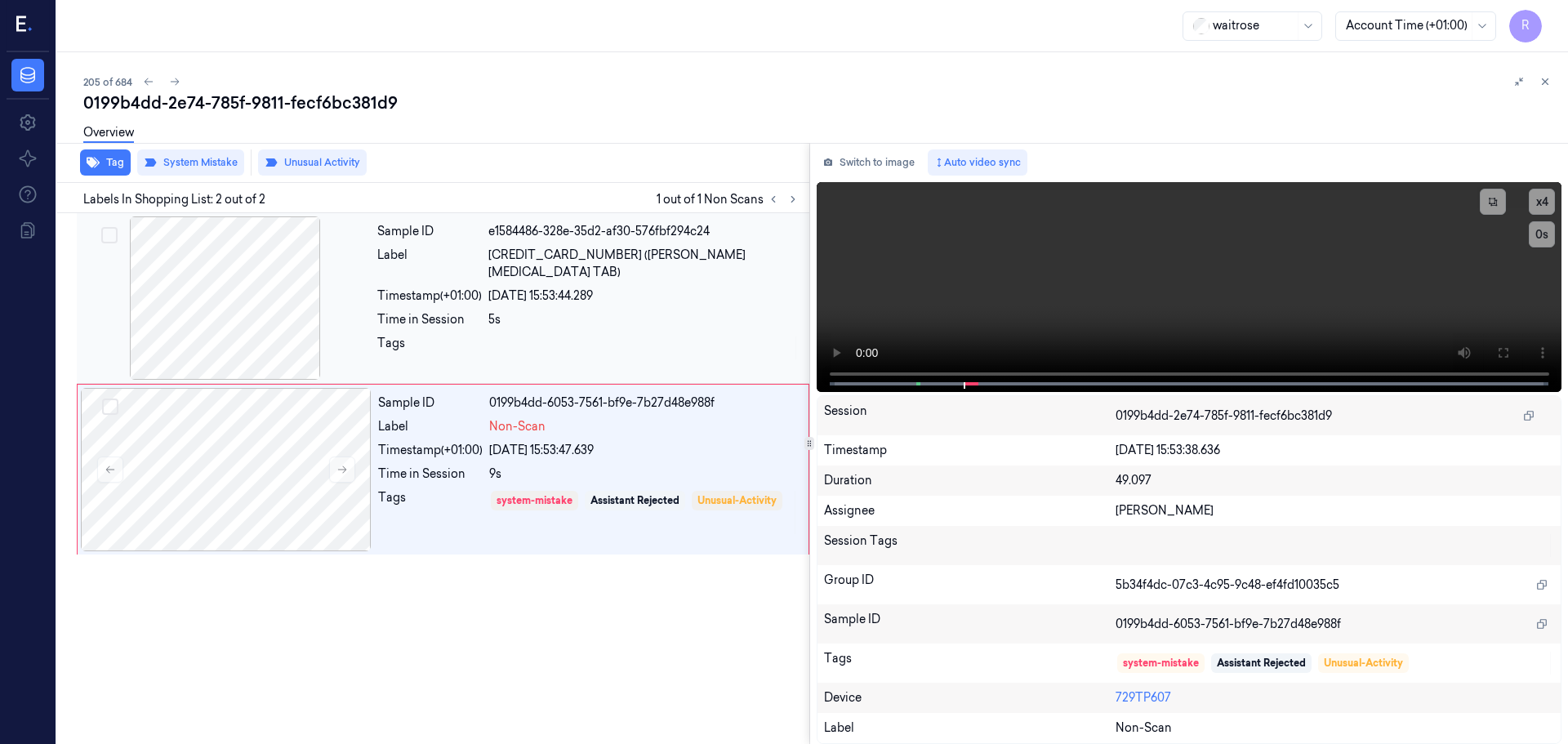
click at [415, 243] on div "Sample ID e1584486-328e-35d2-af30-576fbf294c24 Label [CREDIT_CARD_NUMBER] ([PER…" at bounding box center [588, 298] width 435 height 164
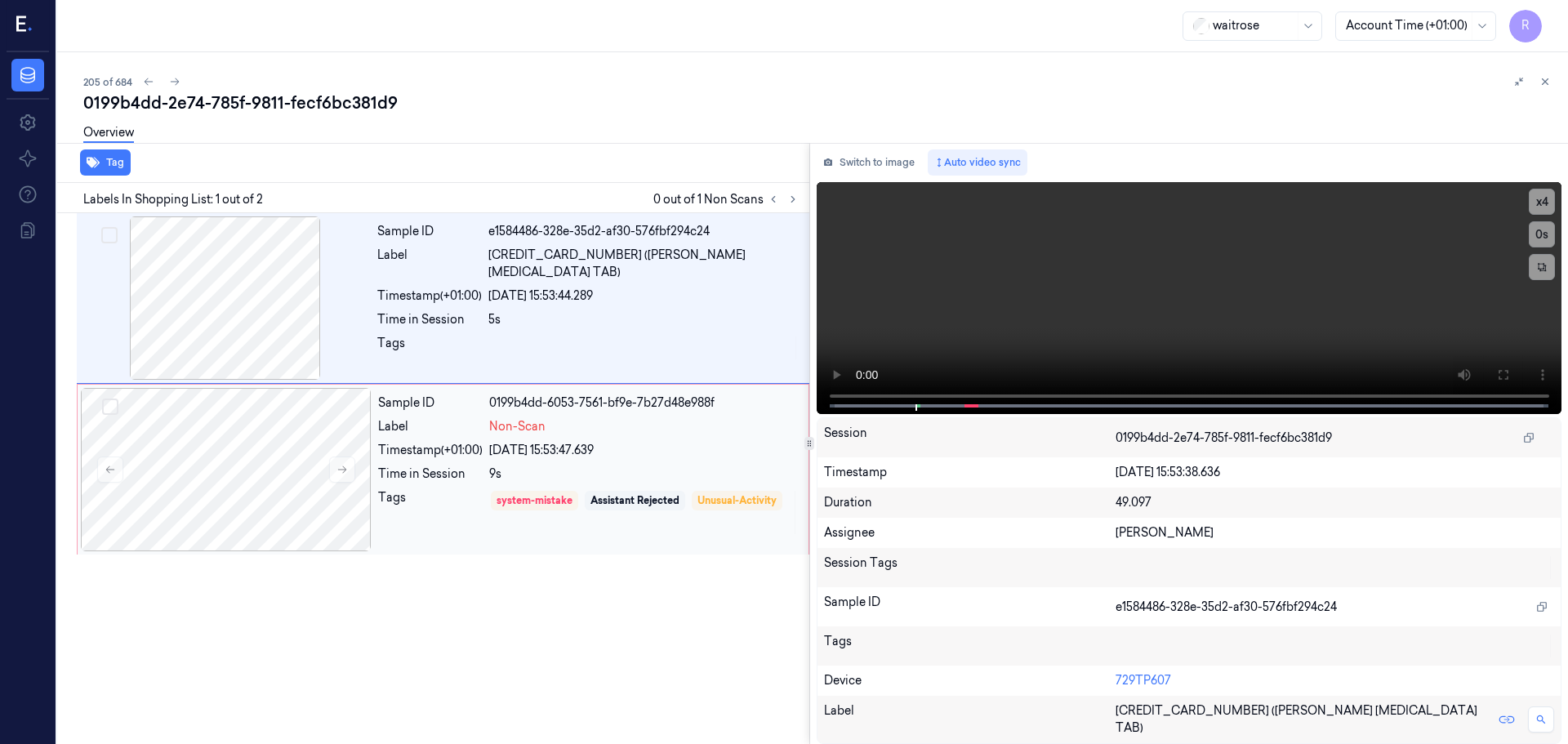
click at [392, 408] on div "Sample ID" at bounding box center [430, 402] width 105 height 17
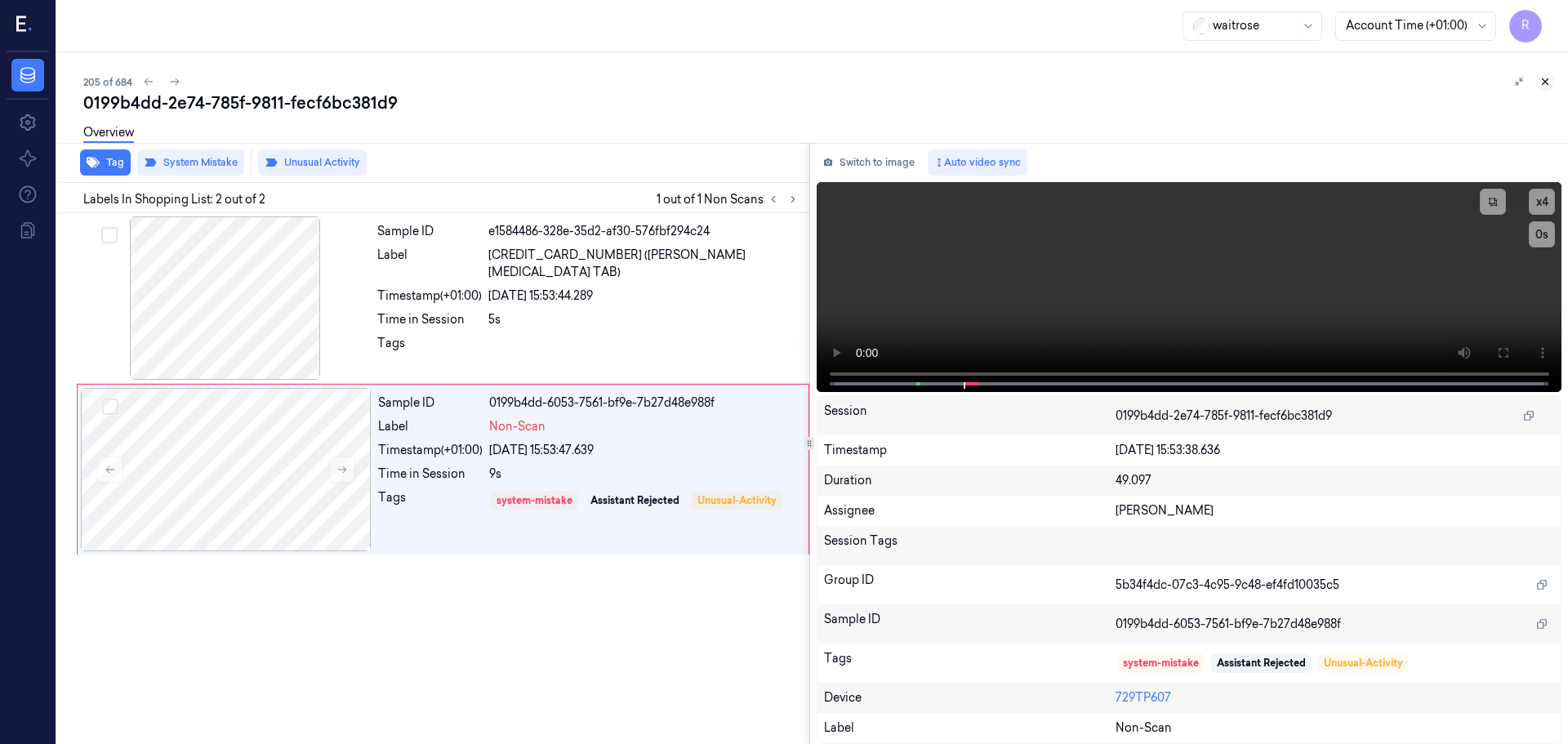
click at [1546, 89] on button at bounding box center [1546, 82] width 20 height 20
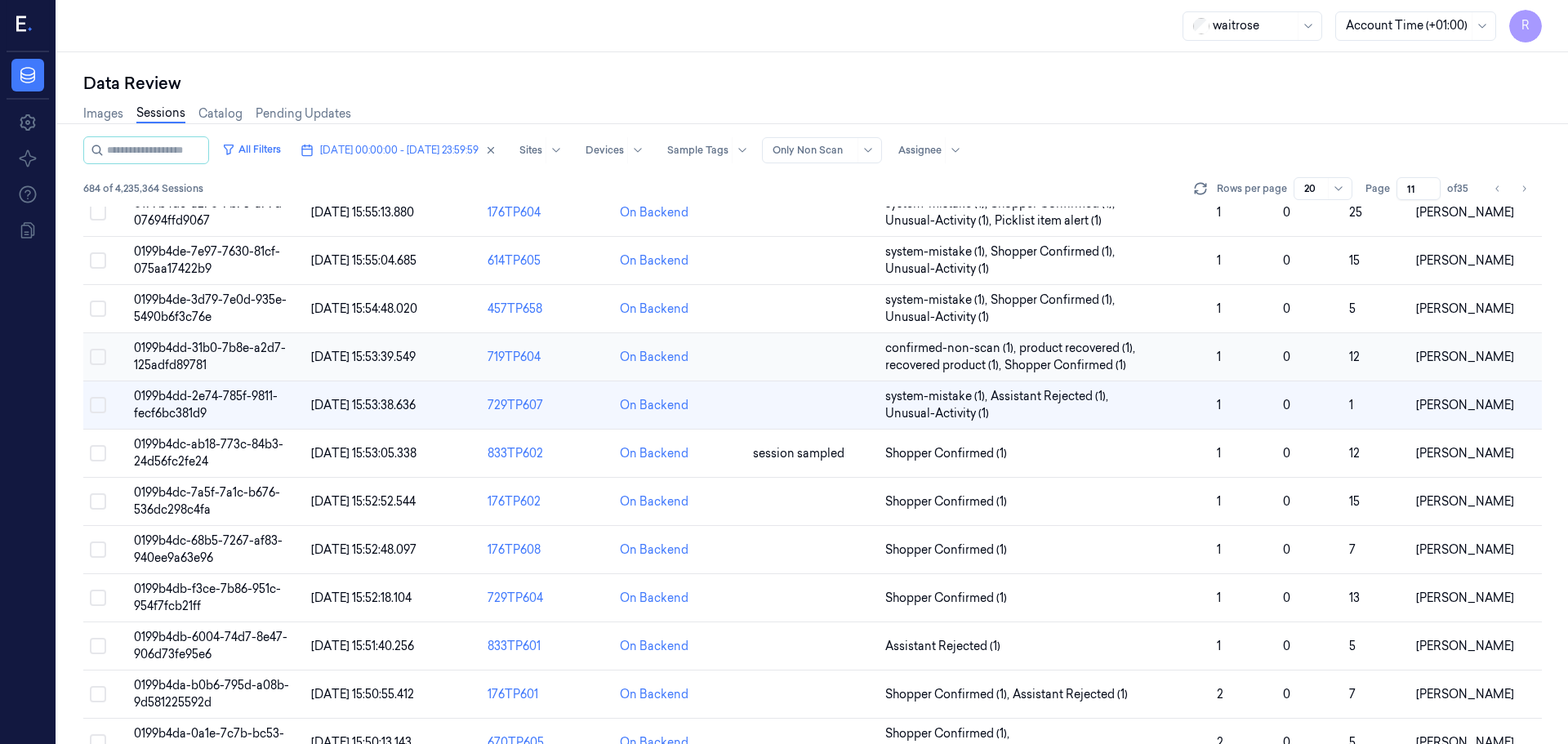
scroll to position [82, 0]
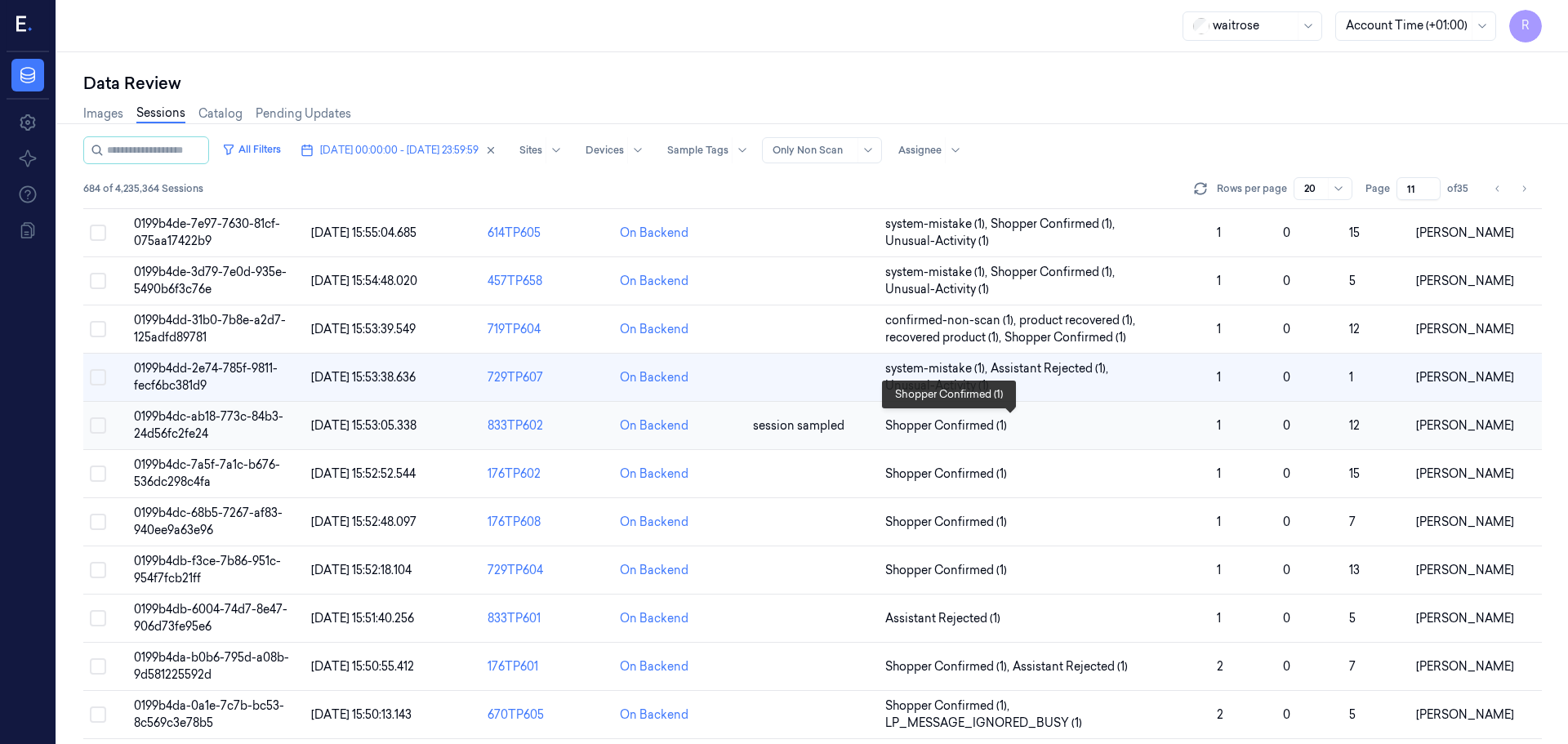
click at [1033, 423] on span "Shopper Confirmed (1)" at bounding box center [1044, 425] width 318 height 17
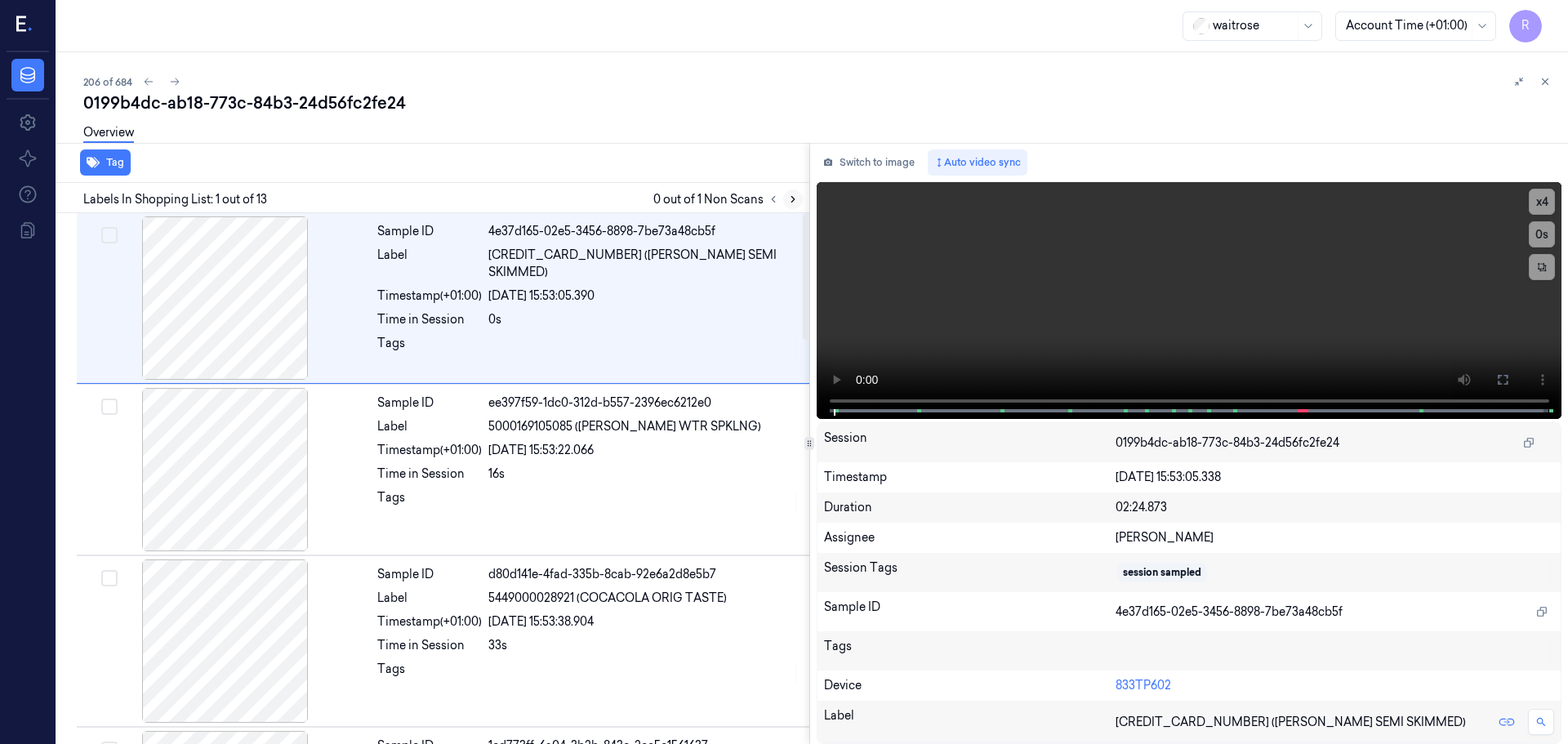
click at [788, 192] on div at bounding box center [783, 199] width 39 height 20
click at [796, 195] on icon at bounding box center [793, 199] width 12 height 12
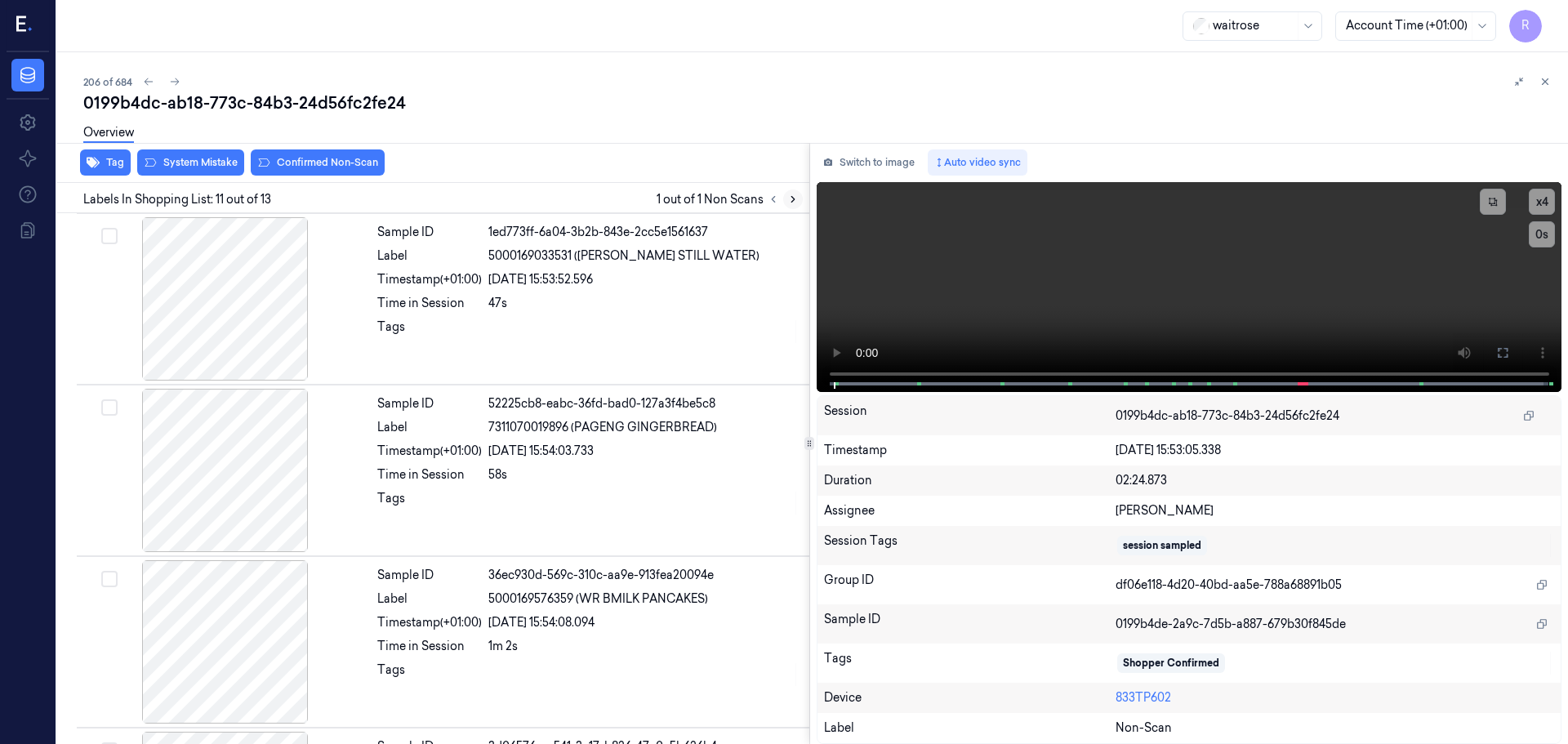
click at [801, 202] on button at bounding box center [794, 199] width 20 height 20
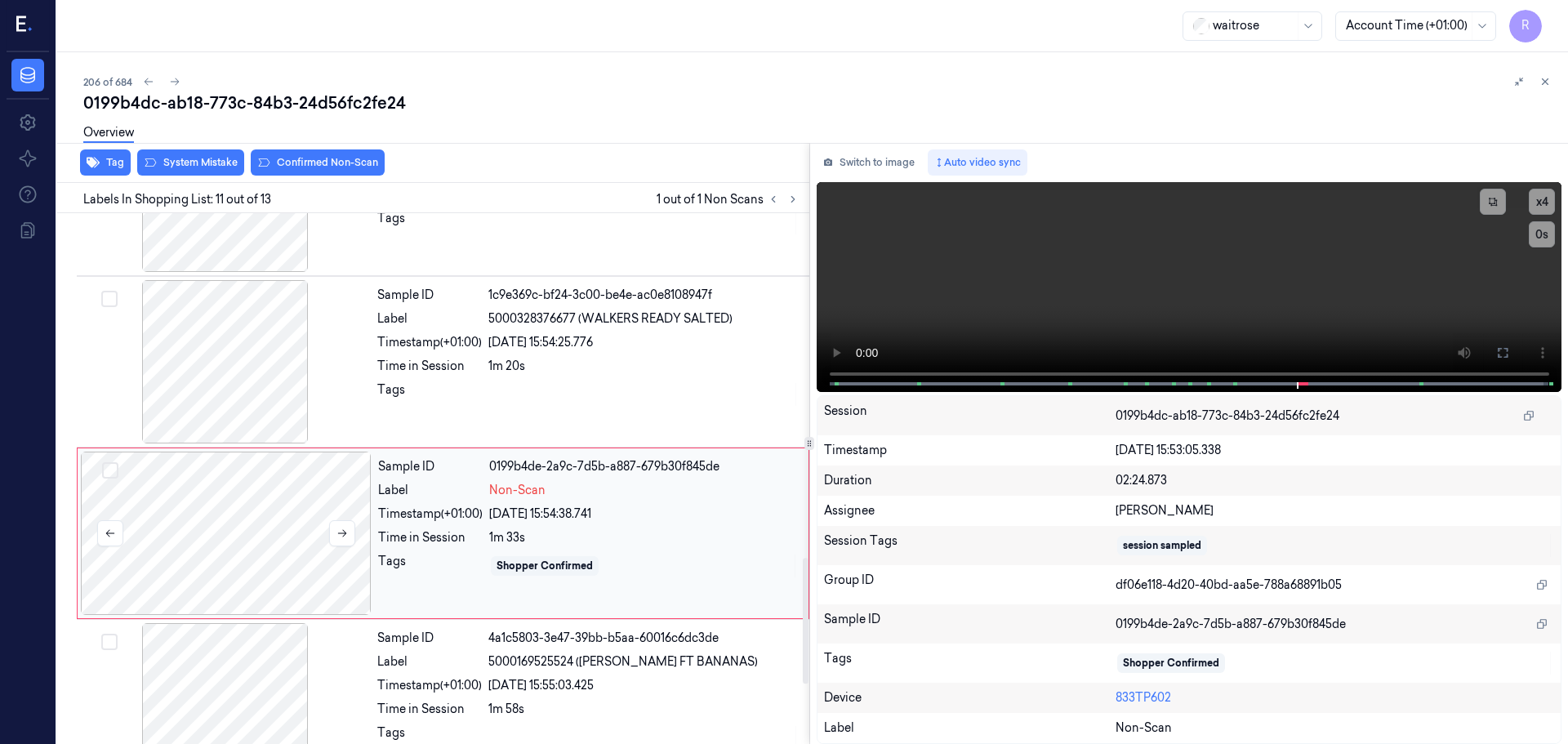
scroll to position [1453, 0]
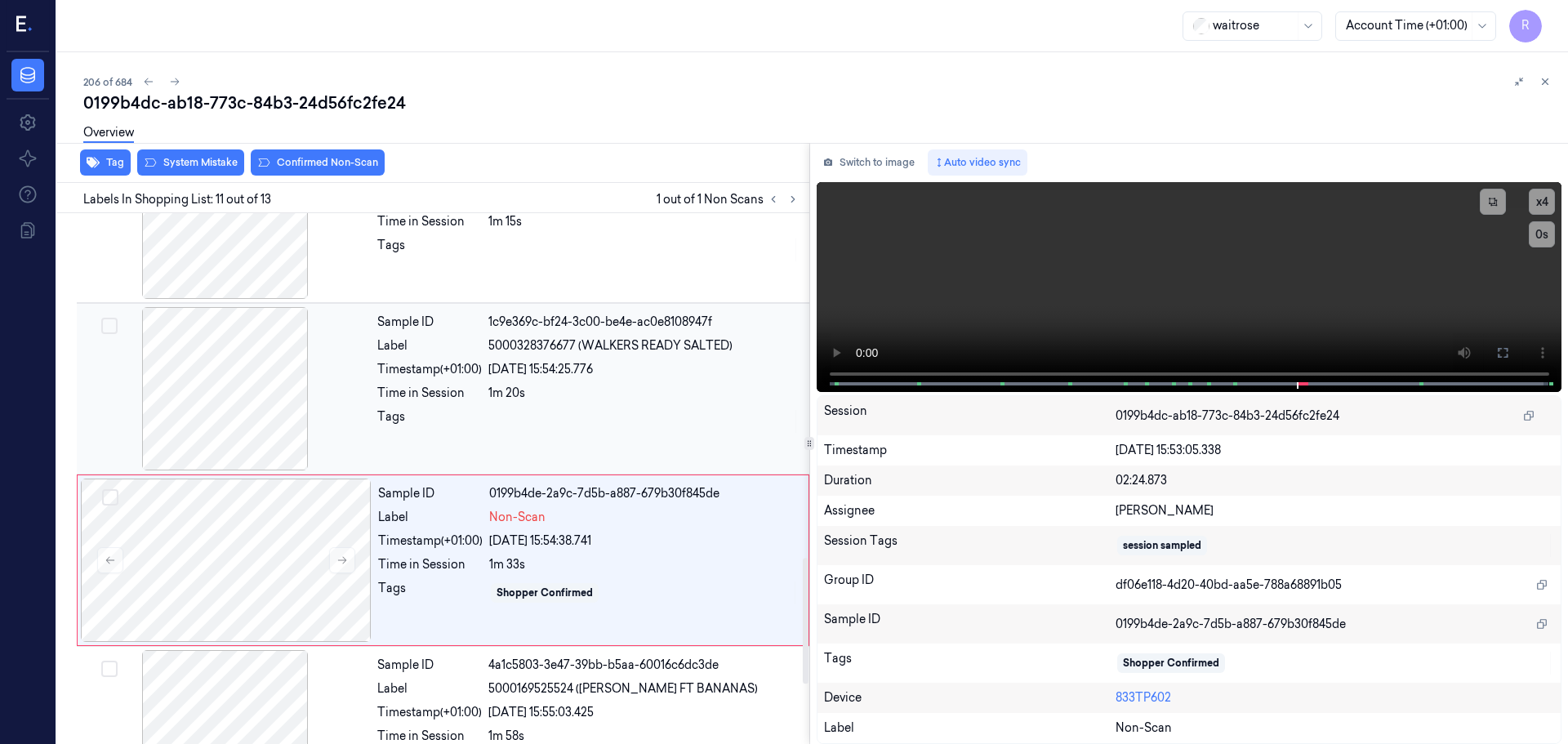
click at [255, 414] on div at bounding box center [225, 389] width 291 height 164
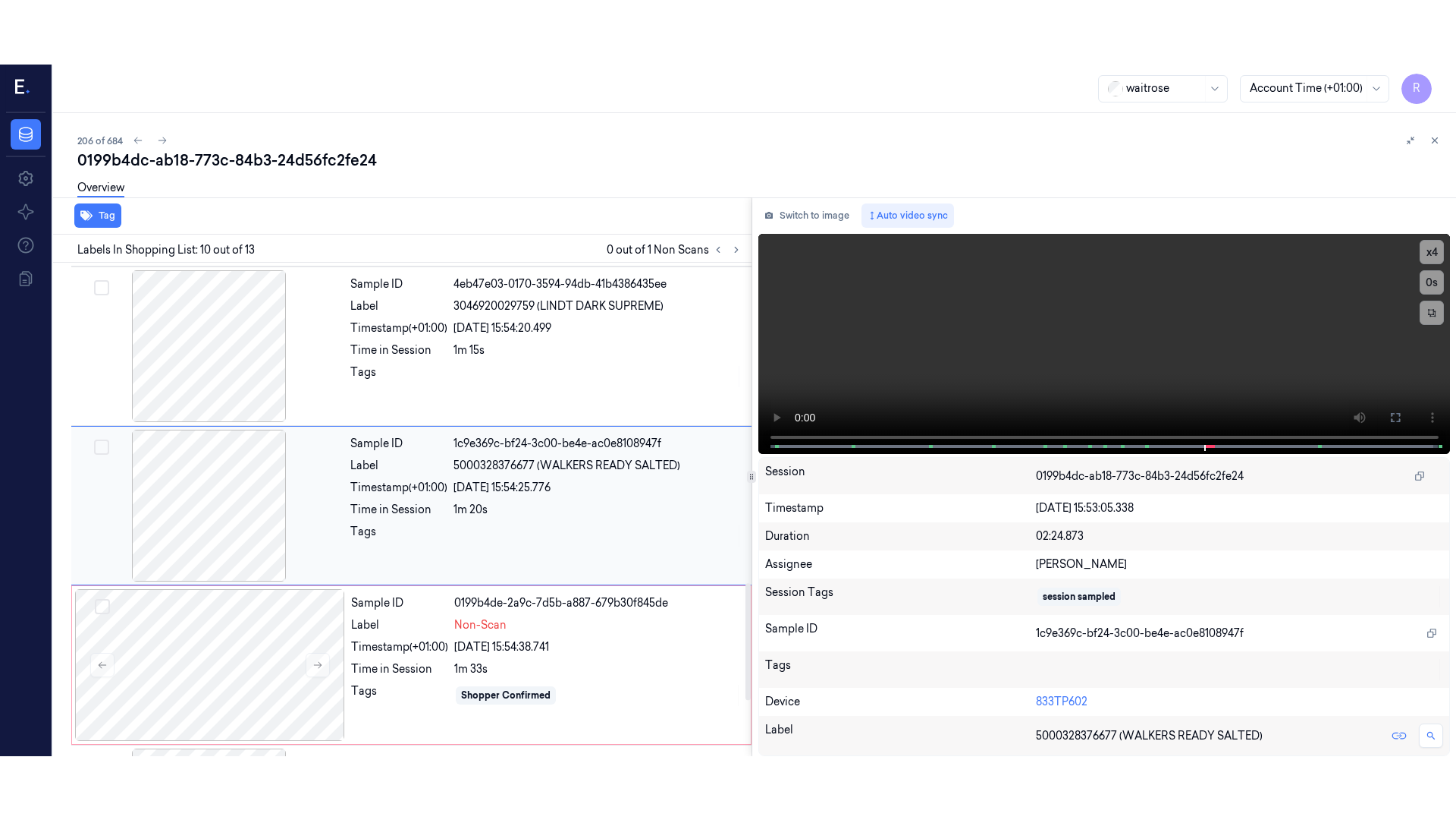
scroll to position [1267, 0]
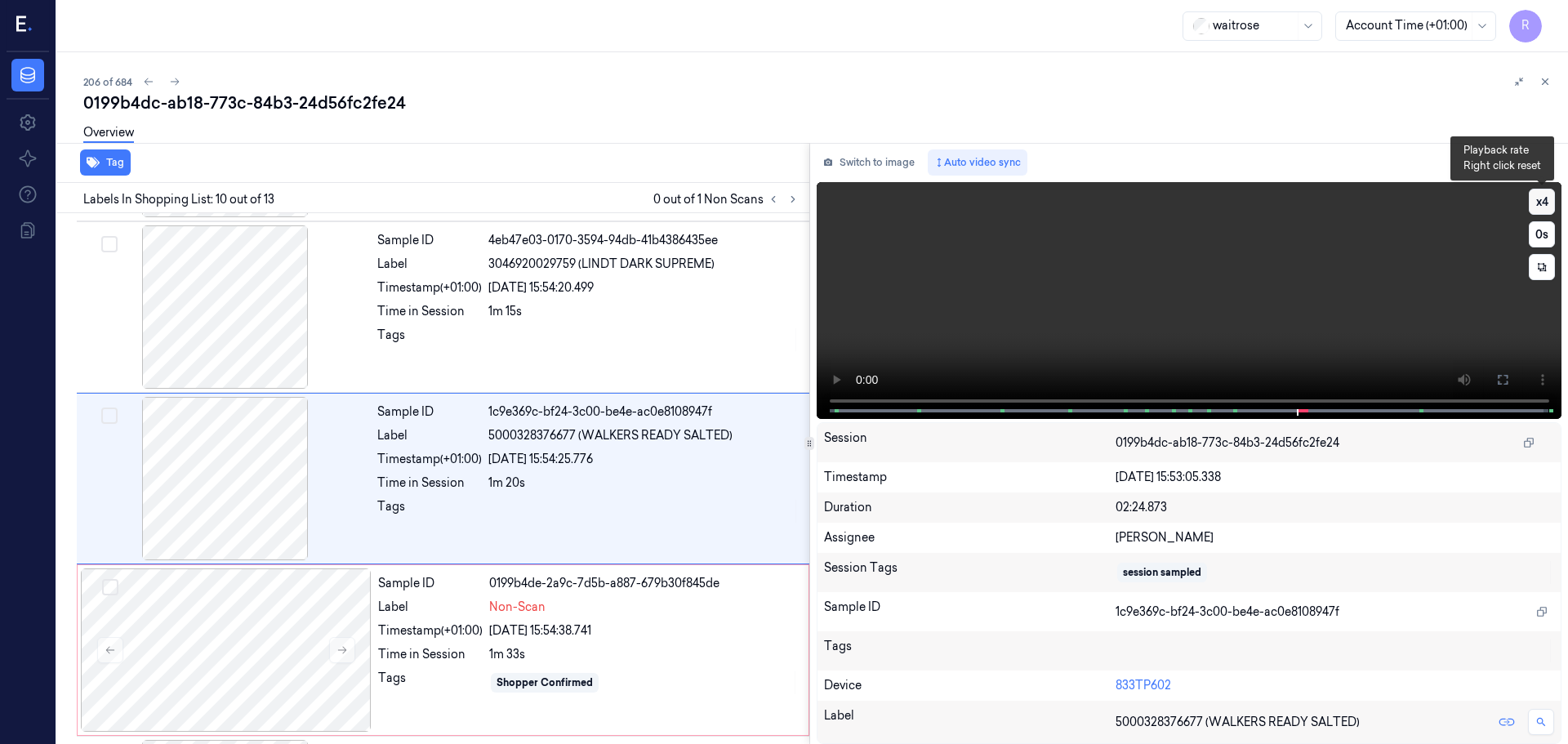
click at [1553, 207] on button "x 4" at bounding box center [1542, 202] width 26 height 26
click at [1505, 377] on icon at bounding box center [1503, 380] width 13 height 13
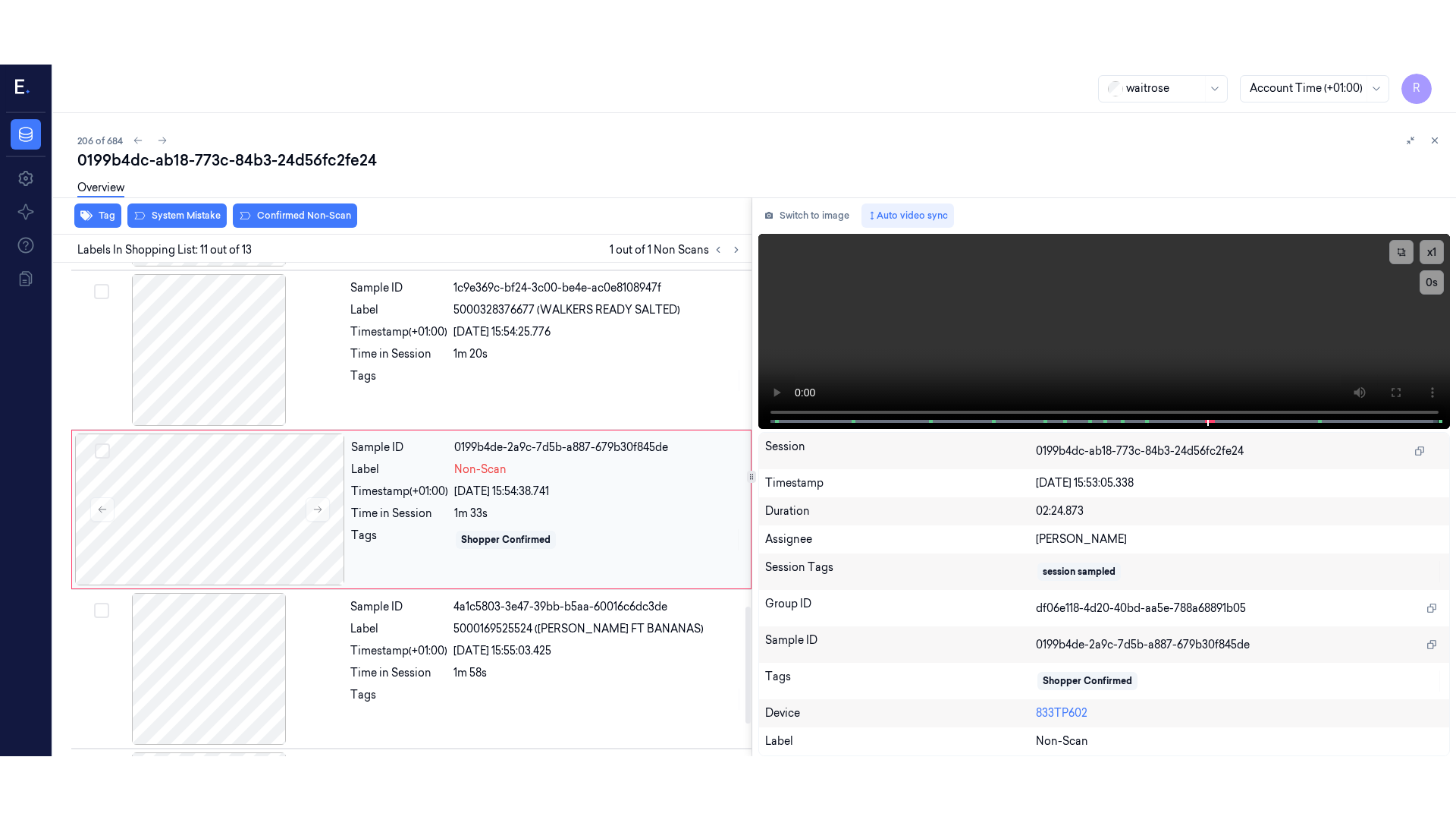
scroll to position [1502, 0]
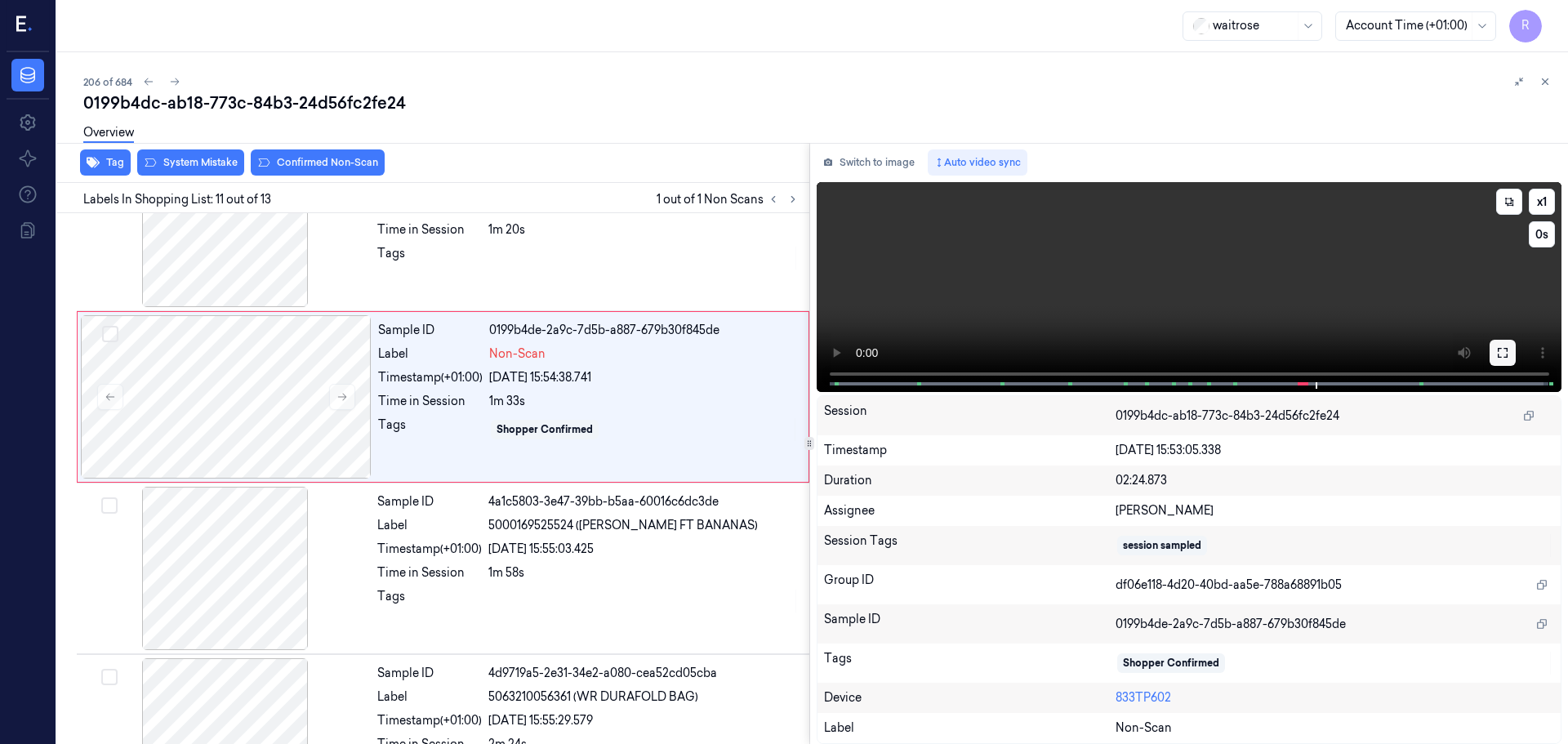
click at [1514, 357] on button at bounding box center [1503, 352] width 26 height 26
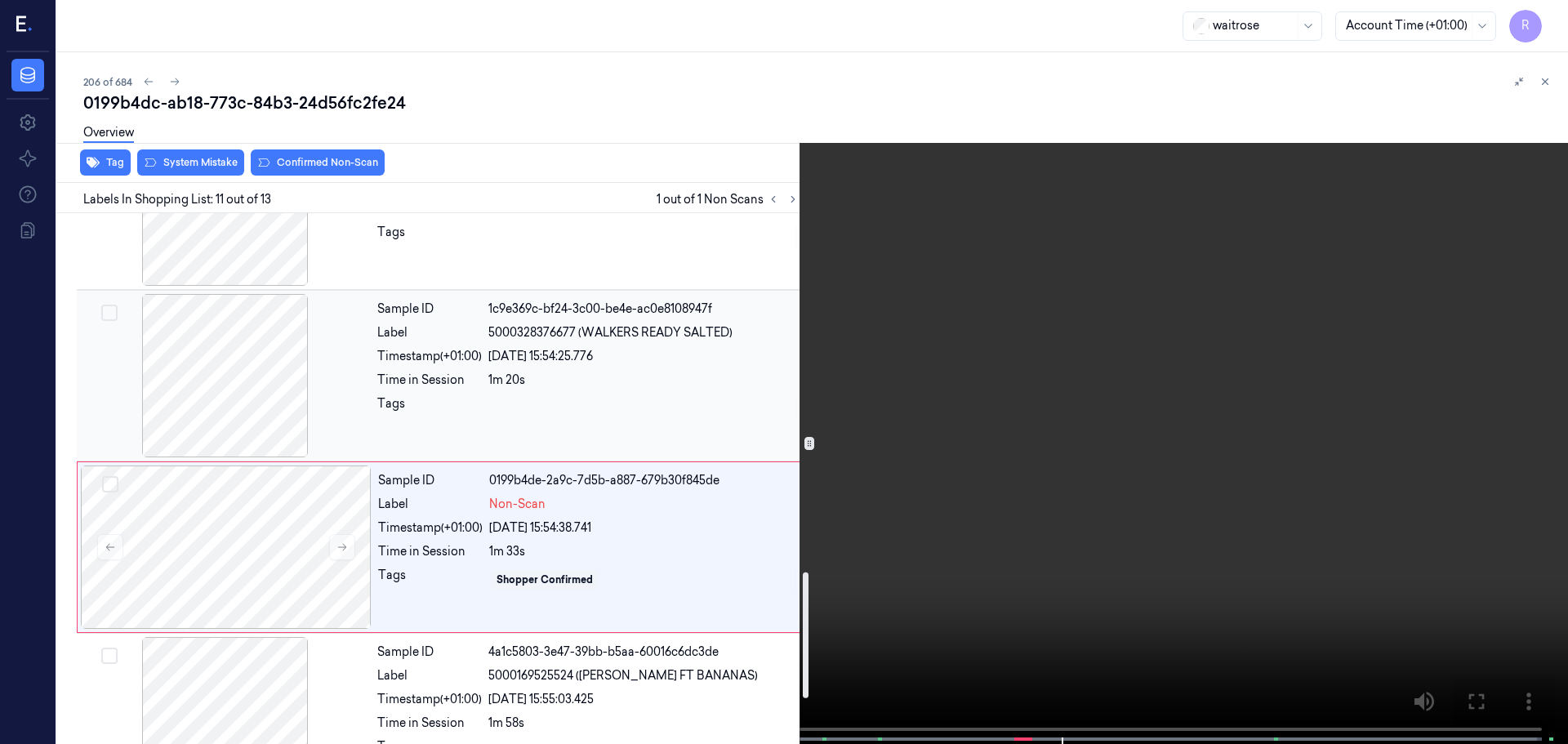
scroll to position [1629, 0]
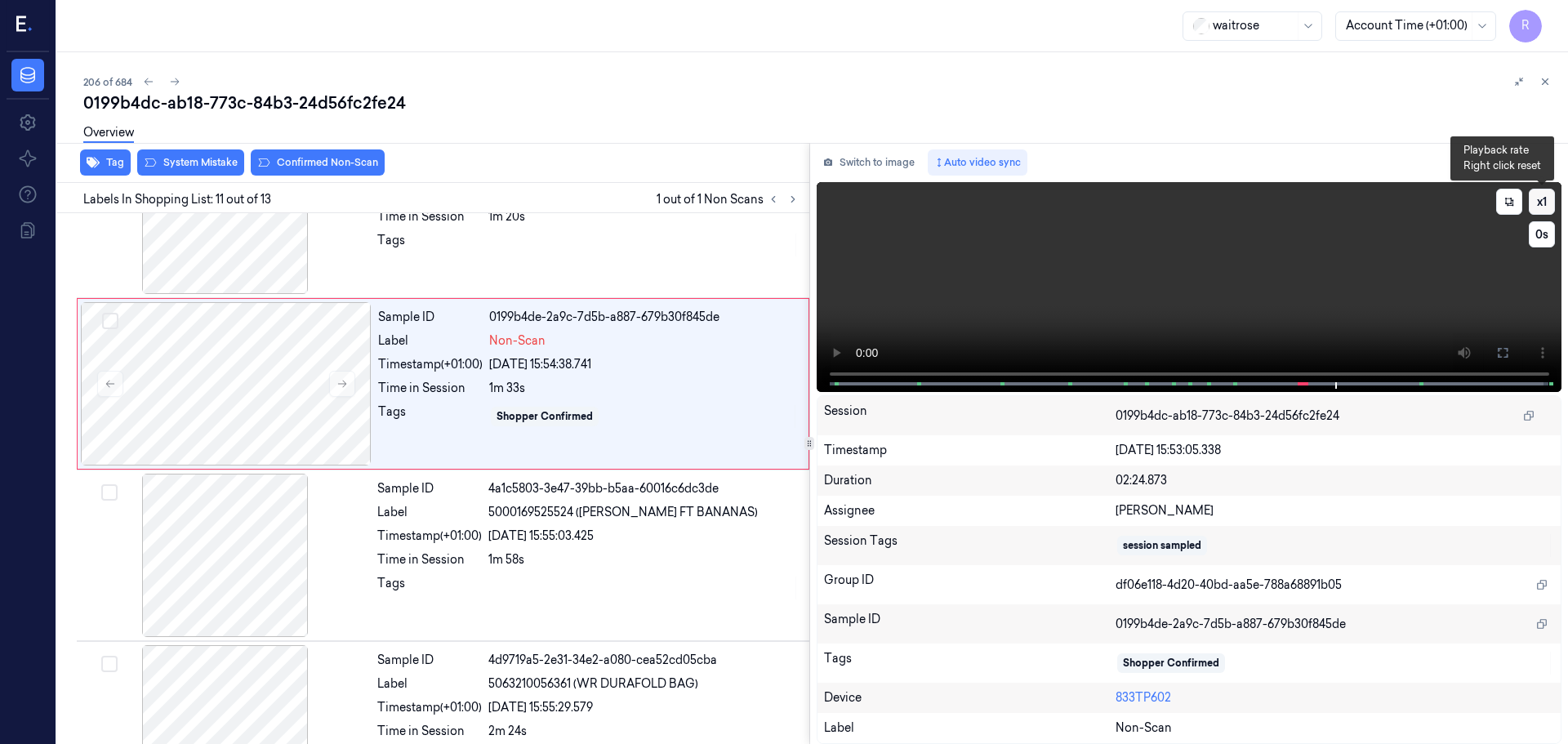
click at [1541, 205] on button "x 1" at bounding box center [1542, 202] width 26 height 26
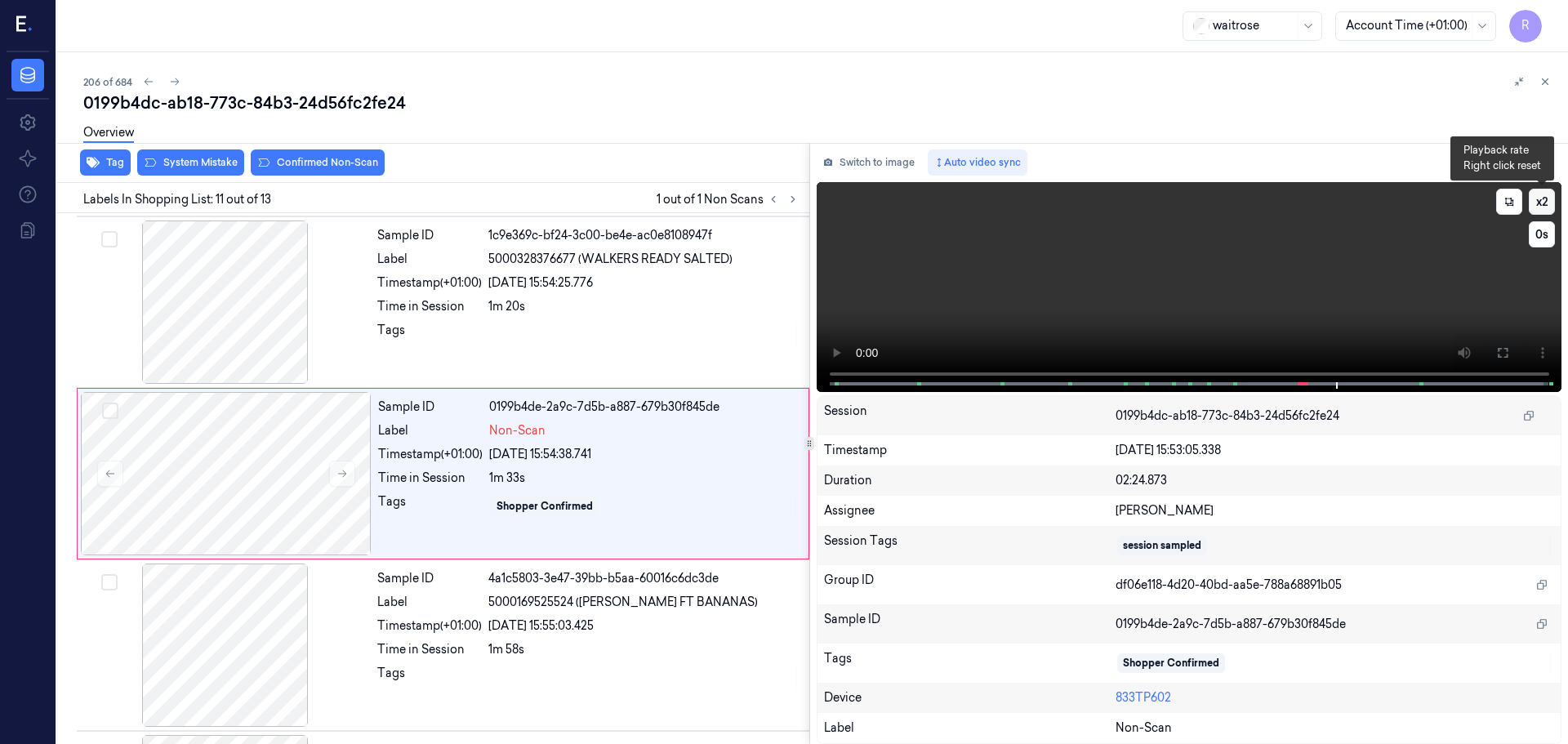
click at [1541, 205] on button "x 2" at bounding box center [1542, 202] width 26 height 26
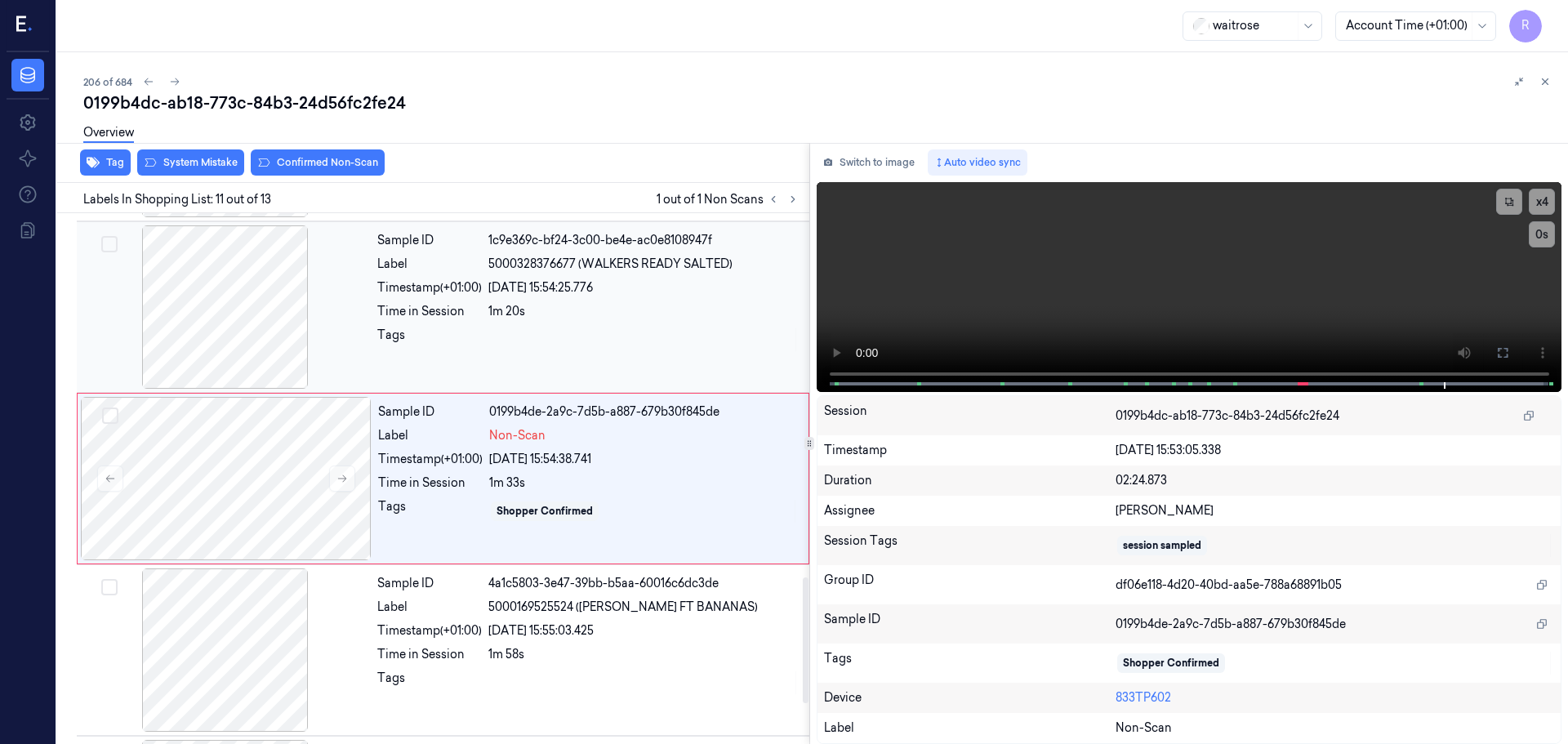
click at [484, 266] on div "Label 5000328376677 (WALKERS READY SALTED)" at bounding box center [588, 263] width 423 height 17
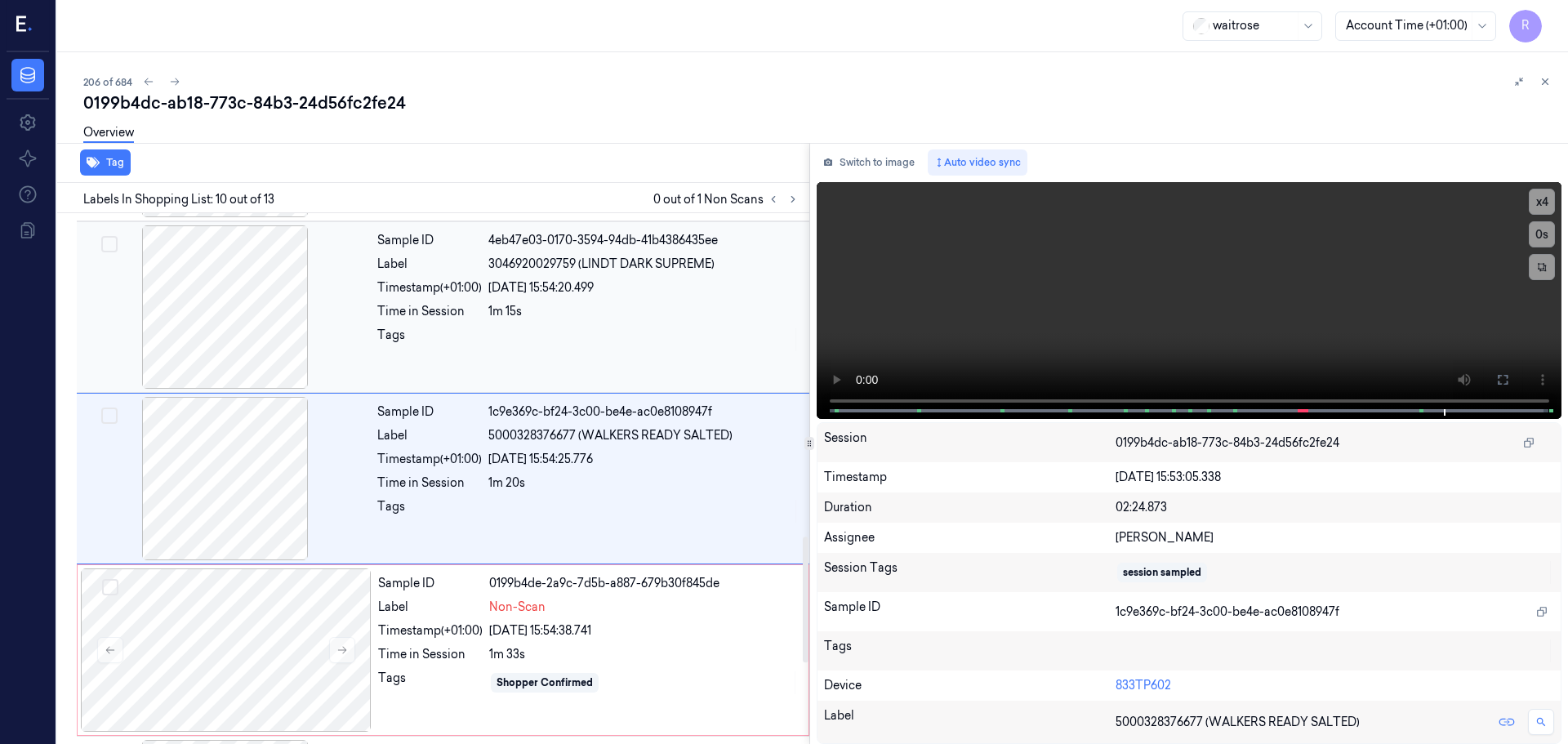
click at [375, 314] on div "Sample ID 4eb47e03-0170-3594-94db-41b4386435ee Label 3046920029759 (LINDT DARK …" at bounding box center [588, 307] width 435 height 164
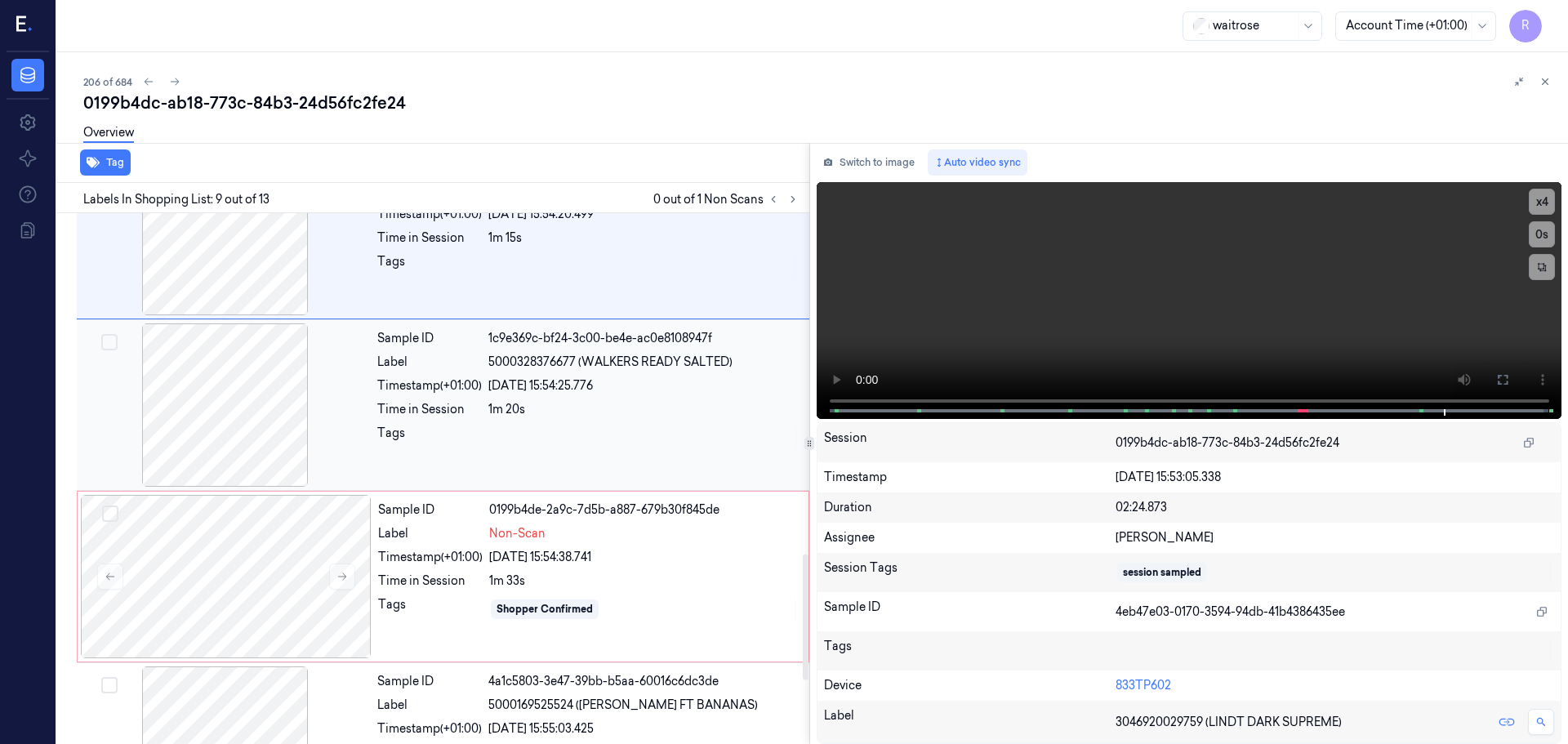
click at [449, 439] on div "Tags" at bounding box center [429, 437] width 105 height 26
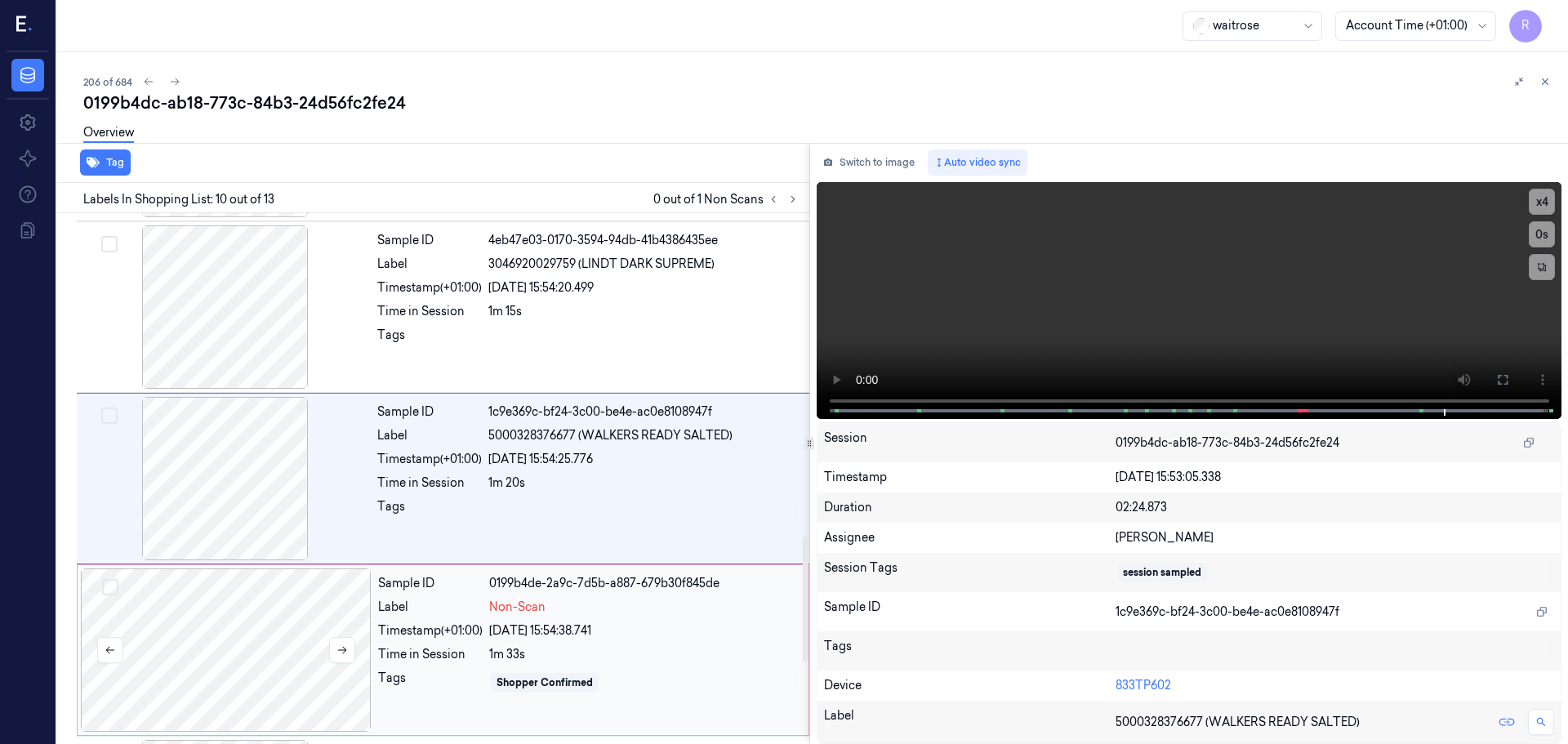
click at [246, 616] on div at bounding box center [226, 650] width 291 height 164
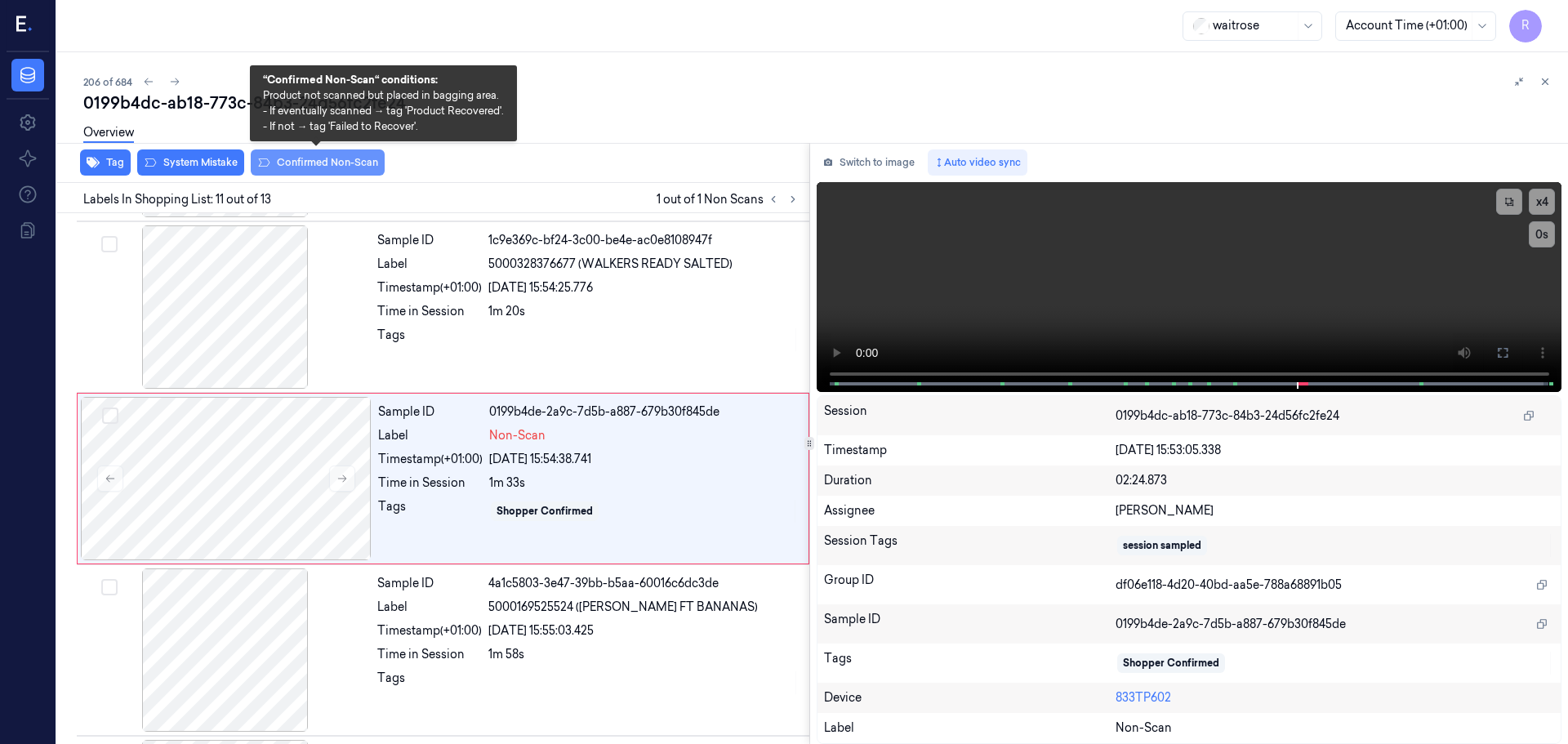
click at [314, 167] on button "Confirmed Non-Scan" at bounding box center [317, 162] width 134 height 26
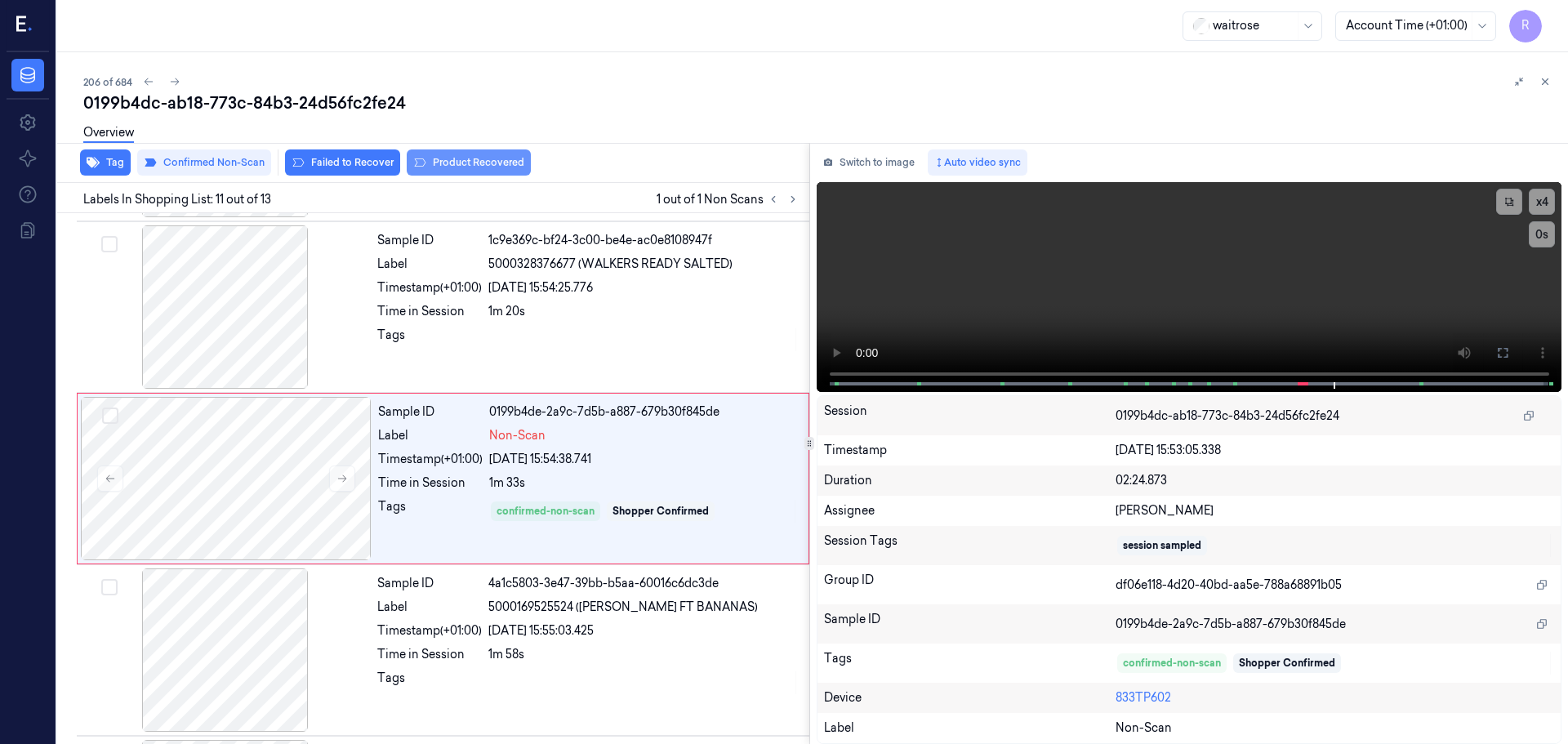
click at [479, 170] on button "Product Recovered" at bounding box center [469, 162] width 125 height 26
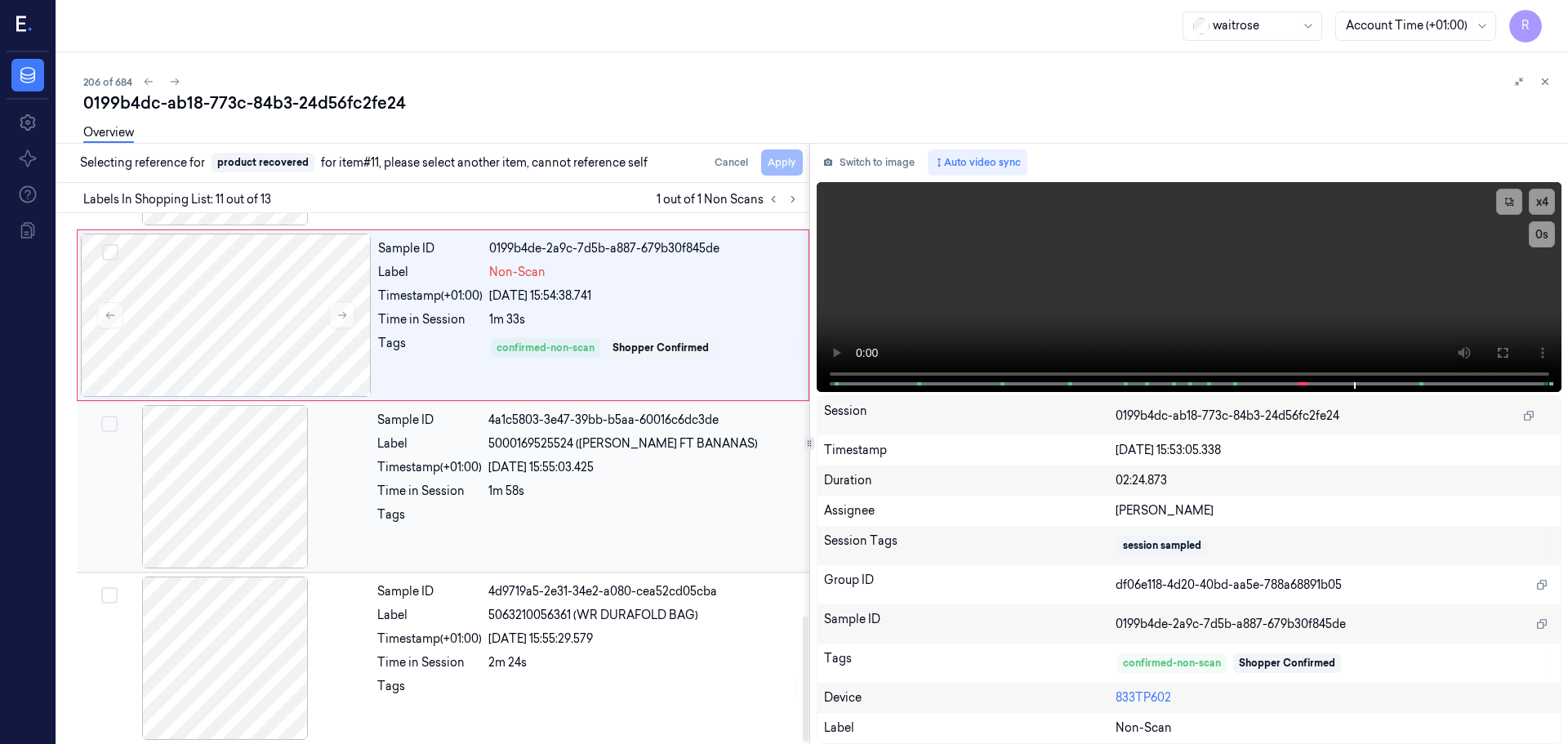
click at [444, 437] on div "Label" at bounding box center [429, 443] width 105 height 17
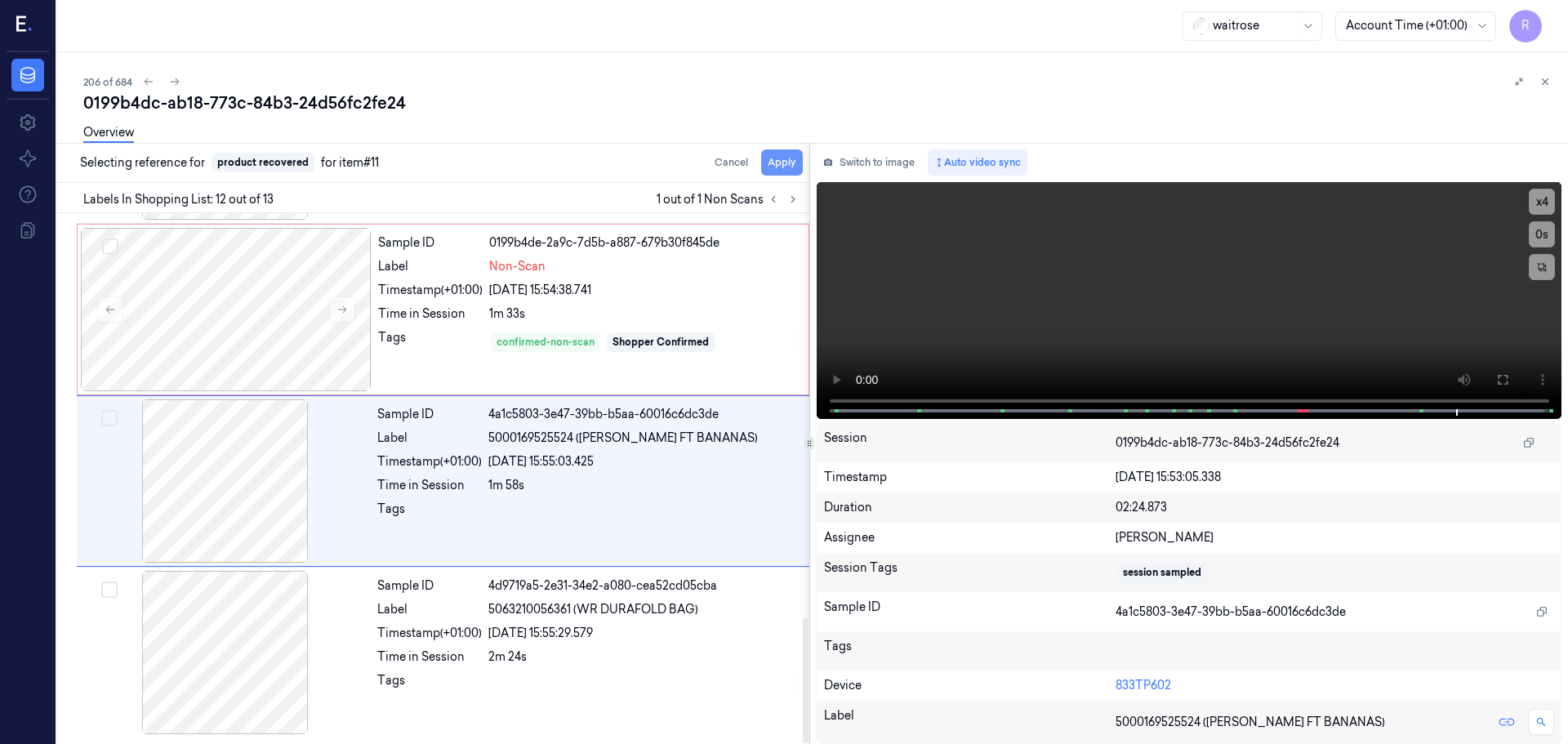
click at [786, 164] on button "Apply" at bounding box center [783, 162] width 42 height 26
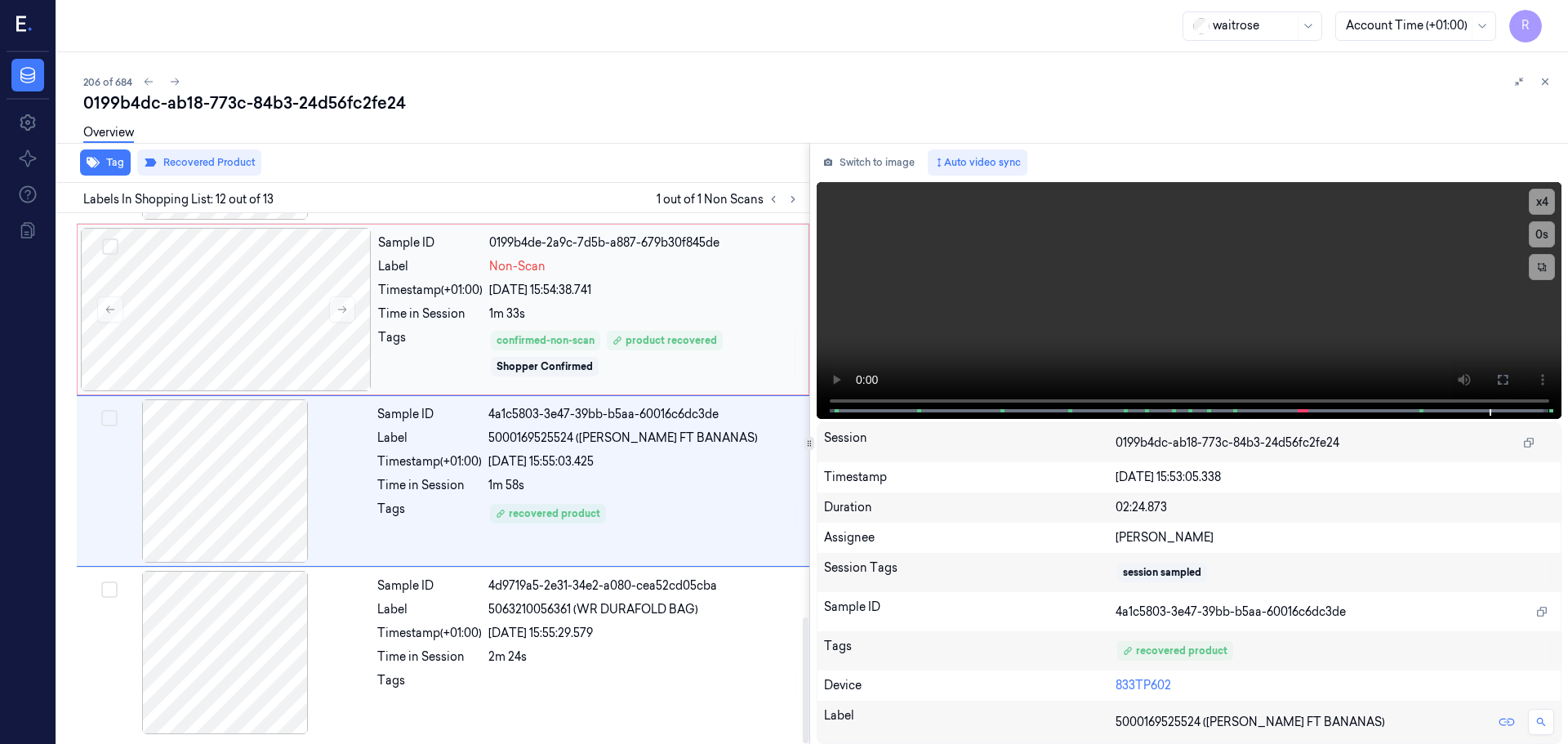
drag, startPoint x: 556, startPoint y: 297, endPoint x: 544, endPoint y: 302, distance: 13.0
click at [553, 297] on div "[DATE] 15:54:38.741" at bounding box center [644, 290] width 310 height 17
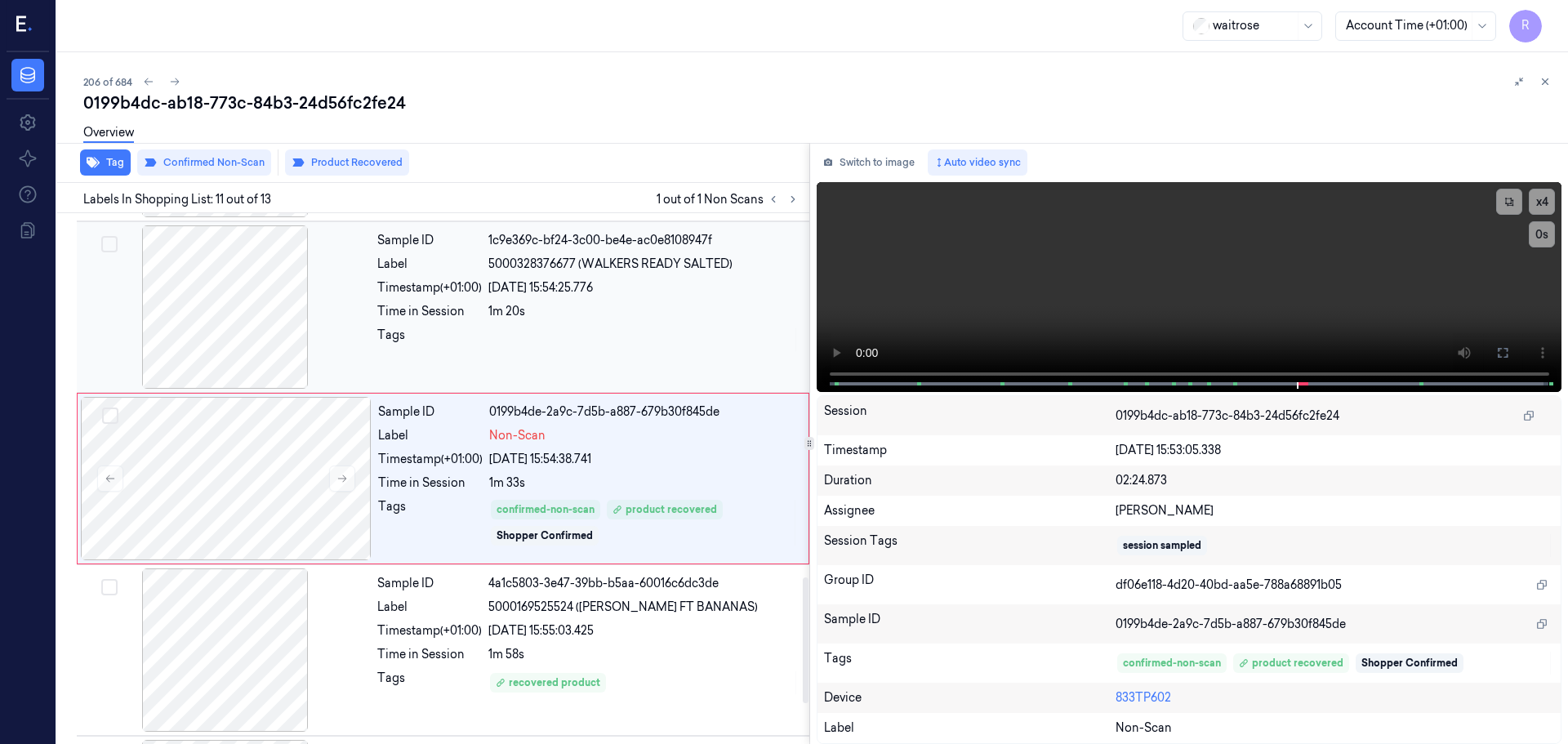
click at [422, 287] on div "Timestamp (+01:00)" at bounding box center [429, 287] width 105 height 17
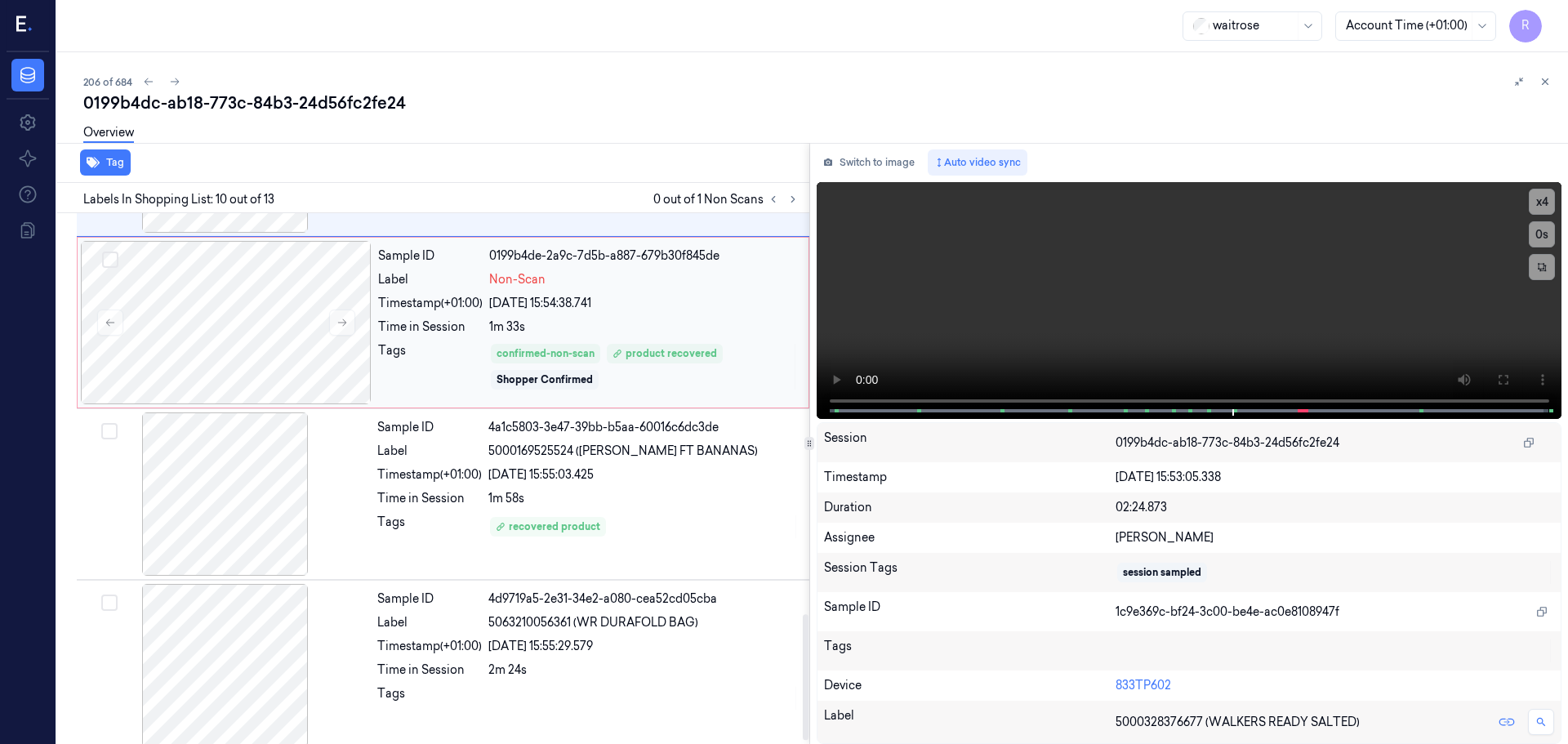
click at [424, 373] on div "Tags" at bounding box center [430, 367] width 105 height 49
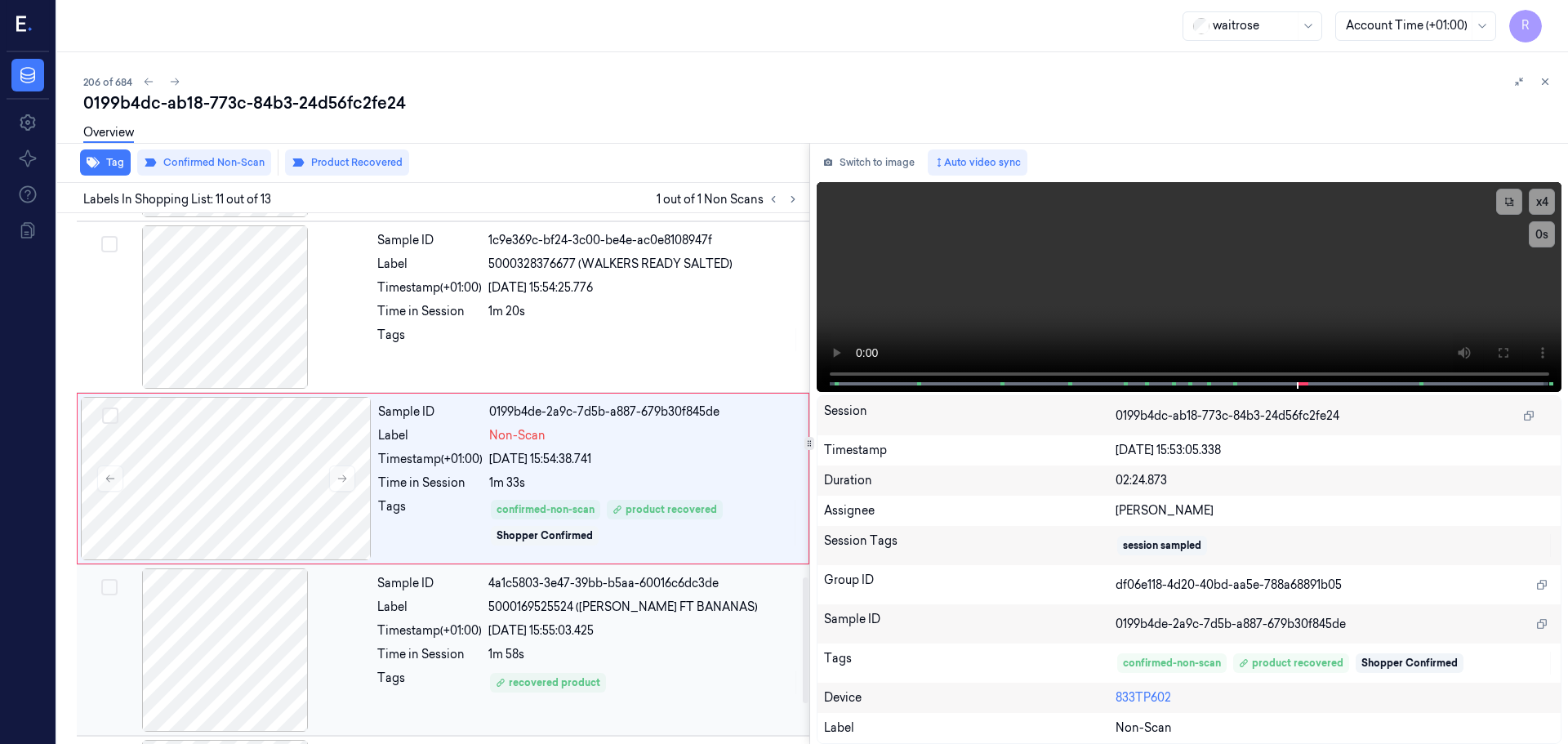
click at [462, 625] on div "Timestamp (+01:00)" at bounding box center [429, 630] width 105 height 17
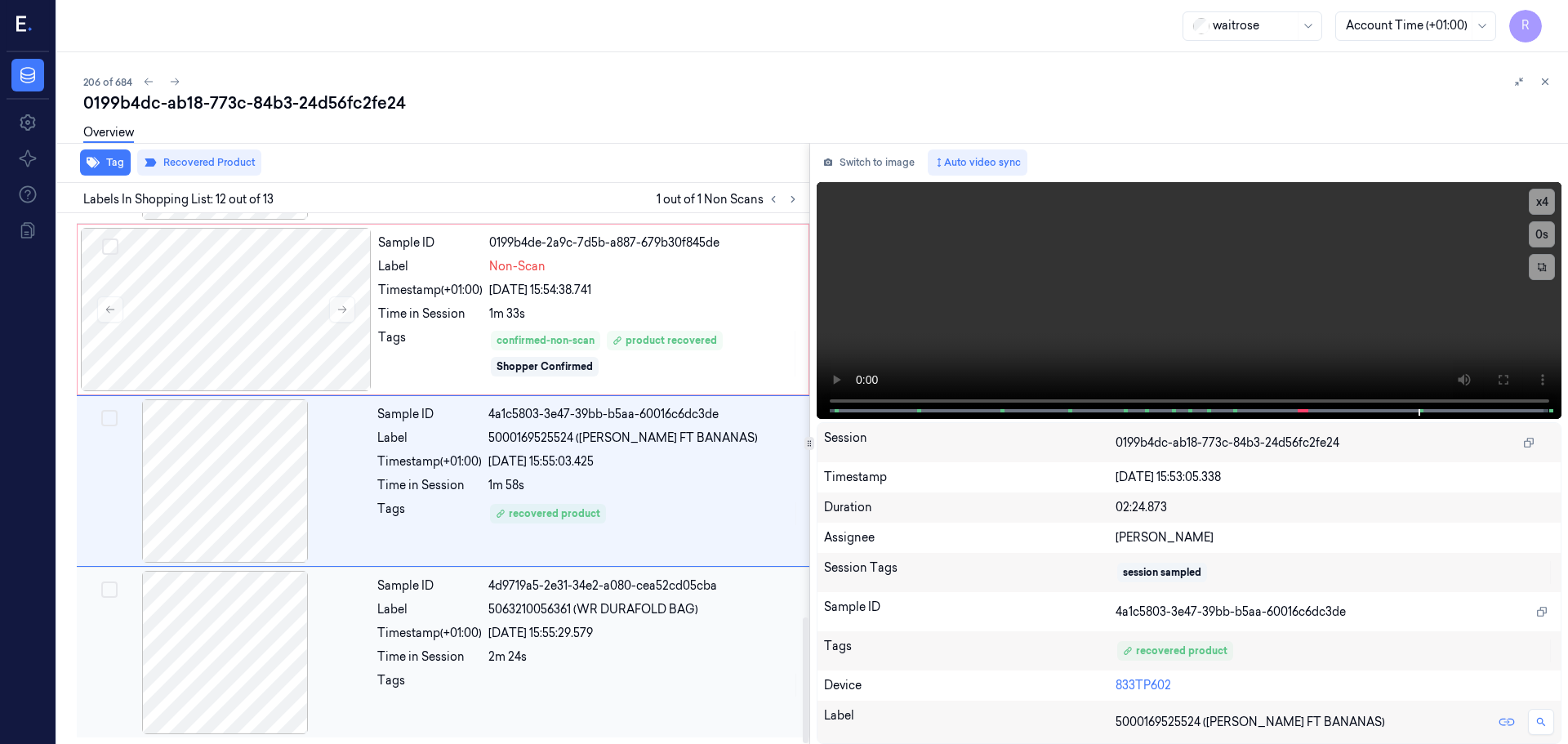
click at [450, 640] on div "Timestamp (+01:00)" at bounding box center [429, 633] width 105 height 17
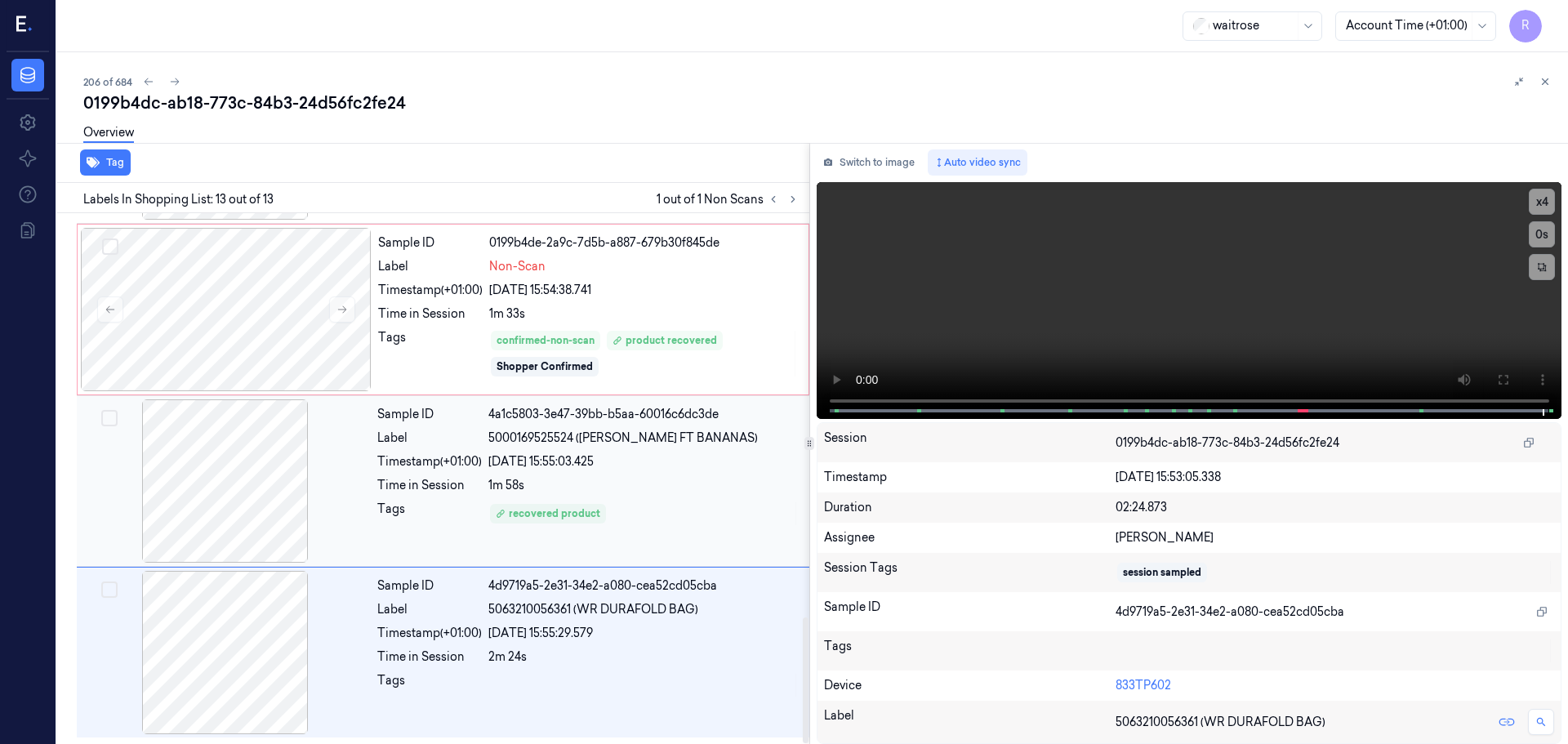
click at [467, 481] on div "Time in Session" at bounding box center [429, 485] width 105 height 17
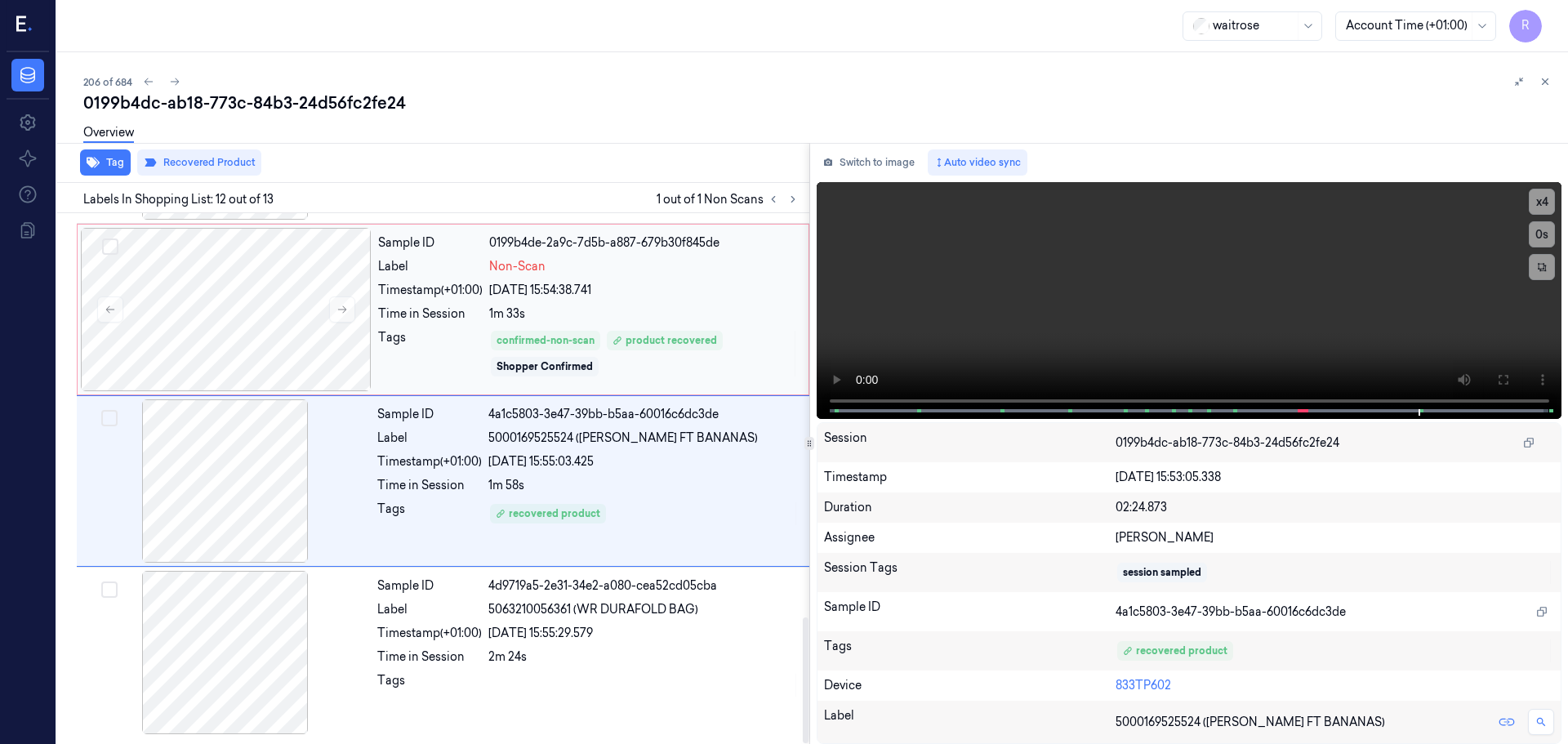
click at [449, 348] on div "Tags" at bounding box center [430, 353] width 105 height 49
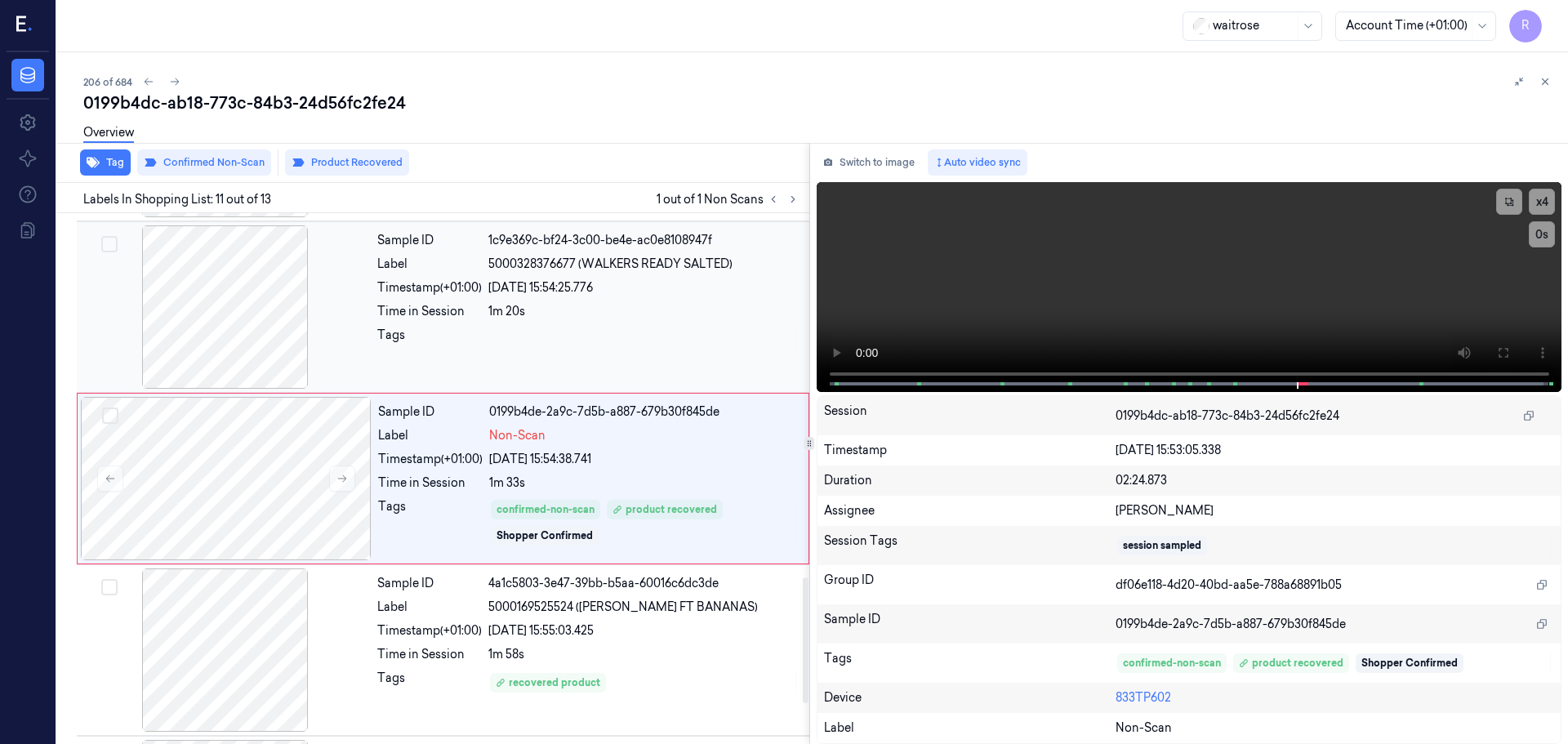
click at [420, 343] on div "Tags" at bounding box center [429, 339] width 105 height 26
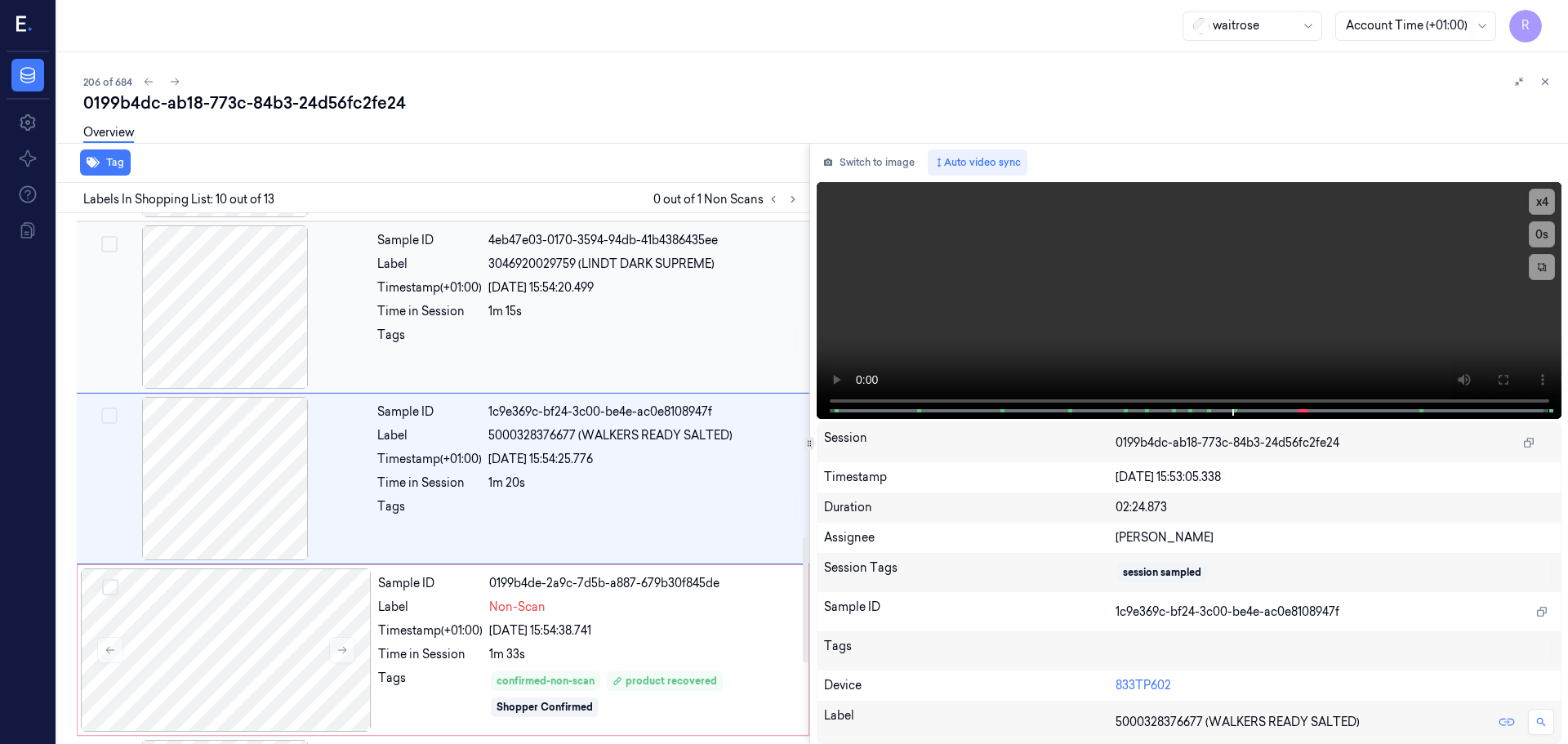
click at [420, 313] on div "Time in Session" at bounding box center [429, 311] width 105 height 17
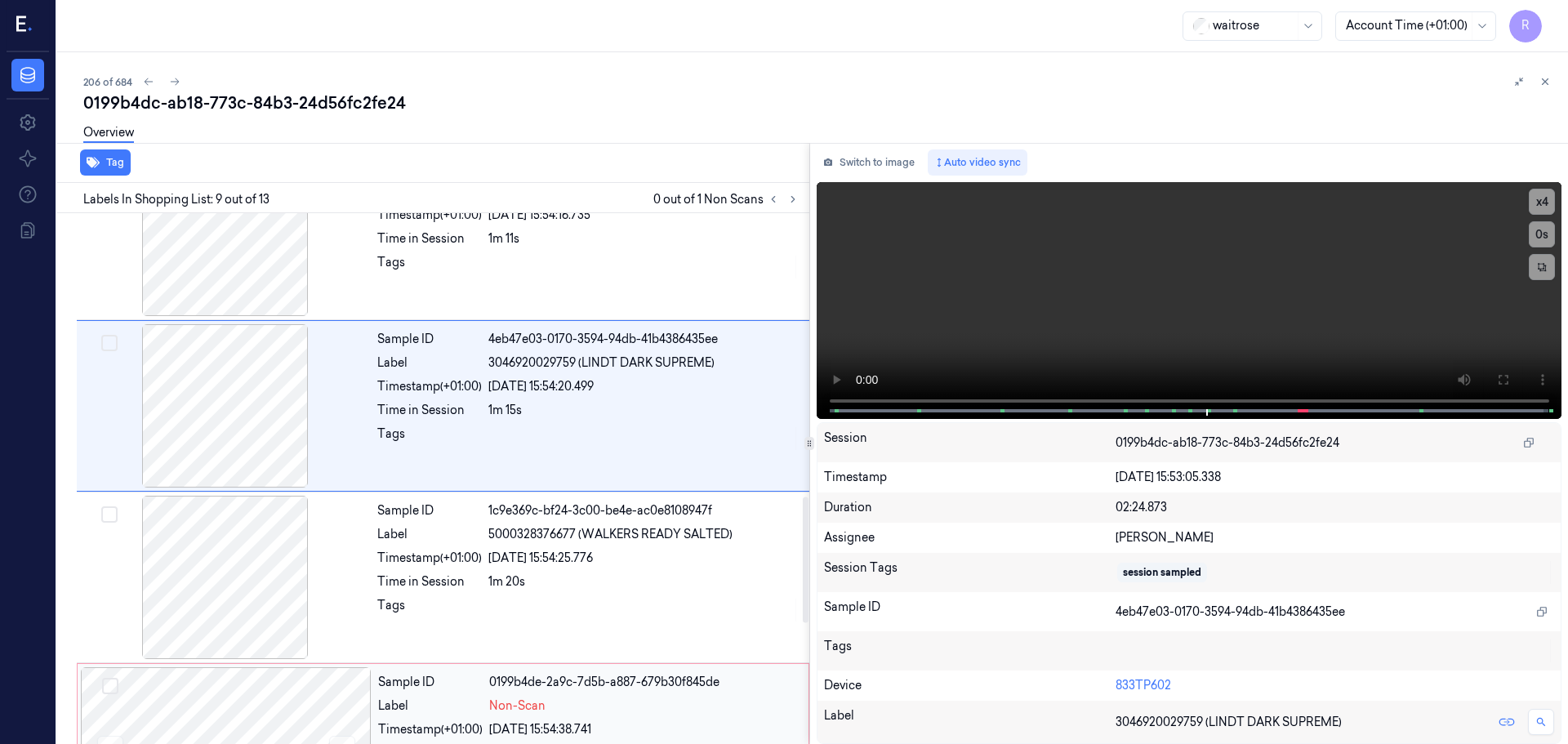
scroll to position [1681, 0]
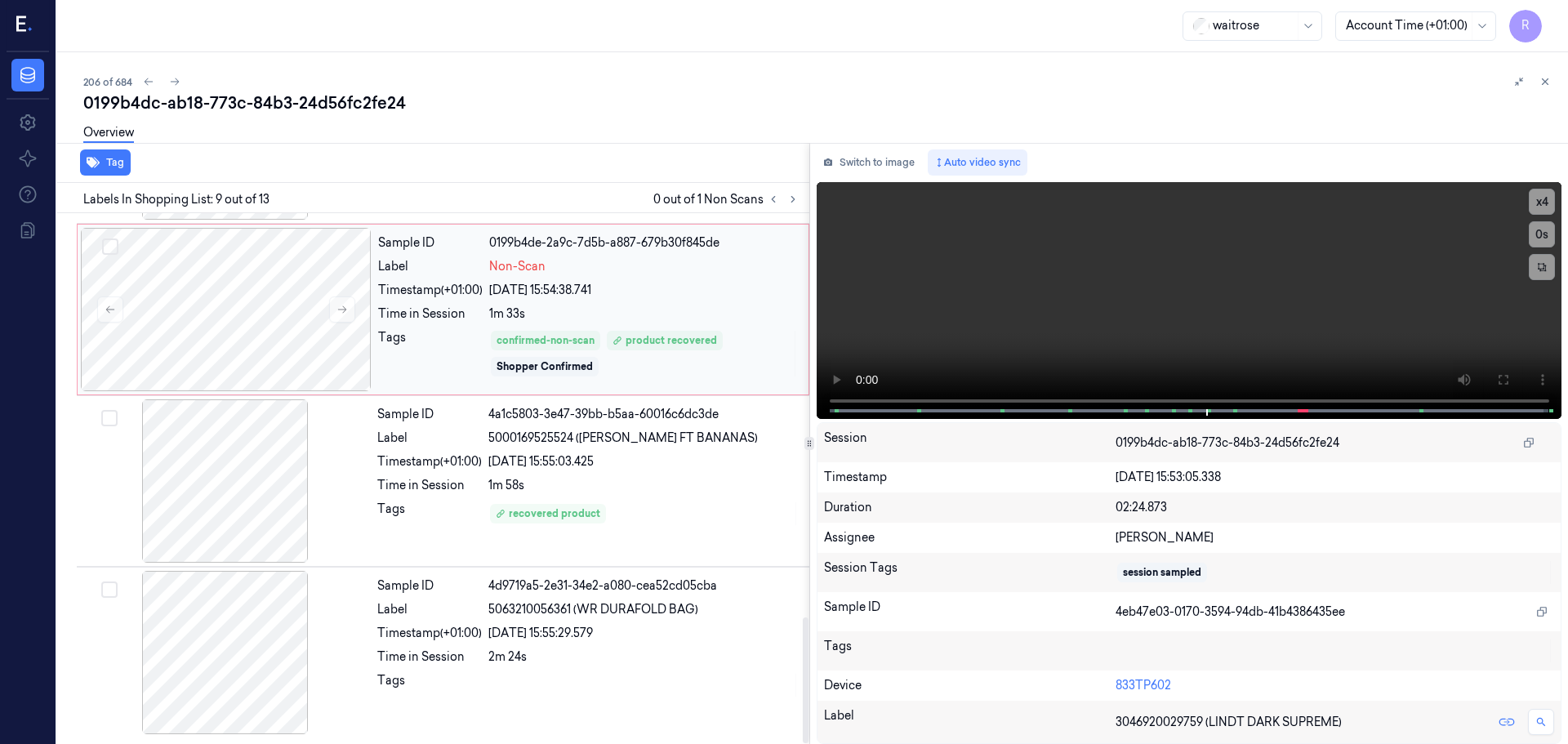
click at [588, 320] on div "1m 33s" at bounding box center [644, 313] width 310 height 17
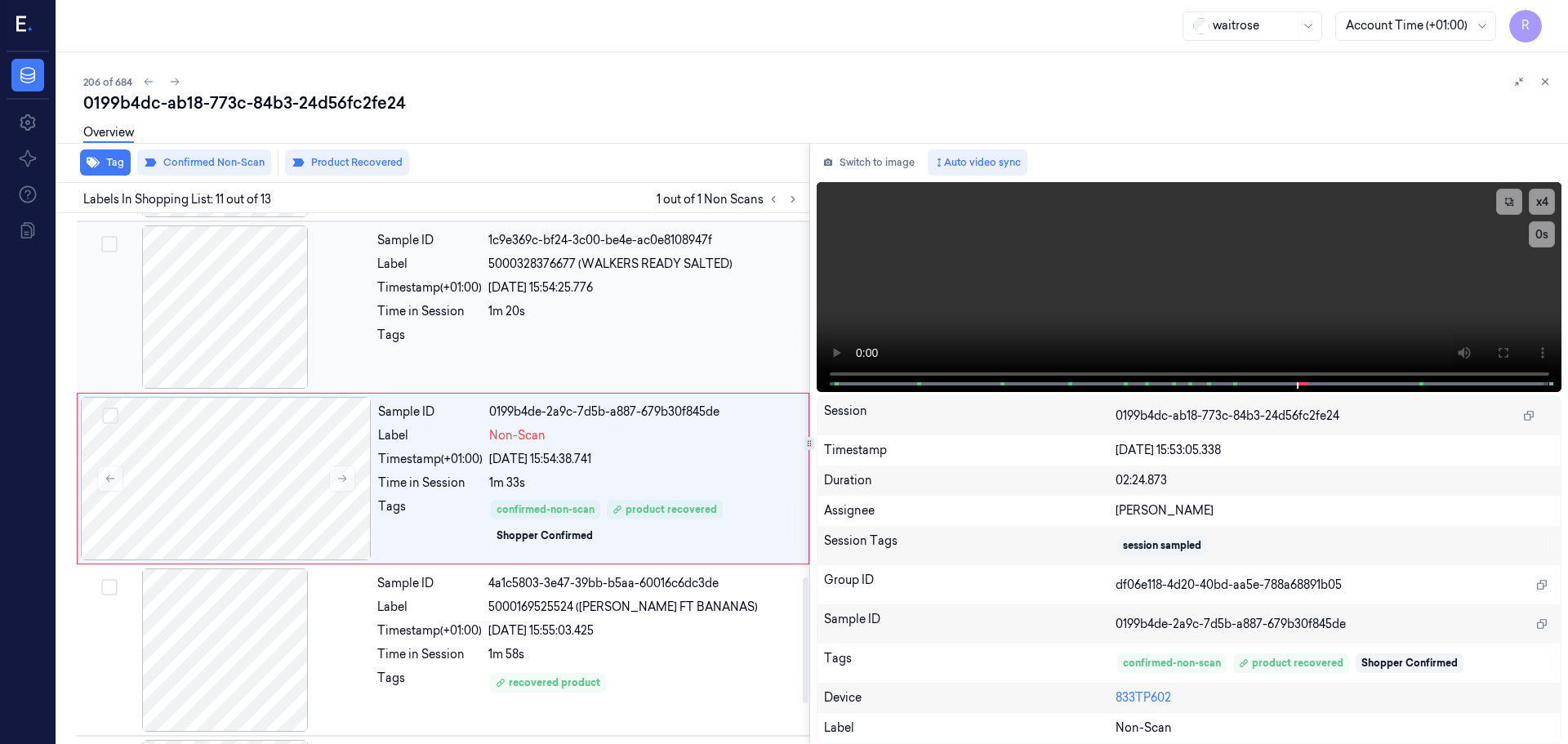
click at [549, 332] on div at bounding box center [644, 339] width 311 height 26
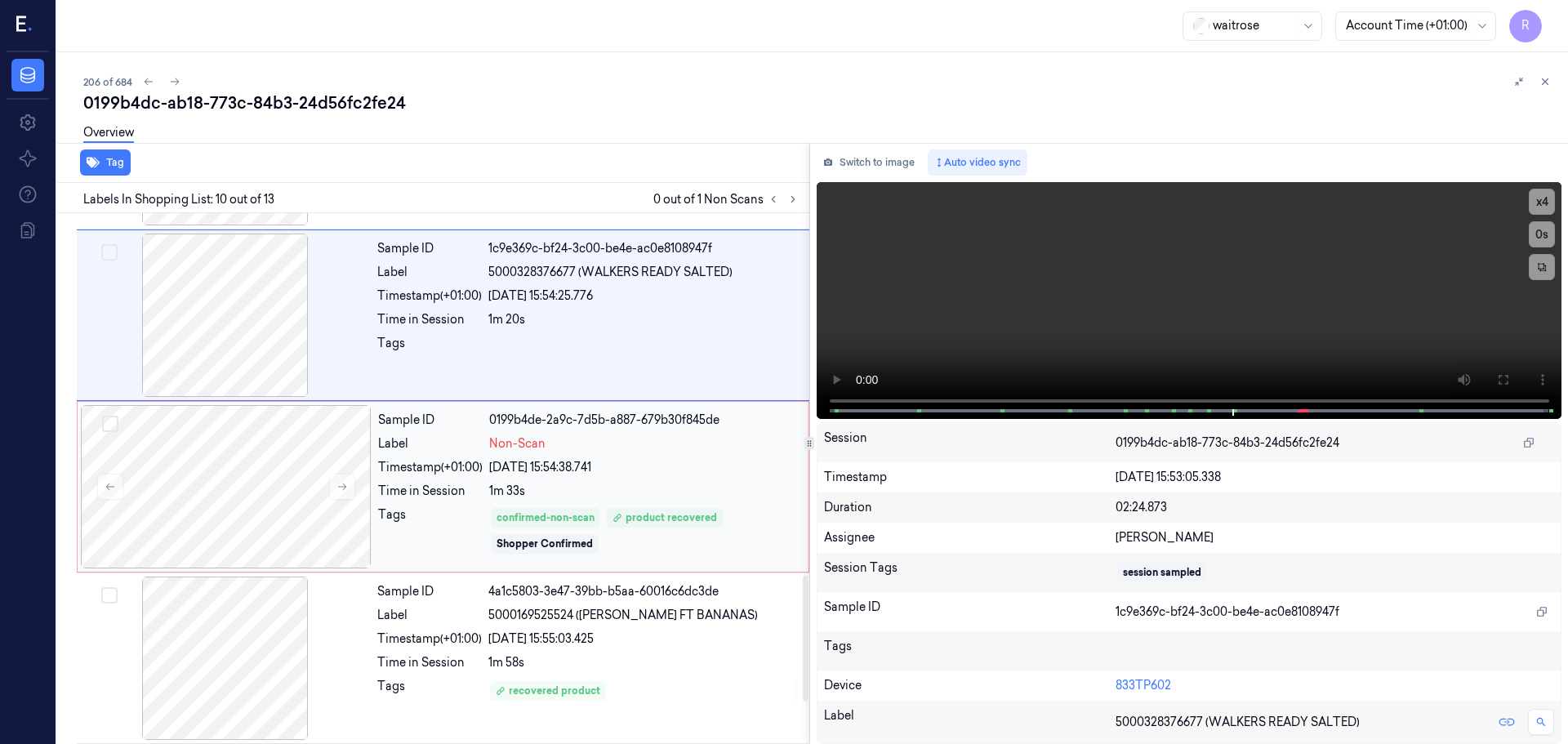
click at [508, 444] on span "Non-Scan" at bounding box center [517, 443] width 56 height 17
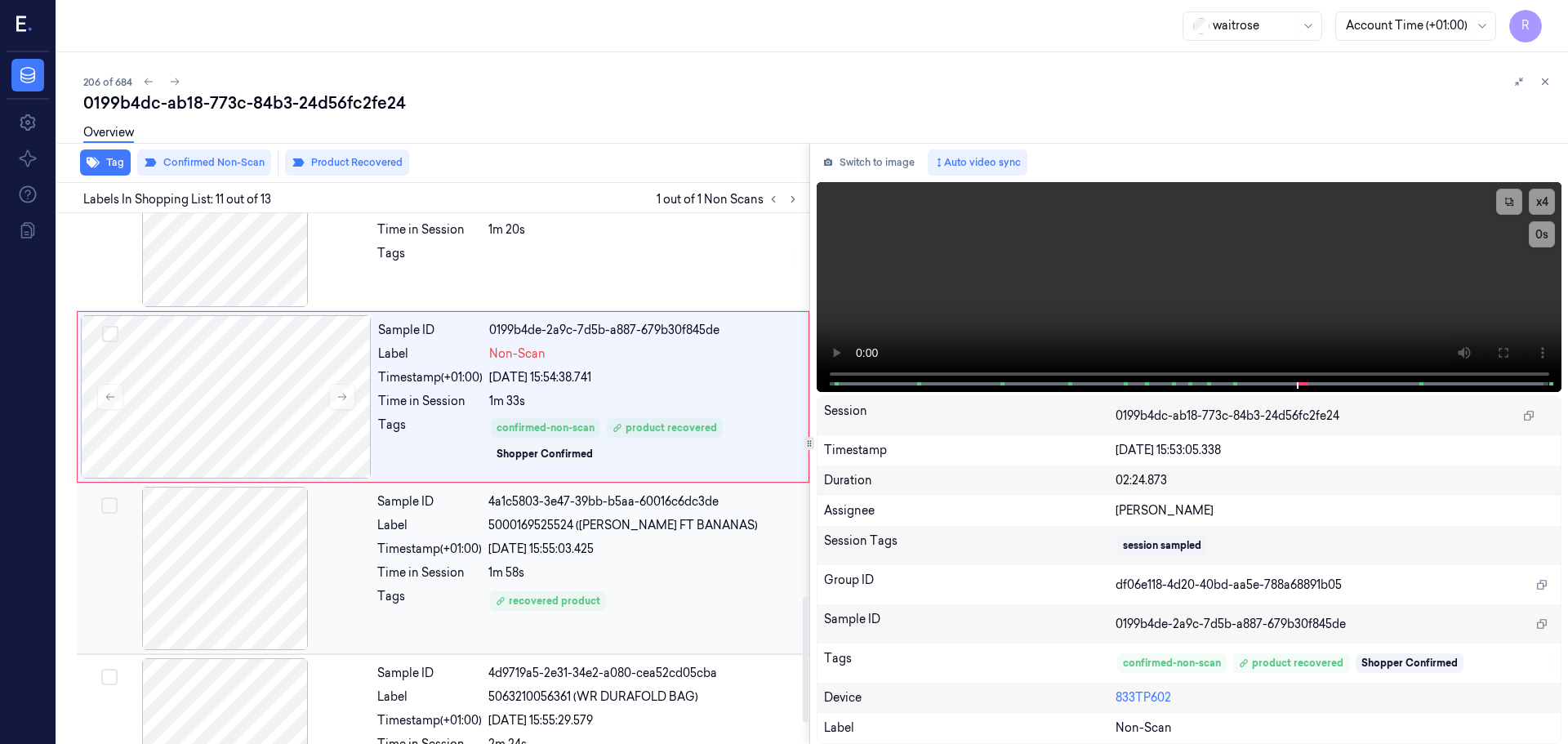
click at [472, 507] on div "Sample ID" at bounding box center [429, 501] width 105 height 17
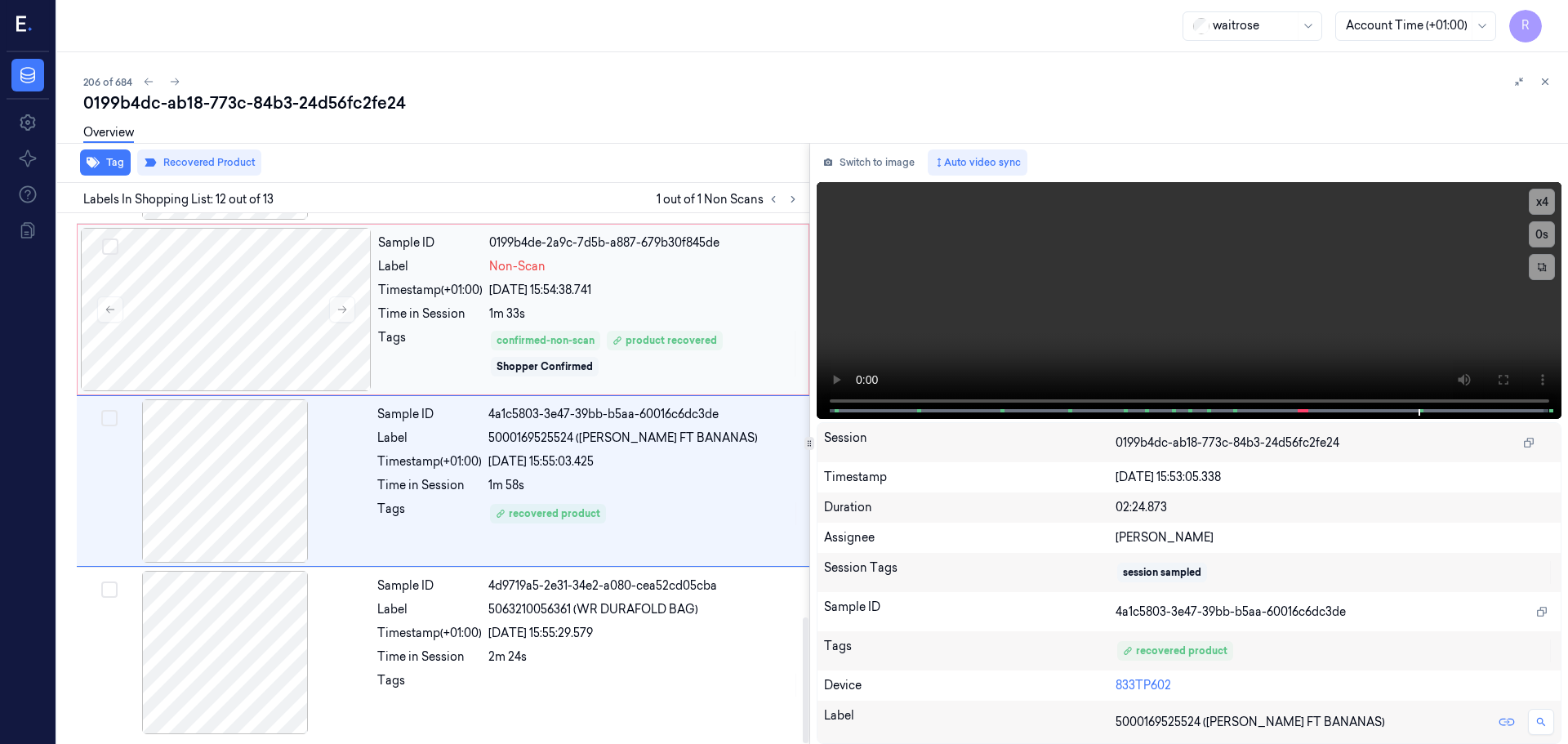
click at [470, 340] on div "Tags" at bounding box center [430, 353] width 105 height 49
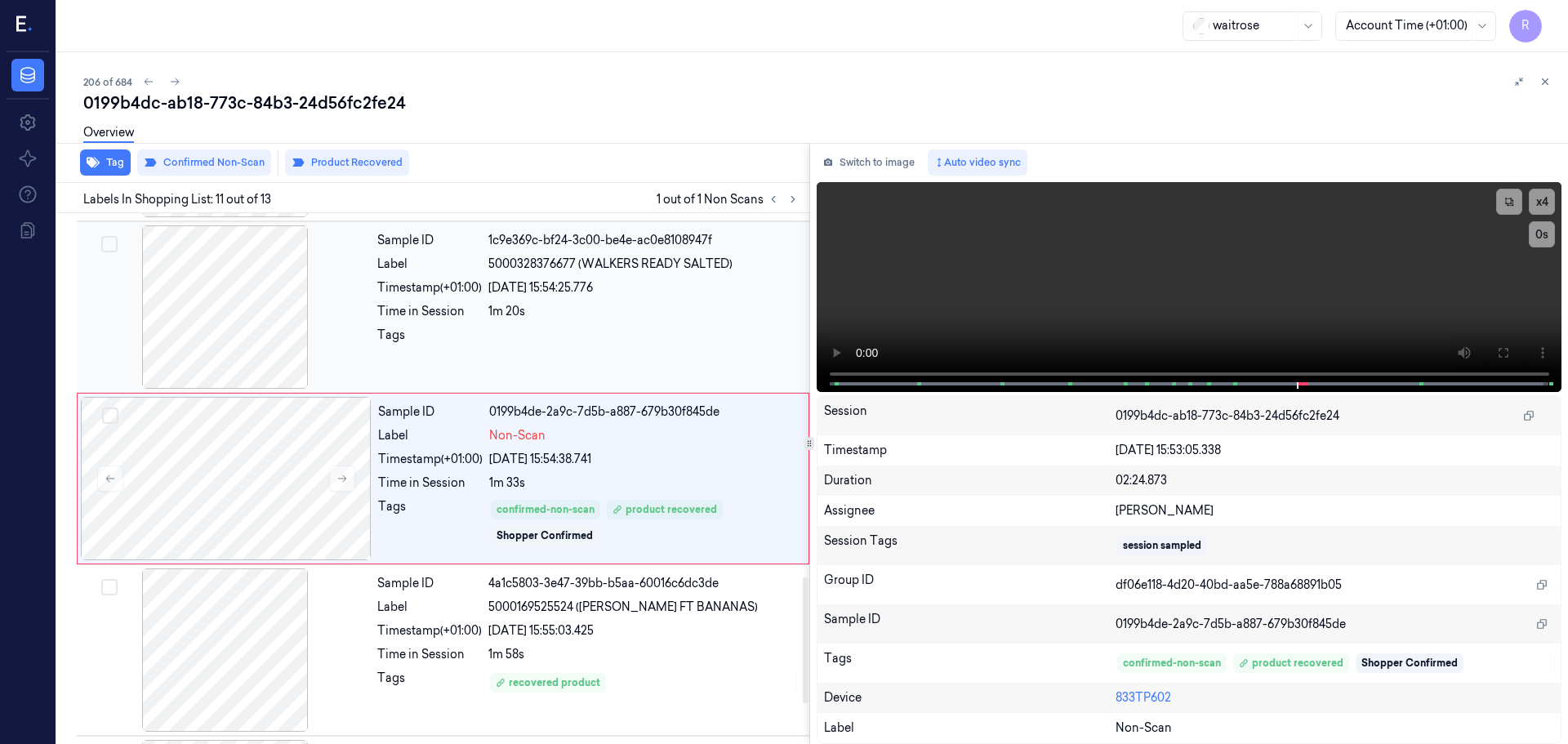
click at [491, 326] on div at bounding box center [644, 339] width 311 height 26
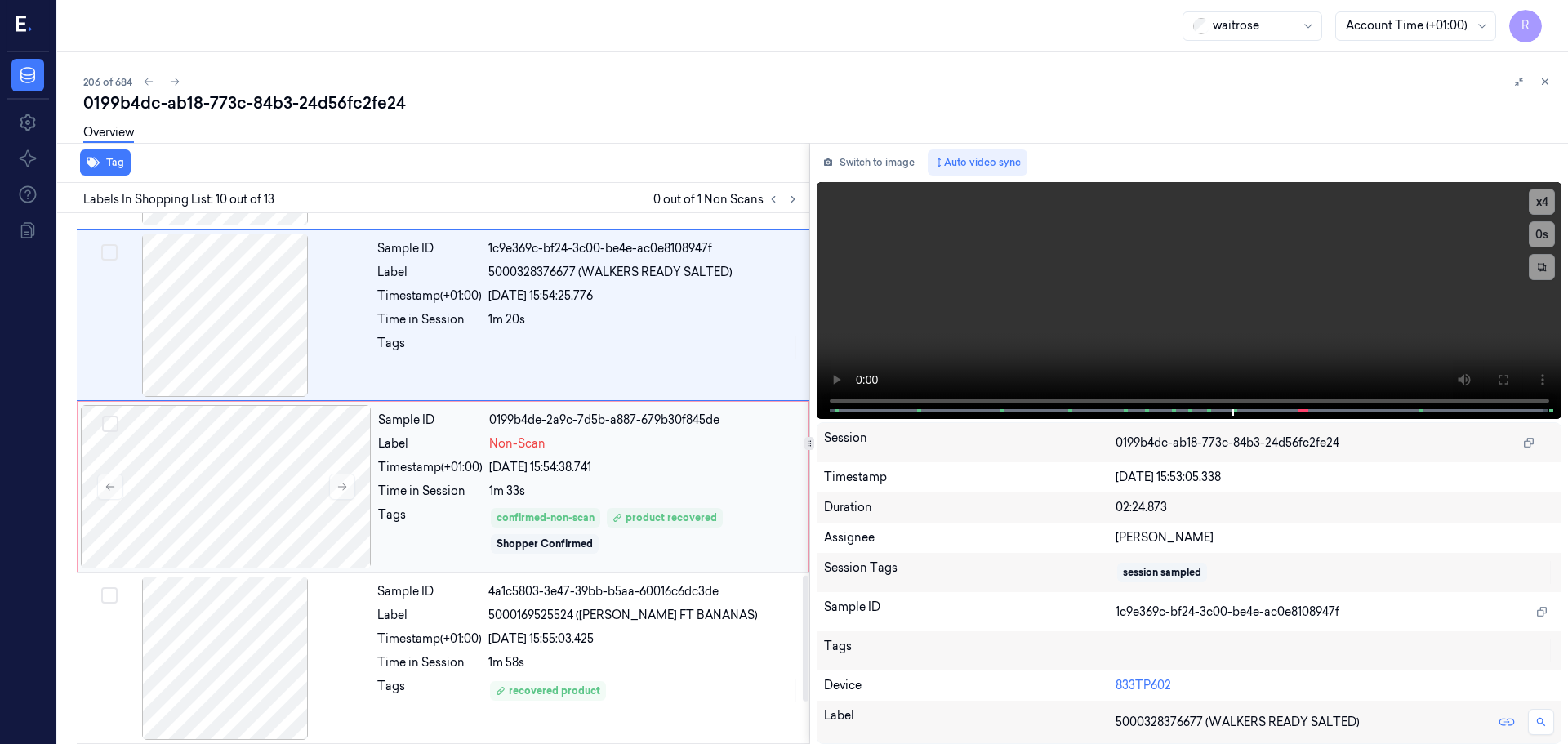
click at [490, 453] on div "Sample ID 0199b4de-2a9c-7d5b-a887-679b30f845de Label Non-Scan Timestamp (+01:00…" at bounding box center [588, 487] width 434 height 164
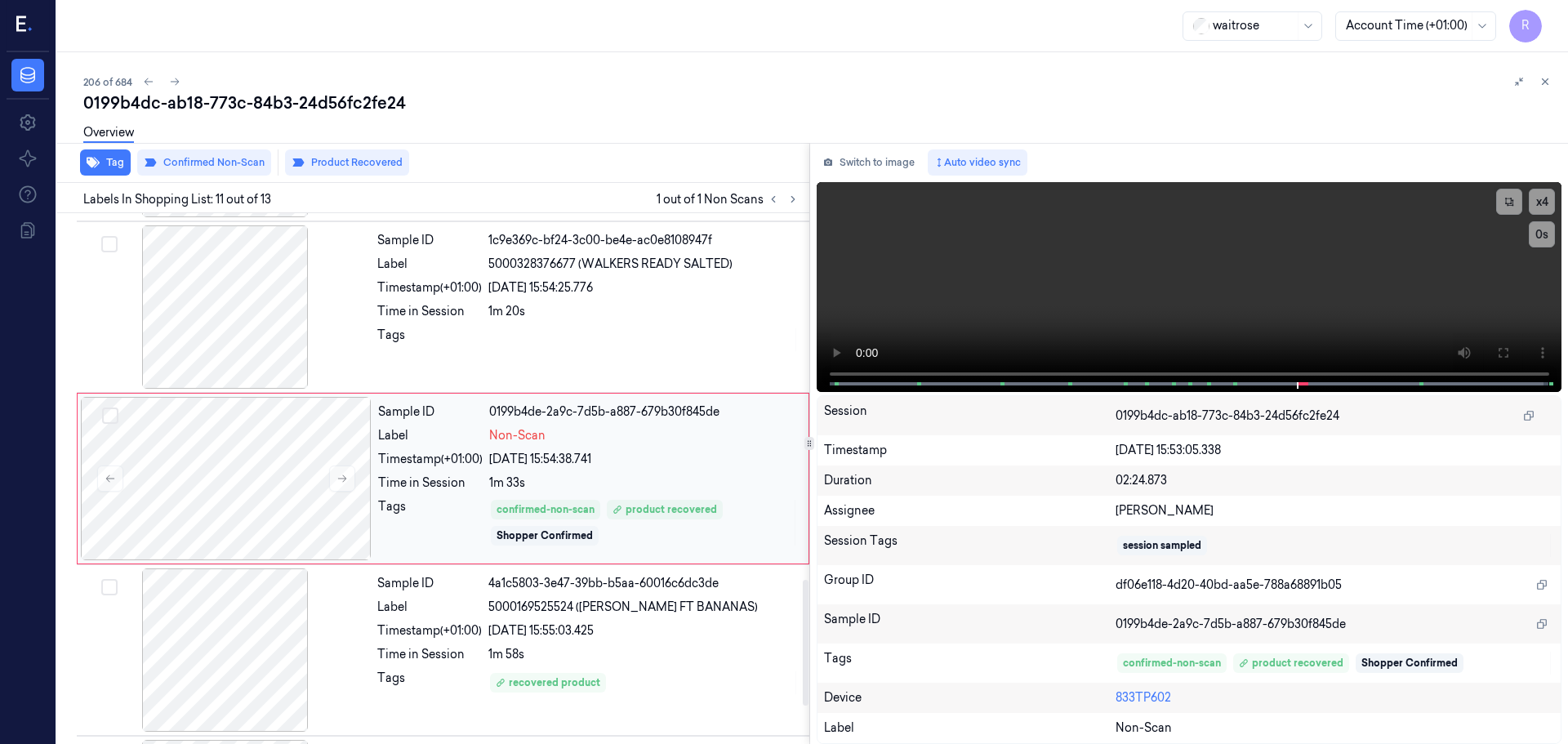
scroll to position [1616, 0]
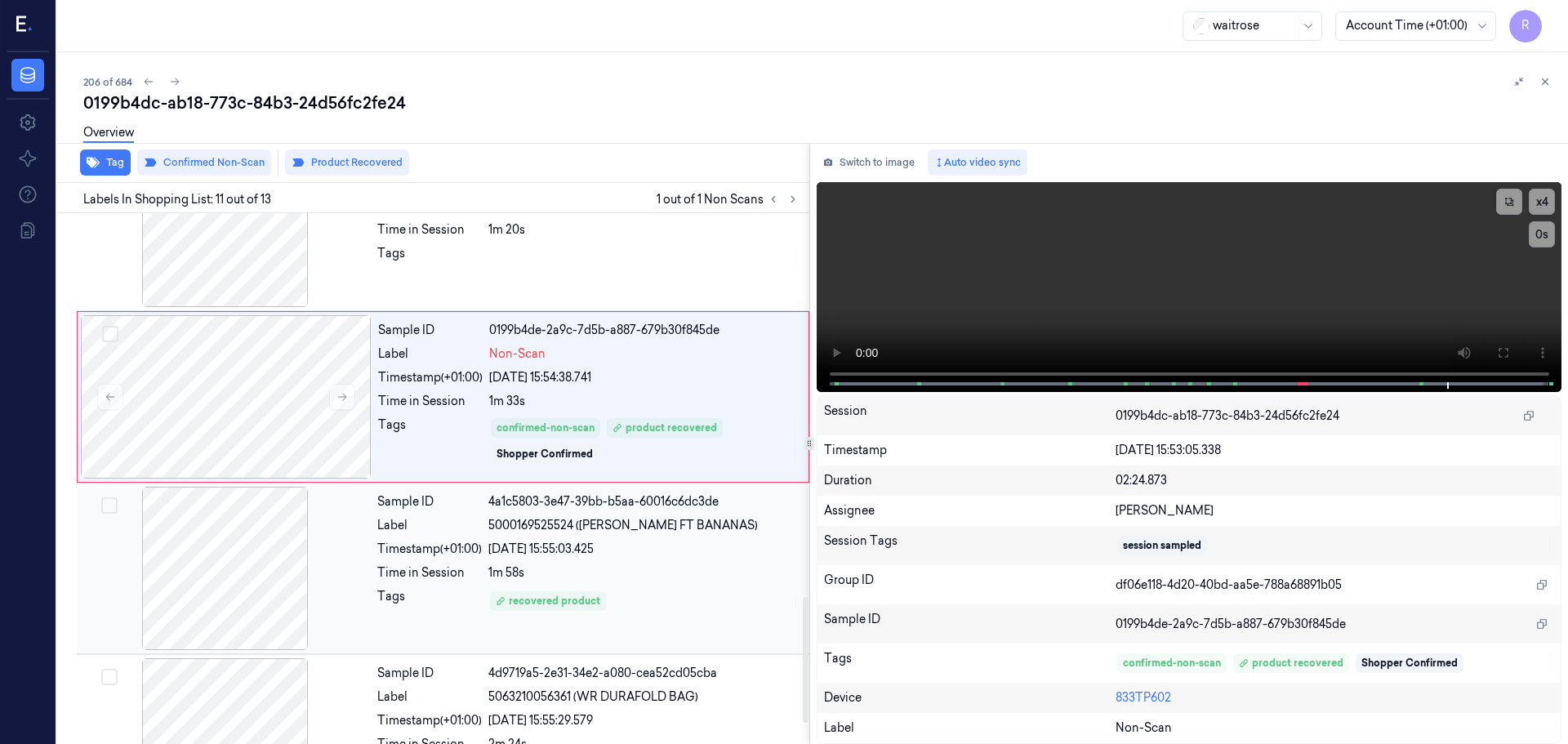
click at [411, 589] on div "Tags" at bounding box center [429, 600] width 105 height 26
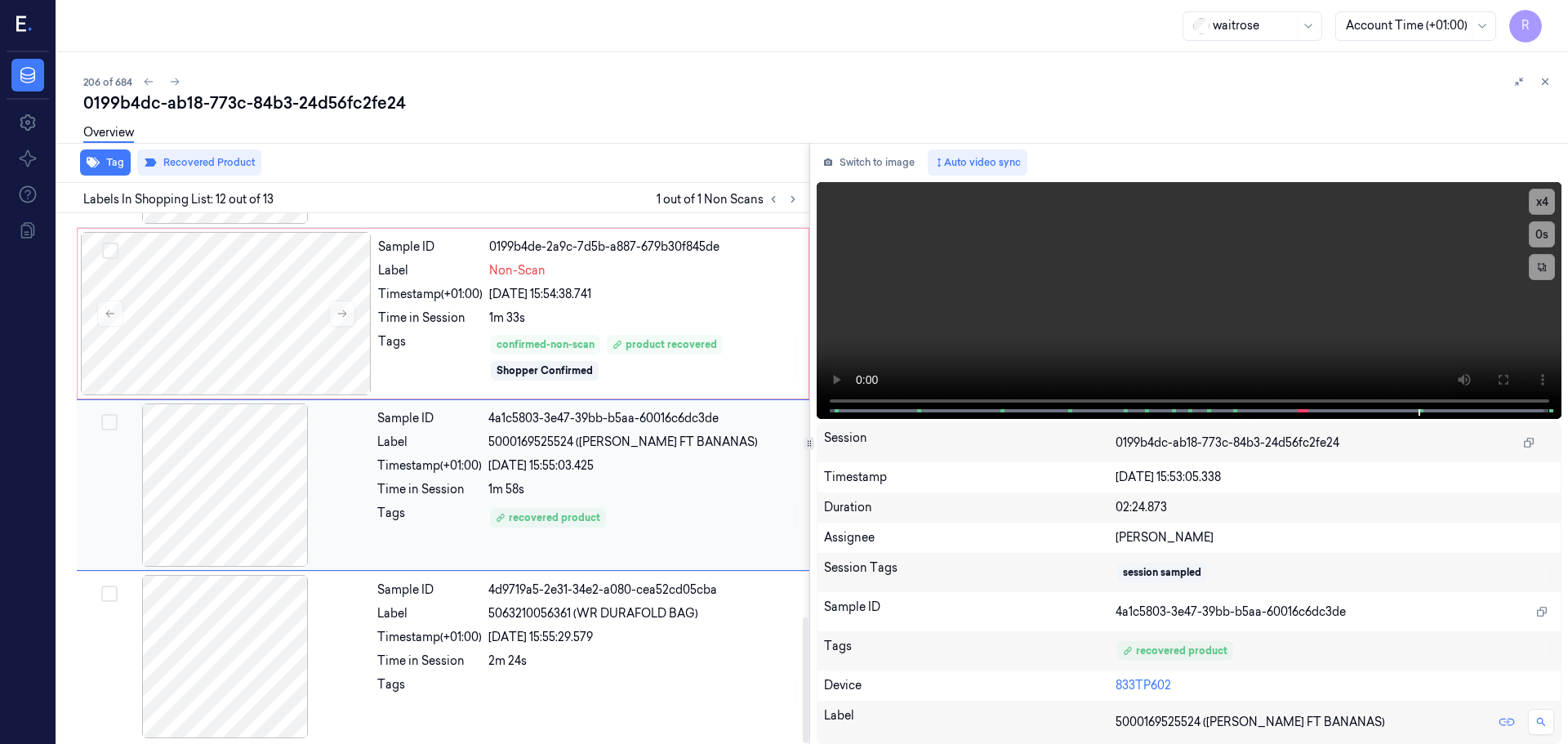
scroll to position [1703, 0]
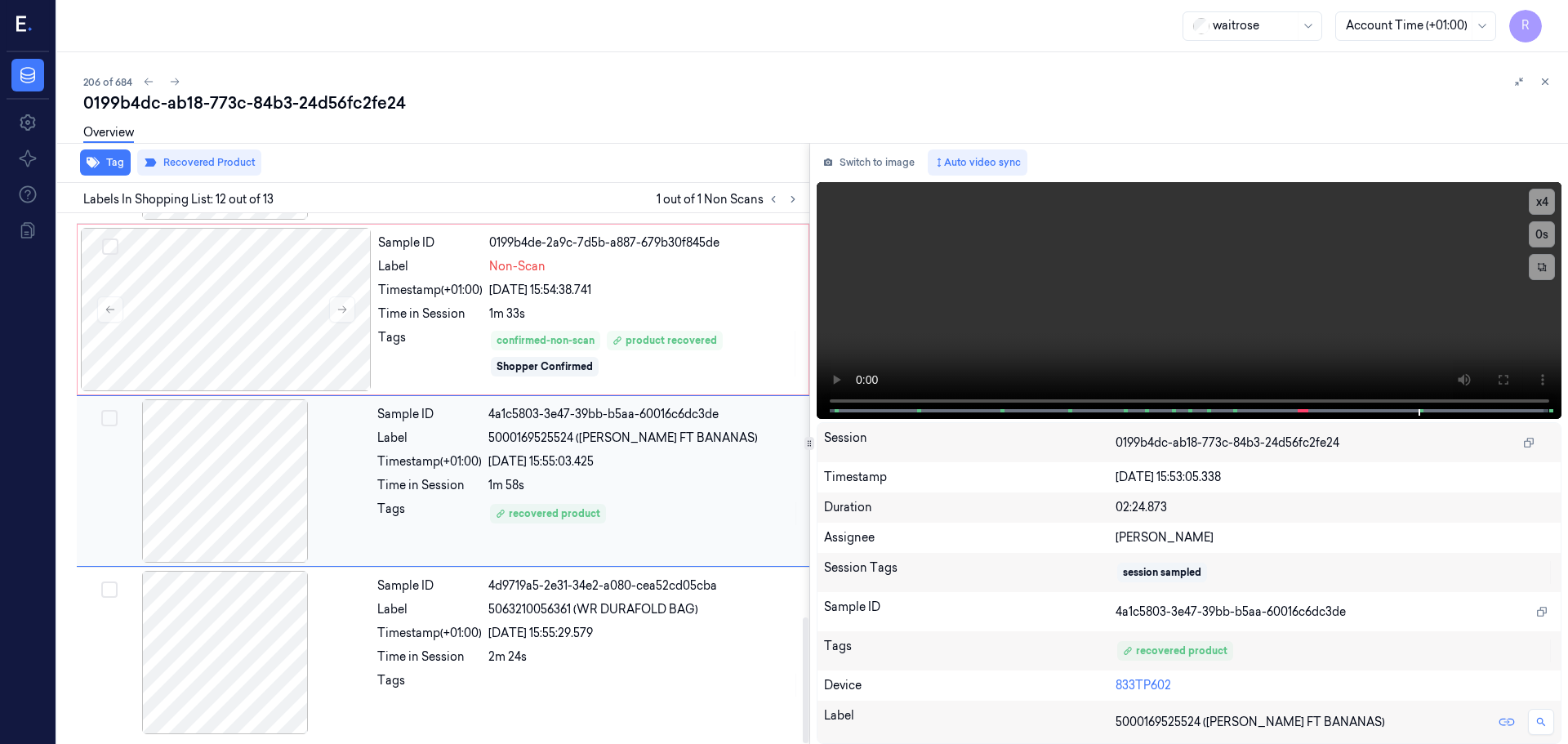
click at [456, 397] on div "Sample ID 4a1c5803-3e47-39bb-b5aa-60016c6dc3de Label 5000169525524 (WR DORG FT …" at bounding box center [443, 481] width 733 height 172
click at [465, 375] on div "Tags" at bounding box center [430, 353] width 105 height 49
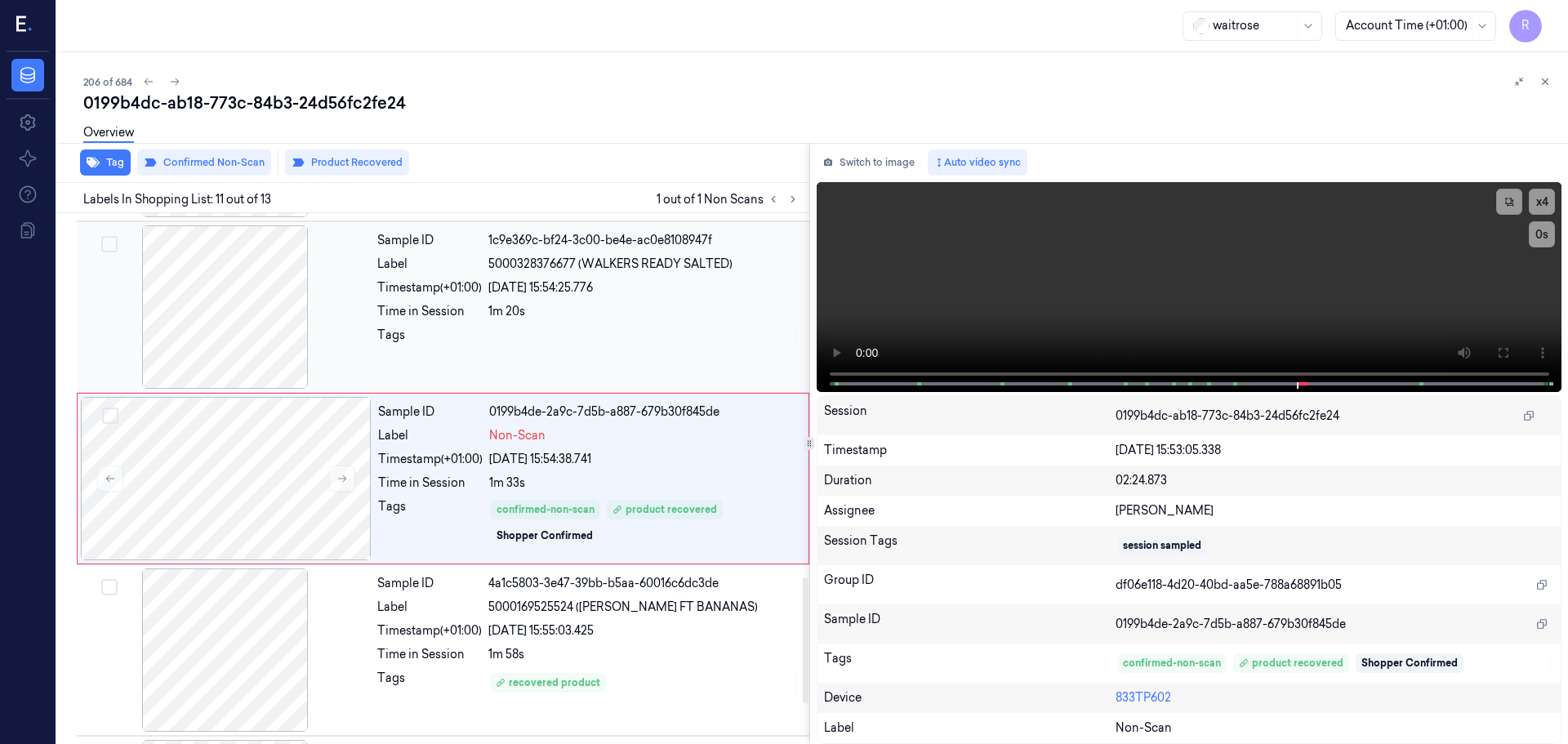
click at [456, 336] on div "Tags" at bounding box center [429, 339] width 105 height 26
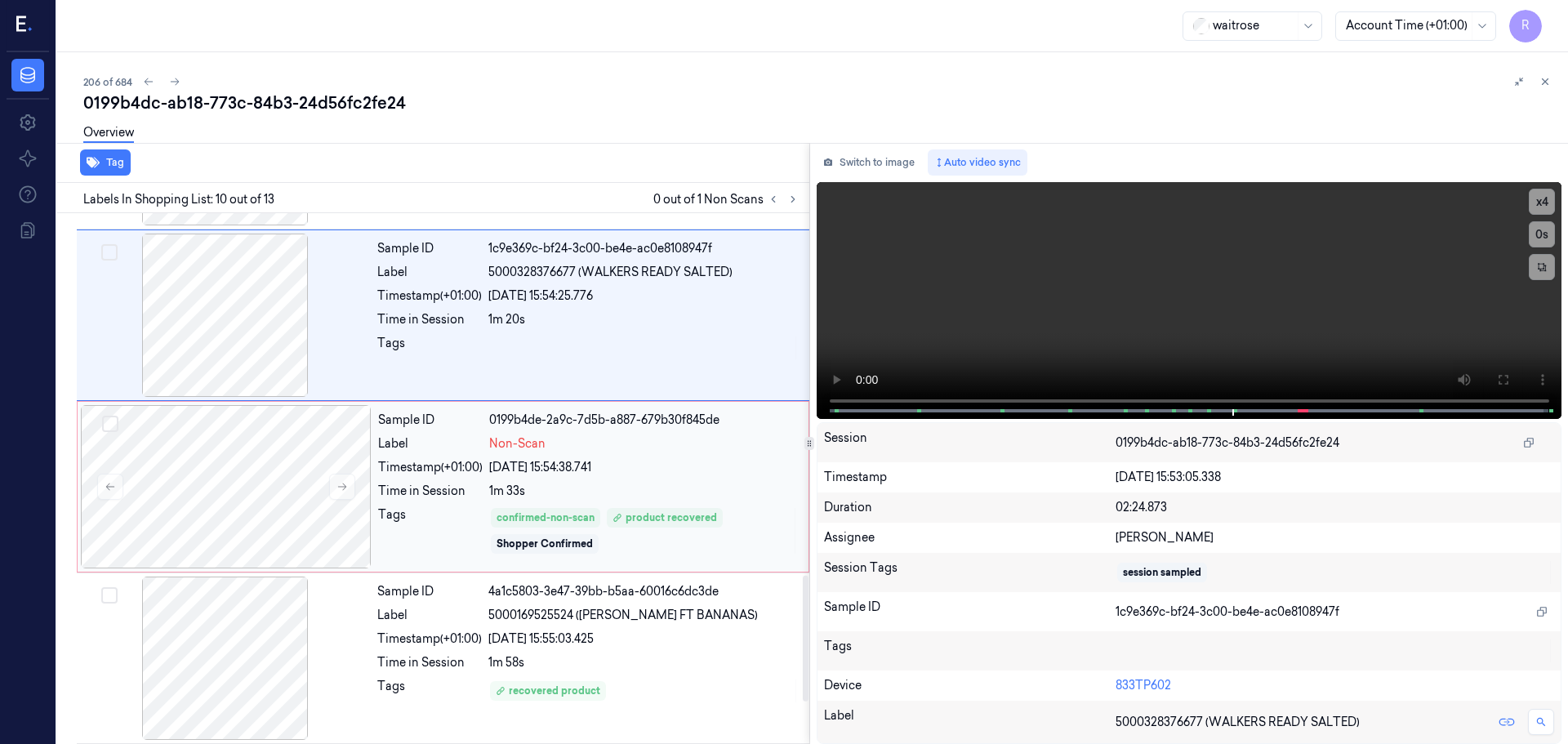
click at [472, 448] on div "Label" at bounding box center [430, 443] width 105 height 17
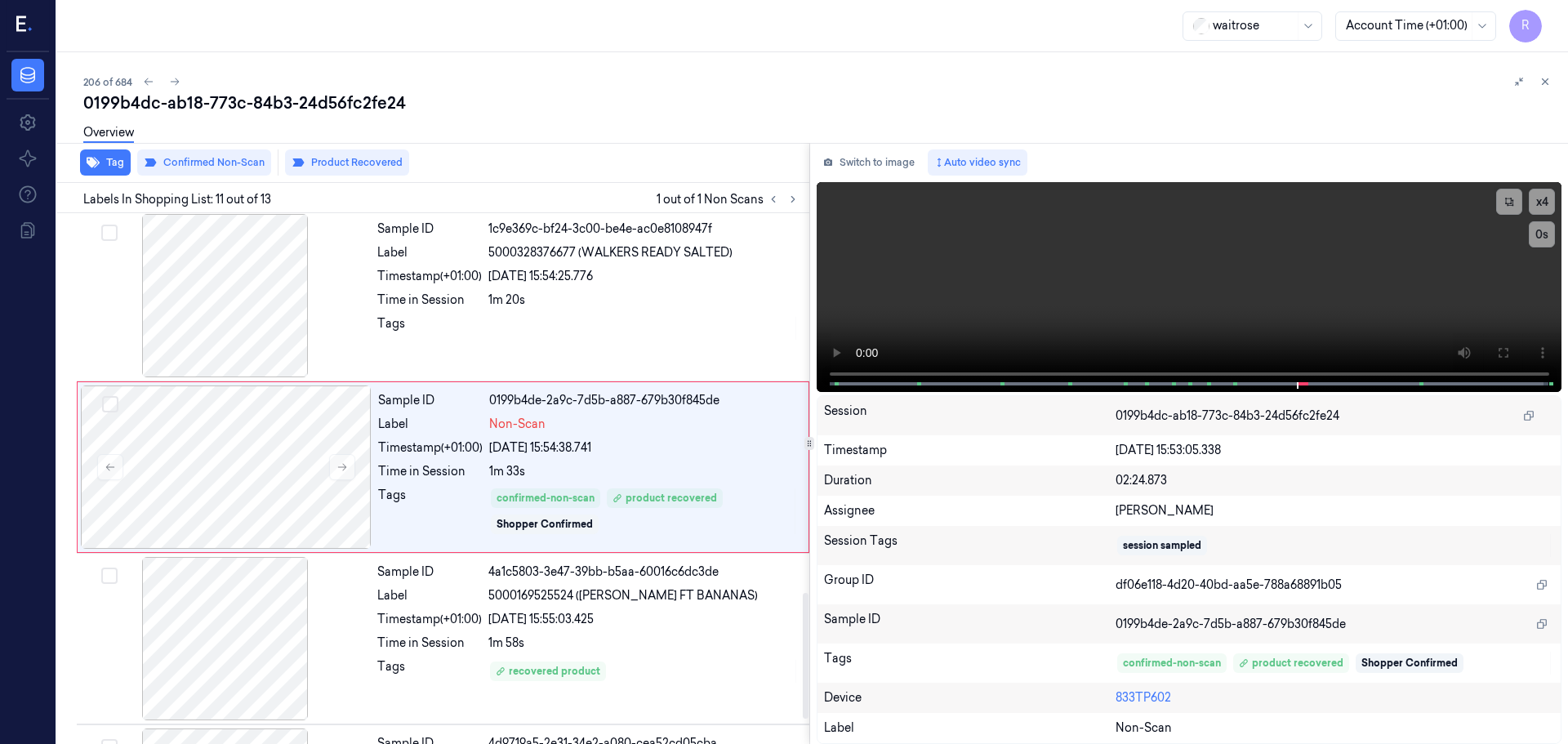
scroll to position [1534, 0]
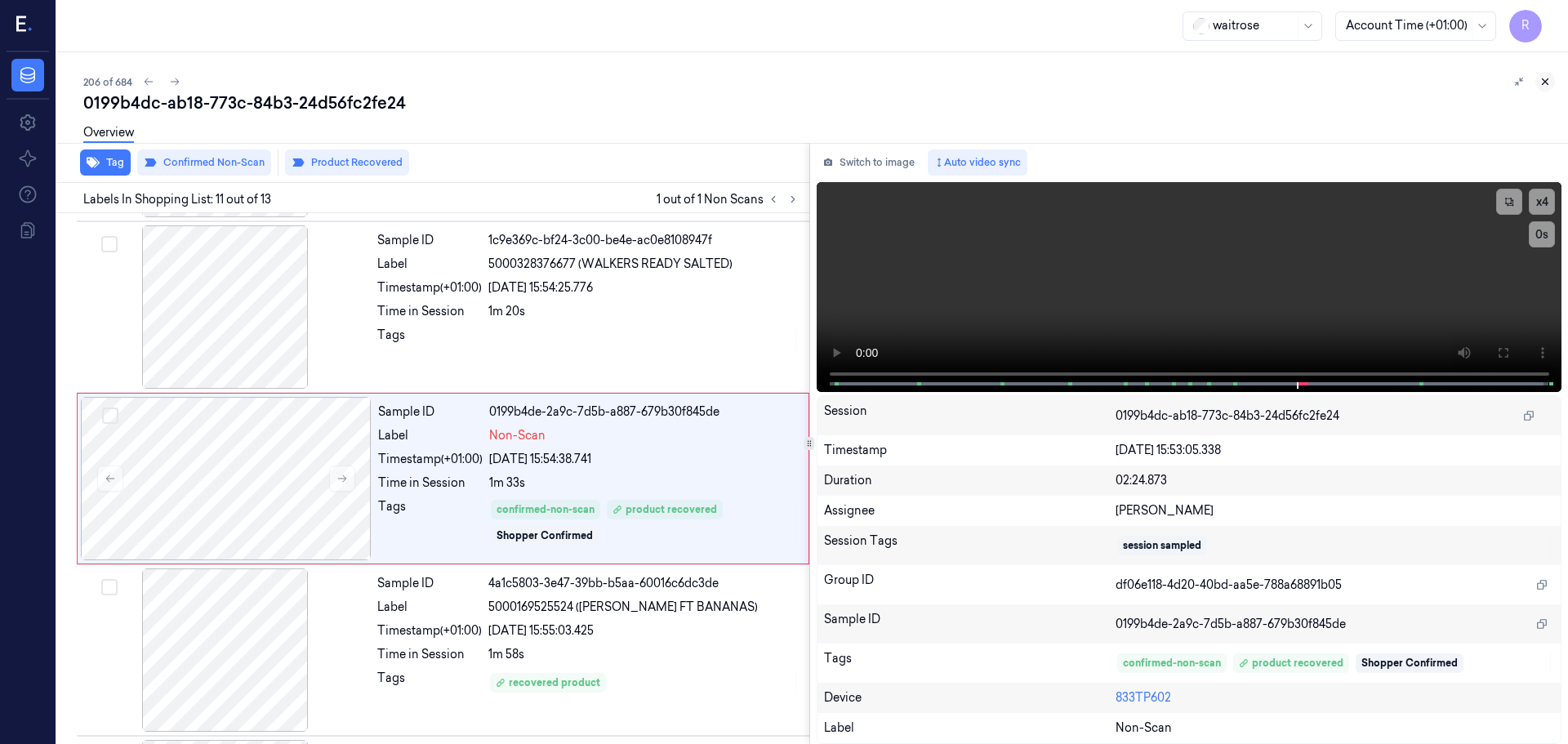
click at [1550, 80] on icon at bounding box center [1545, 82] width 12 height 12
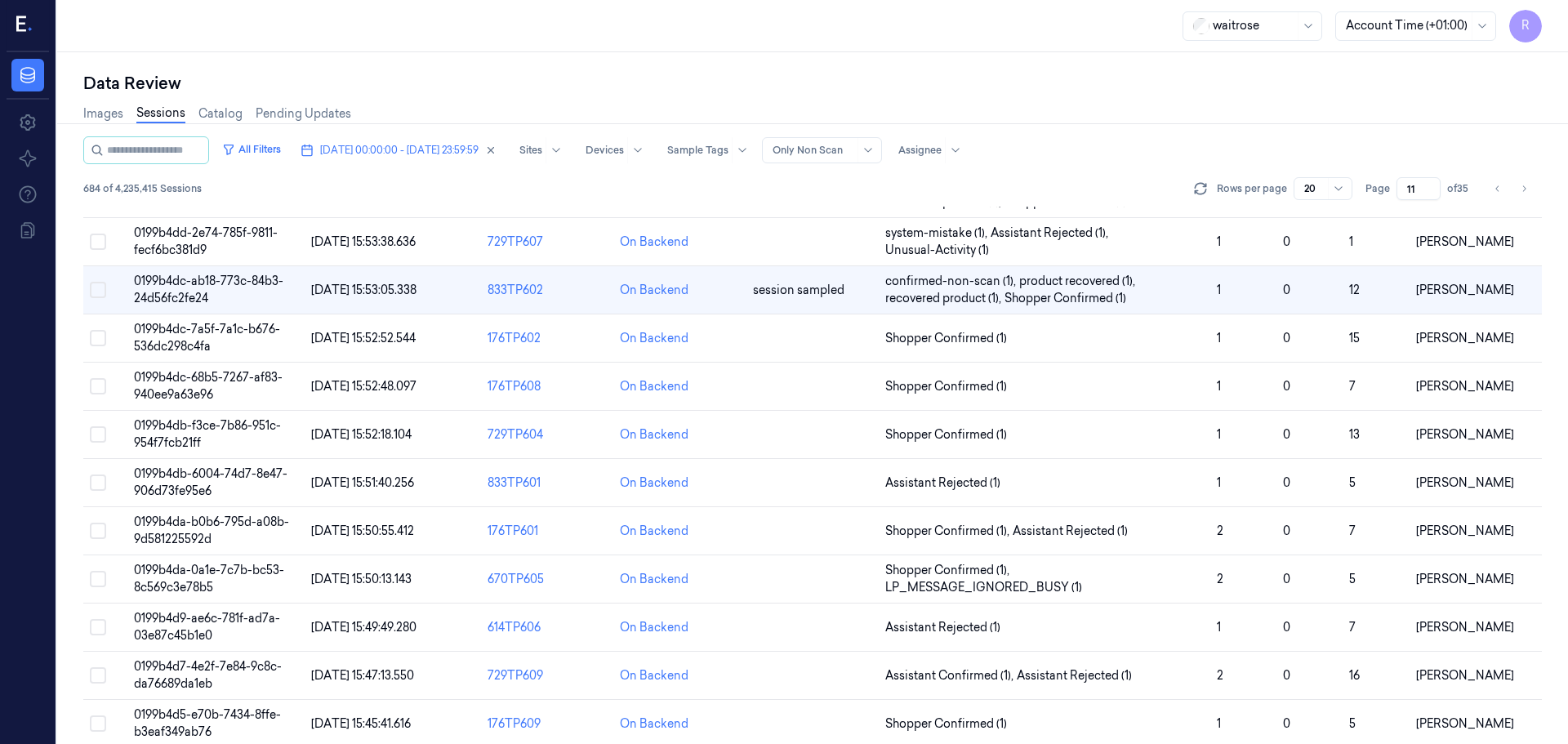
scroll to position [32, 0]
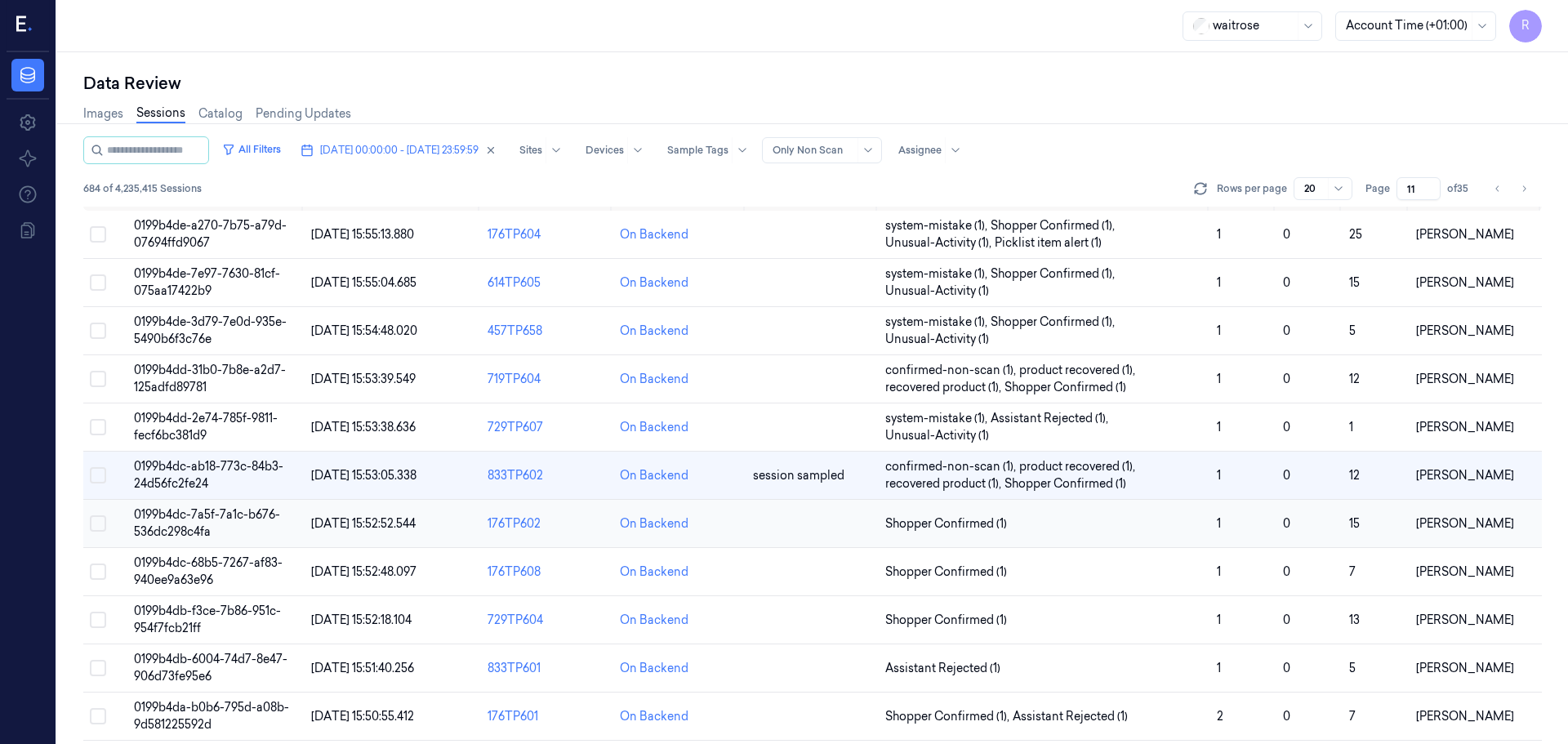
click at [1068, 533] on td "Shopper Confirmed (1)" at bounding box center [1044, 523] width 332 height 48
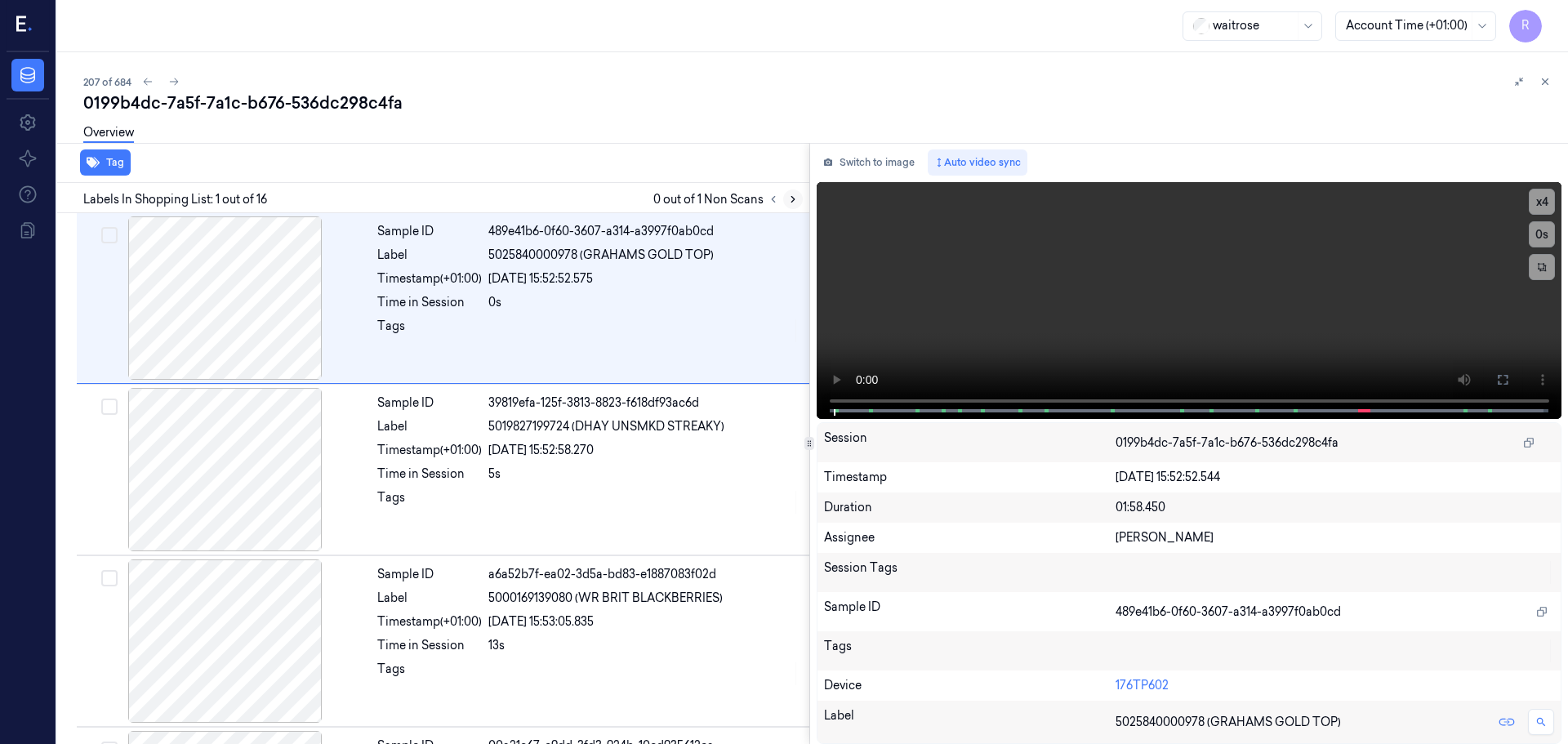
click at [797, 196] on icon at bounding box center [793, 199] width 12 height 12
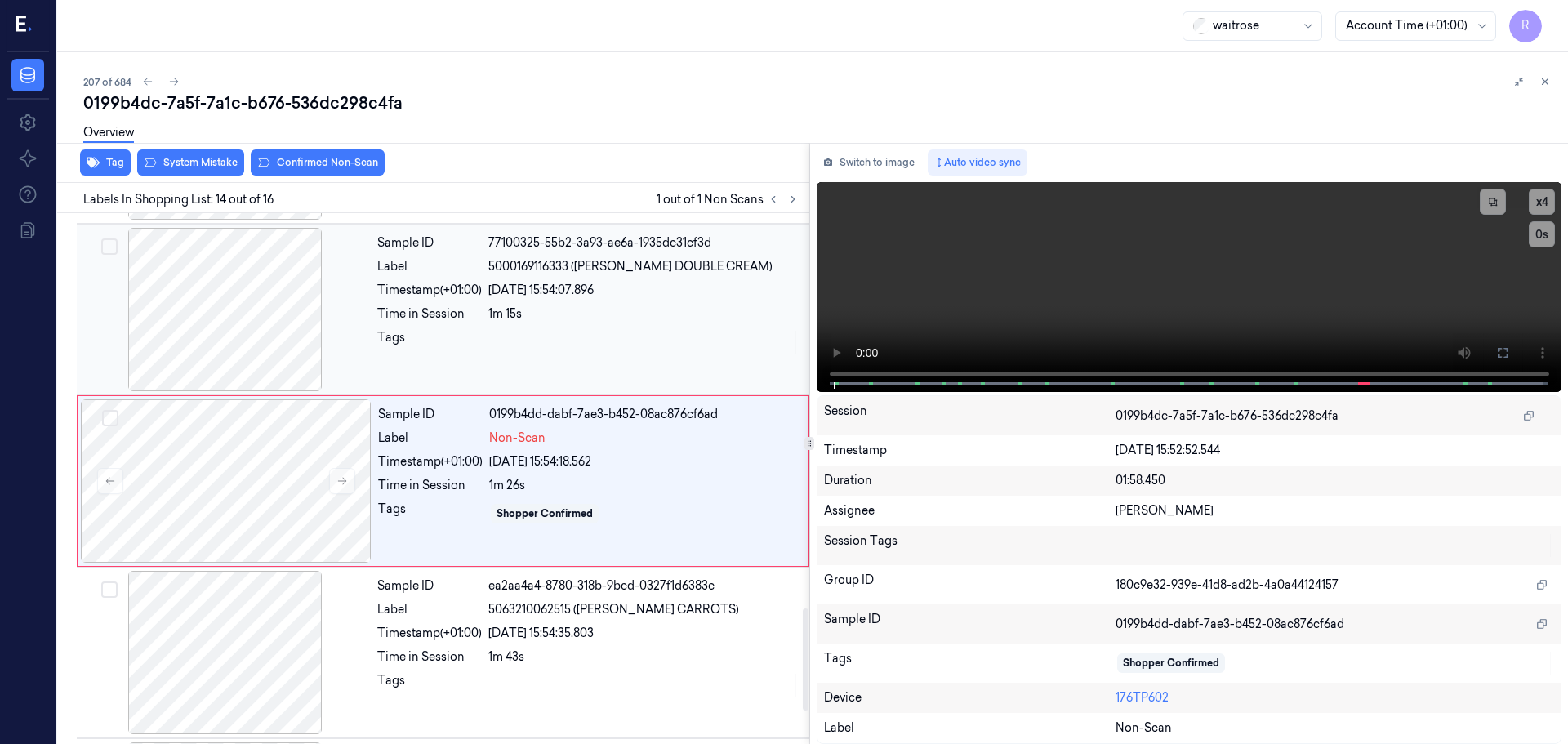
scroll to position [2048, 0]
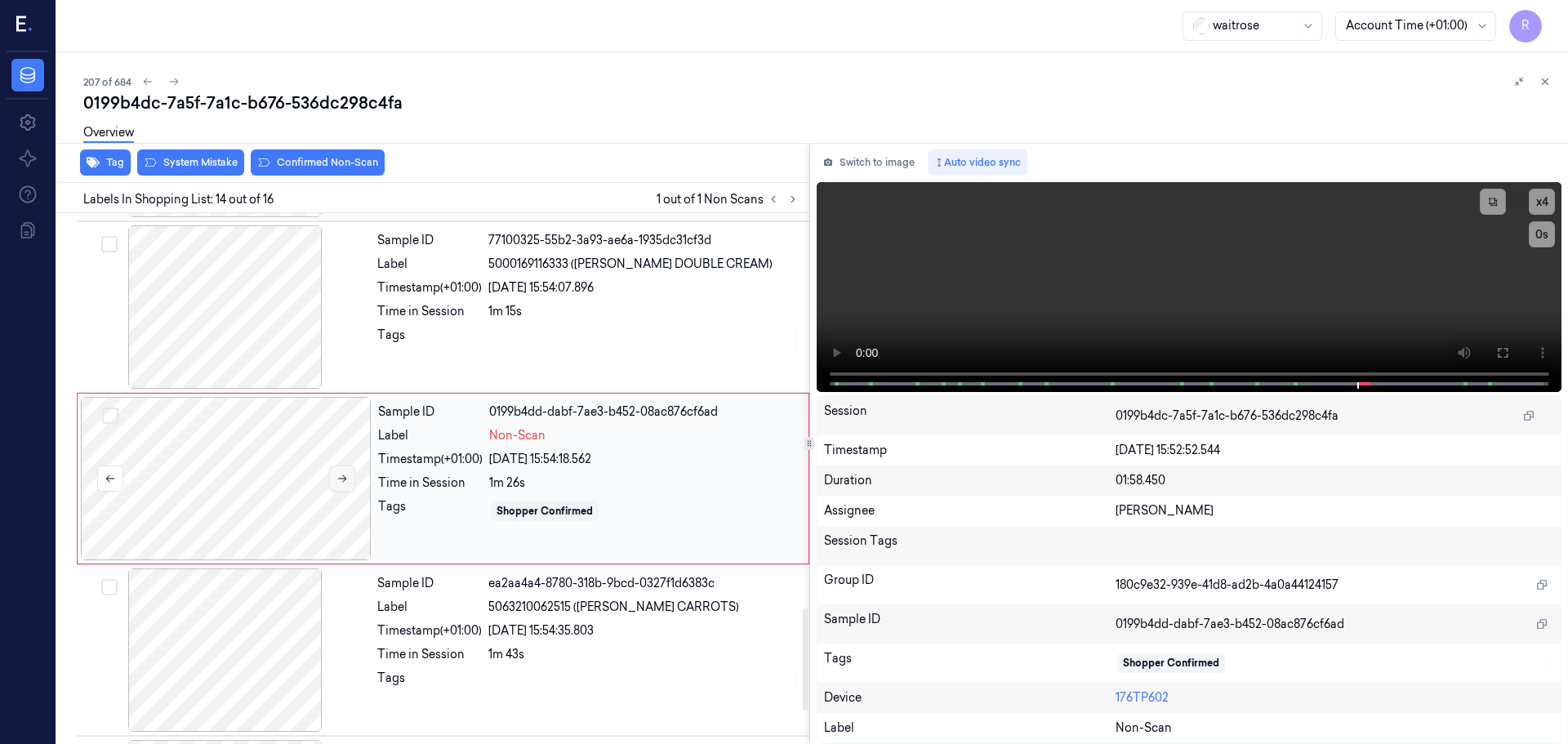
click at [352, 473] on button at bounding box center [342, 478] width 26 height 26
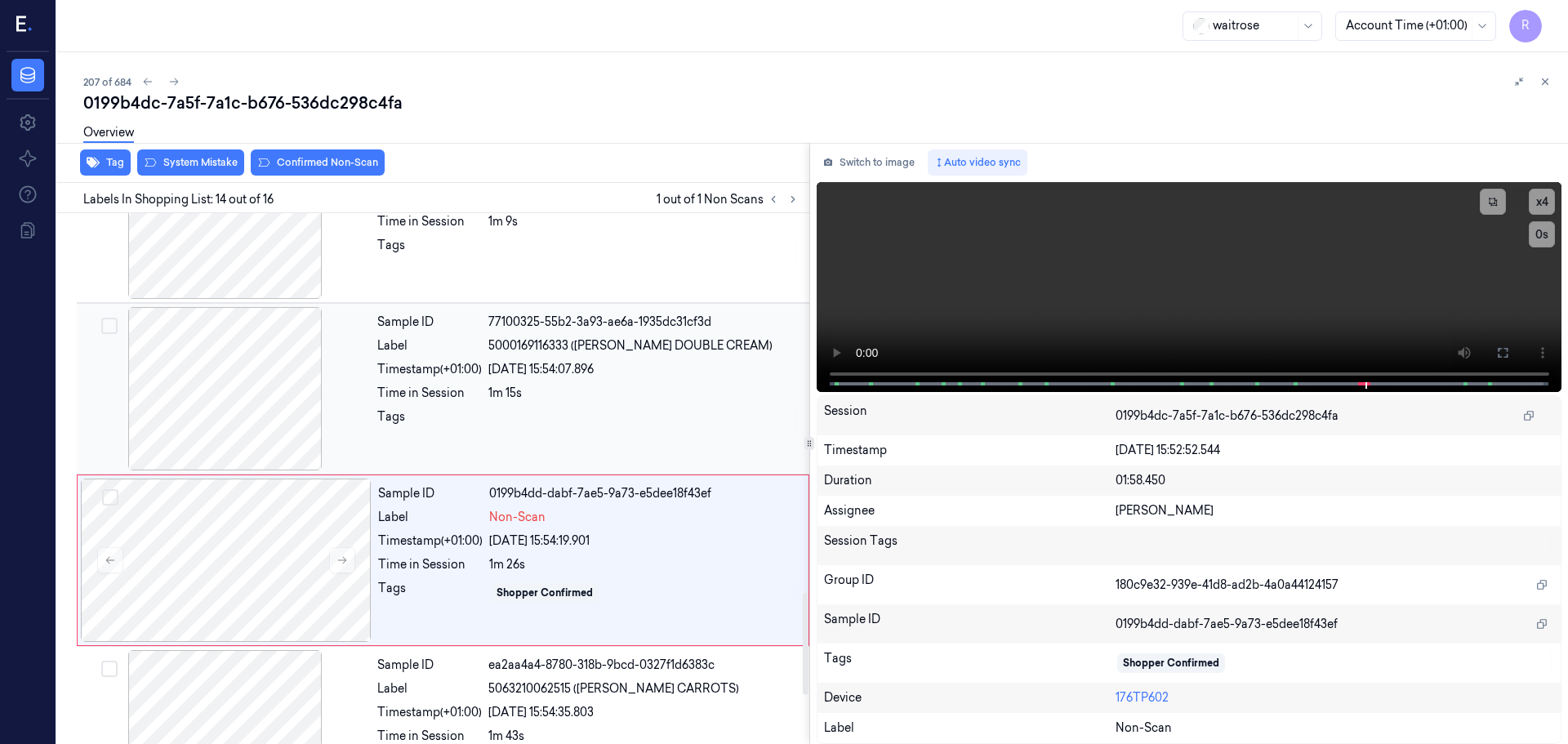
click at [263, 406] on div at bounding box center [225, 389] width 291 height 164
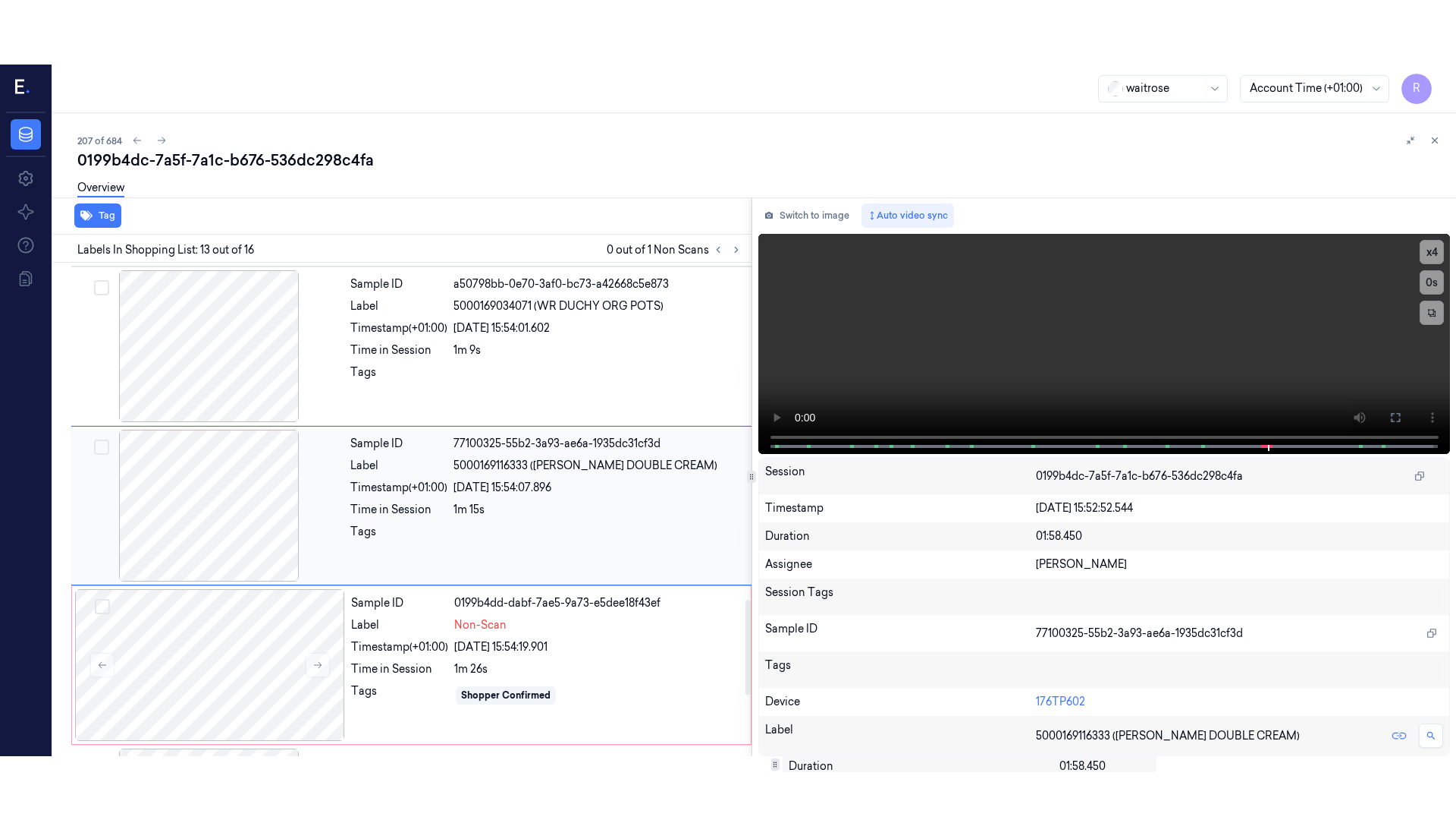
scroll to position [1745, 0]
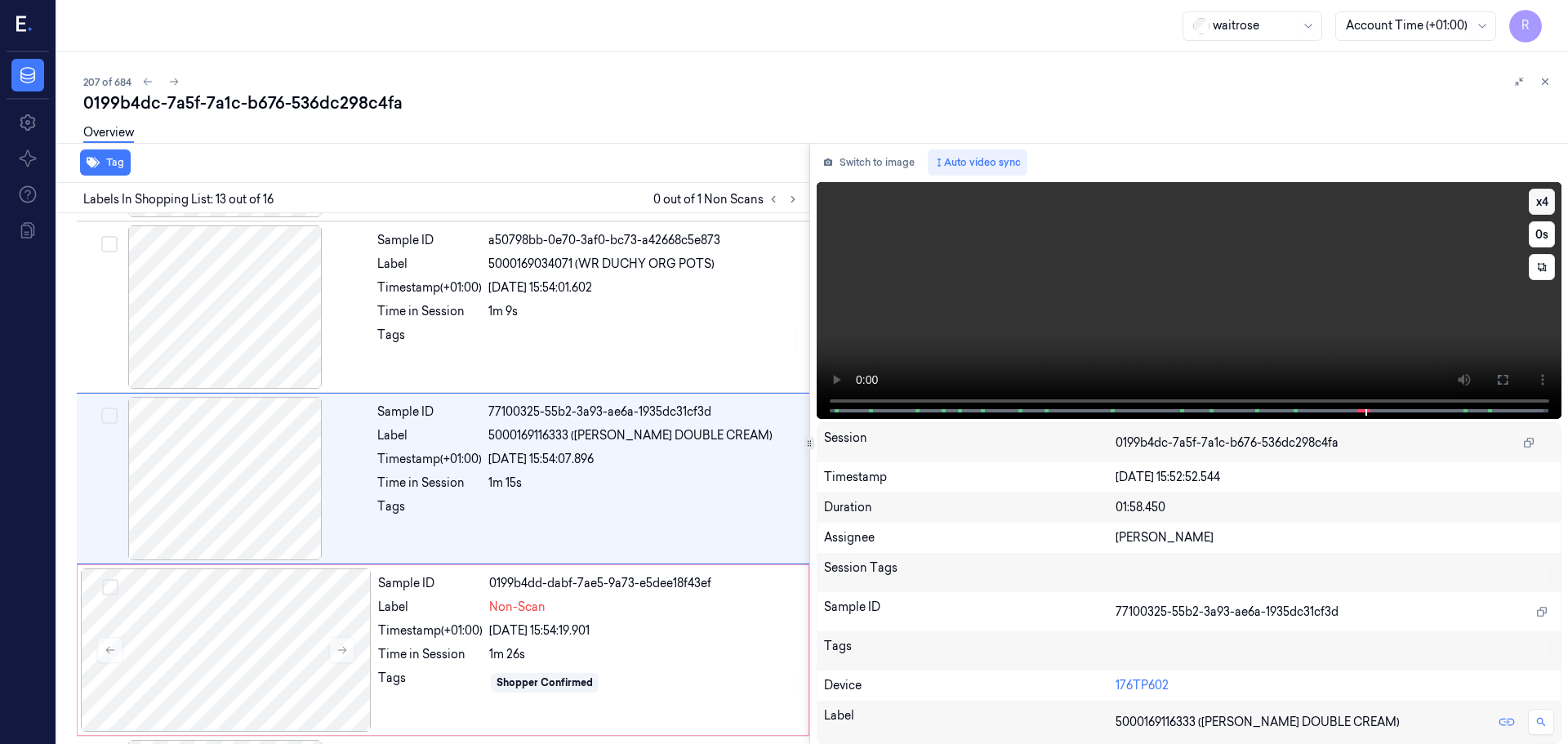
click at [1544, 197] on button "x 4" at bounding box center [1542, 202] width 26 height 26
click at [1506, 377] on icon at bounding box center [1503, 380] width 13 height 13
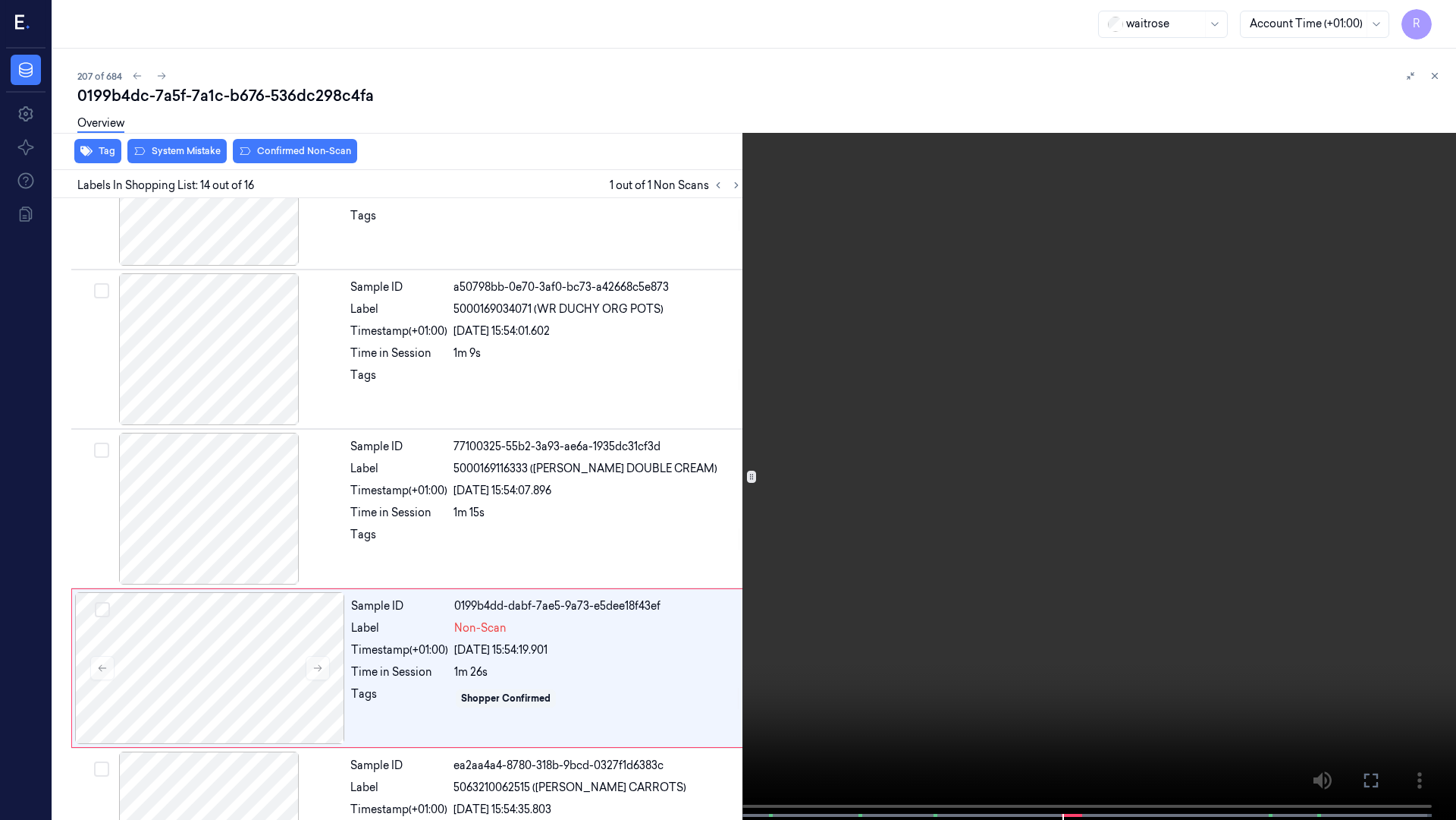
scroll to position [1840, 0]
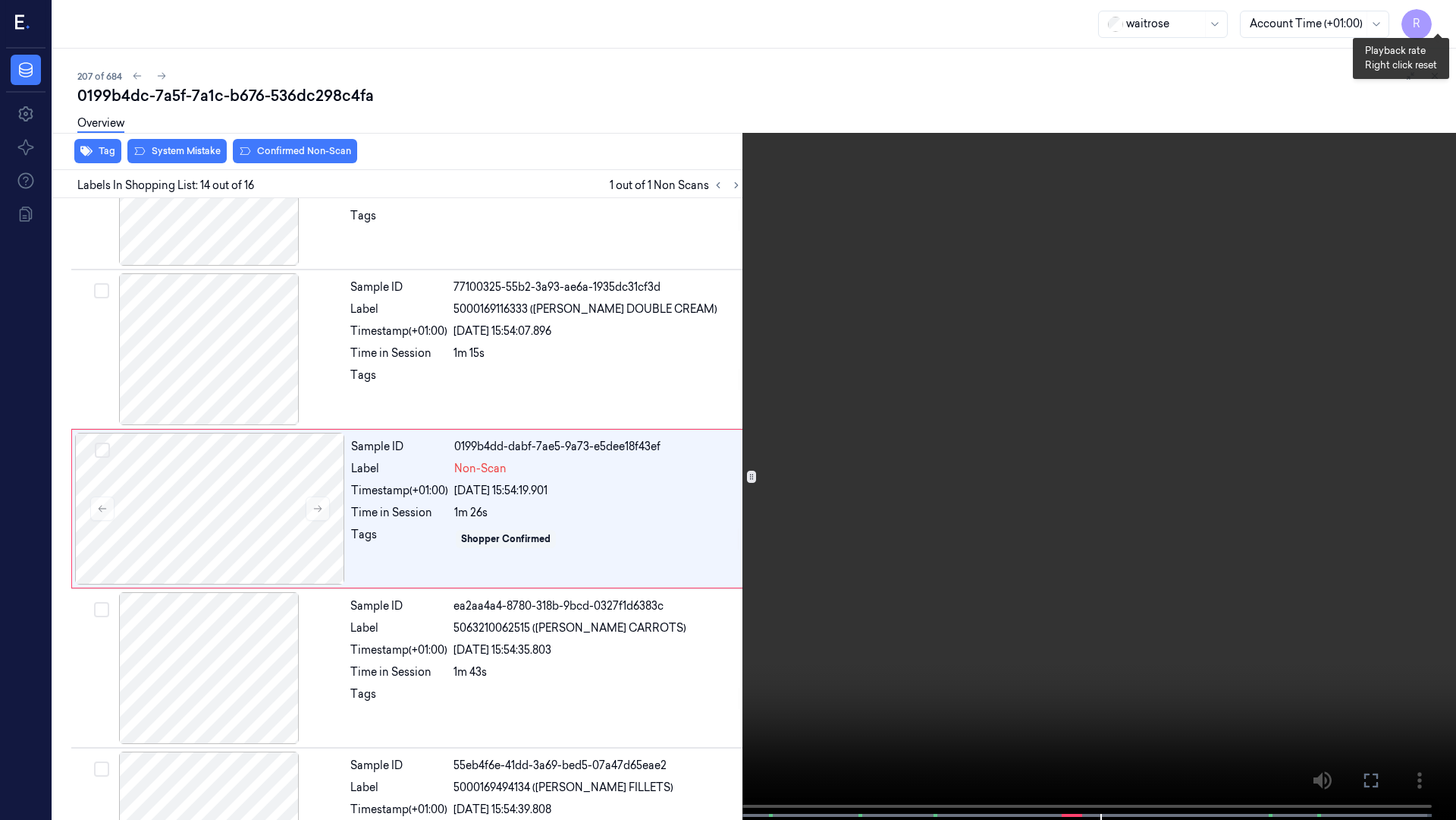
click at [1443, 16] on button "x 1" at bounding box center [1438, 18] width 24 height 24
click at [1438, 24] on button "x 2" at bounding box center [1438, 18] width 24 height 24
click at [1438, 24] on button "x 4" at bounding box center [1438, 18] width 24 height 24
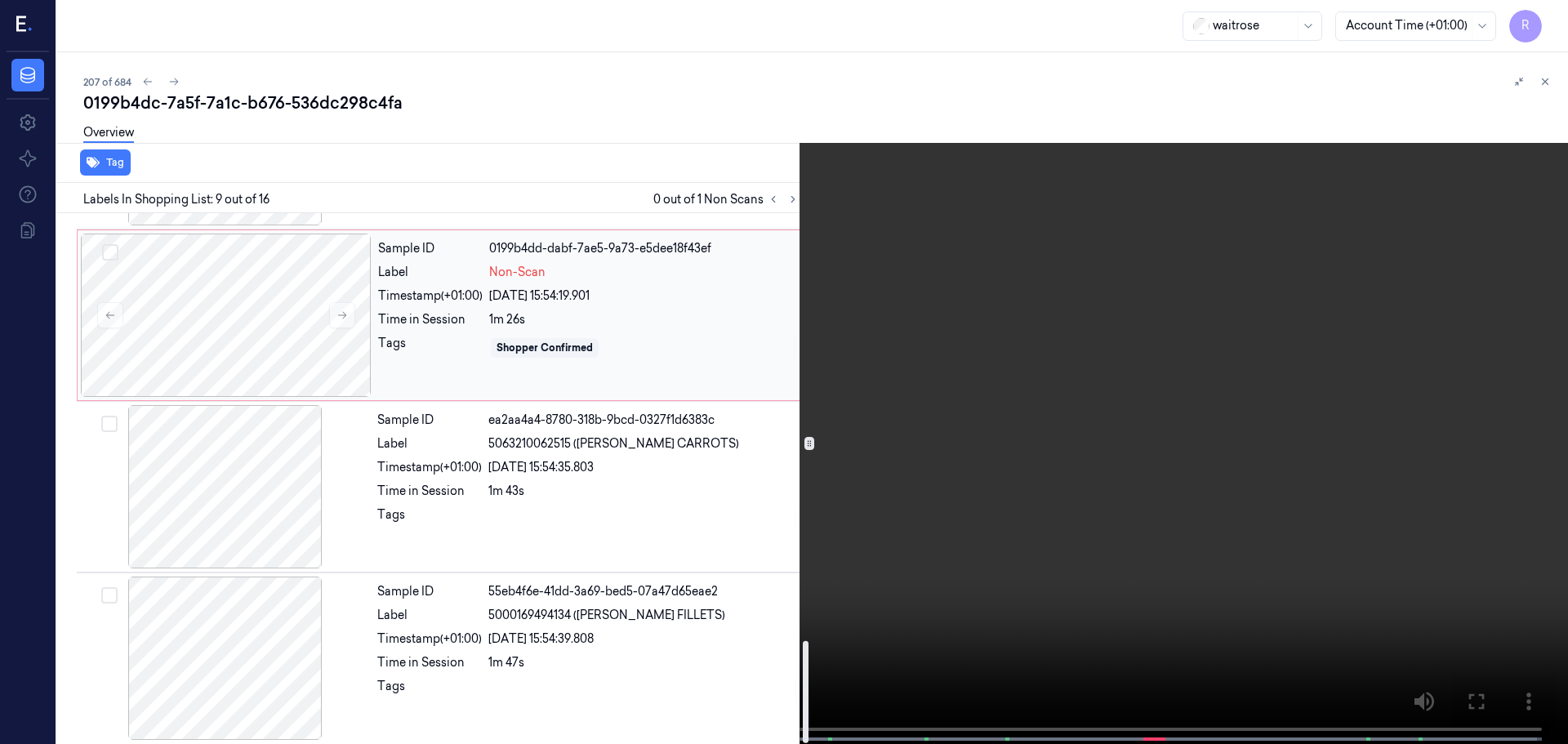
scroll to position [2217, 0]
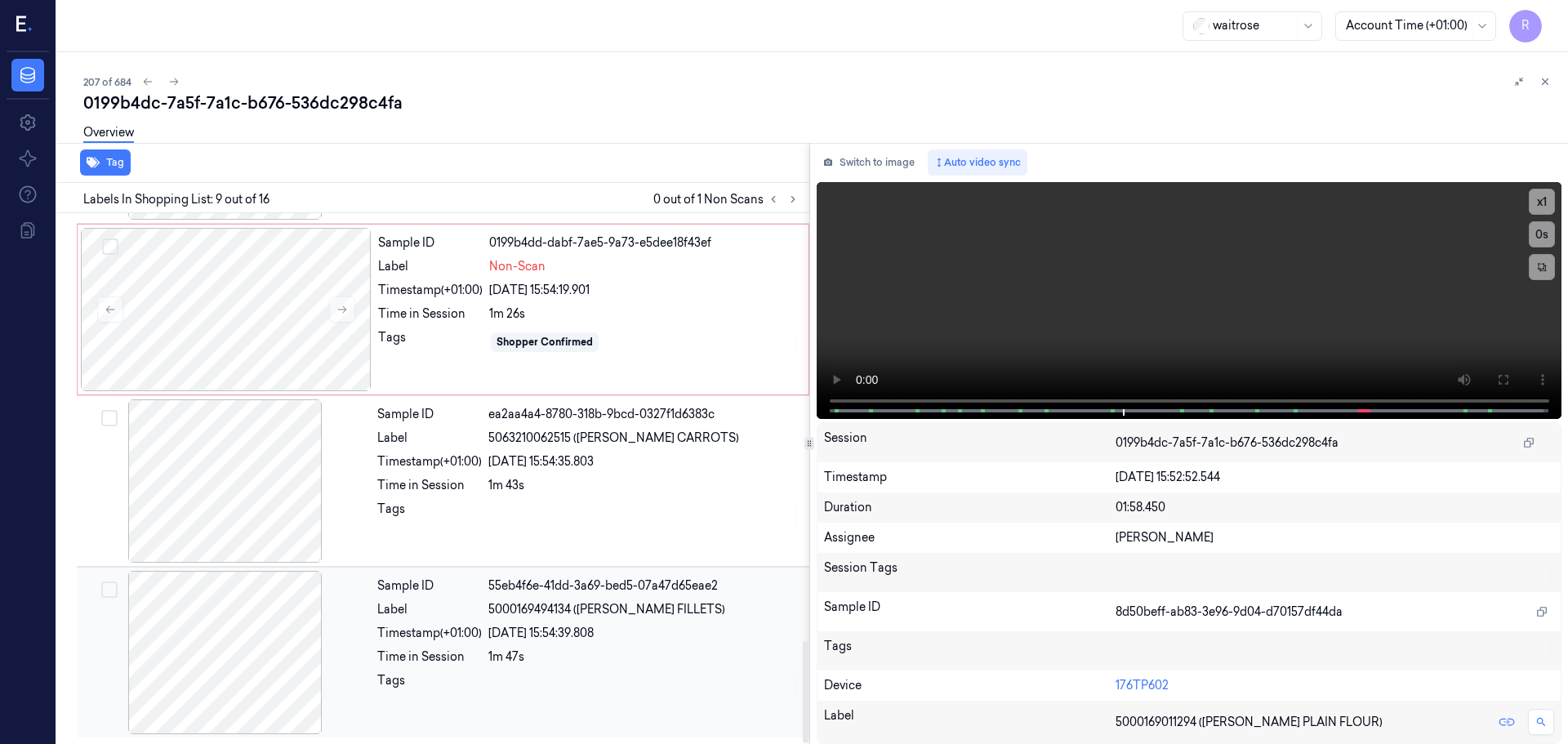
click at [602, 646] on div "Sample ID 55eb4f6e-41dd-3a69-bed5-07a47d65eae2 Label 5000169494134 (WR SALMON F…" at bounding box center [588, 652] width 435 height 164
drag, startPoint x: 675, startPoint y: 519, endPoint x: 684, endPoint y: 510, distance: 12.7
click at [675, 518] on div at bounding box center [644, 513] width 311 height 26
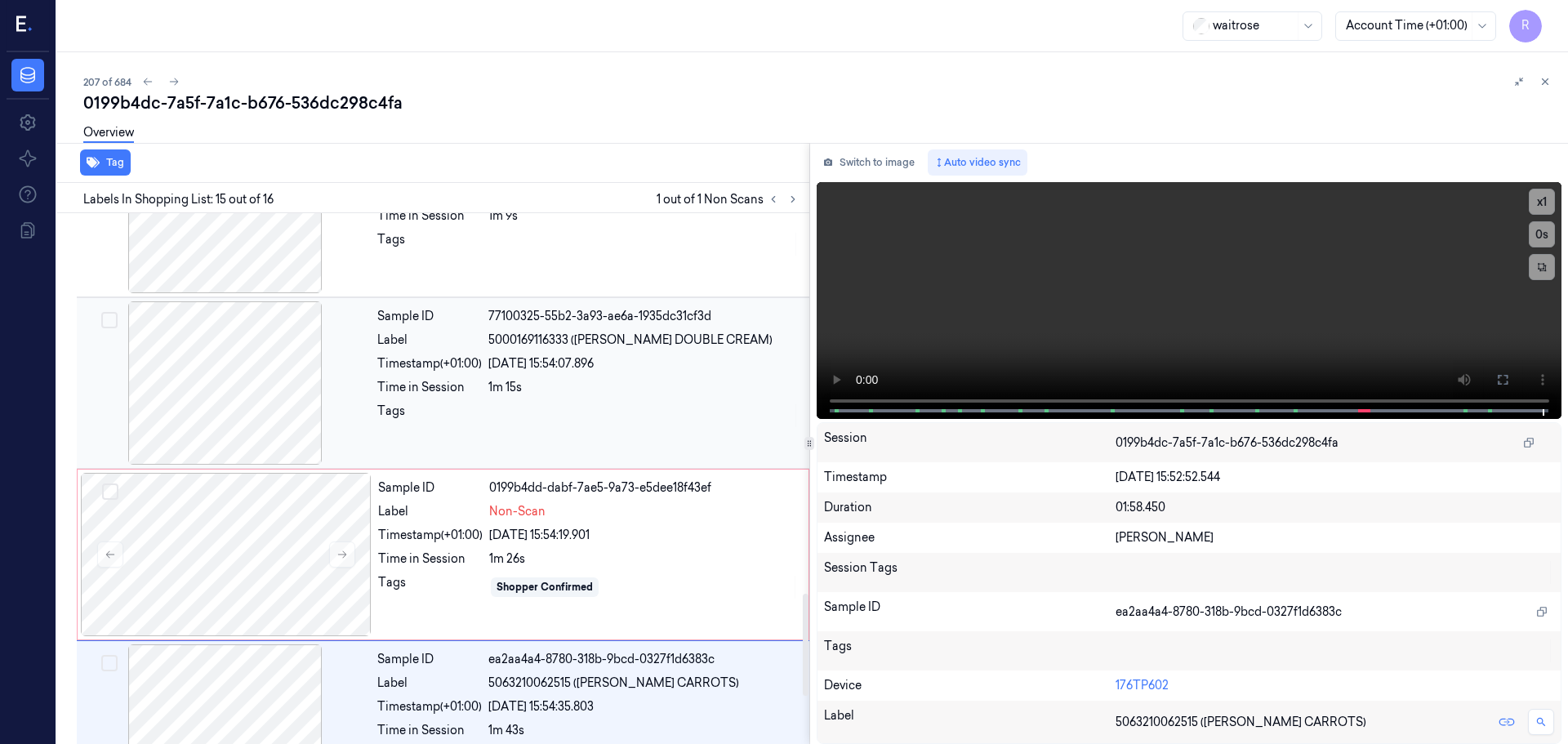
click at [283, 390] on div at bounding box center [225, 383] width 291 height 164
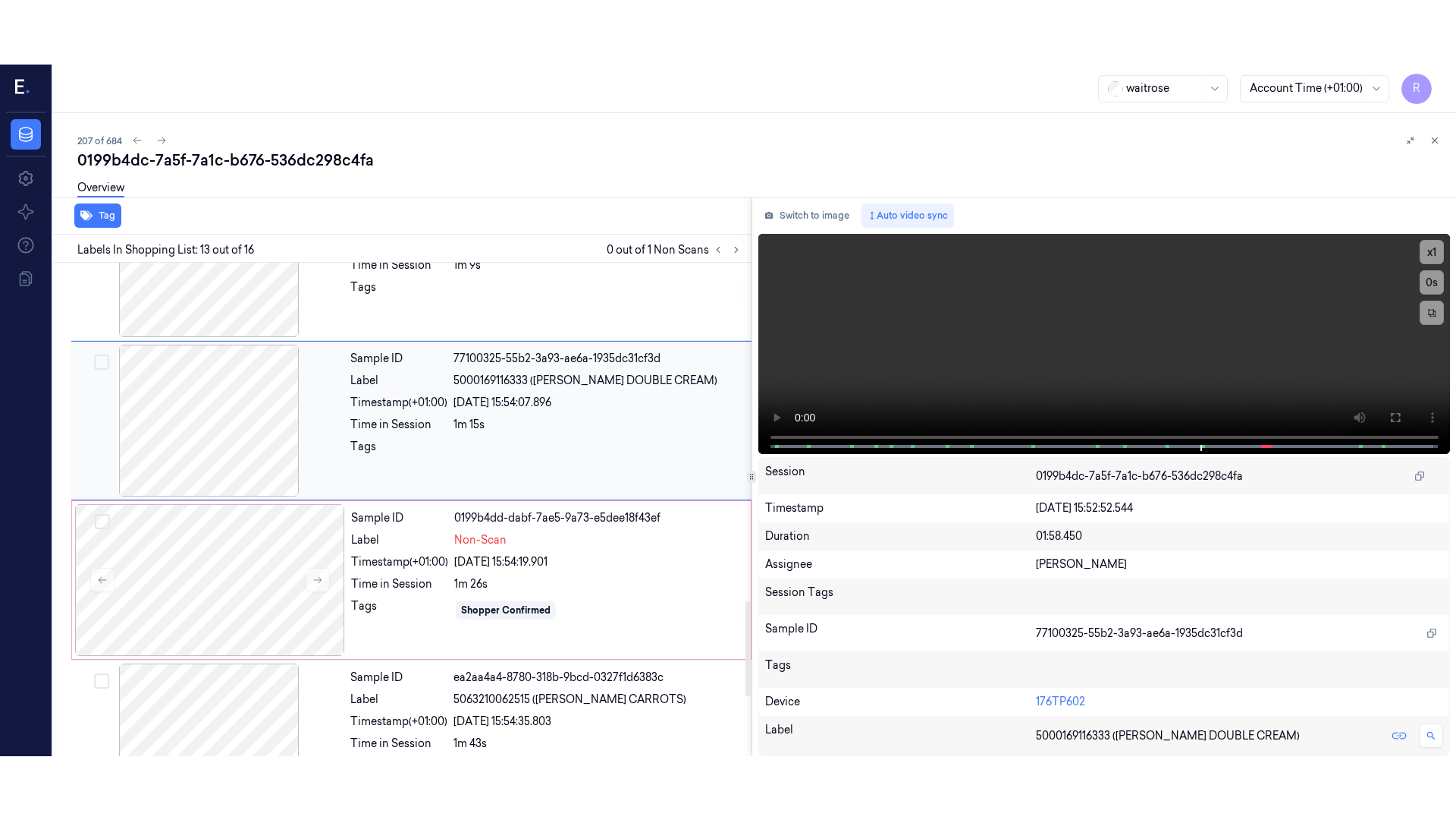
scroll to position [1745, 0]
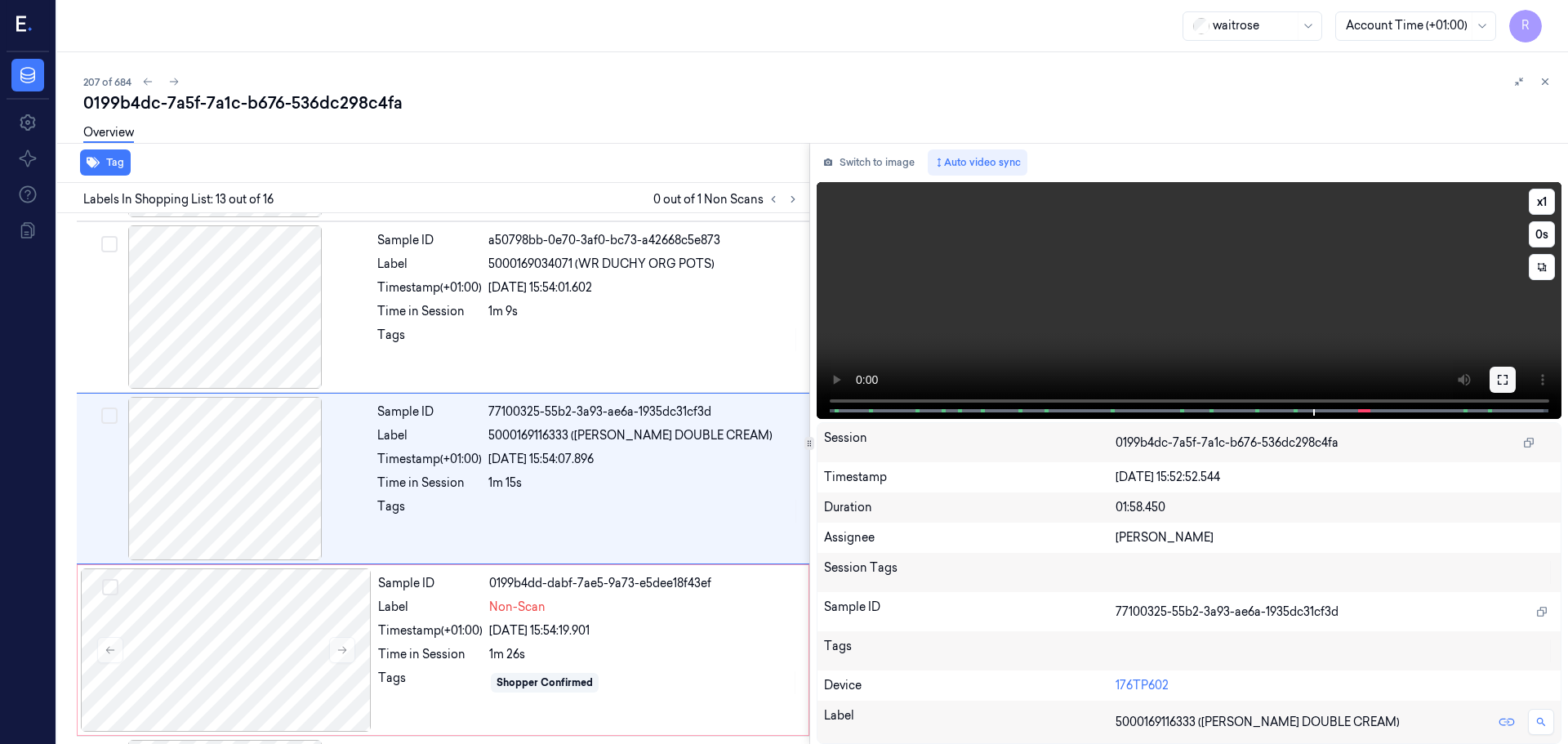
click at [1490, 375] on button at bounding box center [1503, 380] width 26 height 26
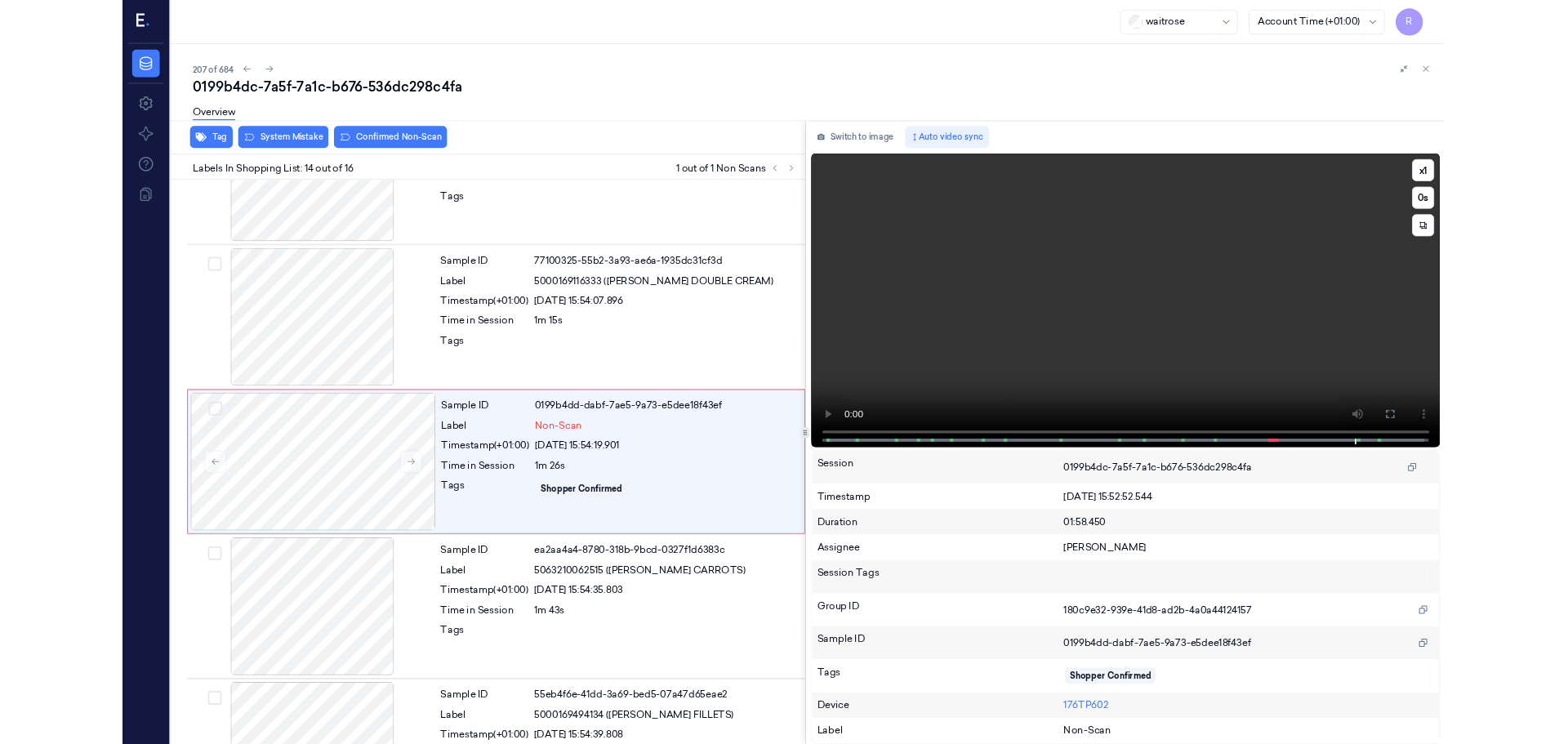
scroll to position [2079, 0]
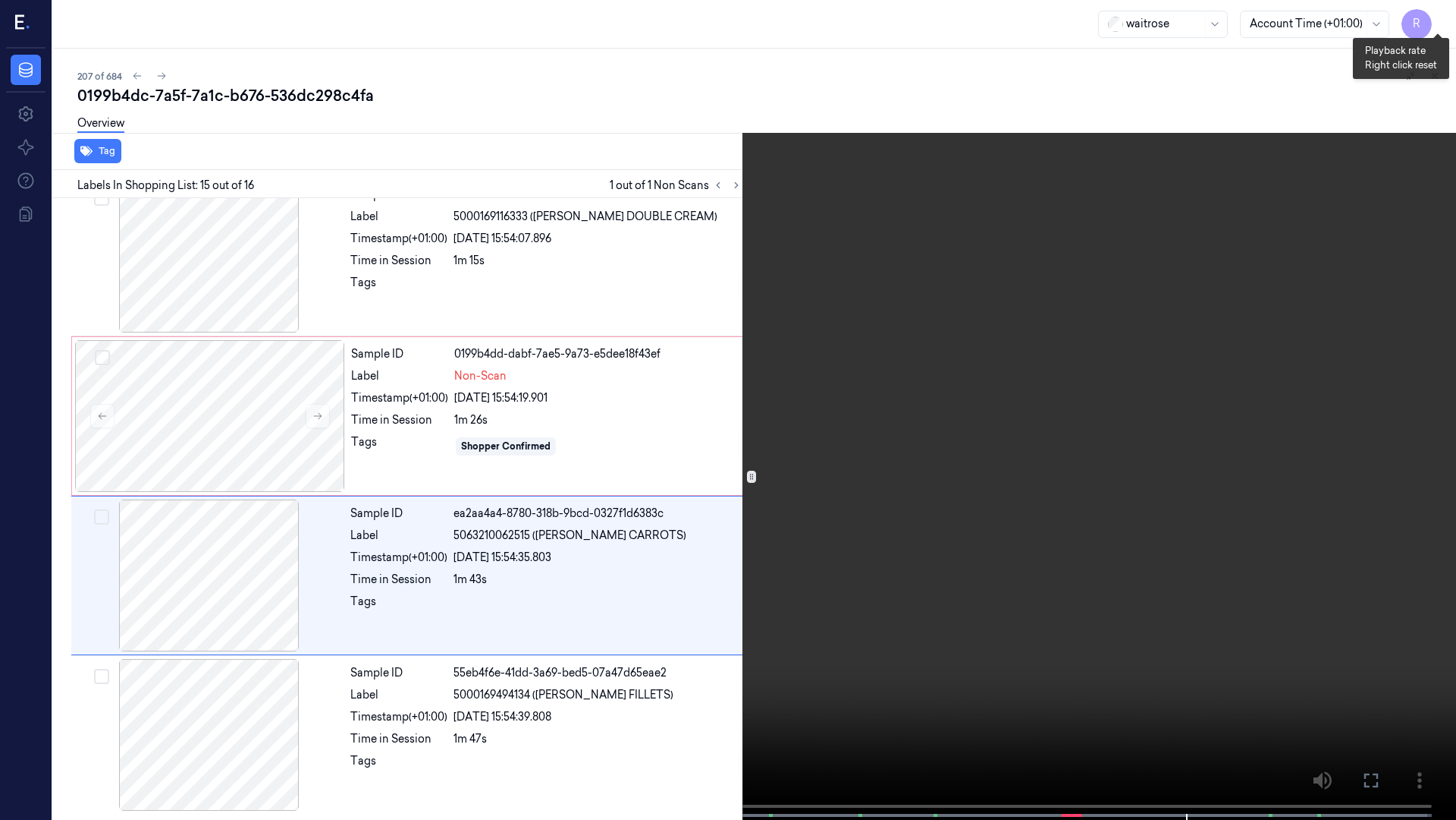
click at [1433, 20] on button "x 1" at bounding box center [1438, 18] width 24 height 24
click at [1433, 20] on button "x 2" at bounding box center [1438, 18] width 24 height 24
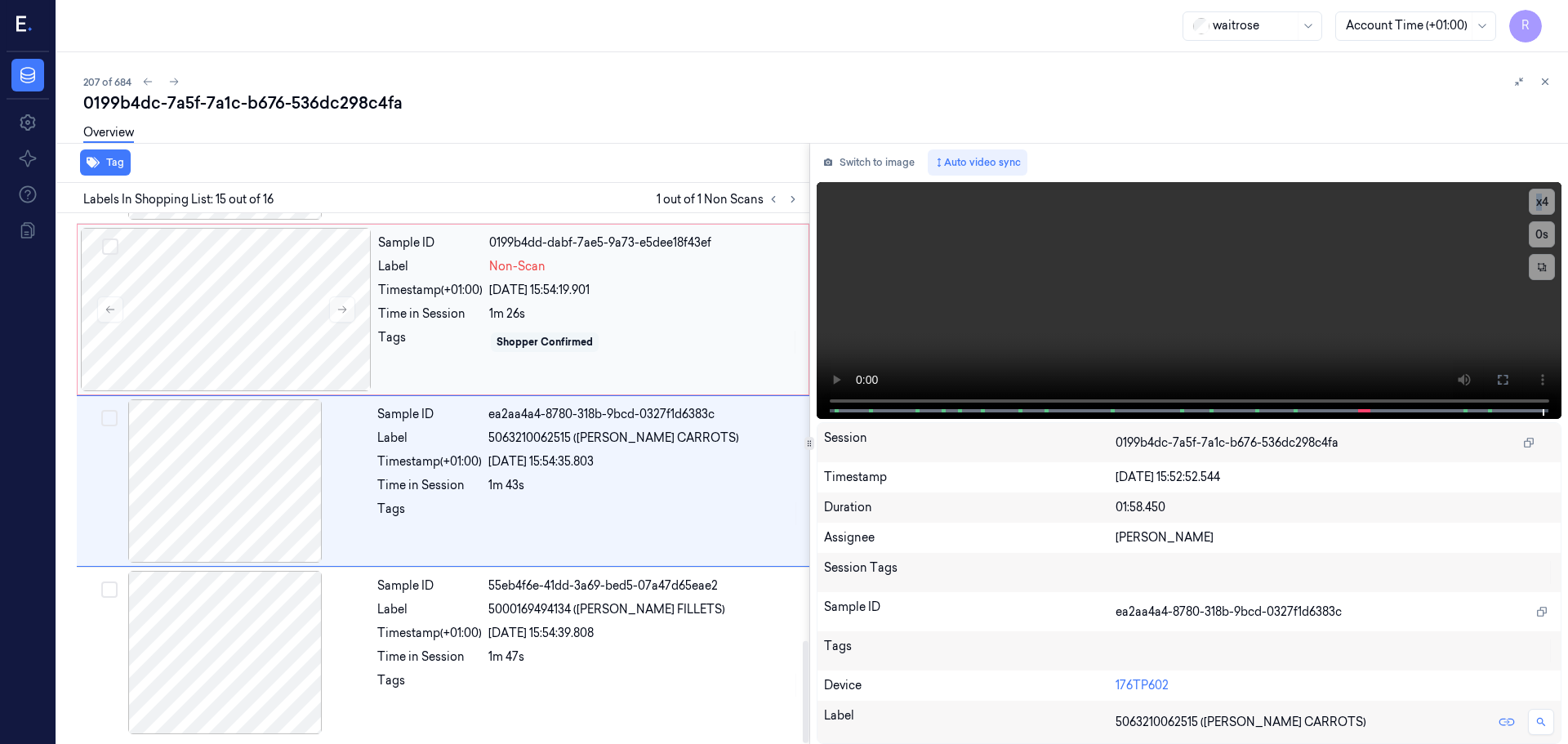
click at [511, 341] on div "Shopper Confirmed" at bounding box center [544, 342] width 96 height 15
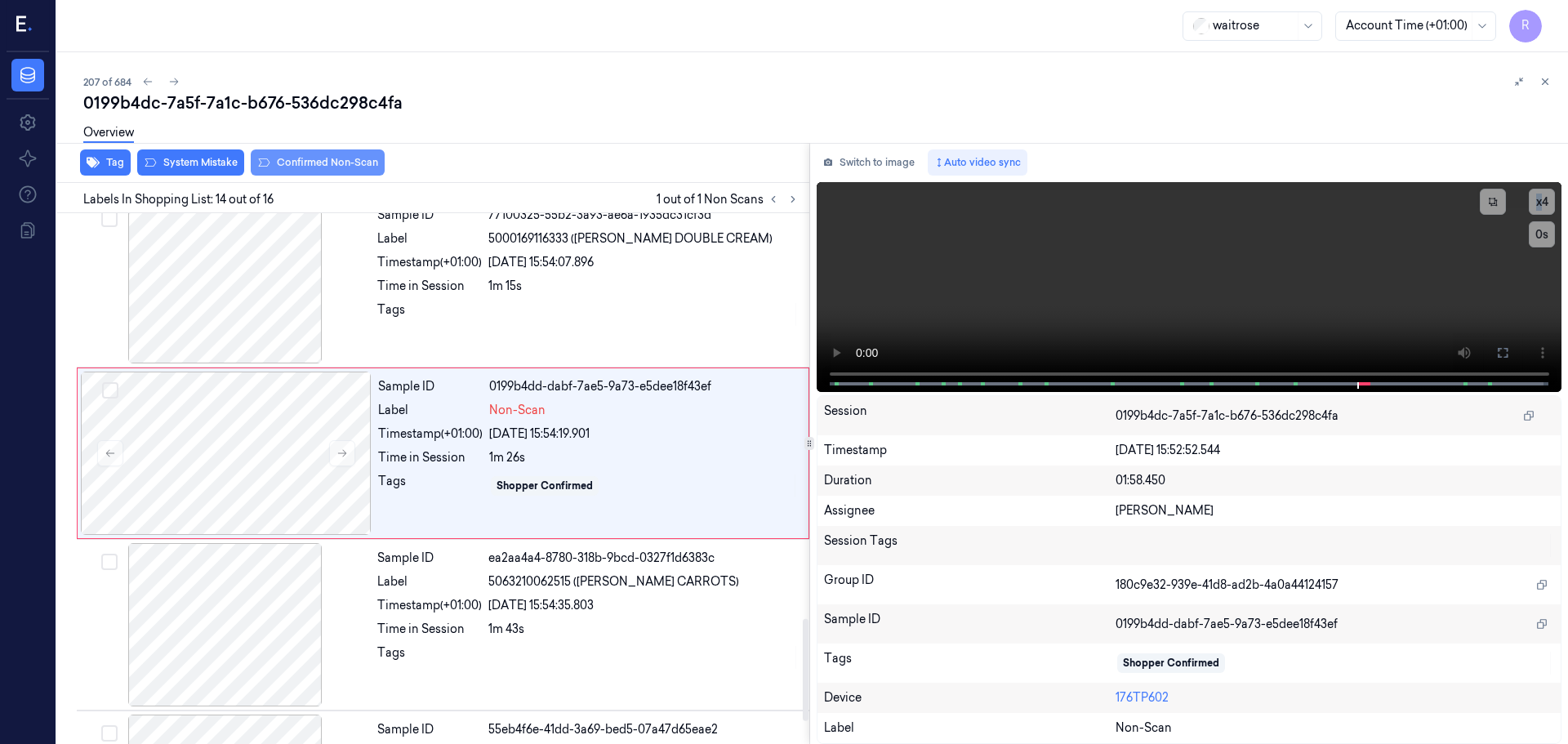
scroll to position [2048, 0]
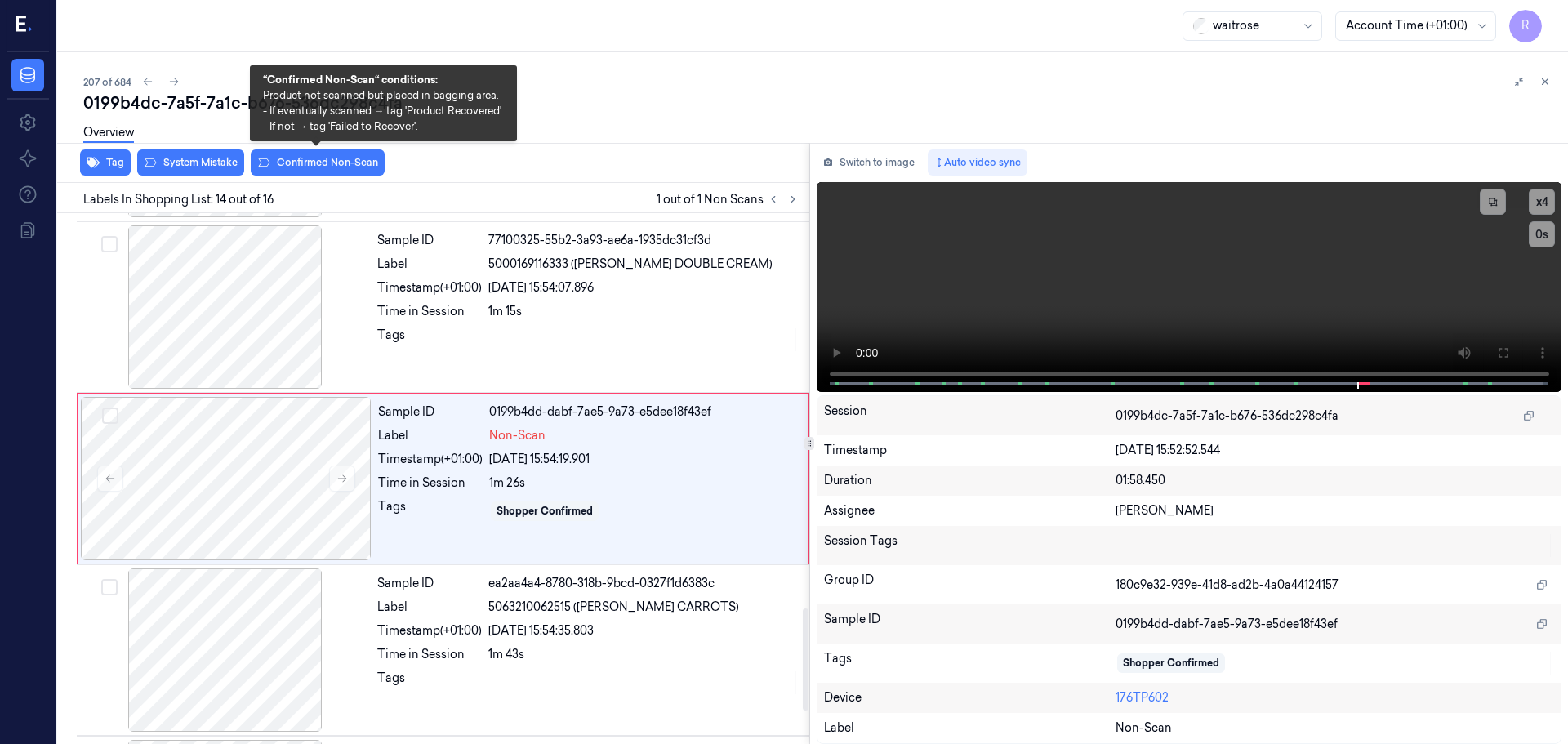
click at [326, 154] on div "Overview" at bounding box center [819, 135] width 1472 height 42
click at [318, 165] on button "Confirmed Non-Scan" at bounding box center [317, 162] width 134 height 26
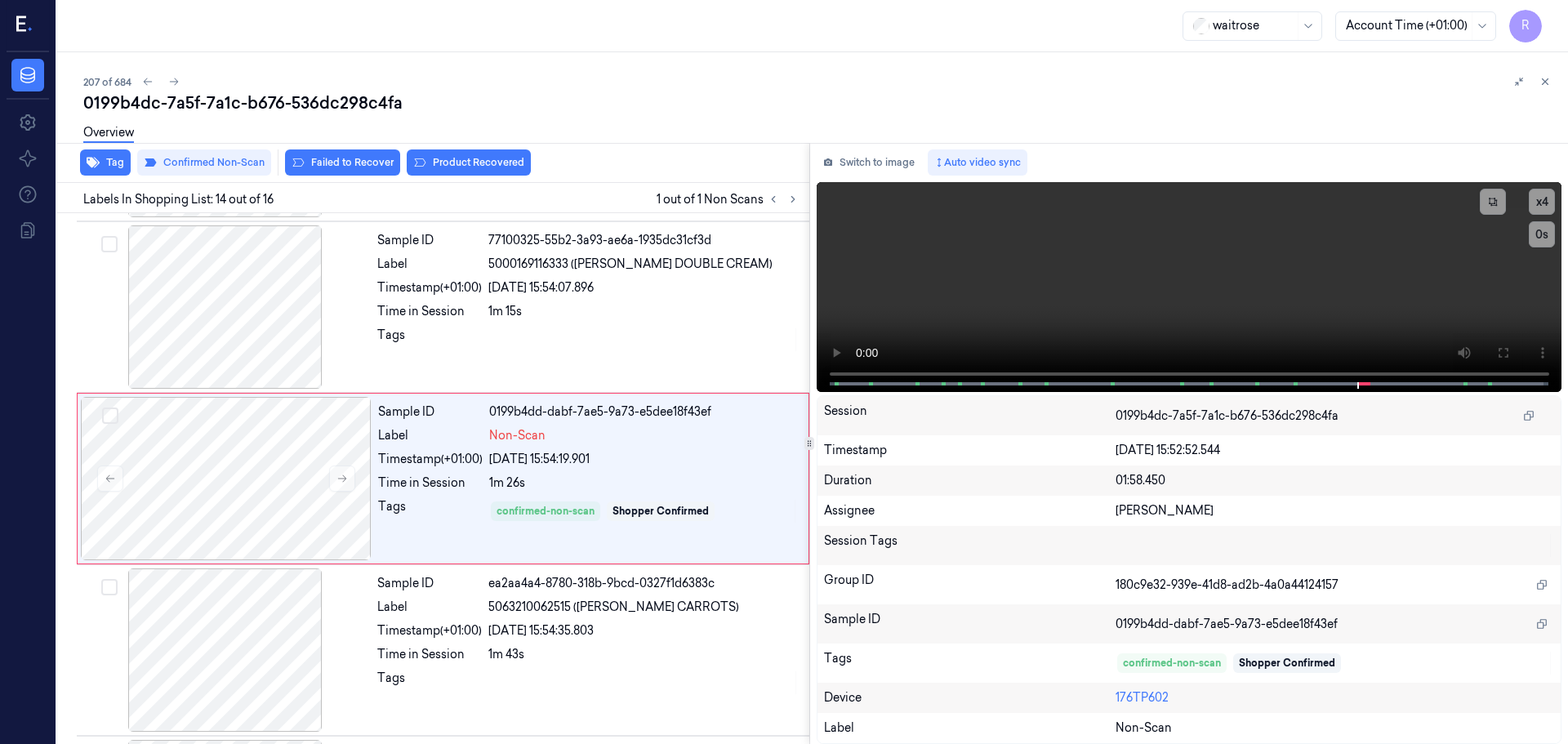
click at [348, 160] on button "Failed to Recover" at bounding box center [343, 162] width 115 height 26
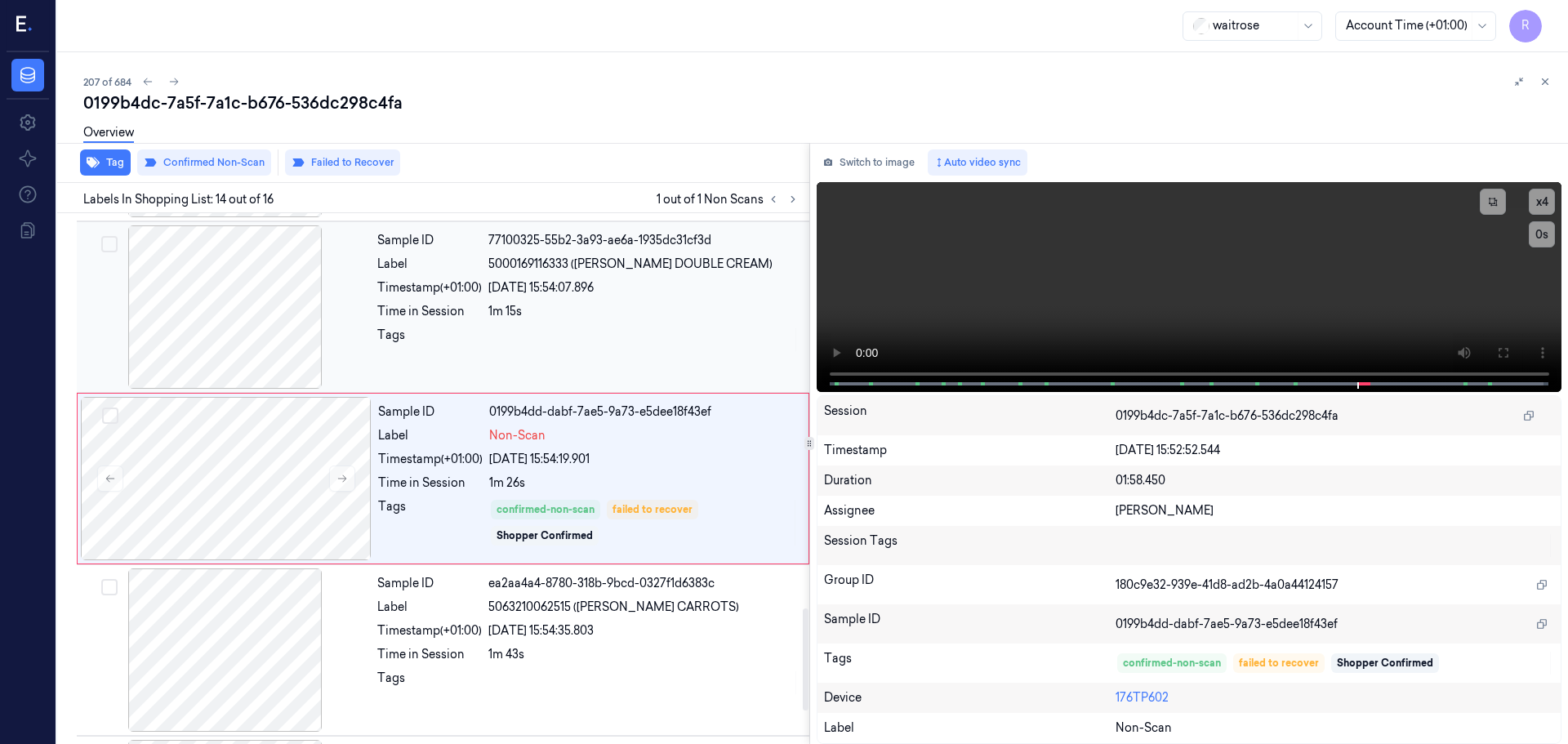
click at [520, 316] on div "1m 15s" at bounding box center [644, 311] width 311 height 17
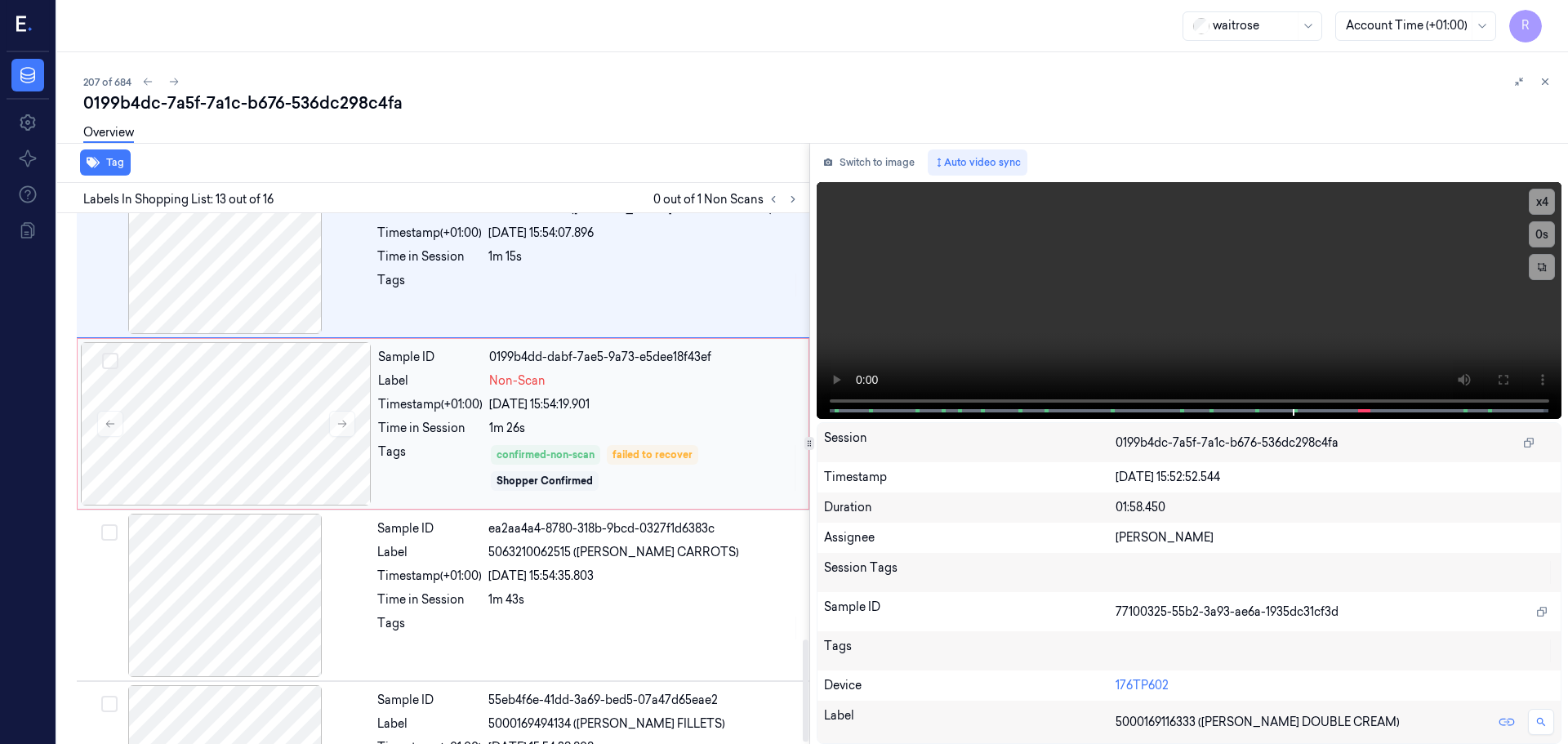
scroll to position [2217, 0]
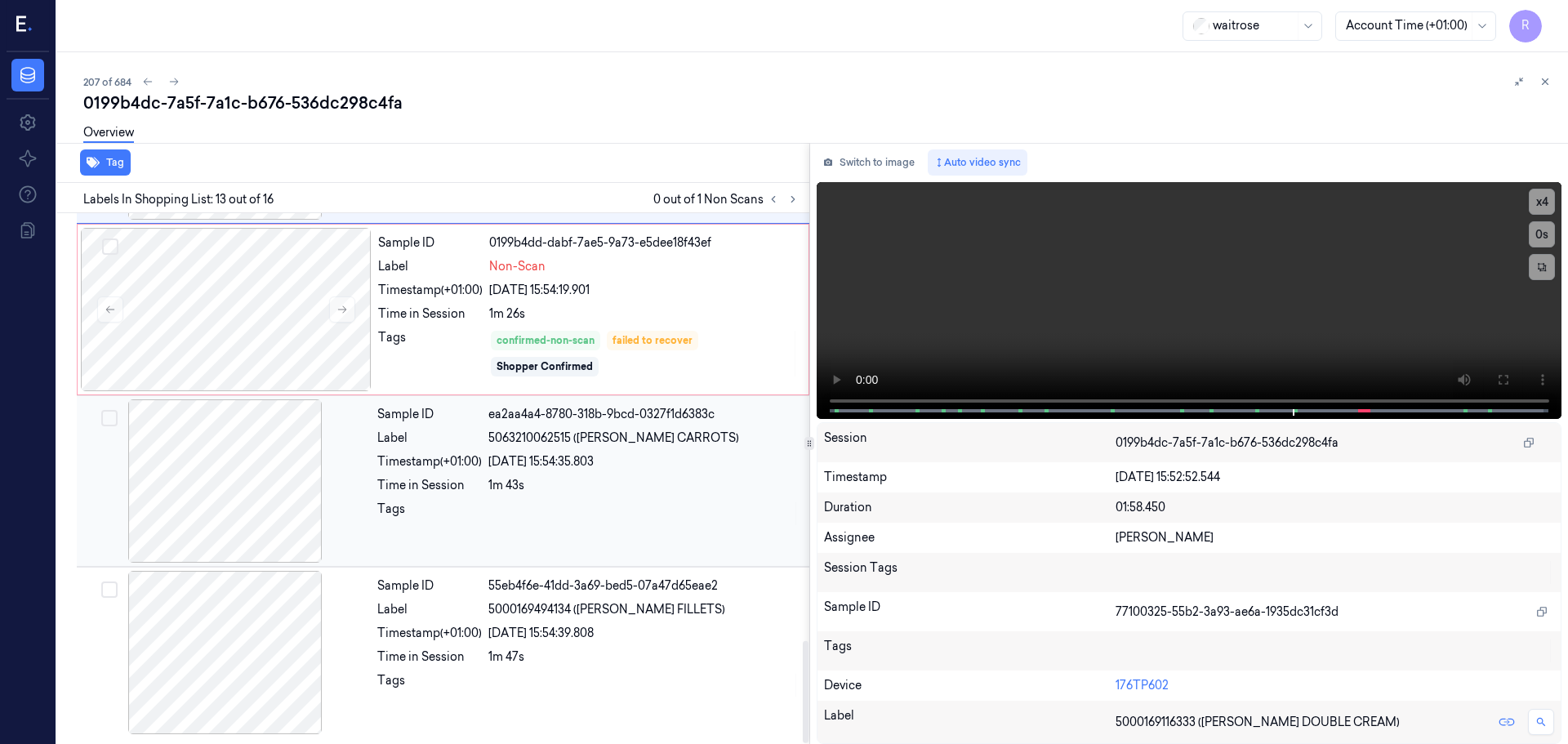
click at [459, 505] on div "Tags" at bounding box center [429, 513] width 105 height 26
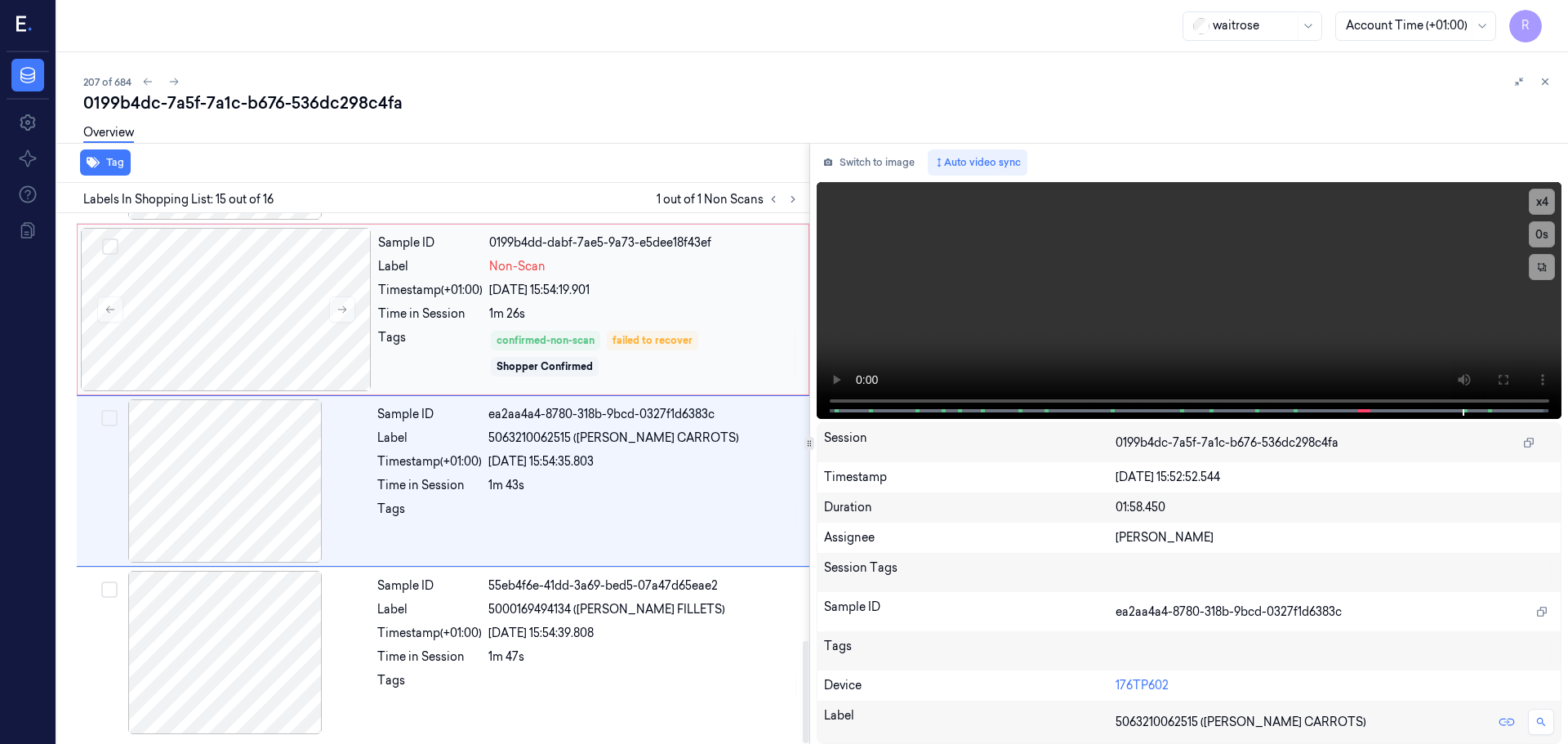
click at [457, 362] on div "Tags" at bounding box center [430, 353] width 105 height 49
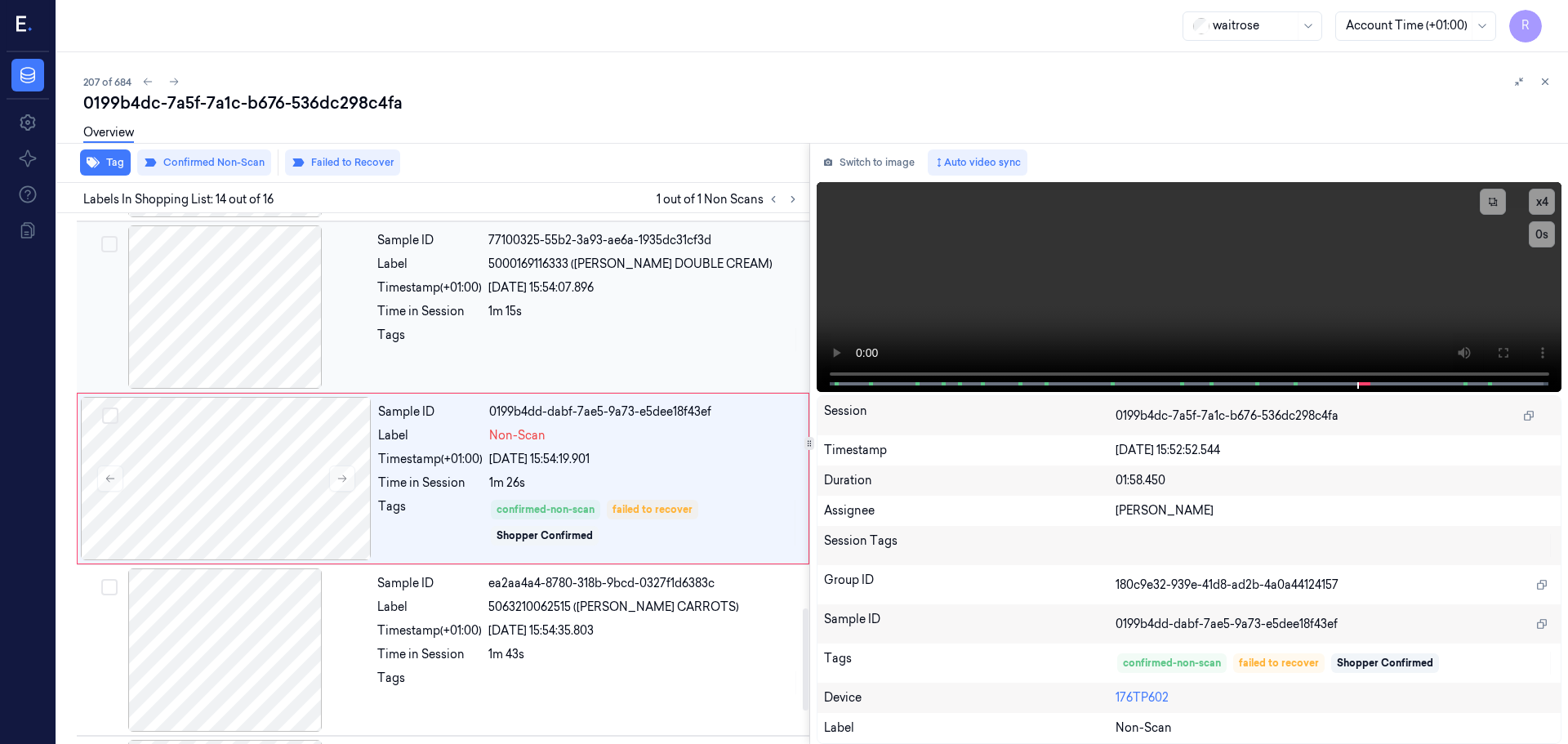
click at [519, 325] on div "Sample ID 77100325-55b2-3a93-ae6a-1935dc31cf3d Label 5000169116333 (WR ESS DOUB…" at bounding box center [588, 307] width 435 height 164
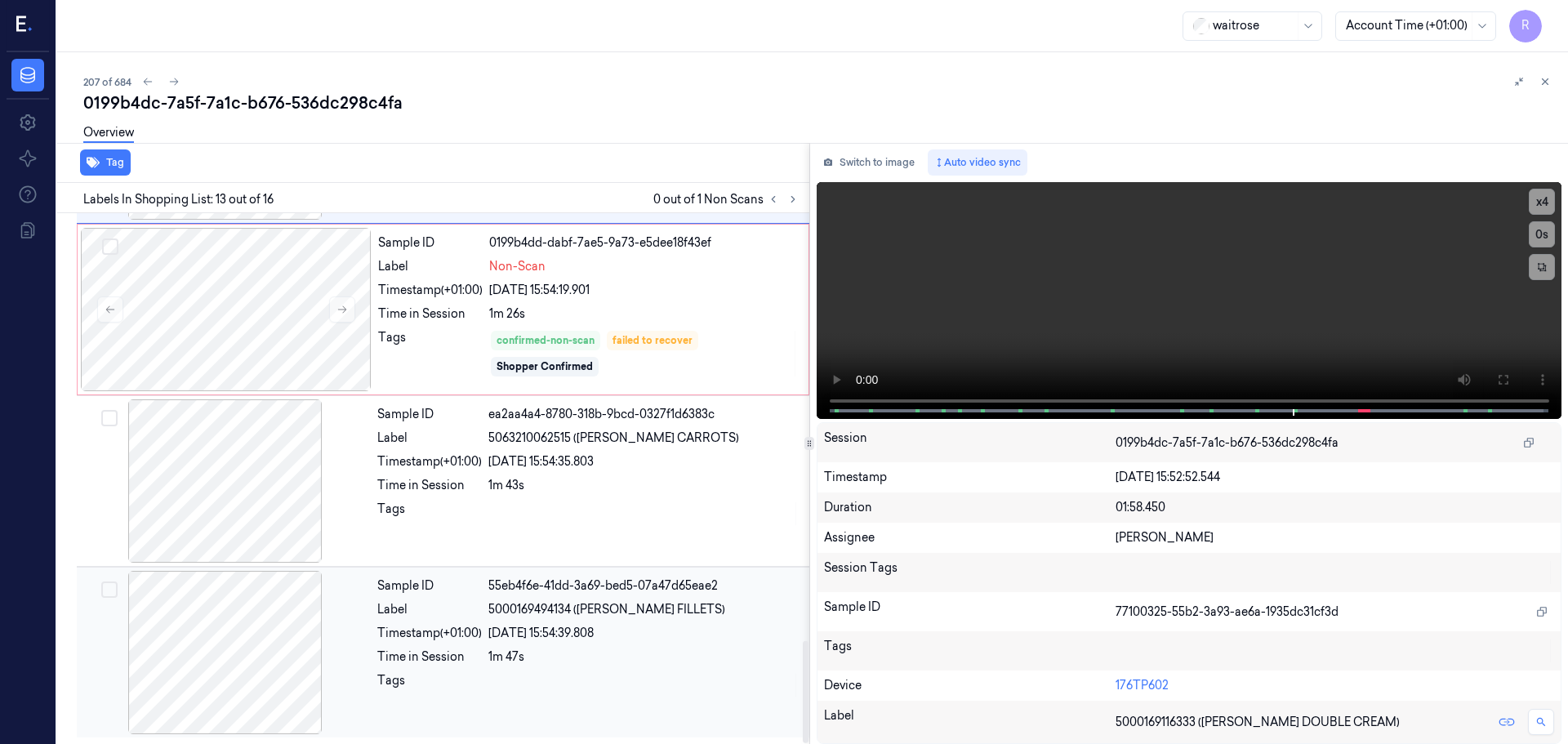
click at [564, 636] on div "05/10/2025 15:54:39.808" at bounding box center [644, 633] width 311 height 17
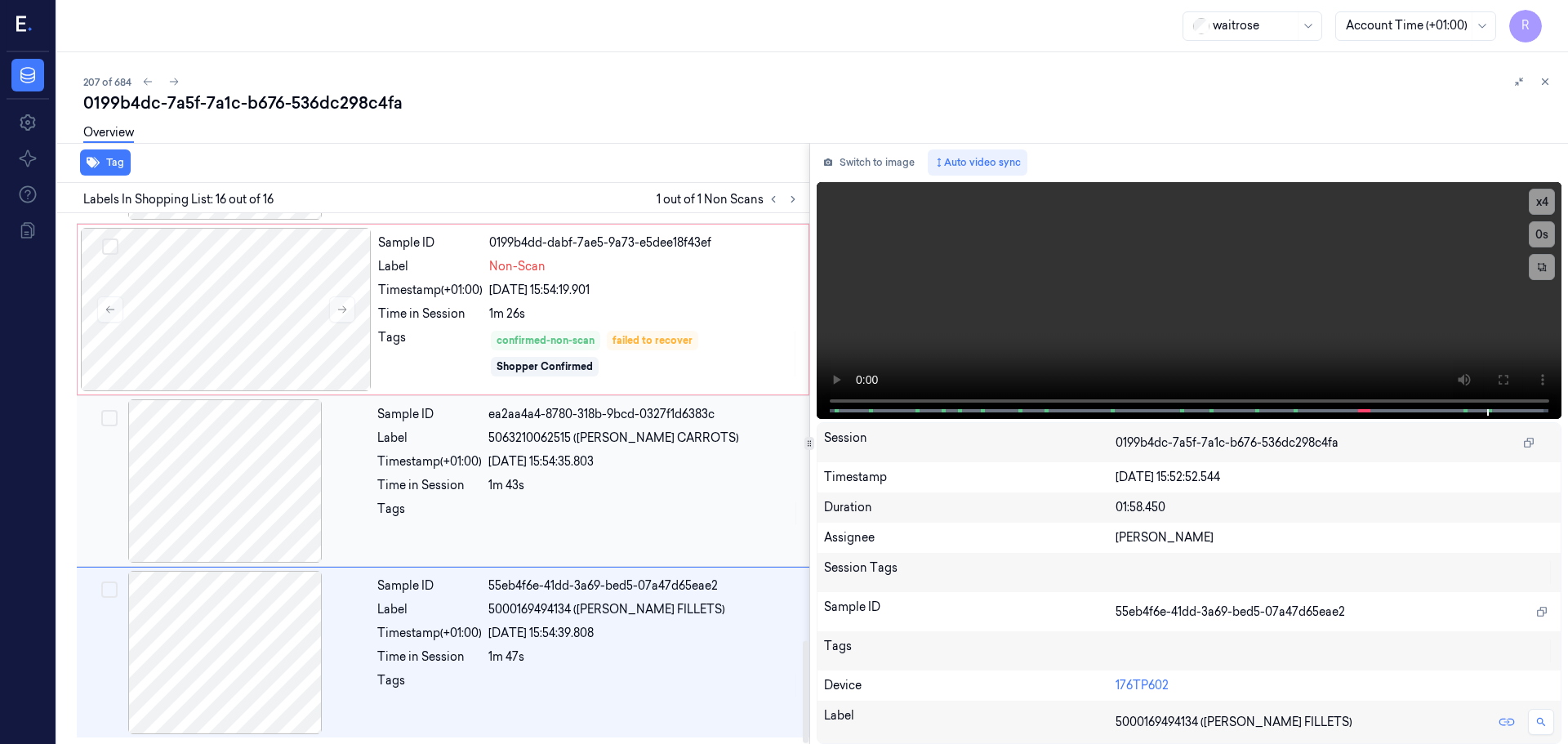
click at [560, 524] on div at bounding box center [644, 513] width 311 height 26
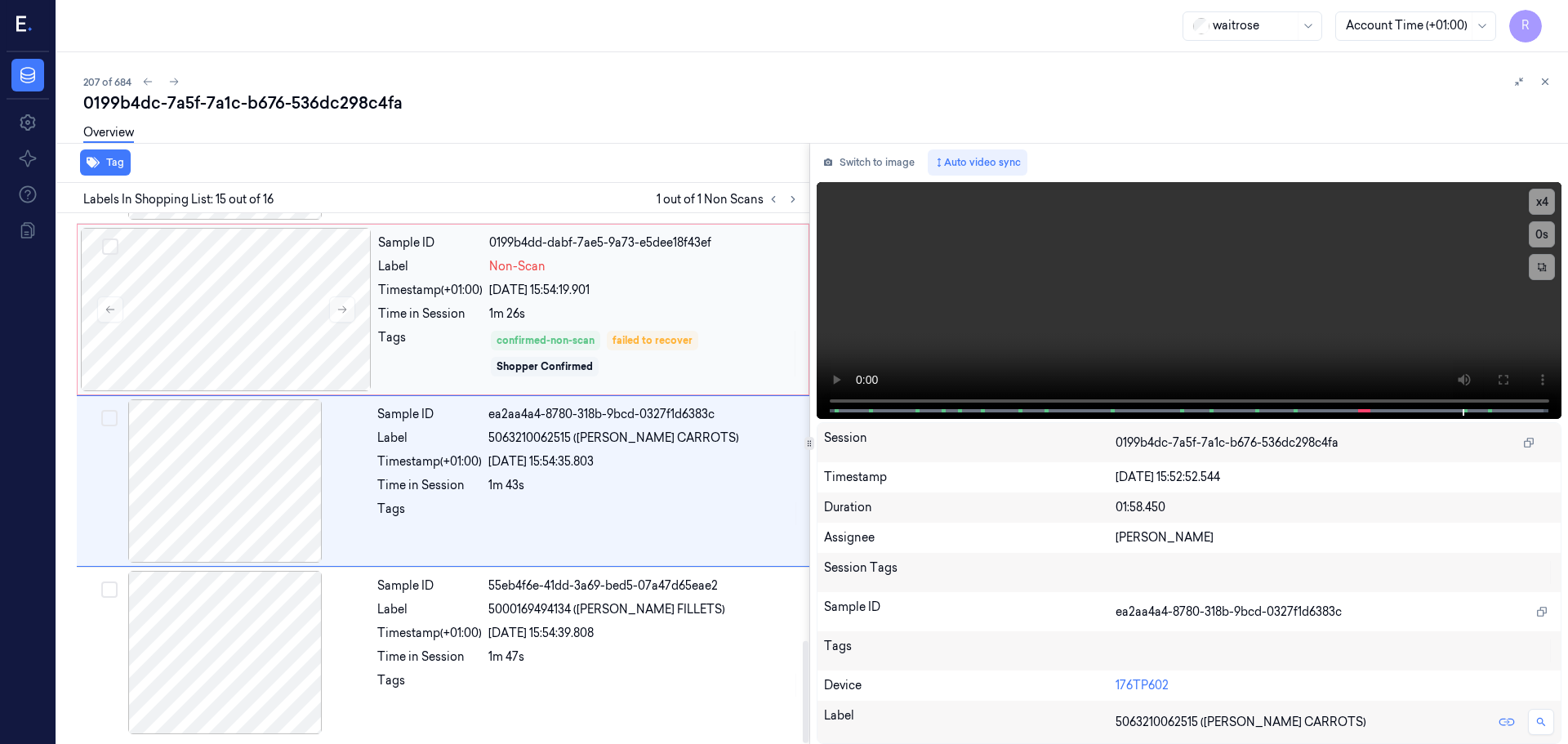
click at [577, 356] on div "confirmed-non-scan failed to recover Shopper Confirmed" at bounding box center [644, 353] width 310 height 49
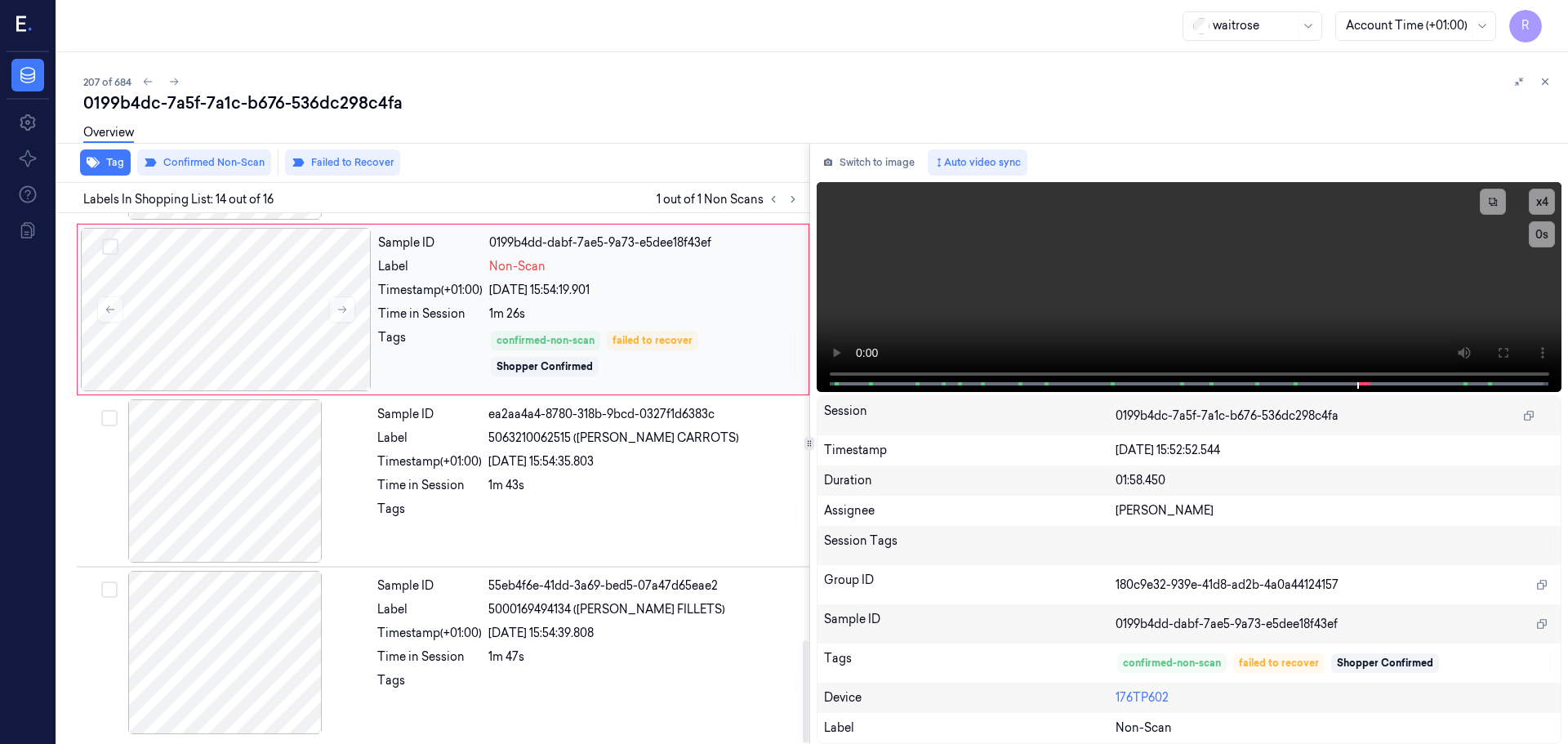
scroll to position [2048, 0]
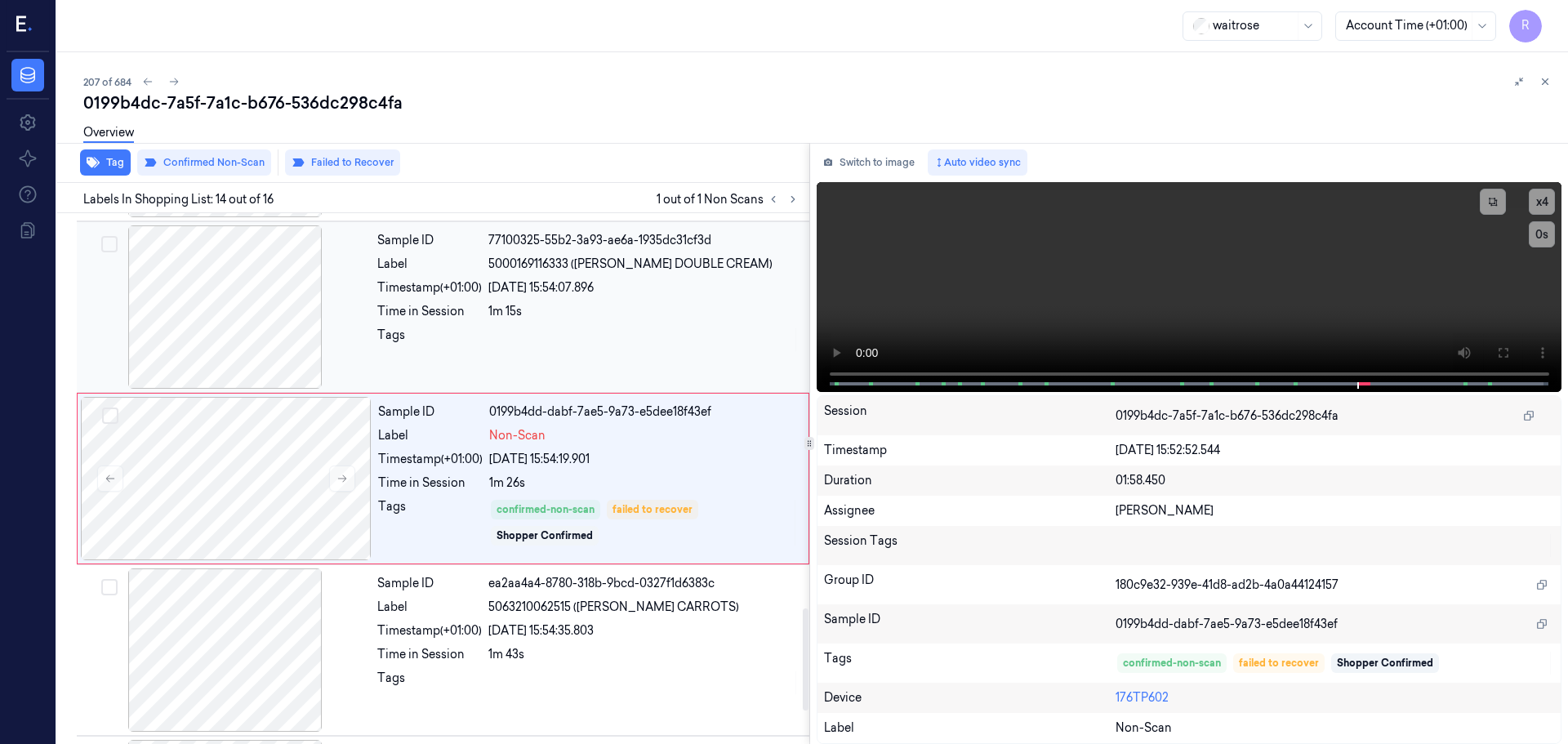
click at [542, 248] on div "77100325-55b2-3a93-ae6a-1935dc31cf3d" at bounding box center [644, 240] width 311 height 17
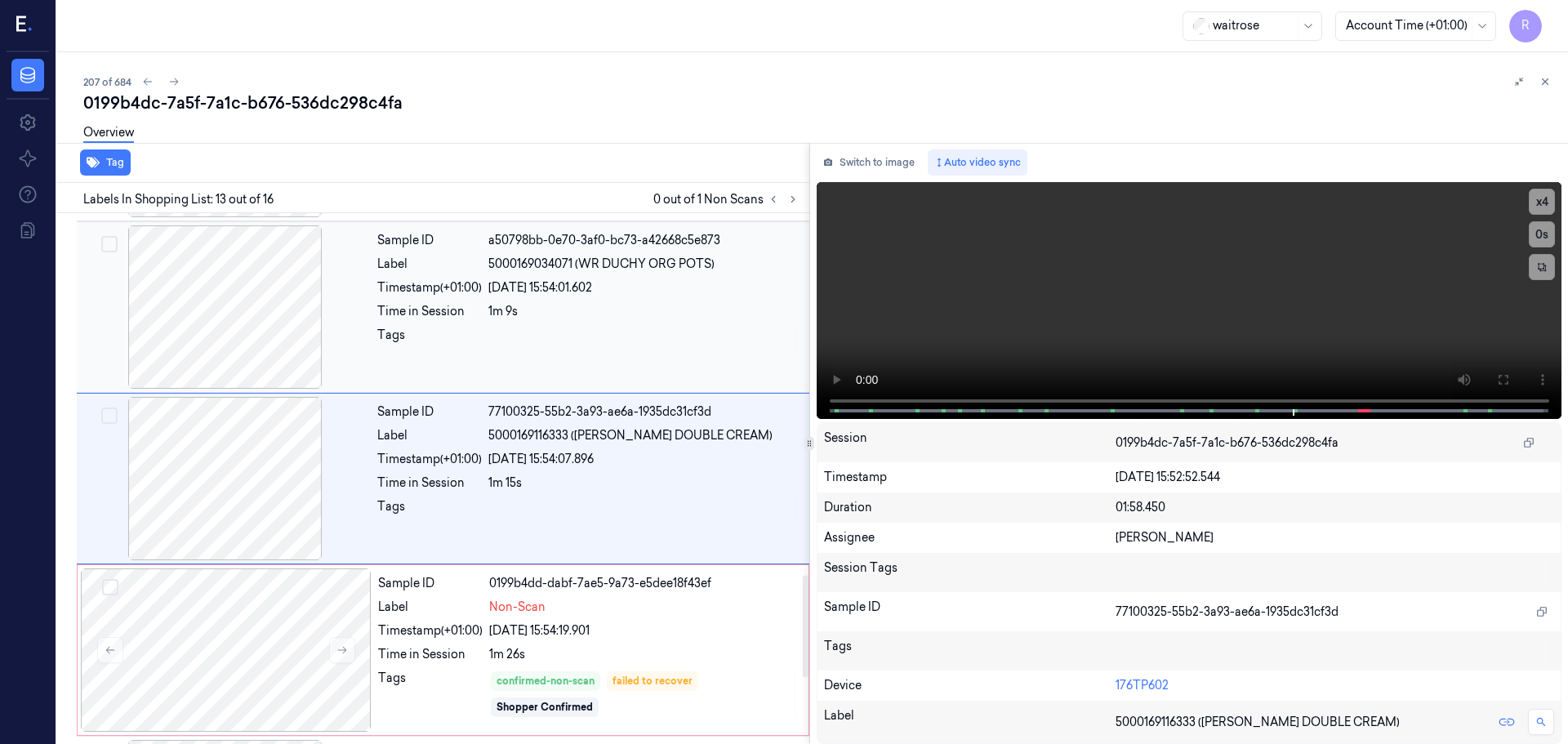
drag, startPoint x: 560, startPoint y: 328, endPoint x: 568, endPoint y: 338, distance: 12.8
click at [560, 327] on div at bounding box center [644, 339] width 311 height 26
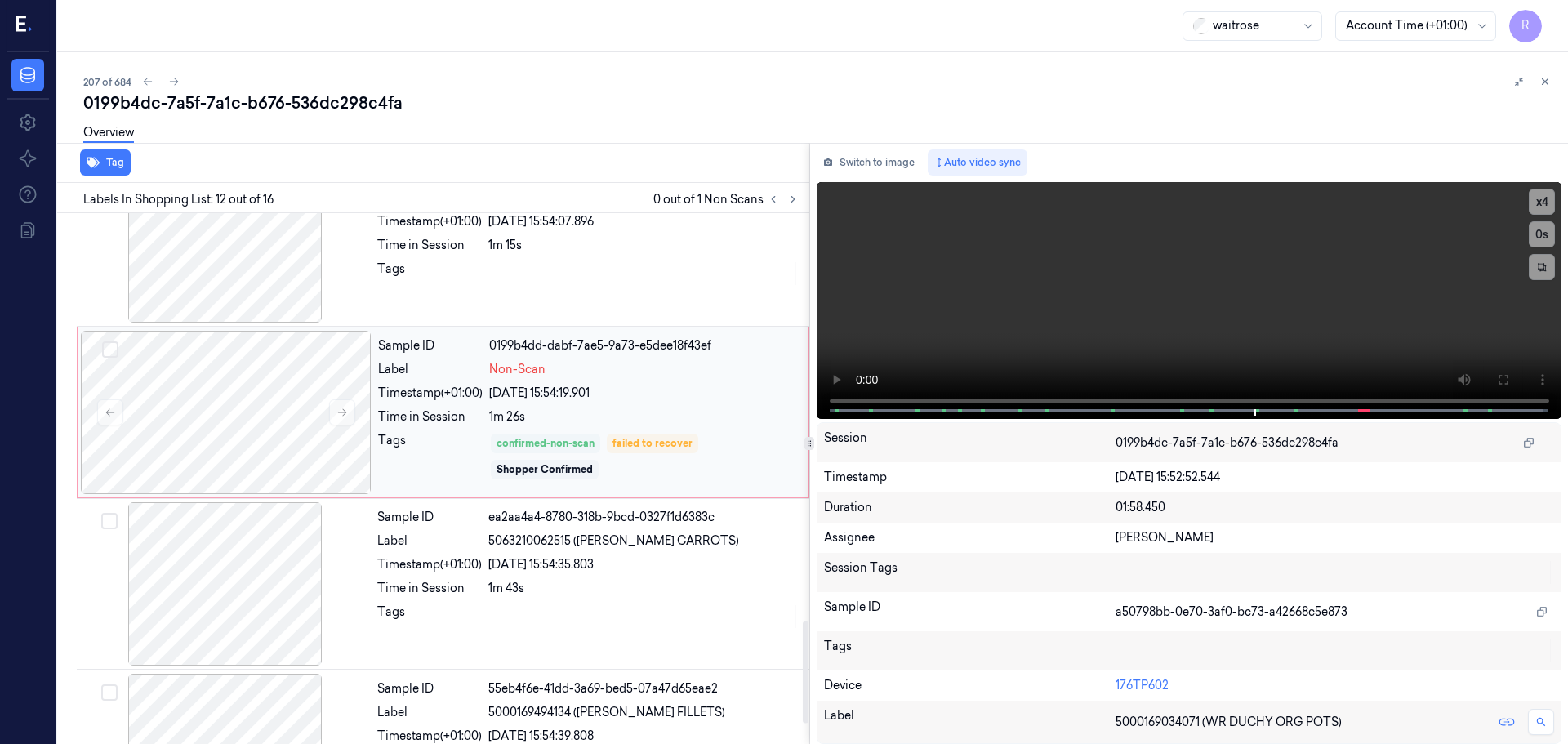
click at [558, 440] on div "confirmed-non-scan" at bounding box center [545, 443] width 98 height 15
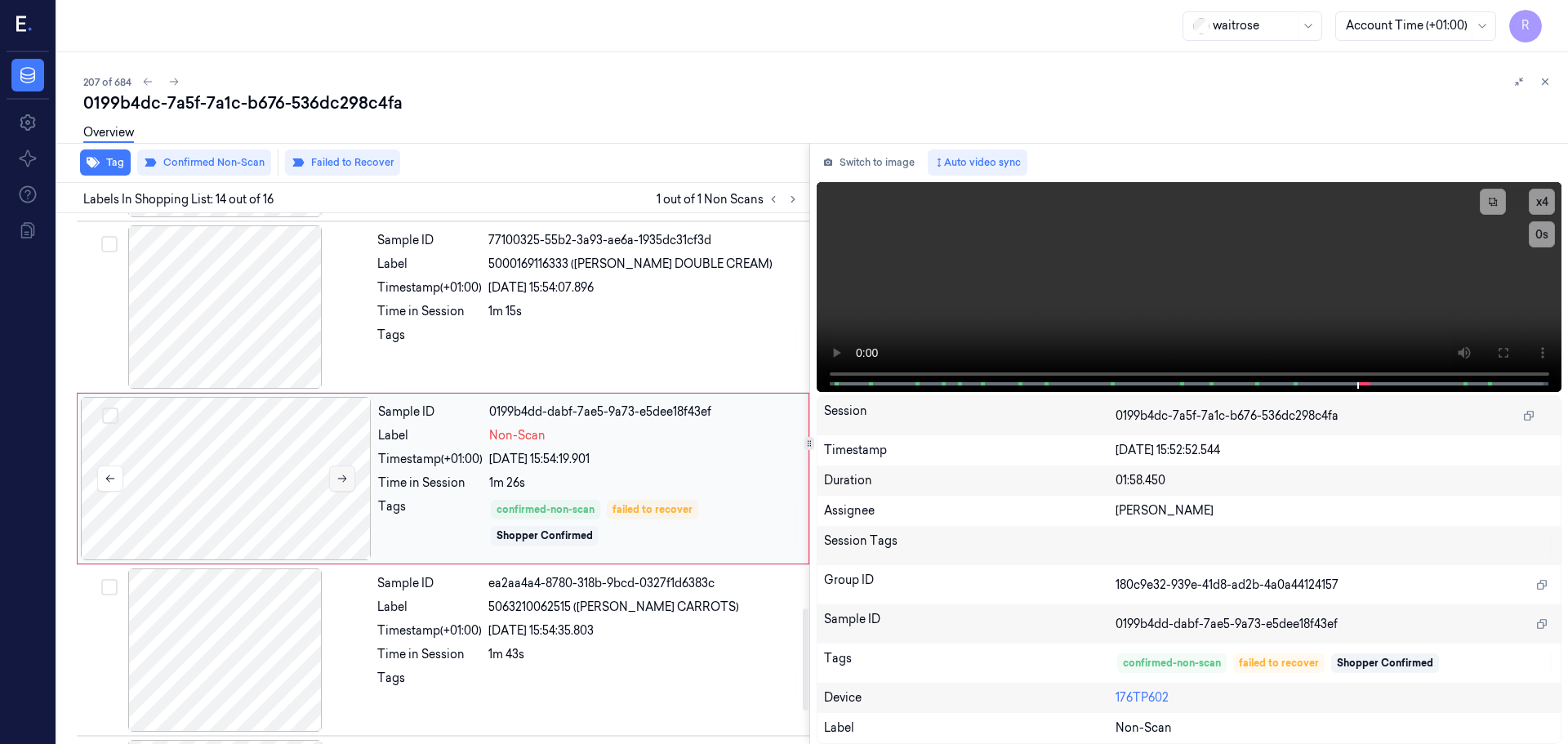
click at [335, 481] on button at bounding box center [342, 478] width 26 height 26
click at [335, 481] on button at bounding box center [342, 478] width 26 height 26
click at [336, 481] on icon at bounding box center [342, 478] width 12 height 12
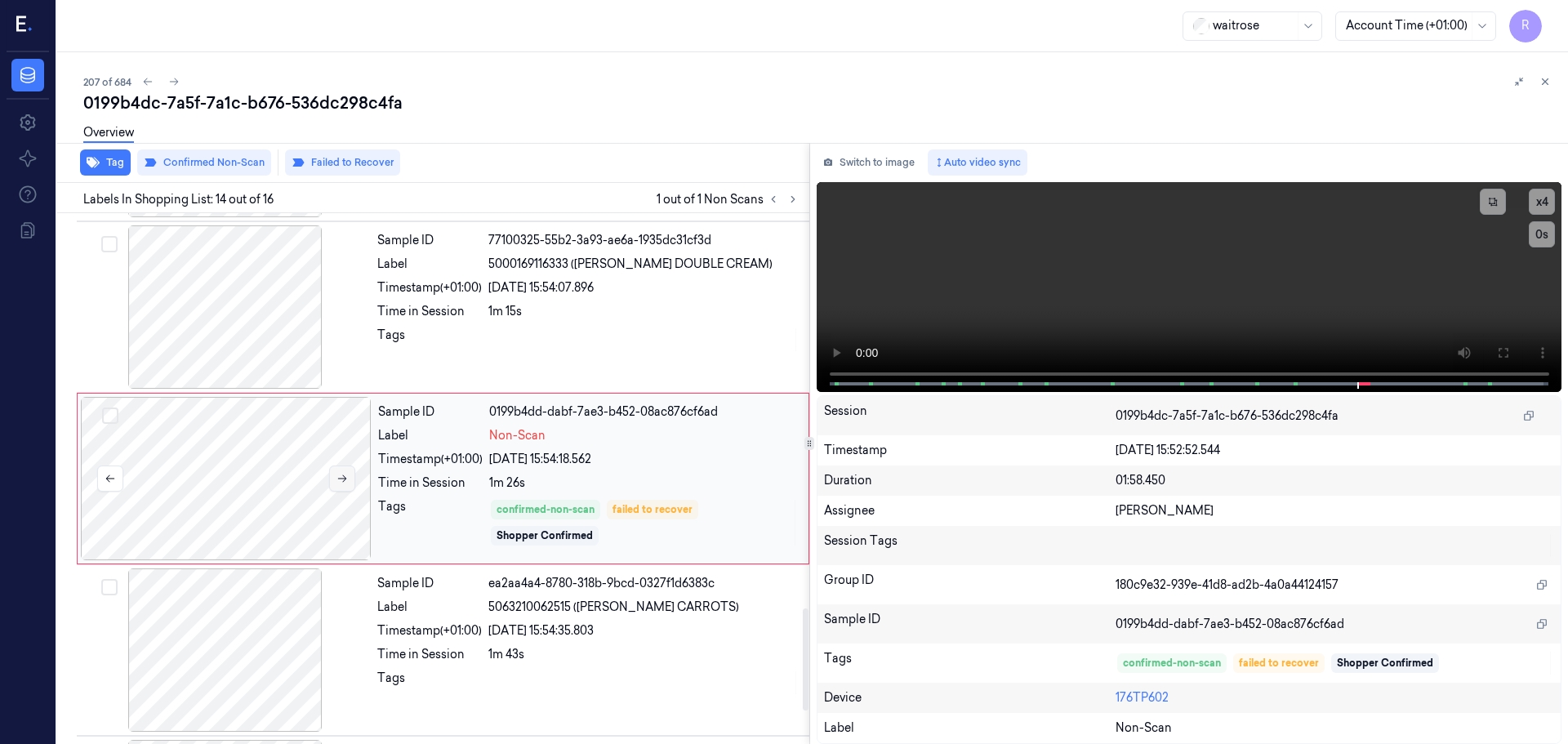
click at [336, 481] on icon at bounding box center [342, 478] width 12 height 12
click at [337, 481] on icon at bounding box center [342, 478] width 12 height 12
click at [338, 481] on icon at bounding box center [342, 478] width 12 height 12
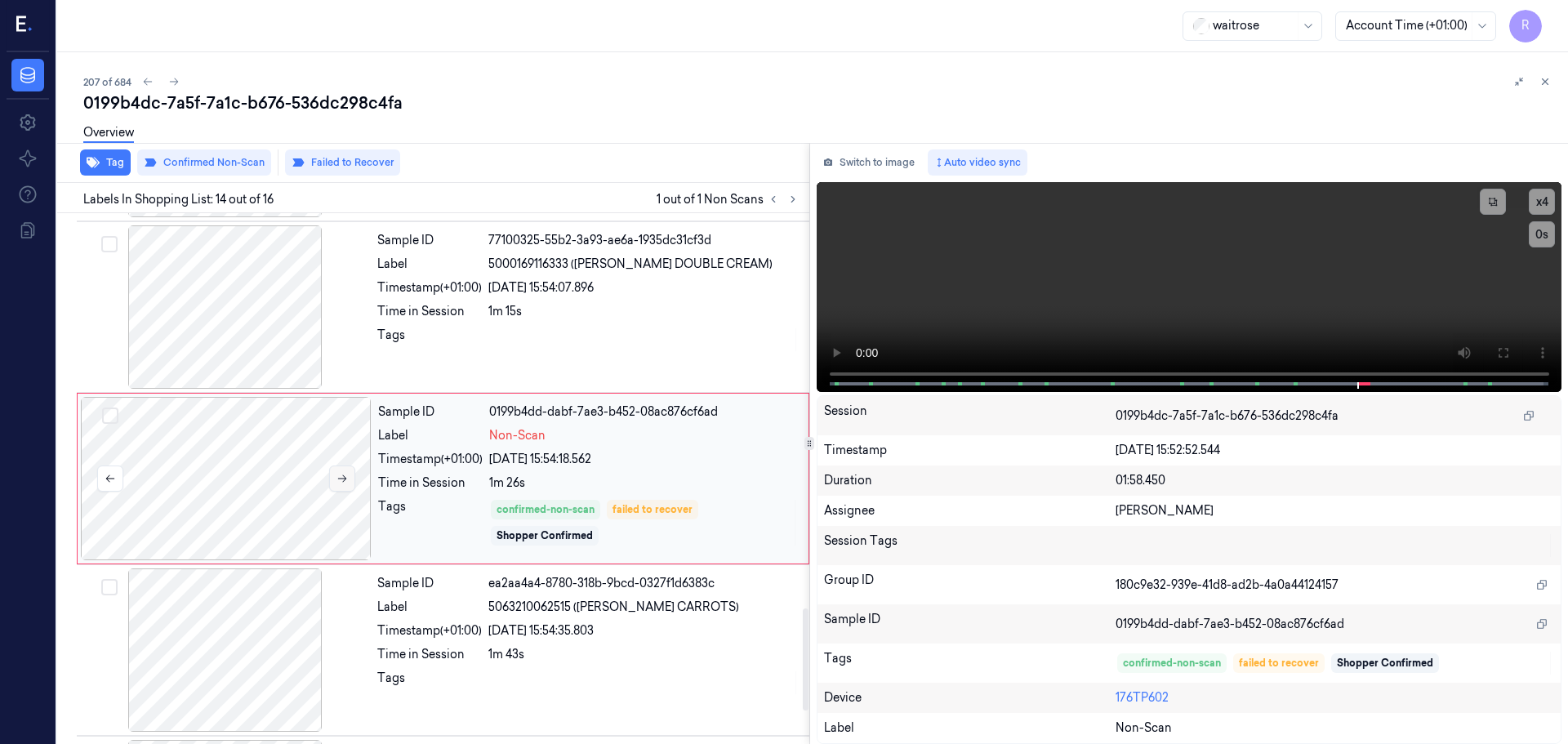
click at [338, 481] on icon at bounding box center [342, 478] width 12 height 12
click at [339, 481] on icon at bounding box center [342, 478] width 12 height 12
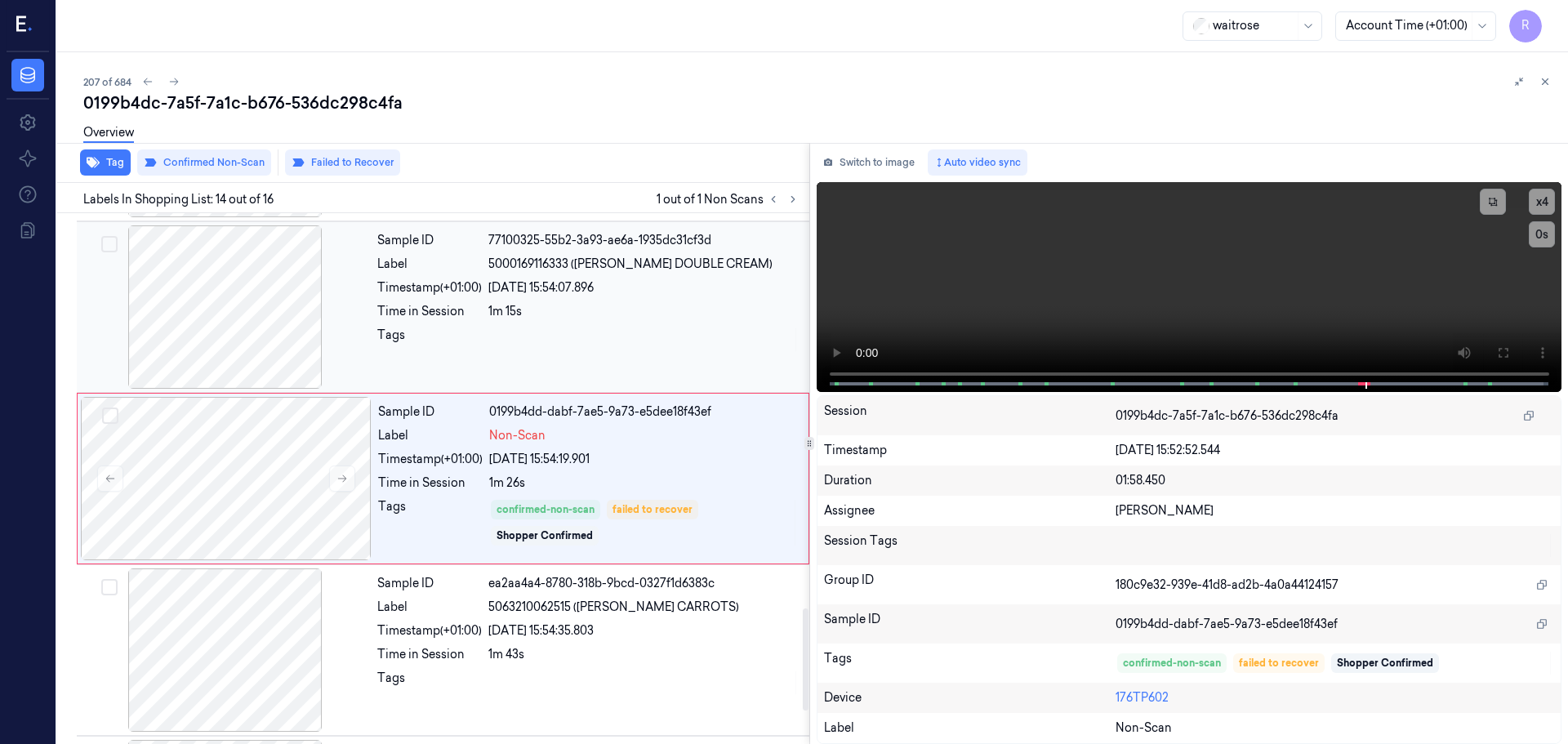
click at [471, 326] on div "Sample ID 77100325-55b2-3a93-ae6a-1935dc31cf3d Label 5000169116333 (WR ESS DOUB…" at bounding box center [588, 307] width 435 height 164
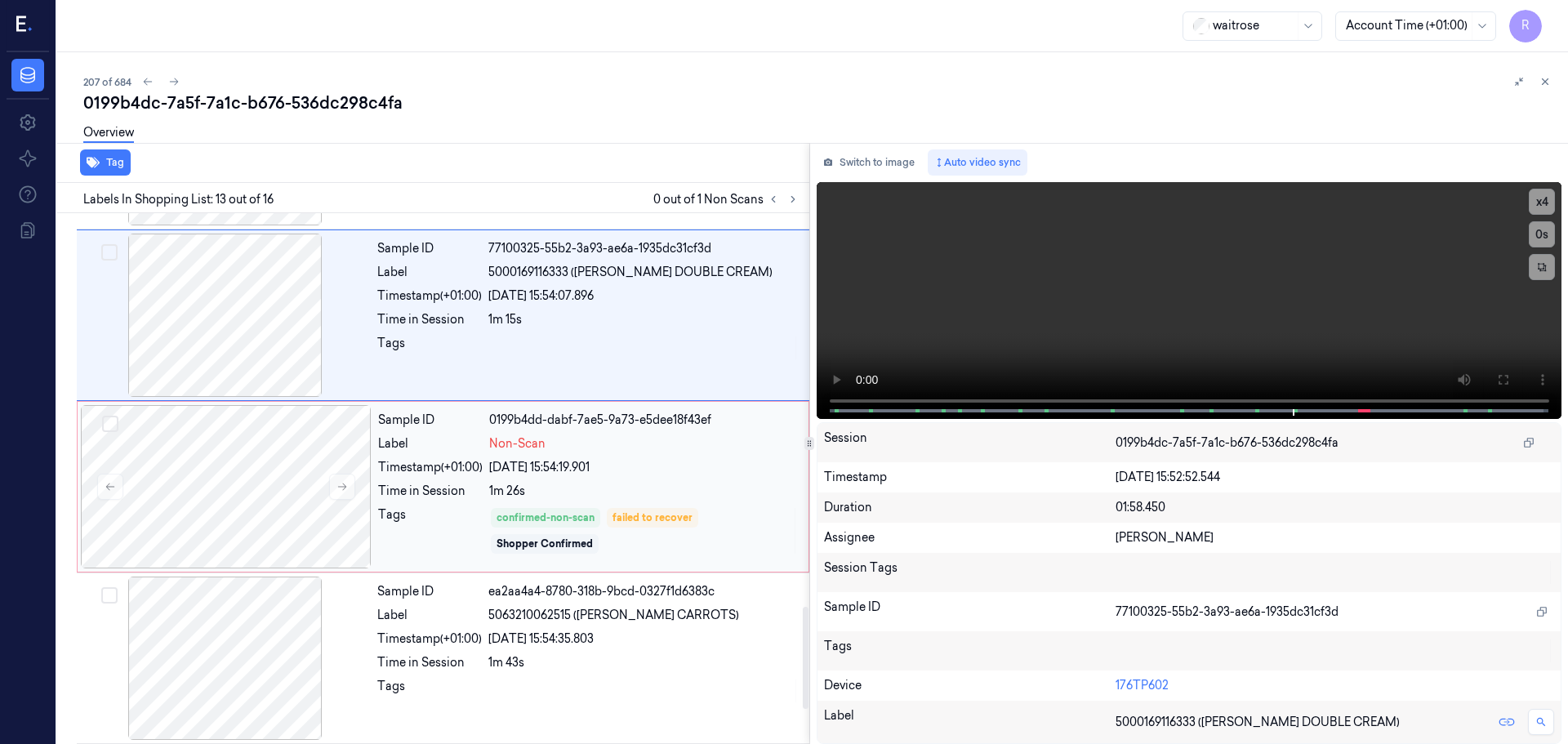
click at [463, 498] on div "Time in Session" at bounding box center [430, 491] width 105 height 17
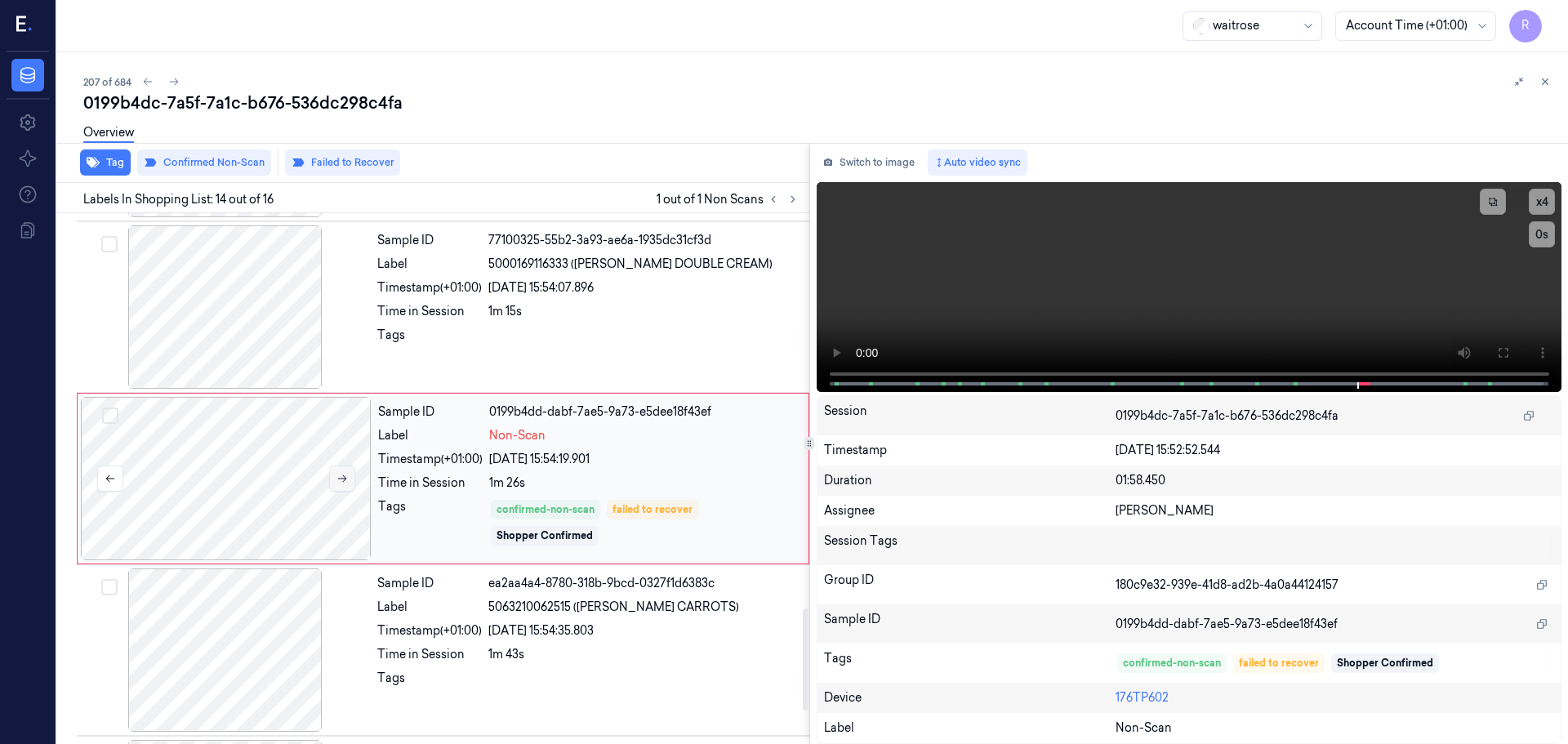
click at [348, 480] on button at bounding box center [342, 478] width 26 height 26
click at [534, 297] on div "Sample ID 77100325-55b2-3a93-ae6a-1935dc31cf3d Label 5000169116333 (WR ESS DOUB…" at bounding box center [588, 307] width 435 height 164
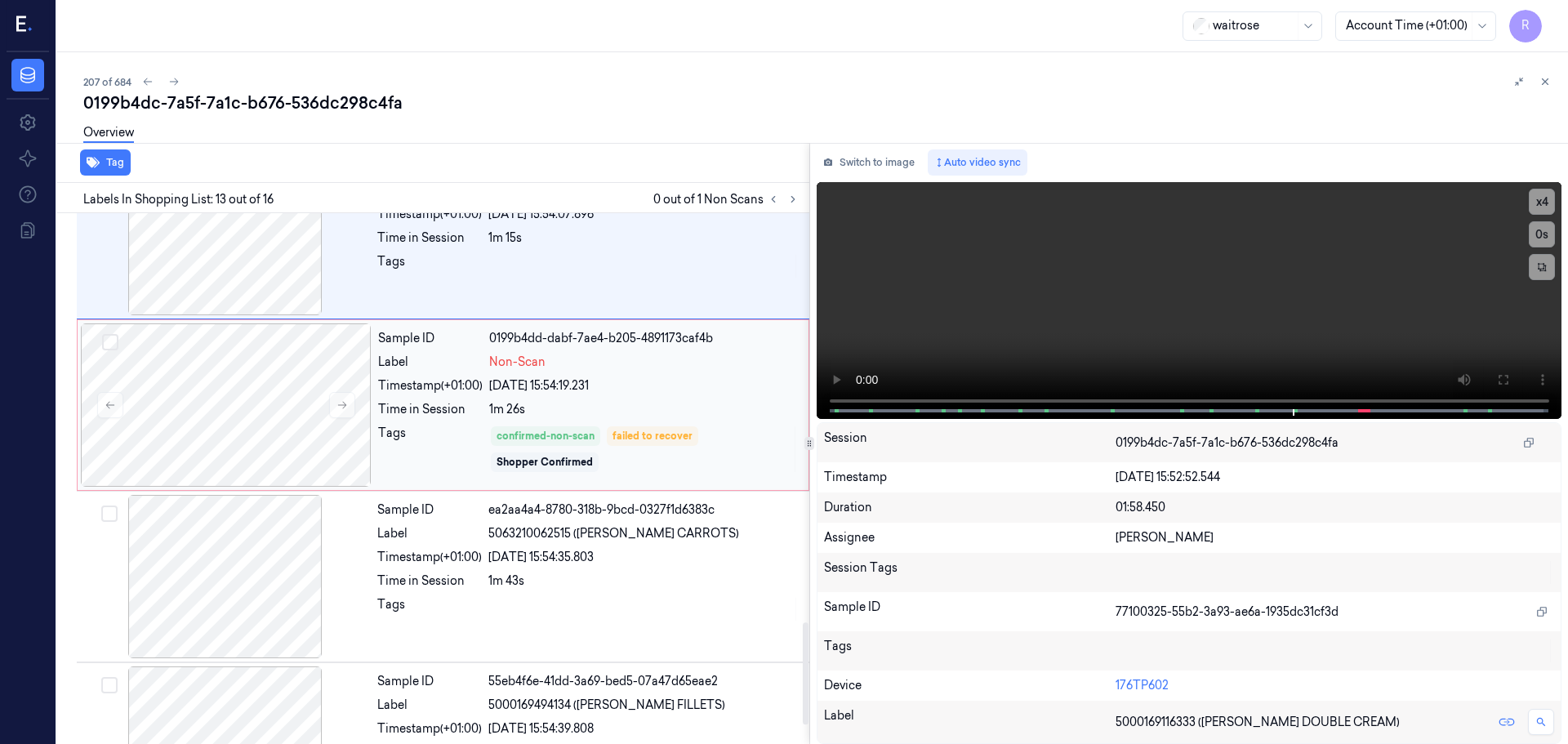
click at [462, 440] on div "Tags" at bounding box center [430, 449] width 105 height 49
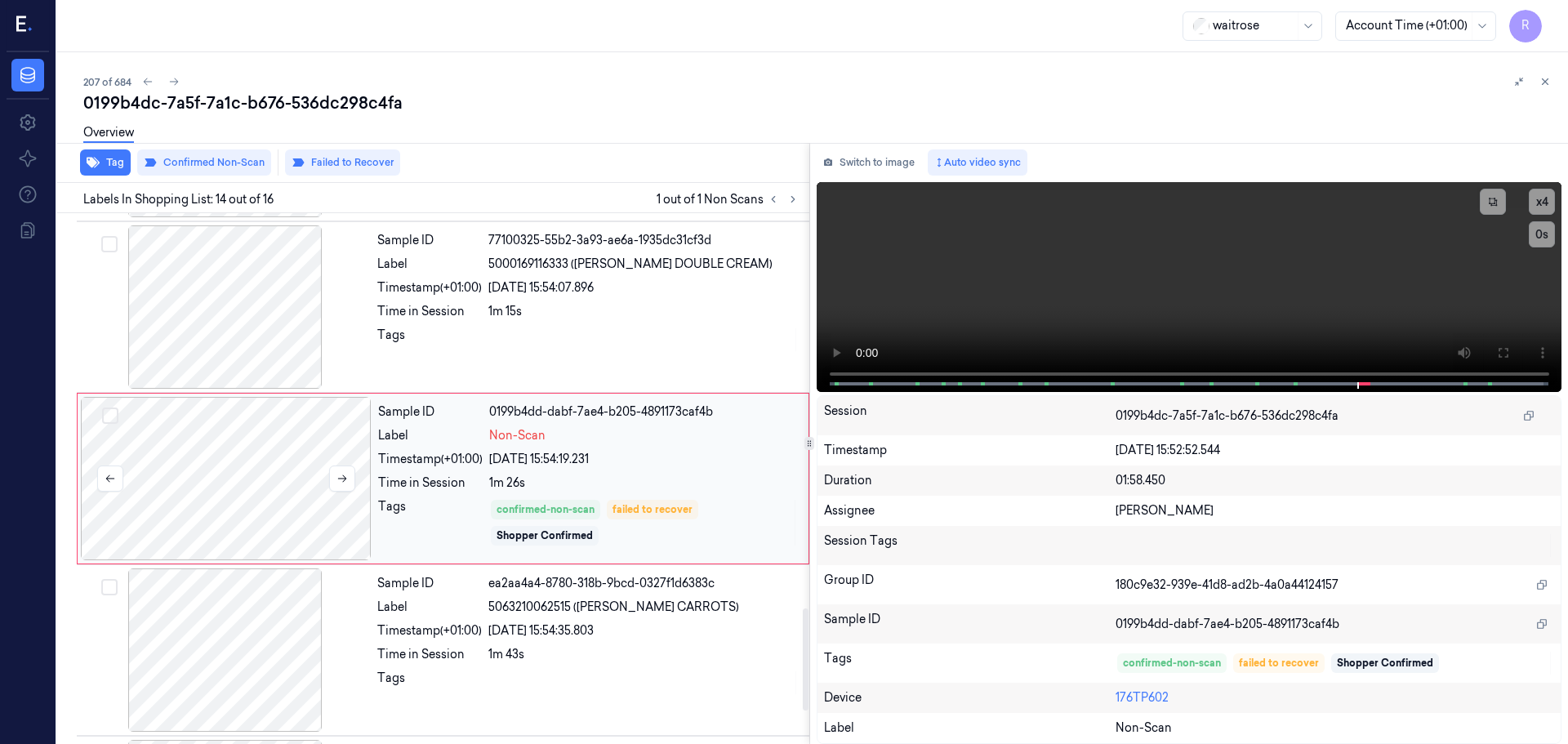
click at [355, 468] on div at bounding box center [226, 479] width 291 height 164
click at [352, 467] on button at bounding box center [342, 478] width 26 height 26
click at [335, 472] on button at bounding box center [342, 478] width 26 height 26
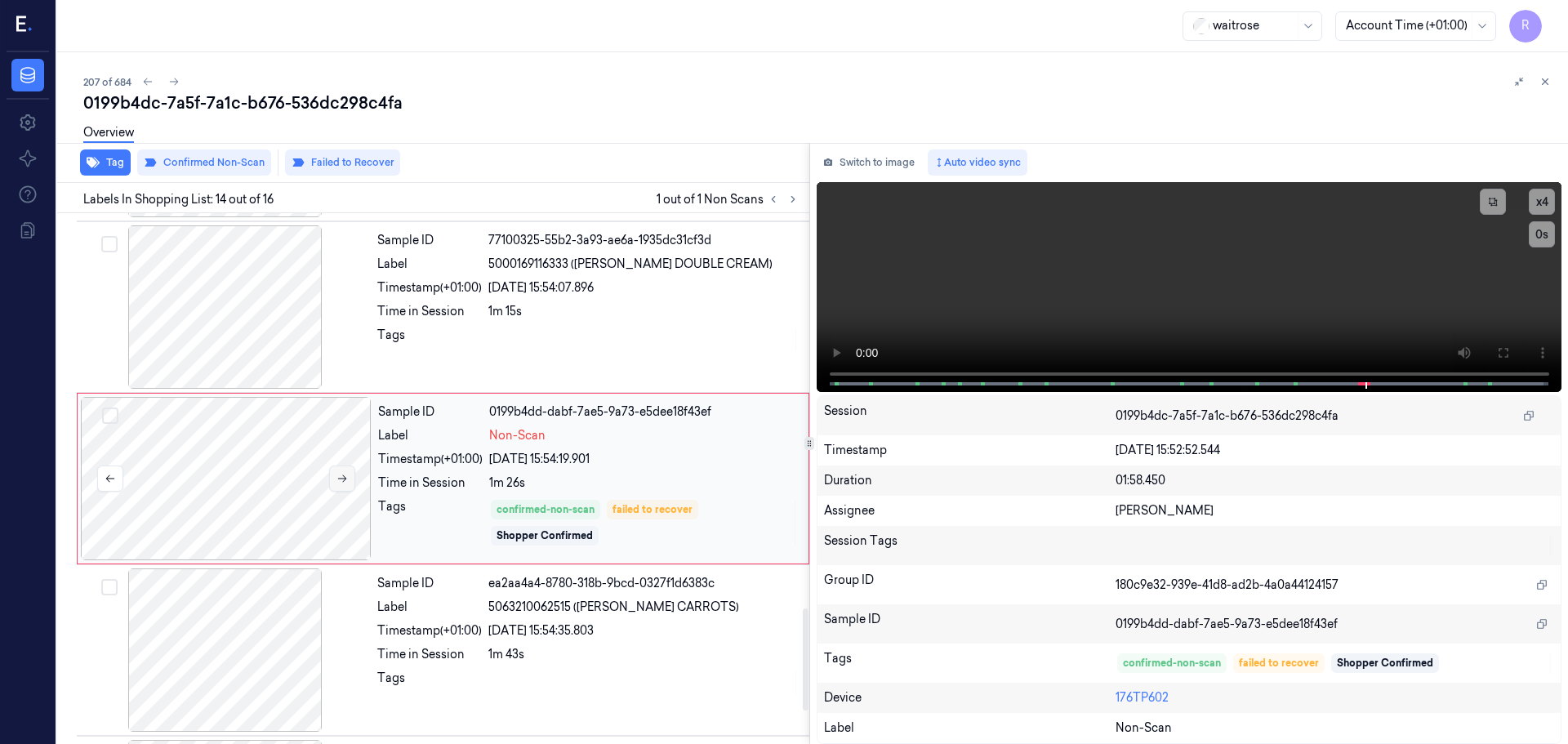
click at [341, 474] on icon at bounding box center [342, 478] width 12 height 12
click at [340, 474] on icon at bounding box center [342, 478] width 12 height 12
click at [536, 311] on div "1m 15s" at bounding box center [644, 311] width 311 height 17
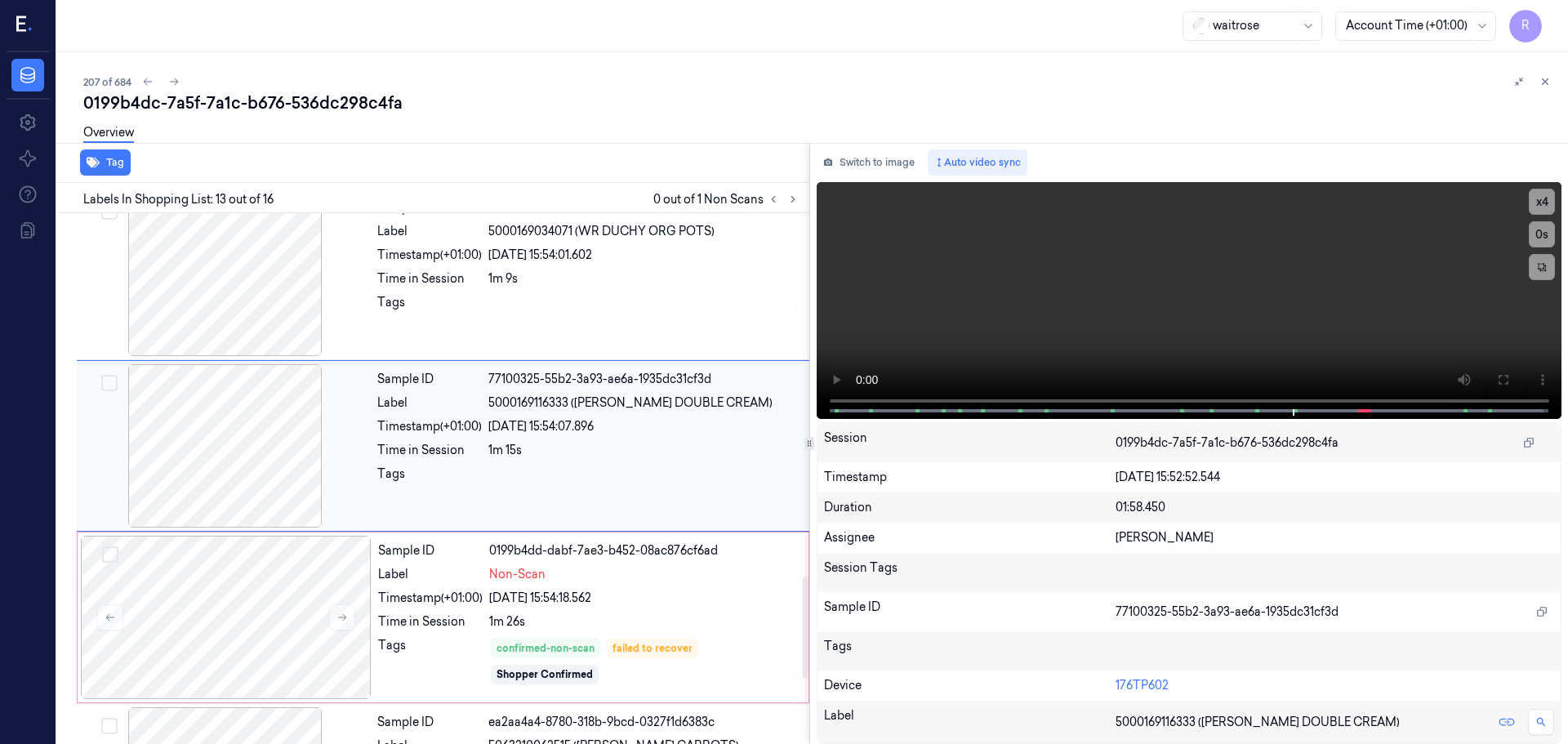
scroll to position [1959, 0]
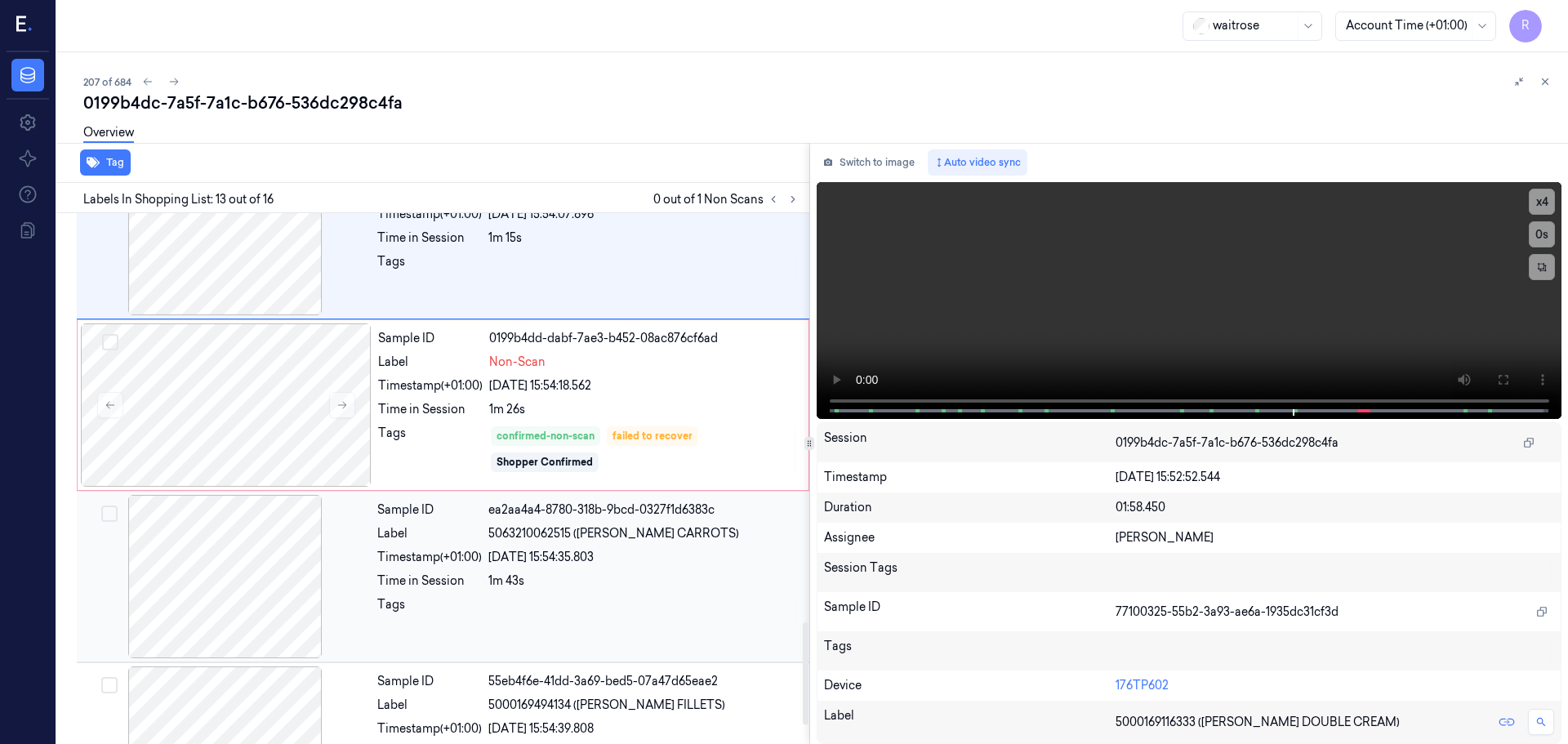
click at [523, 541] on span "5063210062515 ([PERSON_NAME] CARROTS)" at bounding box center [614, 533] width 251 height 17
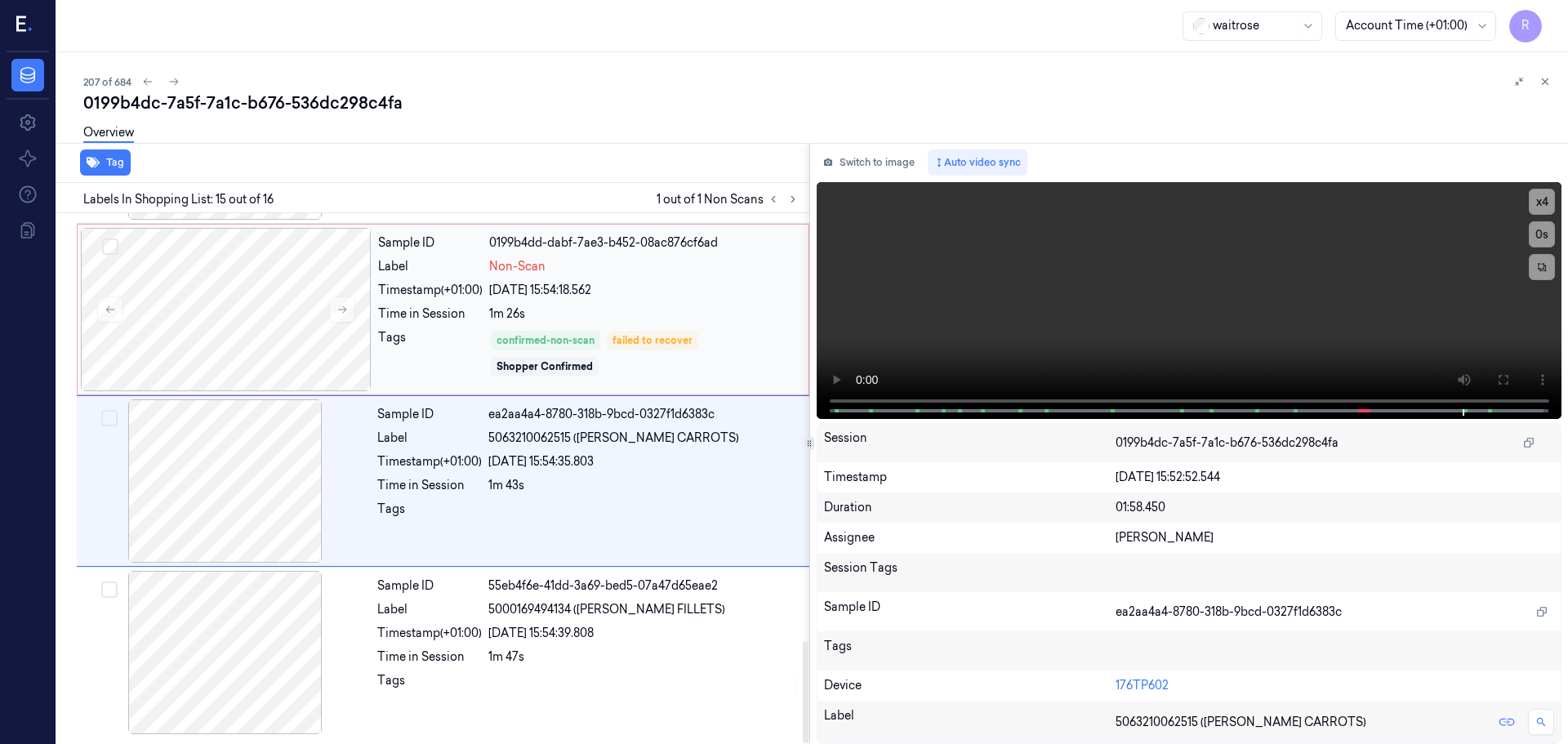
click at [428, 334] on div "Tags" at bounding box center [430, 353] width 105 height 49
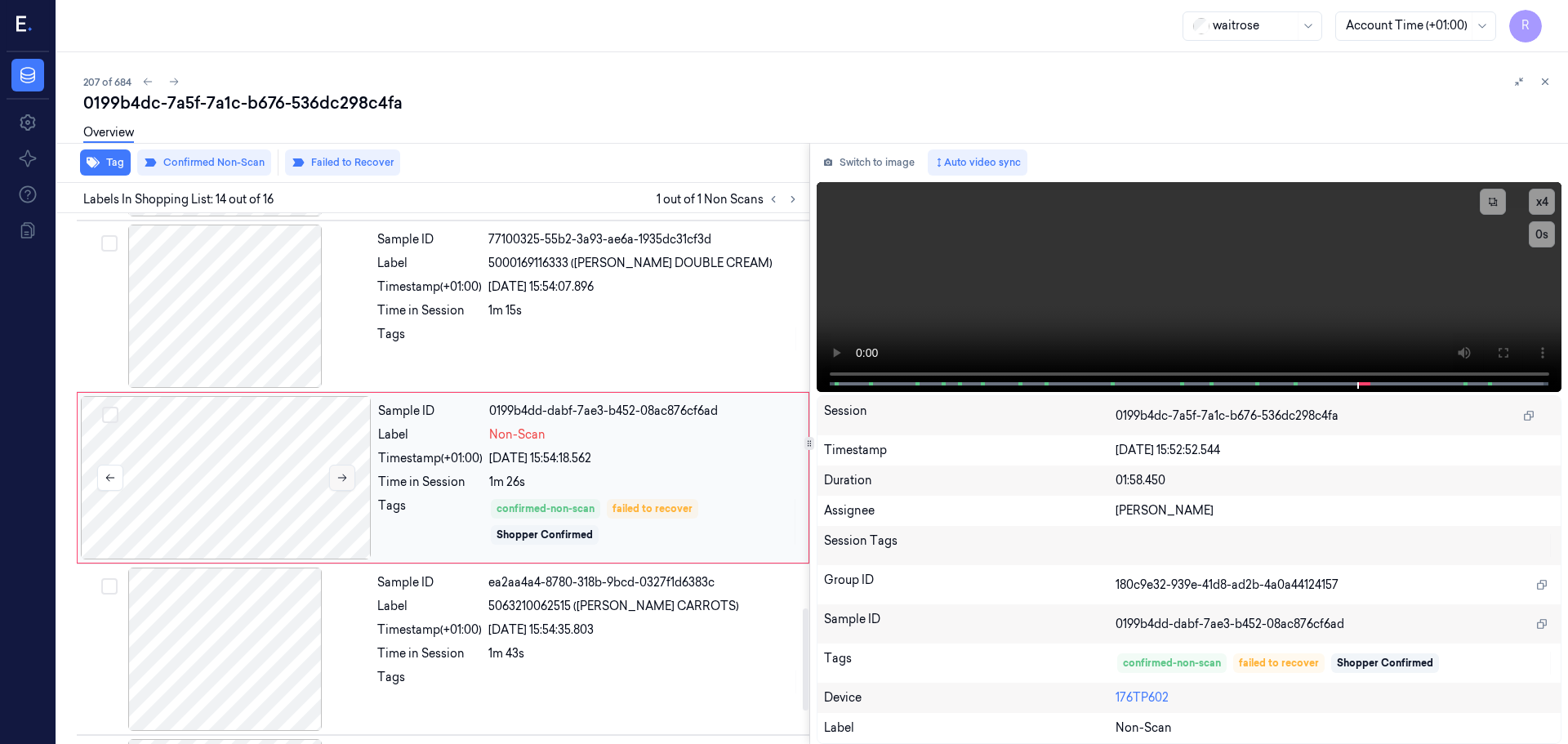
scroll to position [2048, 0]
click at [343, 481] on icon at bounding box center [342, 478] width 12 height 12
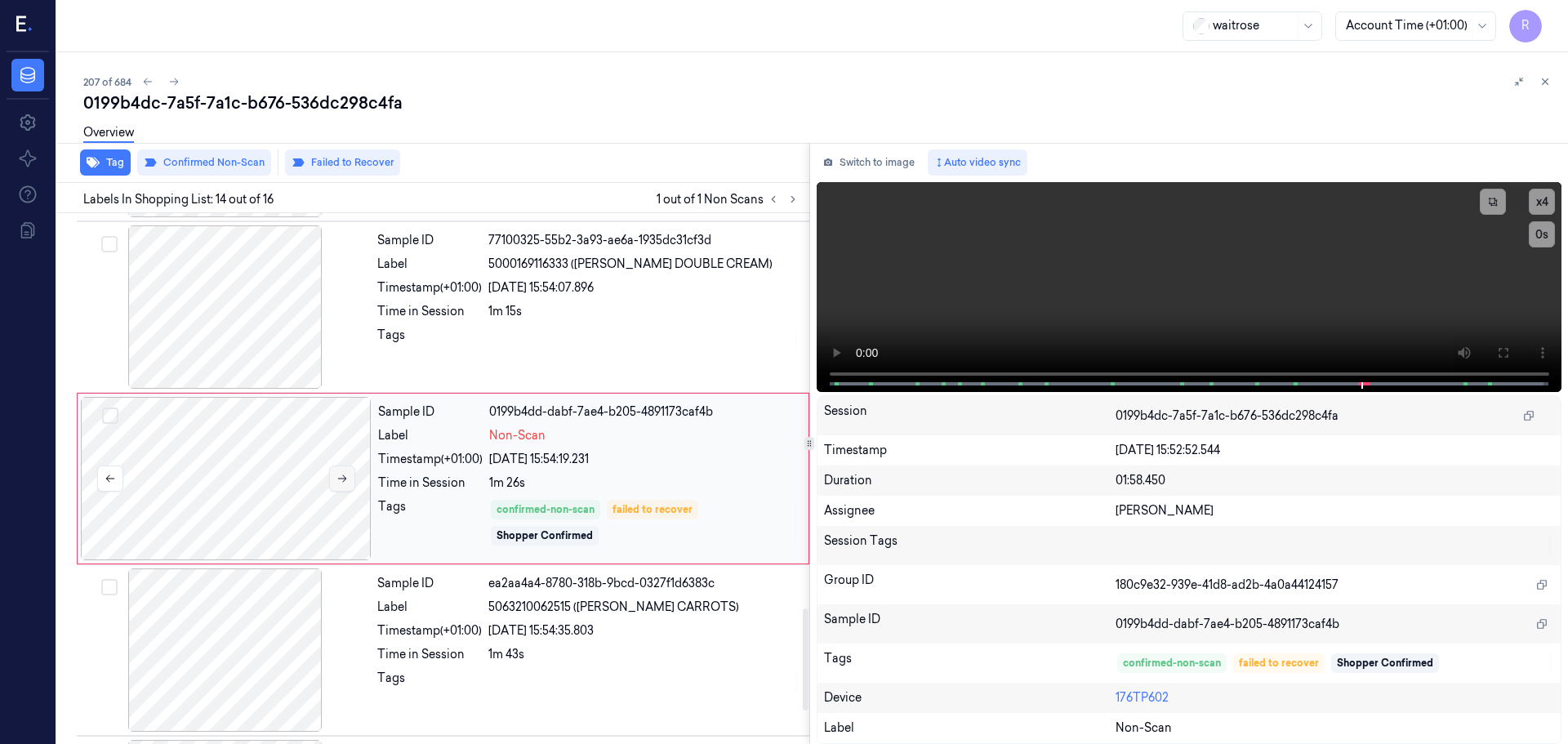
click at [343, 481] on icon at bounding box center [342, 478] width 12 height 12
click at [455, 344] on div "Tags" at bounding box center [429, 339] width 105 height 26
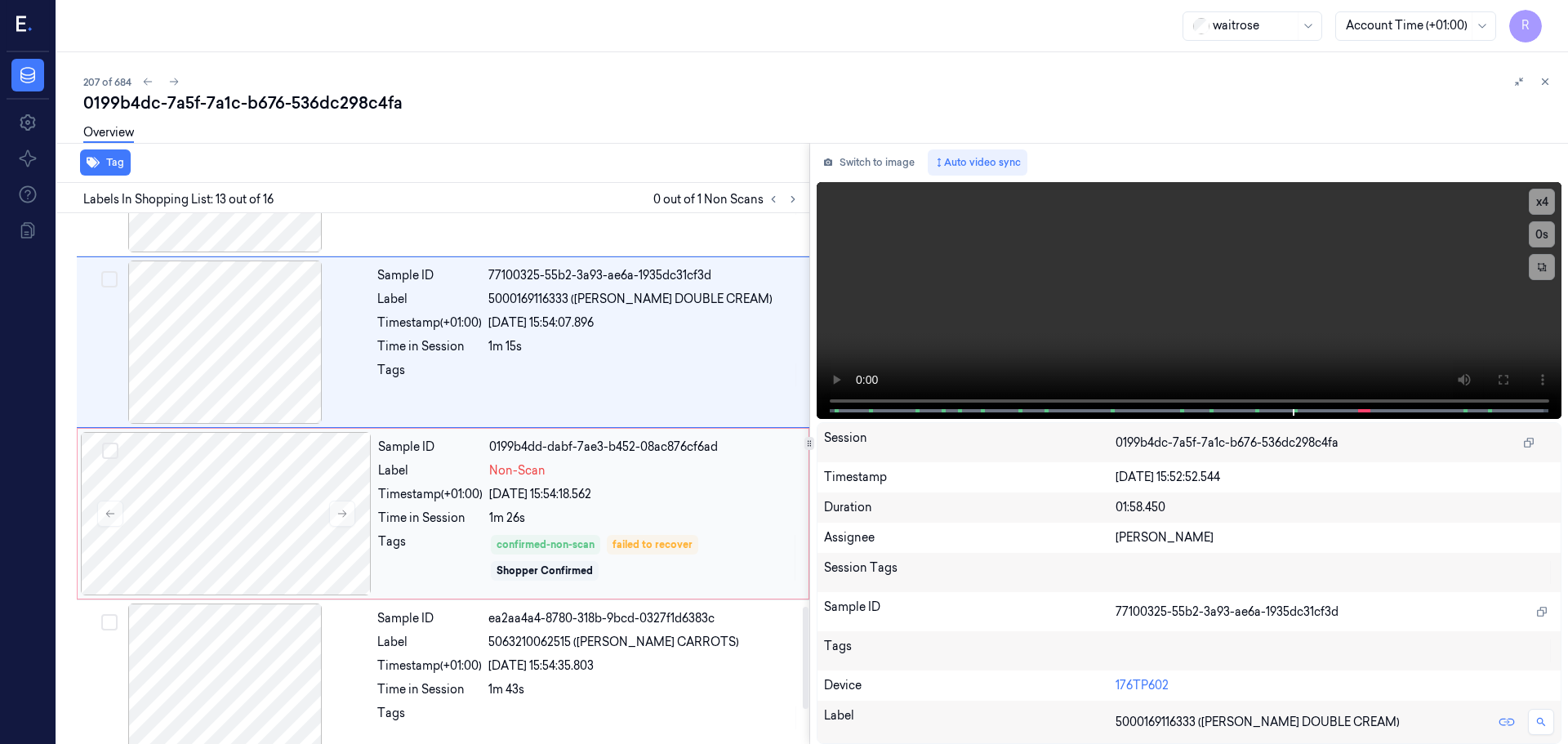
scroll to position [2040, 0]
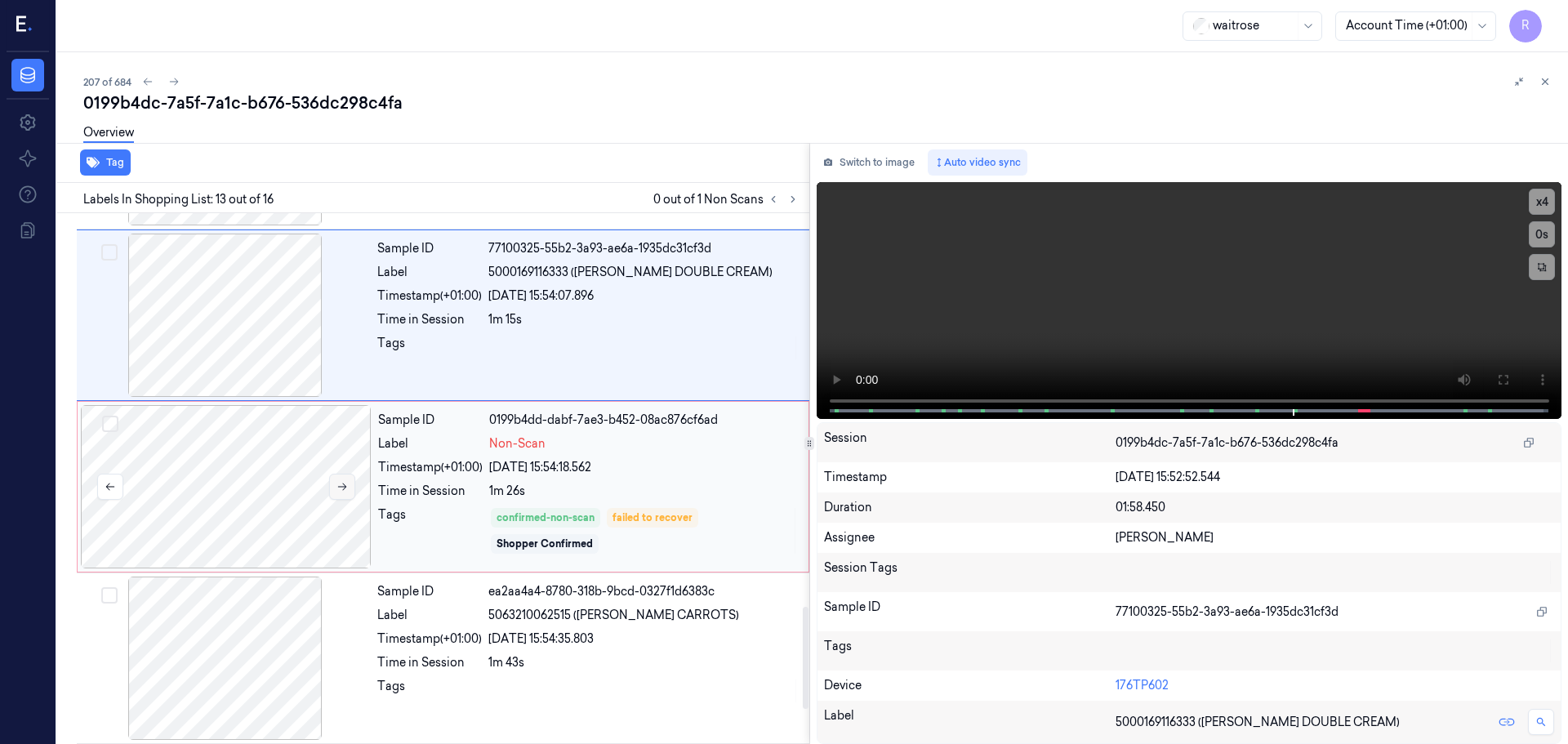
click at [352, 479] on button at bounding box center [342, 486] width 26 height 26
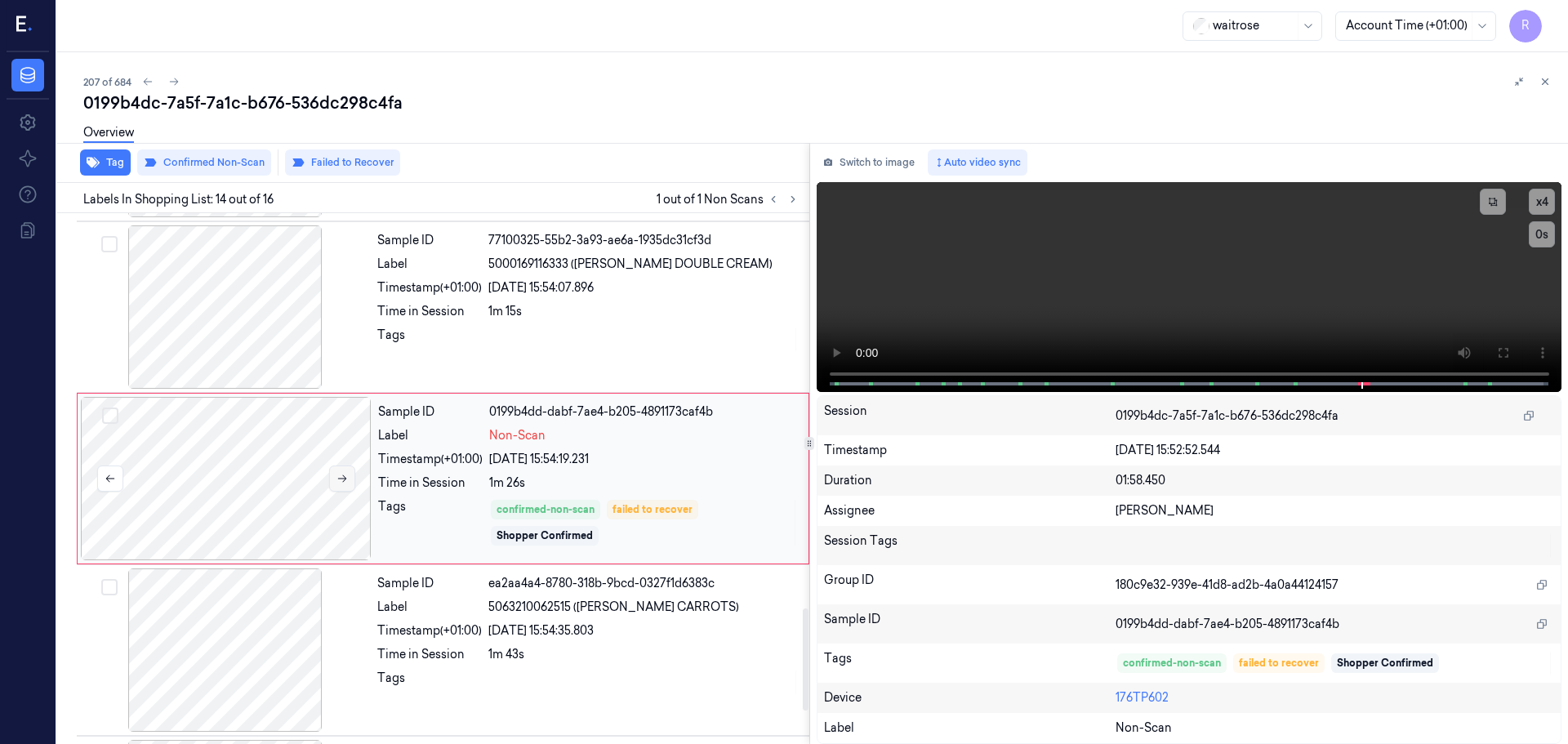
click at [349, 479] on button at bounding box center [342, 478] width 26 height 26
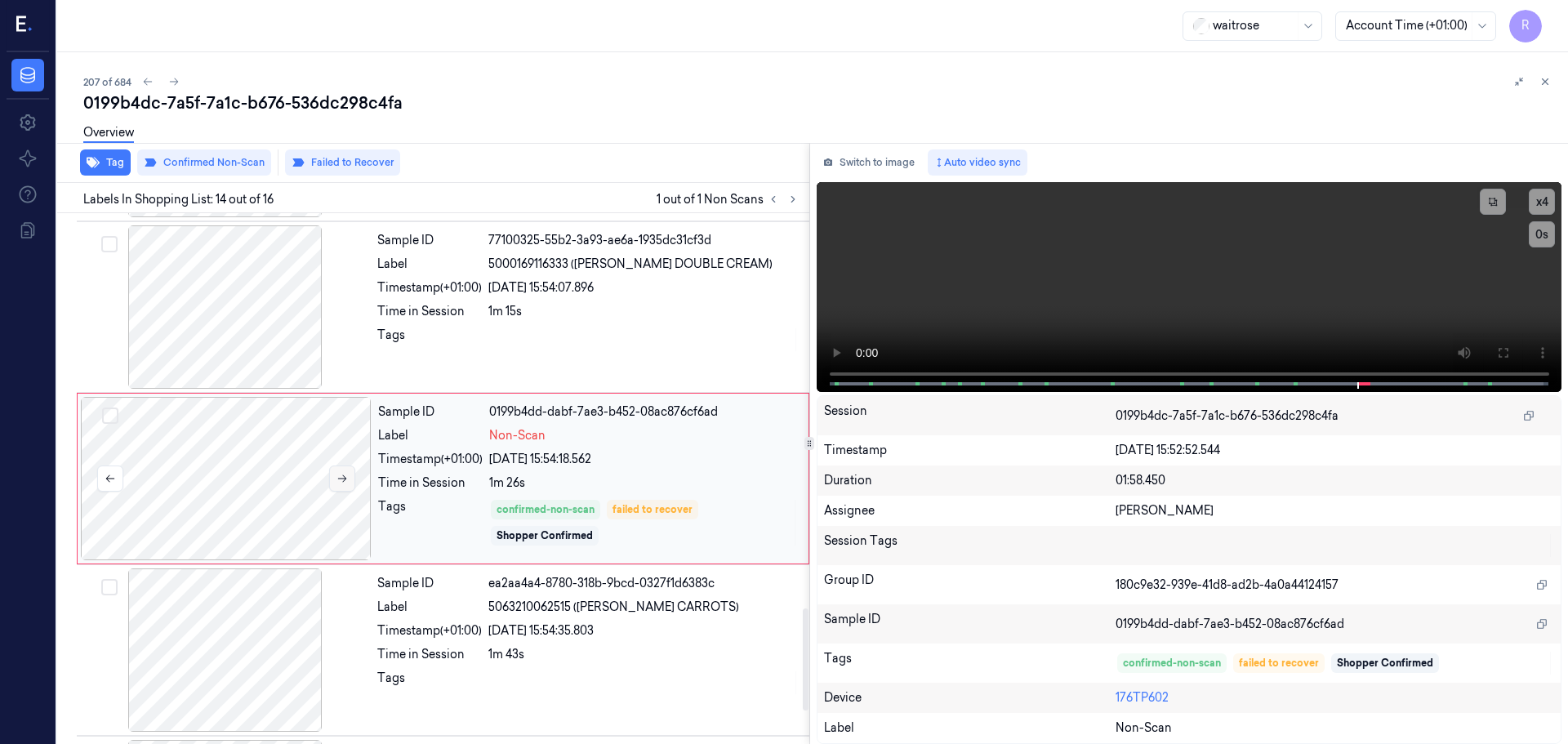
click at [349, 479] on button at bounding box center [342, 478] width 26 height 26
click at [1544, 85] on icon at bounding box center [1545, 82] width 12 height 12
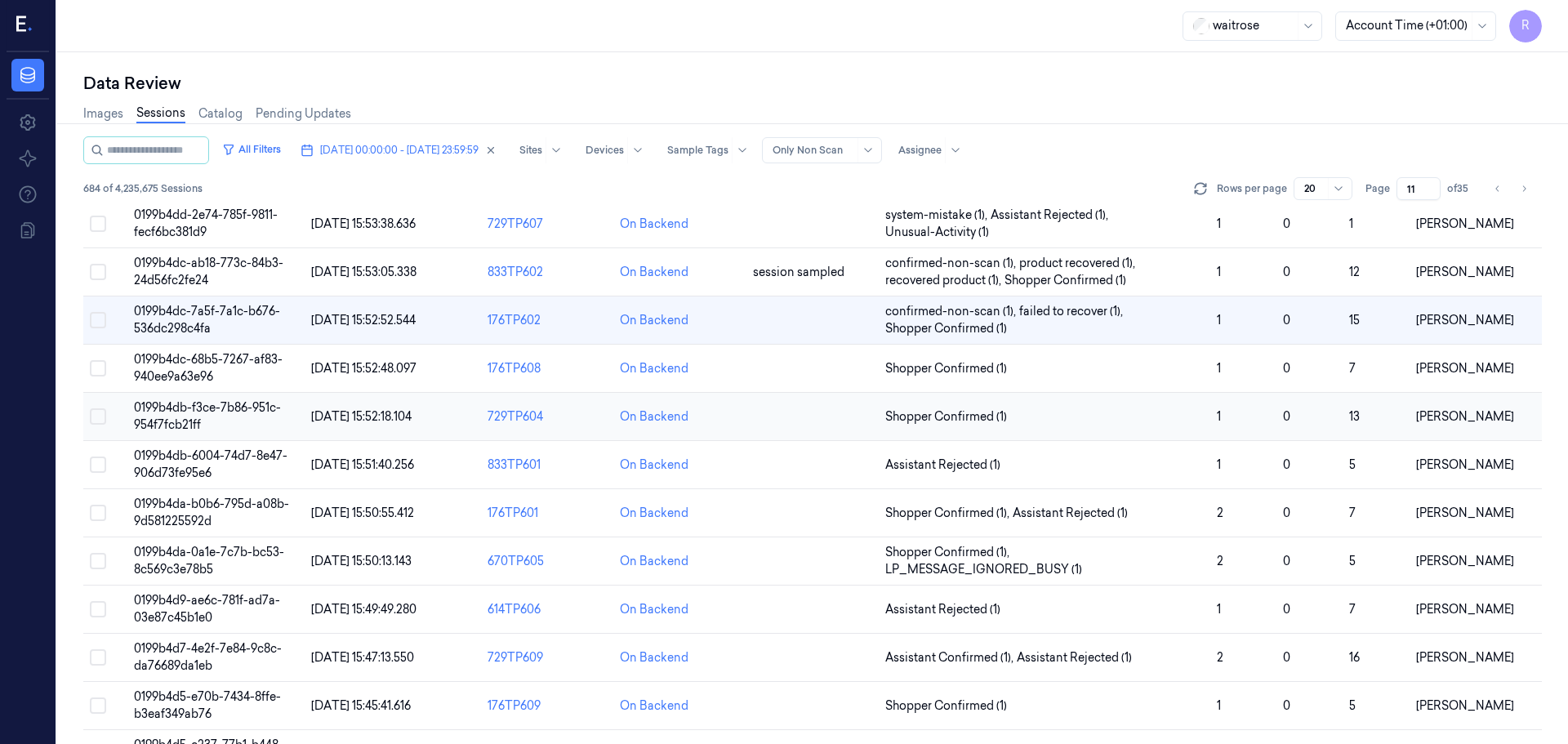
scroll to position [245, 0]
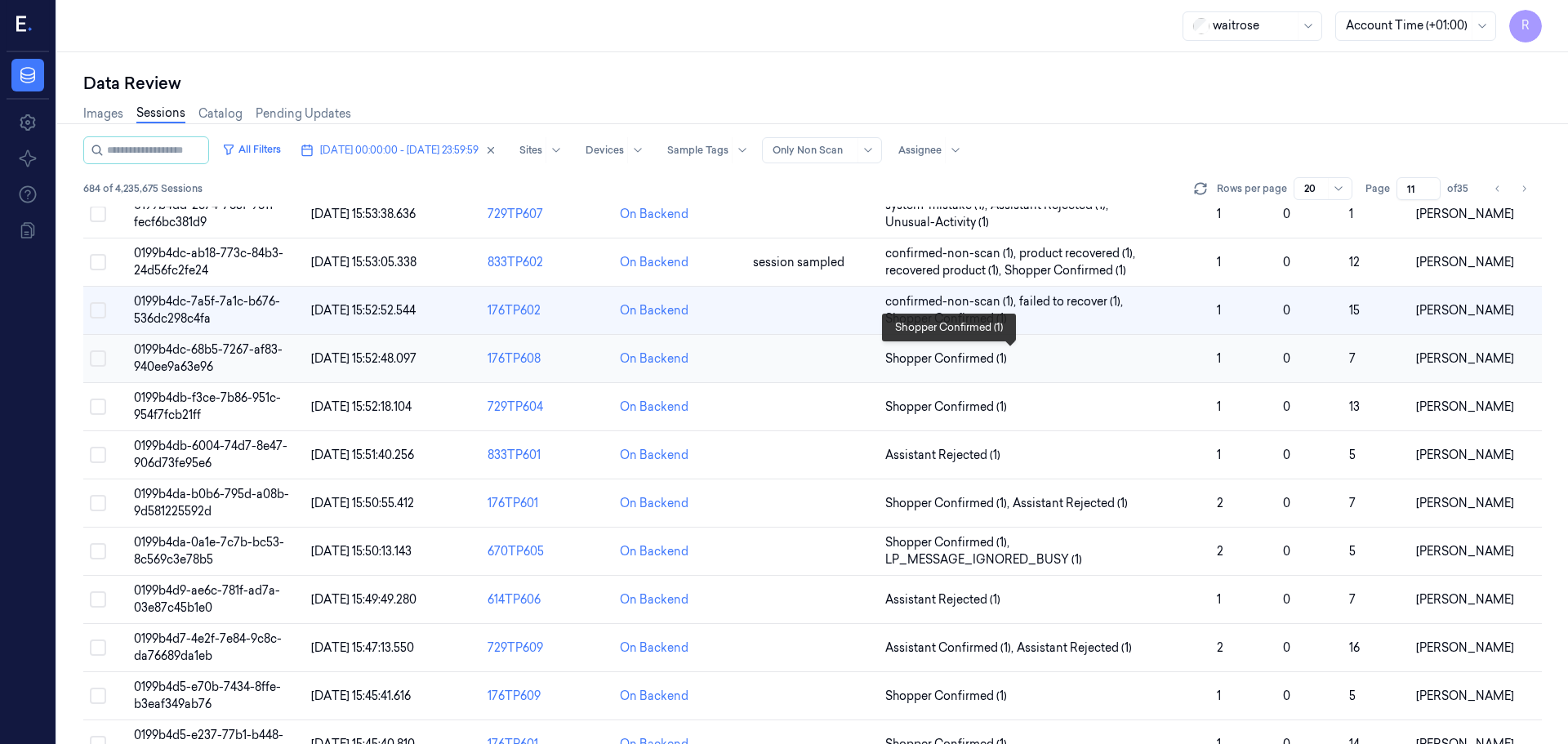
click at [1090, 366] on span "Shopper Confirmed (1)" at bounding box center [1044, 359] width 318 height 17
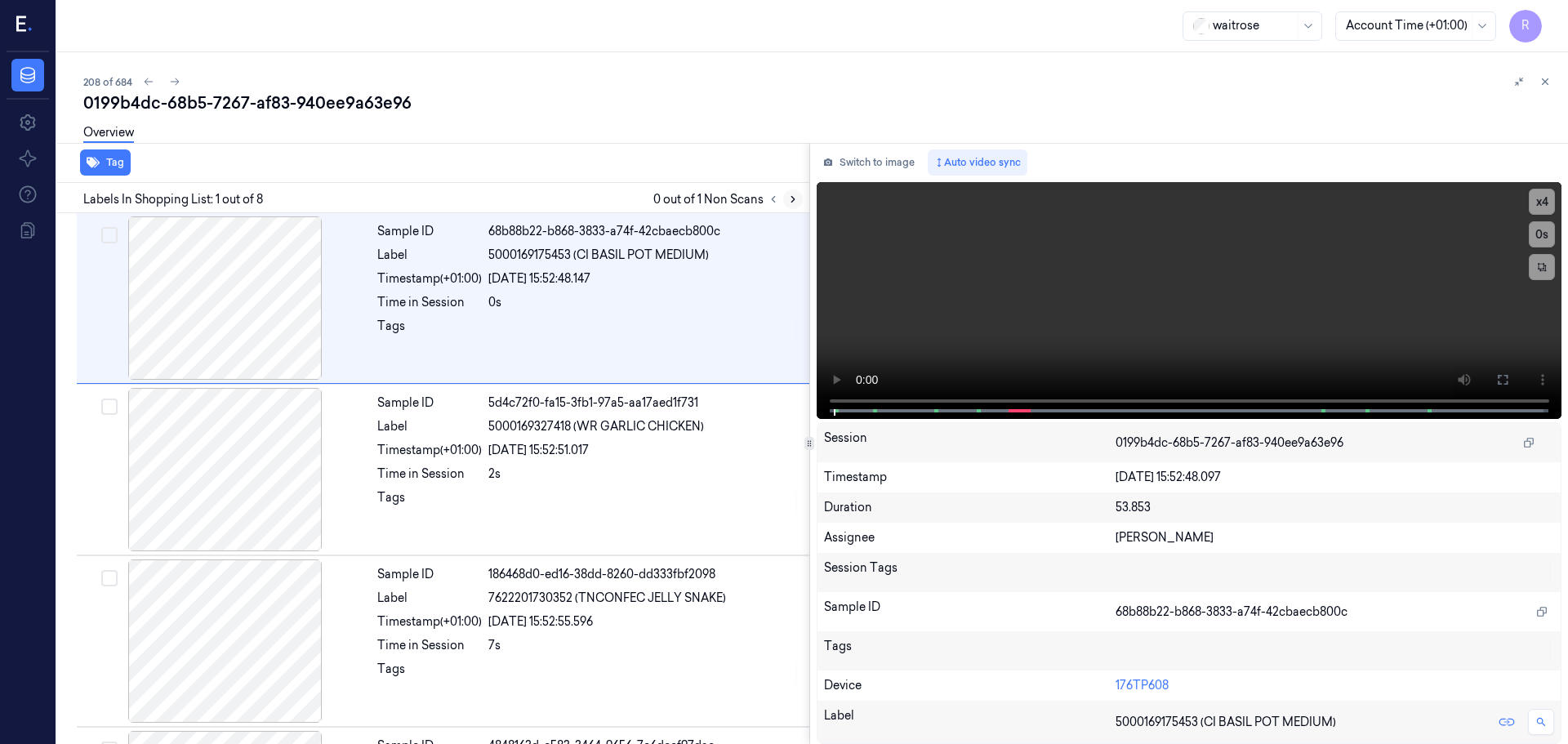
click at [799, 205] on button at bounding box center [794, 199] width 20 height 20
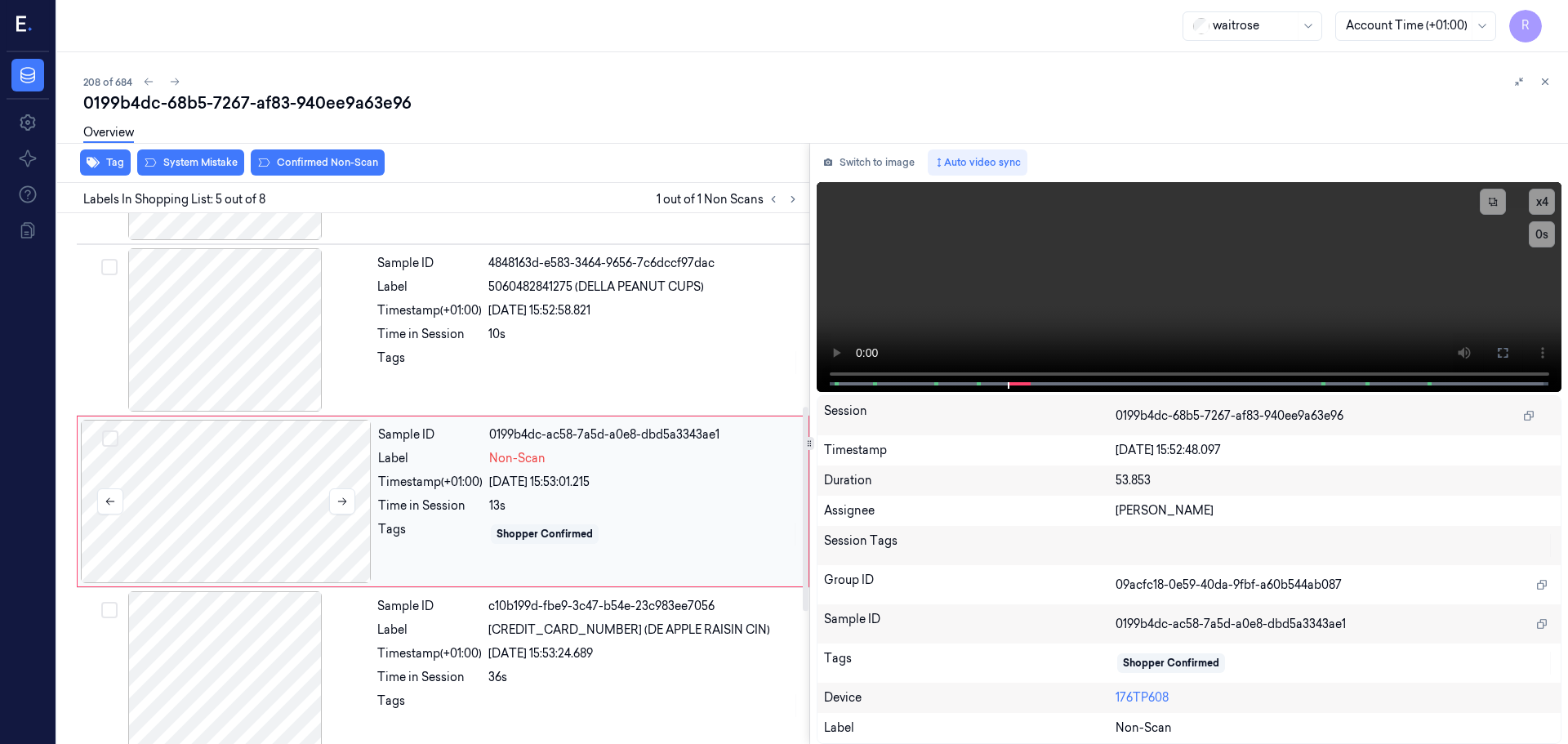
scroll to position [505, 0]
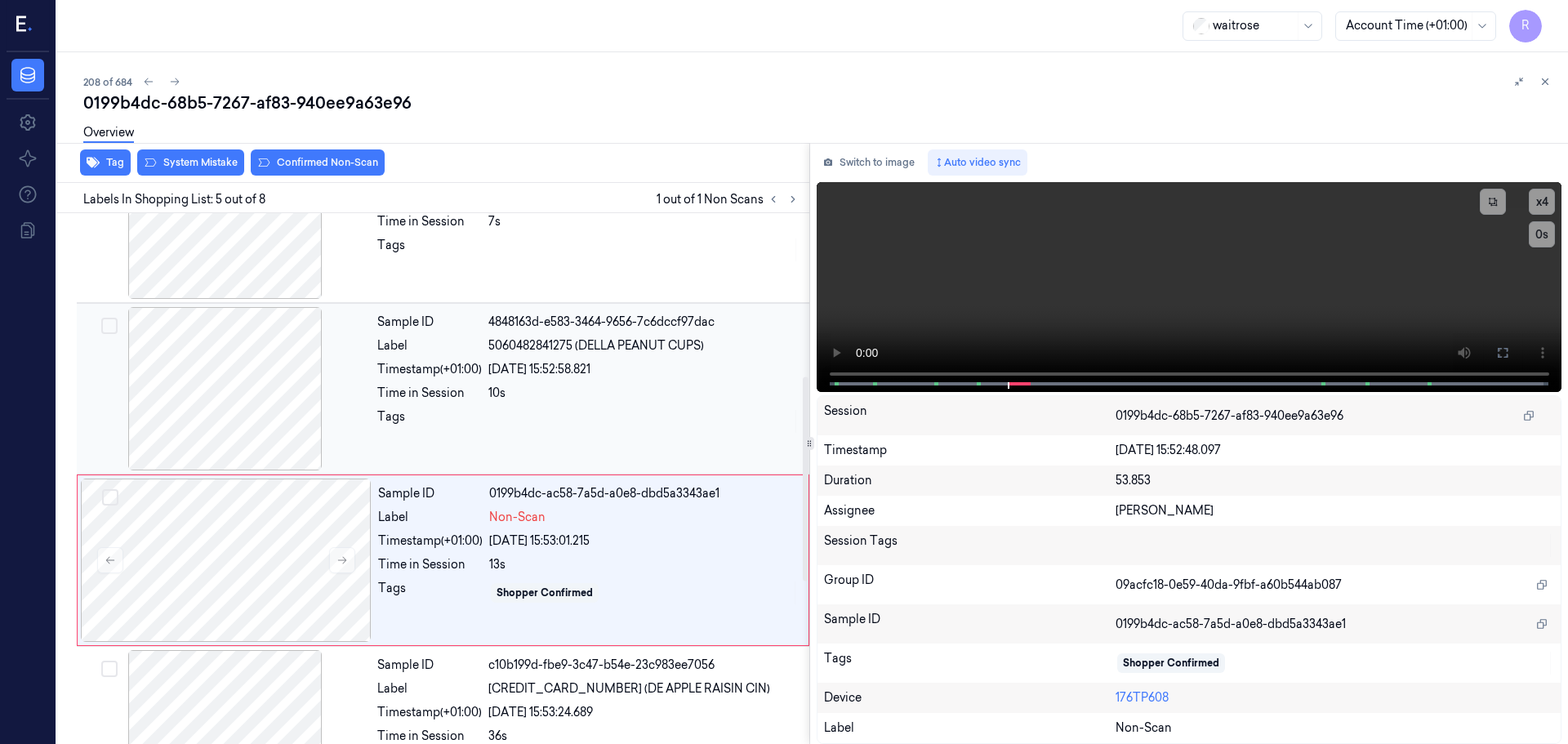
click at [222, 386] on div at bounding box center [225, 389] width 291 height 164
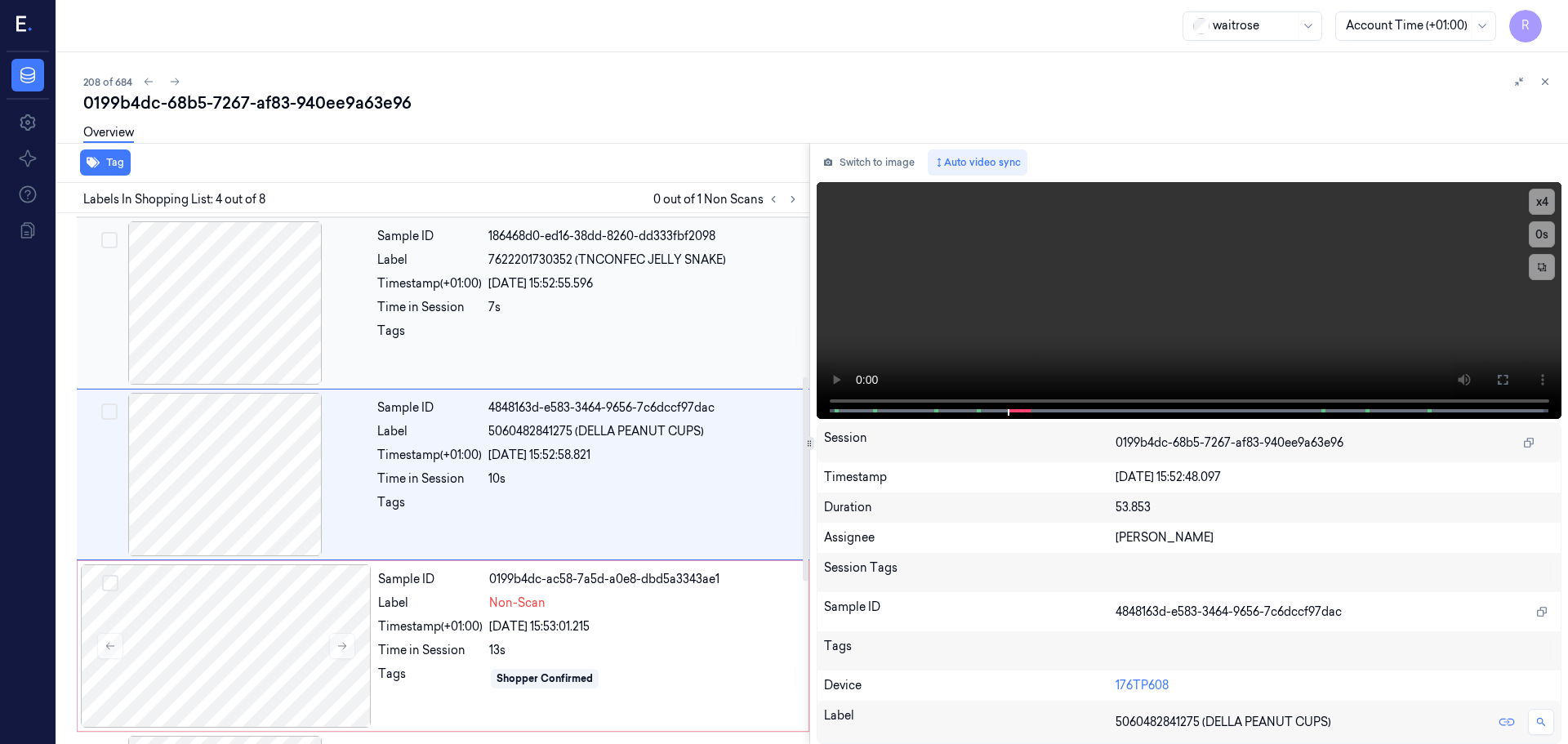
scroll to position [334, 0]
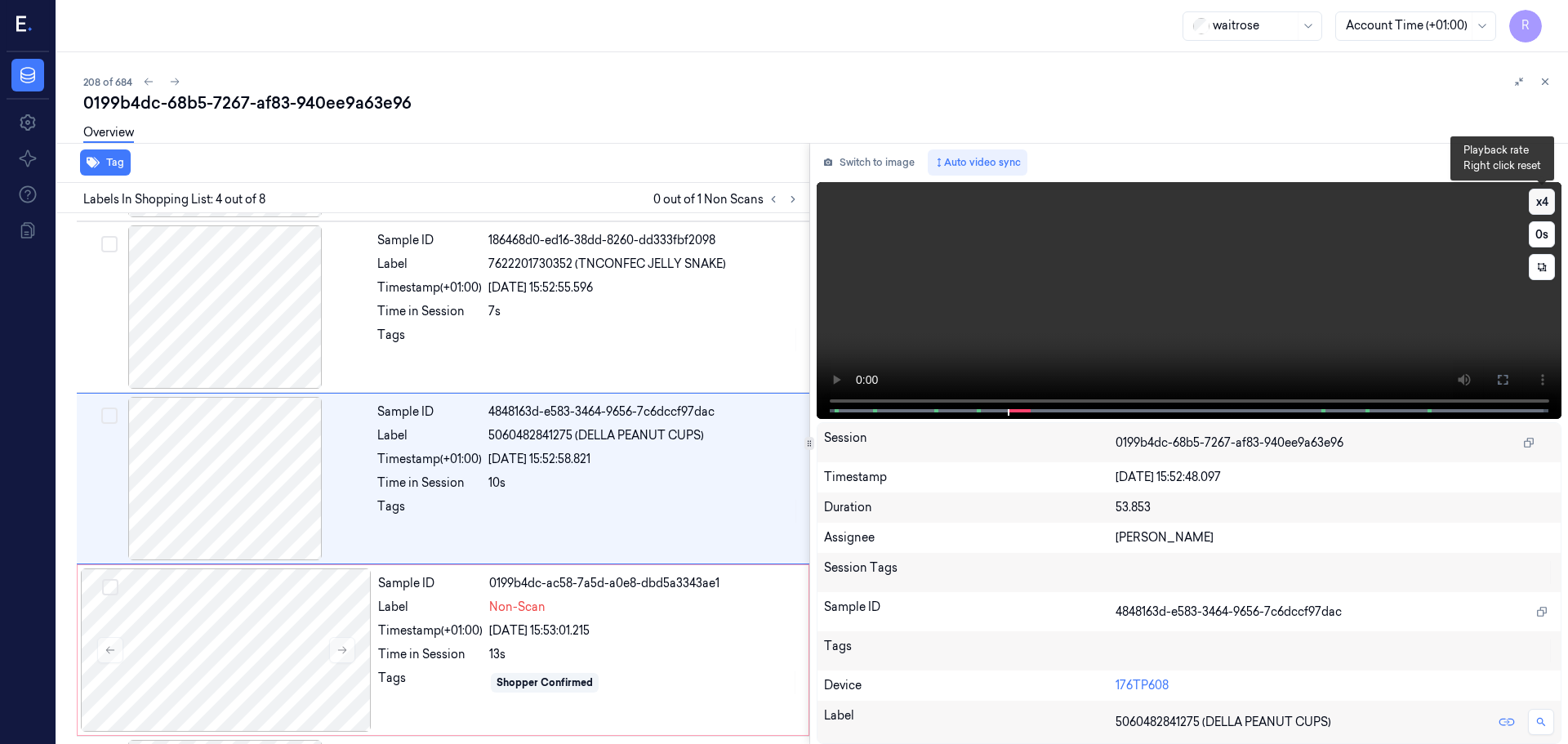
click at [1540, 200] on button "x 4" at bounding box center [1542, 202] width 26 height 26
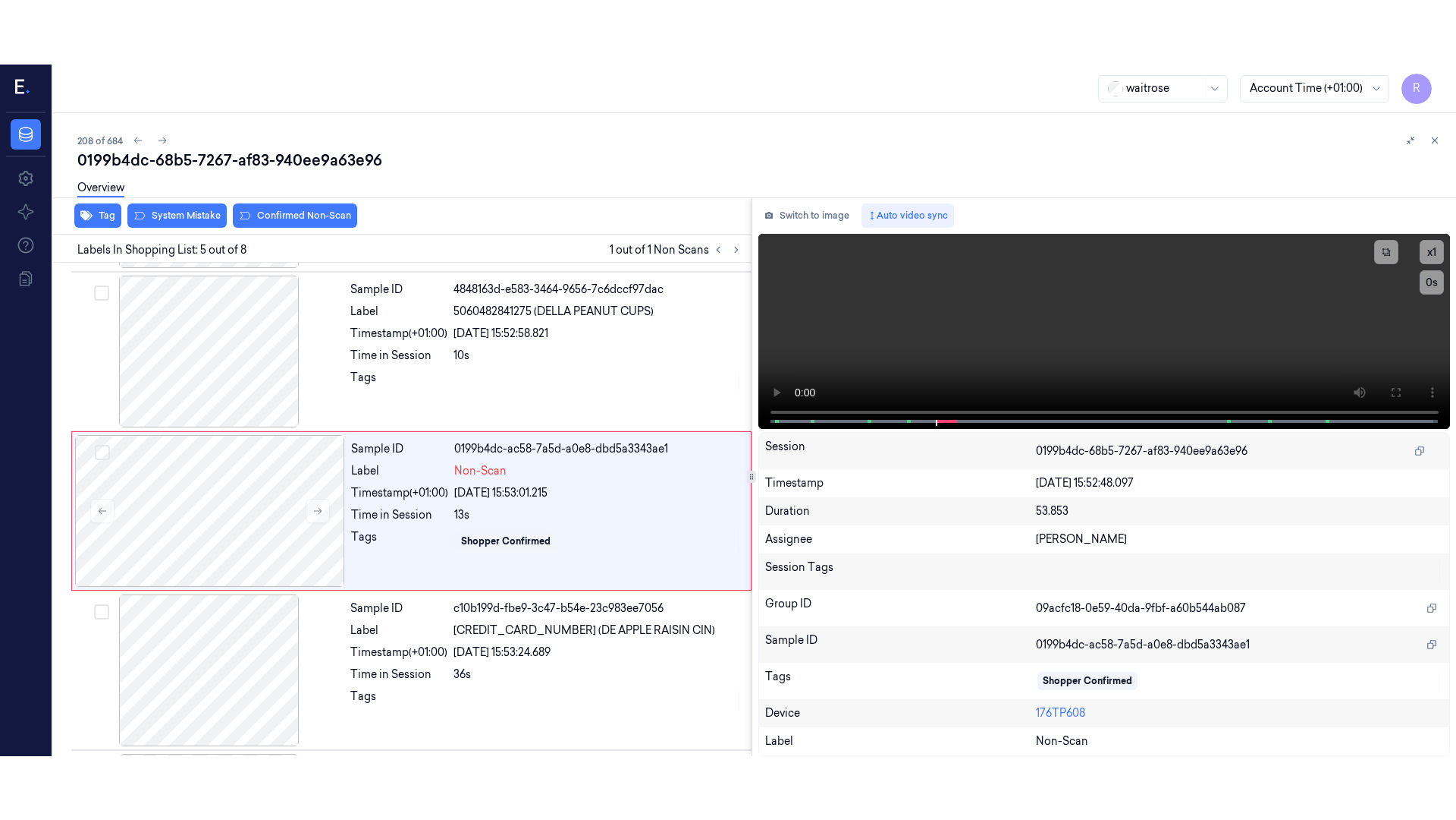
scroll to position [470, 0]
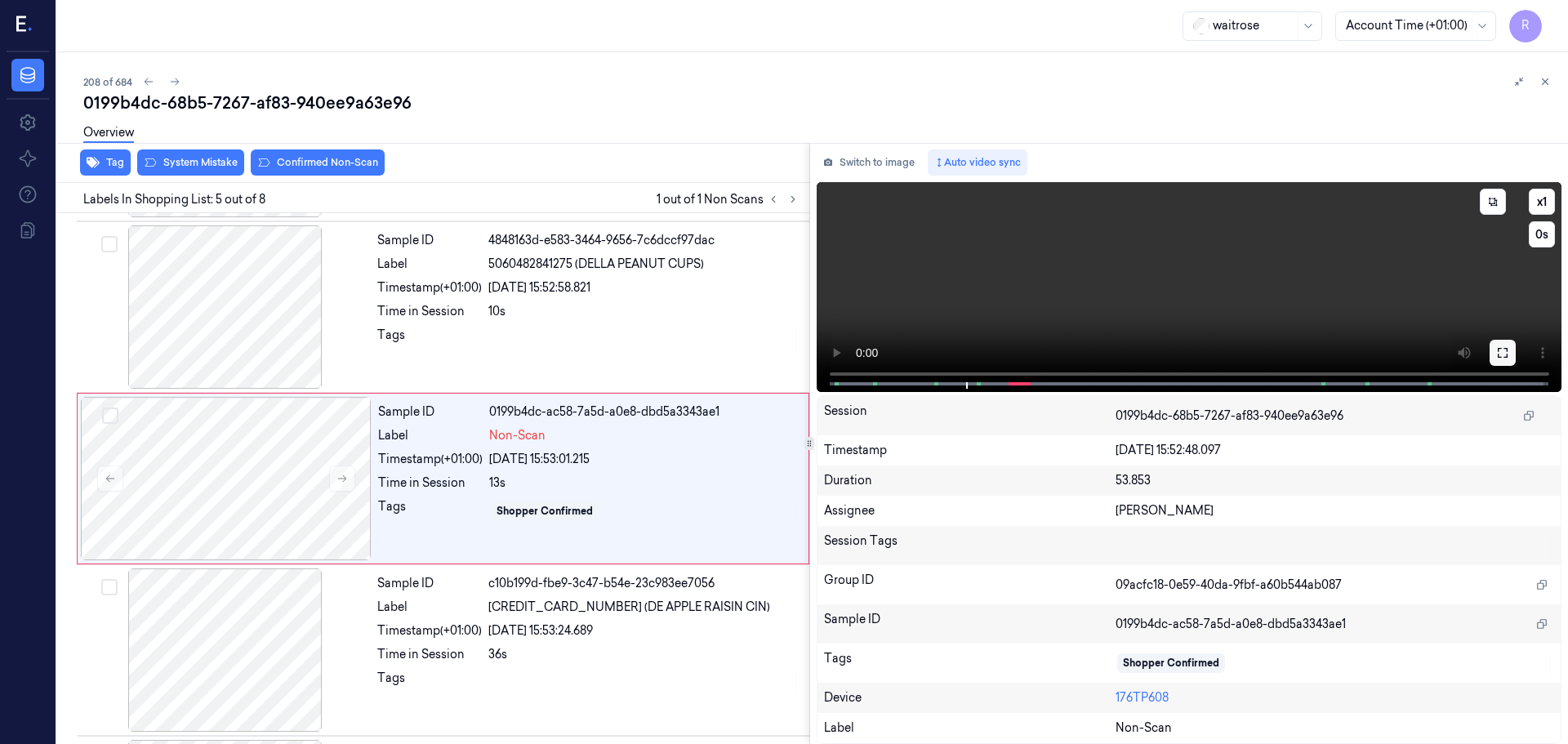
click at [1497, 359] on button at bounding box center [1503, 352] width 26 height 26
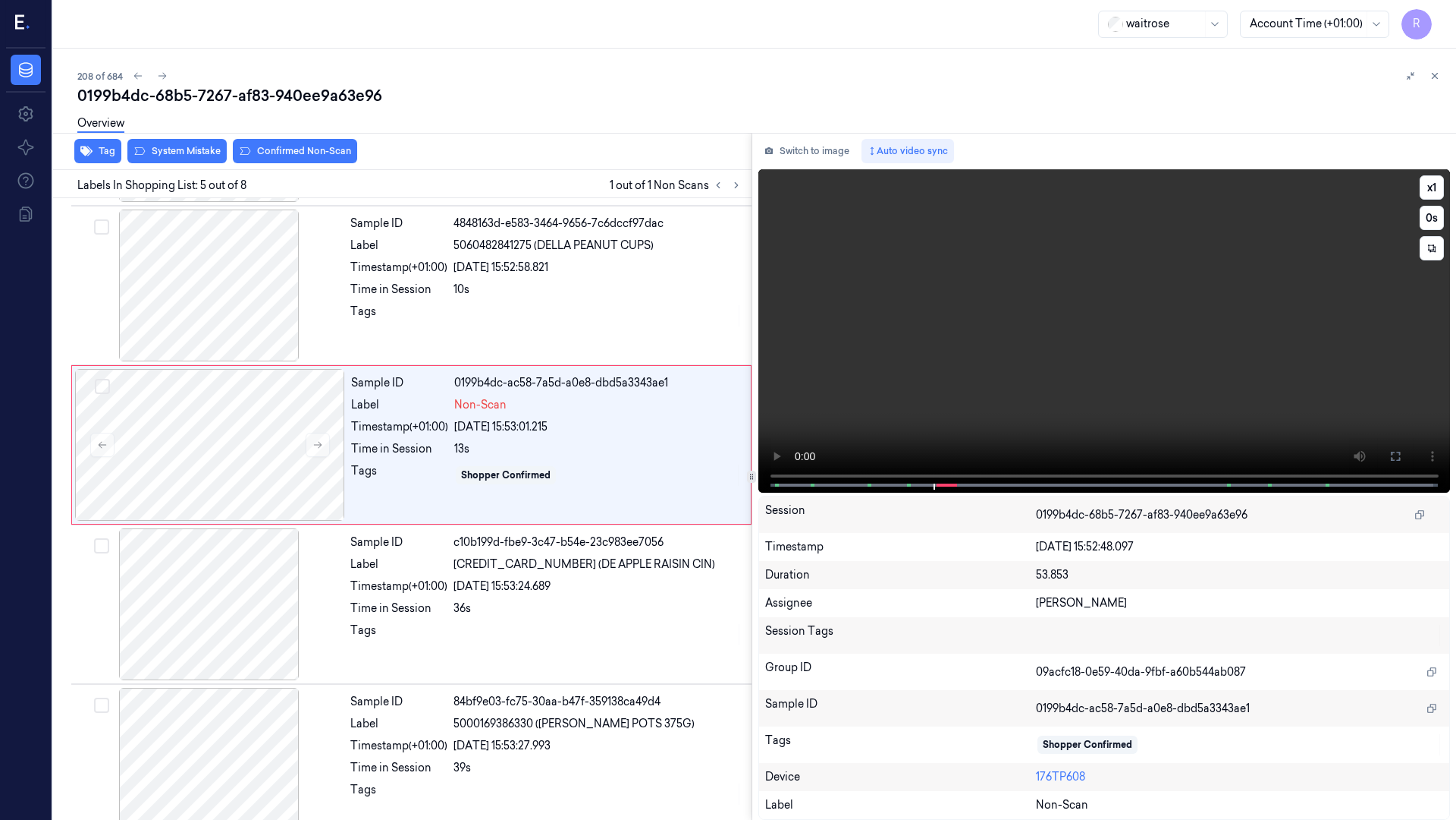
scroll to position [406, 0]
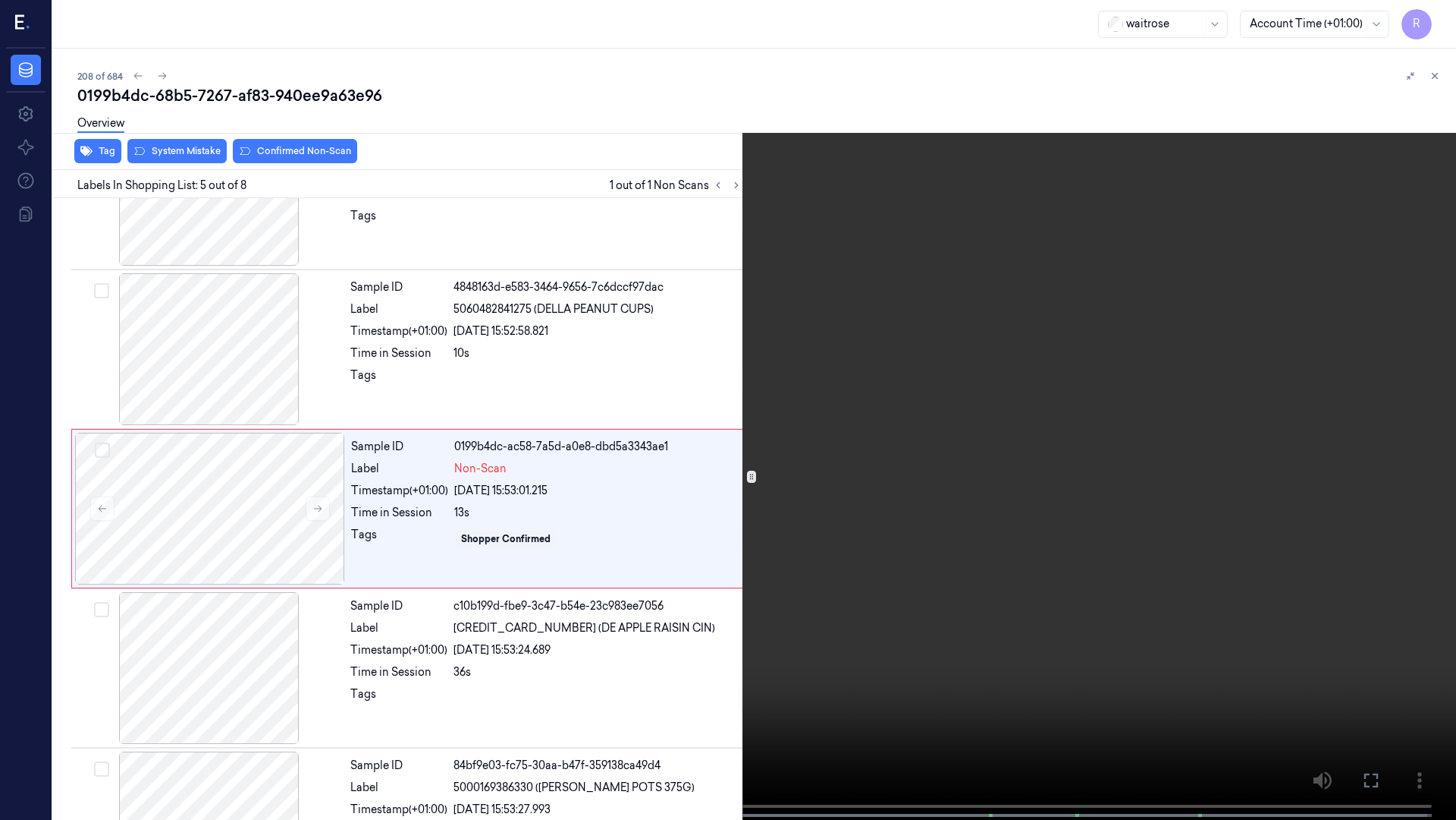
click at [1442, 19] on button "x 1" at bounding box center [1438, 18] width 24 height 24
click at [1442, 19] on button "x 2" at bounding box center [1438, 18] width 24 height 24
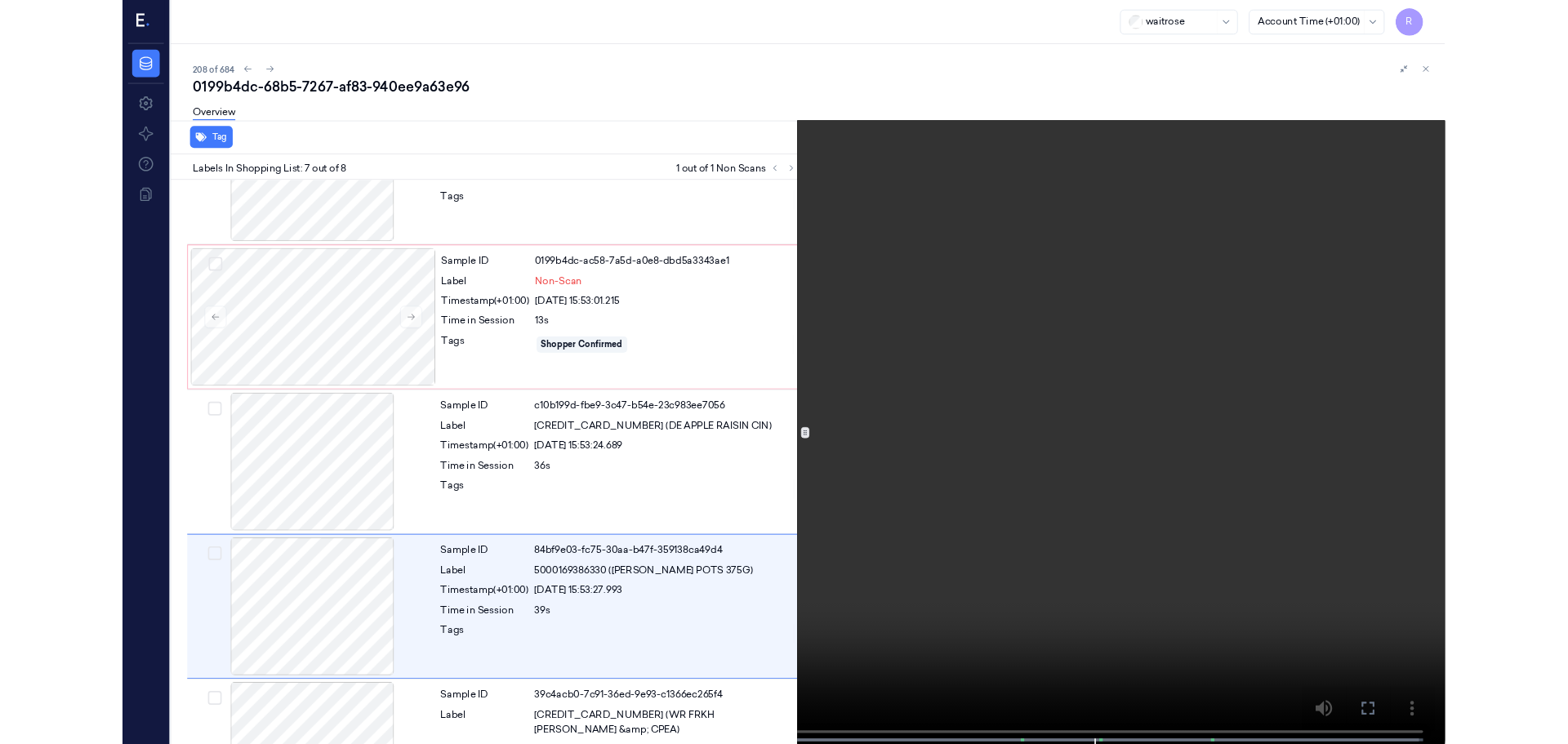
scroll to position [708, 0]
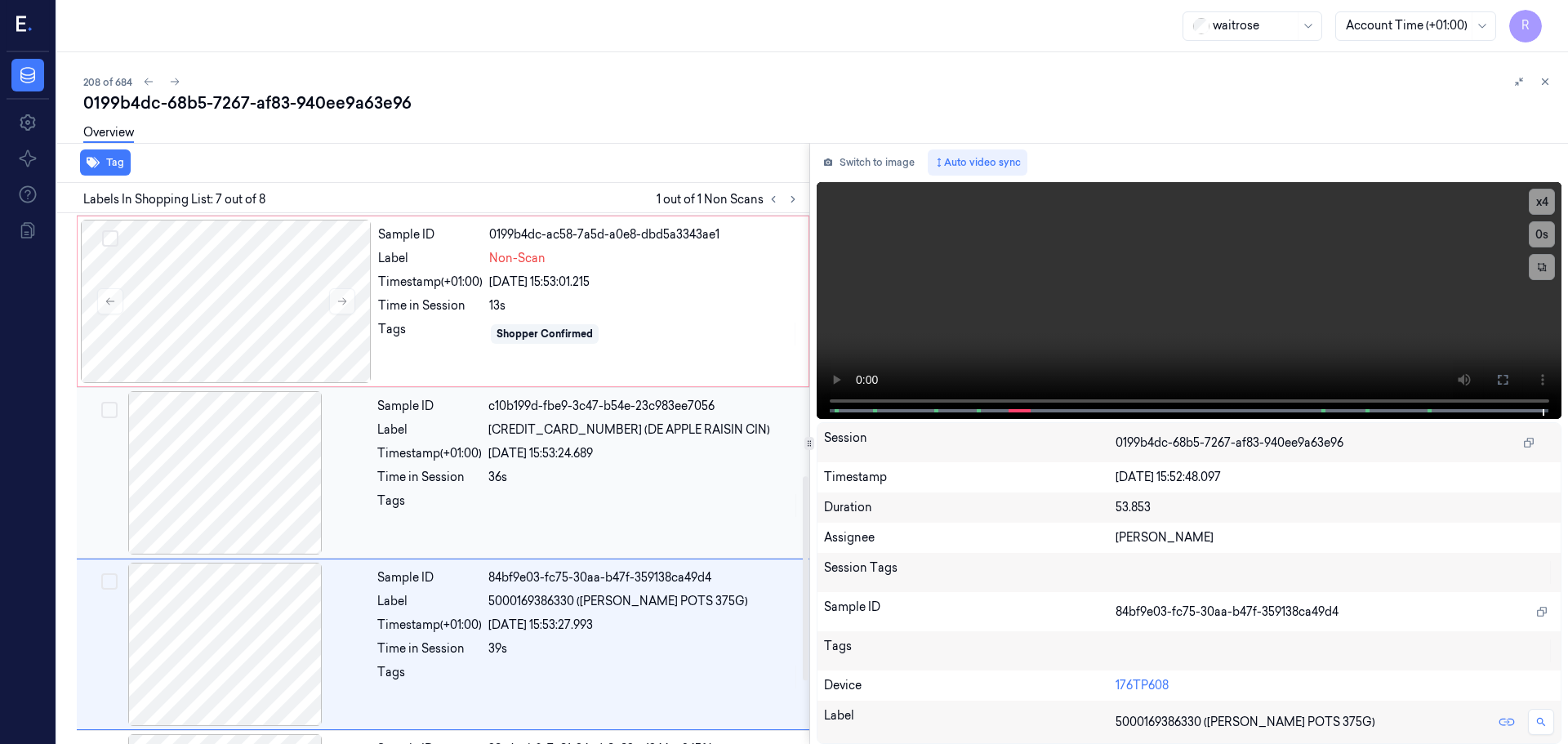
click at [464, 491] on div "Sample ID c10b199d-fbe9-3c47-b54e-23c983ee7056 Label 5060482840179 (DE APPLE RA…" at bounding box center [588, 472] width 435 height 164
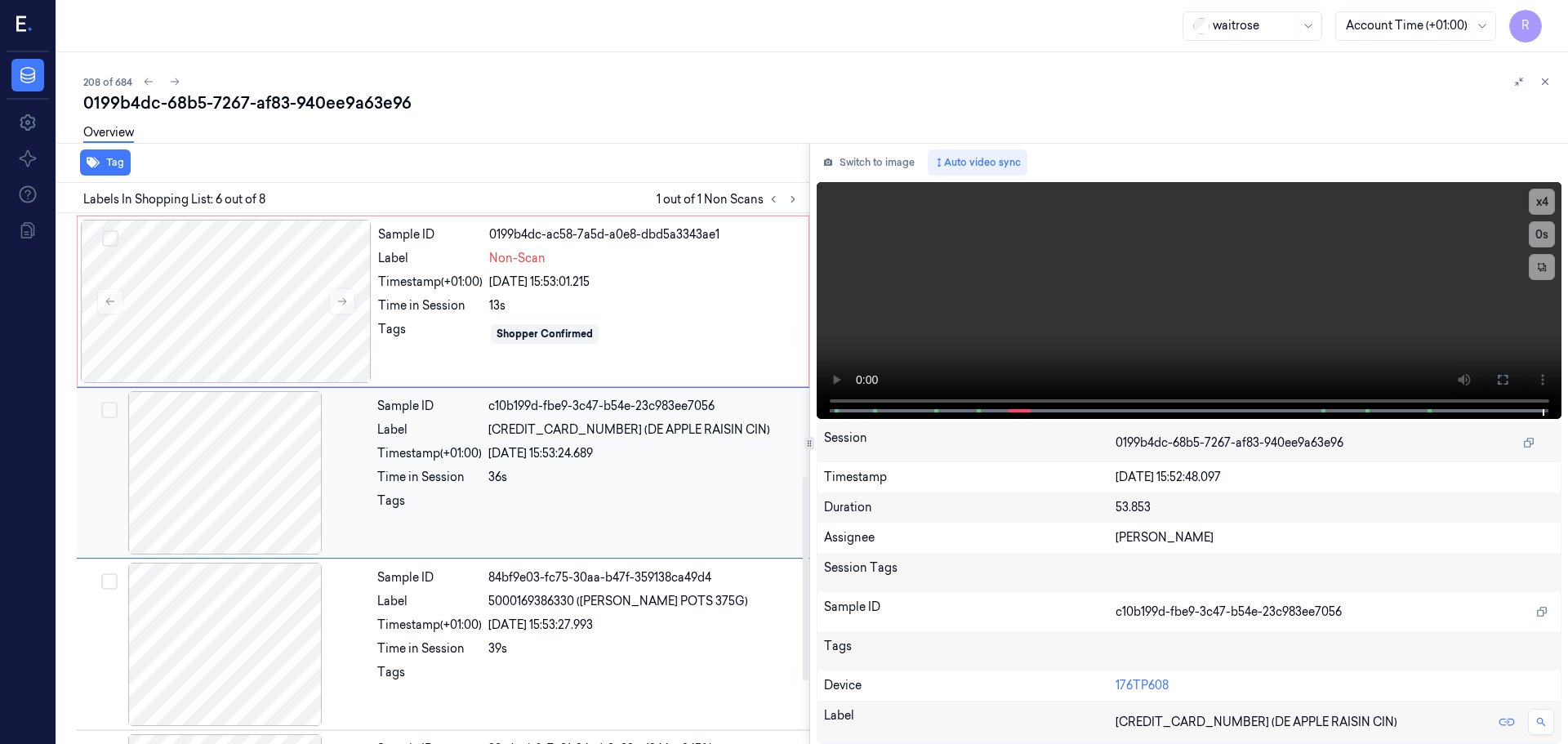
scroll to position [677, 0]
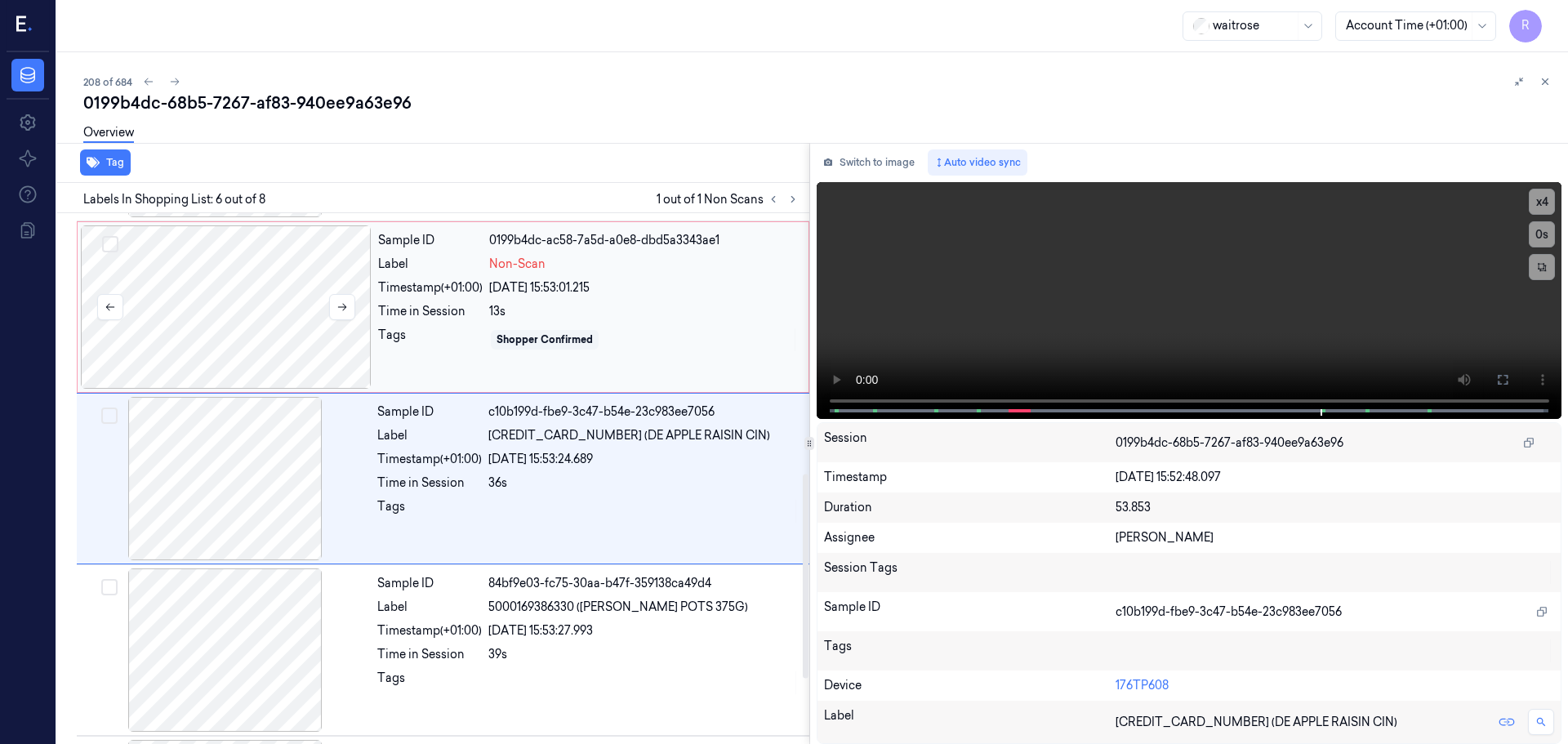
click at [283, 342] on div at bounding box center [226, 307] width 291 height 164
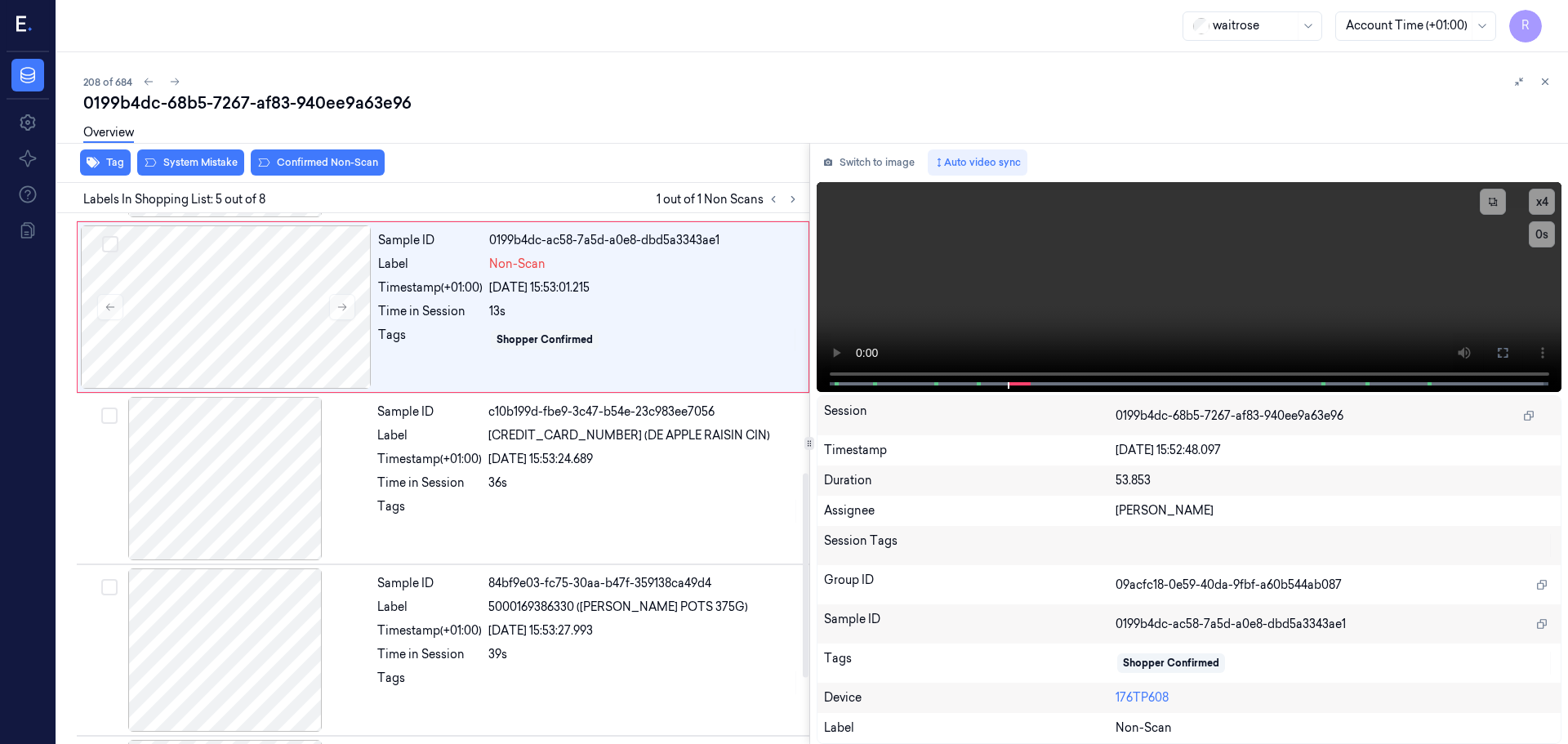
scroll to position [505, 0]
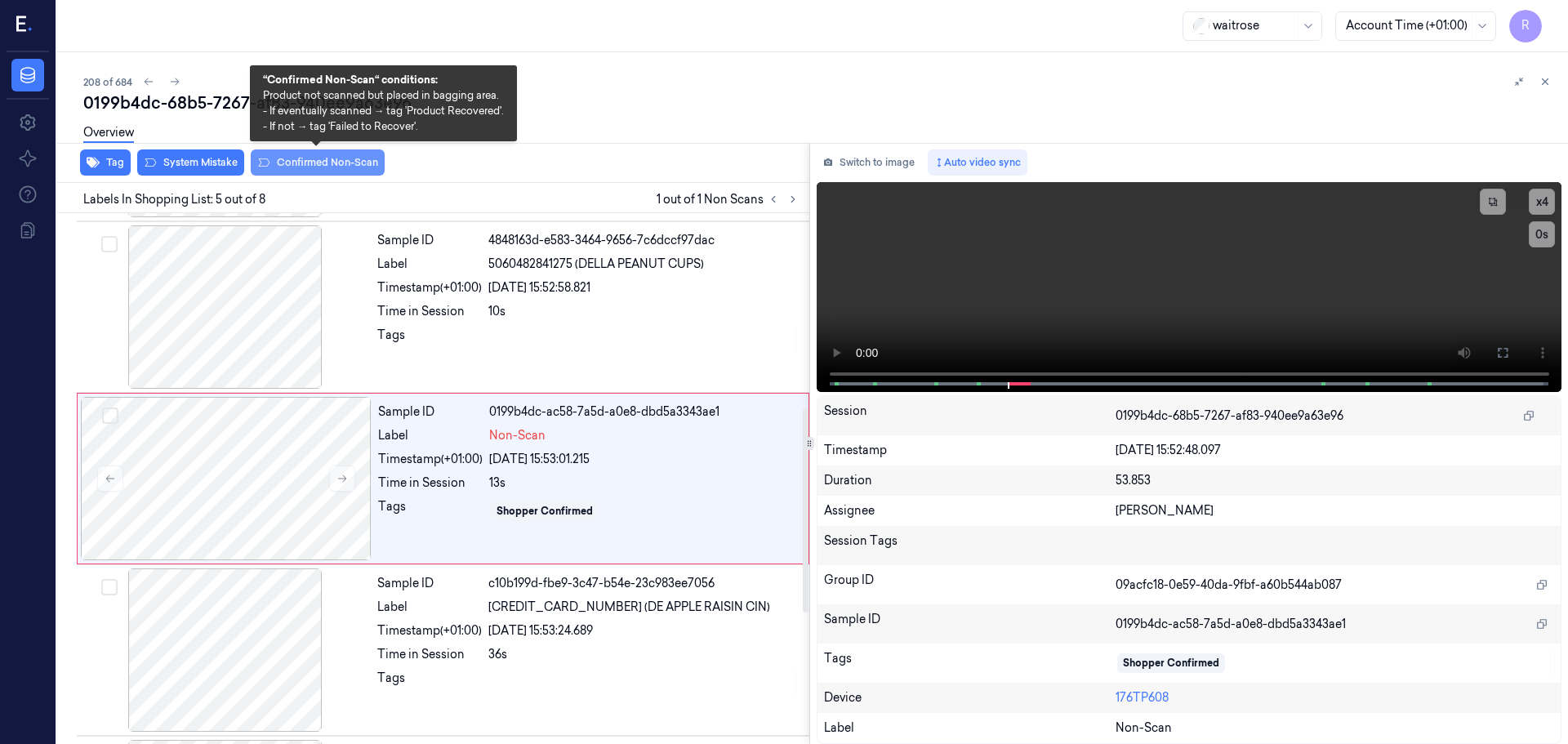
click at [351, 169] on button "Confirmed Non-Scan" at bounding box center [317, 162] width 134 height 26
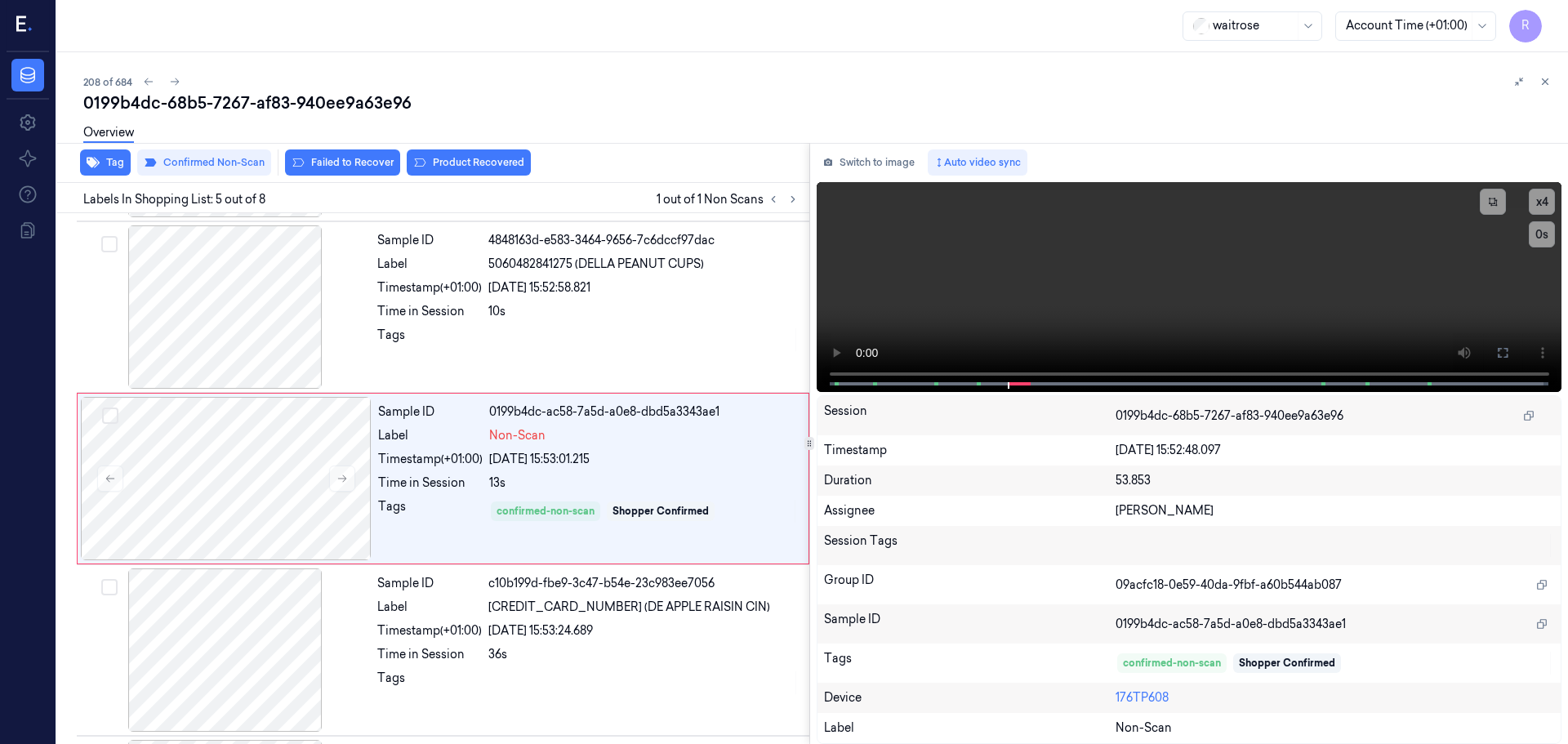
drag, startPoint x: 453, startPoint y: 165, endPoint x: 468, endPoint y: 191, distance: 30.0
click at [457, 166] on button "Product Recovered" at bounding box center [469, 162] width 125 height 26
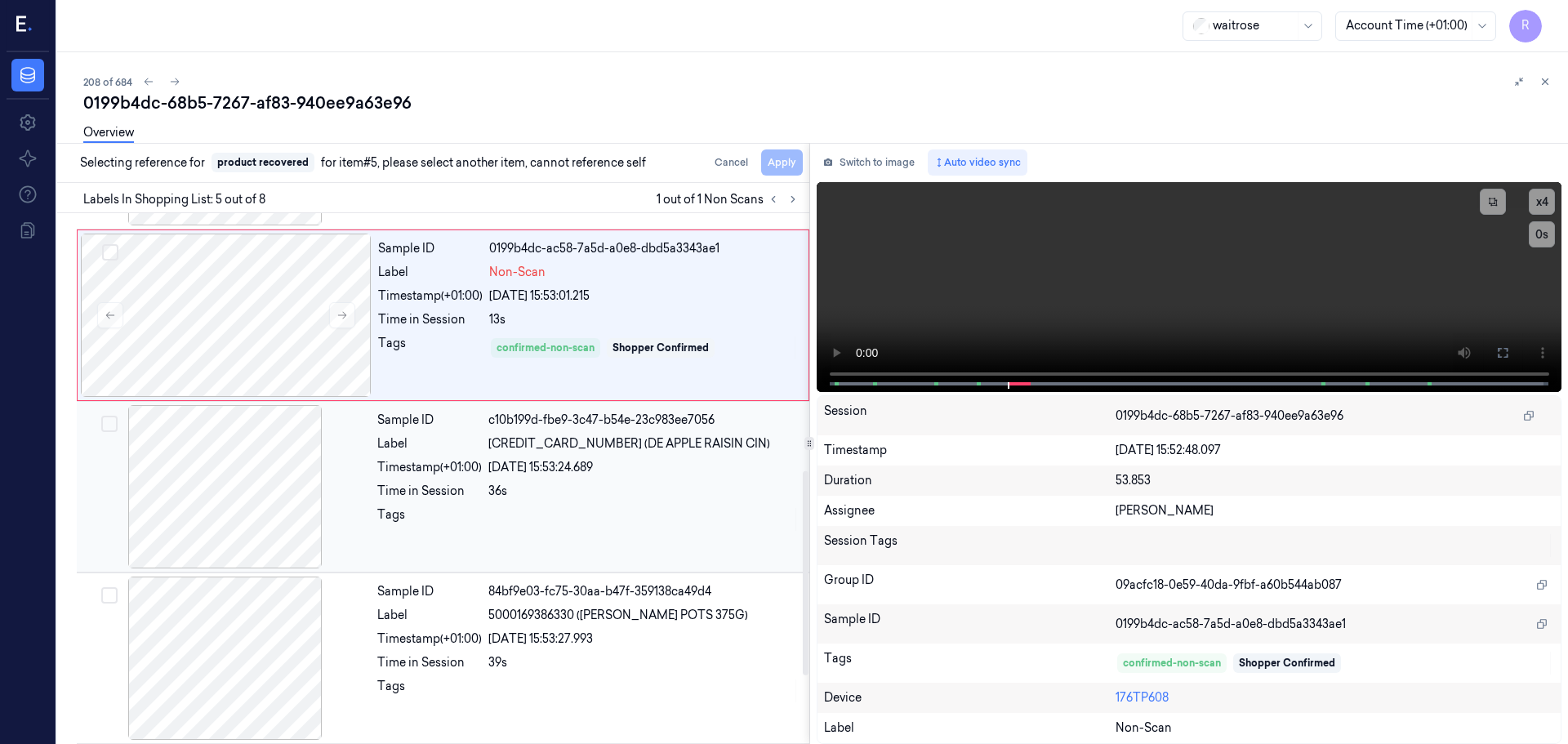
click at [457, 515] on div "Tags" at bounding box center [429, 519] width 105 height 26
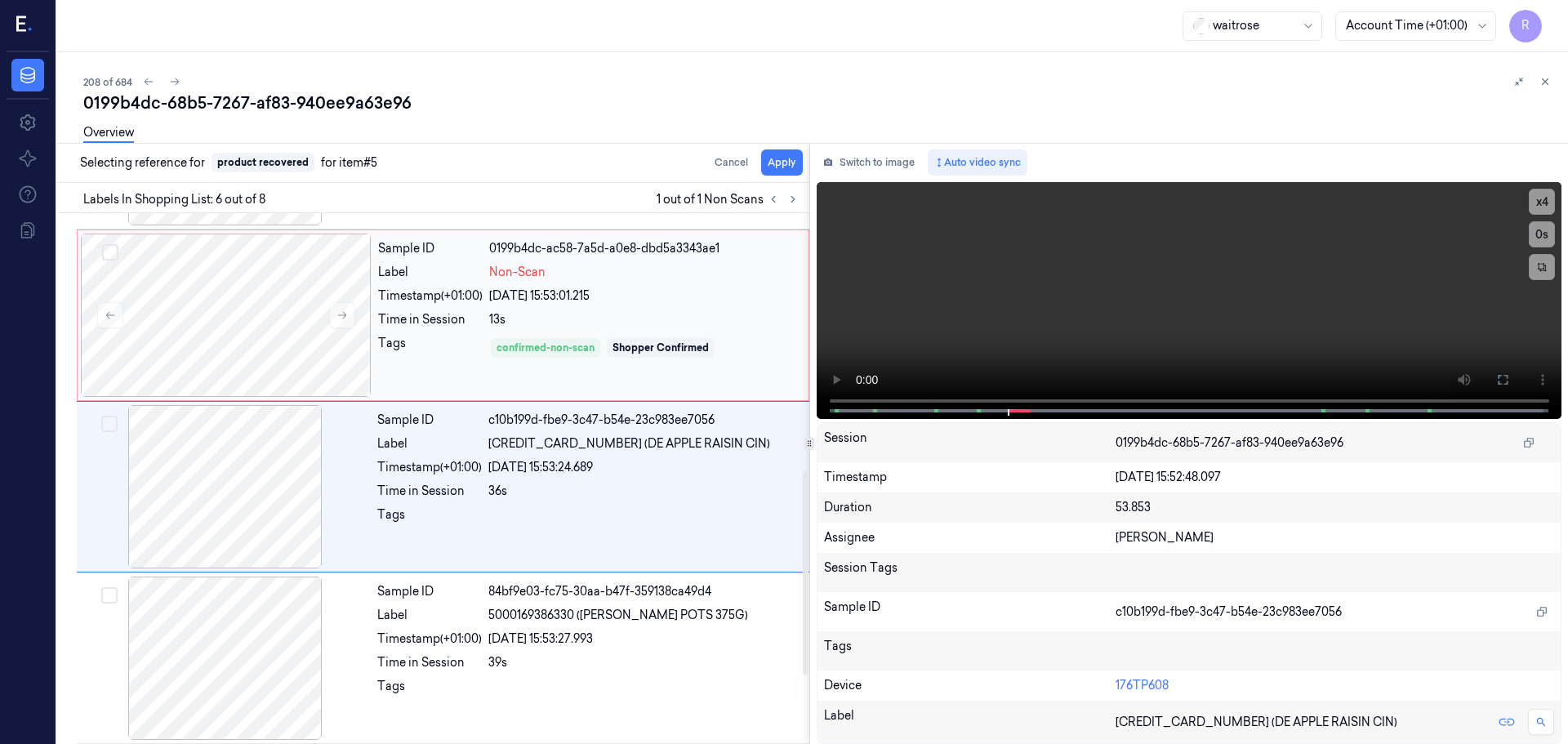
scroll to position [677, 0]
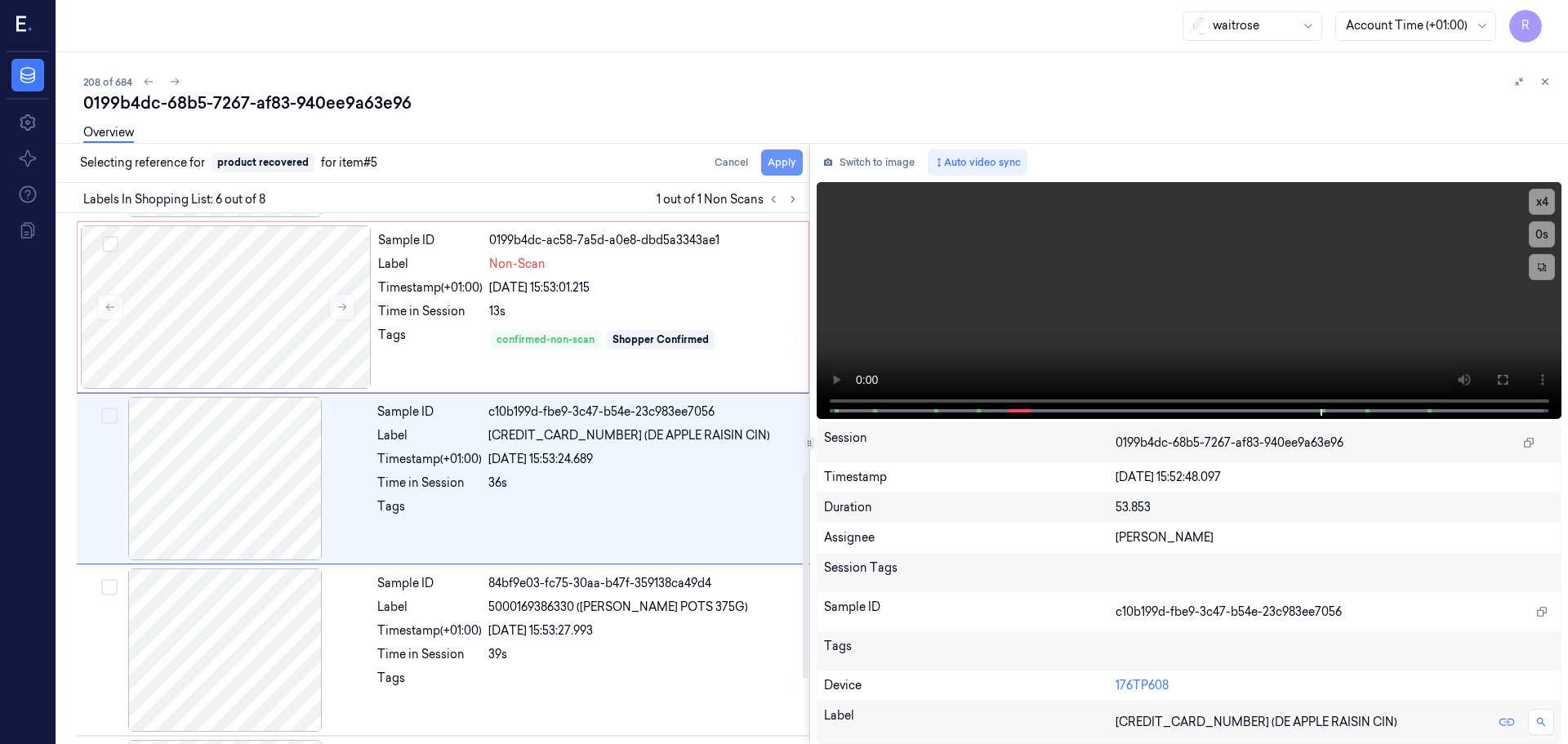
click at [784, 167] on button "Apply" at bounding box center [783, 162] width 42 height 26
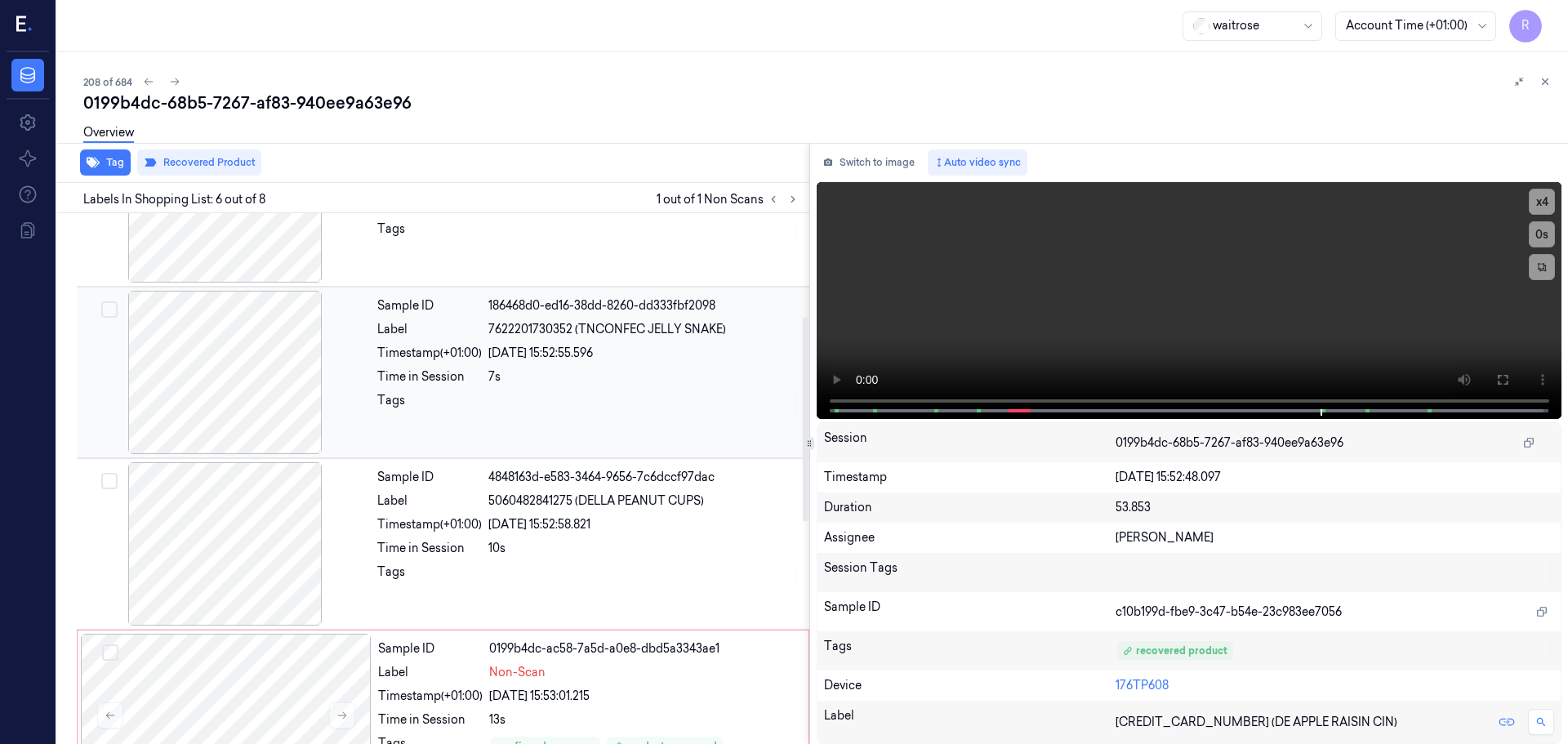
click at [567, 363] on div "Sample ID 186468d0-ed16-38dd-8260-dd333fbf2098 Label 7622201730352 (TNCONFEC JE…" at bounding box center [588, 372] width 435 height 164
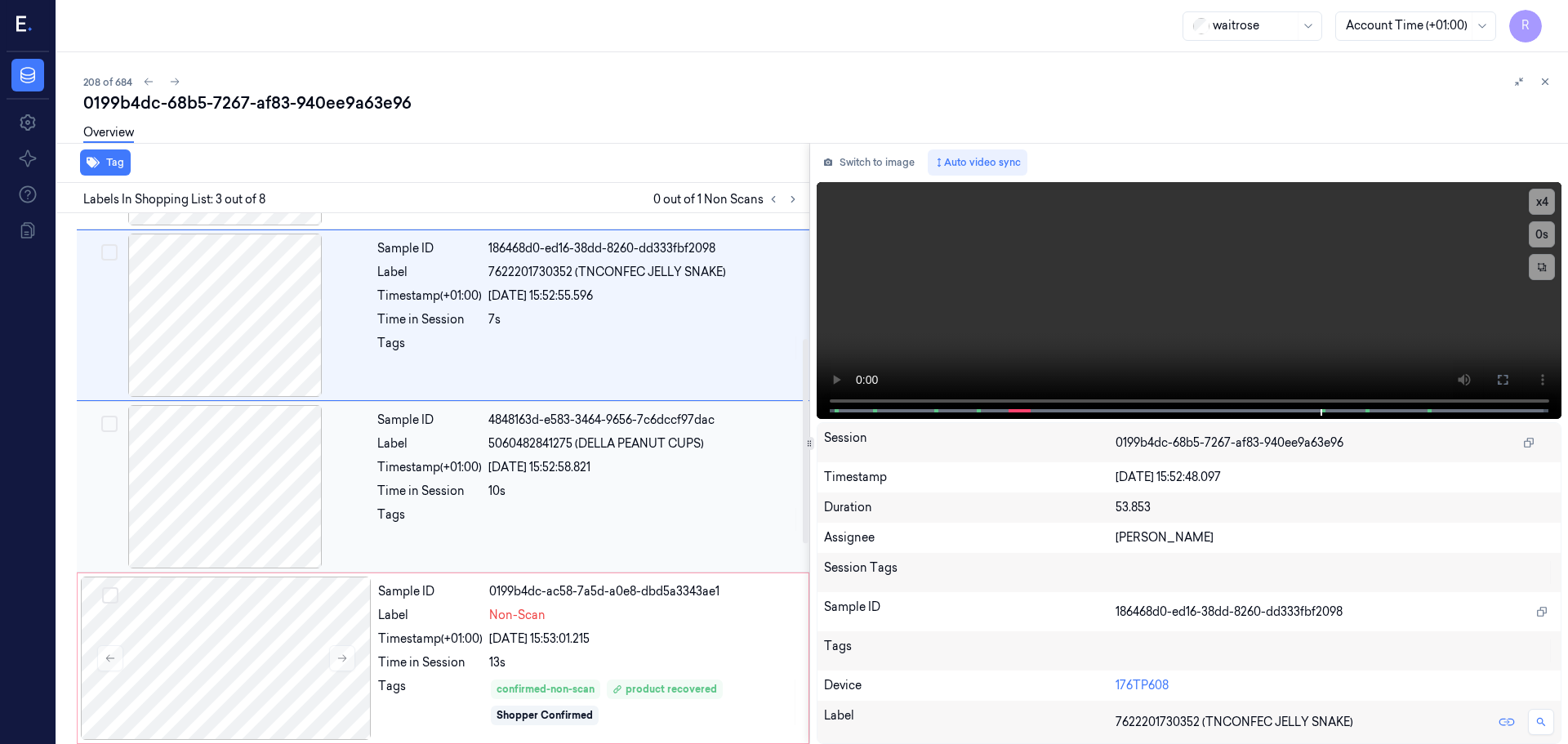
click at [560, 491] on div "10s" at bounding box center [644, 491] width 311 height 17
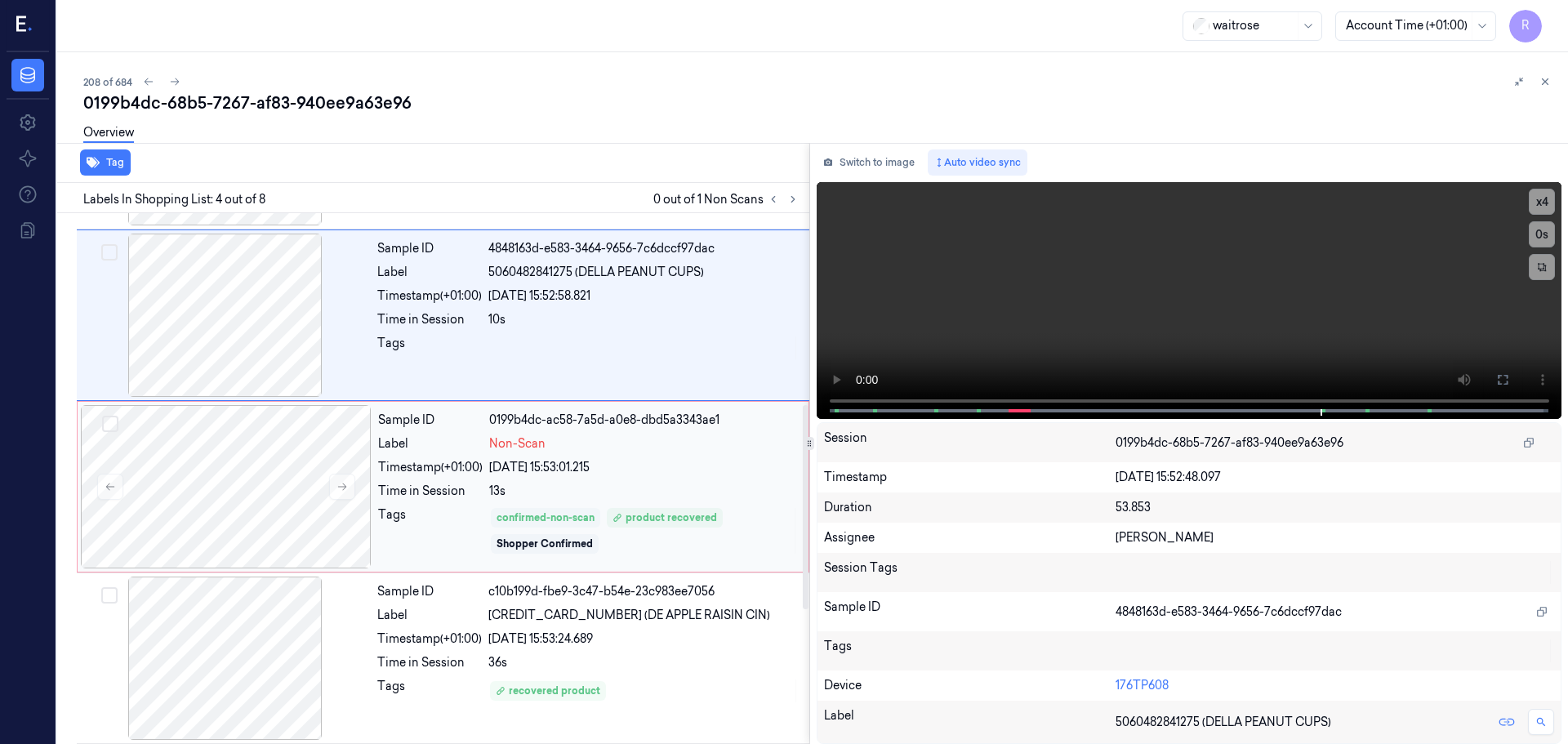
click at [586, 514] on div "confirmed-non-scan" at bounding box center [545, 518] width 98 height 15
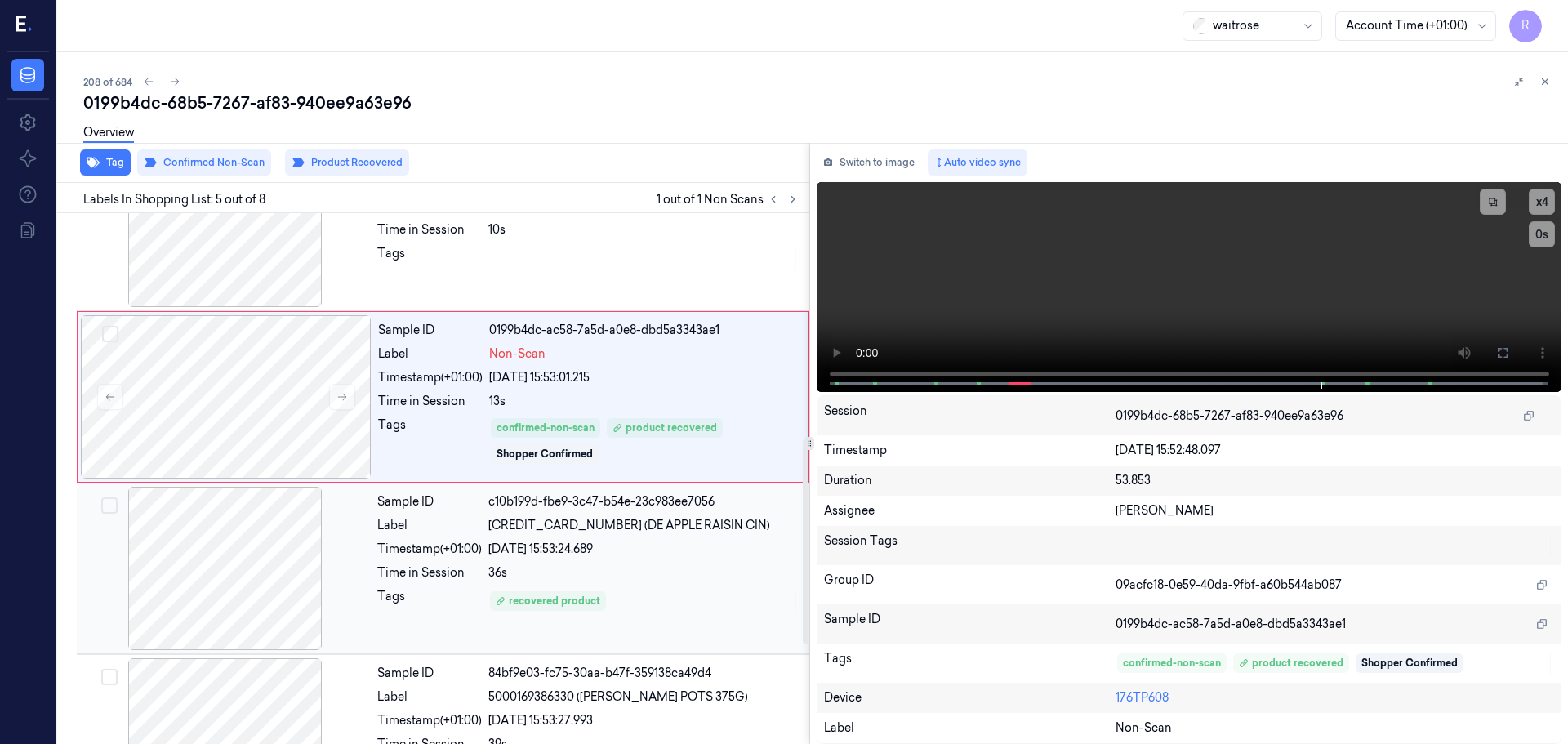
click at [604, 559] on div "Sample ID c10b199d-fbe9-3c47-b54e-23c983ee7056 Label 5060482840179 (DE APPLE RA…" at bounding box center [588, 569] width 435 height 164
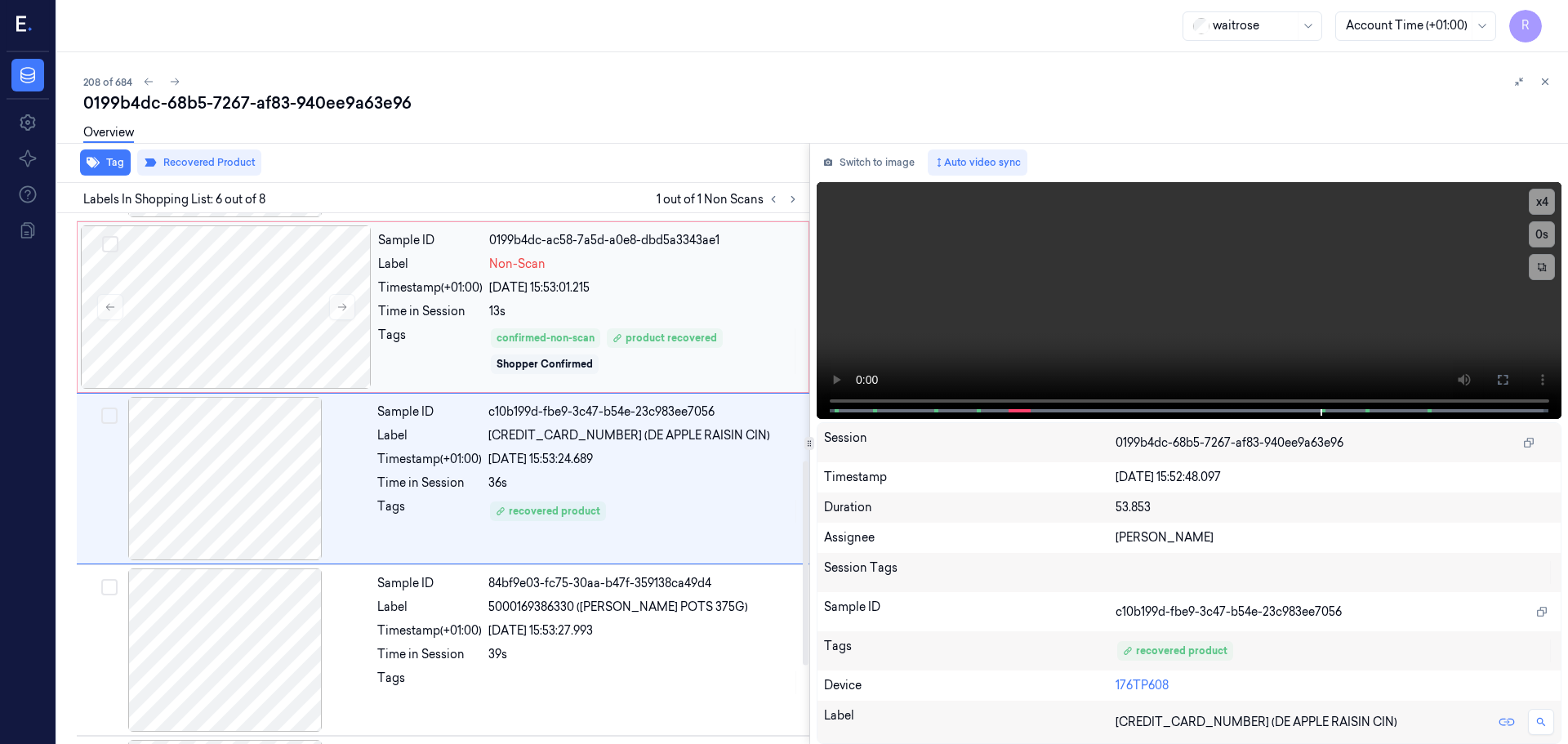
click at [672, 309] on div "13s" at bounding box center [644, 311] width 310 height 17
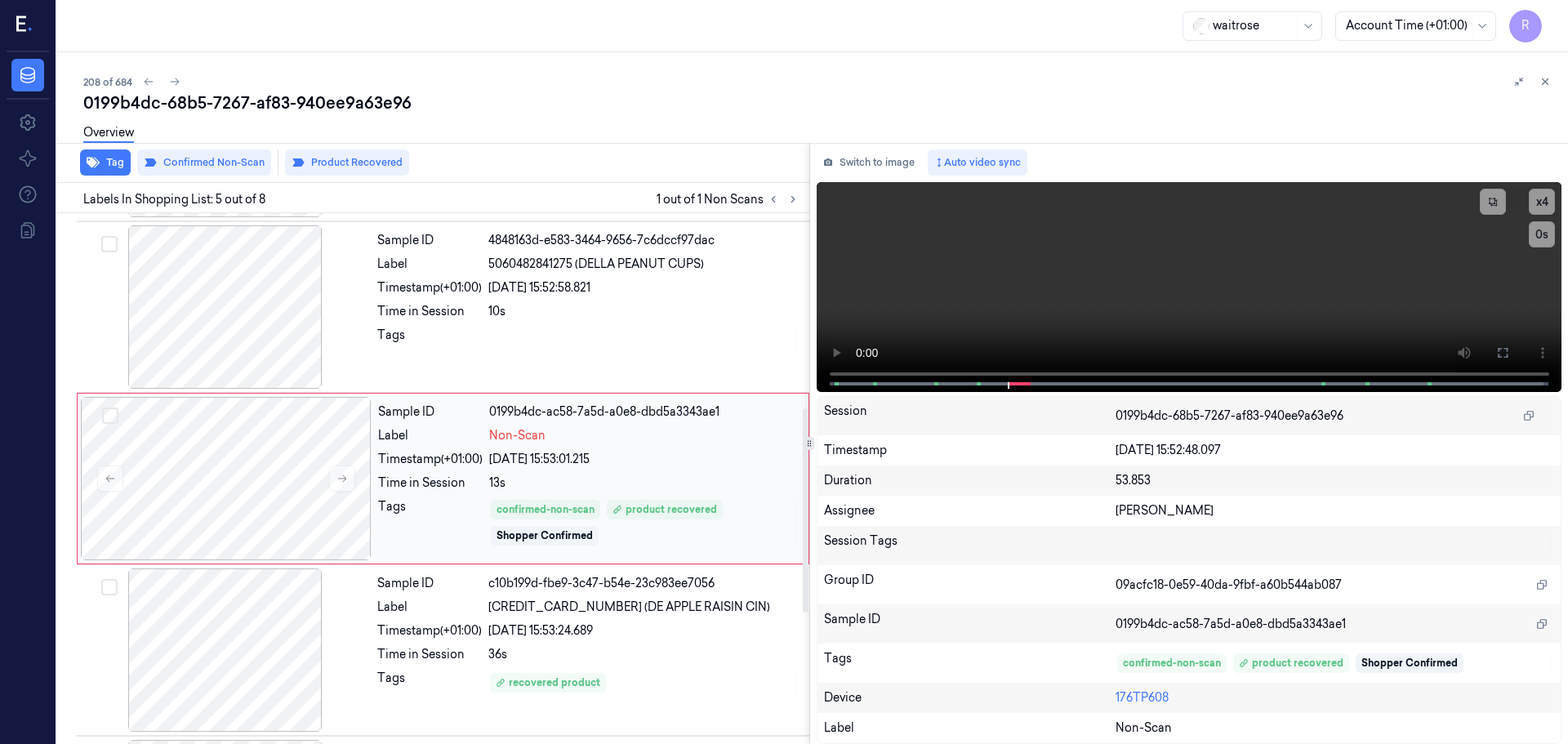
click at [673, 303] on div "10s" at bounding box center [644, 311] width 311 height 17
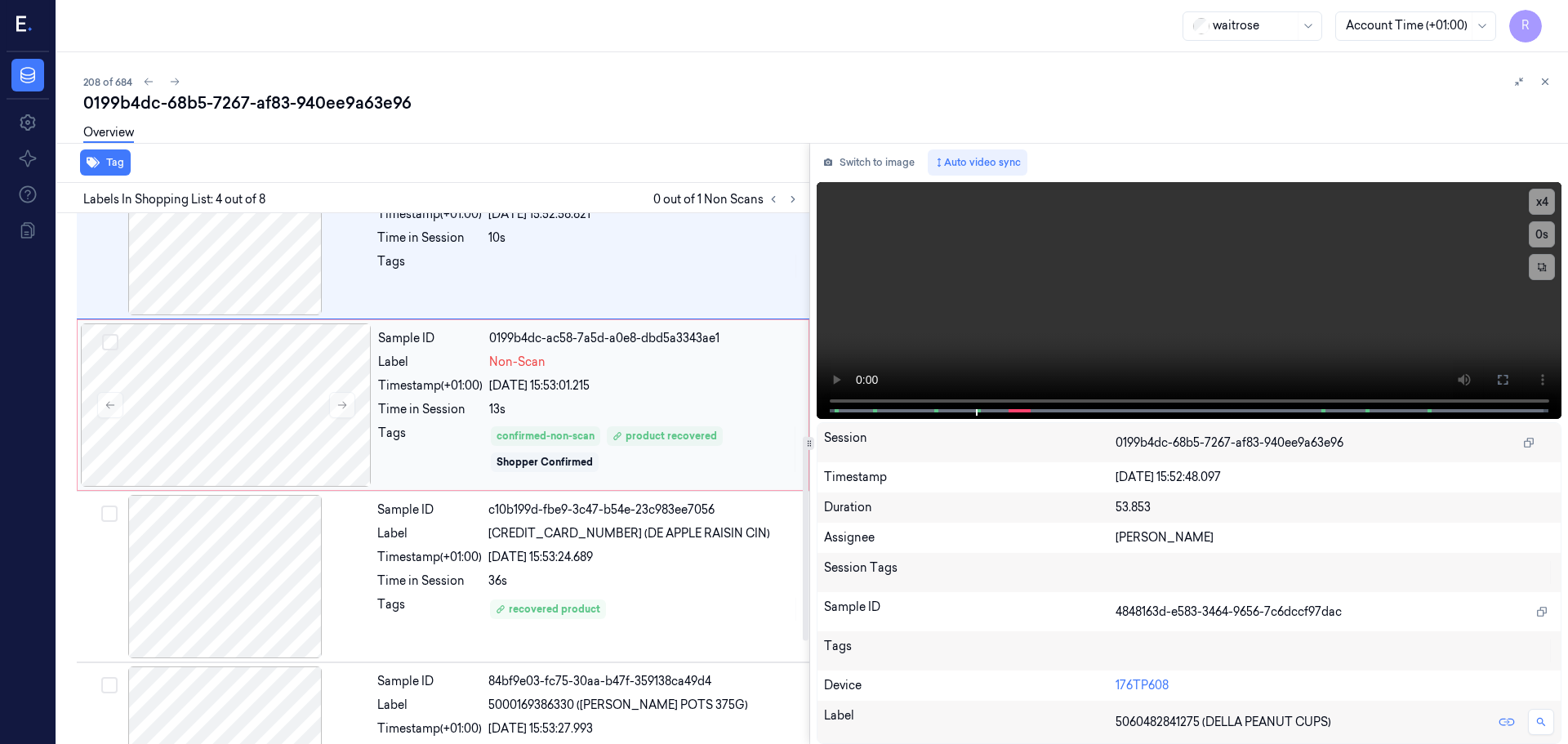
click at [666, 379] on div "05/10/2025 15:53:01.215" at bounding box center [644, 385] width 310 height 17
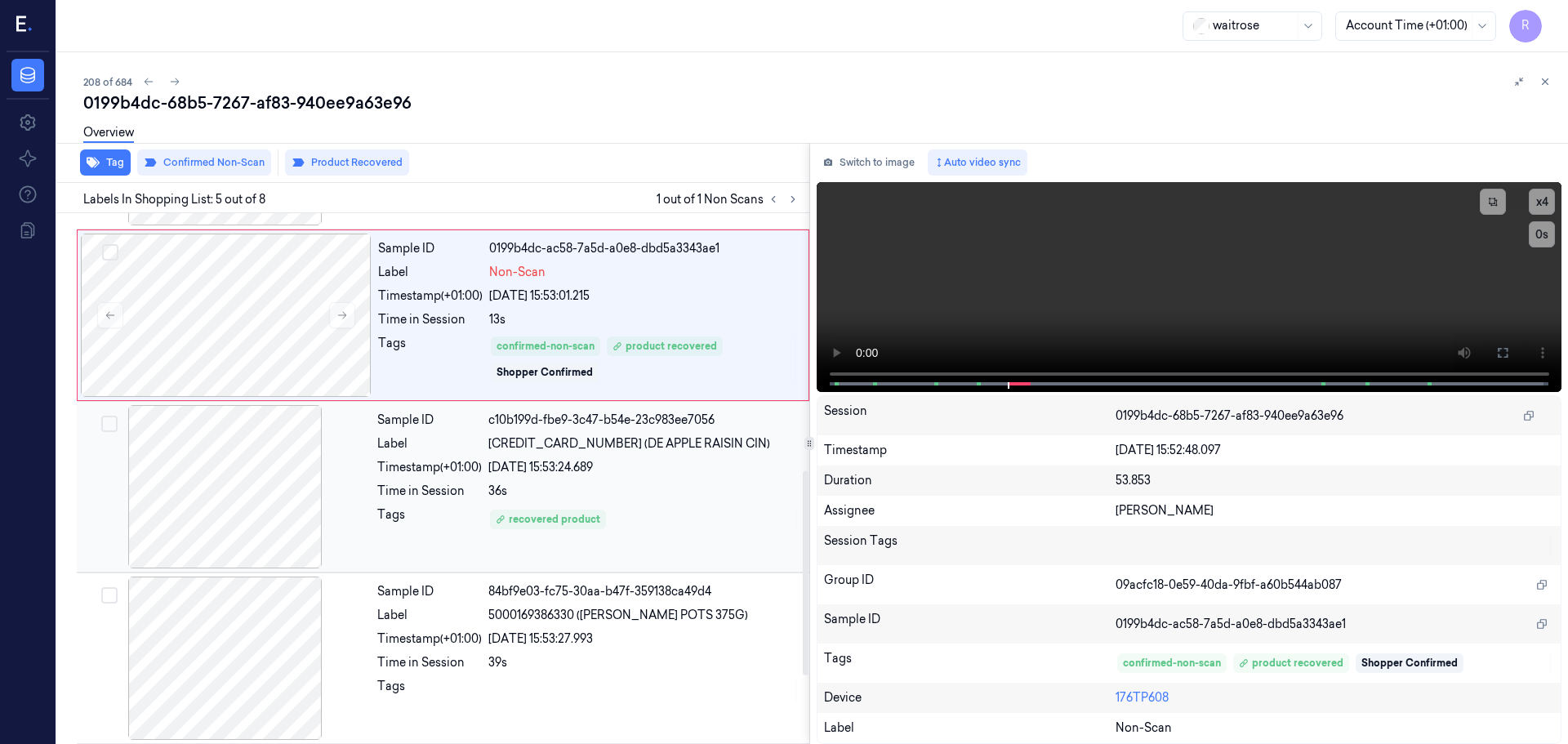
click at [642, 480] on div "Sample ID c10b199d-fbe9-3c47-b54e-23c983ee7056 Label 5060482840179 (DE APPLE RA…" at bounding box center [588, 487] width 435 height 164
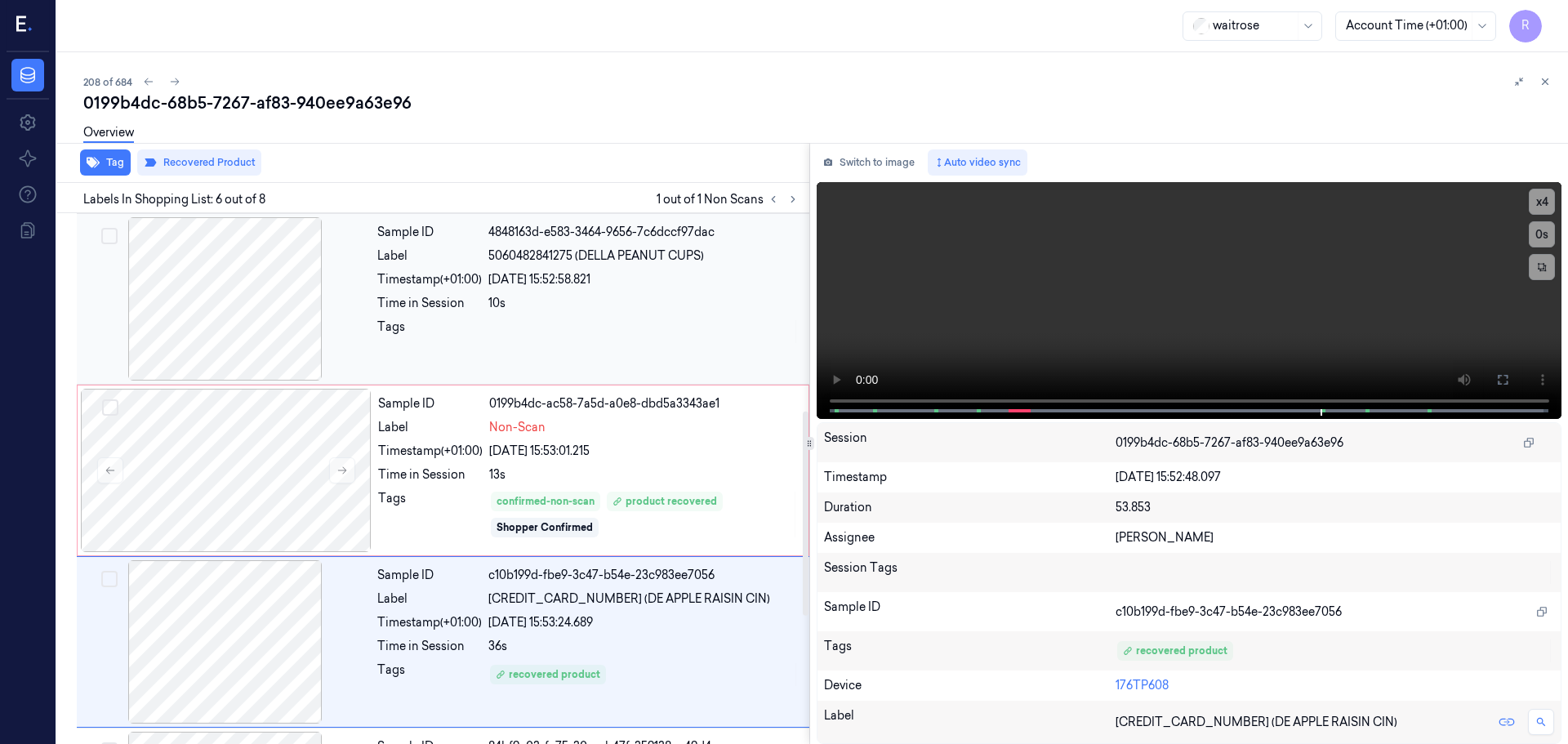
click at [622, 326] on div at bounding box center [644, 331] width 311 height 26
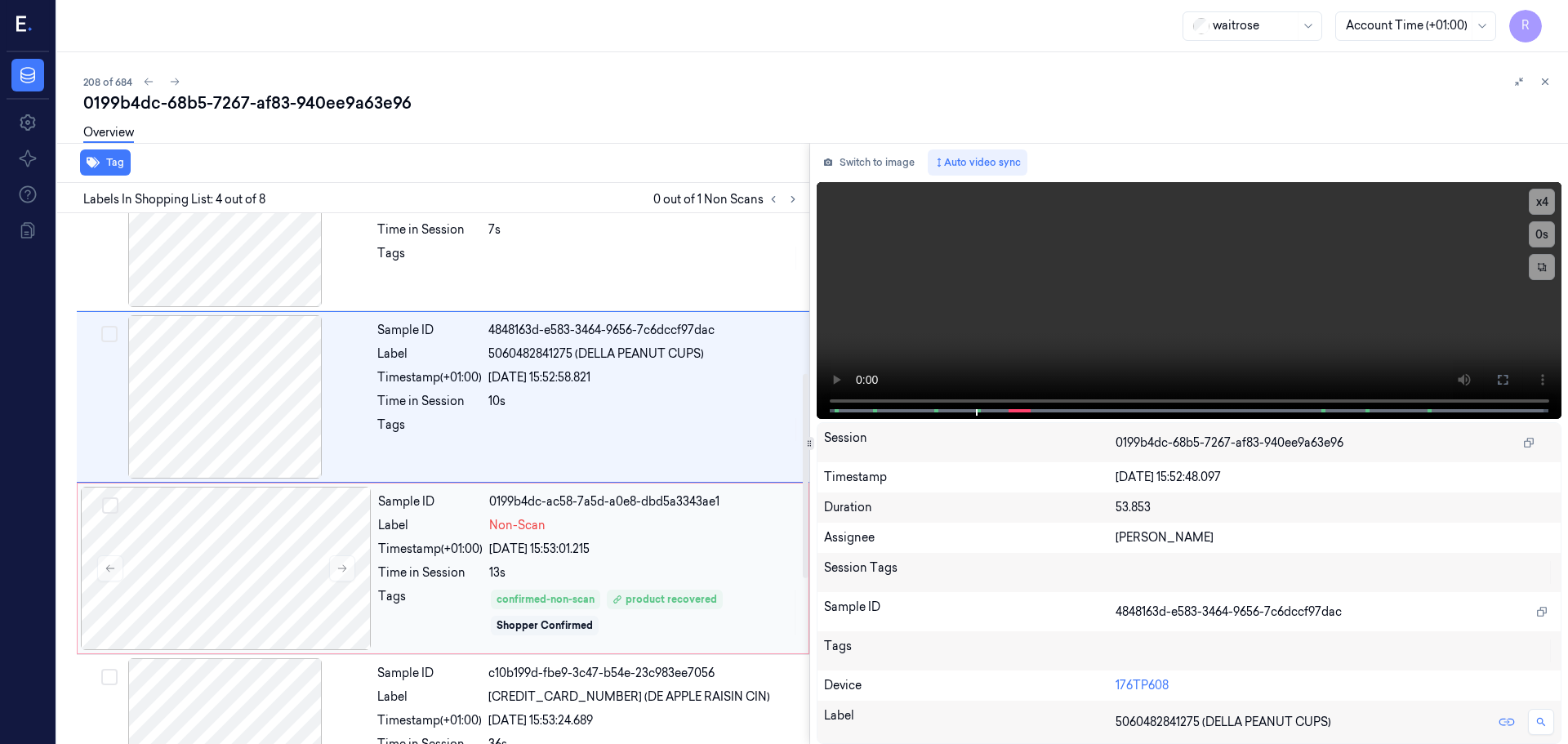
click at [633, 533] on div "Non-Scan" at bounding box center [644, 525] width 310 height 17
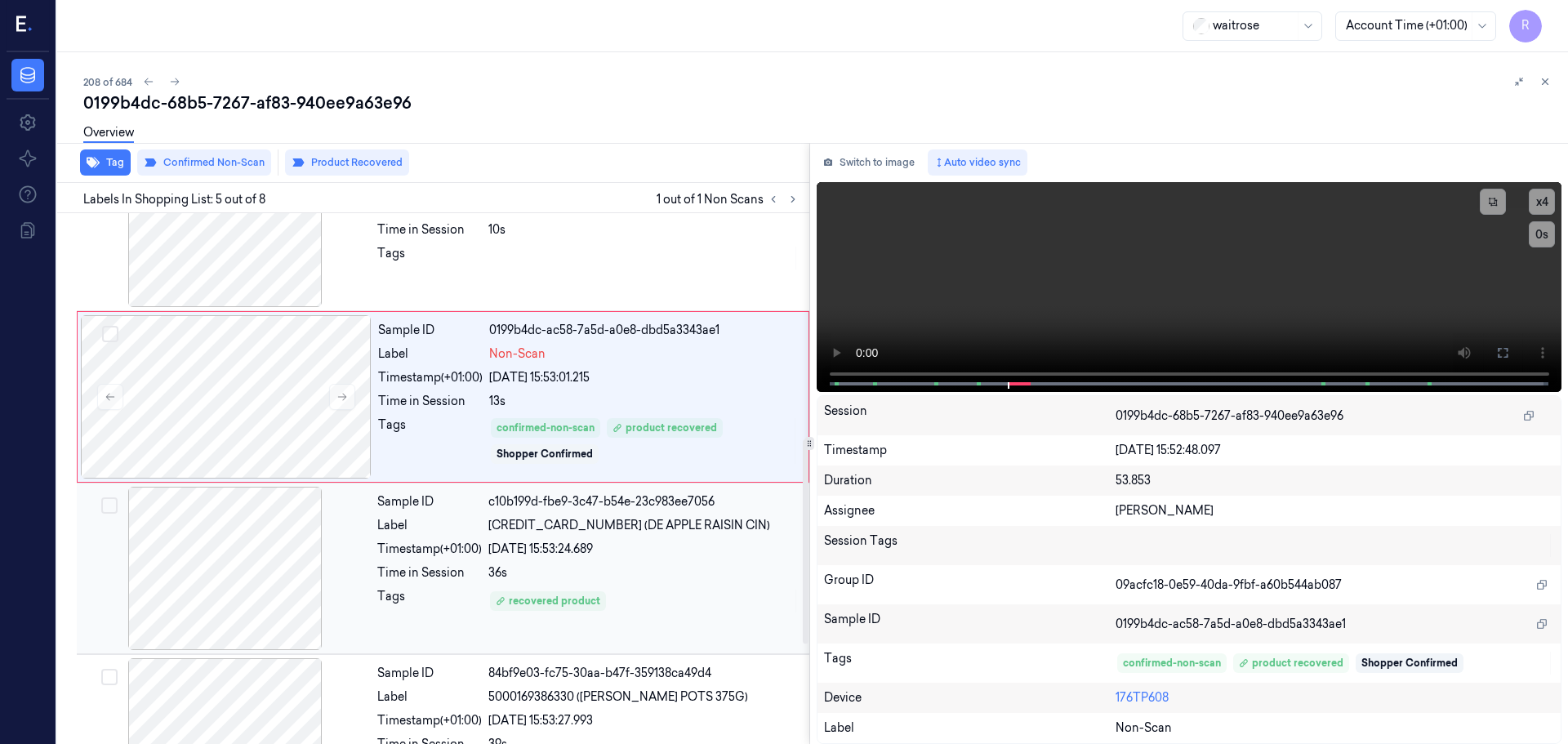
click at [639, 552] on div "05/10/2025 15:53:24.689" at bounding box center [644, 549] width 311 height 17
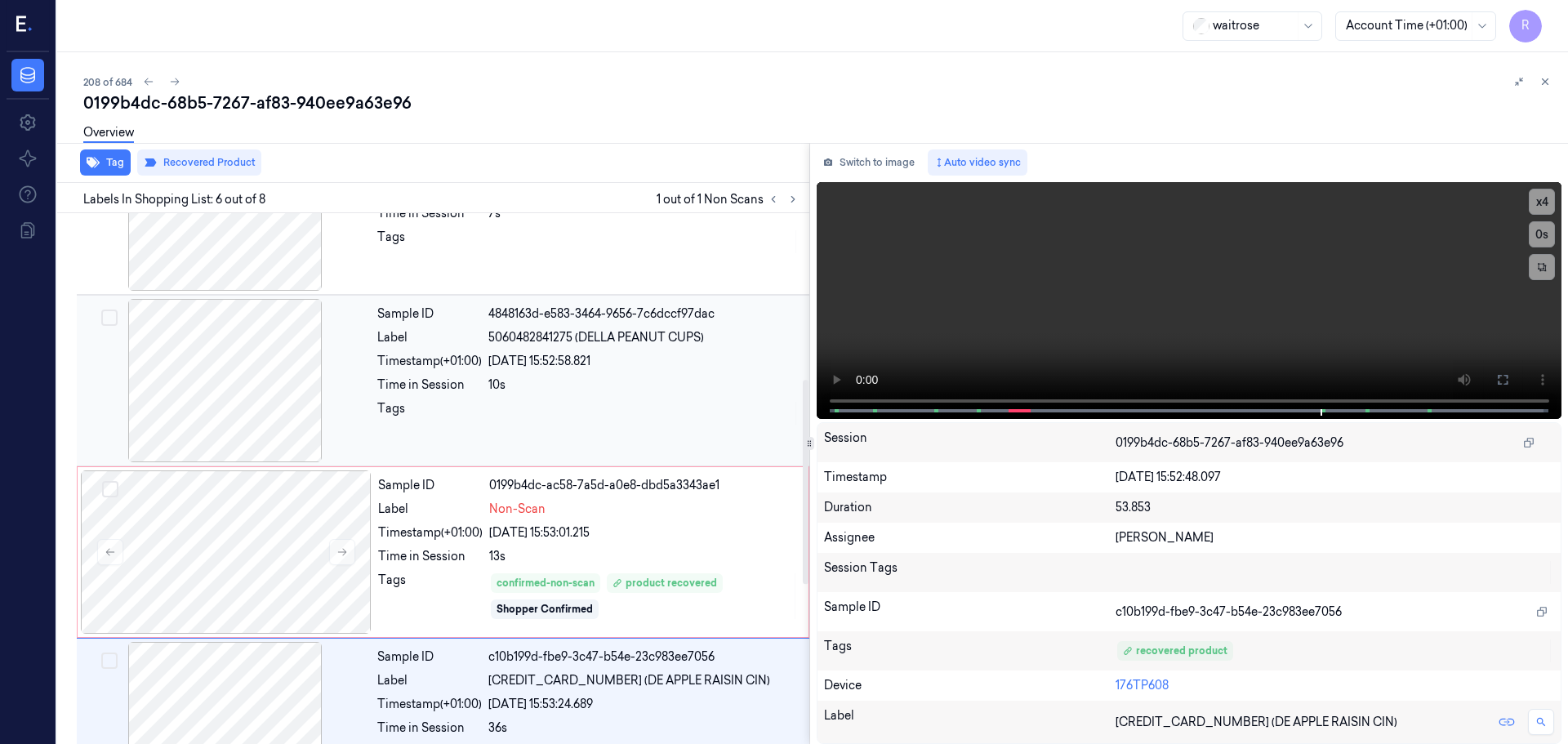
click at [655, 353] on div "05/10/2025 15:52:58.821" at bounding box center [644, 361] width 311 height 17
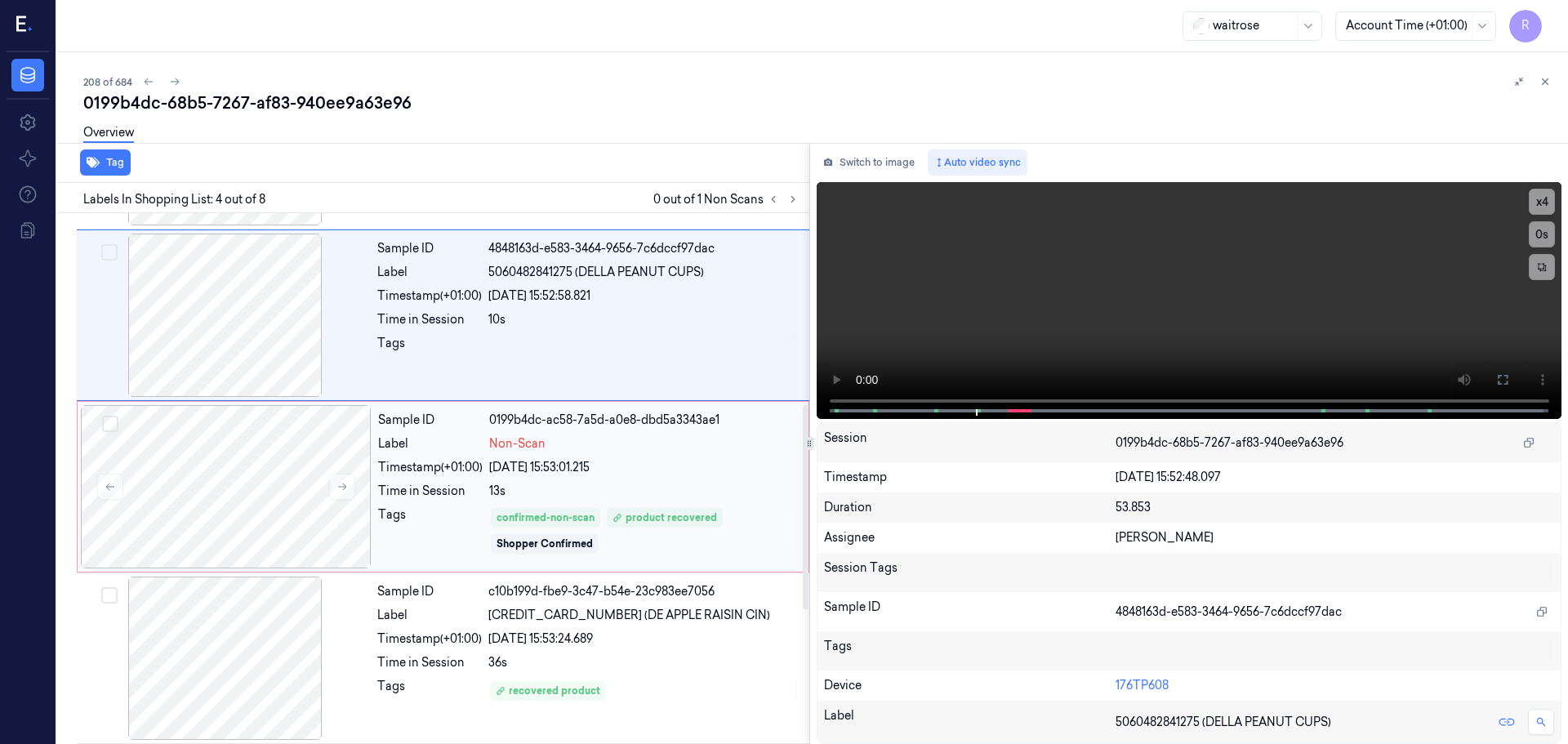
click at [660, 462] on div "05/10/2025 15:53:01.215" at bounding box center [644, 467] width 310 height 17
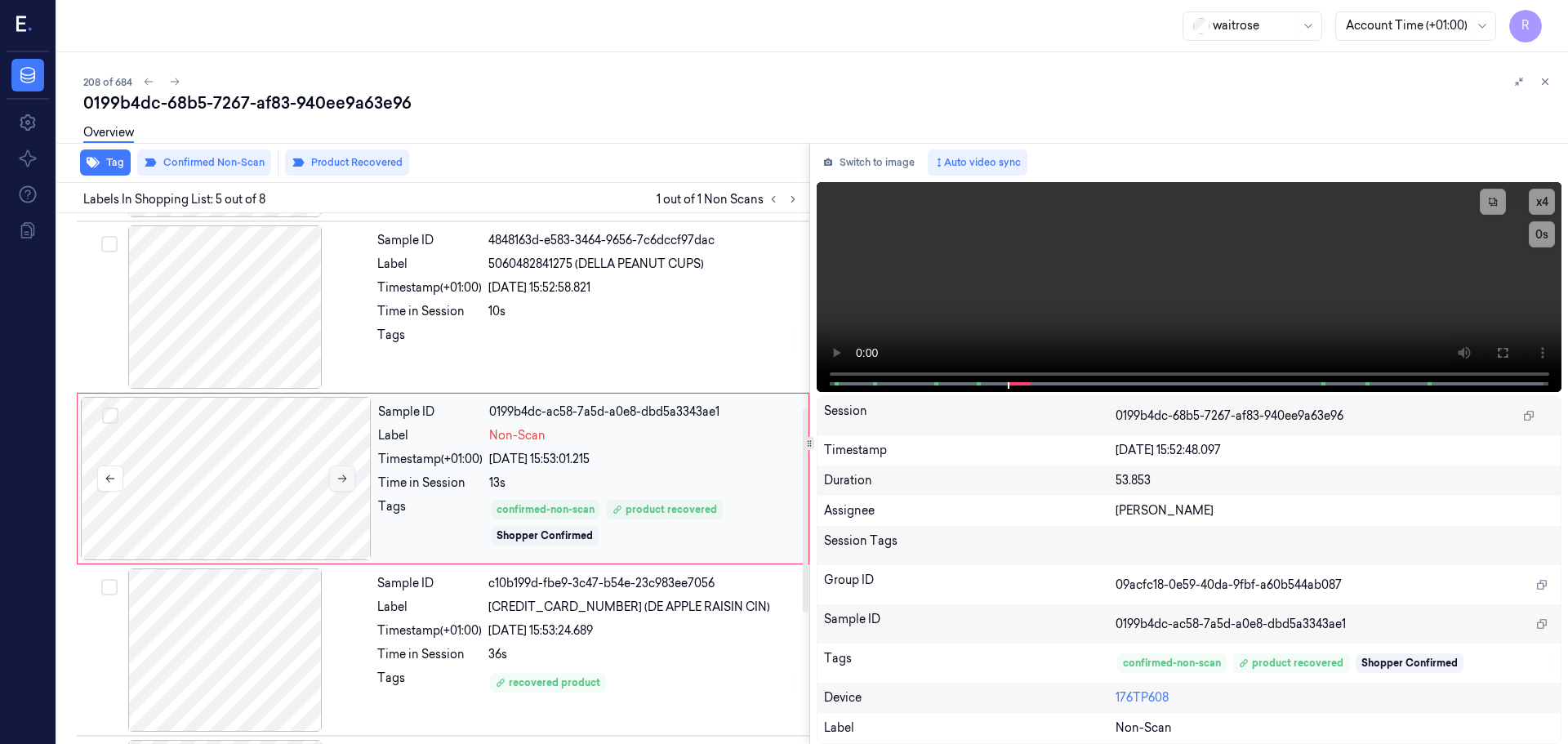
click at [335, 481] on button at bounding box center [342, 478] width 26 height 26
click at [336, 480] on icon at bounding box center [342, 478] width 12 height 12
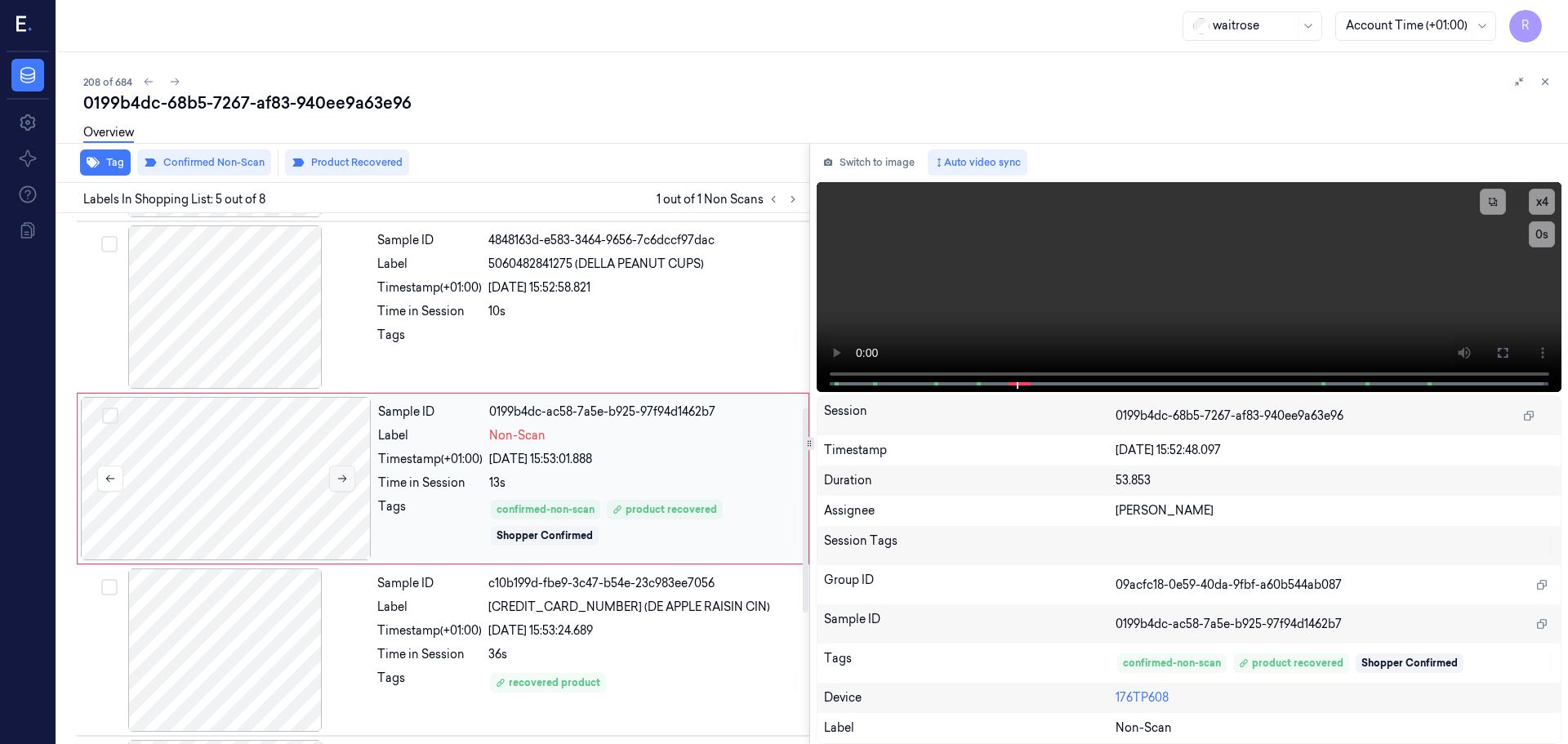
click at [336, 480] on icon at bounding box center [342, 478] width 12 height 12
click at [343, 480] on icon at bounding box center [342, 478] width 12 height 12
click at [345, 478] on icon at bounding box center [342, 478] width 12 height 12
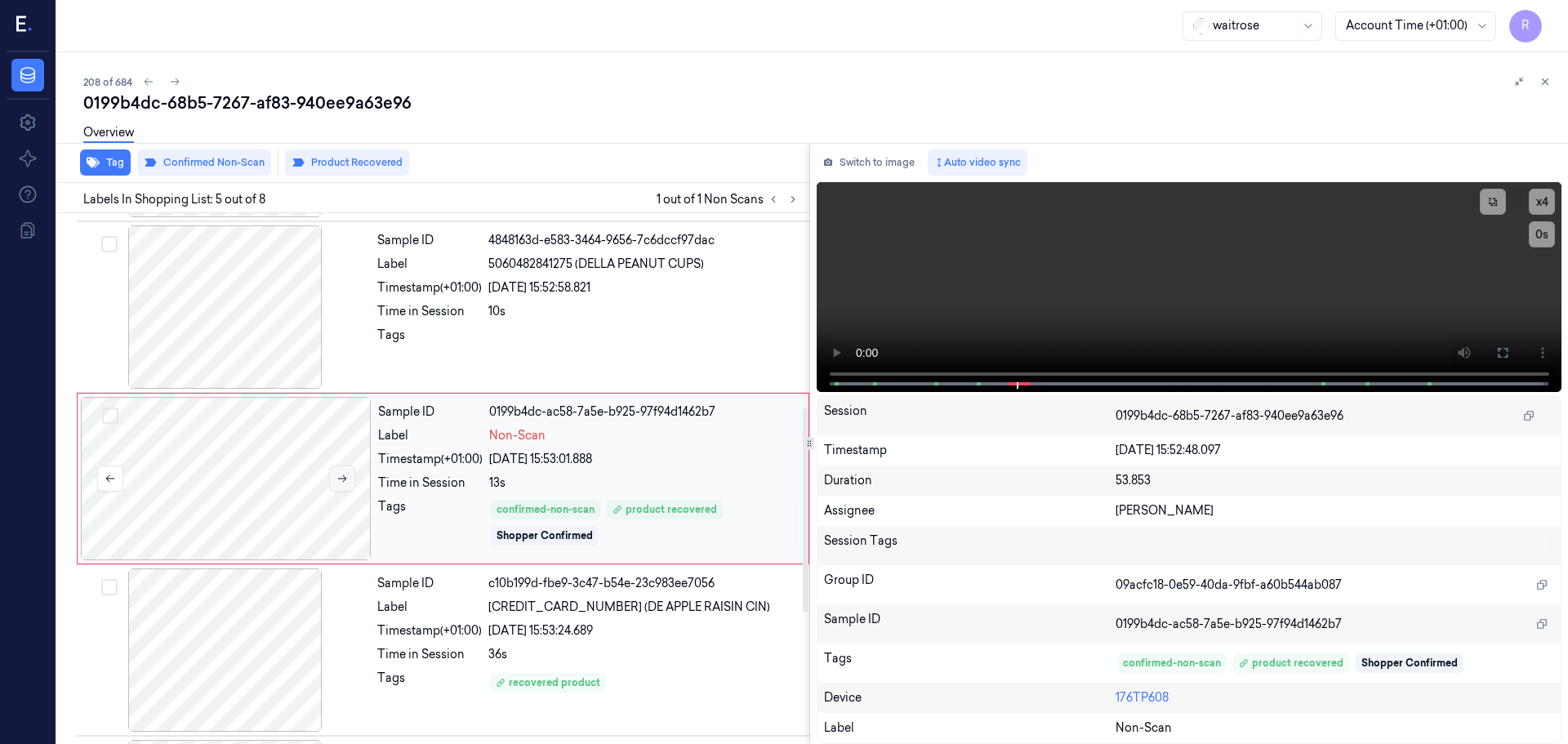
click at [350, 475] on button at bounding box center [342, 478] width 26 height 26
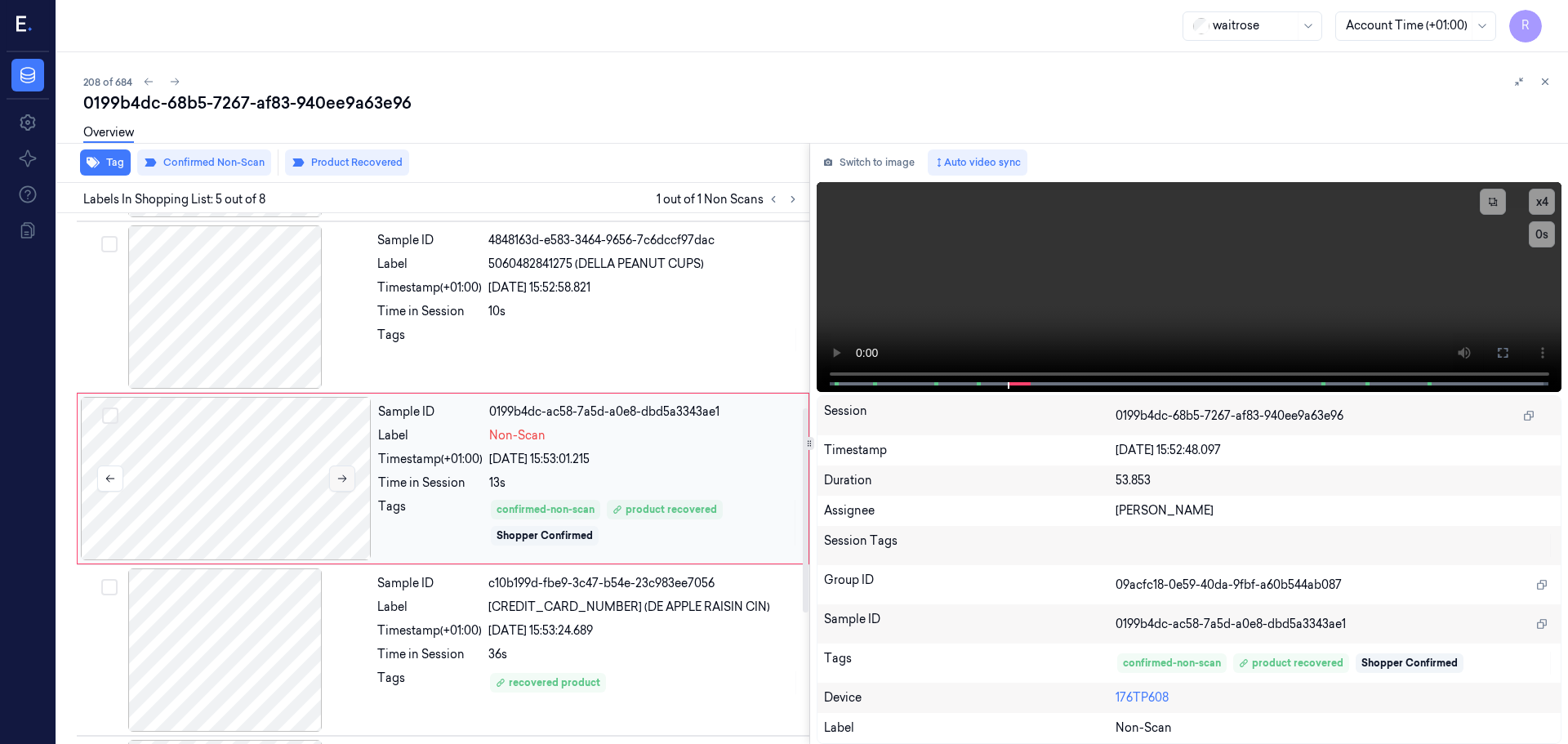
click at [350, 475] on button at bounding box center [342, 478] width 26 height 26
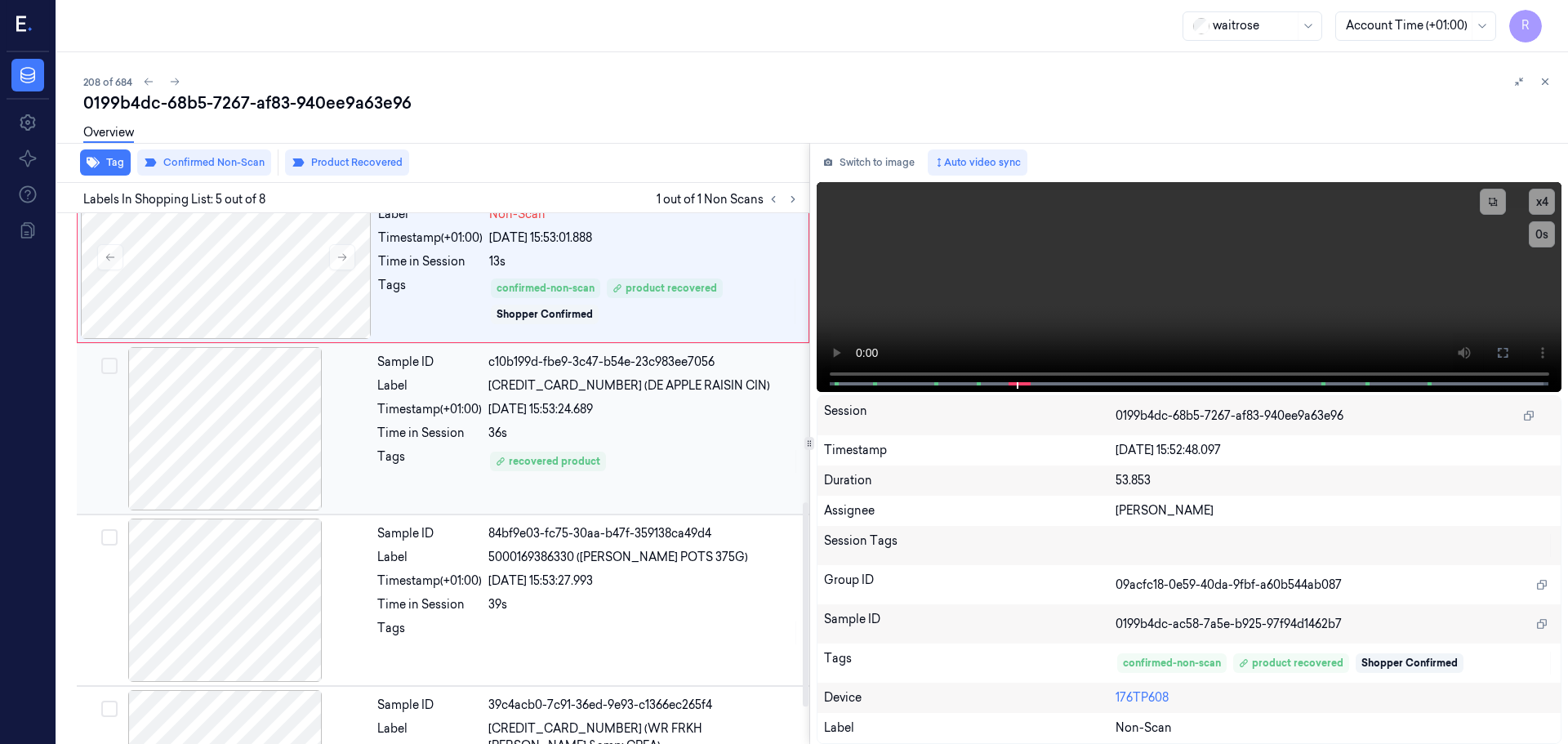
scroll to position [750, 0]
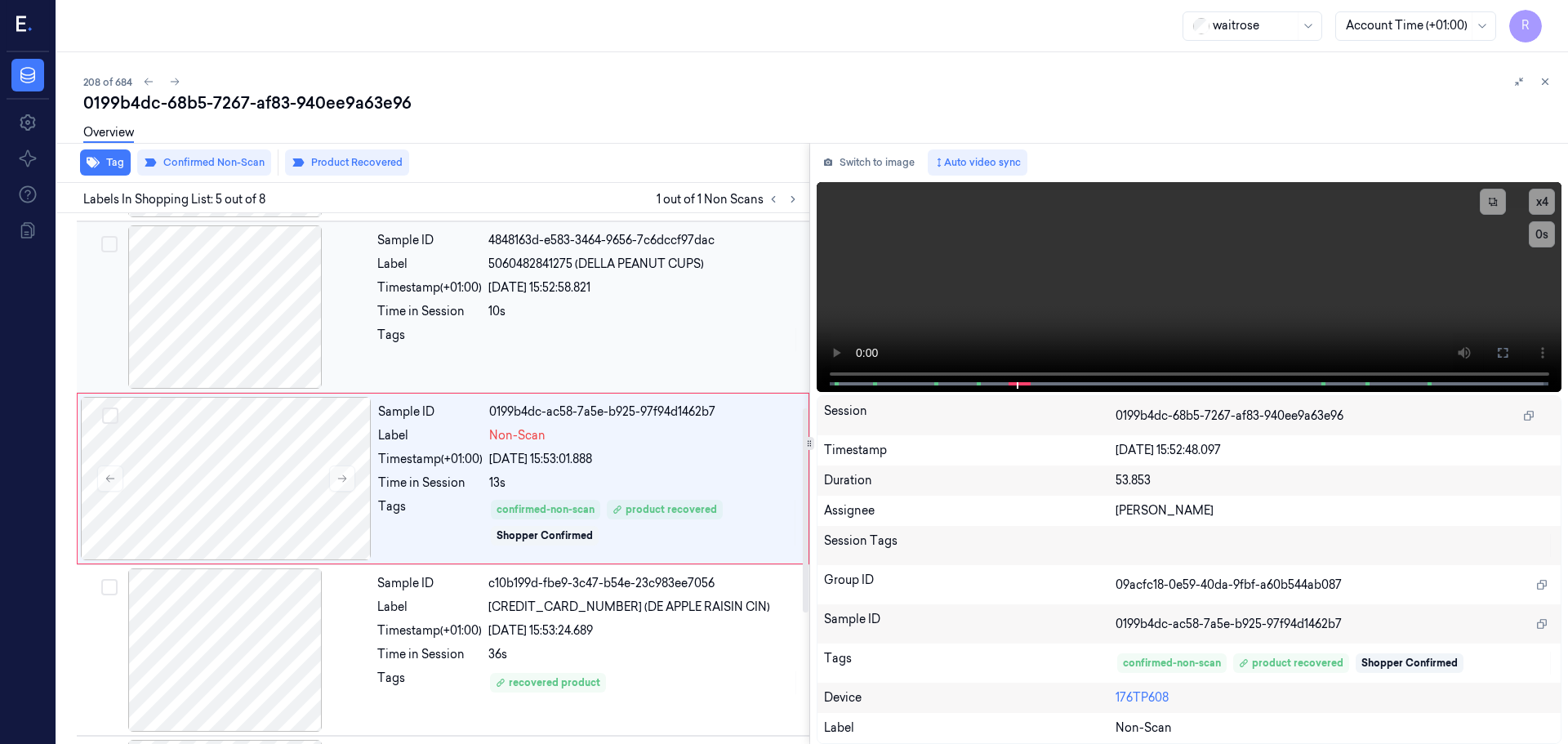
click at [504, 334] on div at bounding box center [644, 339] width 311 height 26
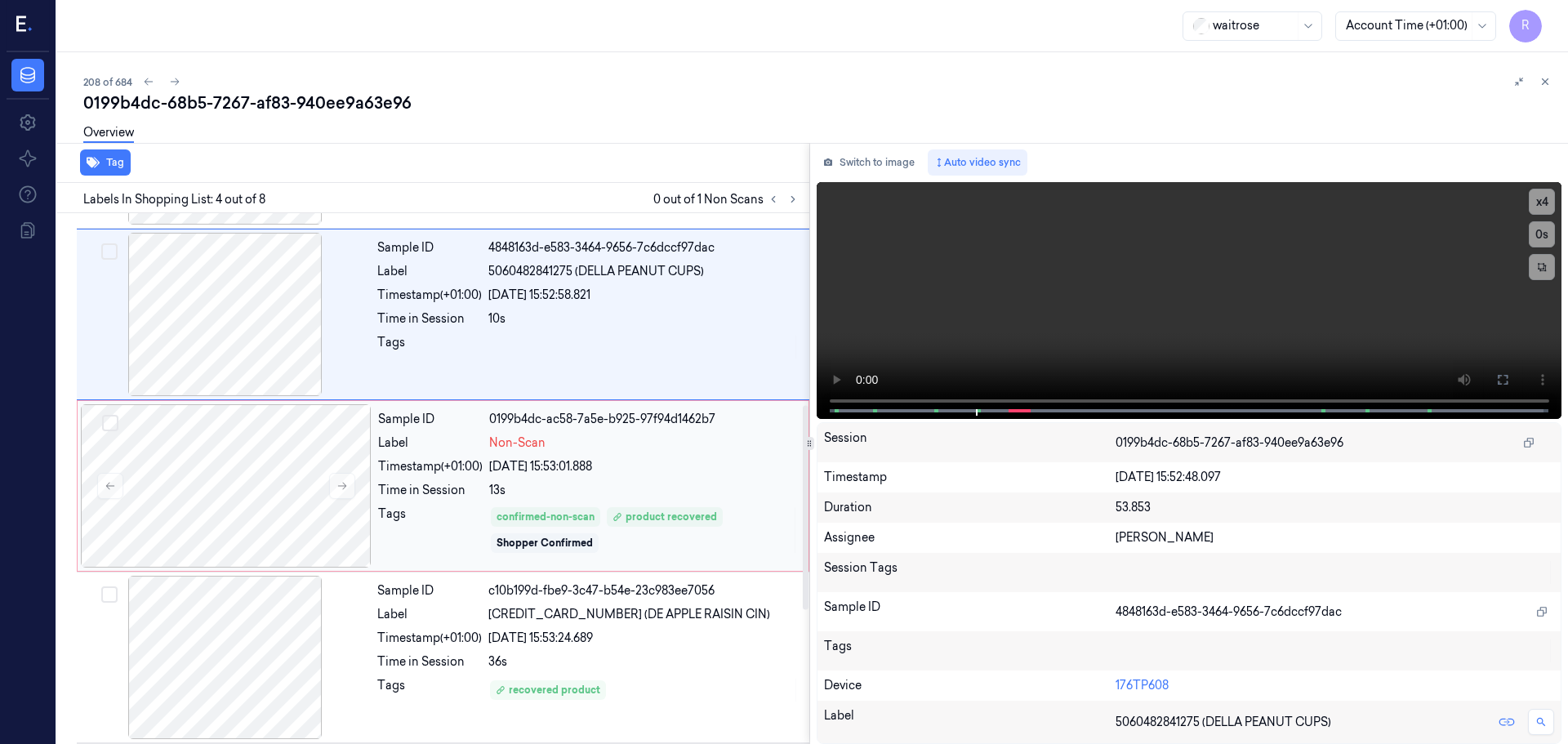
click at [485, 560] on div "Sample ID 0199b4dc-ac58-7a5e-b925-97f94d1462b7 Label Non-Scan Timestamp (+01:00…" at bounding box center [588, 486] width 434 height 164
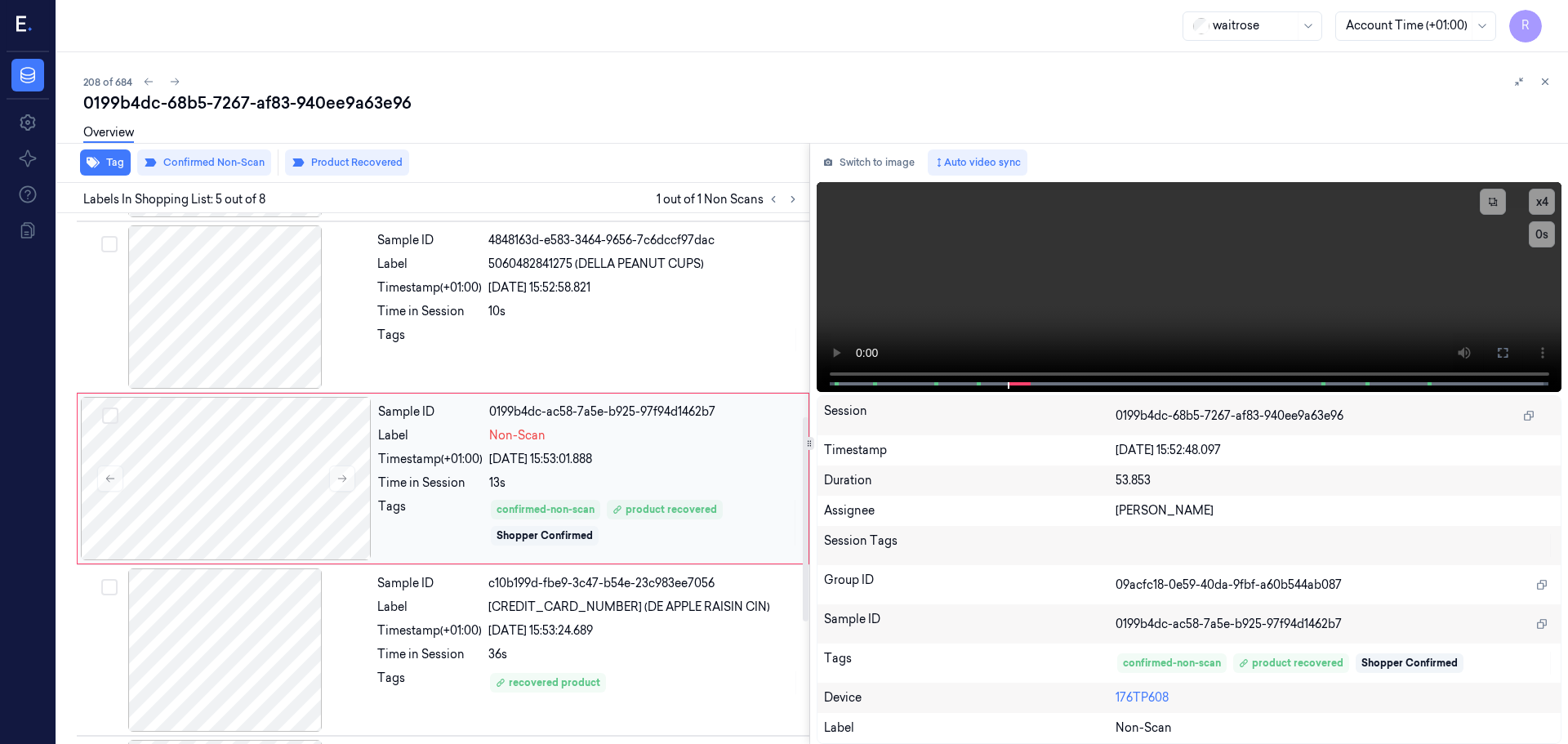
click at [432, 507] on div "Tags" at bounding box center [430, 522] width 105 height 49
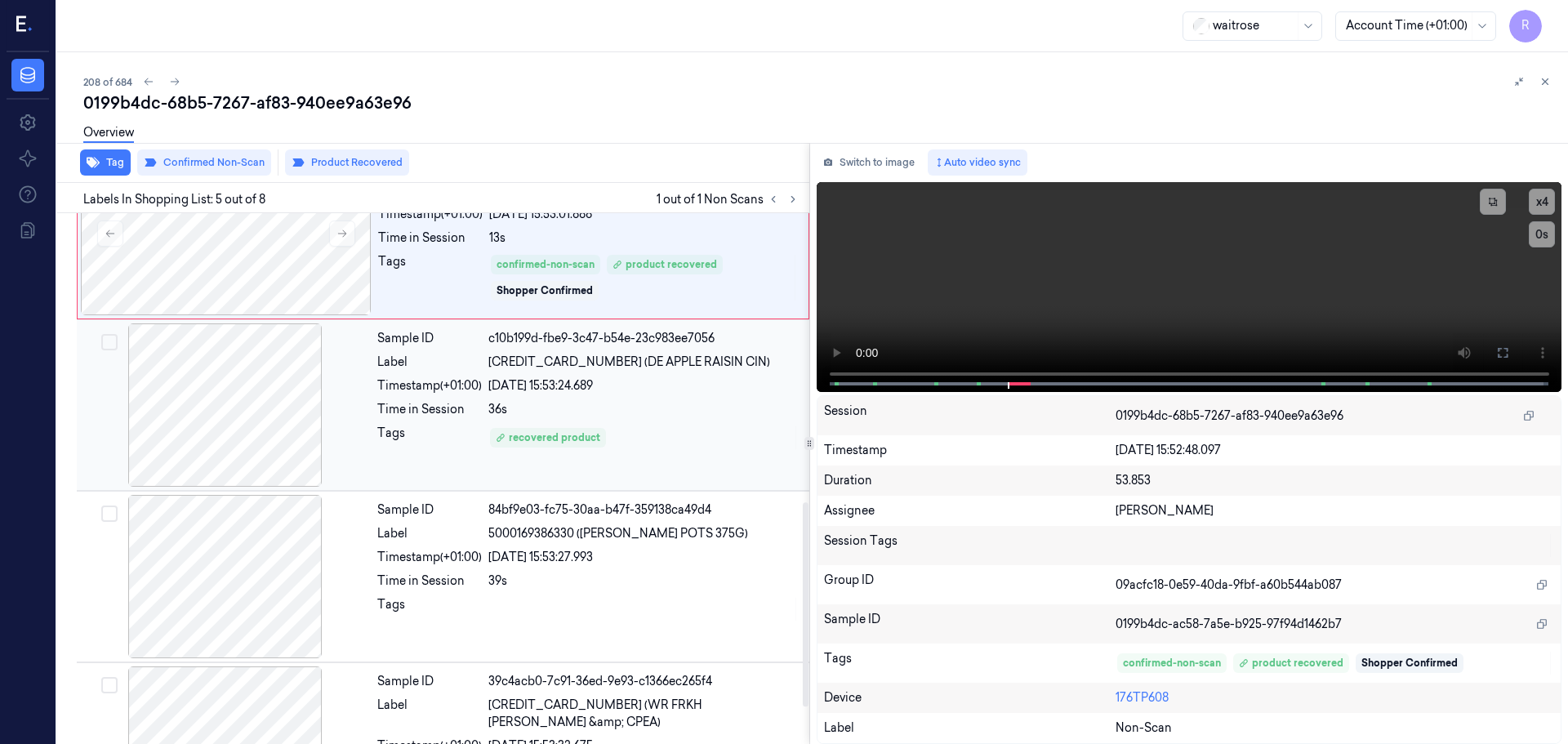
click at [409, 448] on div "Tags" at bounding box center [429, 437] width 105 height 26
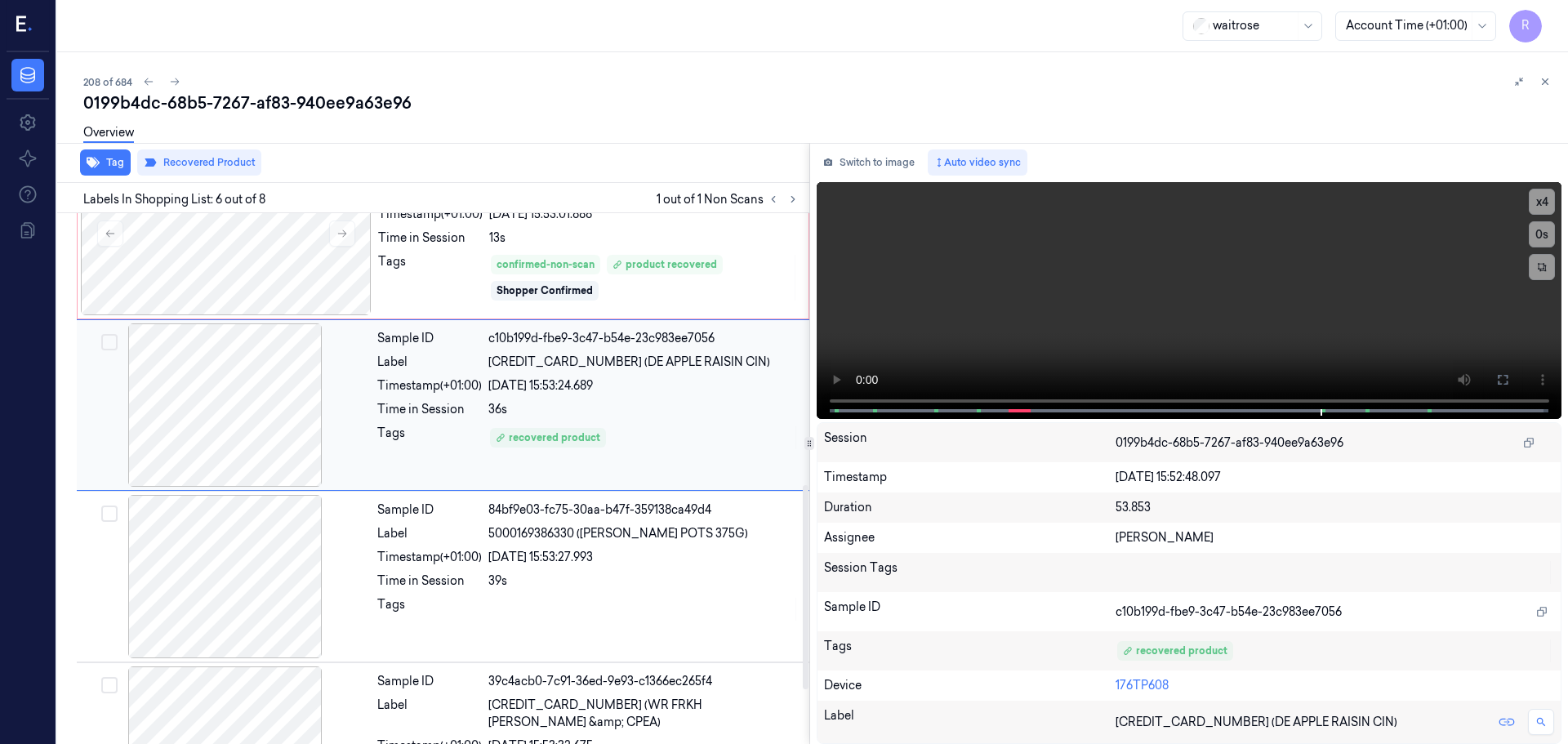
scroll to position [677, 0]
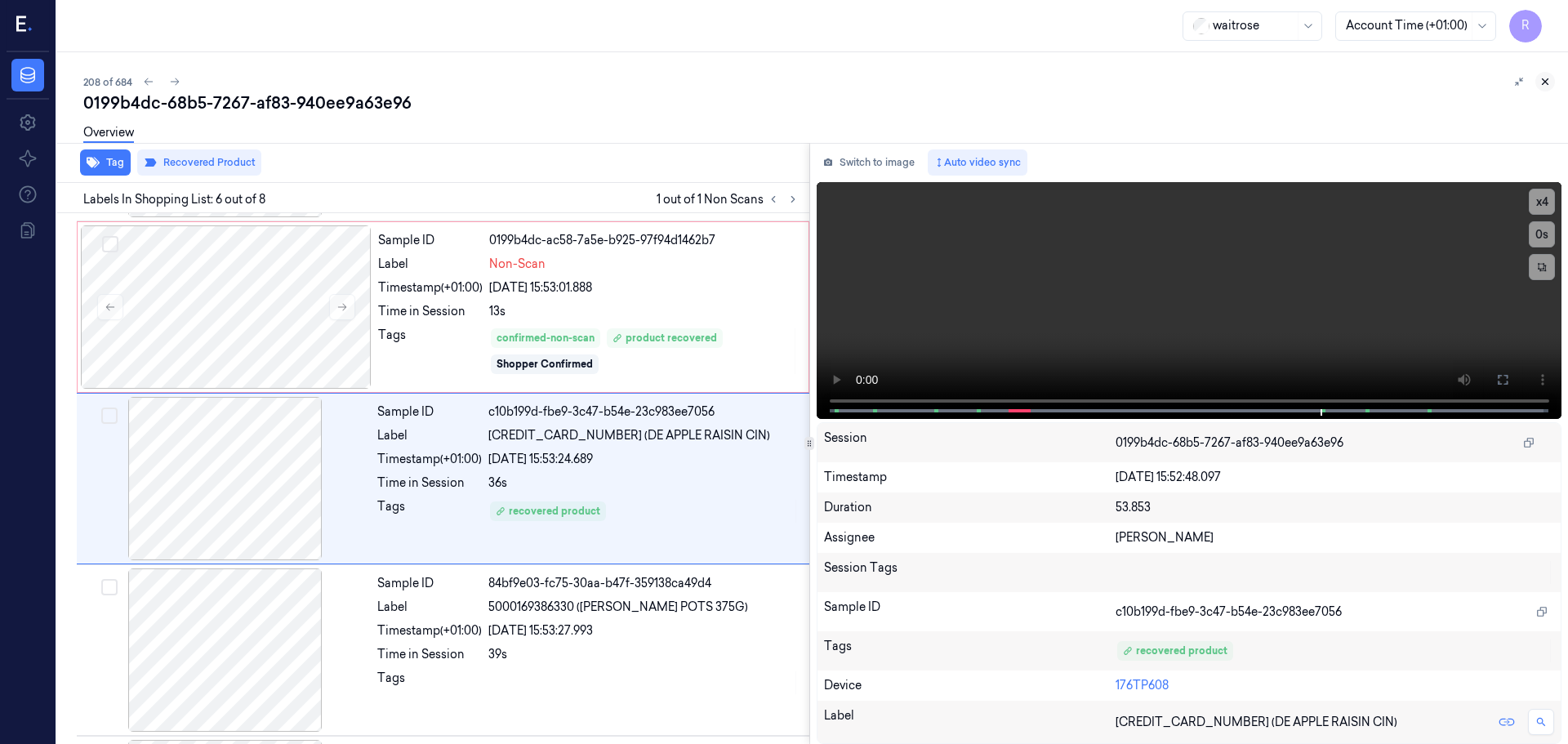
click at [1548, 83] on icon at bounding box center [1545, 82] width 12 height 12
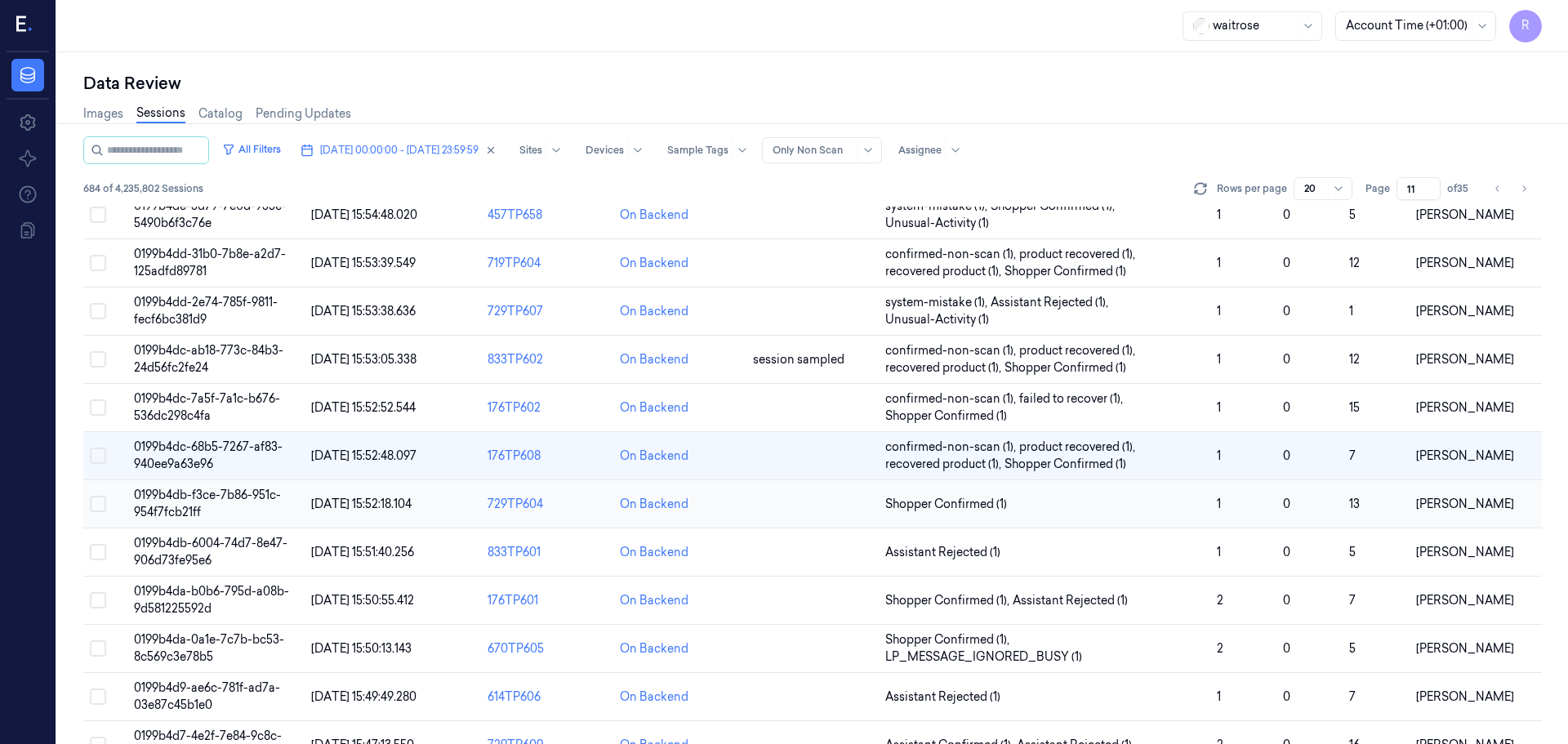
scroll to position [230, 0]
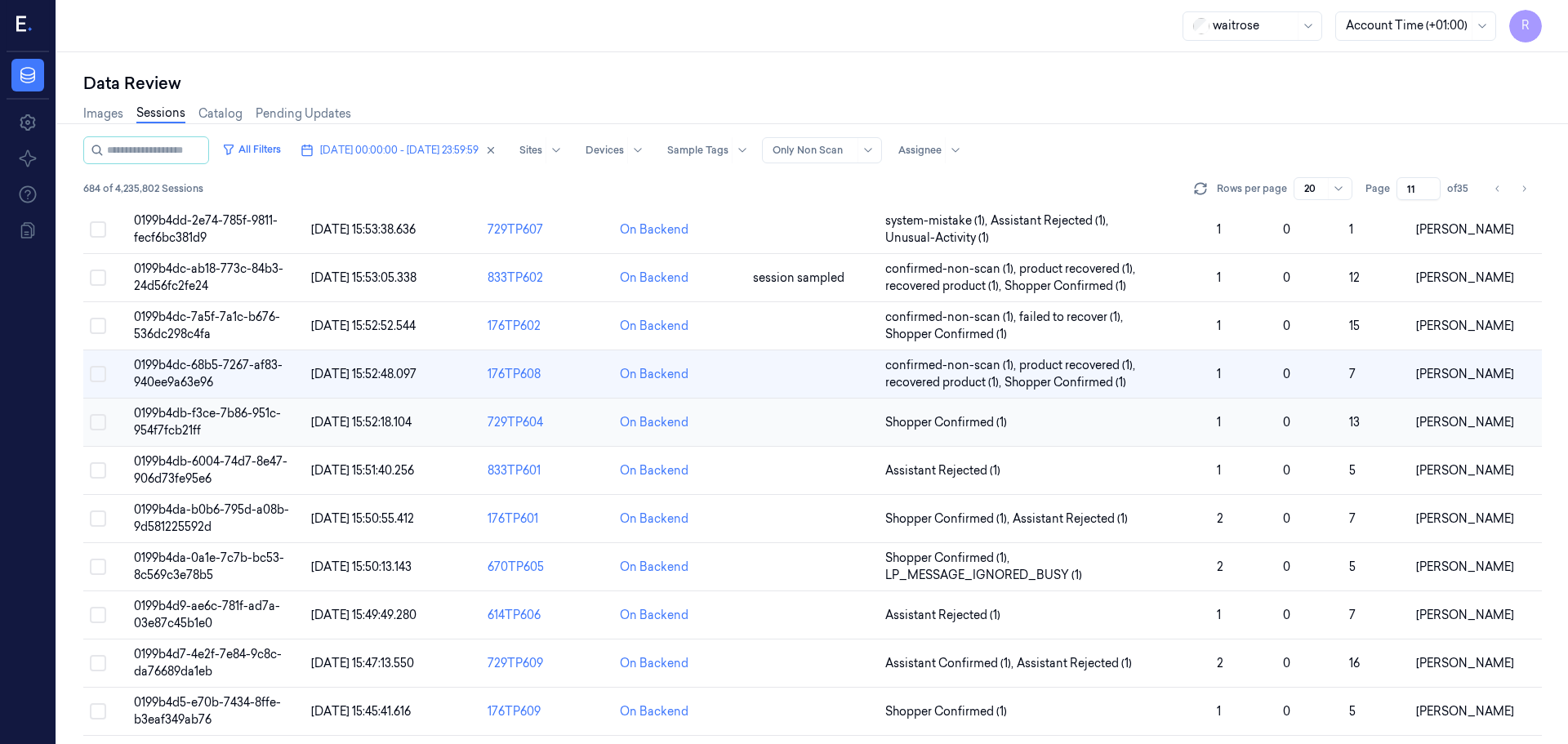
click at [1083, 430] on span "Shopper Confirmed (1)" at bounding box center [1044, 422] width 318 height 17
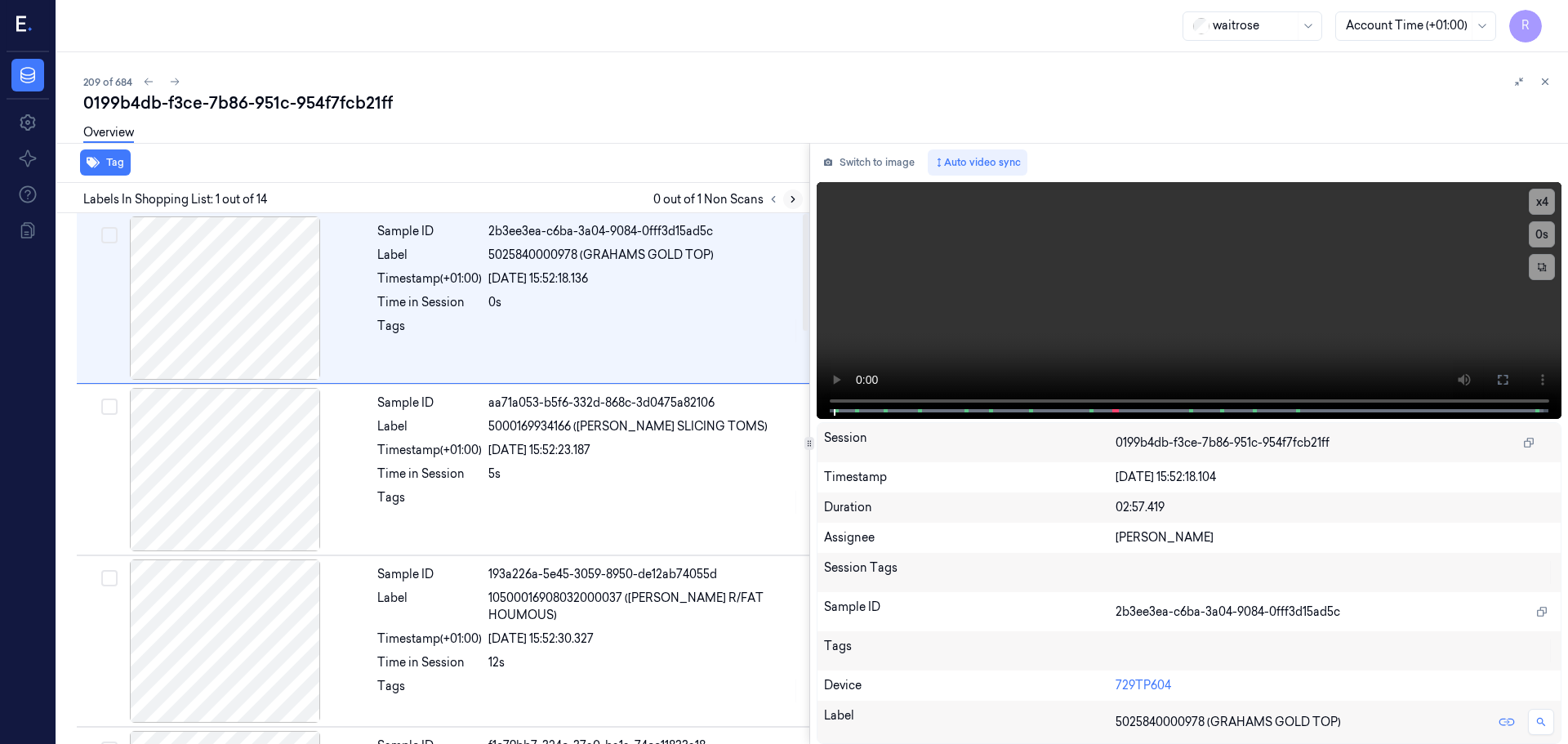
click at [786, 203] on button at bounding box center [794, 199] width 20 height 20
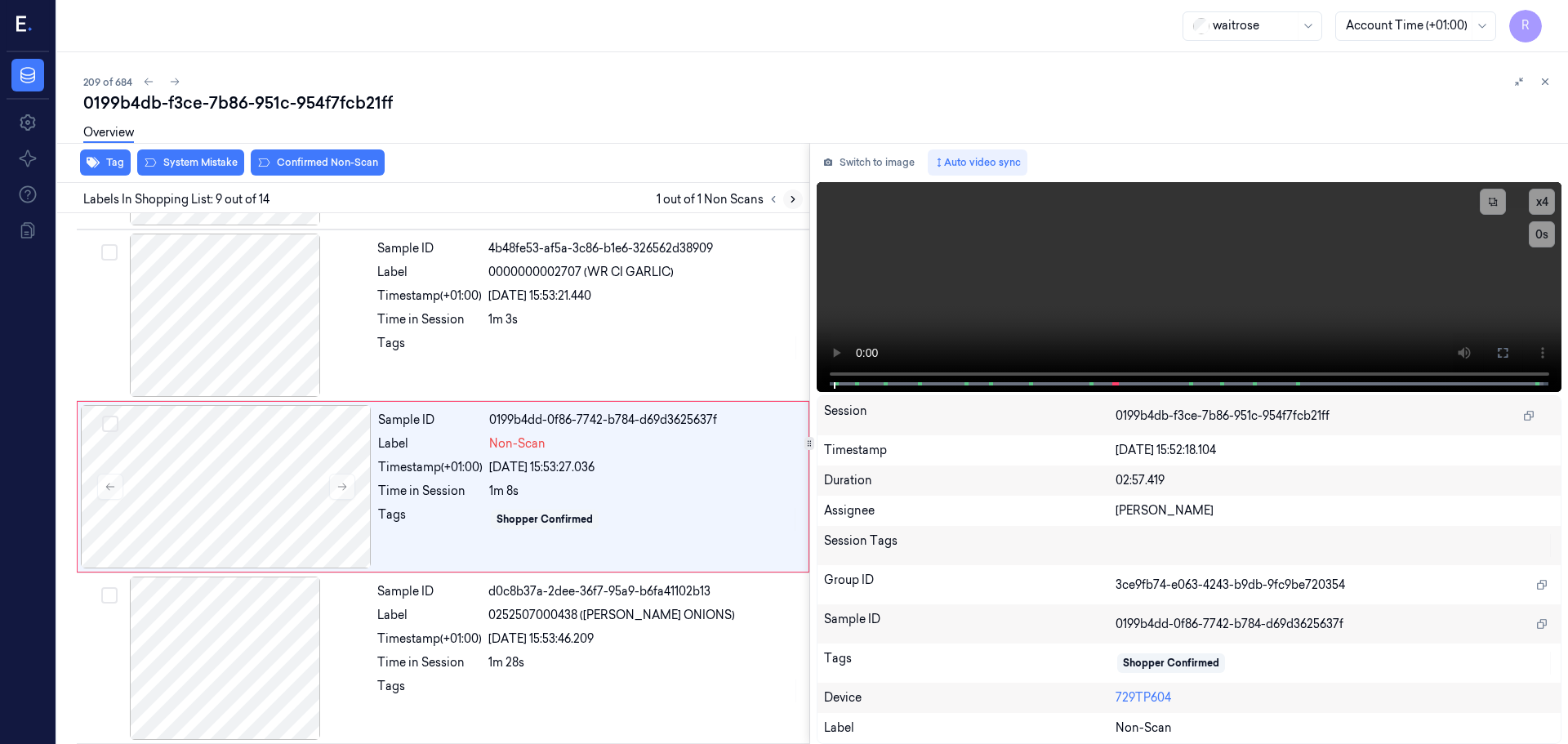
scroll to position [1191, 0]
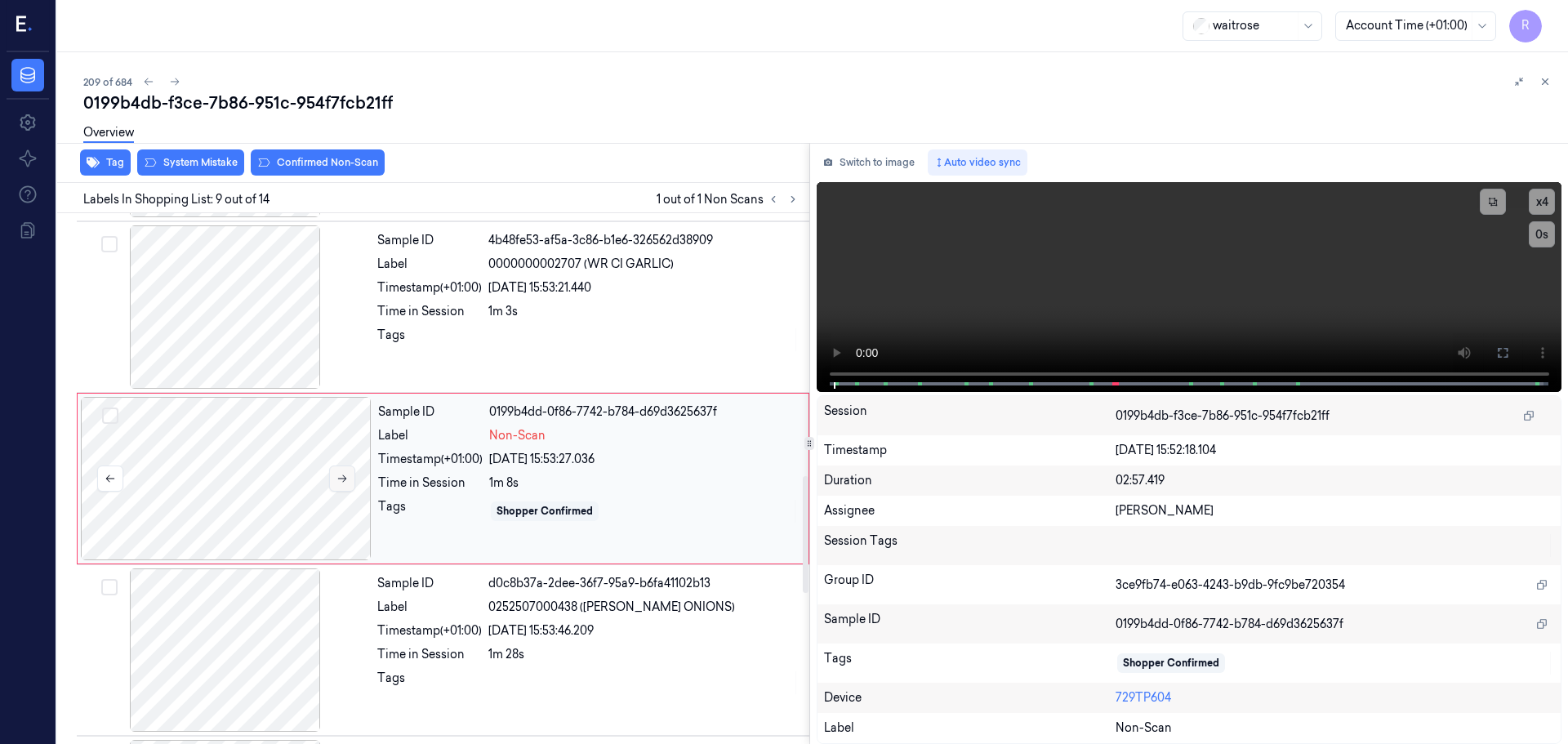
click at [336, 472] on icon at bounding box center [342, 478] width 12 height 12
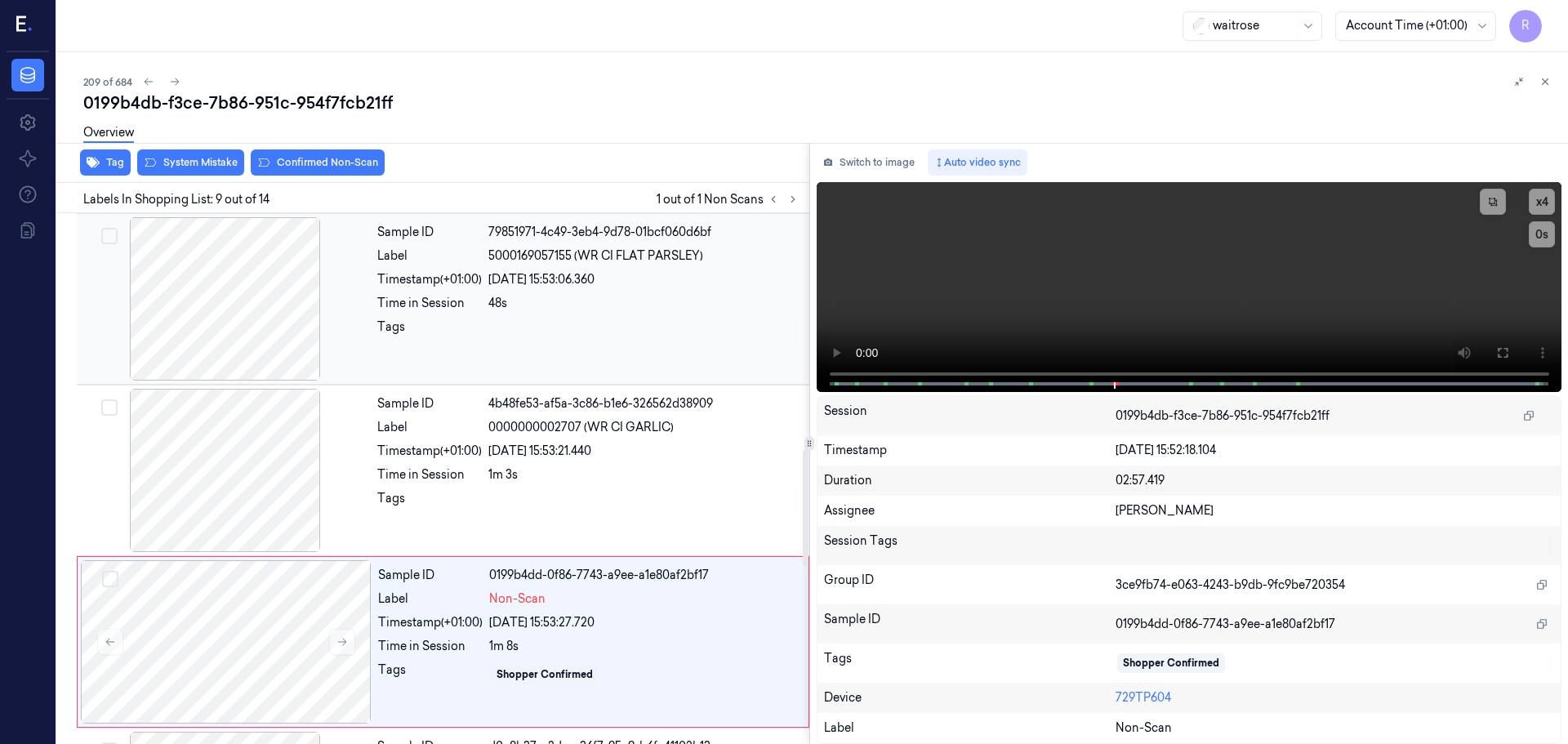
click at [289, 325] on div at bounding box center [225, 299] width 291 height 164
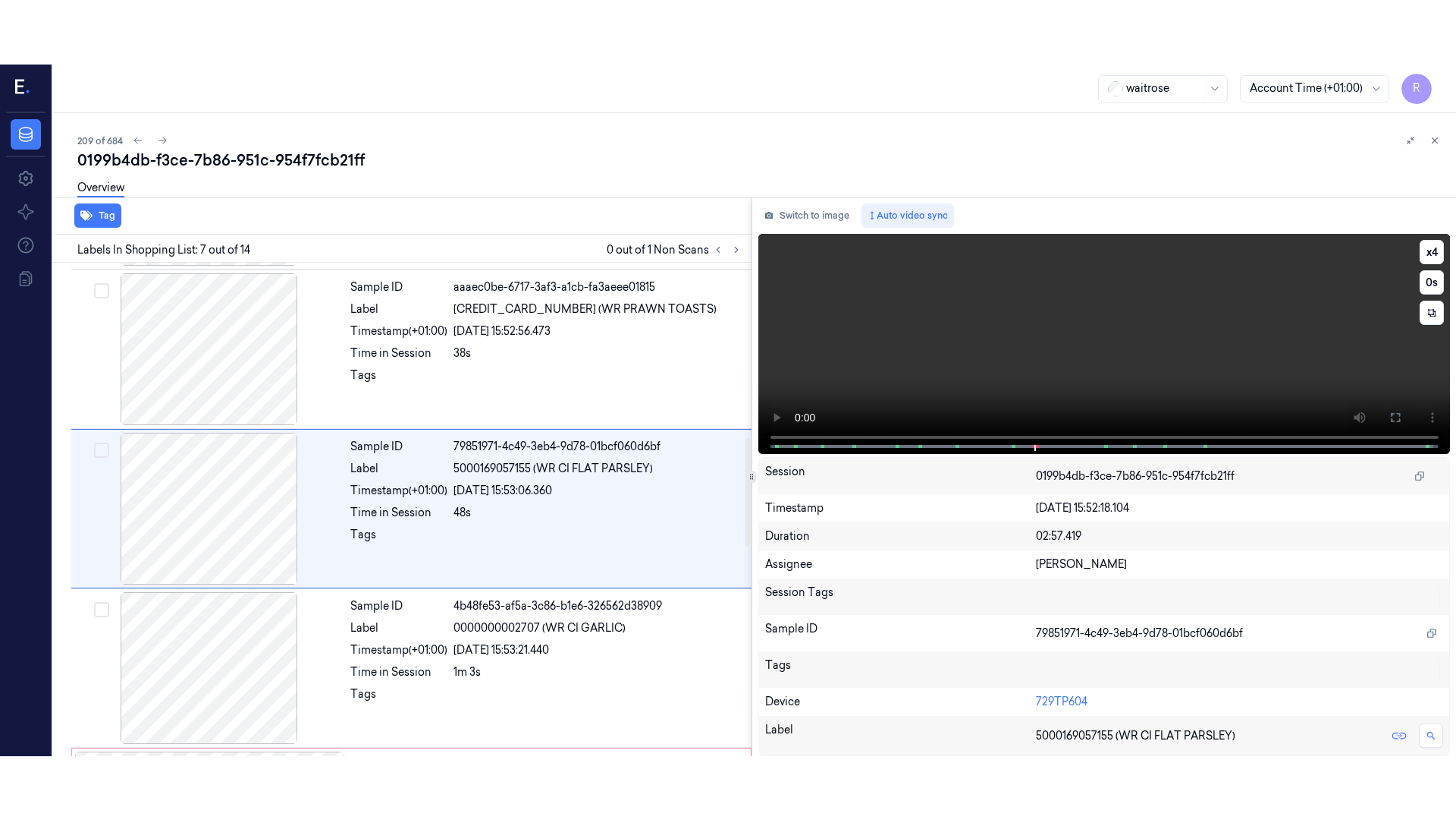
scroll to position [789, 0]
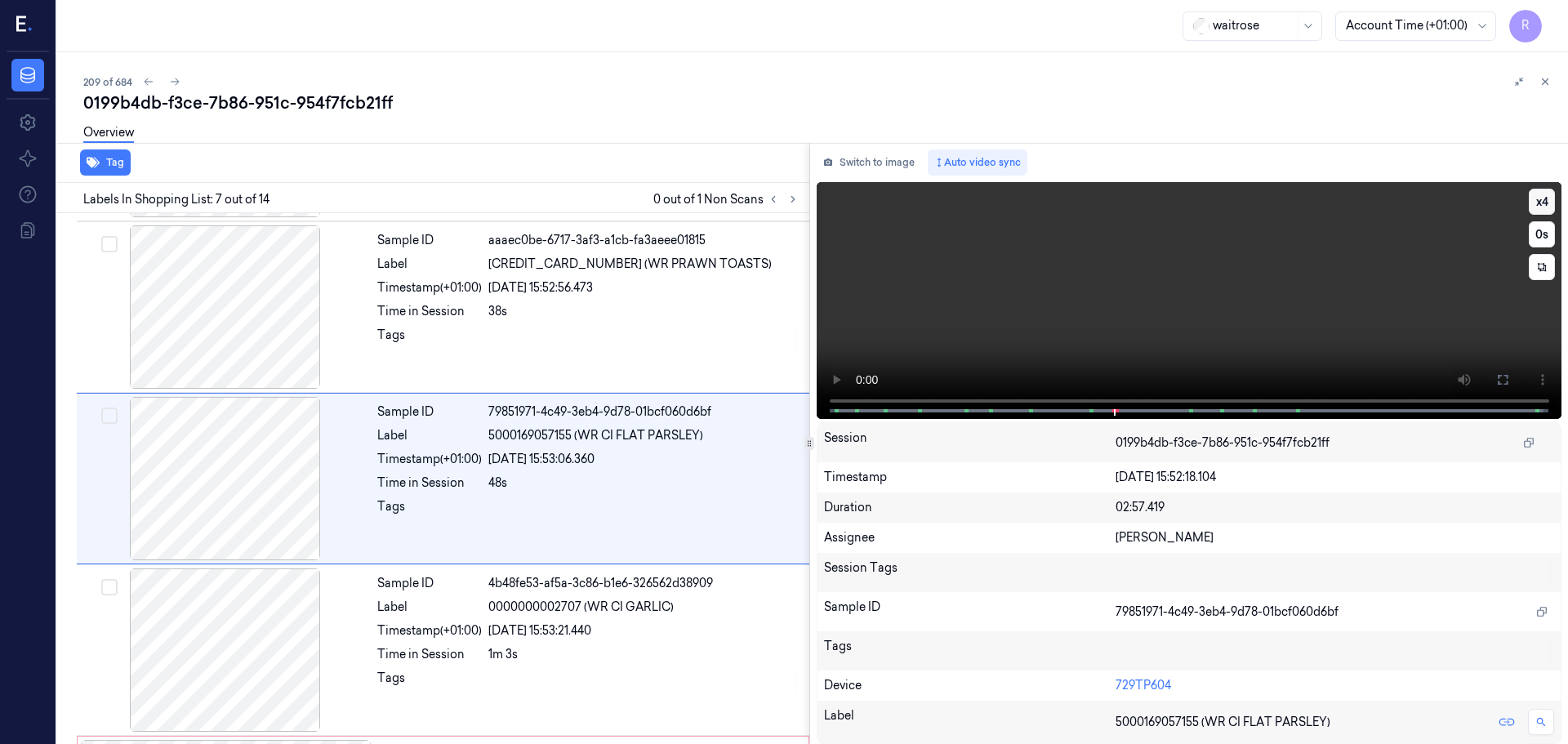
click at [1545, 197] on button "x 4" at bounding box center [1542, 202] width 26 height 26
click at [1504, 379] on icon at bounding box center [1503, 380] width 13 height 13
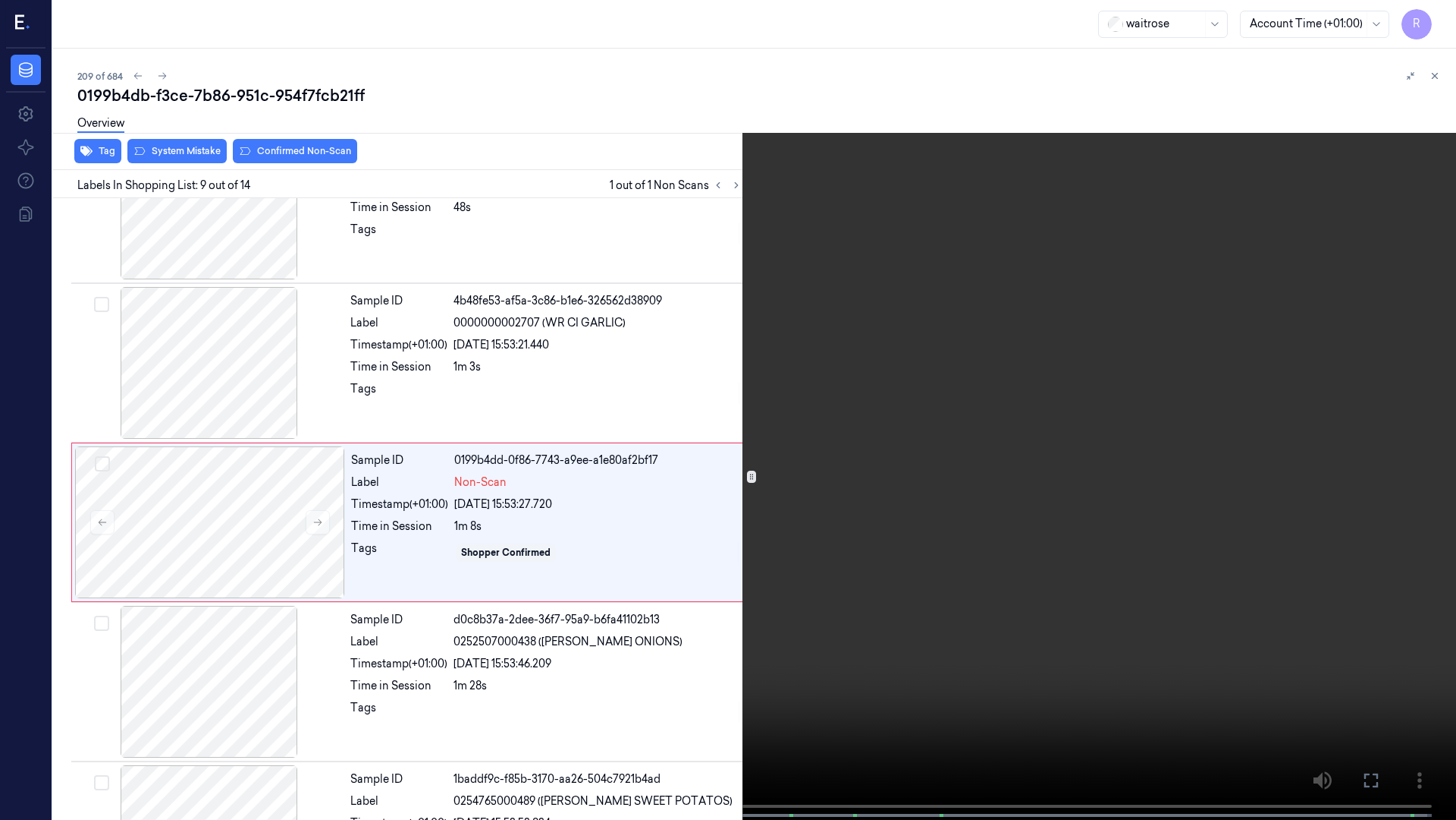
scroll to position [1044, 0]
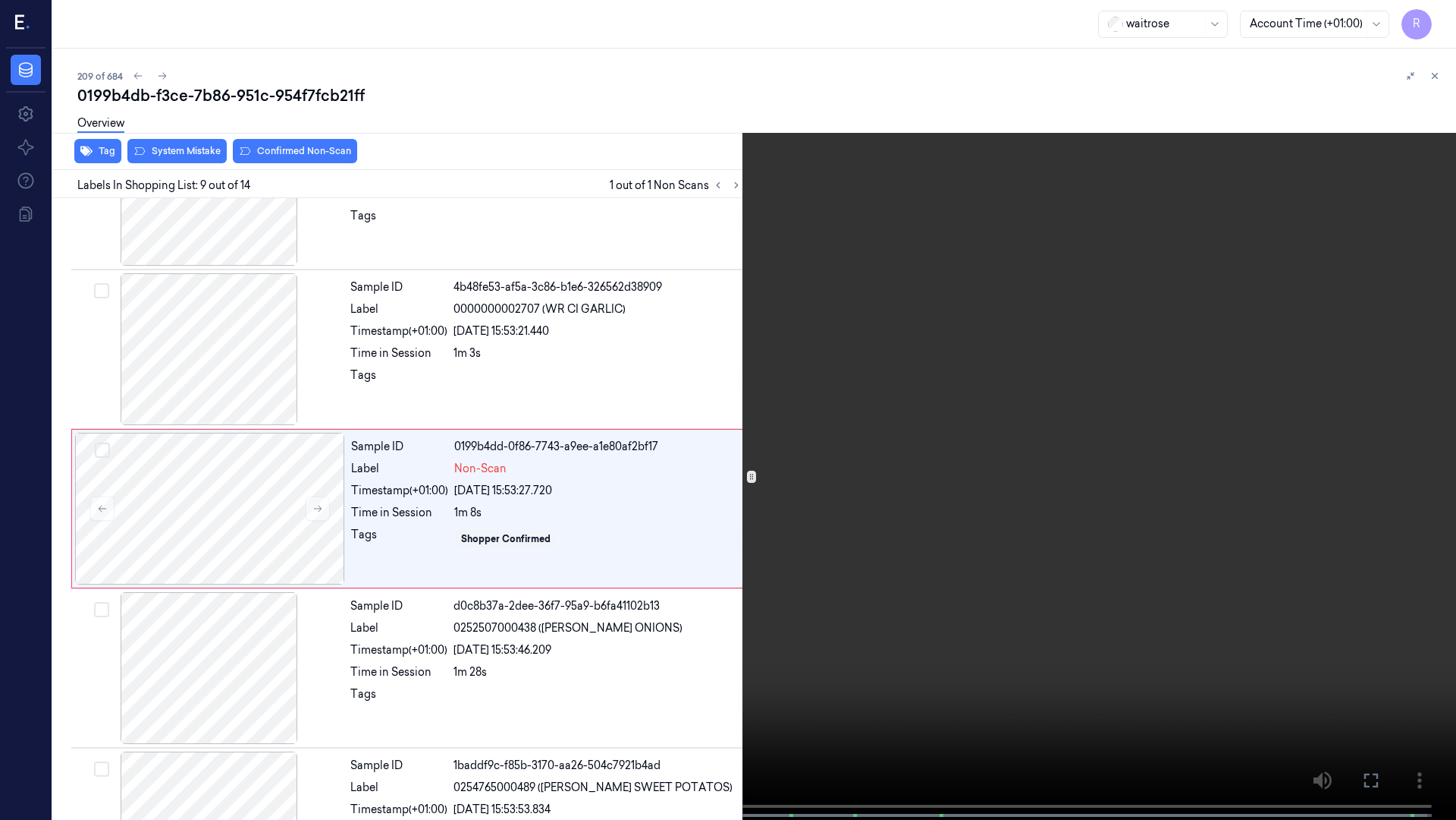
click at [1448, 2] on video at bounding box center [728, 411] width 1456 height 823
click at [1446, 10] on button "x 1" at bounding box center [1438, 18] width 24 height 24
click at [1446, 10] on button "x 2" at bounding box center [1438, 18] width 24 height 24
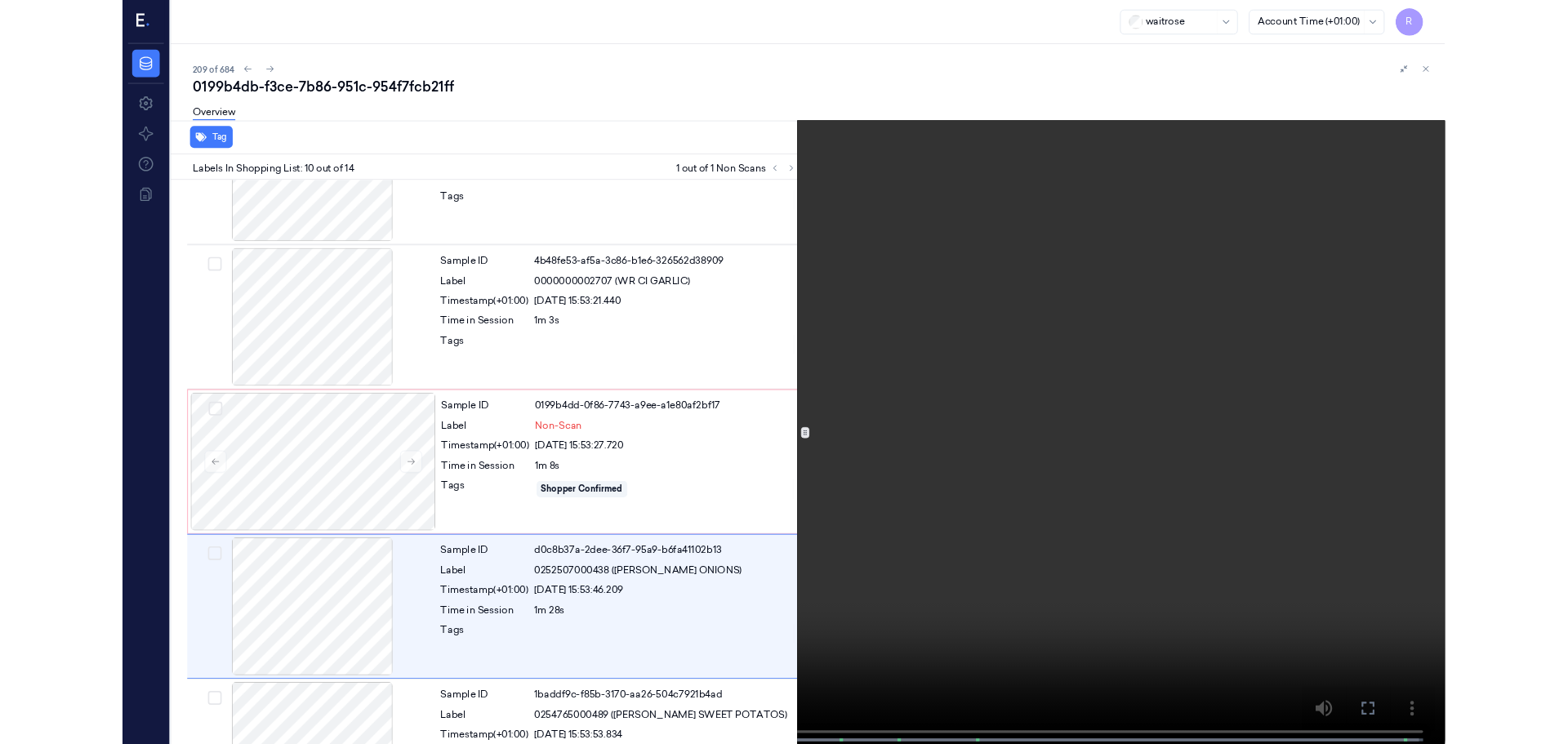
scroll to position [1294, 0]
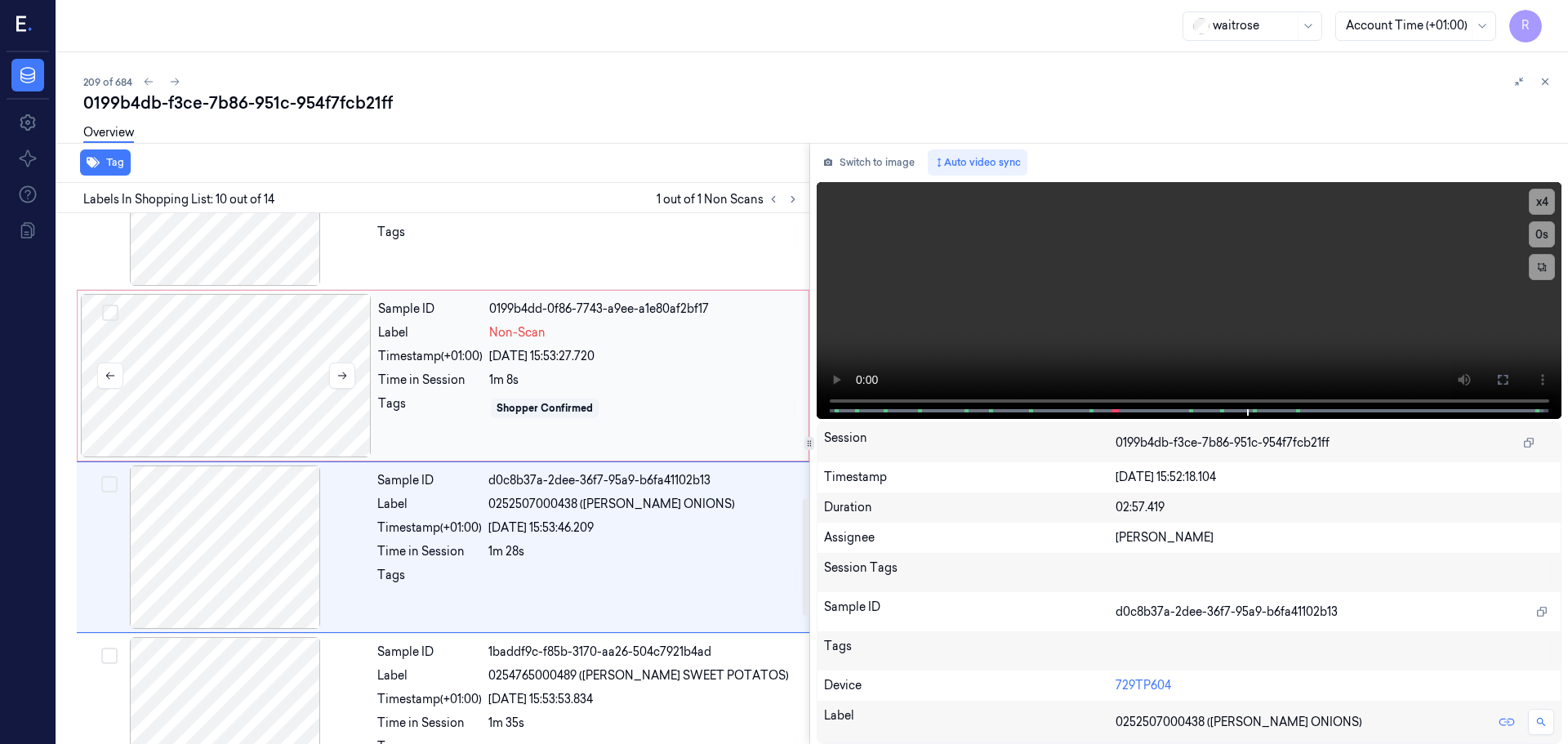
click at [290, 391] on div at bounding box center [226, 376] width 291 height 164
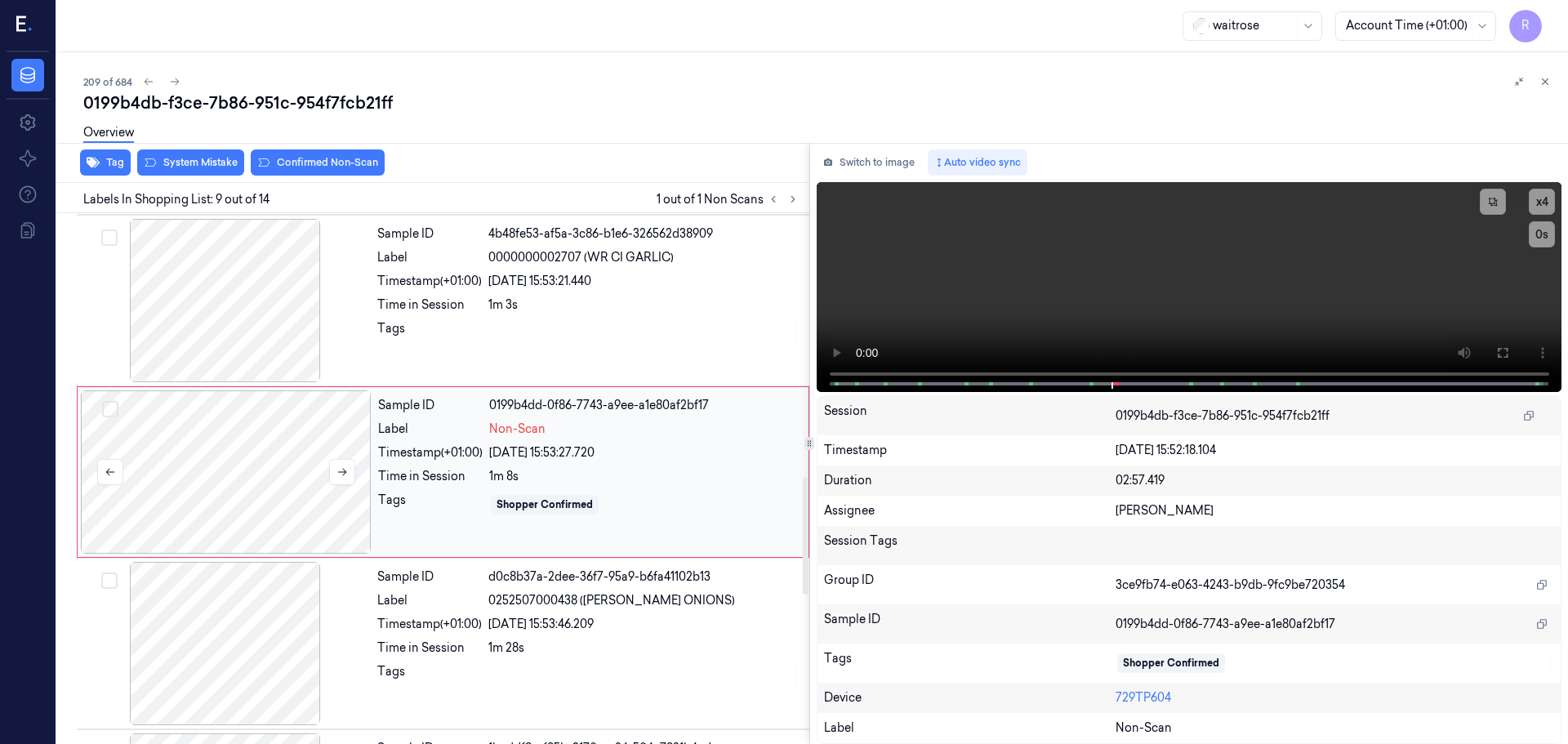
scroll to position [1191, 0]
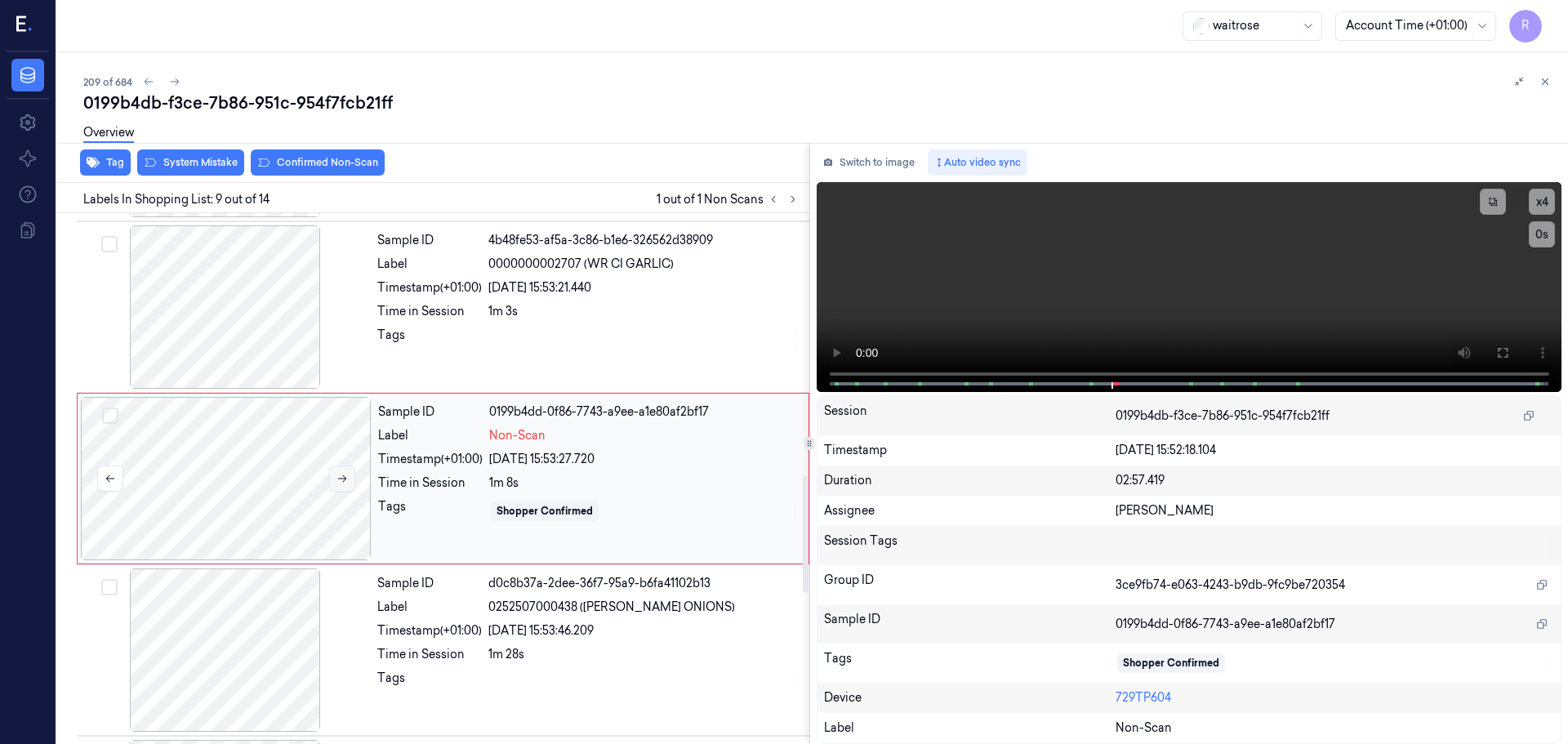
click at [346, 472] on icon at bounding box center [342, 478] width 12 height 12
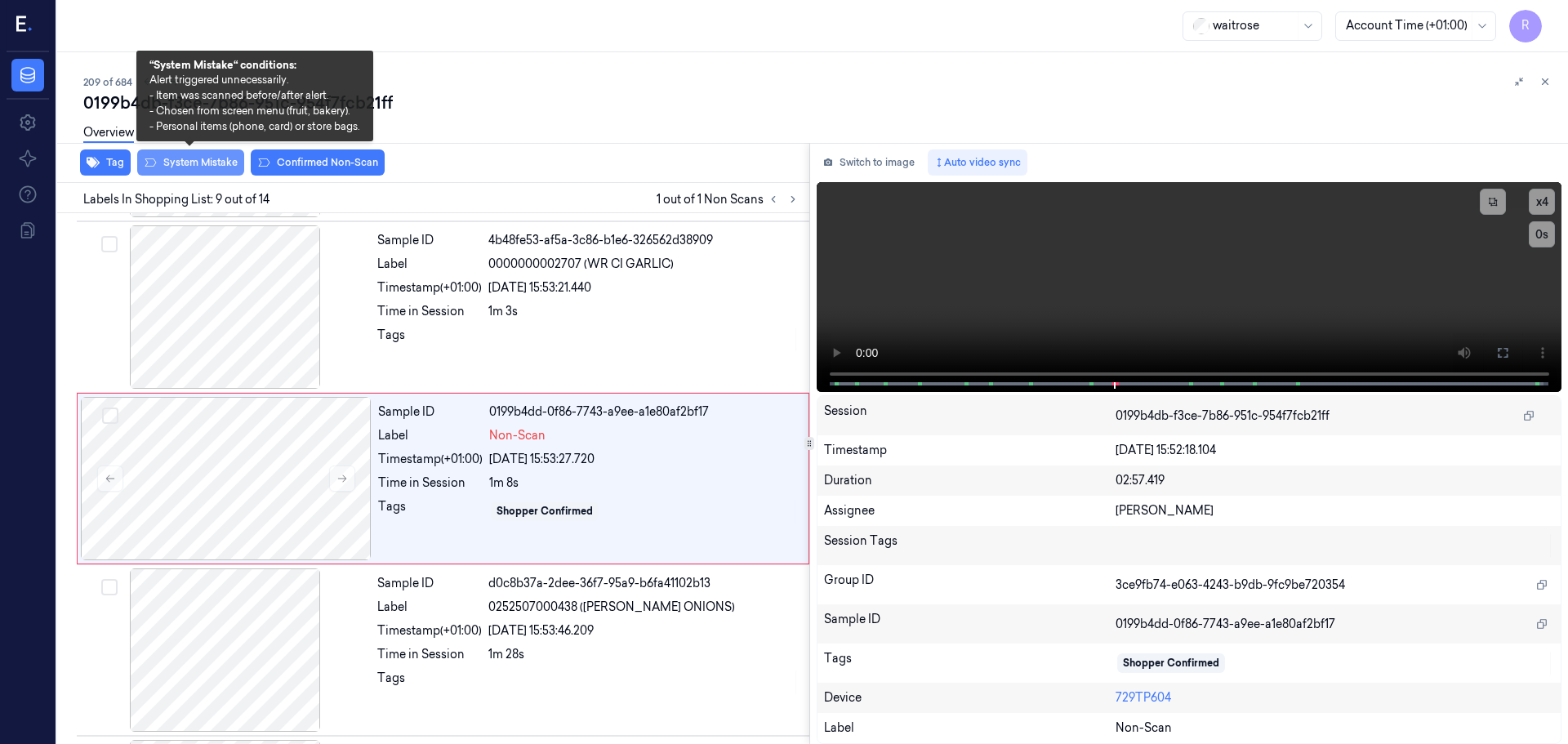
click at [181, 164] on button "System Mistake" at bounding box center [191, 162] width 107 height 26
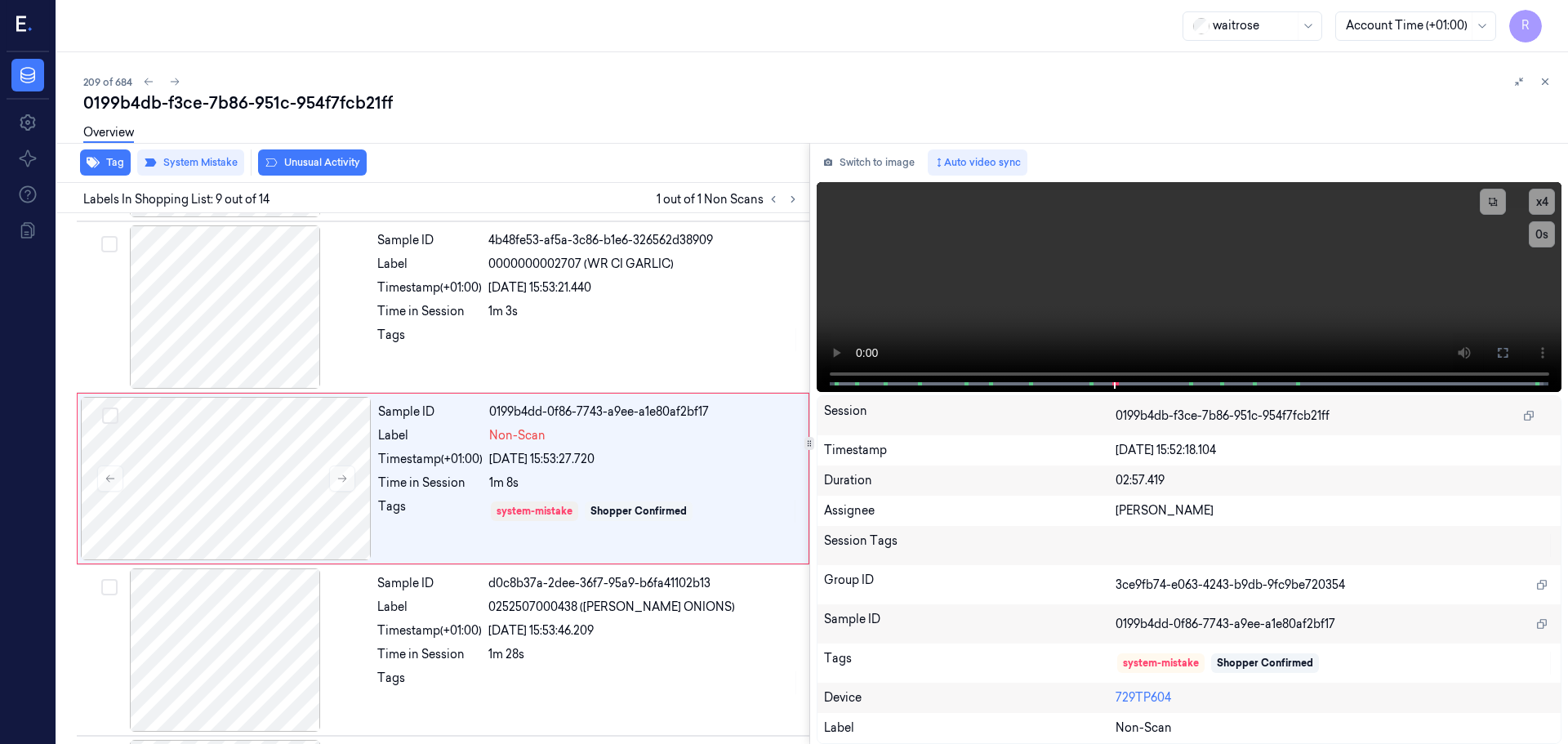
click at [321, 168] on button "Unusual Activity" at bounding box center [313, 162] width 109 height 26
click at [109, 165] on button "Tag" at bounding box center [105, 162] width 51 height 26
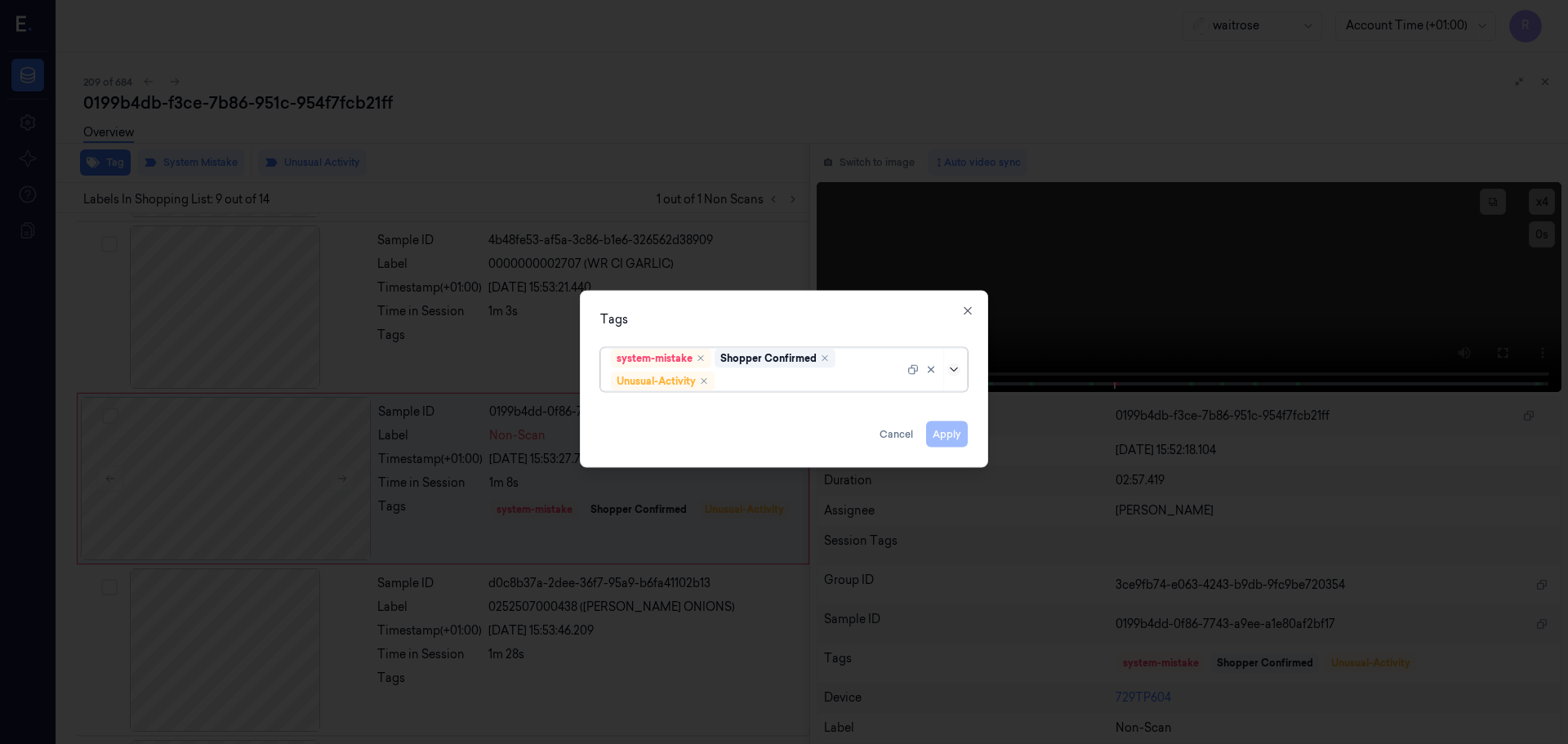
click at [955, 369] on icon at bounding box center [954, 369] width 13 height 13
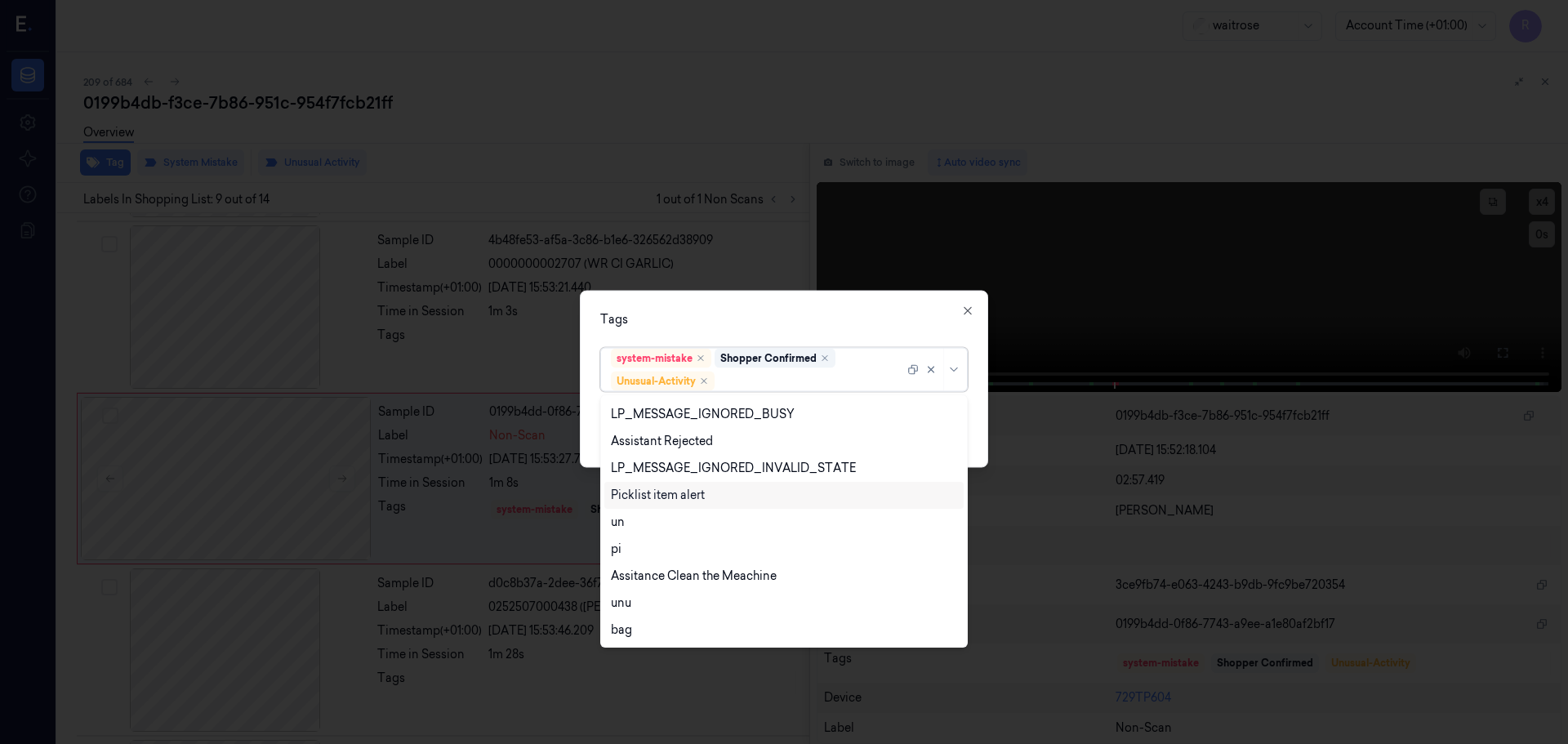
click at [638, 497] on div "Picklist item alert" at bounding box center [657, 495] width 94 height 17
click at [854, 330] on div "Tags option Picklist item alert, selected. 20 results available. Use Up and Dow…" at bounding box center [784, 378] width 408 height 177
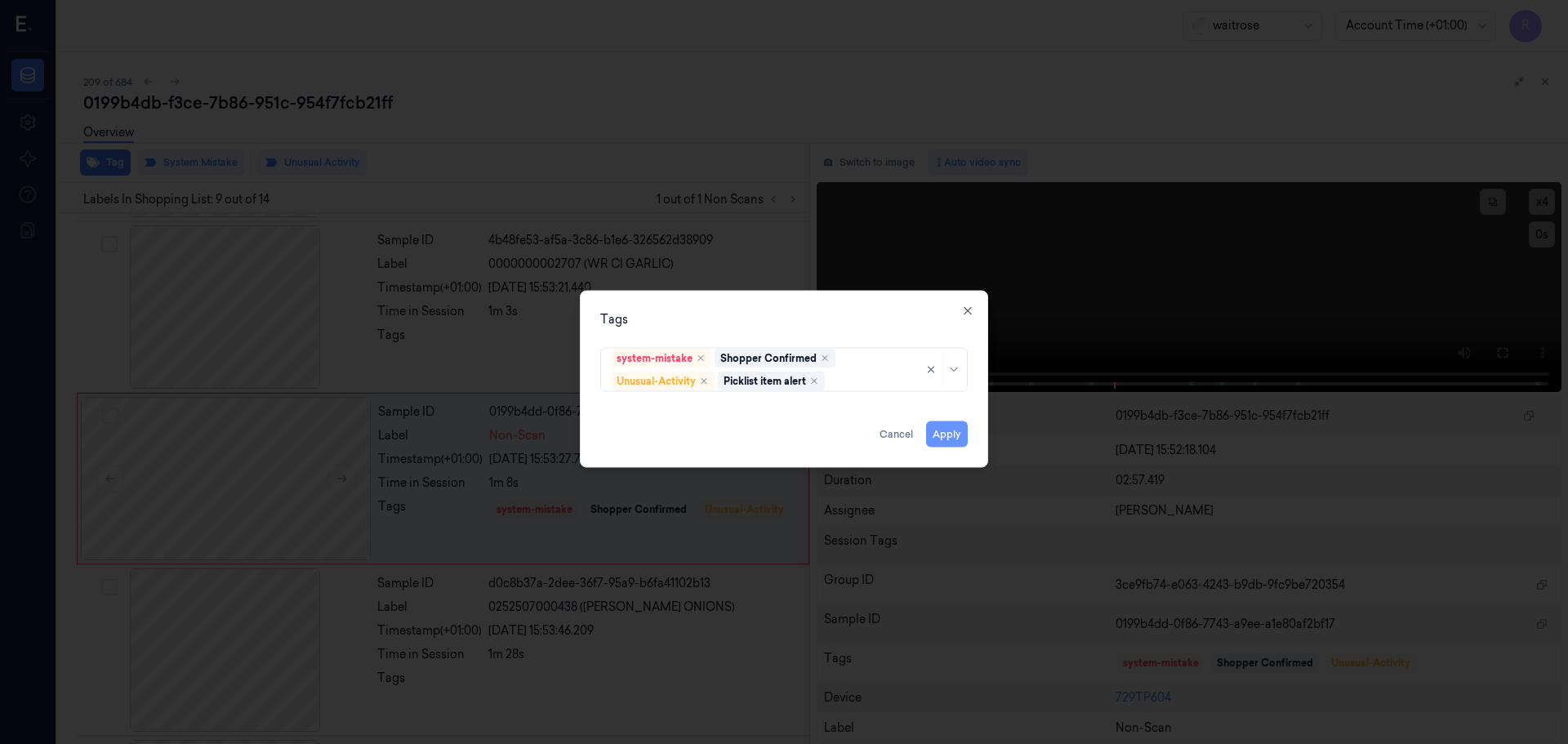
click at [939, 439] on button "Apply" at bounding box center [947, 433] width 42 height 26
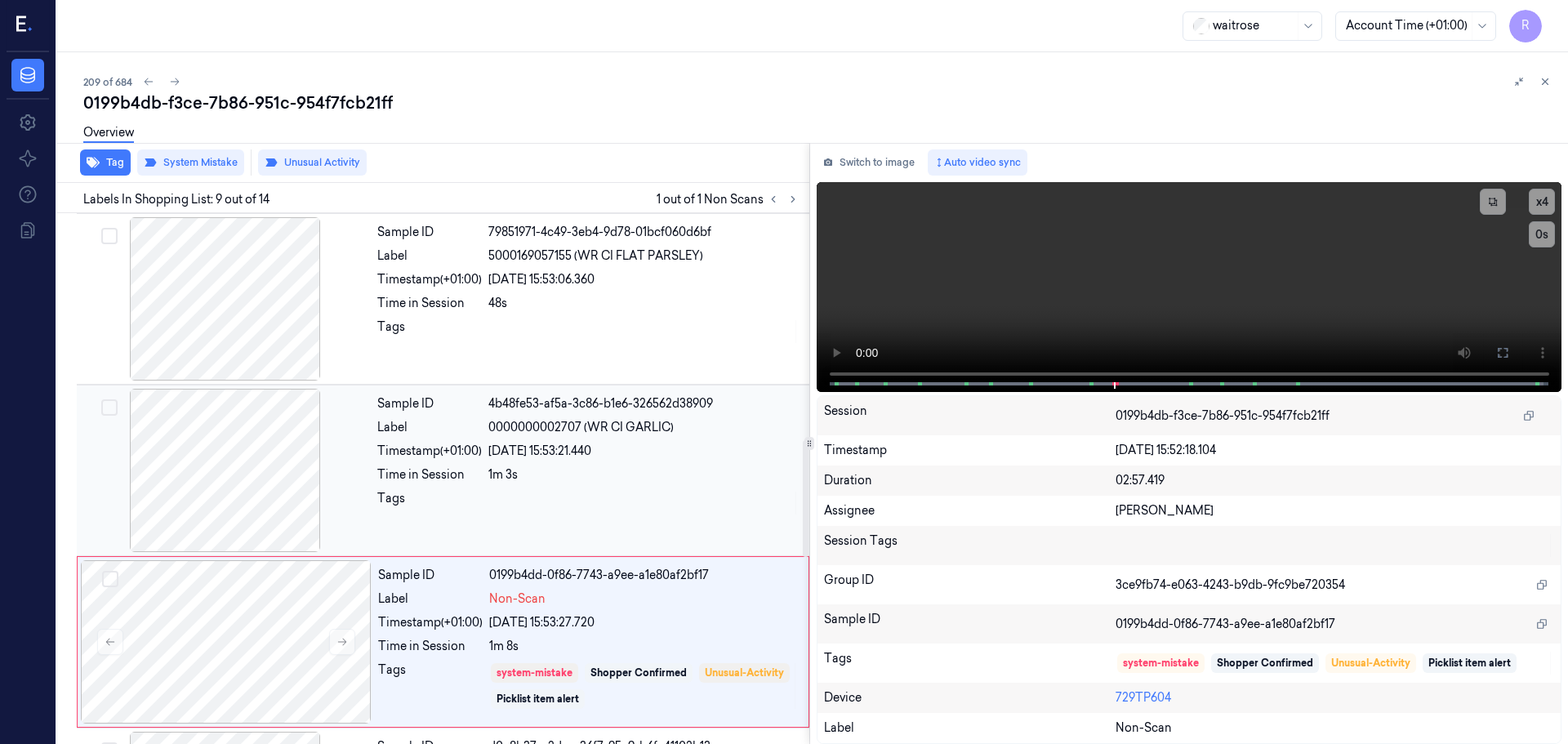
drag, startPoint x: 585, startPoint y: 477, endPoint x: 621, endPoint y: 472, distance: 36.3
click at [586, 477] on div "1m 3s" at bounding box center [644, 474] width 311 height 17
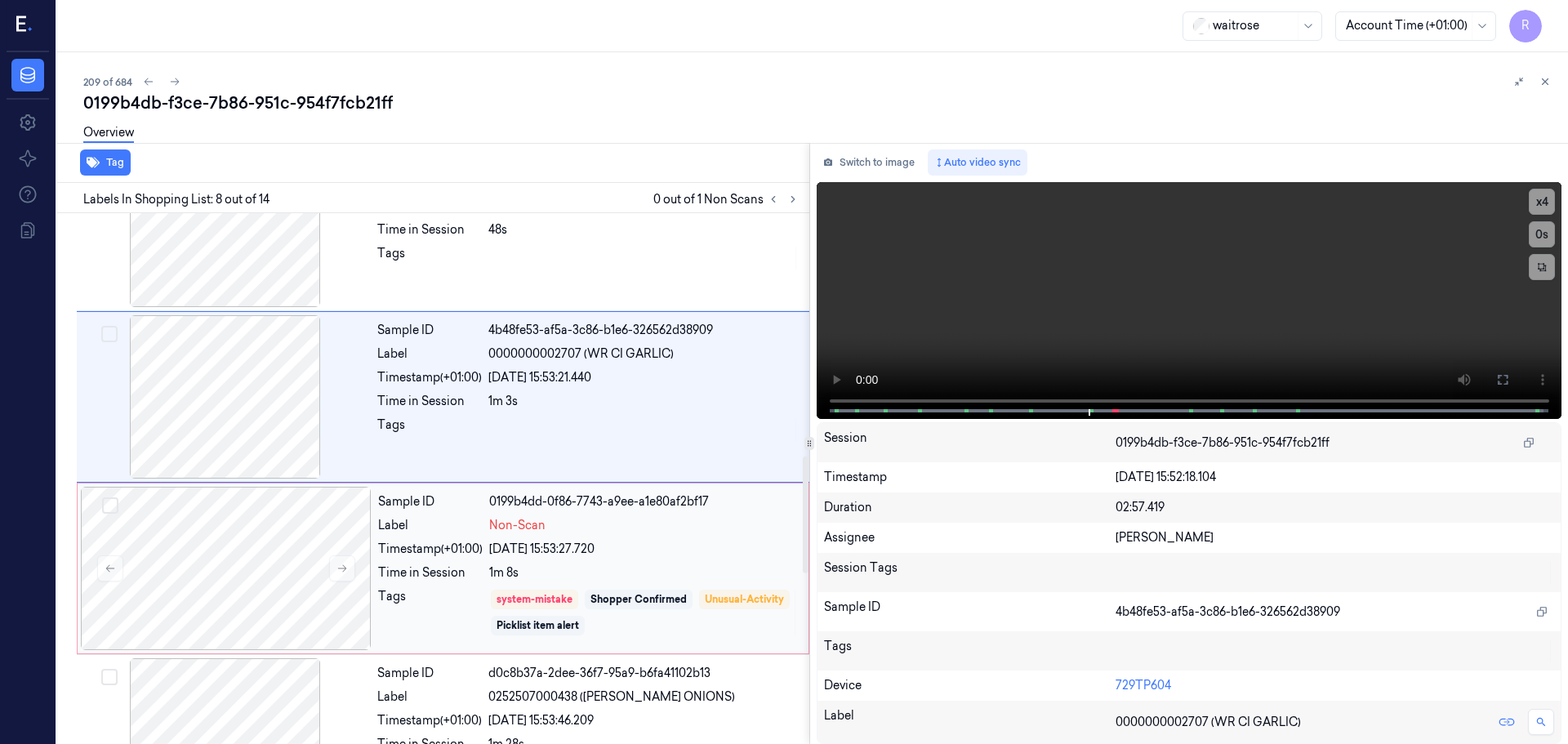
click at [649, 549] on div "05/10/2025 15:53:27.720" at bounding box center [644, 549] width 310 height 17
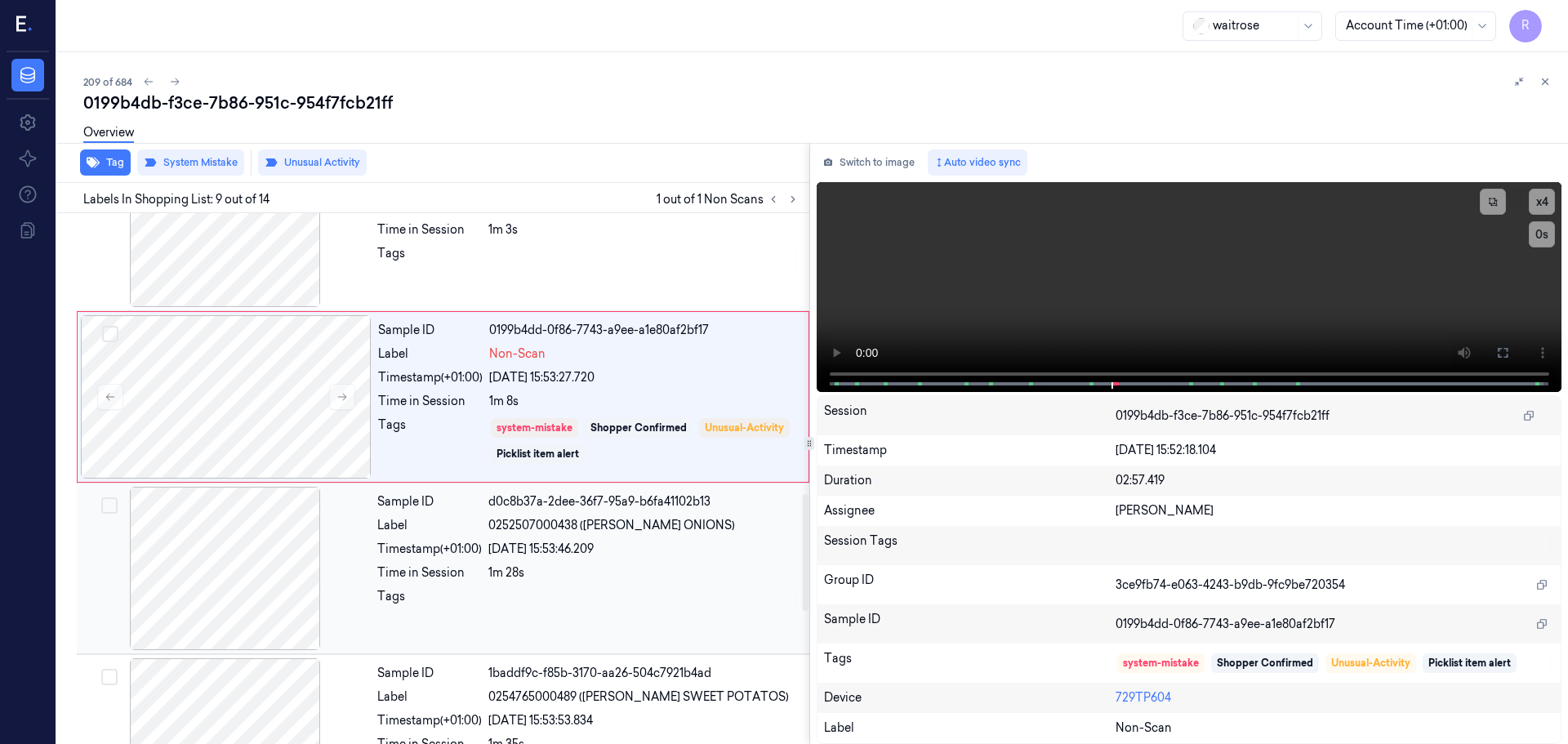
click at [639, 586] on div "Sample ID d0c8b37a-2dee-36f7-95a9-b6fa41102b13 Label 0252507000438 (WR ESS ONIO…" at bounding box center [588, 569] width 435 height 164
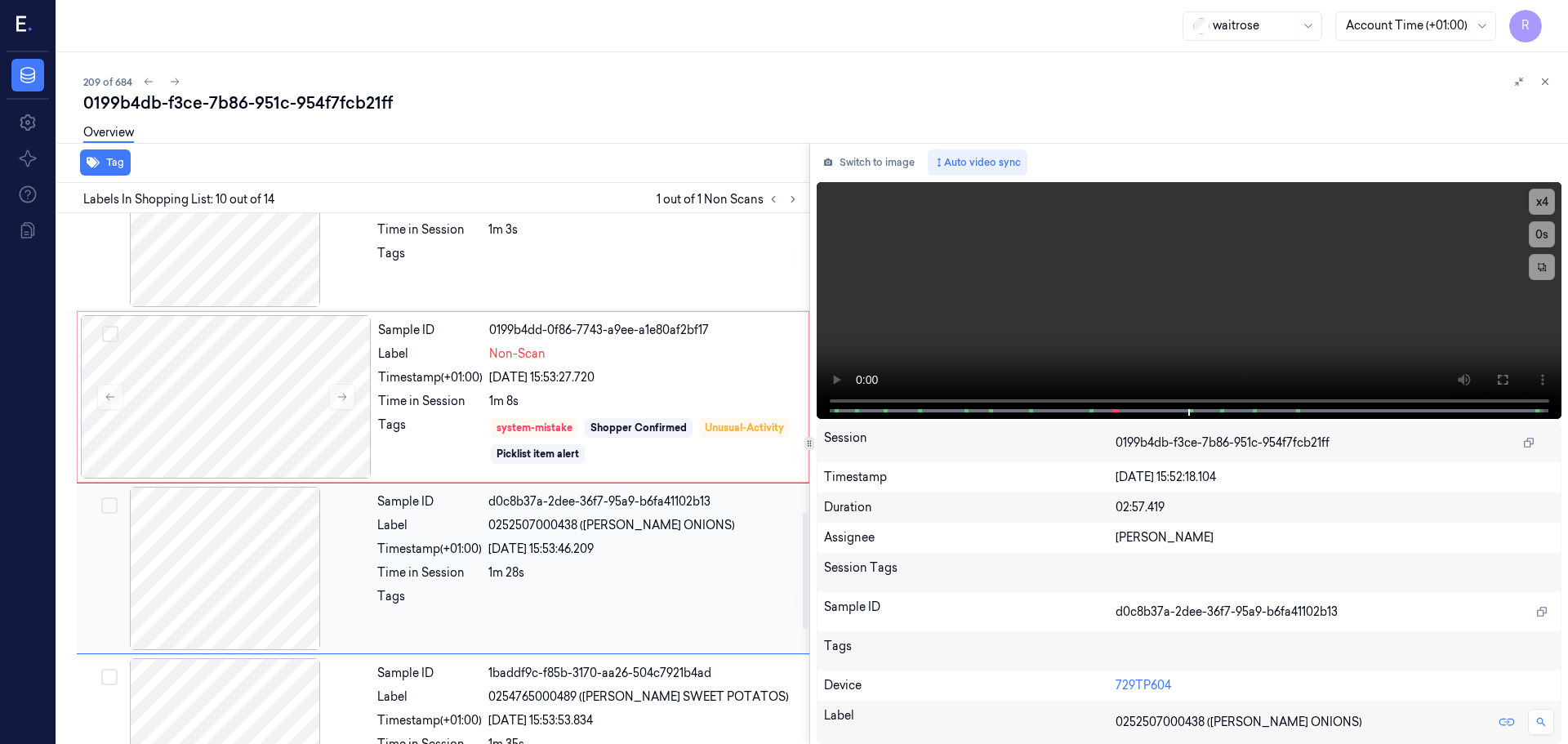
scroll to position [1363, 0]
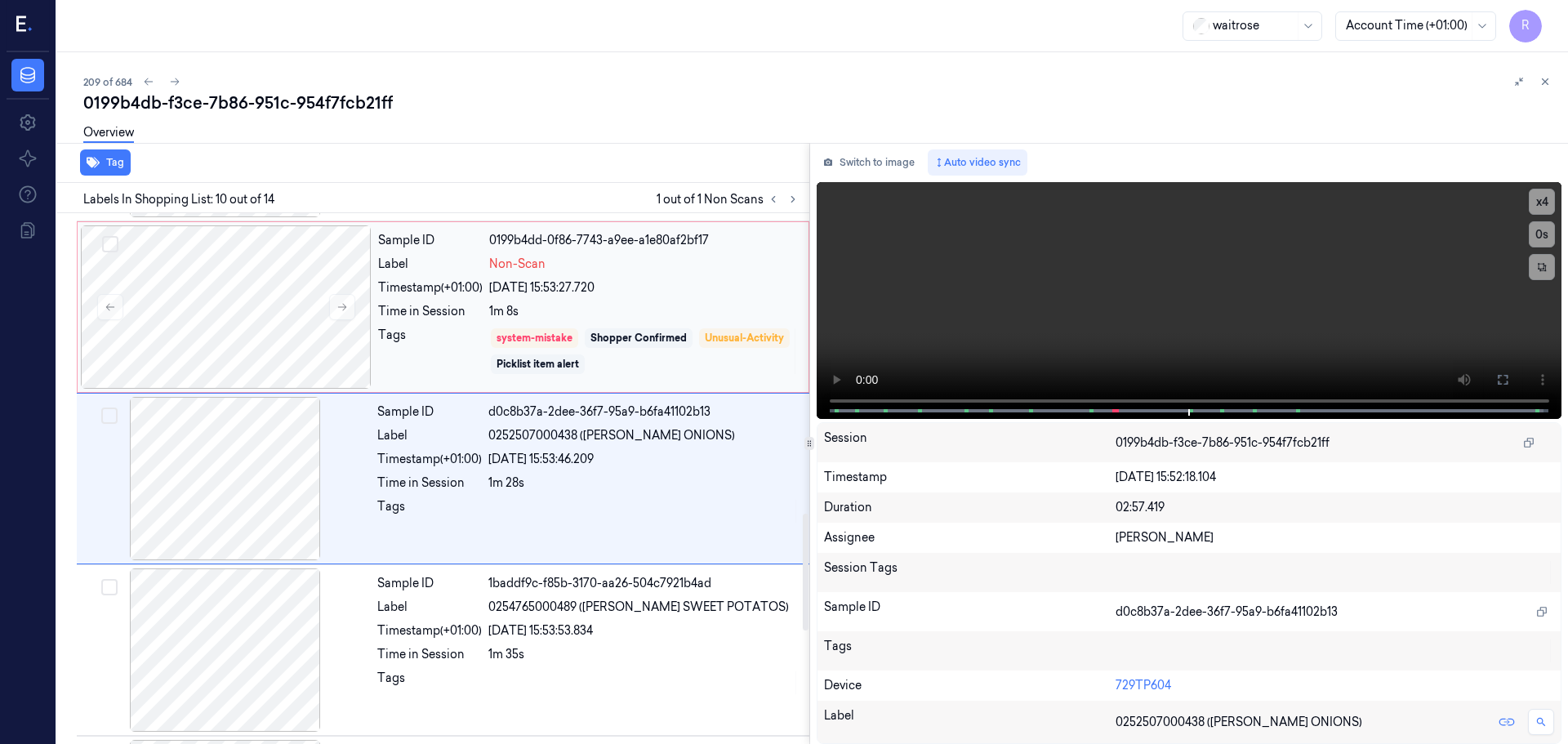
drag, startPoint x: 404, startPoint y: 308, endPoint x: 386, endPoint y: 334, distance: 31.6
click at [404, 309] on div "Sample ID 0199b4dd-0f86-7743-a9ee-a1e80af2bf17 Label Non-Scan Timestamp (+01:00…" at bounding box center [588, 307] width 434 height 164
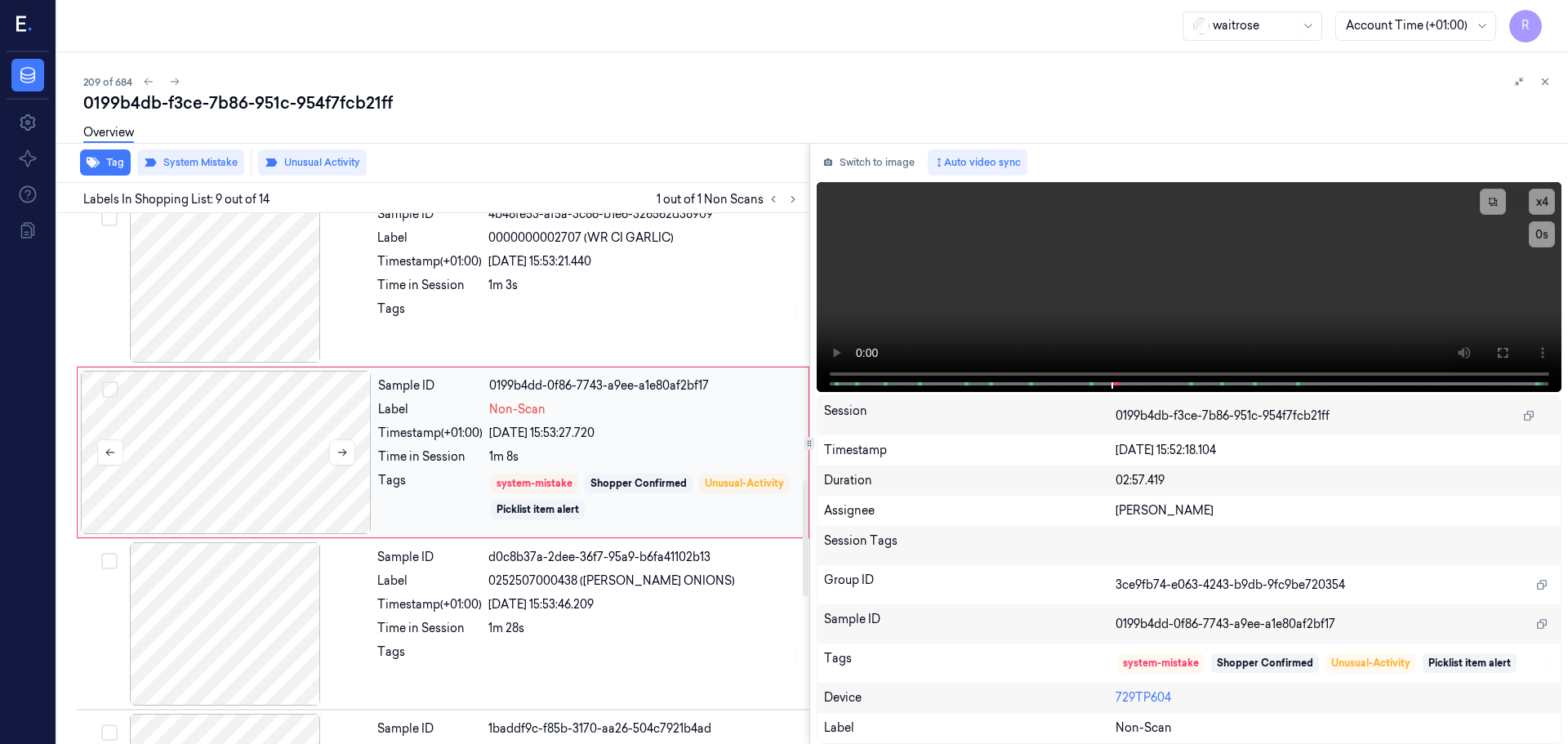
scroll to position [1191, 0]
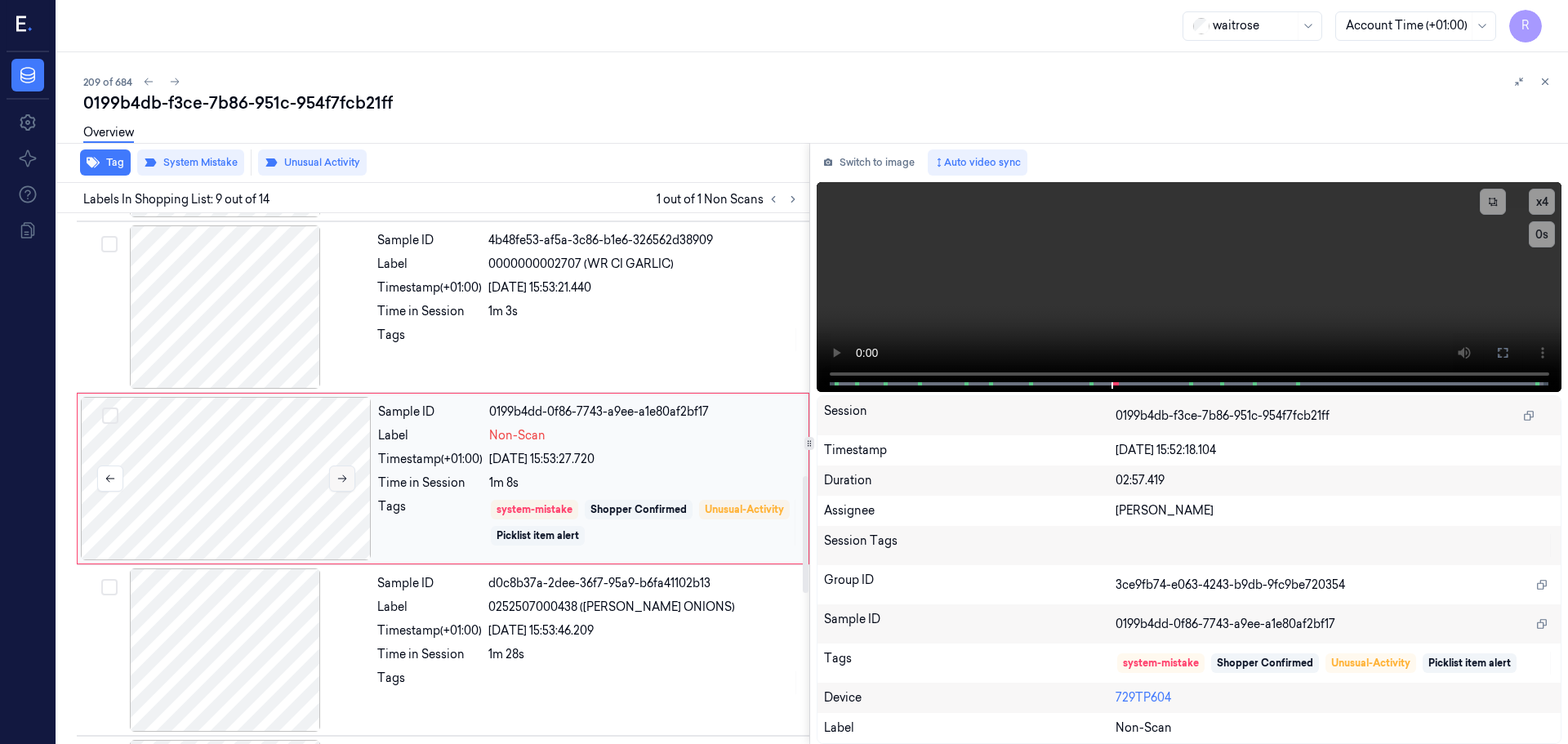
click at [341, 482] on icon at bounding box center [342, 478] width 12 height 12
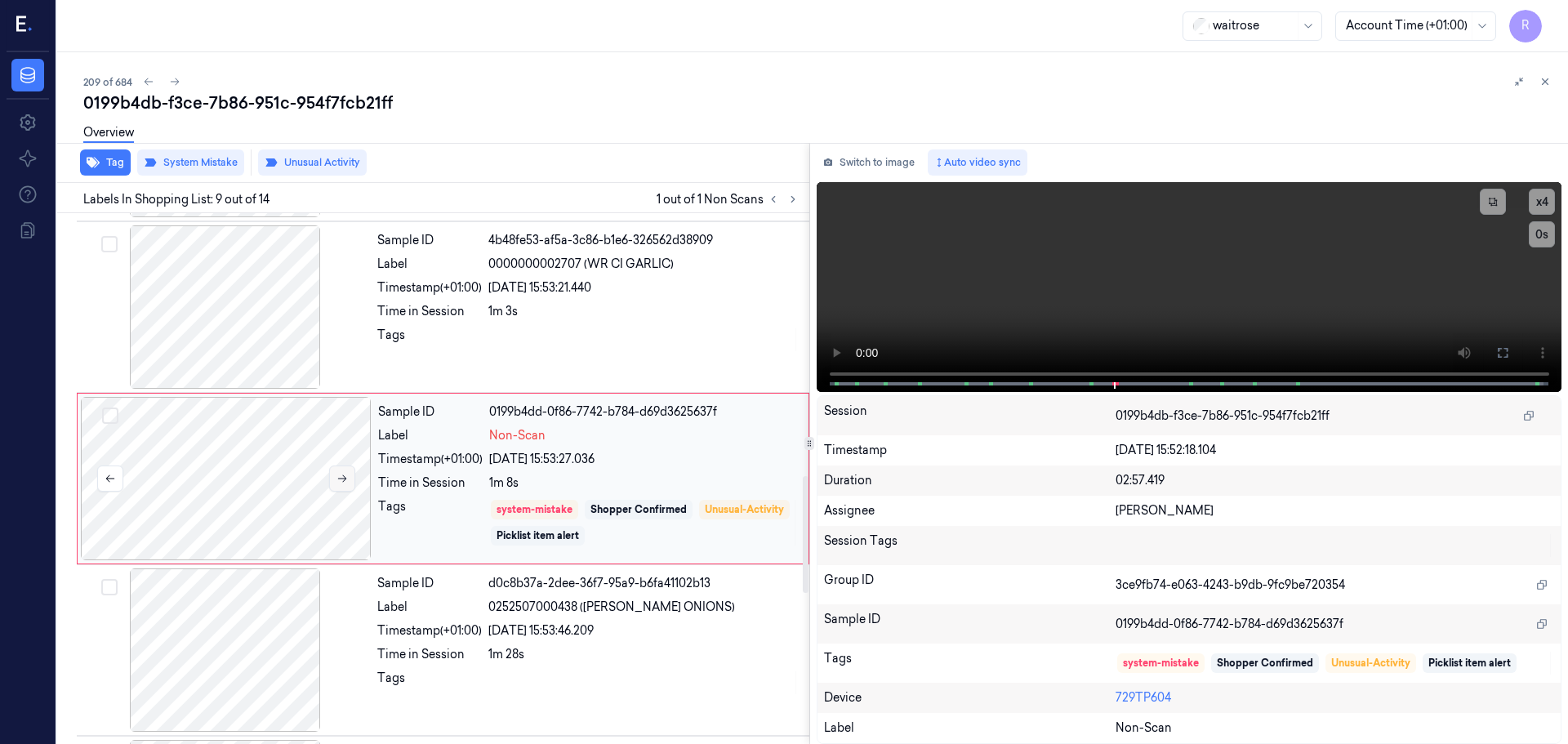
click at [343, 482] on icon at bounding box center [342, 478] width 12 height 12
drag, startPoint x: 344, startPoint y: 482, endPoint x: 367, endPoint y: 512, distance: 37.8
click at [347, 484] on button at bounding box center [342, 478] width 26 height 26
click at [371, 516] on div at bounding box center [226, 479] width 291 height 164
click at [429, 367] on div "Sample ID 4b48fe53-af5a-3c86-b1e6-326562d38909 Label 0000000002707 (WR CI GARLI…" at bounding box center [588, 307] width 435 height 164
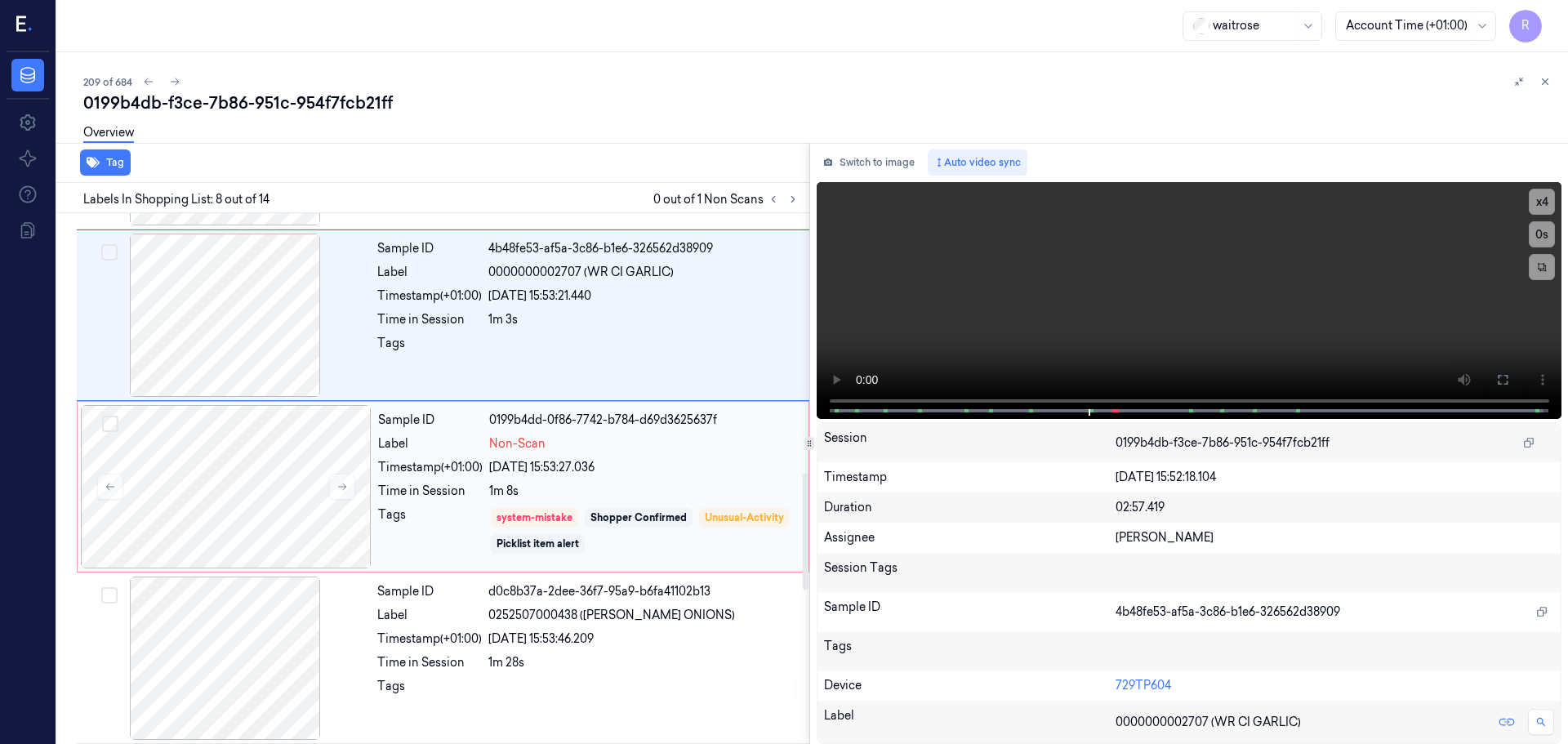
click at [426, 544] on div "Tags" at bounding box center [430, 531] width 105 height 49
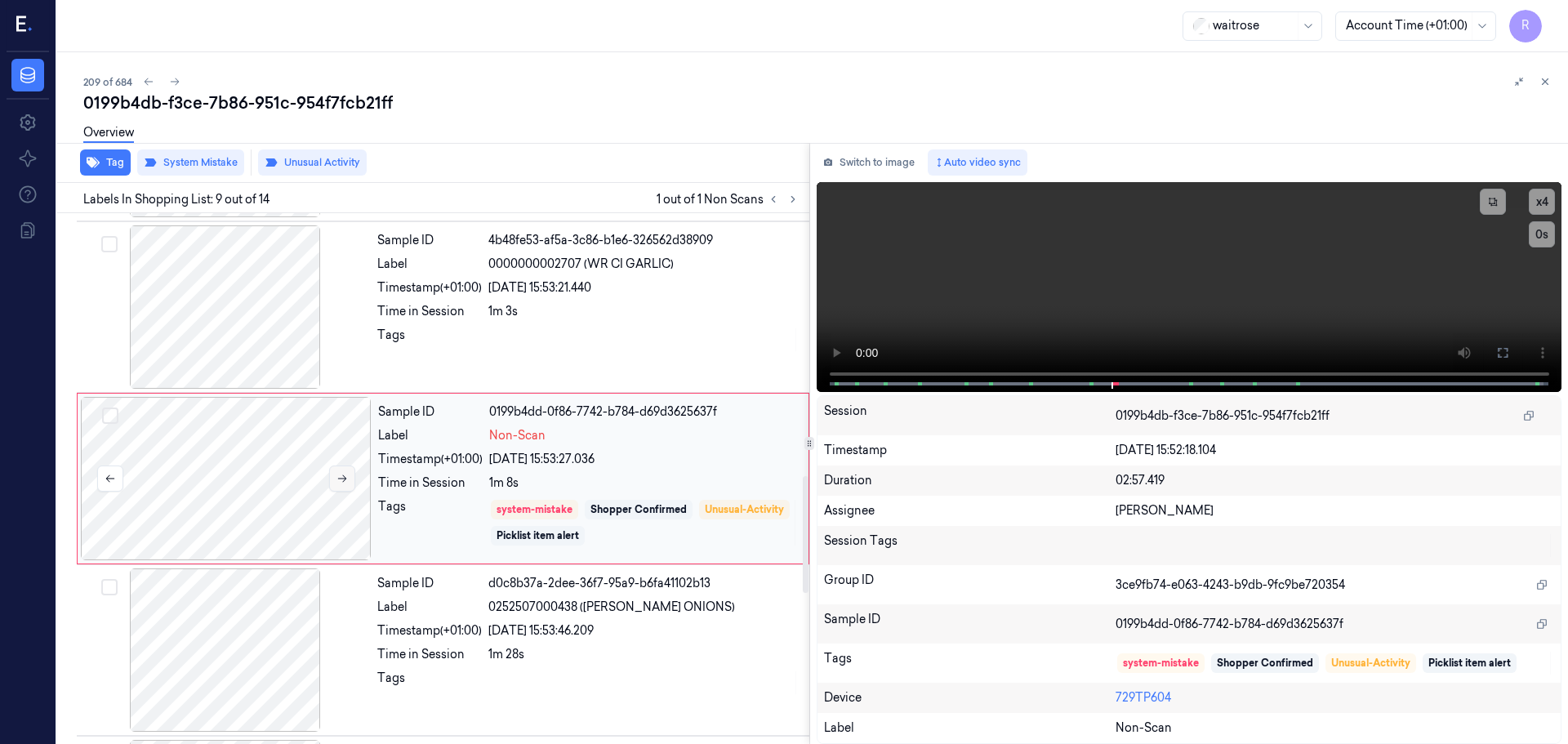
click at [345, 479] on icon at bounding box center [343, 479] width 9 height 7
click at [448, 342] on div "Tags" at bounding box center [429, 339] width 105 height 26
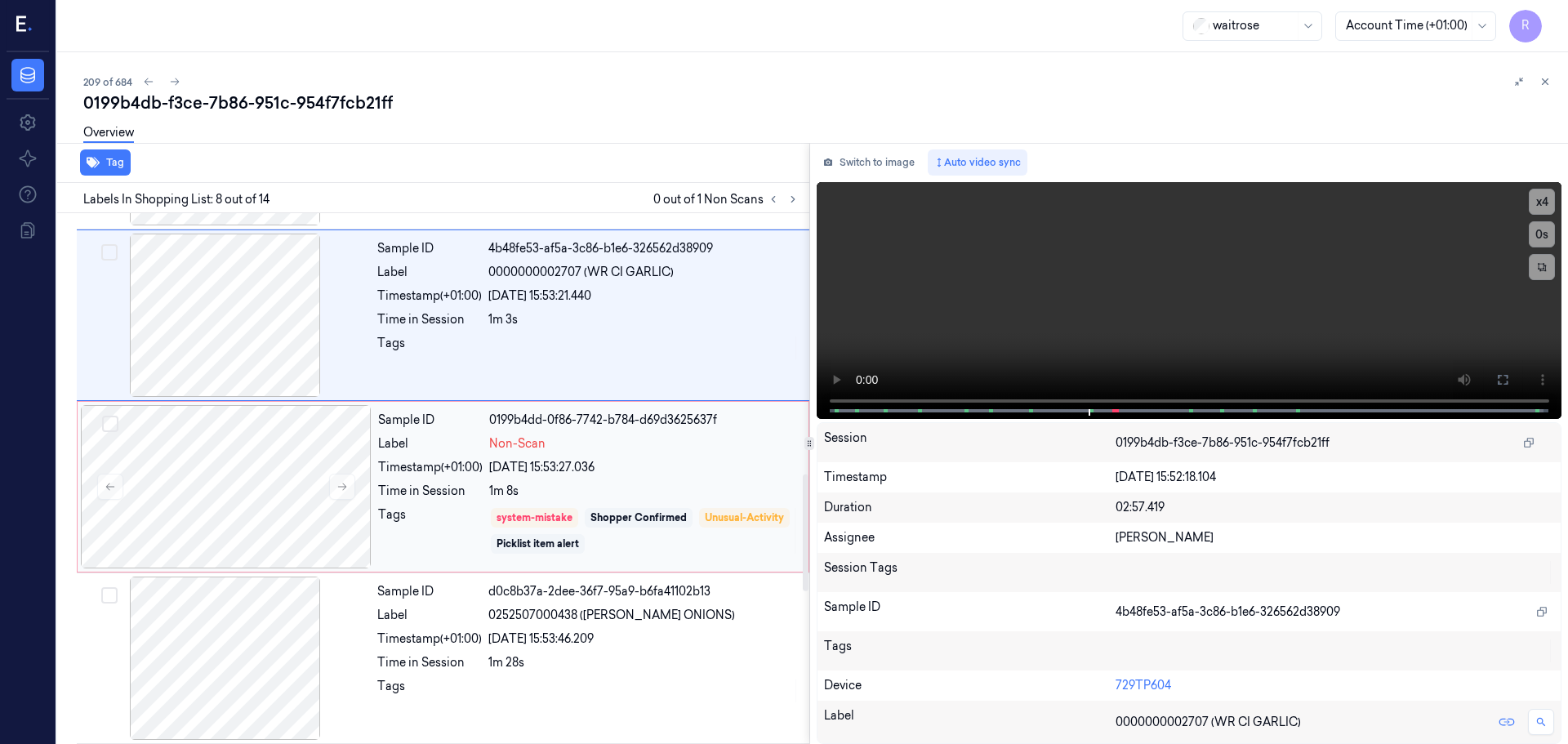
click at [486, 492] on div "Time in Session 1m 8s" at bounding box center [588, 491] width 421 height 17
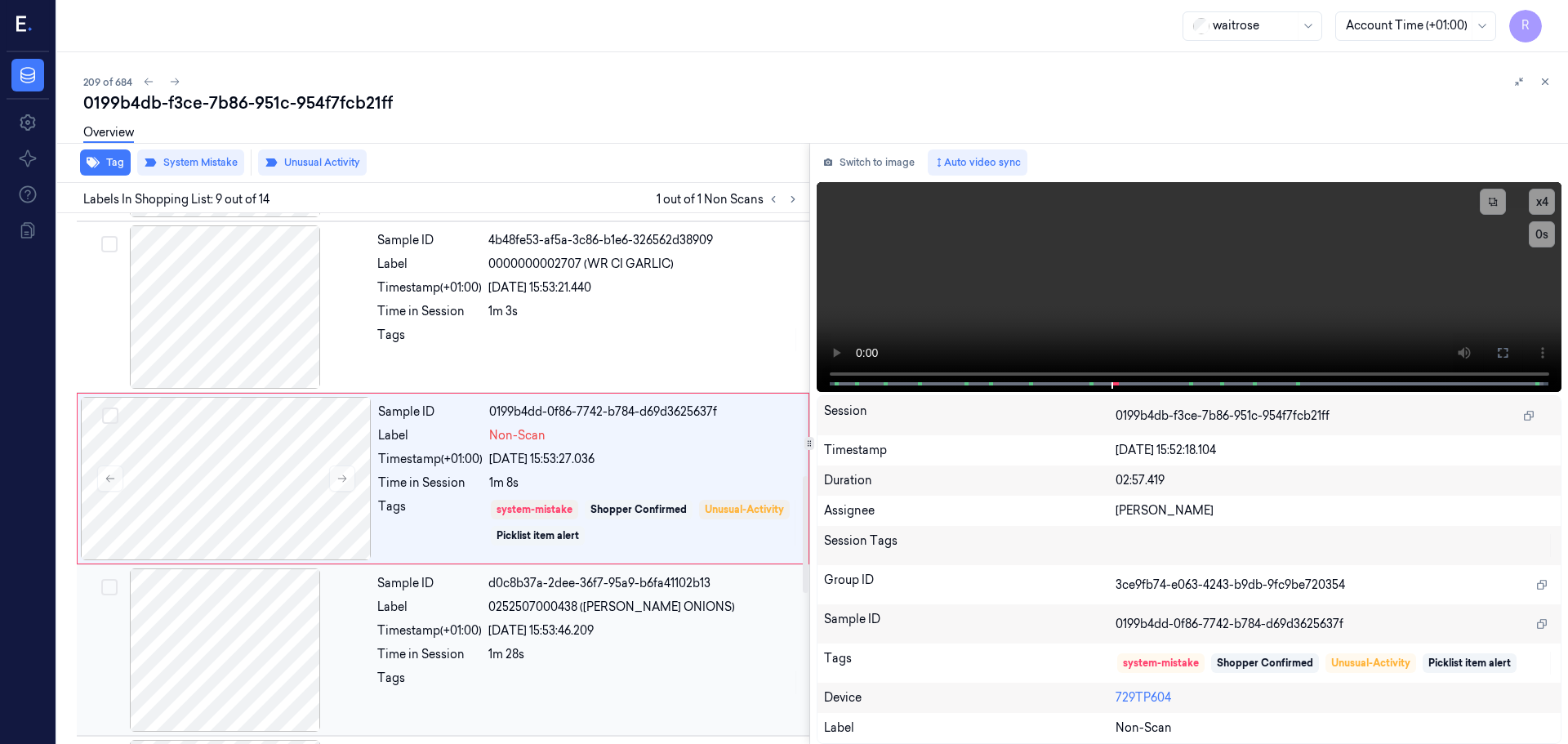
click at [385, 707] on div "Sample ID d0c8b37a-2dee-36f7-95a9-b6fa41102b13 Label 0252507000438 (WR ESS ONIO…" at bounding box center [588, 650] width 435 height 164
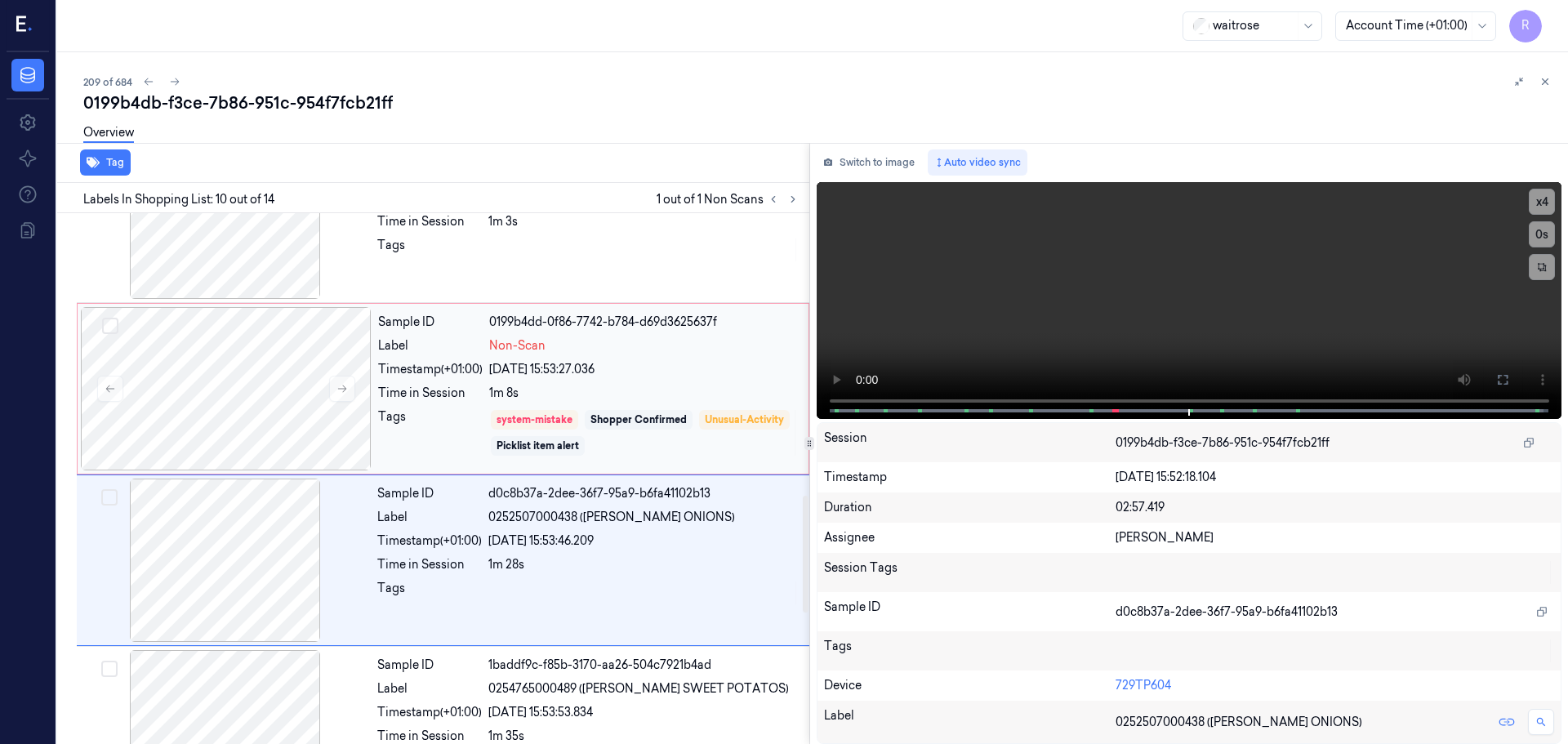
click at [442, 464] on div "Sample ID 0199b4dd-0f86-7742-b784-d69d3625637f Label Non-Scan Timestamp (+01:00…" at bounding box center [588, 389] width 434 height 164
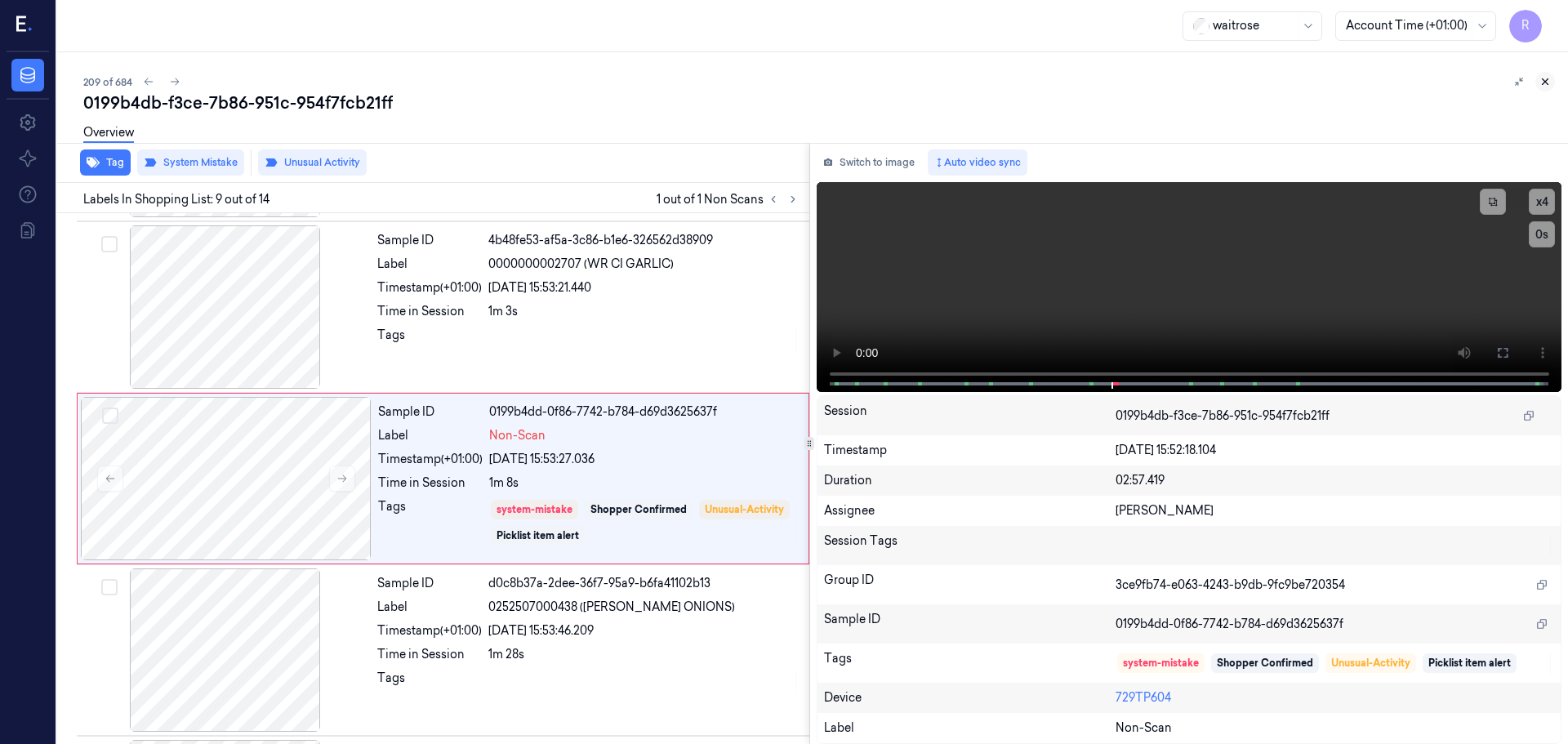
click at [1545, 86] on icon at bounding box center [1545, 82] width 12 height 12
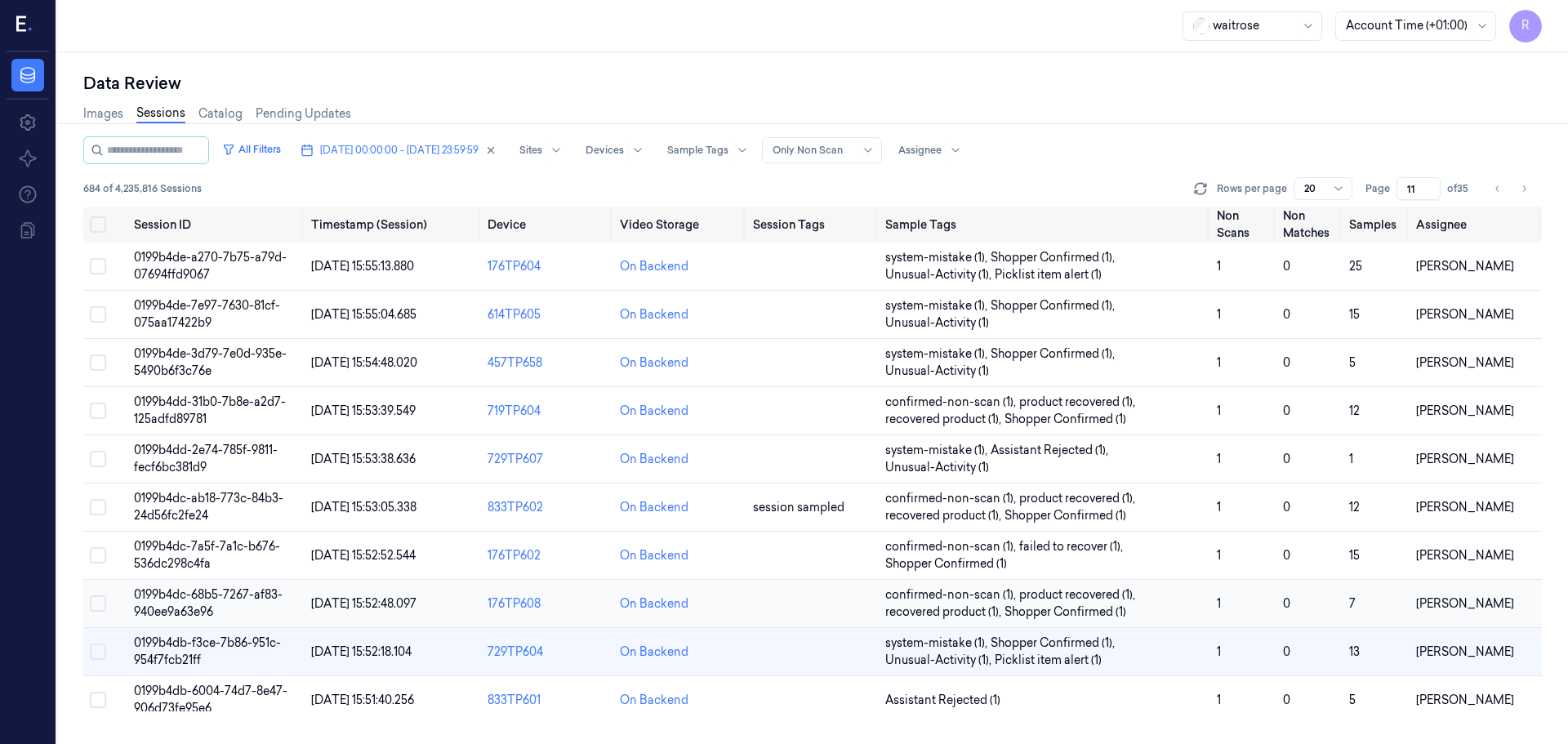
scroll to position [176, 0]
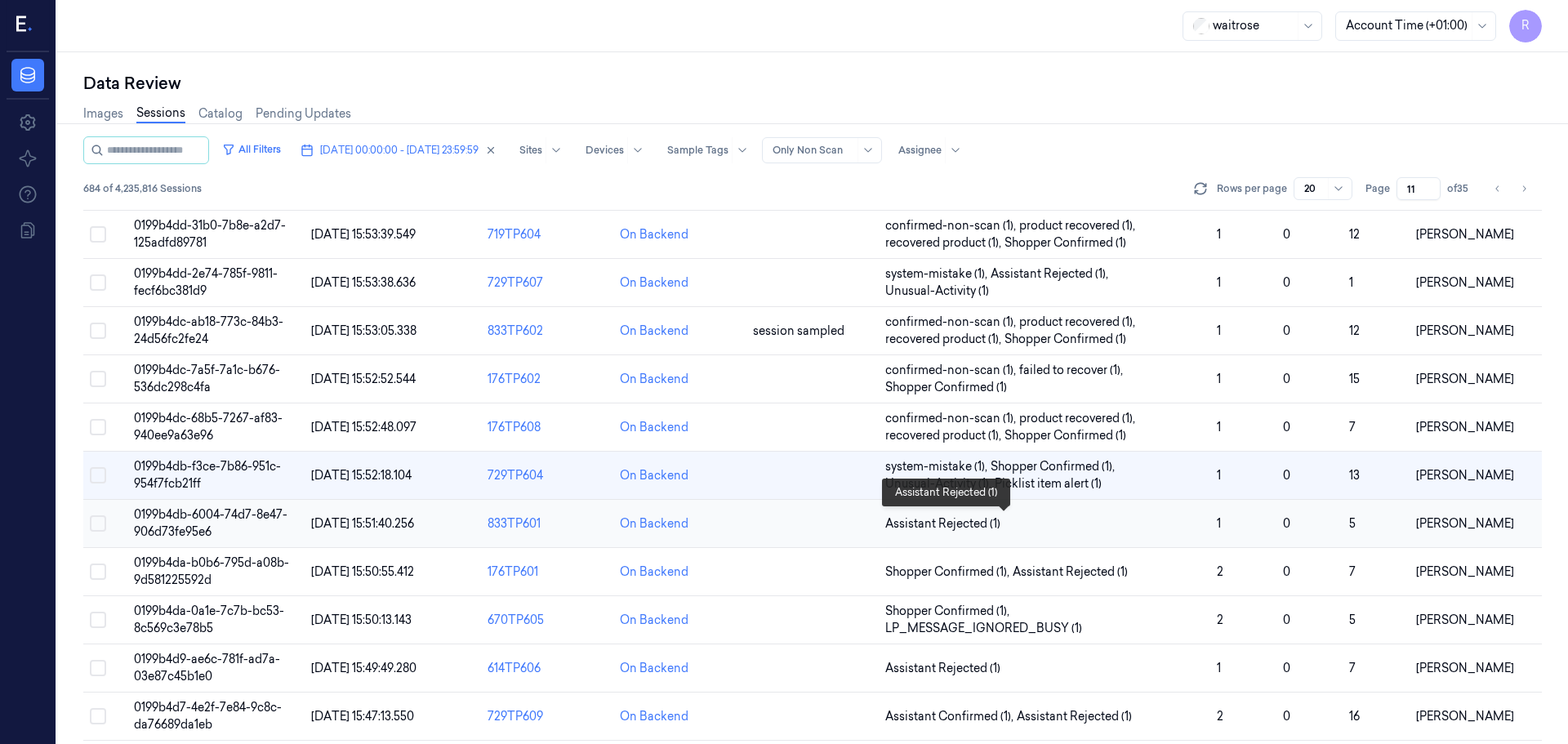
click at [1101, 521] on span "Assistant Rejected (1)" at bounding box center [1044, 523] width 318 height 17
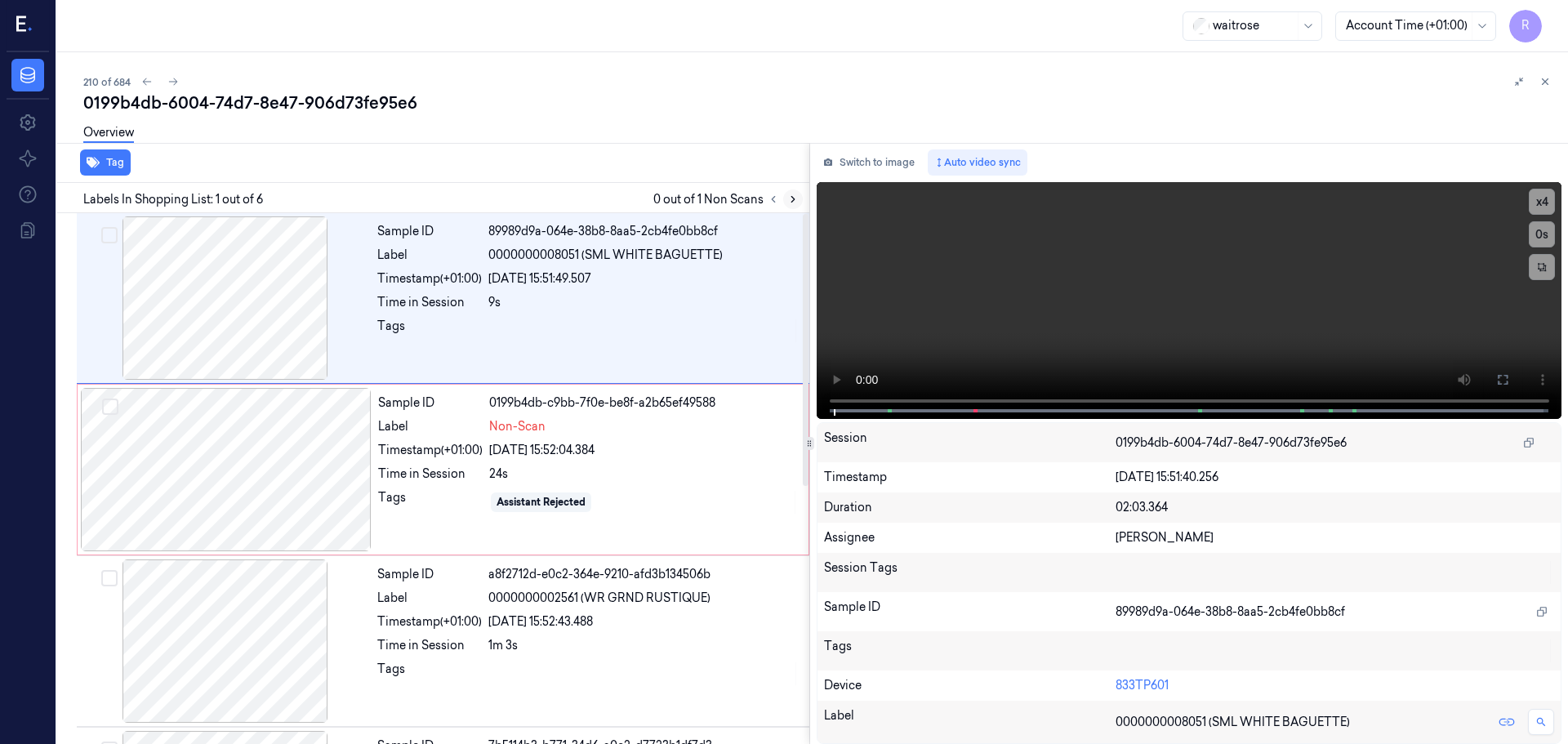
click at [792, 203] on icon at bounding box center [793, 199] width 12 height 12
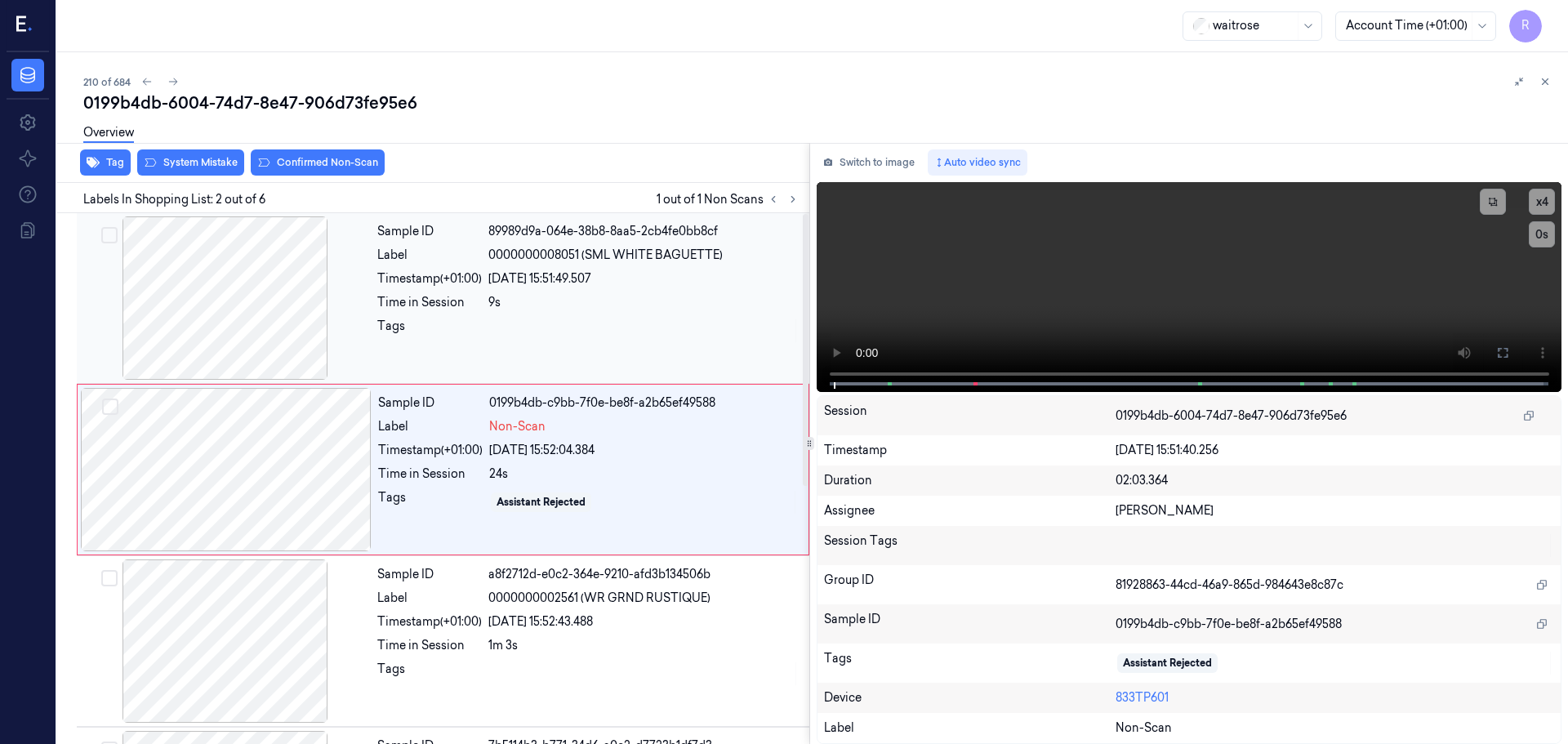
click at [251, 314] on div at bounding box center [225, 298] width 291 height 164
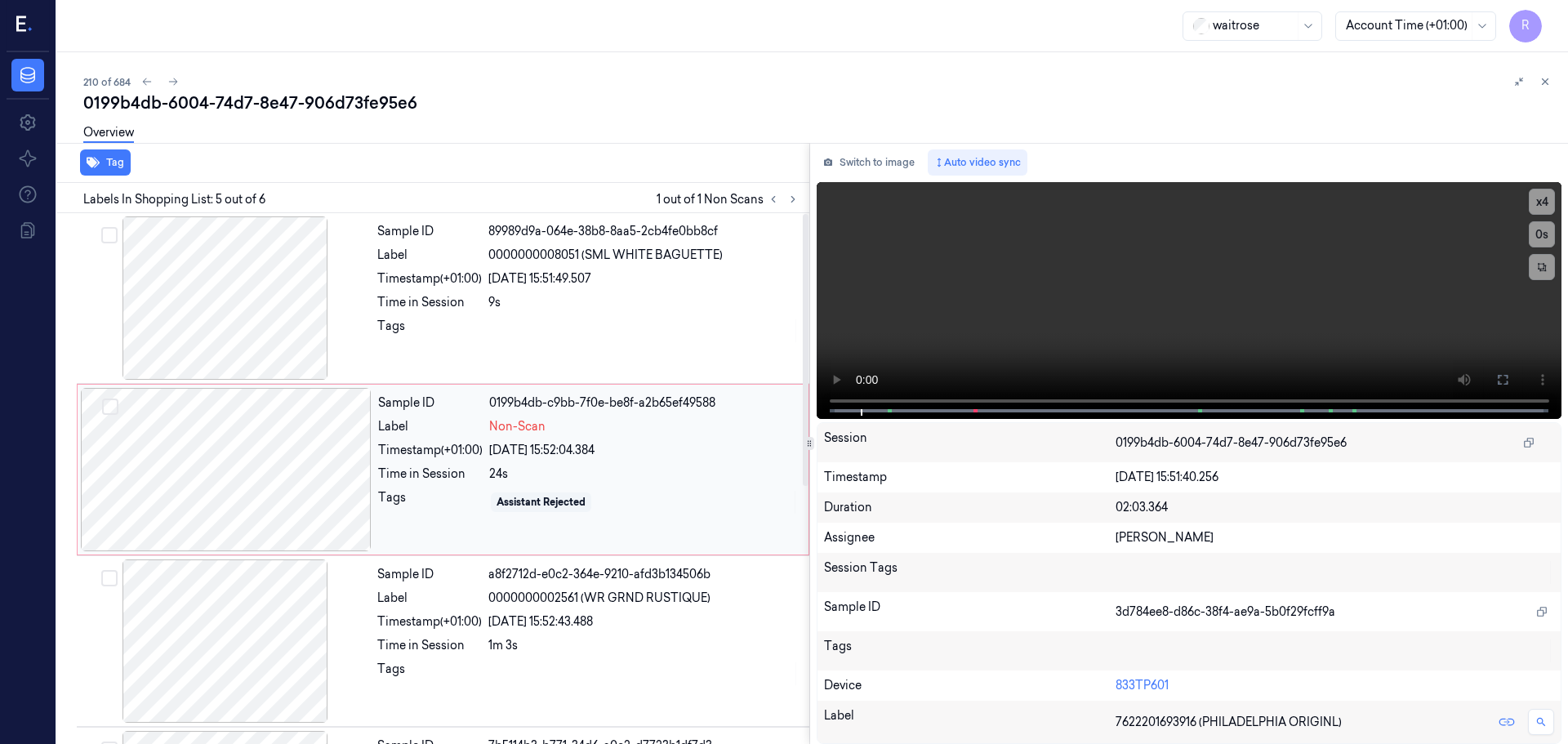
click at [303, 492] on div at bounding box center [226, 470] width 291 height 164
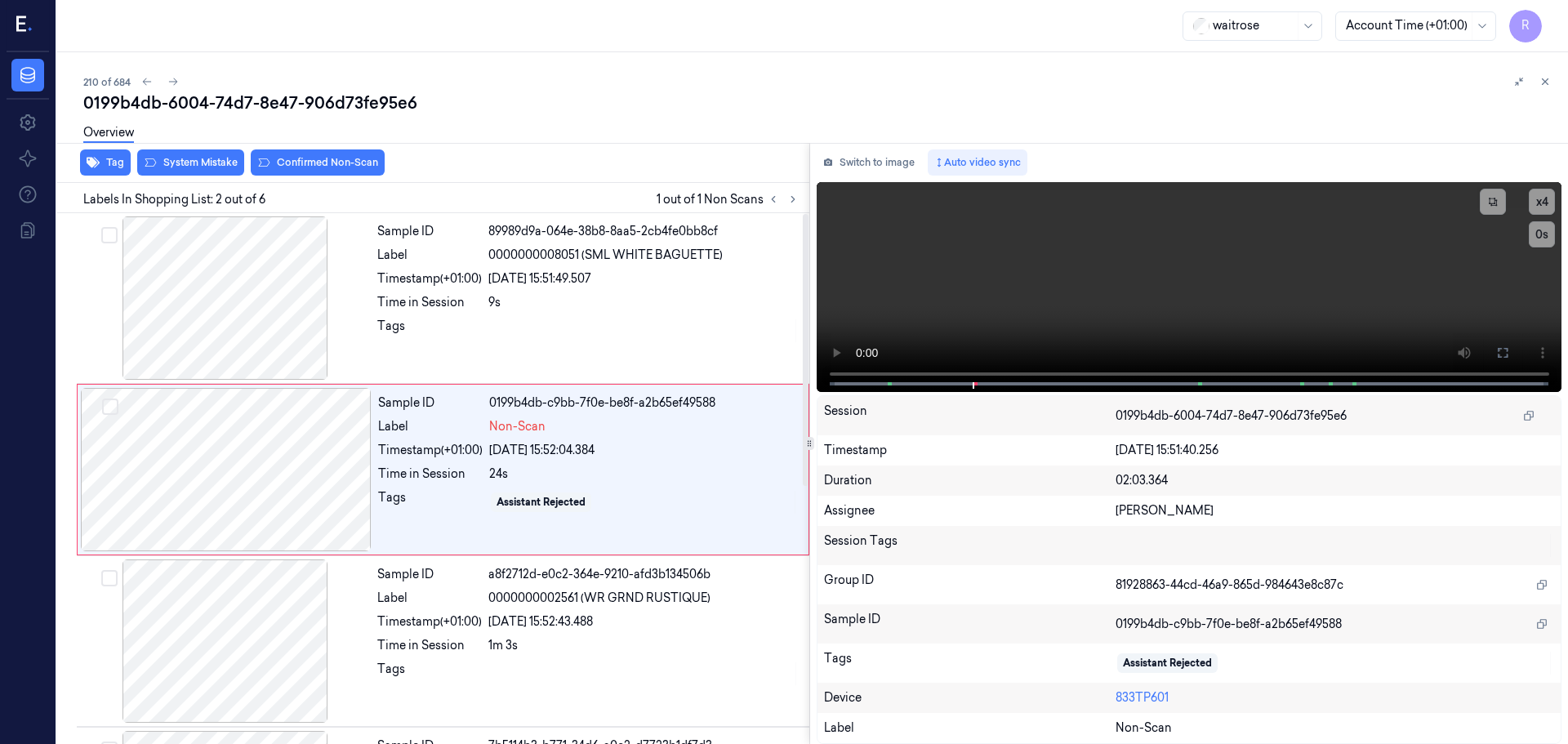
click at [218, 154] on div "Overview" at bounding box center [819, 135] width 1472 height 42
click at [183, 155] on div "Overview" at bounding box center [819, 135] width 1472 height 42
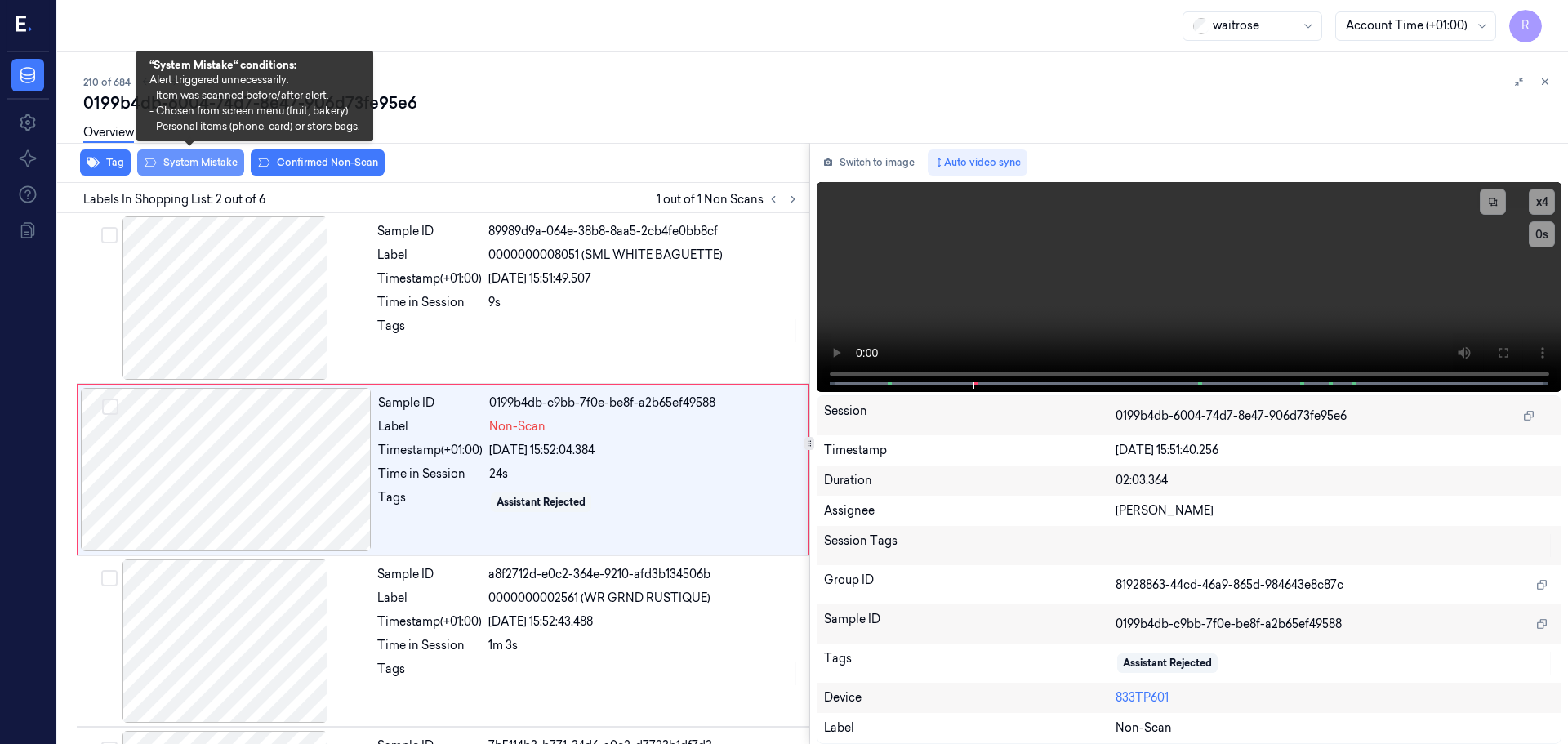
click at [189, 162] on button "System Mistake" at bounding box center [191, 162] width 107 height 26
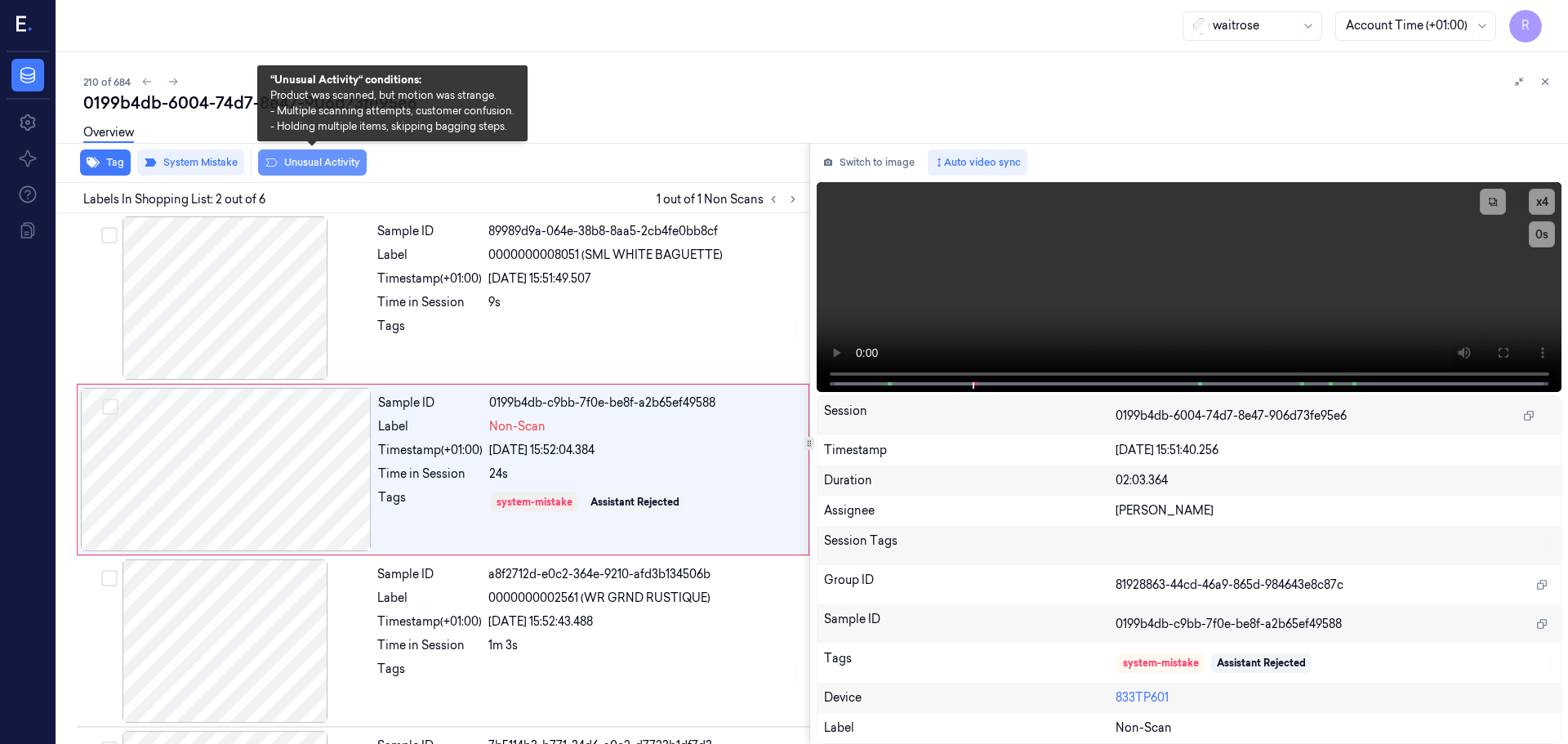
click at [349, 160] on button "Unusual Activity" at bounding box center [313, 162] width 109 height 26
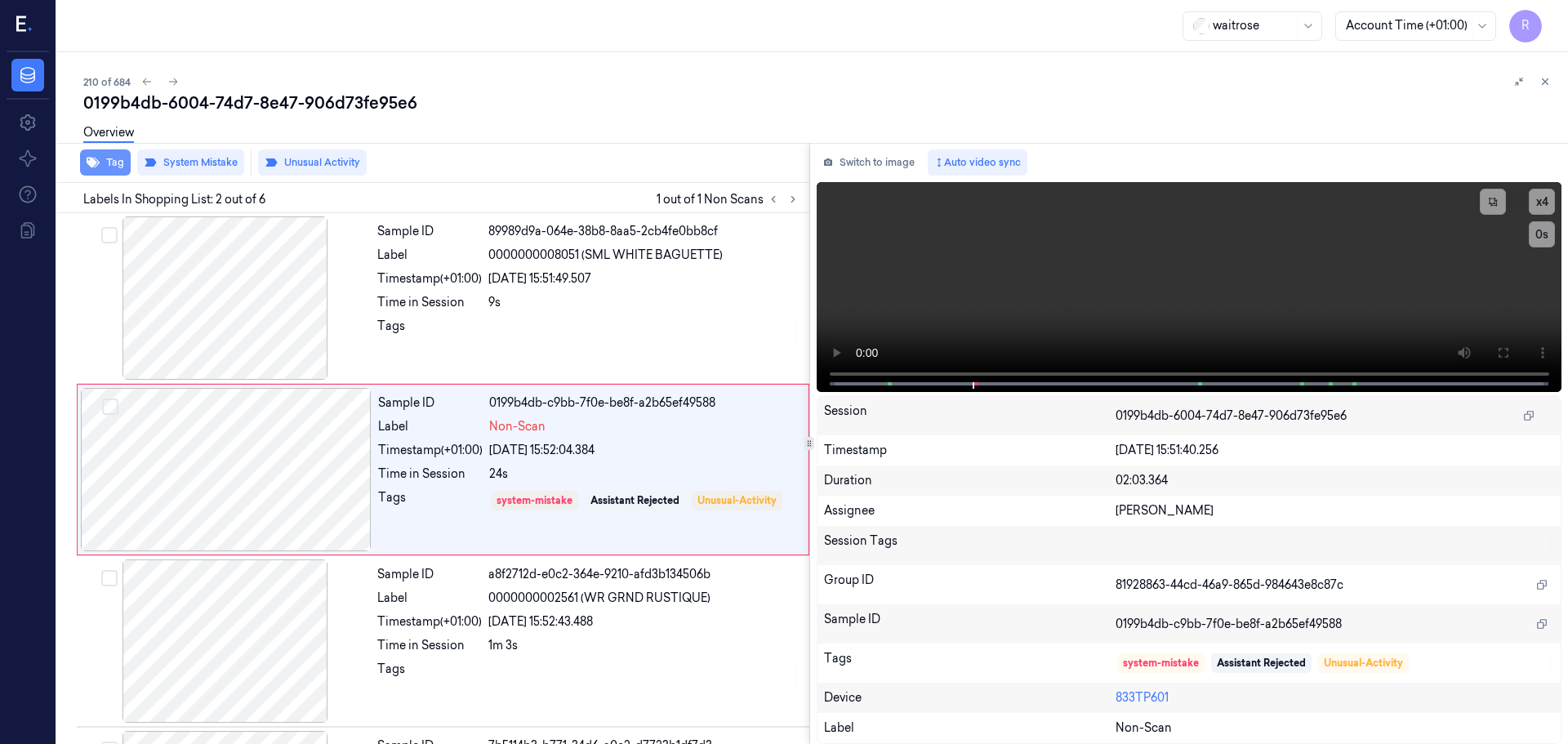
click at [99, 162] on icon "button" at bounding box center [93, 163] width 13 height 11
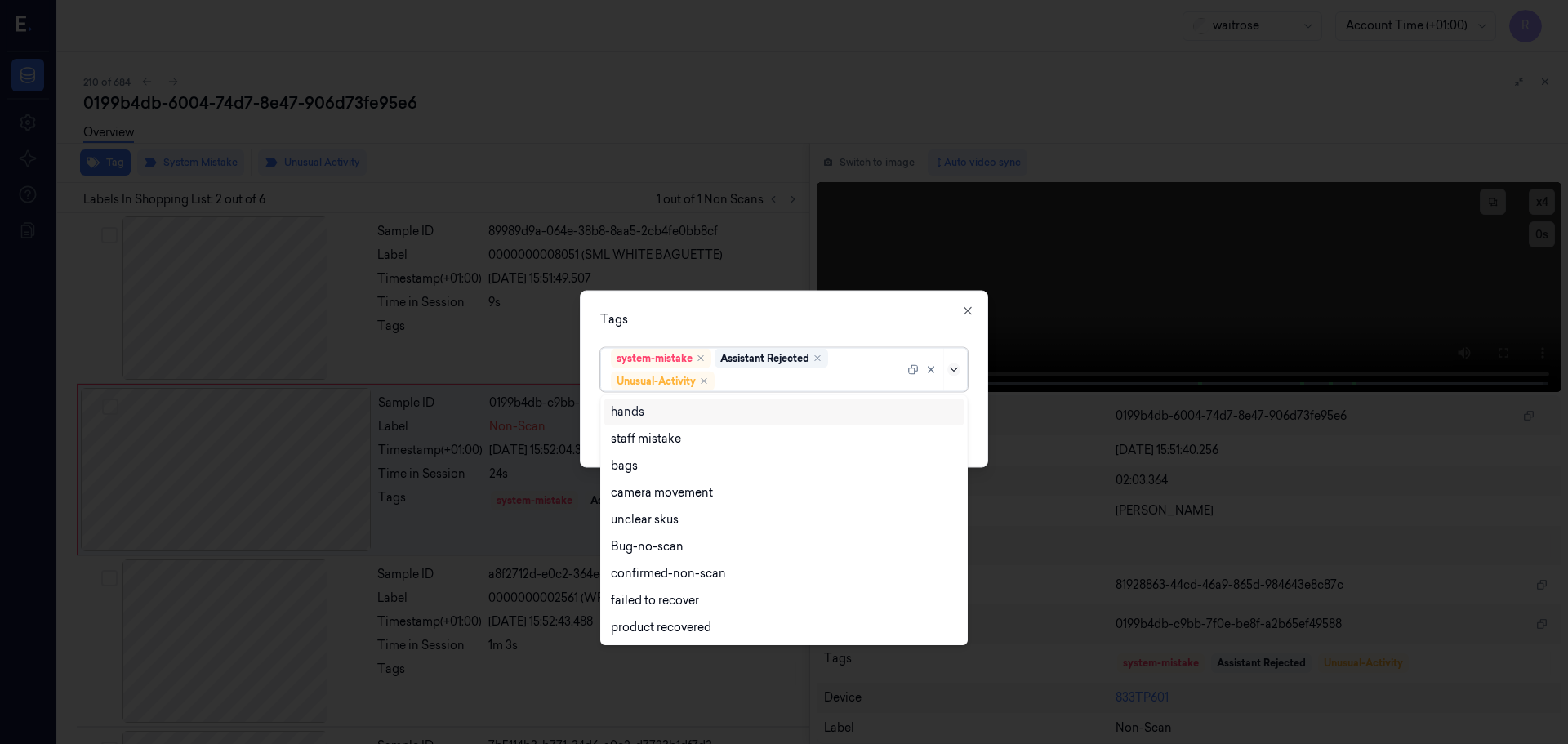
click at [959, 372] on icon at bounding box center [954, 369] width 13 height 13
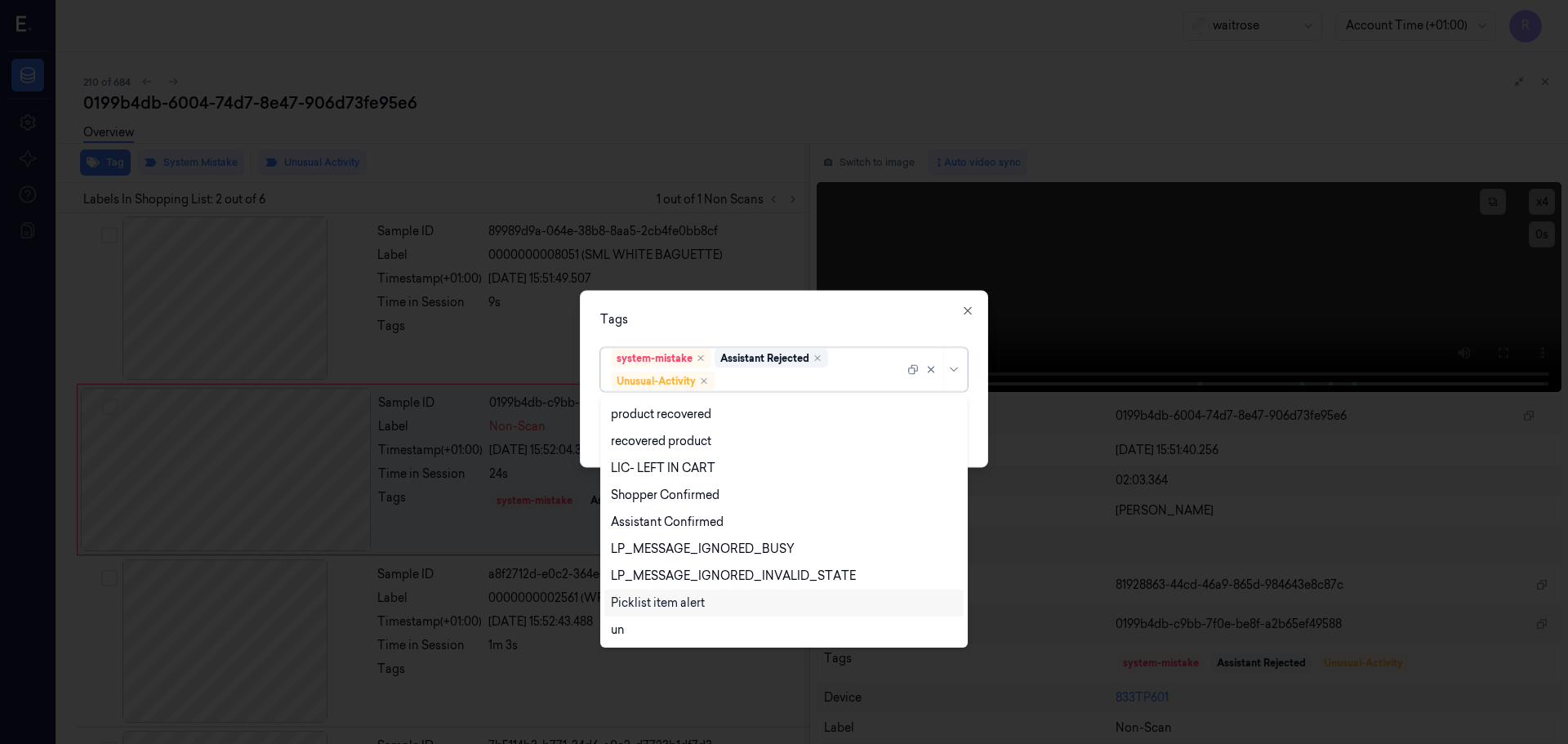
click at [654, 605] on div "Picklist item alert" at bounding box center [657, 602] width 94 height 17
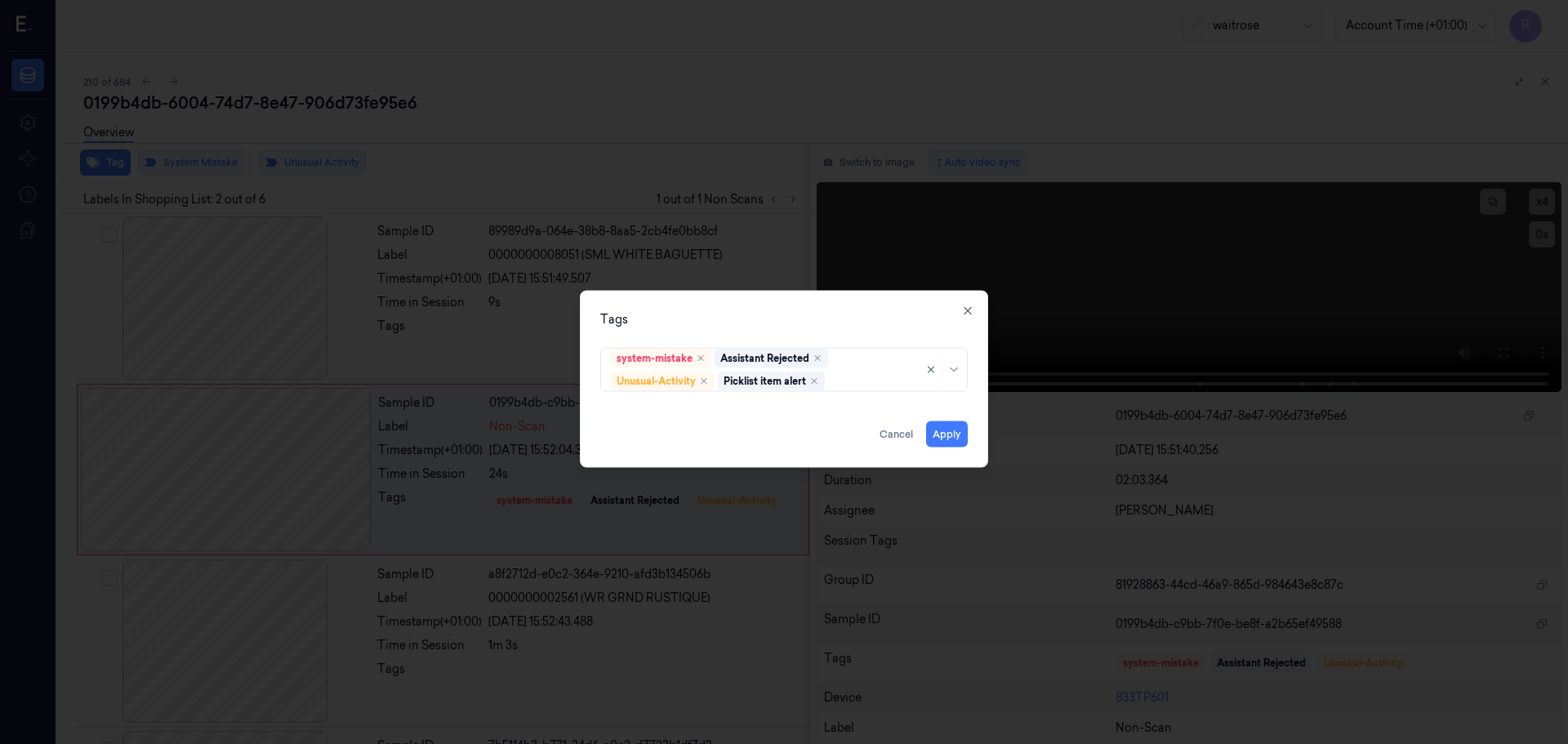
click at [832, 322] on div "Tags" at bounding box center [784, 319] width 367 height 17
click at [950, 433] on button "Apply" at bounding box center [947, 433] width 42 height 26
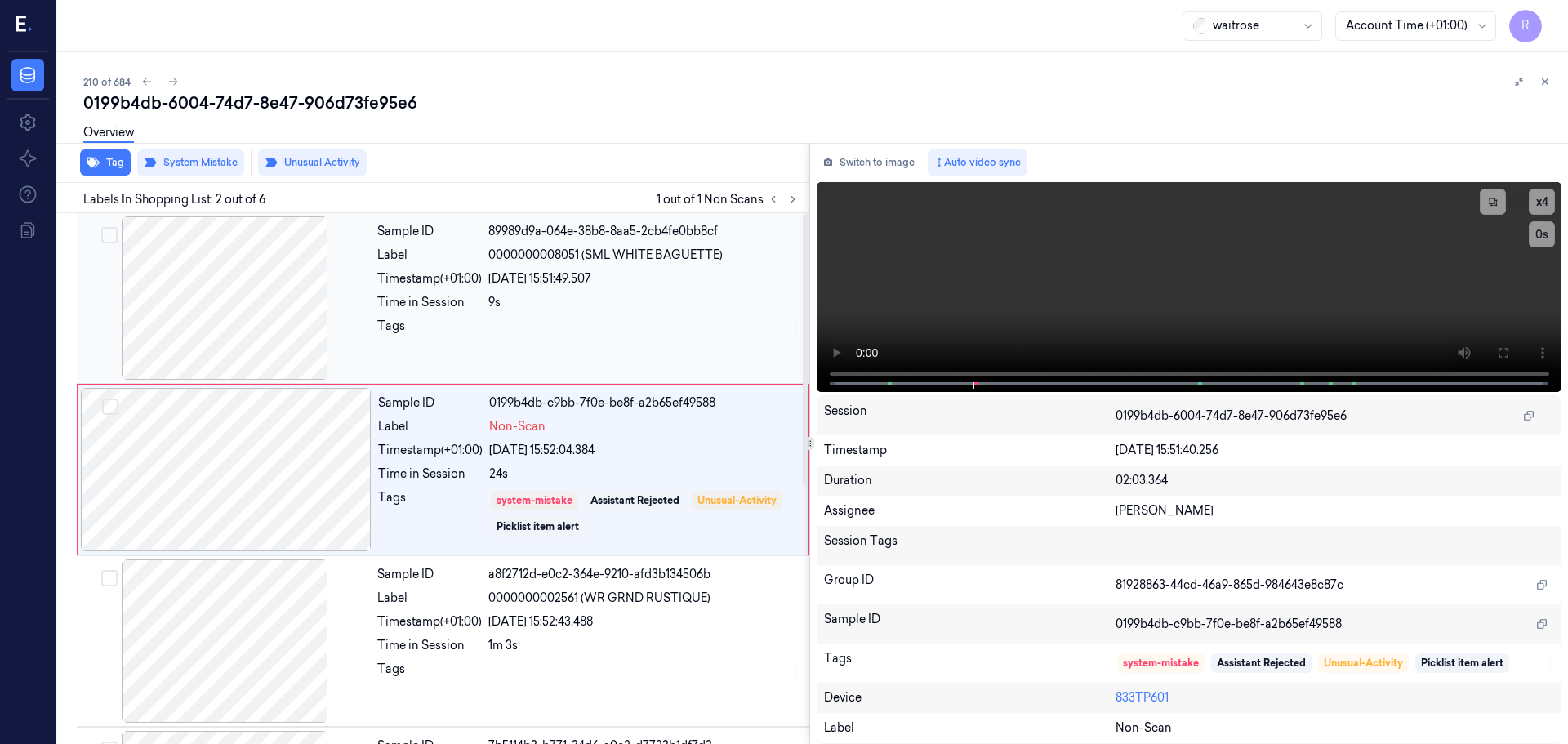
click at [564, 332] on div at bounding box center [644, 331] width 311 height 26
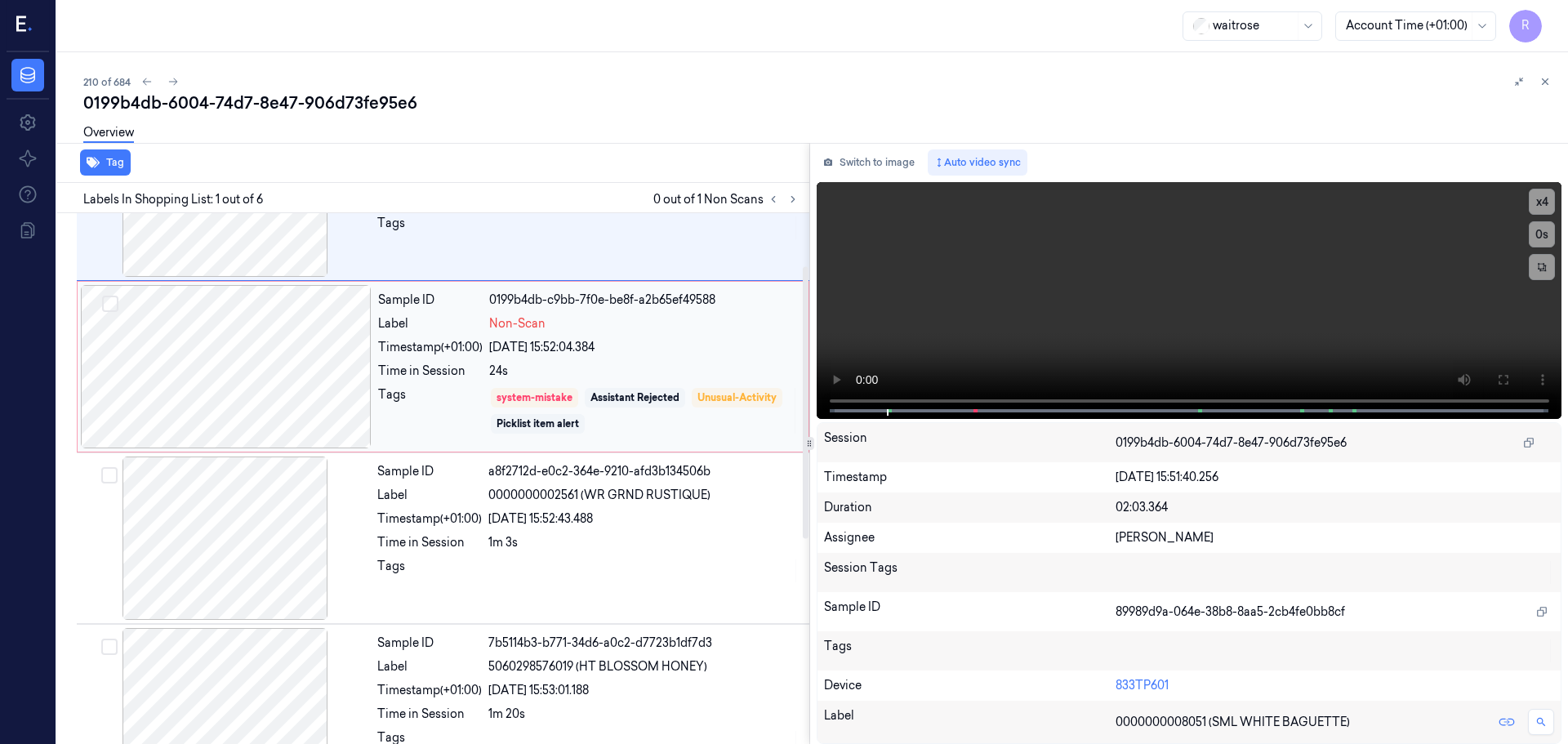
scroll to position [164, 0]
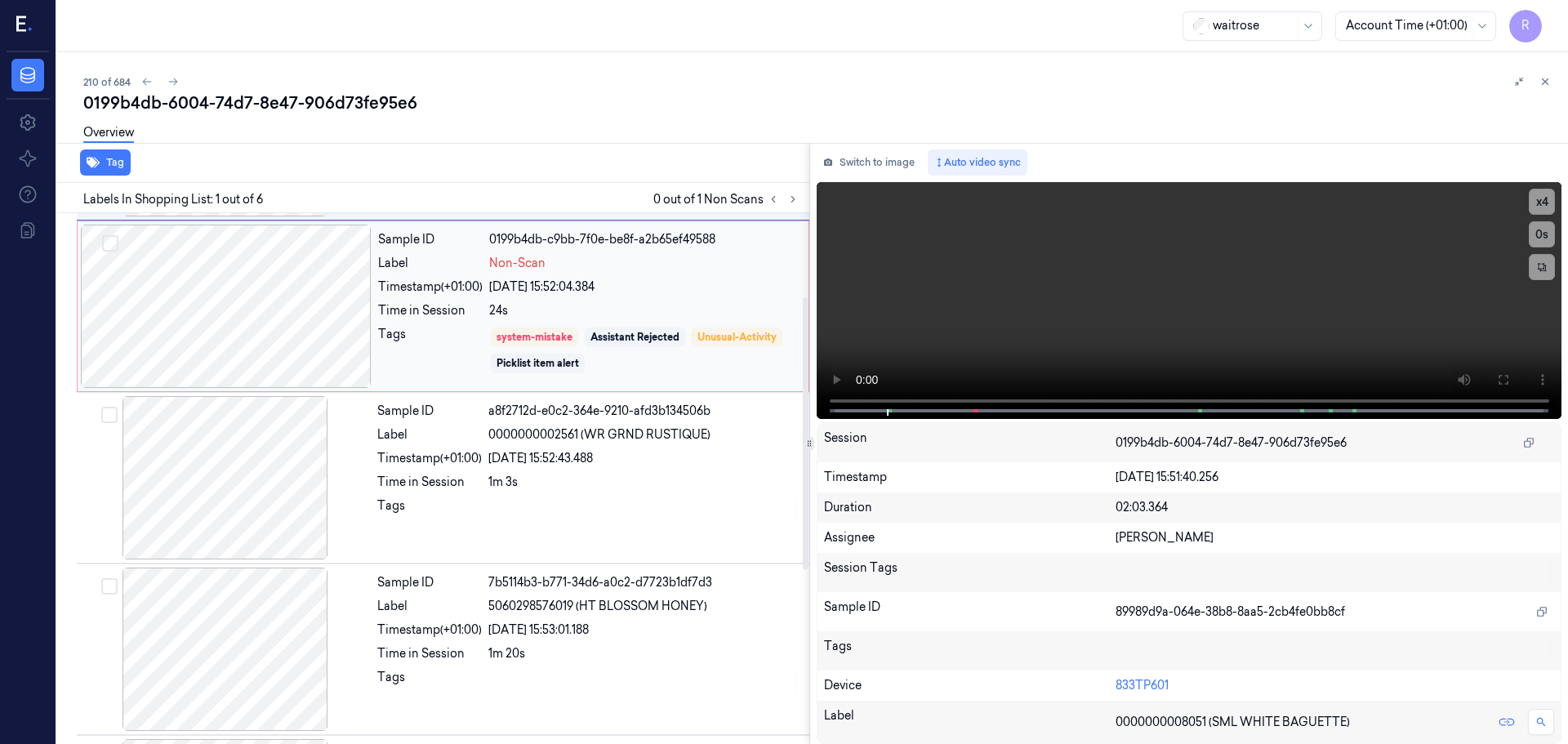
click at [584, 326] on div "system-mistake Assistant Rejected Unusual-Activity Picklist item alert" at bounding box center [644, 351] width 310 height 49
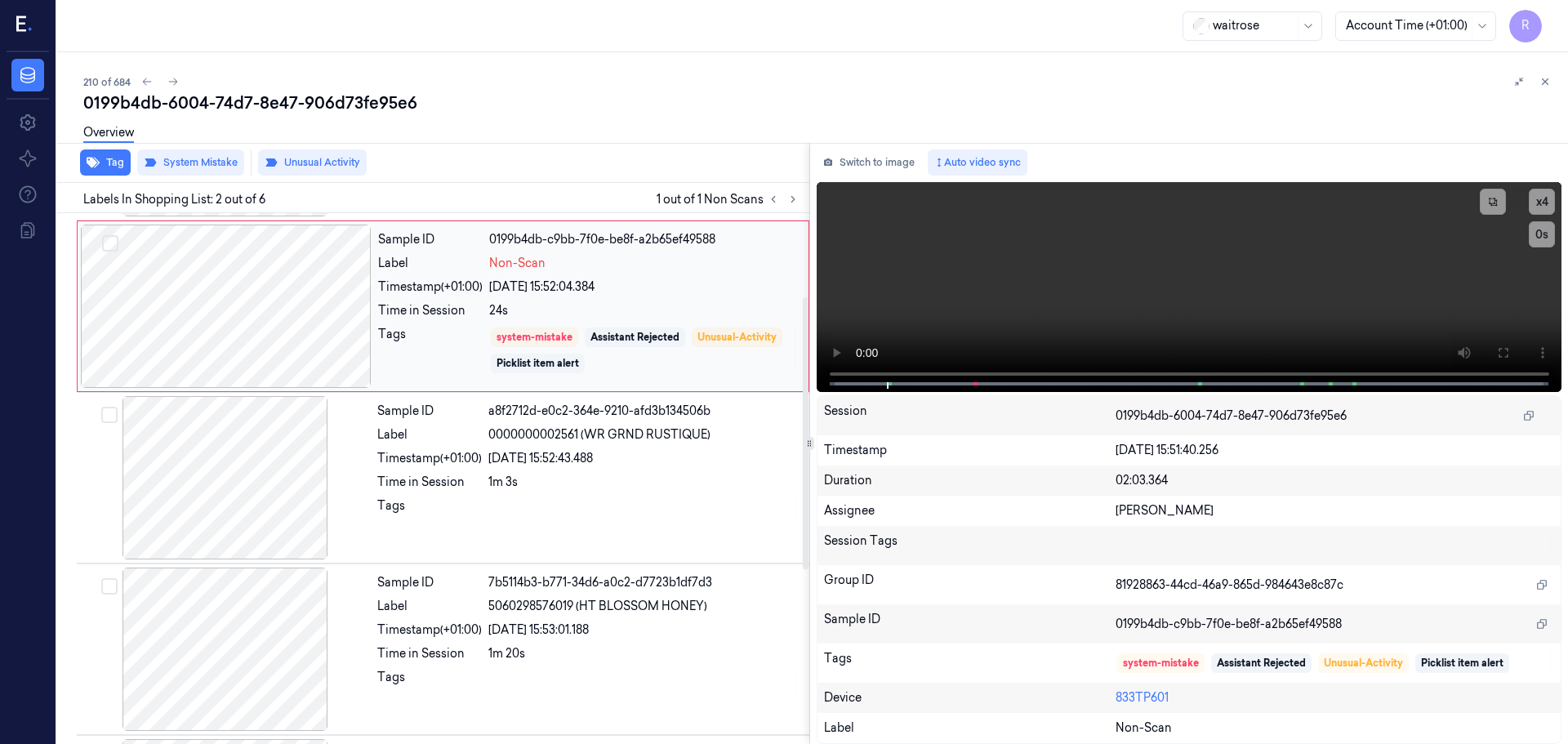
scroll to position [0, 0]
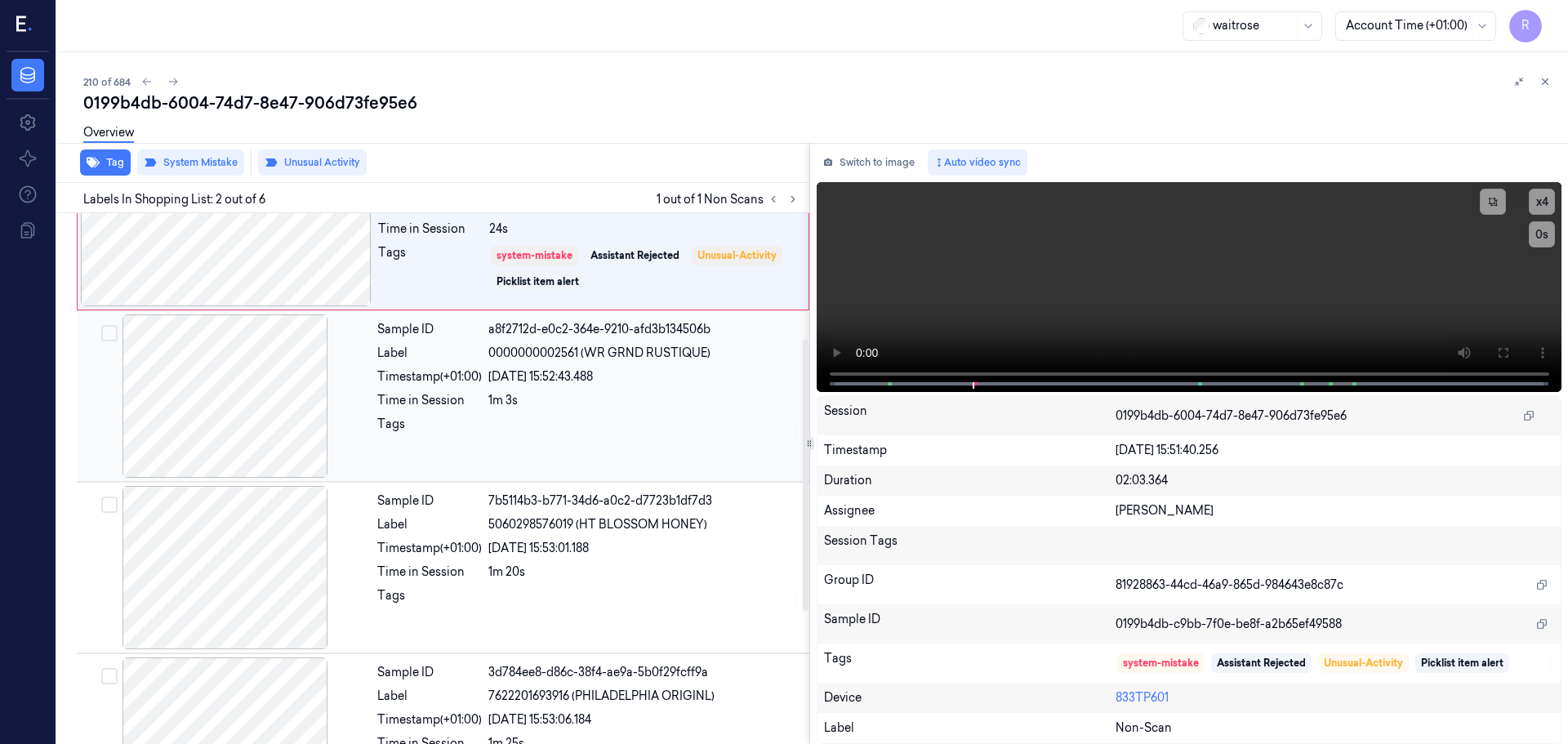
click at [592, 401] on div "1m 3s" at bounding box center [644, 400] width 311 height 17
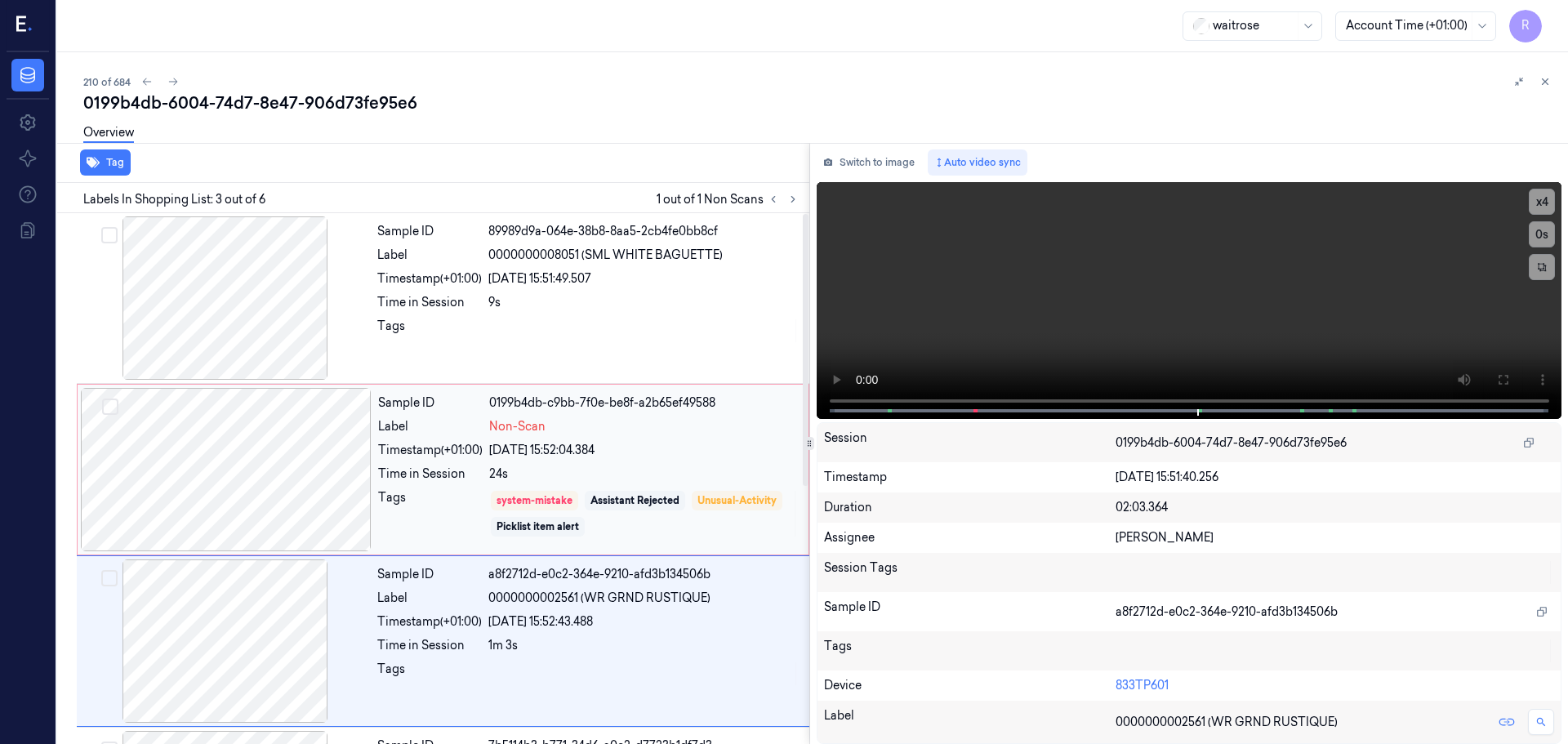
click at [589, 433] on div "Non-Scan" at bounding box center [644, 426] width 310 height 17
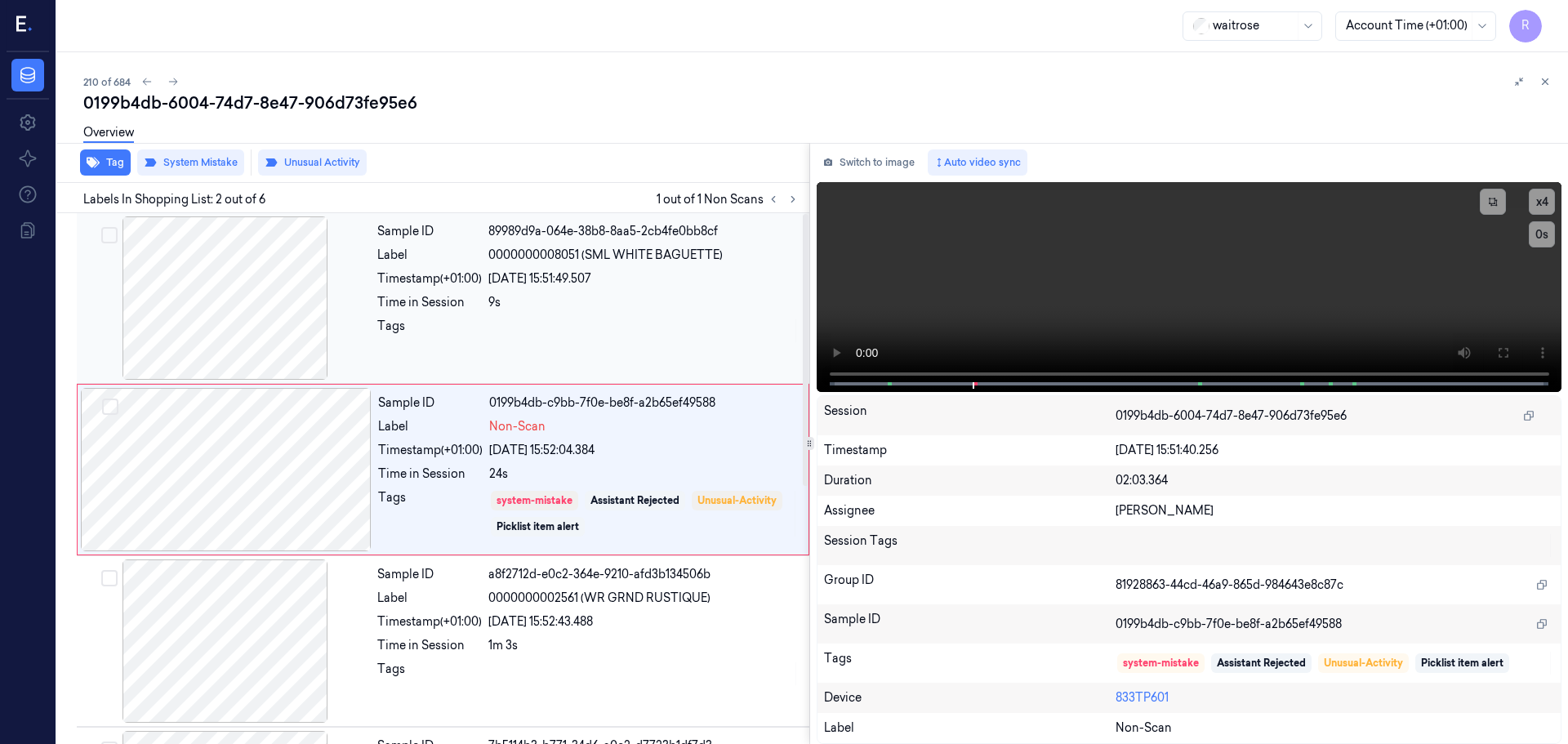
click at [603, 326] on div at bounding box center [644, 331] width 311 height 26
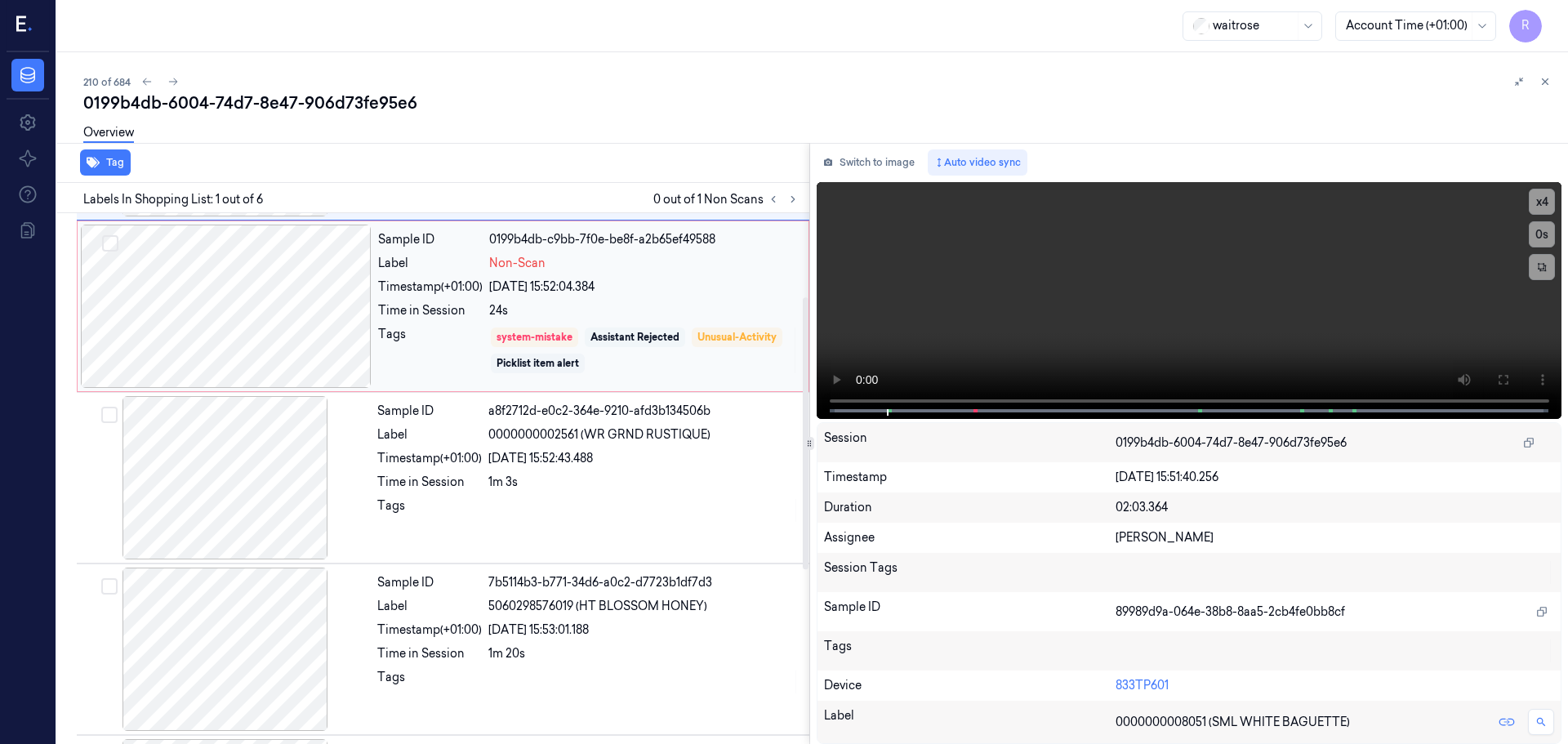
click at [597, 335] on div "Assistant Rejected" at bounding box center [635, 337] width 89 height 15
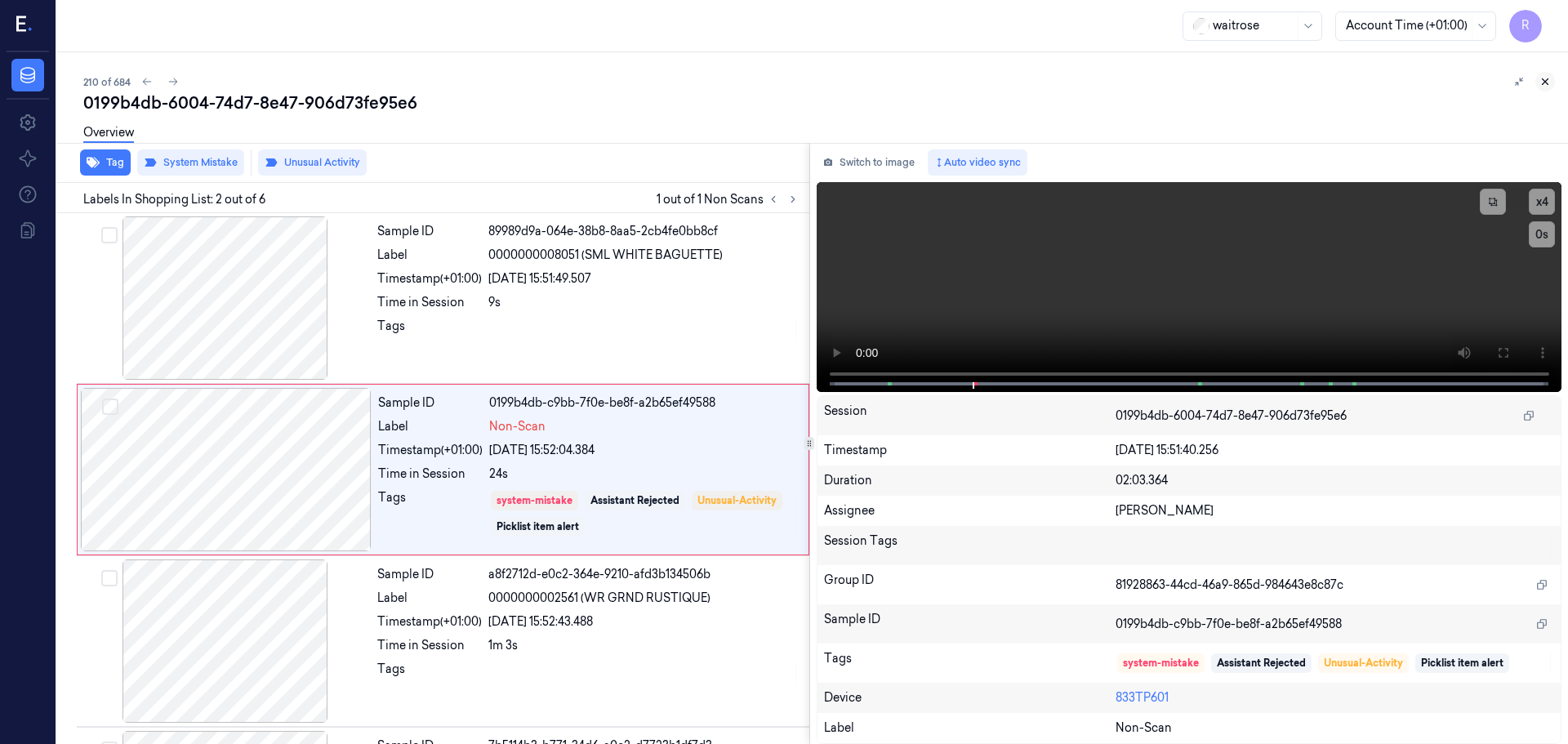
click at [1544, 83] on icon at bounding box center [1545, 82] width 12 height 12
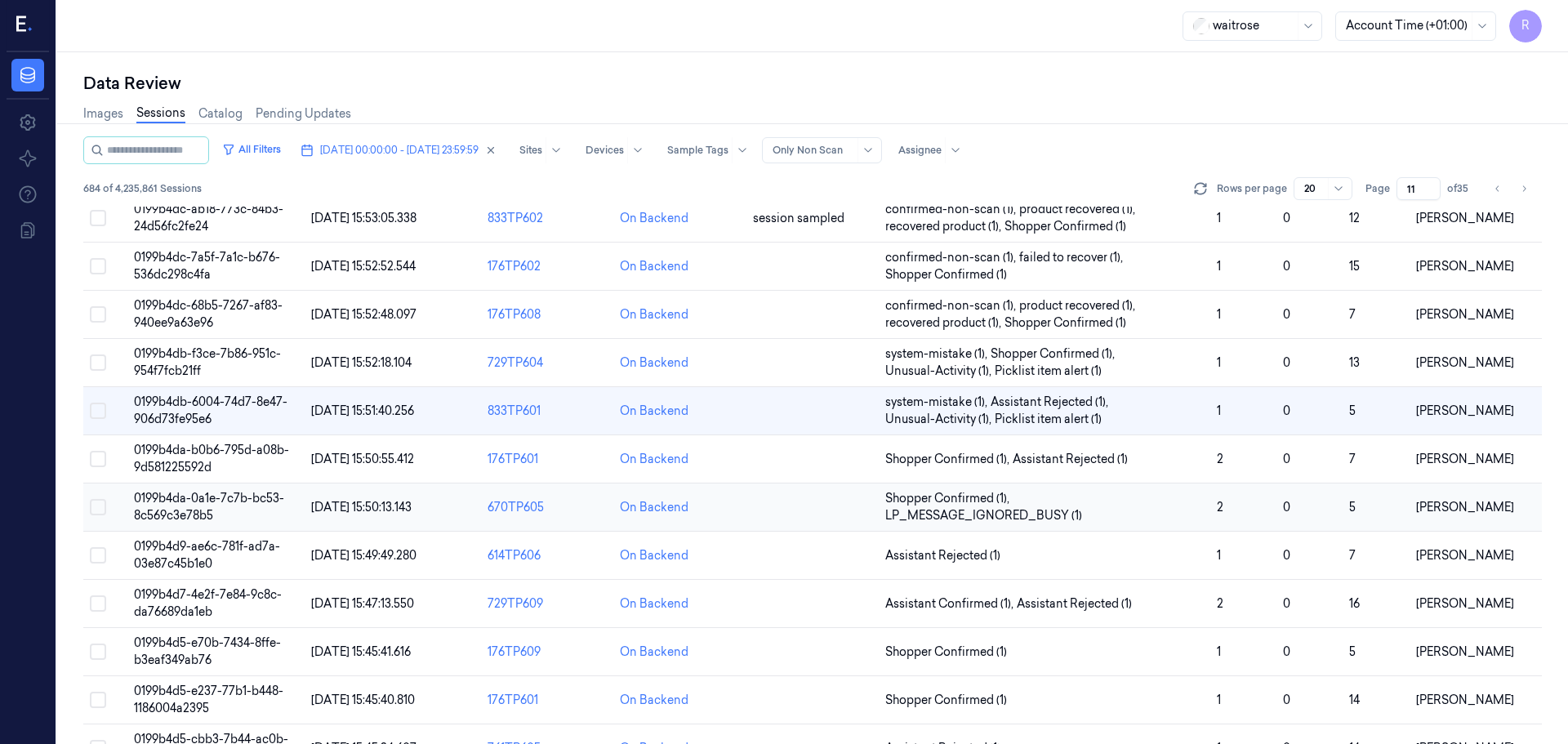
scroll to position [388, 0]
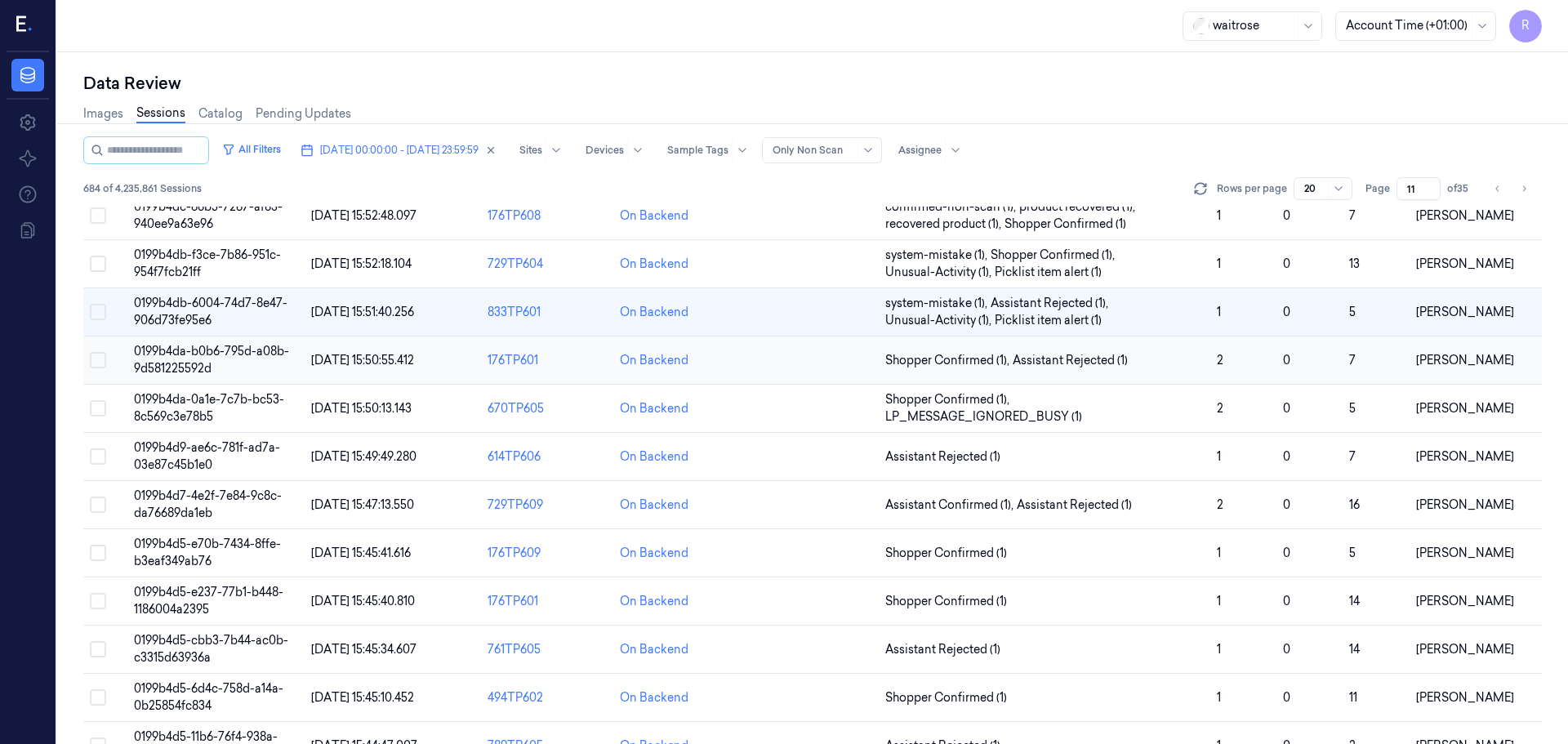
click at [1180, 371] on td "Shopper Confirmed (1) , Assistant Rejected (1)" at bounding box center [1044, 360] width 332 height 48
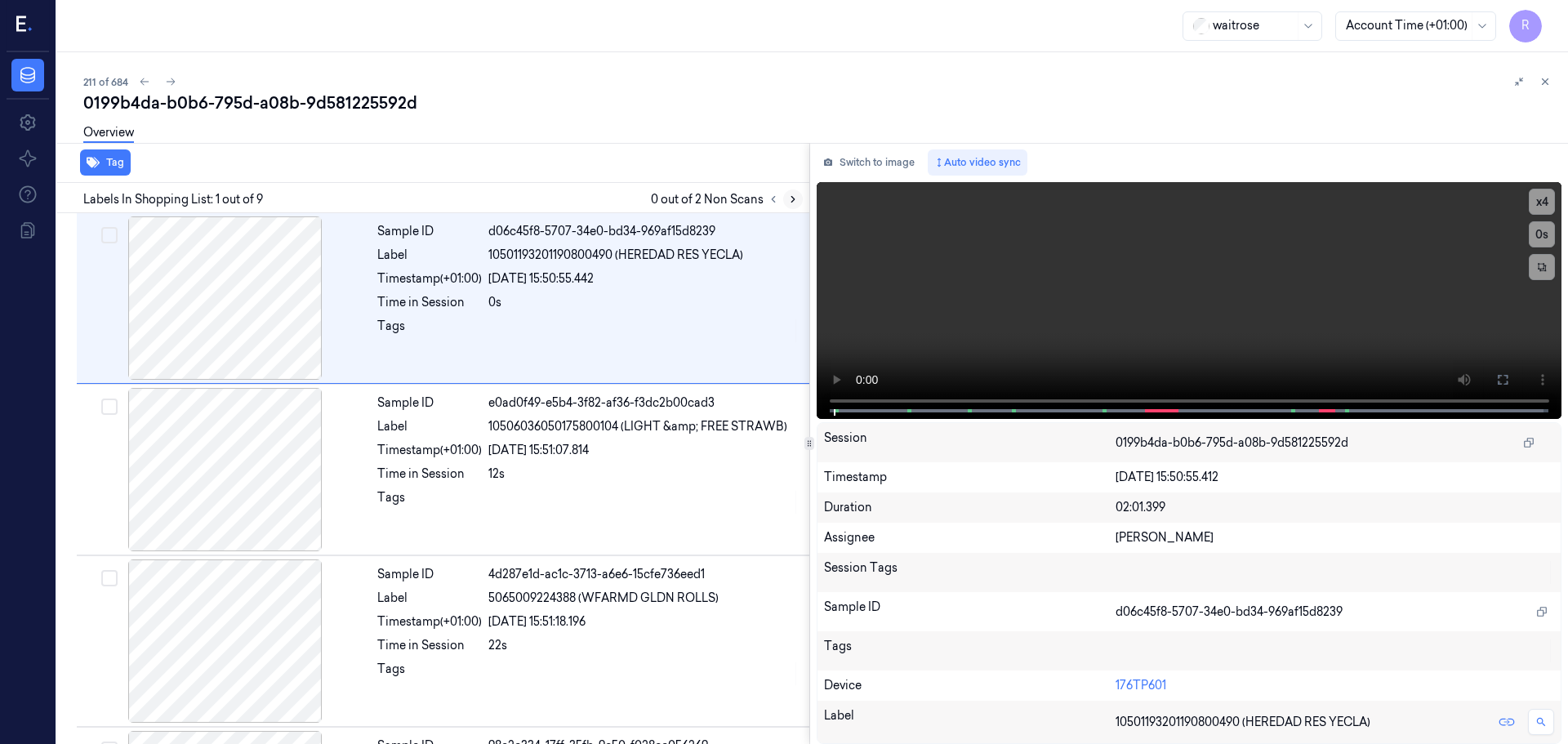
click at [794, 199] on icon at bounding box center [793, 199] width 12 height 12
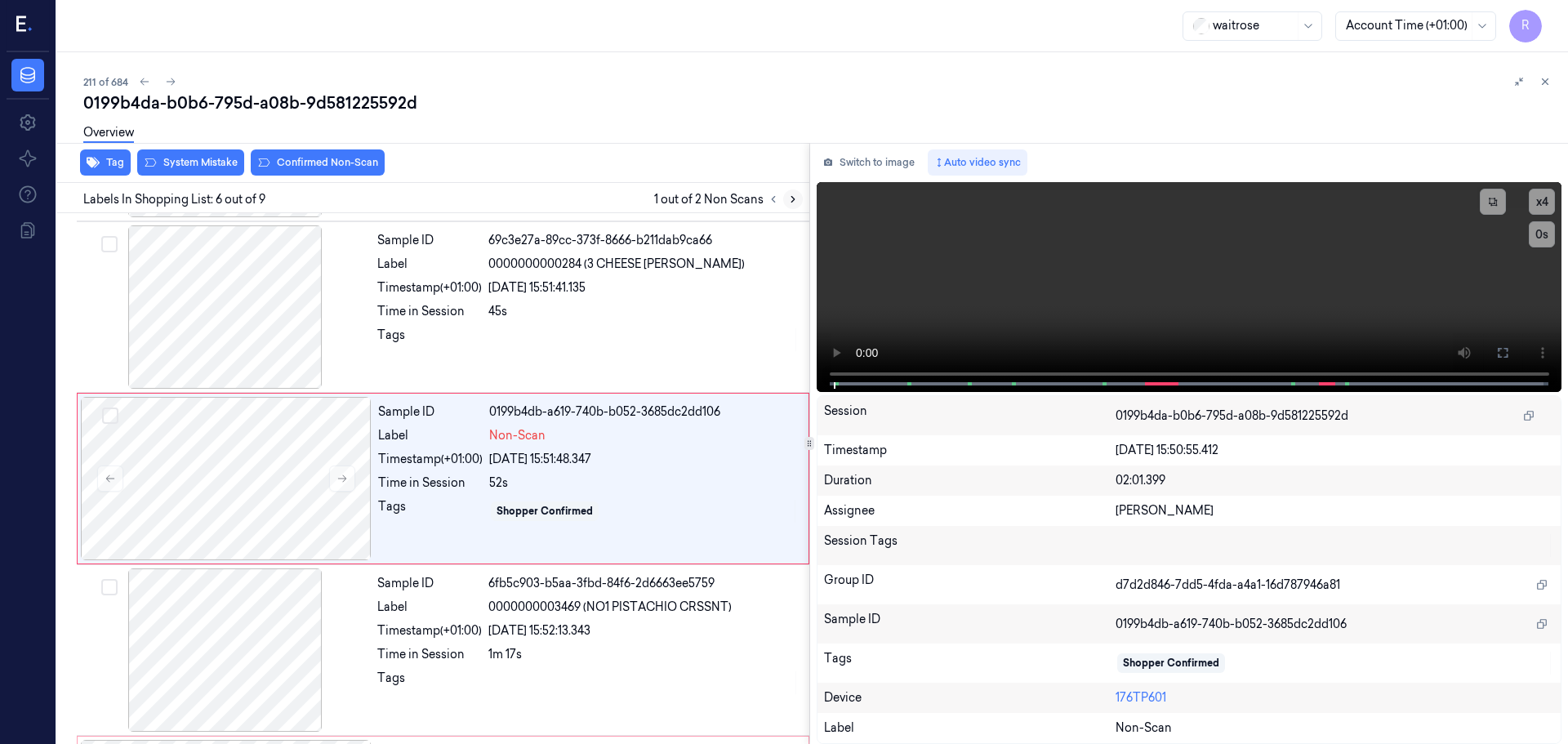
click at [788, 206] on button at bounding box center [794, 199] width 20 height 20
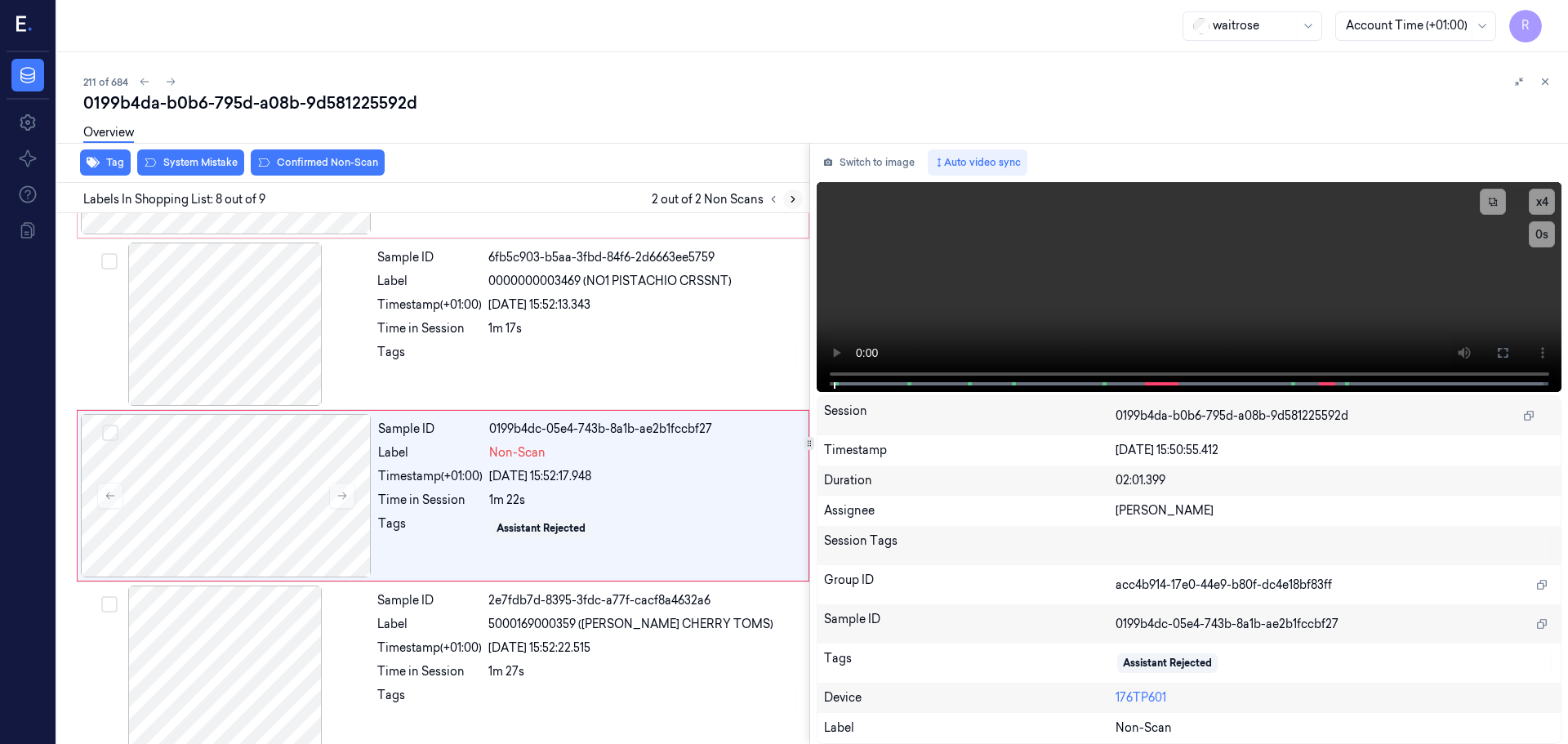
scroll to position [1017, 0]
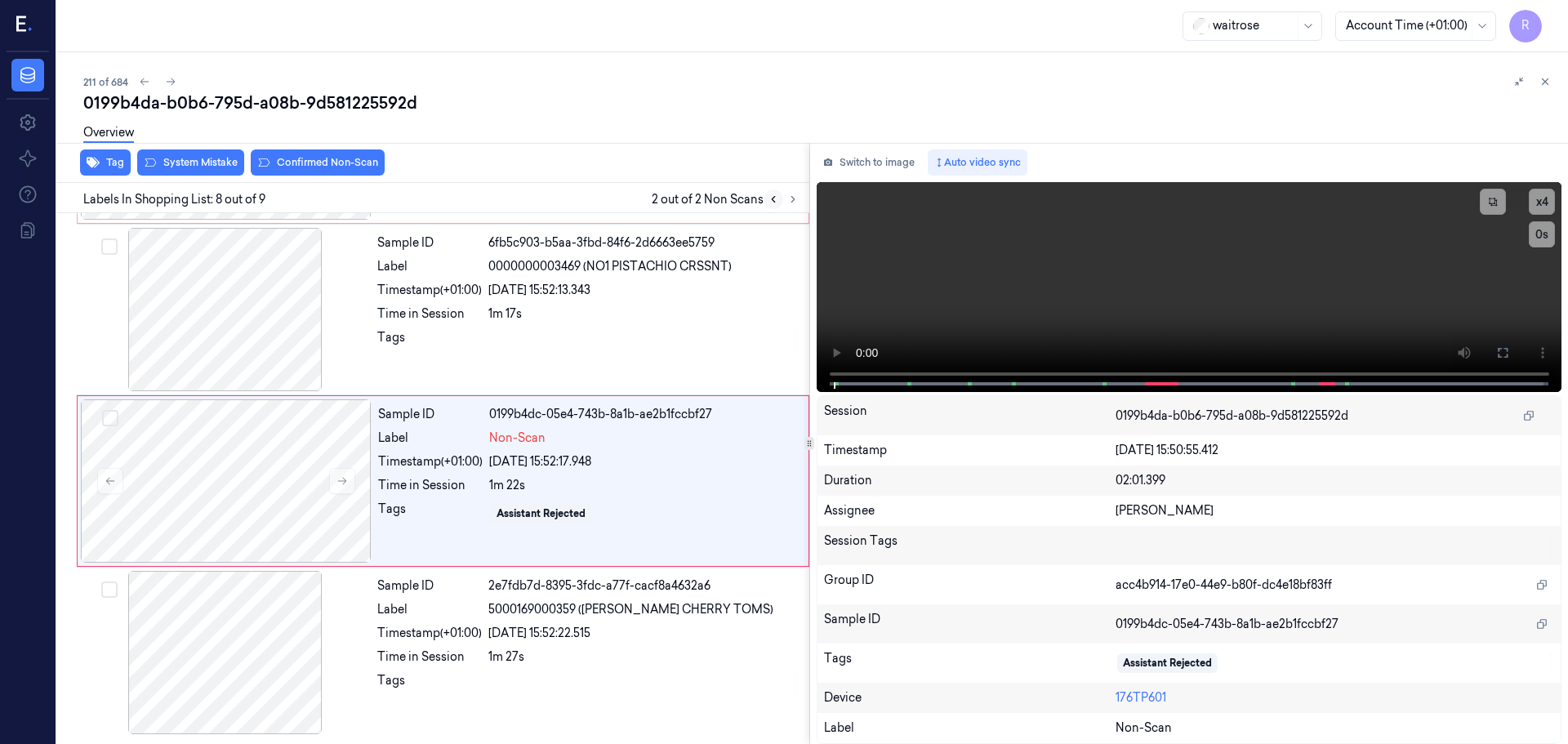
click at [775, 205] on button at bounding box center [774, 199] width 20 height 20
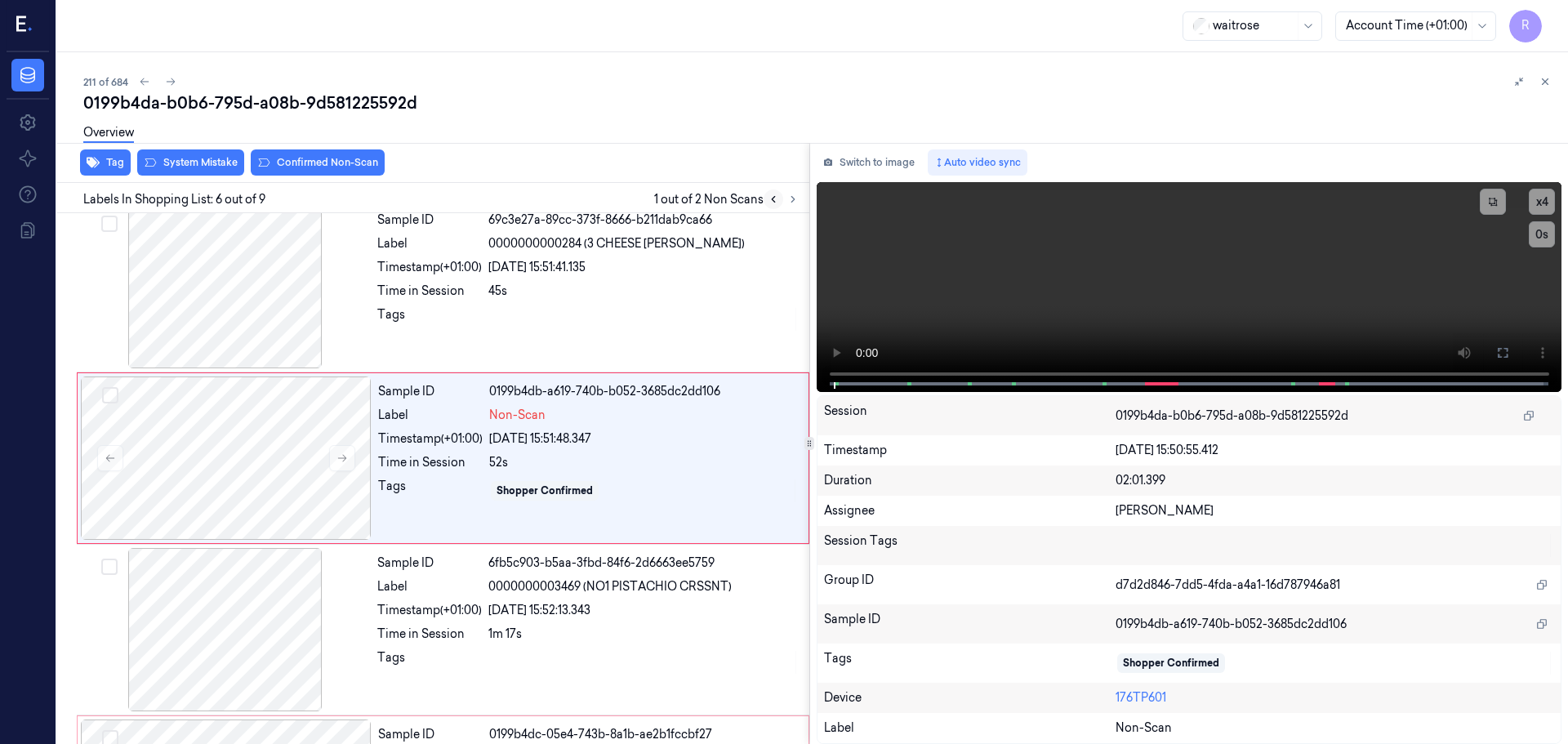
scroll to position [677, 0]
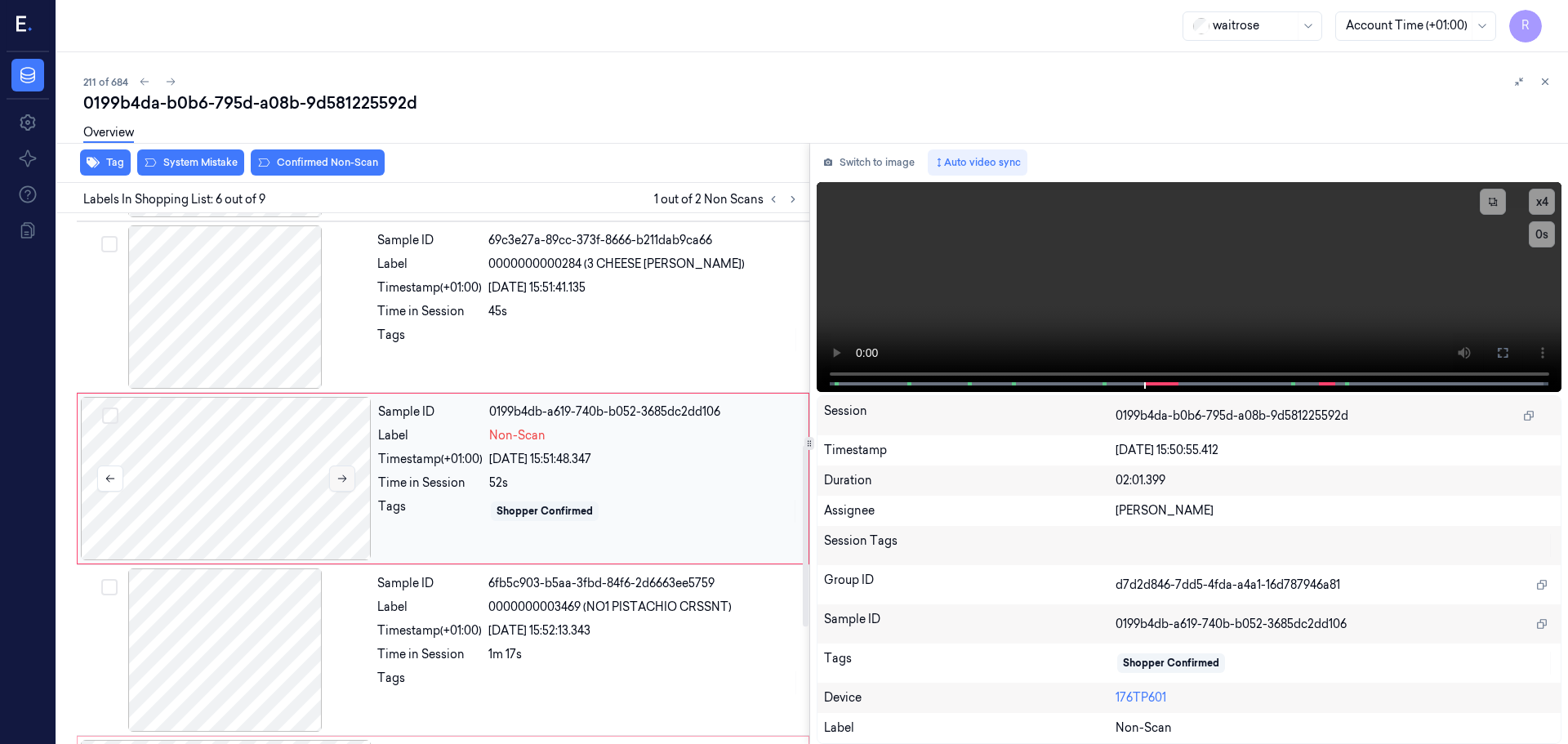
click at [350, 471] on button at bounding box center [342, 478] width 26 height 26
click at [349, 471] on button at bounding box center [342, 478] width 26 height 26
click at [350, 481] on button at bounding box center [342, 478] width 26 height 26
click at [347, 481] on icon at bounding box center [342, 478] width 12 height 12
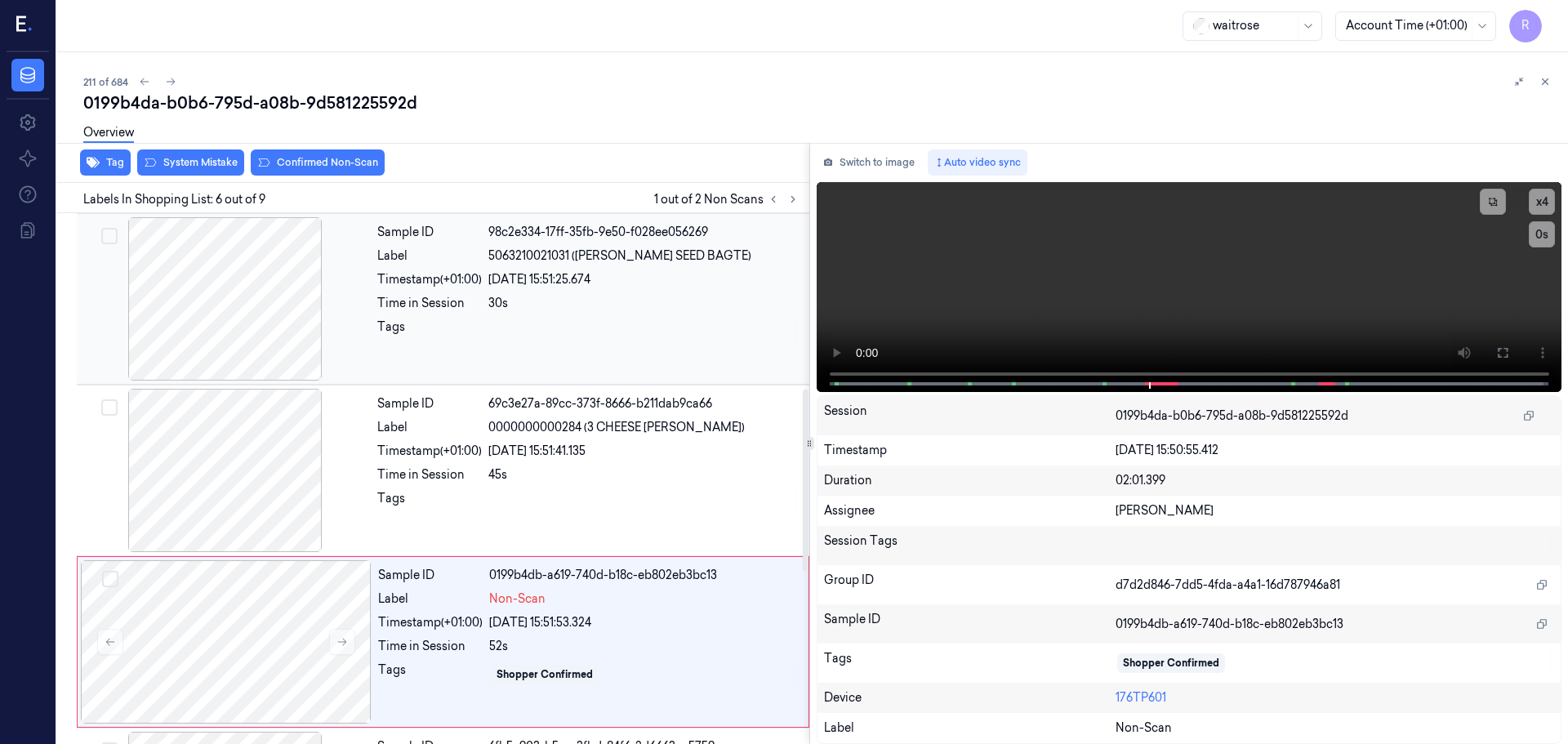
click at [247, 312] on div at bounding box center [225, 299] width 291 height 164
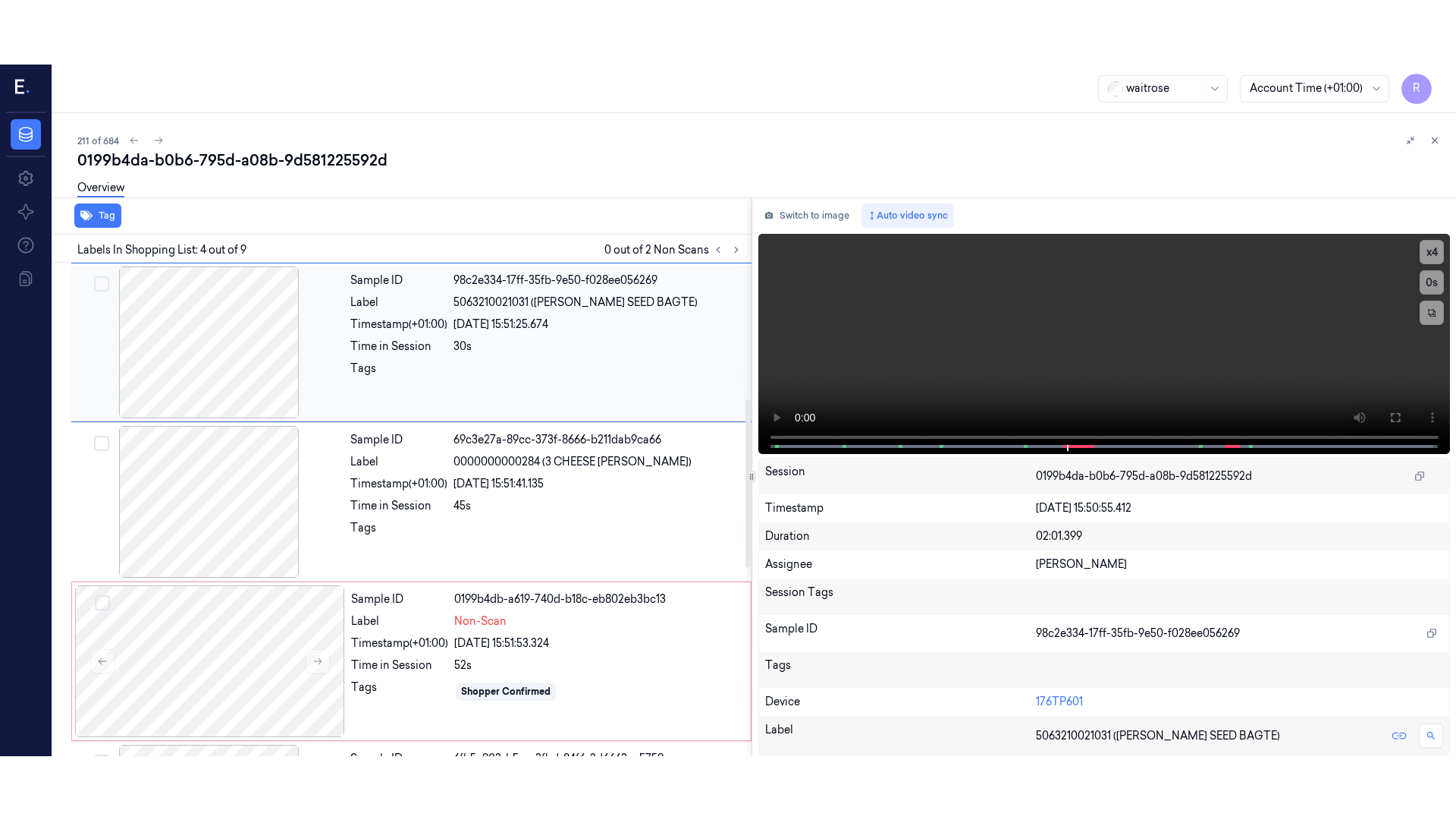
scroll to position [311, 0]
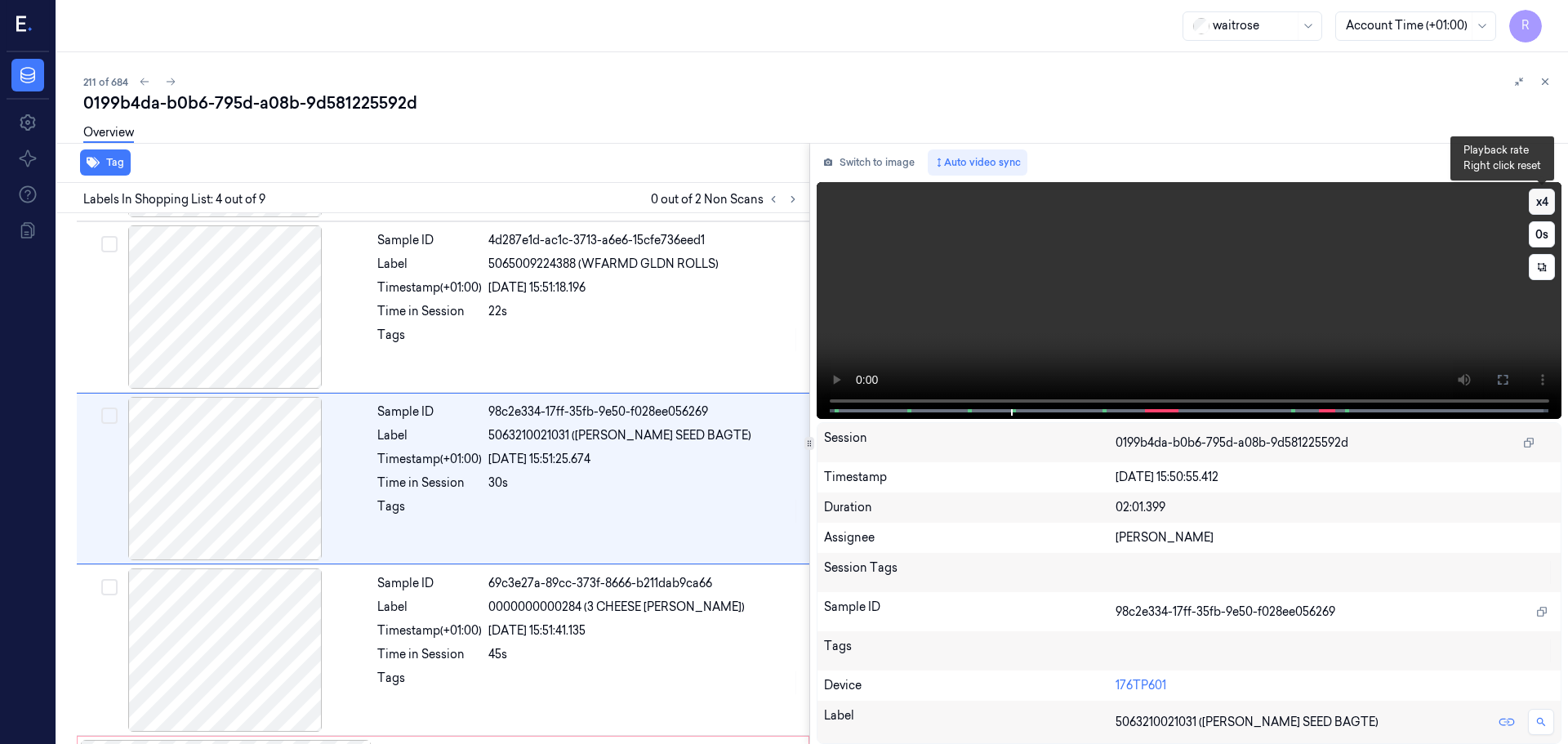
click at [1538, 198] on button "x 4" at bounding box center [1542, 202] width 26 height 26
click at [1506, 373] on icon at bounding box center [1503, 380] width 13 height 13
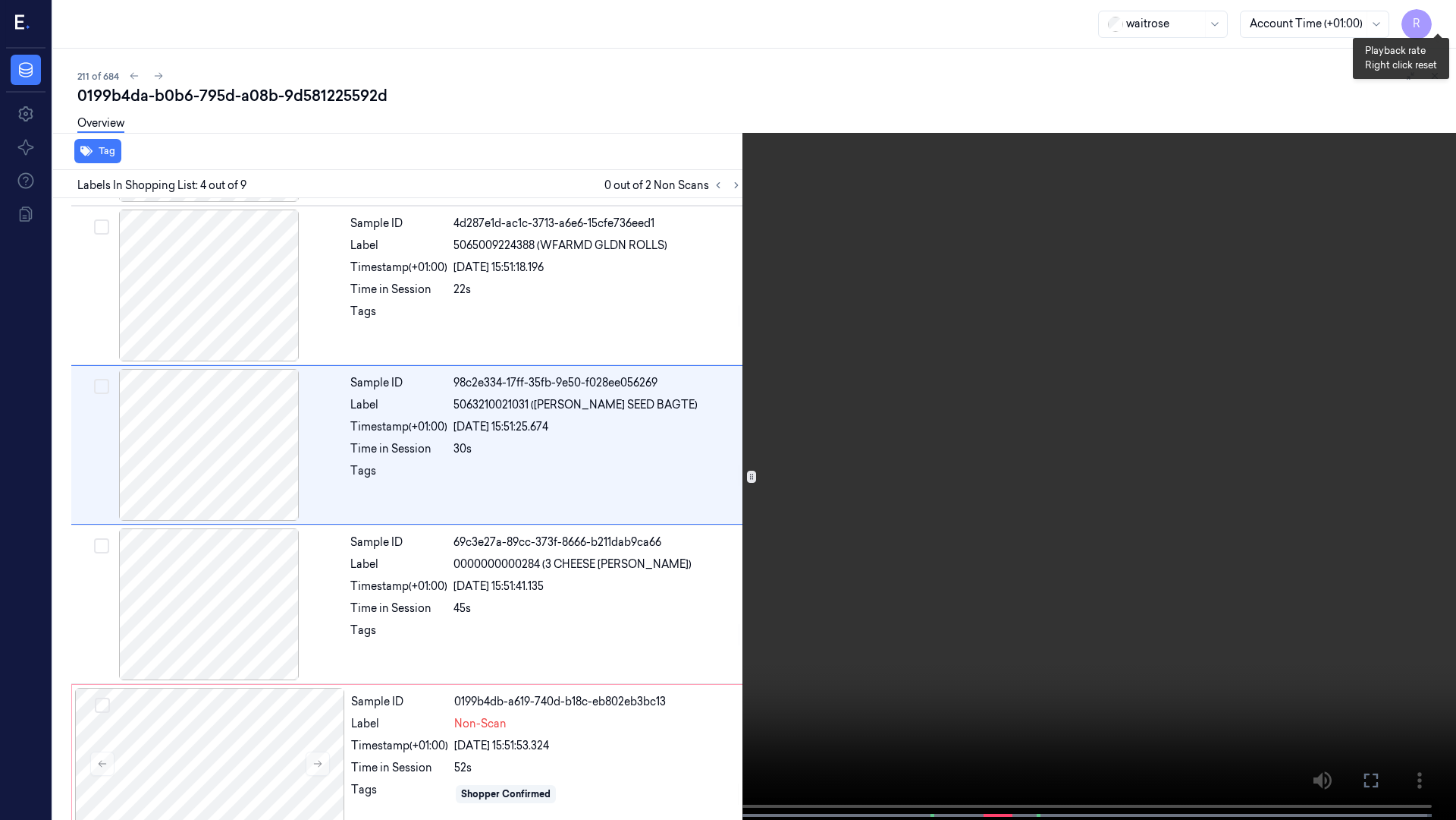
click at [1434, 20] on button "x 1" at bounding box center [1438, 18] width 24 height 24
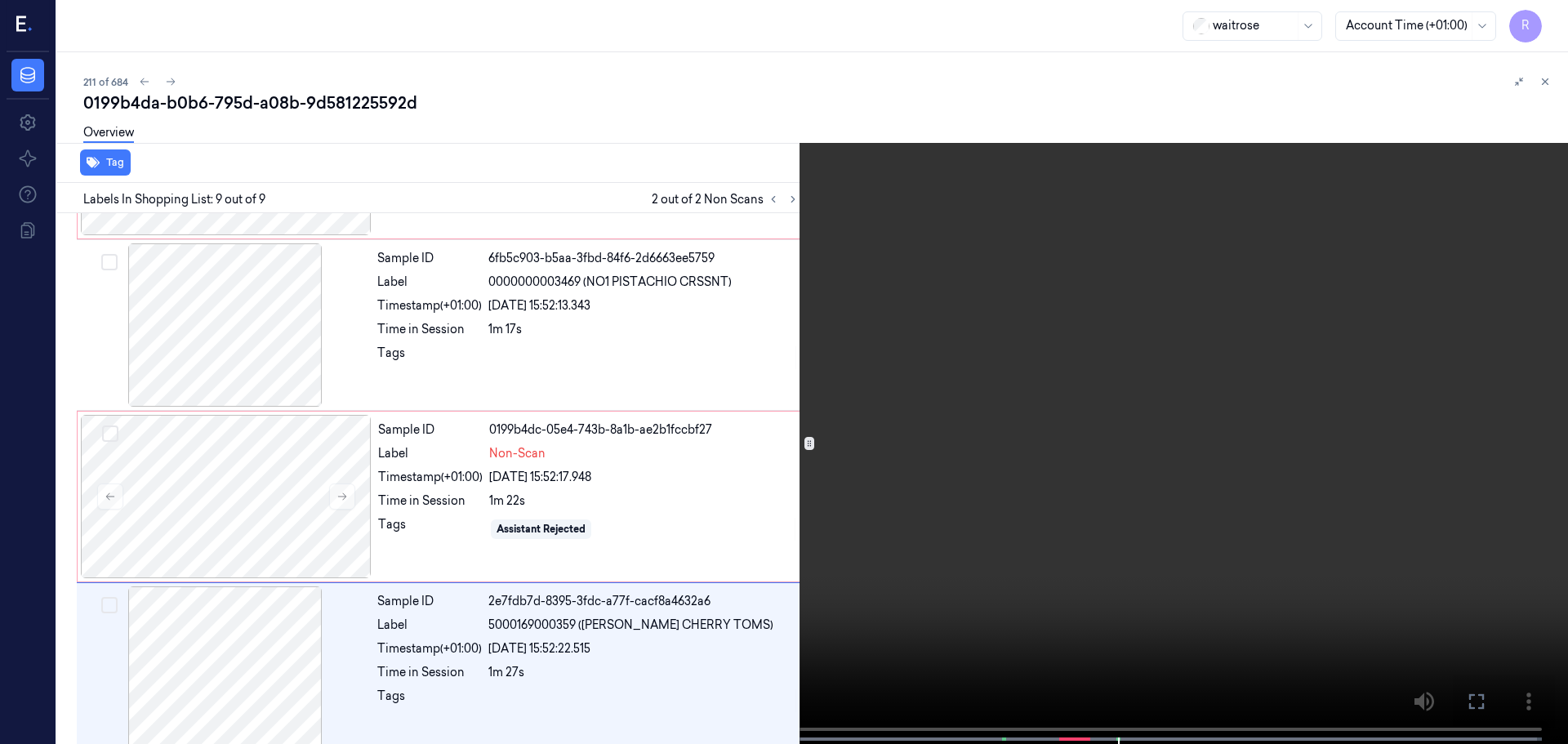
scroll to position [1017, 0]
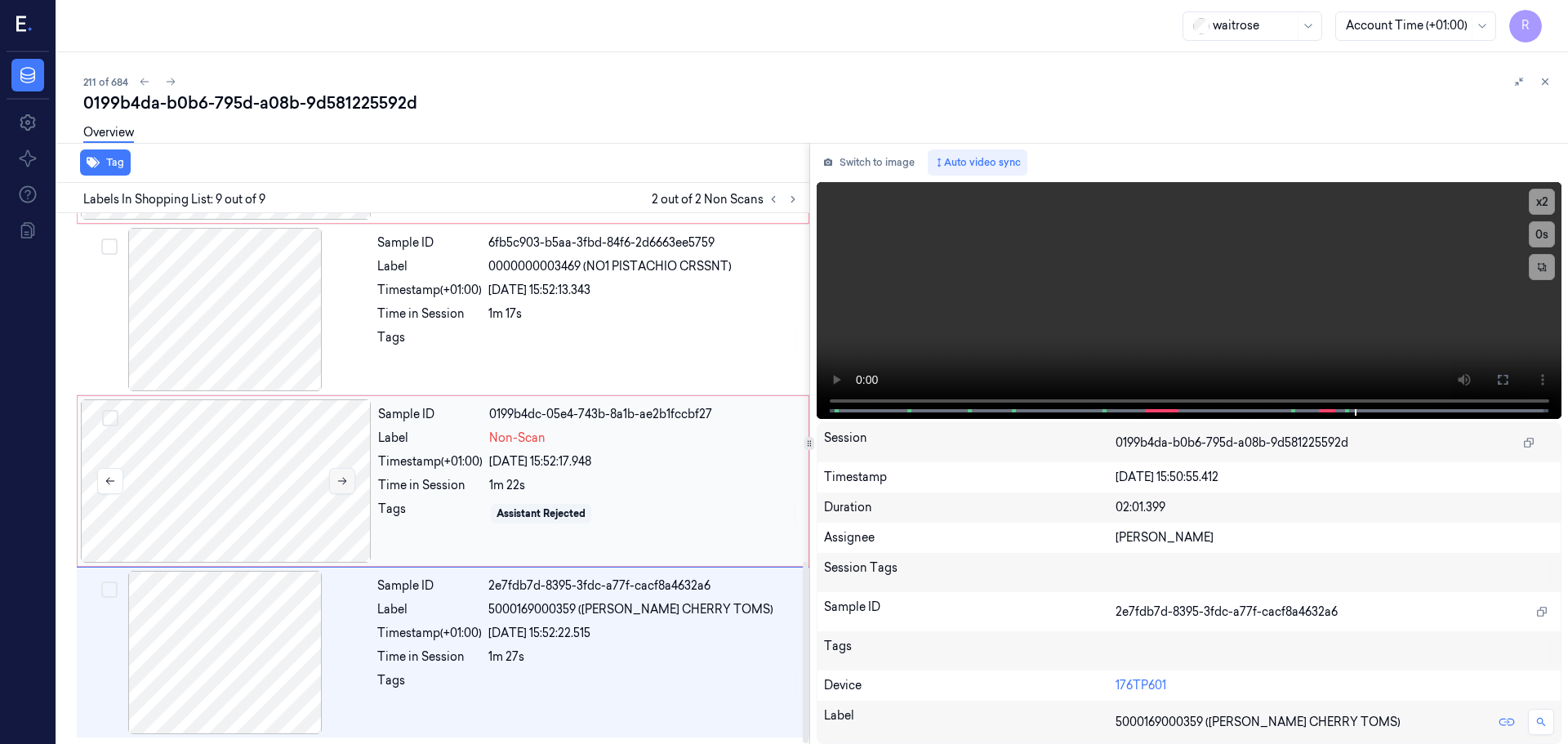
click at [344, 478] on icon at bounding box center [342, 481] width 12 height 12
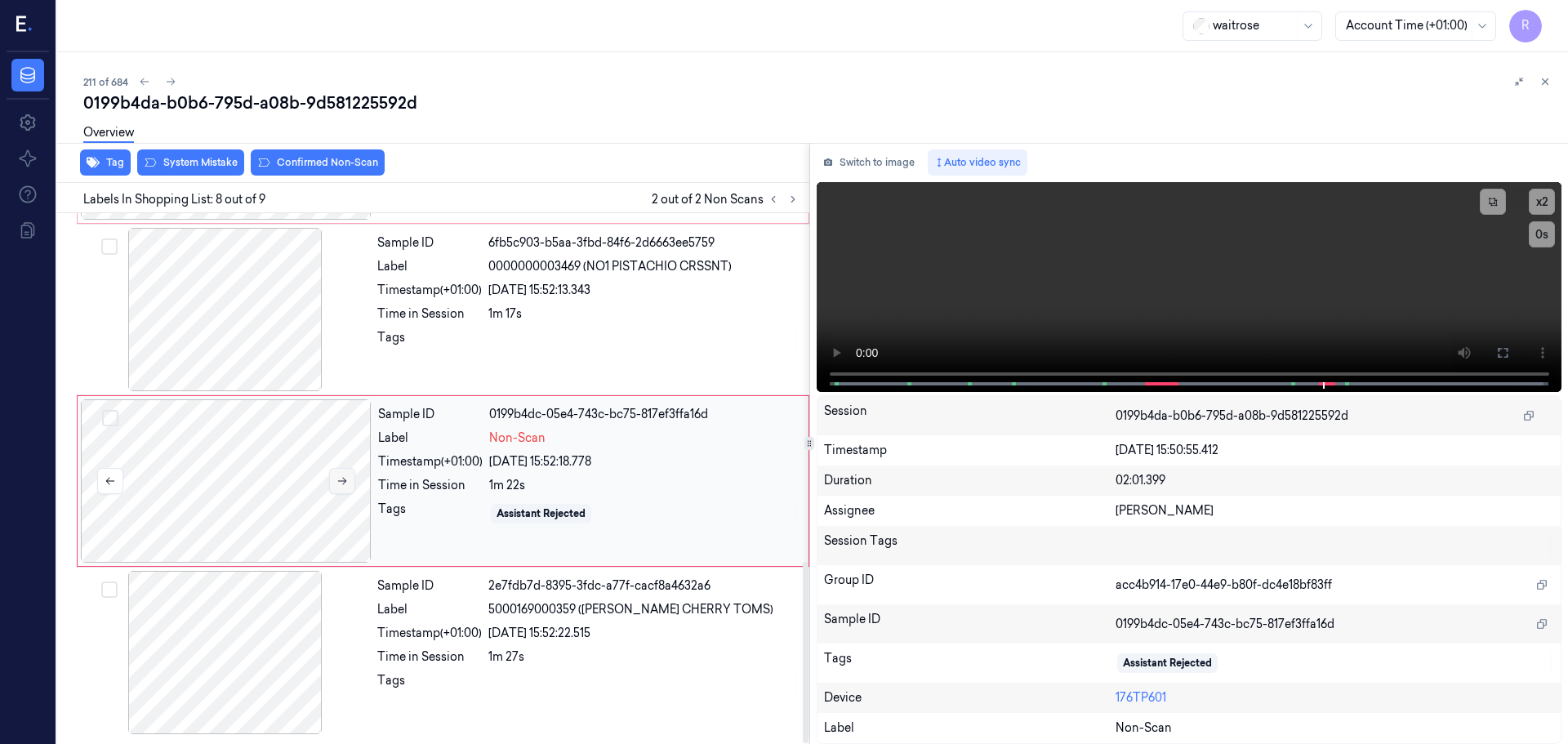
click at [344, 478] on icon at bounding box center [342, 481] width 12 height 12
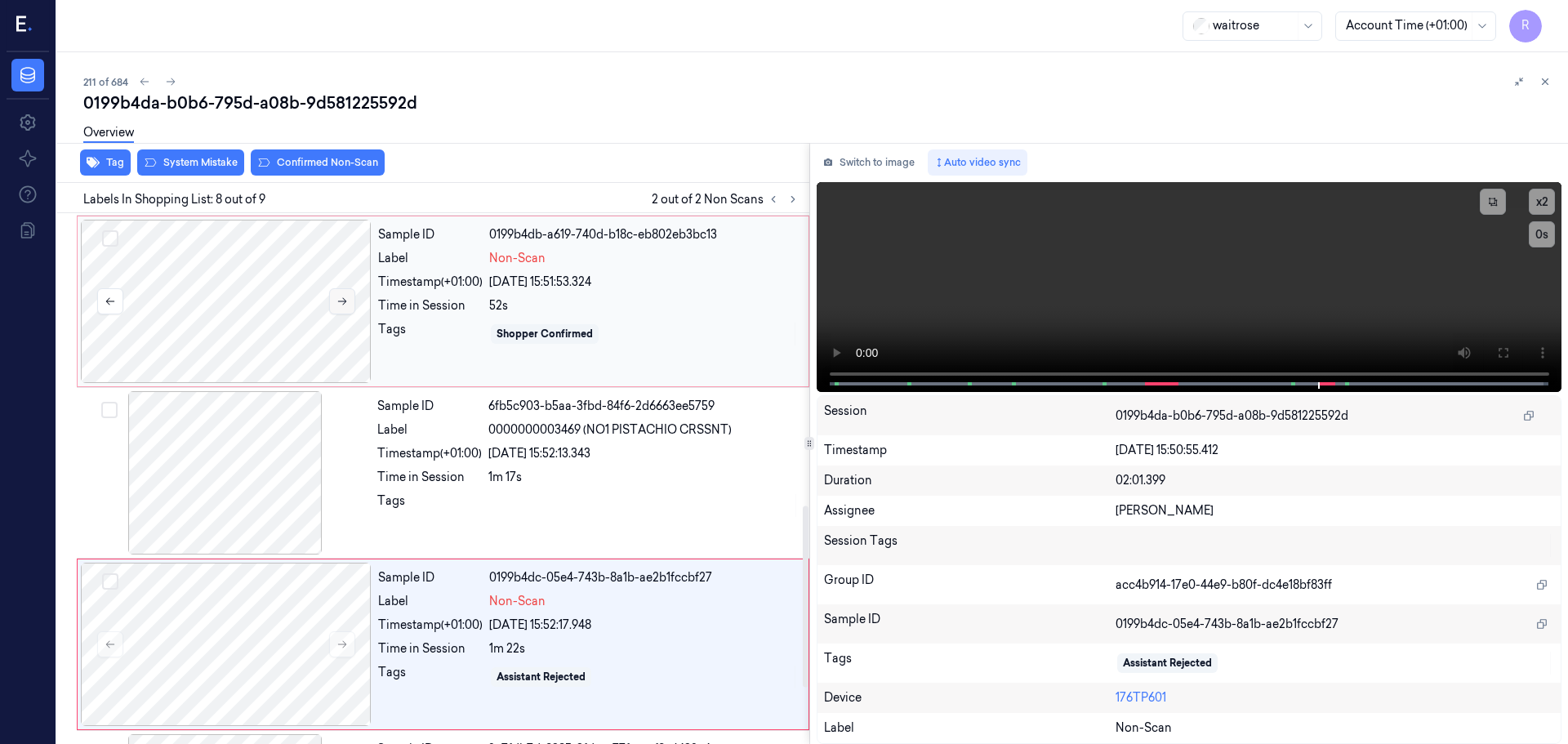
click at [336, 302] on icon at bounding box center [342, 301] width 12 height 12
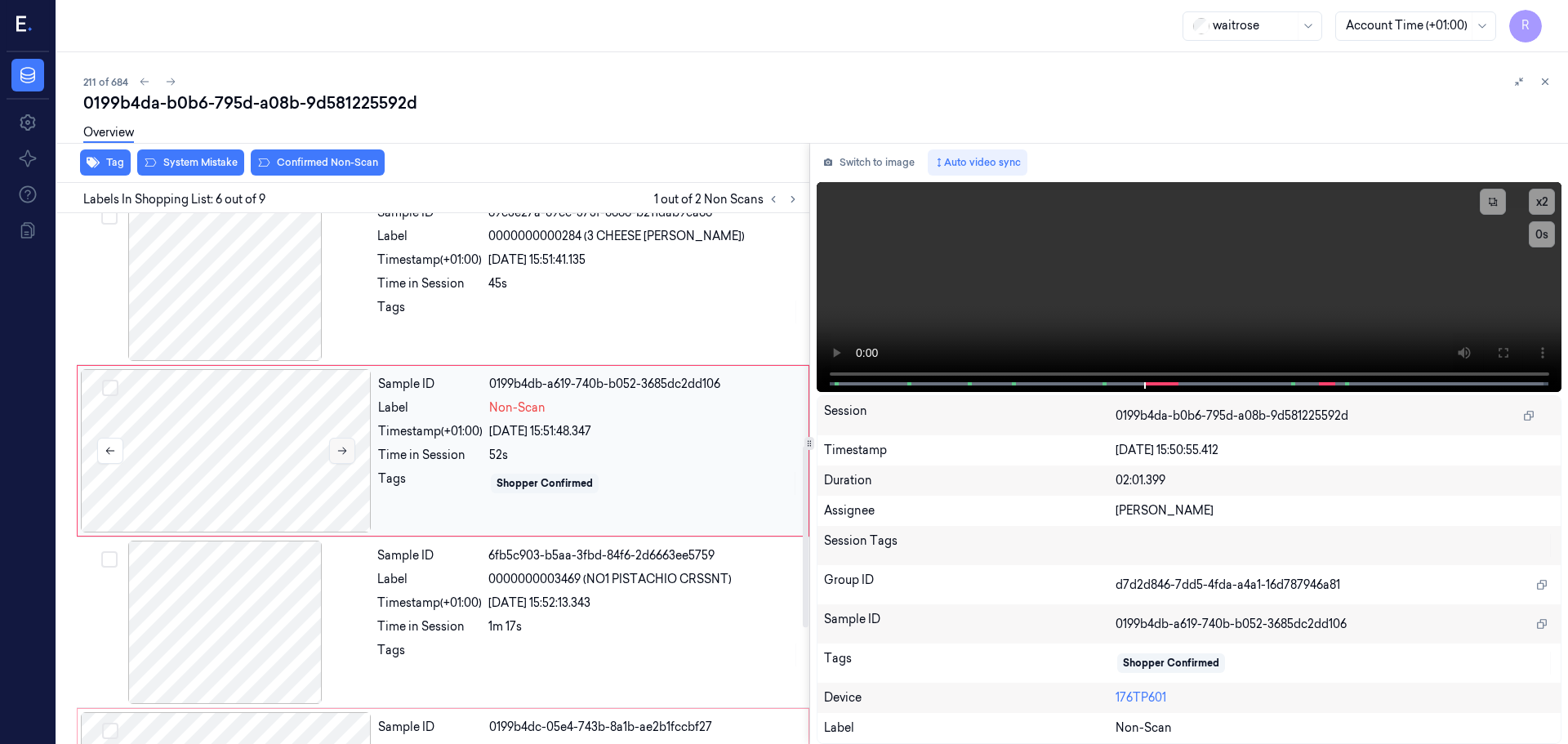
scroll to position [677, 0]
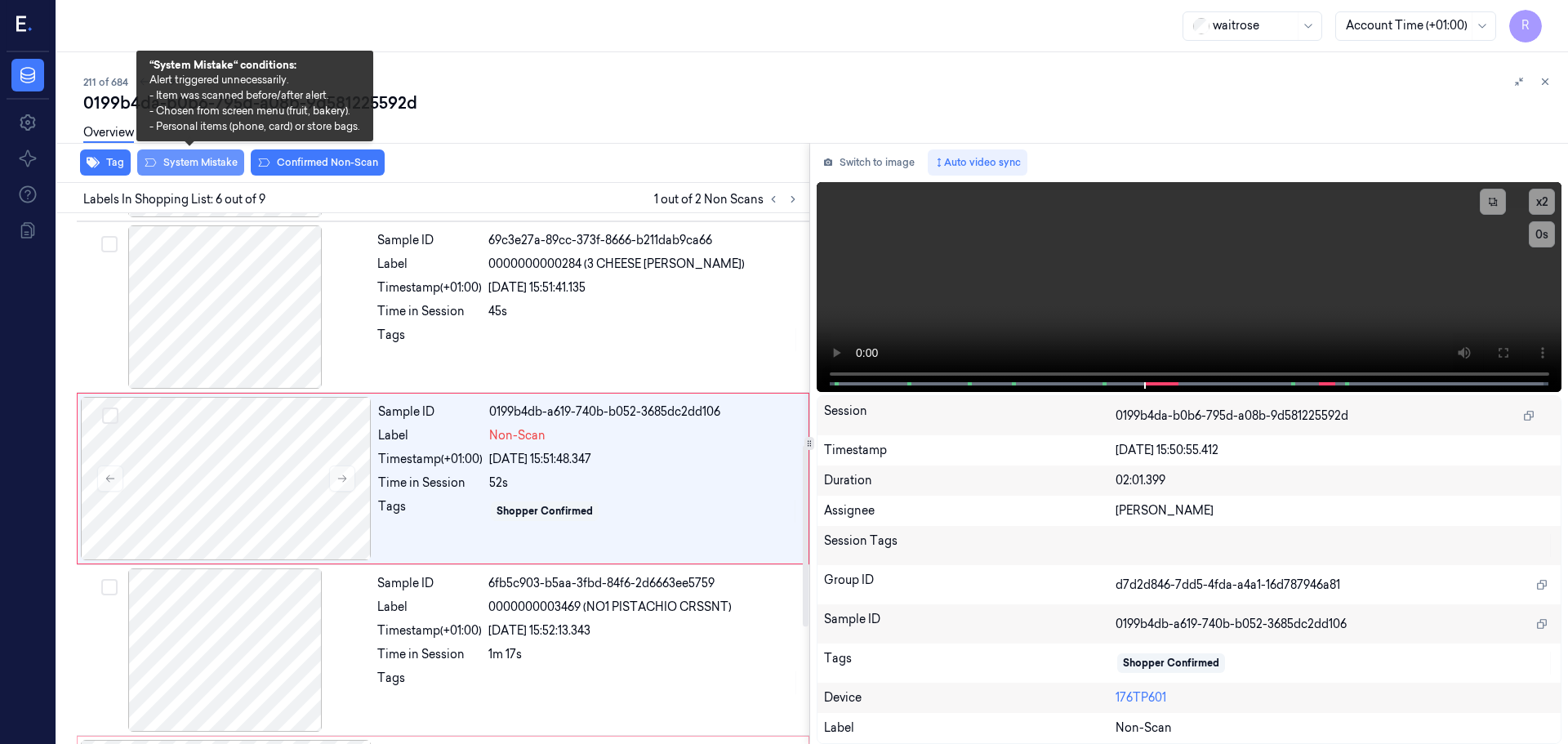
click at [205, 164] on button "System Mistake" at bounding box center [191, 162] width 107 height 26
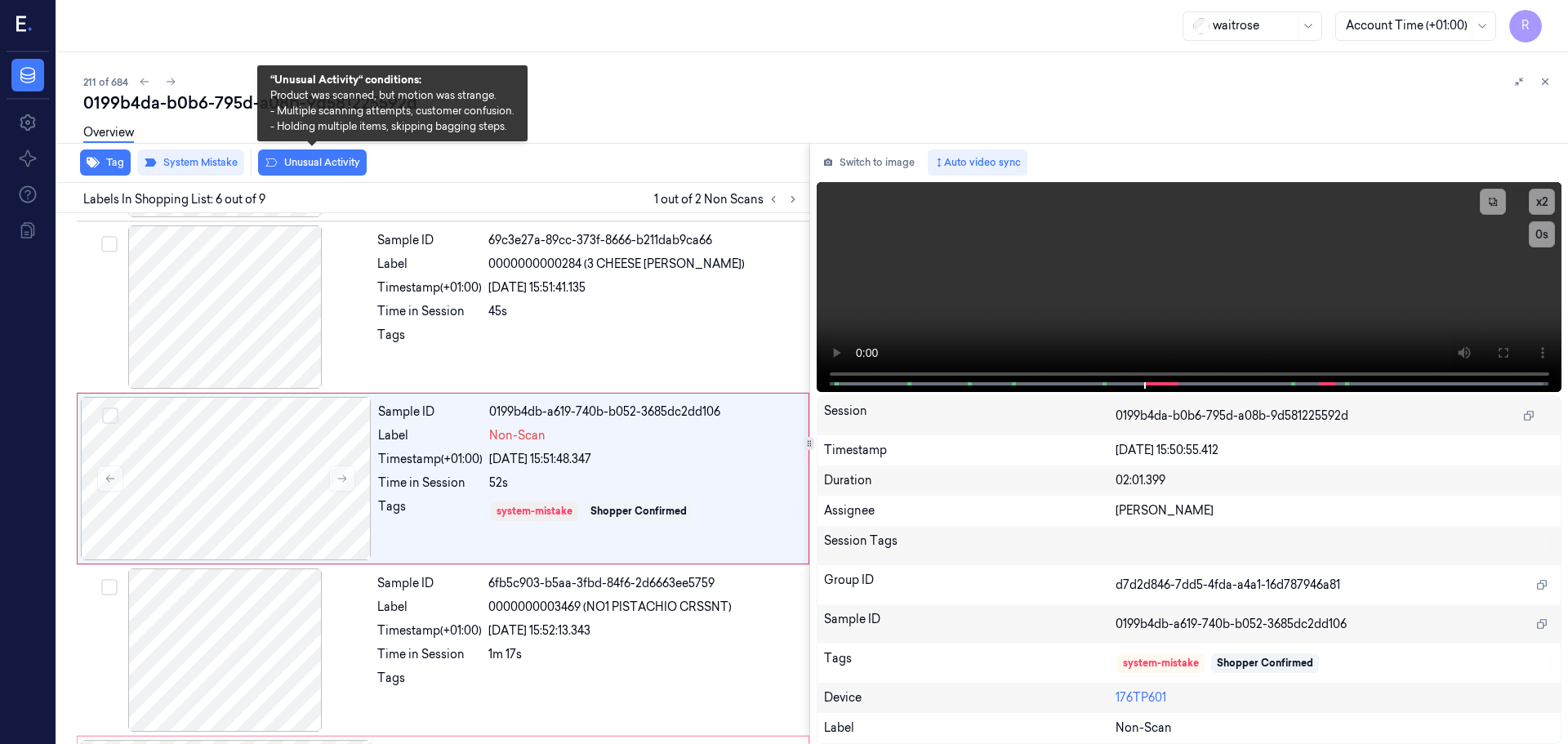
click at [309, 164] on button "Unusual Activity" at bounding box center [313, 162] width 109 height 26
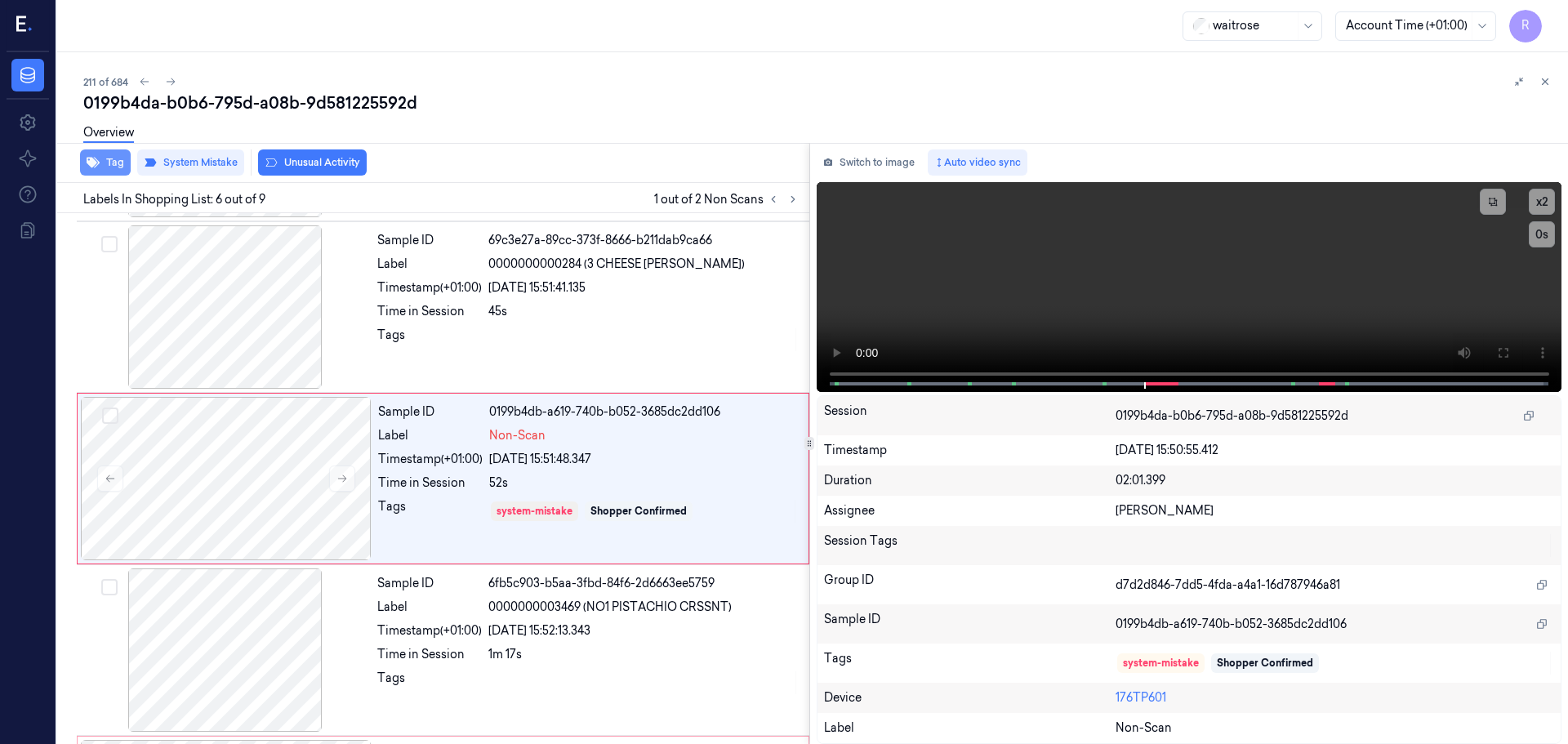
click at [96, 163] on icon "button" at bounding box center [93, 163] width 13 height 11
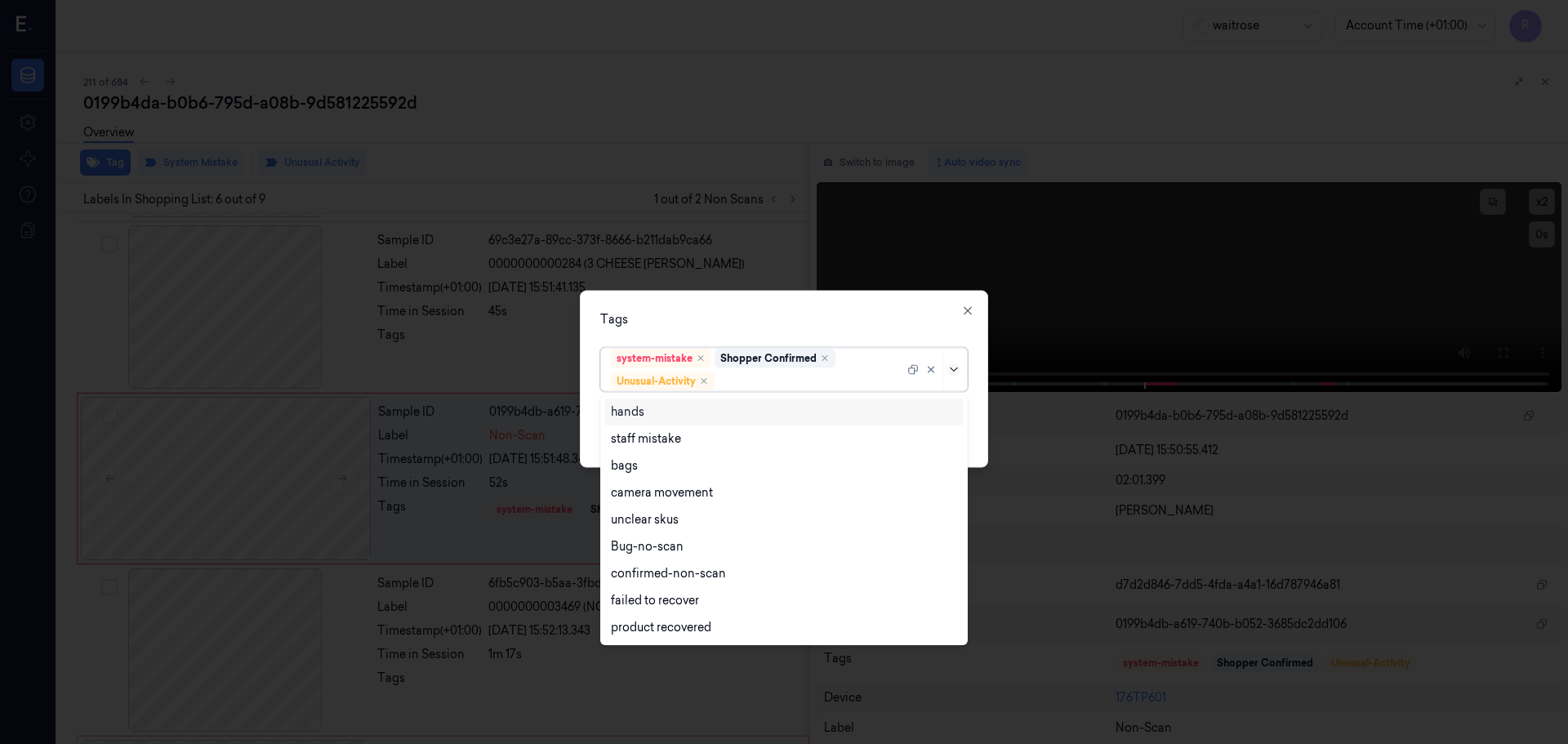
click at [956, 371] on icon at bounding box center [954, 369] width 13 height 13
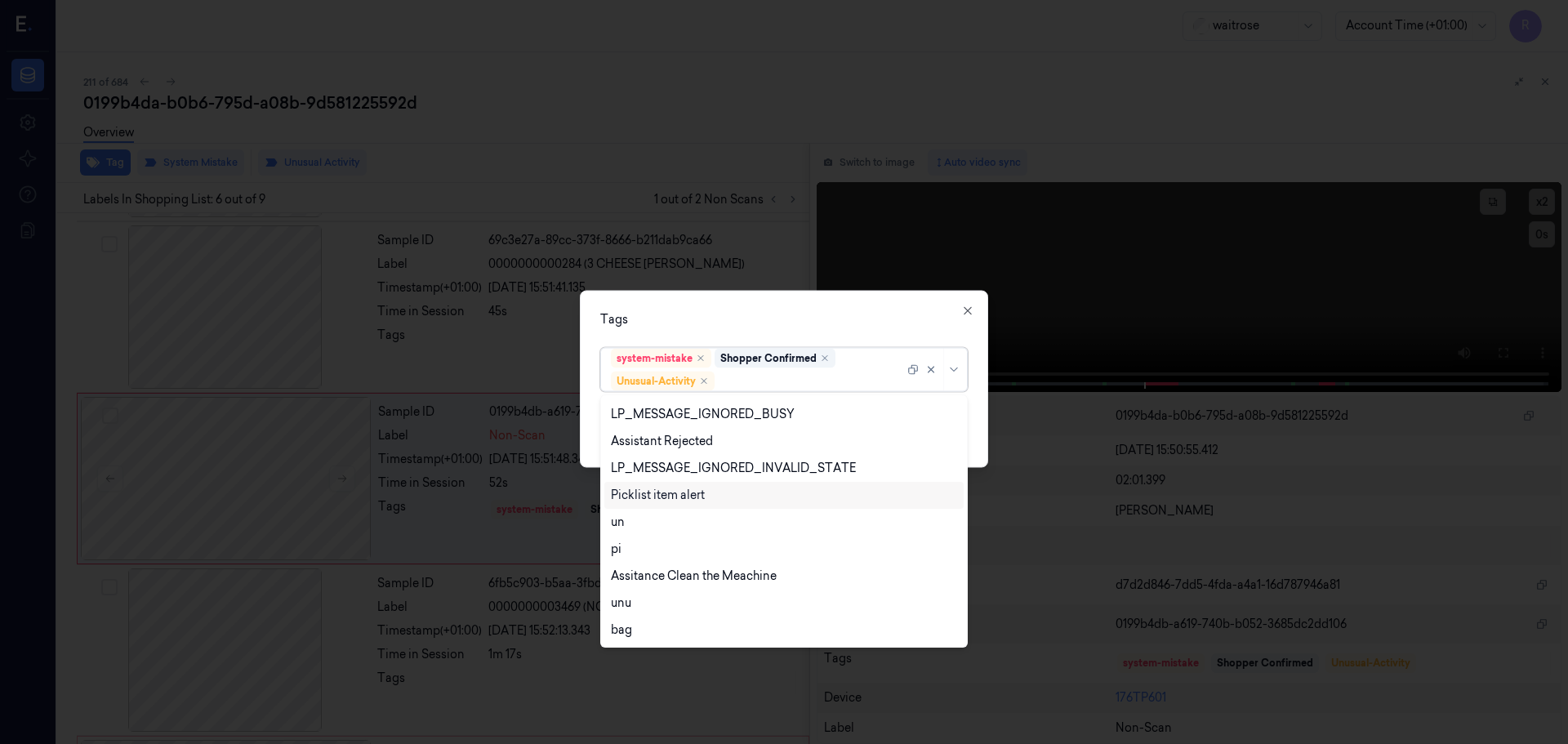
click at [697, 497] on div "Picklist item alert" at bounding box center [657, 495] width 94 height 17
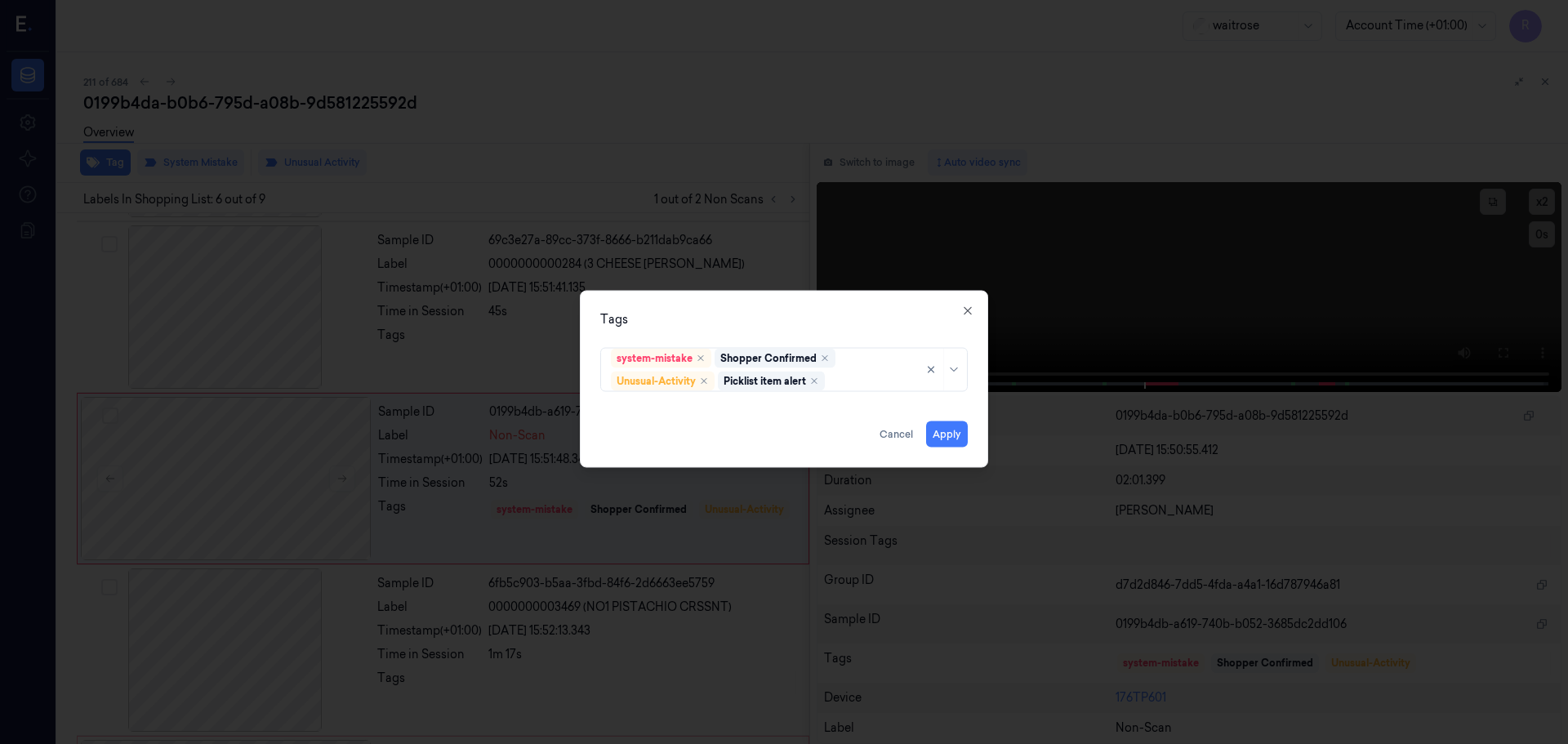
drag, startPoint x: 842, startPoint y: 322, endPoint x: 922, endPoint y: 382, distance: 100.0
click at [843, 322] on div "Tags" at bounding box center [784, 319] width 367 height 17
click at [945, 431] on button "Apply" at bounding box center [947, 433] width 42 height 26
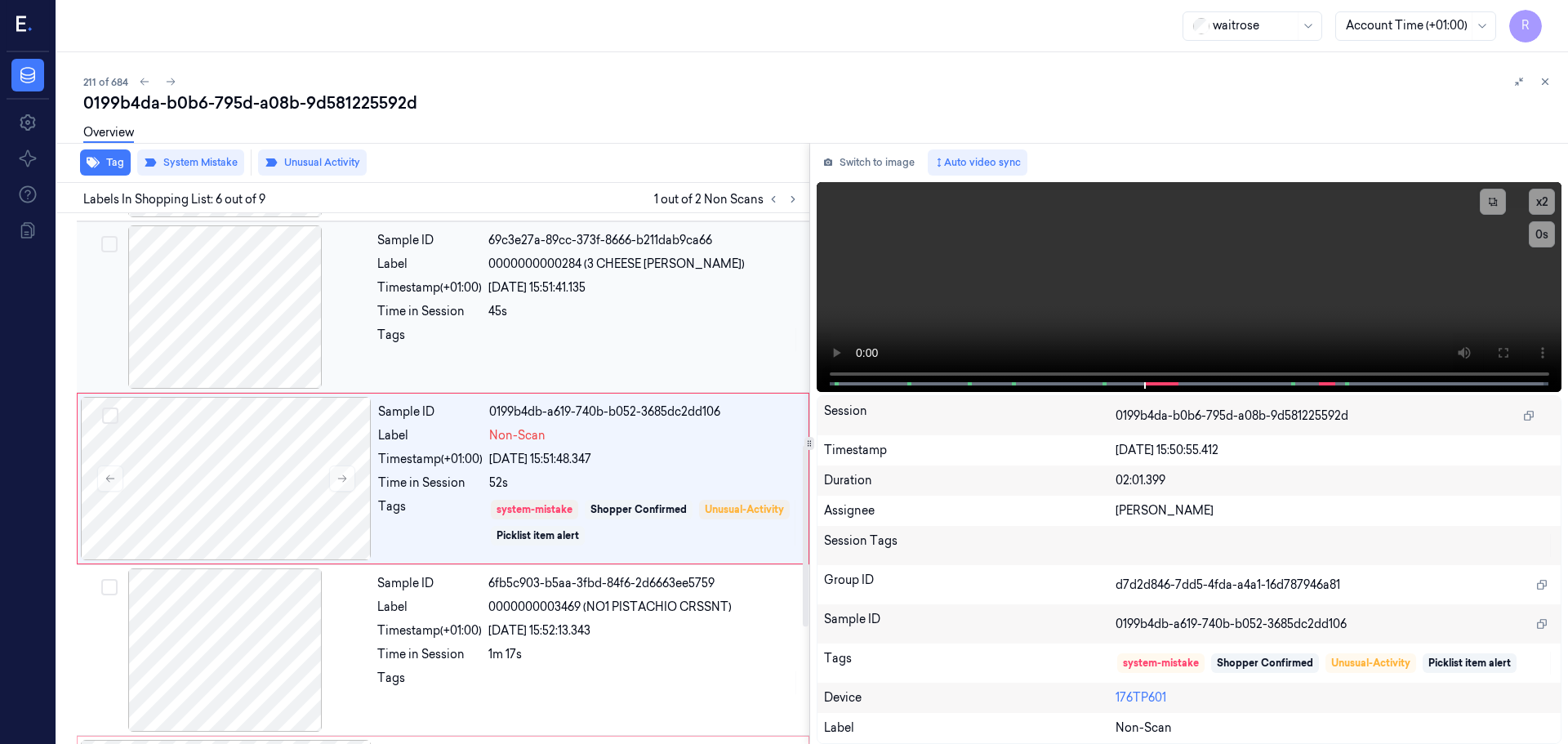
click at [618, 316] on div "45s" at bounding box center [644, 311] width 311 height 17
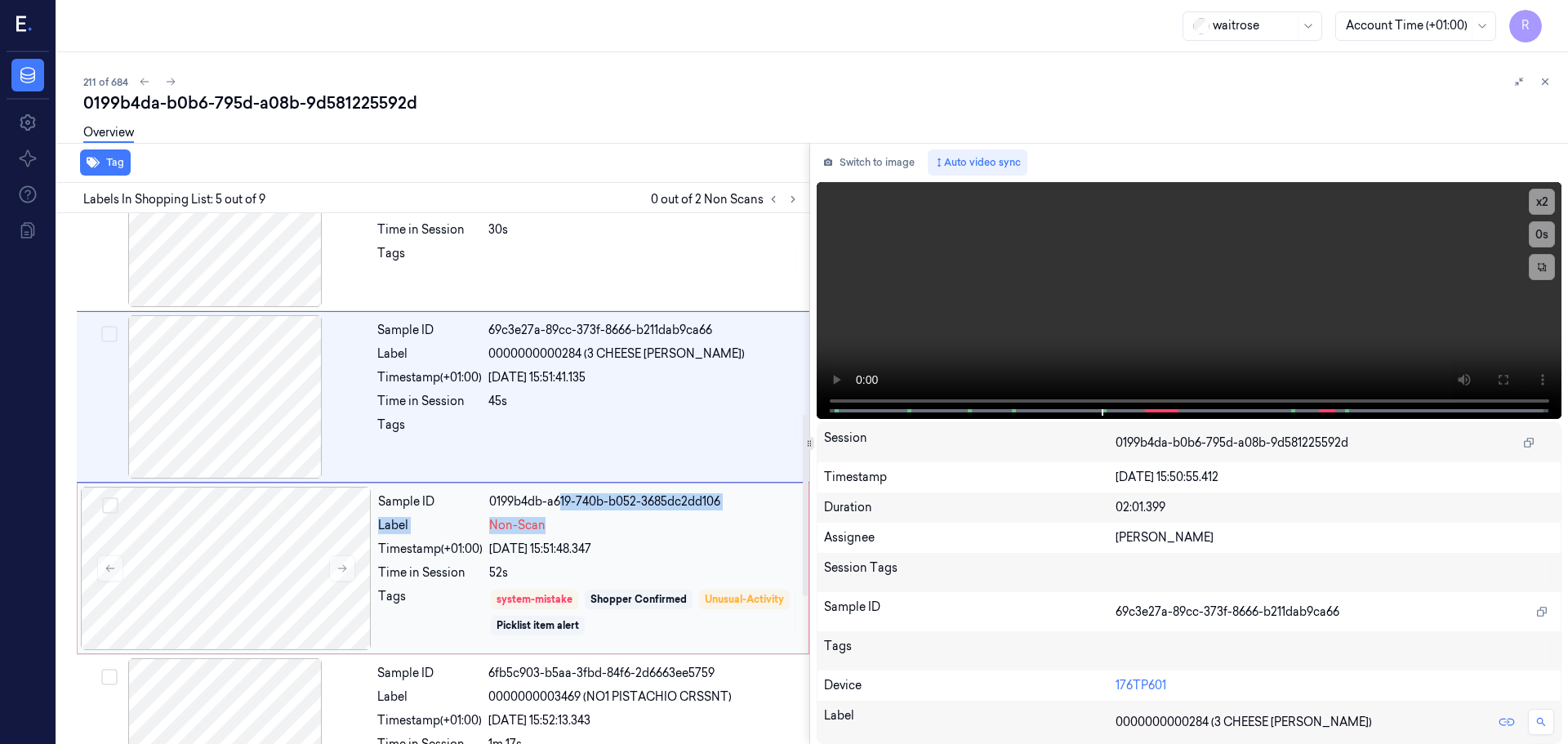
click at [564, 513] on div "Sample ID 0199b4db-a619-740b-b052-3685dc2dd106 Label Non-Scan Timestamp (+01:00…" at bounding box center [588, 569] width 434 height 164
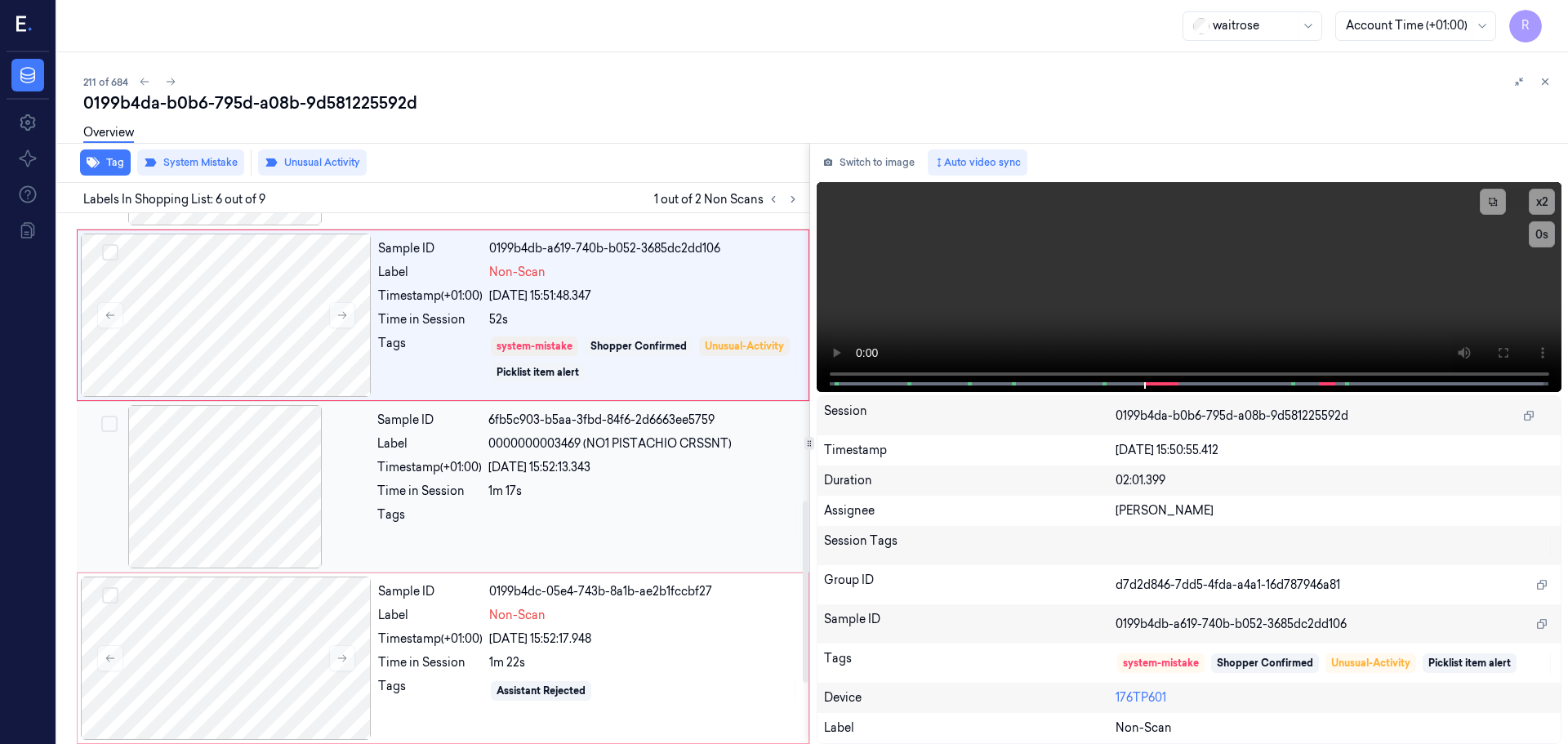
click at [530, 514] on div at bounding box center [644, 519] width 311 height 26
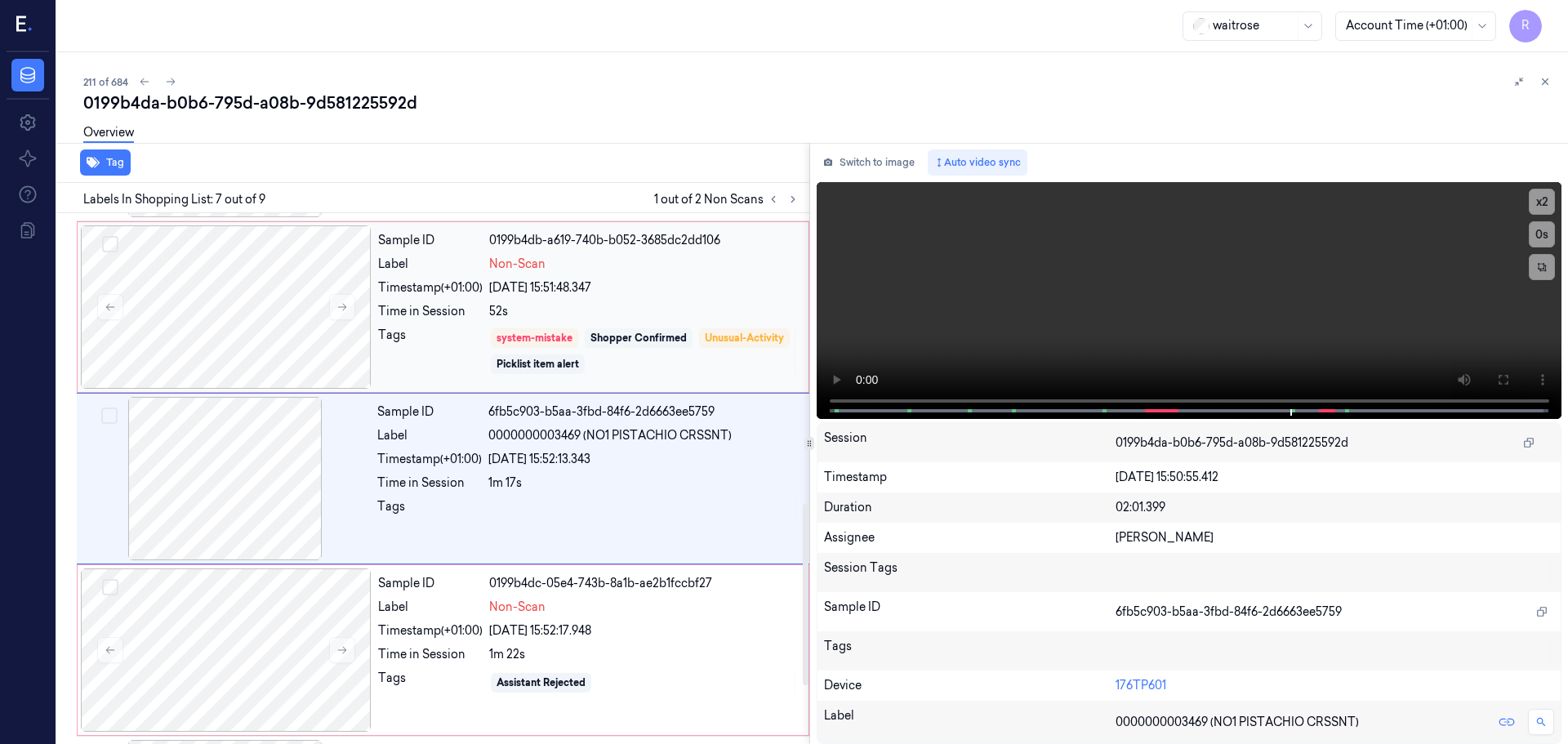
click at [686, 332] on div "Shopper Confirmed" at bounding box center [639, 338] width 96 height 15
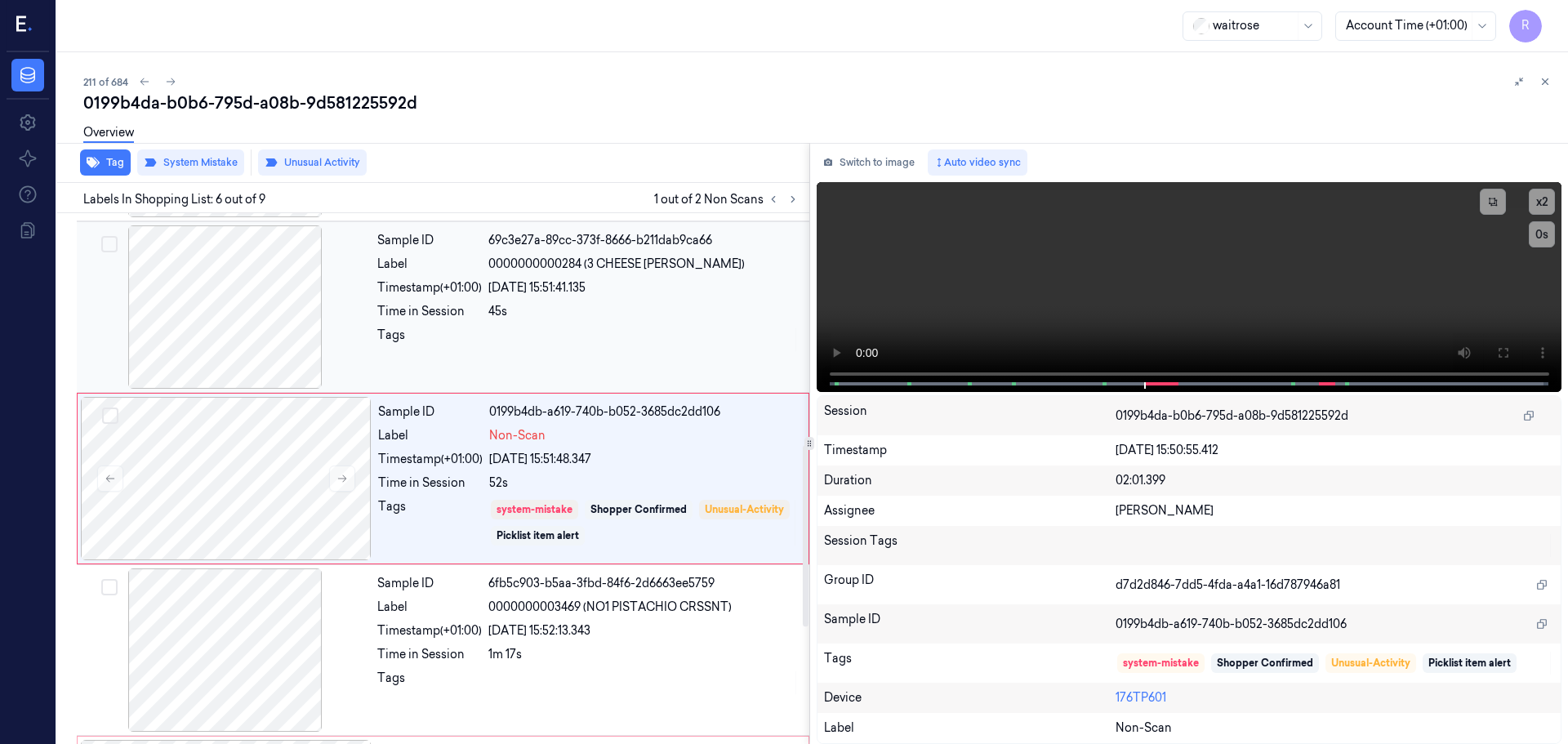
click at [604, 318] on div "45s" at bounding box center [644, 311] width 311 height 17
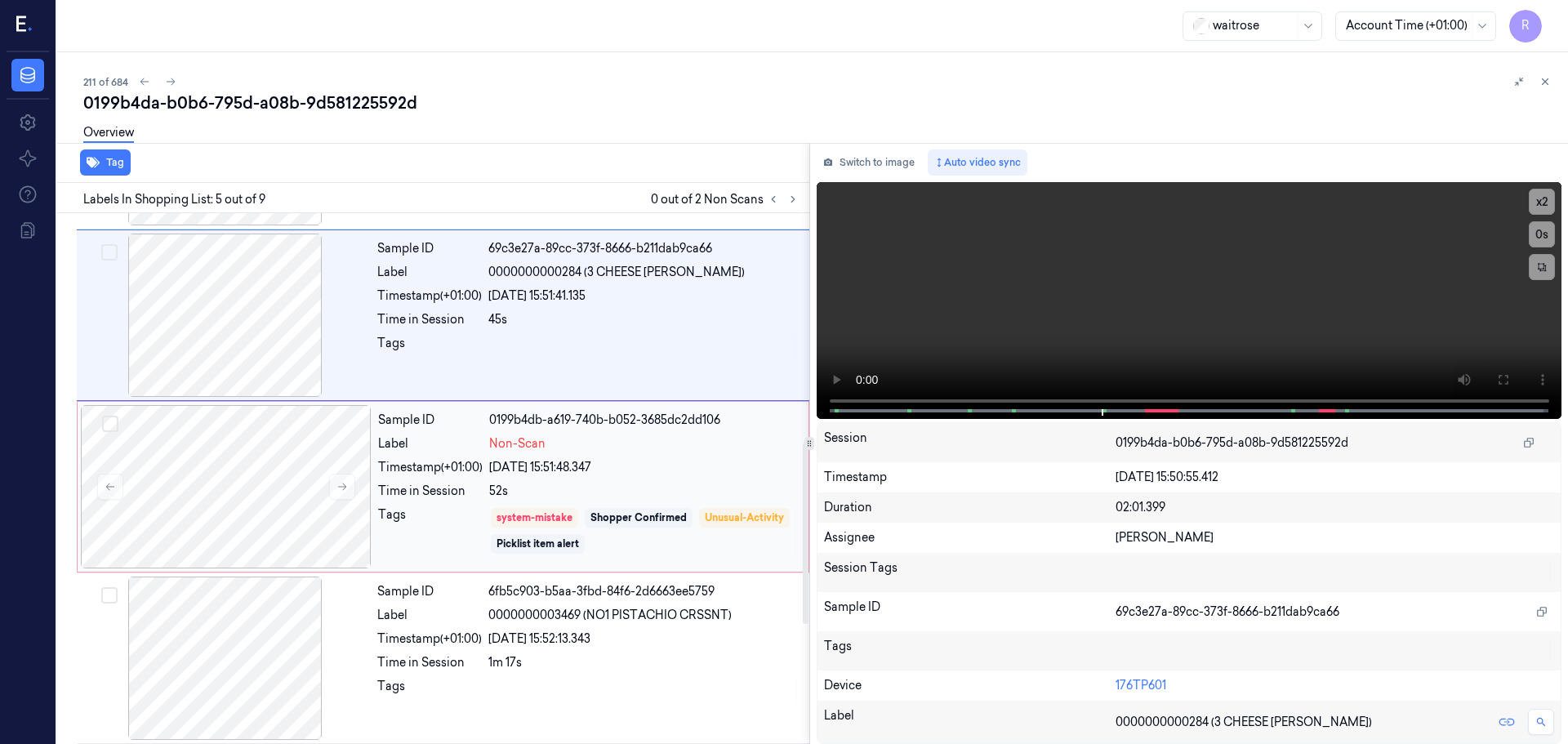
click at [617, 435] on div "Sample ID 0199b4db-a619-740b-b052-3685dc2dd106 Label Non-Scan Timestamp (+01:00…" at bounding box center [588, 487] width 434 height 164
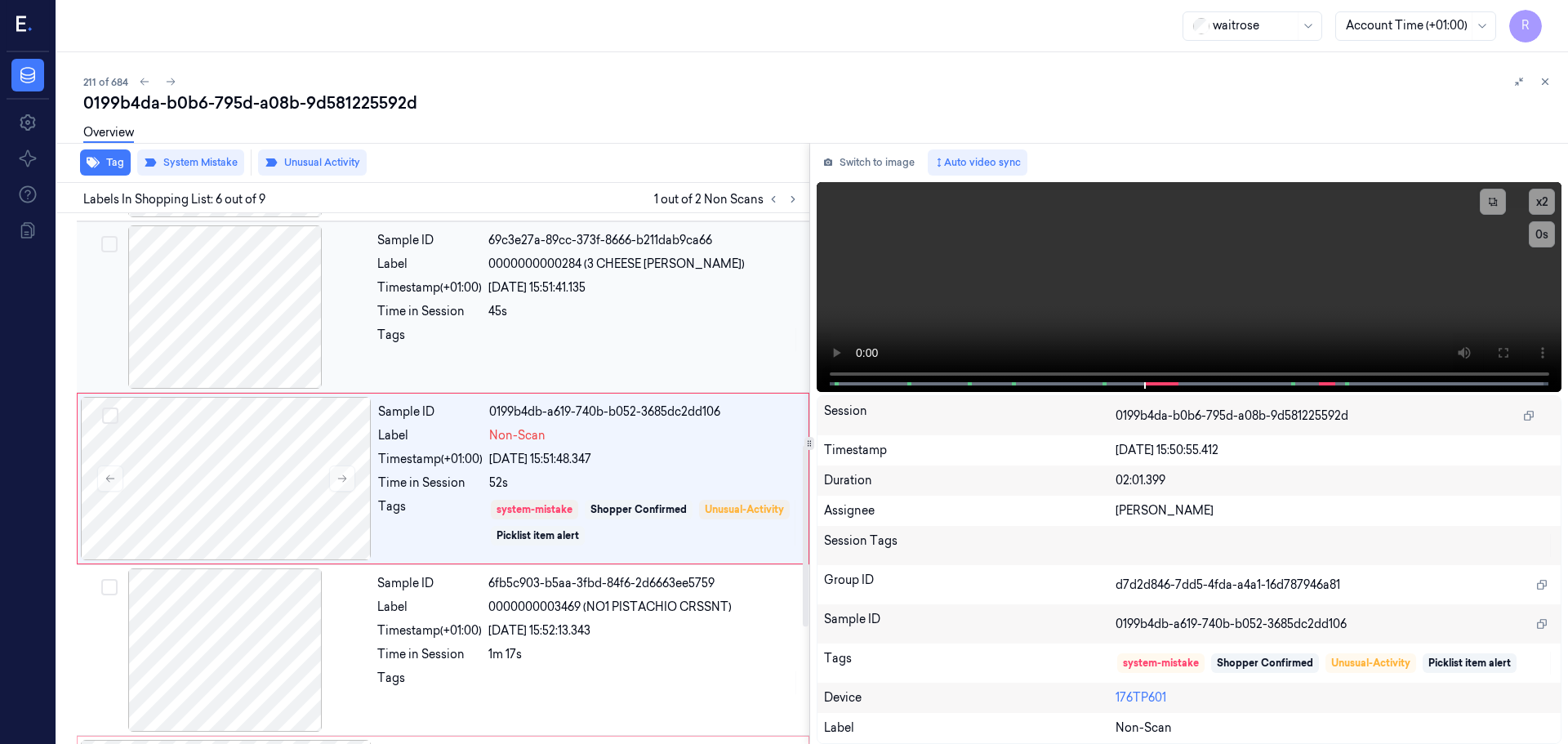
click at [577, 318] on div "45s" at bounding box center [644, 311] width 311 height 17
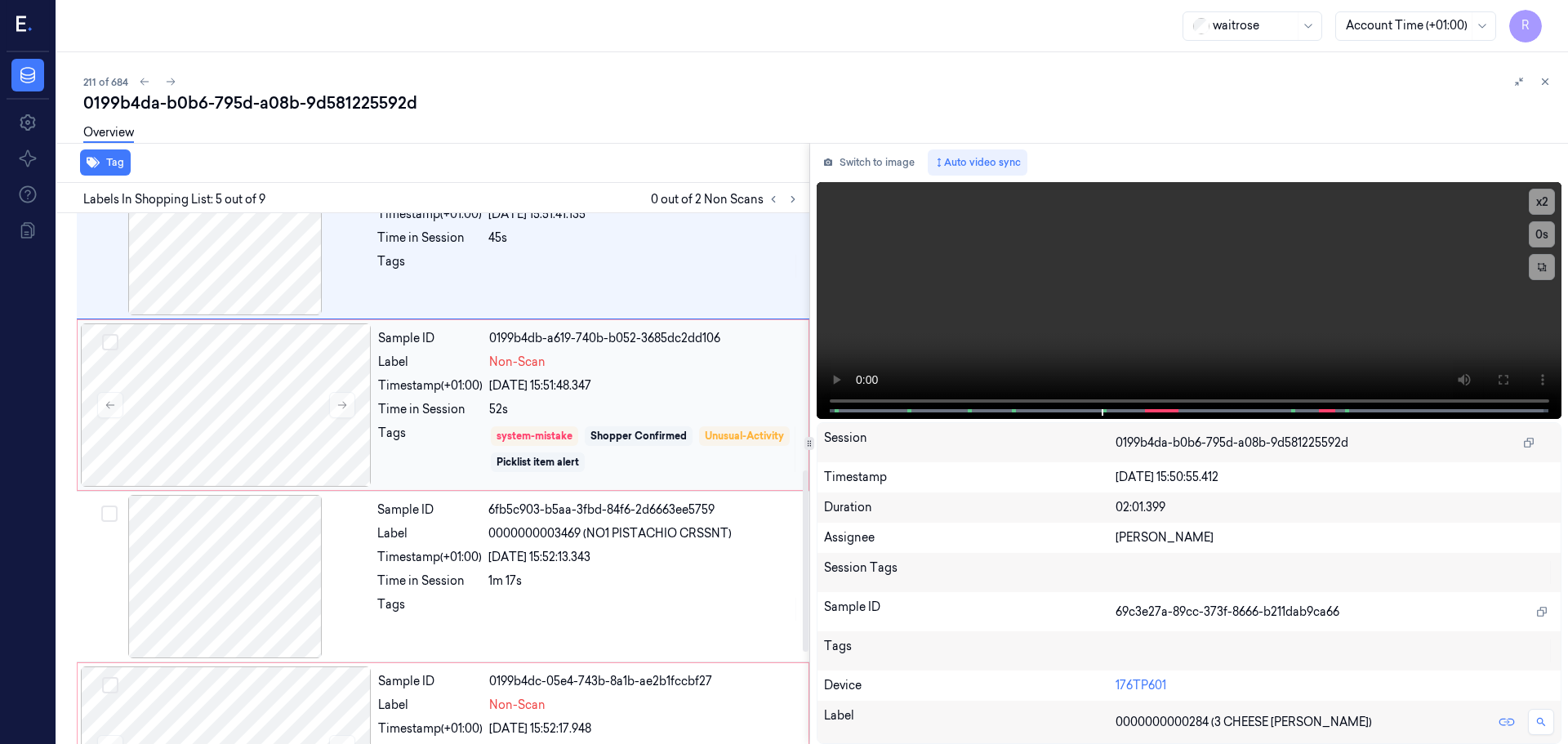
click at [597, 392] on div "05/10/2025 15:51:48.347" at bounding box center [644, 385] width 310 height 17
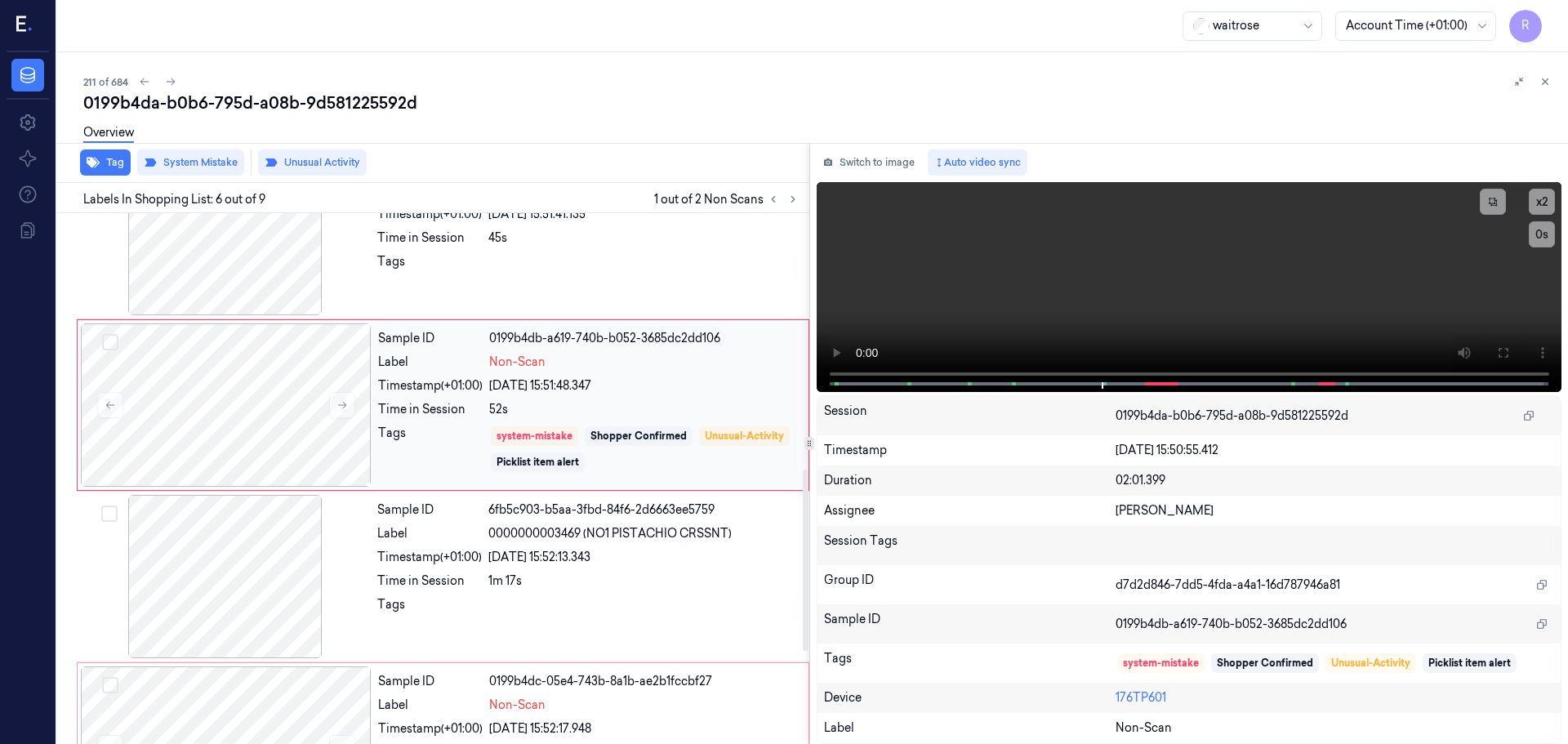
scroll to position [677, 0]
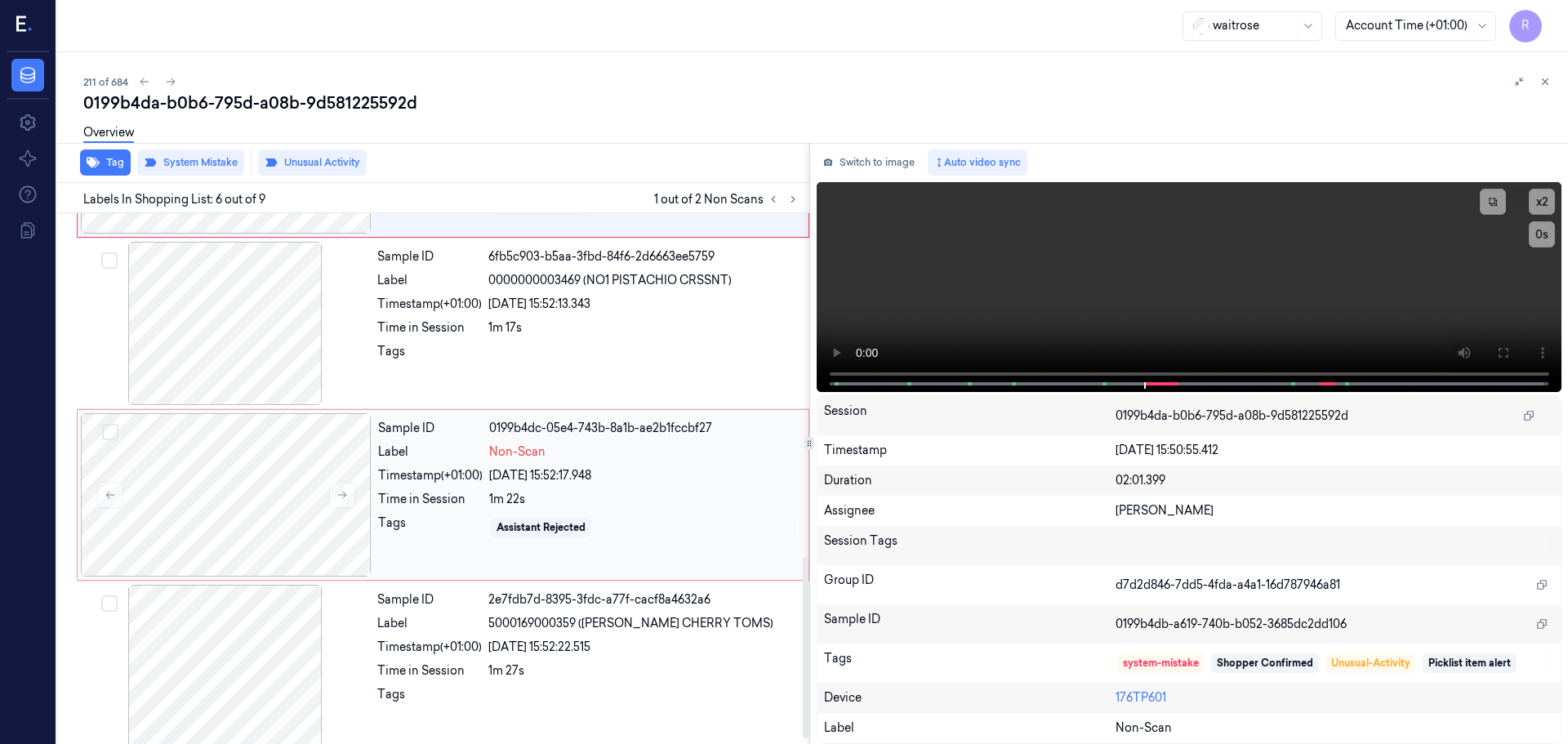
click at [536, 483] on div "05/10/2025 15:52:17.948" at bounding box center [644, 475] width 310 height 17
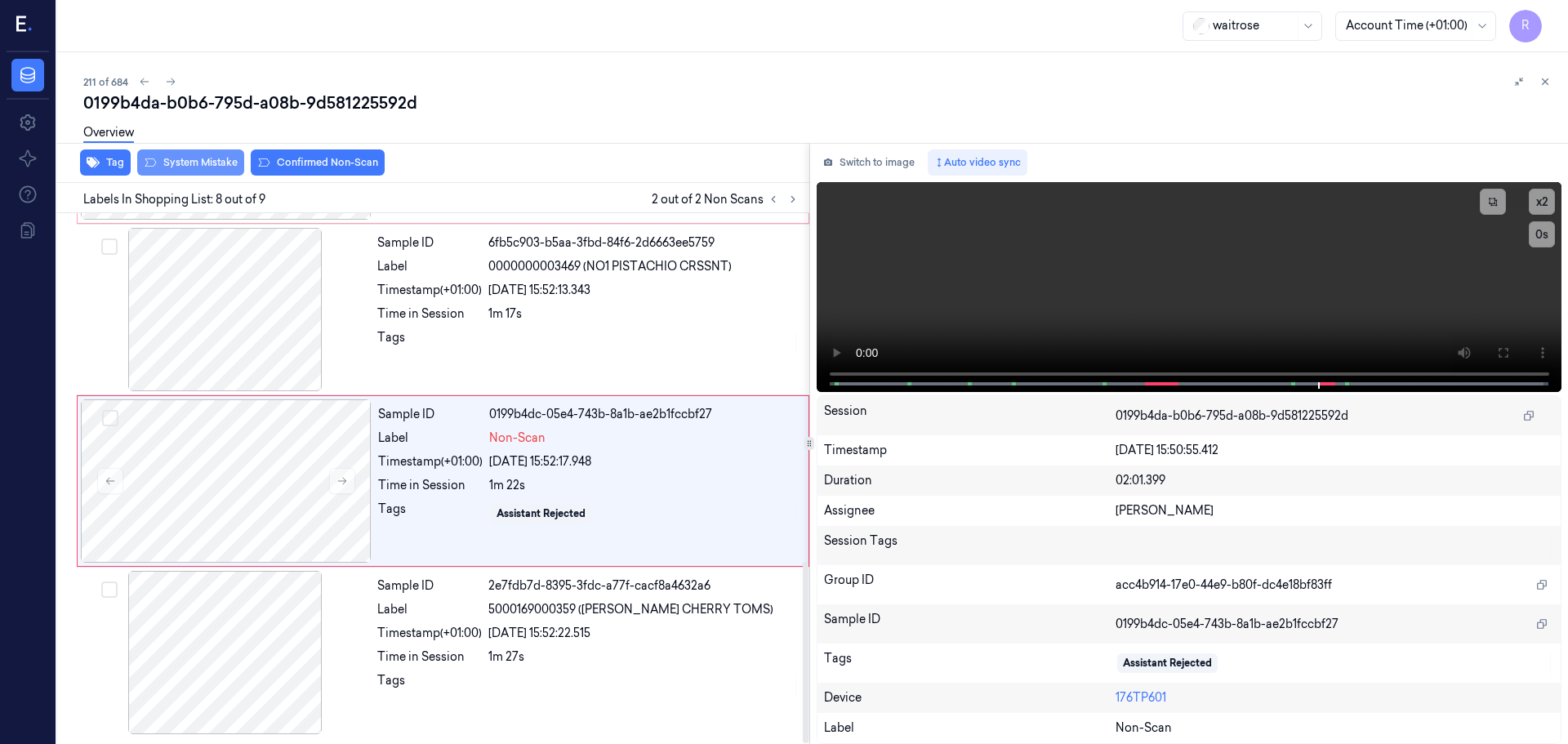
click at [215, 173] on button "System Mistake" at bounding box center [191, 162] width 107 height 26
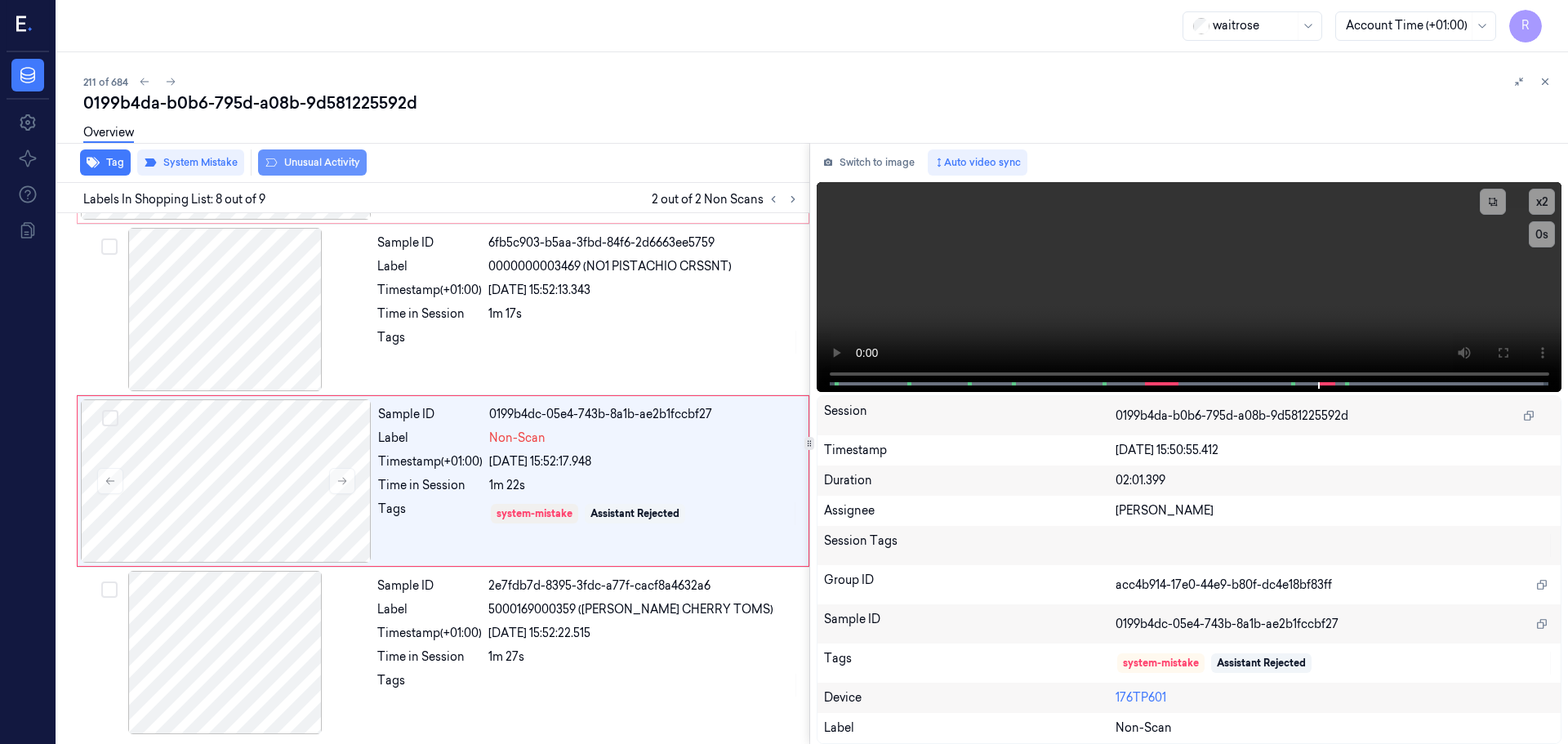
click at [290, 155] on div "Overview" at bounding box center [819, 135] width 1472 height 42
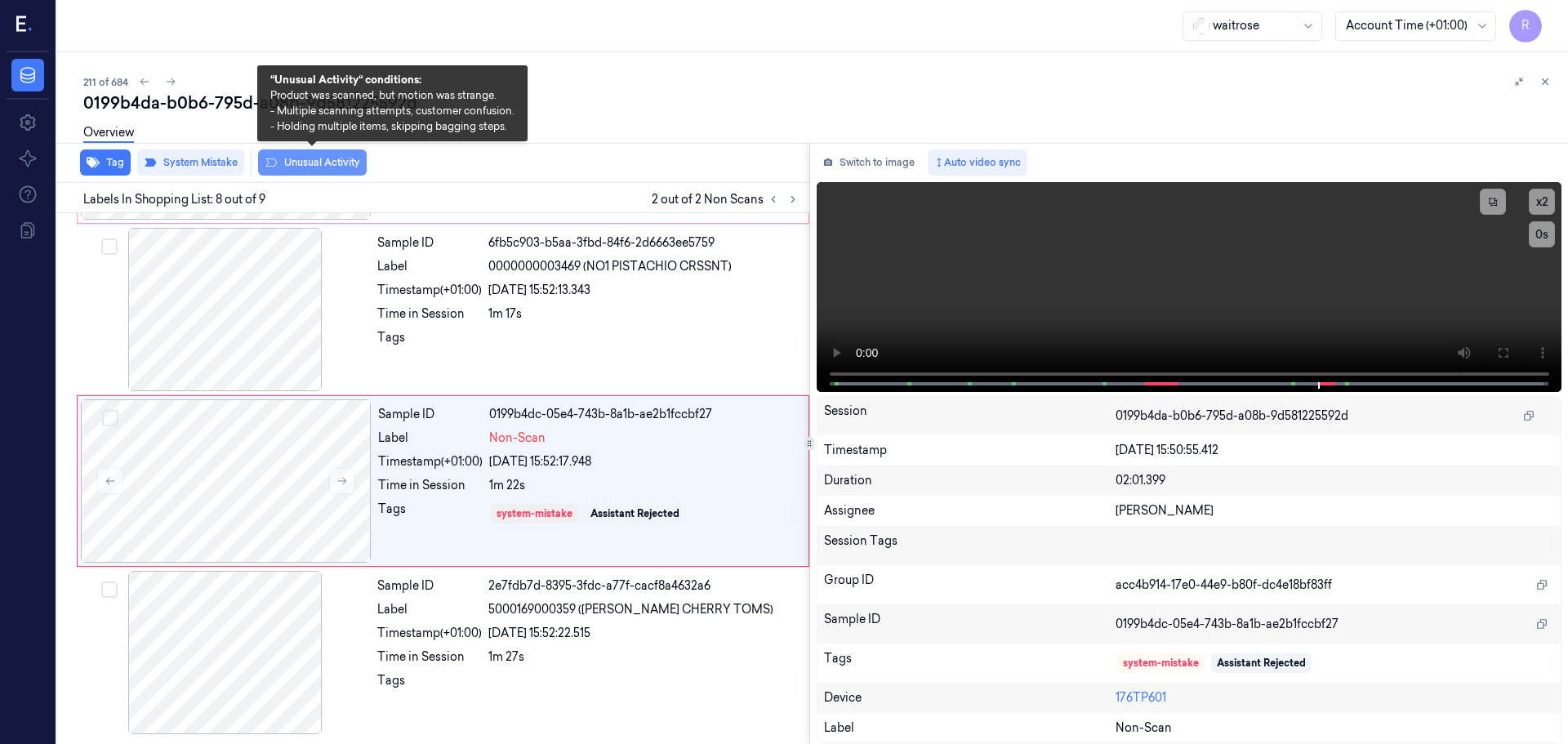
click at [290, 158] on button "Unusual Activity" at bounding box center [313, 162] width 109 height 26
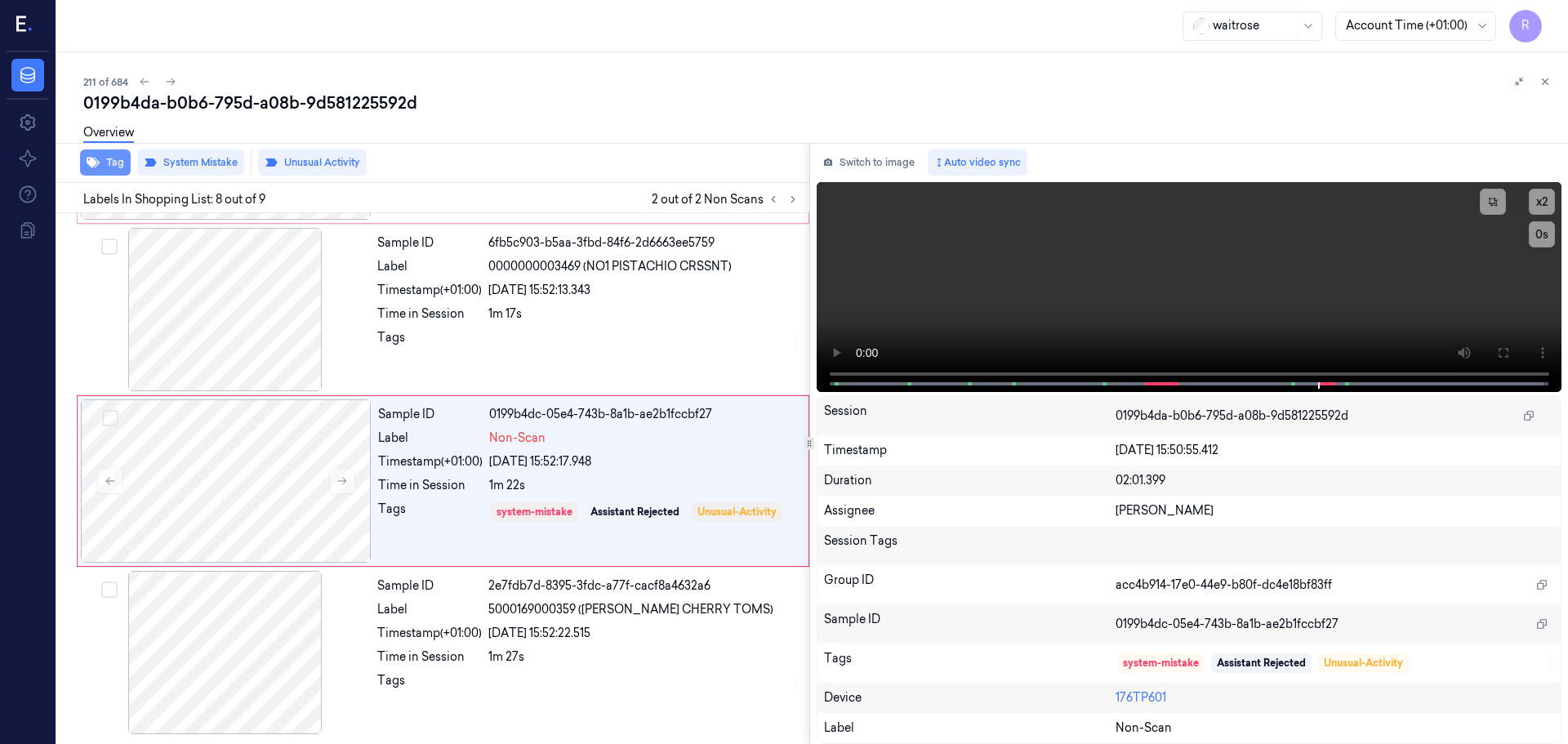
click at [117, 167] on button "Tag" at bounding box center [105, 162] width 51 height 26
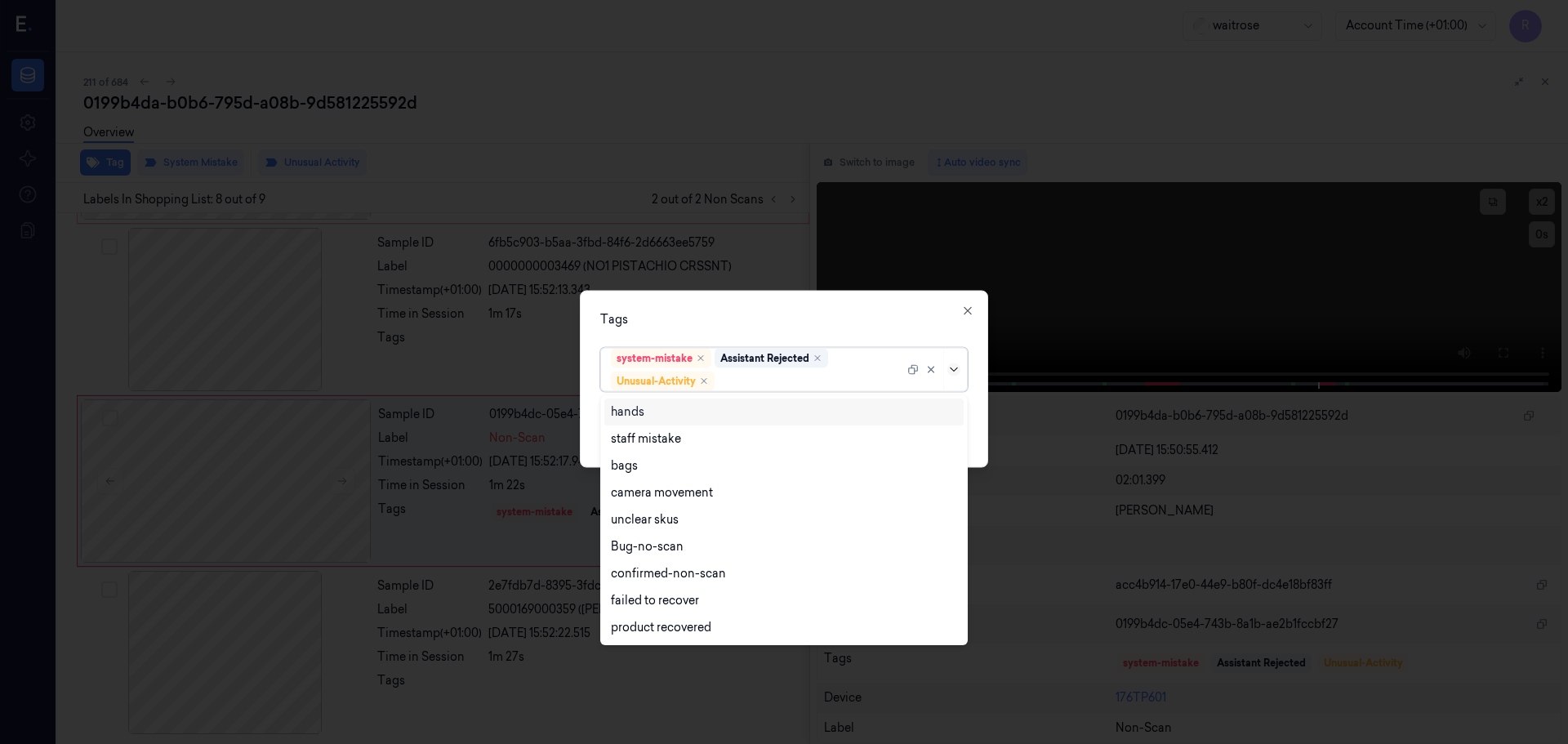
click at [957, 374] on icon at bounding box center [954, 369] width 13 height 13
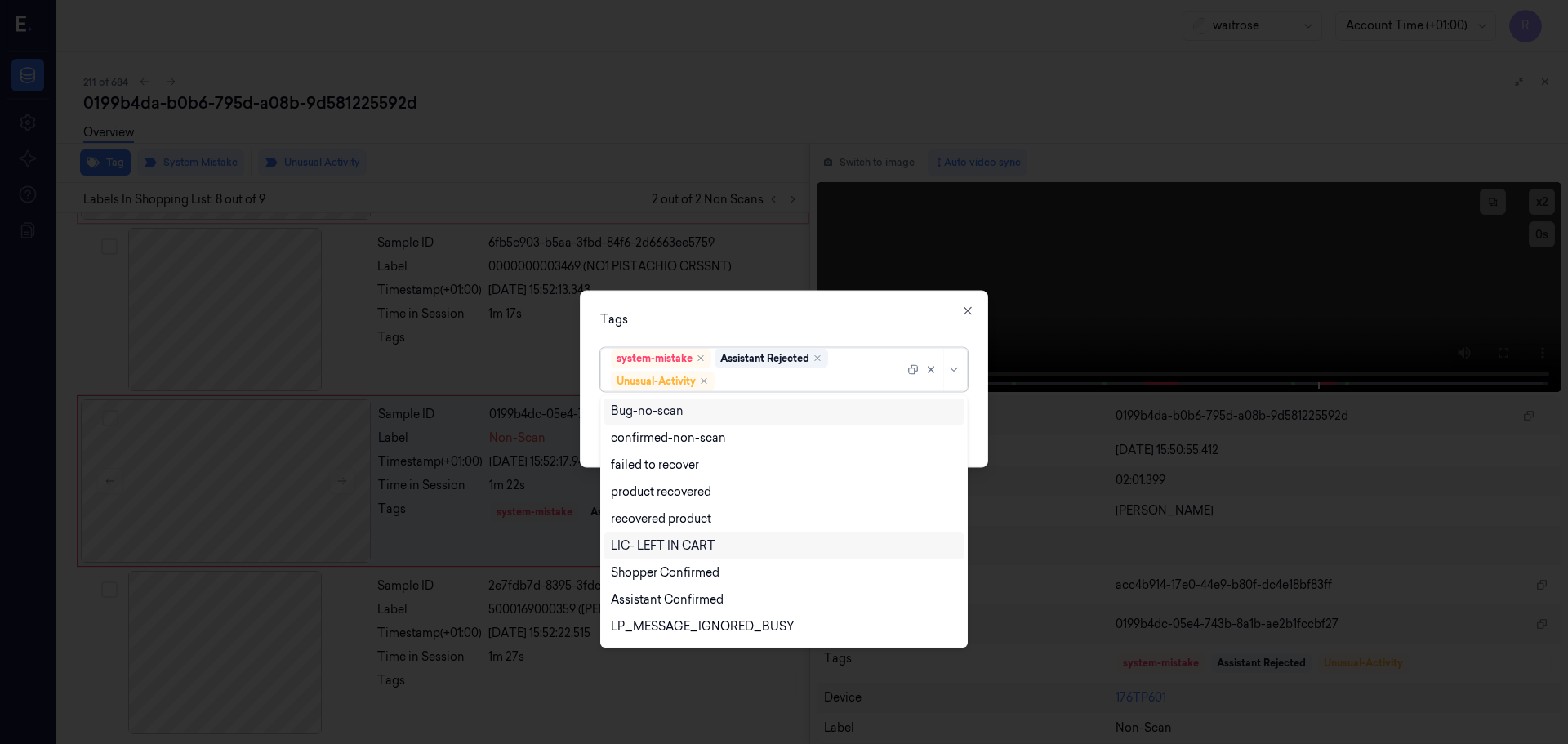
scroll to position [213, 0]
click at [687, 596] on div "Picklist item alert" at bounding box center [657, 602] width 94 height 17
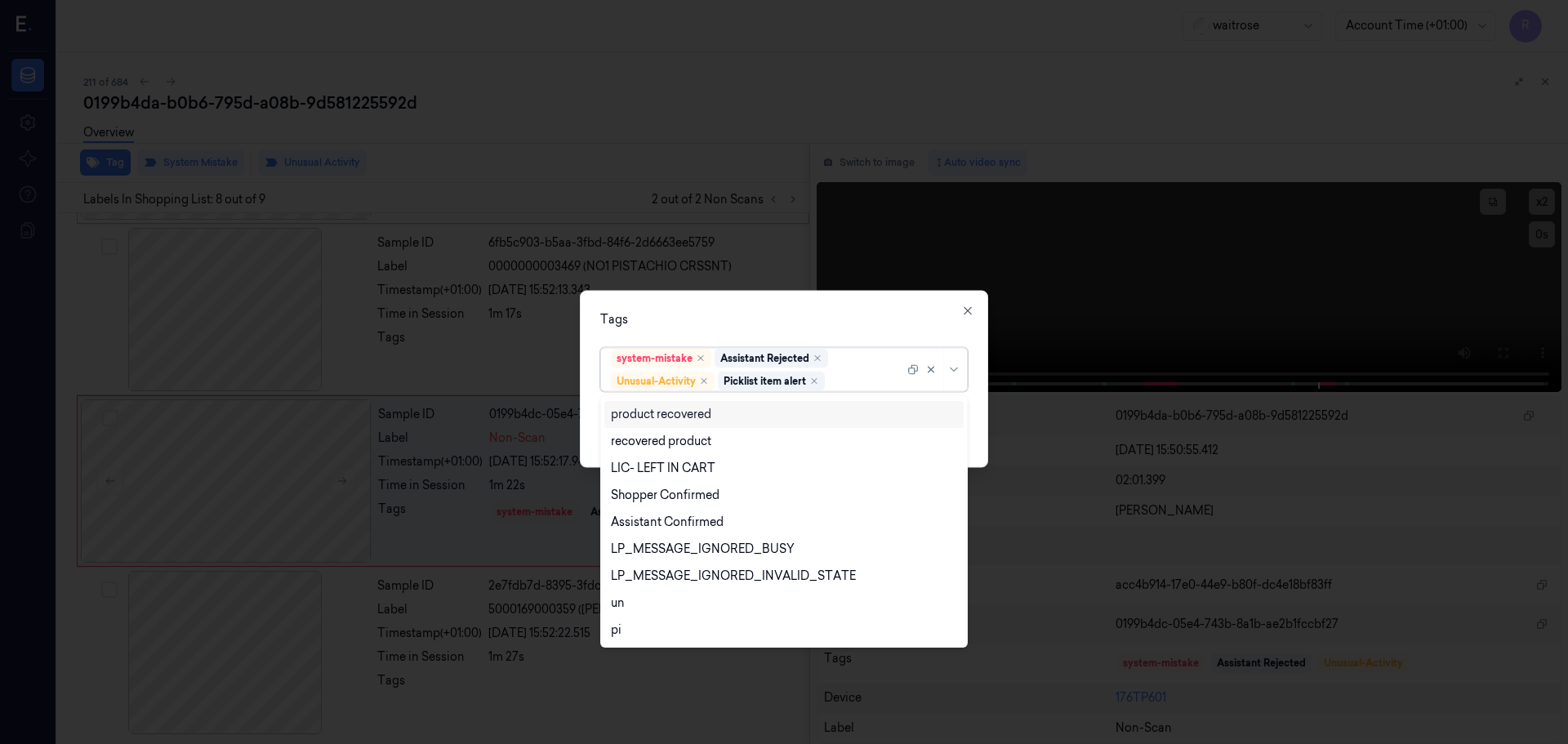
click at [851, 340] on div "Tags option Picklist item alert, selected. 20 results available. Use Up and Dow…" at bounding box center [784, 378] width 408 height 177
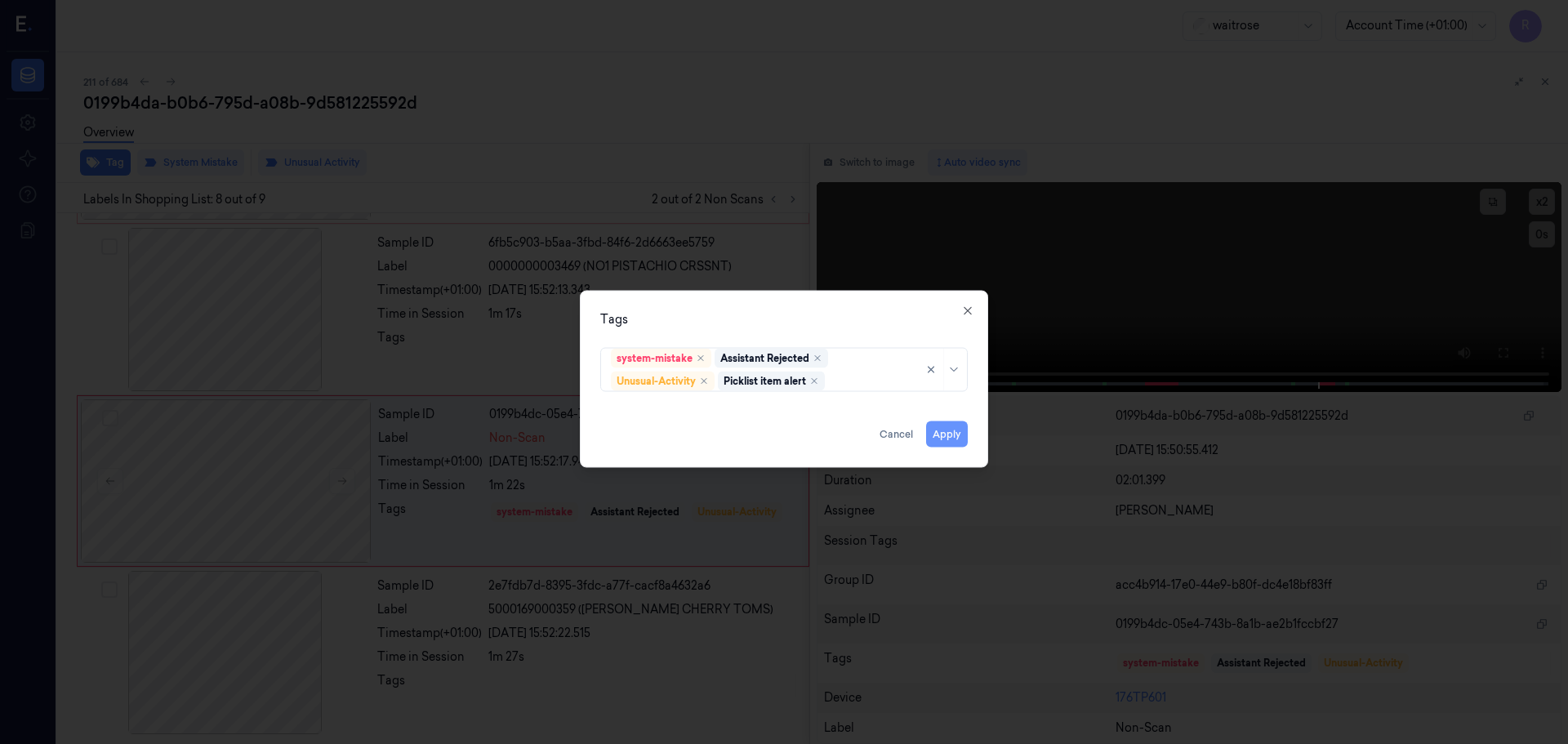
click at [944, 437] on button "Apply" at bounding box center [947, 433] width 42 height 26
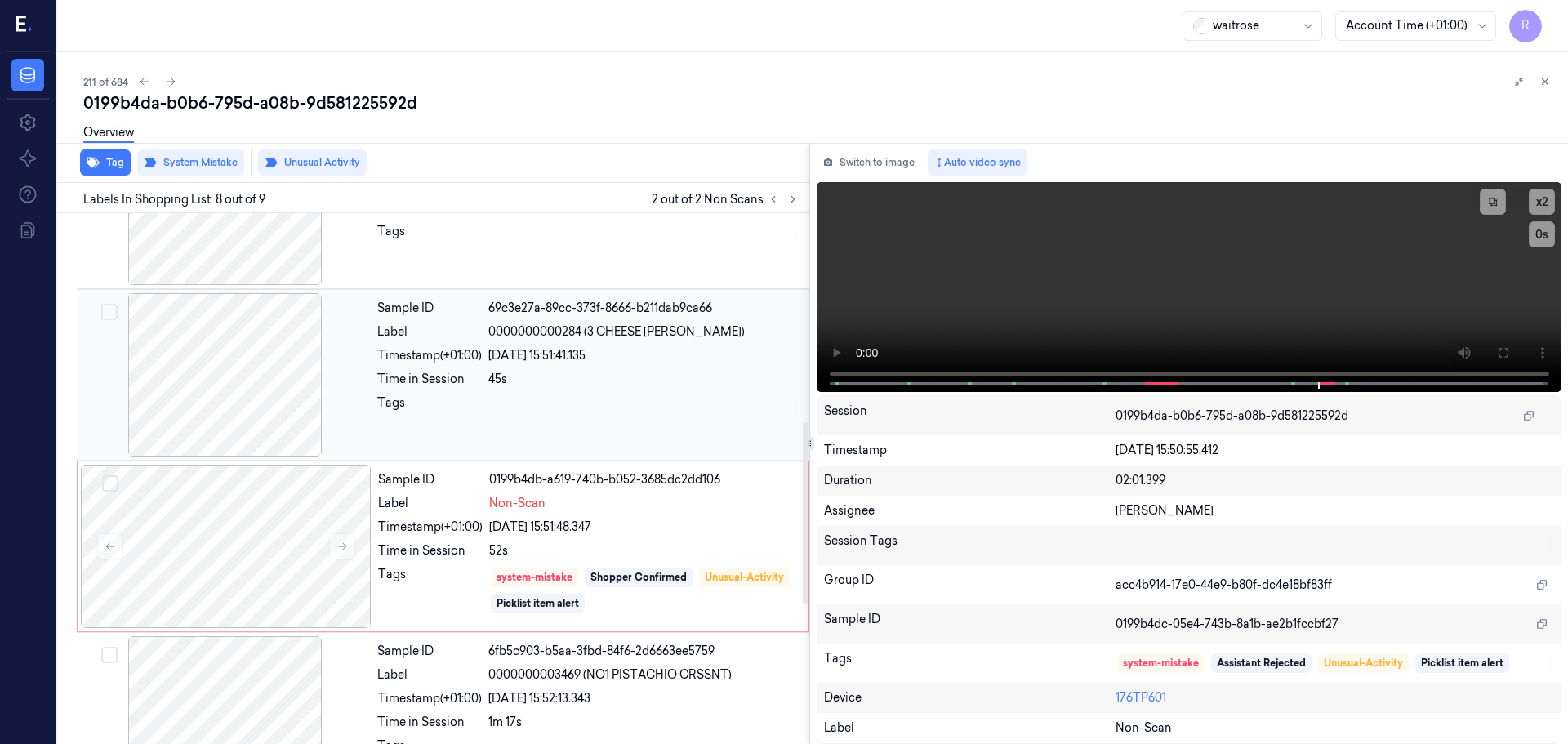
click at [549, 394] on div at bounding box center [644, 407] width 311 height 26
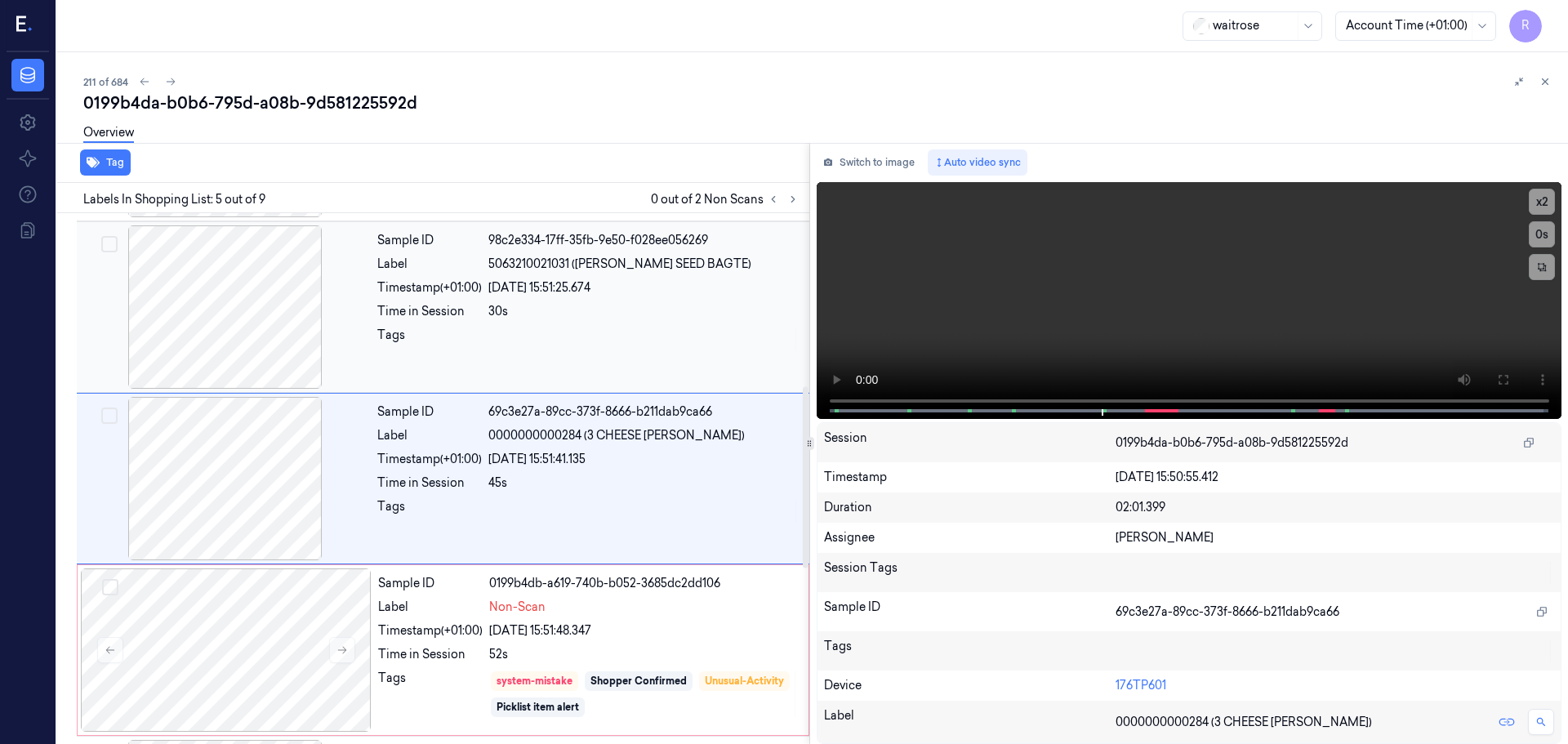
click at [604, 330] on div at bounding box center [644, 339] width 311 height 26
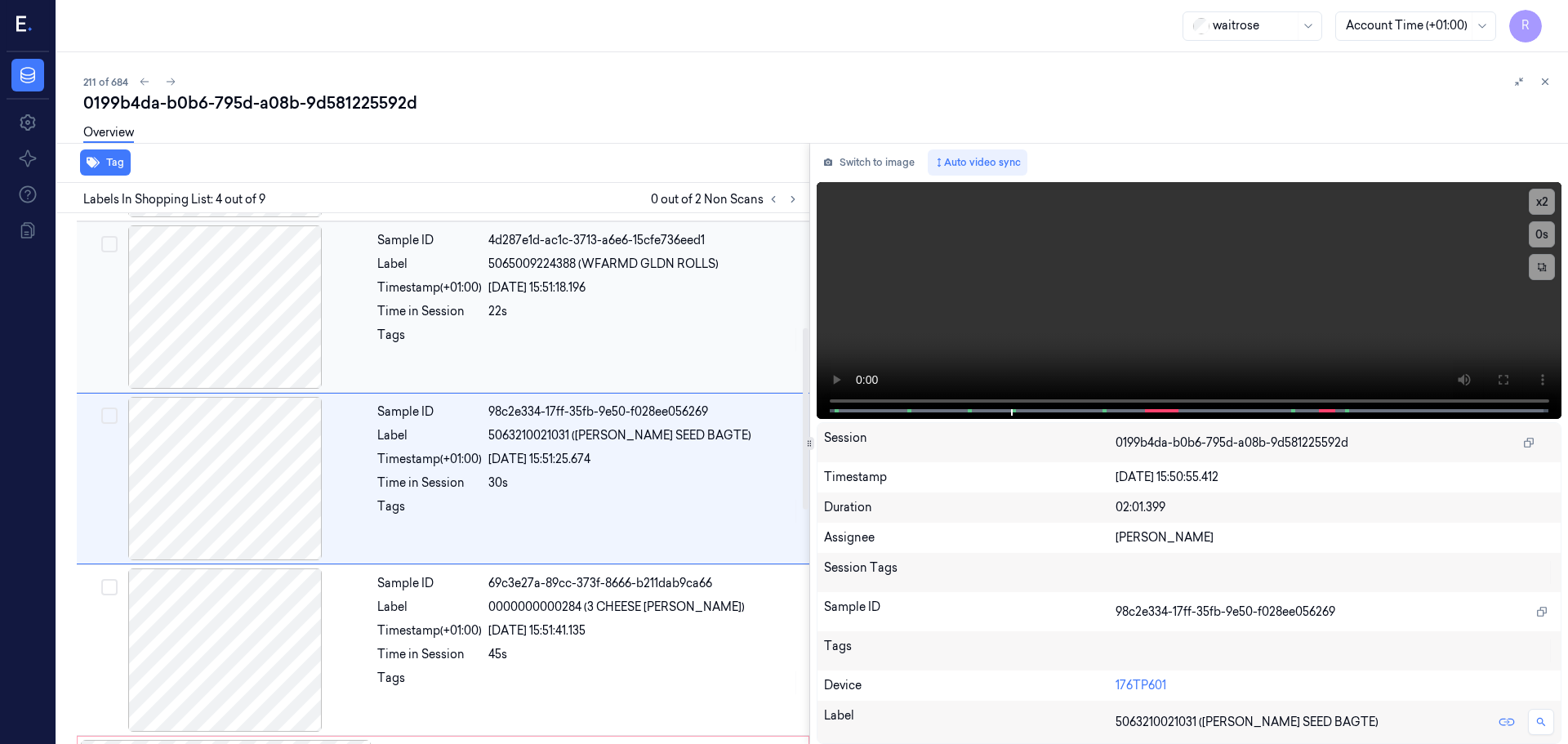
click at [609, 326] on div at bounding box center [644, 339] width 311 height 26
click at [615, 329] on div at bounding box center [644, 339] width 311 height 26
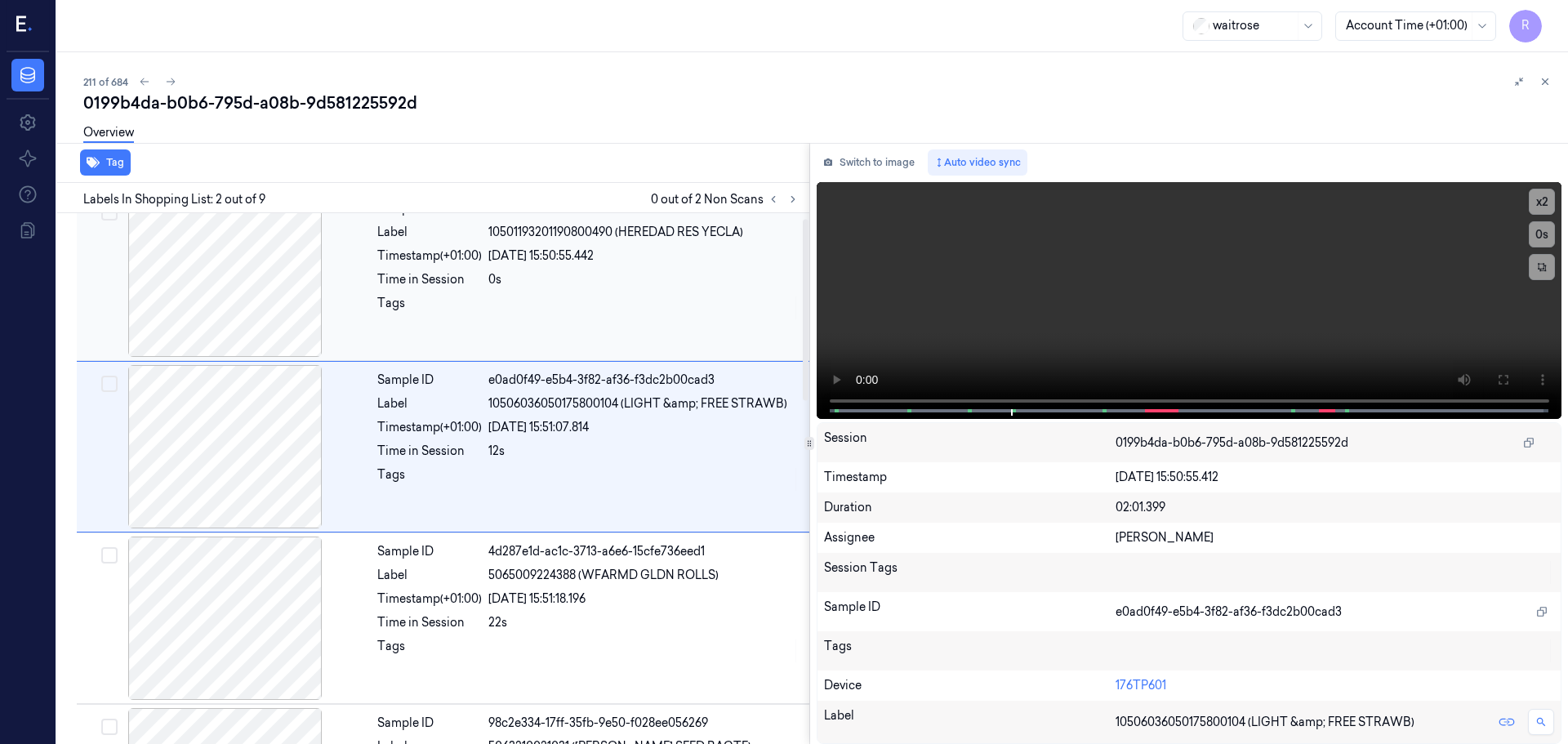
scroll to position [0, 0]
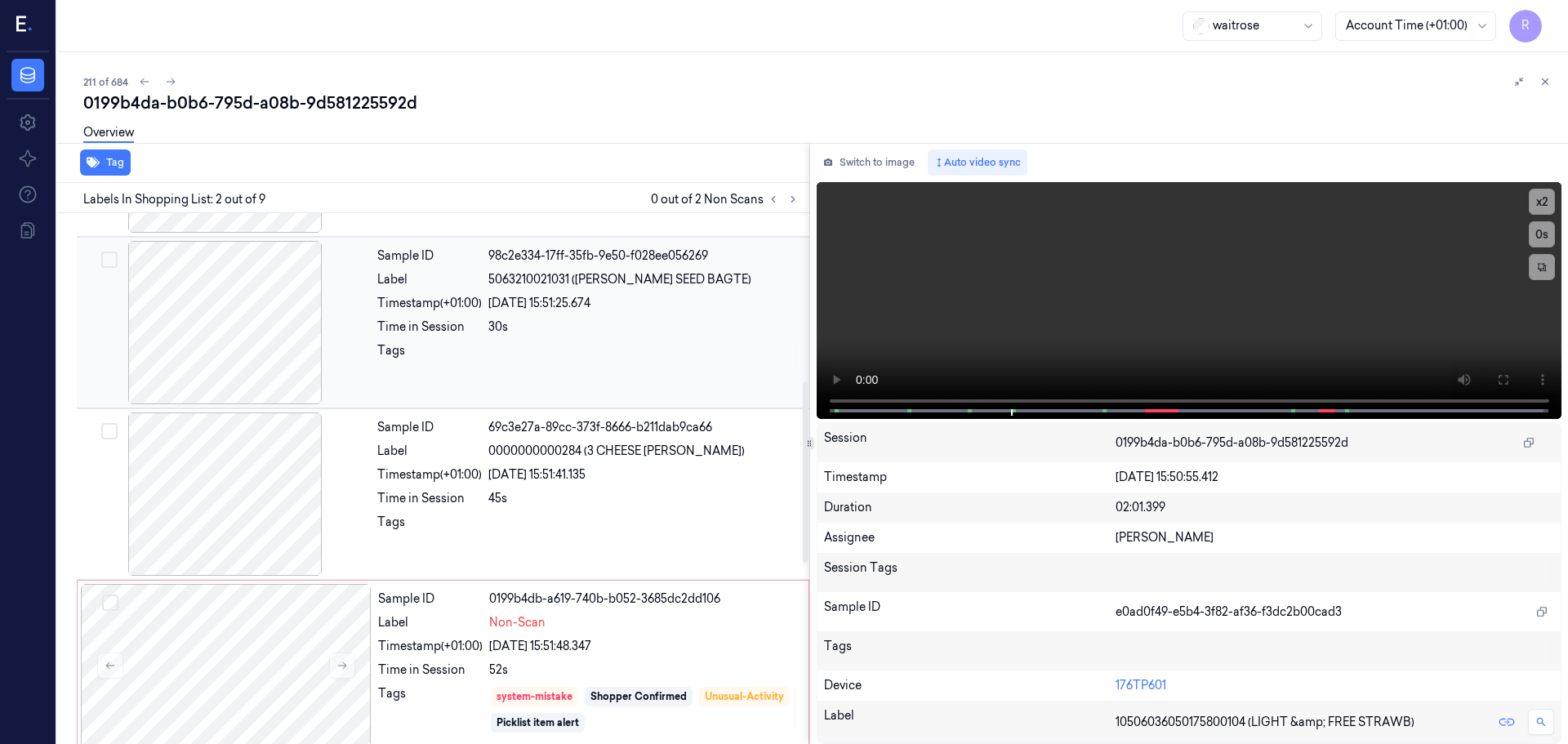
click at [564, 367] on div at bounding box center [644, 355] width 311 height 26
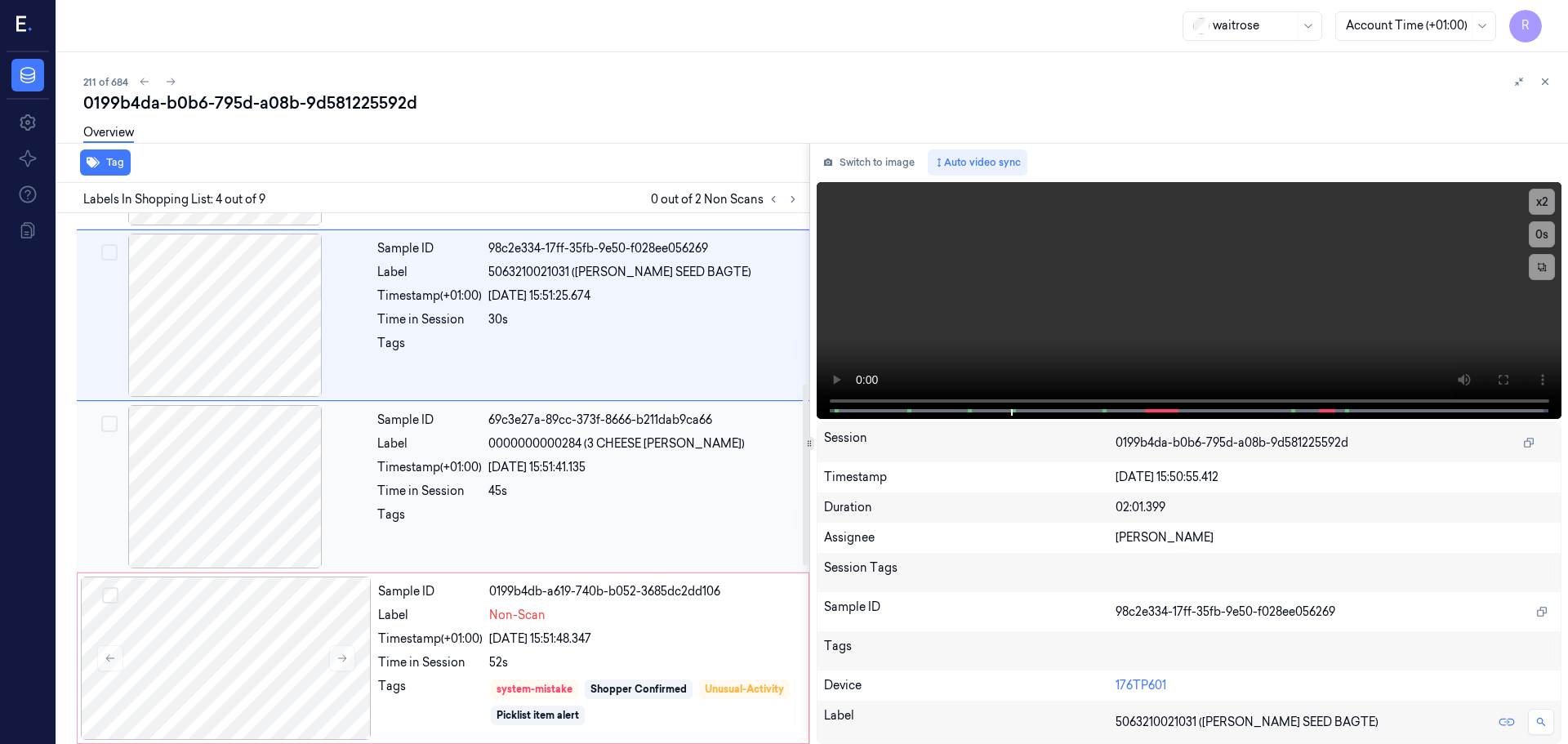
click at [528, 464] on div "05/10/2025 15:51:41.135" at bounding box center [644, 467] width 311 height 17
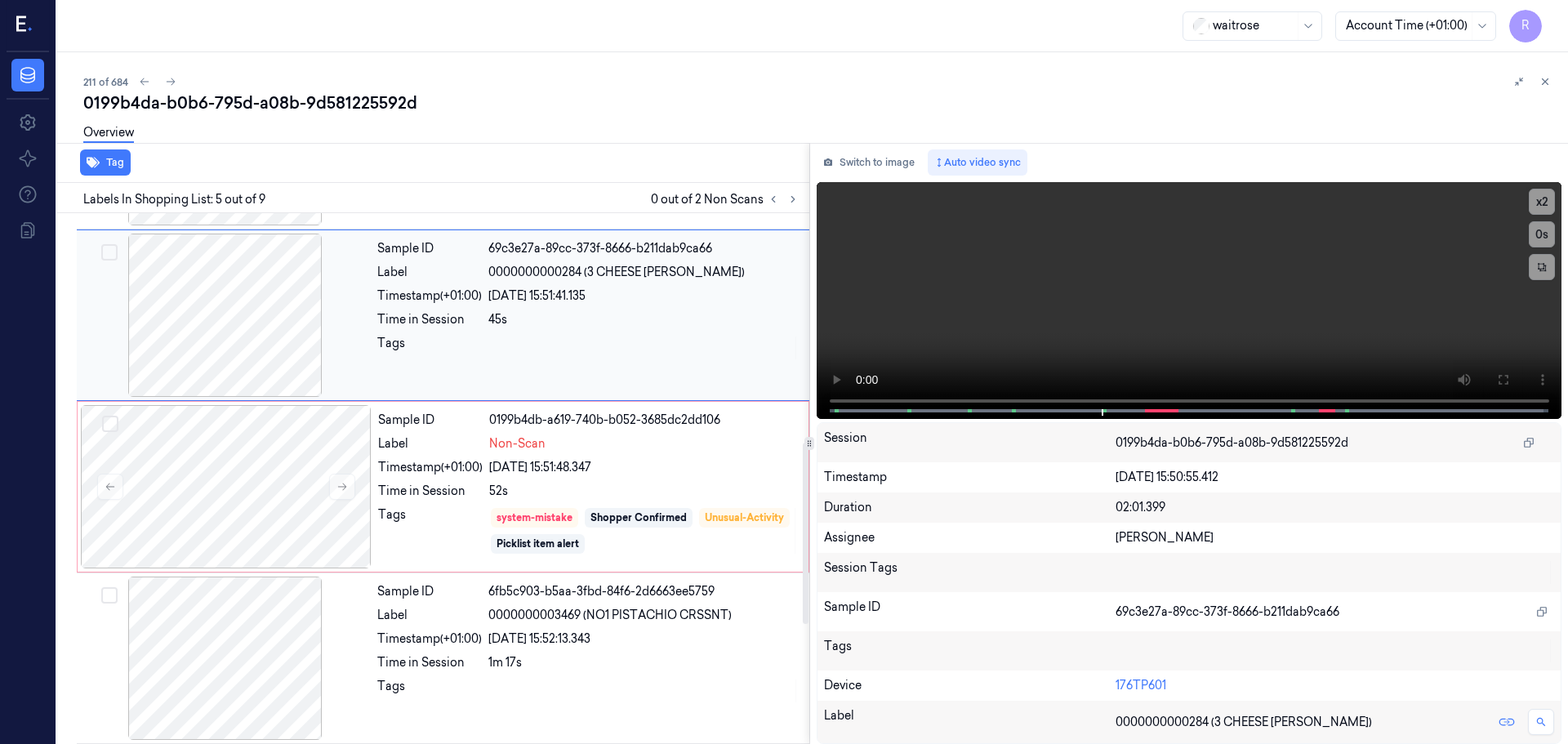
click at [528, 464] on div "05/10/2025 15:51:48.347" at bounding box center [644, 467] width 310 height 17
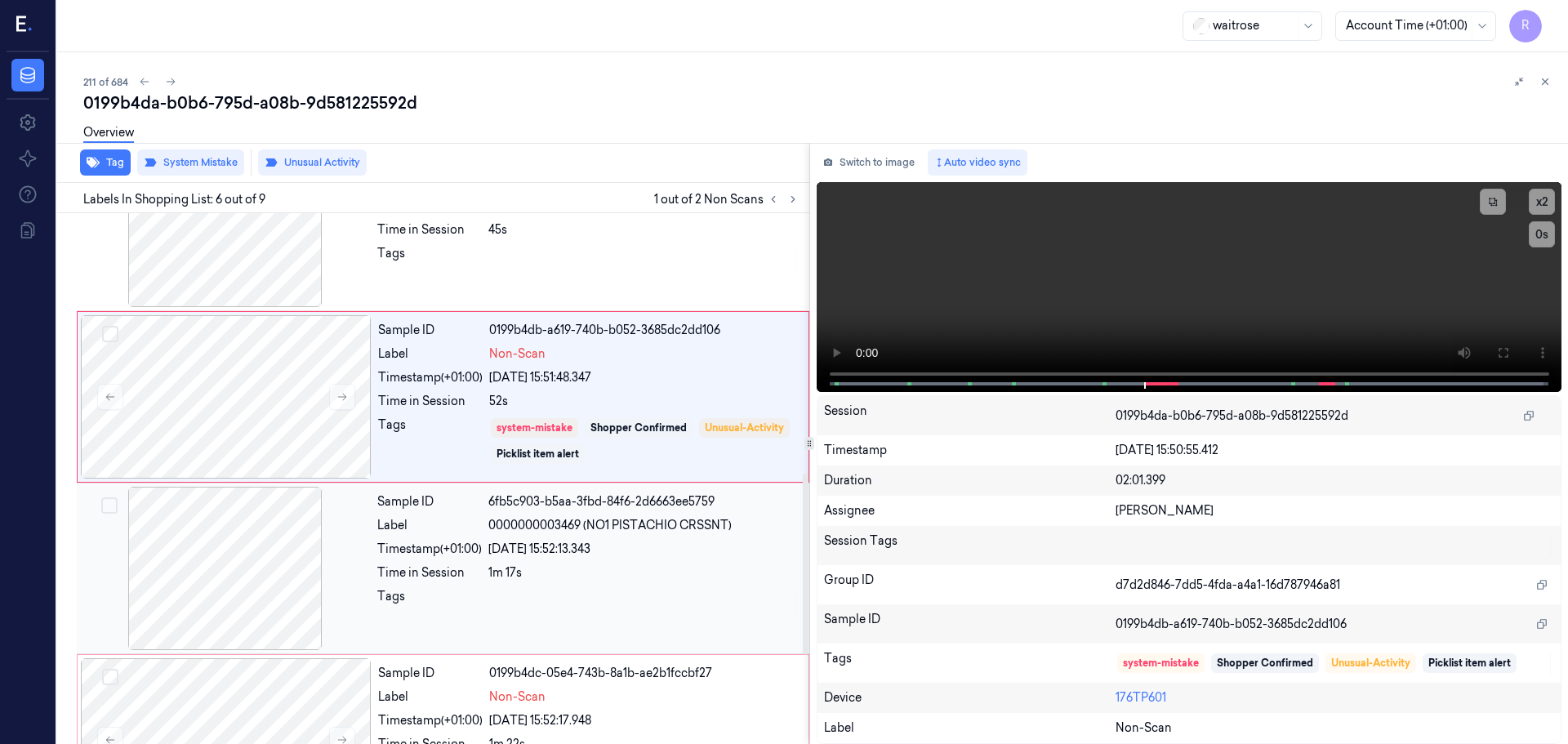
click at [548, 536] on div "Sample ID 6fb5c903-b5aa-3fbd-84f6-2d6663ee5759 Label 0000000003469 (NO1 PISTACH…" at bounding box center [588, 569] width 435 height 164
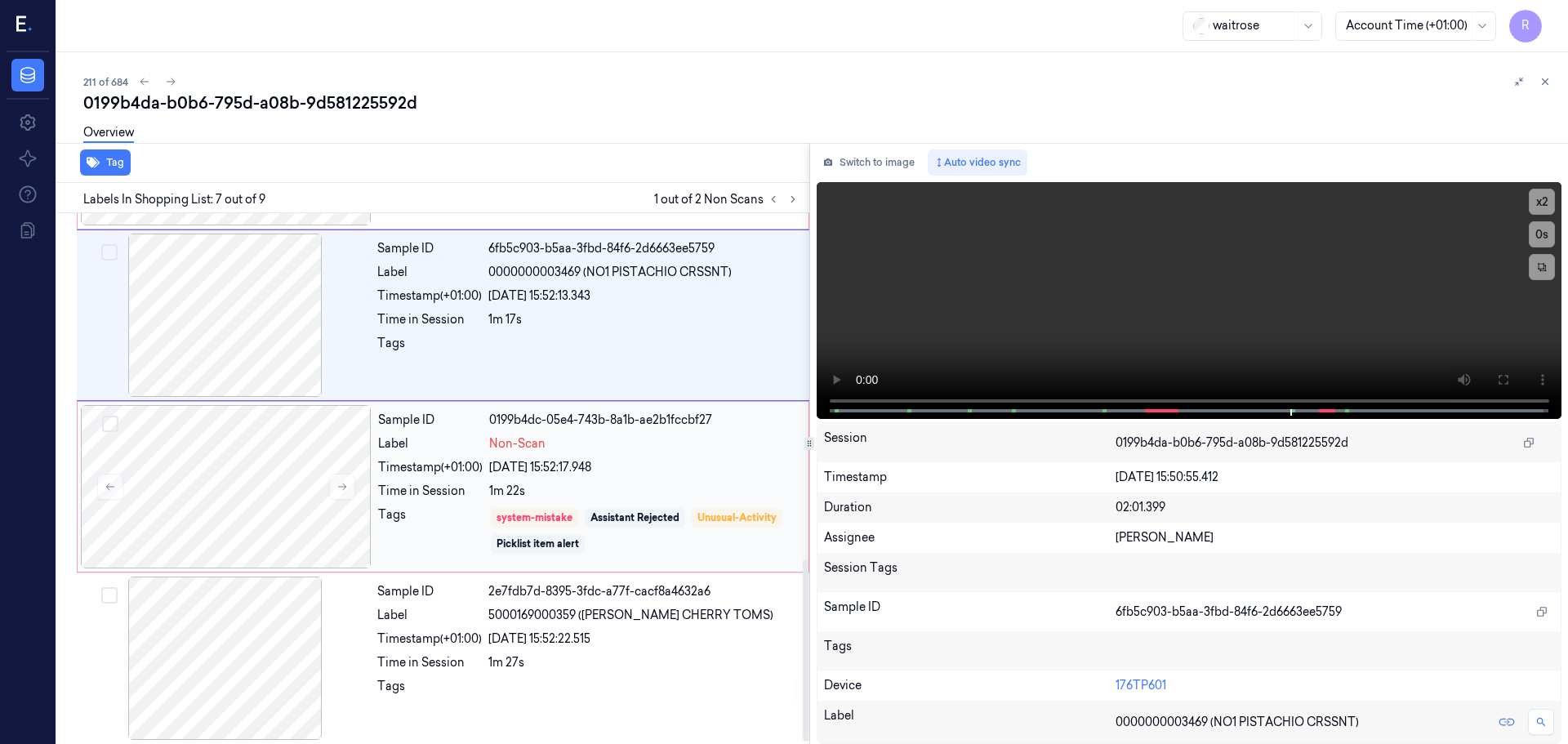
click at [559, 531] on div "system-mistake Assistant Rejected Unusual-Activity Picklist item alert" at bounding box center [644, 531] width 310 height 49
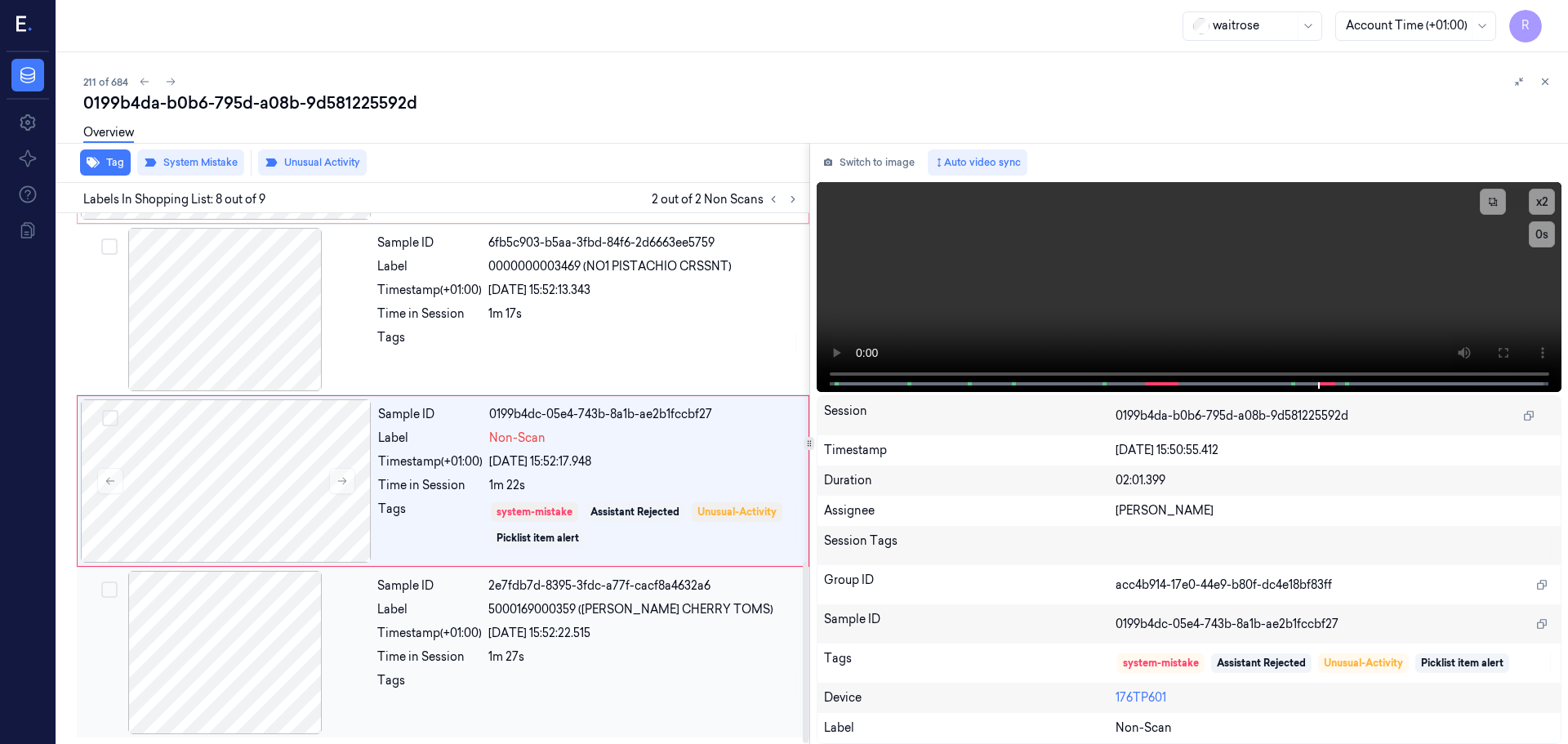
click at [513, 620] on div "Sample ID 2e7fdb7d-8395-3fdc-a77f-cacf8a4632a6 Label 5000169000359 (WR ESS CHER…" at bounding box center [588, 652] width 435 height 164
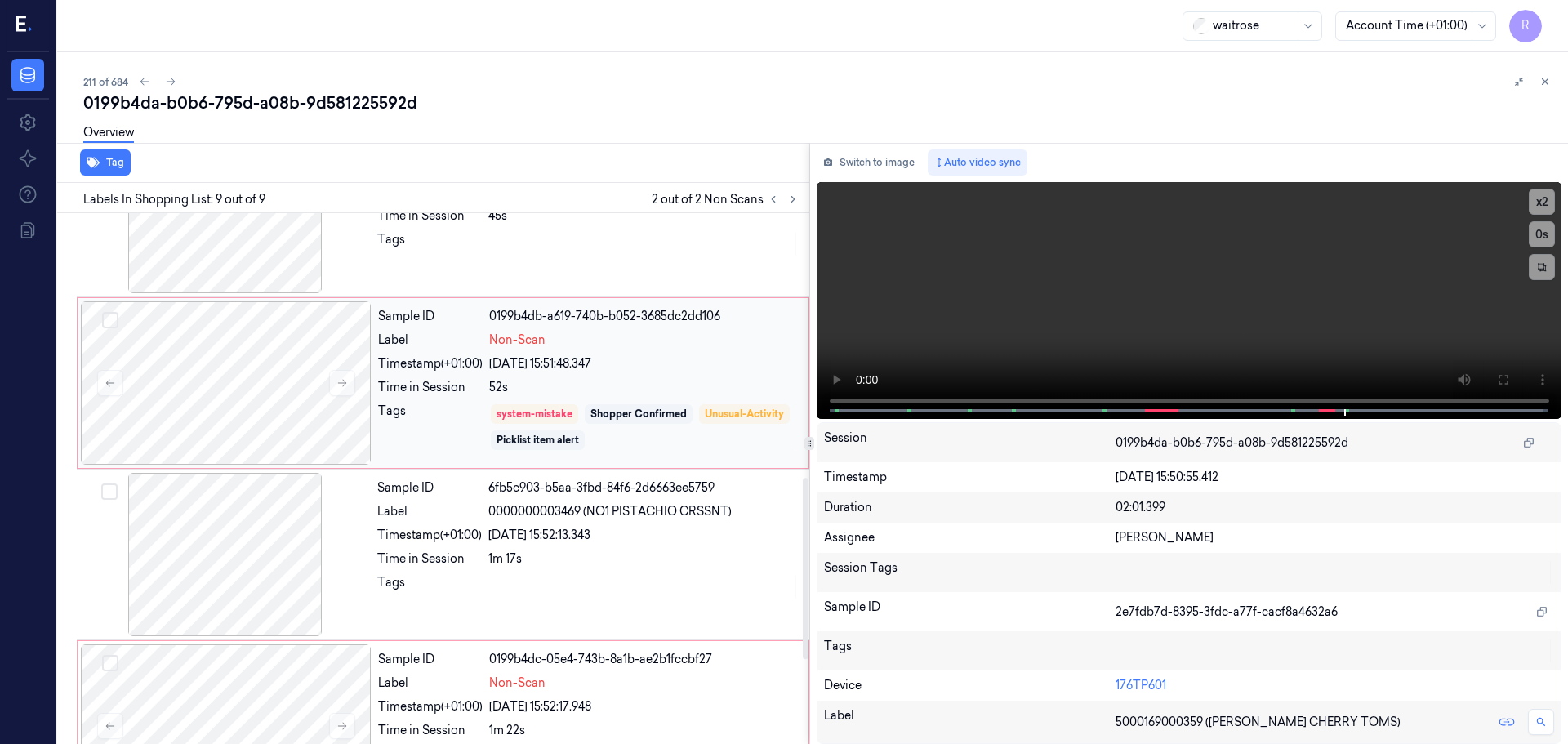
click at [524, 403] on div "system-mistake Shopper Confirmed Unusual-Activity Picklist item alert" at bounding box center [644, 427] width 310 height 49
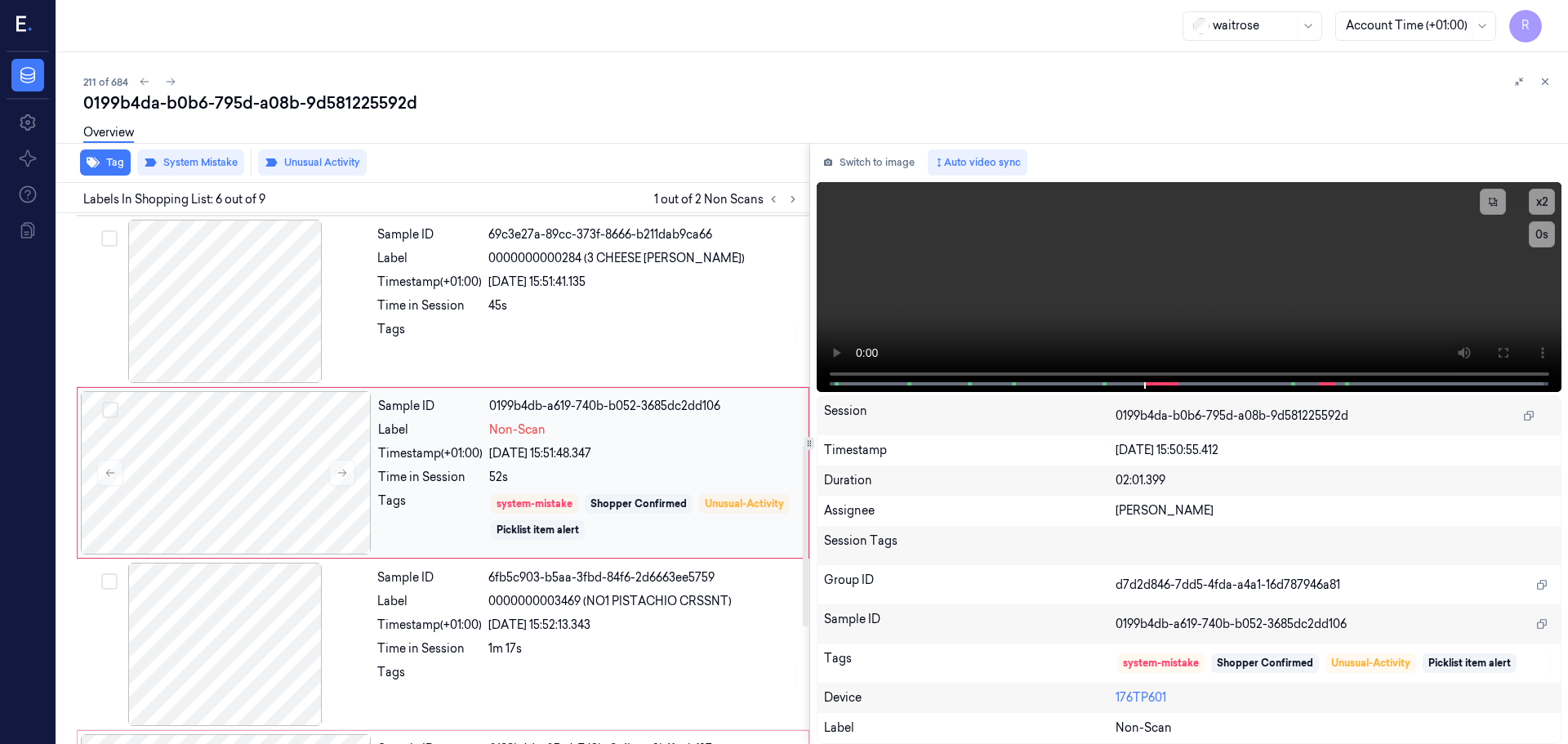
scroll to position [677, 0]
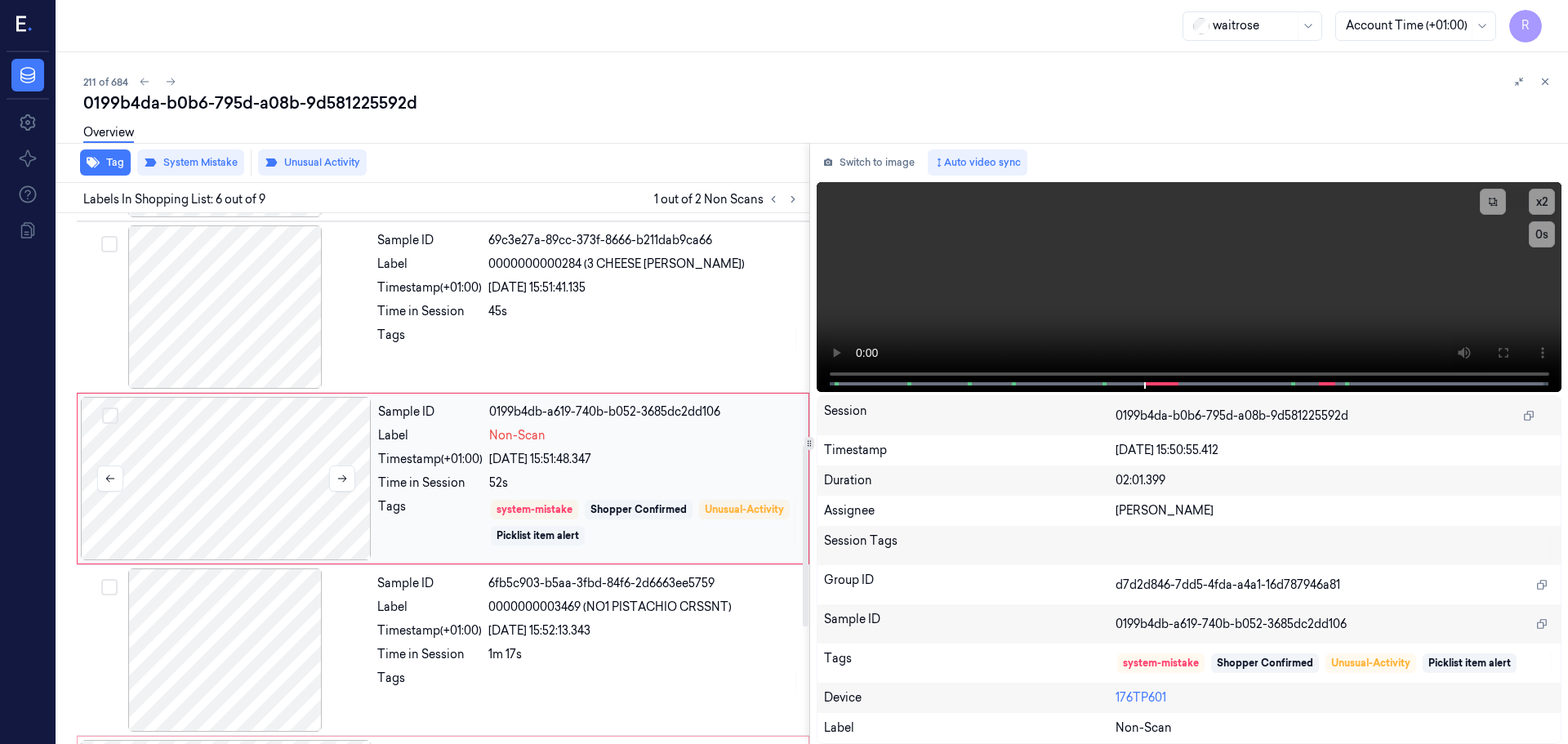
click at [355, 481] on div at bounding box center [226, 479] width 291 height 164
click at [345, 479] on icon at bounding box center [343, 479] width 9 height 7
click at [480, 332] on div "Tags" at bounding box center [429, 339] width 105 height 26
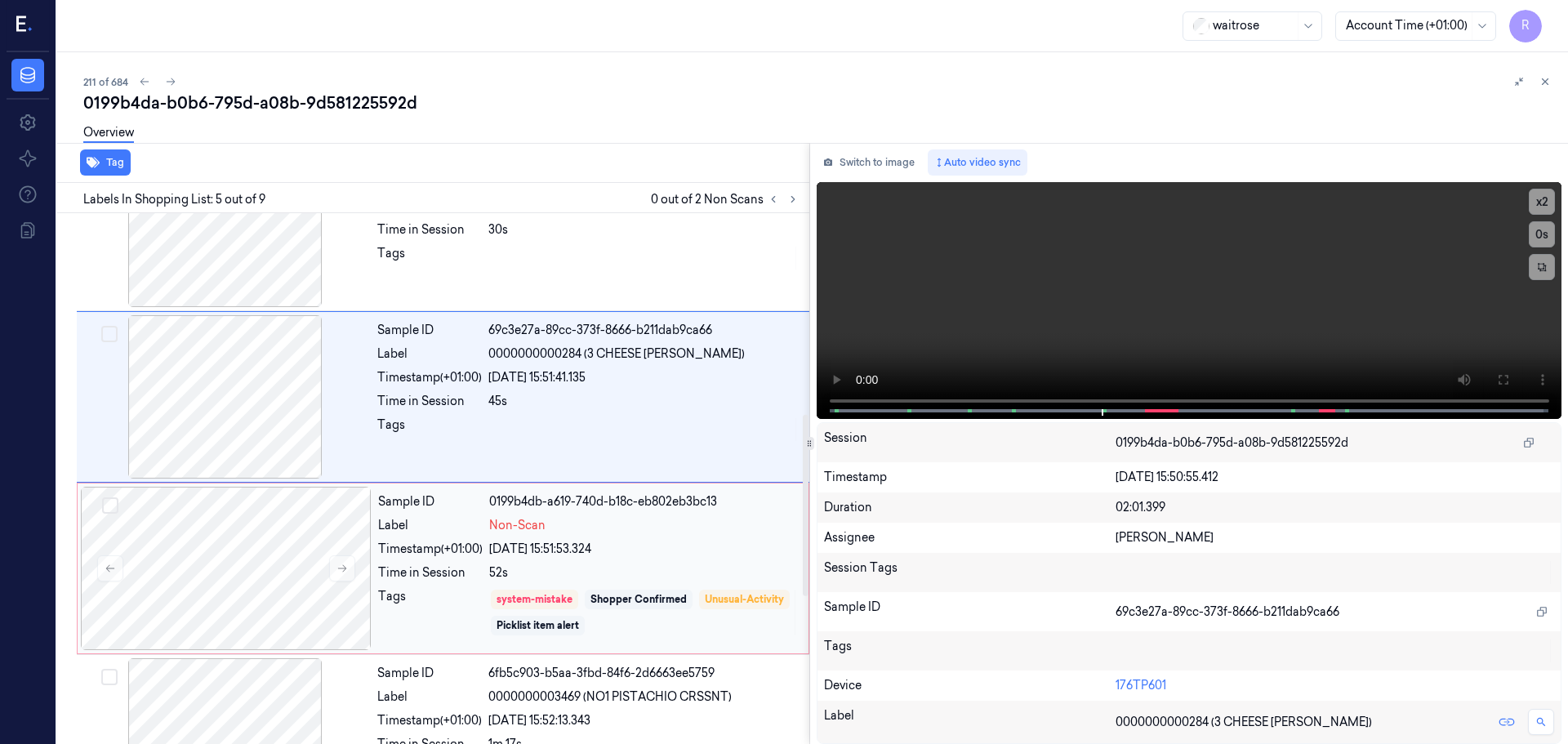
click at [432, 549] on div "Timestamp (+01:00)" at bounding box center [430, 549] width 105 height 17
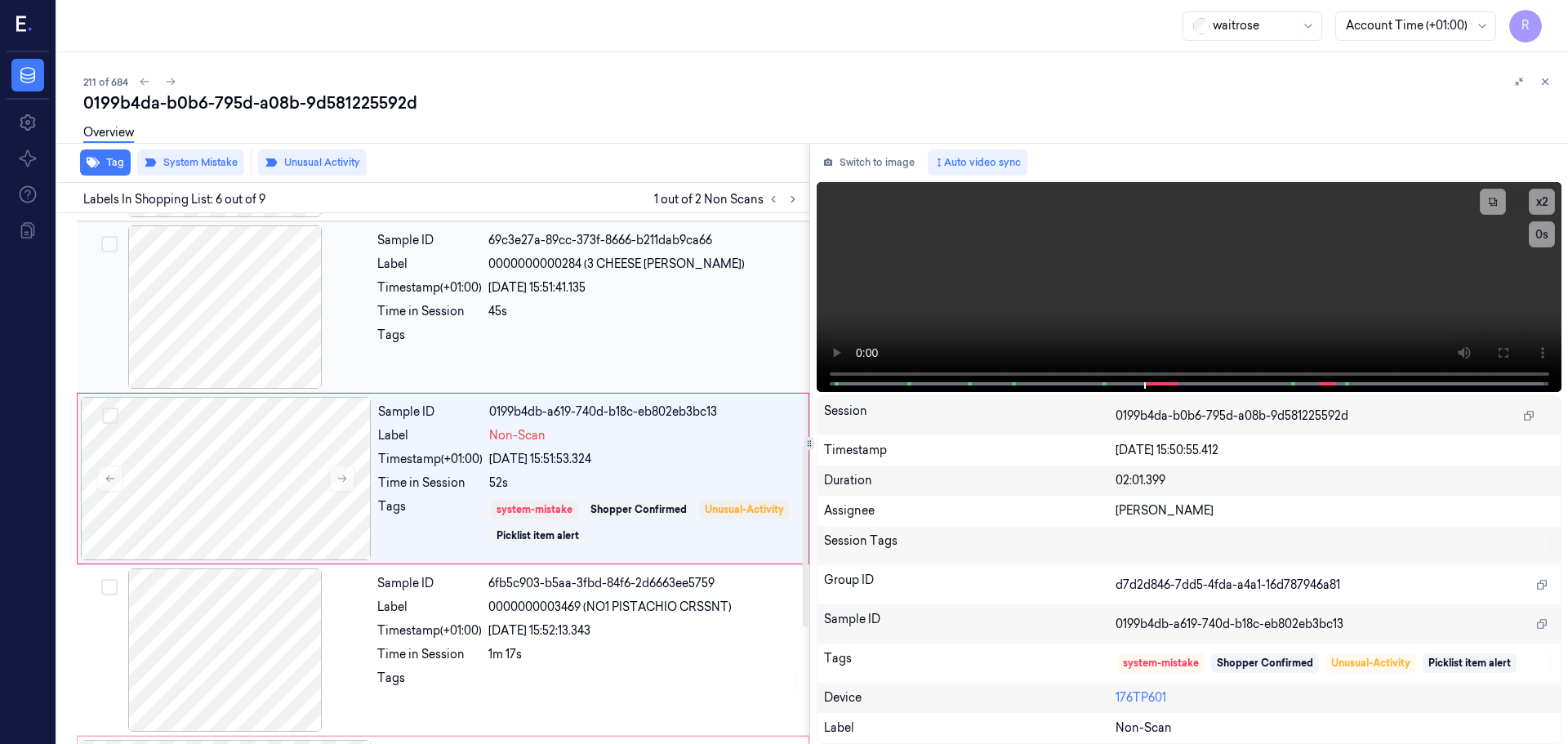
click at [419, 354] on div "Sample ID 69c3e27a-89cc-373f-8666-b211dab9ca66 Label 0000000000284 (3 CHEESE BL…" at bounding box center [588, 307] width 435 height 164
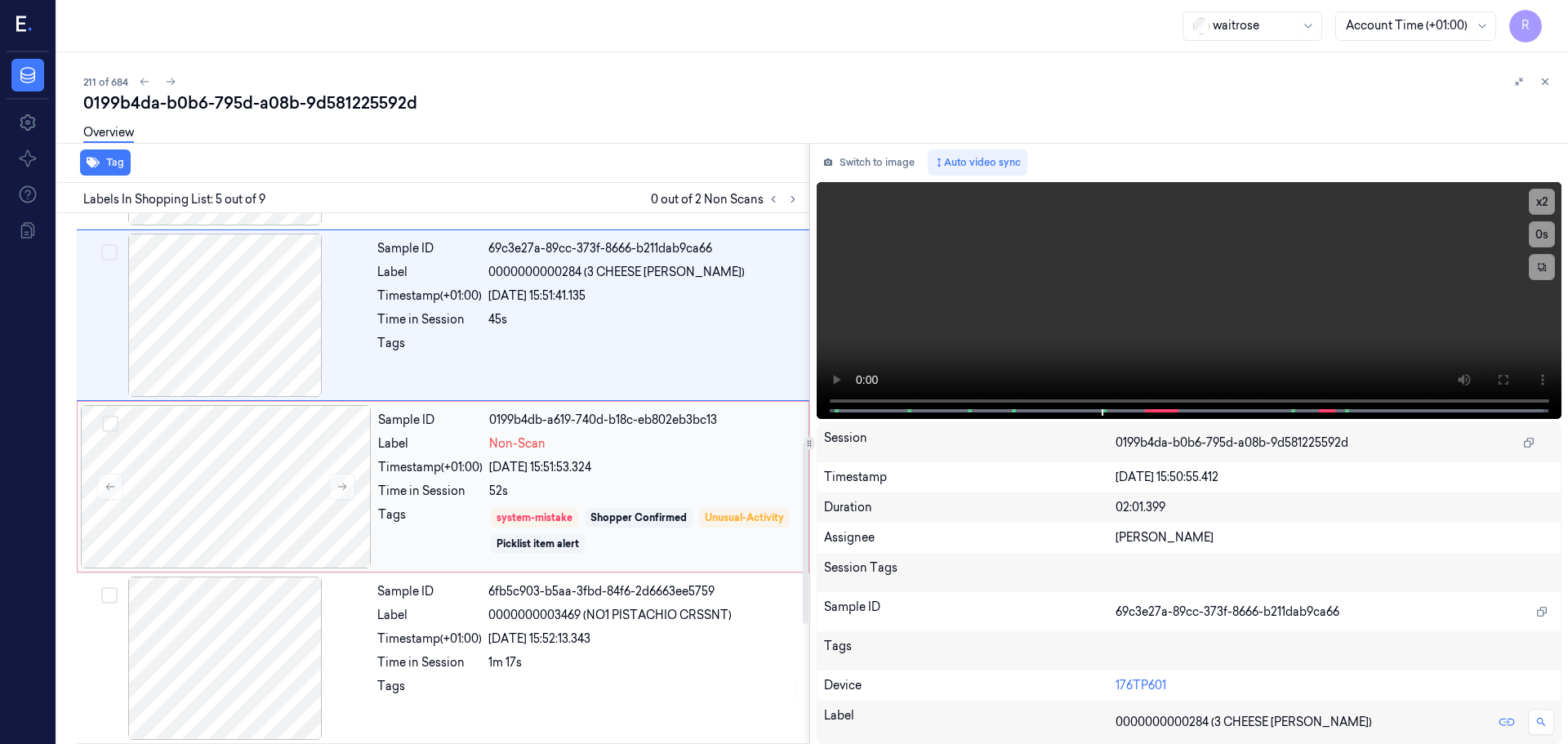
click at [425, 474] on div "Timestamp (+01:00)" at bounding box center [430, 467] width 105 height 17
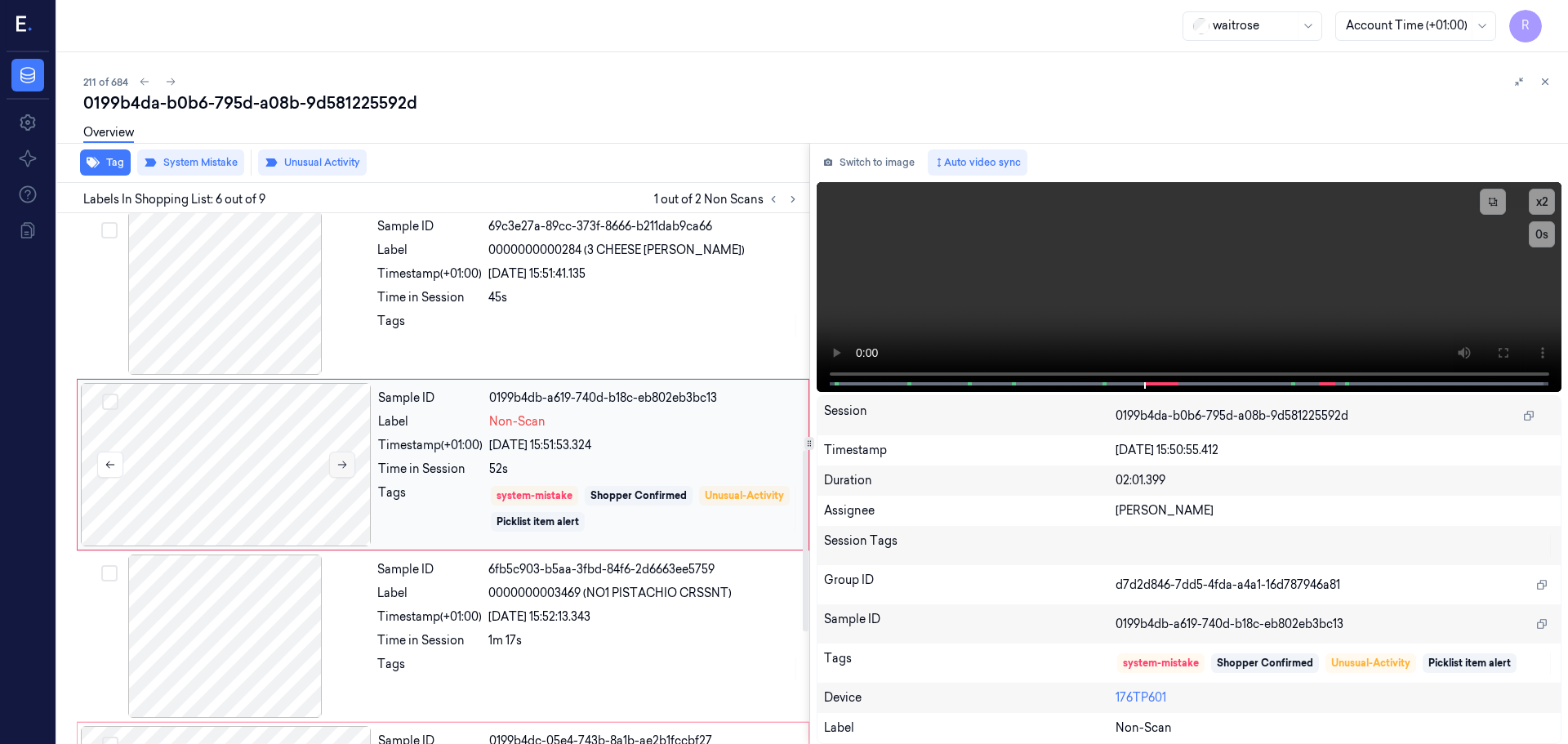
click at [338, 467] on icon at bounding box center [342, 464] width 12 height 12
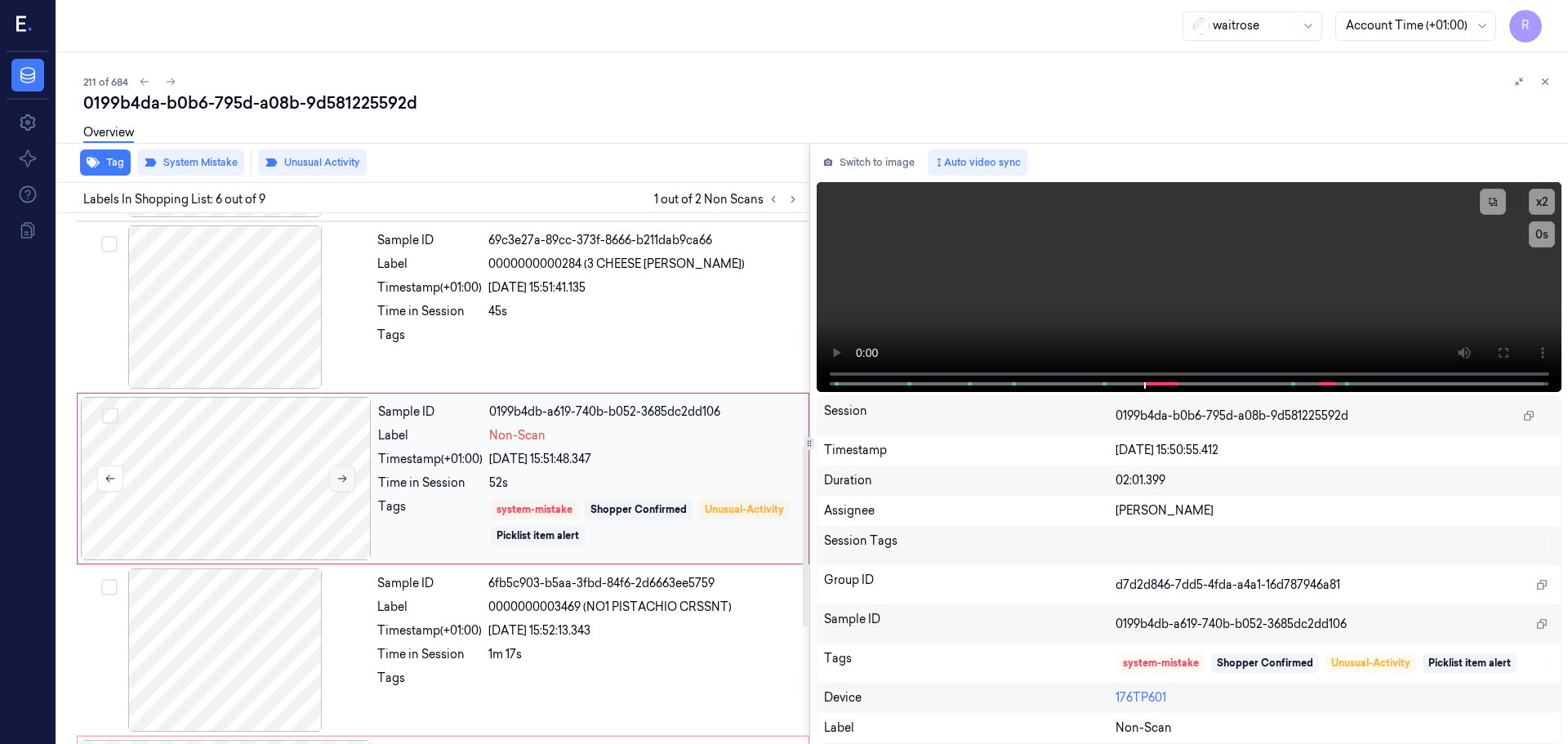
click at [345, 470] on button at bounding box center [342, 478] width 26 height 26
click at [457, 352] on div "Sample ID 69c3e27a-89cc-373f-8666-b211dab9ca66 Label 0000000000284 (3 CHEESE BL…" at bounding box center [588, 307] width 435 height 164
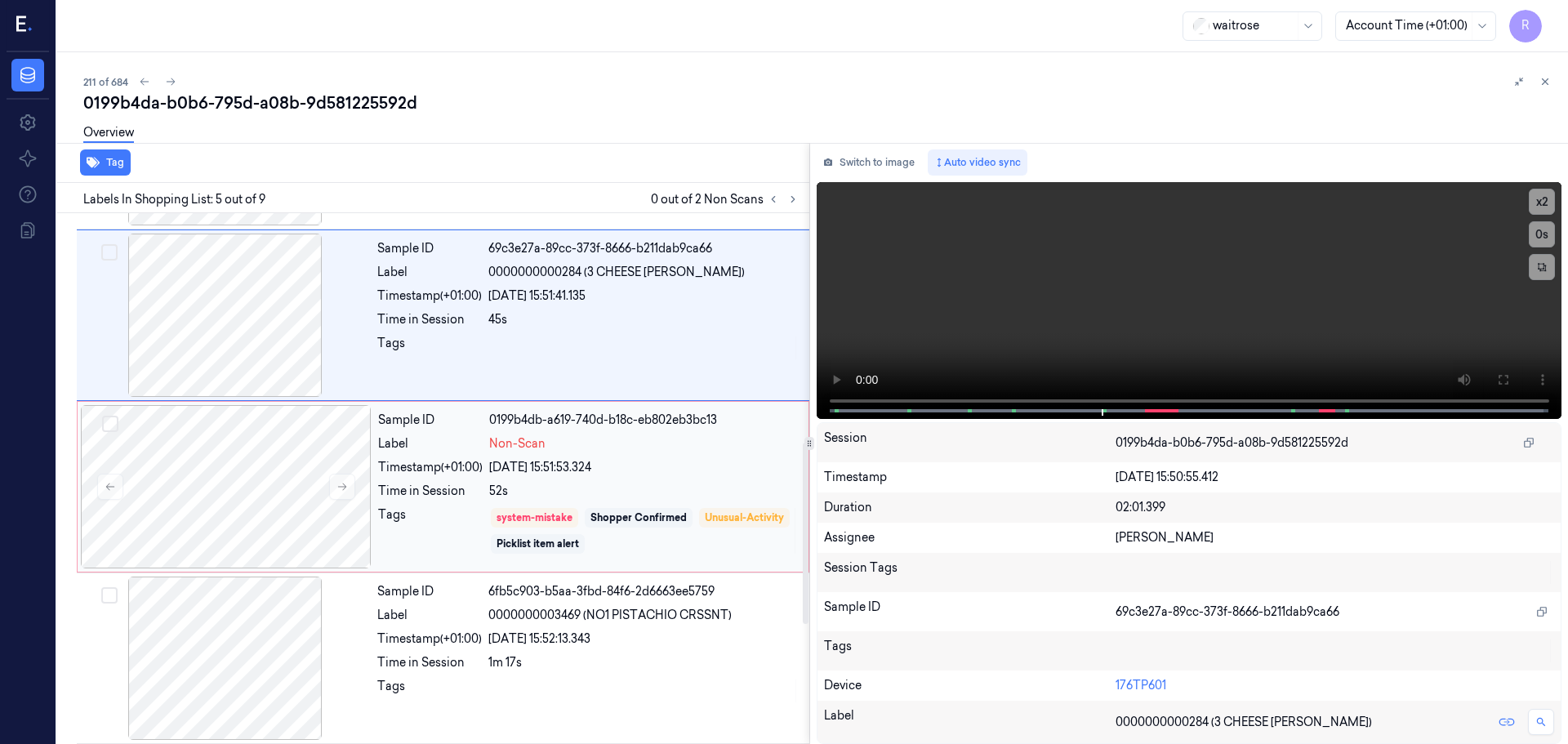
click at [481, 508] on div "Tags" at bounding box center [430, 531] width 105 height 49
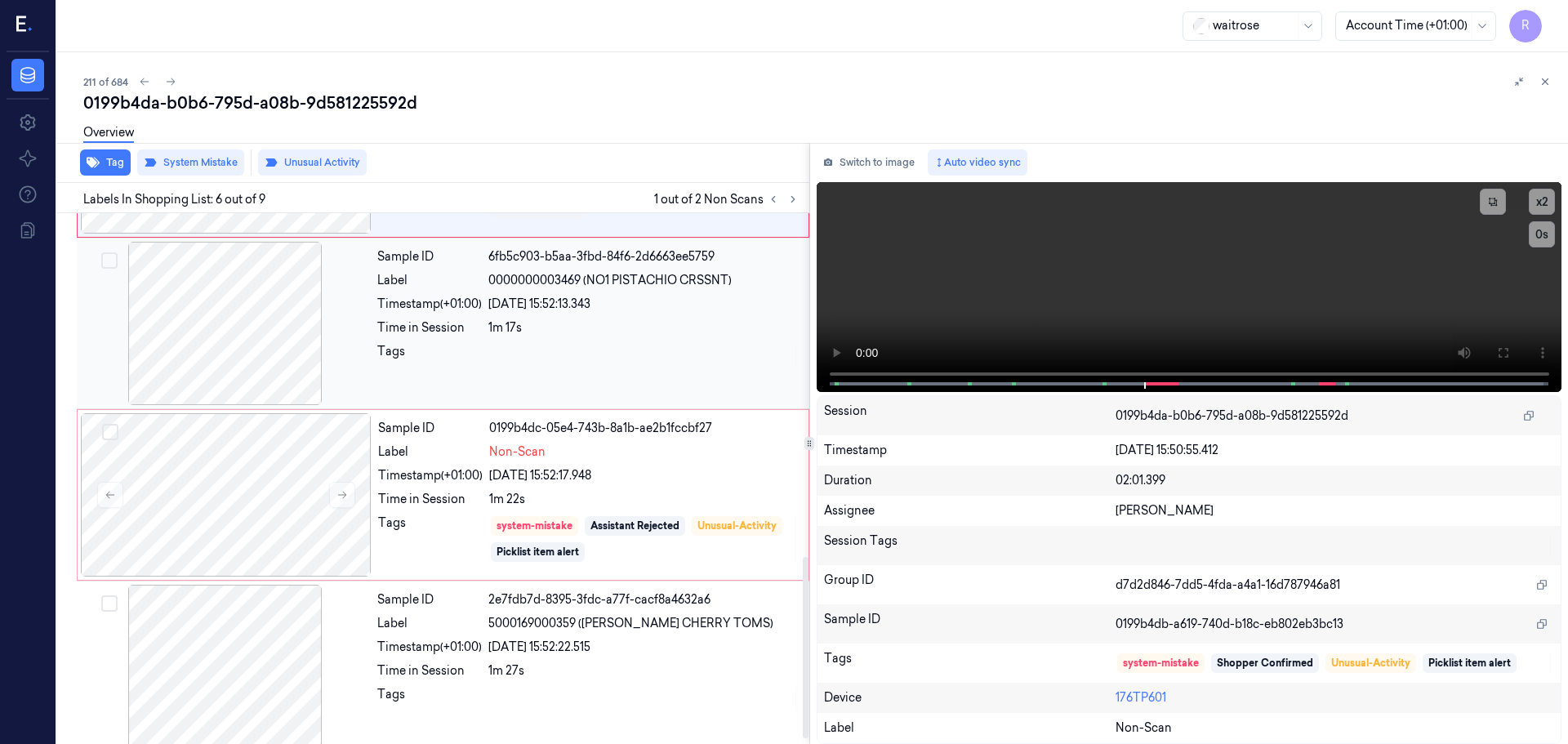
click at [491, 367] on div at bounding box center [644, 355] width 311 height 26
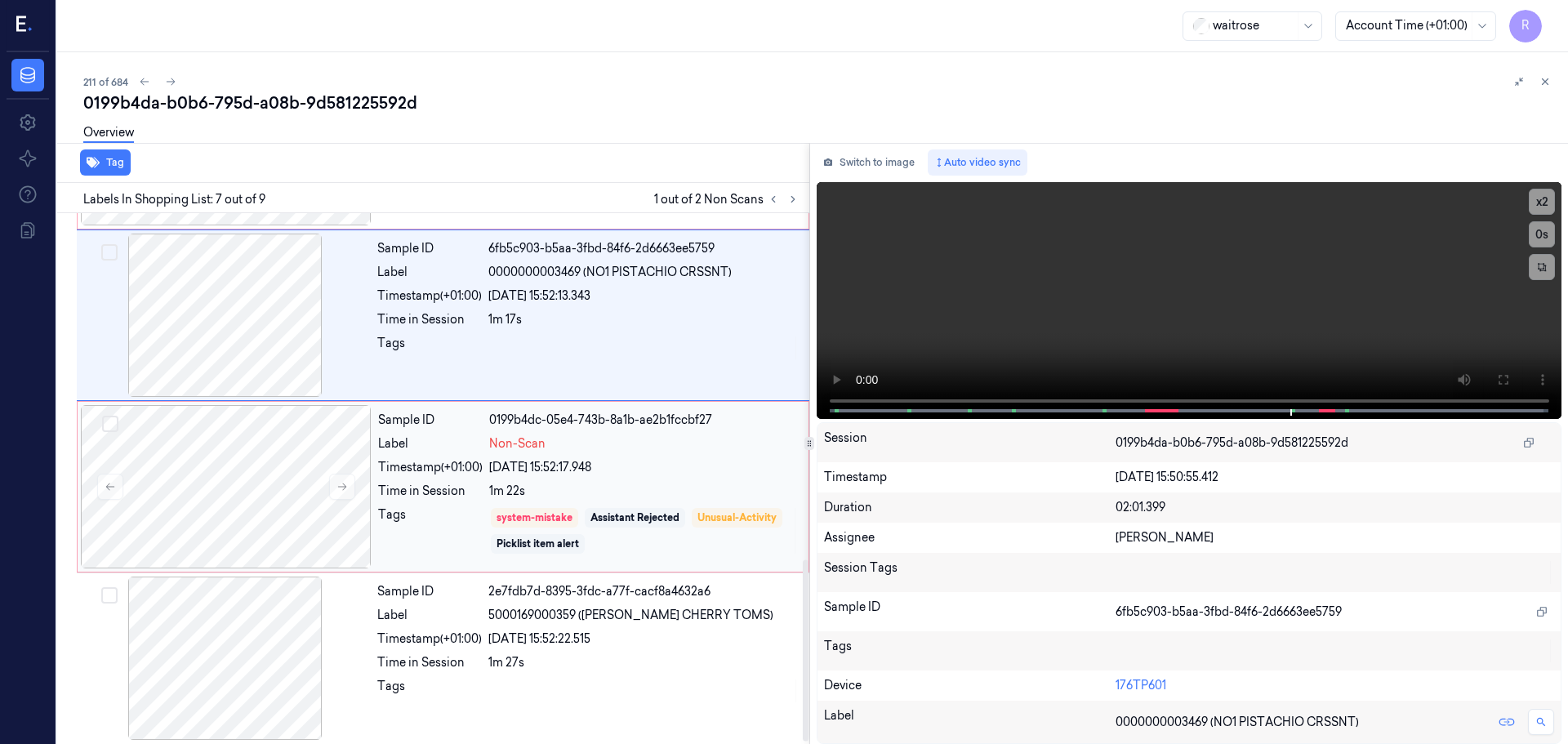
click at [443, 498] on div "Time in Session" at bounding box center [430, 491] width 105 height 17
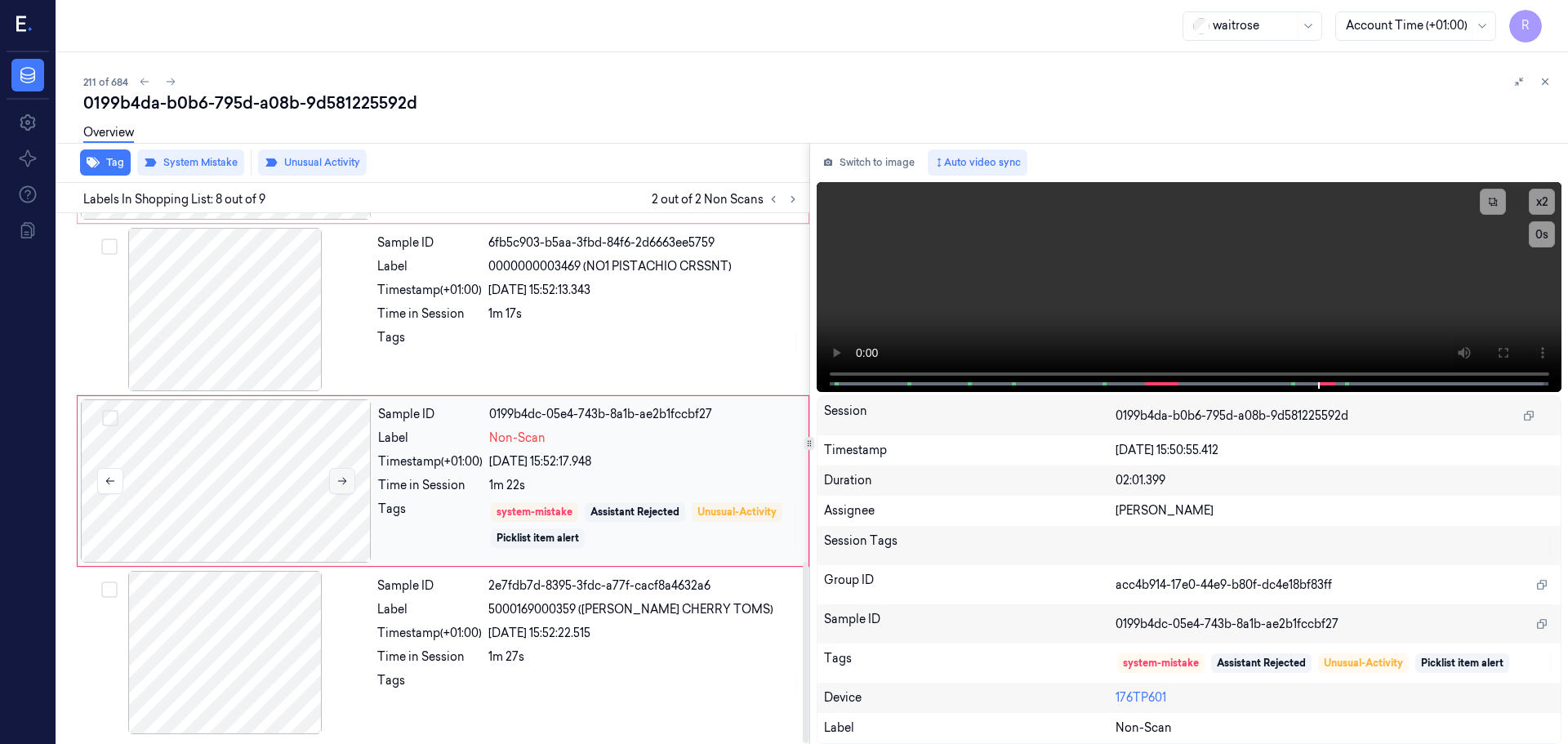
click at [333, 475] on button at bounding box center [342, 481] width 26 height 26
click at [335, 480] on button at bounding box center [342, 481] width 26 height 26
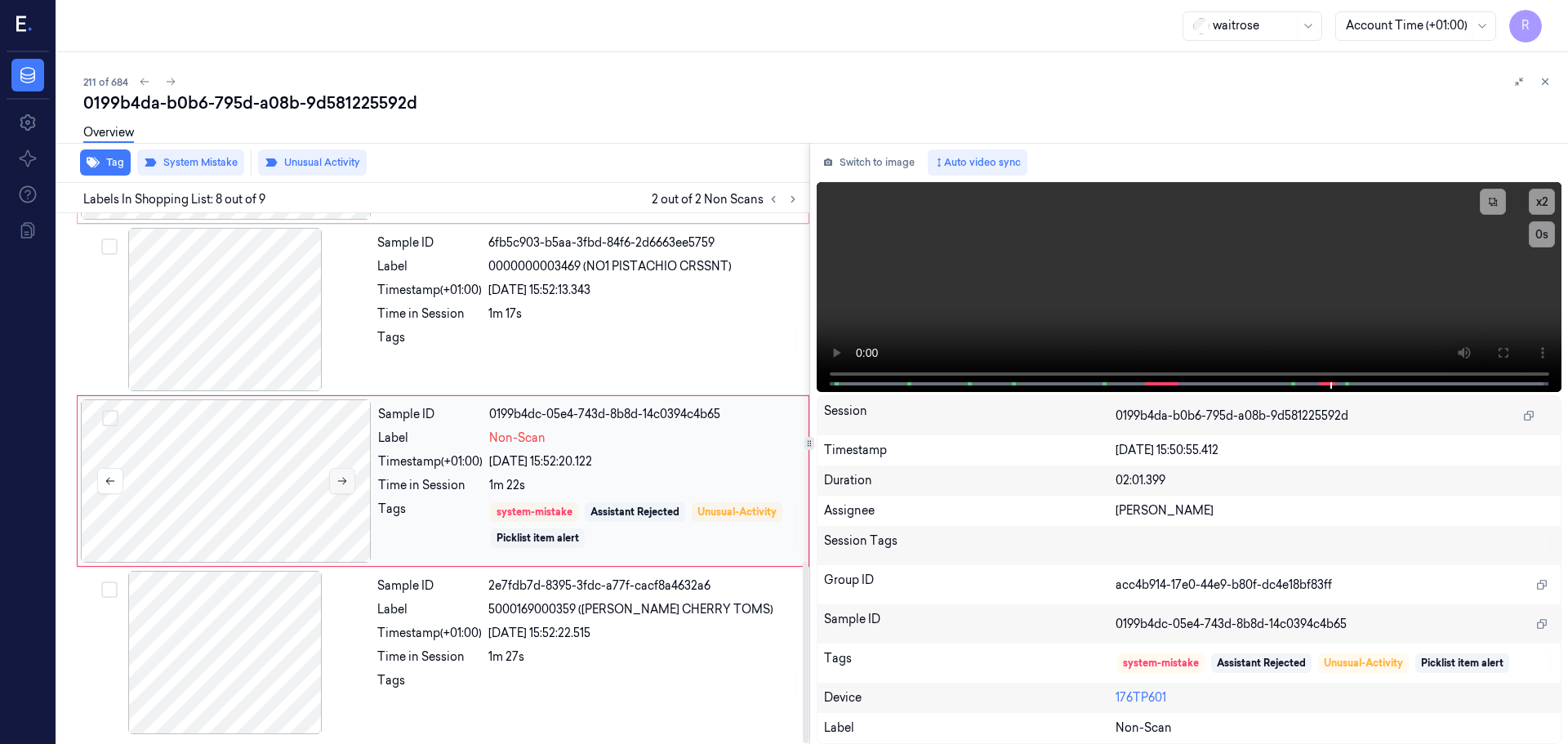
click at [335, 480] on button at bounding box center [342, 481] width 26 height 26
click at [444, 617] on div "Label" at bounding box center [429, 609] width 105 height 17
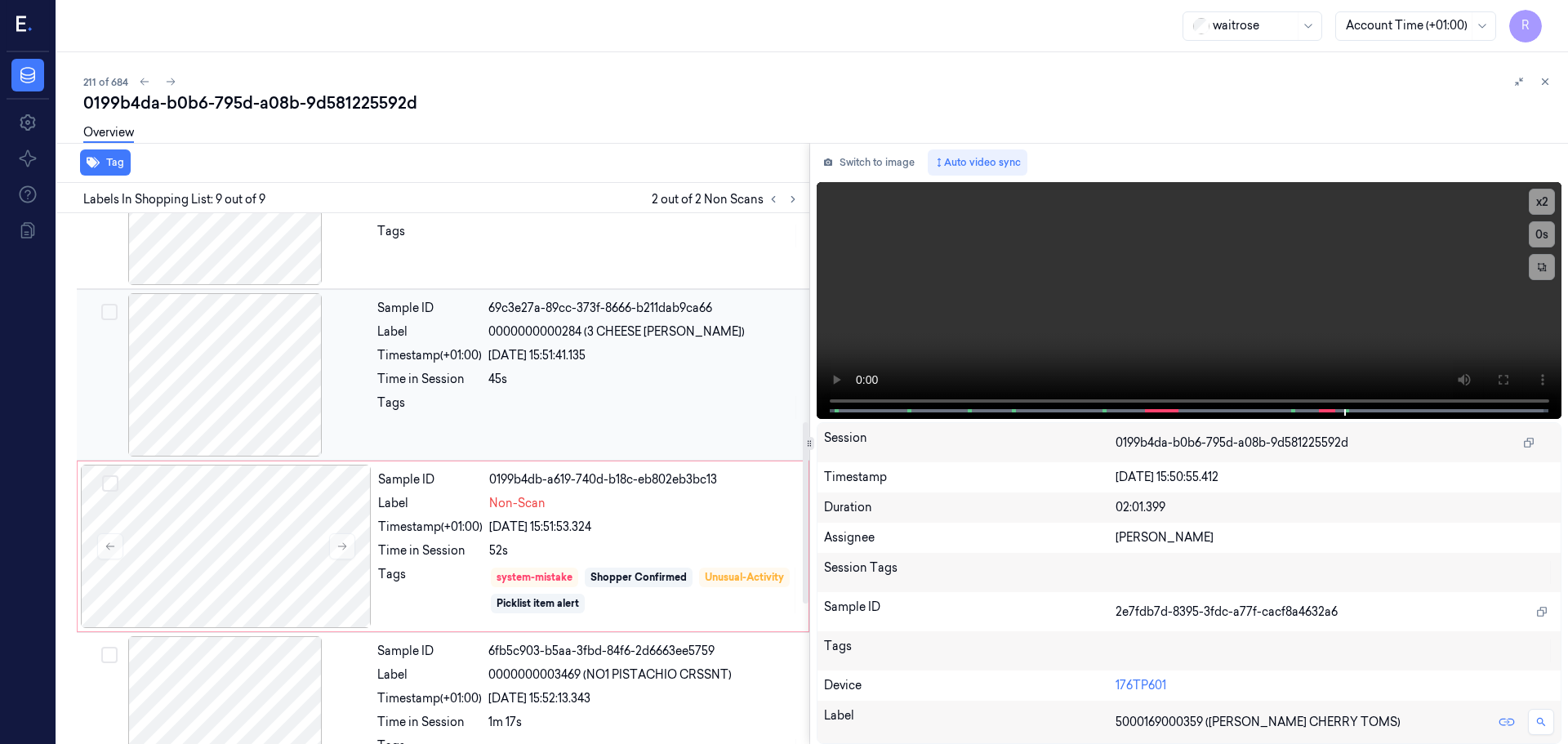
click at [552, 402] on div at bounding box center [644, 407] width 311 height 26
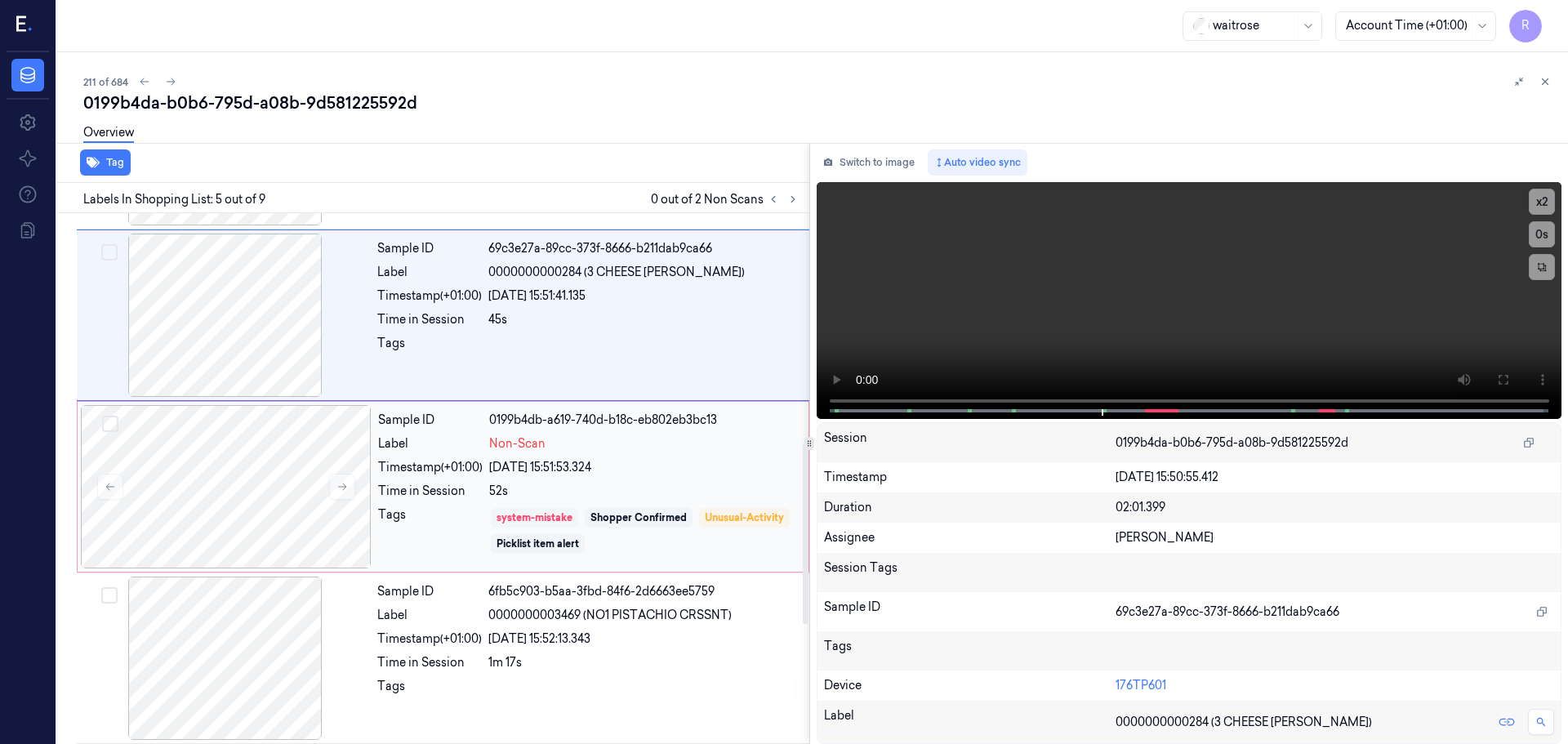
click at [505, 510] on div "system-mistake" at bounding box center [534, 518] width 87 height 20
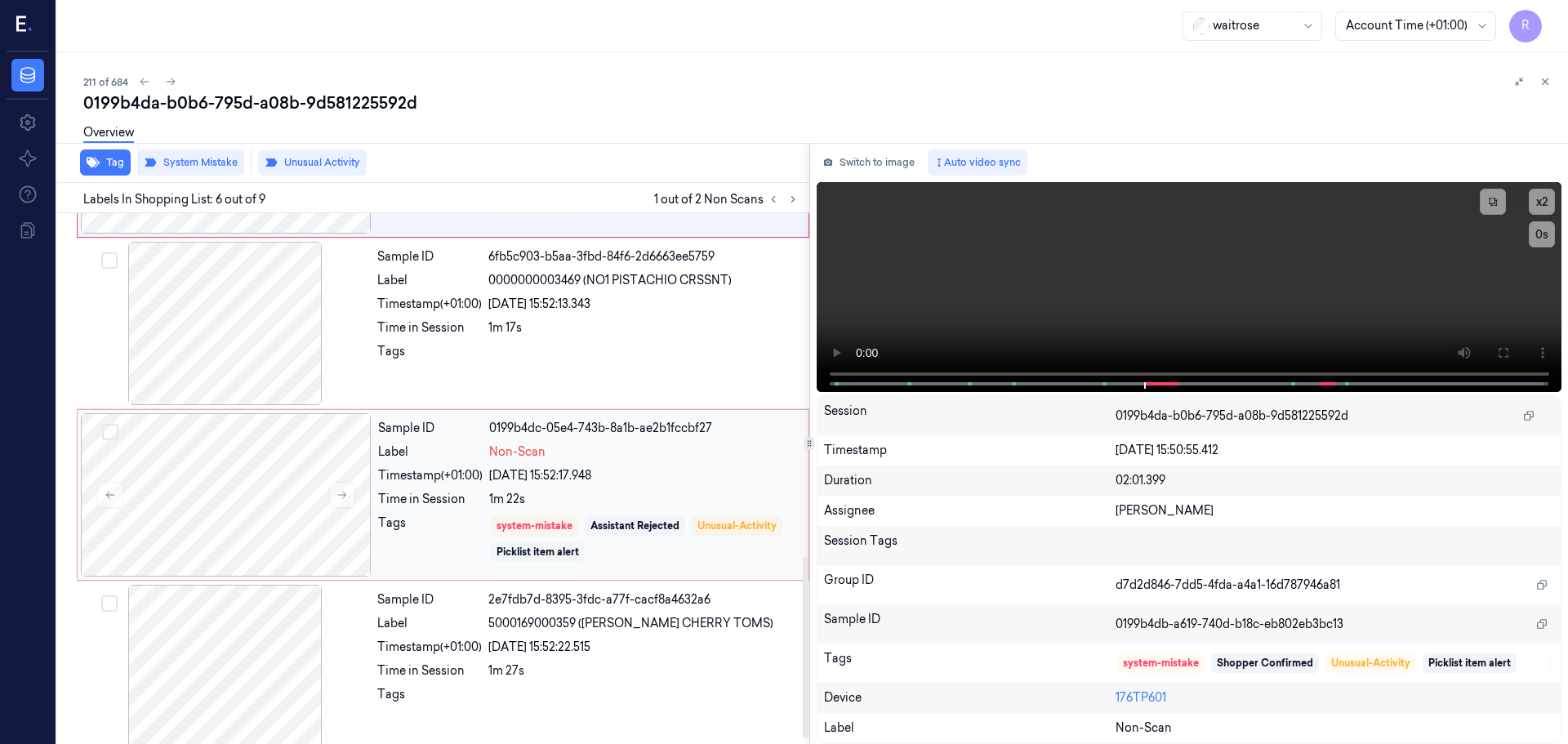
click at [503, 554] on div "Picklist item alert" at bounding box center [537, 551] width 83 height 15
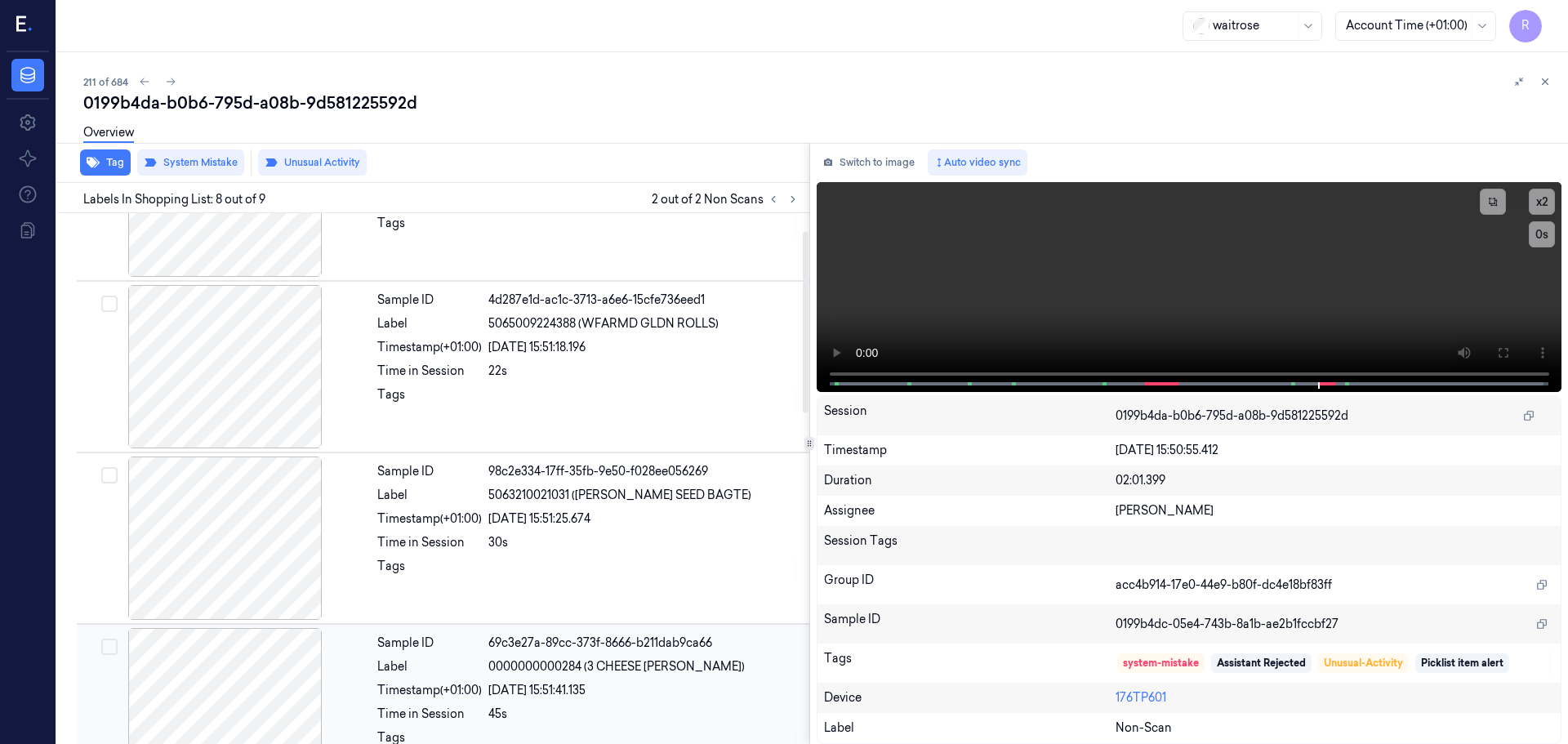
scroll to position [0, 0]
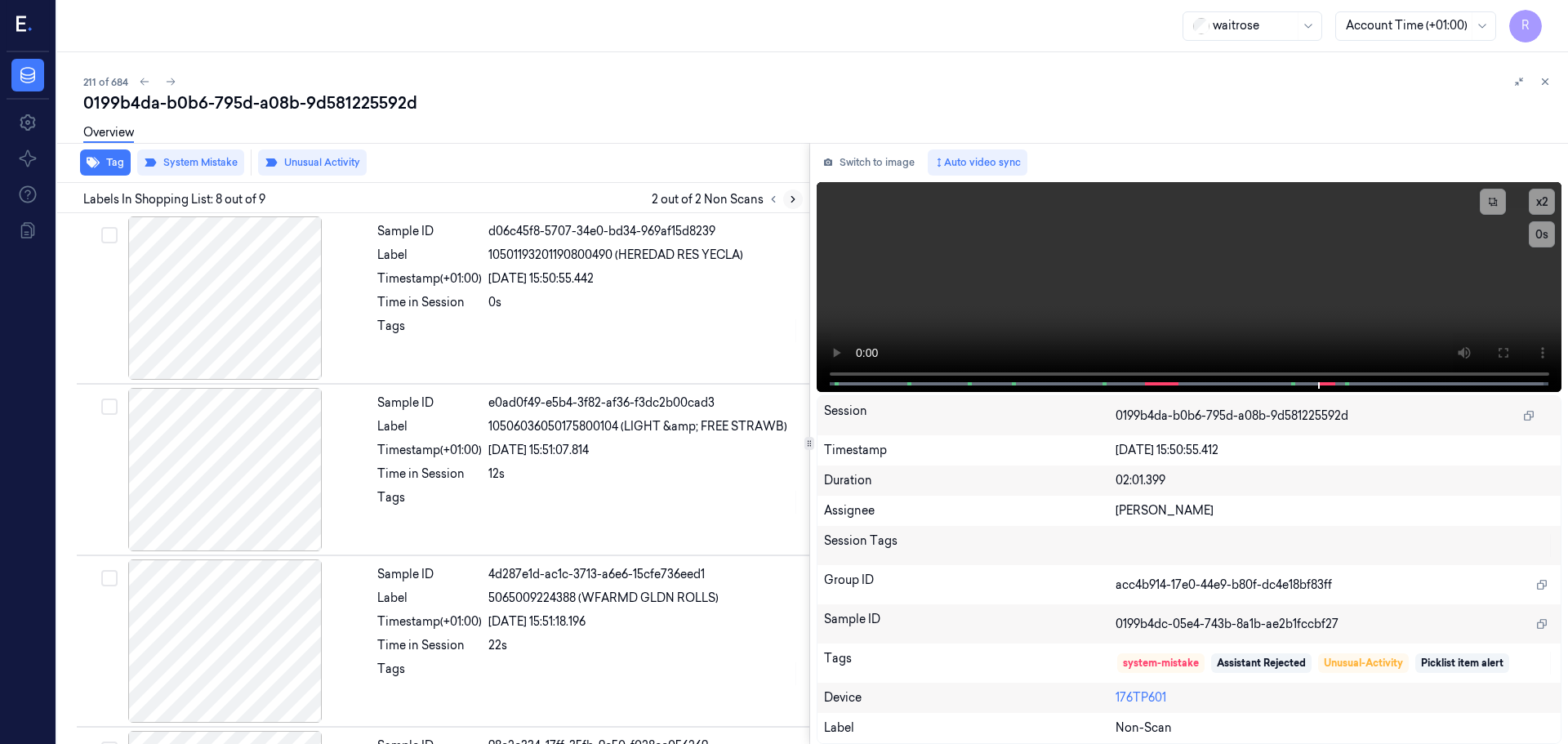
click at [787, 203] on icon at bounding box center [793, 199] width 12 height 12
click at [786, 203] on button at bounding box center [794, 199] width 20 height 20
click at [778, 199] on icon at bounding box center [774, 199] width 12 height 12
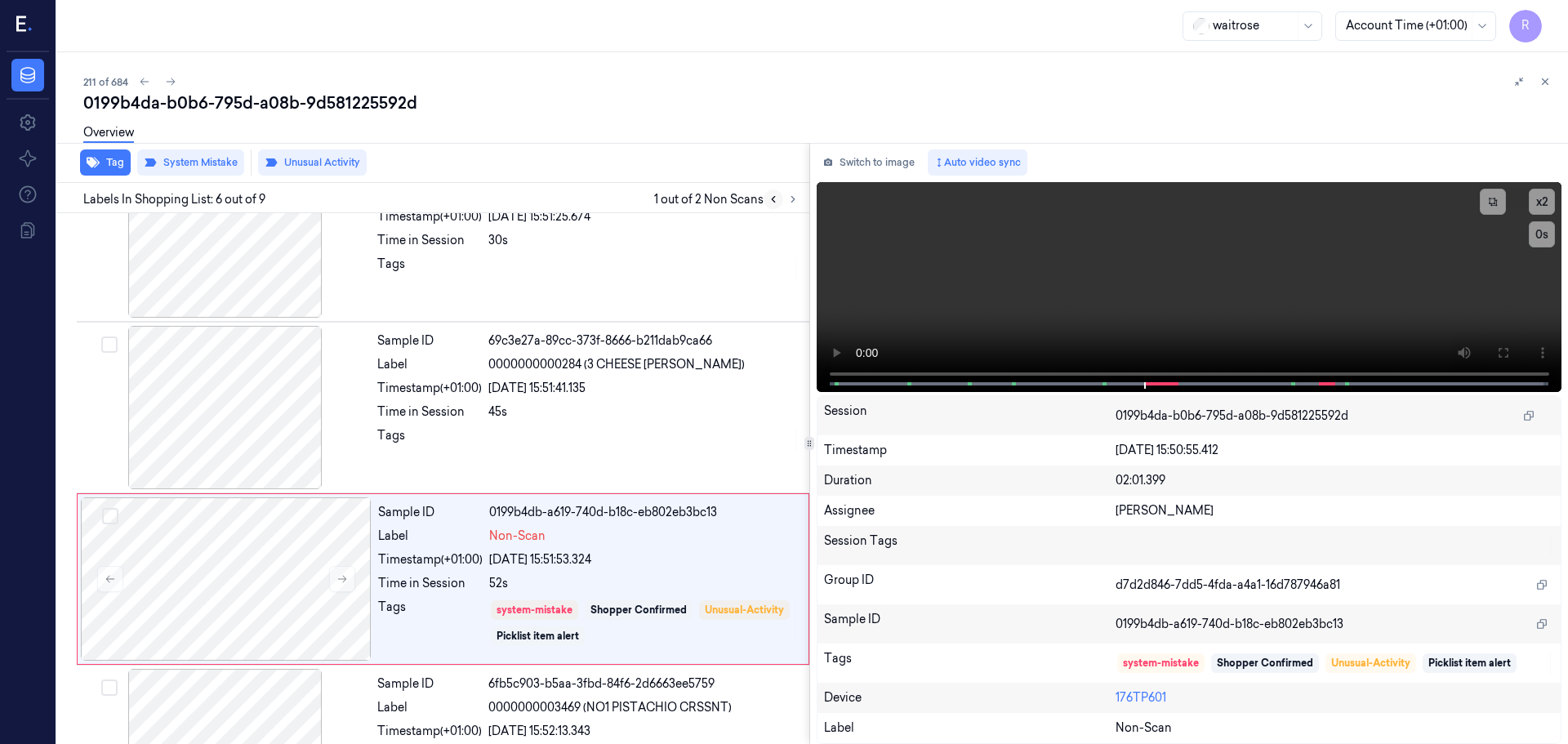
scroll to position [677, 0]
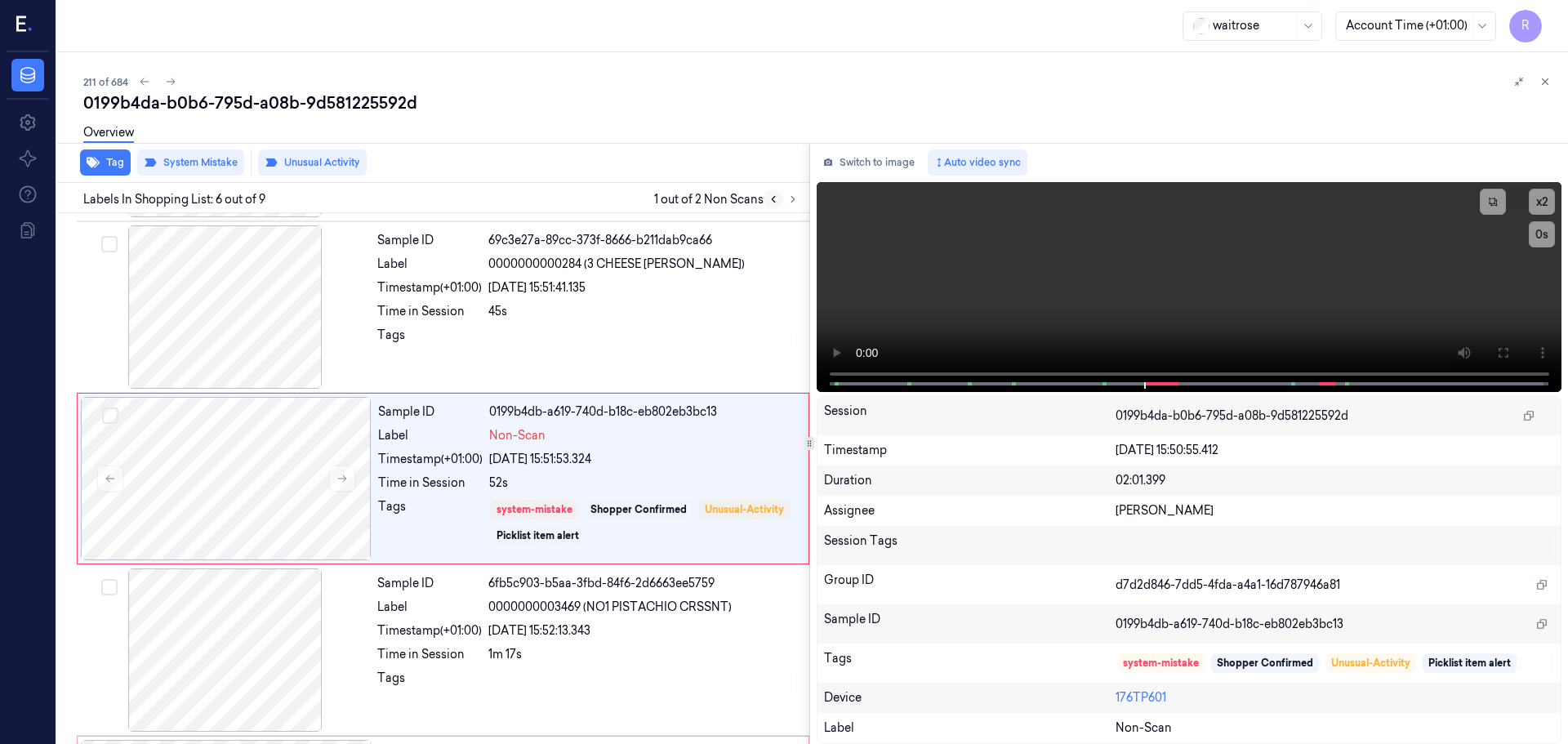
click at [776, 199] on icon at bounding box center [774, 199] width 12 height 12
click at [791, 203] on icon at bounding box center [793, 199] width 12 height 12
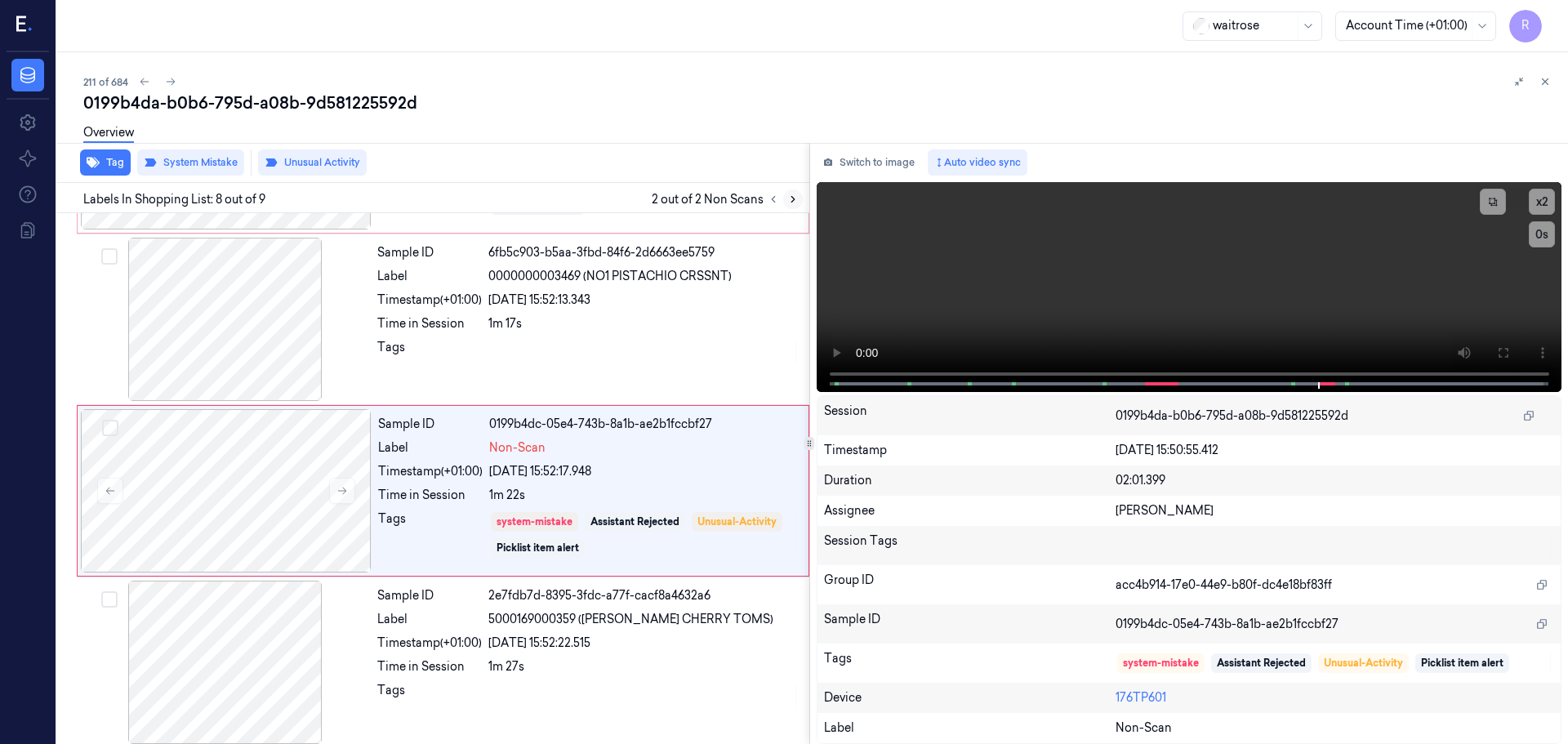
scroll to position [1017, 0]
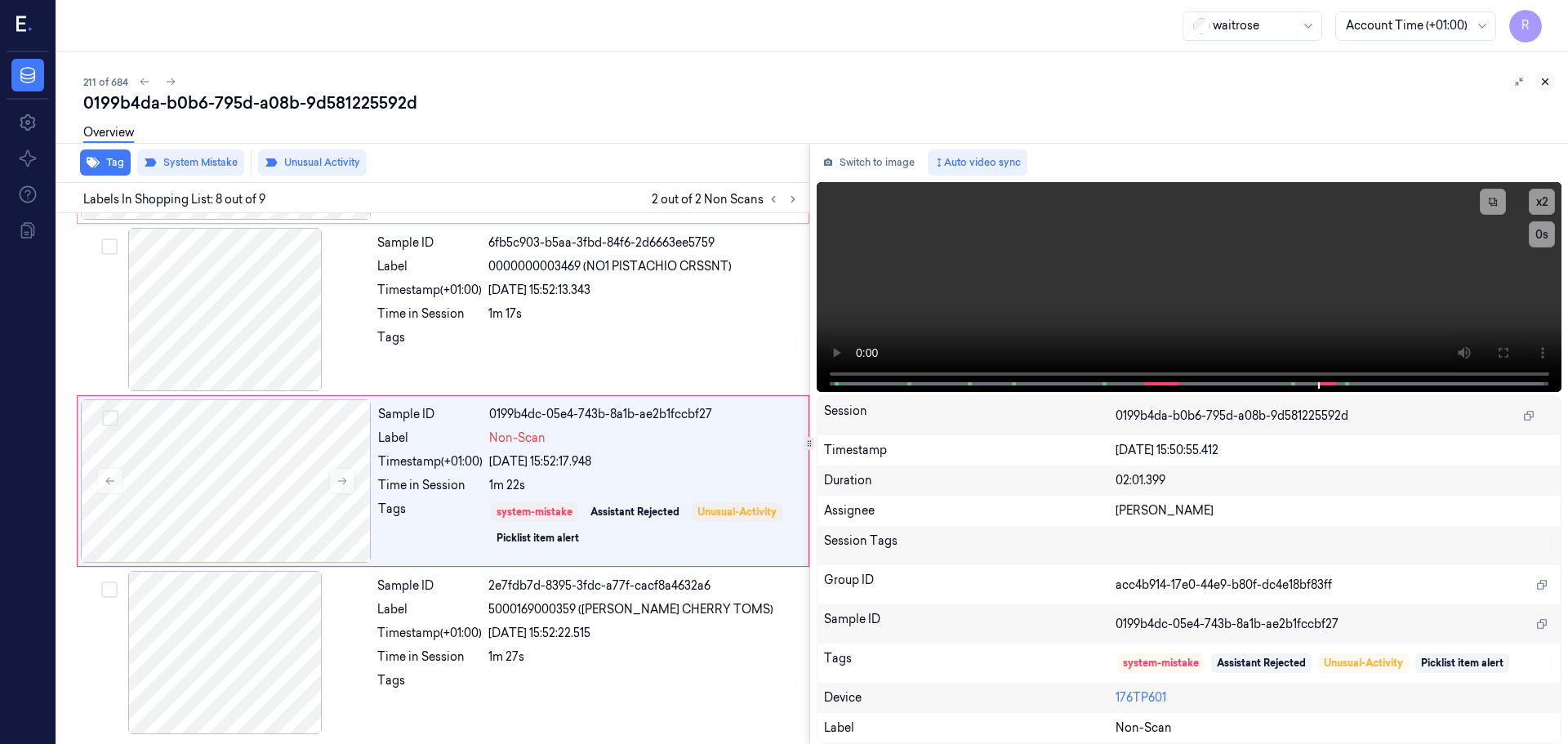
click at [1547, 76] on icon at bounding box center [1545, 82] width 12 height 12
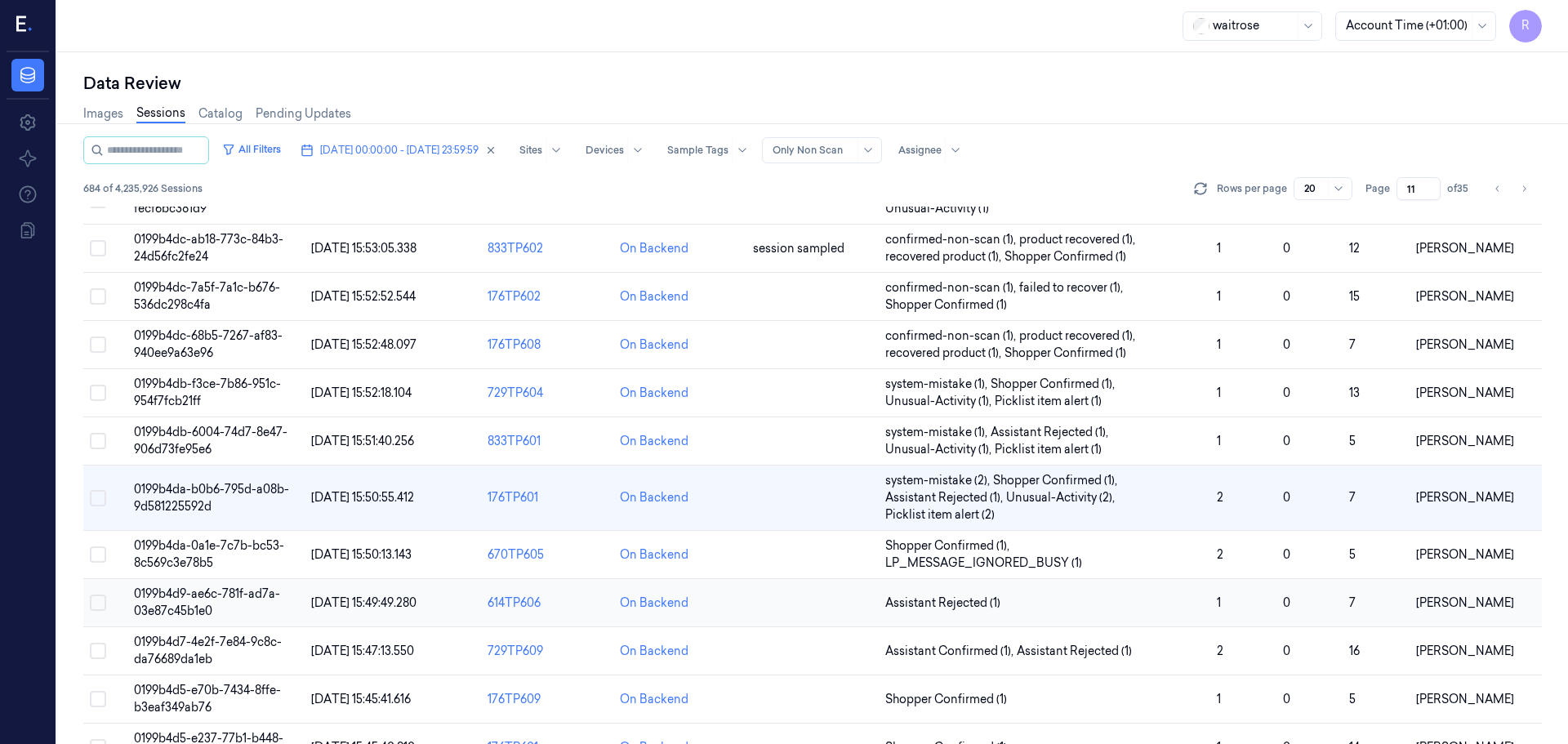
scroll to position [282, 0]
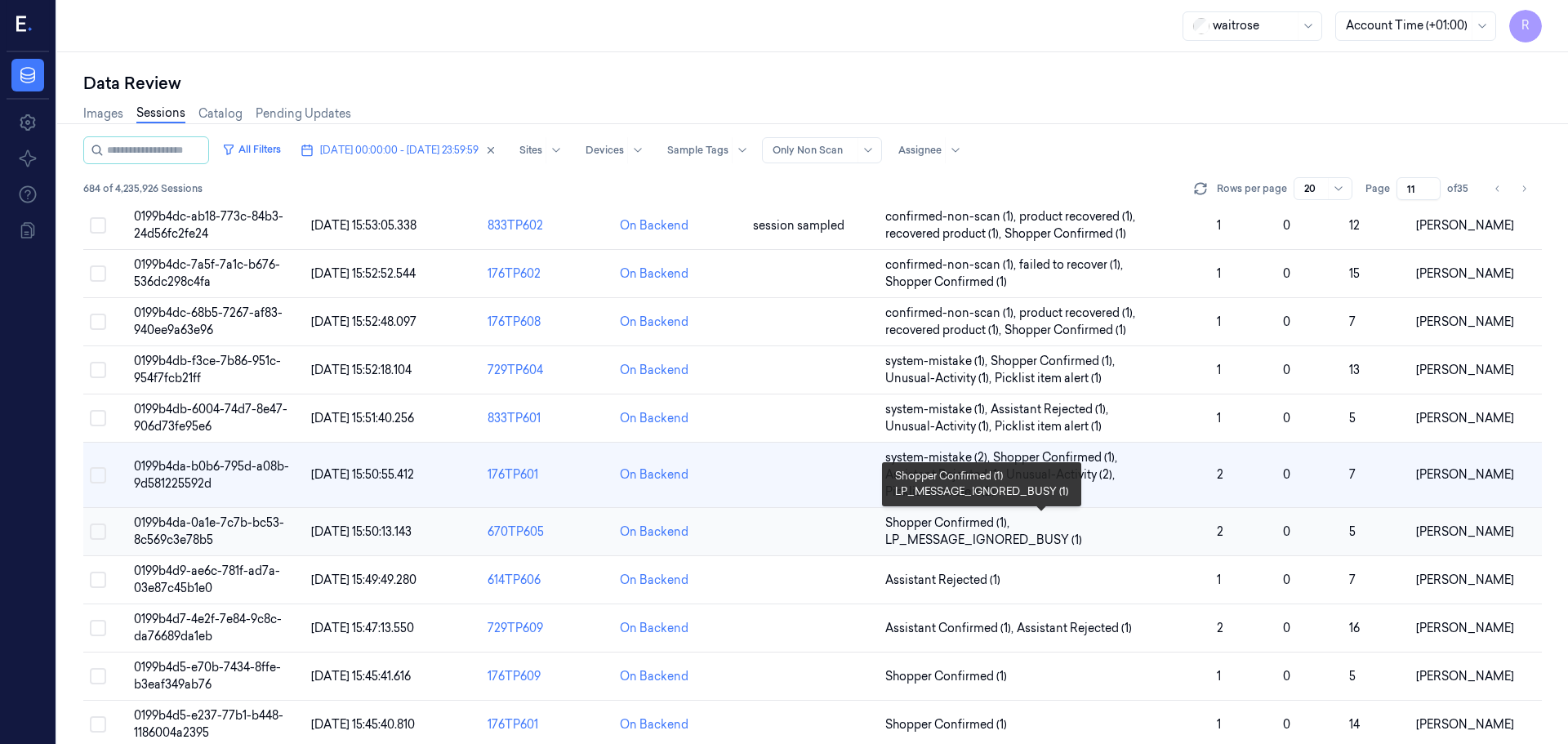
click at [1084, 539] on span "Shopper Confirmed (1) , LP_MESSAGE_IGNORED_BUSY (1)" at bounding box center [1044, 531] width 318 height 35
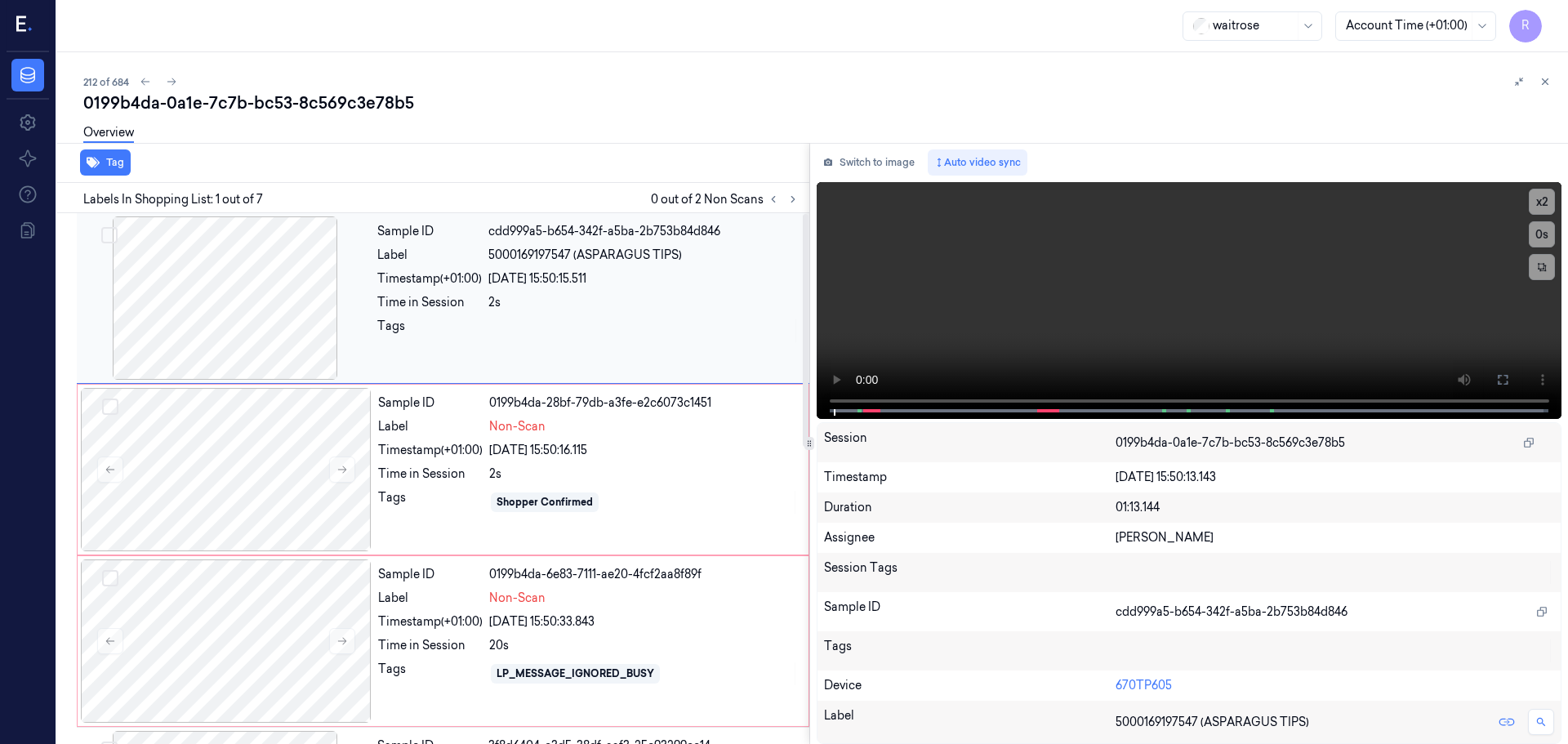
click at [292, 327] on div at bounding box center [225, 298] width 291 height 164
click at [1548, 203] on button "x 2" at bounding box center [1542, 202] width 26 height 26
click at [1548, 203] on button "x 4" at bounding box center [1542, 202] width 26 height 26
click at [1510, 375] on button at bounding box center [1503, 380] width 26 height 26
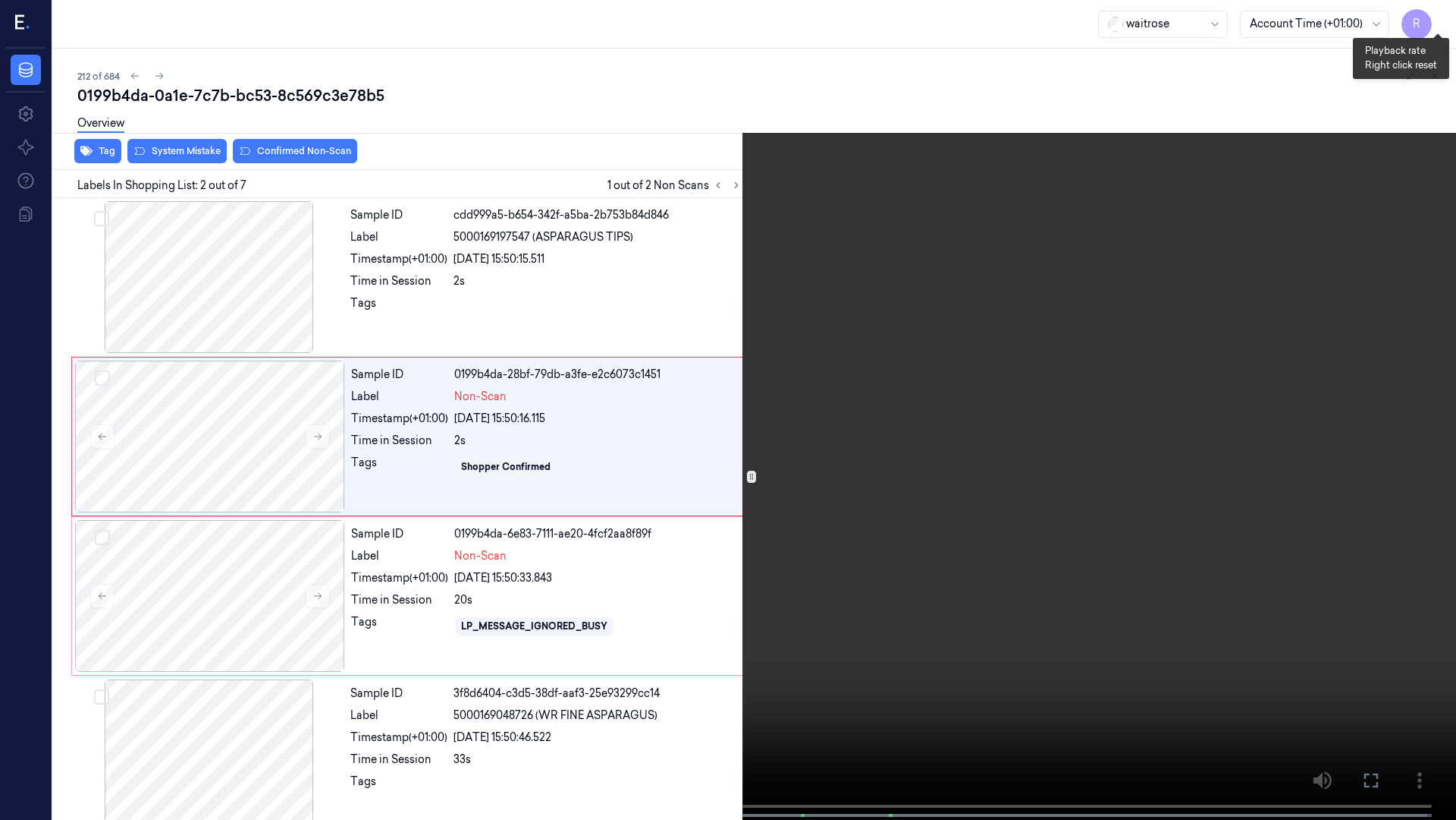
click at [1432, 18] on button "x 1" at bounding box center [1438, 18] width 24 height 24
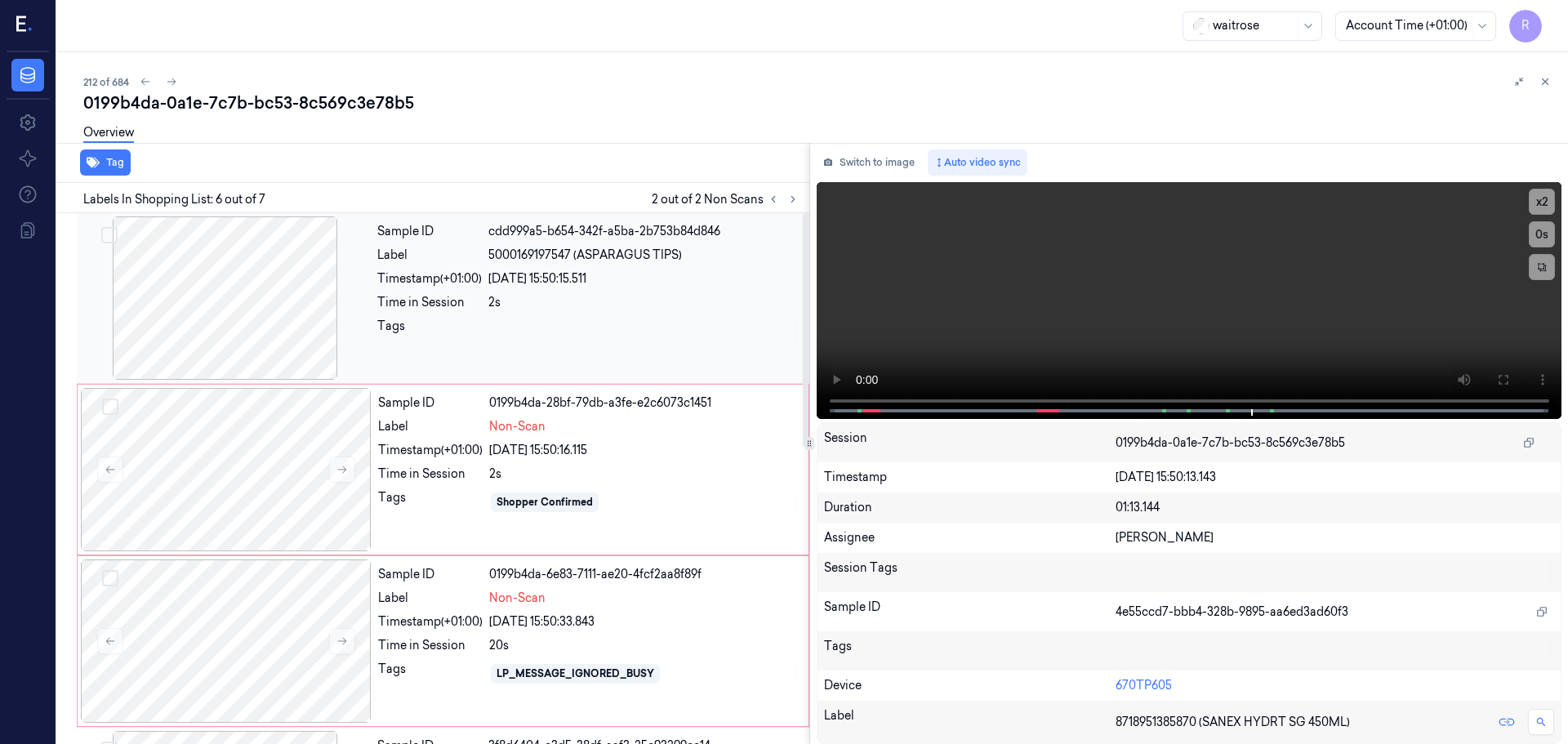
click at [252, 310] on div at bounding box center [225, 298] width 291 height 164
click at [348, 471] on button at bounding box center [342, 469] width 26 height 26
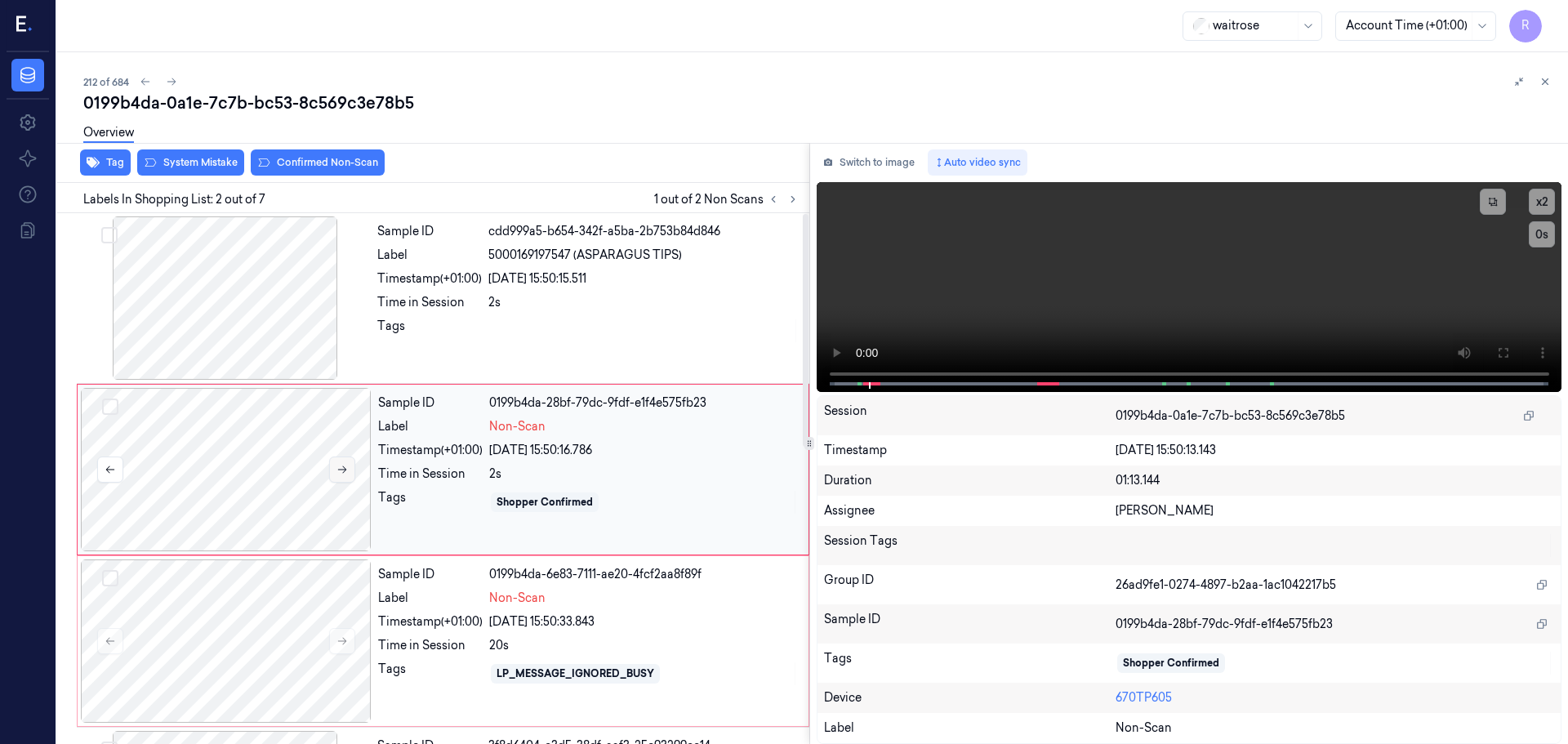
click at [348, 471] on button at bounding box center [342, 469] width 26 height 26
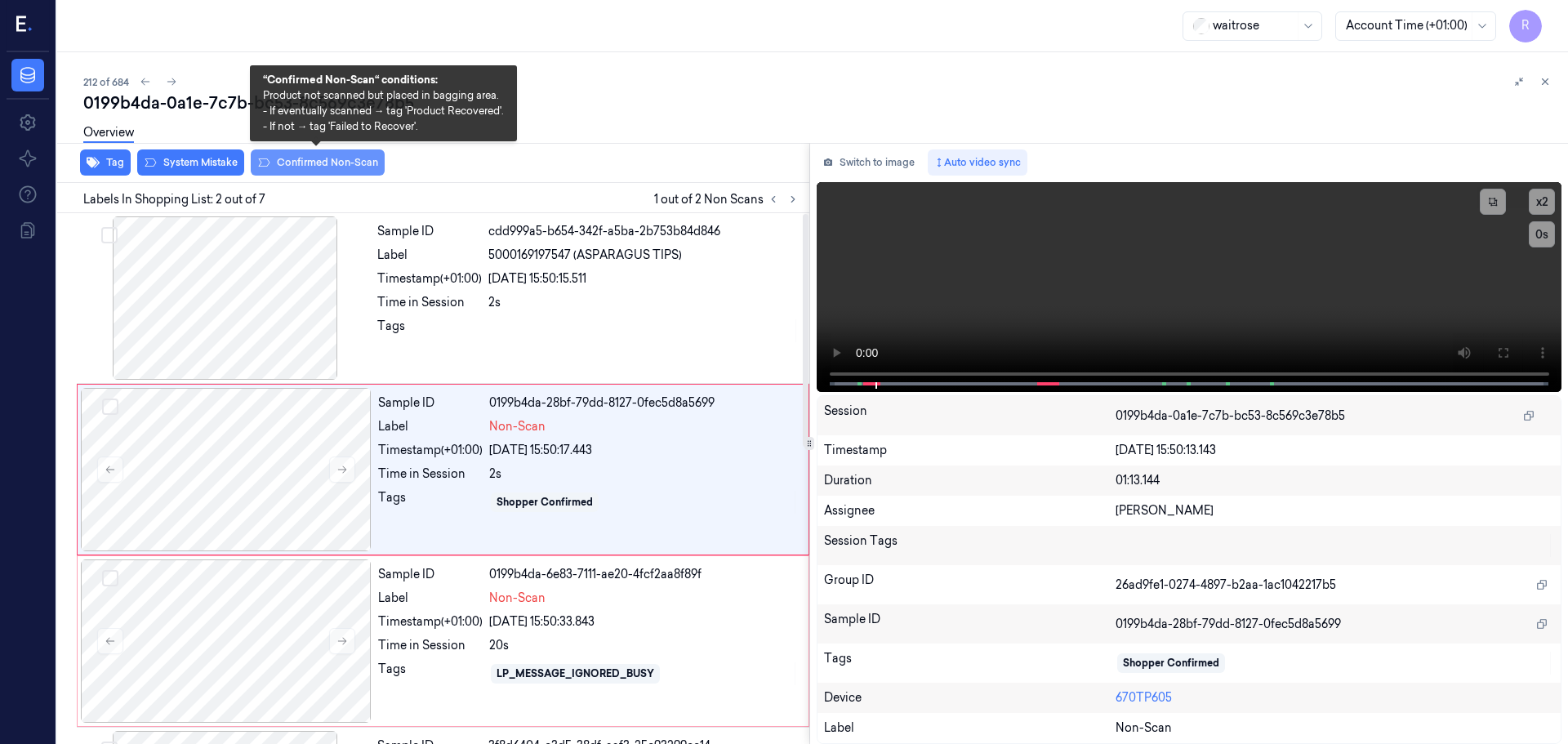
click at [315, 161] on button "Confirmed Non-Scan" at bounding box center [317, 162] width 134 height 26
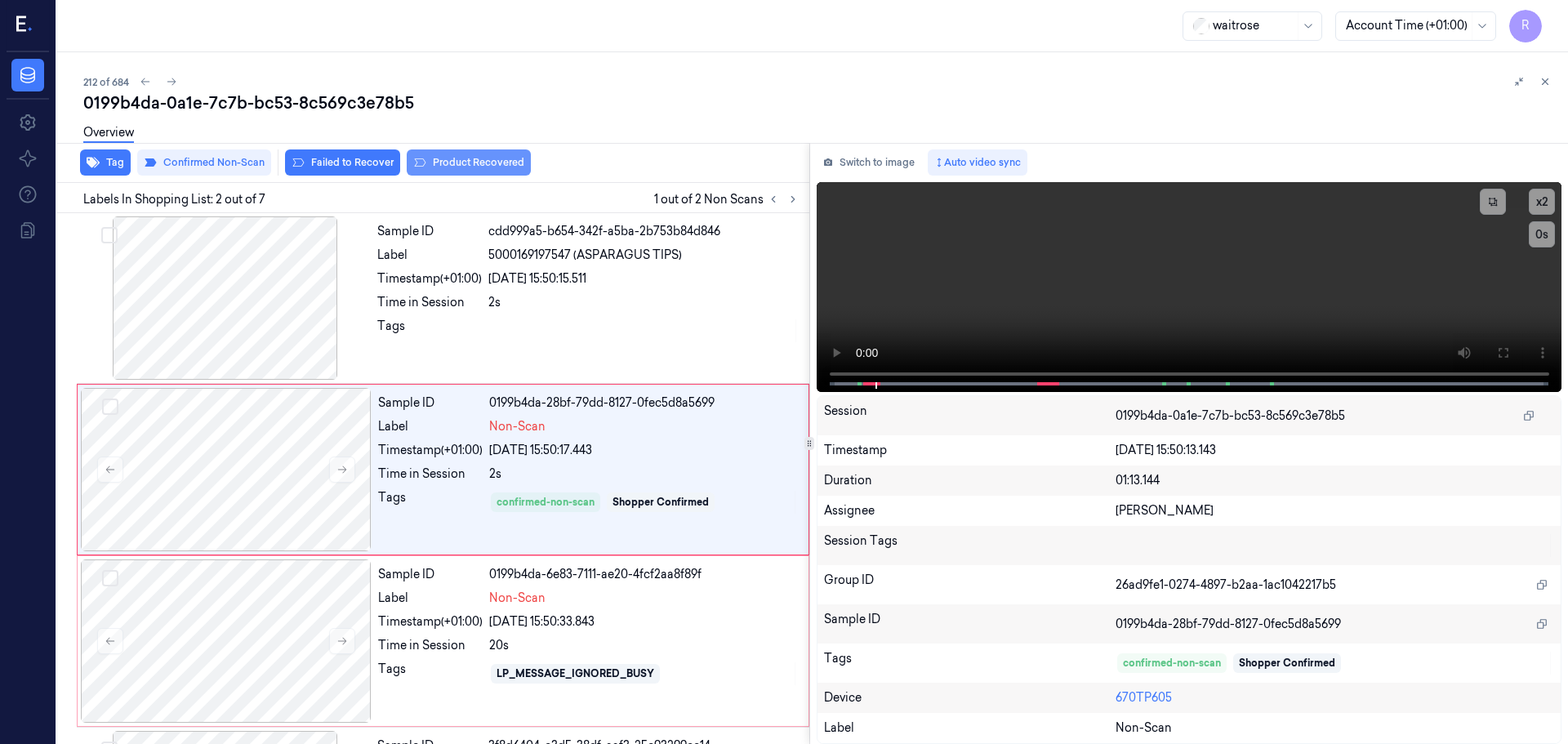
click at [486, 166] on button "Product Recovered" at bounding box center [469, 162] width 125 height 26
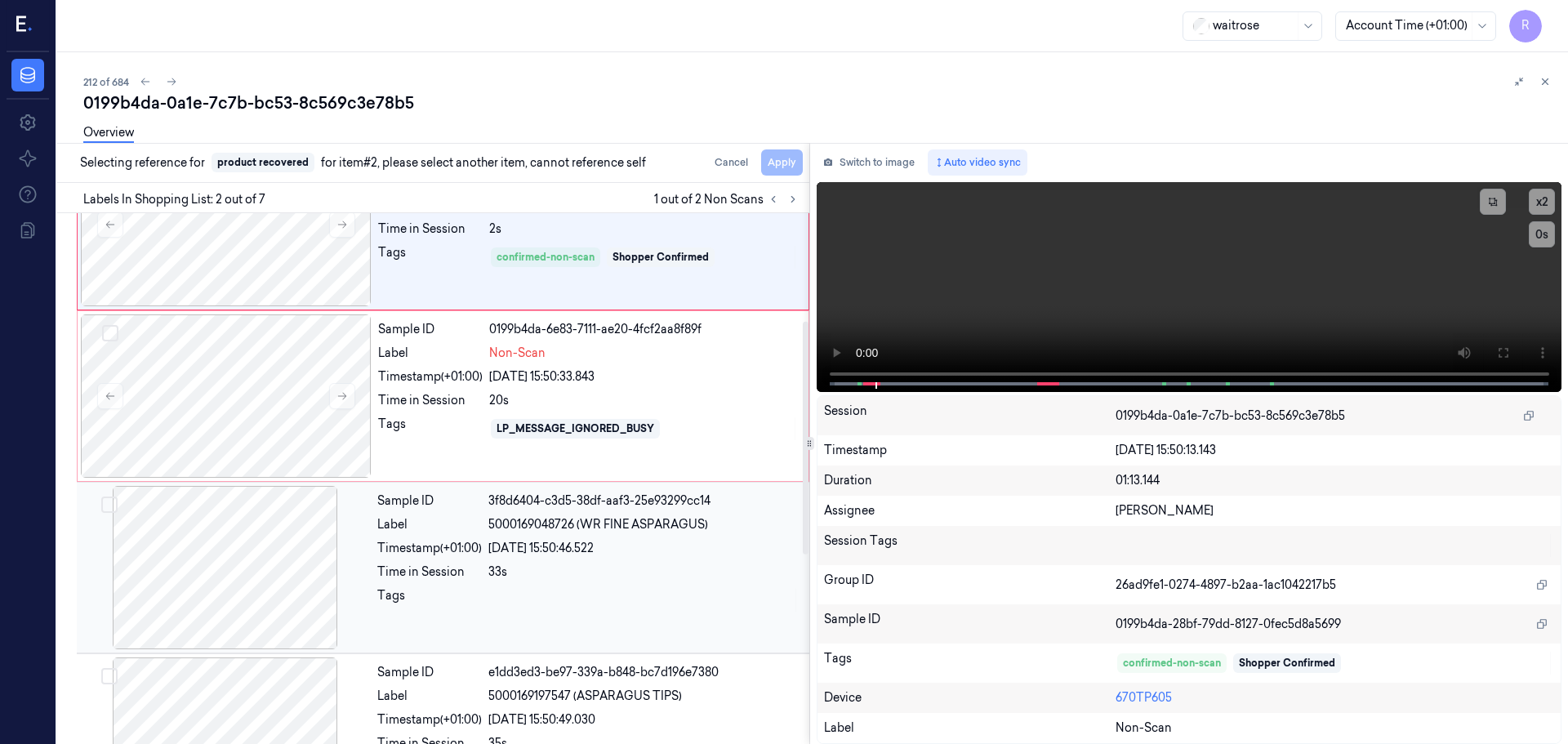
scroll to position [408, 0]
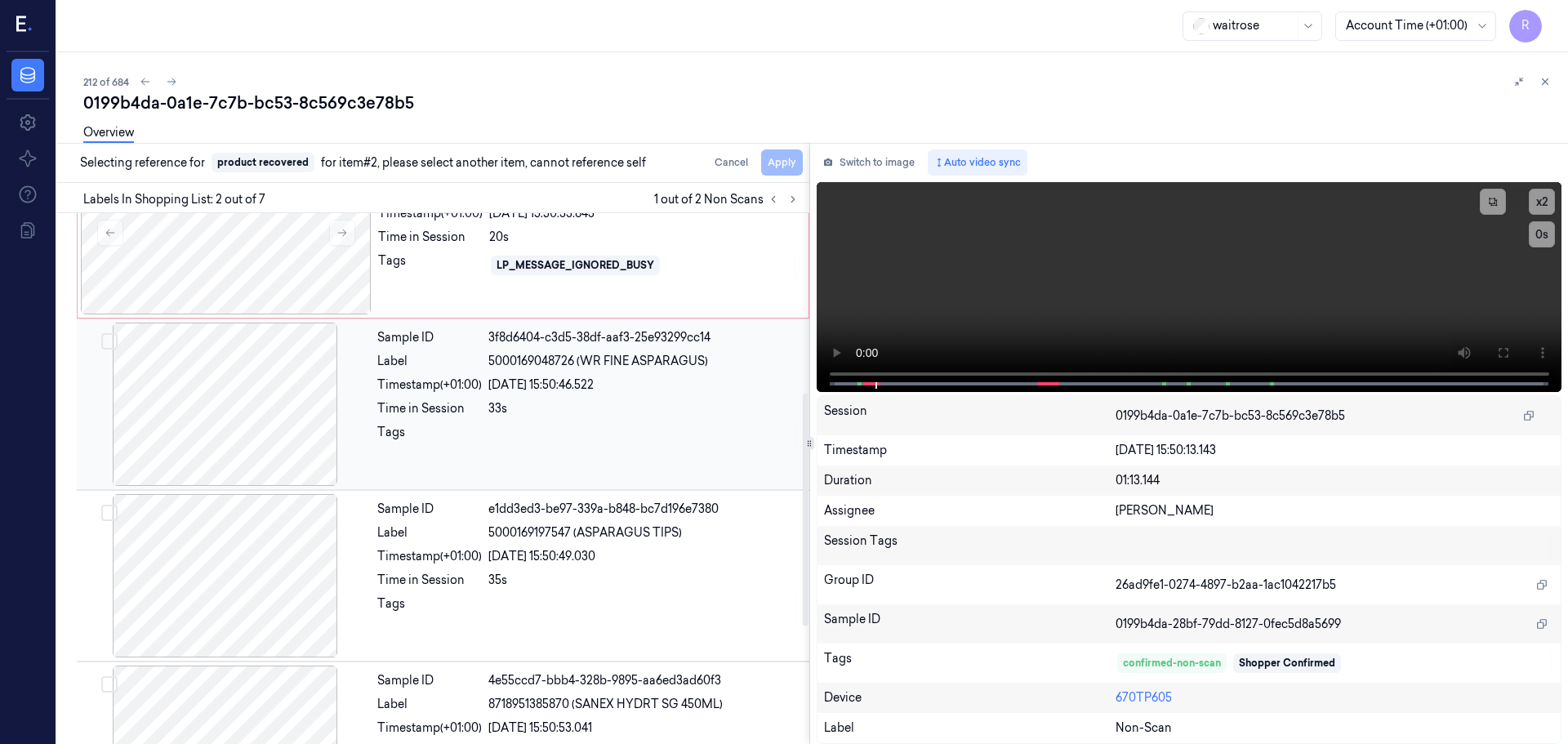
click at [406, 437] on div "Tags" at bounding box center [429, 436] width 105 height 26
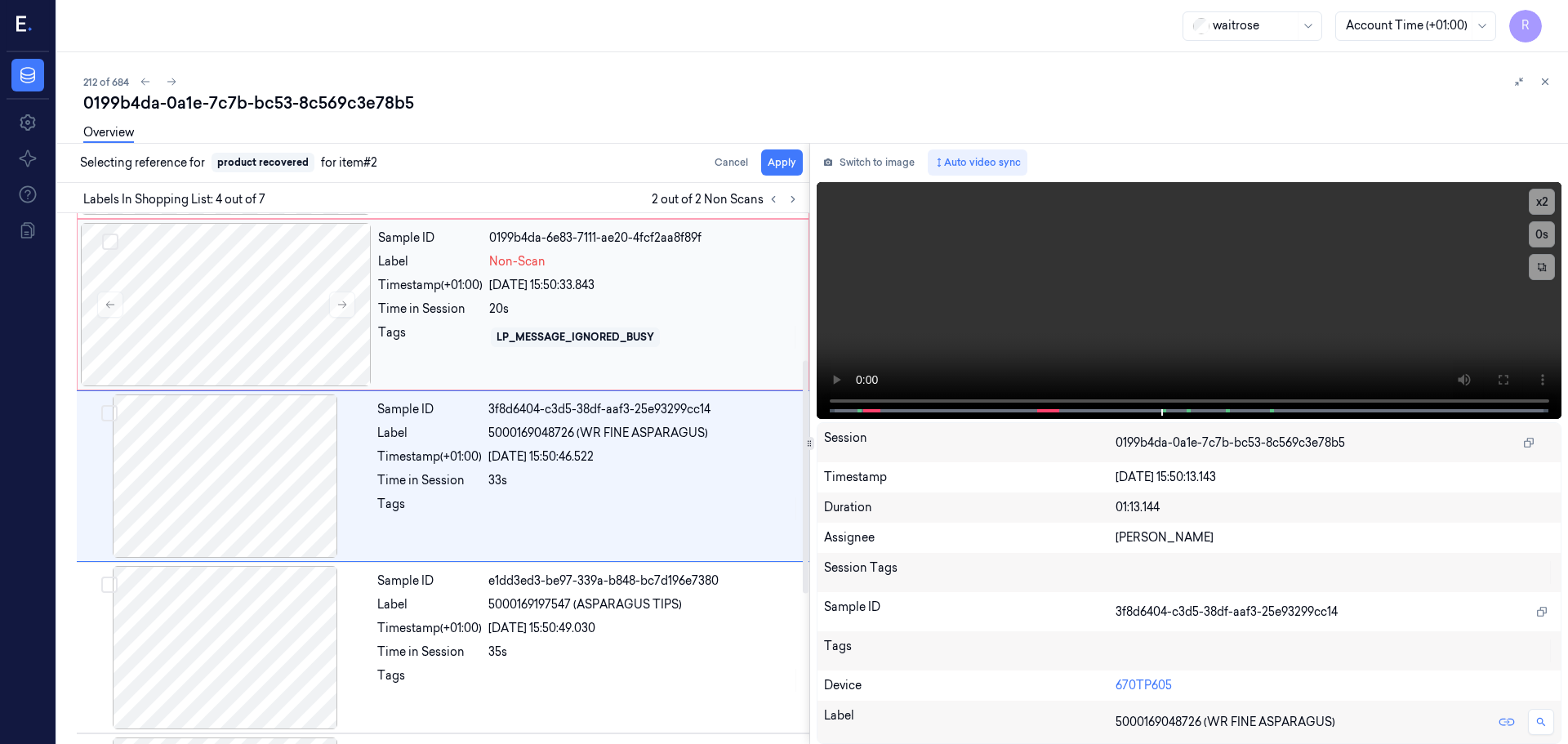
scroll to position [334, 0]
click at [764, 170] on button "Apply" at bounding box center [783, 162] width 42 height 26
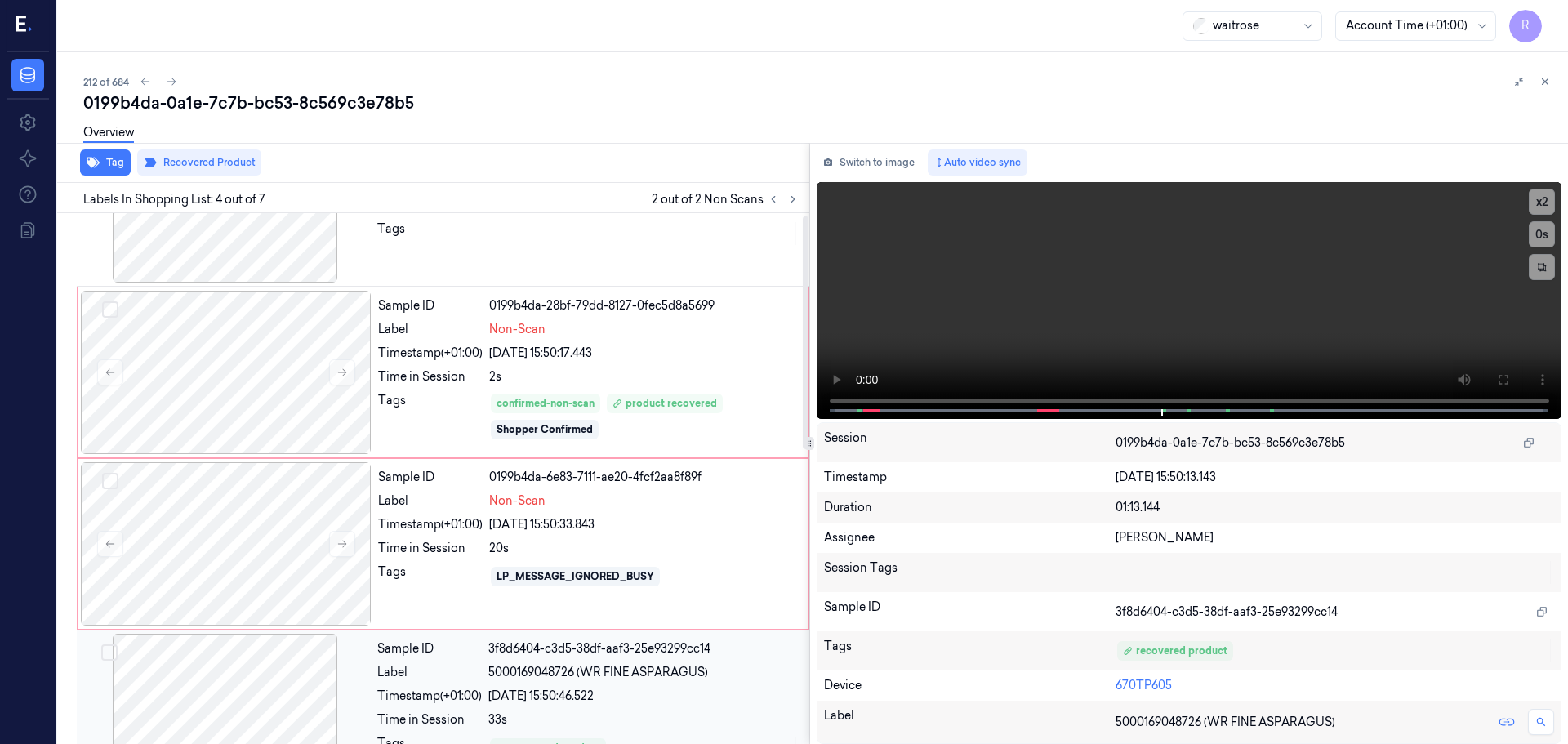
scroll to position [0, 0]
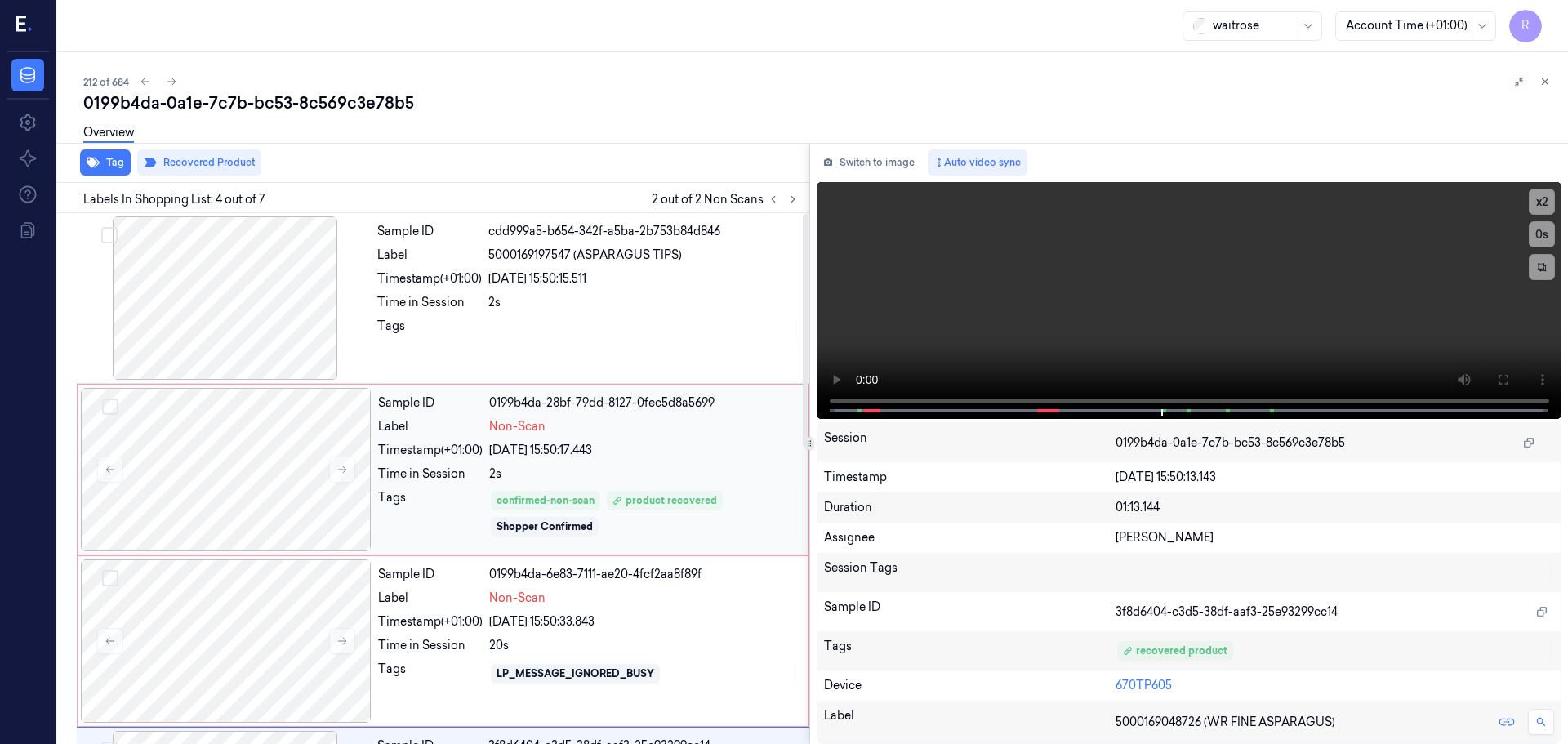
click at [472, 441] on div "Sample ID 0199b4da-28bf-79dd-8127-0fec5d8a5699 Label Non-Scan Timestamp (+01:00…" at bounding box center [588, 470] width 434 height 164
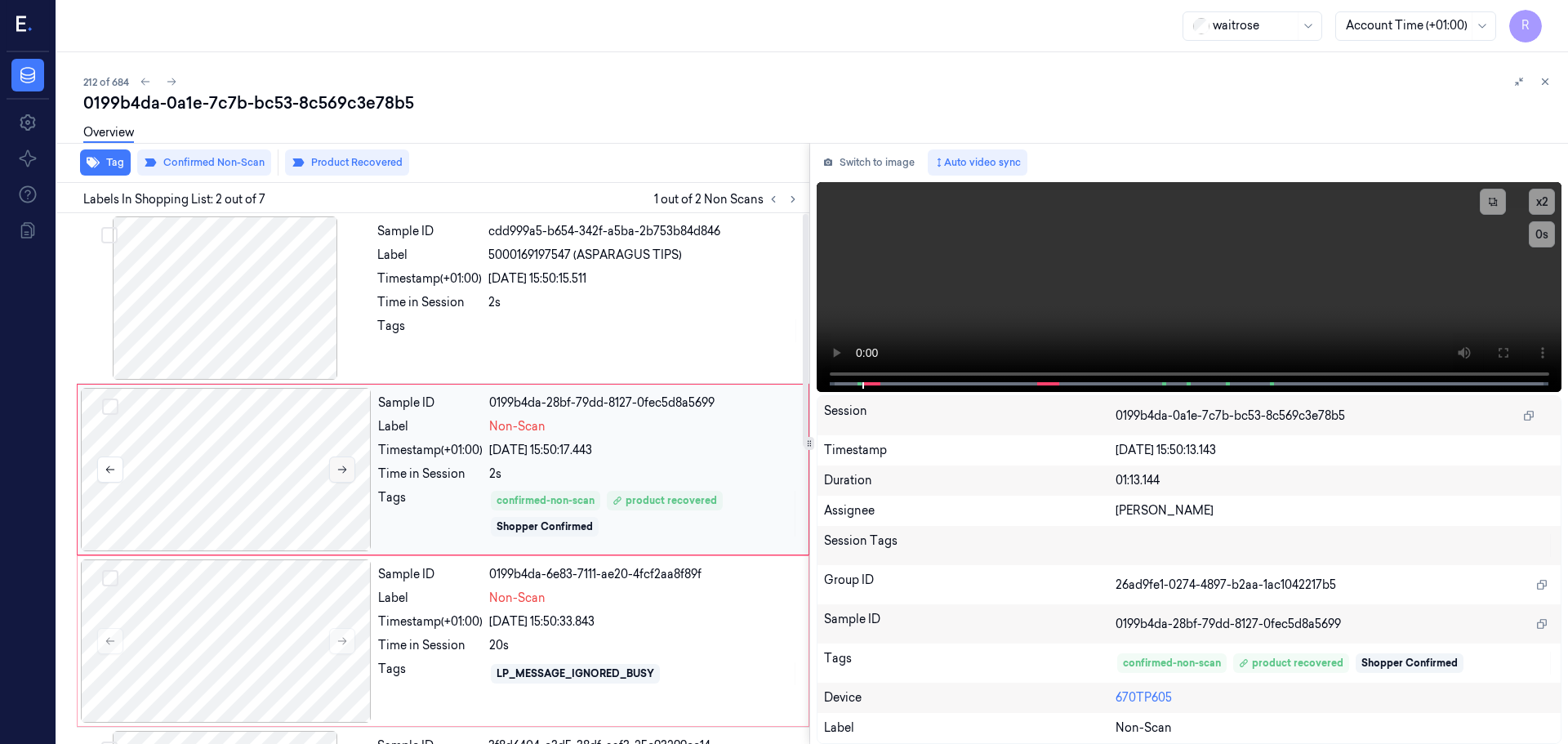
click at [334, 465] on button at bounding box center [342, 469] width 26 height 26
click at [335, 465] on button at bounding box center [342, 469] width 26 height 26
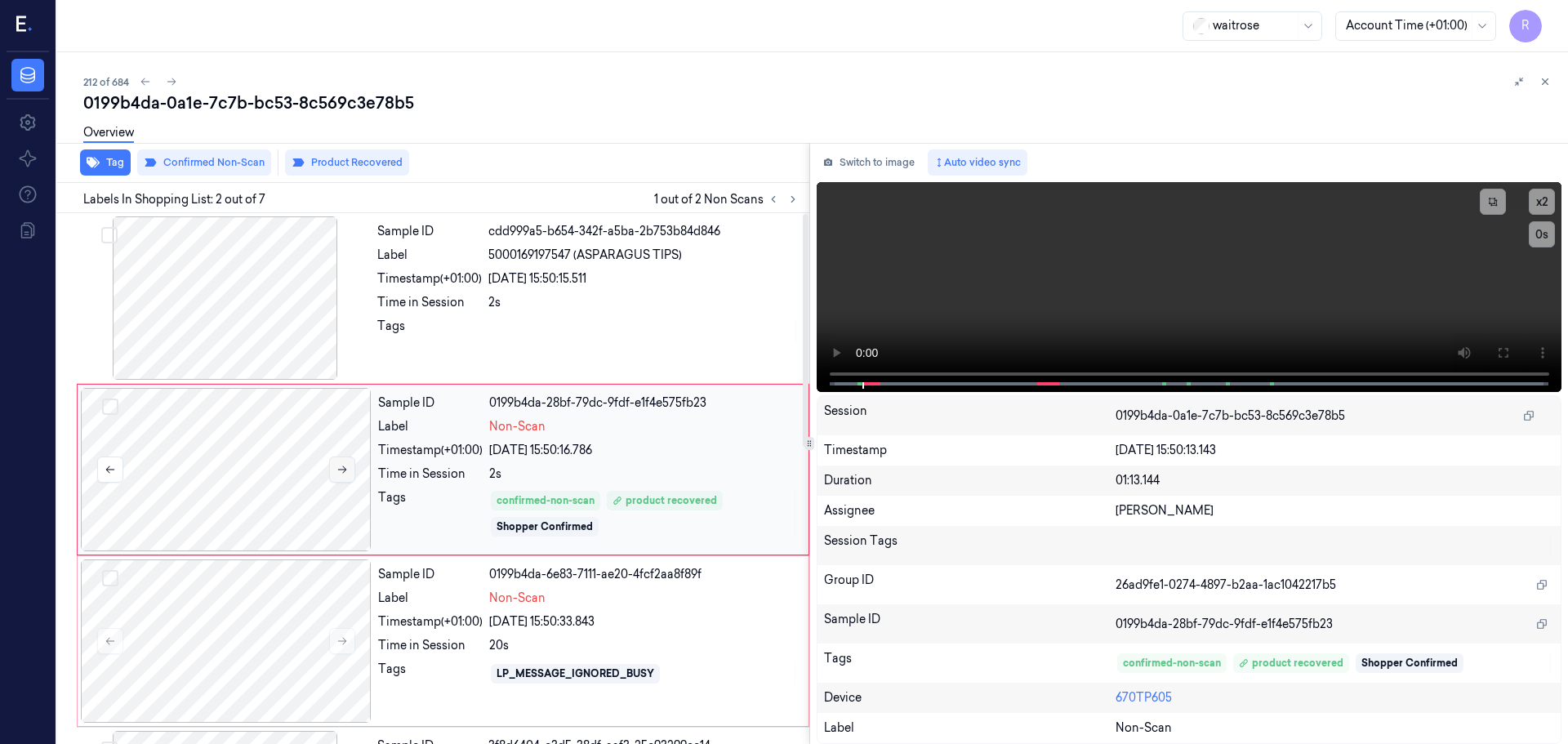
click at [335, 466] on button at bounding box center [342, 469] width 26 height 26
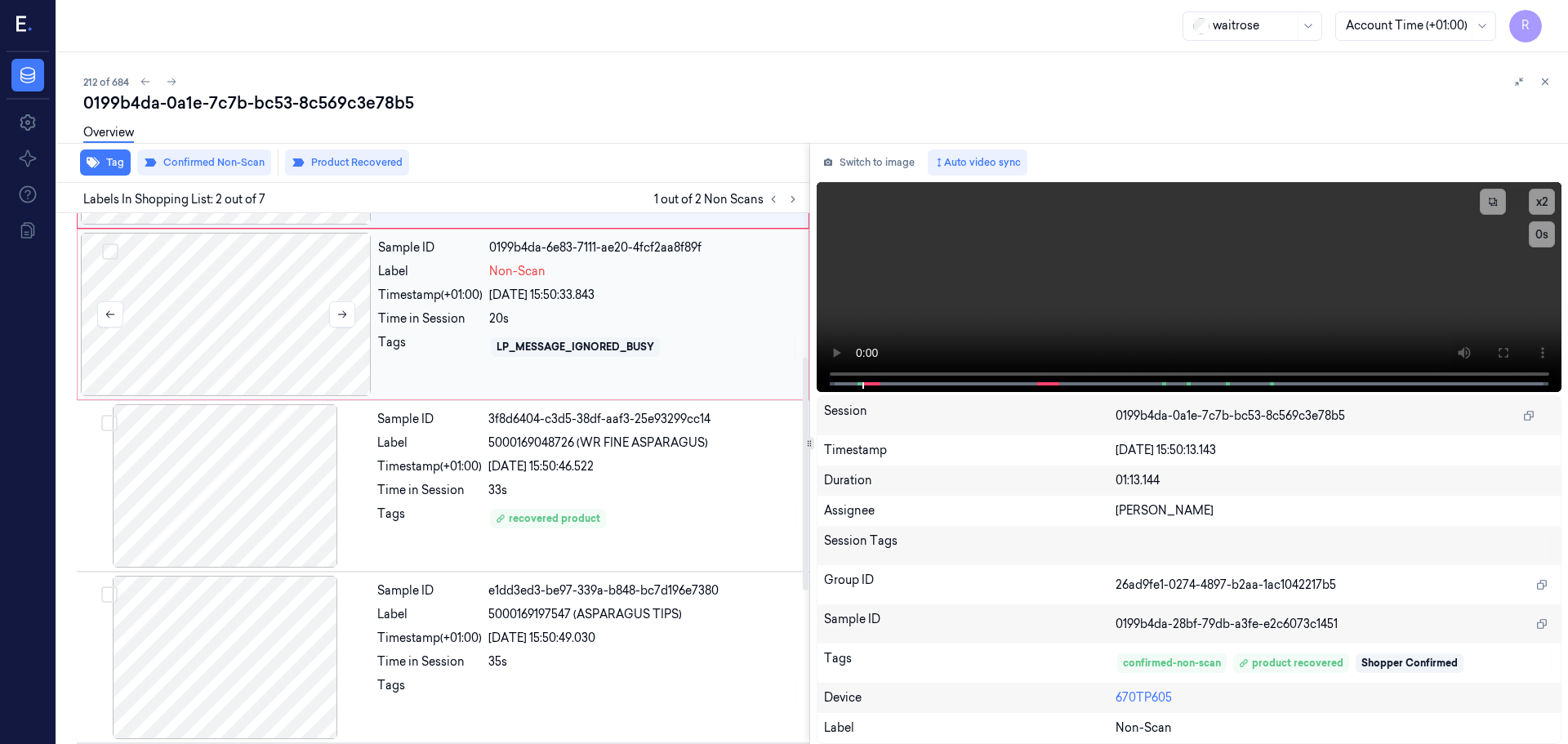
click at [325, 358] on div at bounding box center [226, 314] width 291 height 164
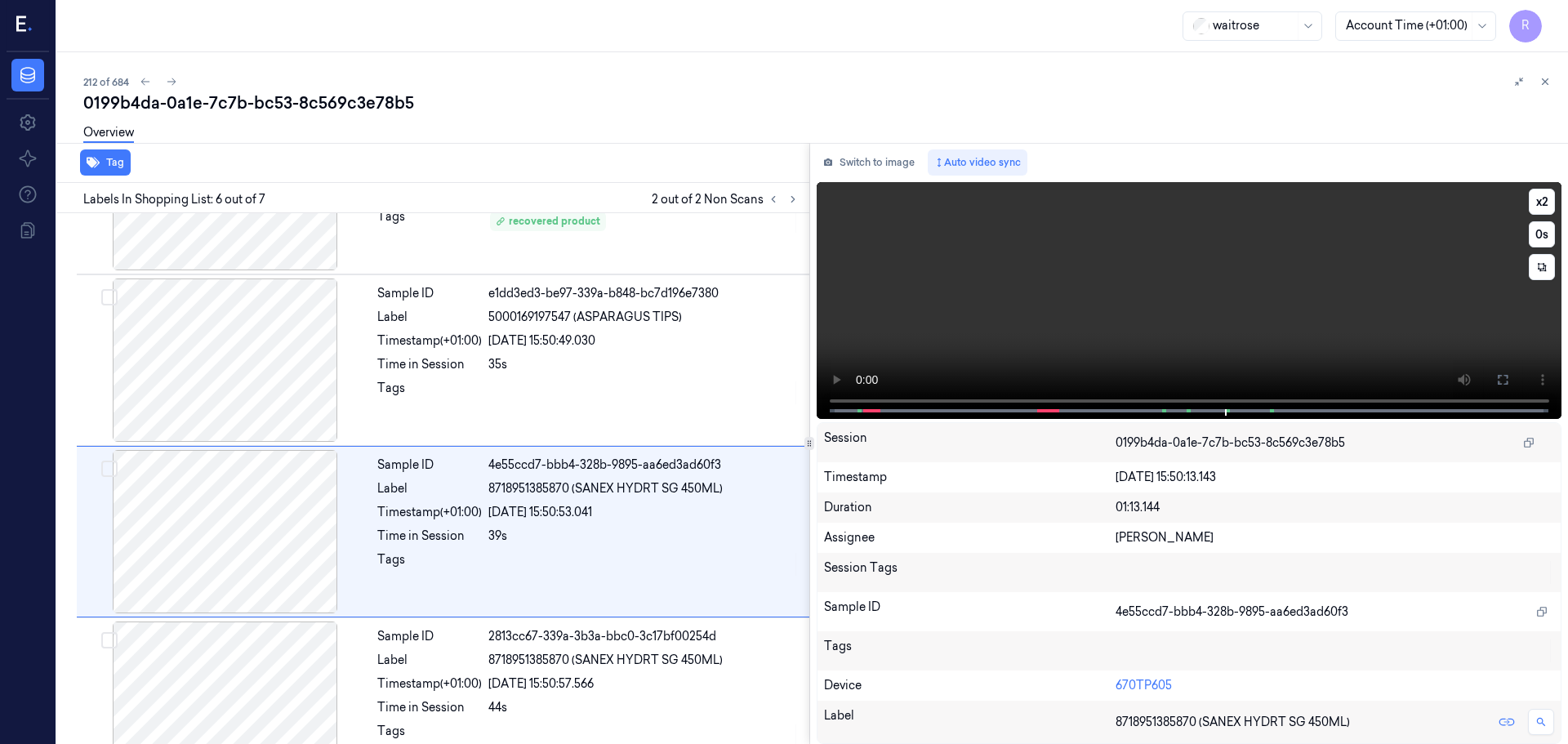
scroll to position [674, 0]
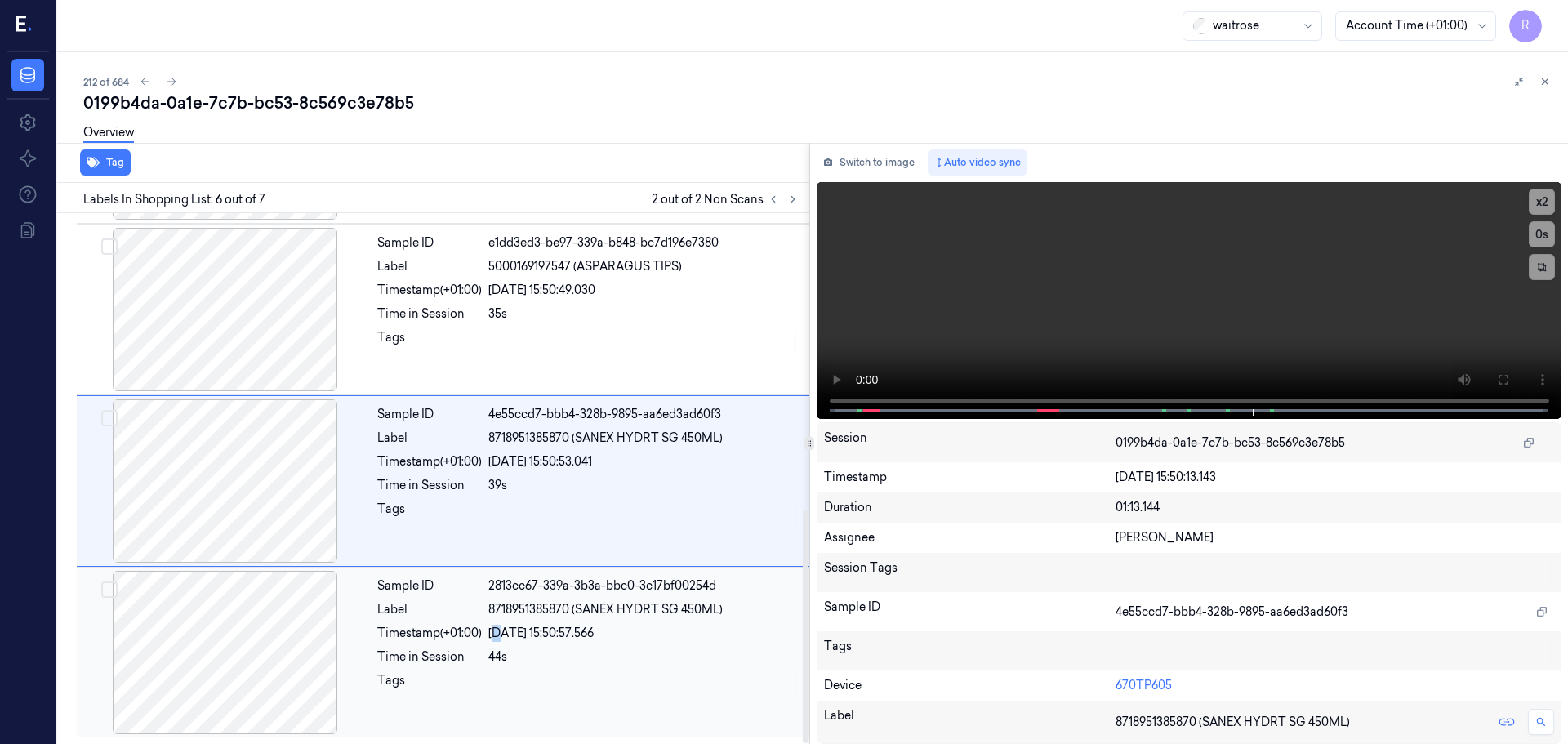
click at [501, 630] on div "05/10/2025 15:50:57.566" at bounding box center [644, 633] width 311 height 17
click at [521, 506] on div at bounding box center [644, 513] width 311 height 26
click at [578, 637] on div "05/10/2025 15:50:57.566" at bounding box center [644, 633] width 311 height 17
click at [616, 497] on div "Sample ID 4e55ccd7-bbb4-328b-9895-aa6ed3ad60f3 Label 8718951385870 (SANEX HYDRT…" at bounding box center [588, 481] width 435 height 164
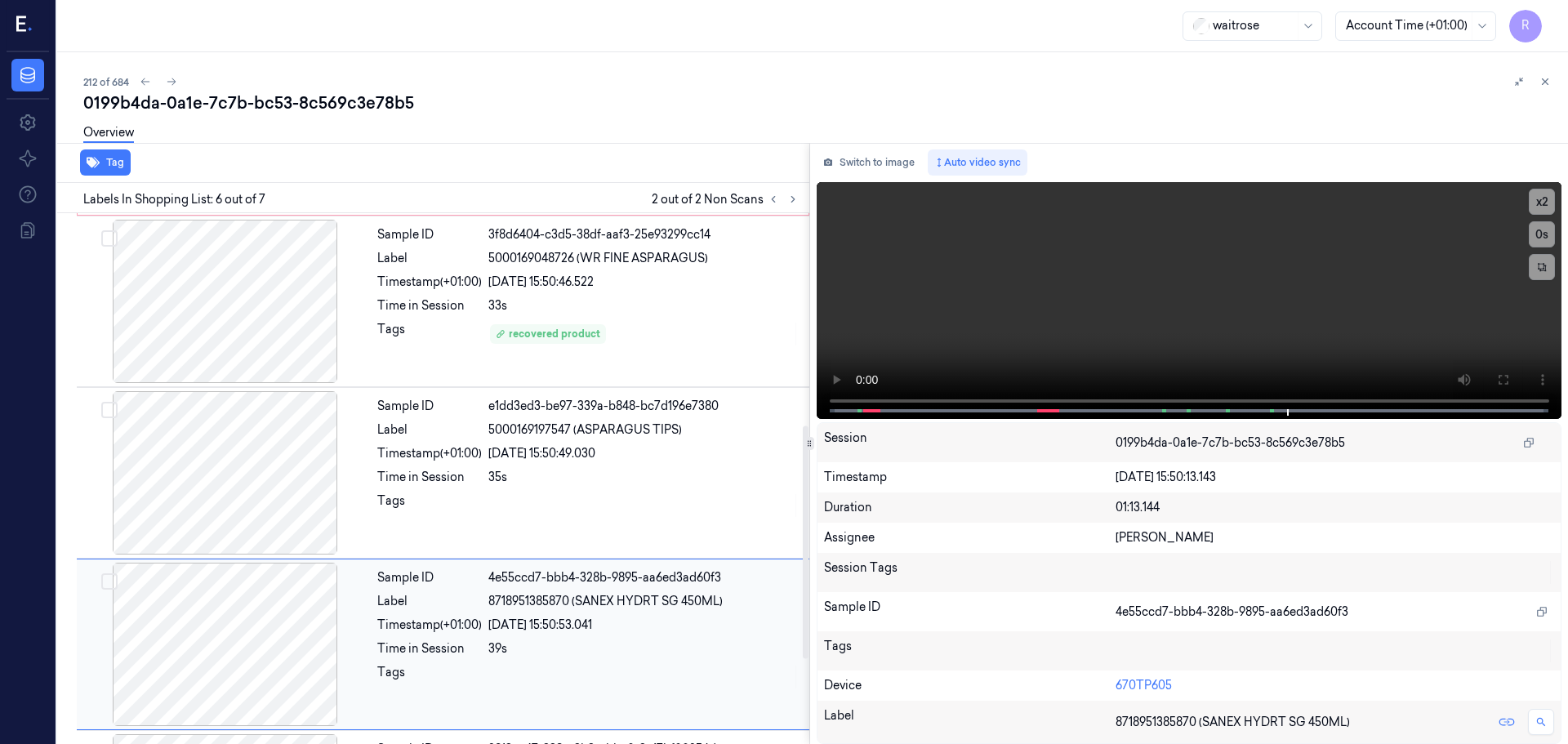
scroll to position [0, 0]
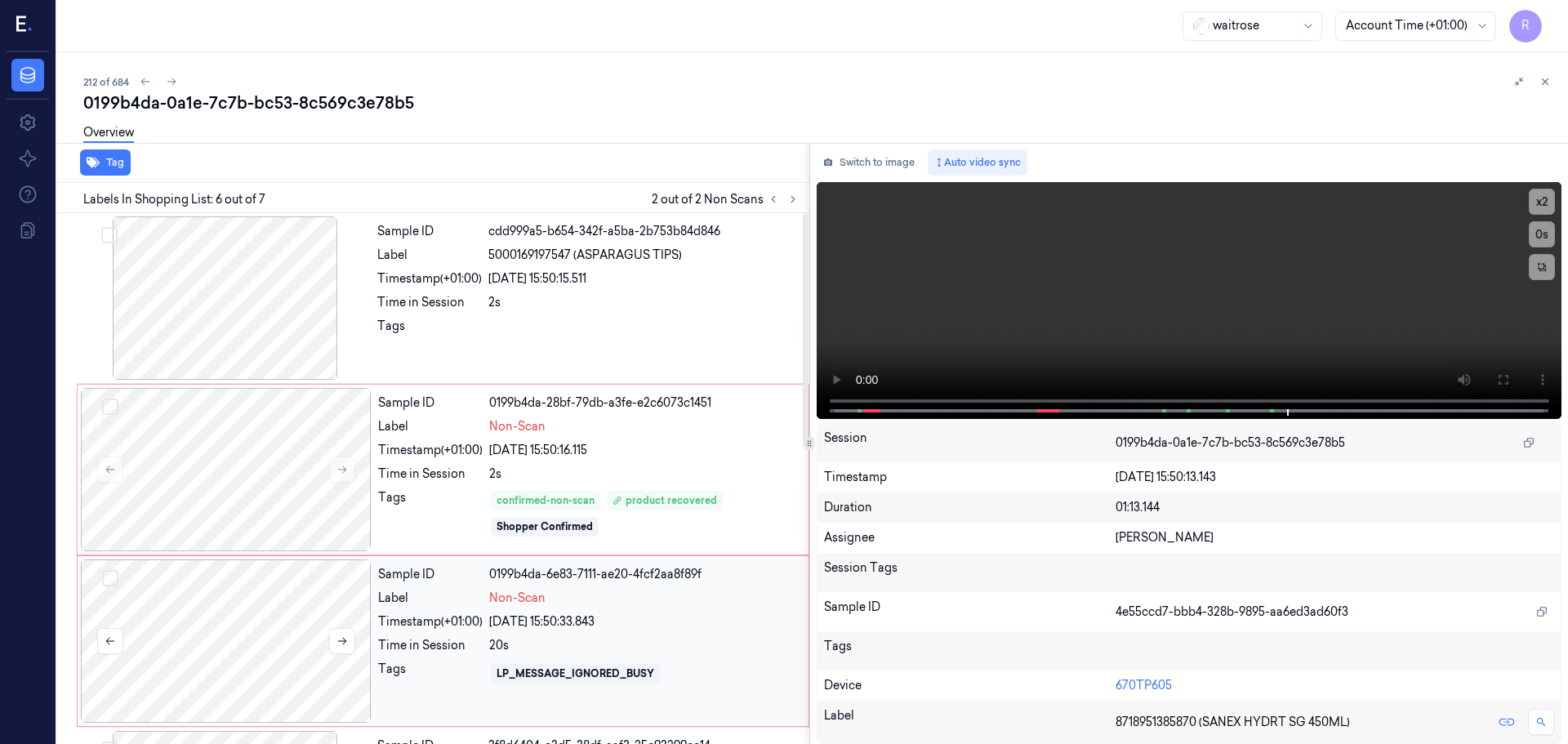
click at [302, 645] on div at bounding box center [226, 641] width 291 height 164
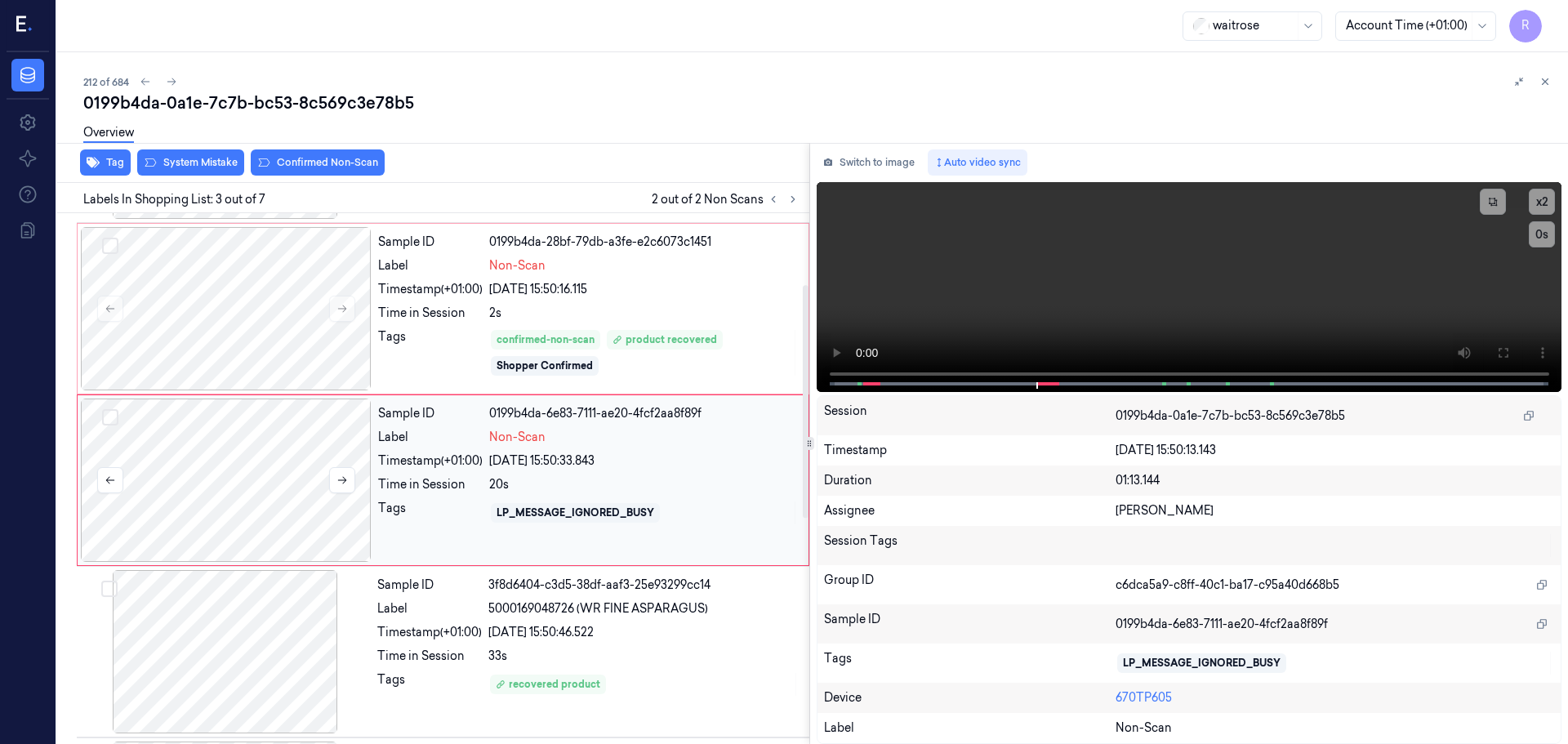
scroll to position [163, 0]
click at [335, 483] on button at bounding box center [342, 478] width 26 height 26
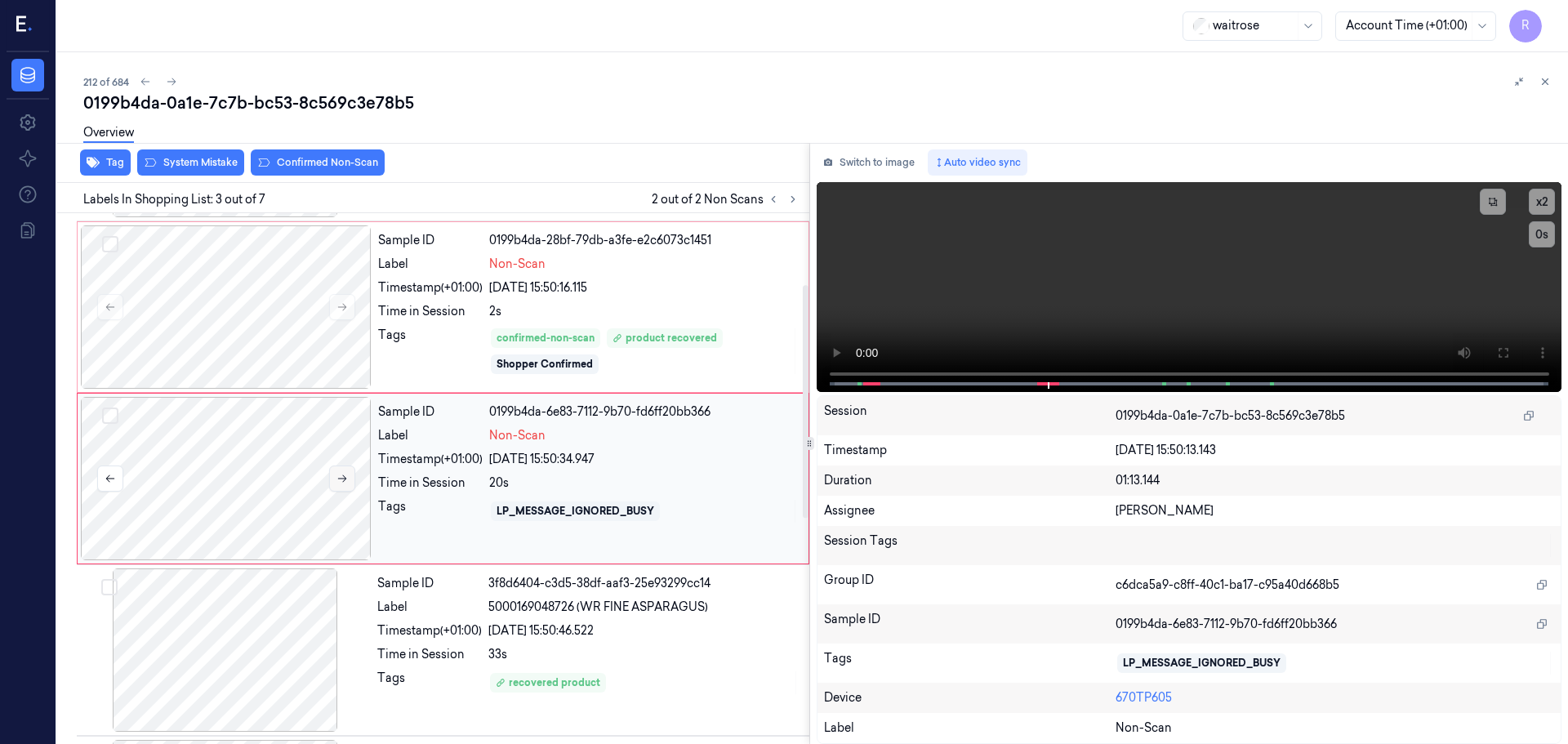
click at [335, 483] on button at bounding box center [342, 478] width 26 height 26
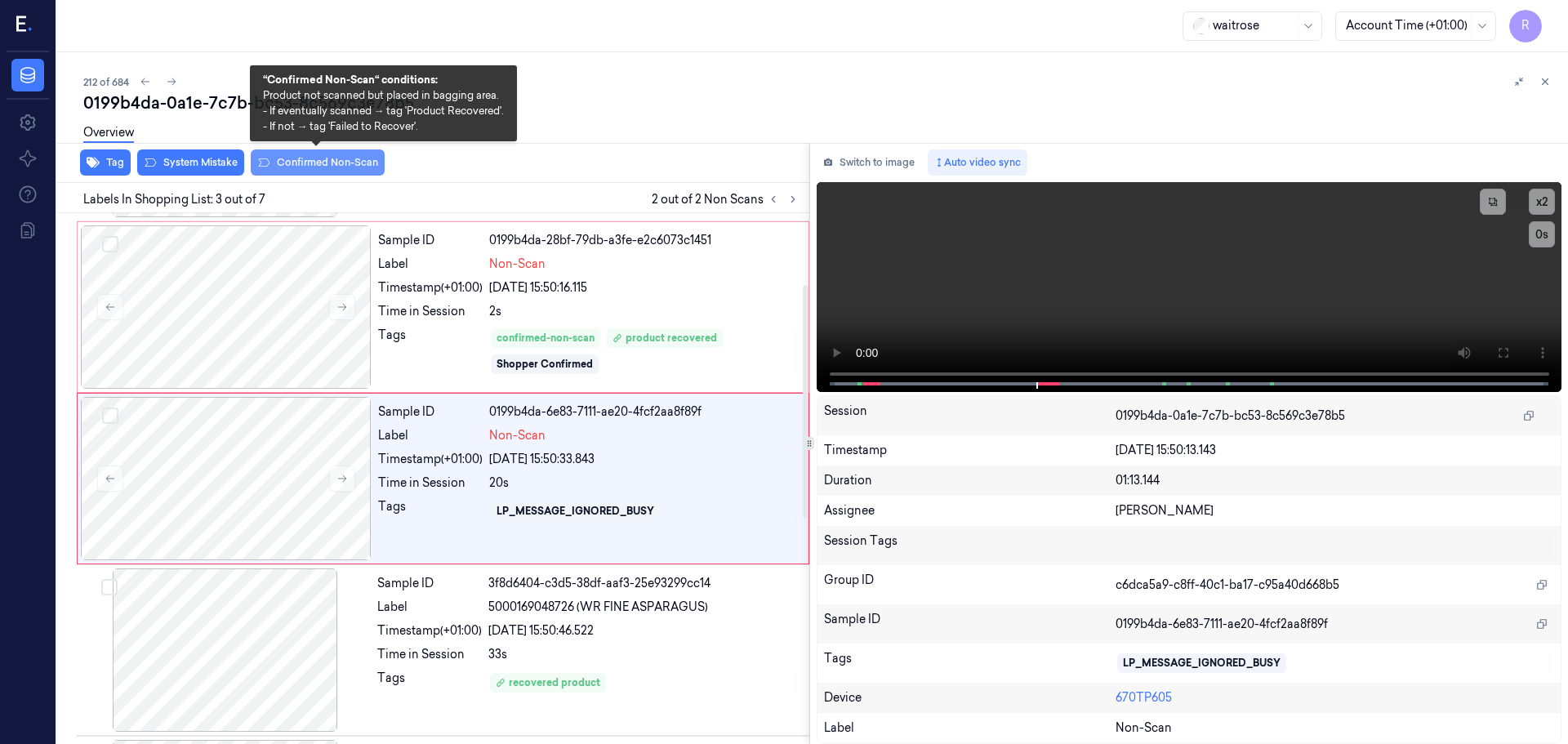
click at [322, 168] on button "Confirmed Non-Scan" at bounding box center [317, 162] width 134 height 26
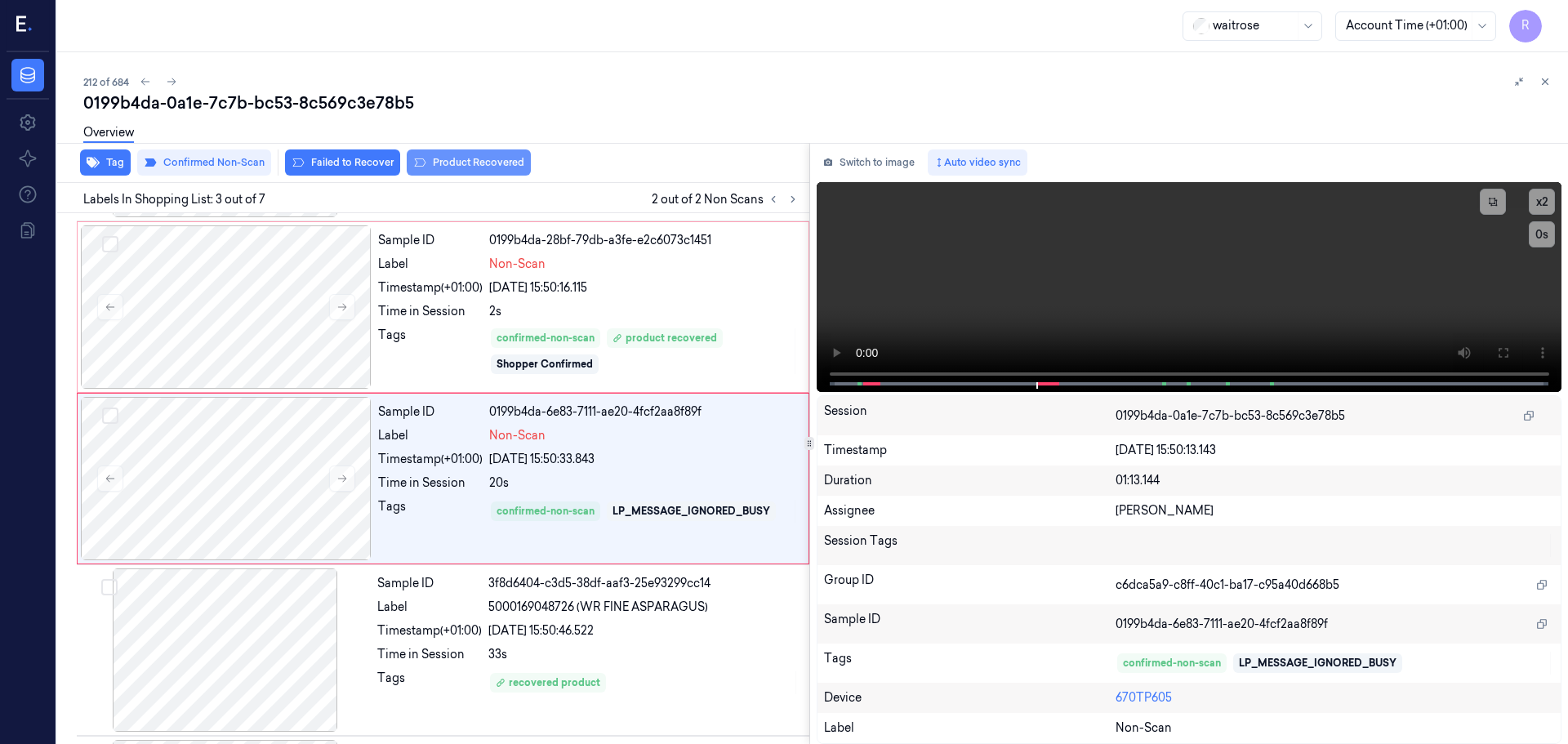
click at [448, 161] on button "Product Recovered" at bounding box center [469, 162] width 125 height 26
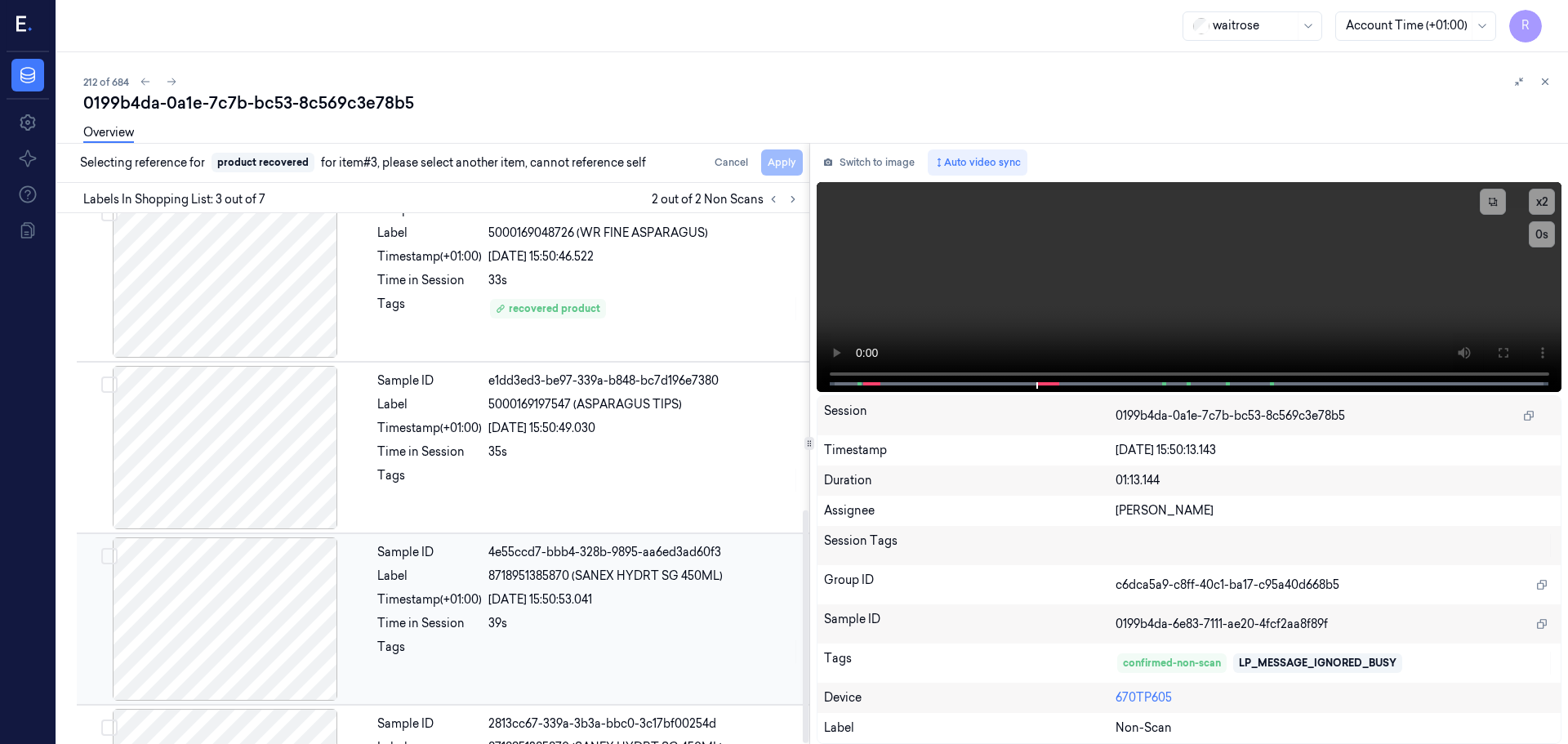
scroll to position [674, 0]
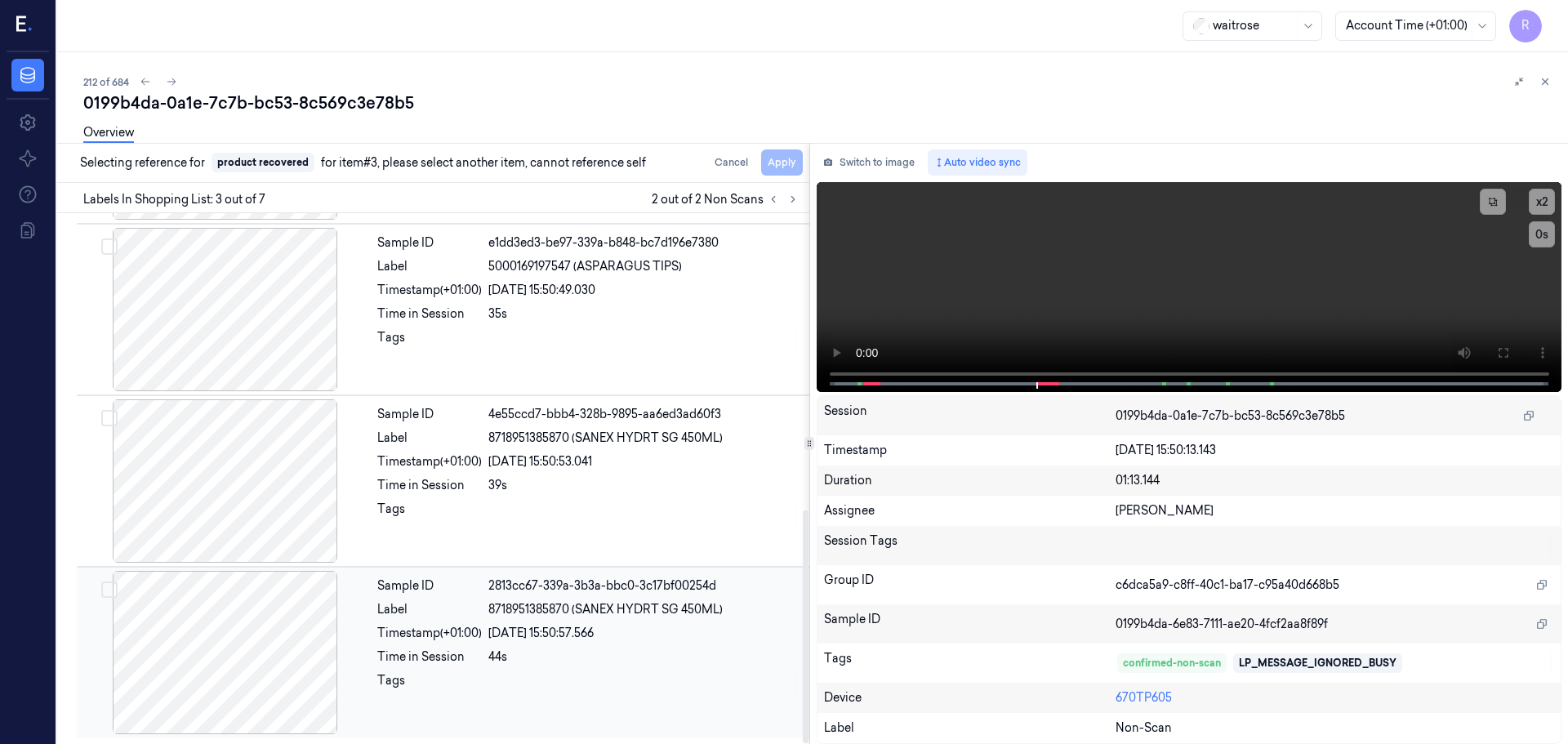
click at [455, 666] on div "Sample ID 2813cc67-339a-3b3a-bbc0-3c17bf00254d Label 8718951385870 (SANEX HYDRT…" at bounding box center [588, 652] width 435 height 164
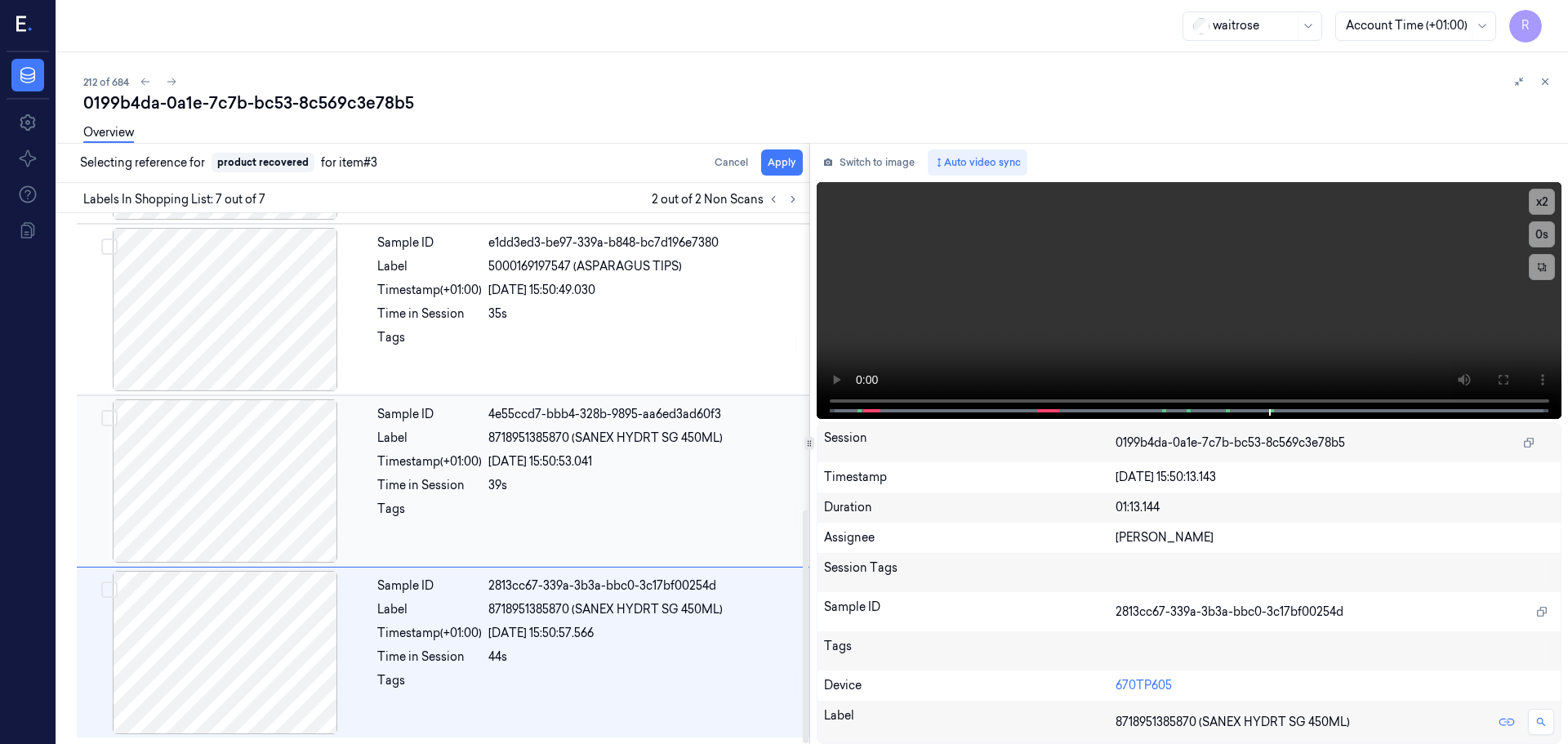
click at [354, 494] on div at bounding box center [225, 481] width 291 height 164
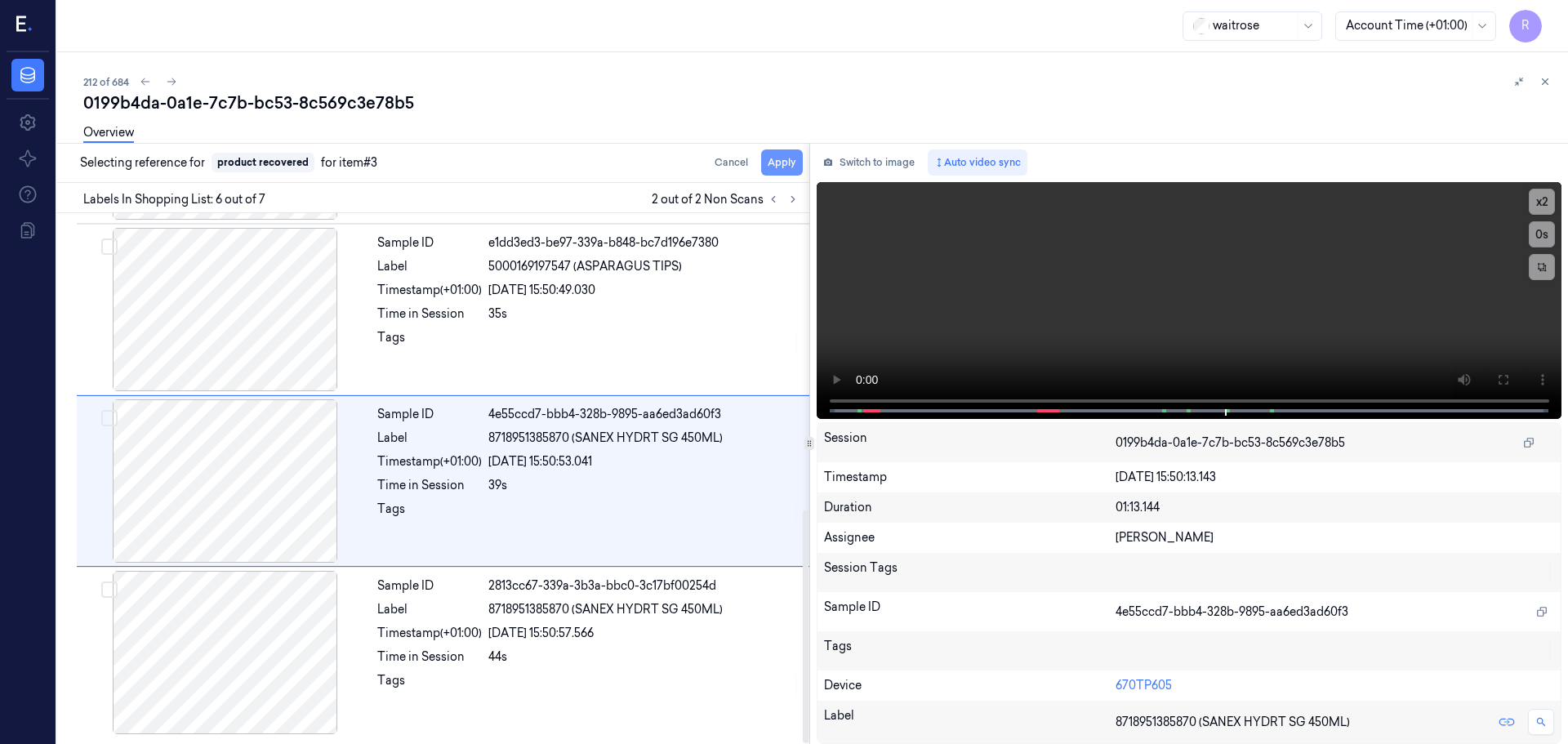
click at [773, 174] on button "Apply" at bounding box center [783, 162] width 42 height 26
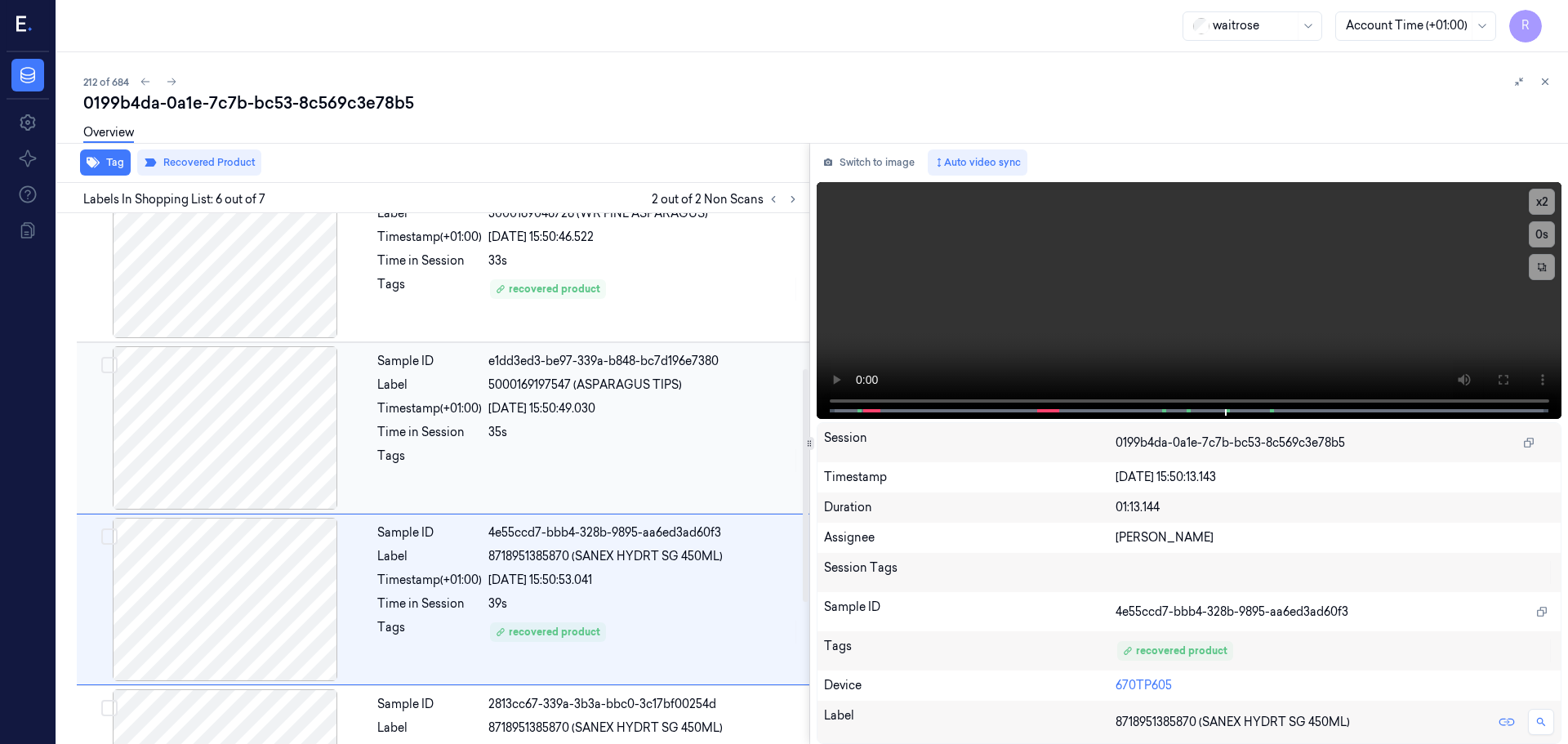
scroll to position [348, 0]
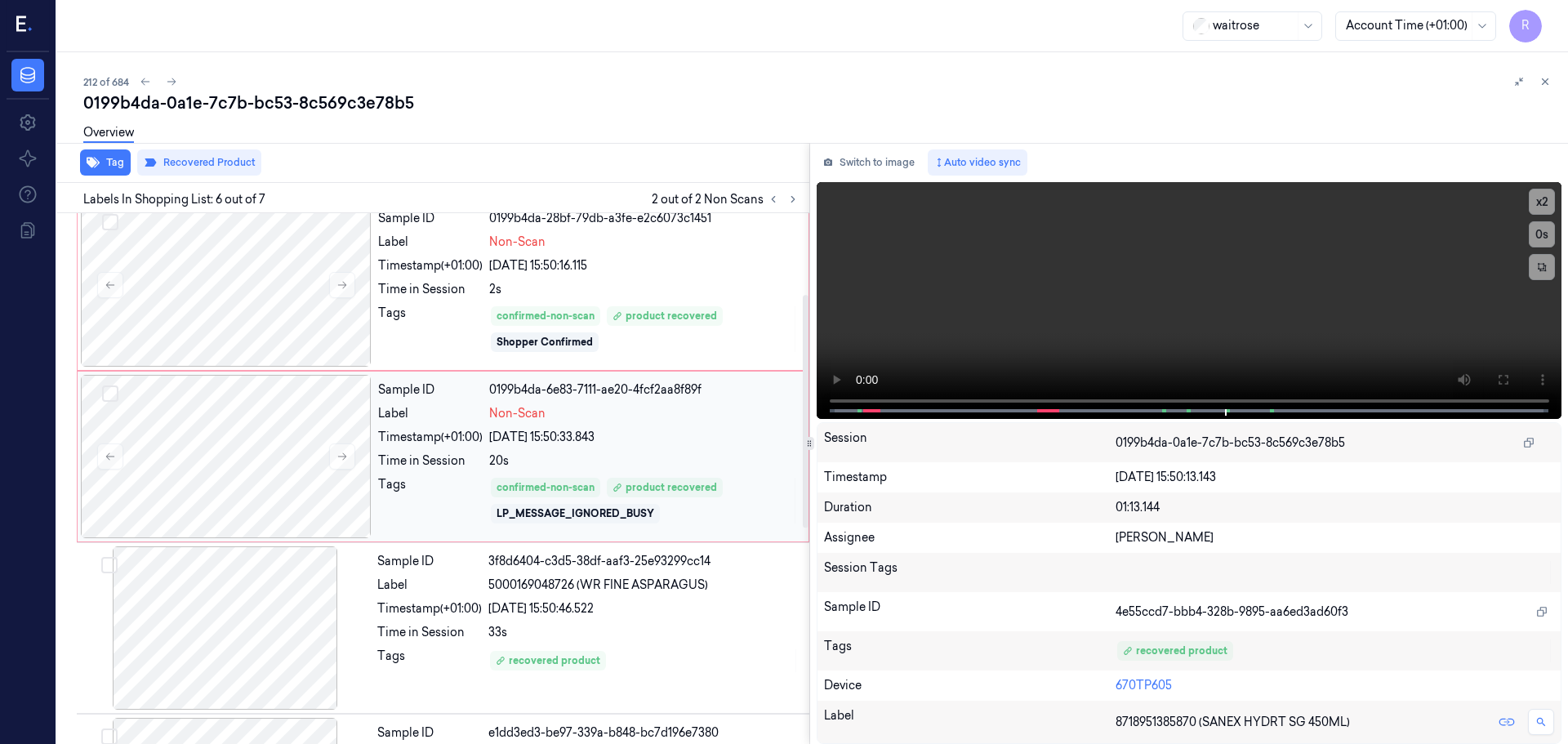
click at [560, 403] on div "Sample ID 0199b4da-6e83-7111-ae20-4fcf2aa8f89f Label Non-Scan Timestamp (+01:00…" at bounding box center [588, 457] width 434 height 164
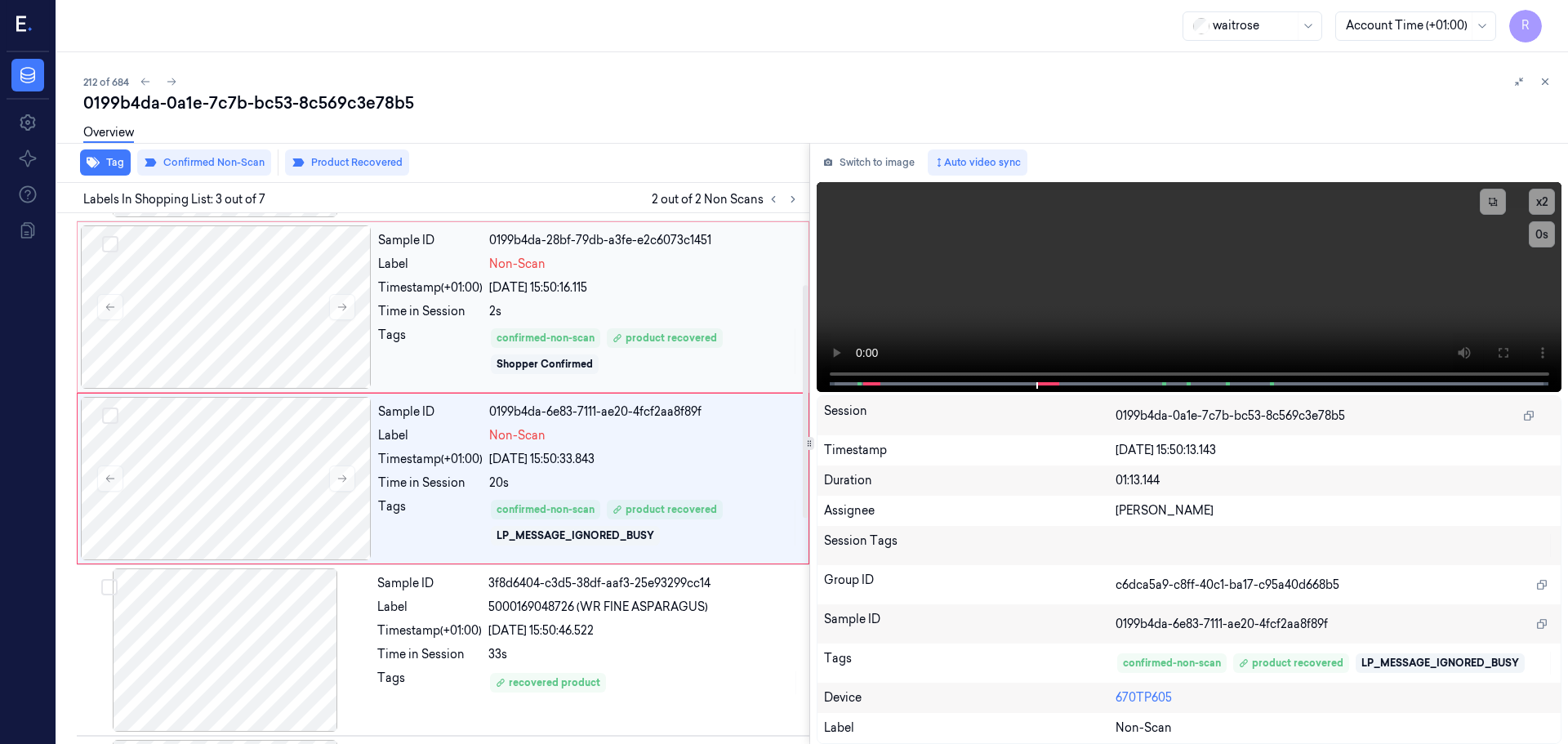
click at [569, 286] on div "05/10/2025 15:50:16.115" at bounding box center [644, 287] width 310 height 17
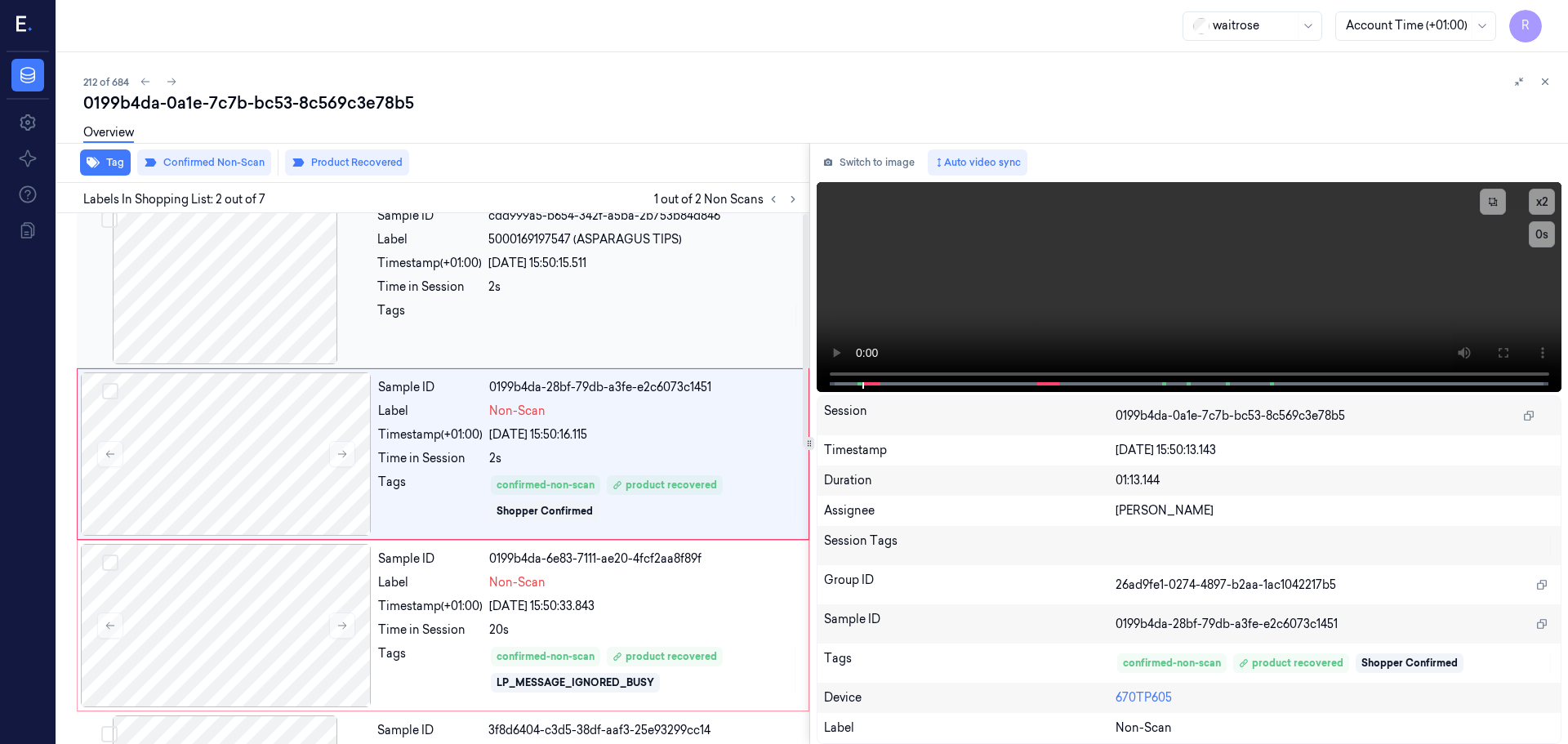
scroll to position [0, 0]
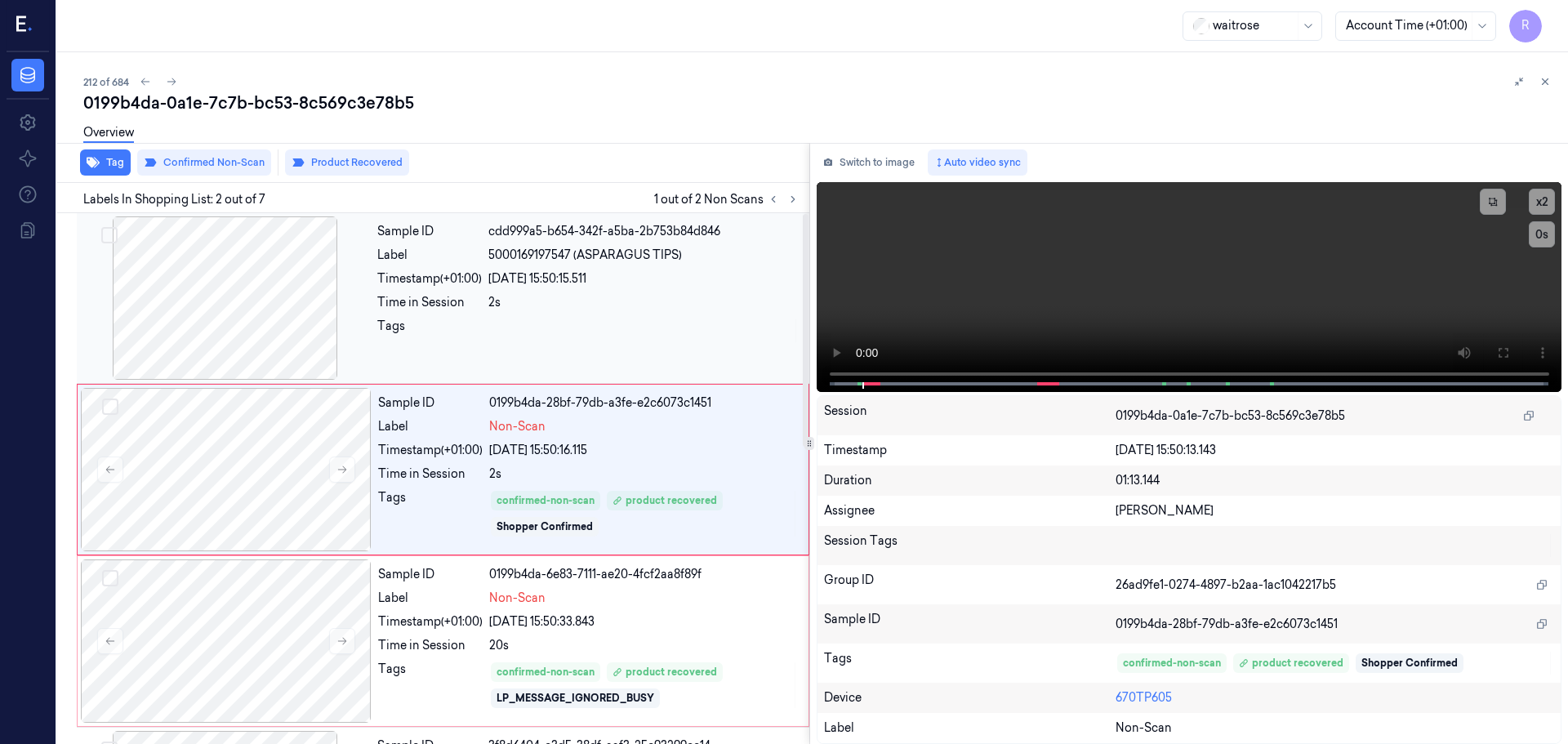
click at [631, 340] on div at bounding box center [644, 331] width 311 height 26
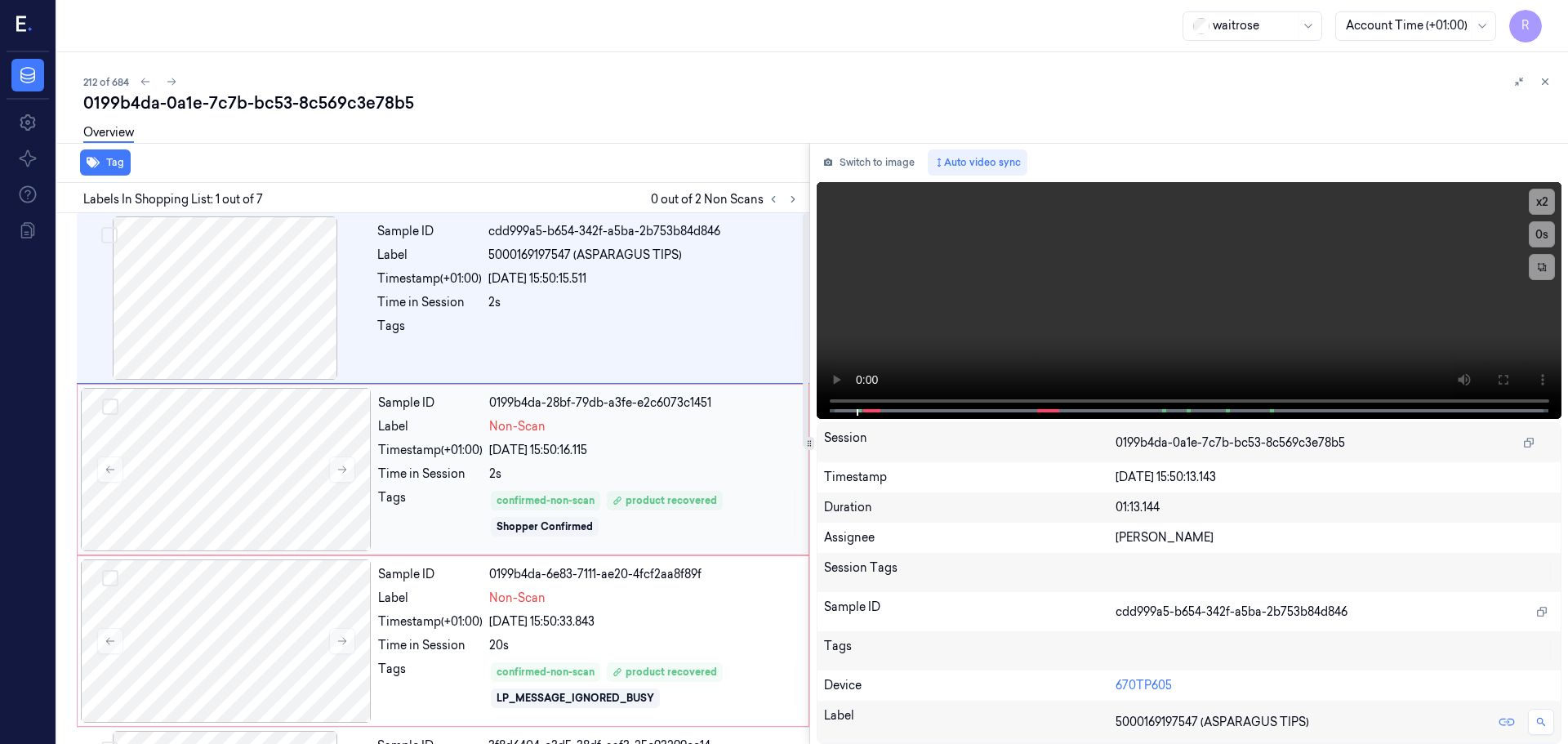
click at [581, 456] on div "05/10/2025 15:50:16.115" at bounding box center [644, 450] width 310 height 17
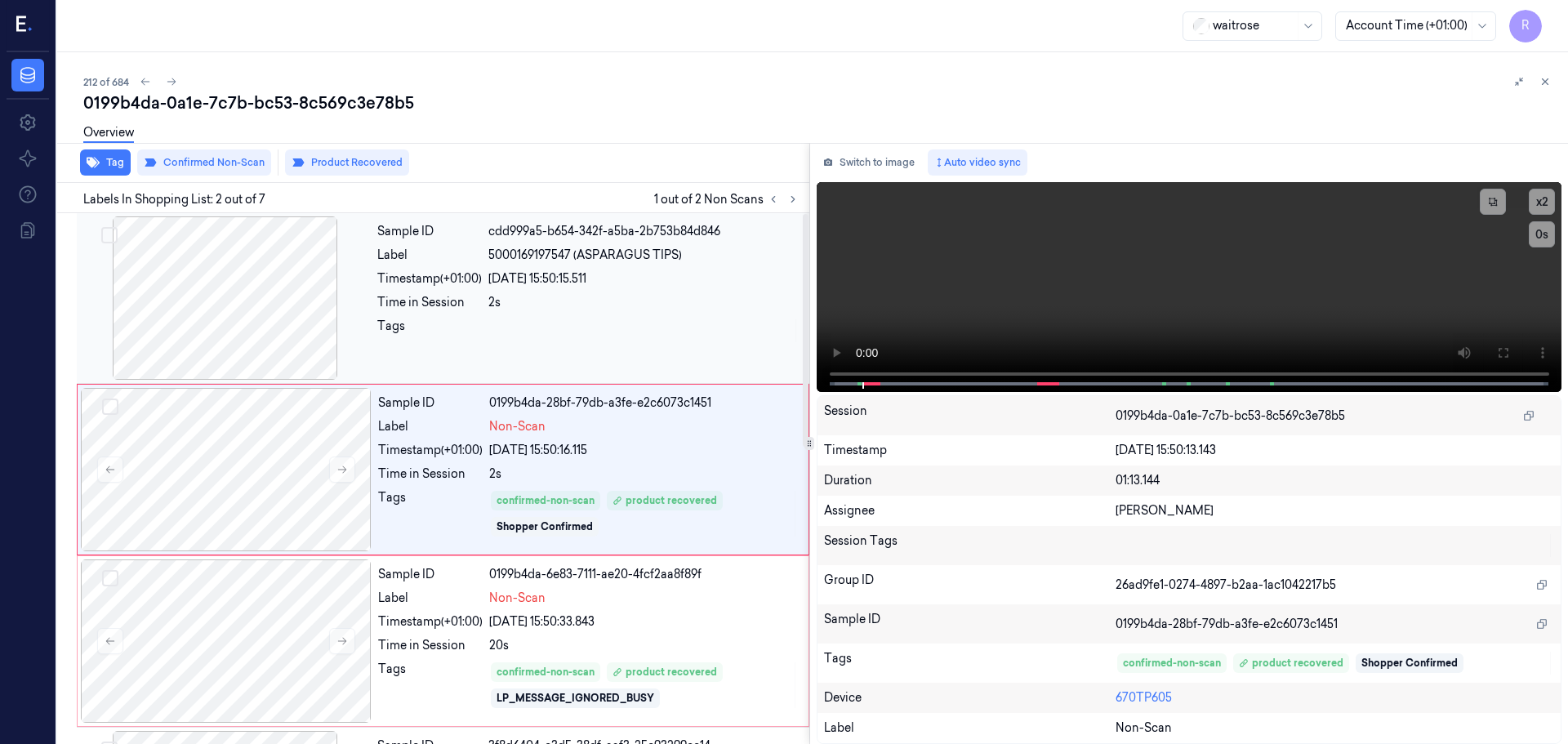
click at [616, 303] on div "2s" at bounding box center [644, 303] width 311 height 17
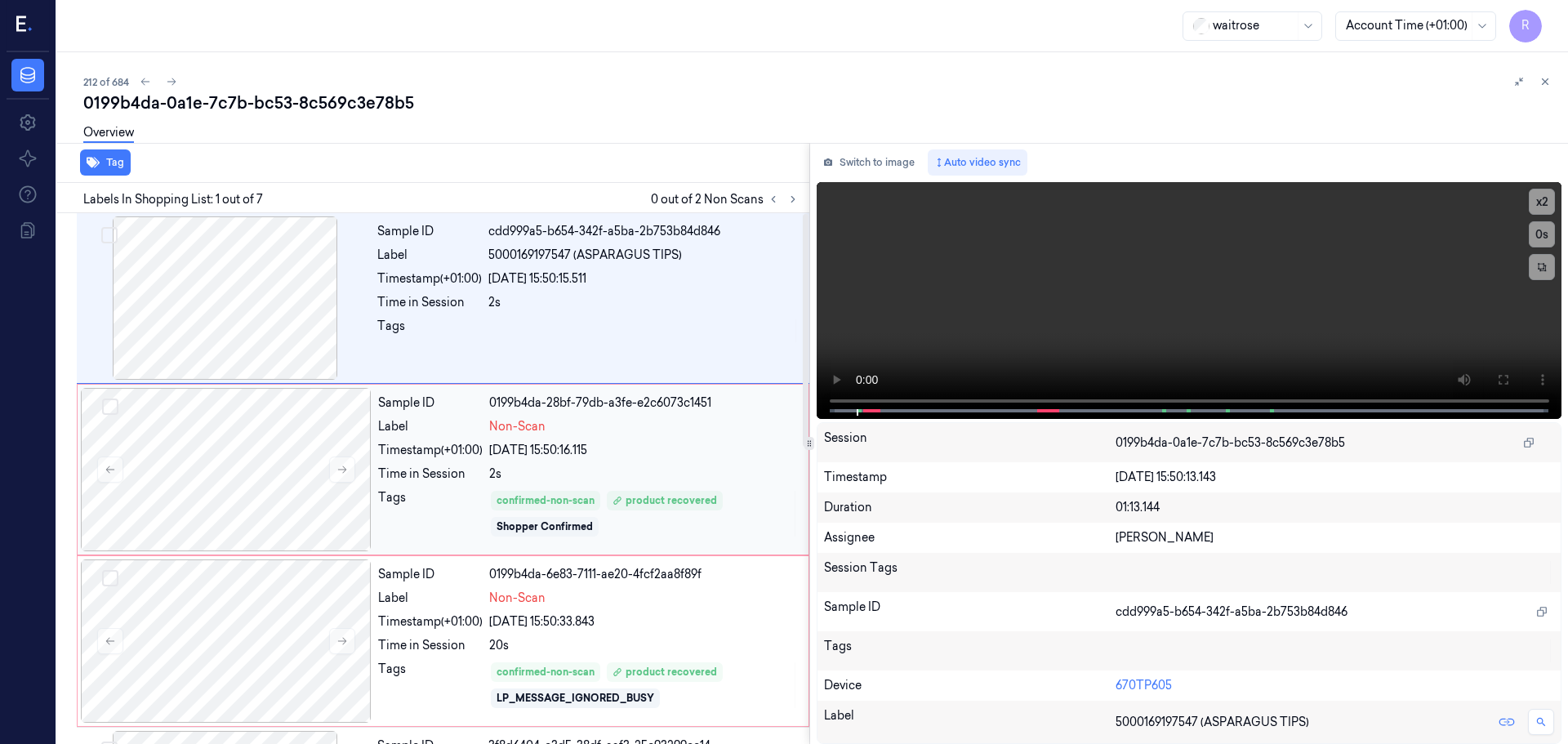
click at [593, 417] on div "Sample ID 0199b4da-28bf-79db-a3fe-e2c6073c1451 Label Non-Scan Timestamp (+01:00…" at bounding box center [588, 470] width 434 height 164
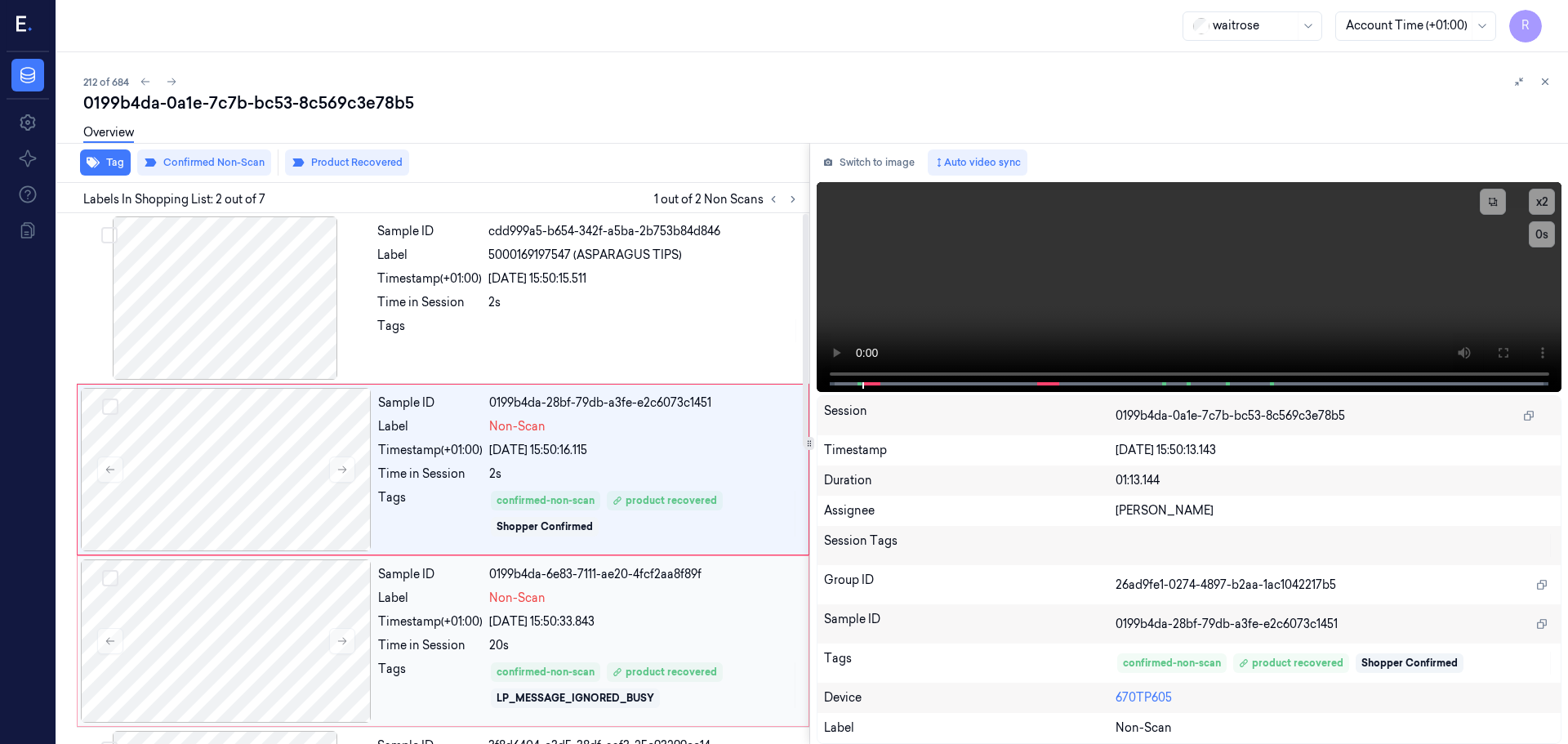
click at [634, 600] on div "Non-Scan" at bounding box center [644, 598] width 310 height 17
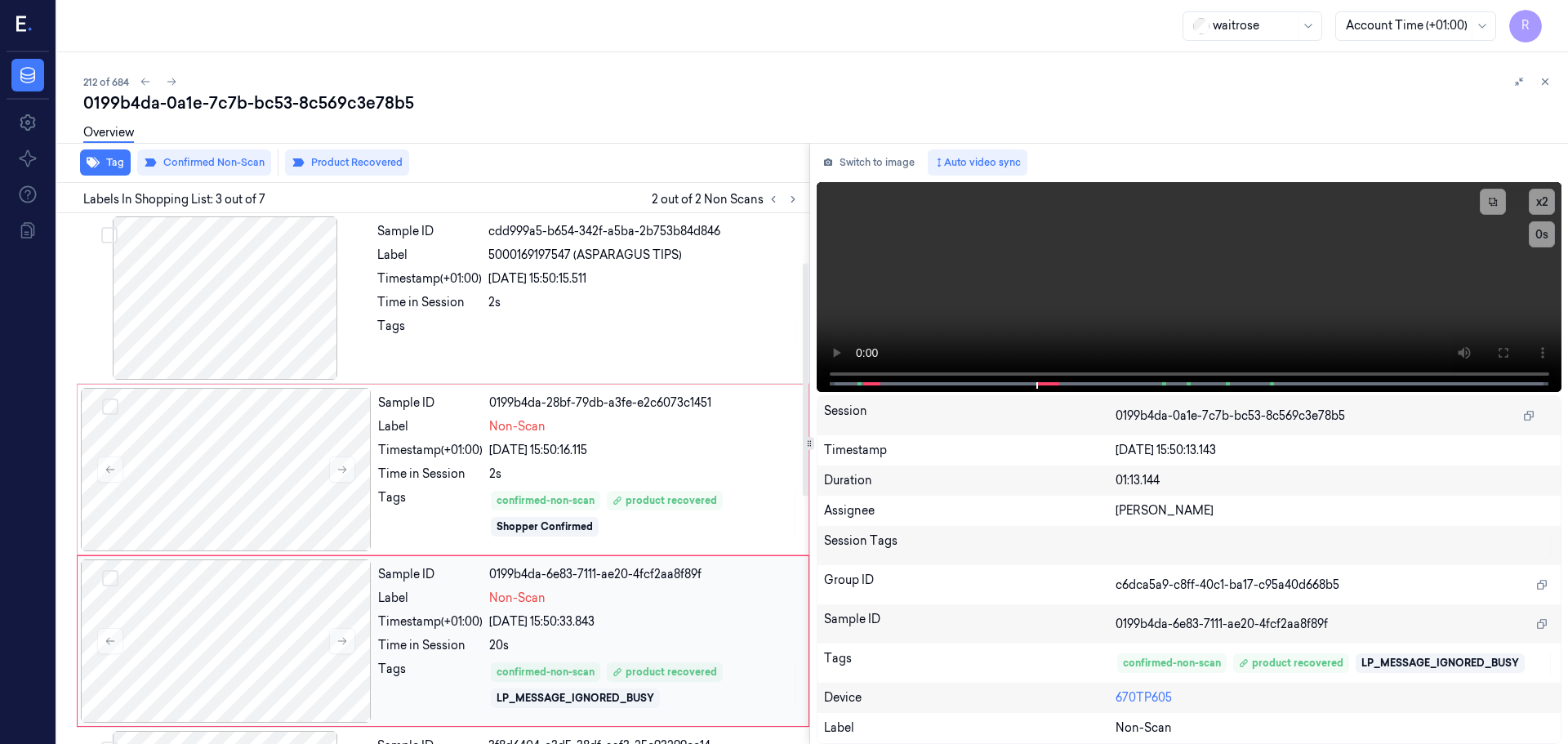
scroll to position [163, 0]
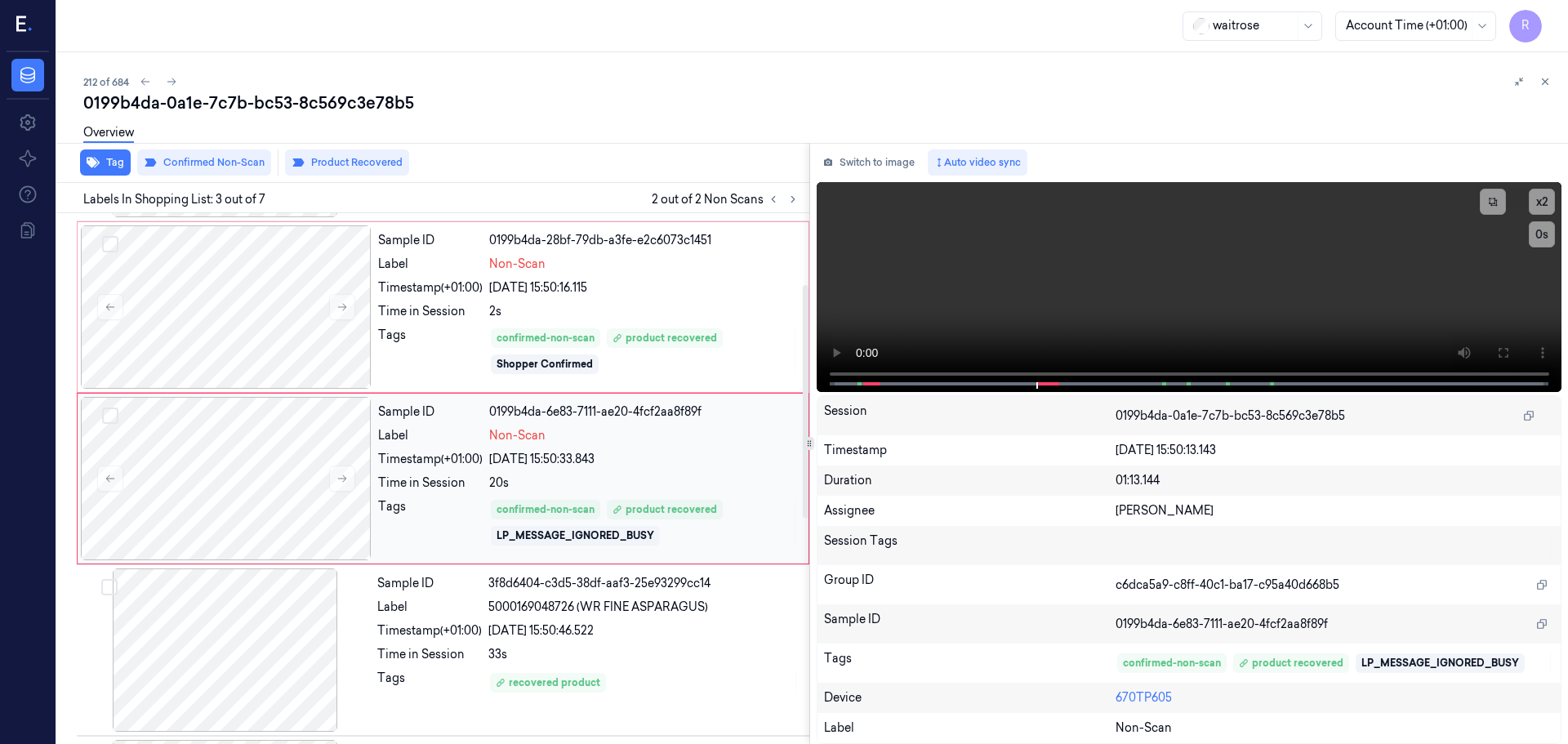
click at [595, 456] on div "05/10/2025 15:50:33.843" at bounding box center [644, 459] width 310 height 17
click at [640, 315] on div "2s" at bounding box center [644, 311] width 310 height 17
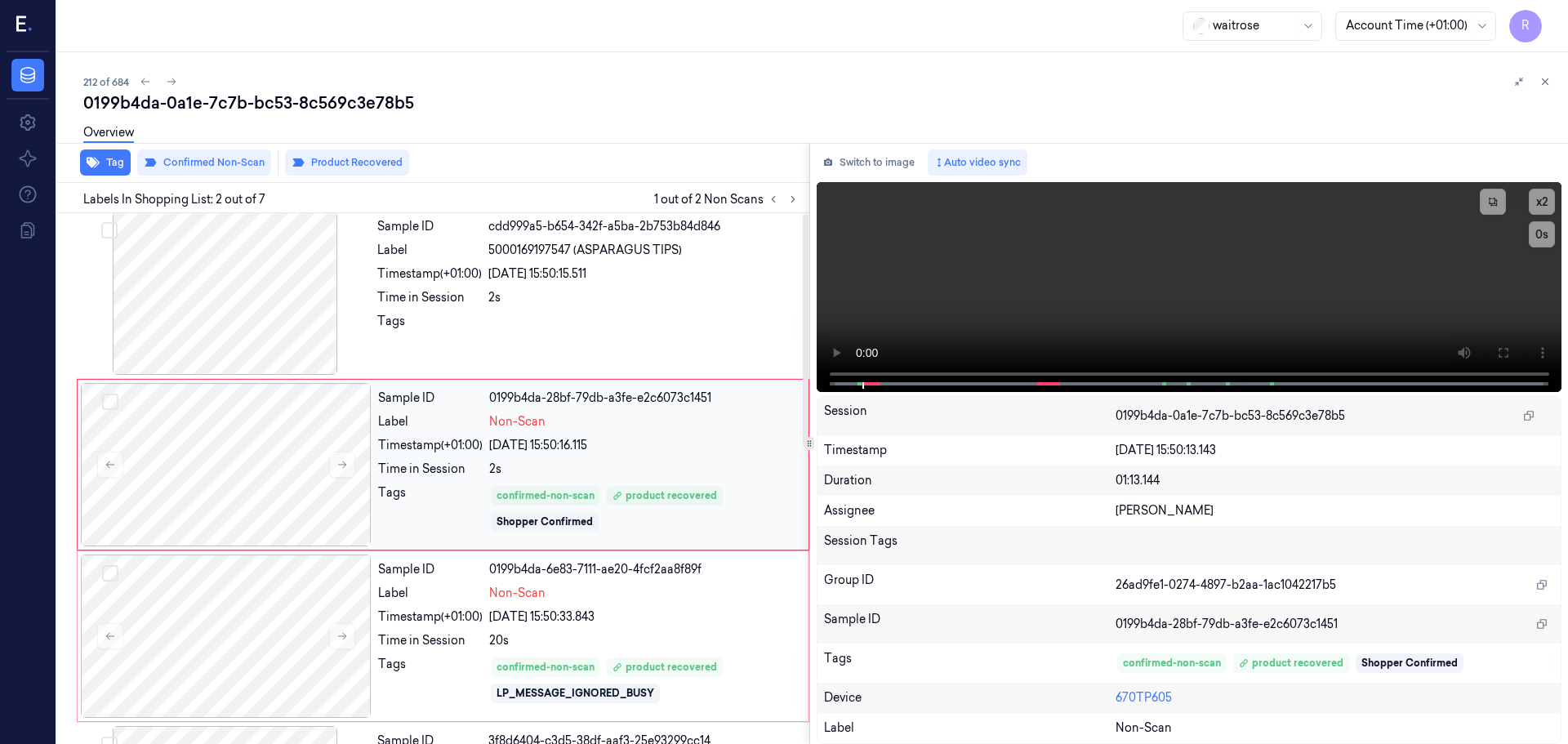
scroll to position [0, 0]
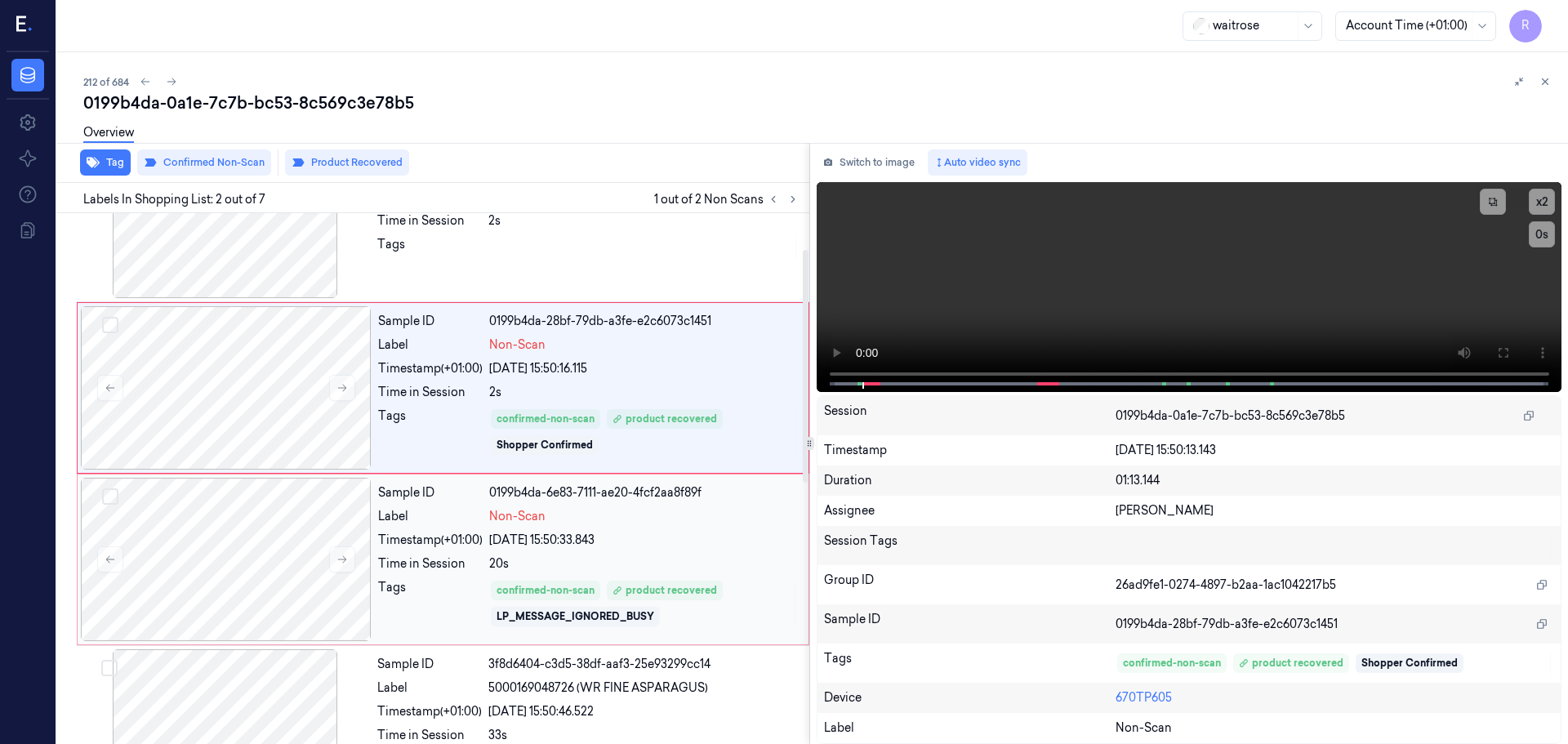
click at [649, 534] on div "05/10/2025 15:50:33.843" at bounding box center [644, 540] width 310 height 17
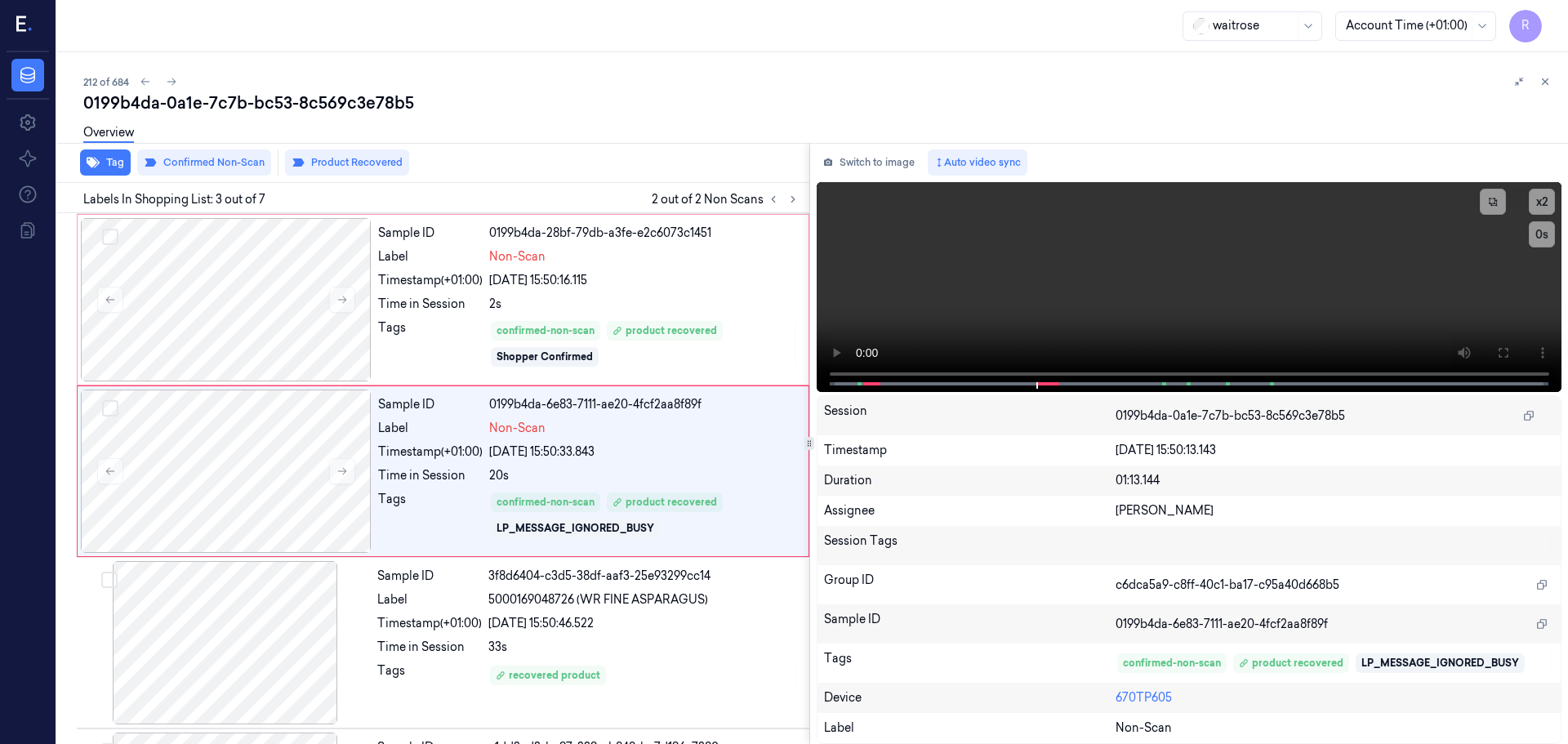
scroll to position [163, 0]
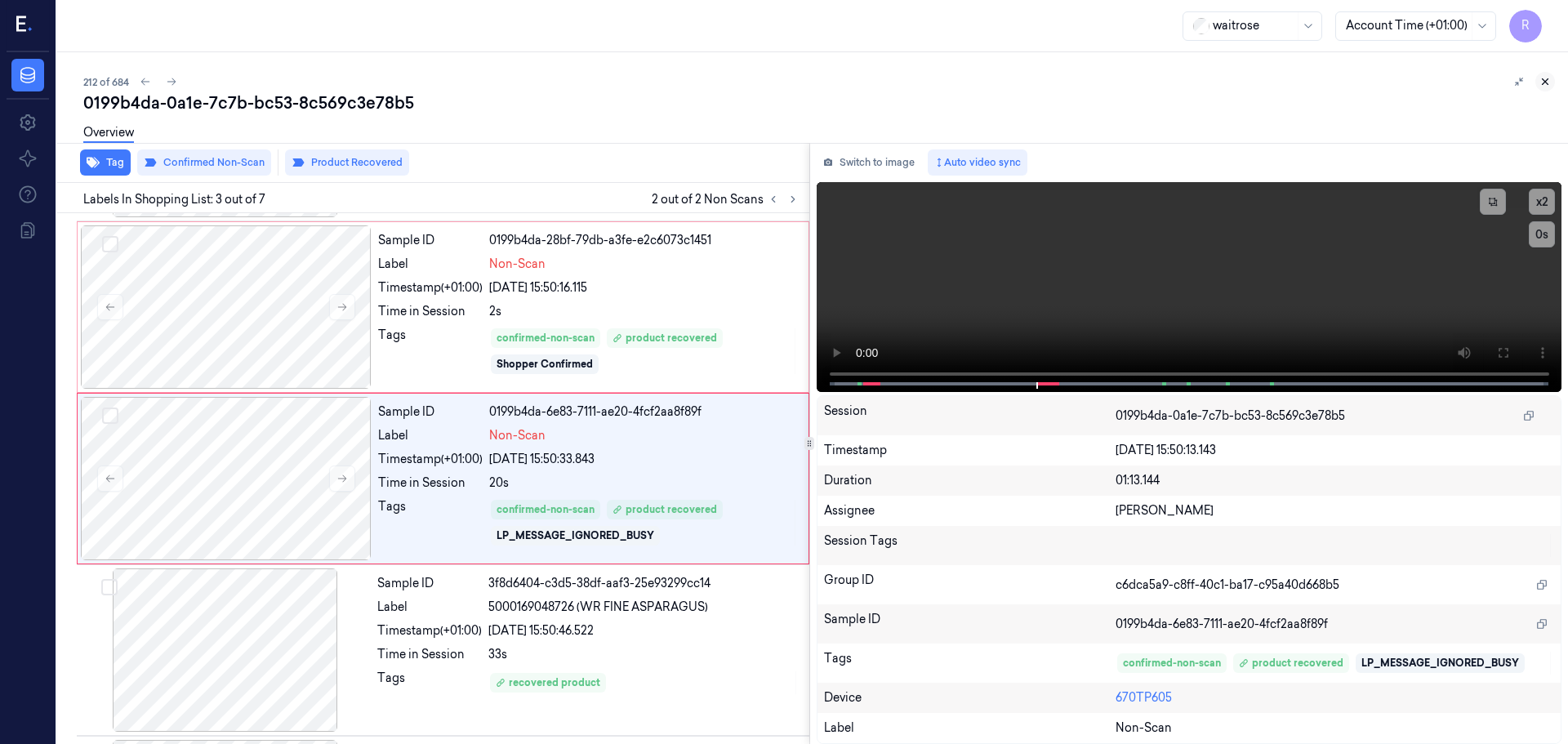
click at [1544, 85] on icon at bounding box center [1545, 82] width 12 height 12
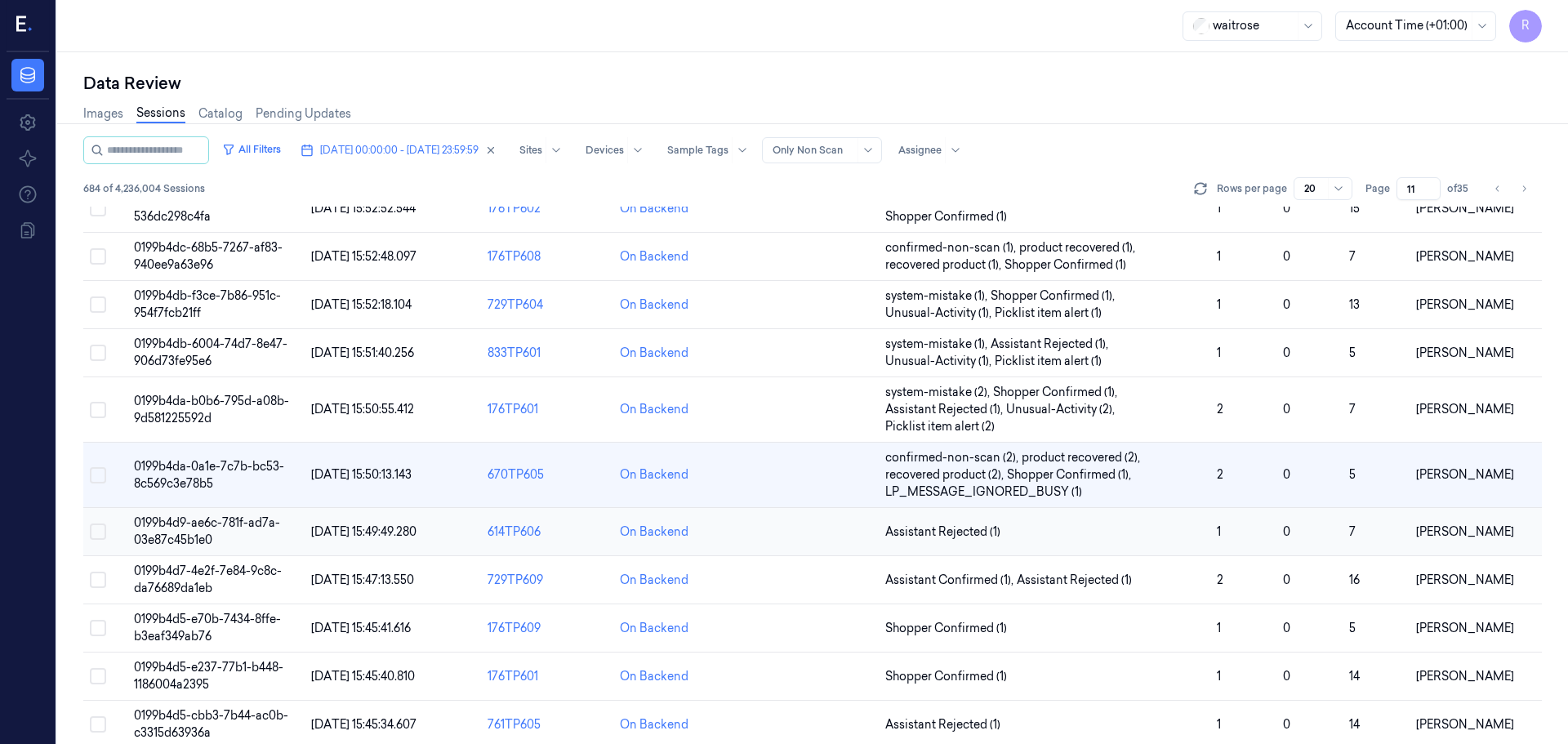
scroll to position [509, 0]
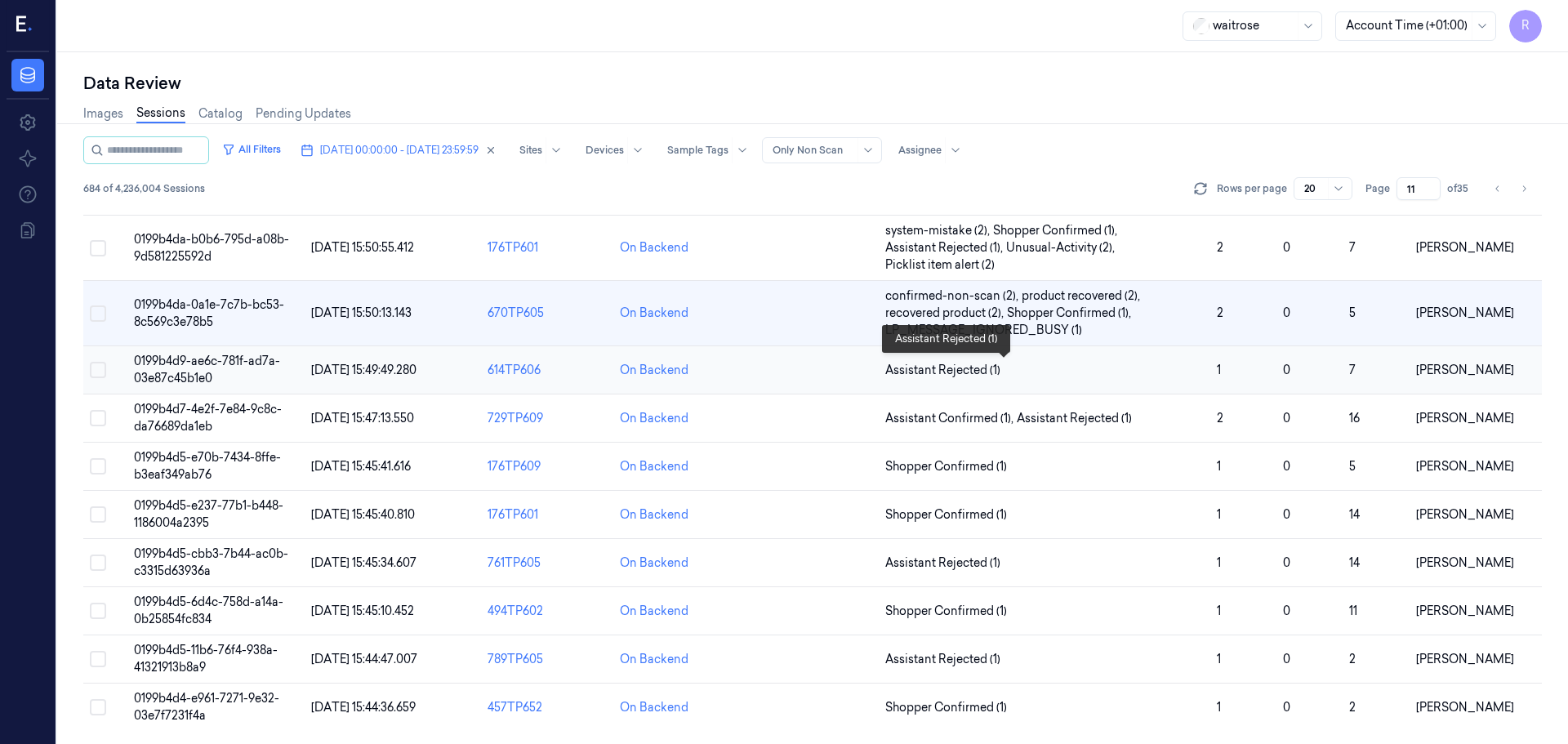
click at [1155, 367] on span "Assistant Rejected (1)" at bounding box center [1044, 370] width 318 height 17
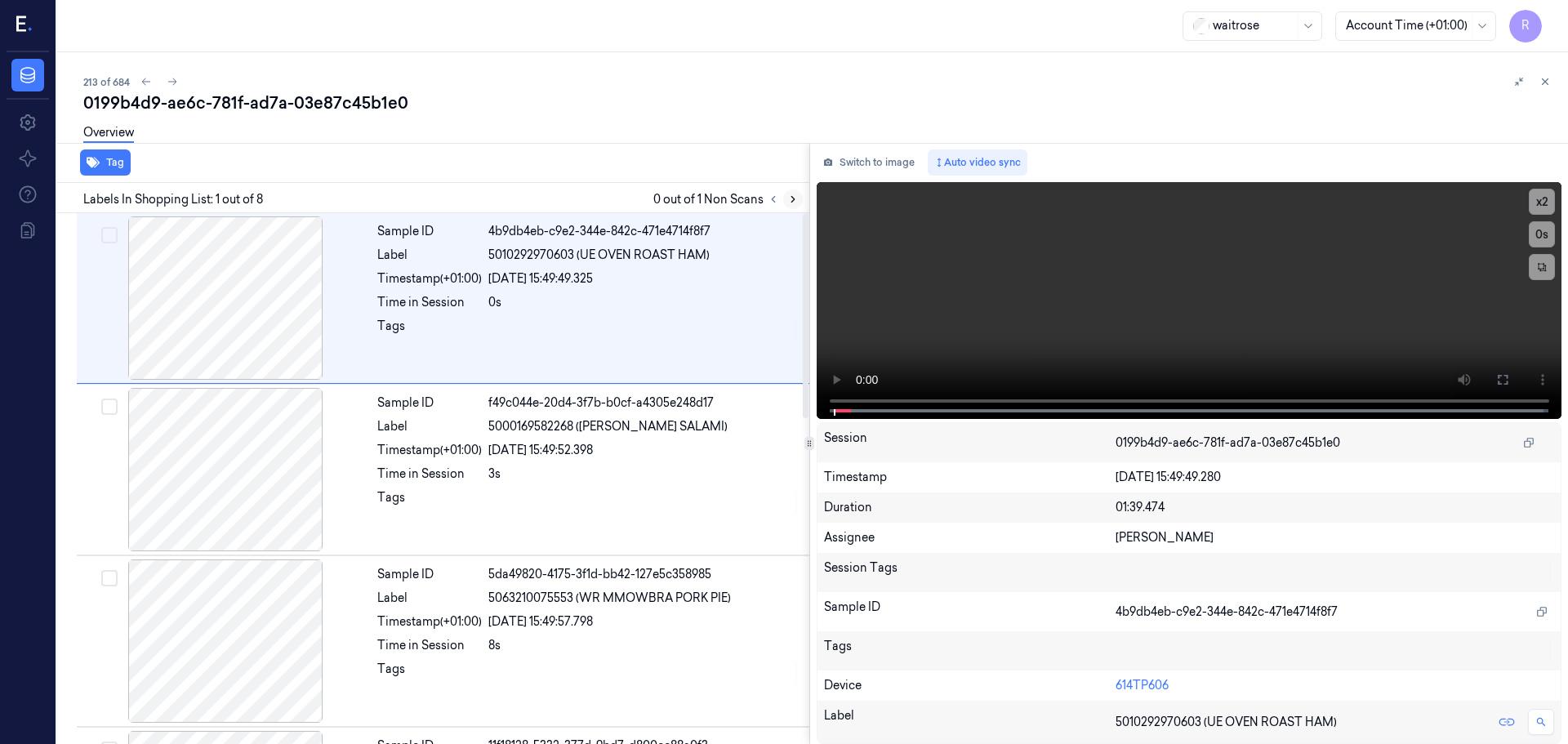
click at [796, 192] on button at bounding box center [794, 199] width 20 height 20
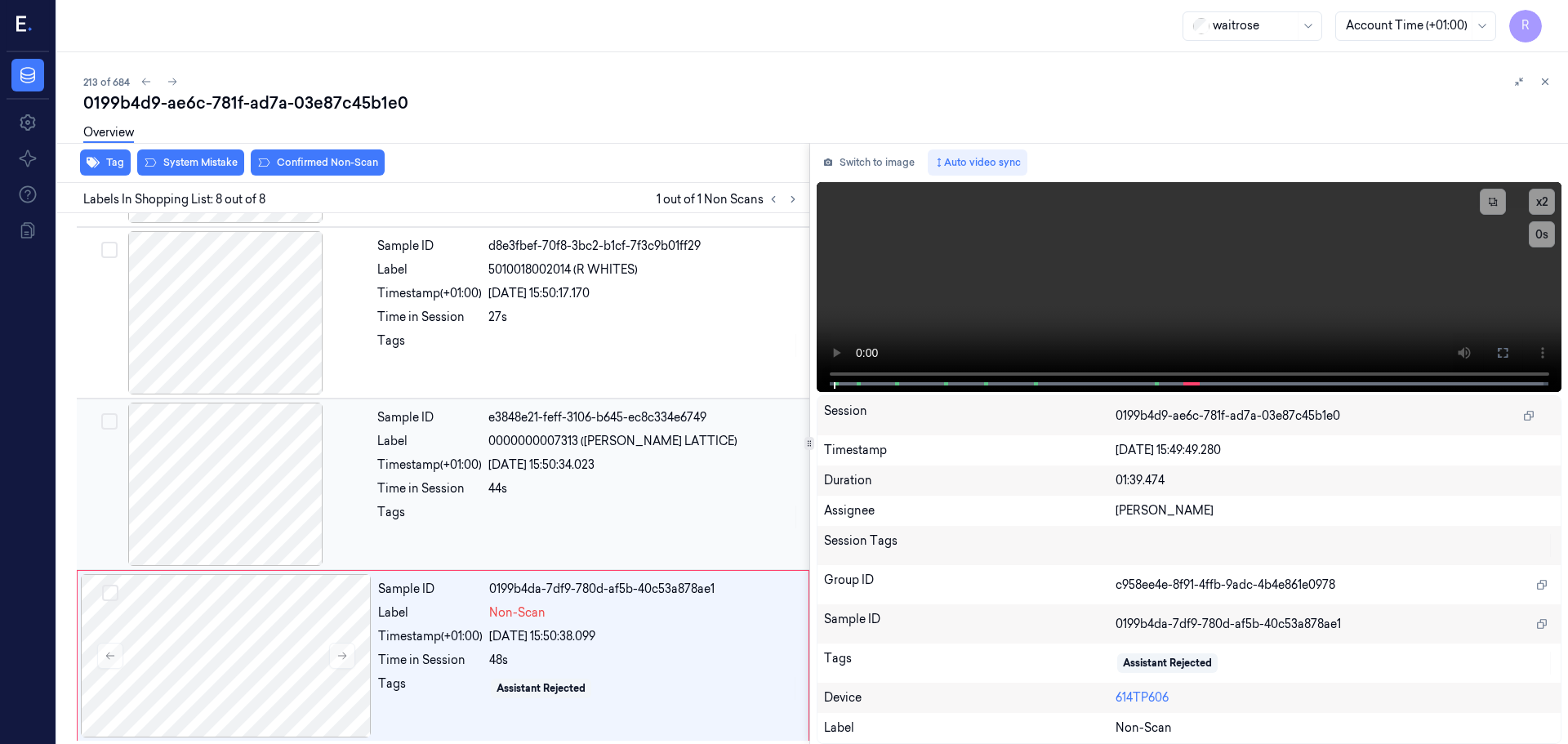
scroll to position [846, 0]
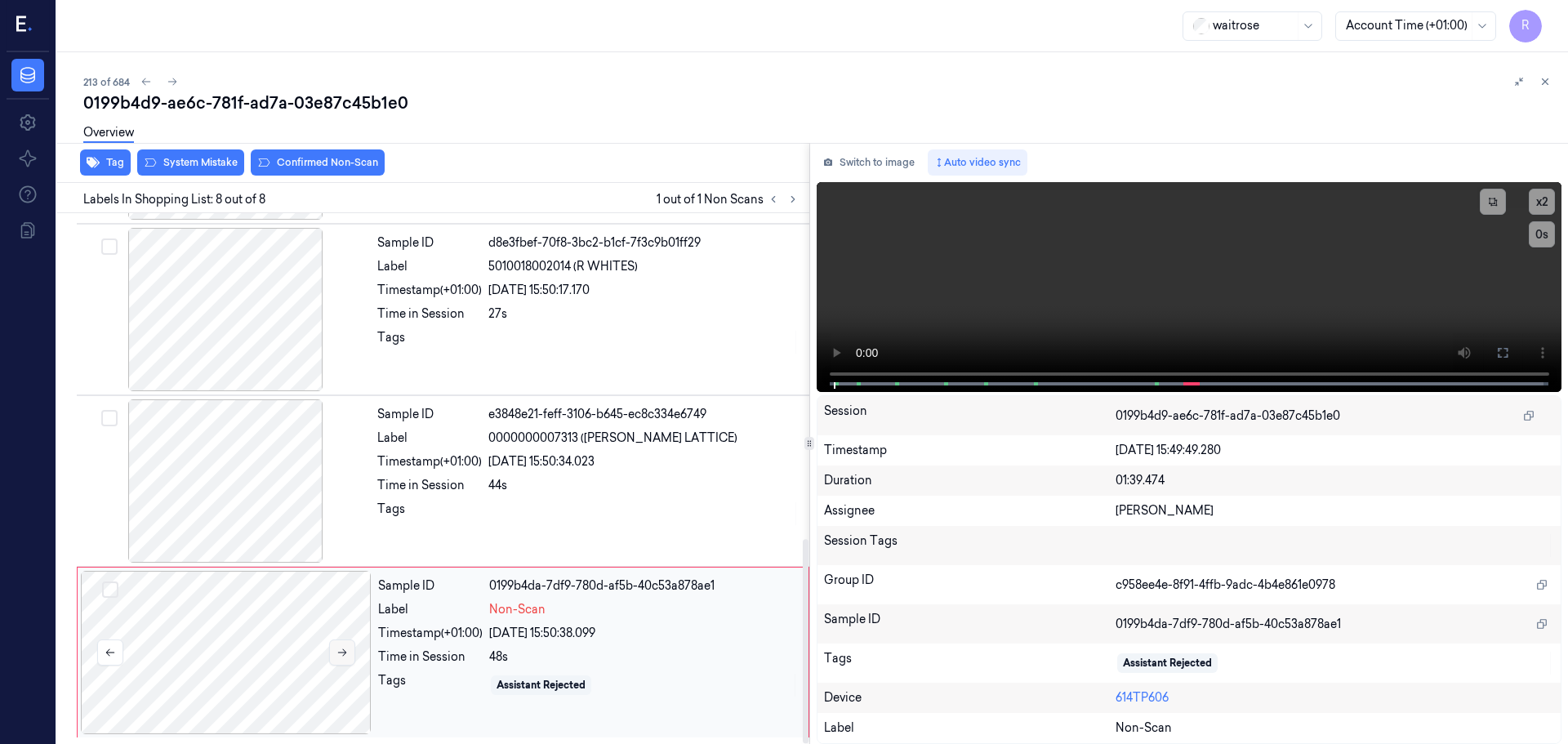
click at [337, 657] on icon at bounding box center [342, 652] width 12 height 12
click at [264, 353] on div at bounding box center [225, 310] width 291 height 164
click at [1498, 346] on icon at bounding box center [1503, 352] width 13 height 13
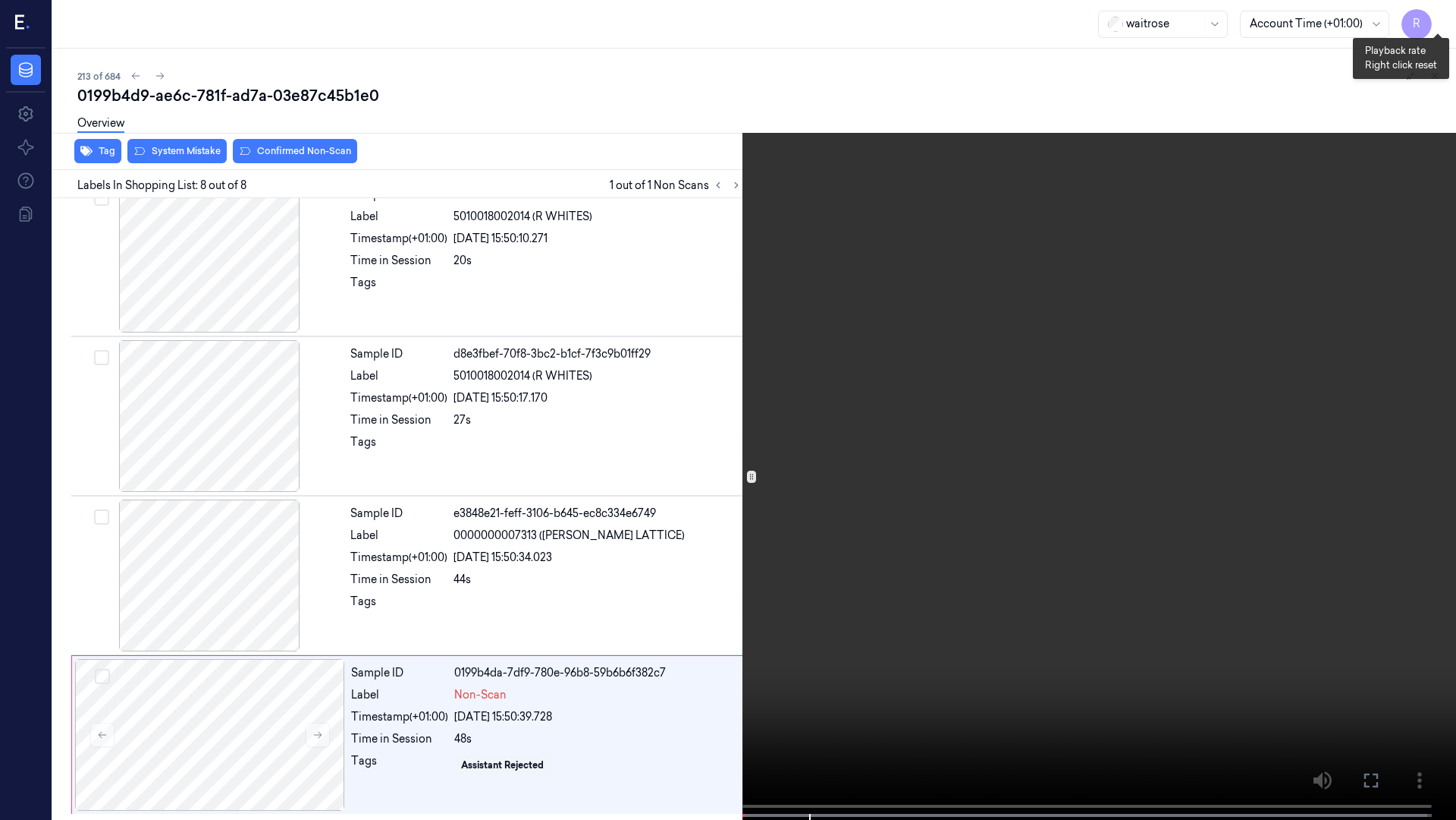
click at [1432, 22] on button "x 2" at bounding box center [1438, 18] width 24 height 24
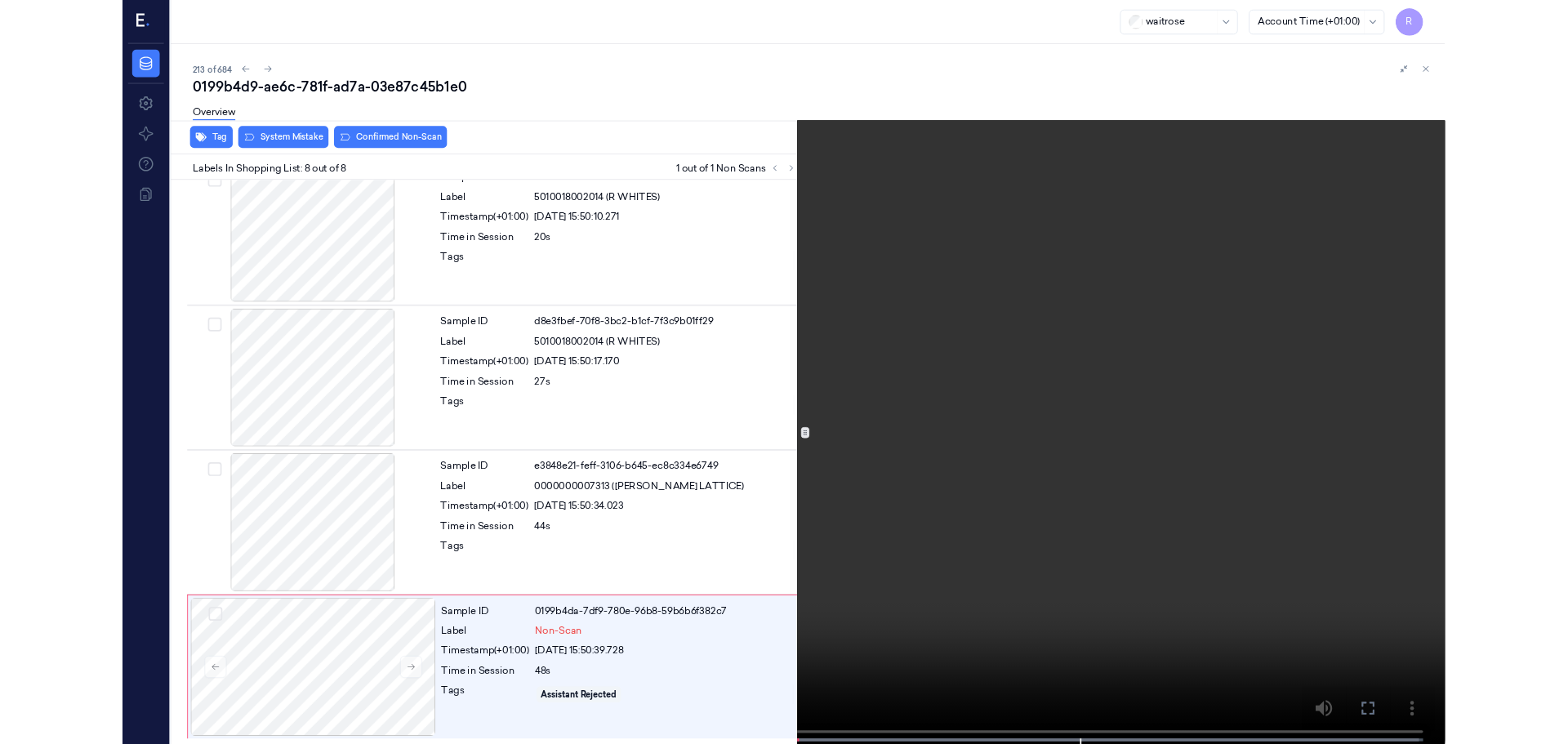
scroll to position [846, 0]
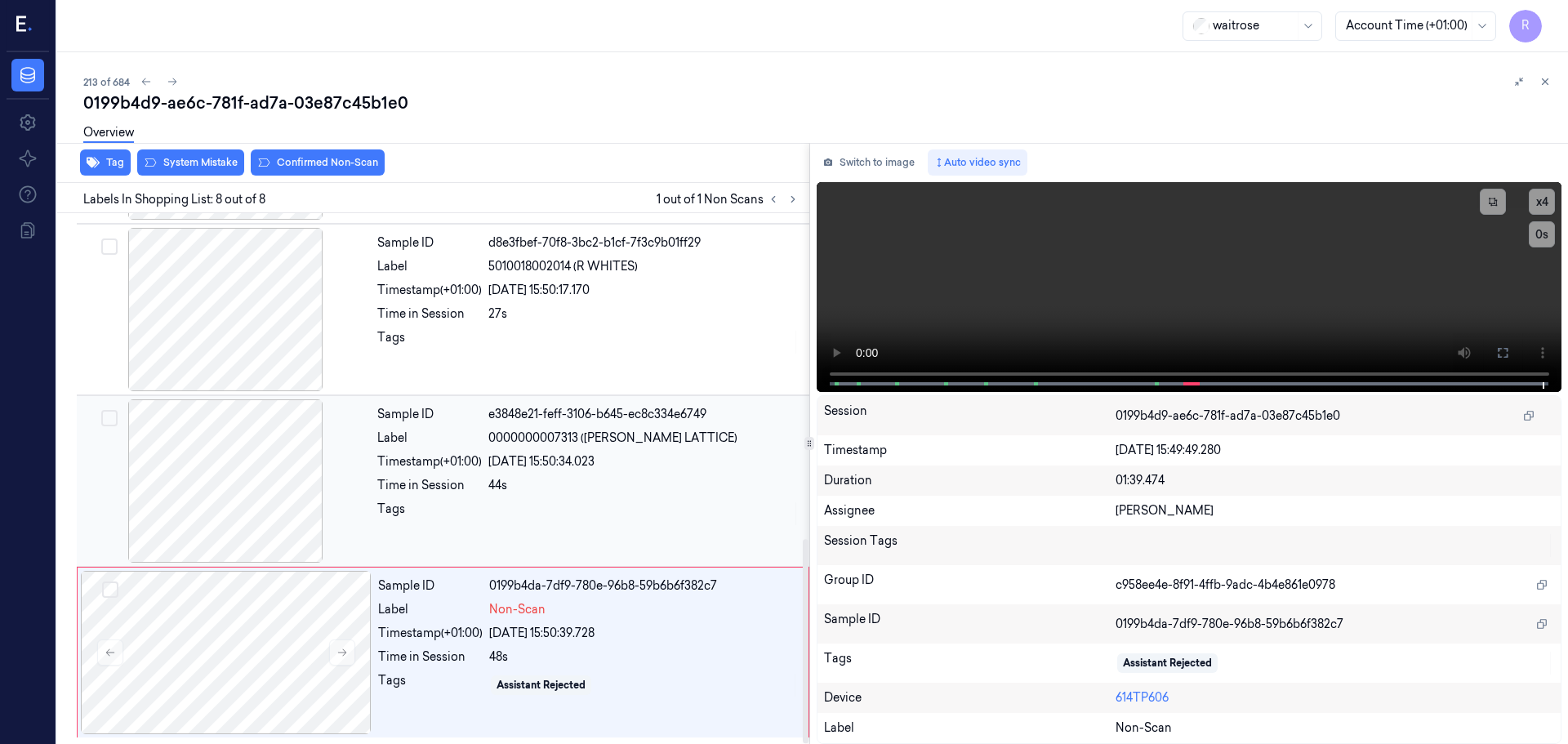
click at [608, 462] on div "05/10/2025 15:50:34.023" at bounding box center [644, 461] width 311 height 17
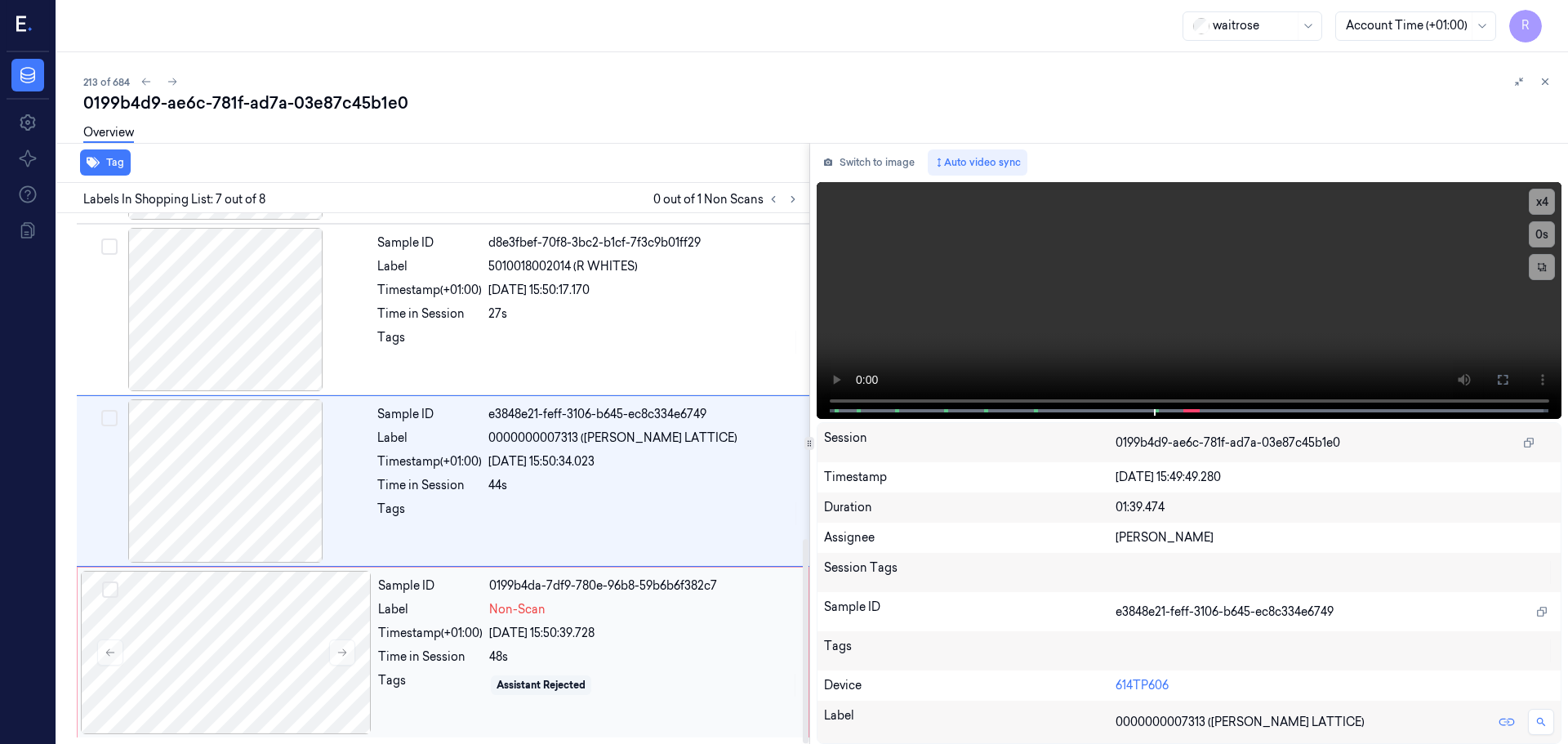
click at [561, 600] on div "Sample ID 0199b4da-7df9-780e-96b8-59b6b6f382c7 Label Non-Scan Timestamp (+01:00…" at bounding box center [588, 652] width 434 height 164
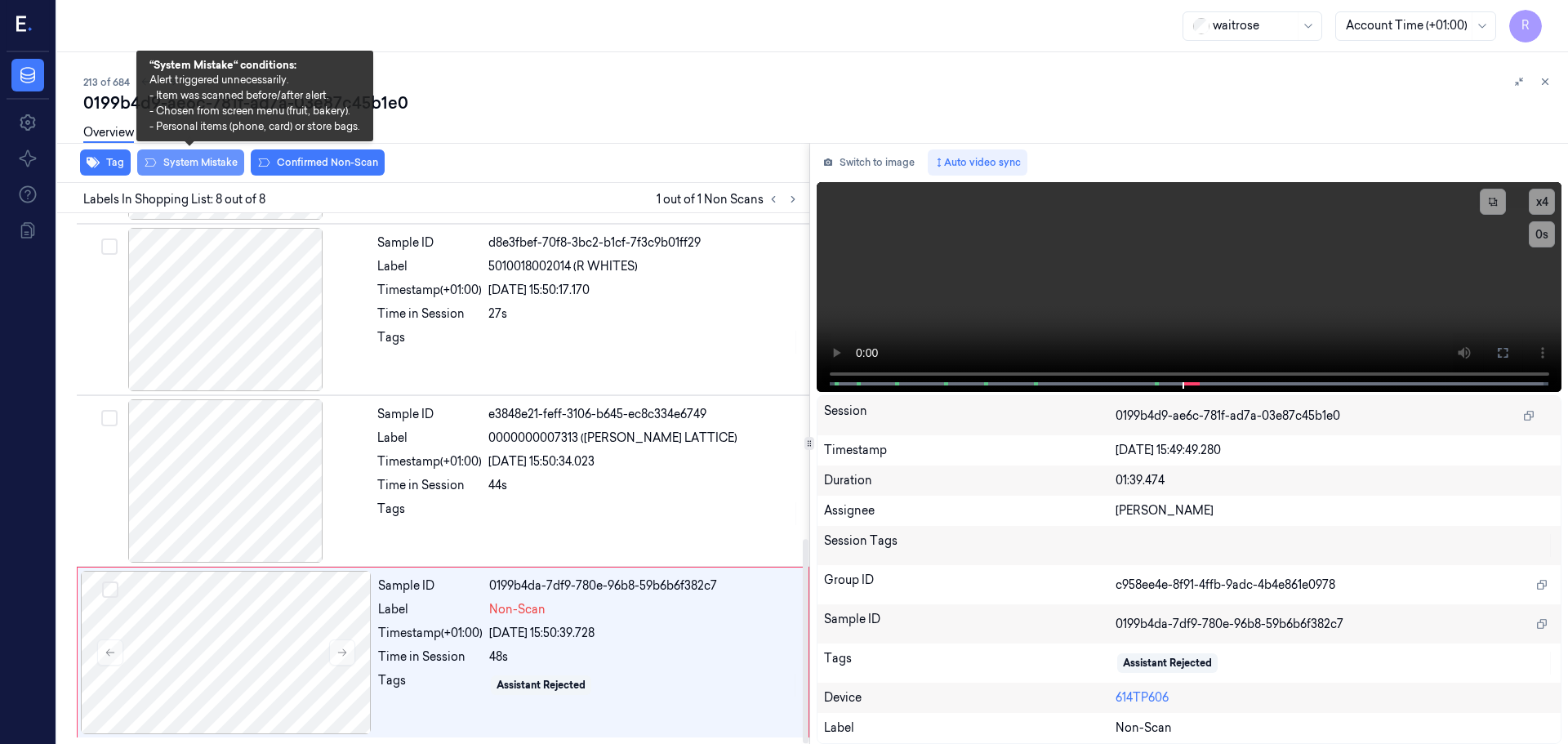
click at [205, 163] on button "System Mistake" at bounding box center [191, 162] width 107 height 26
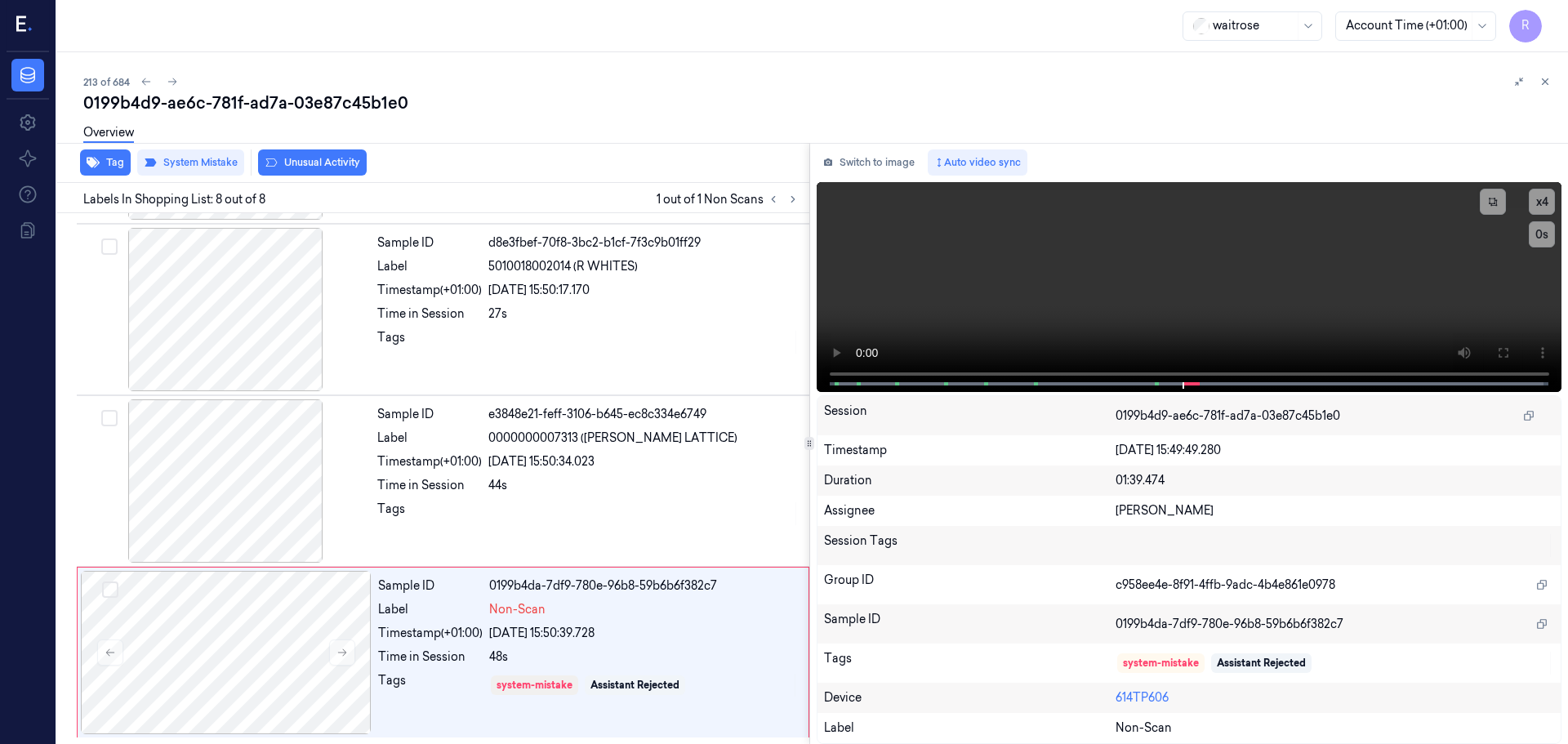
click at [300, 157] on button "Unusual Activity" at bounding box center [313, 162] width 109 height 26
click at [112, 165] on button "Tag" at bounding box center [105, 162] width 51 height 26
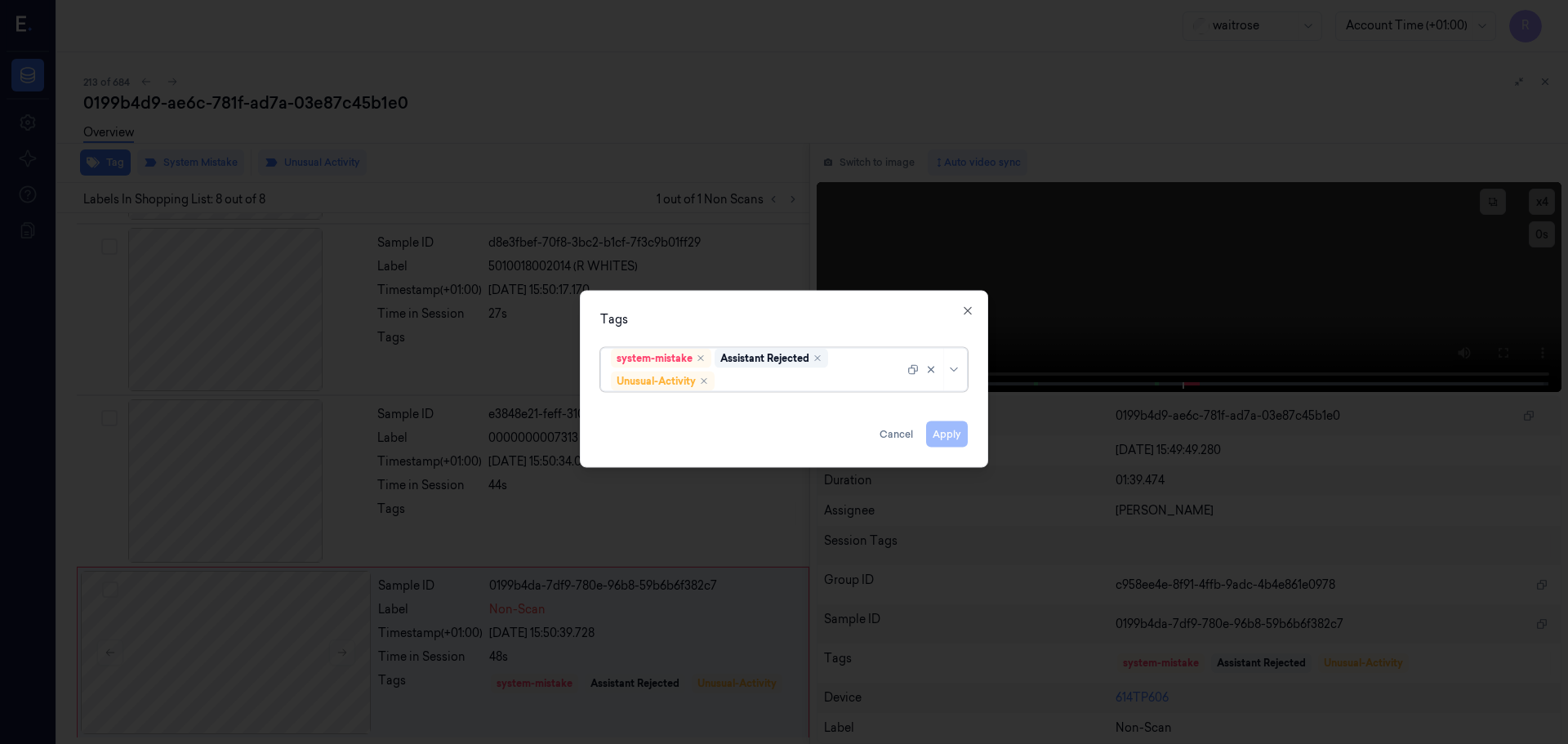
drag, startPoint x: 956, startPoint y: 368, endPoint x: 953, endPoint y: 388, distance: 20.2
click at [955, 368] on icon at bounding box center [954, 369] width 13 height 13
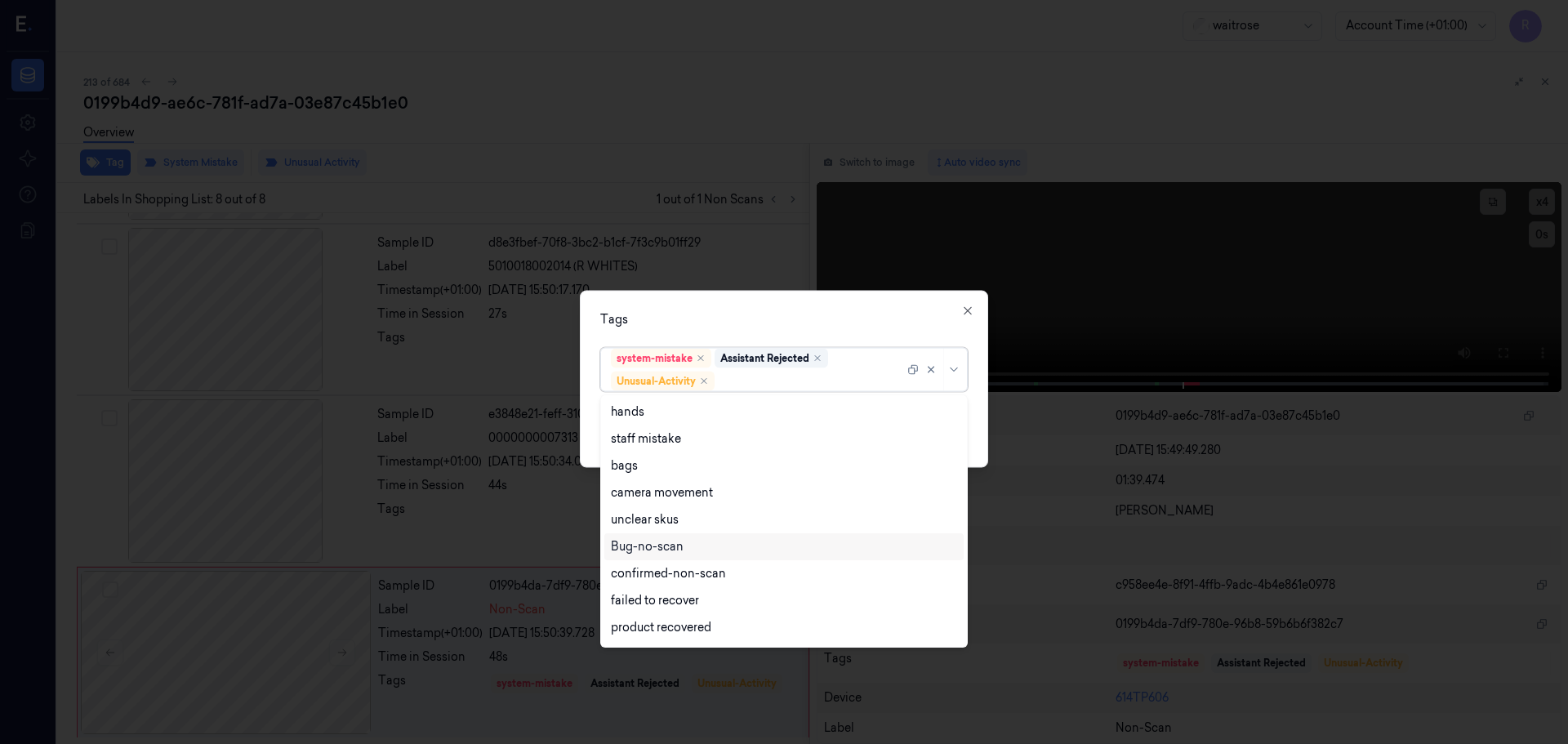
scroll to position [213, 0]
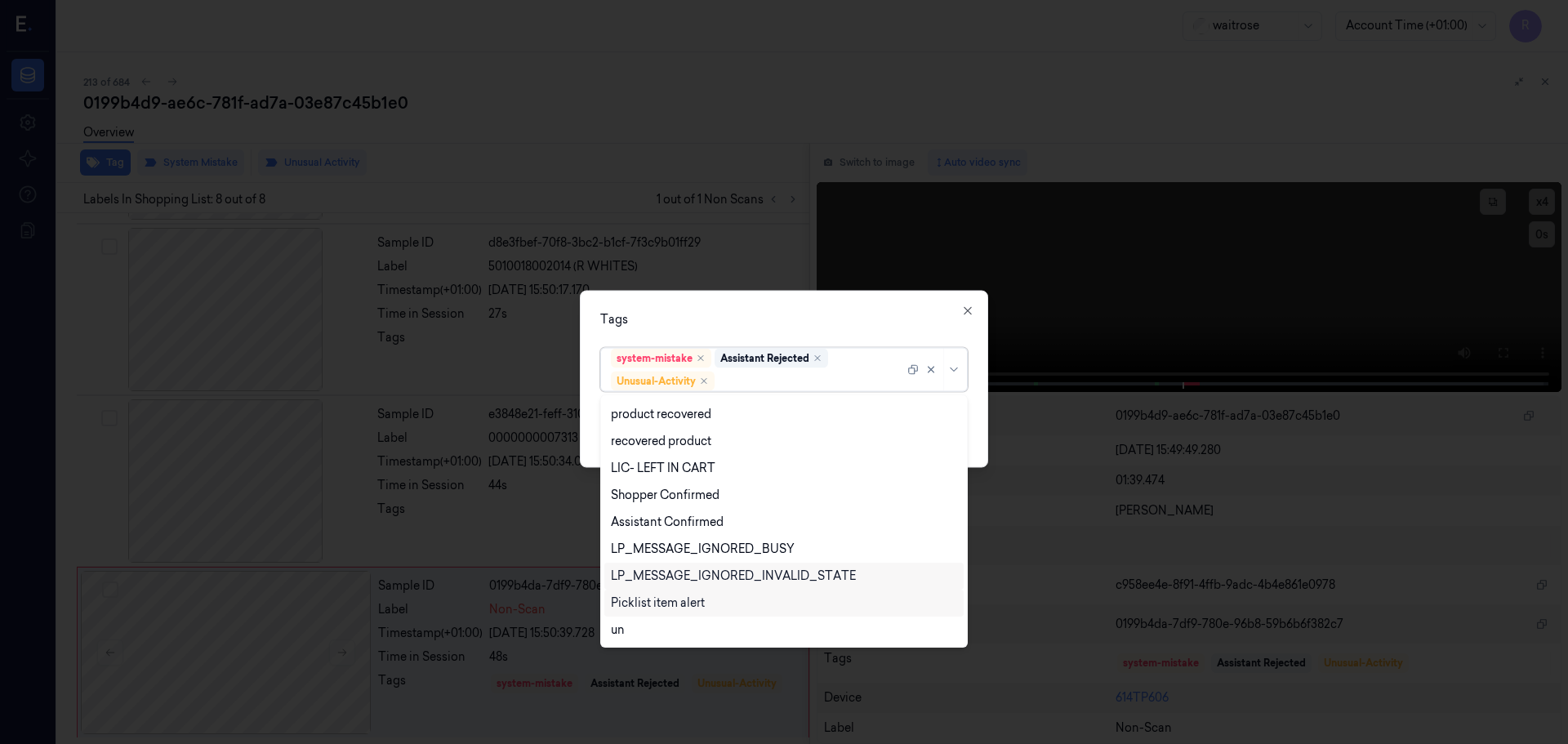
drag, startPoint x: 643, startPoint y: 601, endPoint x: 642, endPoint y: 584, distance: 17.0
click at [643, 602] on div "Picklist item alert" at bounding box center [657, 602] width 94 height 17
click at [855, 296] on div "Tags option Picklist item alert, selected. 20 results available. Use Up and Dow…" at bounding box center [784, 378] width 408 height 177
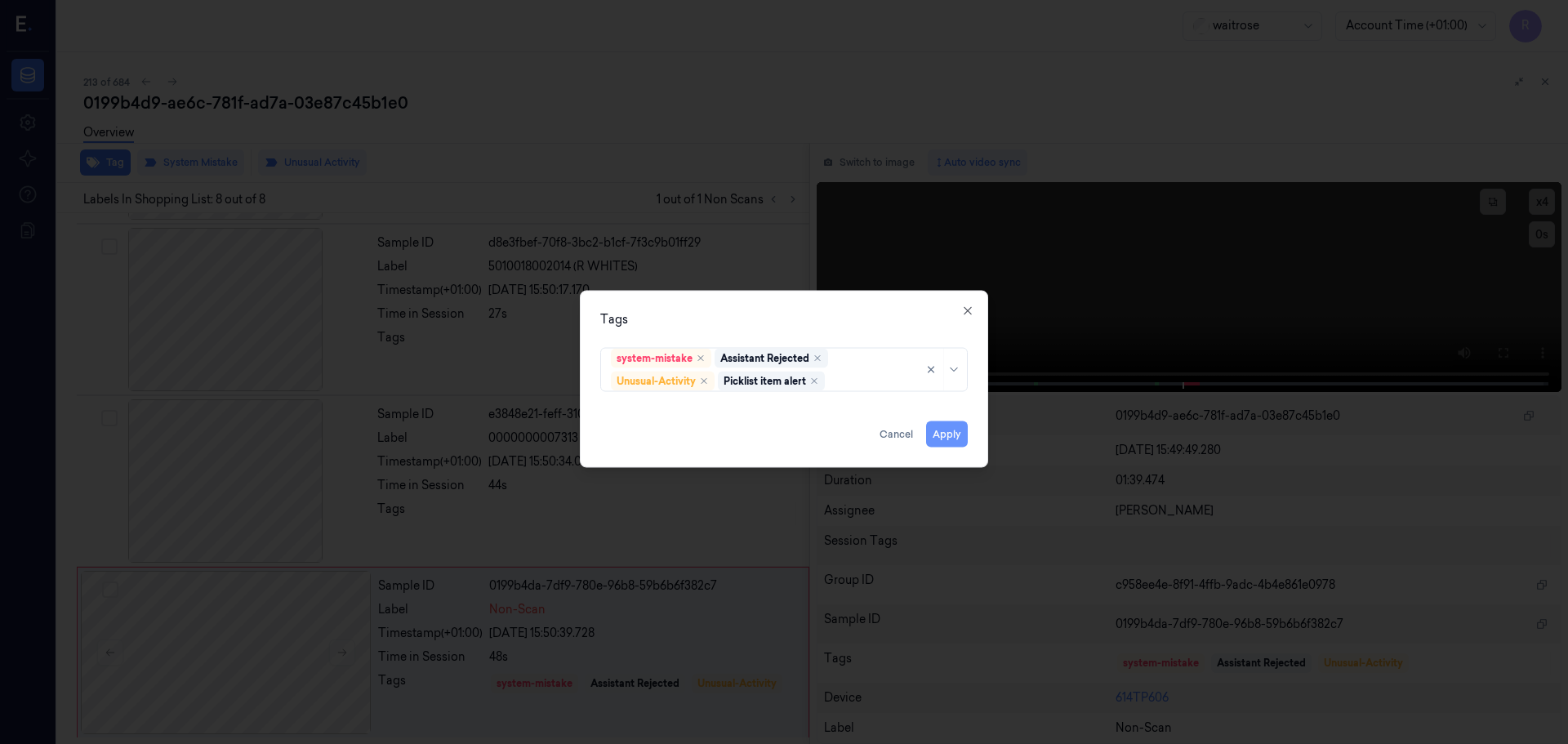
click at [942, 442] on button "Apply" at bounding box center [947, 433] width 42 height 26
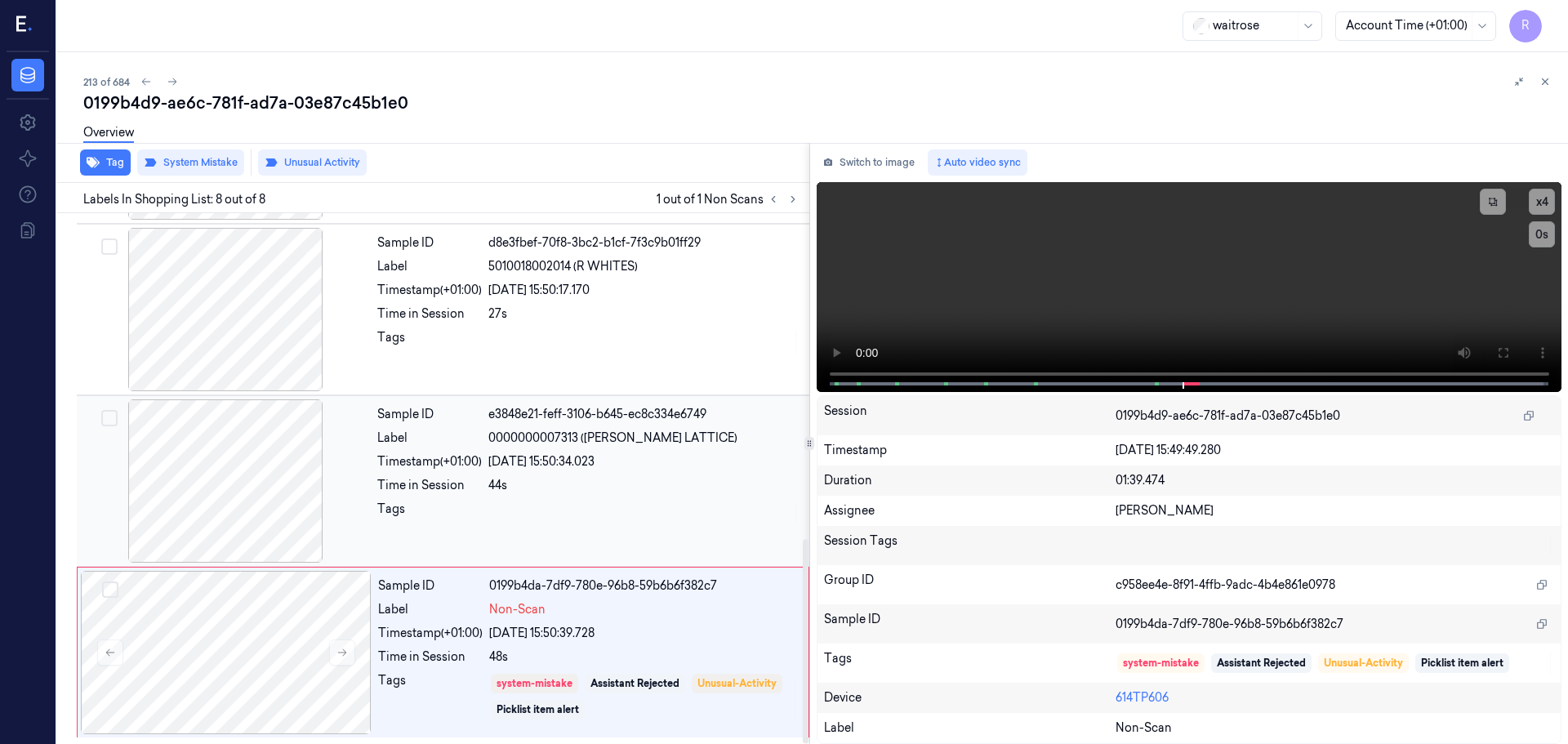
click at [528, 485] on div "44s" at bounding box center [644, 485] width 311 height 17
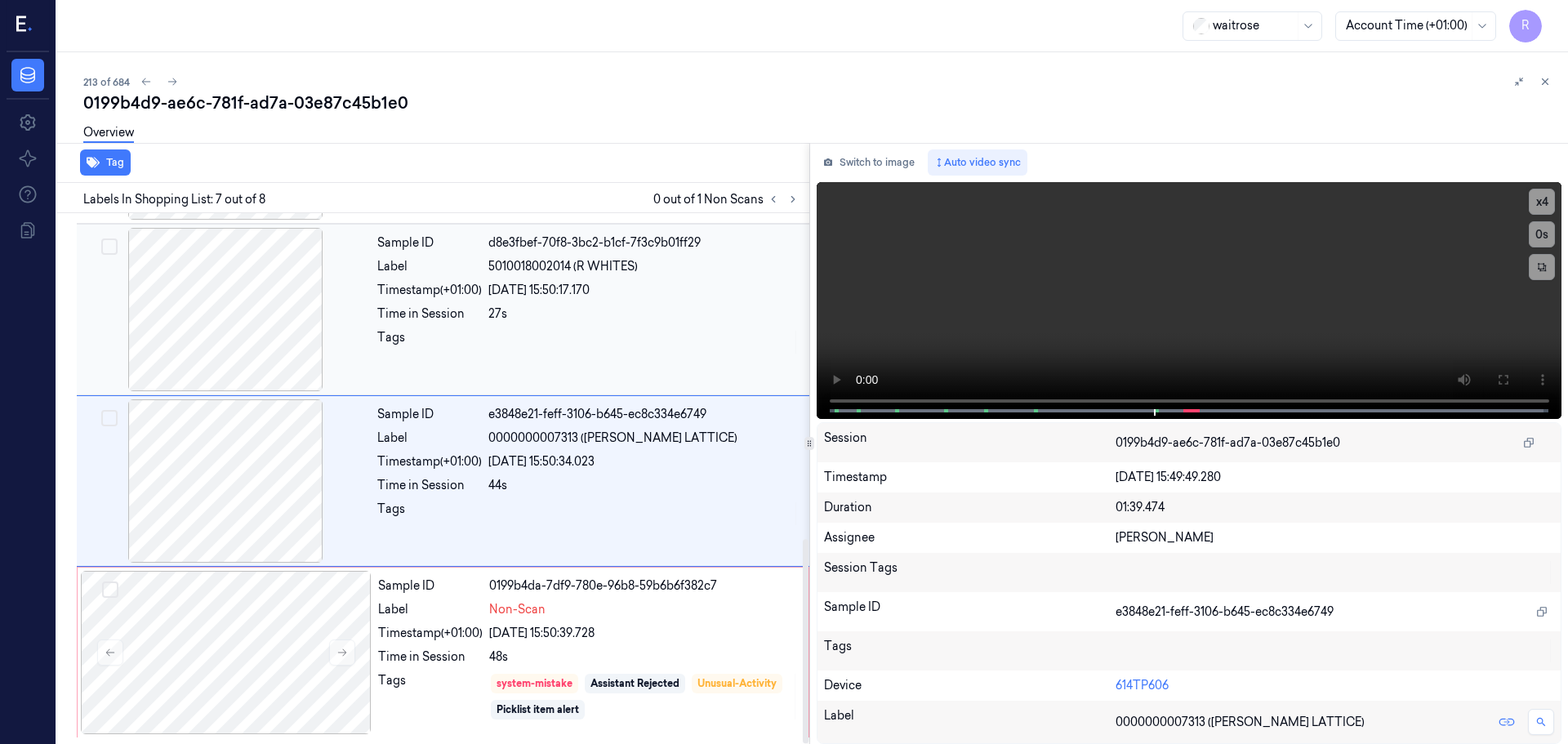
click at [581, 315] on div "27s" at bounding box center [644, 313] width 311 height 17
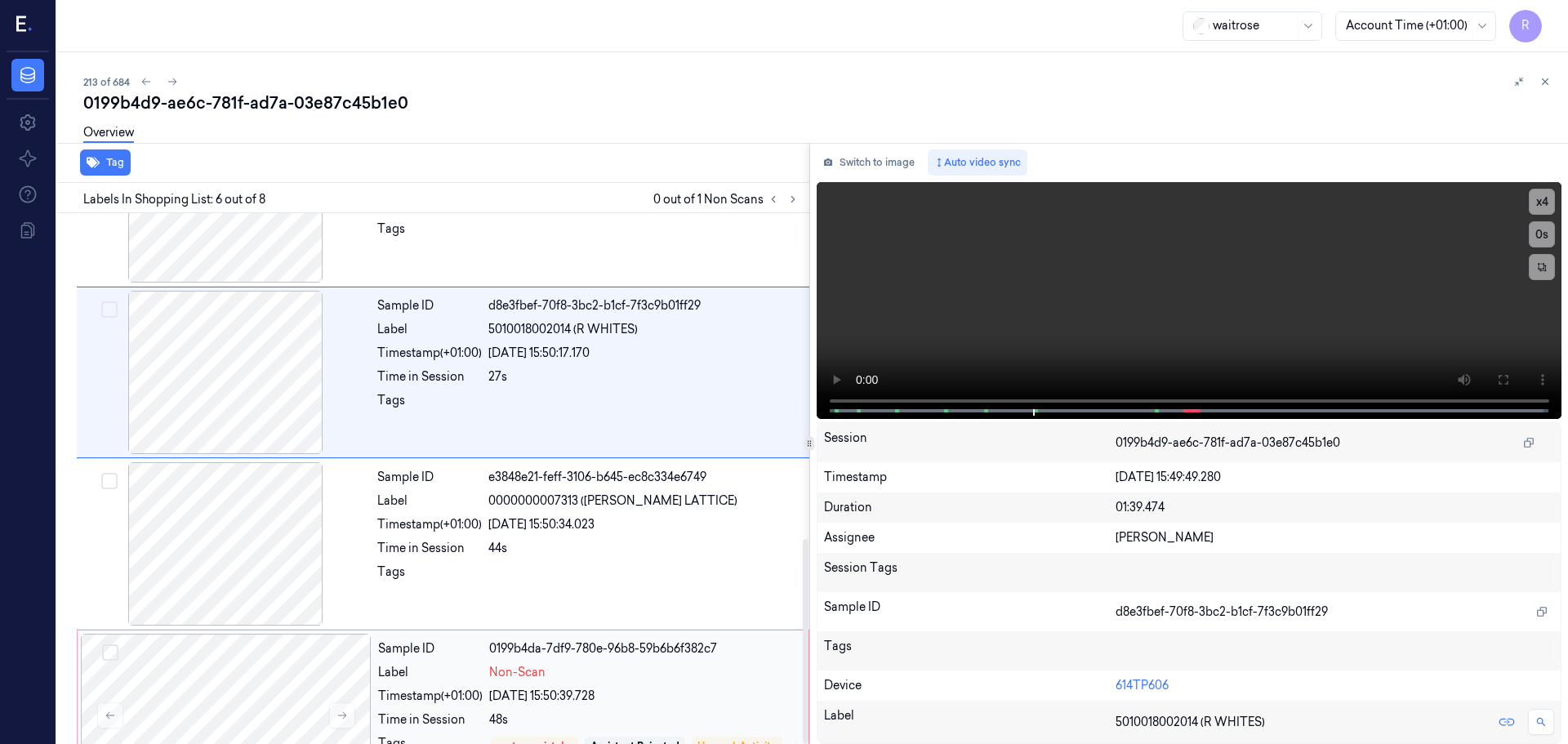
scroll to position [846, 0]
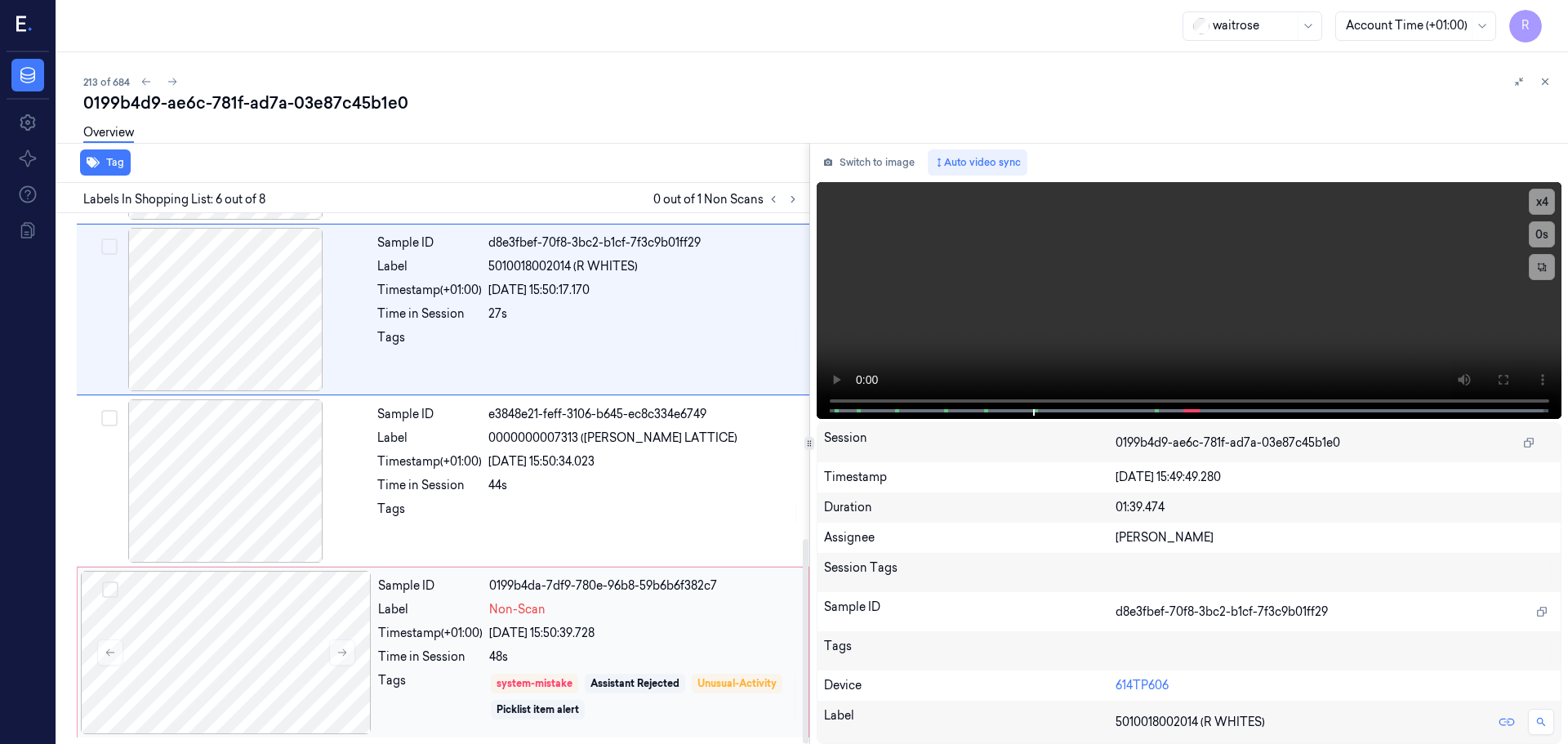
click at [571, 659] on div "48s" at bounding box center [644, 657] width 310 height 17
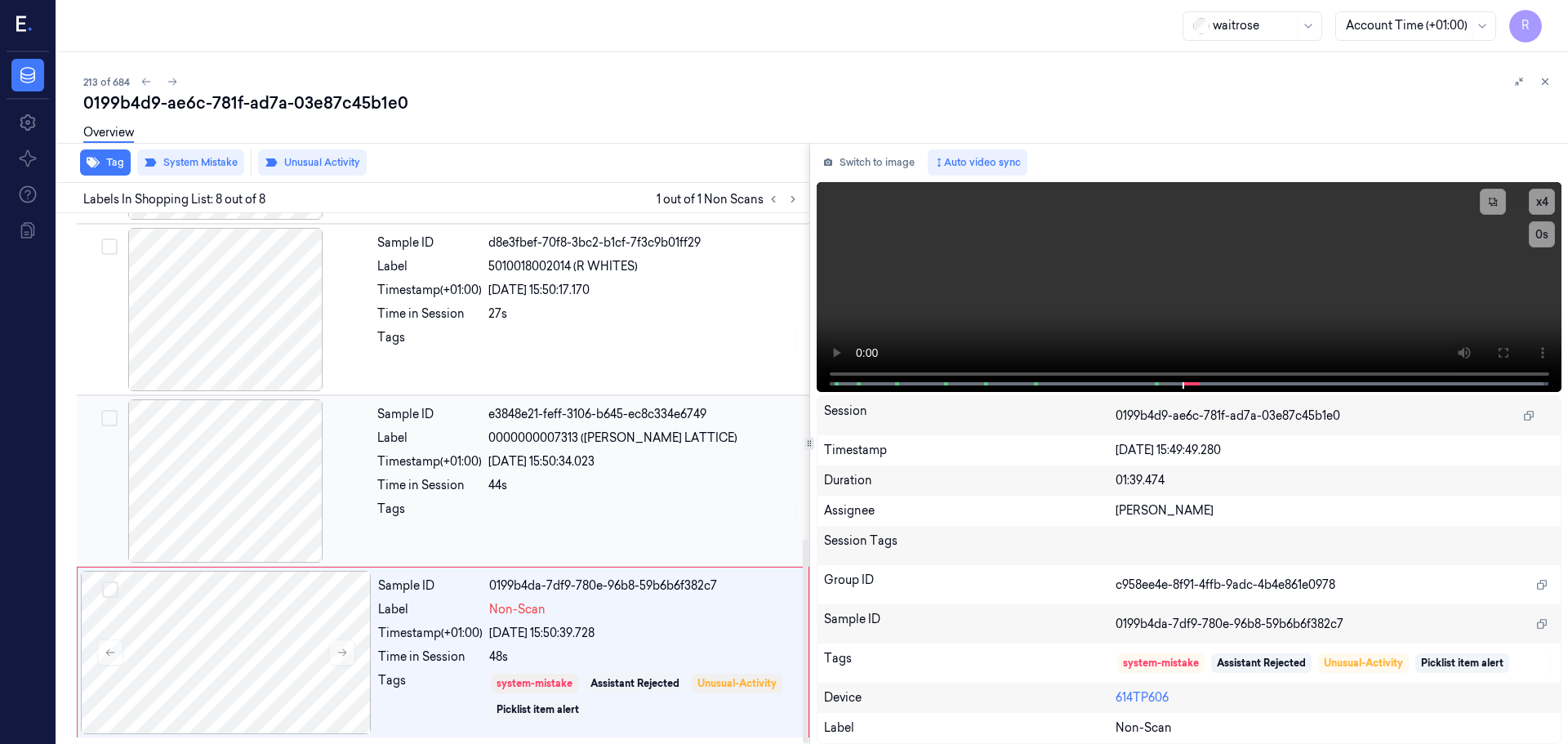
click at [420, 522] on div "Tags" at bounding box center [429, 513] width 105 height 26
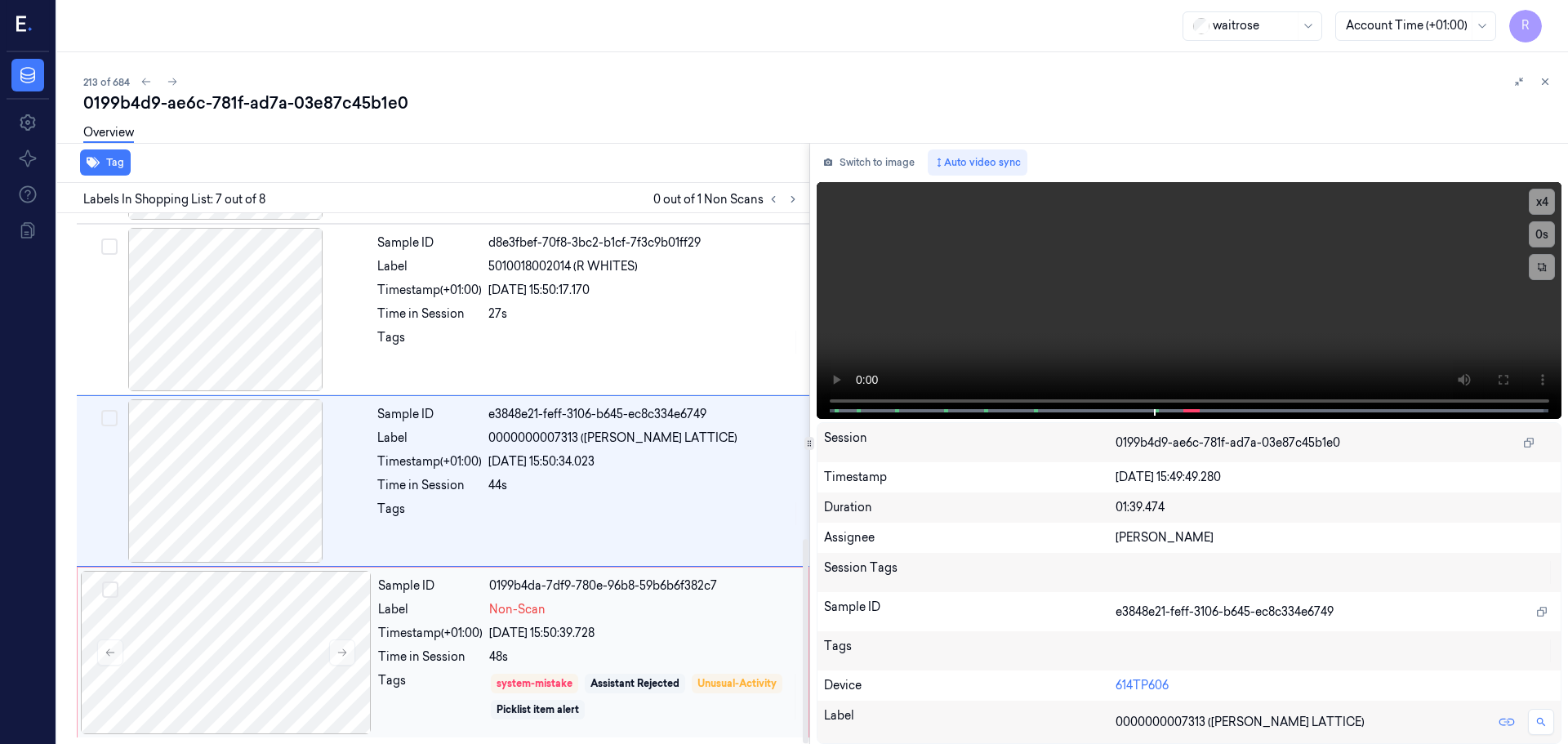
click at [442, 650] on div "Time in Session" at bounding box center [430, 657] width 105 height 17
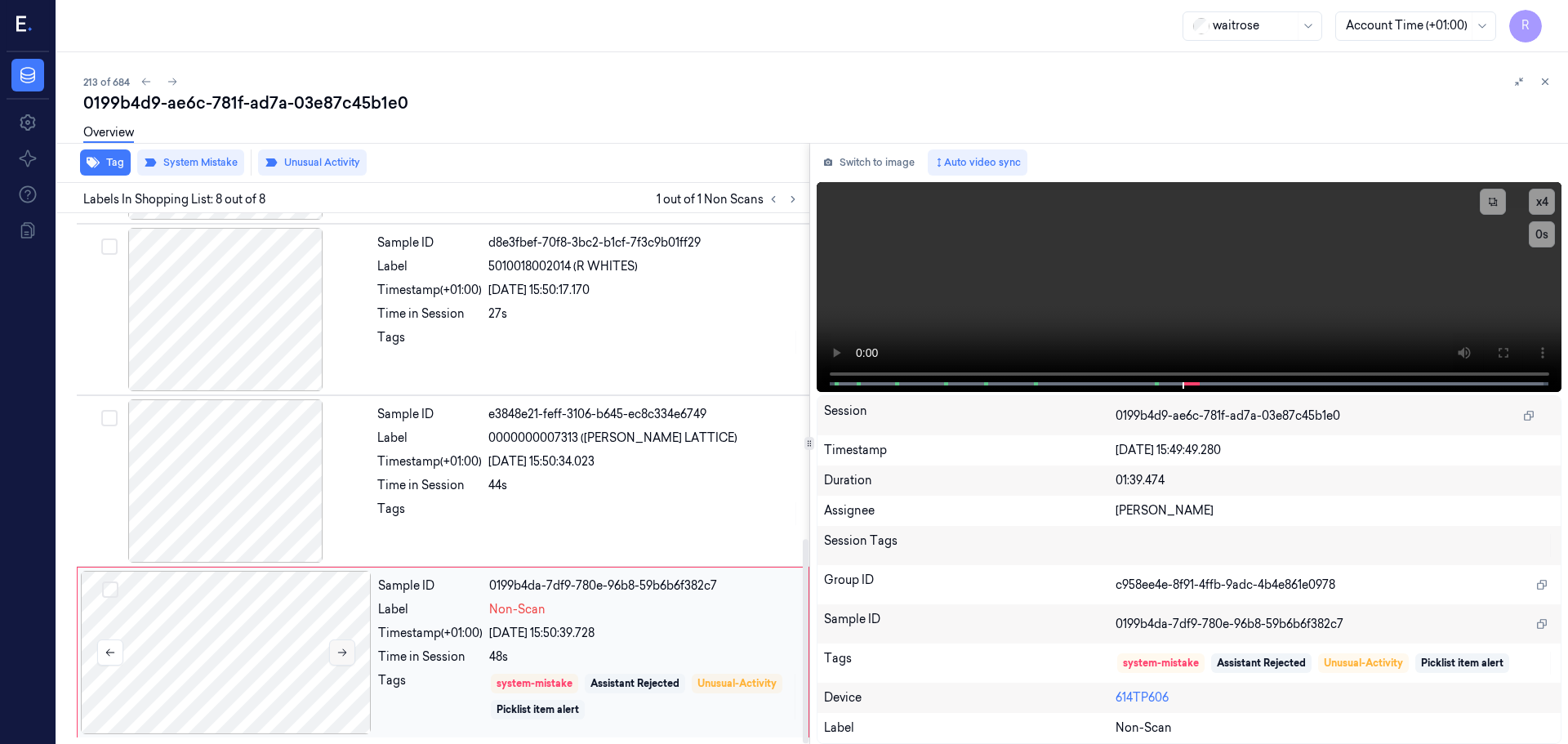
click at [333, 659] on button at bounding box center [342, 652] width 26 height 26
click at [492, 515] on div at bounding box center [644, 513] width 311 height 26
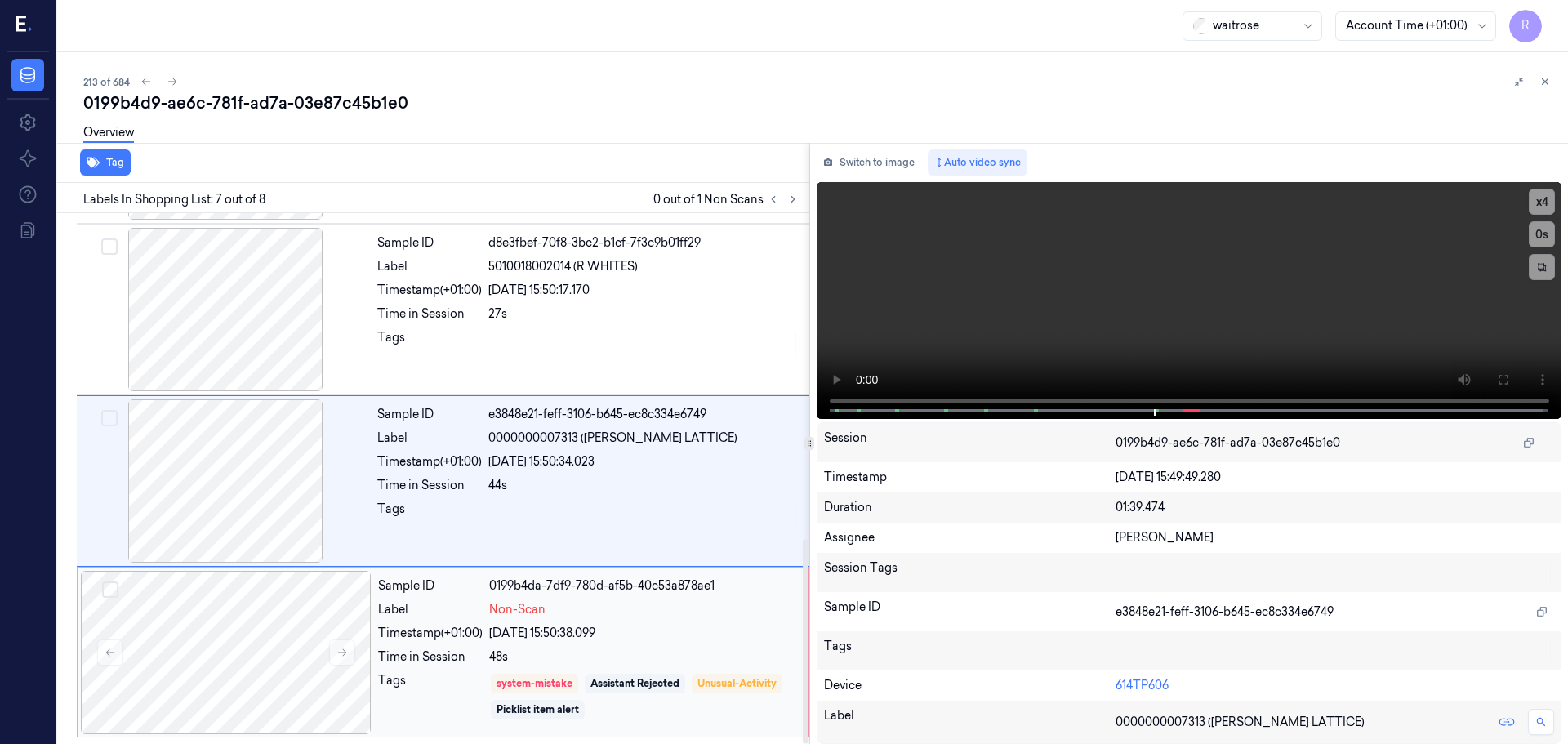
click at [671, 654] on div "48s" at bounding box center [644, 657] width 310 height 17
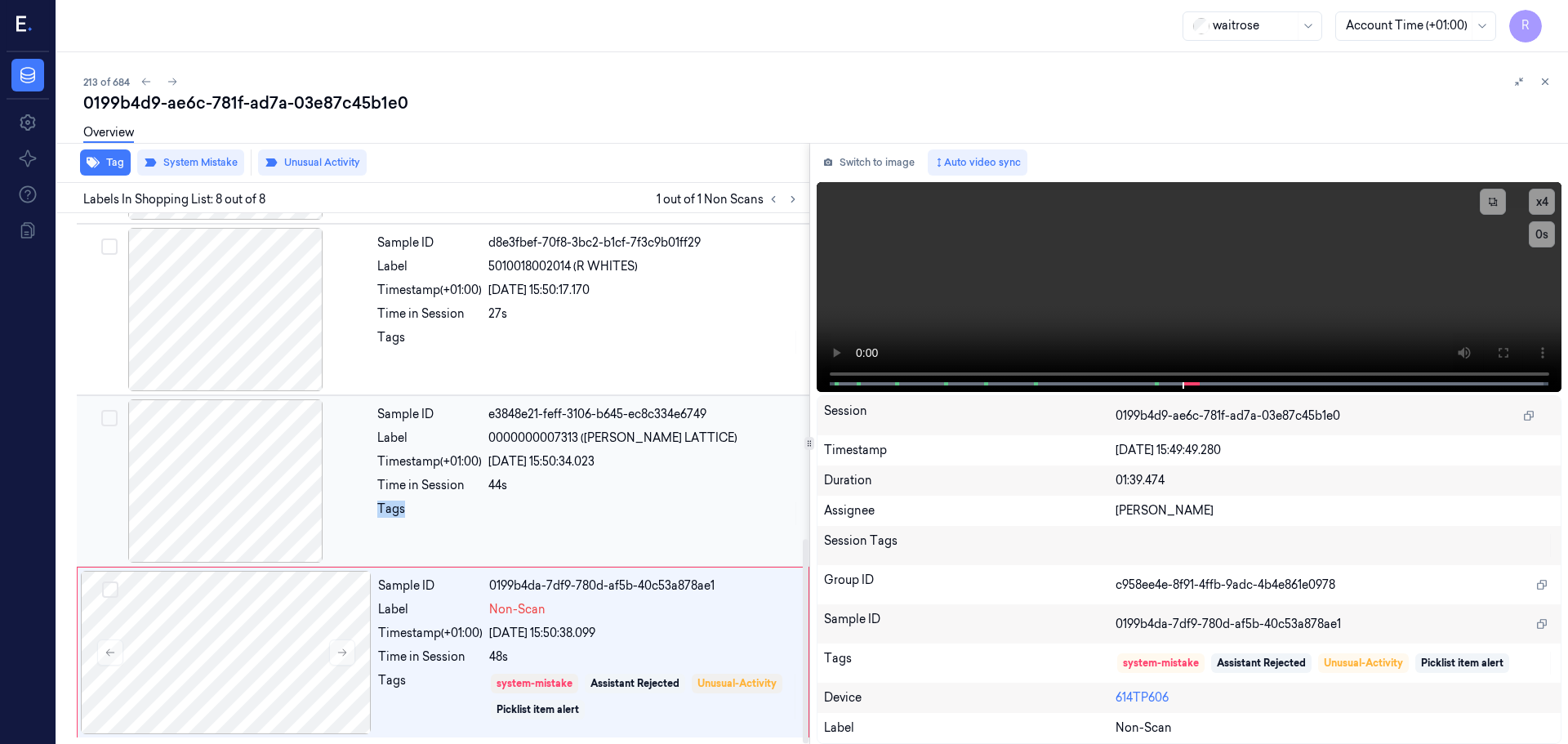
click at [611, 496] on div "Sample ID e3848e21-feff-3106-b645-ec8c334e6749 Label 0000000007313 (WR CHERRY L…" at bounding box center [588, 481] width 435 height 164
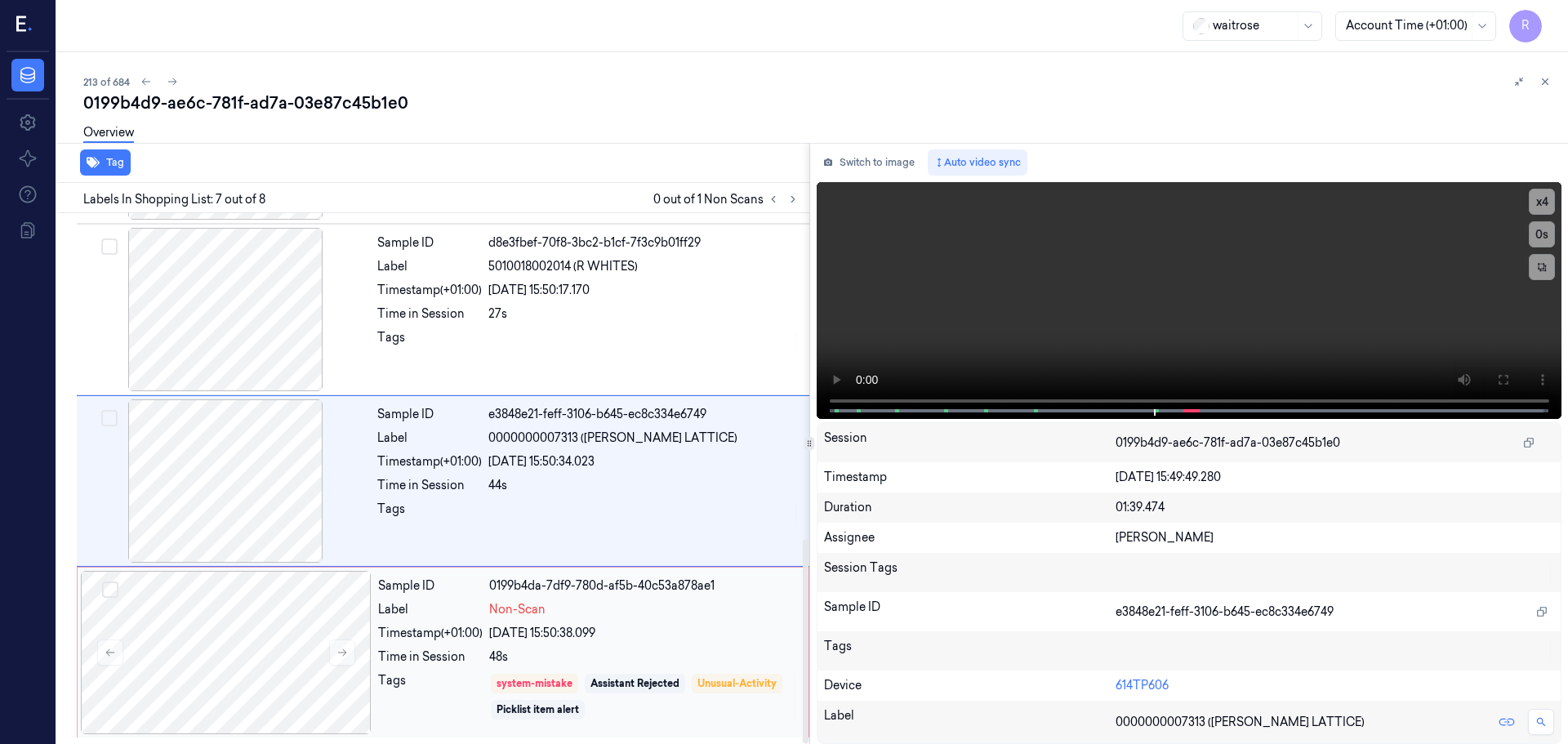
click at [594, 629] on div "05/10/2025 15:50:38.099" at bounding box center [644, 633] width 310 height 17
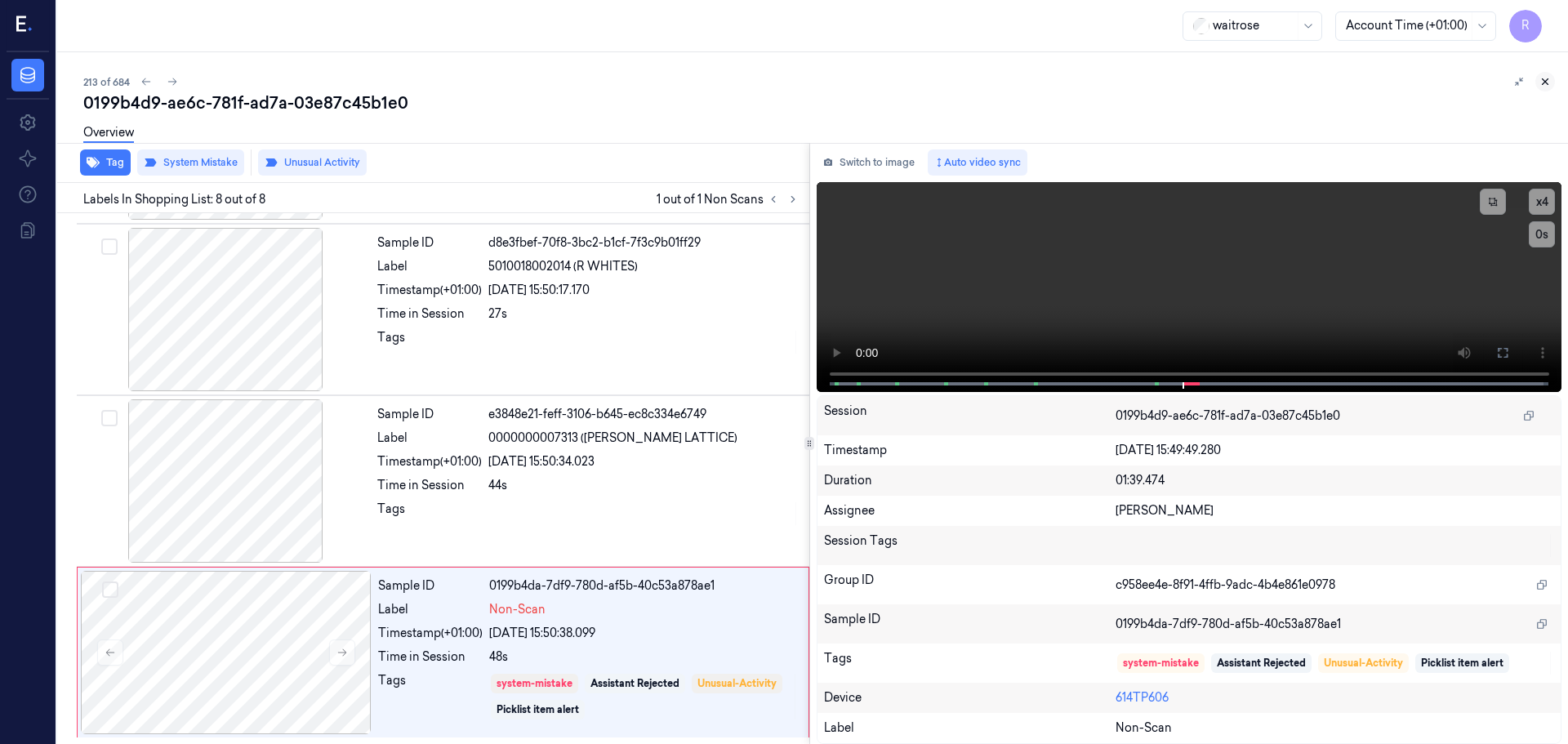
click at [1545, 84] on icon at bounding box center [1545, 82] width 12 height 12
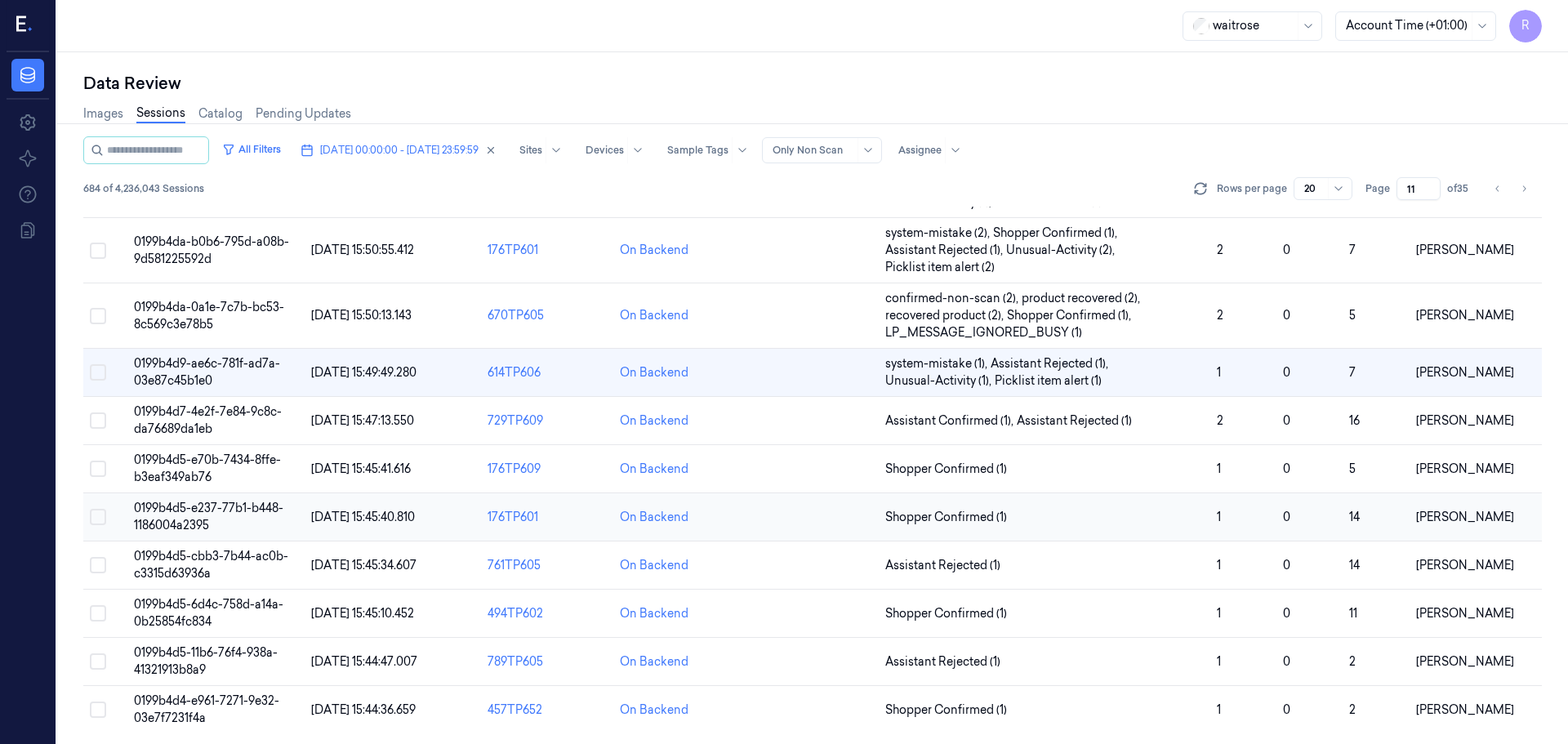
scroll to position [509, 0]
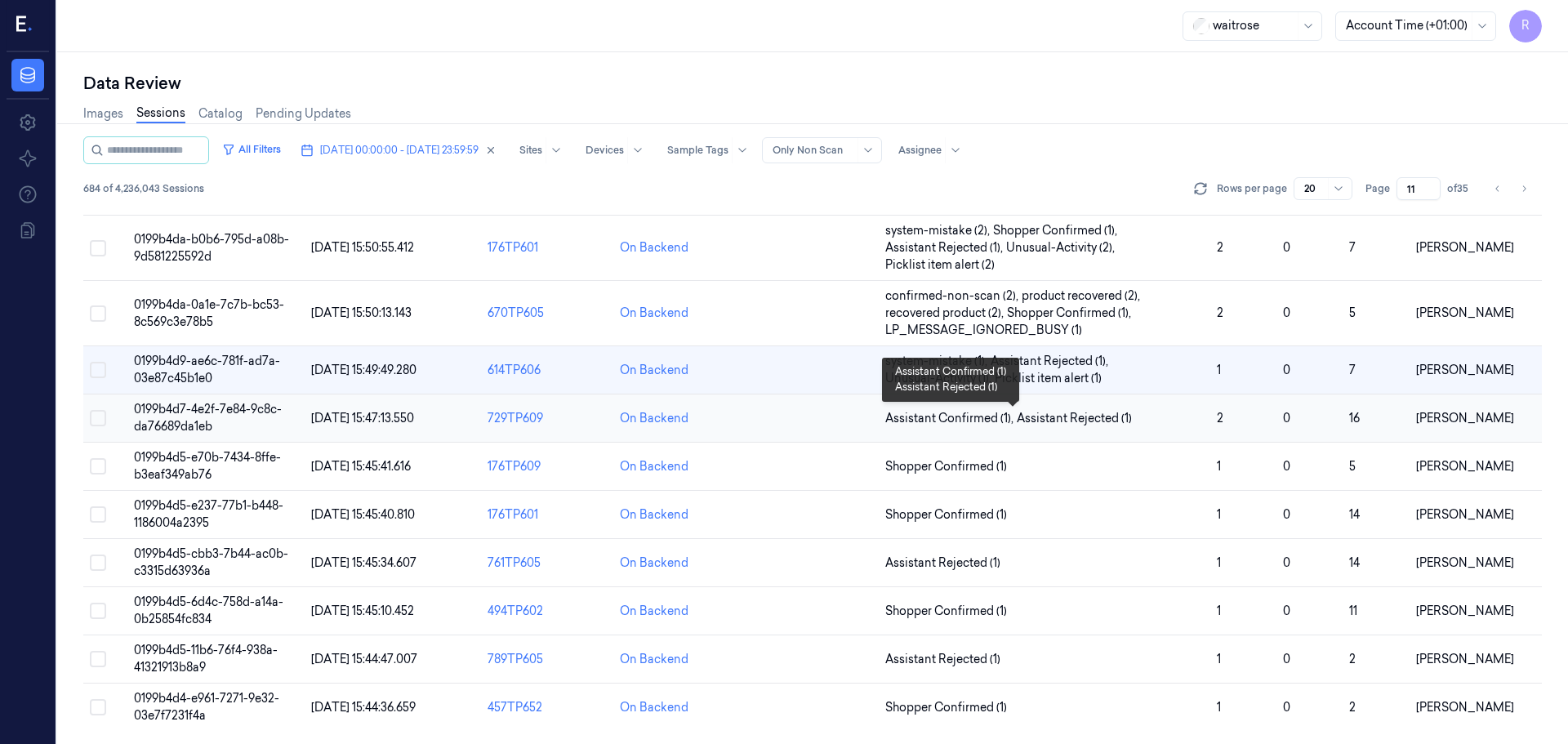
click at [1195, 423] on span "Assistant Confirmed (1) , Assistant Rejected (1)" at bounding box center [1044, 418] width 318 height 17
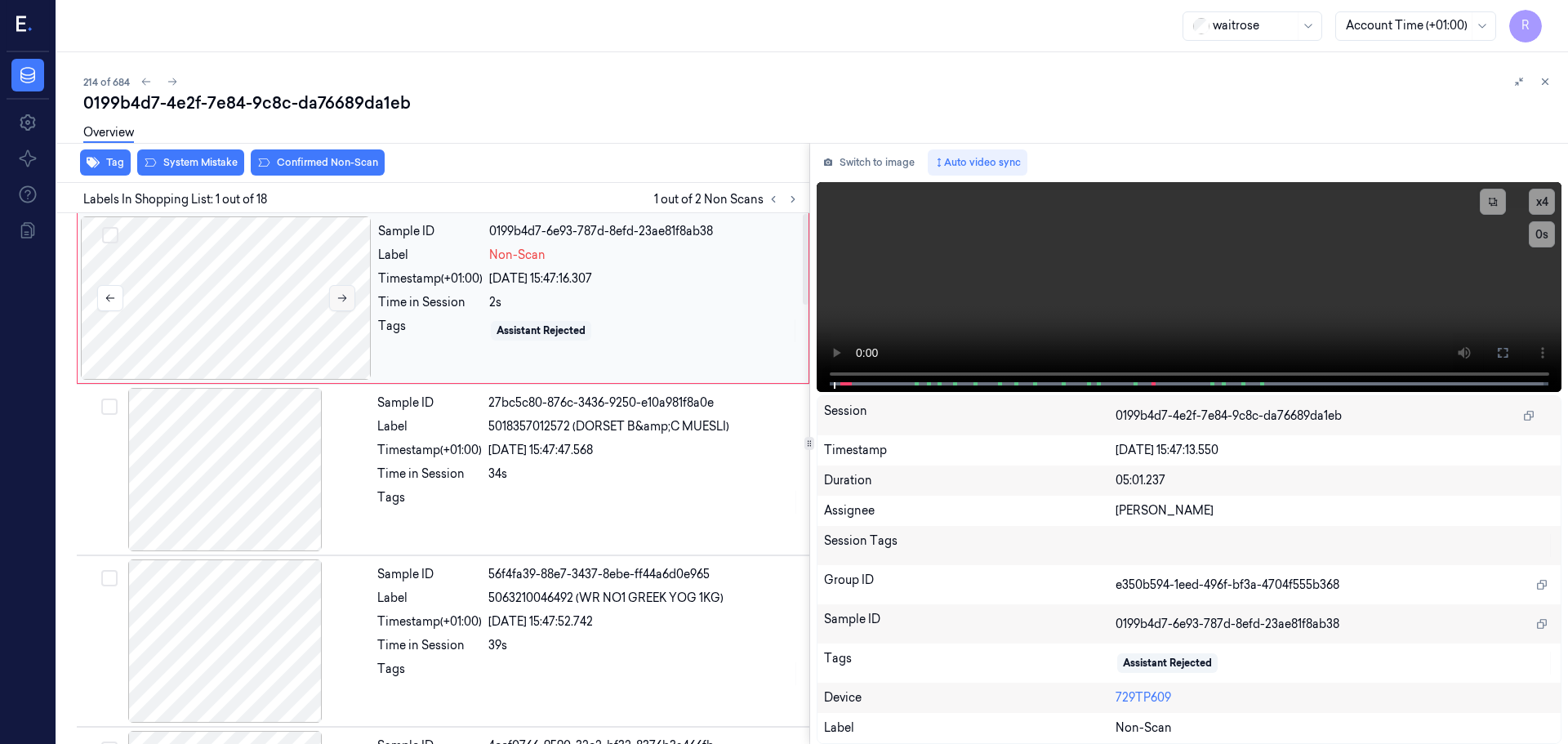
click at [346, 294] on icon at bounding box center [342, 298] width 12 height 12
click at [844, 382] on div at bounding box center [846, 384] width 4 height 4
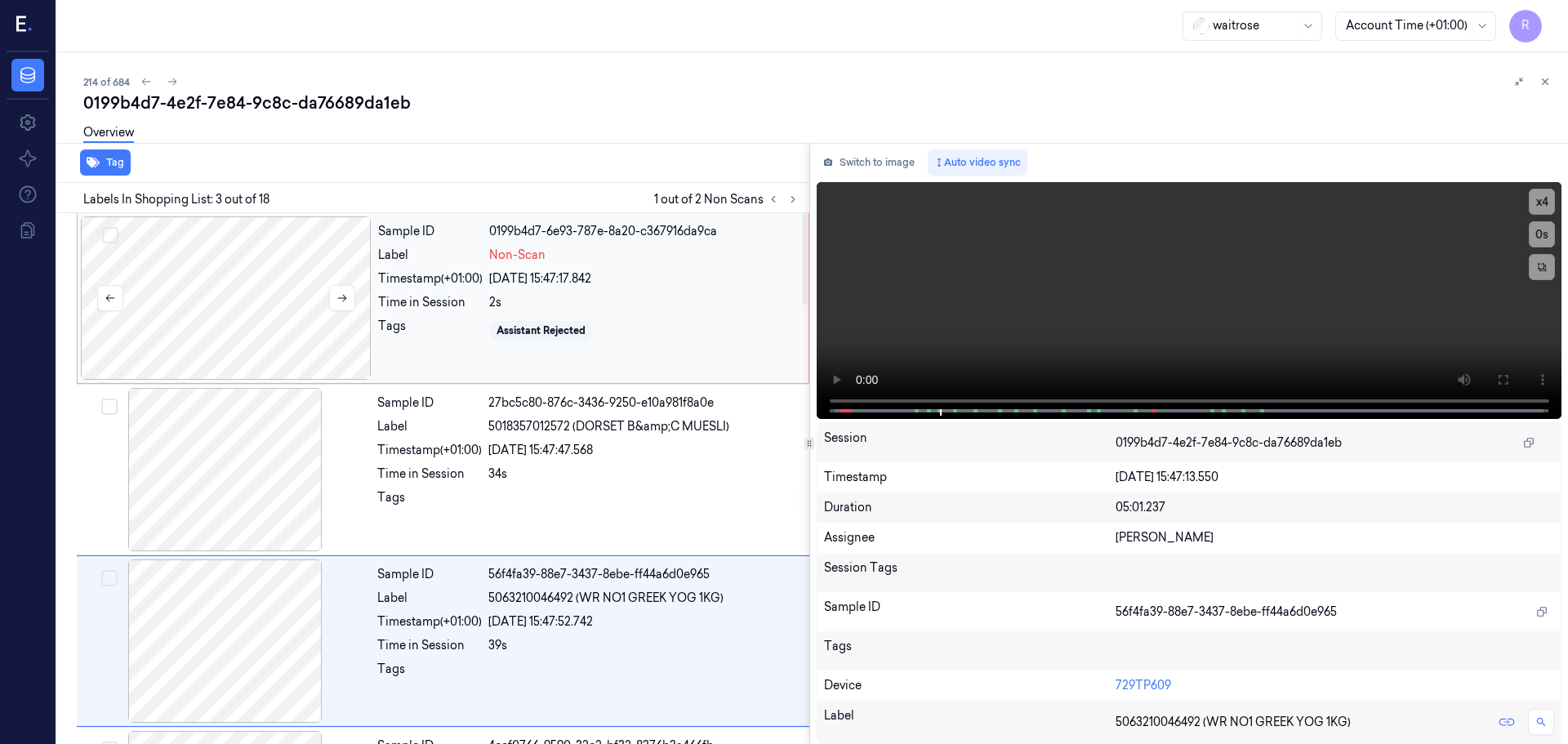
click at [222, 328] on div at bounding box center [226, 298] width 291 height 164
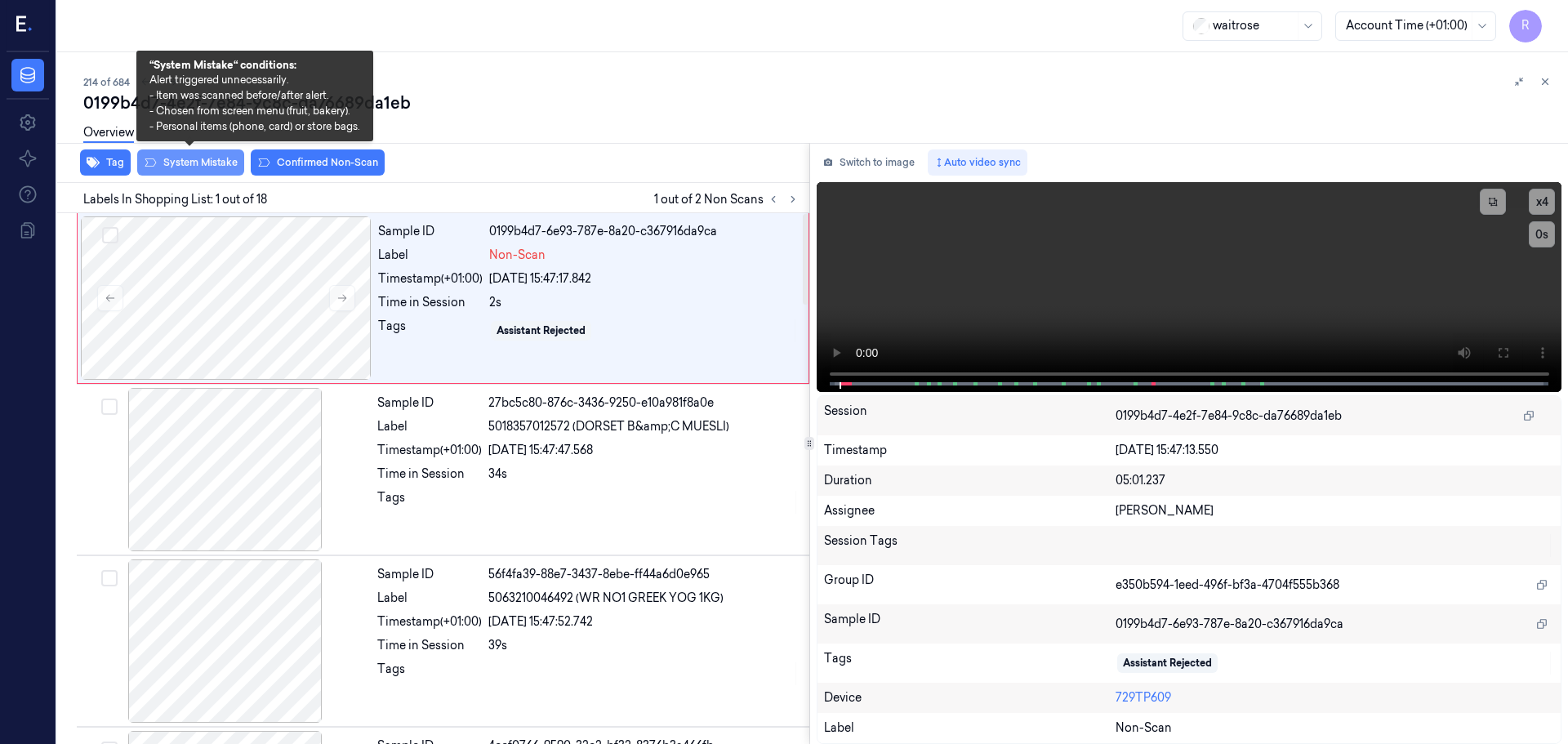
click at [206, 170] on button "System Mistake" at bounding box center [191, 162] width 107 height 26
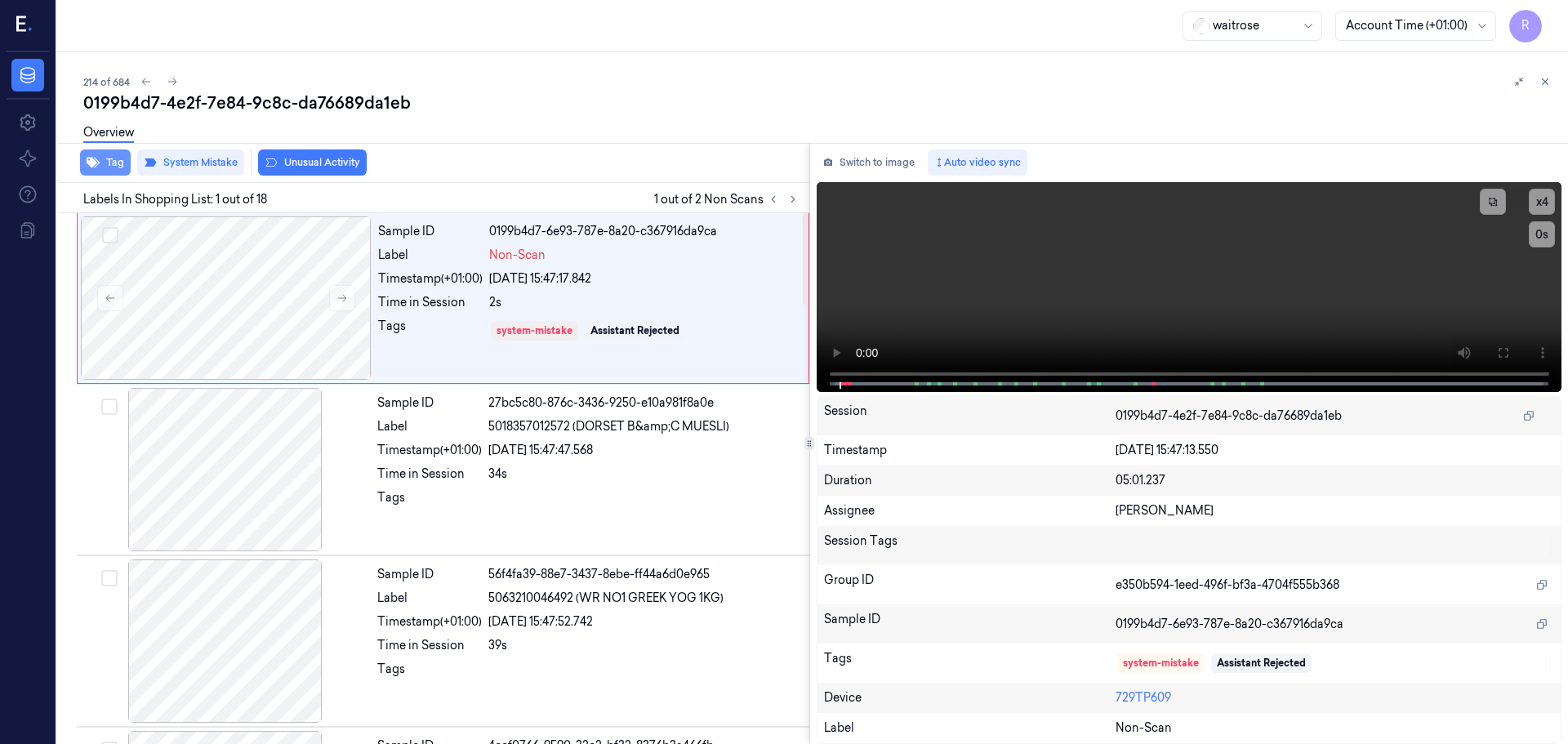
click at [106, 165] on button "Tag" at bounding box center [105, 162] width 51 height 26
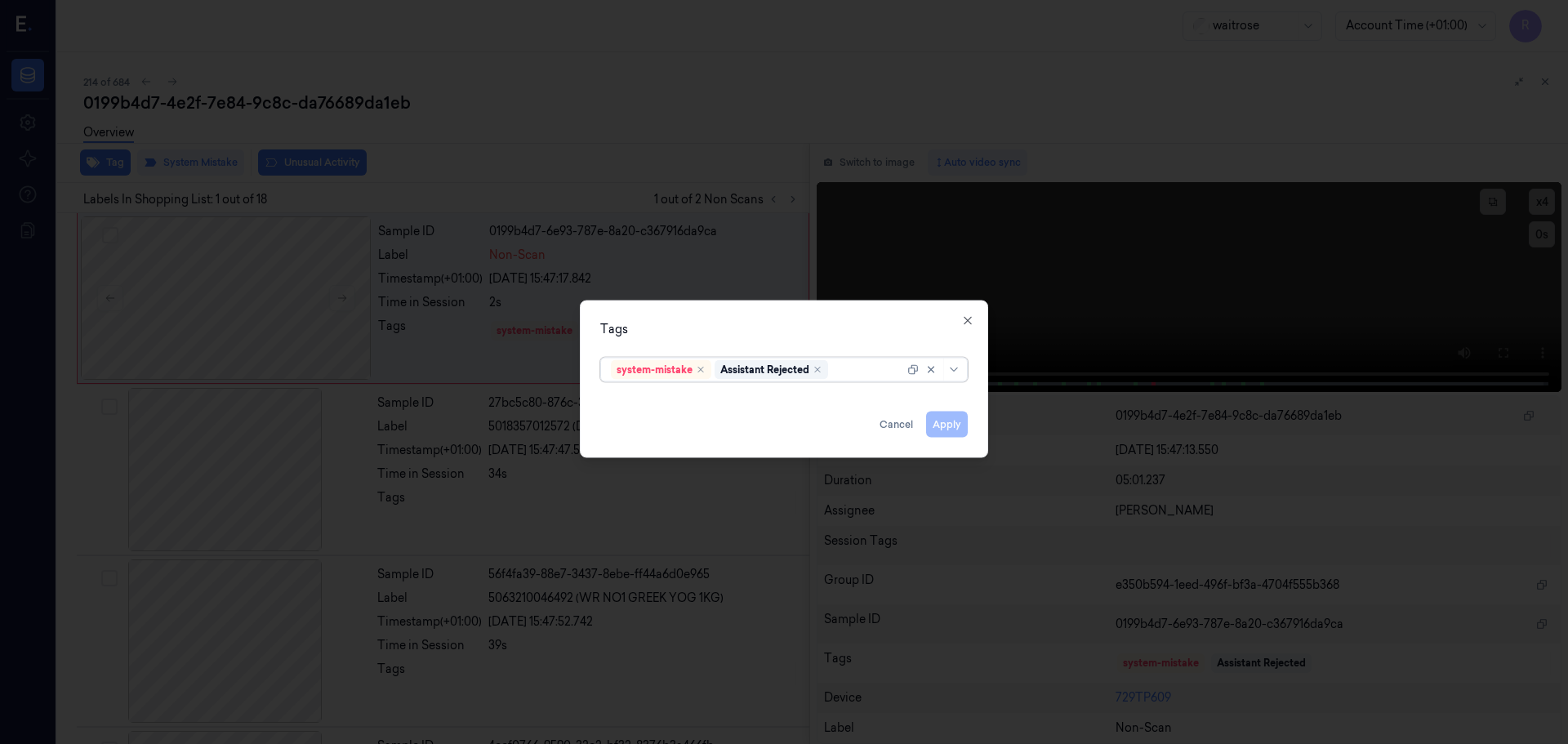
click at [962, 380] on div at bounding box center [935, 369] width 56 height 23
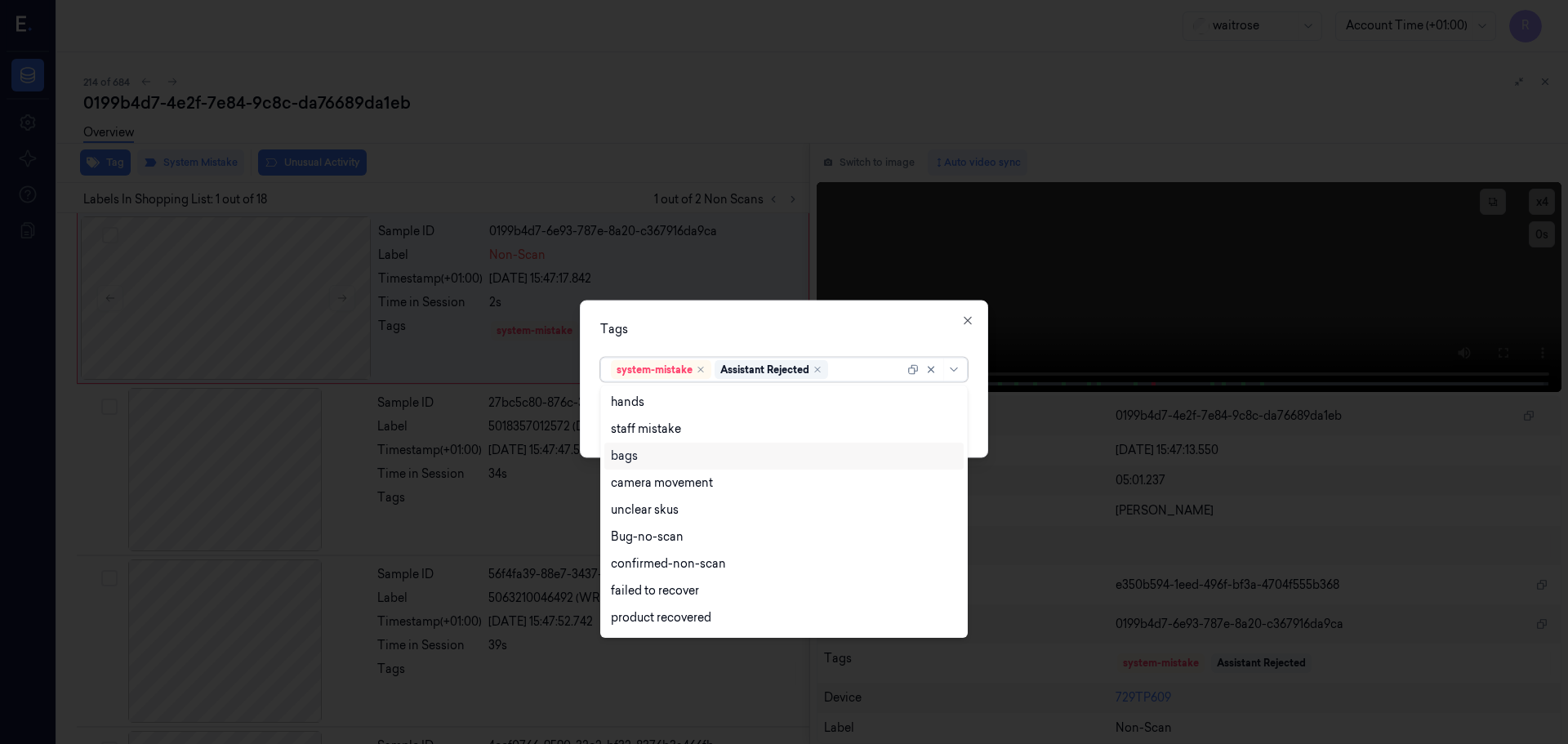
click at [635, 459] on div "bags" at bounding box center [624, 455] width 27 height 17
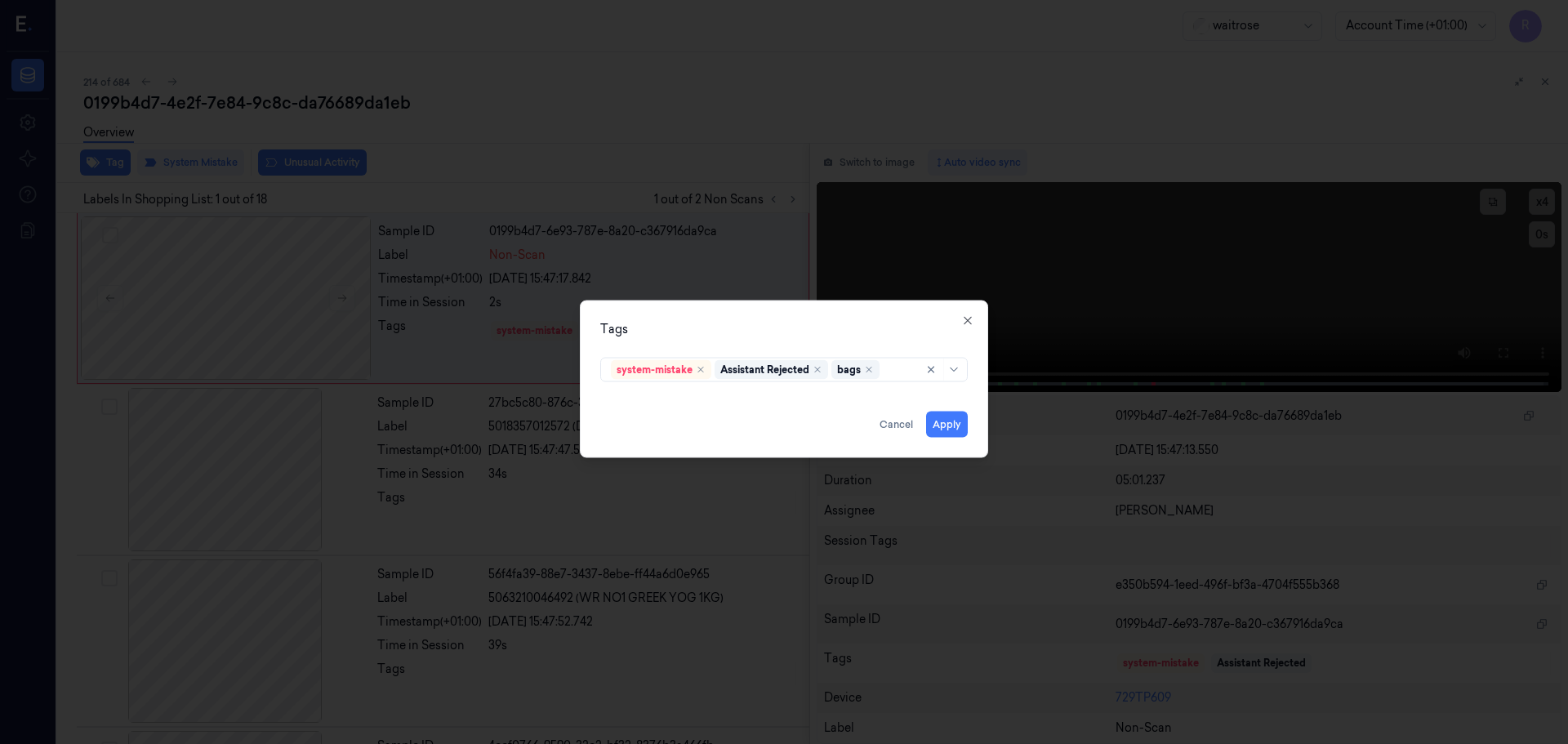
click at [832, 328] on div "Tags" at bounding box center [784, 328] width 367 height 17
click at [940, 427] on button "Apply" at bounding box center [947, 423] width 42 height 26
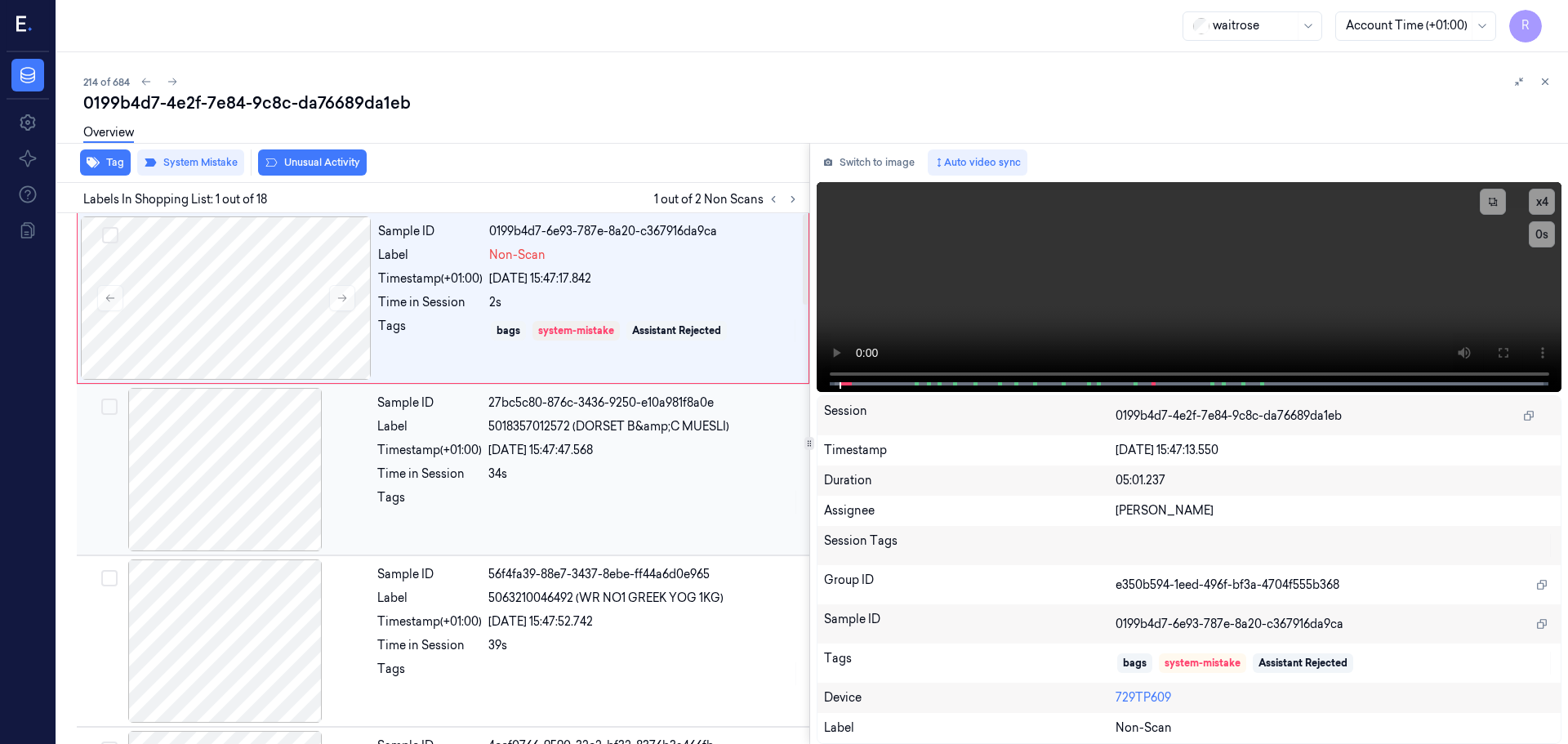
click at [494, 530] on div "Sample ID 27bc5c80-876c-3436-9250-e10a981f8a0e Label 5018357012572 (DORSET B&am…" at bounding box center [588, 470] width 435 height 164
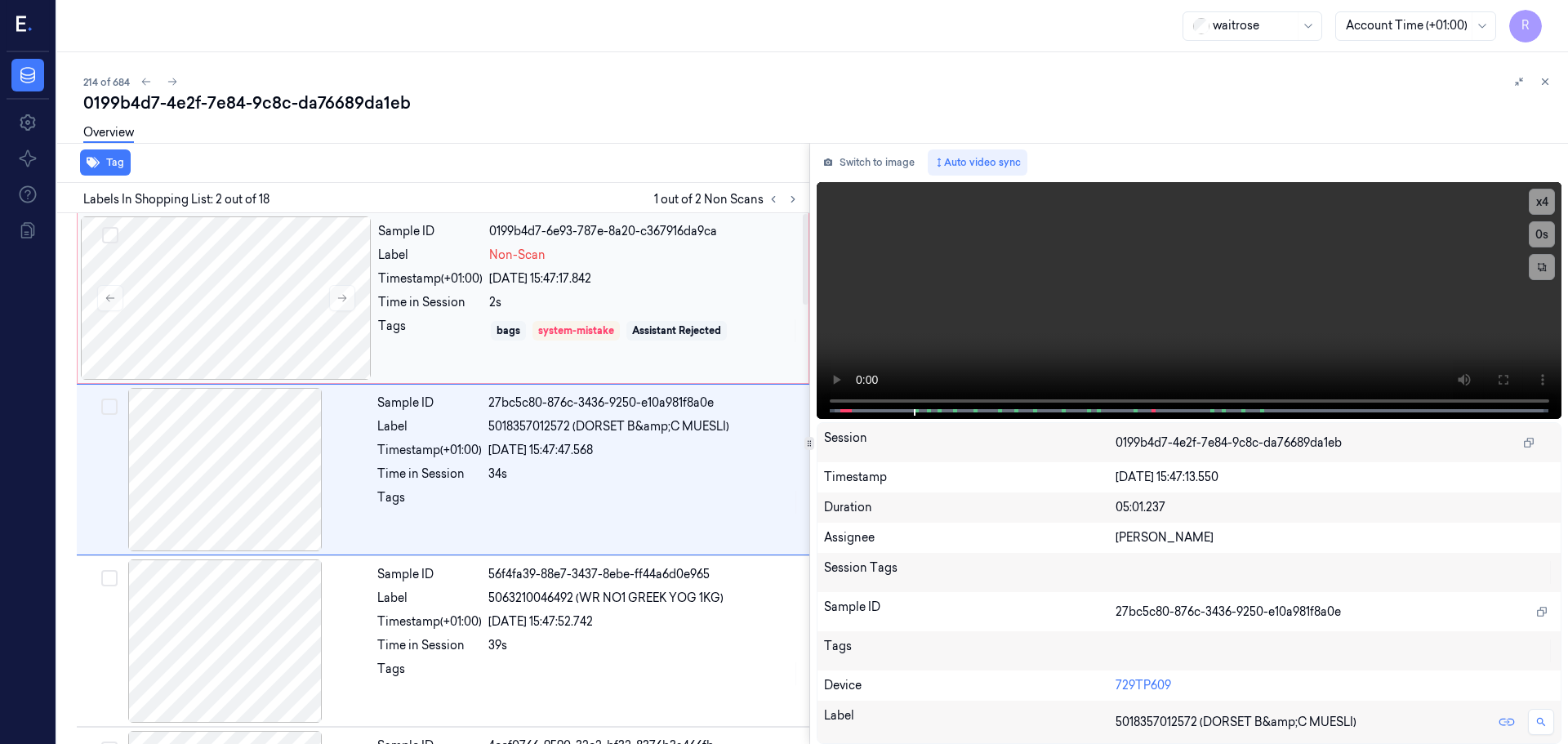
click at [530, 320] on div "bags system-mistake Assistant Rejected" at bounding box center [644, 331] width 310 height 26
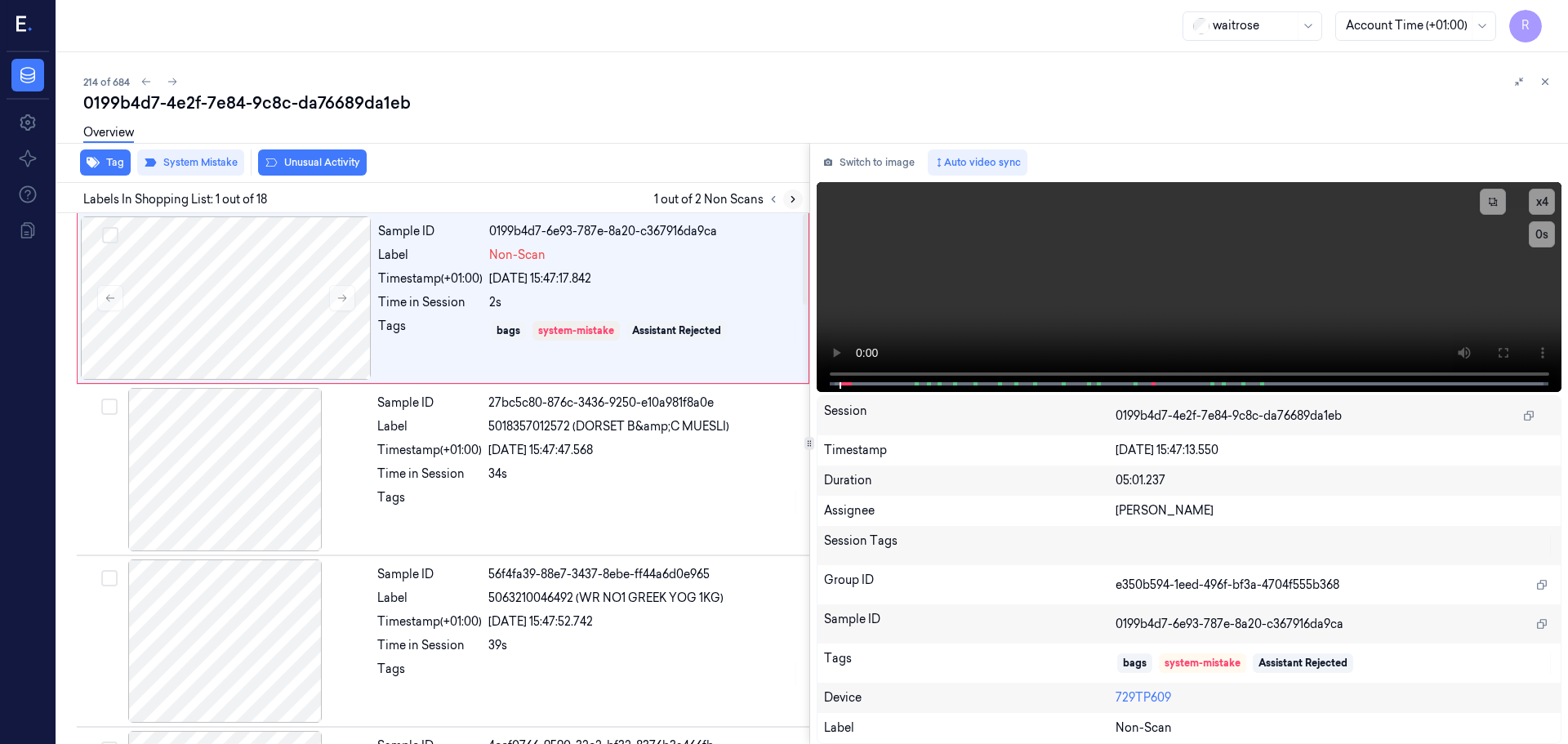
click at [795, 206] on button at bounding box center [794, 199] width 20 height 20
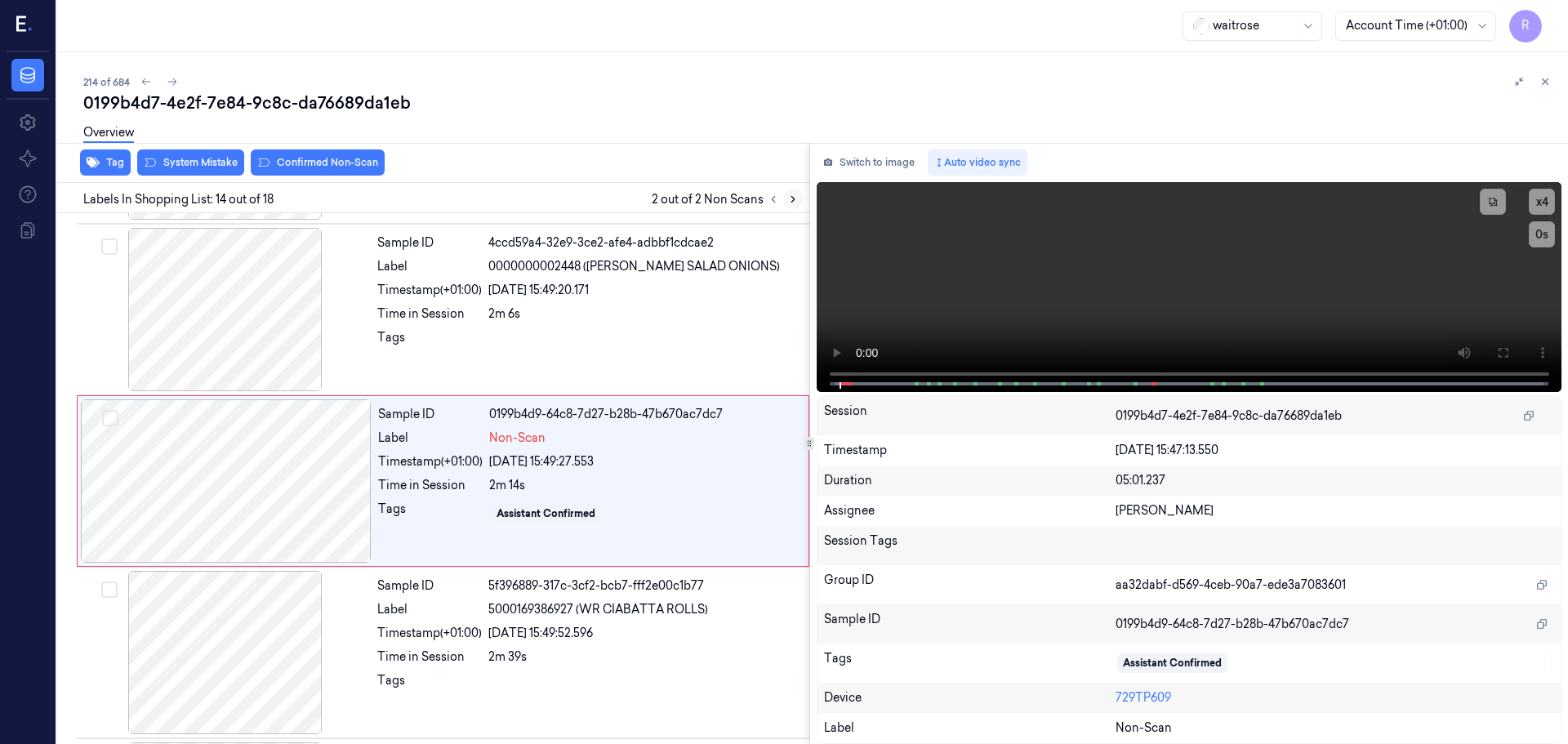
scroll to position [2048, 0]
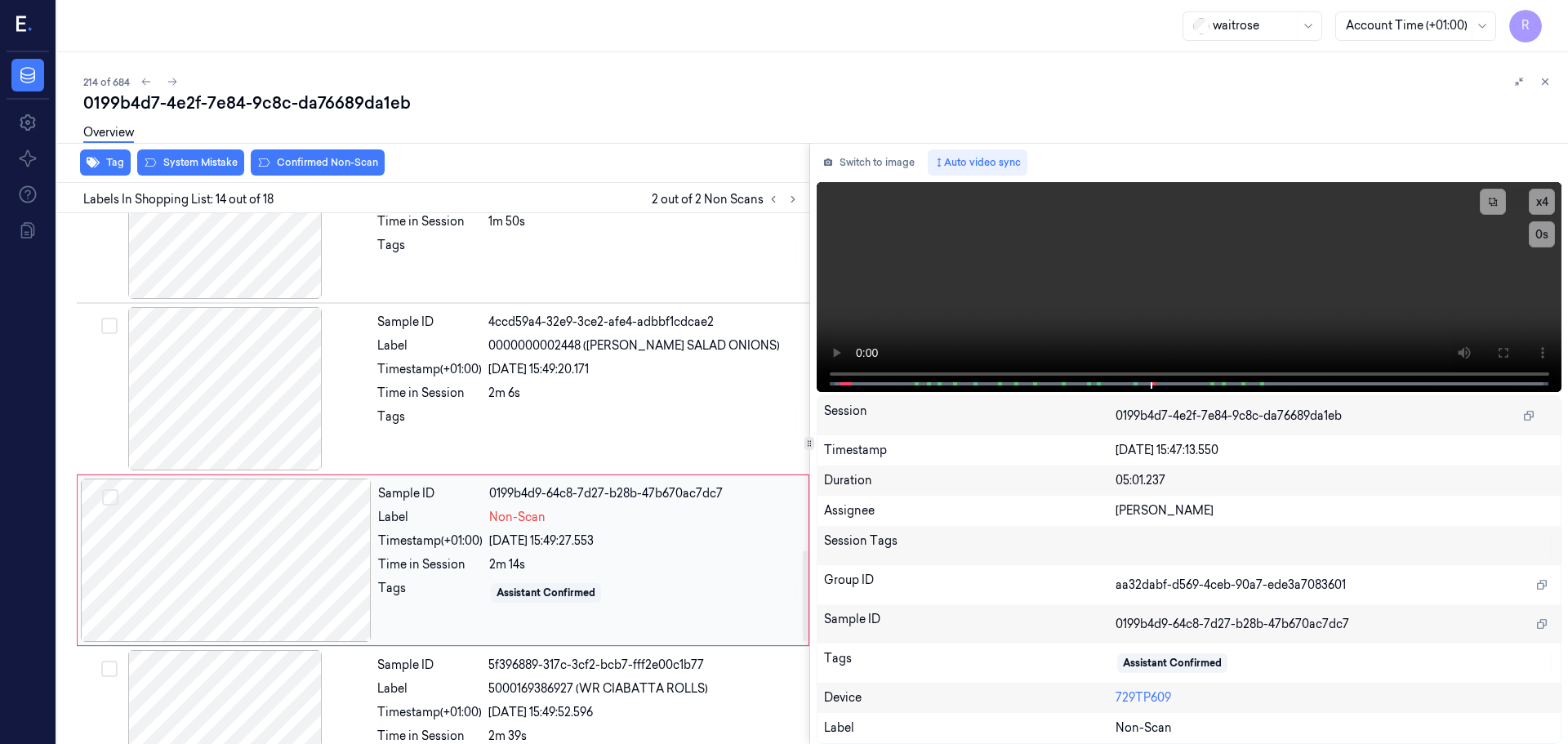
click at [248, 569] on div at bounding box center [226, 560] width 291 height 164
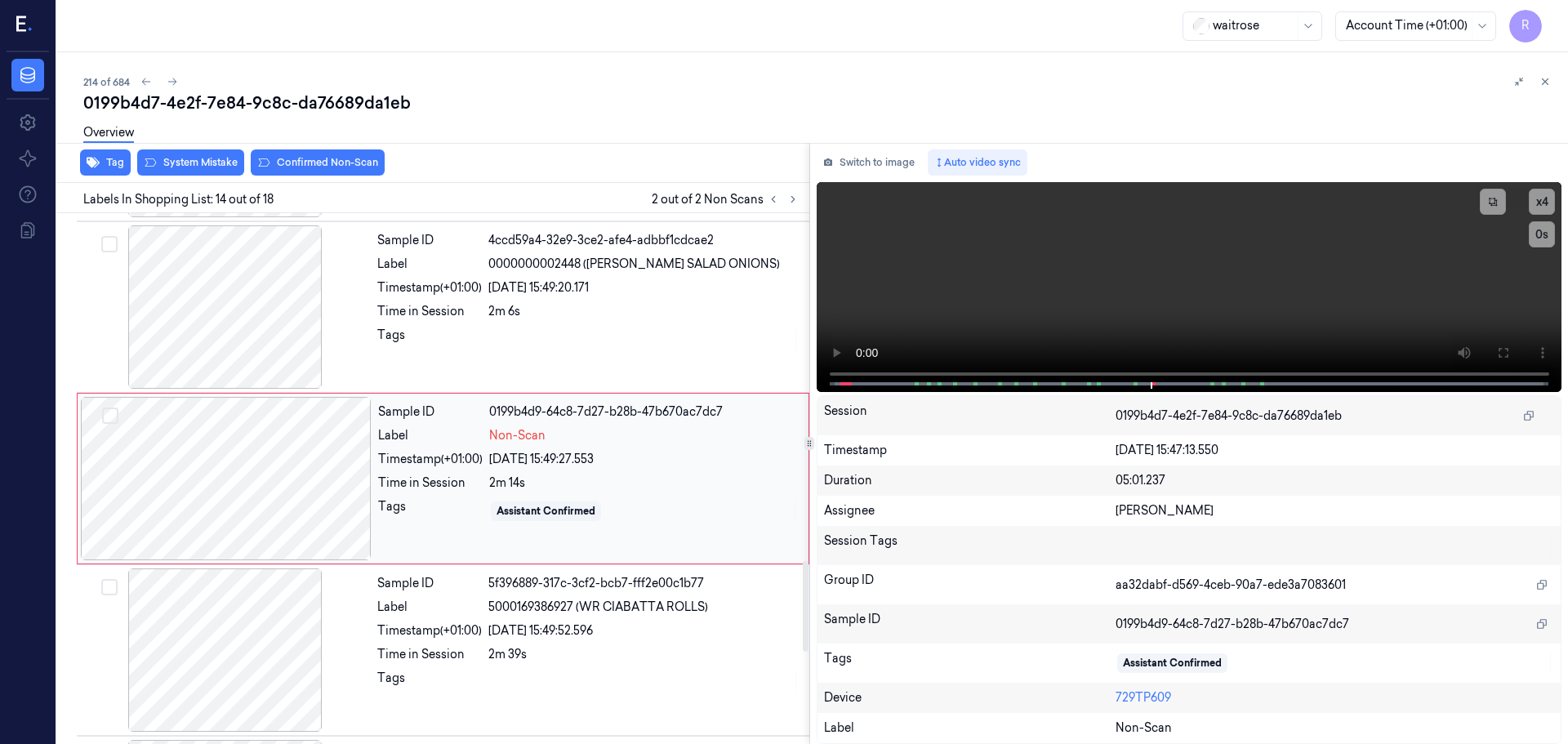
scroll to position [1967, 0]
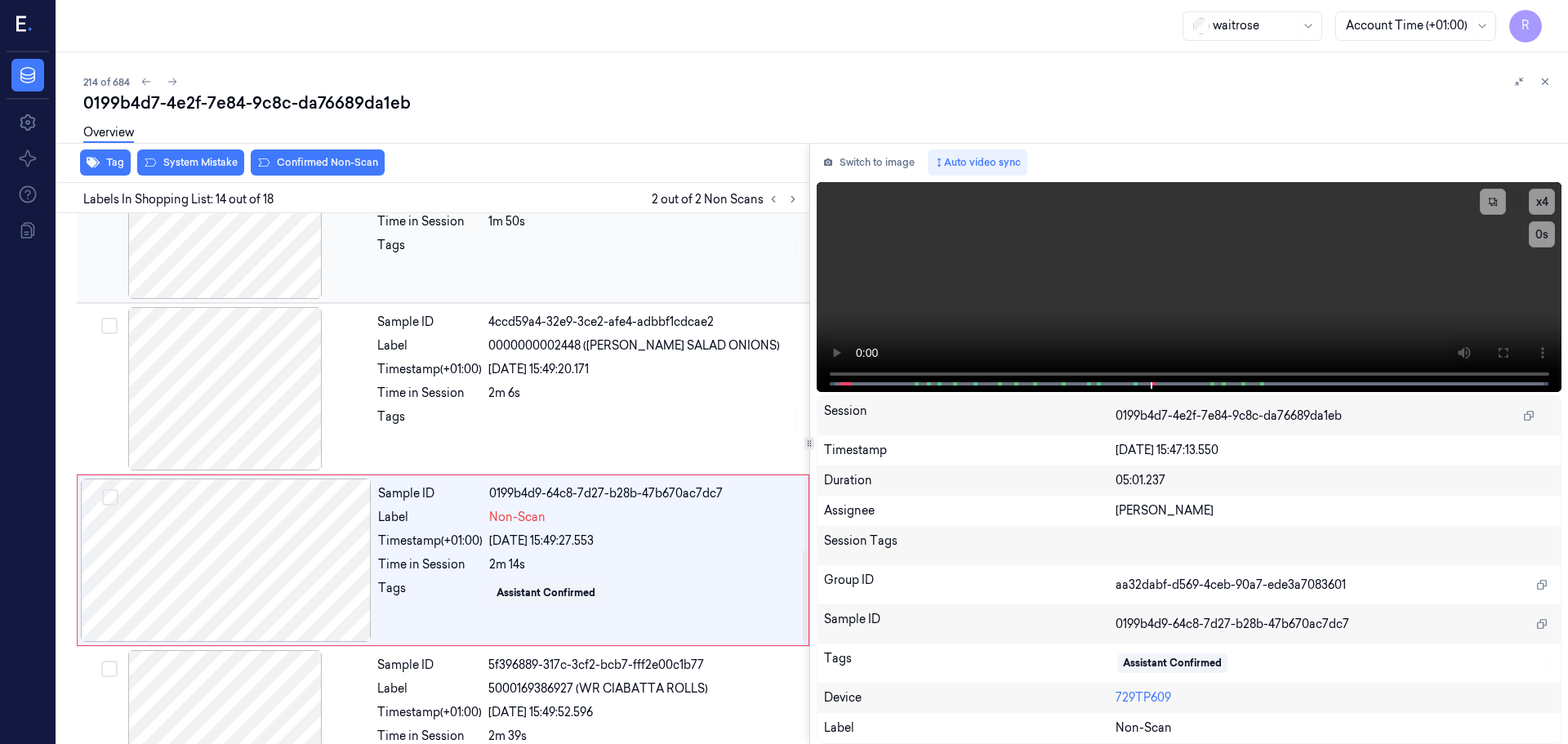
click at [286, 270] on div at bounding box center [225, 217] width 291 height 164
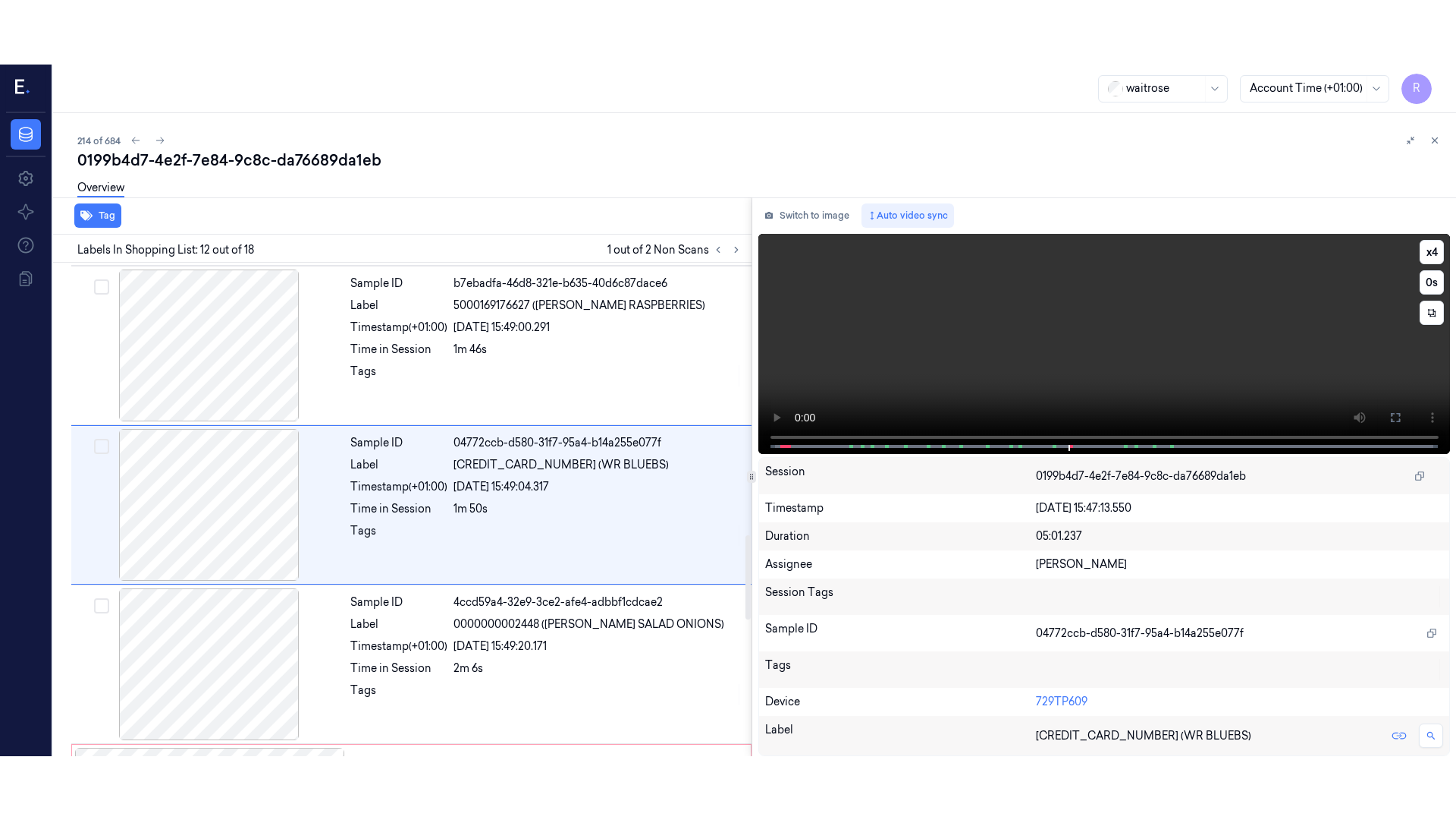
scroll to position [1585, 0]
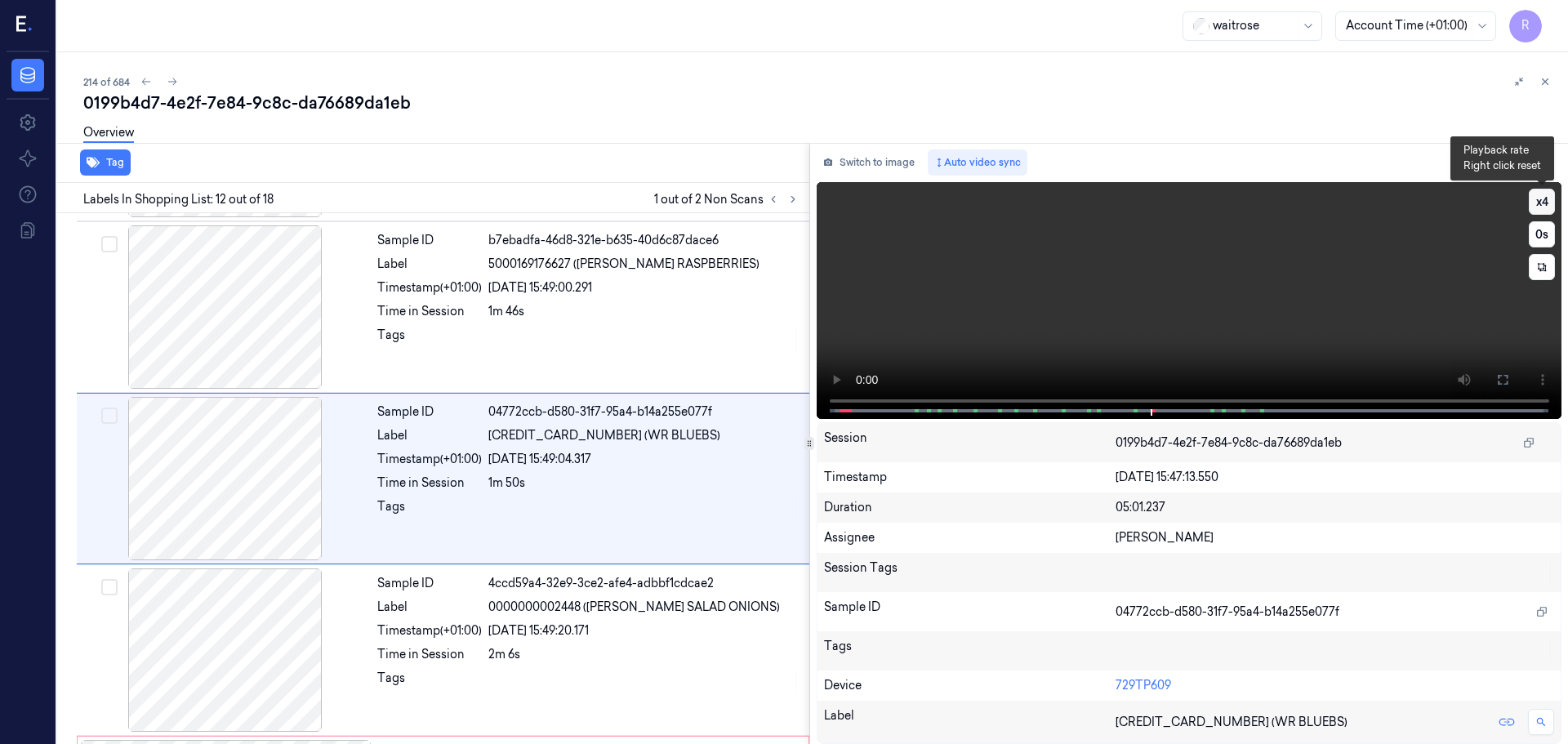
click at [1540, 205] on button "x 4" at bounding box center [1542, 202] width 26 height 26
click at [1547, 198] on button "x 1" at bounding box center [1542, 202] width 26 height 26
click at [1505, 382] on icon at bounding box center [1503, 380] width 13 height 13
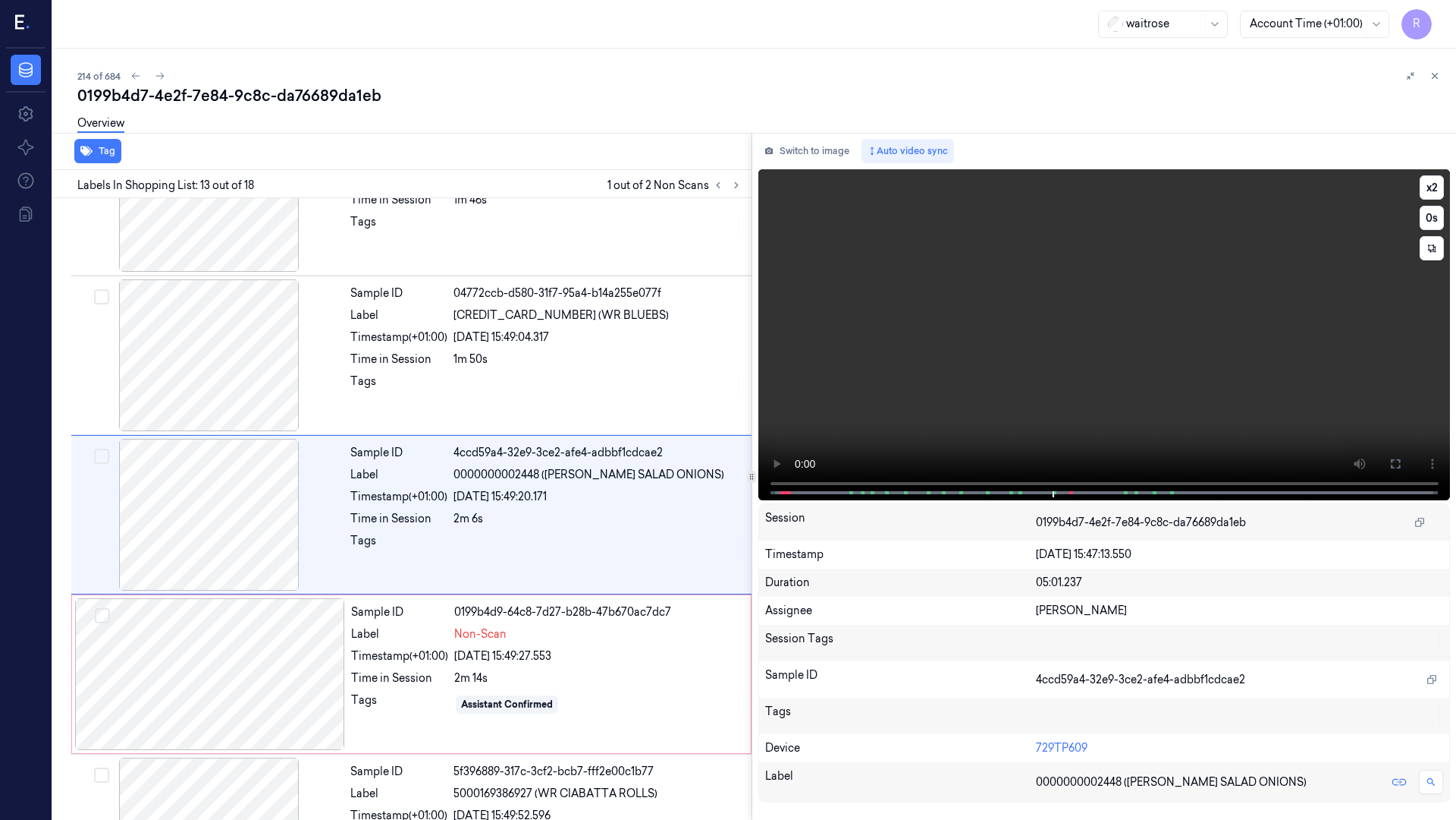
scroll to position [1681, 0]
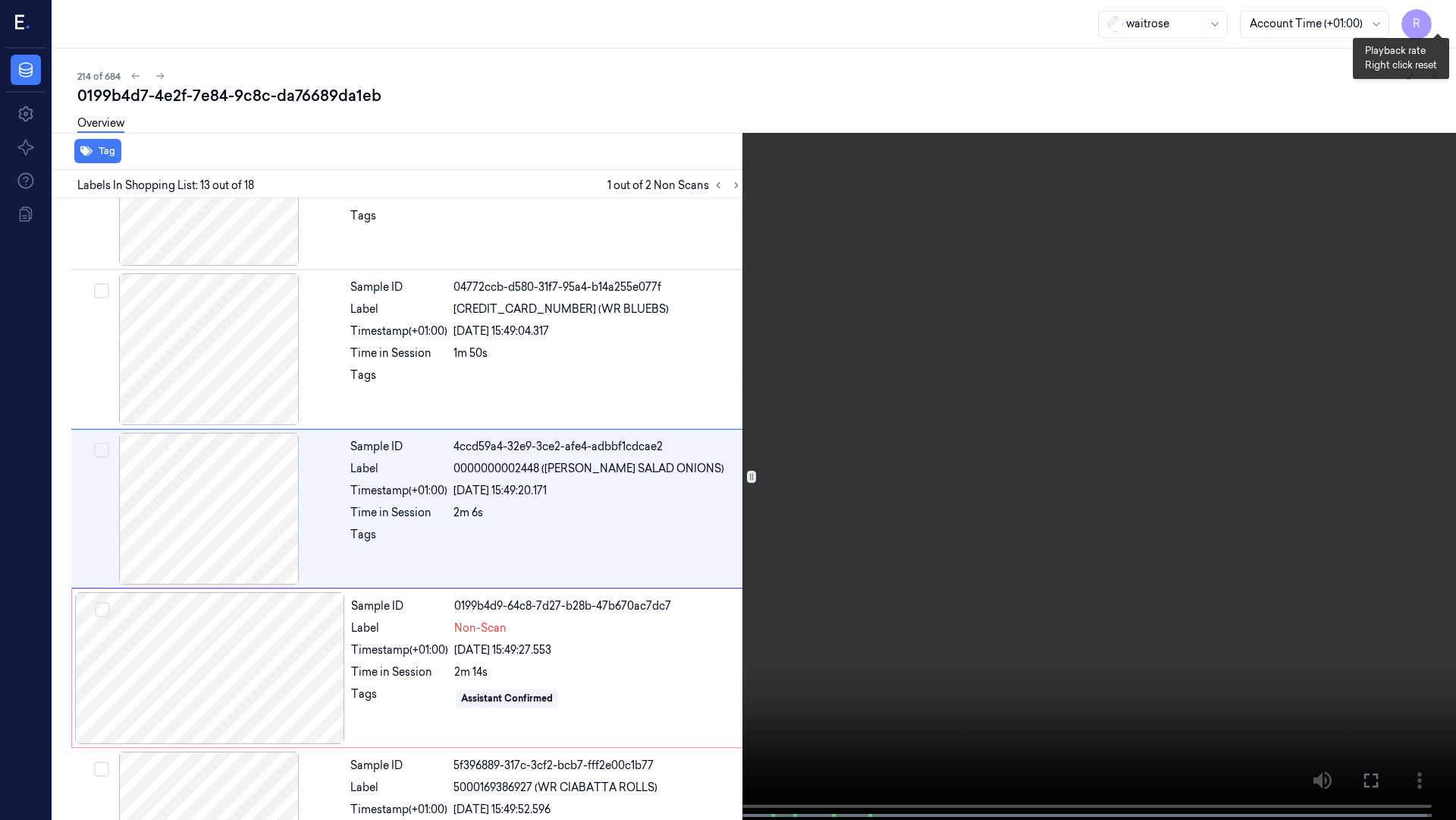
click at [1446, 19] on button "x 2" at bounding box center [1438, 18] width 24 height 24
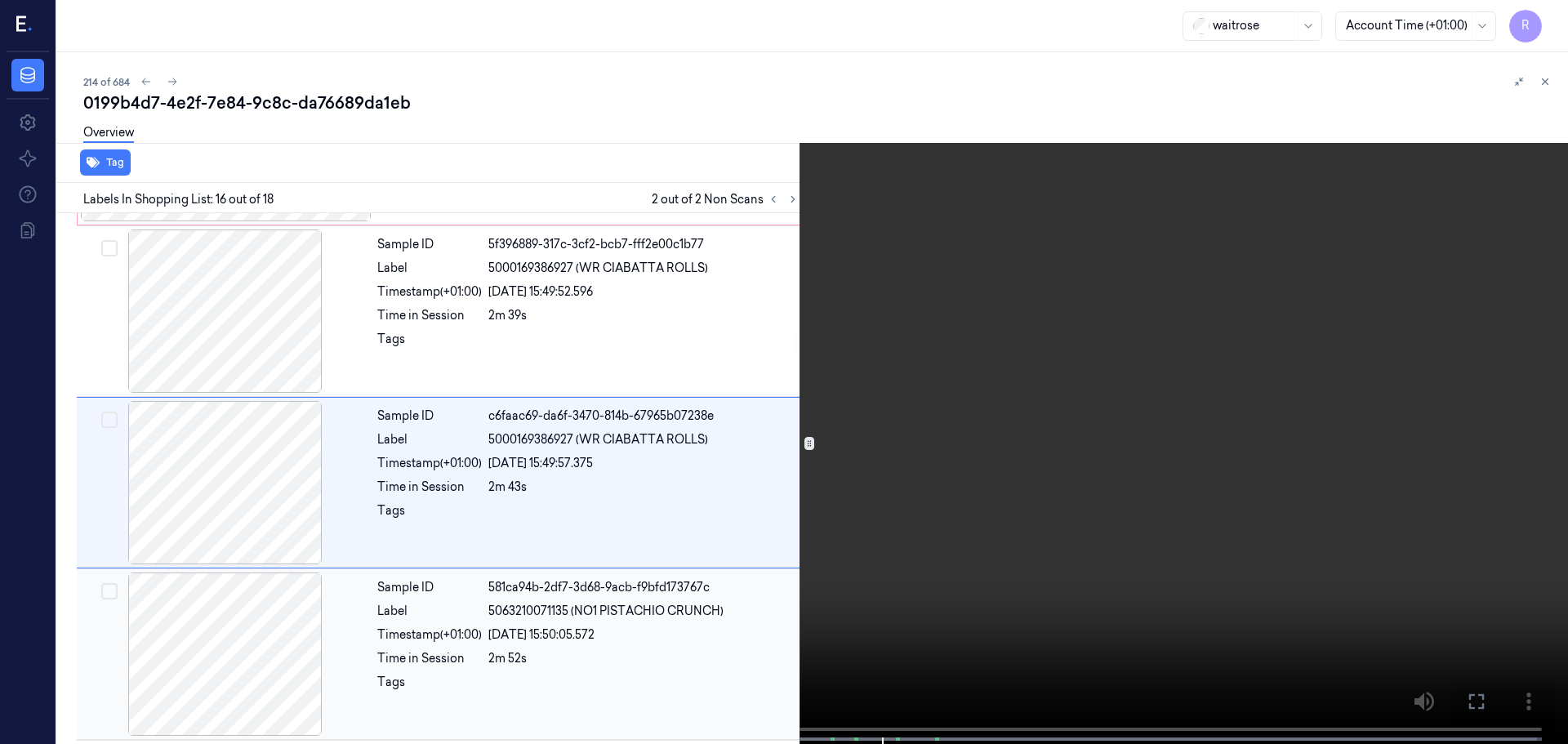
scroll to position [2391, 0]
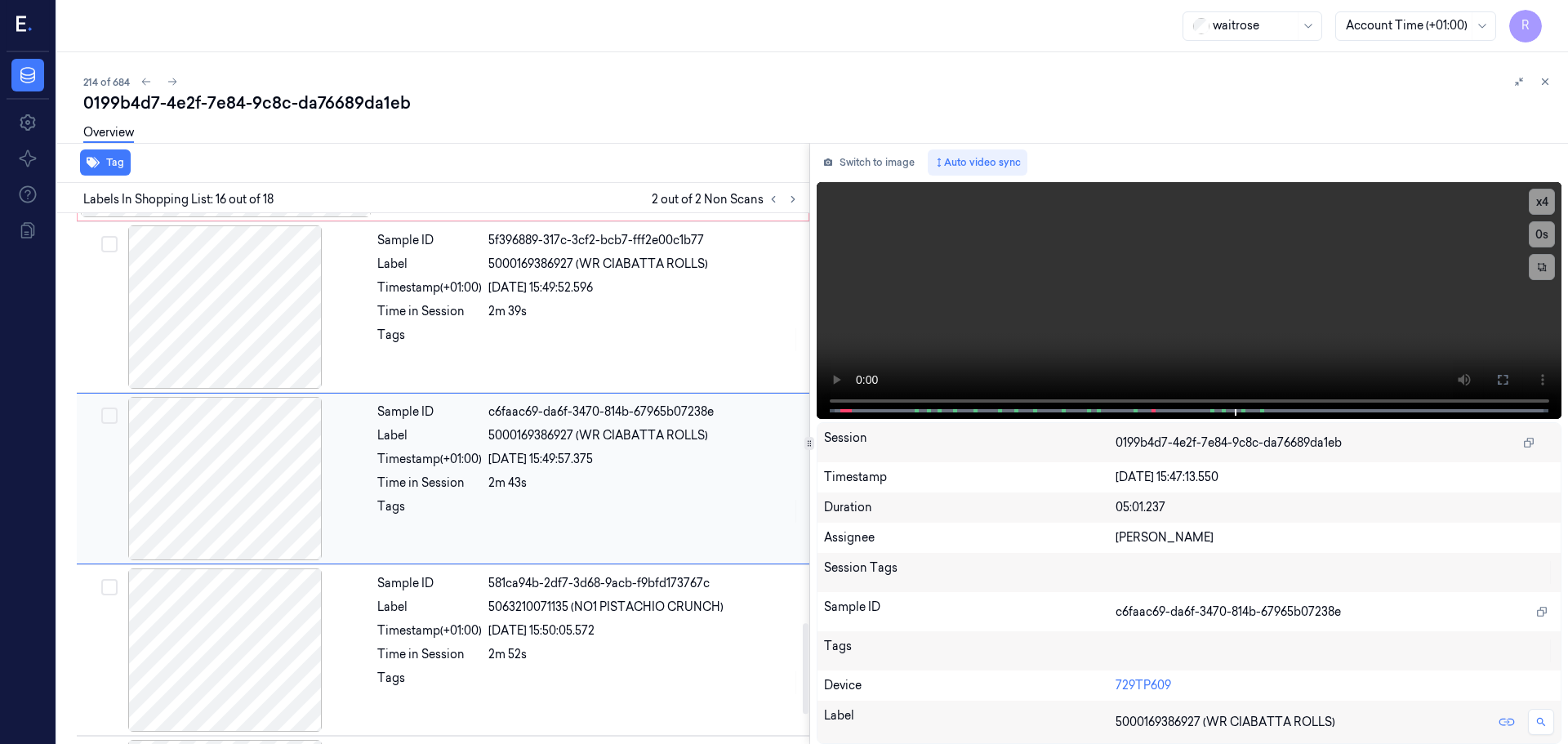
click at [336, 509] on div at bounding box center [225, 479] width 291 height 164
click at [395, 377] on div "Sample ID 5f396889-317c-3cf2-bcb7-fff2e00c1b77 Label 5000169386927 (WR CIABATTA…" at bounding box center [588, 307] width 435 height 164
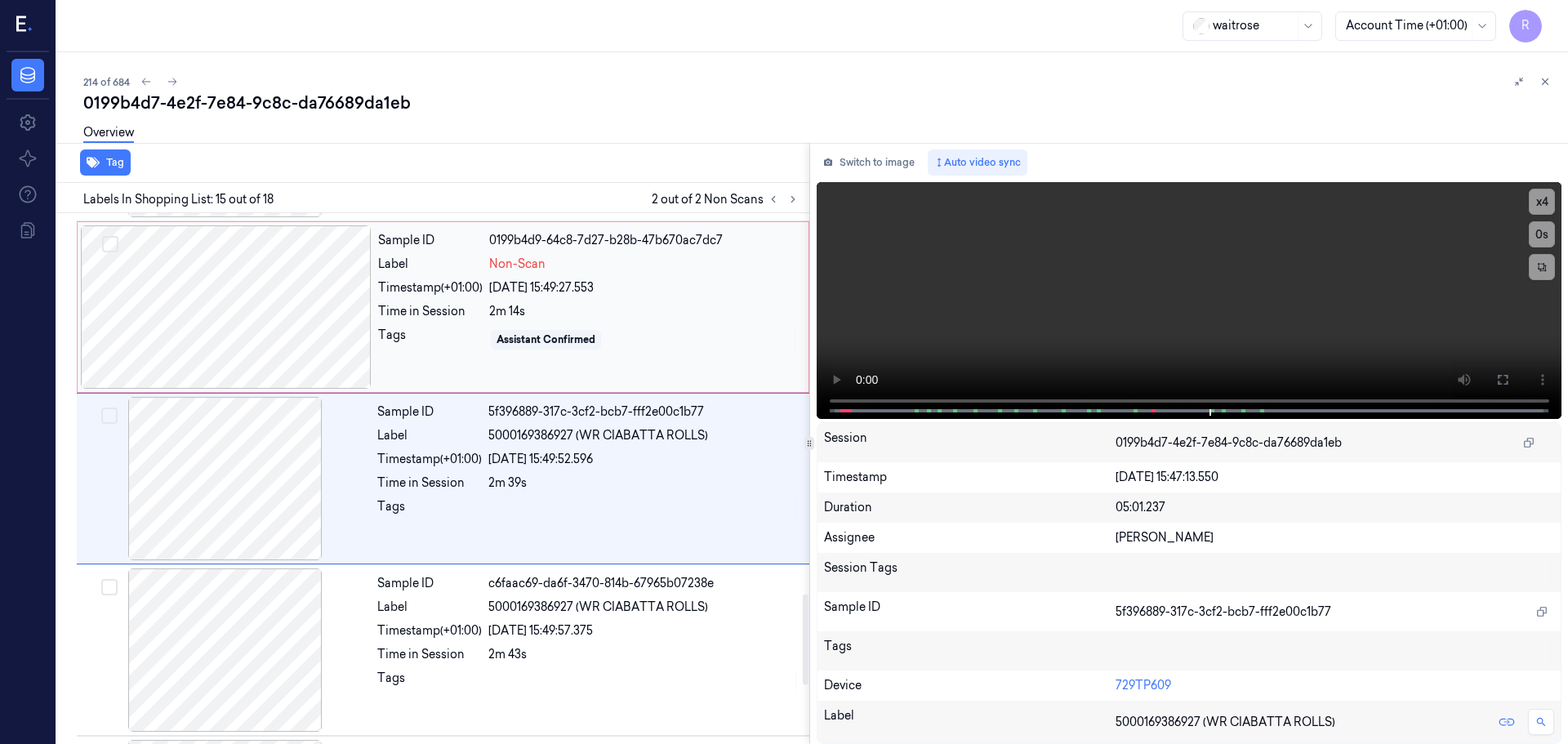
click at [372, 338] on div "Sample ID 0199b4d9-64c8-7d27-b28b-47b670ac7dc7 Label Non-Scan Timestamp (+01:00…" at bounding box center [588, 307] width 434 height 164
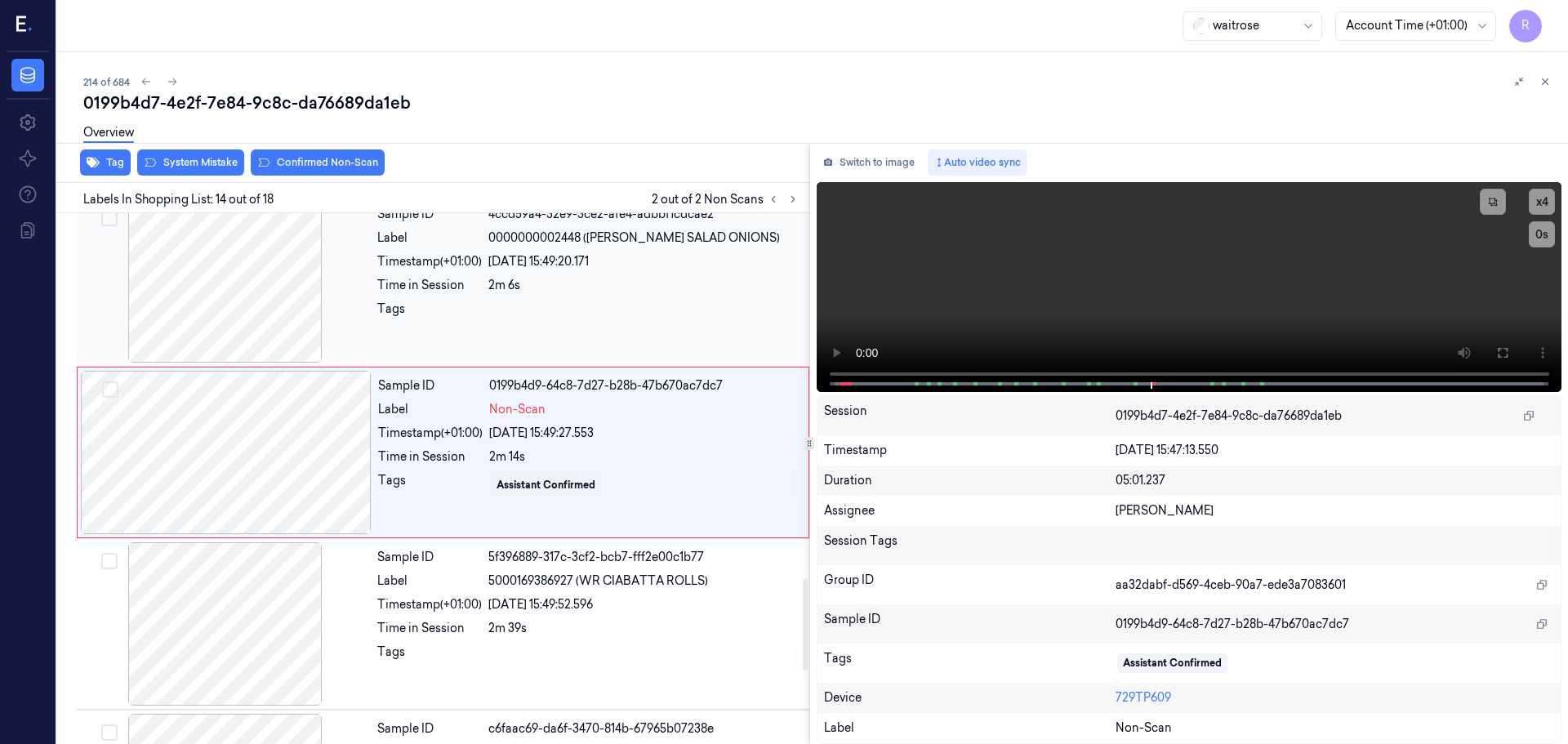
scroll to position [2048, 0]
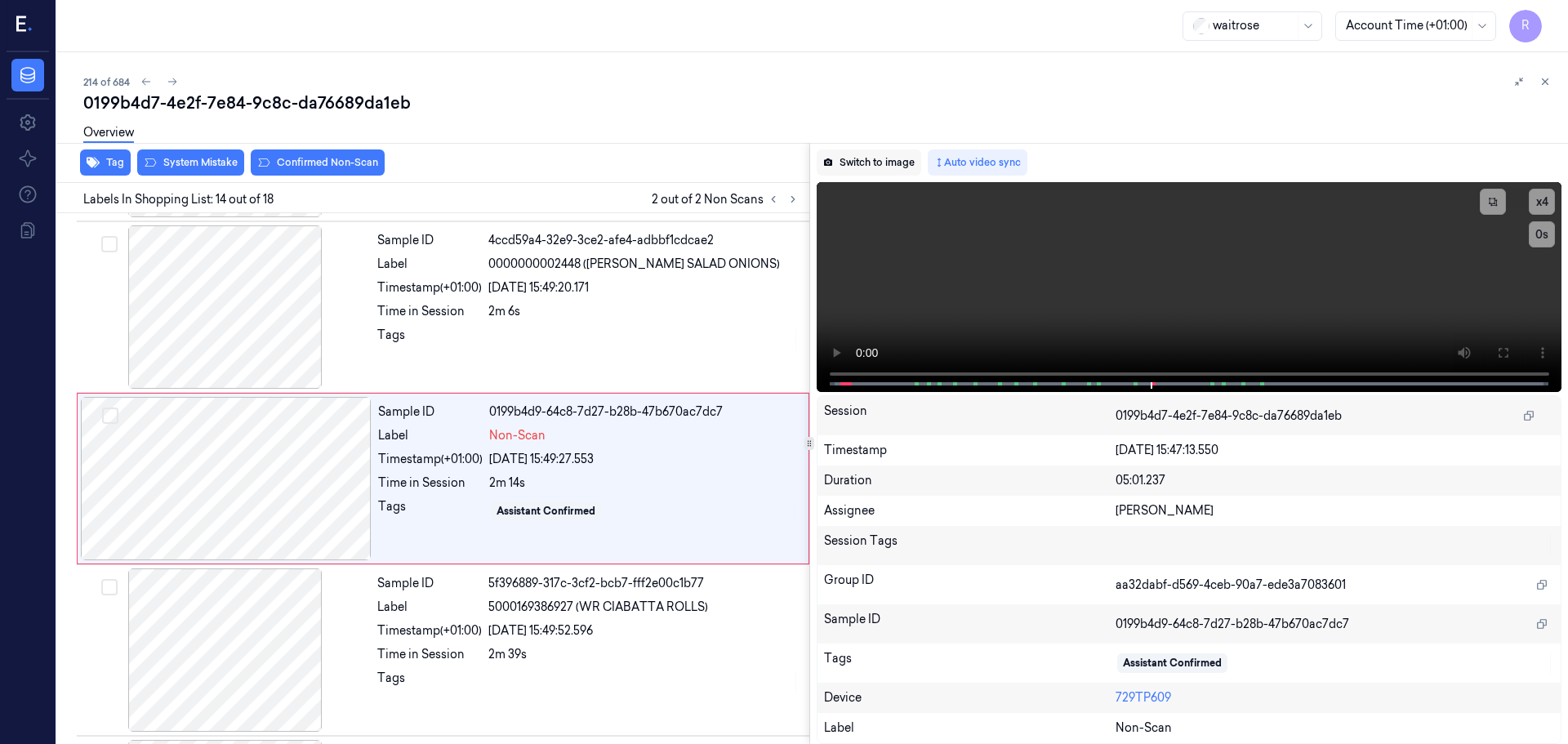
click at [888, 165] on button "Switch to image" at bounding box center [869, 162] width 105 height 26
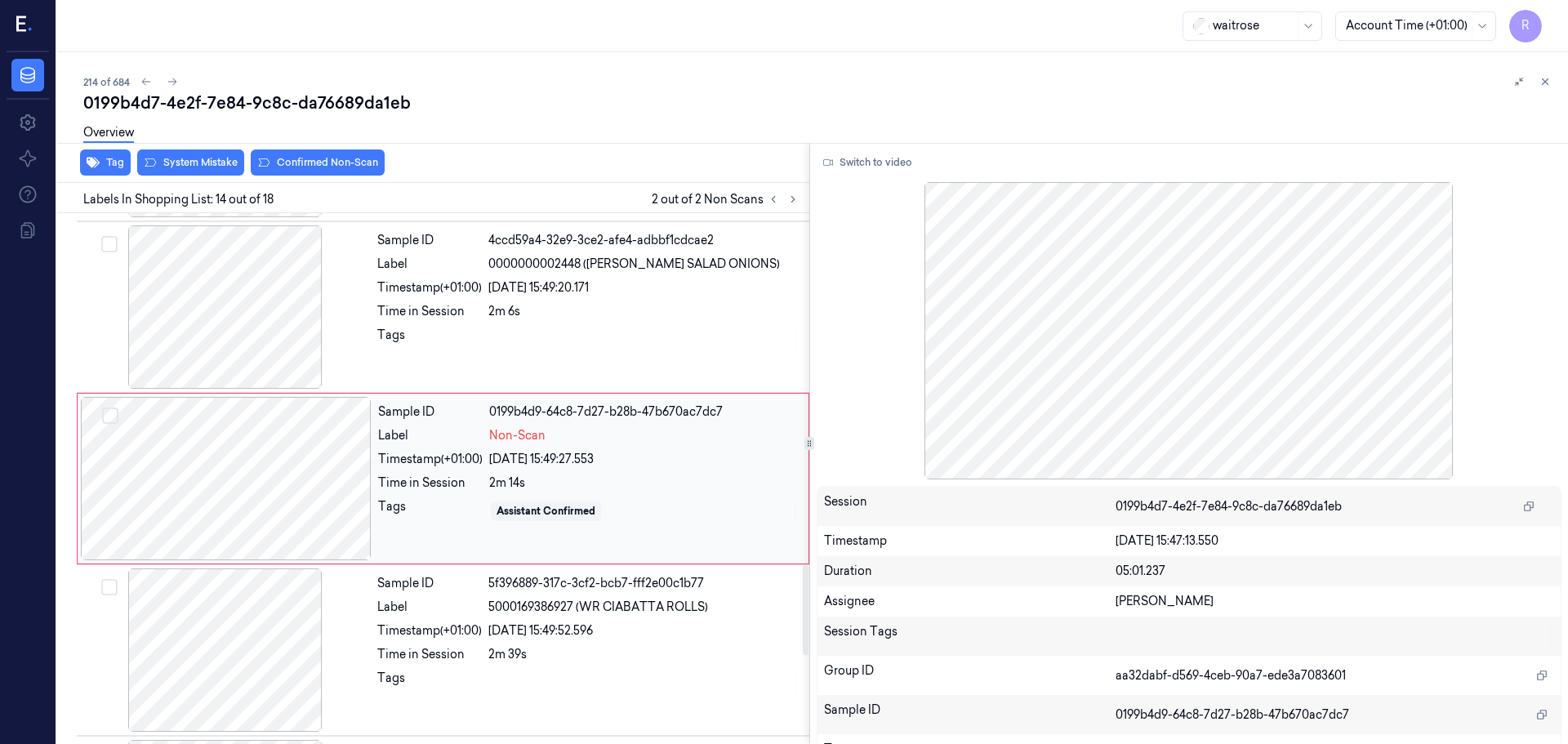
click at [200, 481] on div at bounding box center [226, 479] width 291 height 164
click at [261, 322] on div at bounding box center [225, 307] width 291 height 164
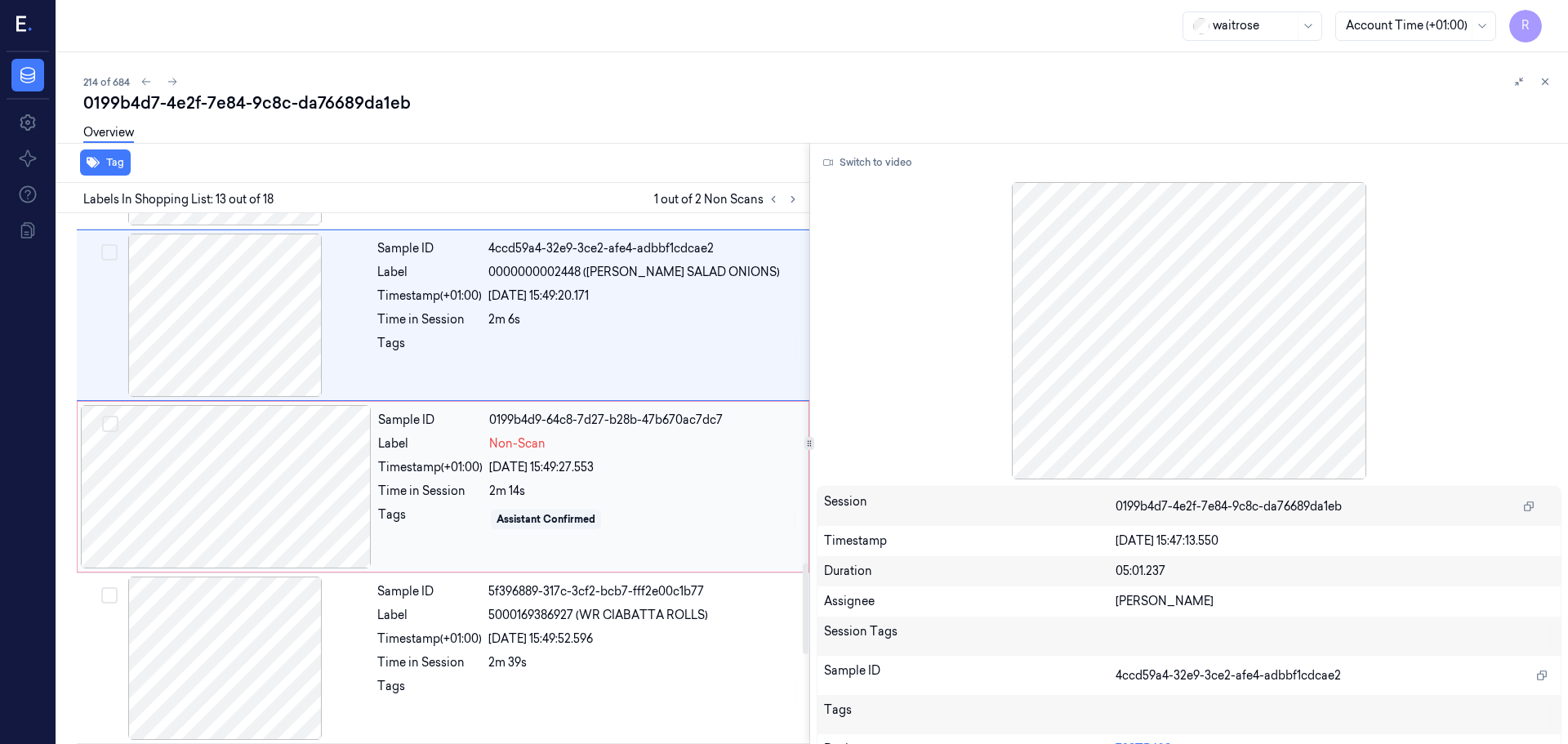
click at [246, 512] on div at bounding box center [226, 487] width 291 height 164
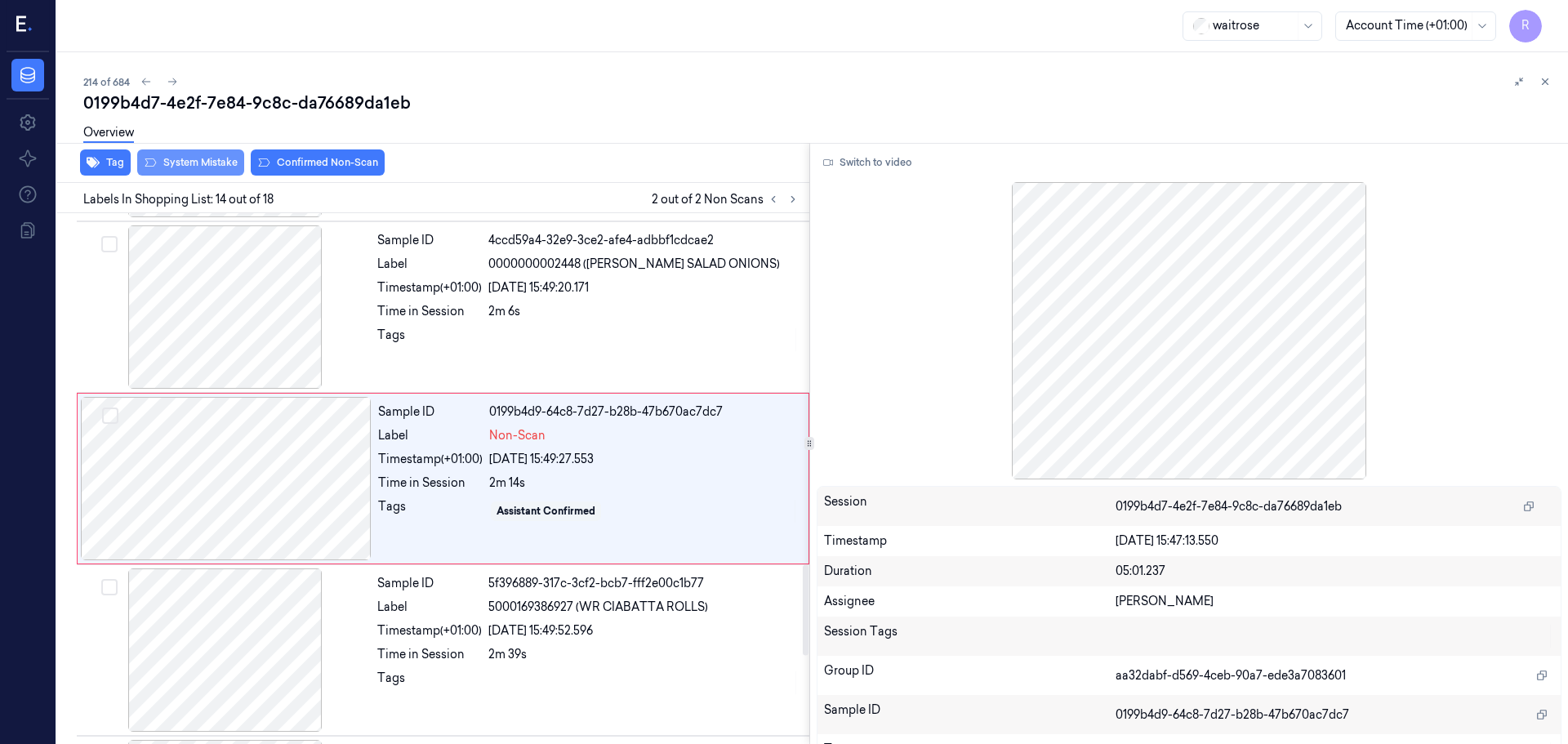
click at [223, 161] on button "System Mistake" at bounding box center [191, 162] width 107 height 26
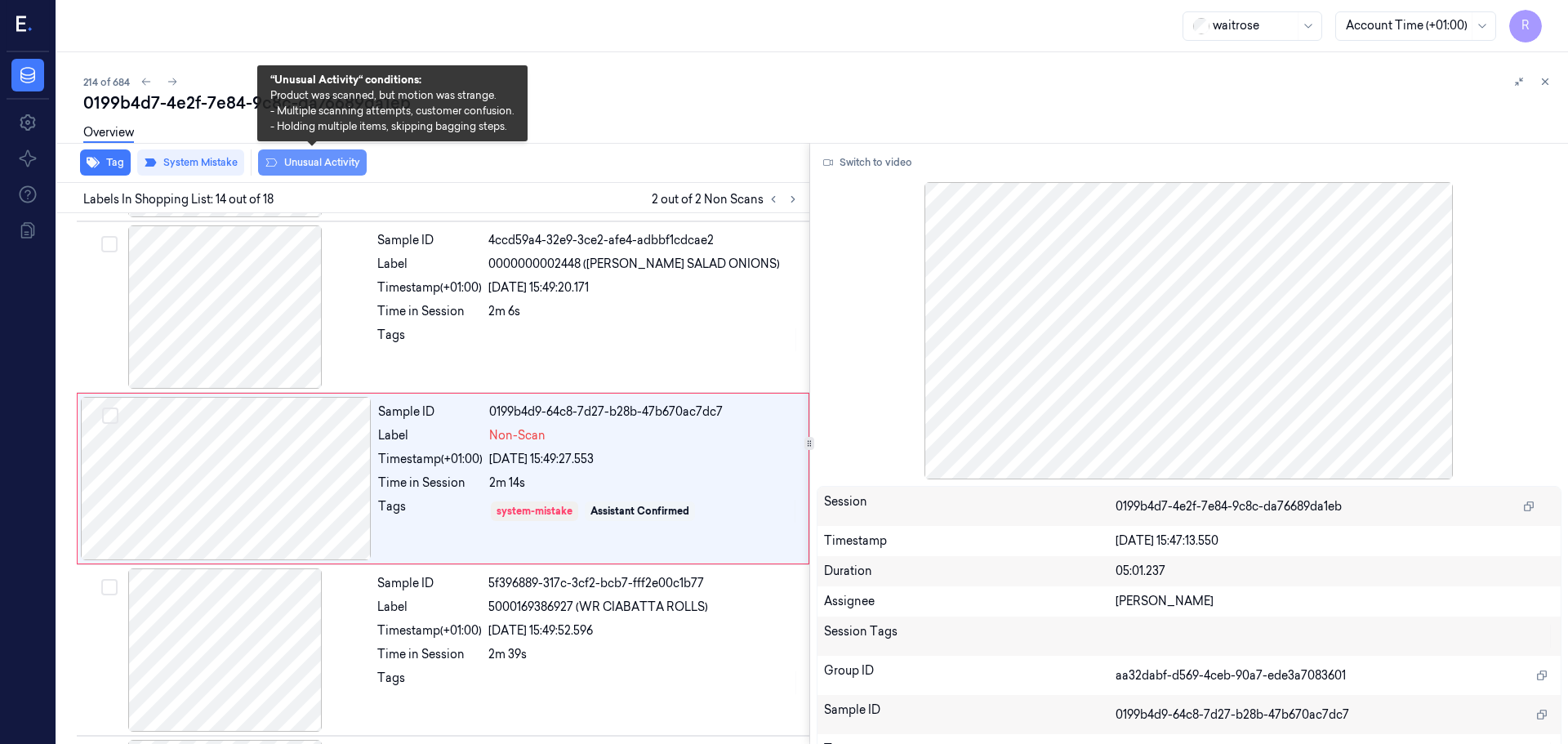
click at [281, 164] on button "Unusual Activity" at bounding box center [313, 162] width 109 height 26
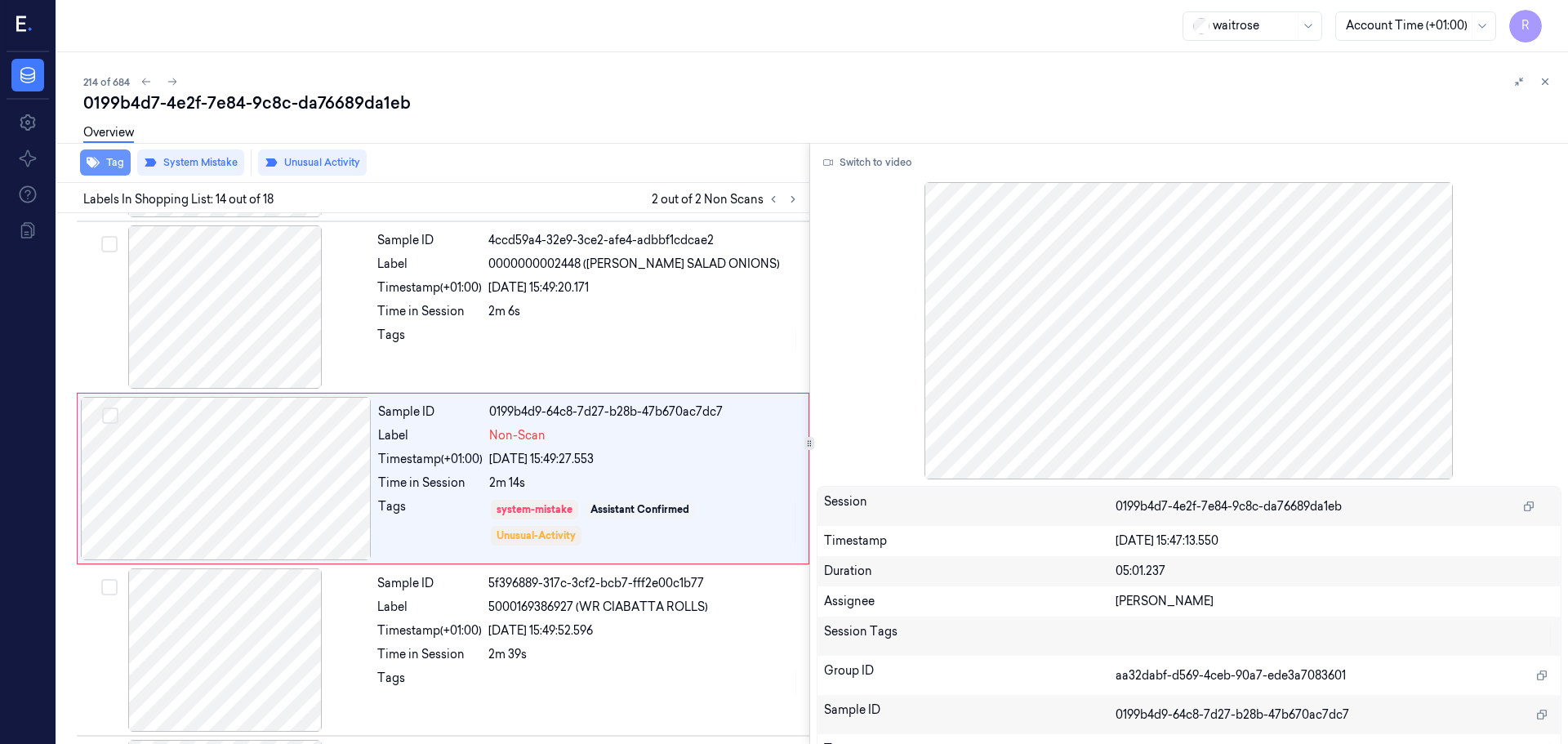
click at [101, 165] on button "Tag" at bounding box center [105, 162] width 51 height 26
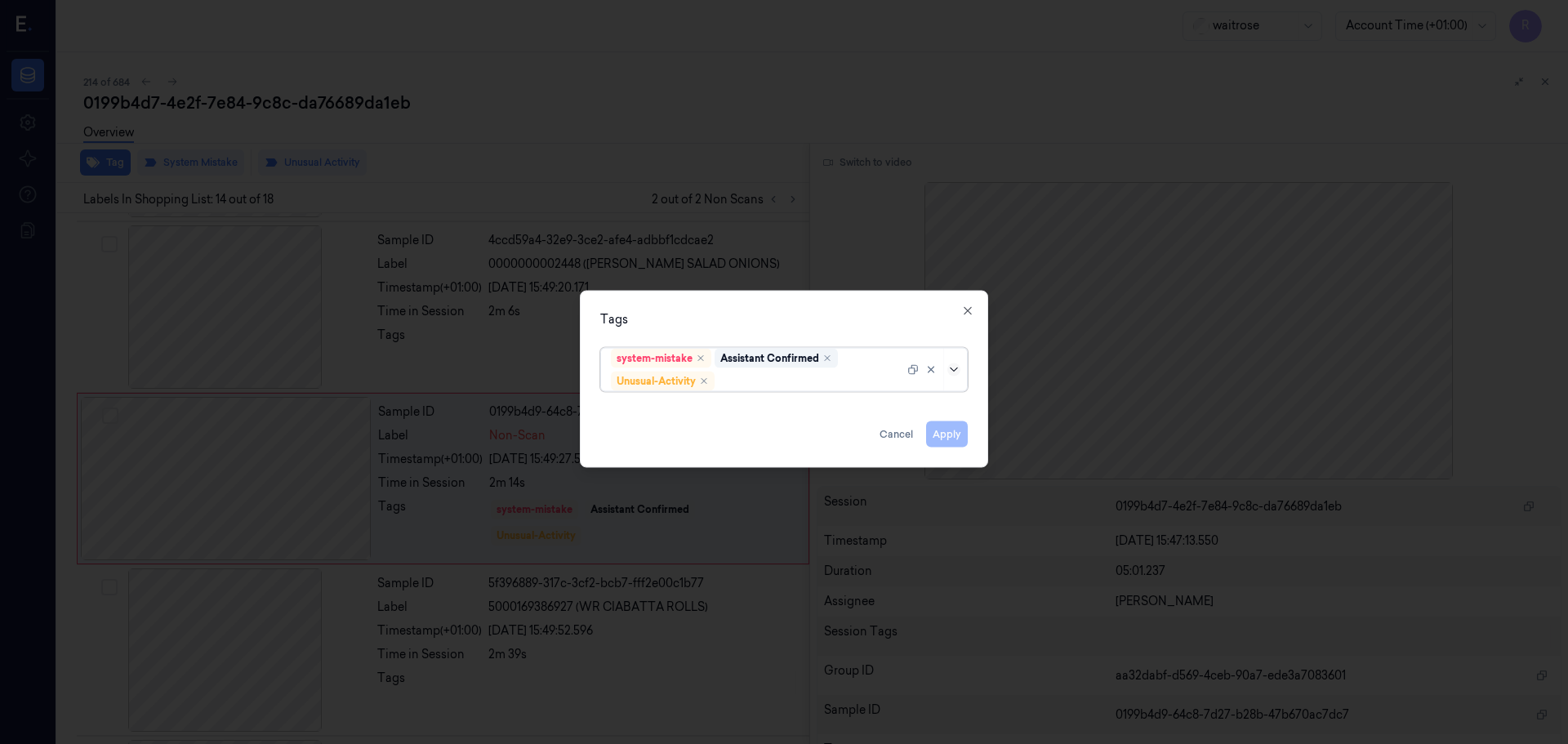
click at [954, 374] on icon at bounding box center [954, 369] width 13 height 13
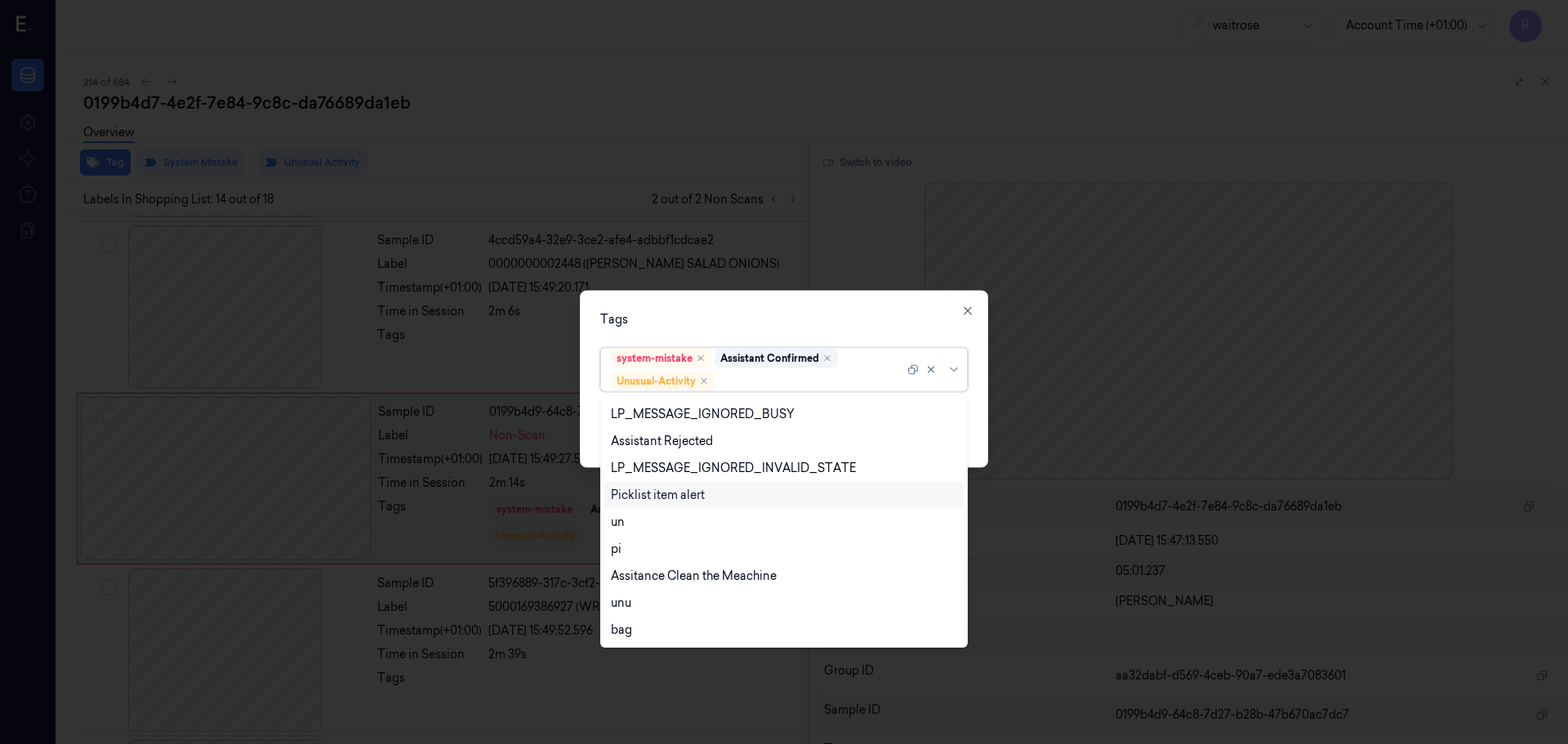
click at [666, 489] on div "Picklist item alert" at bounding box center [657, 495] width 94 height 17
click at [834, 332] on div "Tags option Picklist item alert, selected. 20 results available. Use Up and Dow…" at bounding box center [784, 378] width 408 height 177
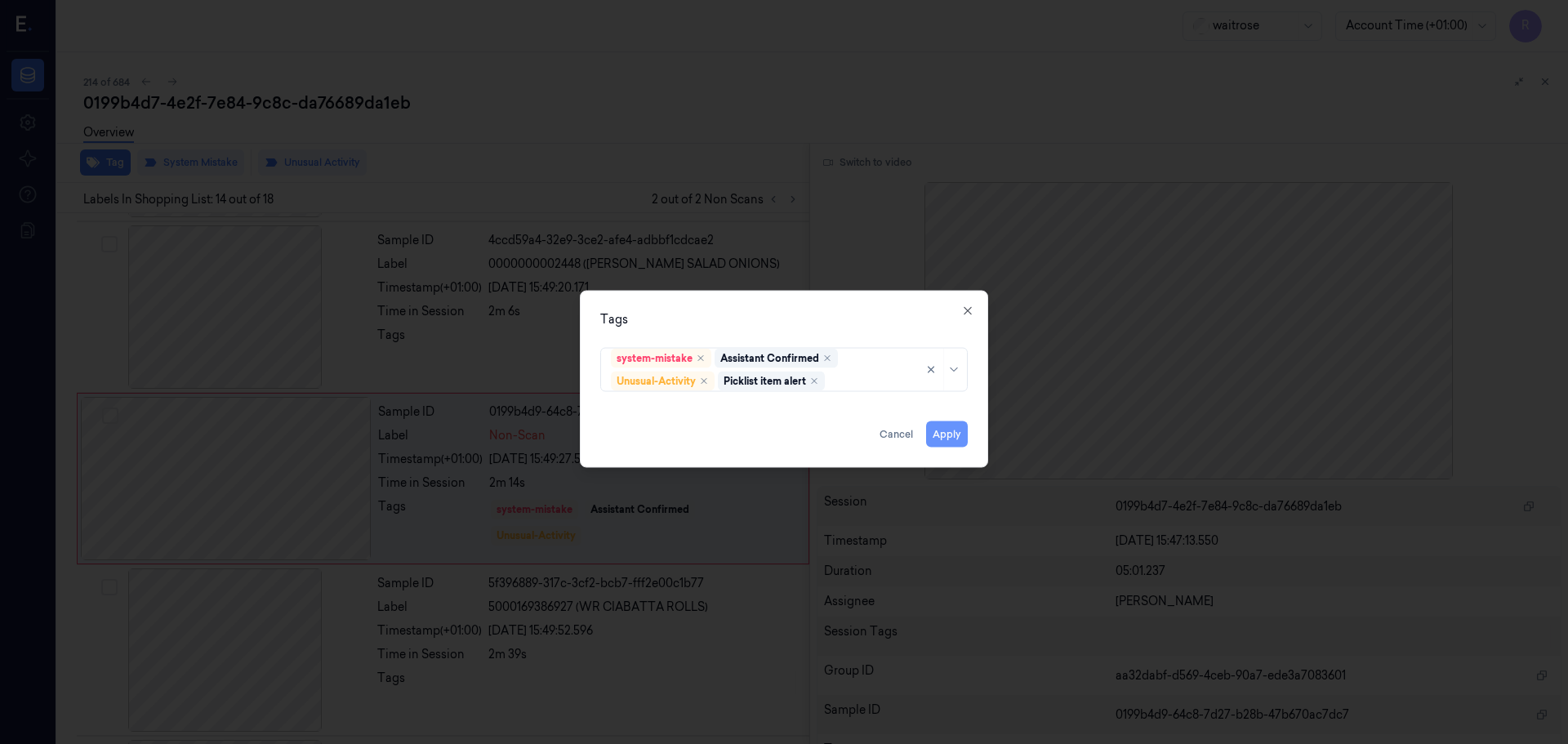
click at [940, 437] on button "Apply" at bounding box center [947, 433] width 42 height 26
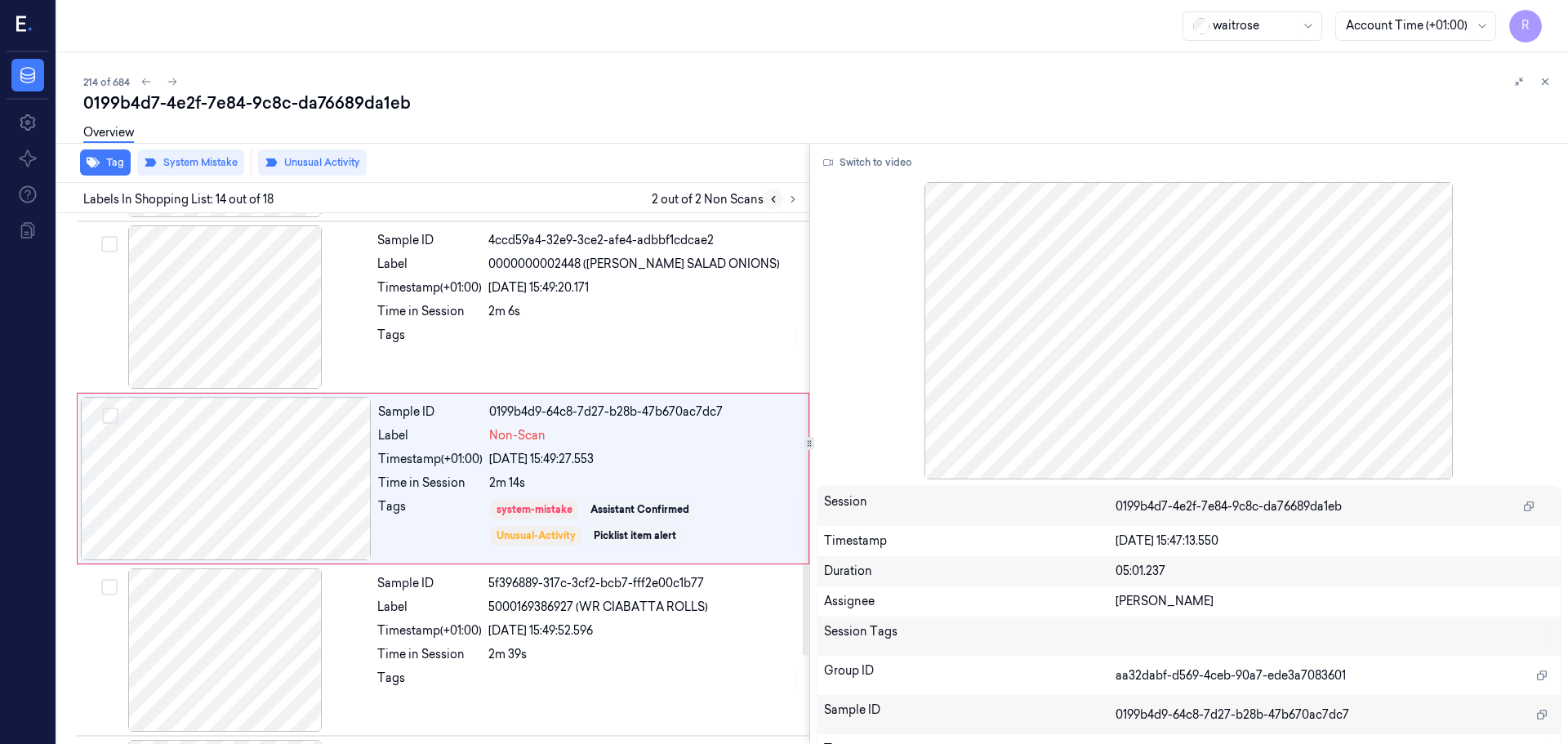
click at [775, 203] on icon at bounding box center [774, 199] width 12 height 12
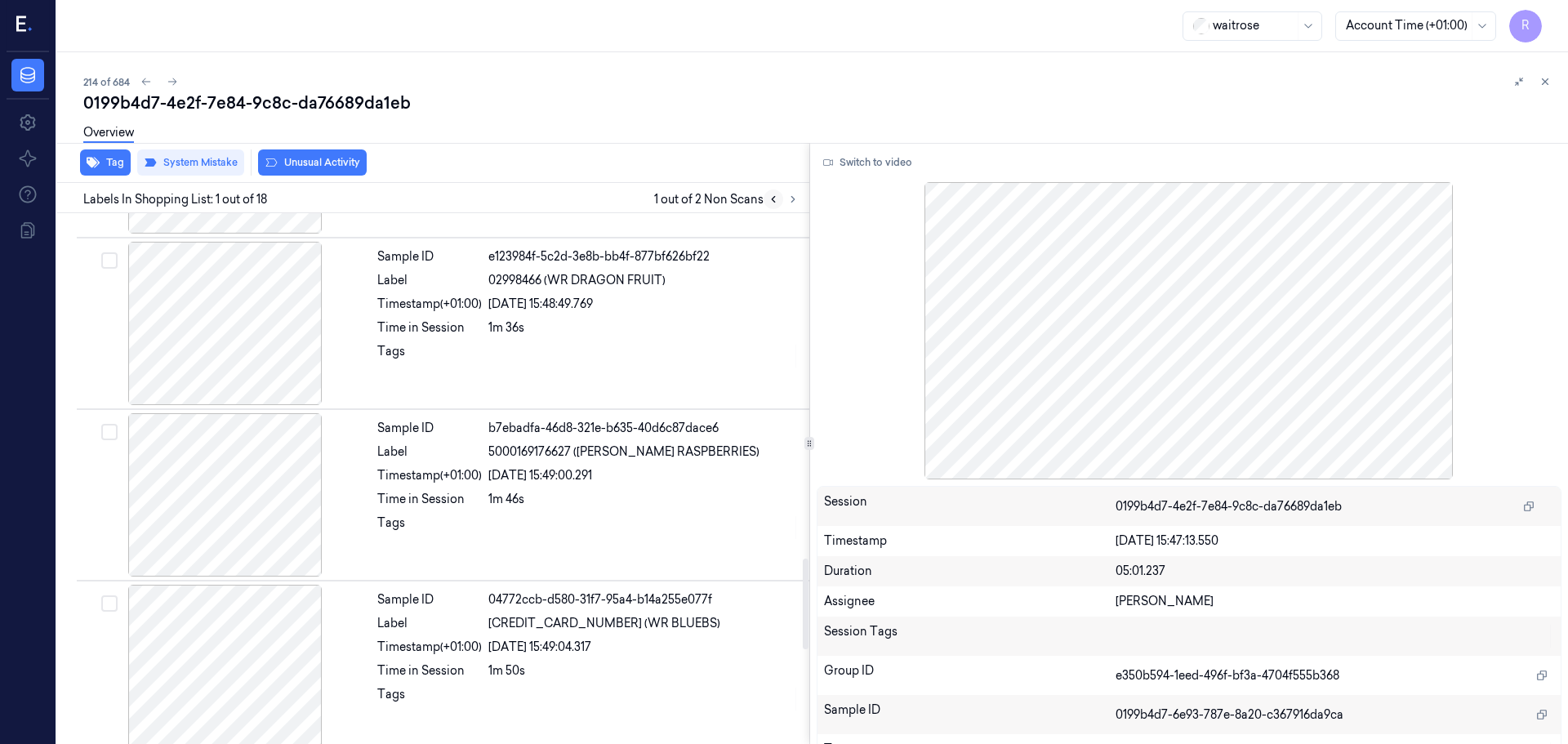
click at [775, 203] on icon at bounding box center [774, 199] width 12 height 12
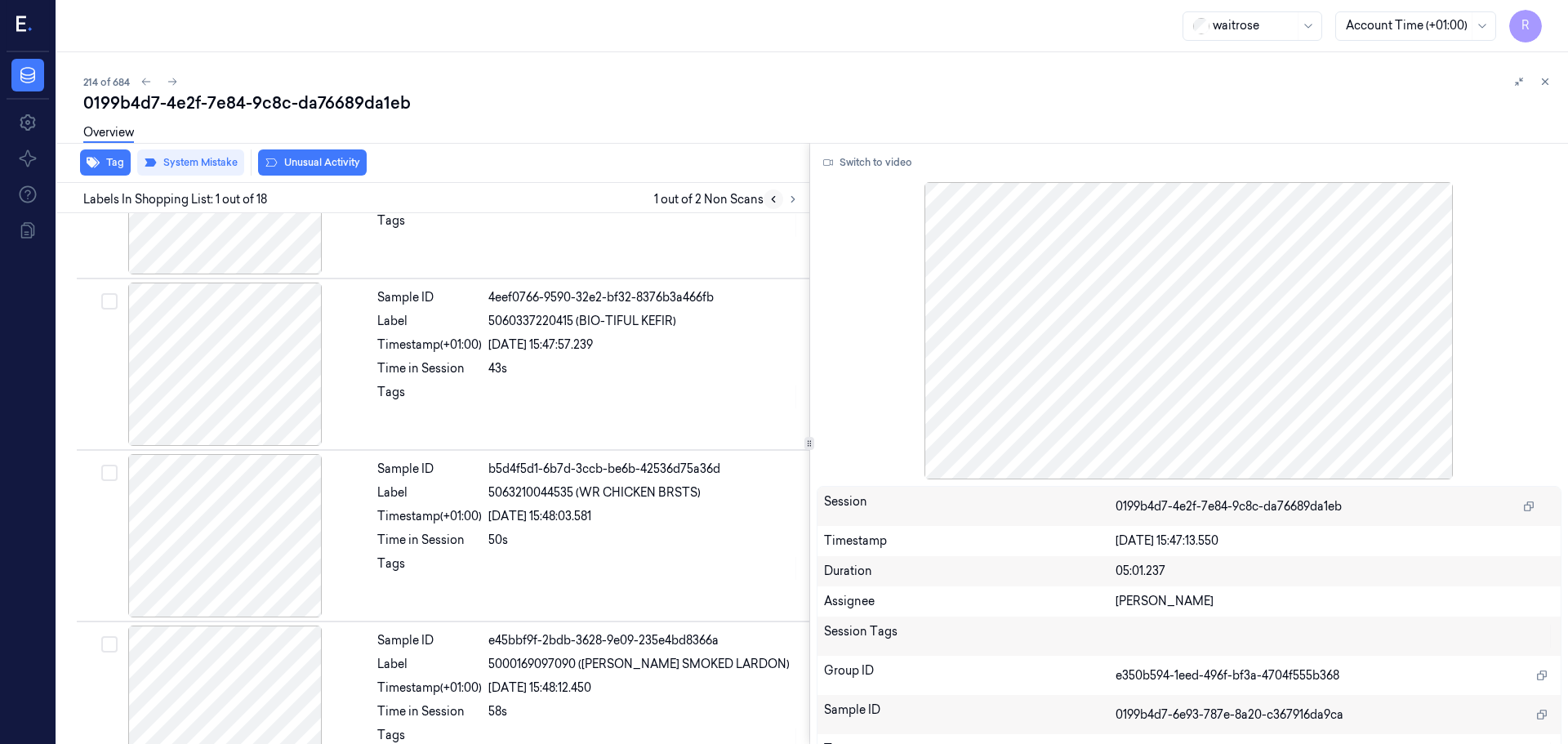
click at [775, 203] on icon at bounding box center [774, 199] width 12 height 12
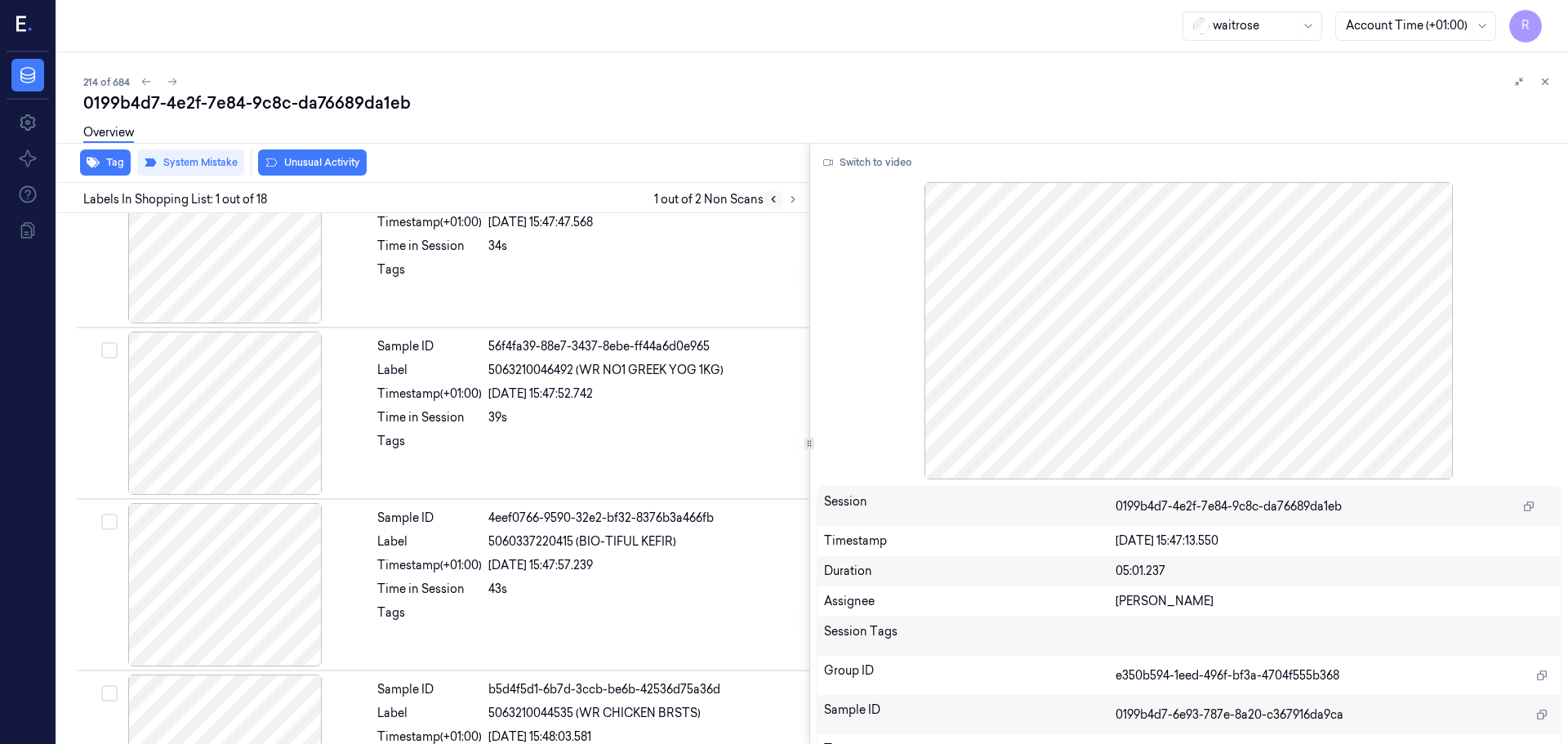
click at [775, 203] on icon at bounding box center [774, 199] width 12 height 12
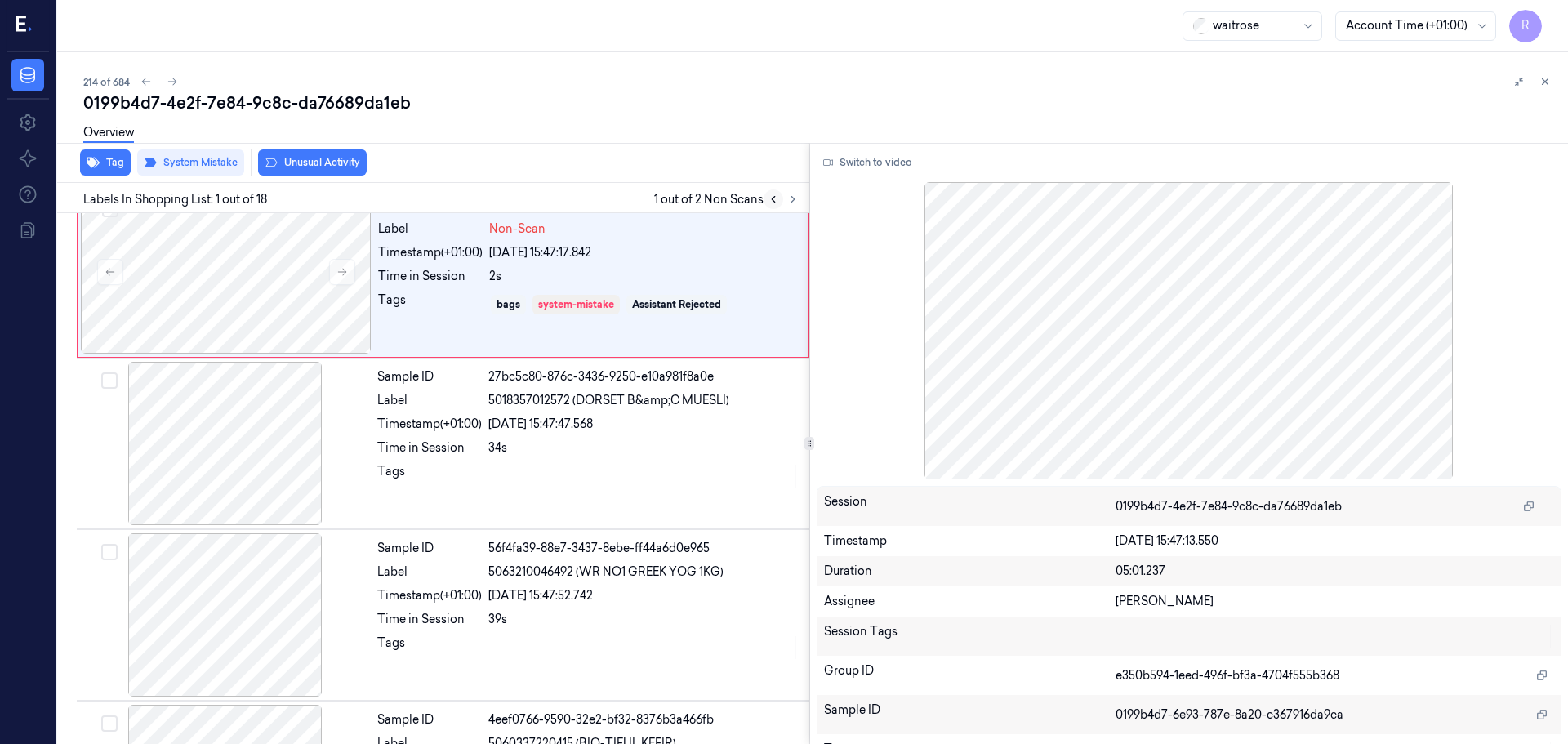
click at [775, 203] on icon at bounding box center [774, 199] width 12 height 12
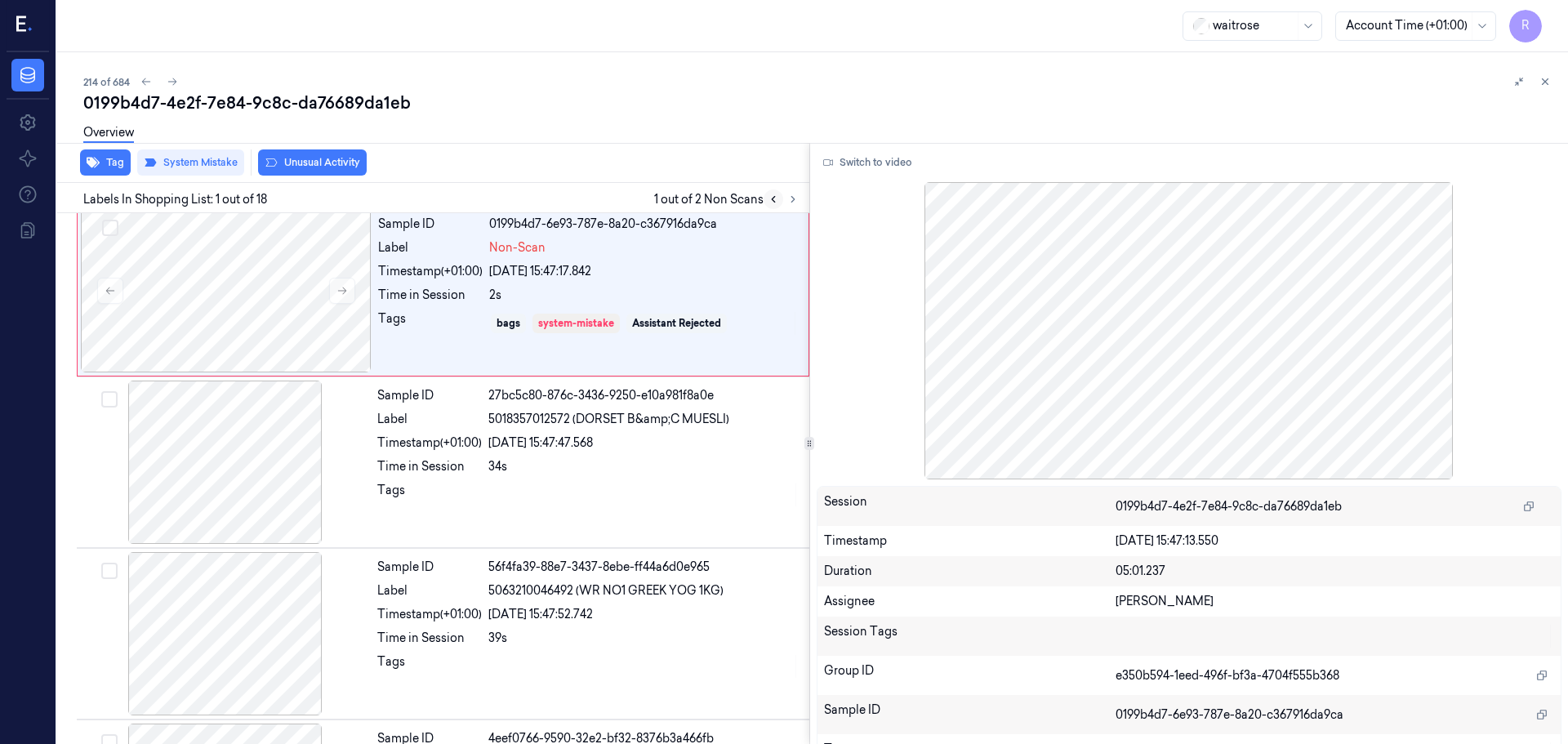
click at [775, 203] on icon at bounding box center [774, 199] width 12 height 12
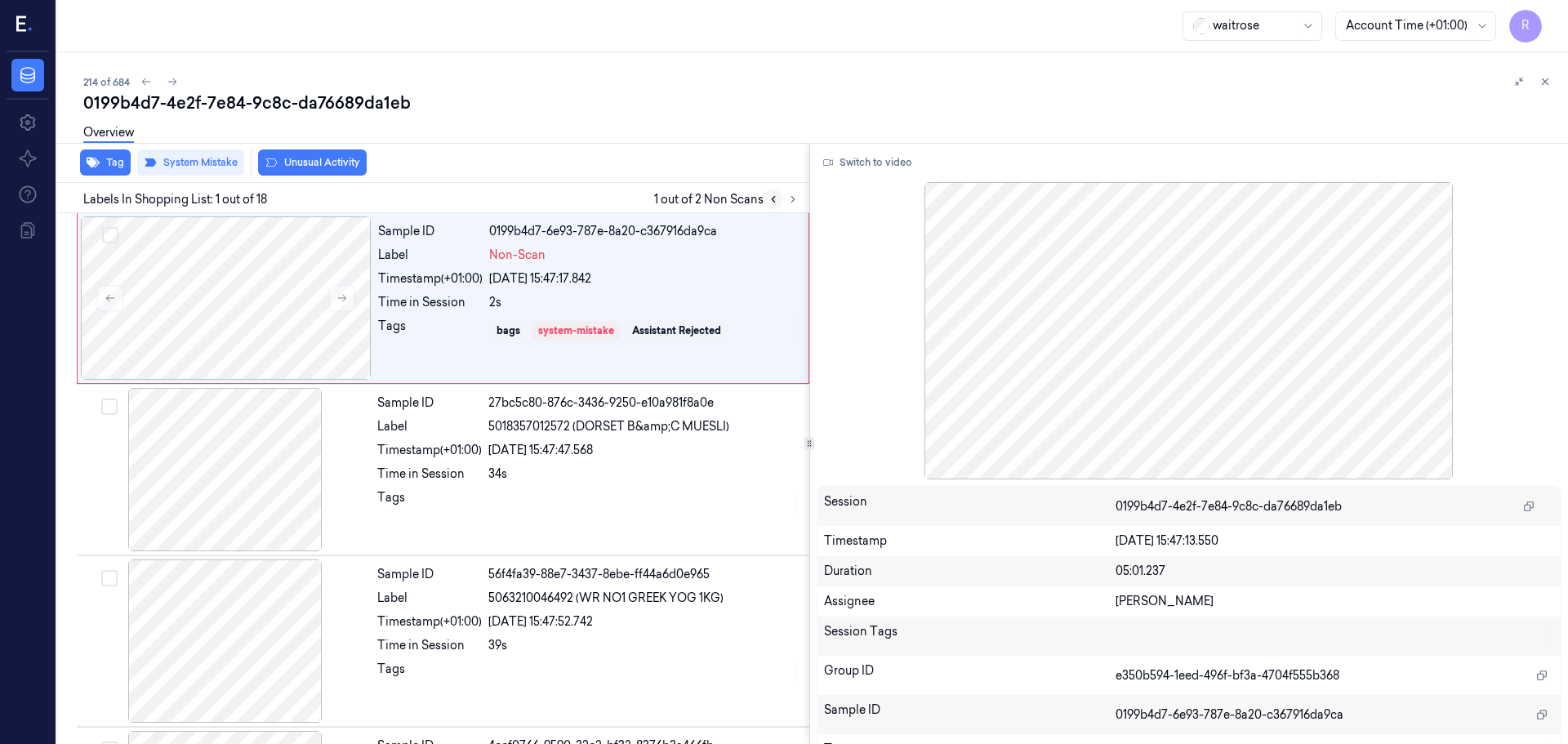
click at [775, 203] on icon at bounding box center [774, 199] width 12 height 12
click at [797, 199] on icon at bounding box center [793, 199] width 12 height 12
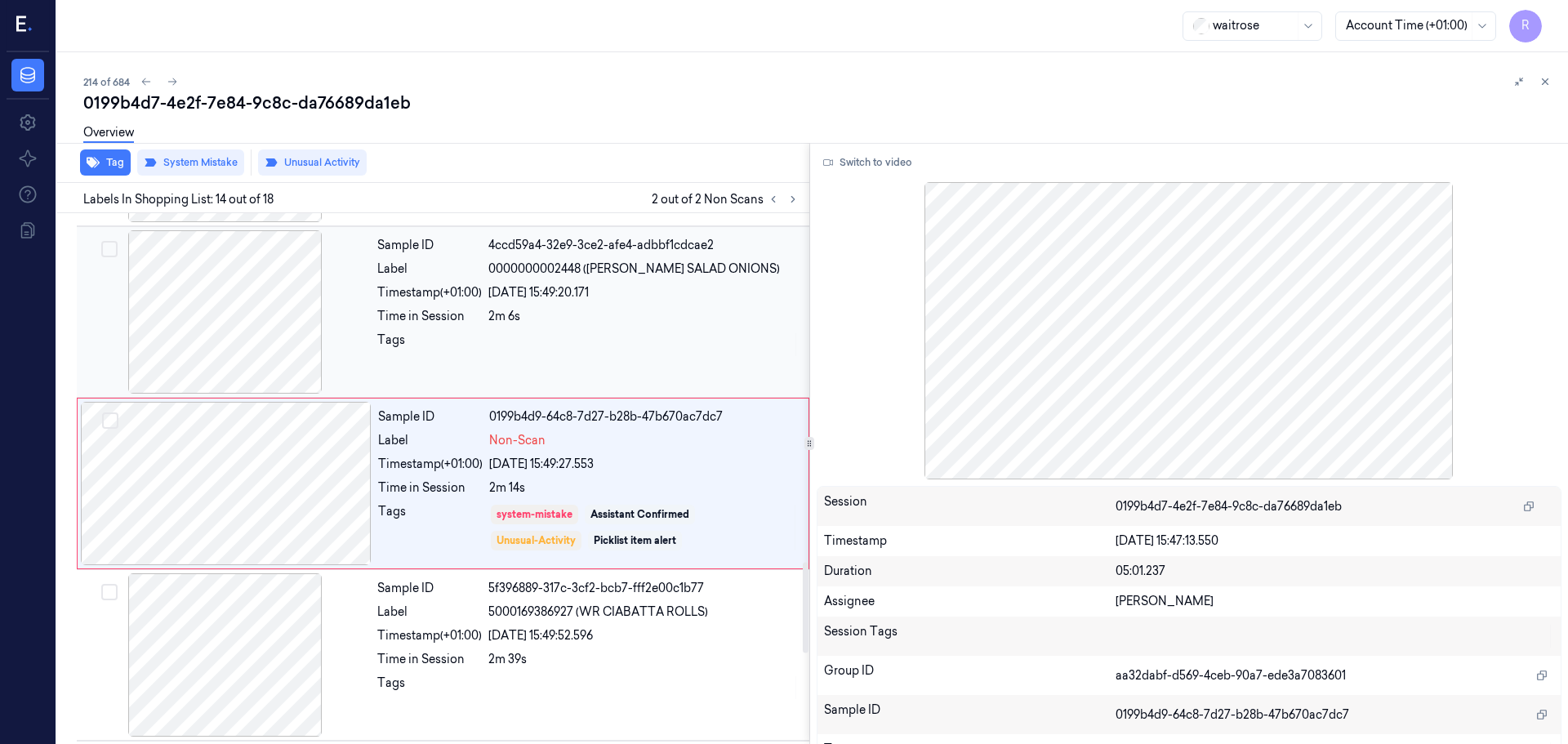
scroll to position [2048, 0]
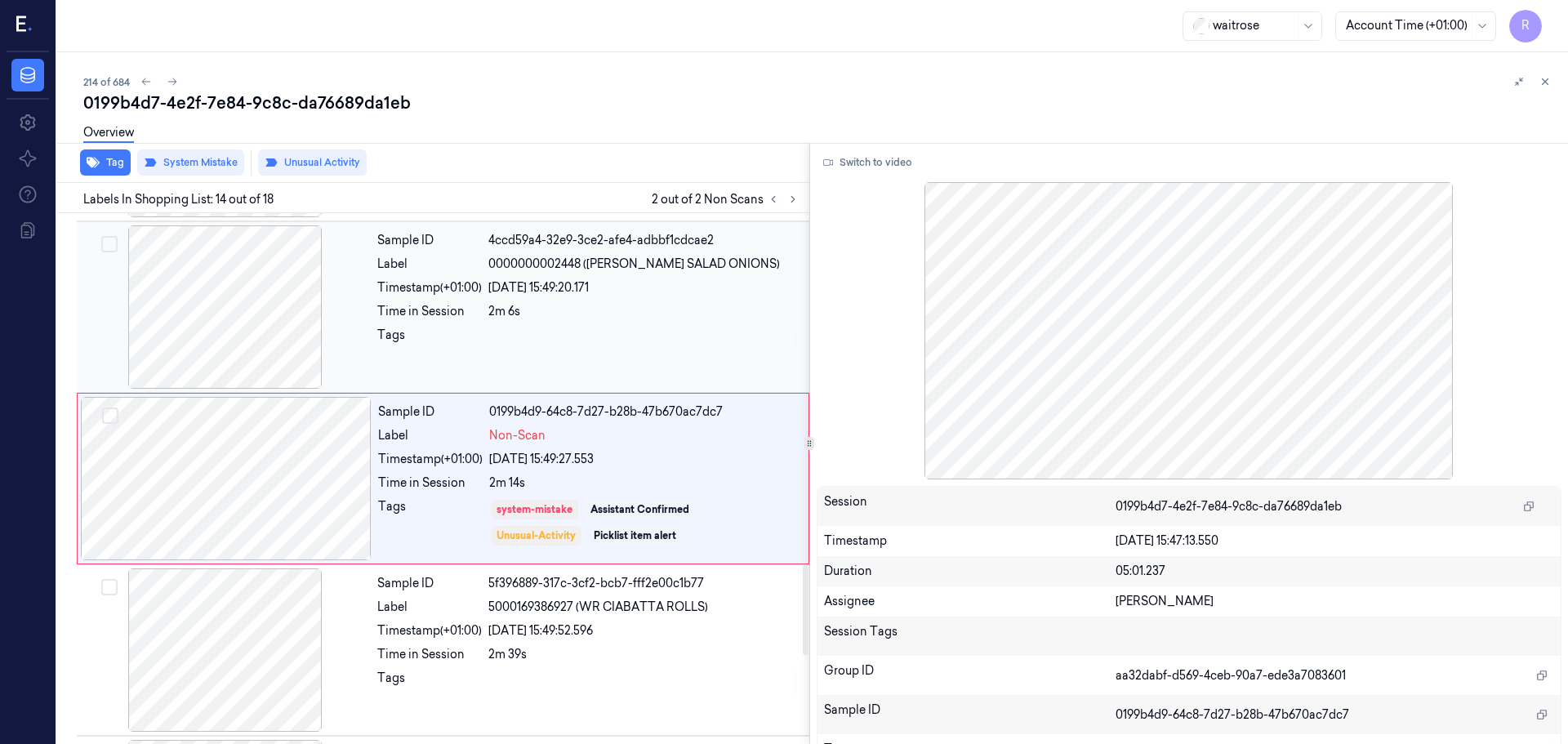
click at [396, 343] on div "Tags" at bounding box center [429, 339] width 105 height 26
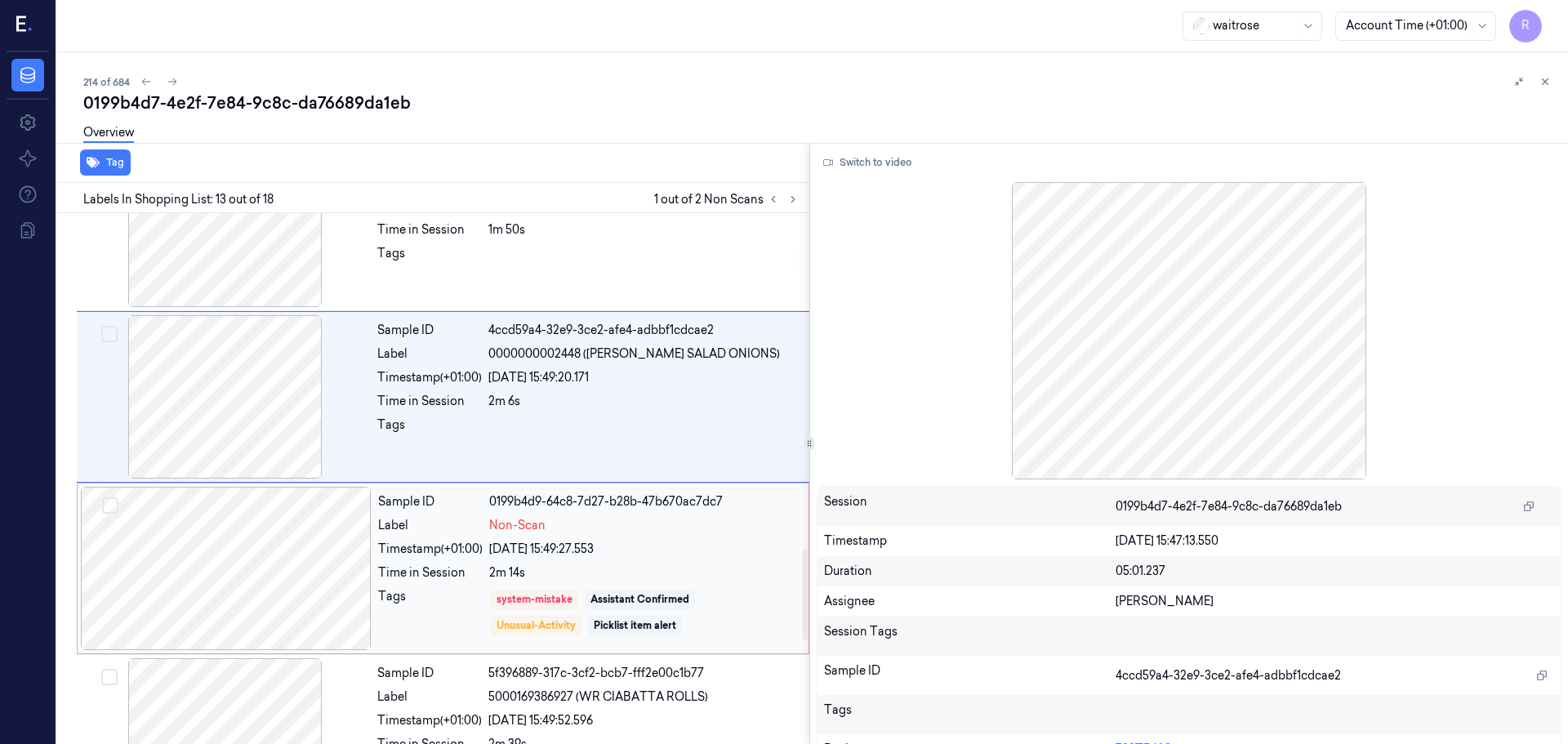
click at [431, 547] on div "Timestamp (+01:00)" at bounding box center [430, 549] width 105 height 17
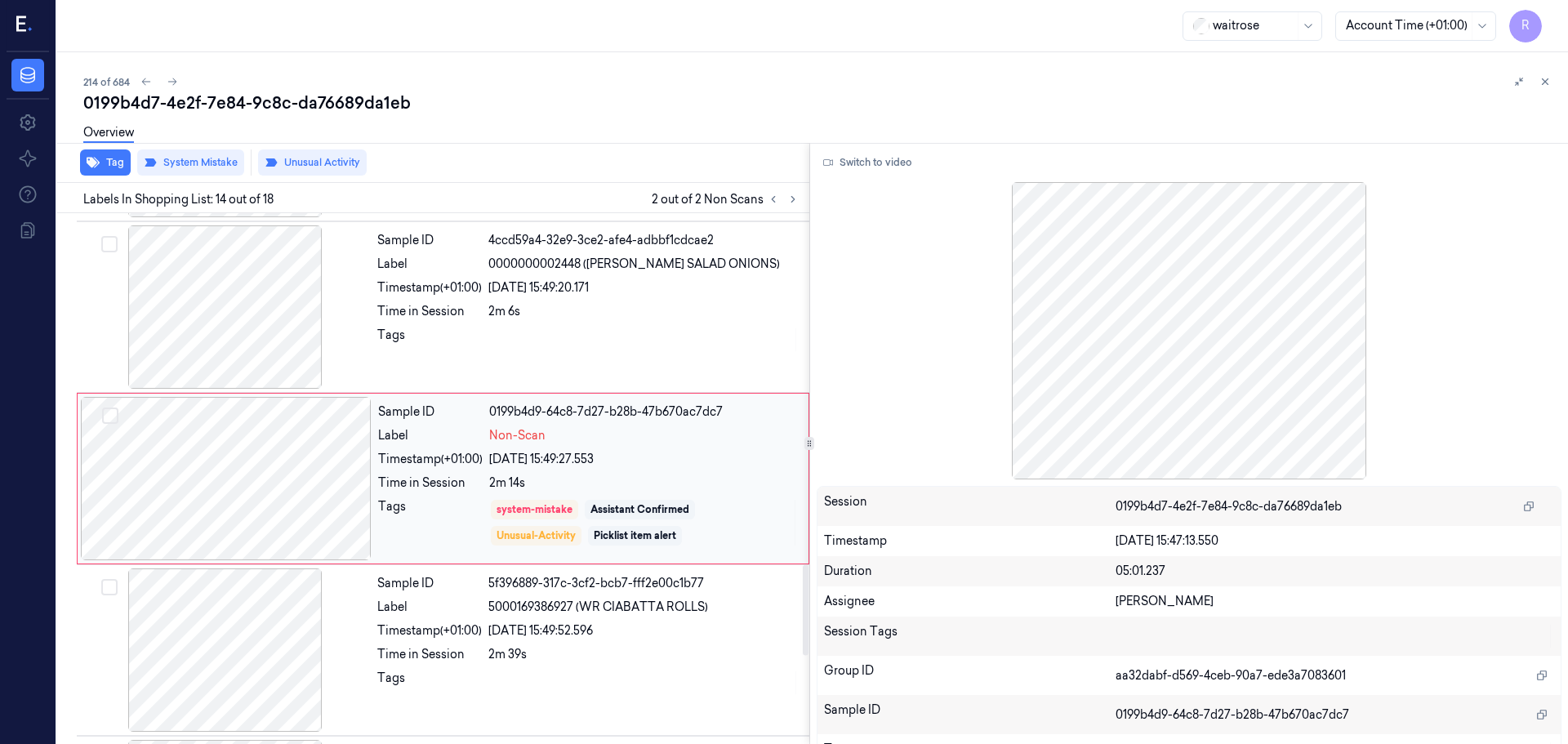
click at [346, 491] on div at bounding box center [226, 479] width 291 height 164
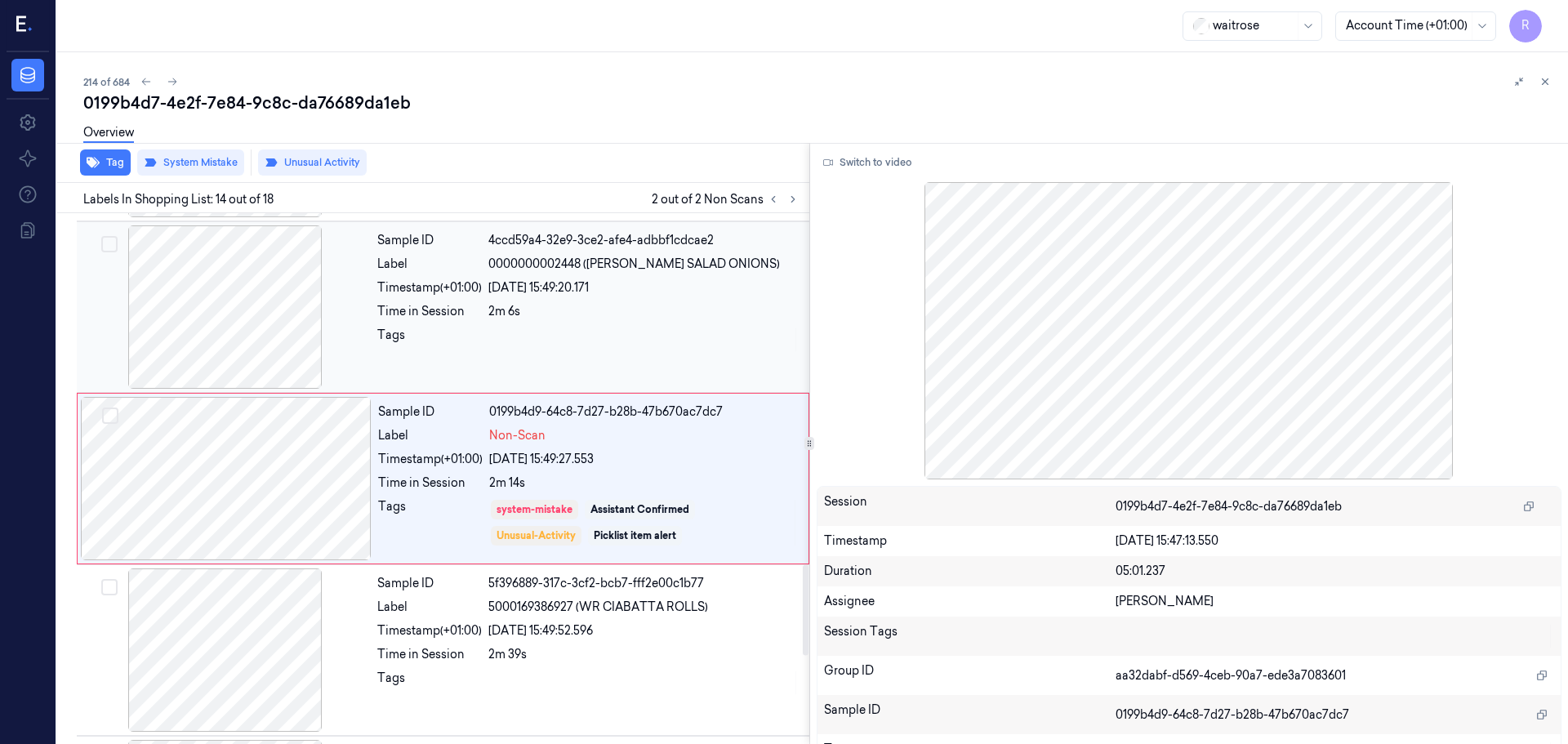
click at [284, 302] on div at bounding box center [225, 307] width 291 height 164
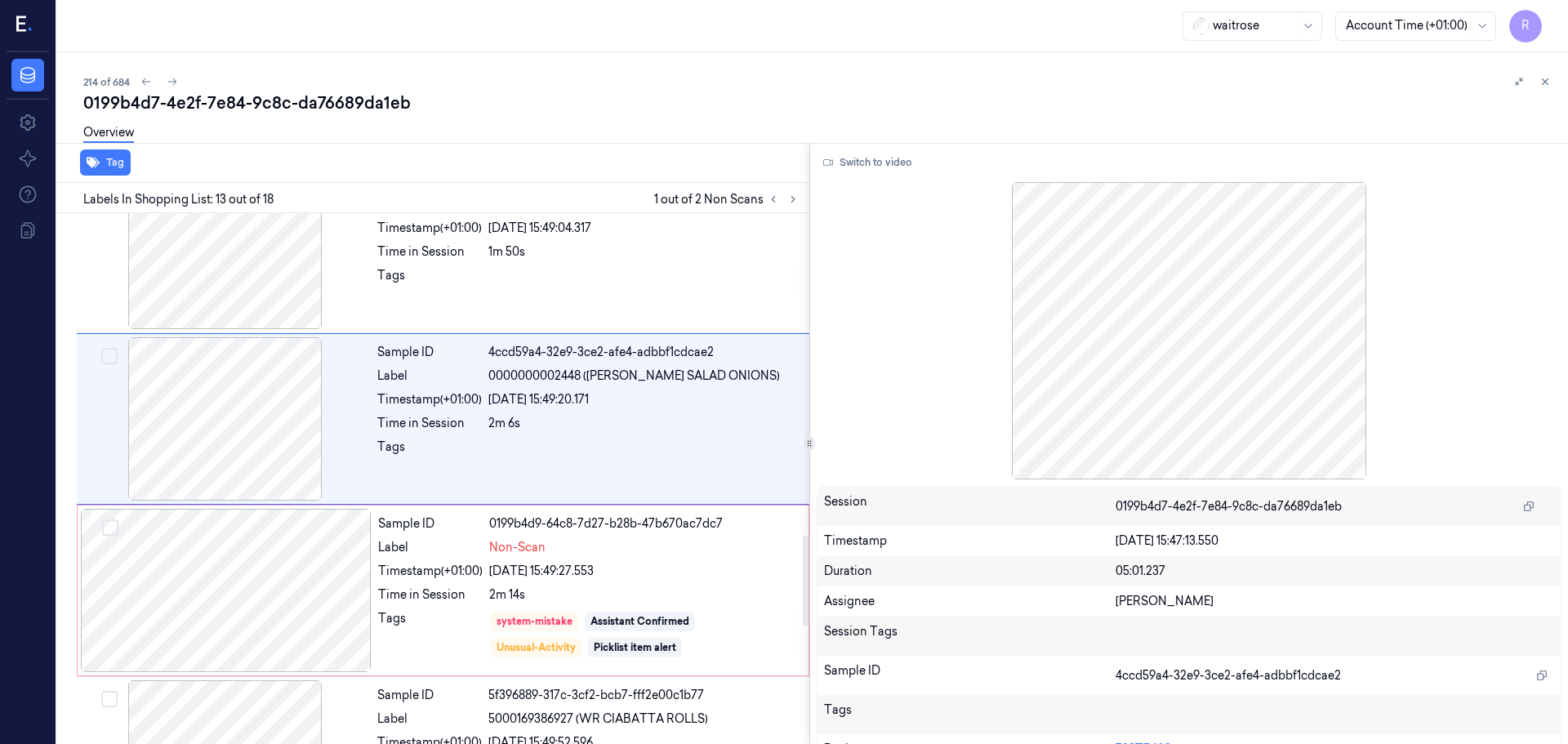
scroll to position [1959, 0]
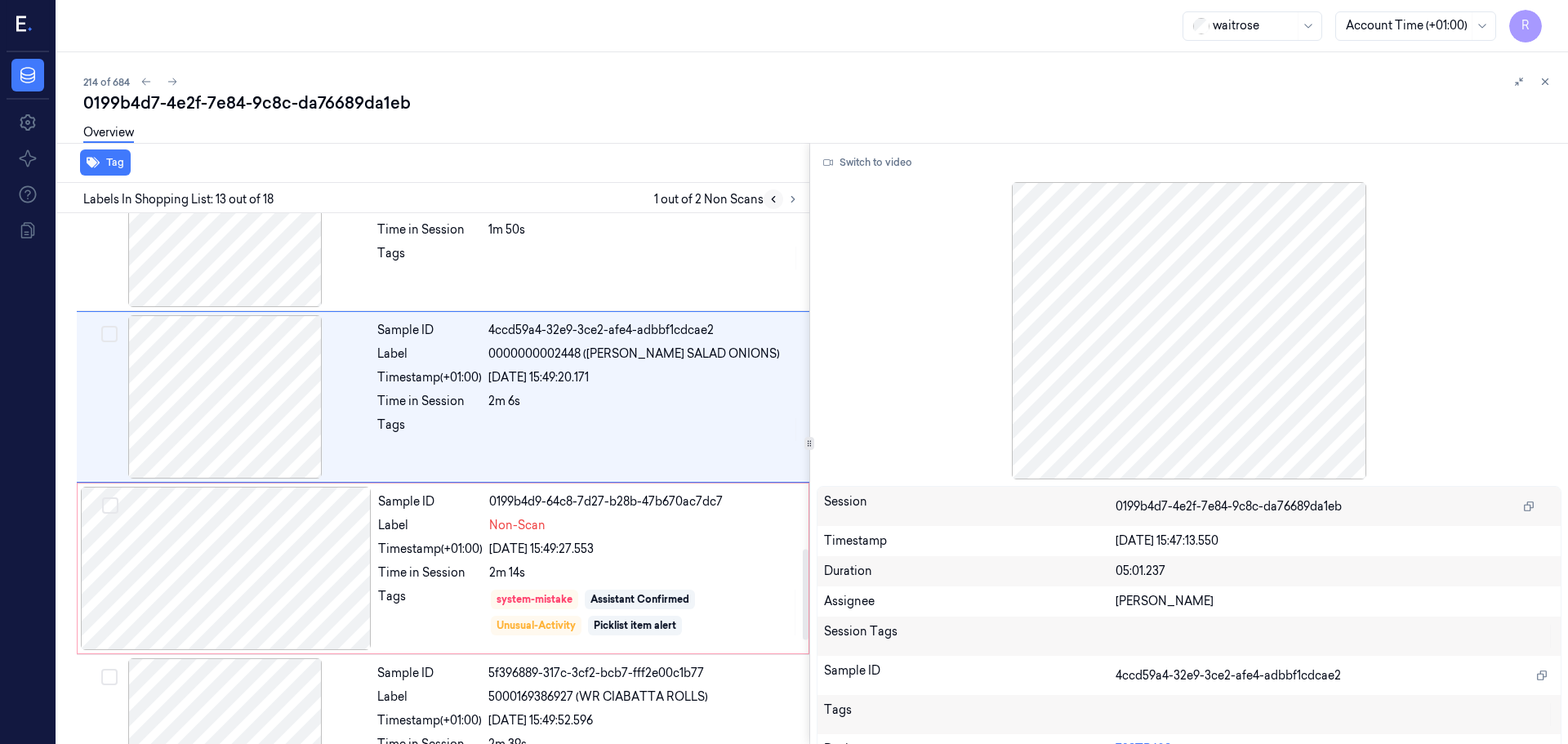
click at [769, 205] on button at bounding box center [774, 199] width 20 height 20
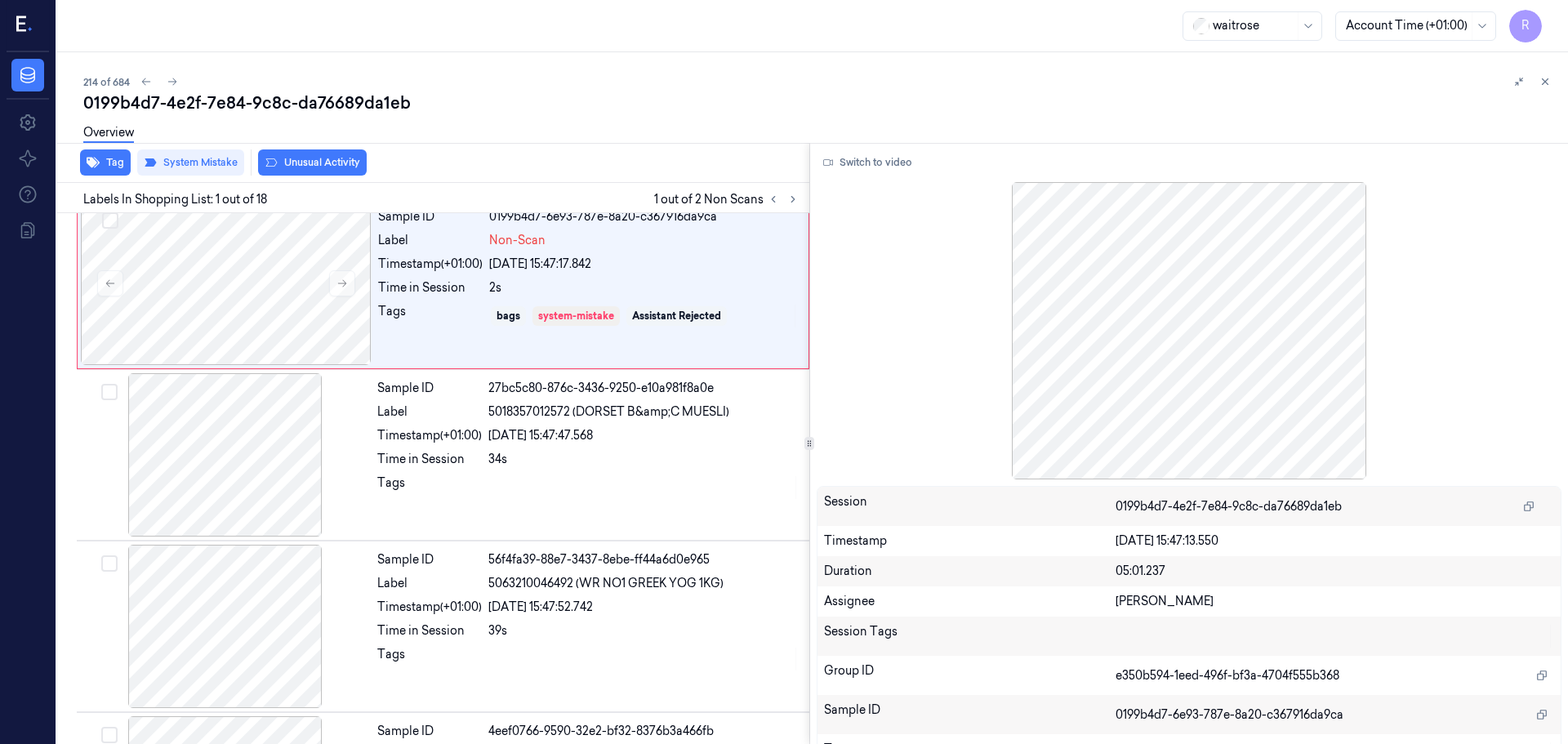
scroll to position [0, 0]
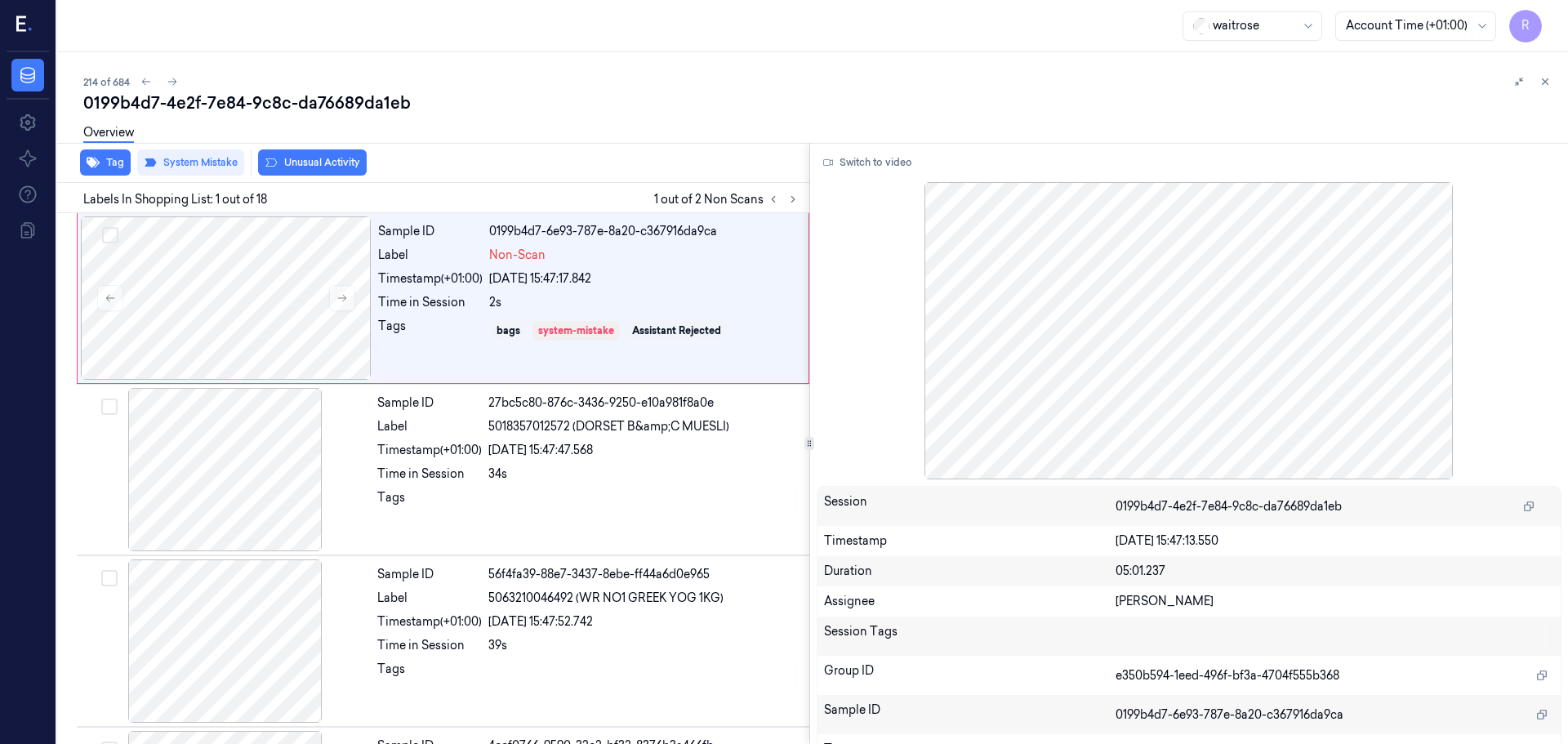
click at [786, 209] on div "Labels In Shopping List: 1 out of 18 1 out of 2 Non Scans" at bounding box center [430, 197] width 759 height 30
click at [790, 205] on button at bounding box center [794, 199] width 20 height 20
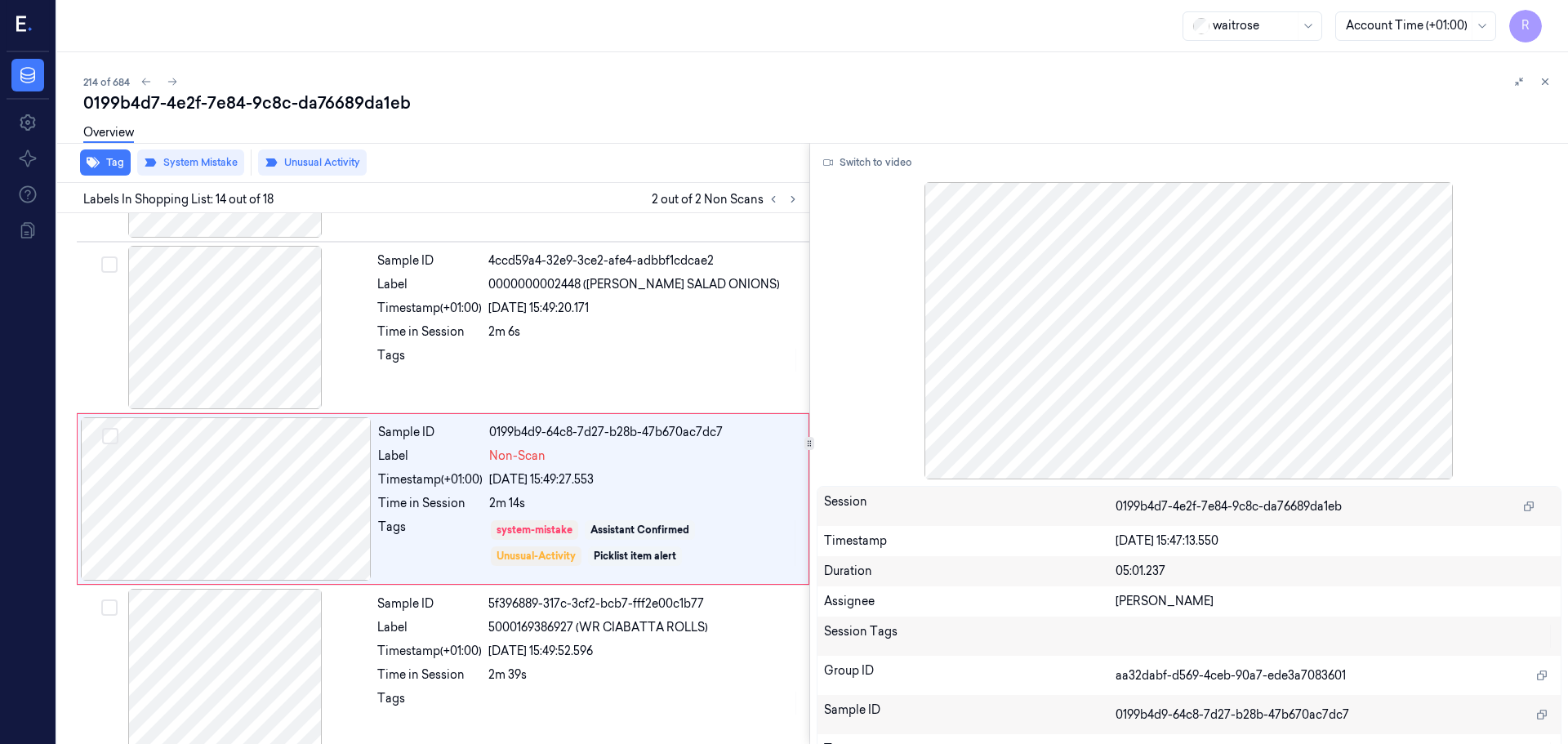
scroll to position [2048, 0]
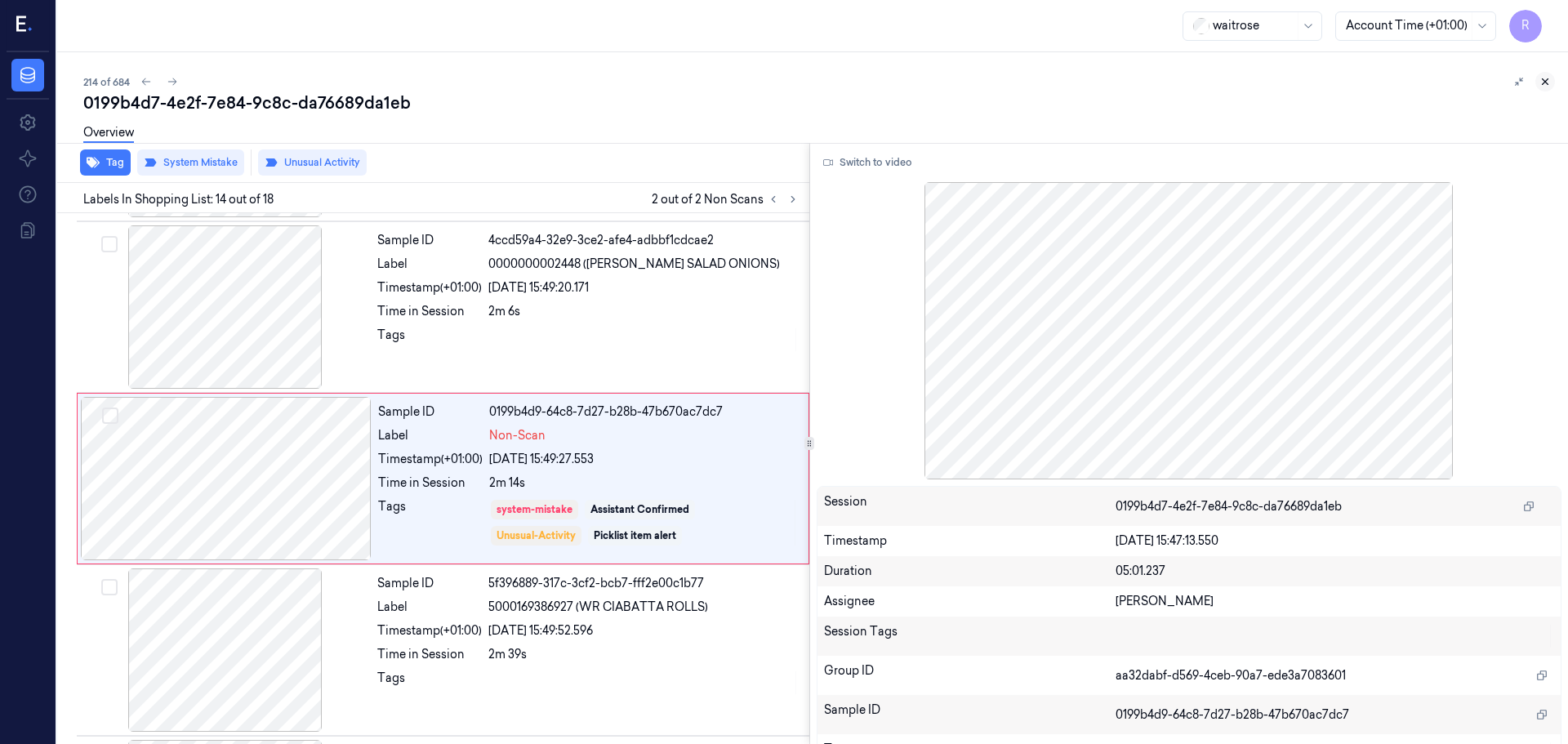
click at [1544, 88] on button at bounding box center [1546, 82] width 20 height 20
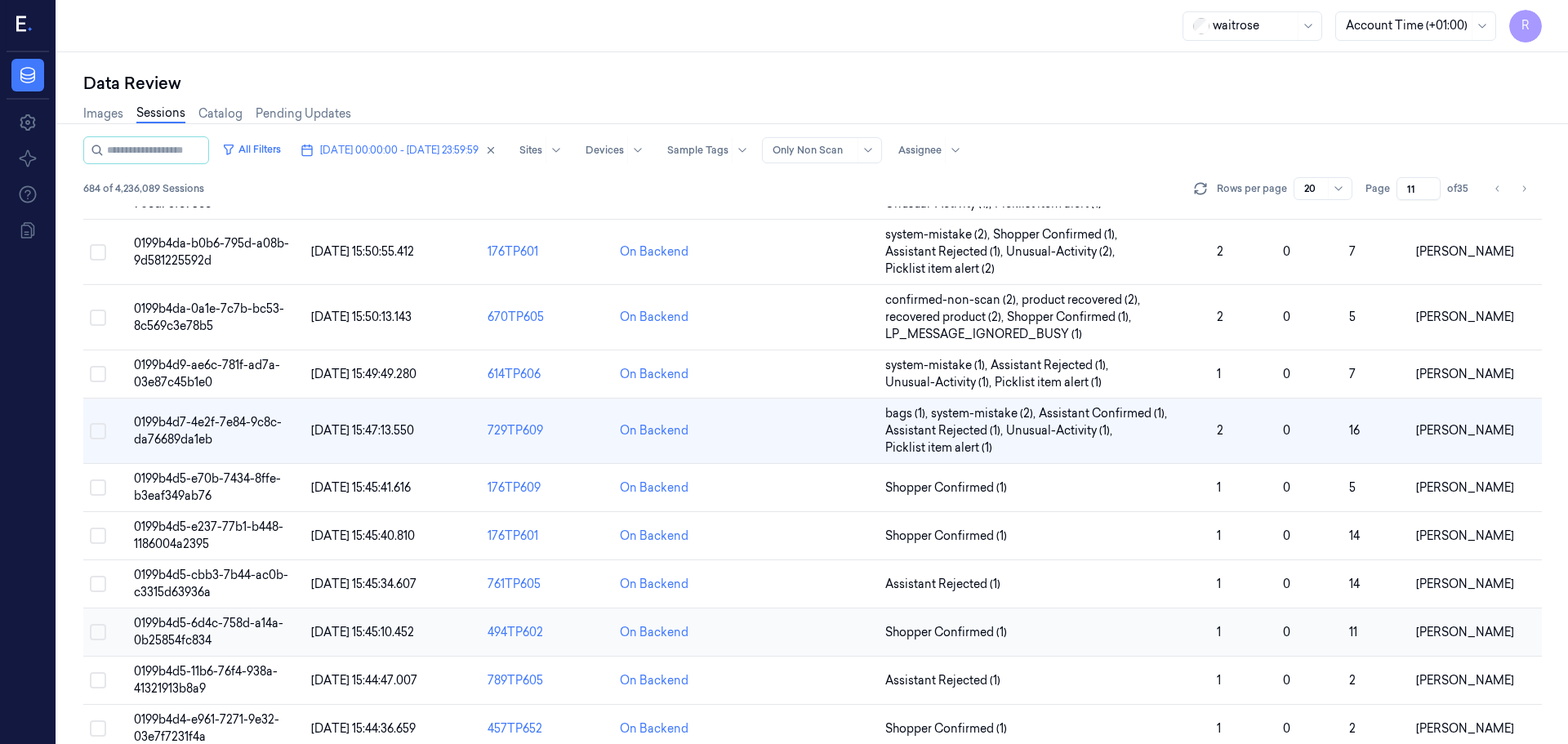
scroll to position [526, 0]
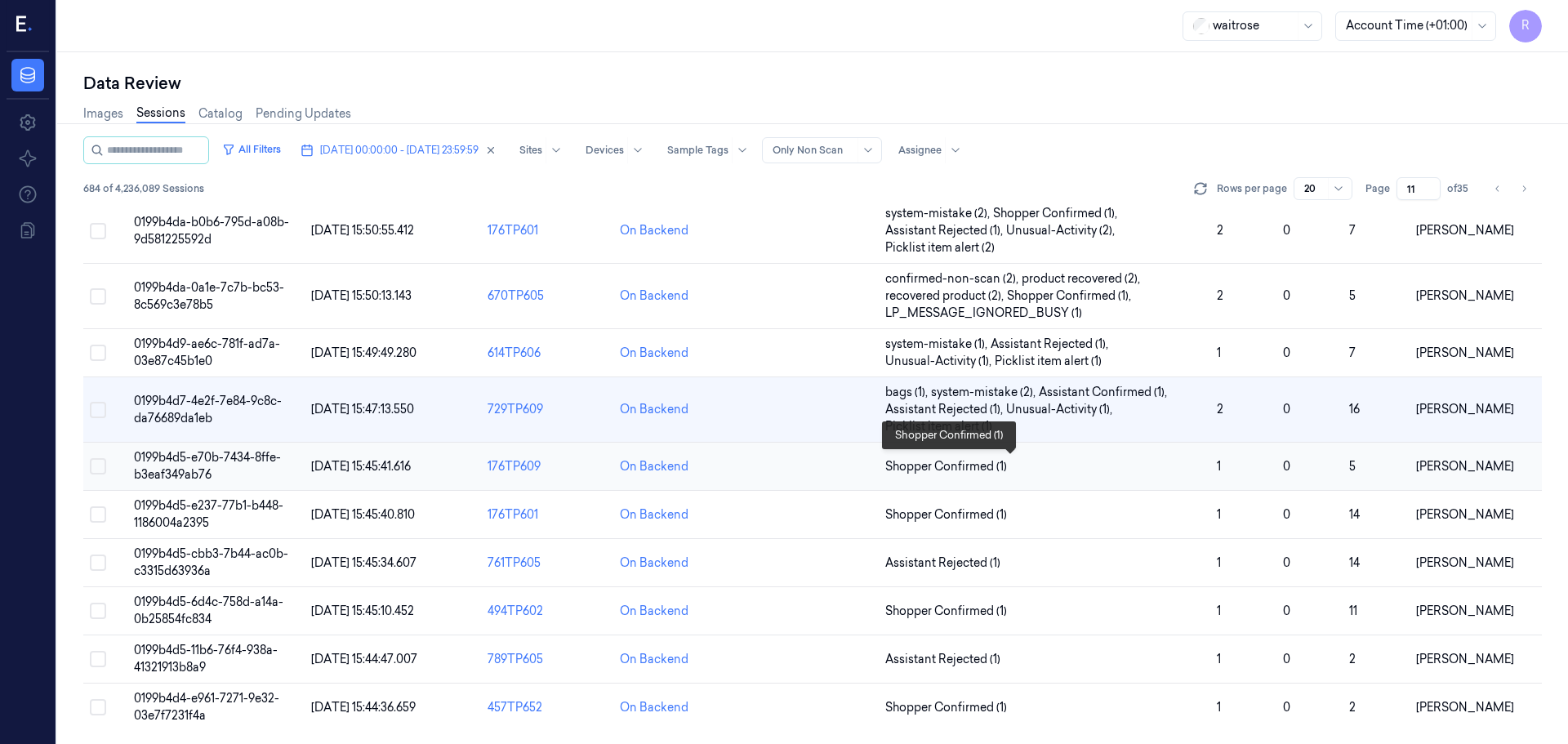
click at [1082, 461] on span "Shopper Confirmed (1)" at bounding box center [1044, 466] width 318 height 17
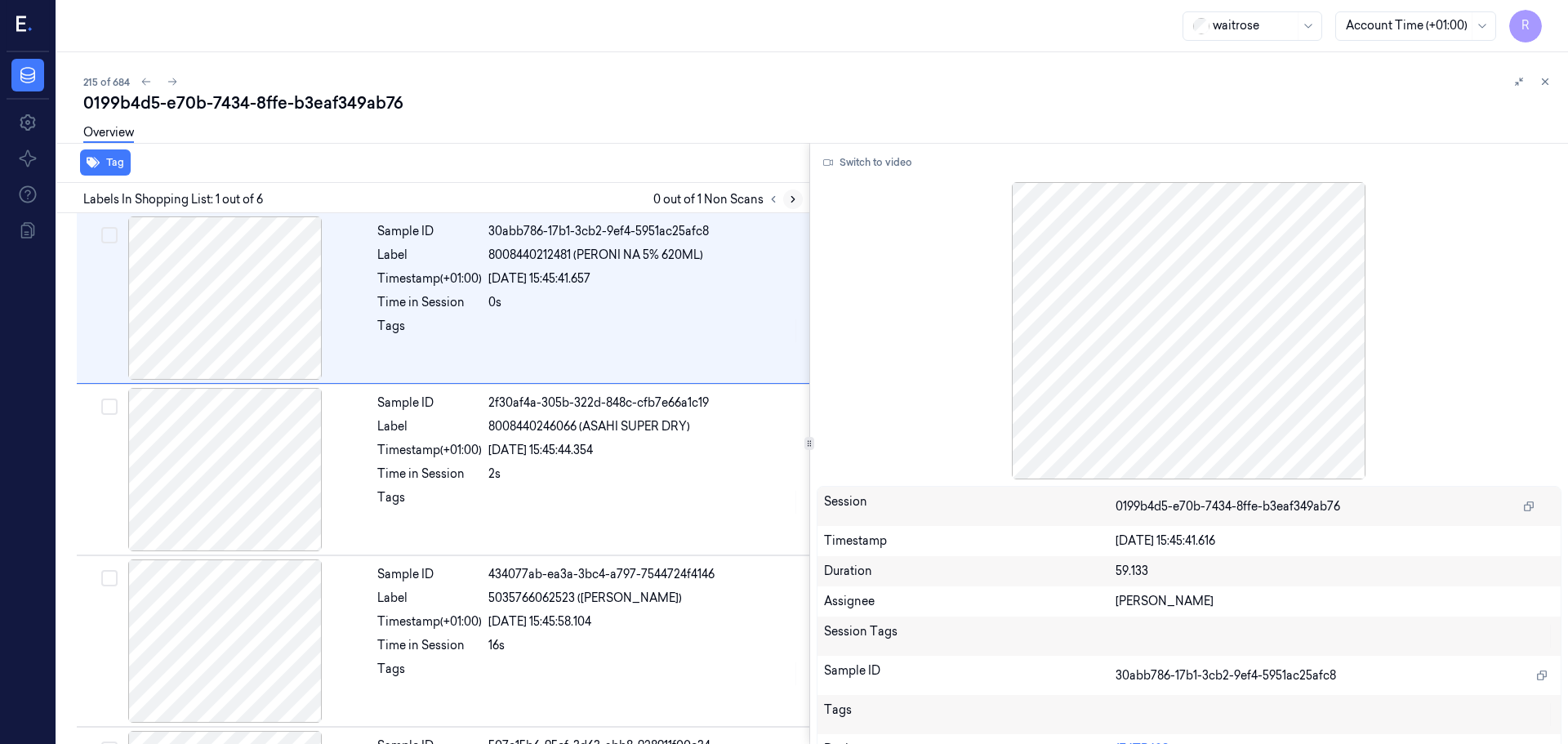
click at [786, 196] on button at bounding box center [794, 199] width 20 height 20
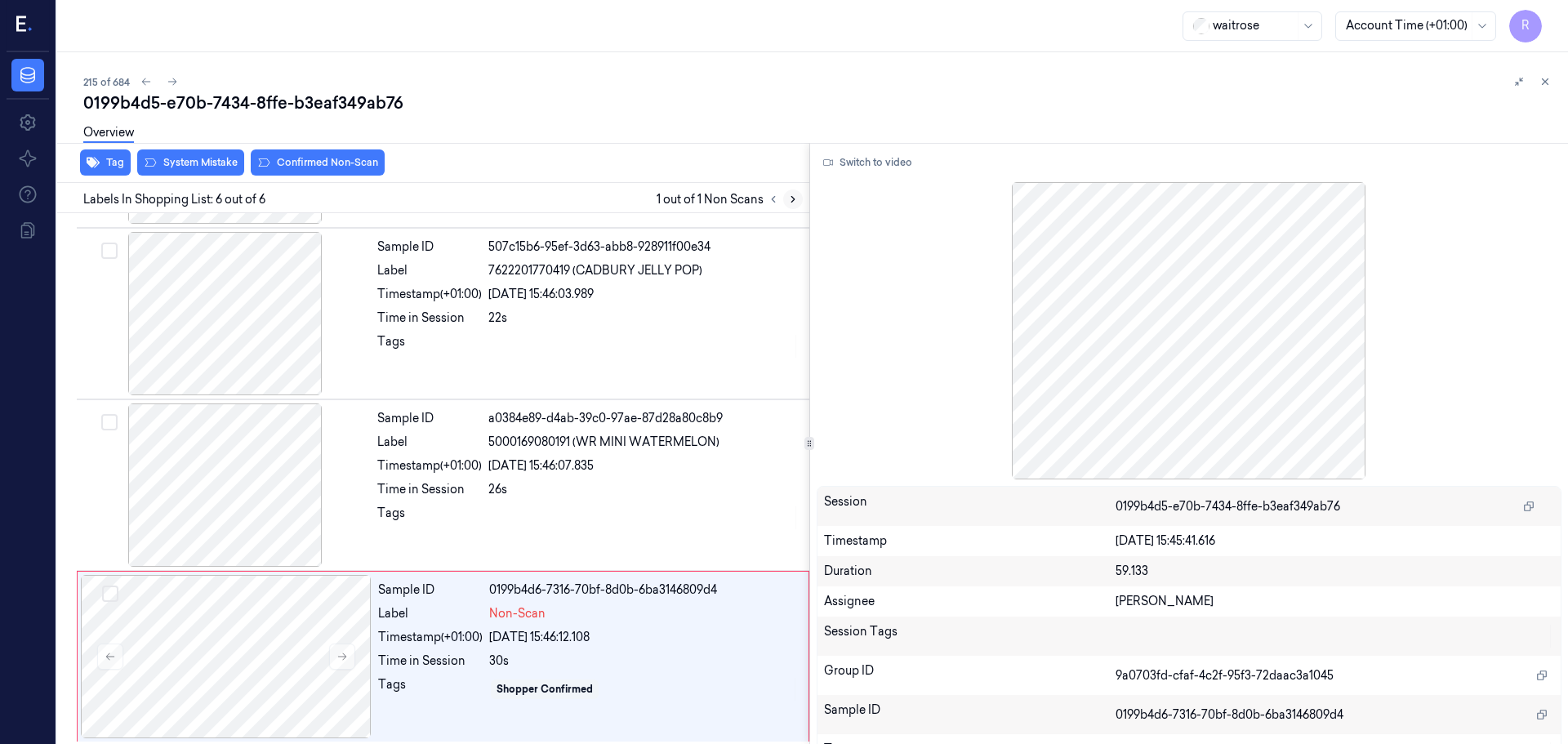
scroll to position [503, 0]
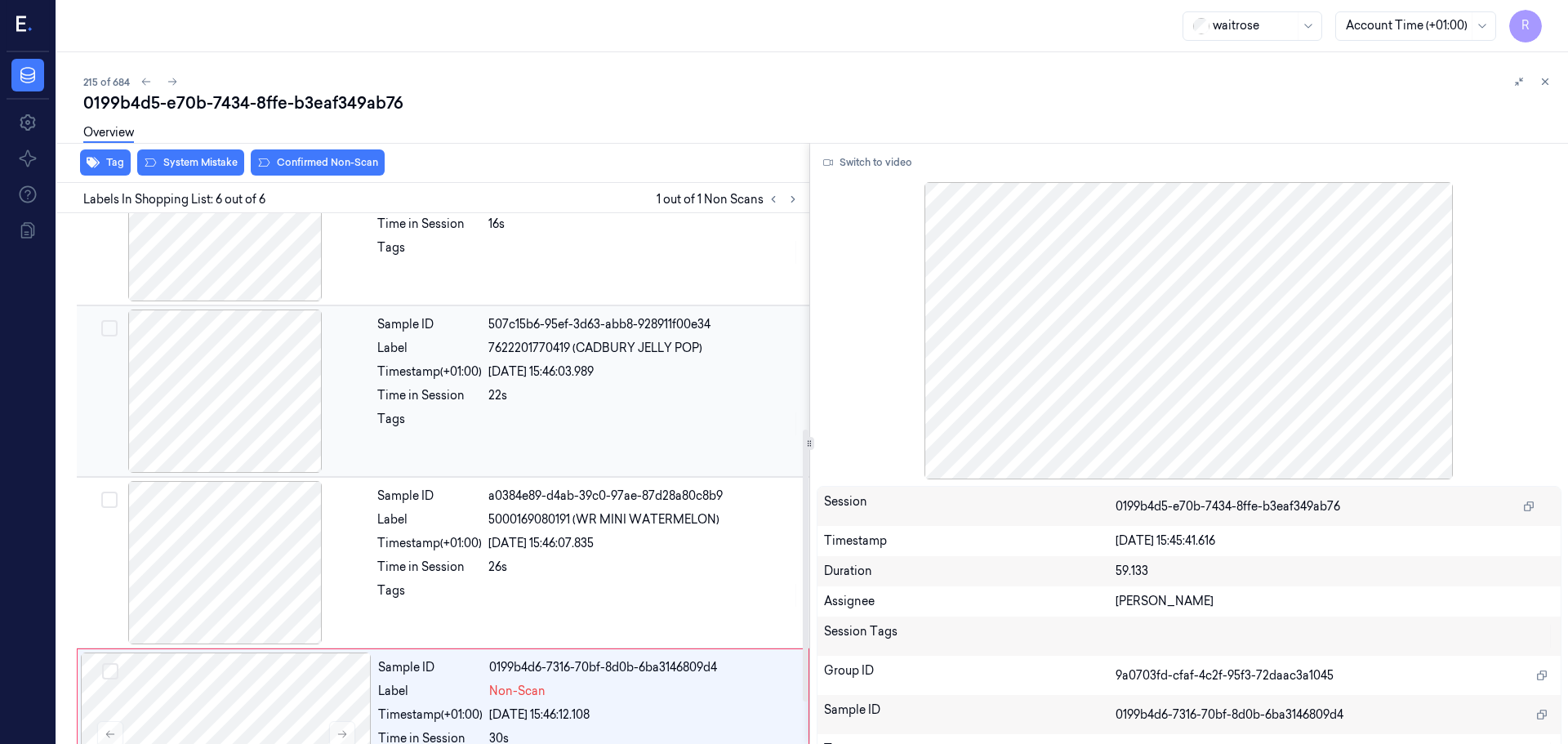
click at [217, 440] on div at bounding box center [225, 392] width 291 height 164
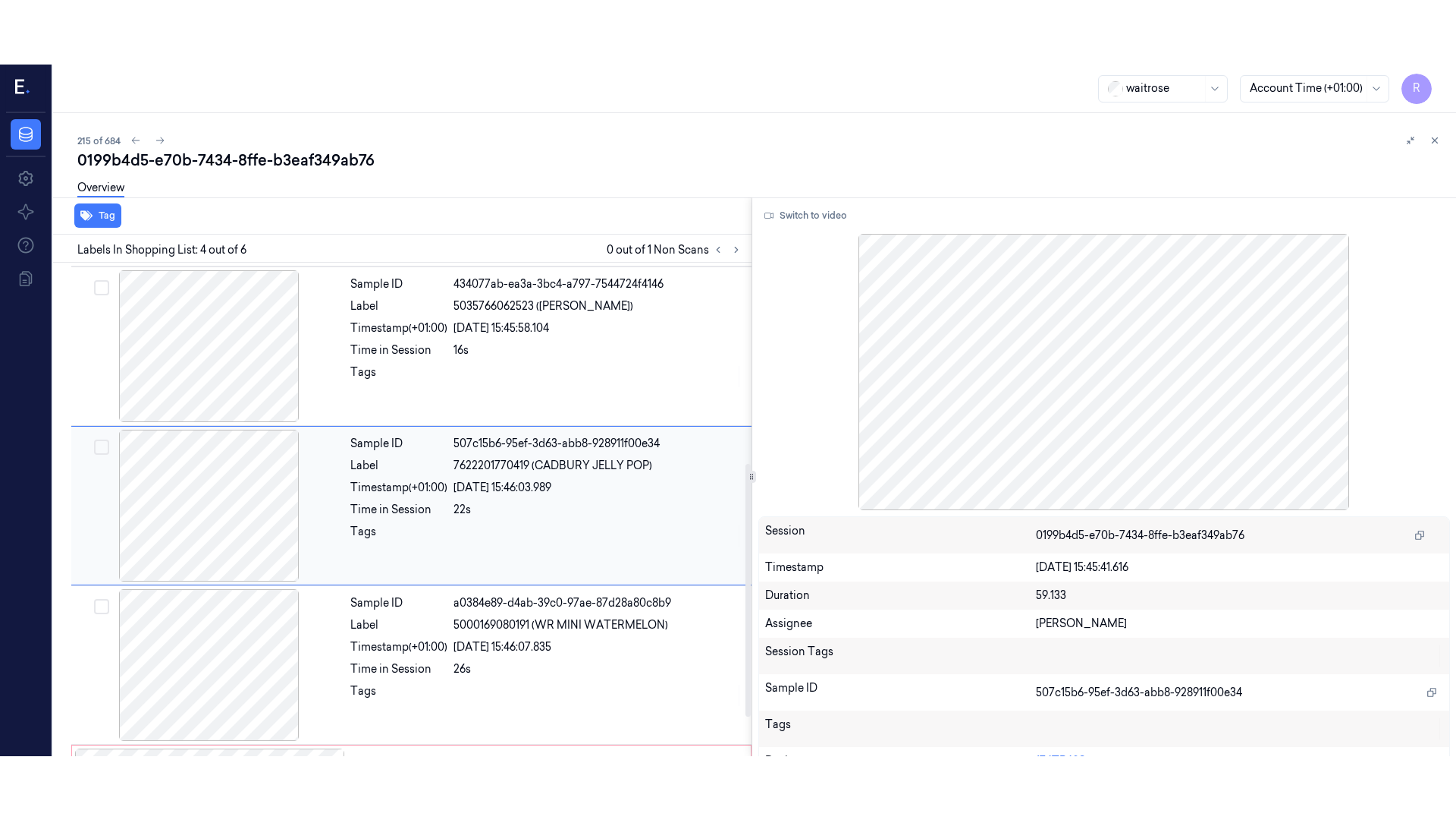
scroll to position [311, 0]
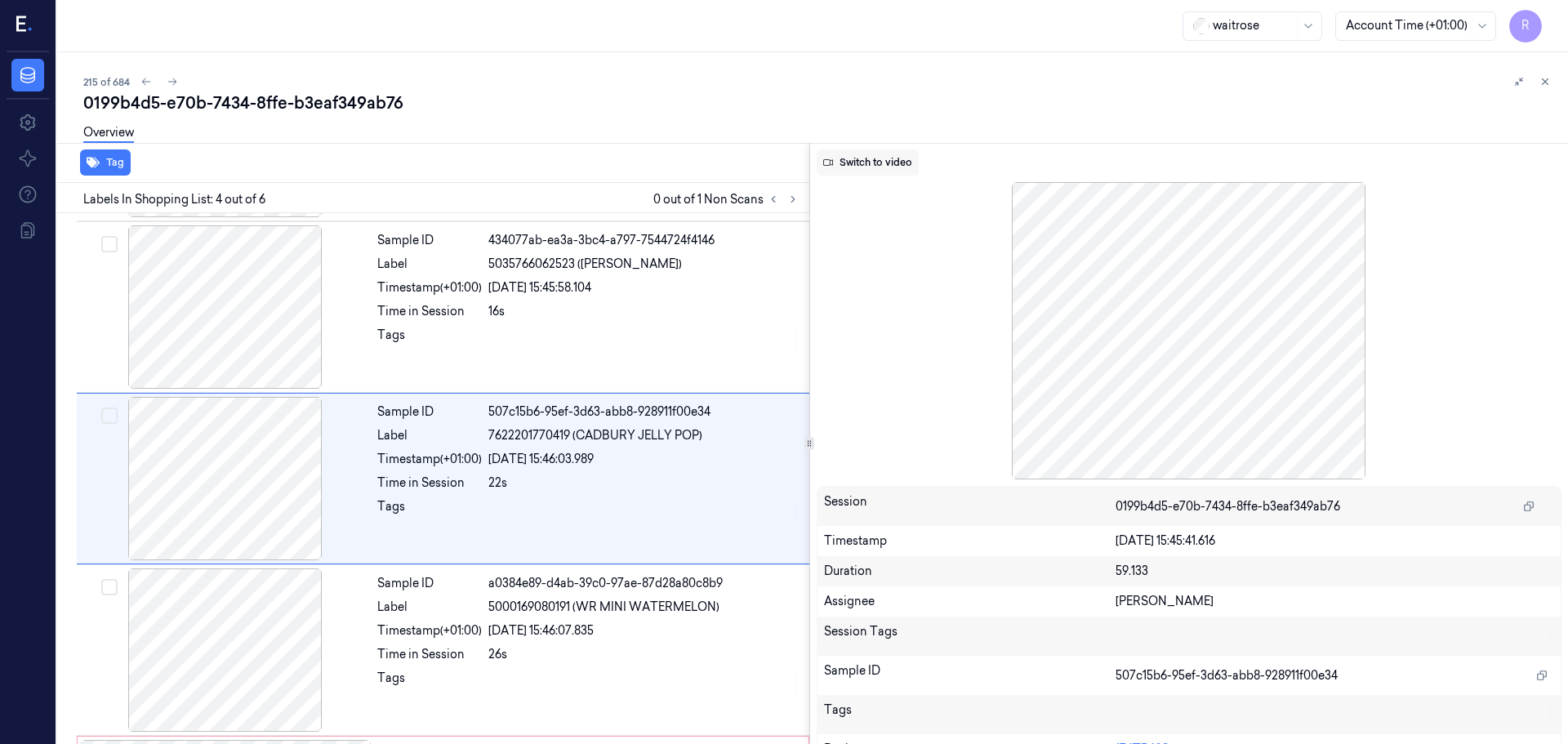
click at [874, 160] on button "Switch to video" at bounding box center [868, 162] width 102 height 26
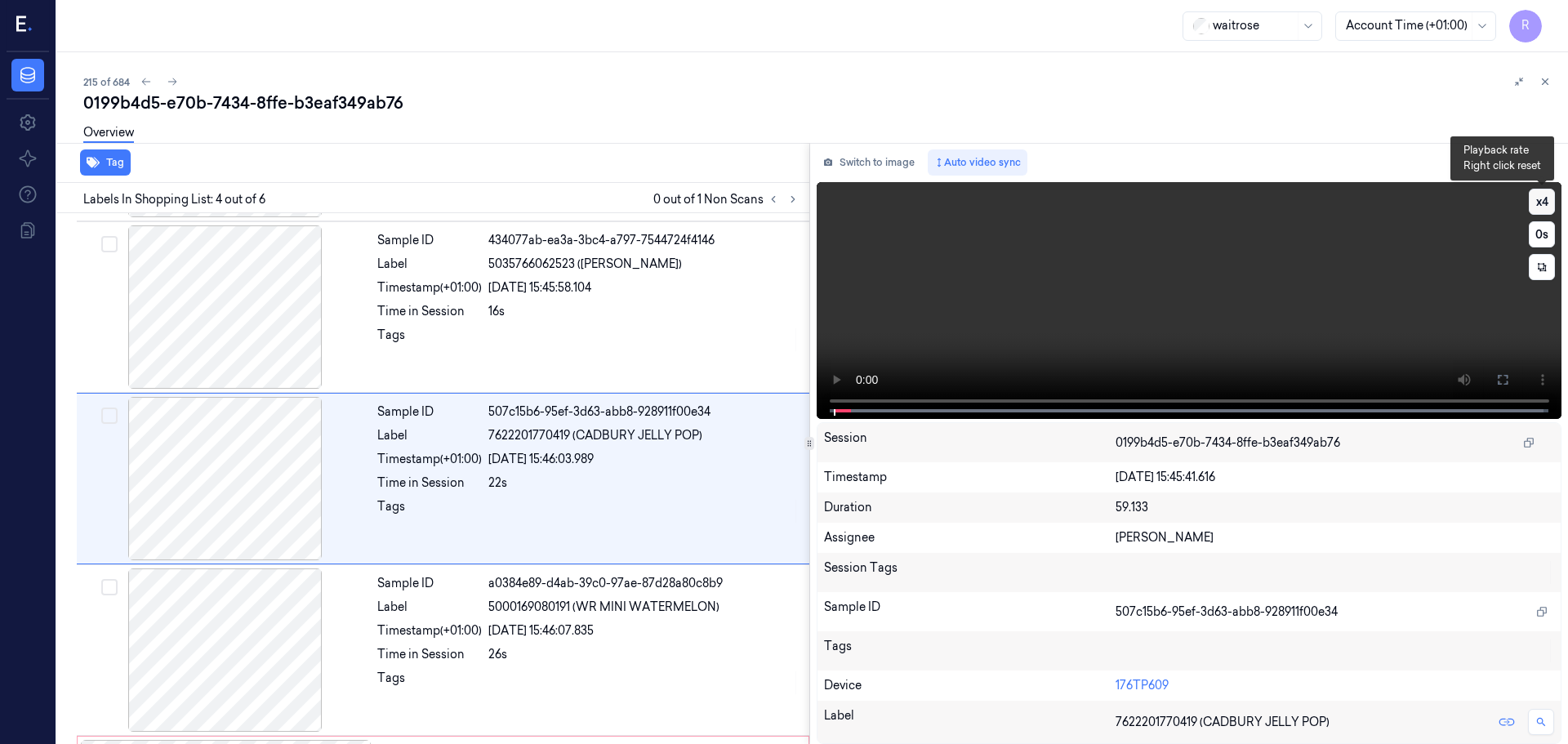
click at [1536, 199] on button "x 4" at bounding box center [1542, 202] width 26 height 26
click at [1536, 199] on button "x 1" at bounding box center [1542, 202] width 26 height 26
click at [1501, 377] on icon at bounding box center [1503, 380] width 13 height 13
drag, startPoint x: 1514, startPoint y: 385, endPoint x: 1513, endPoint y: 484, distance: 99.0
click at [1513, 385] on button at bounding box center [1503, 380] width 26 height 26
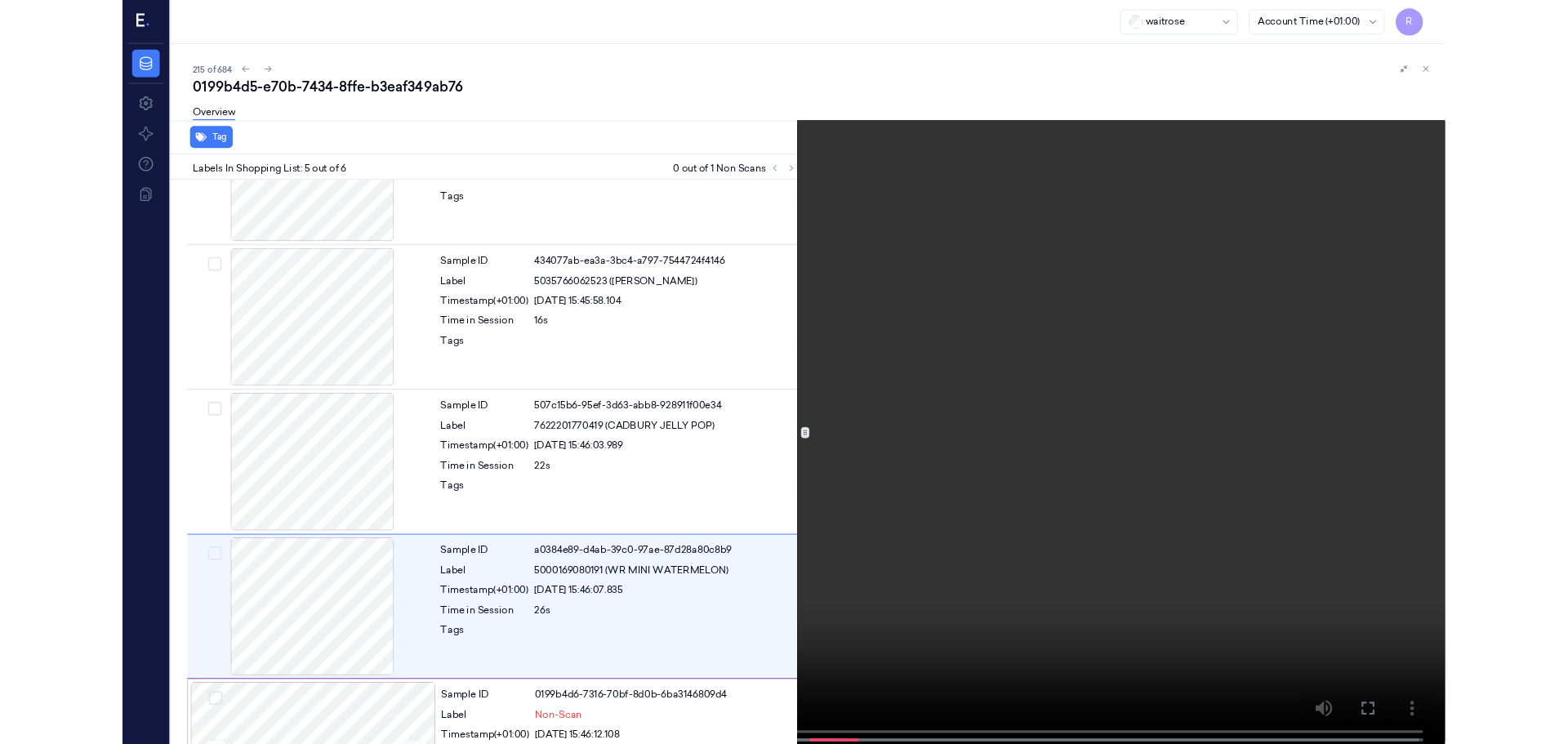
scroll to position [365, 0]
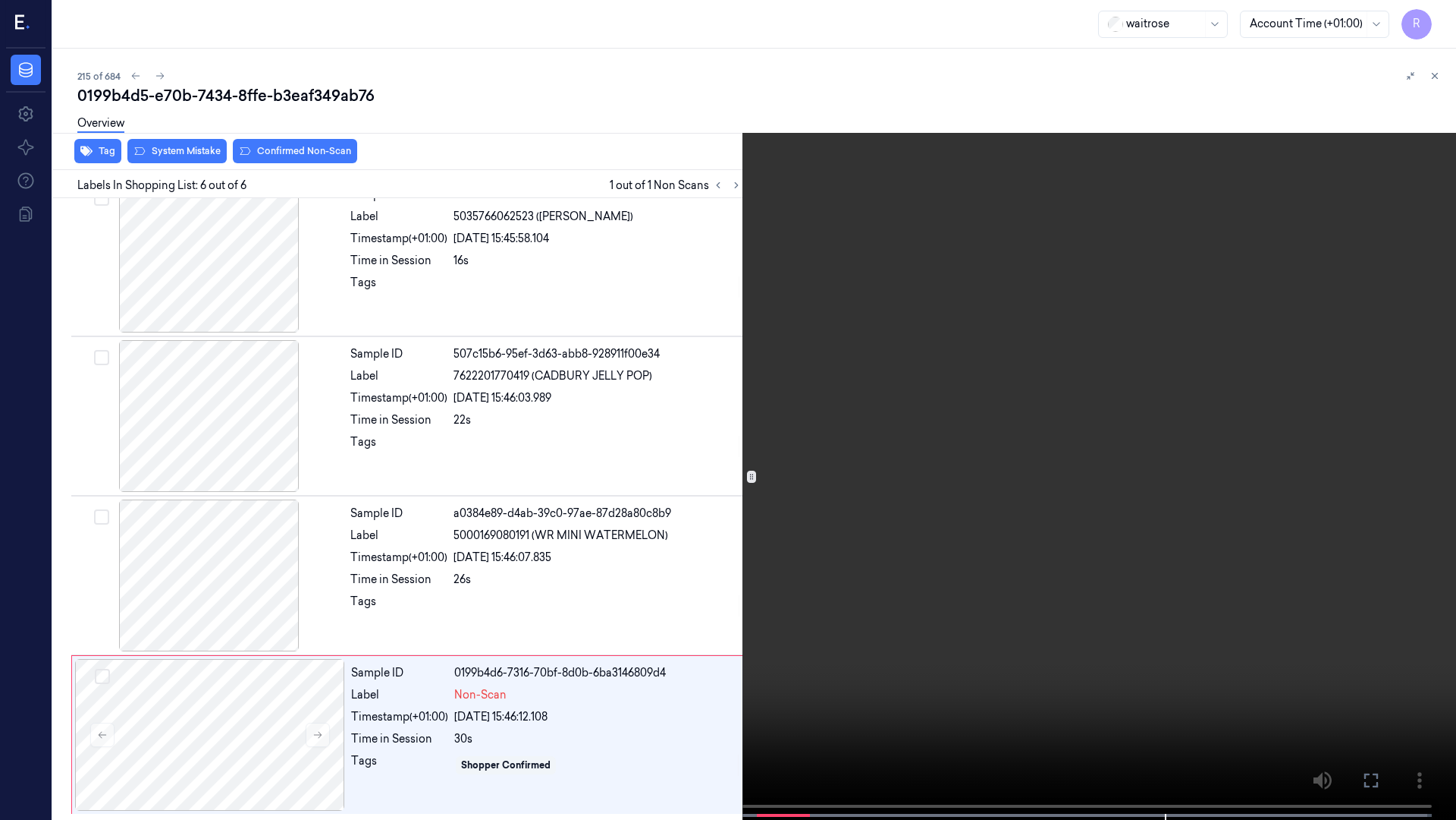
click at [1432, 15] on button "x 2" at bounding box center [1438, 18] width 24 height 24
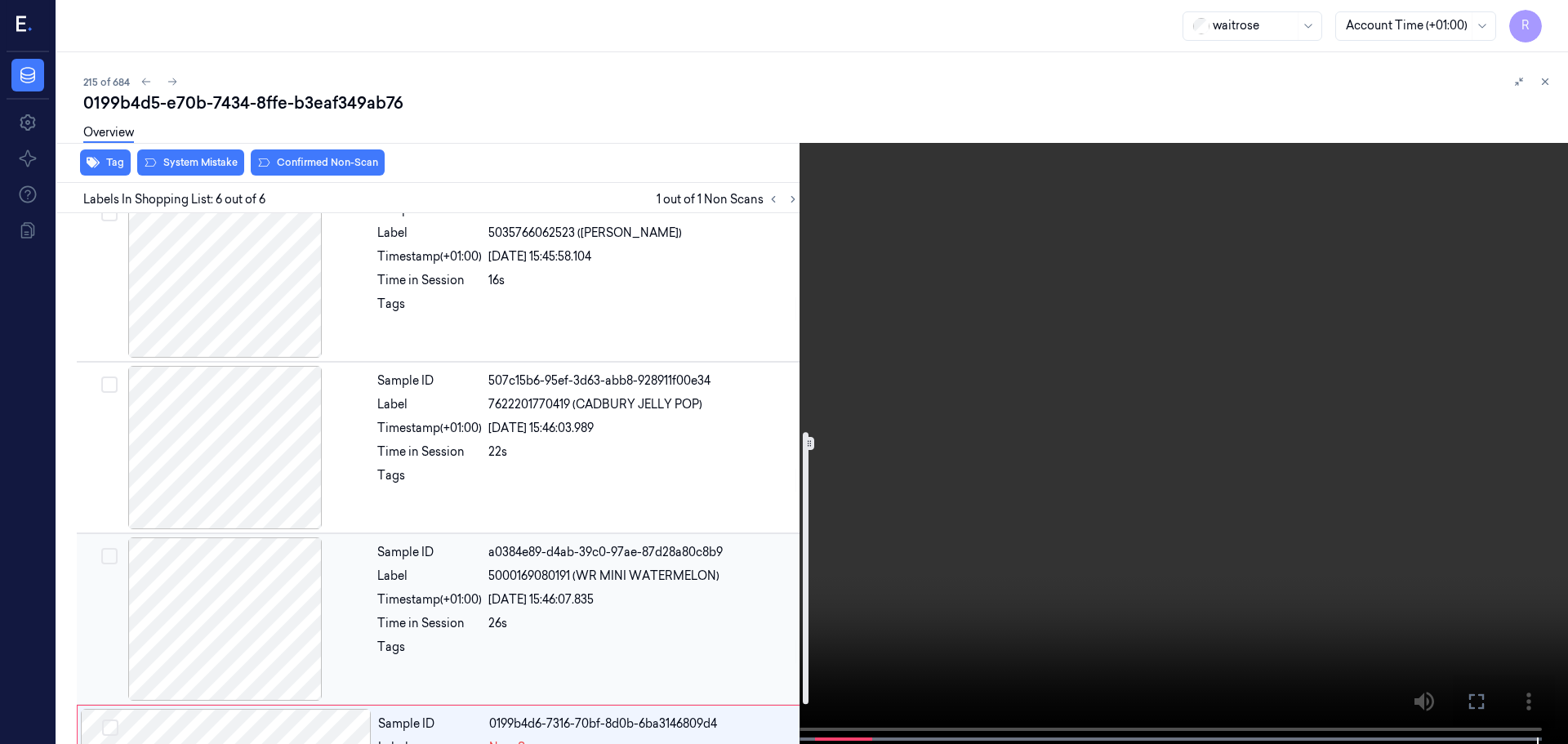
scroll to position [503, 0]
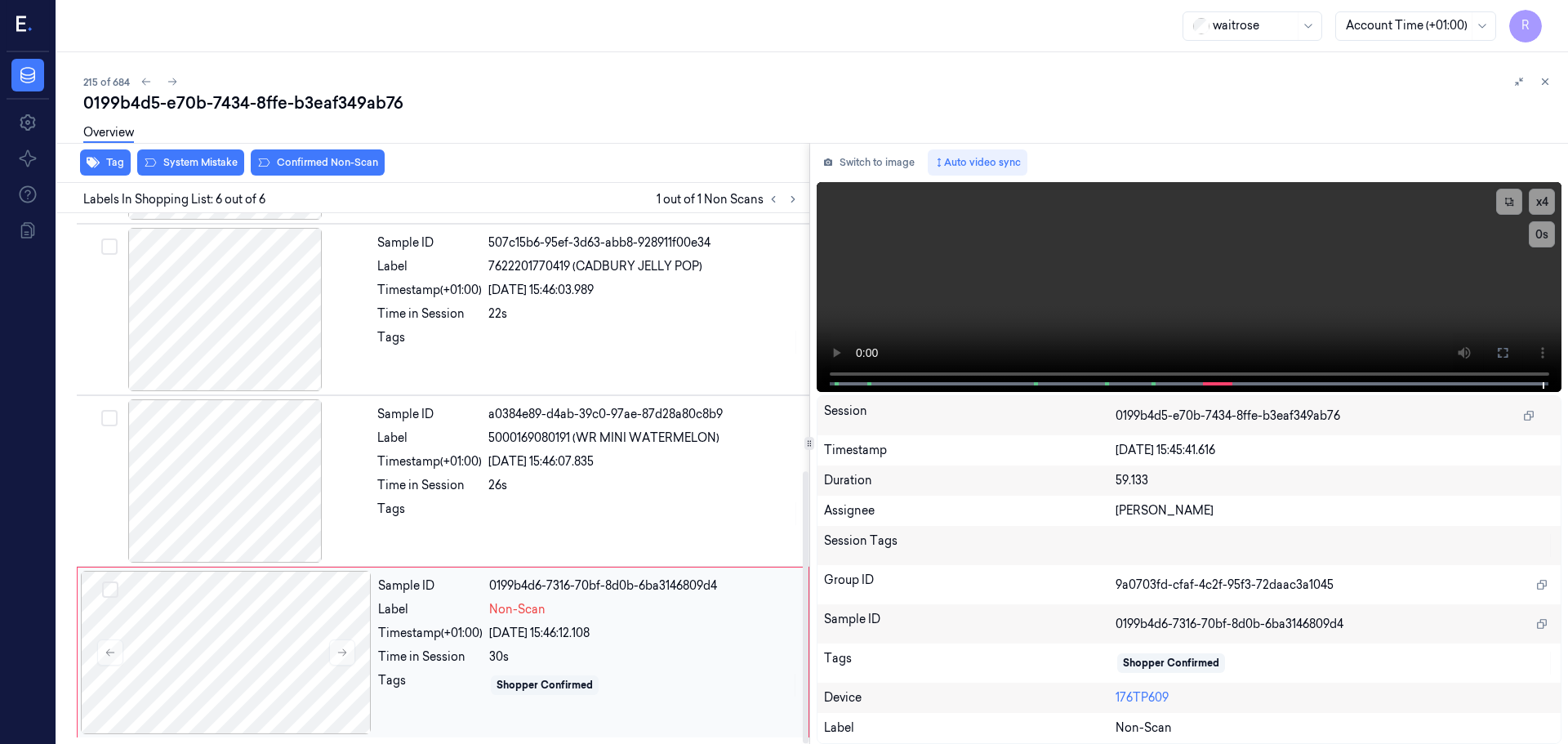
click at [431, 654] on div "Time in Session" at bounding box center [430, 657] width 105 height 17
click at [439, 486] on div "Time in Session" at bounding box center [429, 485] width 105 height 17
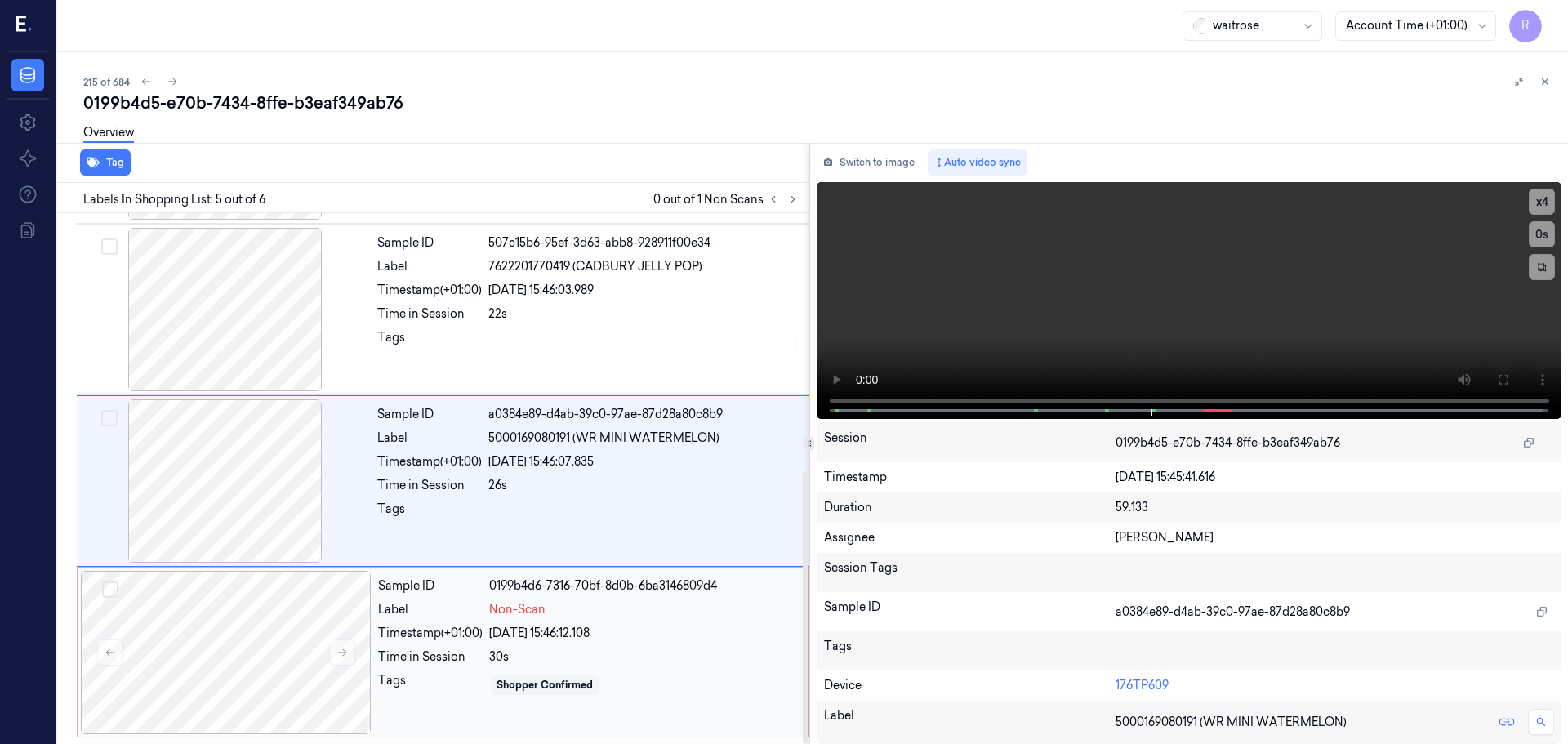
click at [467, 642] on div "Sample ID 0199b4d6-7316-70bf-8d0b-6ba3146809d4 Label Non-Scan Timestamp (+01:00…" at bounding box center [588, 652] width 434 height 164
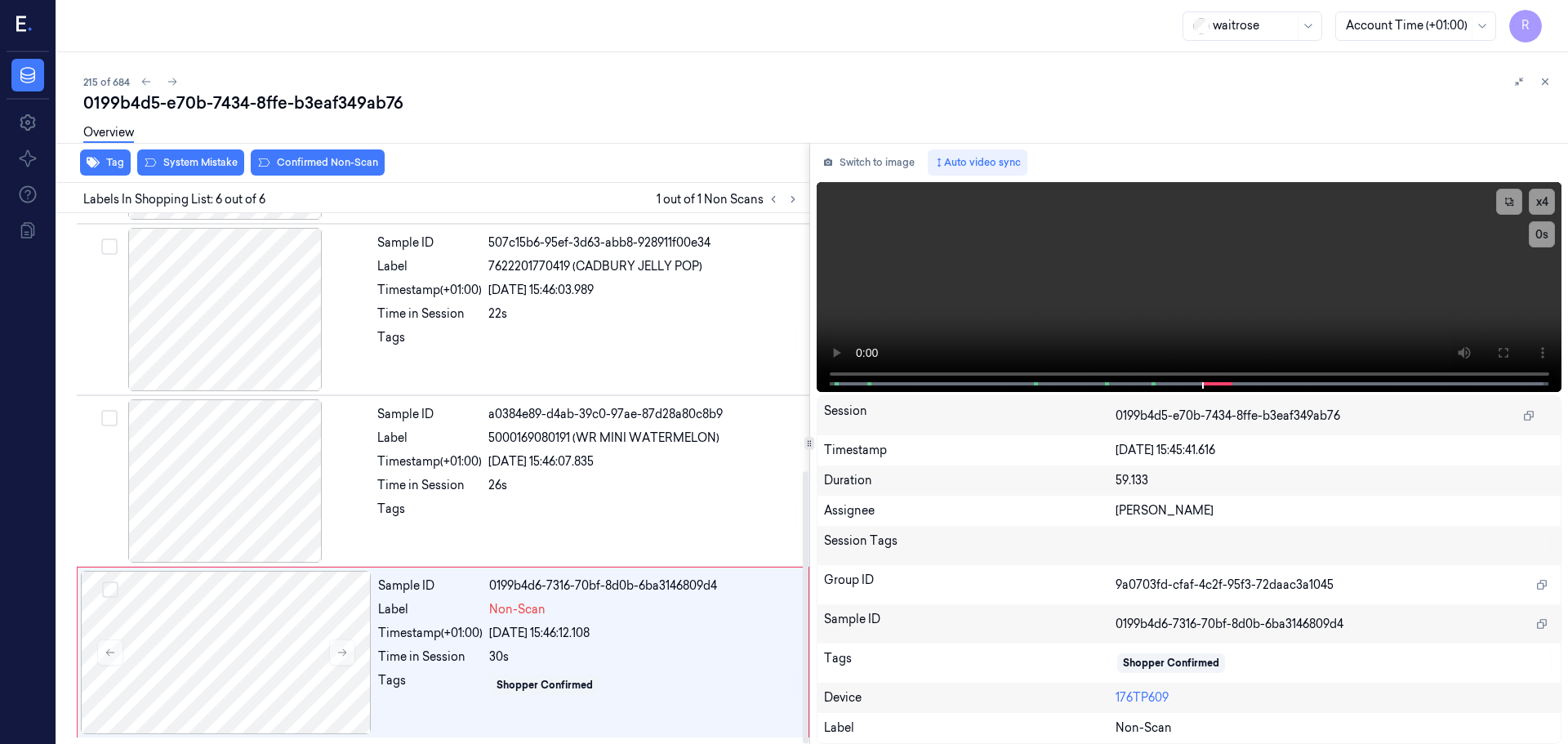
click at [207, 145] on div "Overview" at bounding box center [819, 135] width 1472 height 42
click at [203, 155] on div "Overview" at bounding box center [819, 135] width 1472 height 42
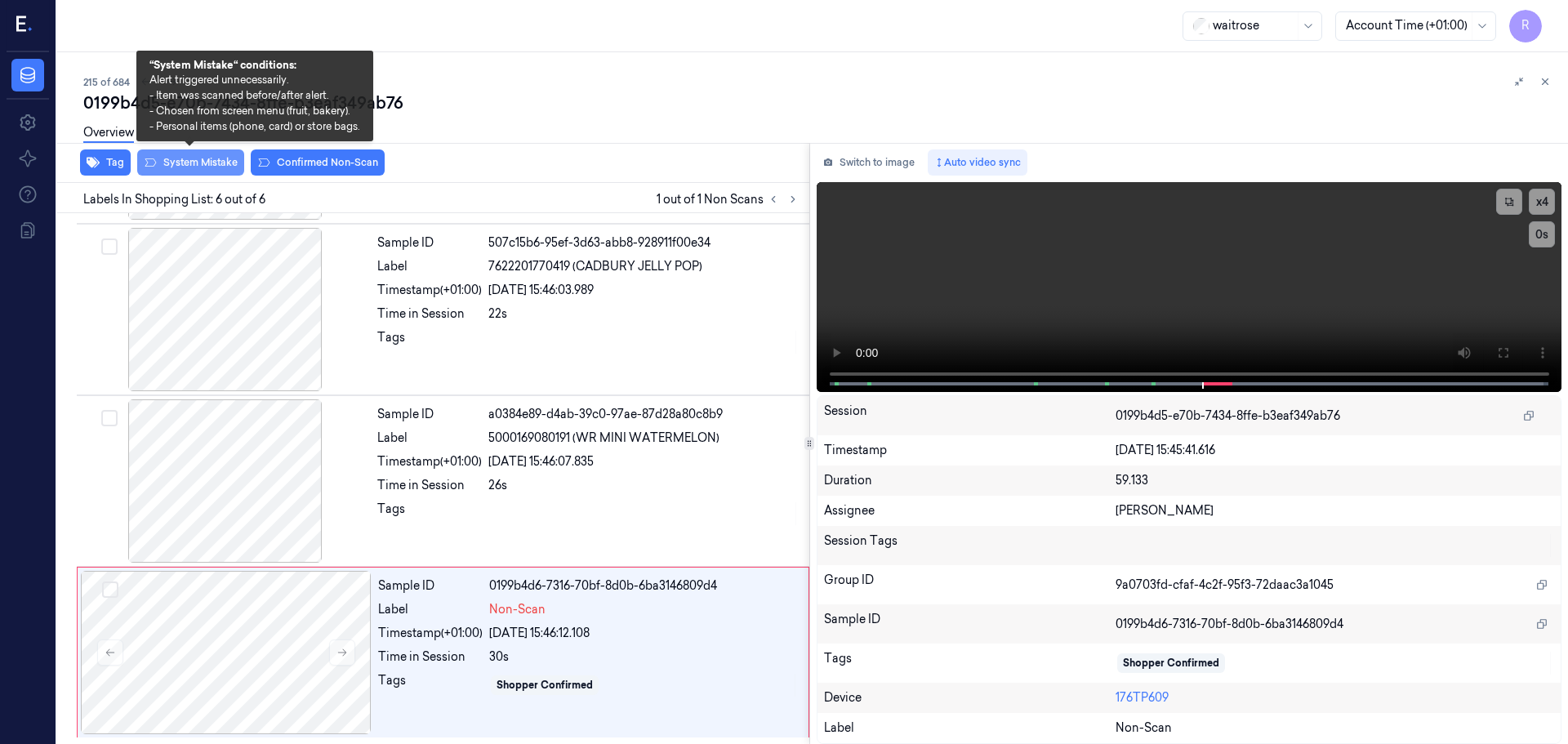
click at [197, 160] on button "System Mistake" at bounding box center [191, 162] width 107 height 26
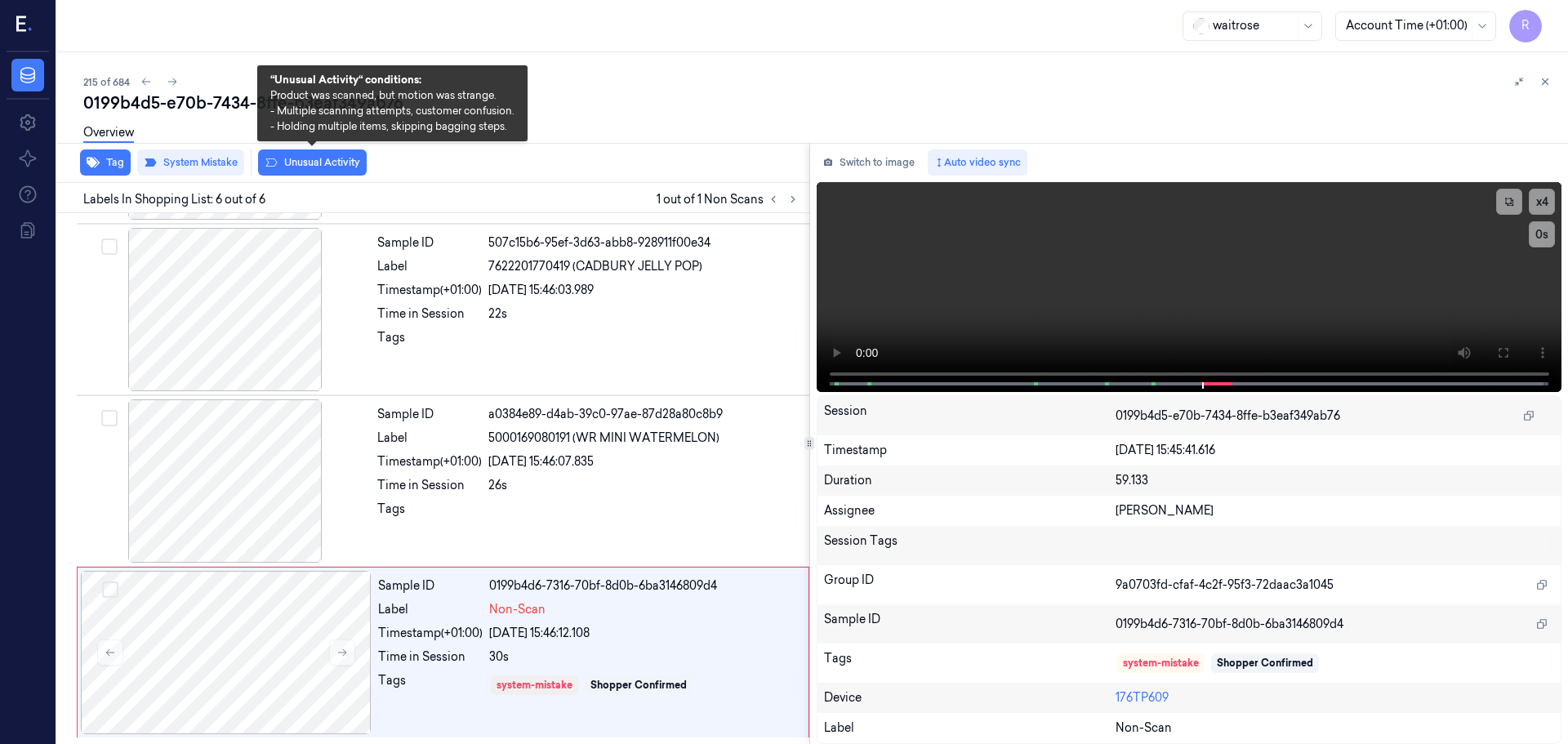
click at [315, 165] on button "Unusual Activity" at bounding box center [313, 162] width 109 height 26
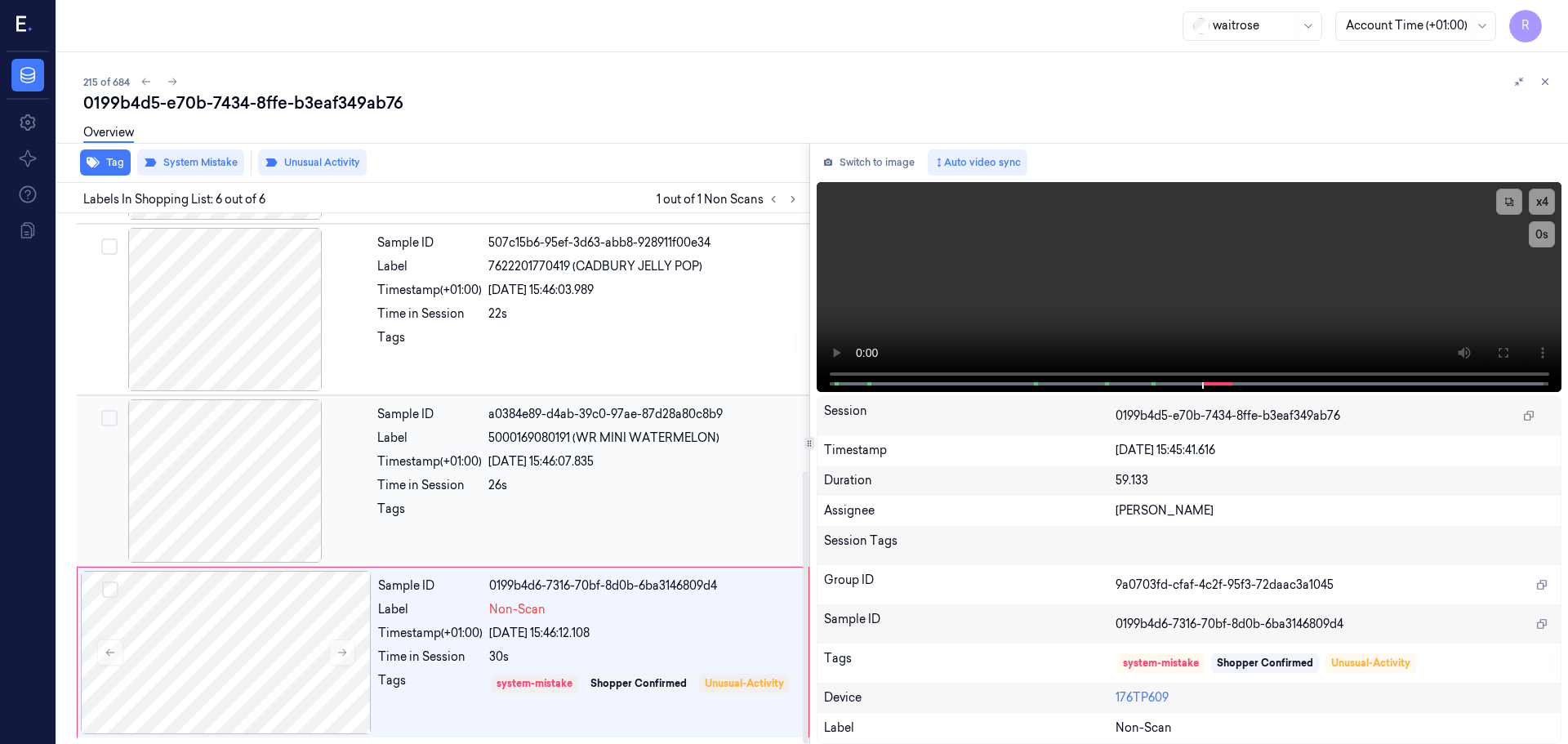
click at [572, 492] on div "26s" at bounding box center [644, 485] width 311 height 17
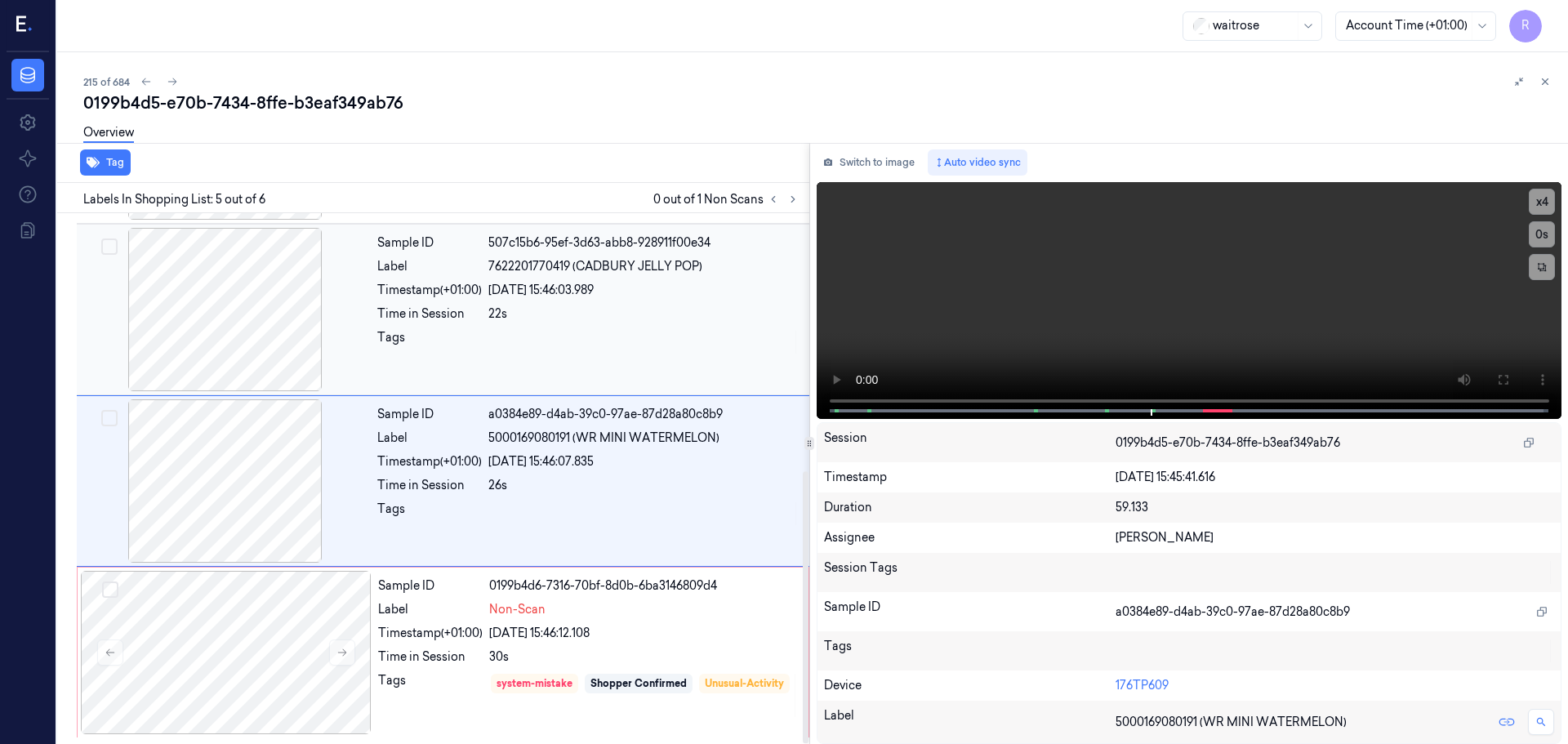
click at [590, 369] on div "Sample ID 507c15b6-95ef-3d63-abb8-928911f00e34 Label 7622201770419 (CADBURY JEL…" at bounding box center [588, 310] width 435 height 164
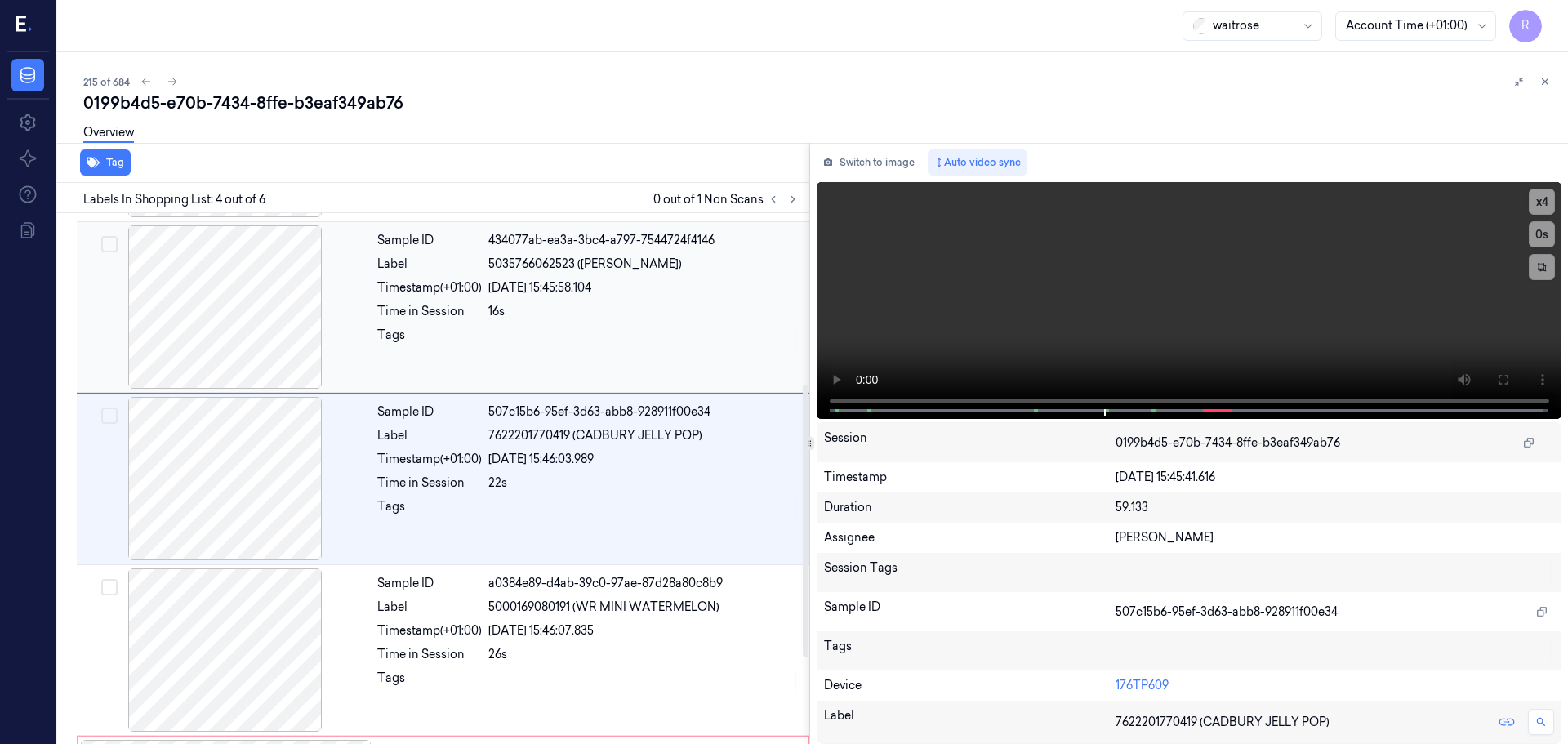
click at [585, 360] on div "Sample ID 434077ab-ea3a-3bc4-a797-7544724f4146 Label 5035766062523 (BIRRA MORET…" at bounding box center [588, 307] width 435 height 164
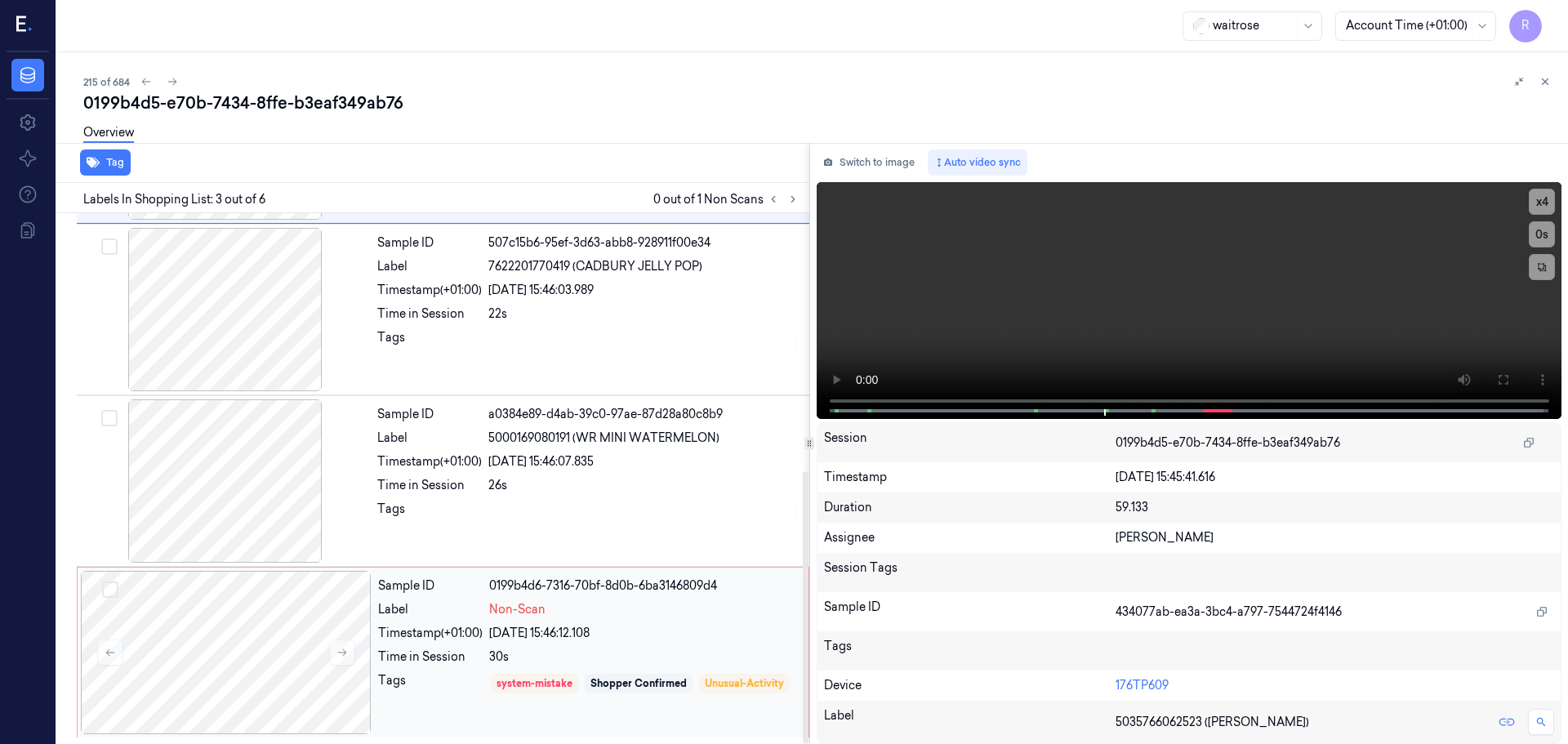
click at [615, 626] on div "05/10/2025 15:46:12.108" at bounding box center [644, 633] width 310 height 17
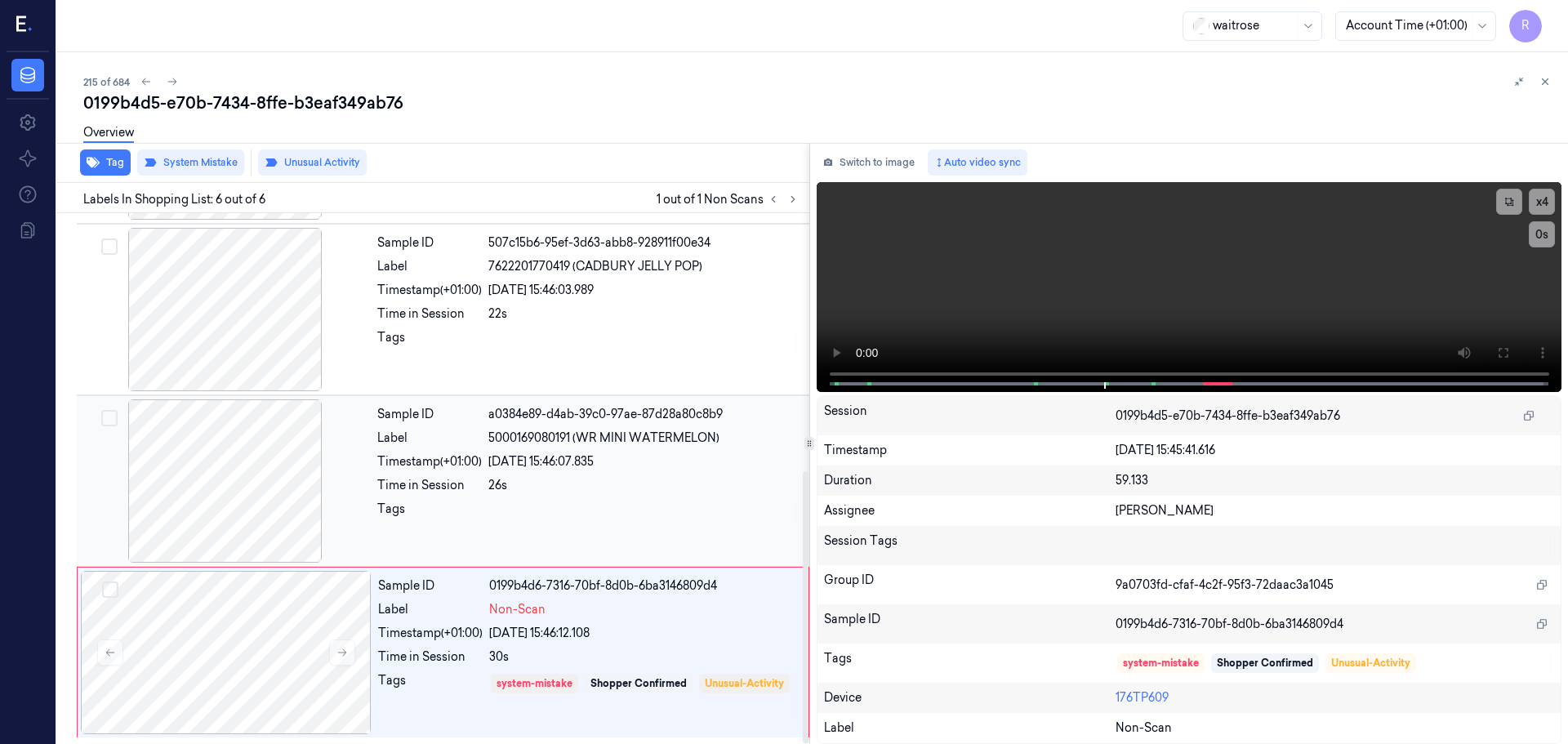
click at [561, 496] on div "Sample ID a0384e89-d4ab-39c0-97ae-87d28a80c8b9 Label 5000169080191 (WR MINI WAT…" at bounding box center [588, 481] width 435 height 164
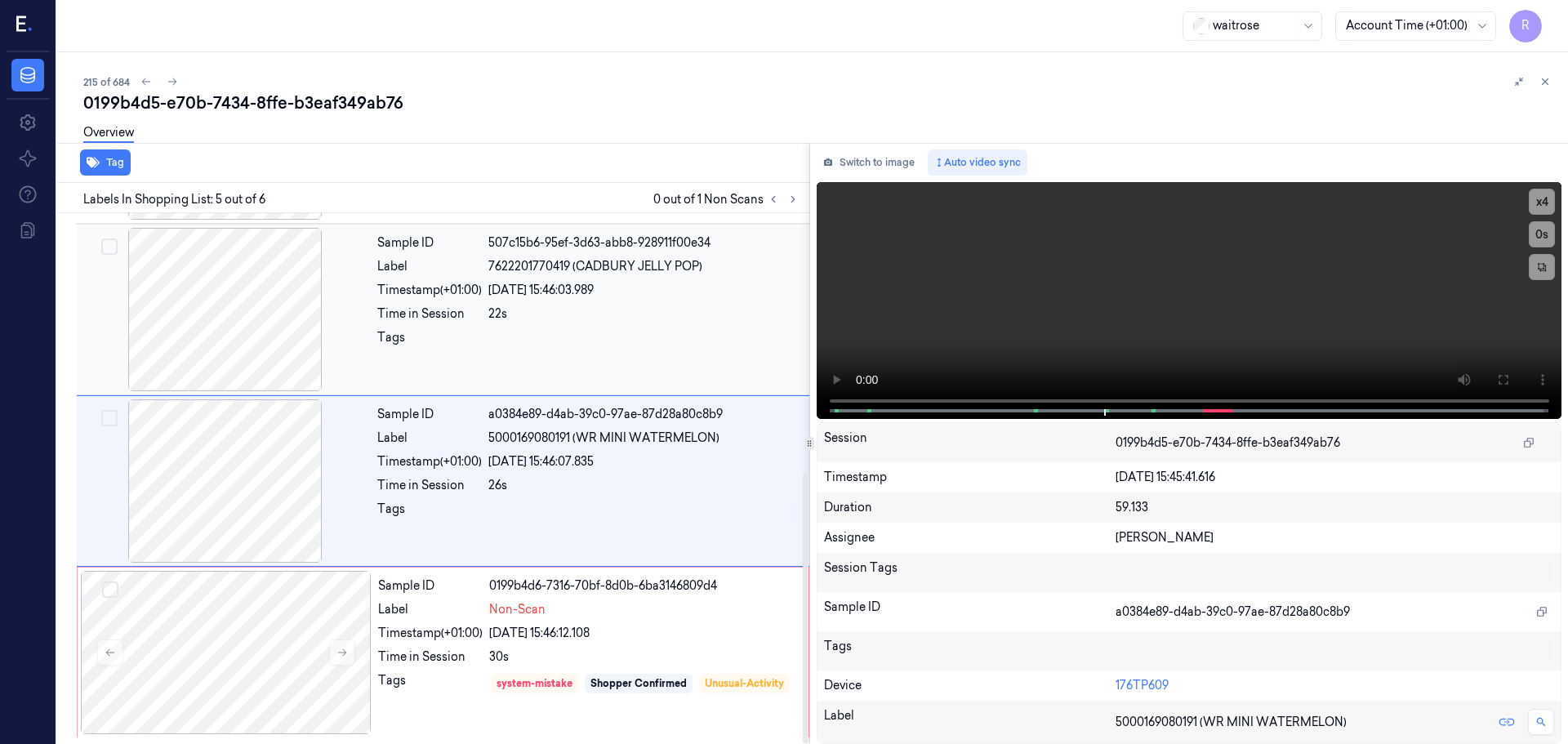
click at [575, 331] on div at bounding box center [644, 342] width 311 height 26
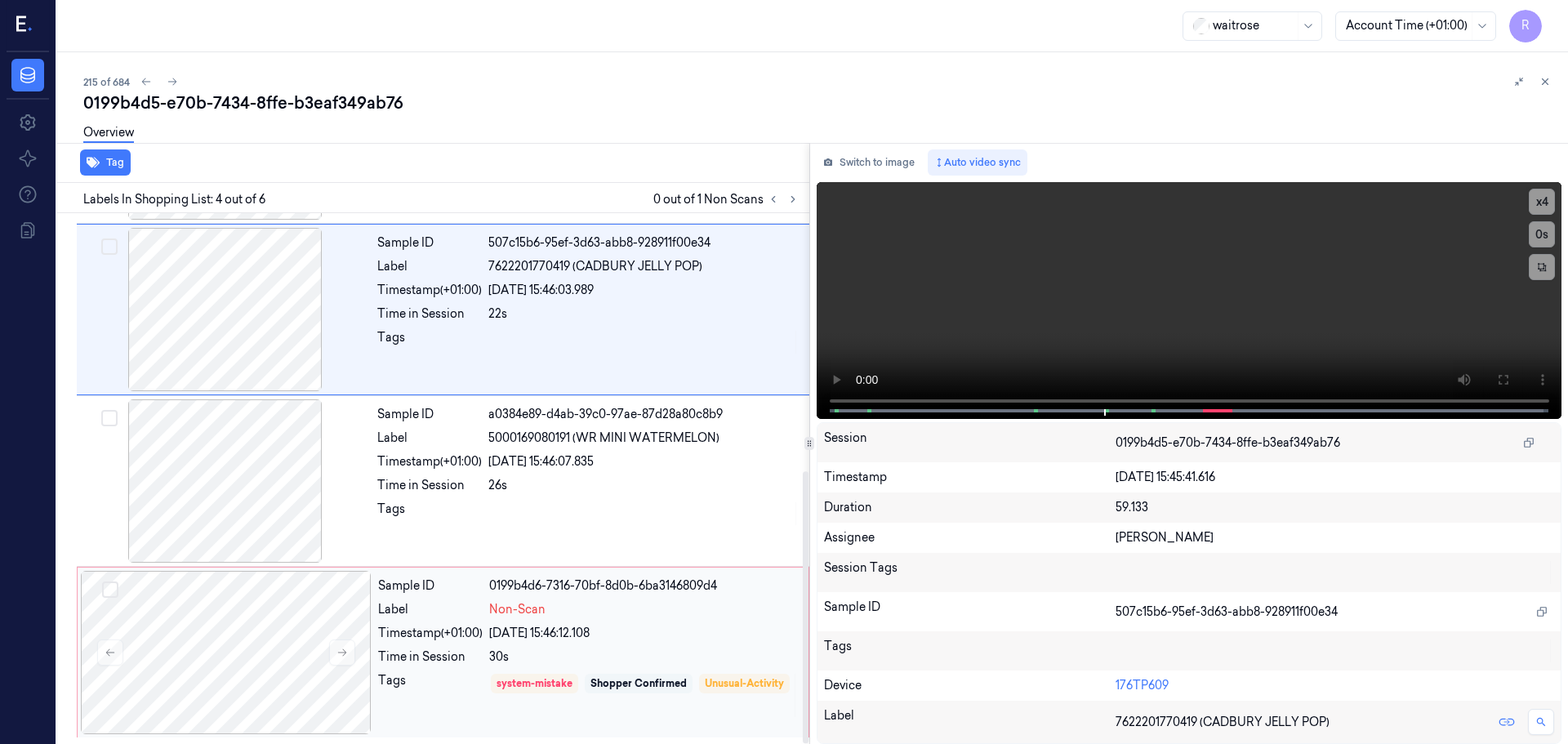
click at [615, 681] on div "Shopper Confirmed" at bounding box center [639, 683] width 96 height 15
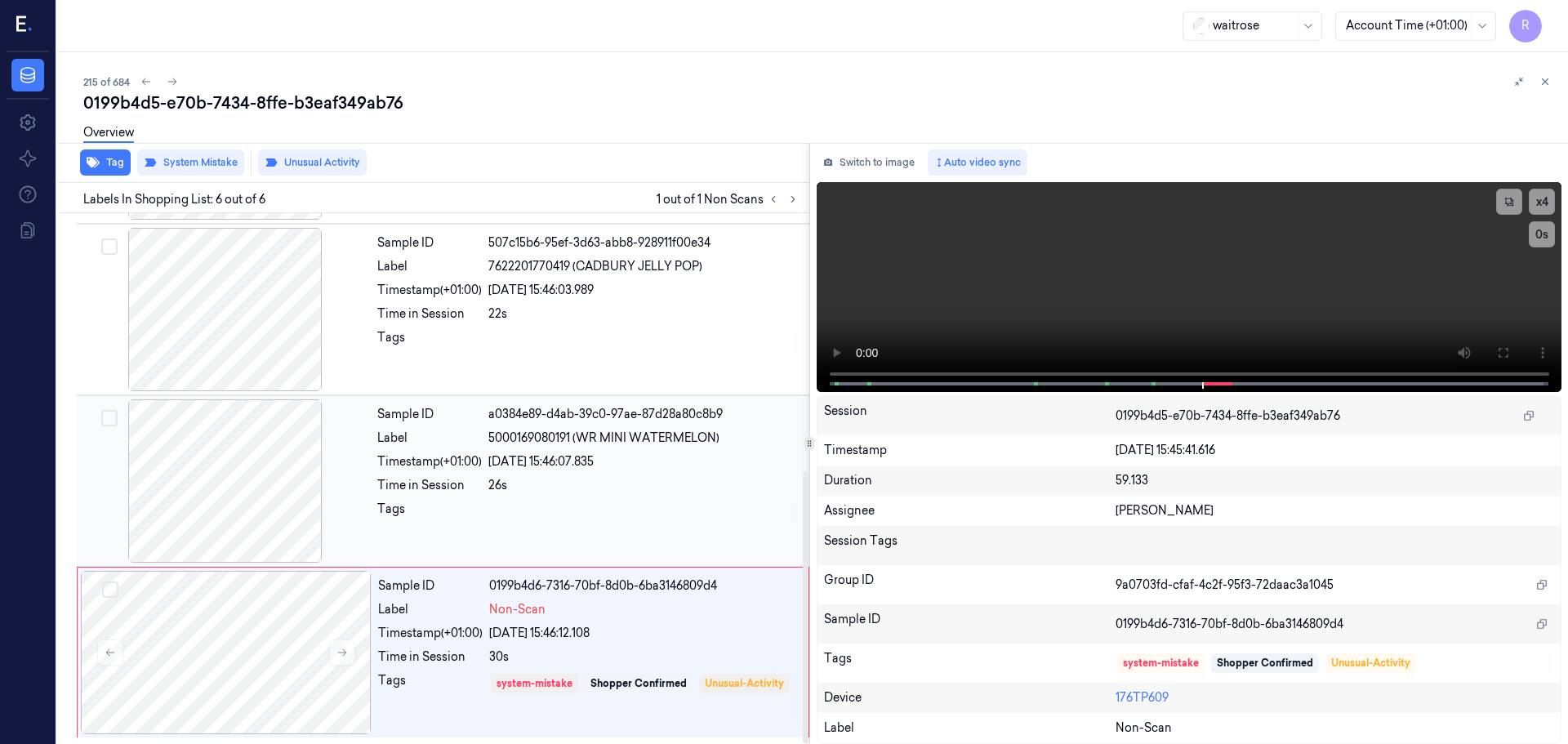
click at [601, 558] on div "Sample ID a0384e89-d4ab-39c0-97ae-87d28a80c8b9 Label 5000169080191 (WR MINI WAT…" at bounding box center [588, 481] width 435 height 164
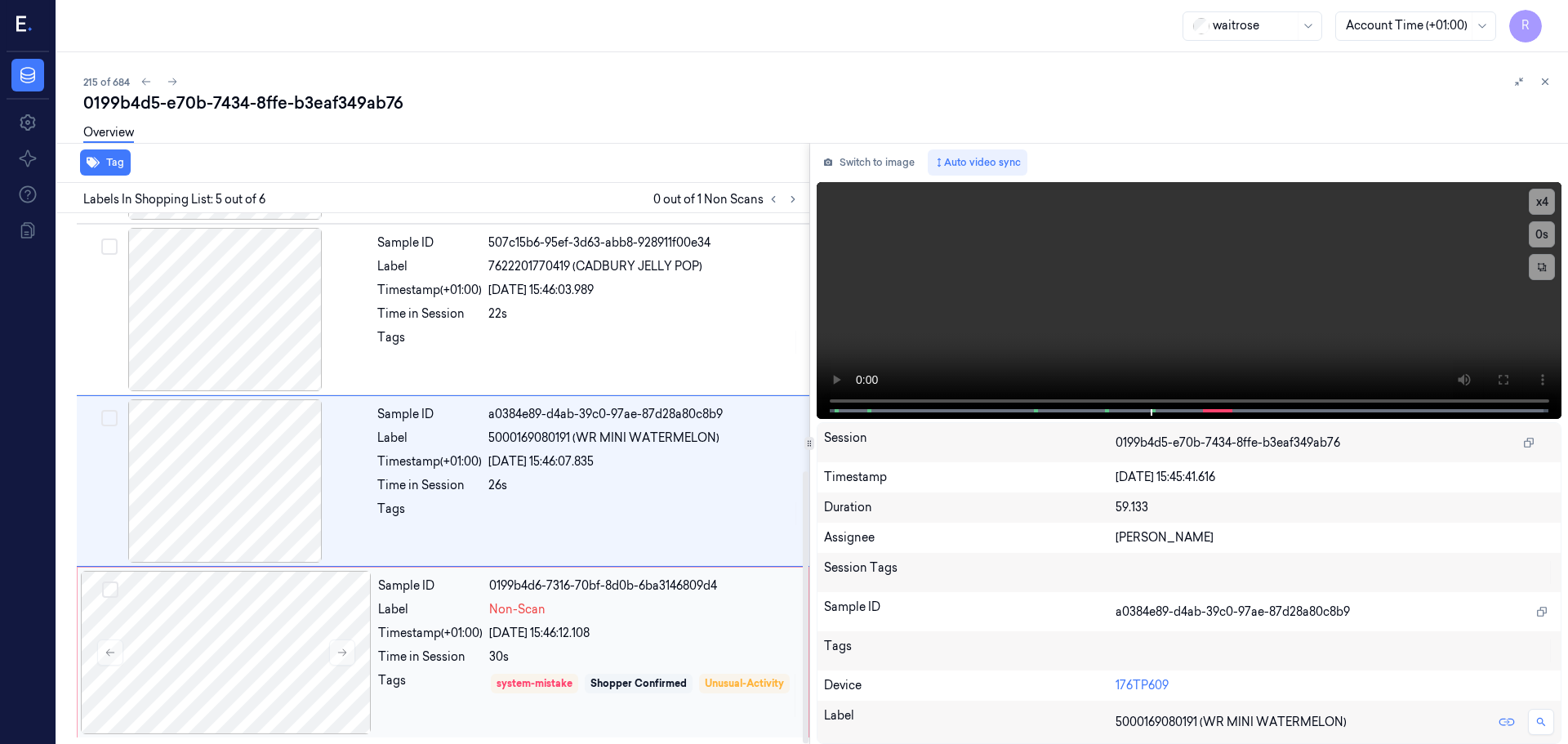
click at [619, 655] on div "30s" at bounding box center [644, 657] width 310 height 17
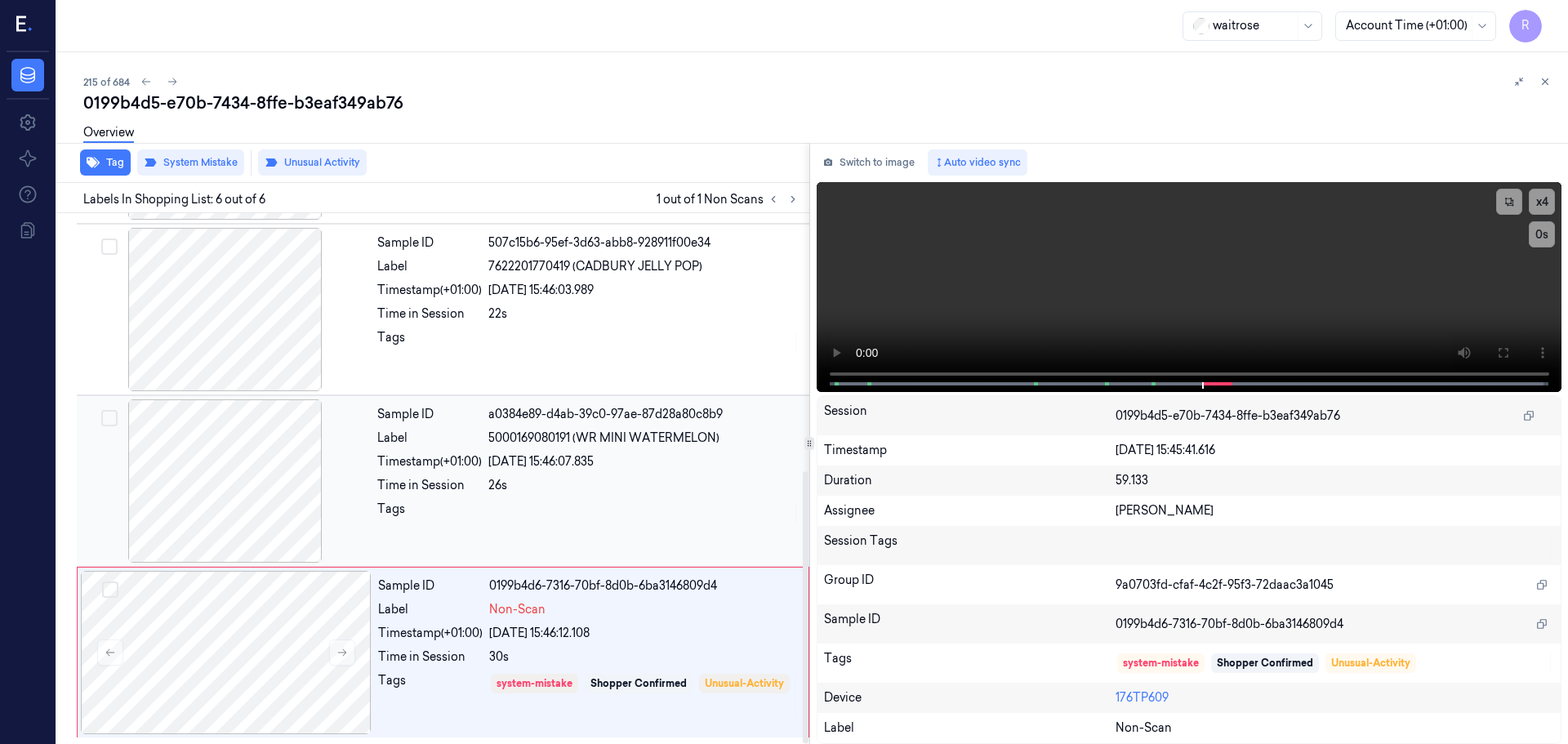
click at [494, 488] on div "26s" at bounding box center [644, 485] width 311 height 17
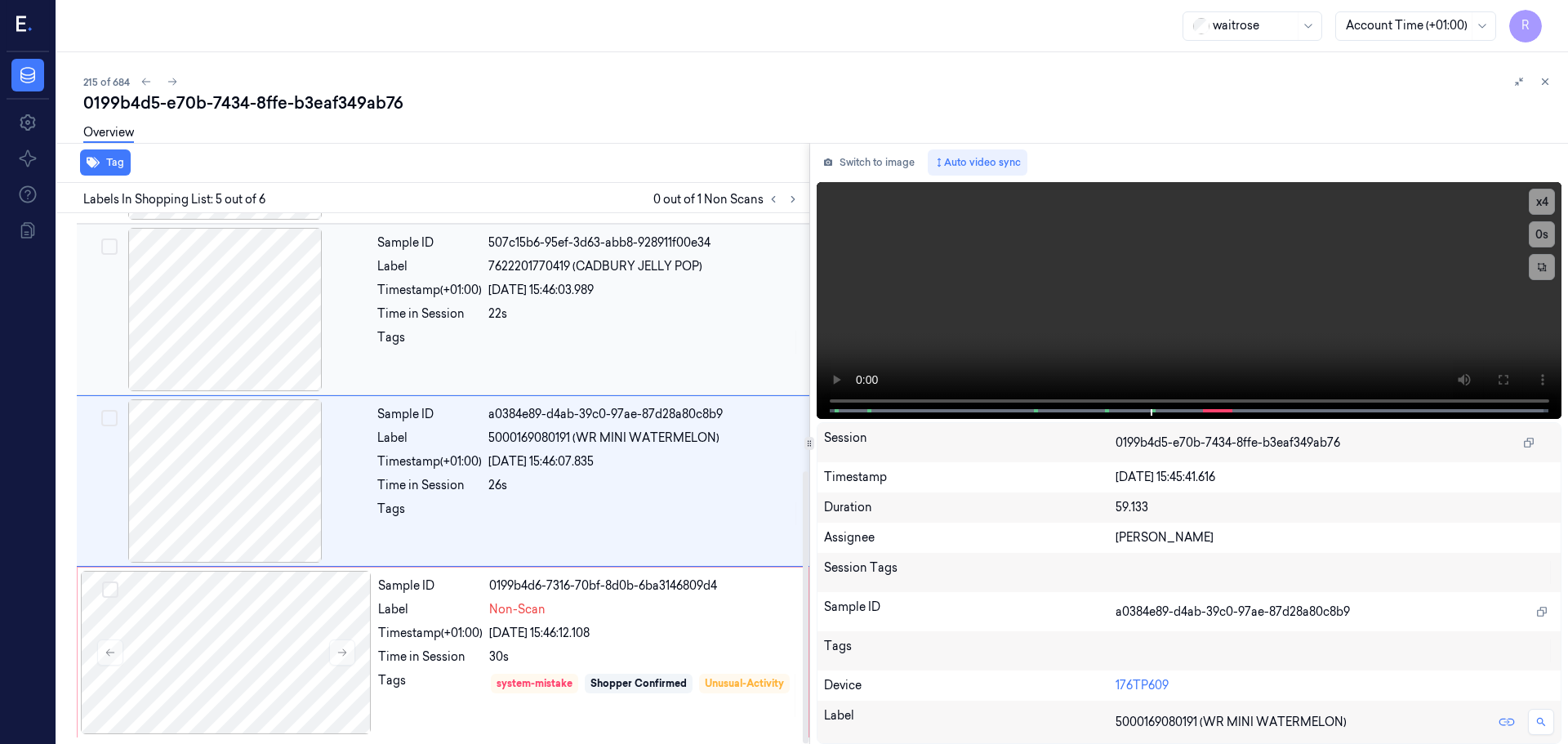
click at [553, 357] on div "Sample ID 507c15b6-95ef-3d63-abb8-928911f00e34 Label 7622201770419 (CADBURY JEL…" at bounding box center [588, 310] width 435 height 164
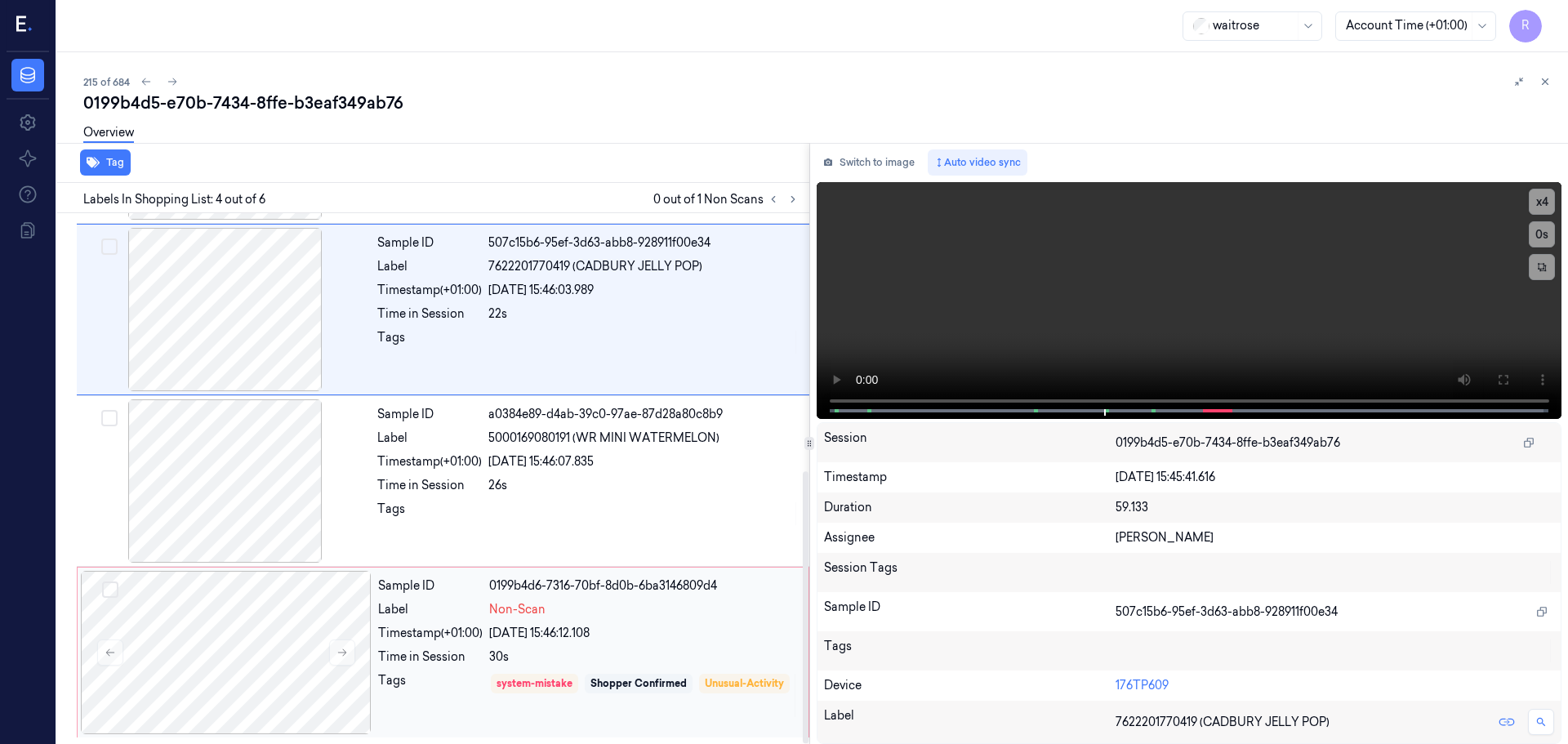
click at [581, 617] on div "Non-Scan" at bounding box center [644, 609] width 310 height 17
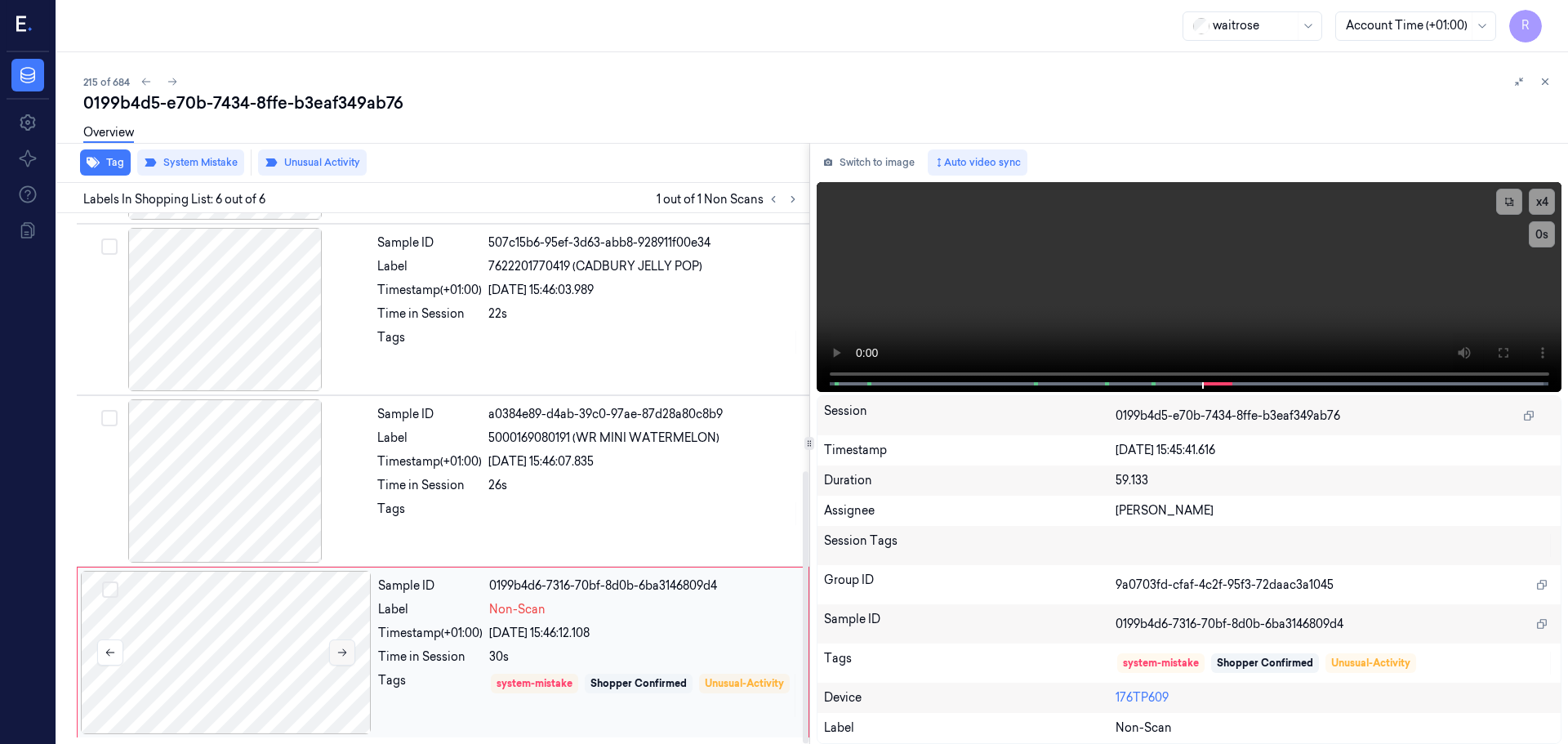
click at [335, 650] on button at bounding box center [342, 652] width 26 height 26
click at [434, 499] on div "Sample ID a0384e89-d4ab-39c0-97ae-87d28a80c8b9 Label 5000169080191 (WR MINI WAT…" at bounding box center [588, 481] width 435 height 164
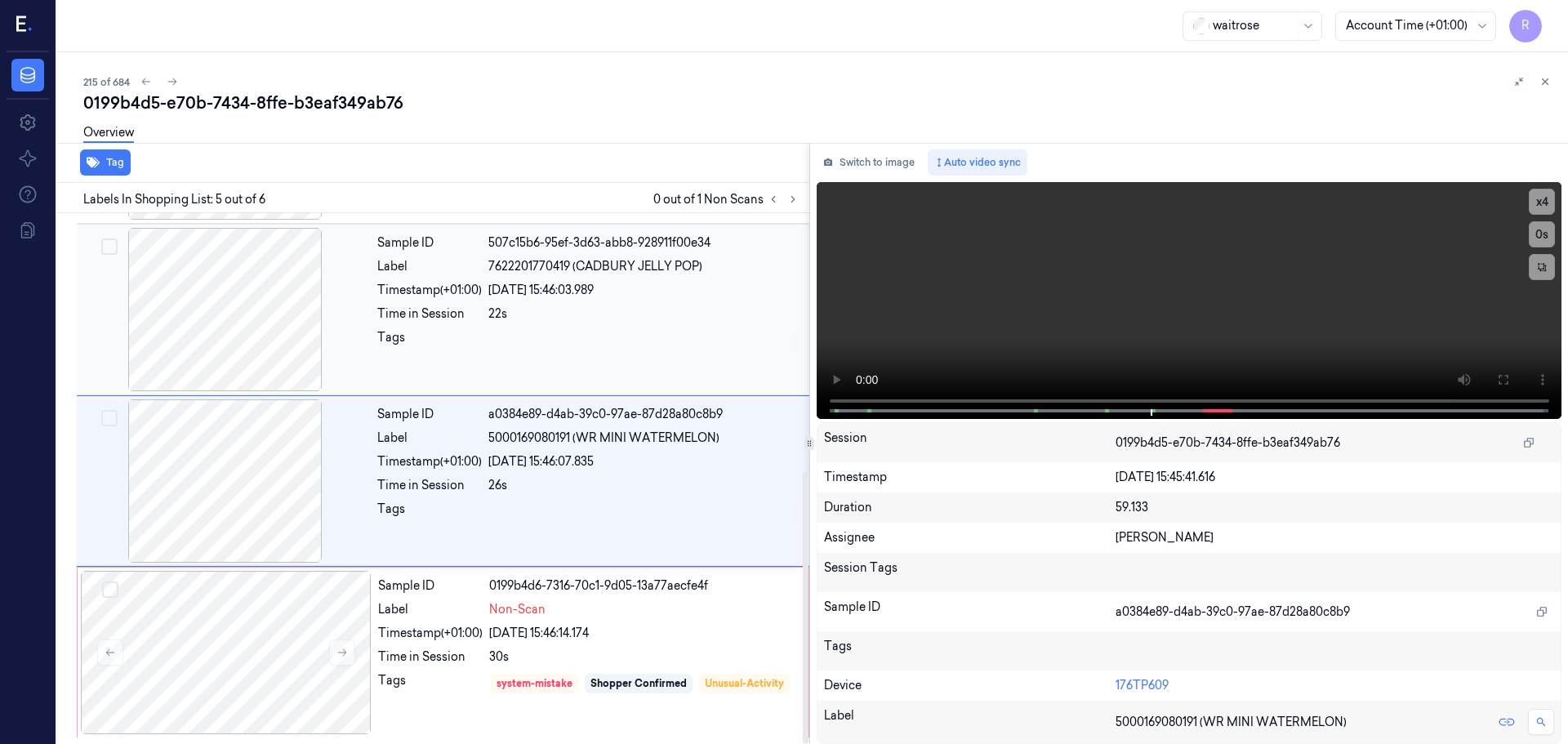
click at [589, 349] on div at bounding box center [644, 342] width 311 height 26
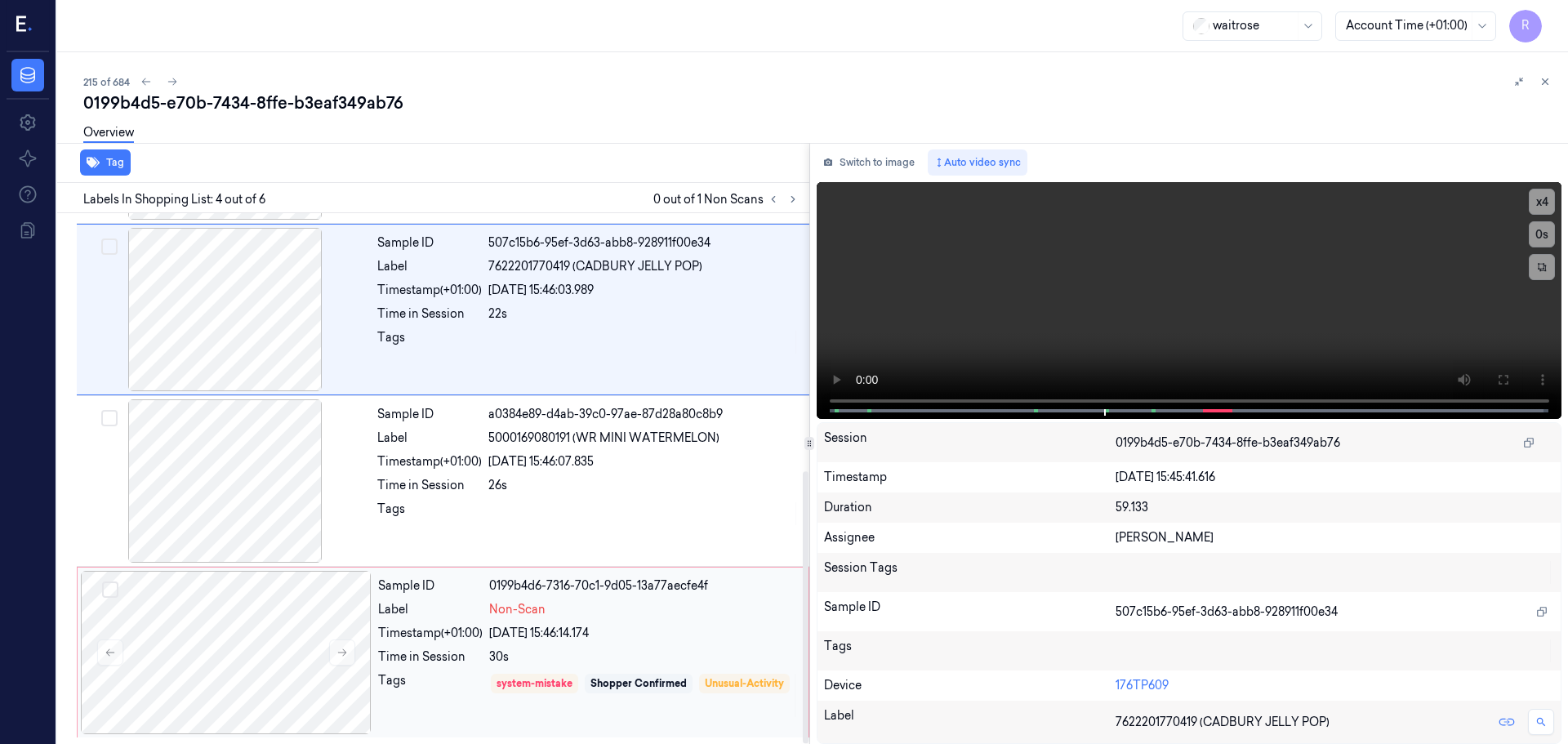
click at [642, 636] on div "05/10/2025 15:46:14.174" at bounding box center [644, 633] width 310 height 17
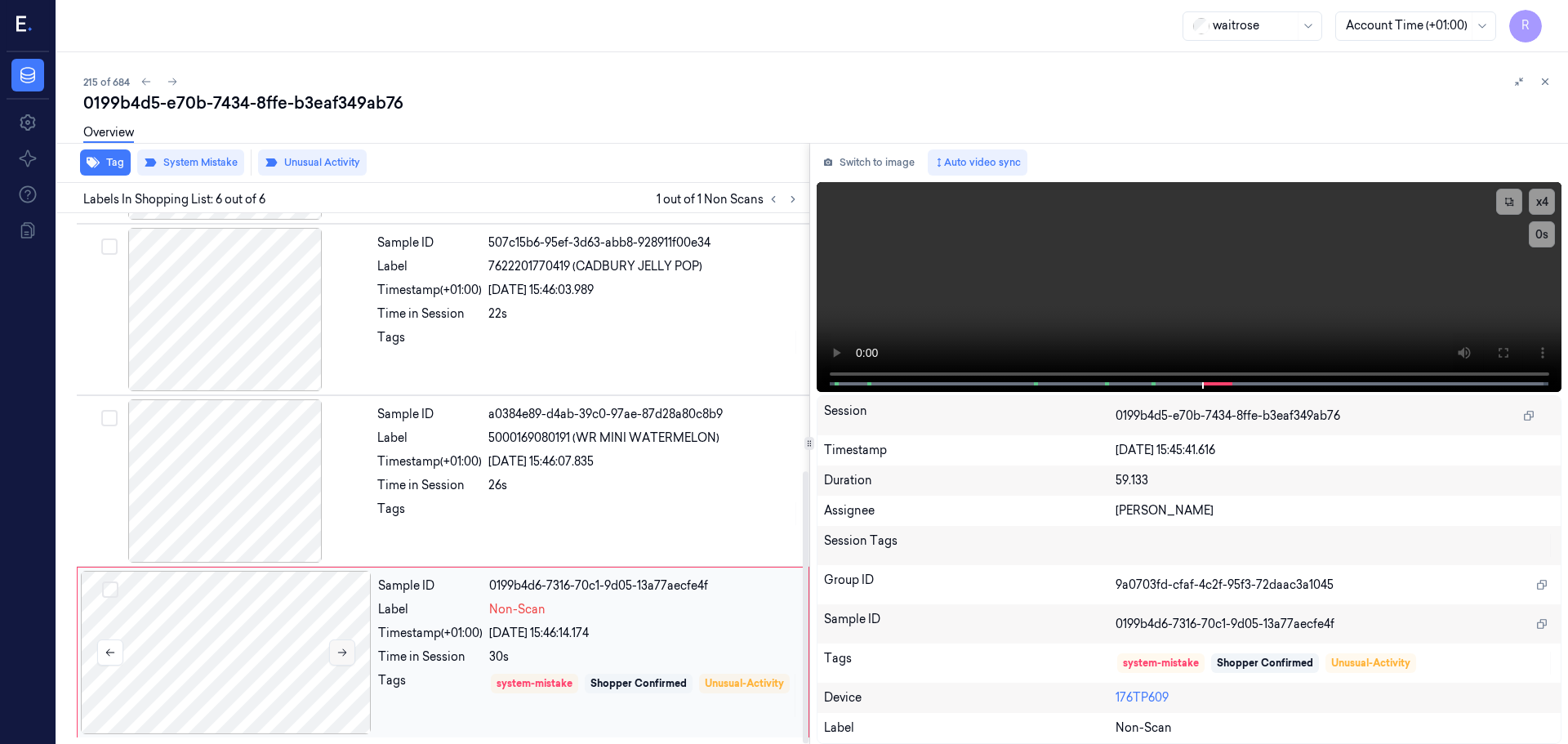
click at [345, 658] on button at bounding box center [342, 652] width 26 height 26
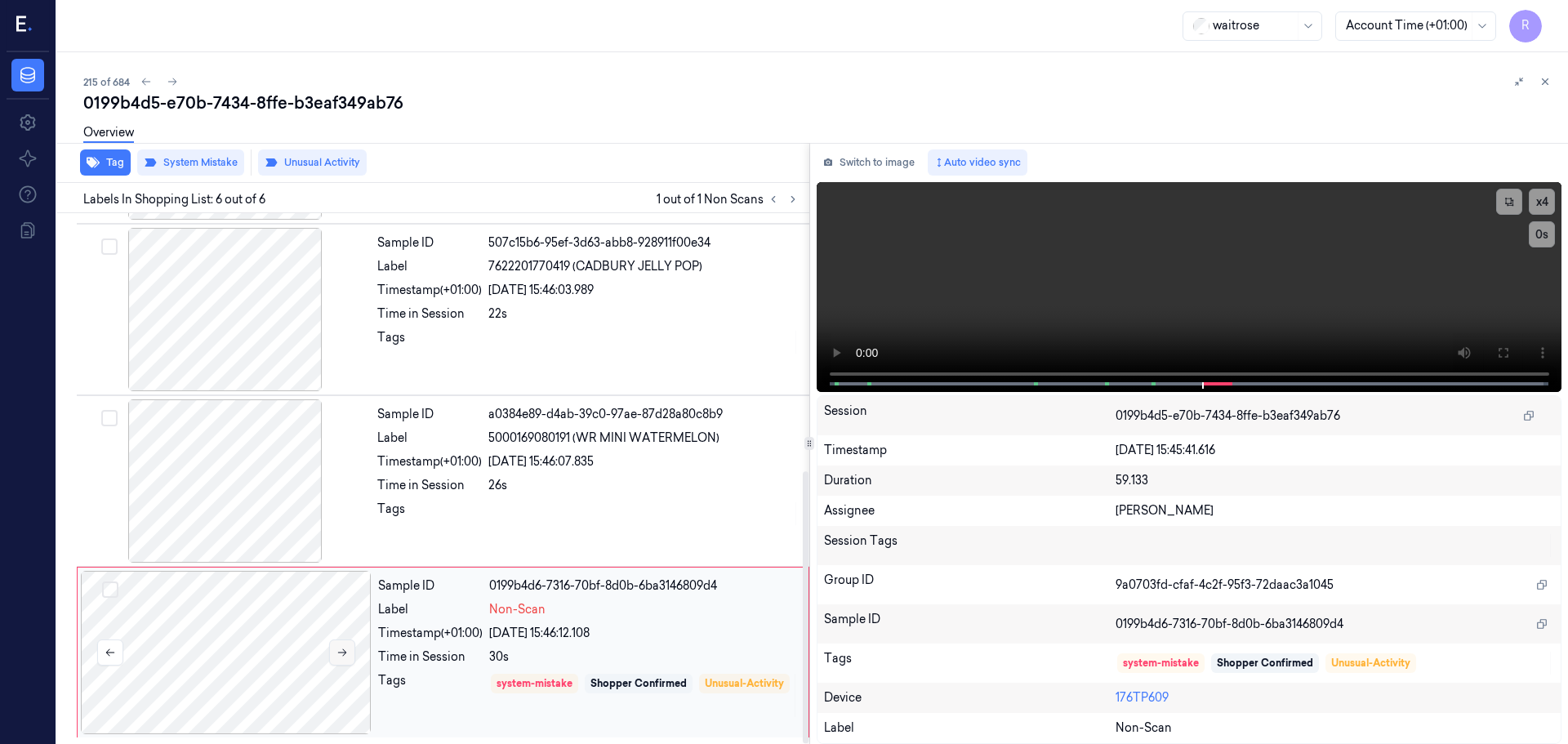
click at [345, 658] on button at bounding box center [342, 652] width 26 height 26
click at [337, 649] on icon at bounding box center [342, 652] width 12 height 12
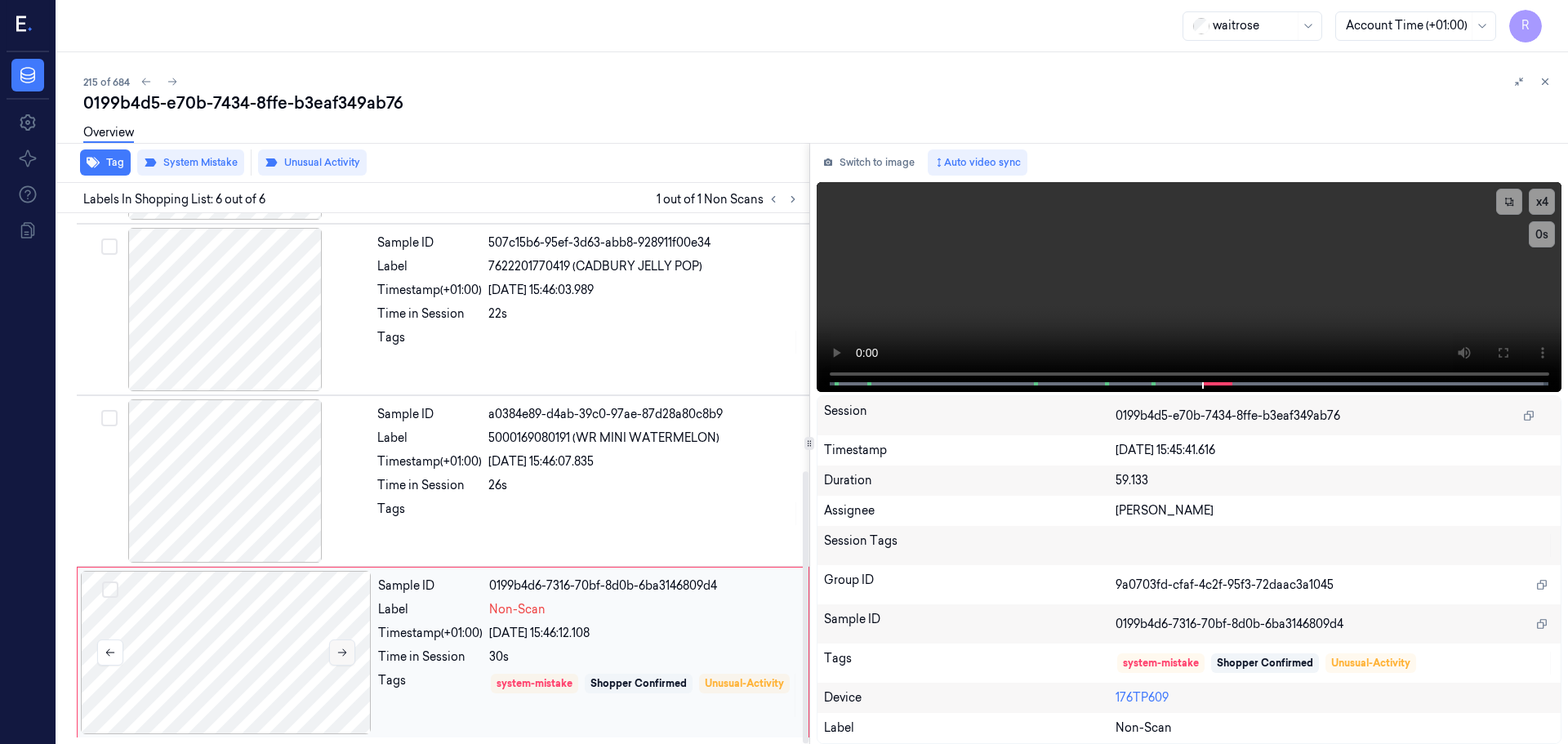
click at [337, 649] on icon at bounding box center [342, 652] width 12 height 12
click at [501, 456] on div "05/10/2025 15:46:07.835" at bounding box center [644, 461] width 311 height 17
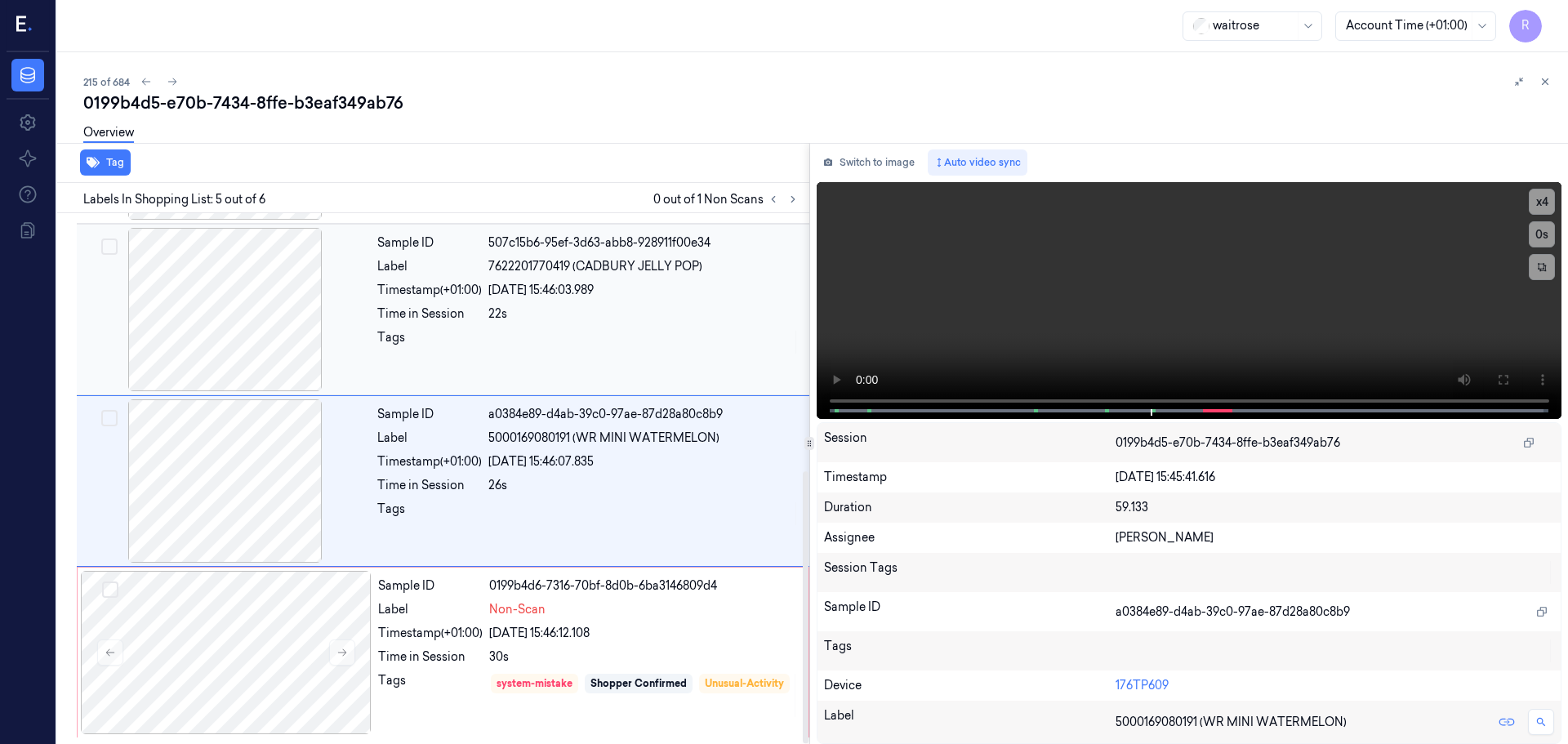
click at [653, 304] on div "Sample ID 507c15b6-95ef-3d63-abb8-928911f00e34 Label 7622201770419 (CADBURY JEL…" at bounding box center [588, 310] width 435 height 164
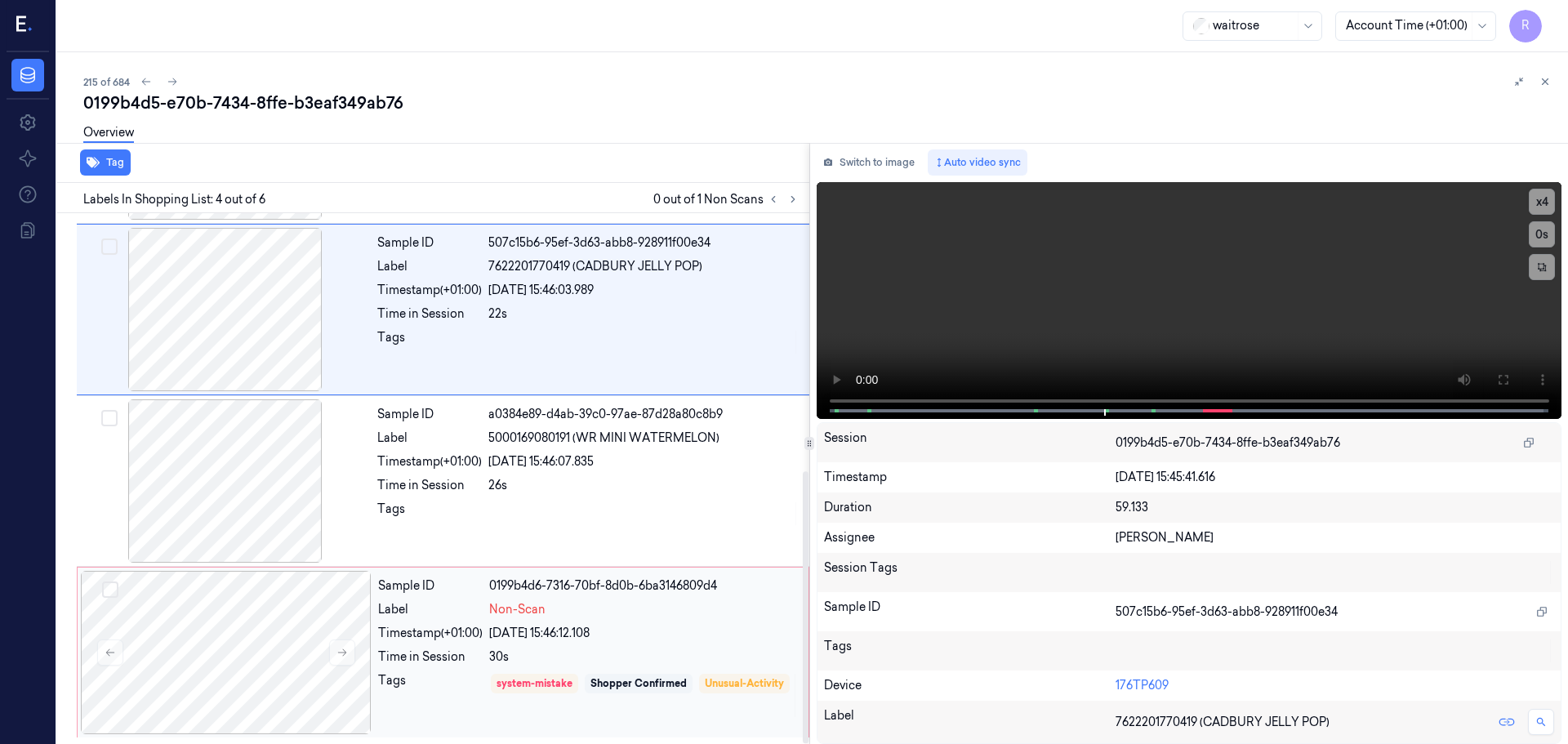
click at [593, 596] on div "Sample ID 0199b4d6-7316-70bf-8d0b-6ba3146809d4 Label Non-Scan Timestamp (+01:00…" at bounding box center [588, 652] width 434 height 164
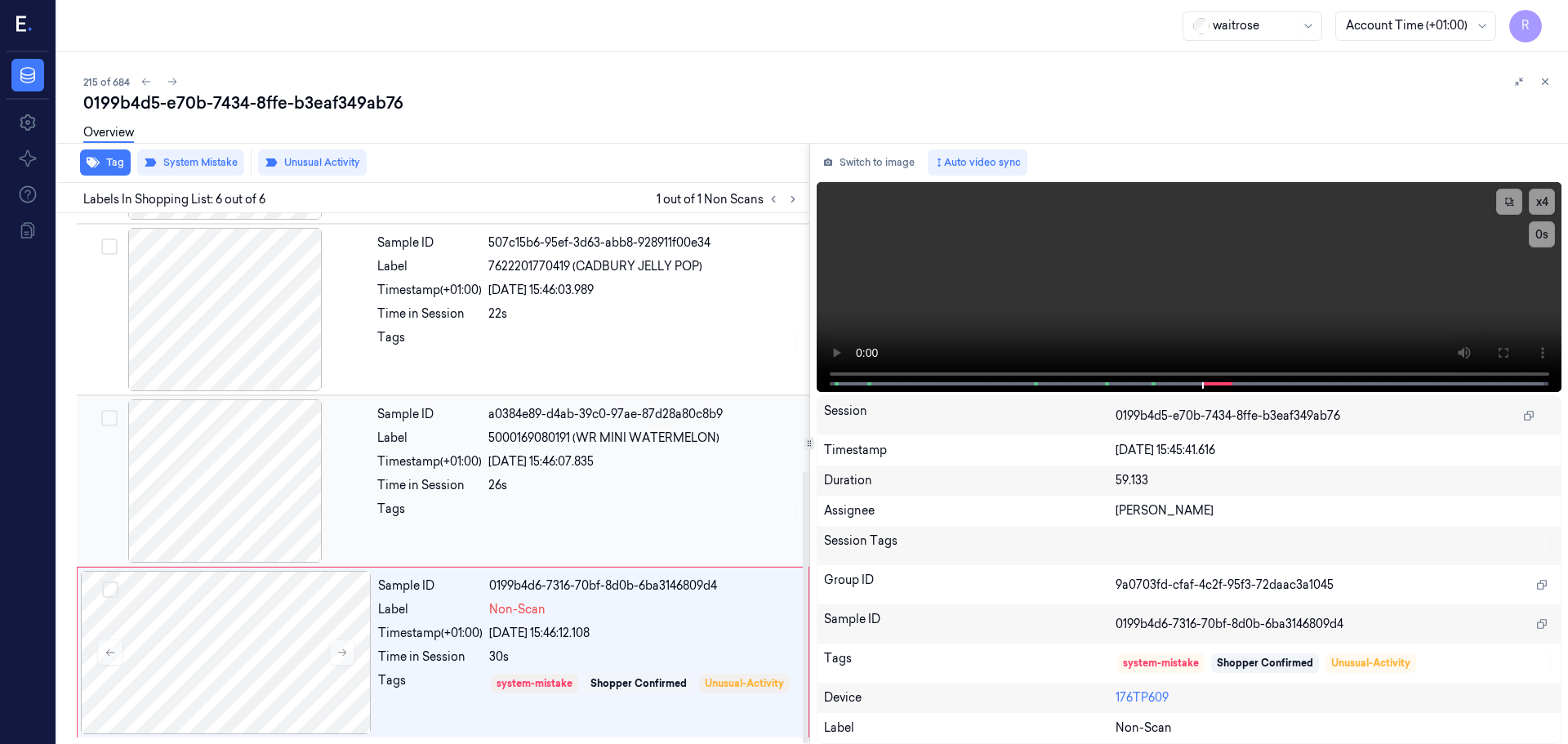
click at [632, 469] on div "05/10/2025 15:46:07.835" at bounding box center [644, 461] width 311 height 17
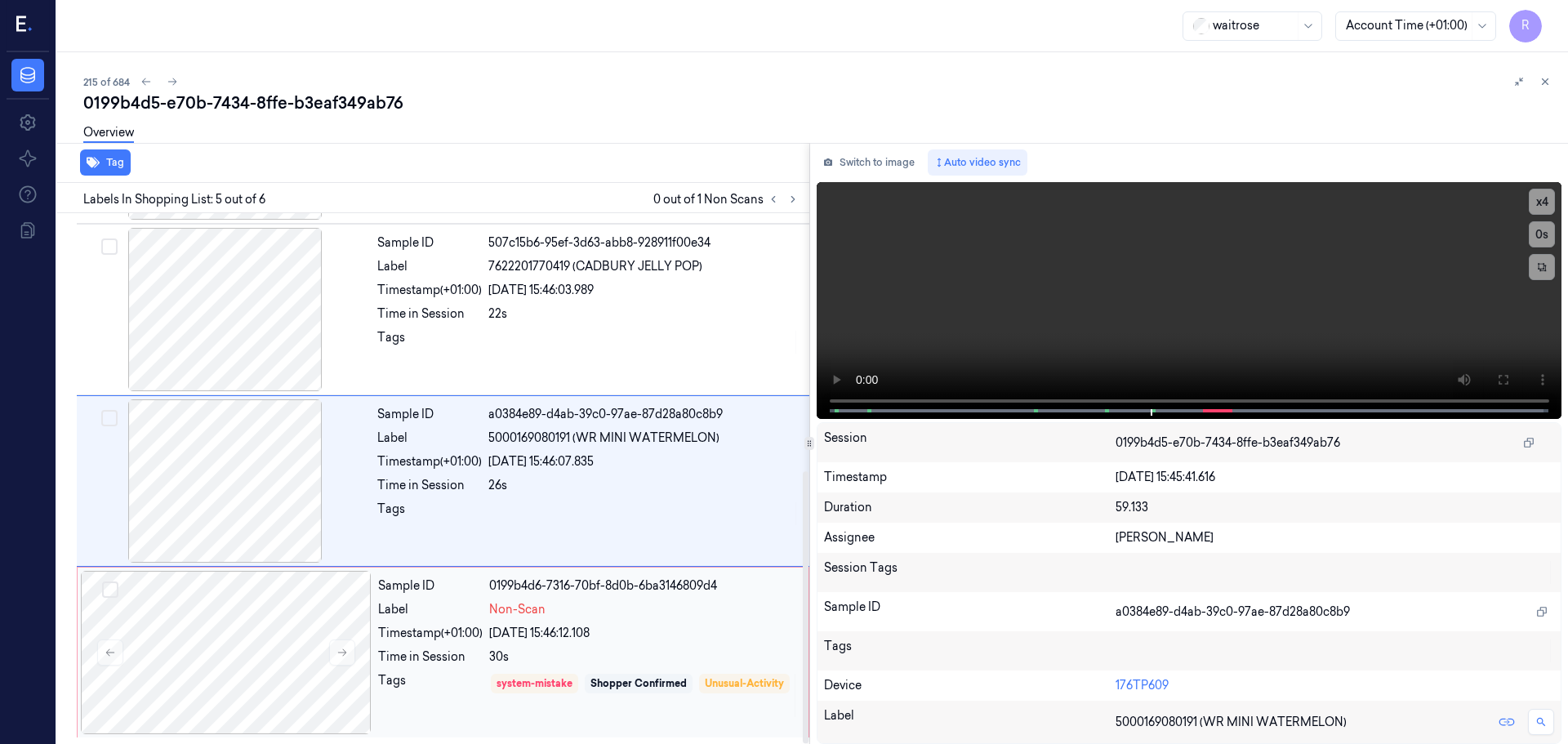
click at [580, 646] on div "Sample ID 0199b4d6-7316-70bf-8d0b-6ba3146809d4 Label Non-Scan Timestamp (+01:00…" at bounding box center [588, 652] width 434 height 164
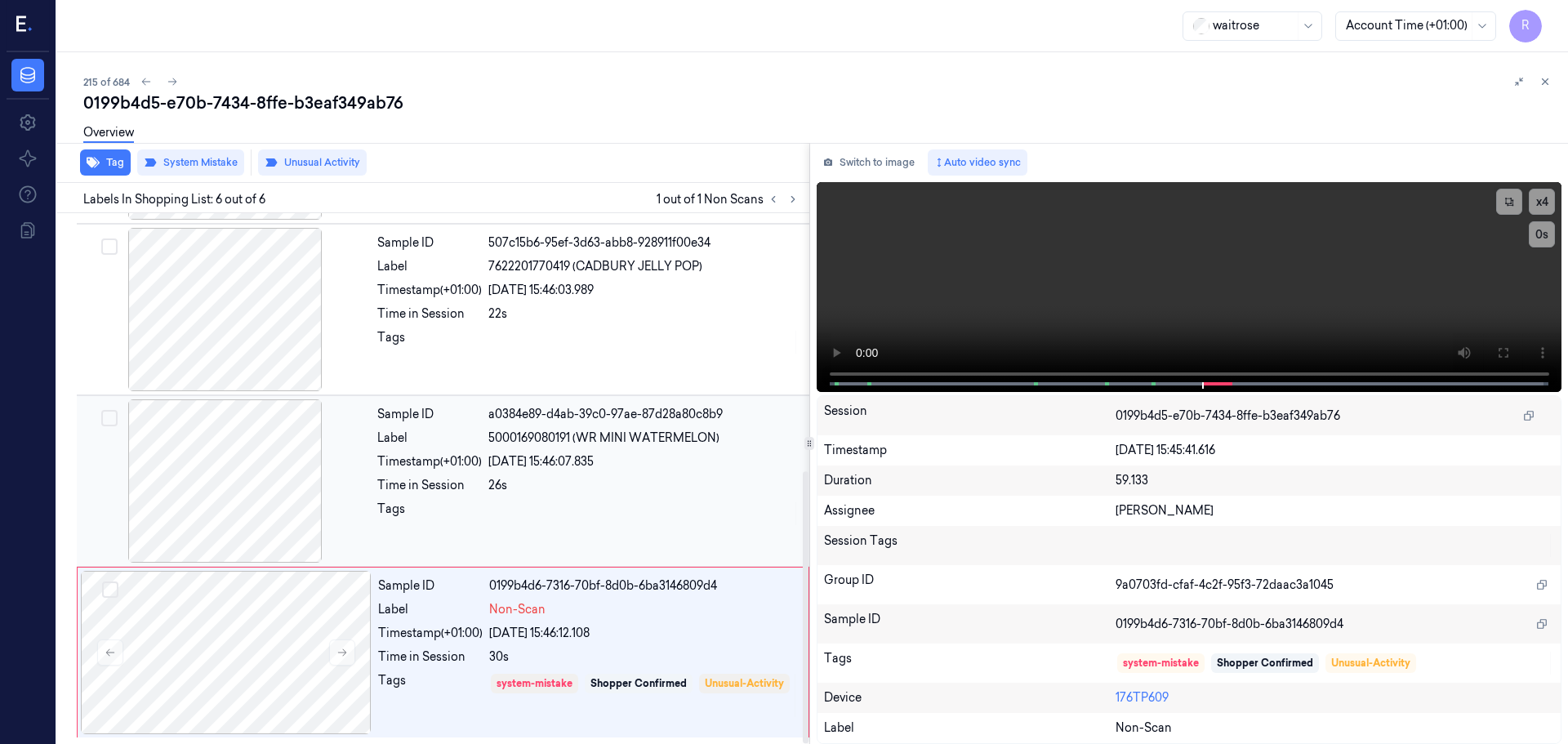
click at [419, 493] on div "Time in Session" at bounding box center [429, 485] width 105 height 17
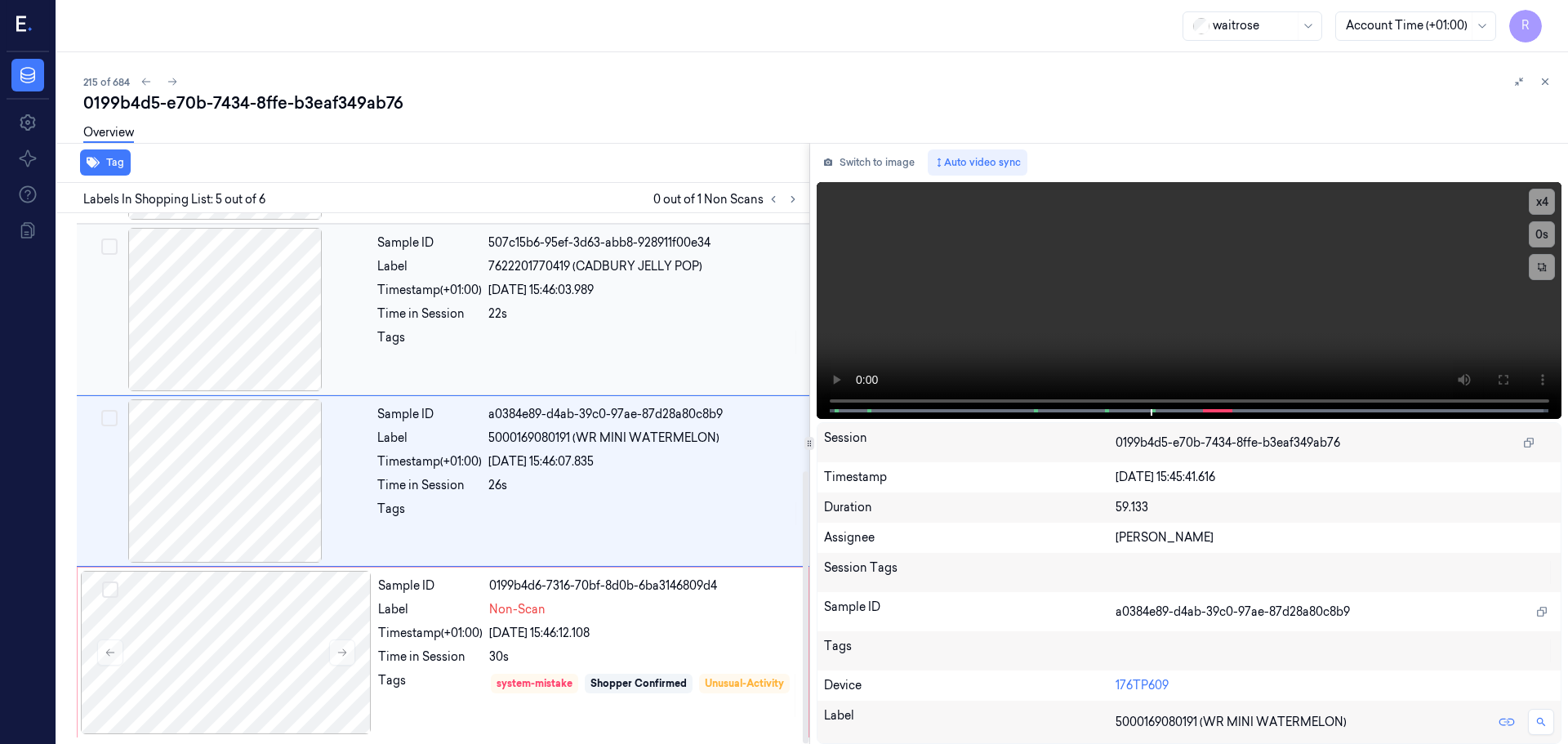
click at [565, 318] on div "22s" at bounding box center [644, 313] width 311 height 17
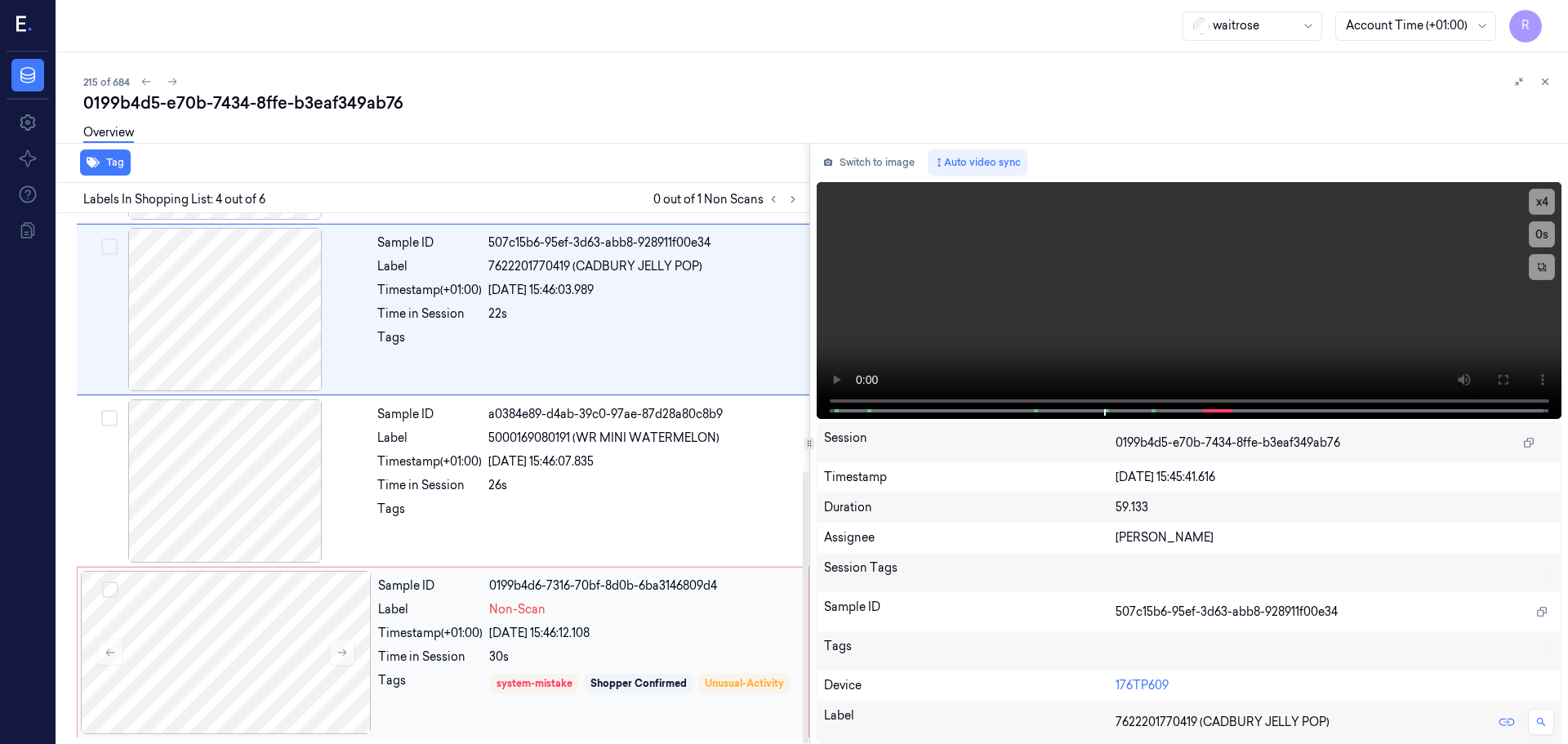
click at [617, 703] on div "system-mistake Shopper Confirmed Unusual-Activity" at bounding box center [644, 695] width 310 height 46
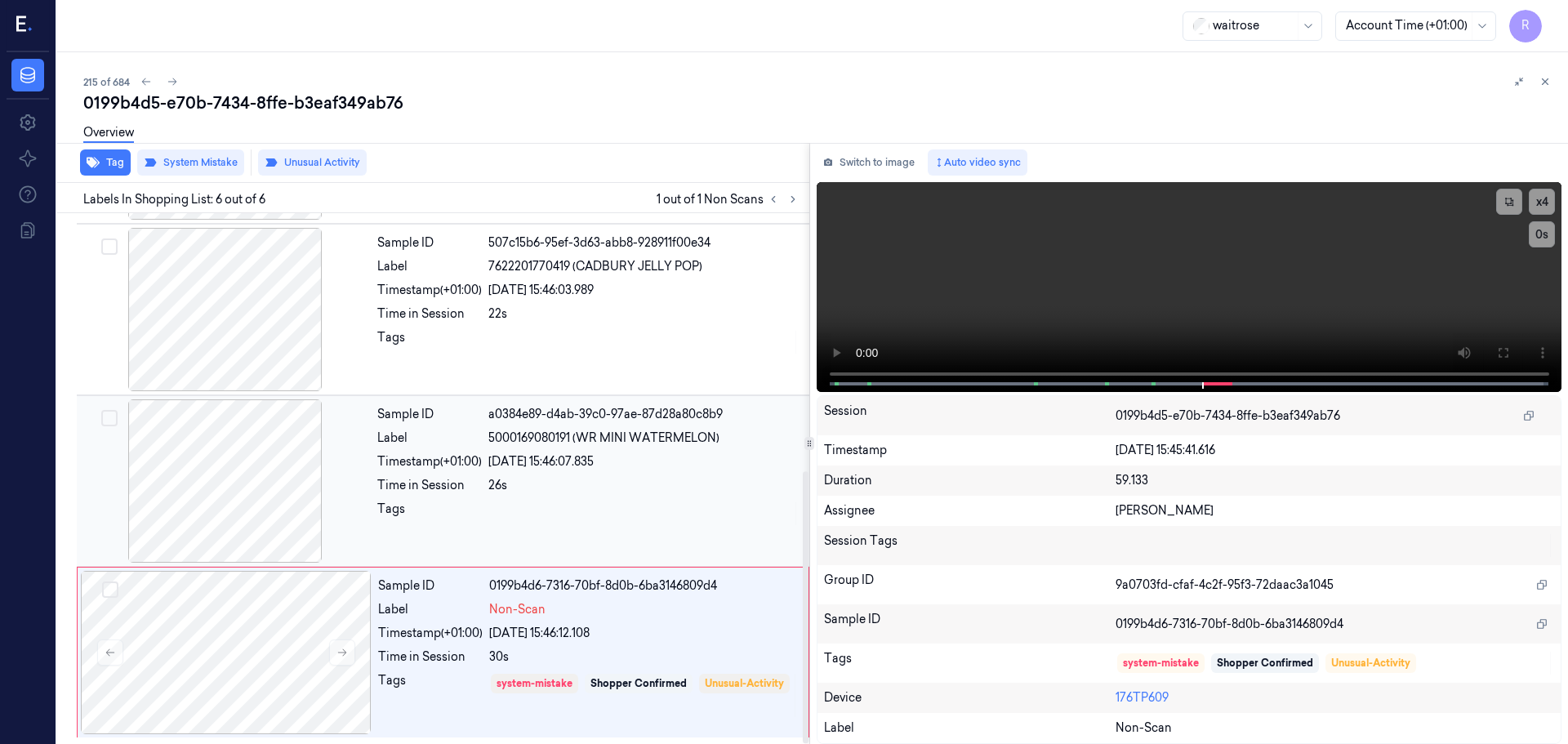
click at [512, 465] on div "05/10/2025 15:46:07.835" at bounding box center [644, 461] width 311 height 17
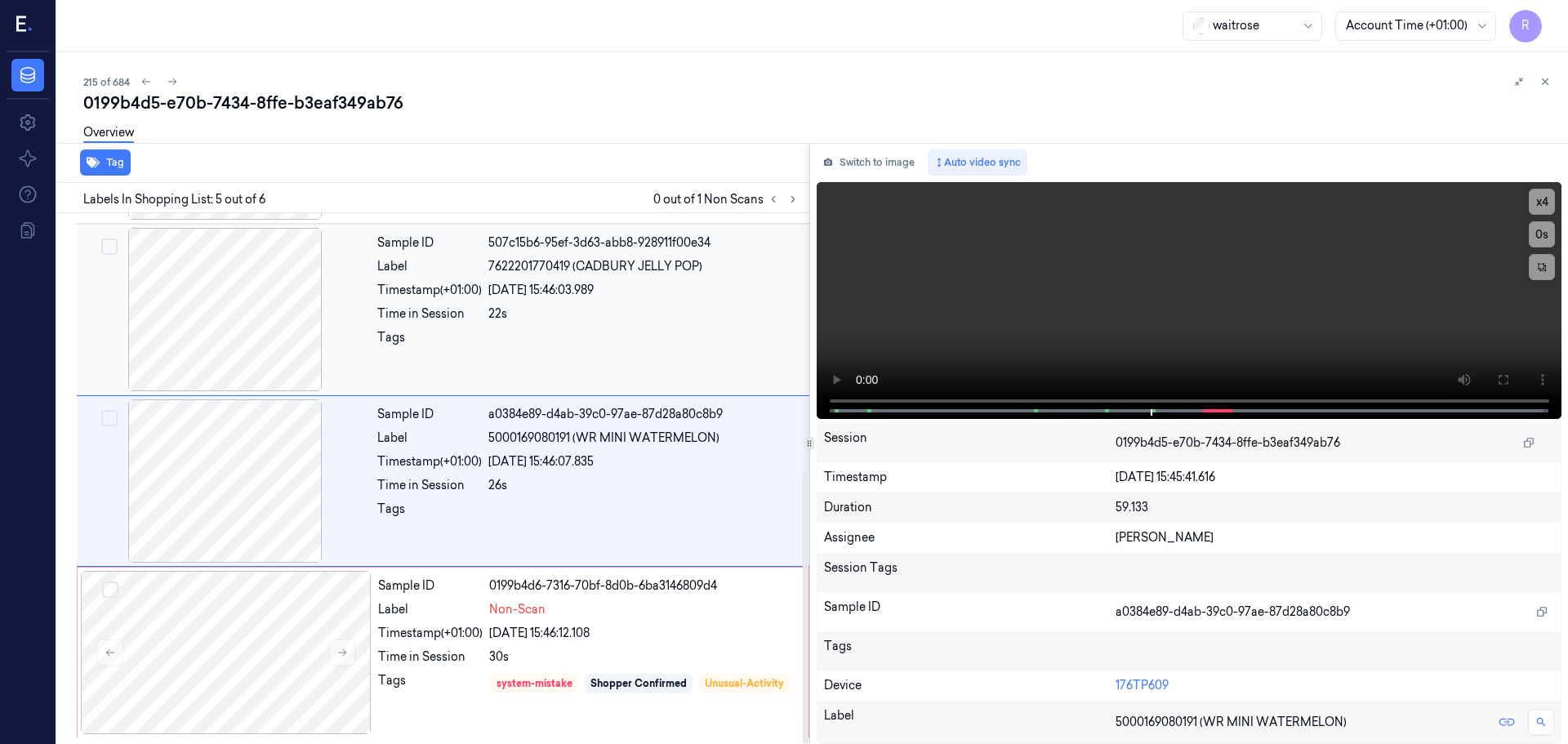
click at [587, 302] on div "Sample ID 507c15b6-95ef-3d63-abb8-928911f00e34 Label 7622201770419 (CADBURY JEL…" at bounding box center [588, 310] width 435 height 164
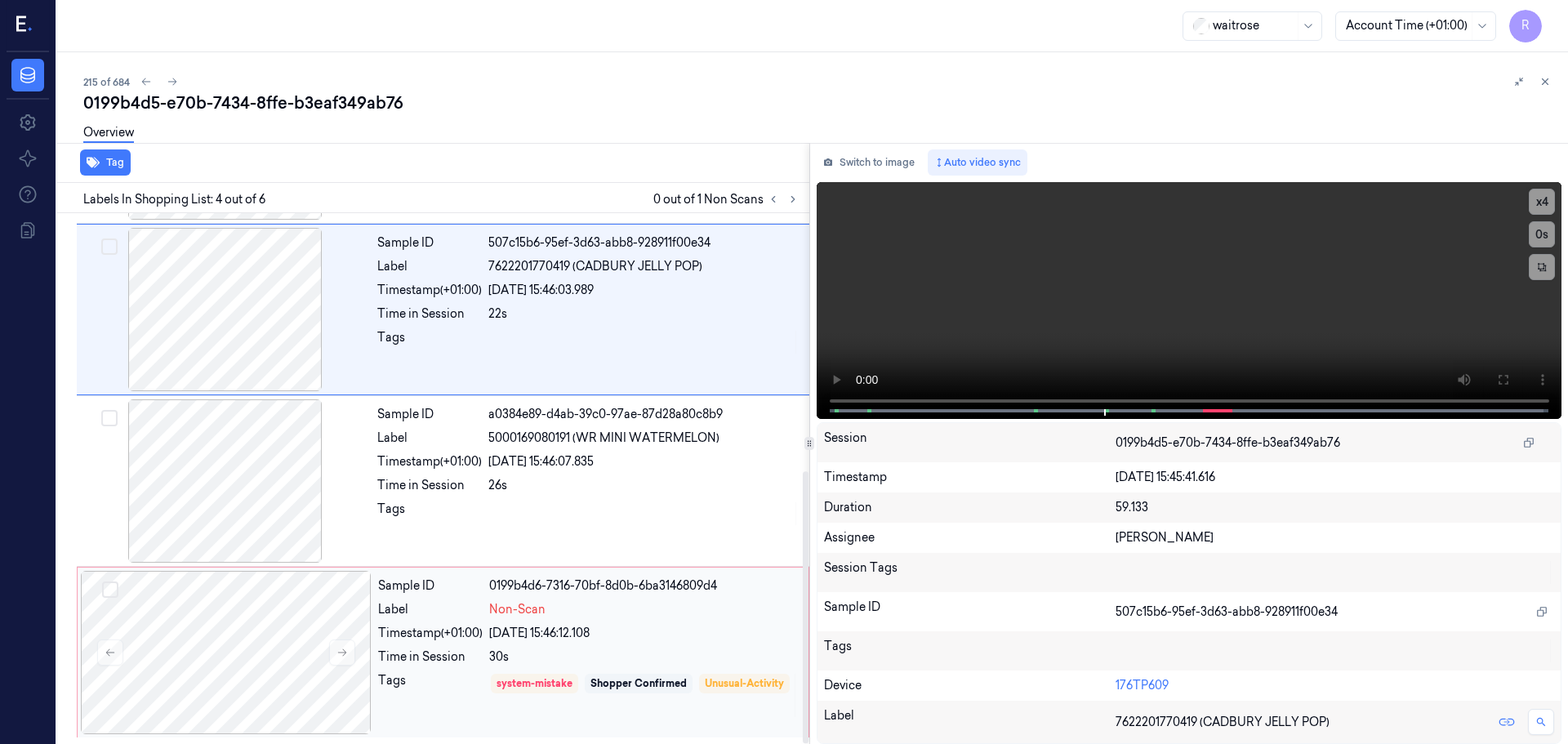
click at [653, 632] on div "05/10/2025 15:46:12.108" at bounding box center [644, 633] width 310 height 17
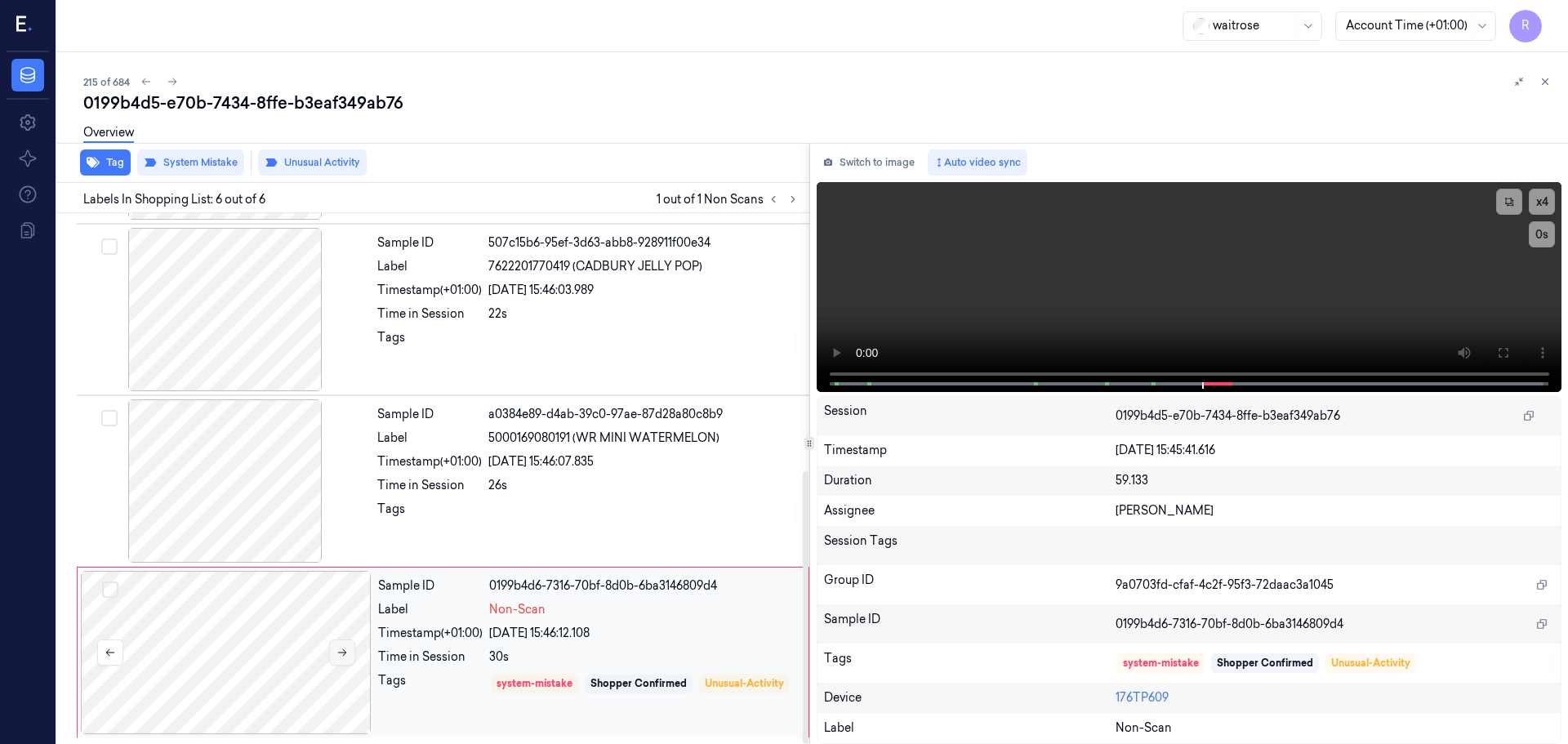
click at [341, 660] on button at bounding box center [342, 652] width 26 height 26
click at [341, 660] on button at bounding box center [342, 652] width 26 height 26
click at [343, 660] on button at bounding box center [342, 652] width 26 height 26
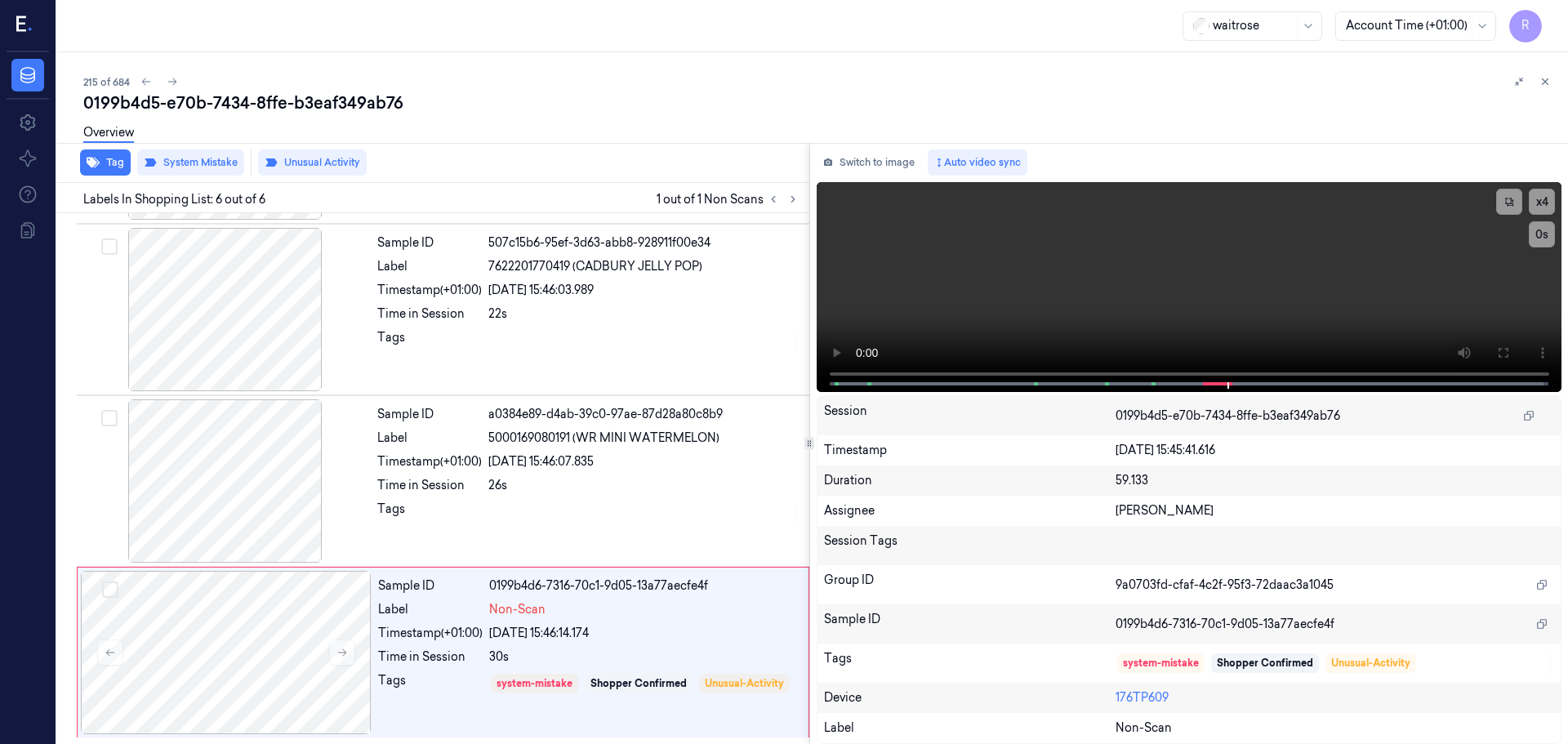
click at [1541, 88] on button at bounding box center [1546, 82] width 20 height 20
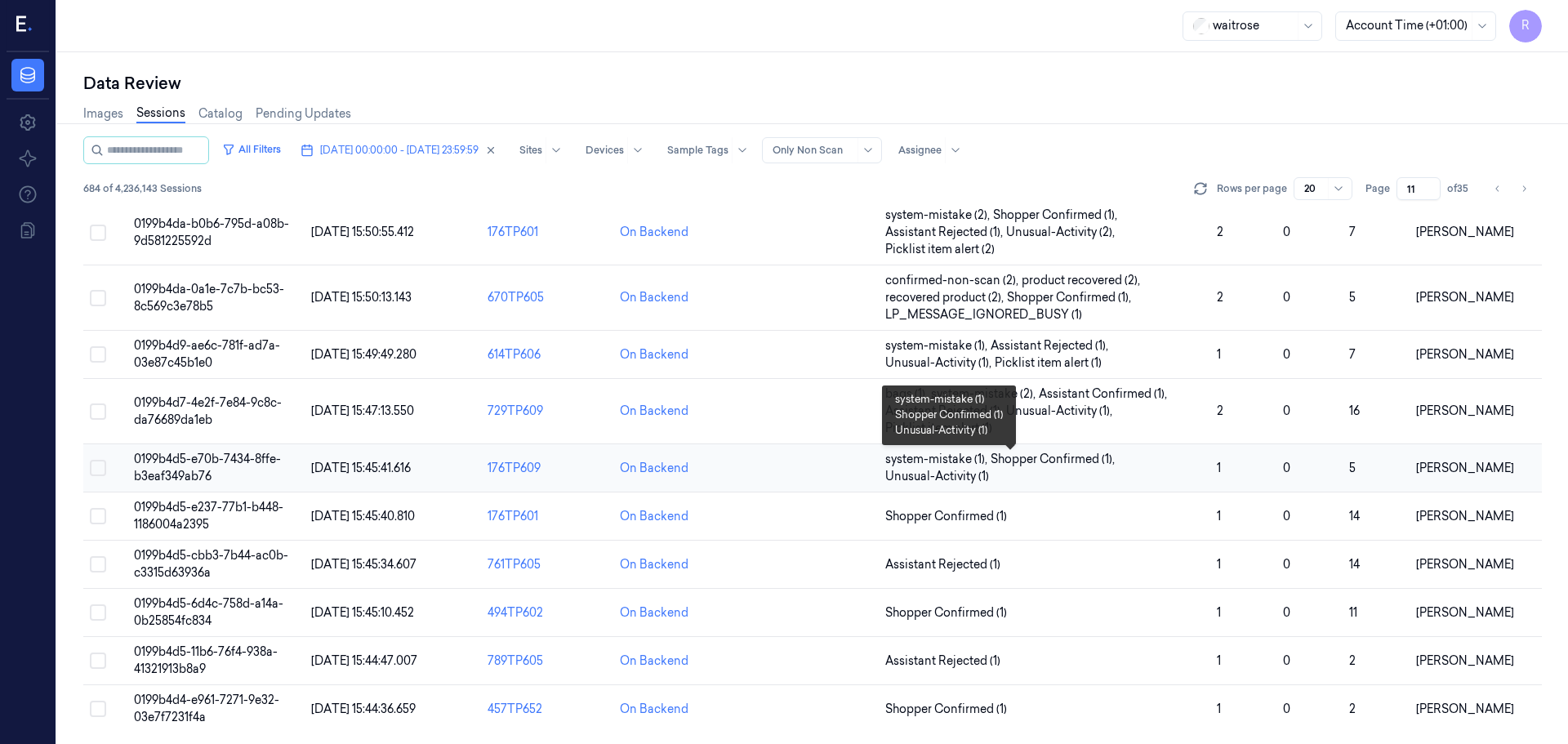
scroll to position [526, 0]
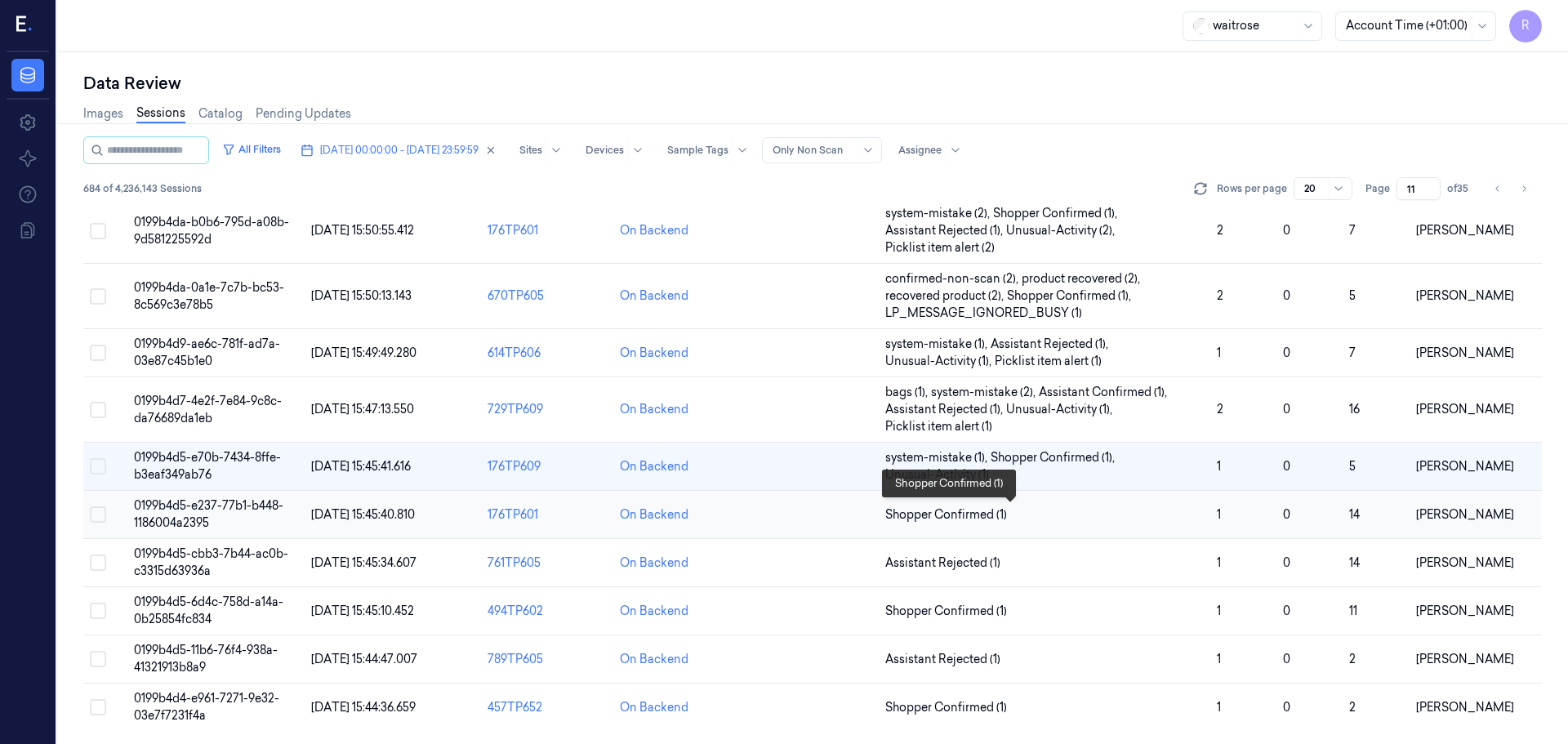
click at [1073, 518] on span "Shopper Confirmed (1)" at bounding box center [1044, 514] width 318 height 17
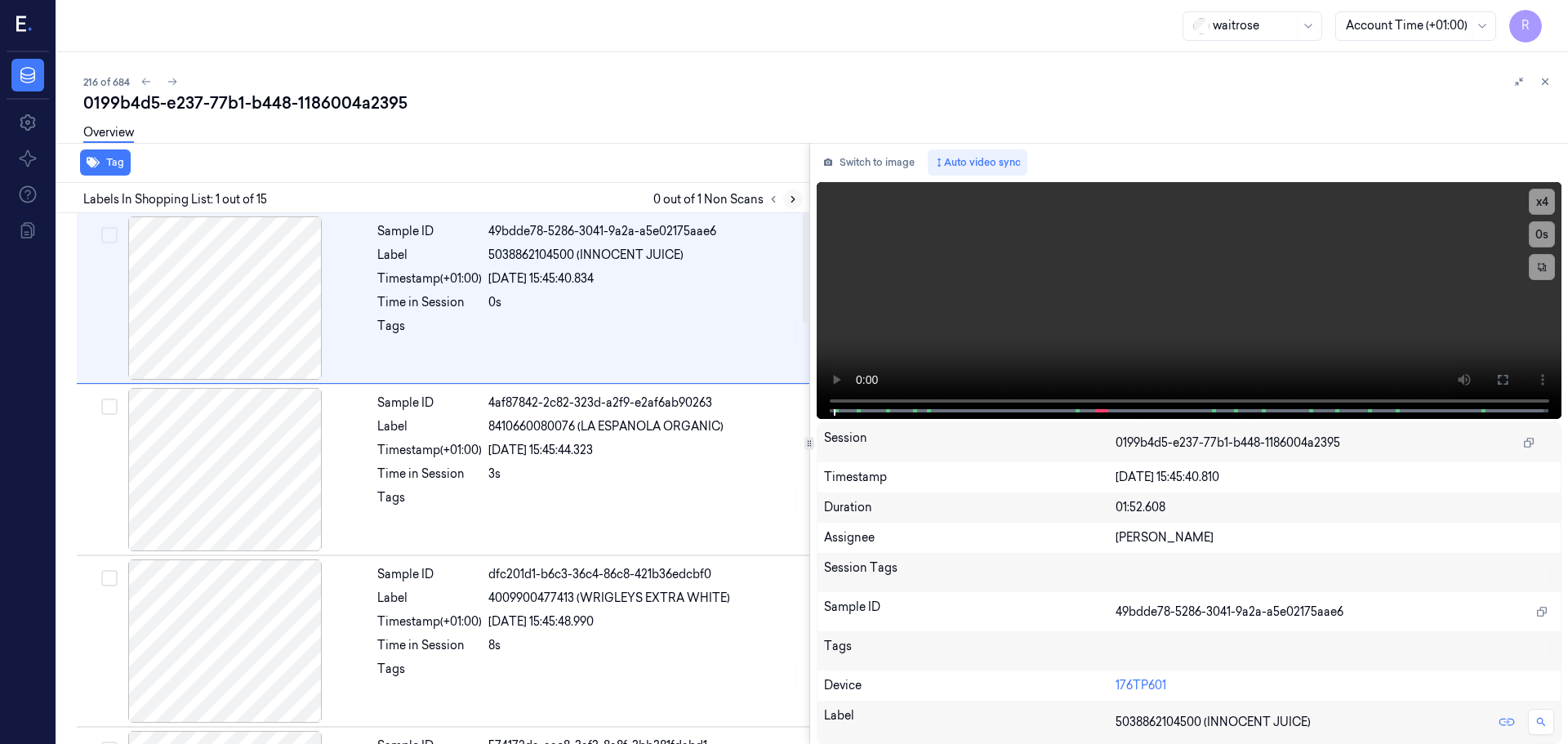
click at [793, 197] on icon at bounding box center [794, 200] width 4 height 5
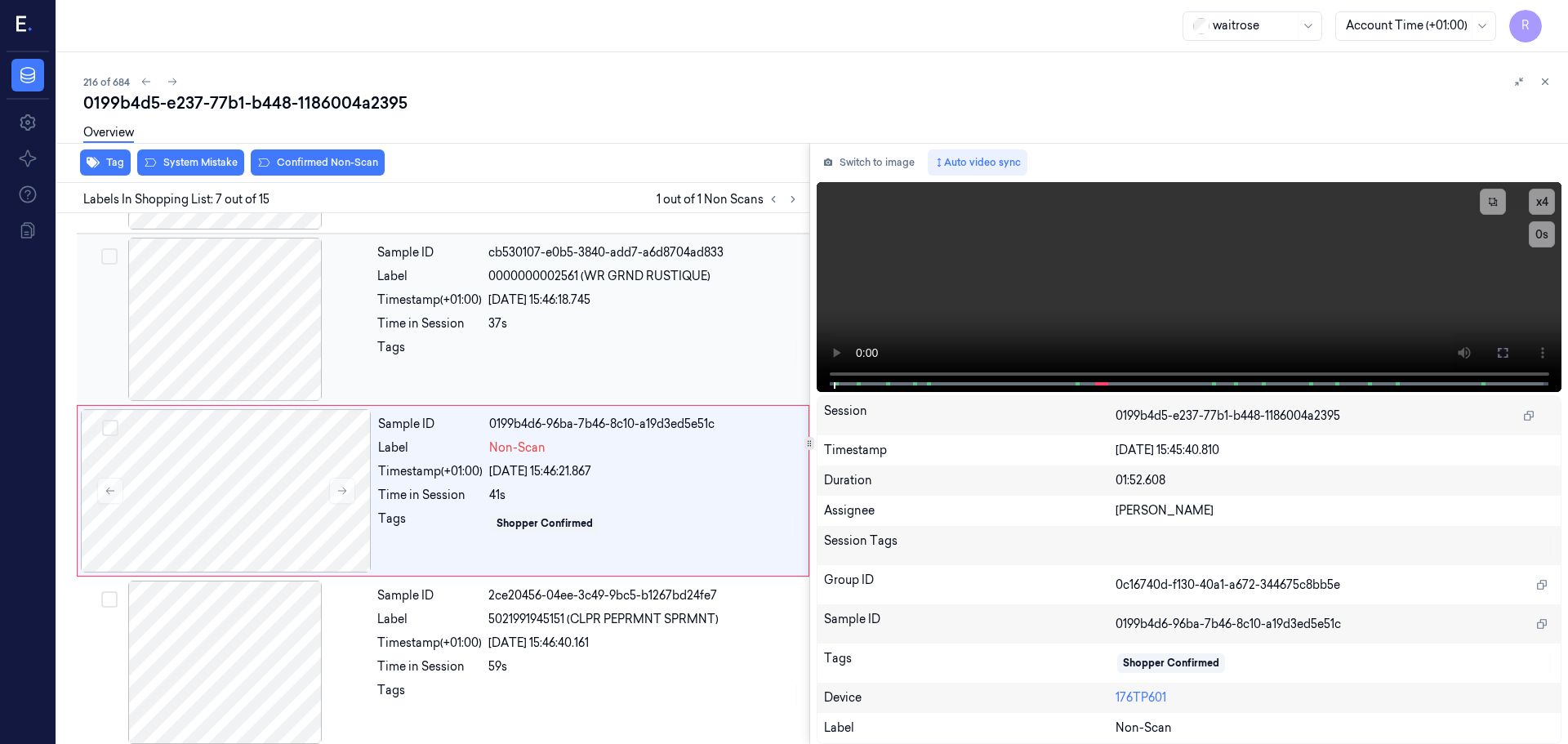
scroll to position [848, 0]
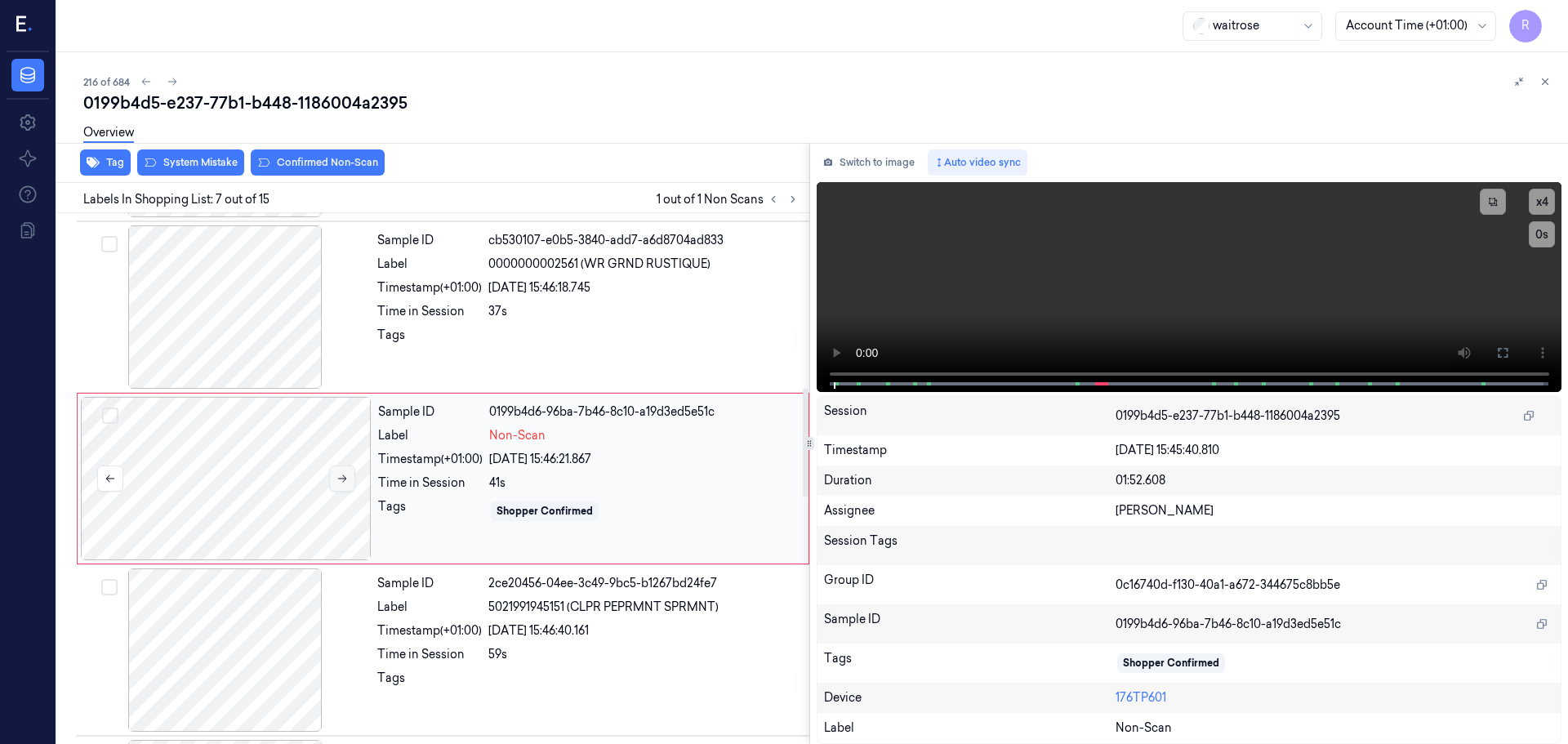
click at [335, 480] on button at bounding box center [342, 478] width 26 height 26
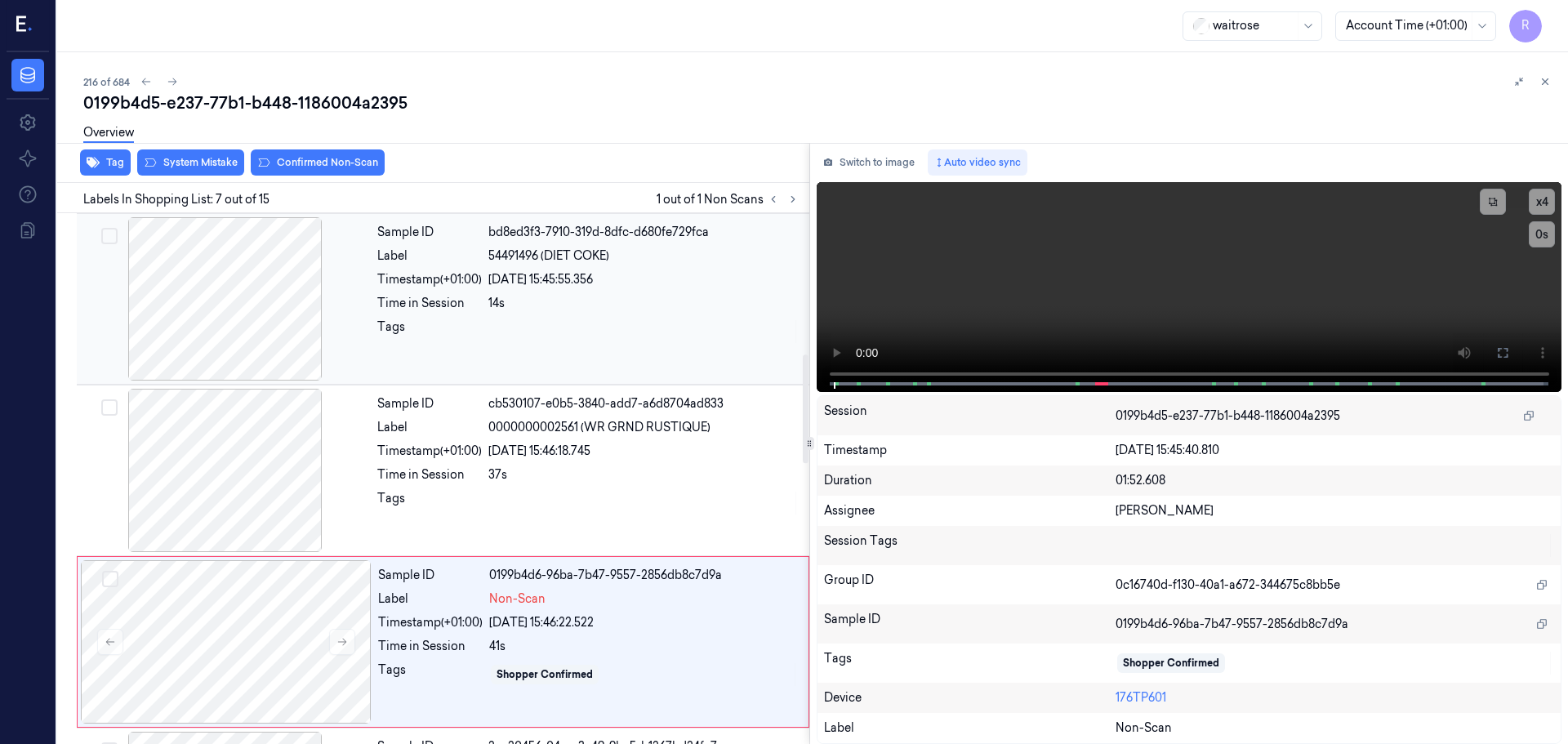
click at [269, 311] on div at bounding box center [225, 299] width 291 height 164
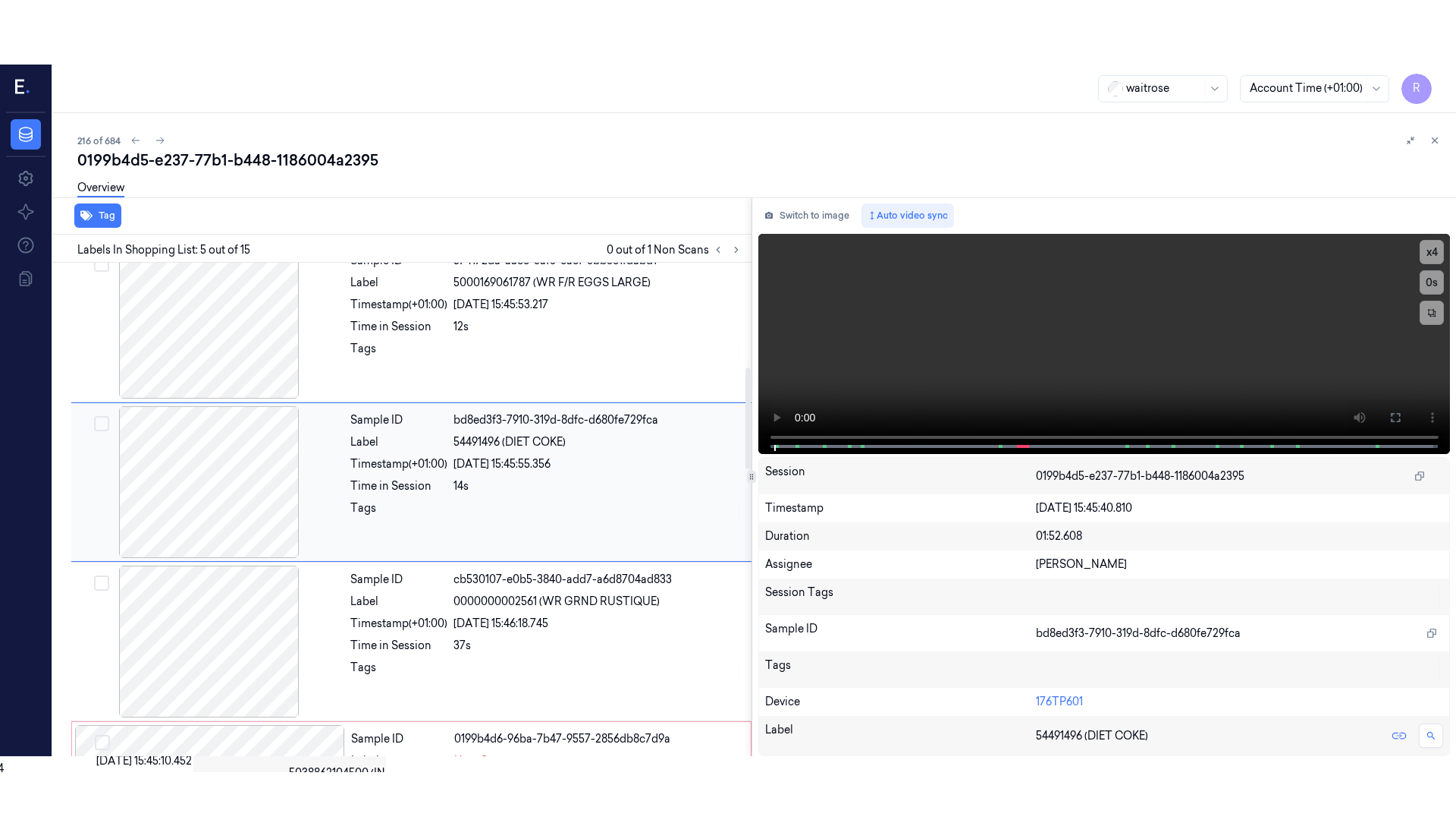
scroll to position [470, 0]
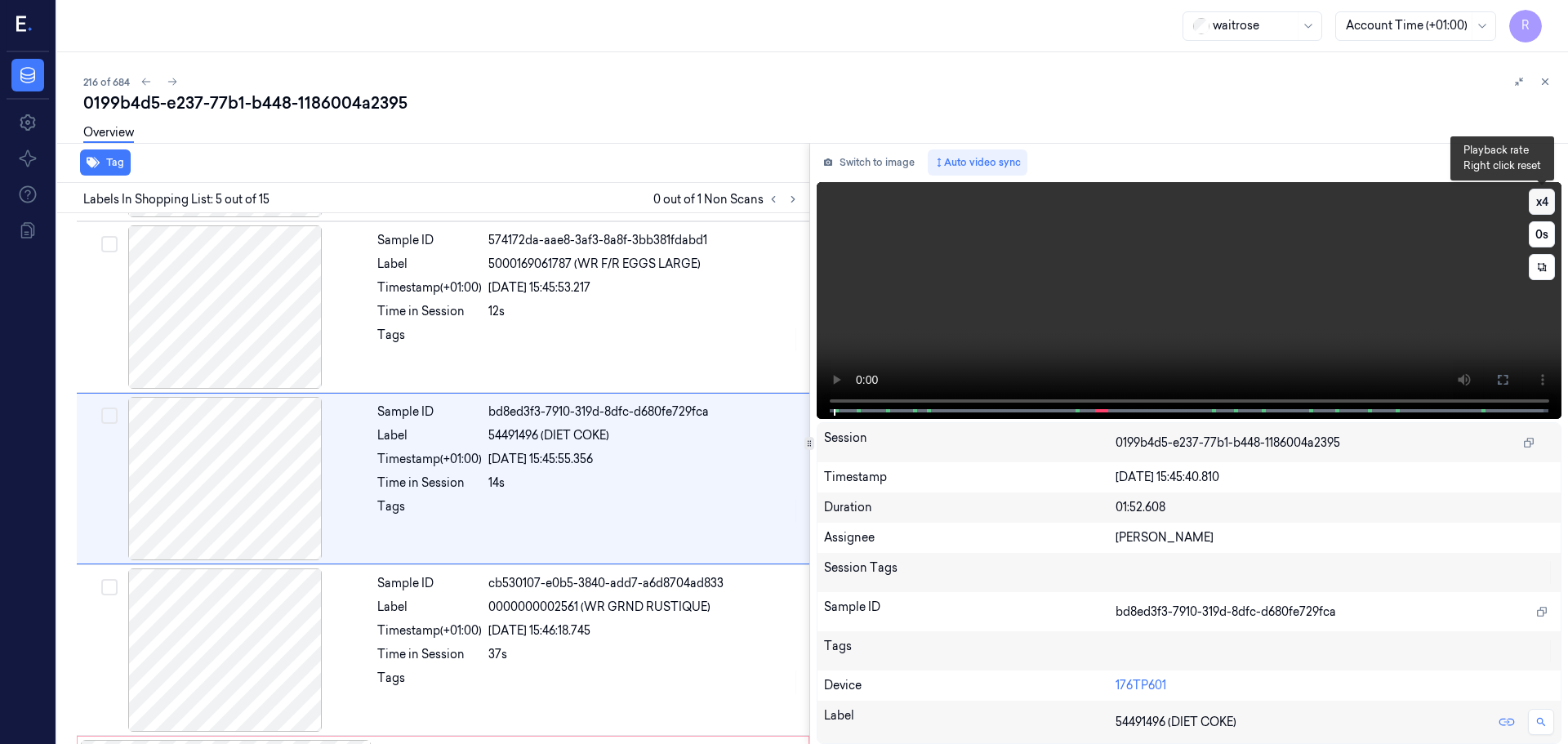
click at [1542, 206] on button "x 4" at bounding box center [1542, 202] width 26 height 26
click at [1508, 369] on button at bounding box center [1503, 380] width 26 height 26
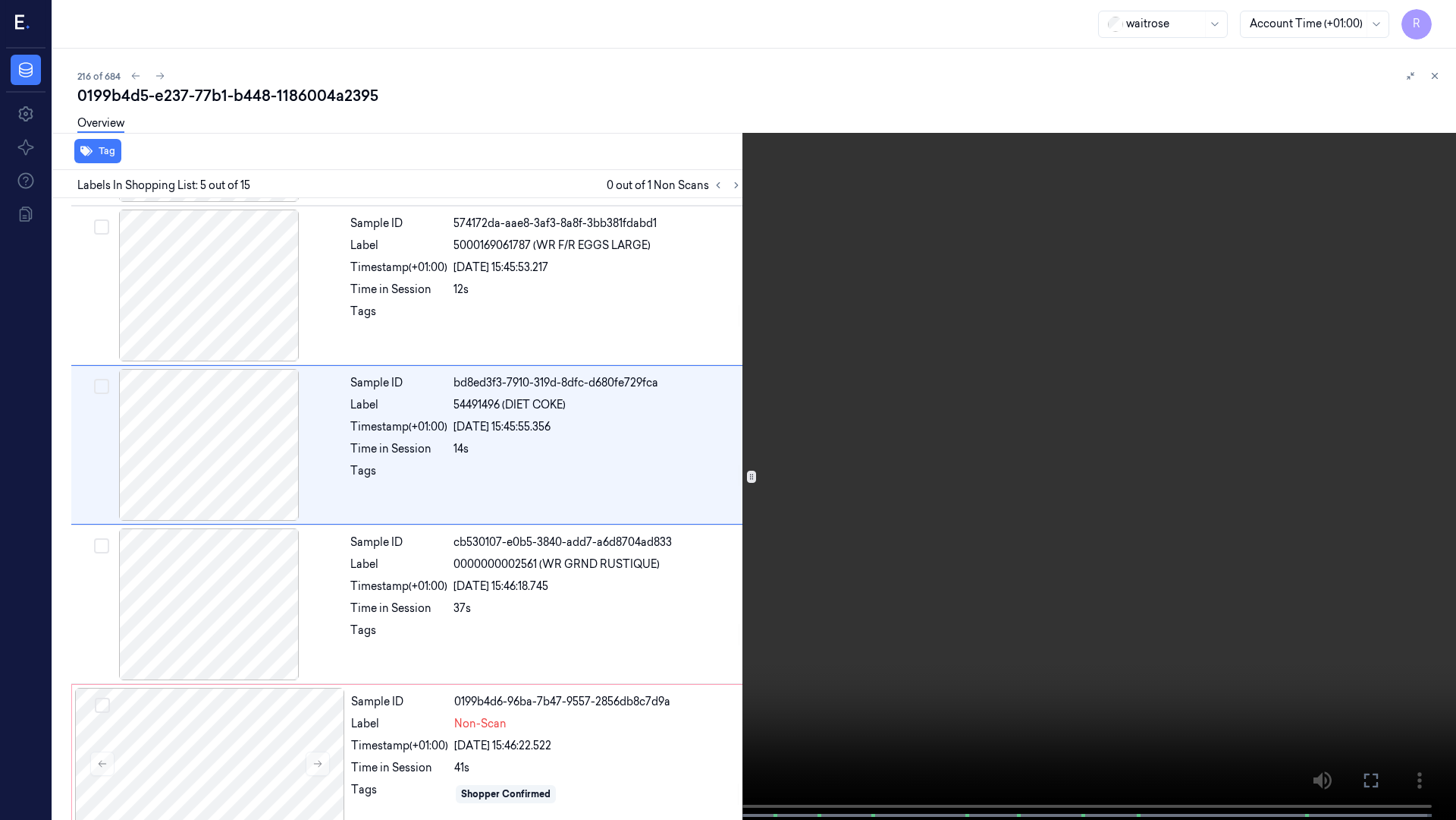
click at [1442, 19] on button "x 1" at bounding box center [1438, 18] width 24 height 24
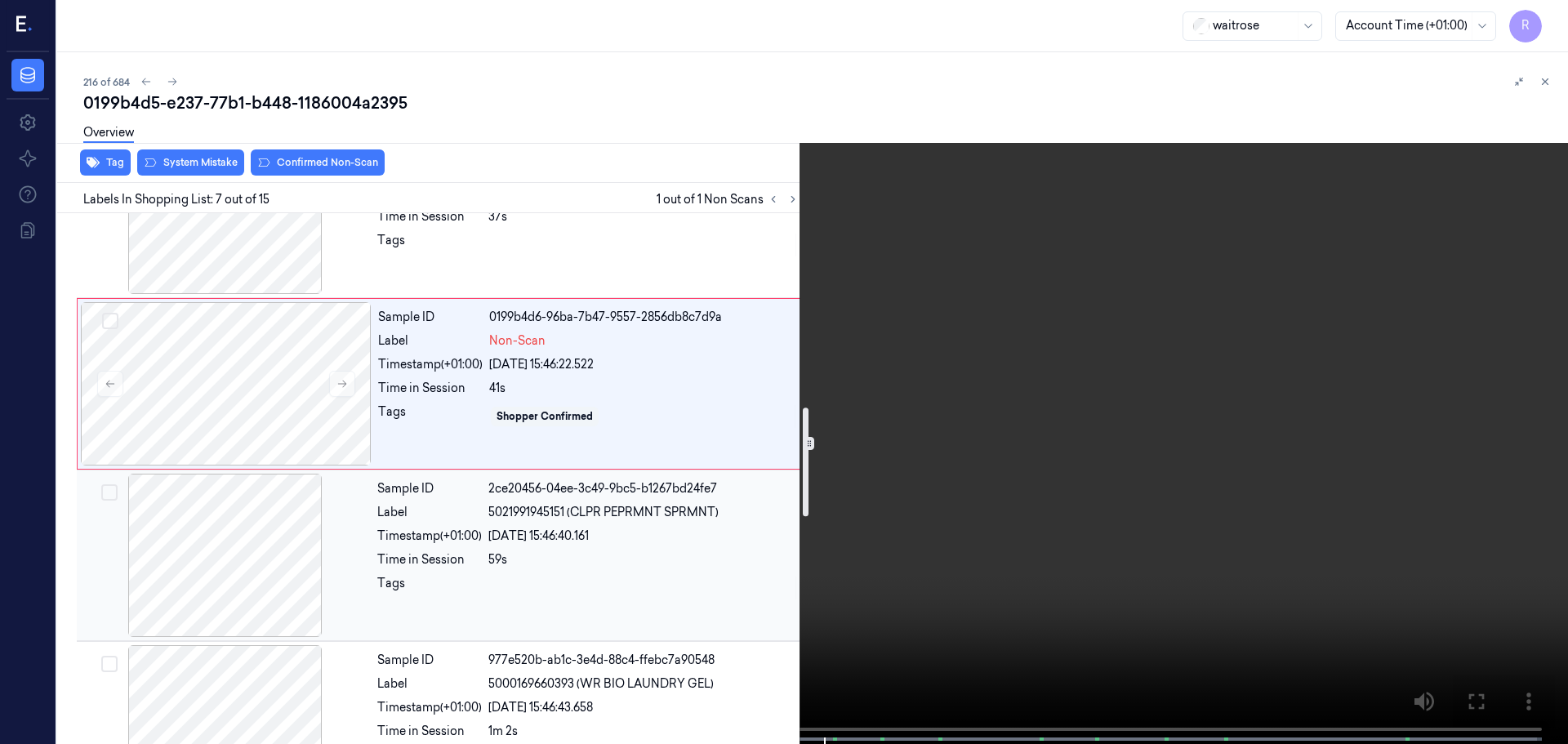
scroll to position [1019, 0]
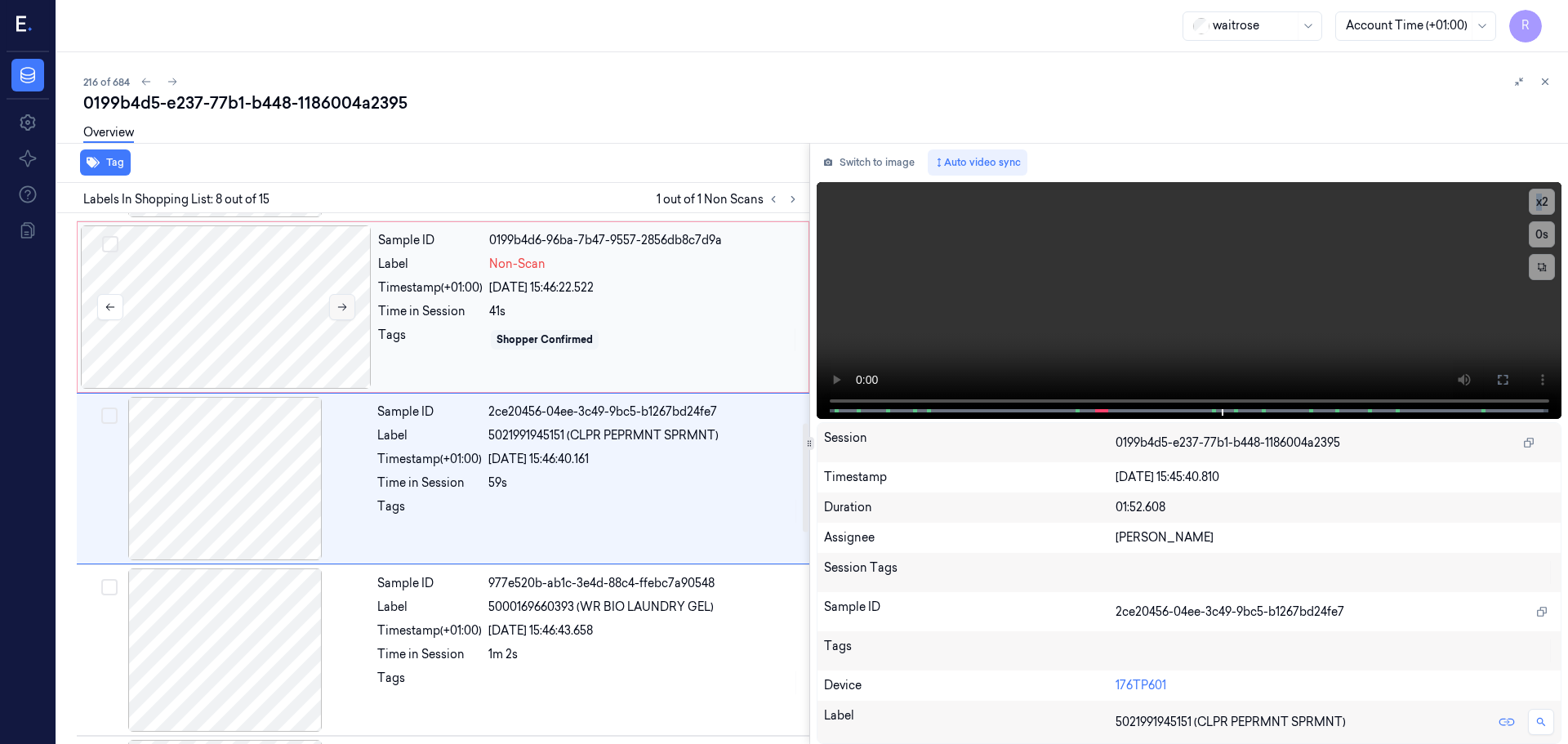
click at [345, 306] on icon at bounding box center [342, 307] width 12 height 12
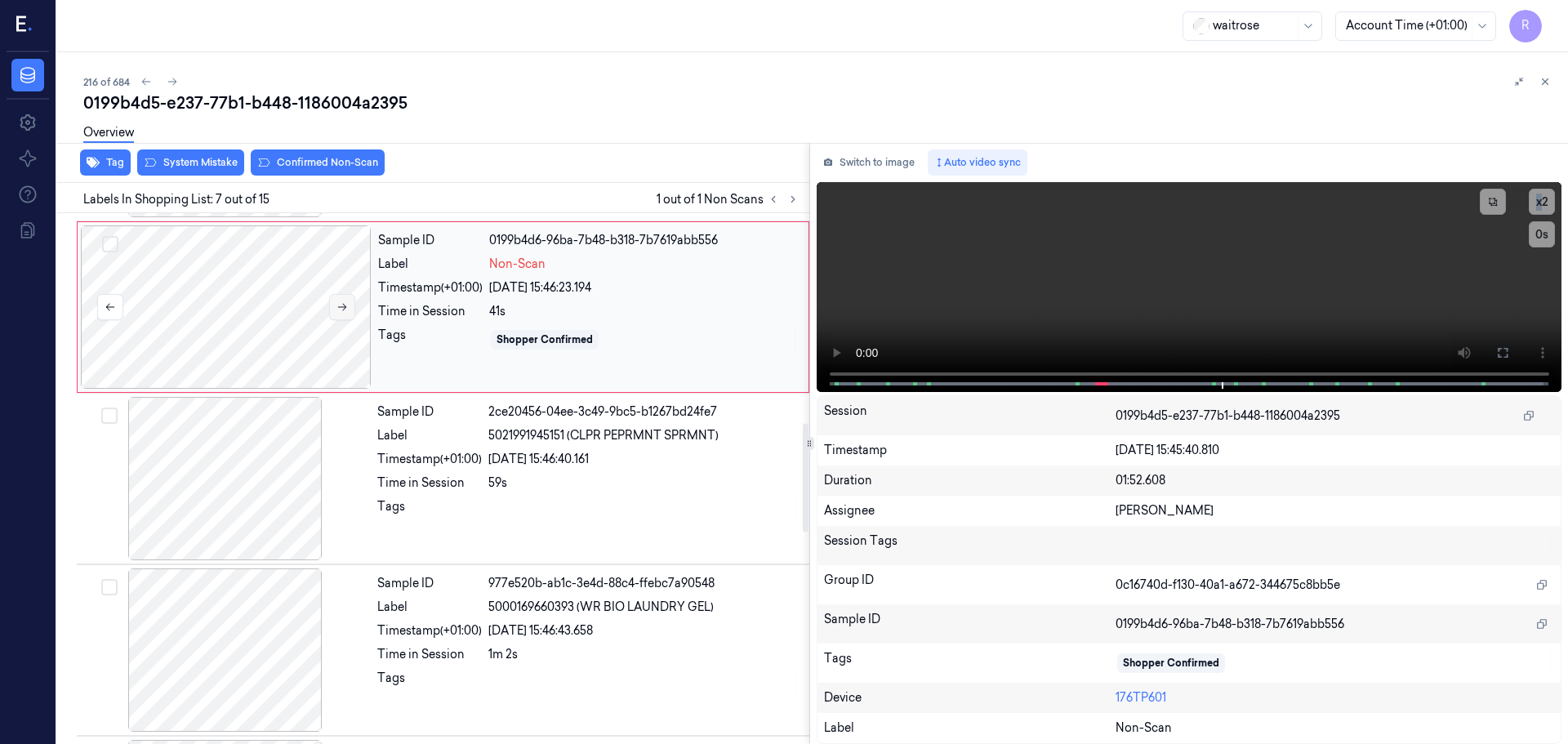
scroll to position [848, 0]
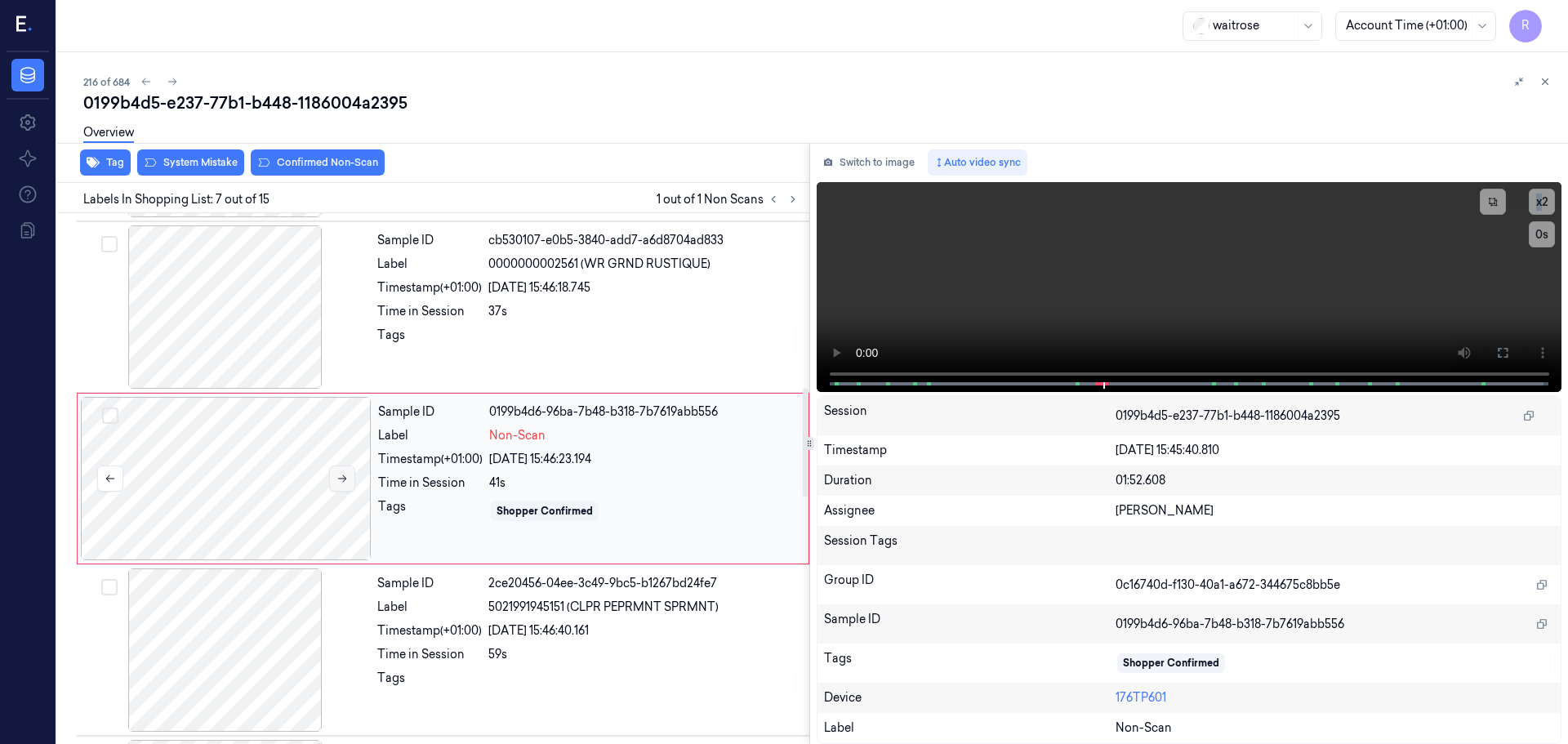
click at [343, 479] on icon at bounding box center [343, 479] width 9 height 7
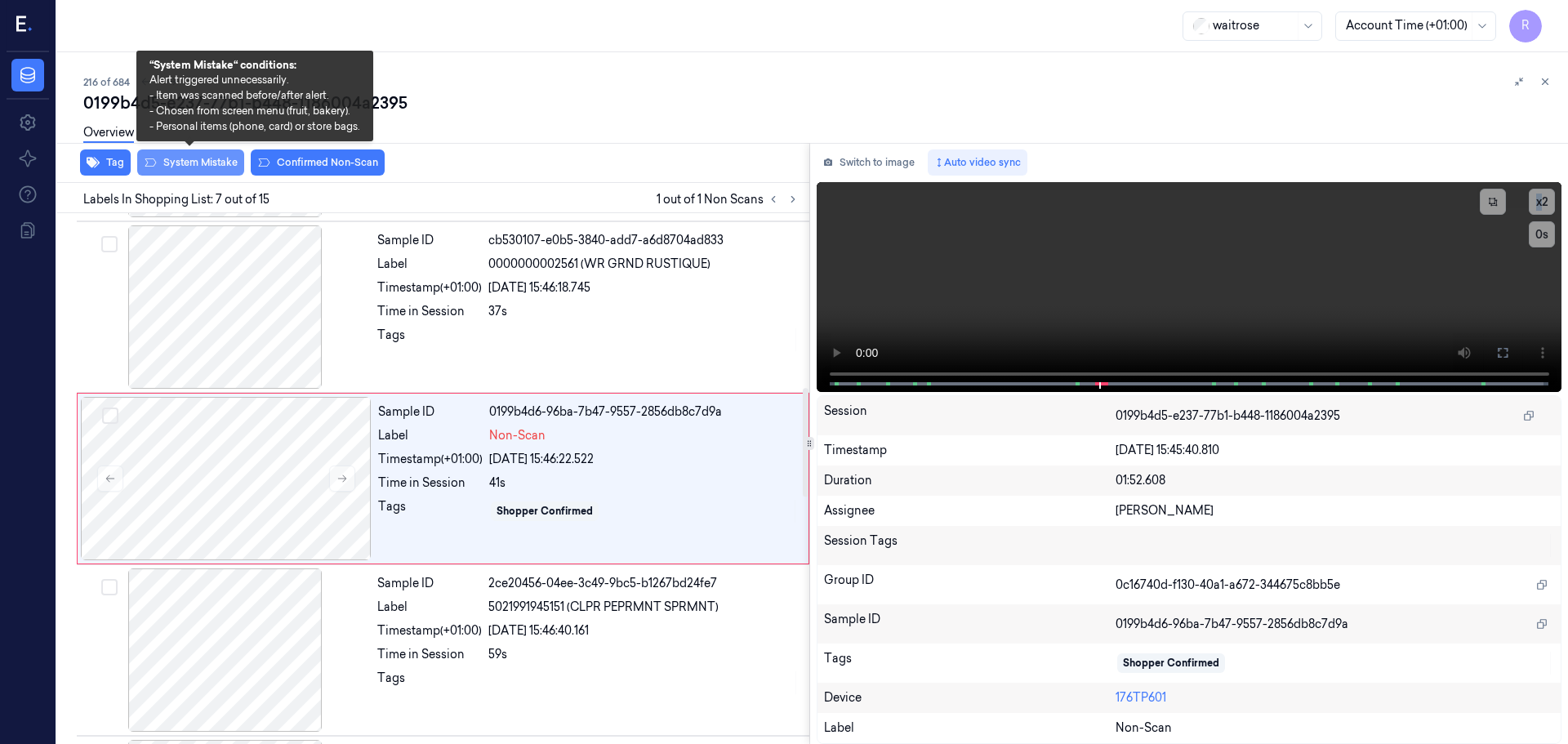
click at [209, 162] on button "System Mistake" at bounding box center [191, 162] width 107 height 26
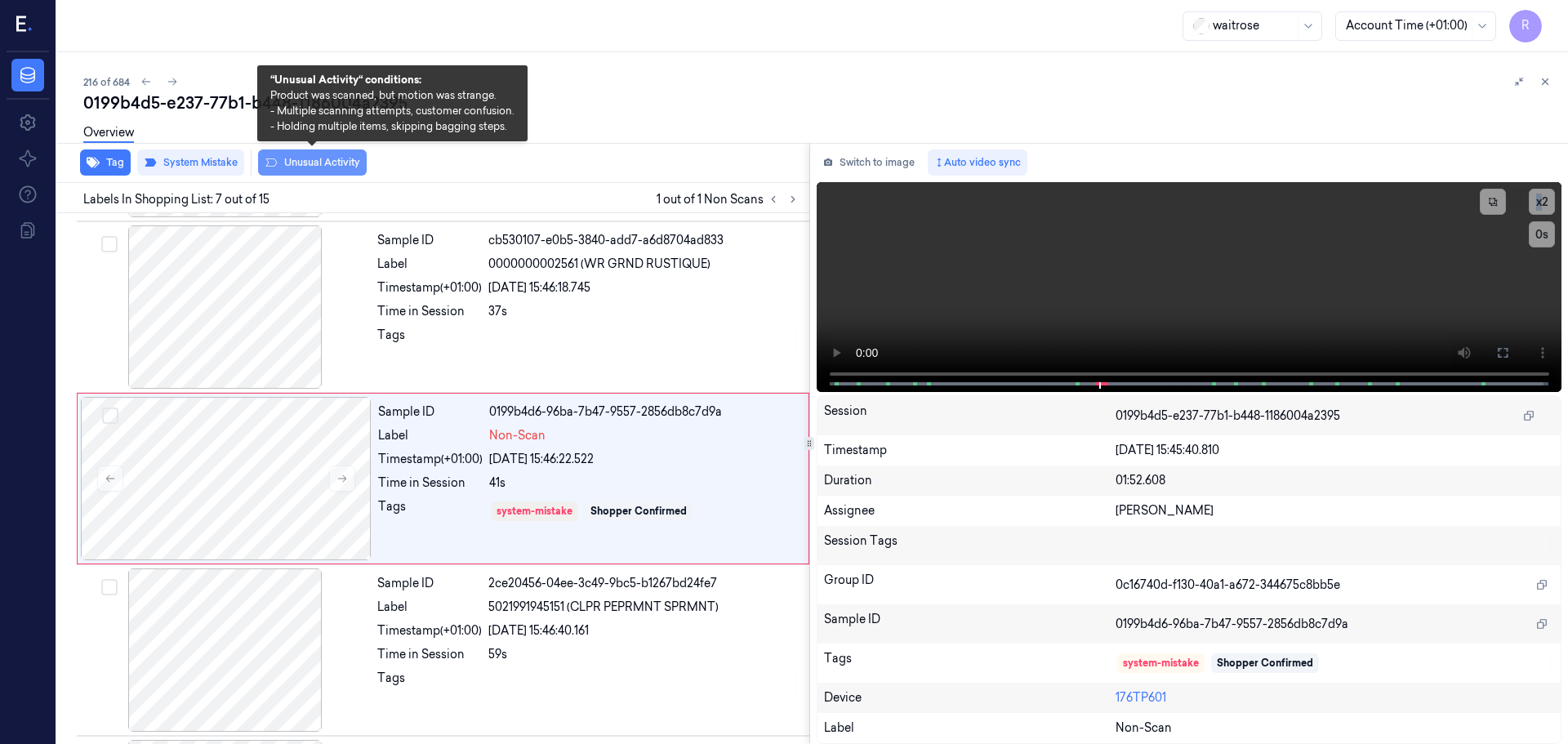
click at [301, 162] on button "Unusual Activity" at bounding box center [313, 162] width 109 height 26
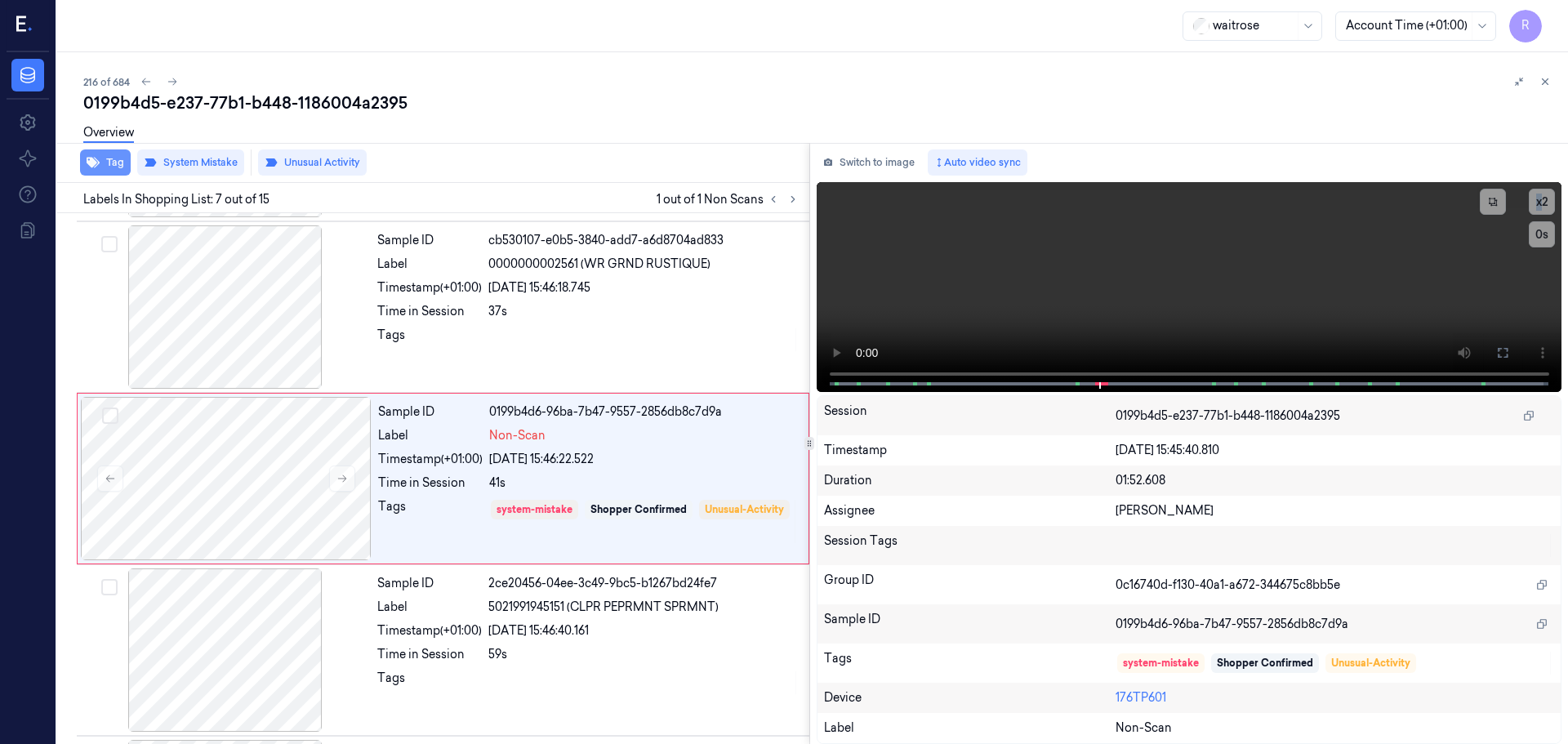
click at [112, 165] on button "Tag" at bounding box center [105, 162] width 51 height 26
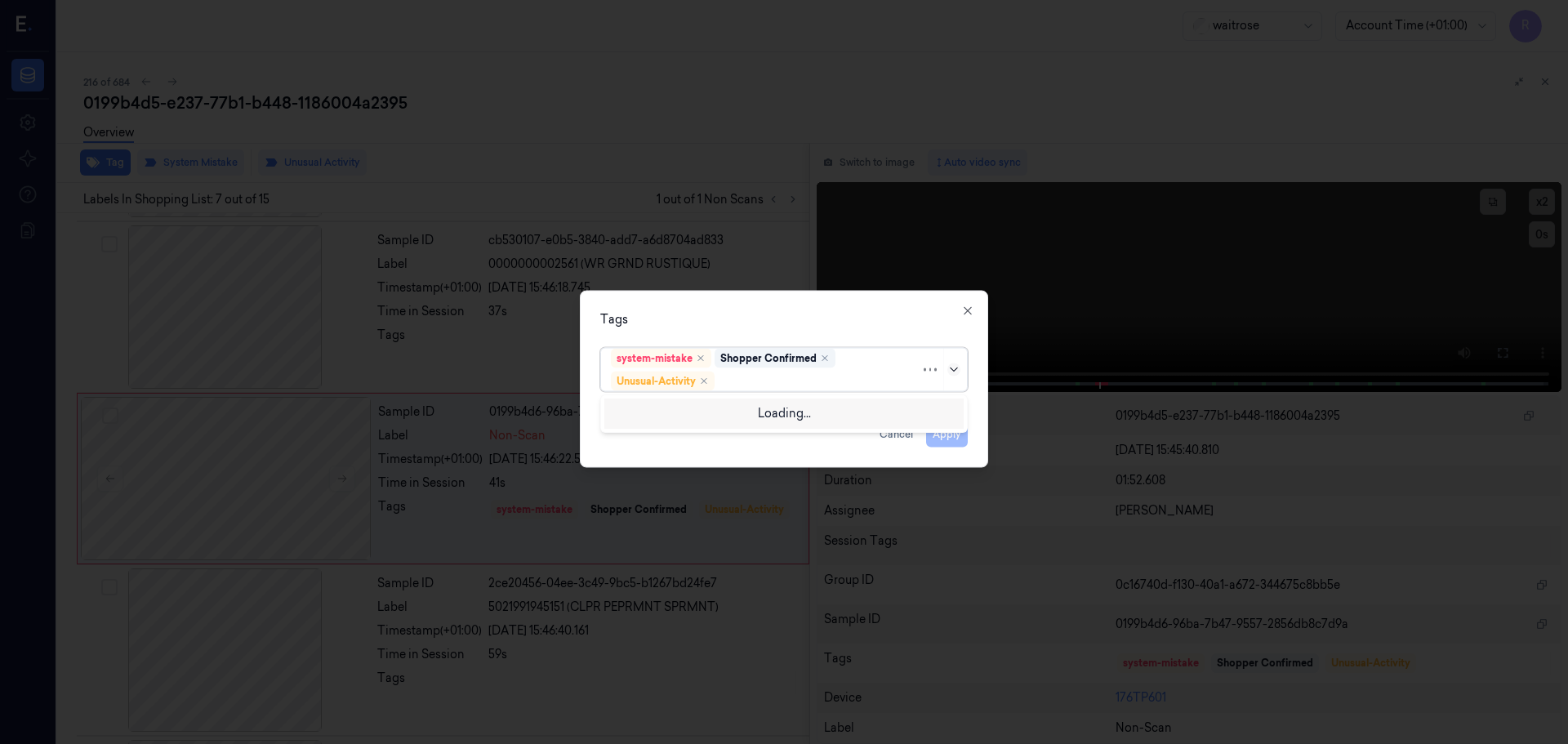
click at [957, 372] on icon at bounding box center [954, 369] width 13 height 13
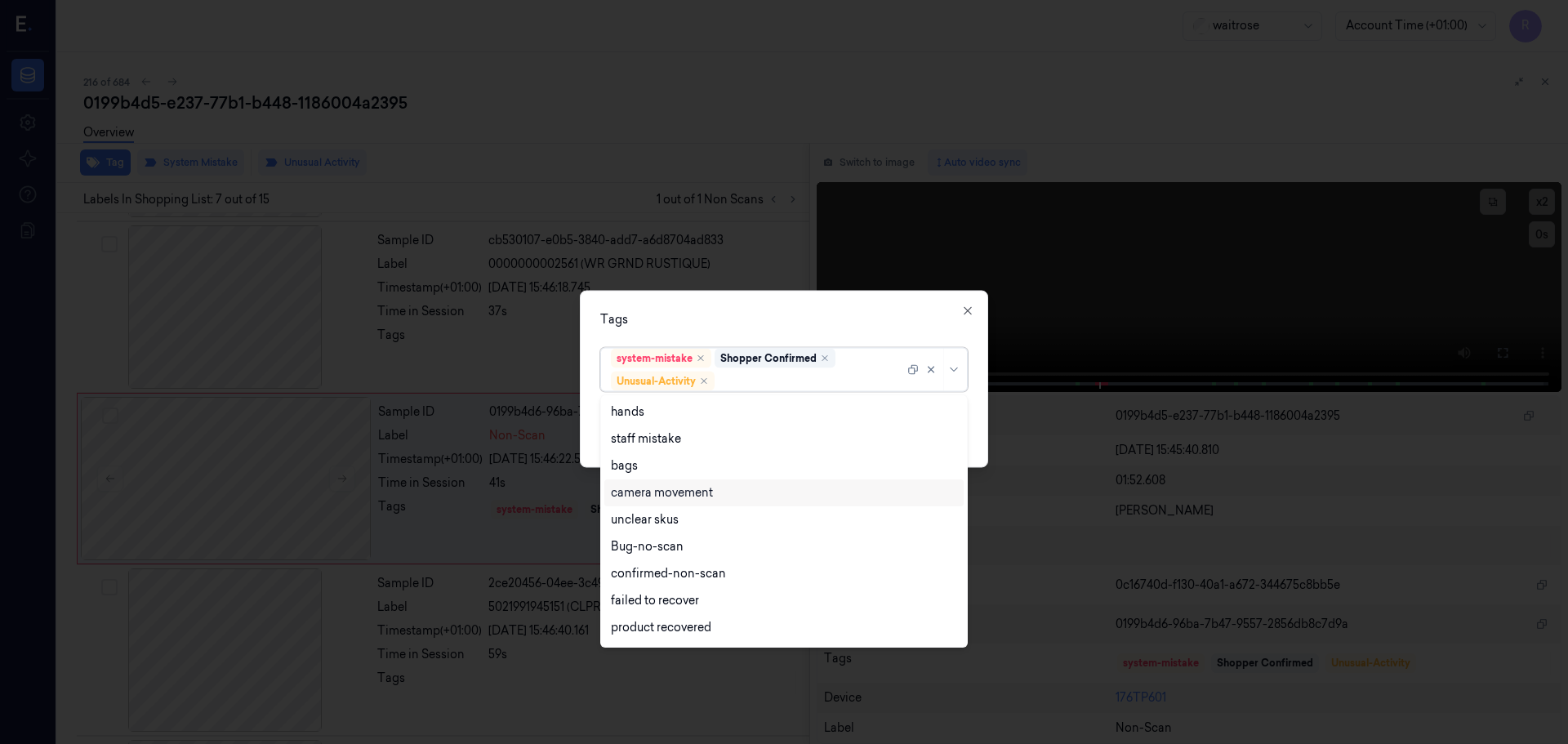
scroll to position [213, 0]
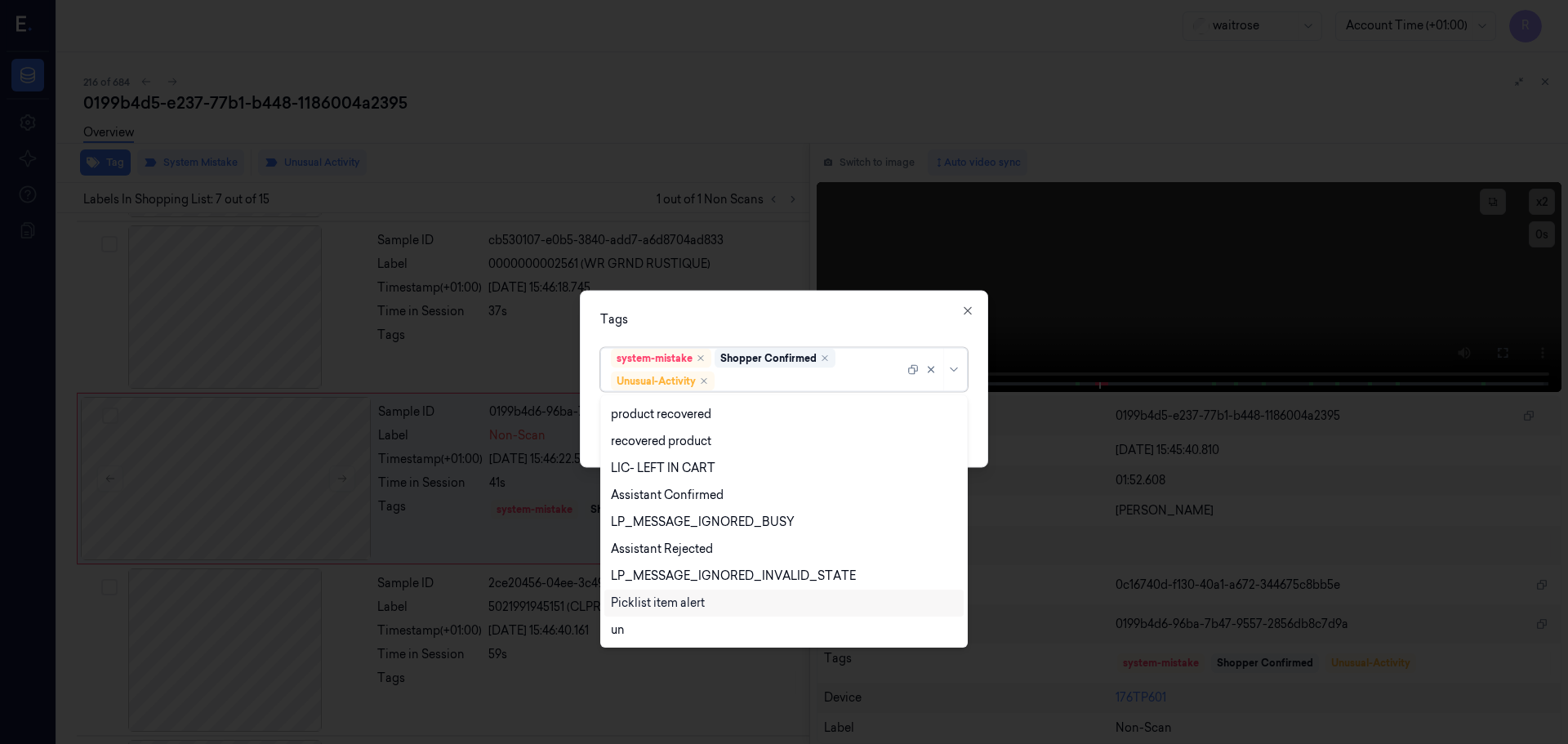
click at [693, 600] on div "Picklist item alert" at bounding box center [657, 602] width 94 height 17
click at [875, 310] on div "Tags option Picklist item alert, selected. 20 results available. Use Up and Dow…" at bounding box center [784, 378] width 408 height 177
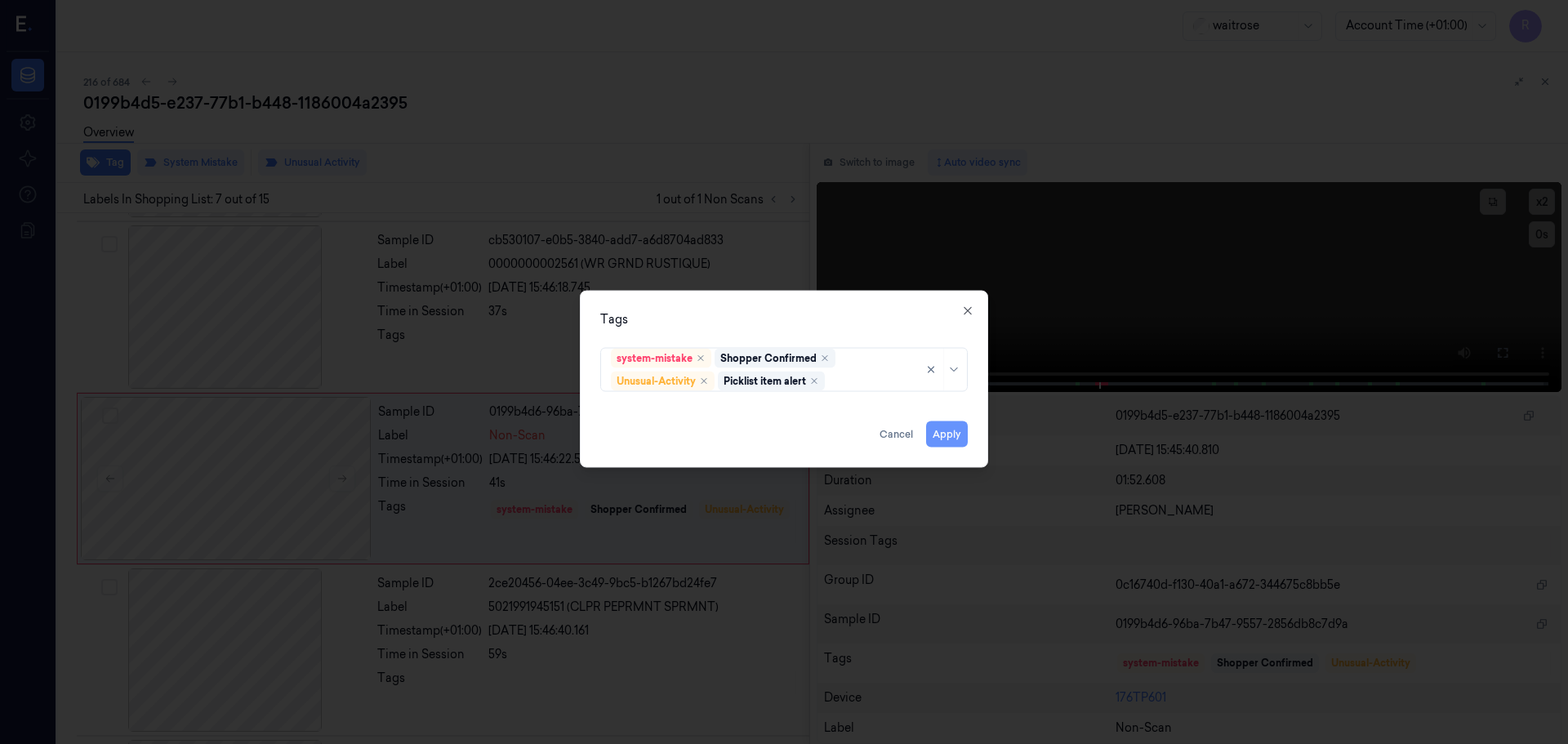
click at [942, 433] on button "Apply" at bounding box center [947, 433] width 42 height 26
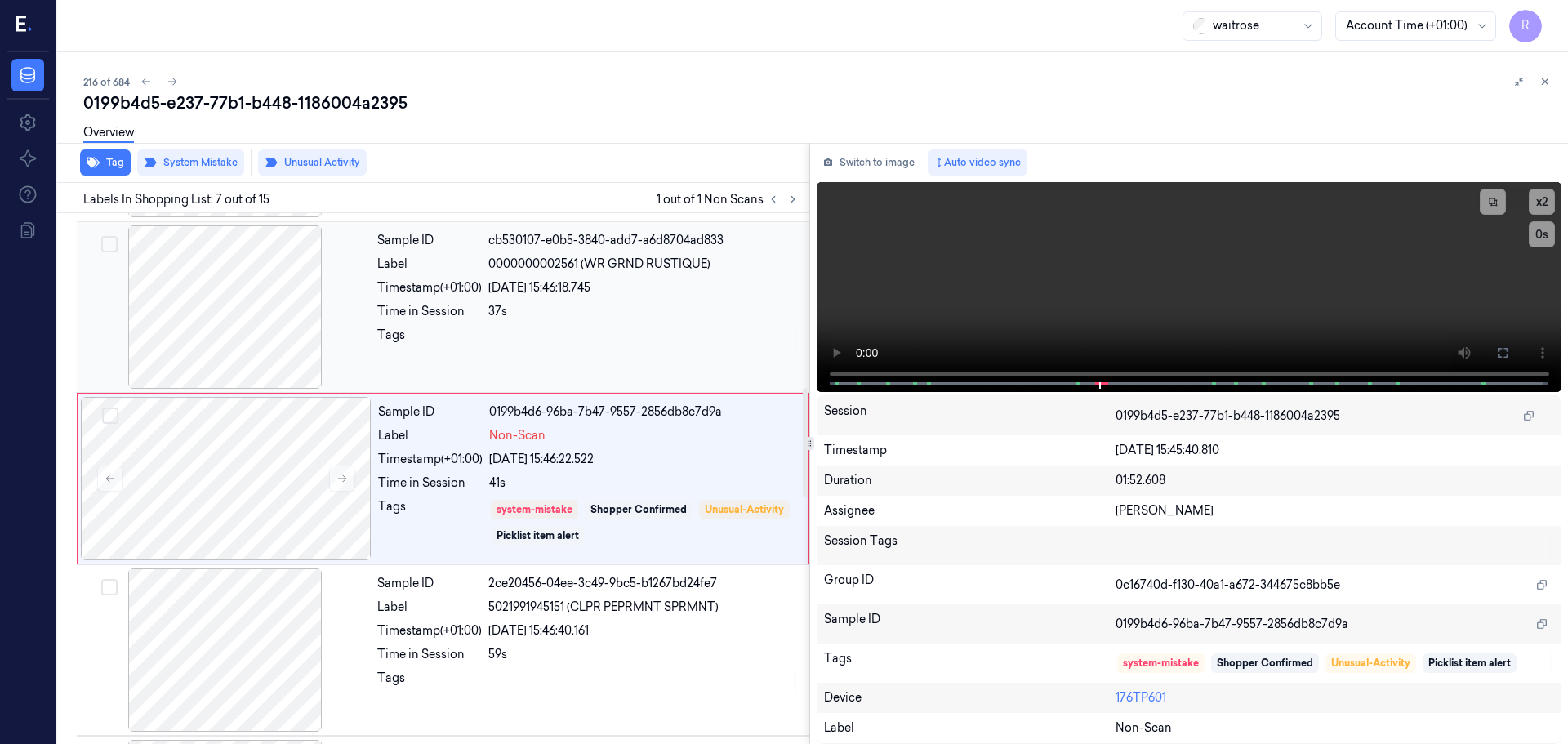
click at [627, 312] on div "37s" at bounding box center [644, 311] width 311 height 17
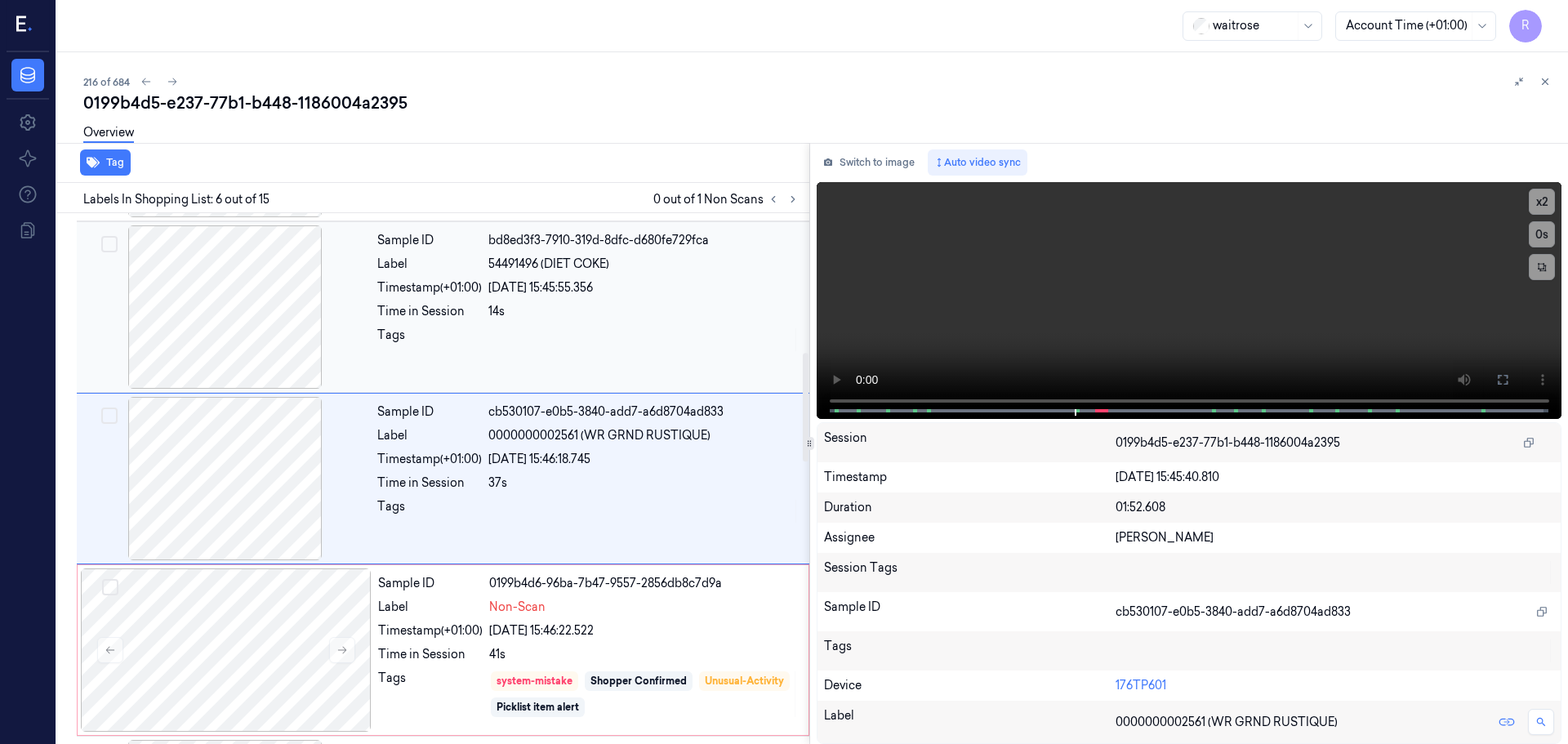
click at [601, 316] on div "14s" at bounding box center [644, 311] width 311 height 17
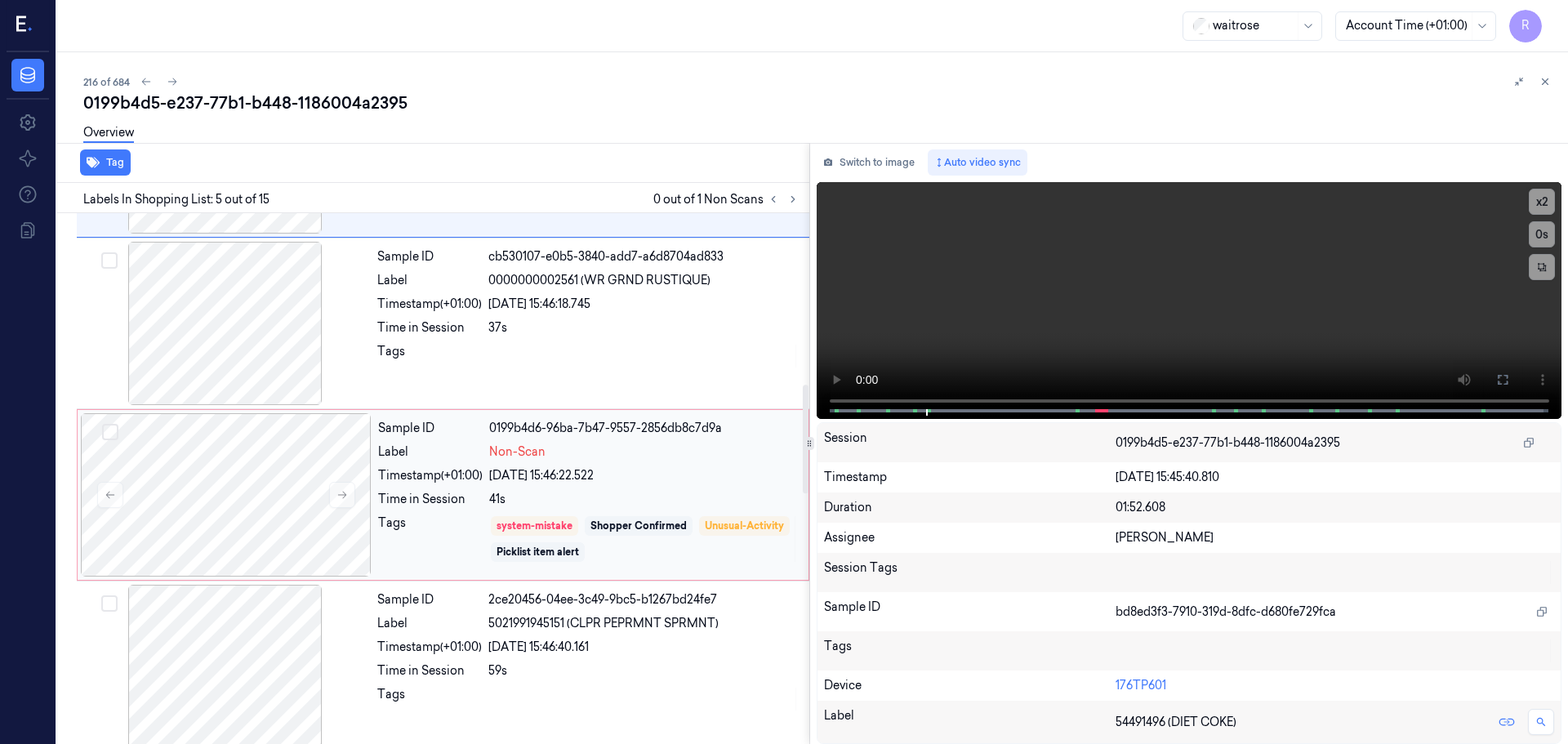
click at [616, 503] on div "41s" at bounding box center [644, 499] width 310 height 17
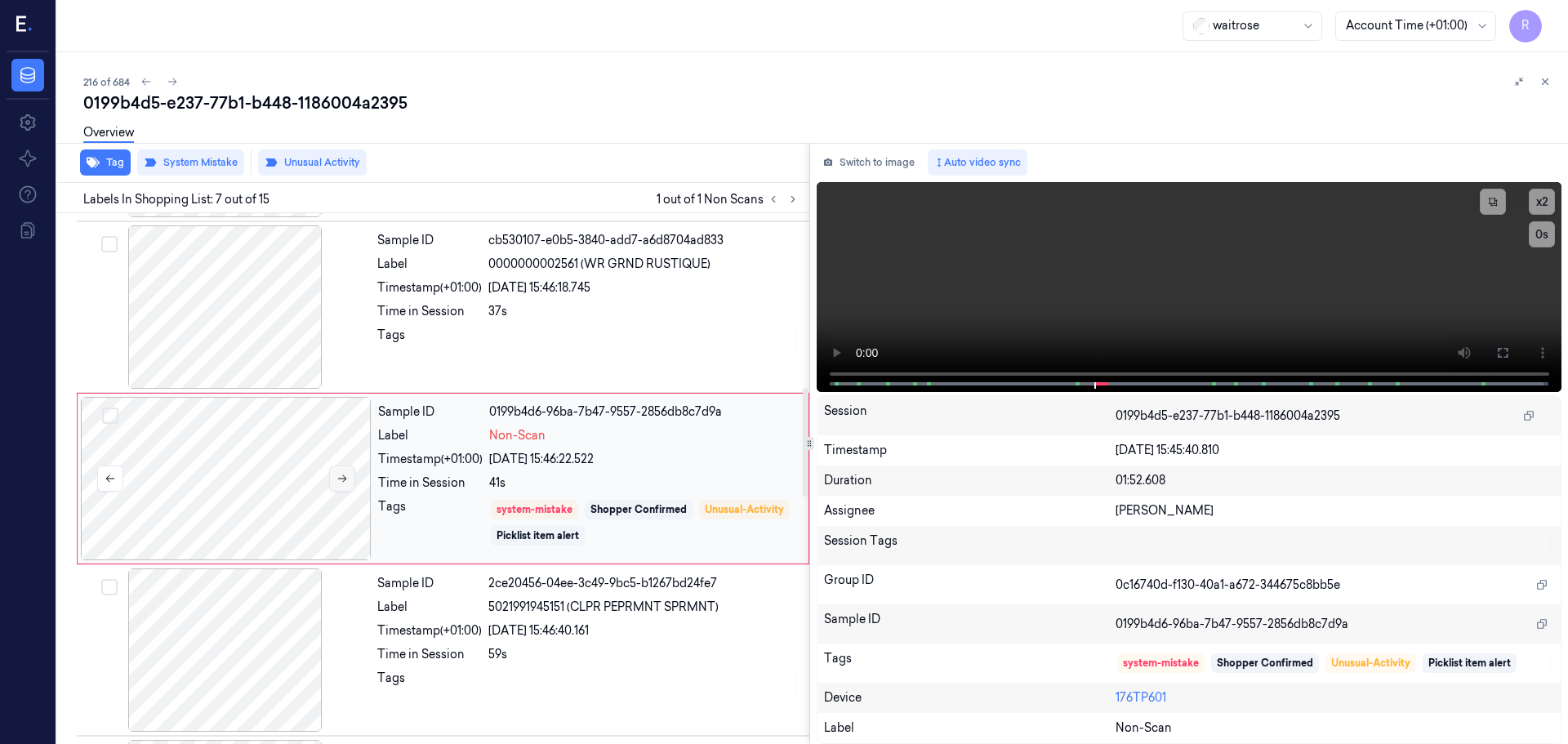
click at [353, 480] on button at bounding box center [342, 478] width 26 height 26
drag, startPoint x: 437, startPoint y: 609, endPoint x: 434, endPoint y: 631, distance: 22.2
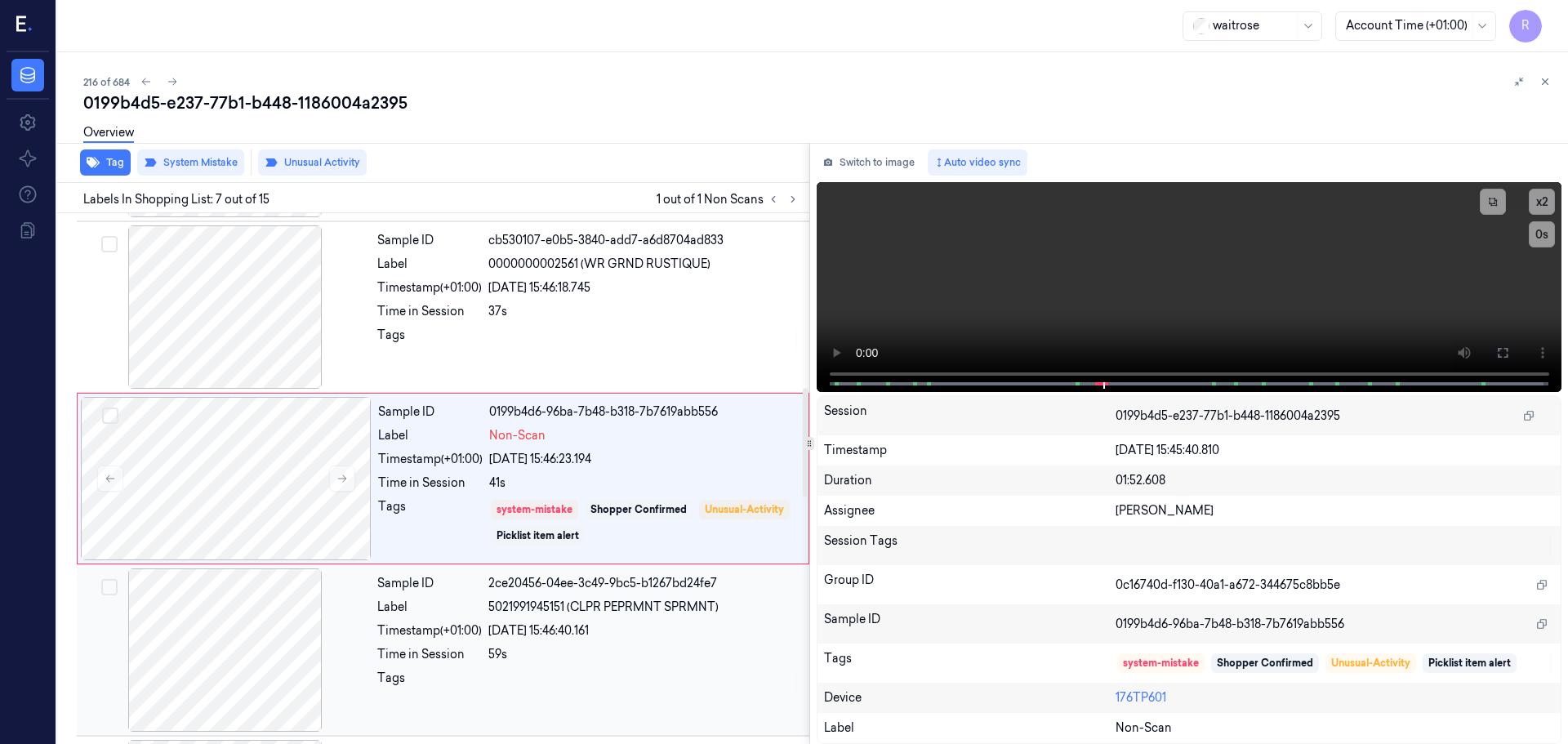
click at [437, 610] on div "Label" at bounding box center [429, 607] width 105 height 17
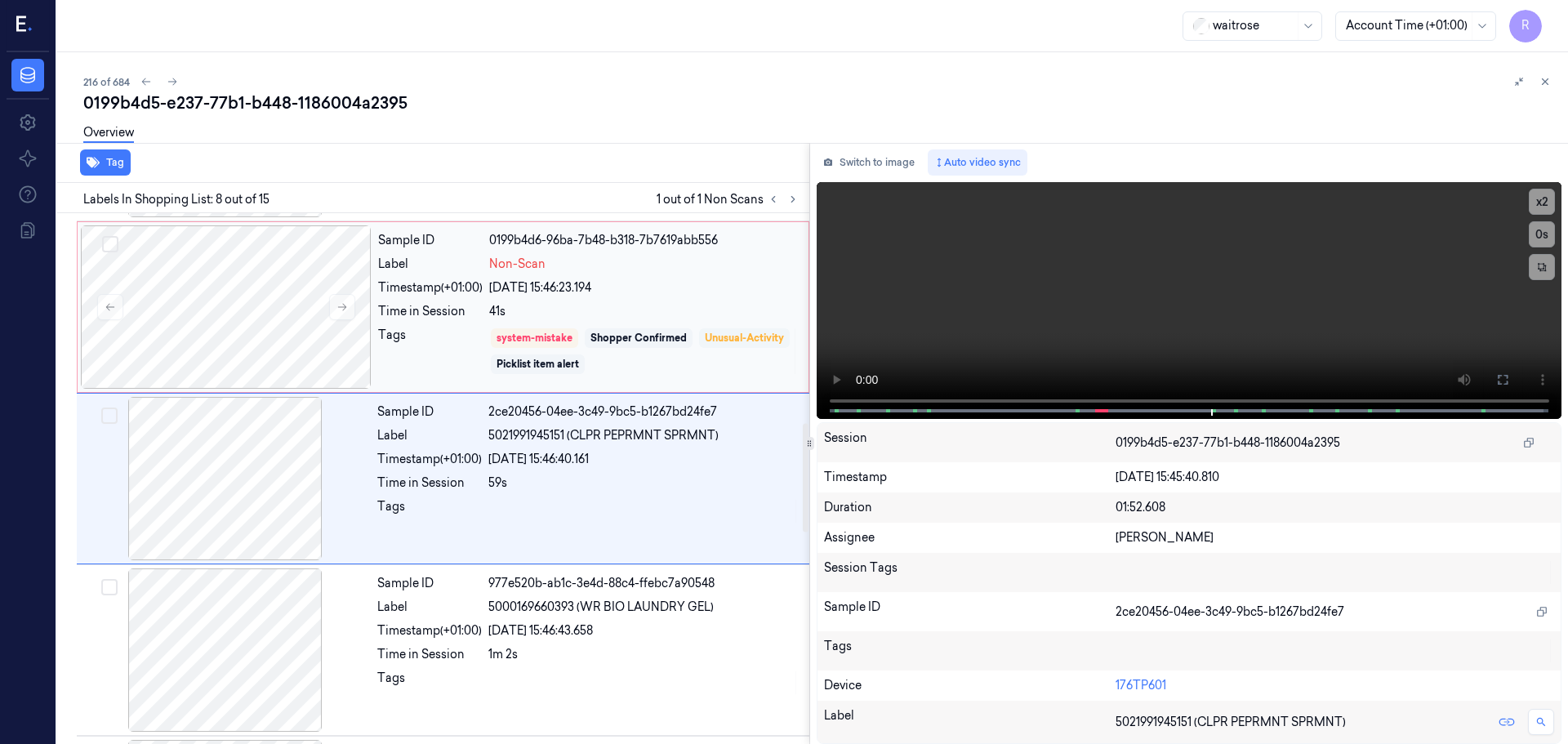
click at [699, 348] on div "Unusual-Activity" at bounding box center [744, 338] width 91 height 20
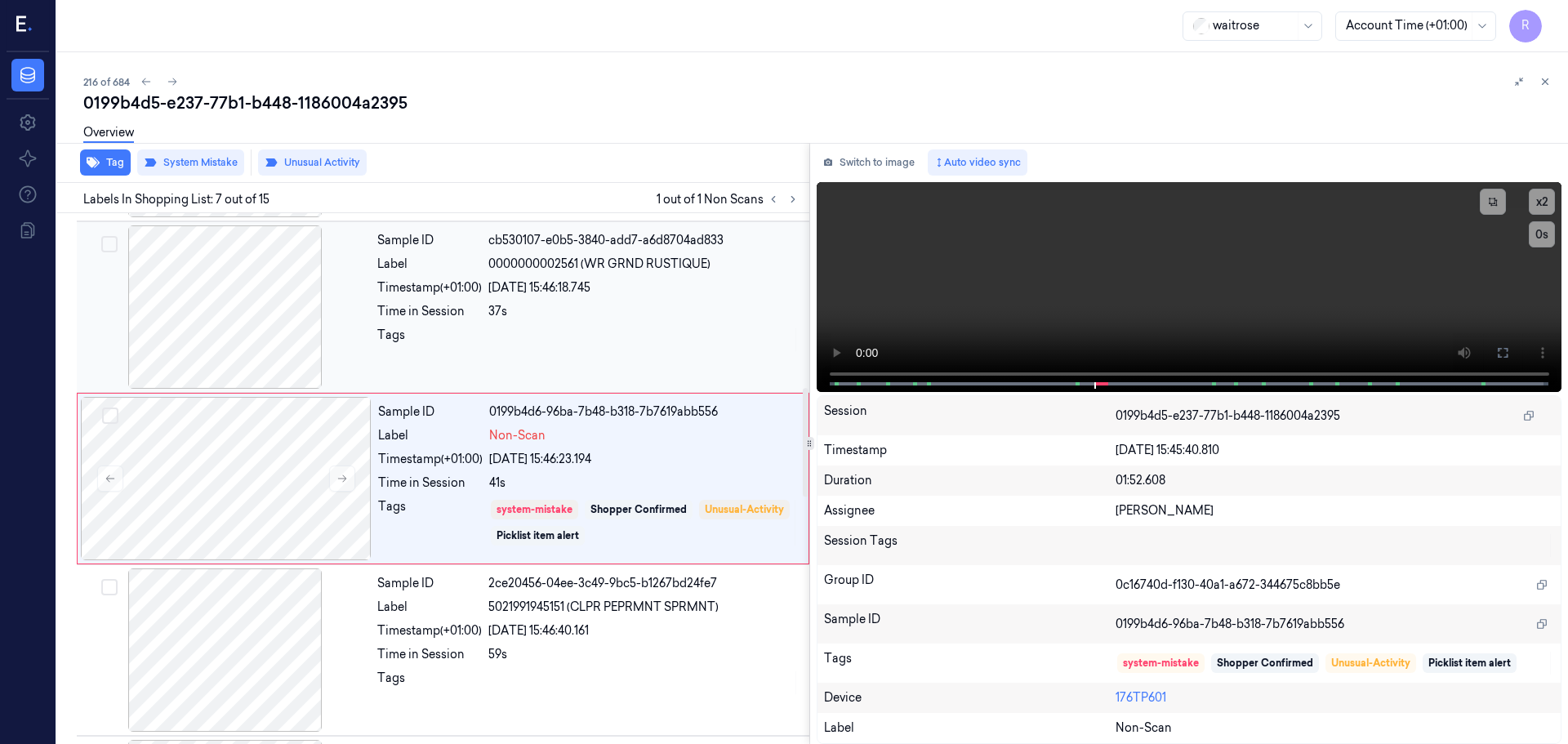
click at [516, 338] on div at bounding box center [644, 339] width 311 height 26
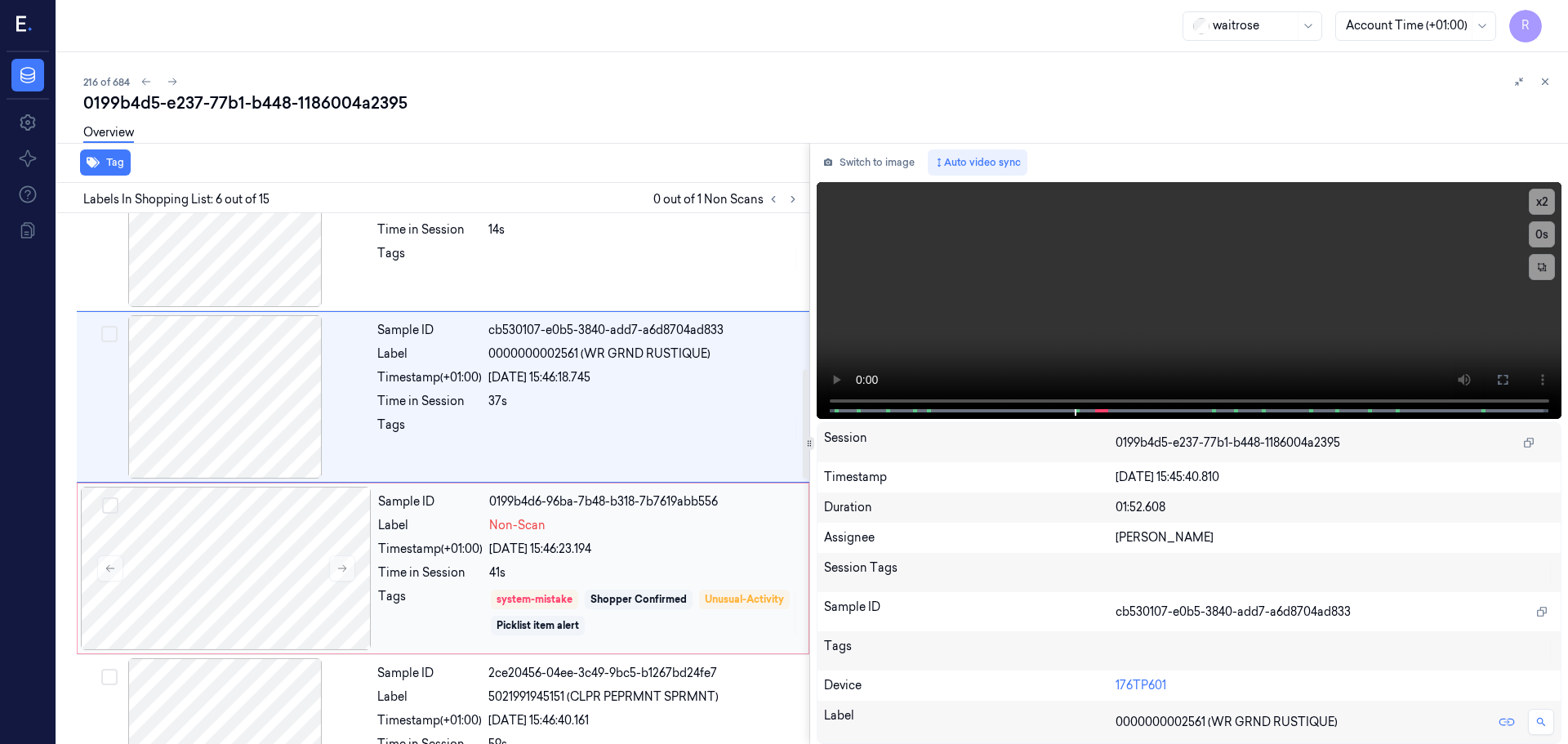
click at [492, 524] on span "Non-Scan" at bounding box center [517, 525] width 56 height 17
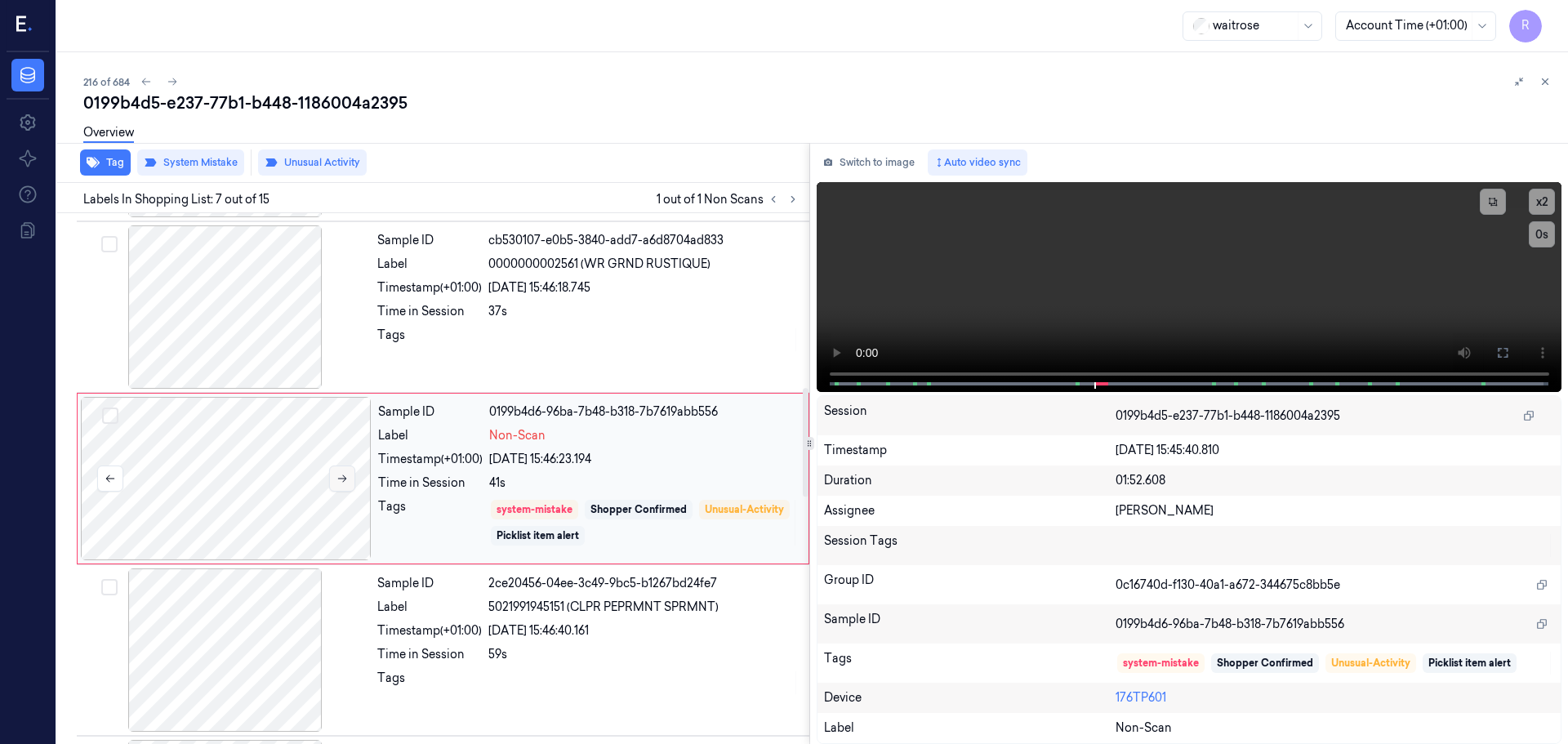
click at [345, 491] on div at bounding box center [226, 479] width 291 height 164
click at [414, 349] on div "Tags" at bounding box center [429, 339] width 105 height 26
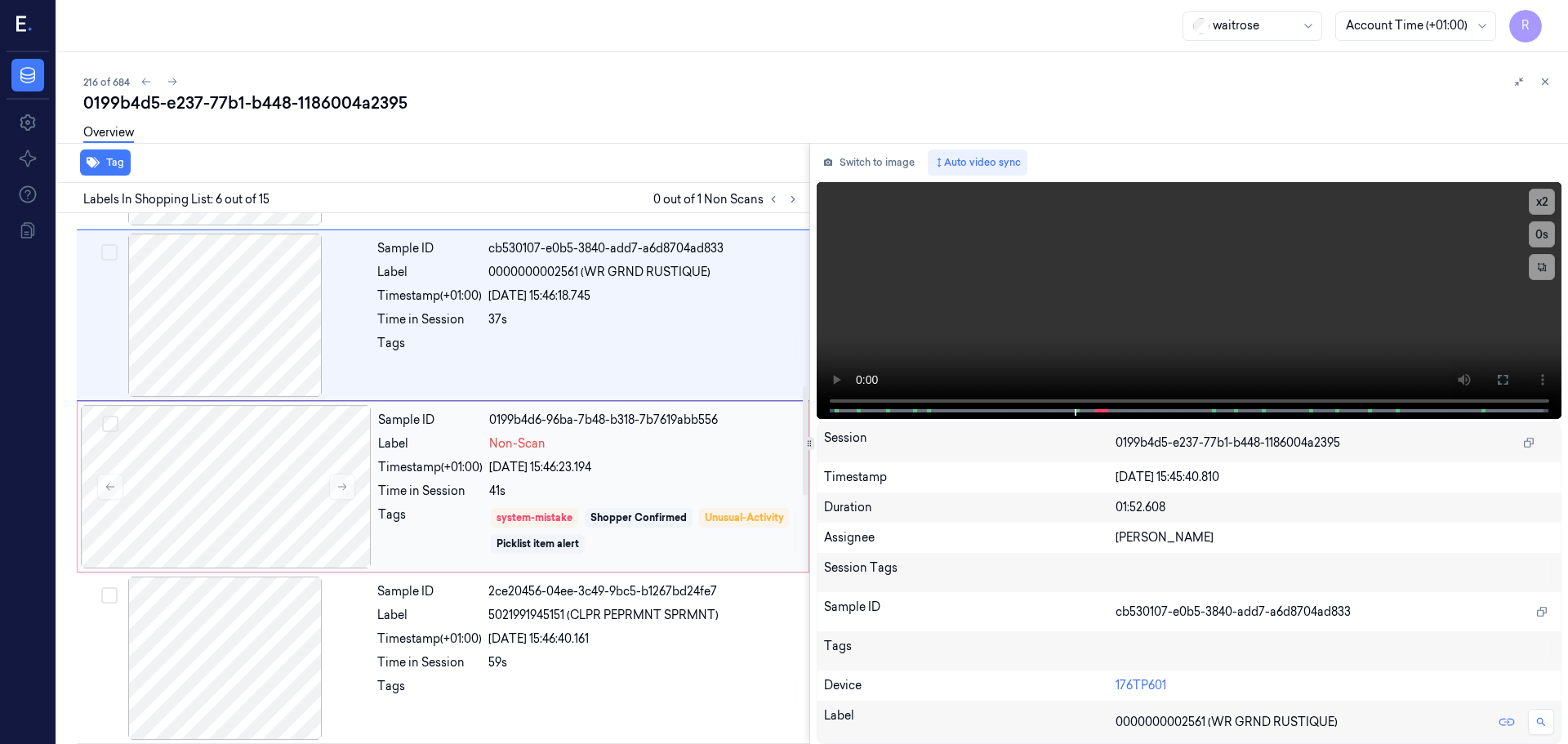
click at [490, 537] on div "system-mistake Shopper Confirmed Unusual-Activity Picklist item alert" at bounding box center [644, 531] width 310 height 49
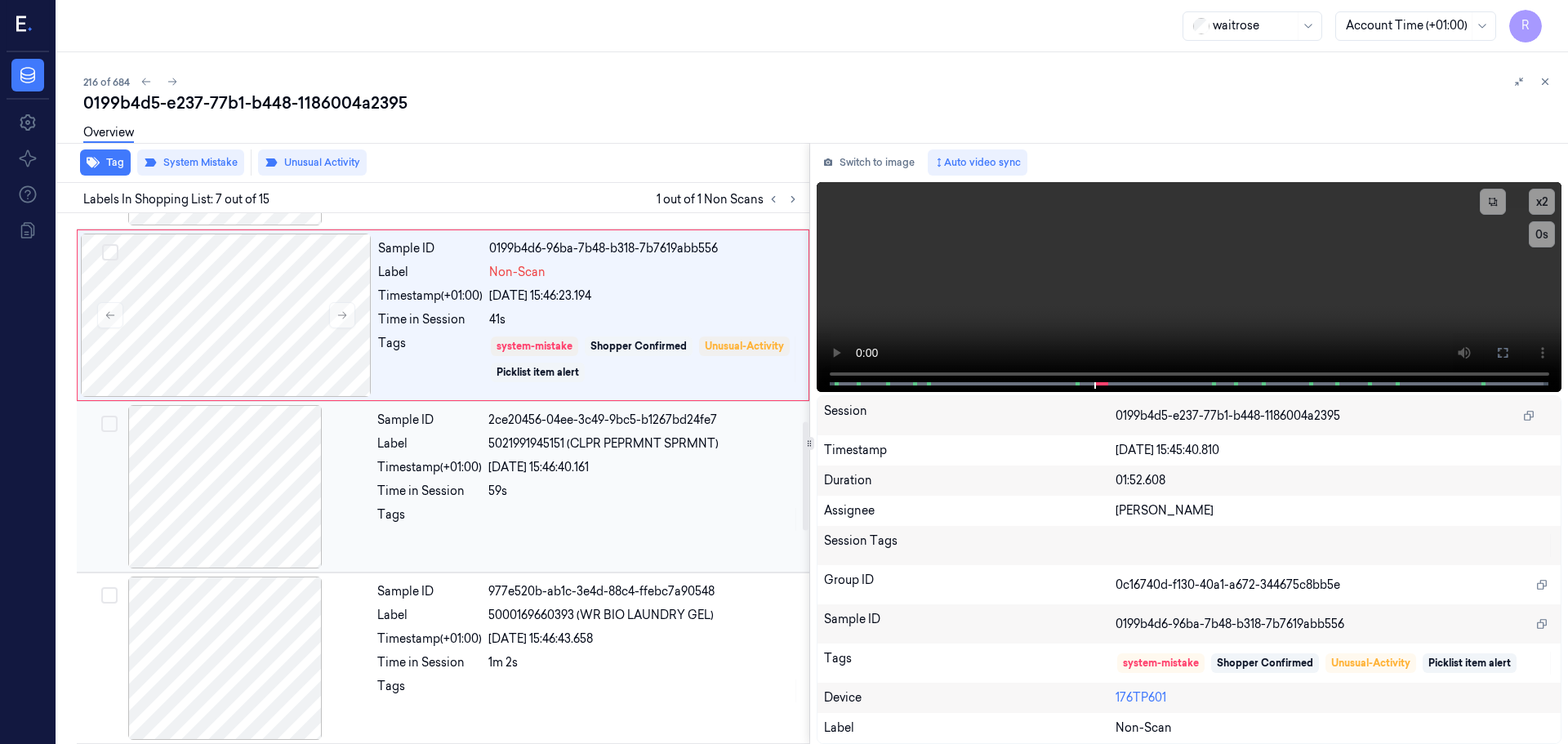
click at [459, 486] on div "Time in Session" at bounding box center [429, 491] width 105 height 17
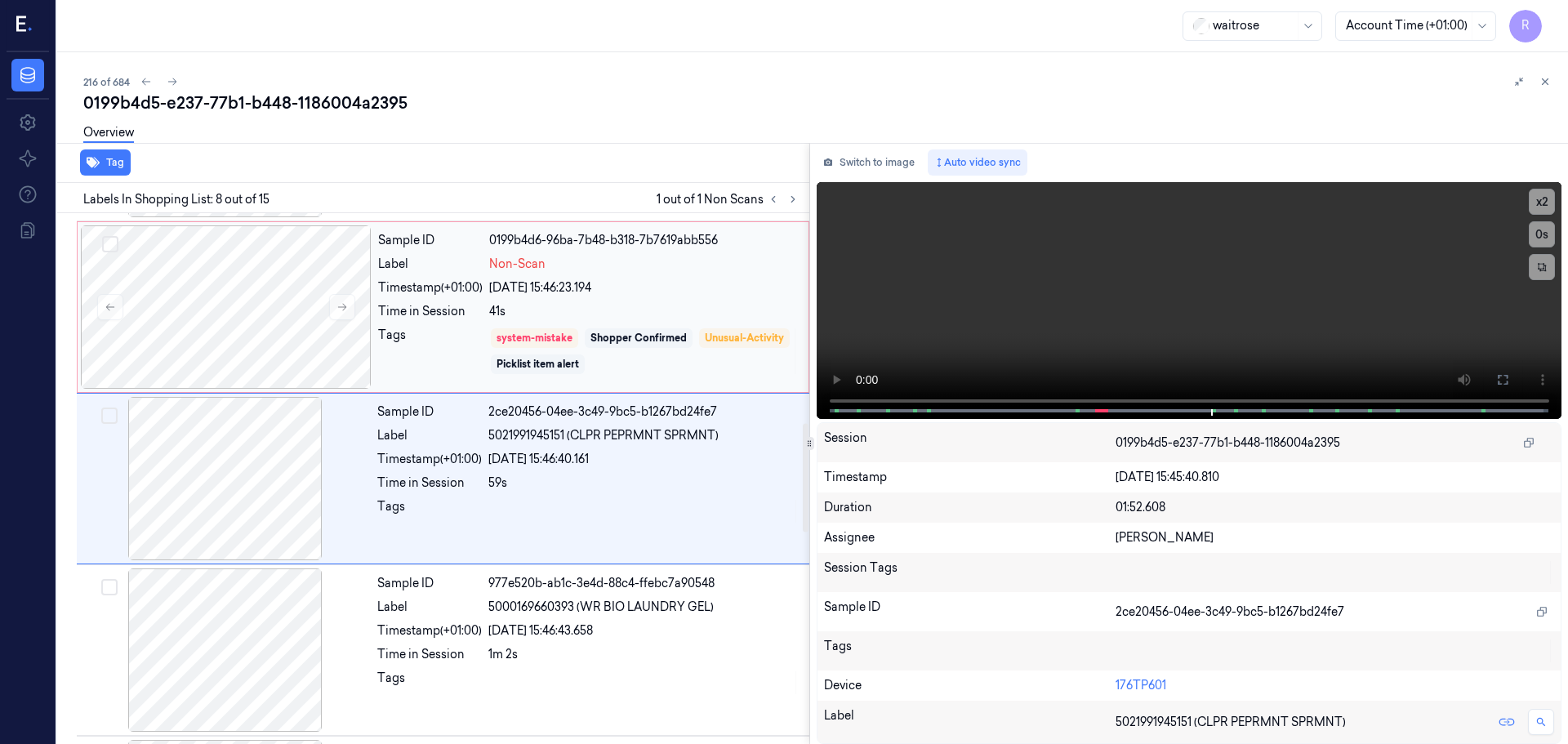
click at [448, 307] on div "Time in Session" at bounding box center [430, 311] width 105 height 17
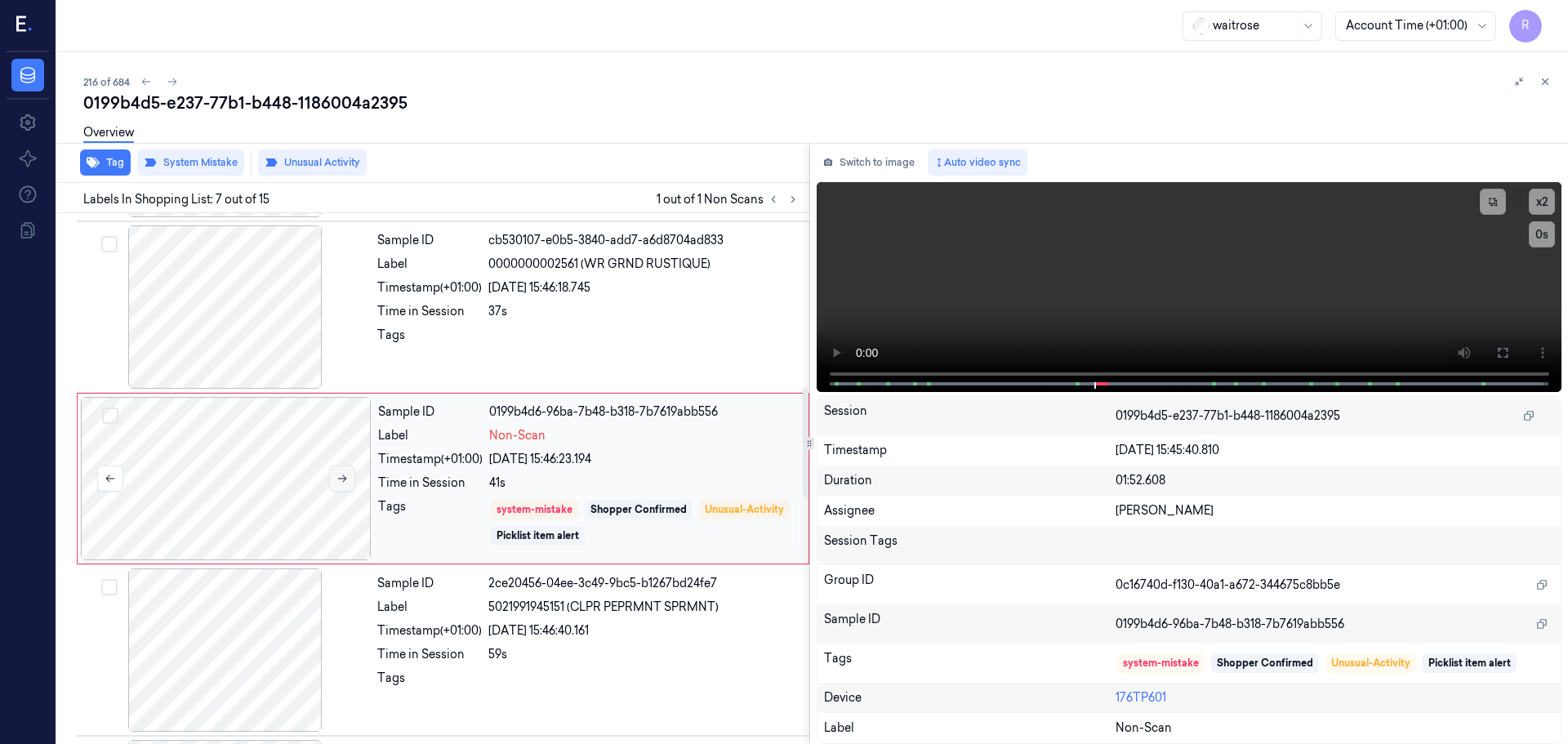
click at [332, 482] on button at bounding box center [342, 478] width 26 height 26
click at [468, 344] on div "Tags" at bounding box center [429, 339] width 105 height 26
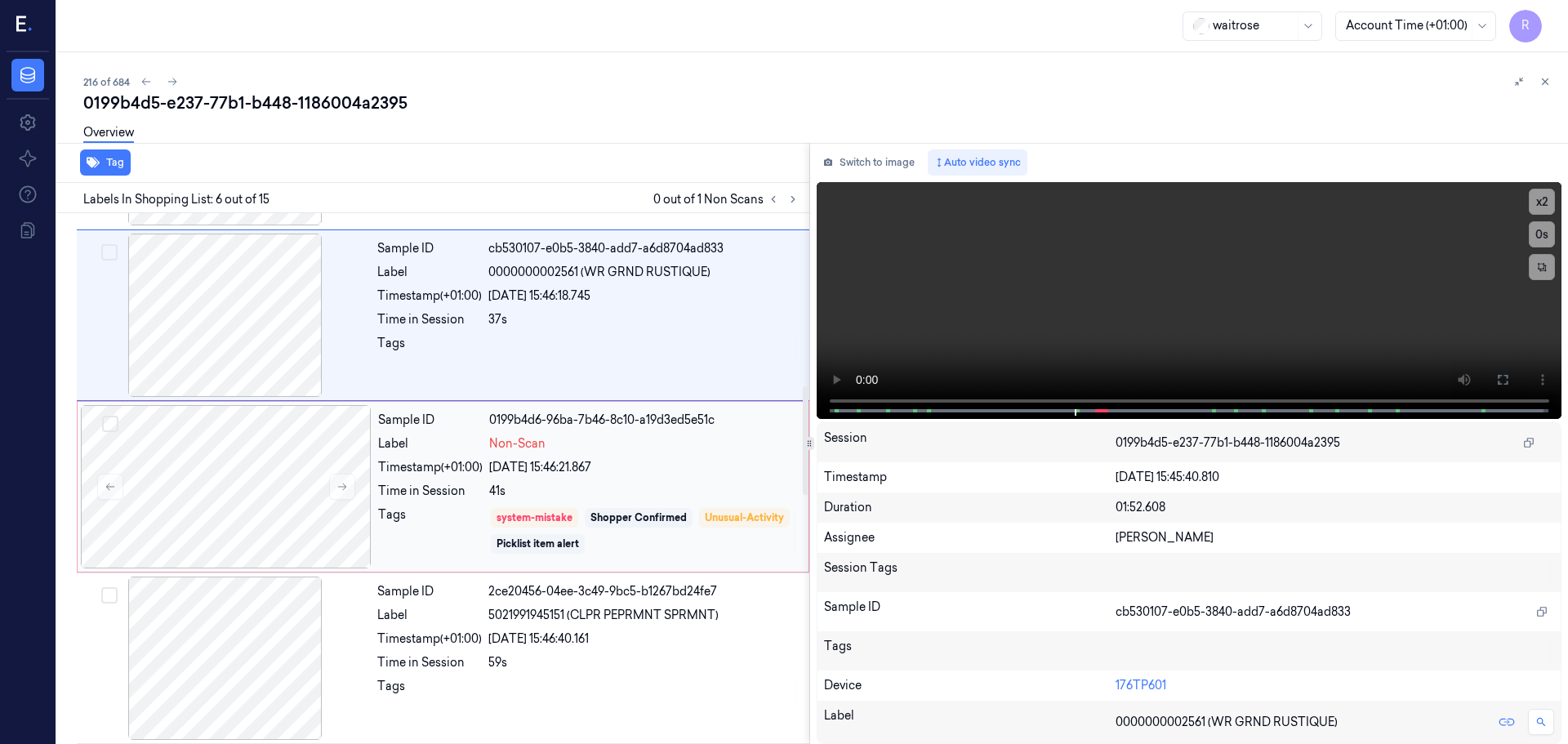
click at [484, 508] on div "Tags system-mistake Shopper Confirmed Unusual-Activity Picklist item alert" at bounding box center [588, 531] width 421 height 49
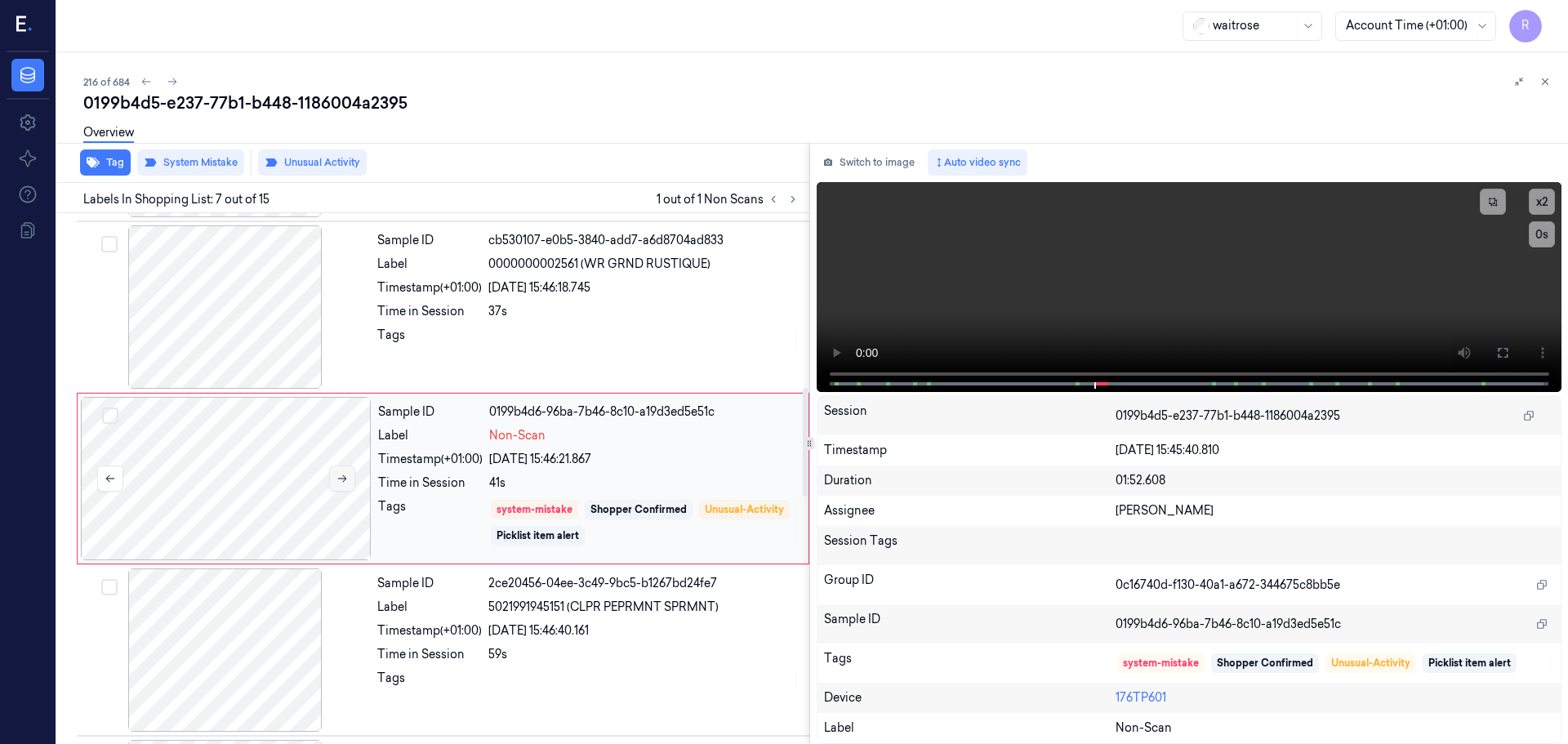
click at [354, 480] on button at bounding box center [342, 478] width 26 height 26
click at [351, 481] on button at bounding box center [342, 478] width 26 height 26
click at [348, 481] on button at bounding box center [342, 478] width 26 height 26
click at [484, 356] on div "Sample ID cb530107-e0b5-3840-add7-a6d8704ad833 Label 0000000002561 (WR GRND RUS…" at bounding box center [588, 307] width 435 height 164
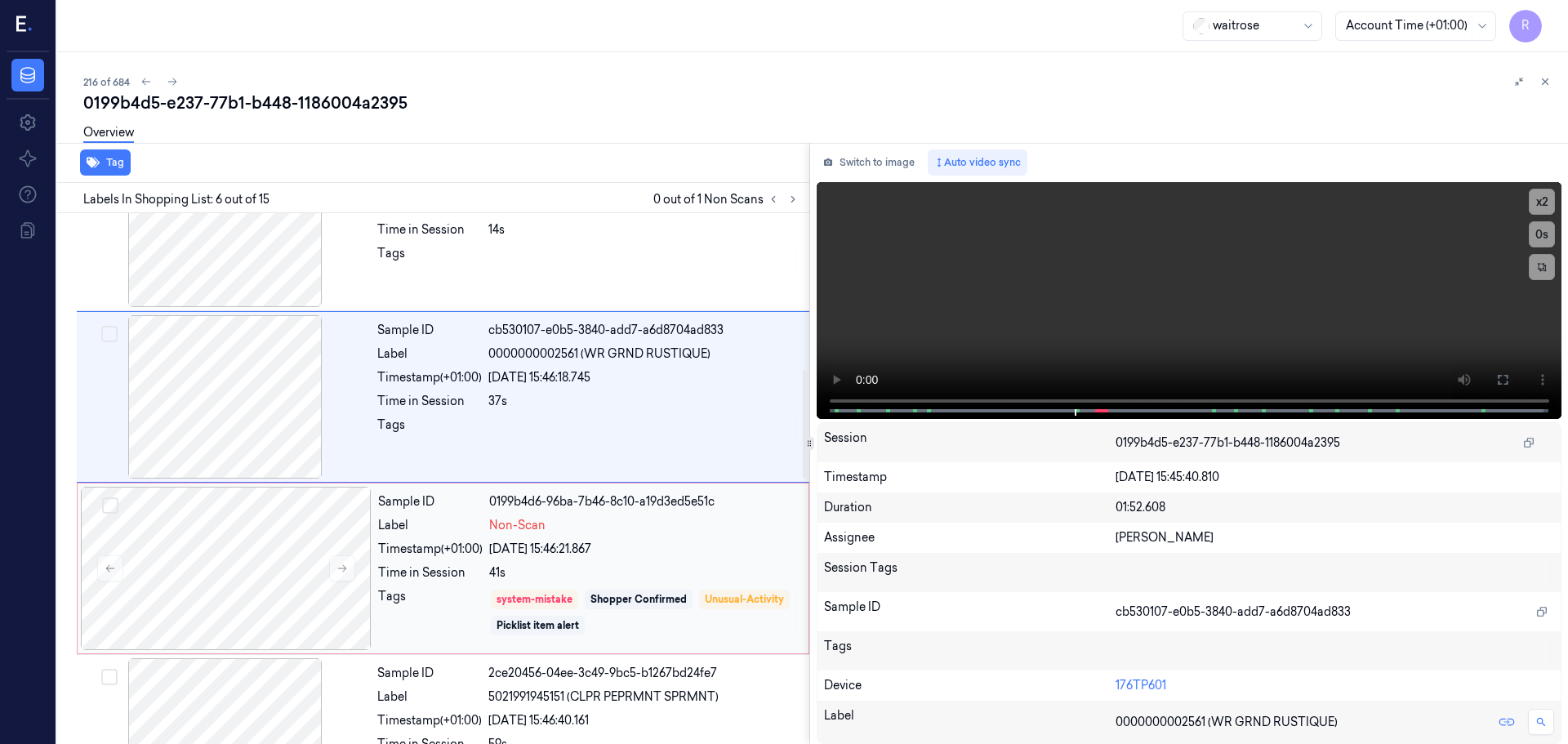
click at [524, 538] on div "Sample ID 0199b4d6-96ba-7b46-8c10-a19d3ed5e51c Label Non-Scan Timestamp (+01:00…" at bounding box center [588, 569] width 434 height 164
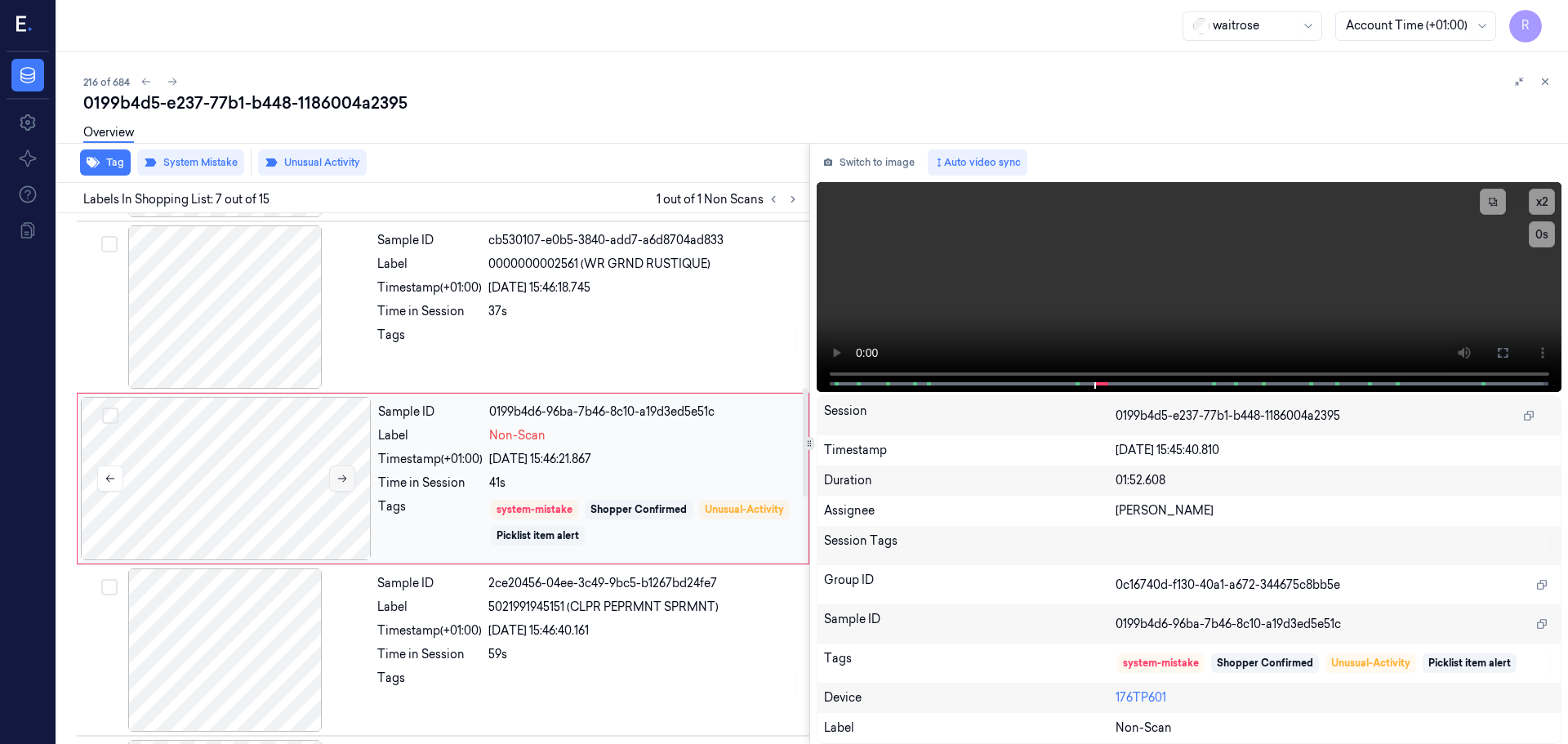
click at [340, 484] on button at bounding box center [342, 478] width 26 height 26
click at [348, 483] on button at bounding box center [342, 478] width 26 height 26
click at [345, 483] on icon at bounding box center [342, 478] width 12 height 12
click at [424, 632] on div "Timestamp (+01:00)" at bounding box center [429, 630] width 105 height 17
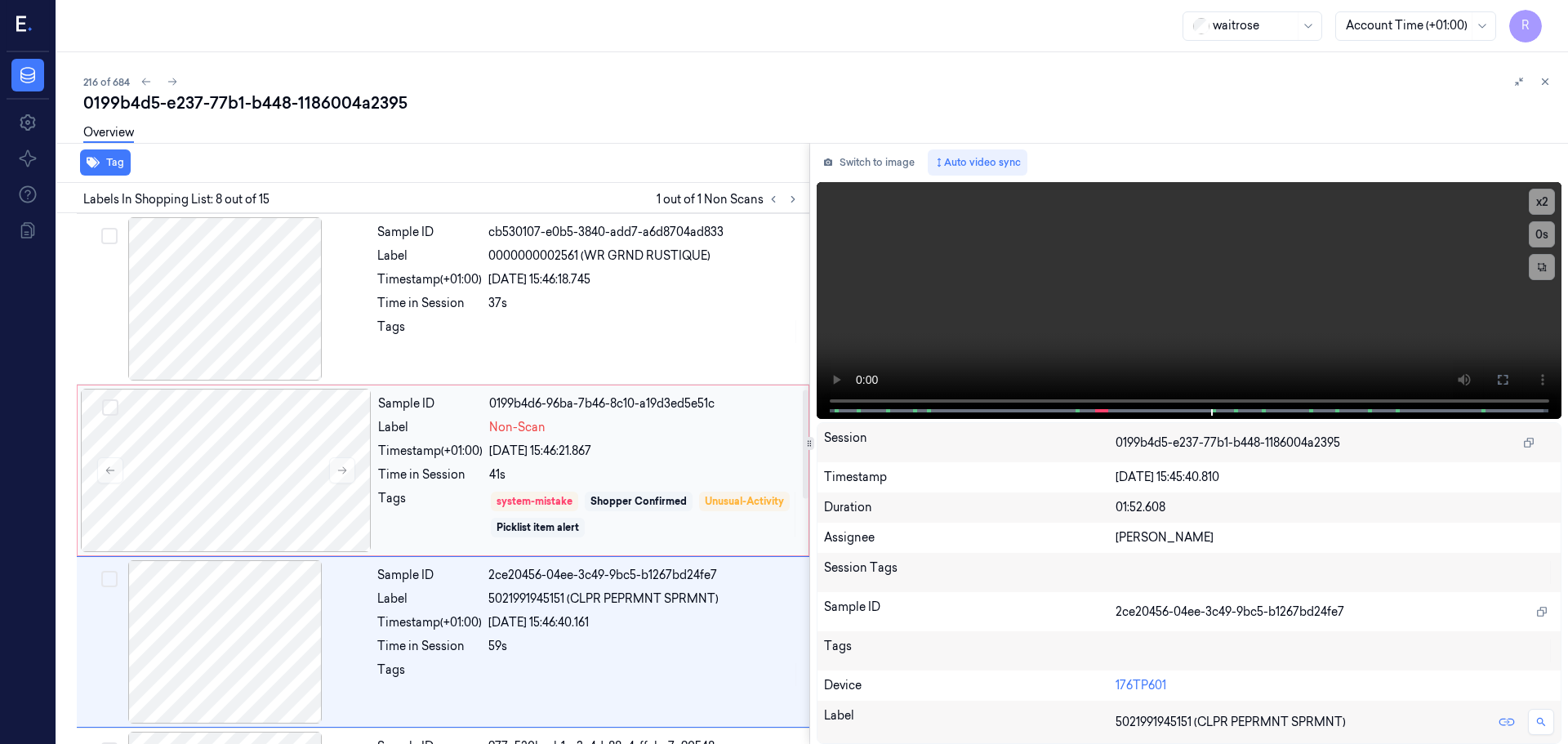
click at [440, 486] on div "Sample ID 0199b4d6-96ba-7b46-8c10-a19d3ed5e51c Label Non-Scan Timestamp (+01:00…" at bounding box center [588, 471] width 434 height 164
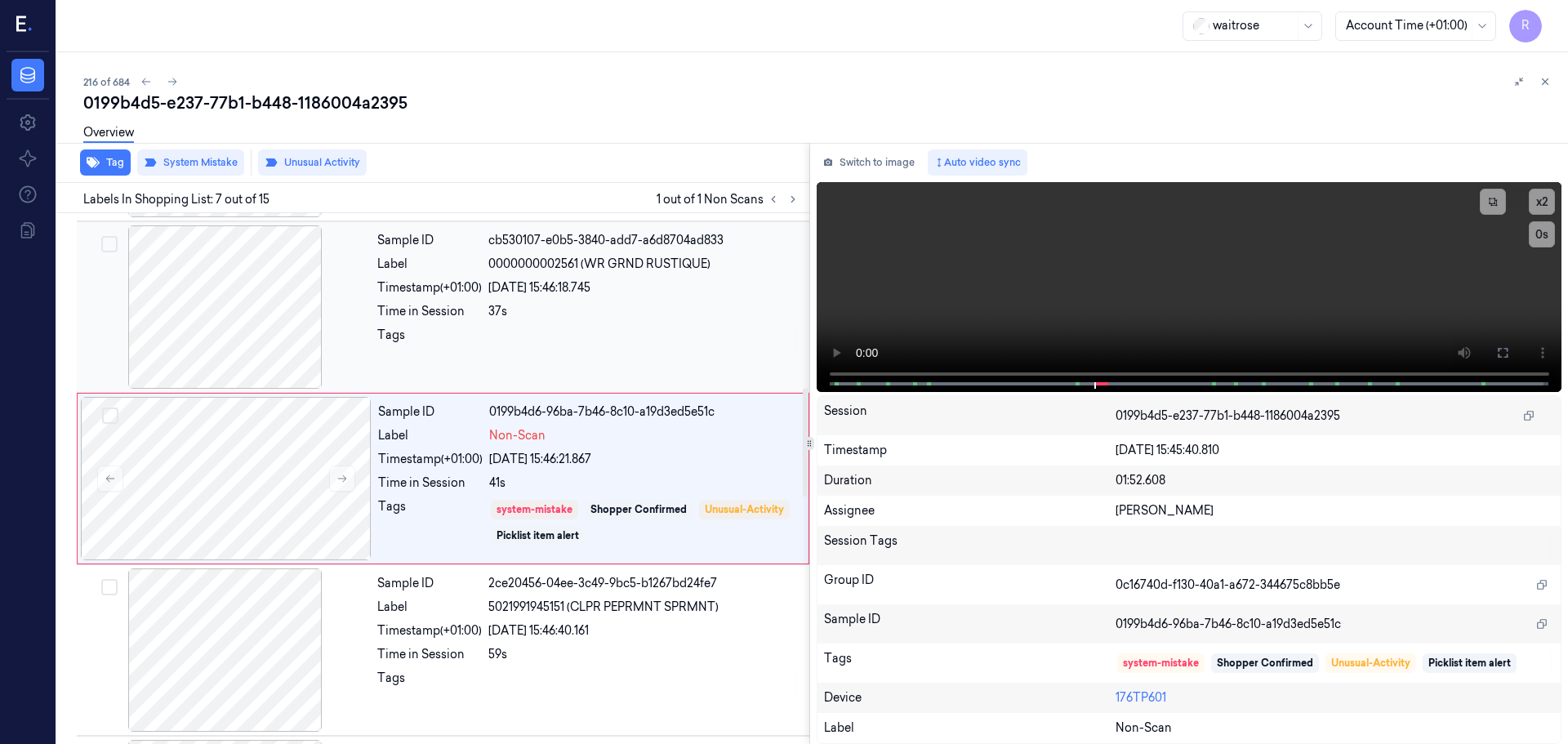
click at [504, 345] on div at bounding box center [644, 339] width 311 height 26
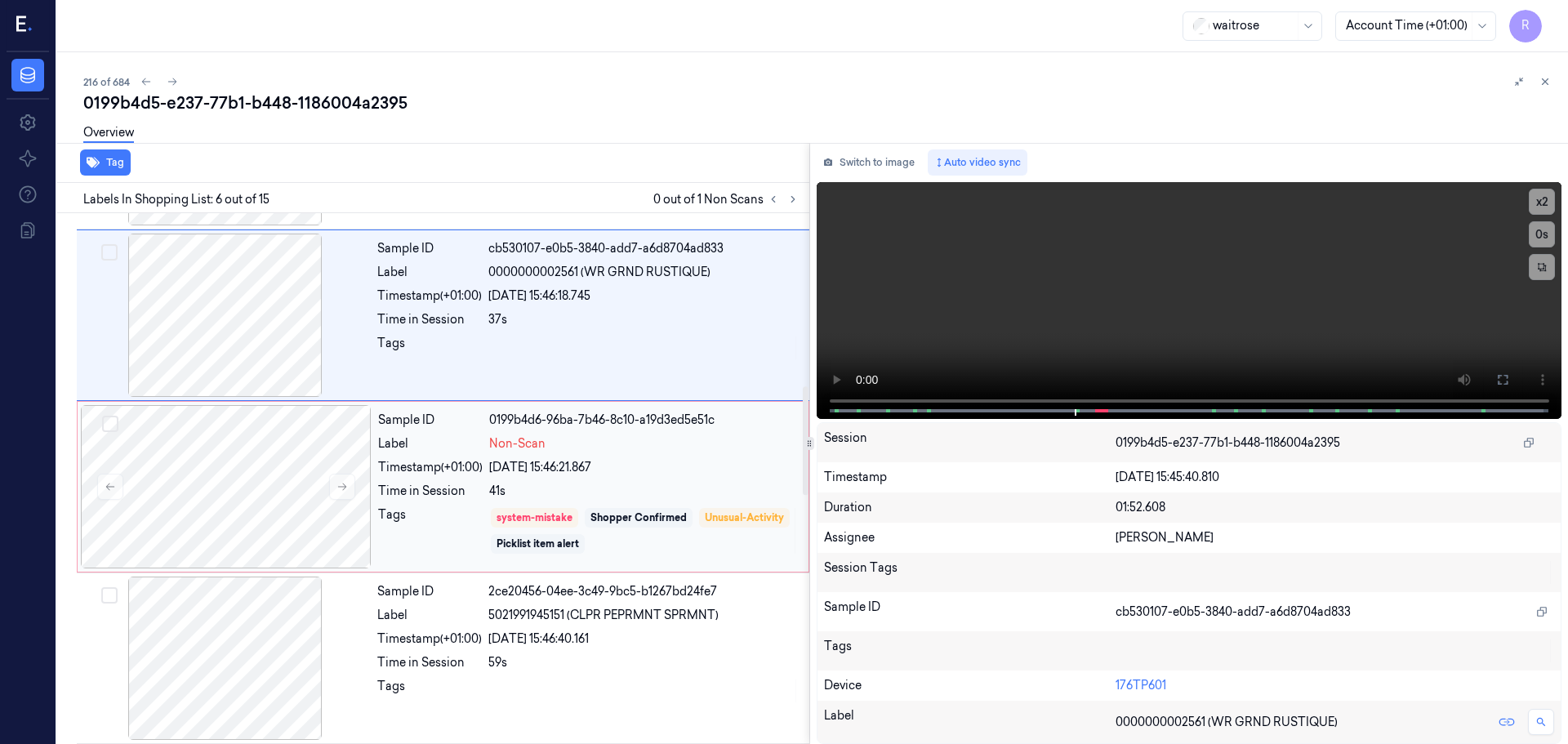
click at [503, 501] on div "Sample ID 0199b4d6-96ba-7b46-8c10-a19d3ed5e51c Label Non-Scan Timestamp (+01:00…" at bounding box center [588, 487] width 434 height 164
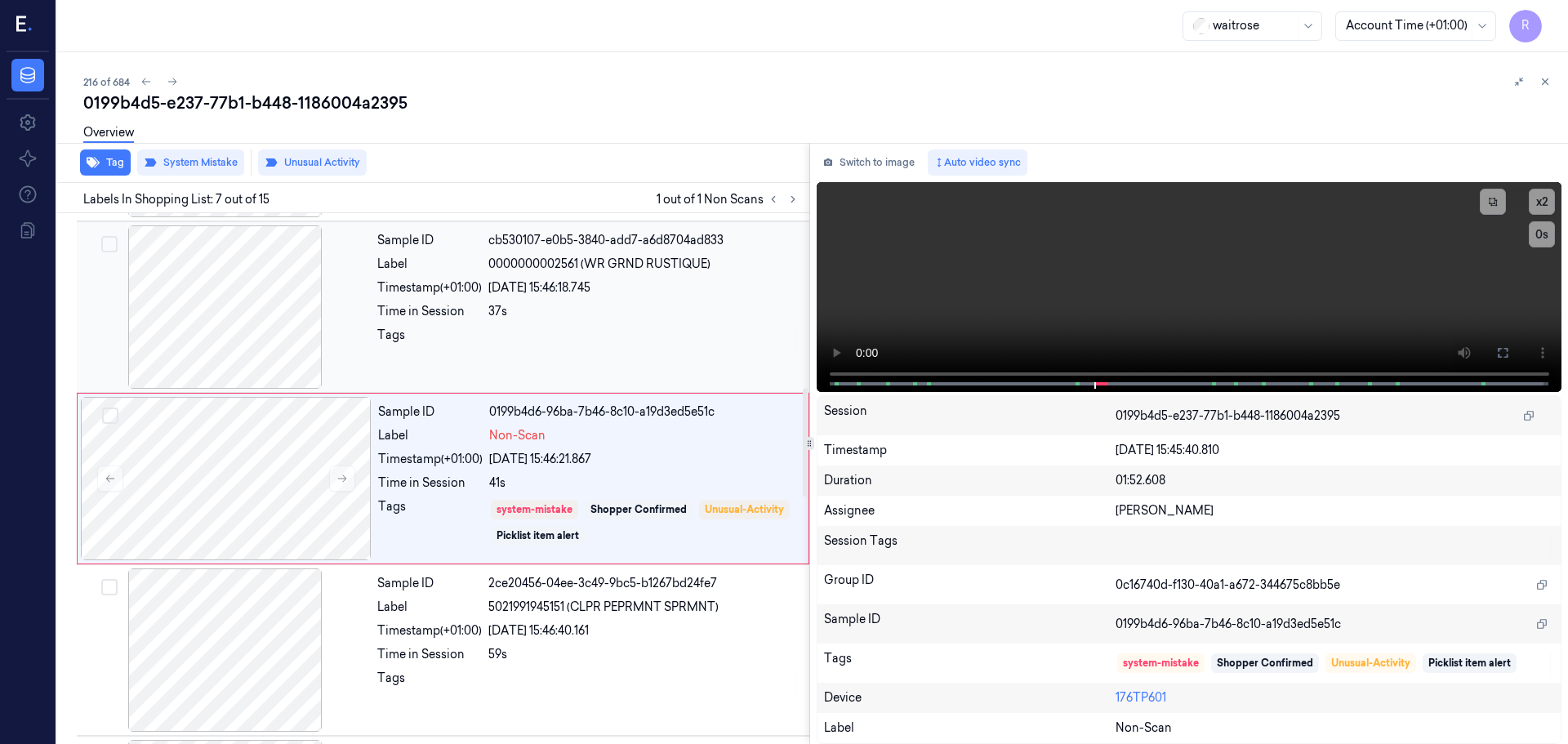
click at [437, 270] on div "Label" at bounding box center [429, 263] width 105 height 17
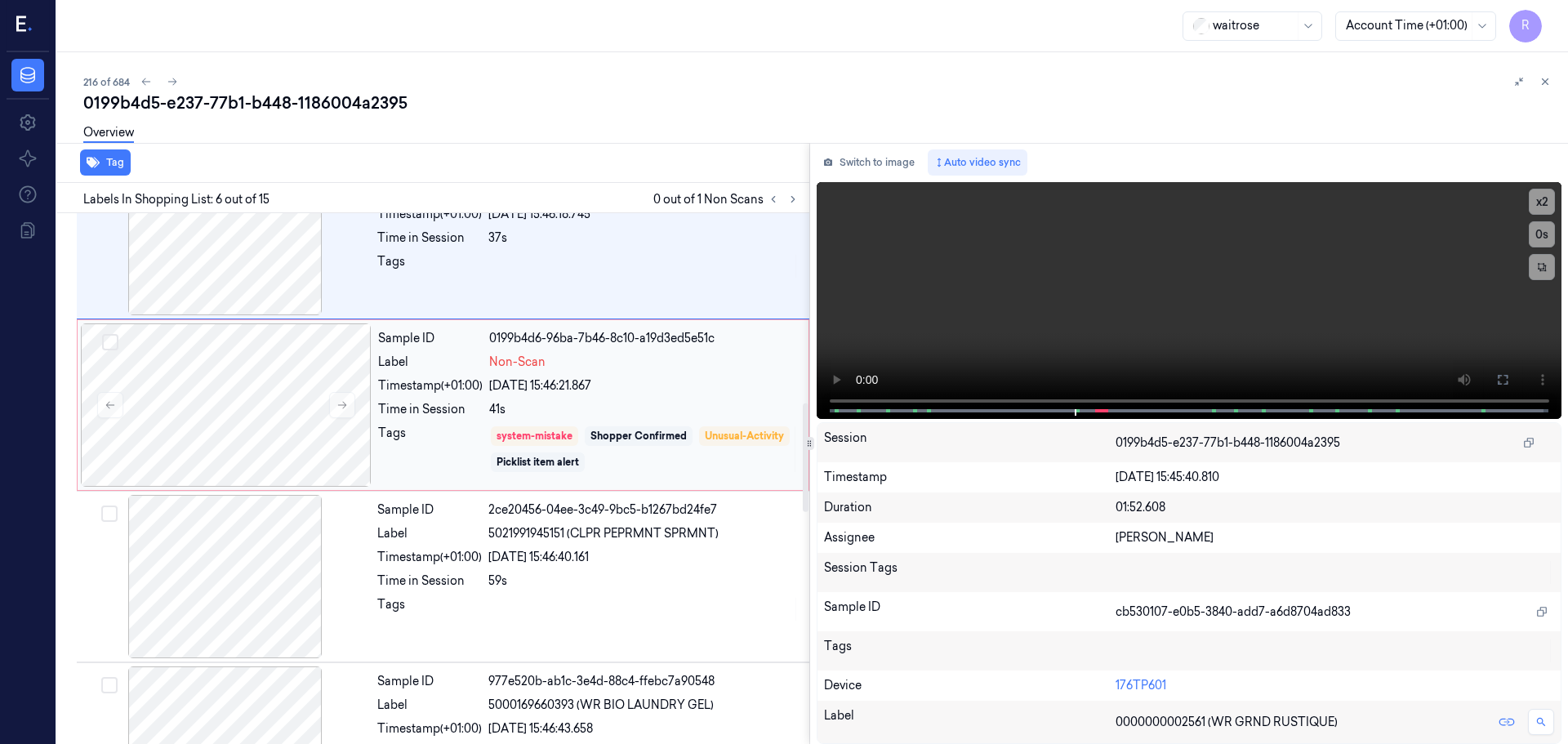
click at [457, 472] on div "Tags" at bounding box center [430, 449] width 105 height 49
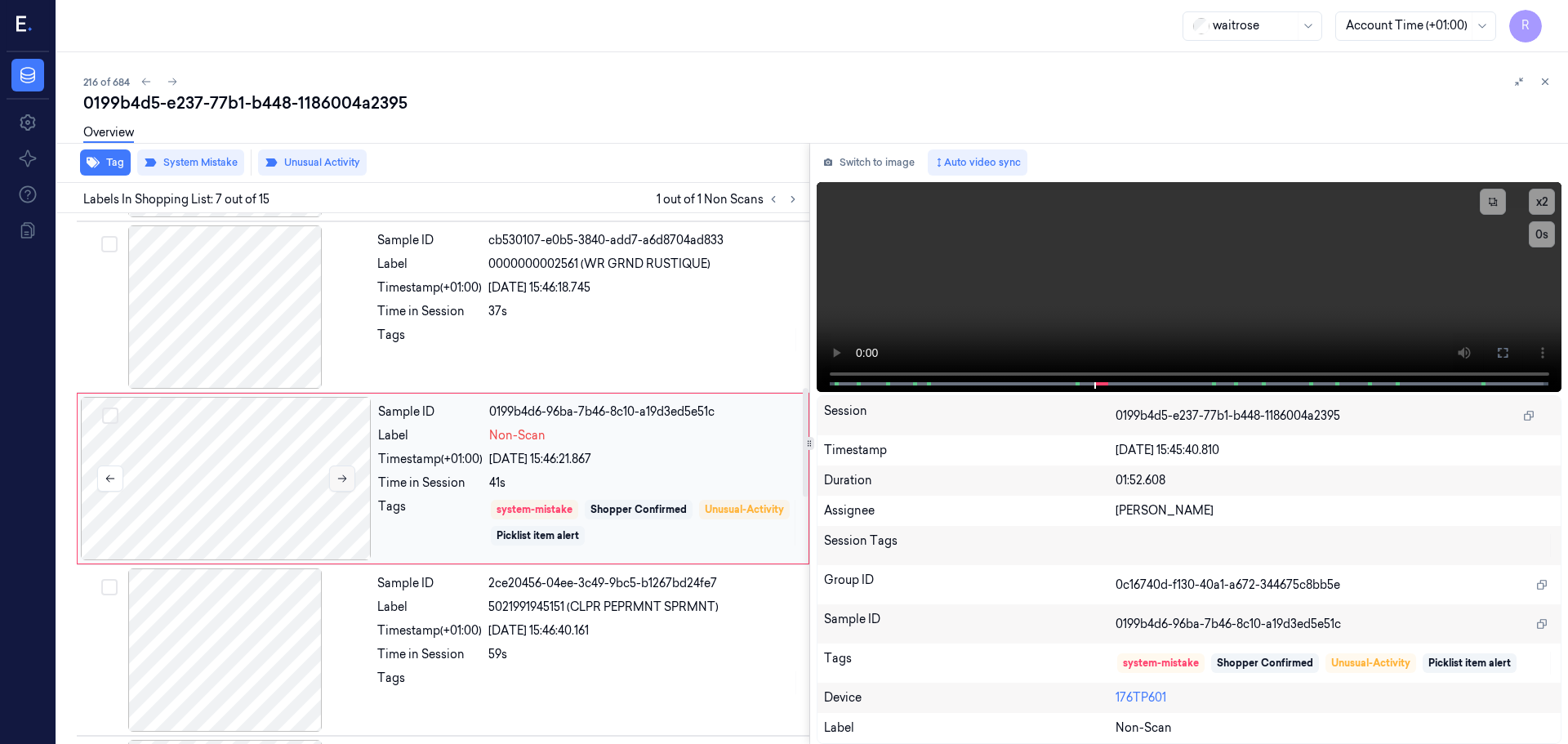
click at [331, 481] on button at bounding box center [342, 478] width 26 height 26
click at [337, 481] on icon at bounding box center [342, 478] width 12 height 12
click at [397, 661] on div "Time in Session" at bounding box center [429, 654] width 105 height 17
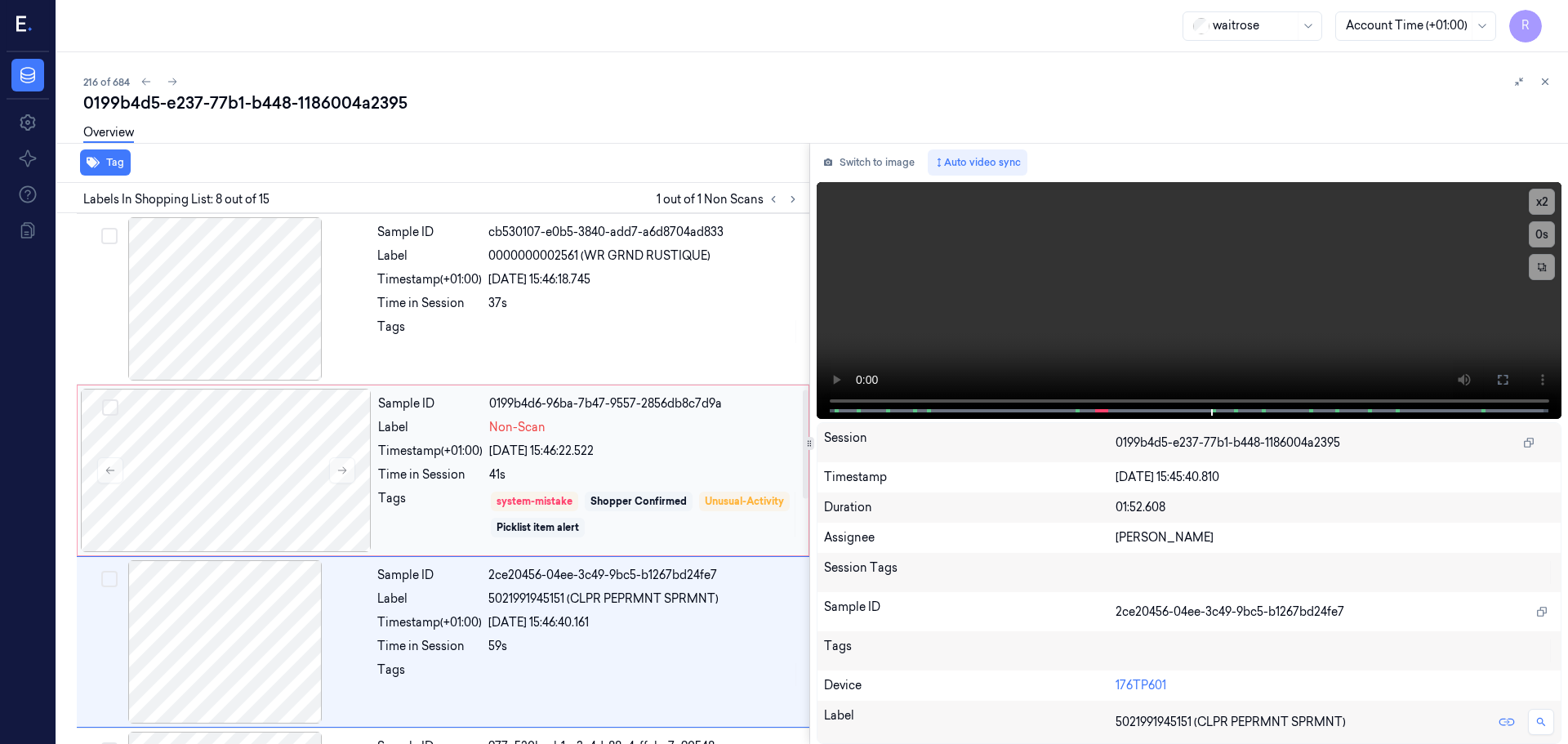
click at [483, 525] on div "Tags" at bounding box center [430, 514] width 105 height 49
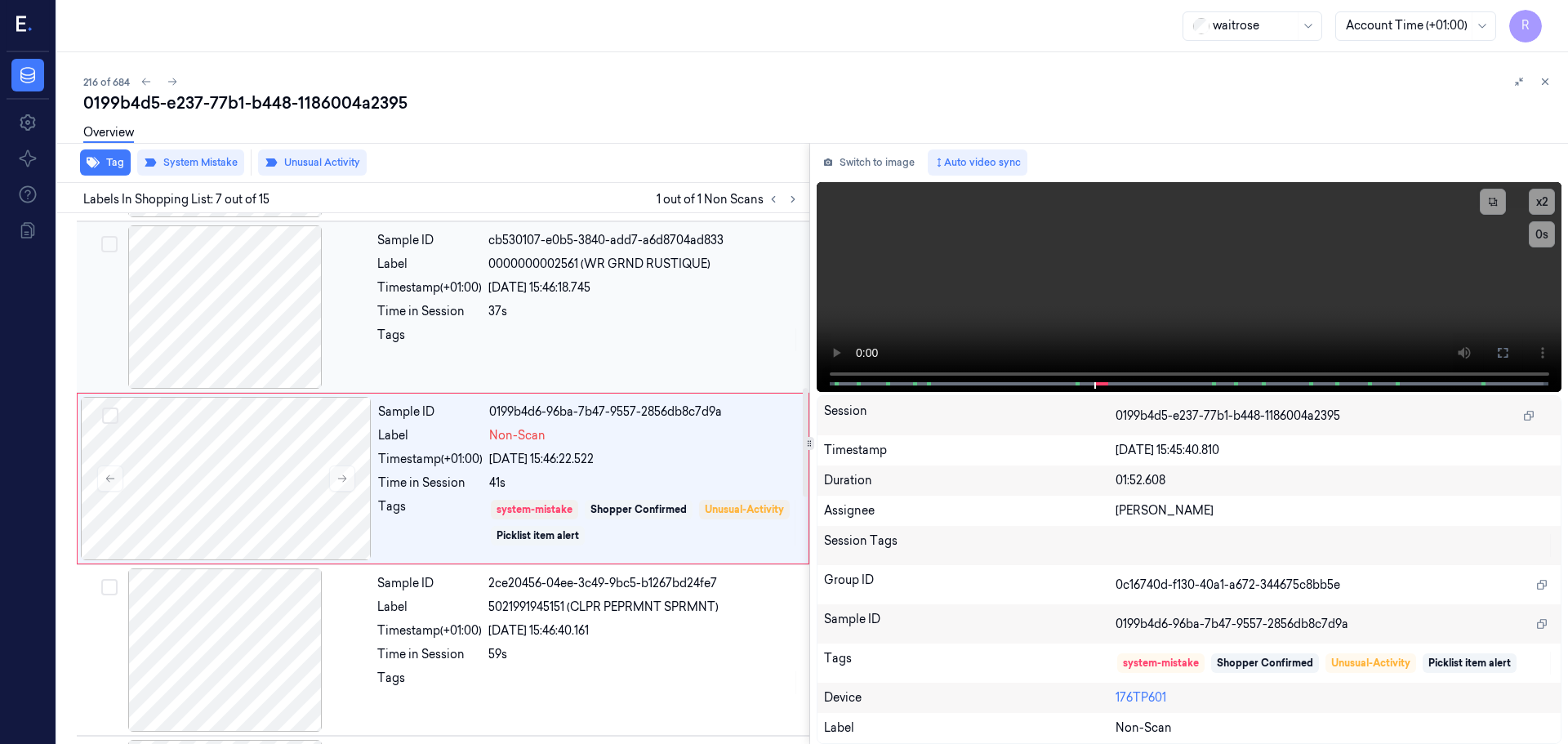
click at [588, 322] on div "Sample ID cb530107-e0b5-3840-add7-a6d8704ad833 Label 0000000002561 (WR GRND RUS…" at bounding box center [588, 307] width 435 height 164
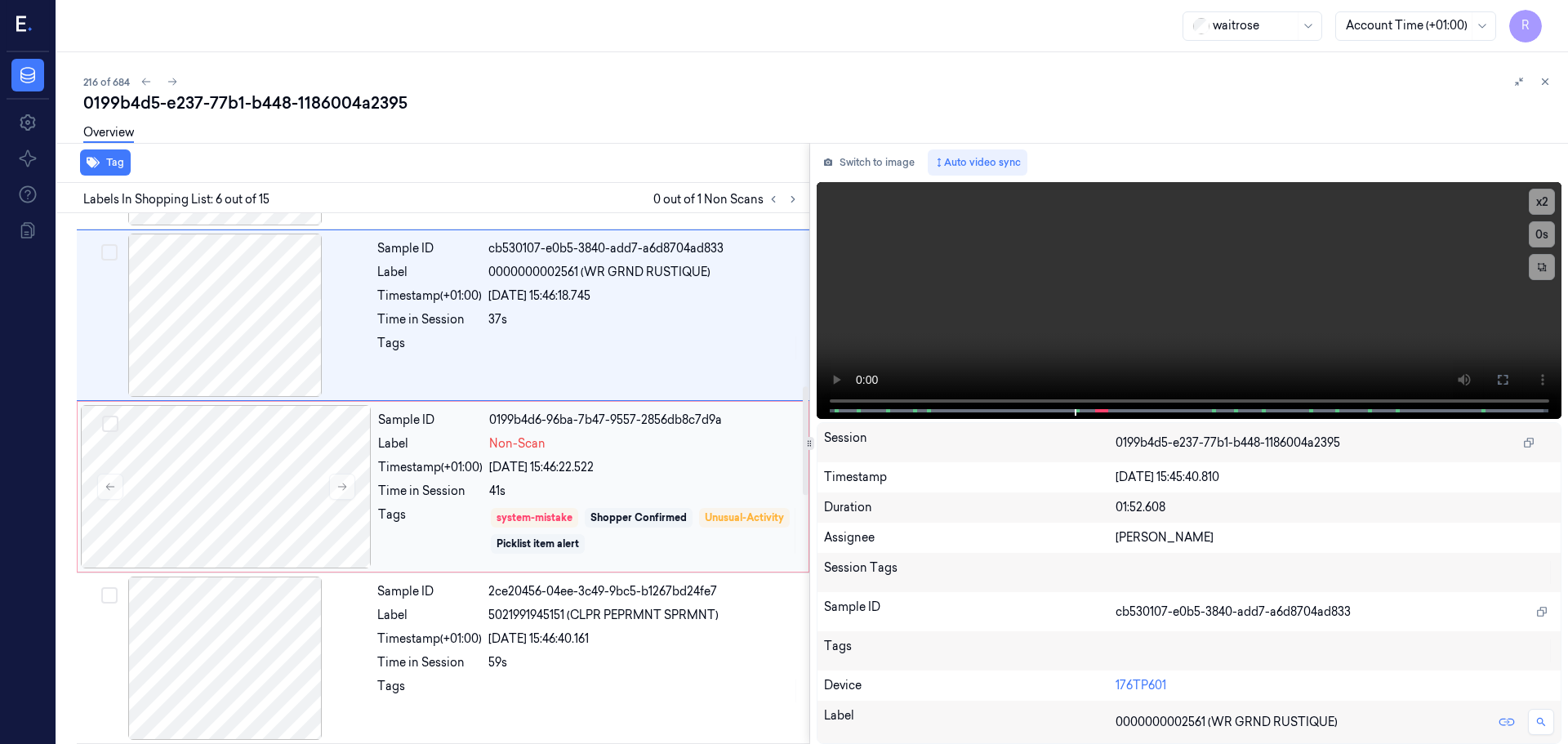
click at [588, 498] on div "41s" at bounding box center [644, 491] width 310 height 17
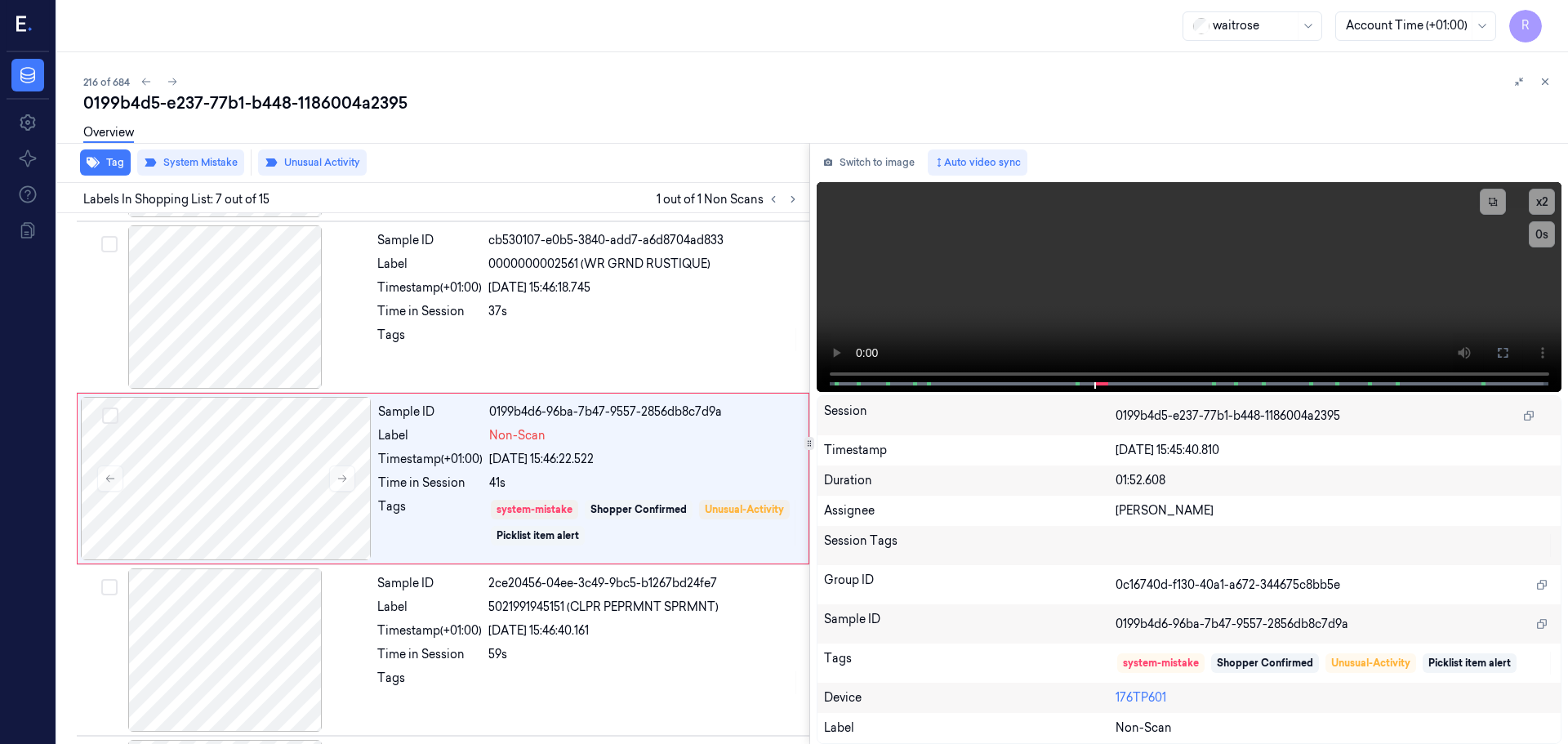
click at [1549, 83] on icon at bounding box center [1545, 82] width 12 height 12
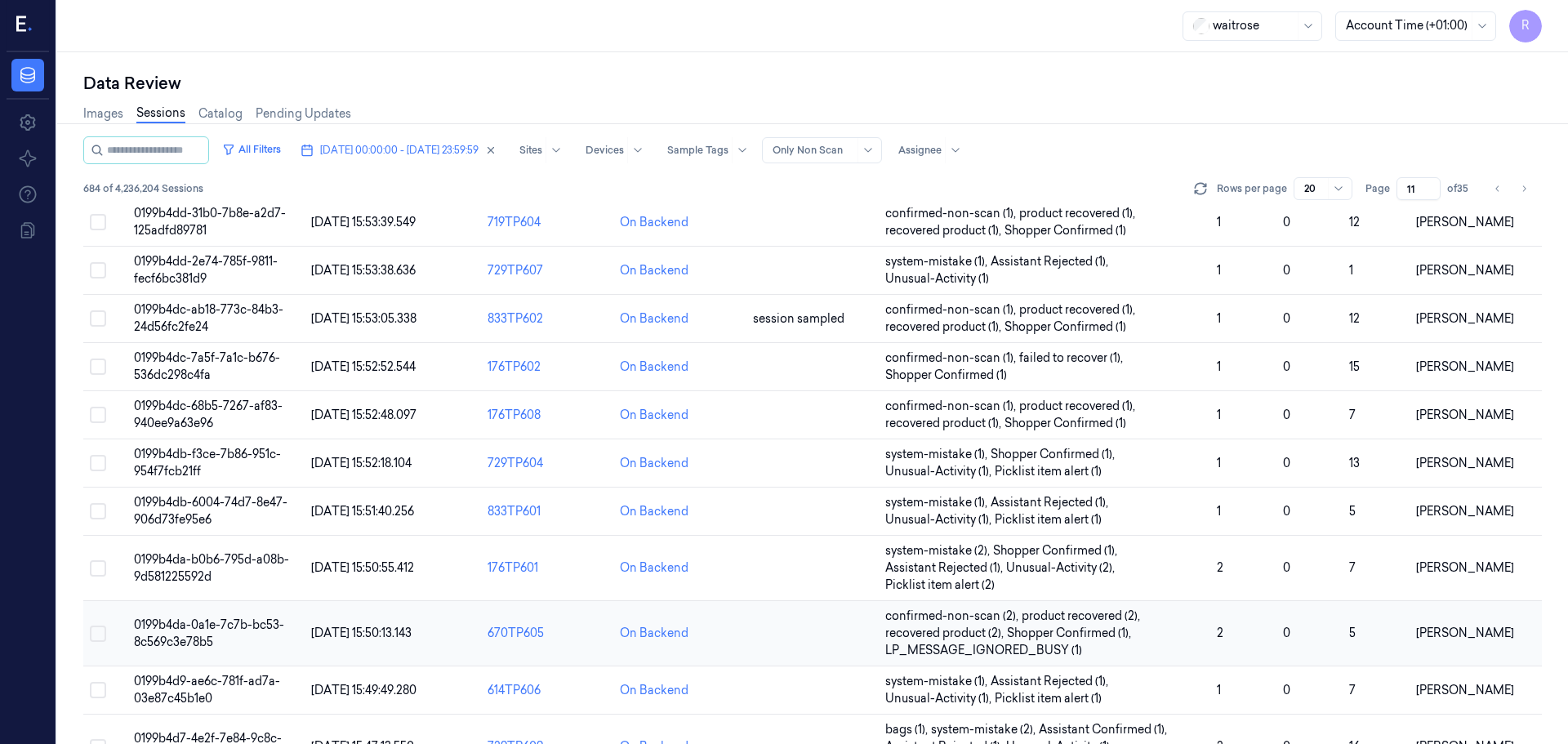
scroll to position [526, 0]
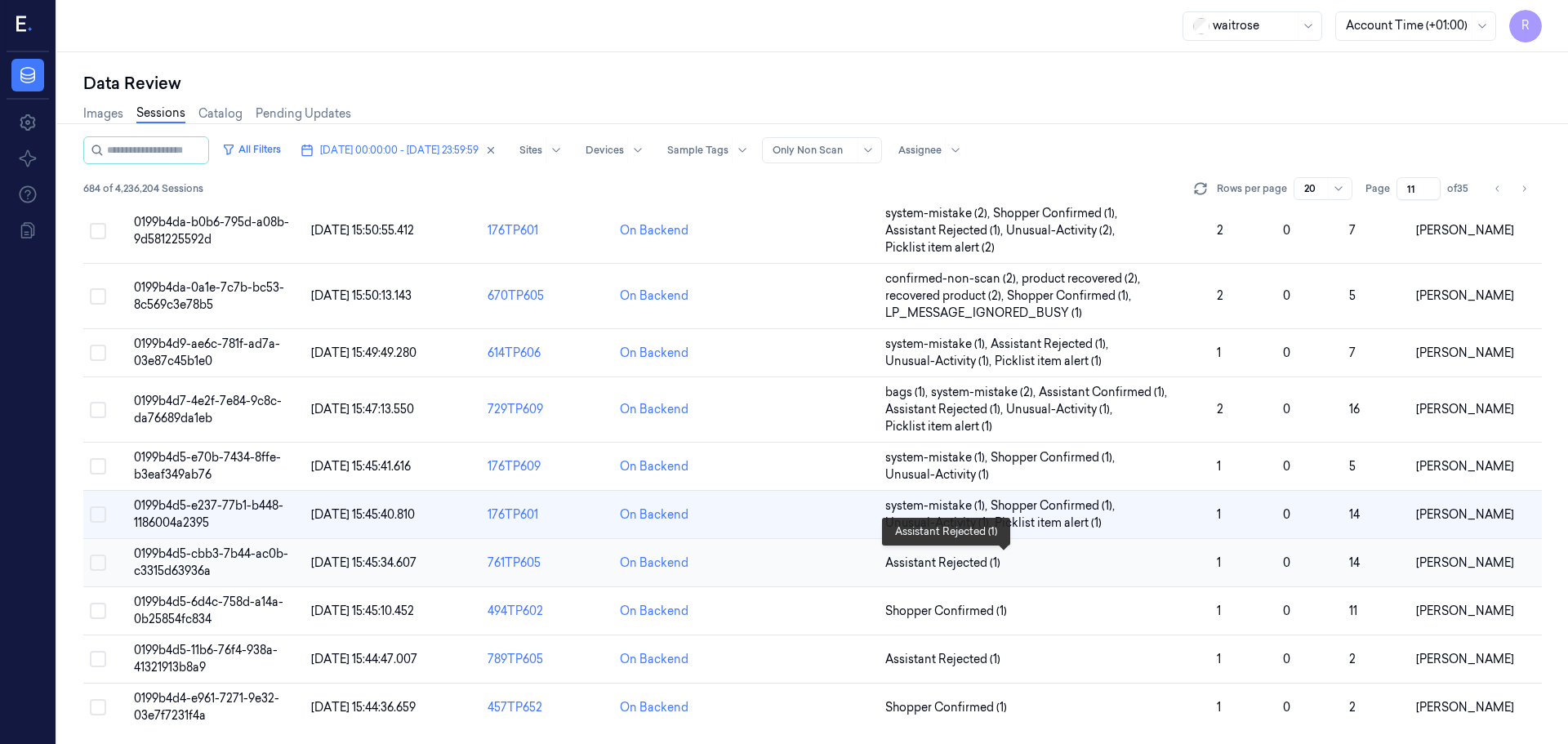
click at [1044, 563] on span "Assistant Rejected (1)" at bounding box center [1044, 562] width 318 height 17
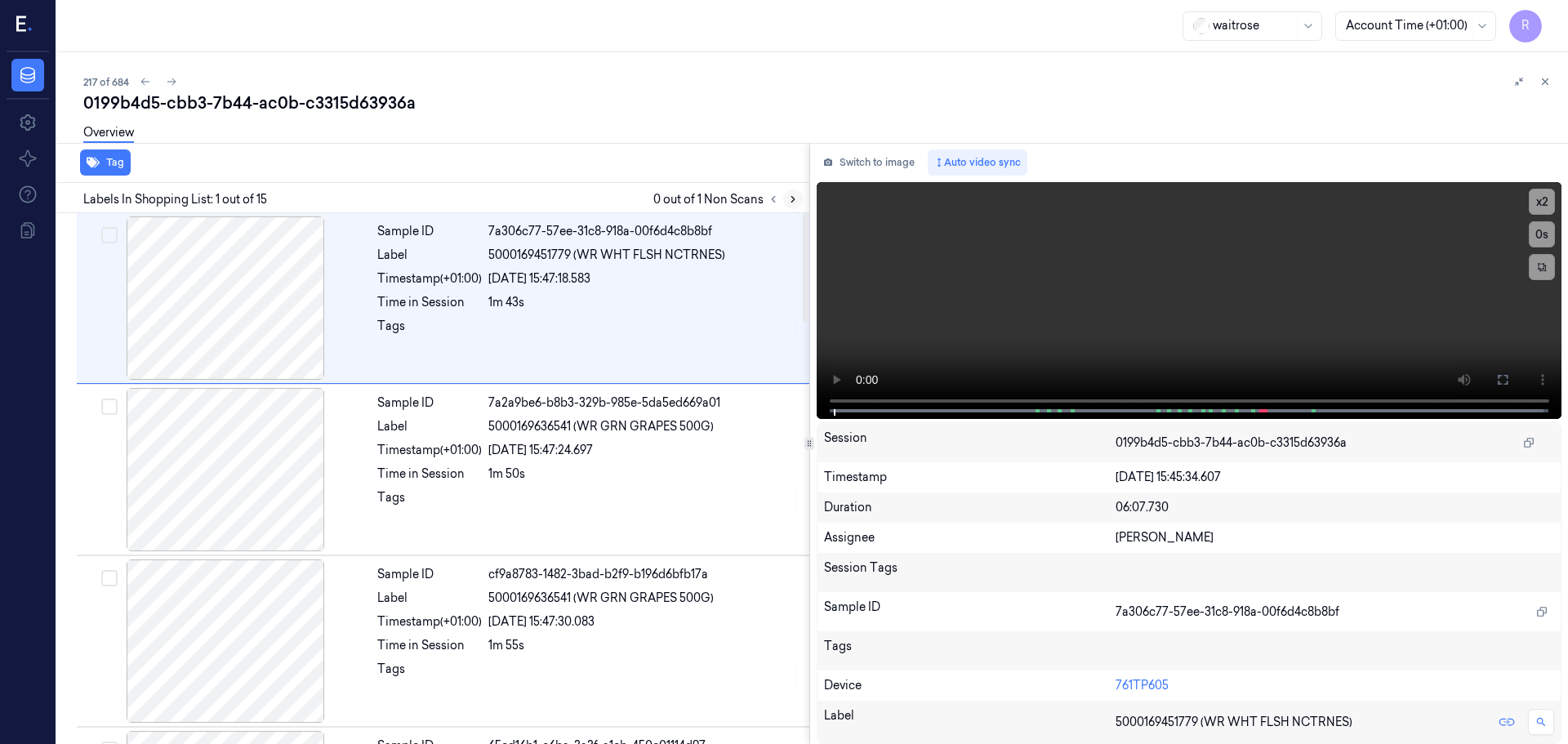
click at [788, 196] on icon at bounding box center [793, 199] width 12 height 12
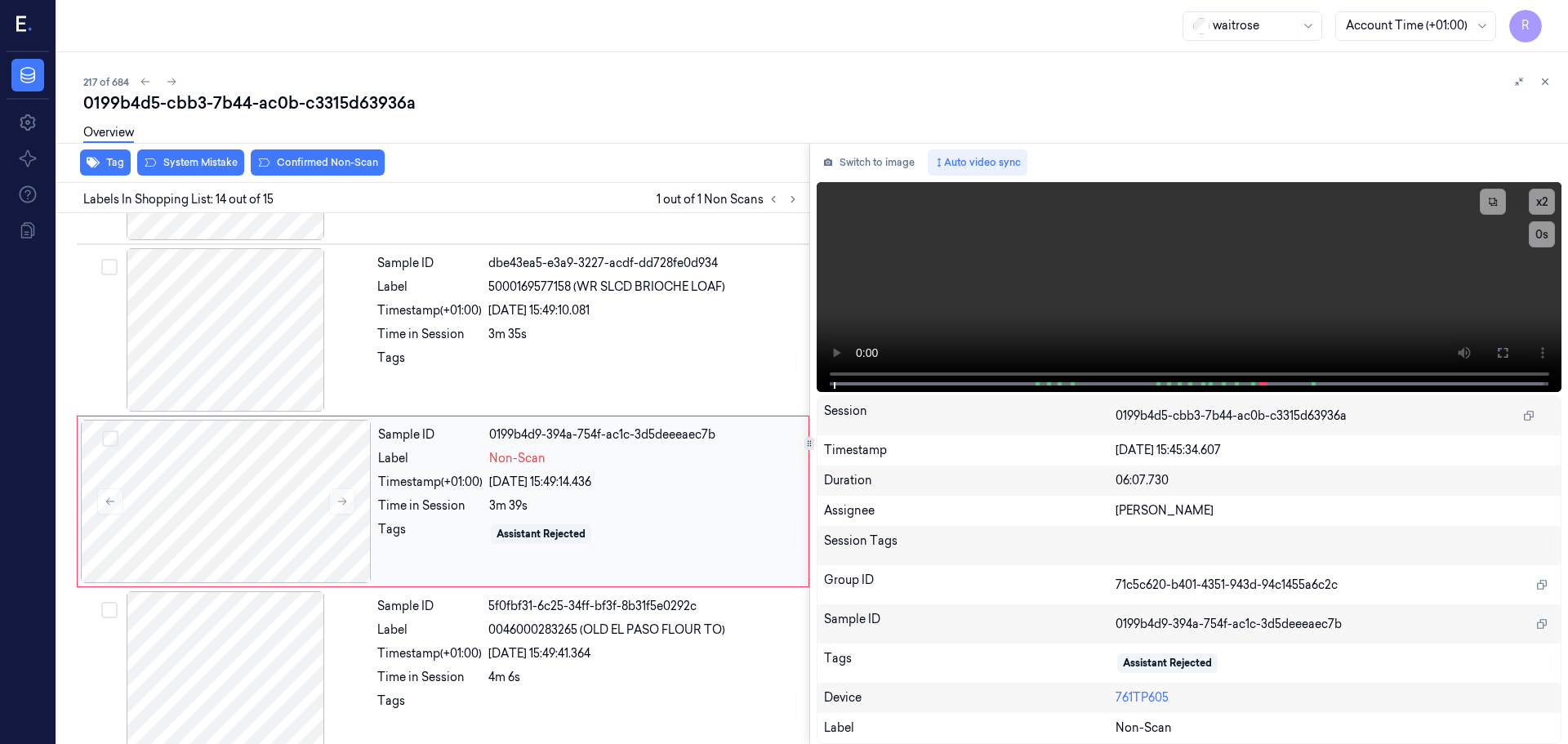
scroll to position [2046, 0]
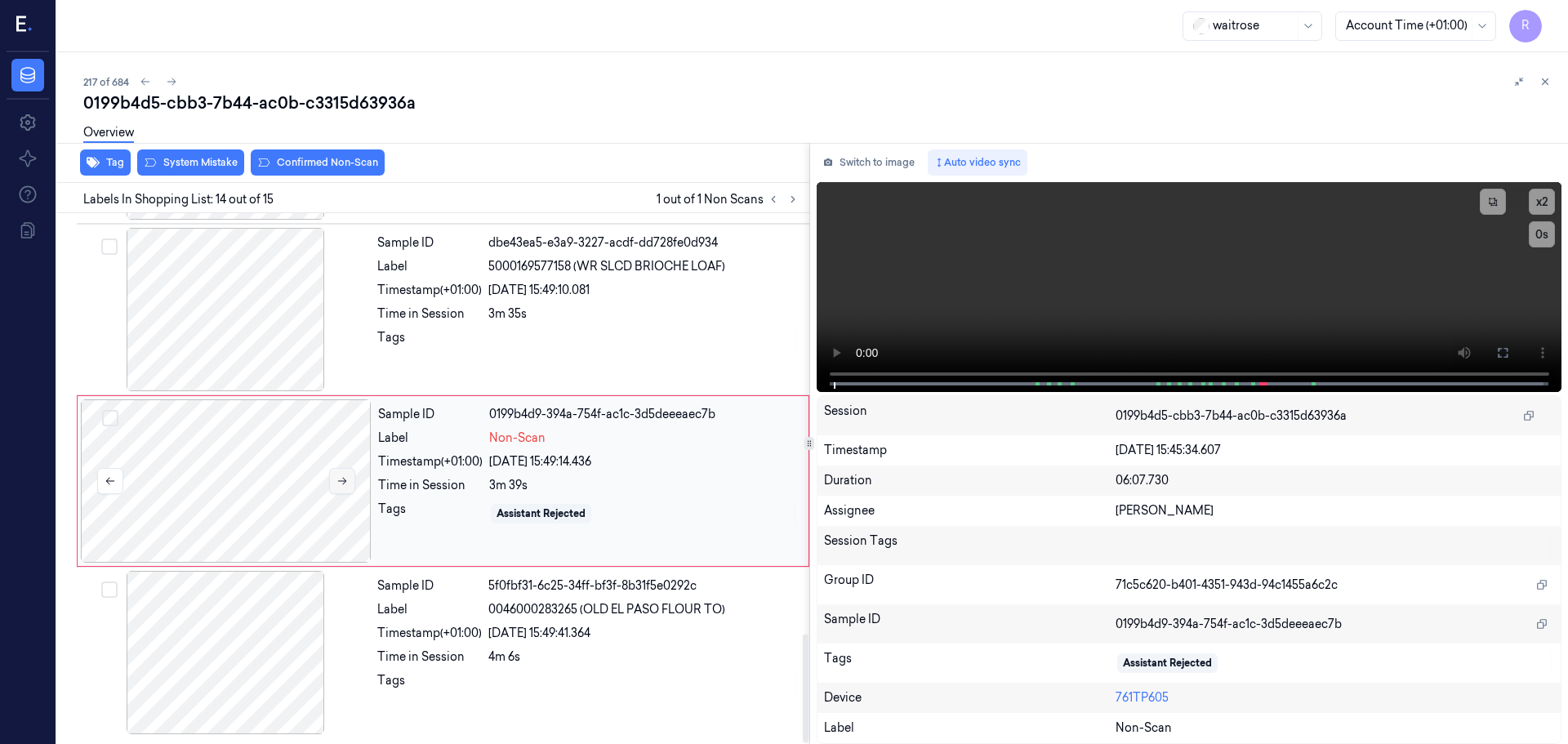
click at [340, 480] on icon at bounding box center [342, 481] width 12 height 12
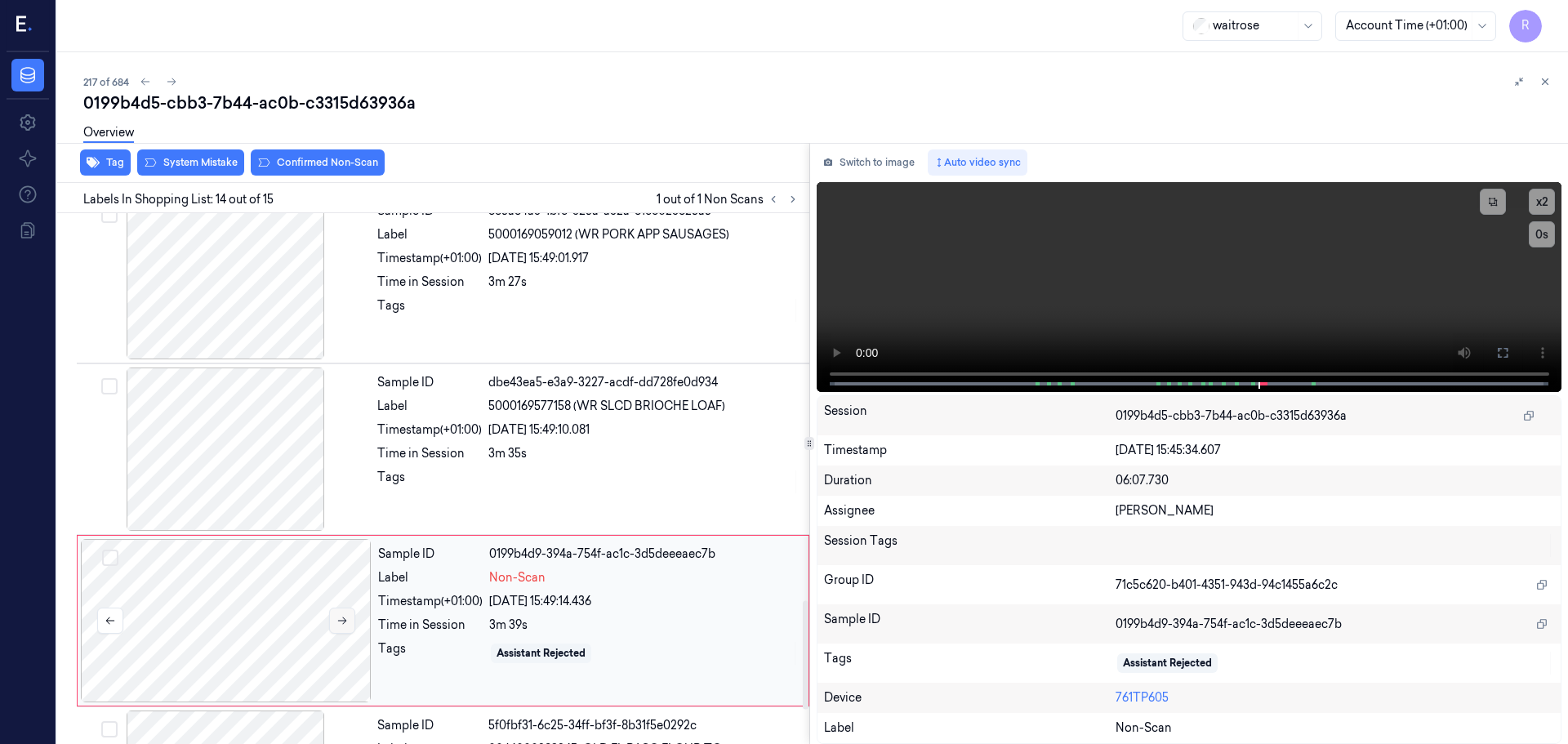
scroll to position [1882, 0]
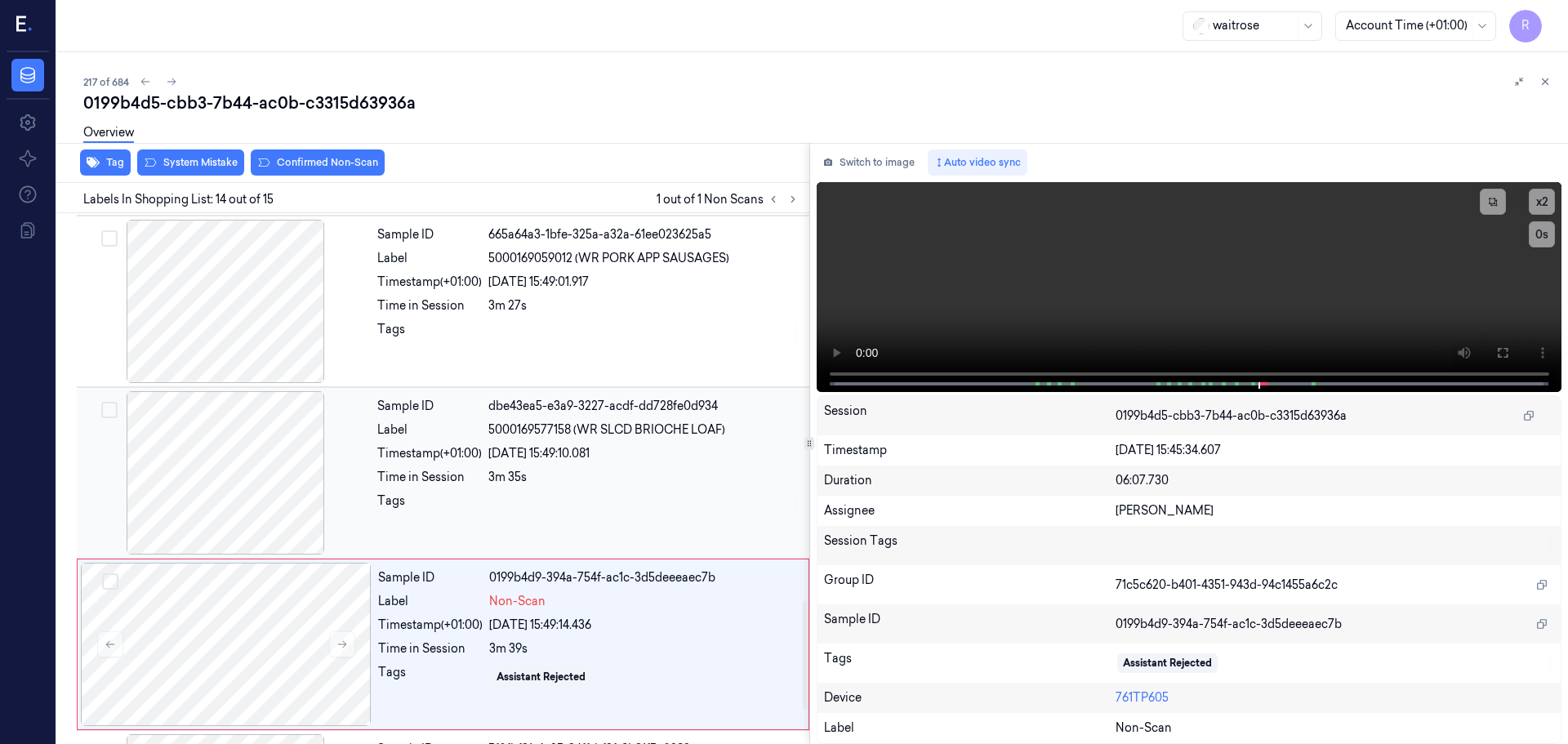
click at [278, 461] on div at bounding box center [225, 472] width 291 height 164
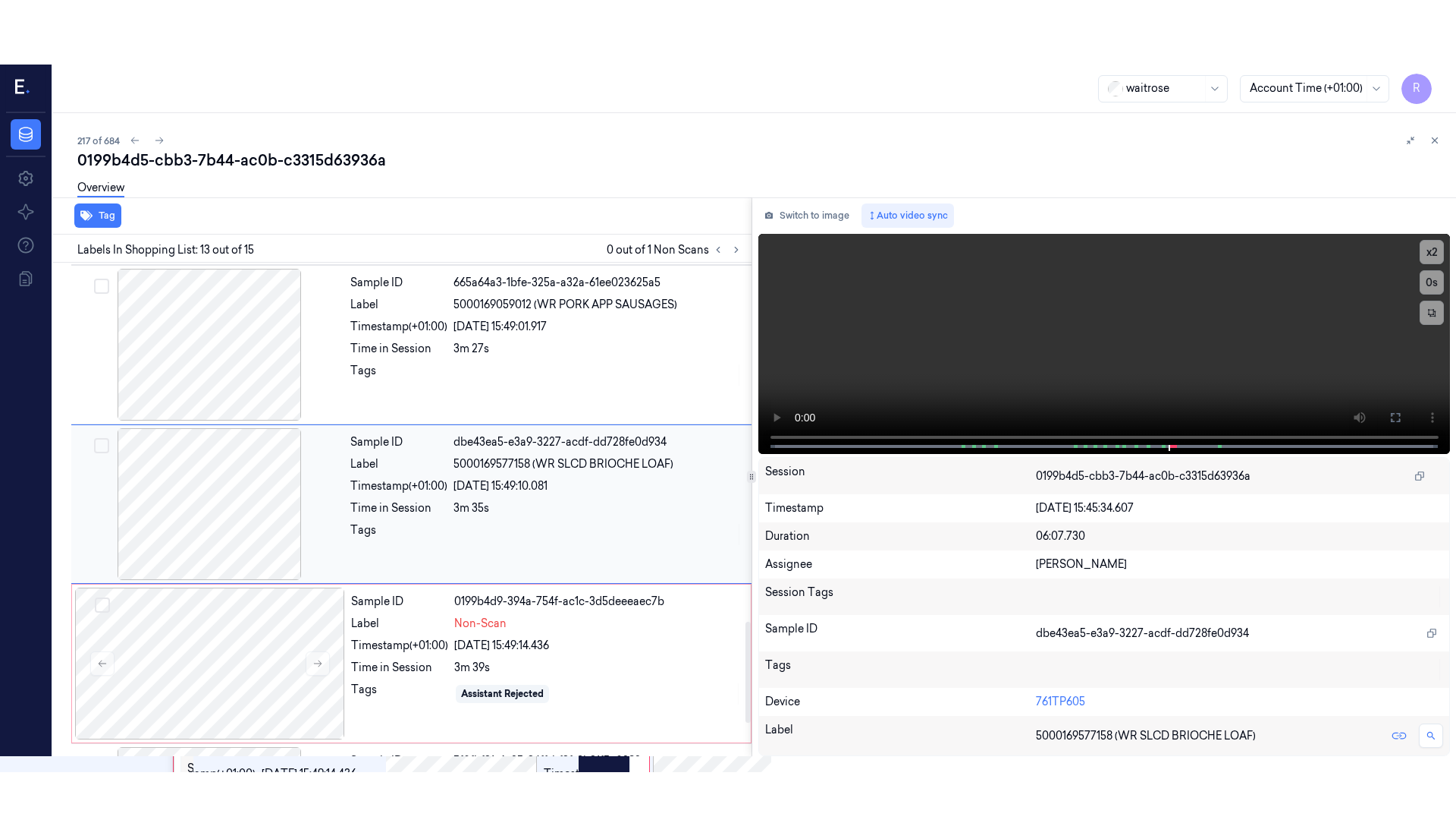
scroll to position [1745, 0]
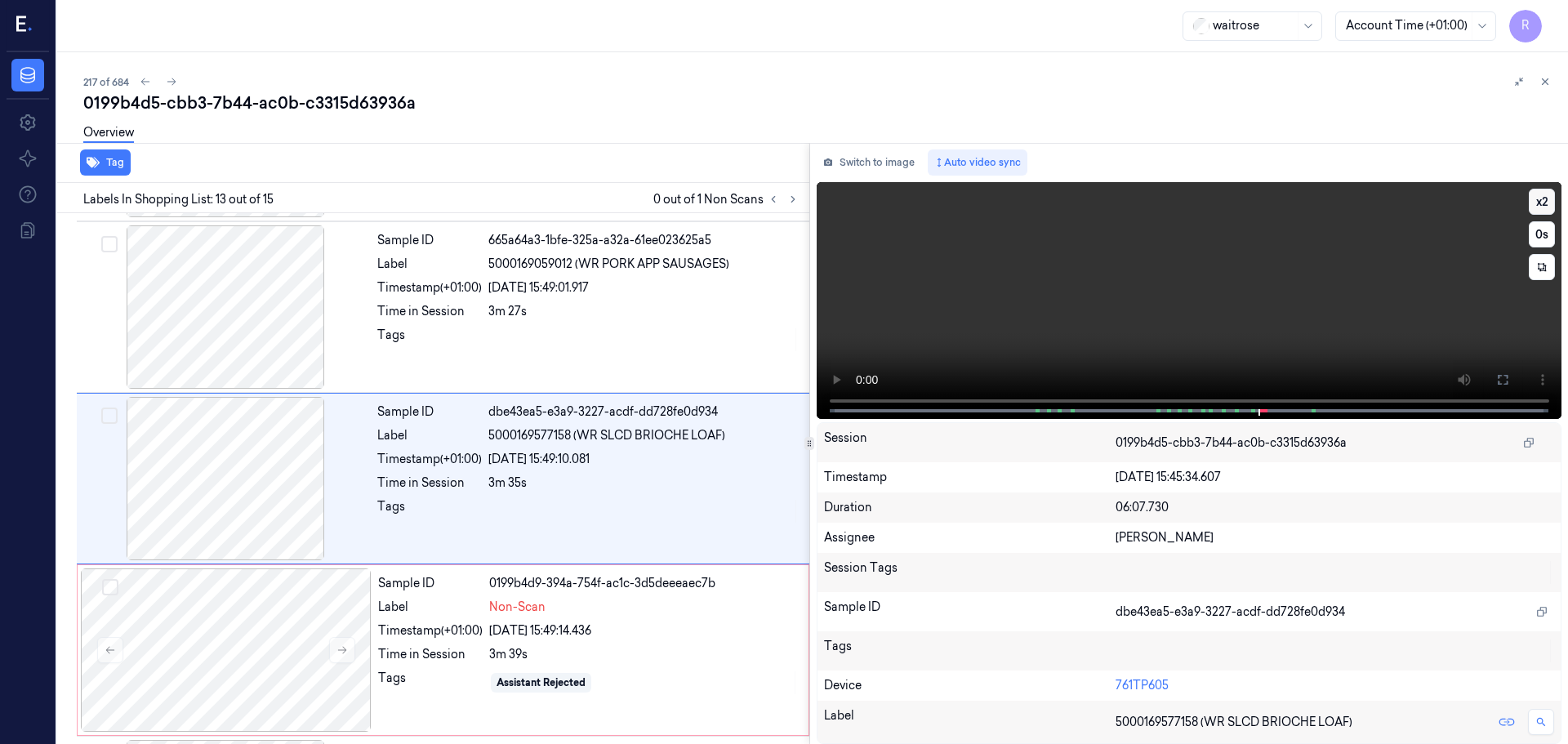
click at [1536, 202] on button "x 2" at bounding box center [1542, 202] width 26 height 26
click at [1542, 198] on button "x 4" at bounding box center [1542, 202] width 26 height 26
click at [1506, 373] on icon at bounding box center [1503, 380] width 13 height 13
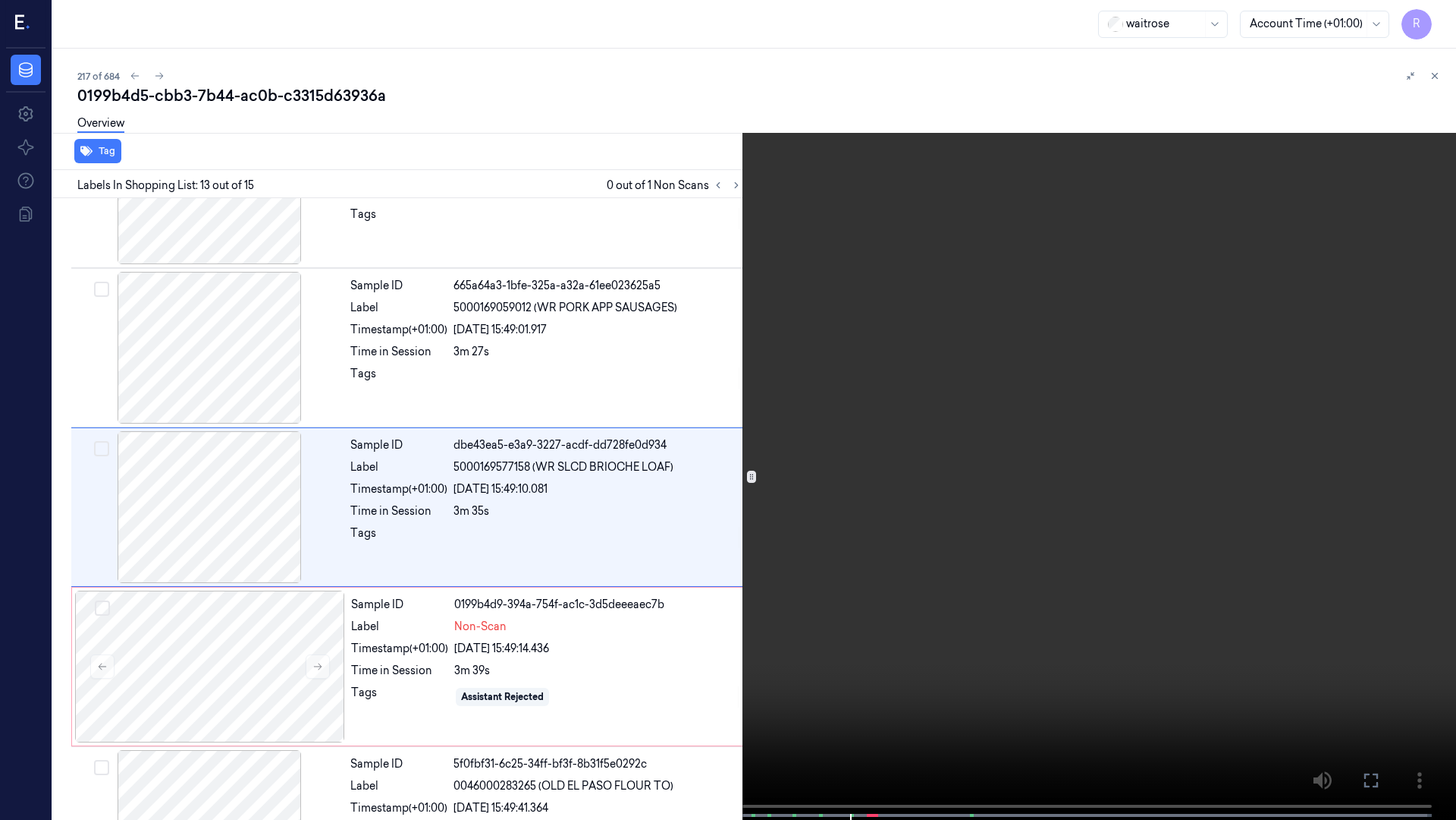
scroll to position [1681, 0]
click at [1438, 16] on button "x 1" at bounding box center [1438, 18] width 24 height 24
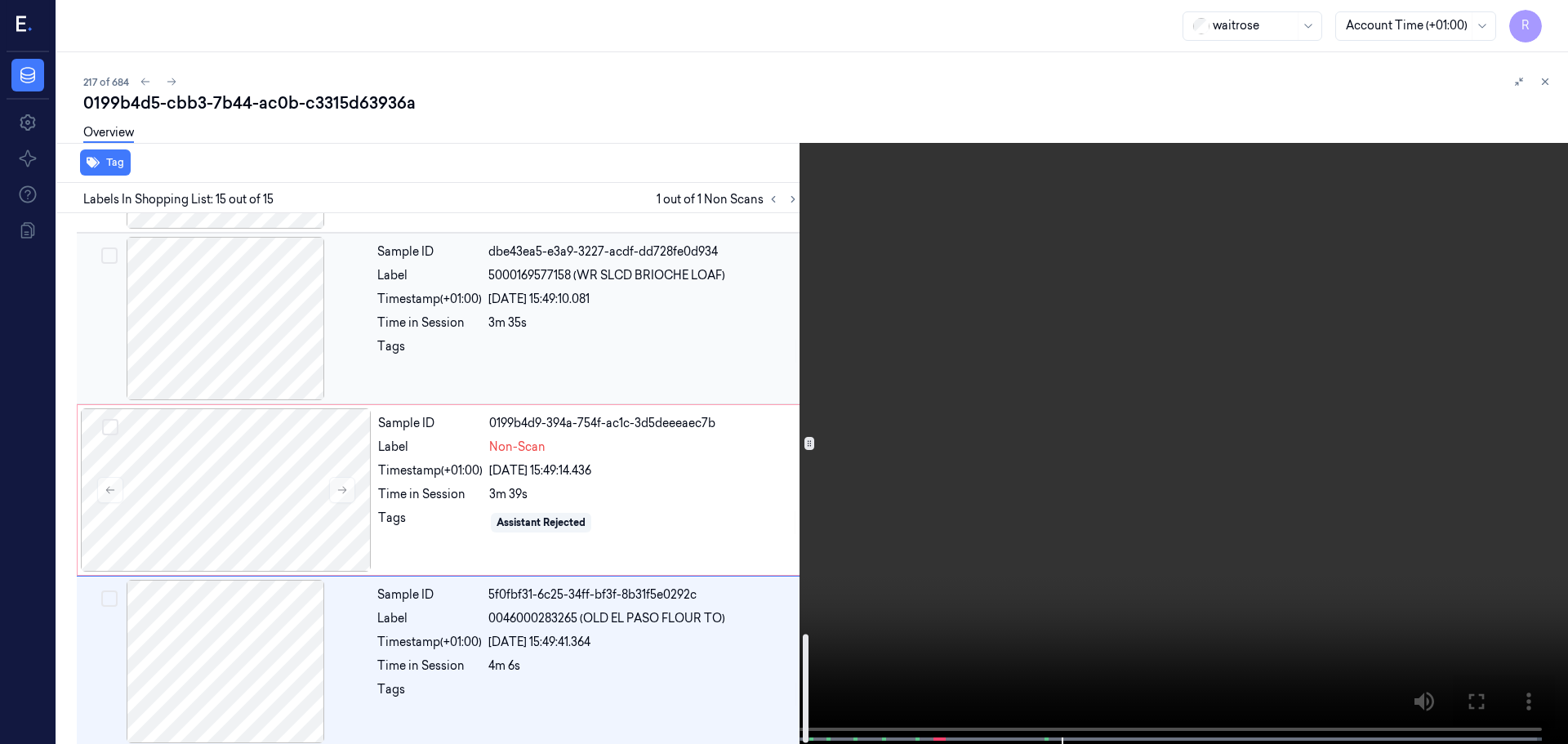
scroll to position [2046, 0]
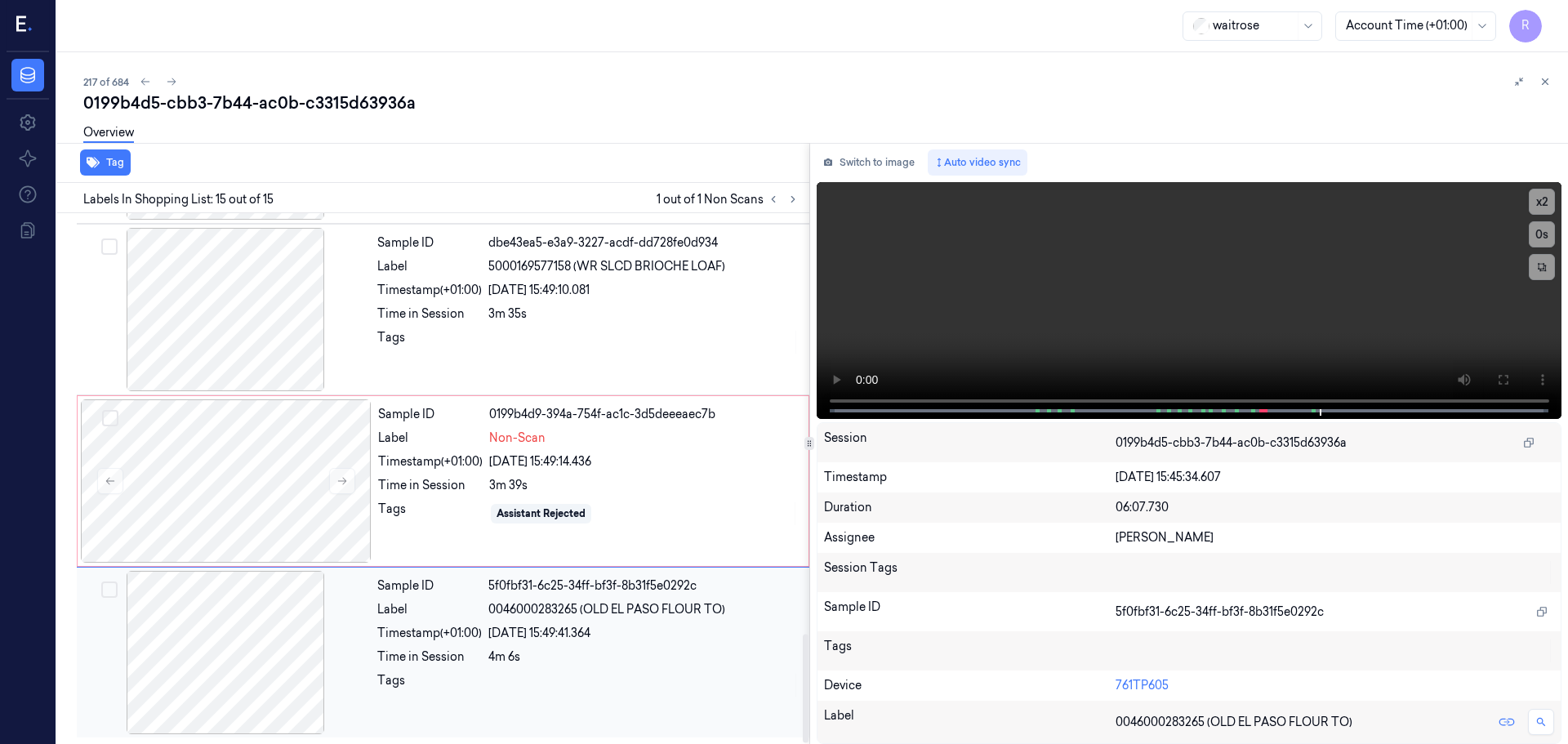
click at [372, 589] on div "Sample ID 5f0fbf31-6c25-34ff-bf3f-8b31f5e0292c Label 0046000283265 (OLD EL PASO…" at bounding box center [588, 652] width 435 height 164
click at [375, 612] on div "Sample ID 5f0fbf31-6c25-34ff-bf3f-8b31f5e0292c Label 0046000283265 (OLD EL PASO…" at bounding box center [588, 652] width 435 height 164
click at [377, 610] on div "Label" at bounding box center [429, 609] width 105 height 17
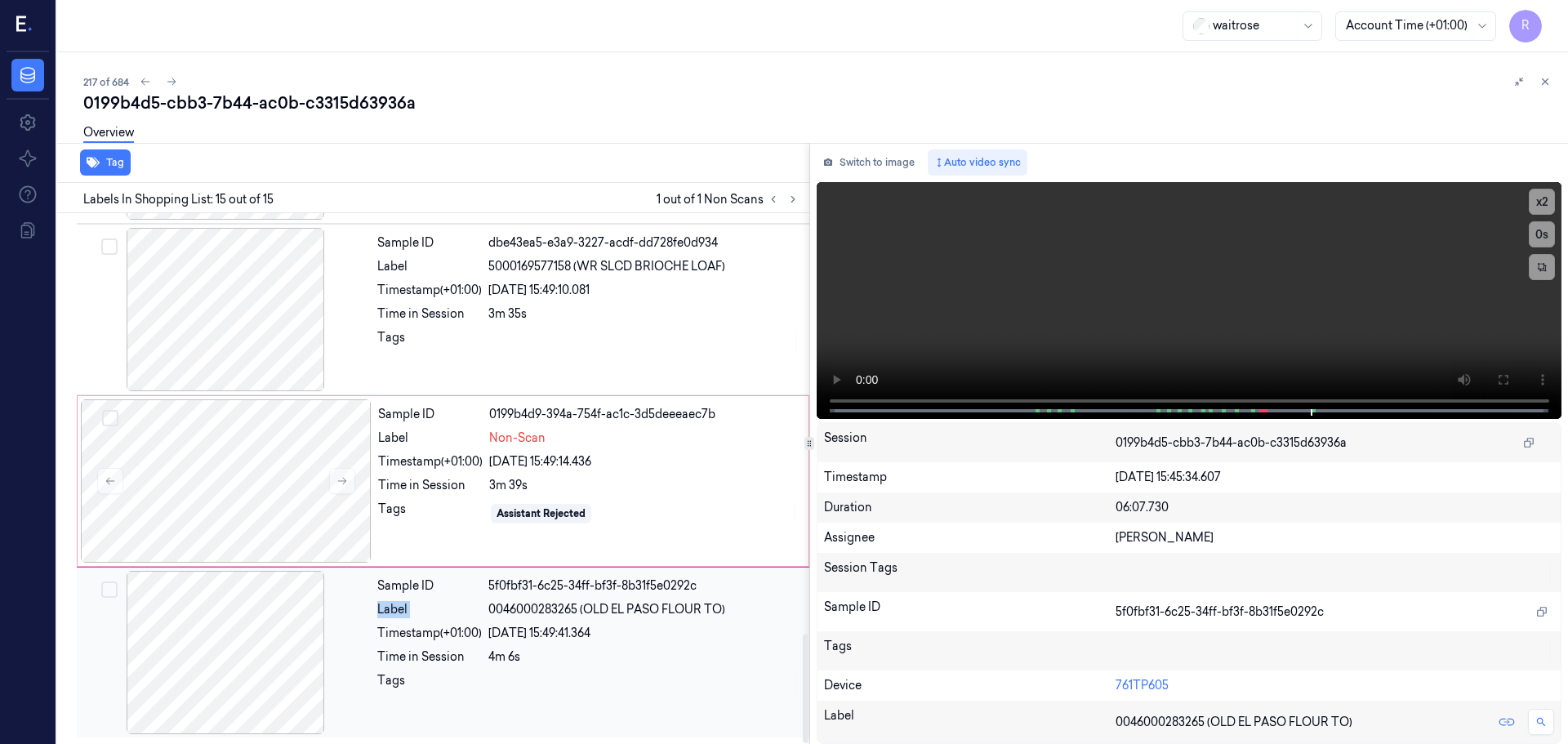
click at [377, 610] on div "Label" at bounding box center [429, 609] width 105 height 17
click at [344, 515] on div at bounding box center [226, 481] width 291 height 164
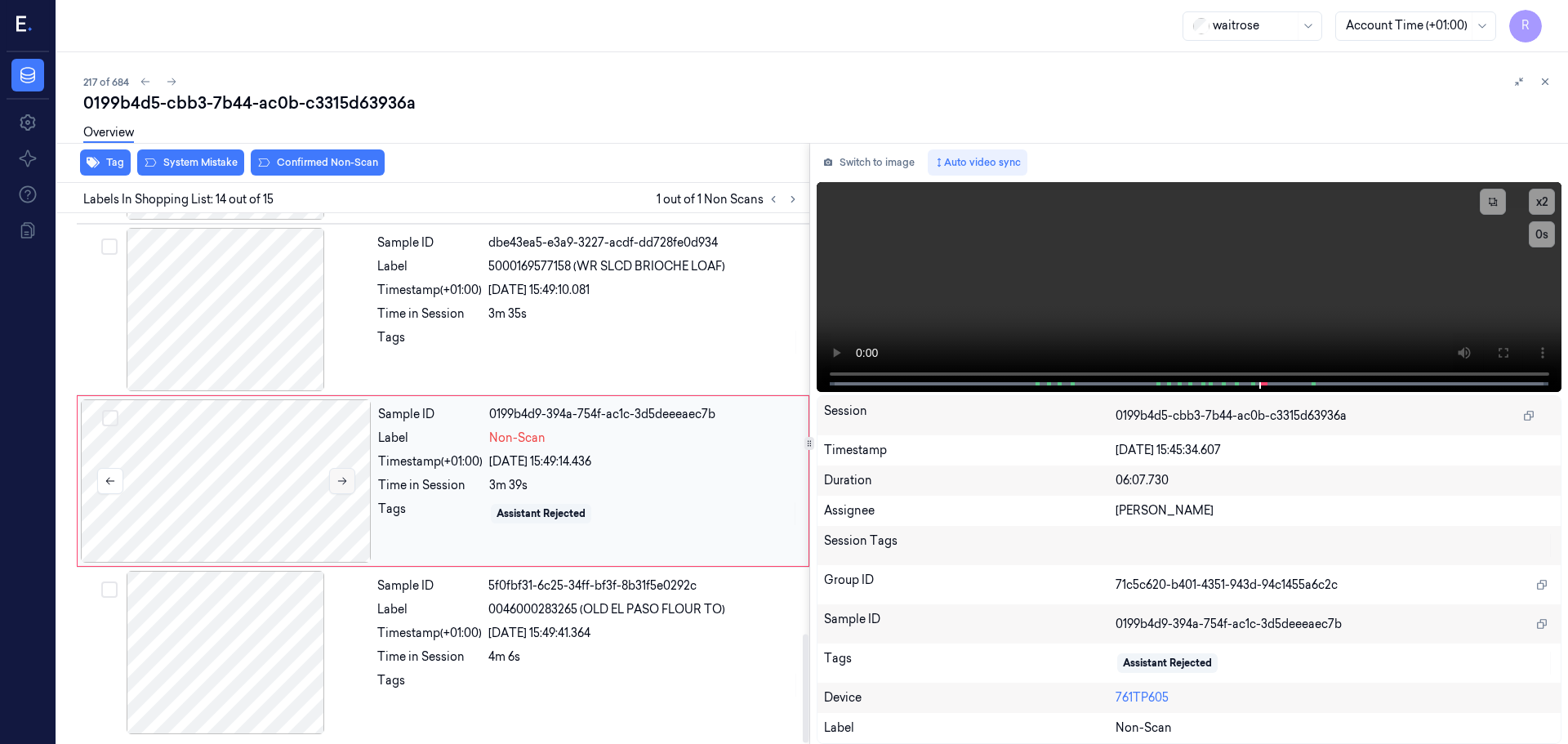
click at [333, 487] on button at bounding box center [342, 481] width 26 height 26
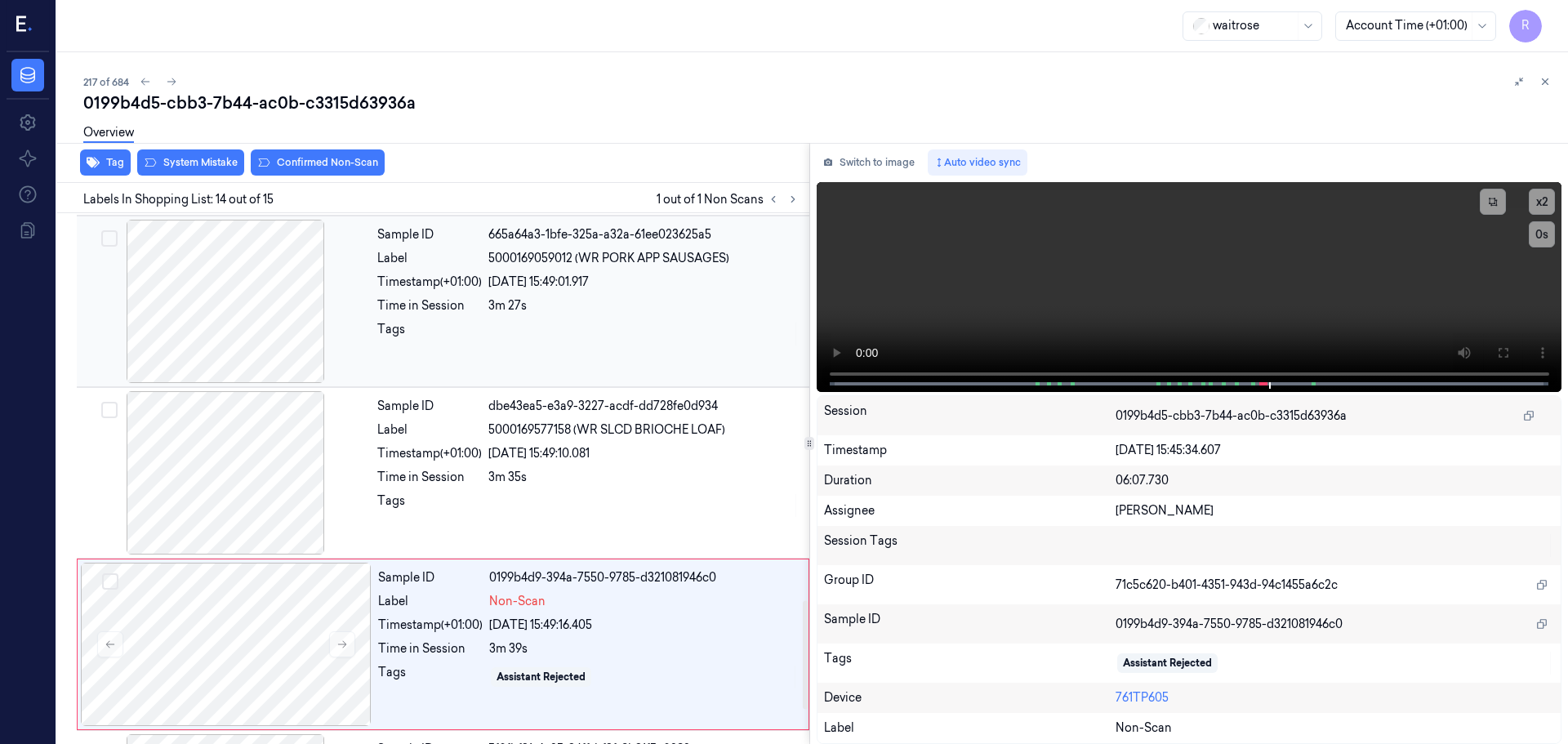
click at [281, 334] on div at bounding box center [225, 302] width 291 height 164
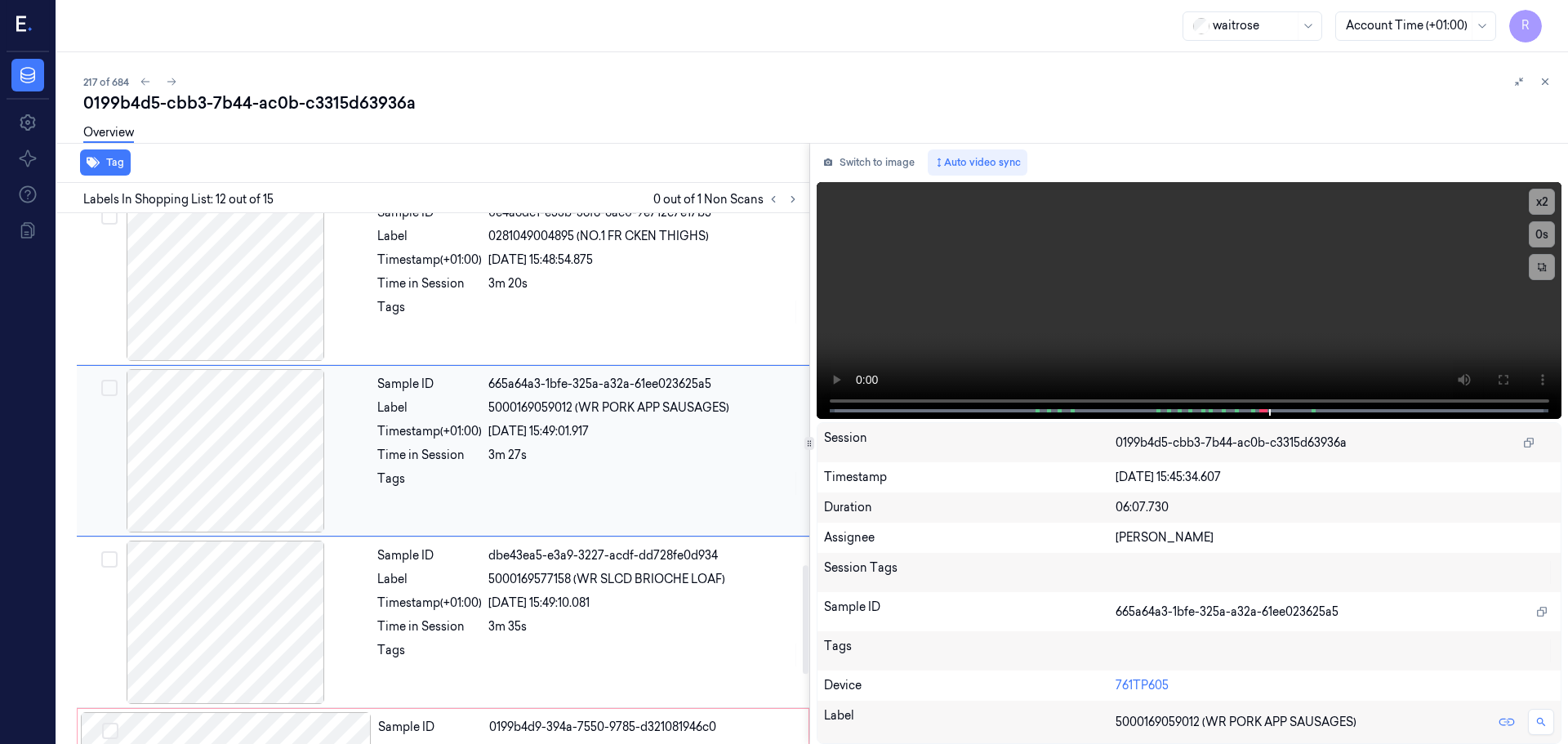
scroll to position [1705, 0]
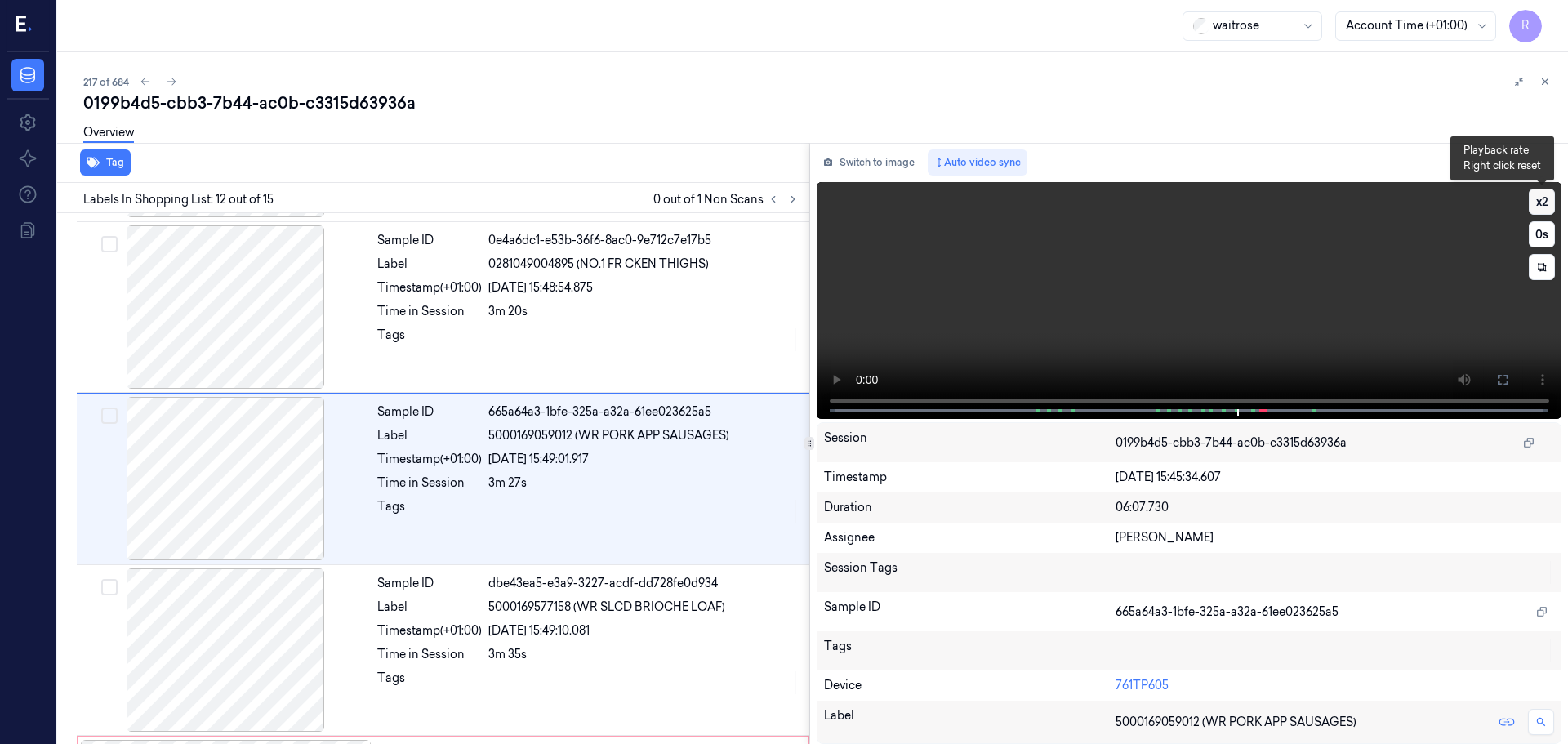
click at [1539, 201] on button "x 2" at bounding box center [1542, 202] width 26 height 26
click at [1243, 406] on div "x 4 0 s" at bounding box center [1190, 298] width 746 height 233
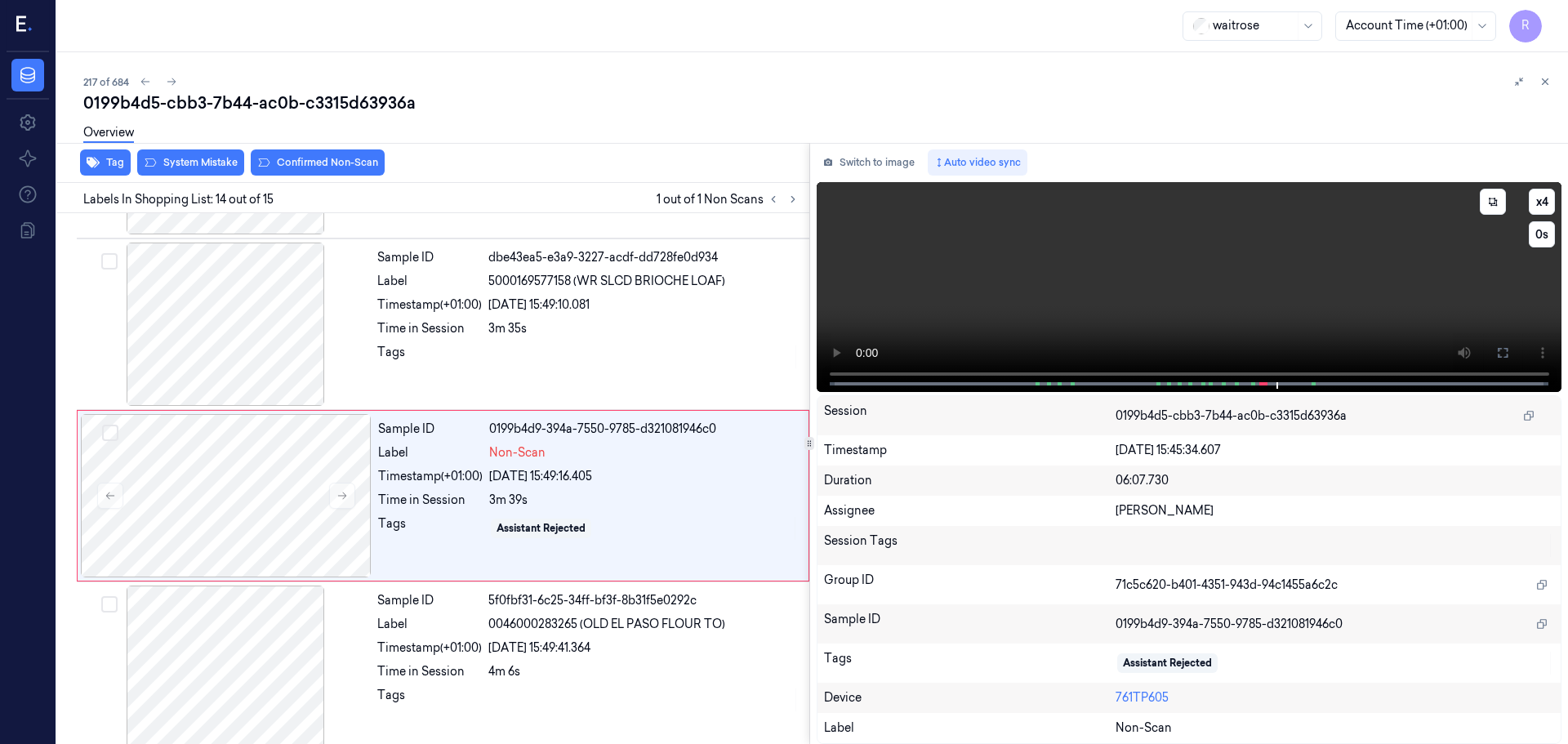
scroll to position [2046, 0]
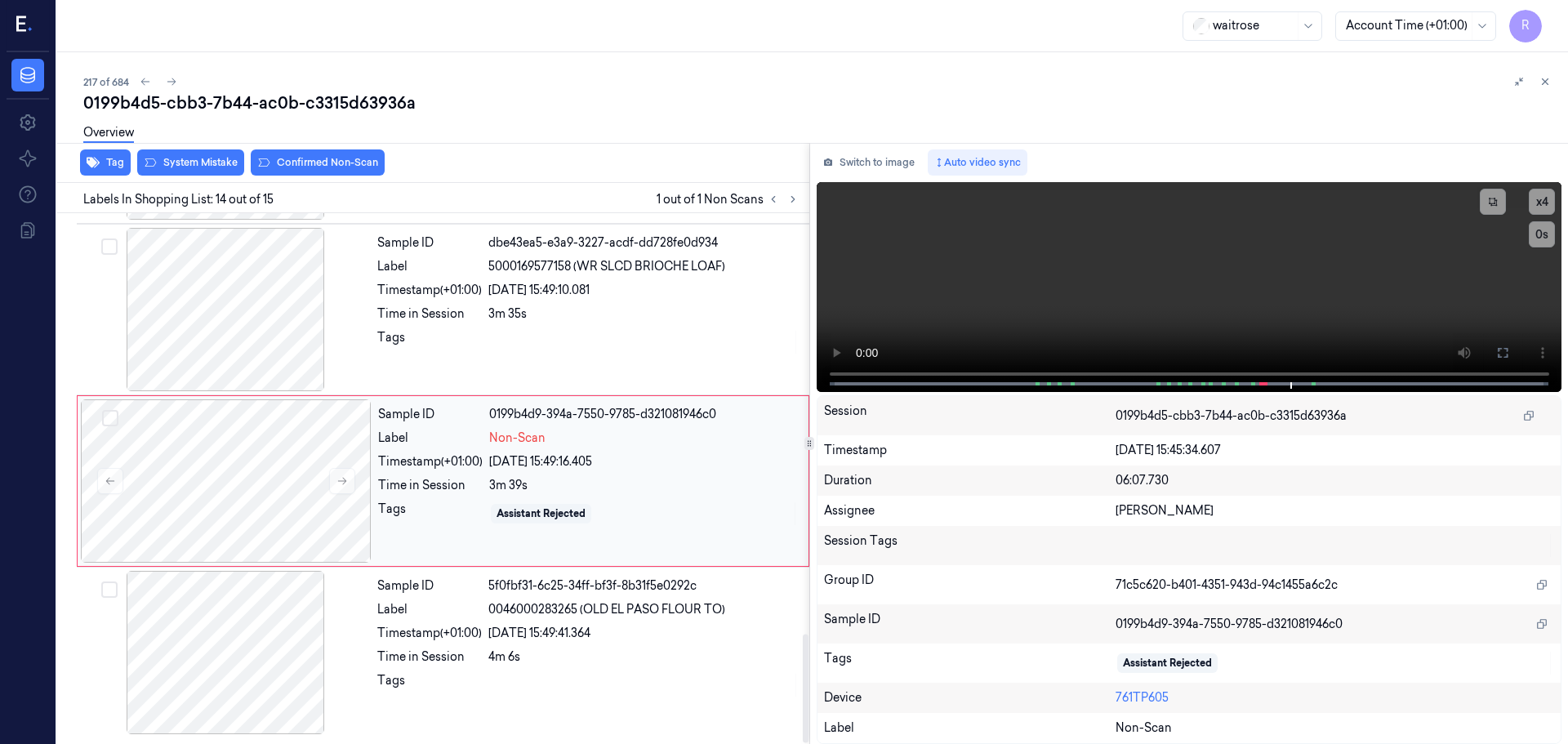
click at [482, 436] on div "Label" at bounding box center [430, 438] width 105 height 17
click at [340, 481] on icon at bounding box center [343, 481] width 9 height 7
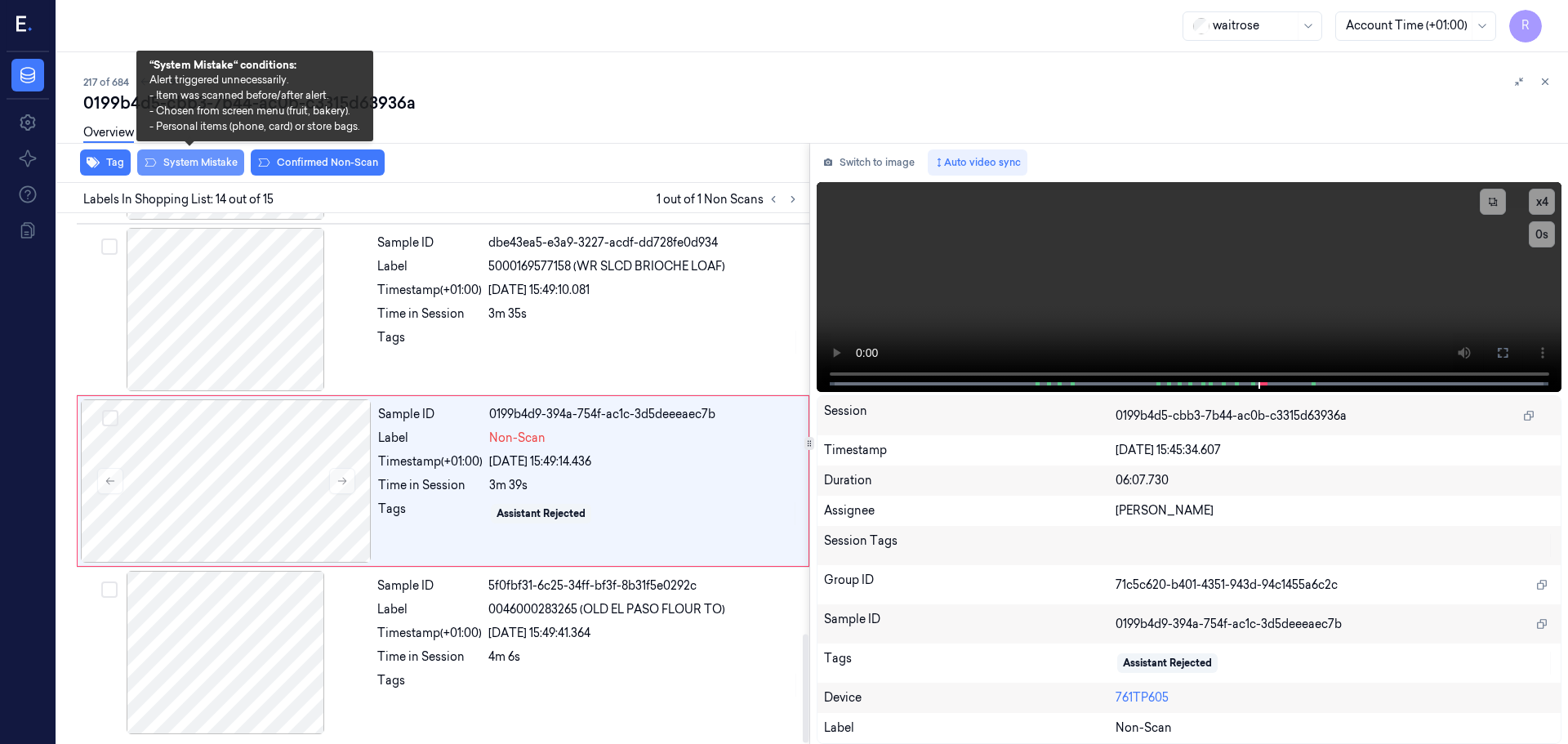
click at [187, 162] on button "System Mistake" at bounding box center [191, 162] width 107 height 26
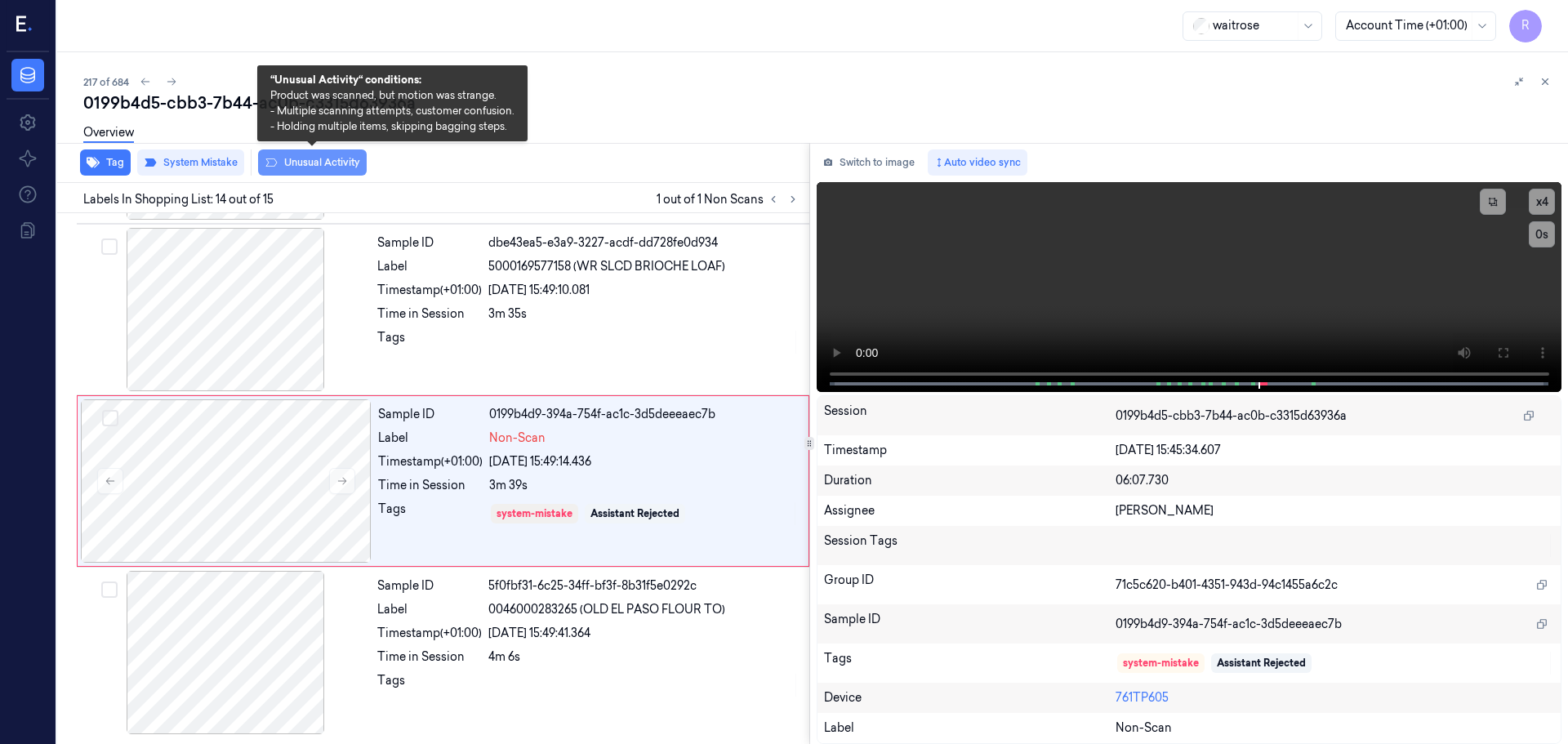
click at [285, 164] on button "Unusual Activity" at bounding box center [313, 162] width 109 height 26
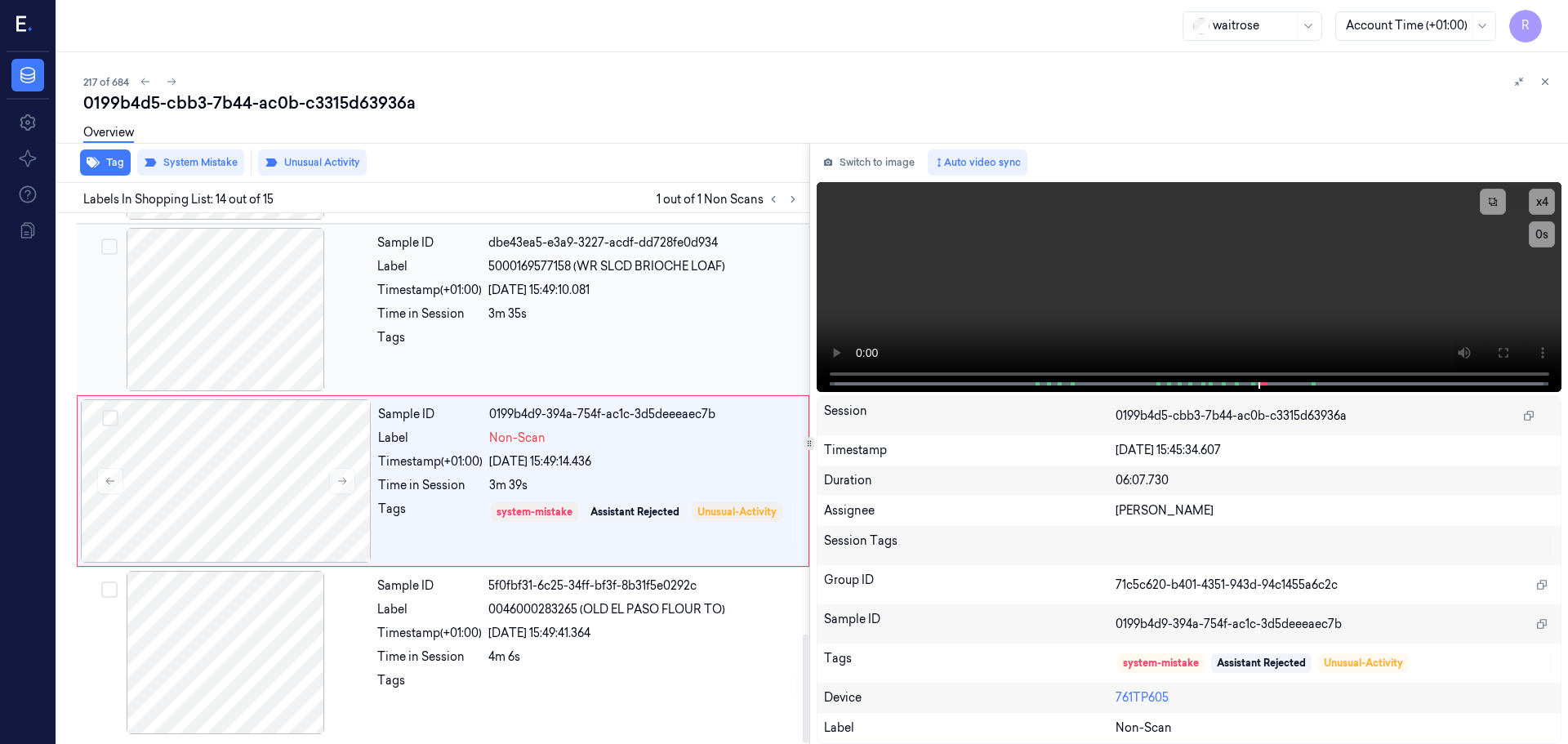
click at [484, 320] on div "Time in Session 3m 35s" at bounding box center [588, 313] width 423 height 17
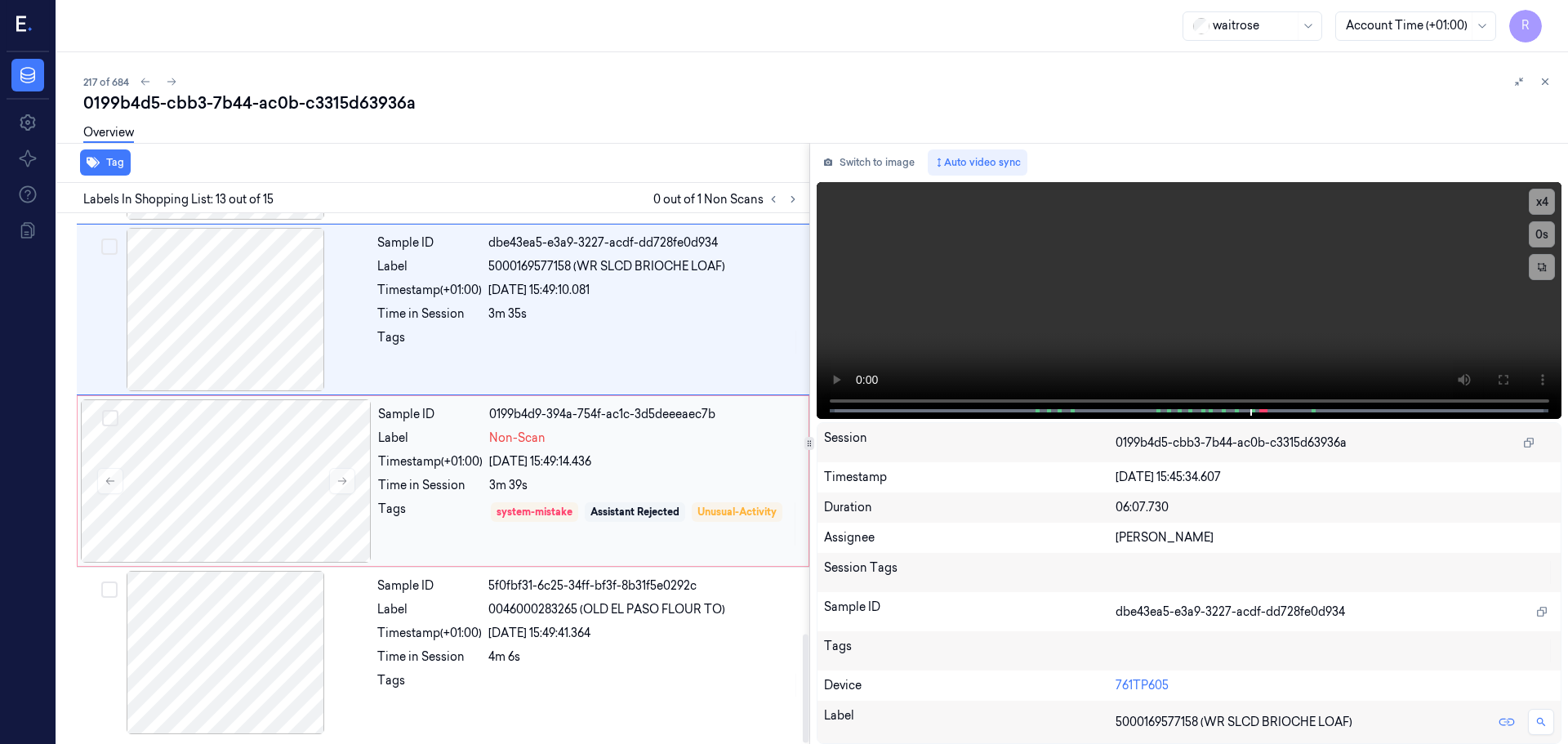
click at [496, 464] on div "05/10/2025 15:49:14.436" at bounding box center [644, 461] width 310 height 17
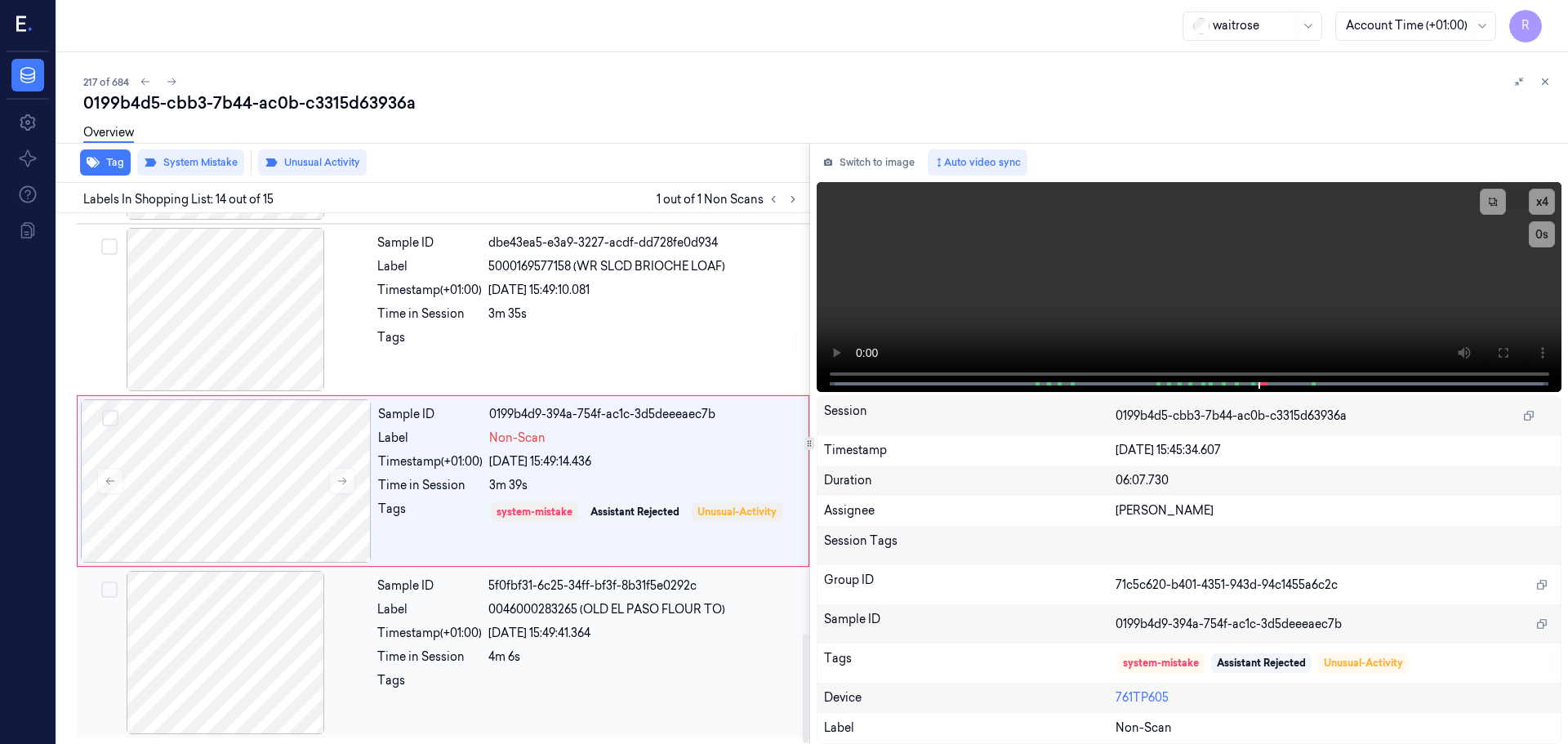
click at [432, 602] on div "Label" at bounding box center [429, 609] width 105 height 17
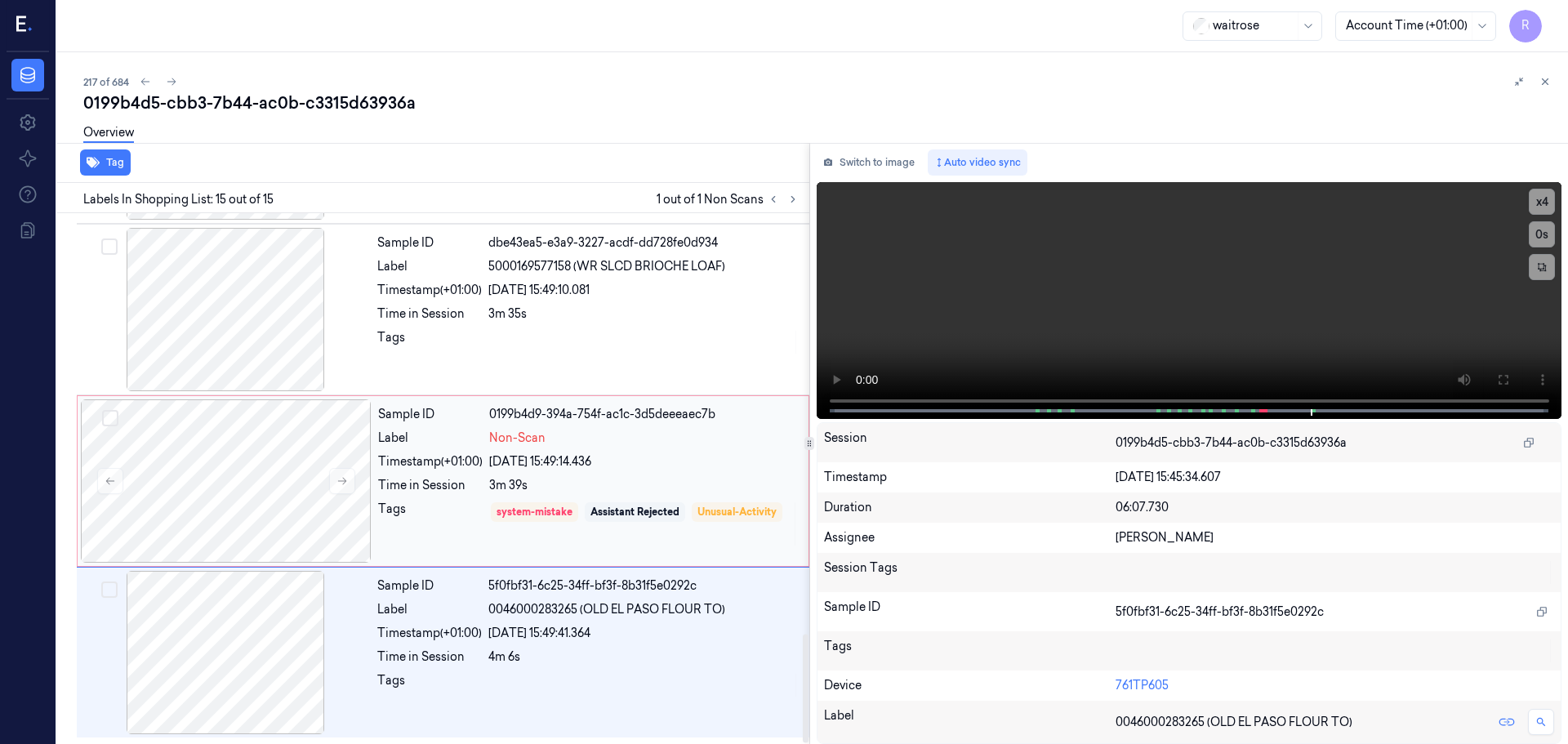
click at [449, 529] on div "Tags" at bounding box center [430, 523] width 105 height 46
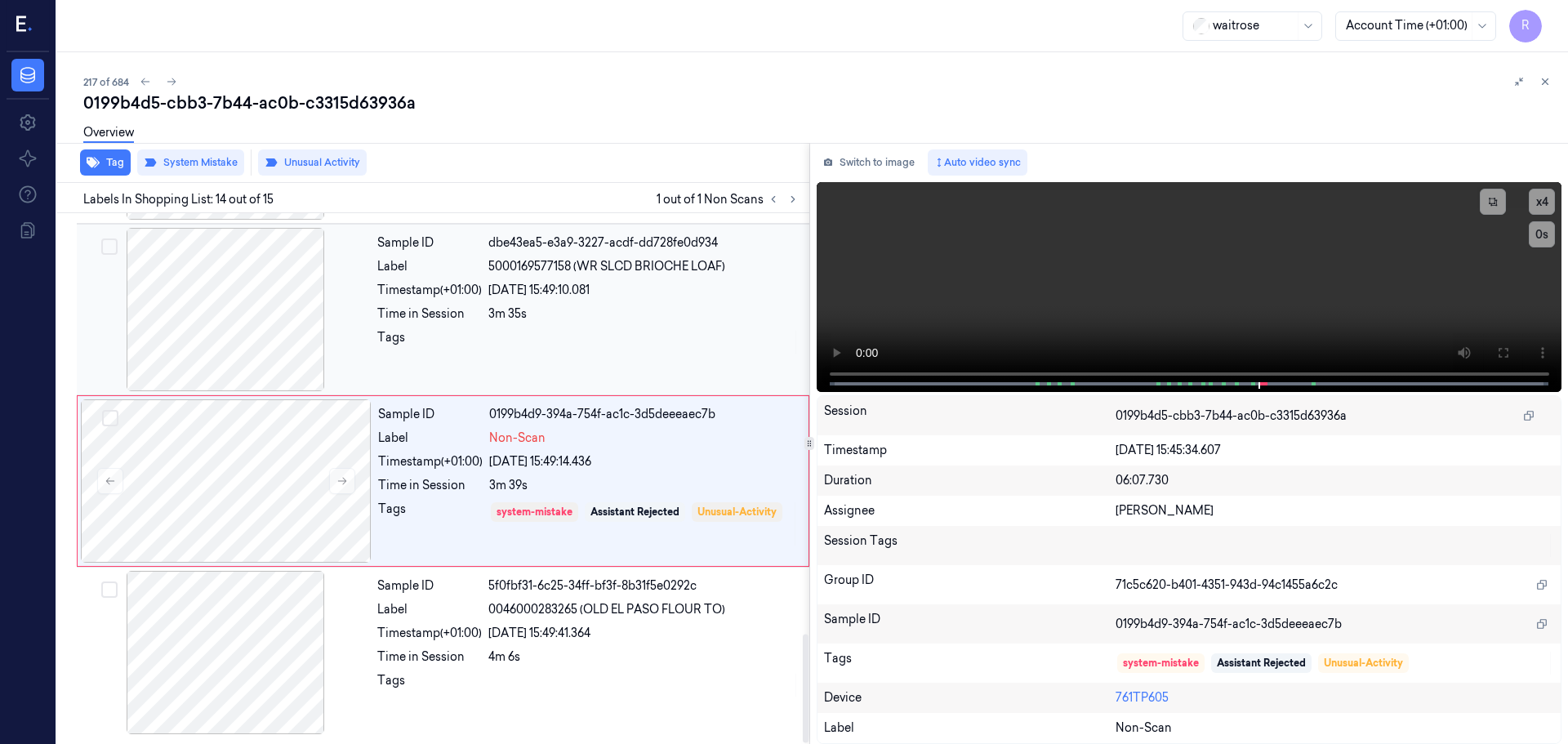
click at [502, 355] on div "Sample ID dbe43ea5-e3a9-3227-acdf-dd728fe0d934 Label 5000169577158 (WR SLCD BRI…" at bounding box center [588, 310] width 435 height 164
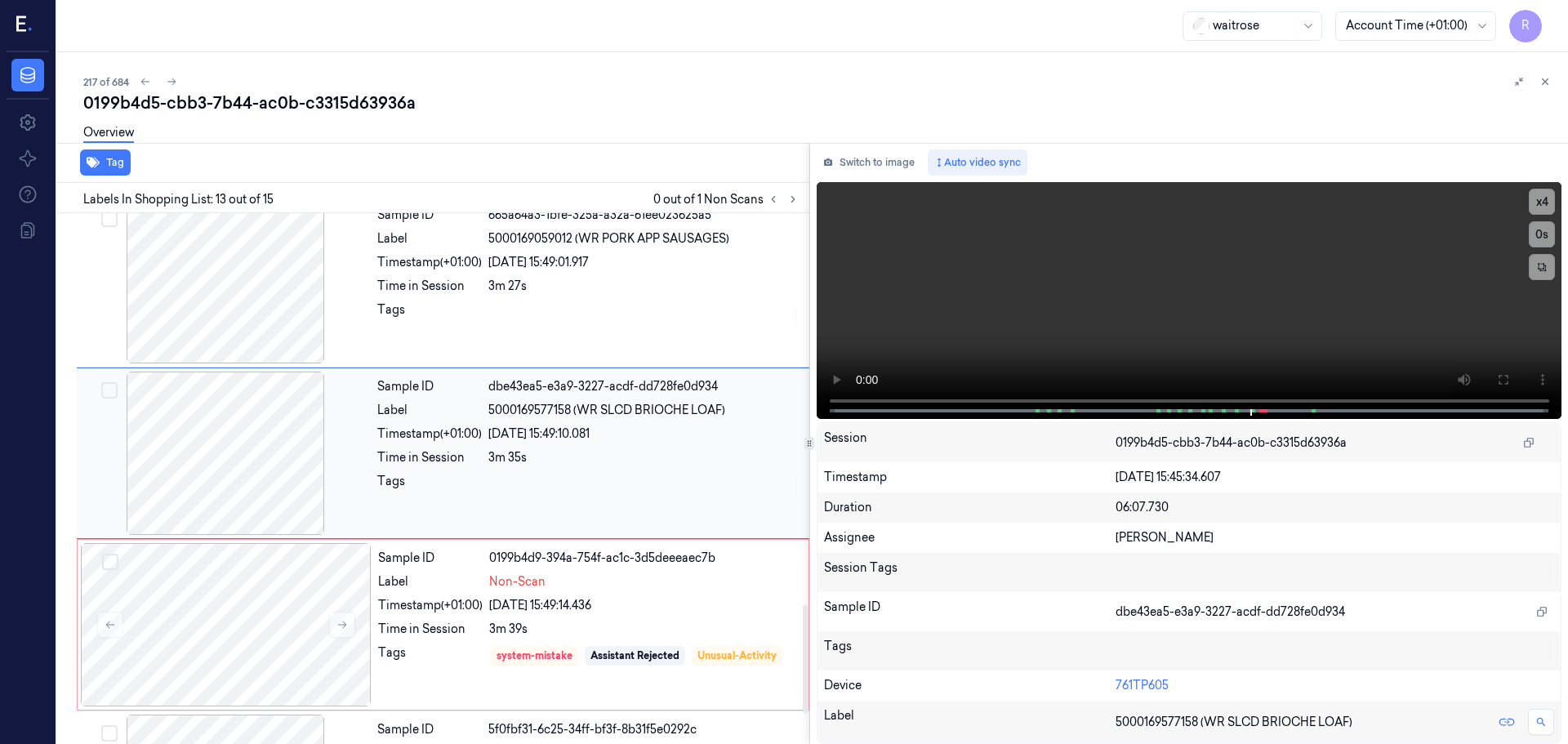
scroll to position [1877, 0]
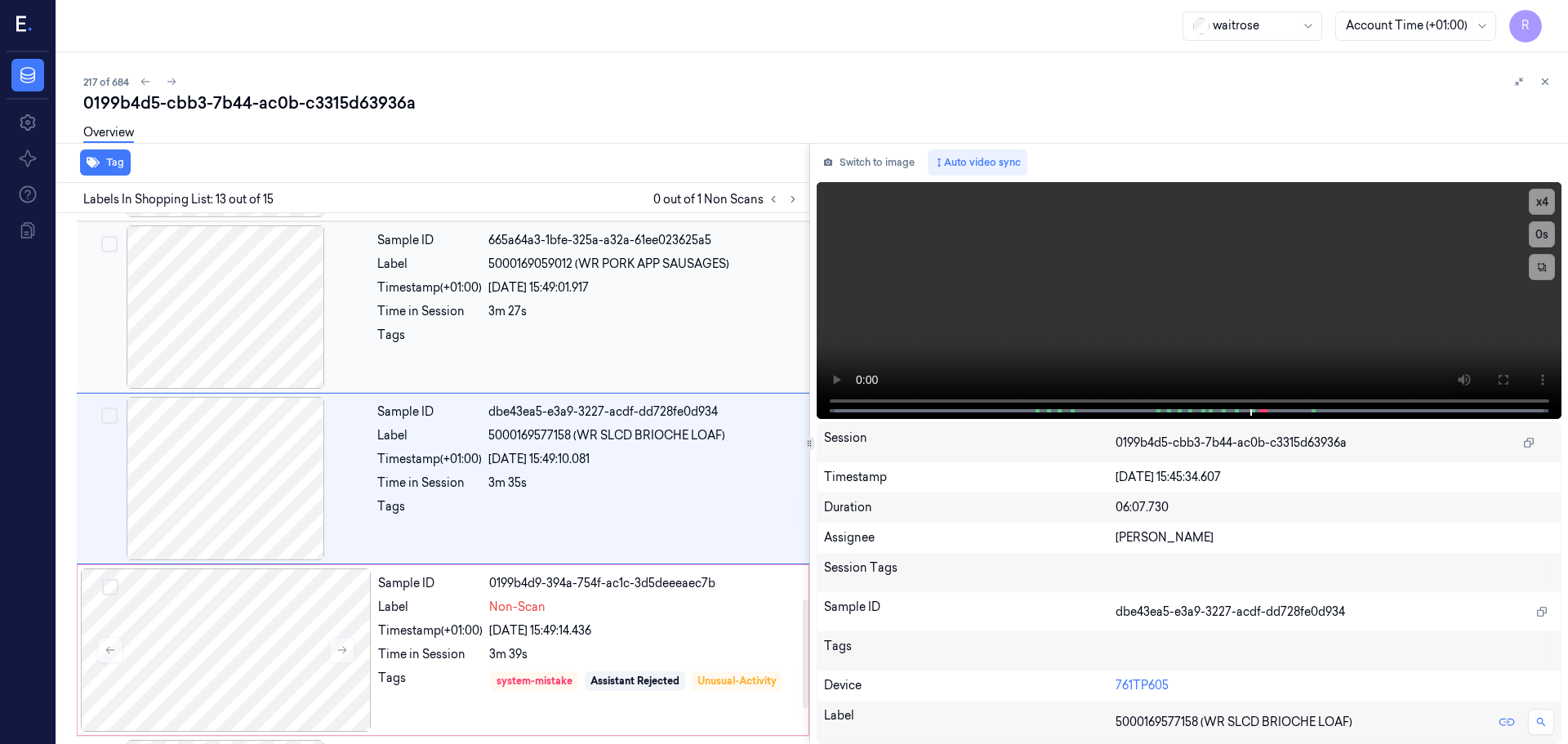
click at [464, 367] on div "Sample ID 665a64a3-1bfe-325a-a32a-61ee023625a5 Label 5000169059012 (WR PORK APP…" at bounding box center [588, 307] width 435 height 164
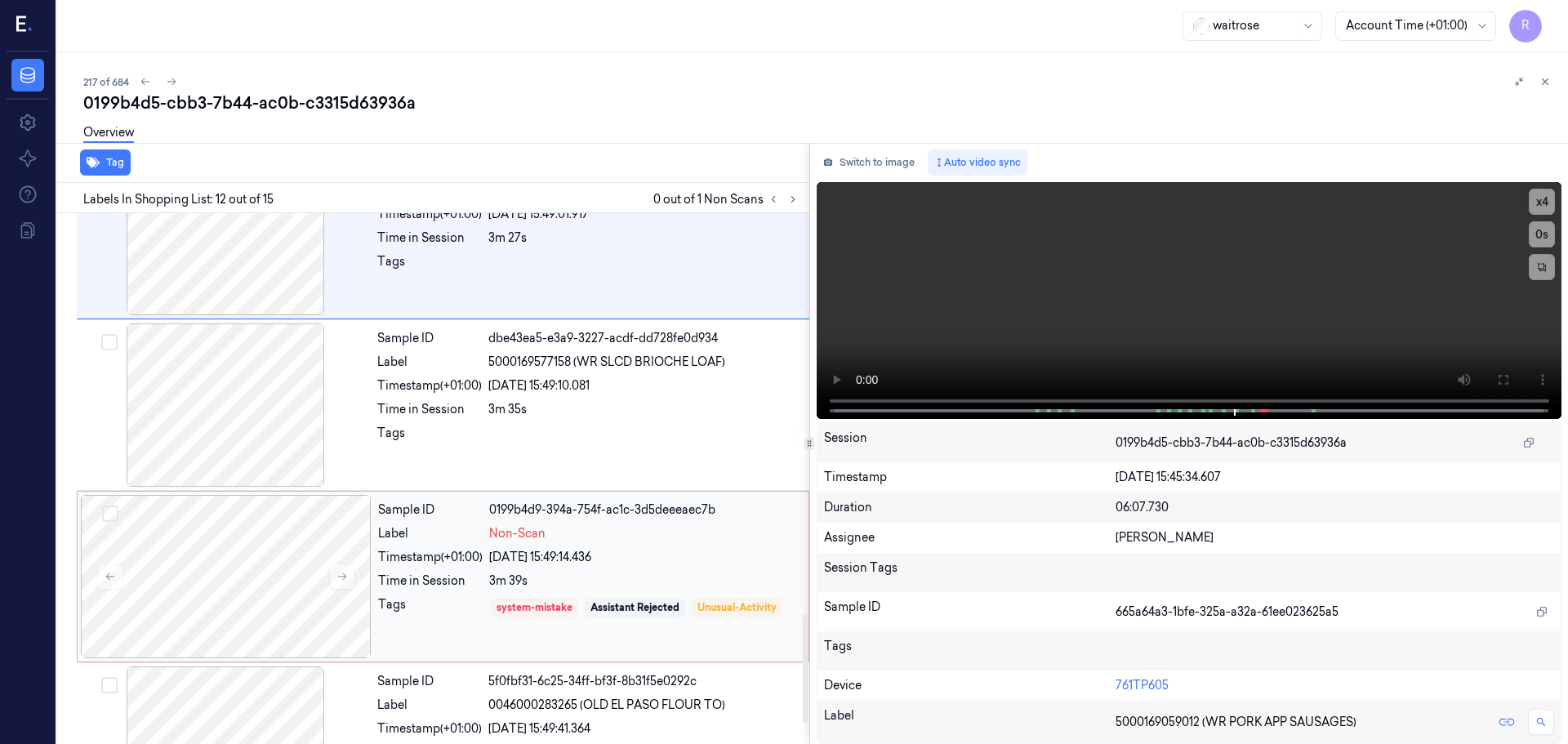
click at [460, 520] on div "Sample ID 0199b4d9-394a-754f-ac1c-3d5deeeaec7b Label Non-Scan Timestamp (+01:00…" at bounding box center [588, 577] width 434 height 164
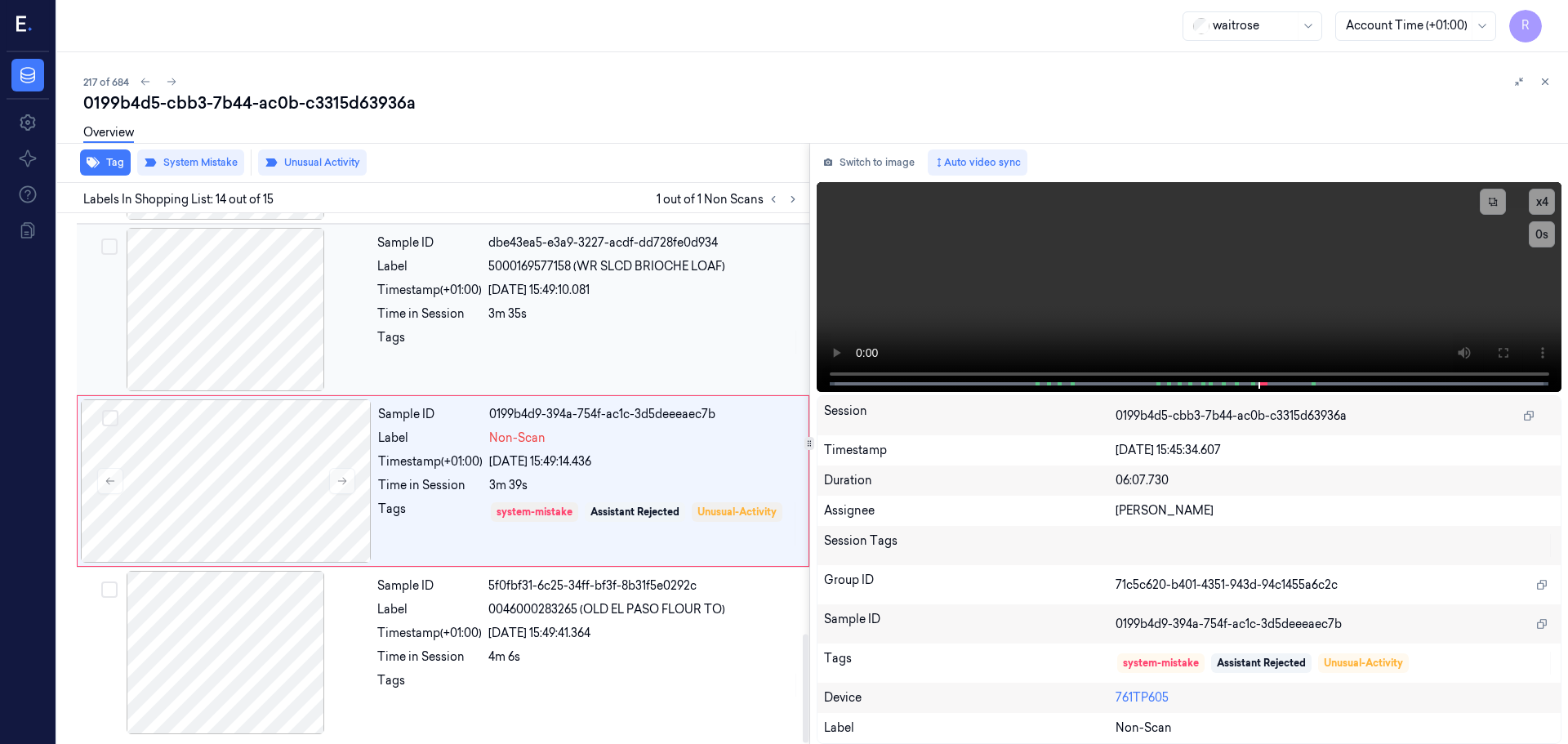
click at [532, 293] on div "05/10/2025 15:49:10.081" at bounding box center [644, 290] width 311 height 17
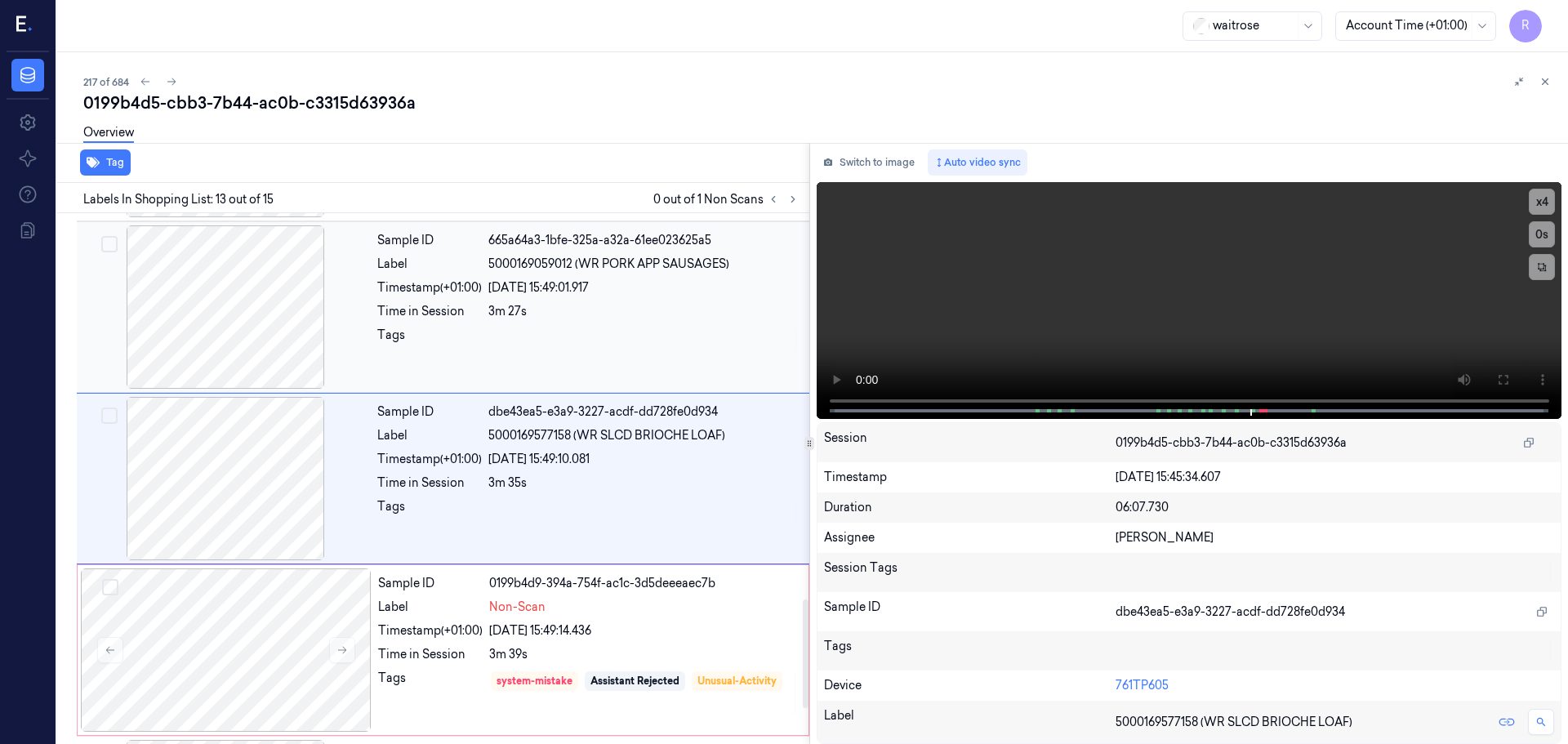
click at [502, 329] on div at bounding box center [644, 339] width 311 height 26
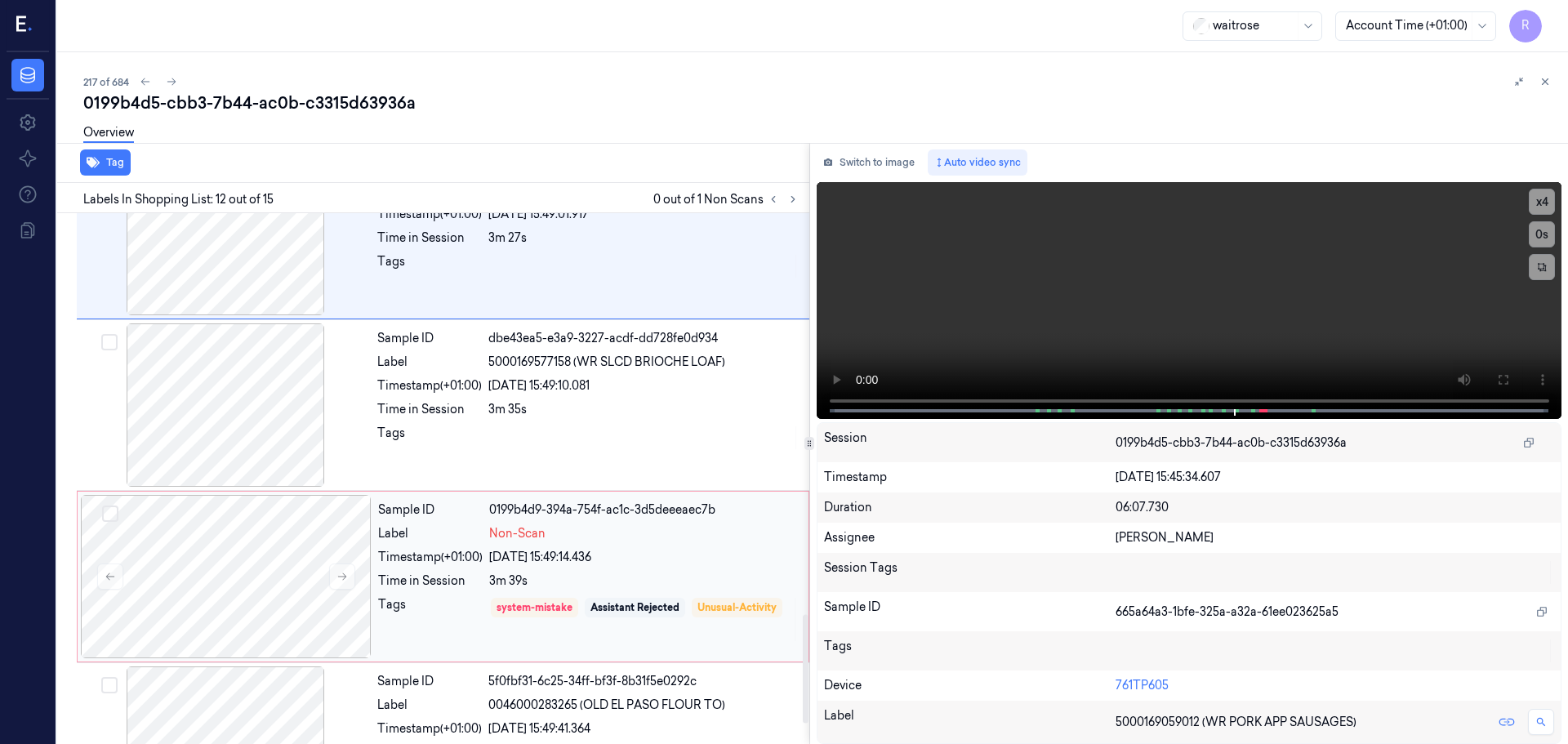
click at [520, 589] on div "3m 39s" at bounding box center [644, 580] width 310 height 17
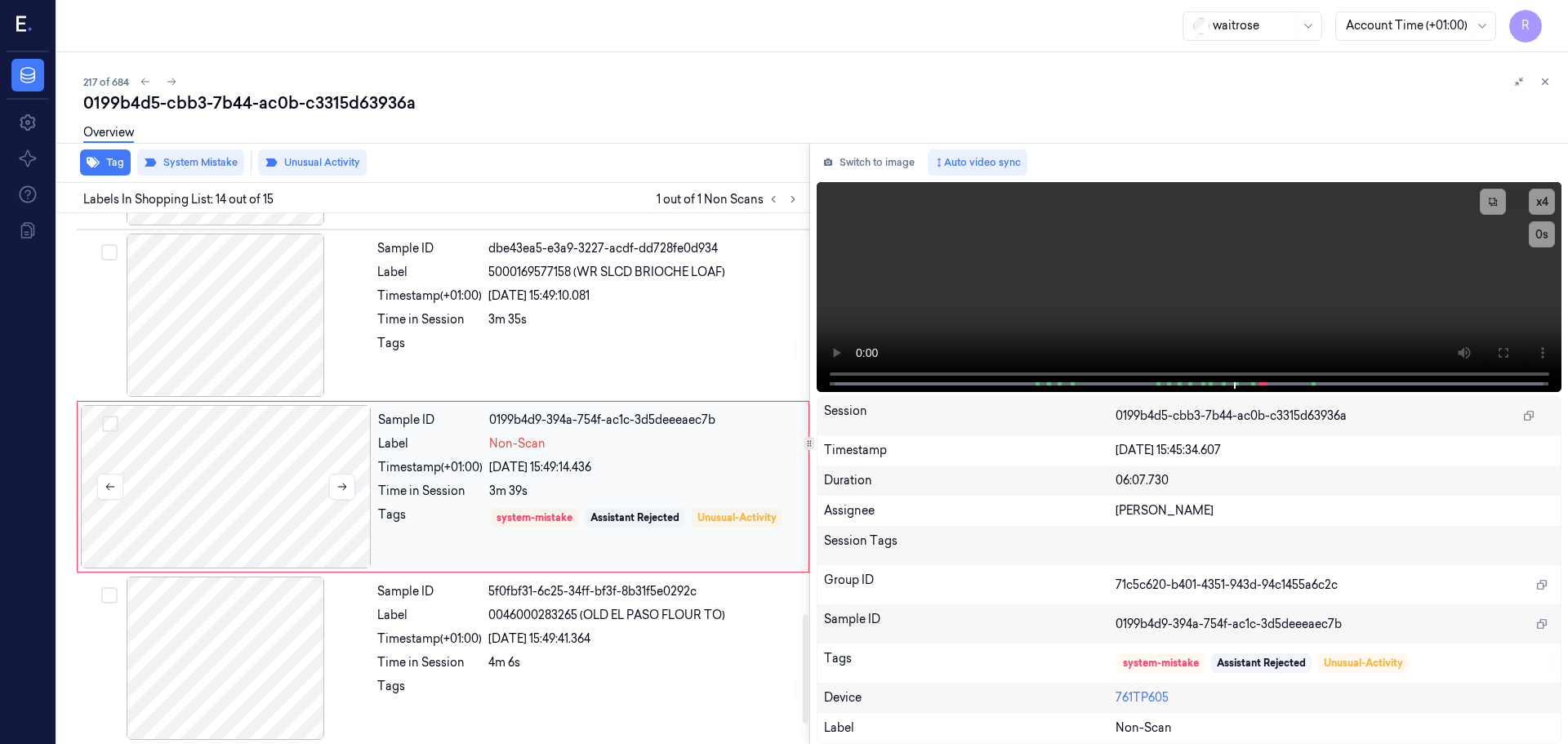
scroll to position [2046, 0]
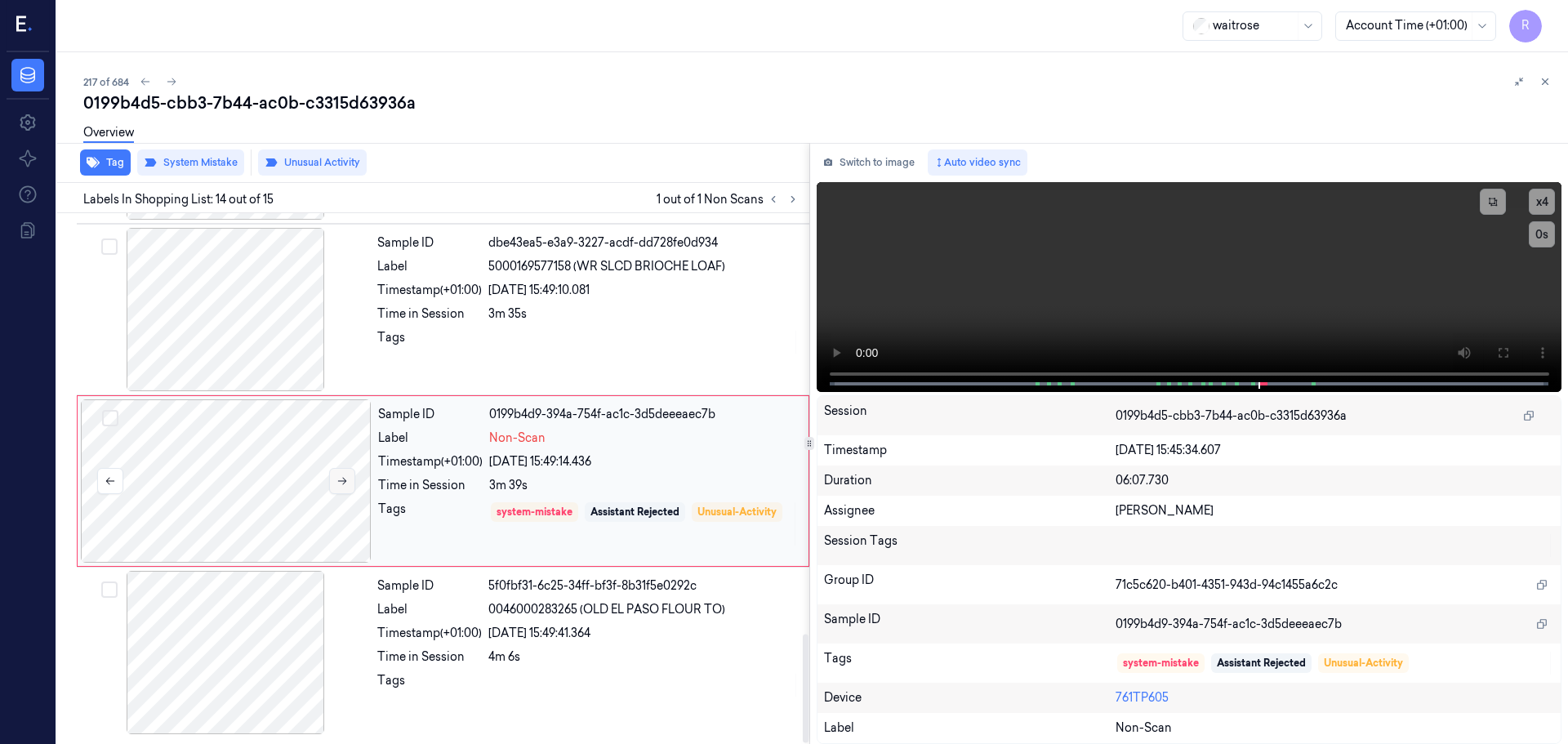
click at [338, 480] on icon at bounding box center [342, 481] width 12 height 12
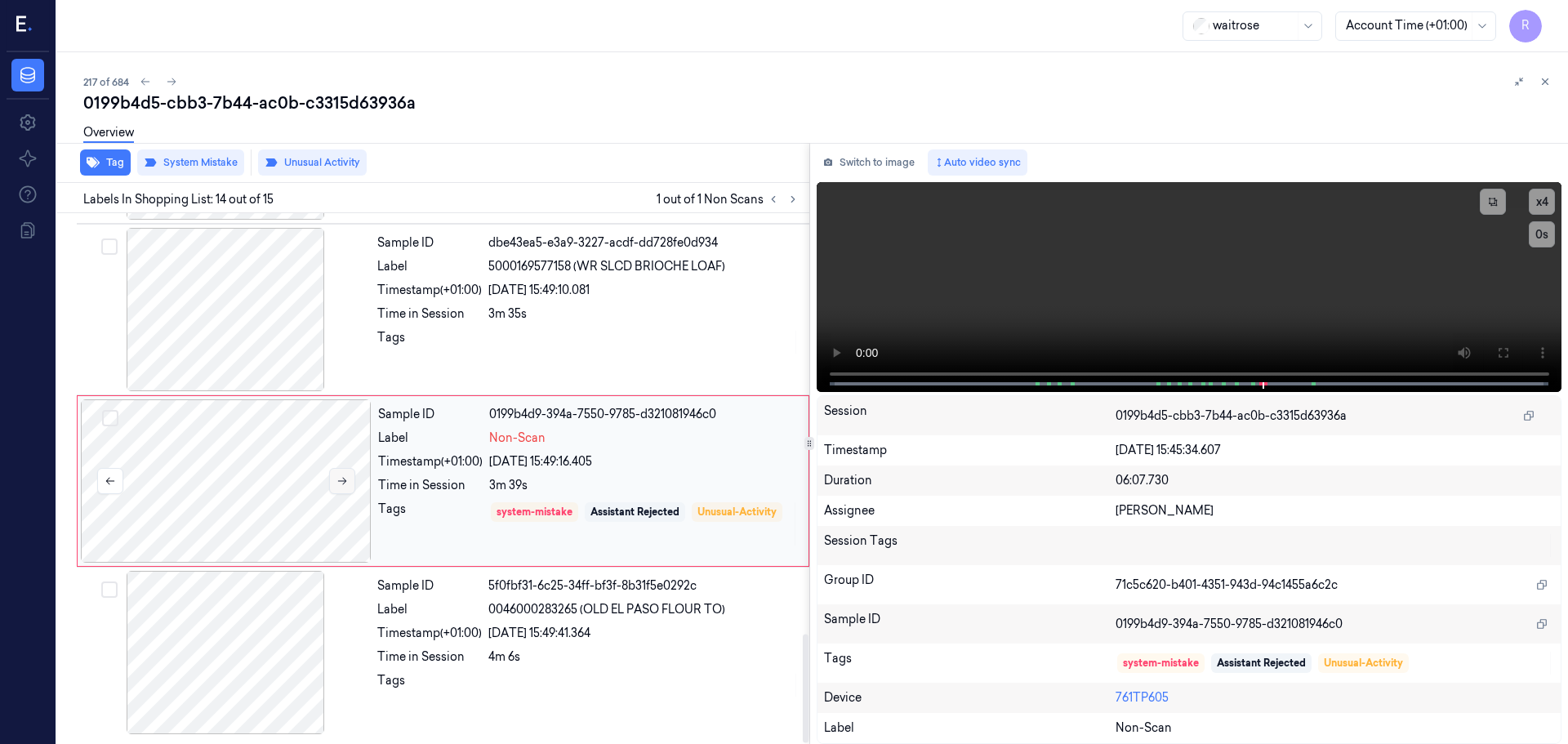
click at [338, 480] on icon at bounding box center [342, 481] width 12 height 12
click at [479, 356] on div "Sample ID dbe43ea5-e3a9-3227-acdf-dd728fe0d934 Label 5000169577158 (WR SLCD BRI…" at bounding box center [588, 310] width 435 height 164
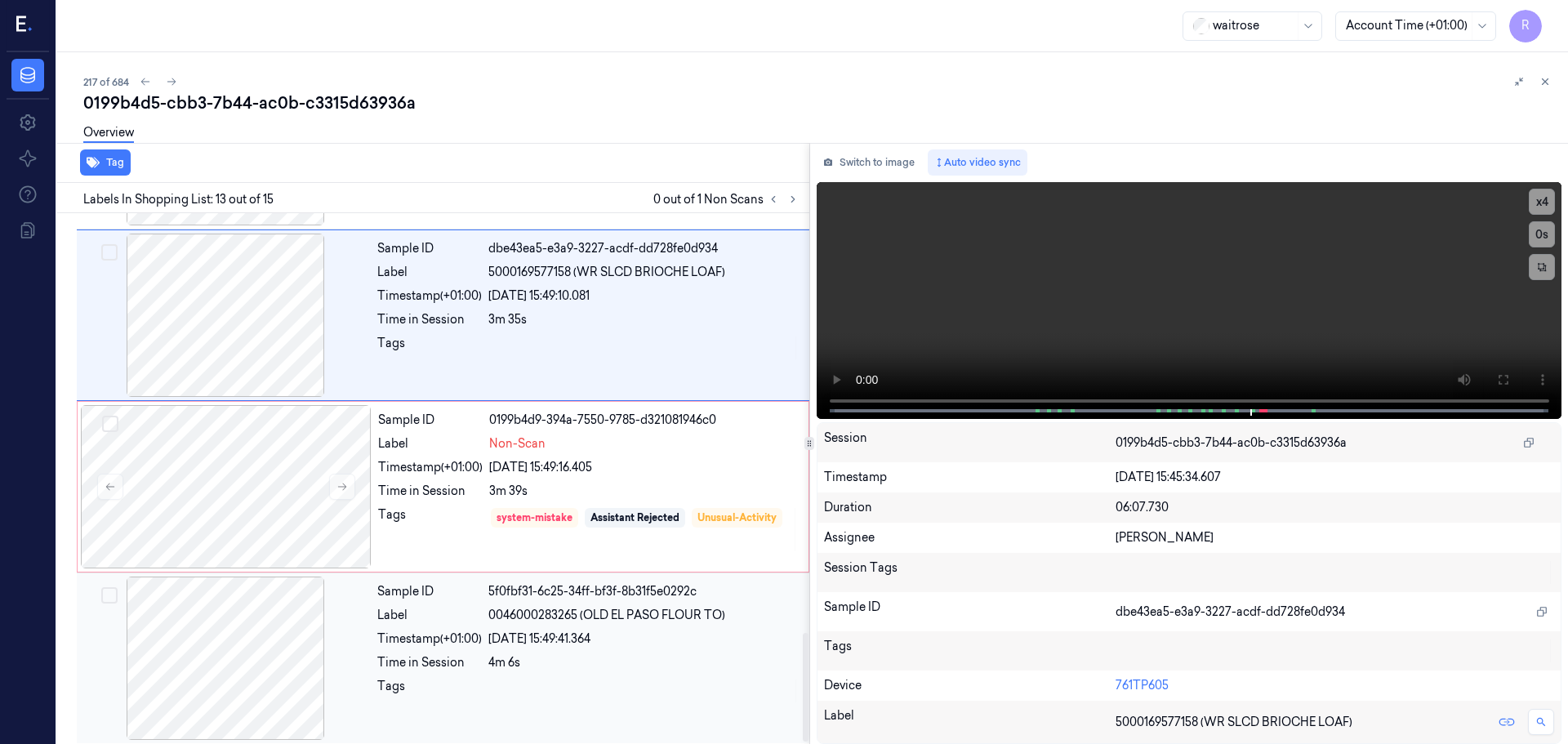
click at [533, 643] on div "05/10/2025 15:49:41.364" at bounding box center [644, 639] width 311 height 17
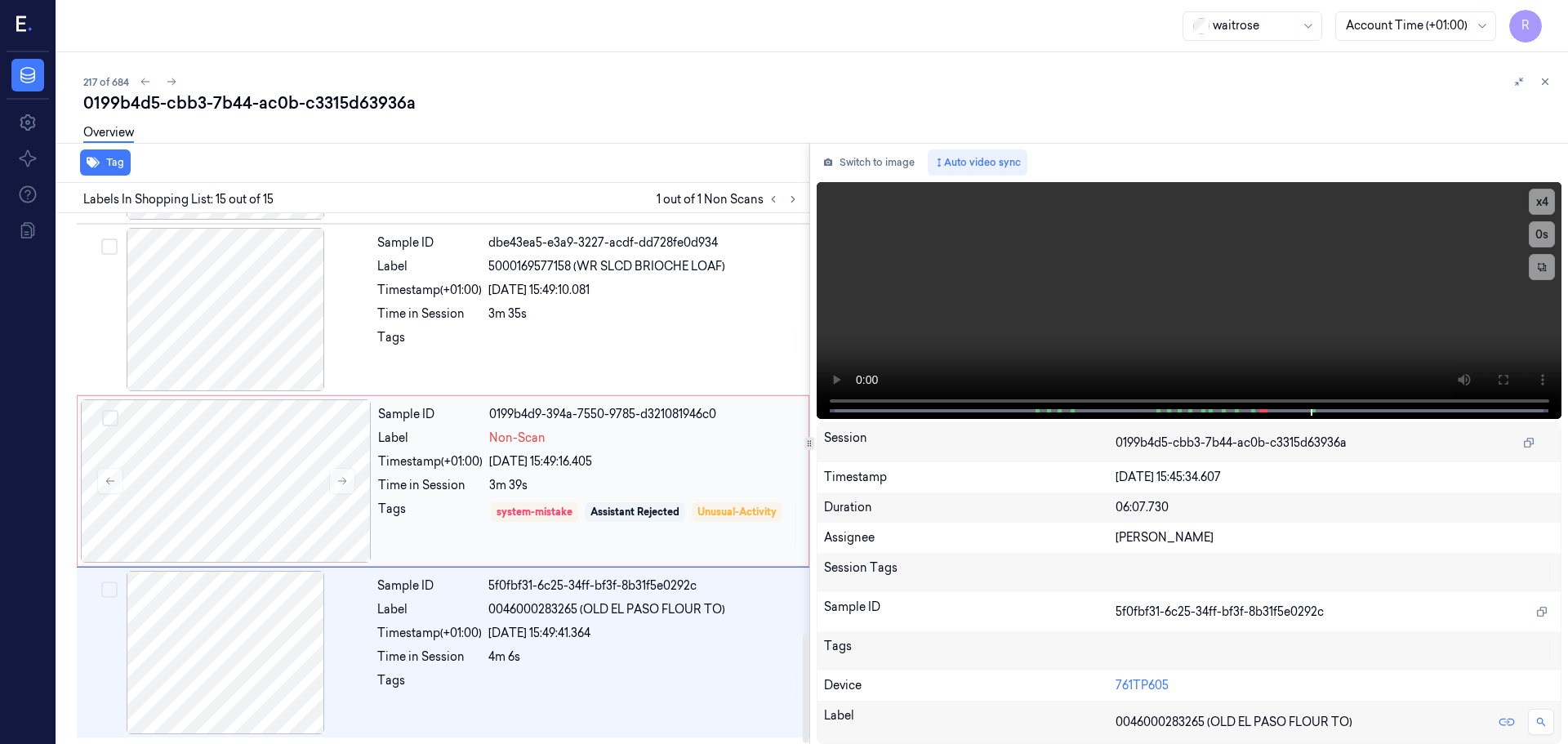
click at [625, 488] on div "3m 39s" at bounding box center [644, 485] width 310 height 17
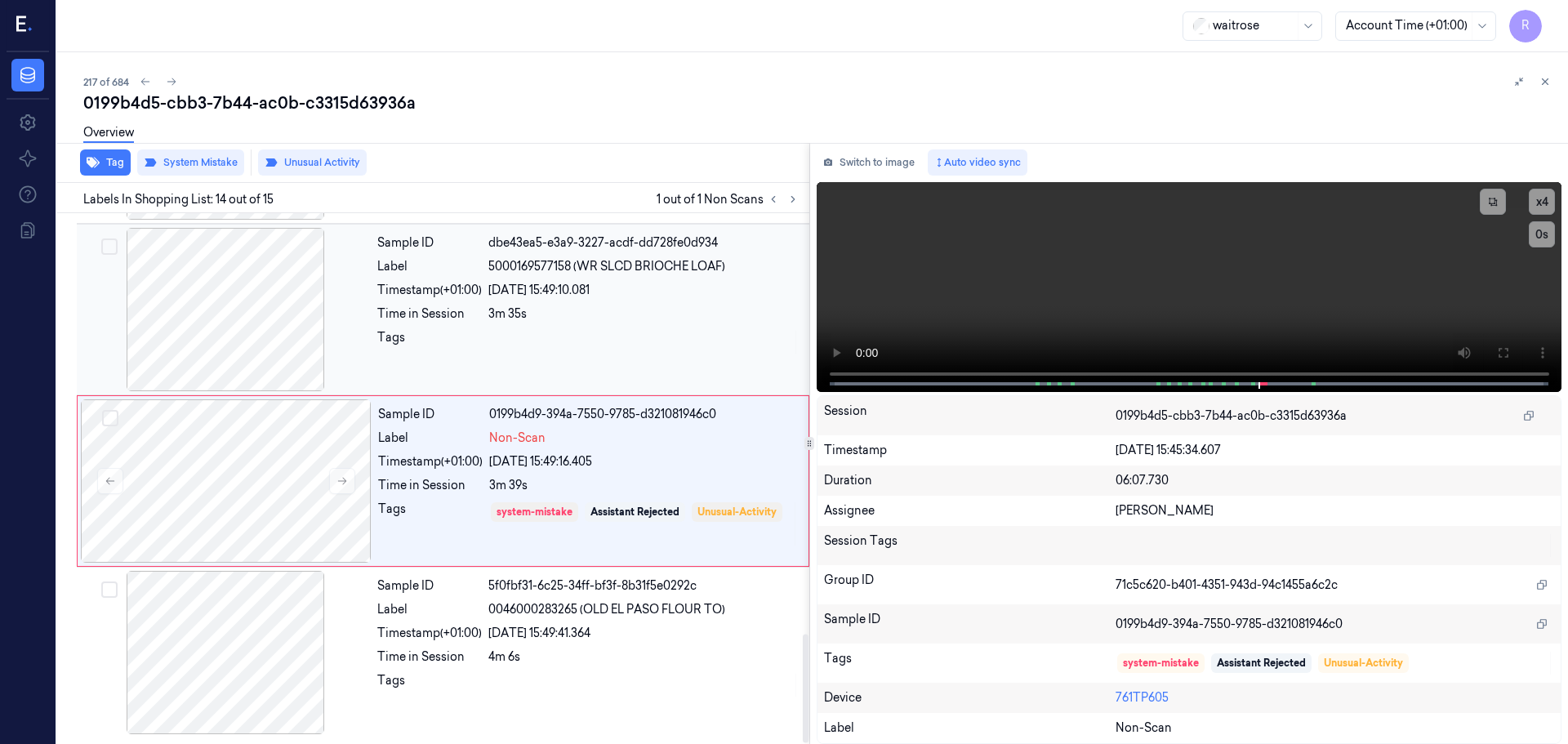
click at [674, 343] on div at bounding box center [644, 342] width 311 height 26
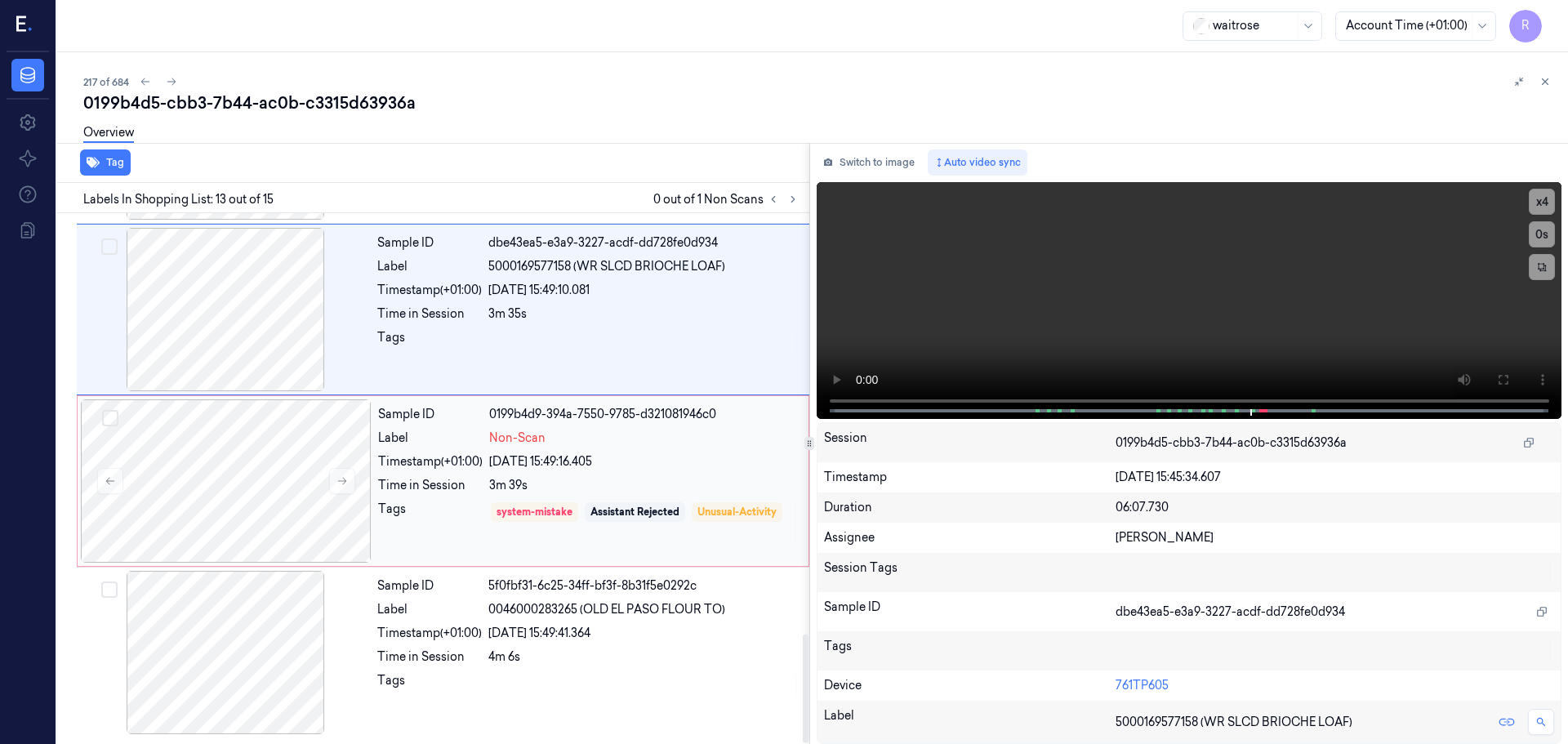
click at [627, 474] on div "Sample ID 0199b4d9-394a-7550-9785-d321081946c0 Label Non-Scan Timestamp (+01:00…" at bounding box center [588, 481] width 434 height 164
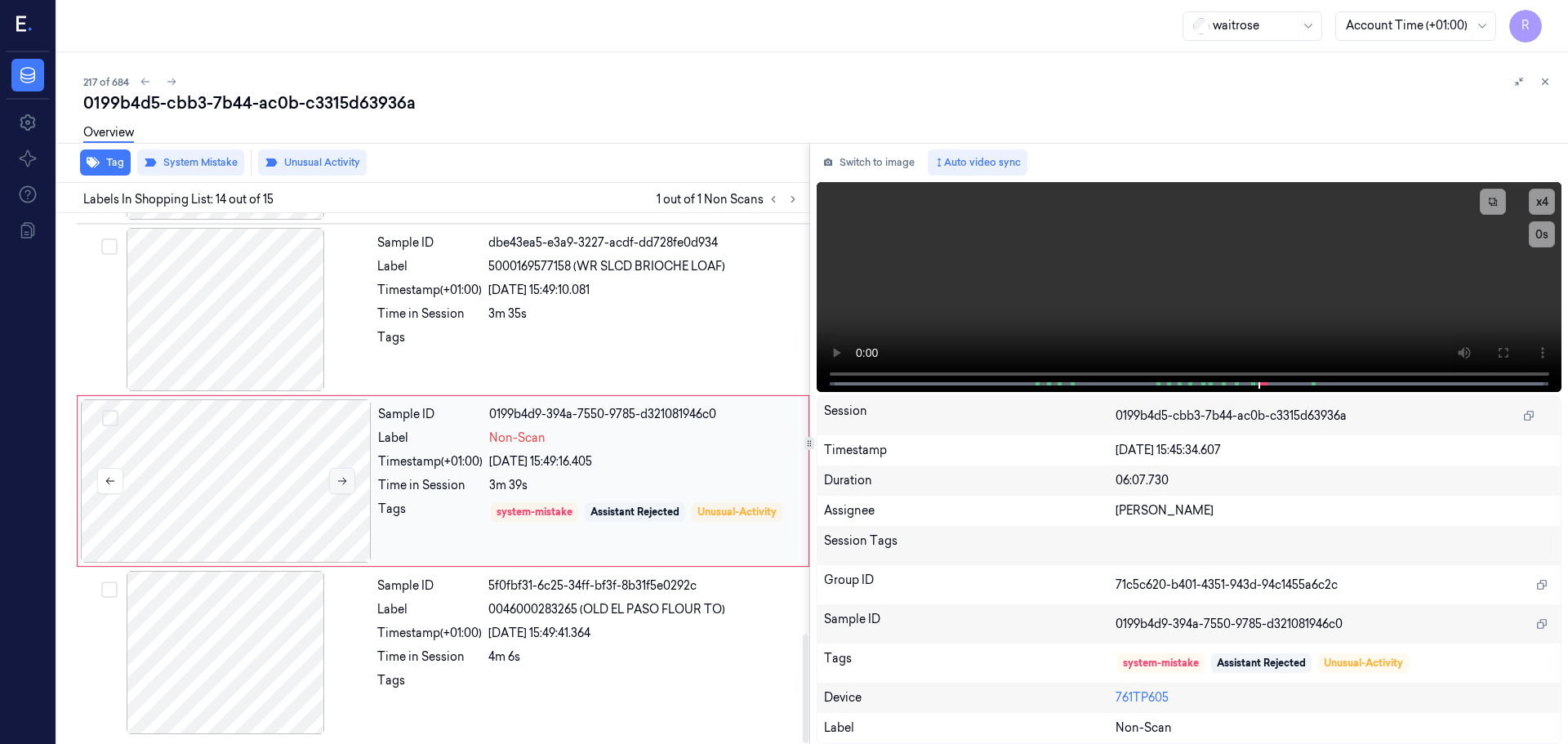
click at [348, 477] on button at bounding box center [342, 481] width 26 height 26
drag, startPoint x: 452, startPoint y: 358, endPoint x: 479, endPoint y: 359, distance: 27.0
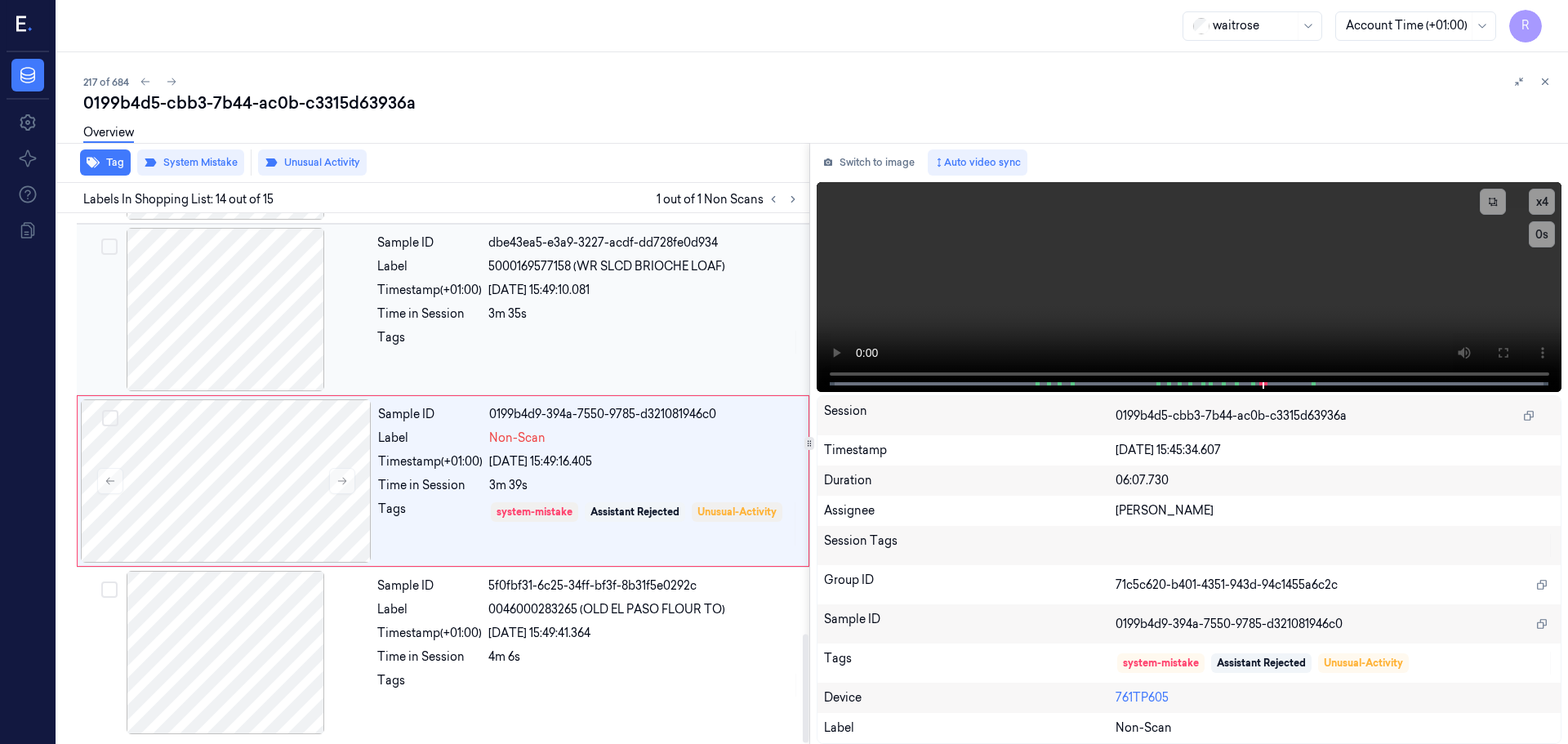
click at [454, 358] on div "Sample ID dbe43ea5-e3a9-3227-acdf-dd728fe0d934 Label 5000169577158 (WR SLCD BRI…" at bounding box center [588, 310] width 435 height 164
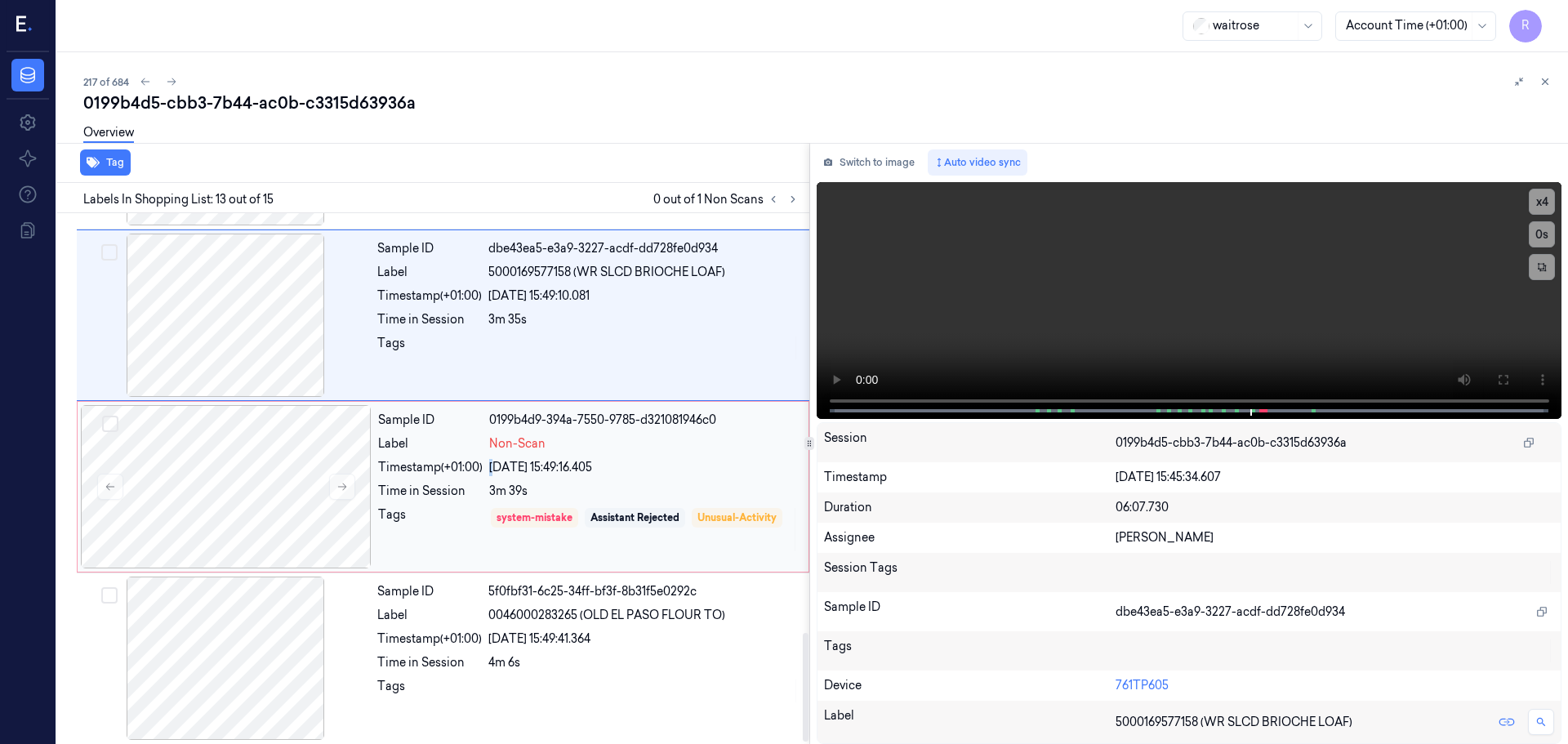
drag, startPoint x: 494, startPoint y: 471, endPoint x: 489, endPoint y: 490, distance: 19.6
click at [494, 472] on div "05/10/2025 15:49:16.405" at bounding box center [644, 467] width 310 height 17
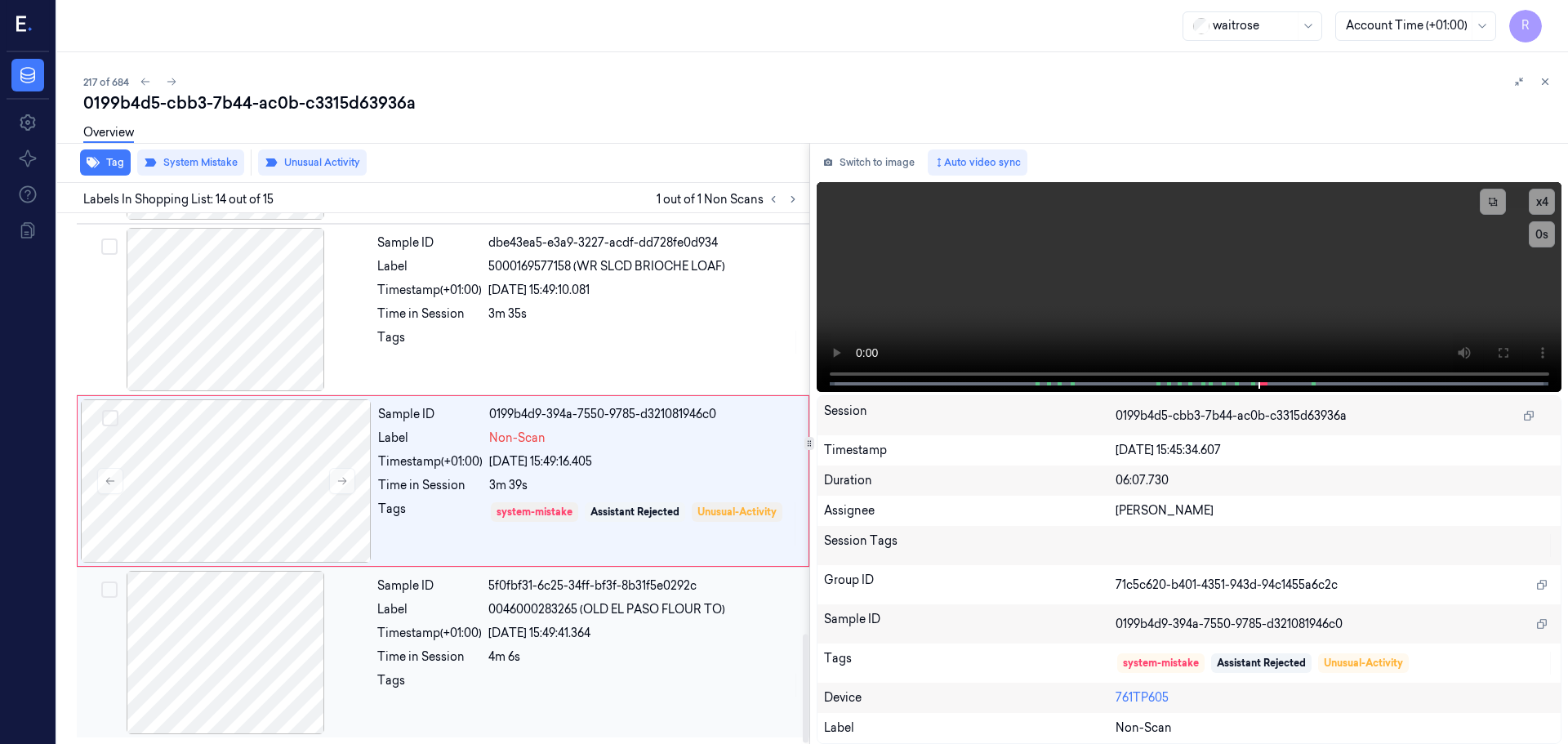
click at [521, 654] on div "4m 6s" at bounding box center [644, 657] width 311 height 17
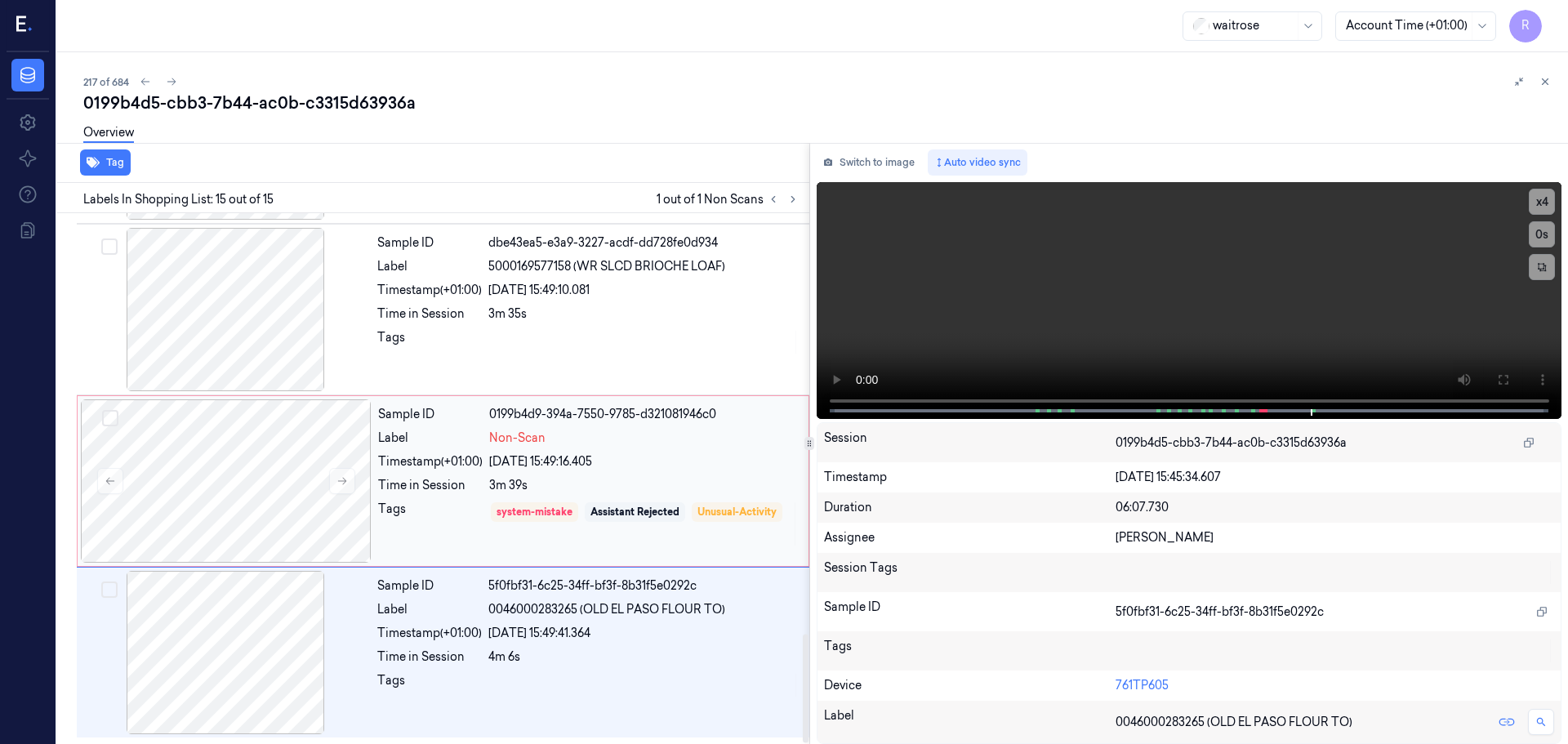
click at [601, 482] on div "3m 39s" at bounding box center [644, 485] width 310 height 17
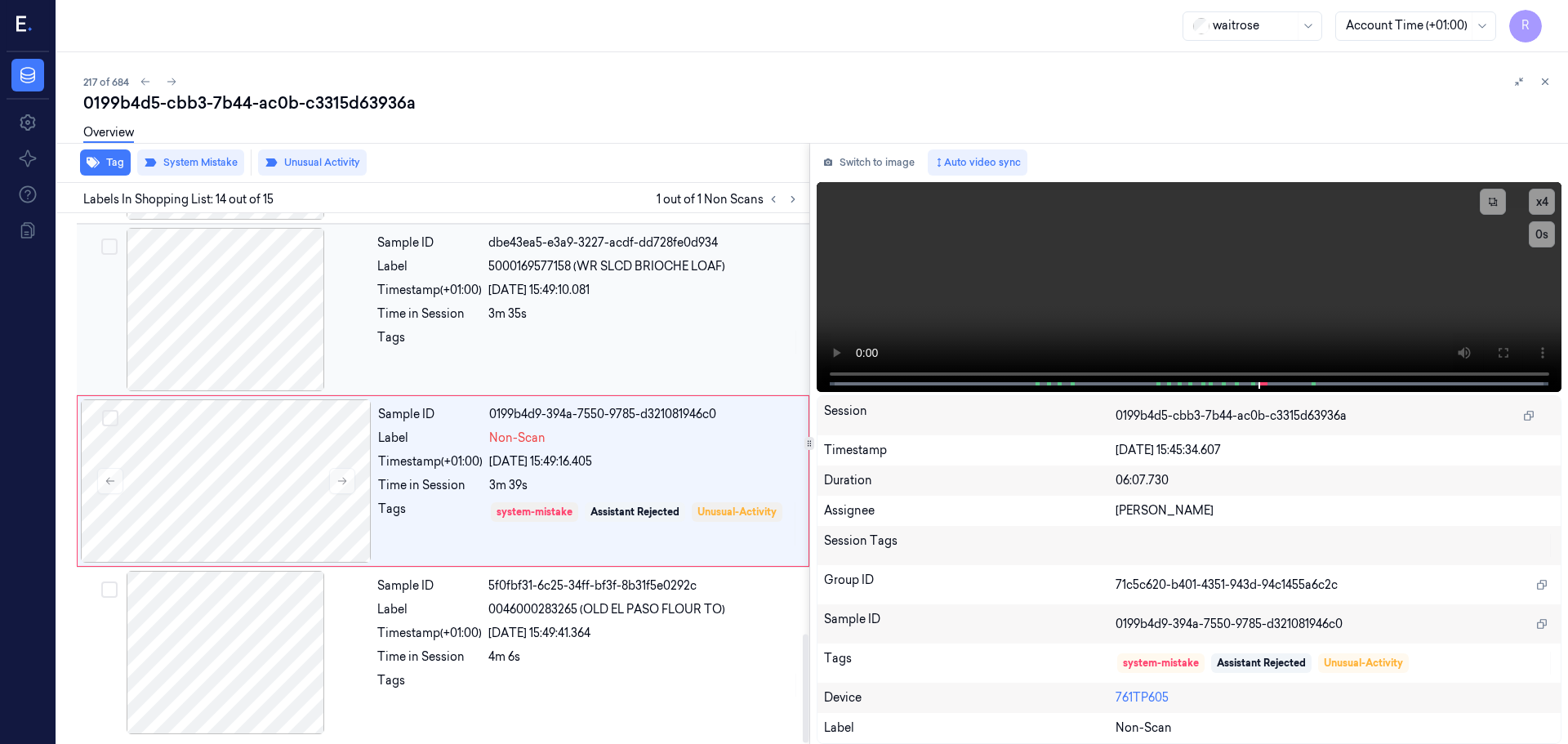
click at [614, 374] on div "Sample ID dbe43ea5-e3a9-3227-acdf-dd728fe0d934 Label 5000169577158 (WR SLCD BRI…" at bounding box center [588, 310] width 435 height 164
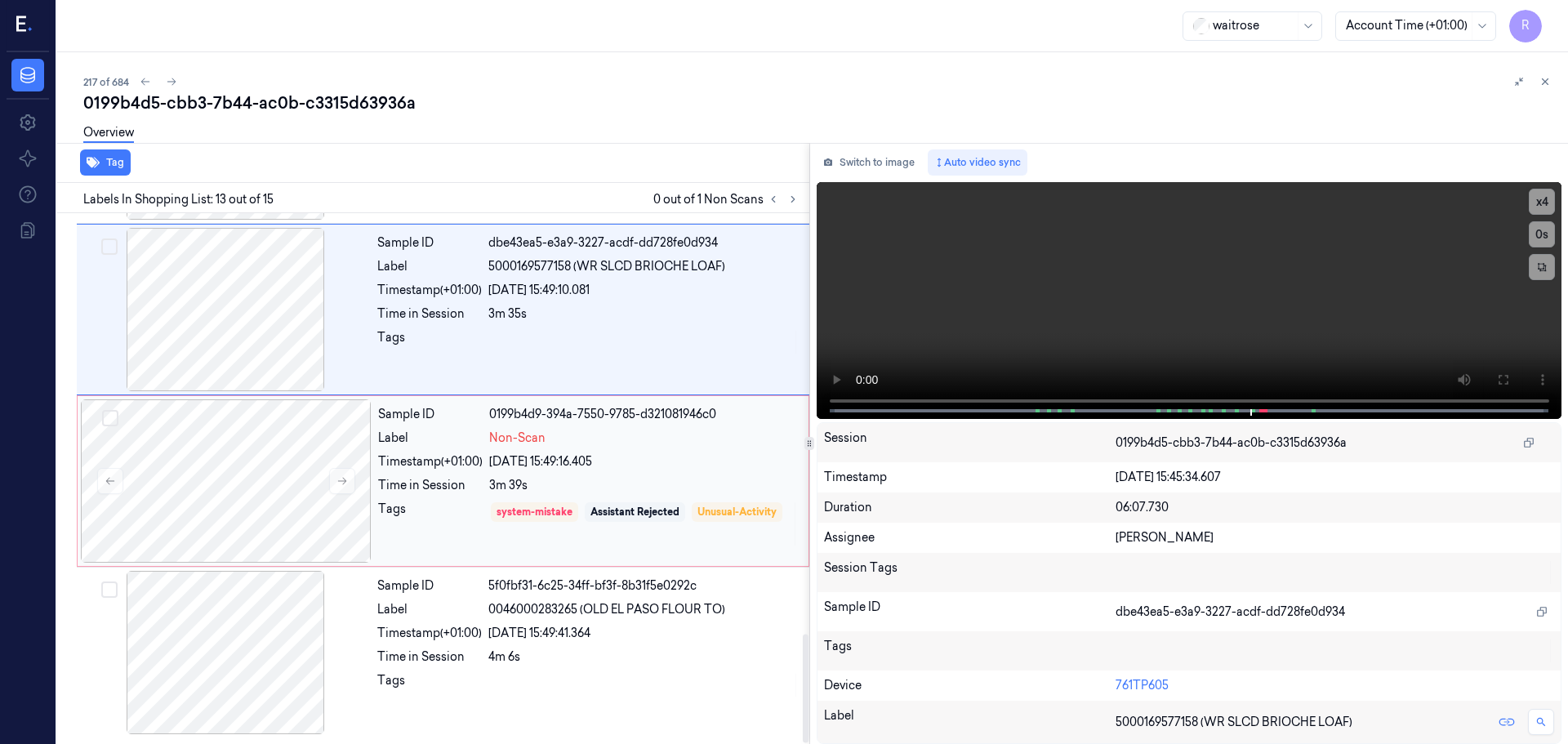
click at [653, 494] on div "Sample ID 0199b4d9-394a-7550-9785-d321081946c0 Label Non-Scan Timestamp (+01:00…" at bounding box center [588, 481] width 434 height 164
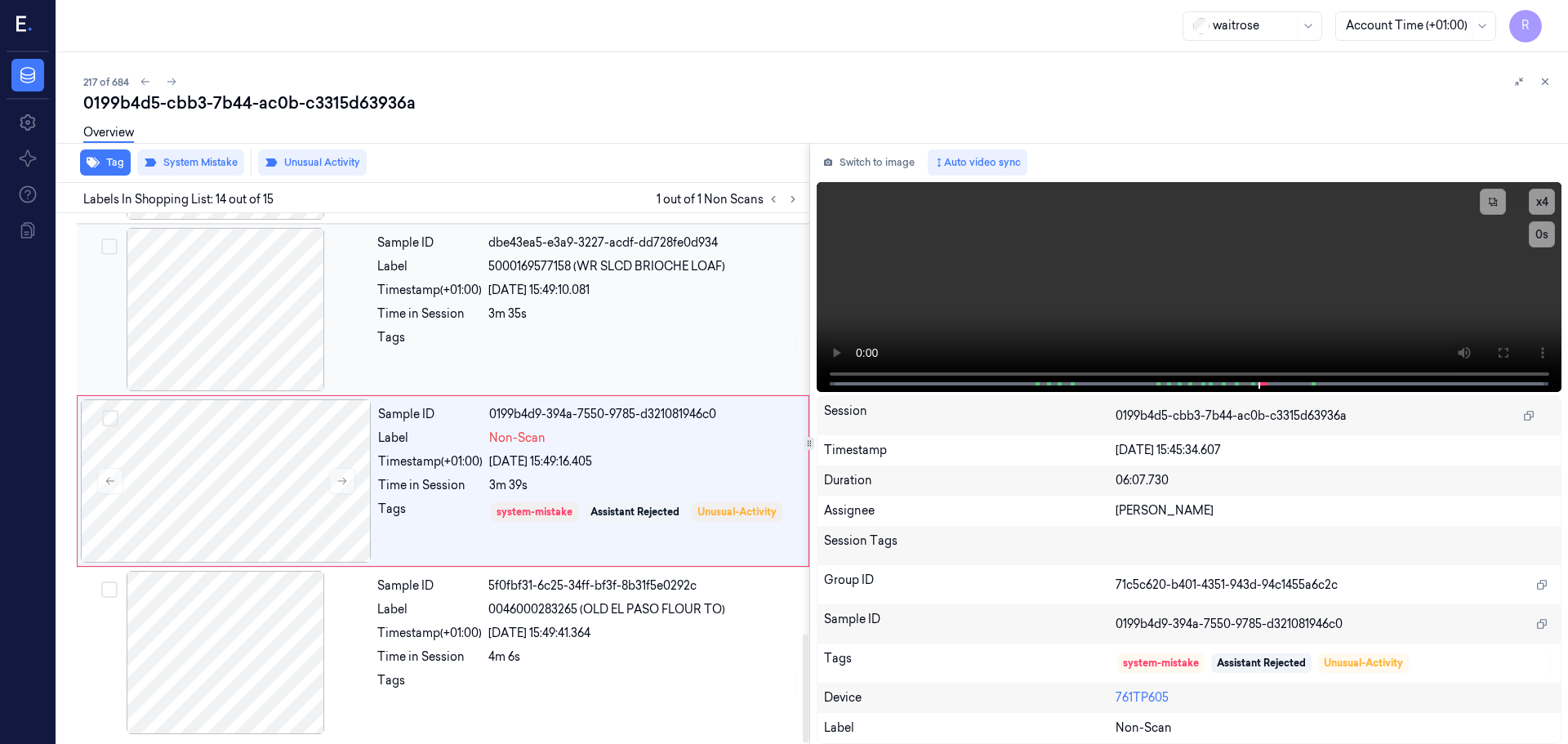
click at [424, 286] on div "Timestamp (+01:00)" at bounding box center [429, 290] width 105 height 17
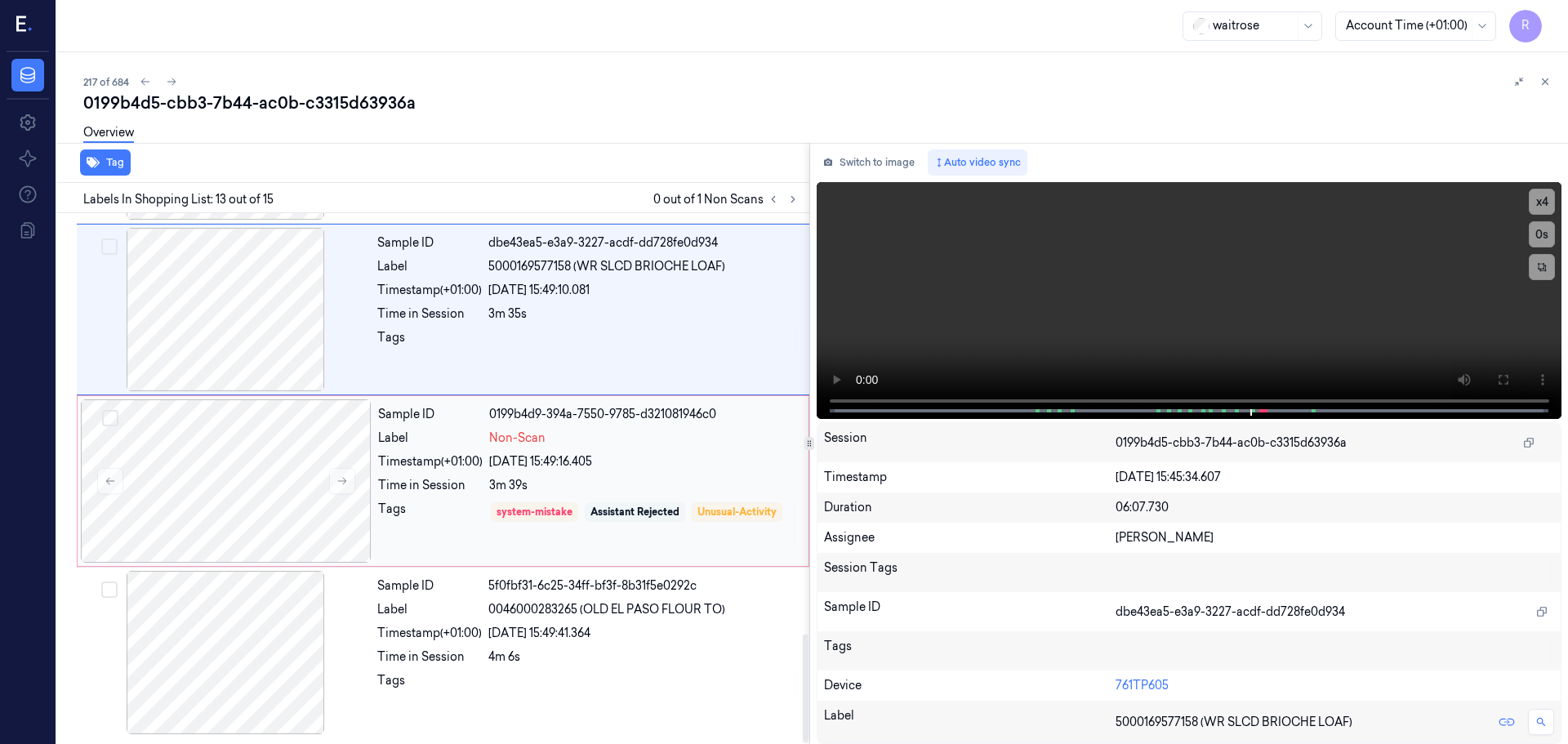
click at [588, 505] on div "Assistant Rejected" at bounding box center [634, 512] width 101 height 20
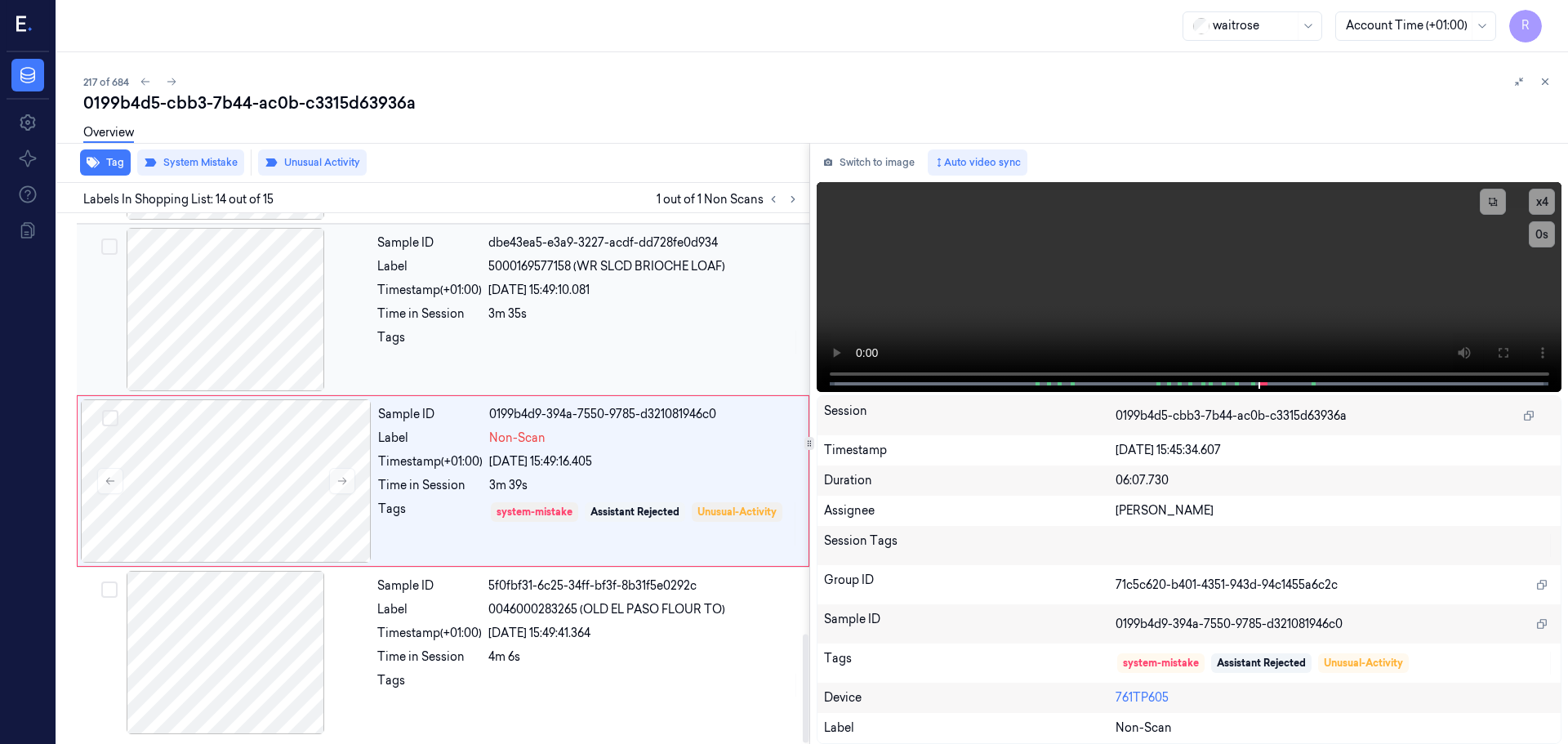
click at [524, 321] on div "3m 35s" at bounding box center [644, 313] width 311 height 17
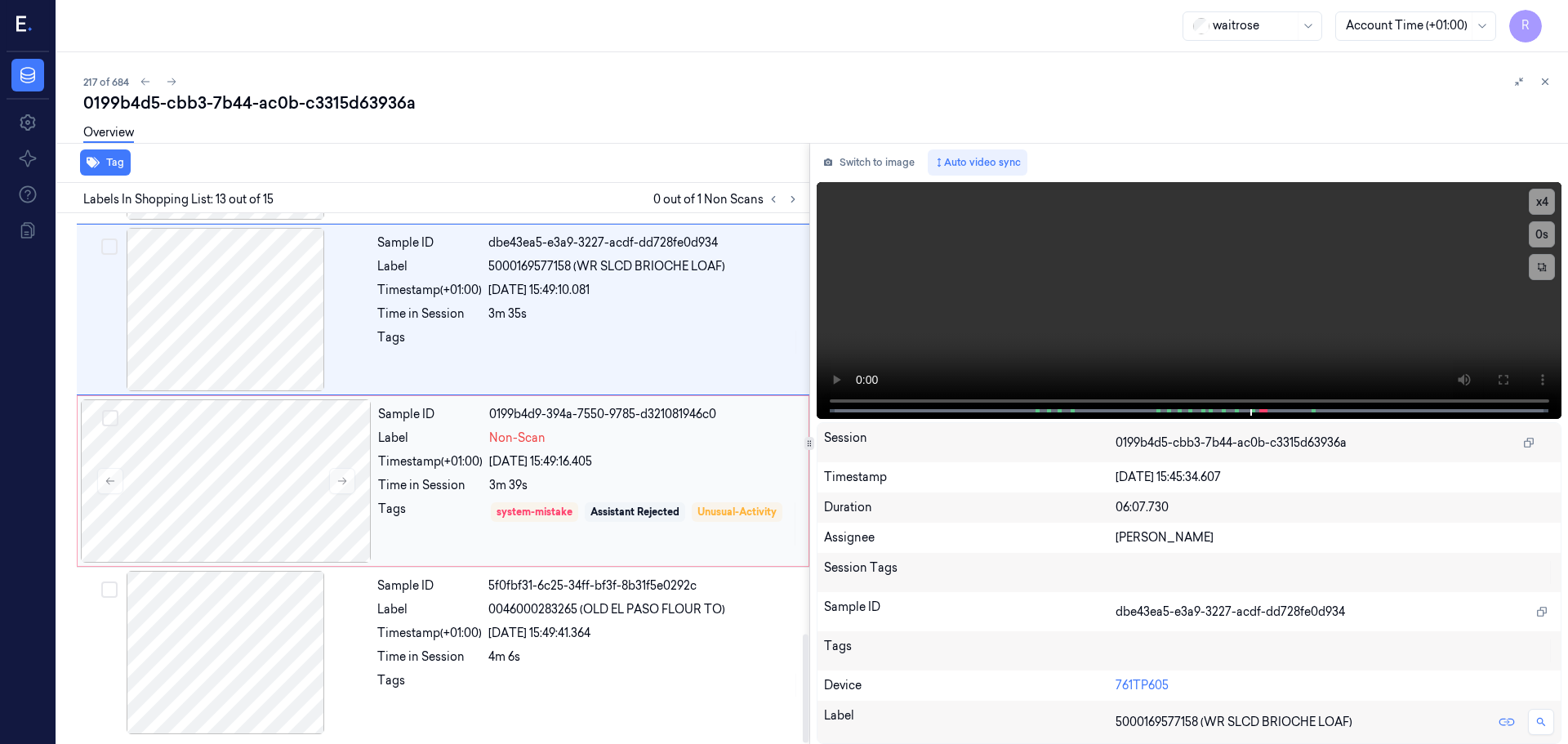
click at [504, 475] on div "Sample ID 0199b4d9-394a-7550-9785-d321081946c0 Label Non-Scan Timestamp (+01:00…" at bounding box center [588, 481] width 434 height 164
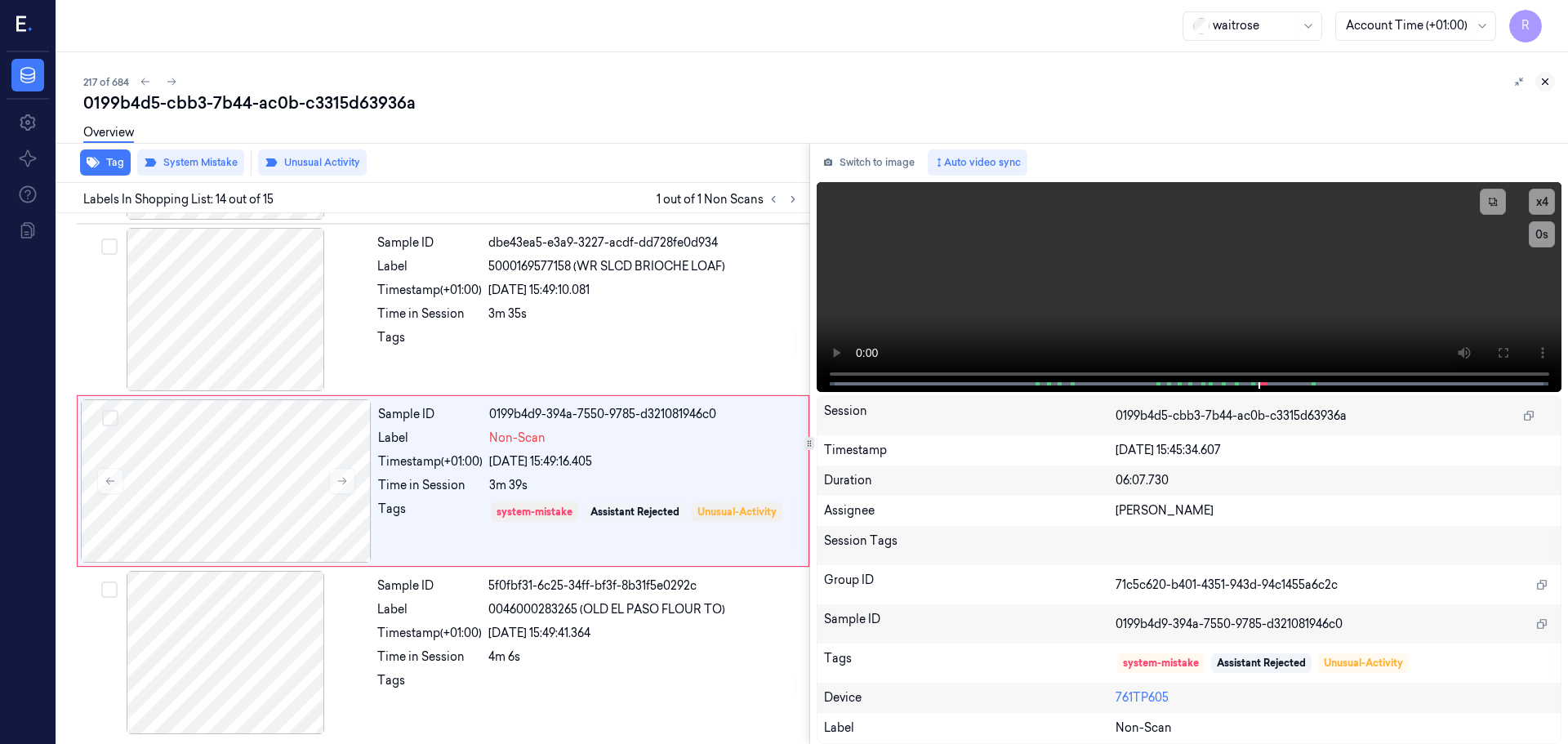
click at [1543, 77] on icon at bounding box center [1545, 82] width 12 height 12
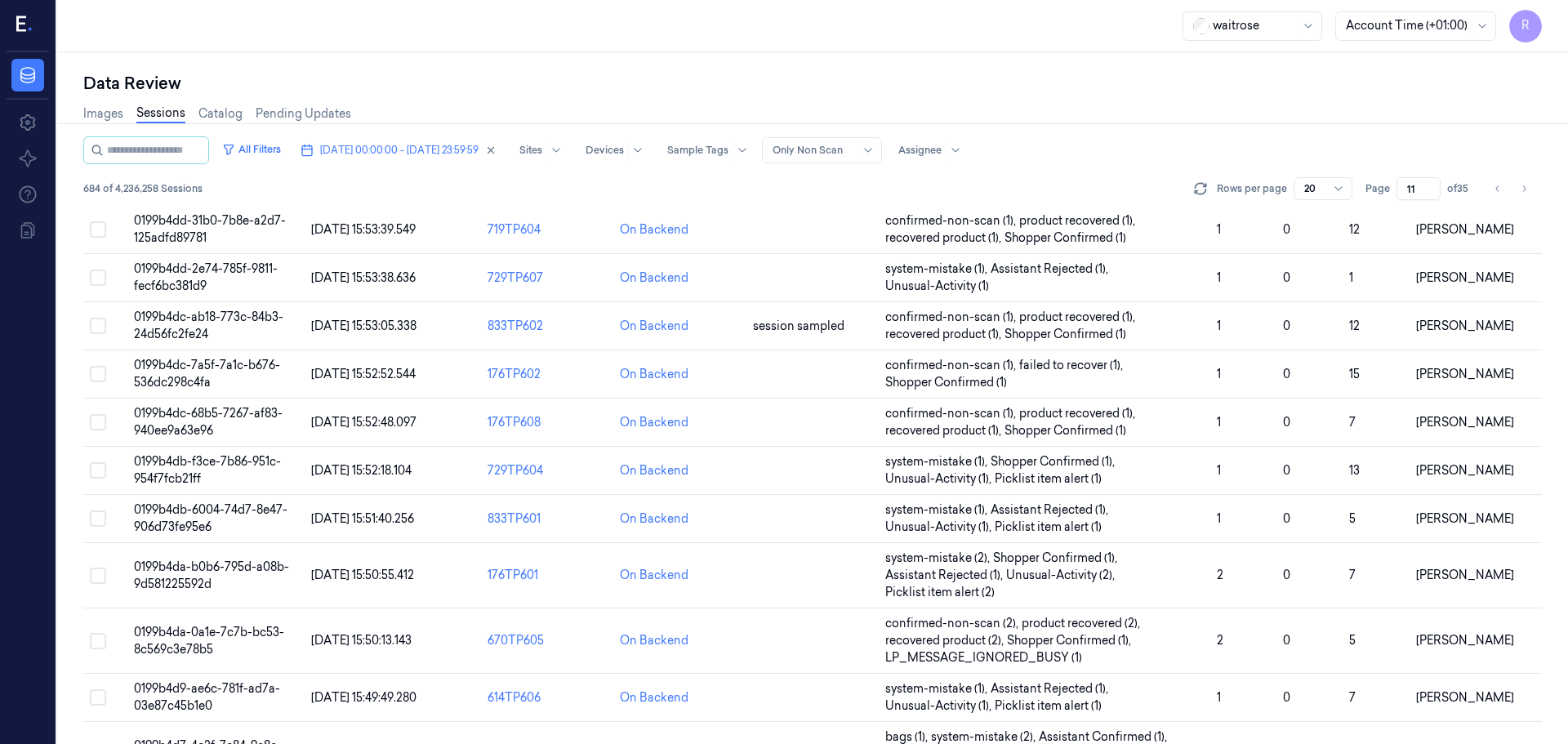
scroll to position [526, 0]
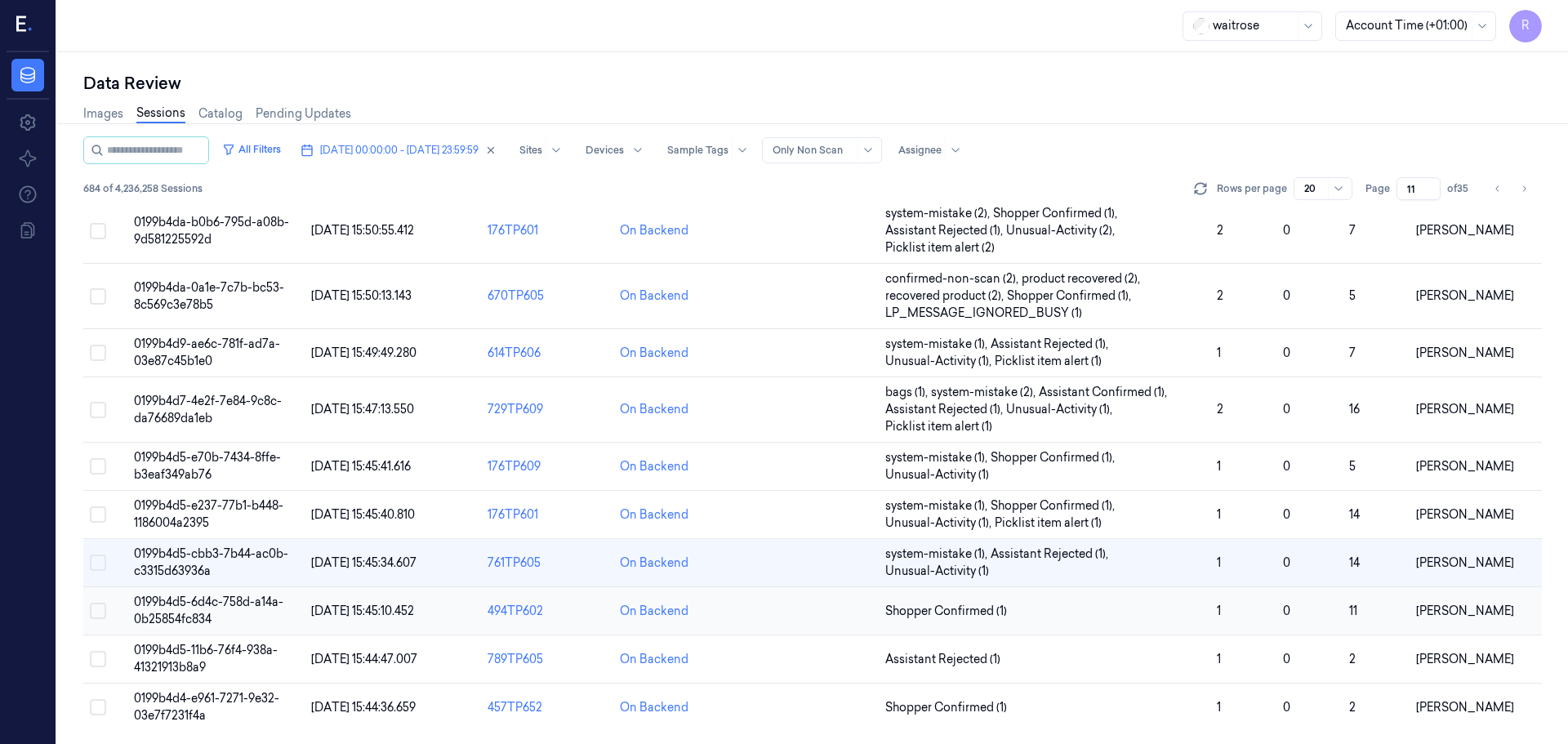
click at [1074, 624] on td "Shopper Confirmed (1)" at bounding box center [1044, 610] width 332 height 48
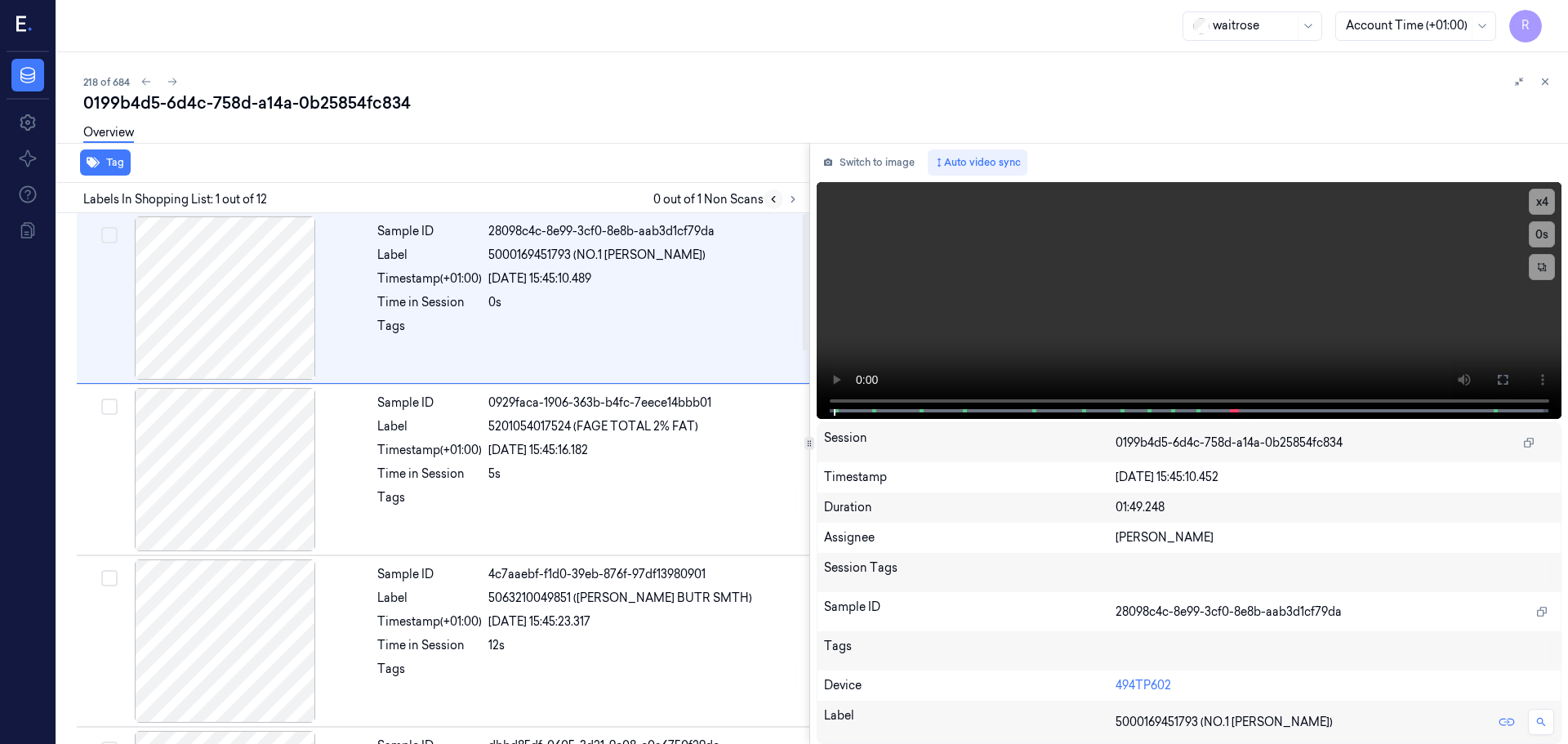
click at [782, 196] on button at bounding box center [774, 199] width 20 height 20
click at [785, 197] on div at bounding box center [783, 199] width 39 height 20
click at [788, 197] on icon at bounding box center [793, 199] width 12 height 12
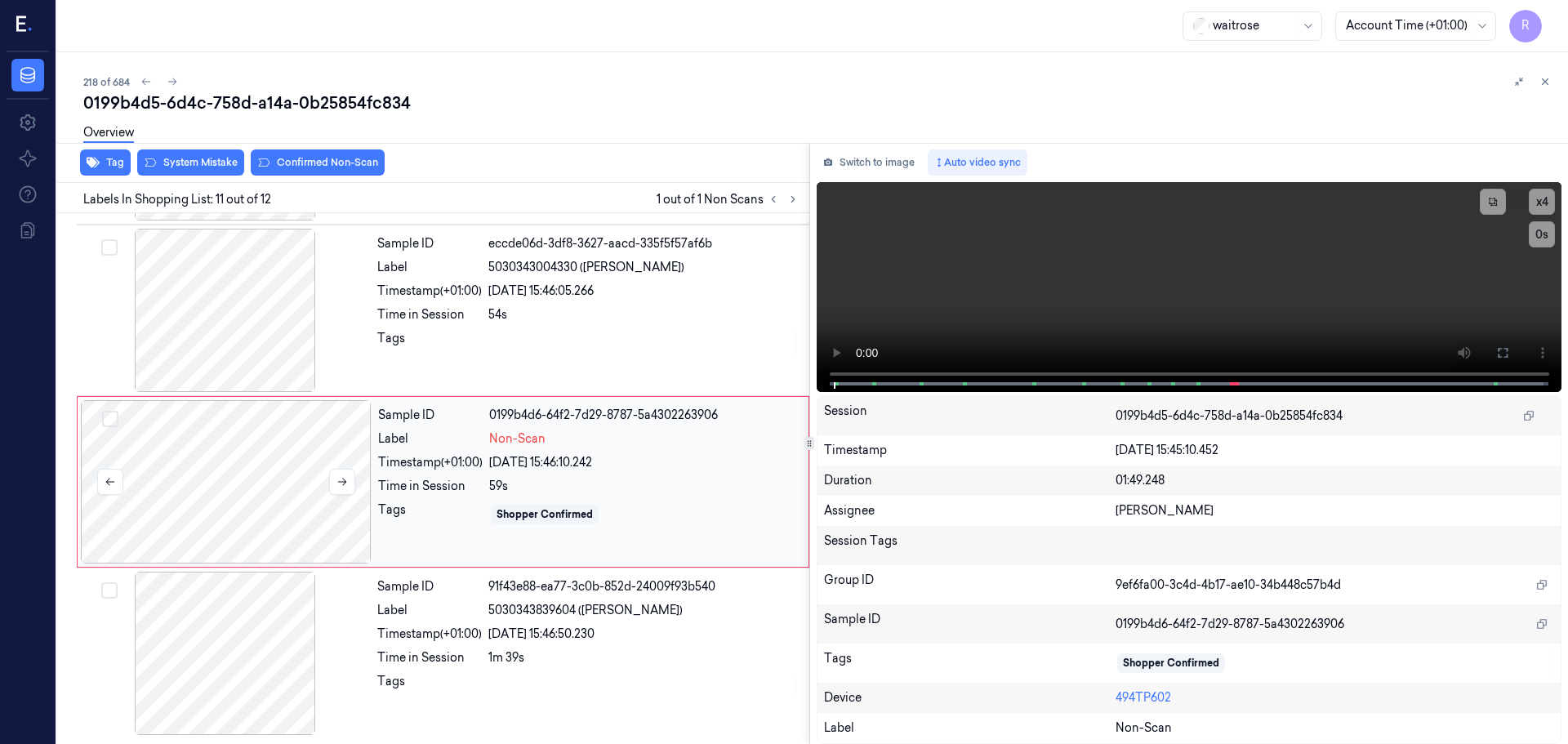
scroll to position [1532, 0]
click at [336, 481] on icon at bounding box center [342, 481] width 12 height 12
click at [270, 338] on div at bounding box center [225, 310] width 291 height 164
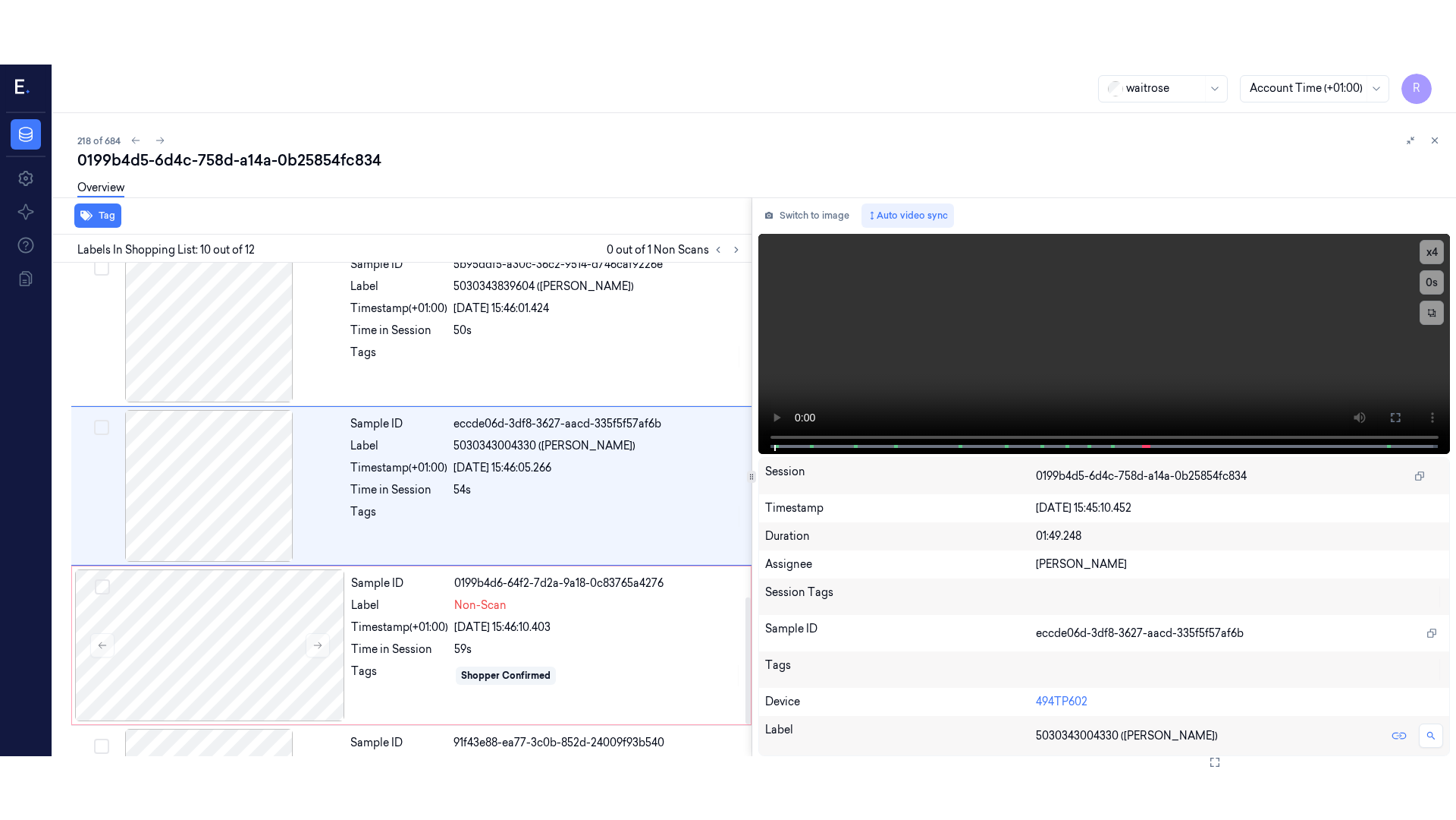
scroll to position [1267, 0]
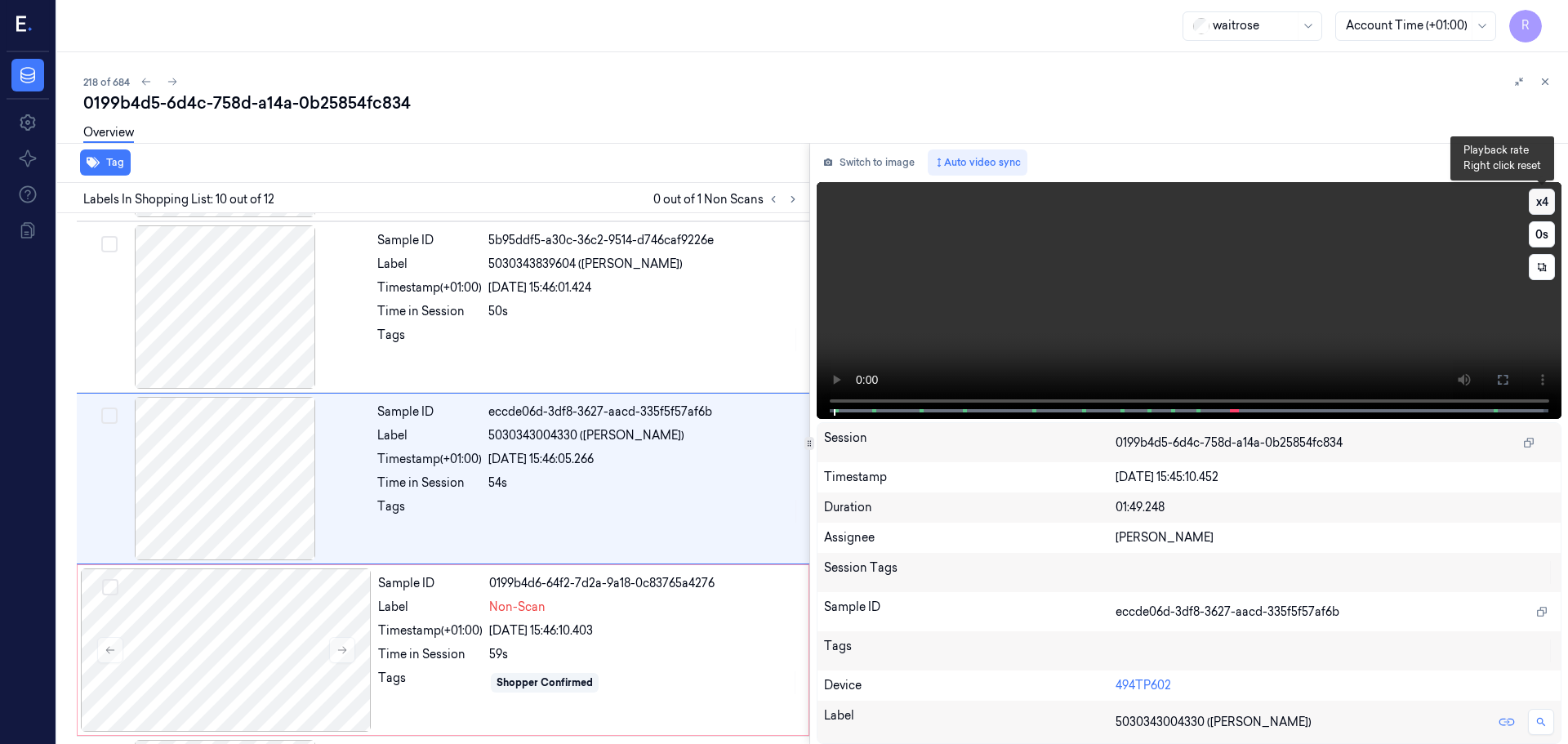
click at [1537, 203] on button "x 4" at bounding box center [1542, 202] width 26 height 26
click at [1511, 372] on button at bounding box center [1503, 380] width 26 height 26
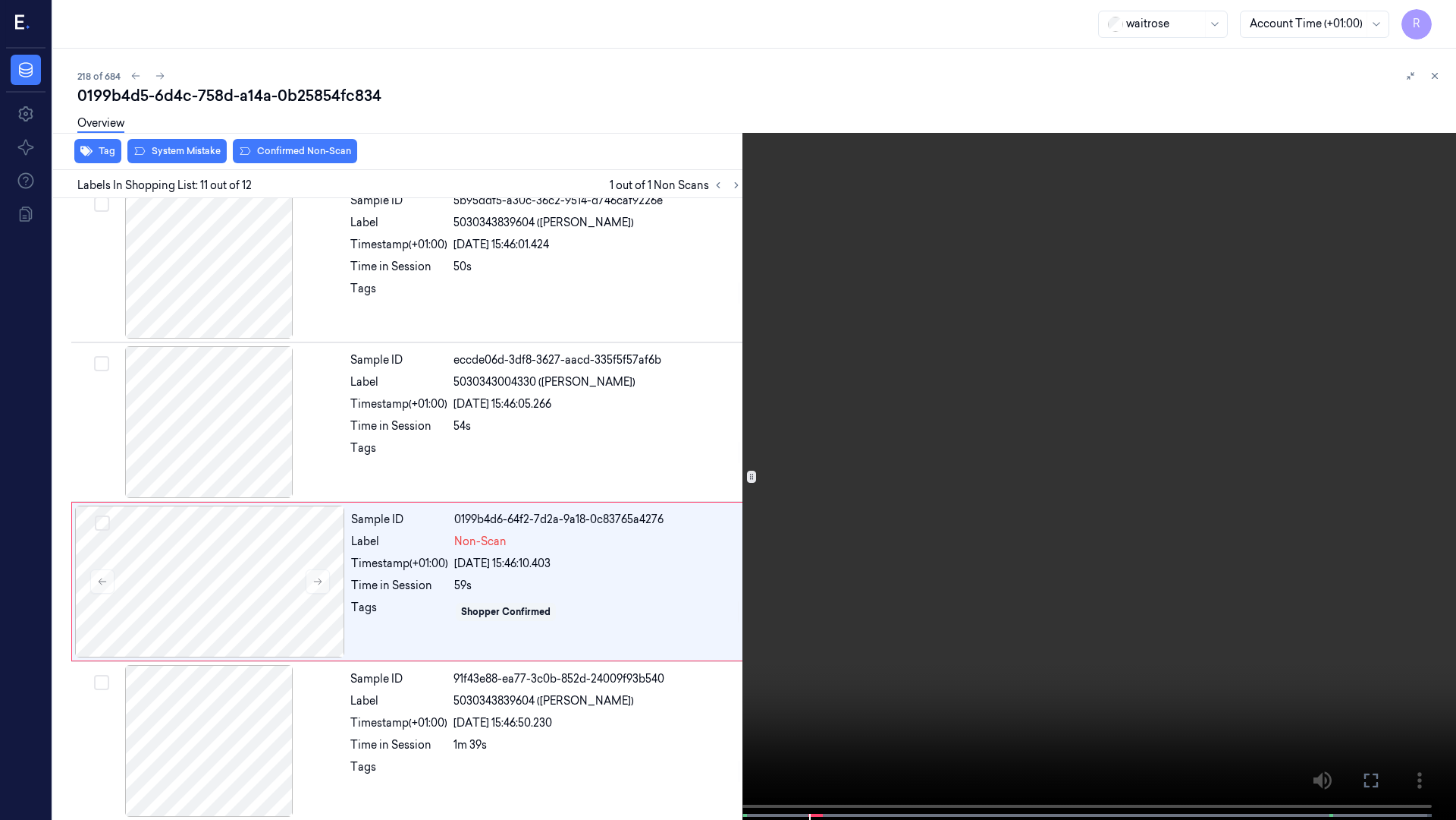
scroll to position [1295, 0]
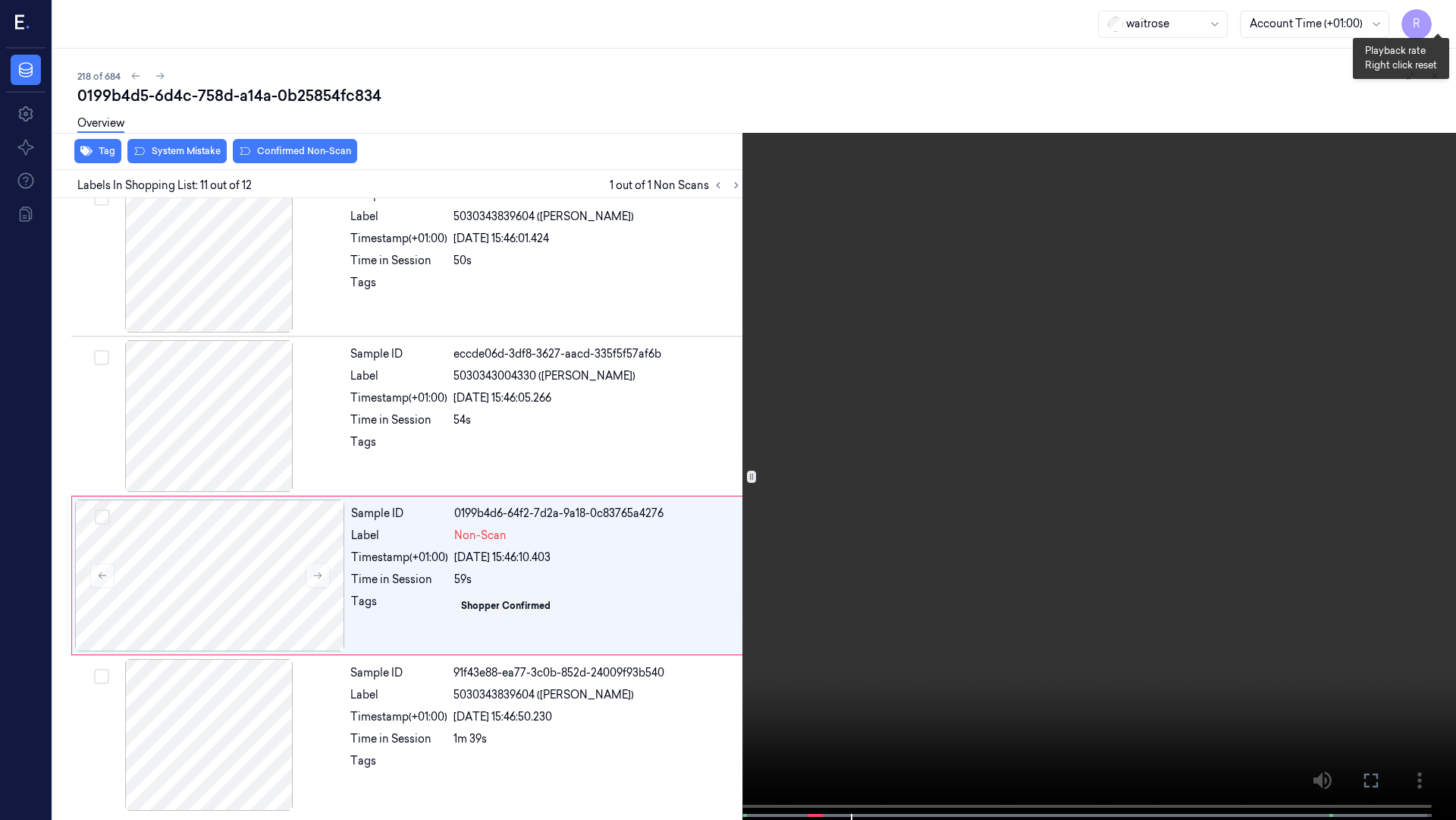
click at [1443, 8] on button "x 1" at bounding box center [1438, 18] width 24 height 24
click at [1442, 12] on button "x 2" at bounding box center [1438, 18] width 24 height 24
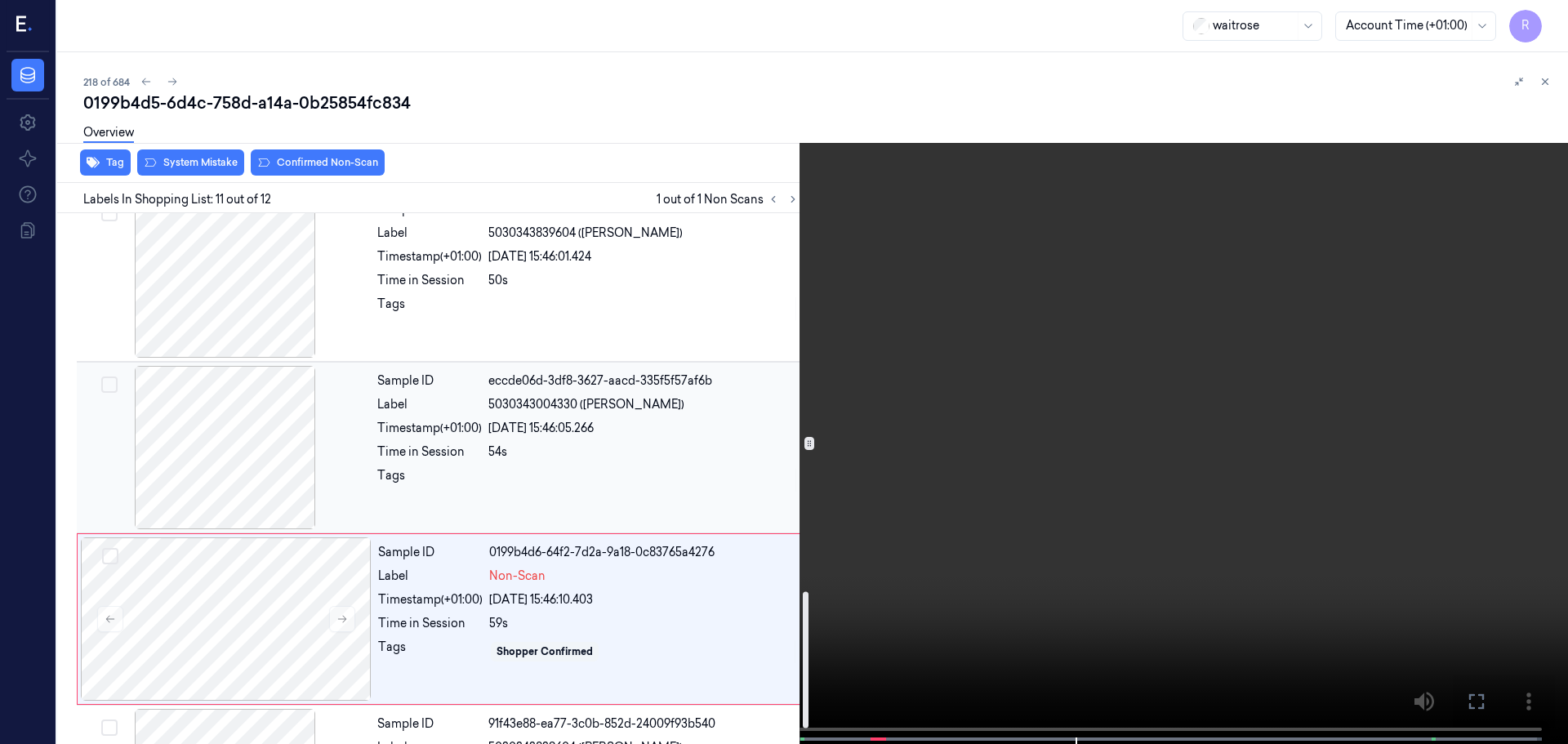
scroll to position [1532, 0]
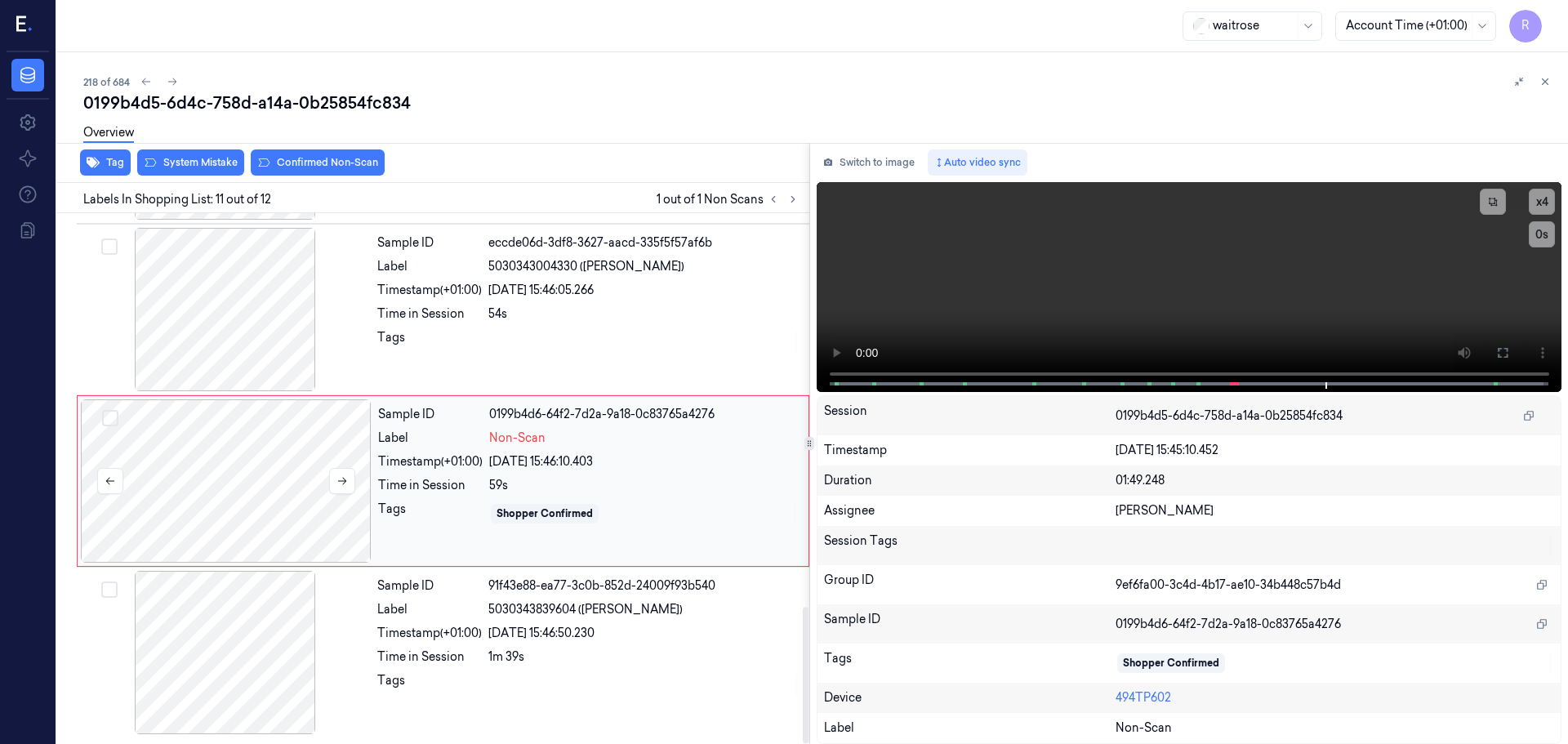
click at [279, 531] on div at bounding box center [226, 481] width 291 height 164
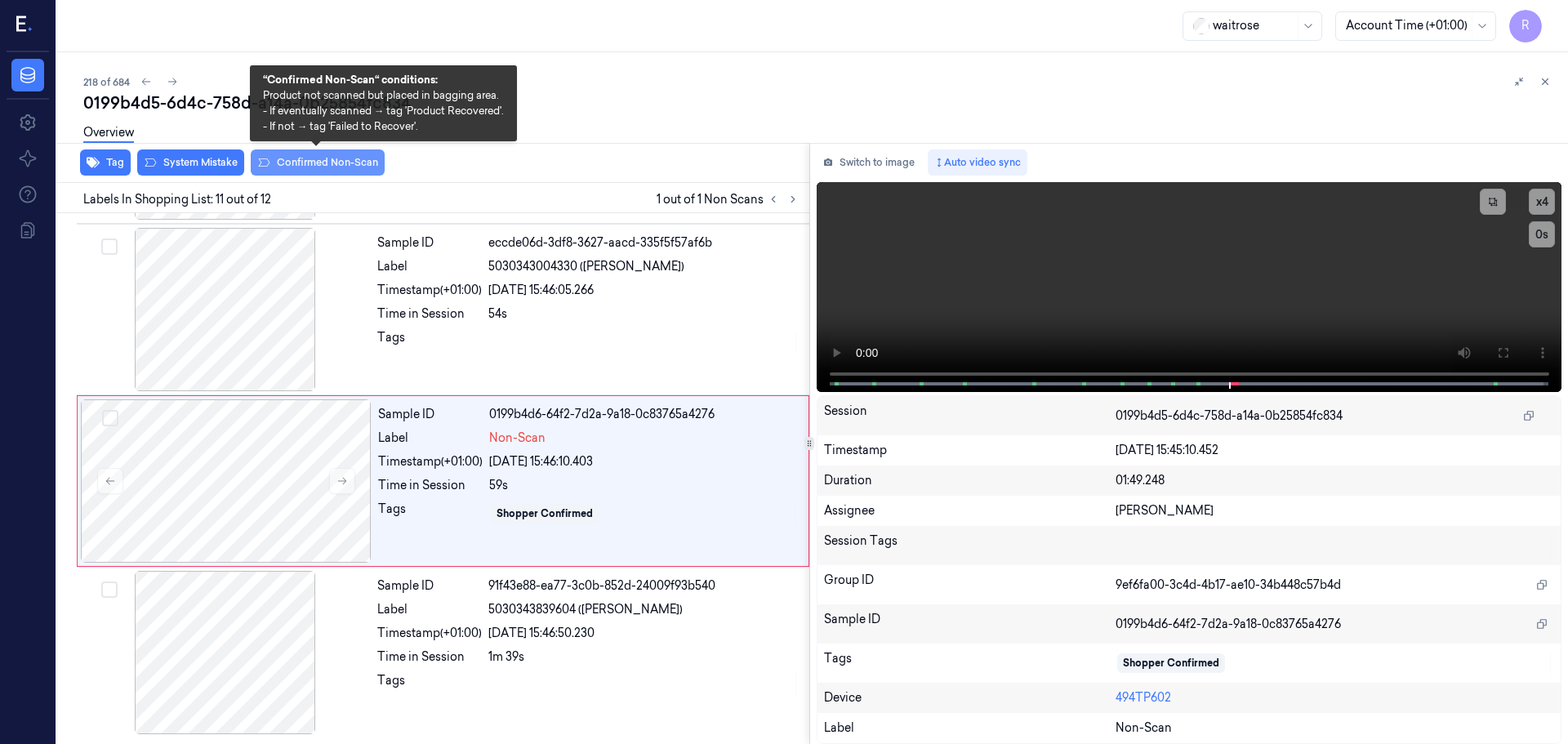
click at [326, 165] on button "Confirmed Non-Scan" at bounding box center [317, 162] width 134 height 26
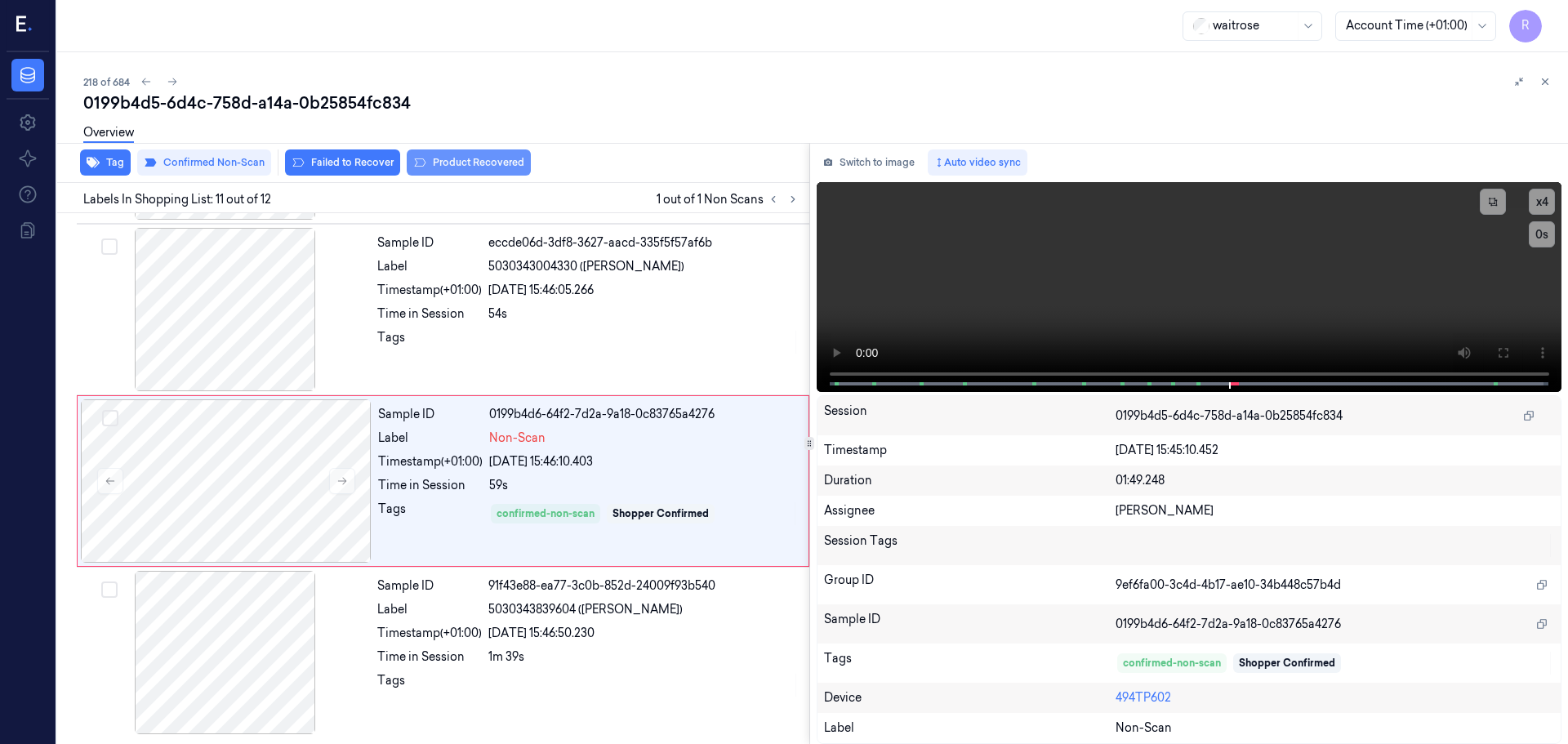
click at [473, 170] on button "Product Recovered" at bounding box center [469, 162] width 125 height 26
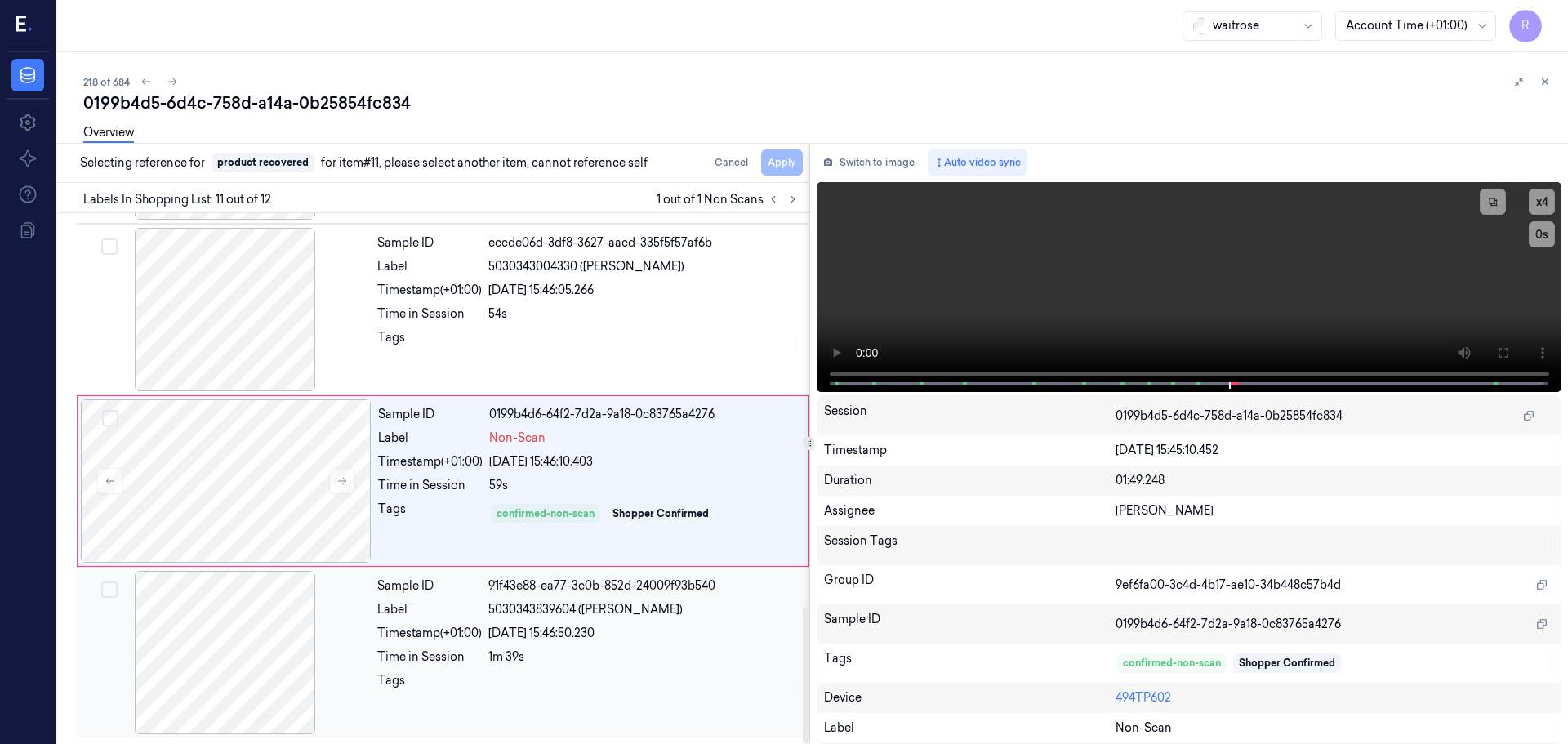
click at [512, 689] on div at bounding box center [644, 685] width 311 height 26
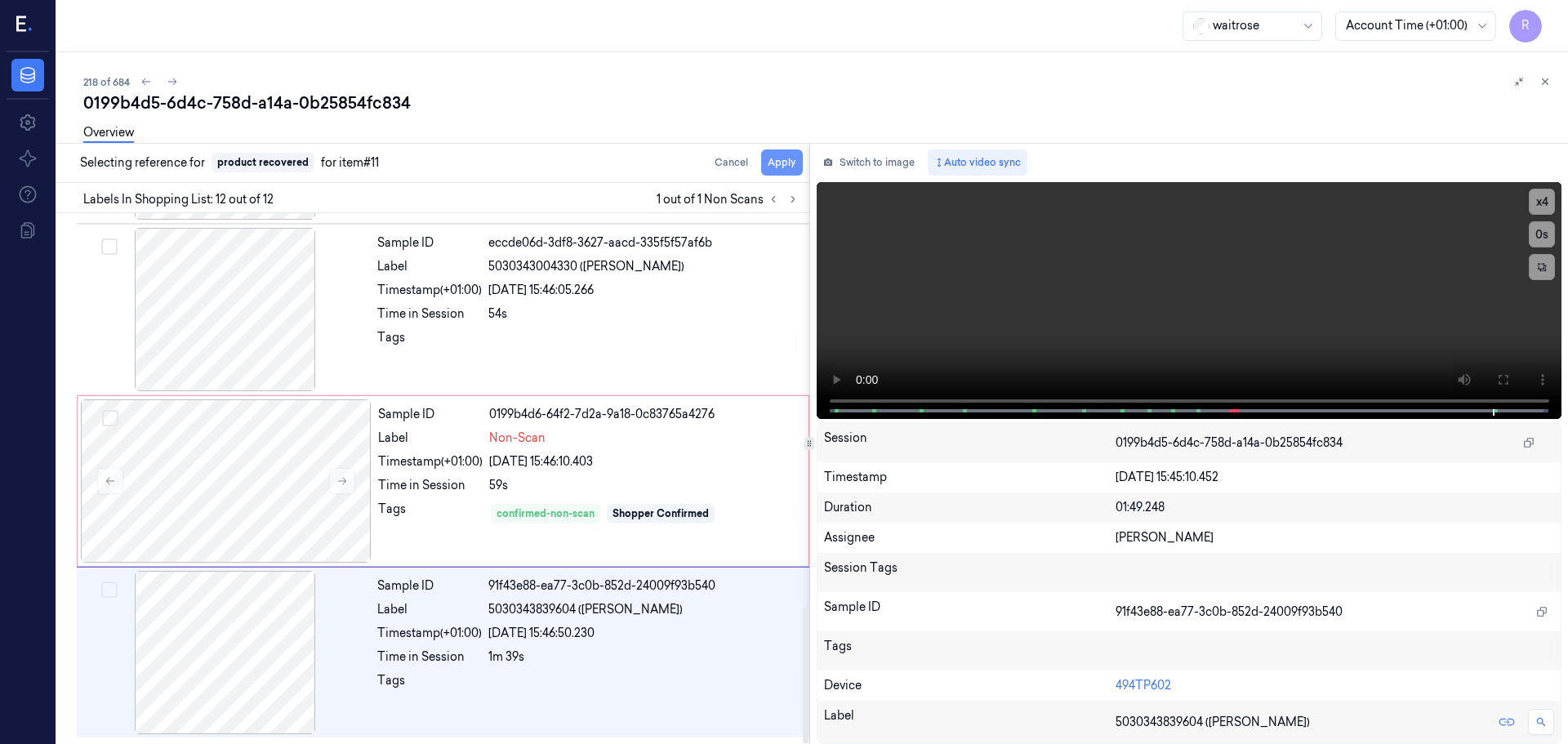
click at [780, 168] on button "Apply" at bounding box center [783, 162] width 42 height 26
click at [794, 161] on div "Tag" at bounding box center [430, 163] width 759 height 40
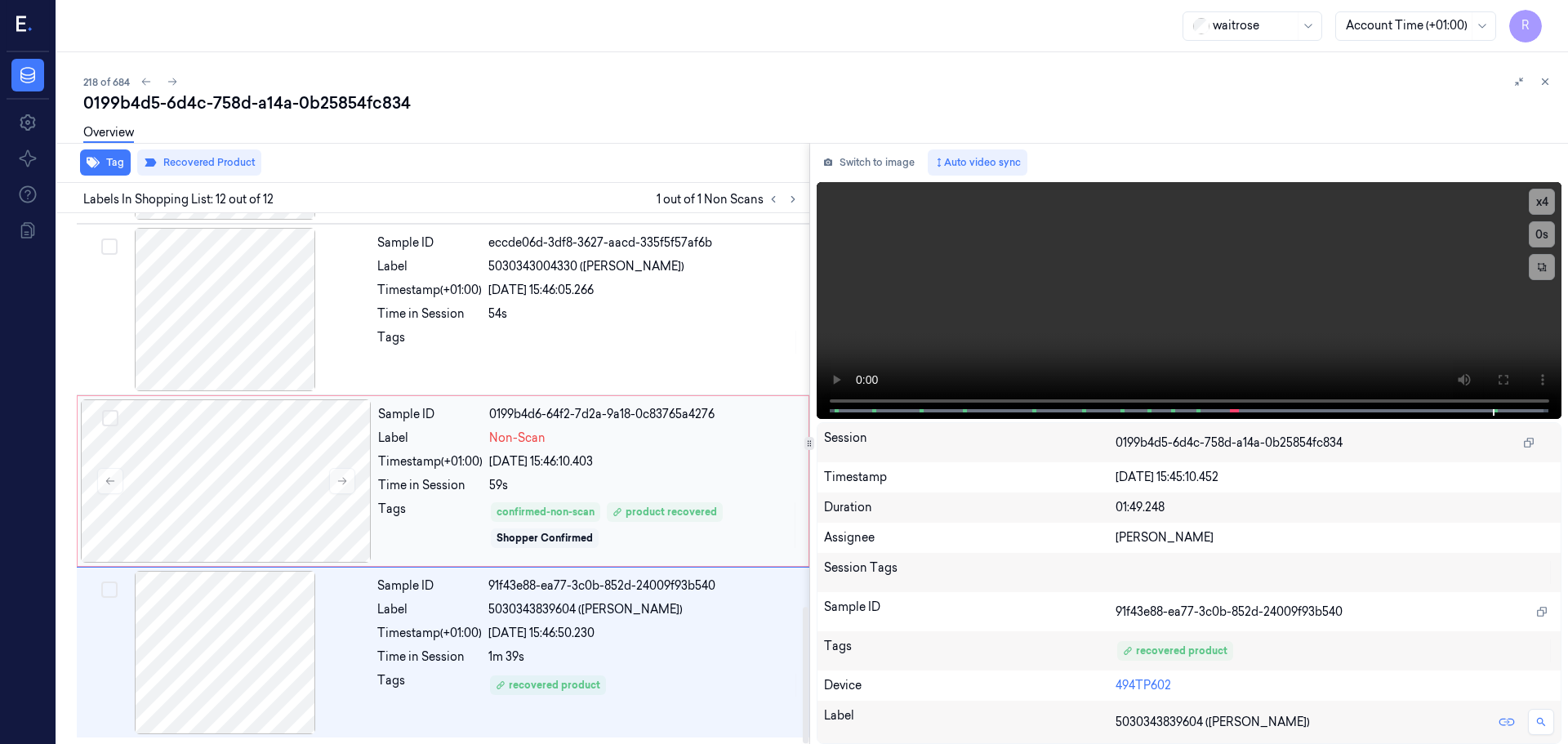
click at [634, 468] on div "05/10/2025 15:46:10.403" at bounding box center [644, 461] width 310 height 17
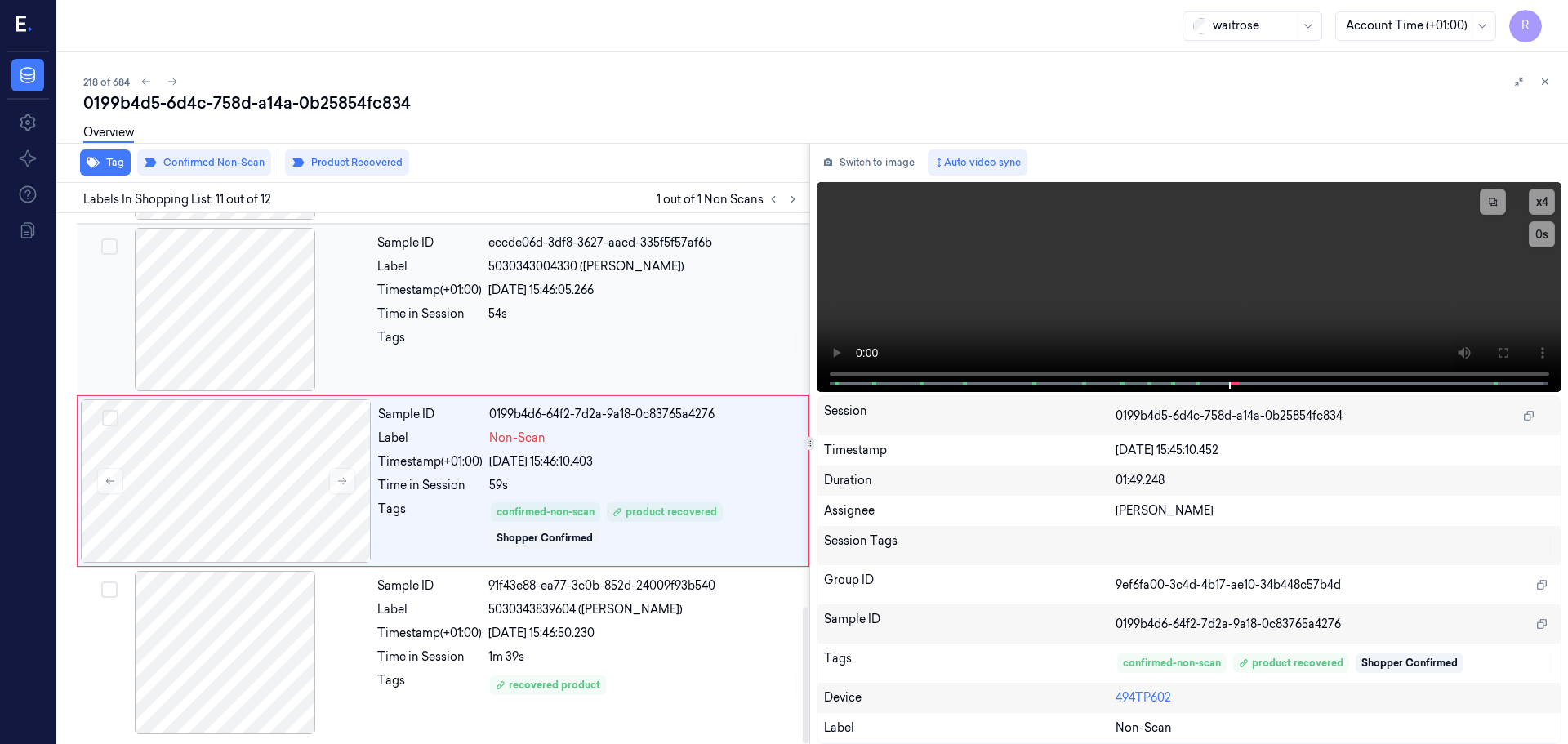
click at [678, 321] on div "54s" at bounding box center [644, 313] width 311 height 17
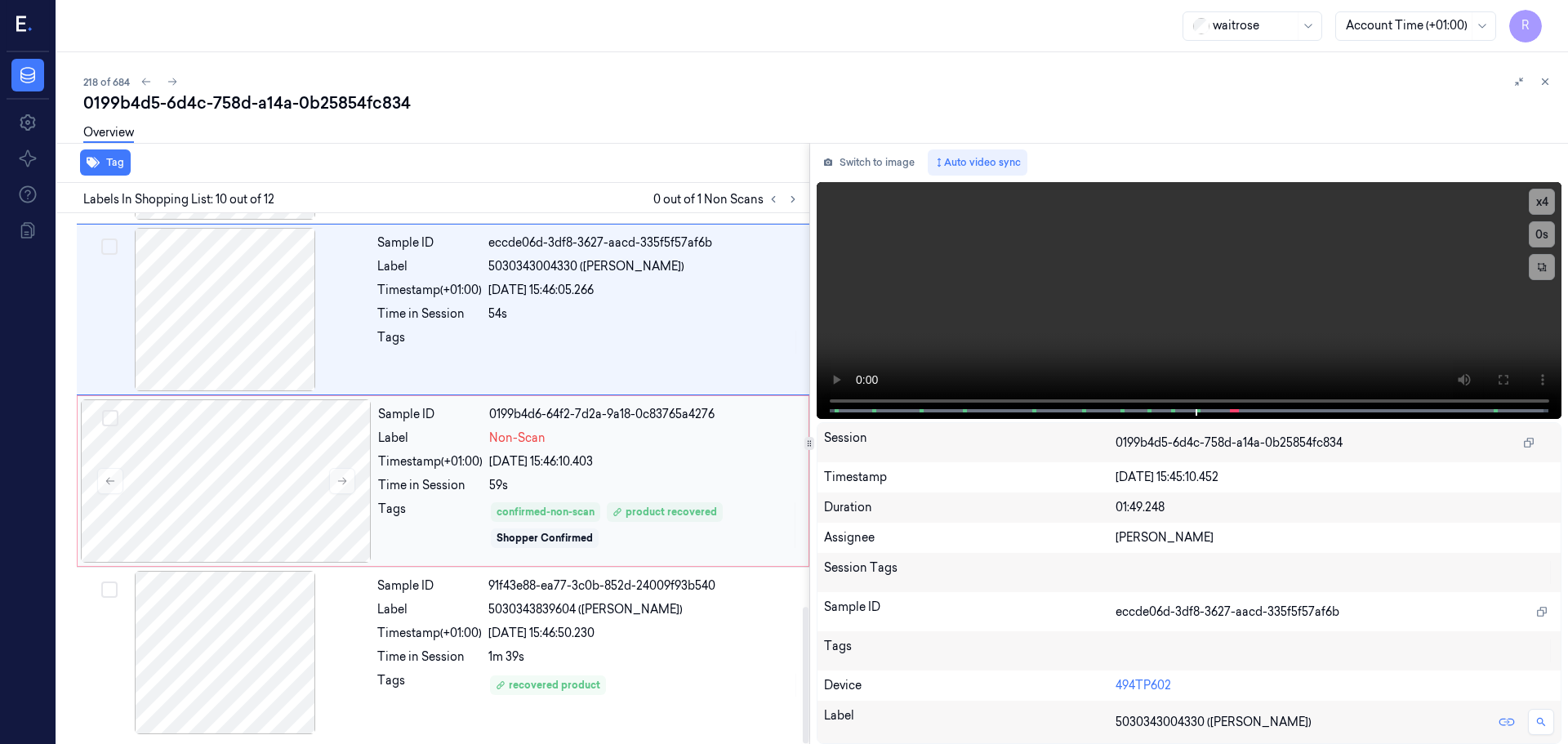
click at [690, 472] on div "Sample ID 0199b4d6-64f2-7d2a-9a18-0c83765a4276 Label Non-Scan Timestamp (+01:00…" at bounding box center [588, 481] width 434 height 164
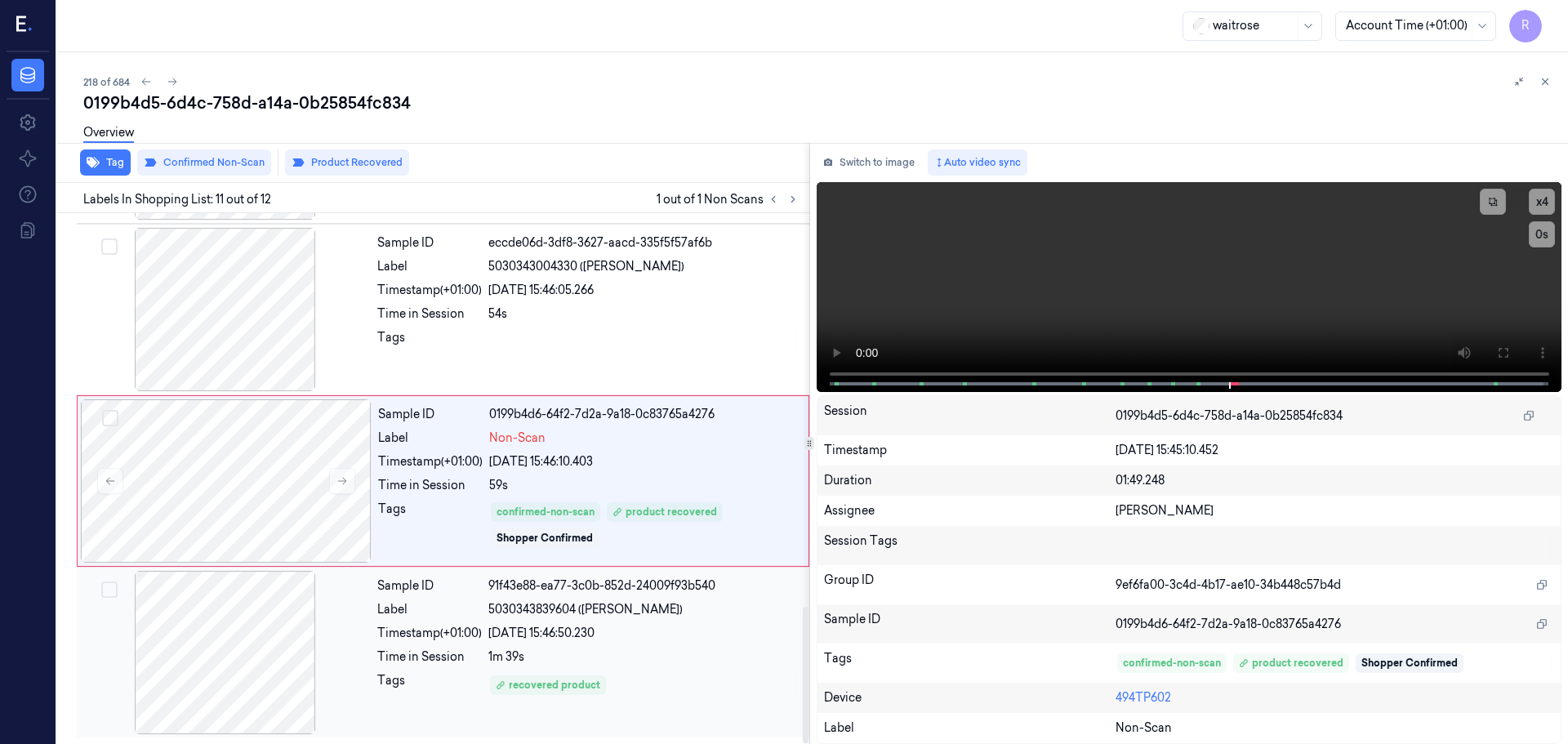
click at [659, 628] on div "05/10/2025 15:46:50.230" at bounding box center [644, 633] width 311 height 17
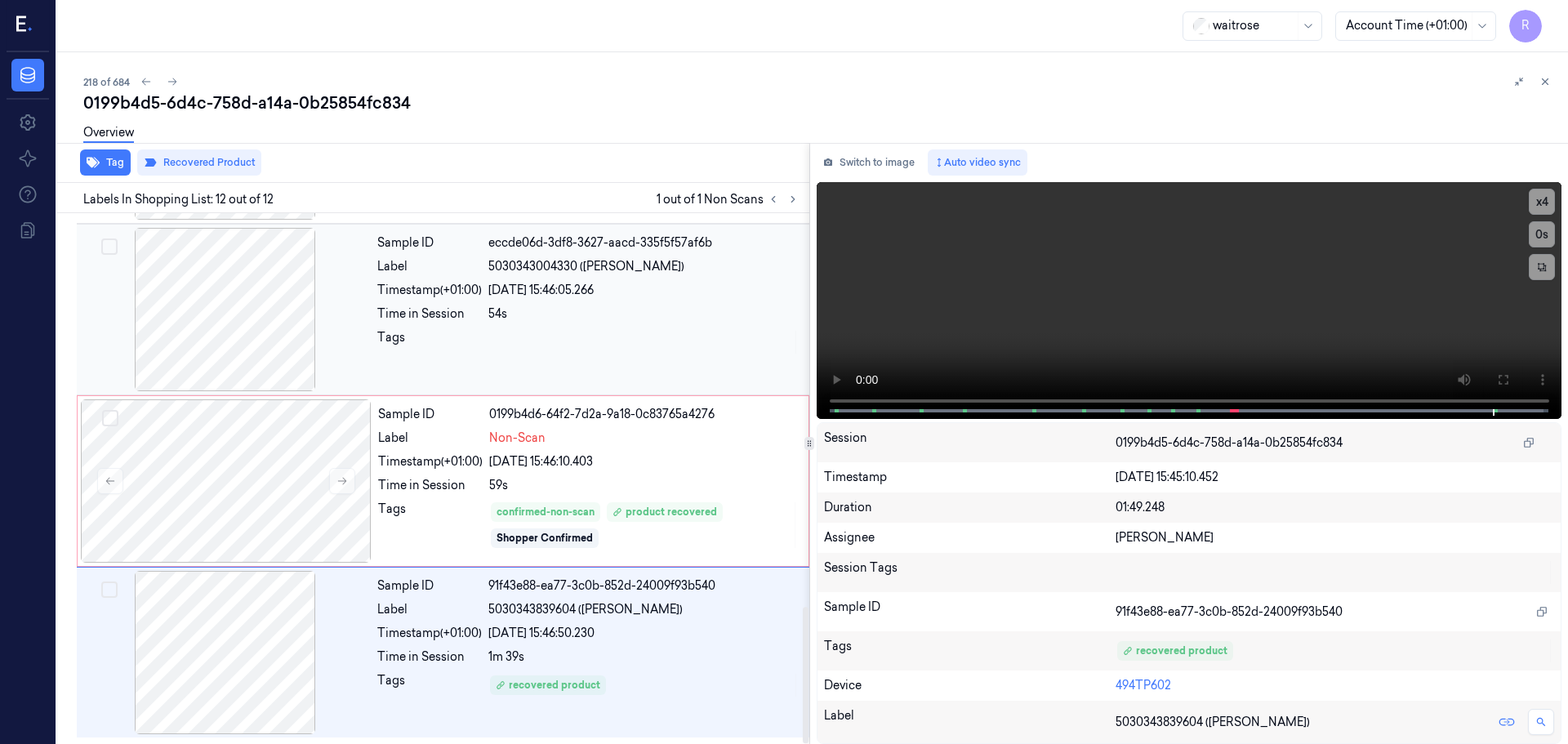
click at [642, 346] on div at bounding box center [644, 342] width 311 height 26
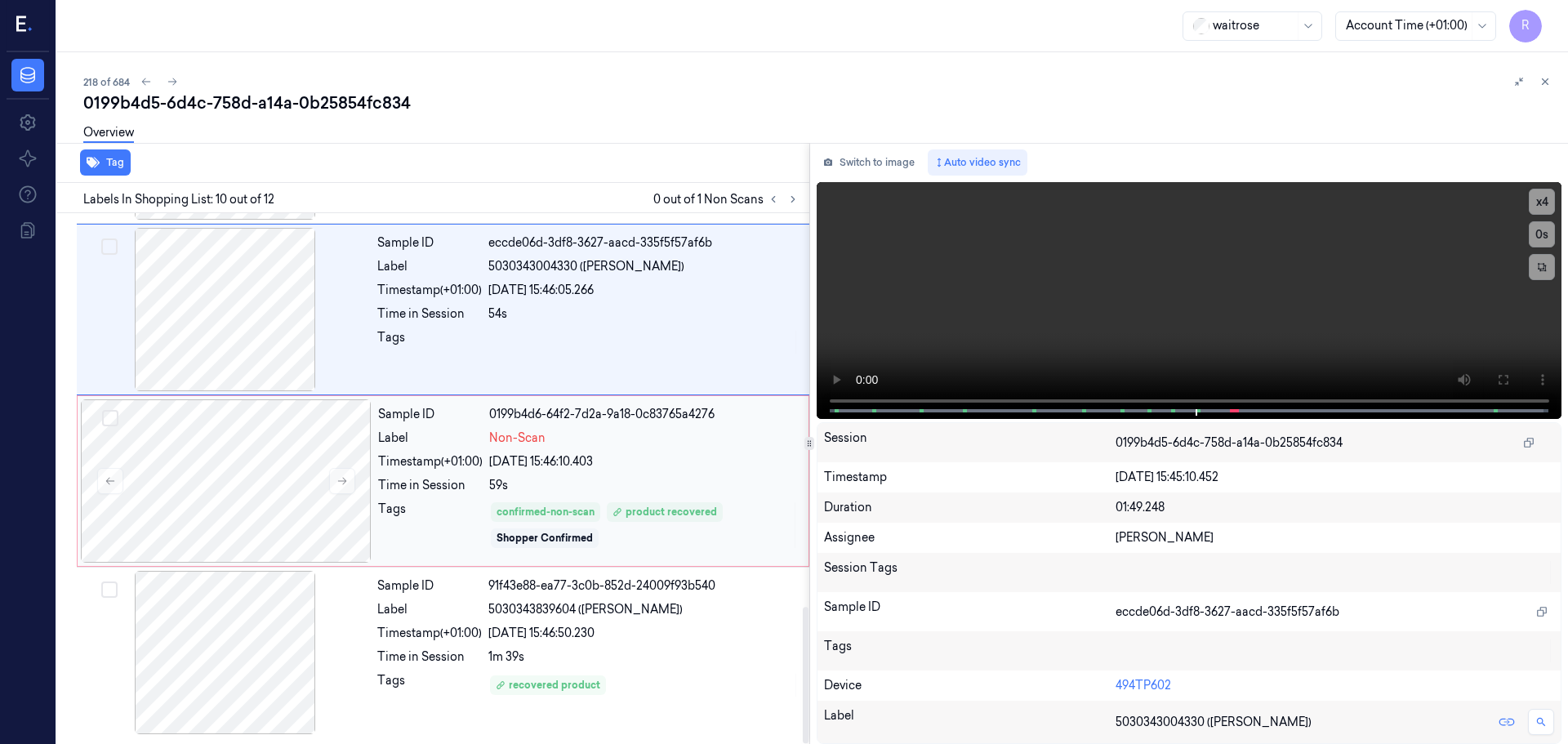
click at [648, 491] on div "59s" at bounding box center [644, 485] width 310 height 17
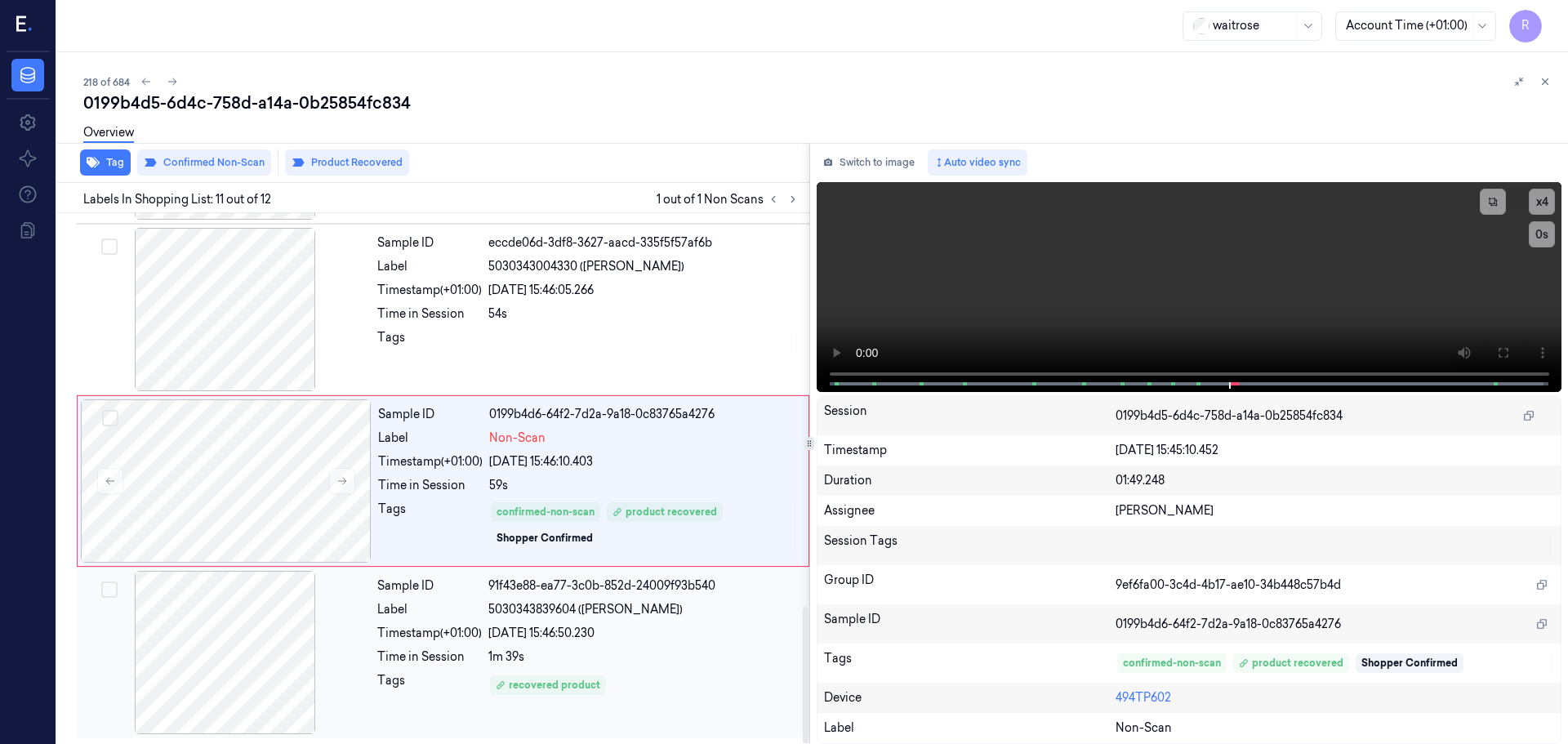
click at [634, 678] on div "recovered product" at bounding box center [644, 685] width 311 height 26
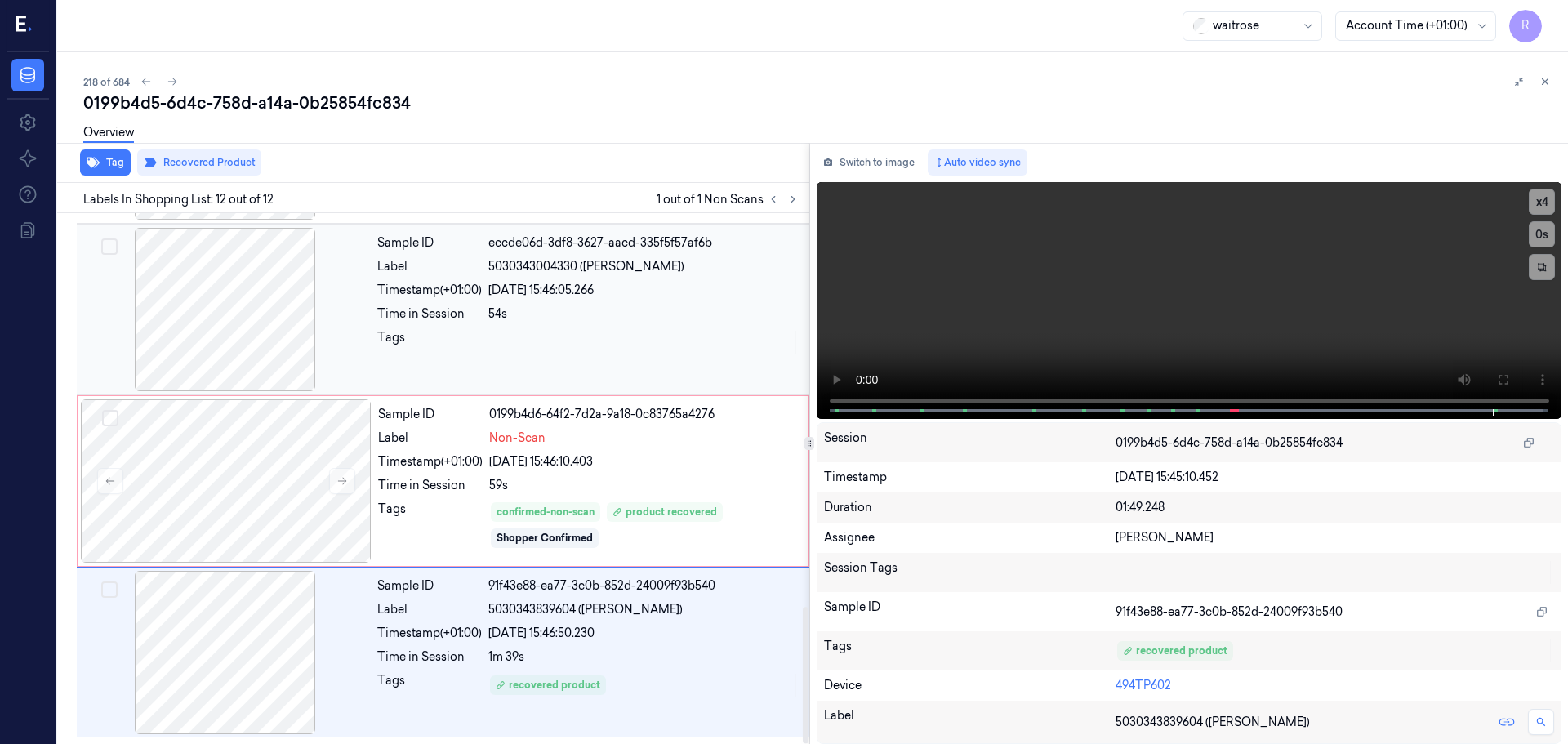
click at [656, 326] on div "Sample ID eccde06d-3df8-3627-aacd-335f5f57af6b Label 5030343004330 (BELAZU ROSE…" at bounding box center [588, 310] width 435 height 164
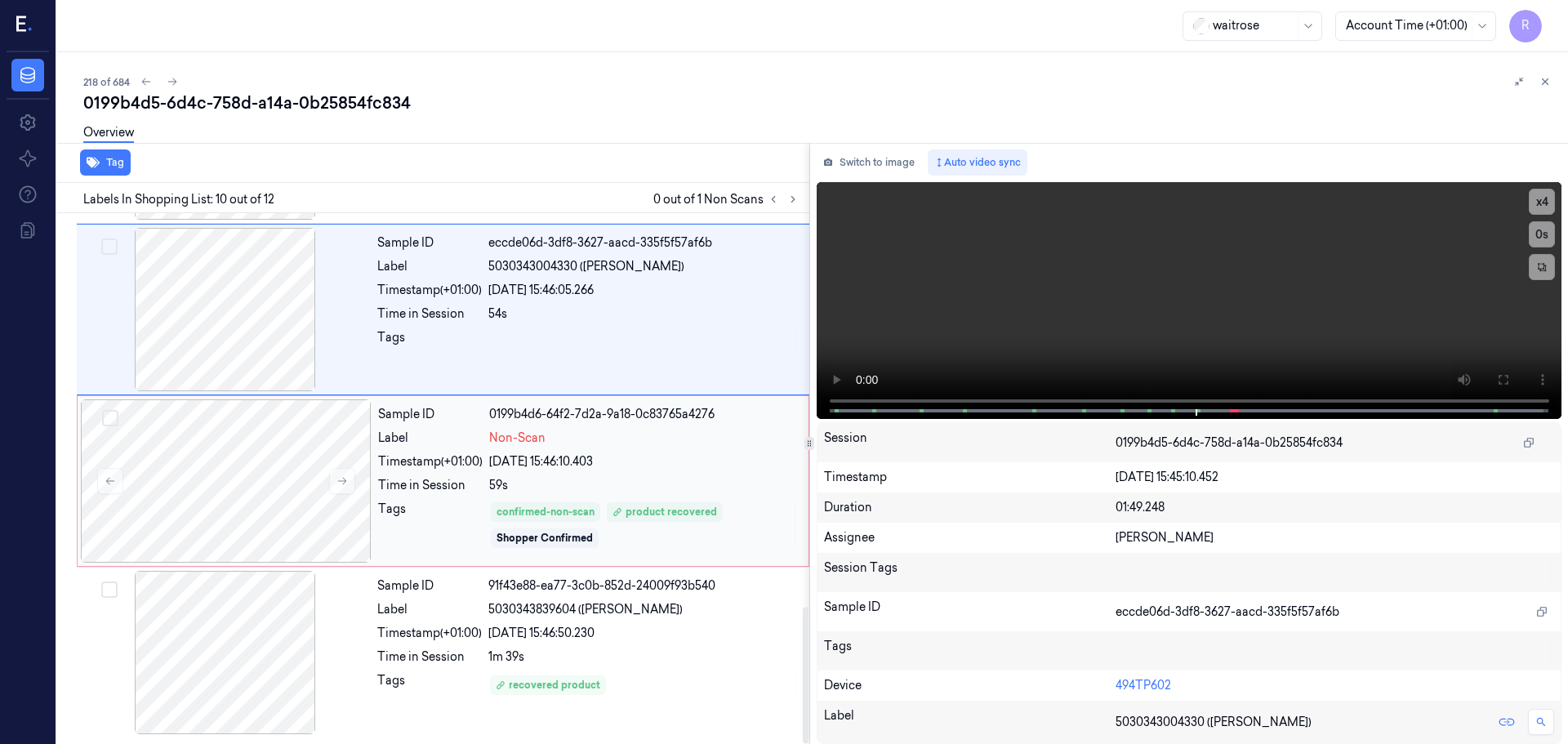
click at [671, 486] on div "59s" at bounding box center [644, 485] width 310 height 17
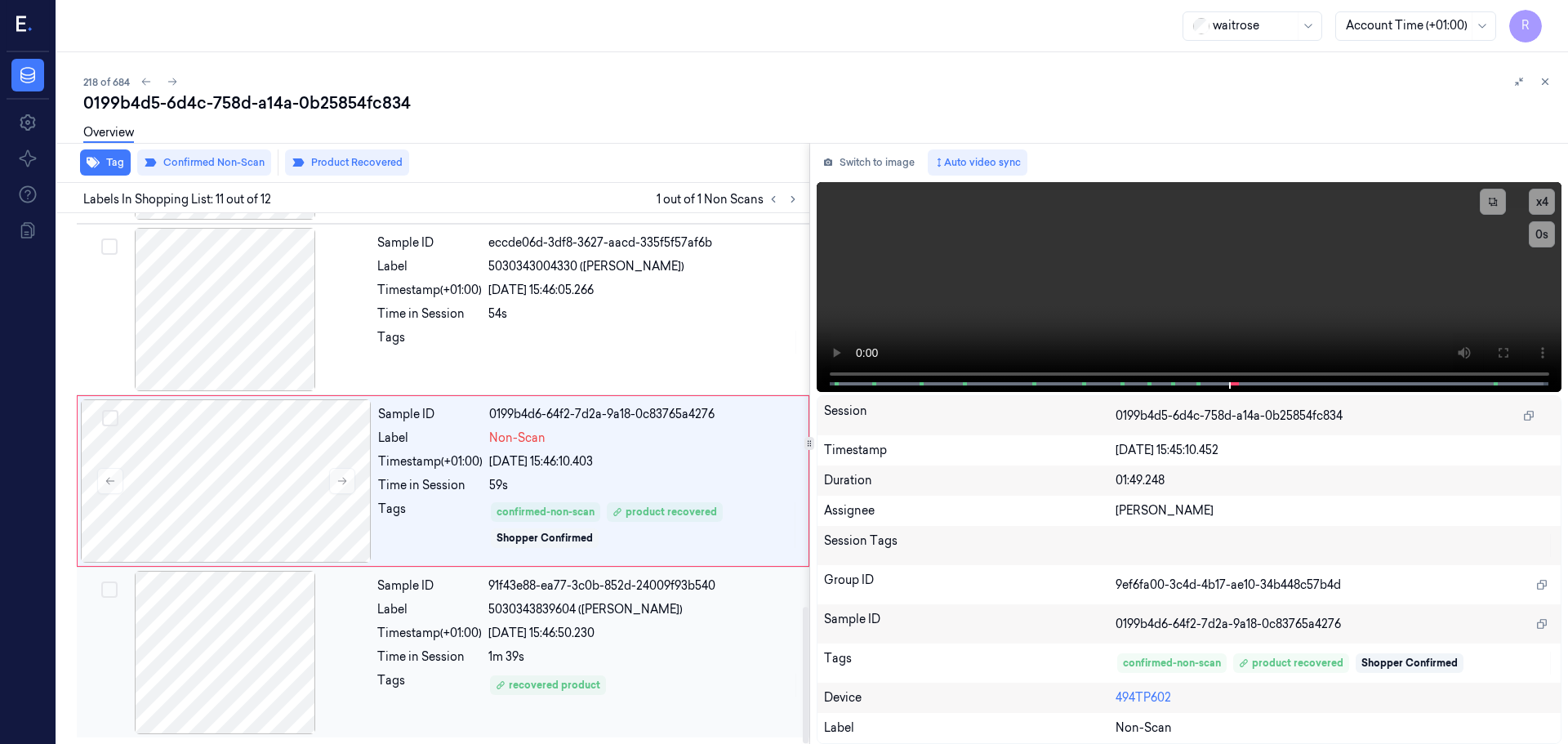
click at [662, 634] on div "05/10/2025 15:46:50.230" at bounding box center [644, 633] width 311 height 17
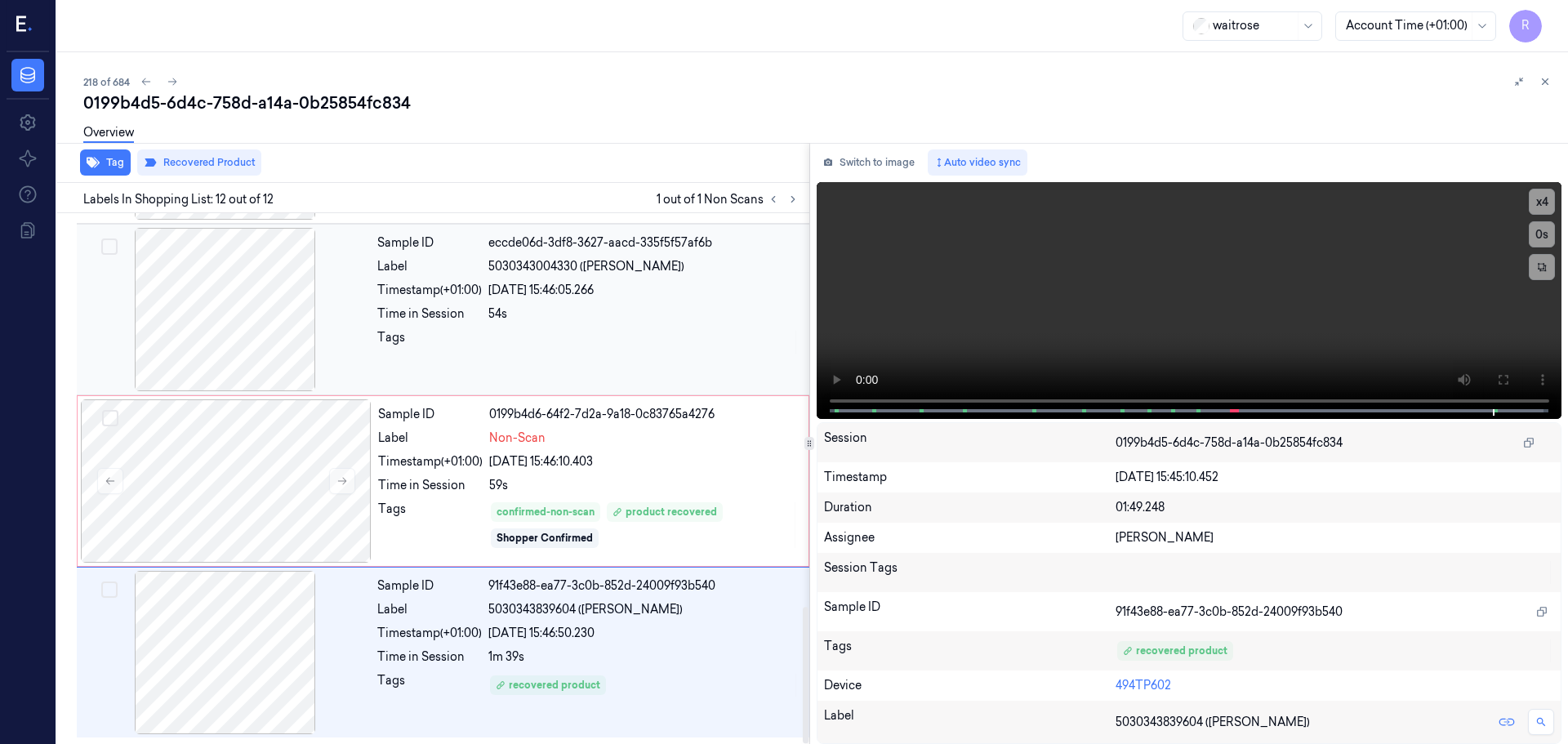
click at [684, 310] on div "54s" at bounding box center [644, 313] width 311 height 17
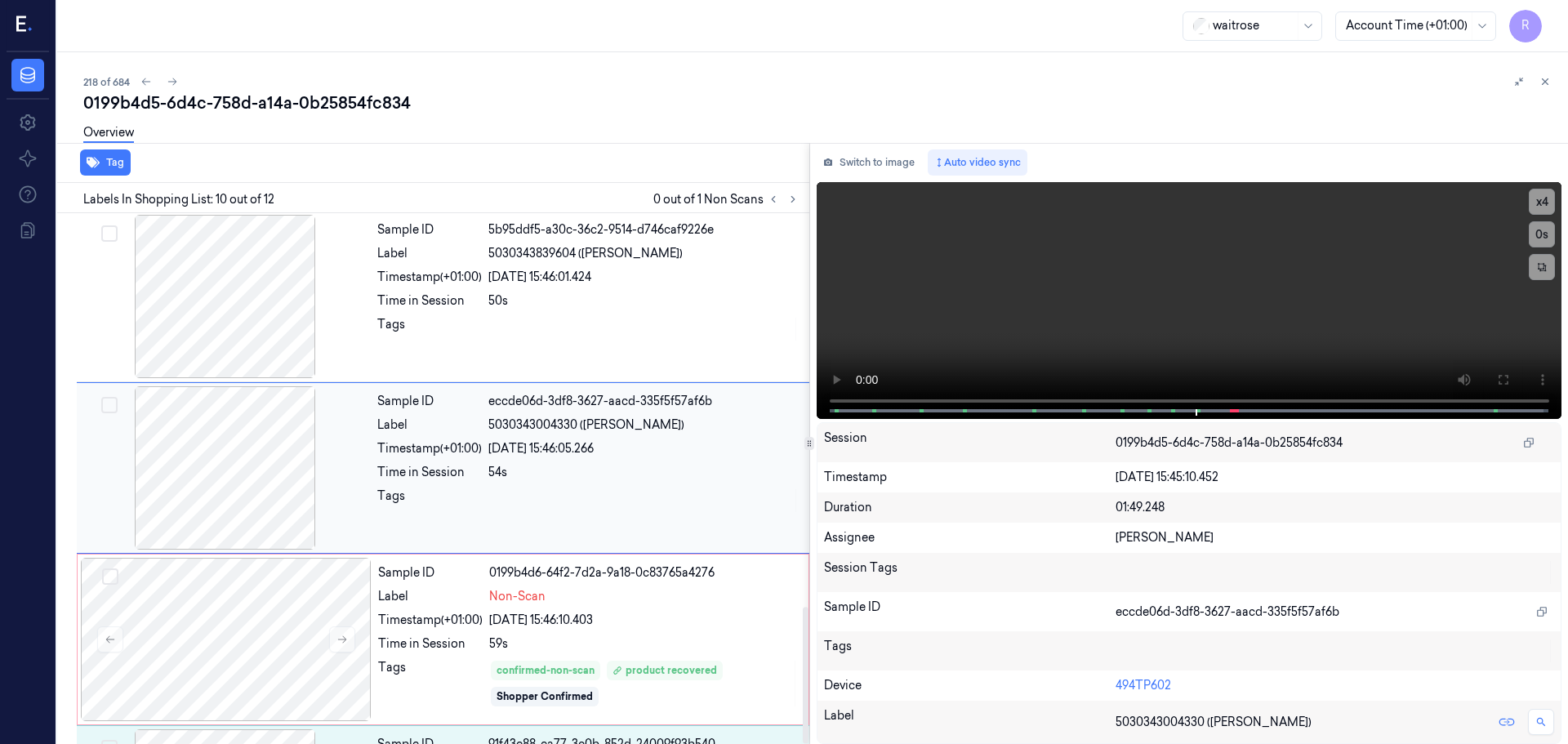
click at [685, 497] on div "Sample ID eccde06d-3df8-3627-aacd-335f5f57af6b Label 5030343004330 (BELAZU ROSE…" at bounding box center [588, 468] width 435 height 164
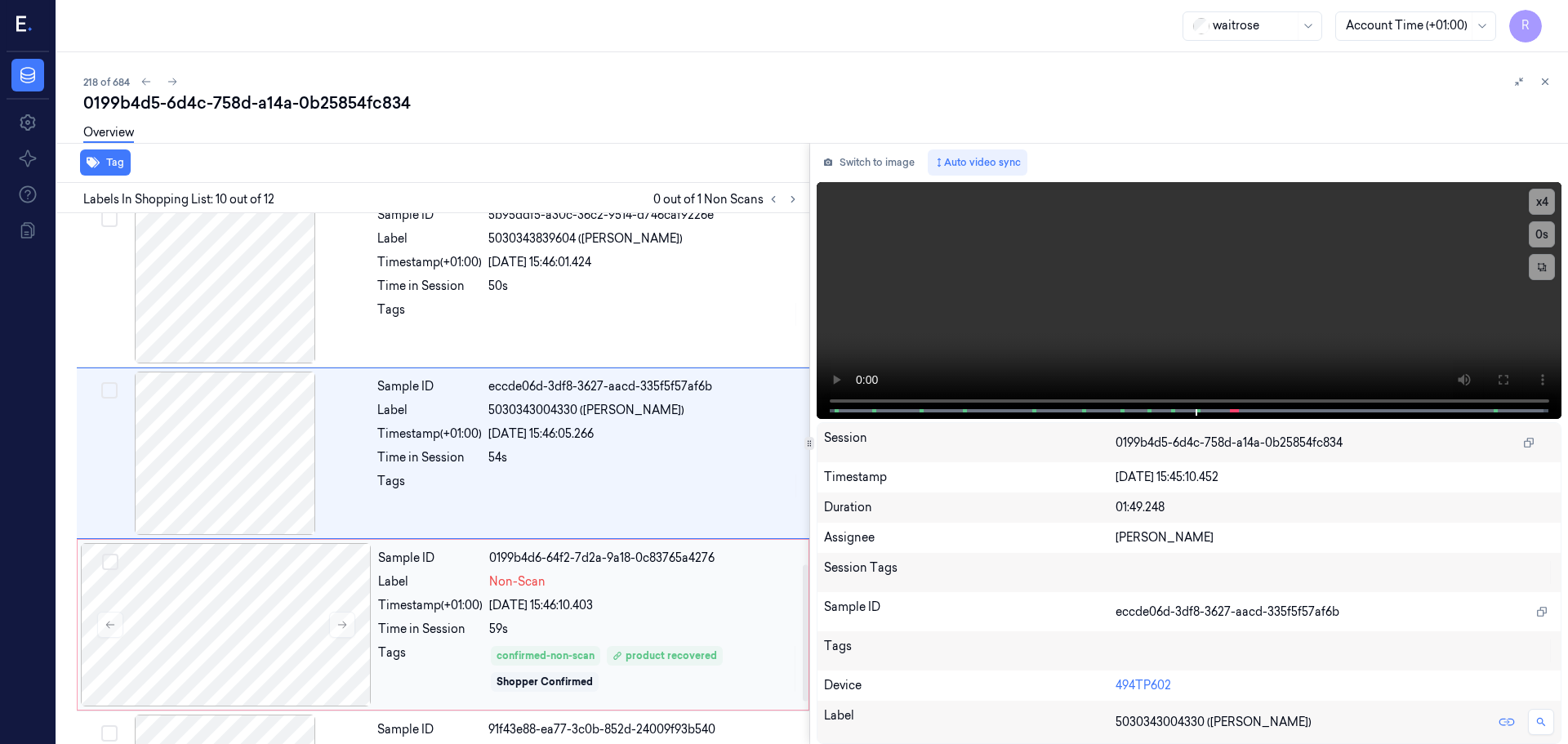
click at [686, 499] on div at bounding box center [644, 485] width 311 height 26
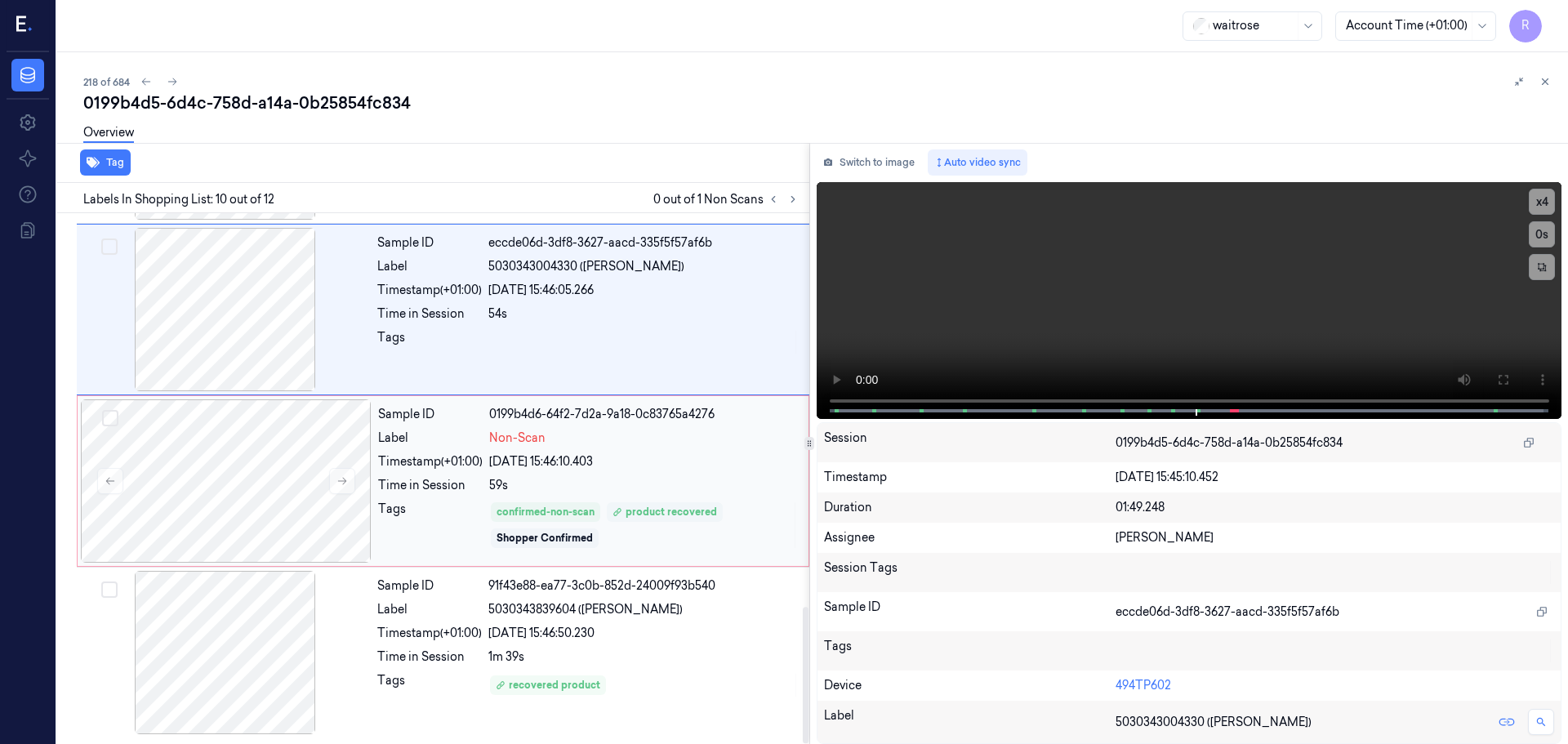
click at [690, 505] on div "Sample ID 0199b4d6-64f2-7d2a-9a18-0c83765a4276 Label Non-Scan Timestamp (+01:00…" at bounding box center [588, 481] width 434 height 164
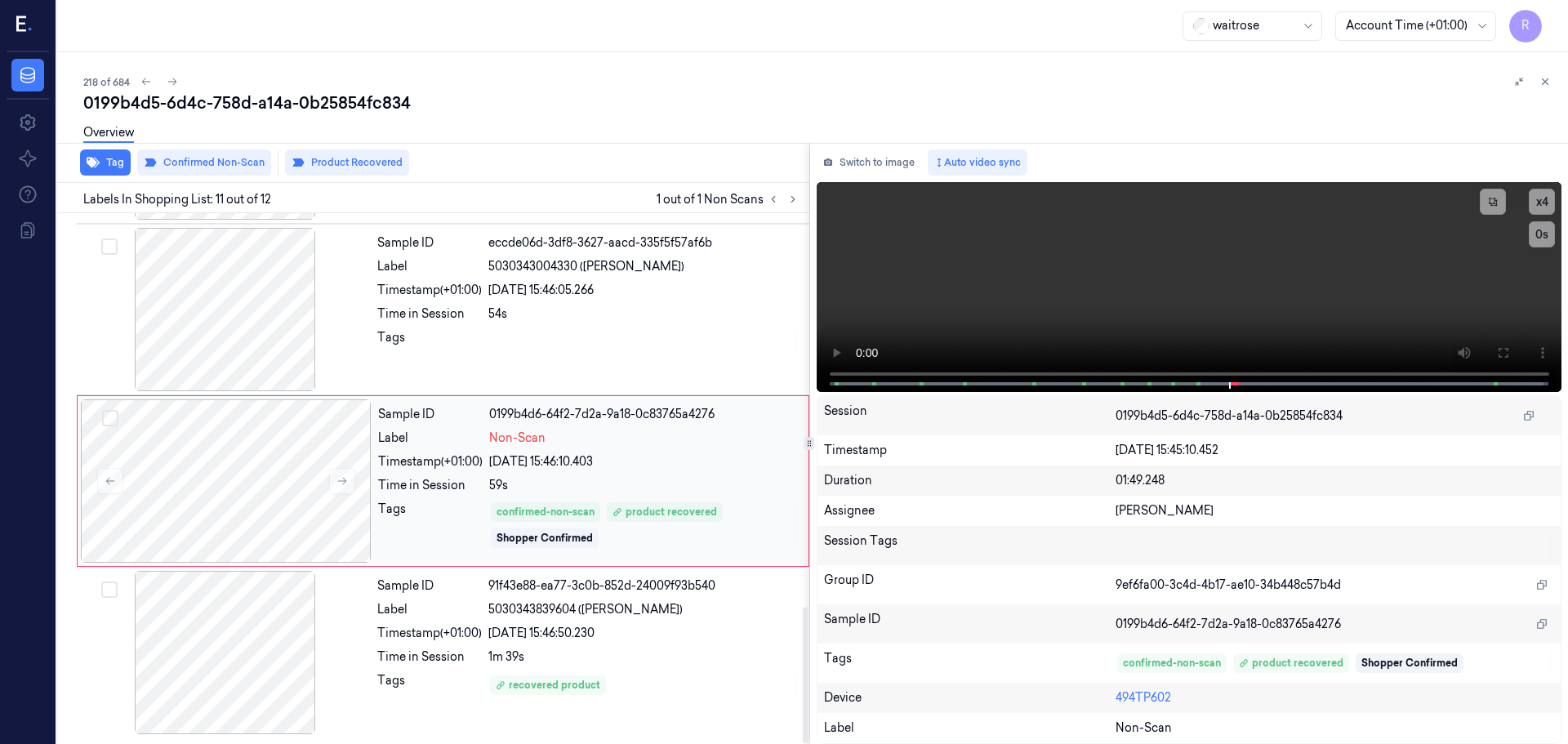
click at [740, 477] on div "59s" at bounding box center [644, 485] width 310 height 17
click at [1496, 352] on button at bounding box center [1503, 352] width 26 height 26
click at [492, 657] on div "1m 39s" at bounding box center [644, 657] width 311 height 17
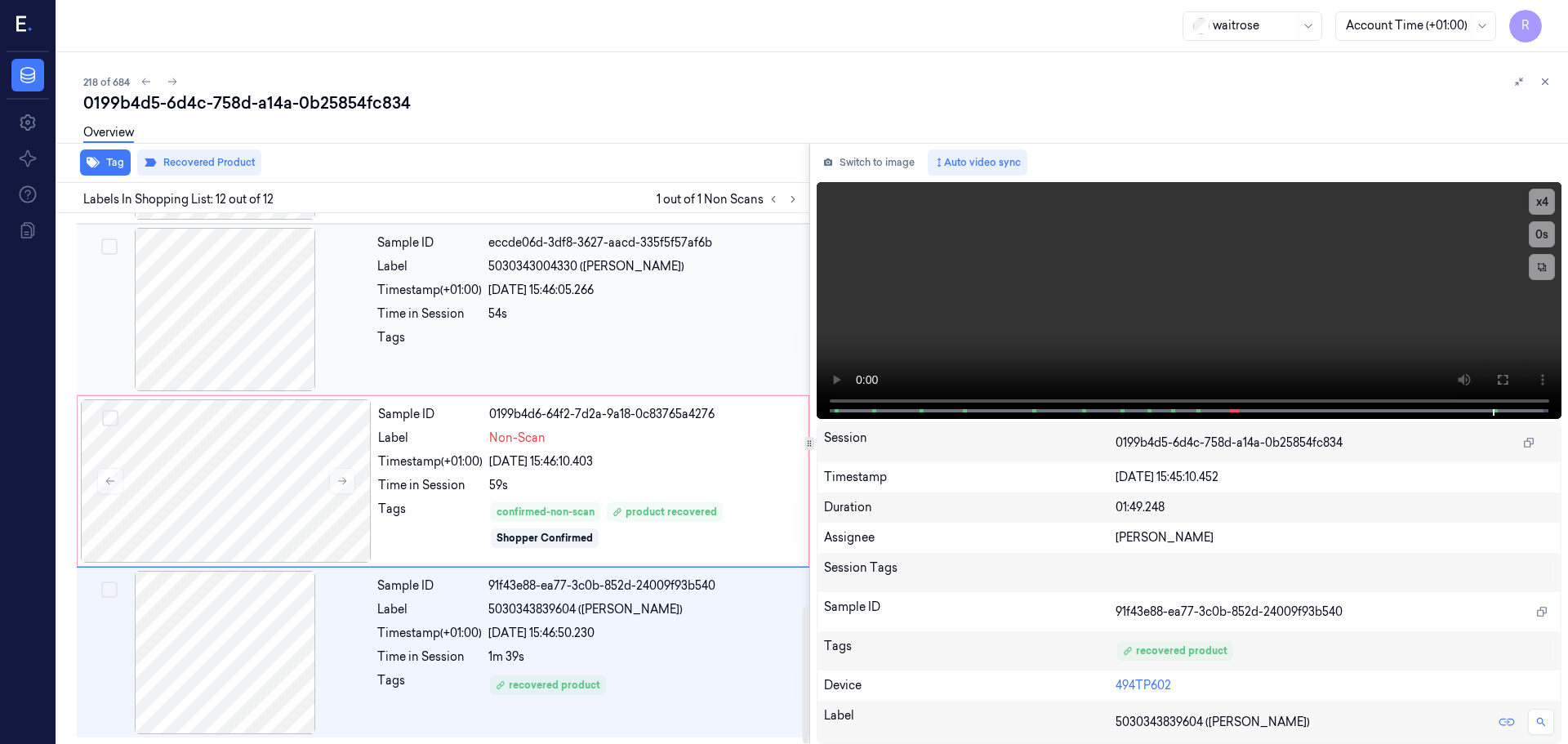
click at [614, 306] on div "54s" at bounding box center [644, 313] width 311 height 17
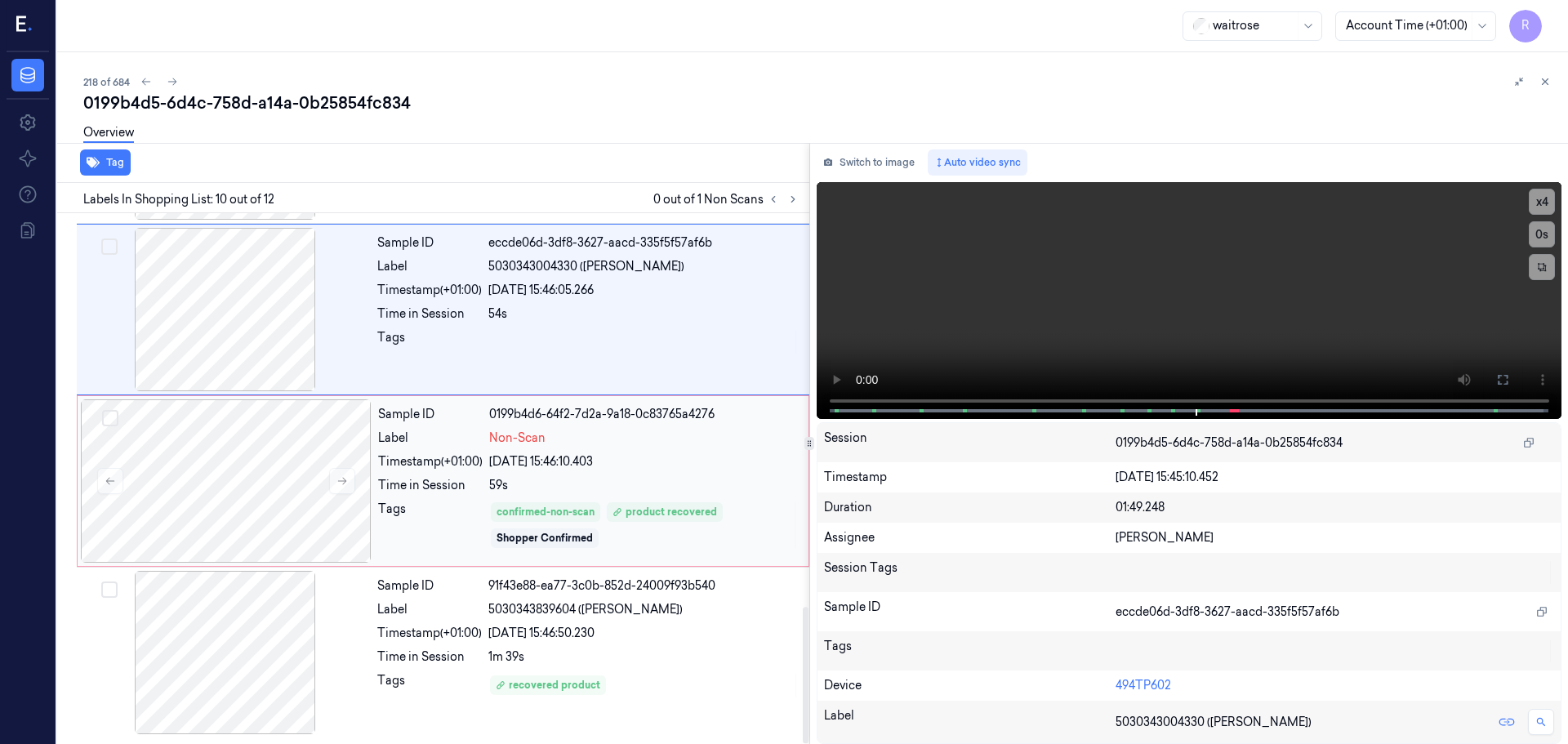
click at [584, 497] on div "Sample ID 0199b4d6-64f2-7d2a-9a18-0c83765a4276 Label Non-Scan Timestamp (+01:00…" at bounding box center [588, 481] width 434 height 164
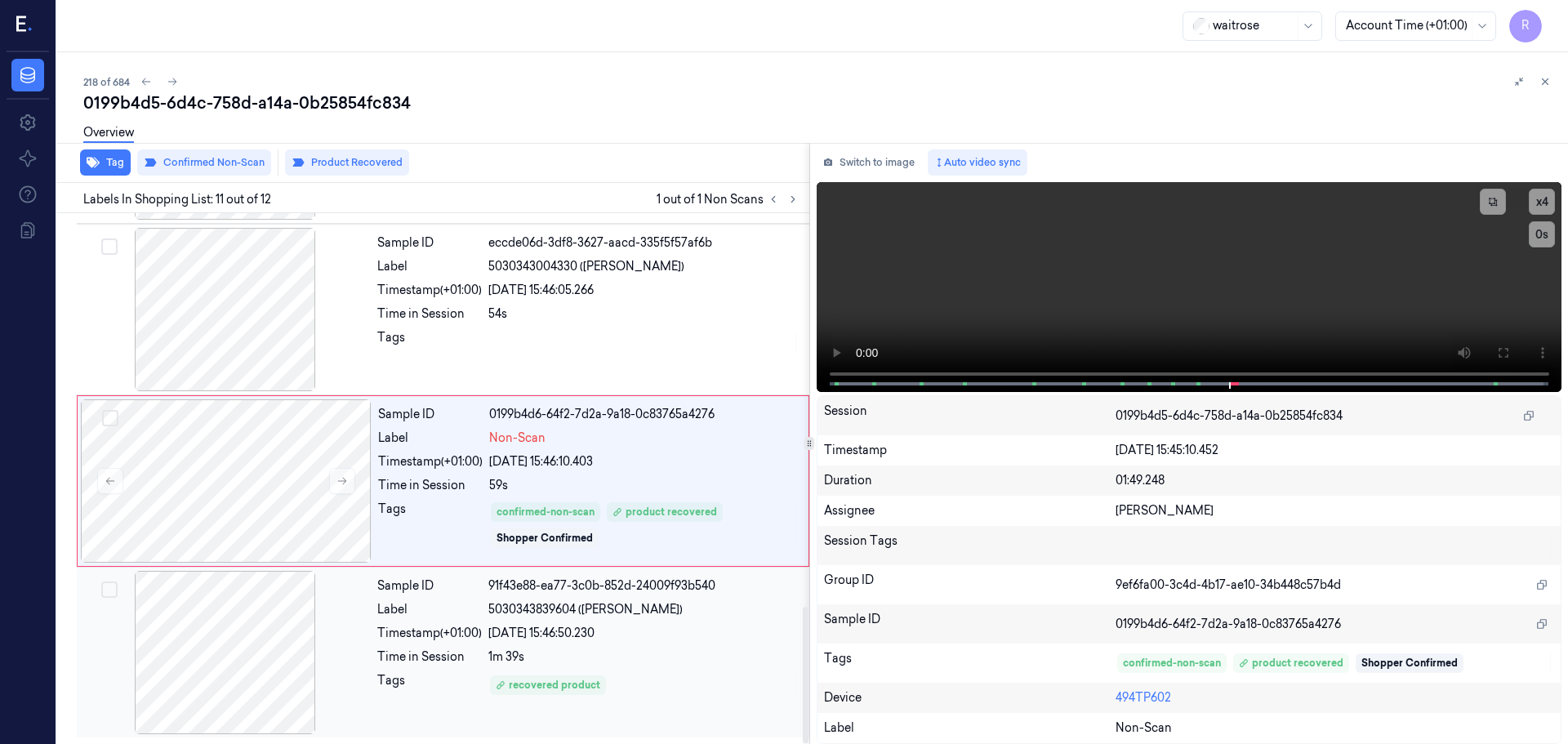
click at [602, 625] on div "Sample ID 91f43e88-ea77-3c0b-852d-24009f93b540 Label 5030343839604 (BELAZU CHRY…" at bounding box center [588, 652] width 435 height 164
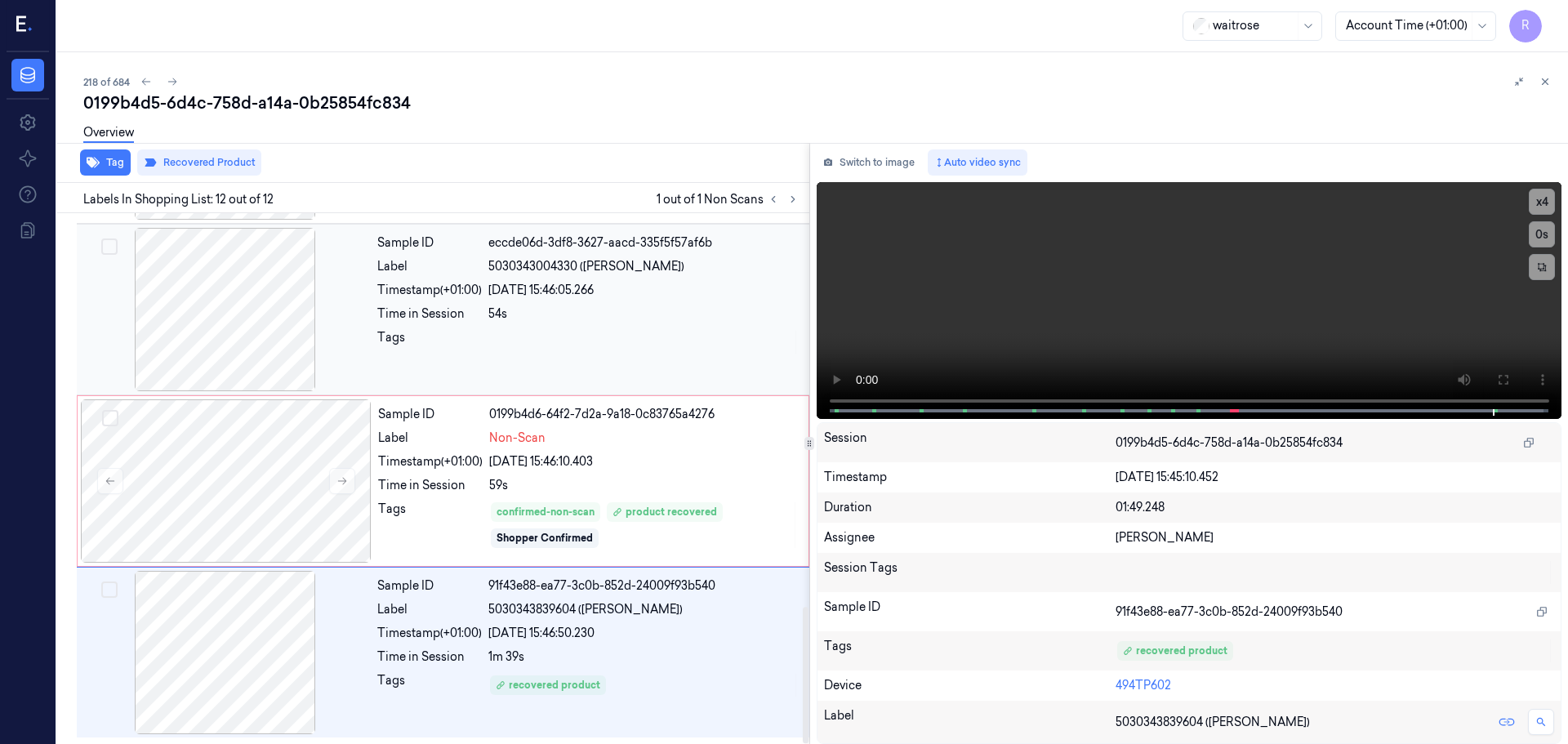
click at [637, 373] on div "Sample ID eccde06d-3df8-3627-aacd-335f5f57af6b Label 5030343004330 (BELAZU ROSE…" at bounding box center [588, 310] width 435 height 164
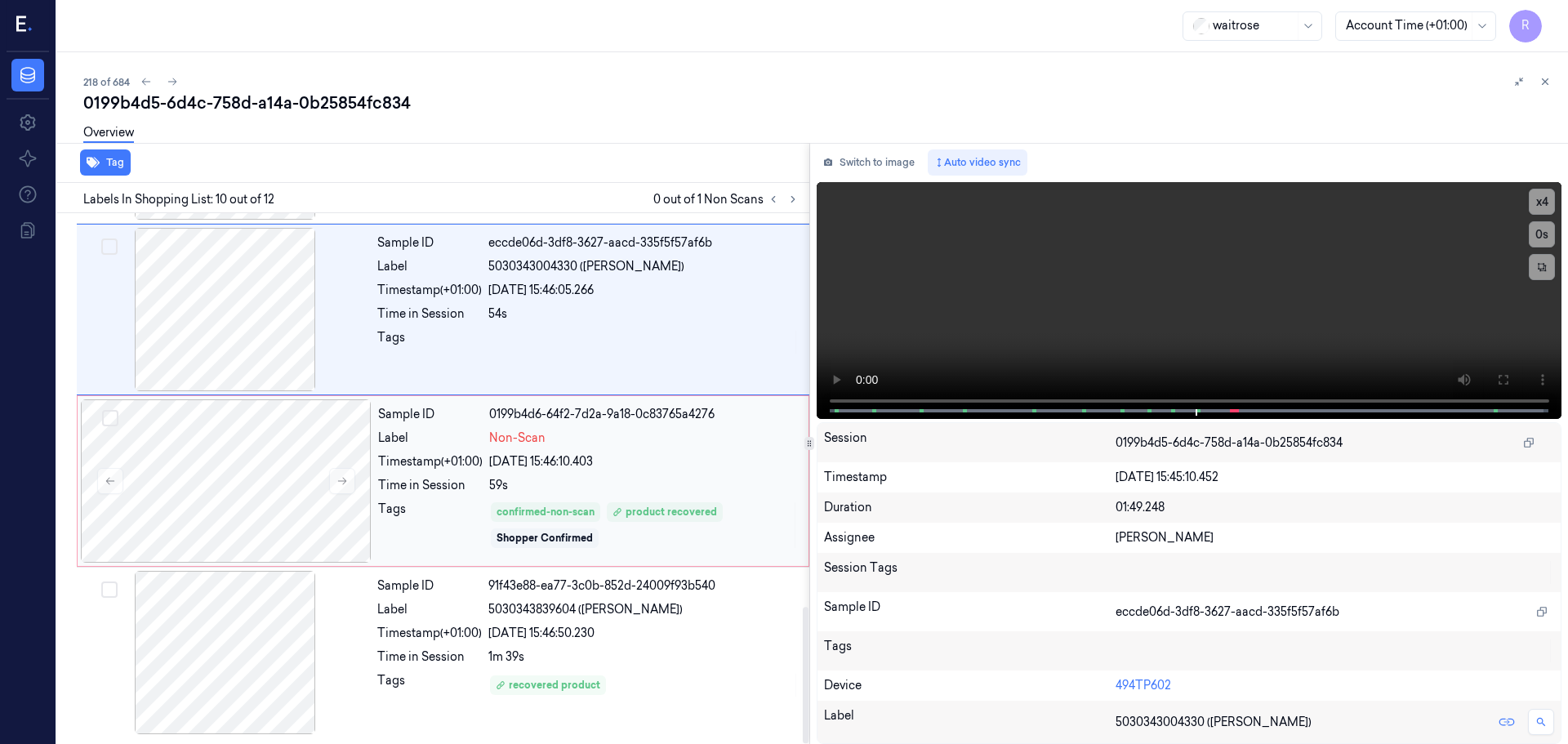
click at [654, 554] on div "Sample ID 0199b4d6-64f2-7d2a-9a18-0c83765a4276 Label Non-Scan Timestamp (+01:00…" at bounding box center [588, 481] width 434 height 164
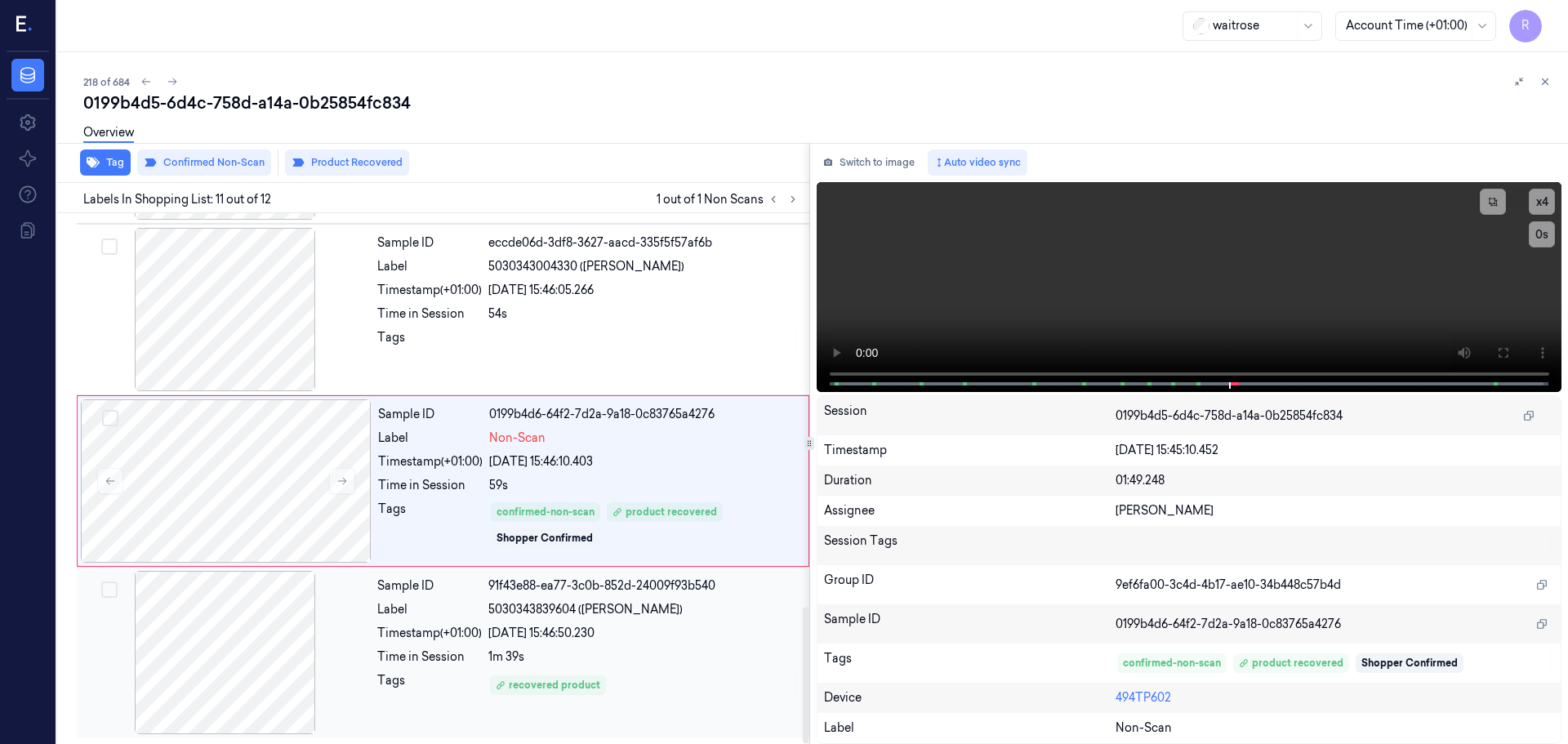
click at [655, 640] on div "05/10/2025 15:46:50.230" at bounding box center [644, 633] width 311 height 17
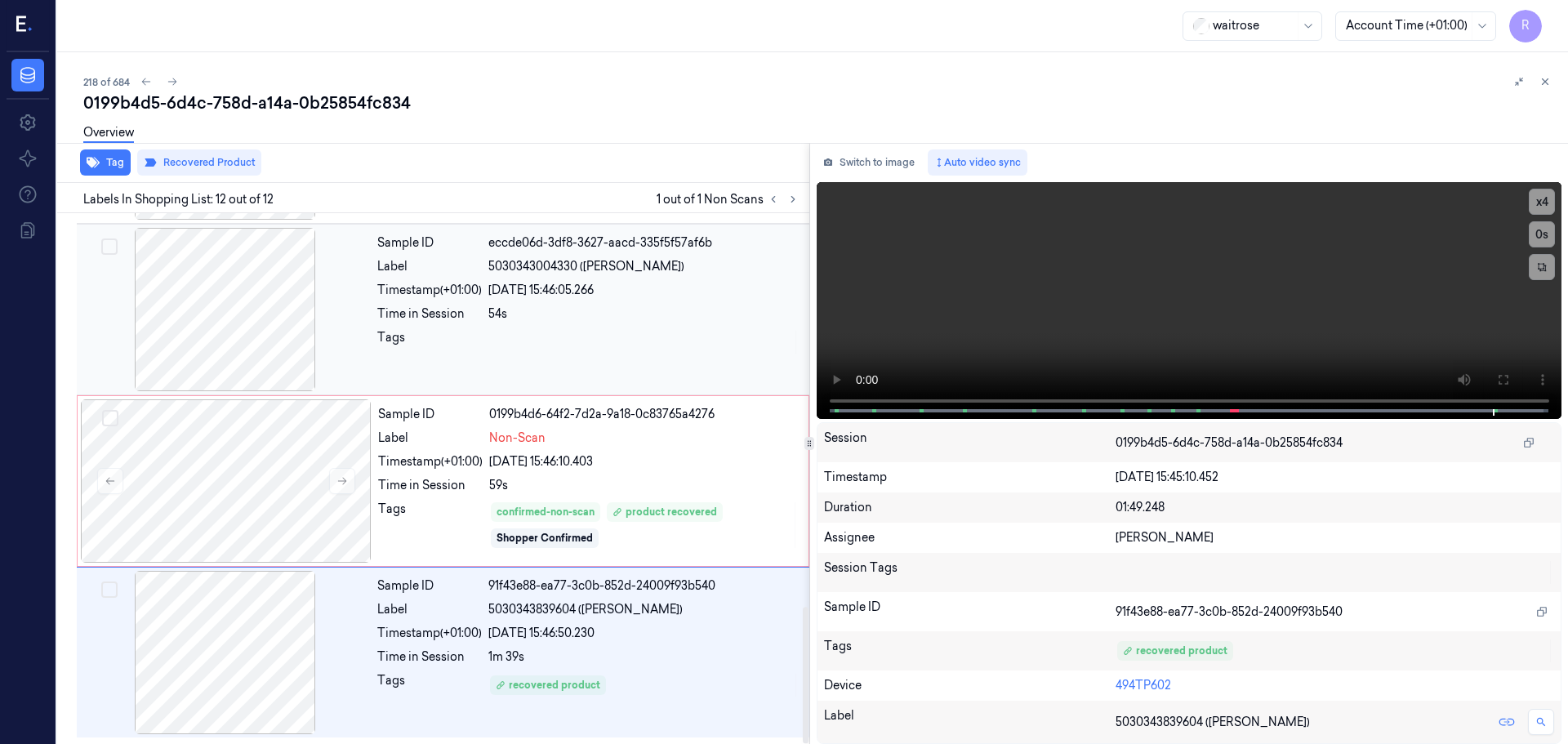
click at [441, 273] on div "Label" at bounding box center [429, 266] width 105 height 17
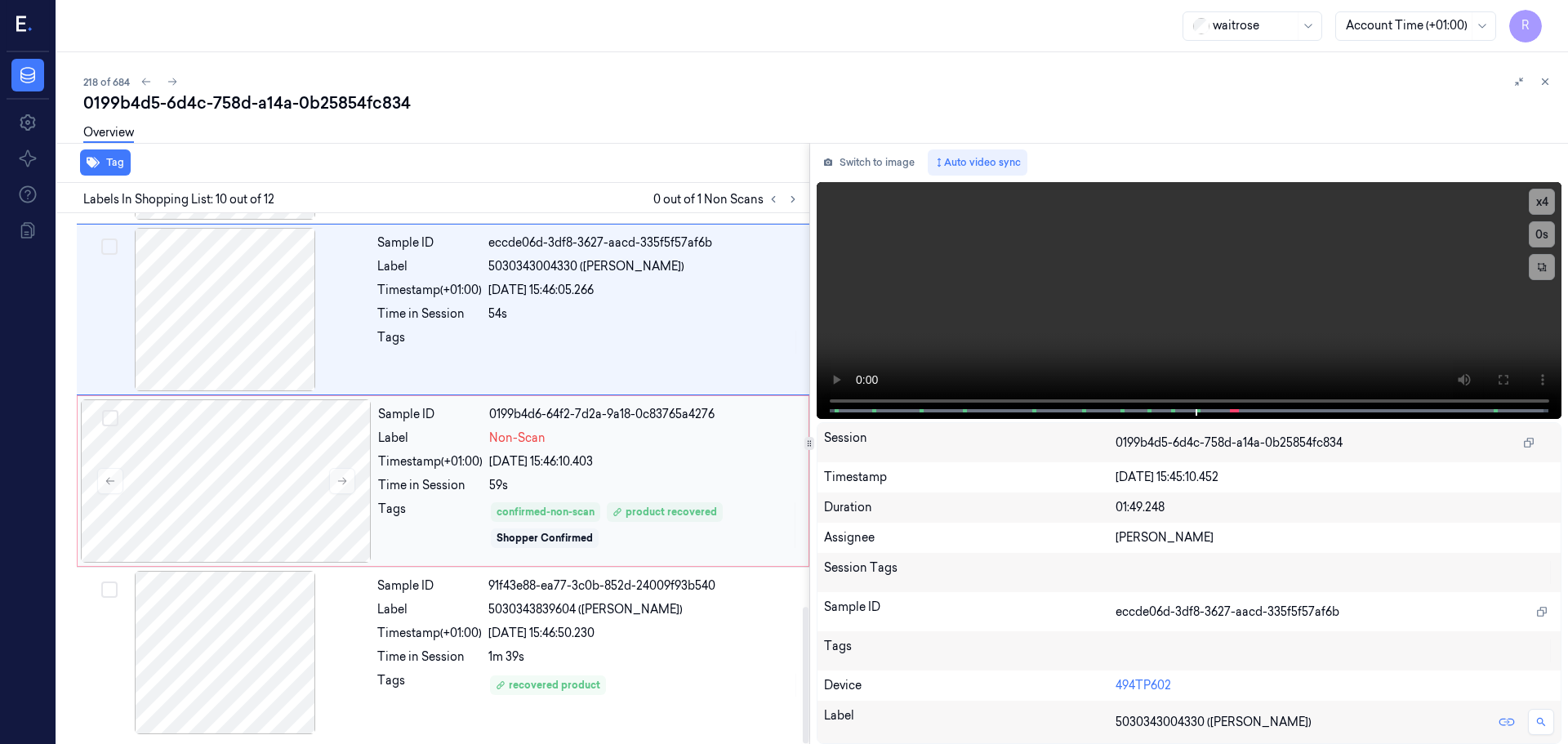
click at [469, 447] on div "Sample ID 0199b4d6-64f2-7d2a-9a18-0c83765a4276 Label Non-Scan Timestamp (+01:00…" at bounding box center [588, 481] width 434 height 164
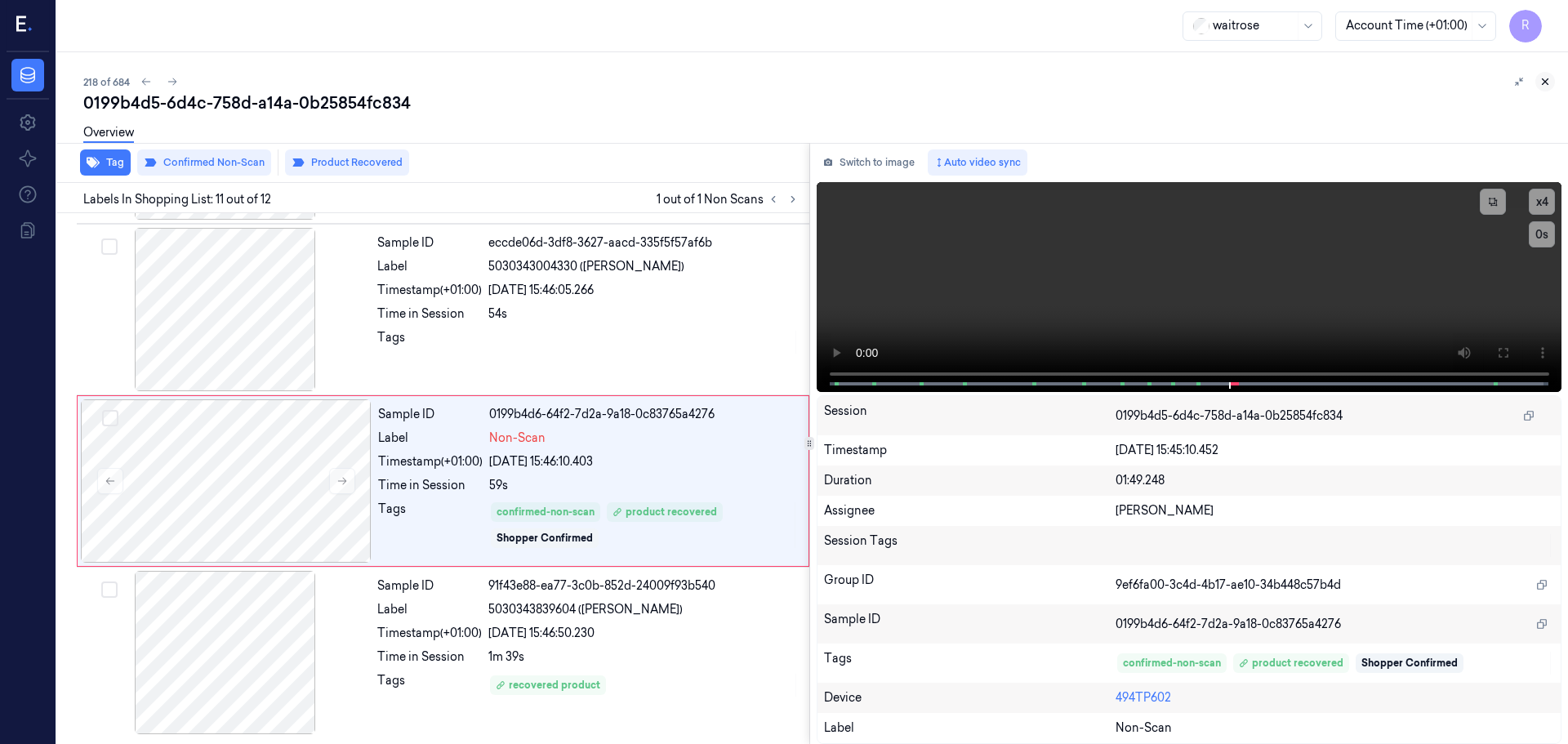
click at [1543, 84] on icon at bounding box center [1545, 82] width 12 height 12
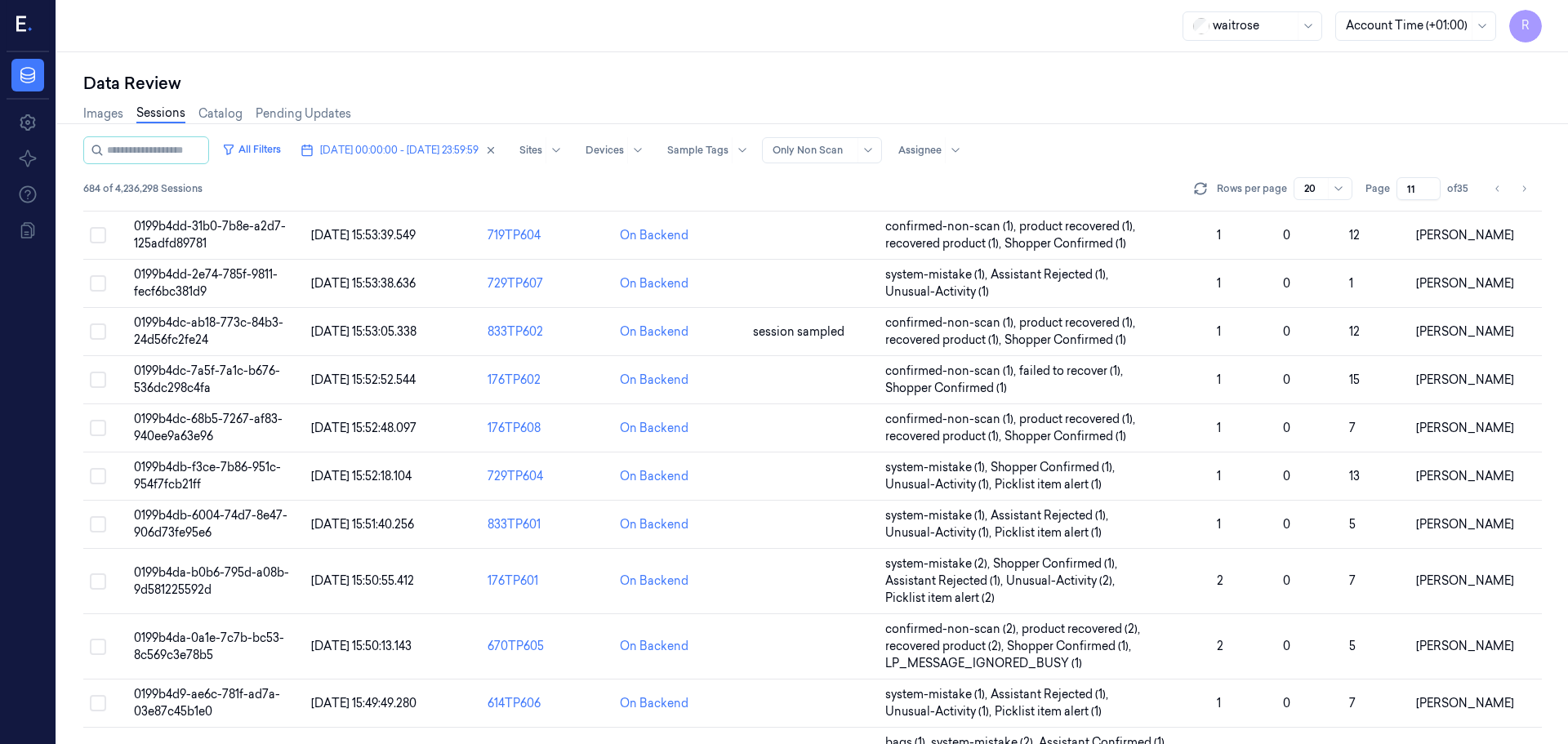
scroll to position [526, 0]
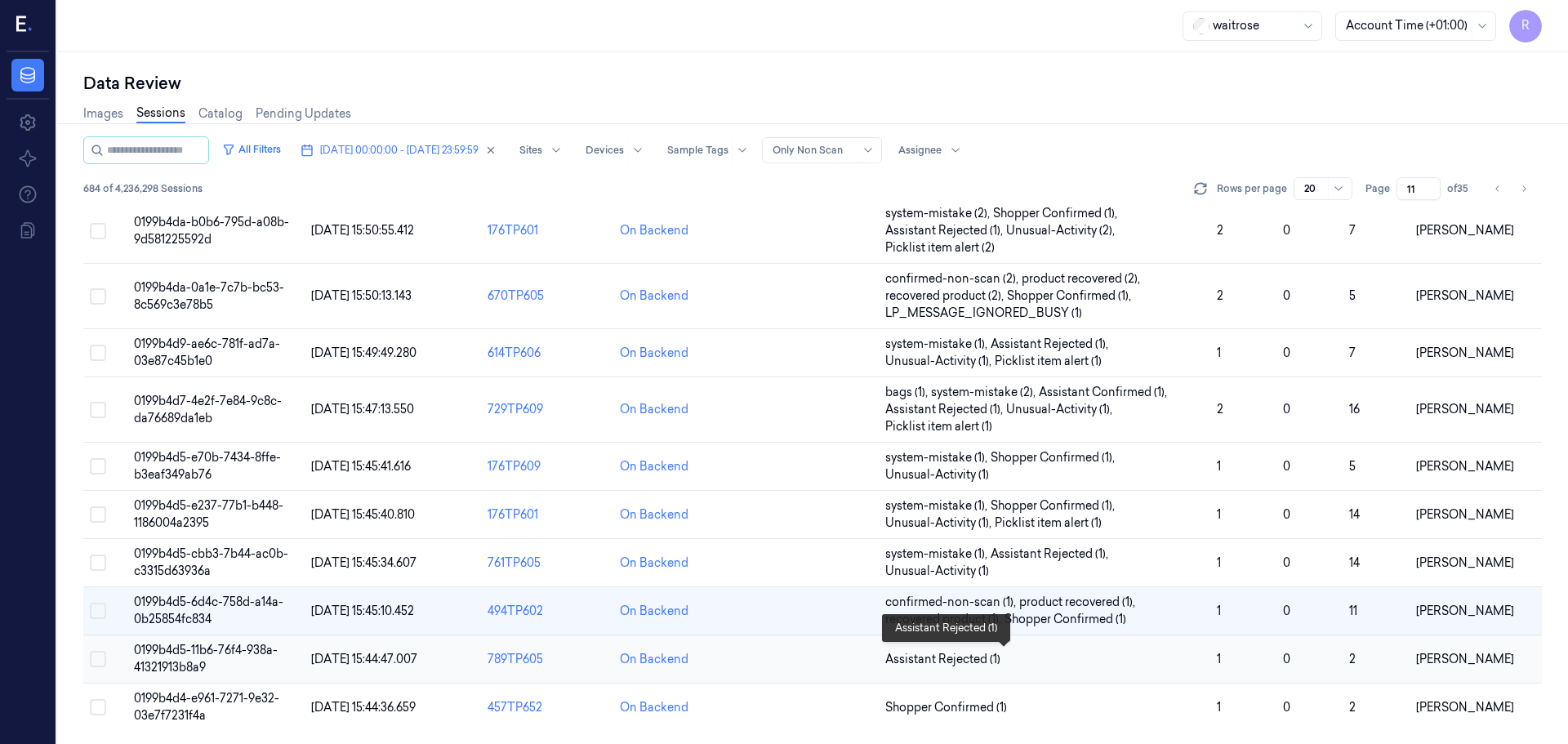
click at [1084, 665] on span "Assistant Rejected (1)" at bounding box center [1044, 659] width 318 height 17
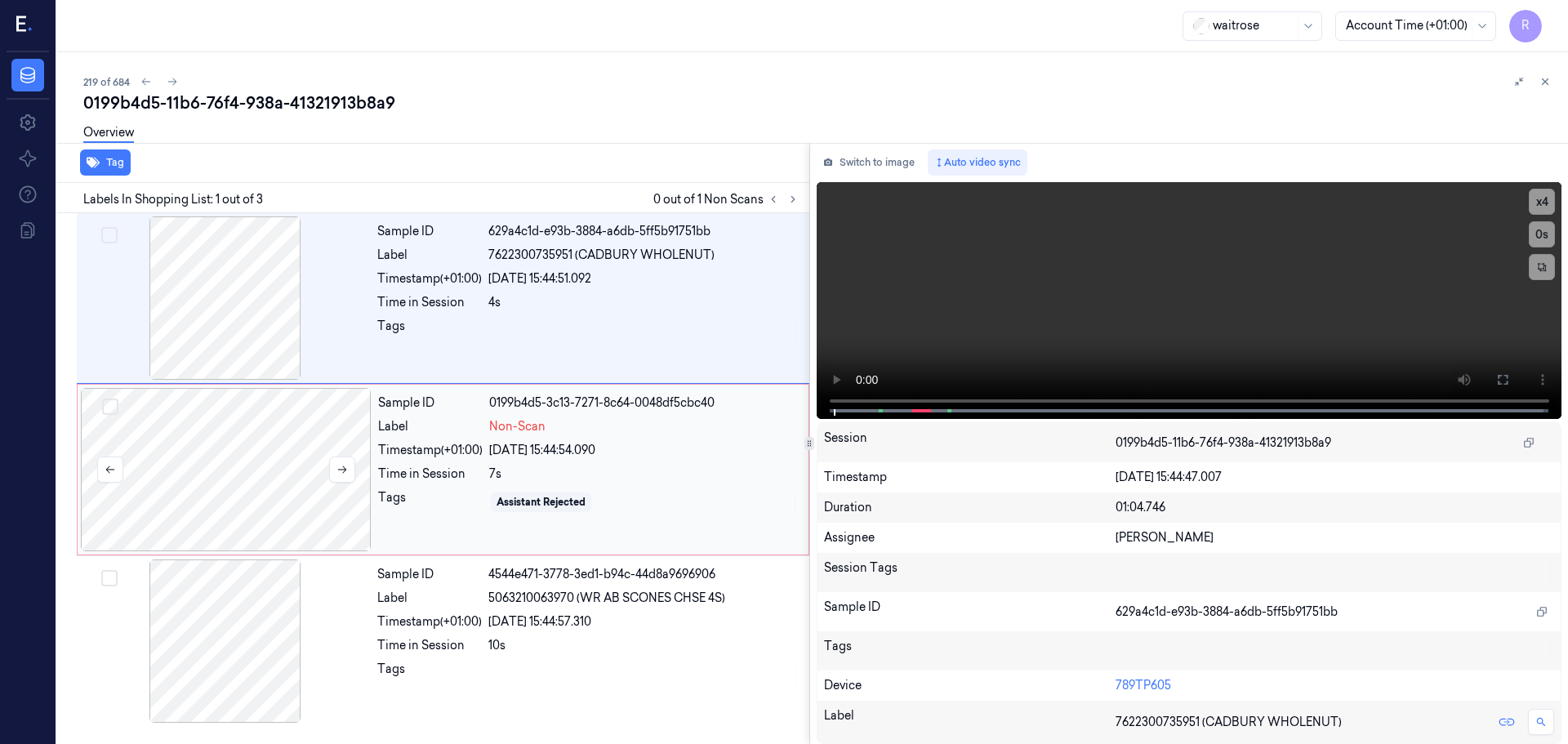
click at [356, 468] on div at bounding box center [226, 470] width 291 height 164
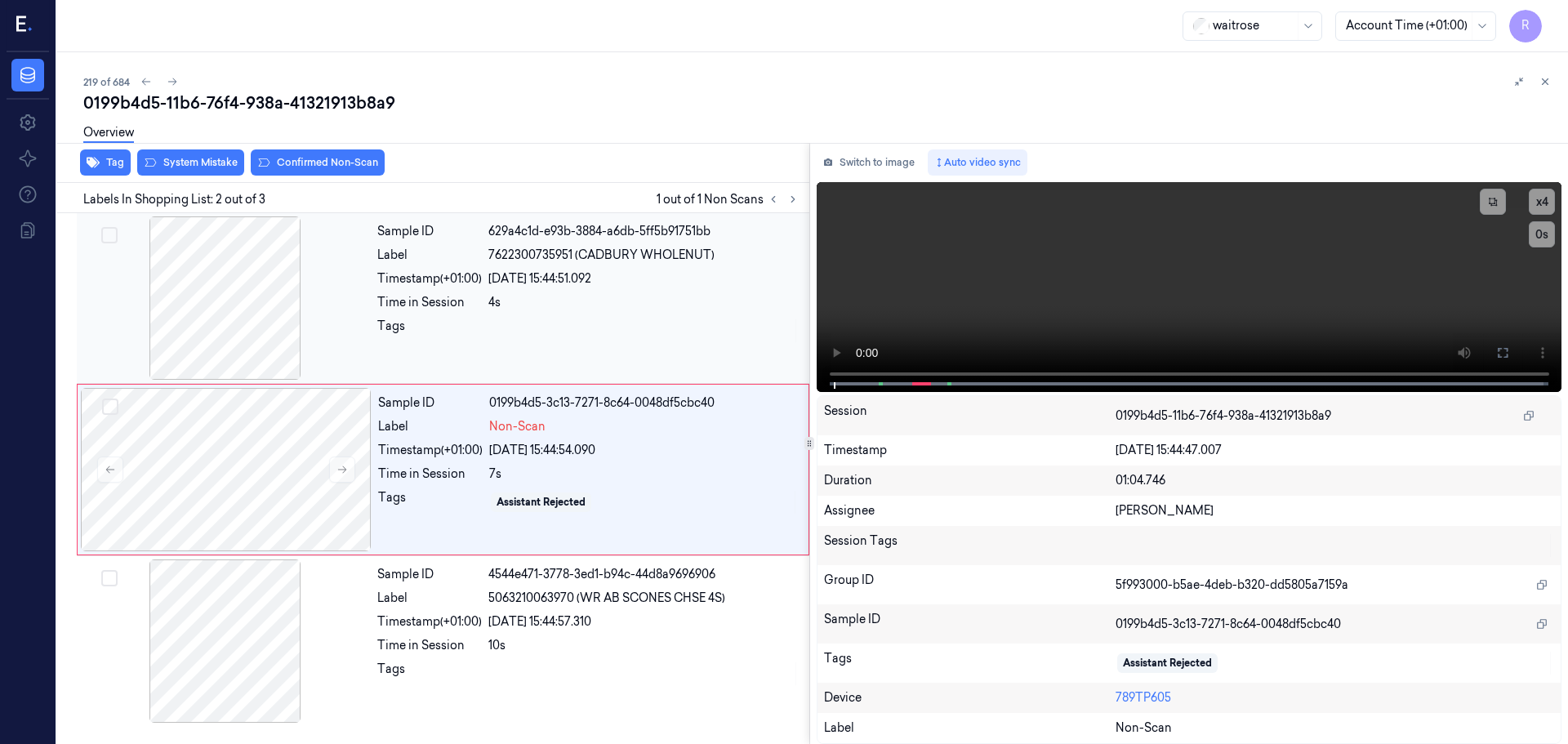
click at [294, 369] on div at bounding box center [225, 298] width 291 height 164
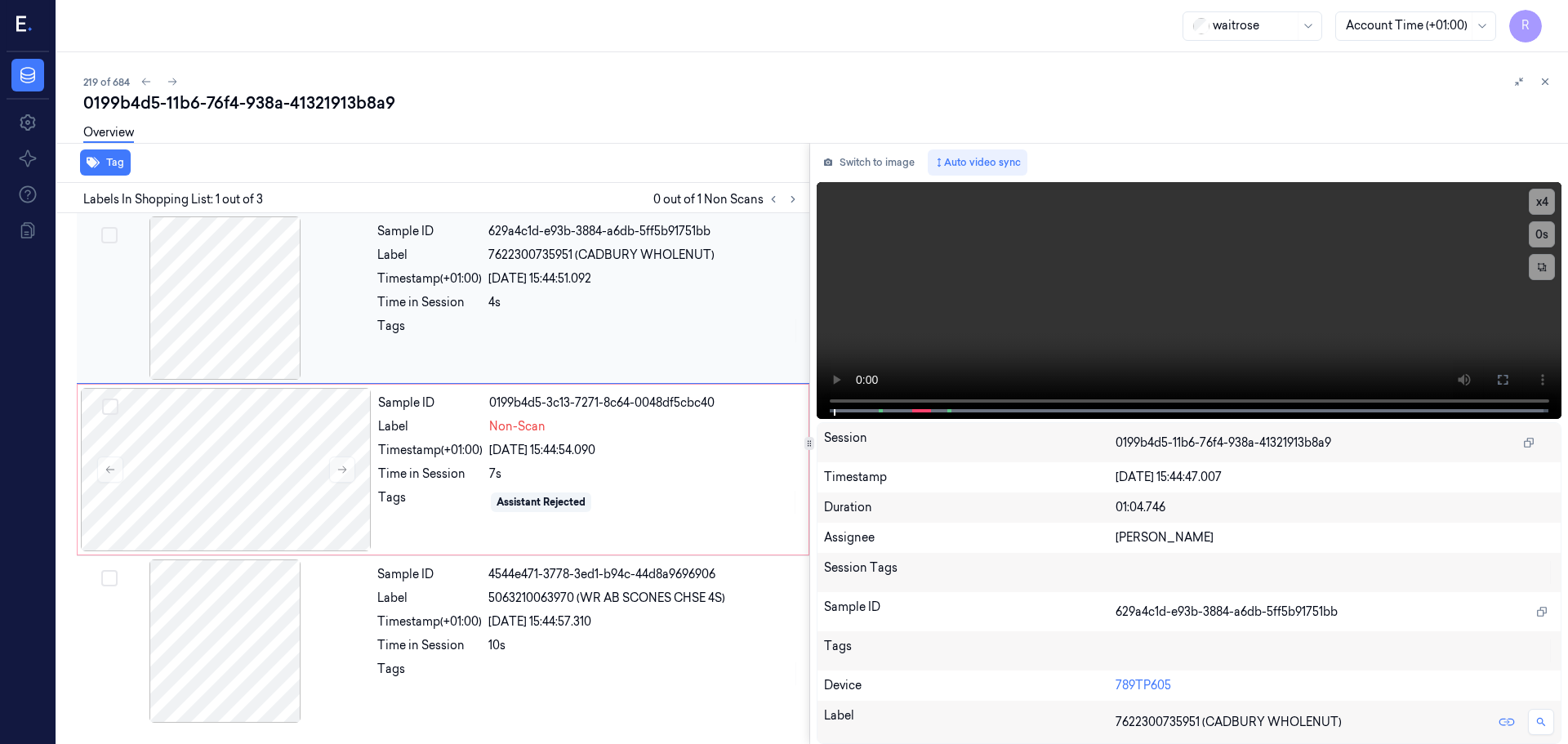
click at [294, 369] on div at bounding box center [225, 298] width 291 height 164
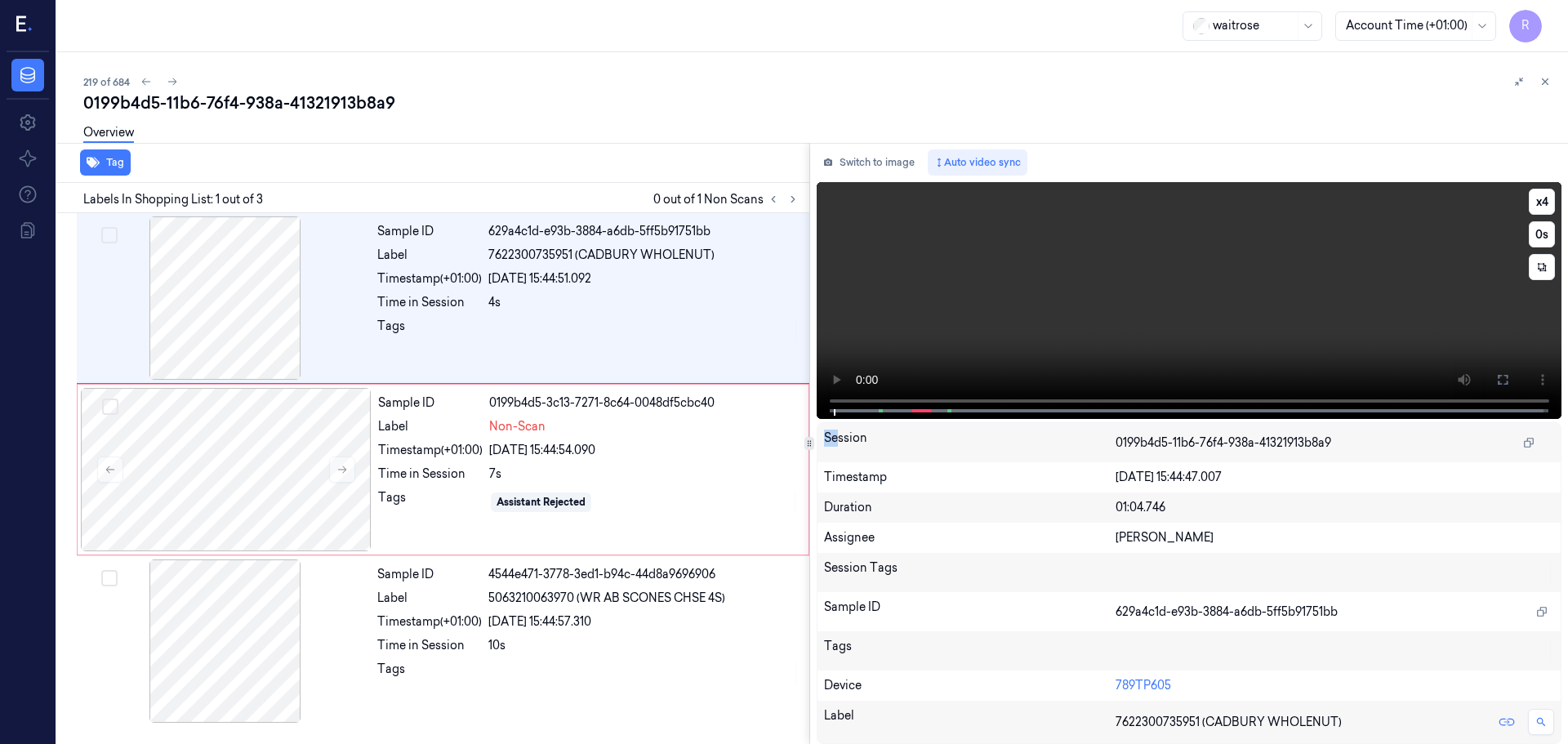
click at [818, 414] on div "Switch to image Auto video sync x 4 0 s Session 0199b4d5-11b6-76f4-938a-4132191…" at bounding box center [1190, 442] width 759 height 600
click at [1536, 208] on button "x 4" at bounding box center [1542, 202] width 26 height 26
click at [1536, 208] on button "x 1" at bounding box center [1542, 202] width 26 height 26
click at [1497, 384] on icon at bounding box center [1503, 380] width 13 height 13
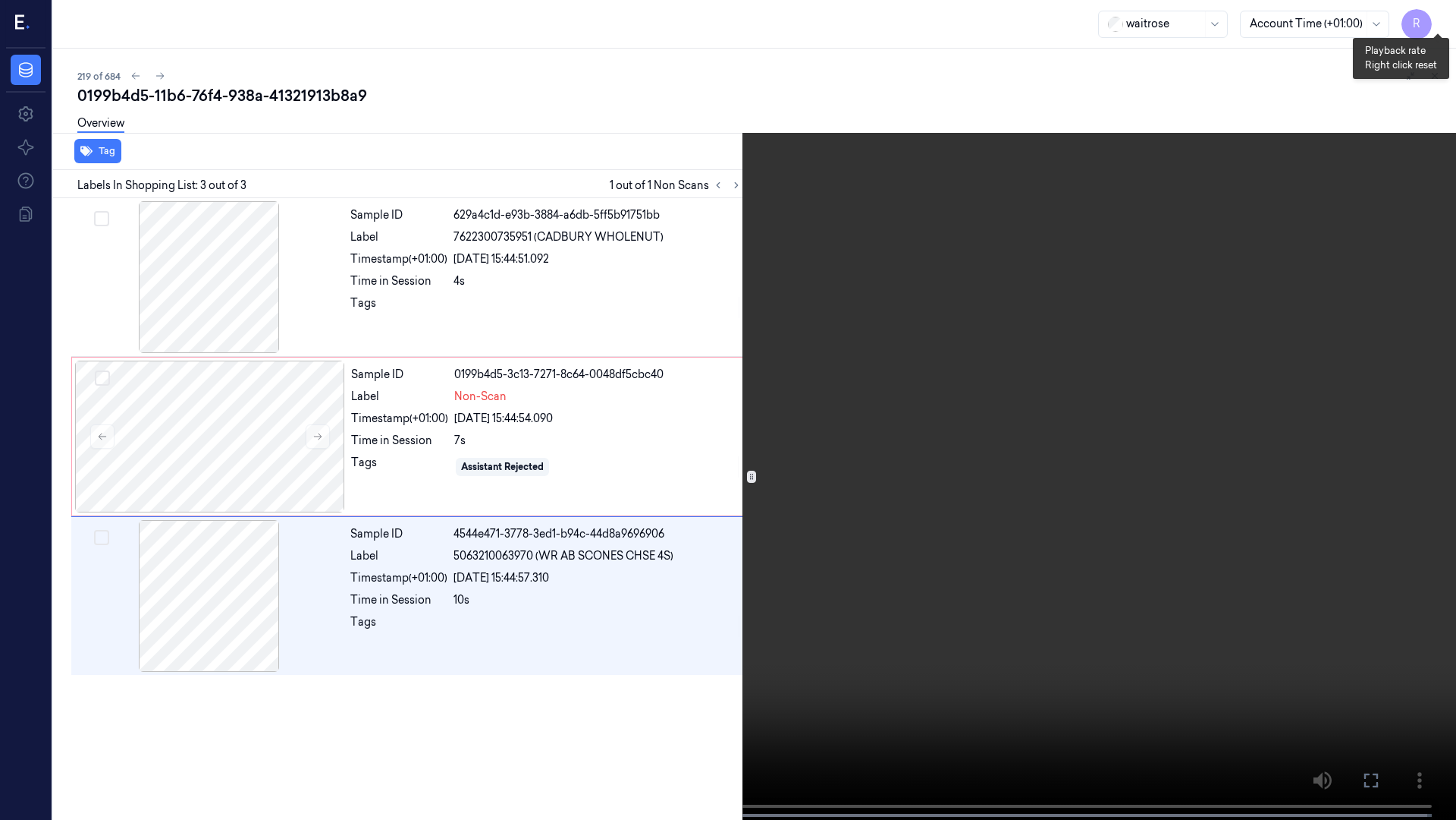
click at [1433, 26] on button "x 2" at bounding box center [1438, 18] width 24 height 24
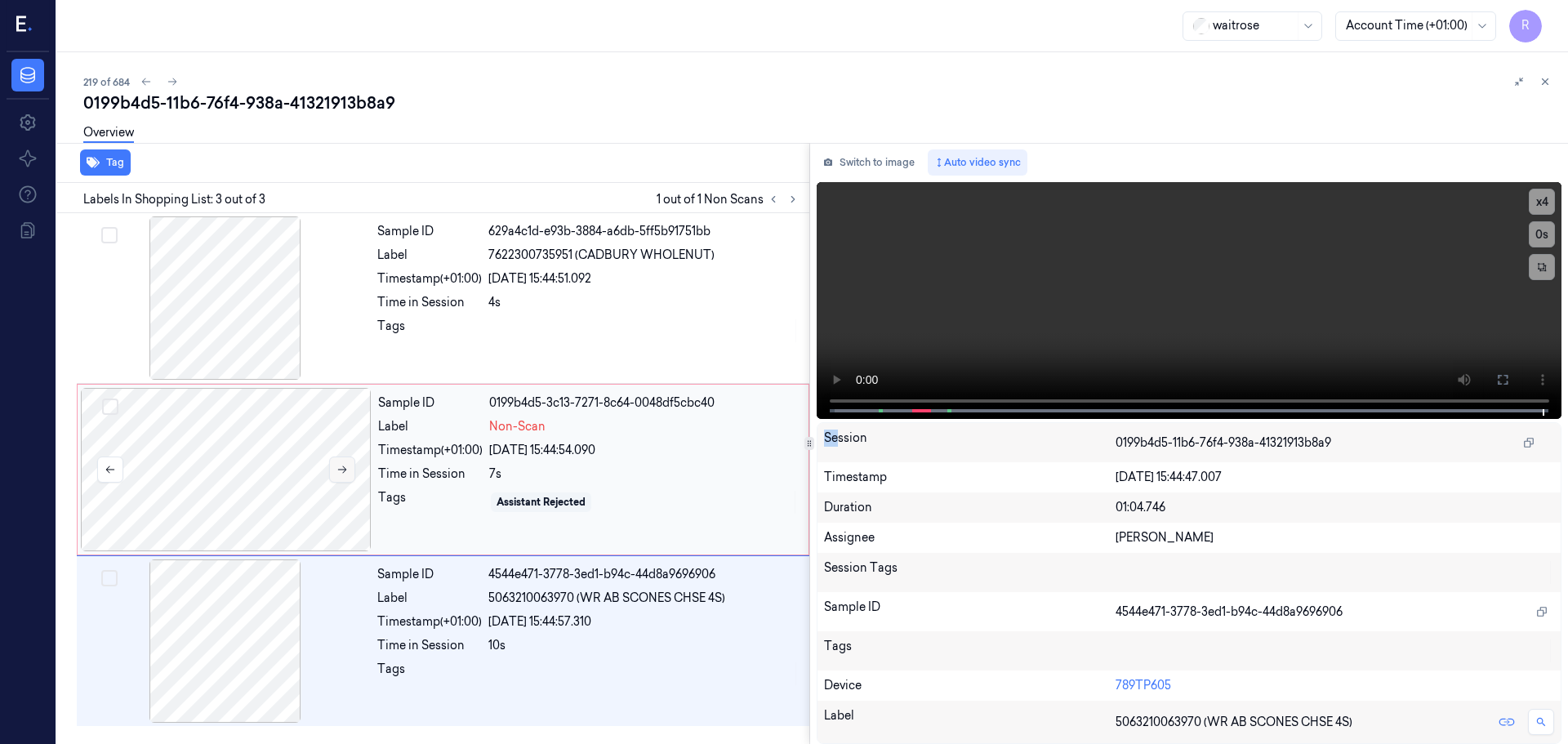
click at [345, 474] on icon at bounding box center [342, 469] width 12 height 12
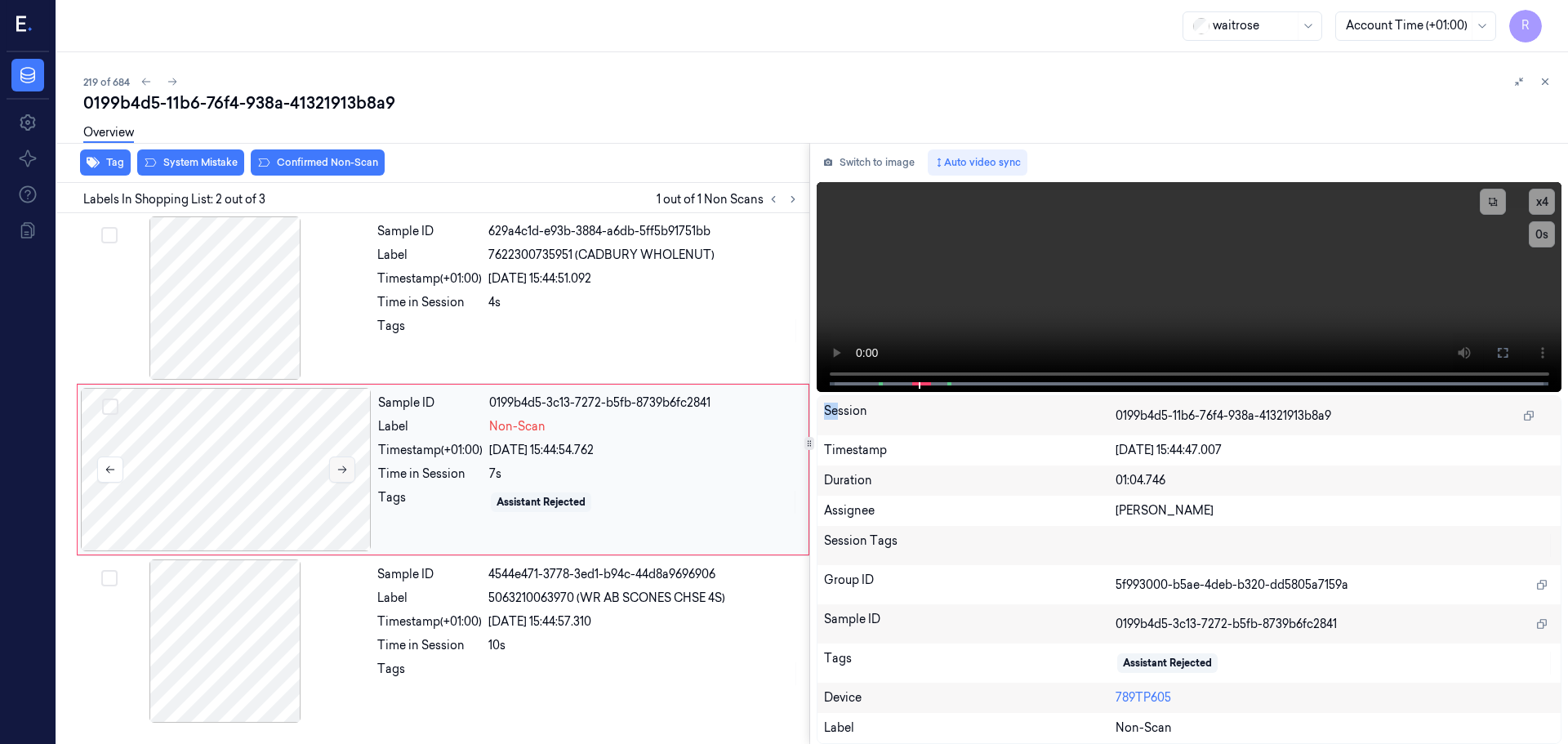
click at [345, 474] on icon at bounding box center [342, 469] width 12 height 12
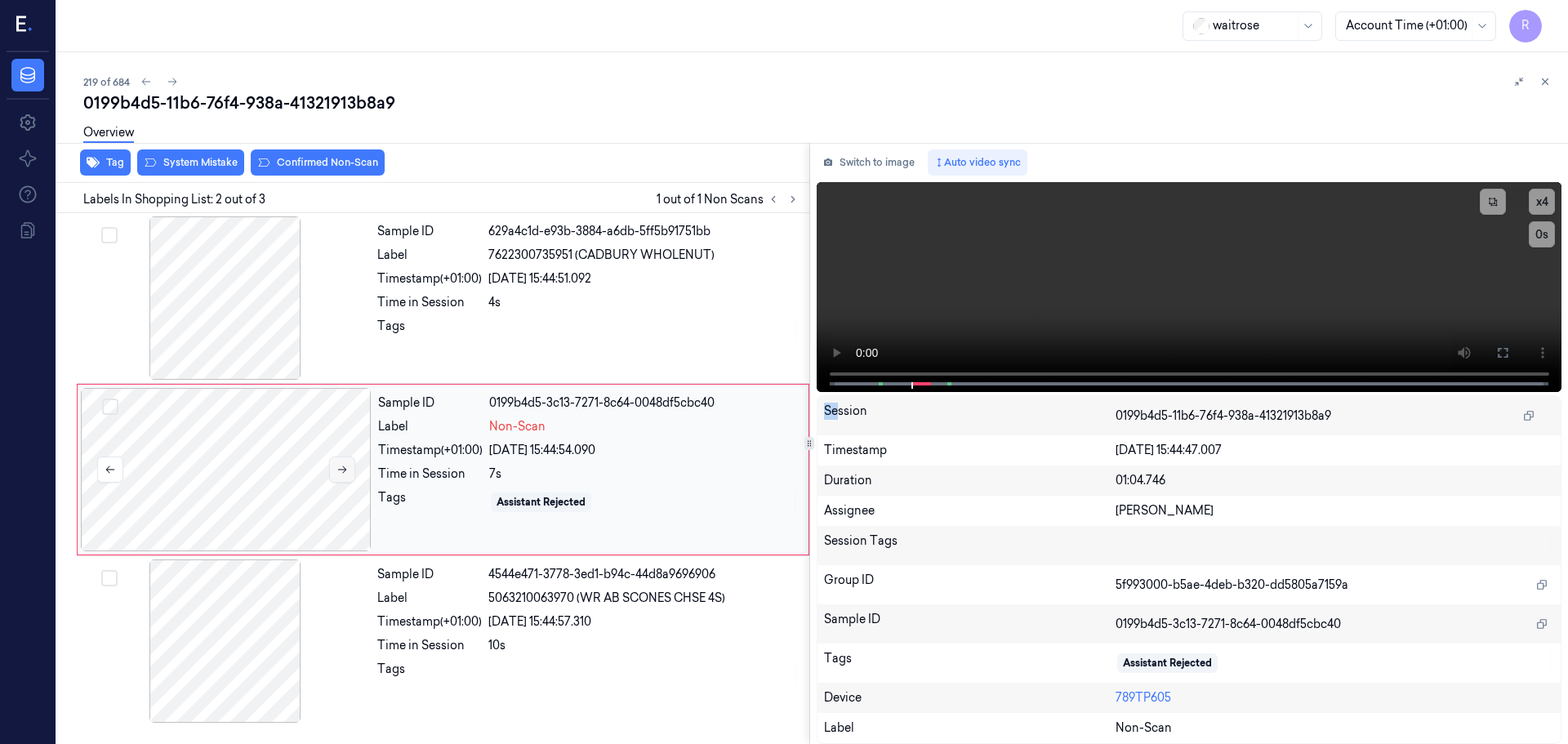
click at [345, 474] on icon at bounding box center [342, 469] width 12 height 12
click at [262, 311] on div at bounding box center [225, 298] width 291 height 164
click at [384, 611] on div "Sample ID 4544e471-3778-3ed1-b94c-44d8a9696906 Label 5063210063970 (WR AB SCONE…" at bounding box center [588, 641] width 435 height 164
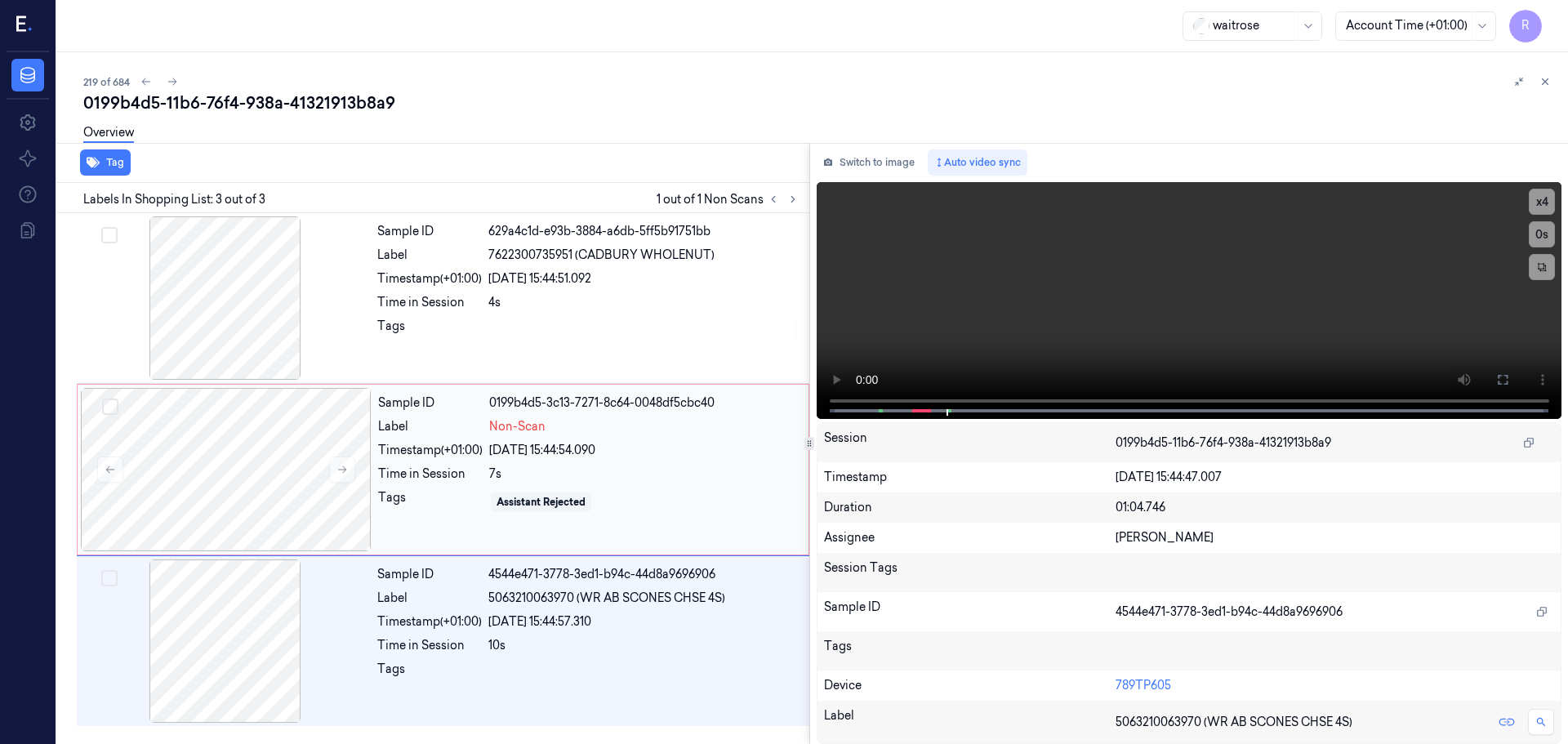
click at [428, 454] on div "Timestamp (+01:00)" at bounding box center [430, 450] width 105 height 17
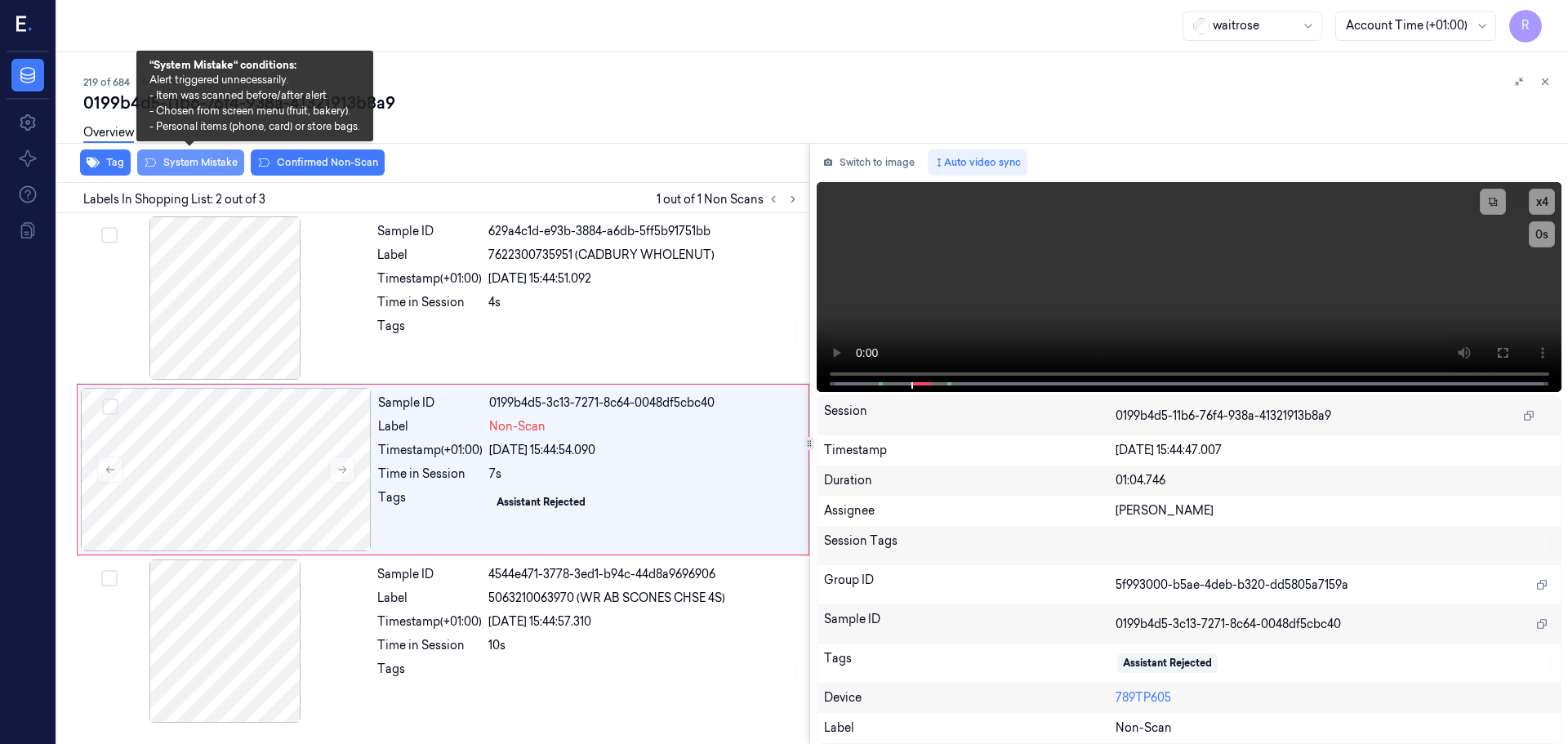
click at [174, 173] on button "System Mistake" at bounding box center [191, 162] width 107 height 26
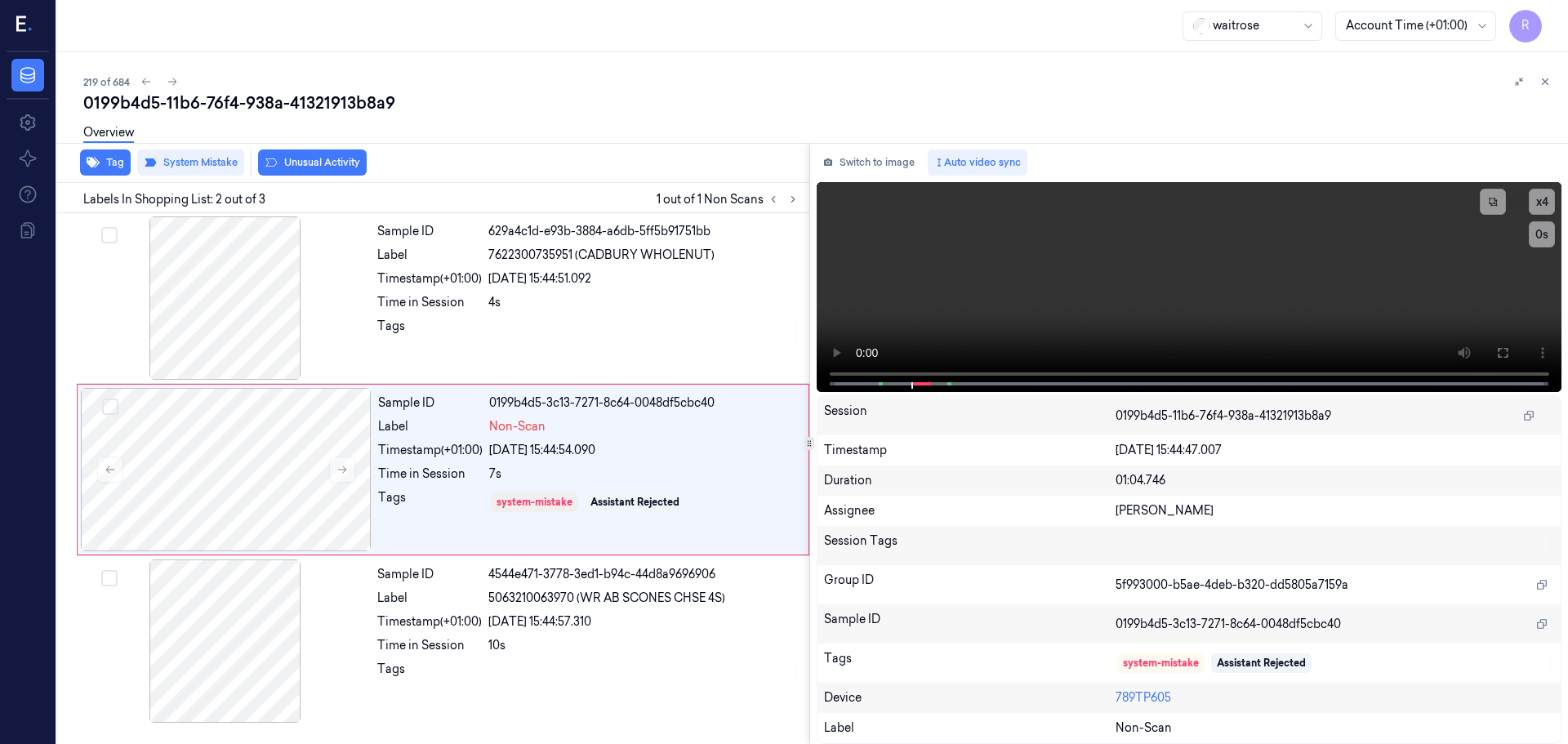
click at [296, 165] on button "Unusual Activity" at bounding box center [313, 162] width 109 height 26
click at [494, 309] on div "4s" at bounding box center [644, 303] width 311 height 17
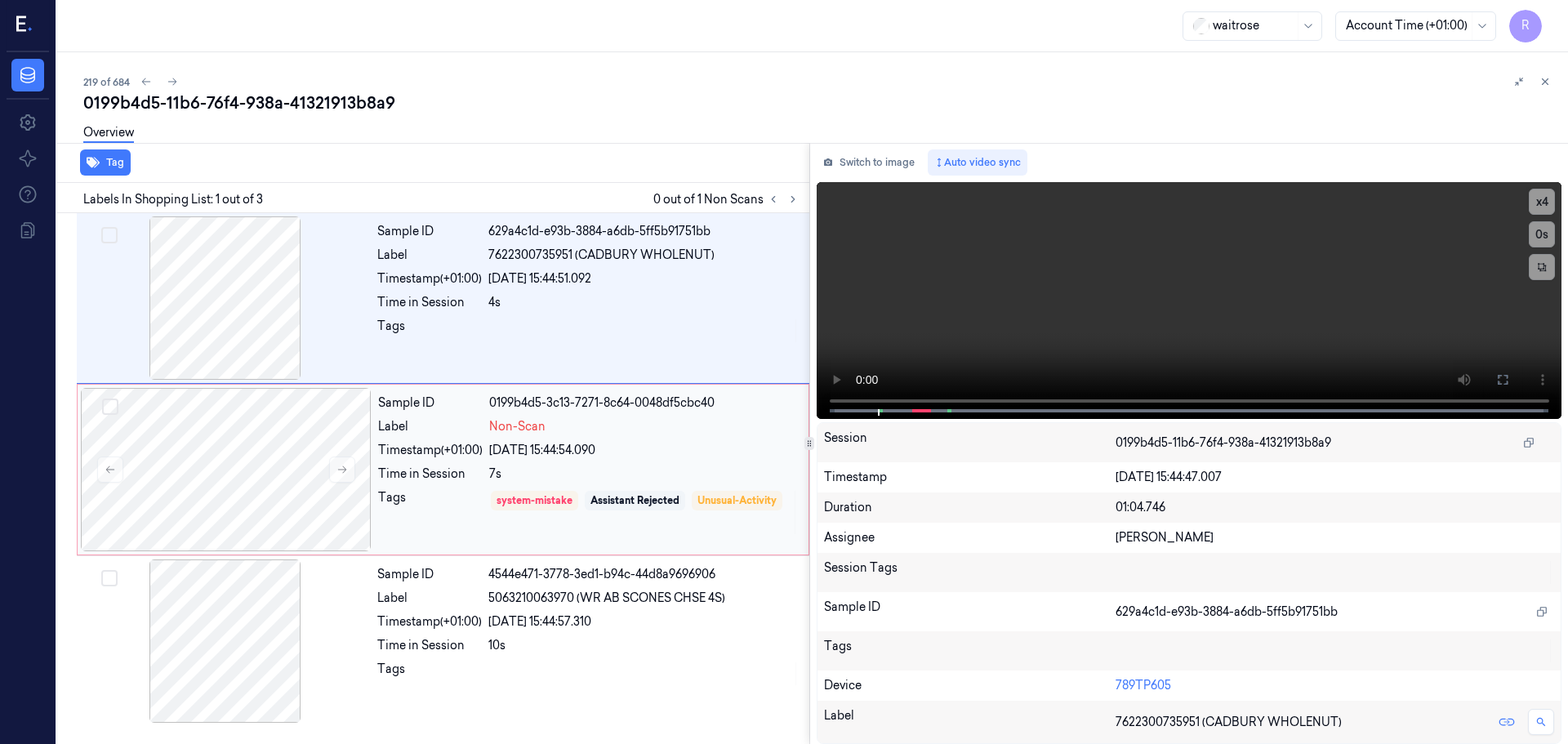
click at [619, 483] on div "Sample ID 0199b4d5-3c13-7271-8c64-0048df5cbc40 Label Non-Scan Timestamp (+01:00…" at bounding box center [588, 470] width 434 height 164
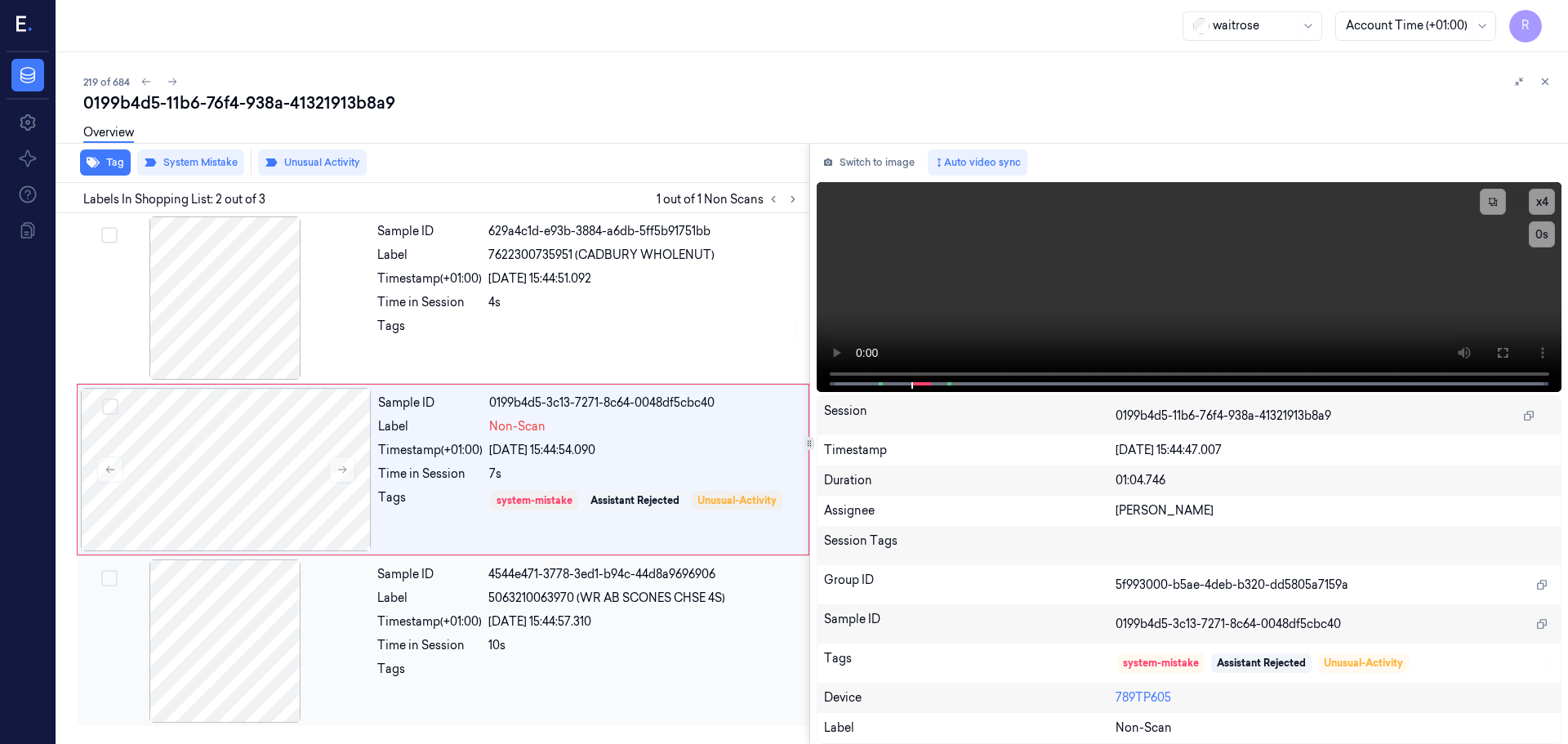
click at [611, 605] on span "5063210063970 (WR AB SCONES CHSE 4S)" at bounding box center [606, 598] width 237 height 17
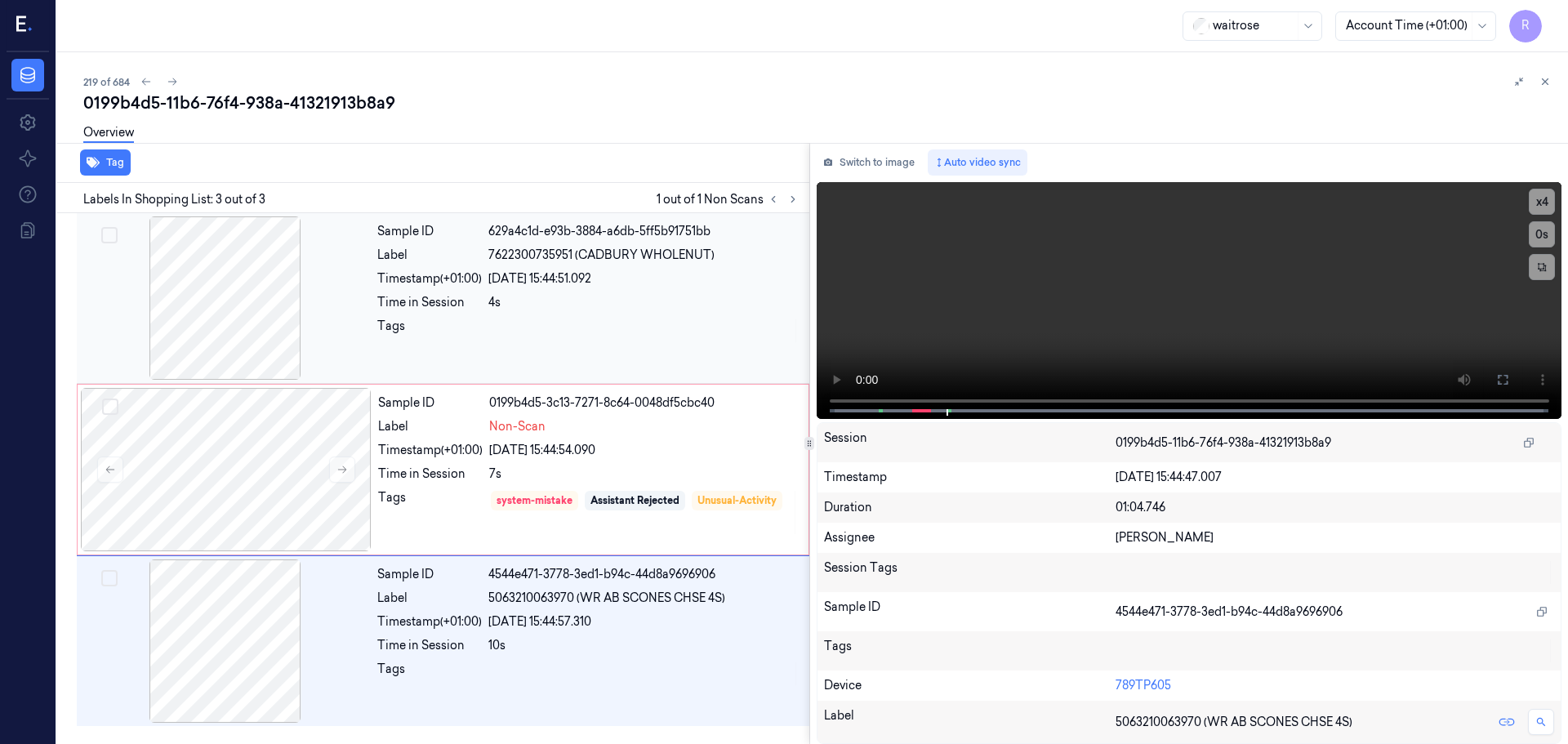
click at [669, 324] on div at bounding box center [644, 331] width 311 height 26
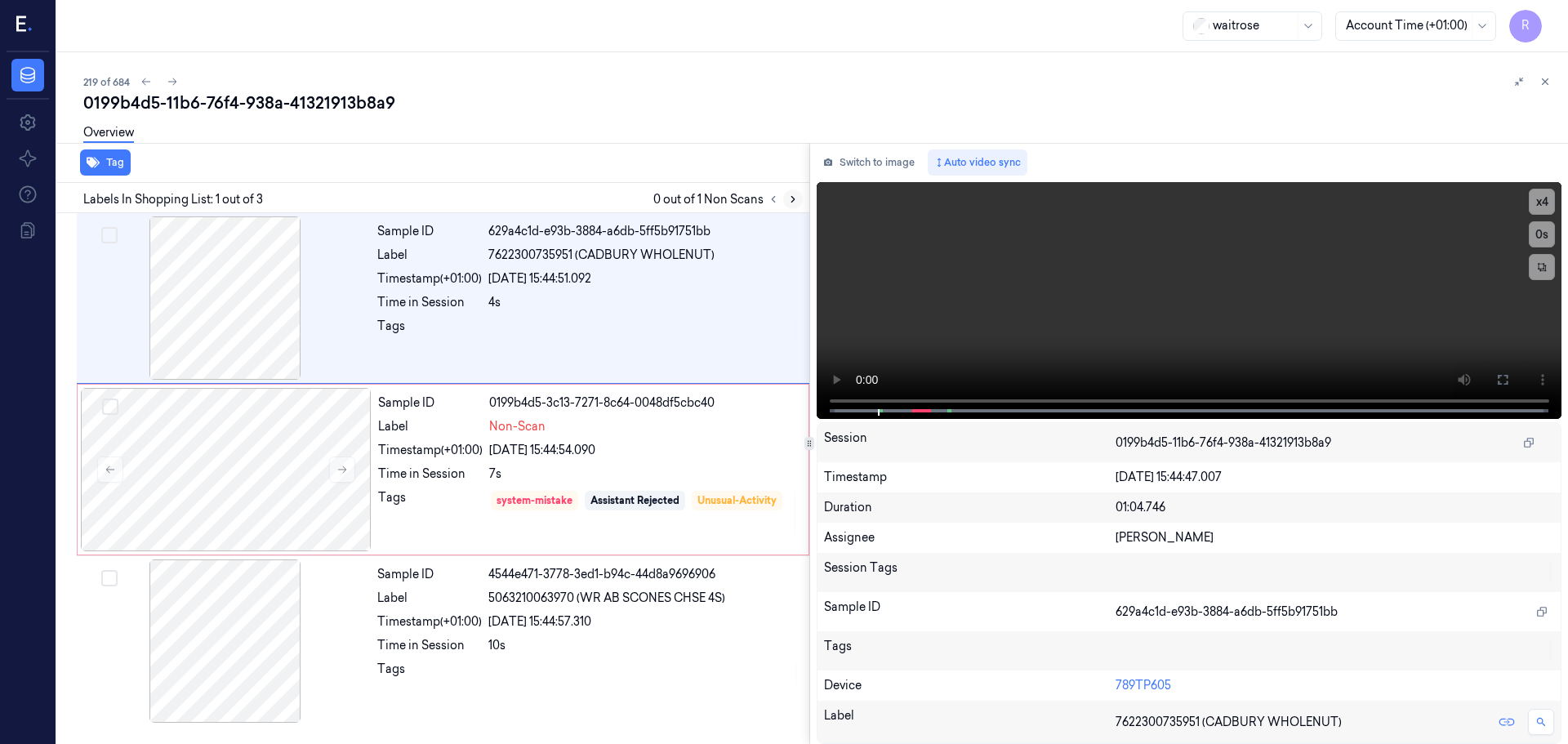
click at [799, 199] on button at bounding box center [794, 199] width 20 height 20
click at [799, 198] on button at bounding box center [794, 199] width 20 height 20
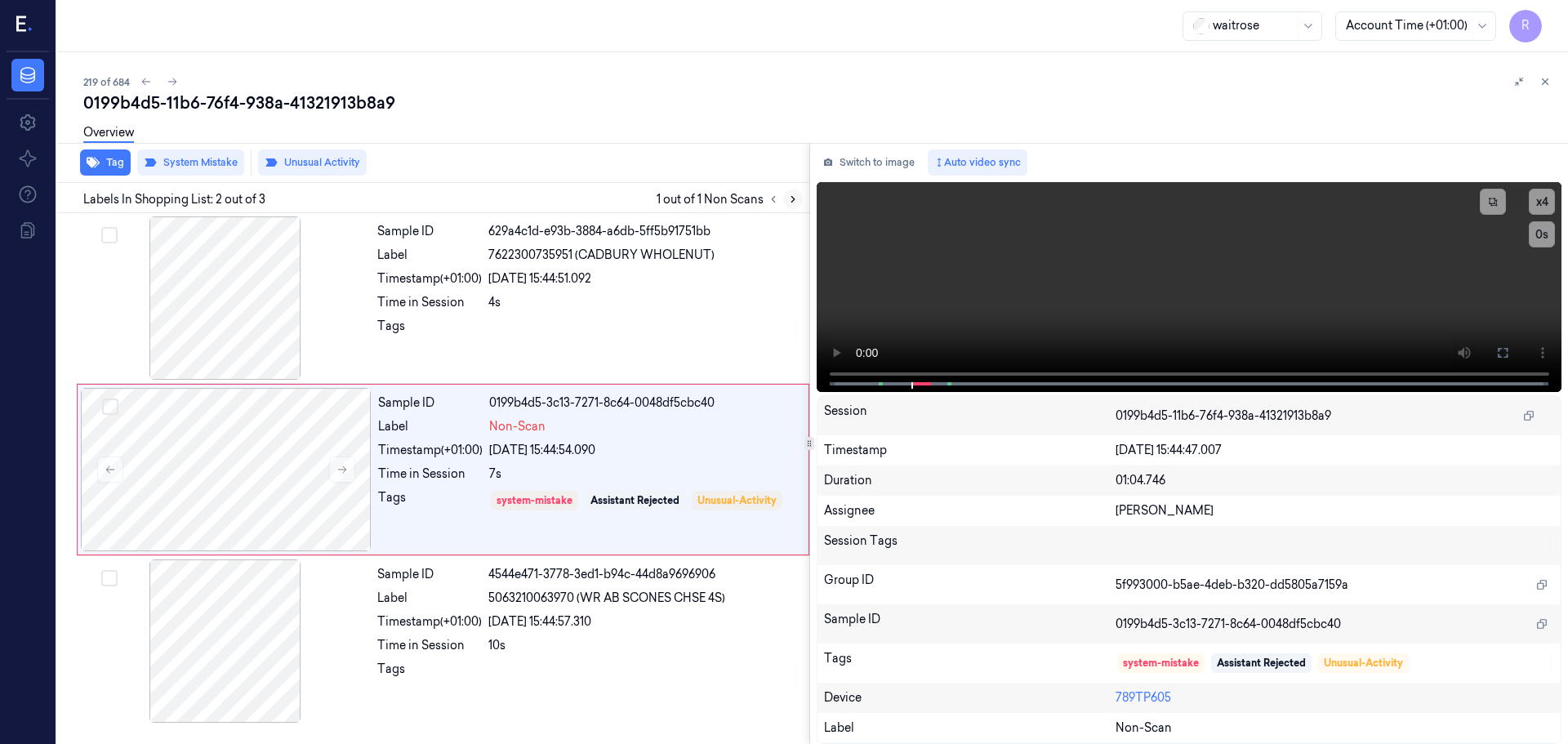
click at [799, 198] on button at bounding box center [794, 199] width 20 height 20
click at [689, 284] on div "05/10/2025 15:44:51.092" at bounding box center [644, 278] width 311 height 17
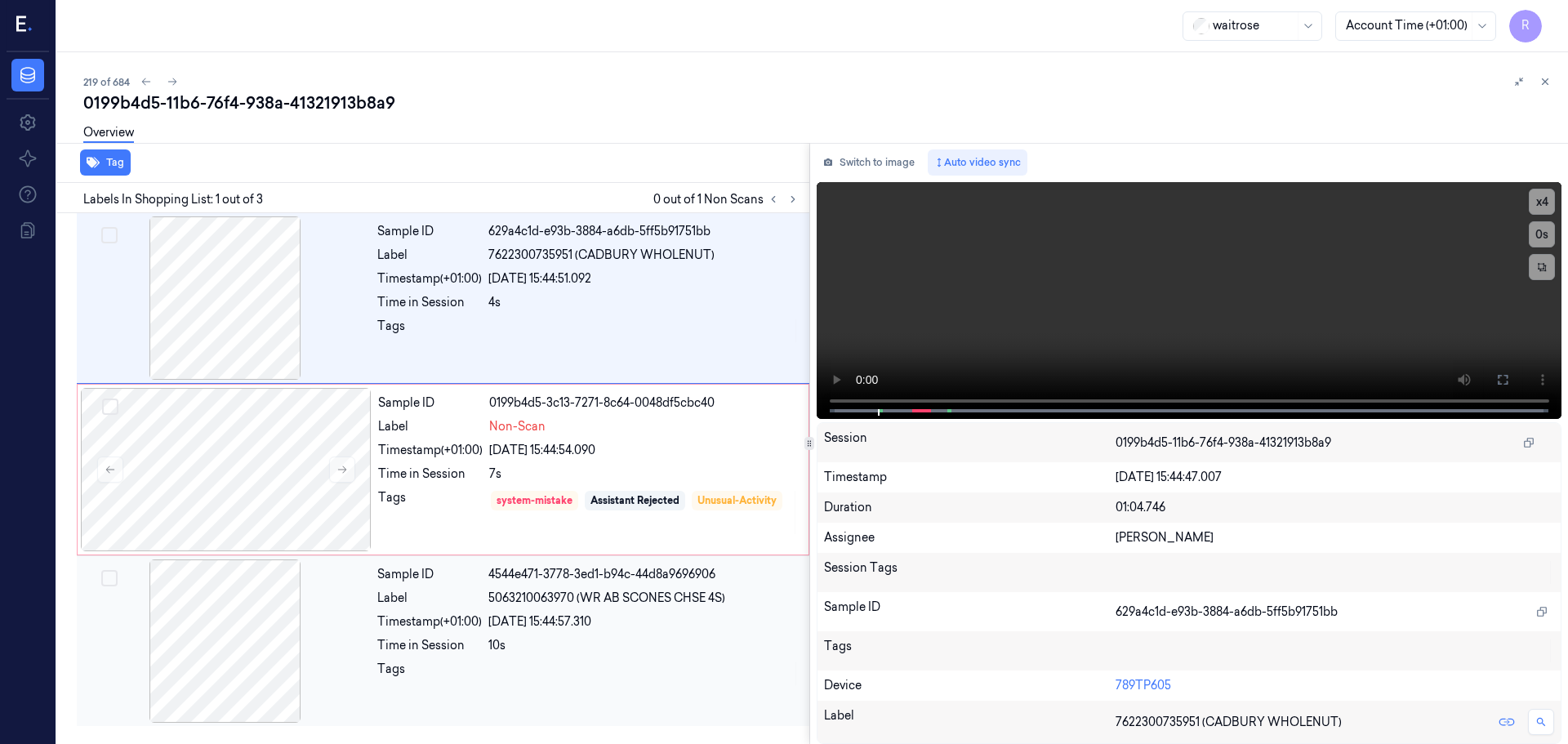
click at [640, 654] on div "Sample ID 4544e471-3778-3ed1-b94c-44d8a9696906 Label 5063210063970 (WR AB SCONE…" at bounding box center [588, 641] width 435 height 164
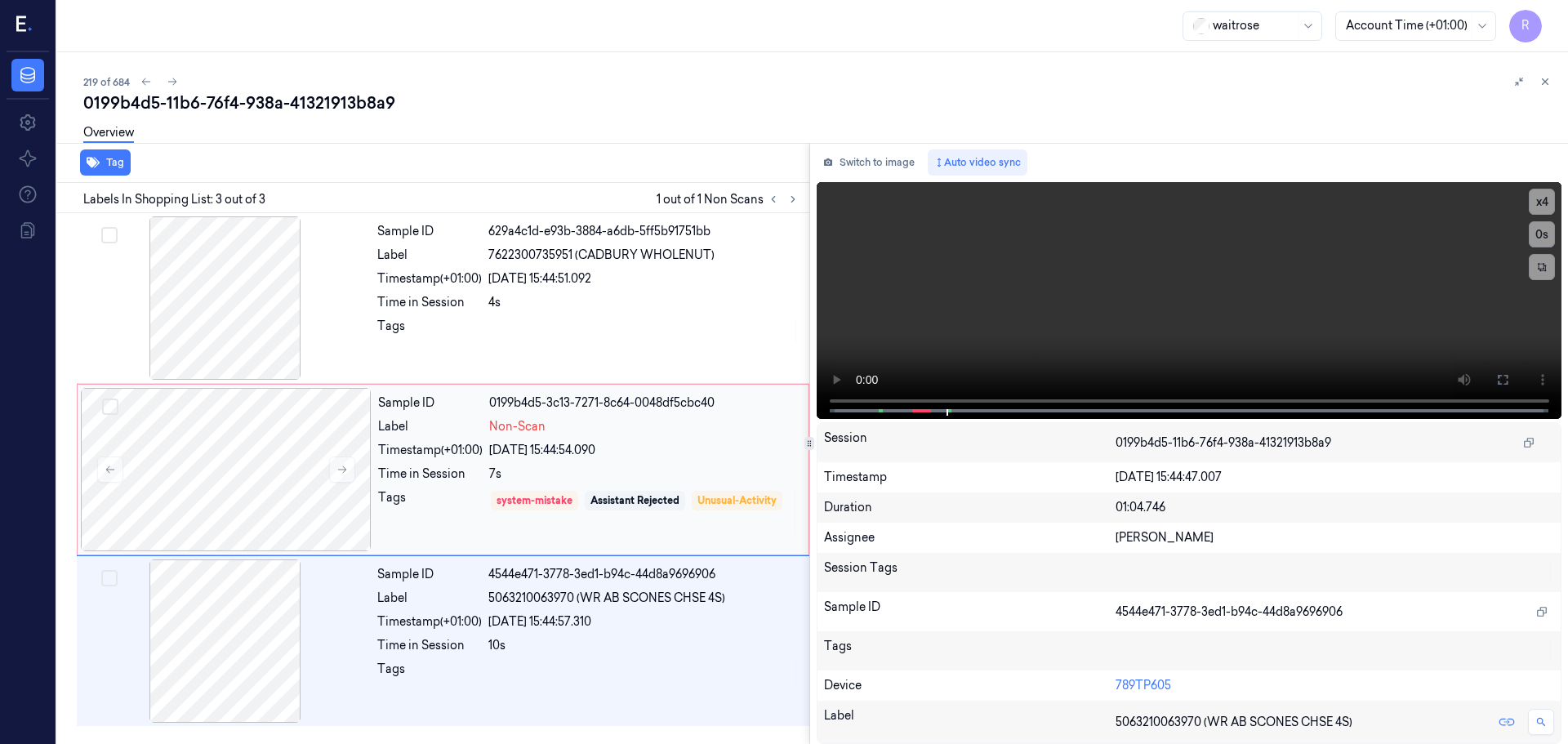
click at [695, 438] on div "Sample ID 0199b4d5-3c13-7271-8c64-0048df5cbc40 Label Non-Scan Timestamp (+01:00…" at bounding box center [588, 470] width 434 height 164
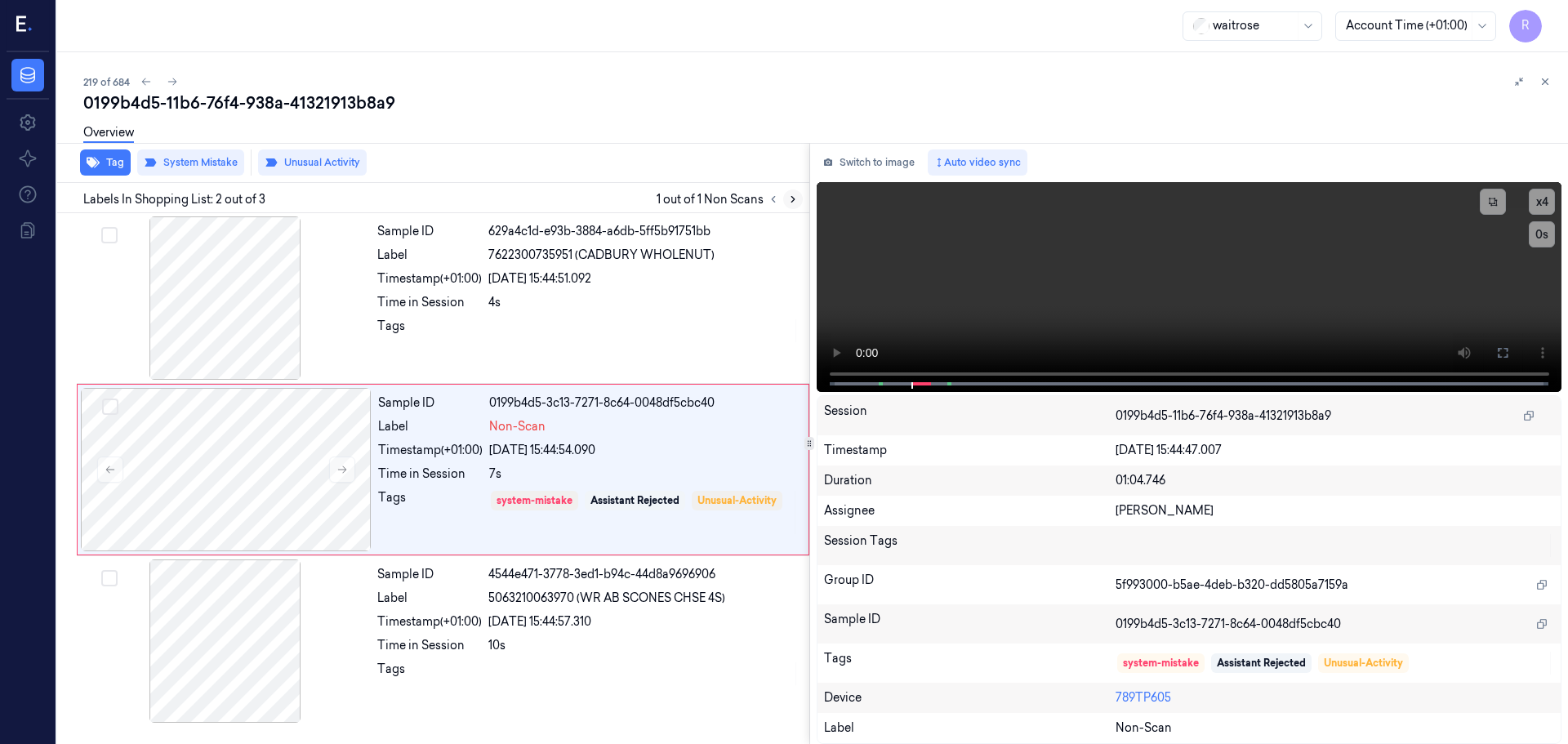
click at [786, 200] on button at bounding box center [794, 199] width 20 height 20
click at [787, 200] on icon at bounding box center [793, 199] width 12 height 12
click at [774, 200] on icon at bounding box center [774, 199] width 12 height 12
click at [772, 200] on icon at bounding box center [774, 200] width 4 height 5
click at [713, 275] on div "05/10/2025 15:44:51.092" at bounding box center [644, 278] width 311 height 17
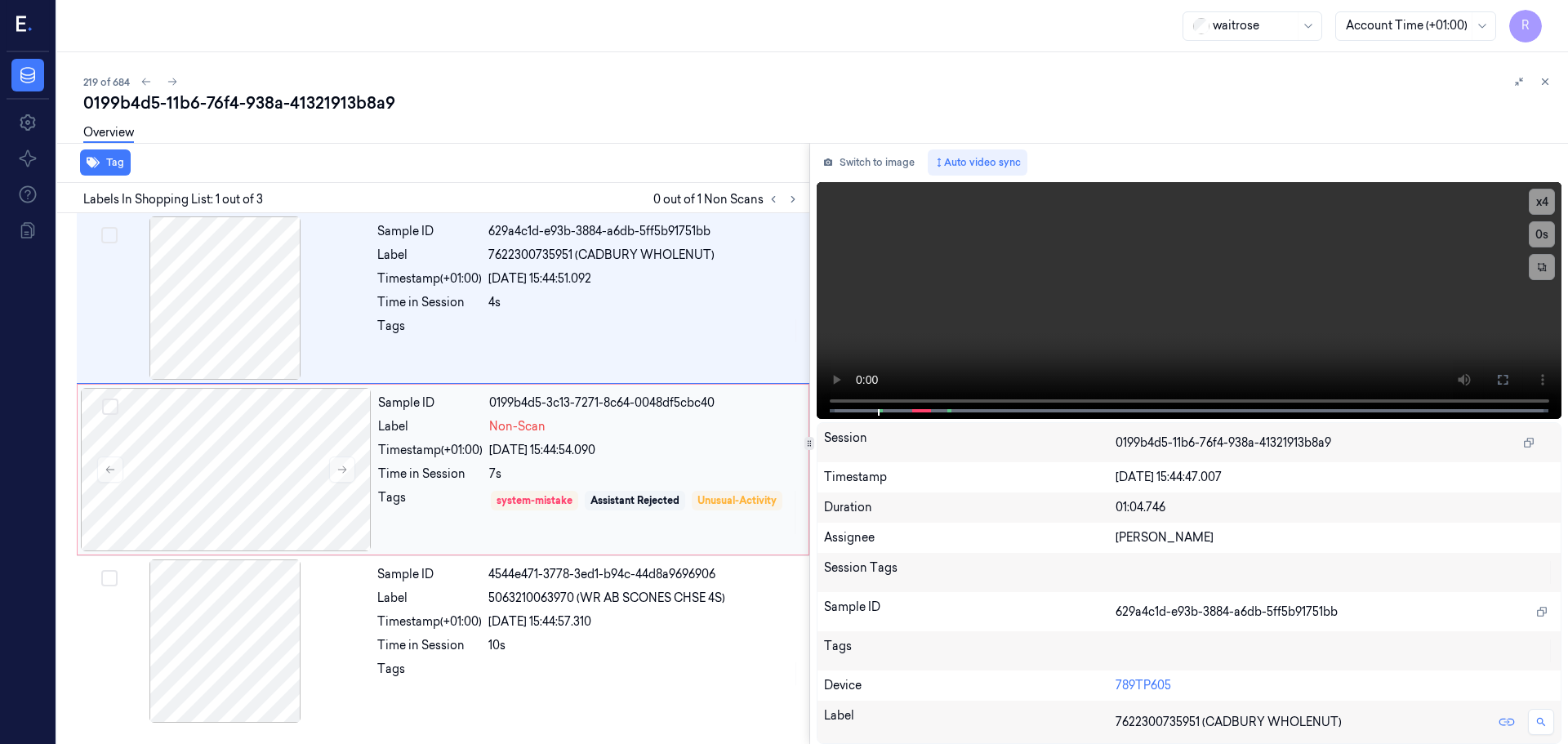
click at [649, 459] on div "Sample ID 0199b4d5-3c13-7271-8c64-0048df5cbc40 Label Non-Scan Timestamp (+01:00…" at bounding box center [588, 470] width 434 height 164
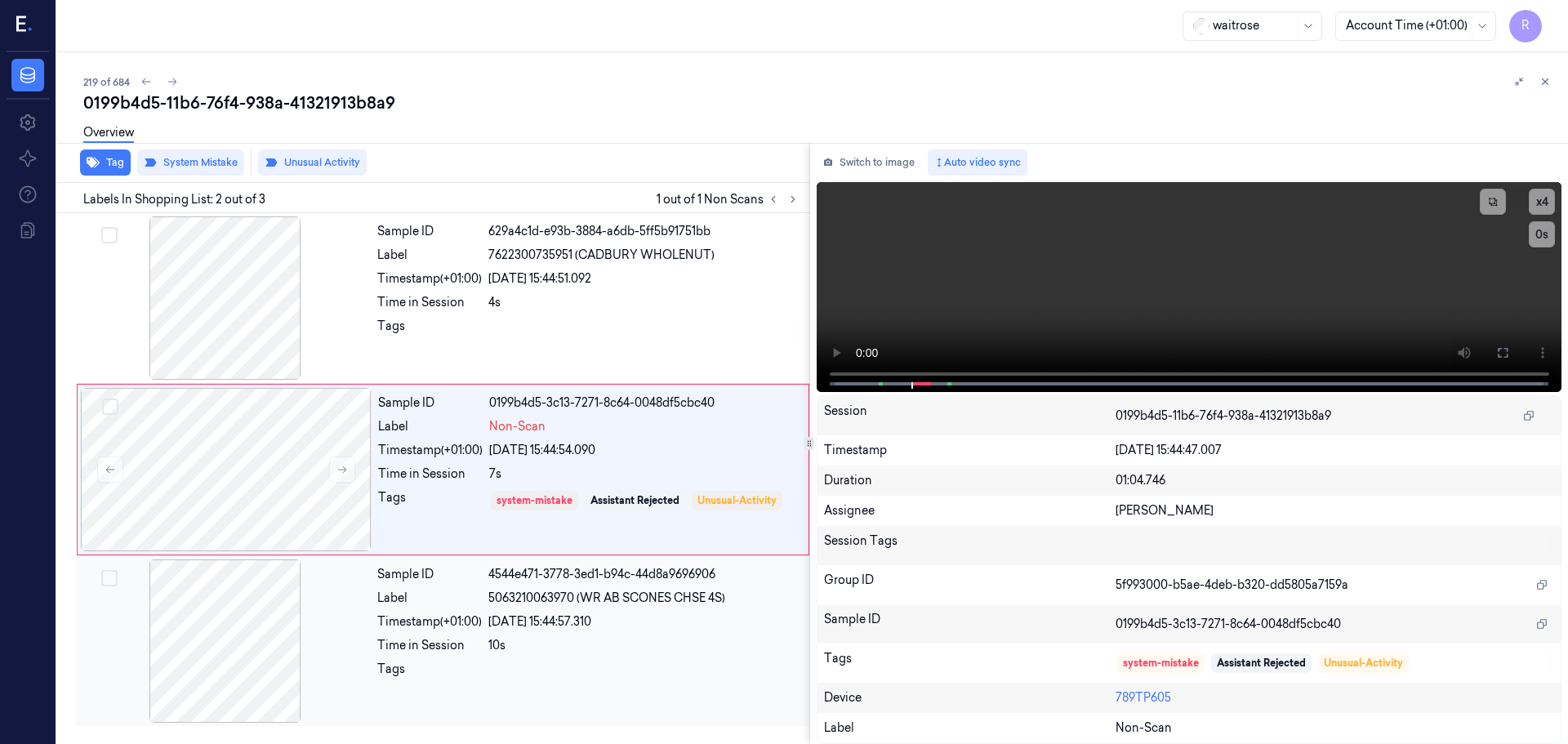
click at [652, 654] on div "Sample ID 4544e471-3778-3ed1-b94c-44d8a9696906 Label 5063210063970 (WR AB SCONE…" at bounding box center [588, 641] width 435 height 164
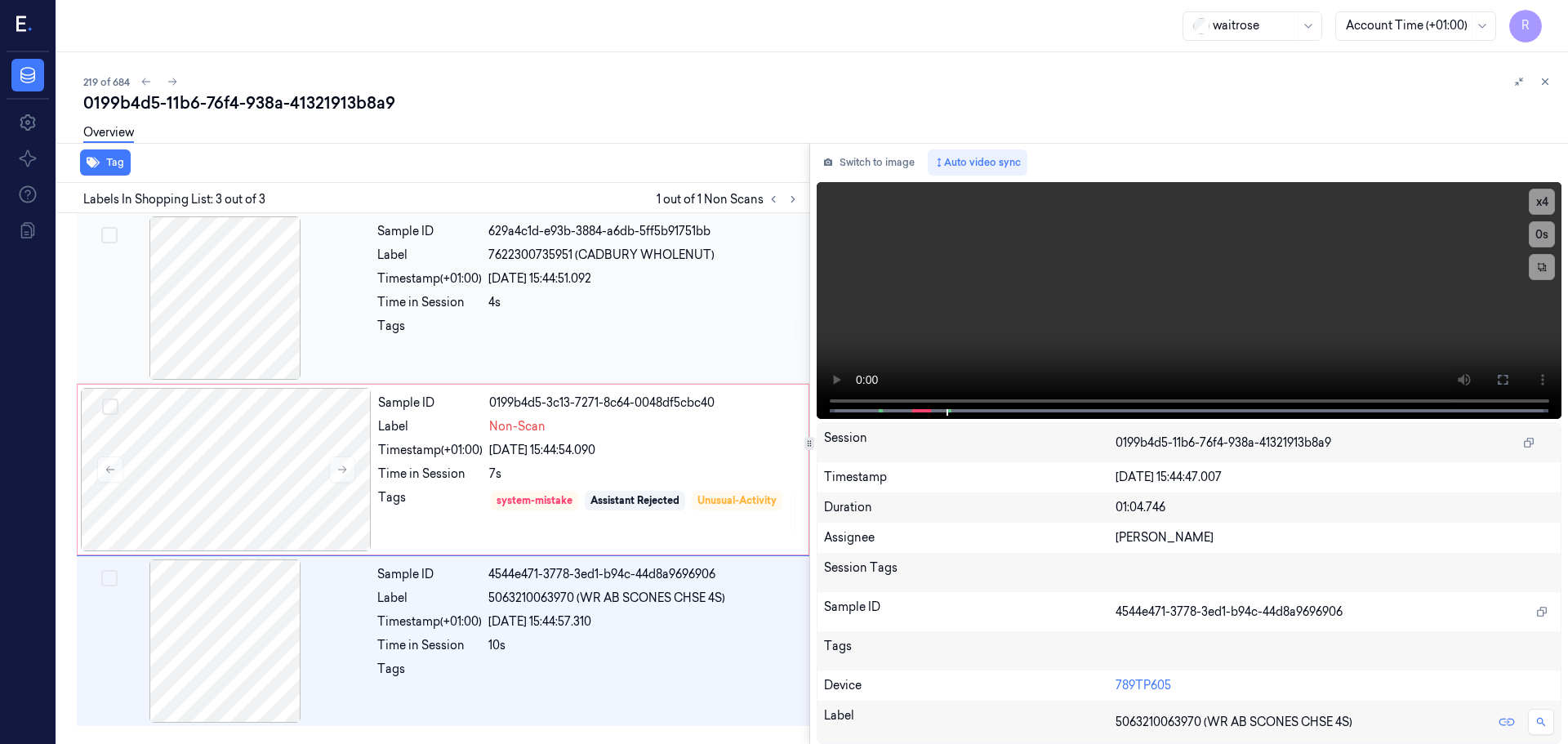
click at [676, 322] on div at bounding box center [644, 331] width 311 height 26
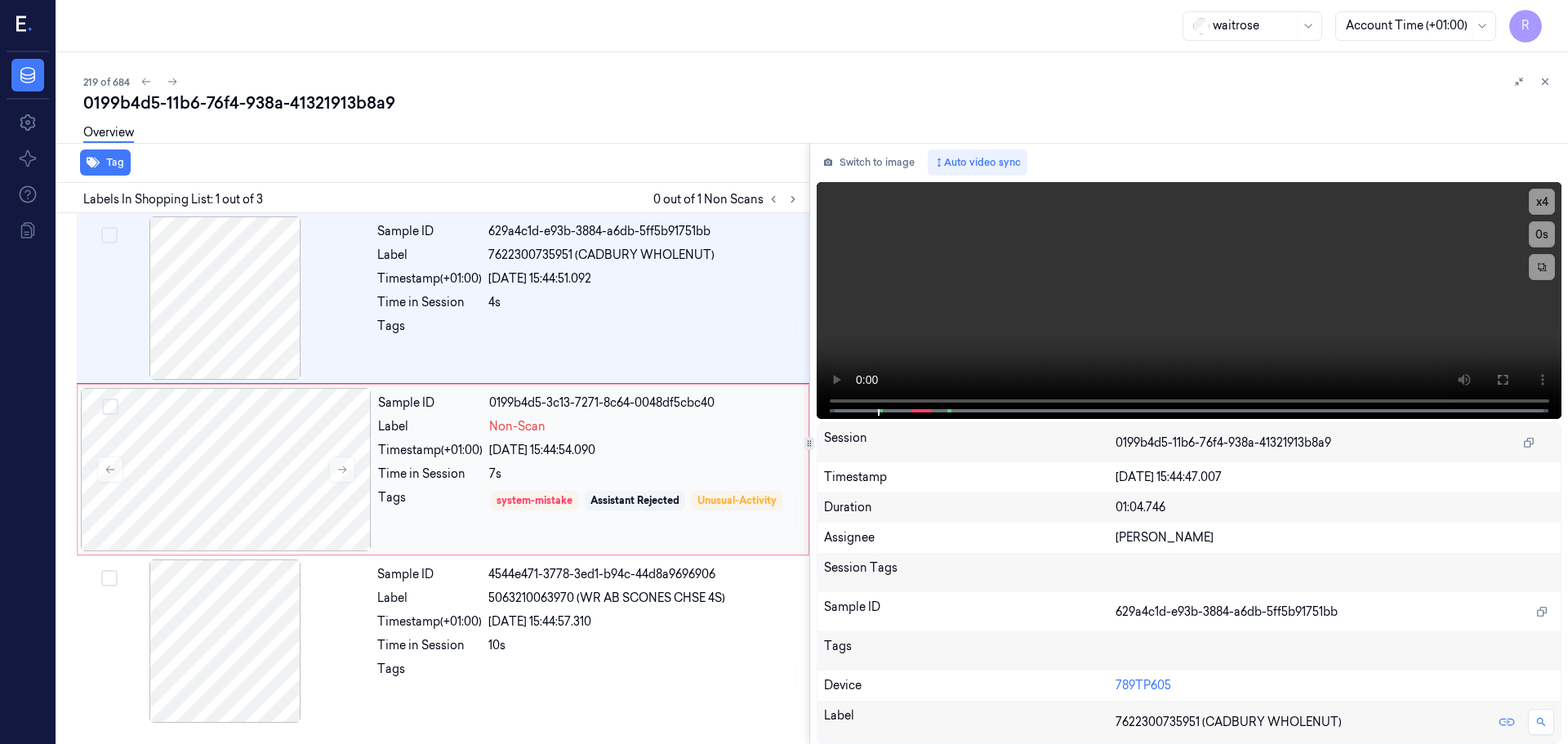
click at [669, 441] on div "Sample ID 0199b4d5-3c13-7271-8c64-0048df5cbc40 Label Non-Scan Timestamp (+01:00…" at bounding box center [588, 470] width 434 height 164
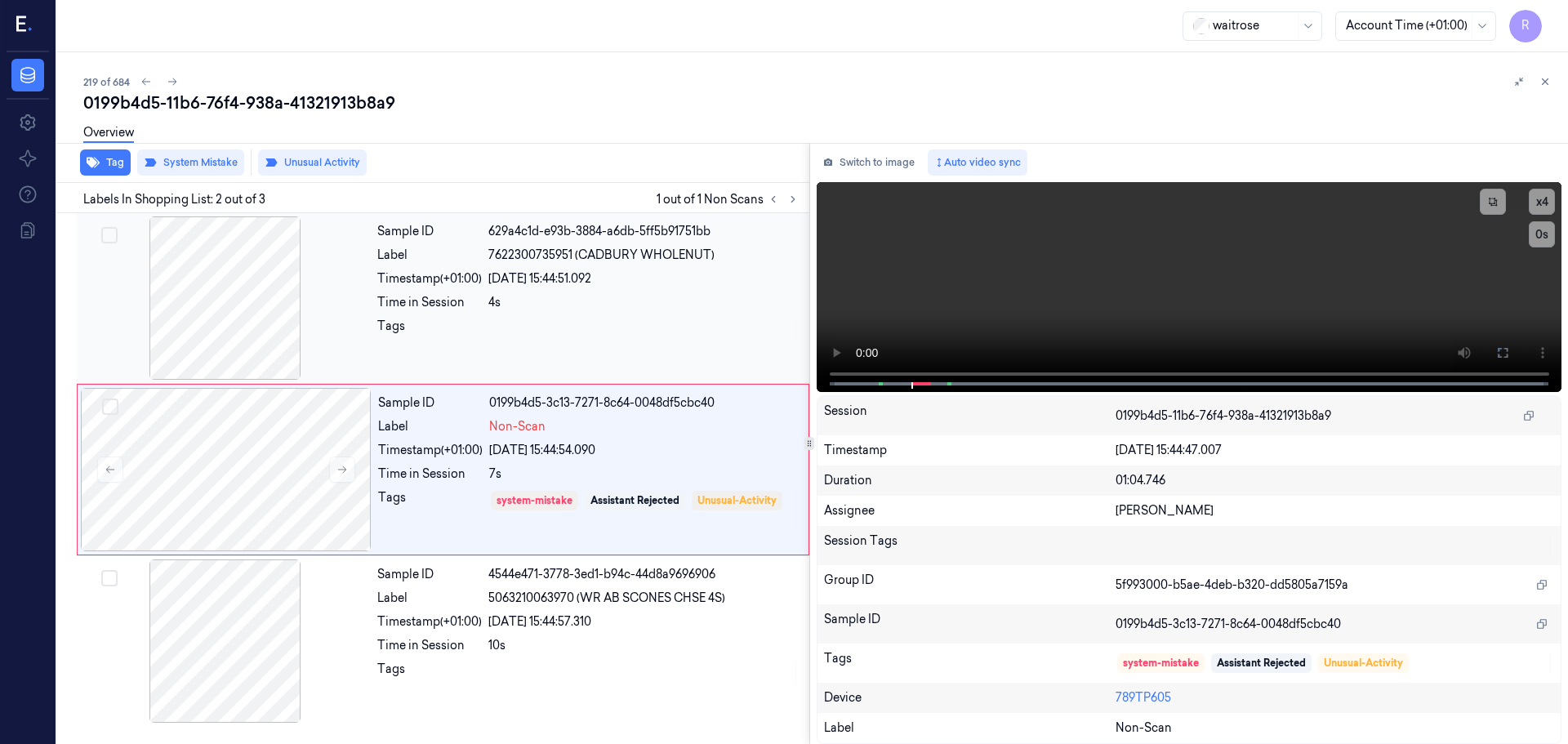
click at [697, 308] on div "4s" at bounding box center [644, 303] width 311 height 17
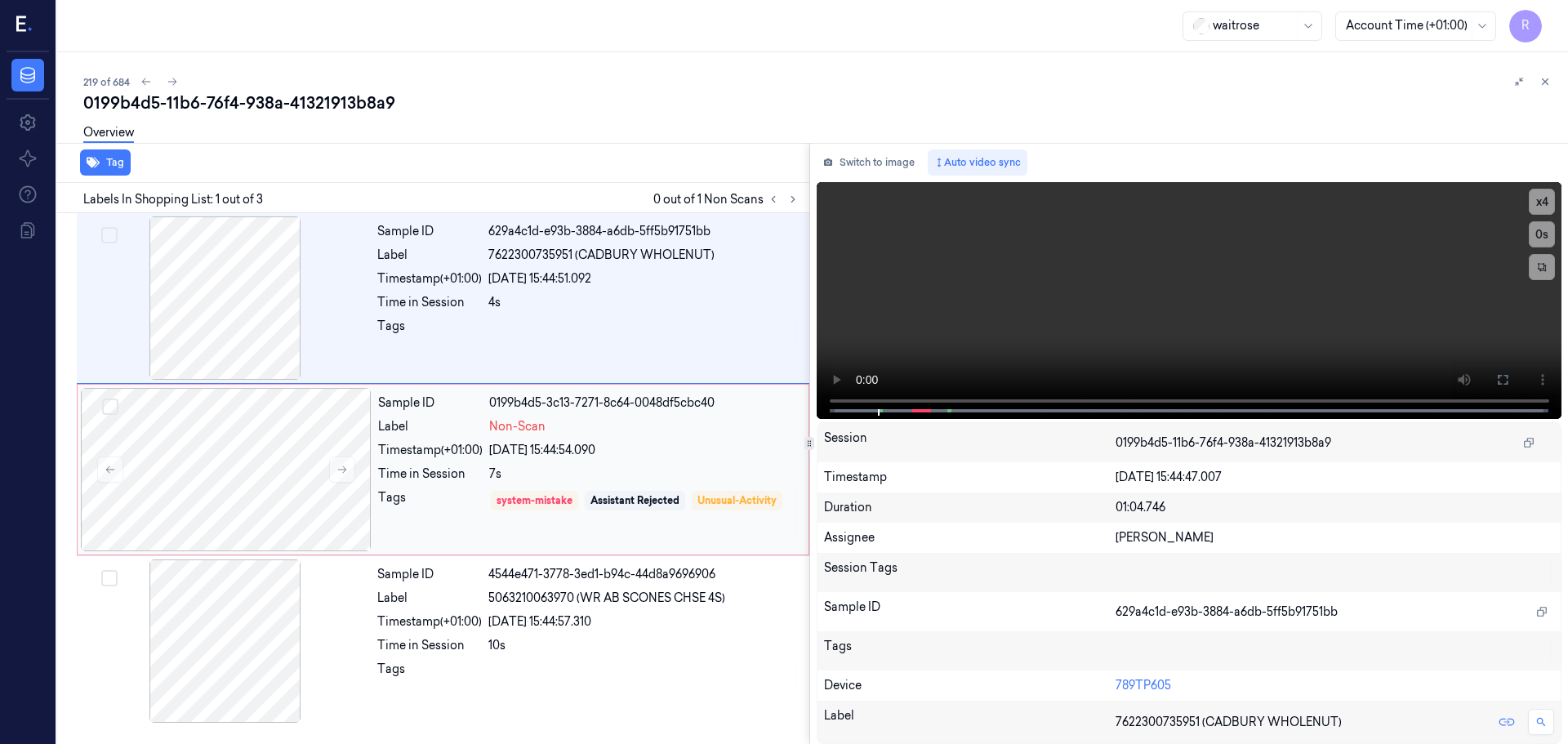
click at [747, 421] on div "Non-Scan" at bounding box center [644, 426] width 310 height 17
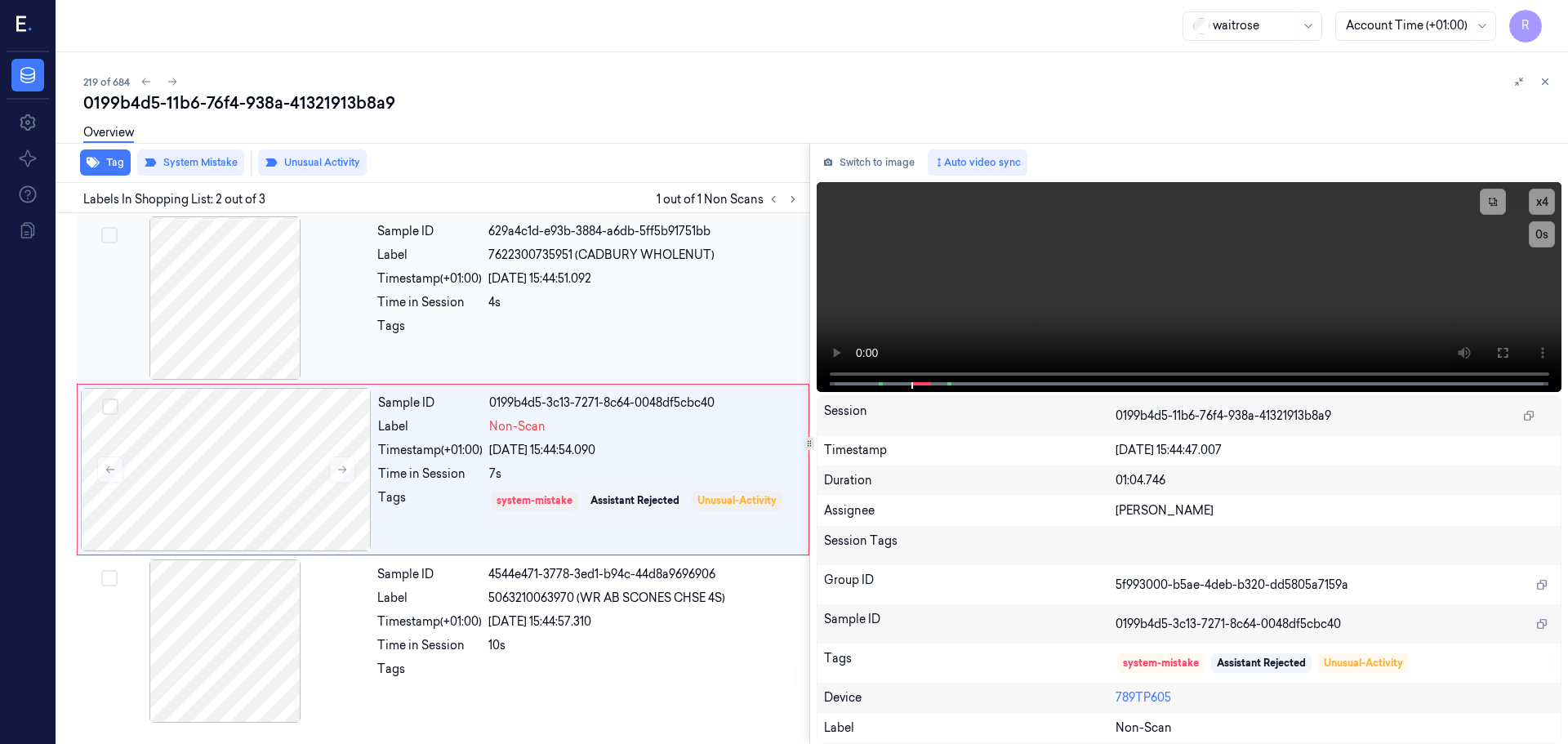
click at [542, 352] on div "Sample ID 629a4c1d-e93b-3884-a6db-5ff5b91751bb Label 7622300735951 (CADBURY WHO…" at bounding box center [588, 298] width 435 height 164
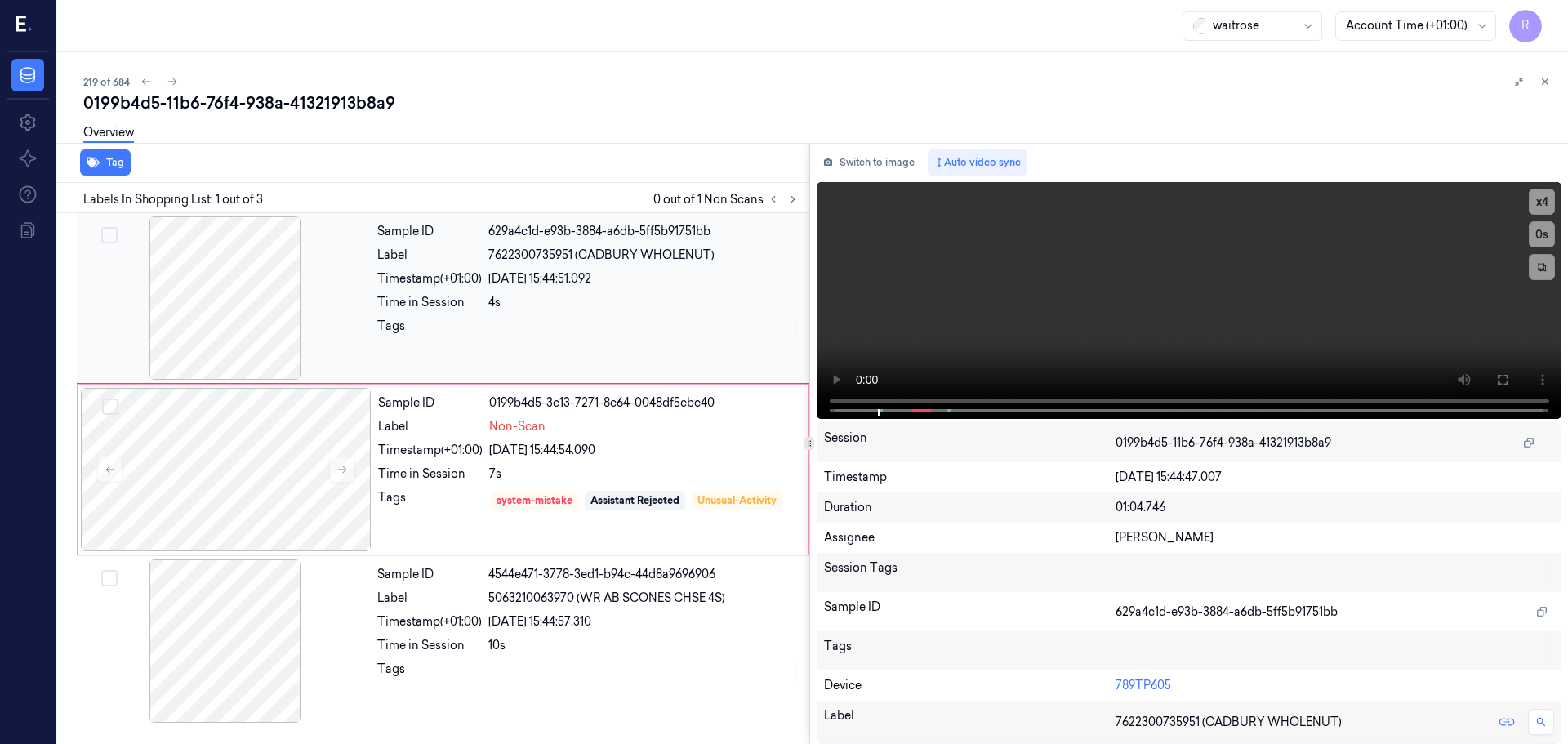
click at [524, 313] on div "Sample ID 629a4c1d-e93b-3884-a6db-5ff5b91751bb Label 7622300735951 (CADBURY WHO…" at bounding box center [588, 298] width 435 height 164
click at [511, 485] on div "Sample ID 0199b4d5-3c13-7271-8c64-0048df5cbc40 Label Non-Scan Timestamp (+01:00…" at bounding box center [588, 470] width 434 height 164
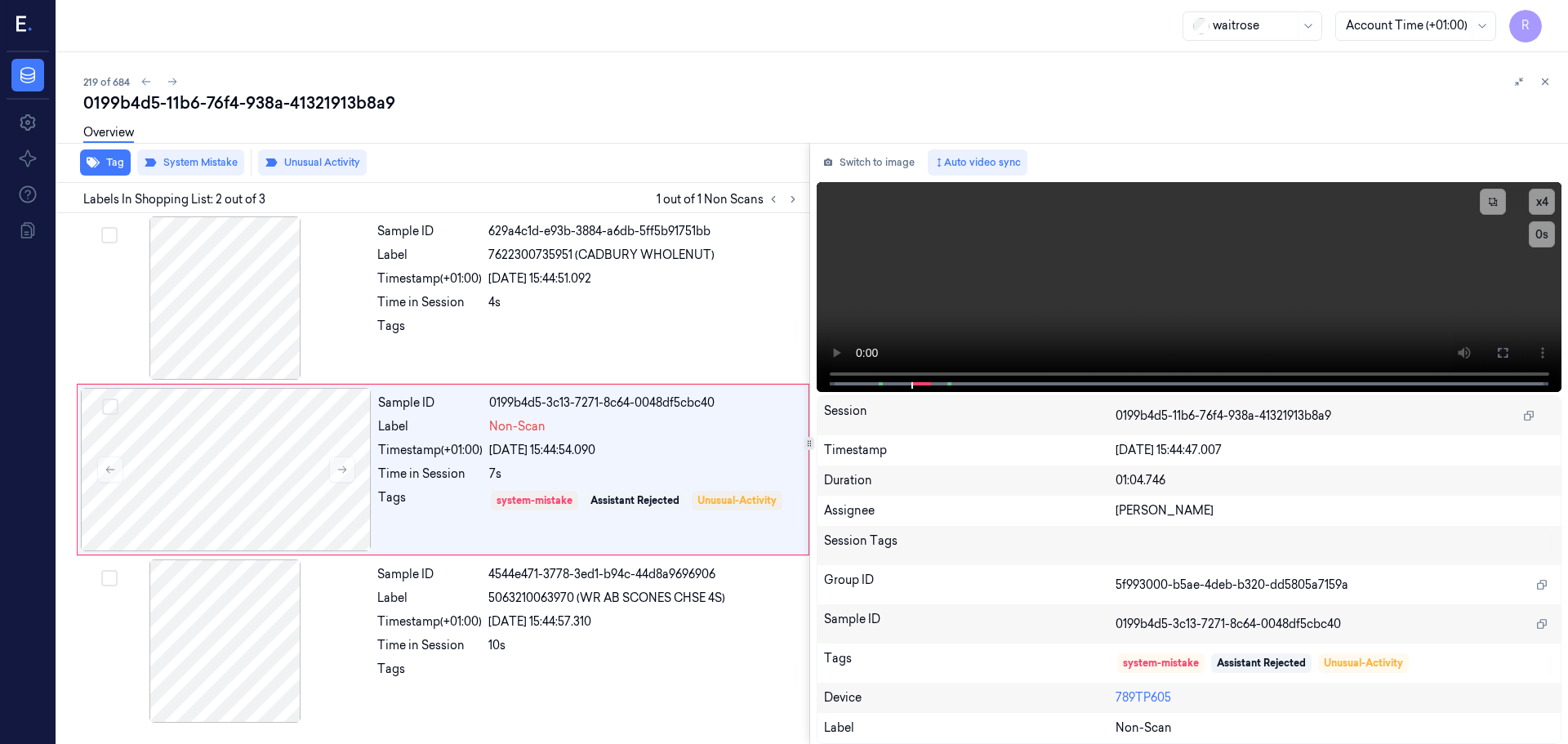
click at [481, 729] on div "Sample ID 629a4c1d-e93b-3884-a6db-5ff5b91751bb Label 7622300735951 (CADBURY WHO…" at bounding box center [430, 473] width 759 height 520
click at [514, 537] on div "Sample ID 0199b4d5-3c13-7271-8c64-0048df5cbc40 Label Non-Scan Timestamp (+01:00…" at bounding box center [588, 470] width 434 height 164
click at [582, 344] on div "Sample ID 629a4c1d-e93b-3884-a6db-5ff5b91751bb Label 7622300735951 (CADBURY WHO…" at bounding box center [588, 298] width 435 height 164
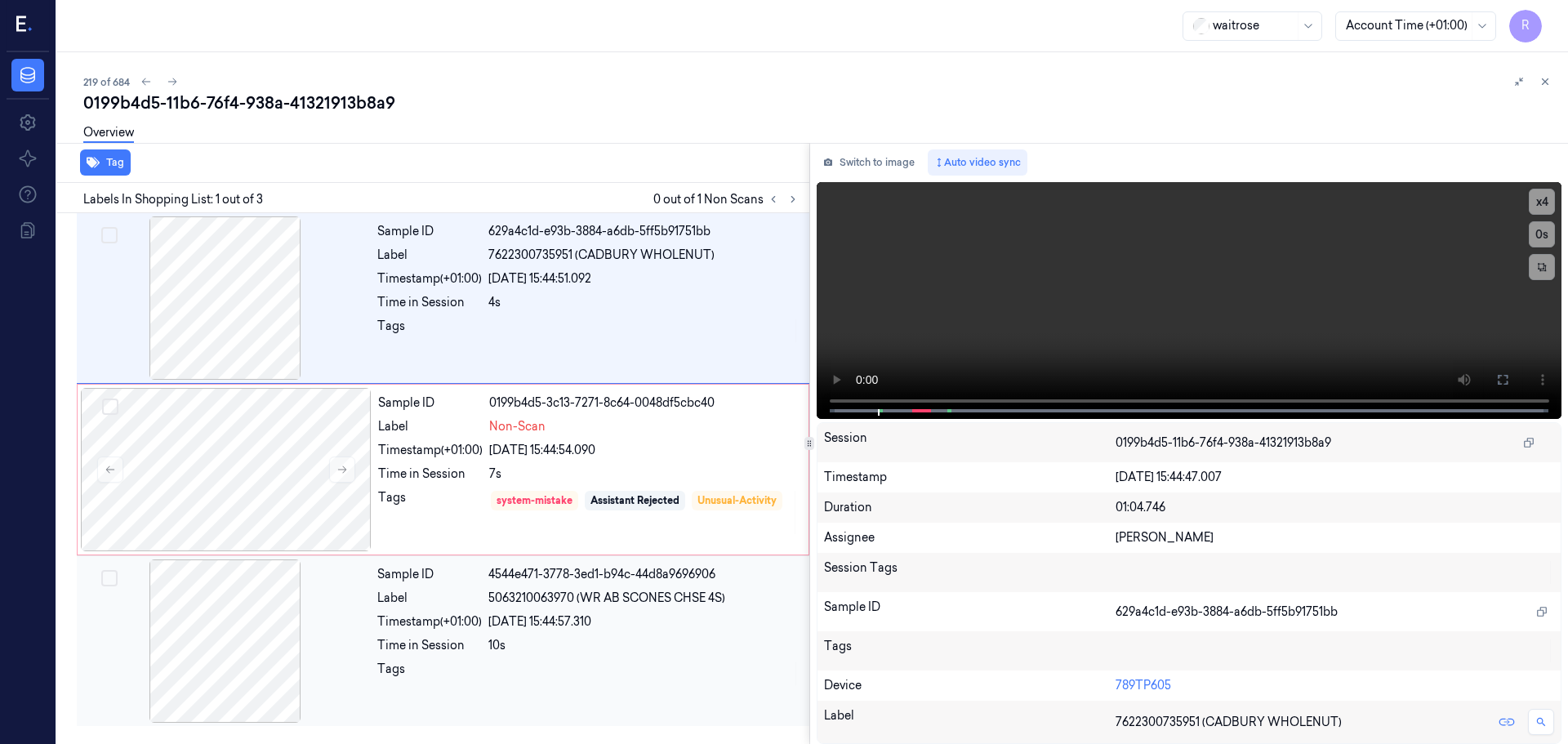
click at [598, 608] on div "Sample ID 4544e471-3778-3ed1-b94c-44d8a9696906 Label 5063210063970 (WR AB SCONE…" at bounding box center [588, 641] width 435 height 164
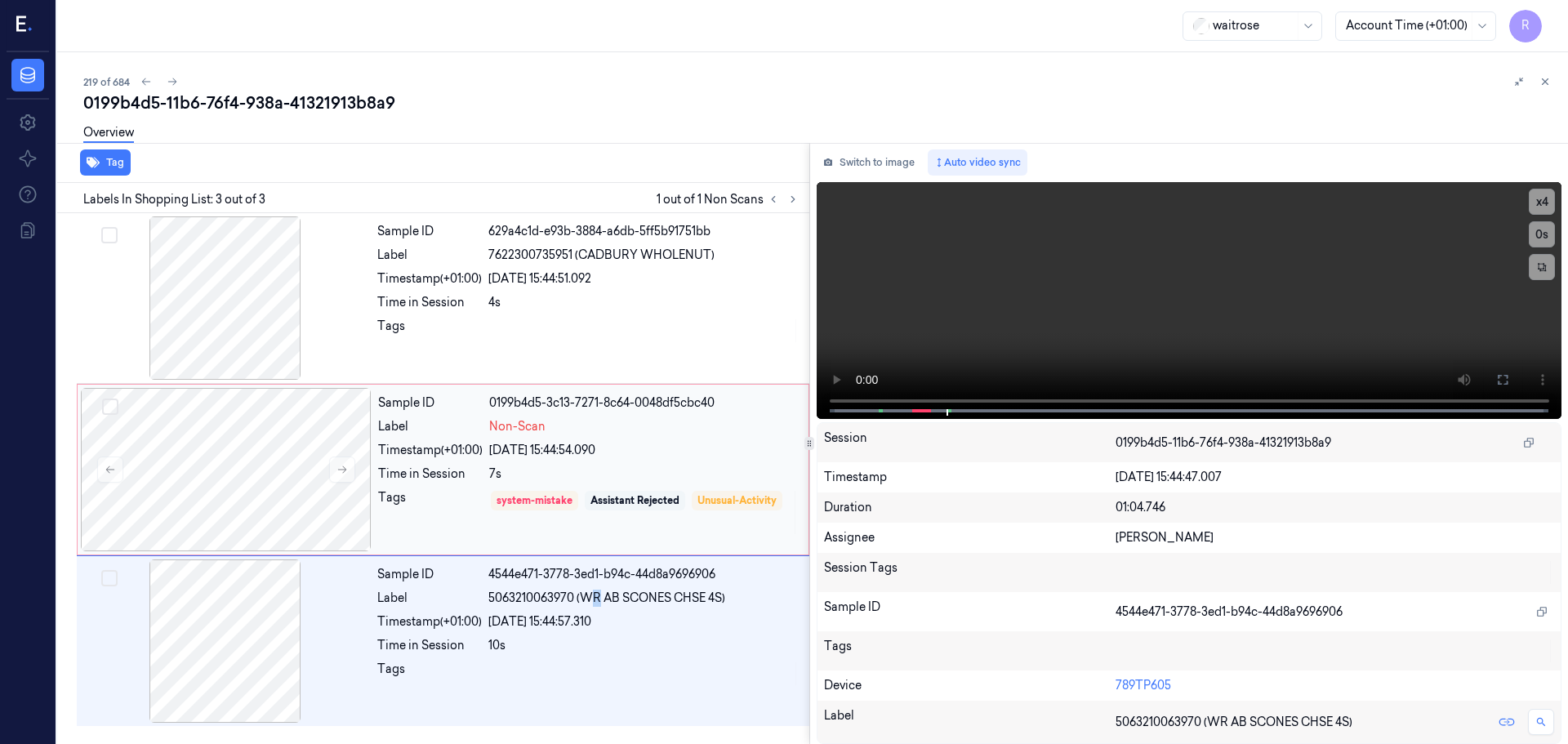
click at [611, 491] on div "Assistant Rejected" at bounding box center [634, 501] width 101 height 20
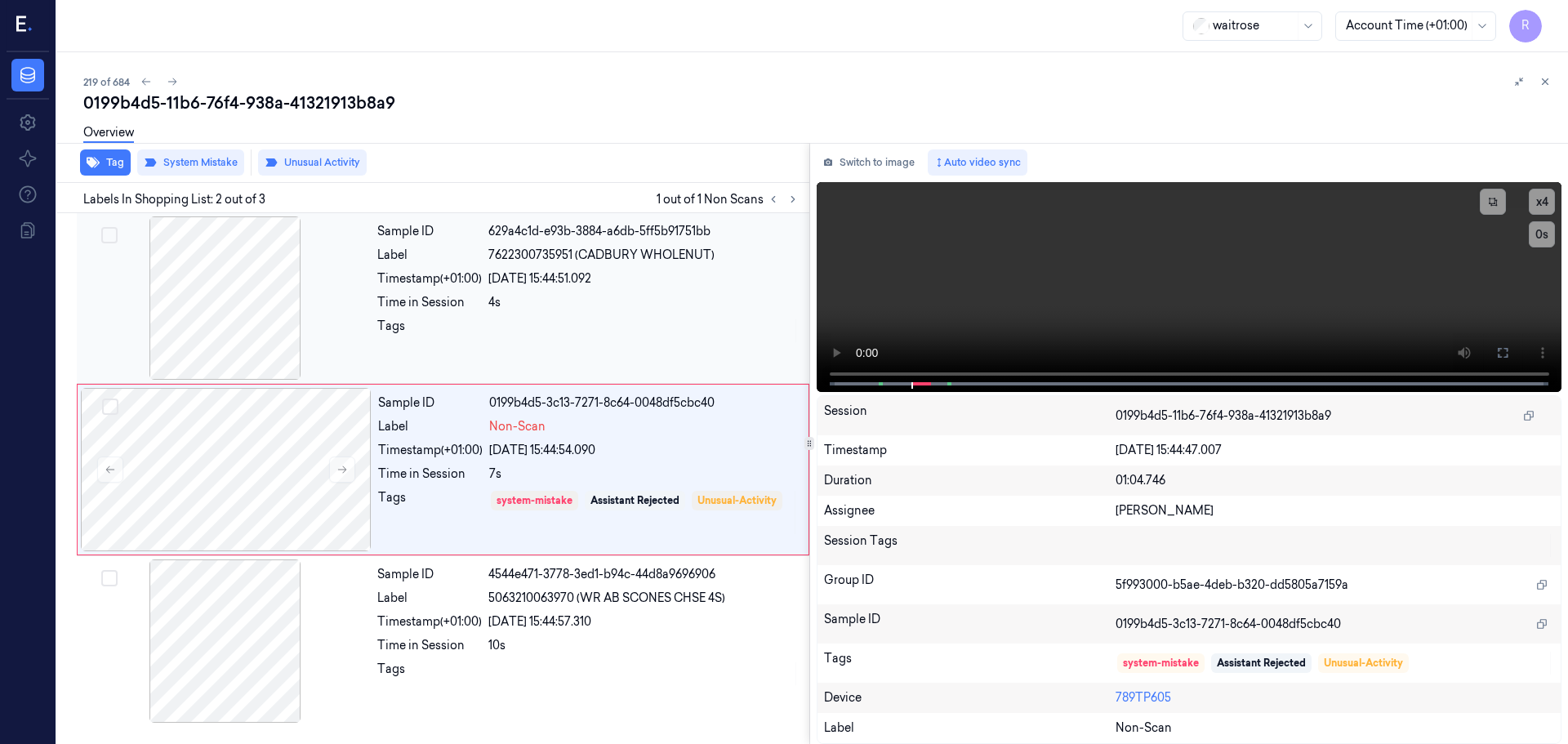
click at [578, 366] on div "Sample ID 629a4c1d-e93b-3884-a6db-5ff5b91751bb Label 7622300735951 (CADBURY WHO…" at bounding box center [588, 298] width 435 height 164
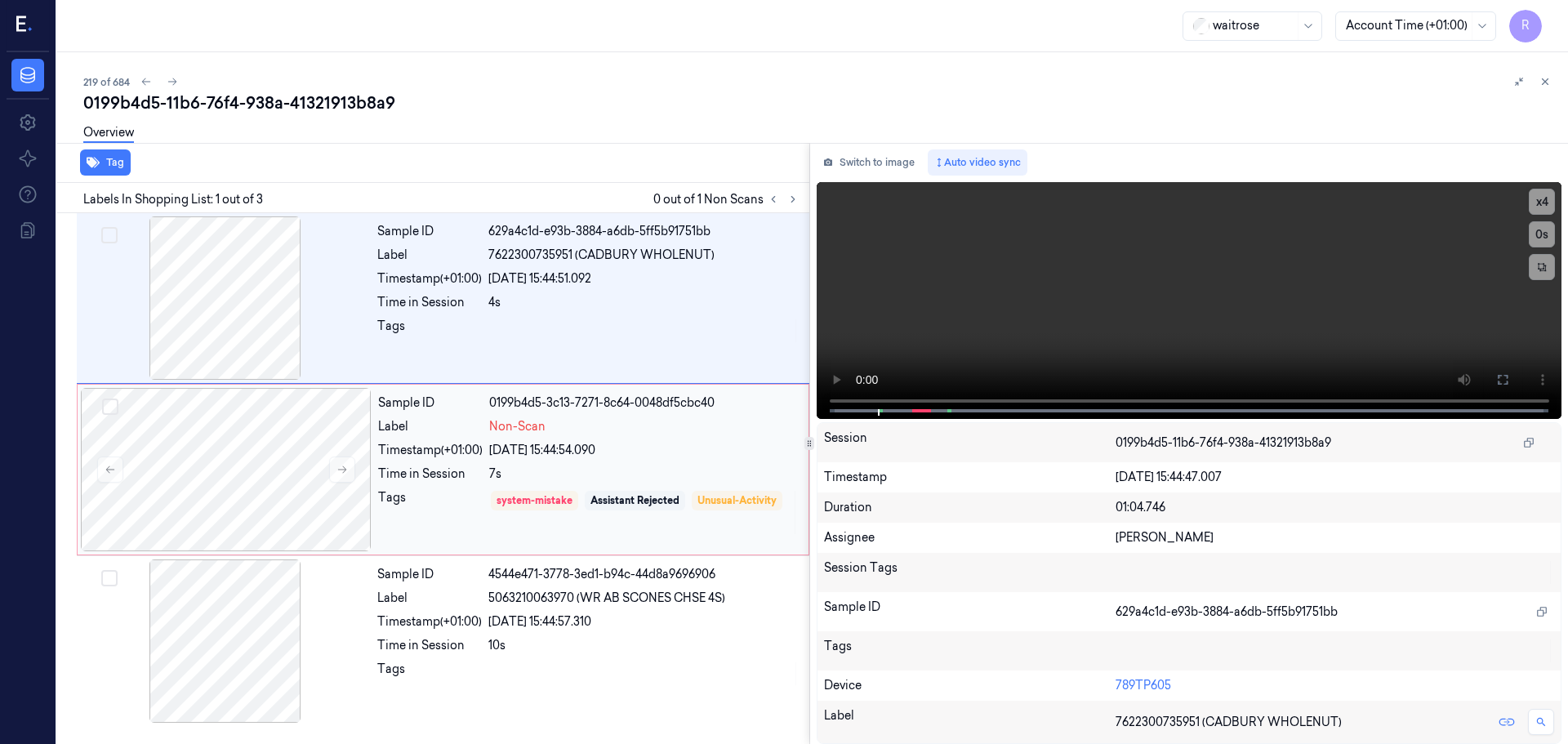
click at [540, 432] on span "Non-Scan" at bounding box center [517, 426] width 56 height 17
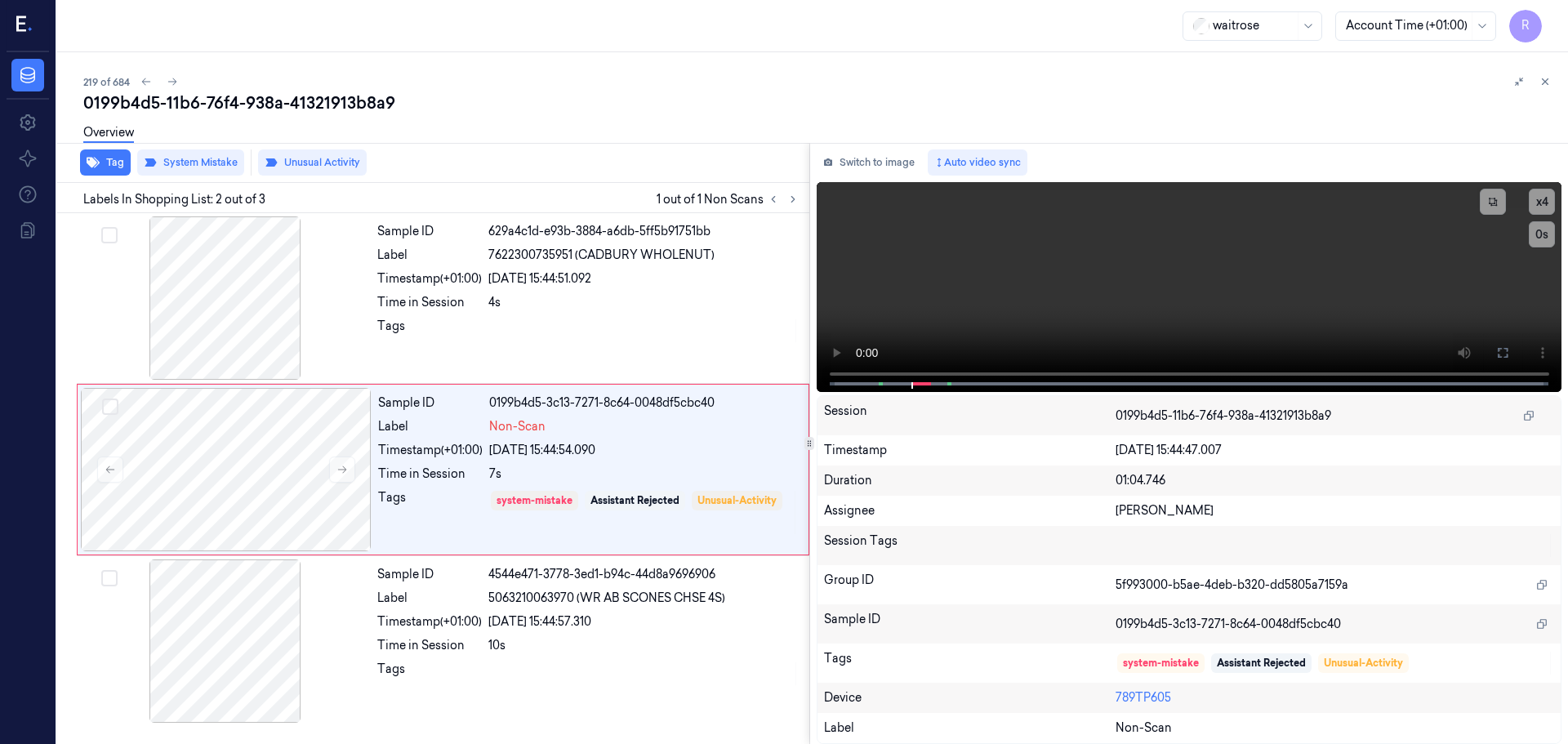
click at [1541, 82] on icon at bounding box center [1545, 82] width 12 height 12
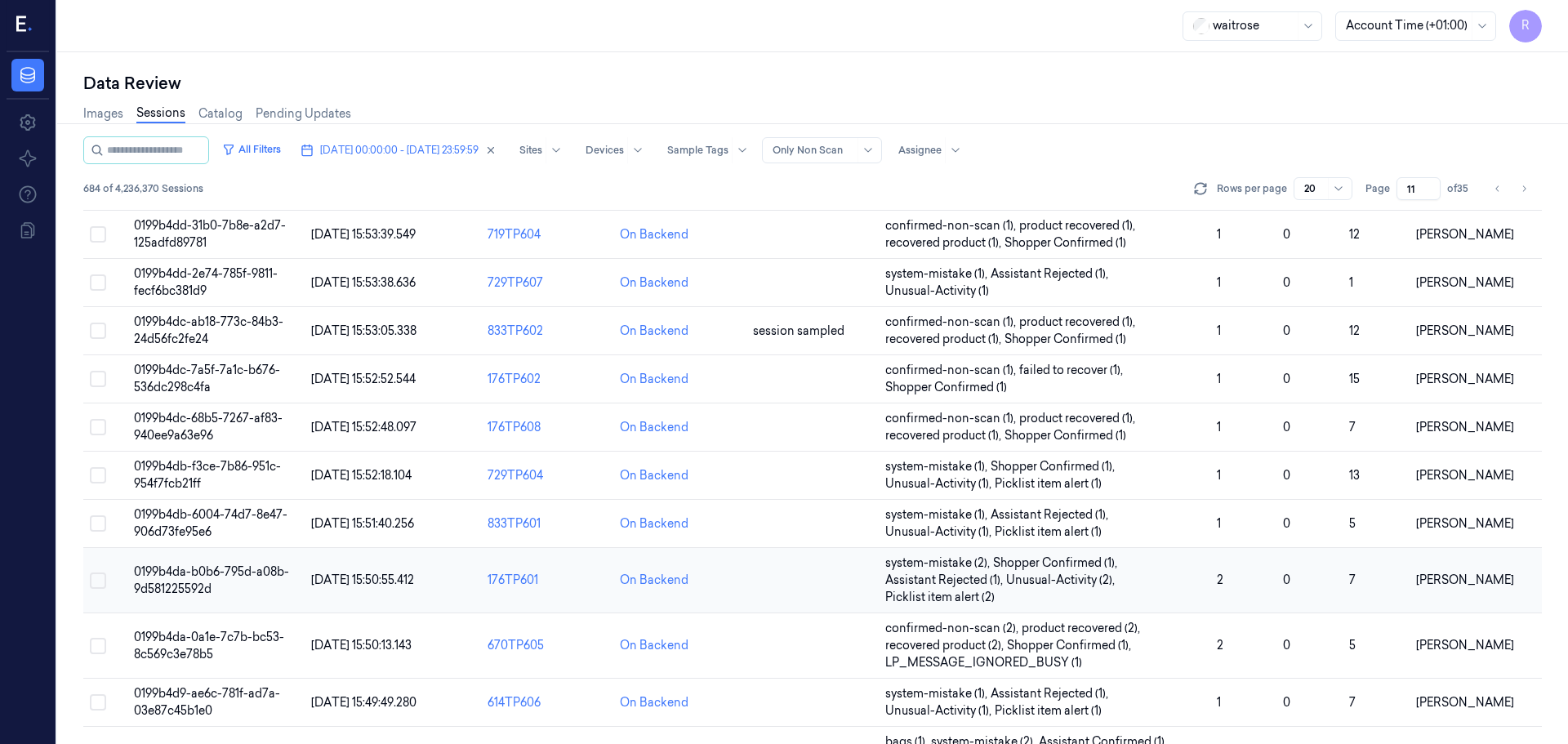
scroll to position [526, 0]
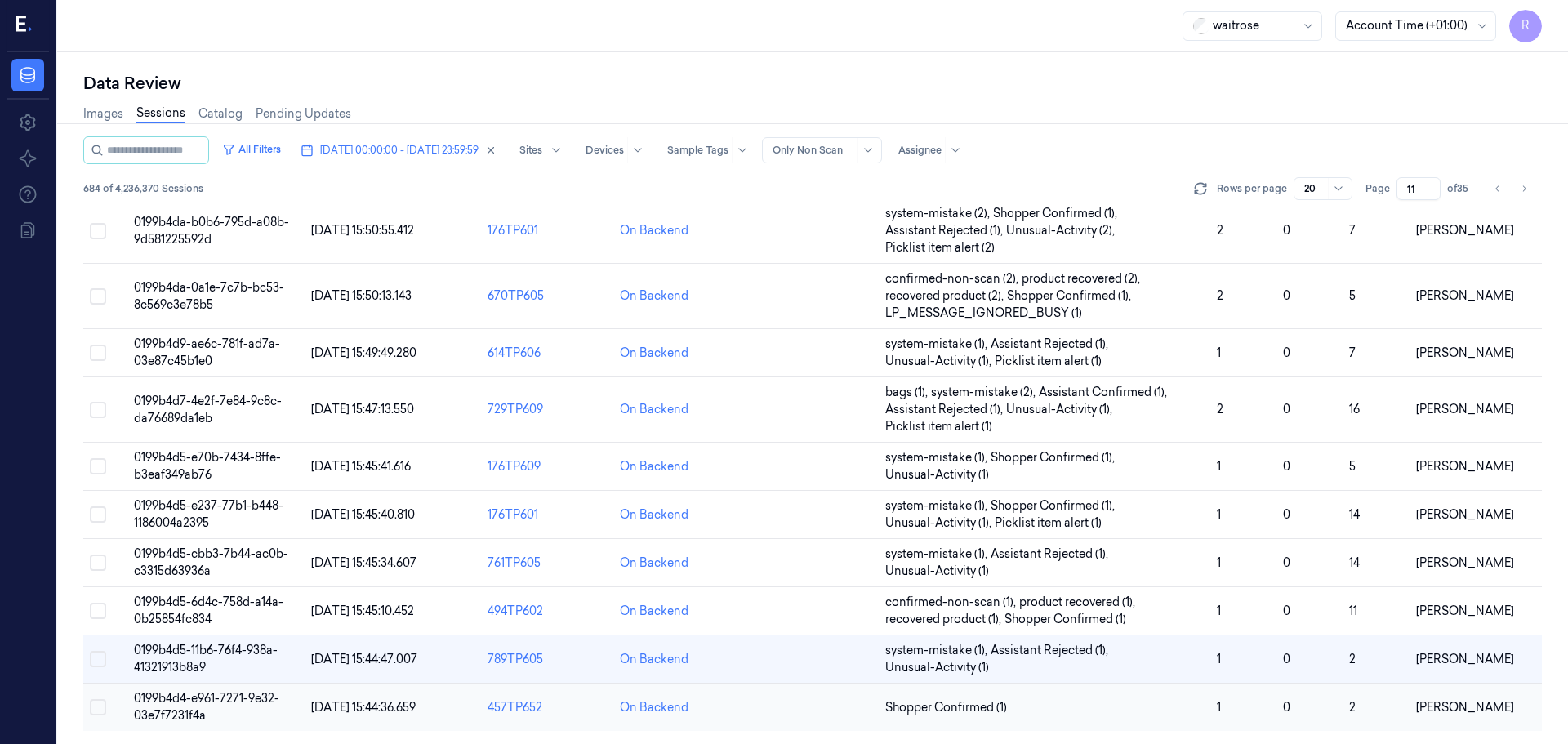
click at [1045, 717] on td "Shopper Confirmed (1)" at bounding box center [1044, 707] width 332 height 48
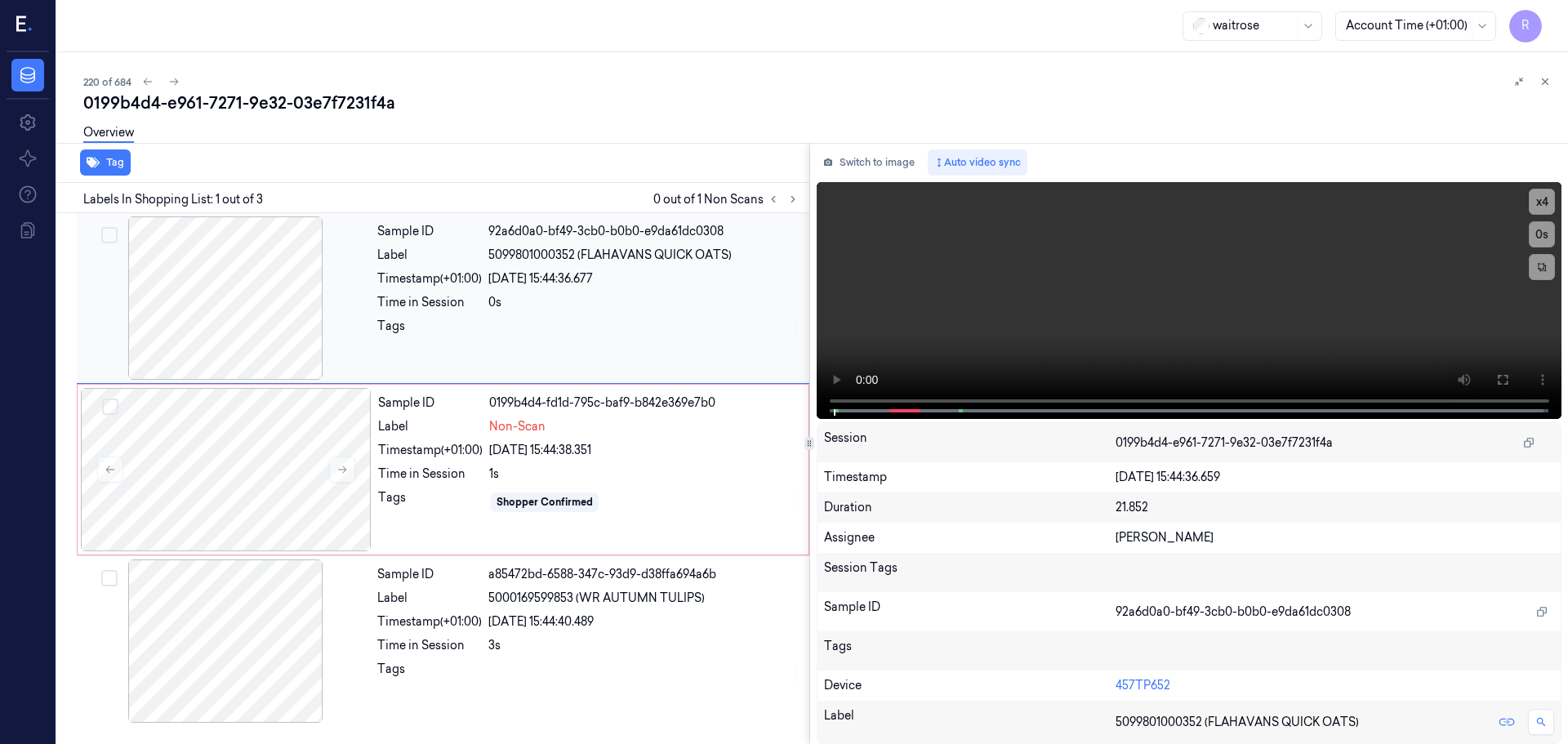
click at [202, 303] on div at bounding box center [225, 298] width 291 height 164
click at [205, 303] on div at bounding box center [225, 298] width 291 height 164
click at [349, 473] on button at bounding box center [342, 469] width 26 height 26
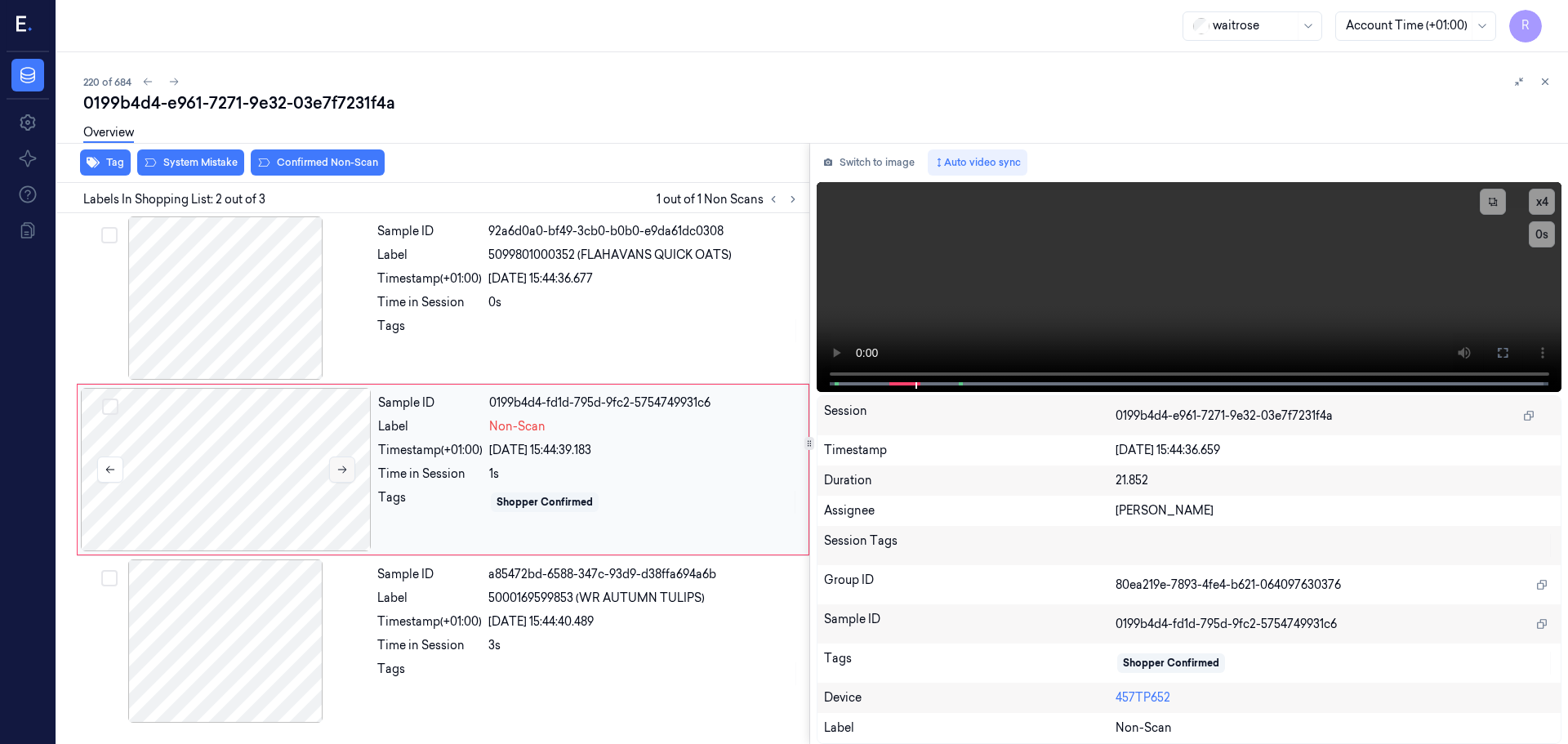
click at [348, 473] on button at bounding box center [342, 469] width 26 height 26
click at [347, 472] on icon at bounding box center [342, 469] width 12 height 12
click at [269, 307] on div at bounding box center [225, 298] width 291 height 164
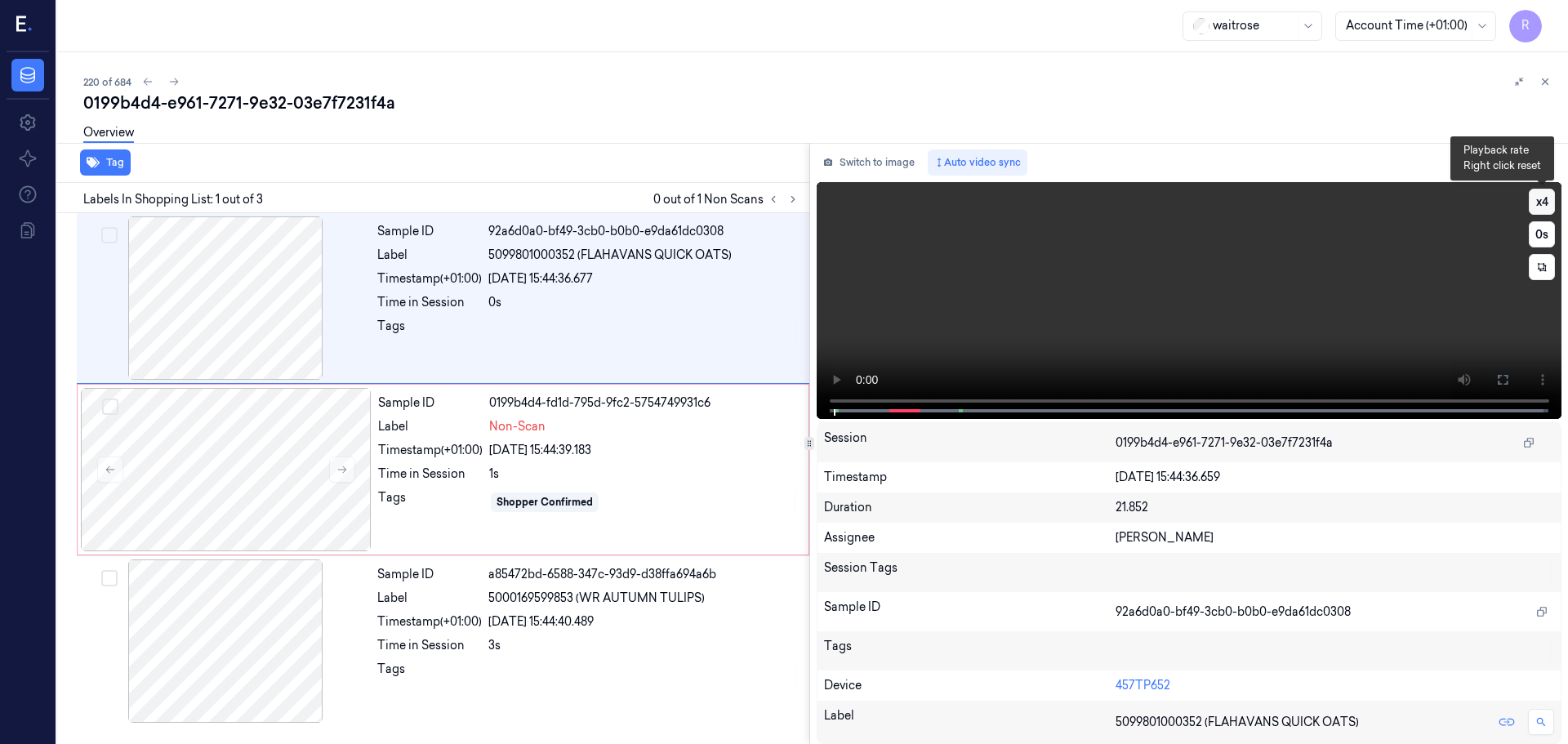
click at [1548, 203] on button "x 4" at bounding box center [1542, 202] width 26 height 26
click at [1508, 374] on icon at bounding box center [1503, 380] width 13 height 13
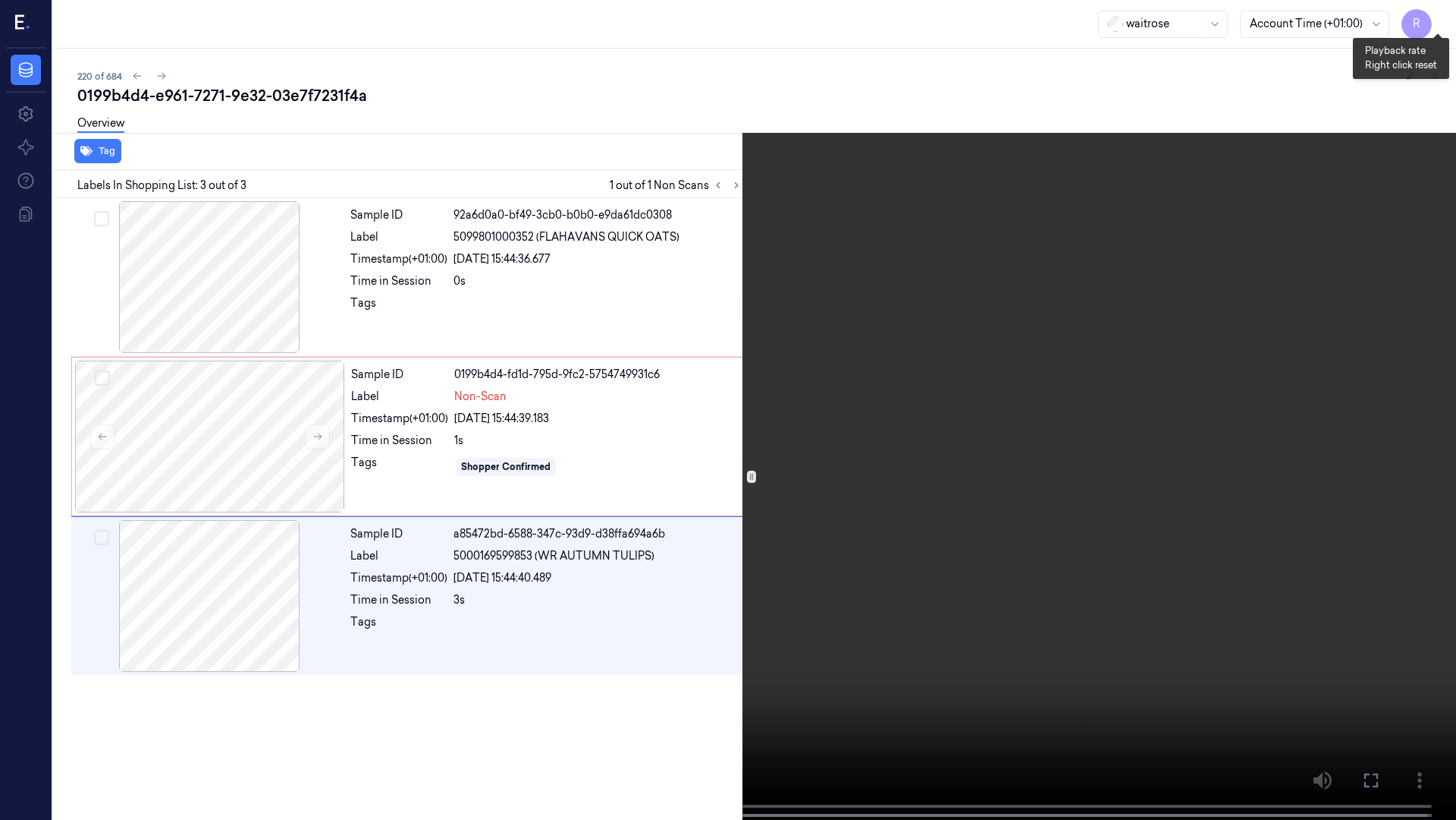
click at [1442, 19] on button "x 1" at bounding box center [1438, 18] width 24 height 24
click at [1442, 19] on button "x 2" at bounding box center [1438, 18] width 24 height 24
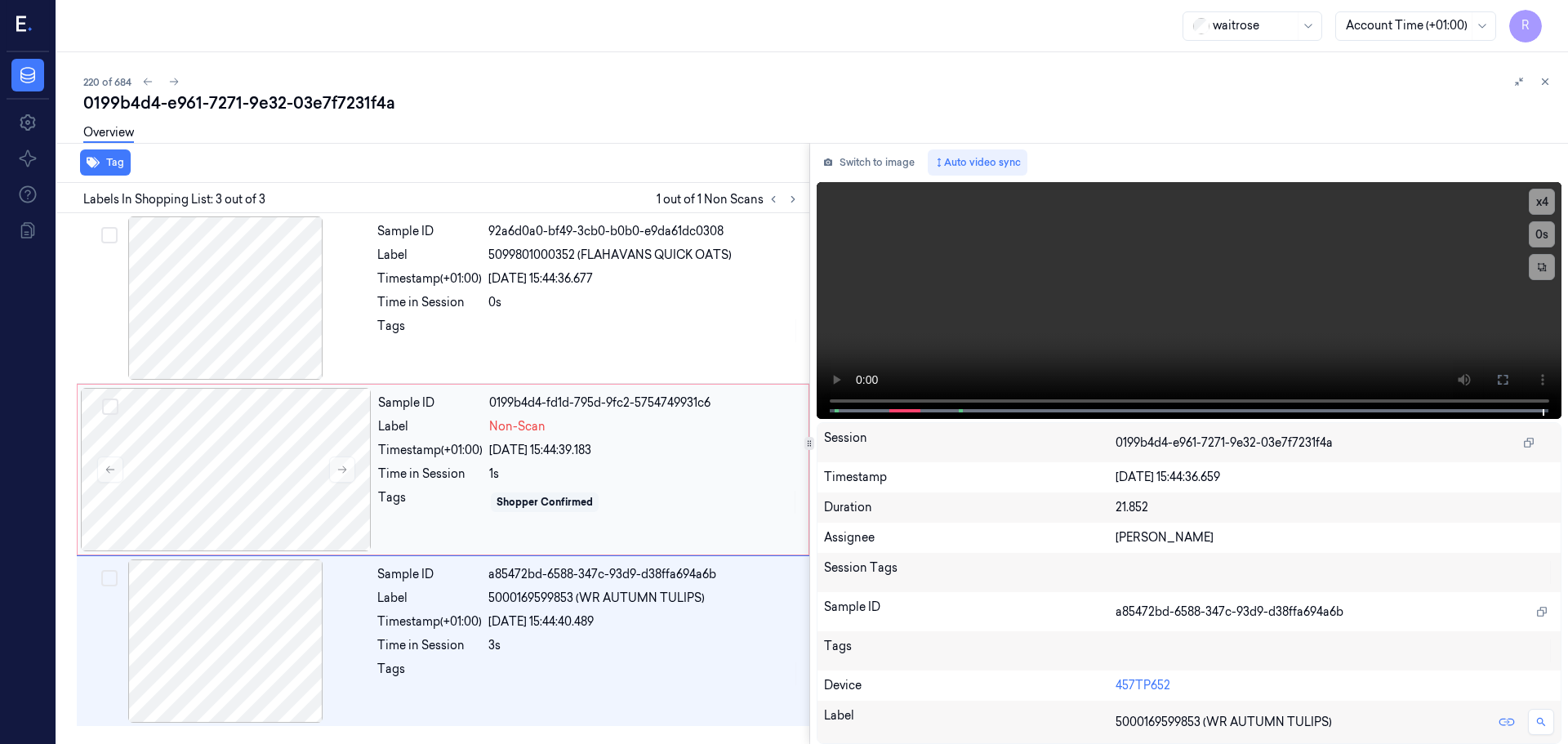
click at [529, 458] on div "05/10/2025 15:44:39.183" at bounding box center [644, 450] width 310 height 17
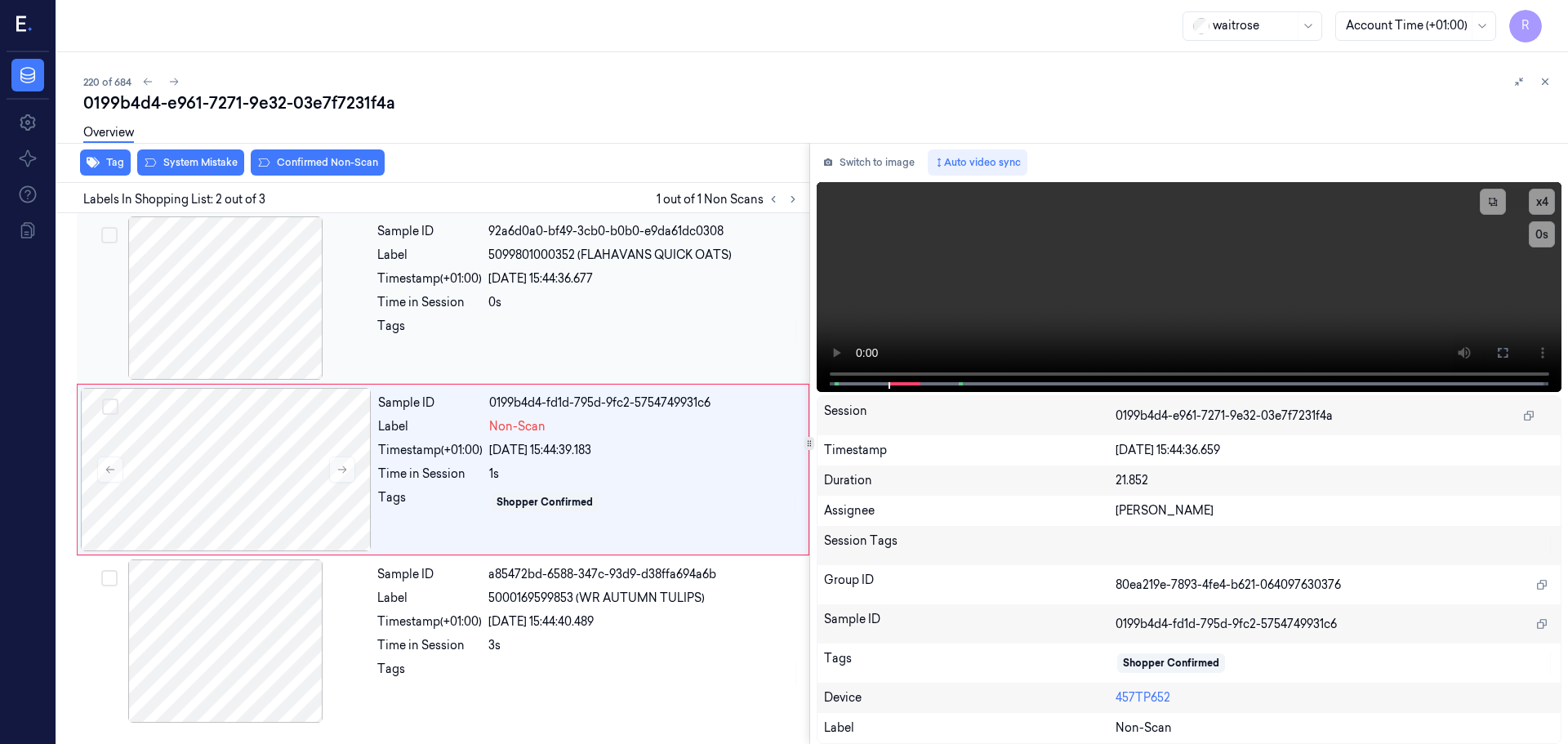
click at [497, 318] on div at bounding box center [644, 331] width 311 height 26
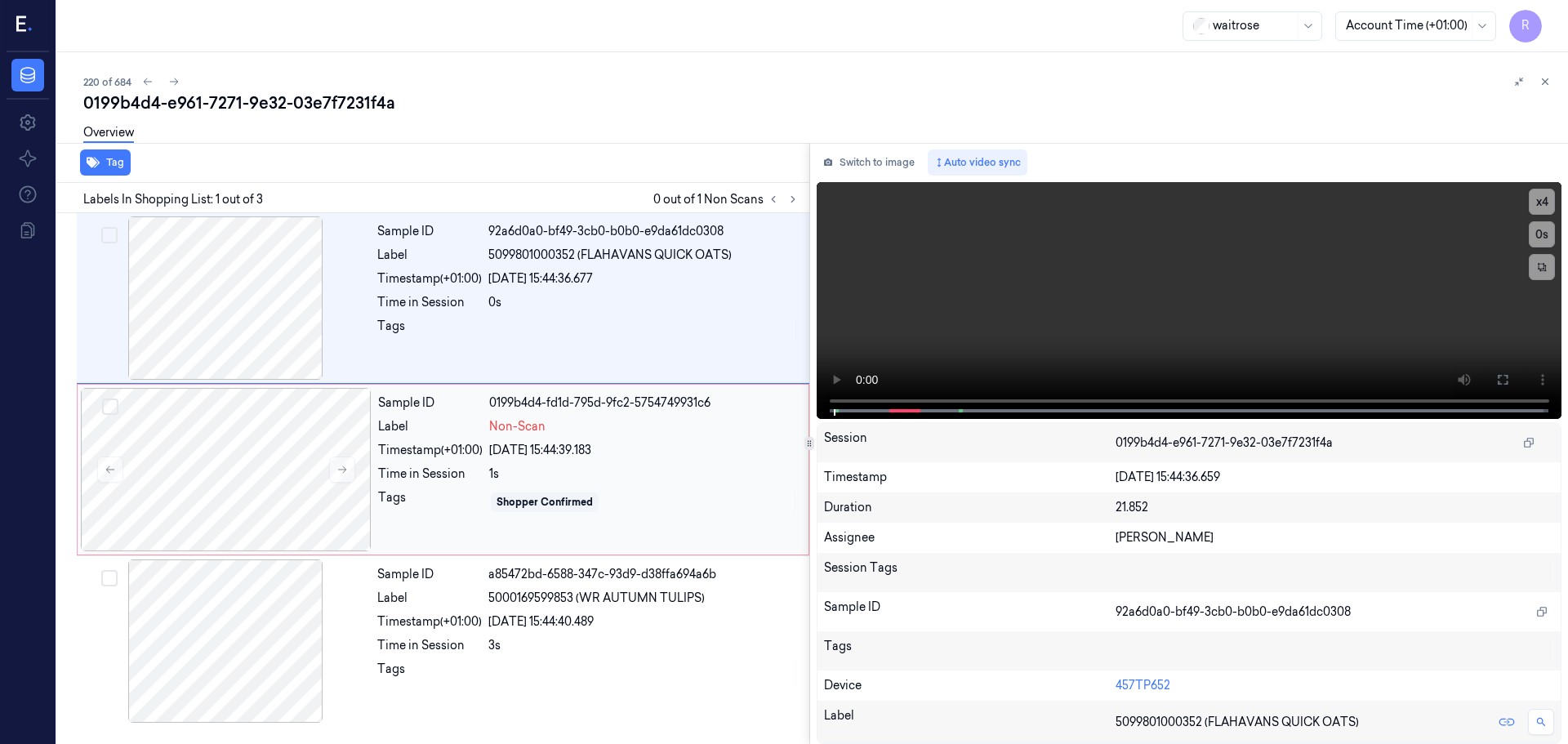
click at [469, 457] on div "Timestamp (+01:00)" at bounding box center [430, 450] width 105 height 17
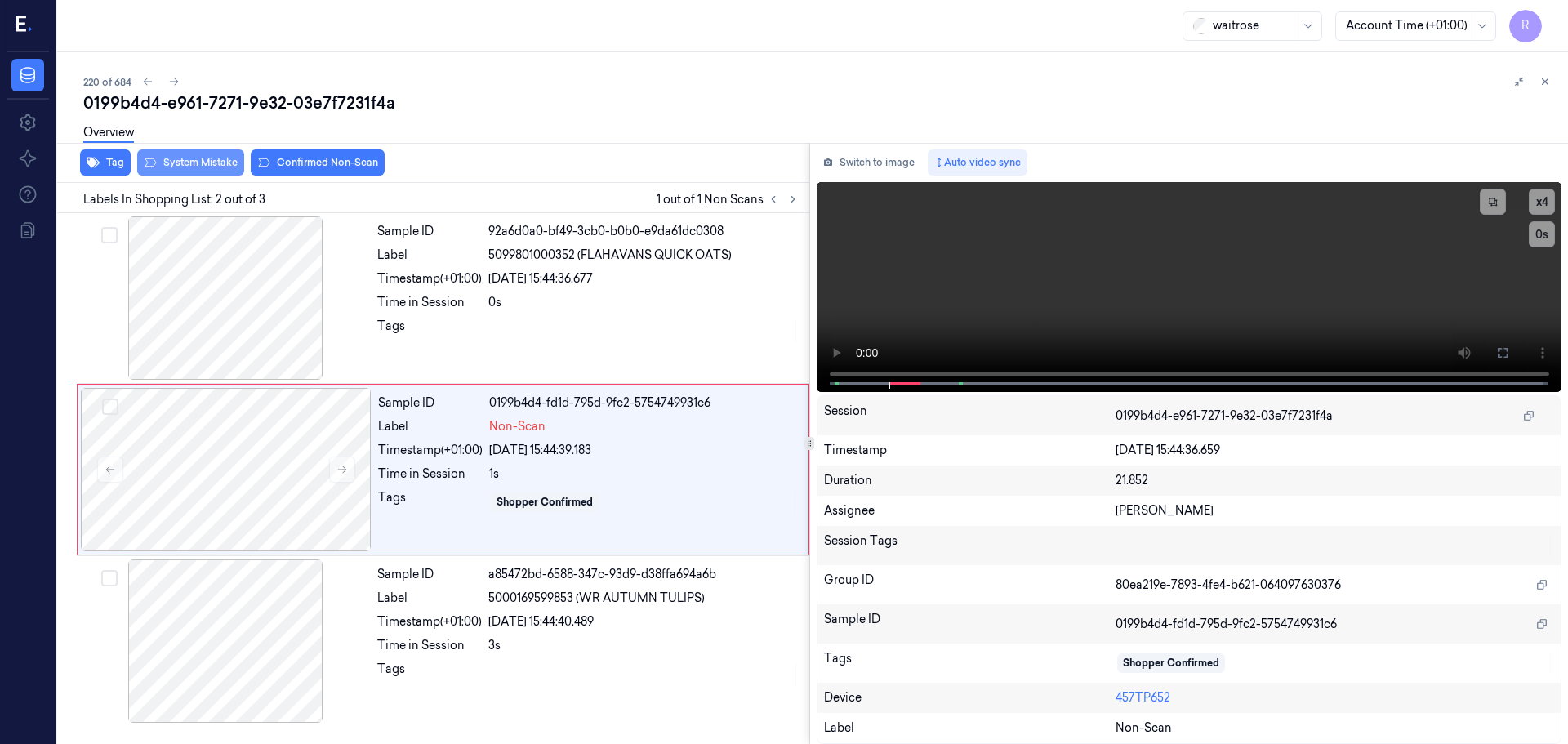
click at [213, 164] on button "System Mistake" at bounding box center [191, 162] width 107 height 26
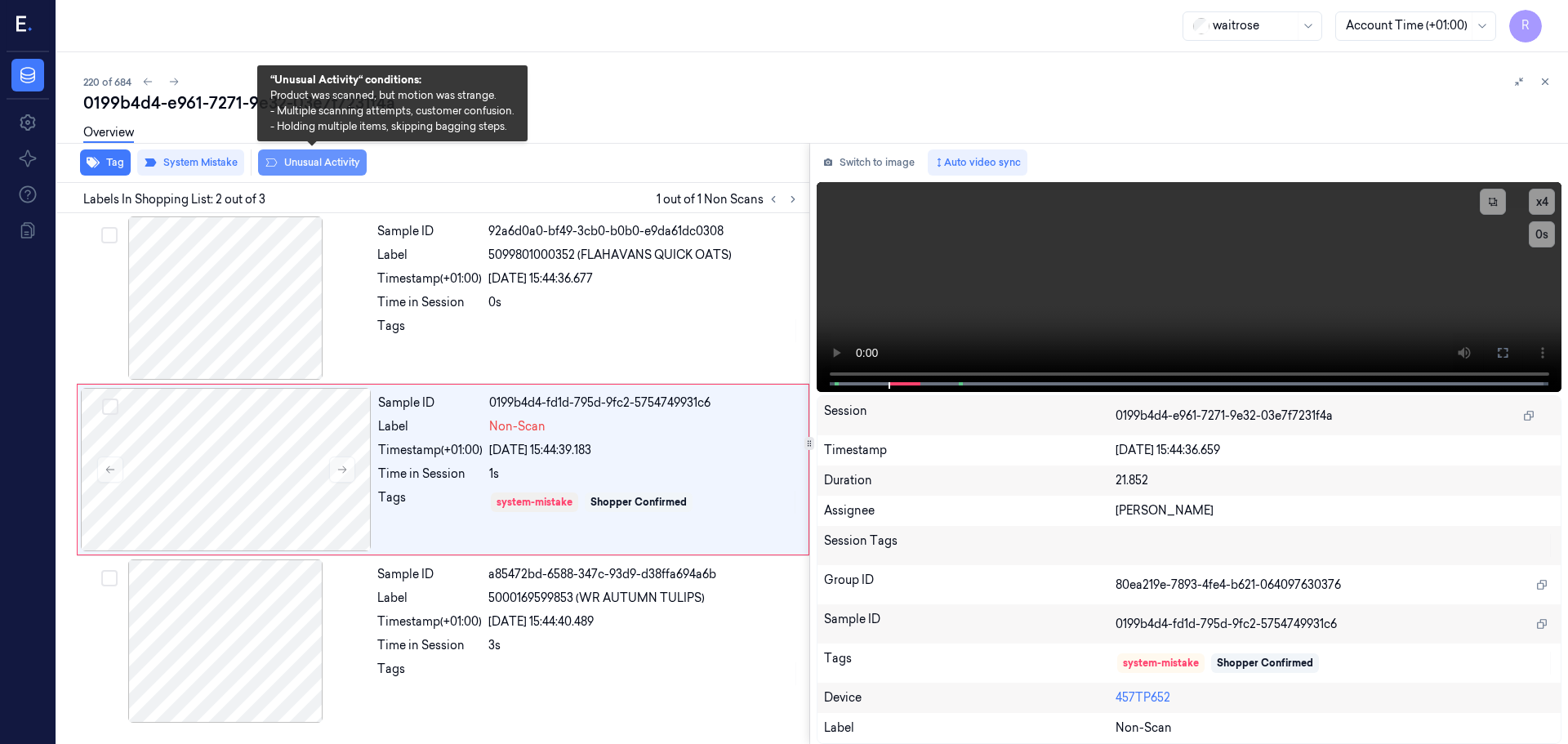
click at [329, 170] on button "Unusual Activity" at bounding box center [313, 162] width 109 height 26
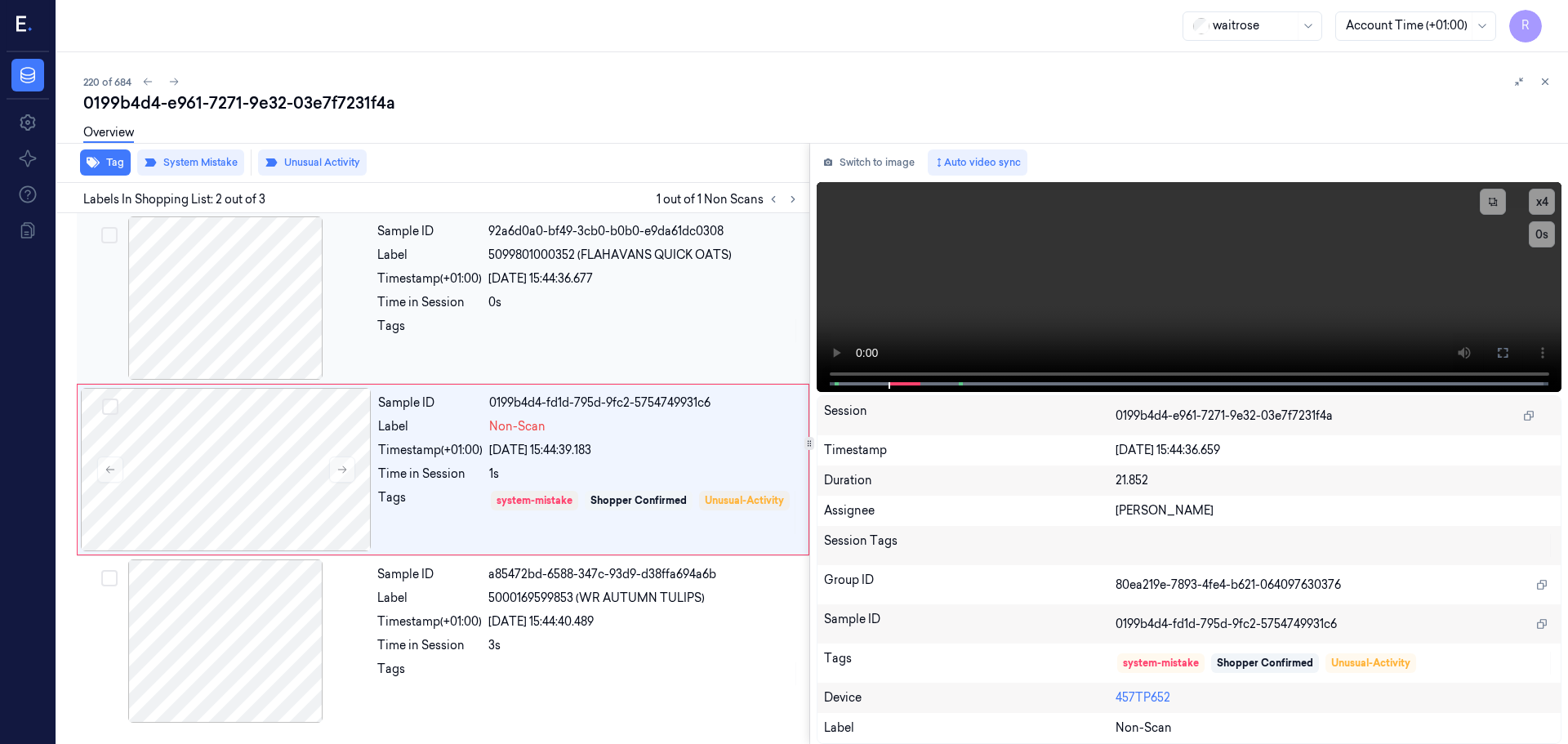
click at [552, 315] on div "Sample ID 92a6d0a0-bf49-3cb0-b0b0-e9da61dc0308 Label 5099801000352 (FLAHAVANS Q…" at bounding box center [588, 298] width 435 height 164
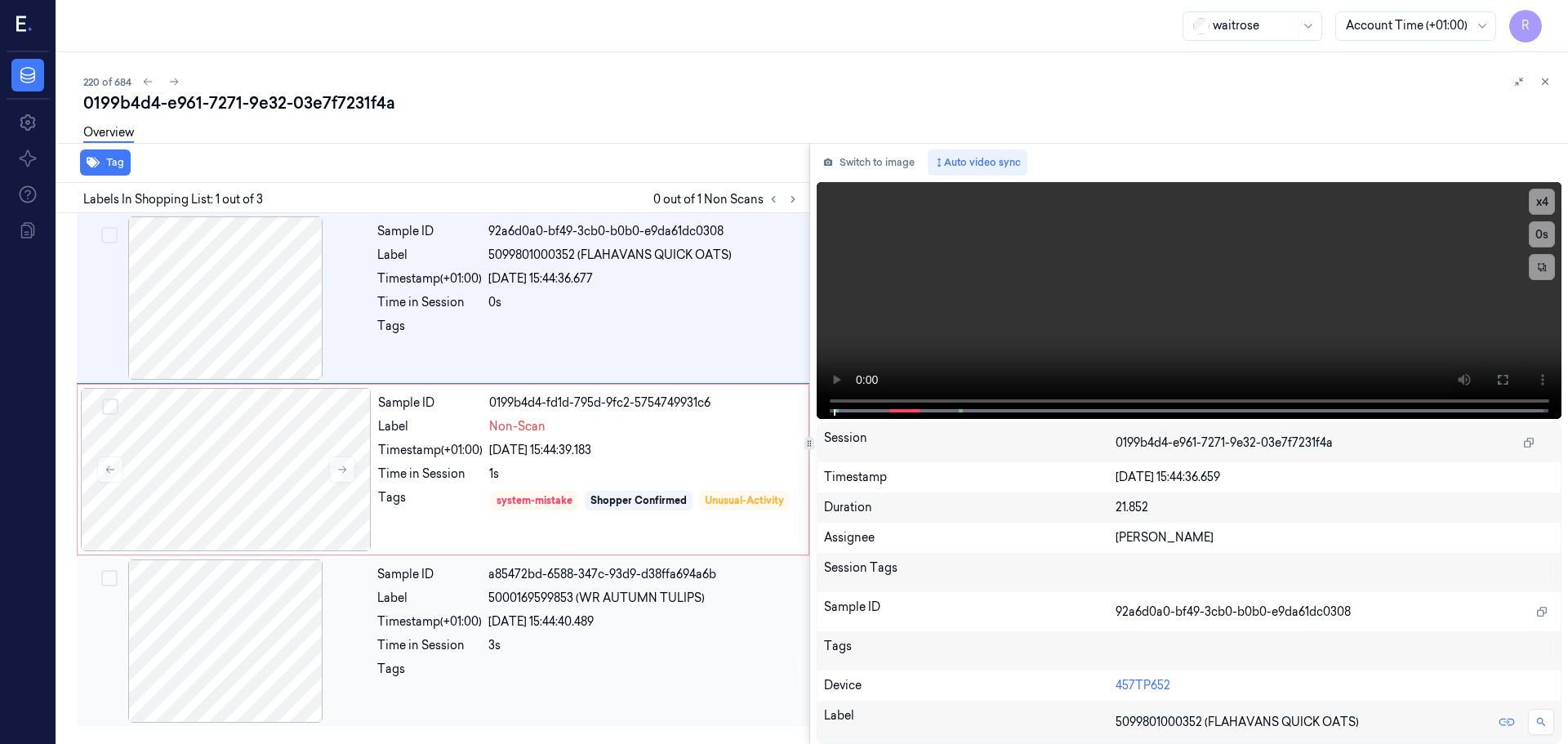
click at [591, 609] on div "Sample ID a85472bd-6588-347c-93d9-d38ffa694a6b Label 5000169599853 (WR AUTUMN T…" at bounding box center [588, 641] width 435 height 164
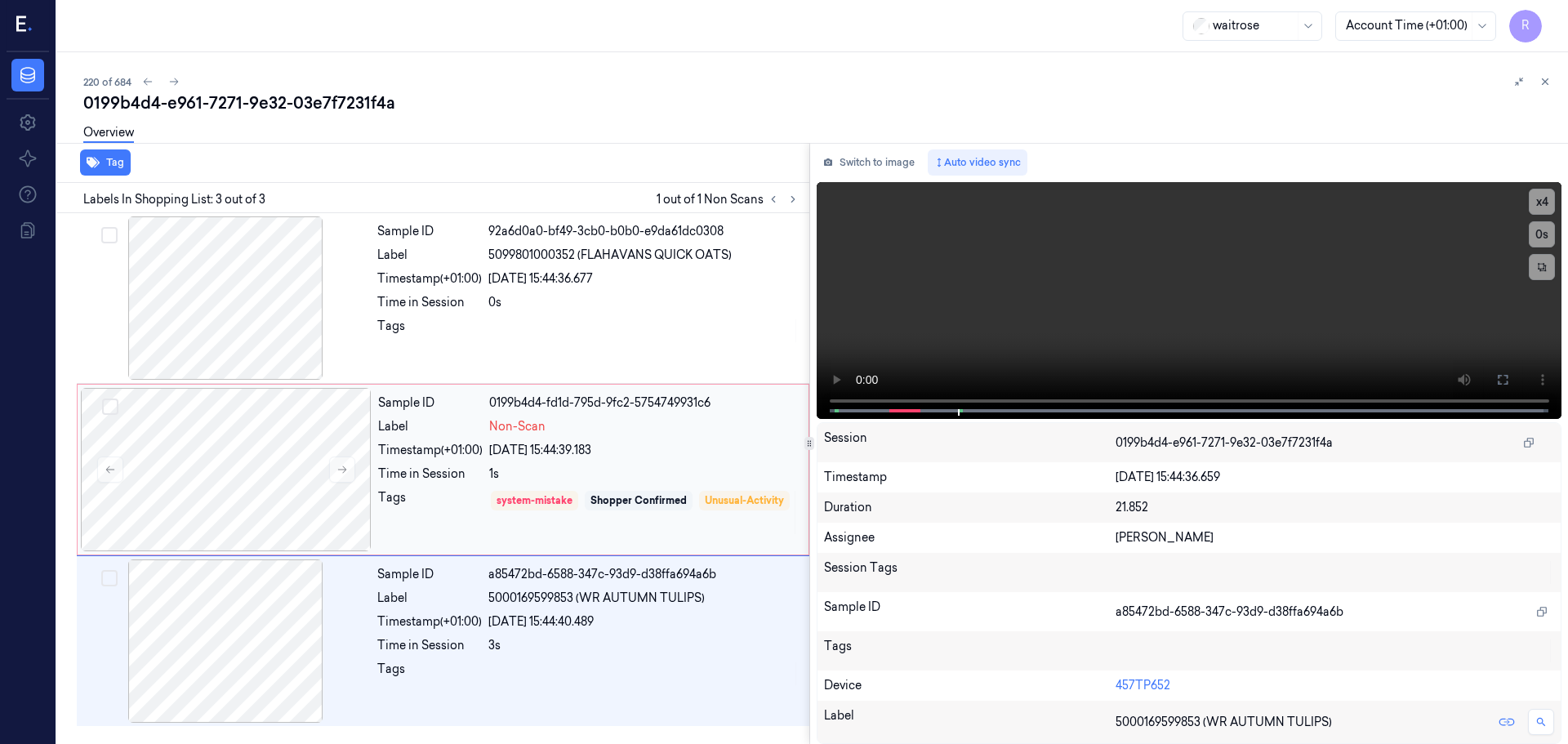
click at [664, 480] on div "1s" at bounding box center [644, 473] width 310 height 17
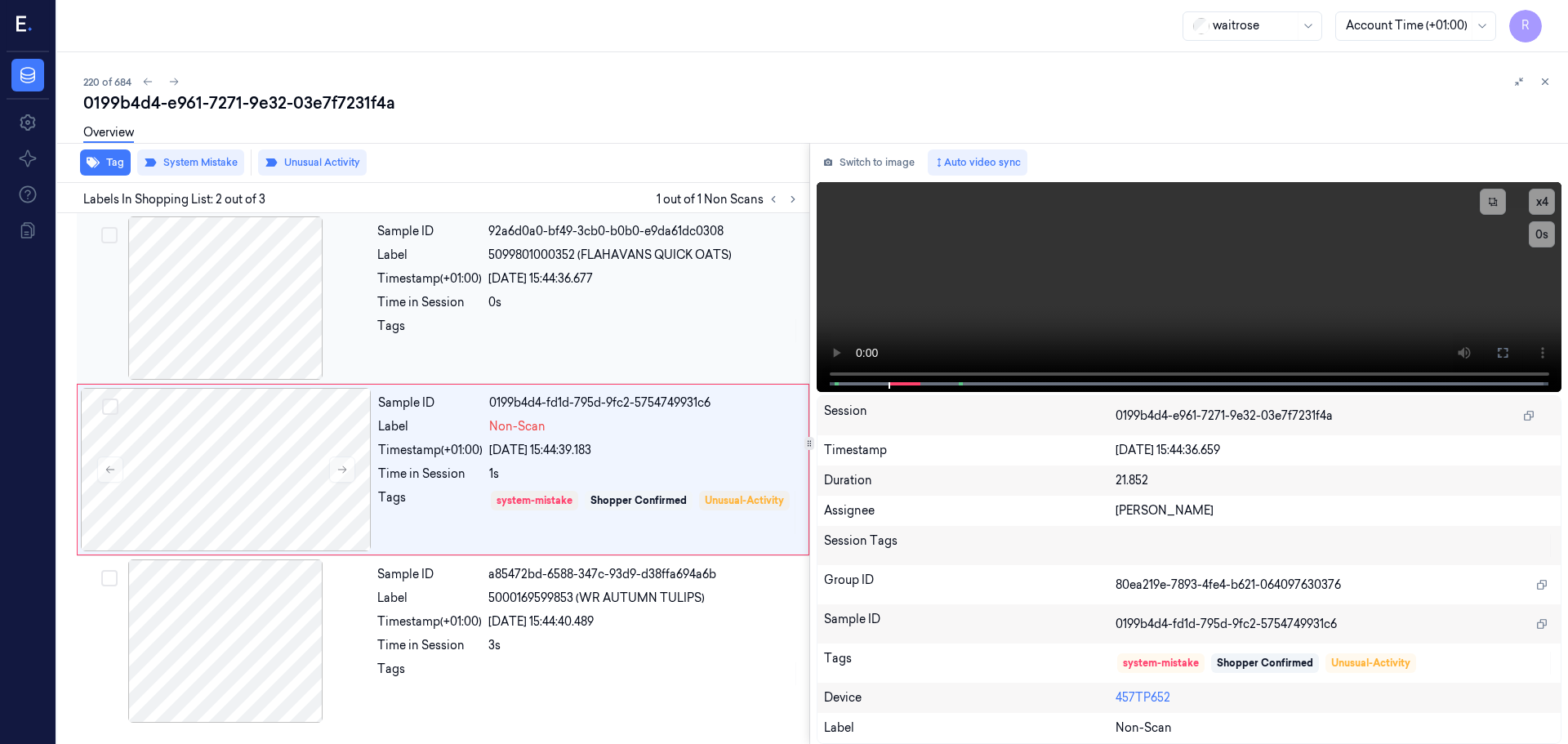
click at [643, 304] on div "0s" at bounding box center [644, 303] width 311 height 17
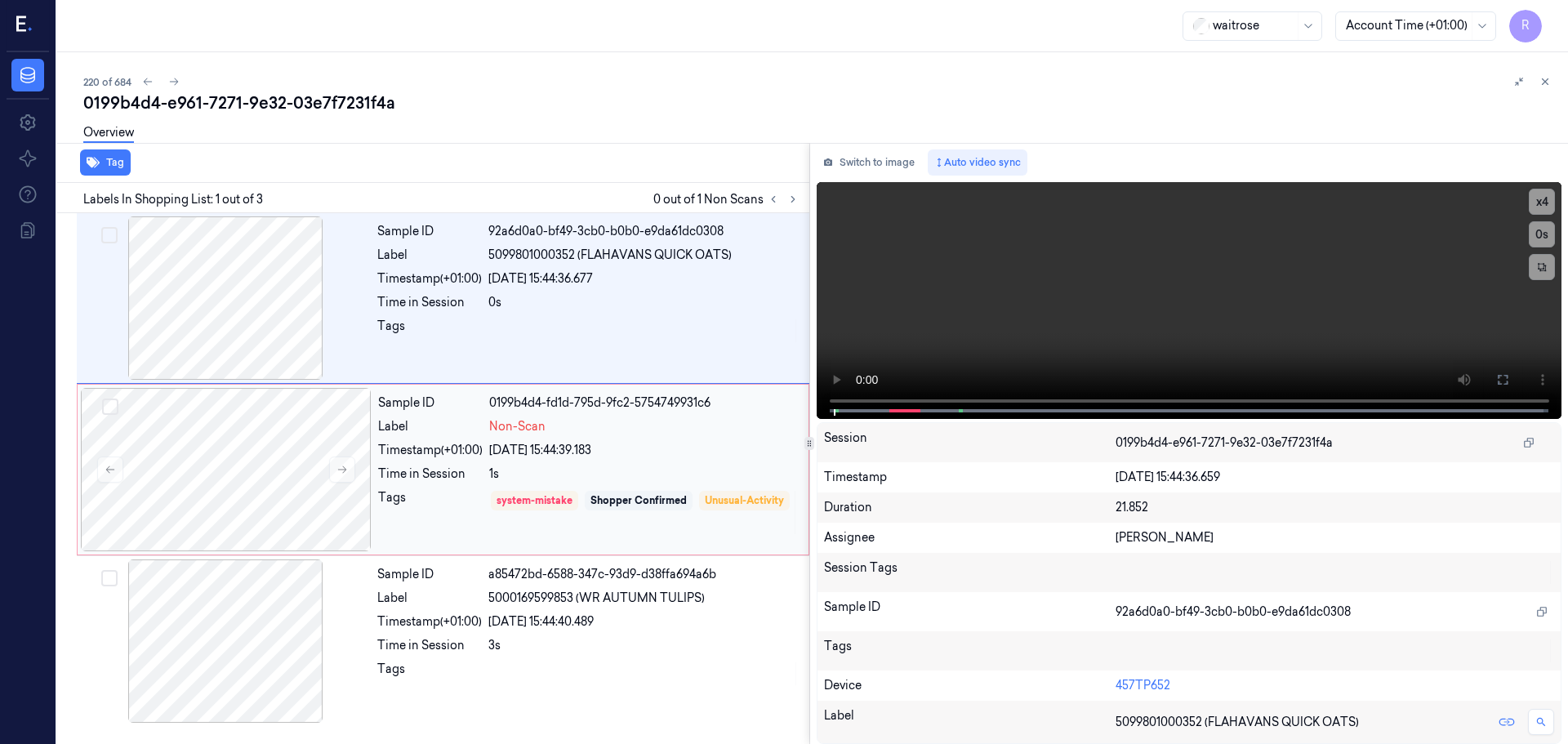
click at [657, 481] on div "1s" at bounding box center [644, 473] width 310 height 17
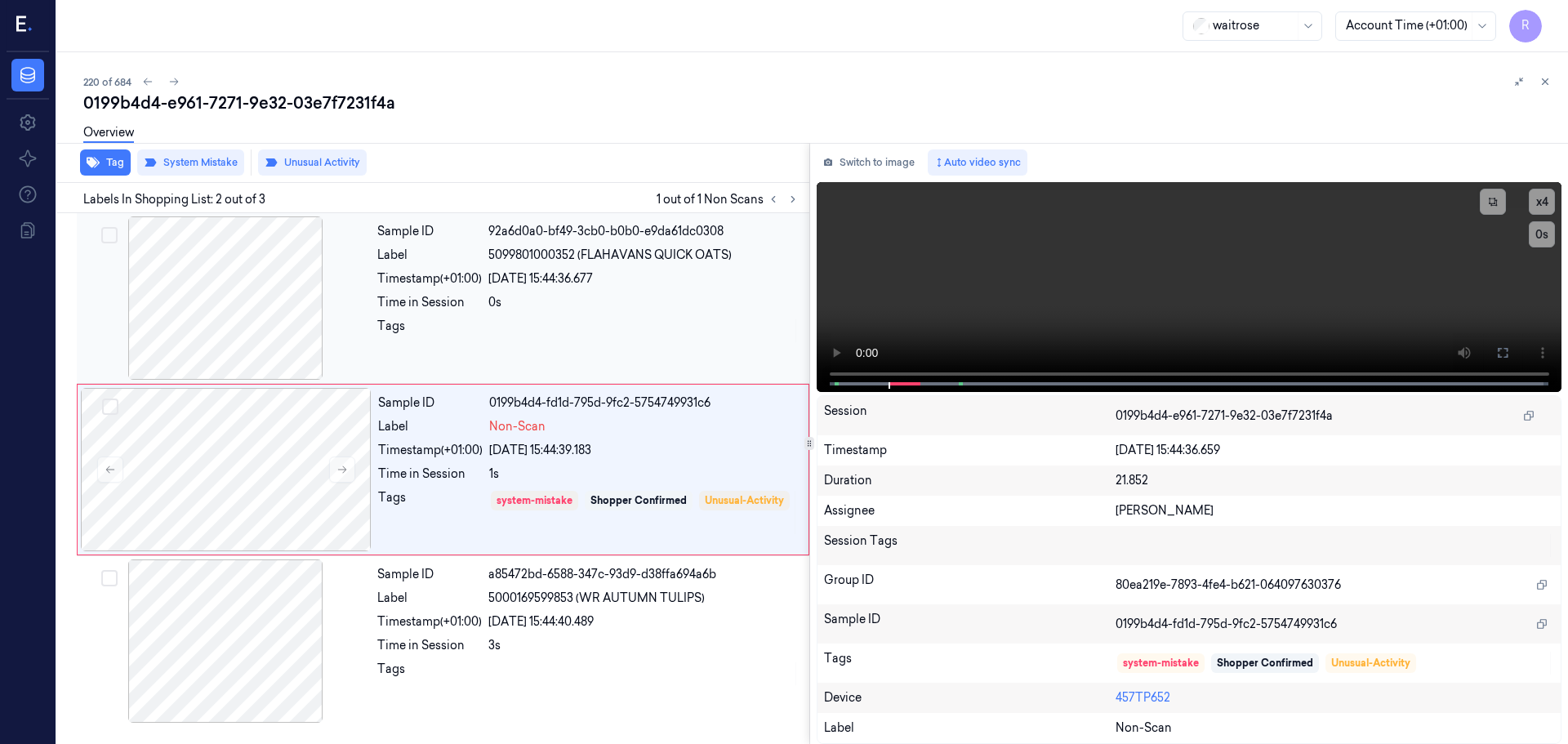
click at [475, 304] on div "Time in Session" at bounding box center [429, 303] width 105 height 17
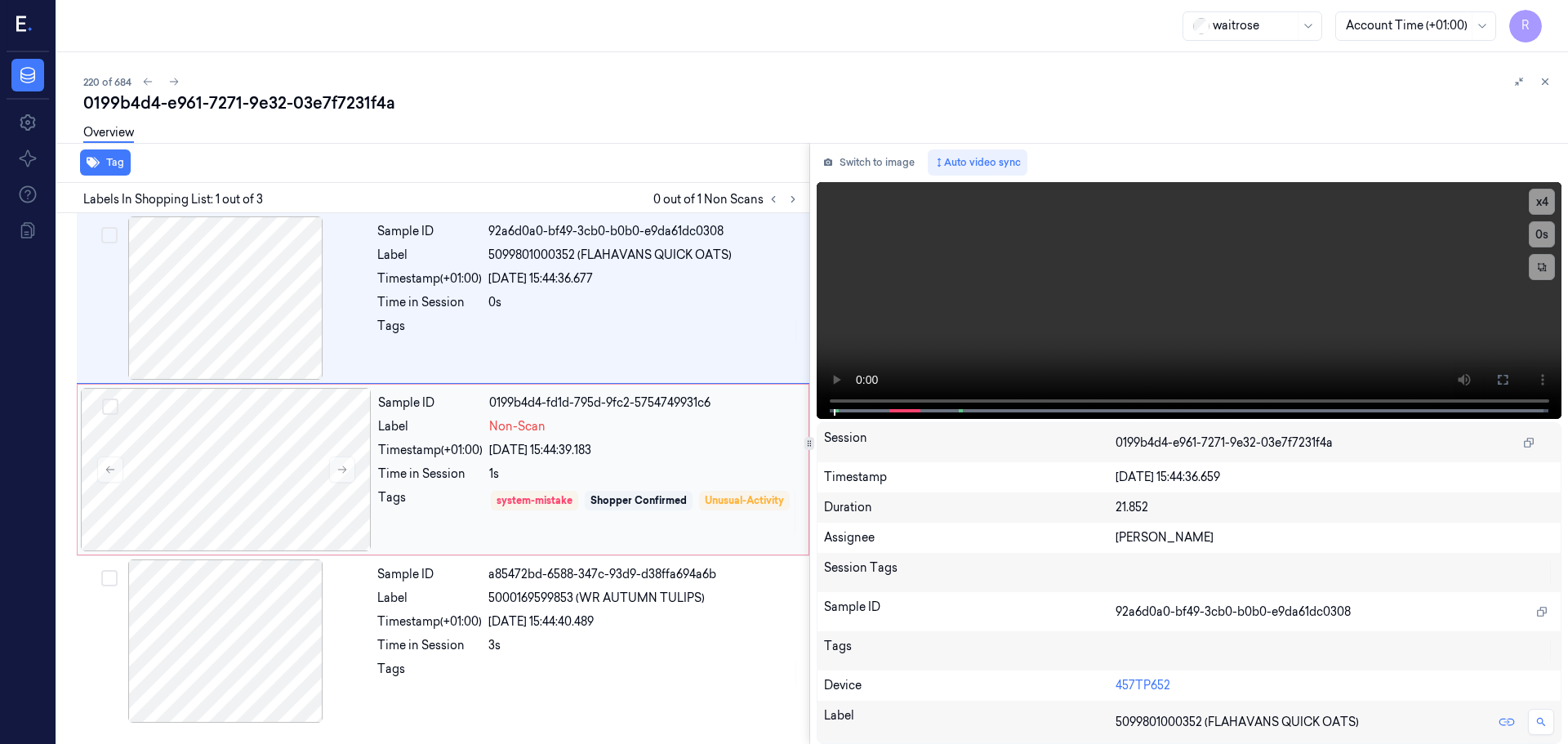
click at [527, 438] on div "Sample ID 0199b4d4-fd1d-795d-9fc2-5754749931c6 Label Non-Scan Timestamp (+01:00…" at bounding box center [588, 470] width 434 height 164
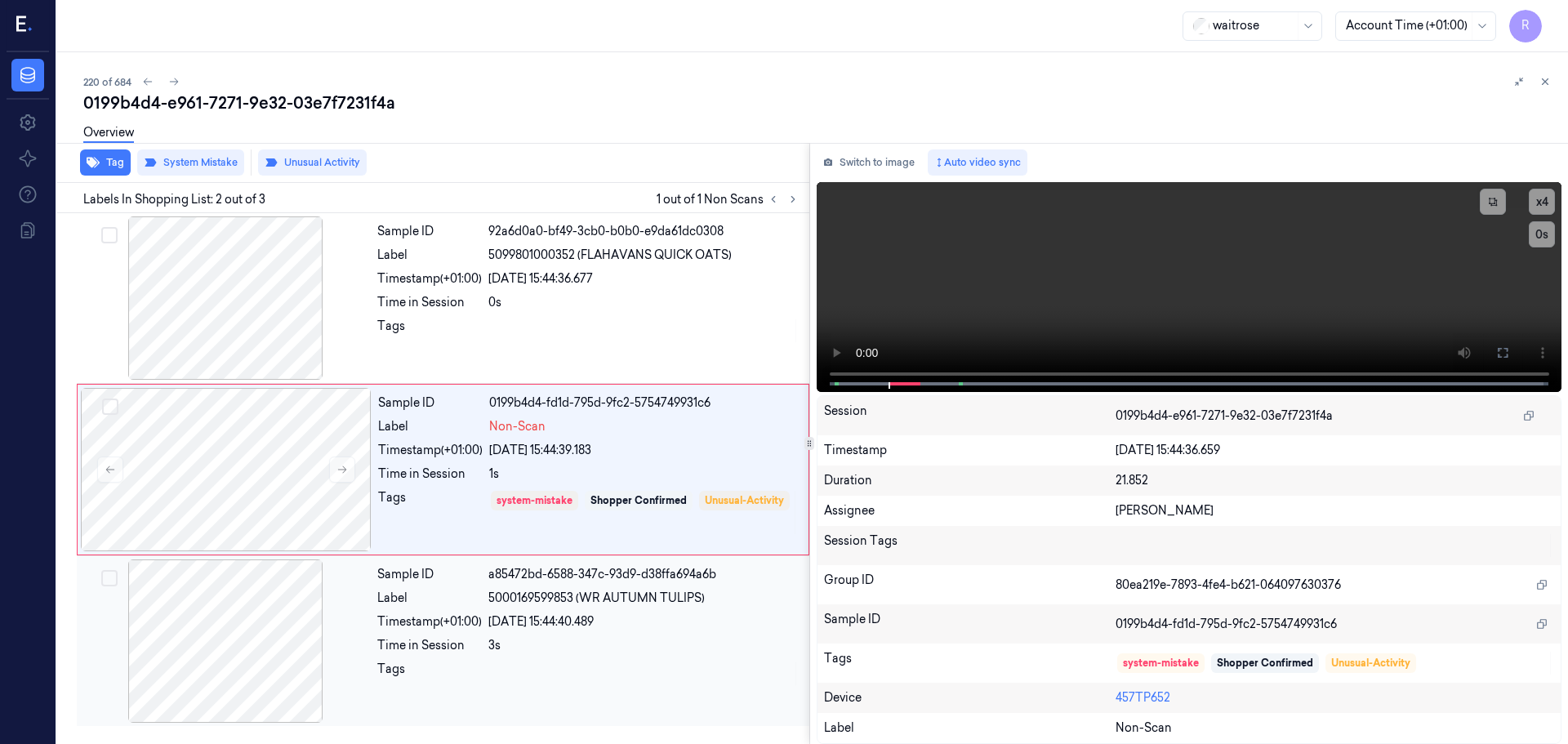
click at [534, 655] on div "Sample ID a85472bd-6588-347c-93d9-d38ffa694a6b Label 5000169599853 (WR AUTUMN T…" at bounding box center [588, 641] width 435 height 164
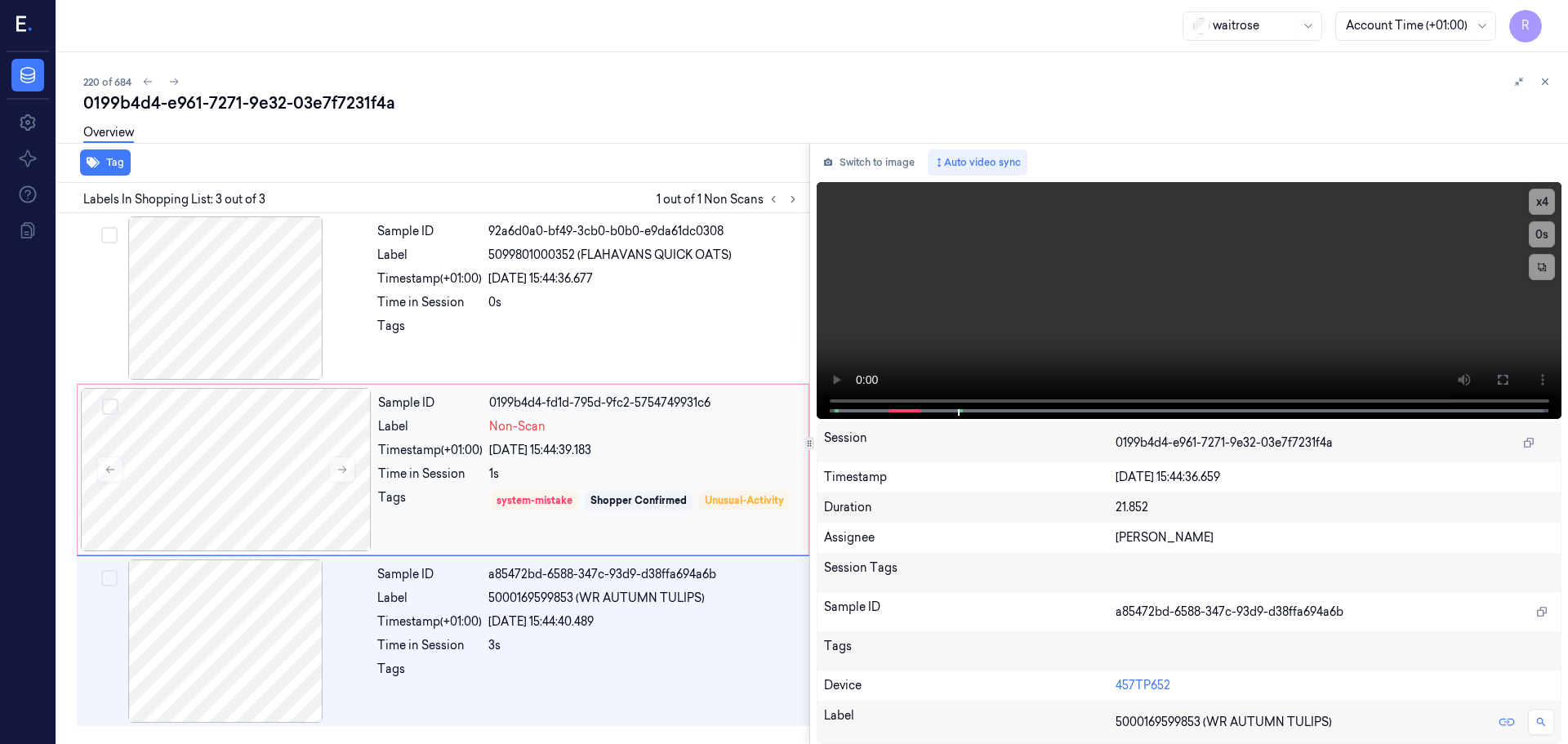
click at [594, 452] on div "05/10/2025 15:44:39.183" at bounding box center [644, 450] width 310 height 17
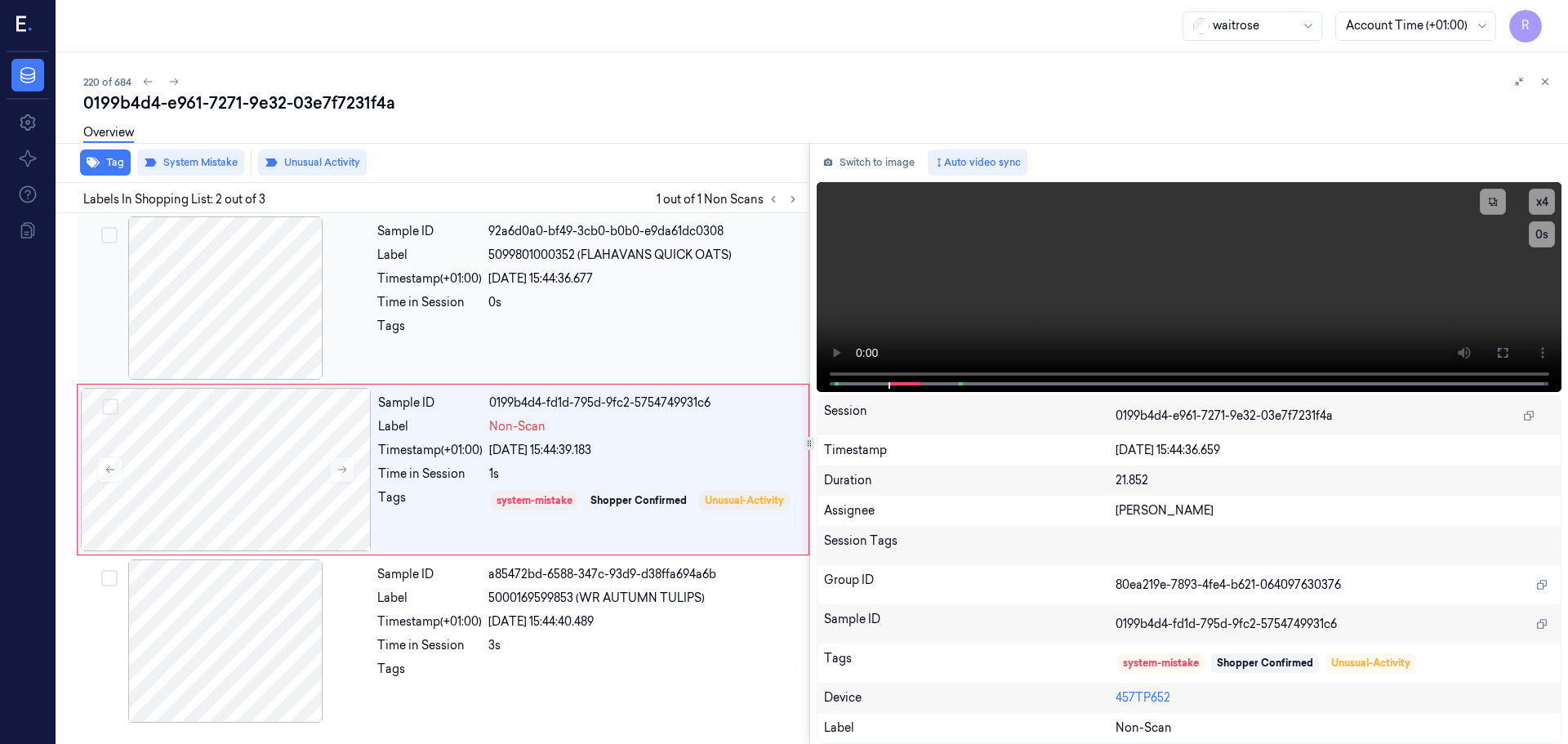
click at [555, 286] on div "05/10/2025 15:44:36.677" at bounding box center [644, 278] width 311 height 17
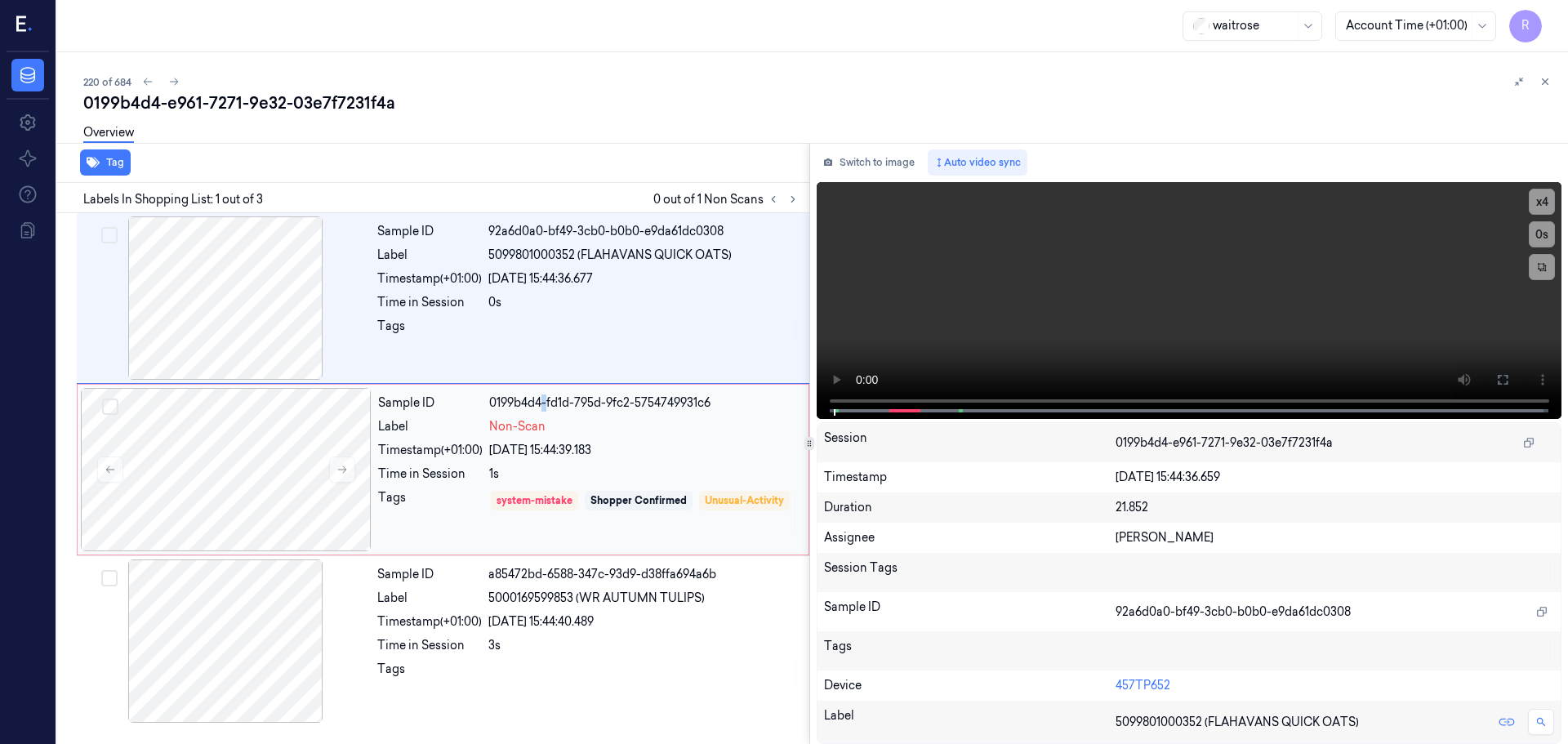
click at [545, 412] on div "Sample ID 0199b4d4-fd1d-795d-9fc2-5754749931c6 Label Non-Scan Timestamp (+01:00…" at bounding box center [588, 470] width 434 height 164
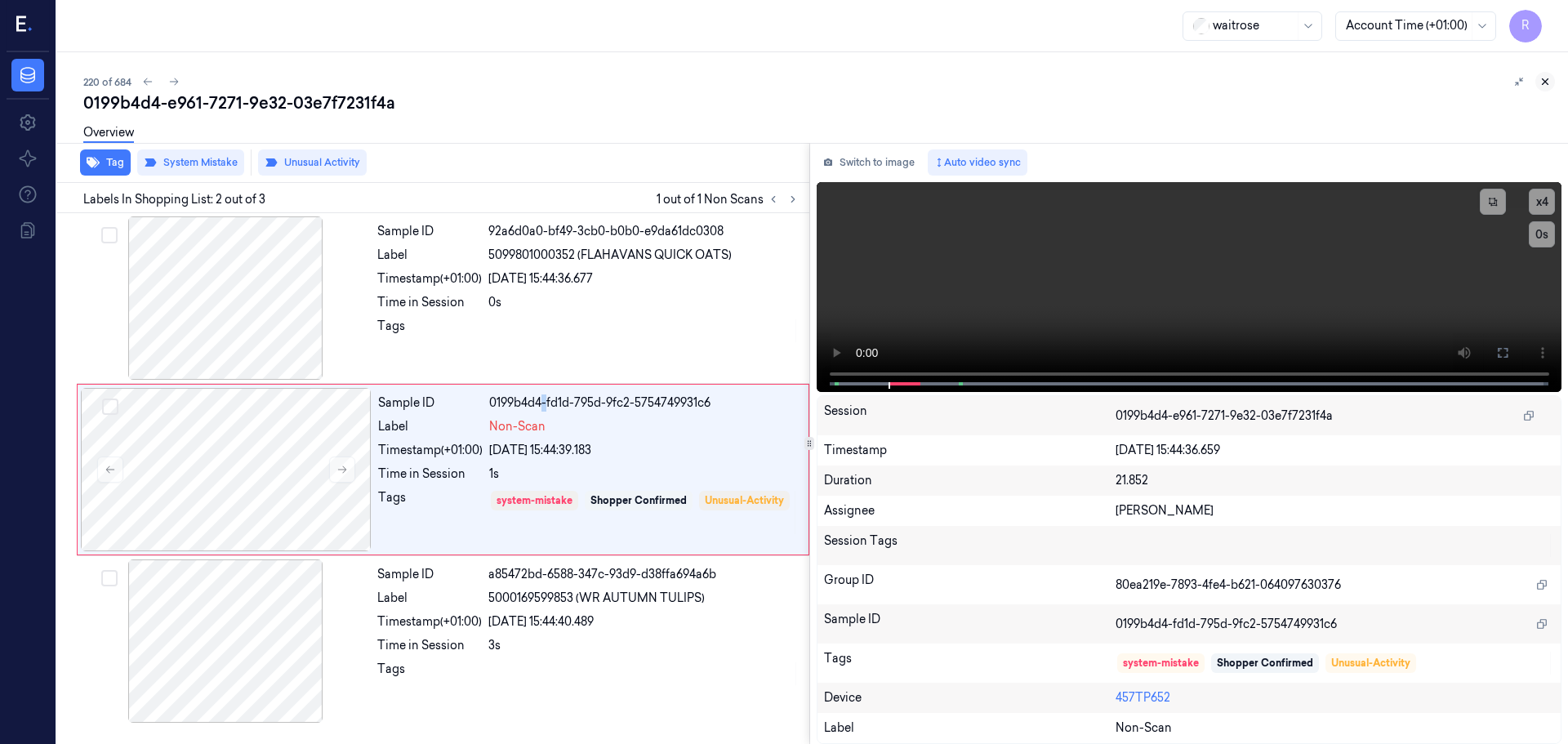
click at [1544, 88] on button at bounding box center [1546, 82] width 20 height 20
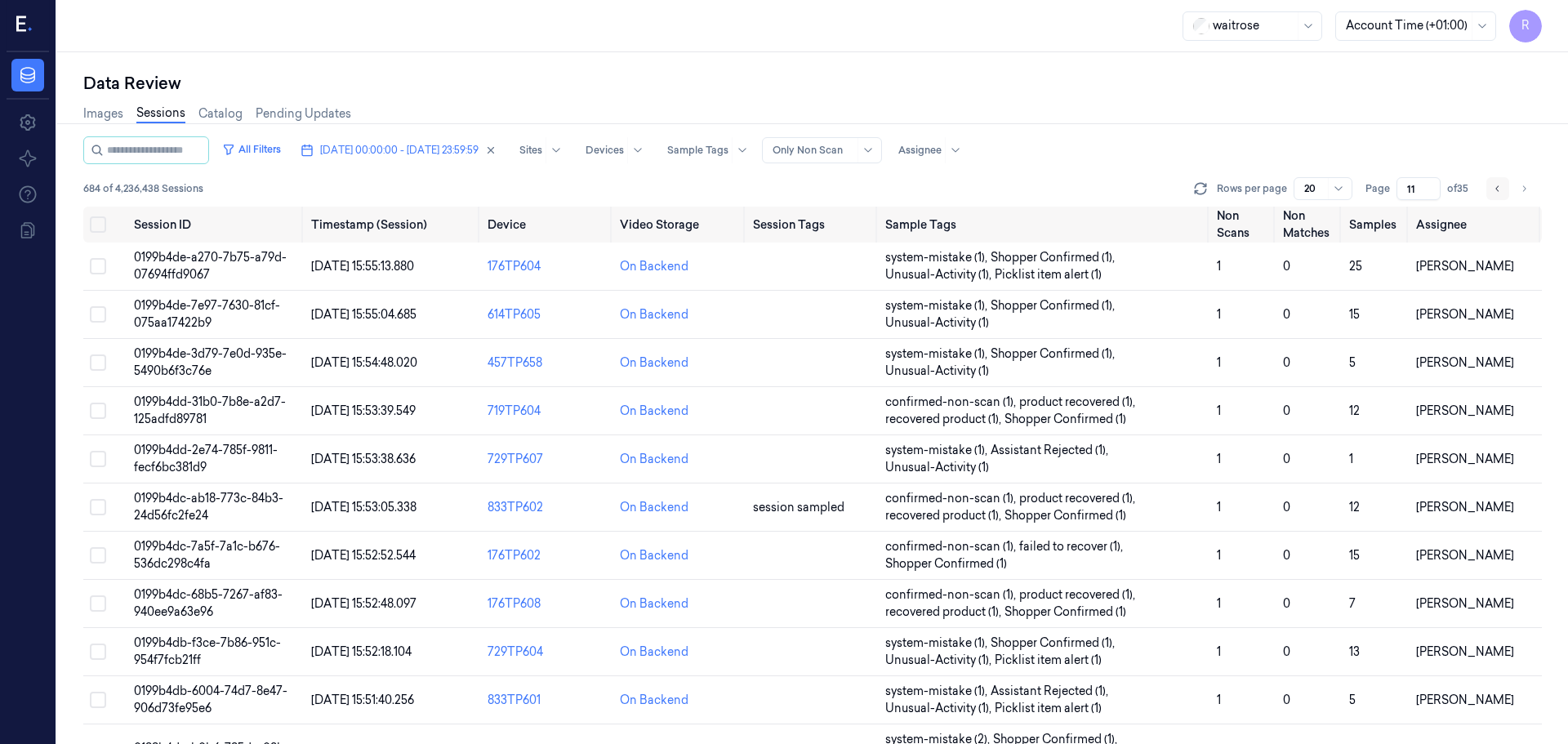
click at [1497, 188] on icon "Go to previous page" at bounding box center [1498, 188] width 4 height 5
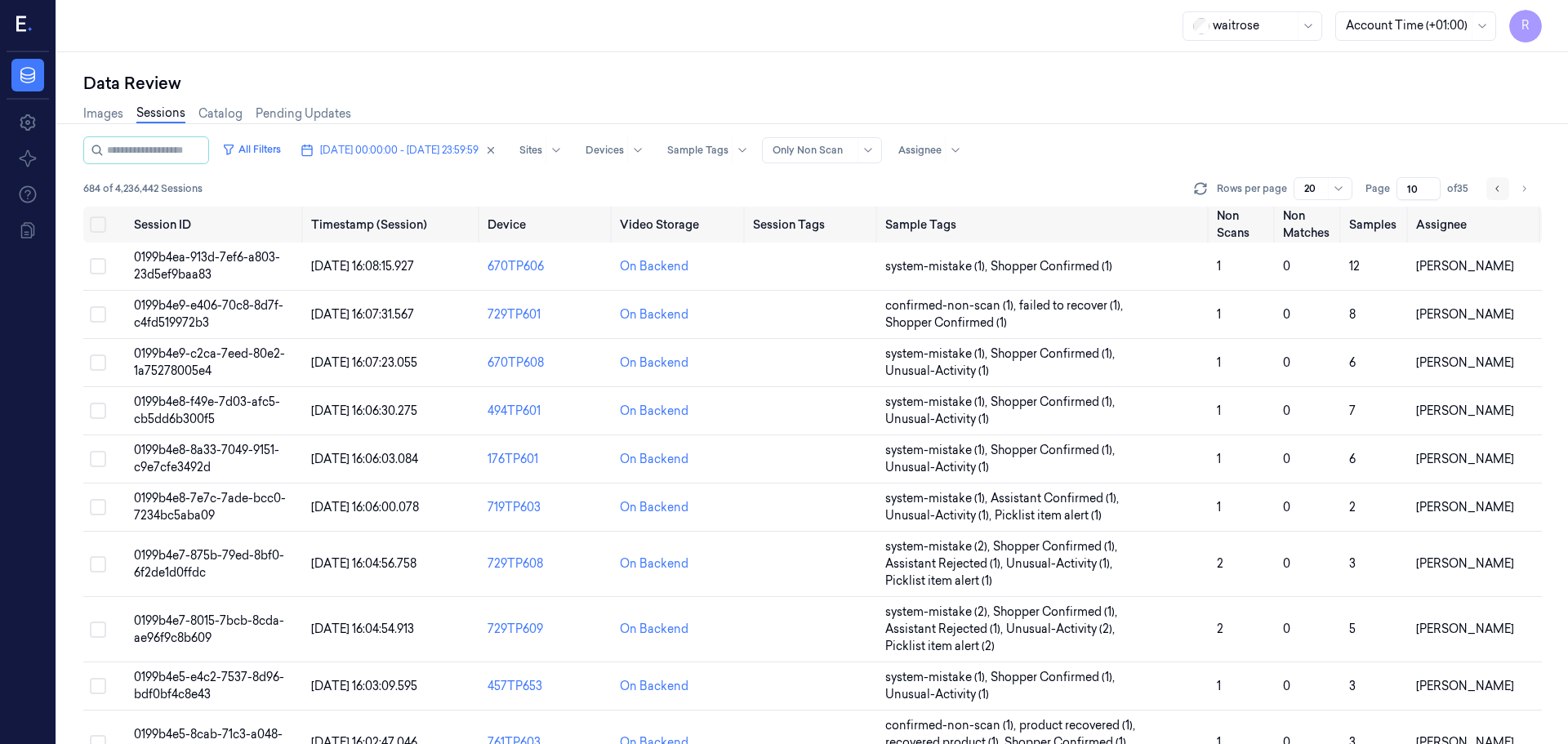
click at [1497, 188] on icon "Go to previous page" at bounding box center [1498, 188] width 4 height 5
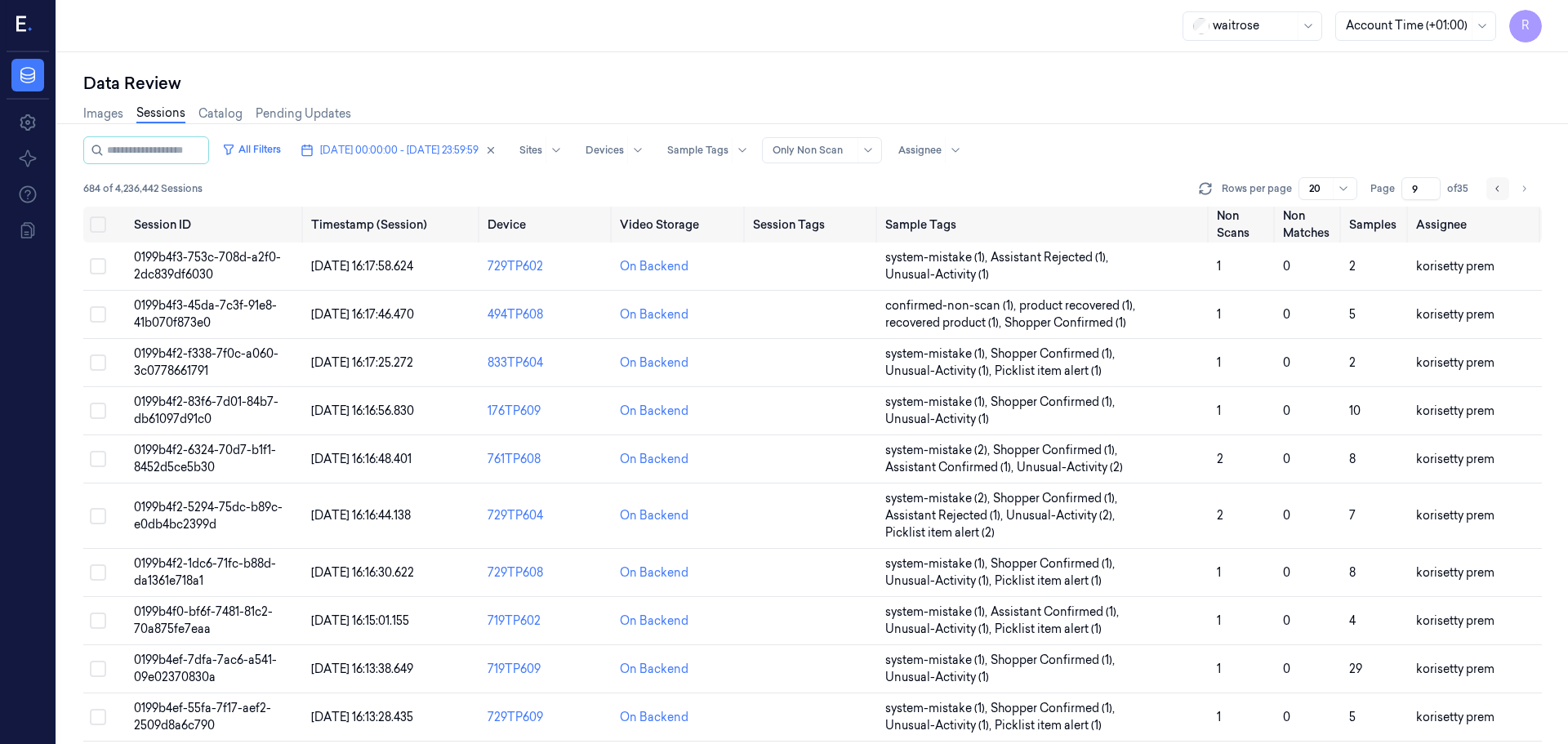
click at [1497, 188] on icon "Go to previous page" at bounding box center [1498, 188] width 4 height 5
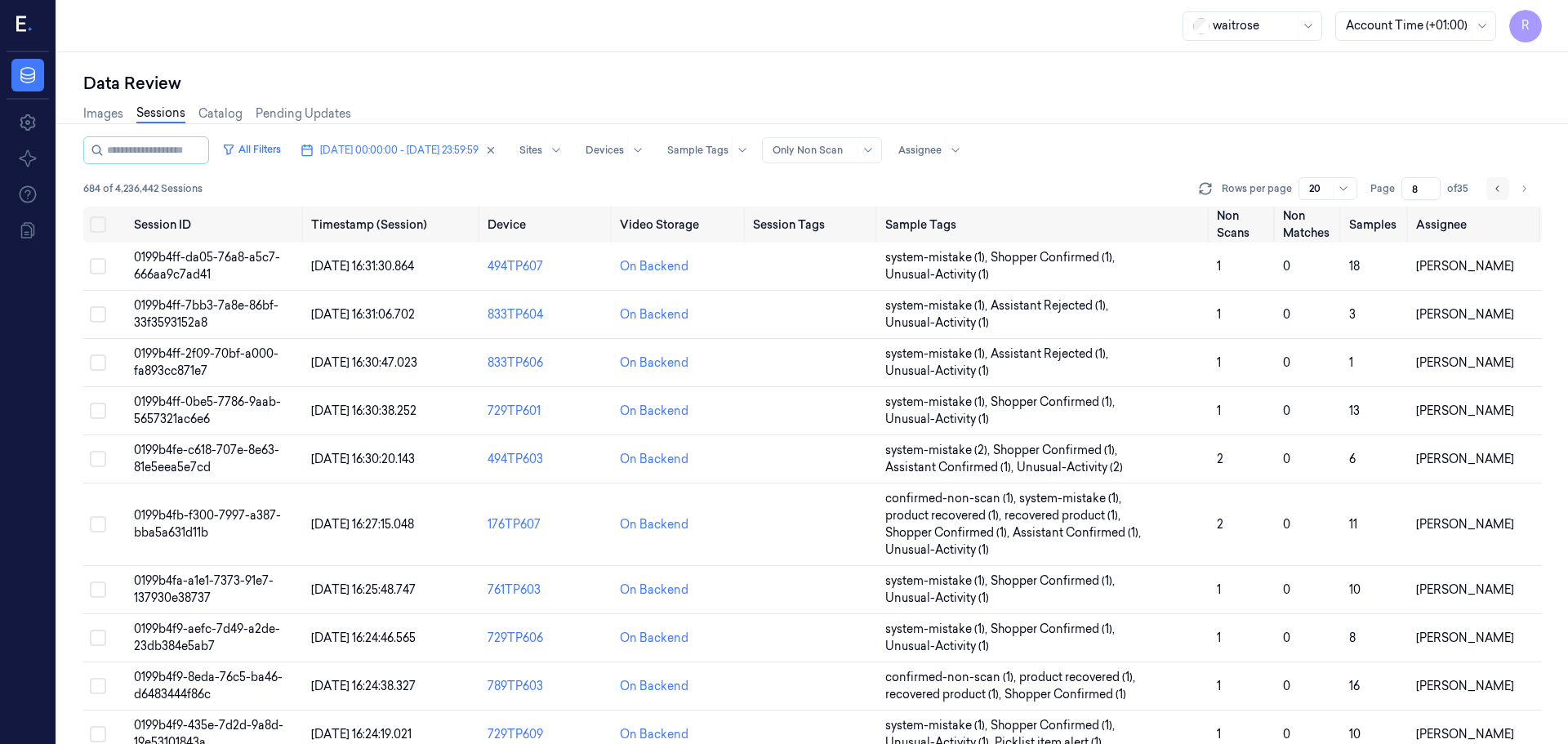
click at [1497, 188] on icon "Go to previous page" at bounding box center [1498, 188] width 4 height 5
type input "7"
